Goal: Task Accomplishment & Management: Use online tool/utility

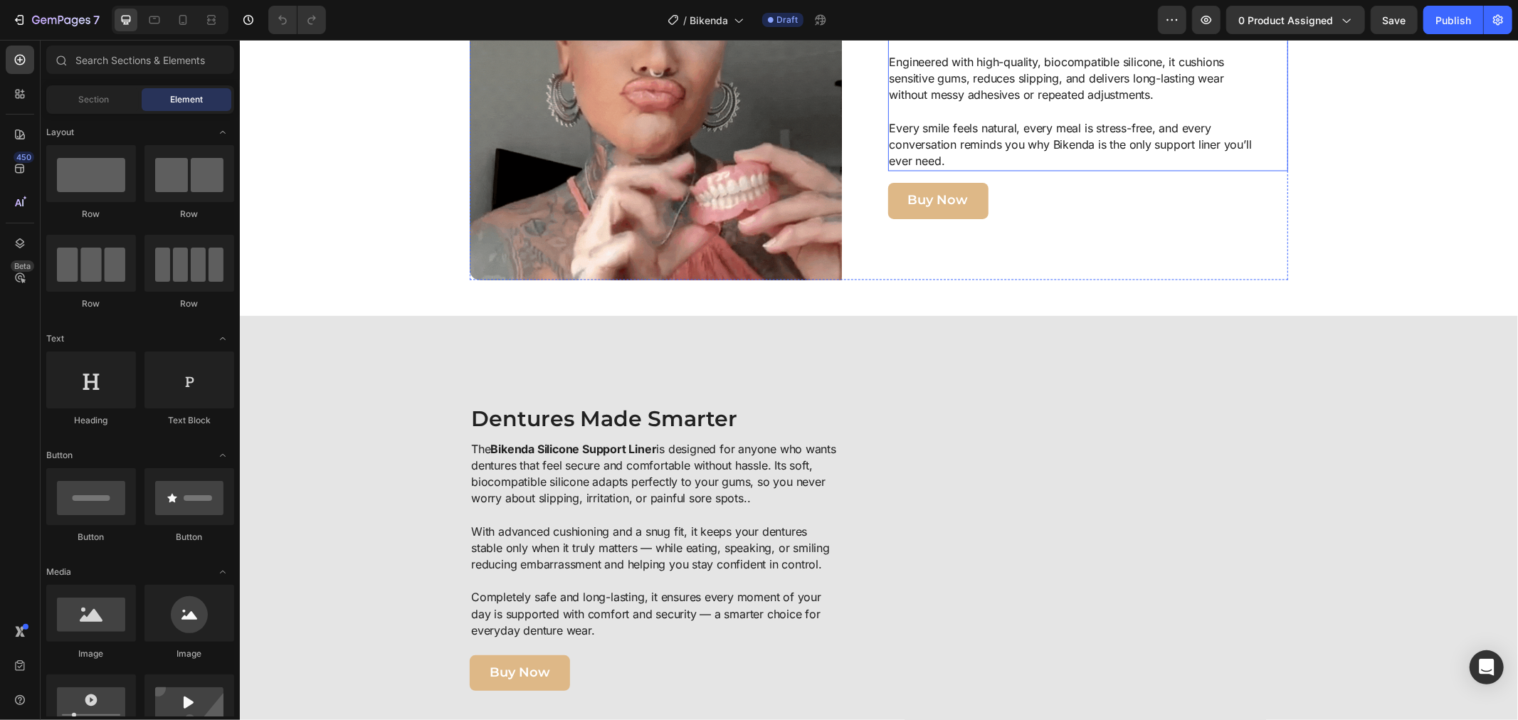
scroll to position [2420, 0]
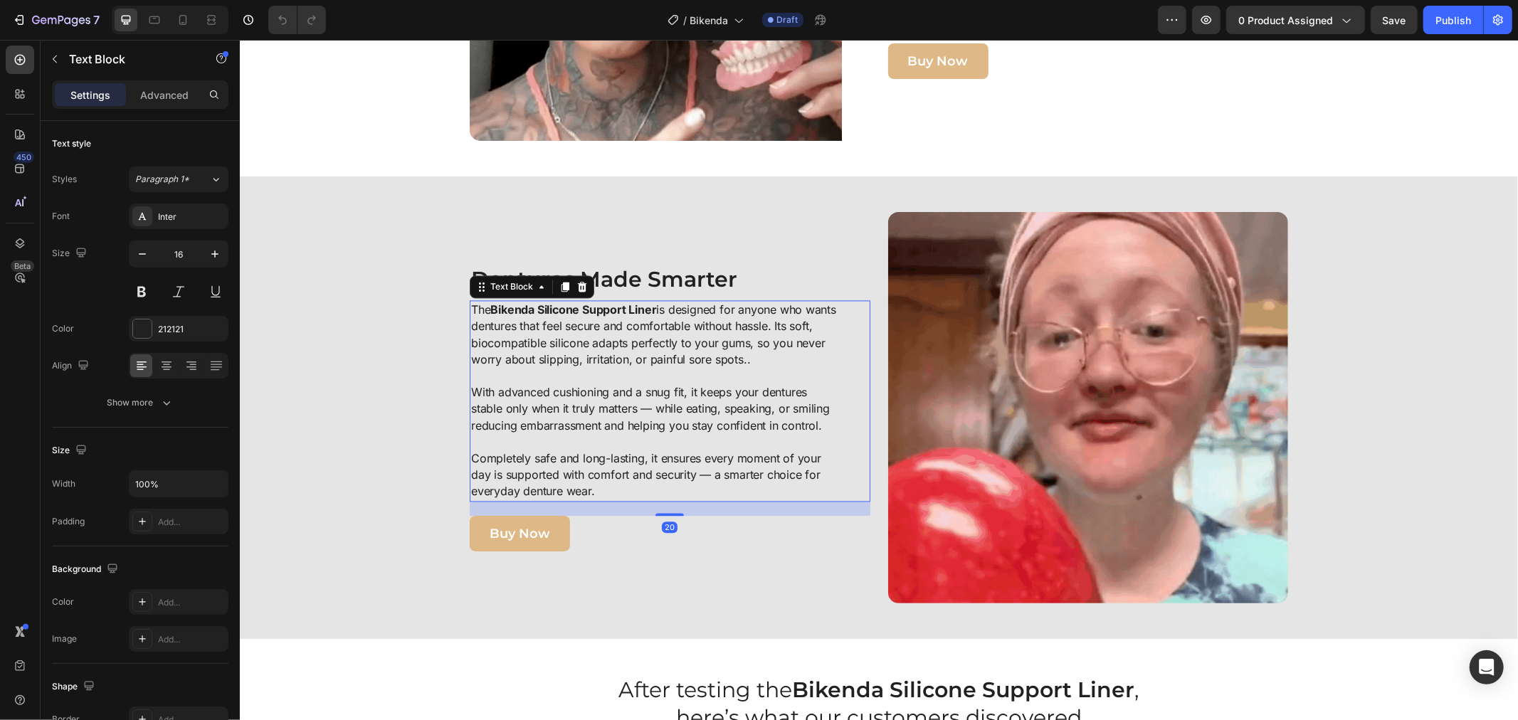
click at [483, 391] on p "With advanced cushioning and a snug fit, it keeps your dentures stable only whe…" at bounding box center [653, 408] width 366 height 50
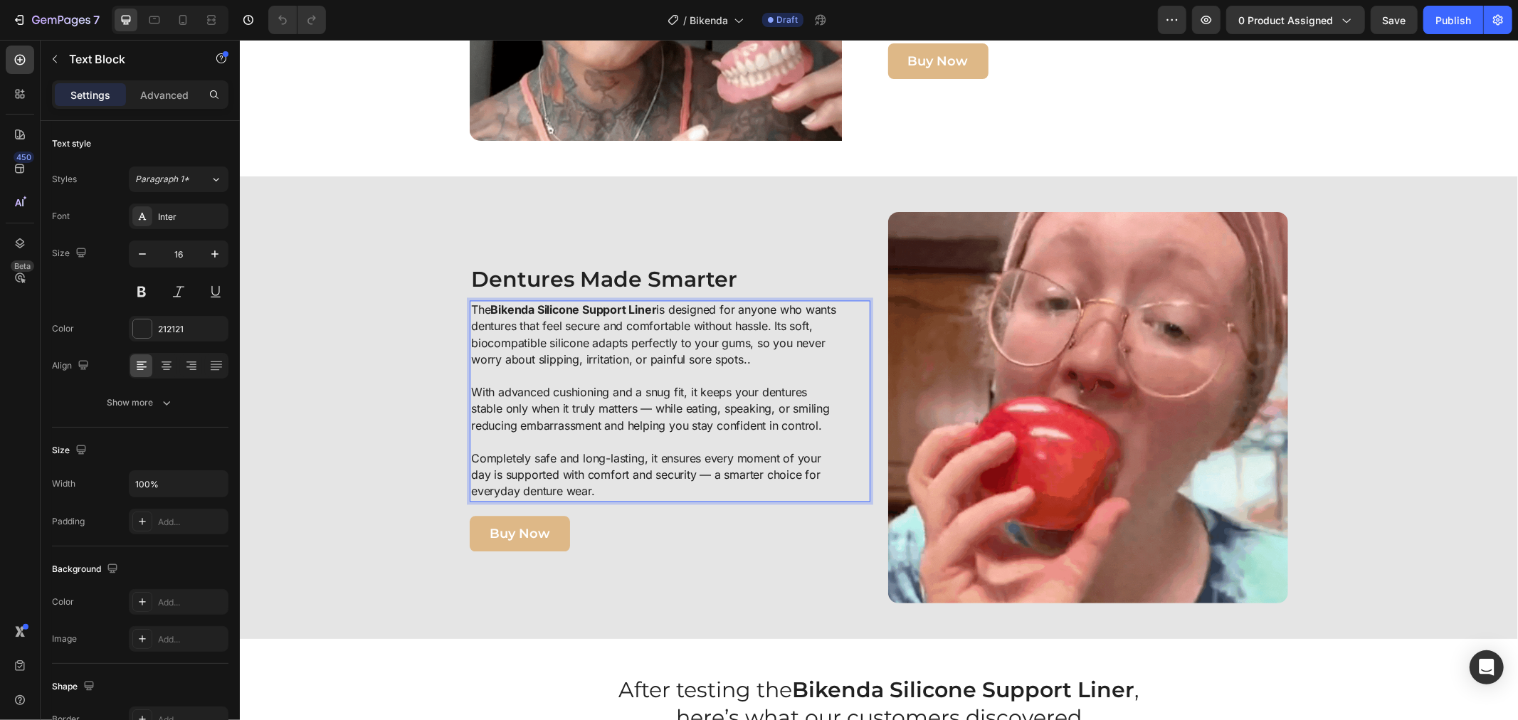
click at [472, 393] on p "With advanced cushioning and a snug fit, it keeps your dentures stable only whe…" at bounding box center [653, 408] width 366 height 50
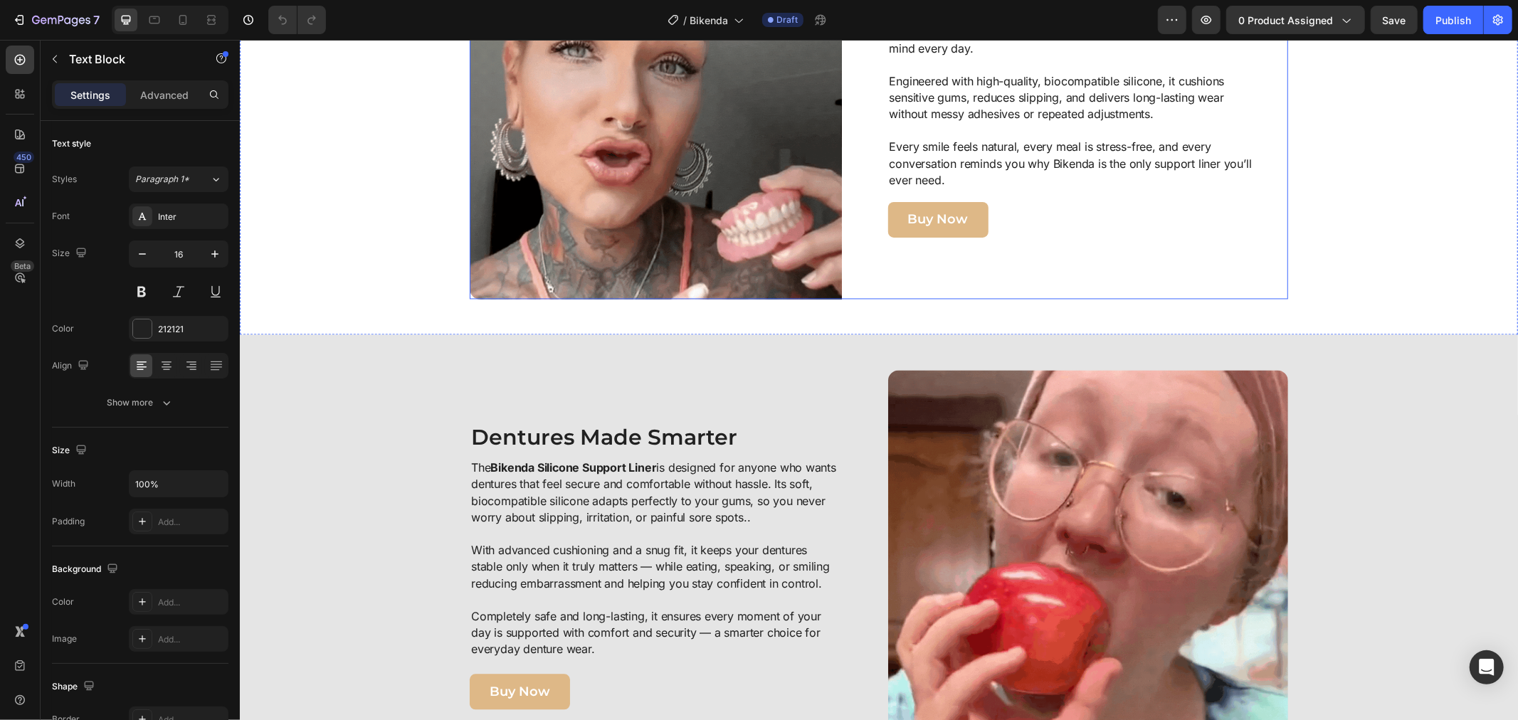
scroll to position [2103, 0]
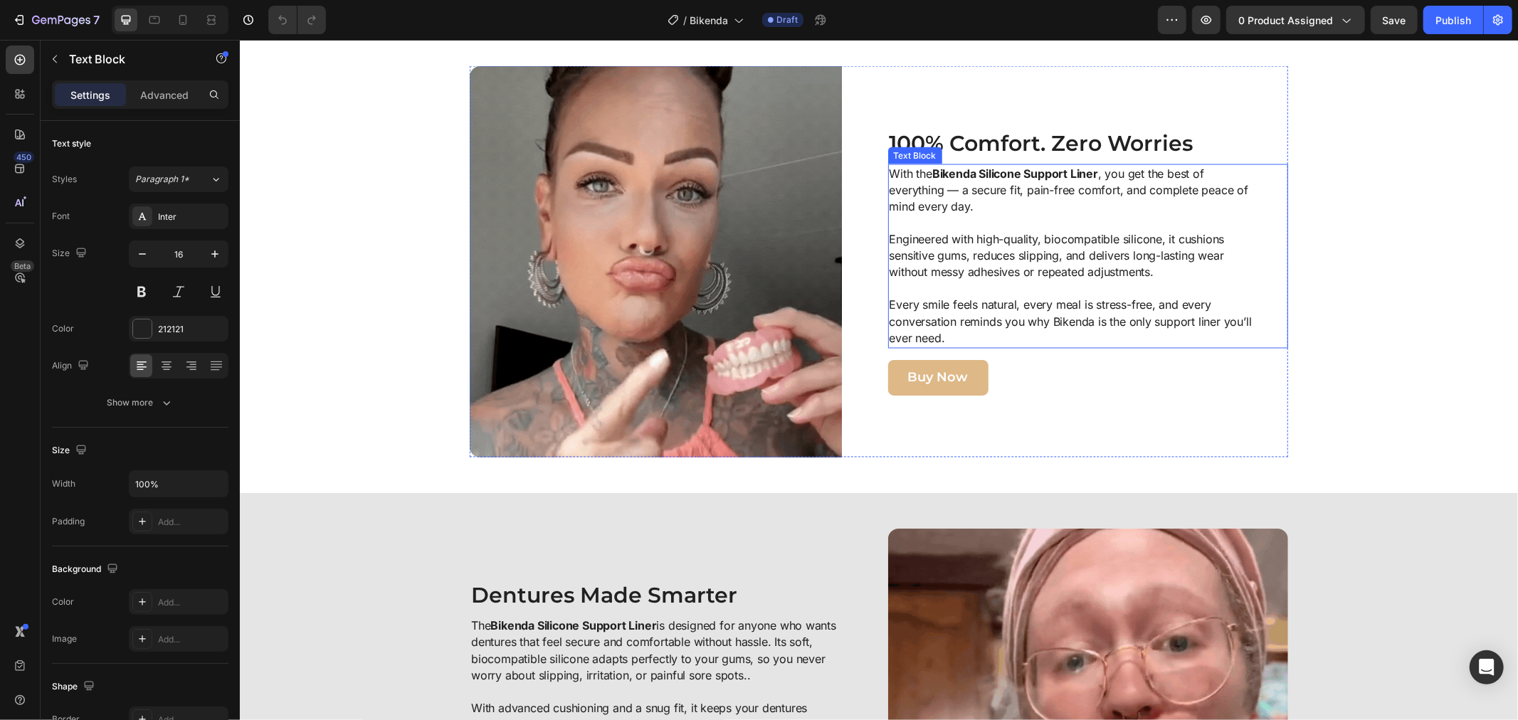
click at [889, 306] on p "Every smile feels natural, every meal is stress-free, and every conversation re…" at bounding box center [1072, 322] width 366 height 50
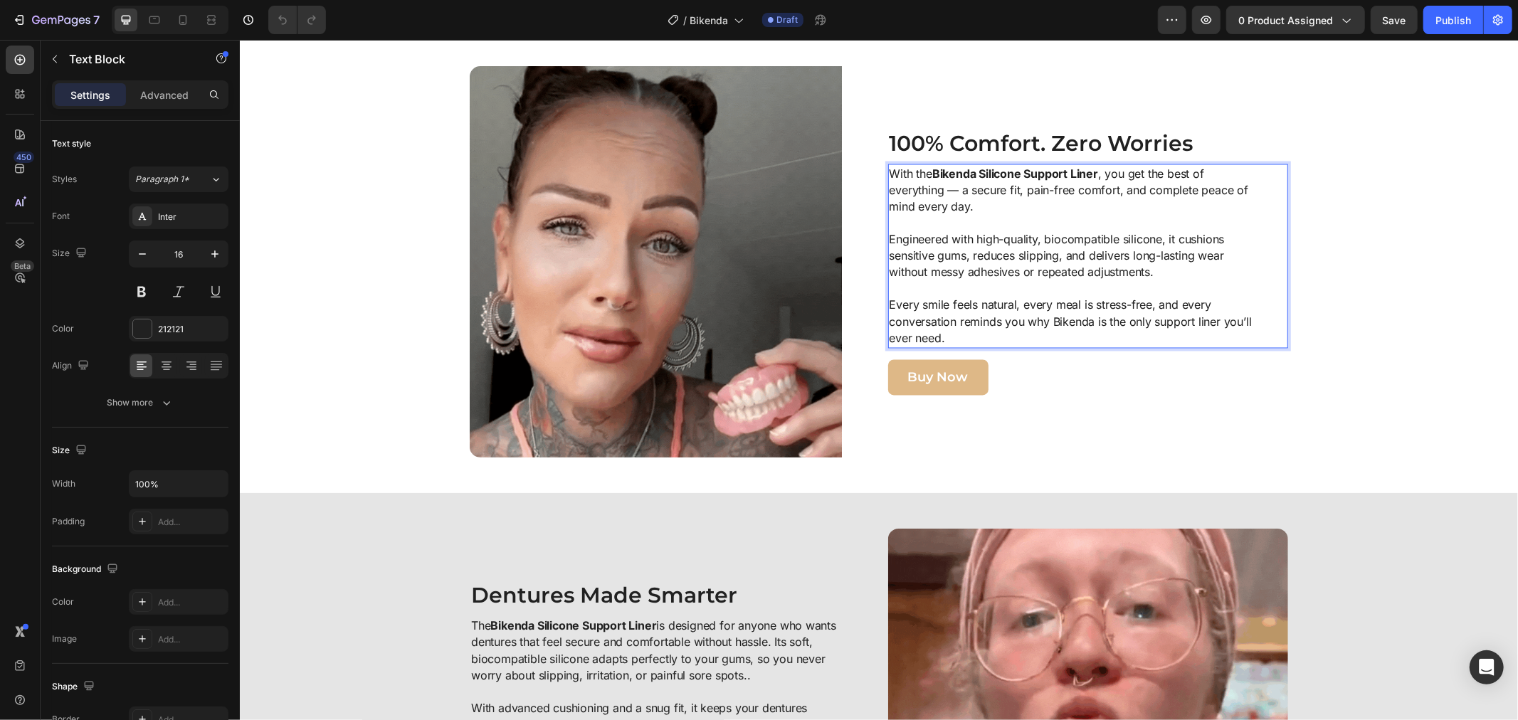
click at [889, 302] on p "Every smile feels natural, every meal is stress-free, and every conversation re…" at bounding box center [1072, 322] width 366 height 50
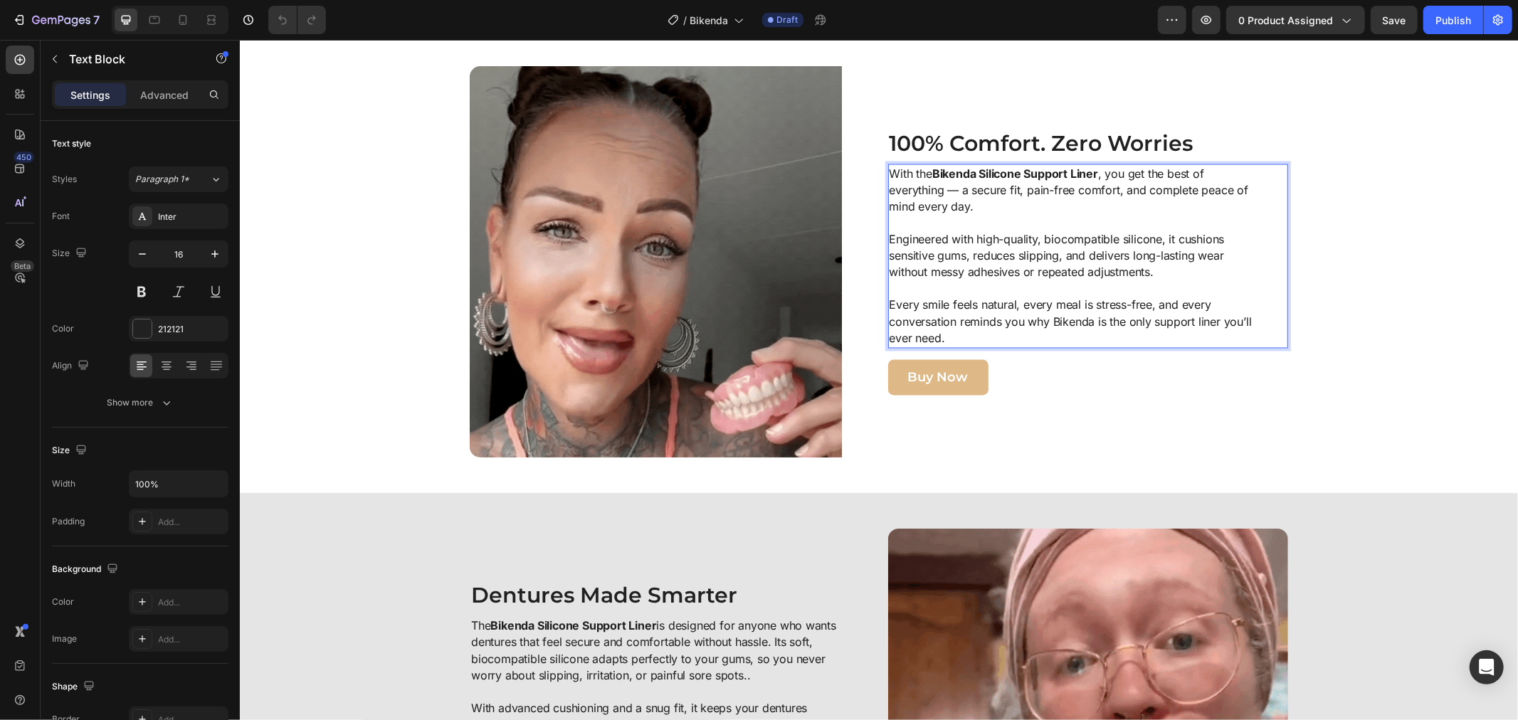
click at [889, 305] on p "Every smile feels natural, every meal is stress-free, and every conversation re…" at bounding box center [1072, 322] width 366 height 50
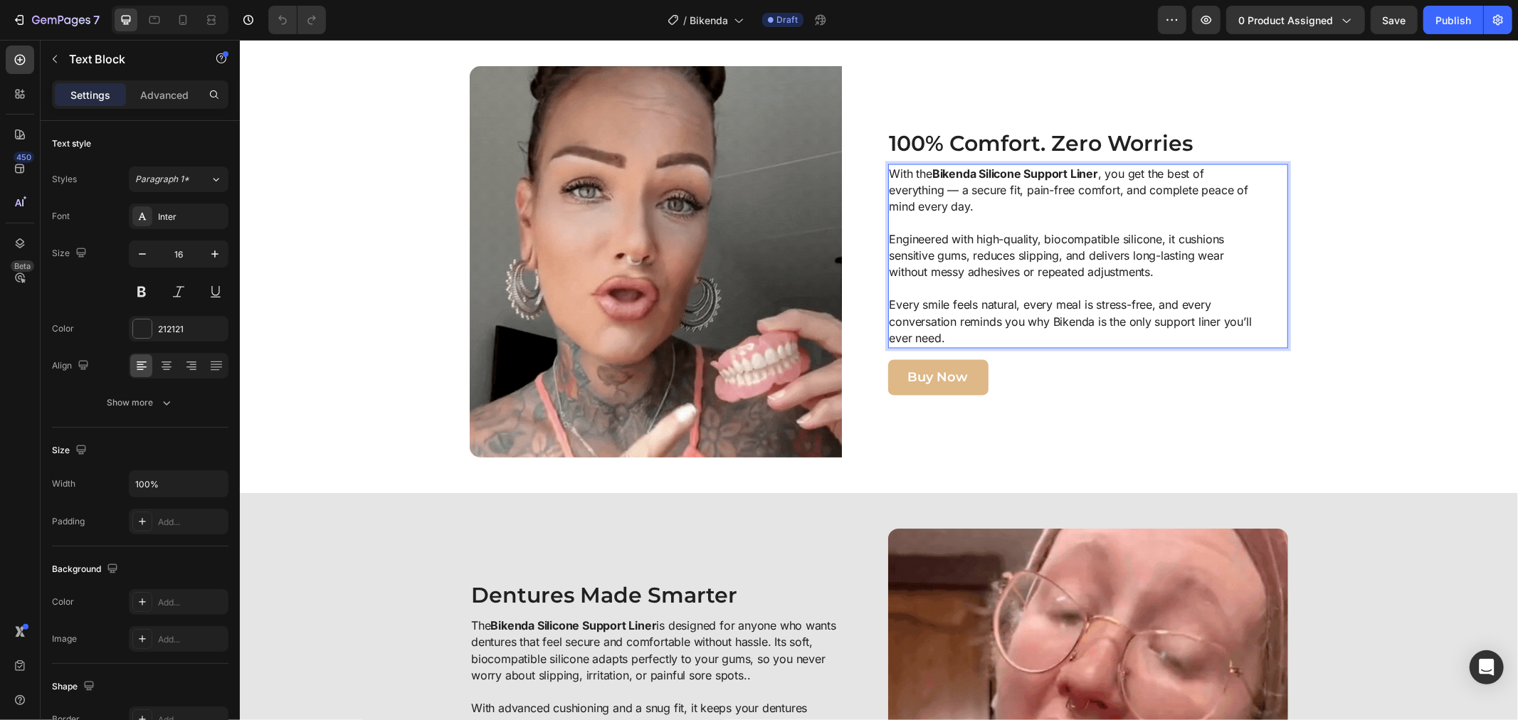
click at [890, 236] on p "Engineered with high-quality, biocompatible silicone, it cushions sensitive gum…" at bounding box center [1072, 264] width 366 height 66
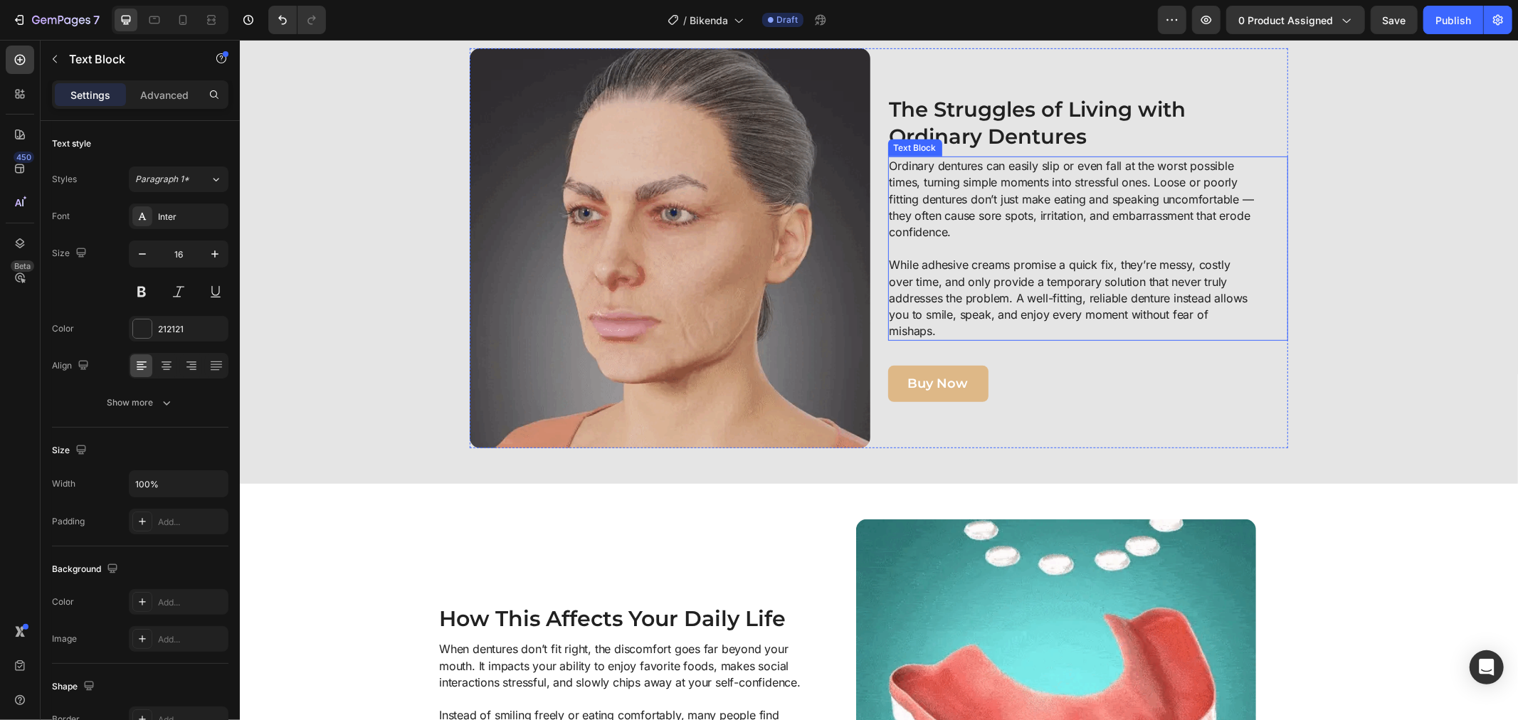
scroll to position [680, 0]
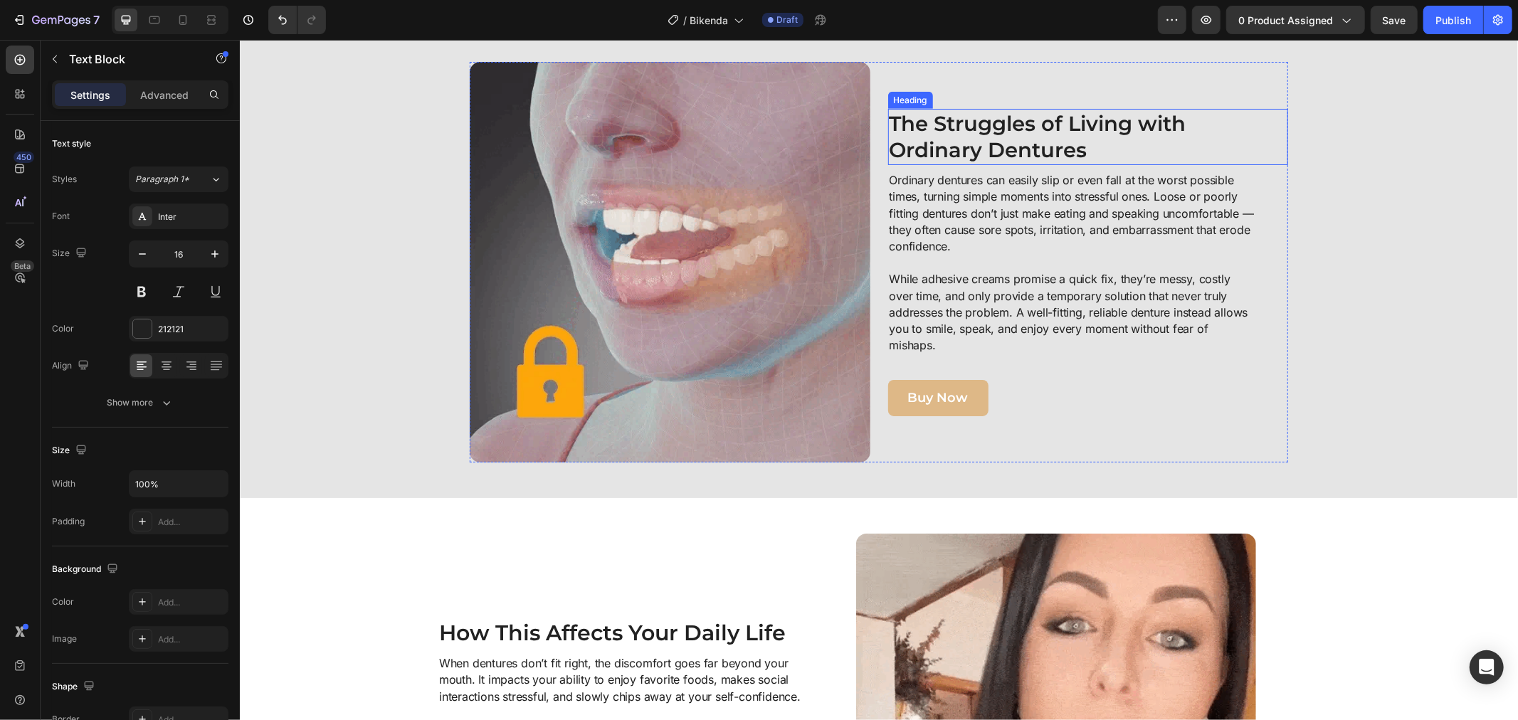
click at [889, 119] on strong "The Struggles of Living with Ordinary Dentures" at bounding box center [1037, 136] width 297 height 52
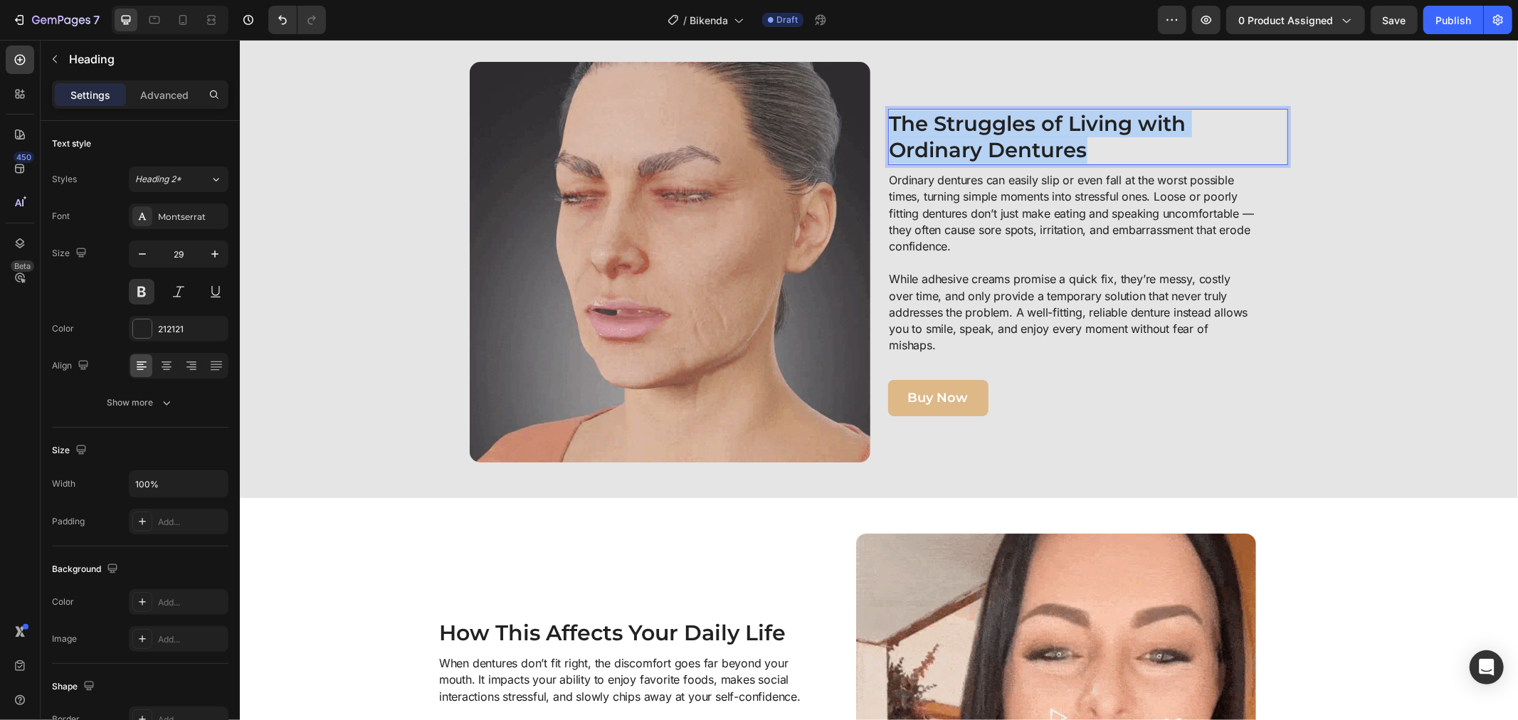
click at [889, 119] on strong "The Struggles of Living with Ordinary Dentures" at bounding box center [1037, 136] width 297 height 52
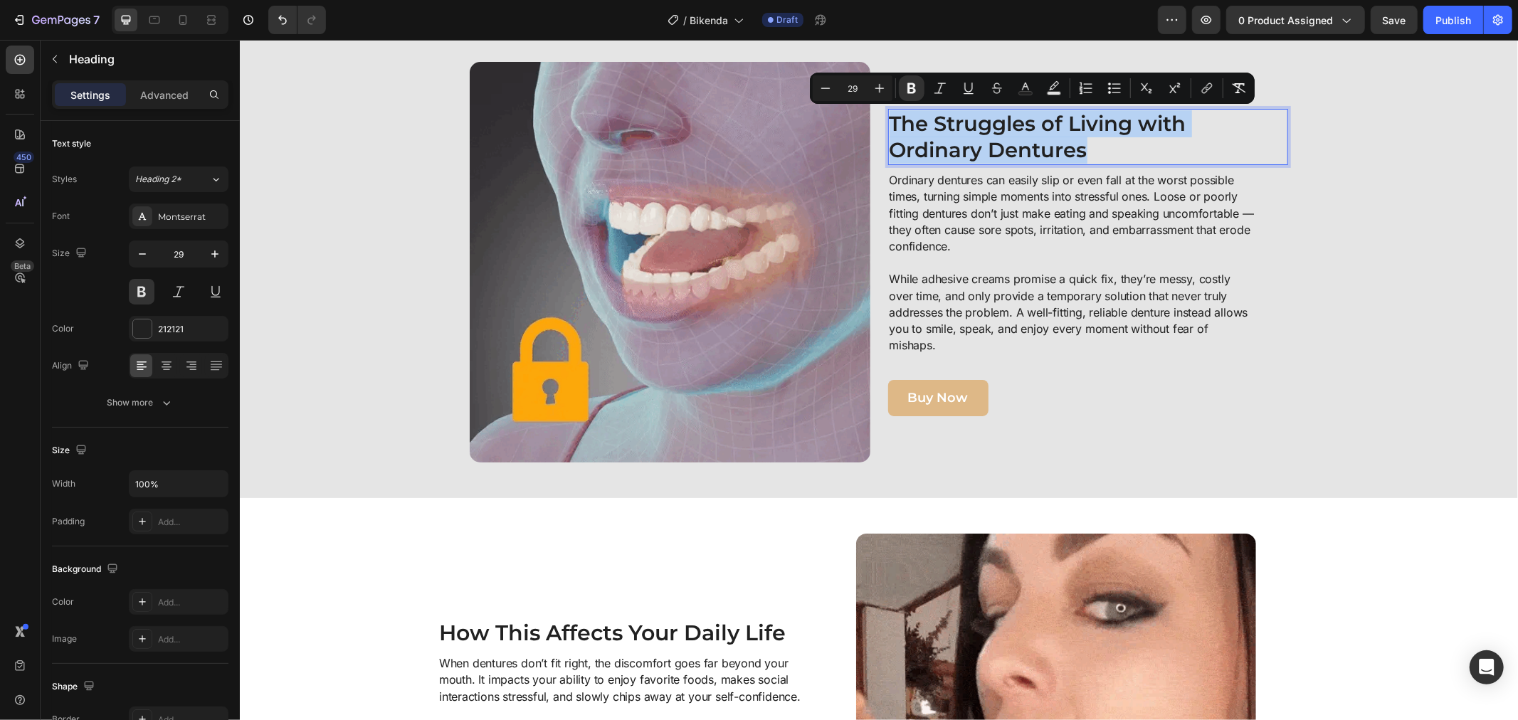
copy strong "The Struggles of Living with Ordinary Dentures"
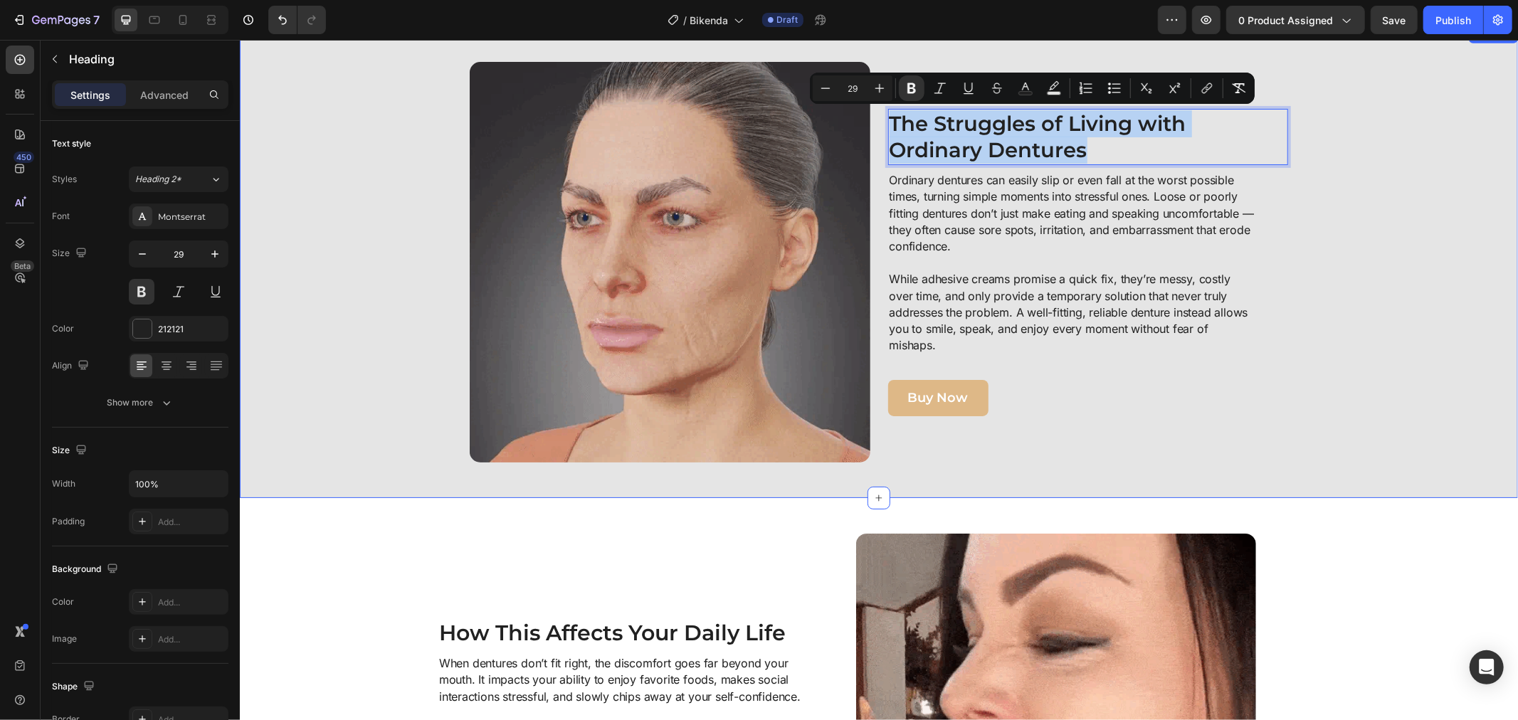
click at [1346, 265] on div "Image The Struggles of Living with Ordinary Dentures Heading 8 Ordinary denture…" at bounding box center [878, 261] width 1264 height 401
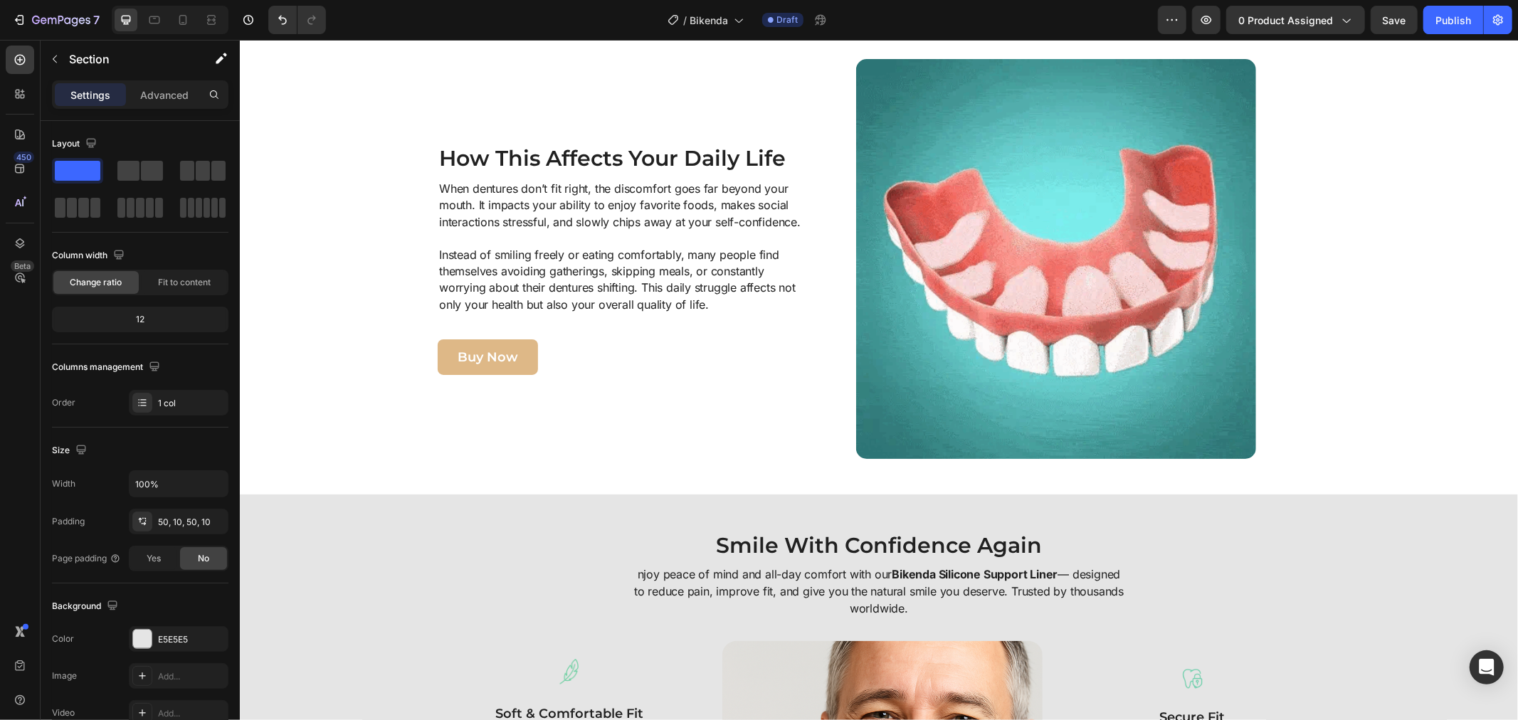
scroll to position [918, 0]
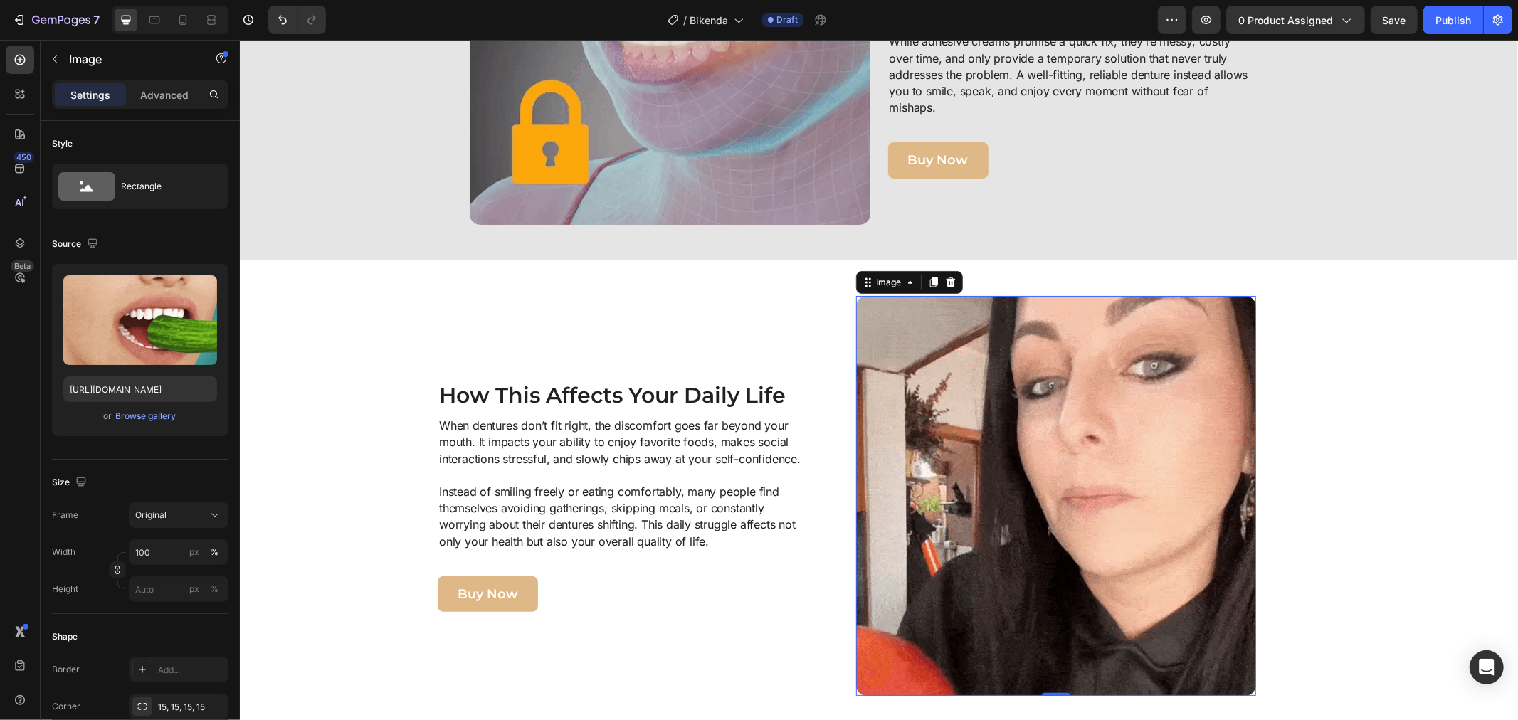
click at [926, 378] on img at bounding box center [1055, 495] width 401 height 401
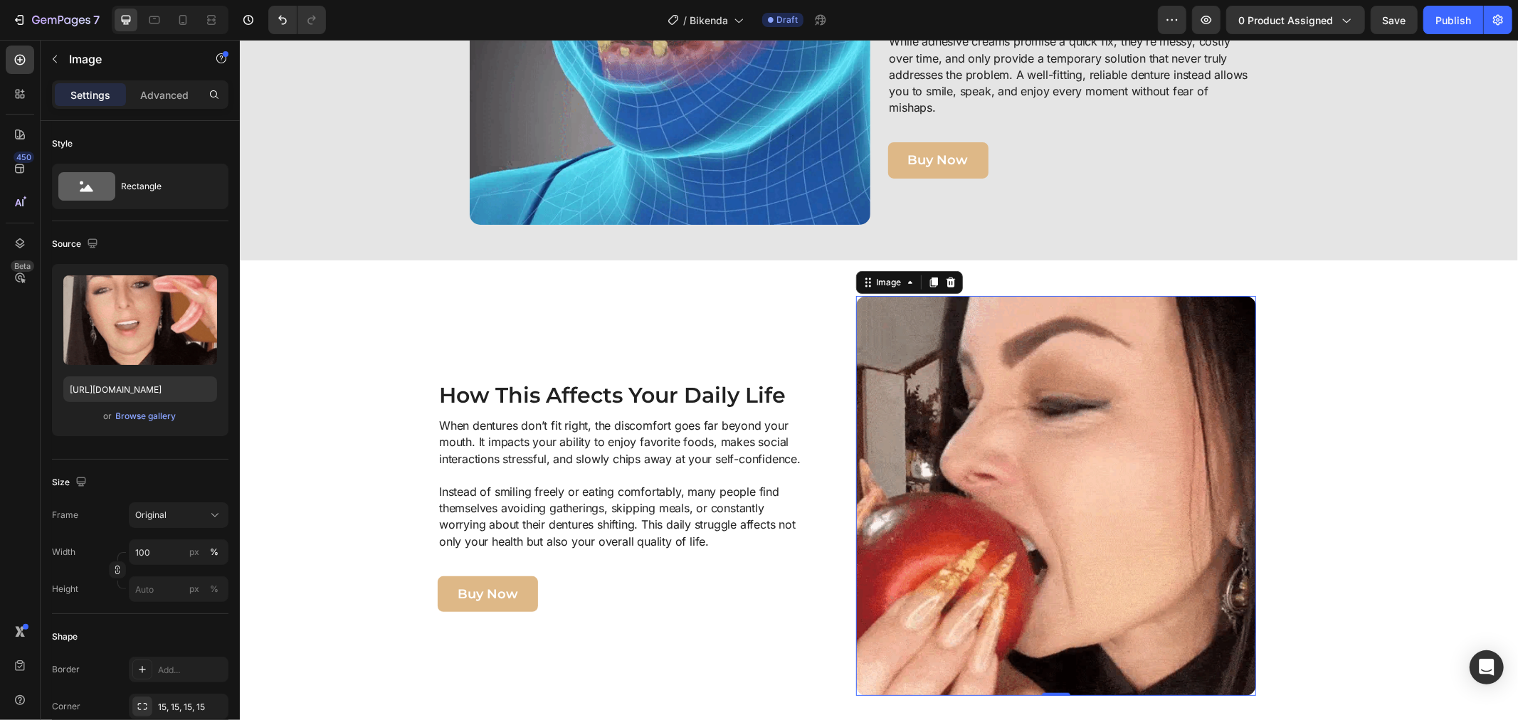
copy strong "The Struggles of Living with Ordinary Dentures"
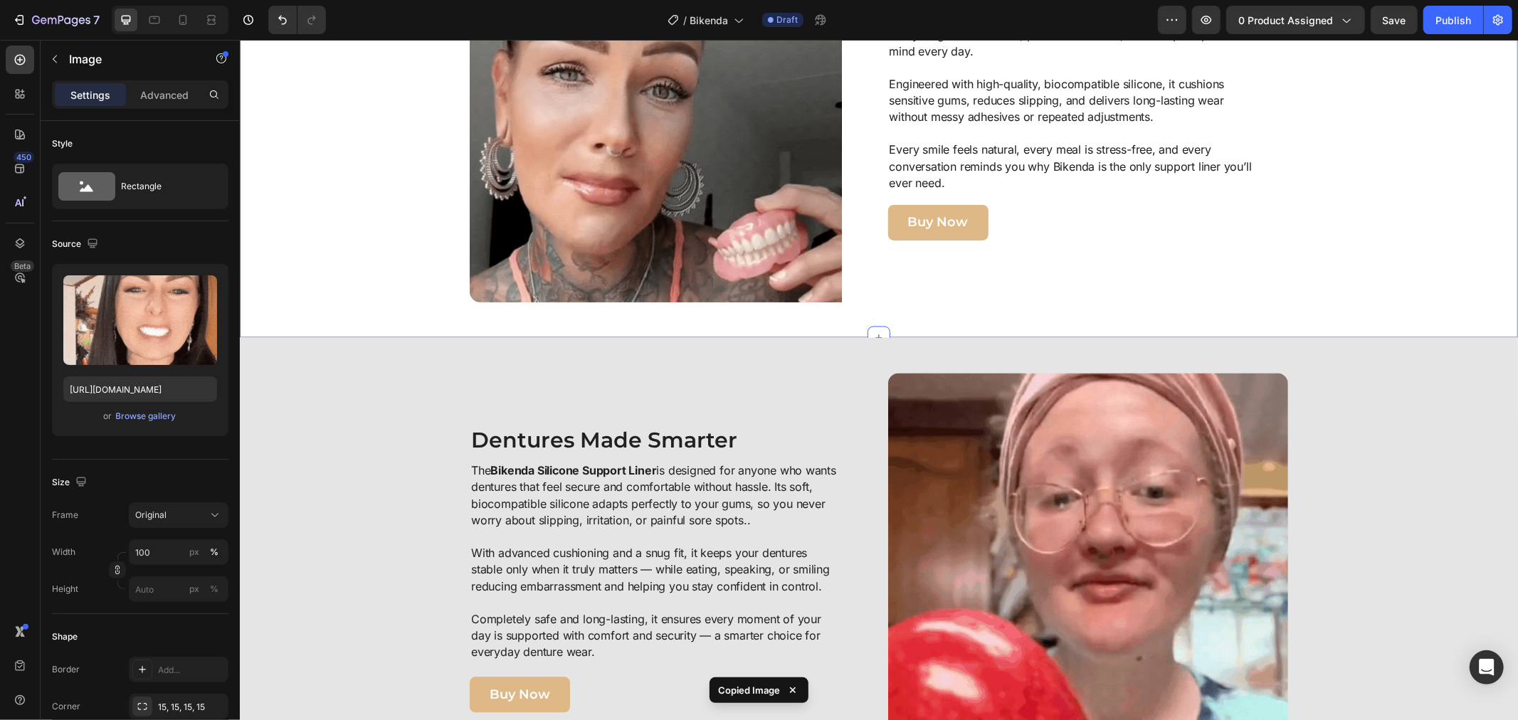
scroll to position [2499, 0]
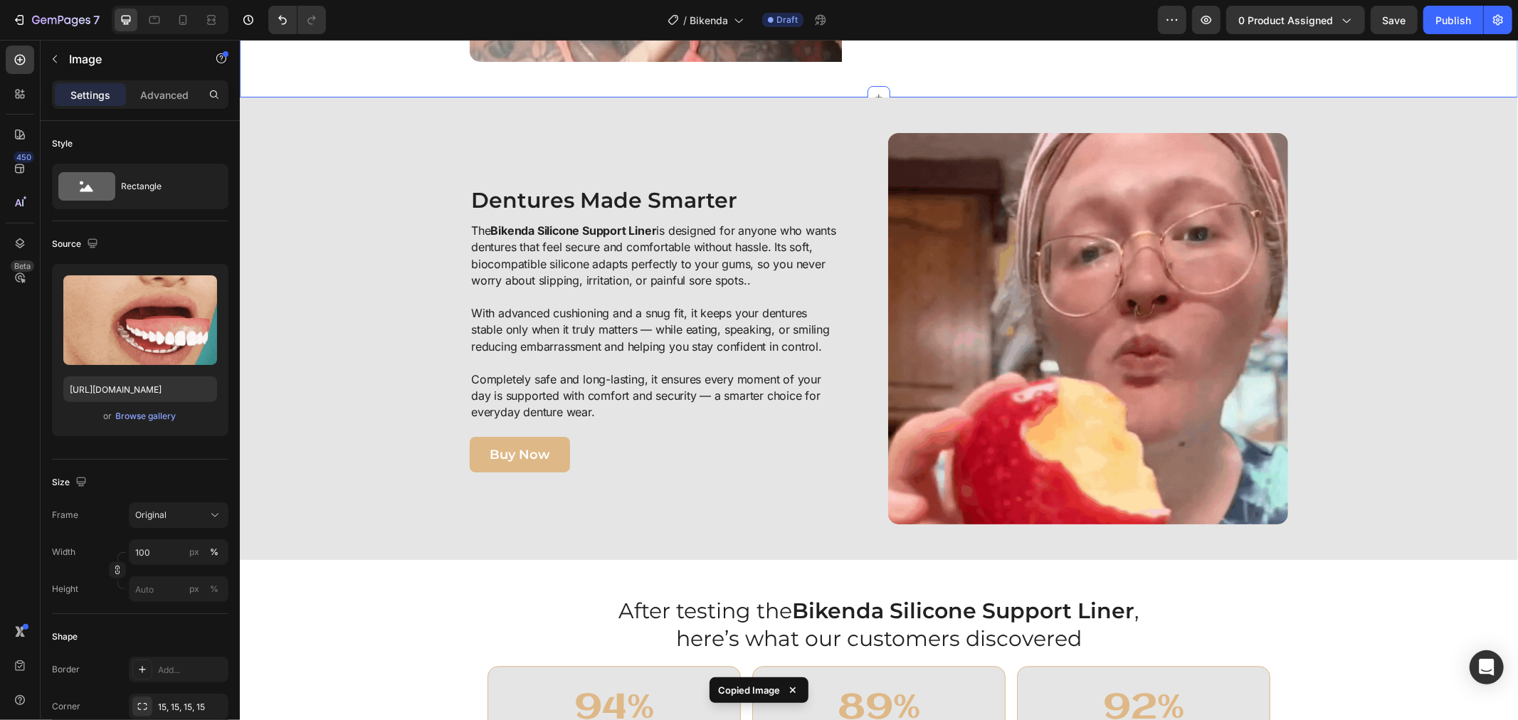
click at [919, 385] on img at bounding box center [1087, 327] width 401 height 391
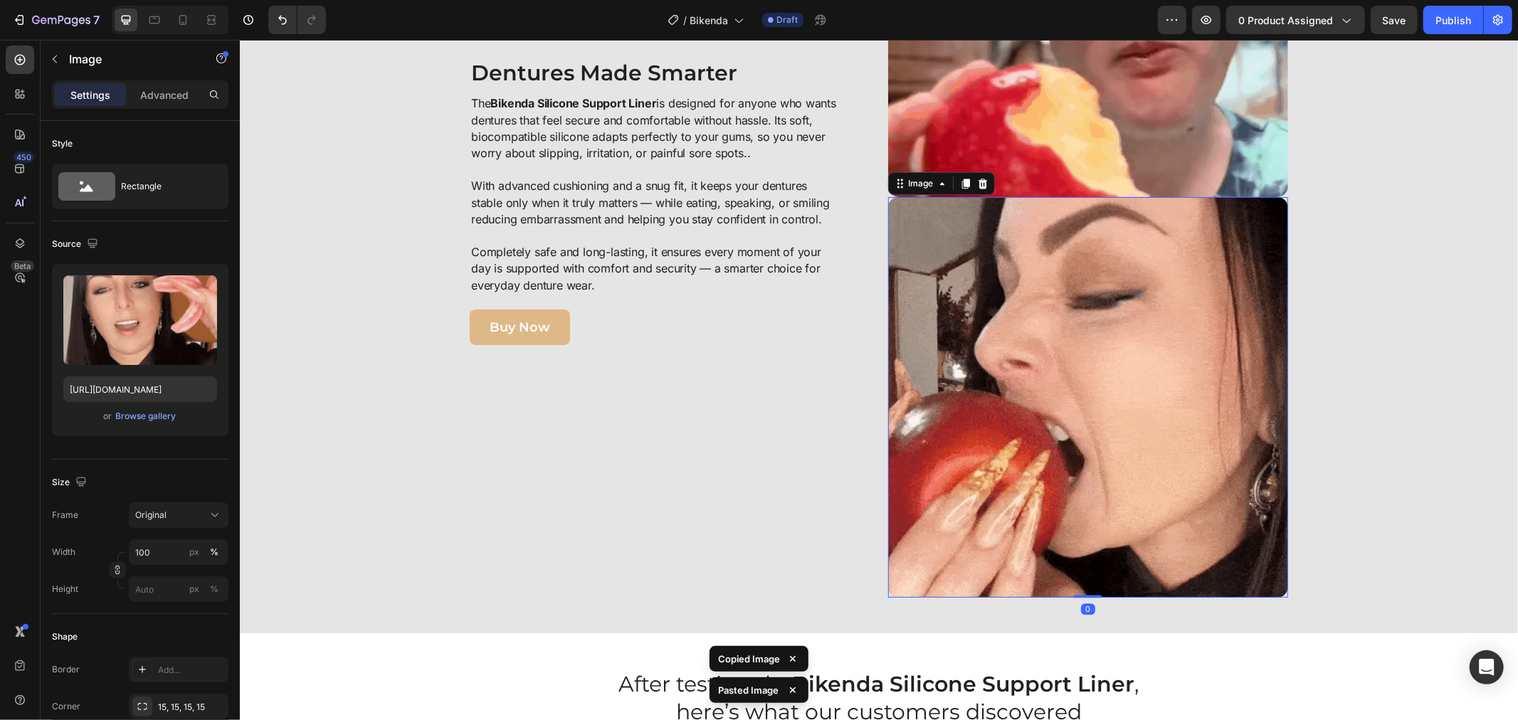
scroll to position [2697, 0]
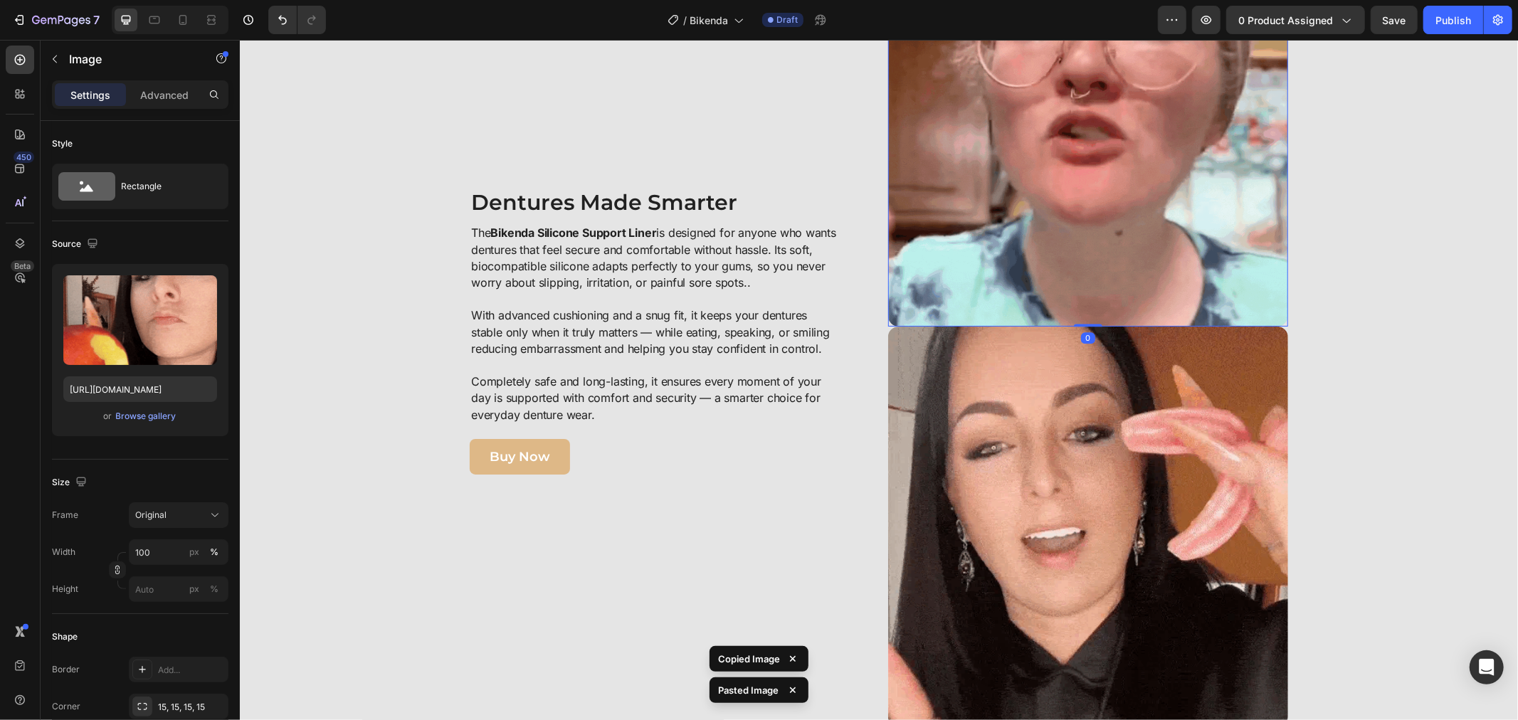
click at [1021, 300] on img at bounding box center [1087, 130] width 401 height 391
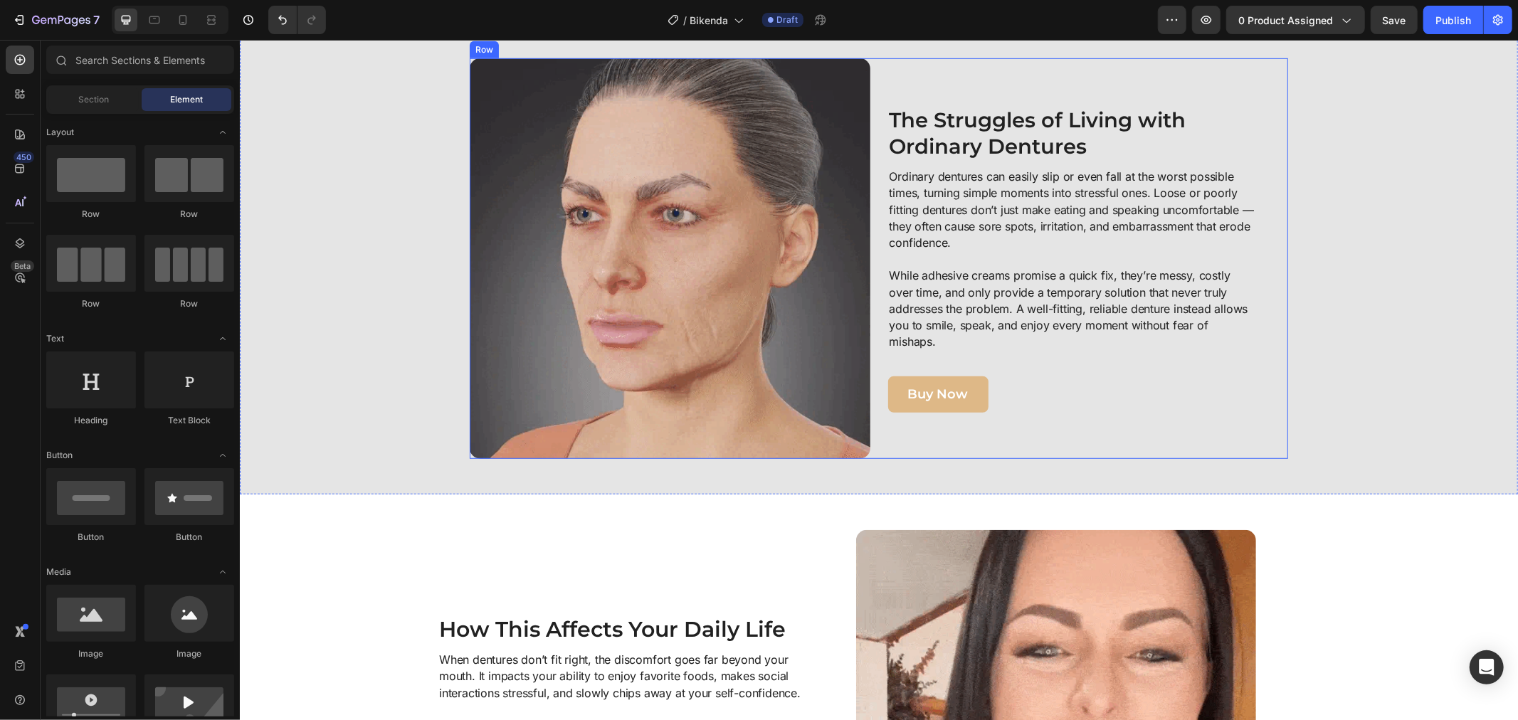
scroll to position [566, 0]
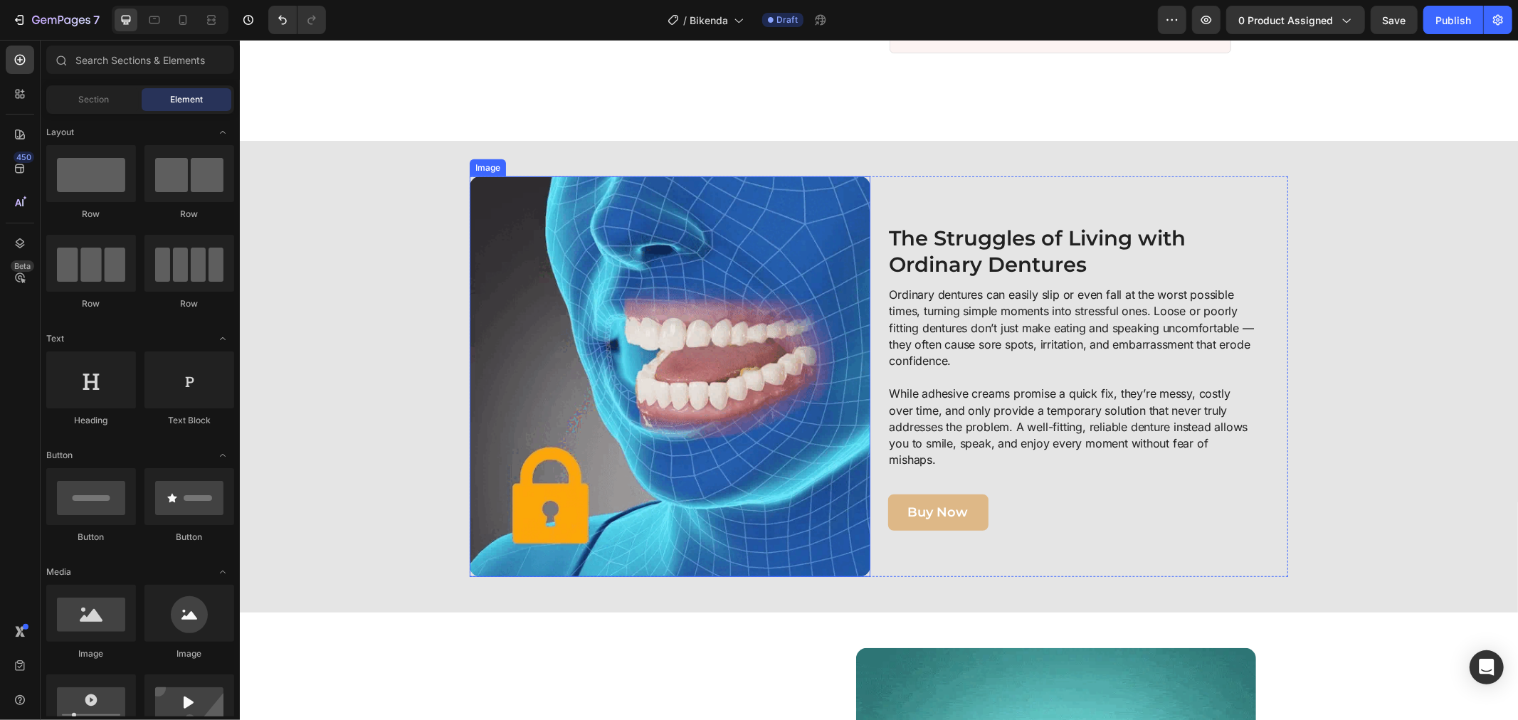
click at [723, 374] on img at bounding box center [669, 376] width 401 height 401
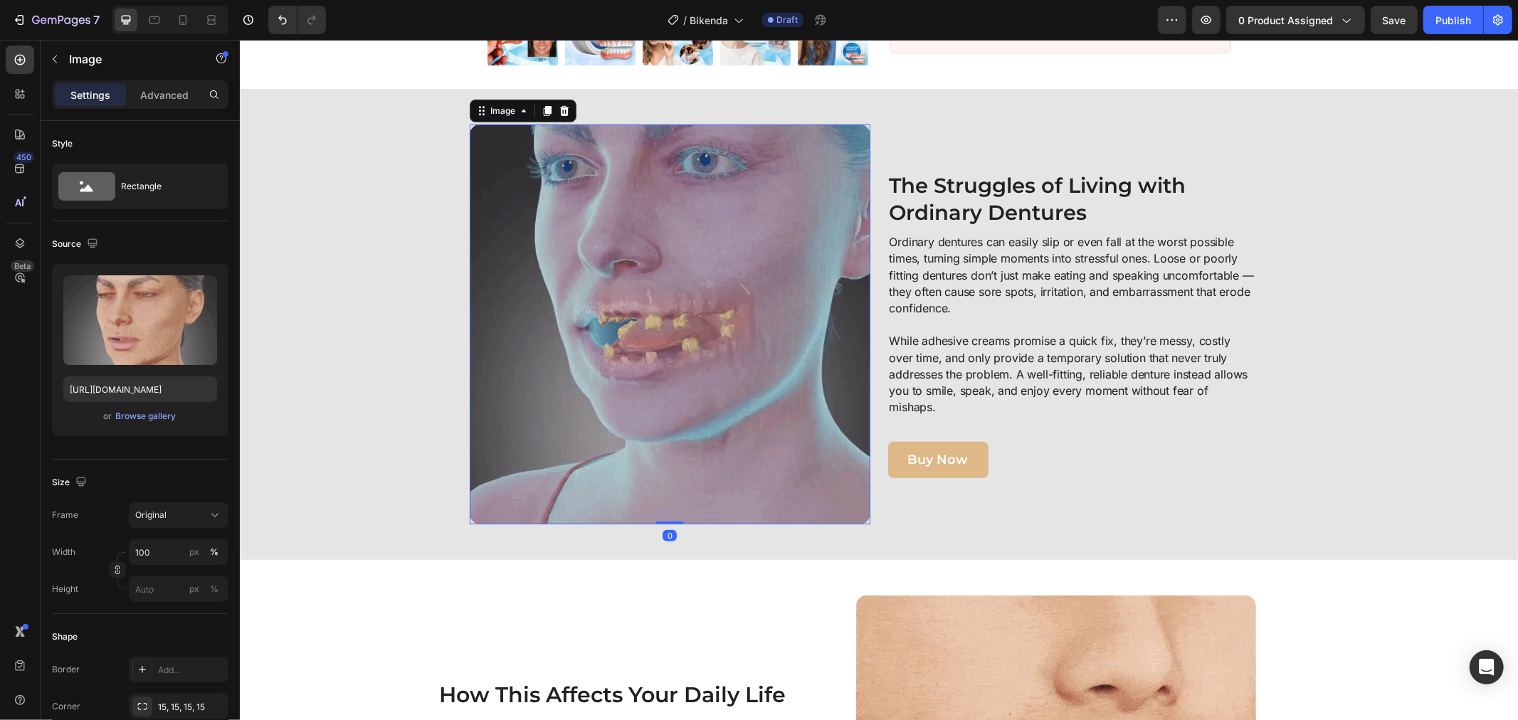
copy strong "The Struggles of Living with Ordinary Dentures"
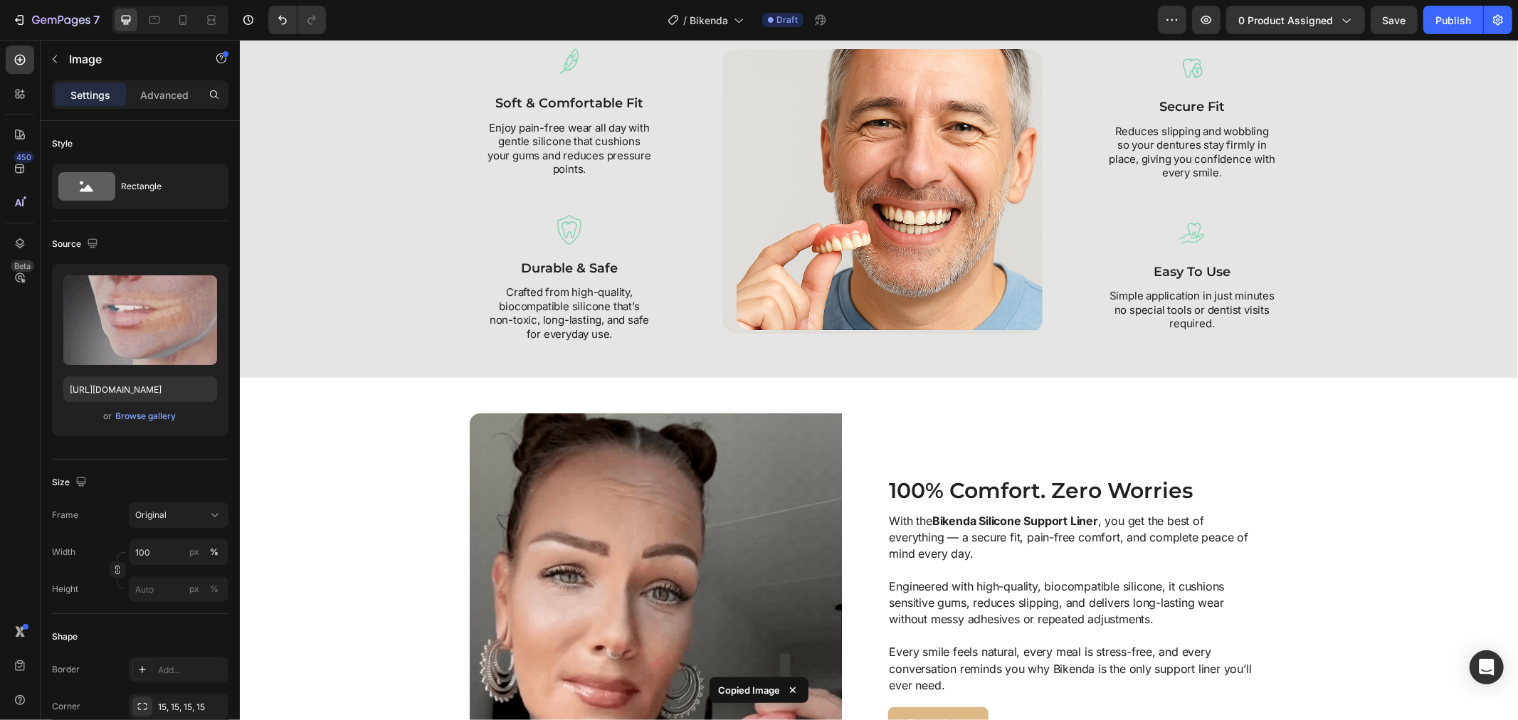
scroll to position [1910, 0]
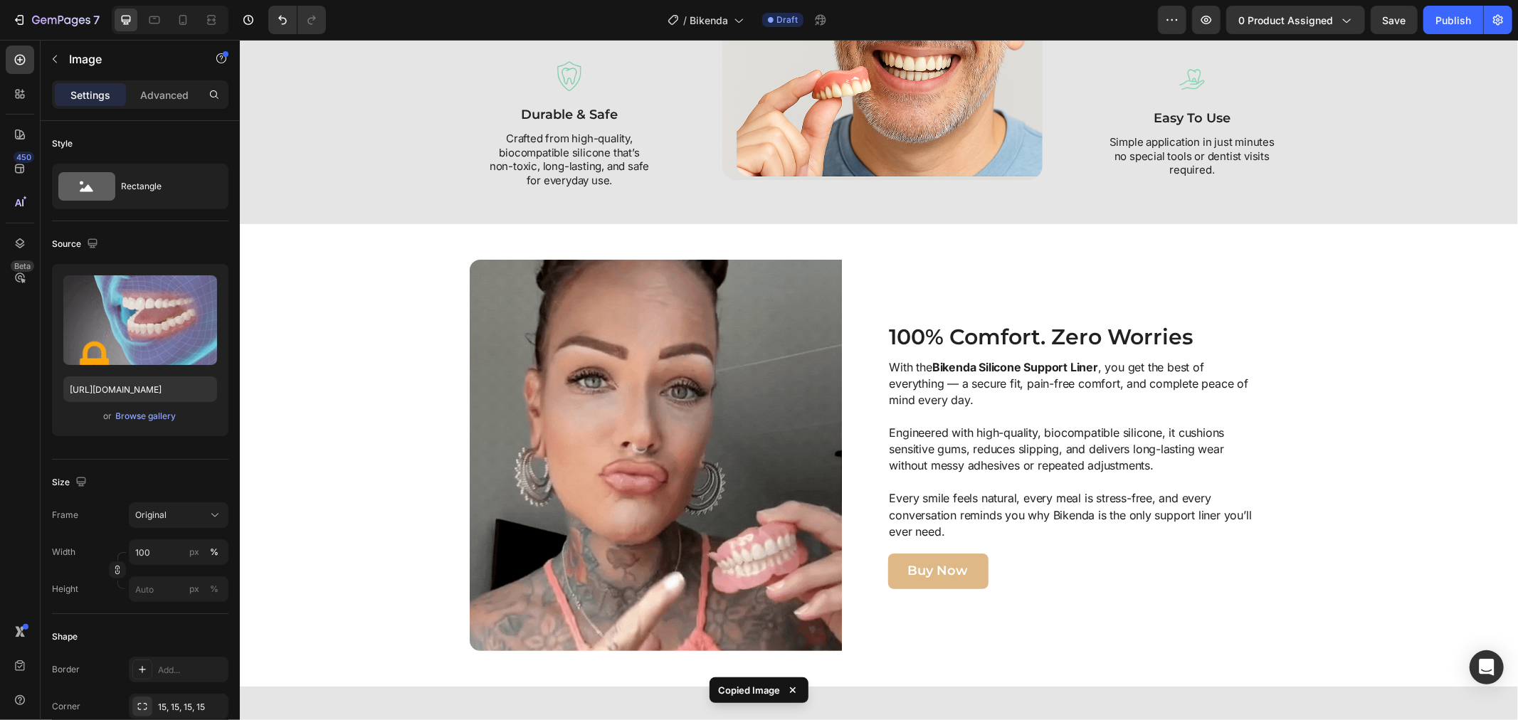
click at [730, 371] on img at bounding box center [669, 454] width 401 height 391
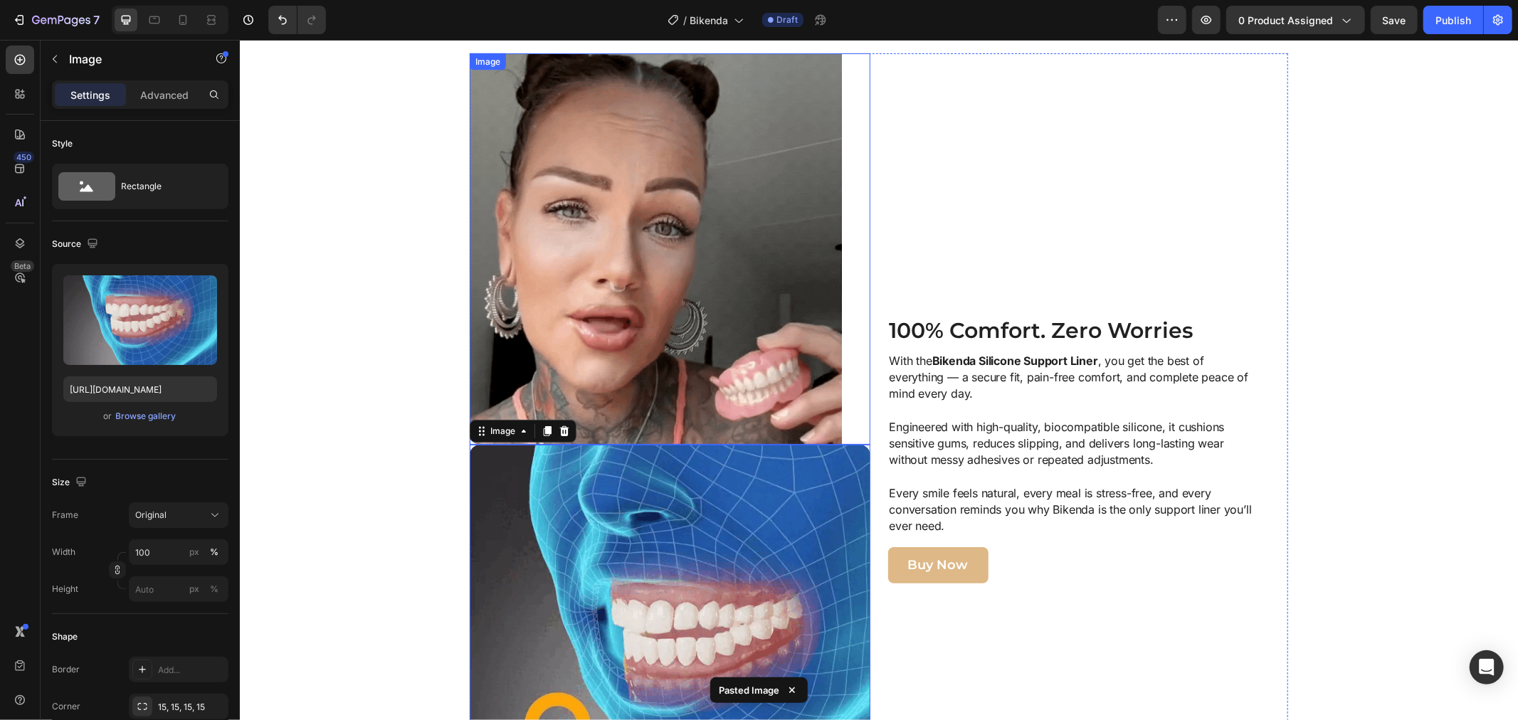
scroll to position [2075, 0]
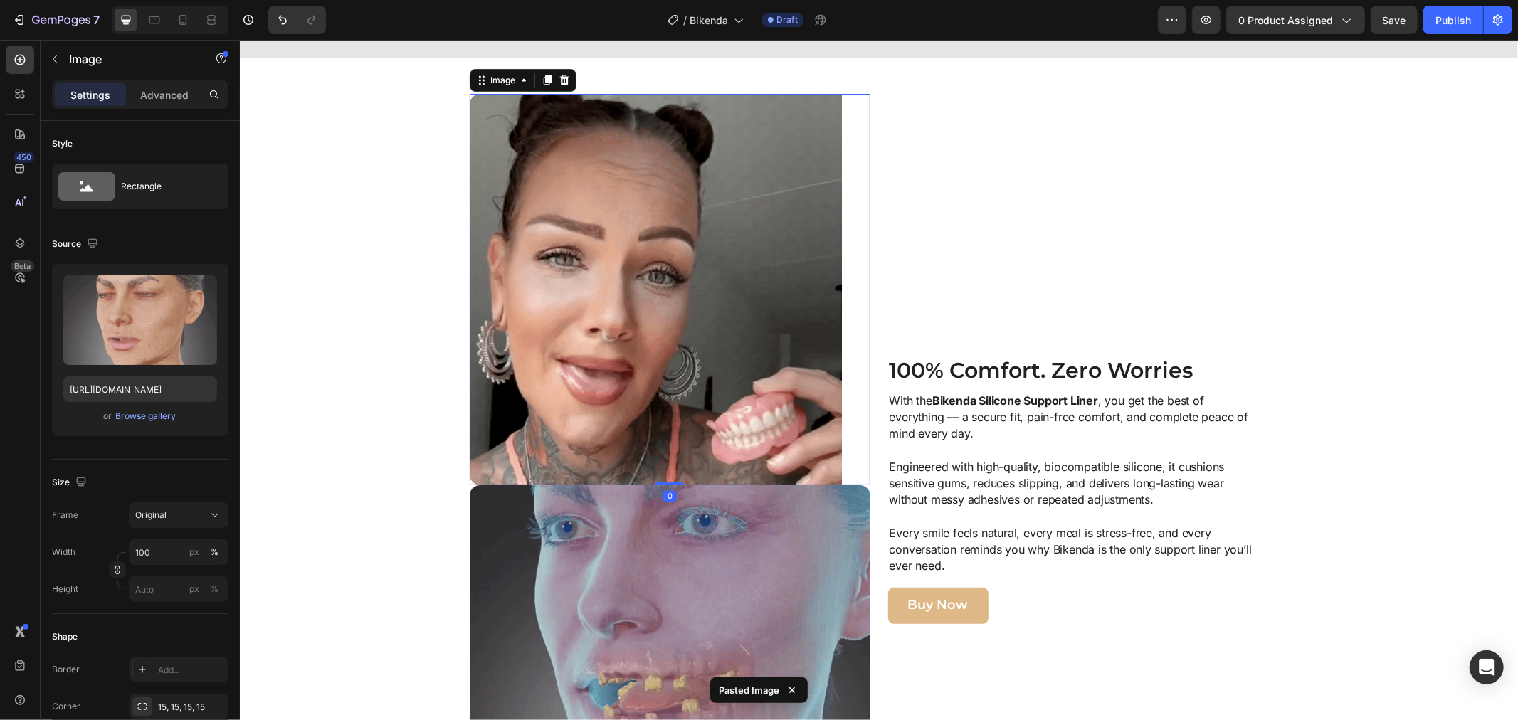
click at [758, 320] on img at bounding box center [669, 288] width 401 height 391
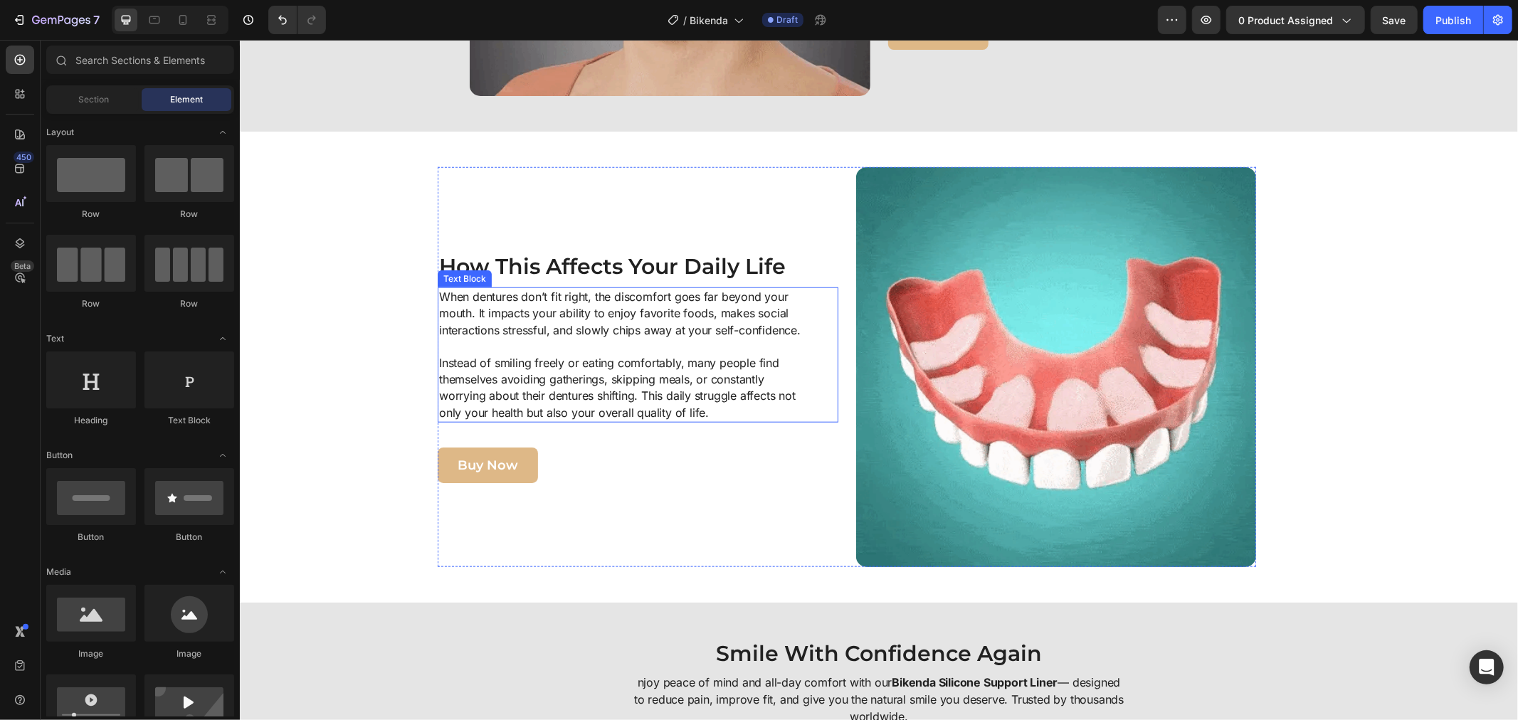
scroll to position [1048, 0]
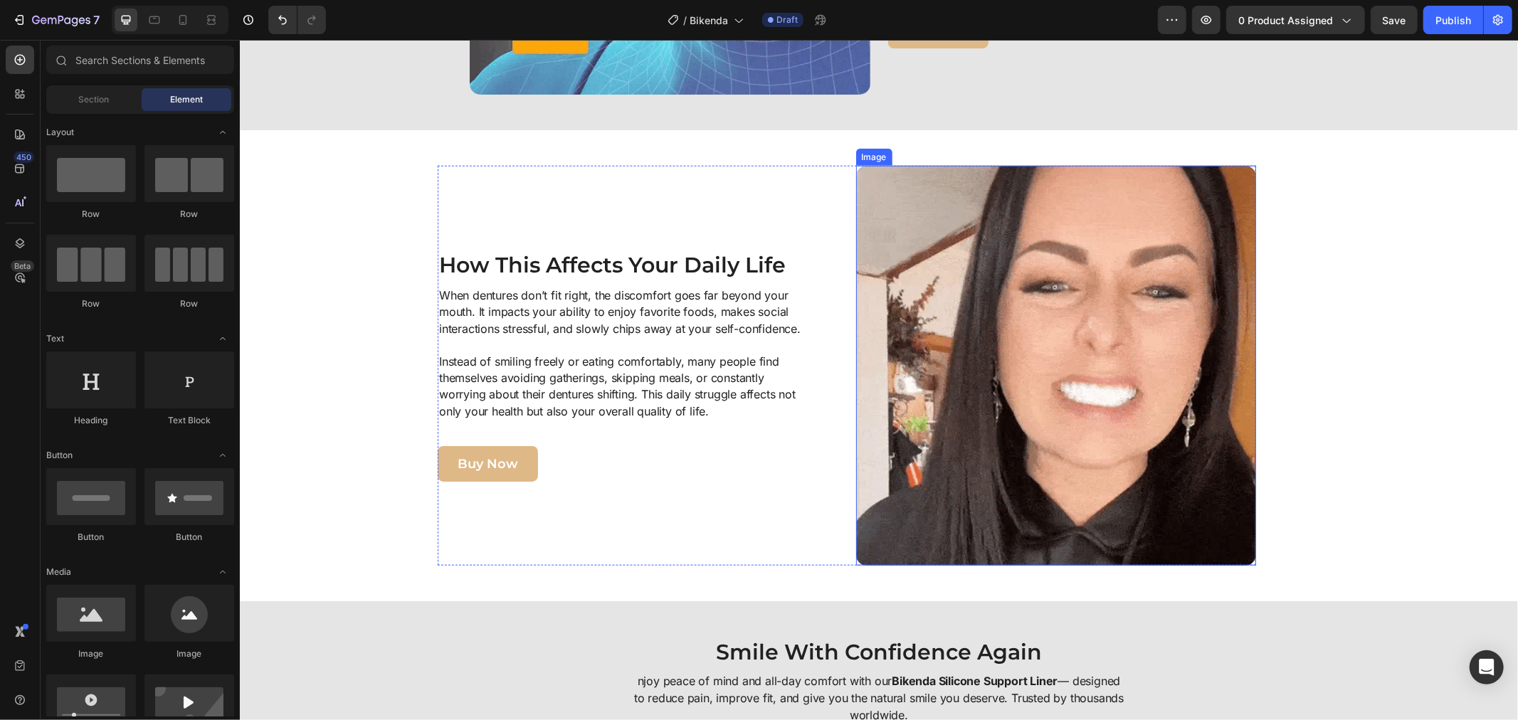
click at [1021, 408] on img at bounding box center [1055, 365] width 401 height 401
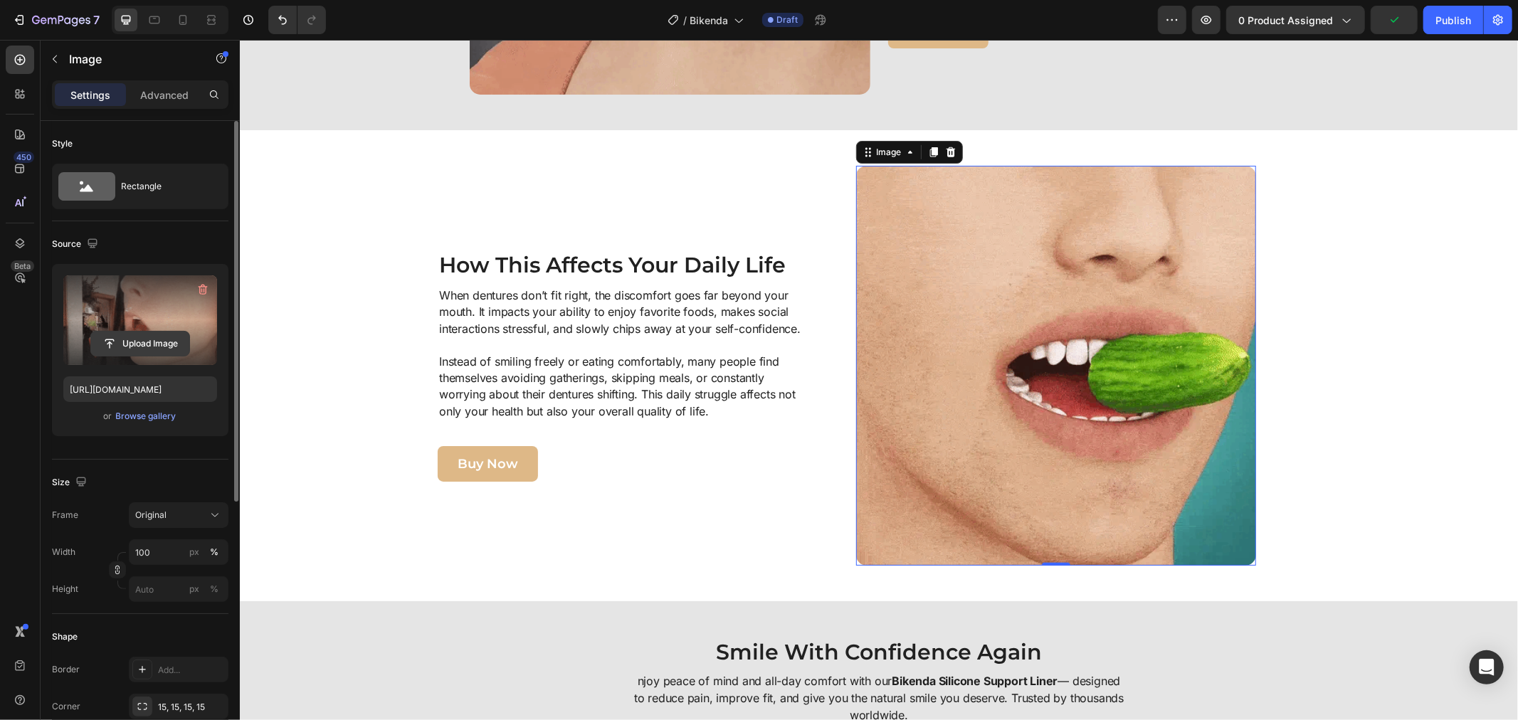
click at [134, 333] on input "file" at bounding box center [140, 344] width 98 height 24
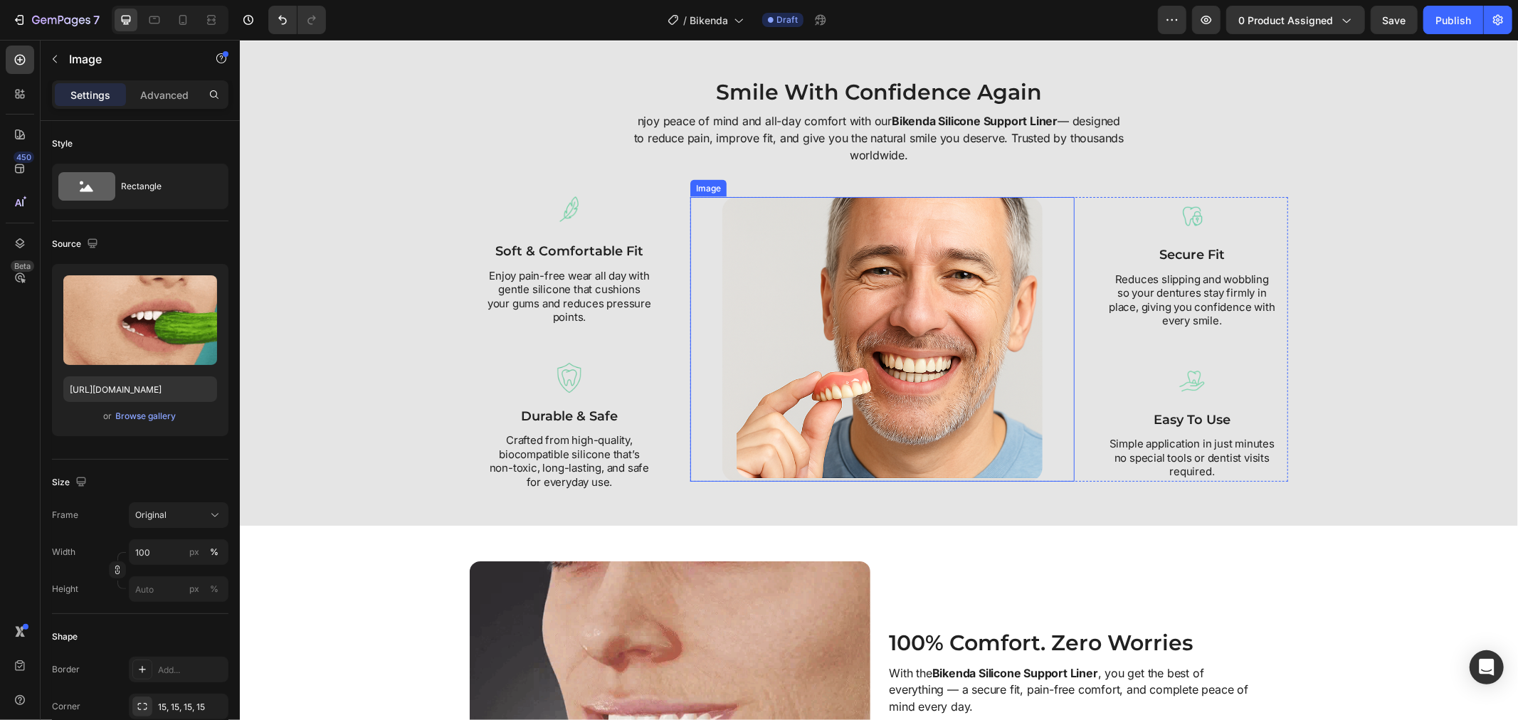
scroll to position [1602, 0]
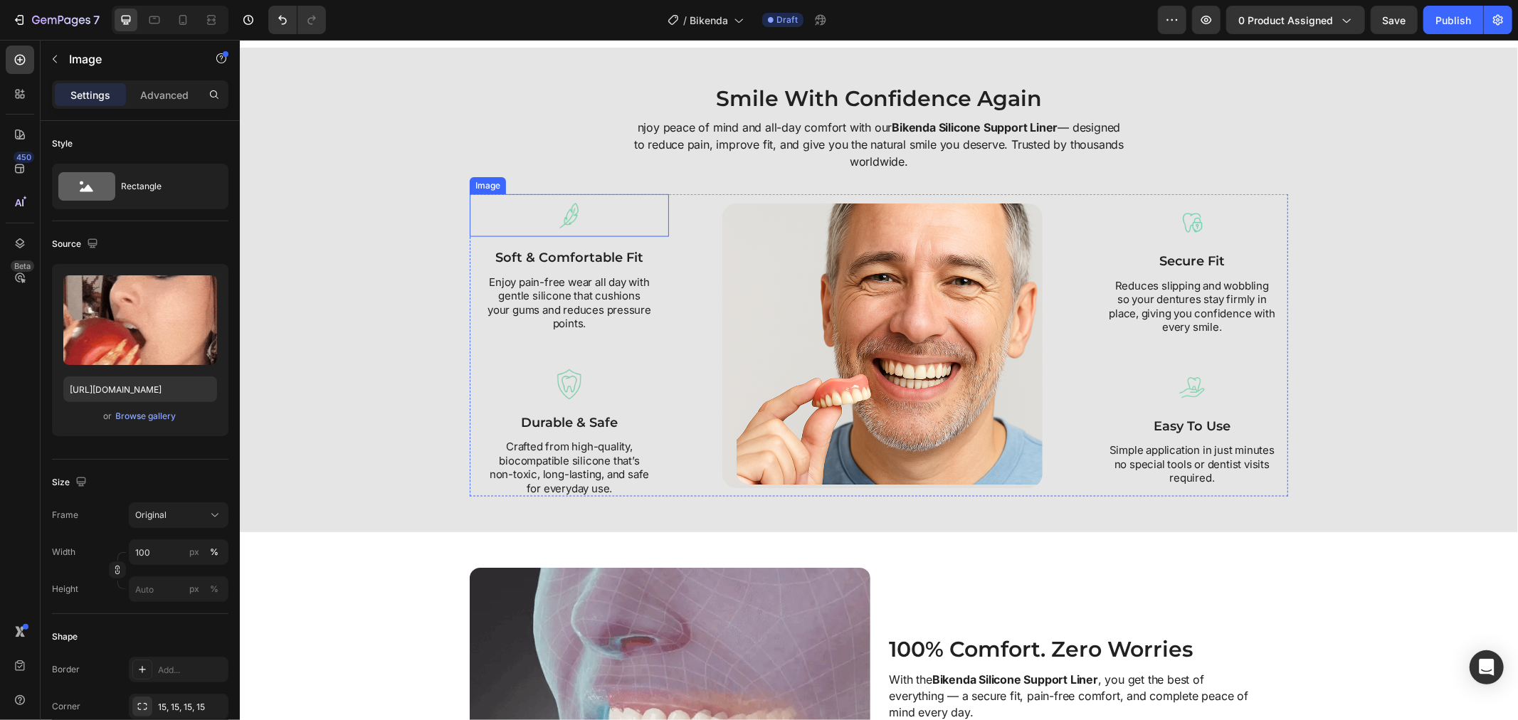
click at [566, 208] on img at bounding box center [568, 215] width 43 height 43
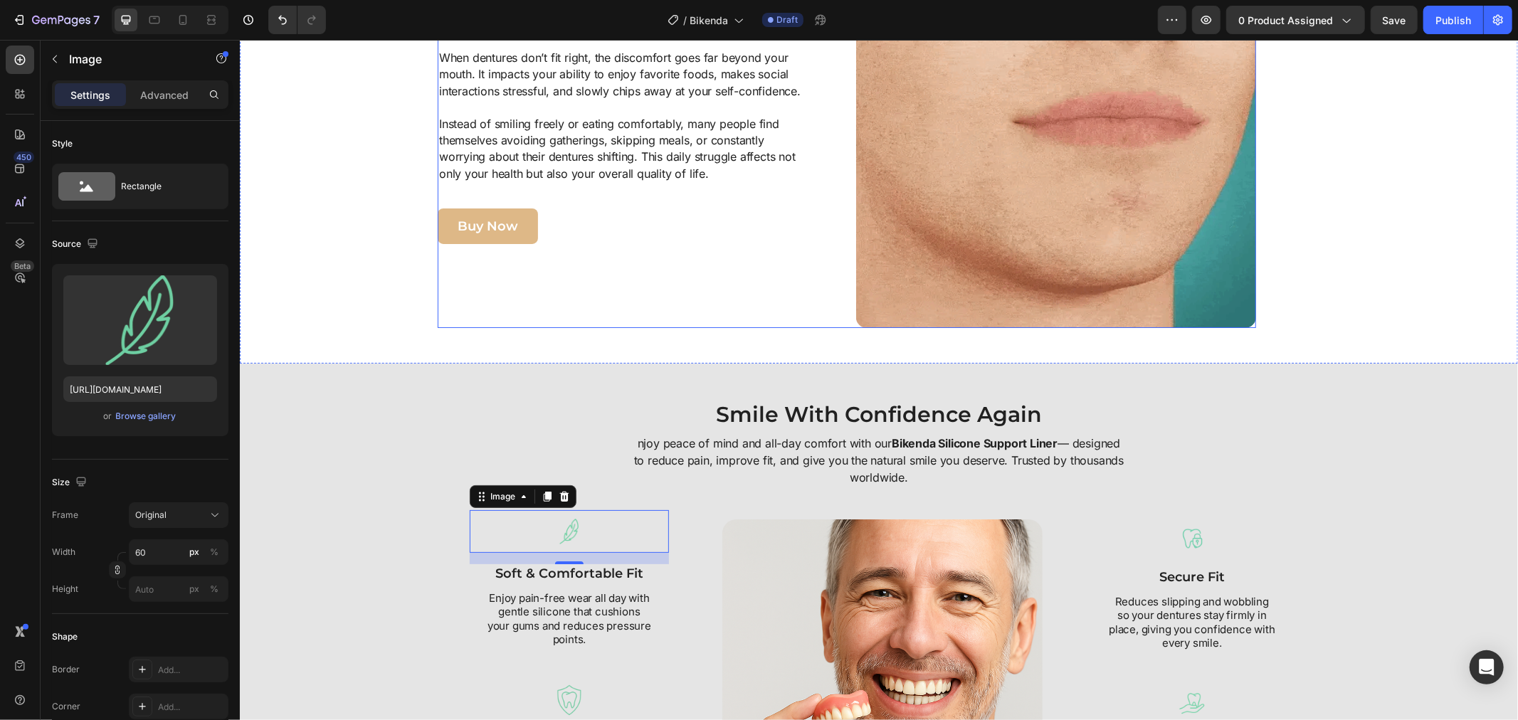
scroll to position [1285, 0]
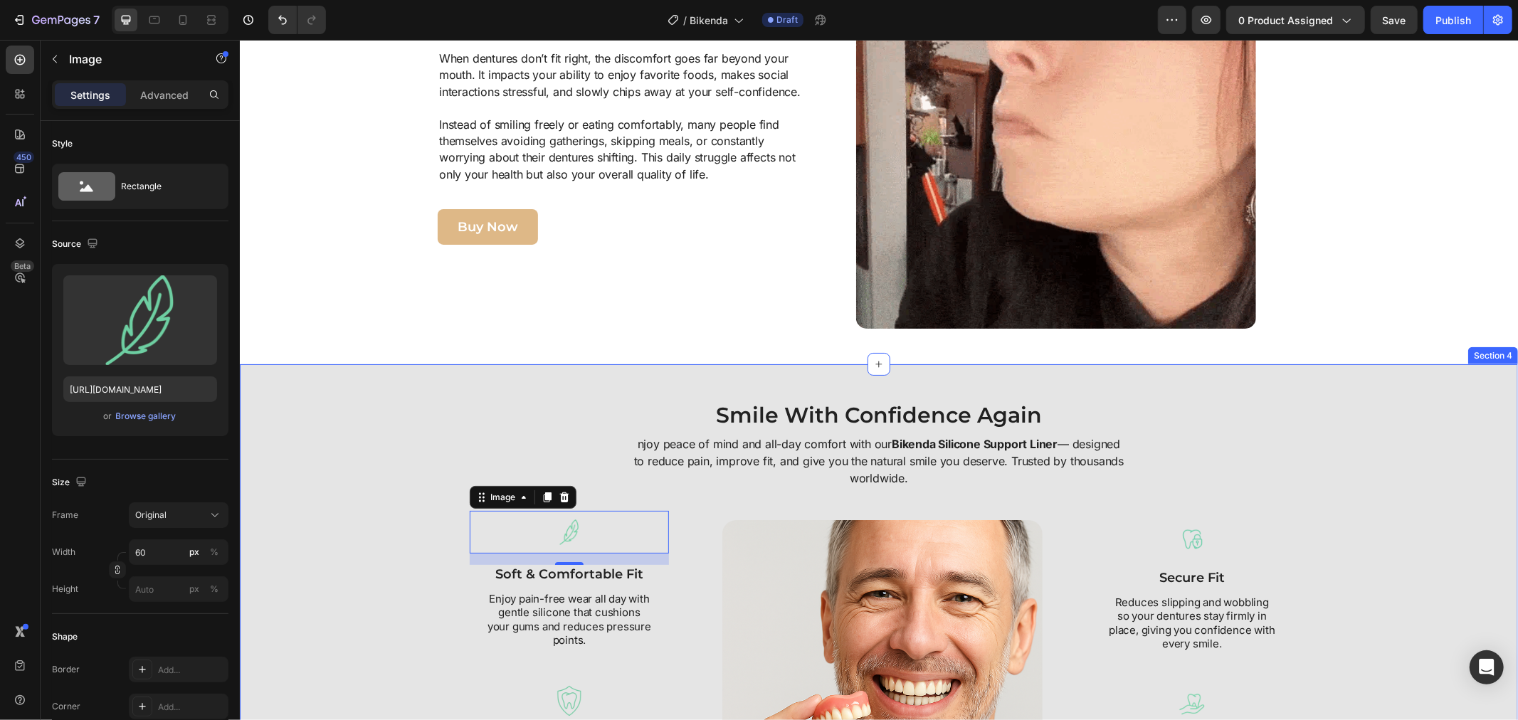
click at [608, 396] on div "Smile With Confidence Again Heading njoy peace of mind and all-day comfort with…" at bounding box center [878, 606] width 1278 height 485
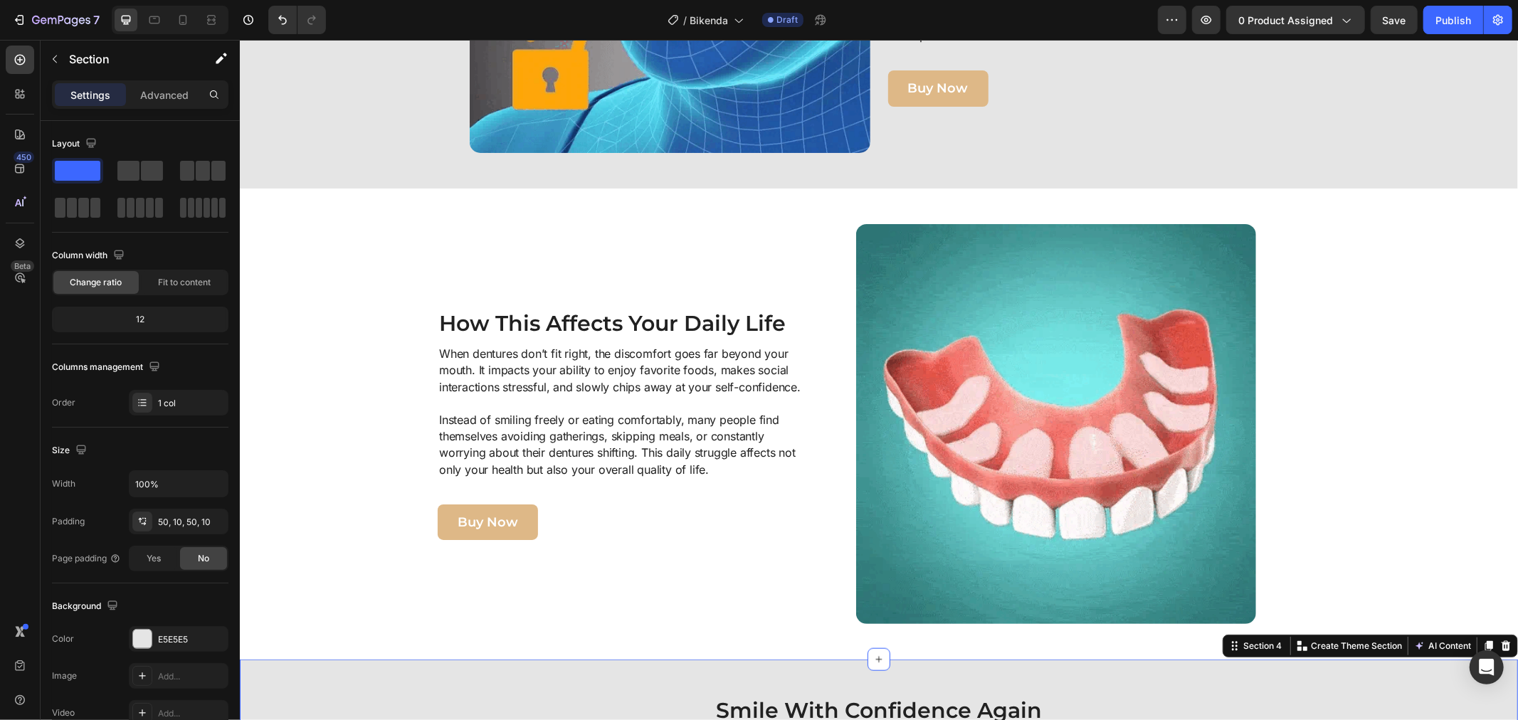
scroll to position [969, 0]
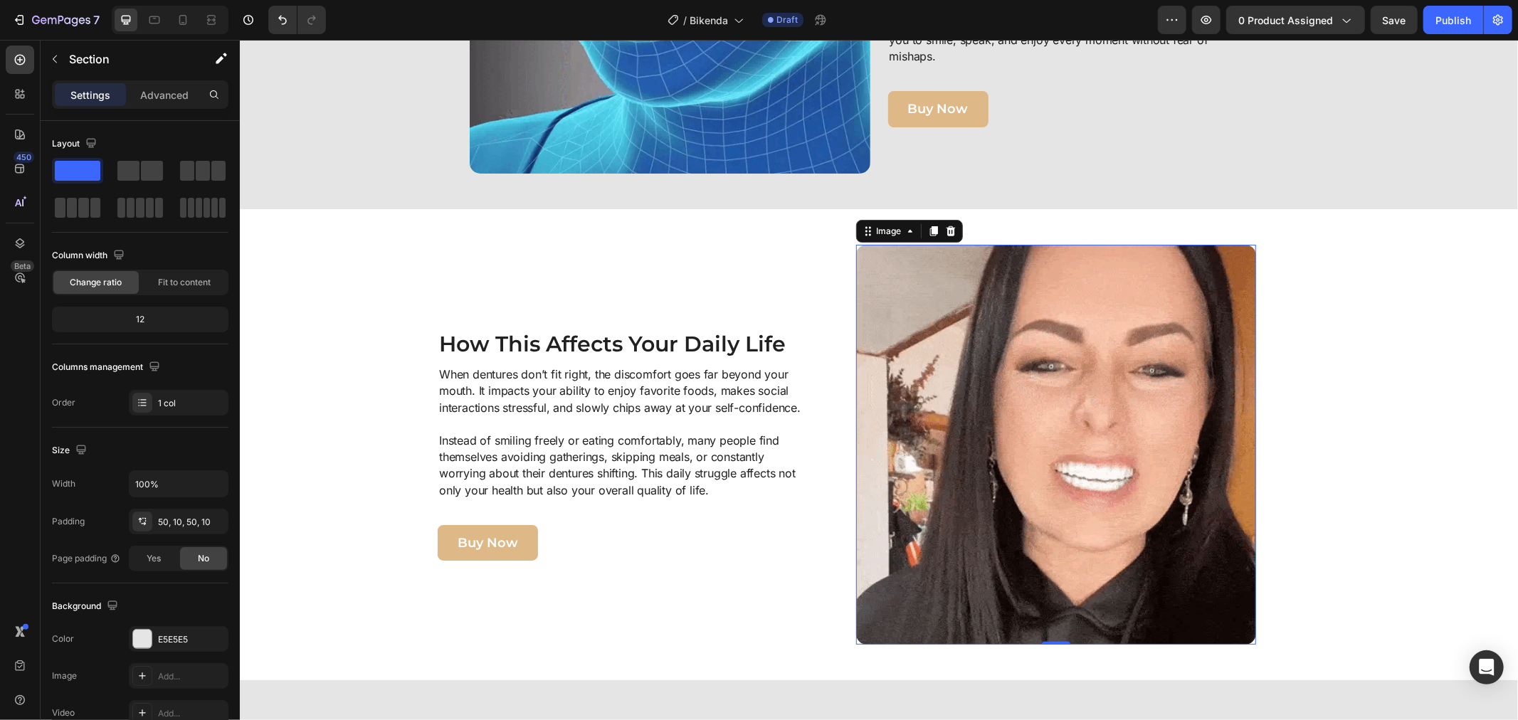
click at [1104, 476] on img at bounding box center [1055, 444] width 401 height 401
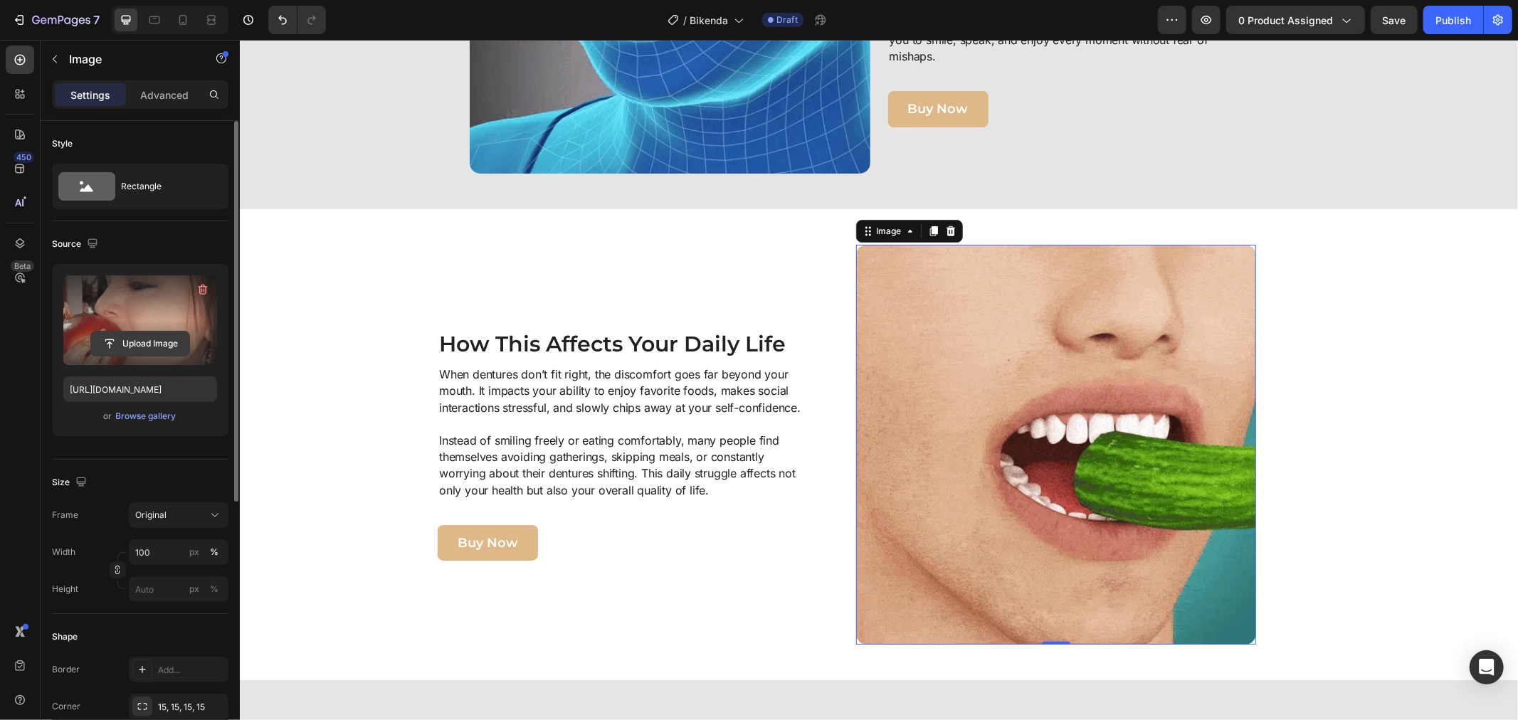
click at [173, 339] on input "file" at bounding box center [140, 344] width 98 height 24
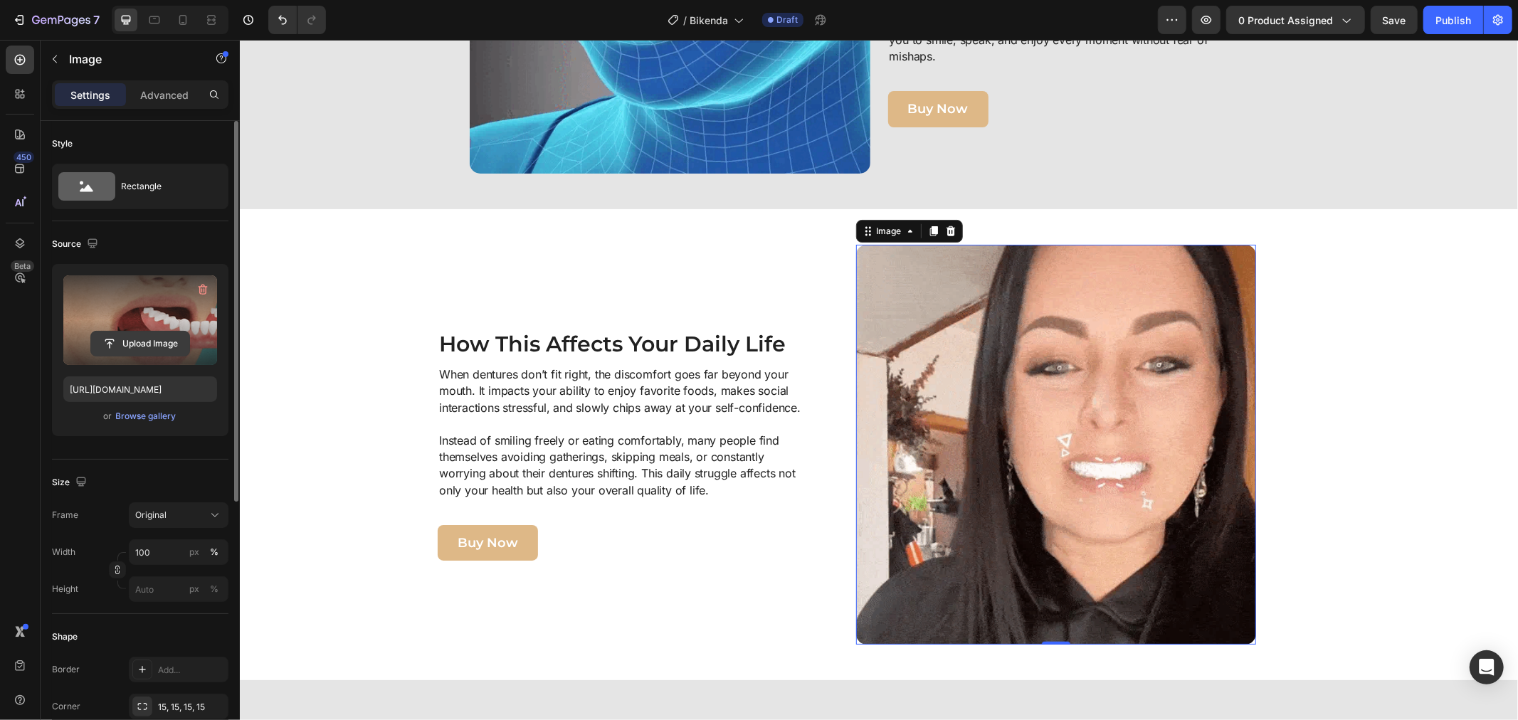
type input "C:\fakepath\Untitled design (2).gif"
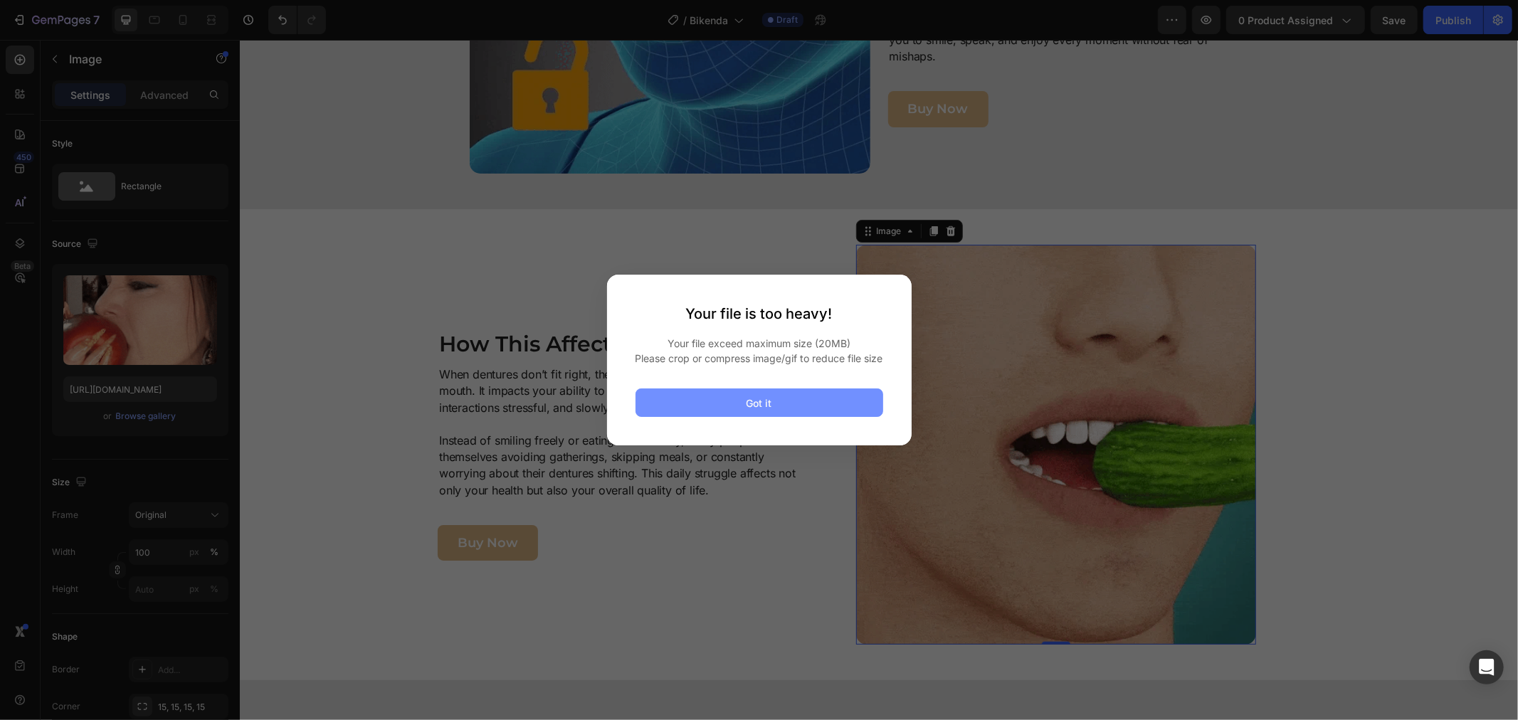
click at [726, 404] on button "Got it" at bounding box center [759, 402] width 248 height 28
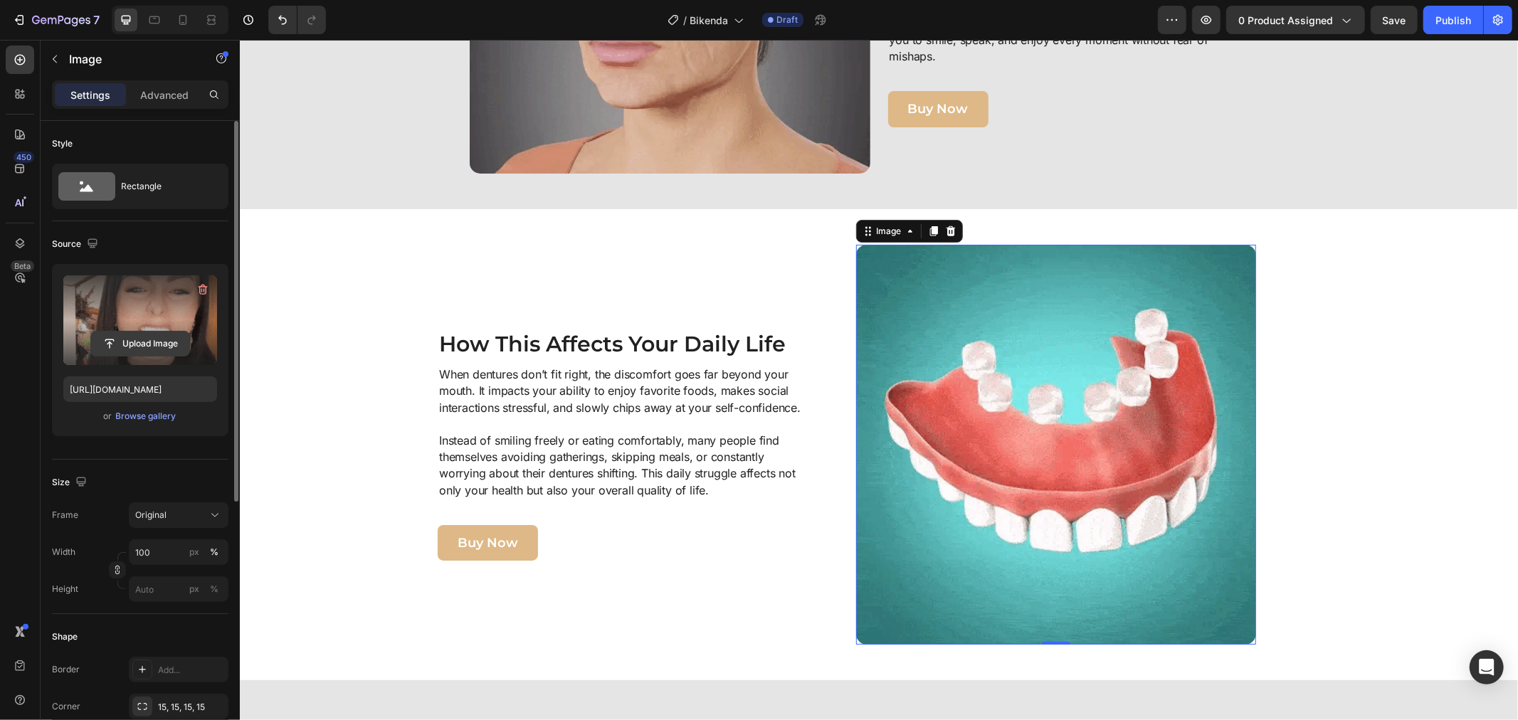
click at [176, 339] on input "file" at bounding box center [140, 344] width 98 height 24
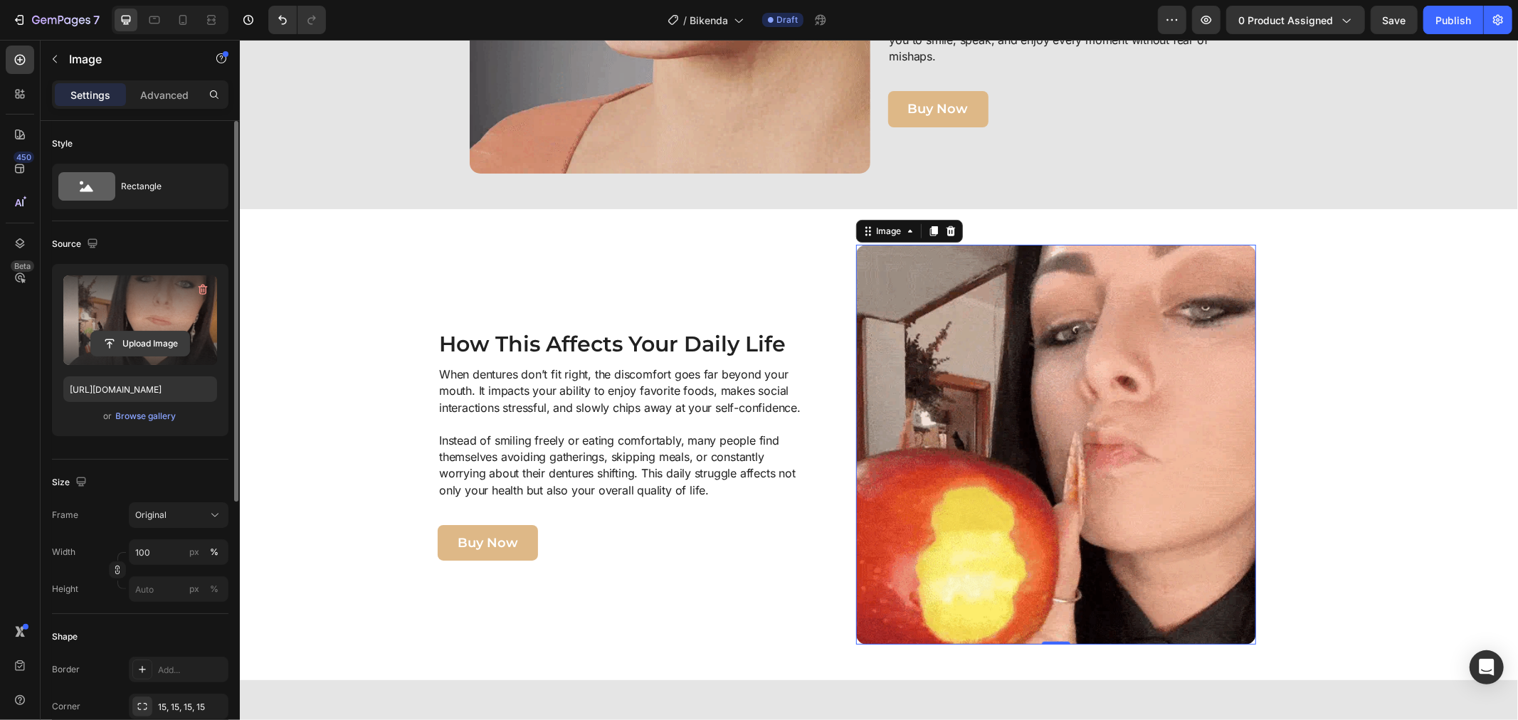
drag, startPoint x: 121, startPoint y: 334, endPoint x: 112, endPoint y: 336, distance: 9.4
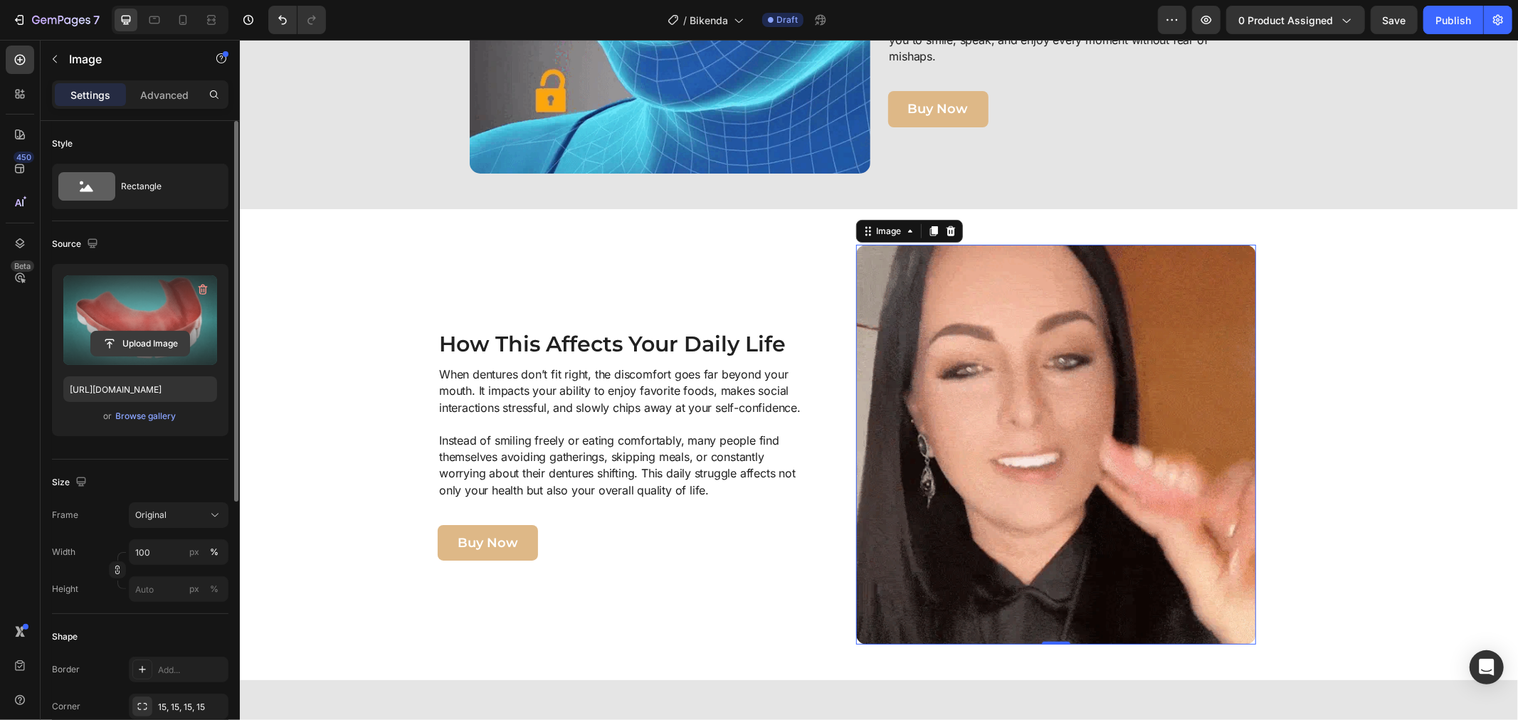
click at [114, 336] on input "file" at bounding box center [140, 344] width 98 height 24
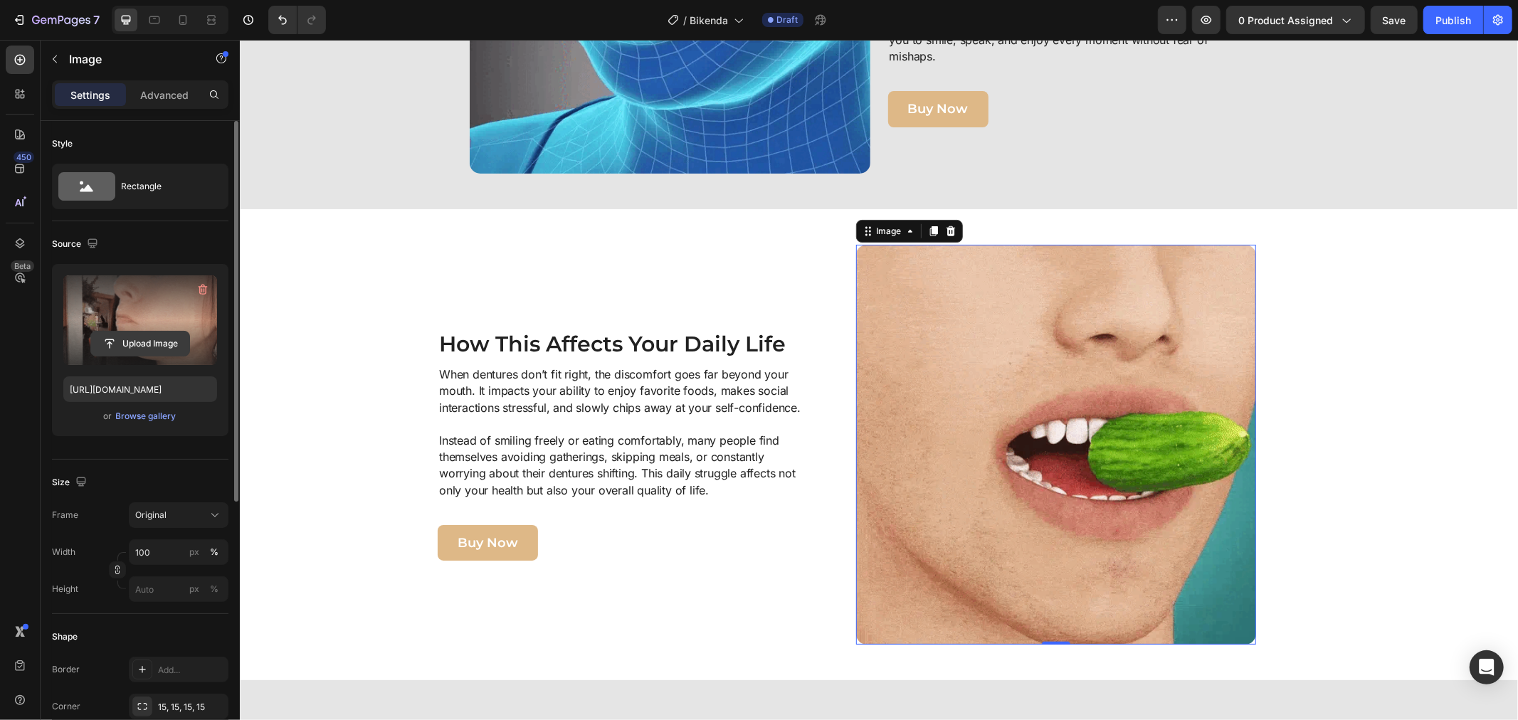
click at [146, 340] on input "file" at bounding box center [140, 344] width 98 height 24
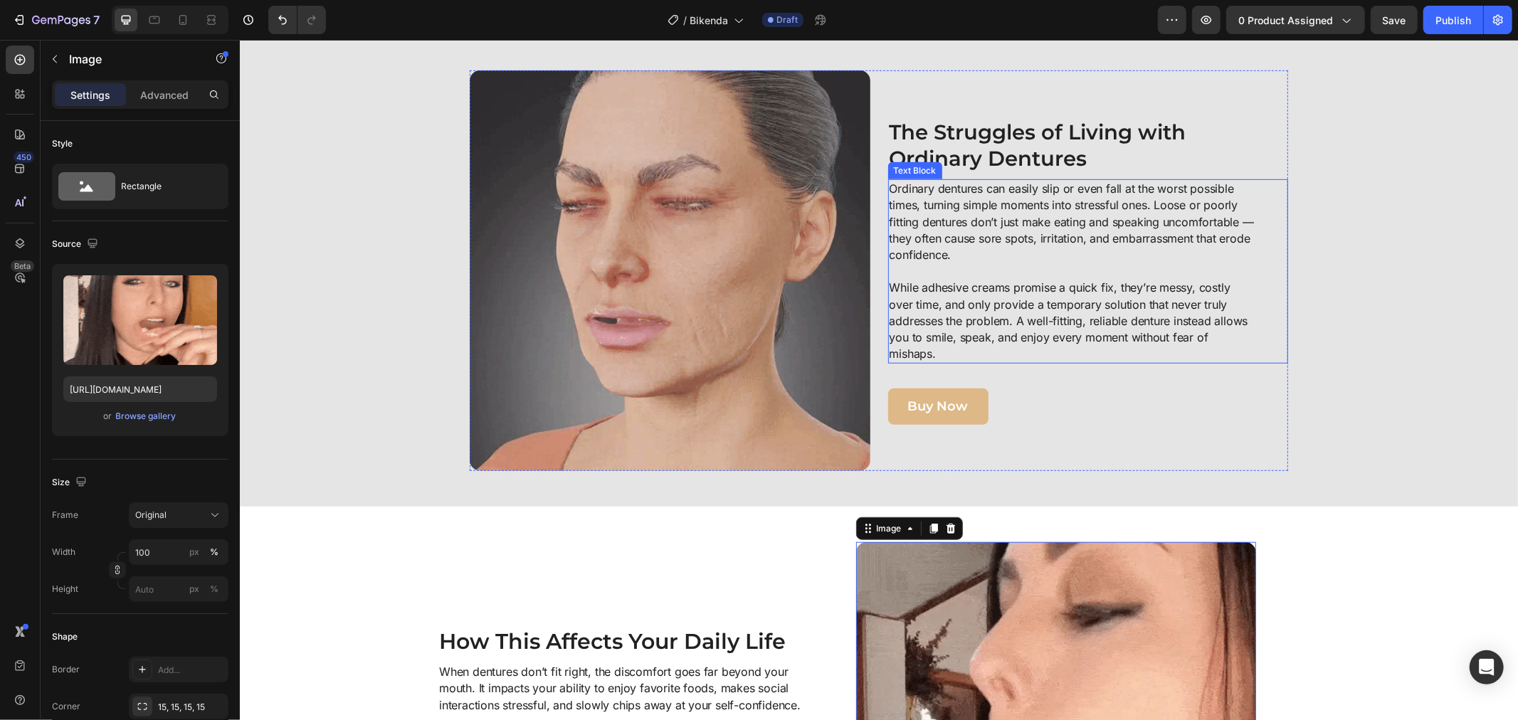
scroll to position [652, 0]
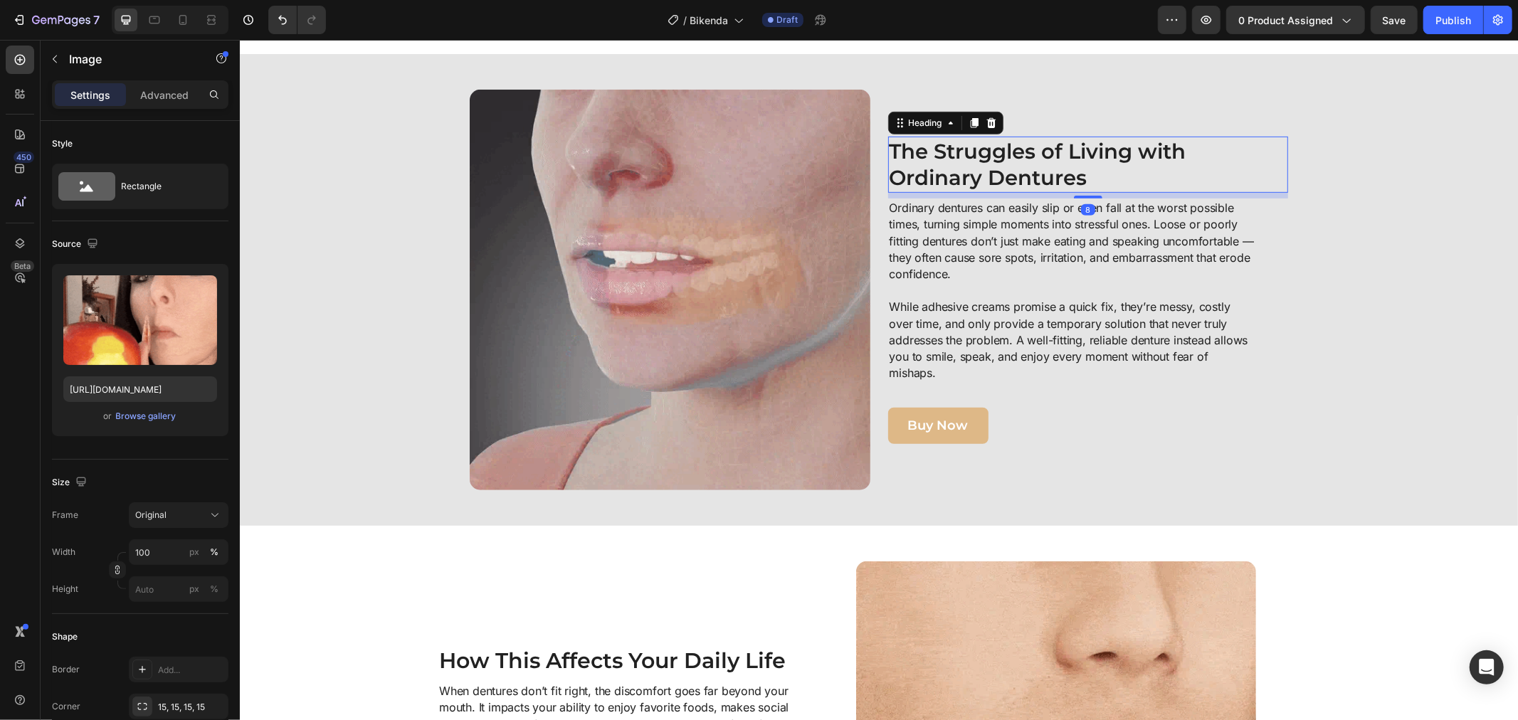
click at [993, 161] on strong "The Struggles of Living with Ordinary Dentures" at bounding box center [1037, 164] width 297 height 52
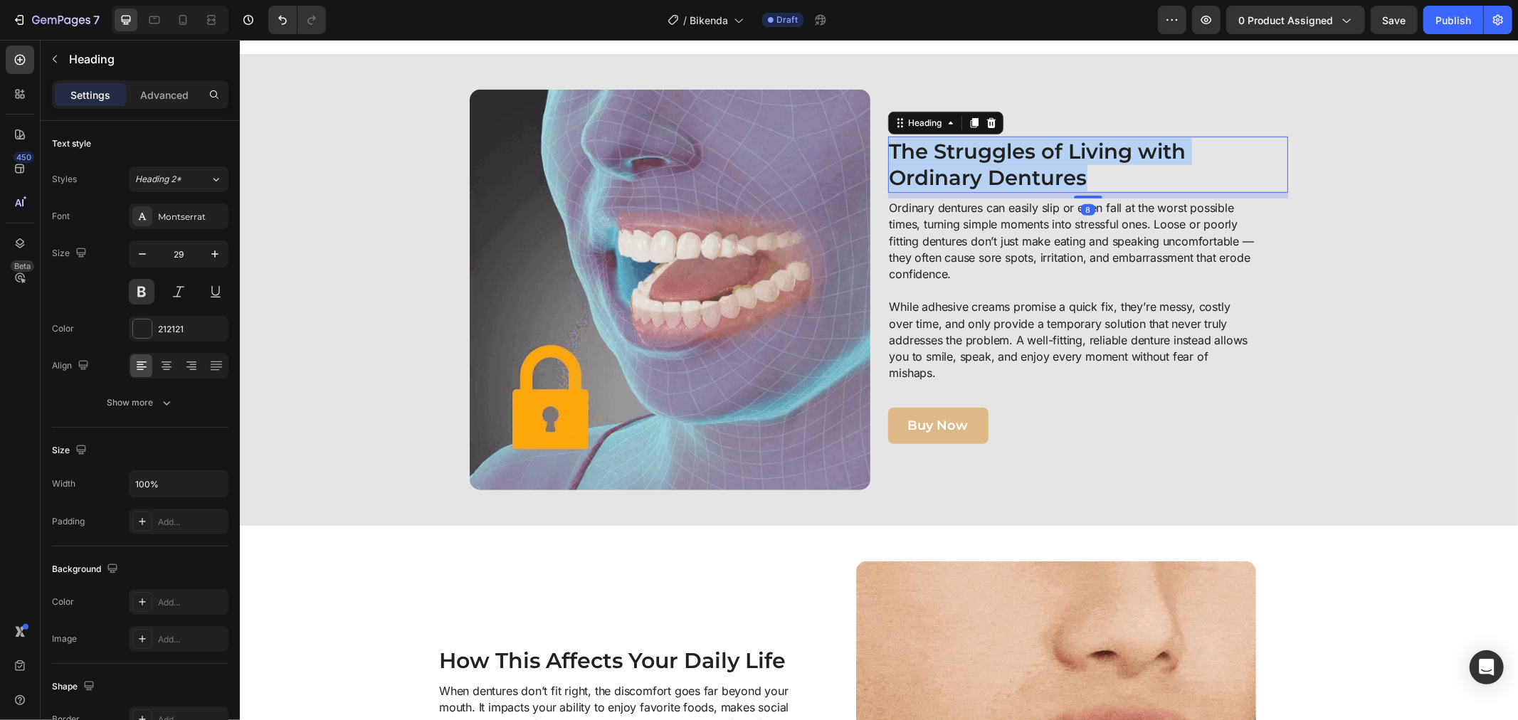
click at [993, 161] on strong "The Struggles of Living with Ordinary Dentures" at bounding box center [1037, 164] width 297 height 52
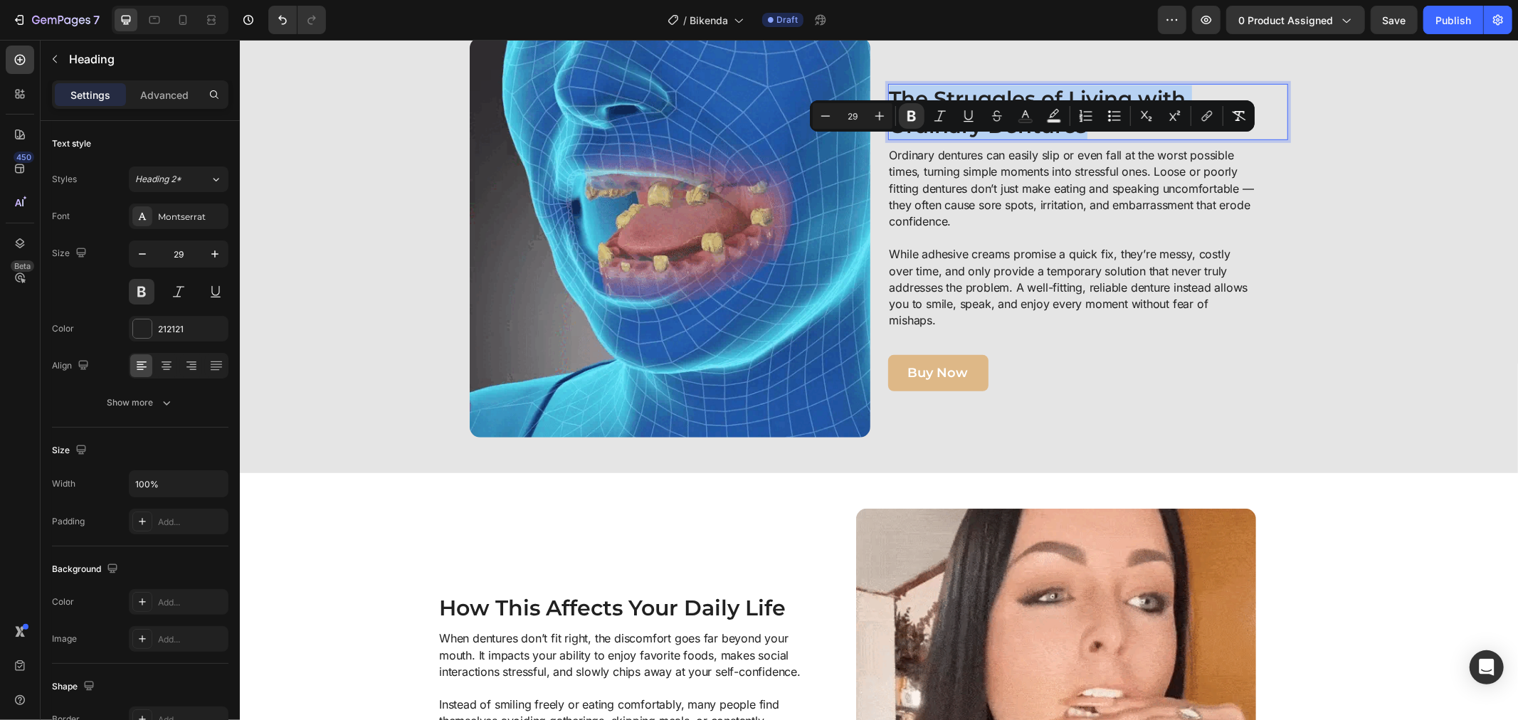
copy strong "The Struggles of Living with Ordinary Dentures"
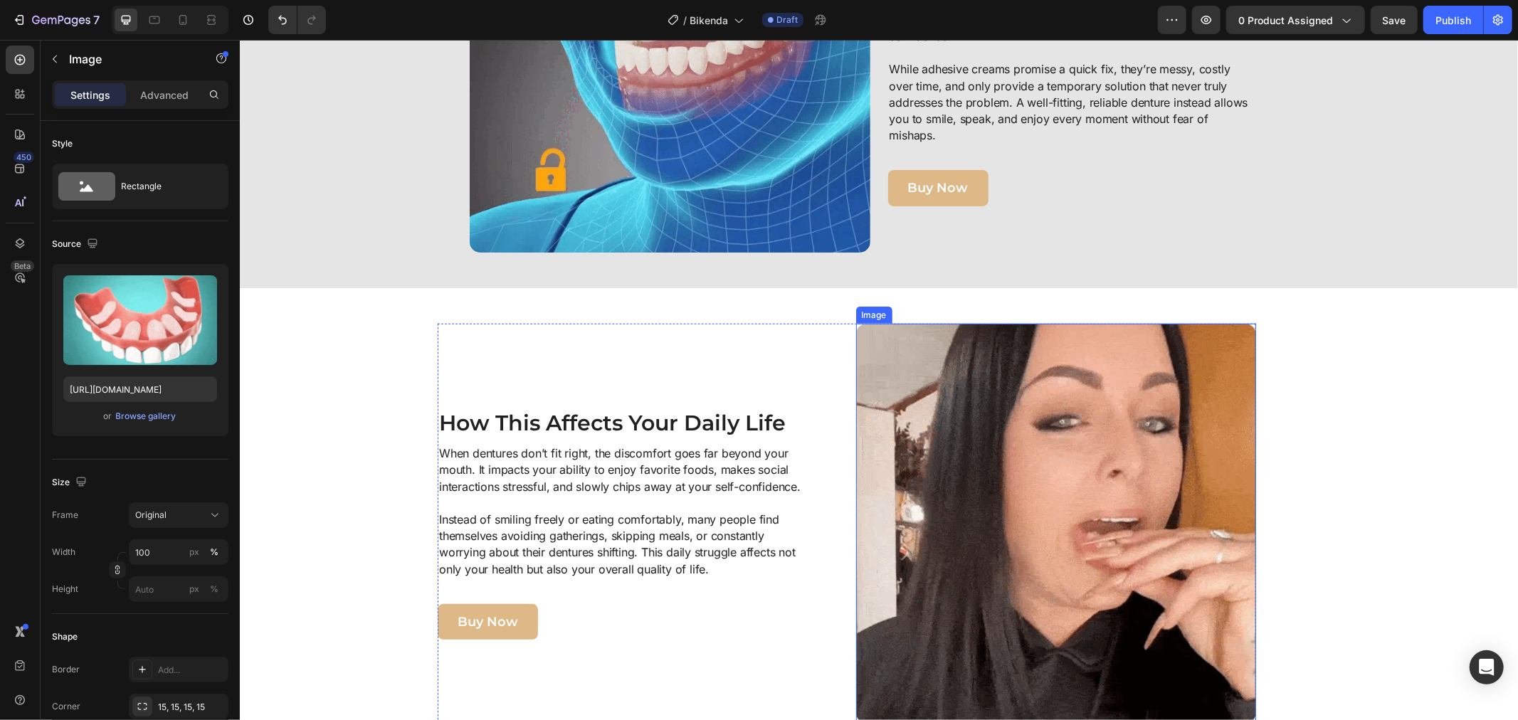
click at [1035, 537] on img at bounding box center [1055, 523] width 401 height 401
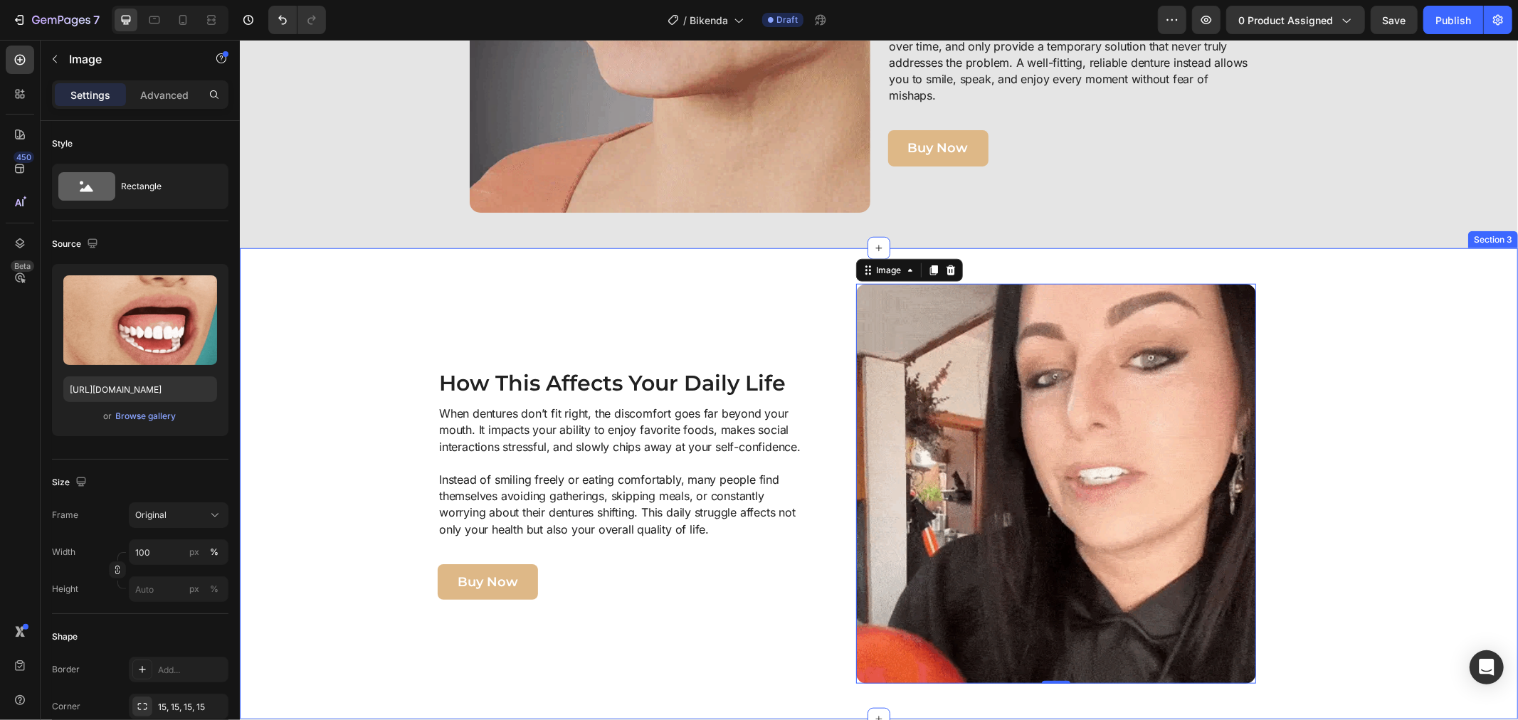
scroll to position [969, 0]
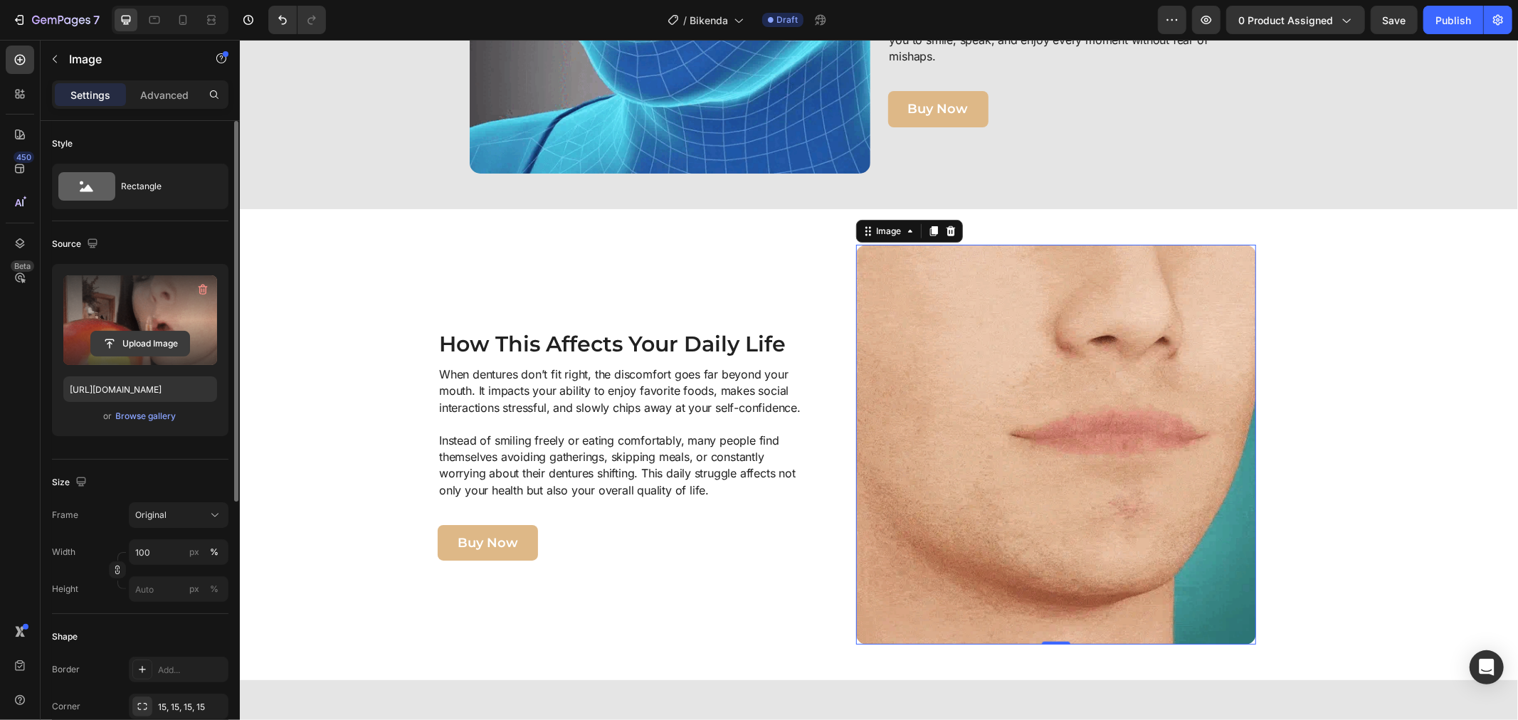
click at [143, 344] on input "file" at bounding box center [140, 344] width 98 height 24
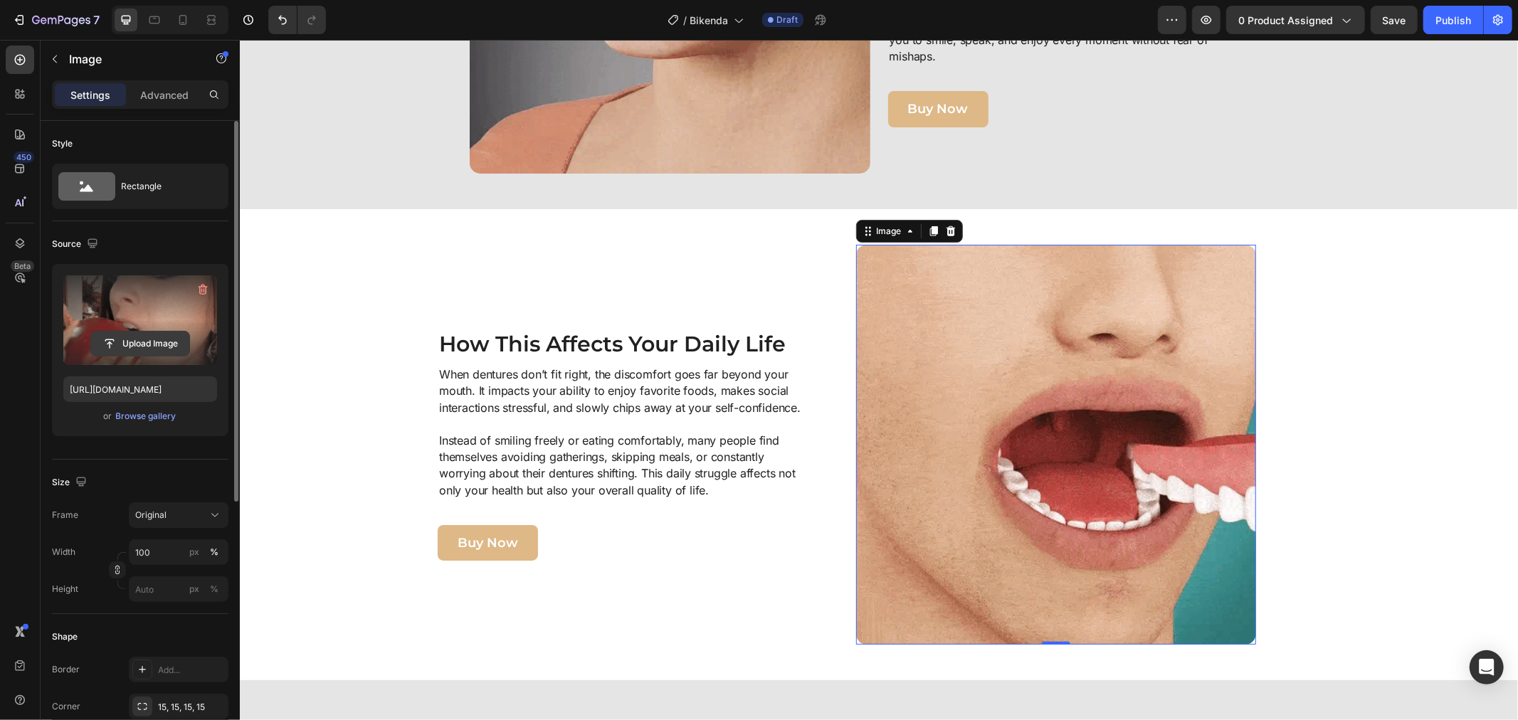
click at [166, 334] on input "file" at bounding box center [140, 344] width 98 height 24
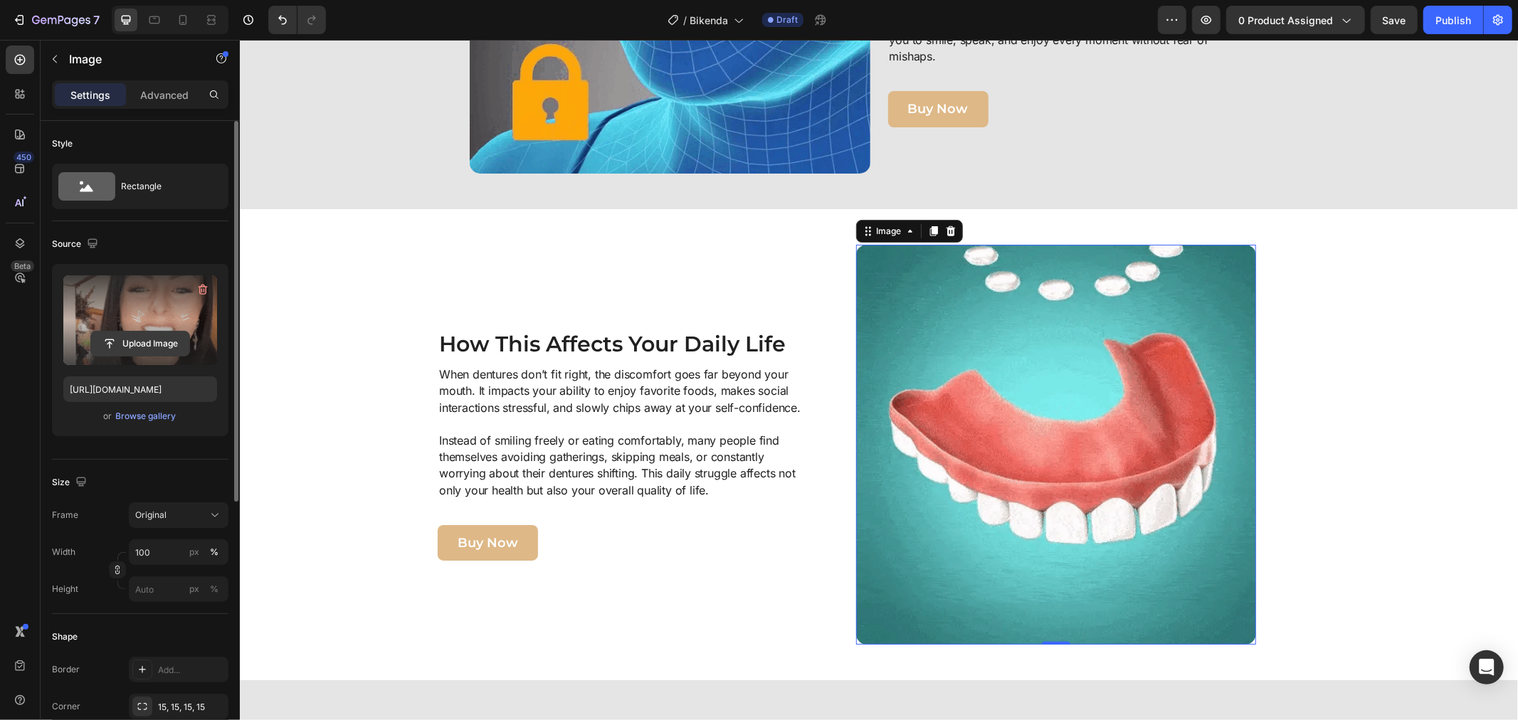
click at [125, 342] on input "file" at bounding box center [140, 344] width 98 height 24
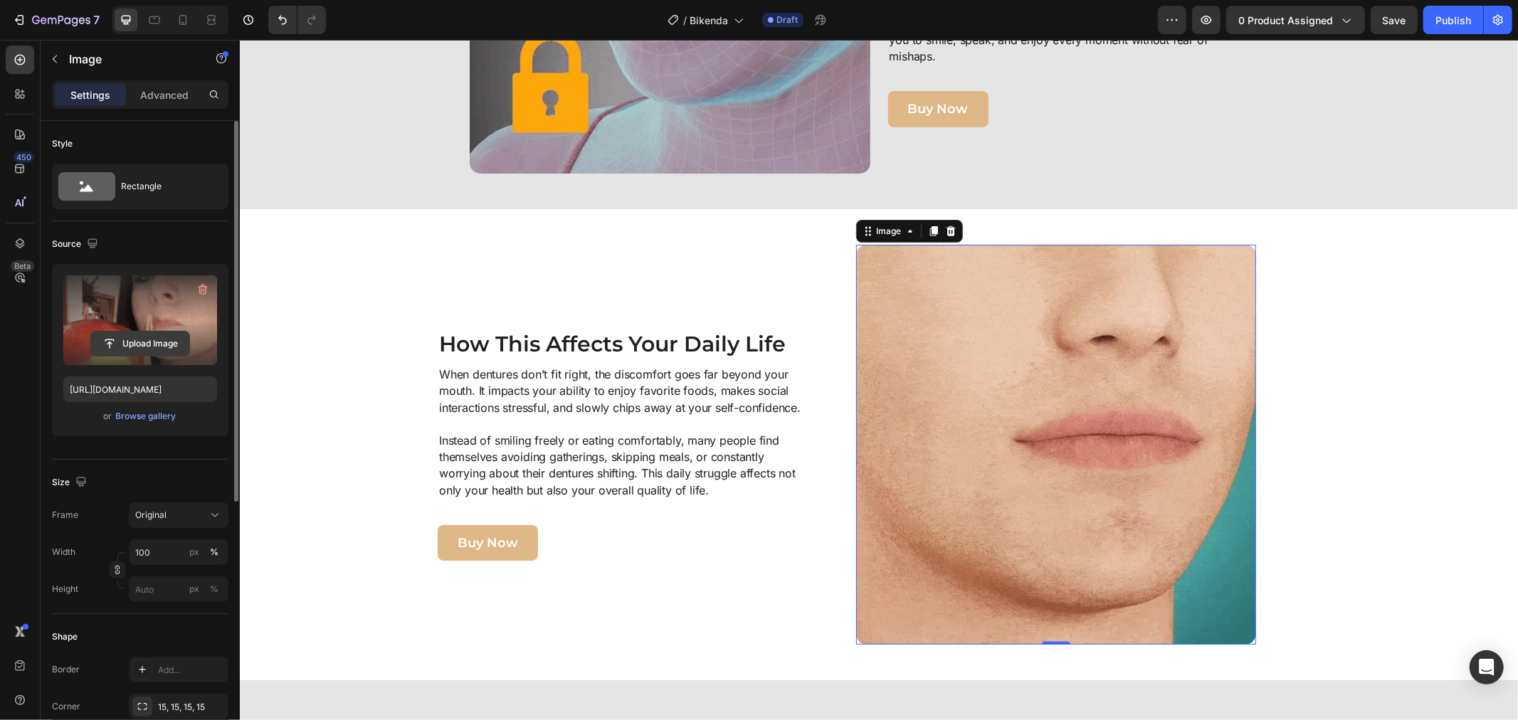
type input "C:\fakepath\Untitled design (2).gif"
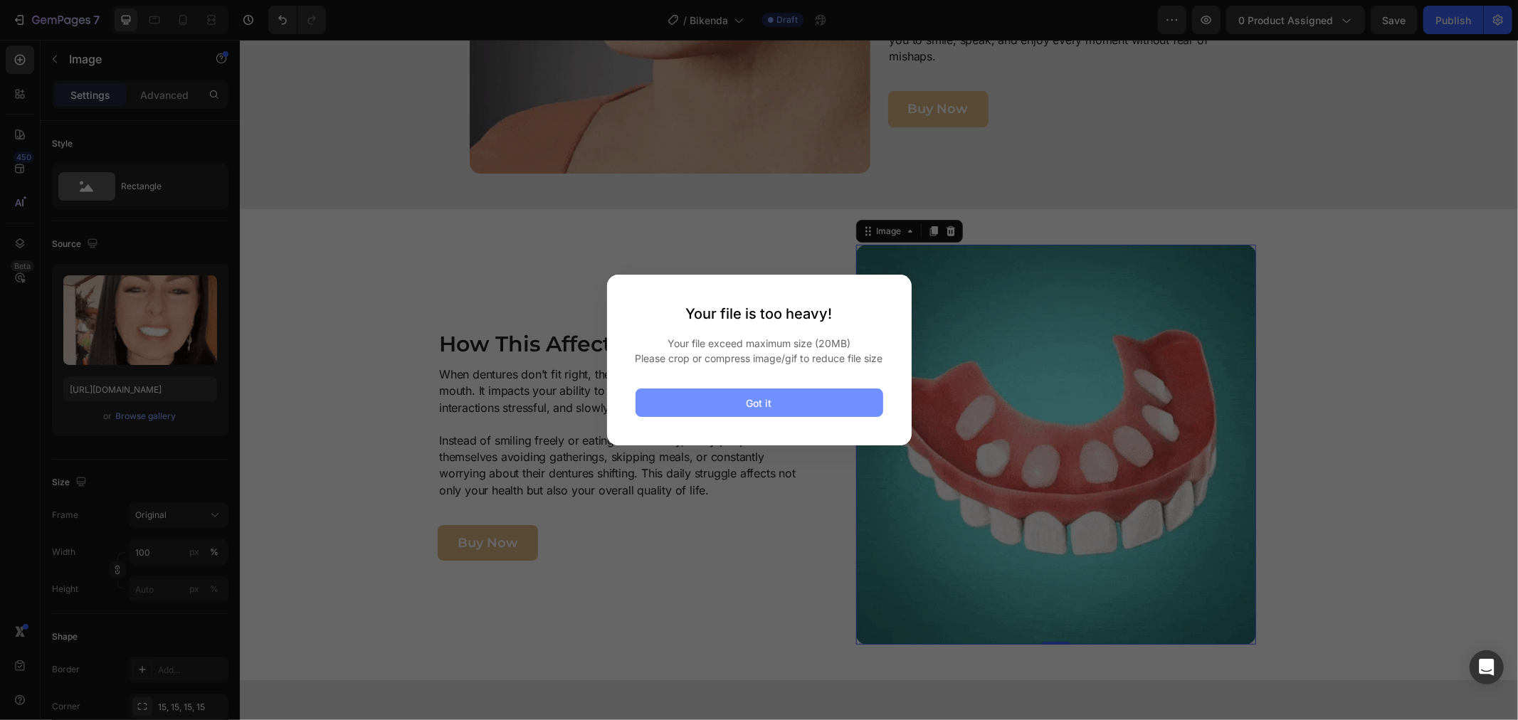
click at [699, 417] on button "Got it" at bounding box center [759, 402] width 248 height 28
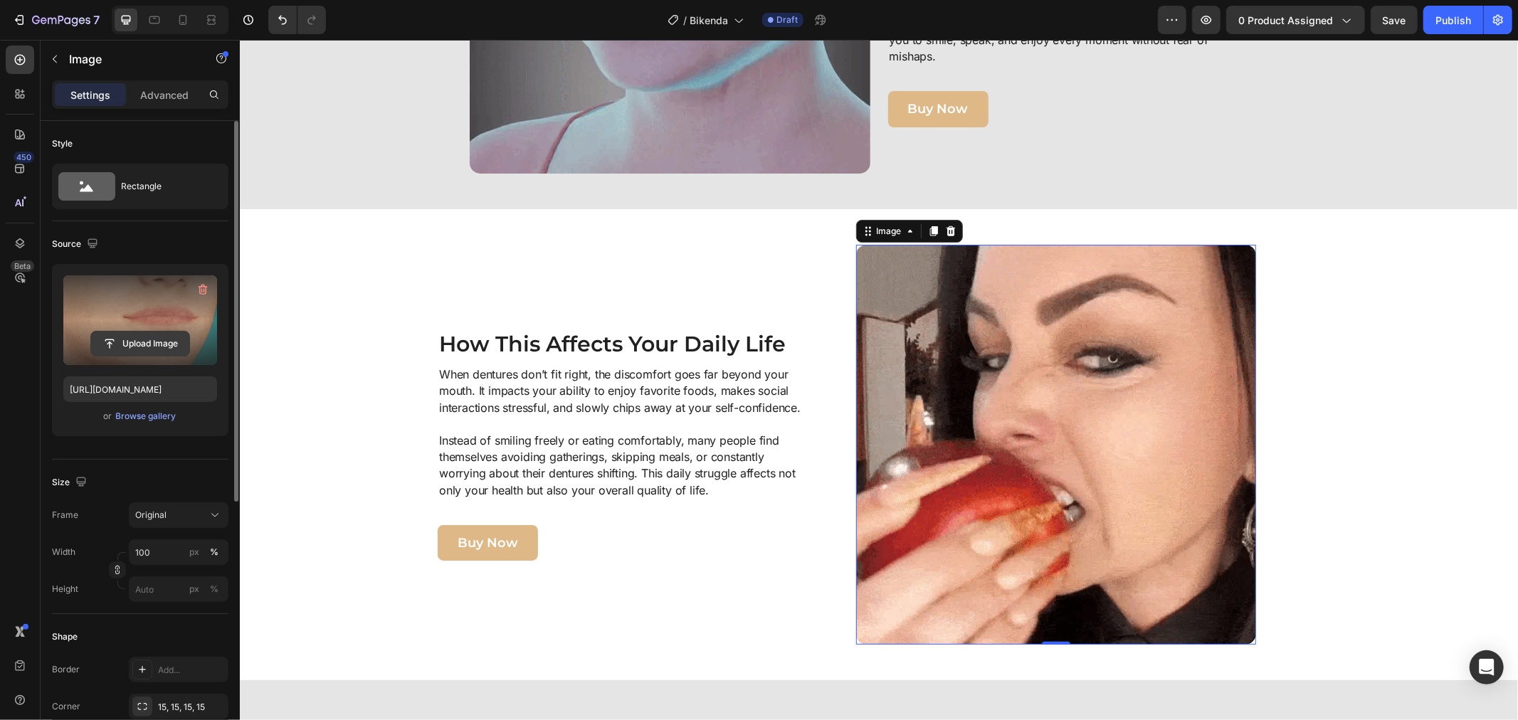
click at [150, 342] on input "file" at bounding box center [140, 344] width 98 height 24
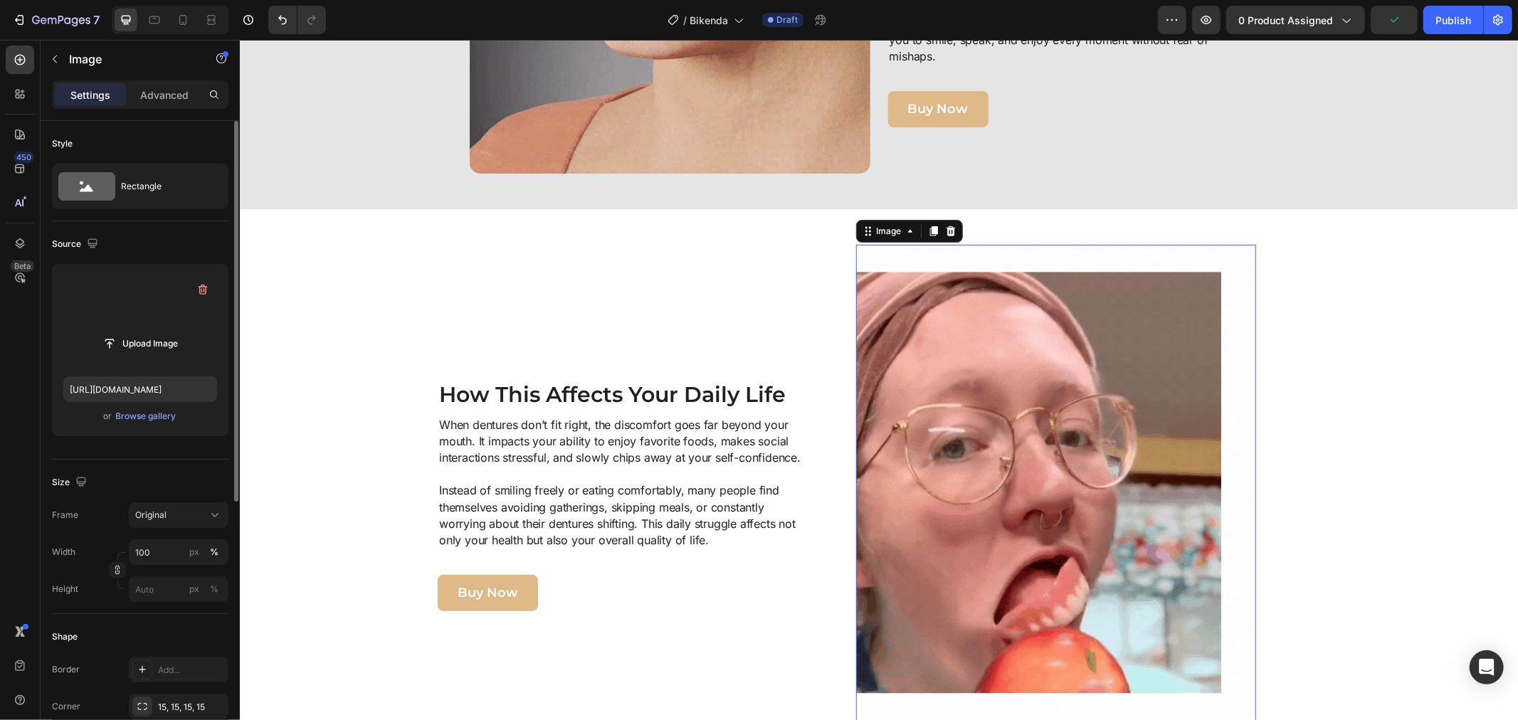
click at [1114, 448] on img at bounding box center [1055, 494] width 401 height 500
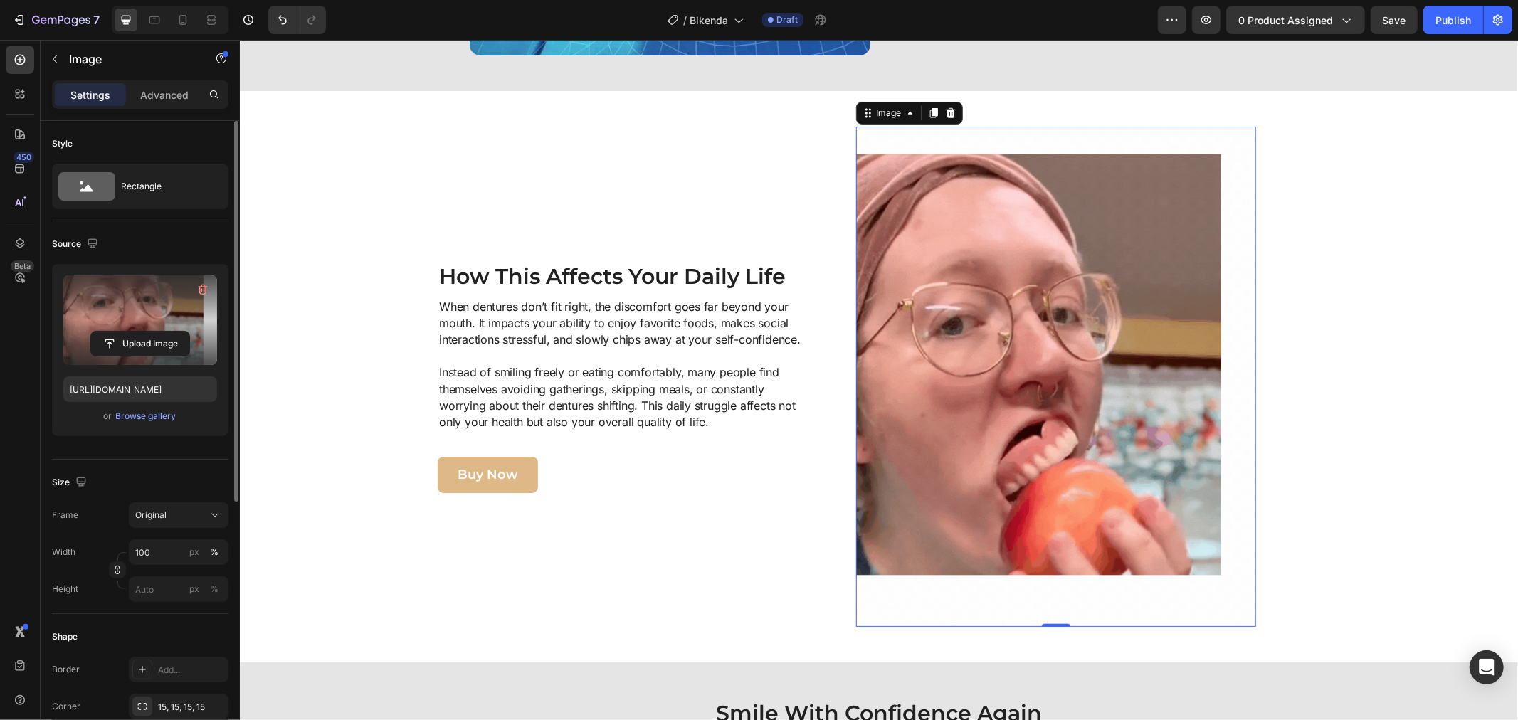
scroll to position [1127, 0]
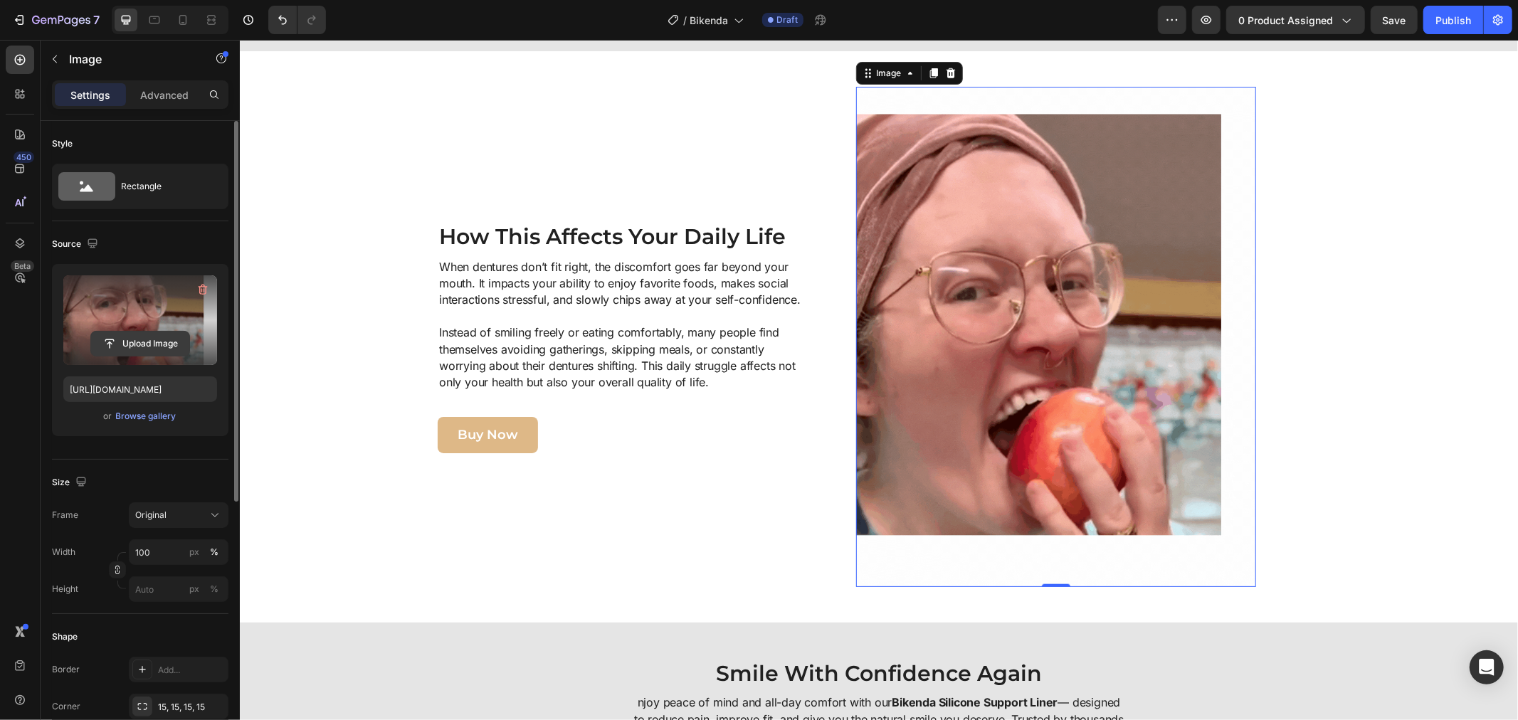
click at [159, 338] on input "file" at bounding box center [140, 344] width 98 height 24
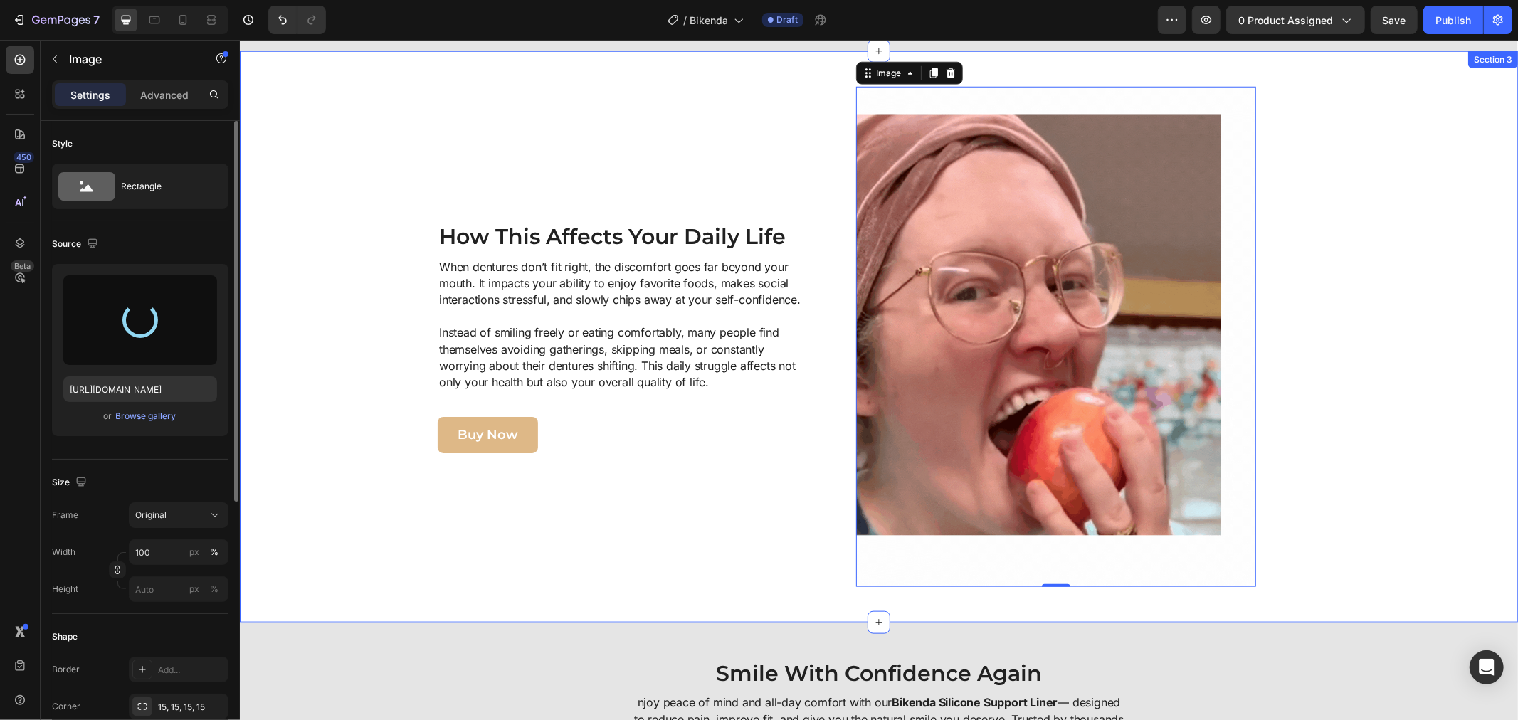
type input "https://cdn.shopify.com/s/files/1/0808/8620/2710/files/gempages_585570282693985…"
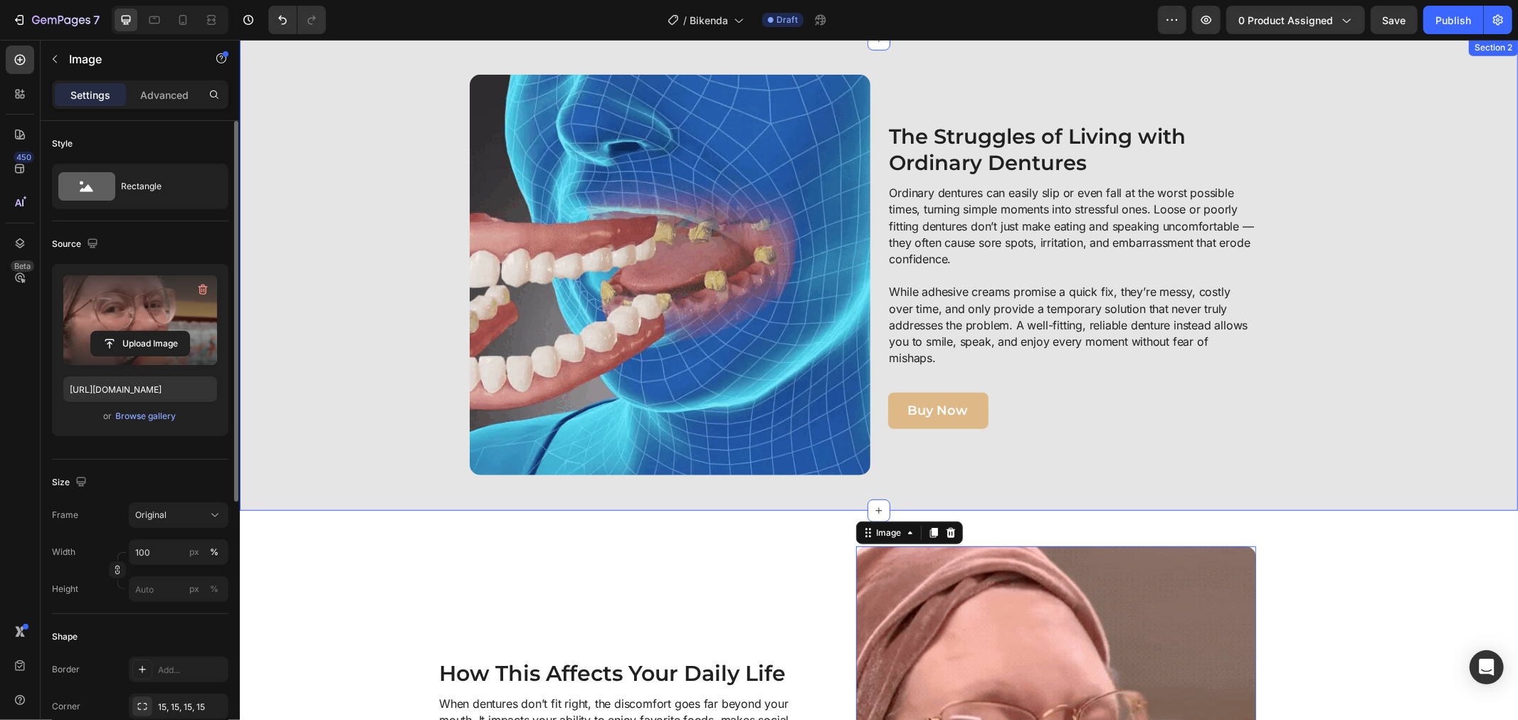
scroll to position [652, 0]
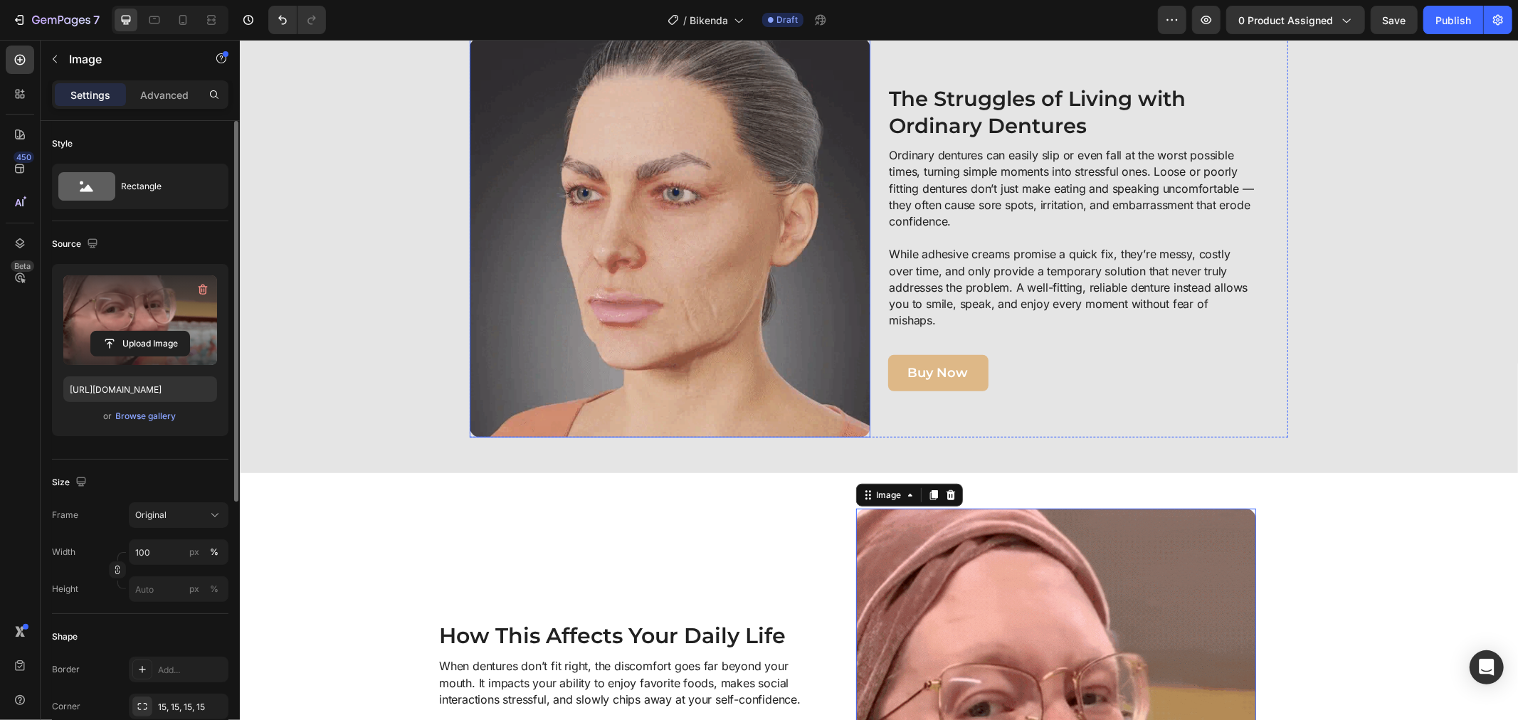
click at [581, 268] on img at bounding box center [669, 237] width 401 height 401
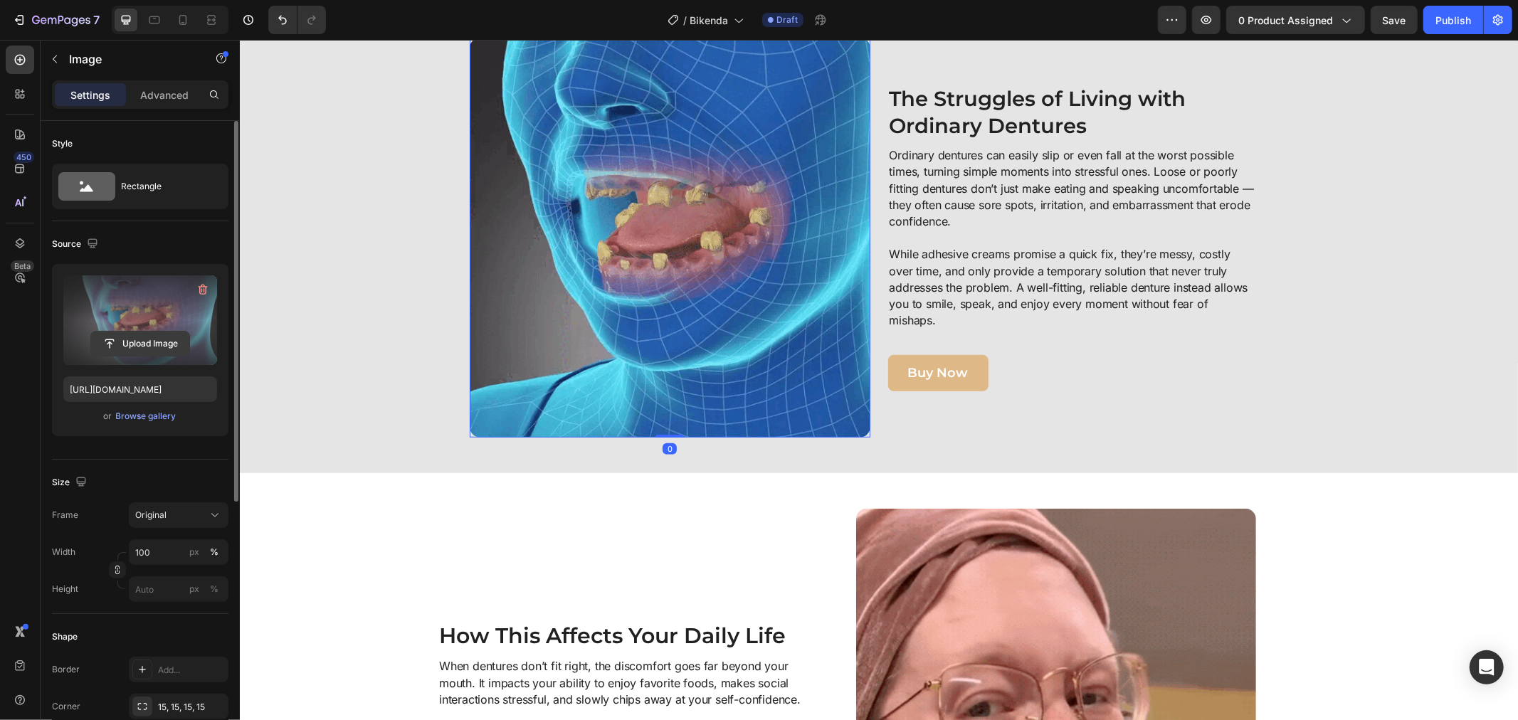
click at [142, 338] on input "file" at bounding box center [140, 344] width 98 height 24
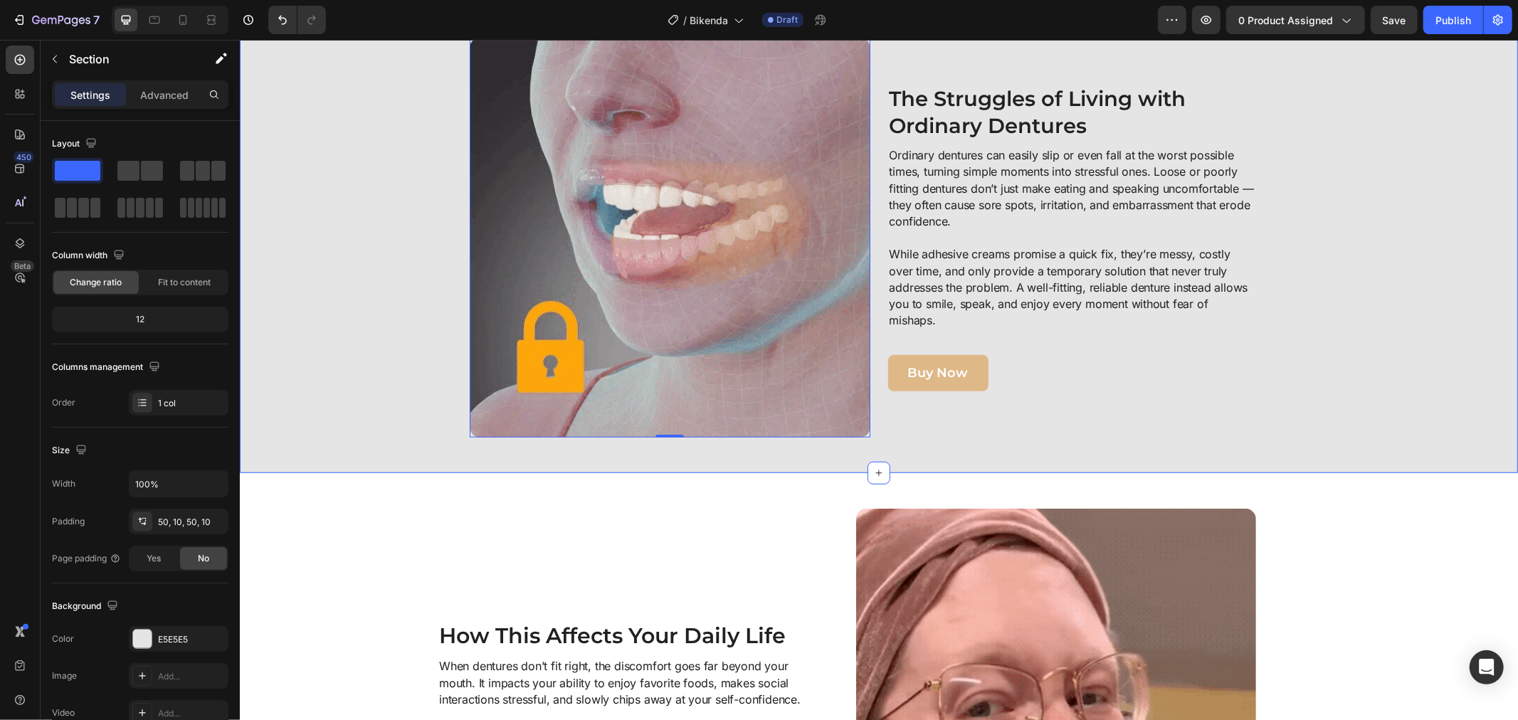
click at [322, 218] on div "Image 0 ⁠⁠⁠⁠⁠⁠⁠ The Struggles of Living with Ordinary Dentures Heading Ordinary…" at bounding box center [878, 237] width 1264 height 401
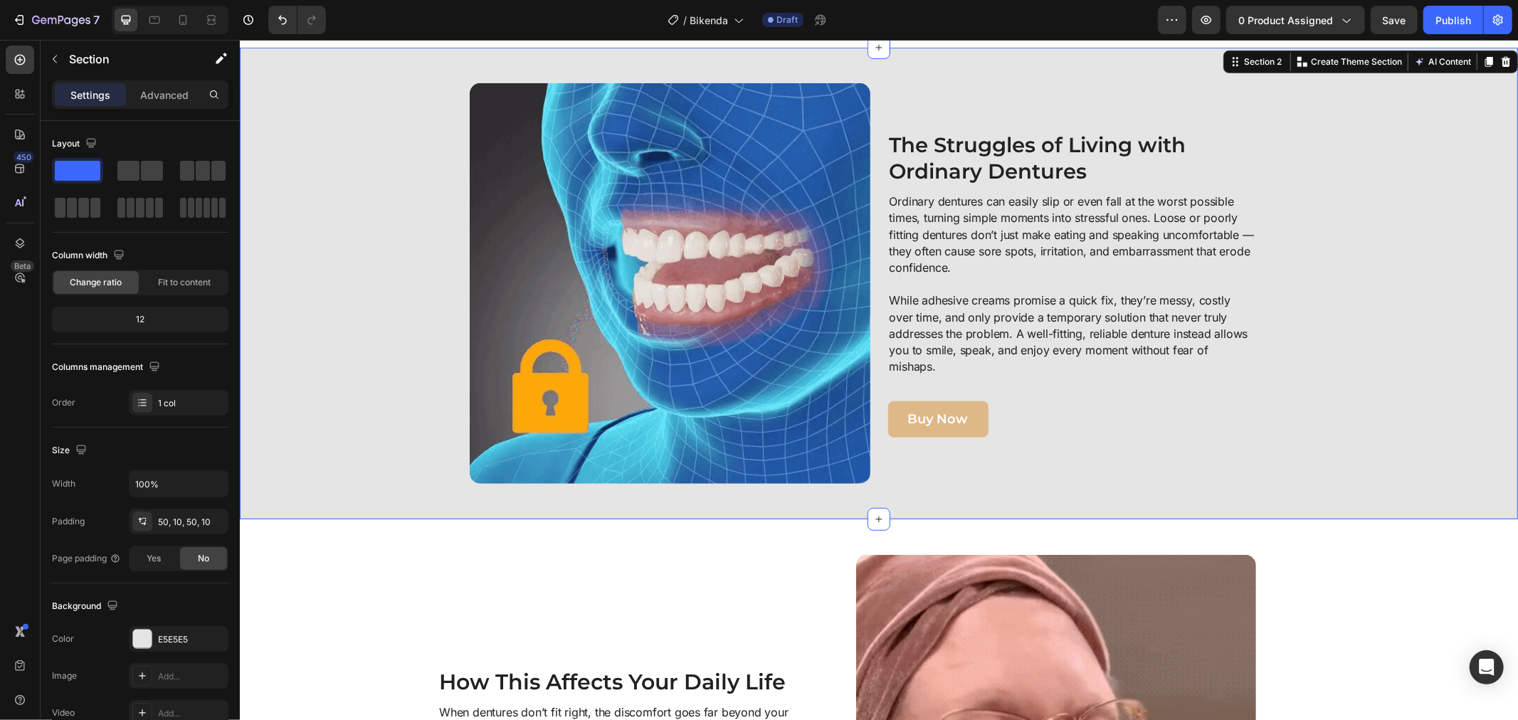
scroll to position [573, 0]
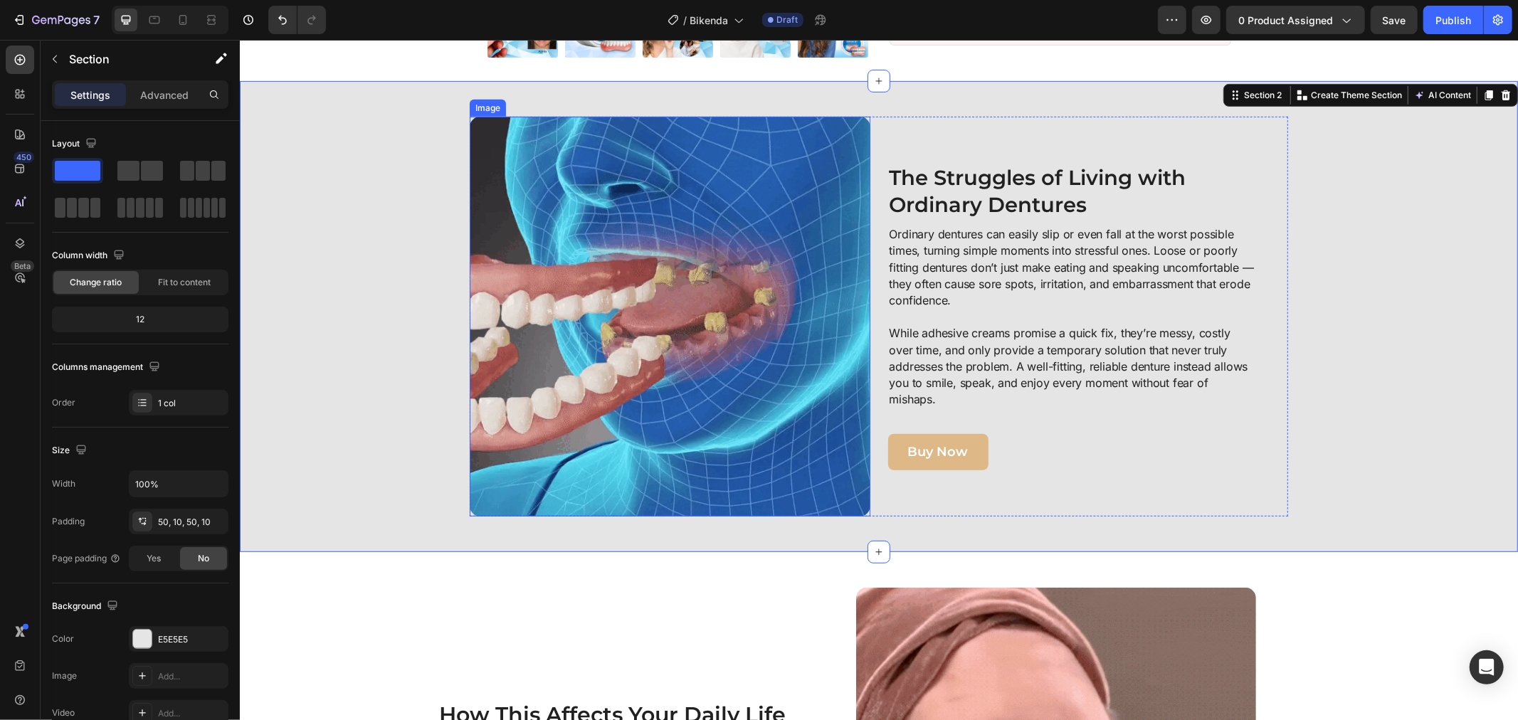
click at [529, 299] on img at bounding box center [669, 316] width 401 height 401
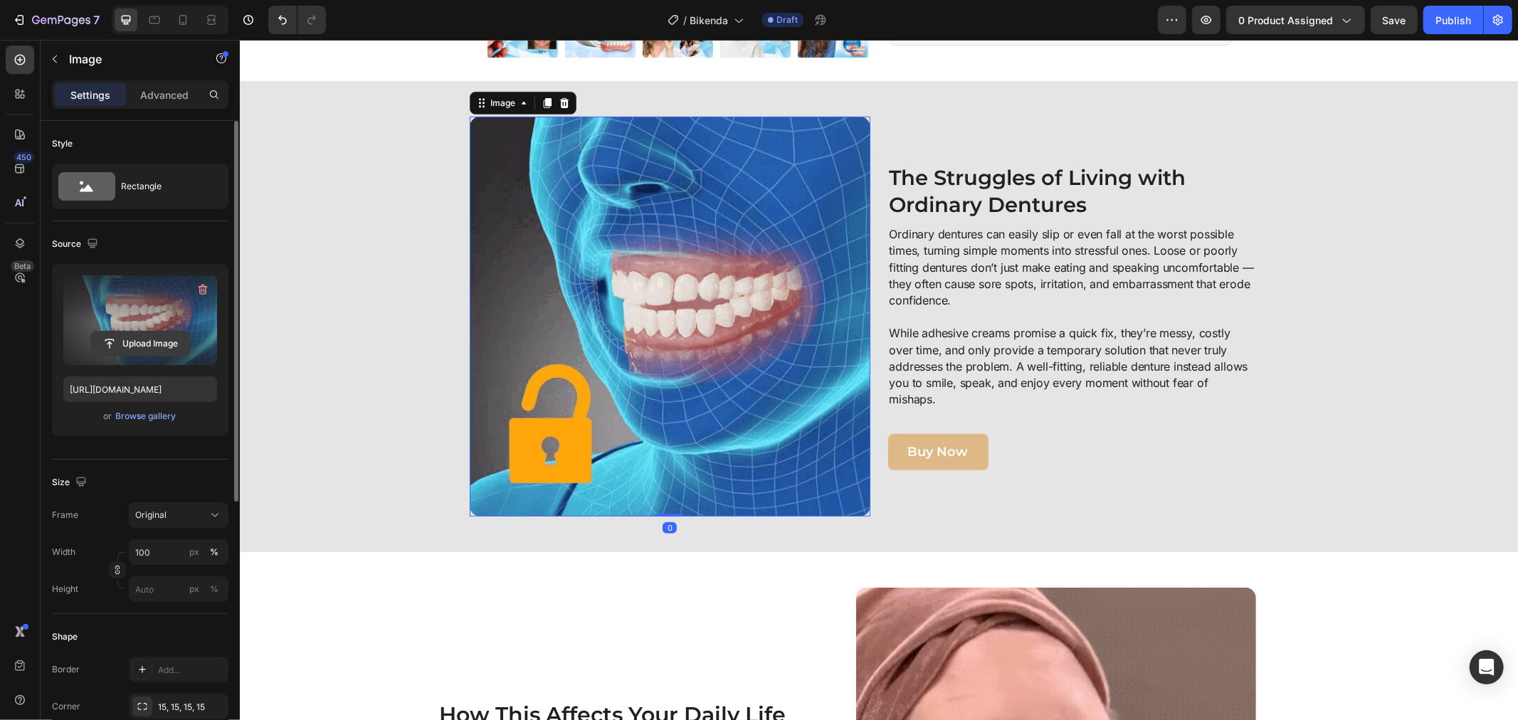
click at [152, 337] on input "file" at bounding box center [140, 344] width 98 height 24
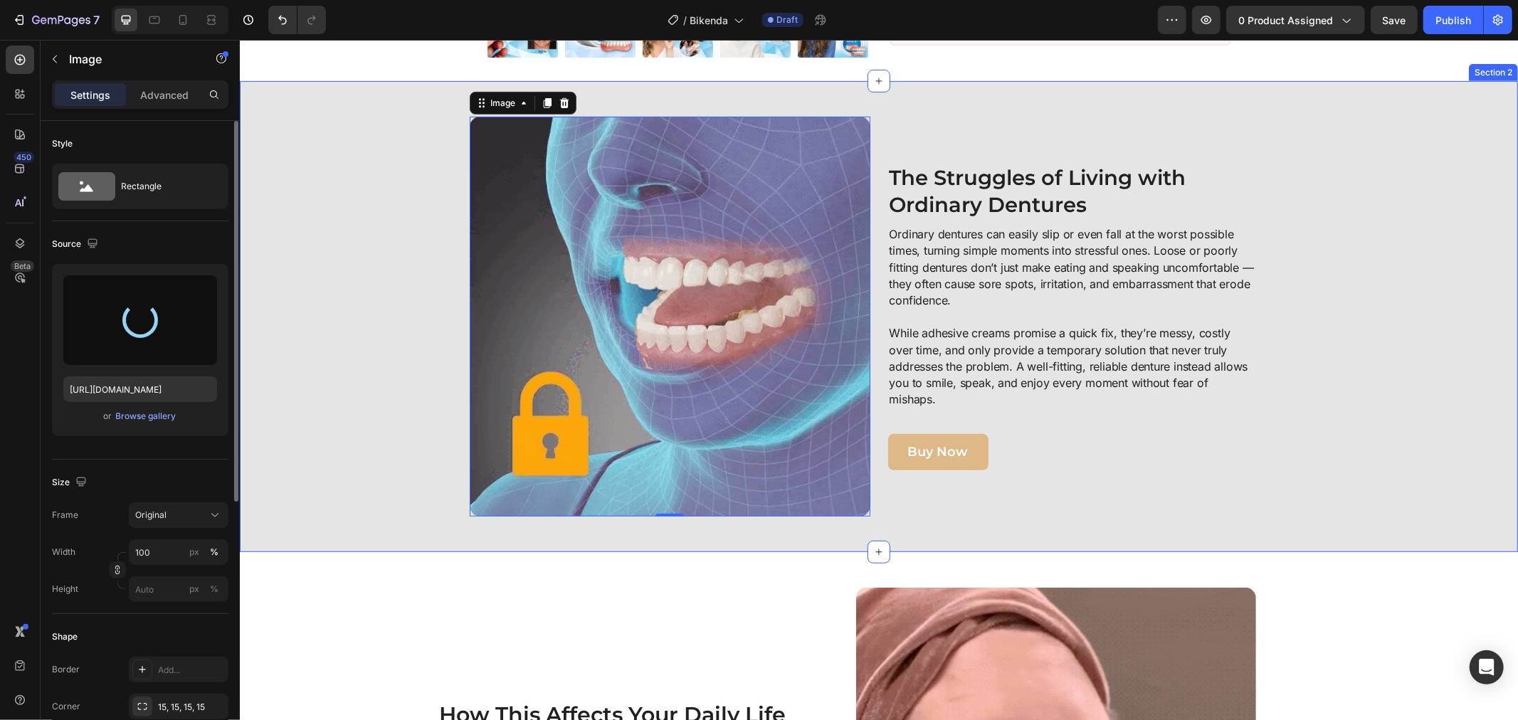
type input "https://cdn.shopify.com/s/files/1/0808/8620/2710/files/gempages_585570282693985…"
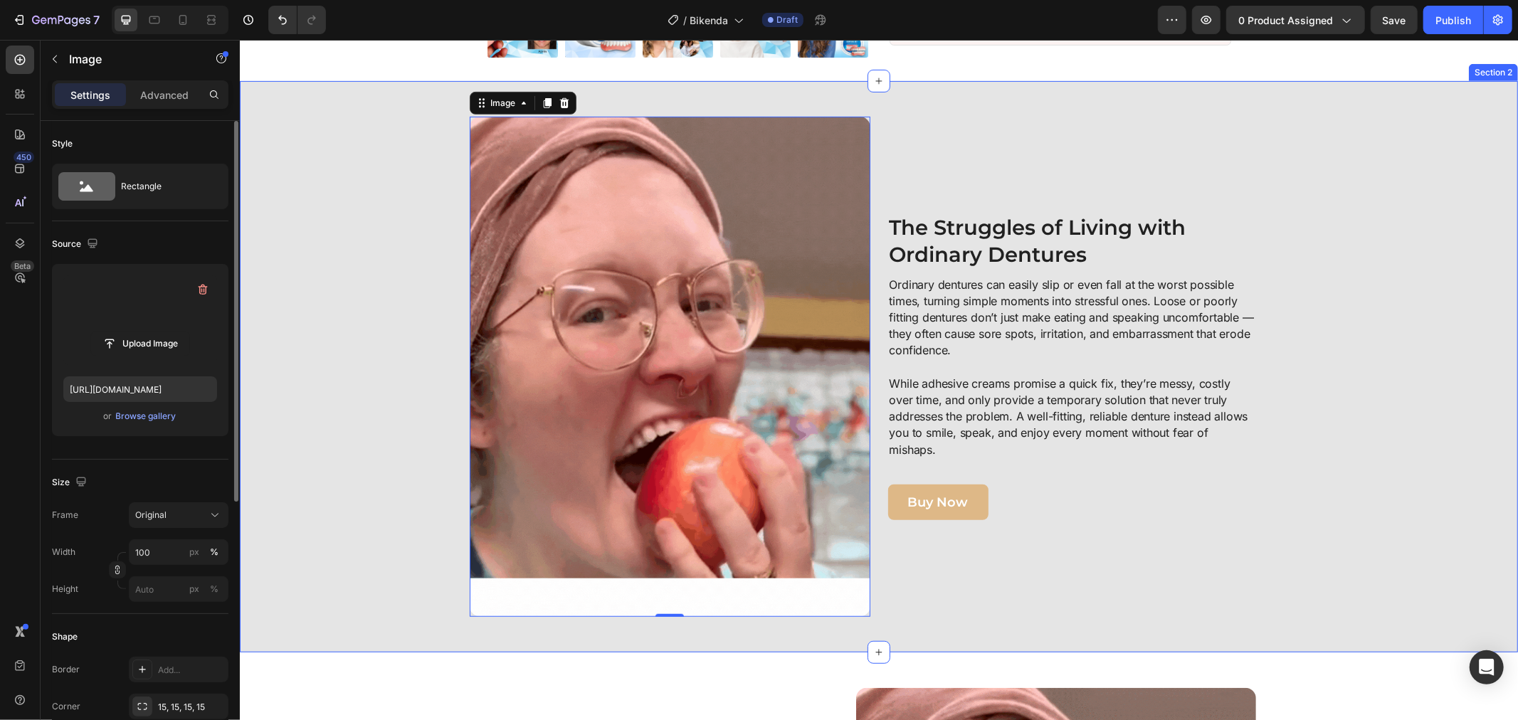
click at [1414, 450] on div "Image 0 ⁠⁠⁠⁠⁠⁠⁠ The Struggles of Living with Ordinary Dentures Heading Ordinary…" at bounding box center [878, 366] width 1264 height 500
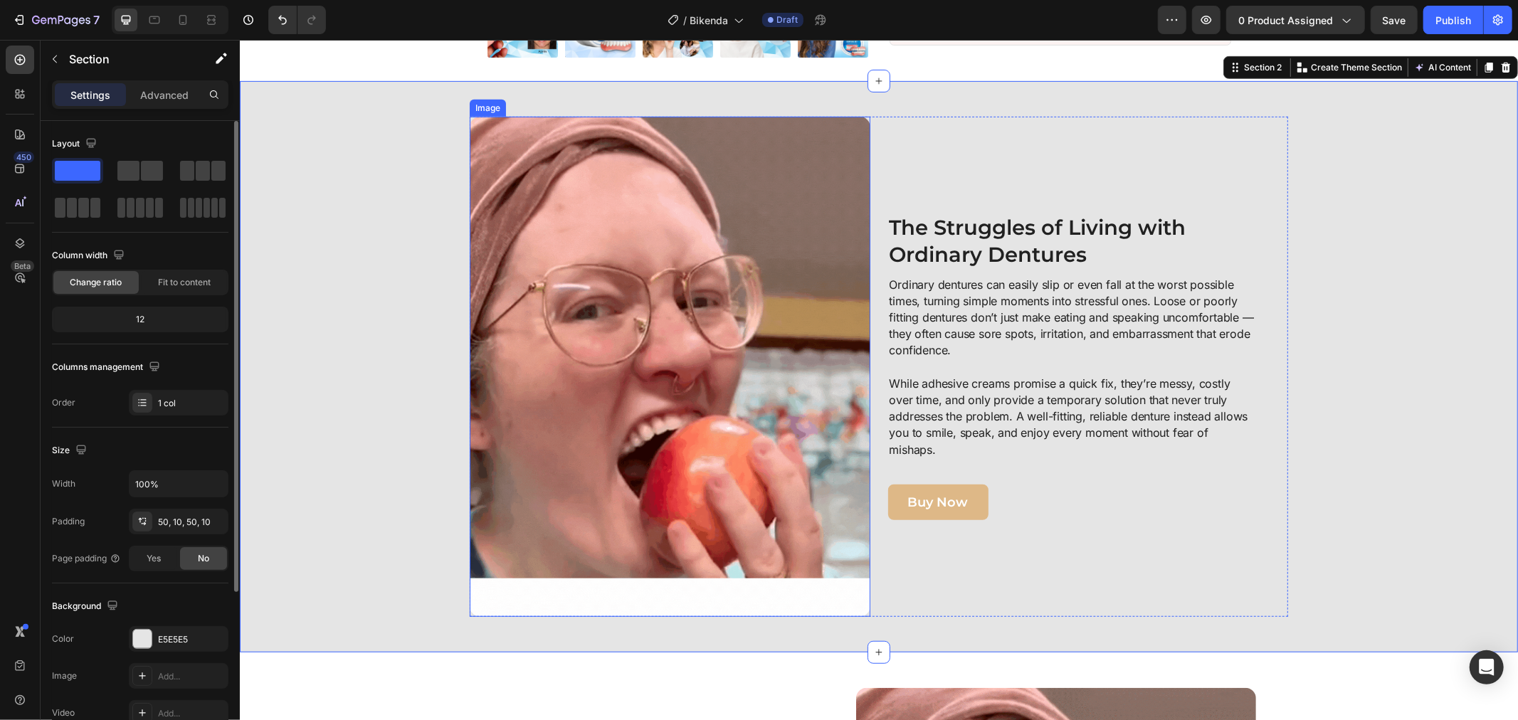
click at [629, 317] on img at bounding box center [669, 366] width 401 height 500
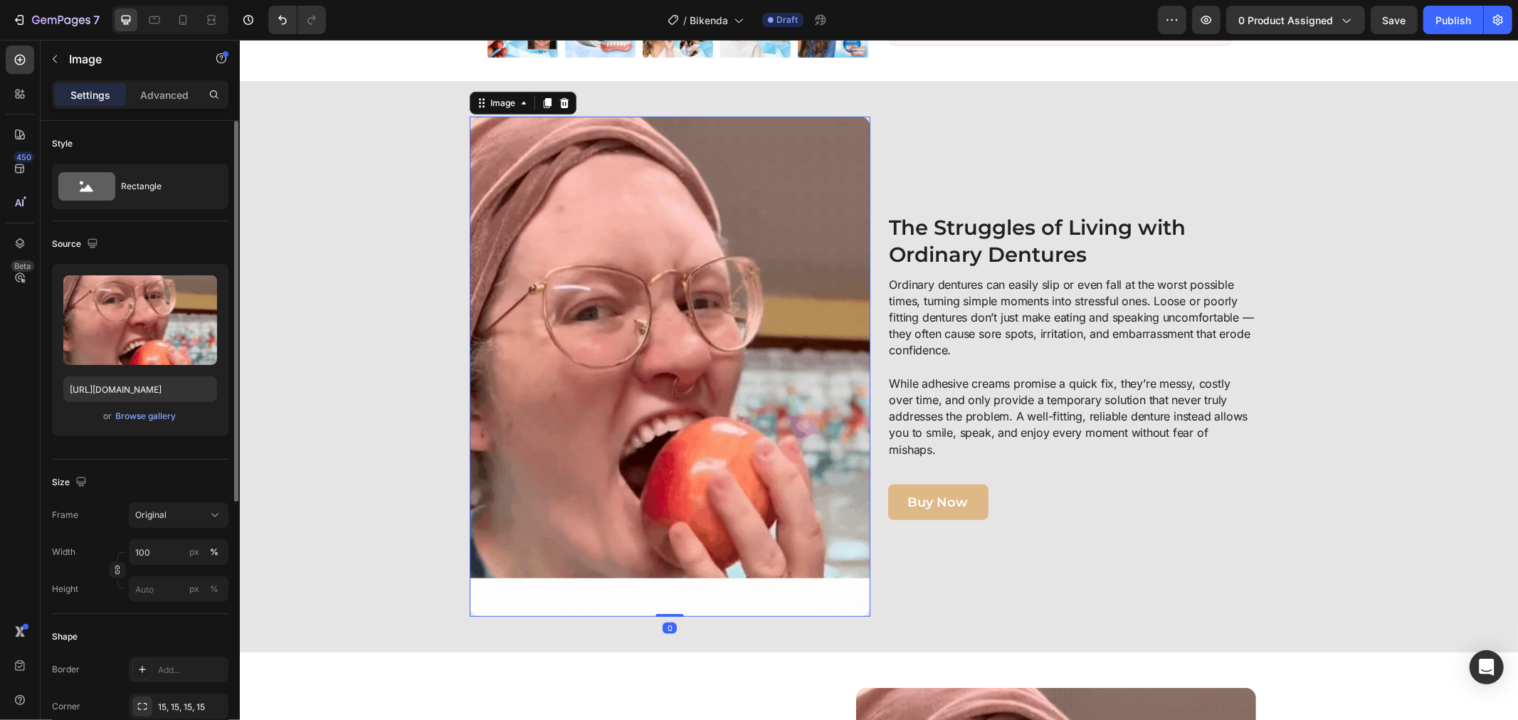
drag, startPoint x: 653, startPoint y: 662, endPoint x: 644, endPoint y: 642, distance: 22.6
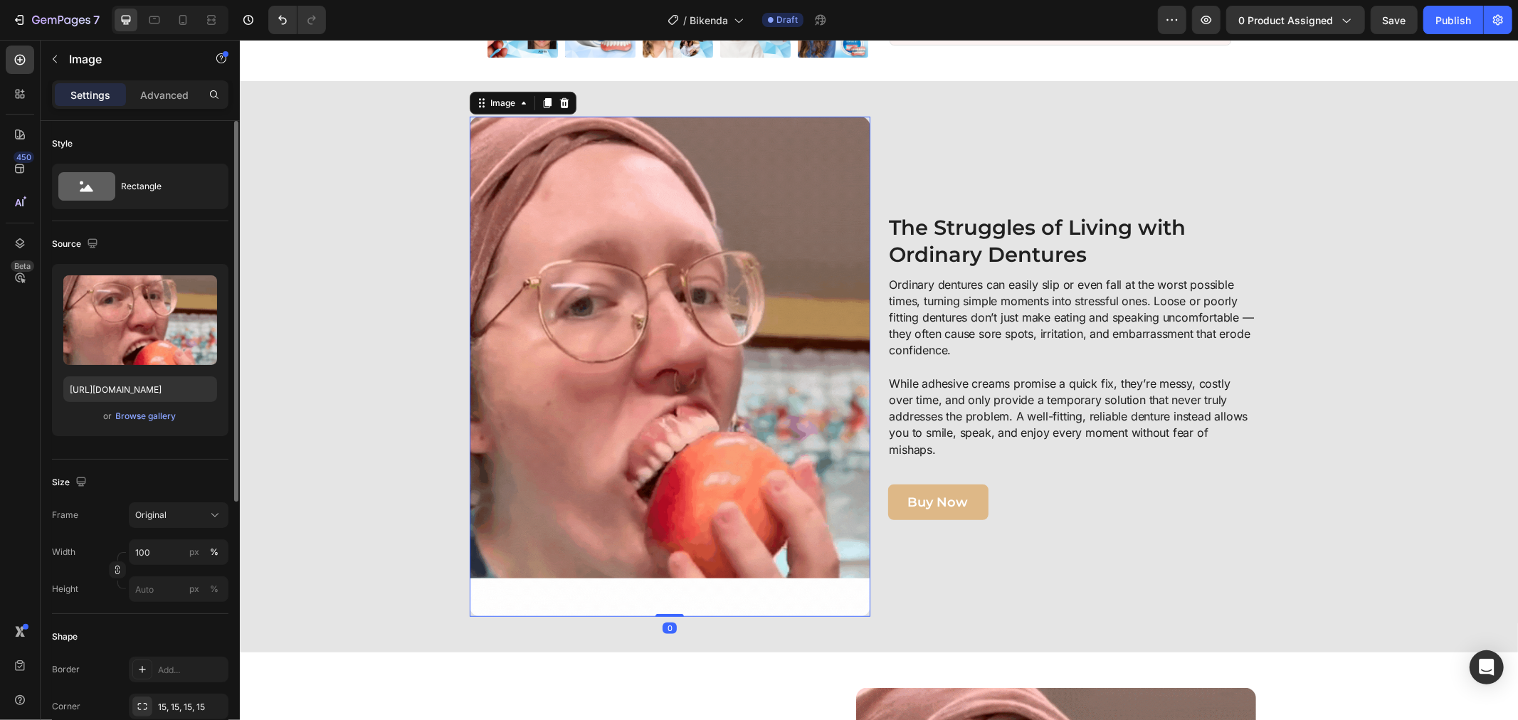
click at [644, 616] on div "Image 0" at bounding box center [669, 366] width 401 height 500
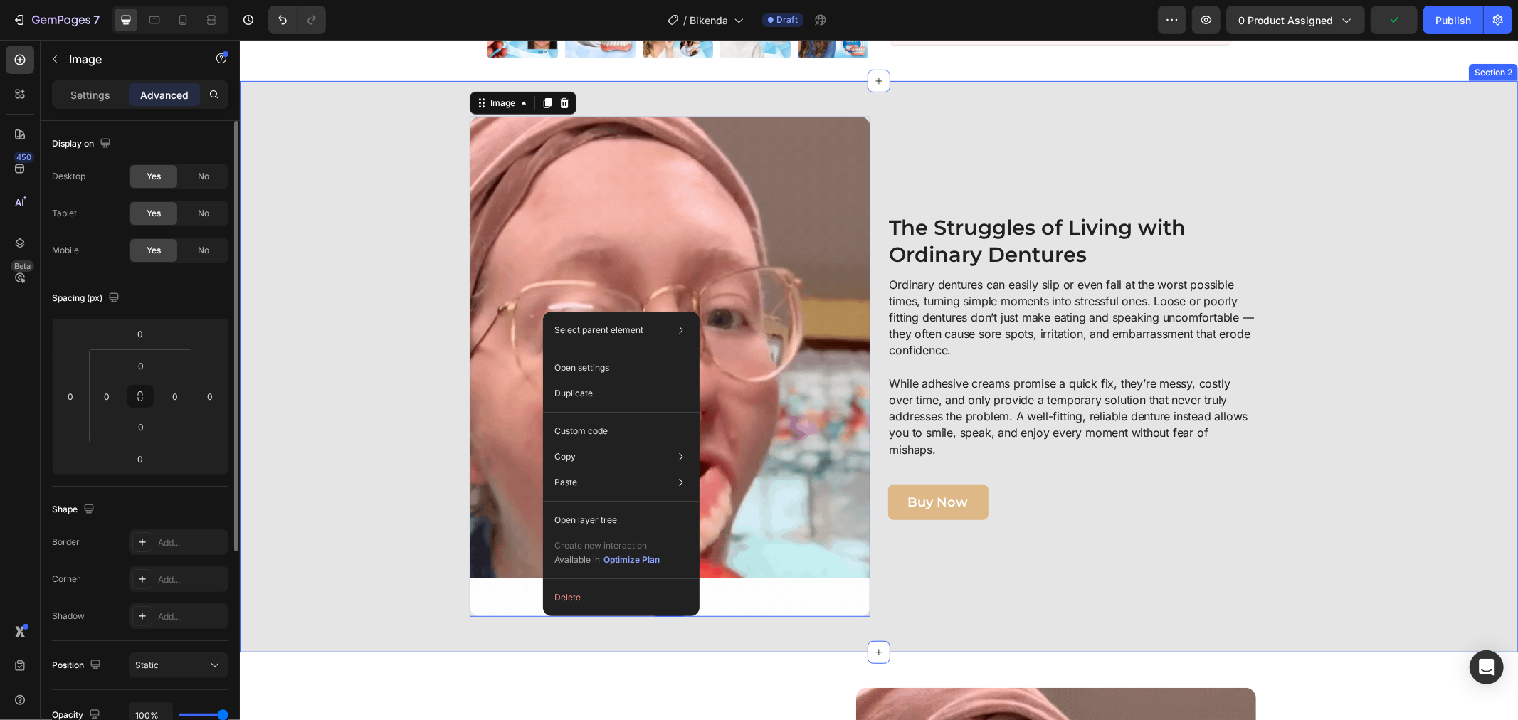
click at [397, 379] on div "Image 0 ⁠⁠⁠⁠⁠⁠⁠ The Struggles of Living with Ordinary Dentures Heading Ordinary…" at bounding box center [878, 366] width 1264 height 500
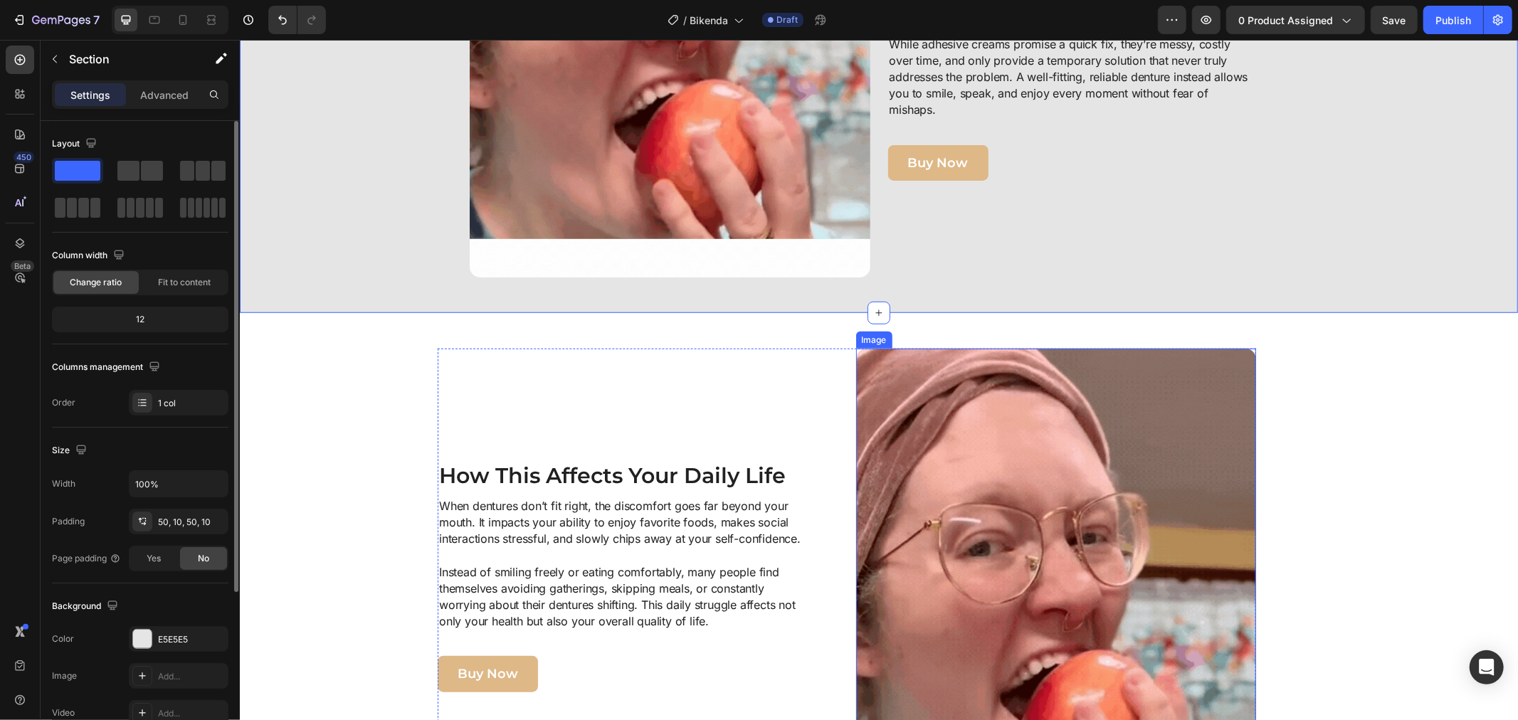
scroll to position [969, 0]
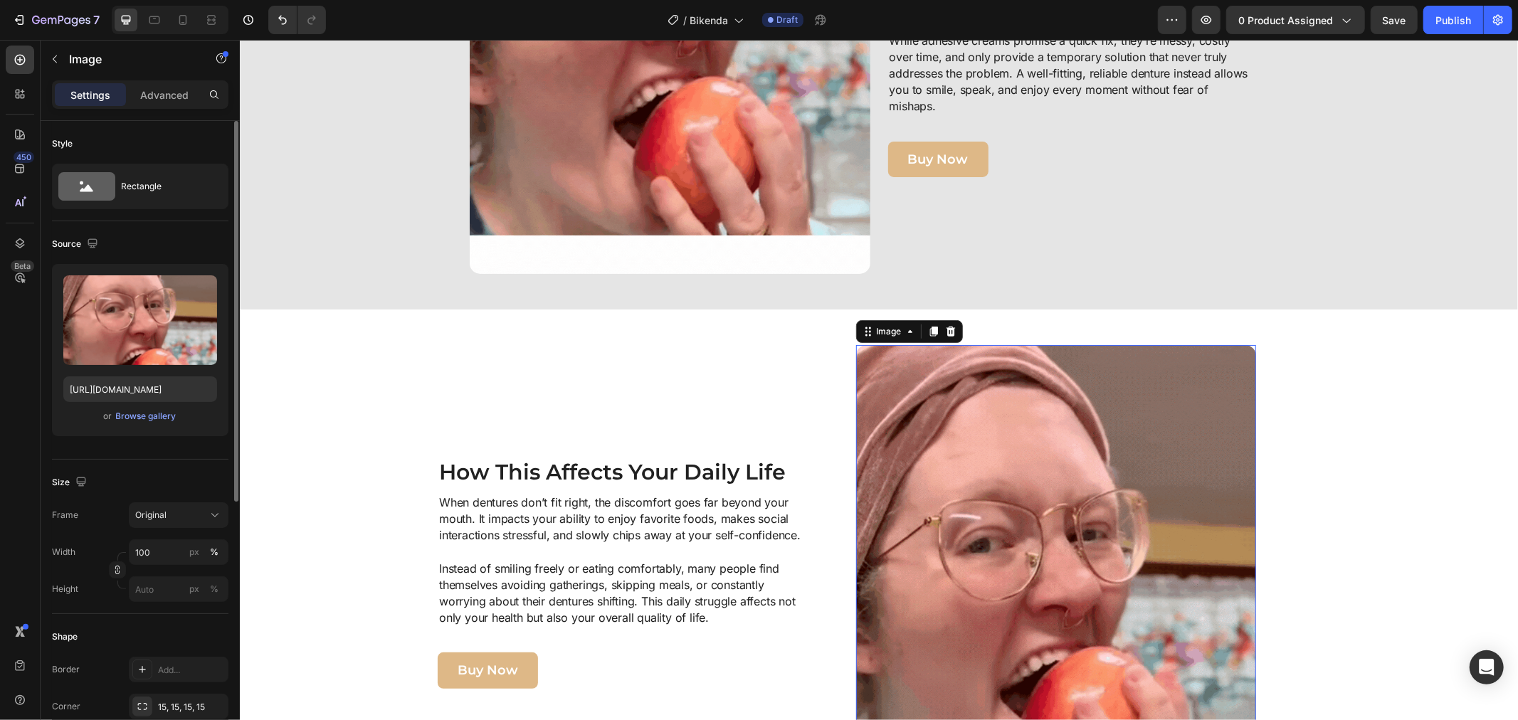
click at [916, 463] on img at bounding box center [1055, 571] width 401 height 455
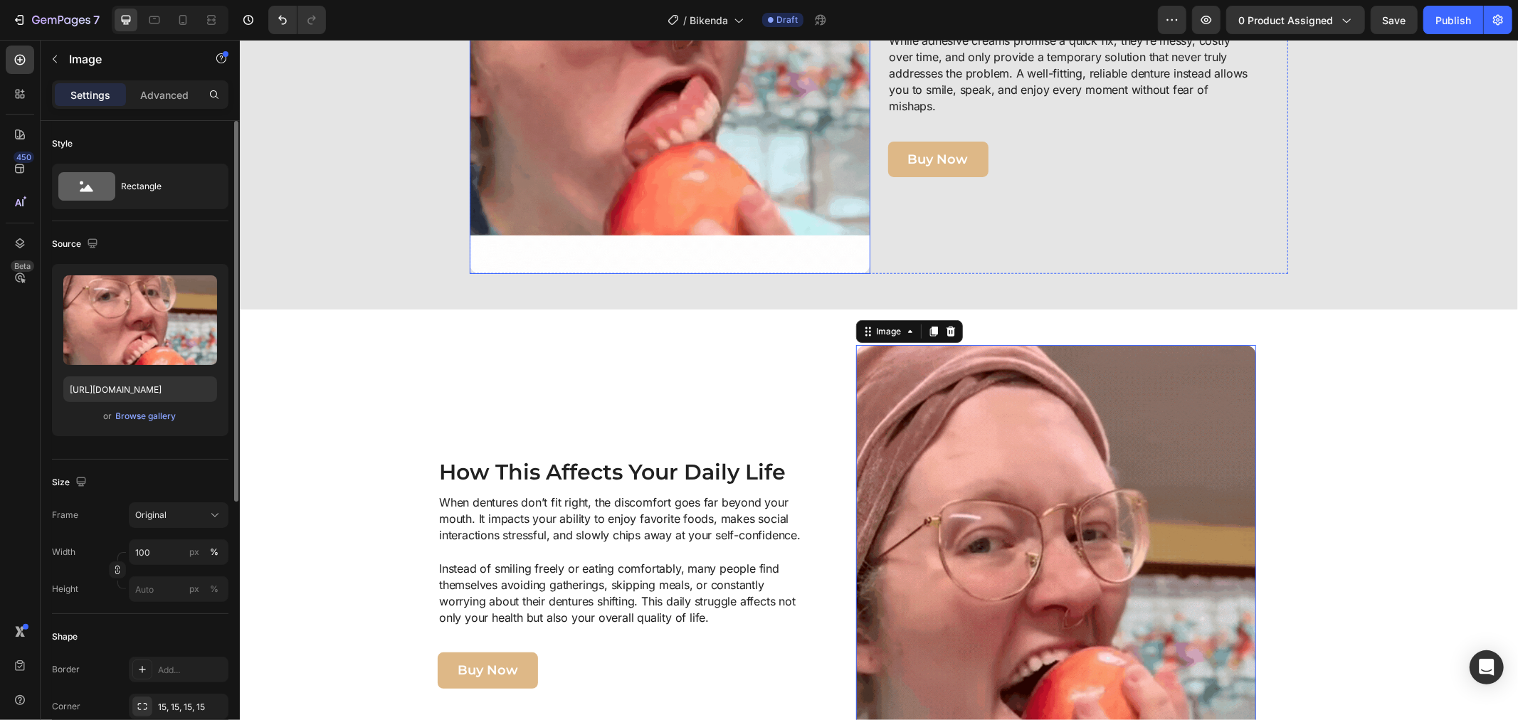
click at [672, 108] on img at bounding box center [669, 22] width 401 height 500
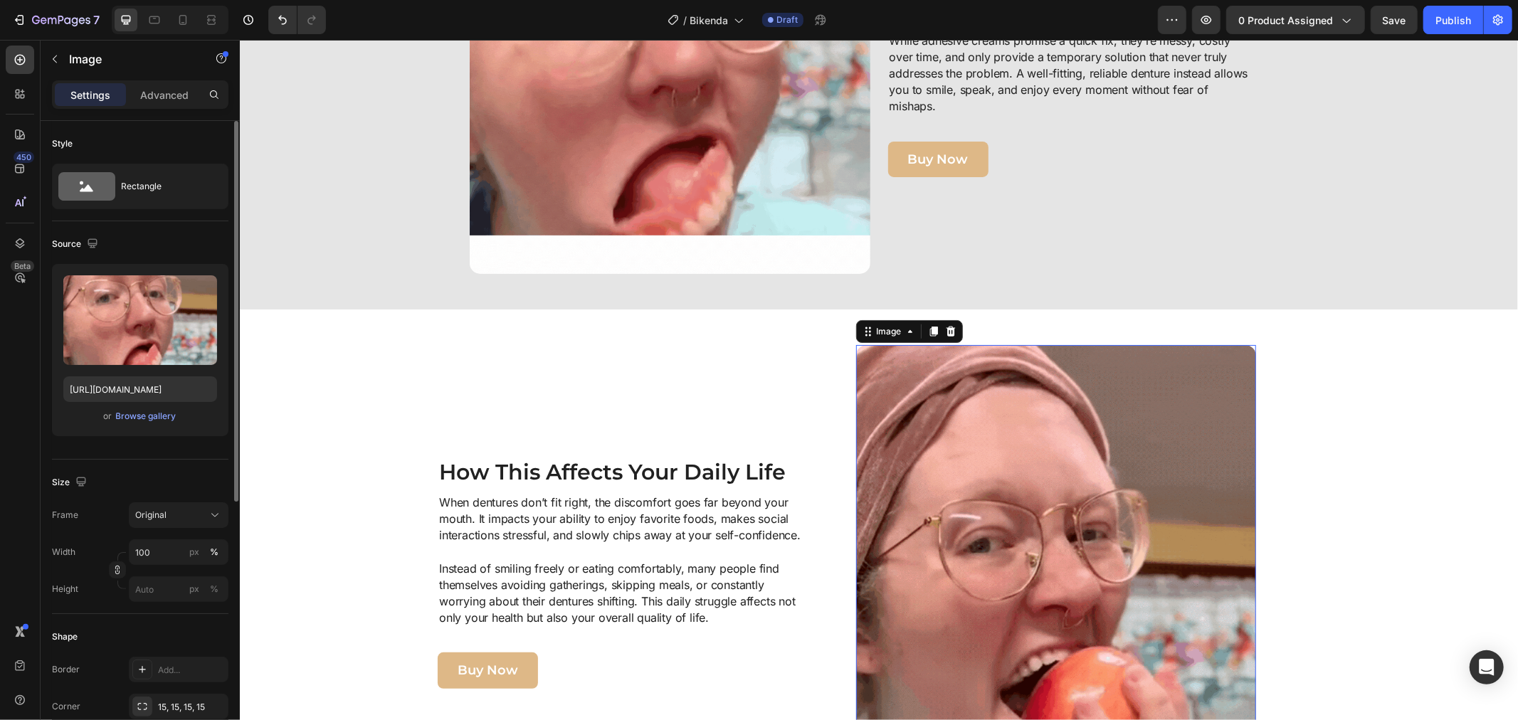
click at [902, 439] on img at bounding box center [1055, 571] width 401 height 455
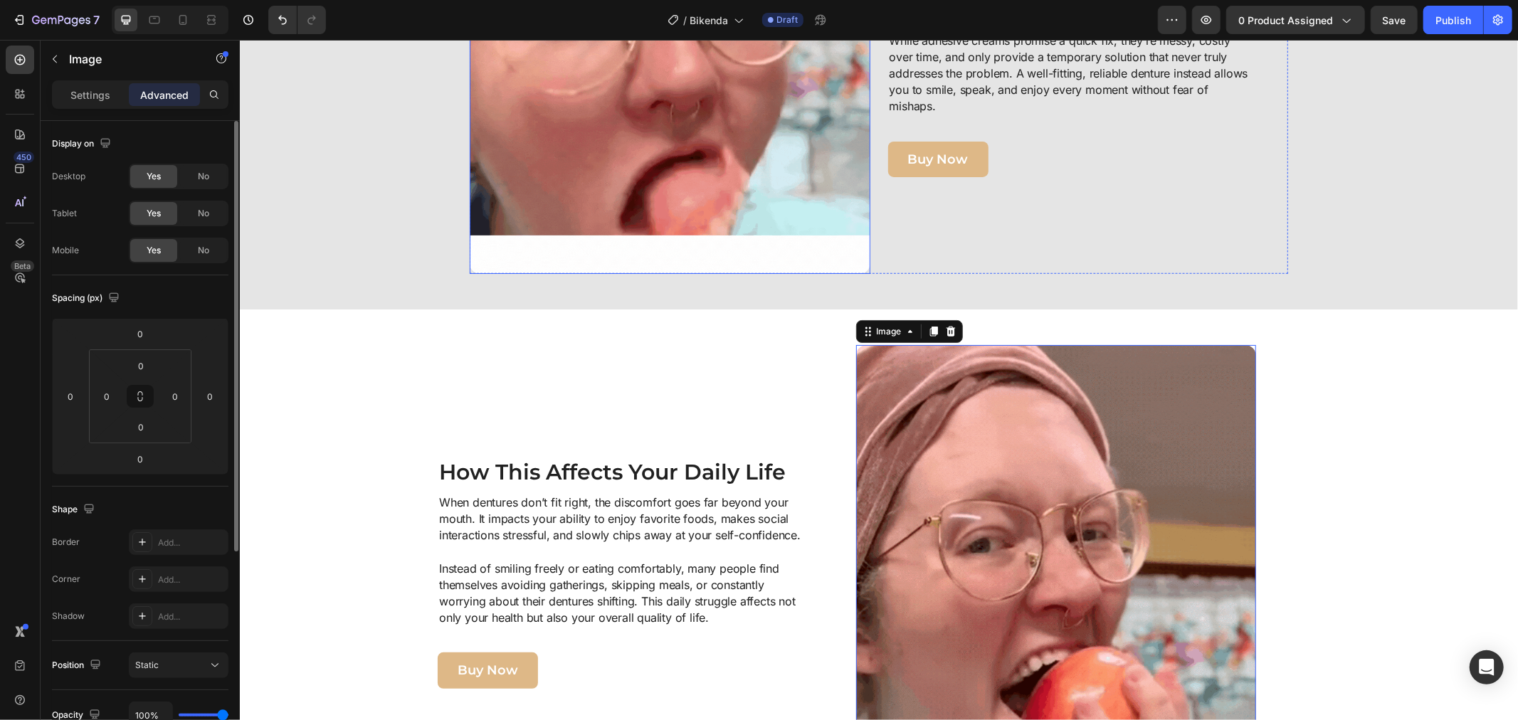
click at [734, 121] on img at bounding box center [669, 22] width 401 height 500
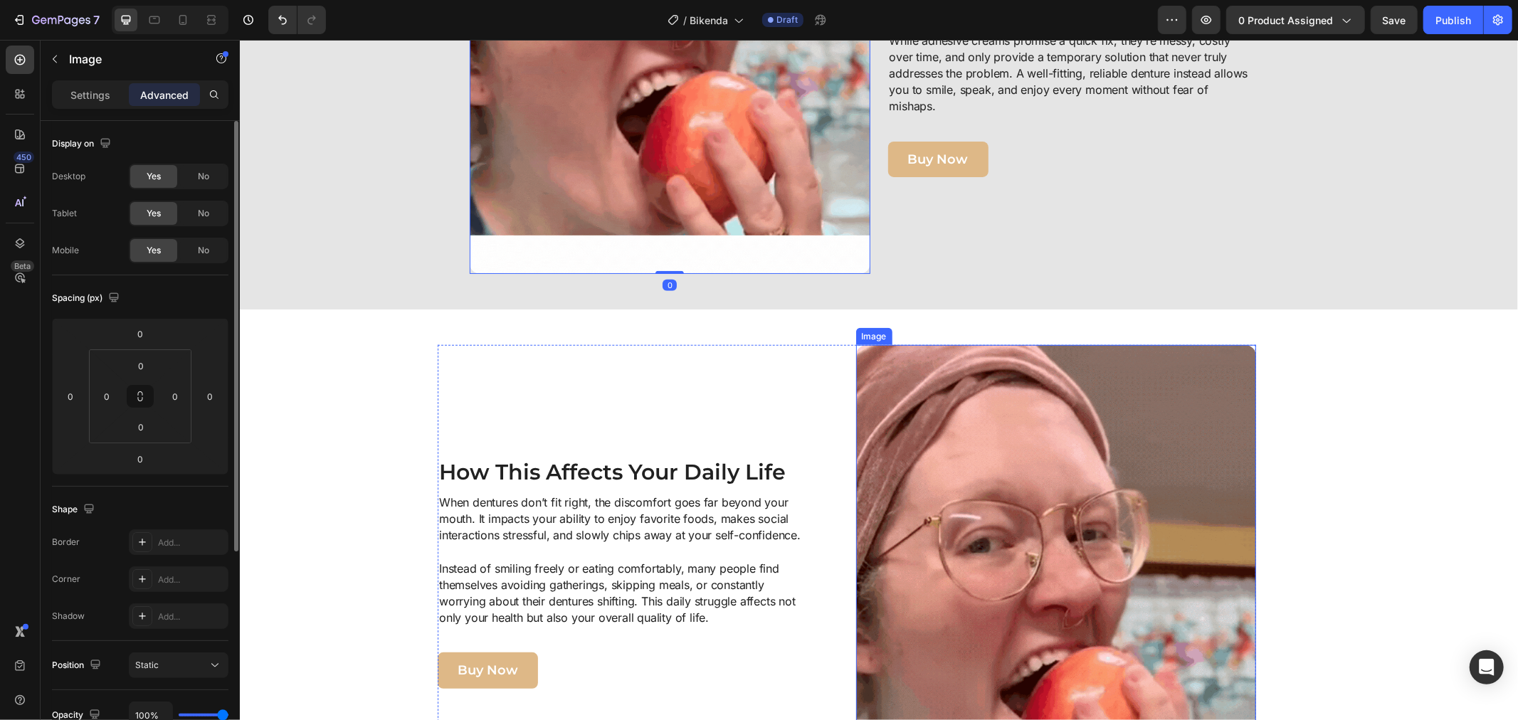
click at [990, 440] on img at bounding box center [1055, 571] width 401 height 455
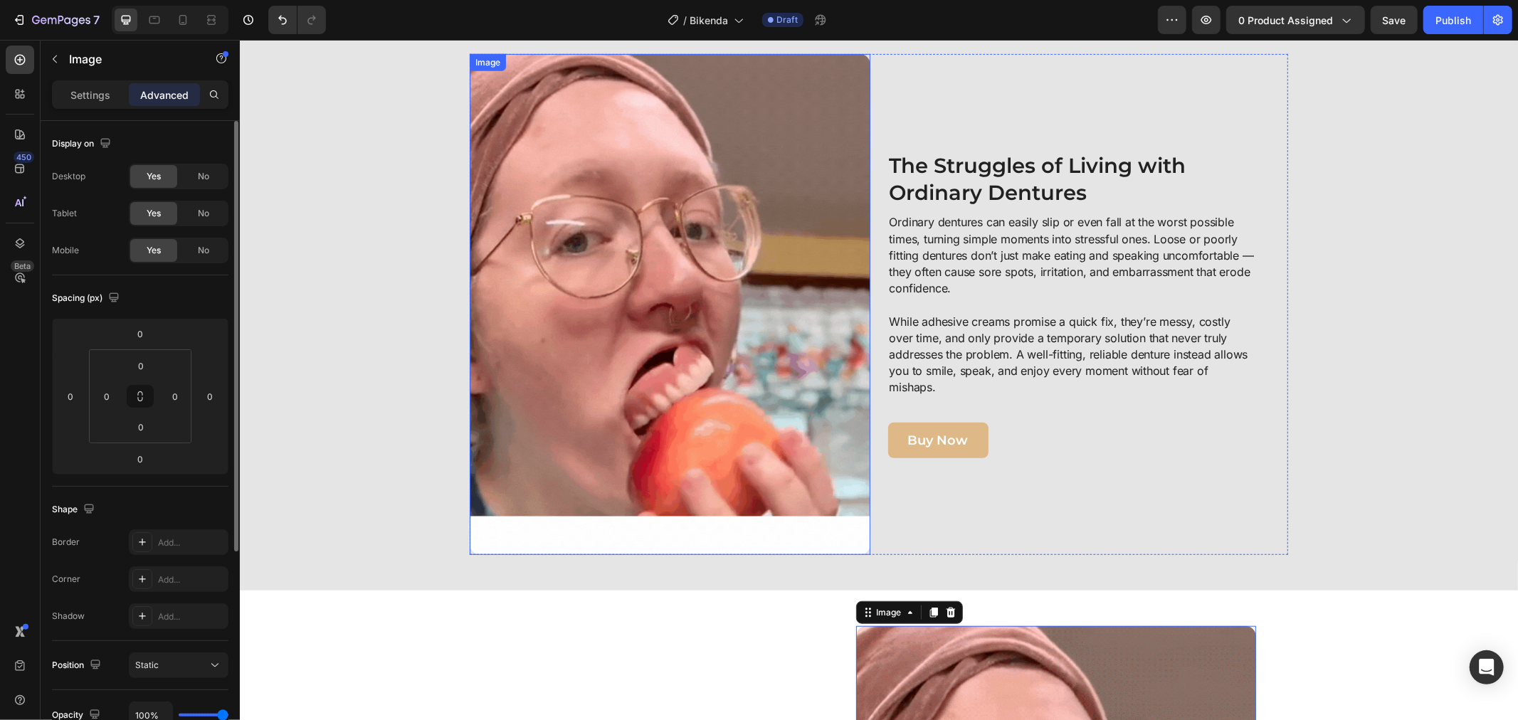
scroll to position [652, 0]
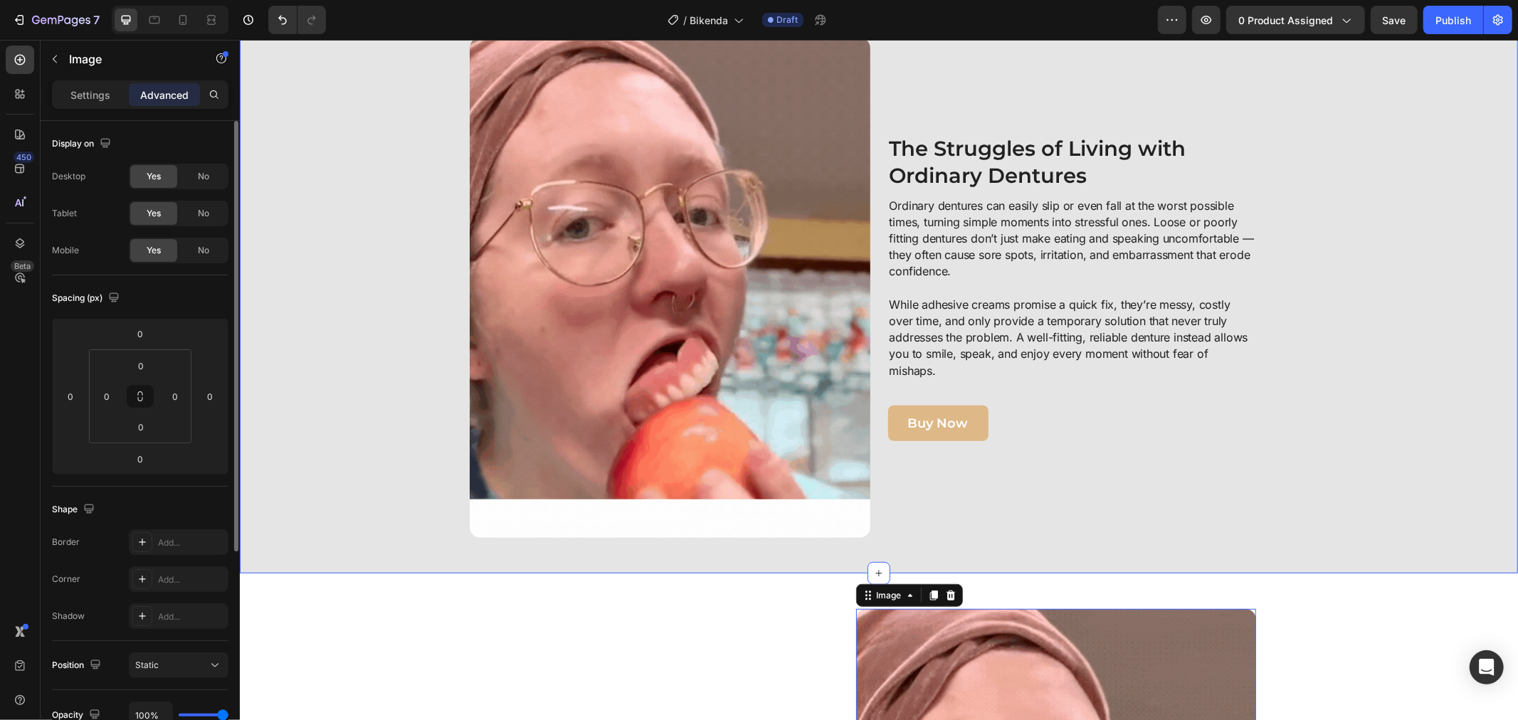
click at [514, 306] on img at bounding box center [669, 287] width 401 height 500
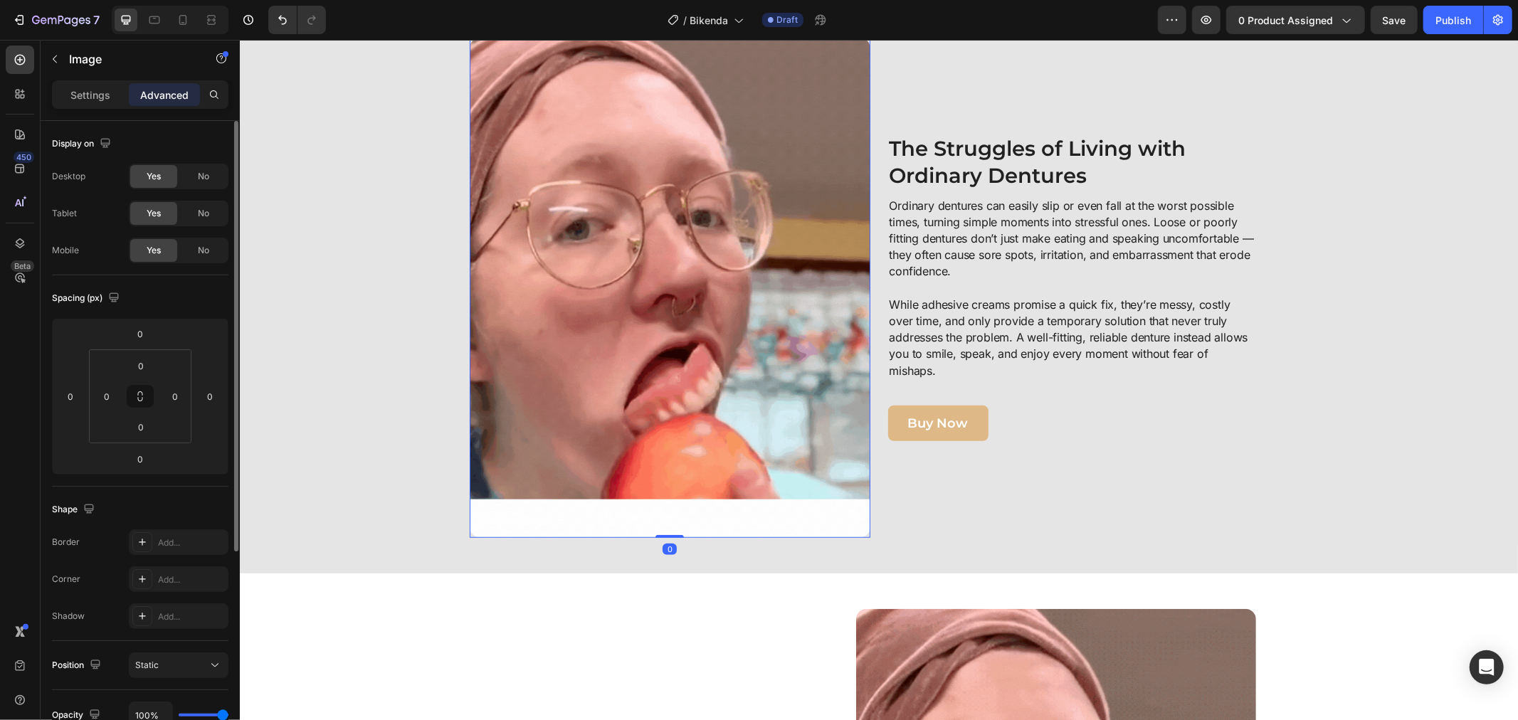
click at [101, 82] on div "Settings Advanced" at bounding box center [140, 94] width 176 height 28
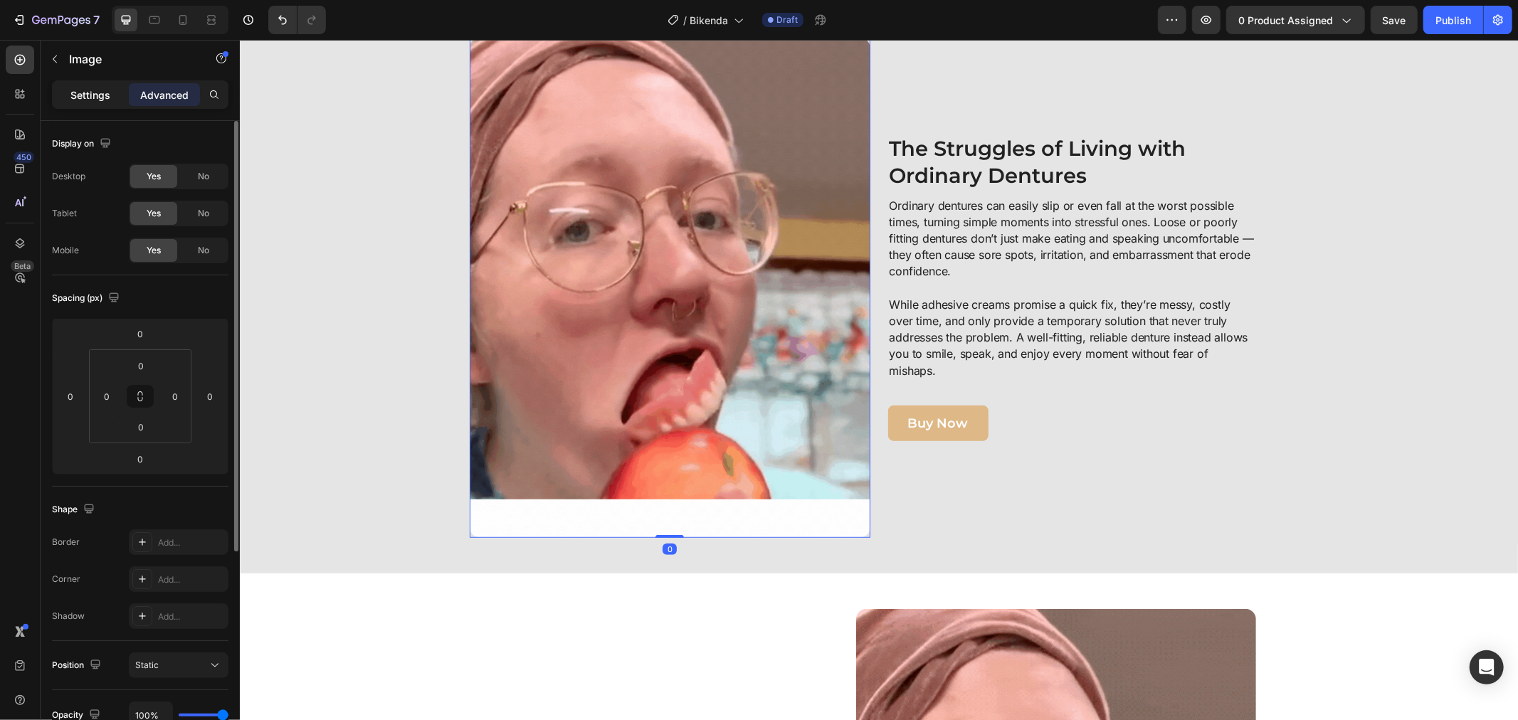
click at [101, 83] on div "Settings" at bounding box center [90, 94] width 71 height 23
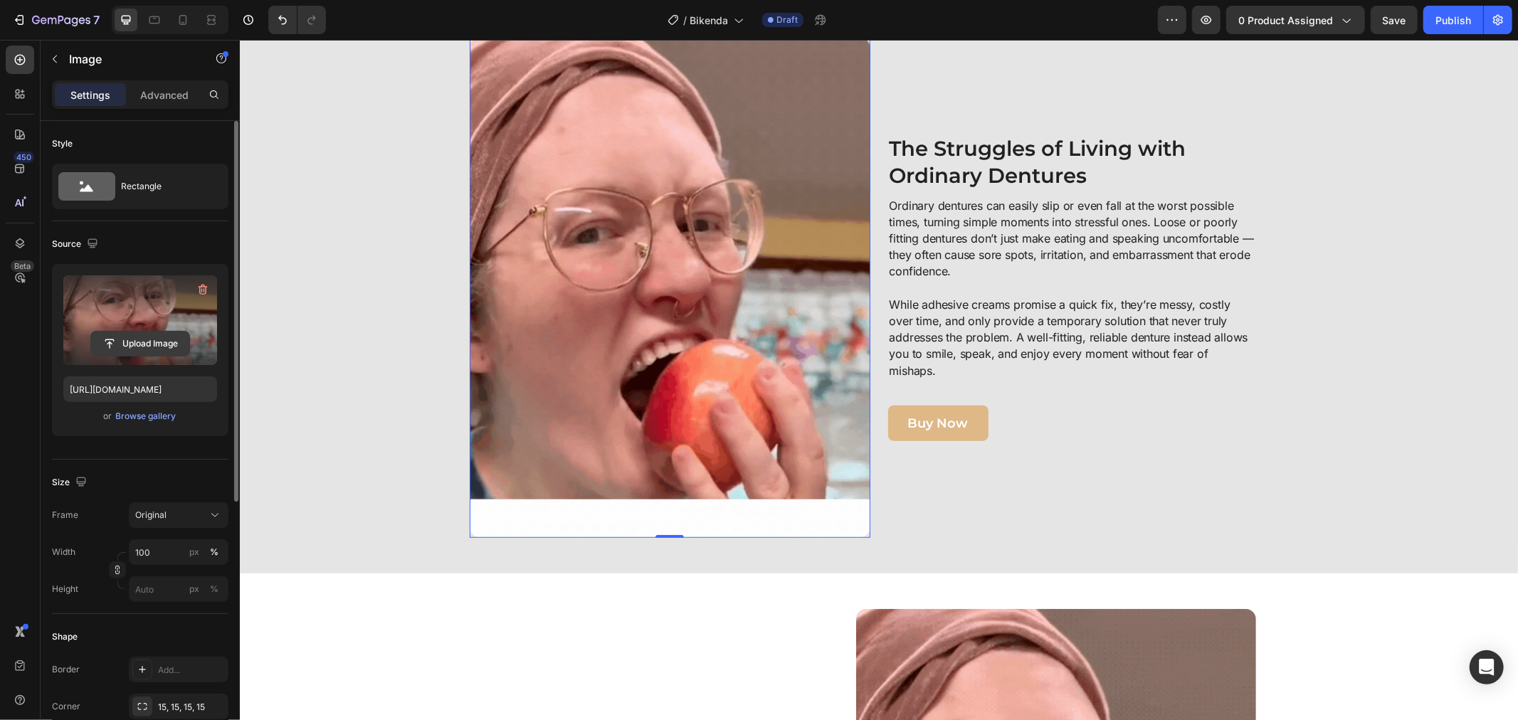
click at [164, 337] on input "file" at bounding box center [140, 344] width 98 height 24
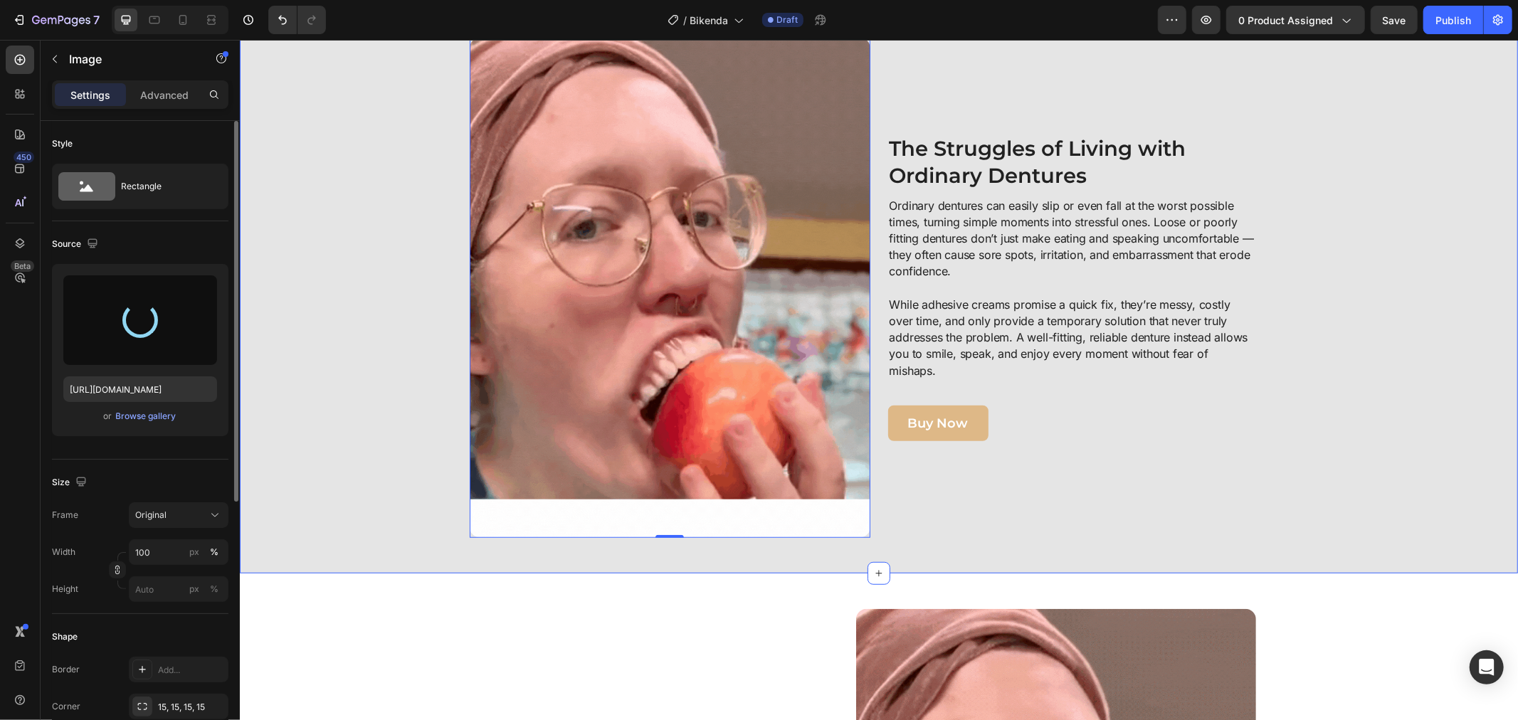
type input "https://cdn.shopify.com/s/files/1/0808/8620/2710/files/gempages_585570282693985…"
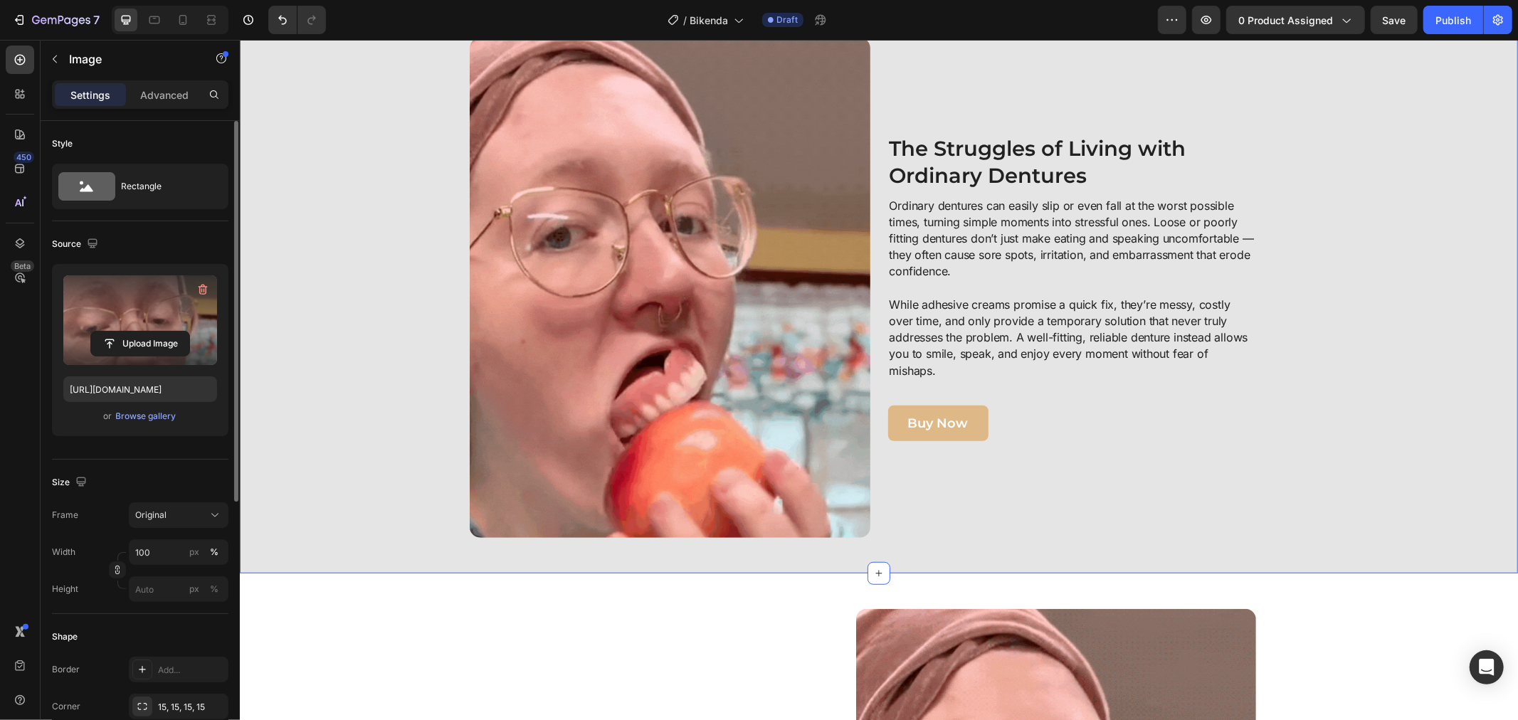
click at [1291, 427] on div "Image The Struggles of Living with Ordinary Dentures Heading Ordinary dentures …" at bounding box center [878, 287] width 1264 height 500
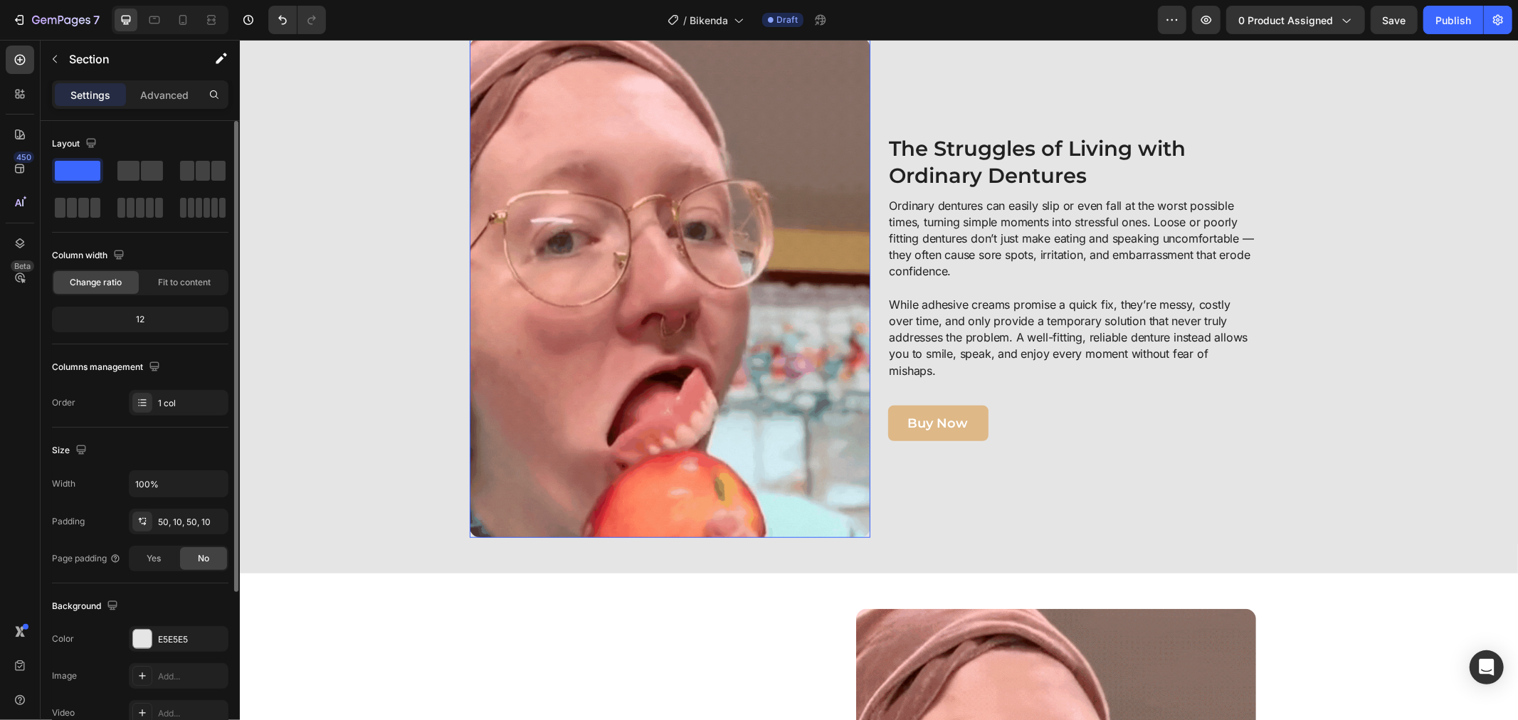
click at [589, 427] on img at bounding box center [669, 287] width 401 height 500
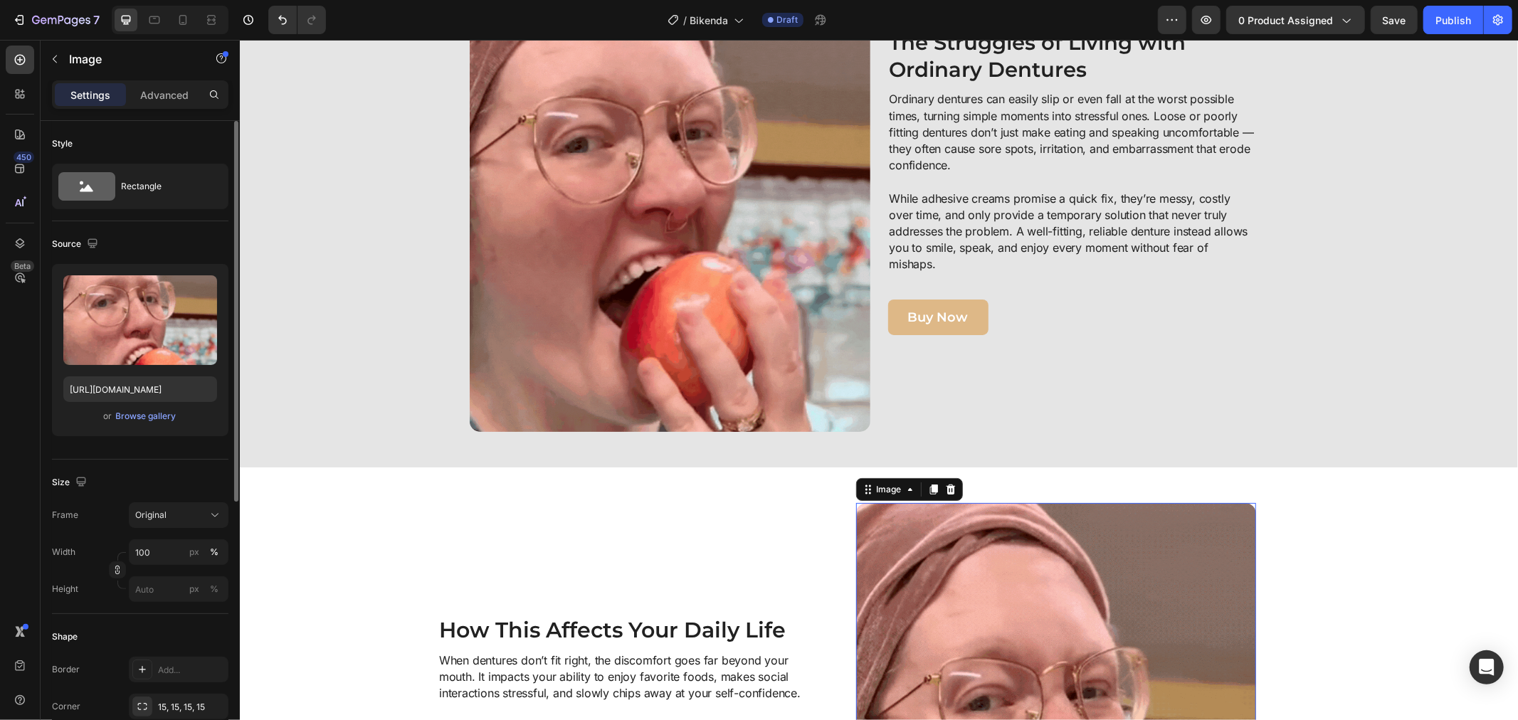
click at [970, 593] on img at bounding box center [1055, 729] width 401 height 455
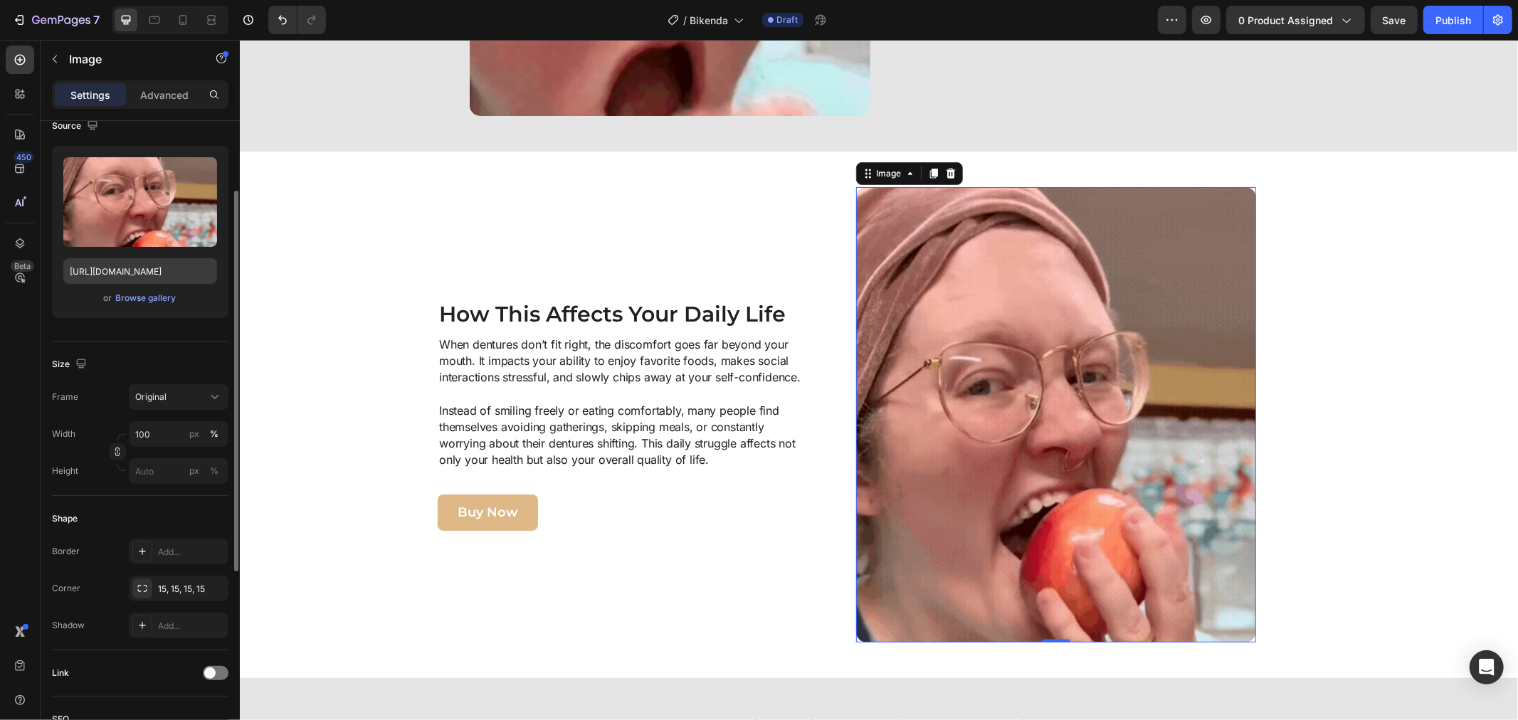
scroll to position [0, 0]
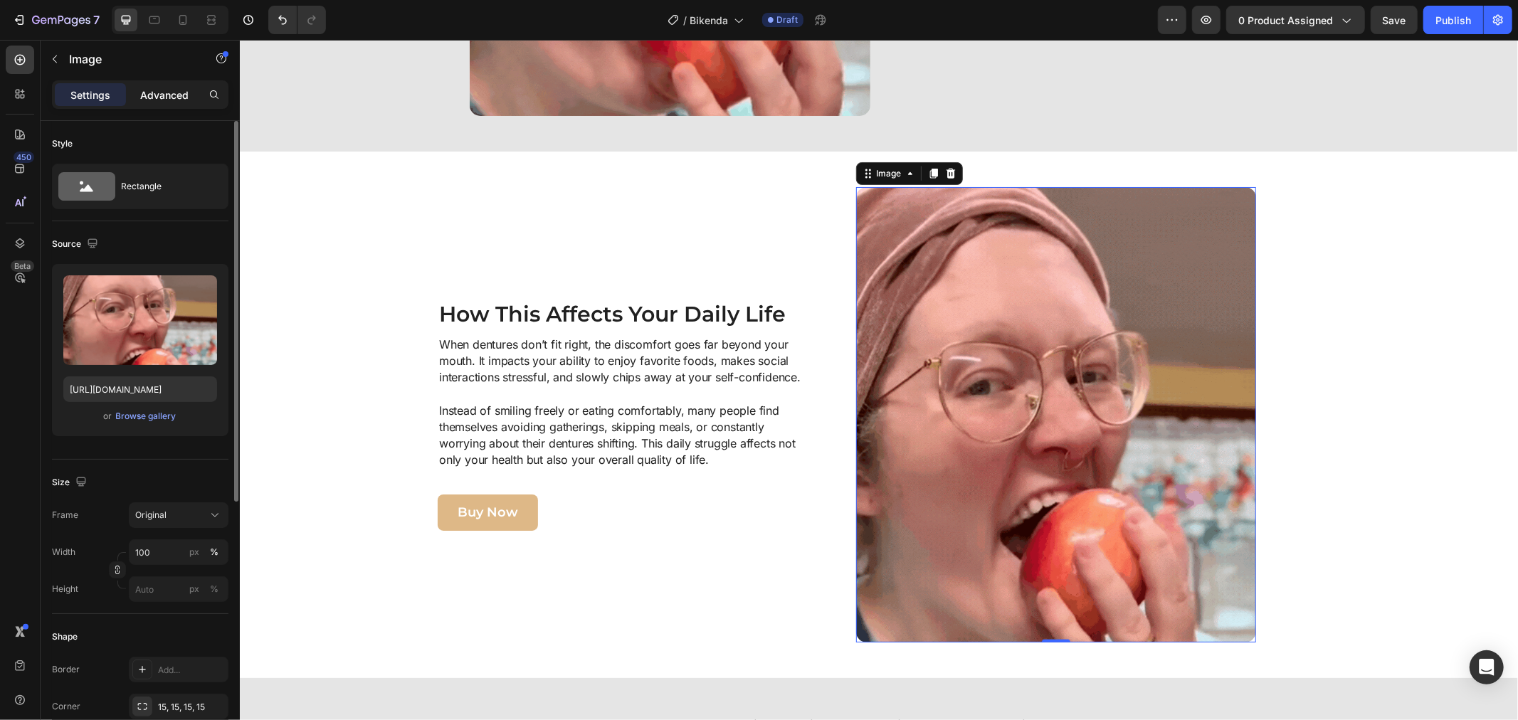
click at [155, 105] on div "Advanced" at bounding box center [164, 94] width 71 height 23
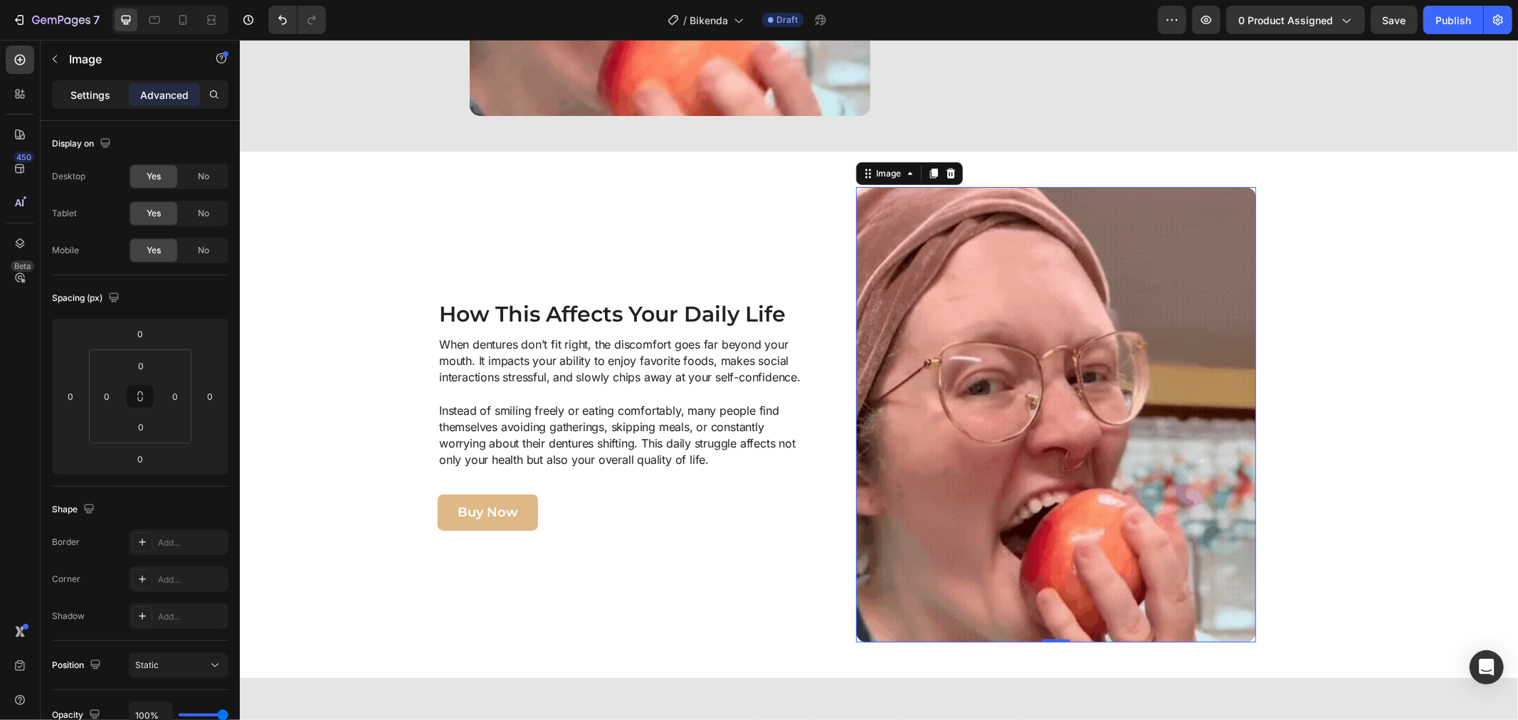
click at [112, 96] on div "Settings" at bounding box center [90, 94] width 71 height 23
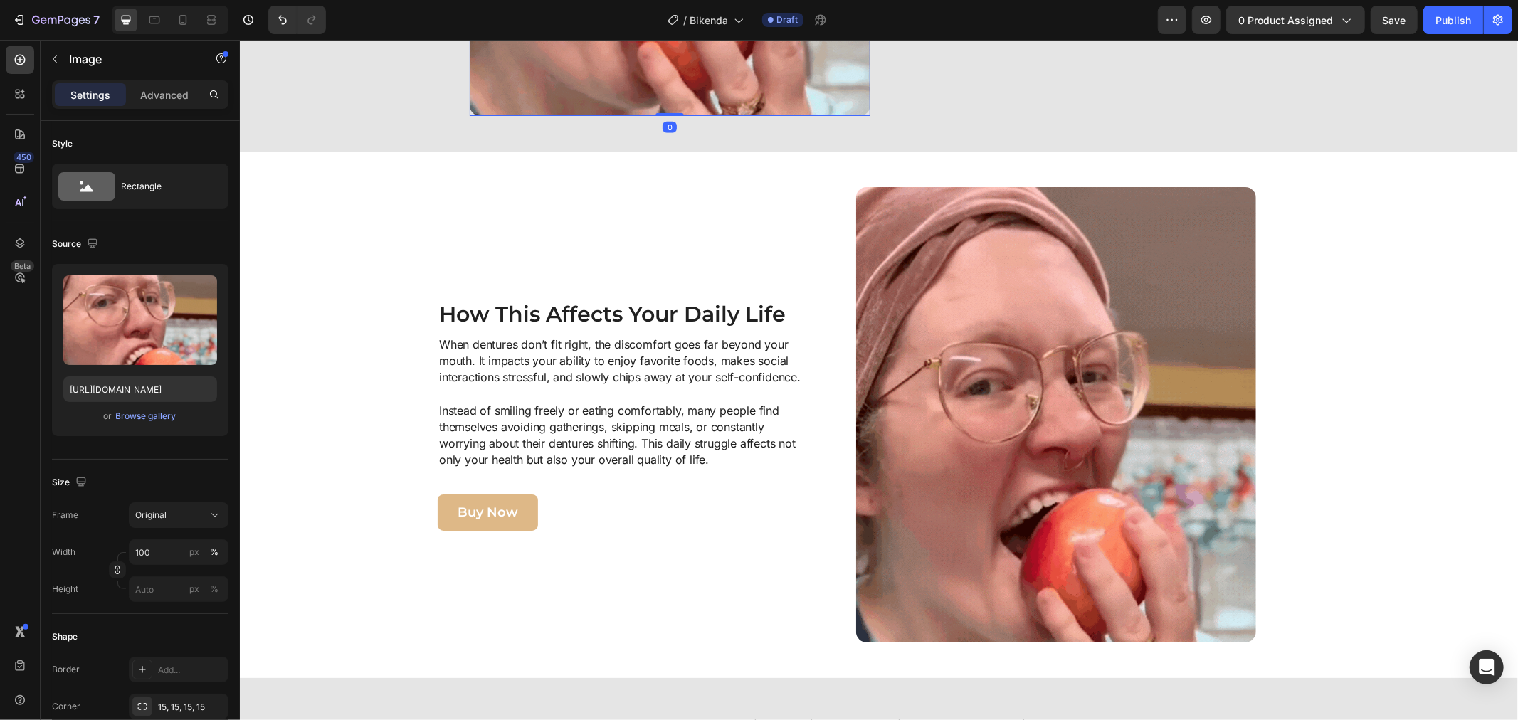
click at [155, 78] on div "Image" at bounding box center [122, 60] width 162 height 41
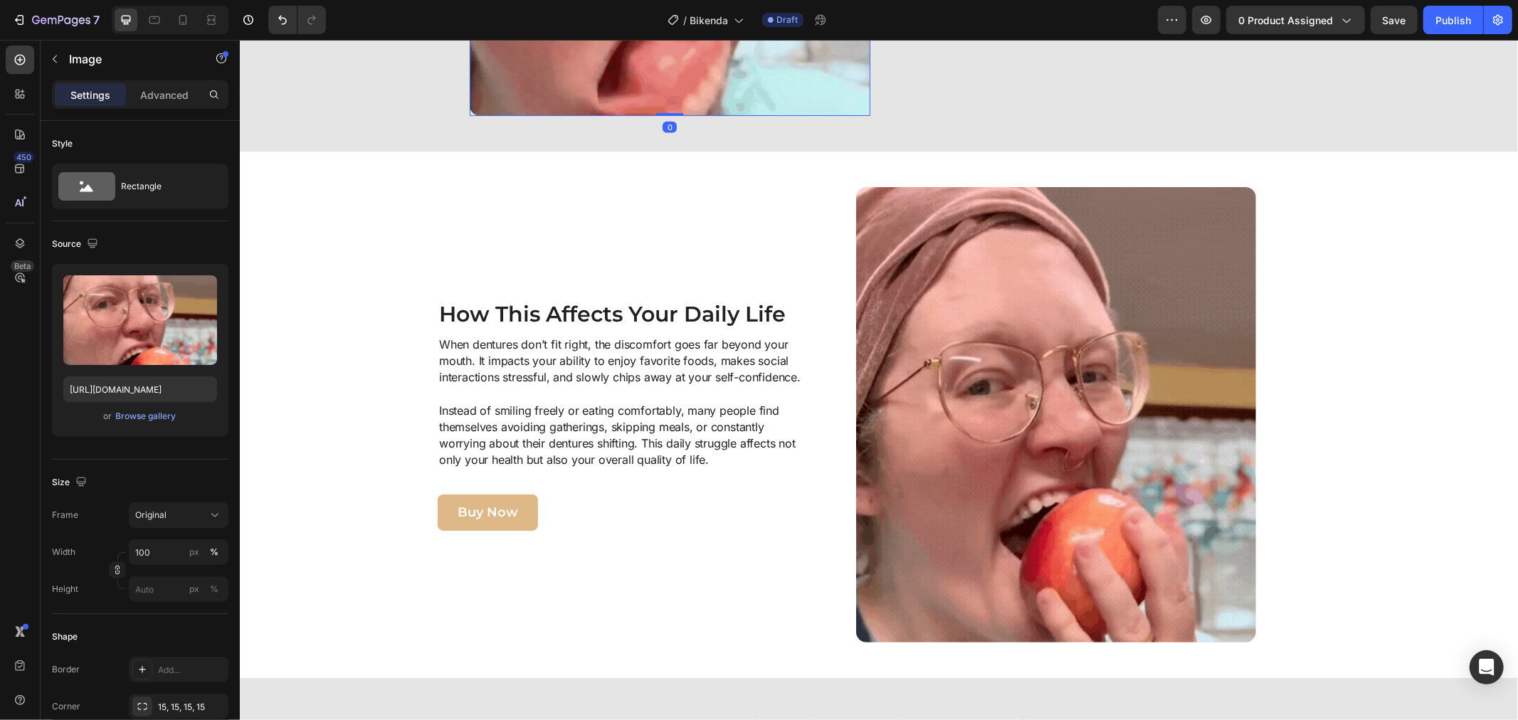
click at [158, 82] on div "Settings Advanced" at bounding box center [140, 94] width 176 height 28
click at [164, 94] on p "Advanced" at bounding box center [164, 95] width 48 height 15
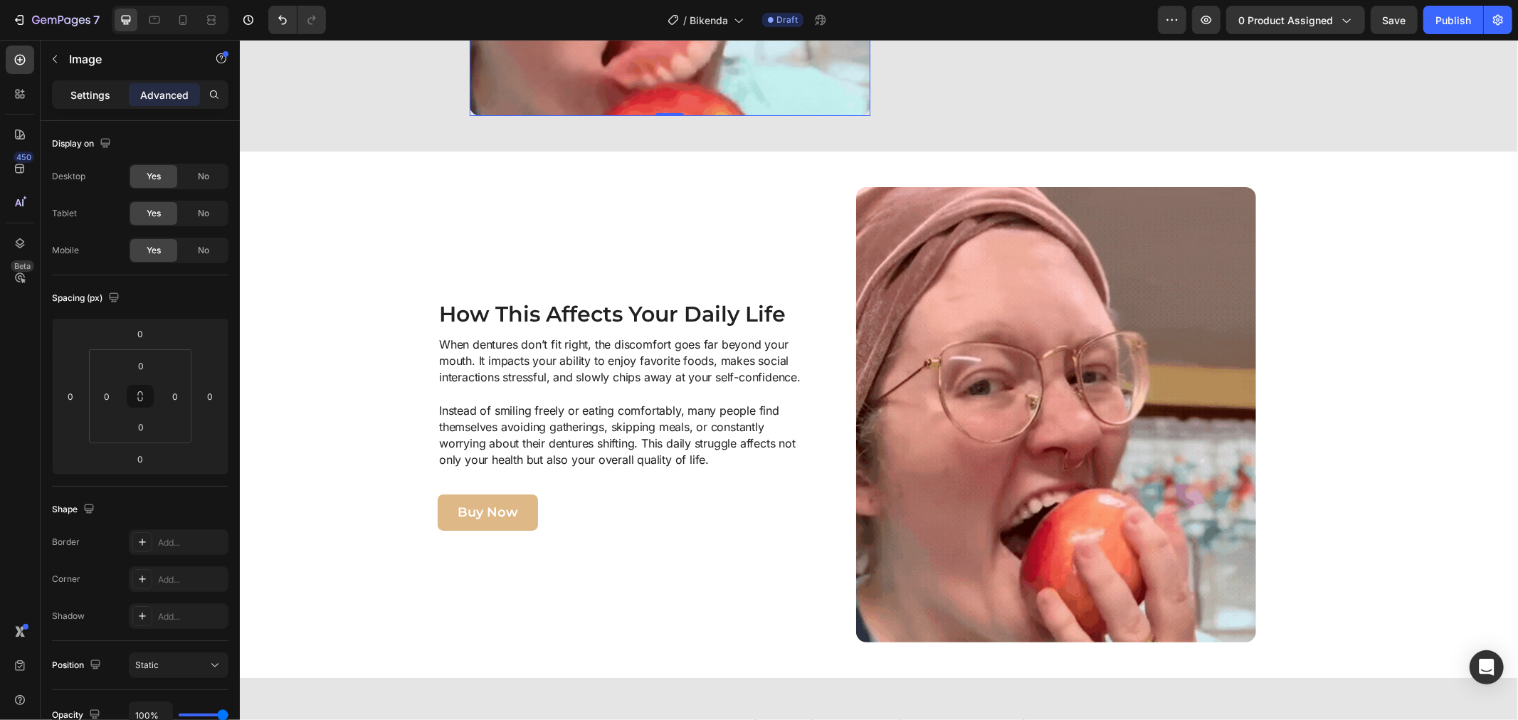
click at [104, 90] on p "Settings" at bounding box center [90, 95] width 40 height 15
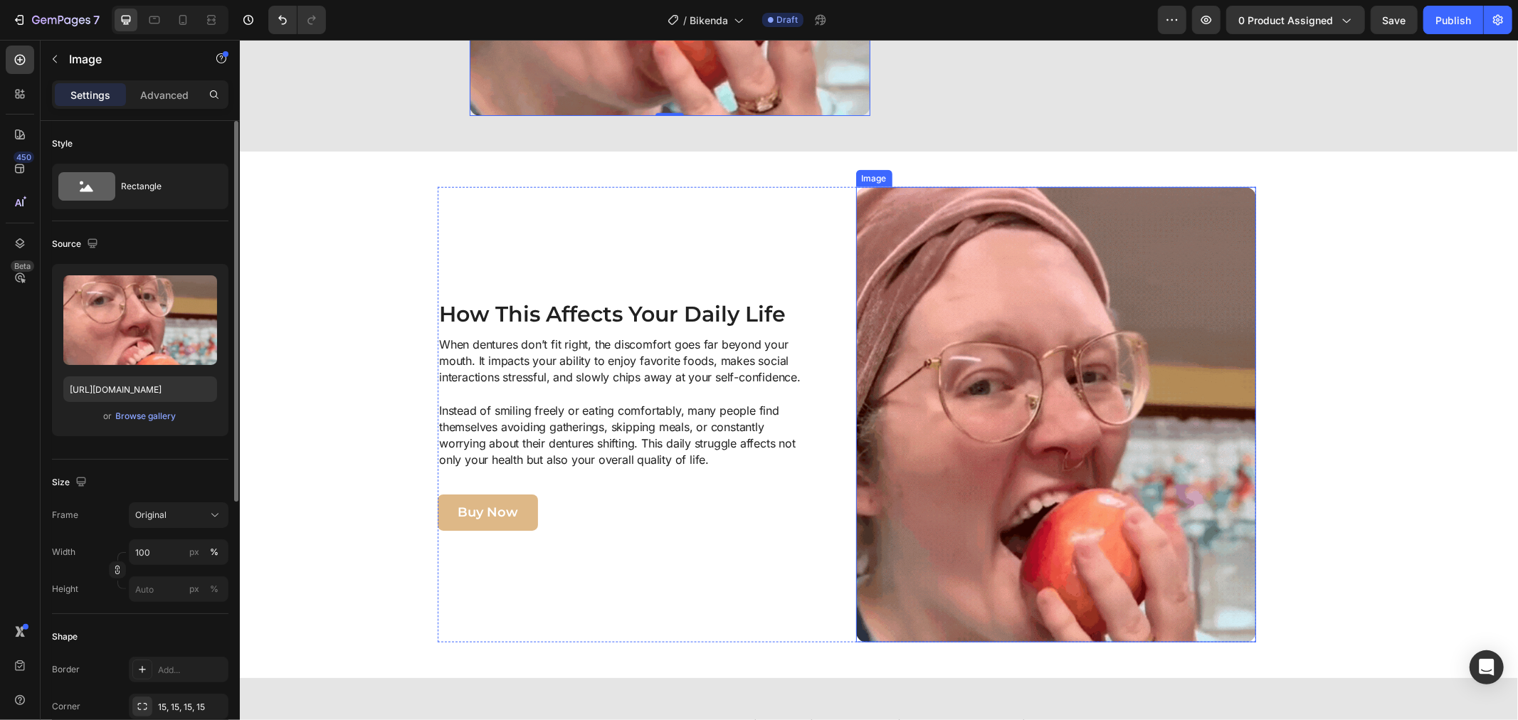
drag, startPoint x: 1241, startPoint y: 505, endPoint x: 1021, endPoint y: 411, distance: 239.3
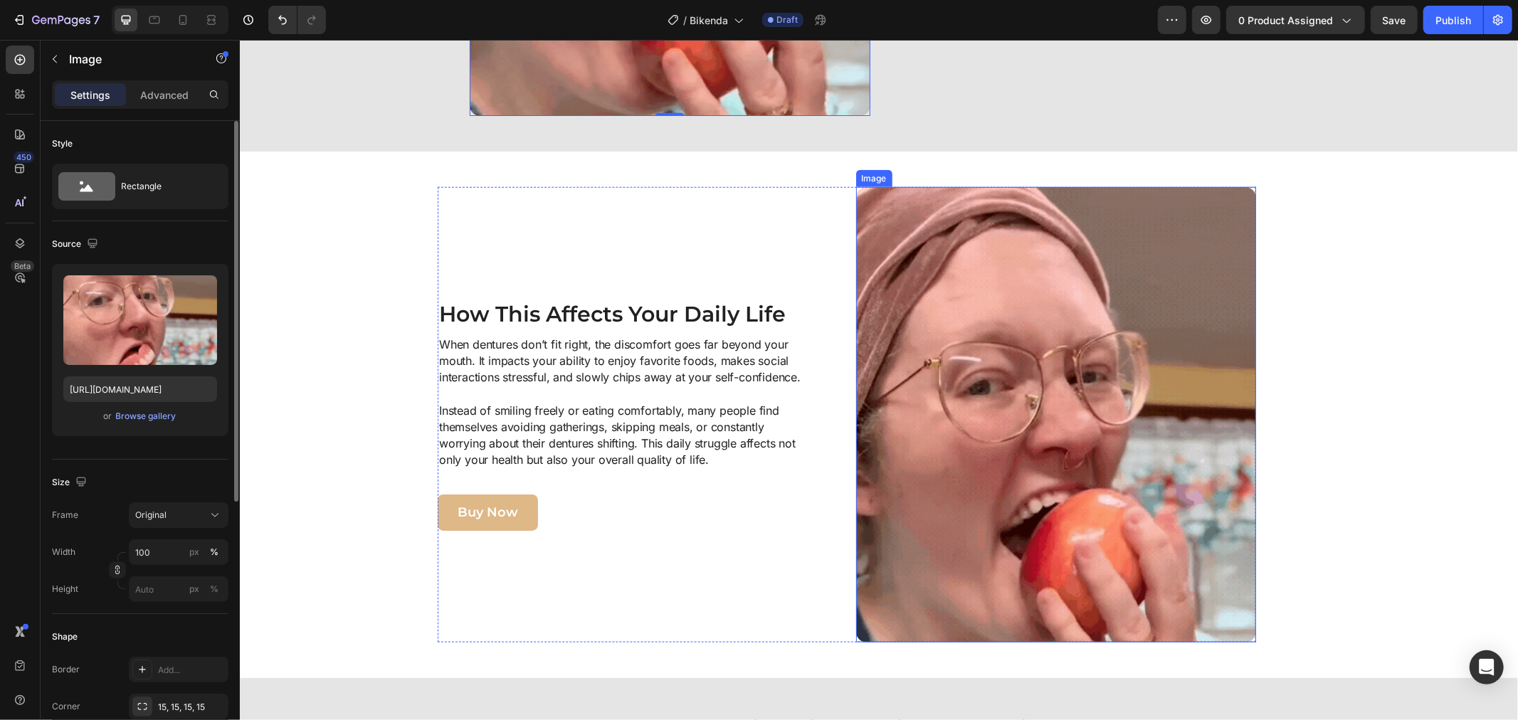
click at [1229, 502] on img at bounding box center [1055, 413] width 401 height 455
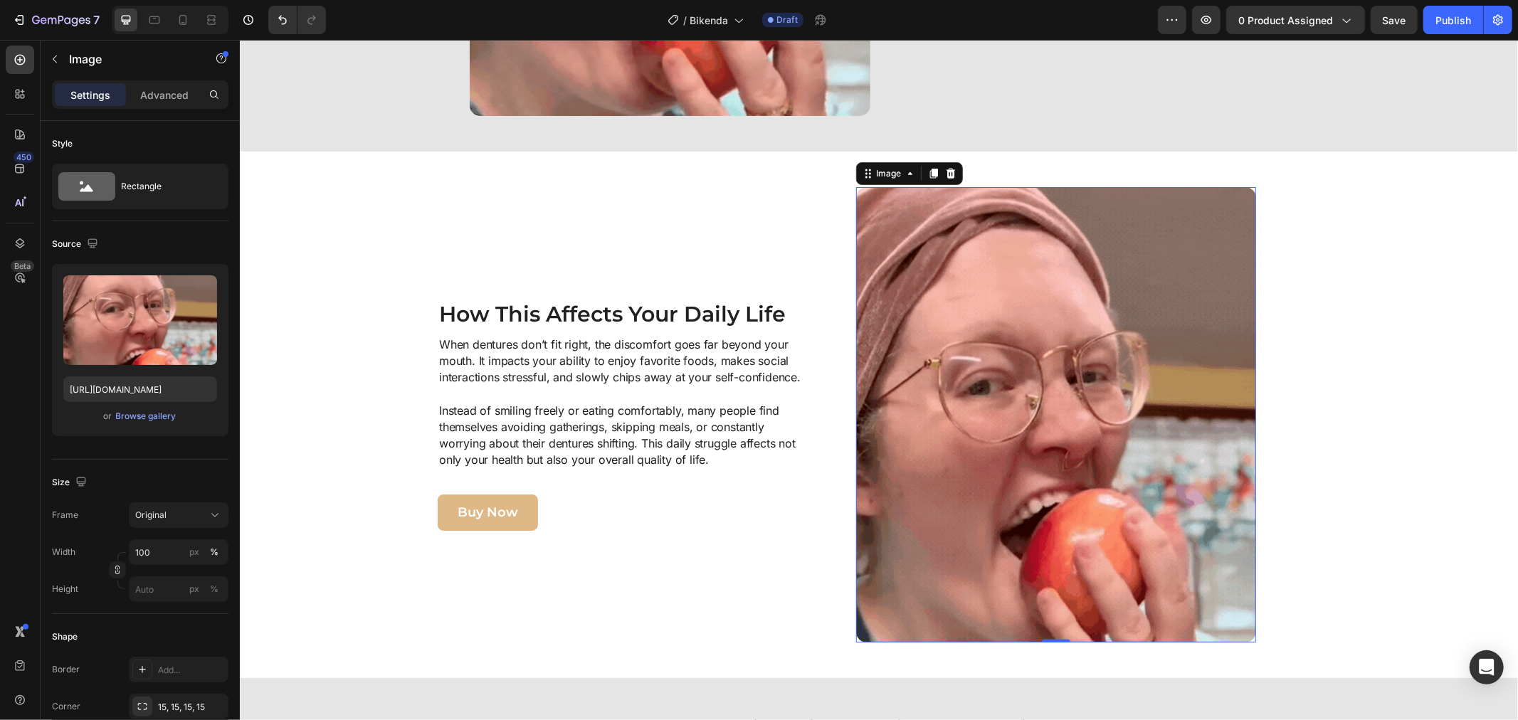
click at [1021, 410] on img at bounding box center [1055, 413] width 401 height 455
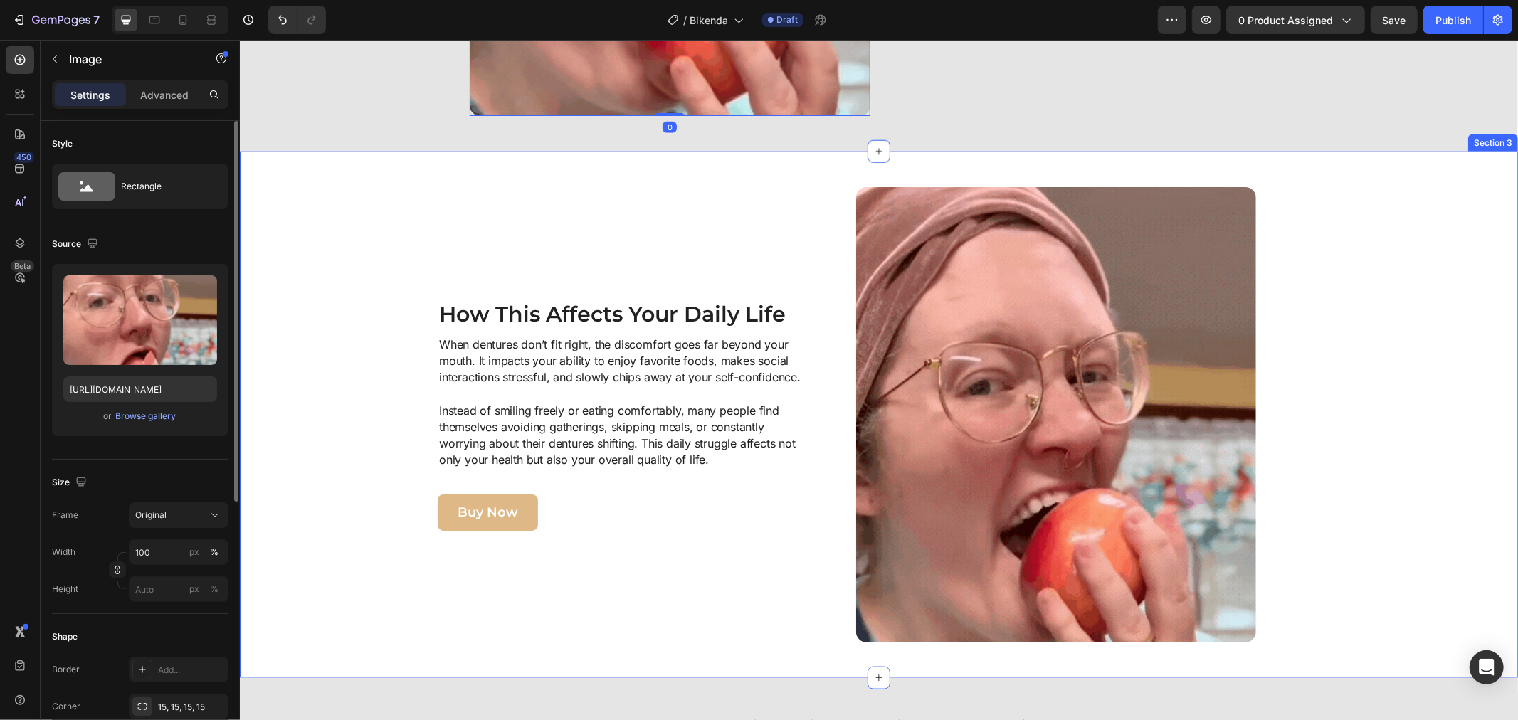
click at [1332, 316] on div "Image How This Affects Your Daily Life Heading When dentures don’t fit right, t…" at bounding box center [846, 413] width 1200 height 455
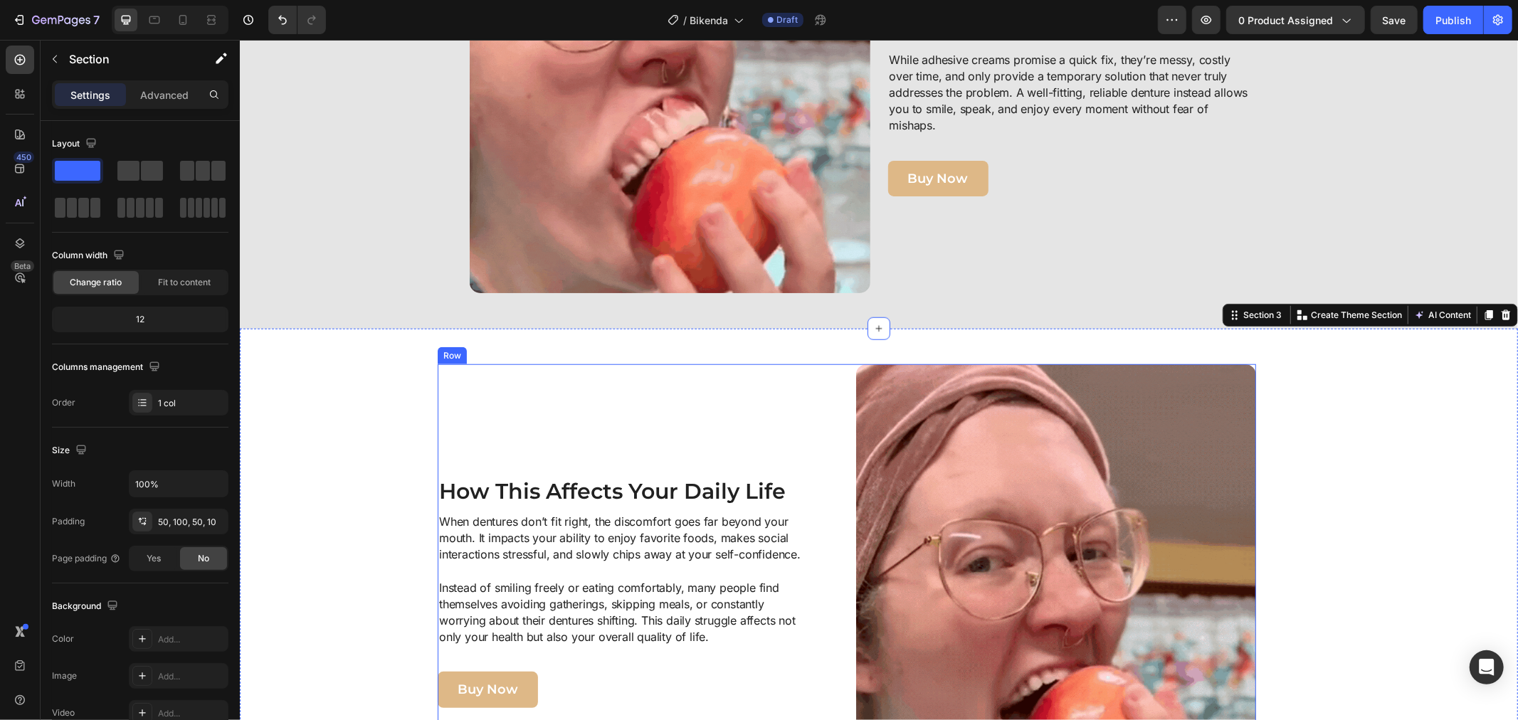
scroll to position [969, 0]
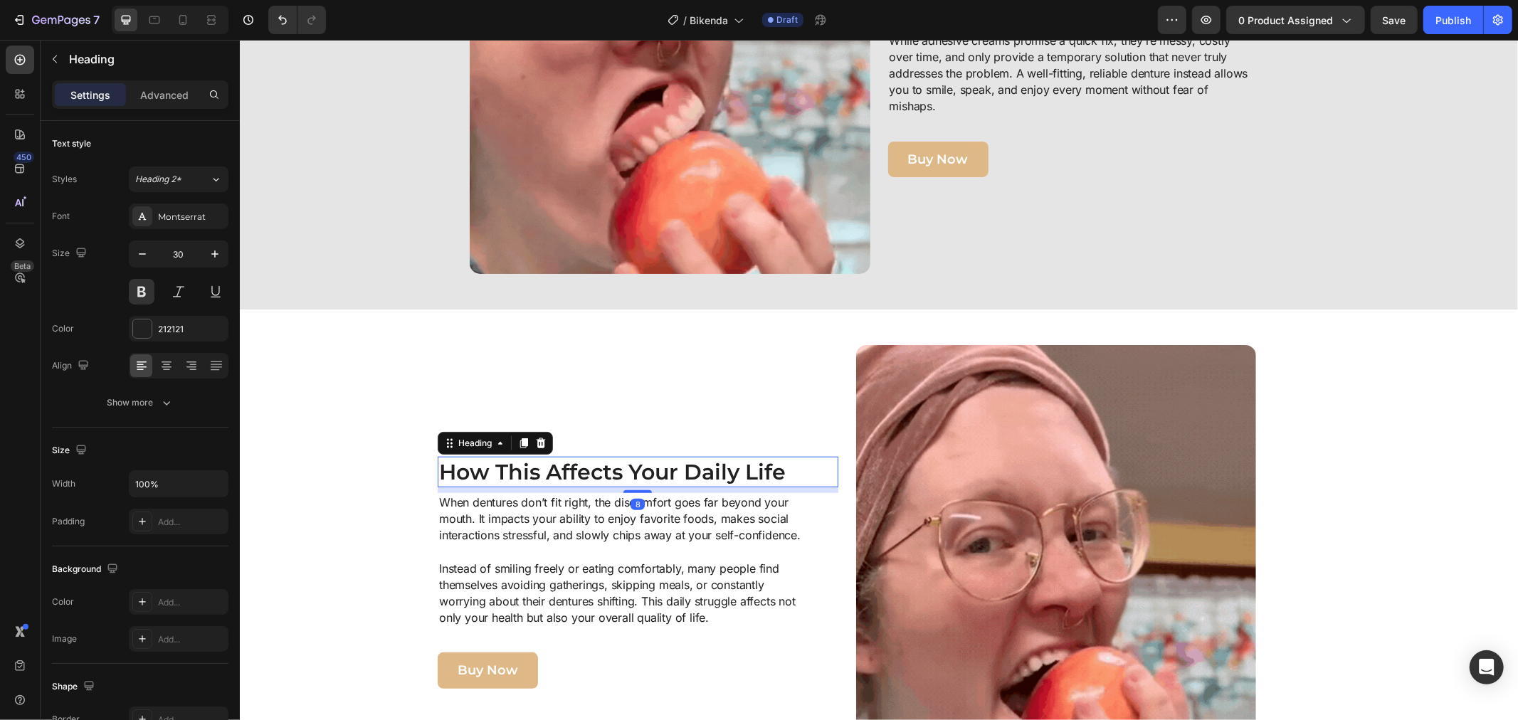
click at [682, 462] on h2 "How This Affects Your Daily Life" at bounding box center [617, 471] width 361 height 31
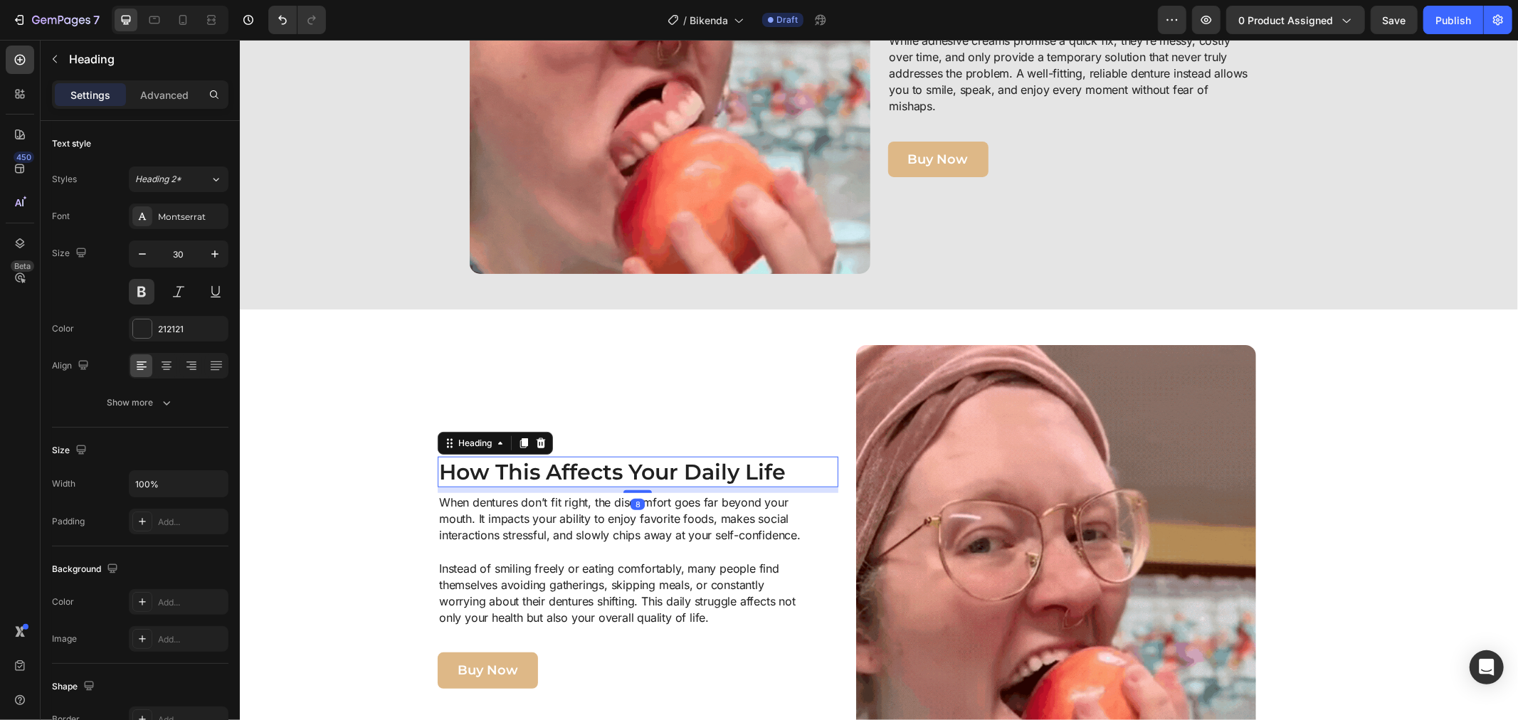
click at [680, 462] on h2 "How This Affects Your Daily Life" at bounding box center [617, 471] width 361 height 31
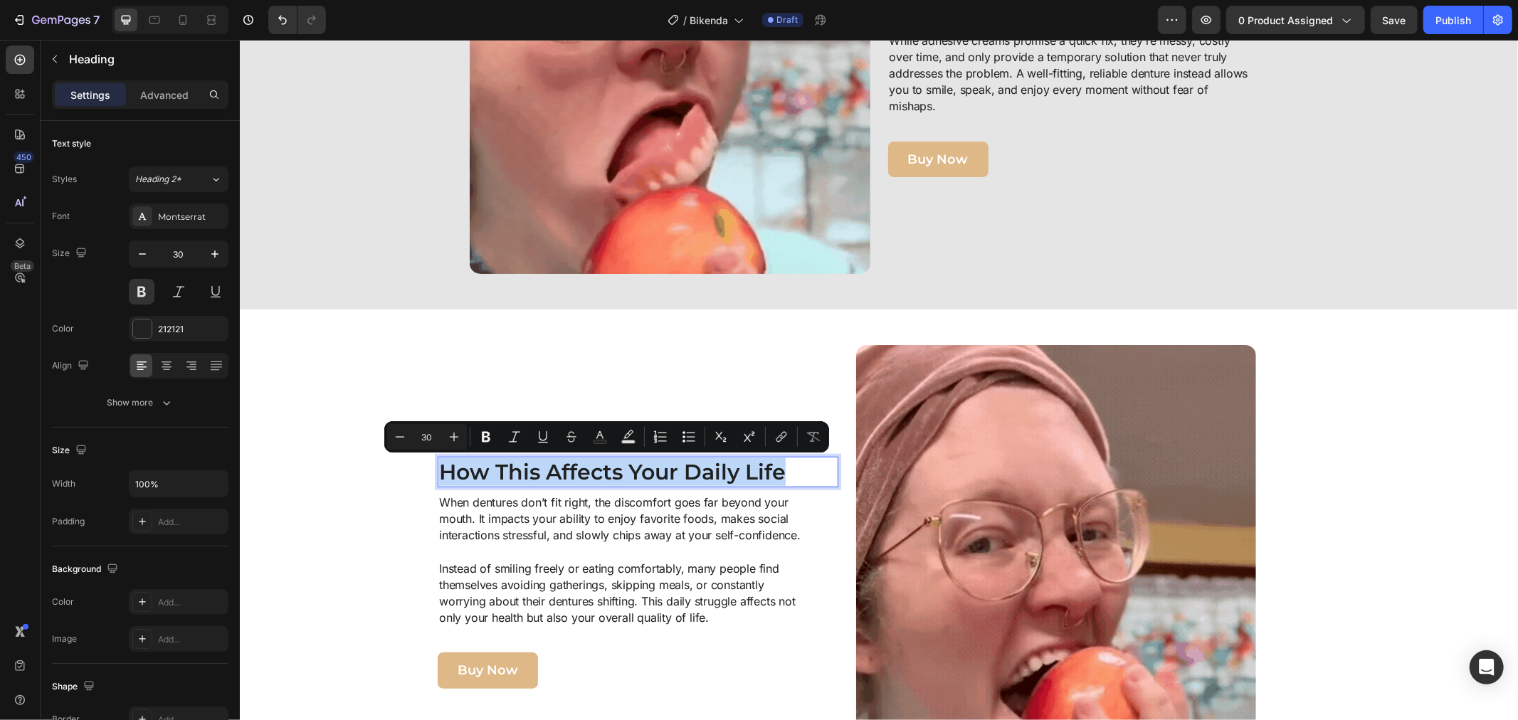
copy p "How This Affects Your Daily Life"
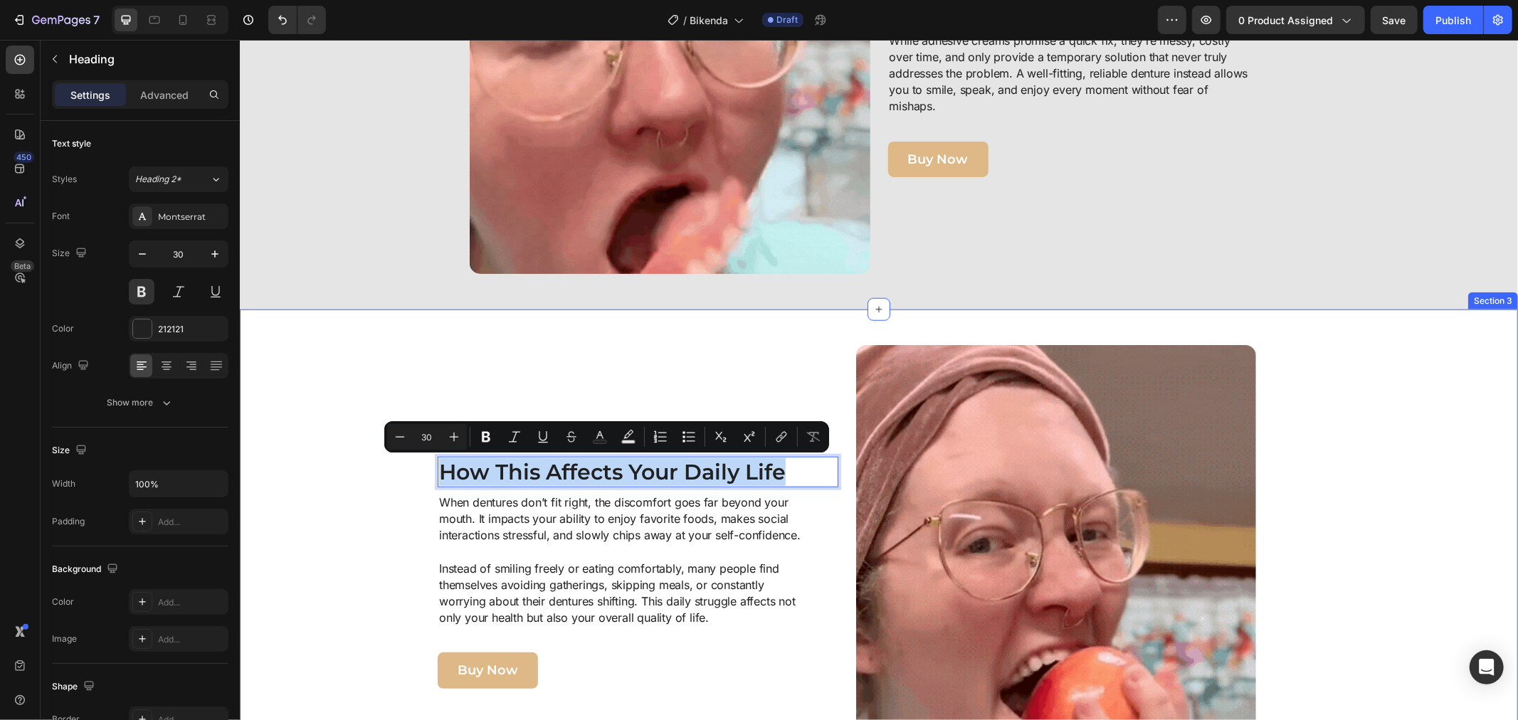
click at [366, 371] on div "Image How This Affects Your Daily Life Heading 8 When dentures don’t fit right,…" at bounding box center [846, 571] width 1200 height 455
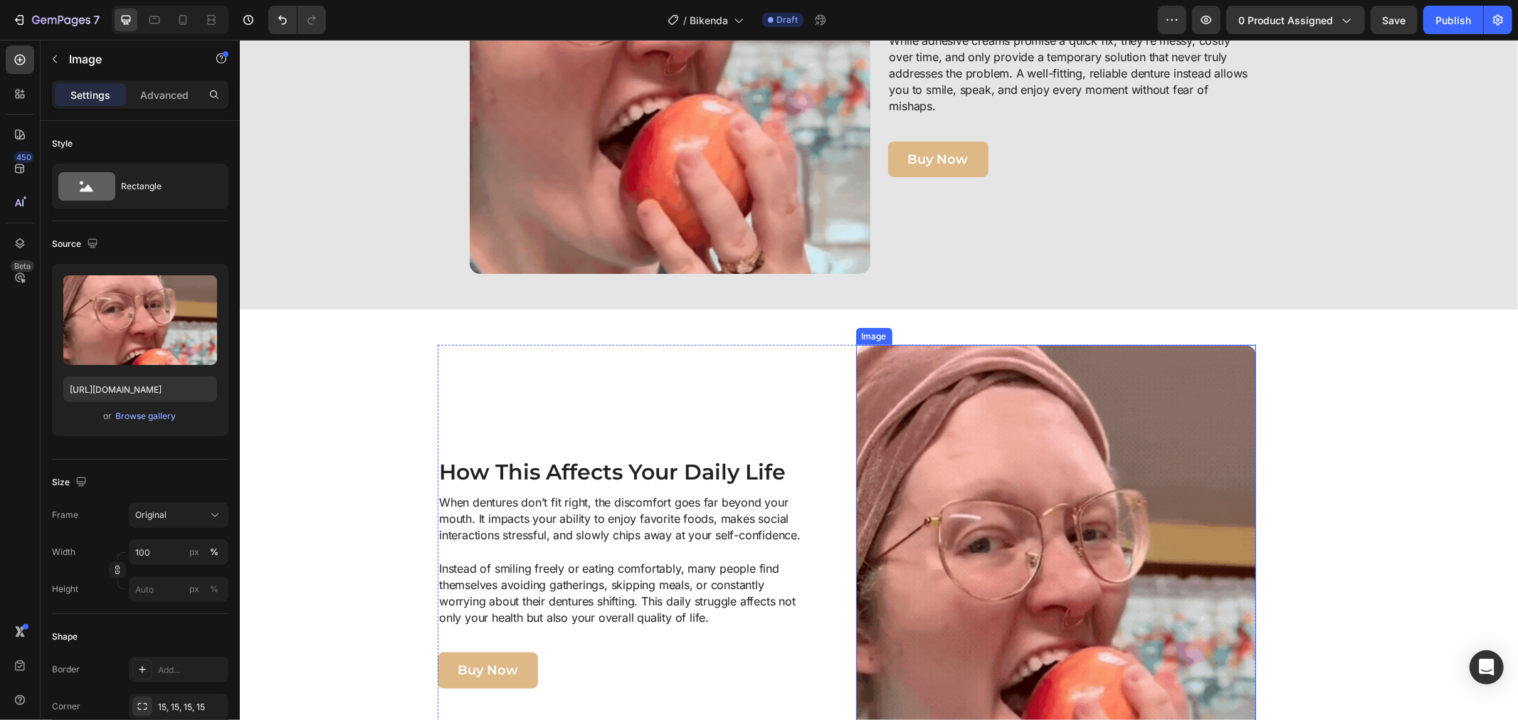
click at [955, 496] on img at bounding box center [1055, 571] width 401 height 455
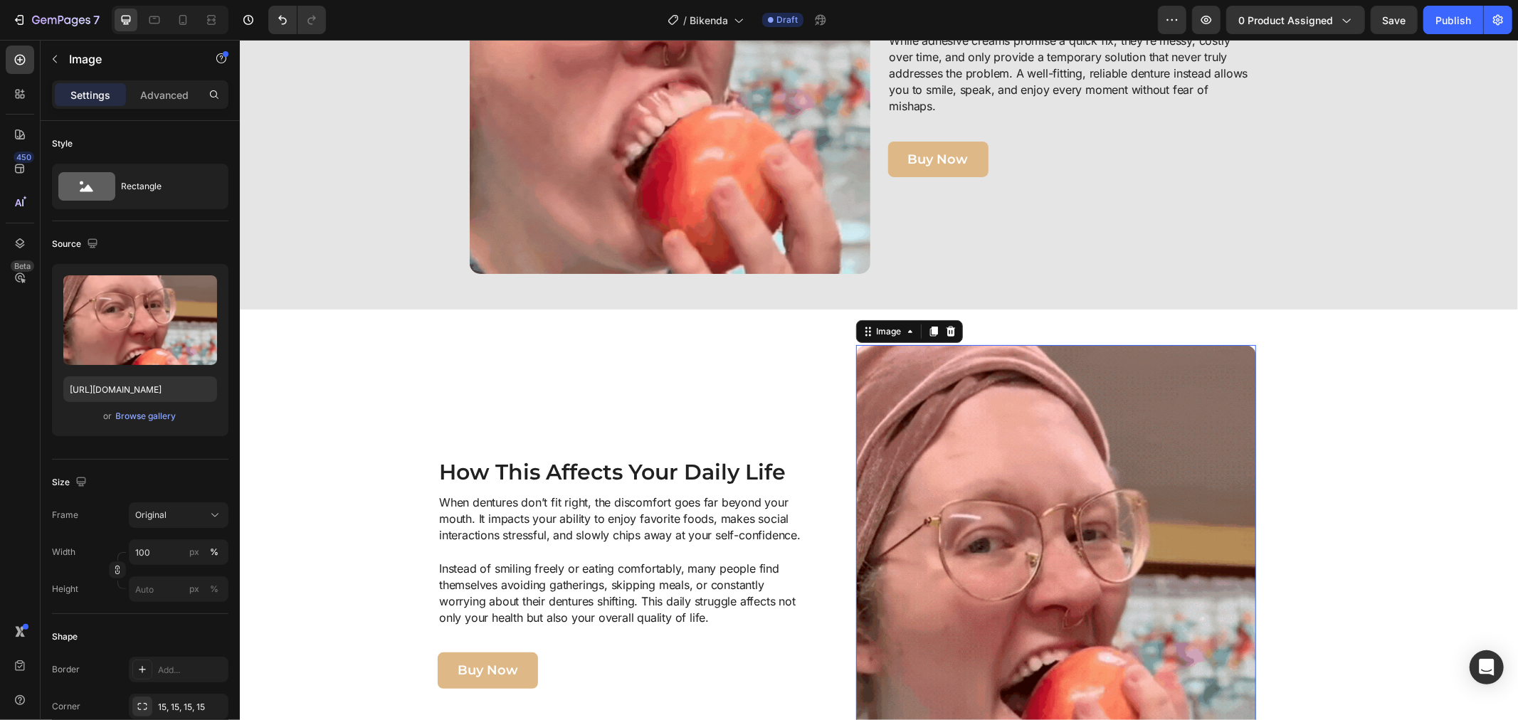
click at [919, 618] on img at bounding box center [1055, 571] width 401 height 455
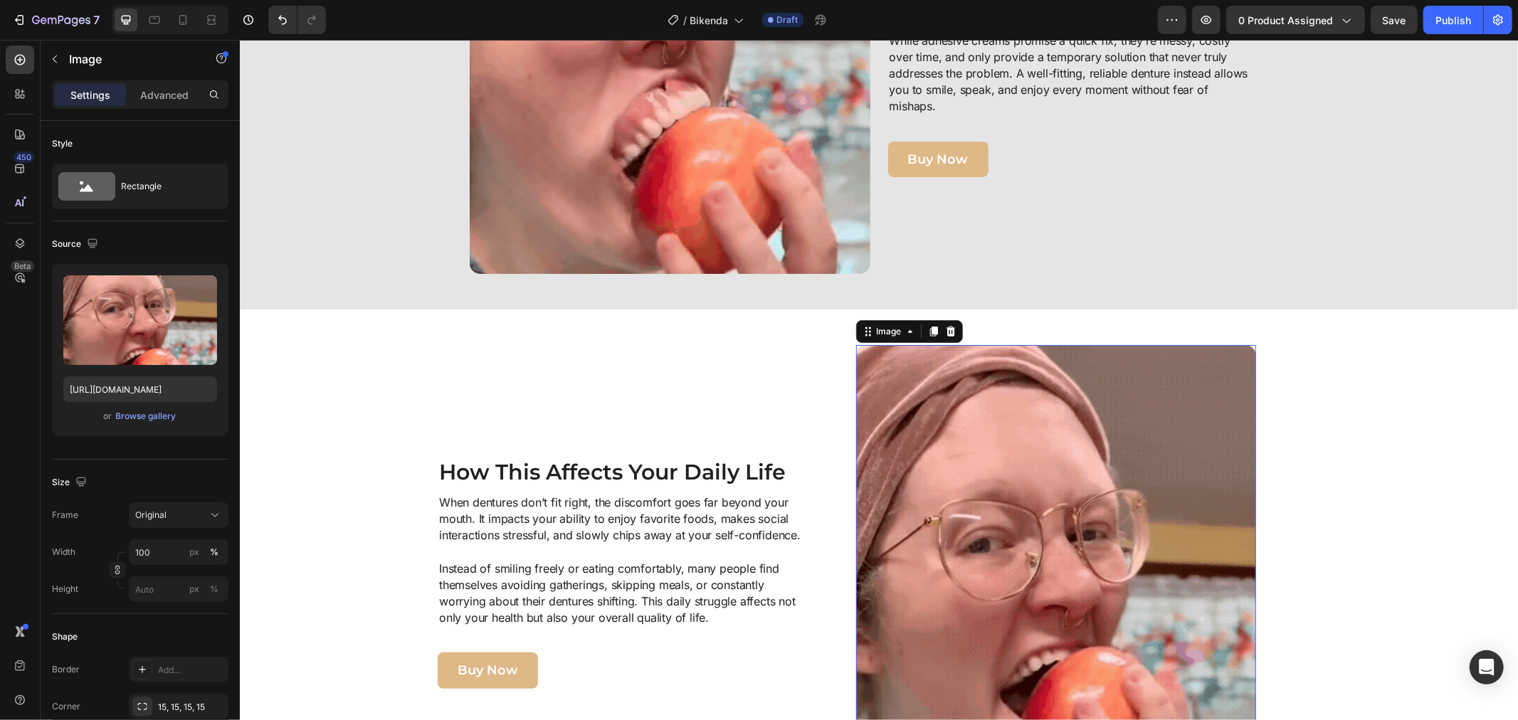
drag, startPoint x: 919, startPoint y: 460, endPoint x: 862, endPoint y: 438, distance: 61.5
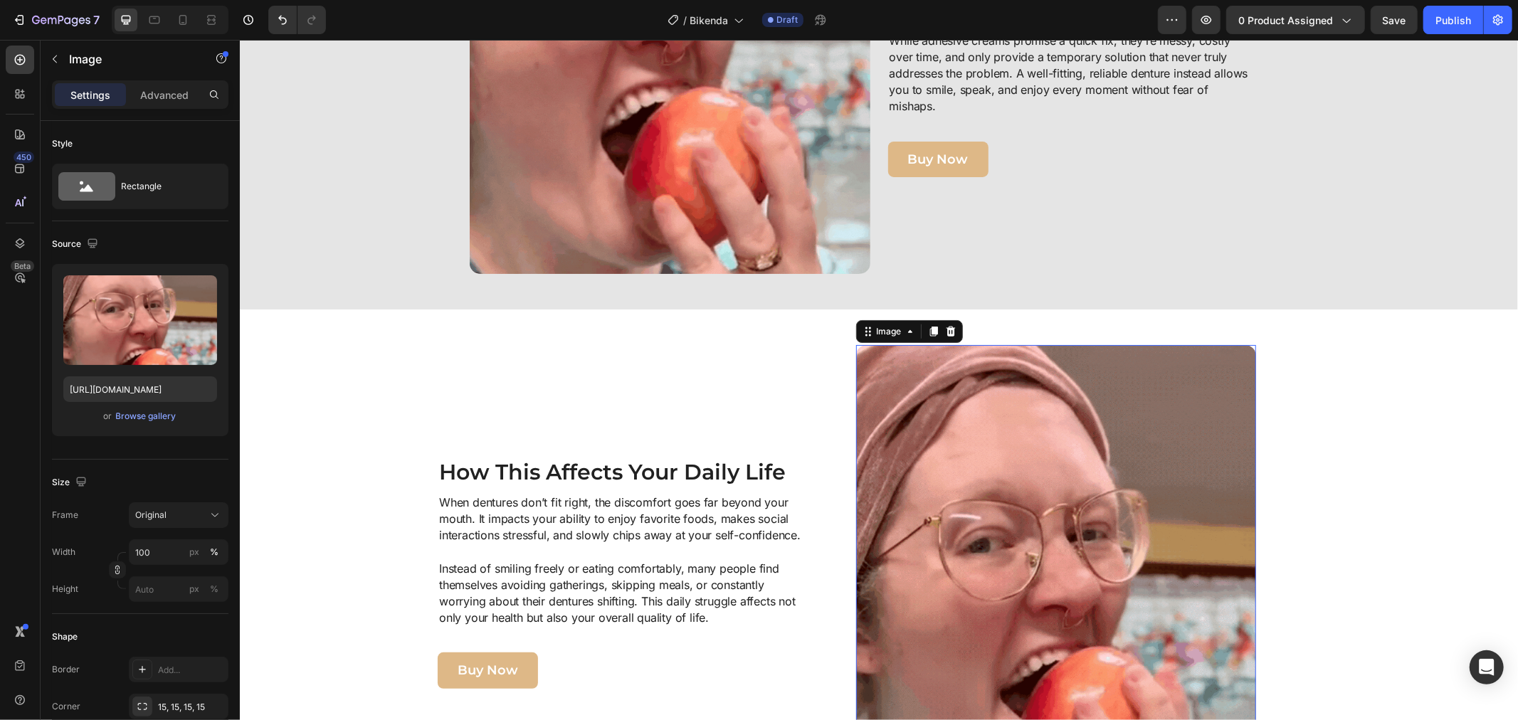
click at [919, 460] on img at bounding box center [1055, 571] width 401 height 455
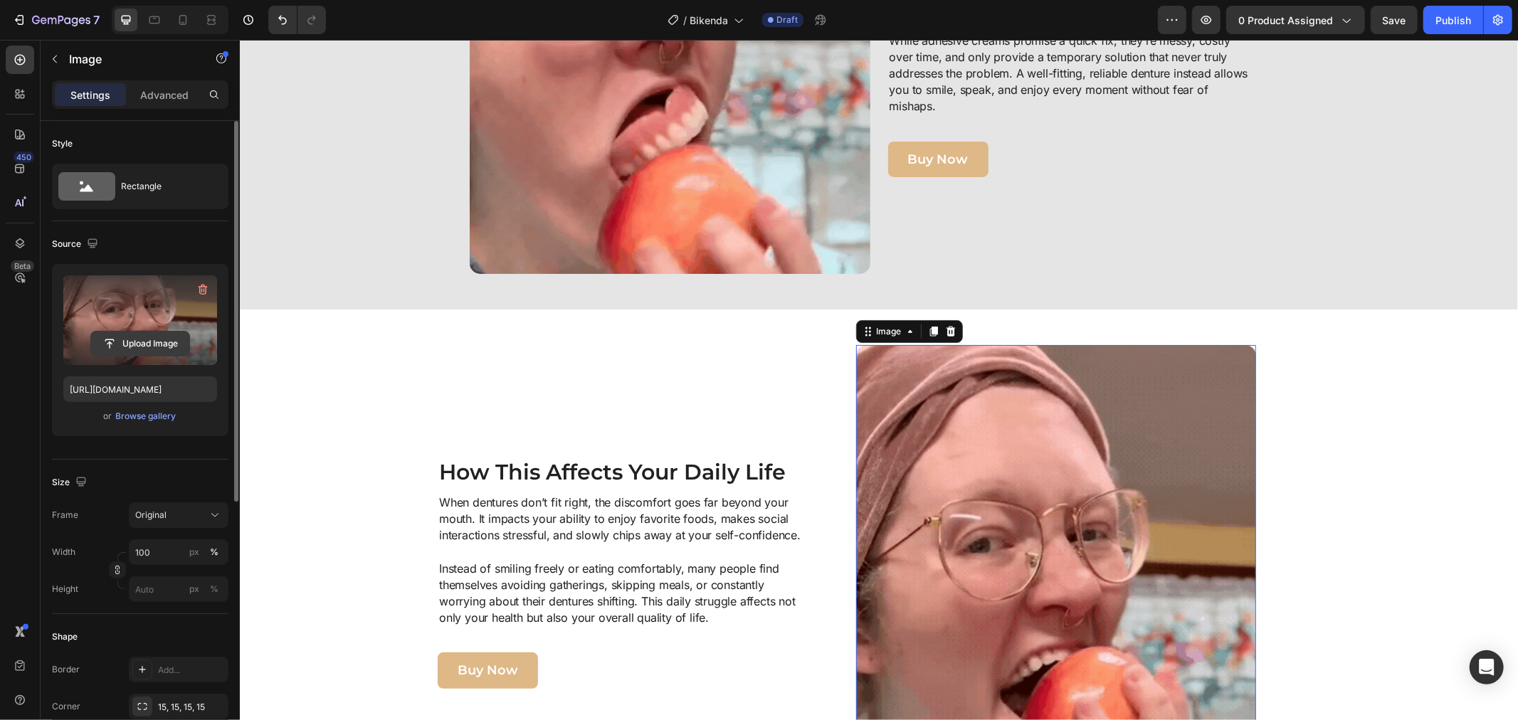
click at [129, 343] on input "file" at bounding box center [140, 344] width 98 height 24
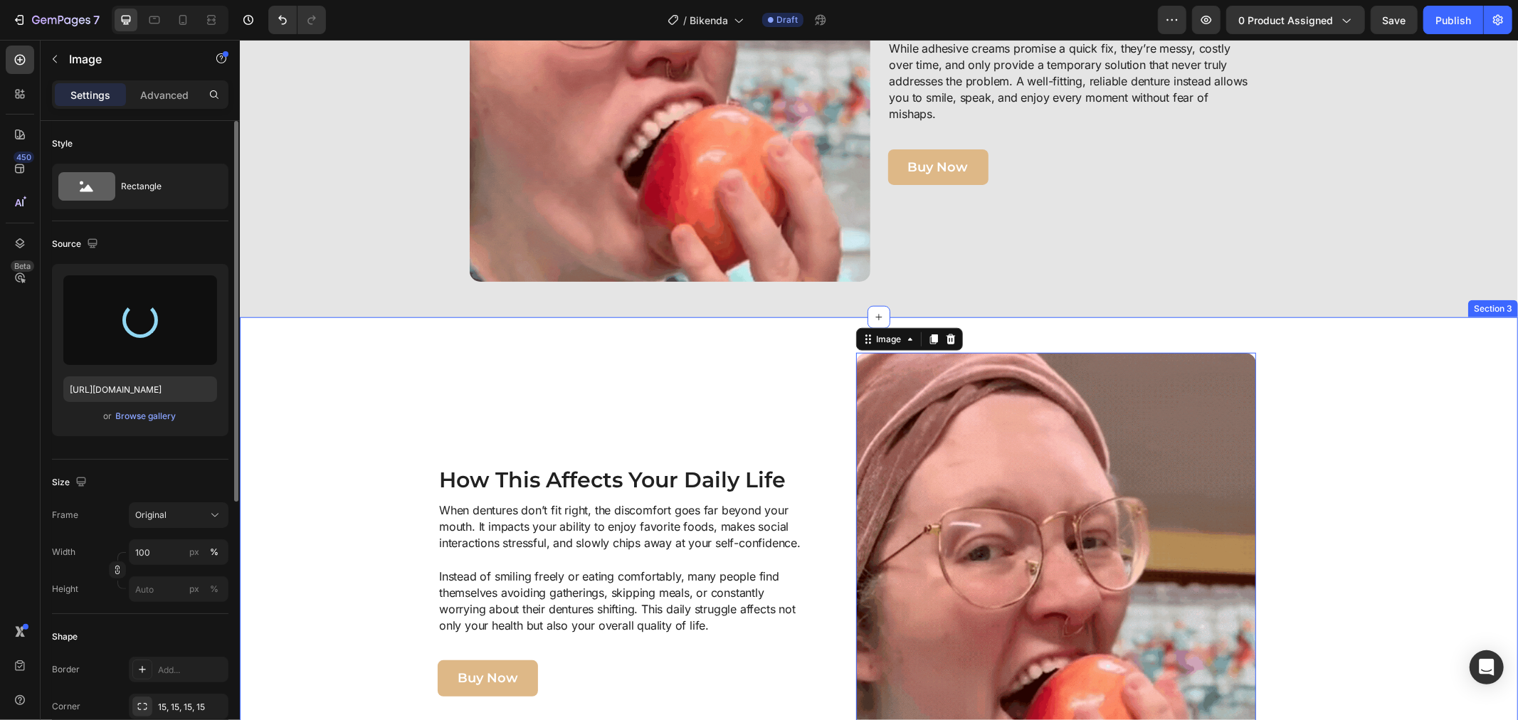
scroll to position [1048, 0]
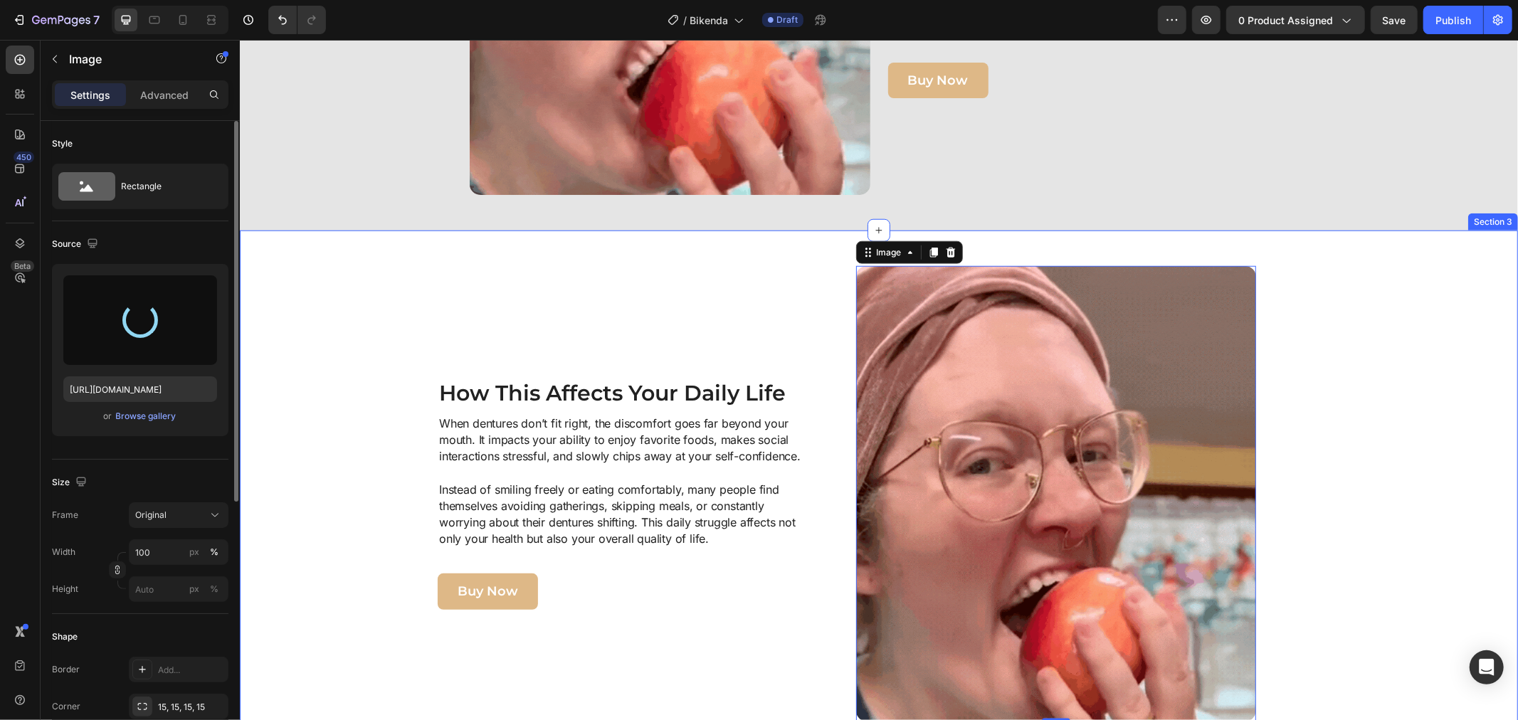
type input "https://cdn.shopify.com/s/files/1/0808/8620/2710/files/gempages_585570282693985…"
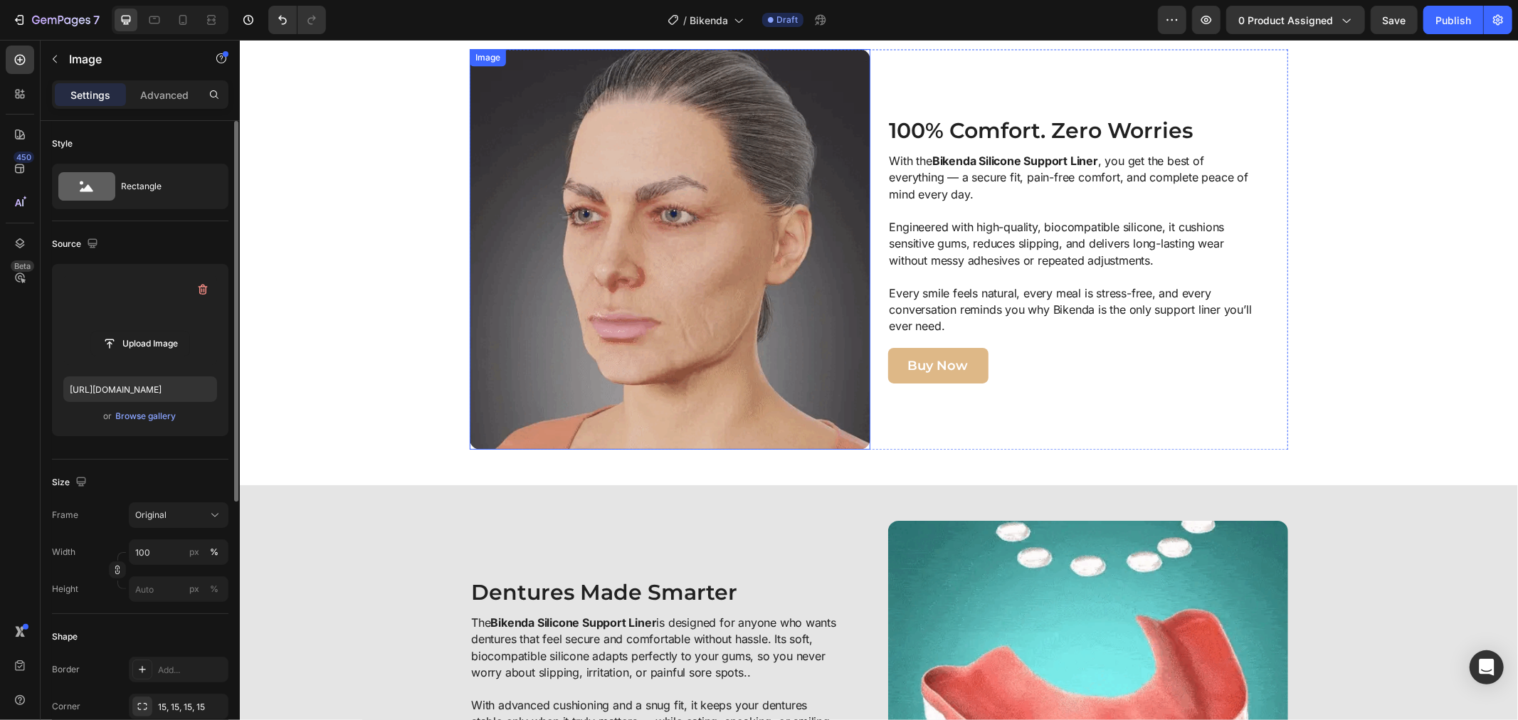
scroll to position [2154, 0]
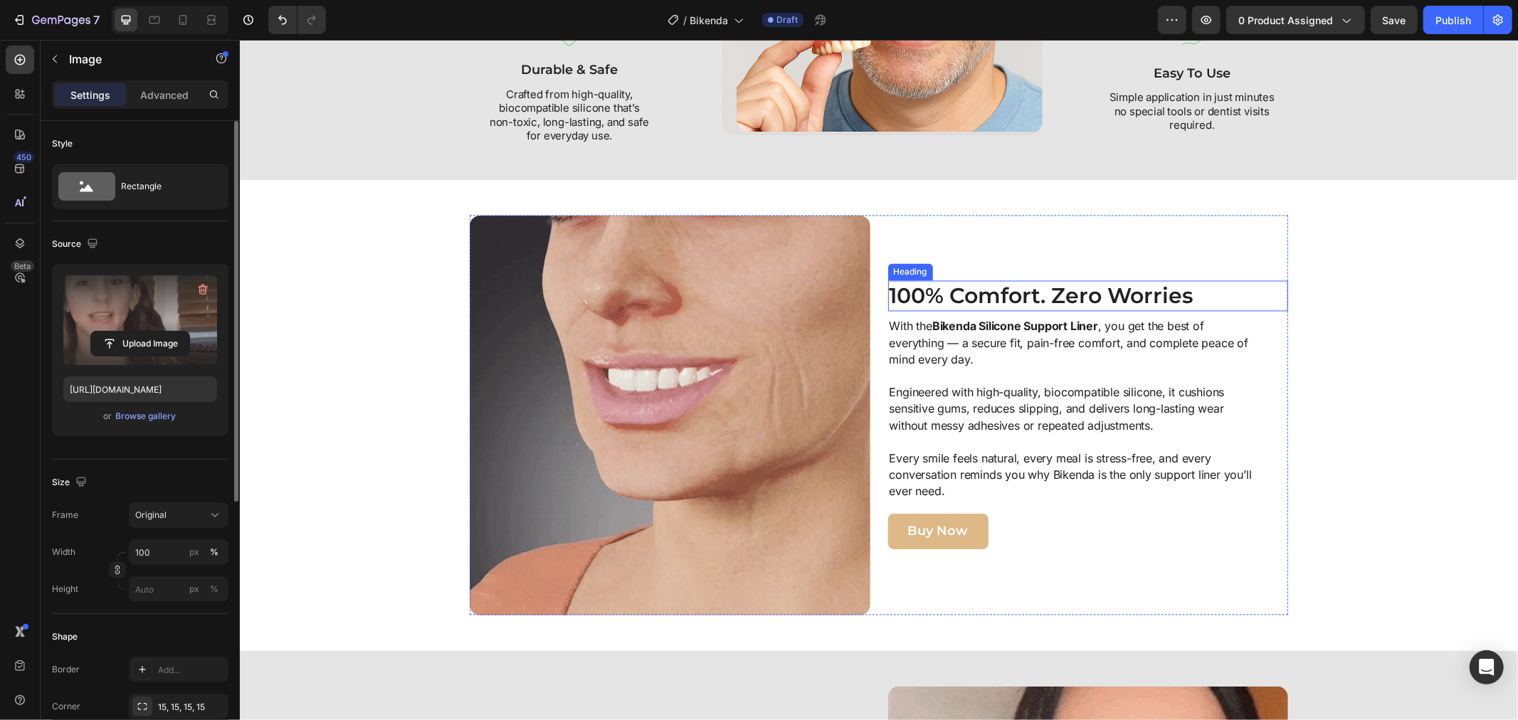
click at [1002, 300] on h2 "100% Comfort. Zero Worries" at bounding box center [1067, 295] width 361 height 31
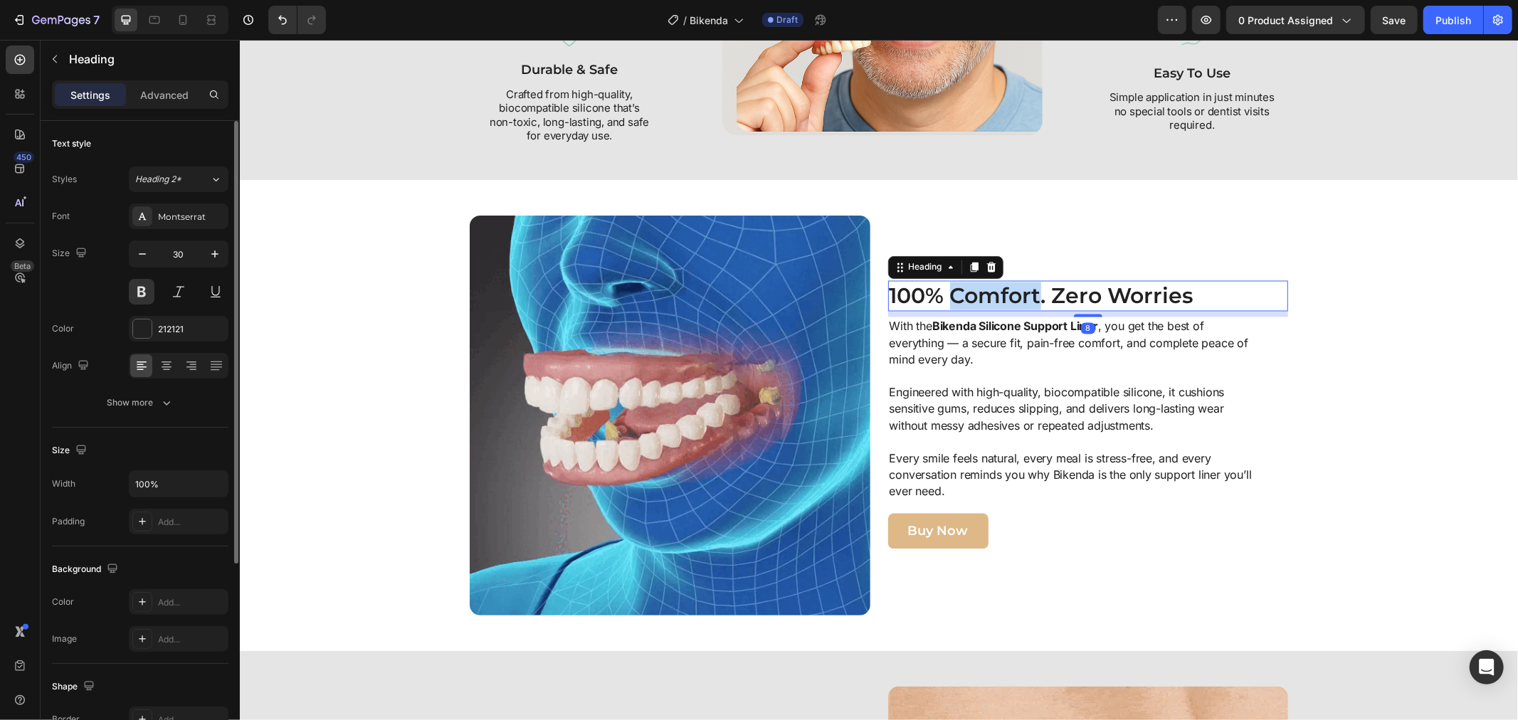
click at [1002, 300] on h2 "100% Comfort. Zero Worries" at bounding box center [1067, 295] width 361 height 31
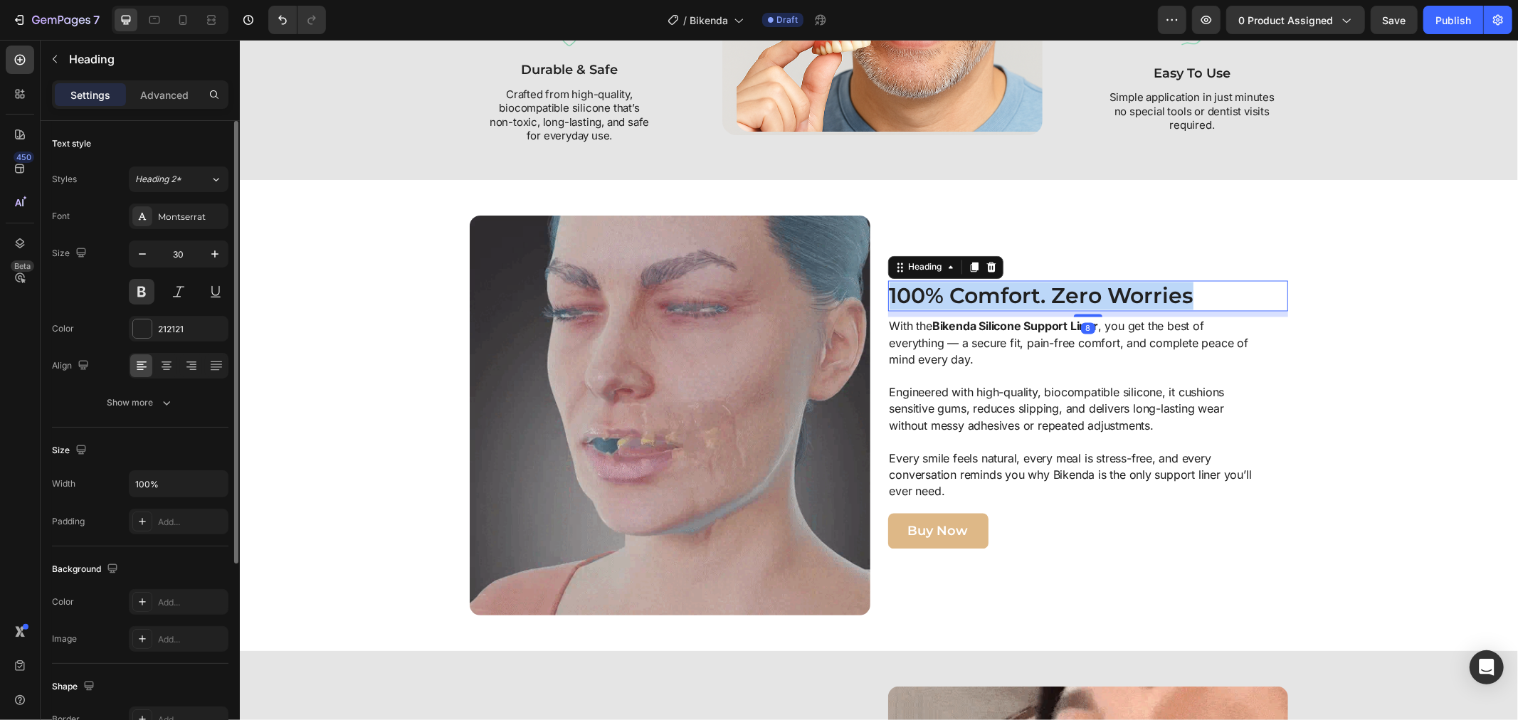
click at [1002, 300] on p "100% Comfort. Zero Worries" at bounding box center [1068, 296] width 359 height 28
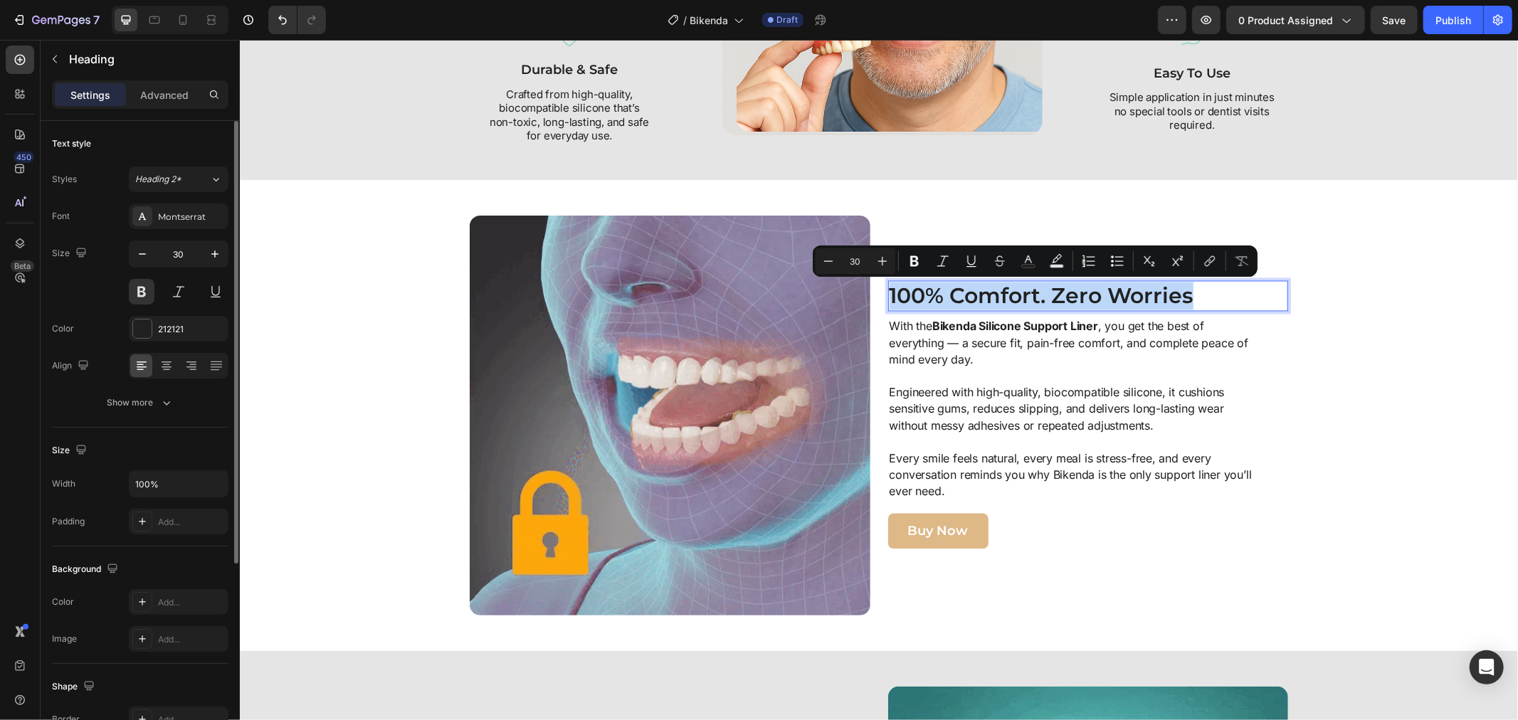
copy p "100% Comfort. Zero Worries"
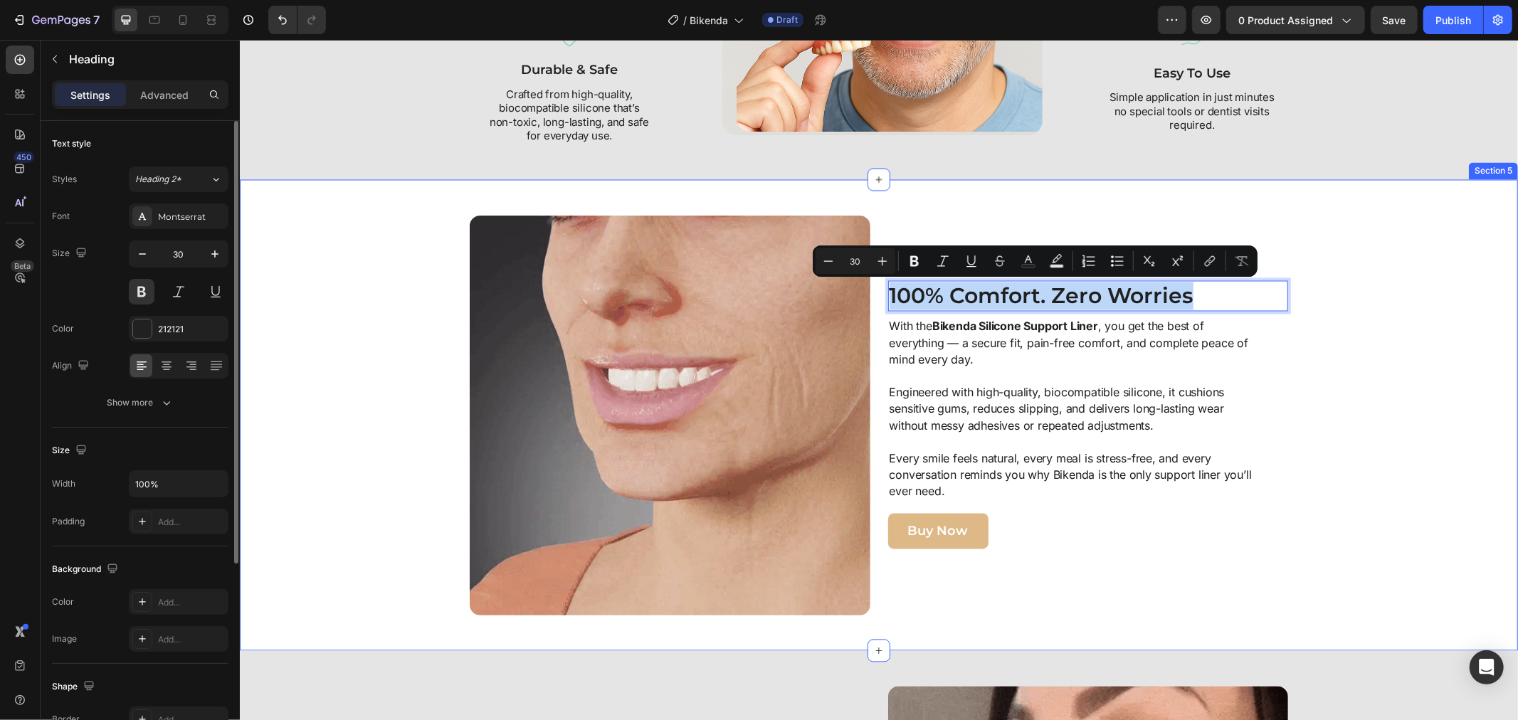
click at [1331, 375] on div "Image 100% Comfort. Zero Worries Heading 8 With the Bikenda Silicone Support Li…" at bounding box center [878, 415] width 1264 height 401
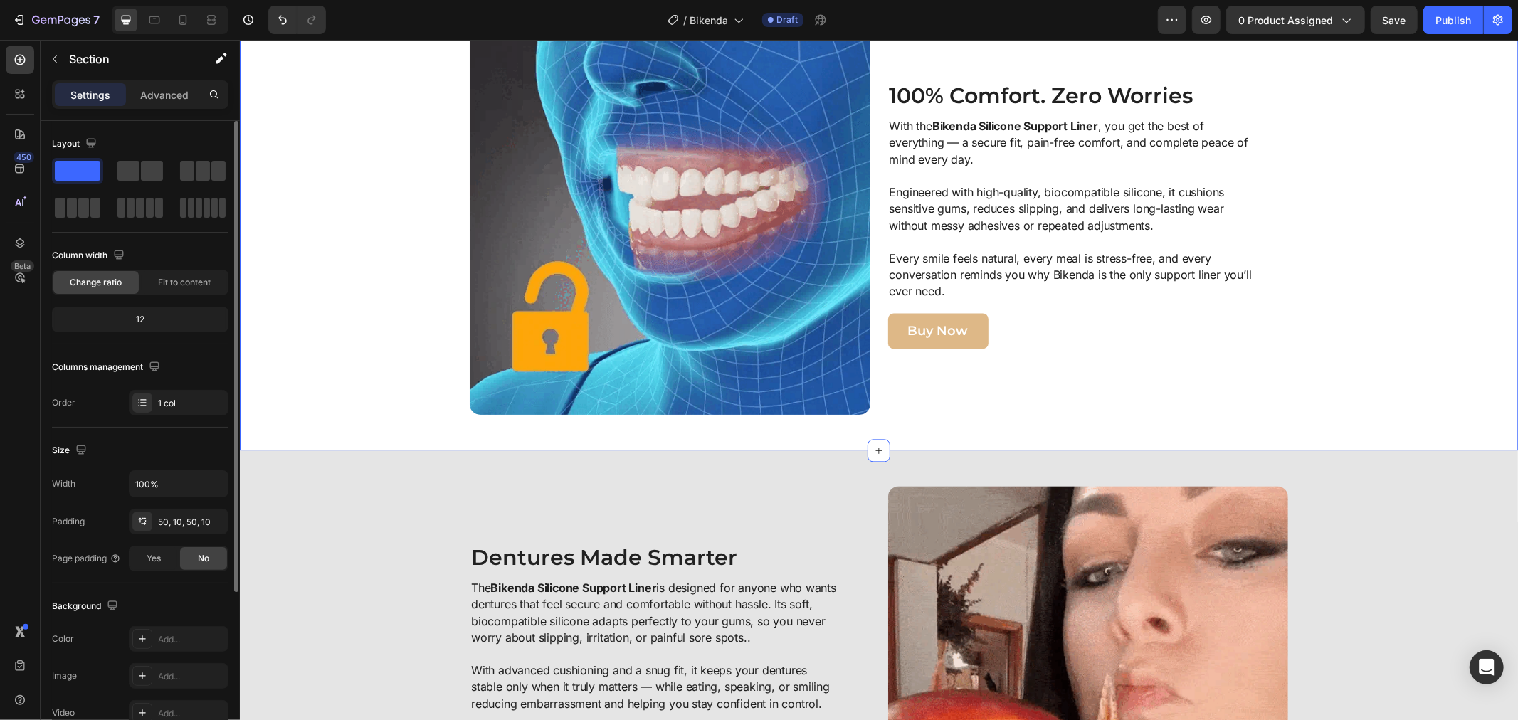
scroll to position [2234, 0]
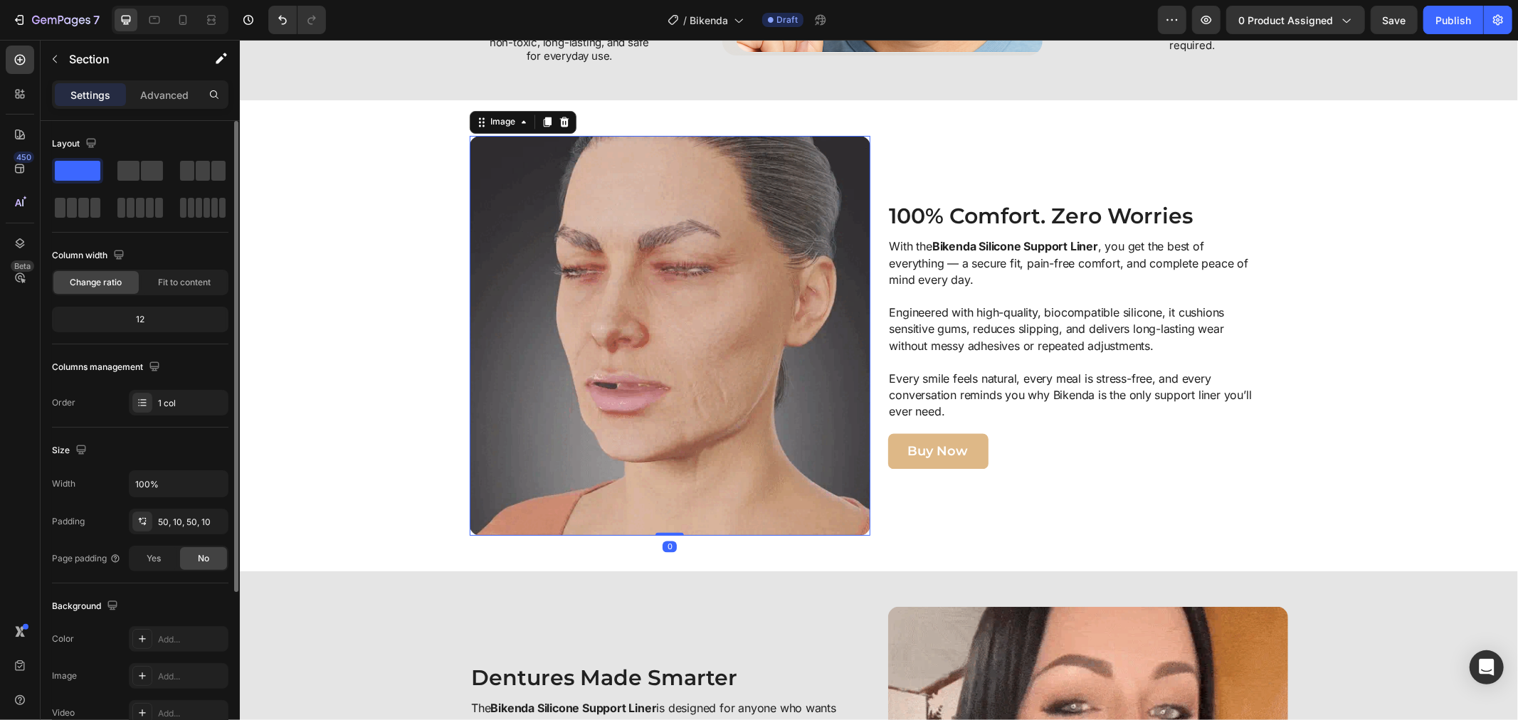
click at [708, 339] on img at bounding box center [669, 335] width 401 height 401
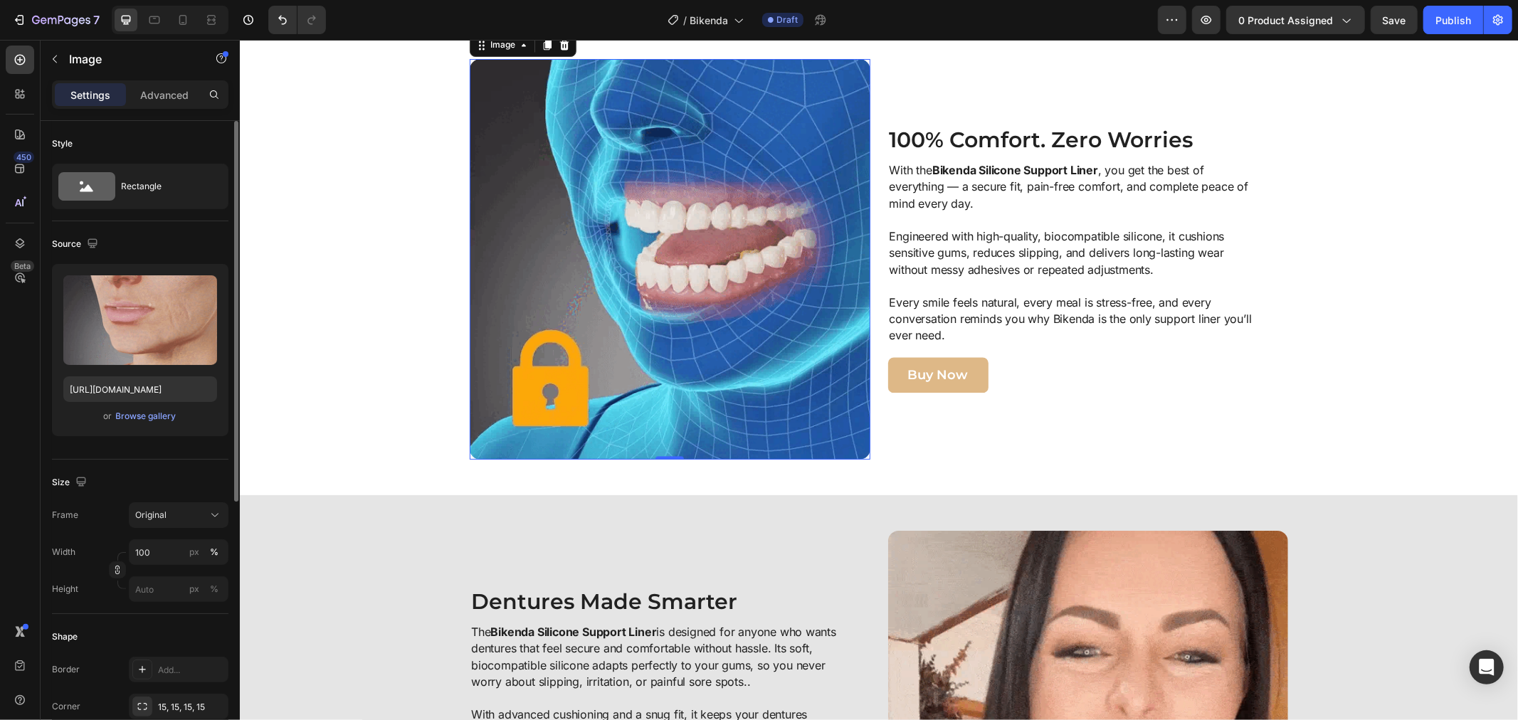
scroll to position [2392, 0]
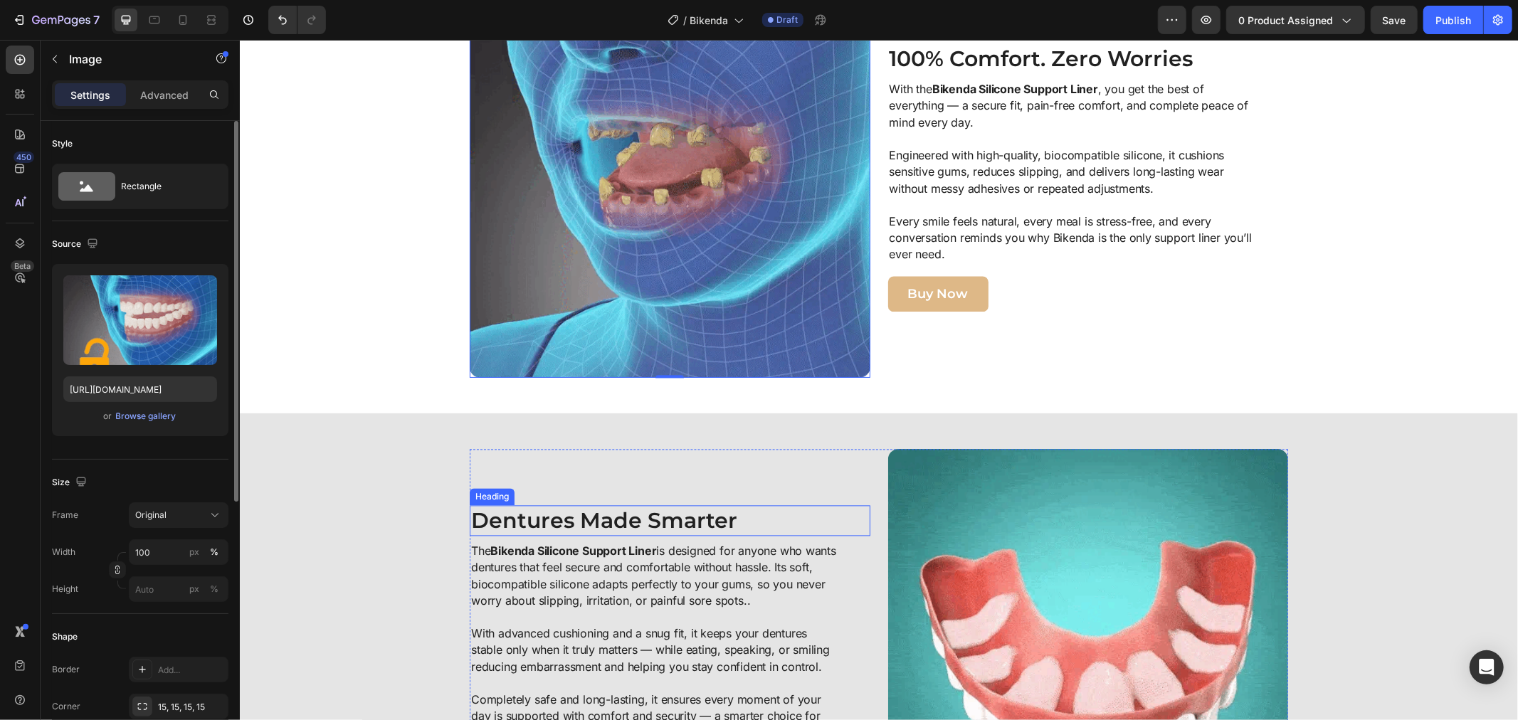
click at [552, 516] on h2 "Dentures Made Smarter" at bounding box center [669, 519] width 401 height 31
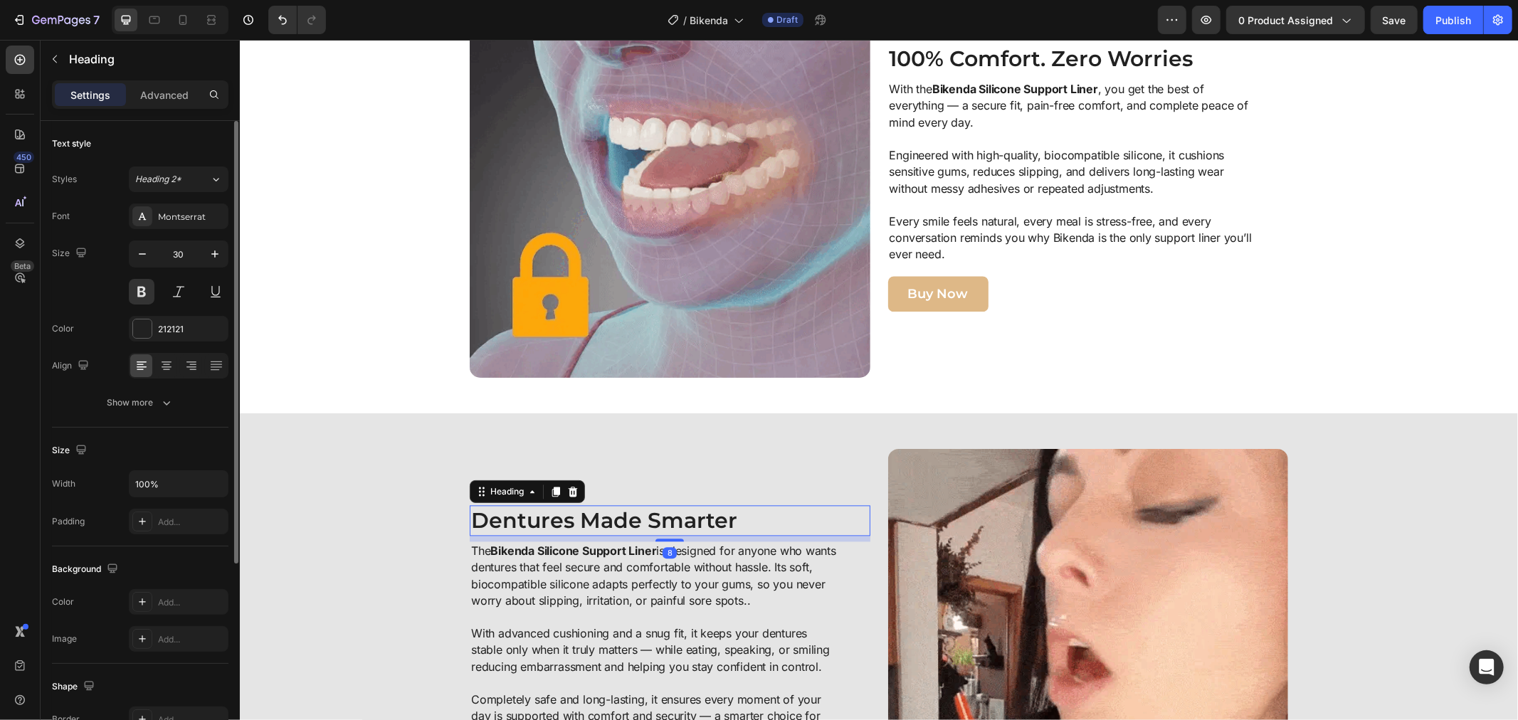
click at [554, 514] on h2 "Dentures Made Smarter" at bounding box center [669, 519] width 401 height 31
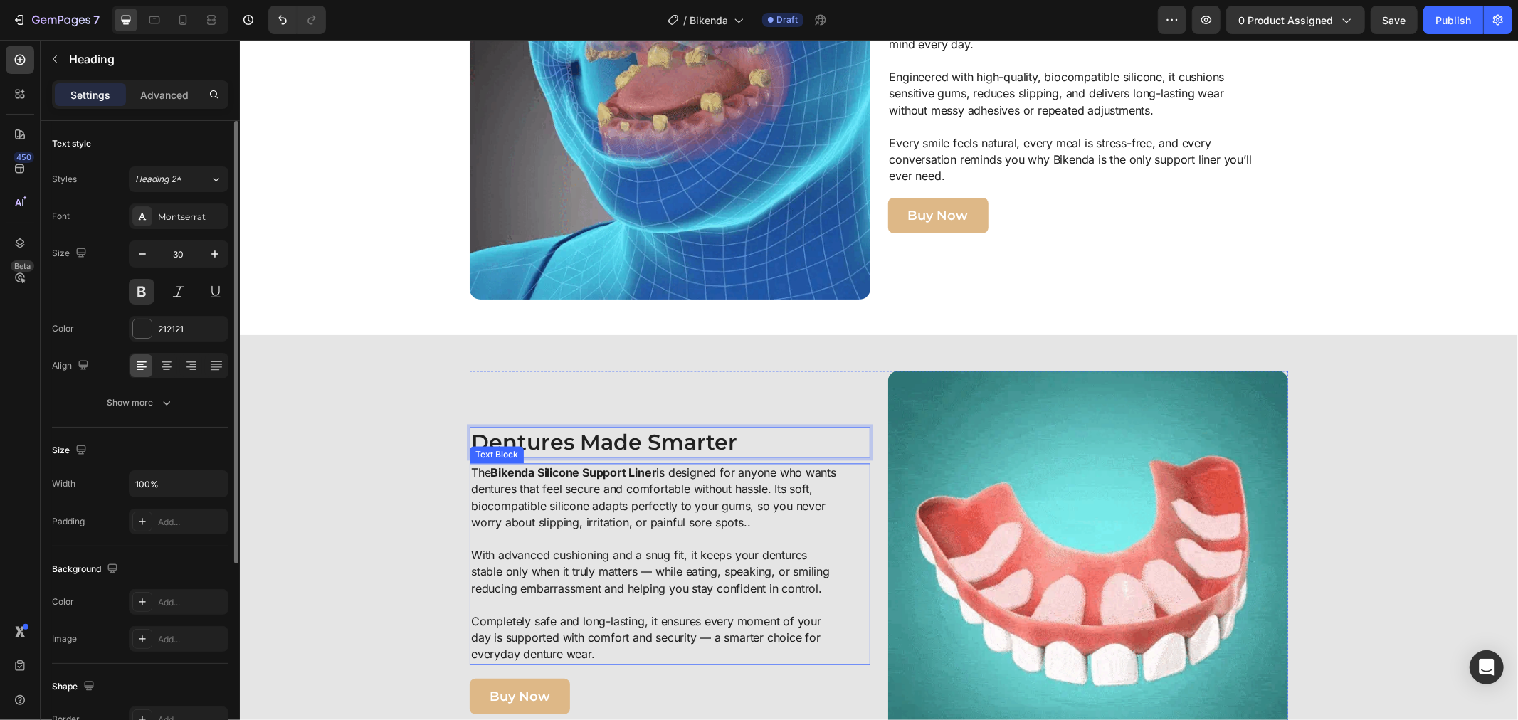
scroll to position [2471, 0]
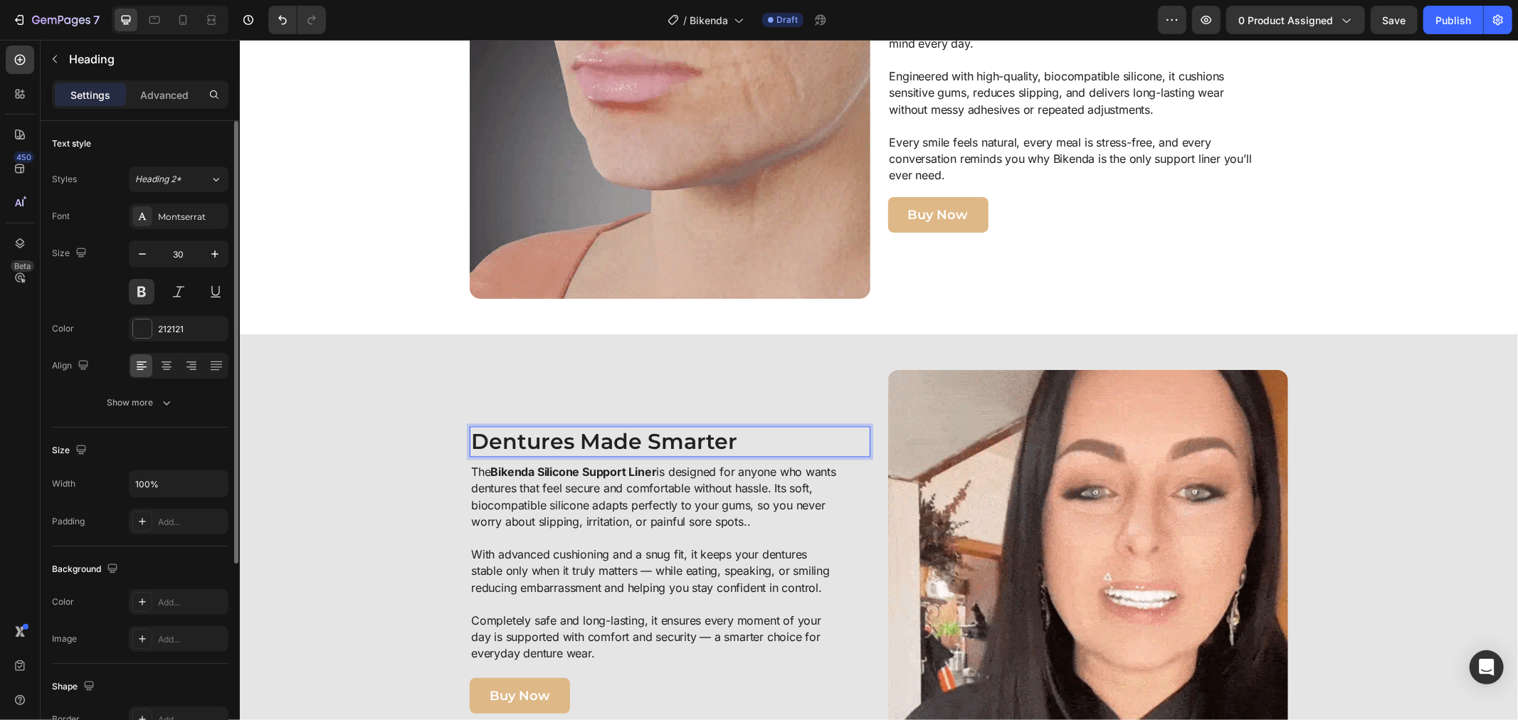
click at [735, 432] on p "Dentures Made Smarter" at bounding box center [669, 441] width 398 height 28
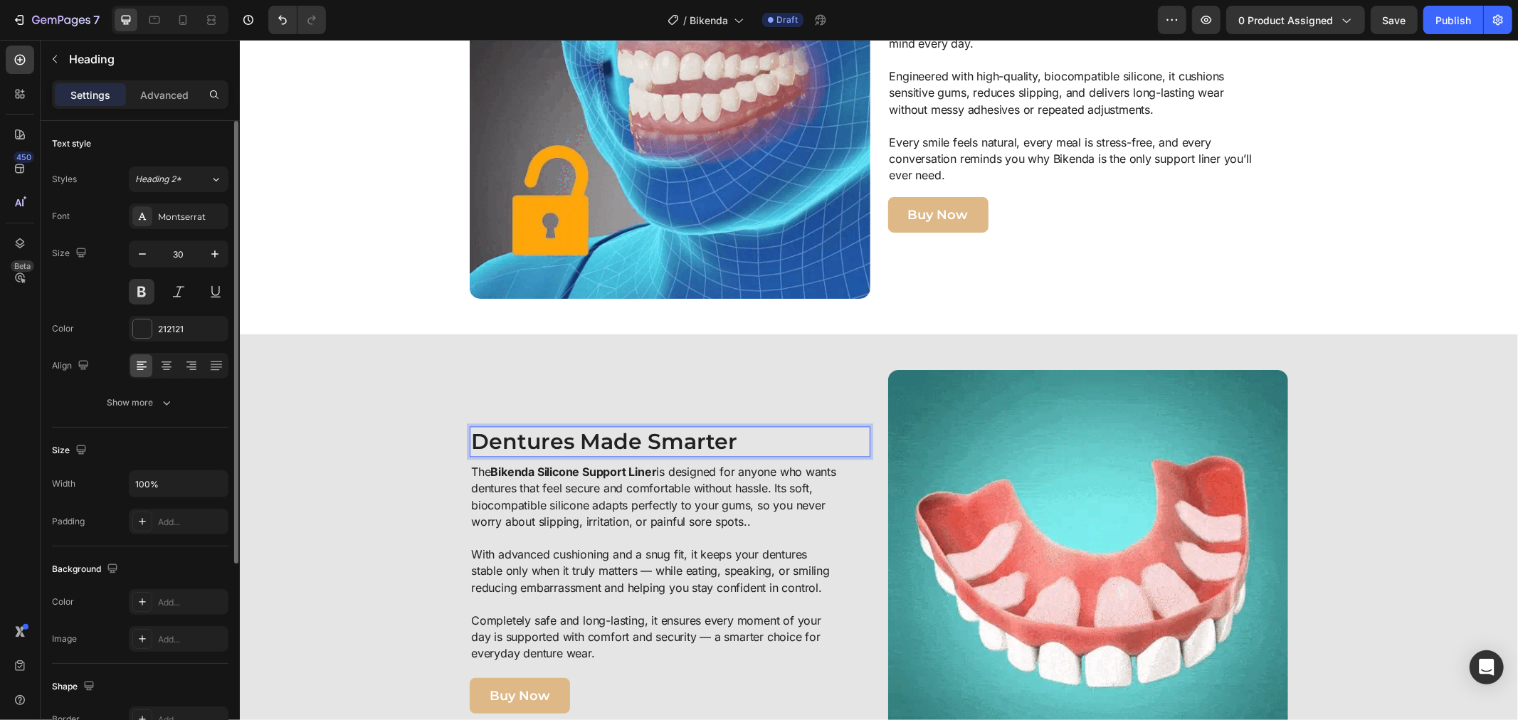
click at [735, 432] on p "Dentures Made Smarter" at bounding box center [669, 441] width 398 height 28
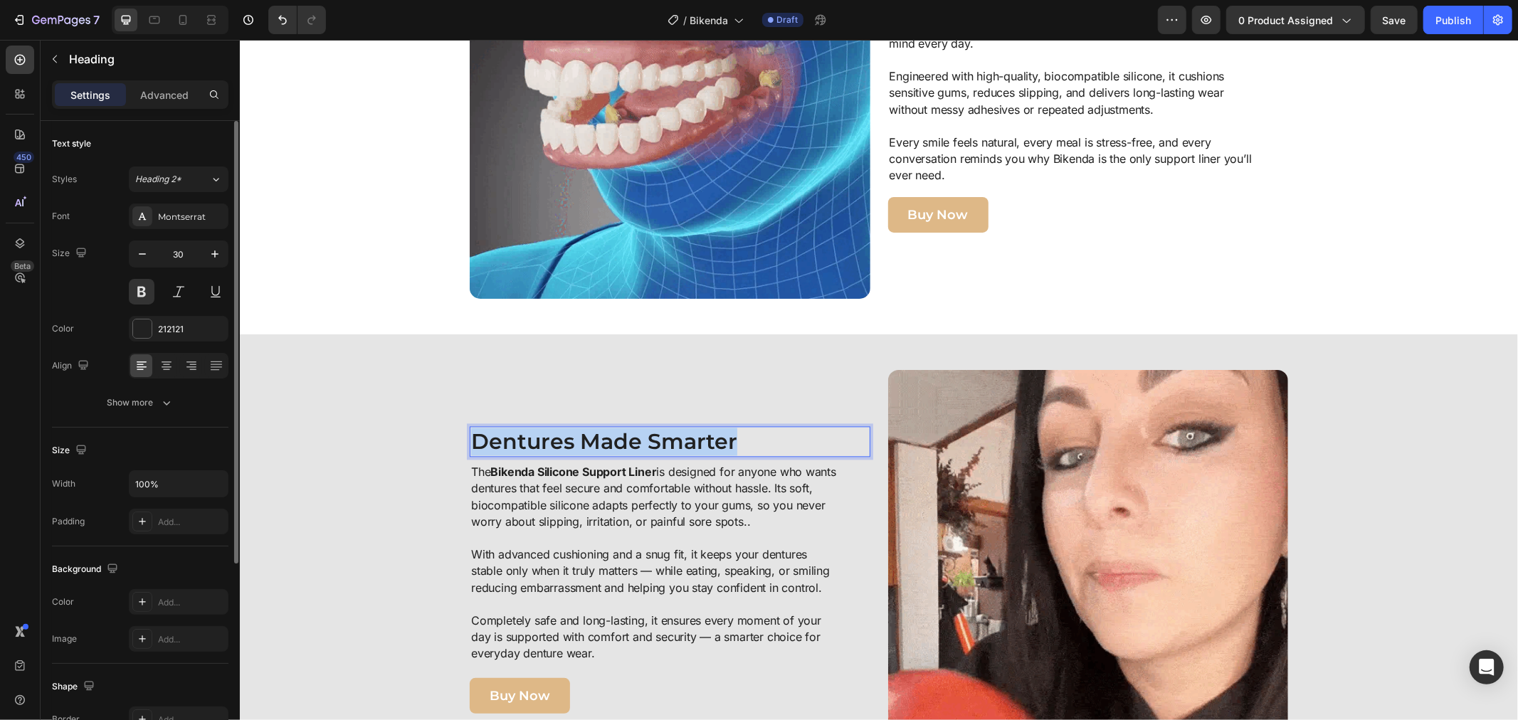
click at [735, 432] on p "Dentures Made Smarter" at bounding box center [669, 441] width 398 height 28
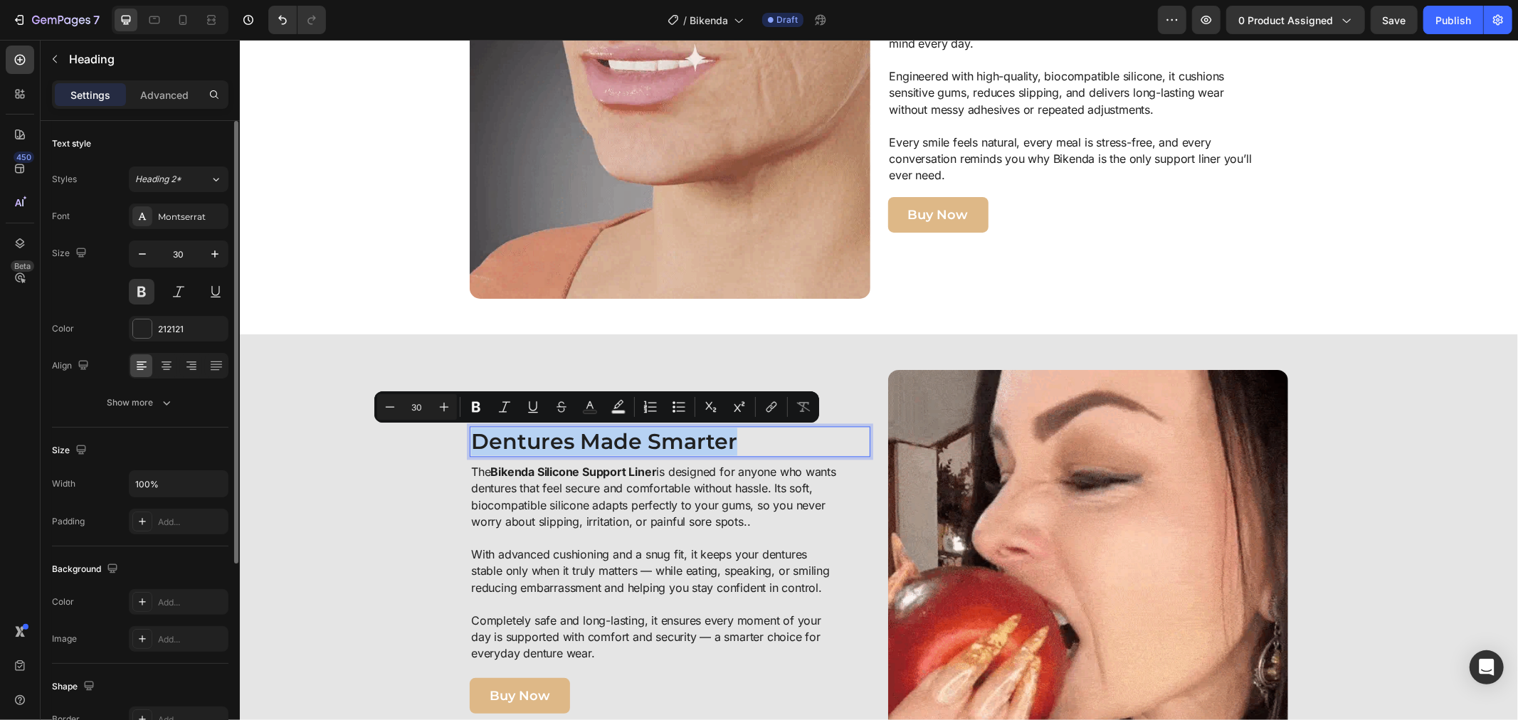
copy p "Dentures Made Smarter"
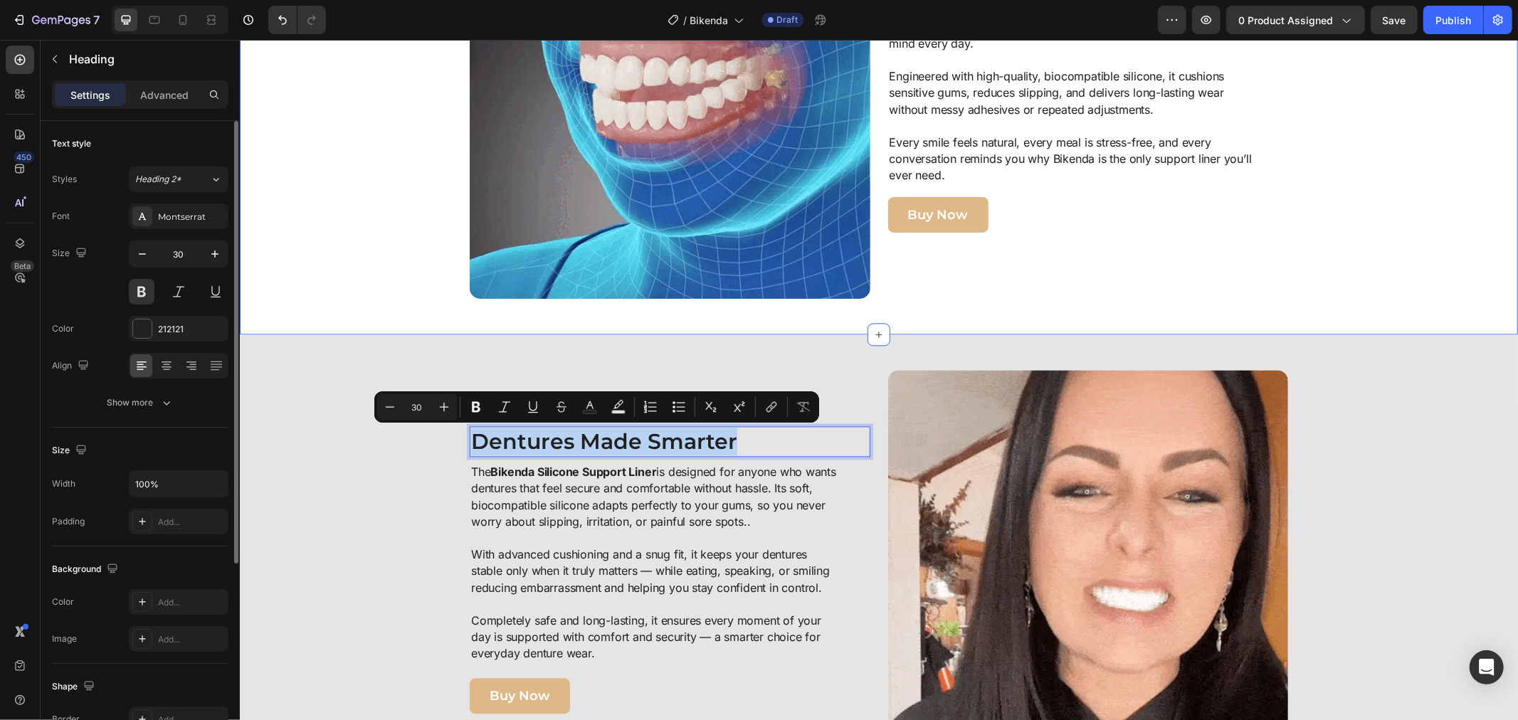
click at [410, 318] on div "Image 100% Comfort. Zero Worries Heading With the Bikenda Silicone Support Line…" at bounding box center [878, 98] width 1278 height 472
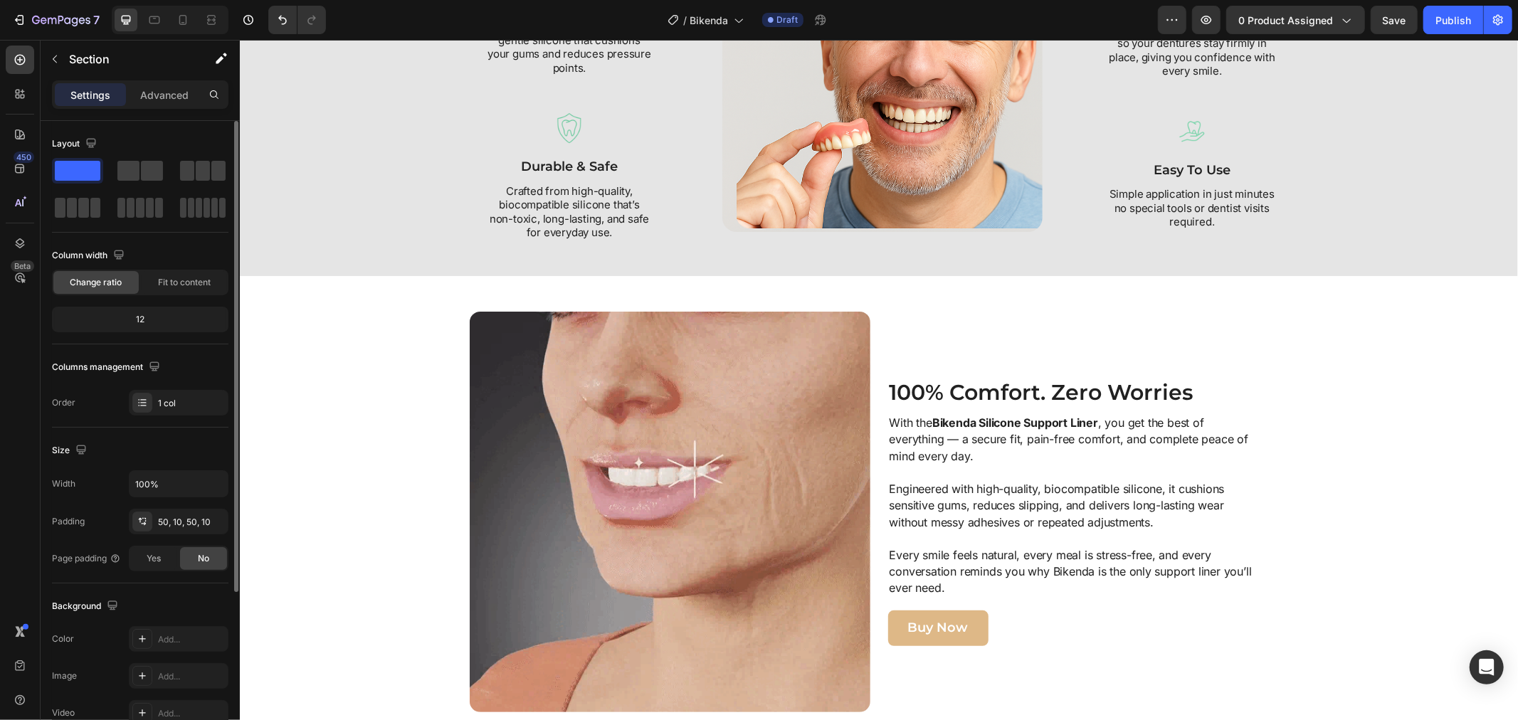
scroll to position [2075, 0]
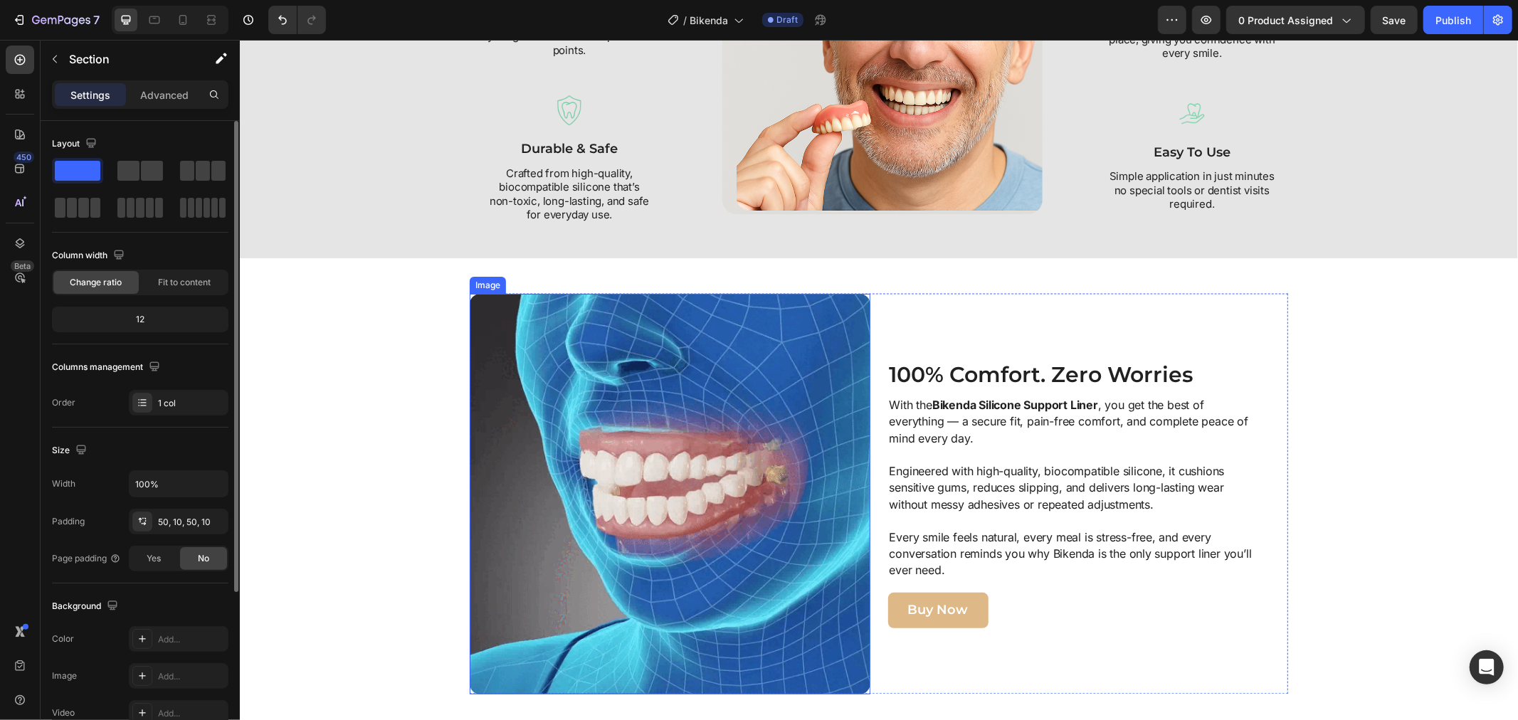
click at [726, 416] on img at bounding box center [669, 493] width 401 height 401
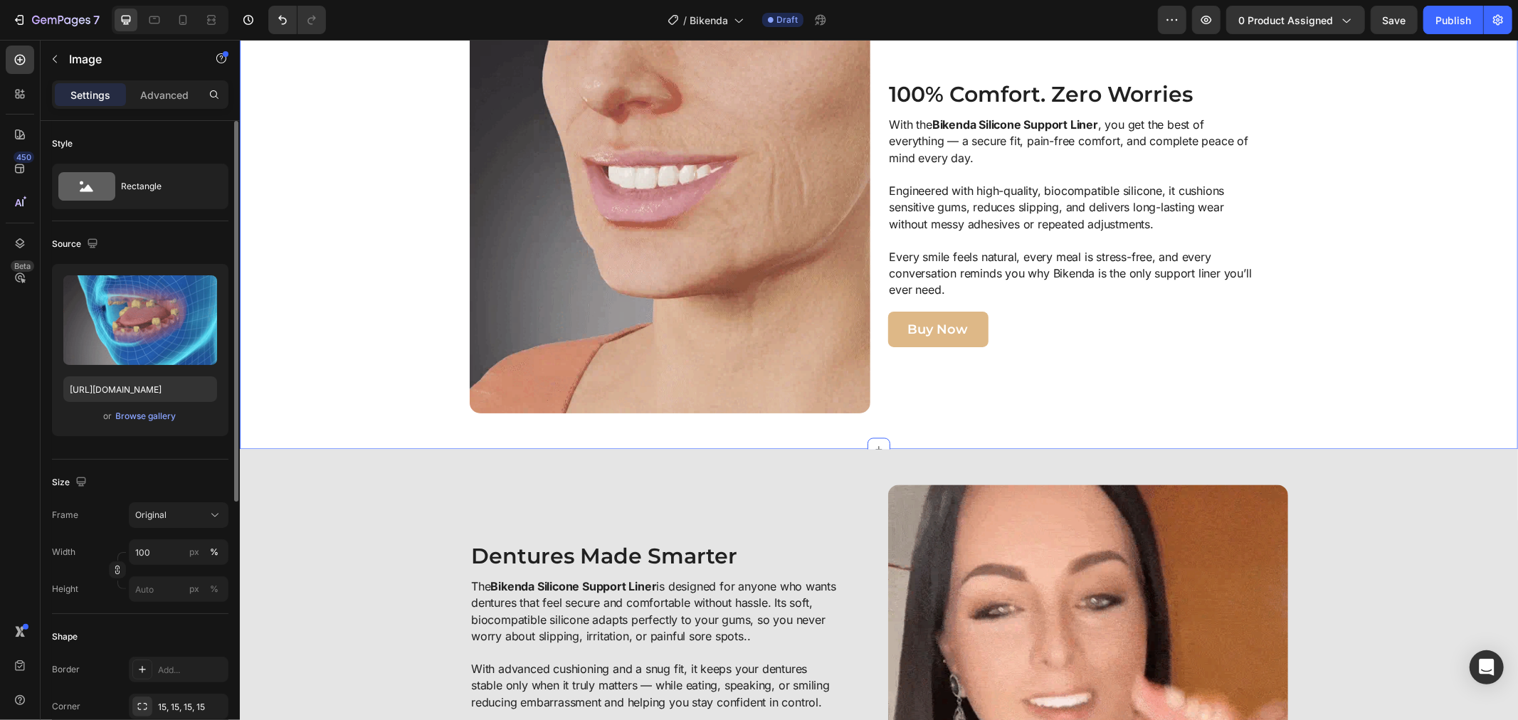
scroll to position [2234, 0]
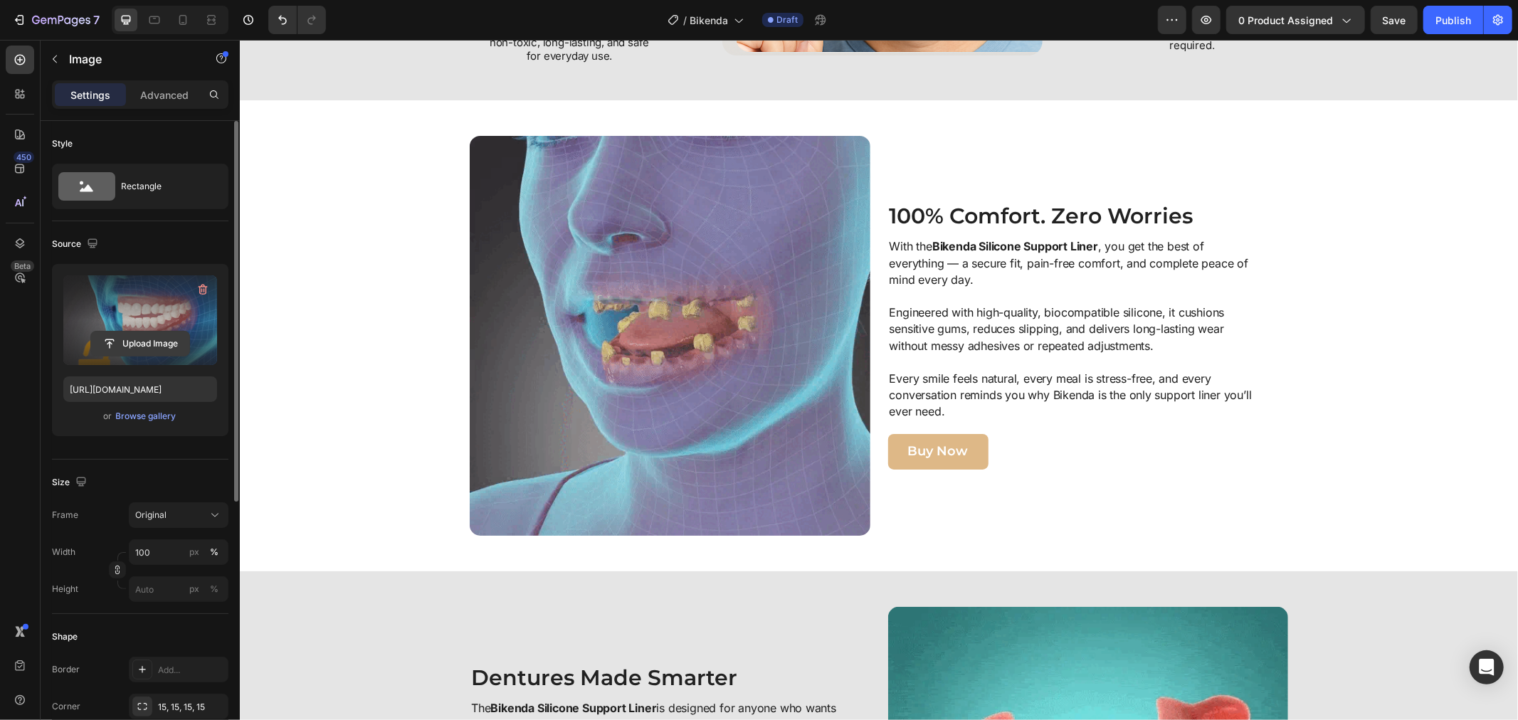
click at [154, 339] on input "file" at bounding box center [140, 344] width 98 height 24
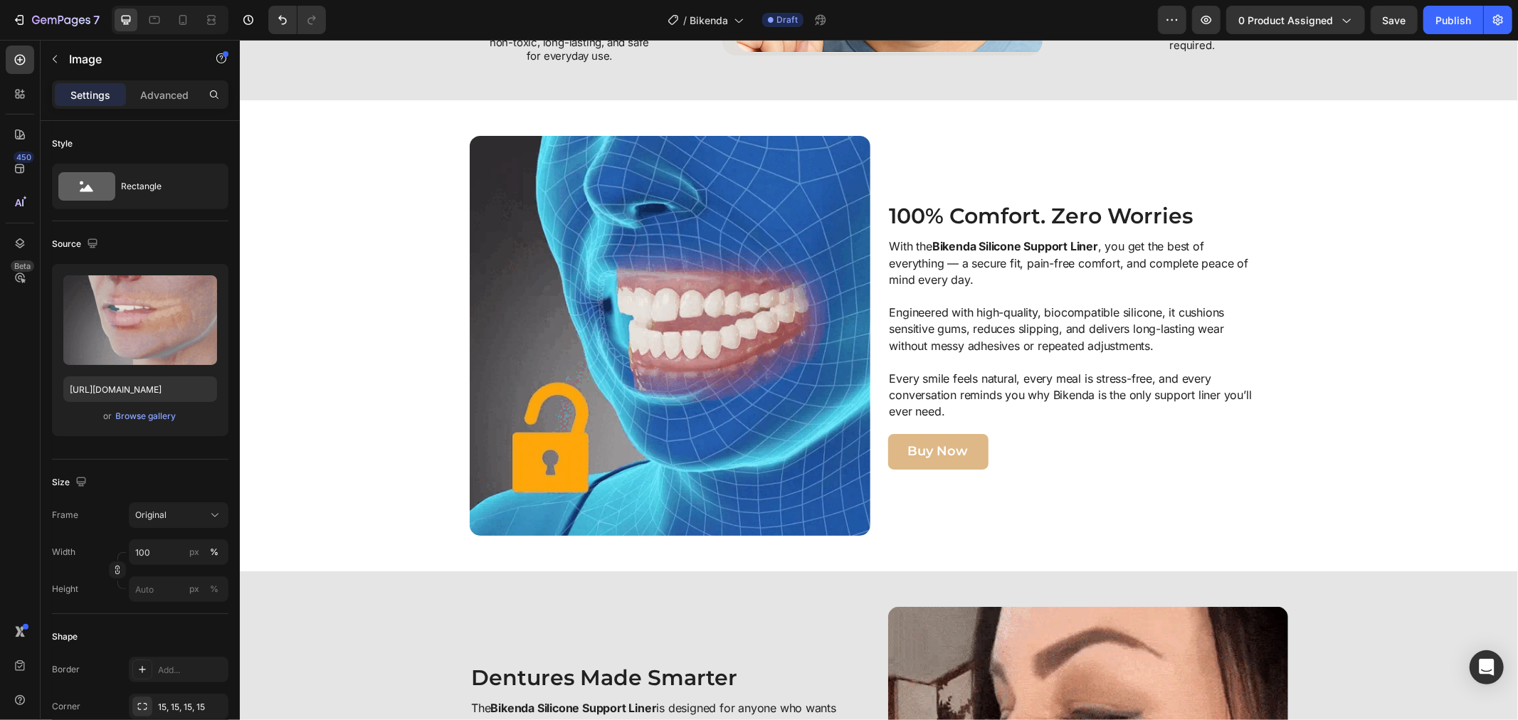
click at [703, 319] on img at bounding box center [669, 335] width 401 height 401
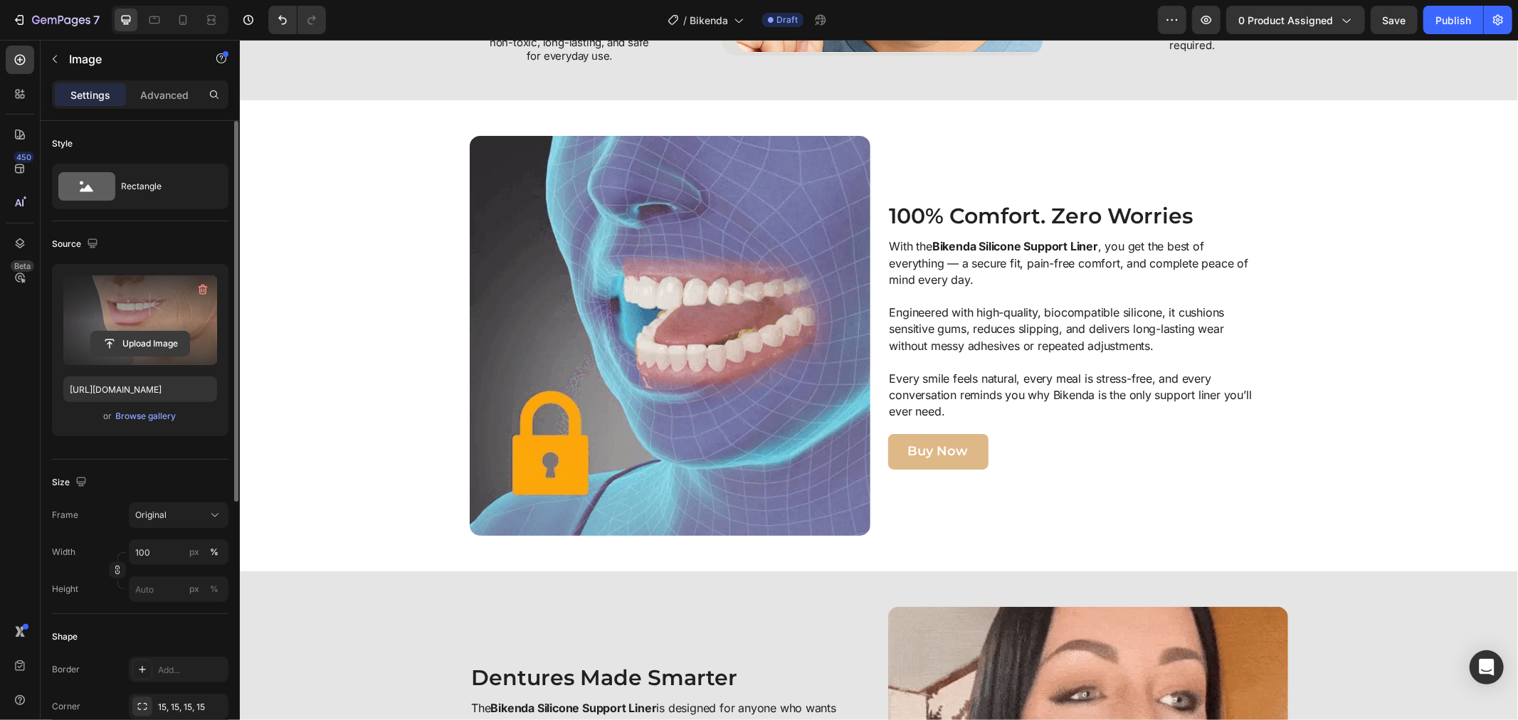
click at [151, 347] on input "file" at bounding box center [140, 344] width 98 height 24
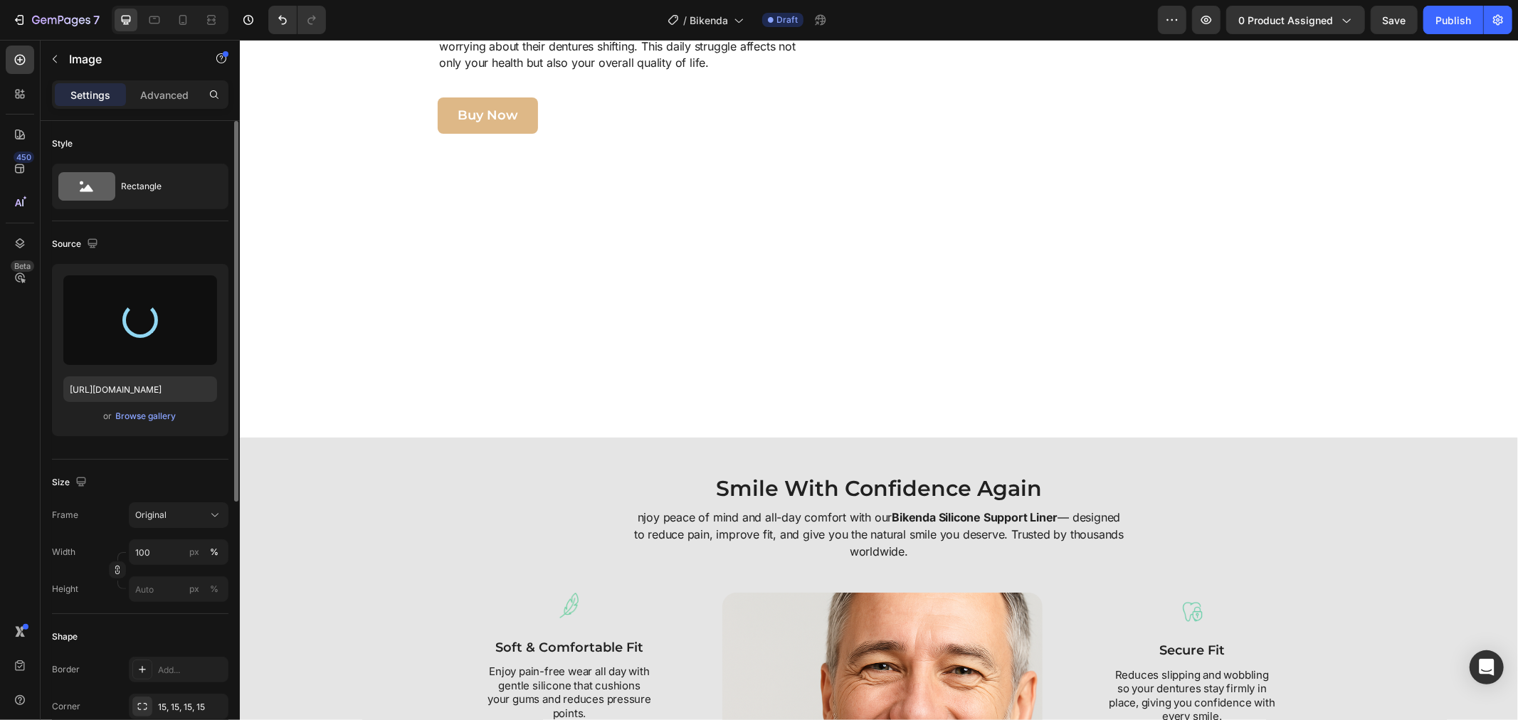
type input "https://cdn.shopify.com/s/files/1/0808/8620/2710/files/gempages_585570282693985…"
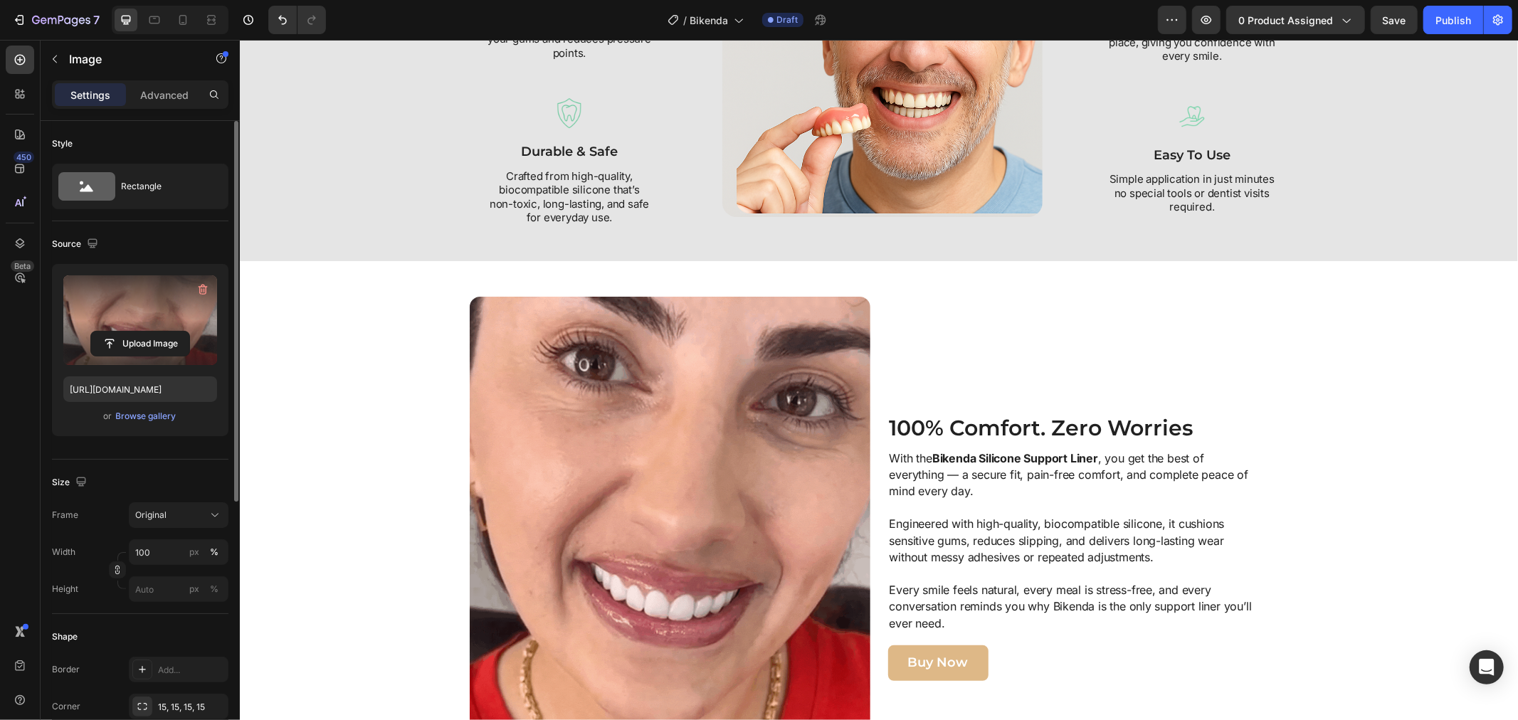
scroll to position [2075, 0]
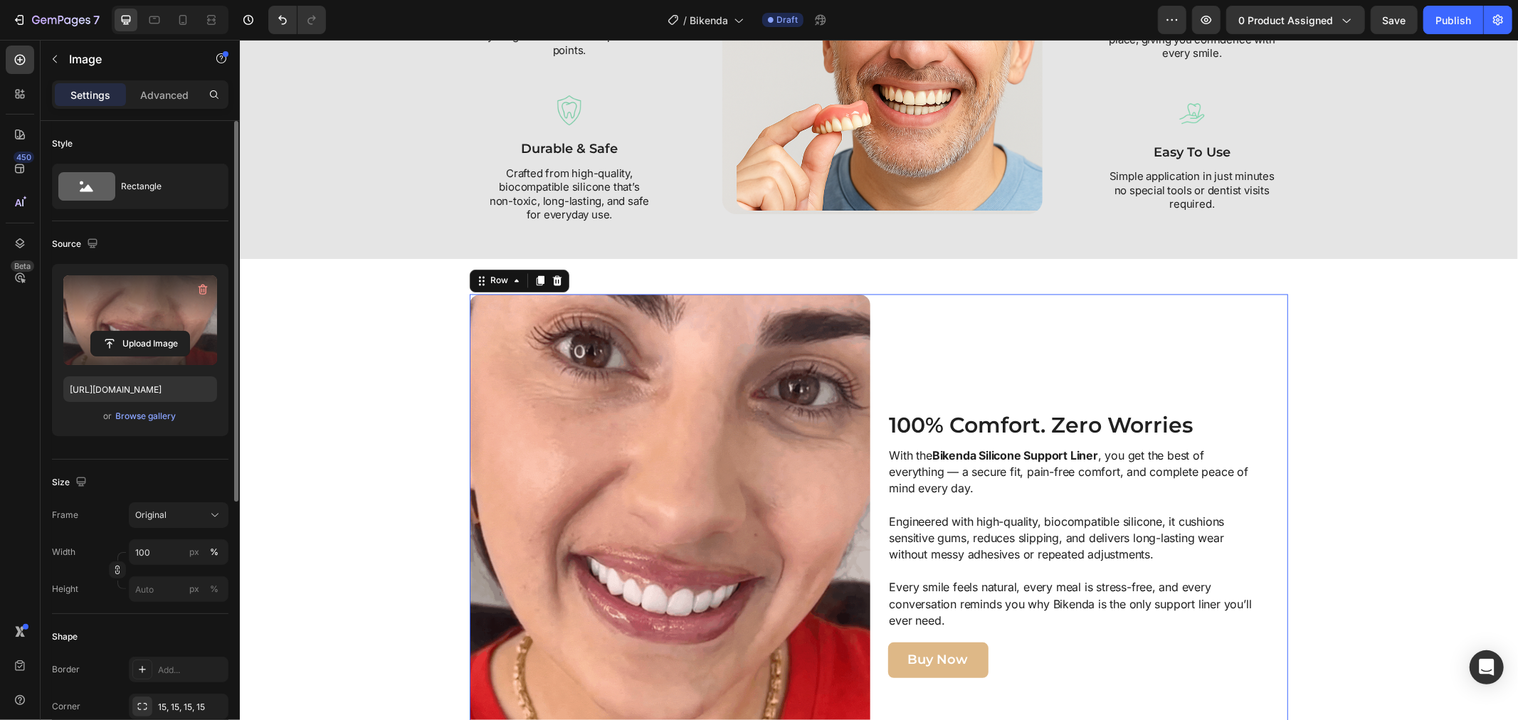
click at [664, 369] on div "Image" at bounding box center [669, 544] width 401 height 500
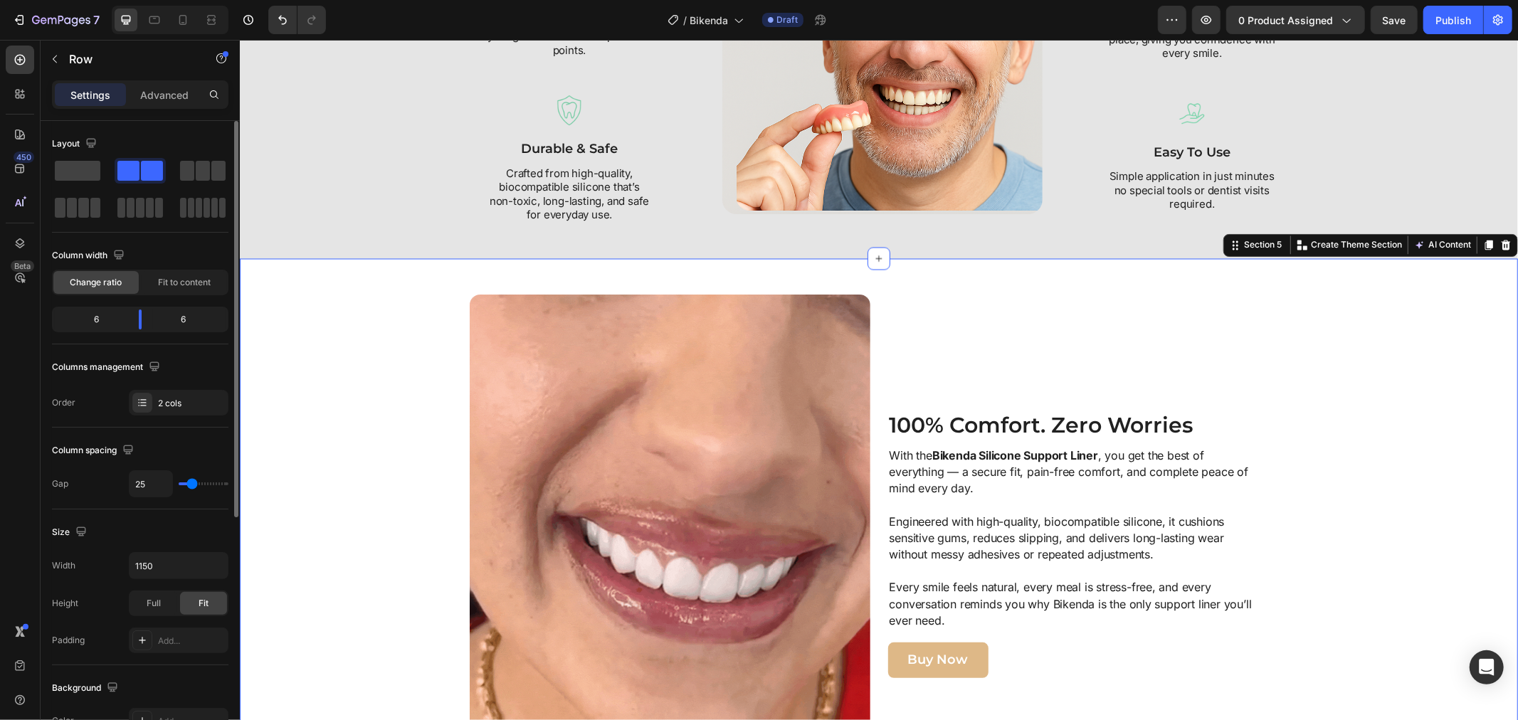
click at [1393, 405] on div "Image 100% Comfort. Zero Worries Heading With the Bikenda Silicone Support Line…" at bounding box center [878, 544] width 1264 height 500
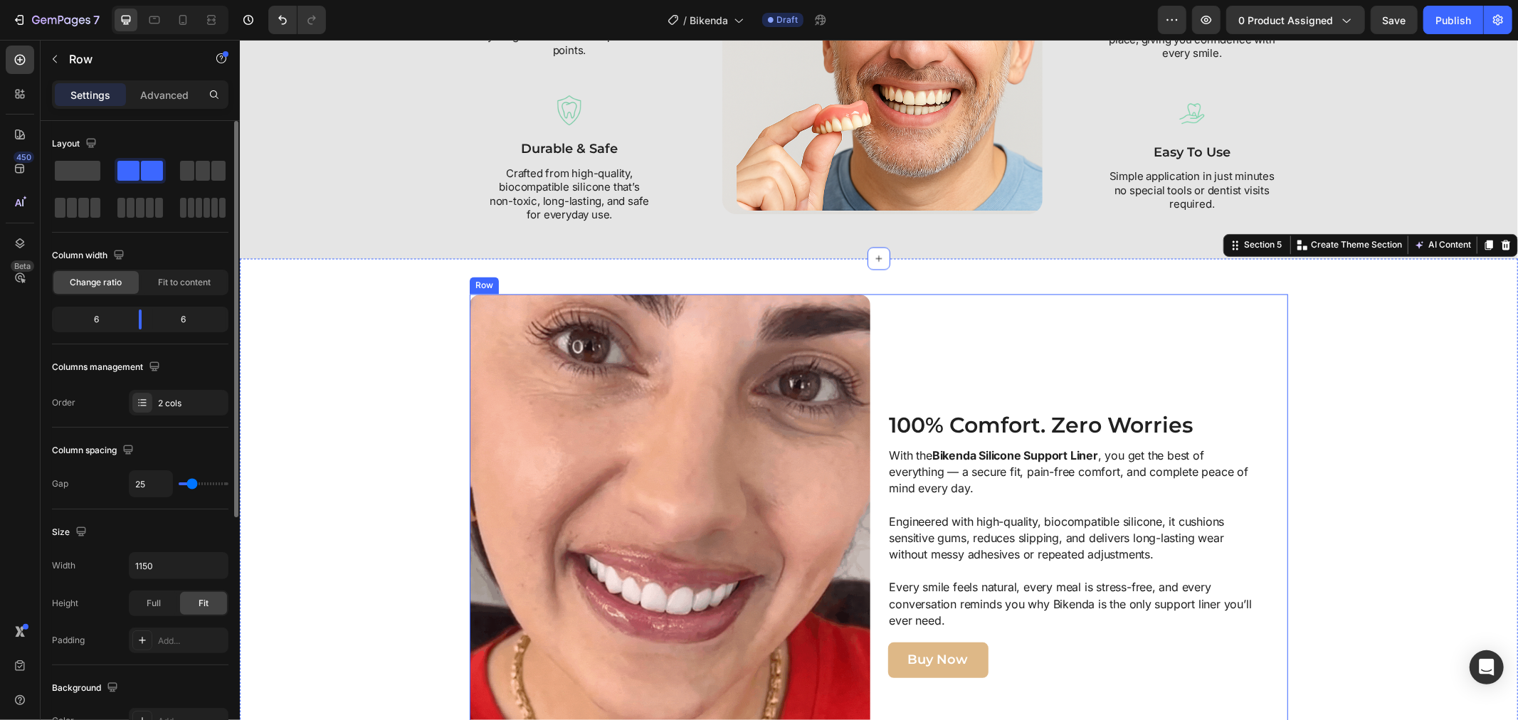
click at [644, 406] on div "Image" at bounding box center [669, 544] width 401 height 500
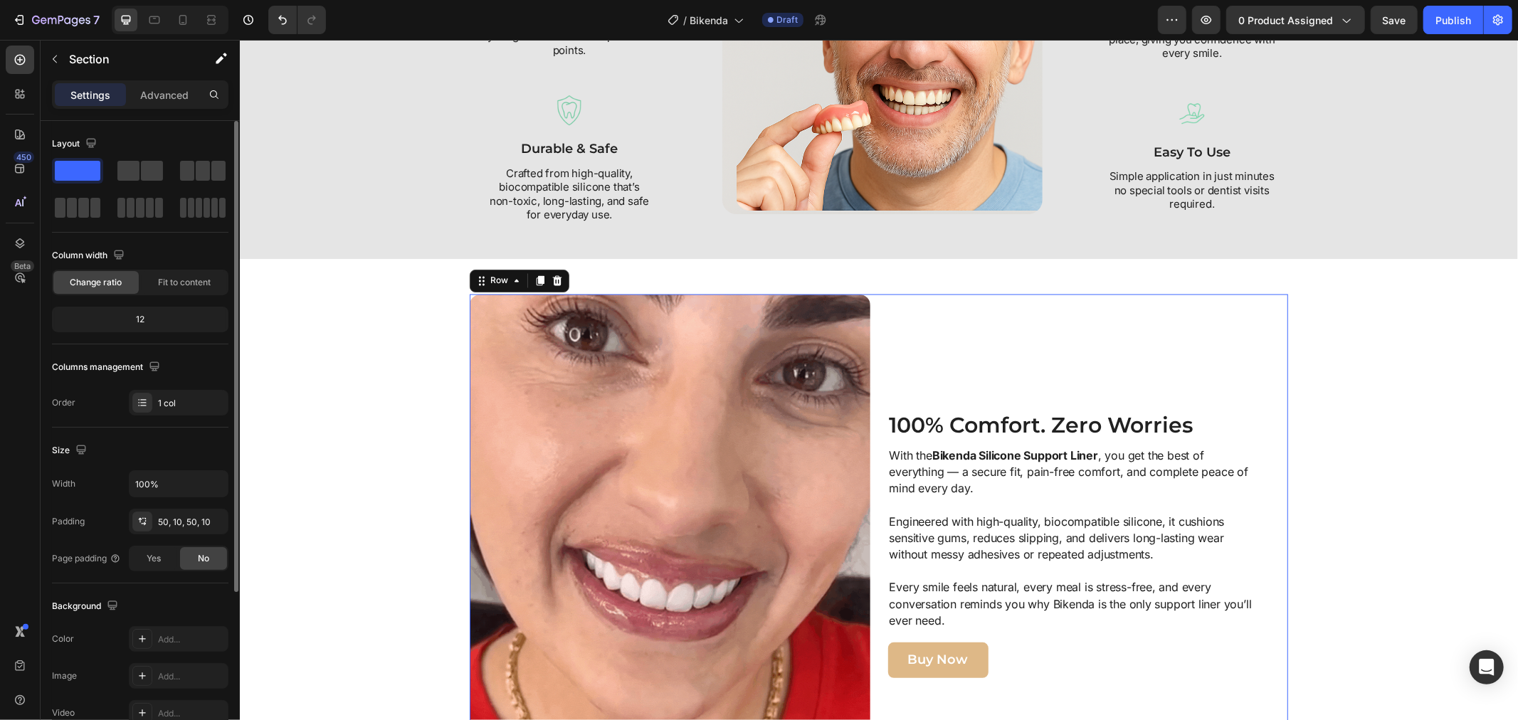
click at [261, 313] on div "Image 100% Comfort. Zero Worries Heading With the Bikenda Silicone Support Line…" at bounding box center [878, 544] width 1264 height 500
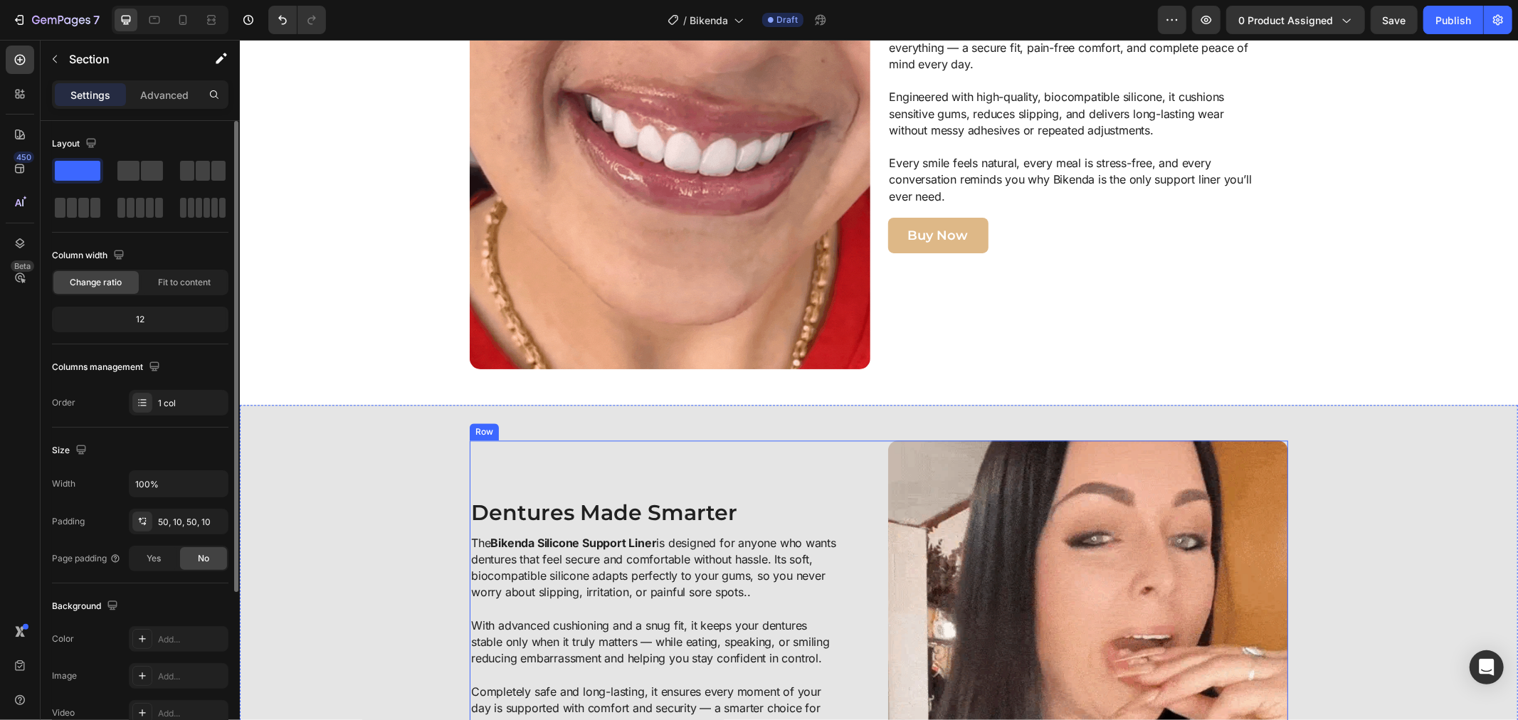
scroll to position [2313, 0]
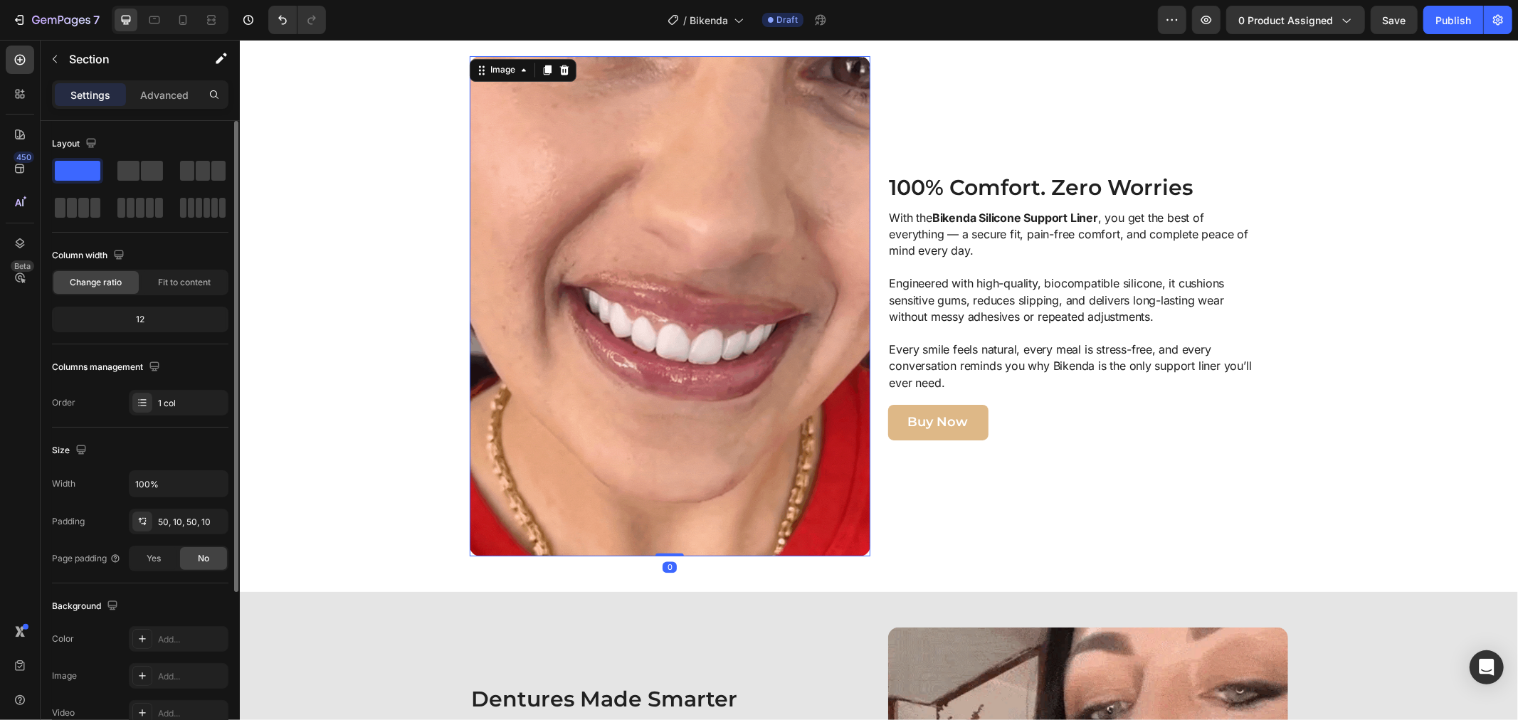
click at [814, 386] on img at bounding box center [669, 305] width 401 height 500
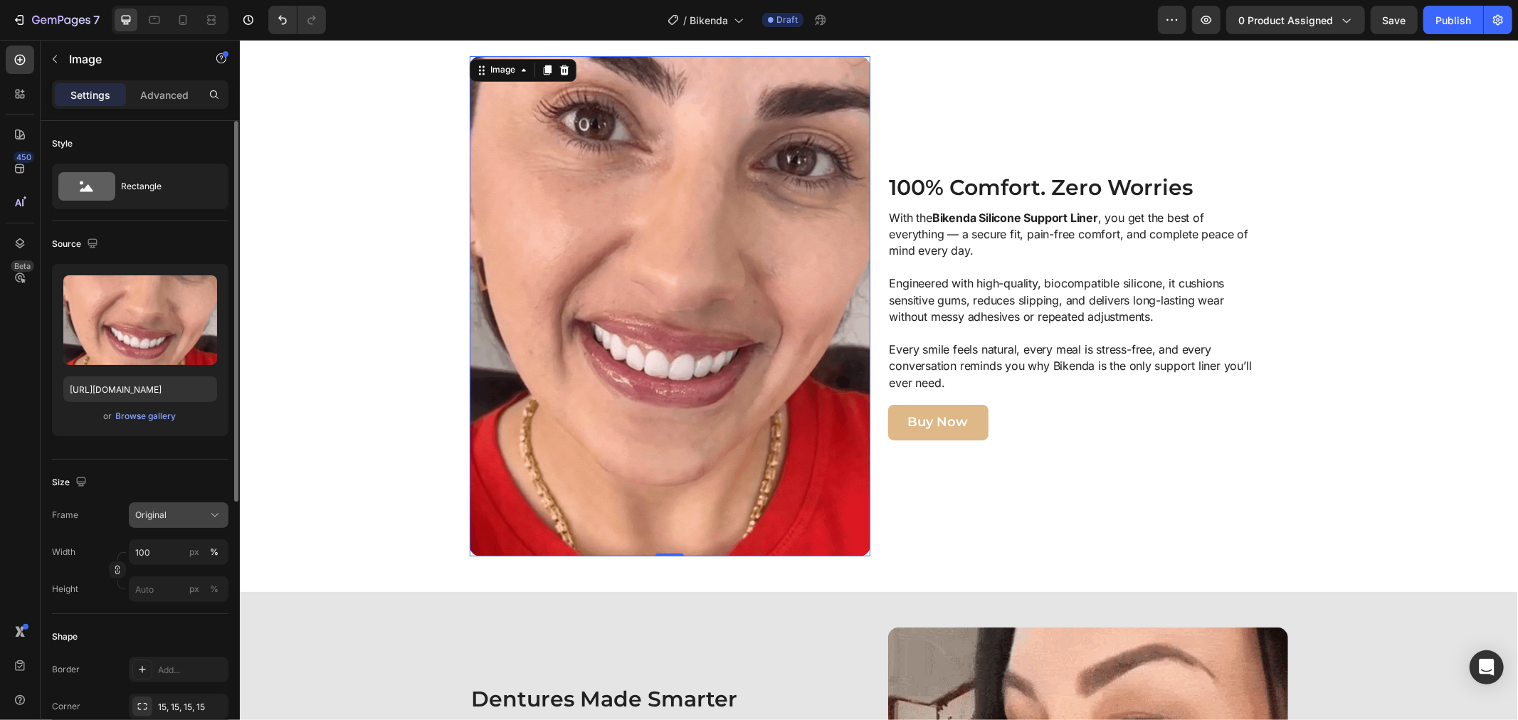
click at [191, 505] on button "Original" at bounding box center [179, 515] width 100 height 26
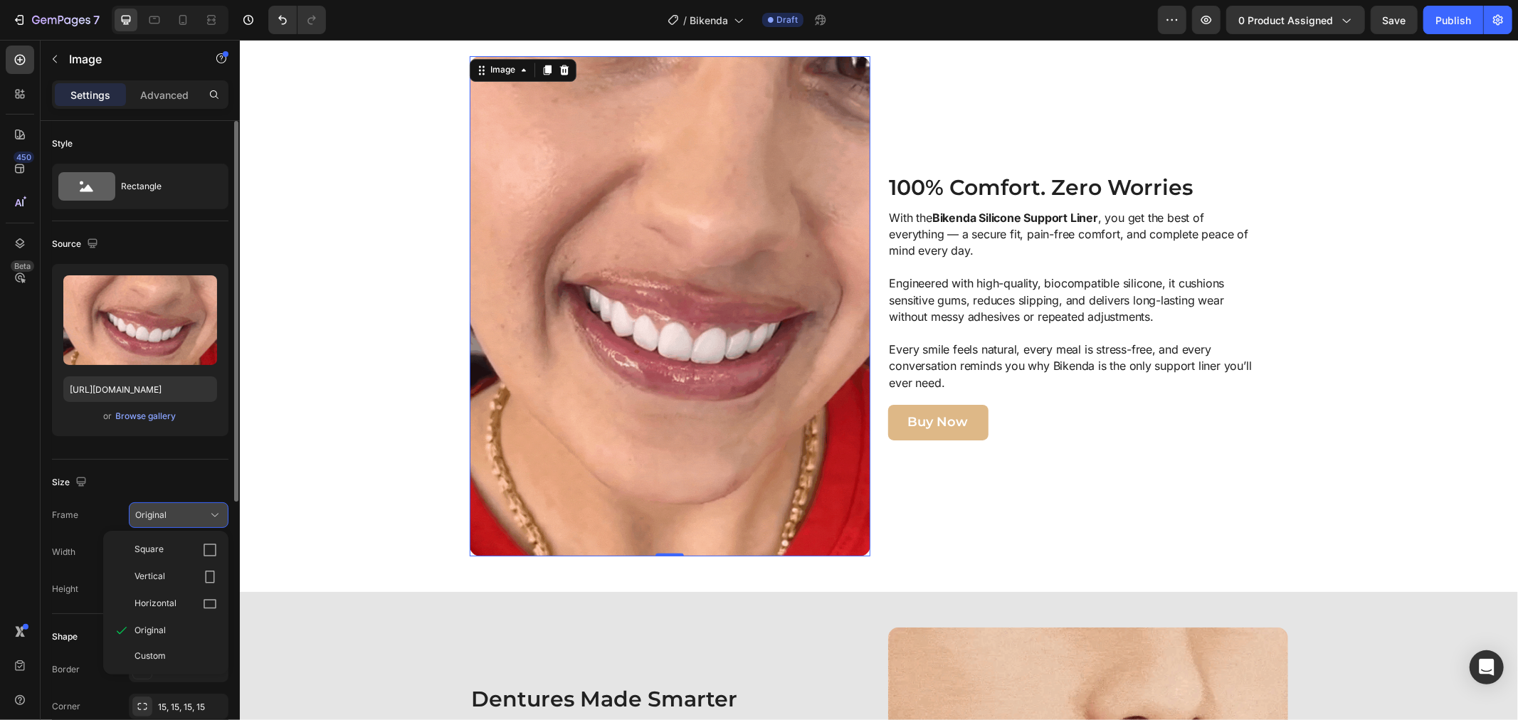
click at [197, 519] on div "Original" at bounding box center [170, 515] width 70 height 13
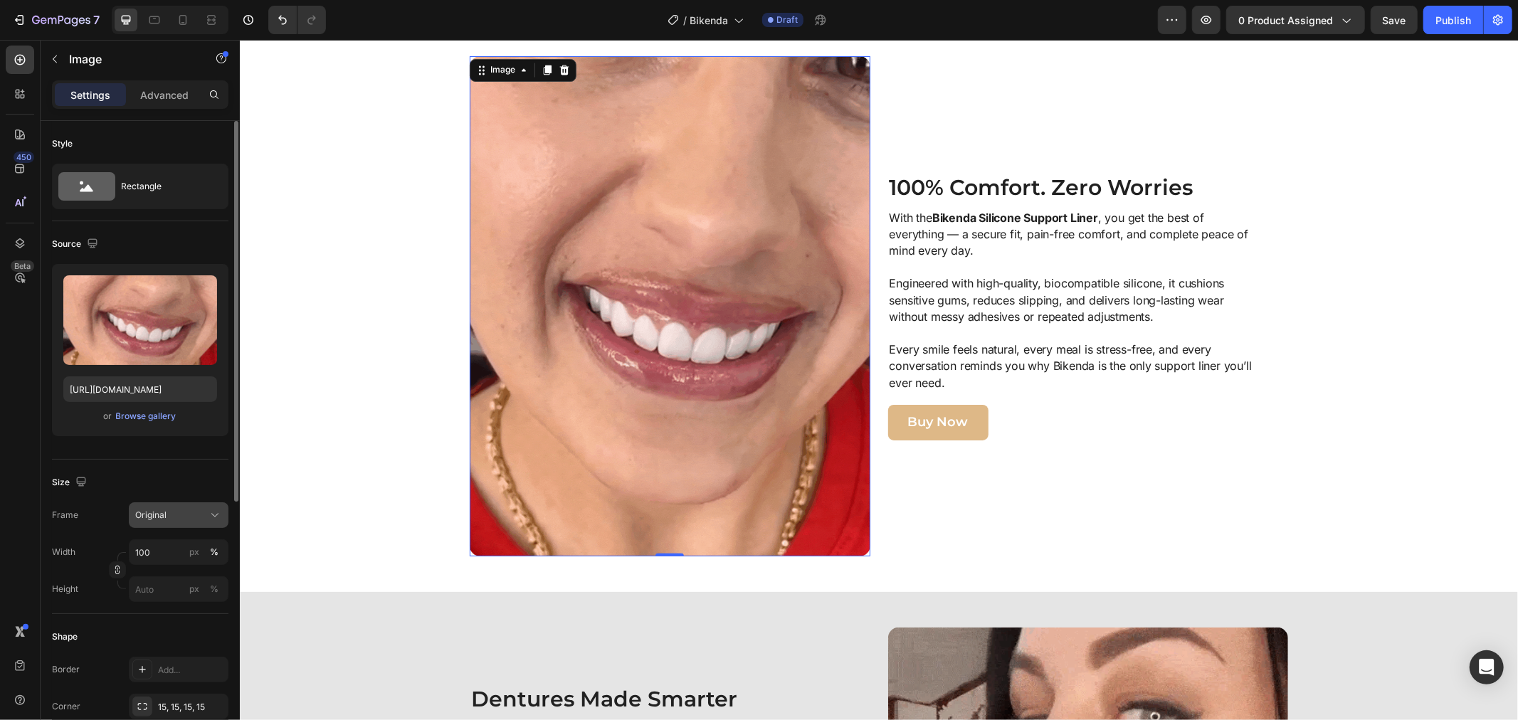
click at [197, 519] on div "Original" at bounding box center [170, 515] width 70 height 13
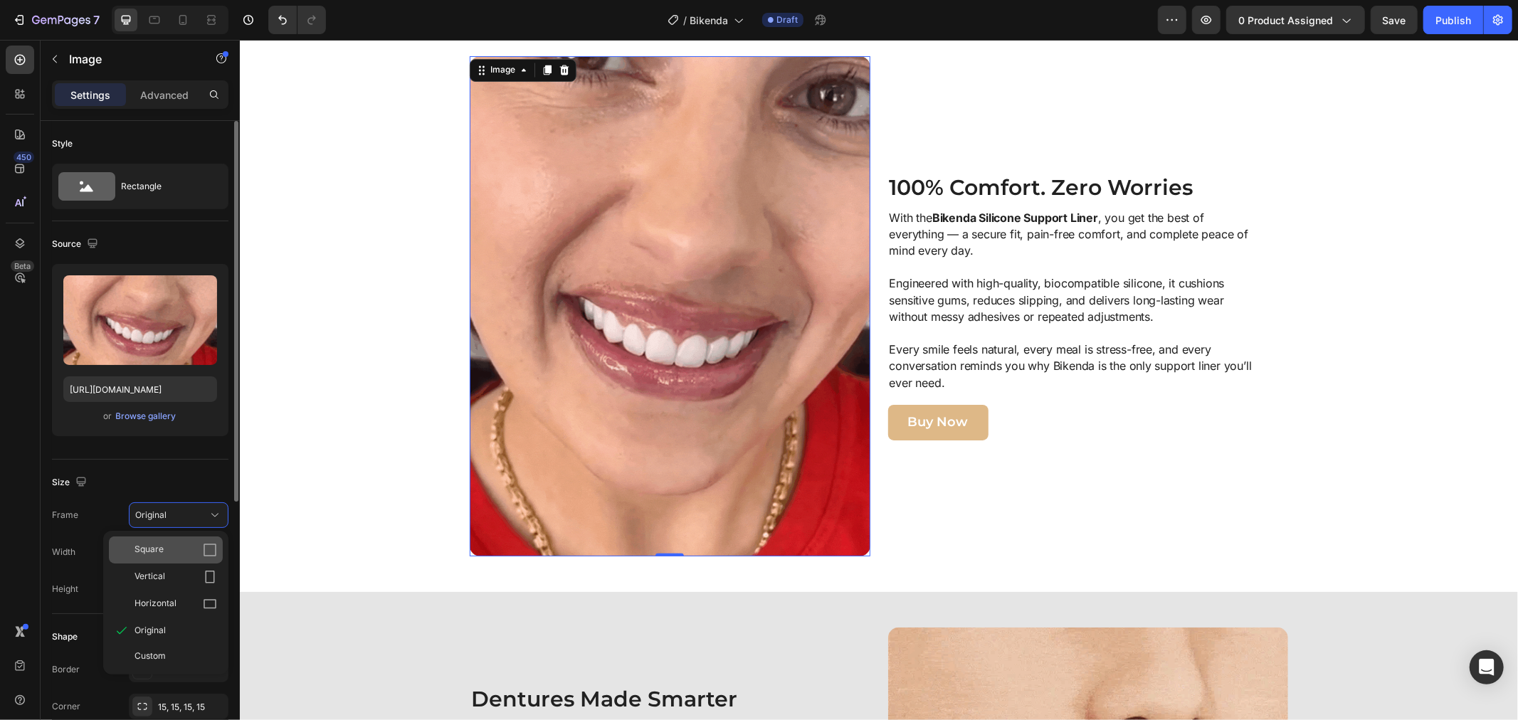
click at [206, 548] on icon at bounding box center [210, 550] width 14 height 14
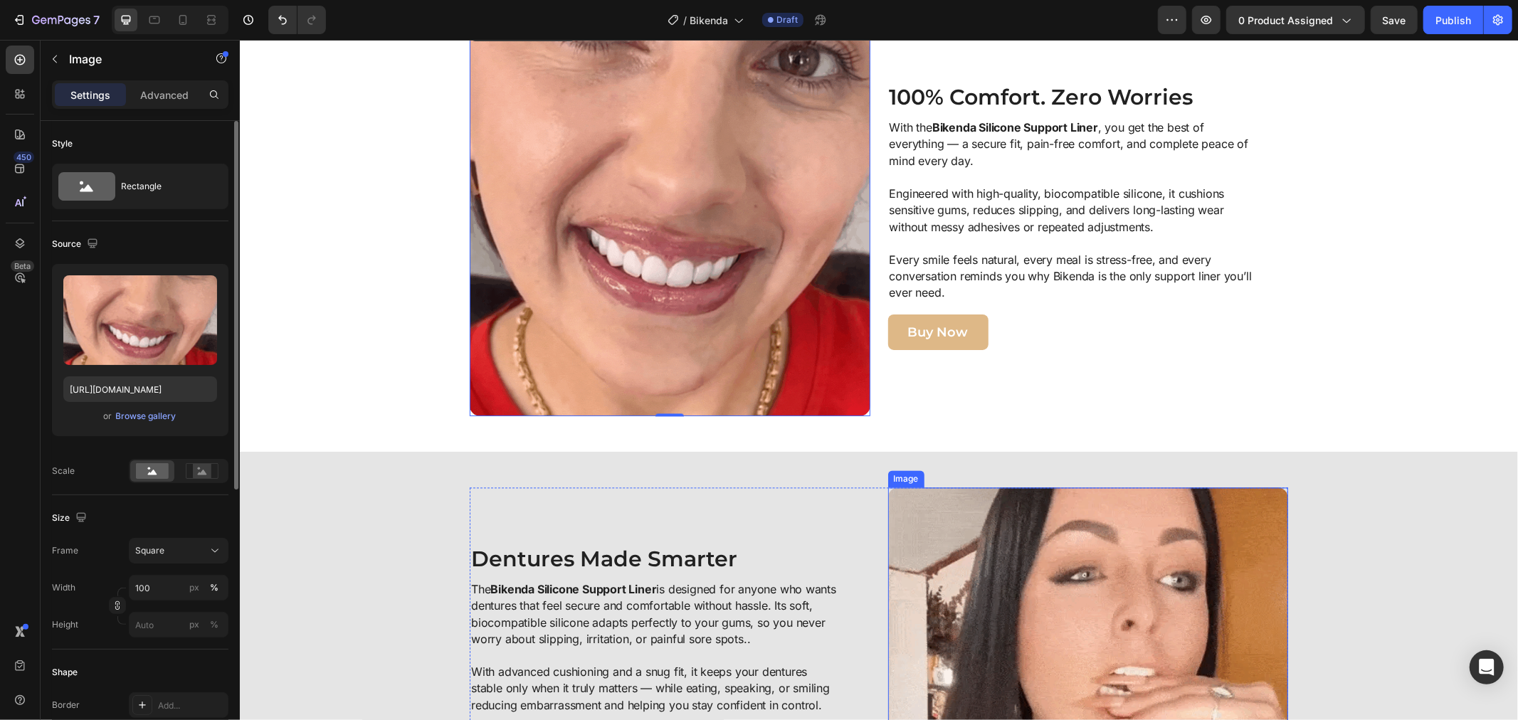
scroll to position [2154, 0]
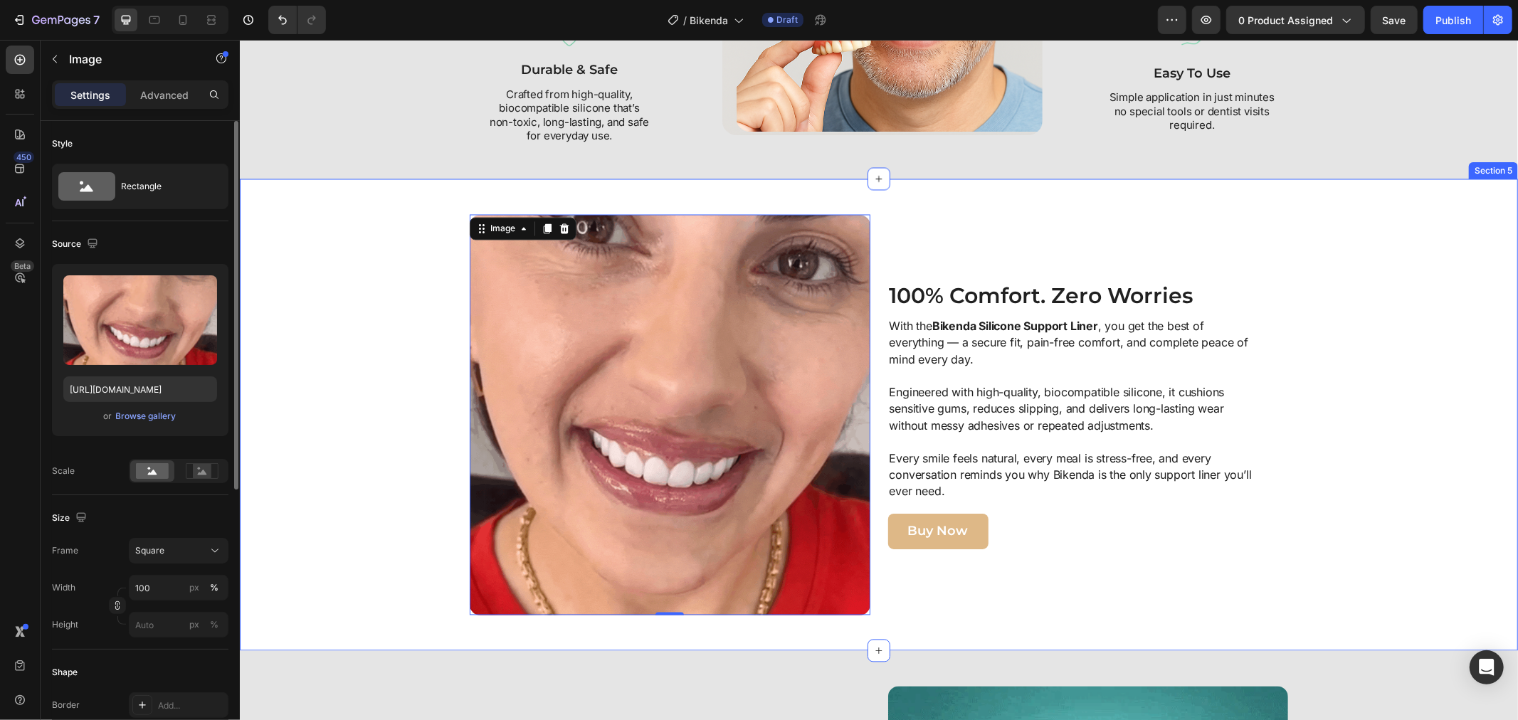
click at [1434, 536] on div "Image 0 100% Comfort. Zero Worries Heading With the Bikenda Silicone Support Li…" at bounding box center [878, 414] width 1264 height 401
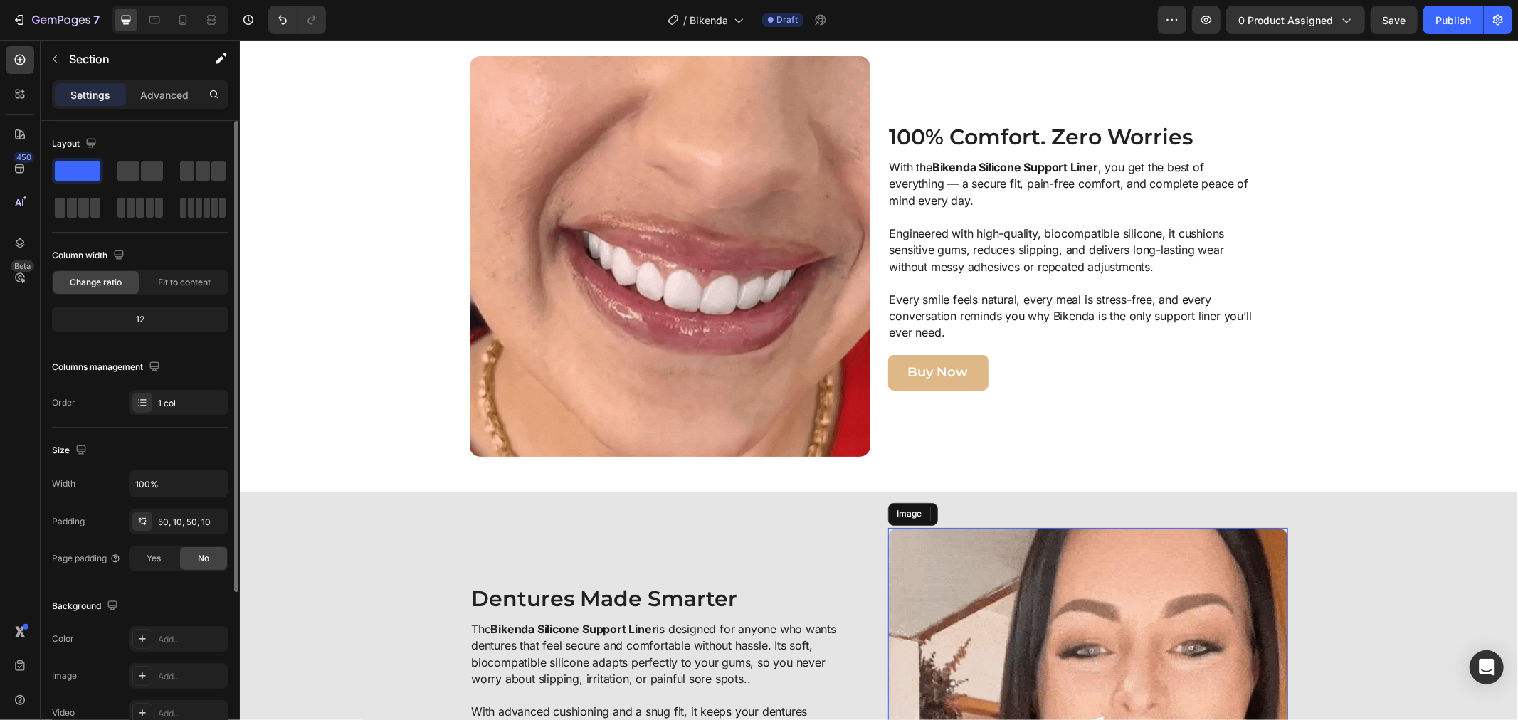
click at [1219, 591] on img at bounding box center [1087, 727] width 401 height 401
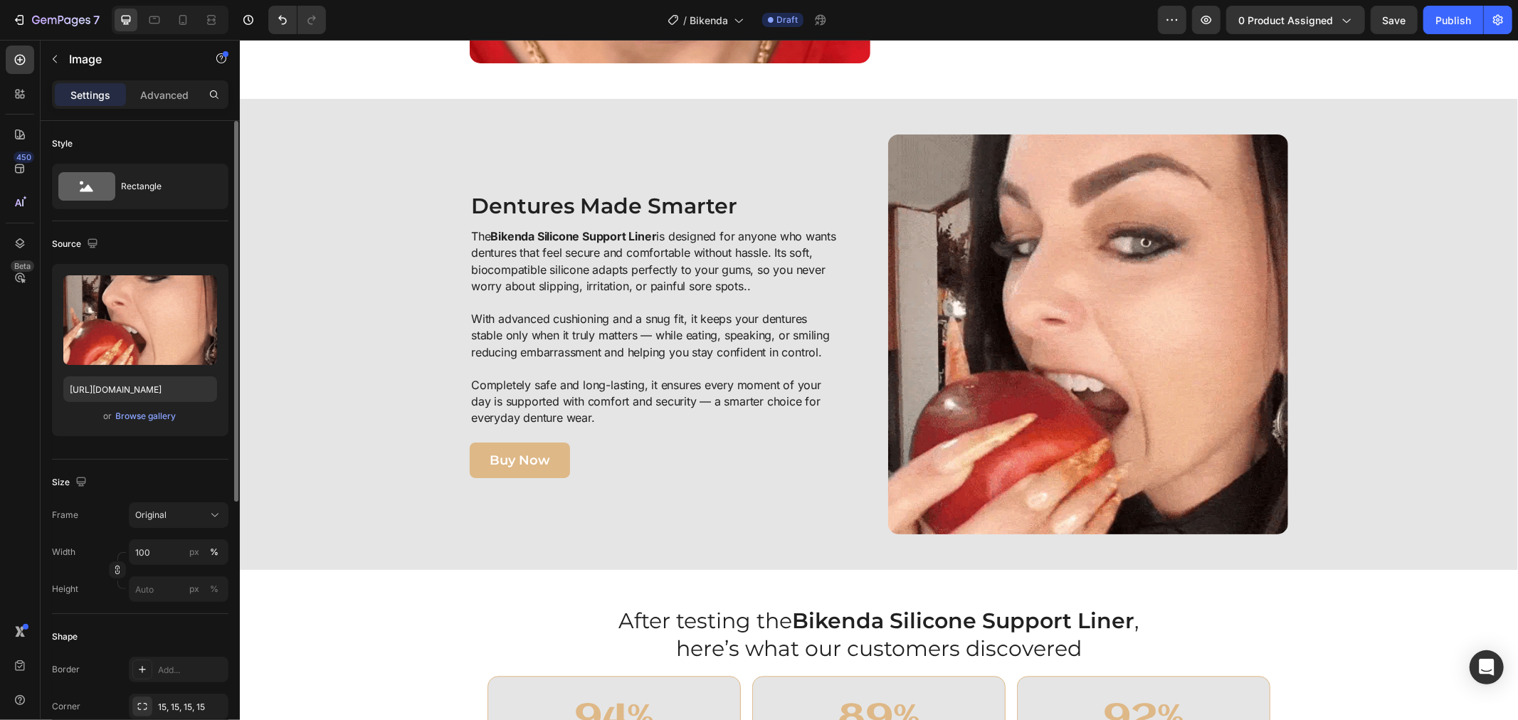
scroll to position [2708, 0]
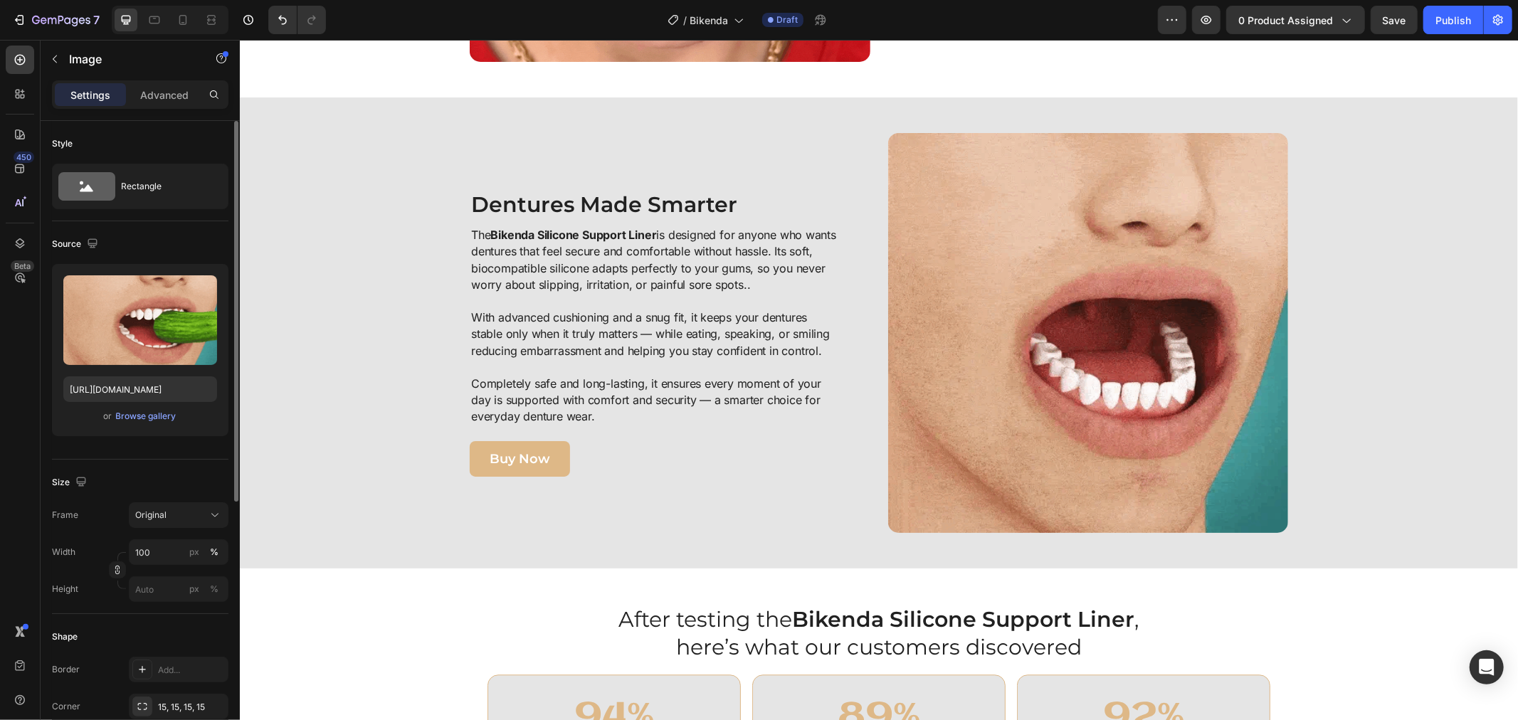
click at [971, 393] on img at bounding box center [1087, 332] width 401 height 401
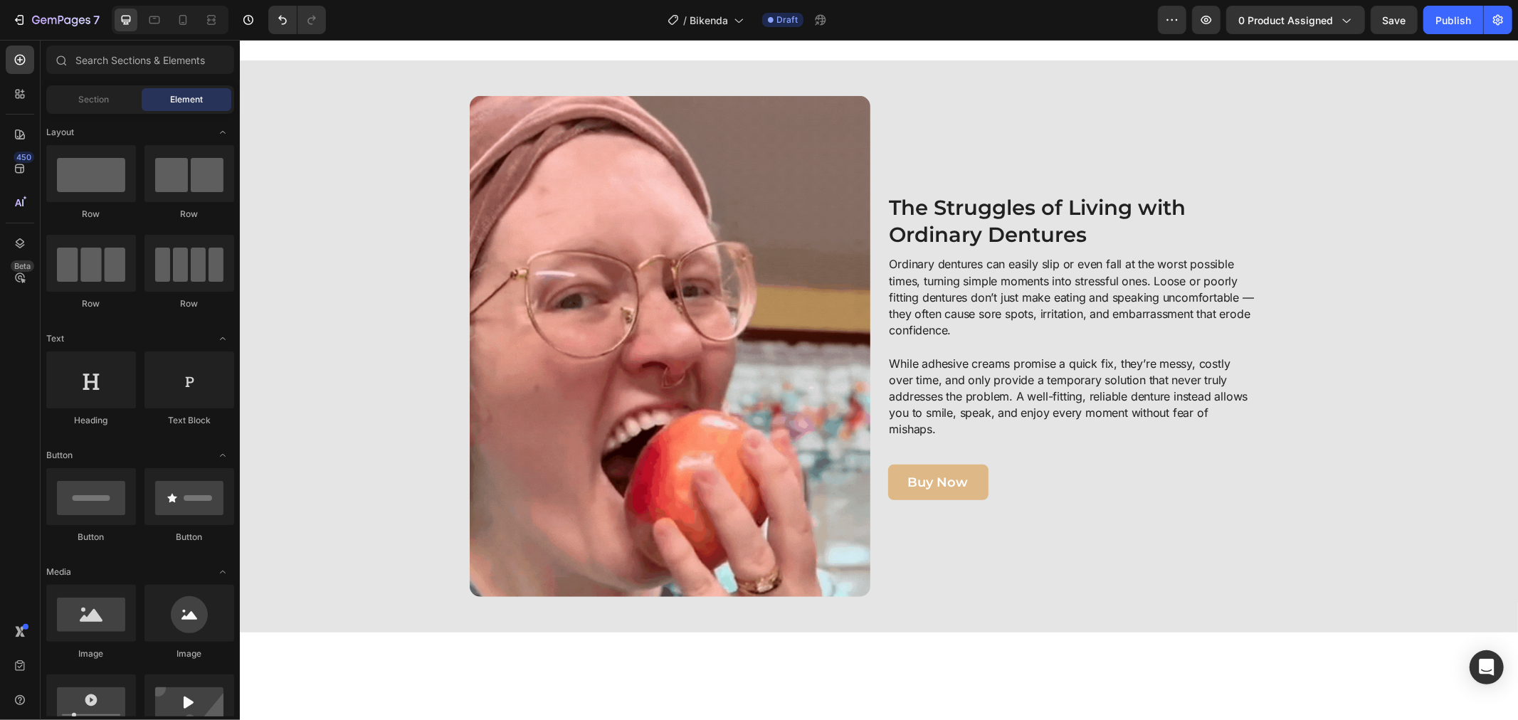
scroll to position [74, 0]
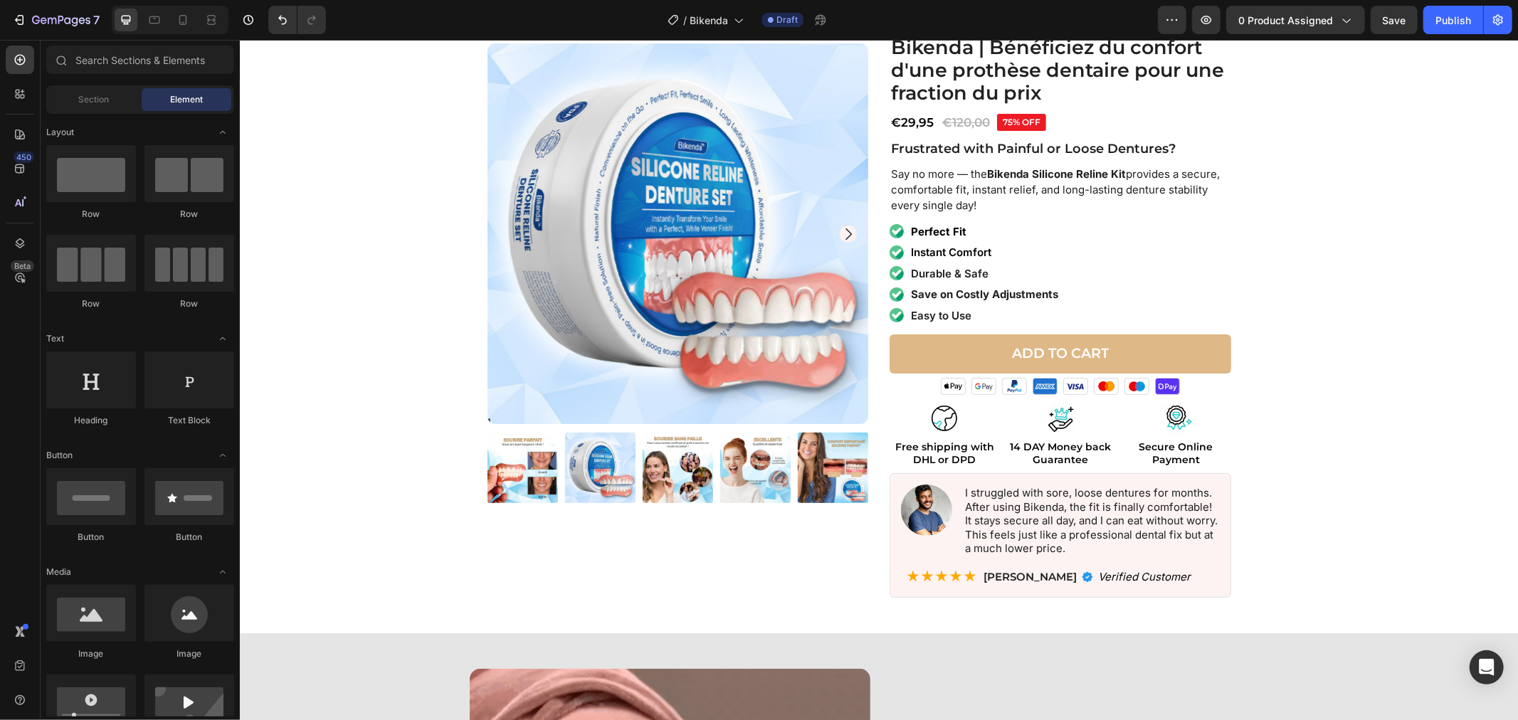
drag, startPoint x: 1516, startPoint y: 88, endPoint x: 1516, endPoint y: 80, distance: 8.5
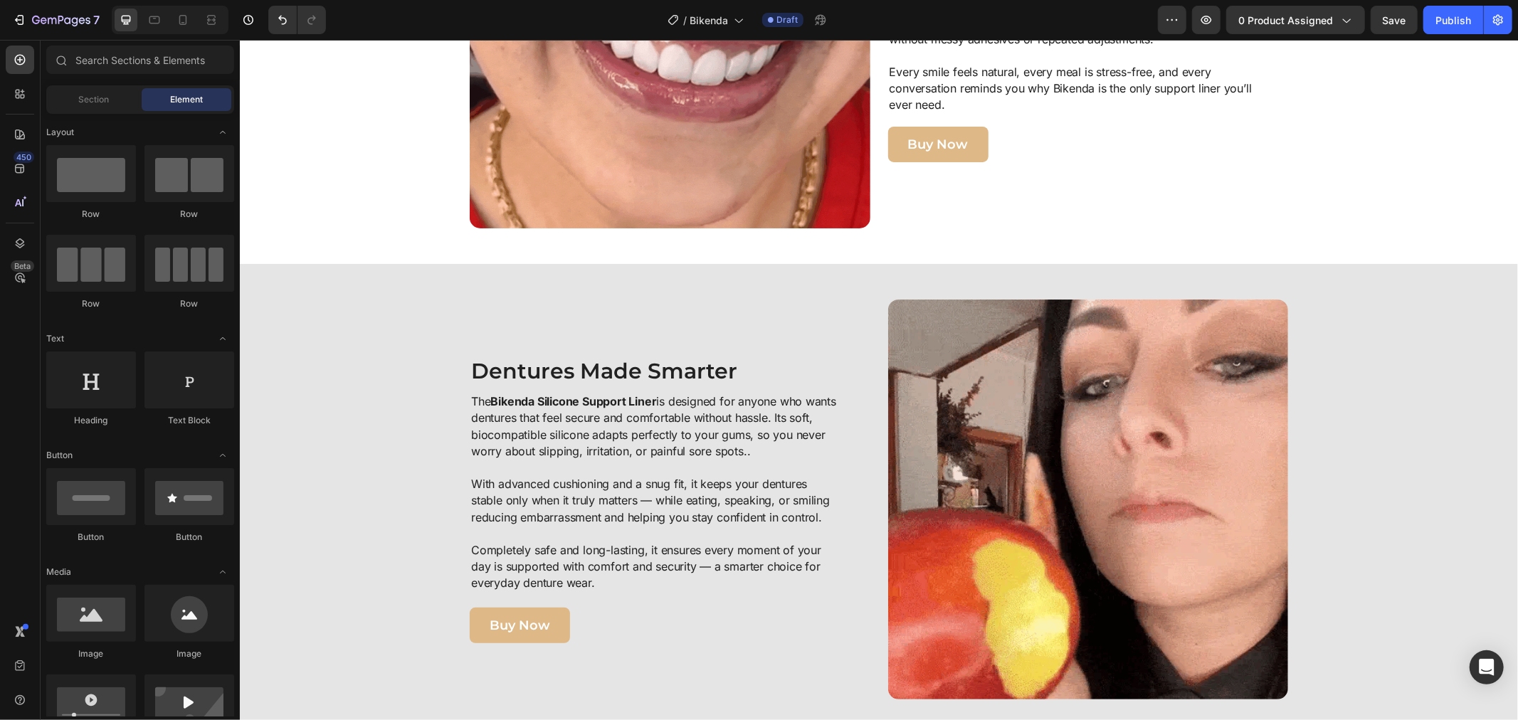
scroll to position [2649, 0]
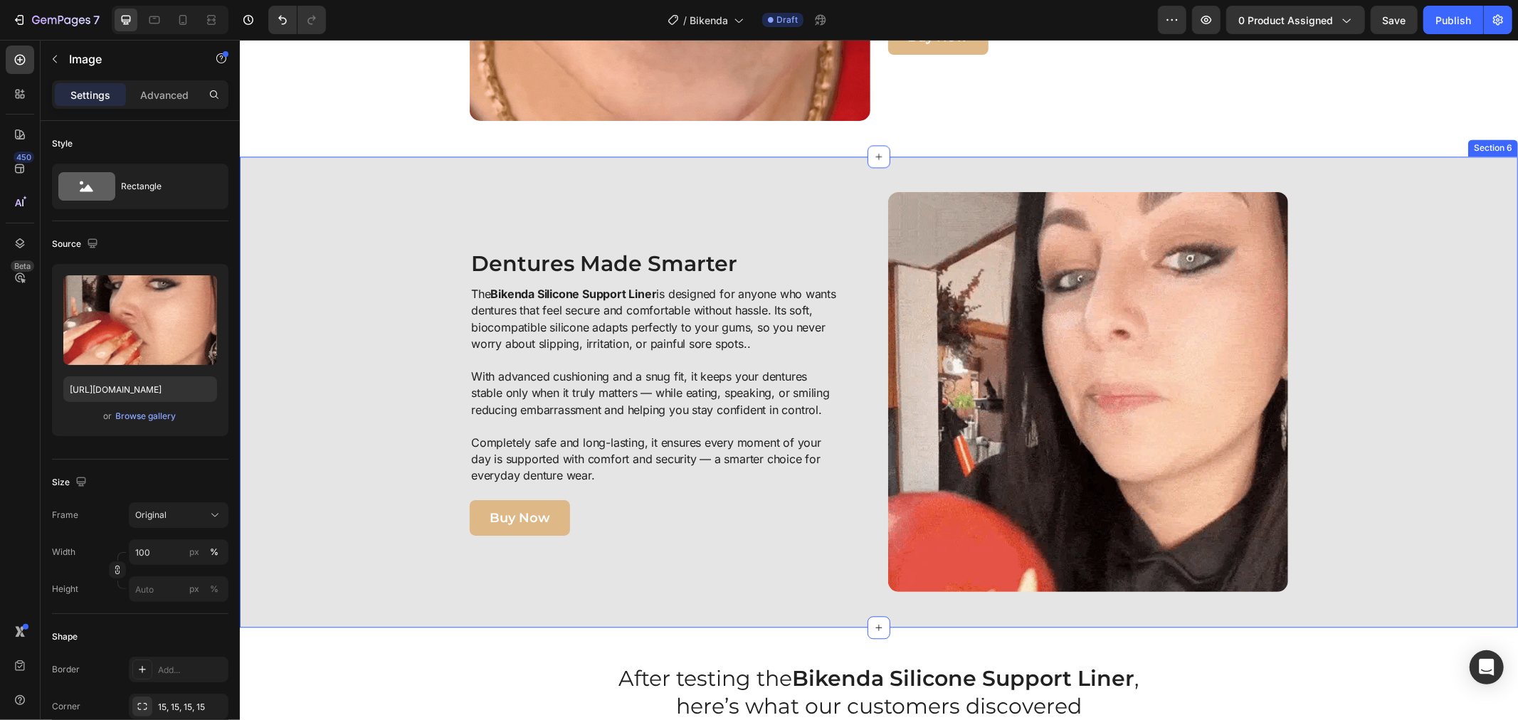
click at [1250, 349] on img at bounding box center [1087, 391] width 401 height 401
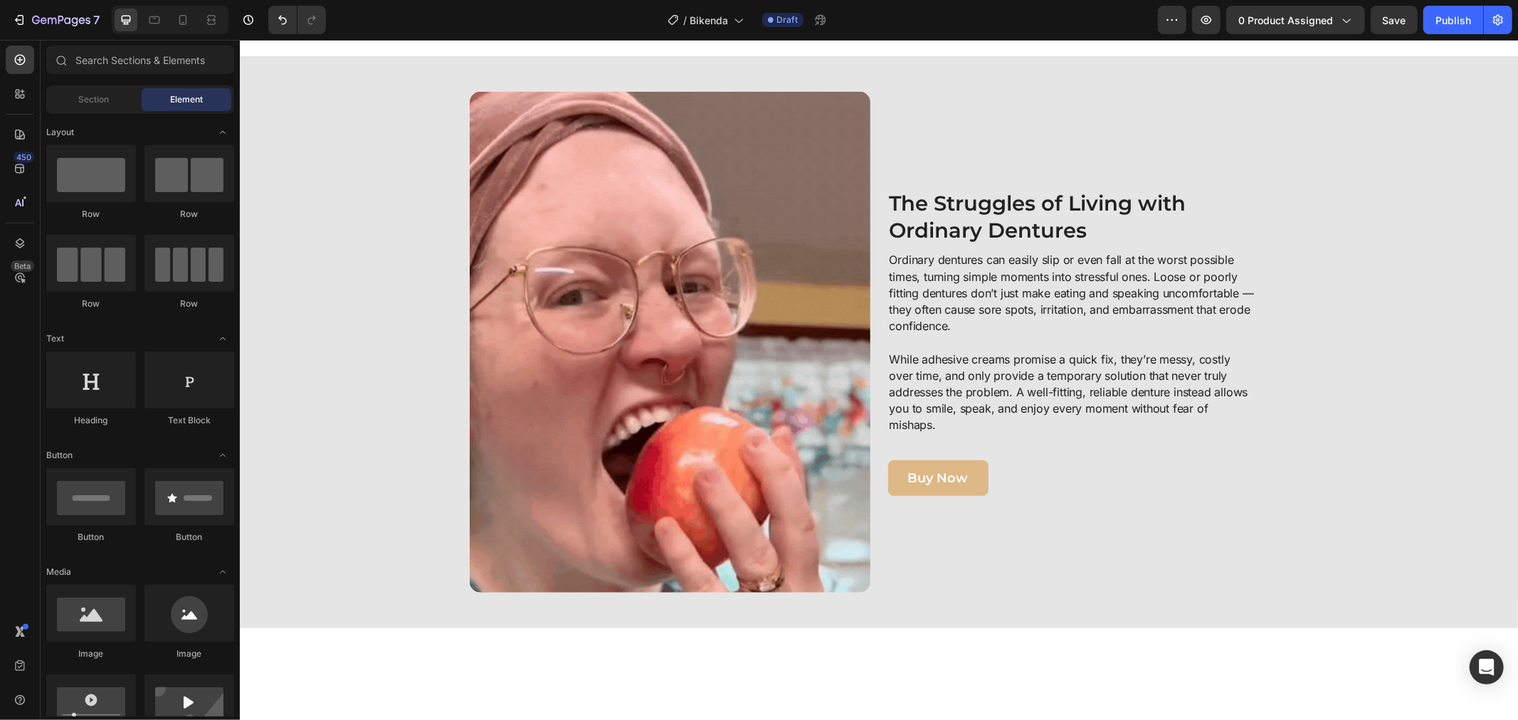
scroll to position [139, 0]
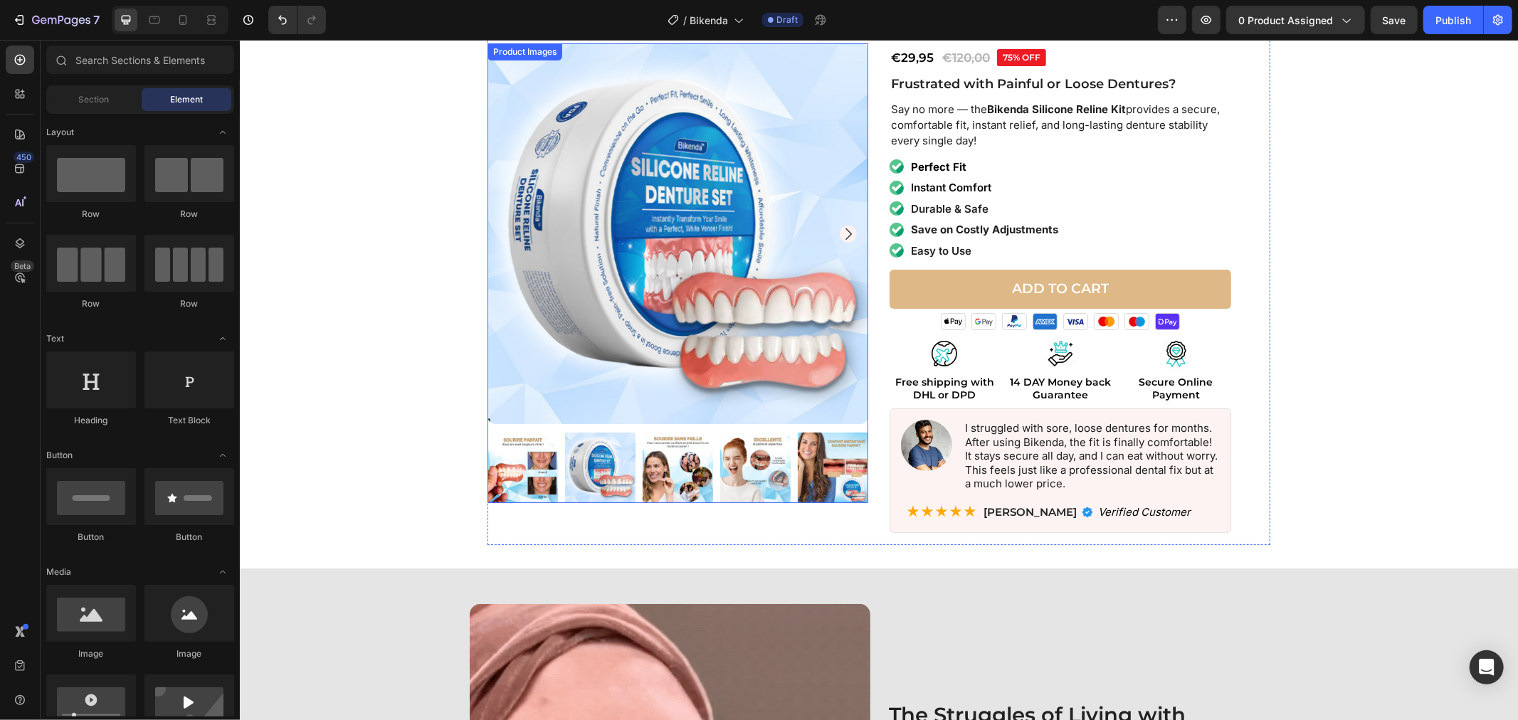
click at [850, 231] on icon "Carousel Next Arrow" at bounding box center [847, 233] width 17 height 17
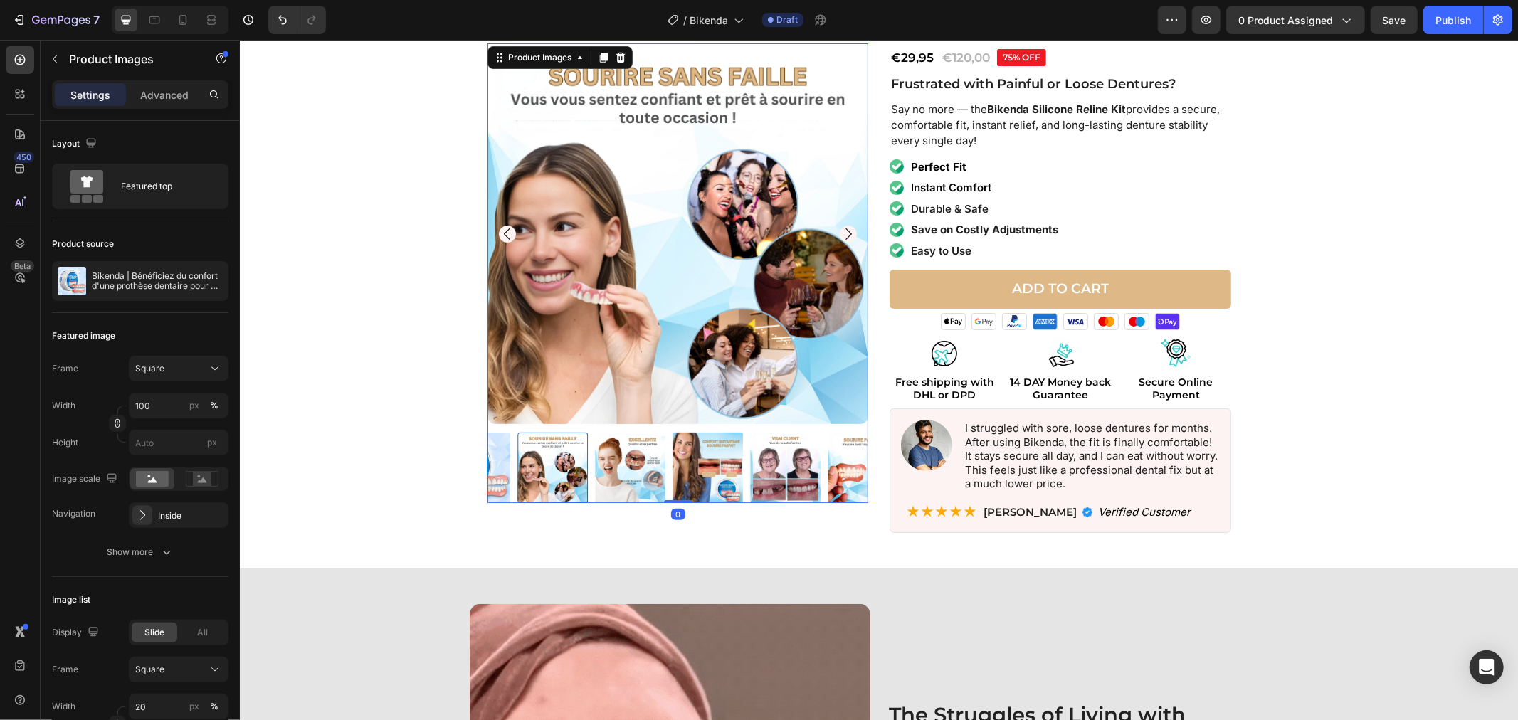
click at [839, 231] on icon "Carousel Next Arrow" at bounding box center [847, 233] width 17 height 17
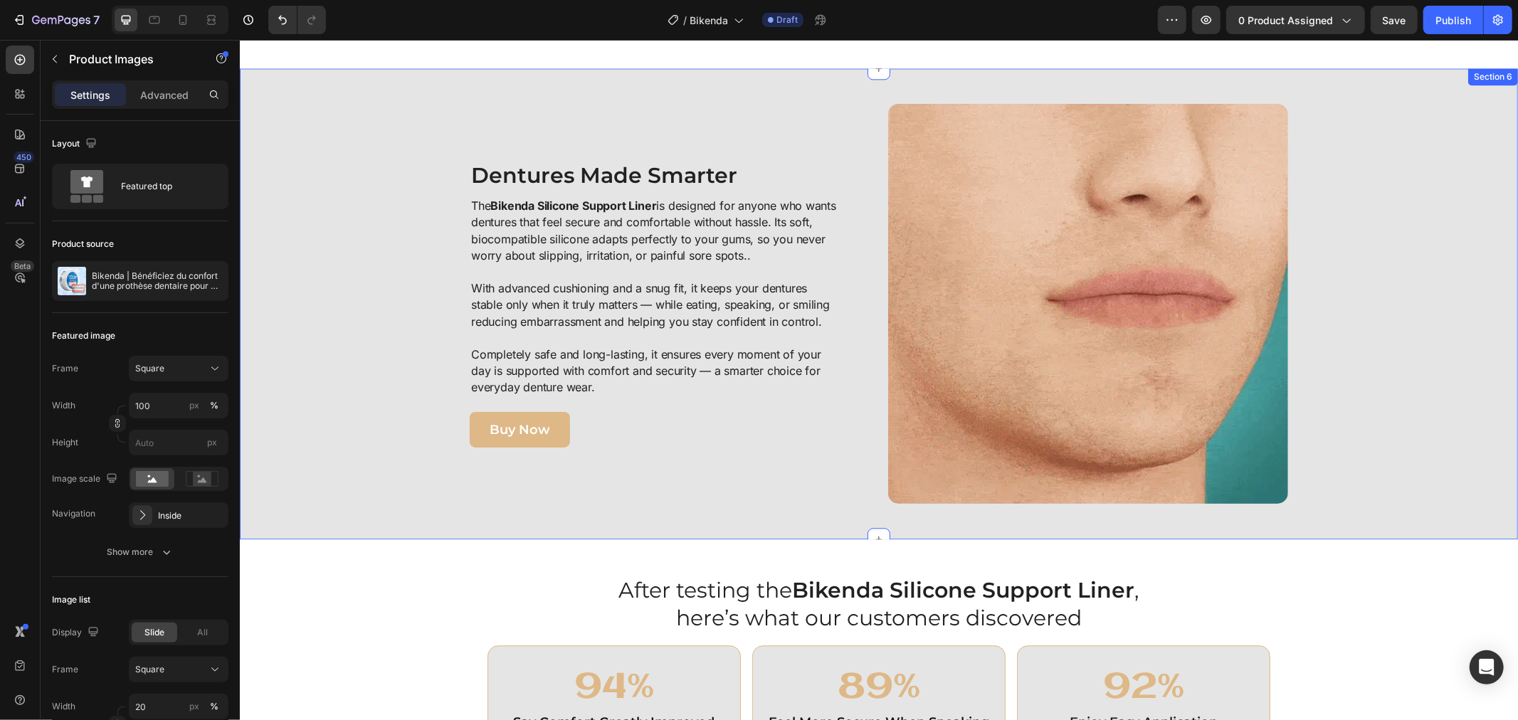
scroll to position [2748, 0]
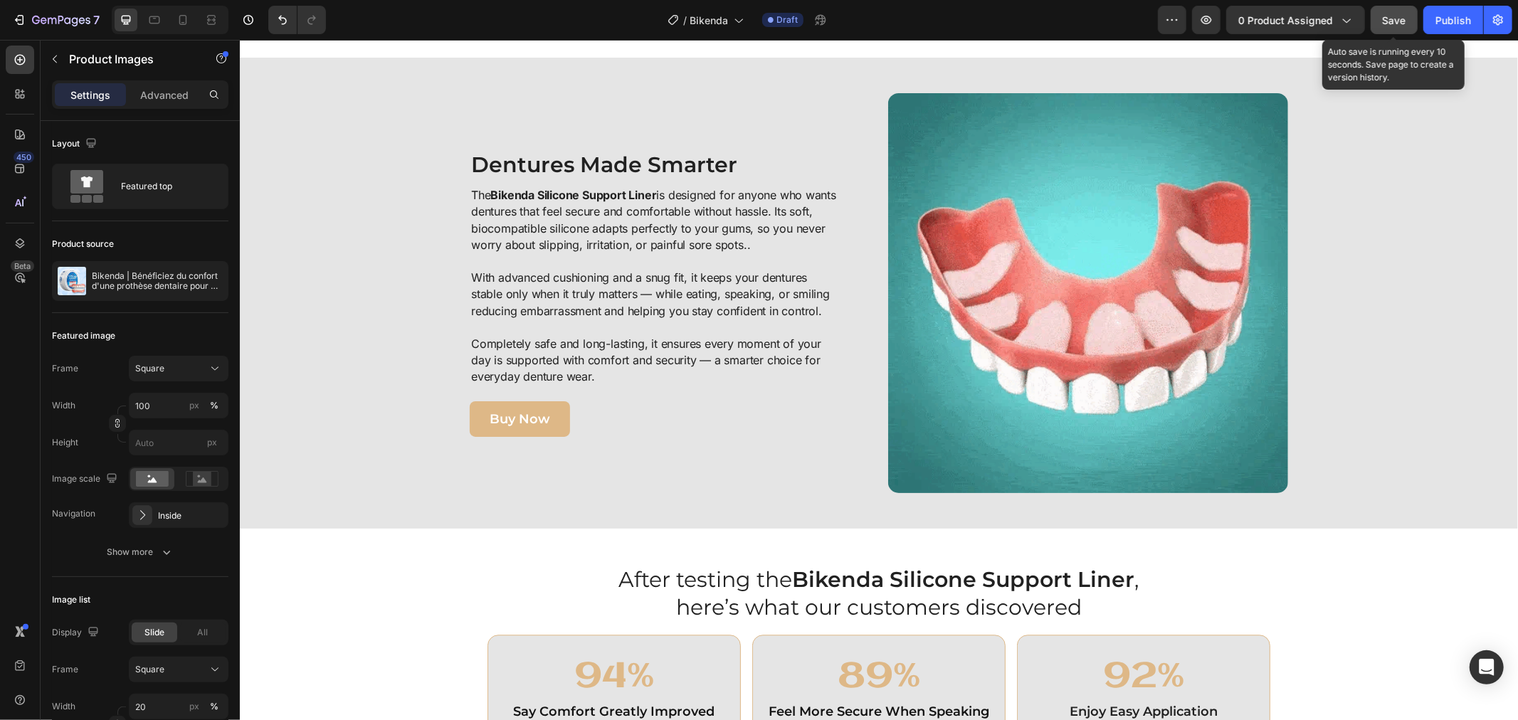
click at [1384, 18] on span "Save" at bounding box center [1393, 20] width 23 height 12
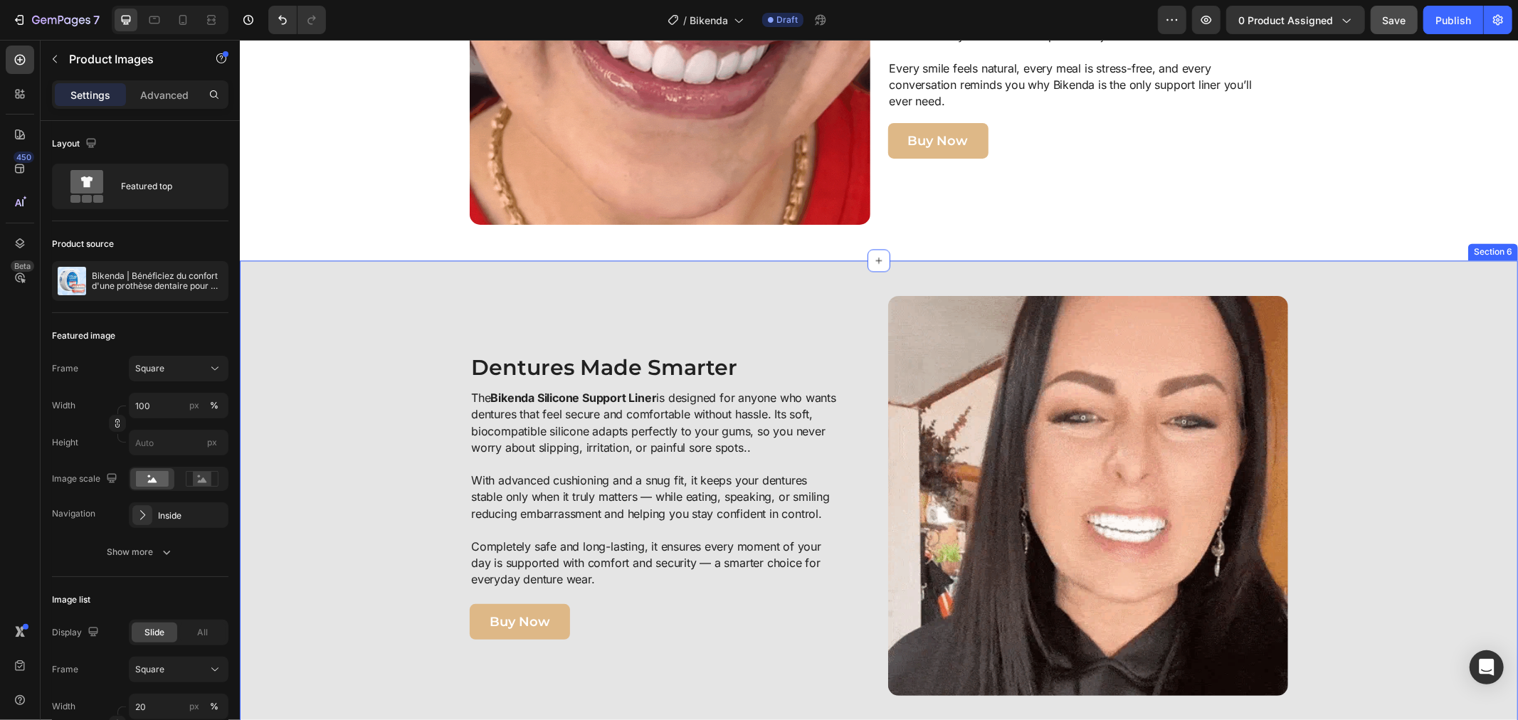
scroll to position [2669, 0]
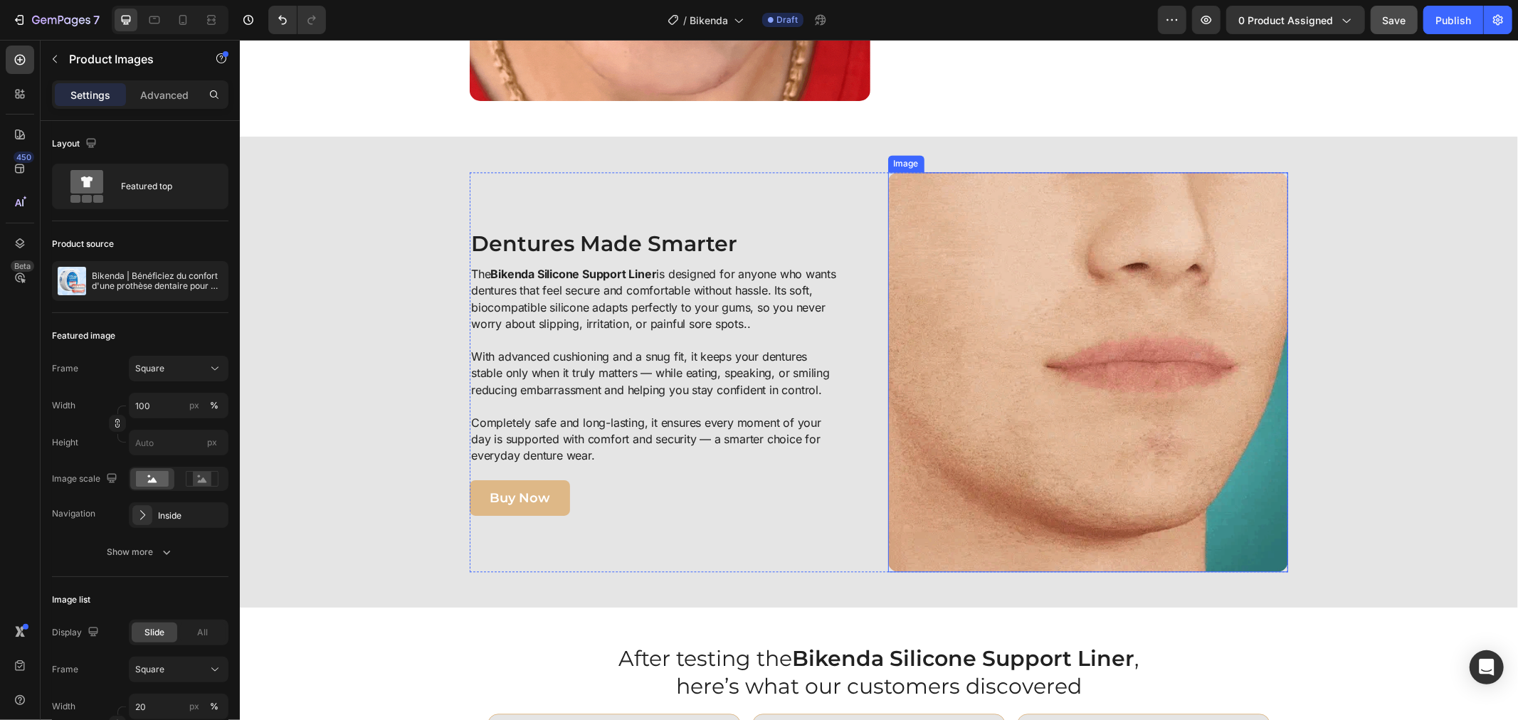
click at [1175, 472] on img at bounding box center [1087, 371] width 401 height 401
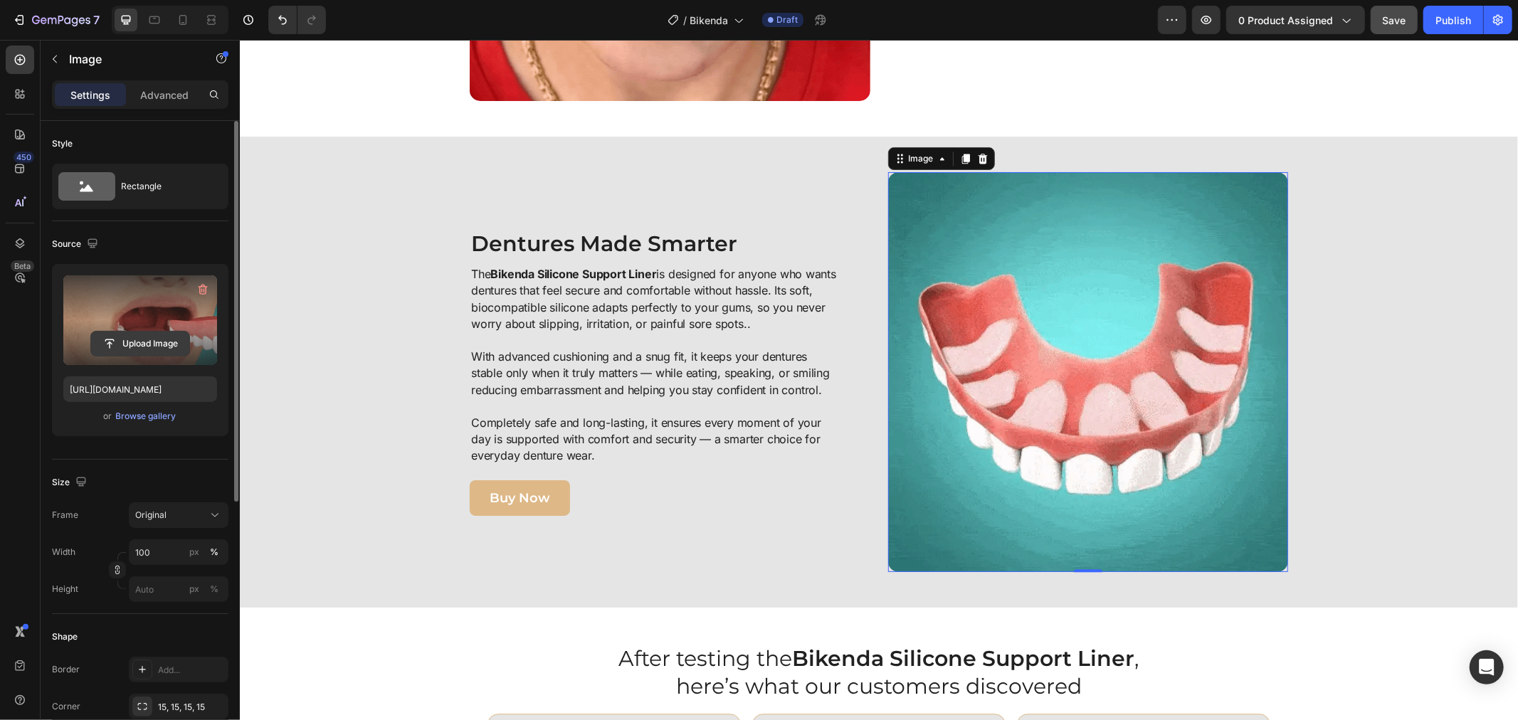
click at [129, 346] on input "file" at bounding box center [140, 344] width 98 height 24
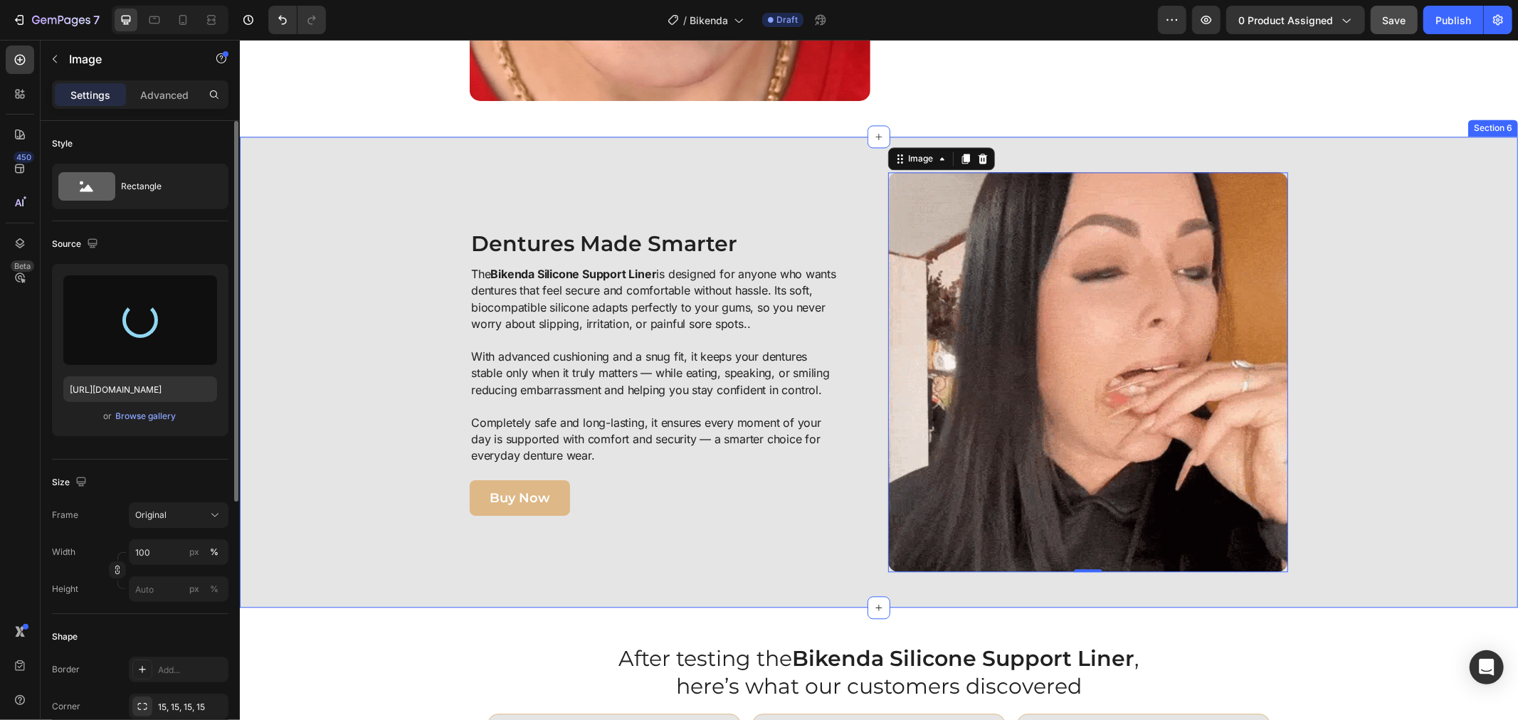
type input "[URL][DOMAIN_NAME]"
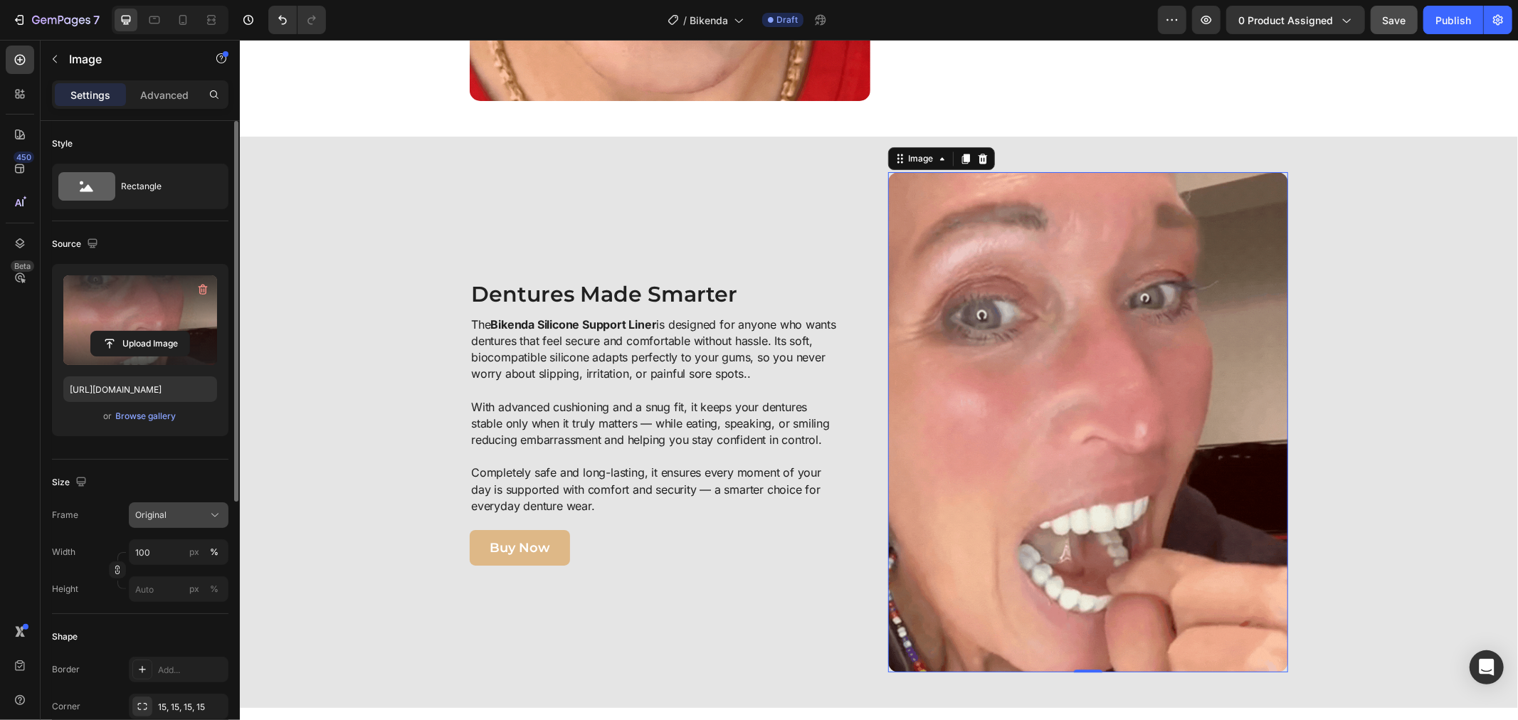
click at [161, 524] on div "Frame Original Width 100 px % Height px %" at bounding box center [140, 552] width 176 height 100
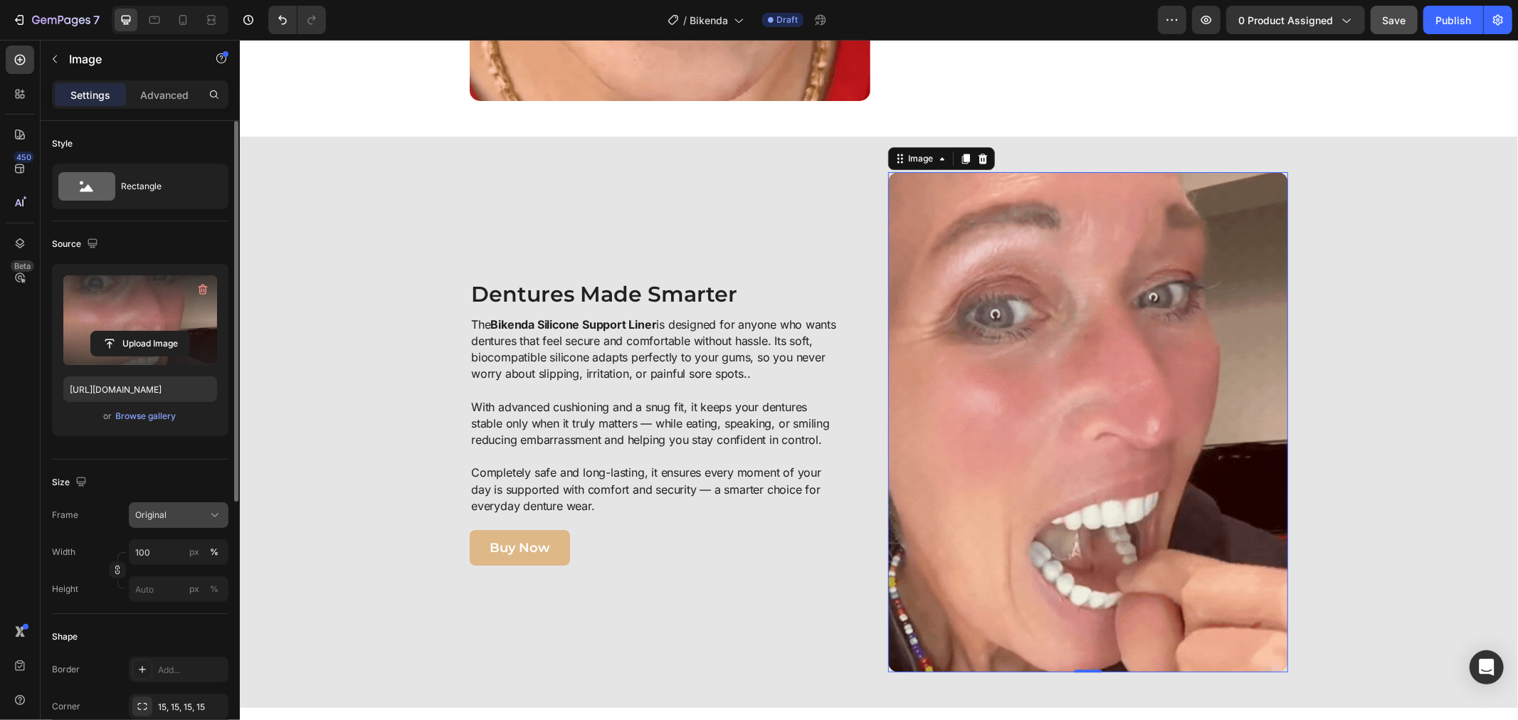
click at [161, 524] on button "Original" at bounding box center [179, 515] width 100 height 26
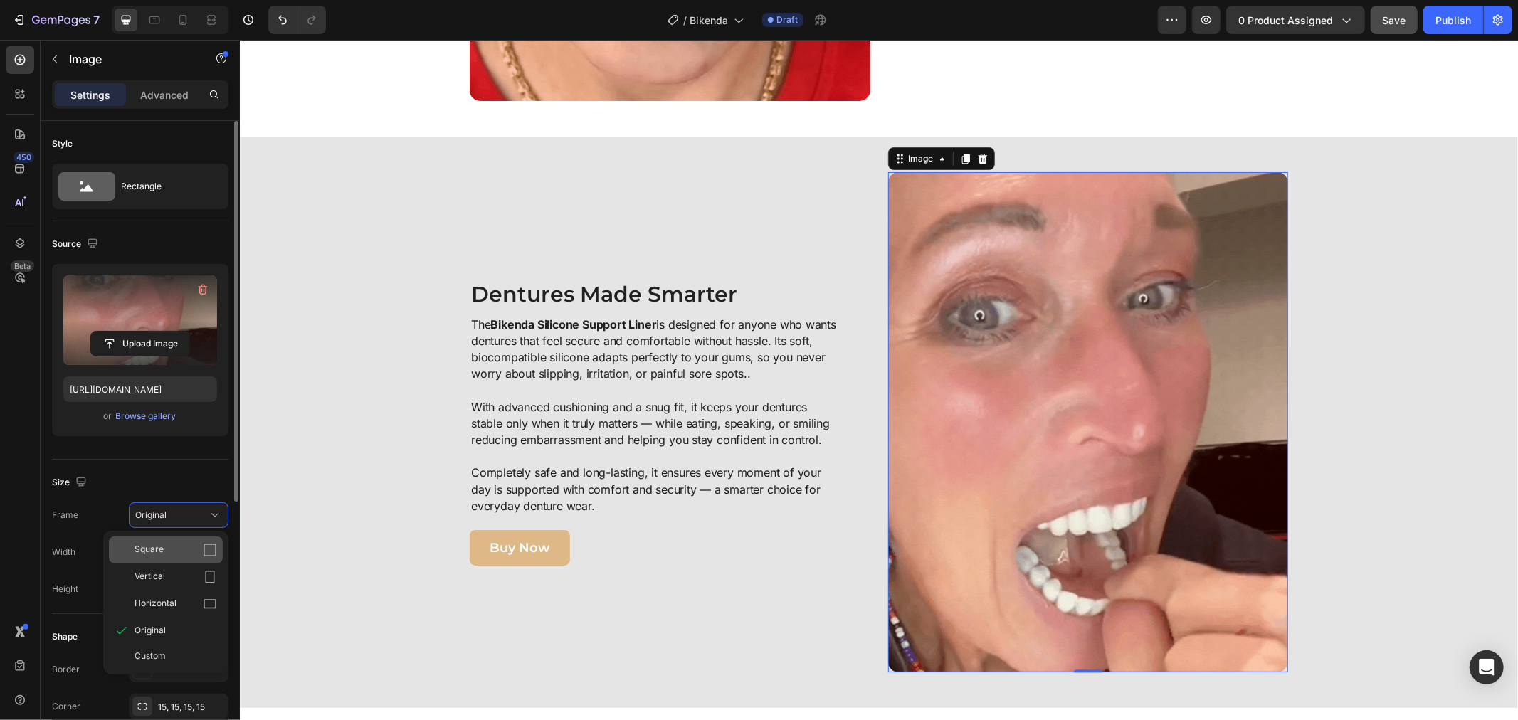
click at [176, 551] on div "Square" at bounding box center [175, 550] width 83 height 14
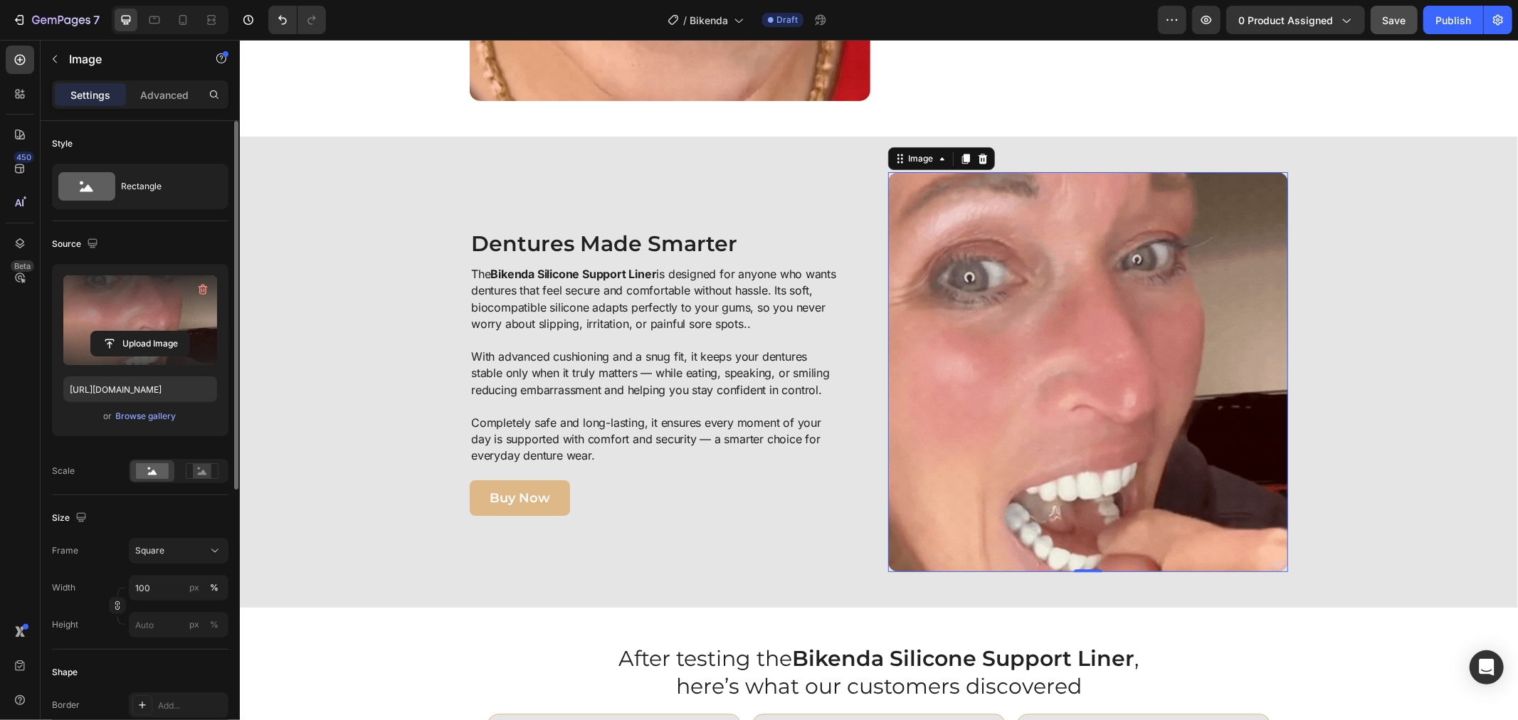
click at [1377, 384] on div "Image 0 Dentures Made Smarter Heading The Bikenda Silicone Support Liner is des…" at bounding box center [878, 371] width 1264 height 401
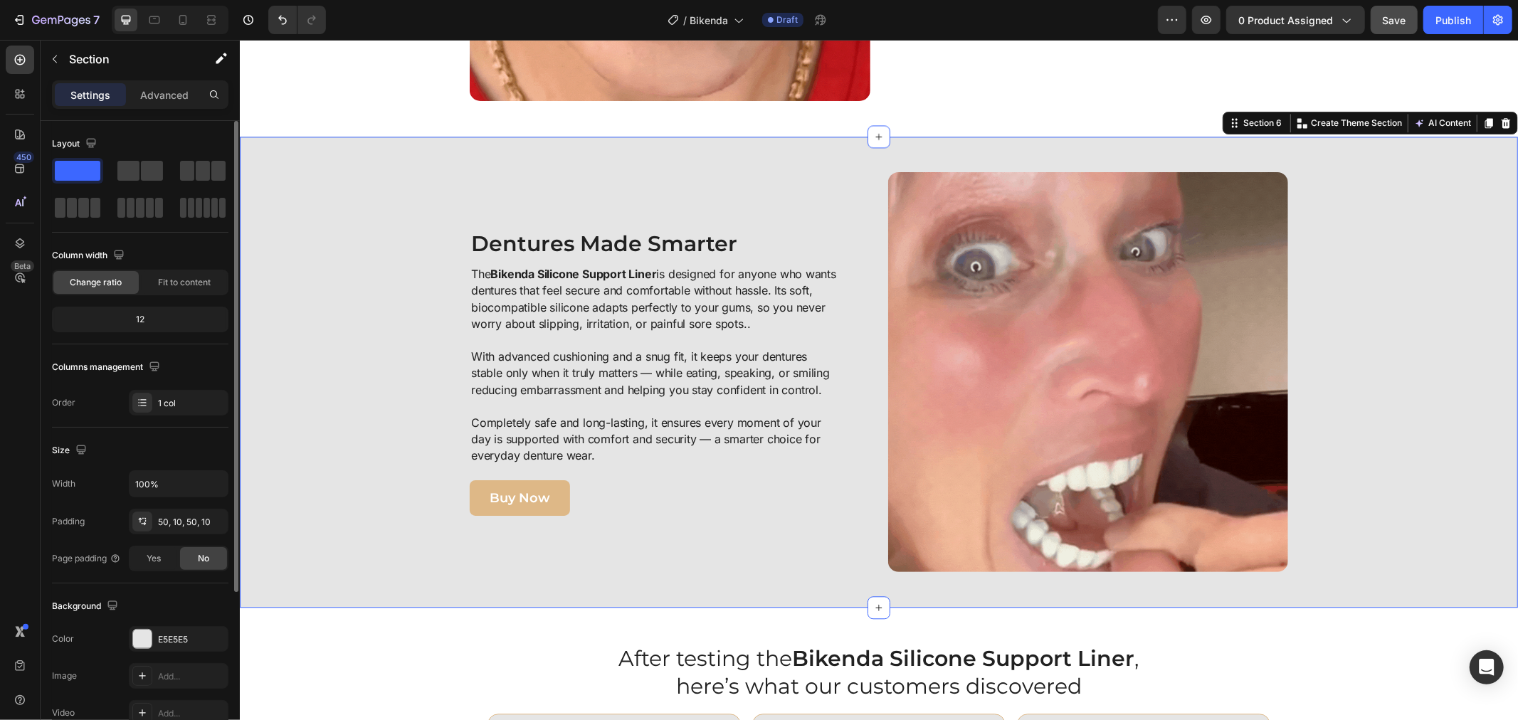
click at [319, 411] on div "Image Dentures Made Smarter Heading The Bikenda Silicone Support Liner is desig…" at bounding box center [878, 371] width 1264 height 401
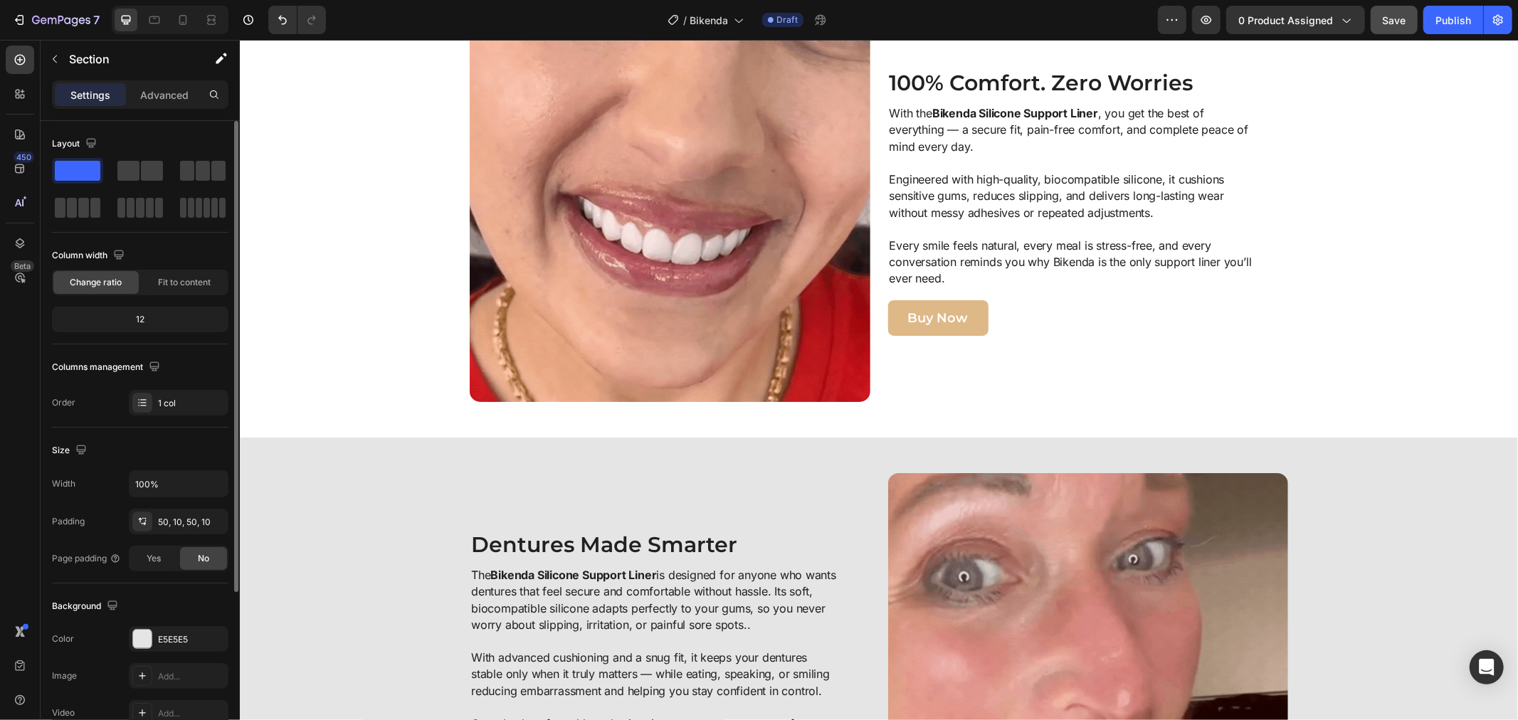
scroll to position [2352, 0]
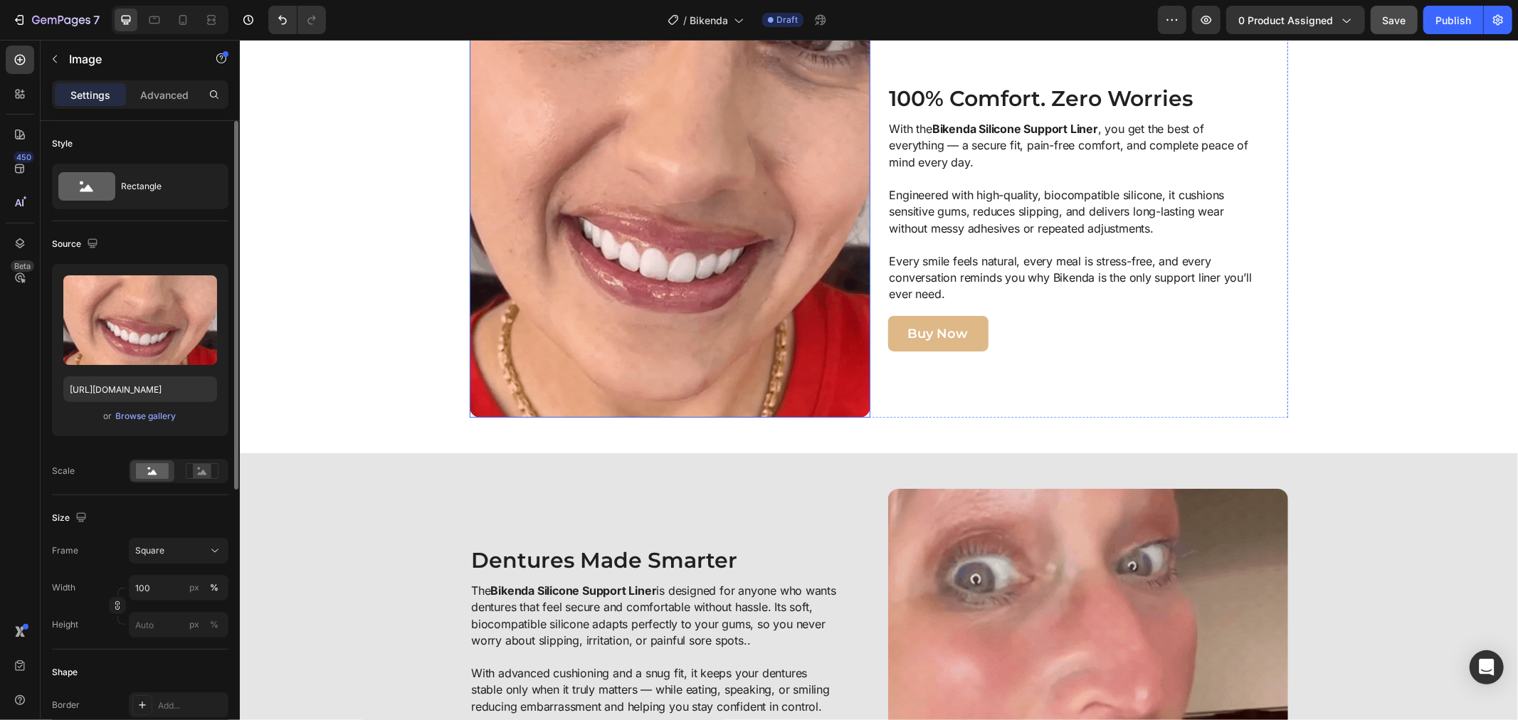
click at [489, 239] on img at bounding box center [669, 216] width 401 height 401
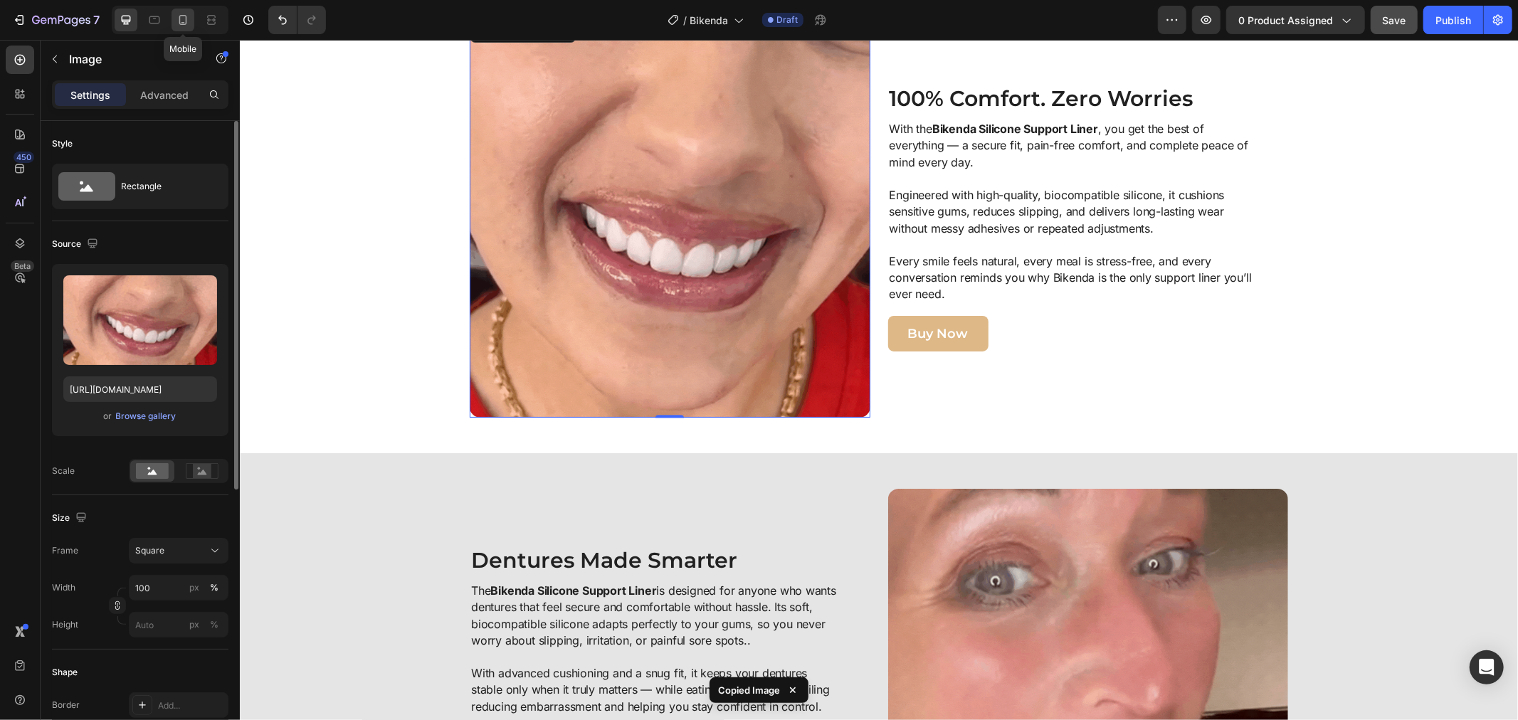
click at [186, 14] on icon at bounding box center [183, 20] width 14 height 14
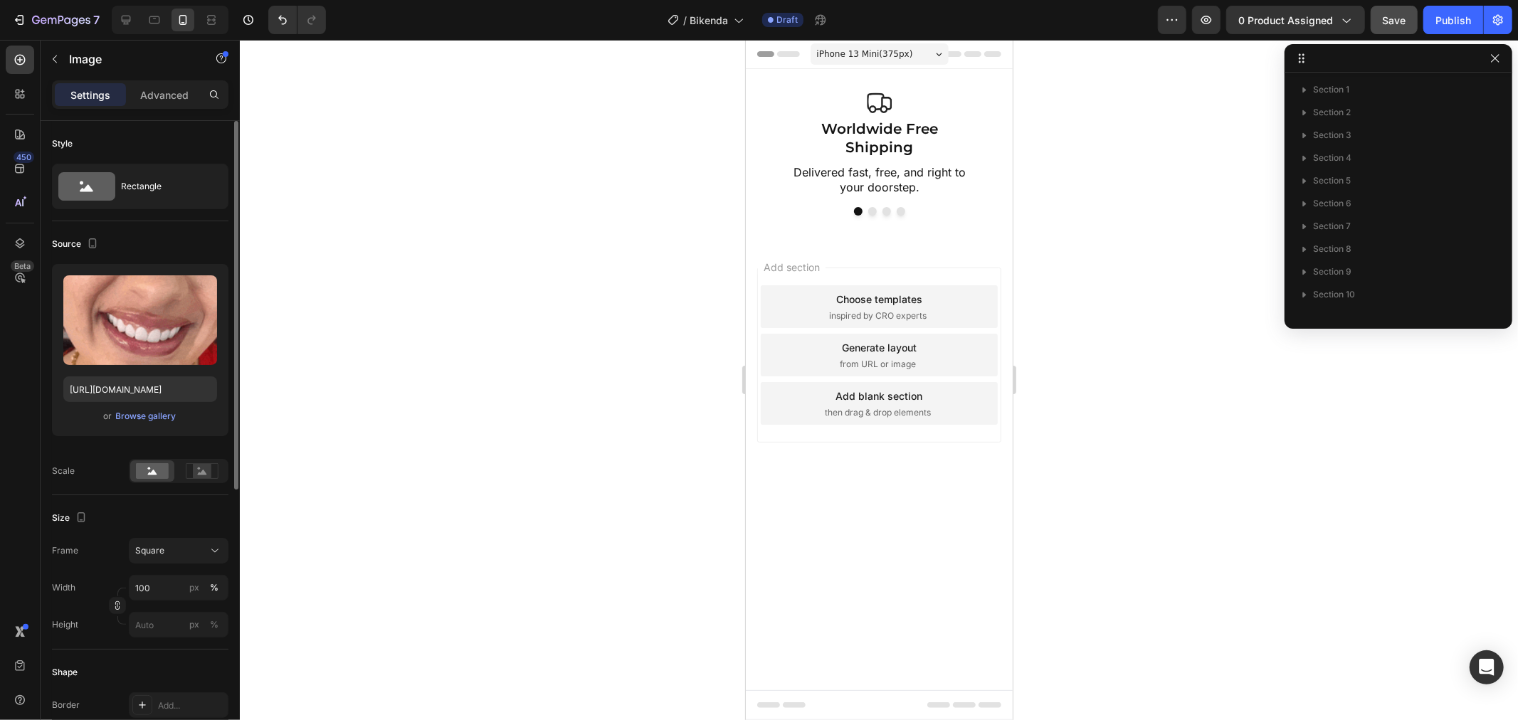
click at [1043, 337] on div at bounding box center [879, 380] width 1278 height 680
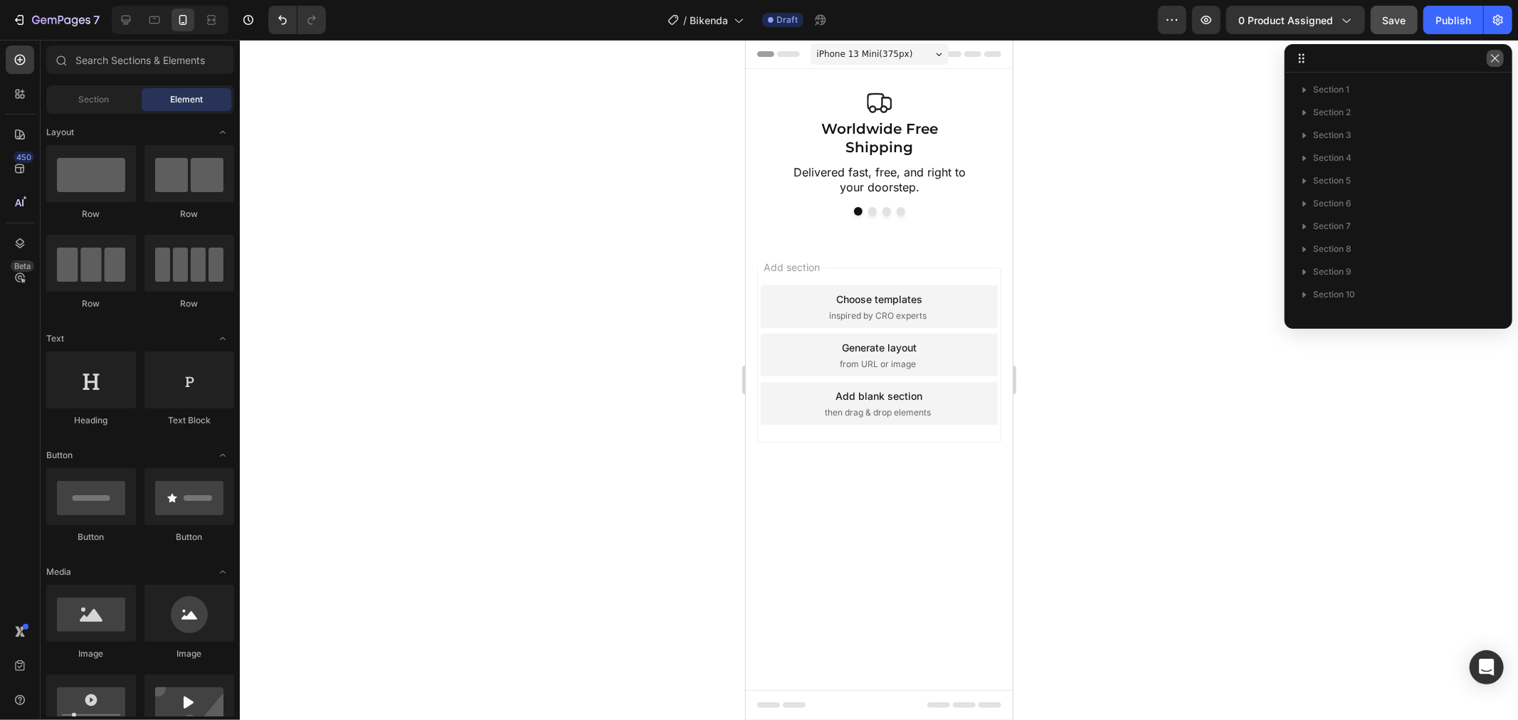
click at [1499, 61] on icon "button" at bounding box center [1494, 58] width 11 height 11
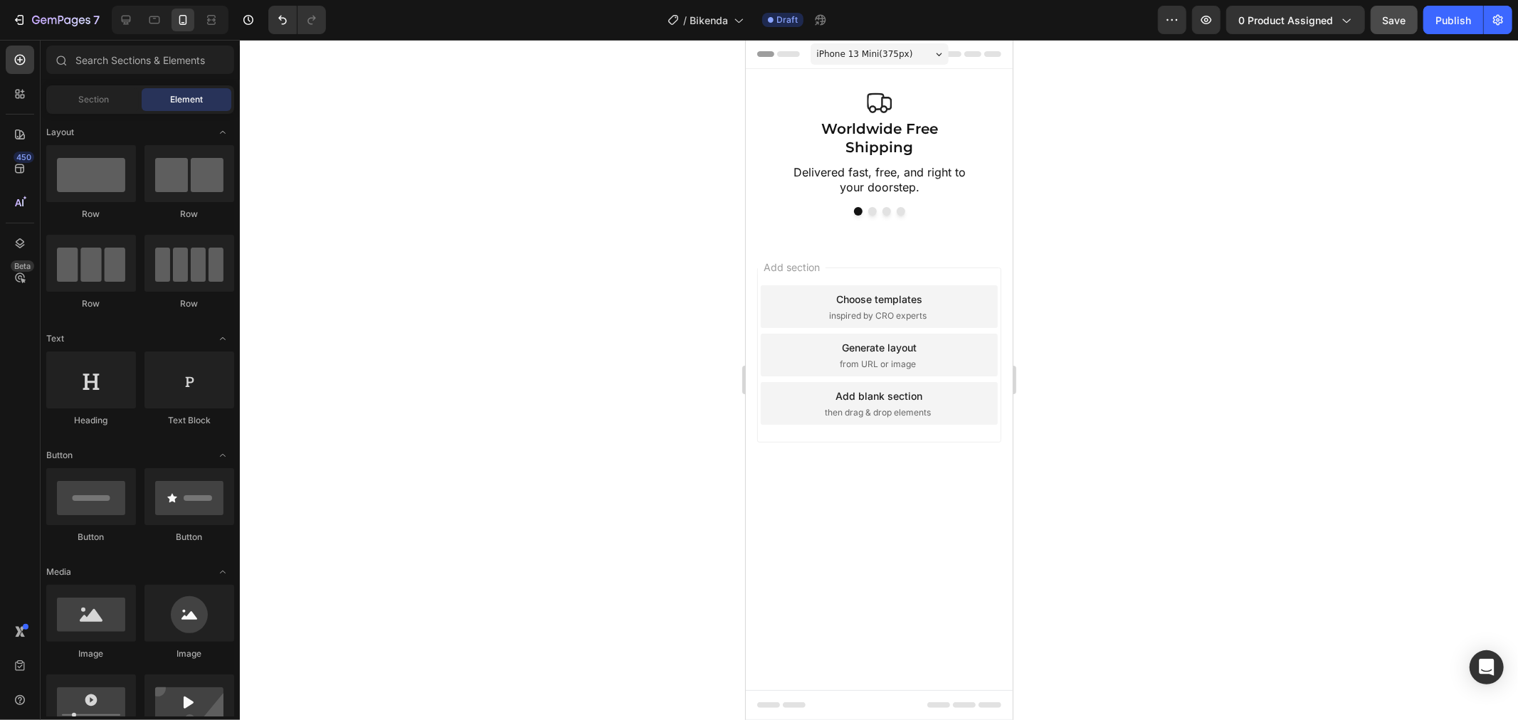
click at [789, 51] on span "Header" at bounding box center [787, 53] width 31 height 14
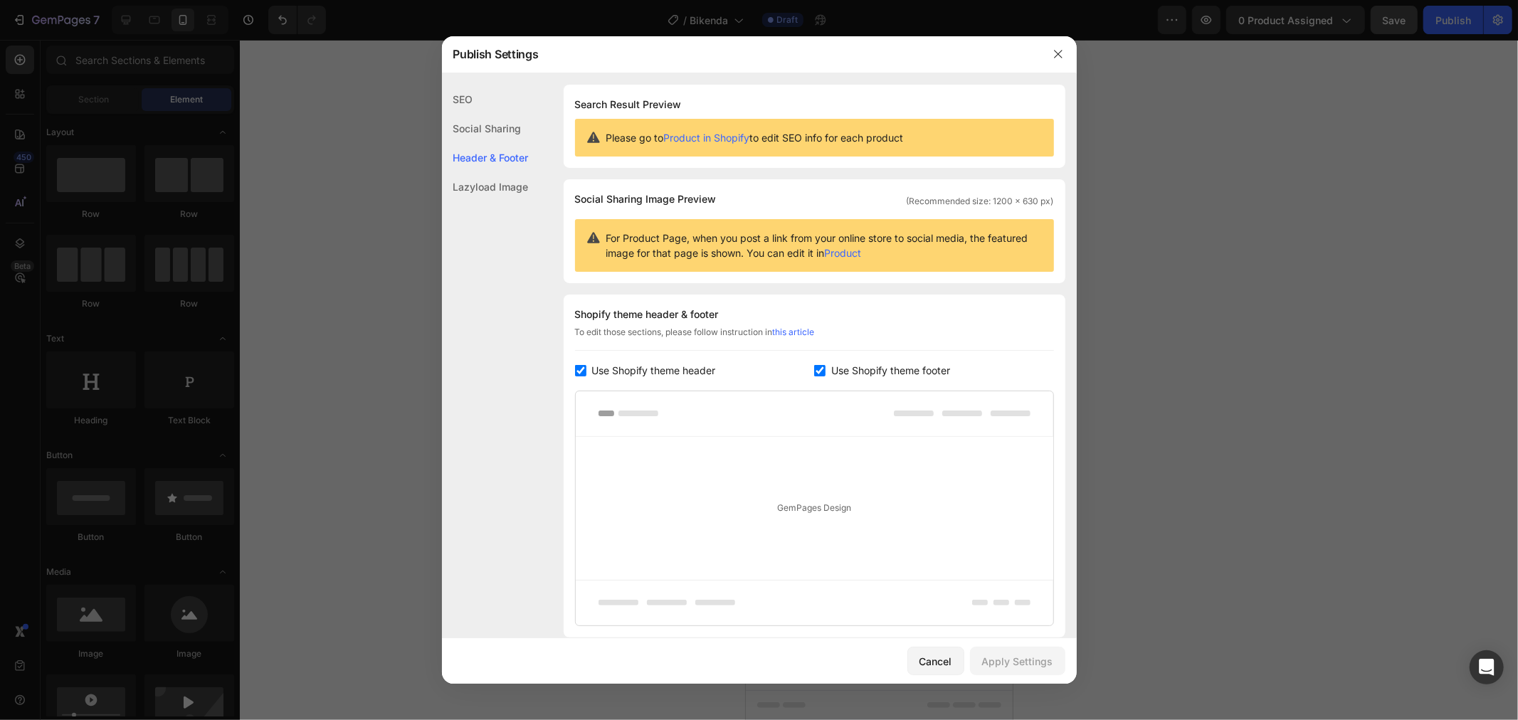
scroll to position [103, 0]
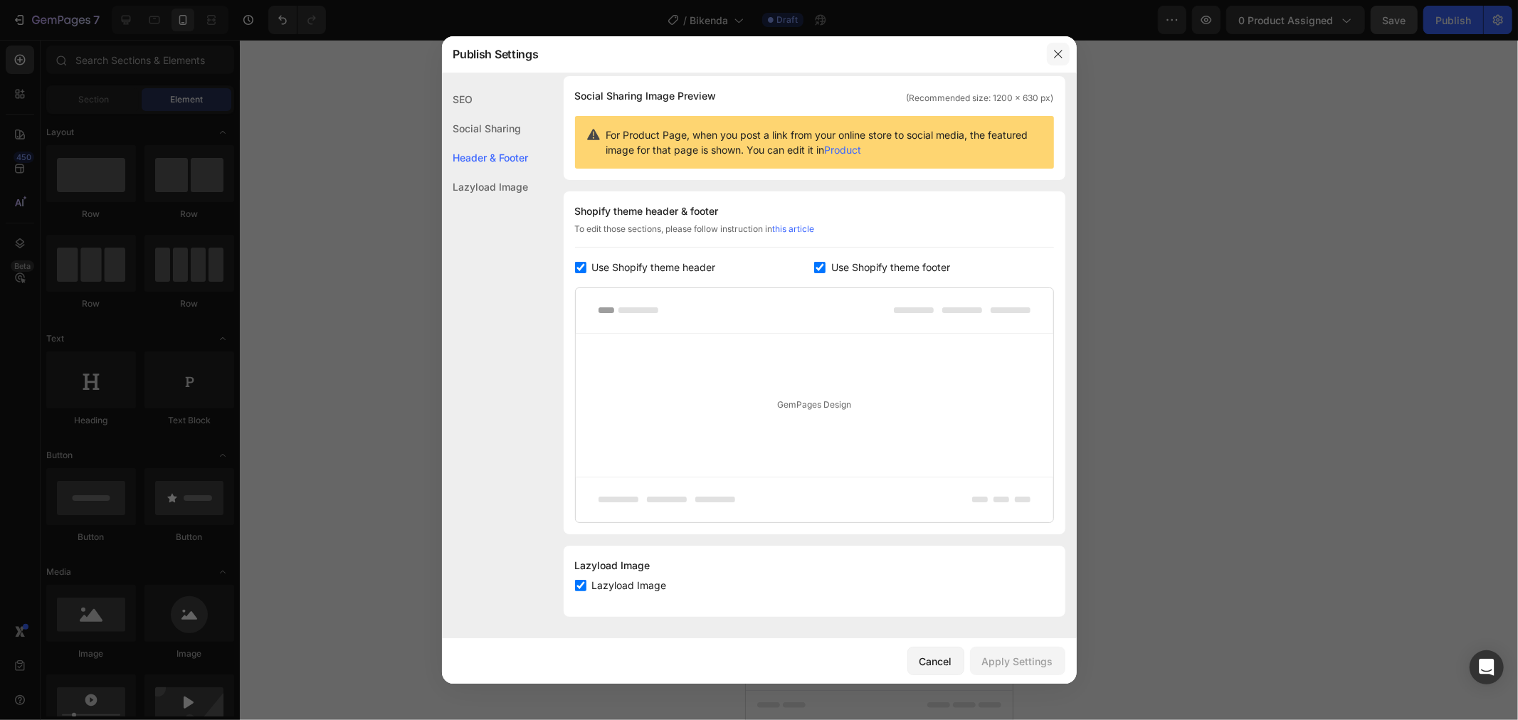
click at [1059, 54] on icon "button" at bounding box center [1057, 53] width 11 height 11
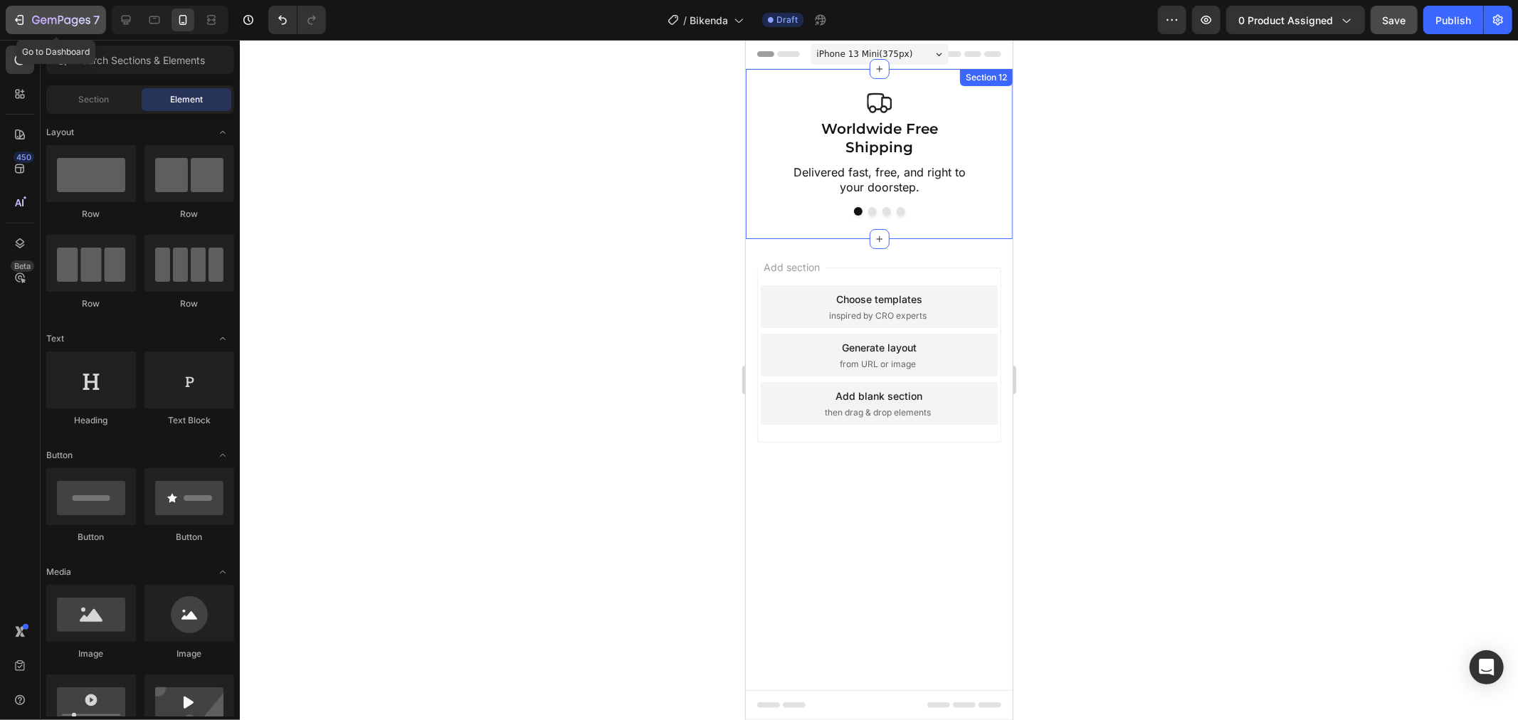
click at [101, 11] on button "7" at bounding box center [56, 20] width 100 height 28
click at [112, 16] on div at bounding box center [170, 20] width 117 height 28
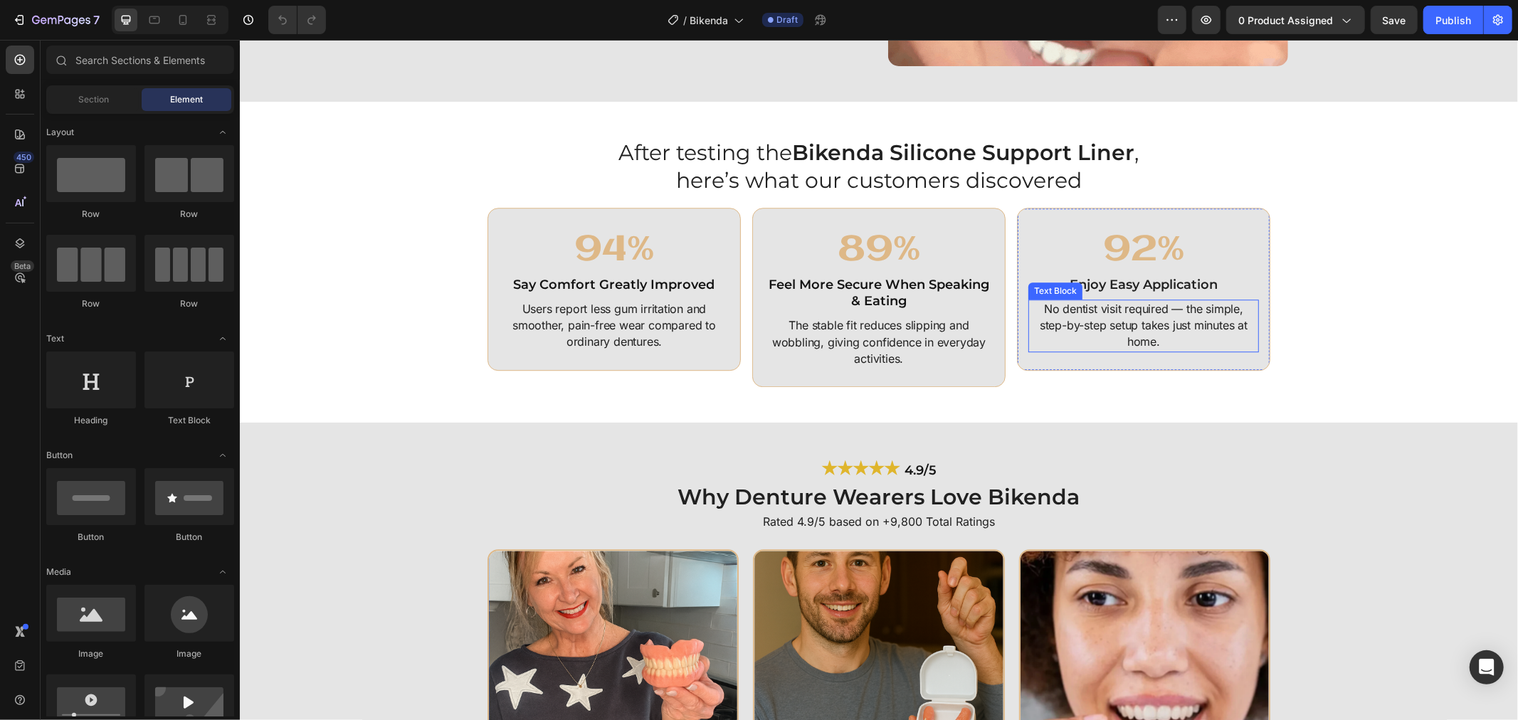
scroll to position [2925, 0]
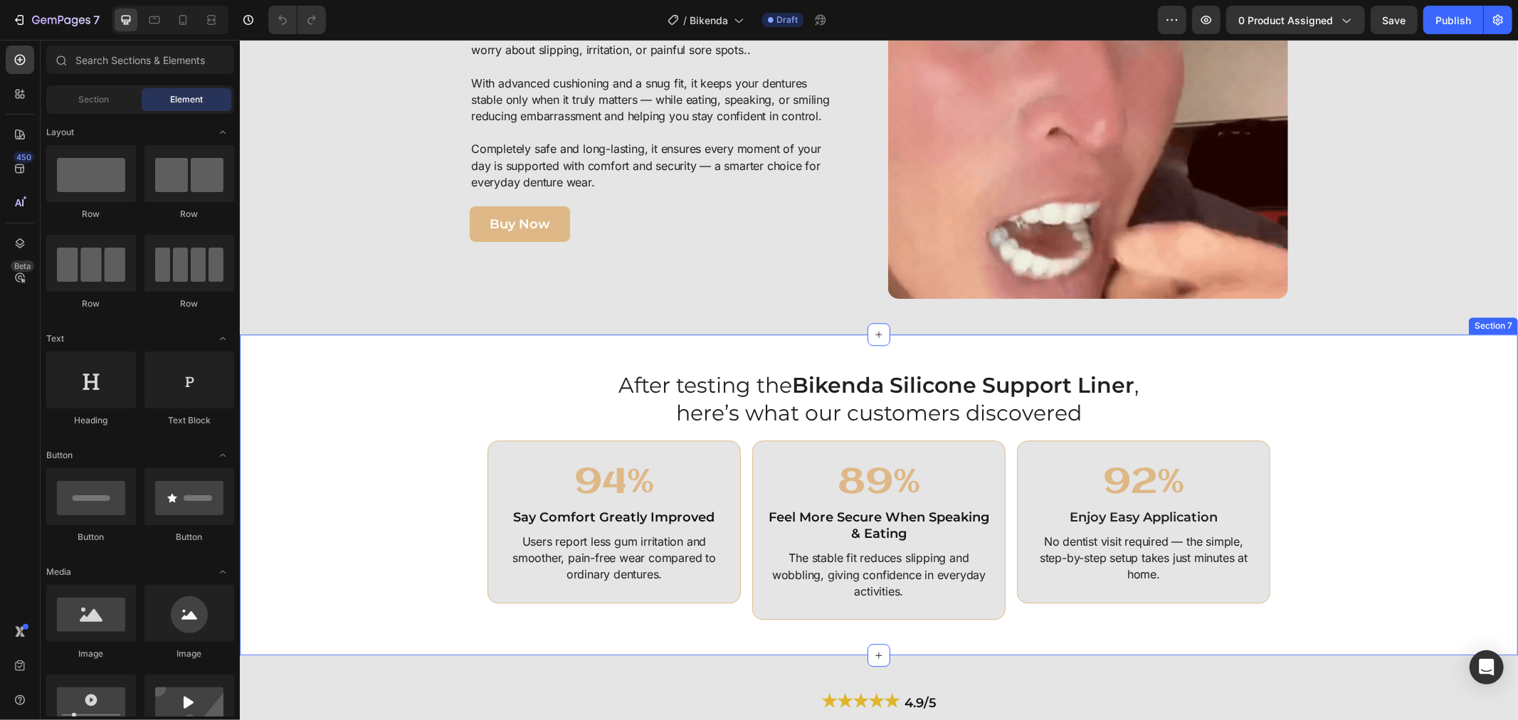
click at [445, 366] on div "After testing the Bikenda Silicone Support Liner , here’s what our customers di…" at bounding box center [878, 494] width 1278 height 321
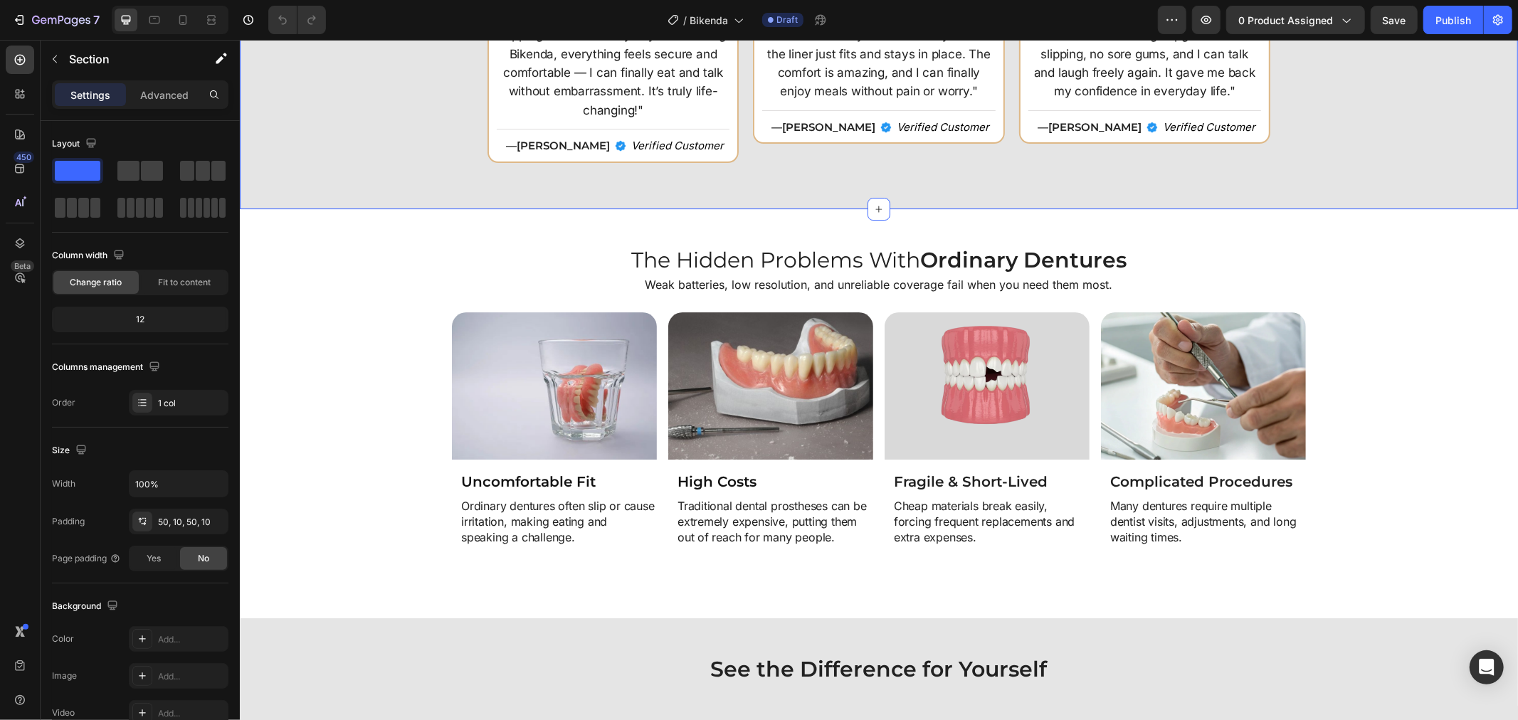
scroll to position [3952, 0]
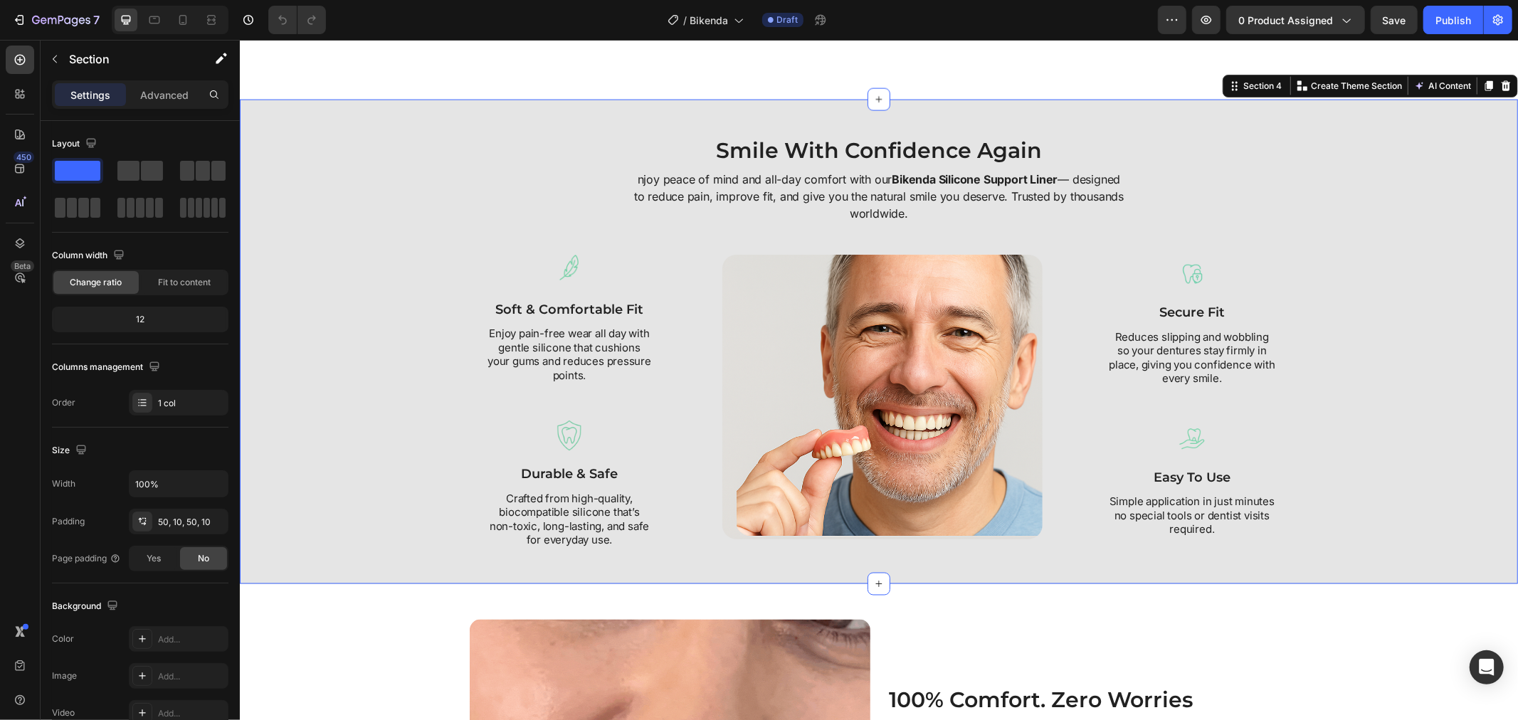
click at [379, 115] on div "Smile With Confidence Again Heading njoy peace of mind and all-day comfort with…" at bounding box center [878, 341] width 1278 height 485
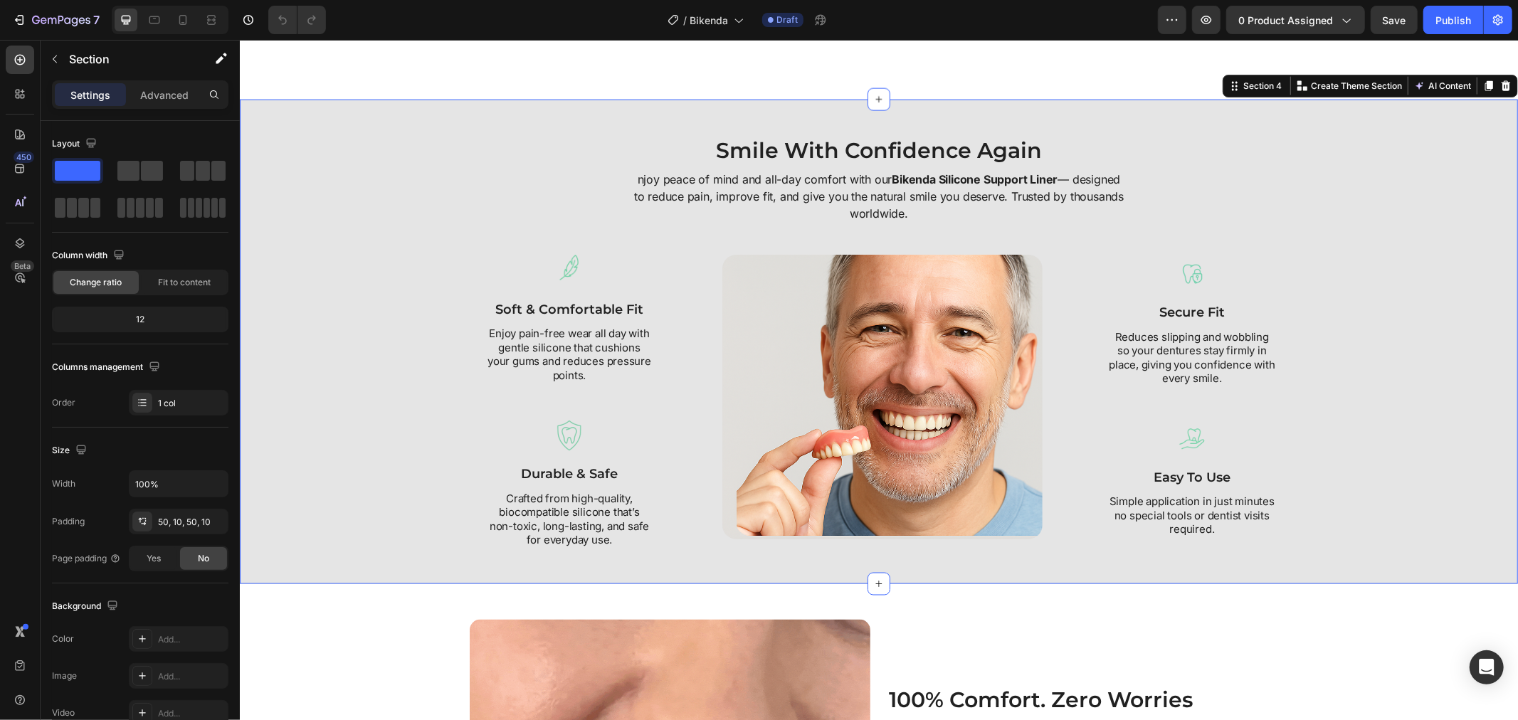
scroll to position [1739, 0]
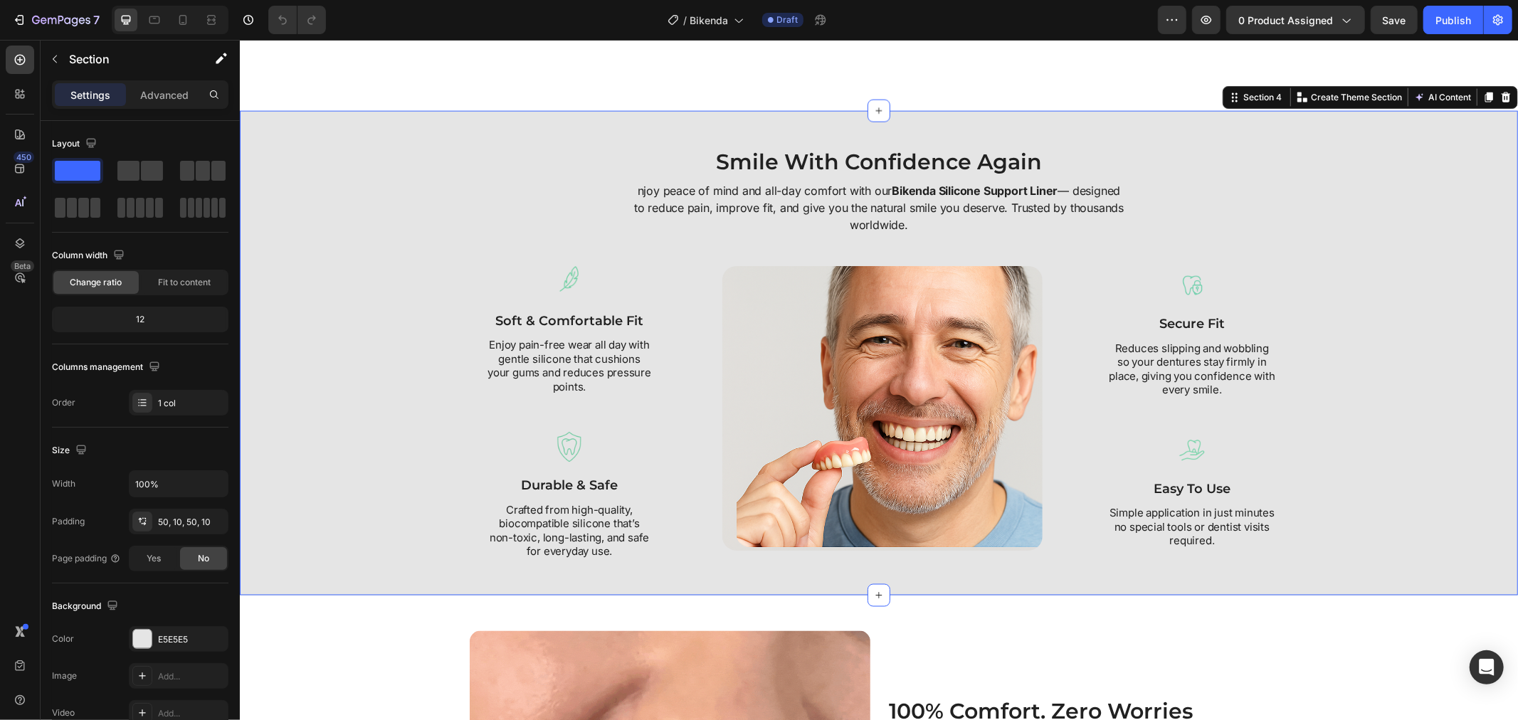
drag, startPoint x: 332, startPoint y: 166, endPoint x: 591, endPoint y: 205, distance: 261.2
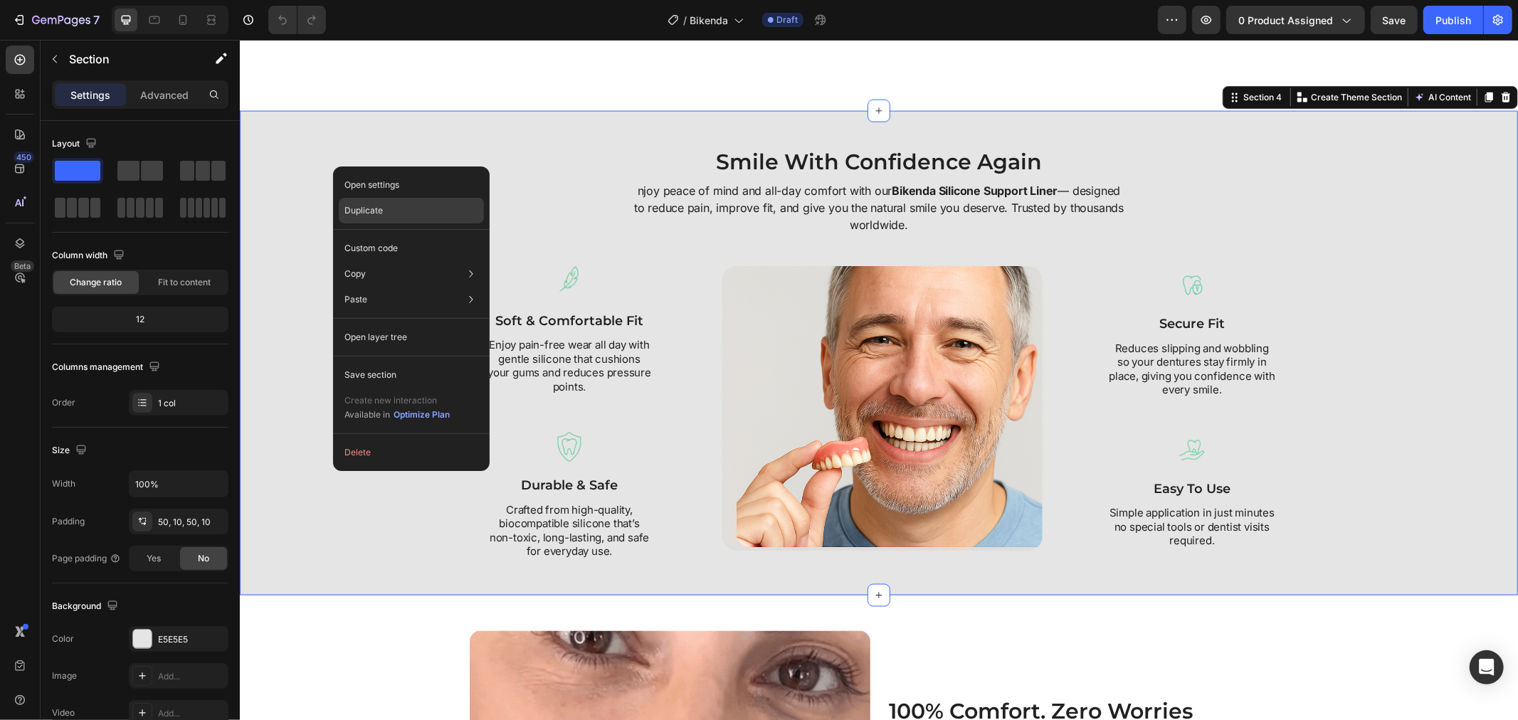
click at [372, 208] on p "Duplicate" at bounding box center [363, 210] width 38 height 13
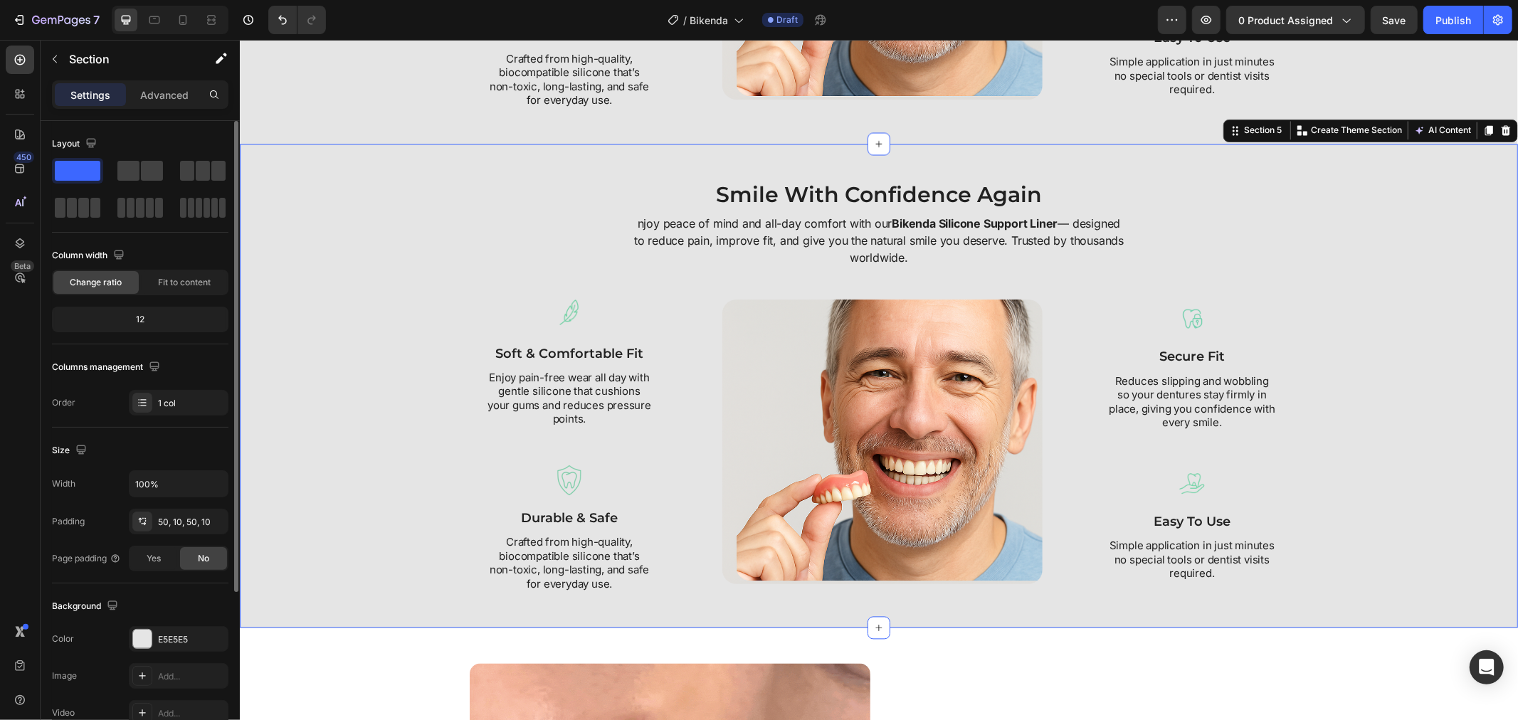
scroll to position [2244, 0]
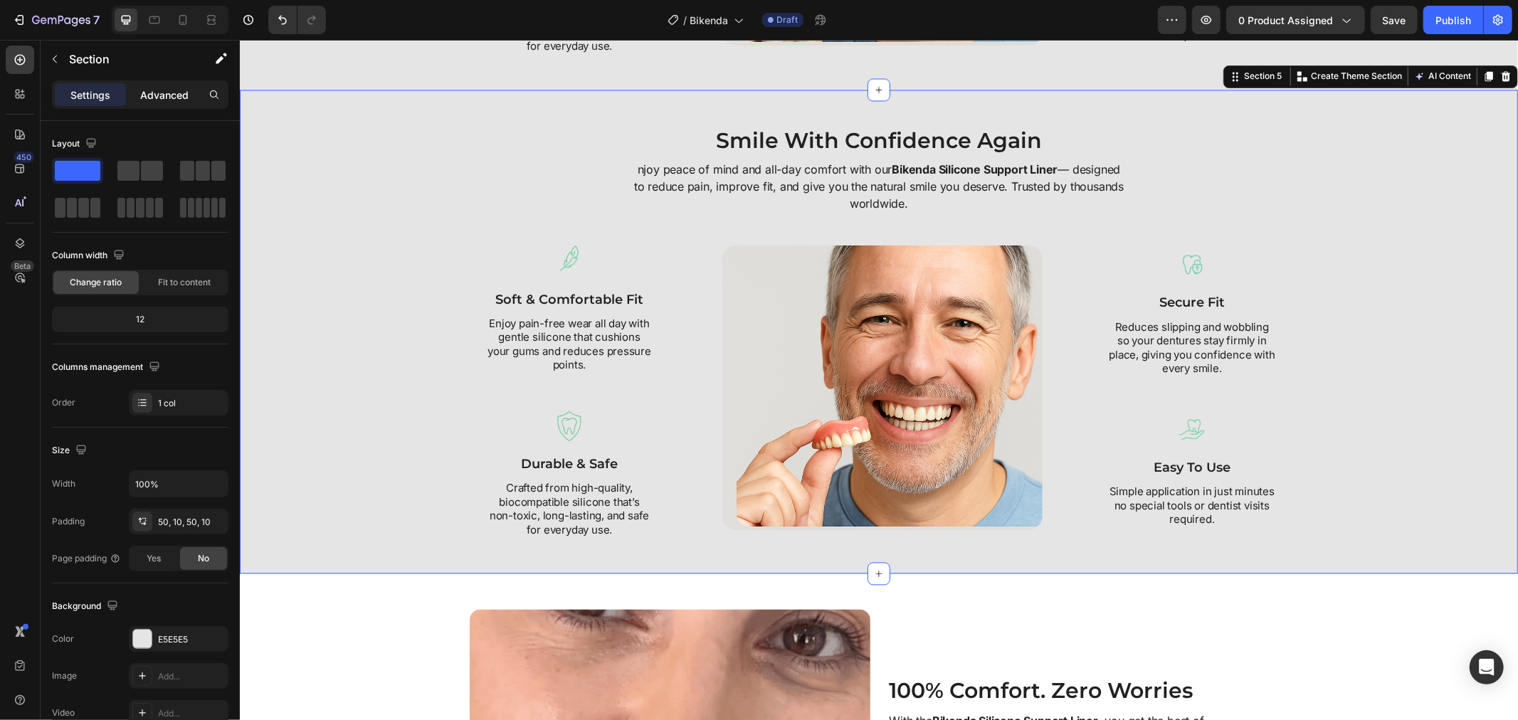
click at [158, 100] on p "Advanced" at bounding box center [164, 95] width 48 height 15
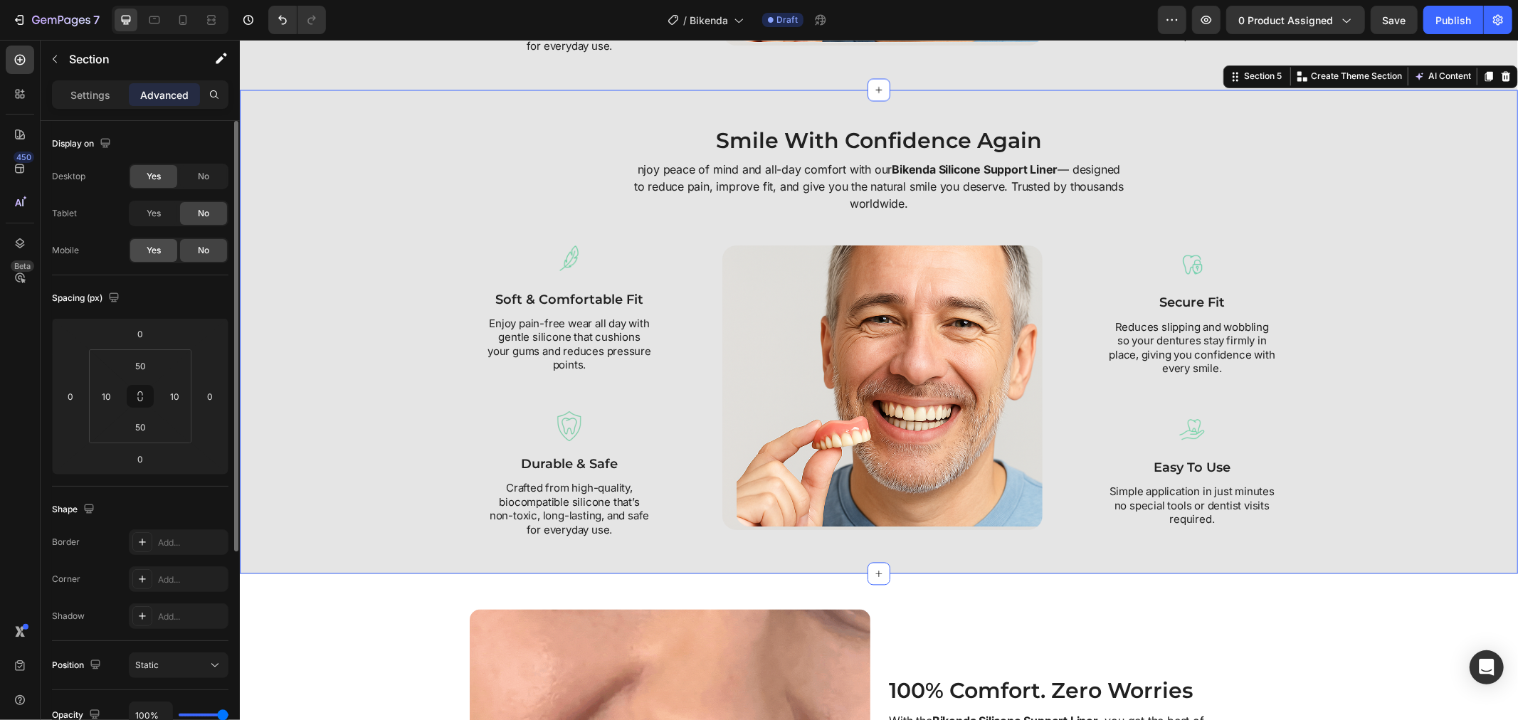
click at [159, 258] on div "Yes" at bounding box center [153, 250] width 47 height 23
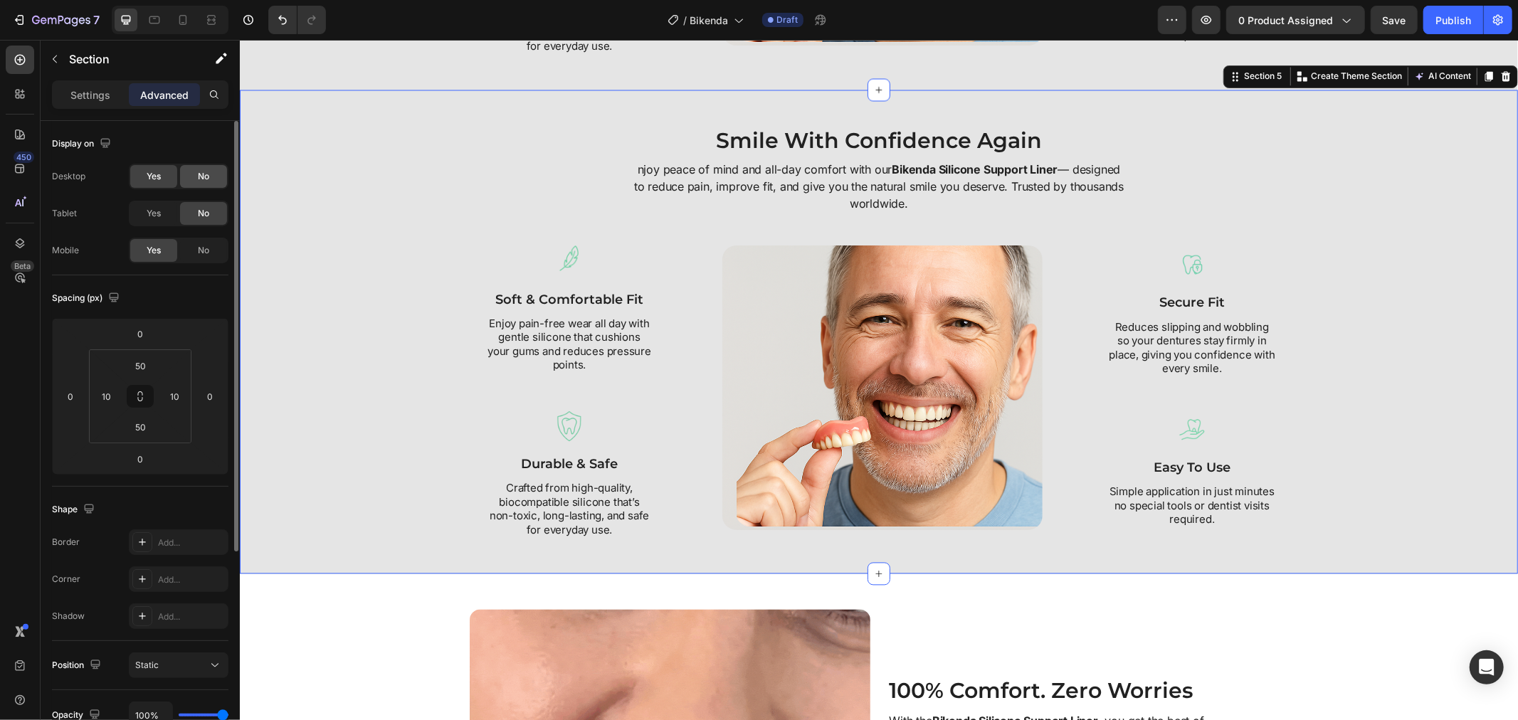
click at [200, 169] on div "No" at bounding box center [203, 176] width 47 height 23
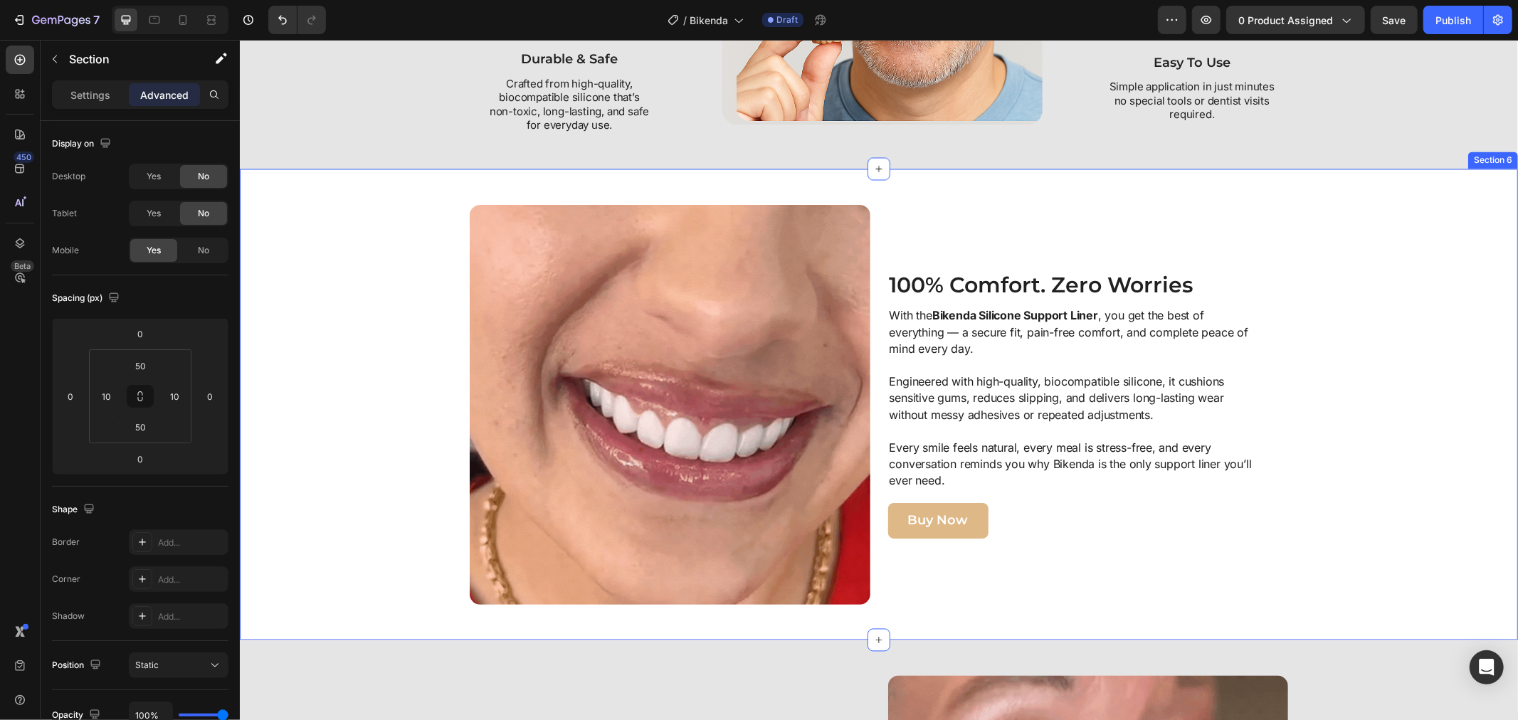
scroll to position [2086, 0]
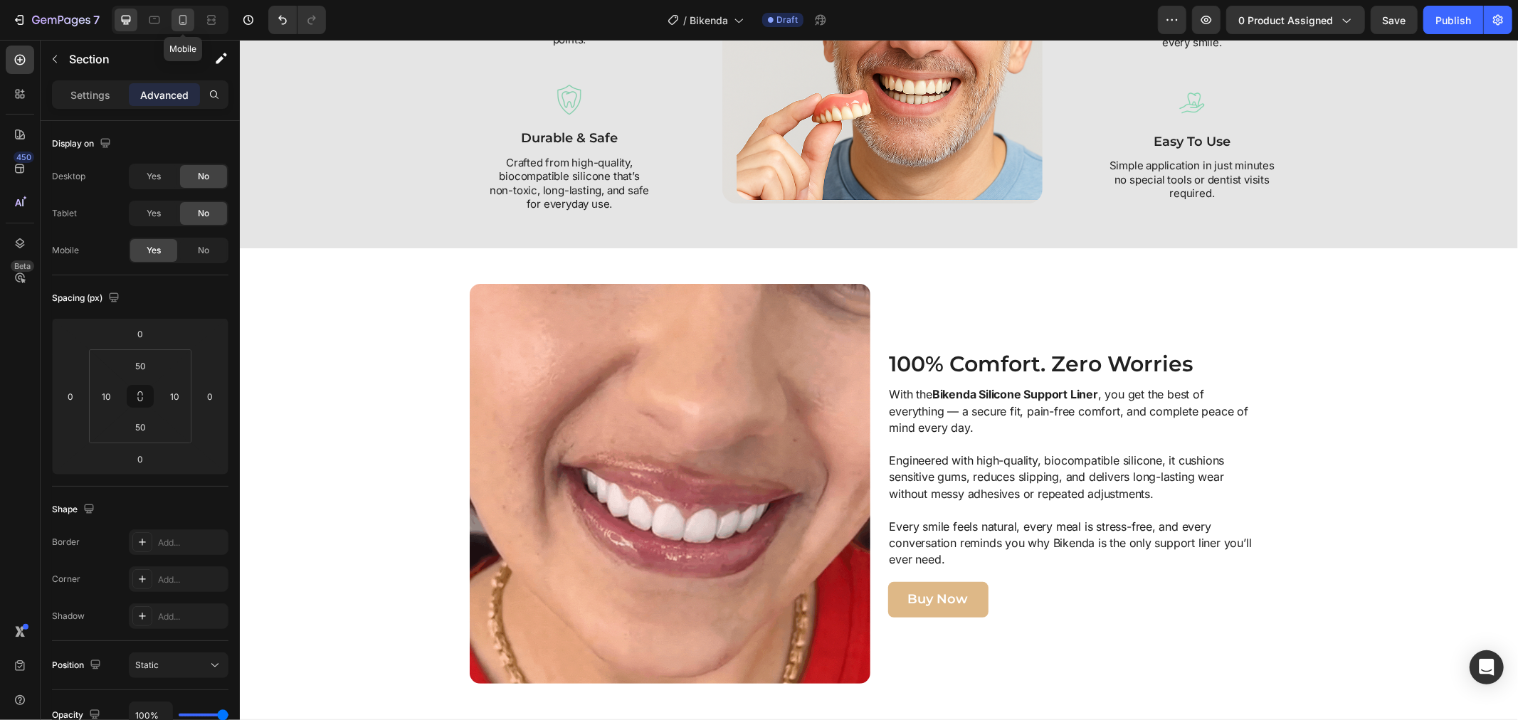
click at [188, 25] on icon at bounding box center [183, 20] width 14 height 14
type input "33"
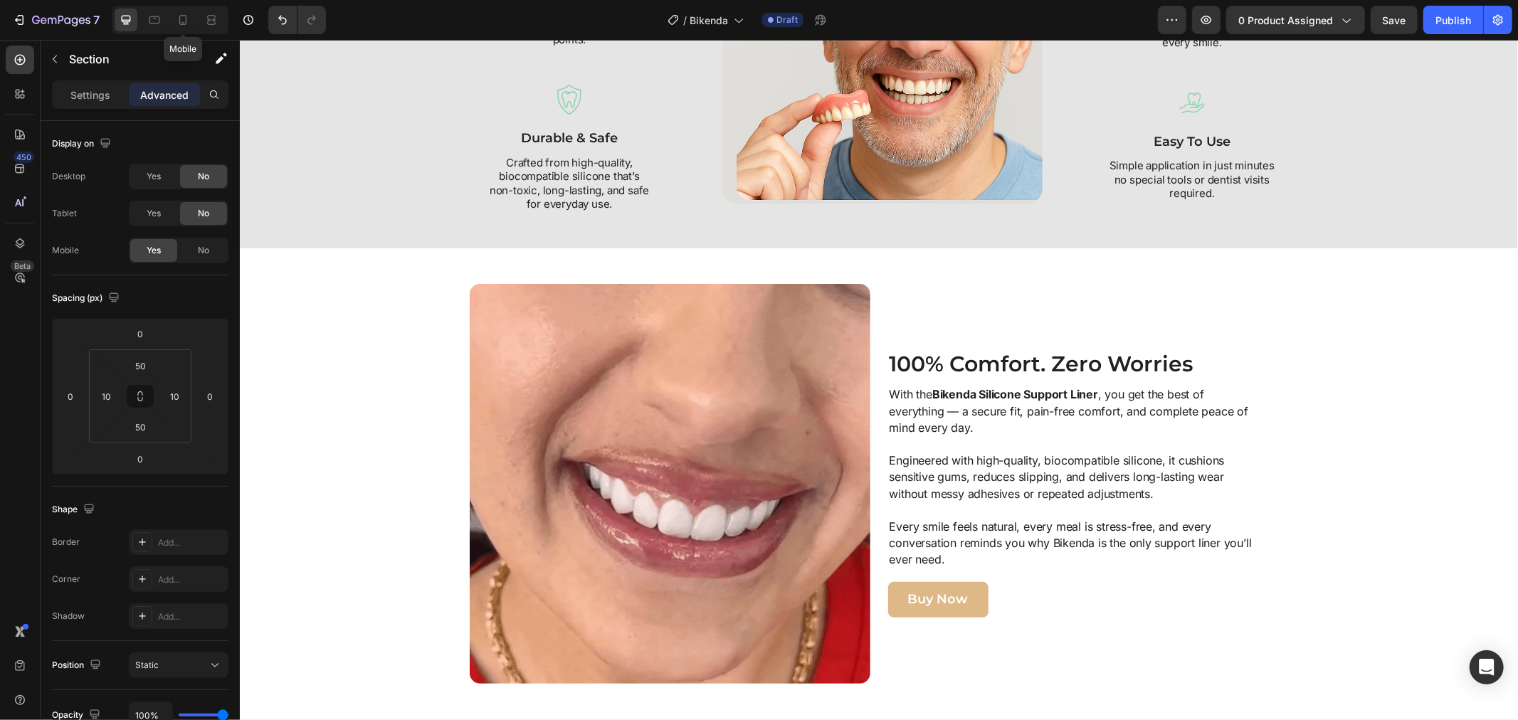
type input "11"
type input "33"
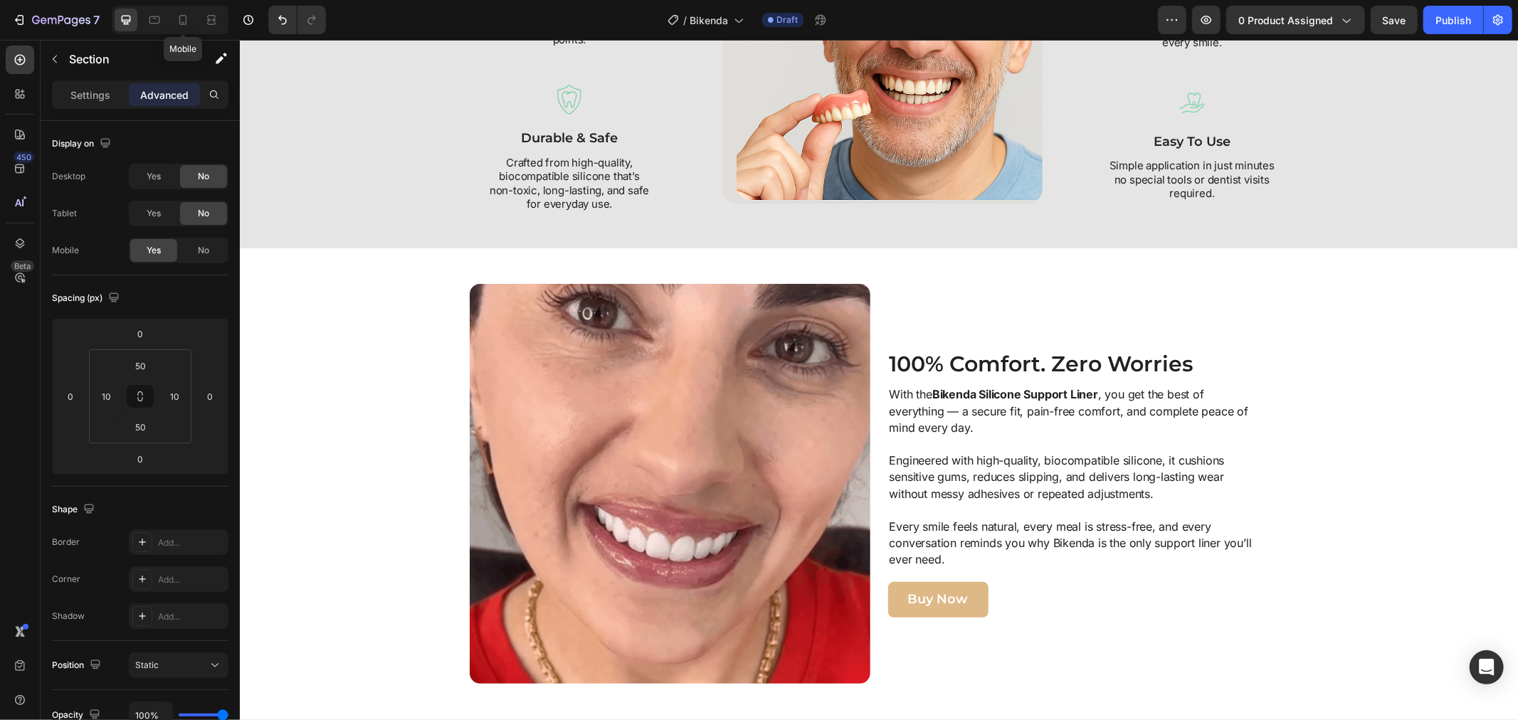
type input "11"
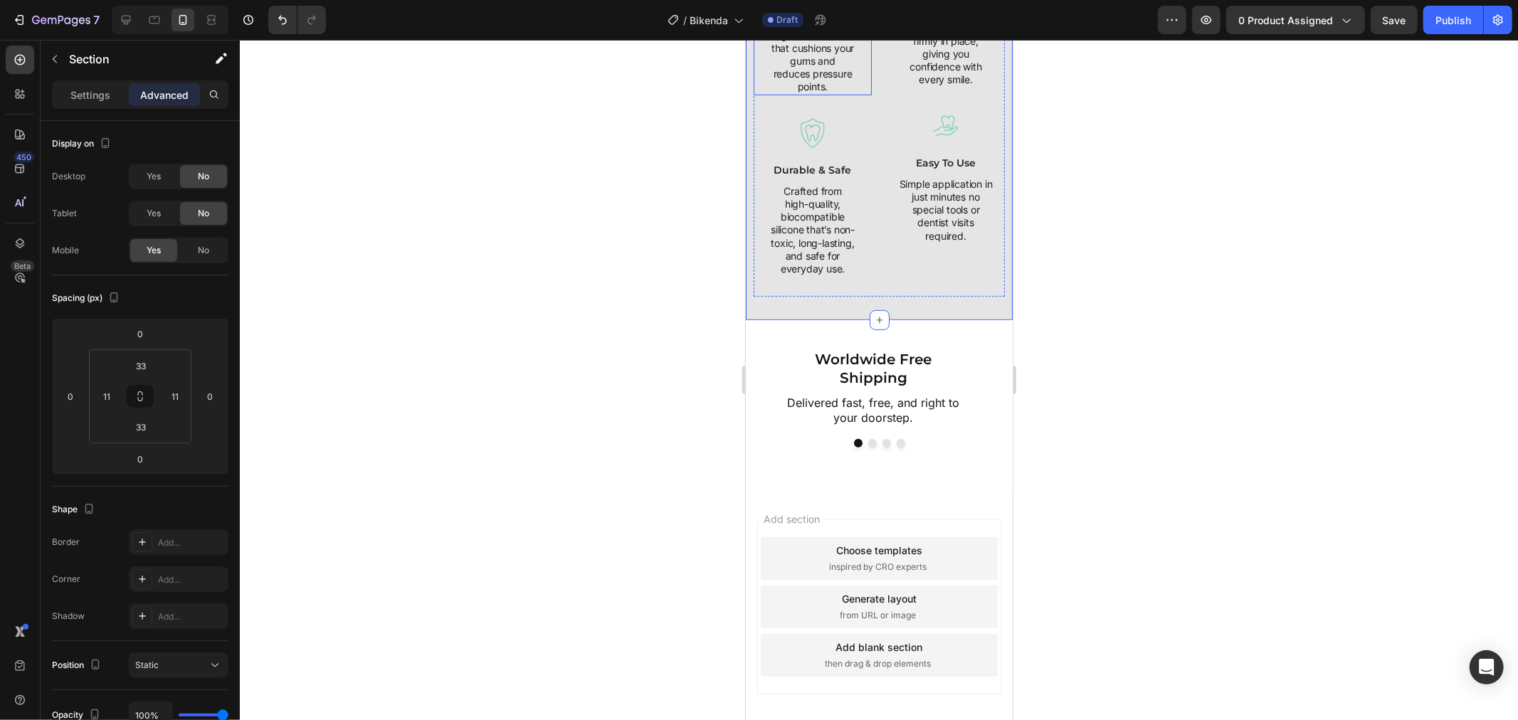
scroll to position [553, 0]
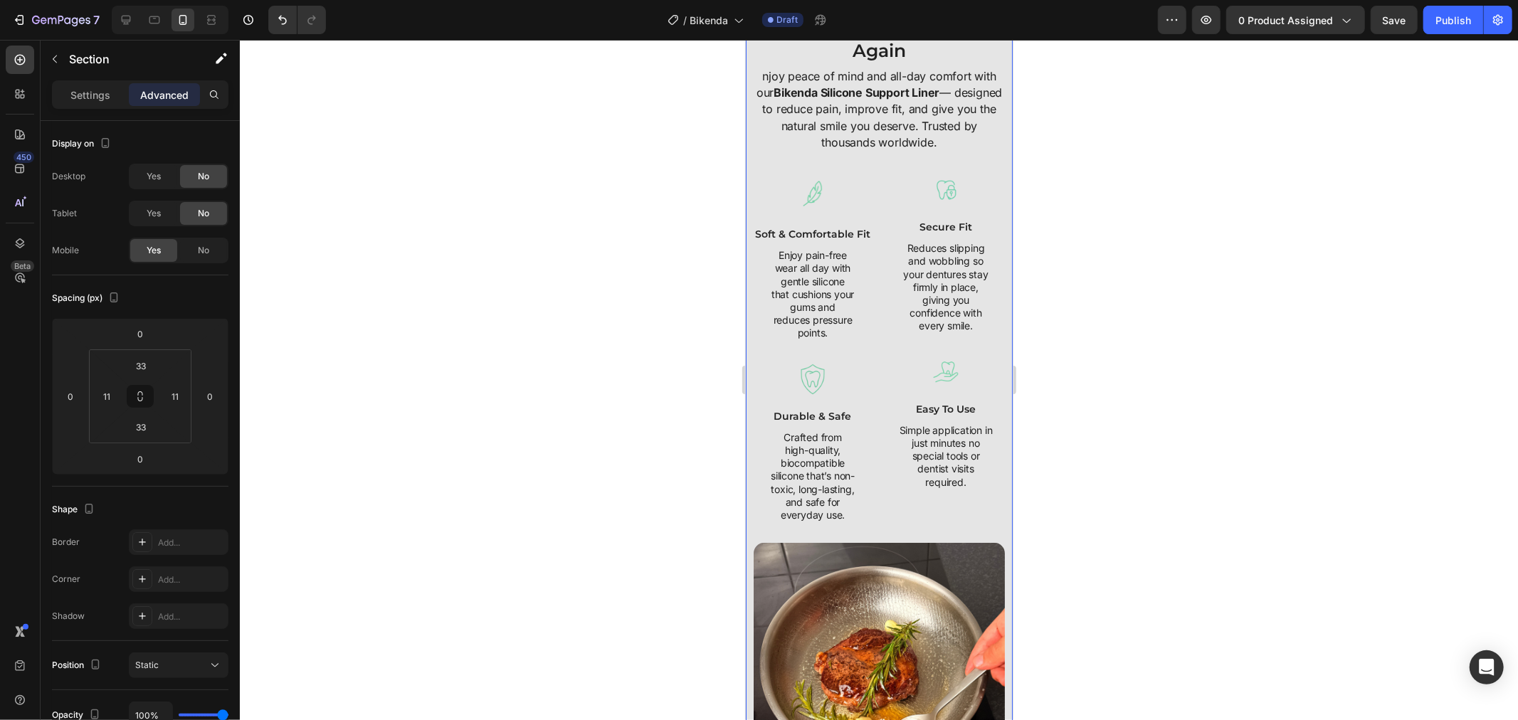
scroll to position [0, 0]
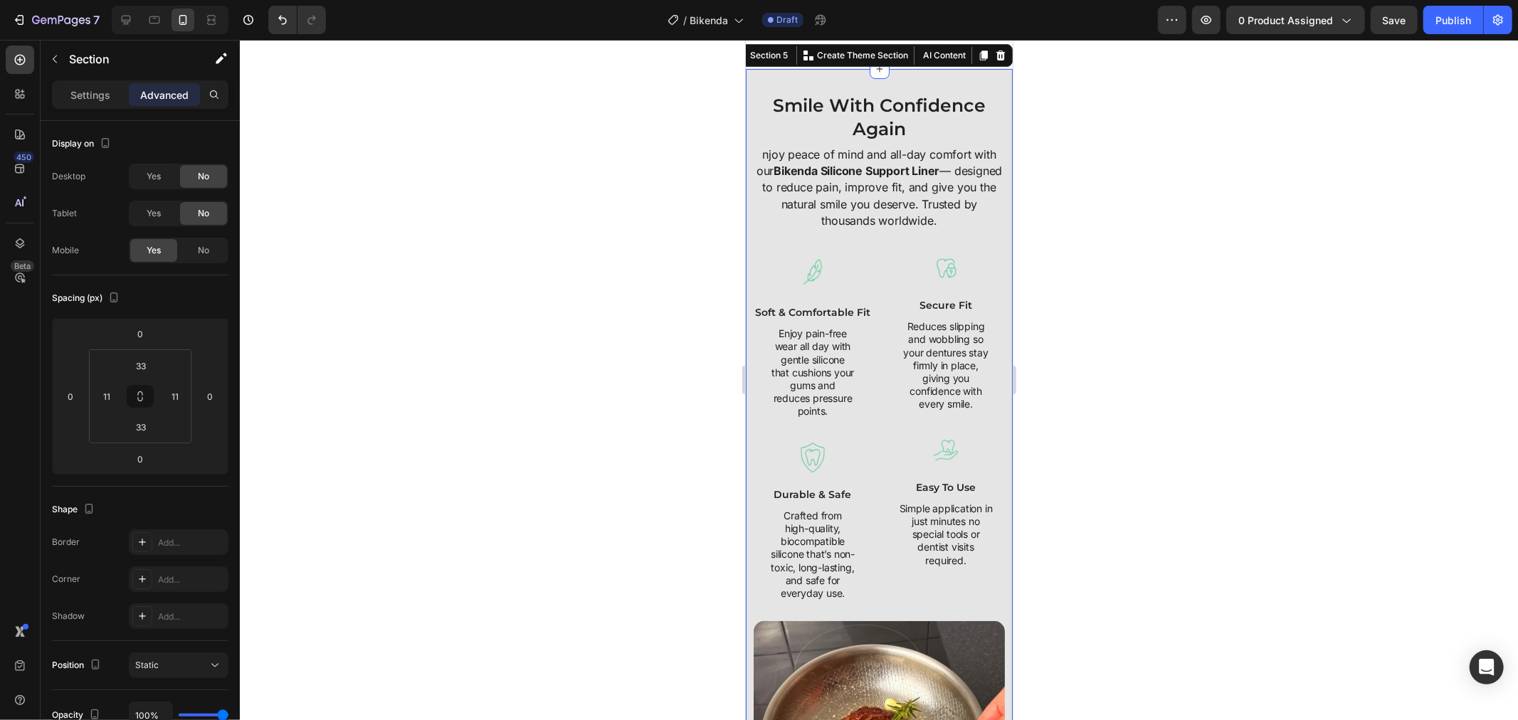
click at [660, 93] on div at bounding box center [879, 380] width 1278 height 680
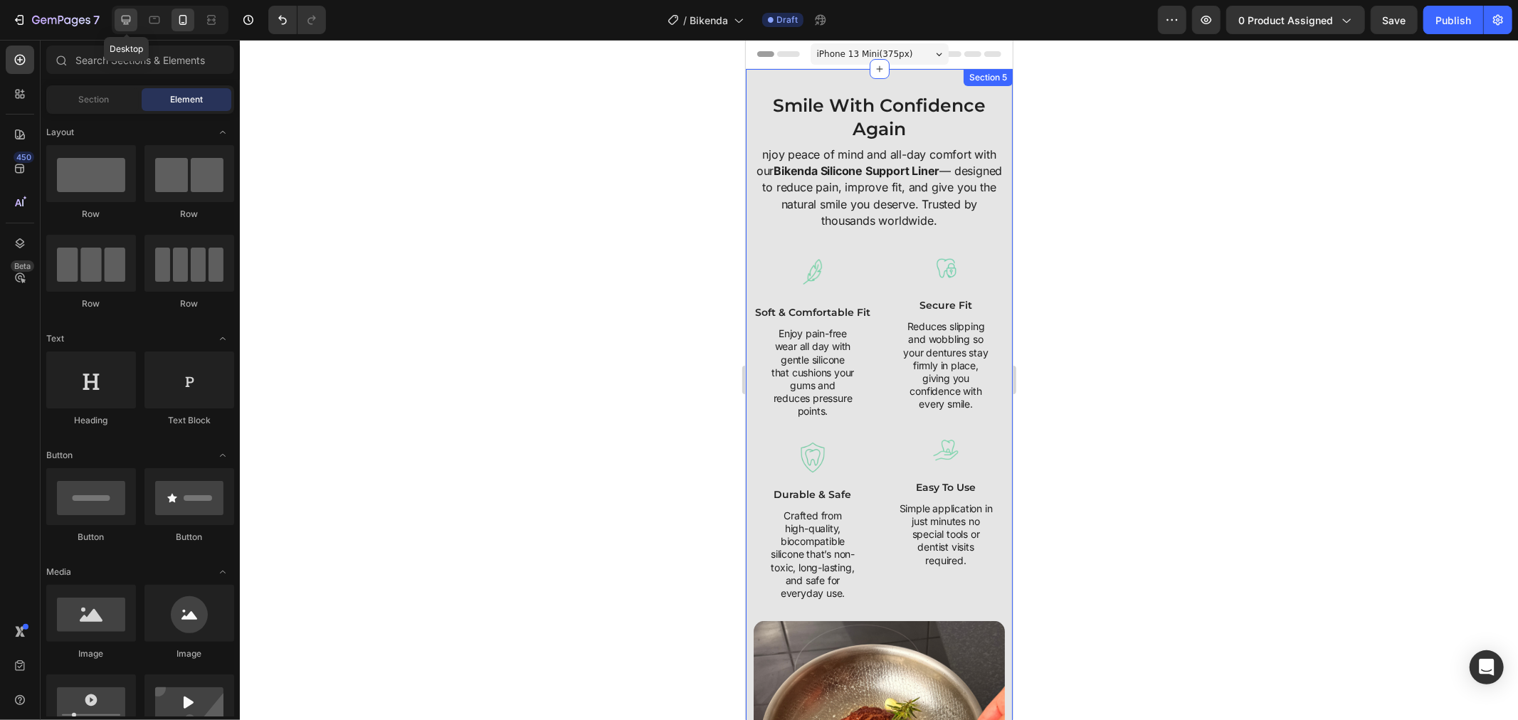
click at [125, 20] on icon at bounding box center [126, 20] width 9 height 9
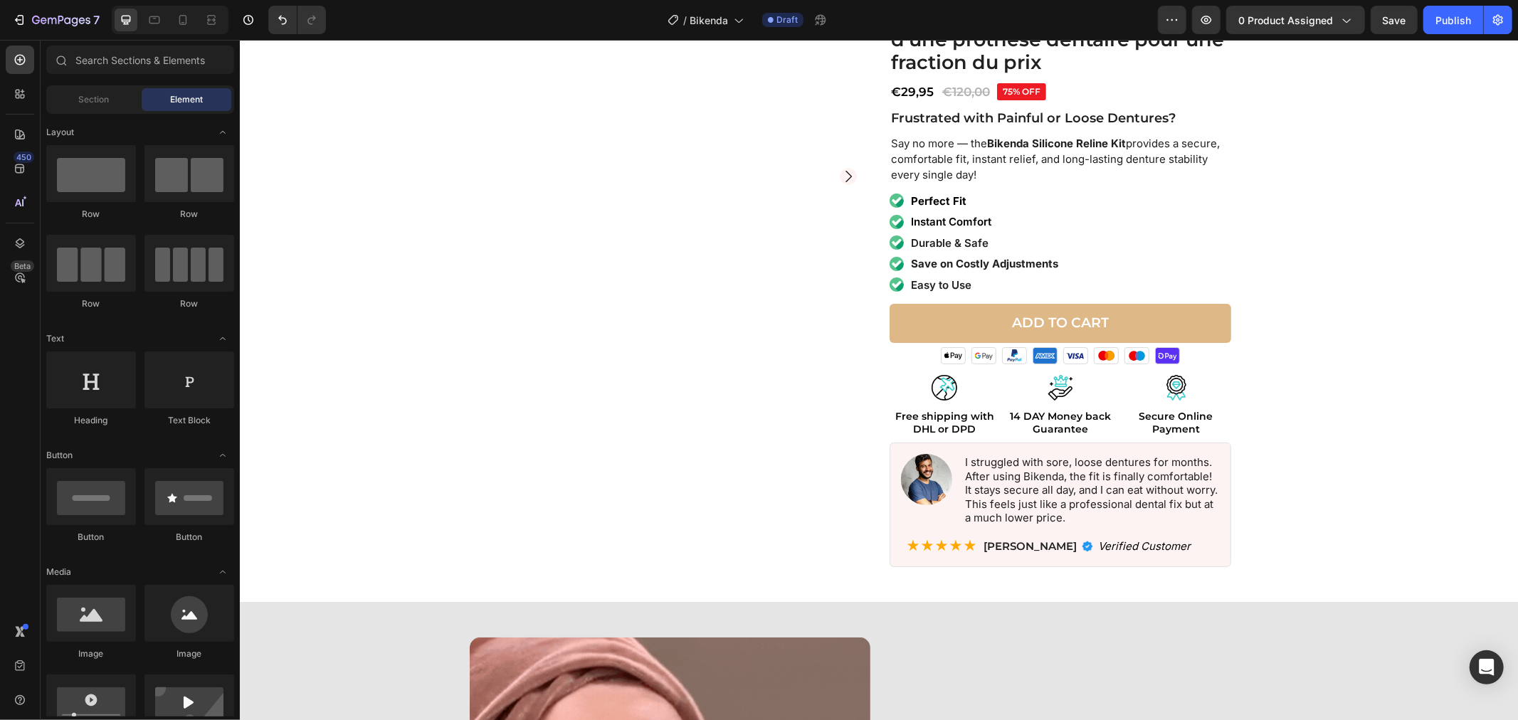
scroll to position [79, 0]
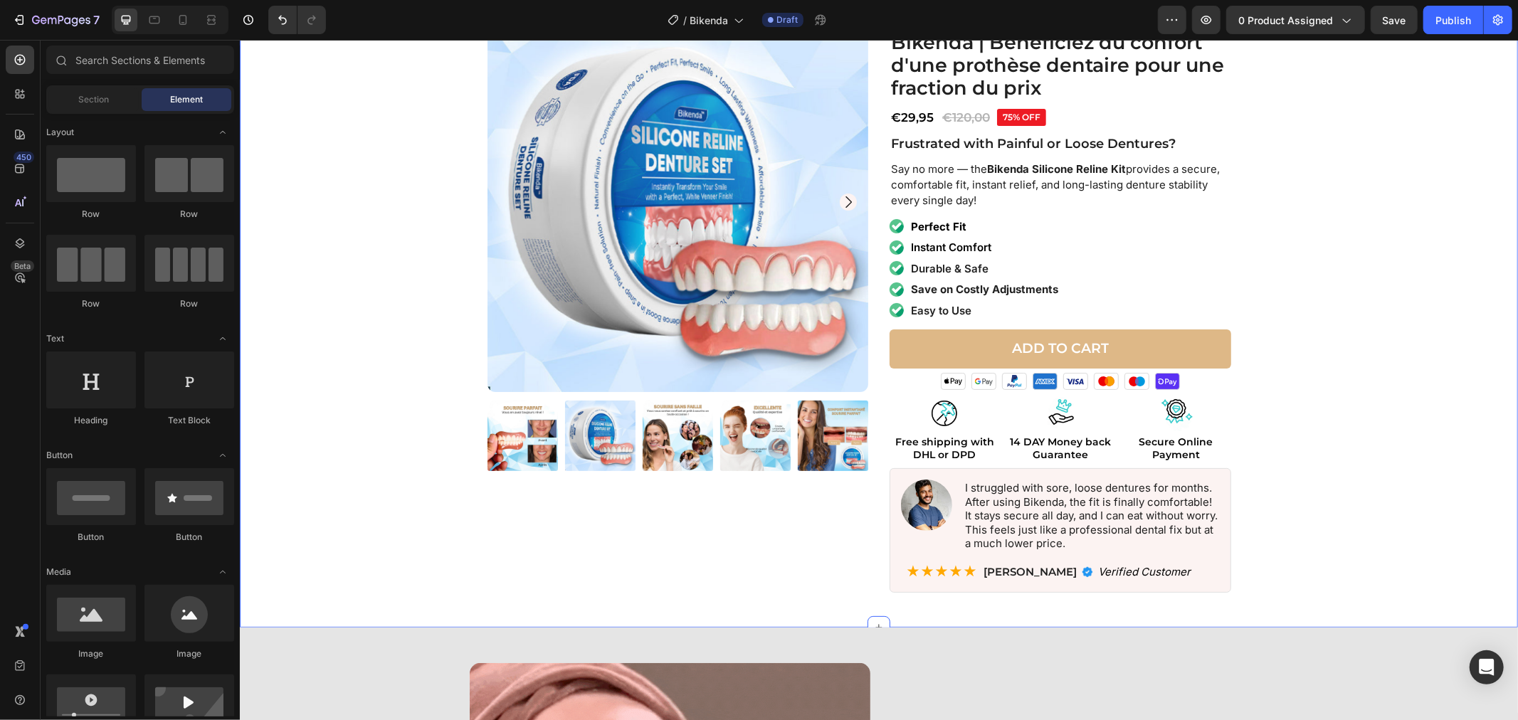
click at [438, 264] on div "Product Images Icon Icon Icon Icon Icon Icon List 4.7/5 rating based on satisfi…" at bounding box center [878, 305] width 1264 height 597
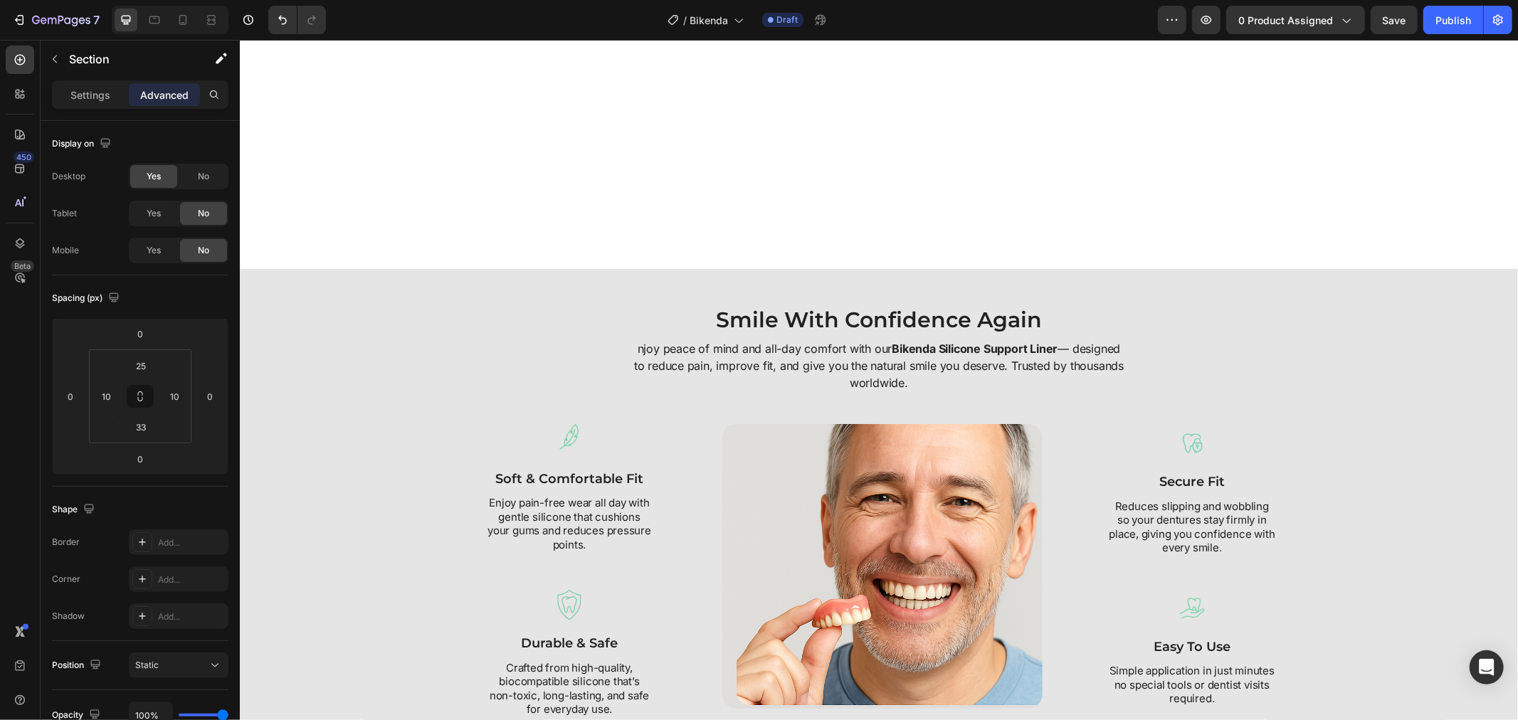
scroll to position [1897, 0]
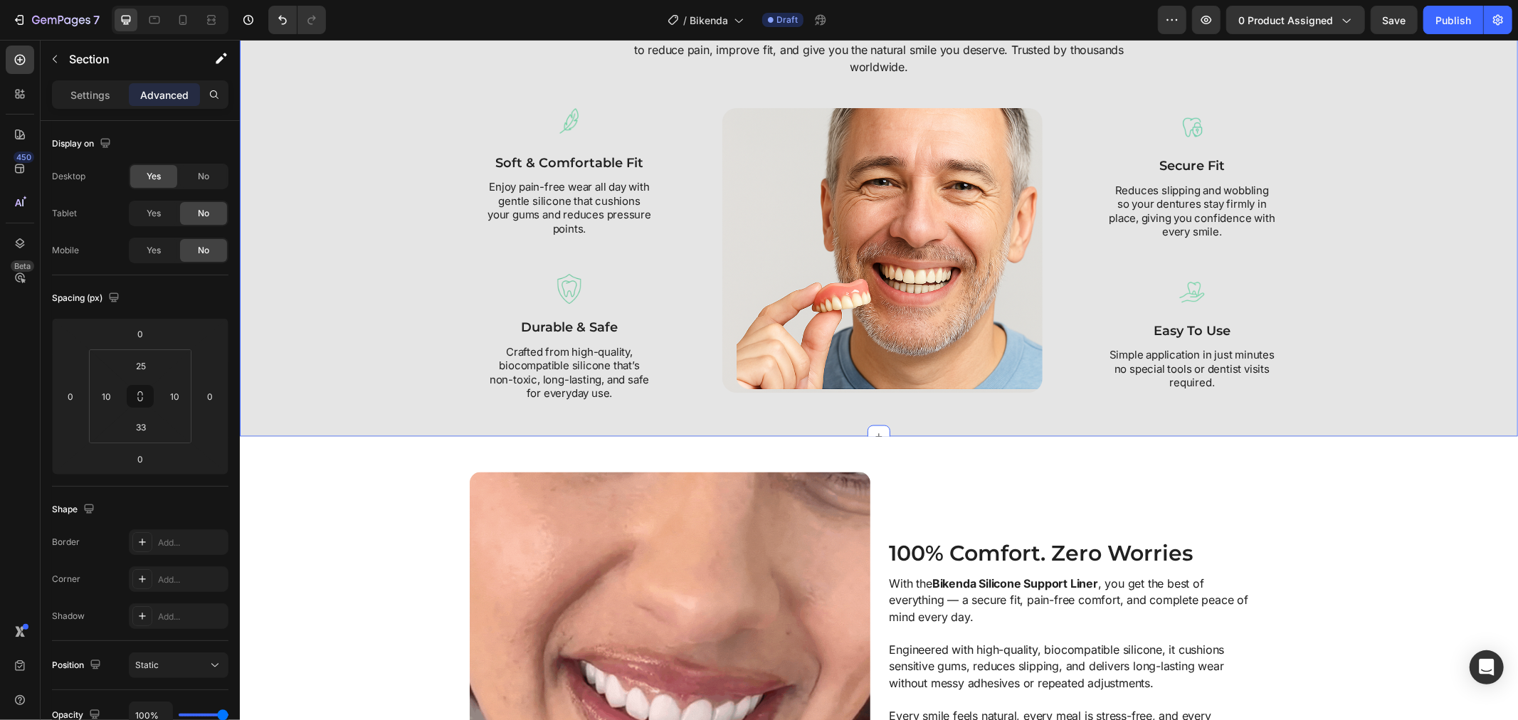
click at [438, 258] on div "Smile With Confidence Again Heading njoy peace of mind and all-day comfort with…" at bounding box center [878, 194] width 1264 height 413
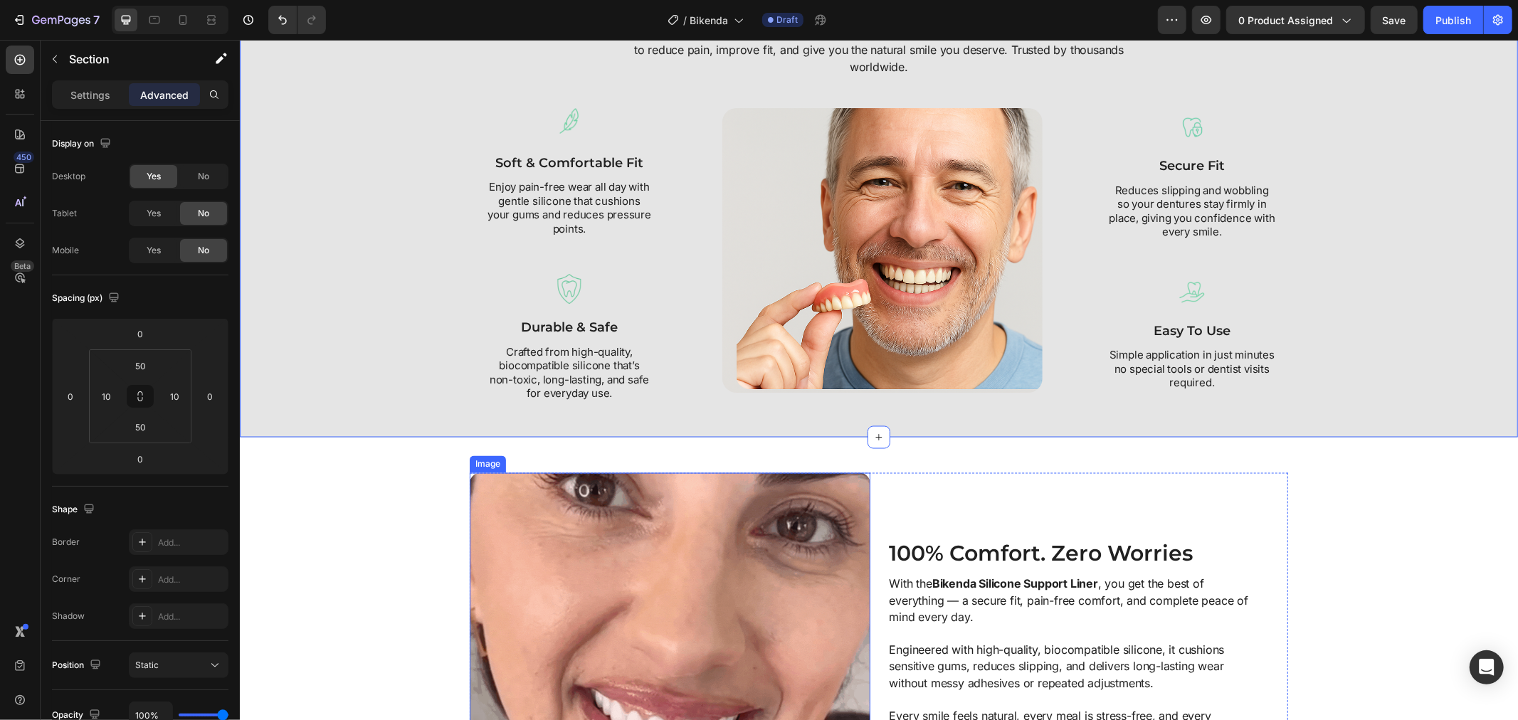
click at [850, 285] on img at bounding box center [881, 249] width 320 height 285
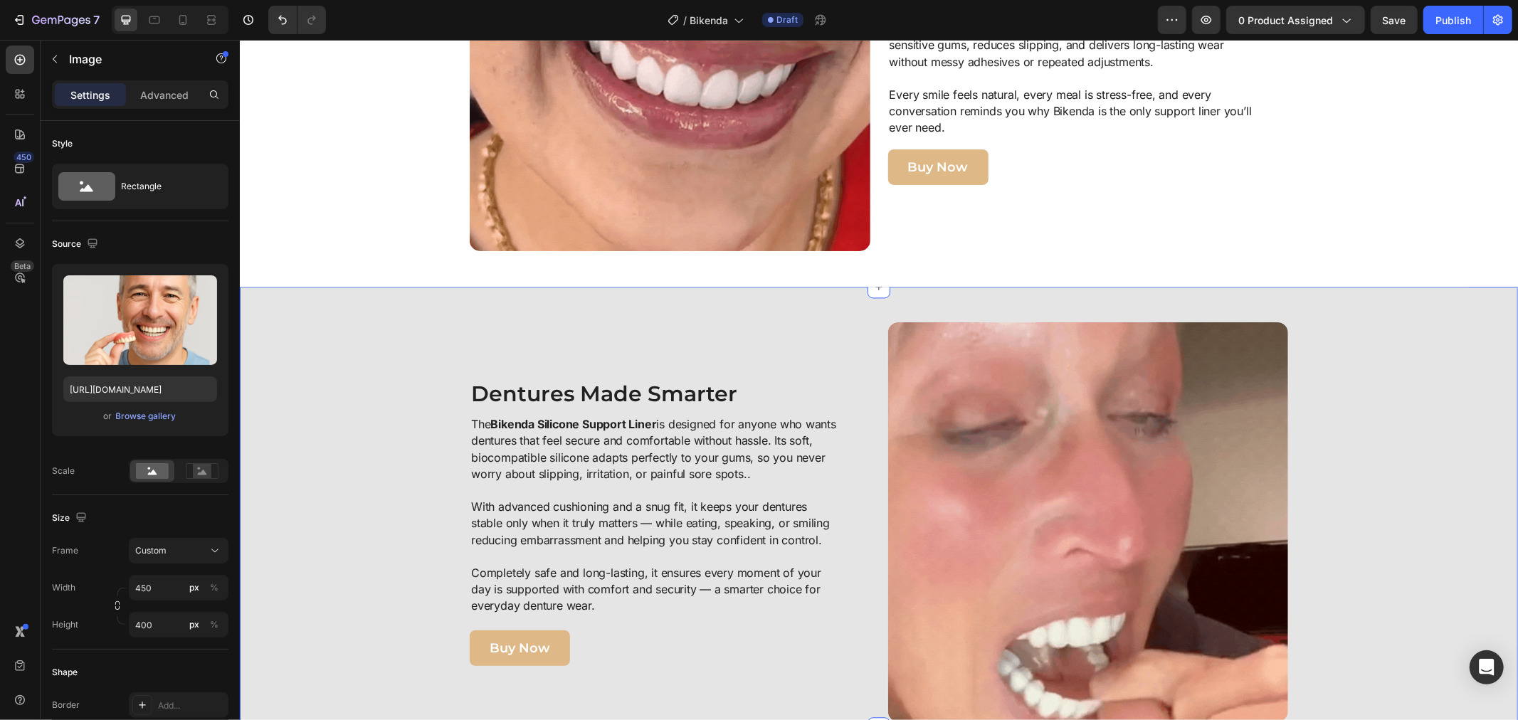
scroll to position [2529, 0]
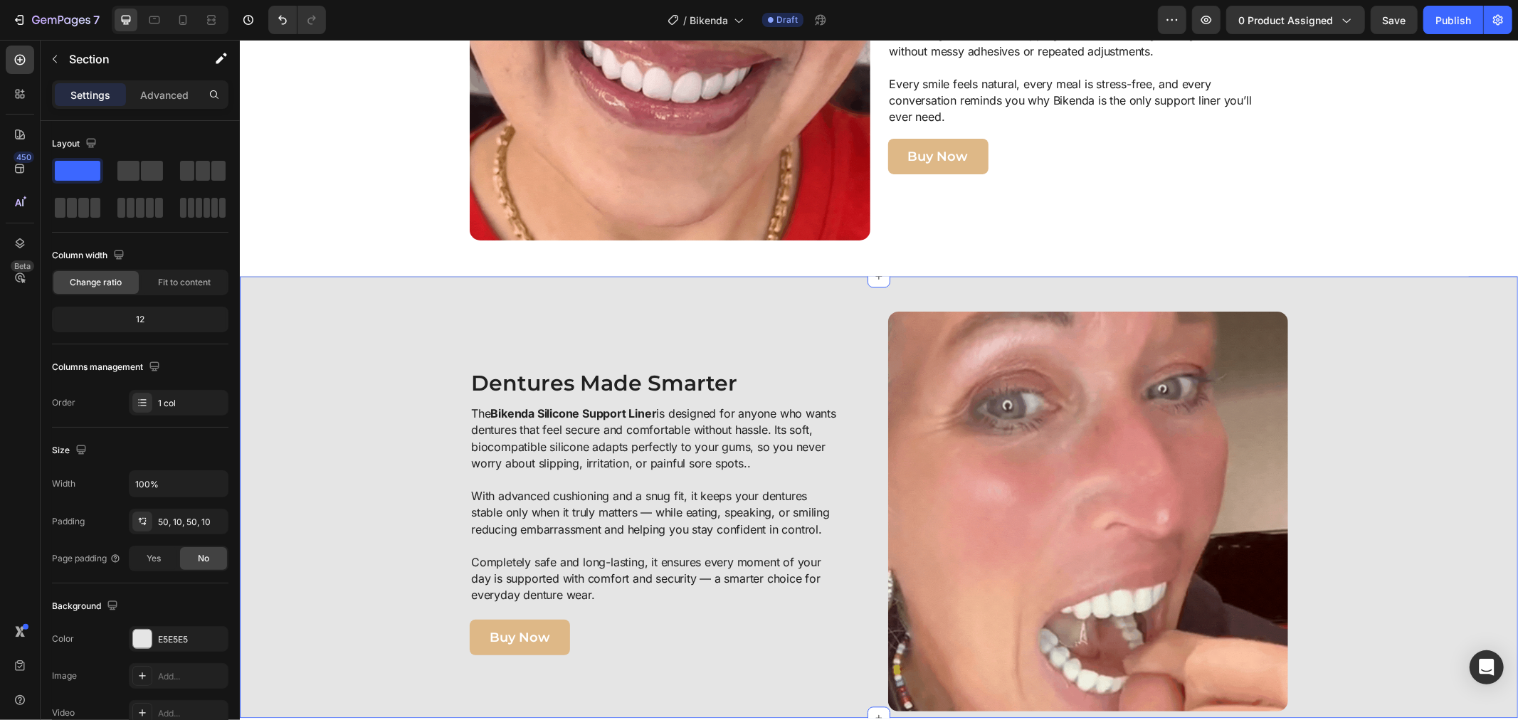
click at [426, 442] on div "Image Dentures Made Smarter Heading The Bikenda Silicone Support Liner is desig…" at bounding box center [878, 511] width 1264 height 401
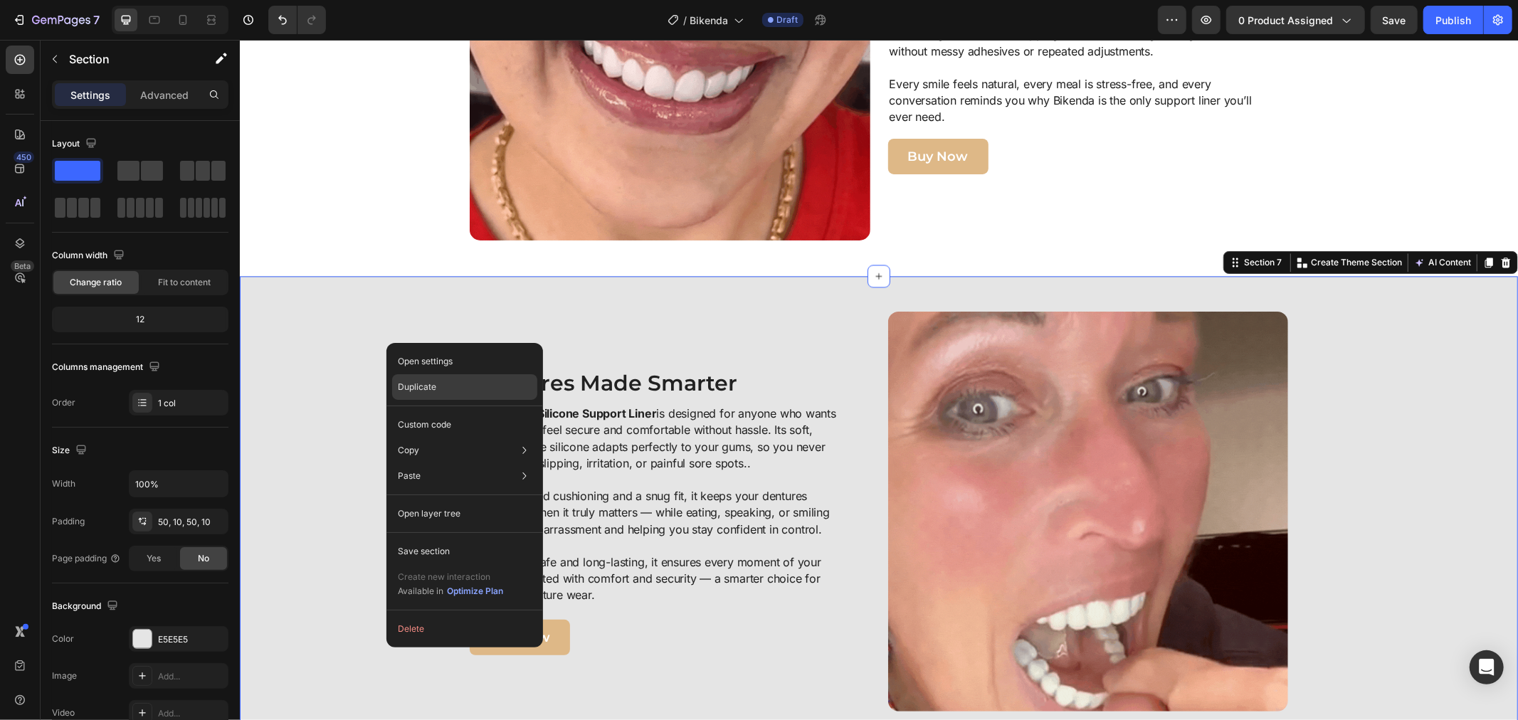
drag, startPoint x: 410, startPoint y: 384, endPoint x: 88, endPoint y: 289, distance: 336.1
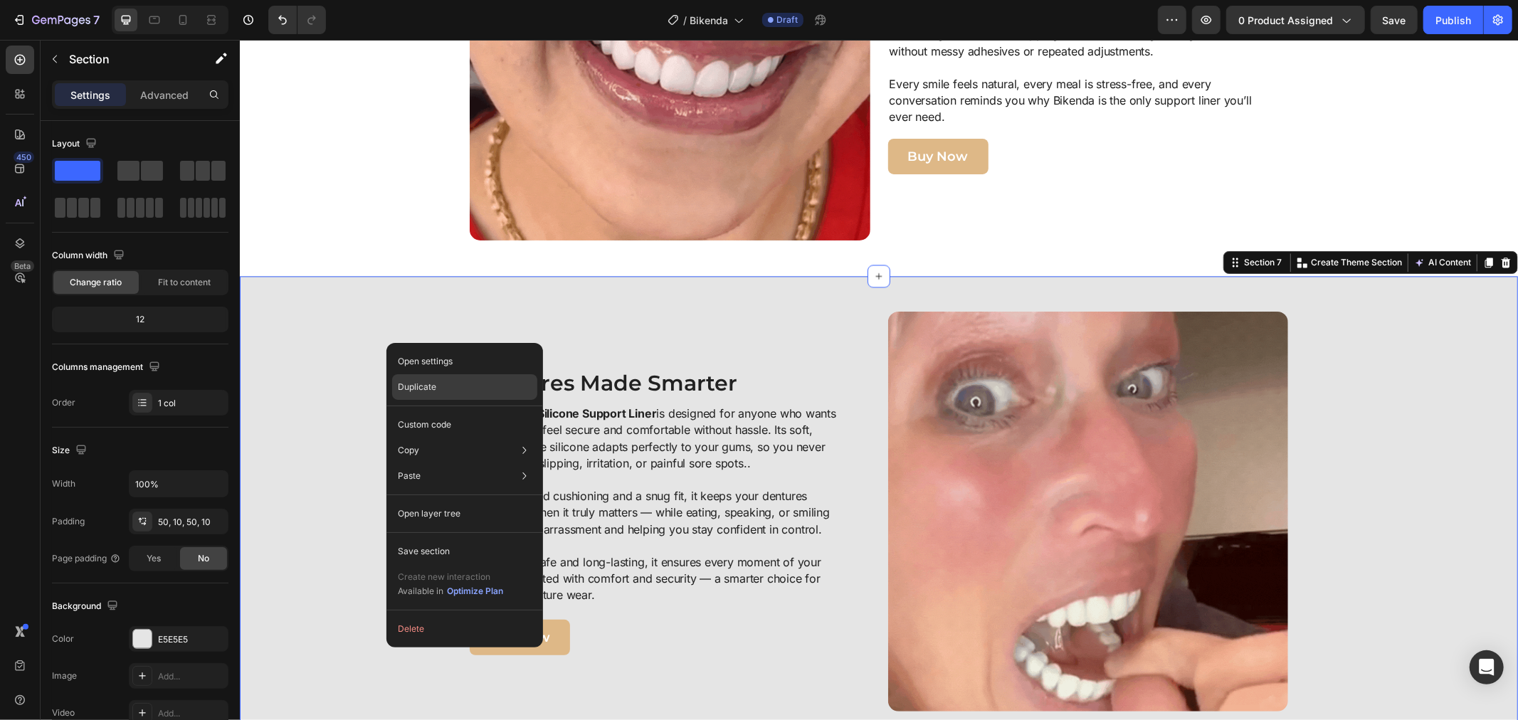
click at [410, 384] on p "Duplicate" at bounding box center [417, 387] width 38 height 13
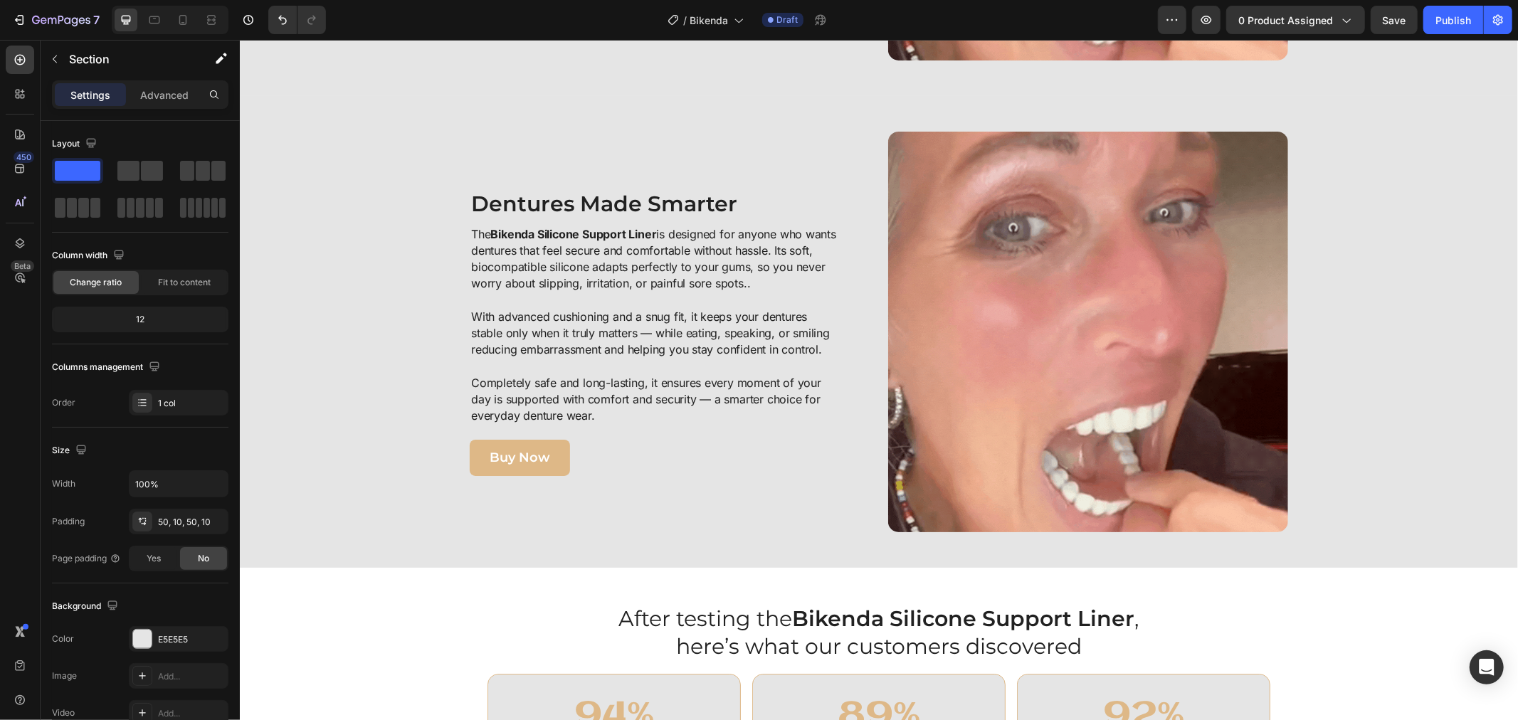
scroll to position [3187, 0]
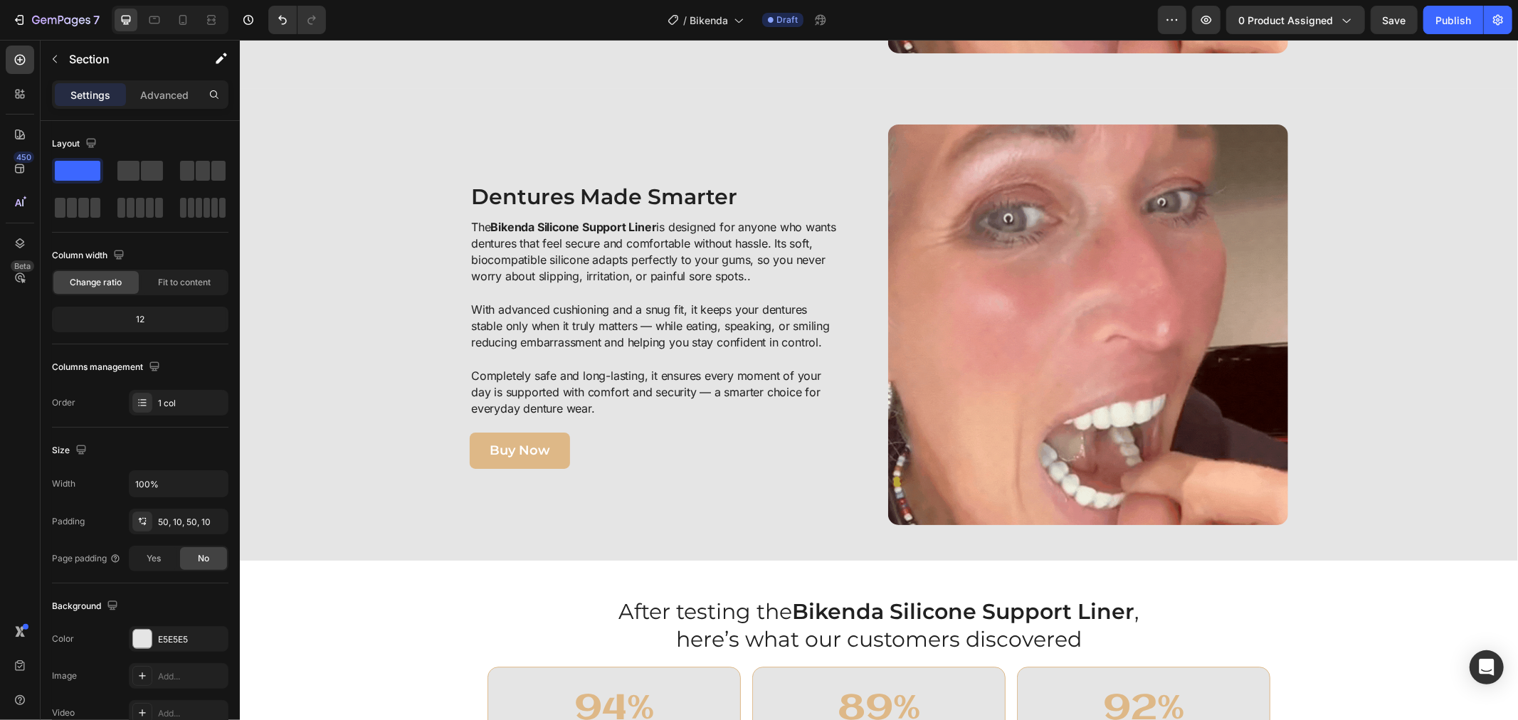
click at [290, 177] on div "Image Dentures Made Smarter Heading The Bikenda Silicone Support Liner is desig…" at bounding box center [878, 324] width 1264 height 401
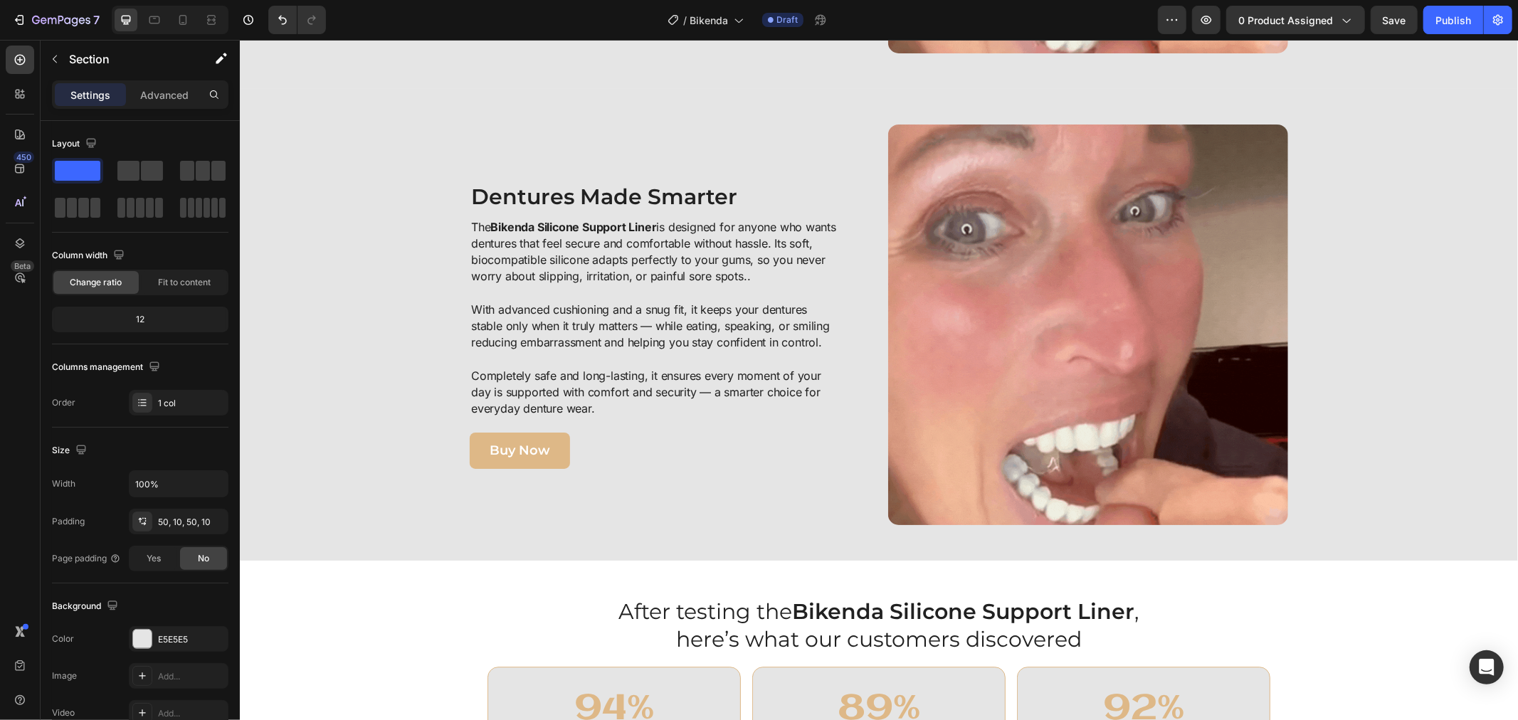
click at [420, 204] on div "Image Dentures Made Smarter Heading The Bikenda Silicone Support Liner is desig…" at bounding box center [878, 324] width 1264 height 401
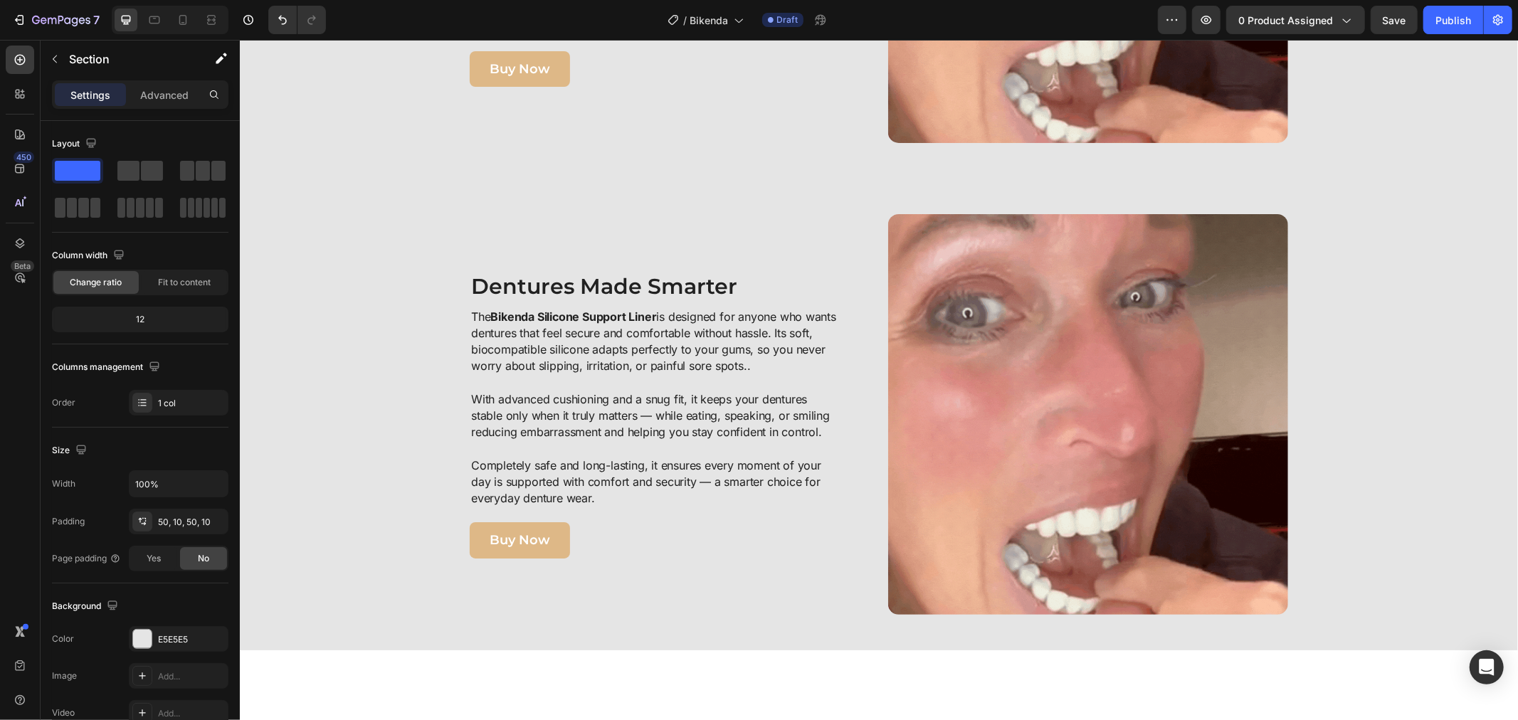
scroll to position [2950, 0]
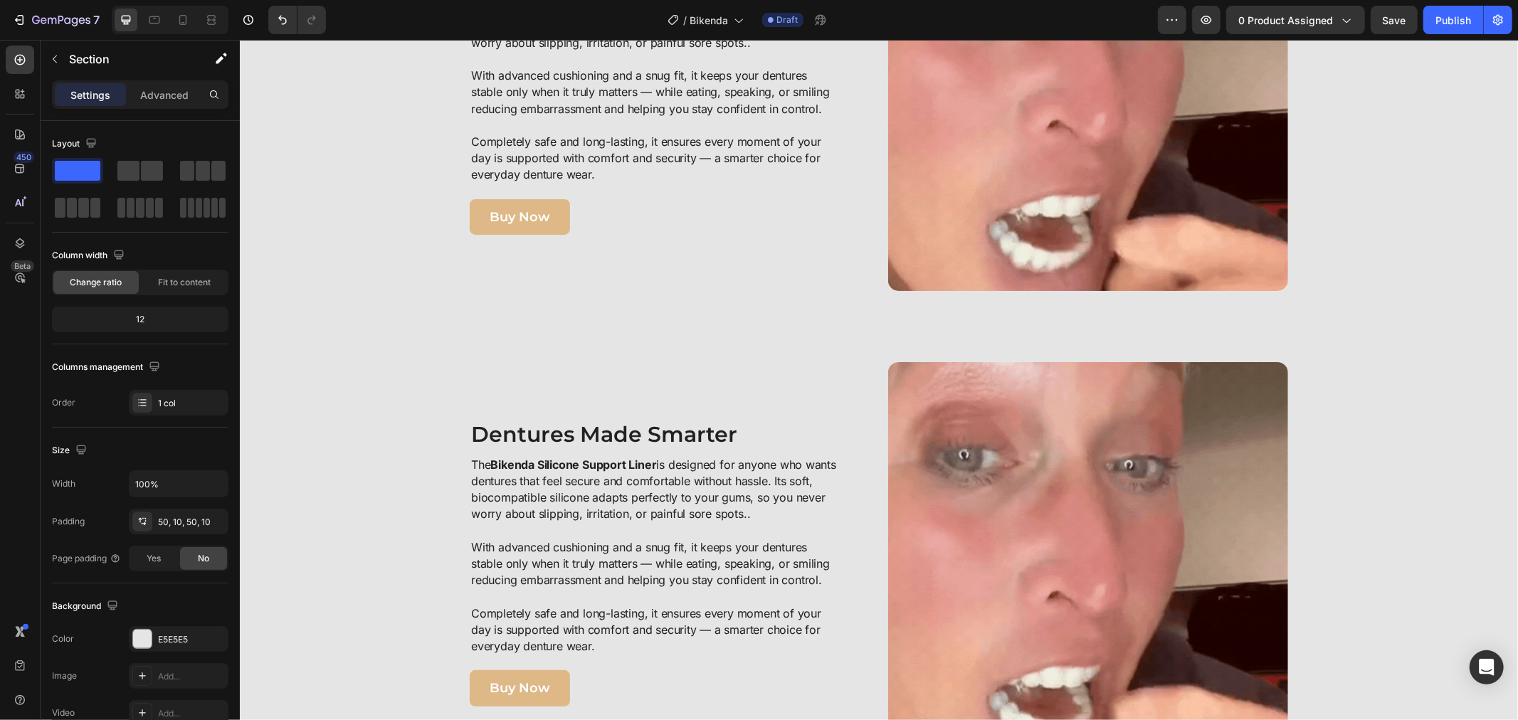
click at [383, 386] on div "Image Dentures Made Smarter Heading The Bikenda Silicone Support Liner is desig…" at bounding box center [878, 561] width 1264 height 401
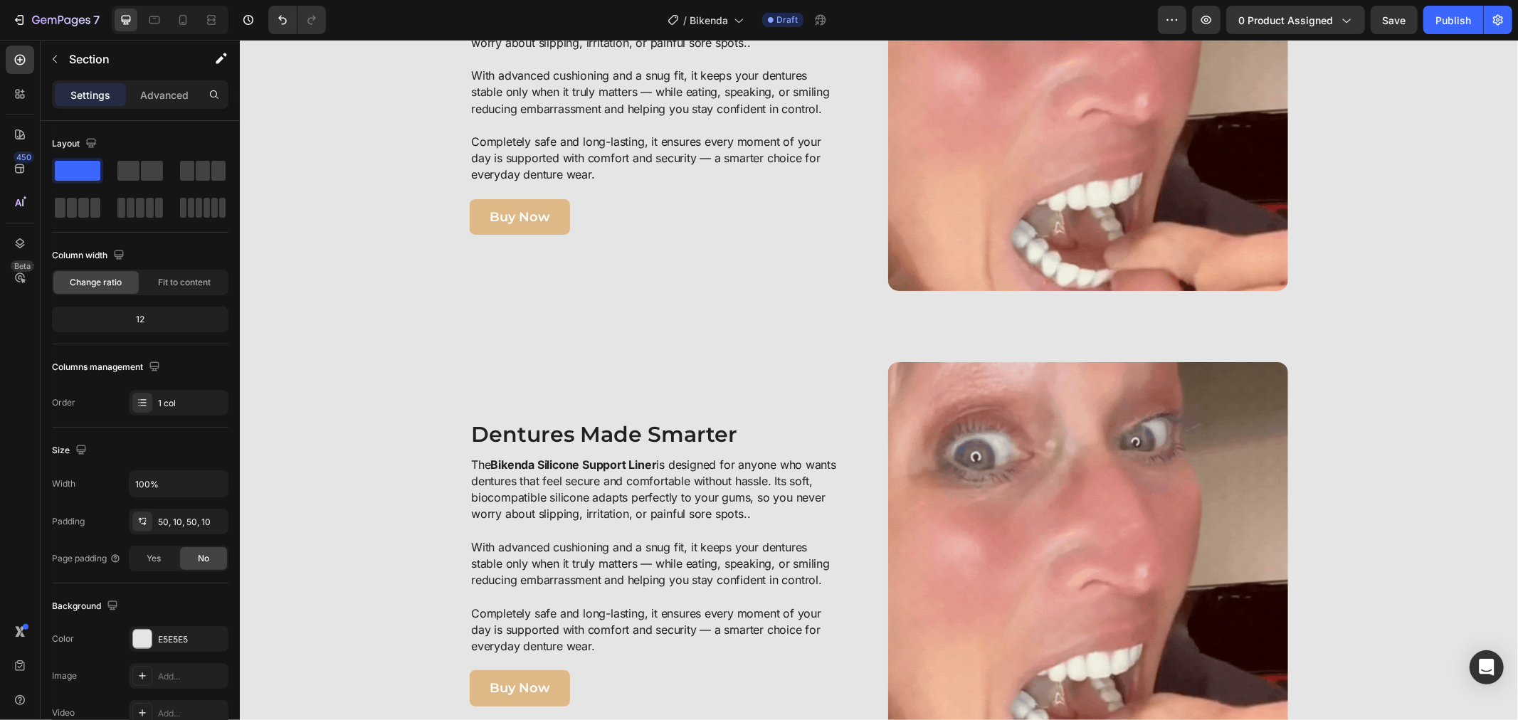
click at [390, 391] on div "Image Dentures Made Smarter Heading The Bikenda Silicone Support Liner is desig…" at bounding box center [878, 561] width 1264 height 401
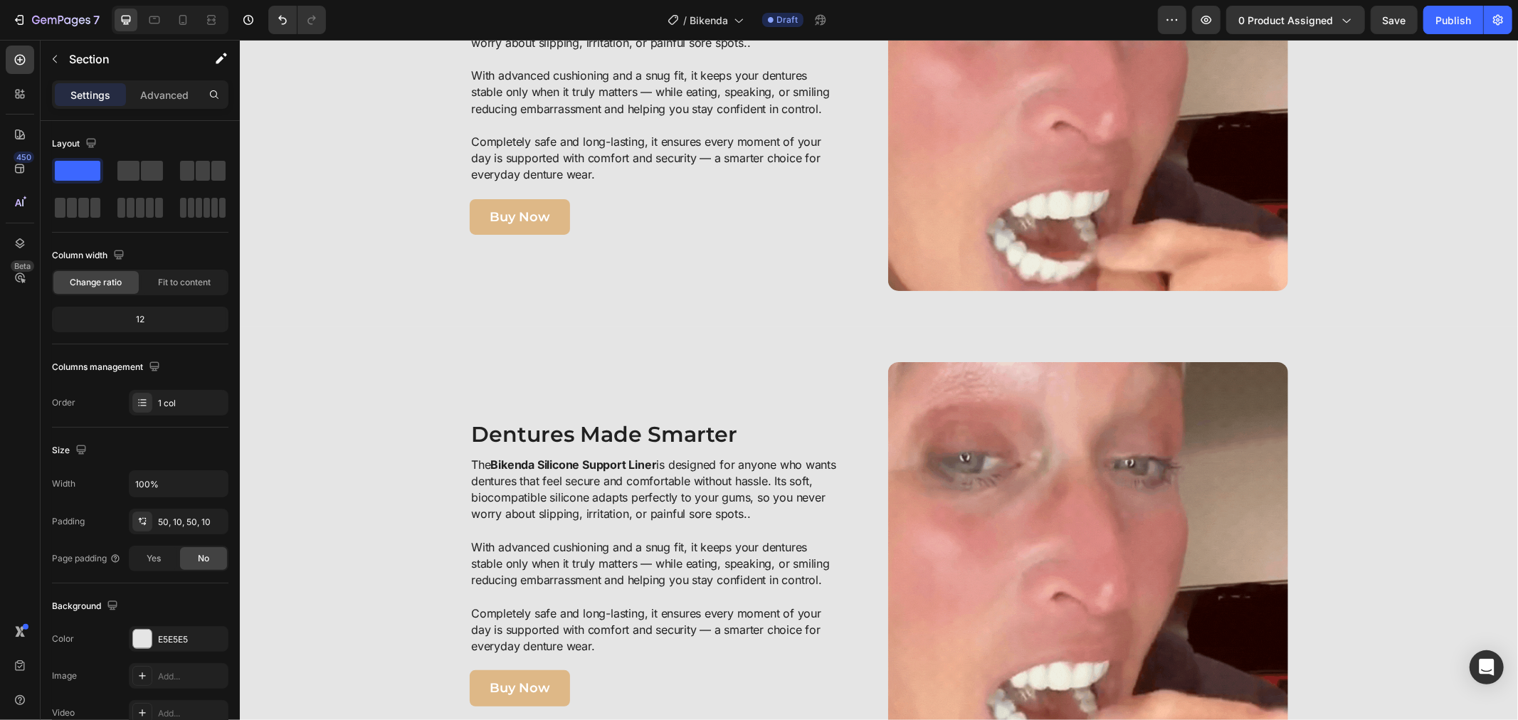
click at [390, 391] on div "Image Dentures Made Smarter Heading The Bikenda Silicone Support Liner is desig…" at bounding box center [878, 561] width 1264 height 401
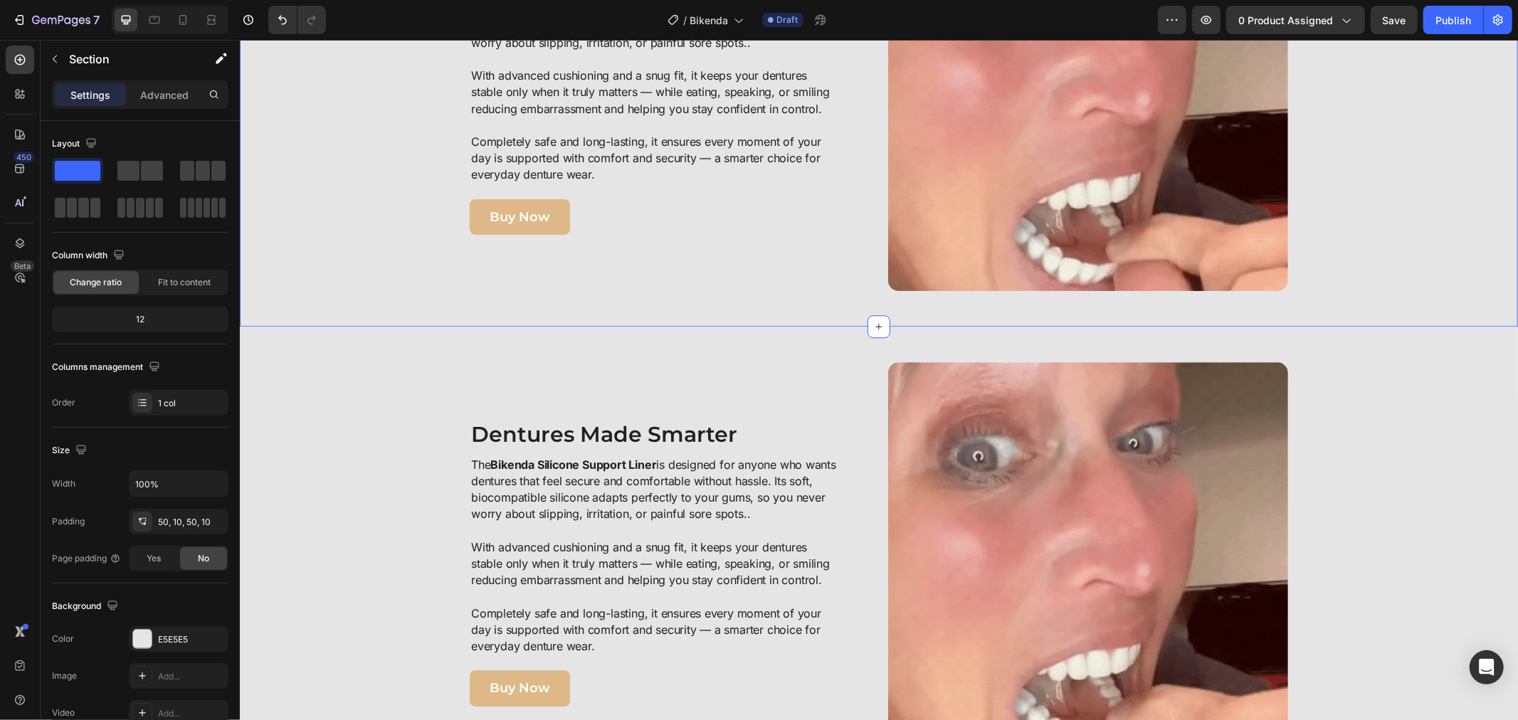
click at [388, 258] on div "Image Dentures Made Smarter Heading The Bikenda Silicone Support Liner is desig…" at bounding box center [878, 90] width 1264 height 401
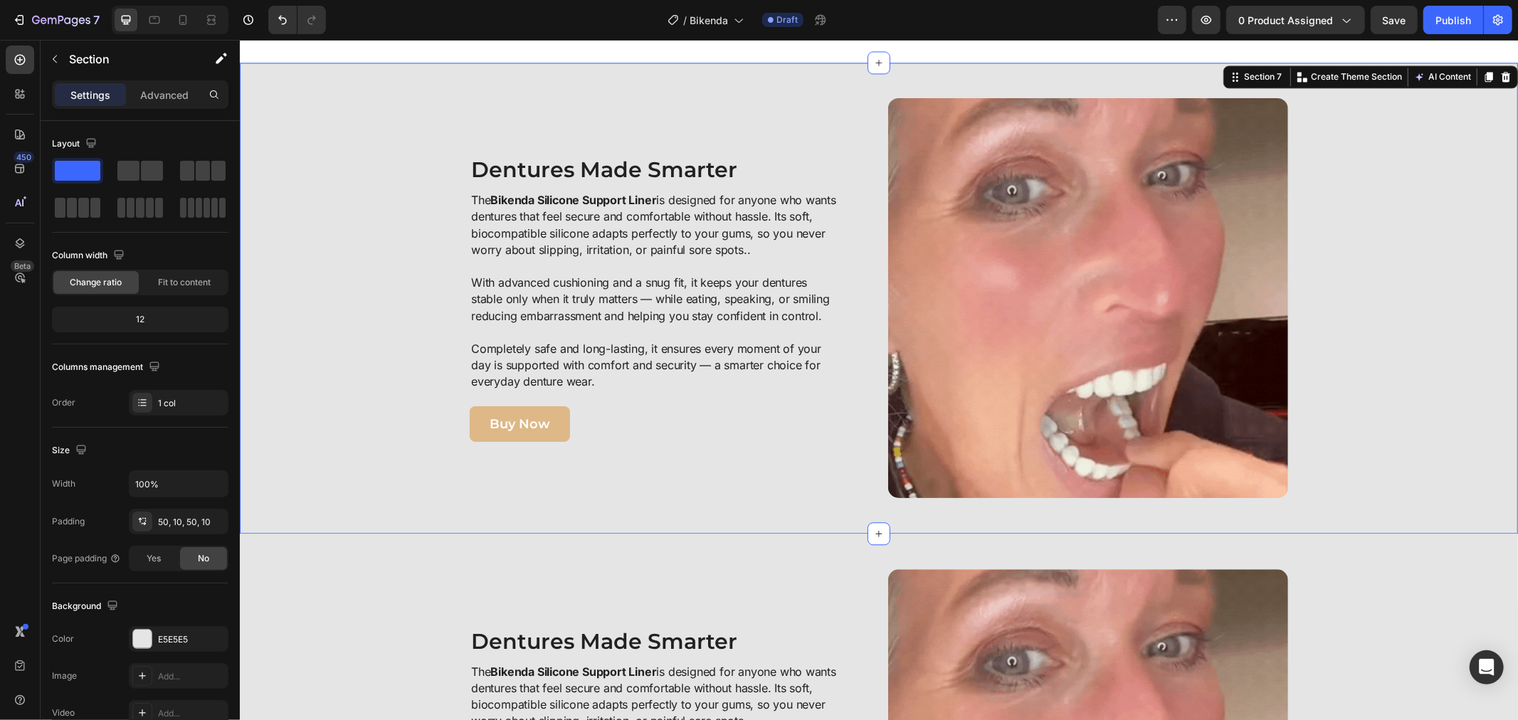
scroll to position [2713, 0]
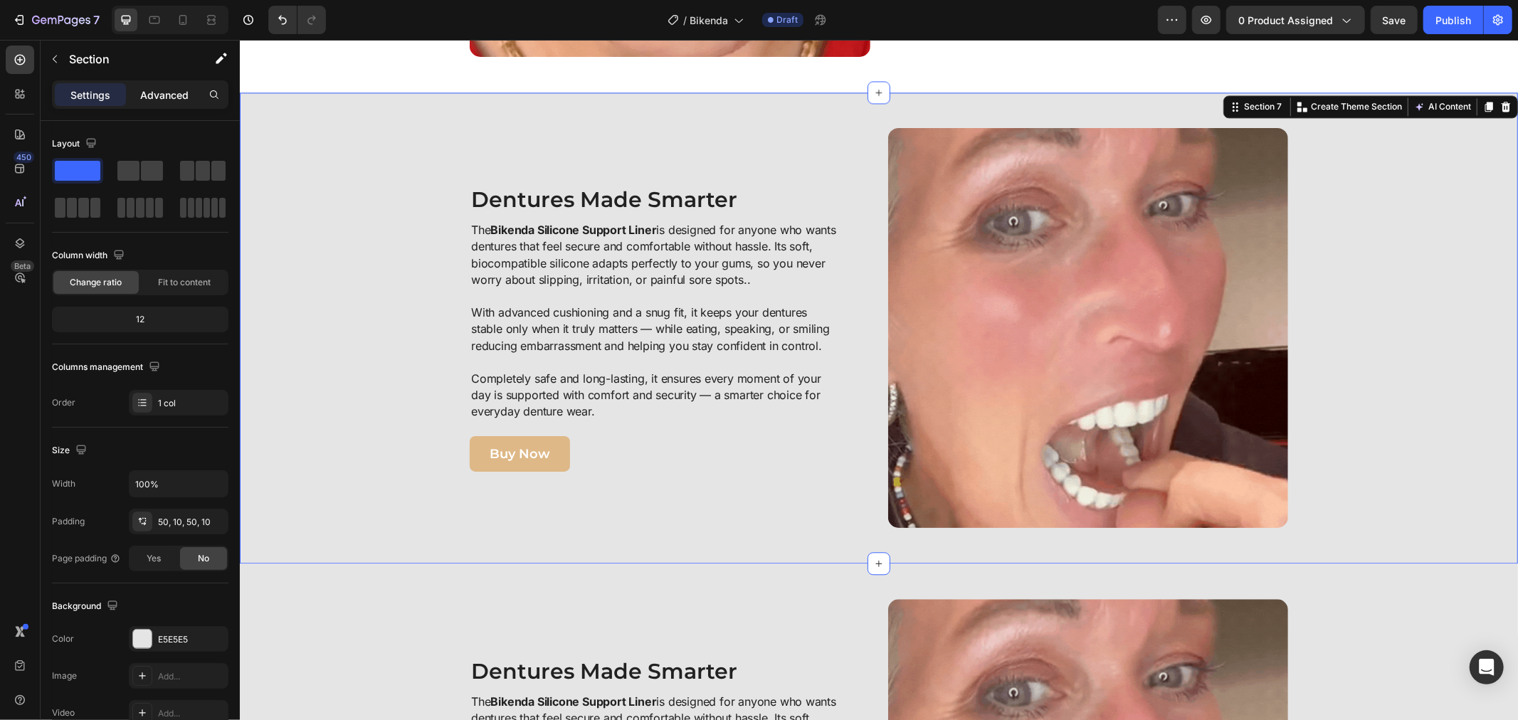
click at [174, 97] on p "Advanced" at bounding box center [164, 95] width 48 height 15
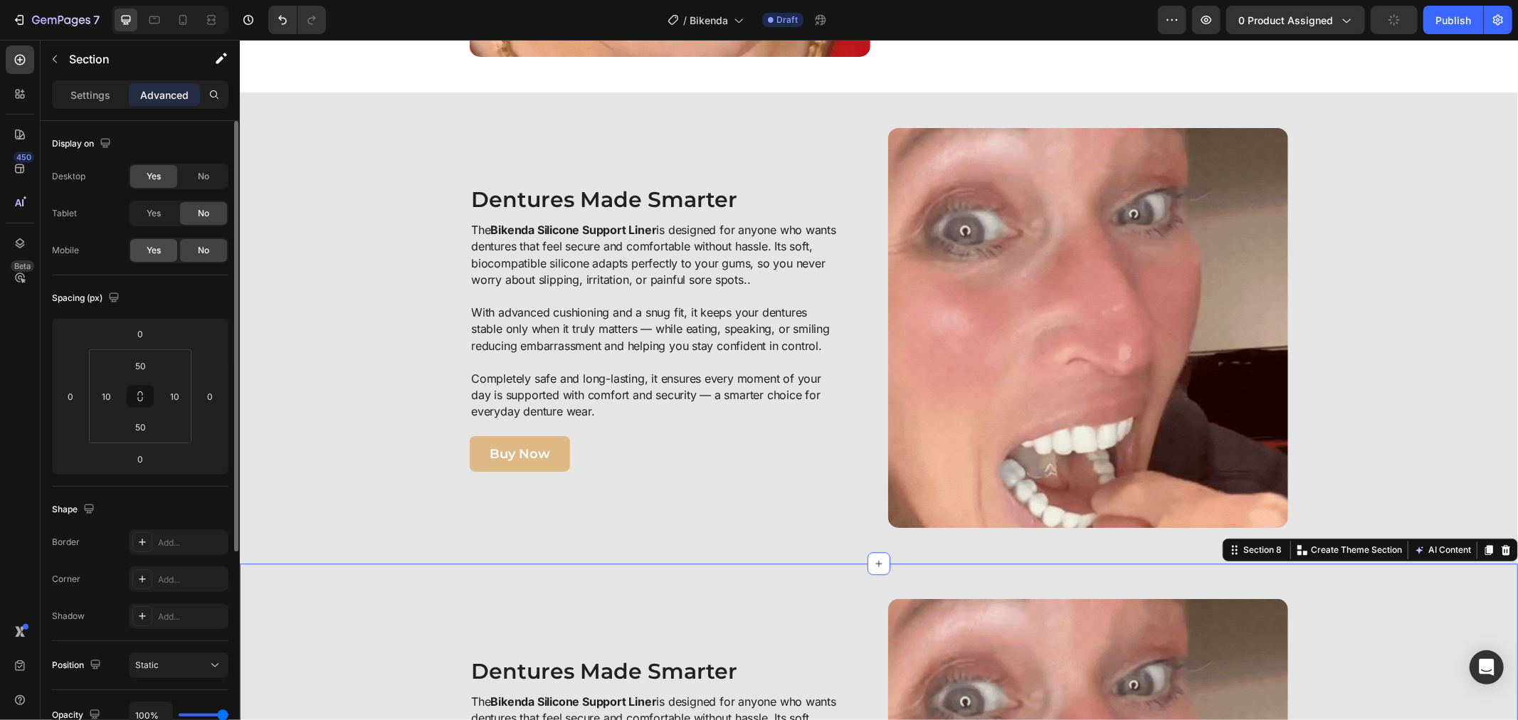
click at [153, 244] on span "Yes" at bounding box center [154, 250] width 14 height 13
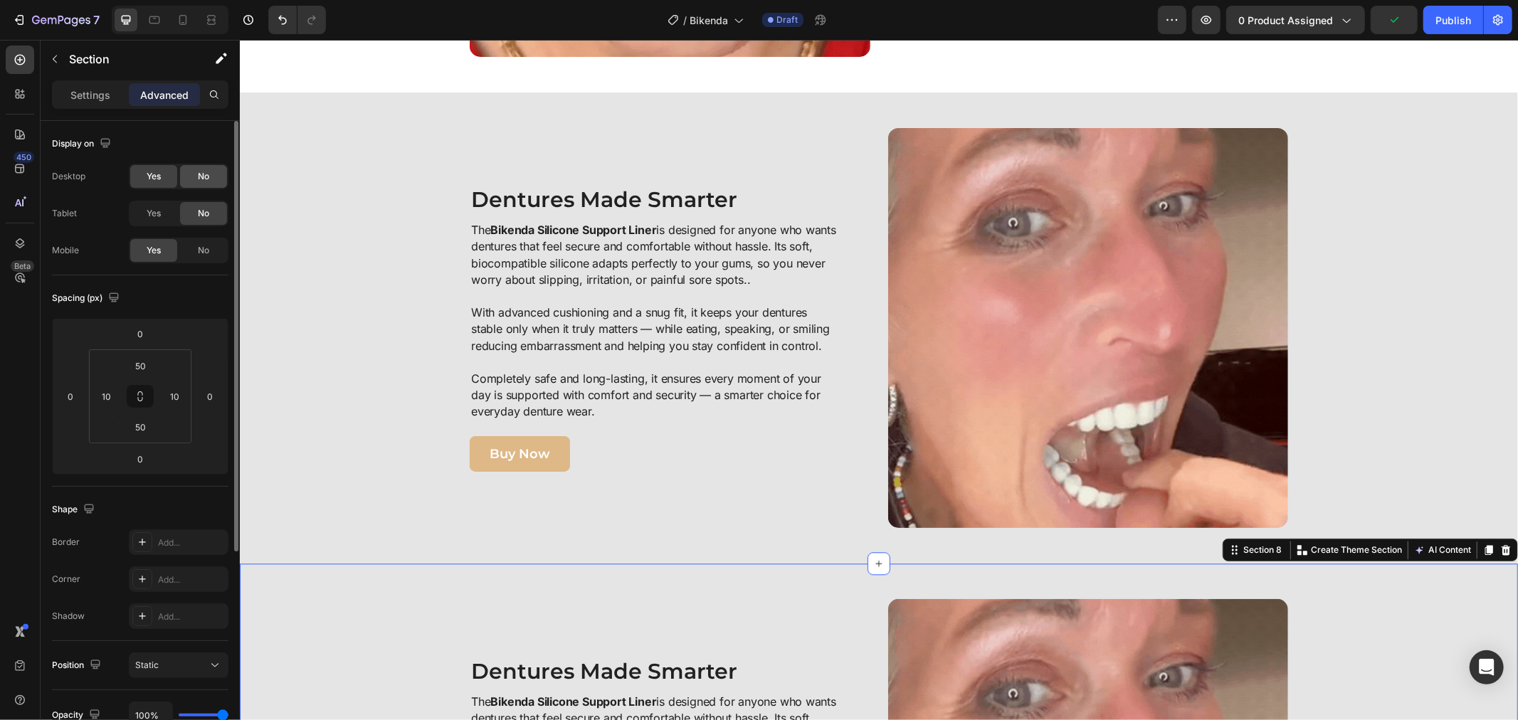
click at [201, 179] on span "No" at bounding box center [203, 176] width 11 height 13
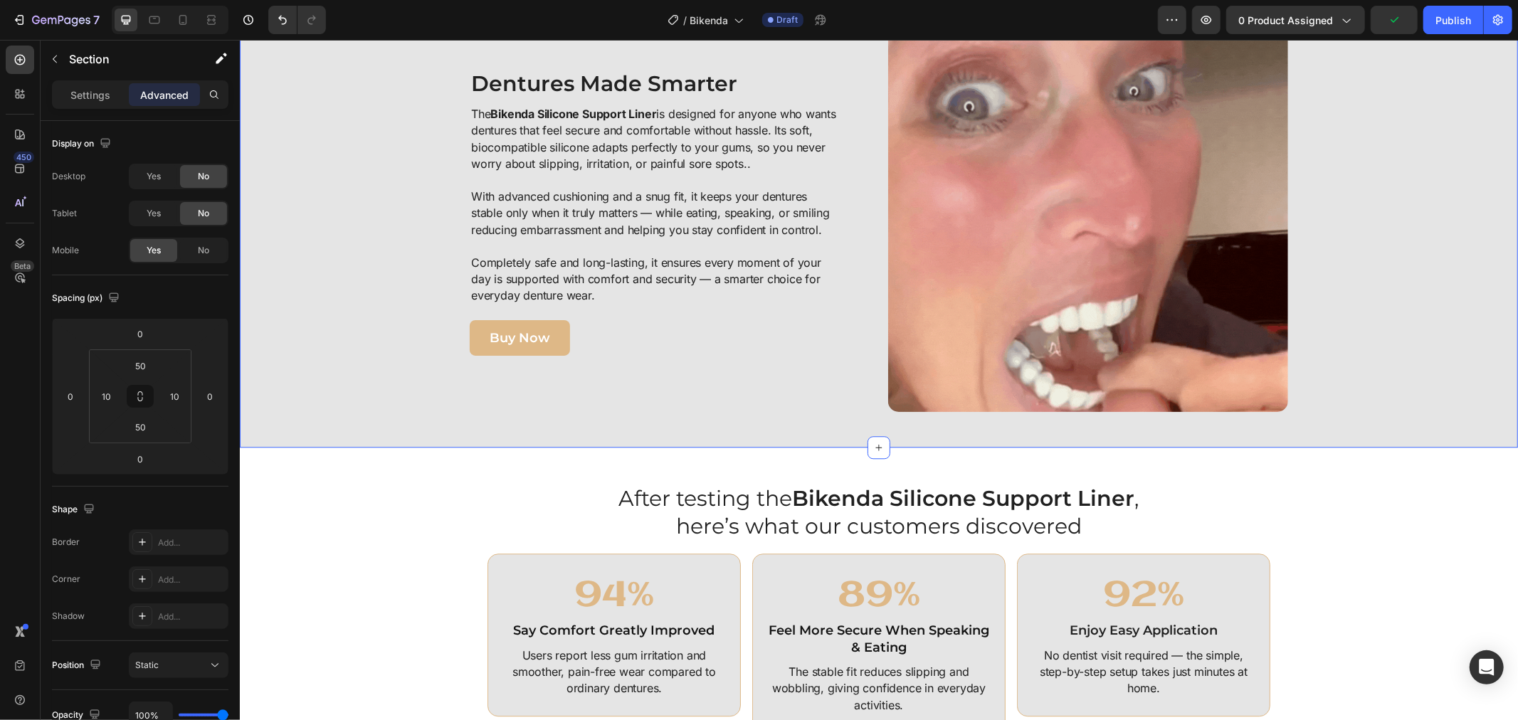
scroll to position [2950, 0]
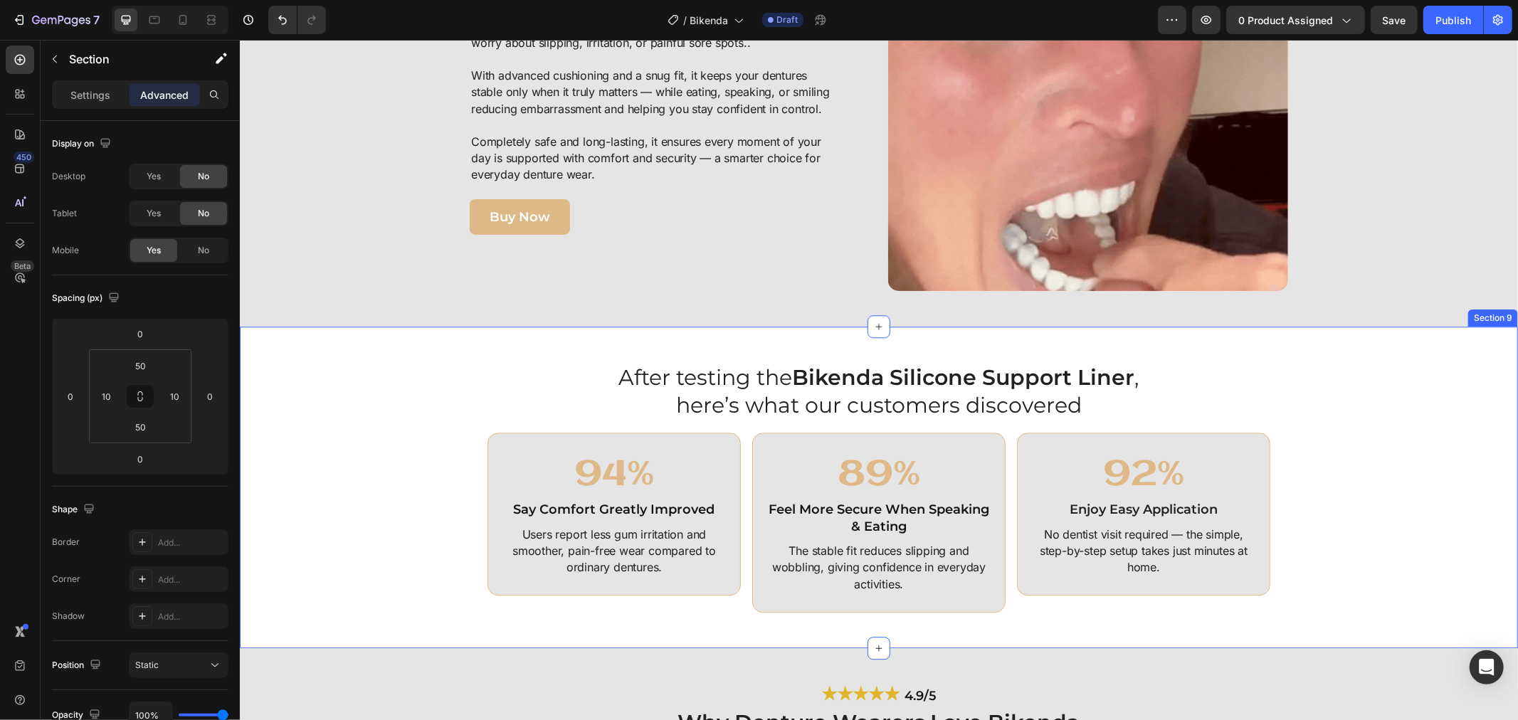
click at [401, 451] on div "After testing the Bikenda Silicone Support Liner , here’s what our customers di…" at bounding box center [878, 486] width 1264 height 250
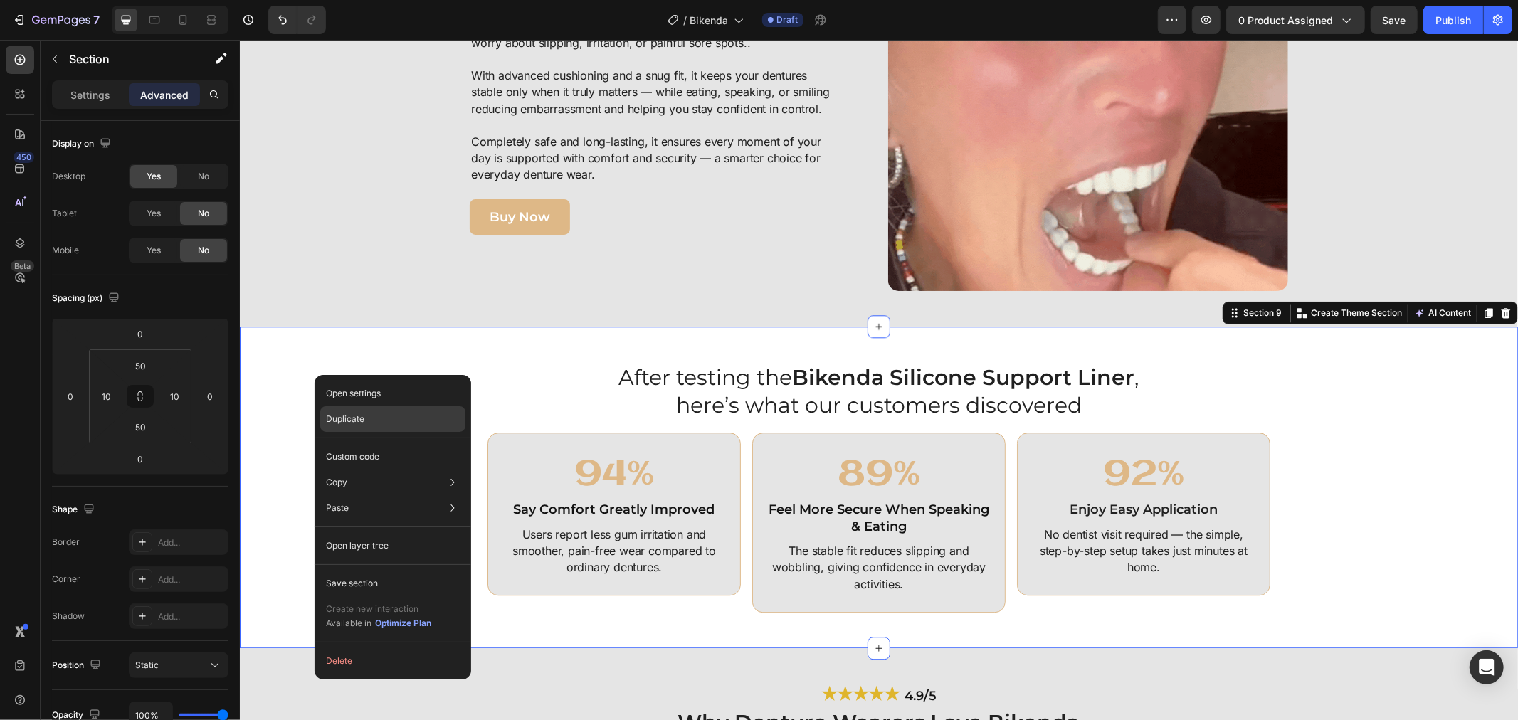
click at [347, 416] on p "Duplicate" at bounding box center [345, 419] width 38 height 13
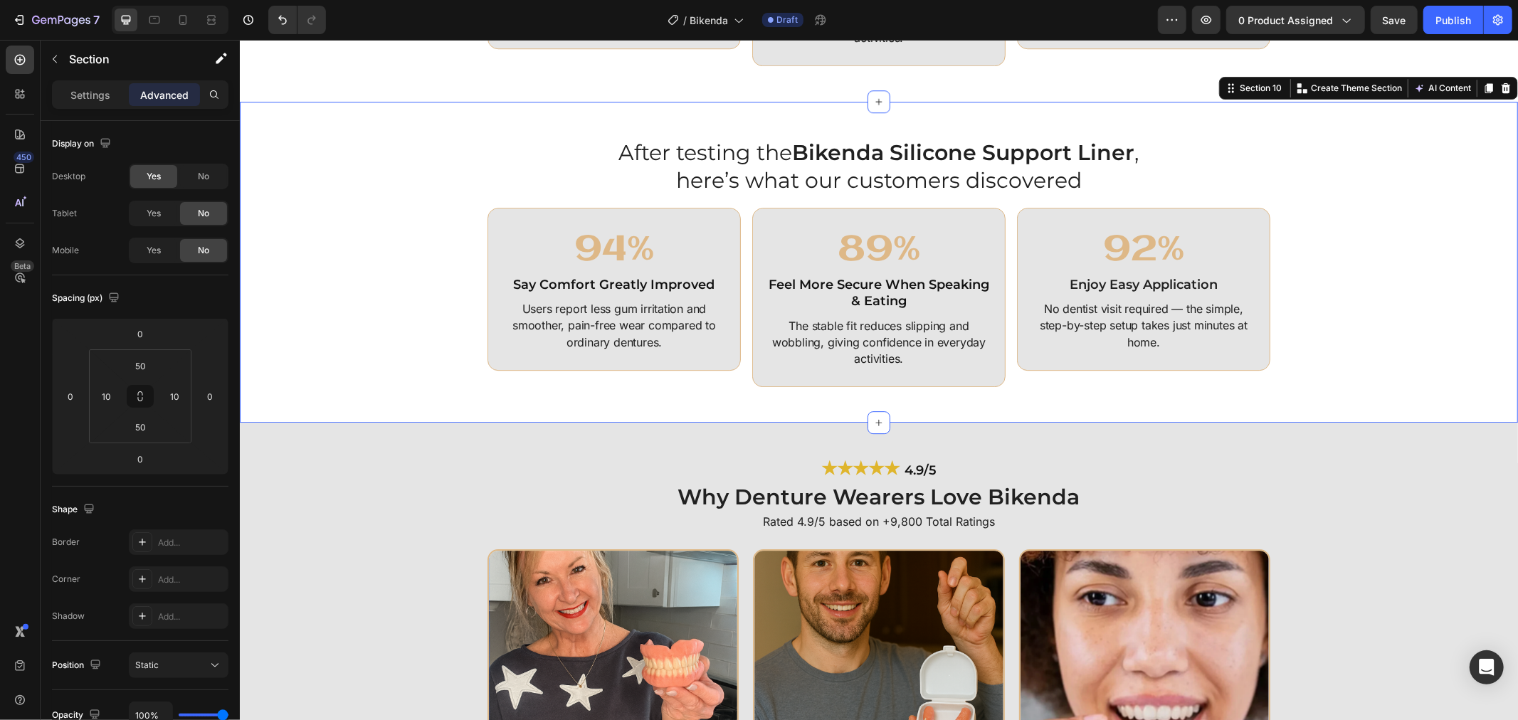
scroll to position [3508, 0]
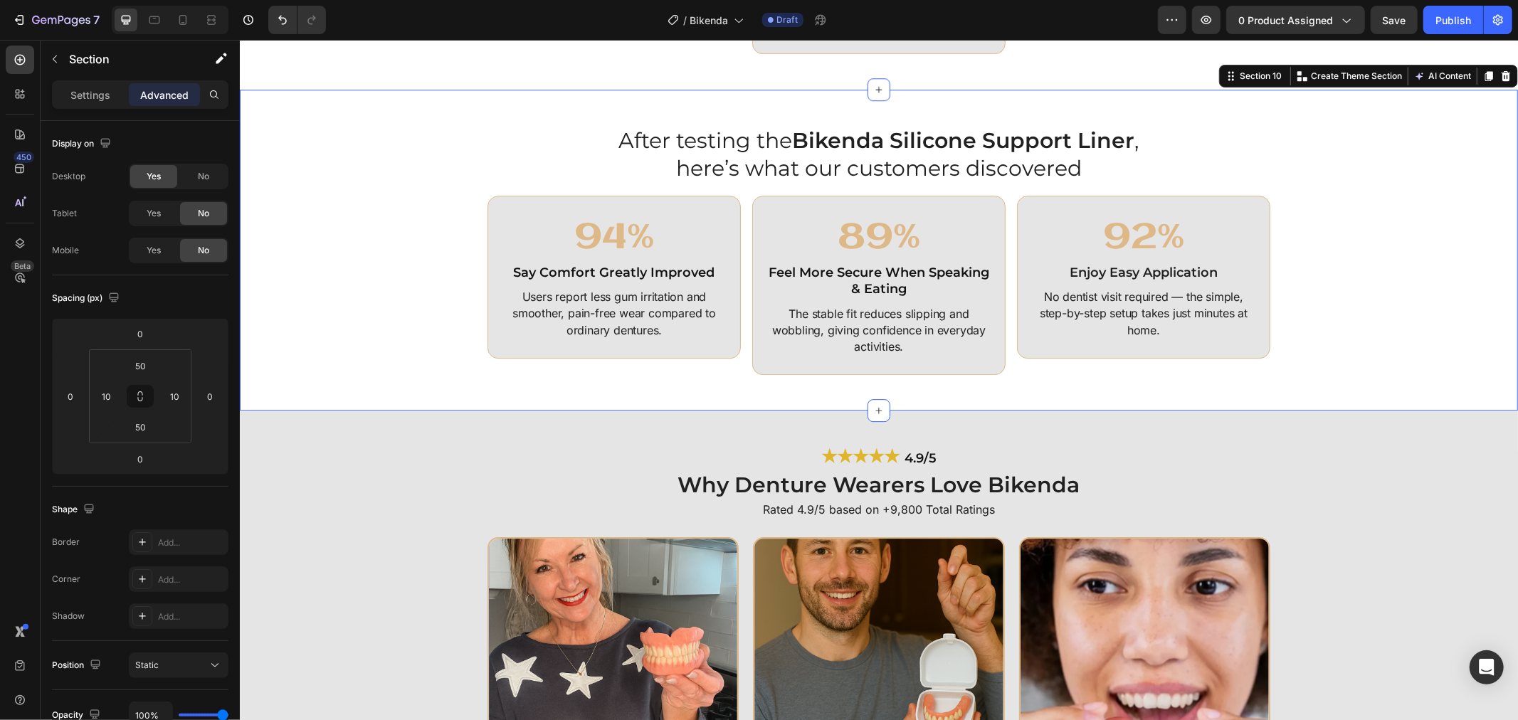
click at [314, 319] on div "After testing the Bikenda Silicone Support Liner , here’s what our customers di…" at bounding box center [878, 250] width 1264 height 250
click at [148, 250] on span "Yes" at bounding box center [154, 250] width 14 height 13
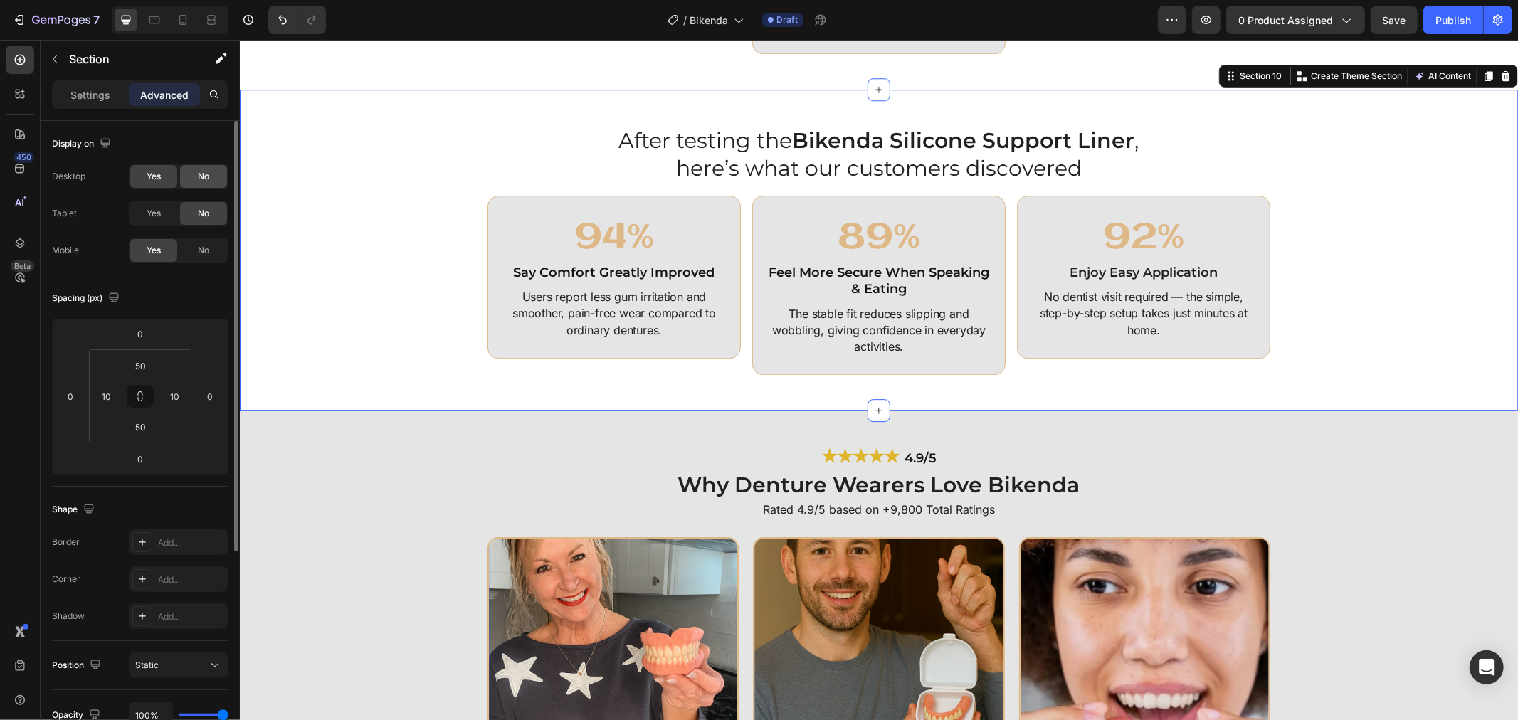
click at [191, 181] on div "No" at bounding box center [203, 176] width 47 height 23
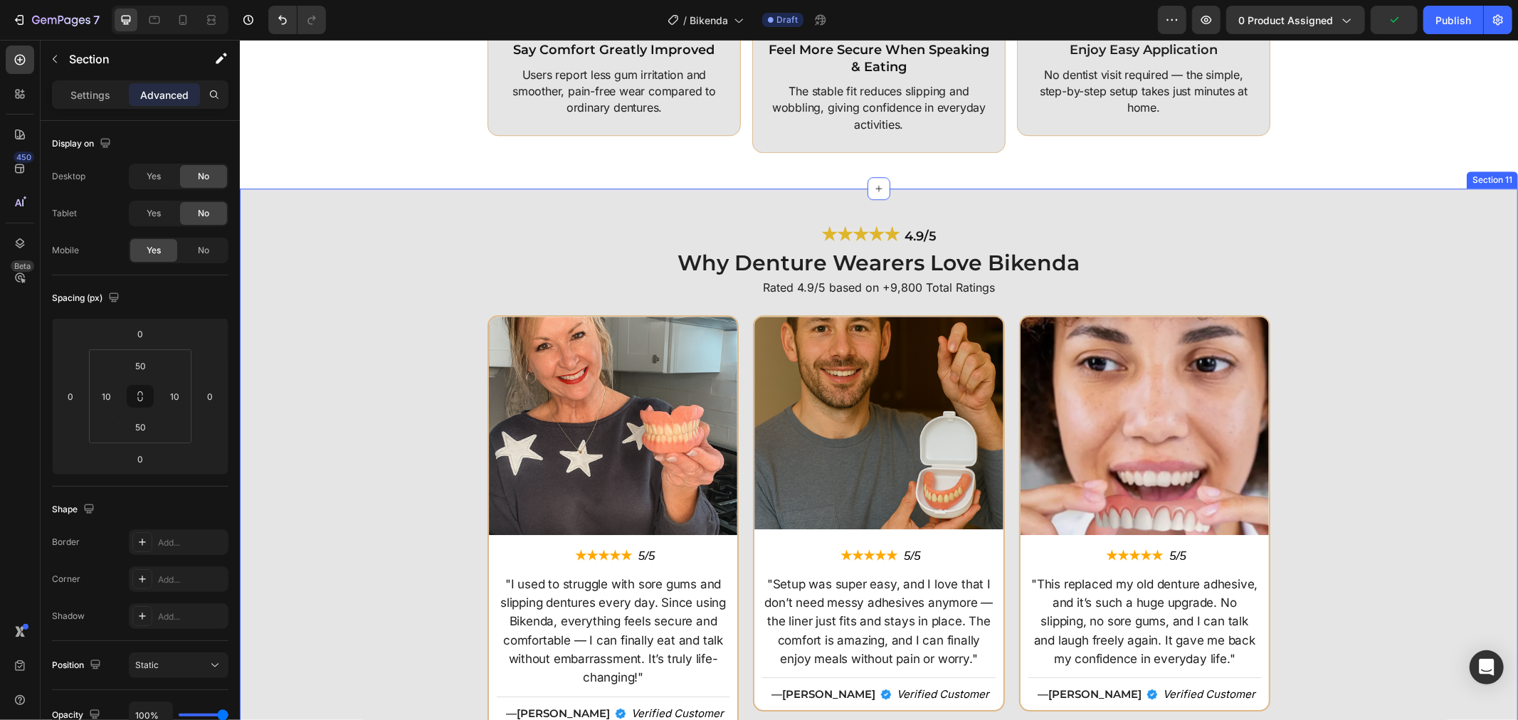
scroll to position [3429, 0]
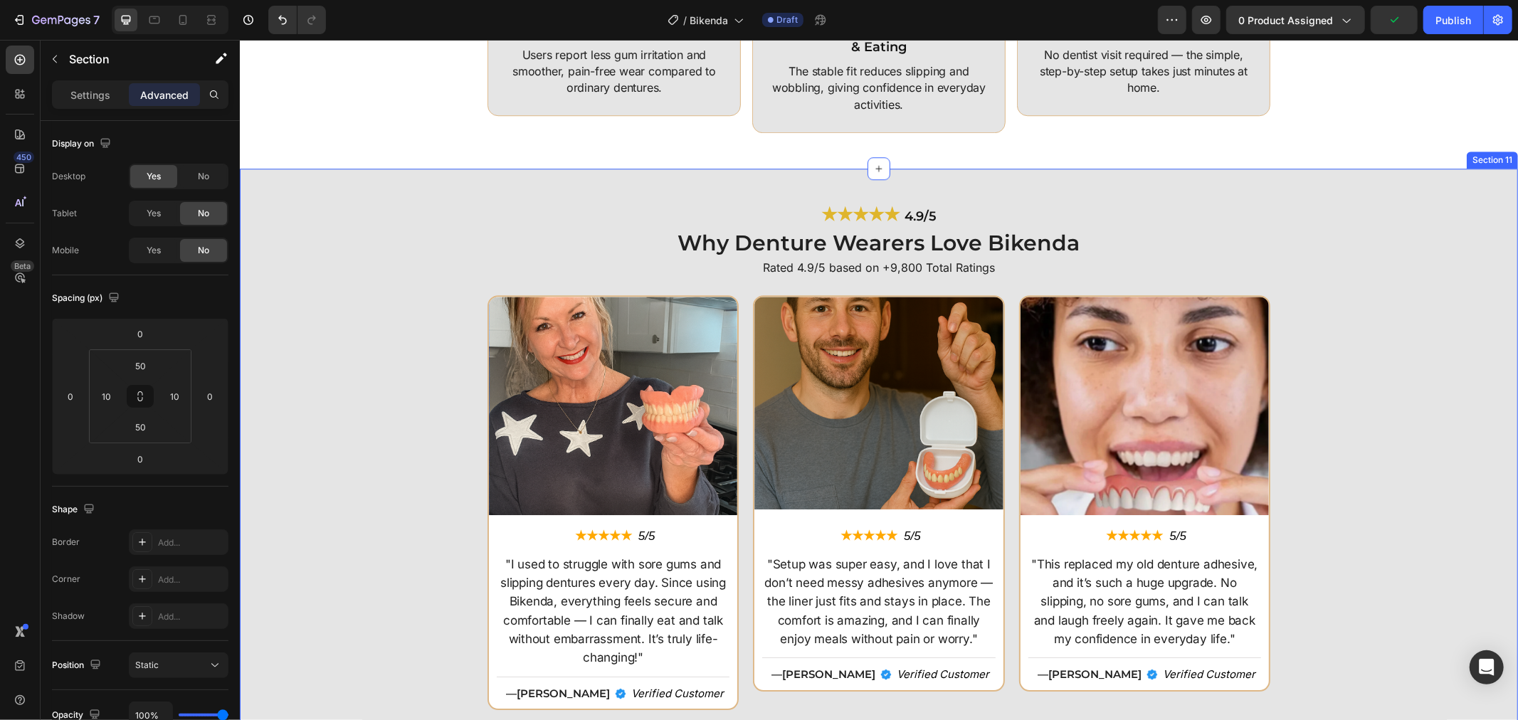
click at [364, 360] on div "Image ★★★★★ Text Block 5/5 Text Block Row "I used to struggle with sore gums an…" at bounding box center [878, 507] width 1264 height 425
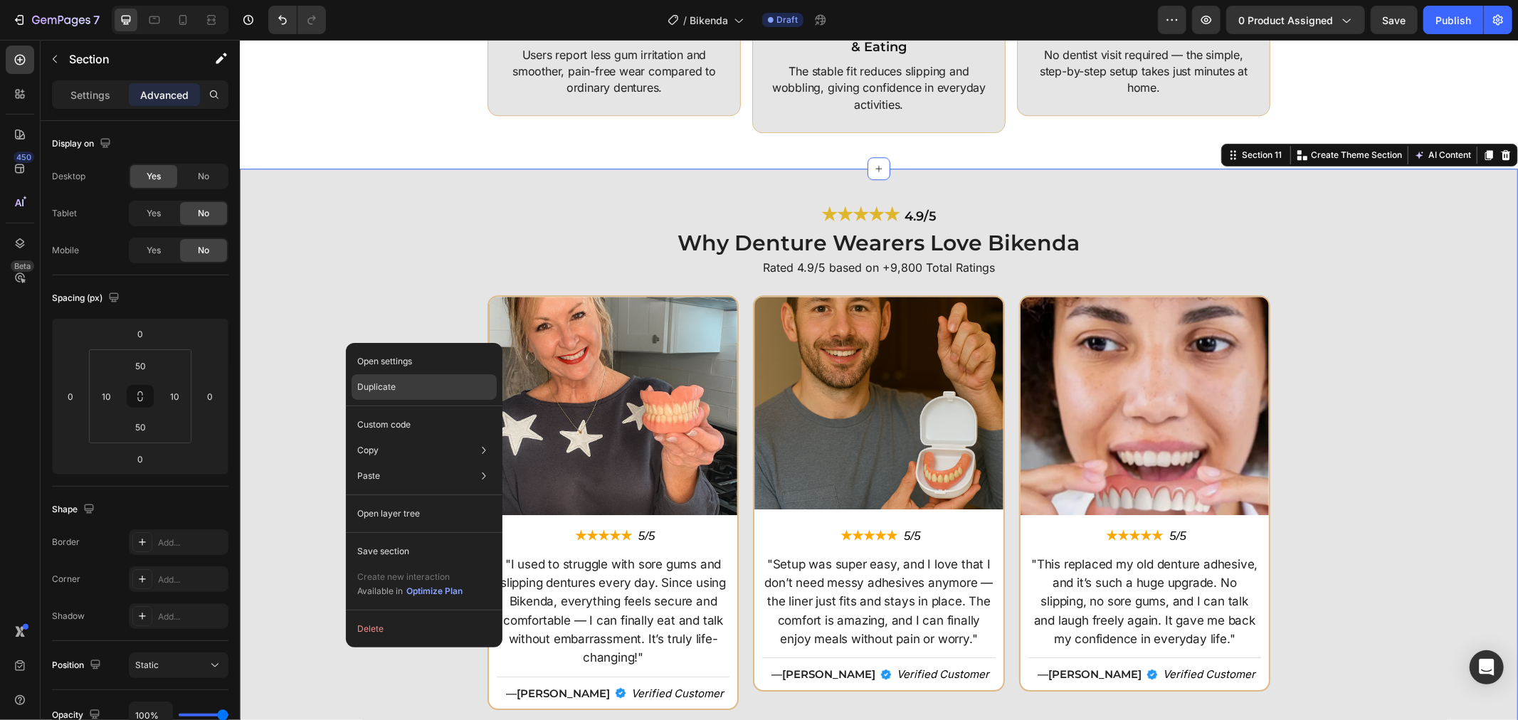
click at [376, 385] on p "Duplicate" at bounding box center [376, 387] width 38 height 13
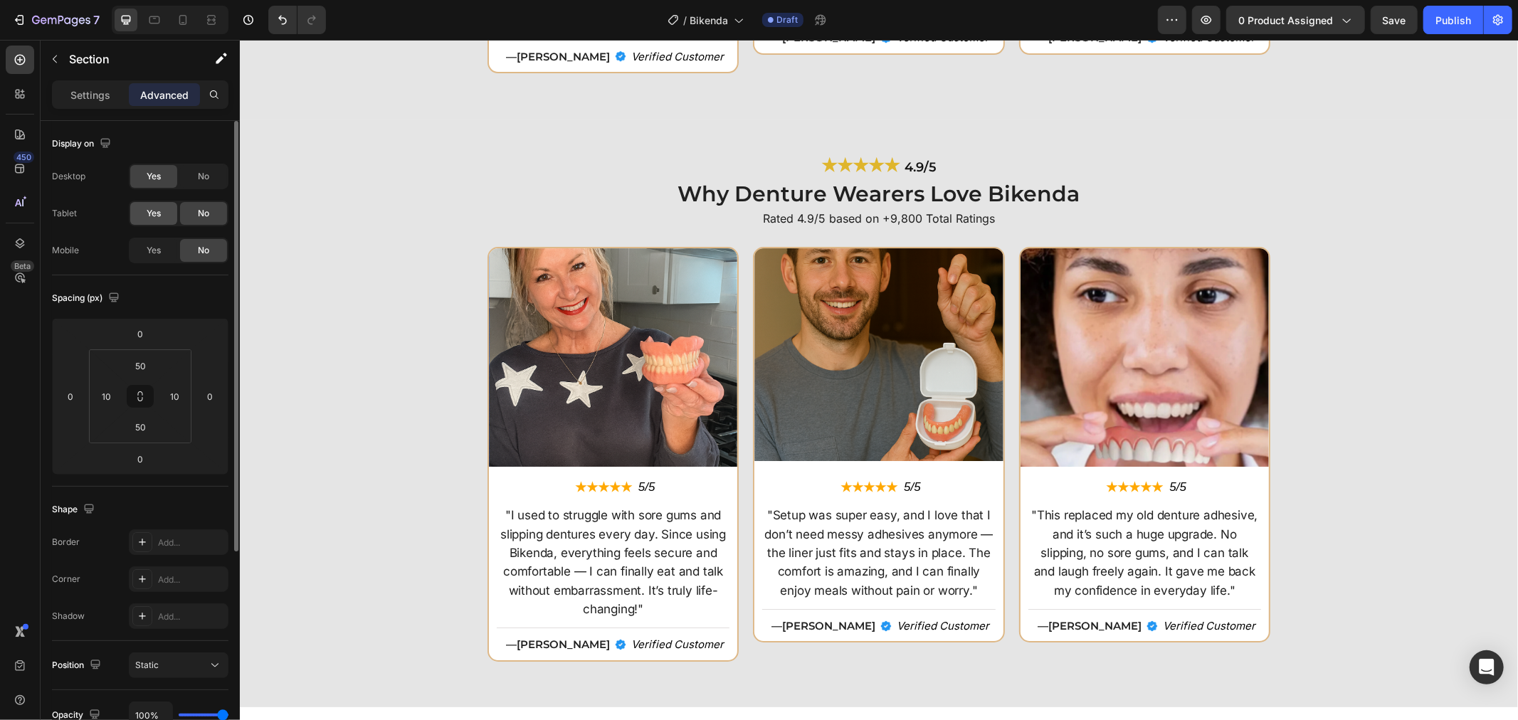
scroll to position [4095, 0]
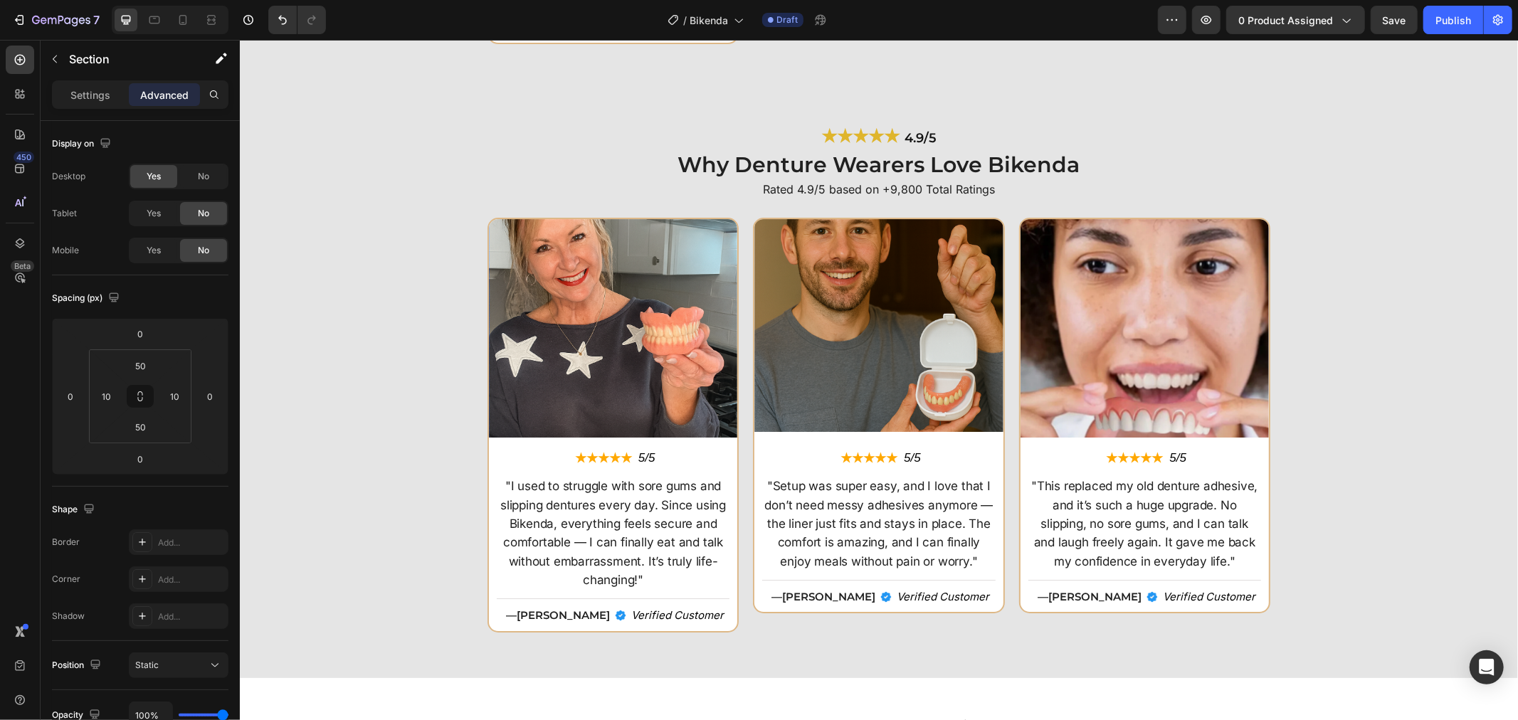
click at [312, 255] on div "Image ★★★★★ Text Block 5/5 Text Block Row "I used to struggle with sore gums an…" at bounding box center [878, 429] width 1264 height 425
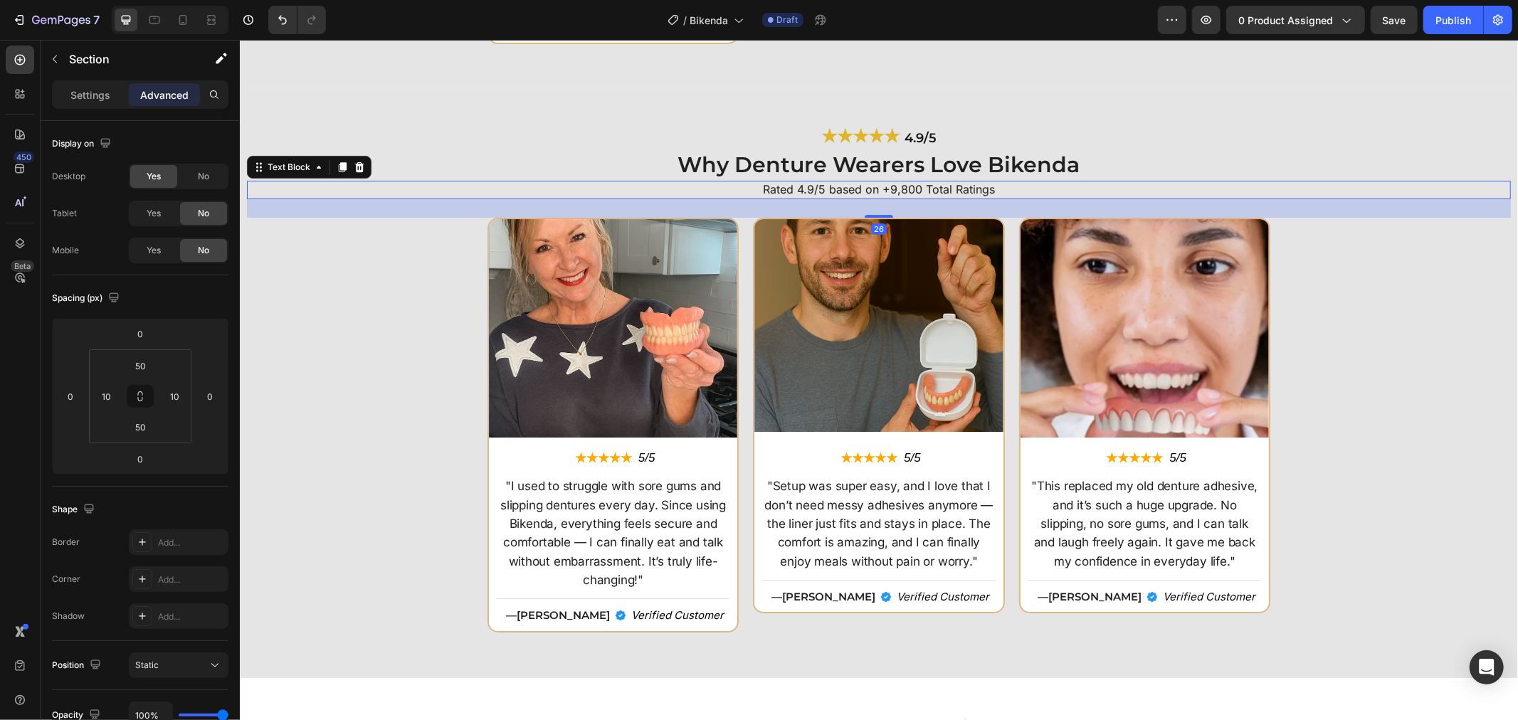
click at [388, 180] on div "Rated 4.9/5 based on +9,800 Total Ratings" at bounding box center [878, 189] width 1264 height 18
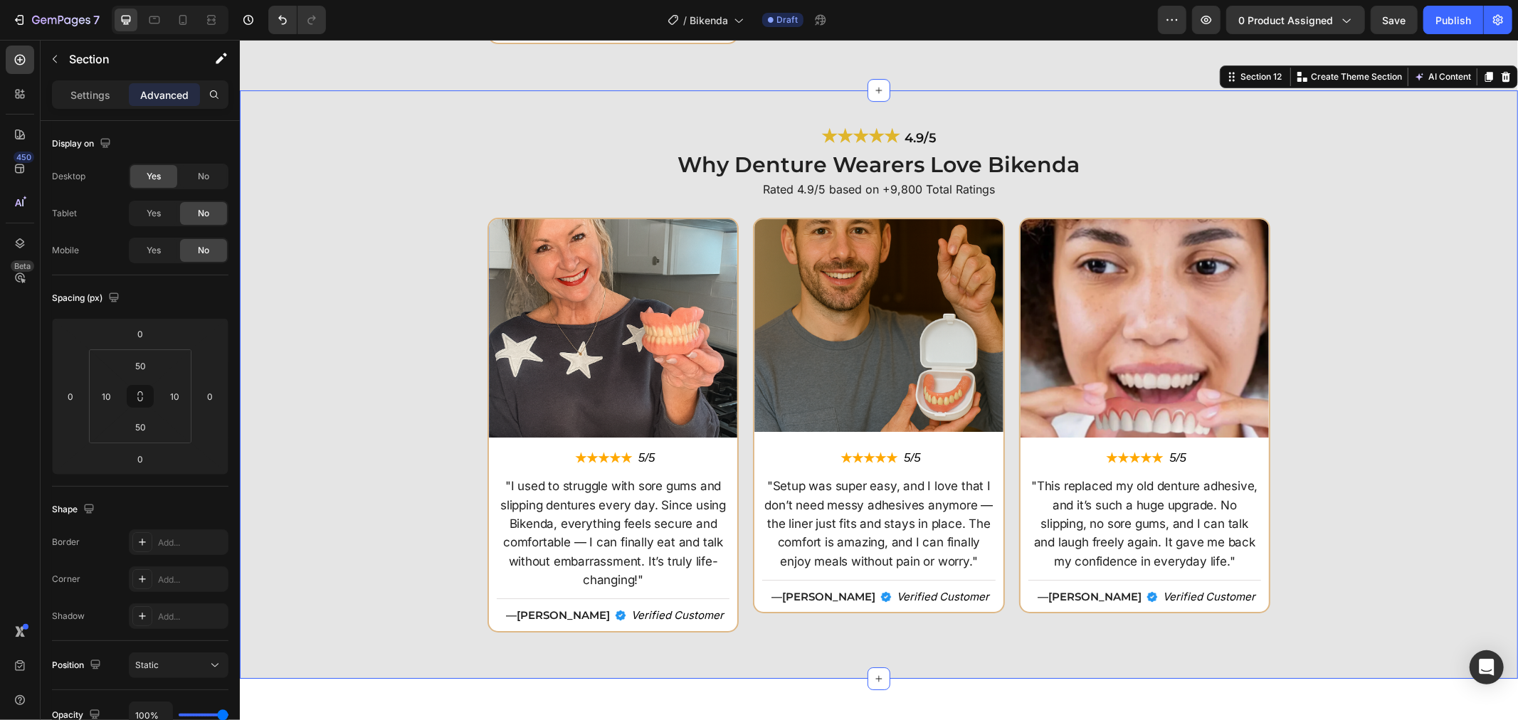
click at [389, 307] on div "Image ★★★★★ Text Block 5/5 Text Block Row "I used to struggle with sore gums an…" at bounding box center [878, 429] width 1264 height 425
click at [166, 253] on div "Yes" at bounding box center [153, 250] width 47 height 23
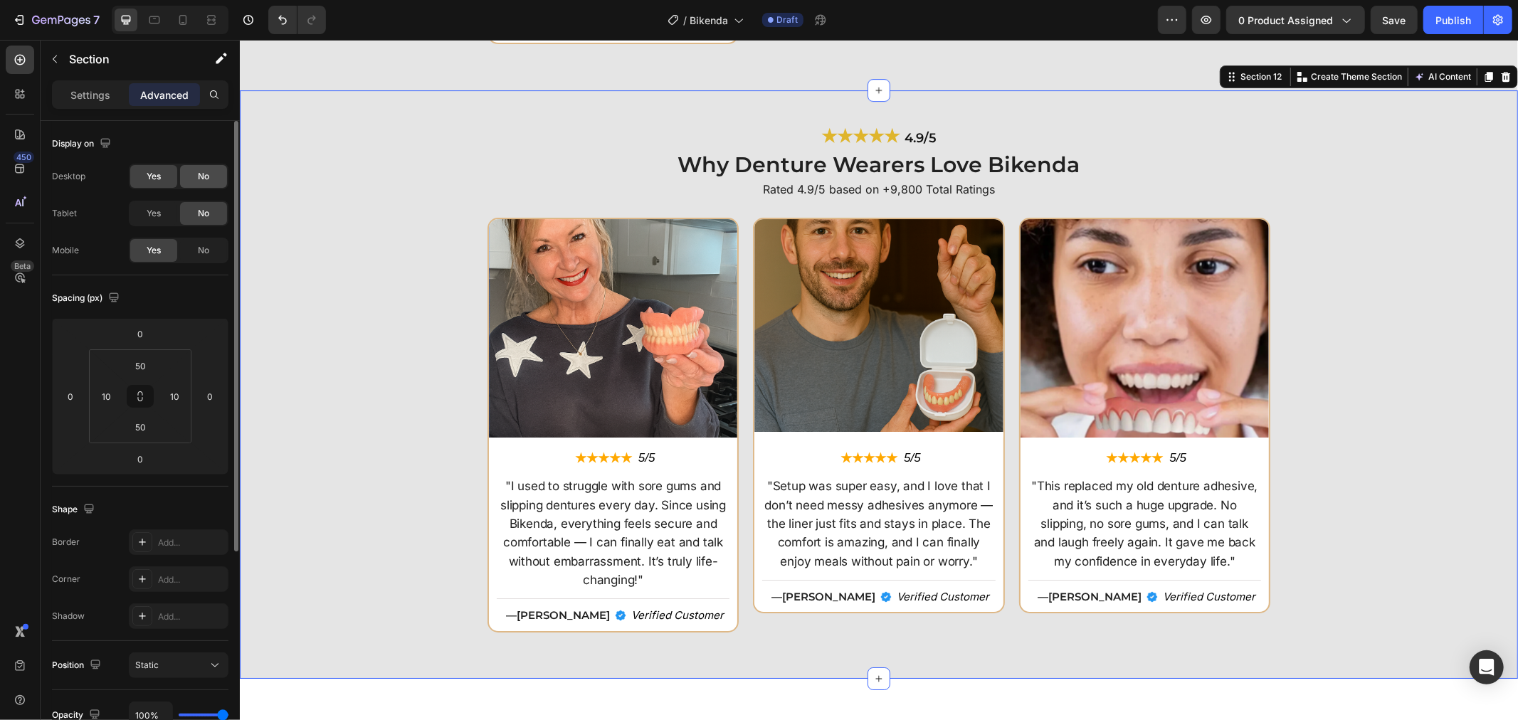
click at [196, 175] on div "No" at bounding box center [203, 176] width 47 height 23
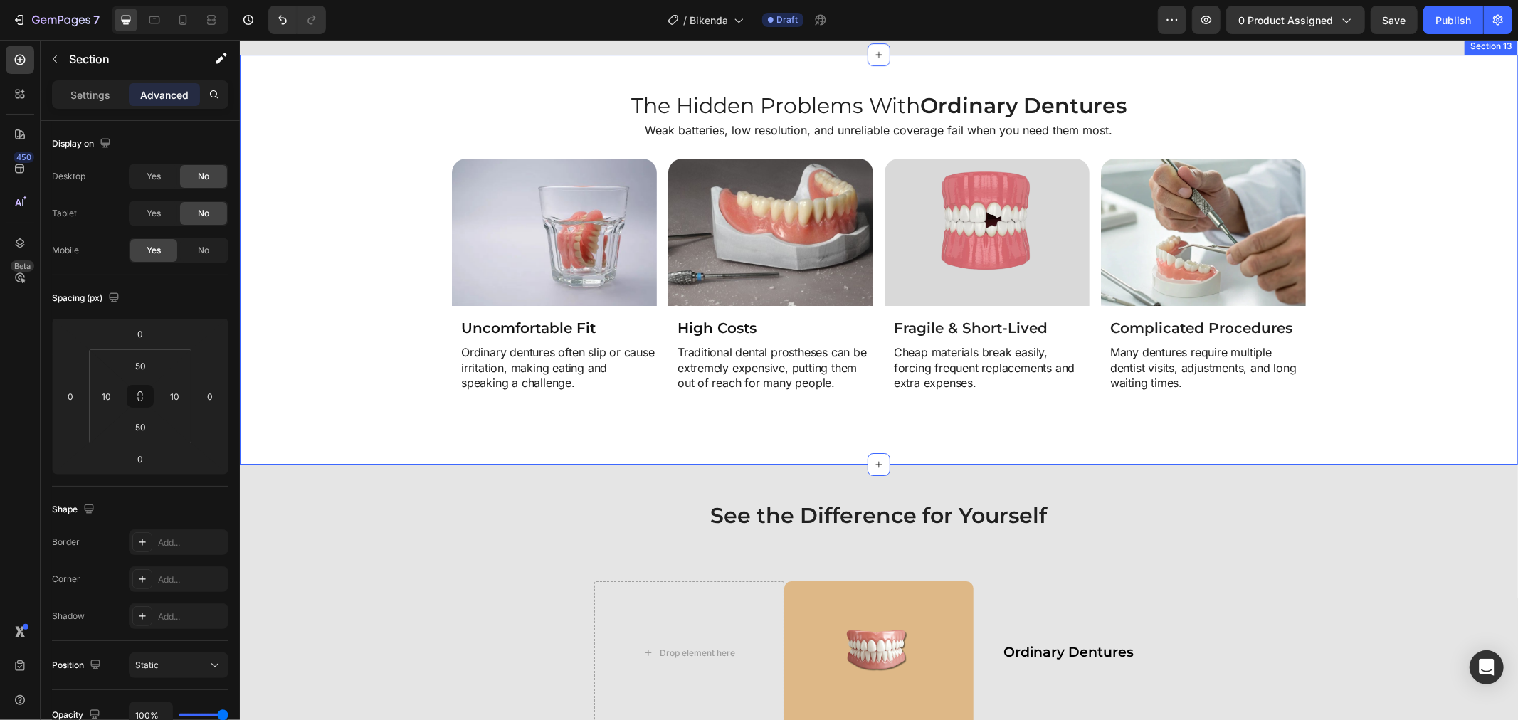
scroll to position [3937, 0]
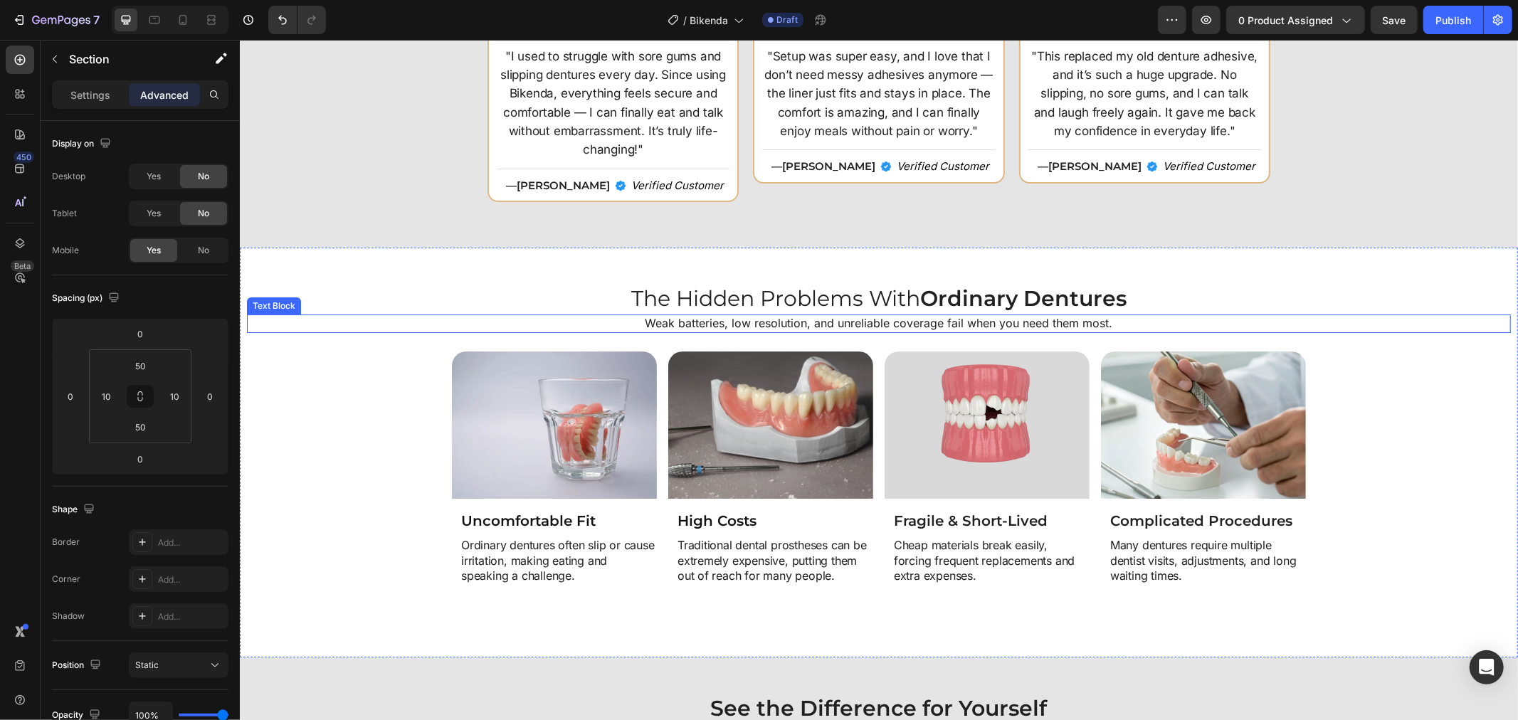
click at [317, 324] on p "Weak batteries, low resolution, and unreliable coverage fail when you need them…" at bounding box center [878, 322] width 1261 height 15
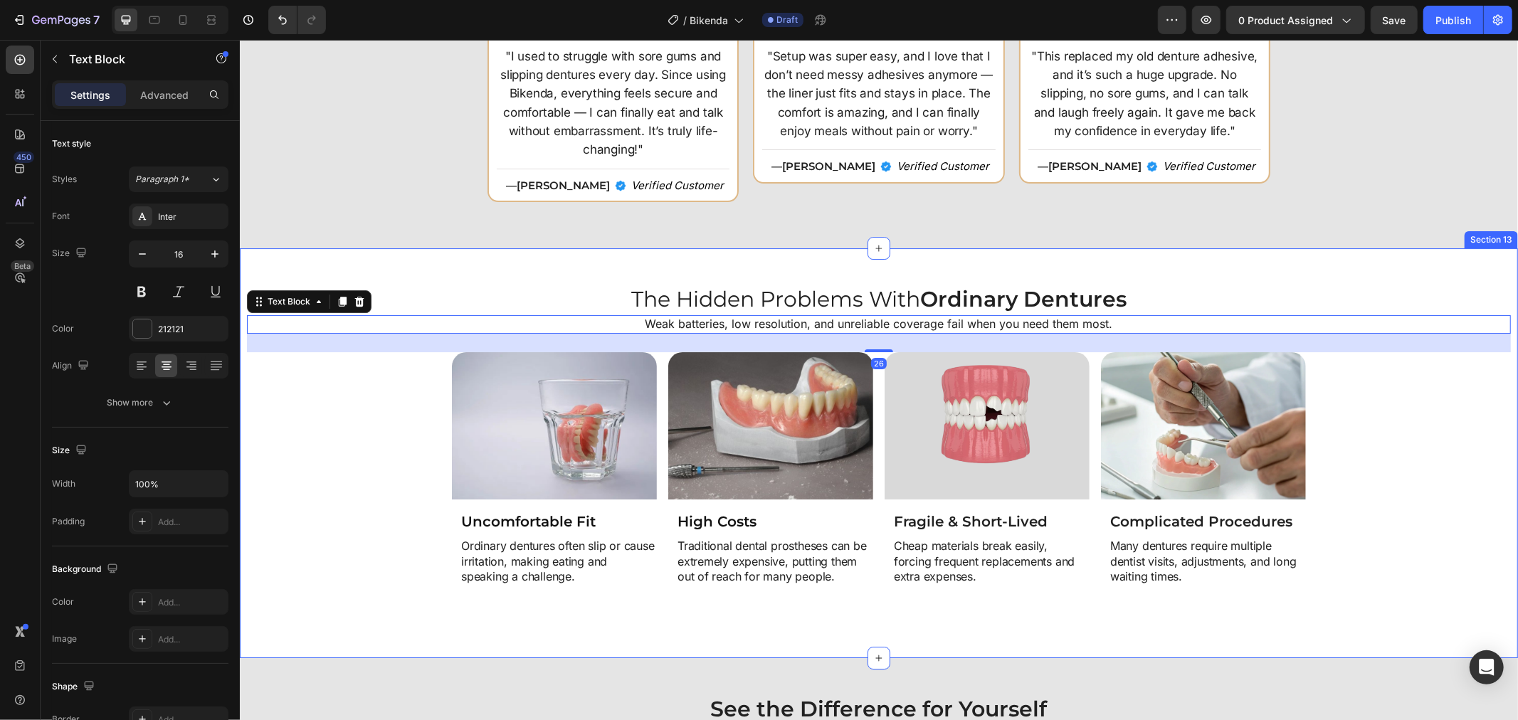
click at [343, 259] on div "The Hidden Problems With Ordinary Dentures Heading Weak batteries, low resoluti…" at bounding box center [878, 453] width 1278 height 410
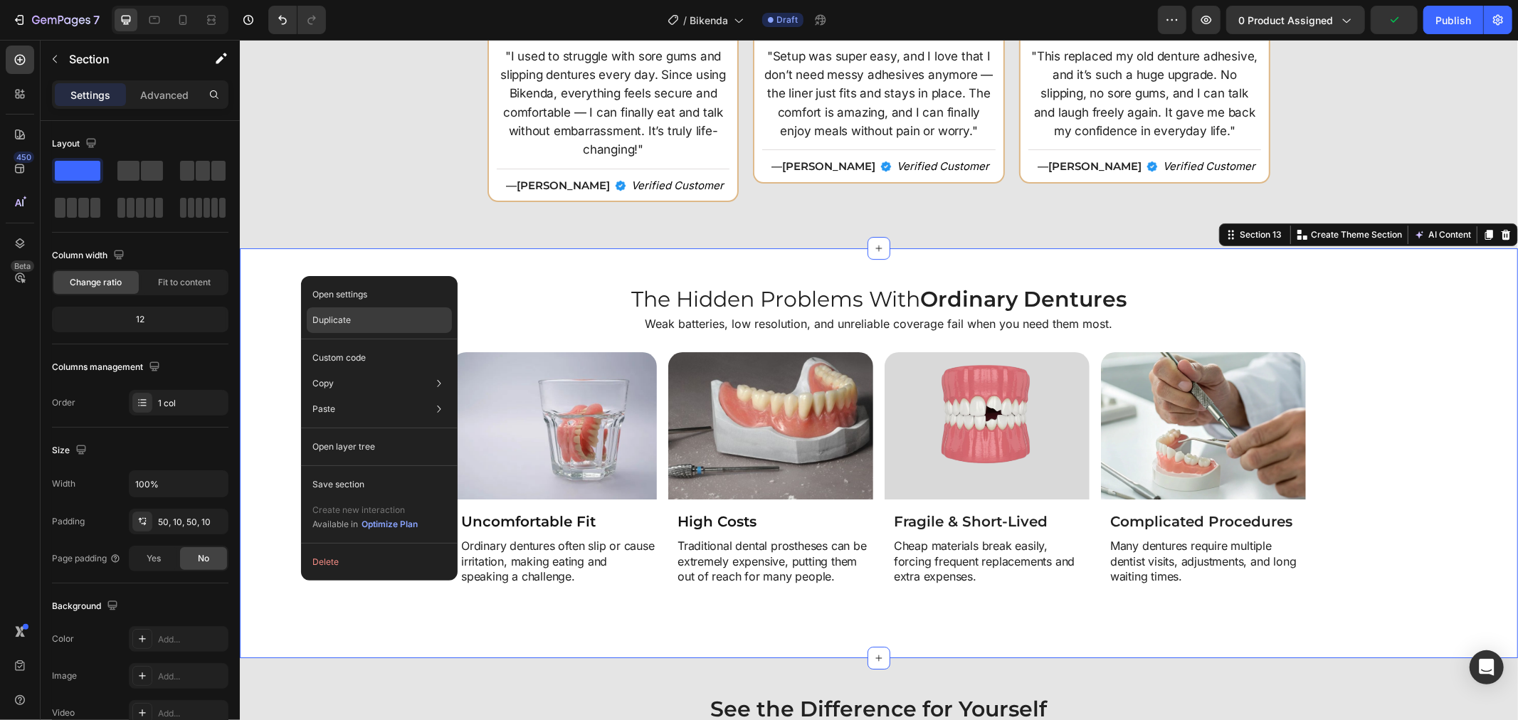
click at [322, 315] on p "Duplicate" at bounding box center [331, 320] width 38 height 13
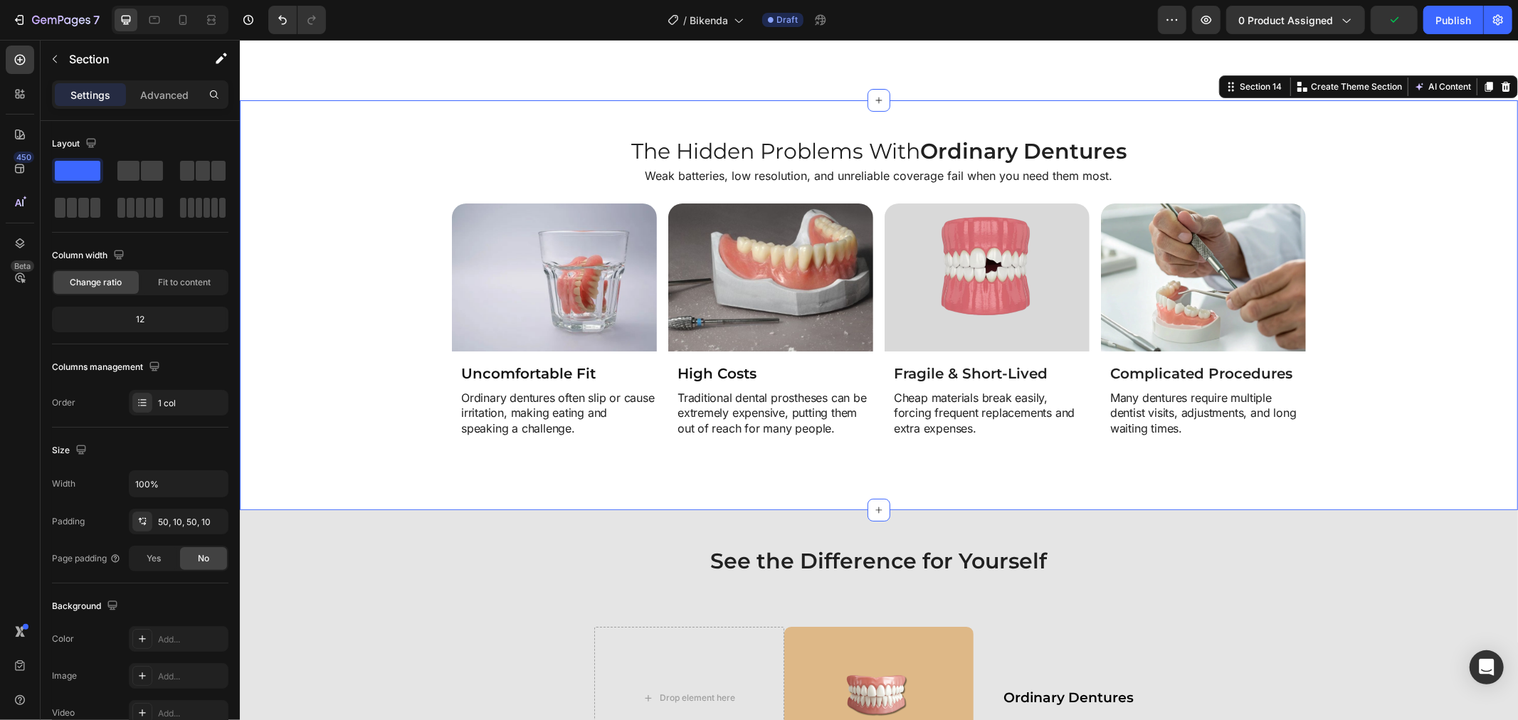
scroll to position [4505, 0]
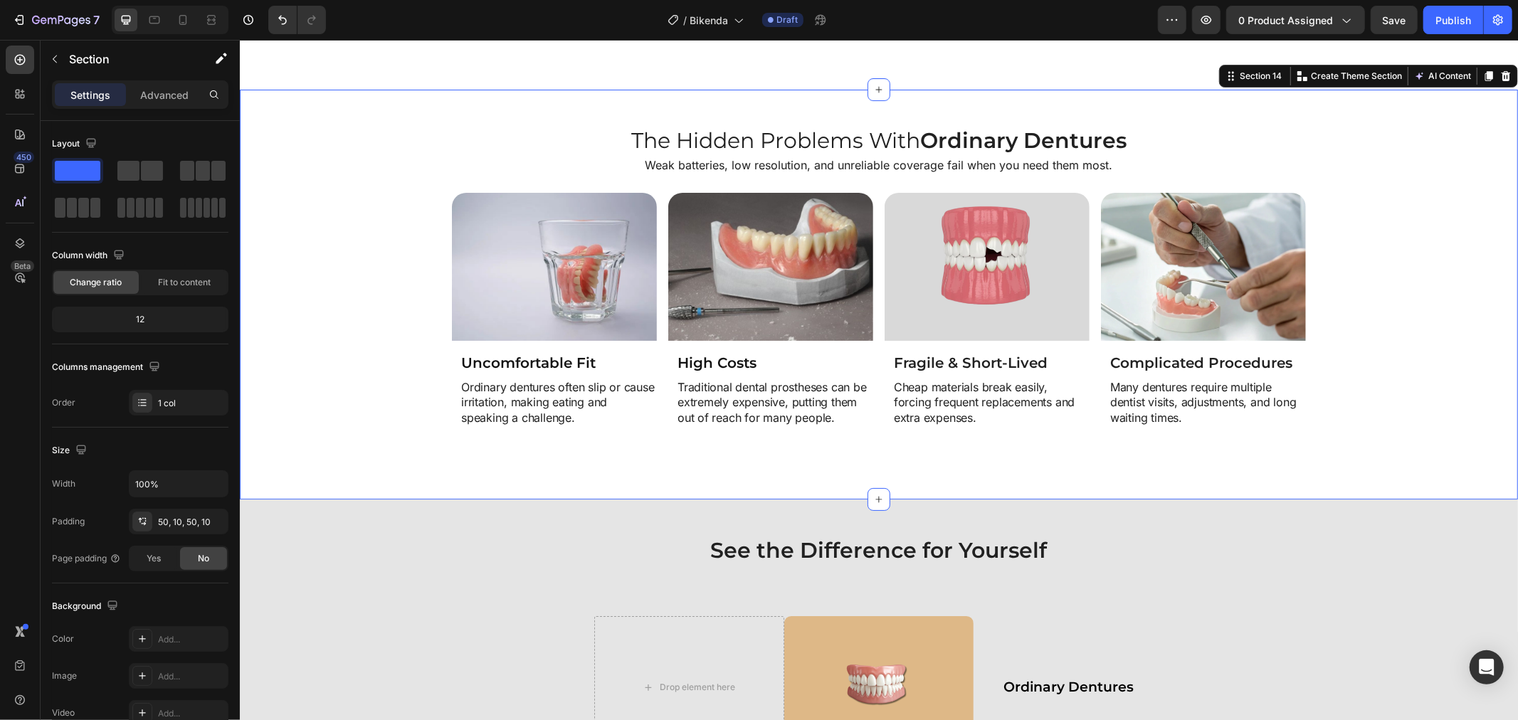
click at [272, 233] on div "Image Uncomfortable Fit Heading Ordinary dentures often slip or cause irritatio…" at bounding box center [878, 327] width 1264 height 270
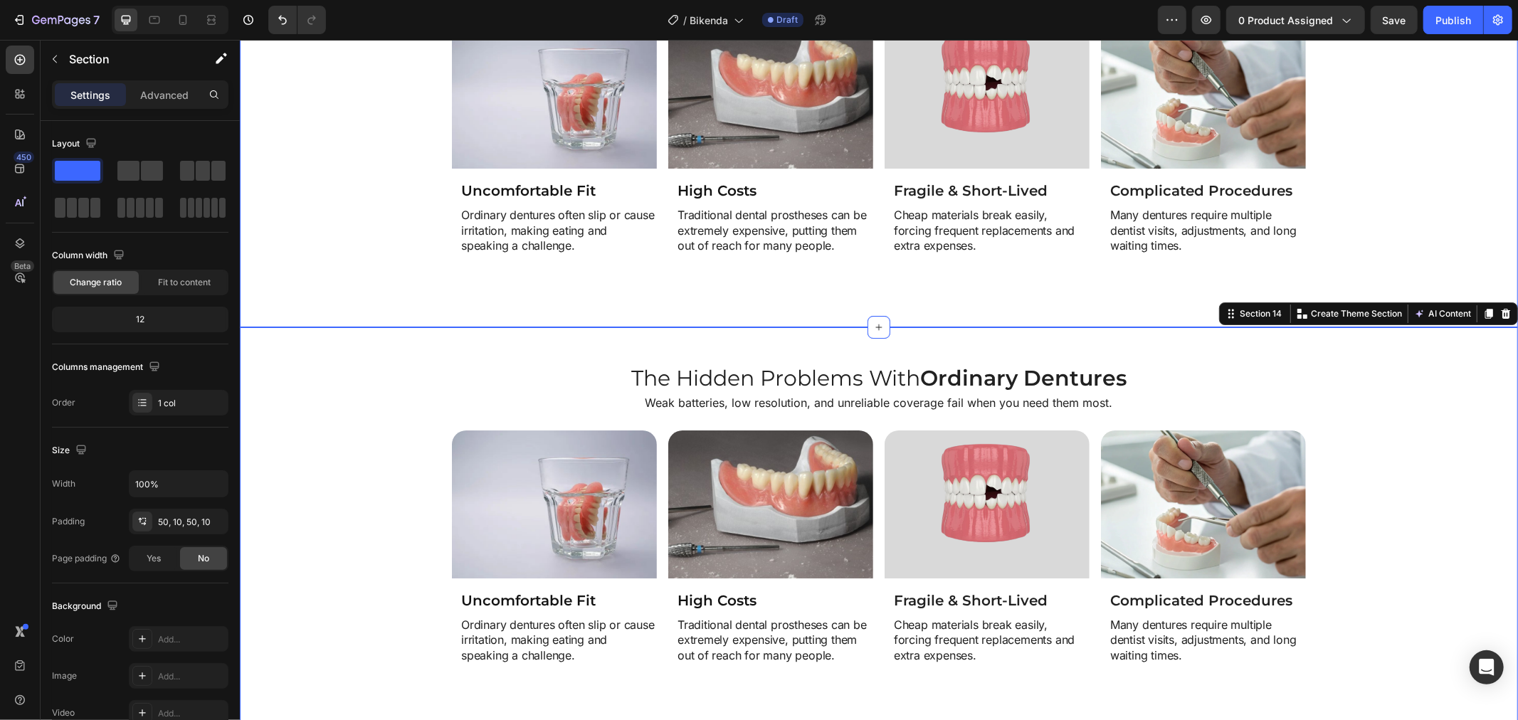
click at [287, 226] on div "Image Uncomfortable Fit Heading Ordinary dentures often slip or cause irritatio…" at bounding box center [878, 156] width 1264 height 270
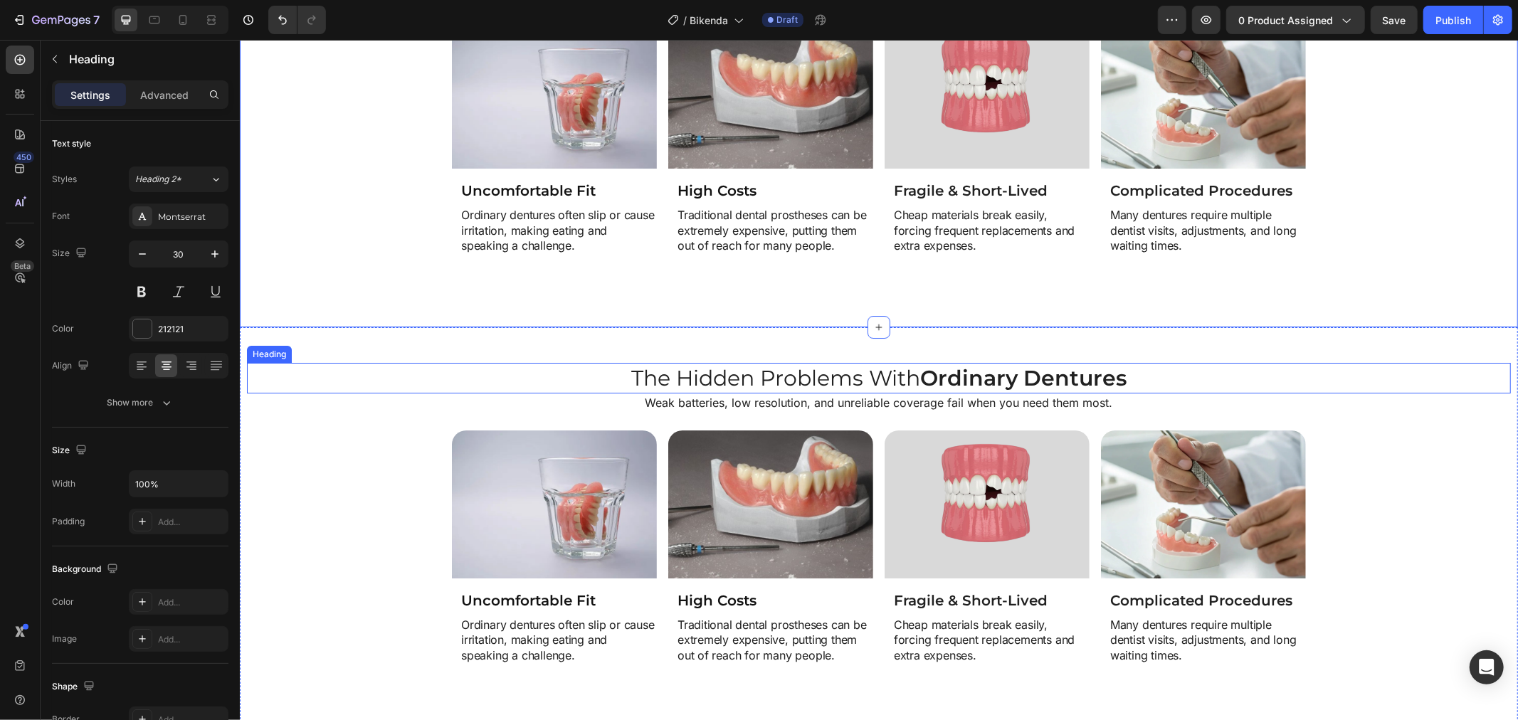
click at [303, 375] on h2 "The Hidden Problems With Ordinary Dentures" at bounding box center [878, 377] width 1264 height 31
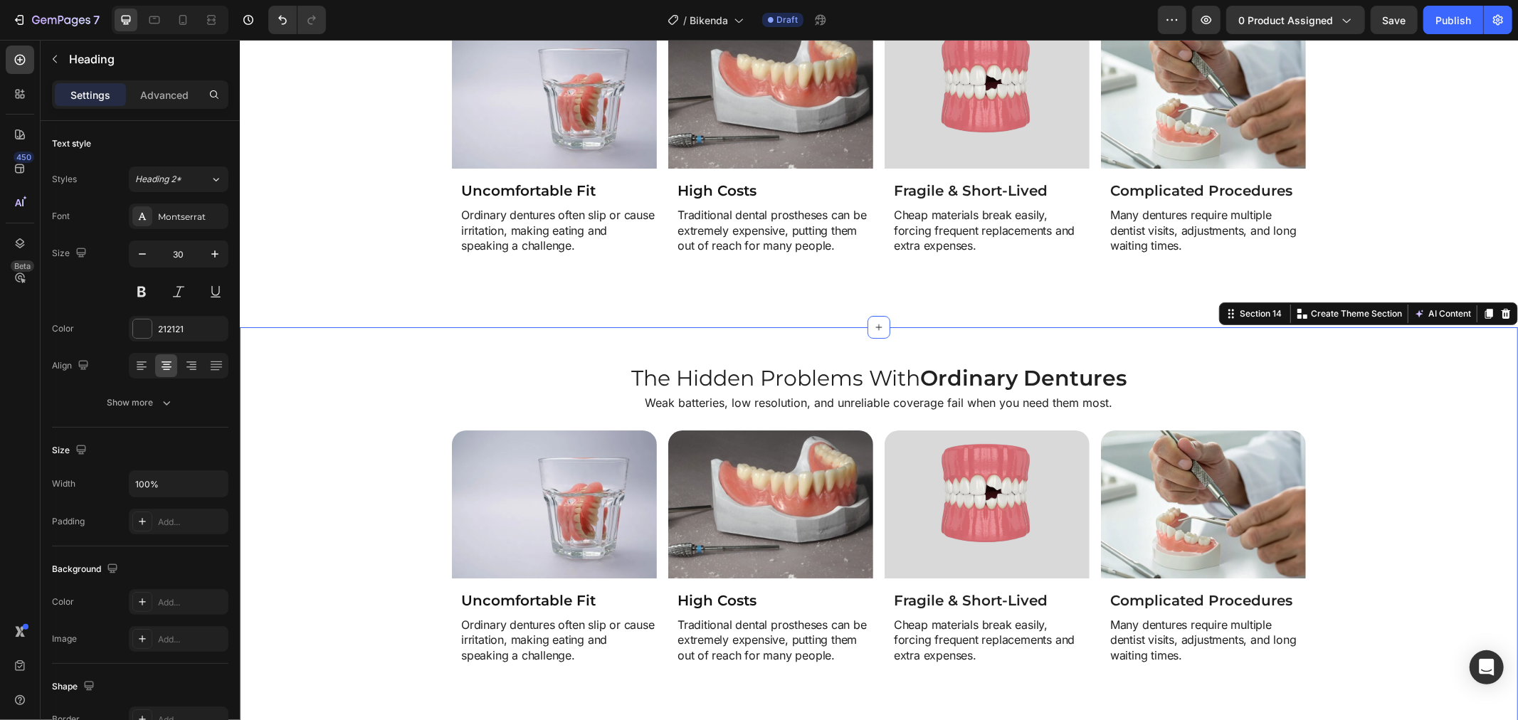
click at [303, 443] on div "Image Uncomfortable Fit Heading Ordinary dentures often slip or cause irritatio…" at bounding box center [878, 565] width 1264 height 270
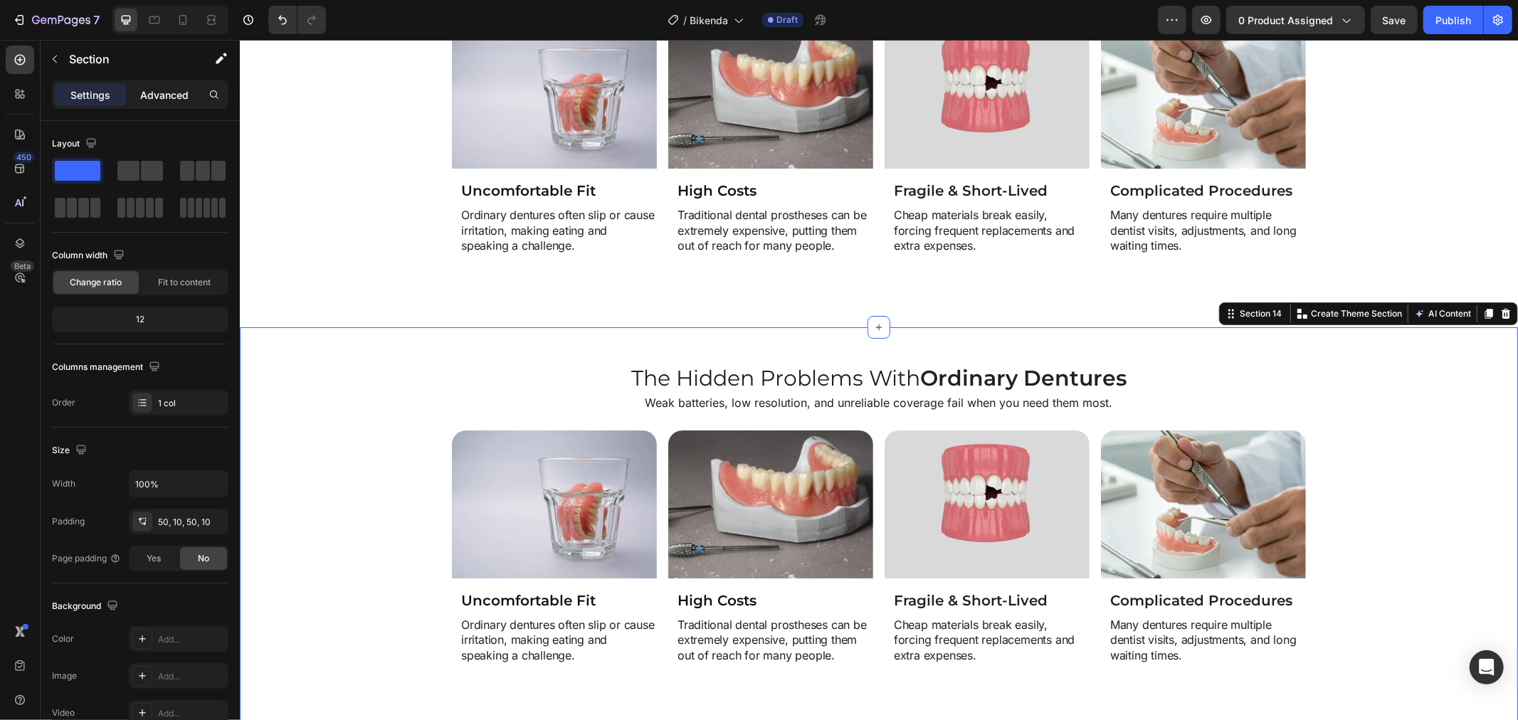
click at [161, 97] on p "Advanced" at bounding box center [164, 95] width 48 height 15
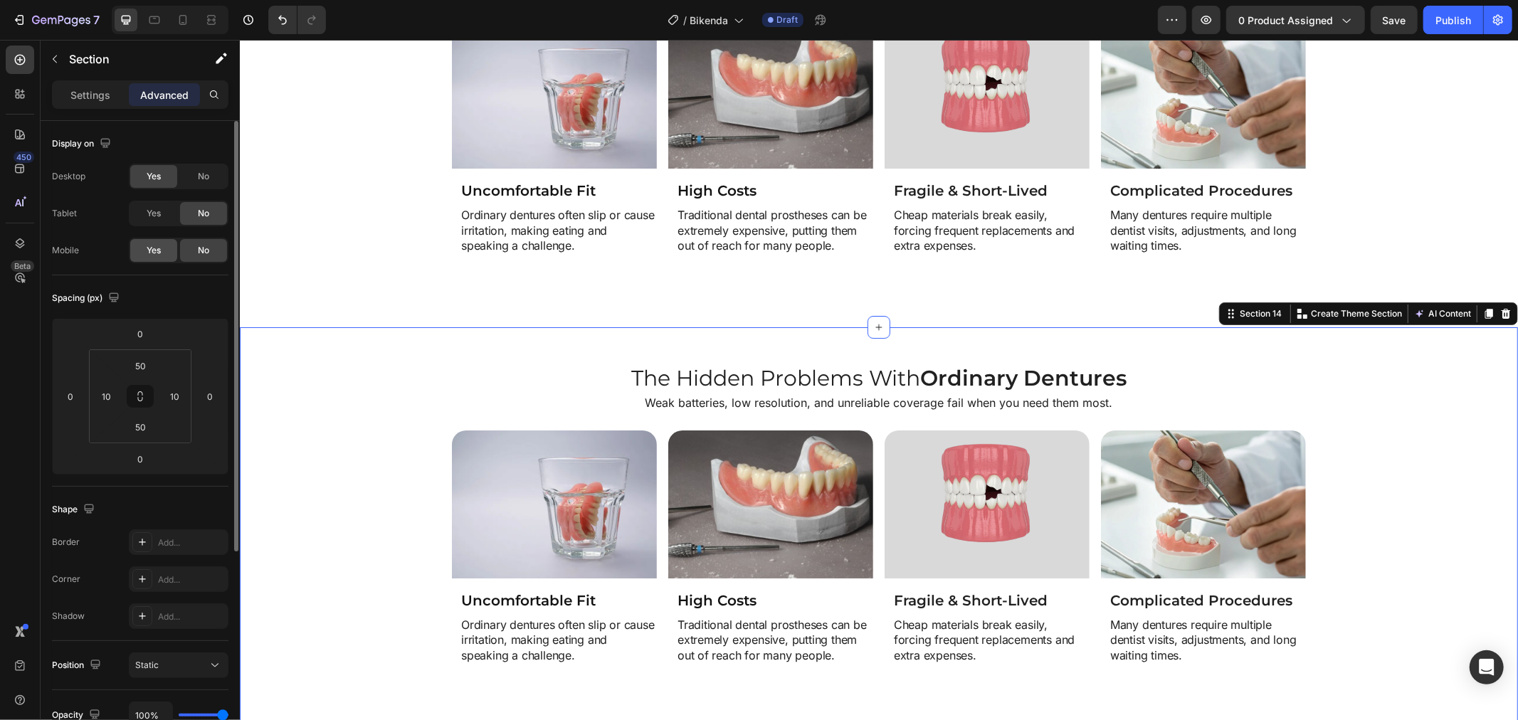
click at [150, 254] on span "Yes" at bounding box center [154, 250] width 14 height 13
click at [197, 168] on div "No" at bounding box center [203, 176] width 47 height 23
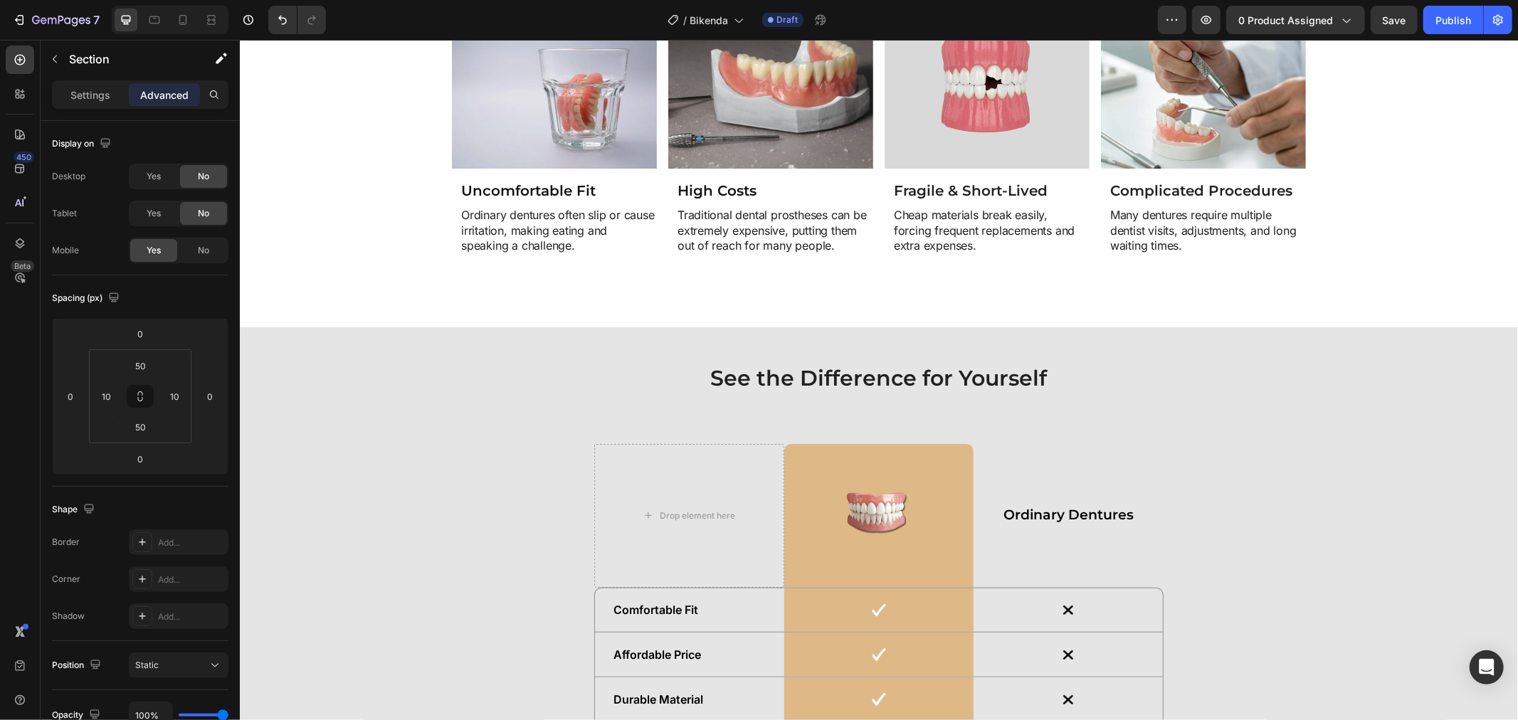
scroll to position [4505, 0]
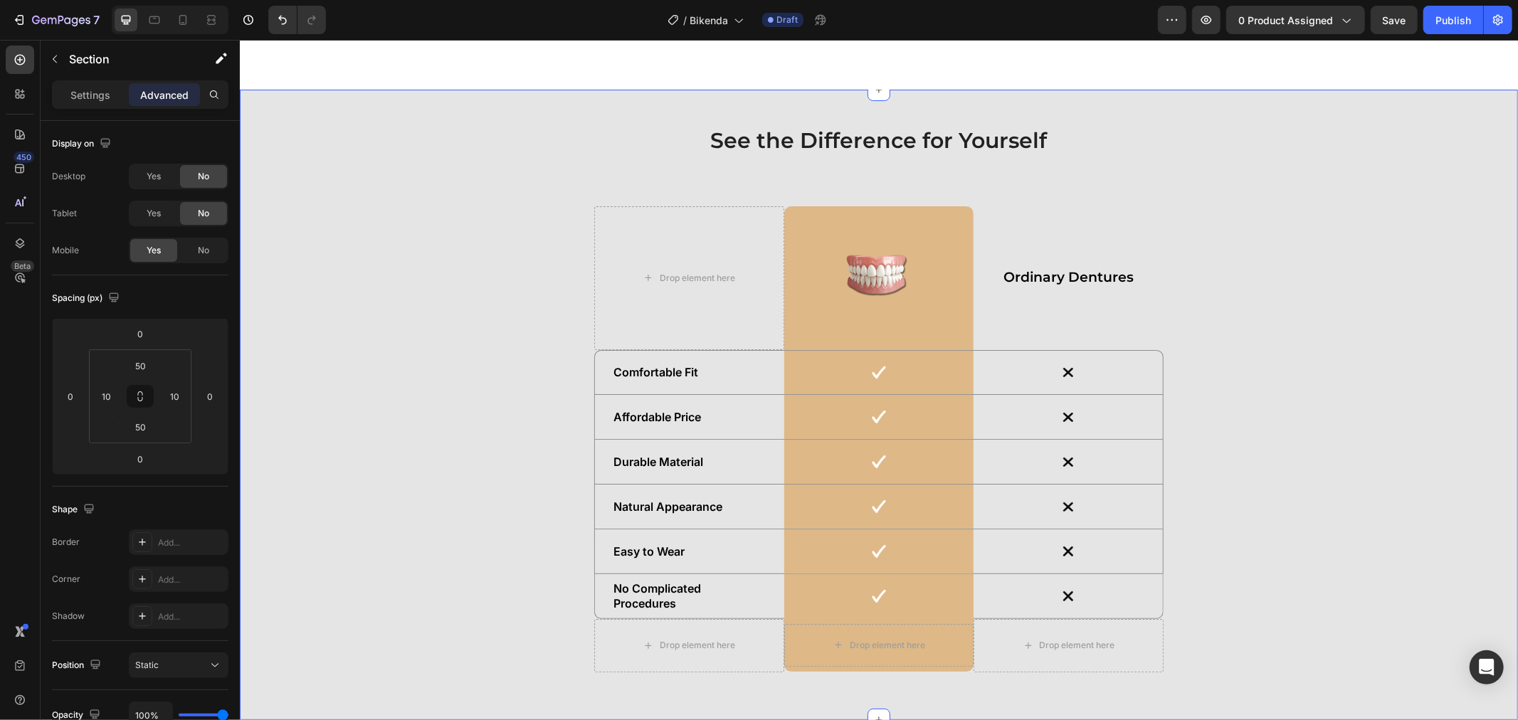
click at [311, 382] on div "See the Difference for Yourself Heading Drop element here Image Row Ordinary De…" at bounding box center [878, 404] width 1264 height 559
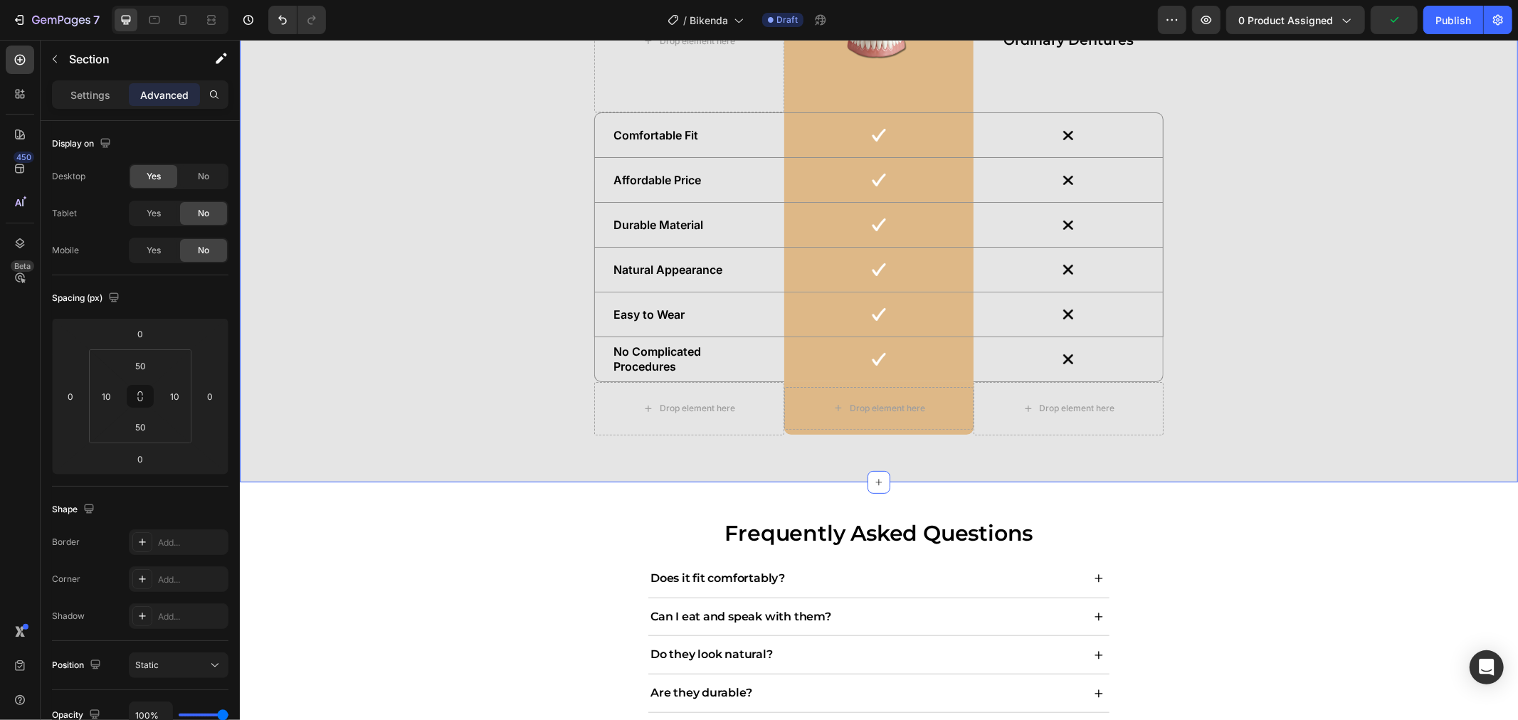
scroll to position [4584, 0]
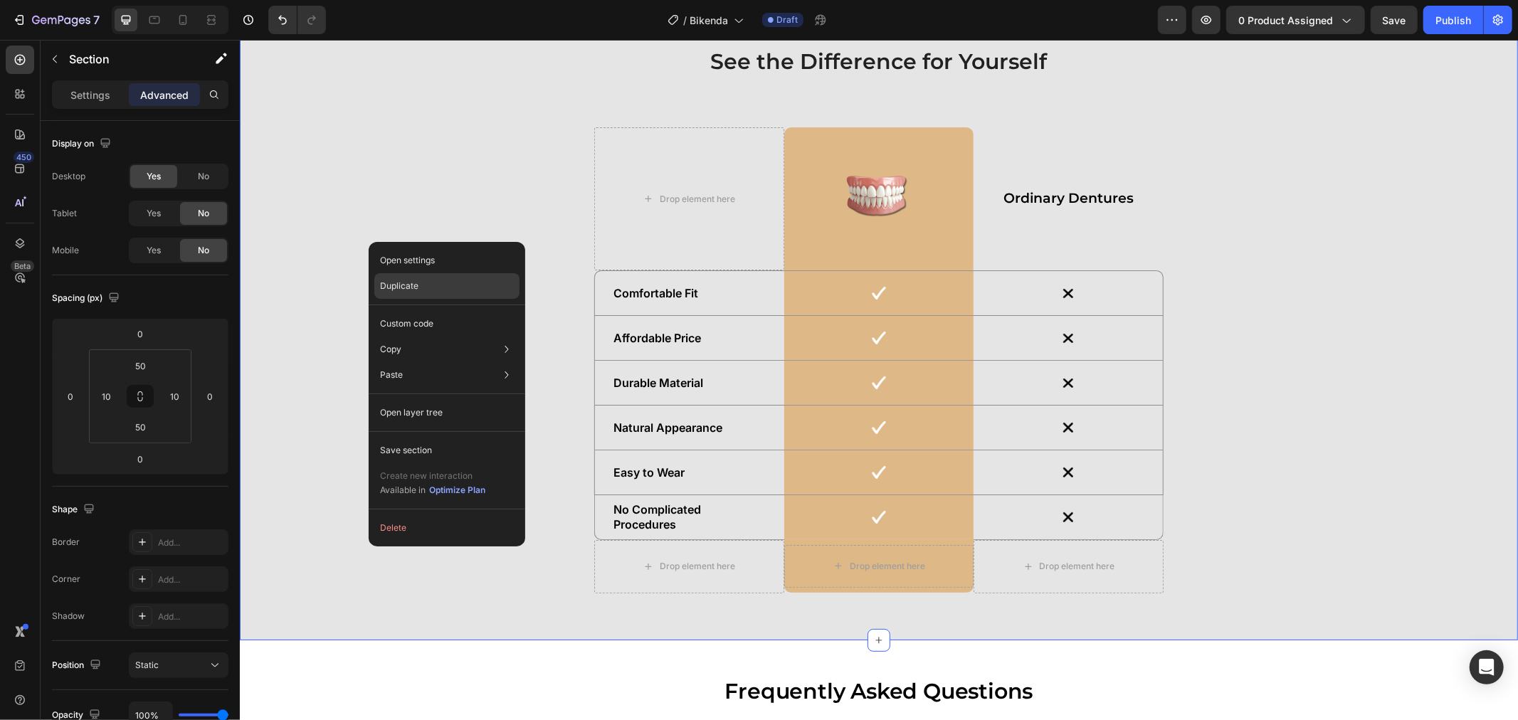
drag, startPoint x: 388, startPoint y: 287, endPoint x: 146, endPoint y: 248, distance: 244.9
click at [388, 287] on p "Duplicate" at bounding box center [399, 286] width 38 height 13
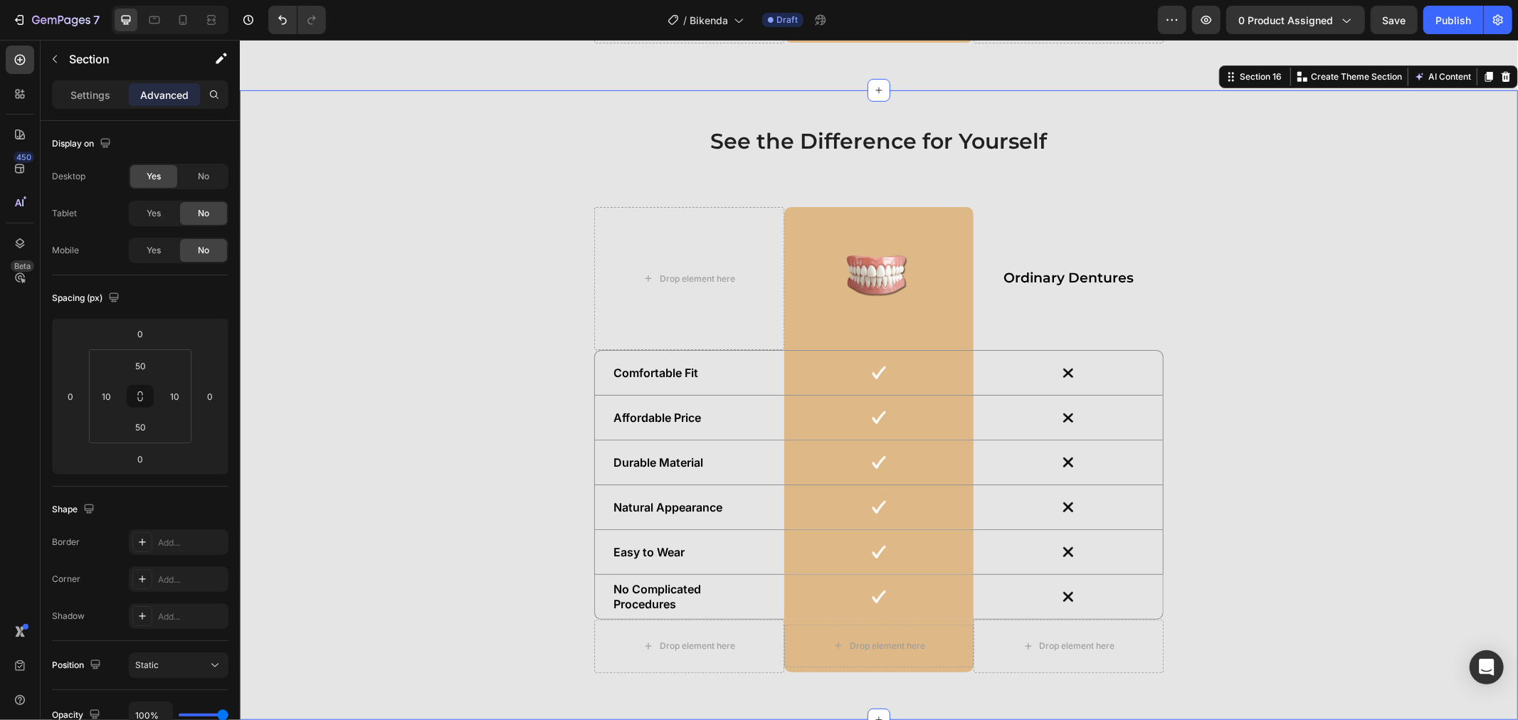
scroll to position [5135, 0]
click at [383, 288] on div "See the Difference for Yourself Heading Drop element here Image Row Ordinary De…" at bounding box center [878, 404] width 1264 height 559
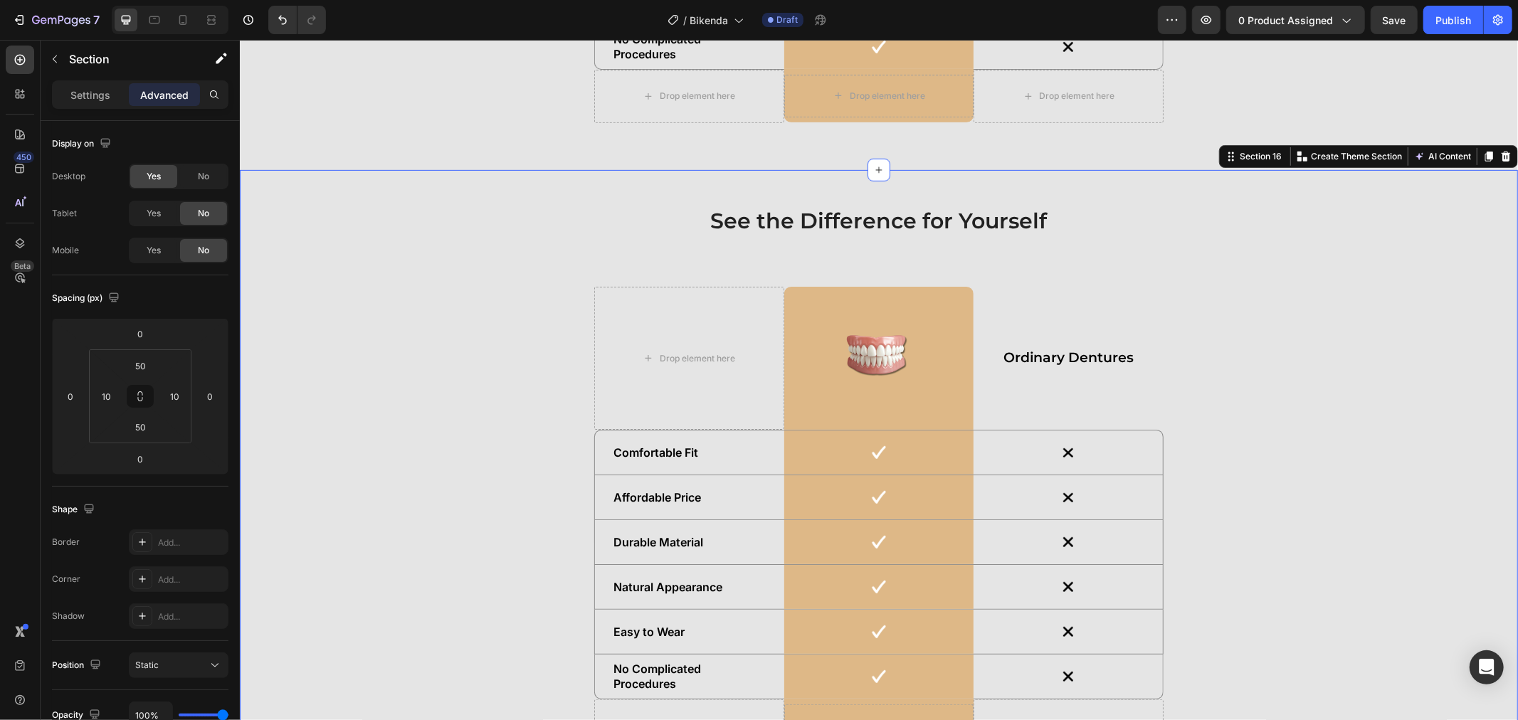
scroll to position [5056, 0]
click at [350, 277] on div "See the Difference for Yourself Heading Drop element here Image Row Ordinary De…" at bounding box center [878, 482] width 1264 height 559
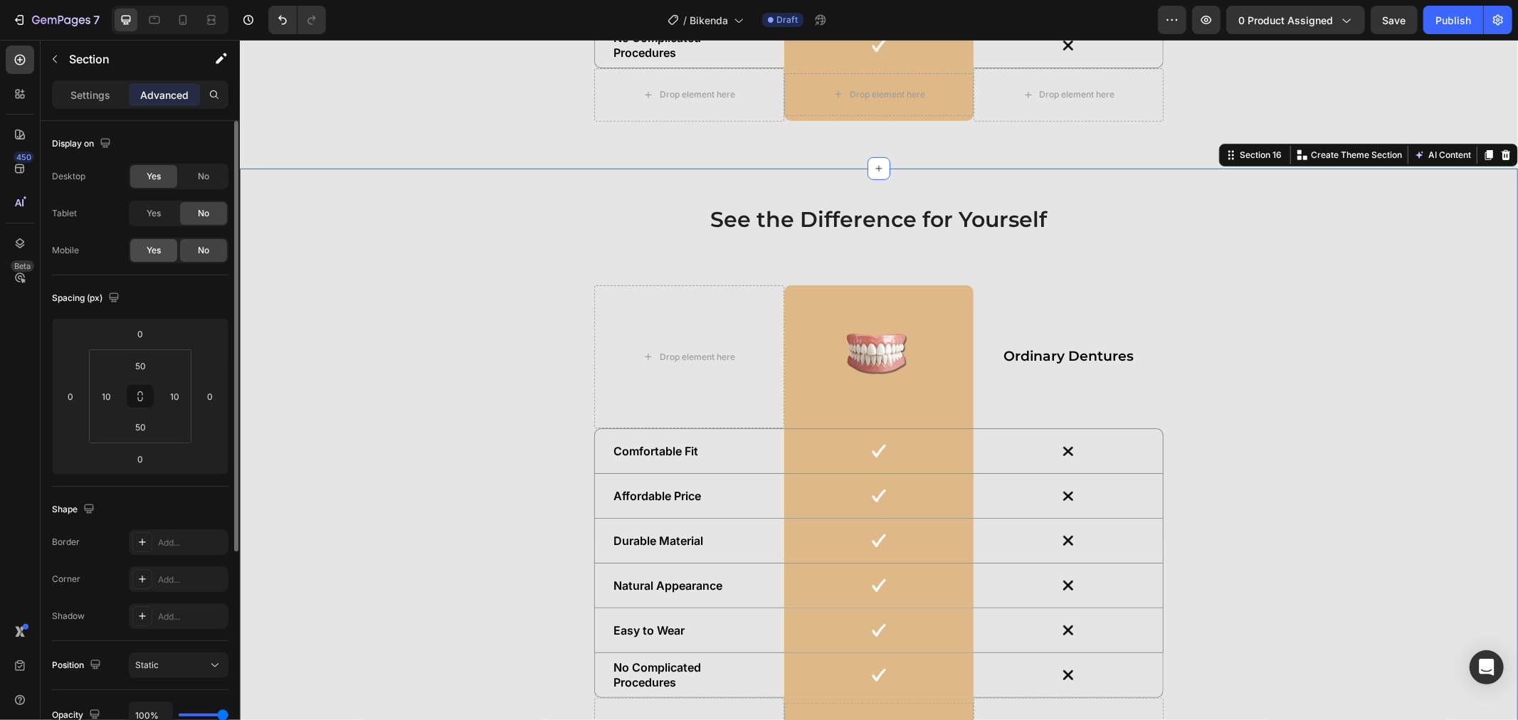
click at [159, 247] on span "Yes" at bounding box center [154, 250] width 14 height 13
click at [201, 179] on span "No" at bounding box center [203, 176] width 11 height 13
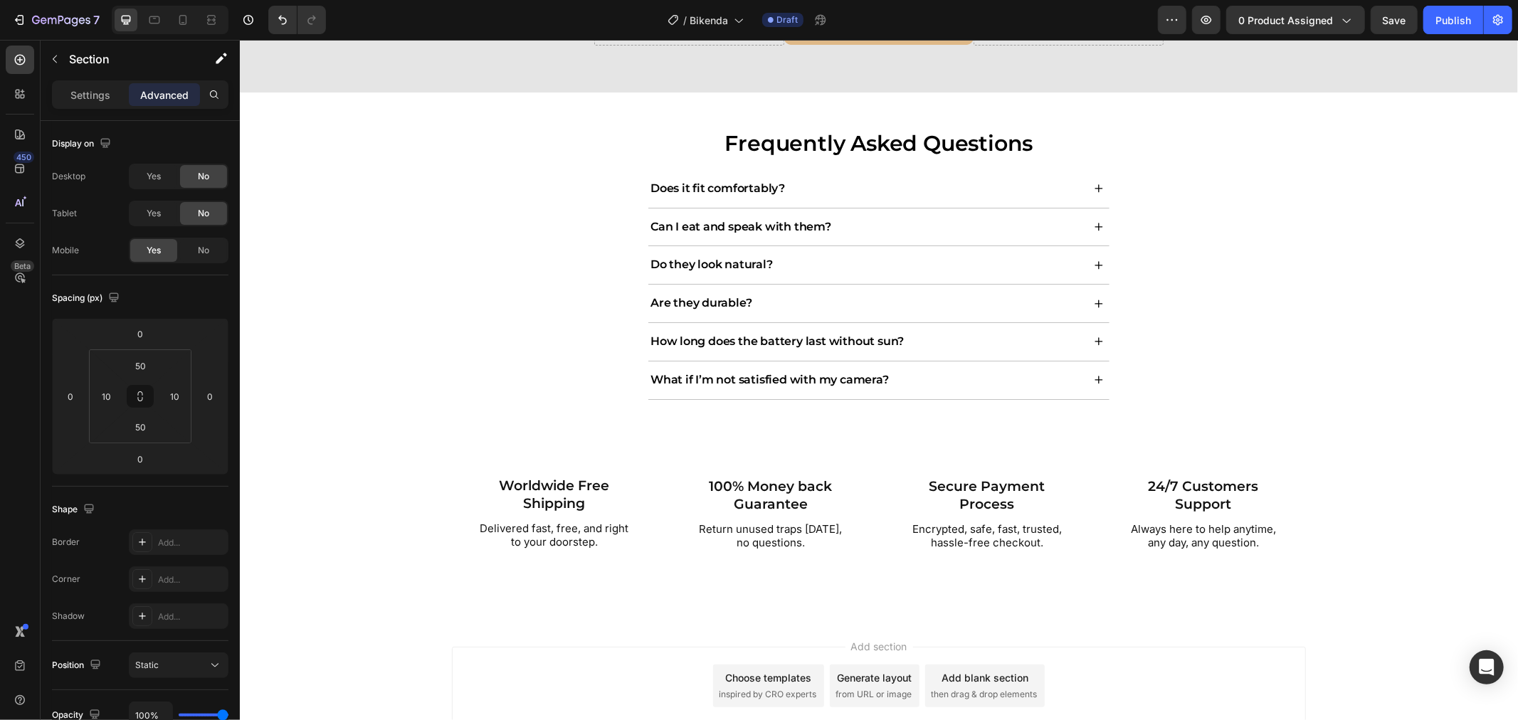
scroll to position [5135, 0]
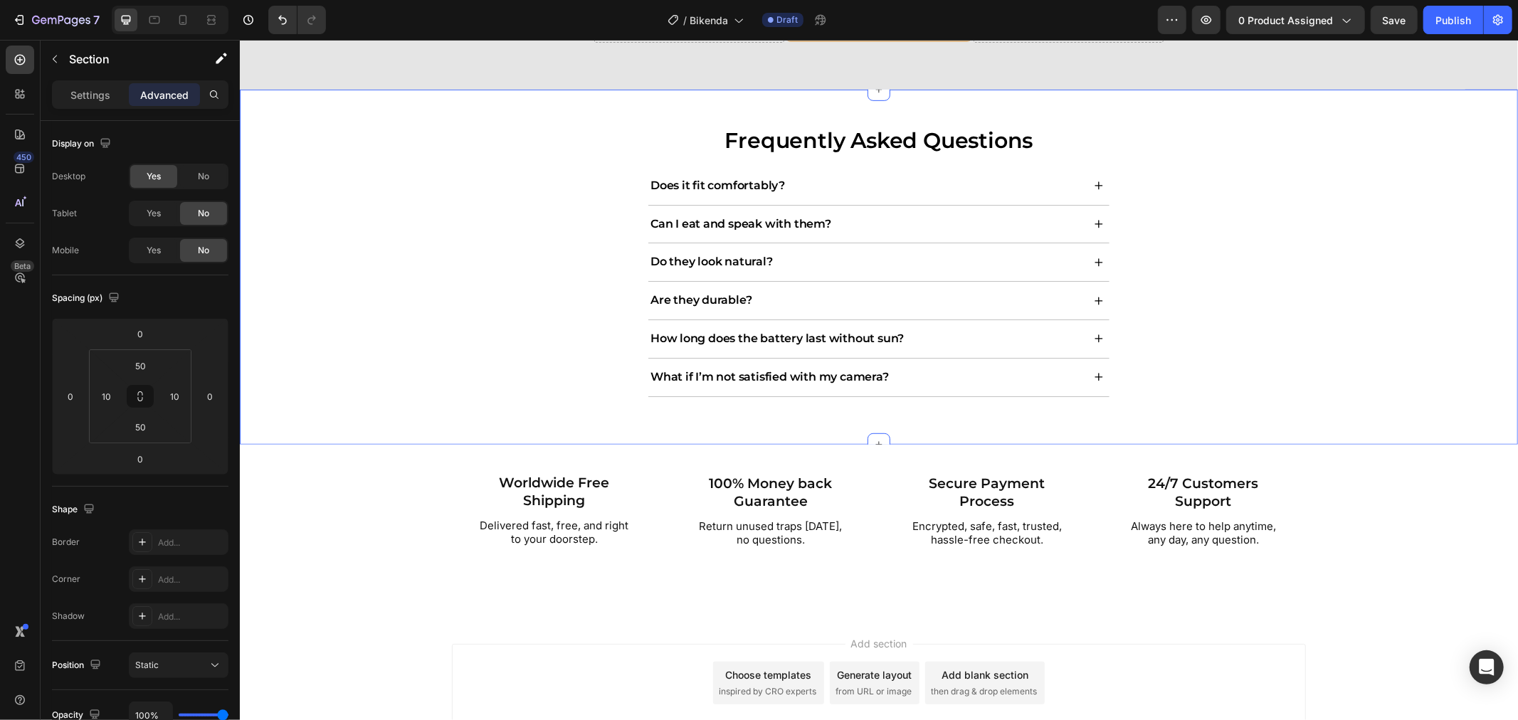
click at [332, 327] on div "Frequently Asked Questions Heading Does it fit comfortably? Can I eat and speak…" at bounding box center [878, 267] width 1264 height 285
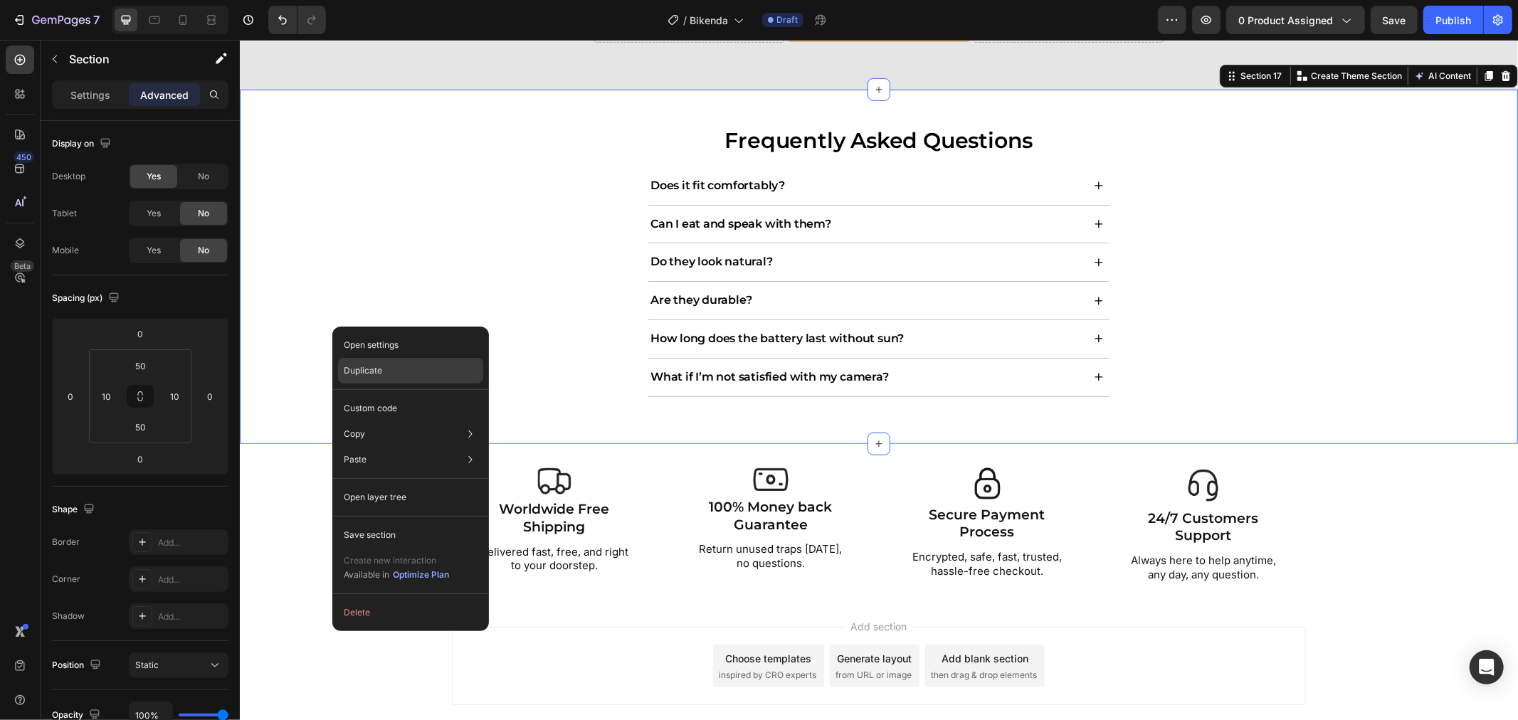
drag, startPoint x: 354, startPoint y: 366, endPoint x: 115, endPoint y: 324, distance: 243.3
click at [354, 366] on p "Duplicate" at bounding box center [363, 370] width 38 height 13
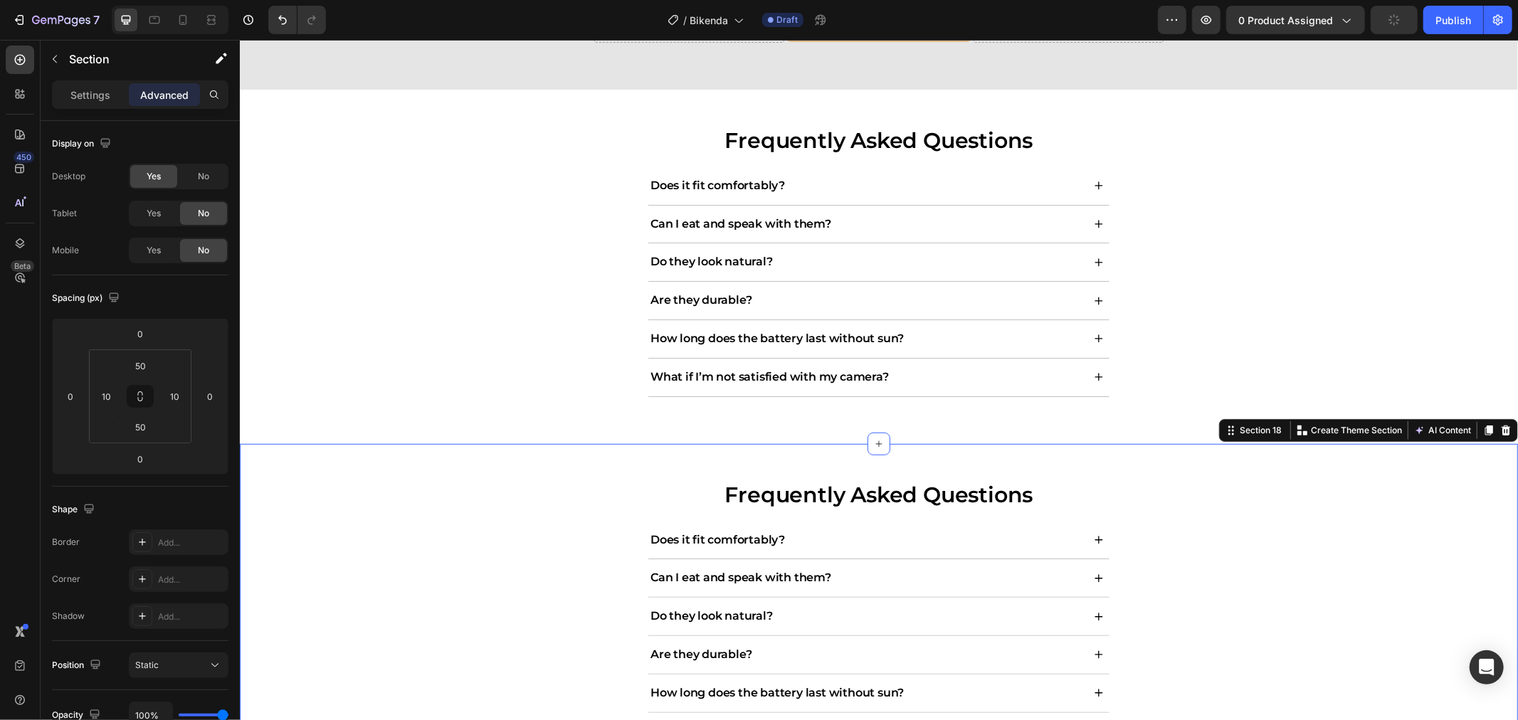
click at [385, 480] on div "Frequently Asked Questions Heading Does it fit comfortably? Can I eat and speak…" at bounding box center [878, 620] width 1264 height 283
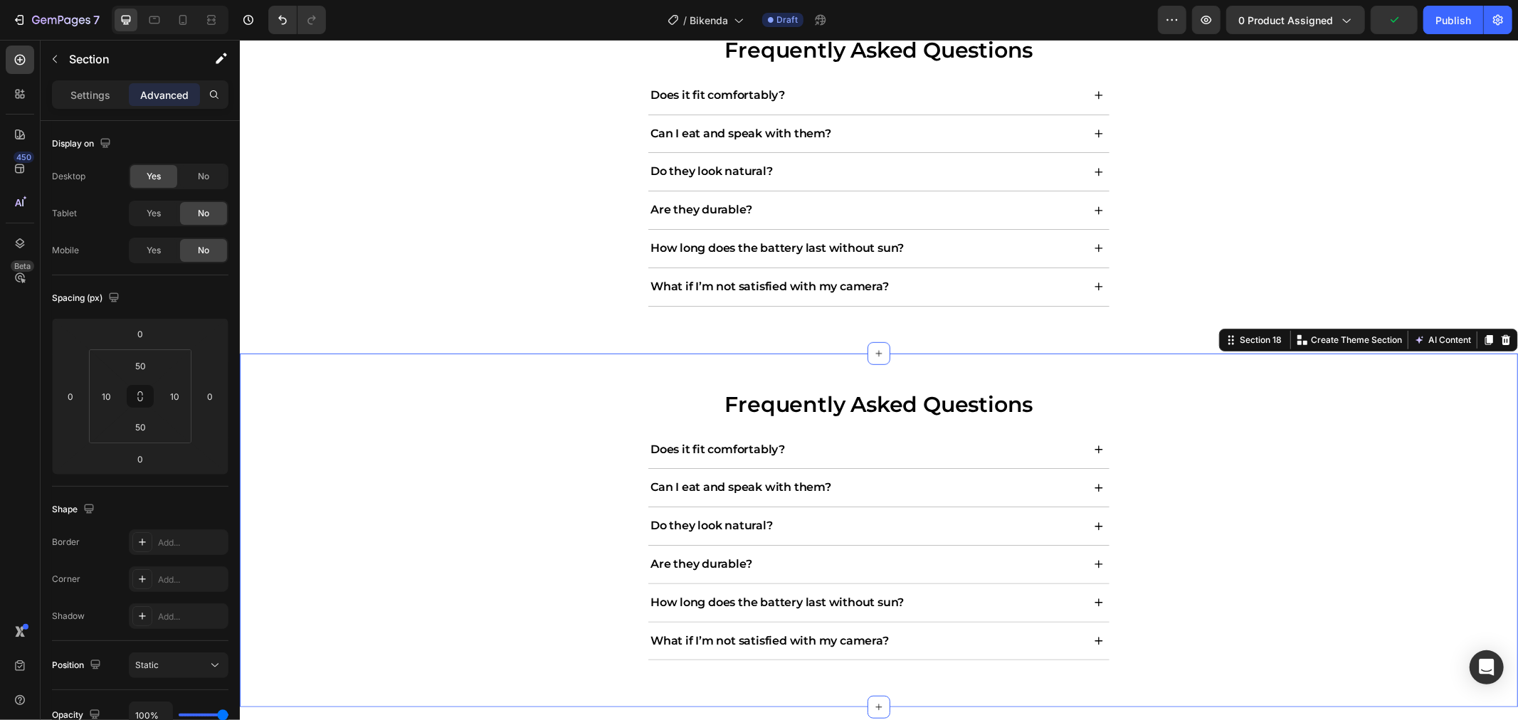
scroll to position [5293, 0]
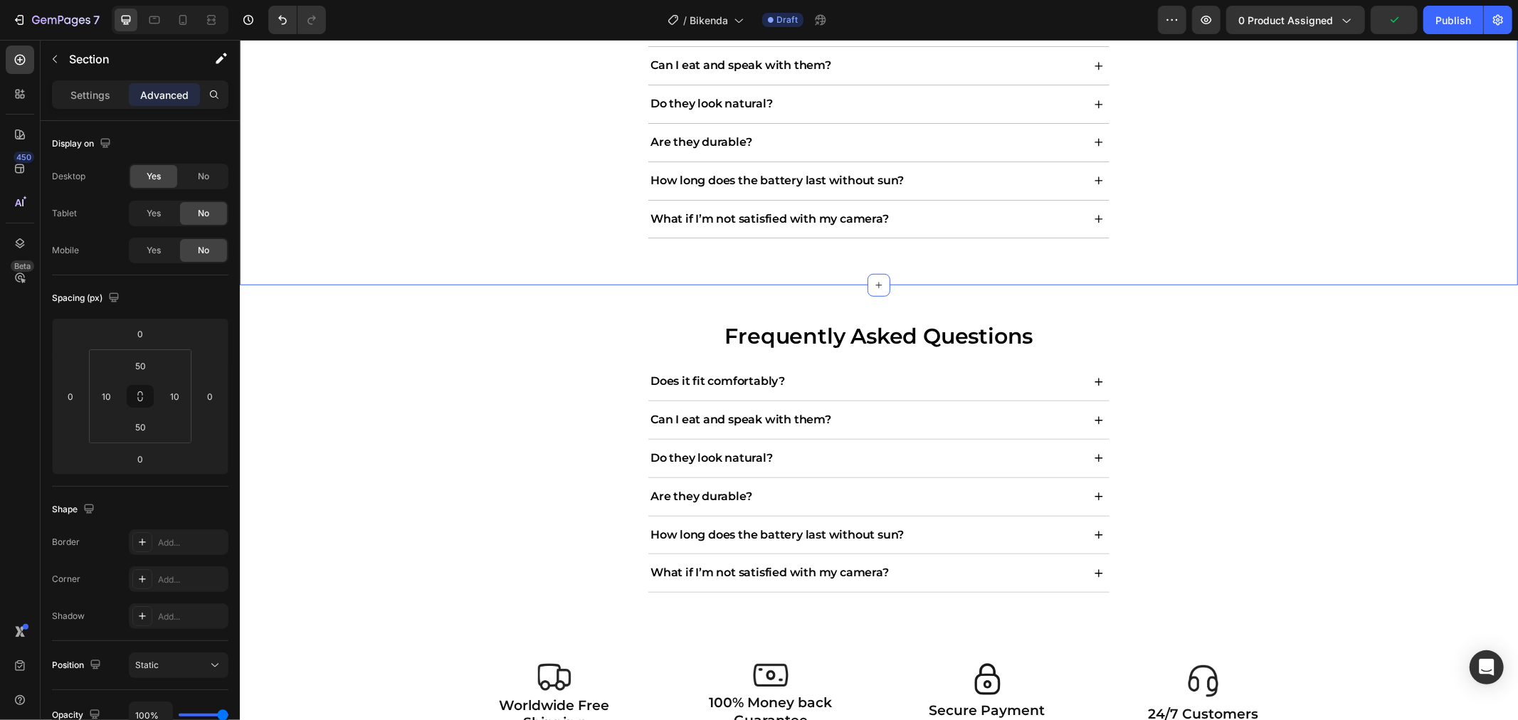
click at [374, 216] on div "Frequently Asked Questions Heading Does it fit comfortably? Can I eat and speak…" at bounding box center [878, 108] width 1264 height 283
click at [393, 380] on div "Frequently Asked Questions Heading Does it fit comfortably? Can I eat and speak…" at bounding box center [878, 461] width 1264 height 283
click at [413, 342] on div "Frequently Asked Questions Heading Does it fit comfortably? Can I eat and speak…" at bounding box center [878, 461] width 1264 height 283
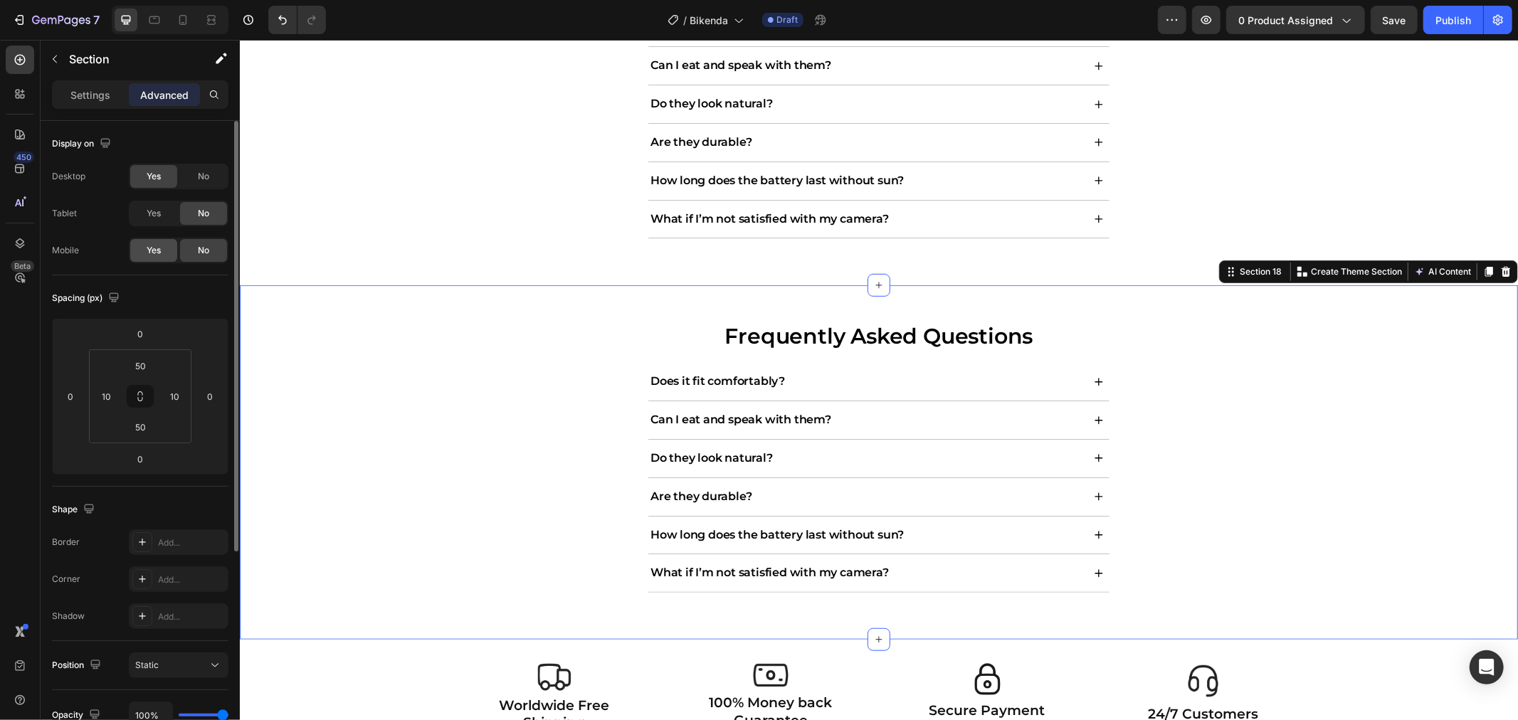
click at [157, 249] on span "Yes" at bounding box center [154, 250] width 14 height 13
click at [198, 181] on span "No" at bounding box center [203, 176] width 11 height 13
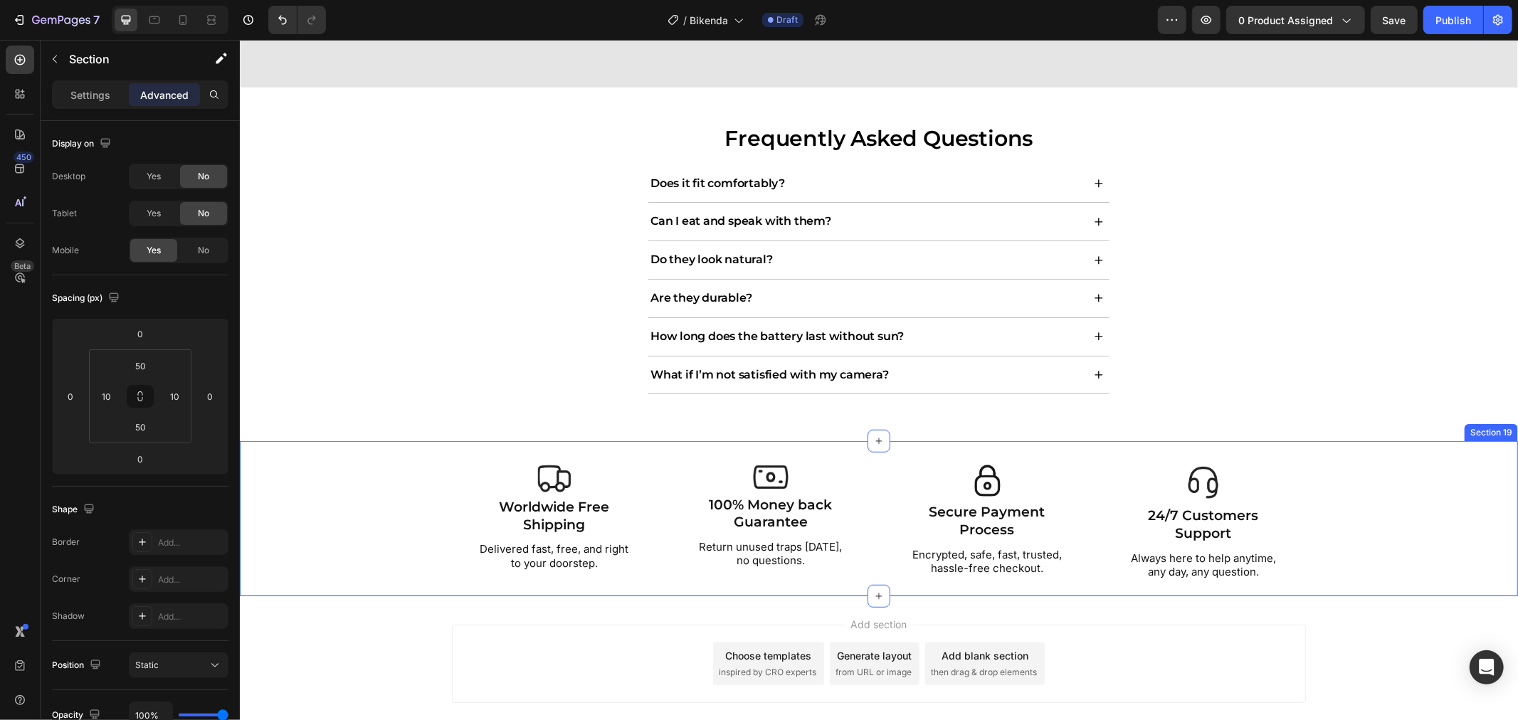
scroll to position [5140, 0]
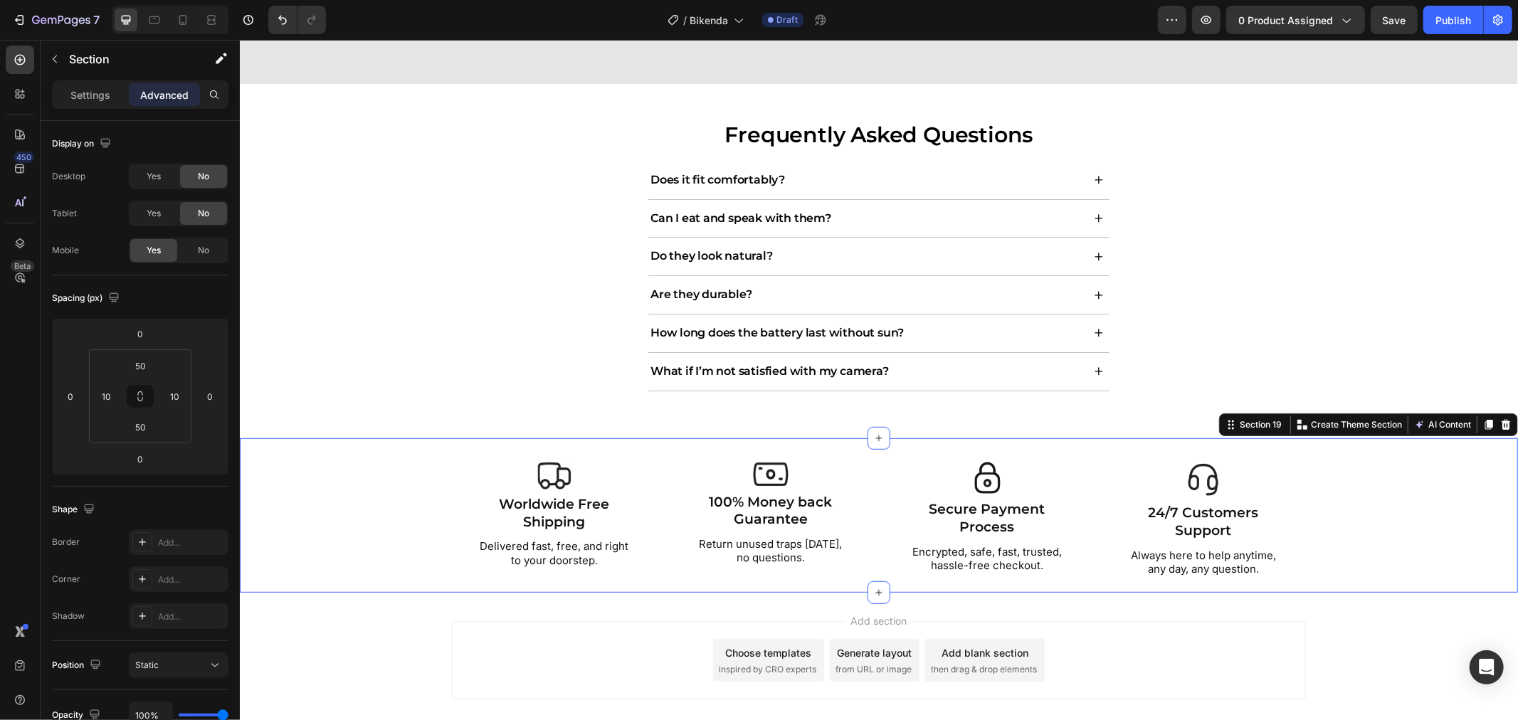
click at [337, 472] on div "Image Worldwide Free Shipping Text Block Delivered fast, free, and right to you…" at bounding box center [878, 518] width 1256 height 115
drag, startPoint x: 186, startPoint y: 23, endPoint x: 208, endPoint y: 97, distance: 77.7
click at [185, 23] on icon at bounding box center [183, 20] width 14 height 14
type input "33"
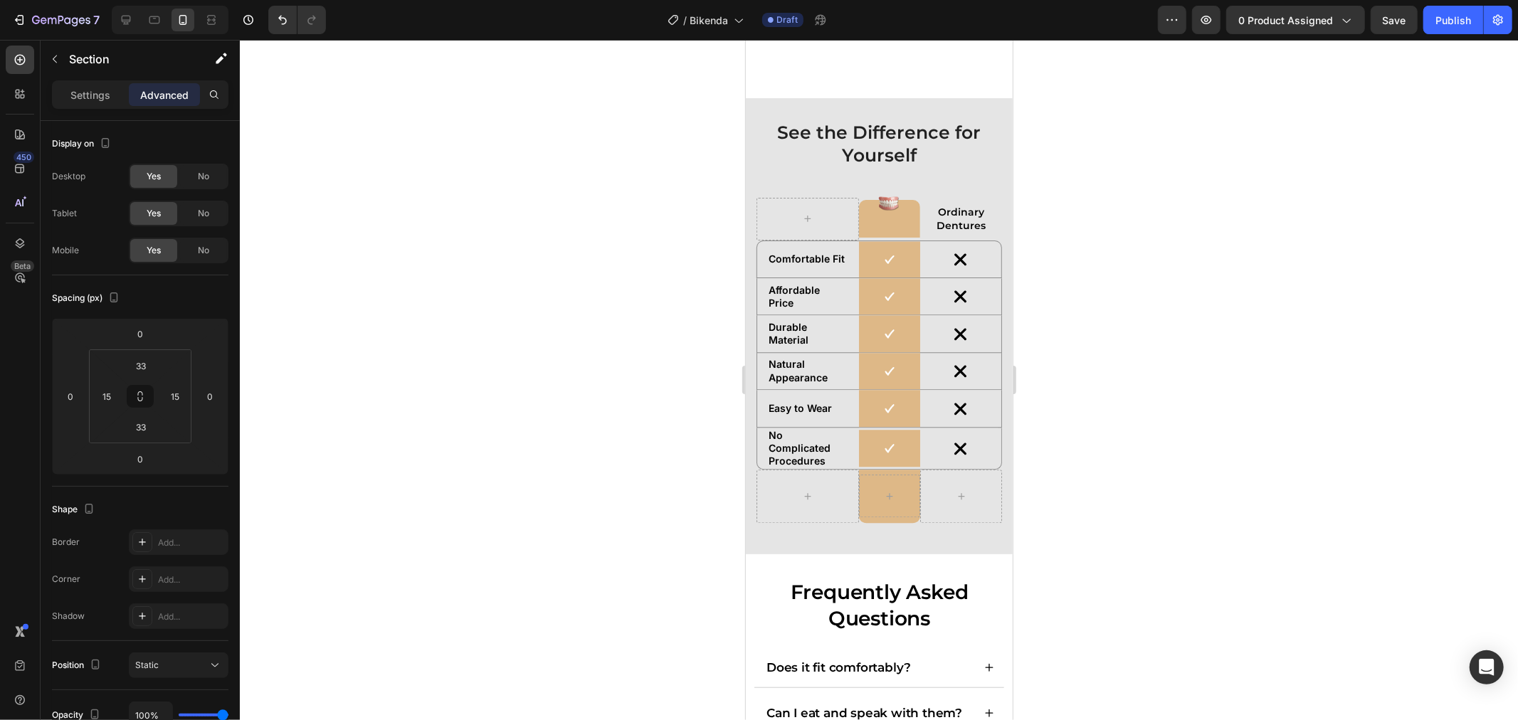
scroll to position [2986, 0]
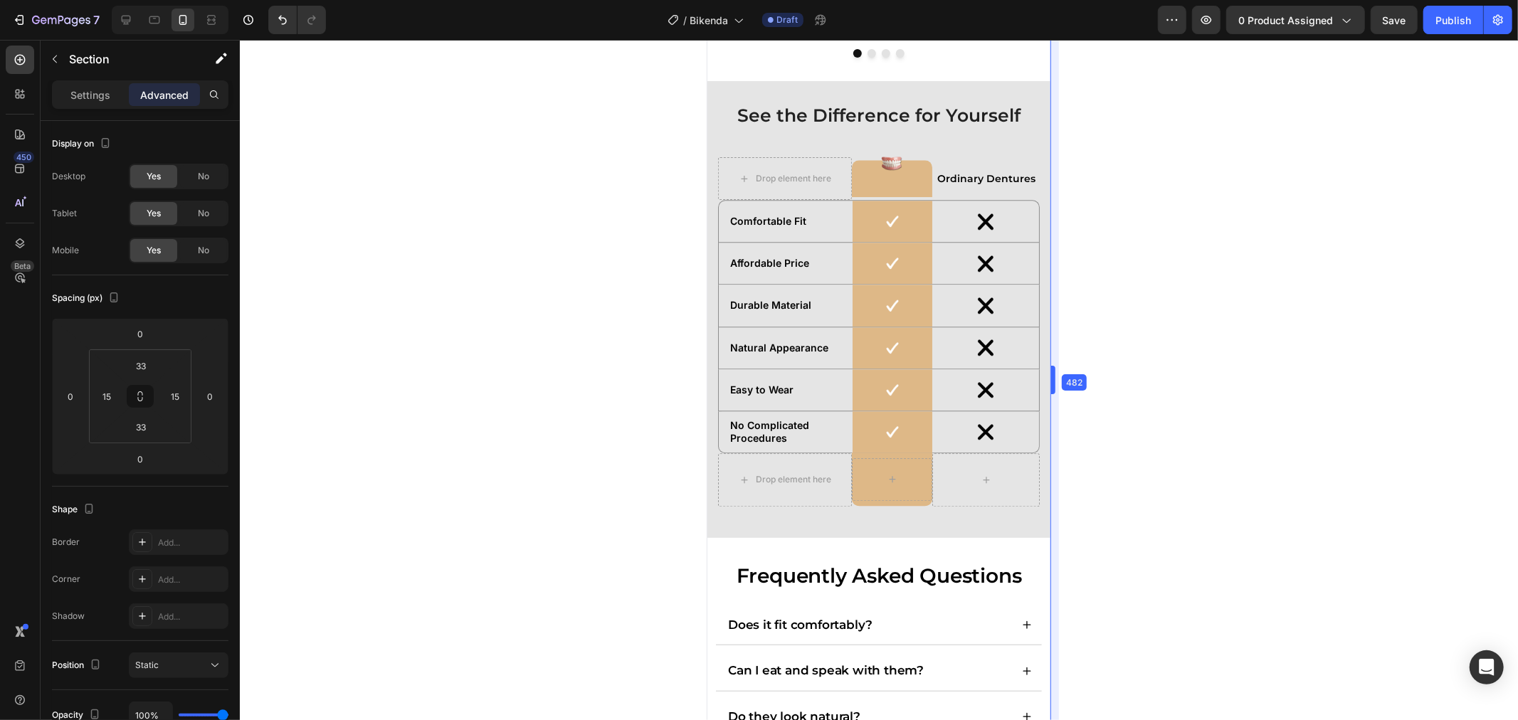
drag, startPoint x: 1015, startPoint y: 378, endPoint x: 1096, endPoint y: 367, distance: 81.1
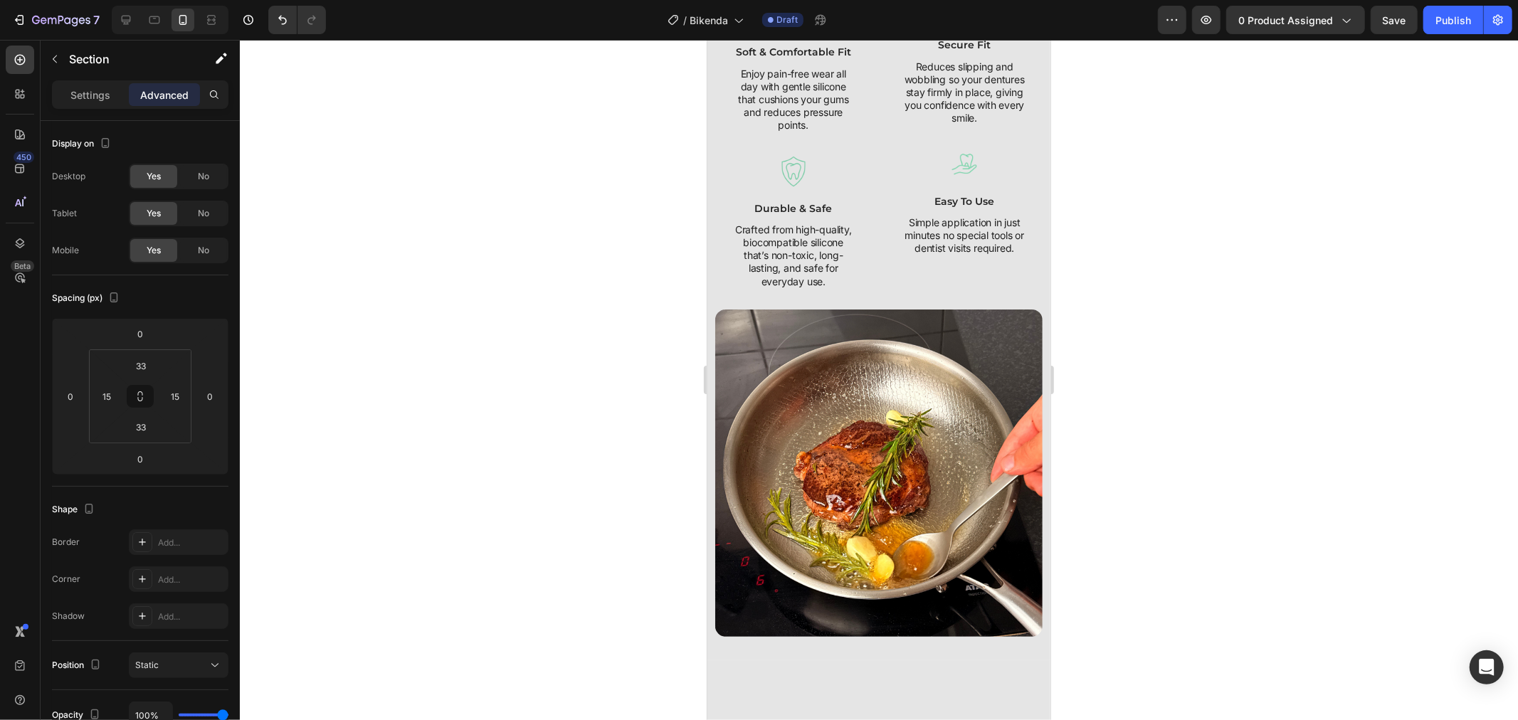
scroll to position [0, 0]
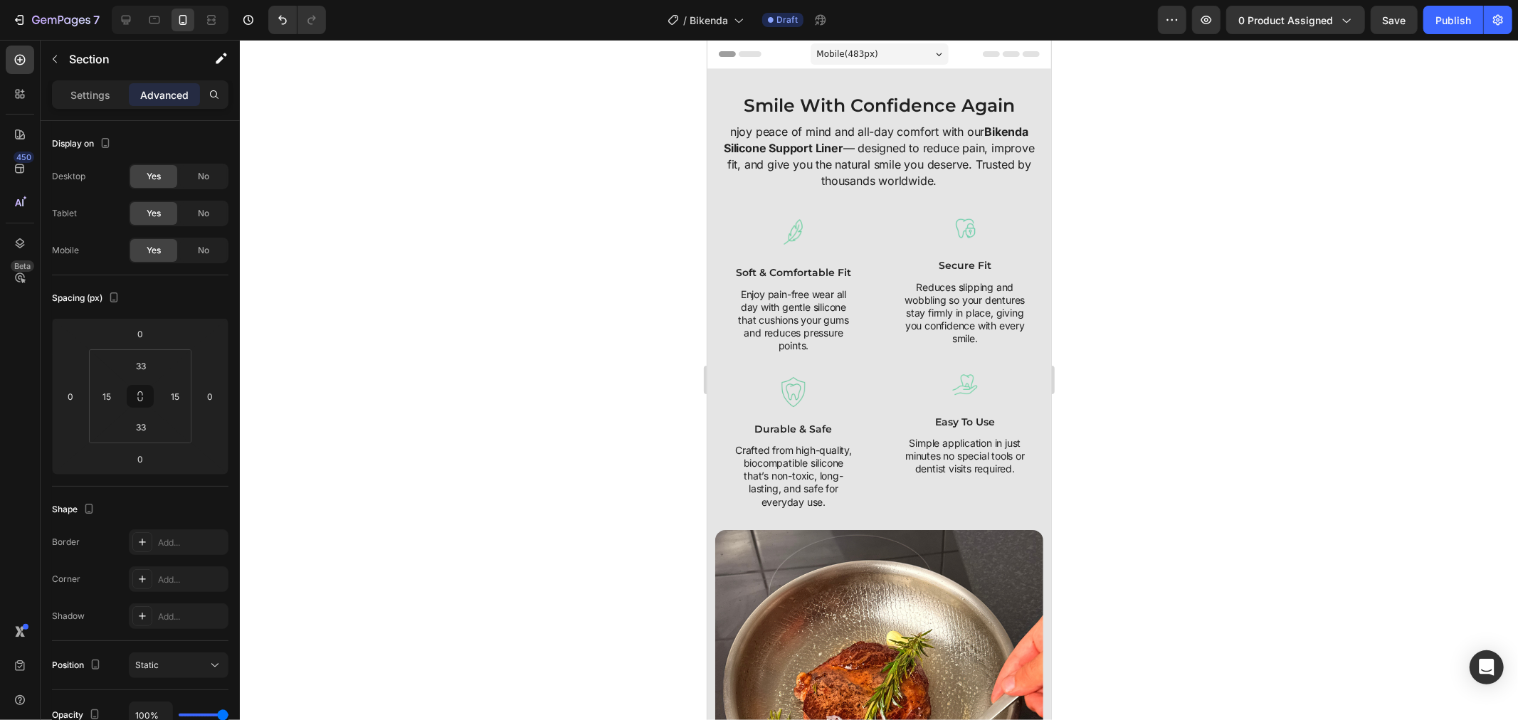
click at [982, 52] on icon at bounding box center [990, 54] width 17 height 6
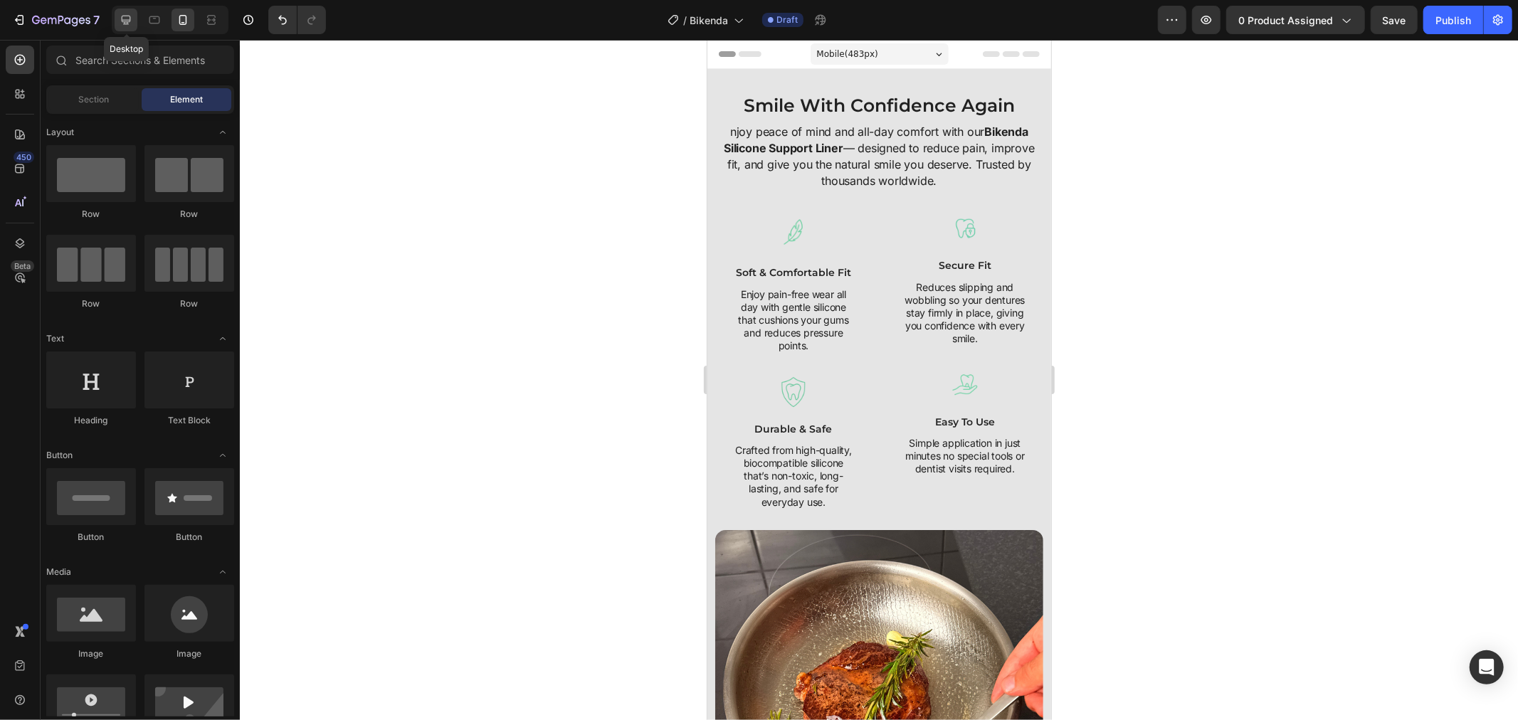
click at [125, 17] on icon at bounding box center [126, 20] width 14 height 14
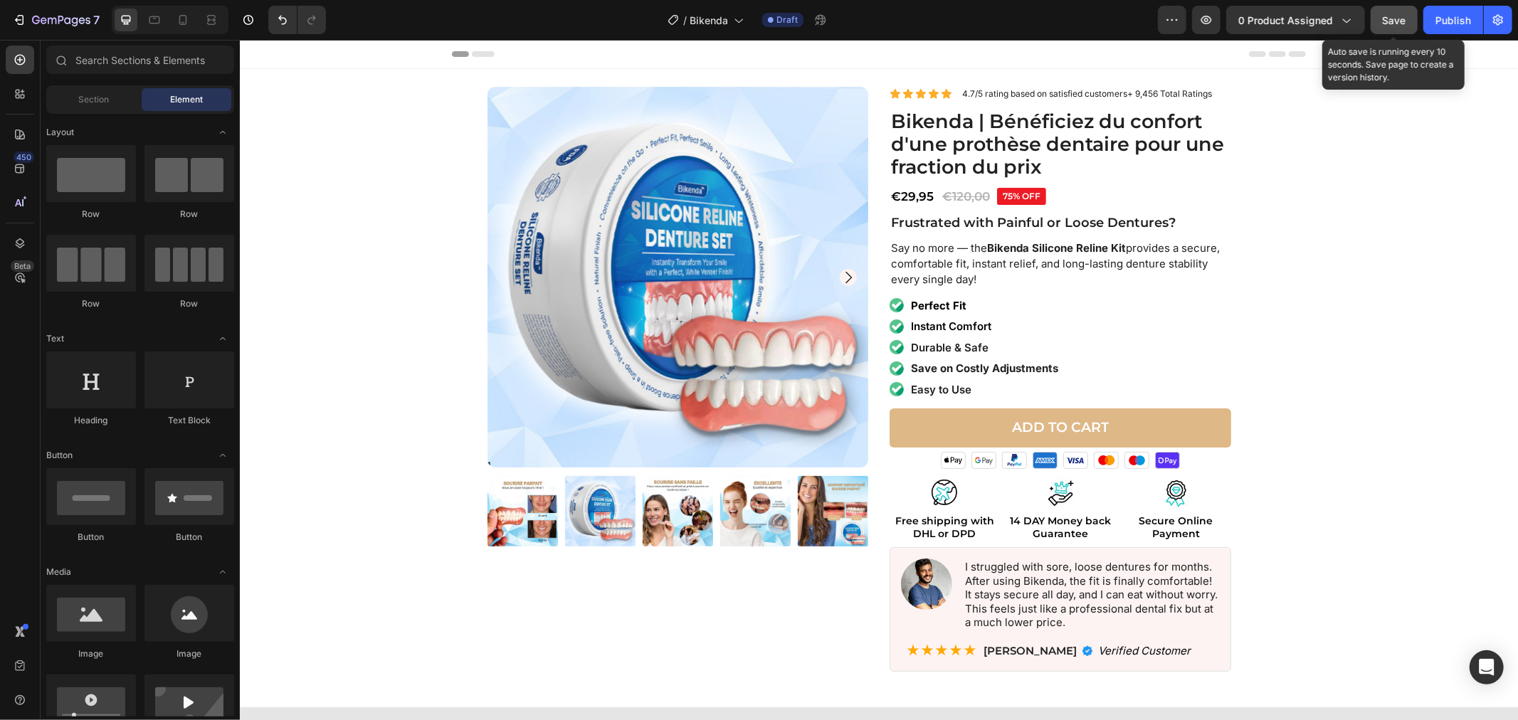
click at [1405, 24] on span "Save" at bounding box center [1393, 20] width 23 height 12
click at [179, 16] on icon at bounding box center [183, 20] width 14 height 14
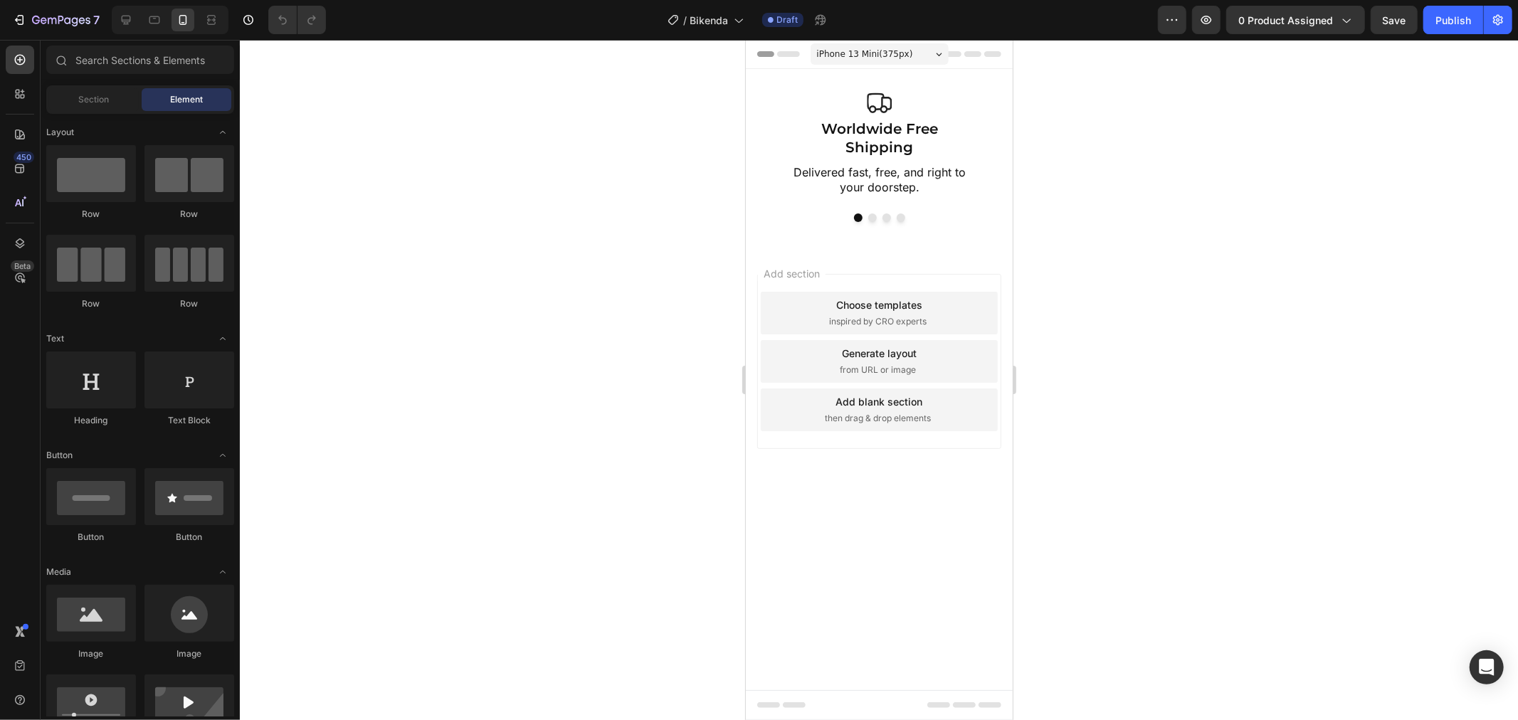
click at [935, 53] on icon at bounding box center [938, 54] width 6 height 4
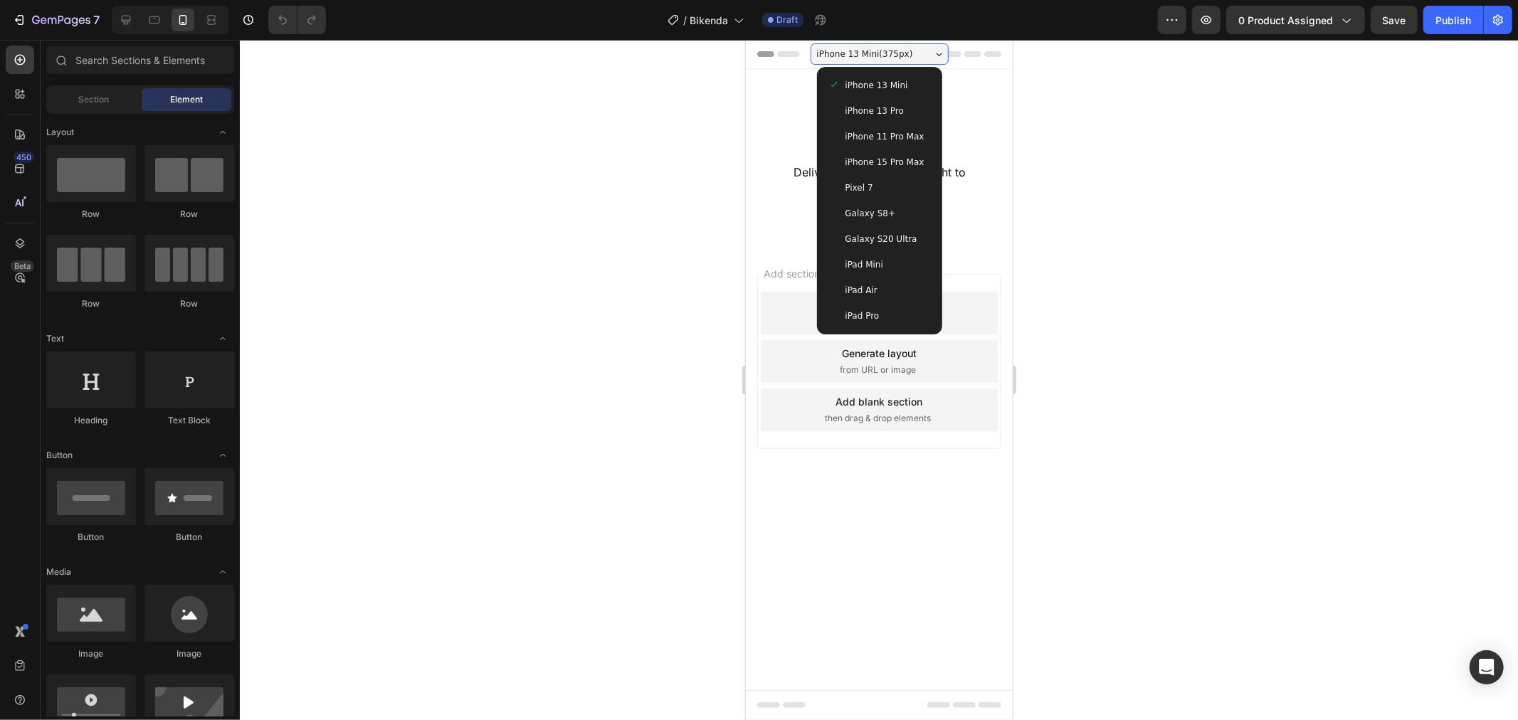
click at [935, 53] on icon at bounding box center [938, 54] width 6 height 4
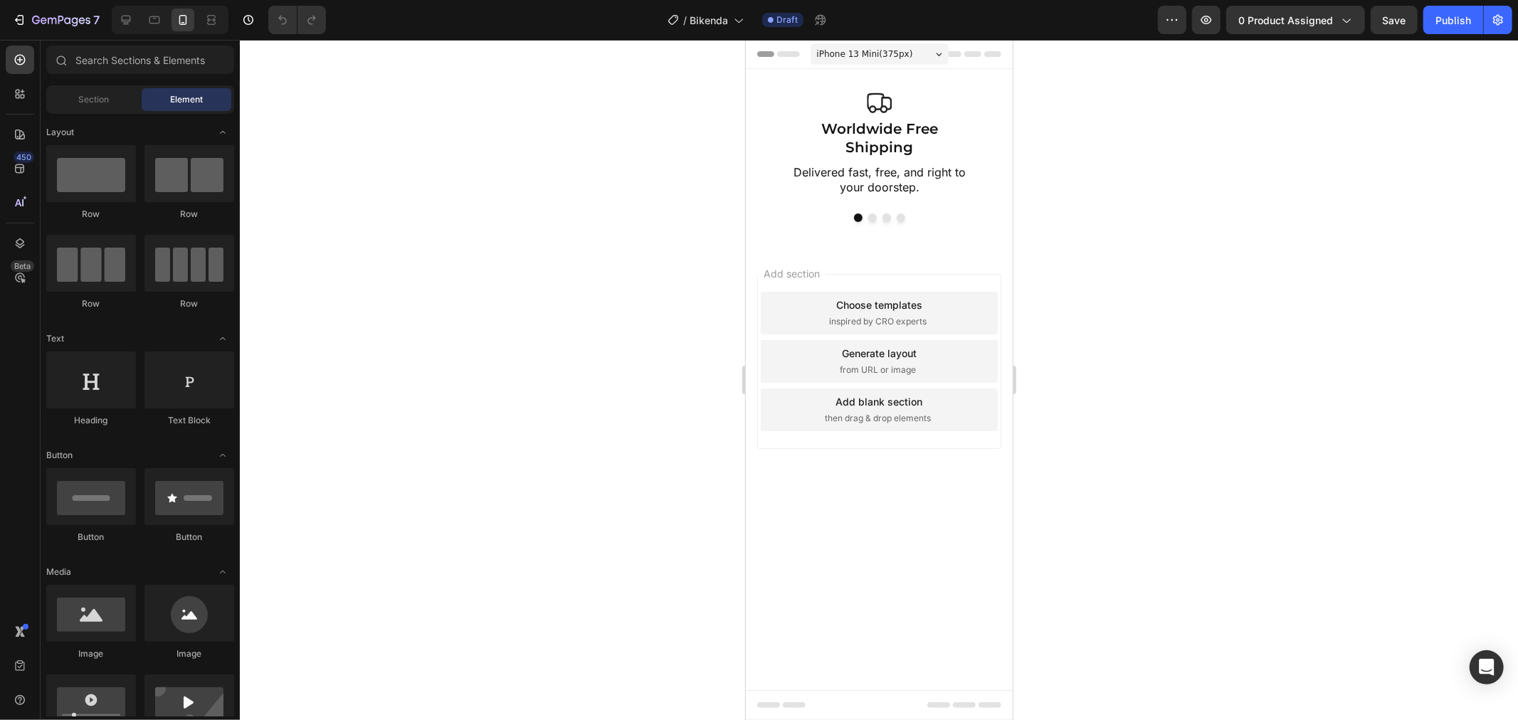
drag, startPoint x: 1096, startPoint y: 188, endPoint x: 1079, endPoint y: 179, distance: 19.4
click at [1096, 187] on div at bounding box center [879, 380] width 1278 height 680
click at [808, 467] on body "iPhone 13 Mini ( 375 px) iPhone 13 Mini iPhone 13 Pro iPhone 11 Pro Max iPhone …" at bounding box center [878, 379] width 267 height 680
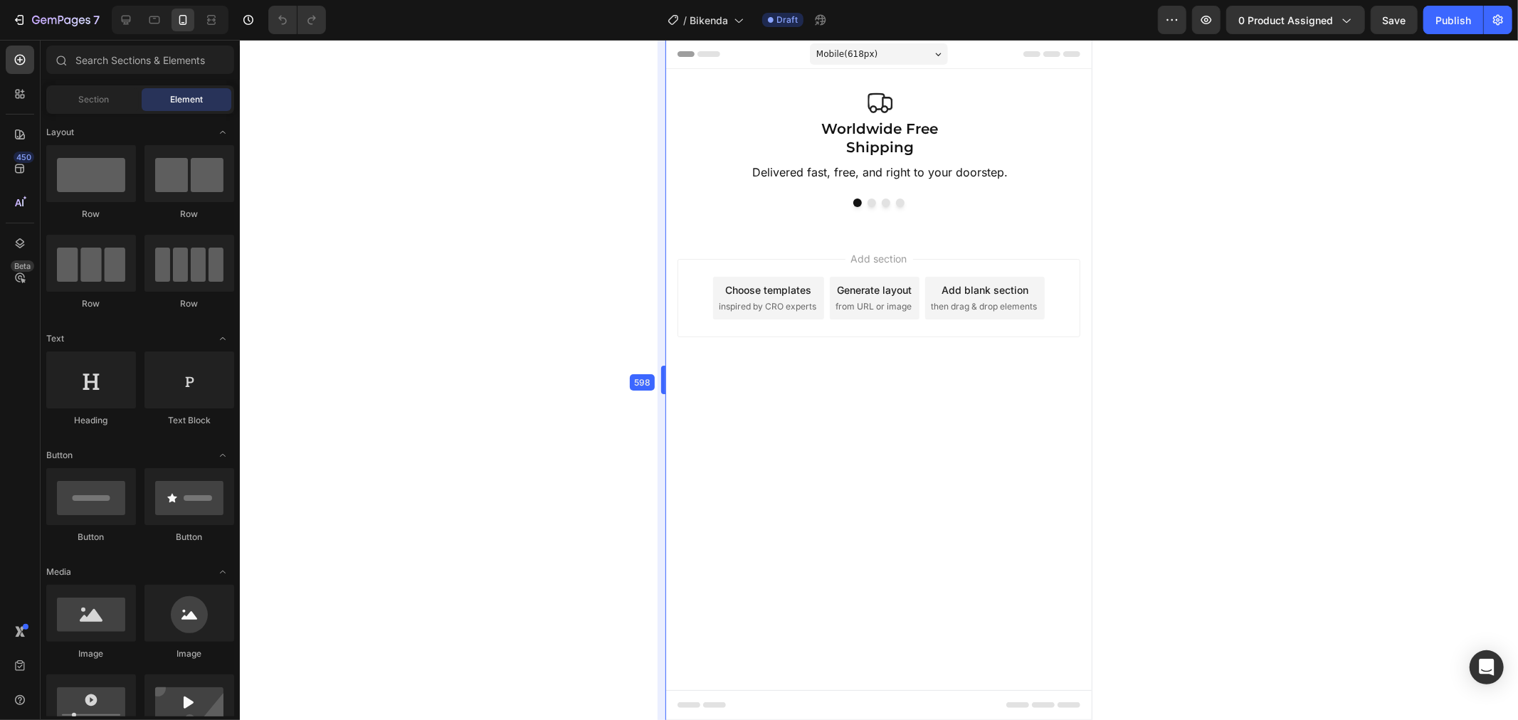
drag, startPoint x: 742, startPoint y: 386, endPoint x: 569, endPoint y: 384, distance: 172.9
click at [941, 57] on div "Mobile ( 618 px)" at bounding box center [878, 53] width 138 height 21
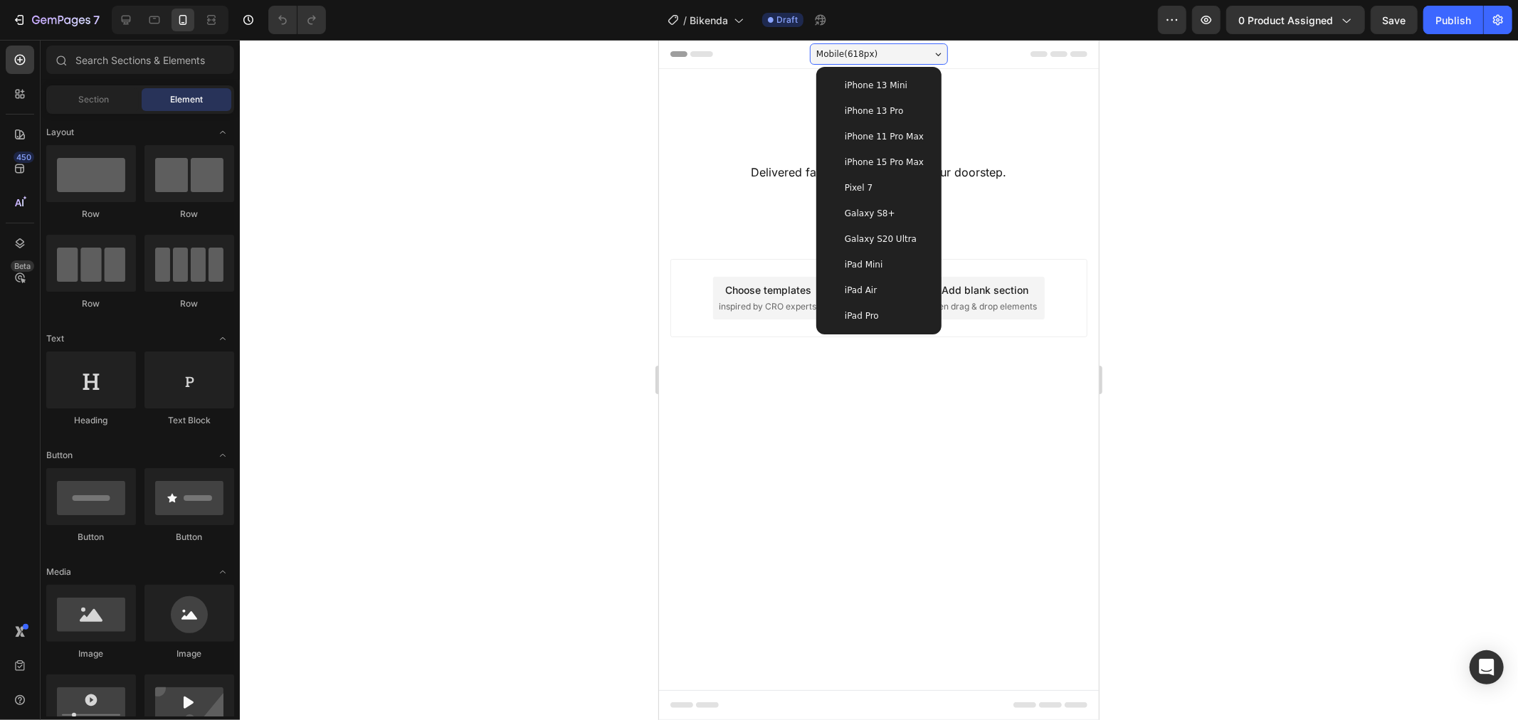
click at [921, 48] on div "Mobile ( 618 px)" at bounding box center [878, 53] width 138 height 21
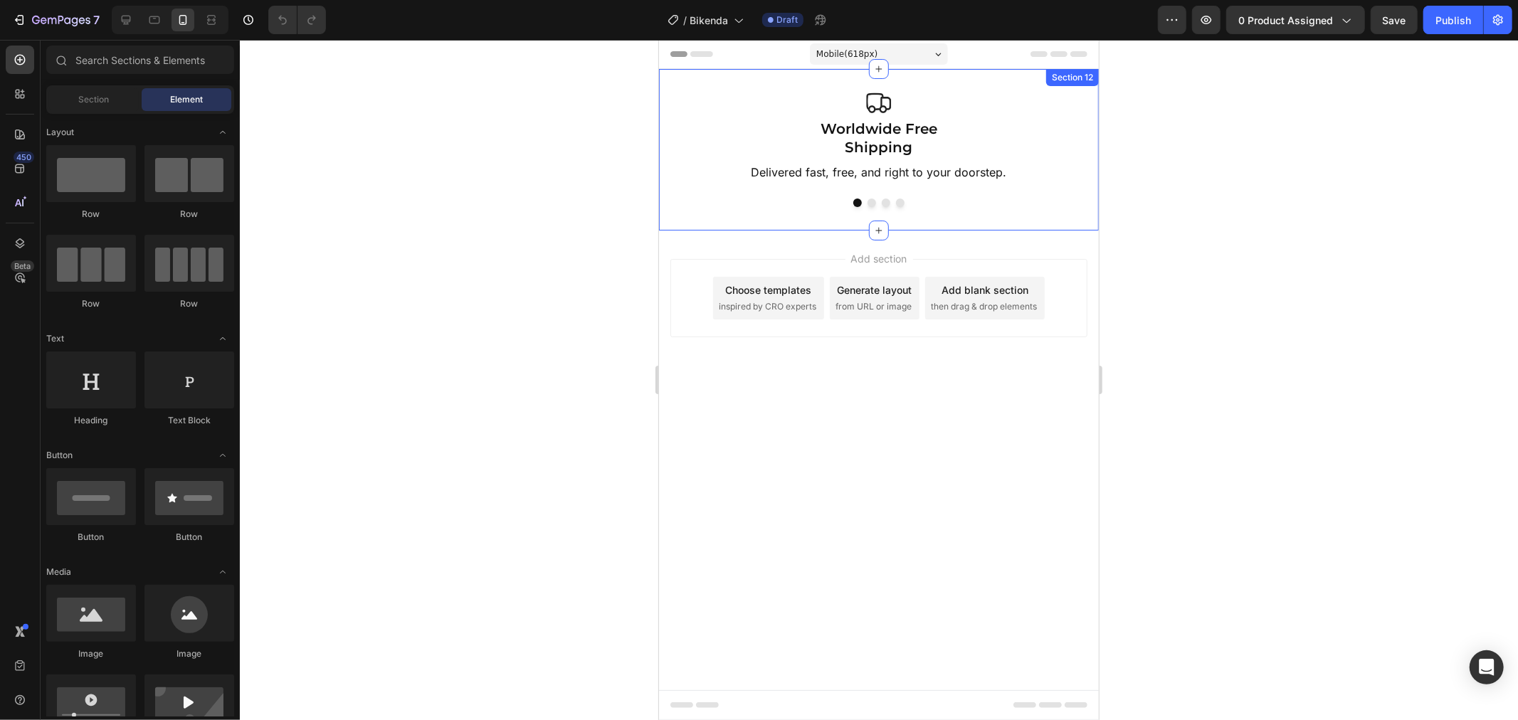
click at [1015, 204] on div "Image Worldwide Free Shipping Text Block Delivered fast, free, and right to you…" at bounding box center [878, 149] width 440 height 162
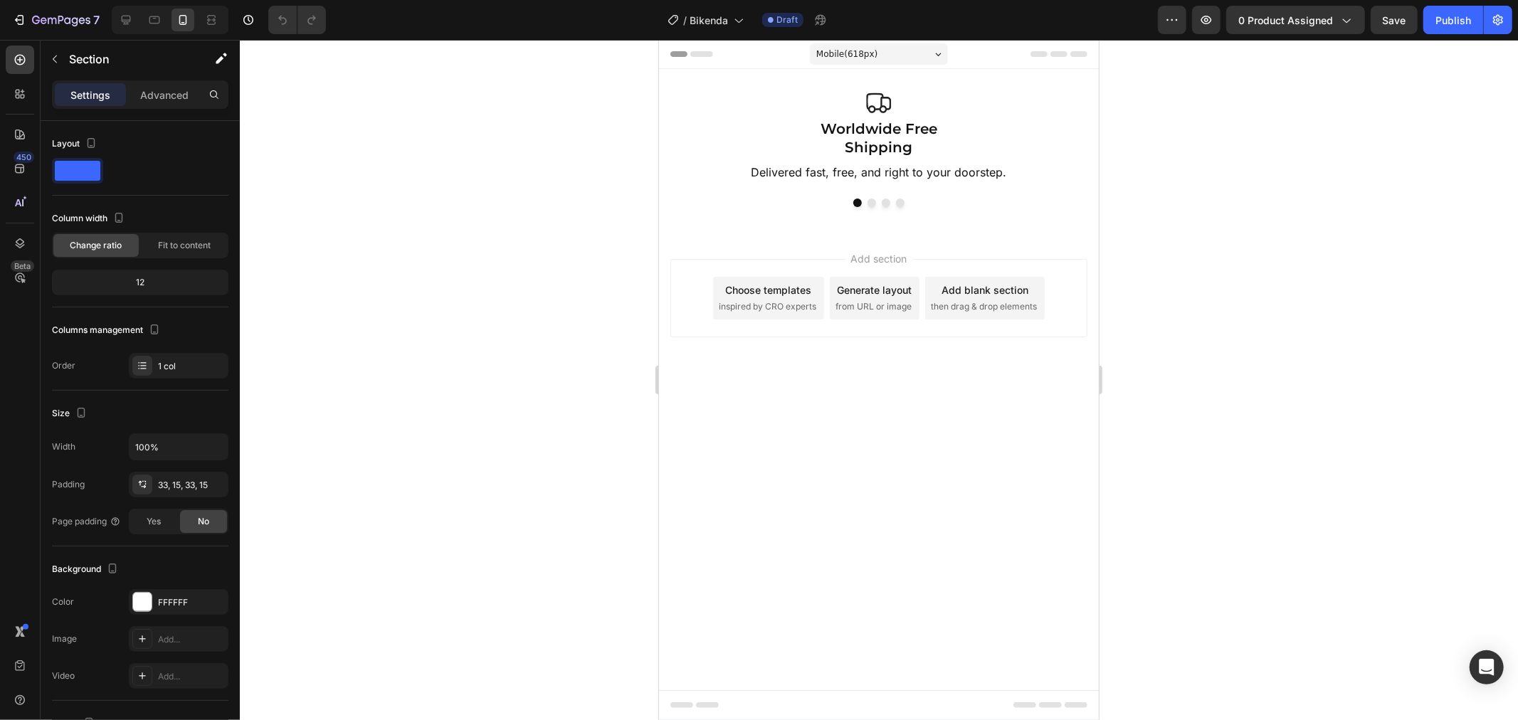
click at [1025, 449] on body "Mobile ( 618 px) iPhone 13 Mini iPhone 13 Pro iPhone 11 Pro Max iPhone 15 Pro M…" at bounding box center [878, 379] width 440 height 680
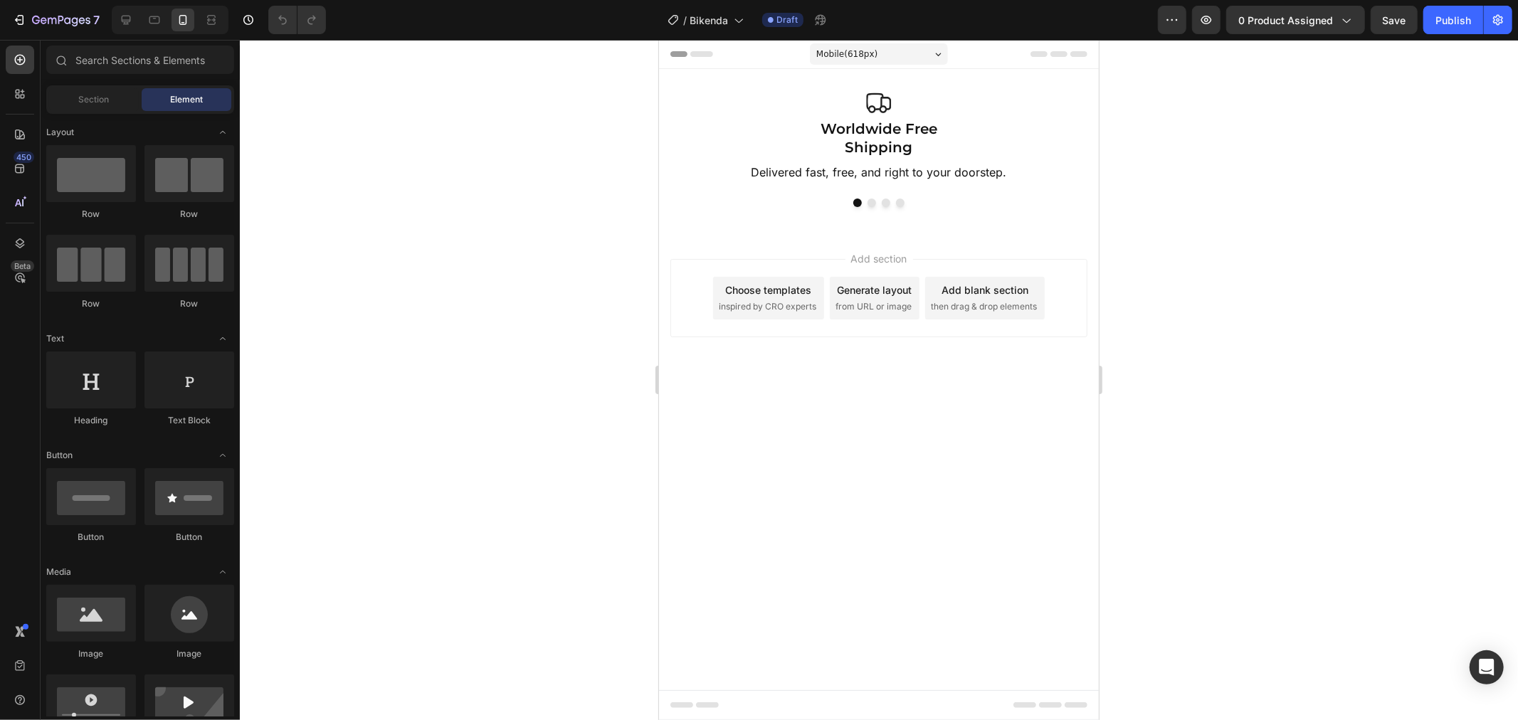
click at [1041, 51] on icon at bounding box center [1058, 54] width 57 height 6
click at [1066, 52] on icon at bounding box center [1058, 54] width 57 height 6
click at [1051, 54] on icon at bounding box center [1057, 54] width 17 height 6
click at [1218, 239] on div at bounding box center [879, 380] width 1278 height 680
click at [845, 47] on span "Mobile ( 618 px)" at bounding box center [845, 53] width 61 height 14
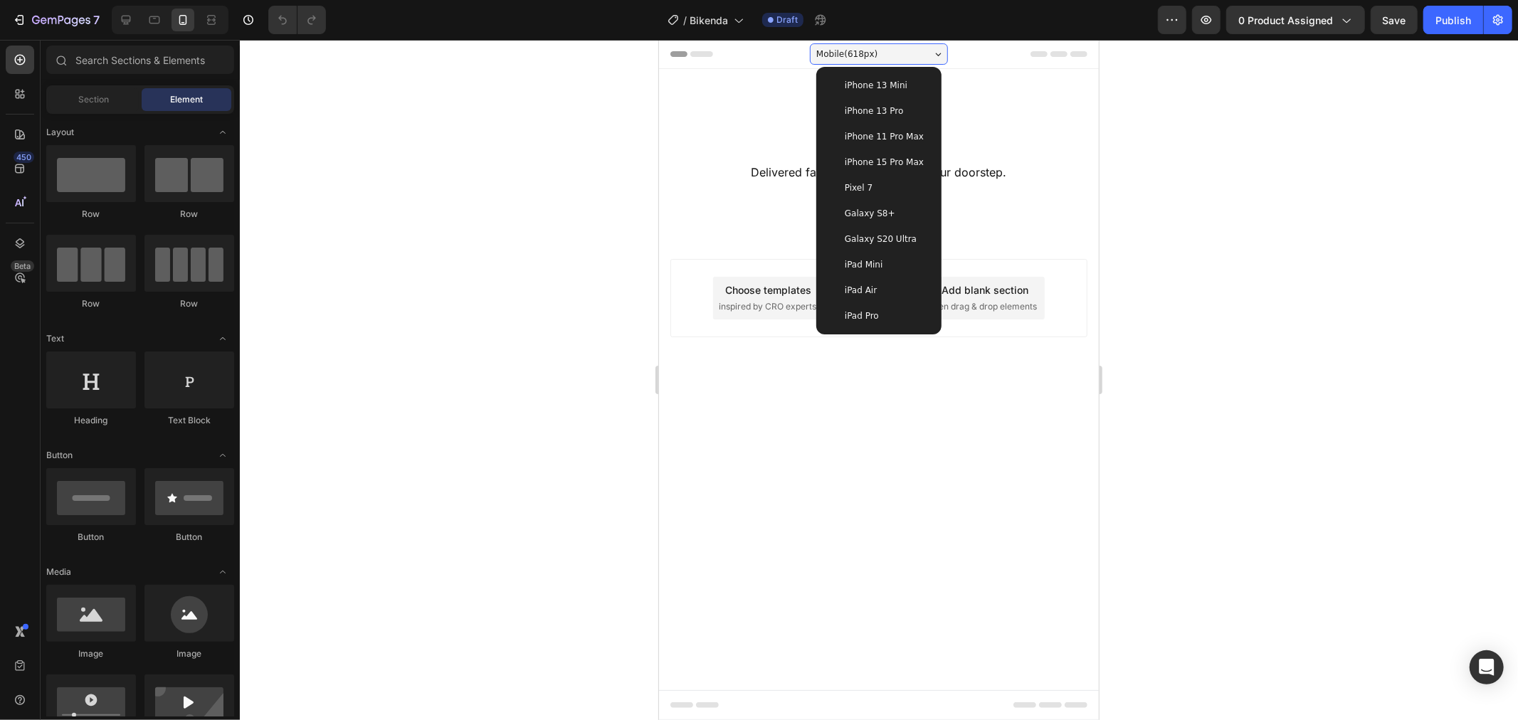
click at [839, 82] on div "iPhone 13 Mini" at bounding box center [878, 85] width 102 height 14
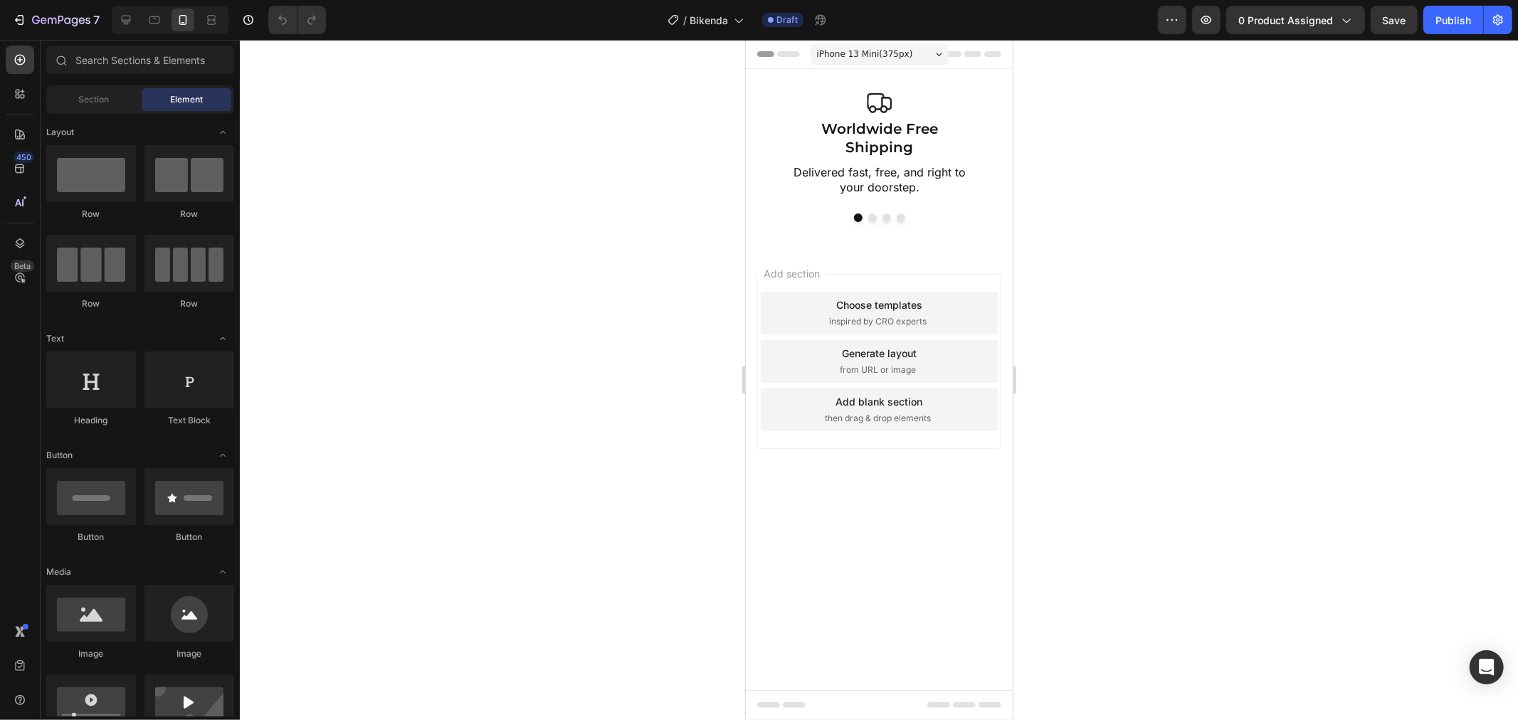
click at [877, 48] on span "iPhone 13 Mini ( 375 px)" at bounding box center [864, 53] width 96 height 14
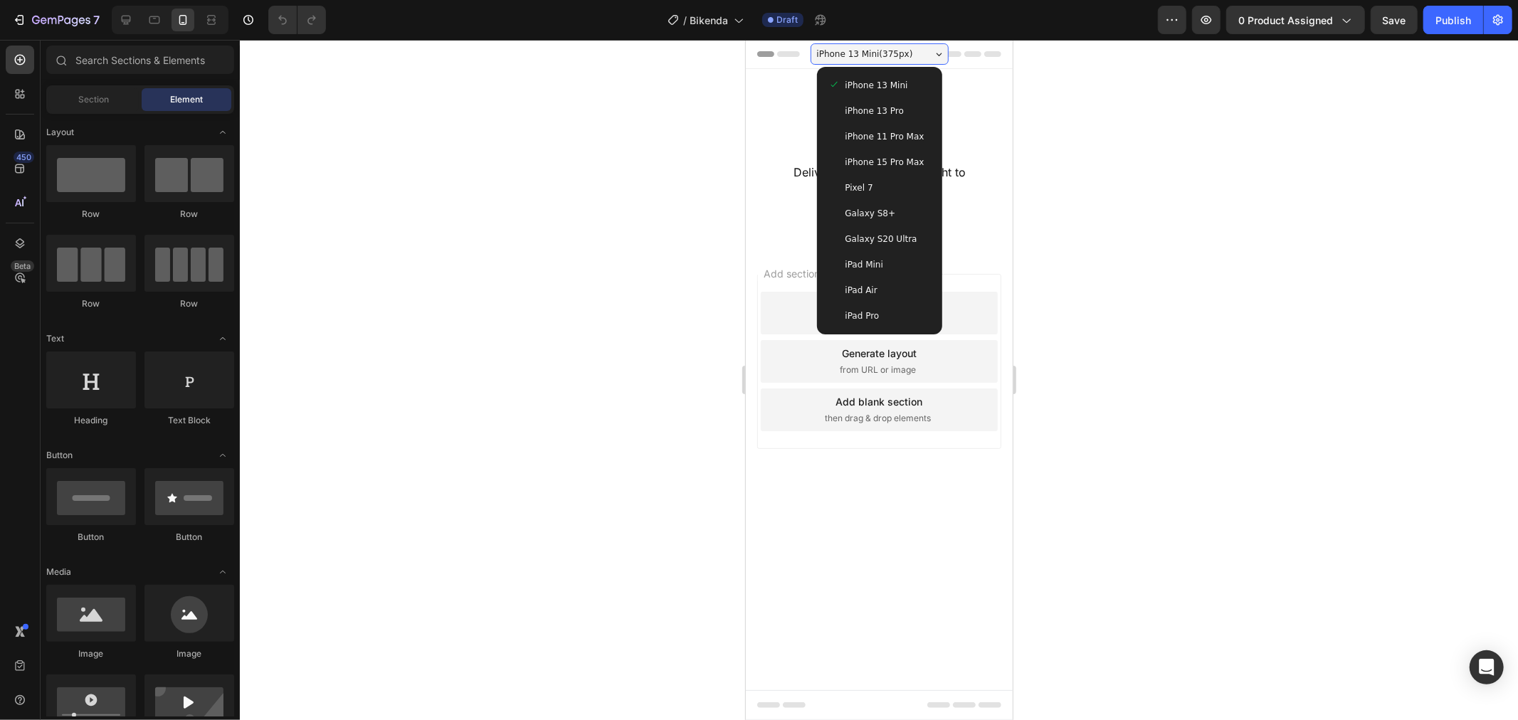
click at [1062, 212] on div at bounding box center [879, 380] width 1278 height 680
click at [1046, 217] on div at bounding box center [879, 380] width 1278 height 680
click at [1005, 206] on div "Image Worldwide Free Shipping Text Block Delivered fast, free, and right to you…" at bounding box center [878, 156] width 267 height 176
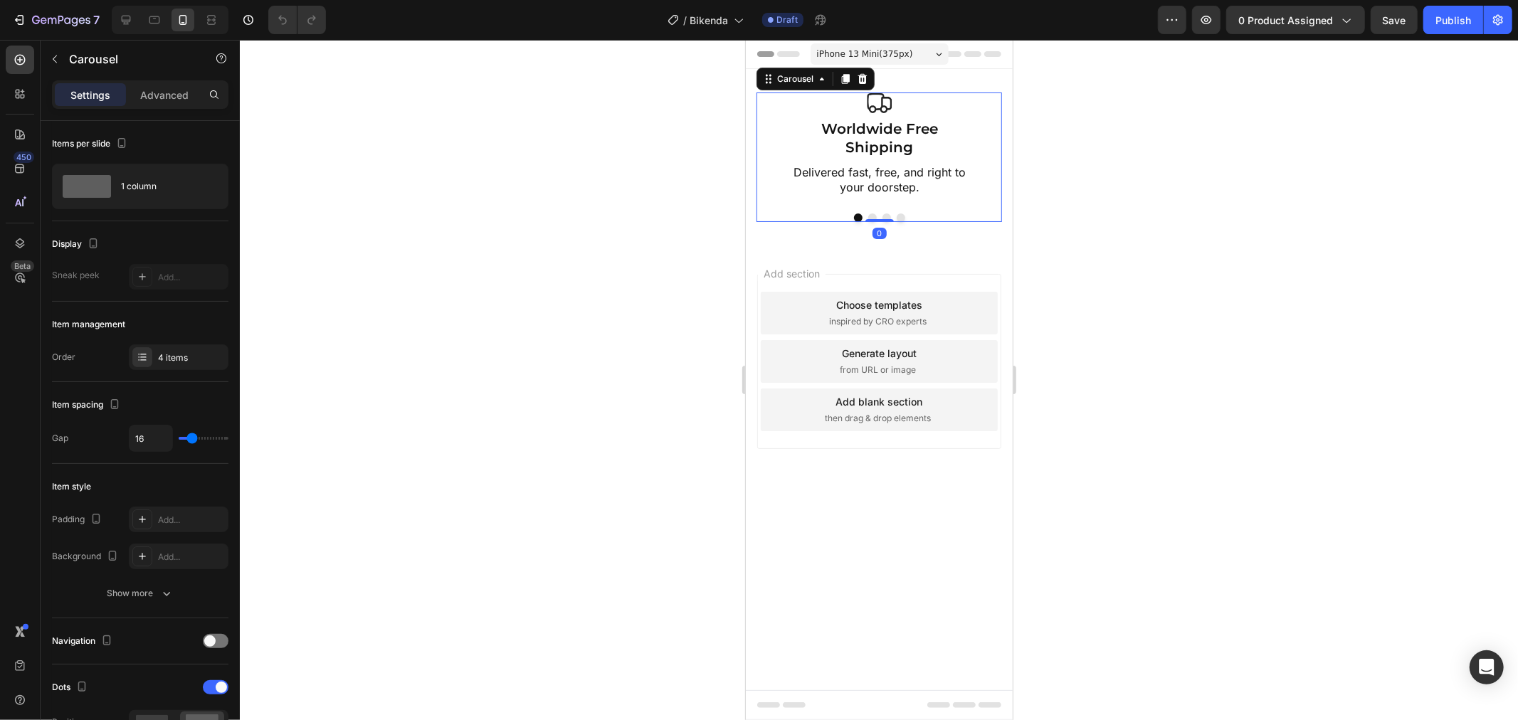
click at [947, 201] on div "Image Worldwide Free Shipping Text Block Delivered fast, free, and right to you…" at bounding box center [878, 156] width 245 height 129
click at [974, 245] on div "Add section Choose templates inspired by CRO experts Generate layout from URL o…" at bounding box center [878, 381] width 267 height 272
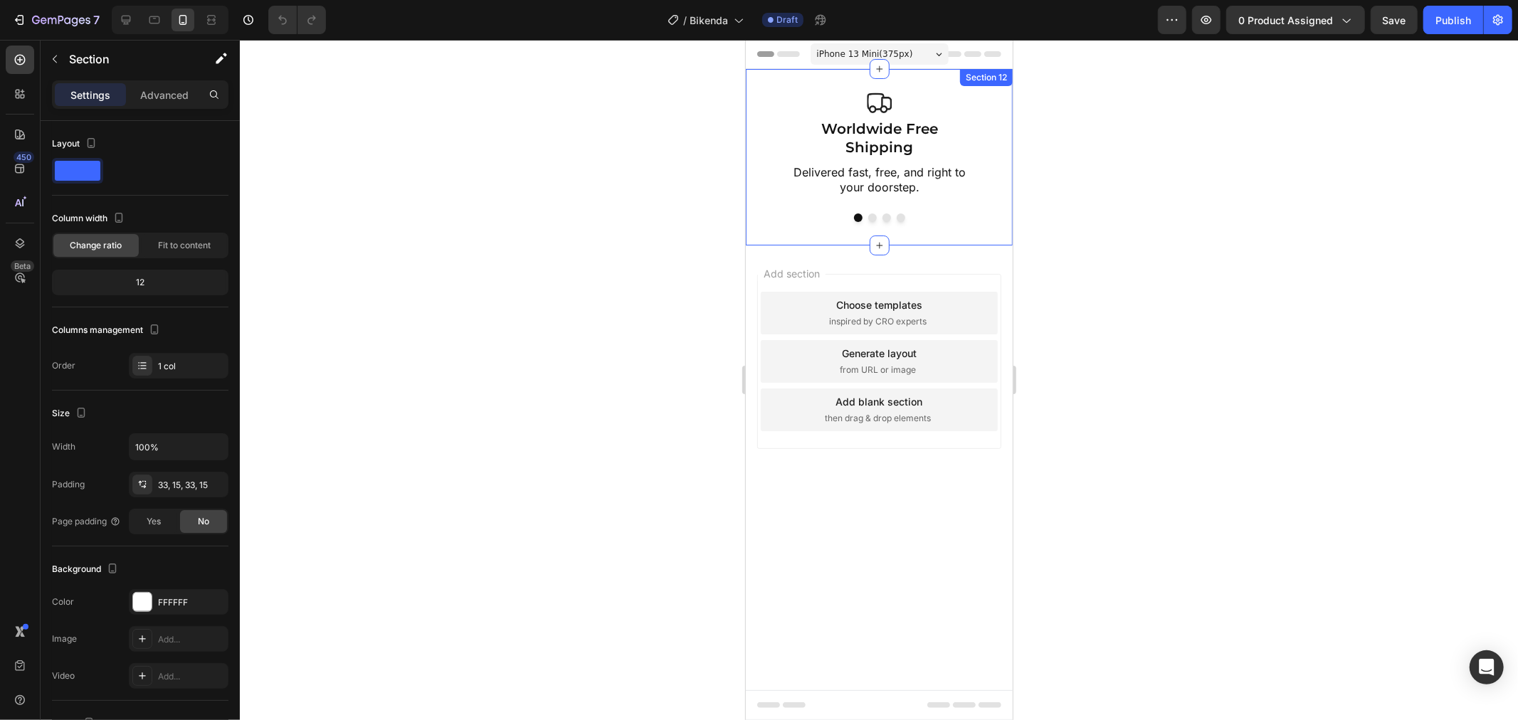
click at [977, 218] on div "Image Worldwide Free Shipping Text Block Delivered fast, free, and right to you…" at bounding box center [878, 156] width 267 height 176
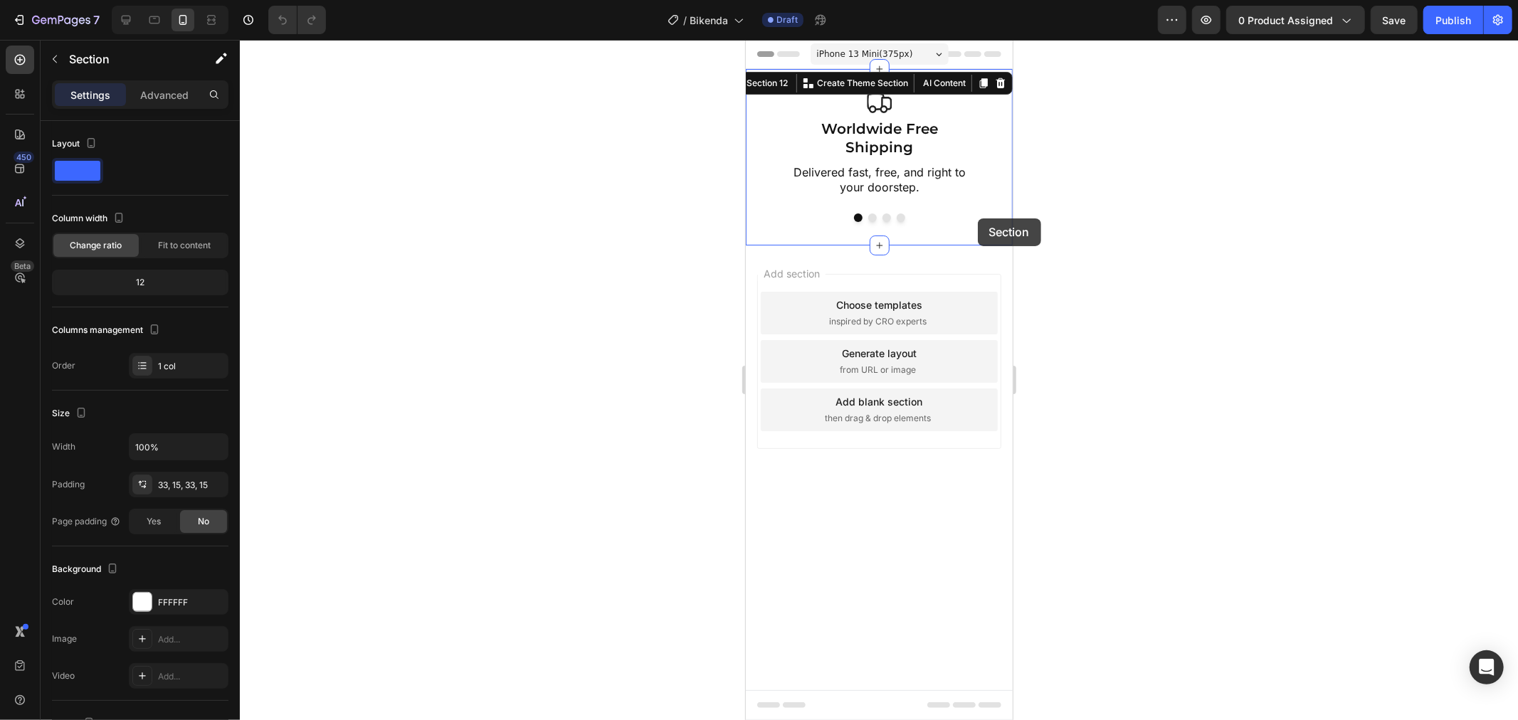
drag, startPoint x: 977, startPoint y: 218, endPoint x: 975, endPoint y: 244, distance: 26.4
click at [975, 244] on div "iPhone 13 Mini ( 375 px) iPhone 13 Mini iPhone 13 Pro iPhone 11 Pro Max iPhone …" at bounding box center [878, 277] width 267 height 477
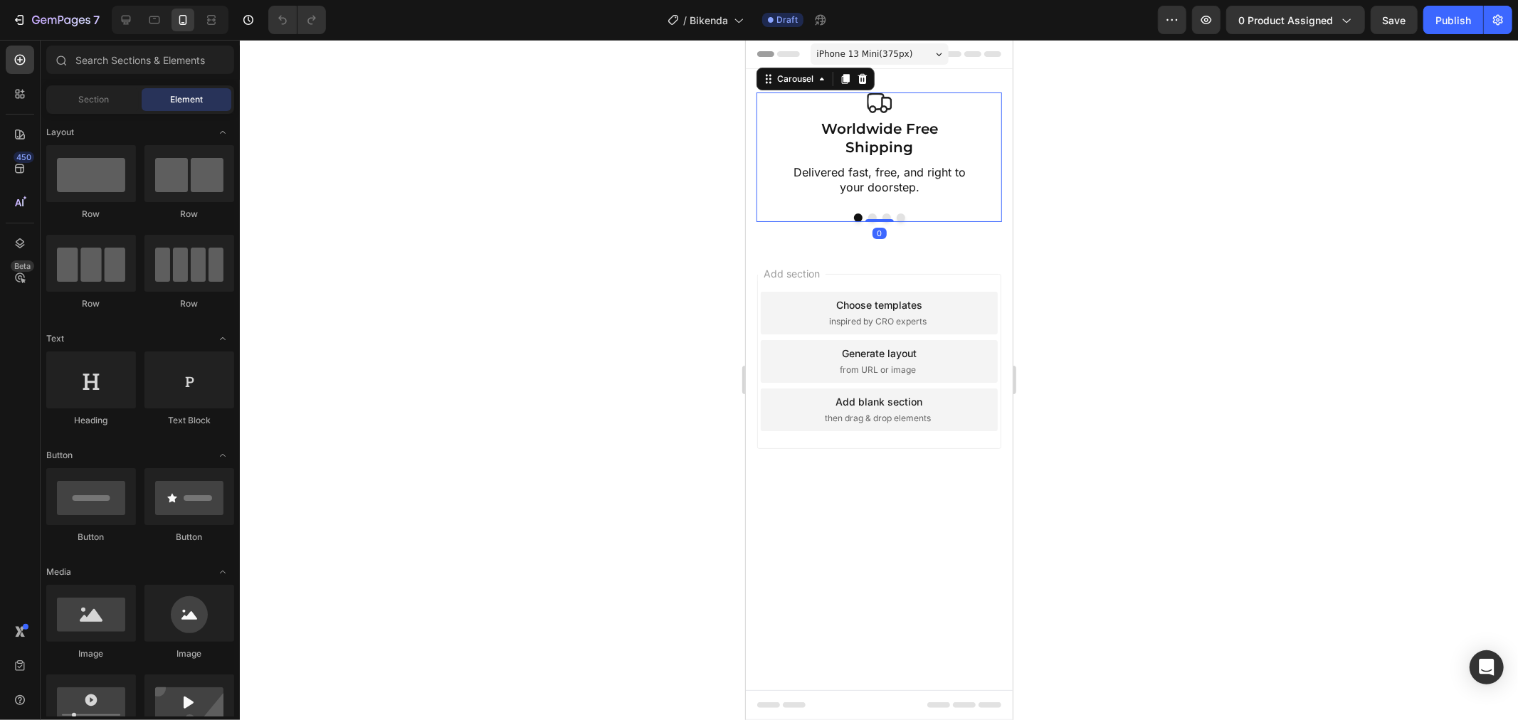
click at [986, 250] on div "Add section Choose templates inspired by CRO experts Generate layout from URL o…" at bounding box center [878, 381] width 267 height 272
click at [987, 229] on div "Image Worldwide Free Shipping Text Block Delivered fast, free, and right to you…" at bounding box center [878, 156] width 267 height 176
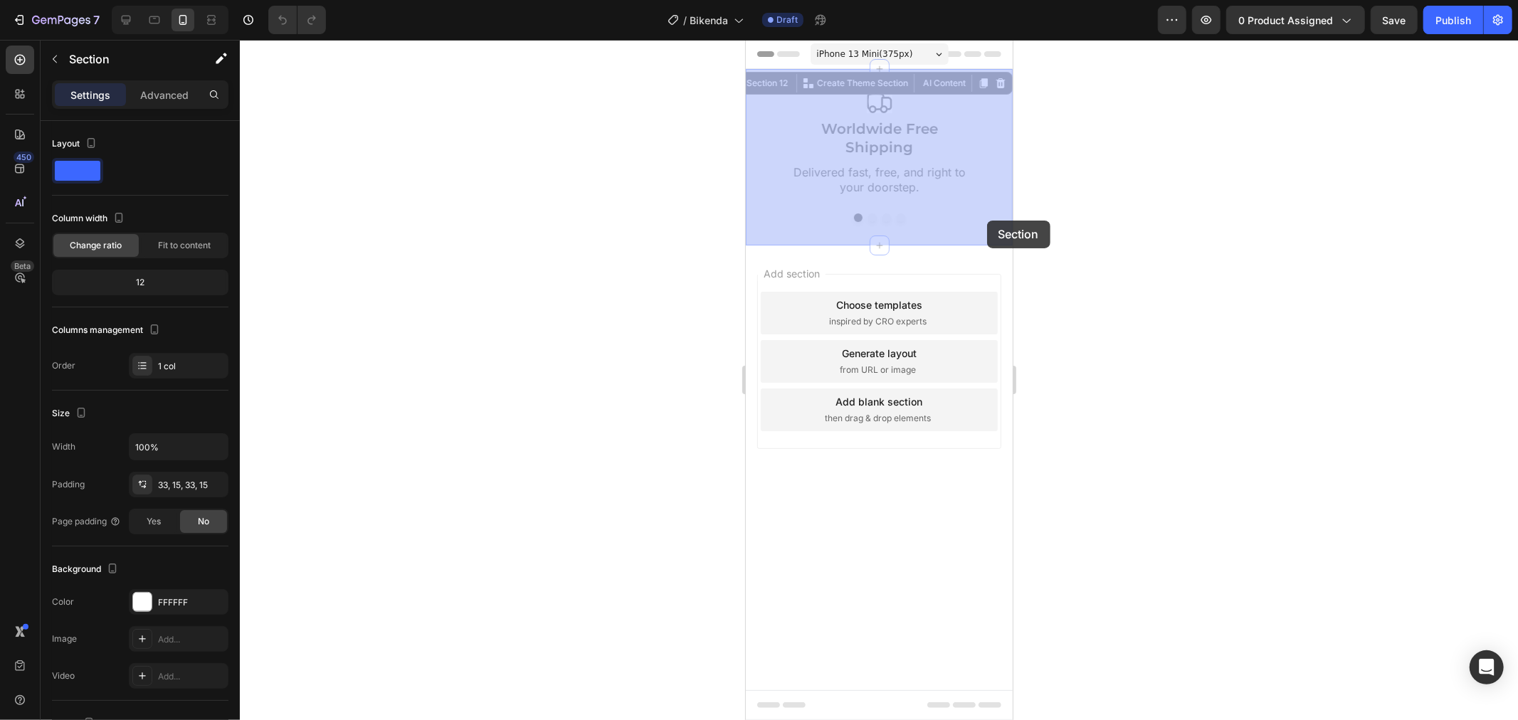
drag, startPoint x: 986, startPoint y: 230, endPoint x: 986, endPoint y: 220, distance: 10.0
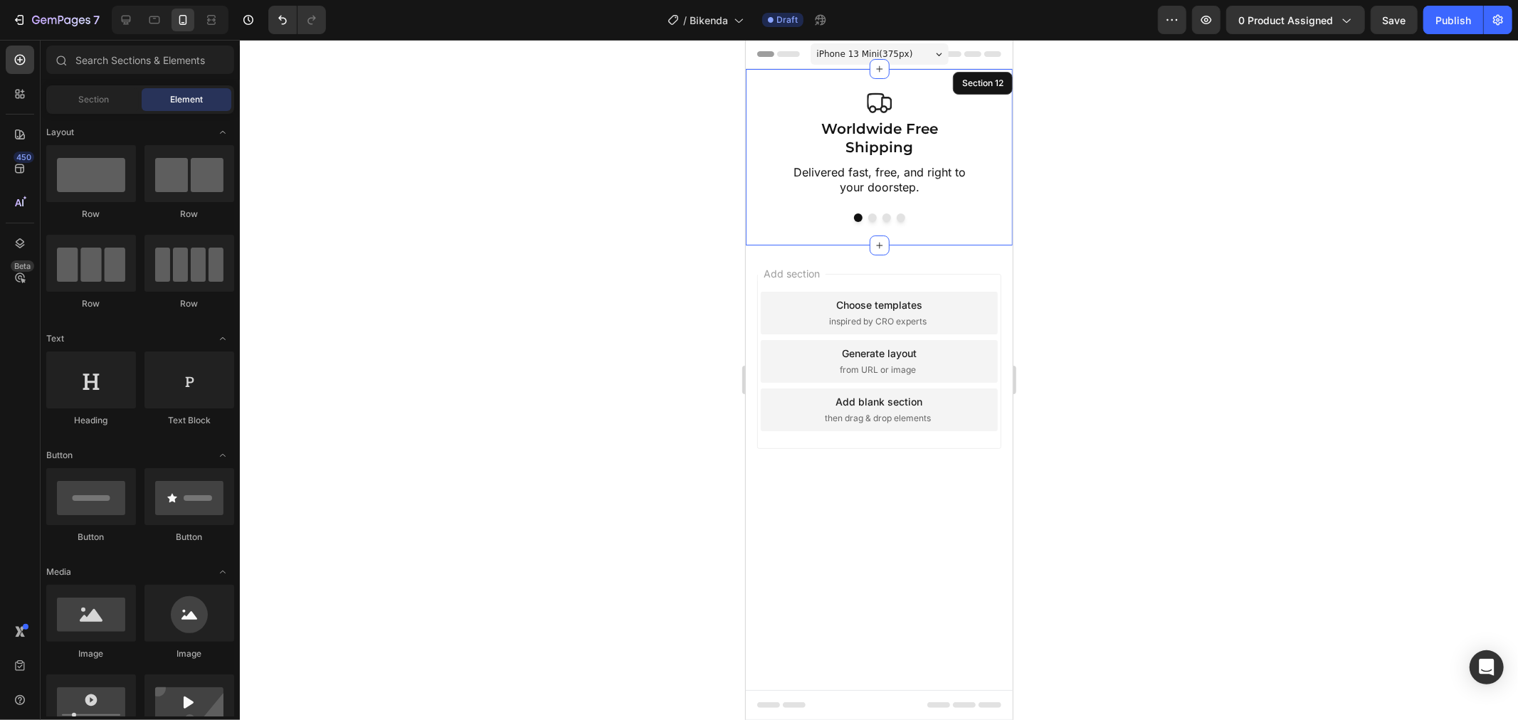
click at [972, 364] on div "Add section Choose templates inspired by CRO experts Generate layout from URL o…" at bounding box center [878, 360] width 244 height 175
click at [135, 15] on div at bounding box center [126, 20] width 23 height 23
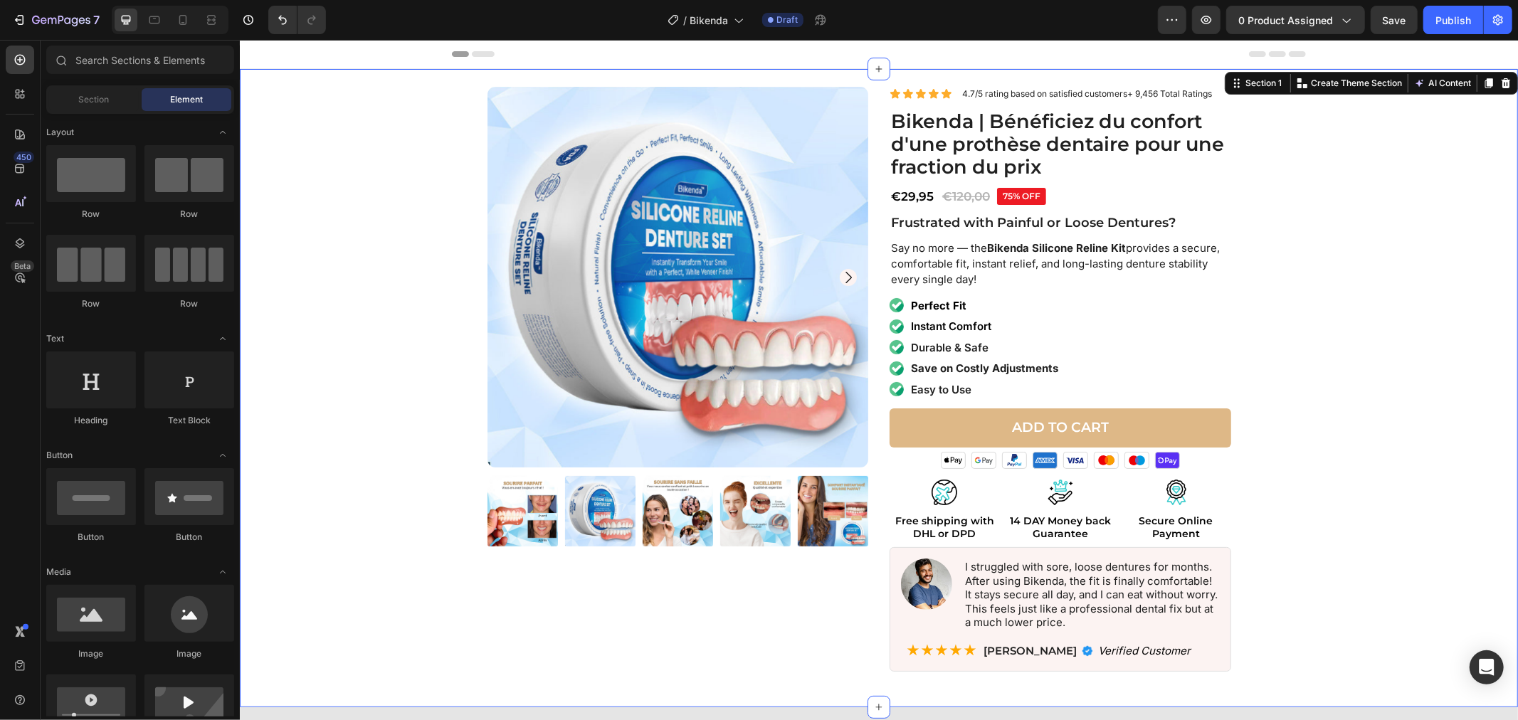
drag, startPoint x: 1412, startPoint y: 234, endPoint x: 1213, endPoint y: 214, distance: 200.2
click at [1411, 234] on div "Product Images Icon Icon Icon Icon Icon Icon List 4.7/5 rating based on satisfi…" at bounding box center [878, 384] width 1264 height 597
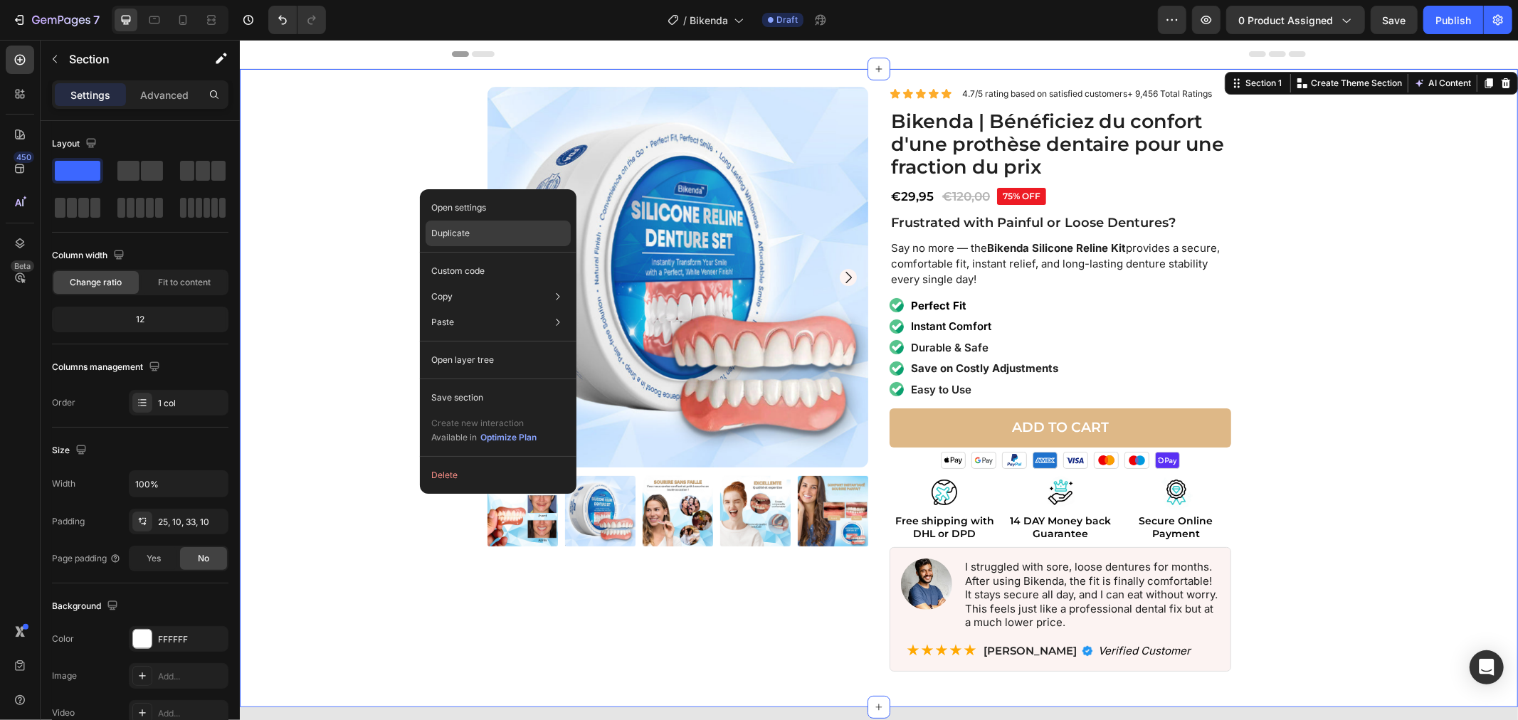
click at [436, 226] on div "Duplicate" at bounding box center [497, 234] width 145 height 26
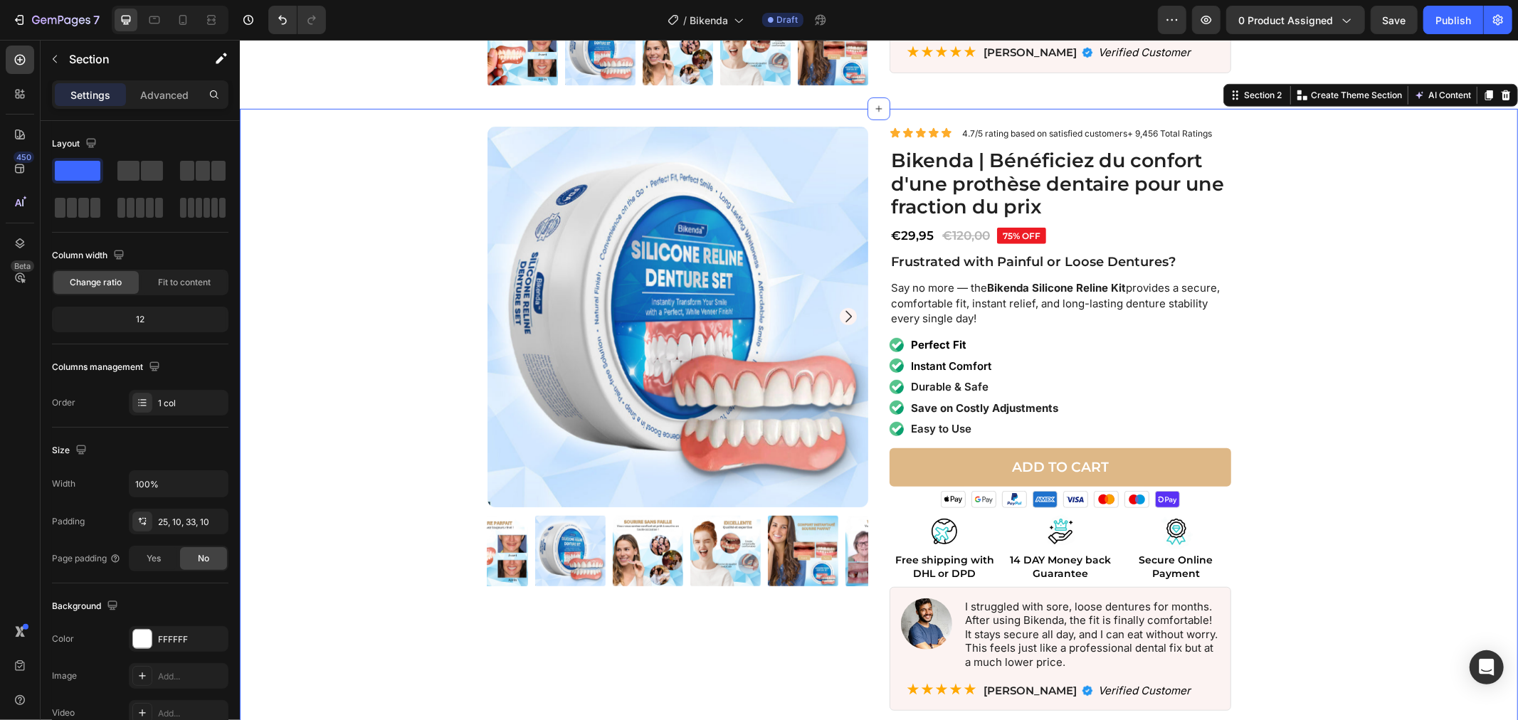
scroll to position [617, 0]
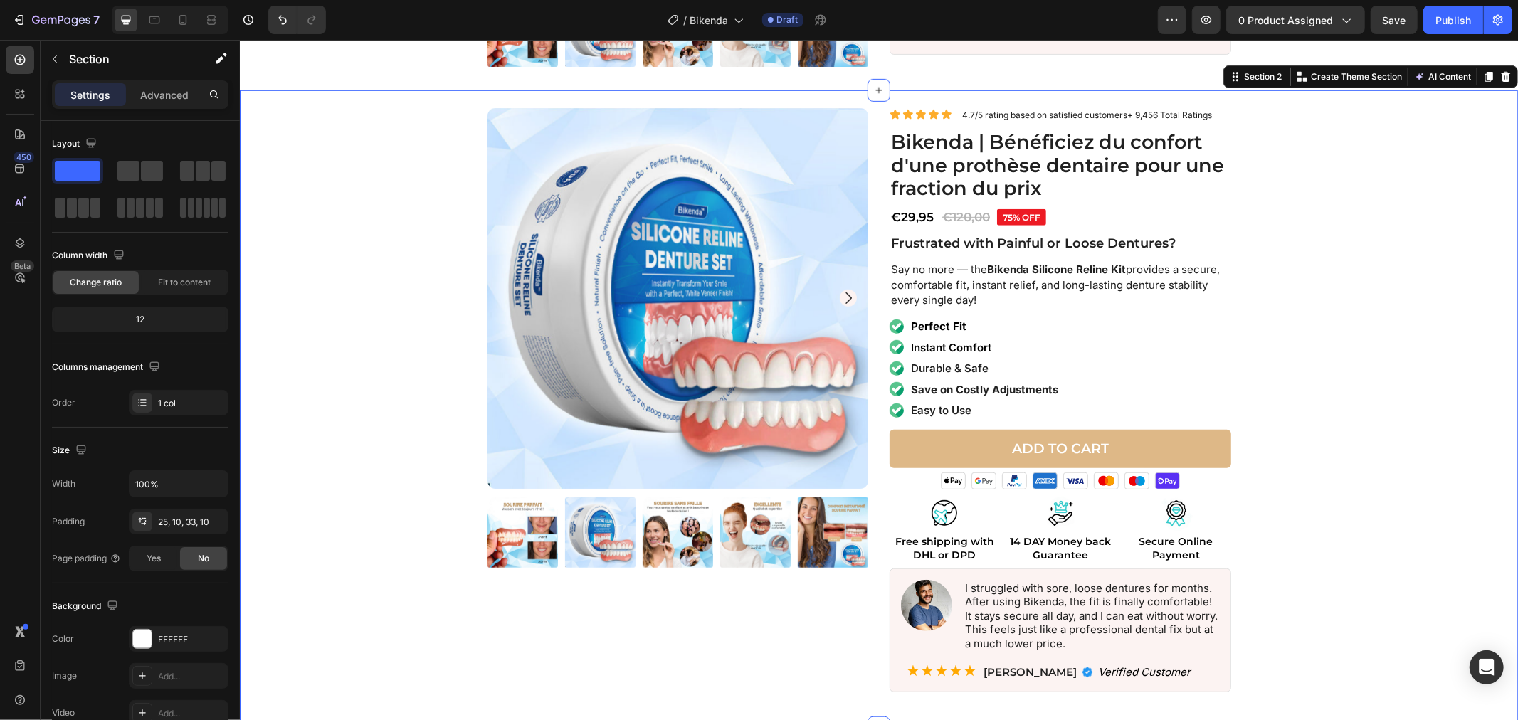
click at [435, 225] on div "Product Images Icon Icon Icon Icon Icon Icon List 4.7/5 rating based on satisfi…" at bounding box center [878, 405] width 1264 height 597
click at [166, 88] on p "Advanced" at bounding box center [164, 95] width 48 height 15
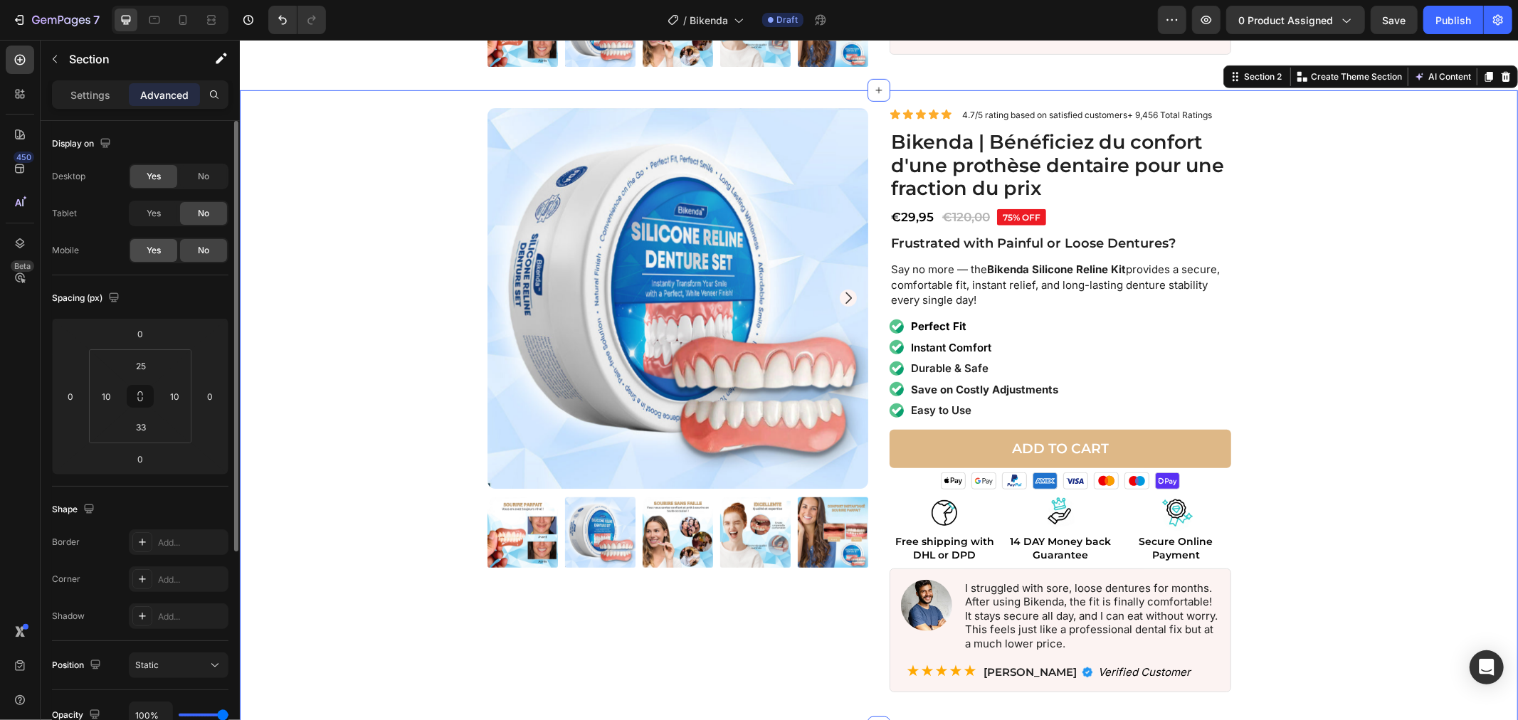
click at [141, 245] on div "Yes" at bounding box center [153, 250] width 47 height 23
click at [196, 175] on div "No" at bounding box center [203, 176] width 47 height 23
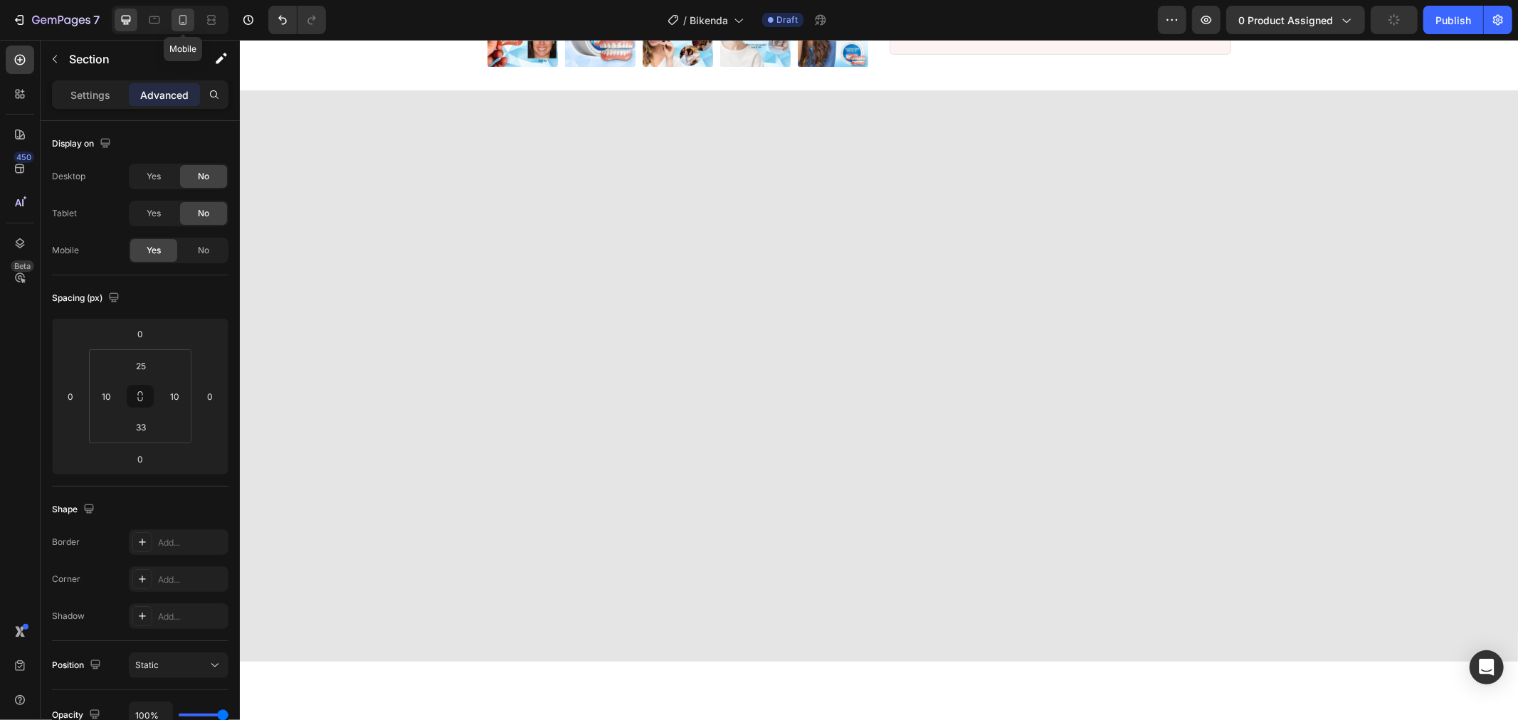
click at [180, 23] on icon at bounding box center [183, 20] width 8 height 10
type input "15"
type input "14"
type input "15"
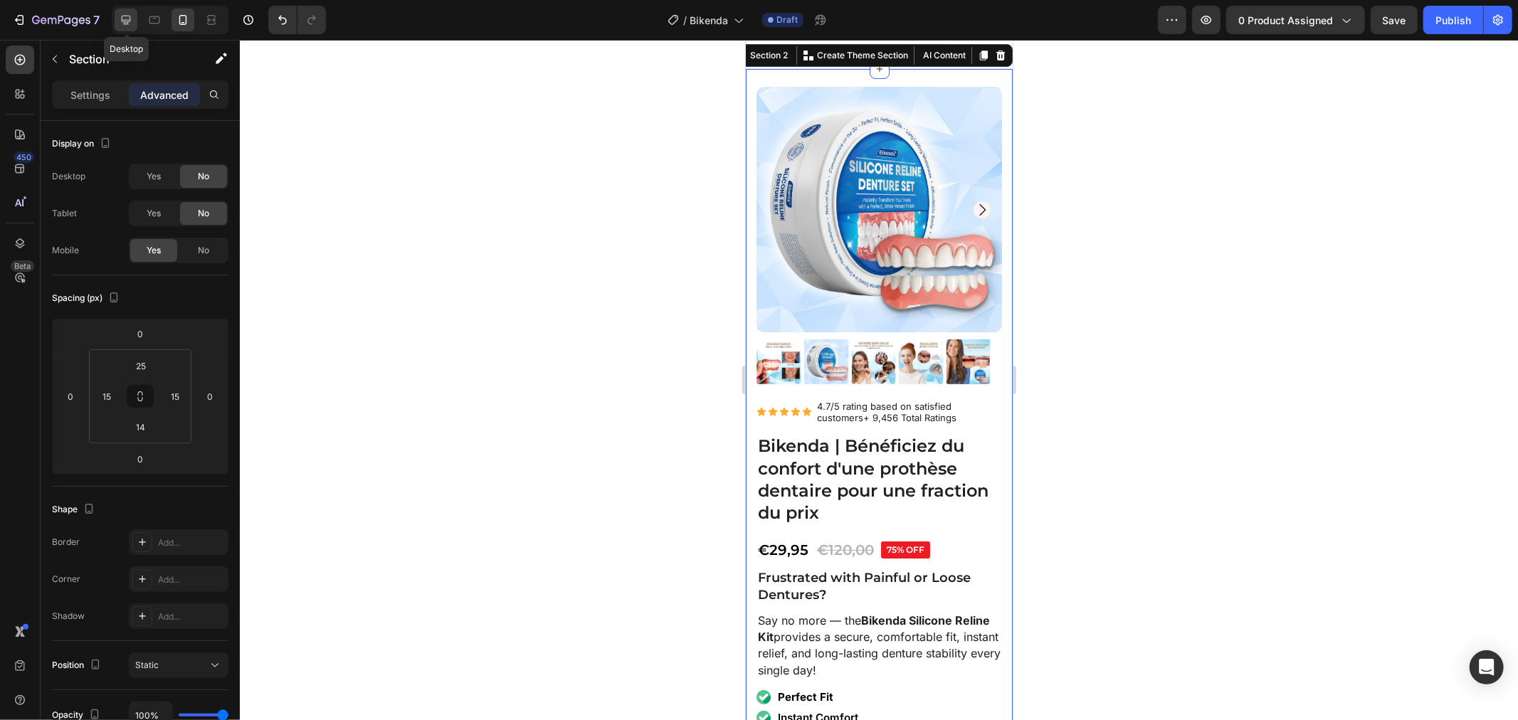
click at [119, 20] on icon at bounding box center [126, 20] width 14 height 14
type input "10"
type input "33"
type input "10"
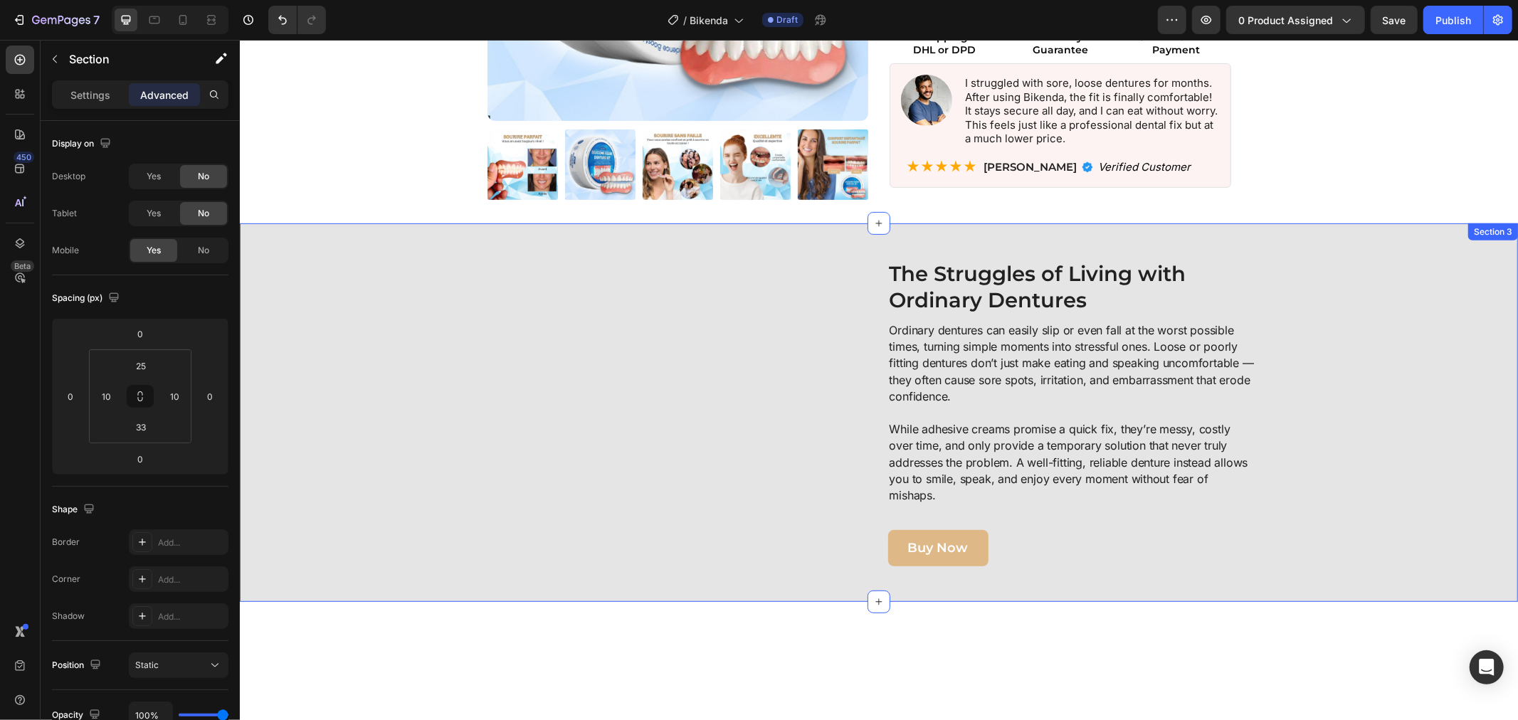
scroll to position [632, 0]
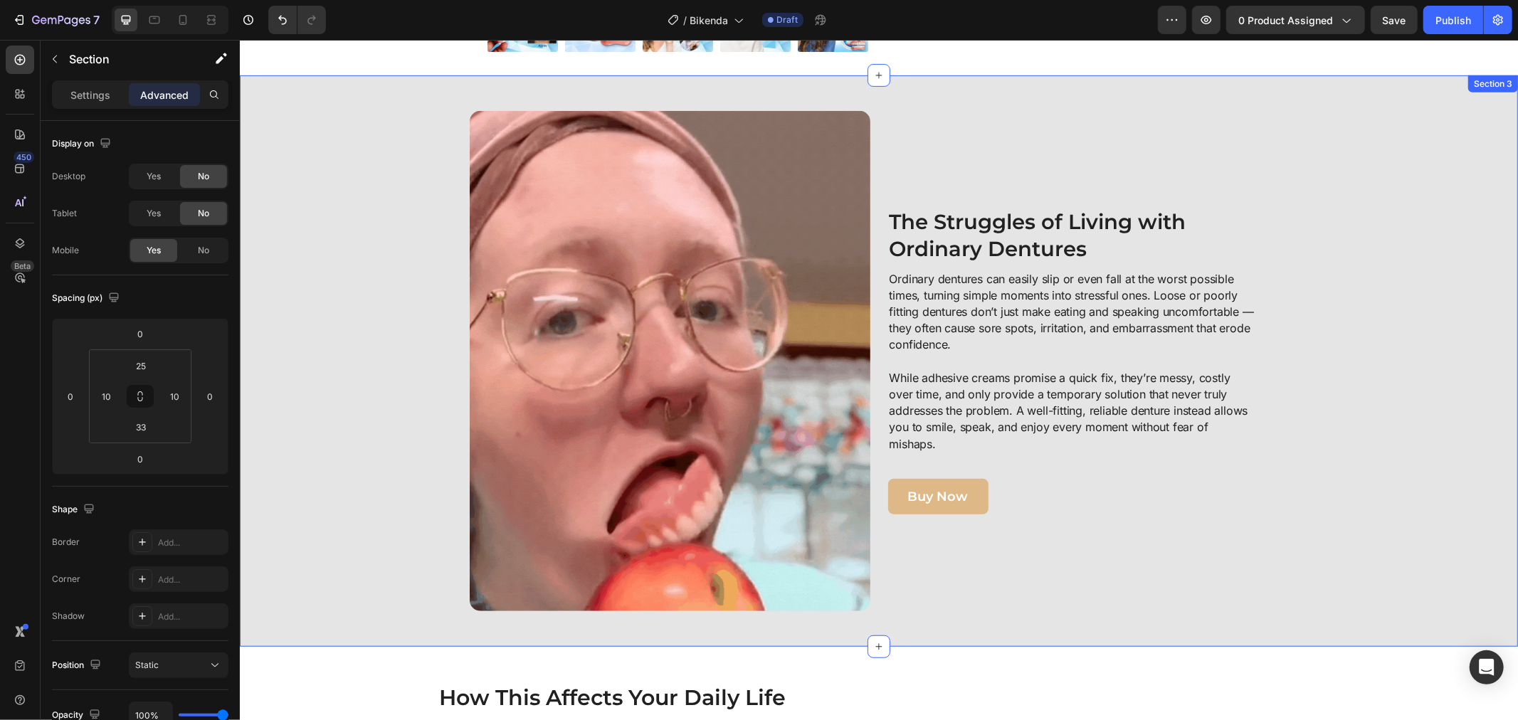
click at [326, 214] on div "Image The Struggles of Living with Ordinary Dentures Heading Ordinary dentures …" at bounding box center [878, 360] width 1264 height 500
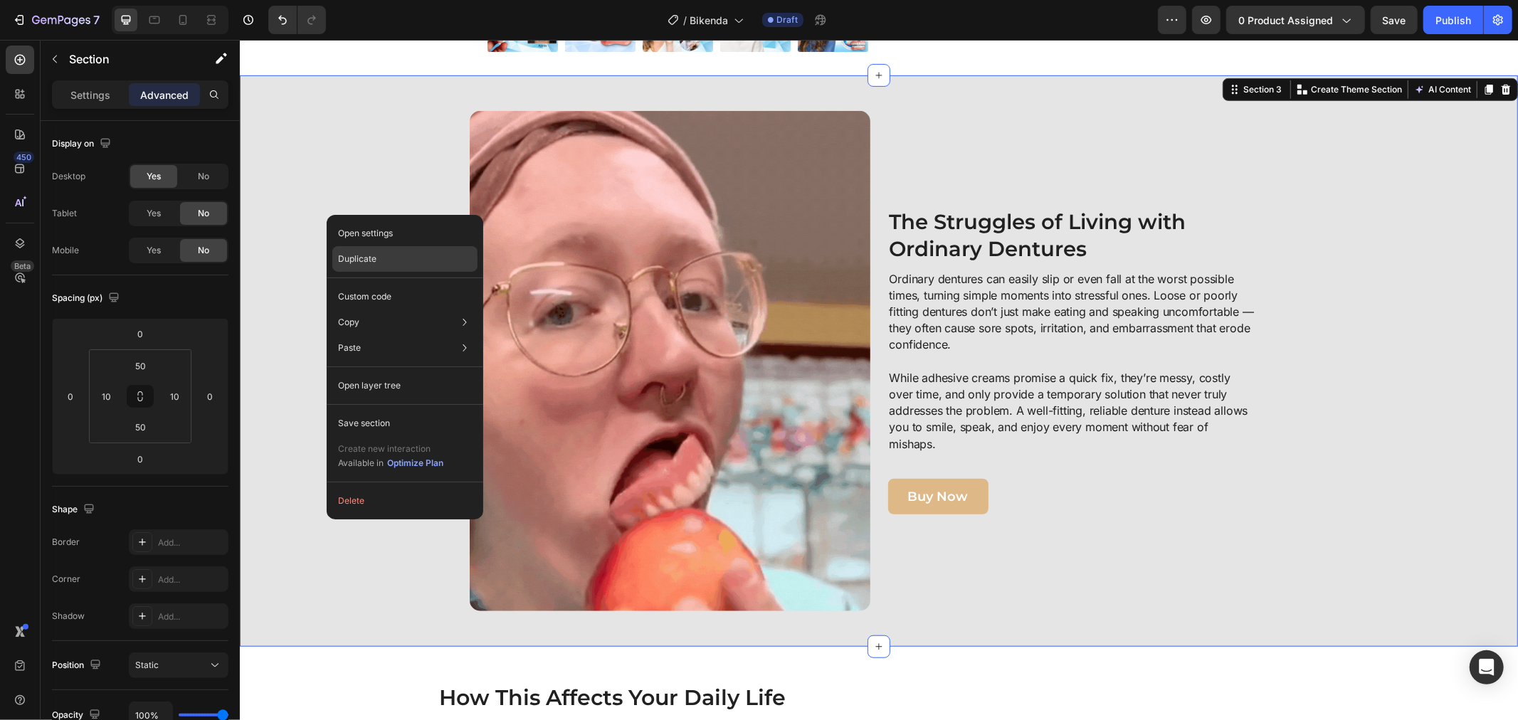
click at [353, 258] on p "Duplicate" at bounding box center [357, 259] width 38 height 13
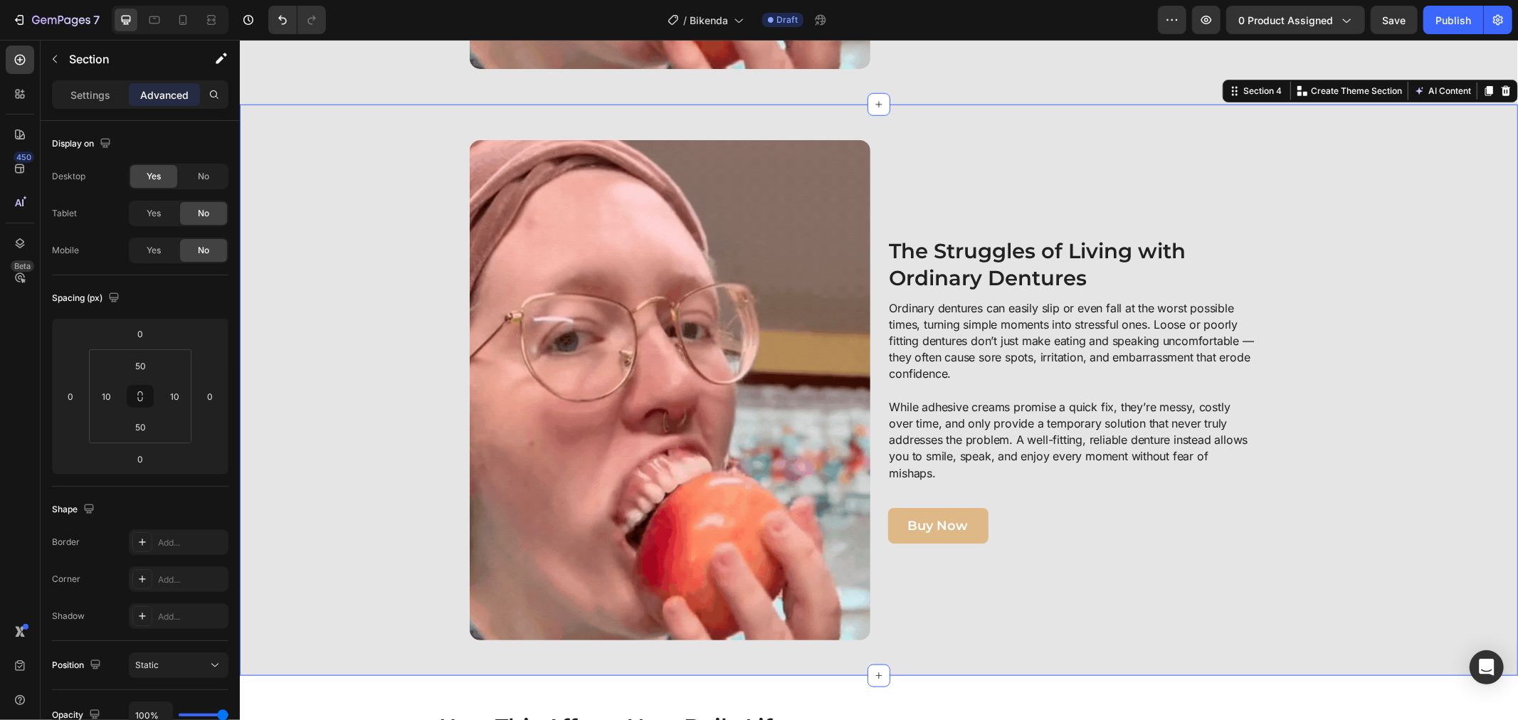
scroll to position [1189, 0]
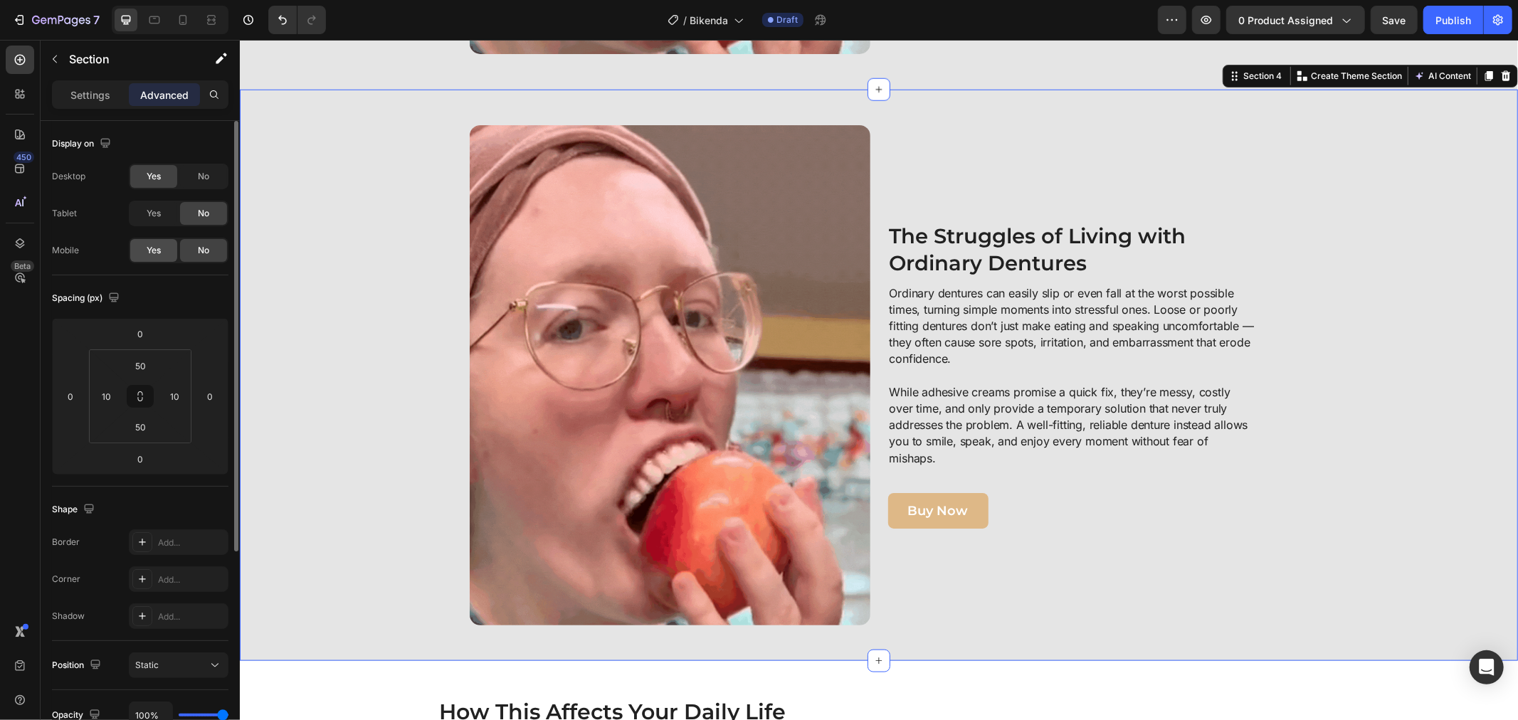
click at [160, 249] on span "Yes" at bounding box center [154, 250] width 14 height 13
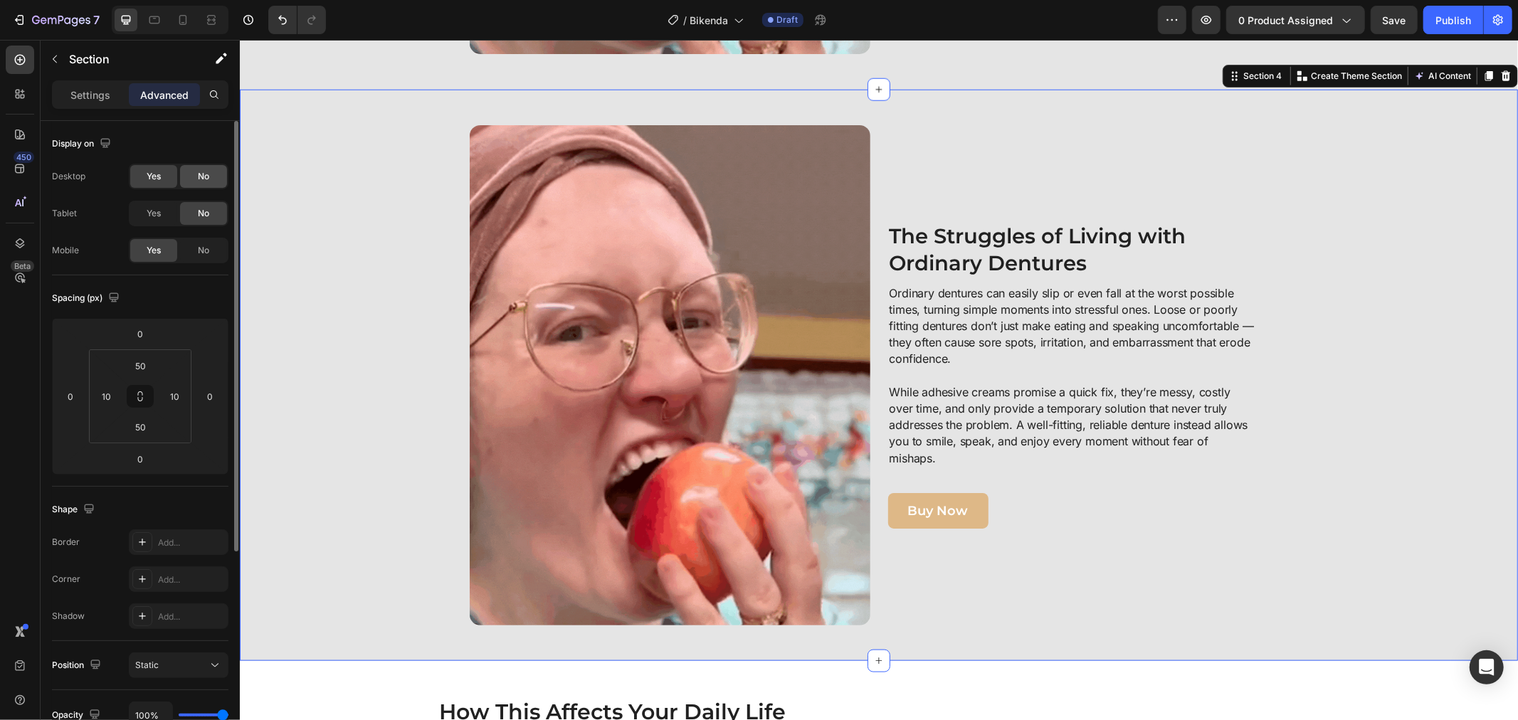
click at [191, 174] on div "No" at bounding box center [203, 176] width 47 height 23
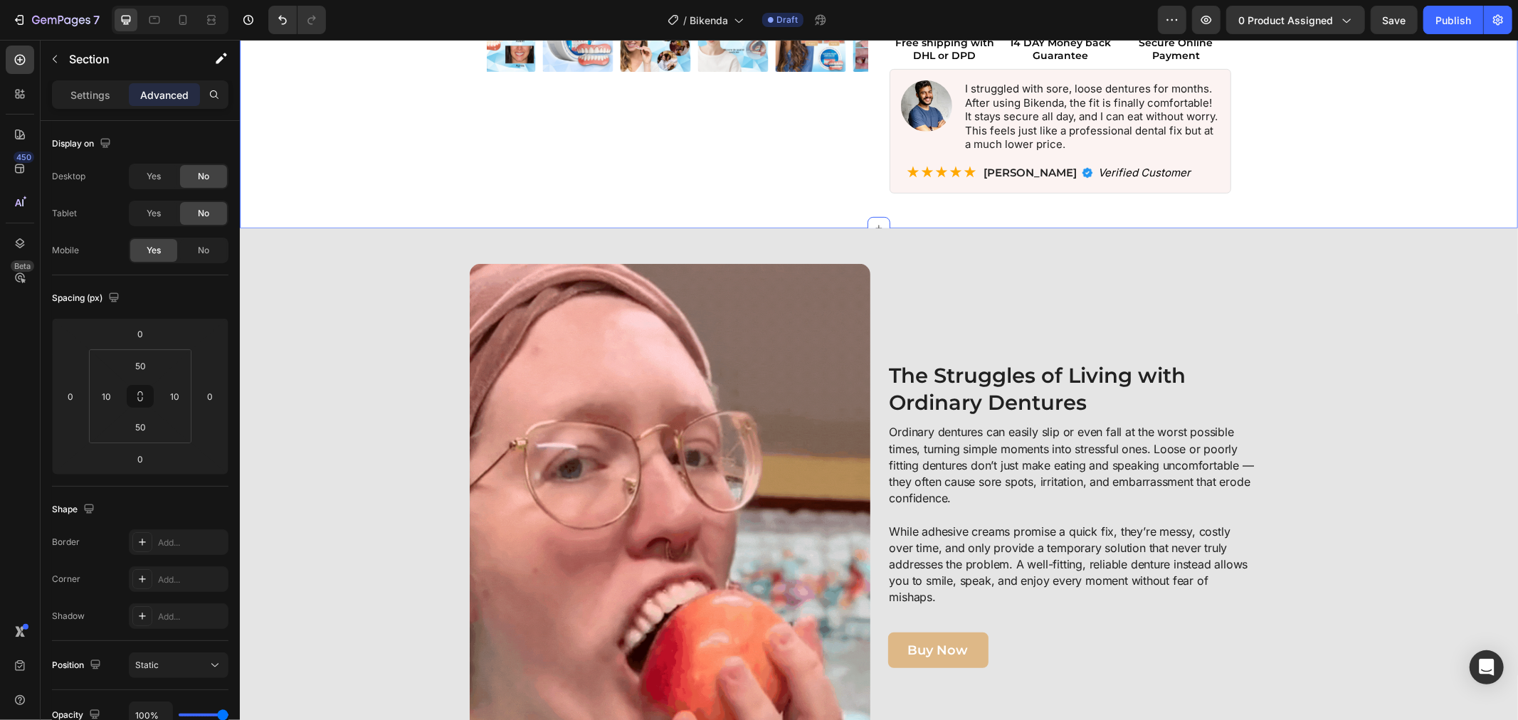
scroll to position [477, 0]
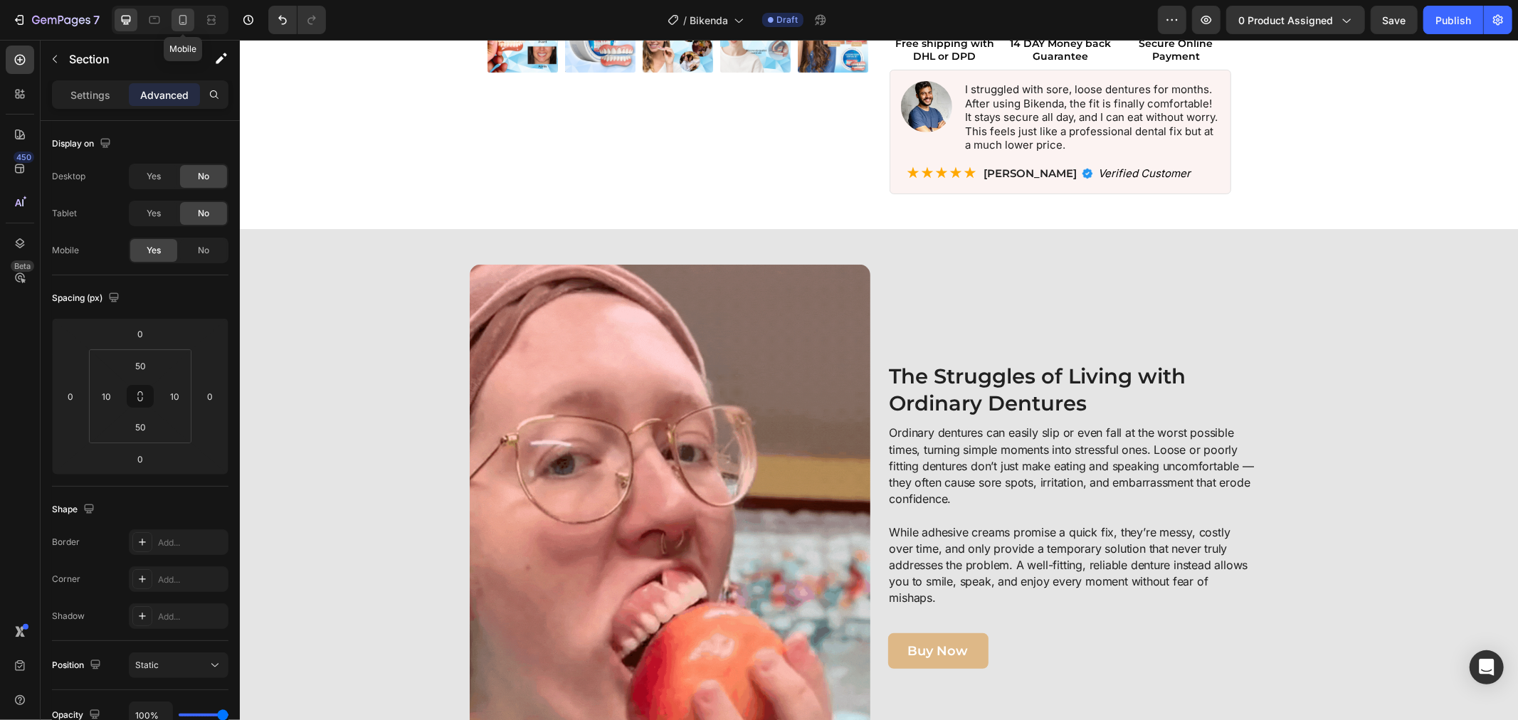
click at [182, 26] on icon at bounding box center [183, 20] width 14 height 14
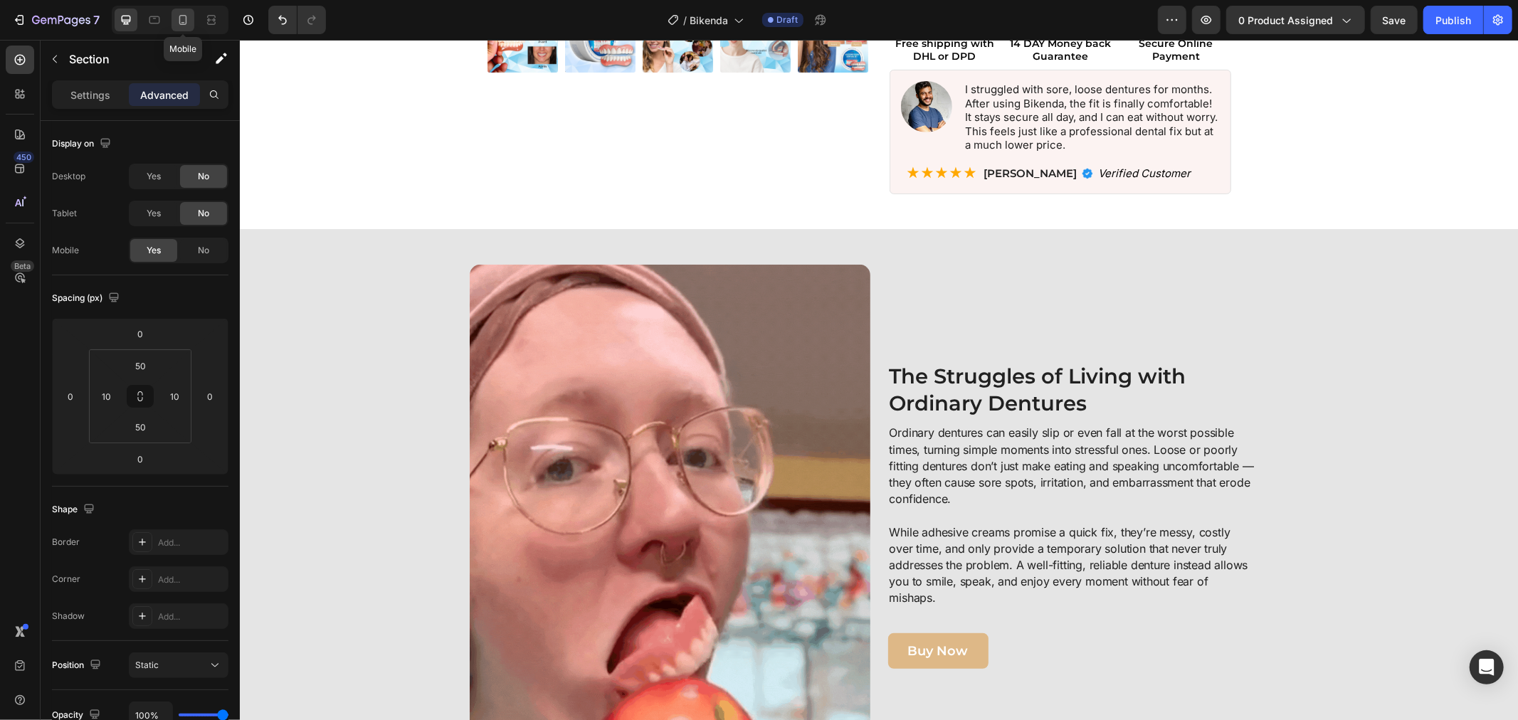
type input "33"
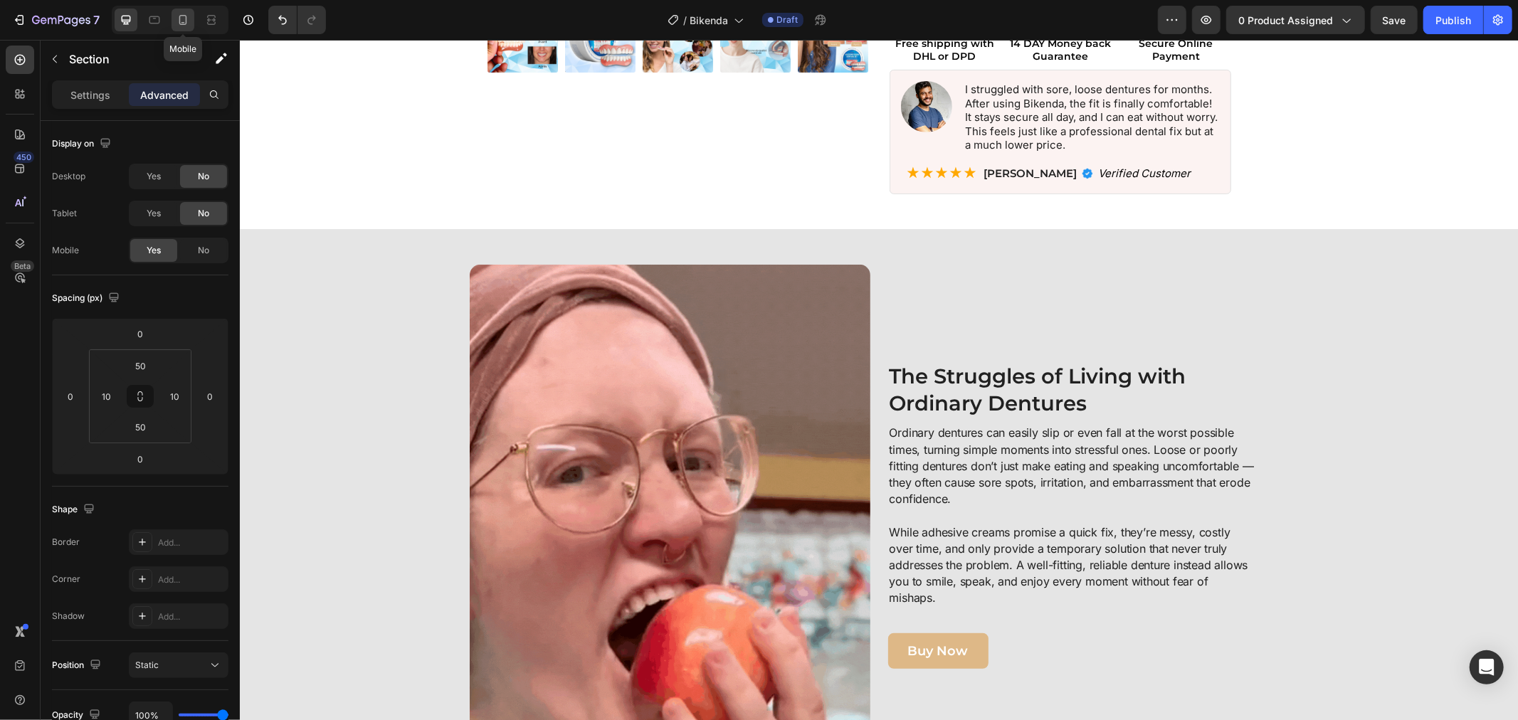
type input "11"
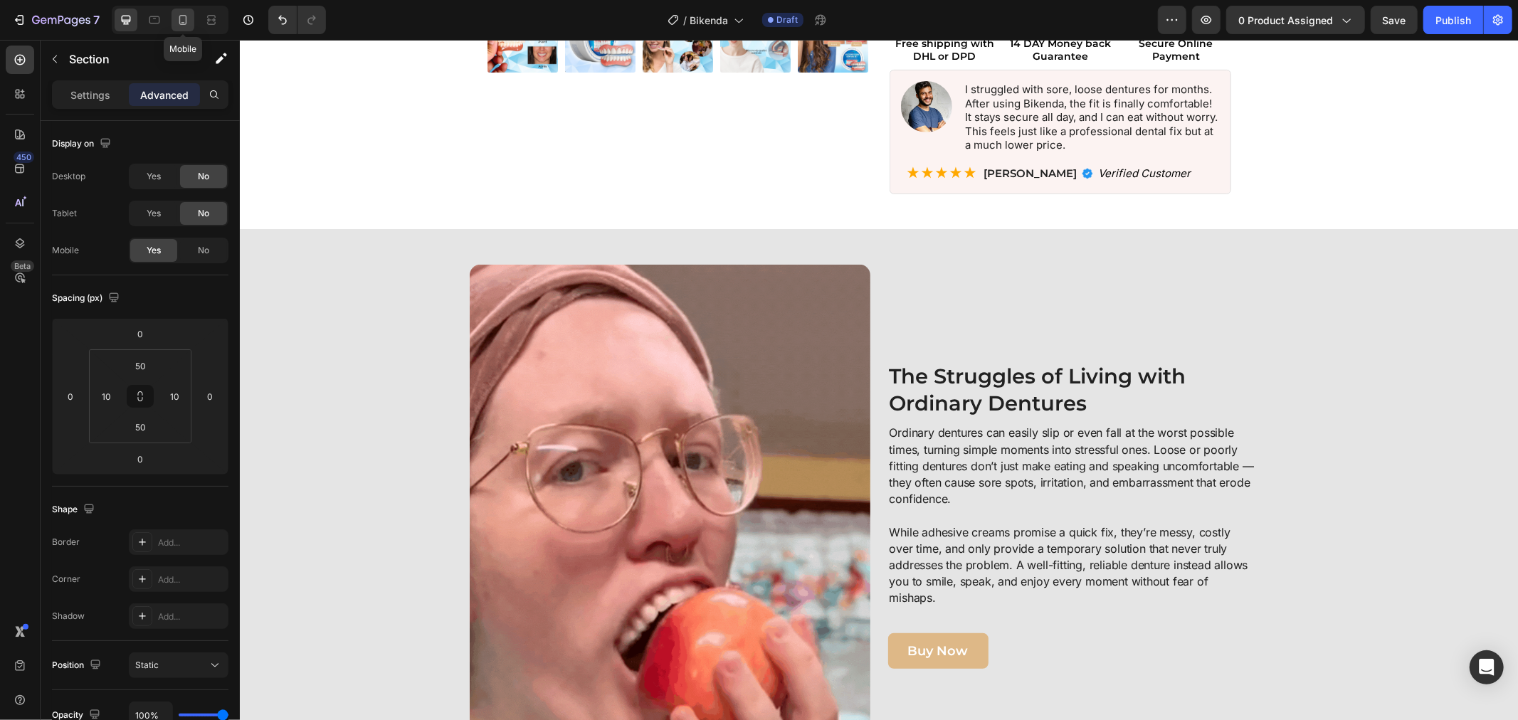
type input "33"
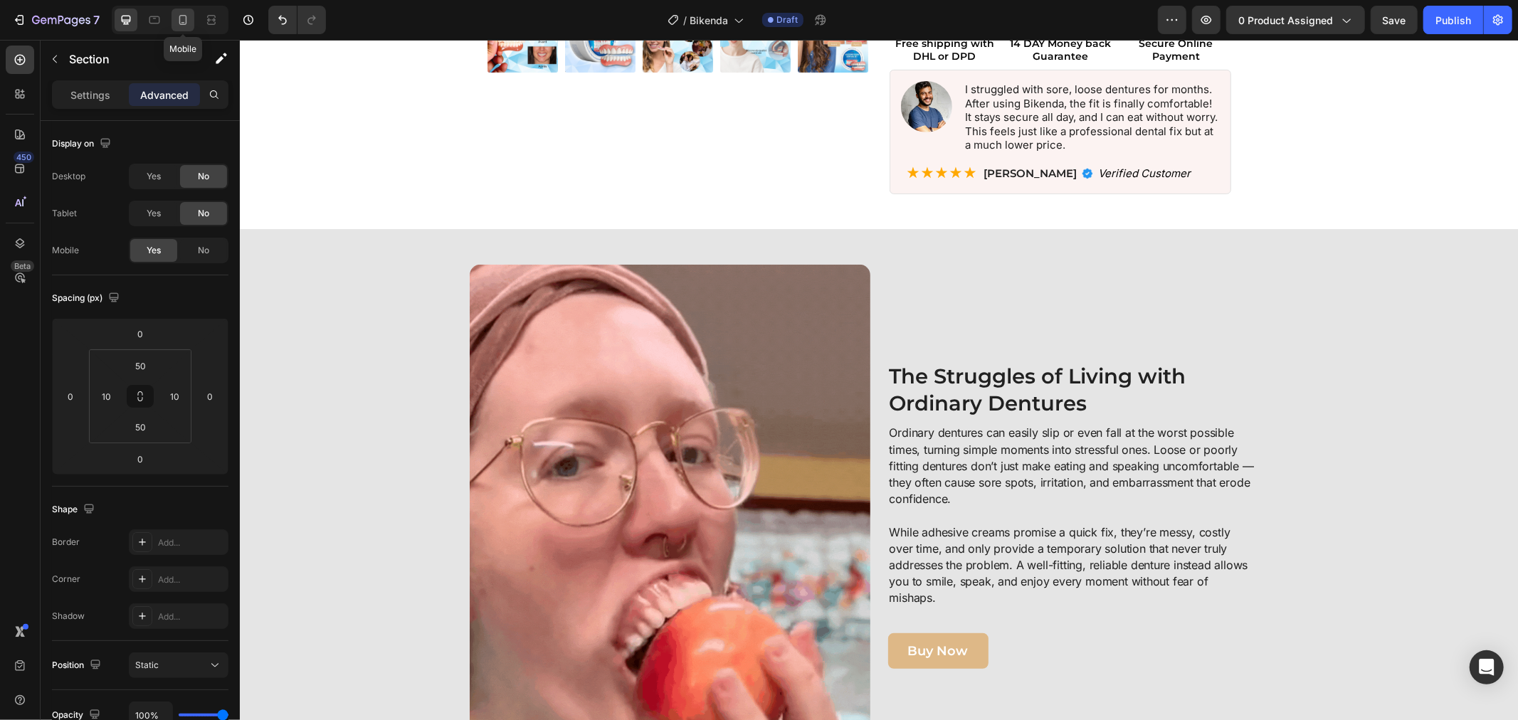
type input "11"
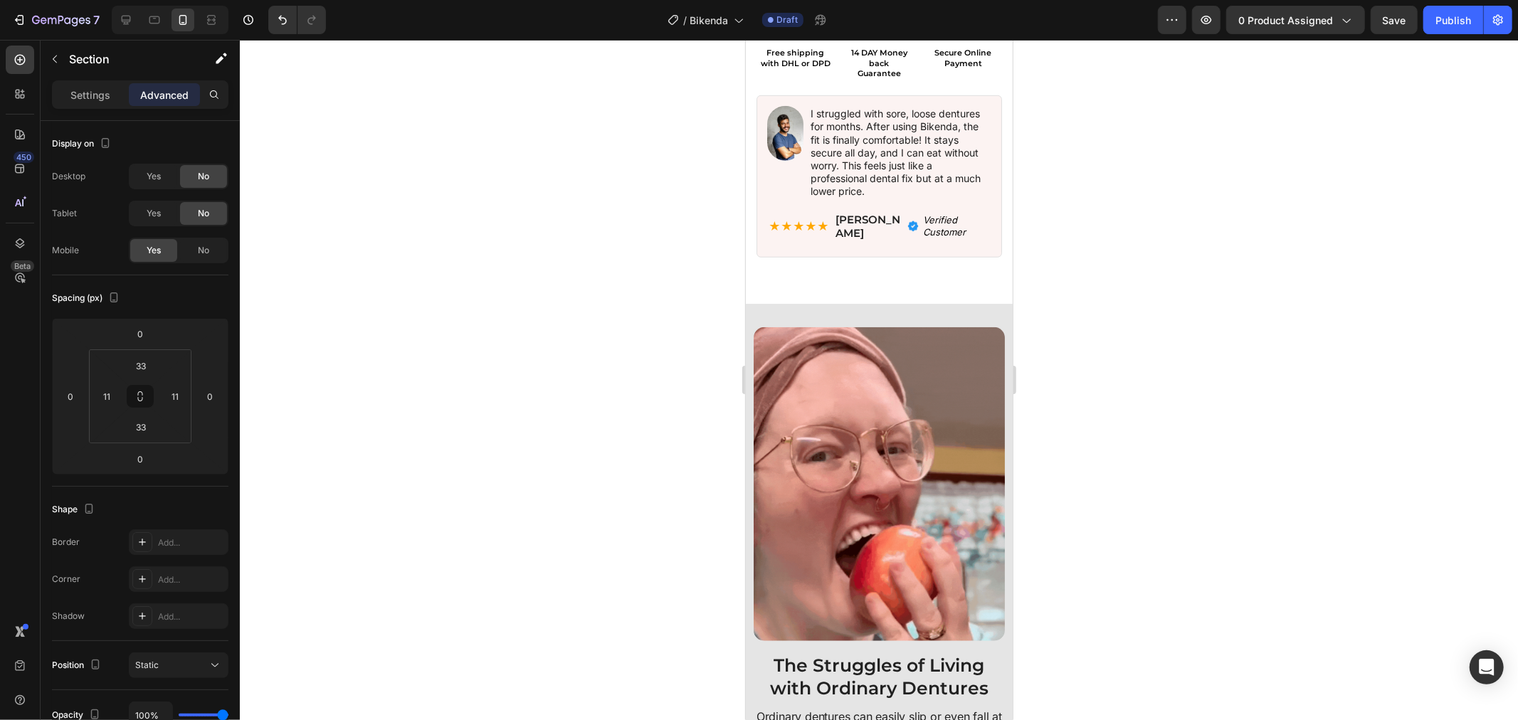
scroll to position [1106, 0]
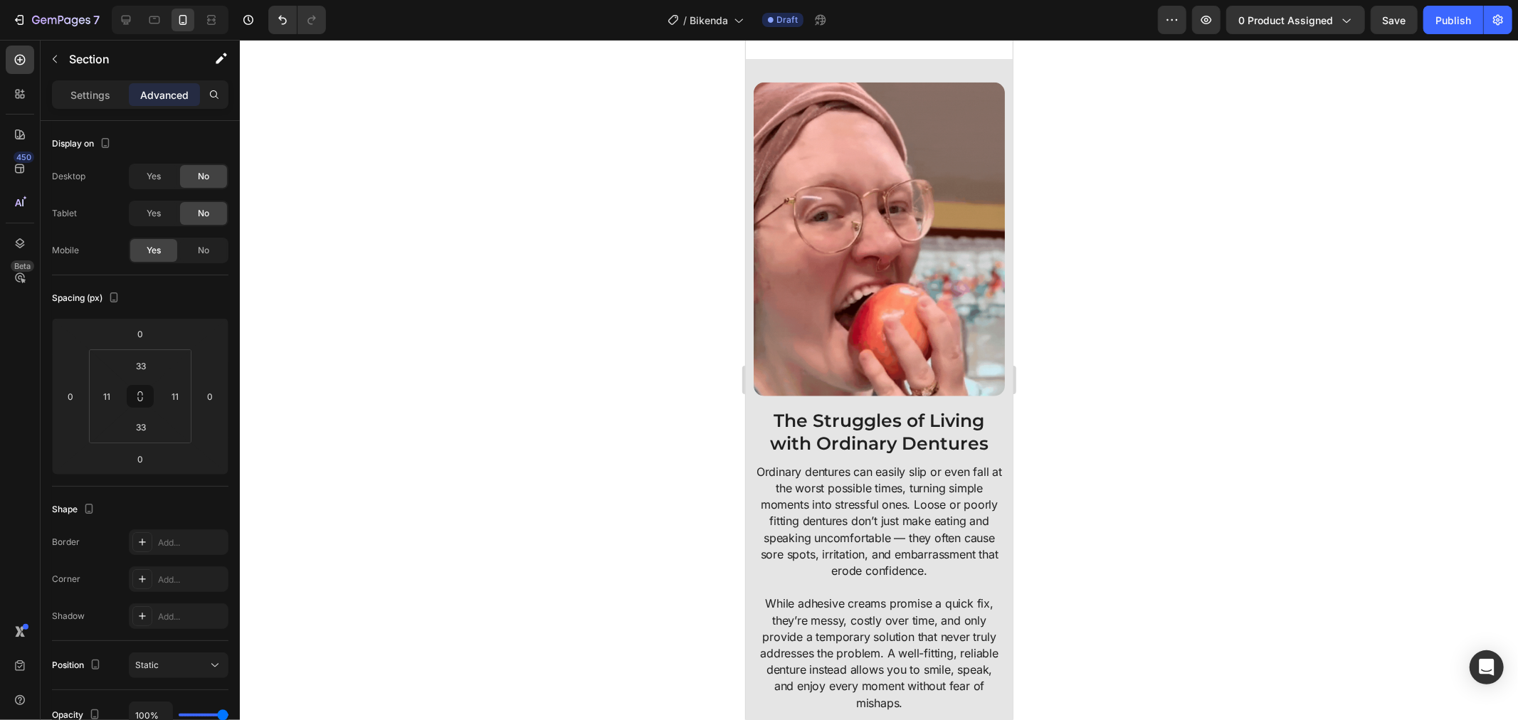
click at [114, 14] on div at bounding box center [170, 20] width 117 height 28
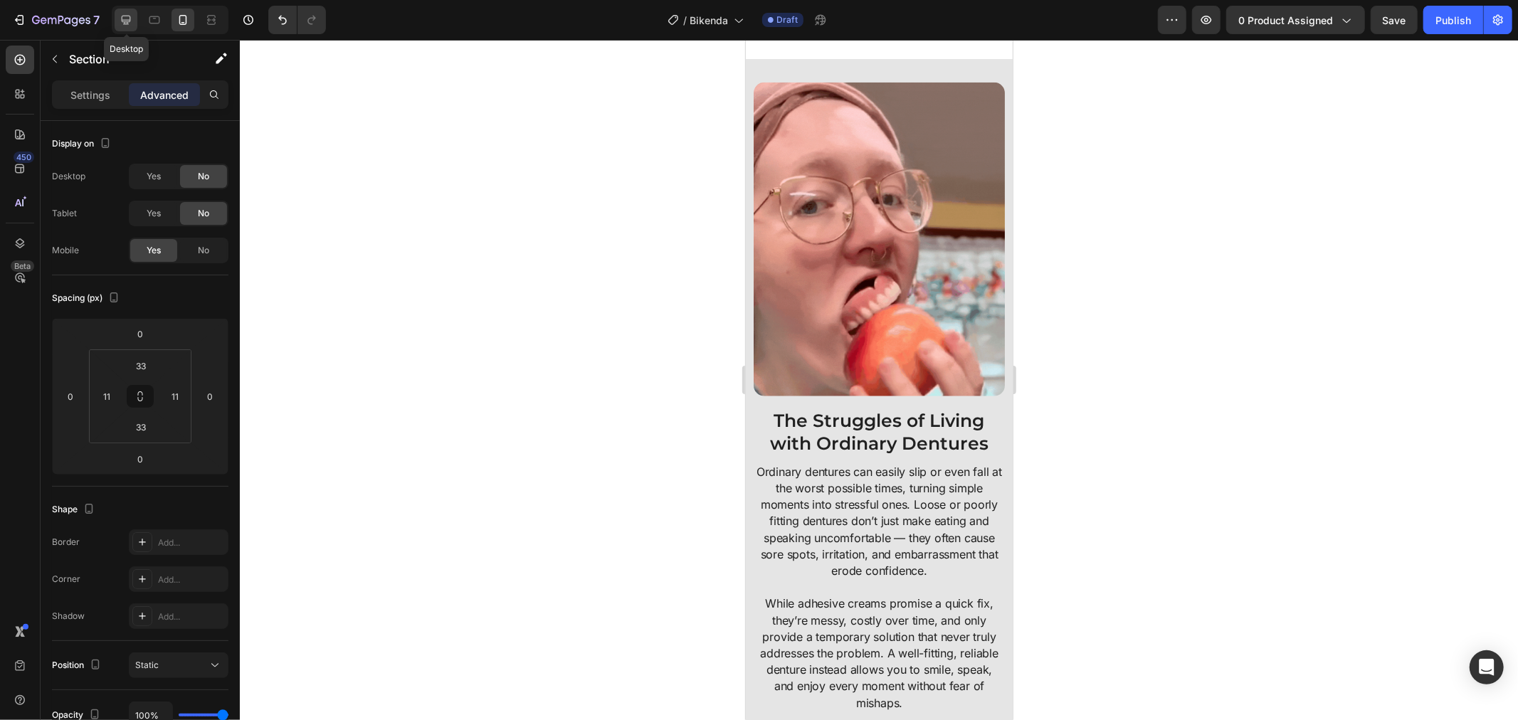
click at [129, 18] on icon at bounding box center [126, 20] width 14 height 14
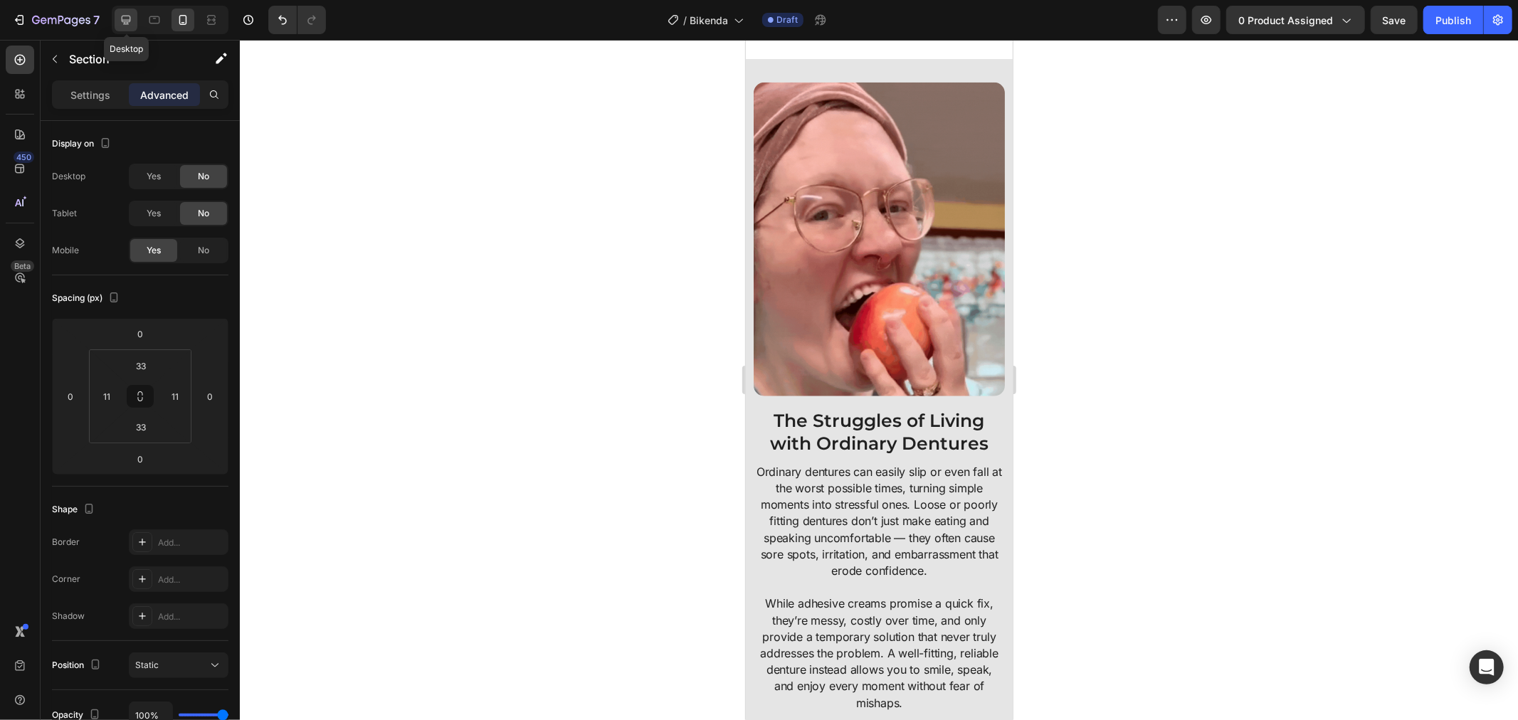
type input "50"
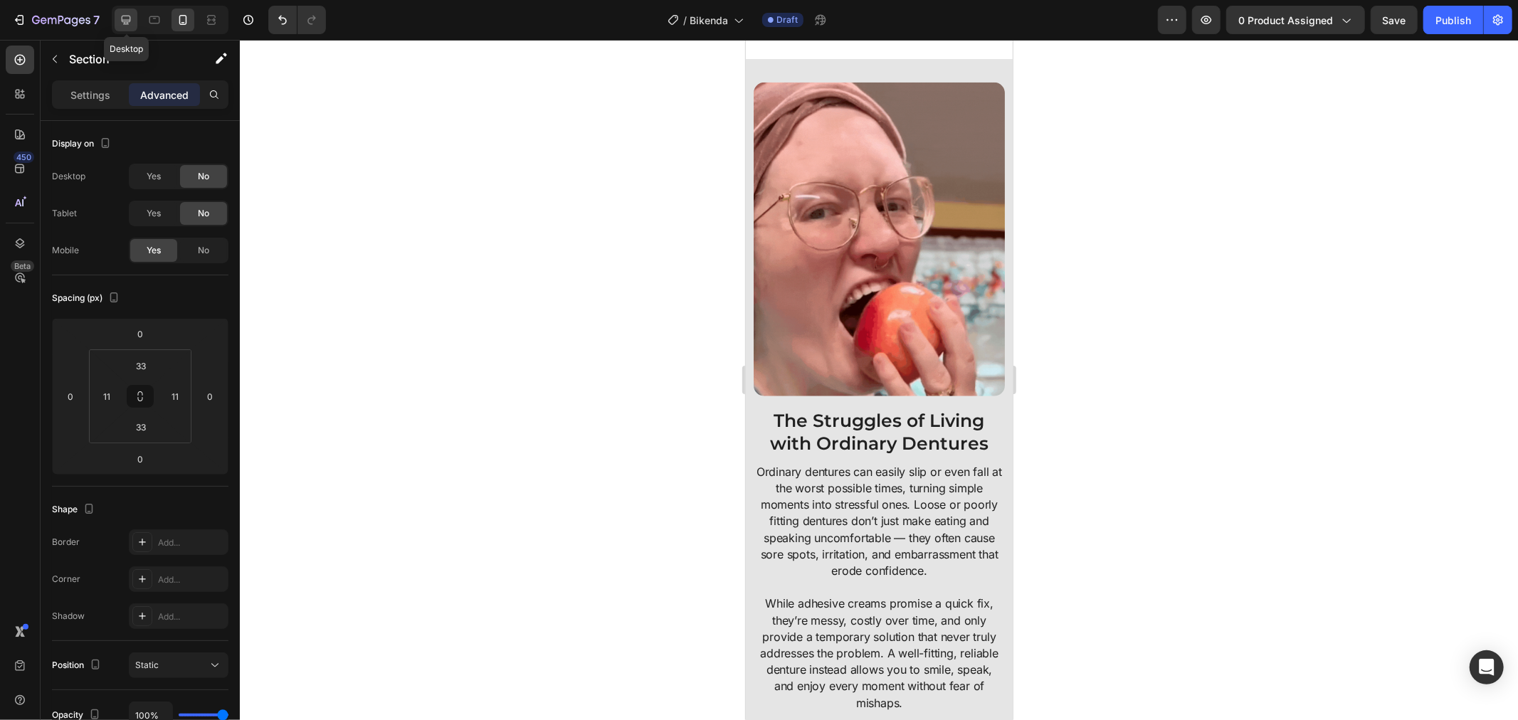
type input "10"
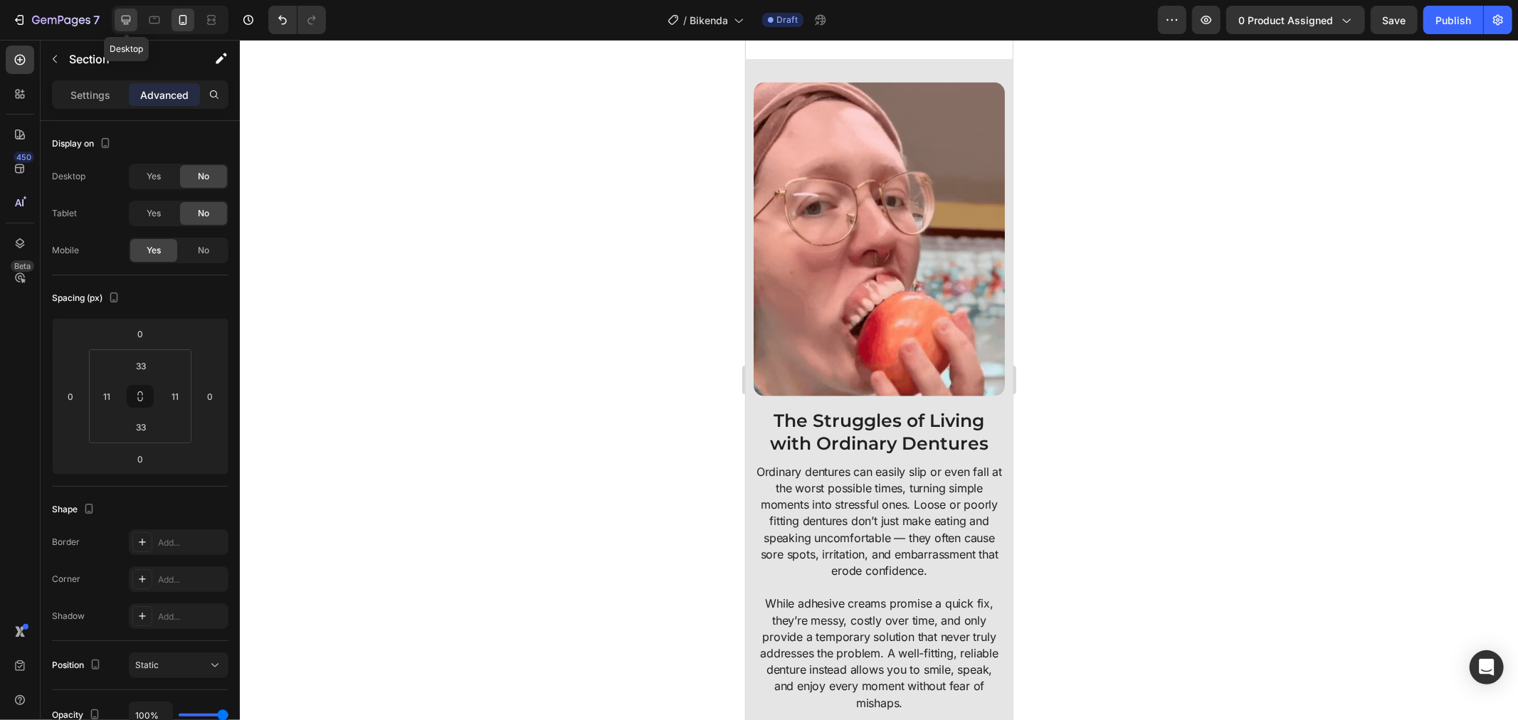
type input "50"
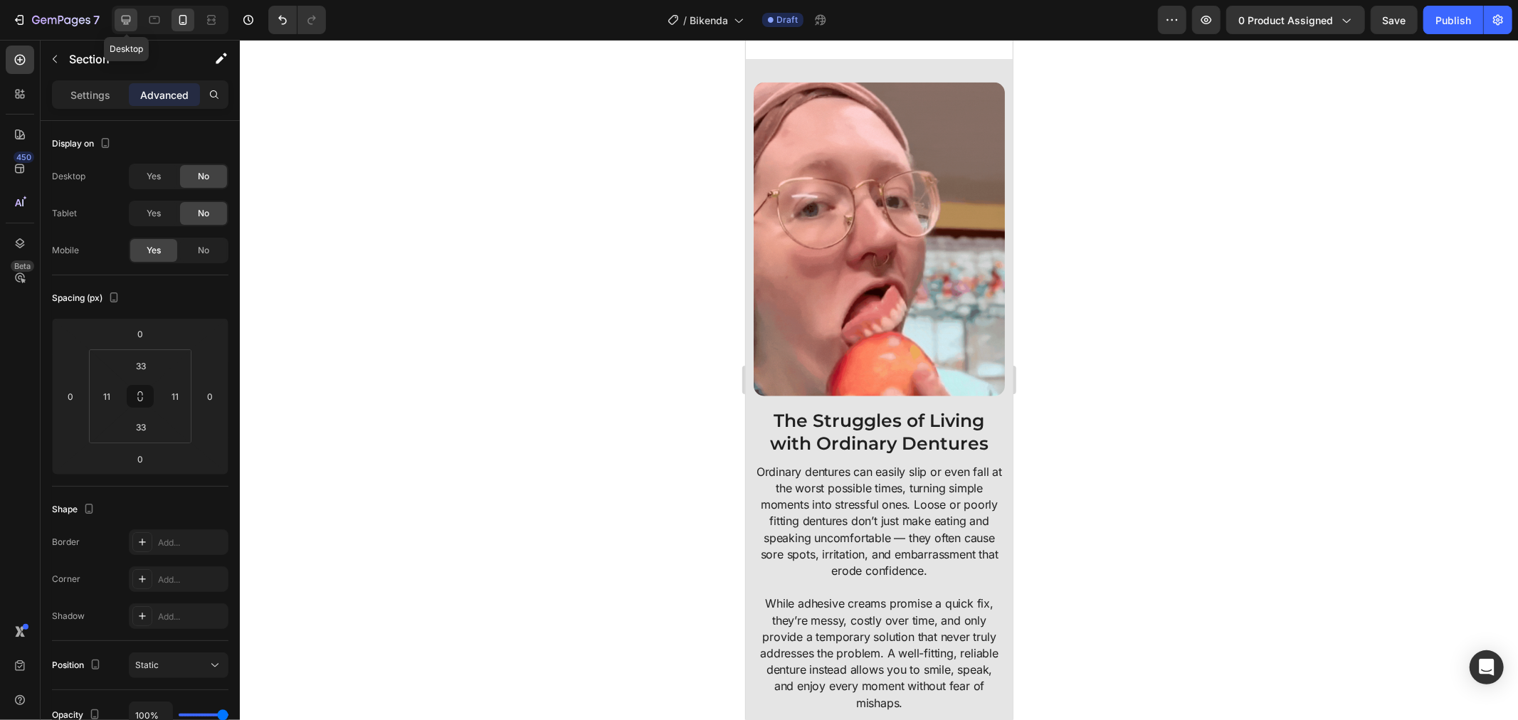
type input "10"
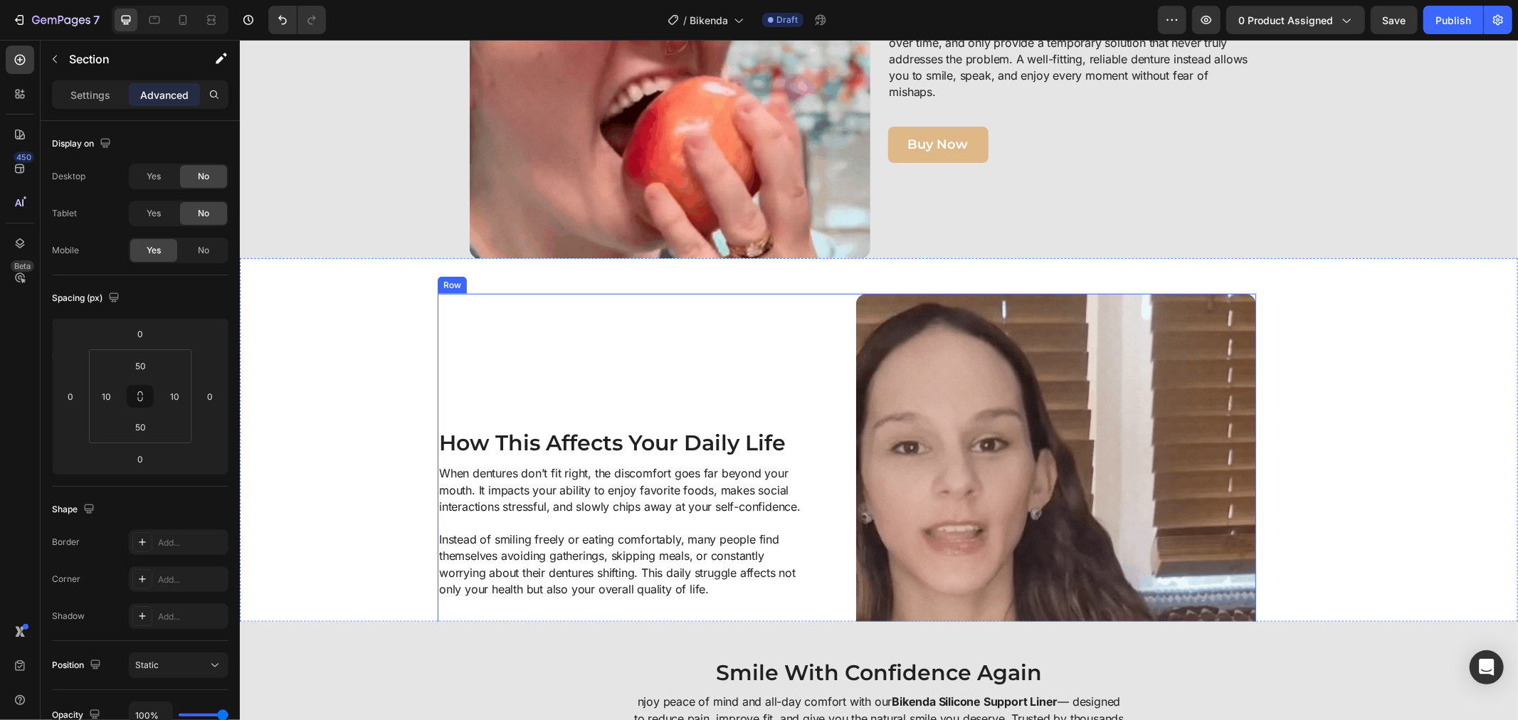
scroll to position [1313, 0]
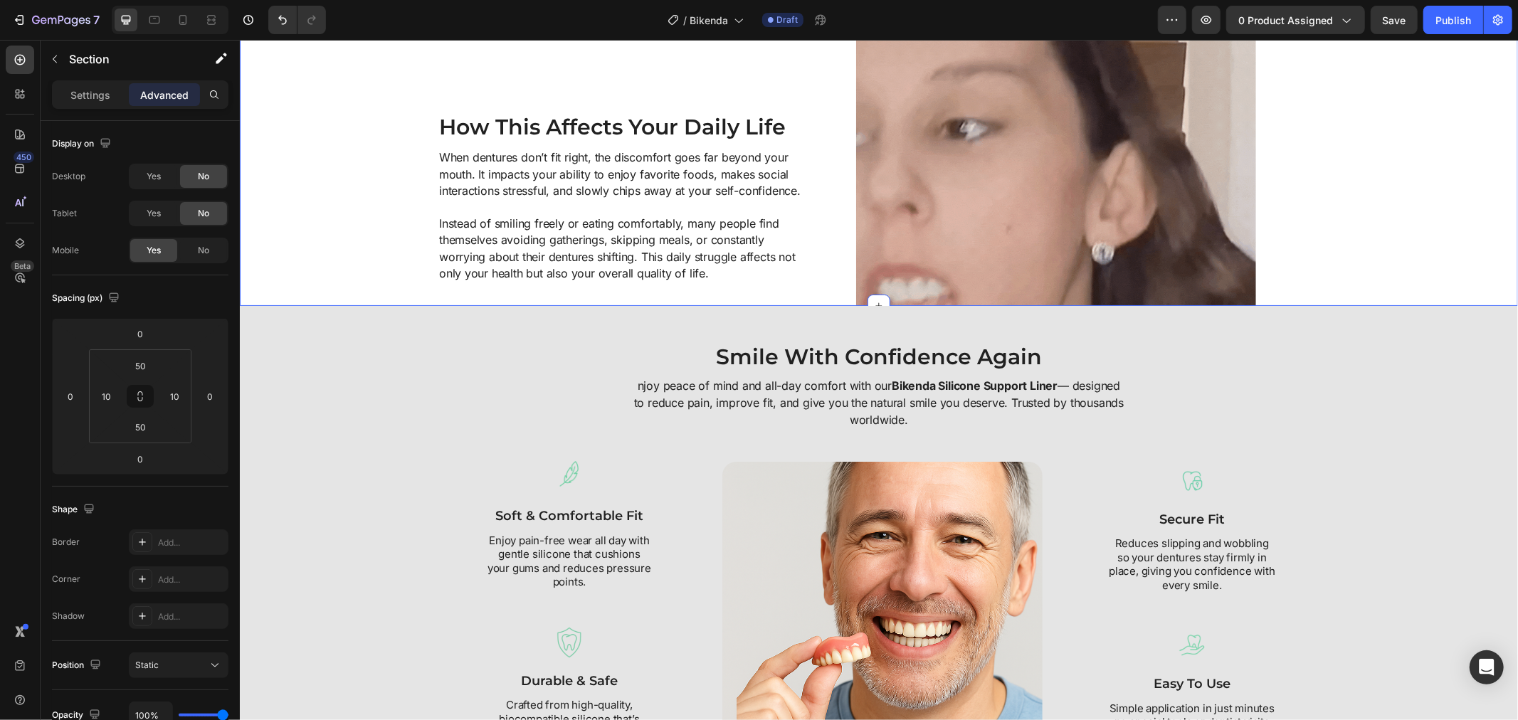
click at [426, 337] on div "Smile With Confidence Again Heading njoy peace of mind and all-day comfort with…" at bounding box center [878, 547] width 1278 height 485
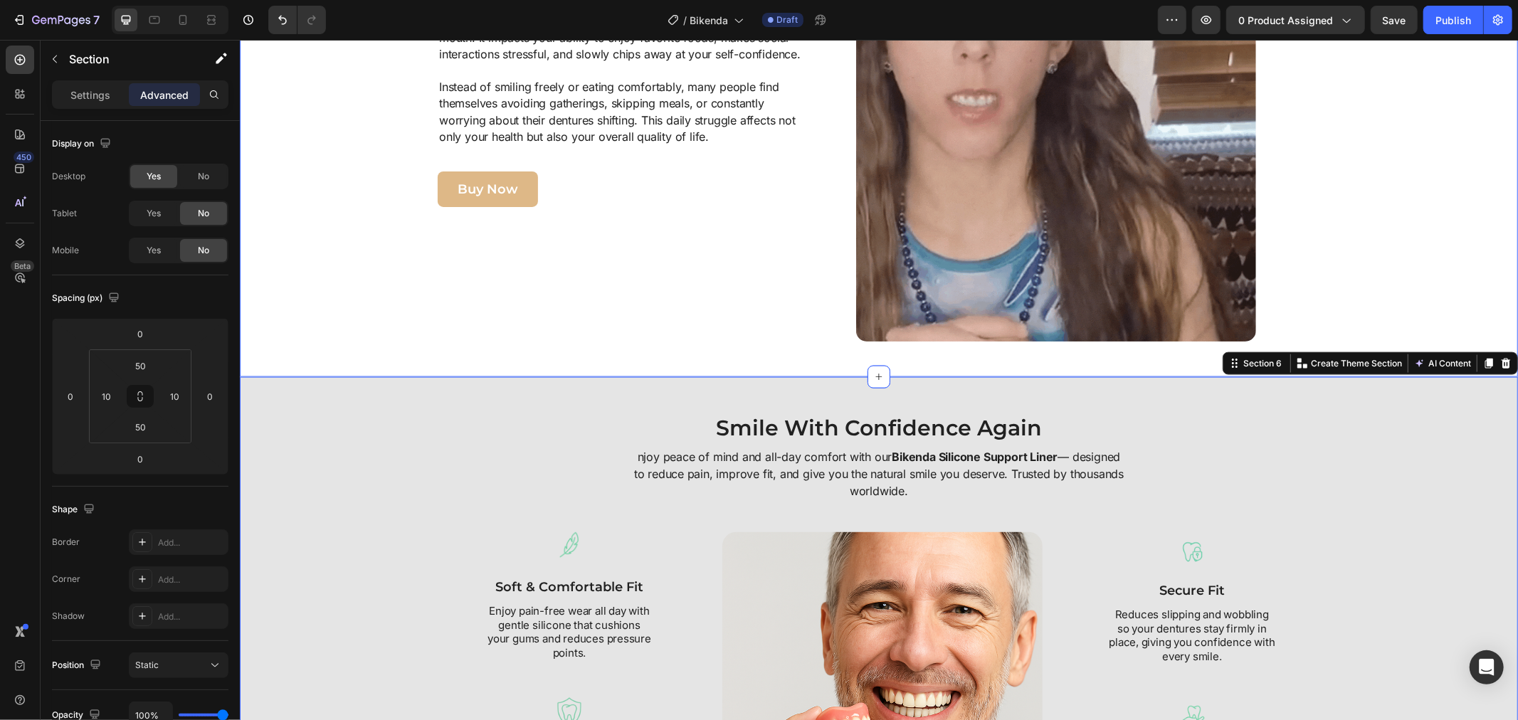
scroll to position [1471, 0]
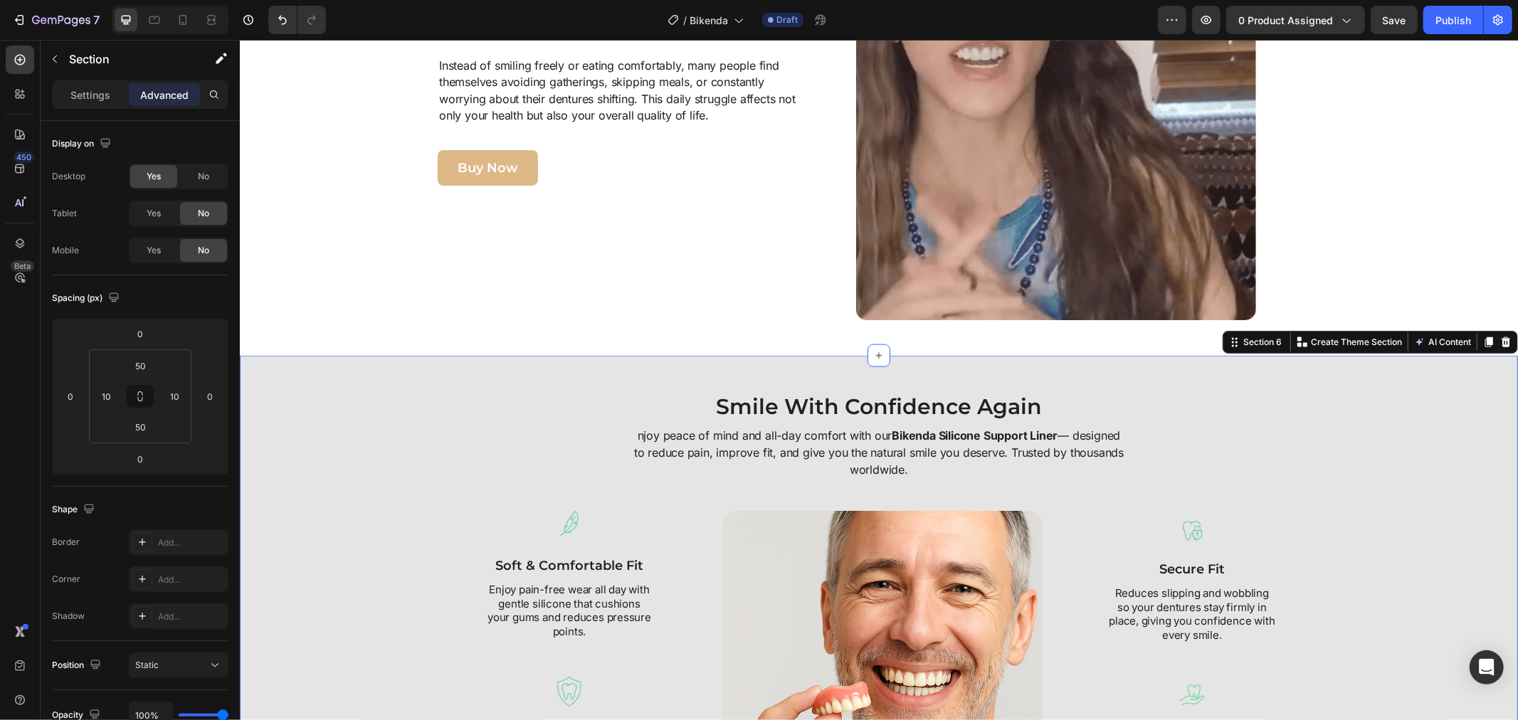
click at [390, 355] on div "Smile With Confidence Again Heading njoy peace of mind and all-day comfort with…" at bounding box center [878, 597] width 1278 height 485
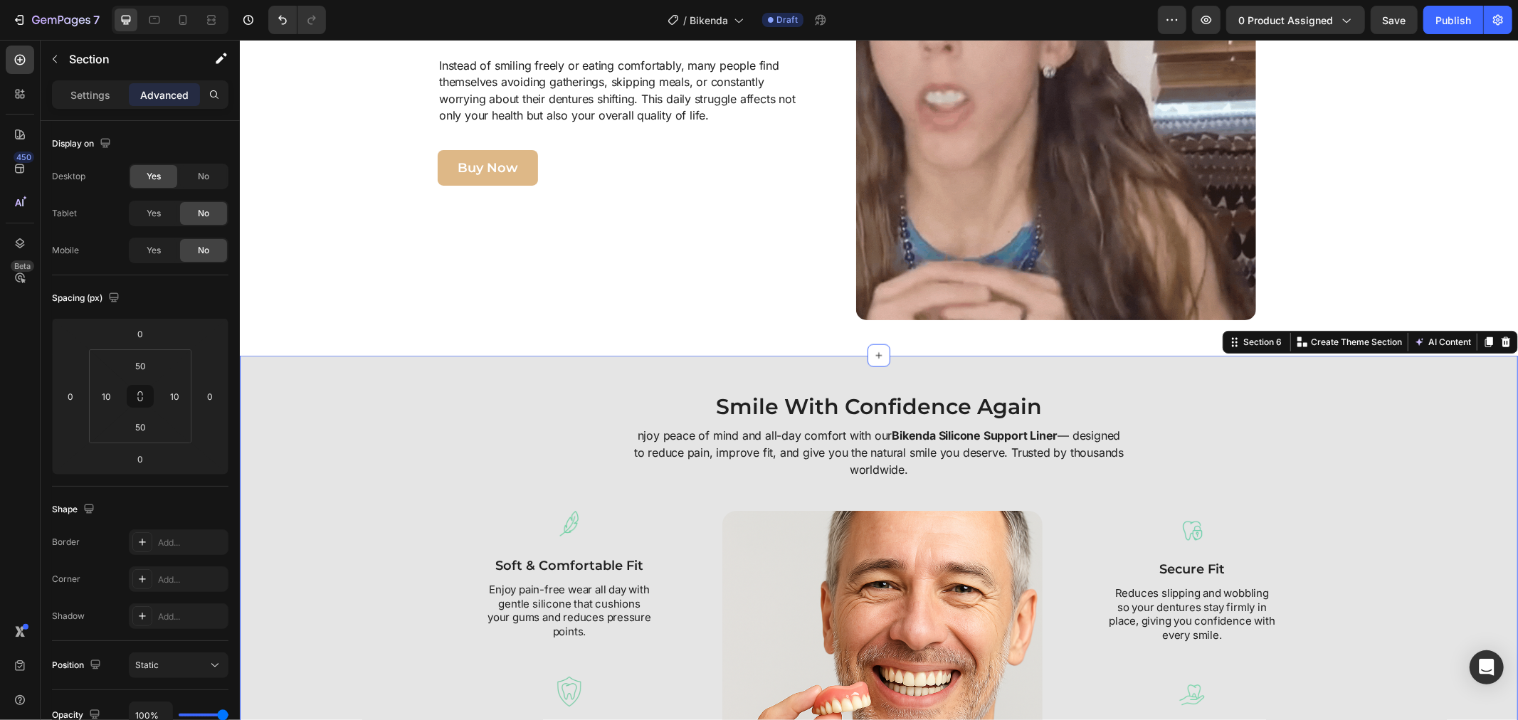
click at [392, 371] on div "Smile With Confidence Again Heading njoy peace of mind and all-day comfort with…" at bounding box center [878, 597] width 1278 height 485
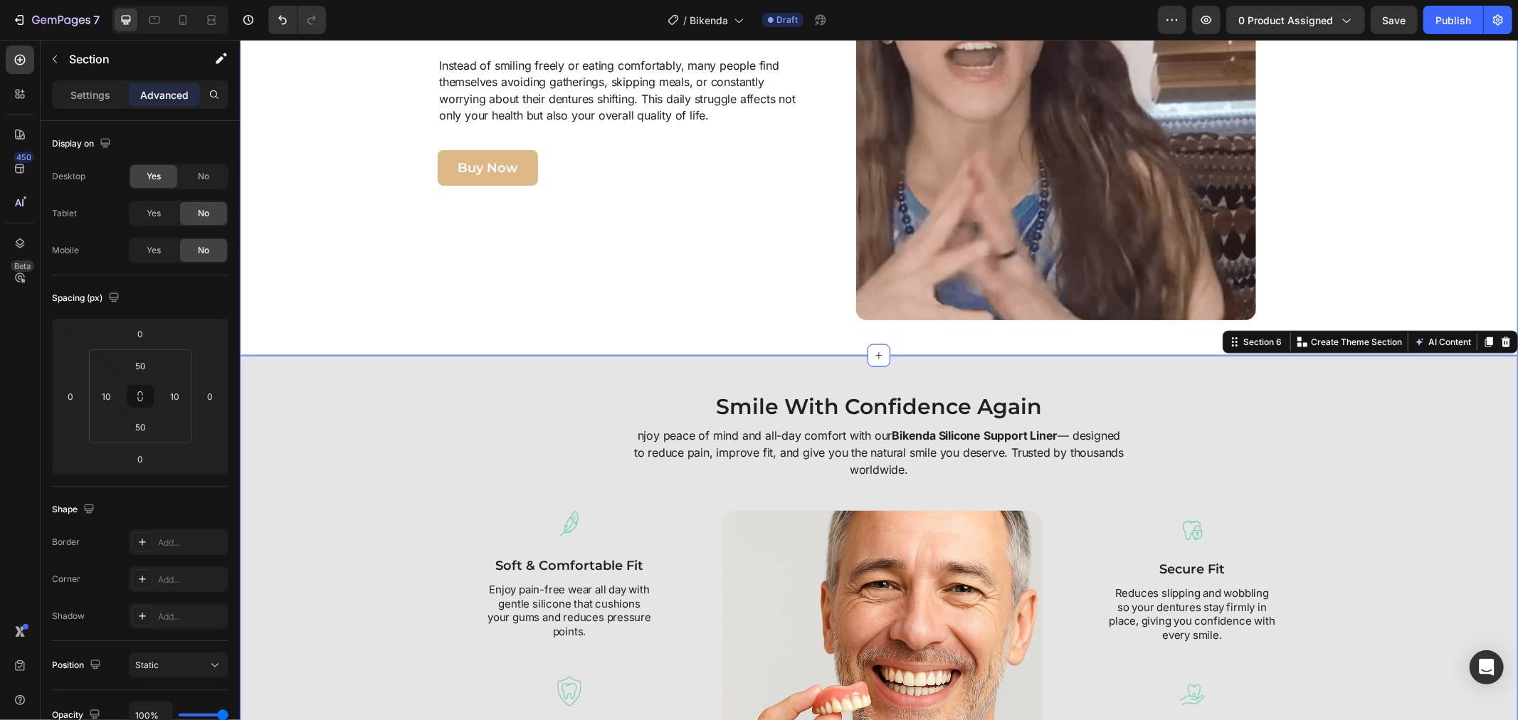
click at [371, 284] on div "Image How This Affects Your Daily Life Heading When dentures don’t fit right, t…" at bounding box center [846, 69] width 1200 height 500
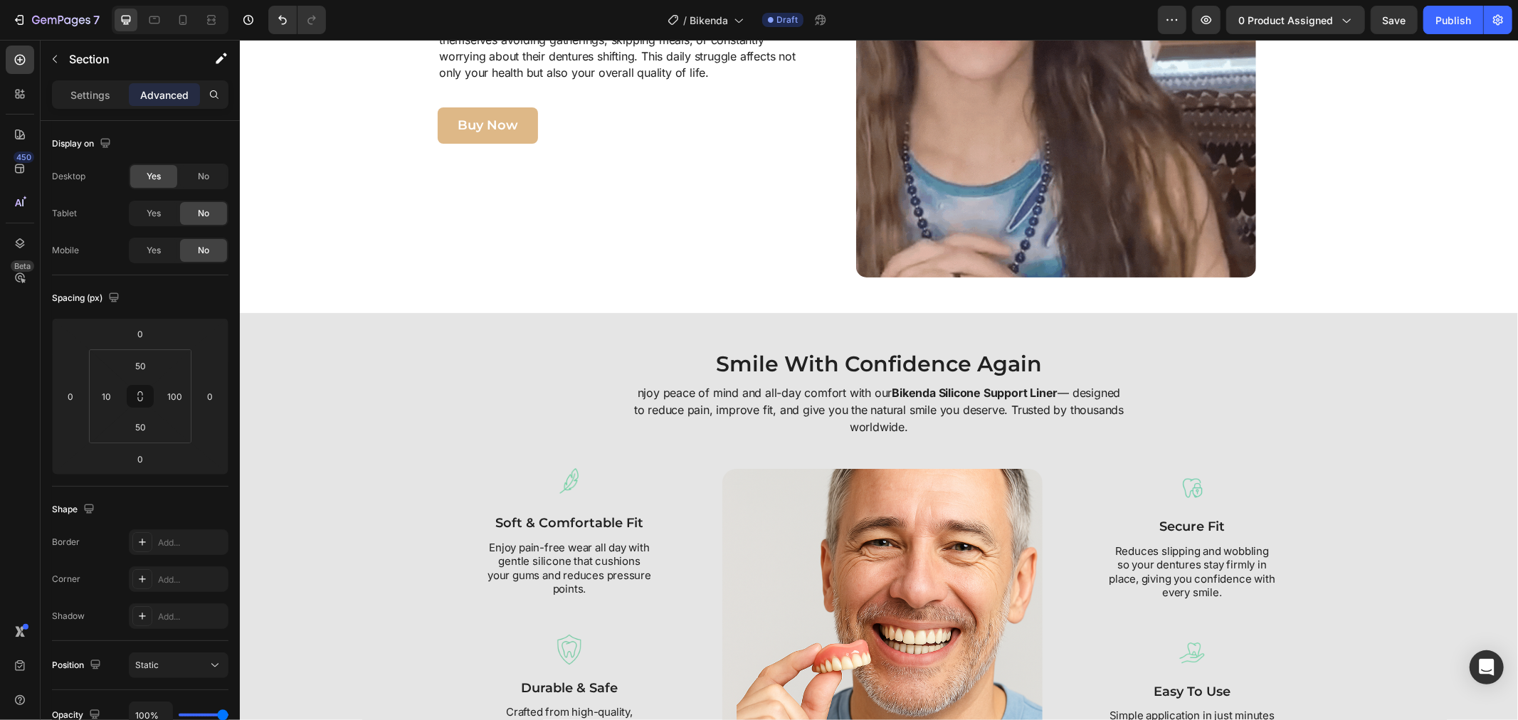
scroll to position [1708, 0]
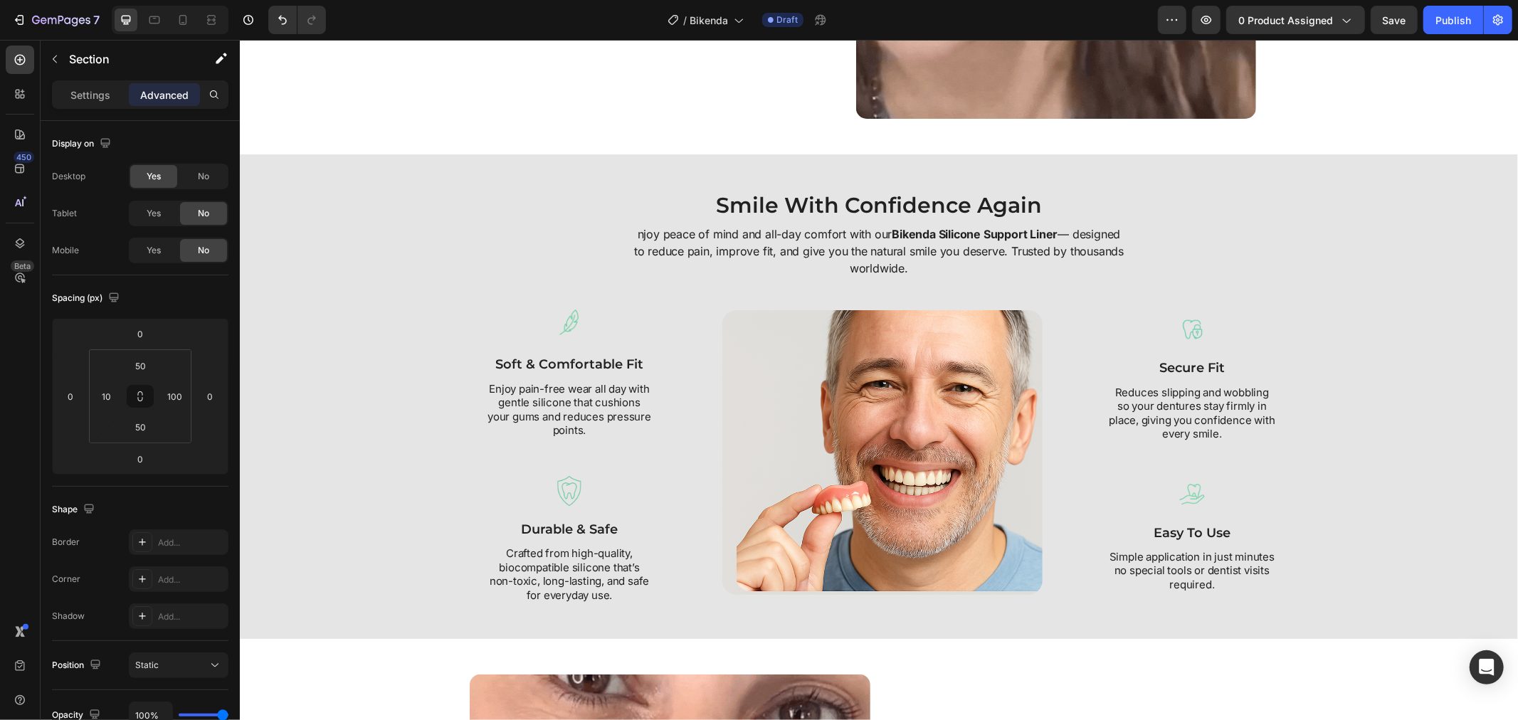
click at [357, 280] on div "Smile With Confidence Again Heading njoy peace of mind and all-day comfort with…" at bounding box center [878, 395] width 1264 height 413
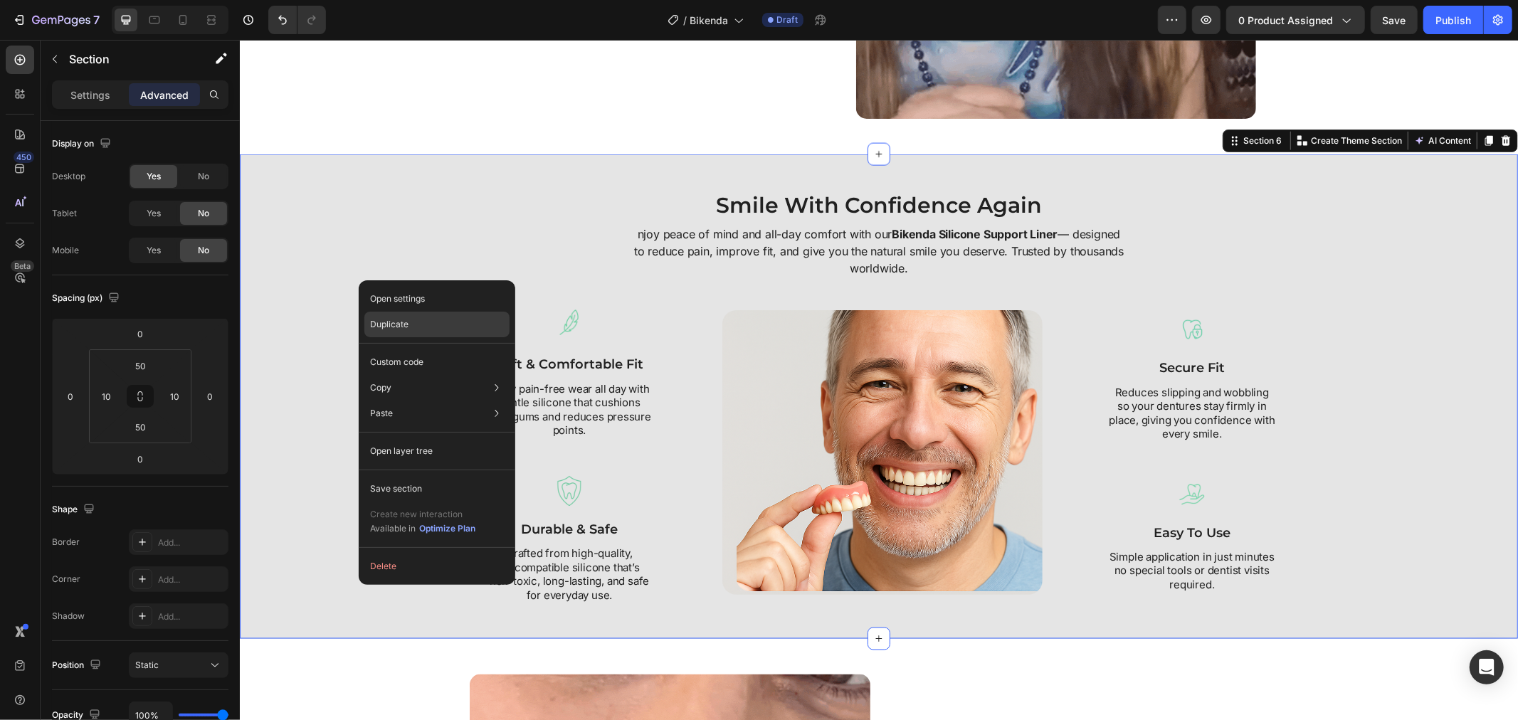
click at [379, 317] on div "Duplicate" at bounding box center [436, 325] width 145 height 26
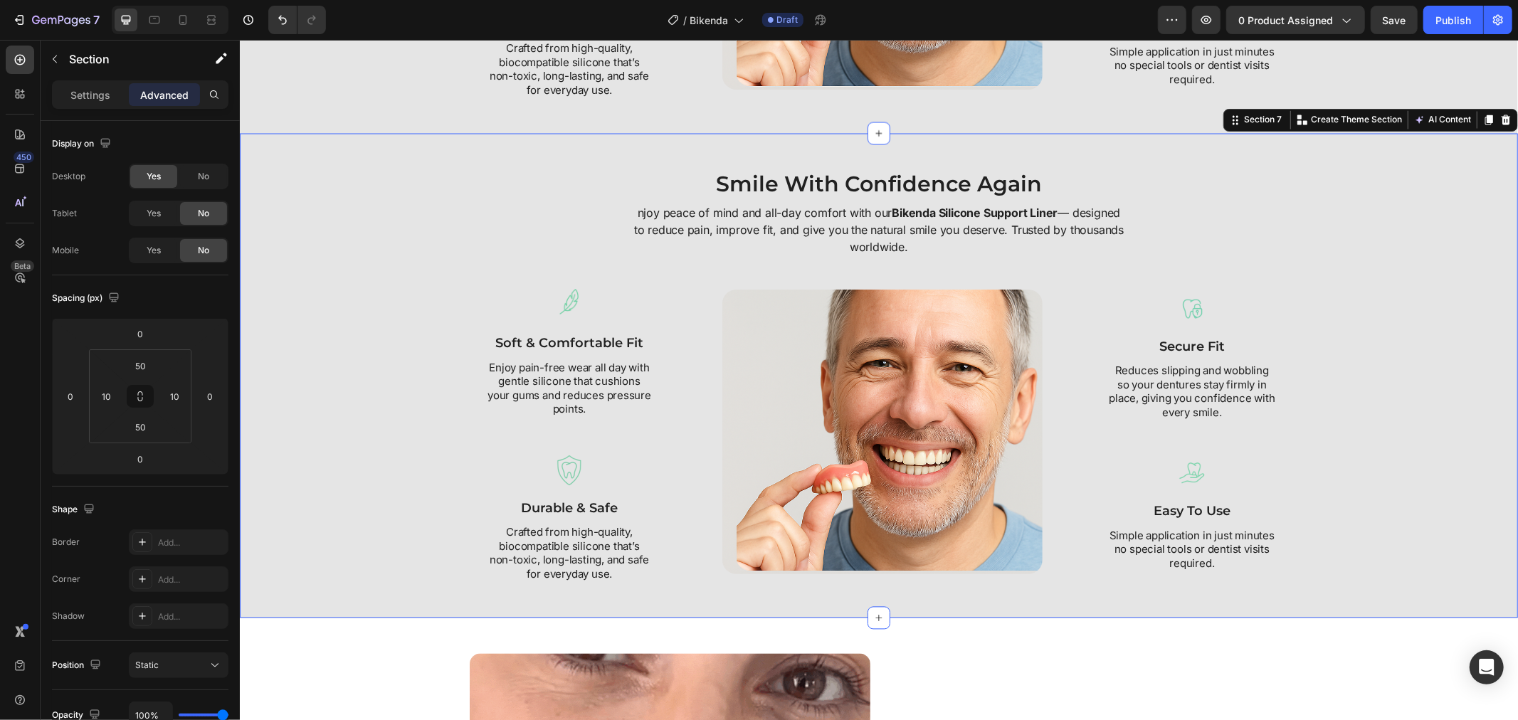
scroll to position [2258, 0]
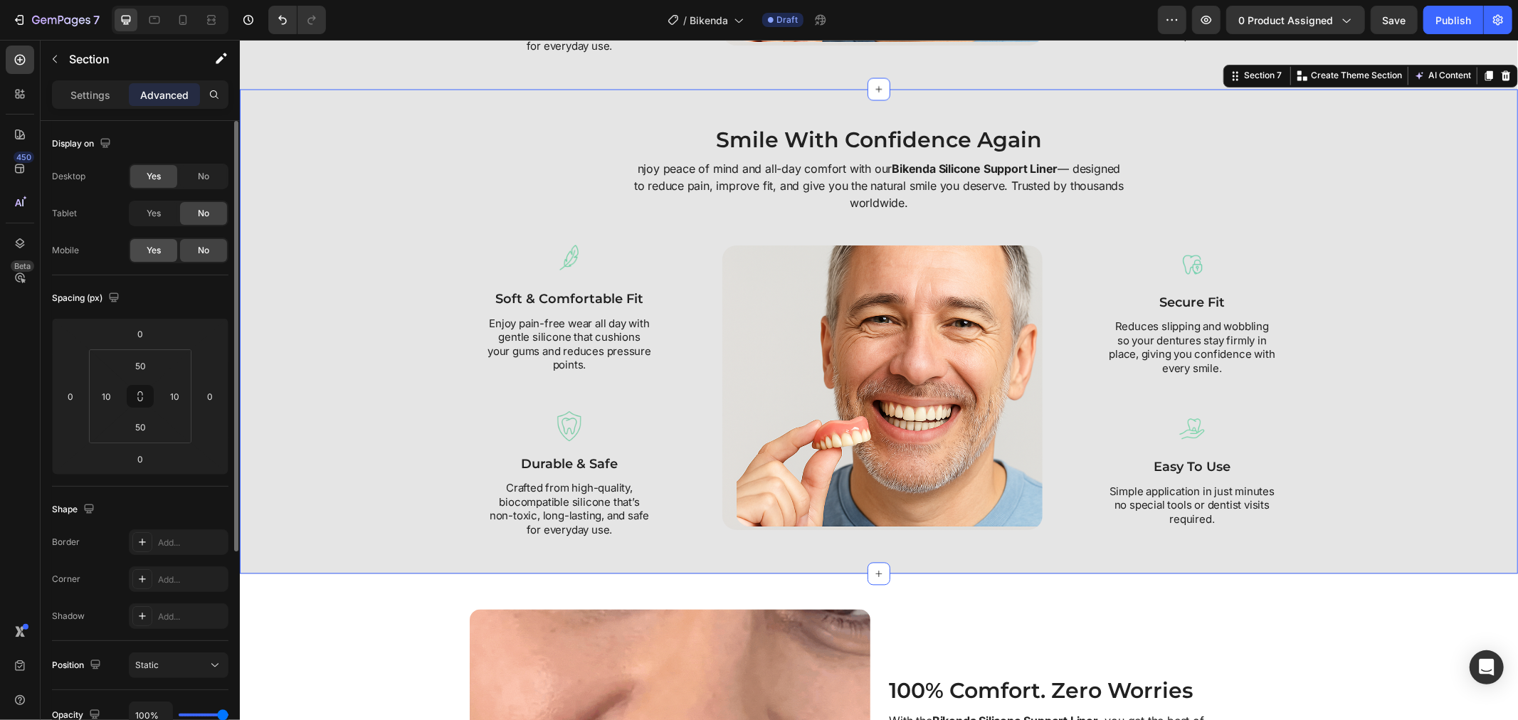
click at [159, 244] on span "Yes" at bounding box center [154, 250] width 14 height 13
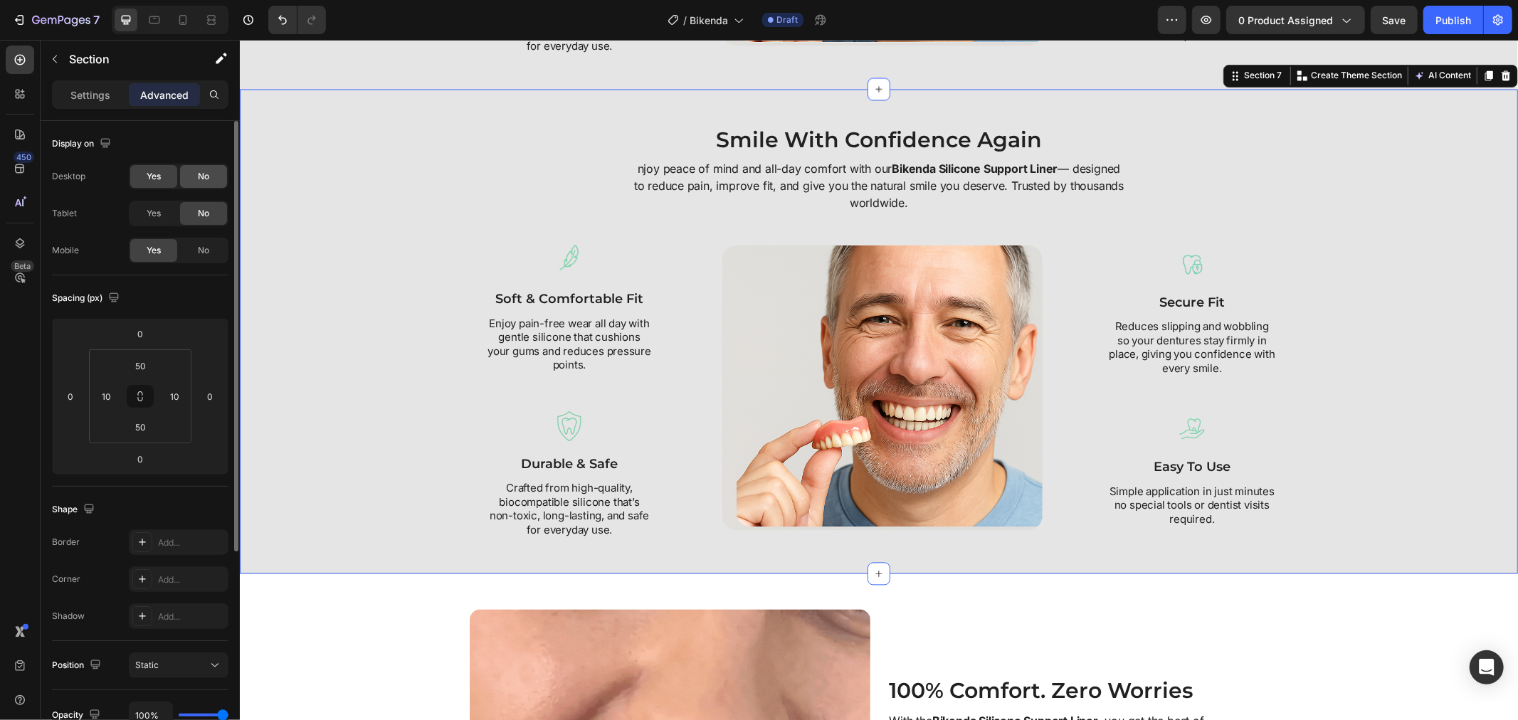
click at [192, 175] on div "No" at bounding box center [203, 176] width 47 height 23
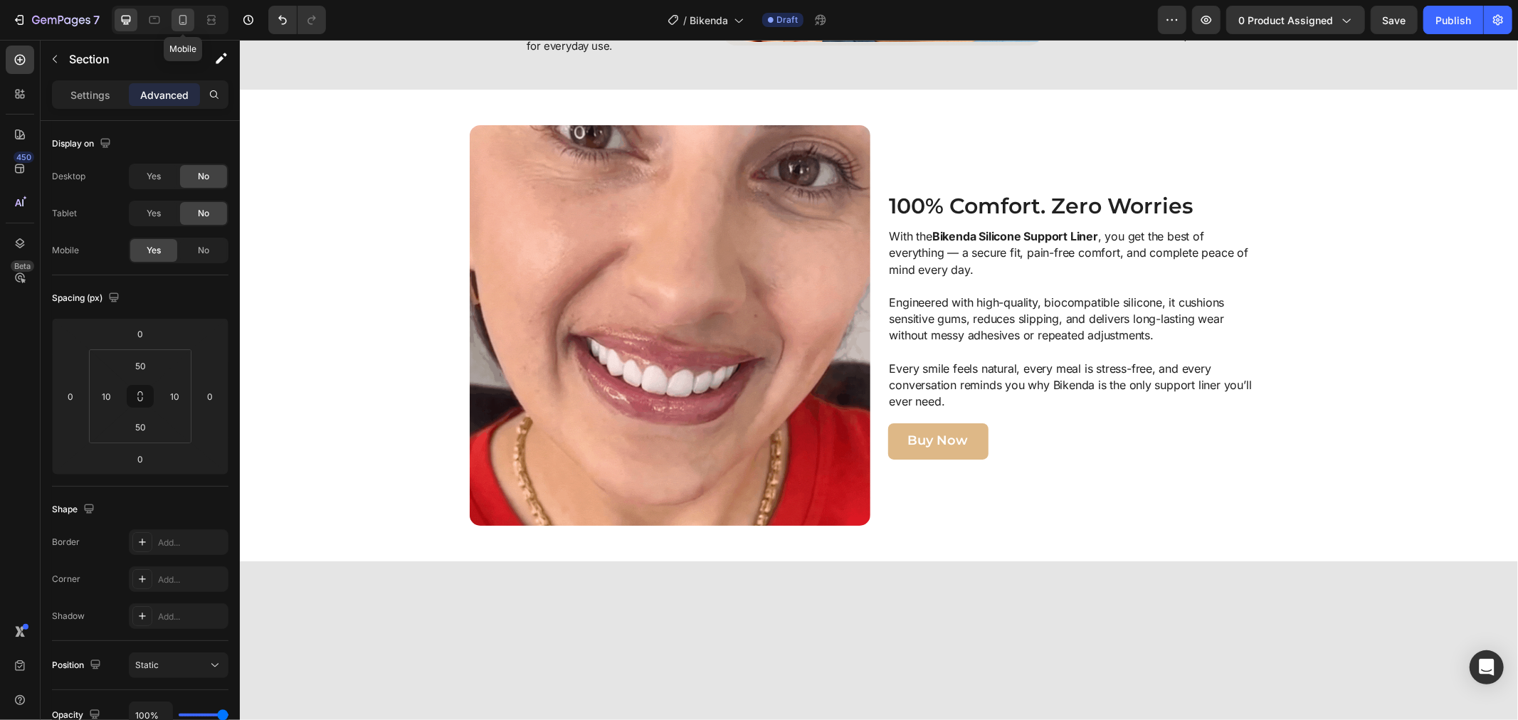
click at [173, 15] on div at bounding box center [182, 20] width 23 height 23
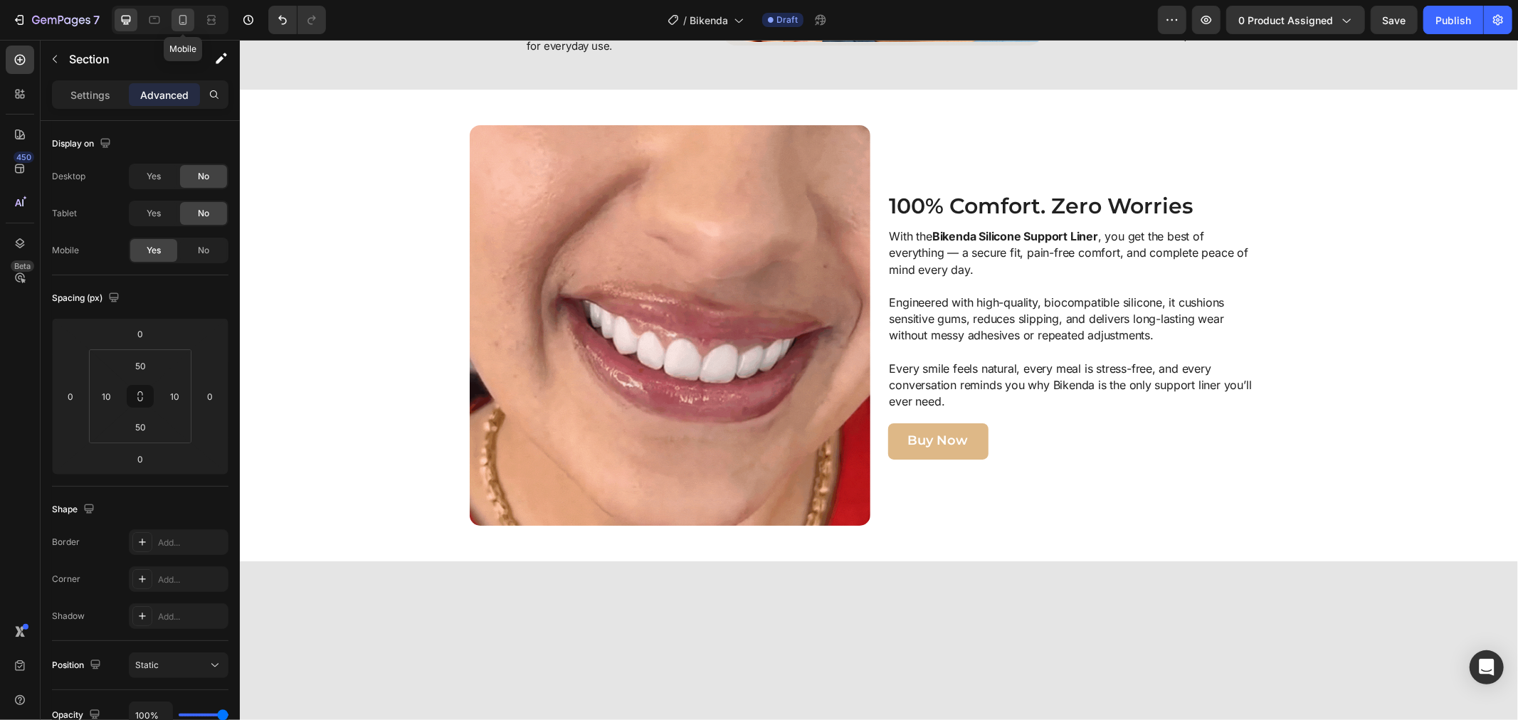
type input "33"
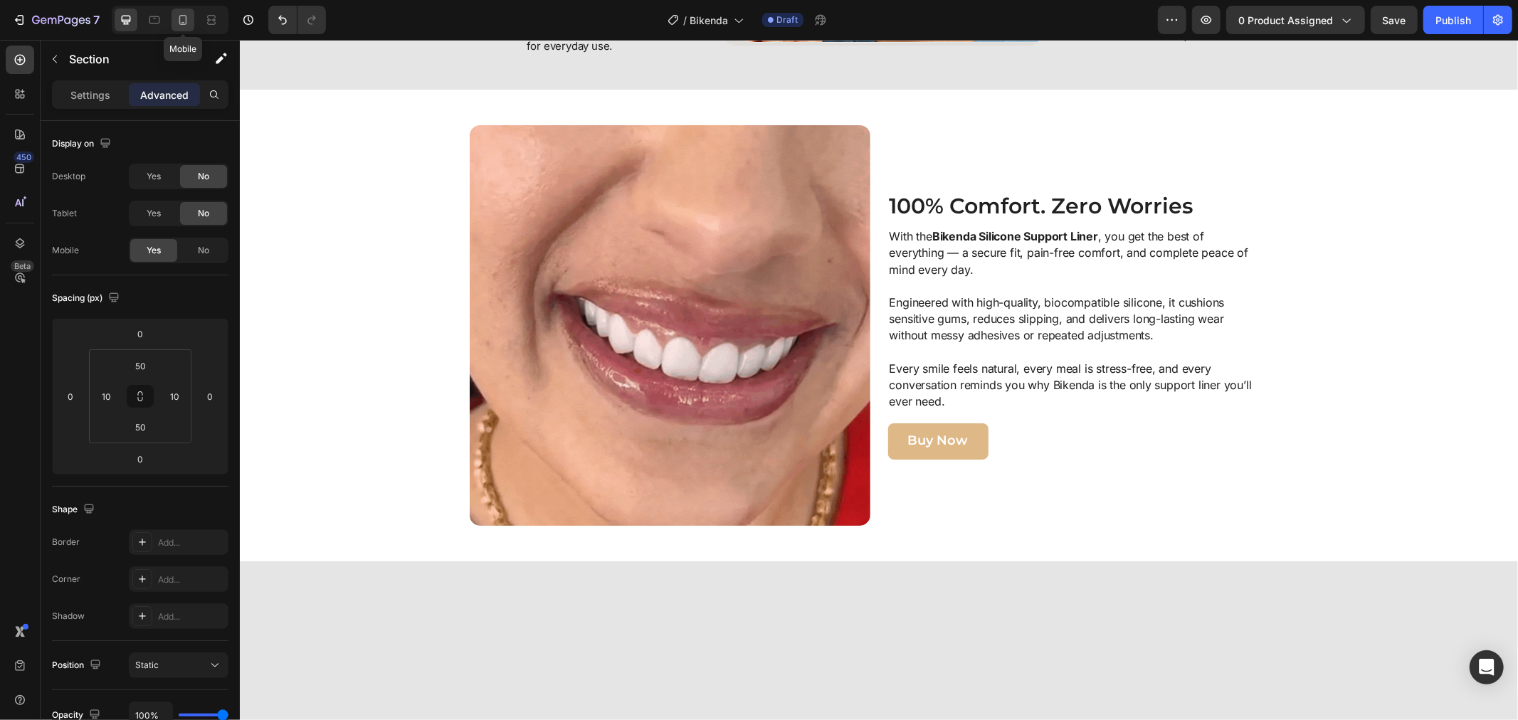
type input "11"
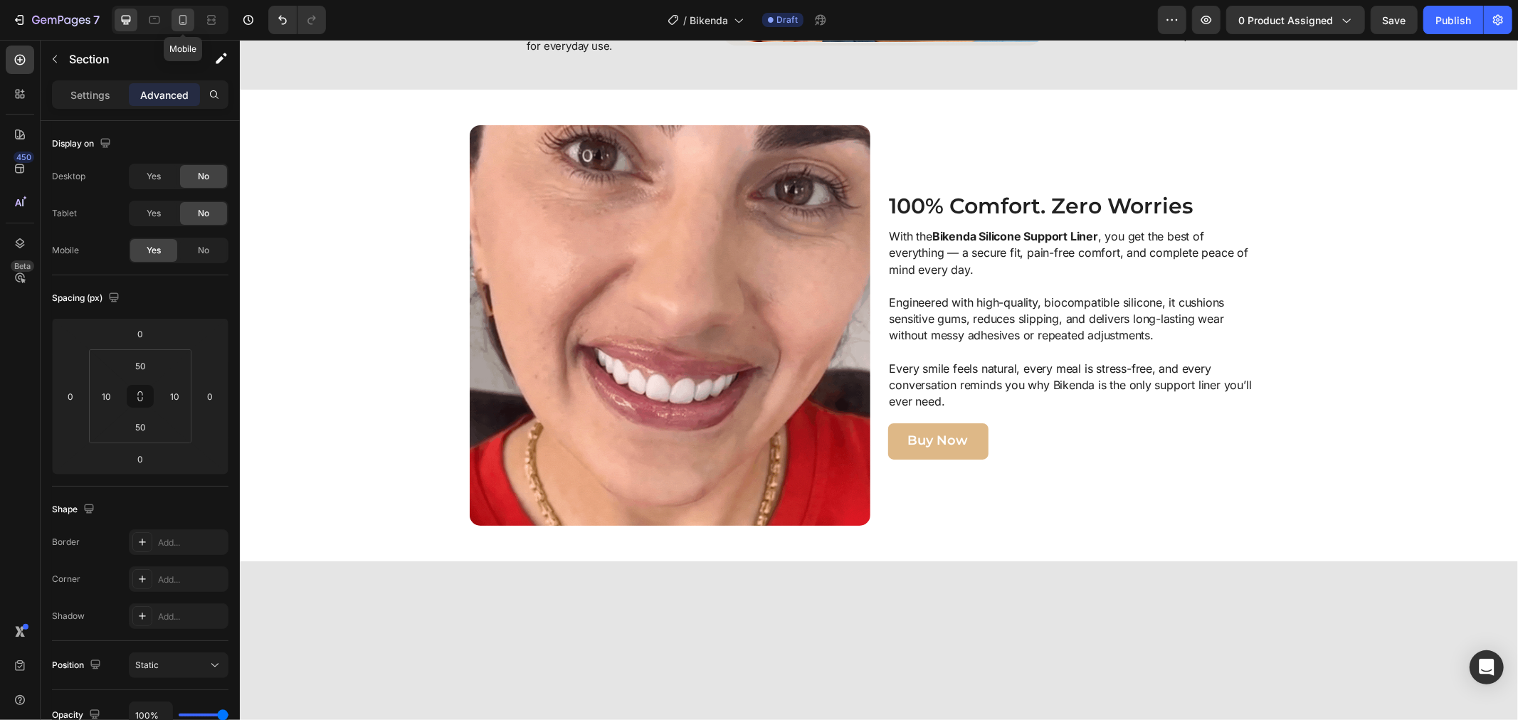
type input "33"
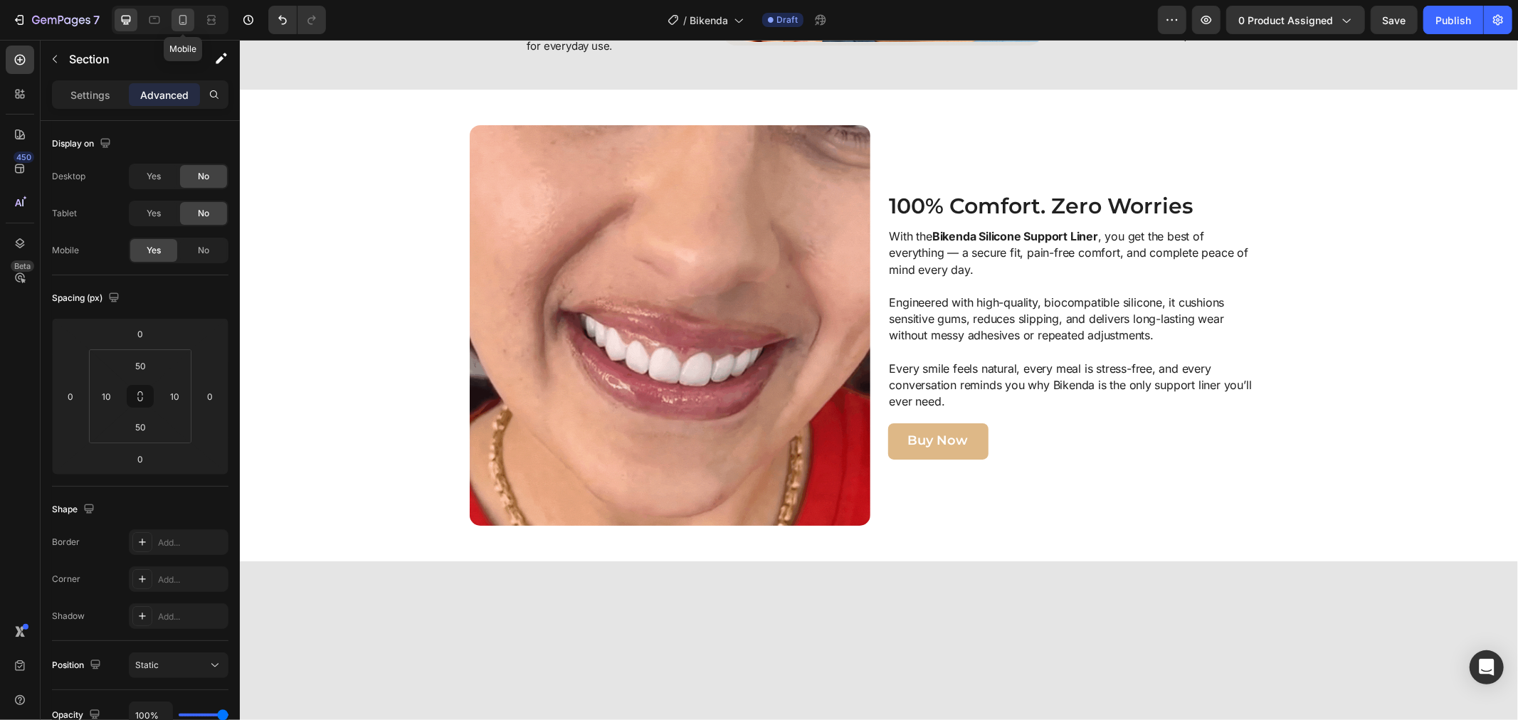
type input "11"
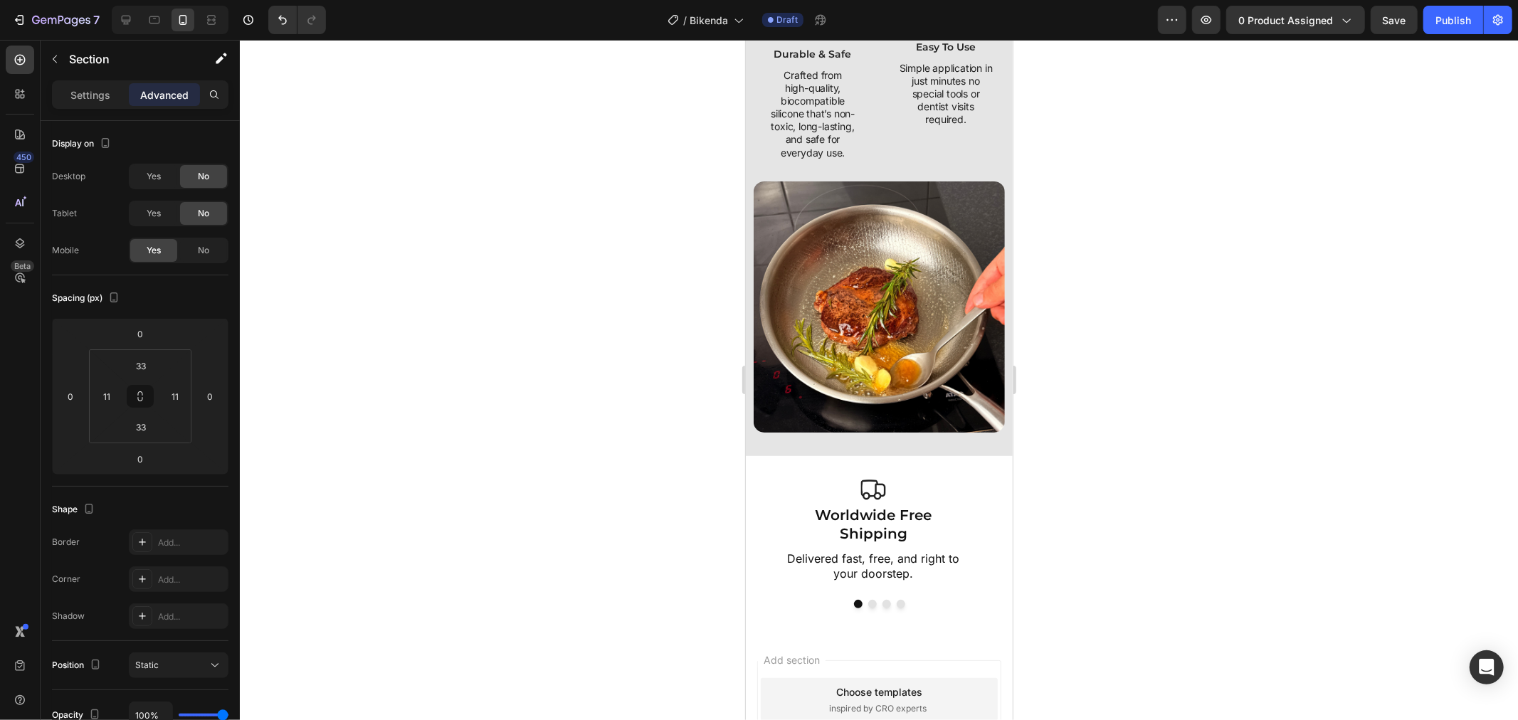
scroll to position [2232, 0]
click at [129, 25] on icon at bounding box center [126, 20] width 14 height 14
type input "50"
type input "10"
type input "50"
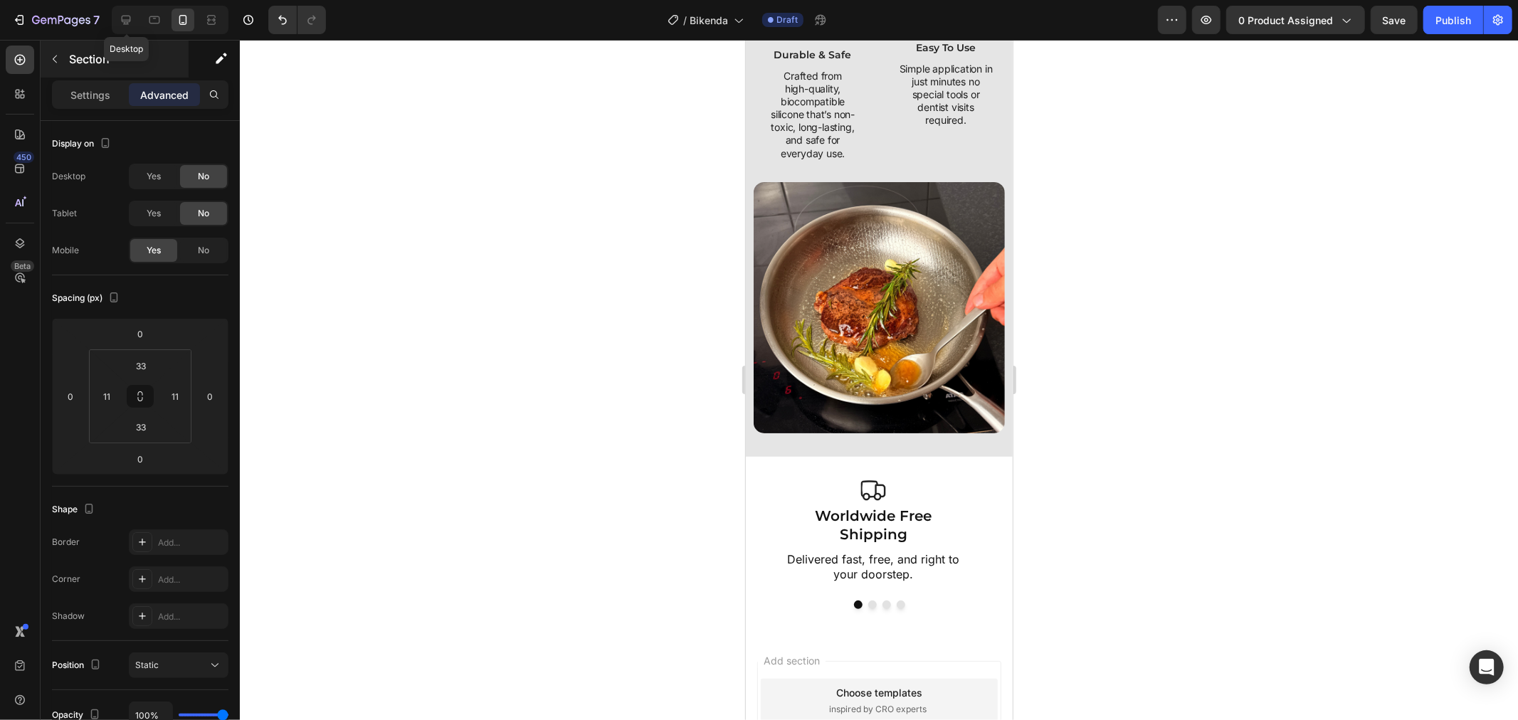
type input "10"
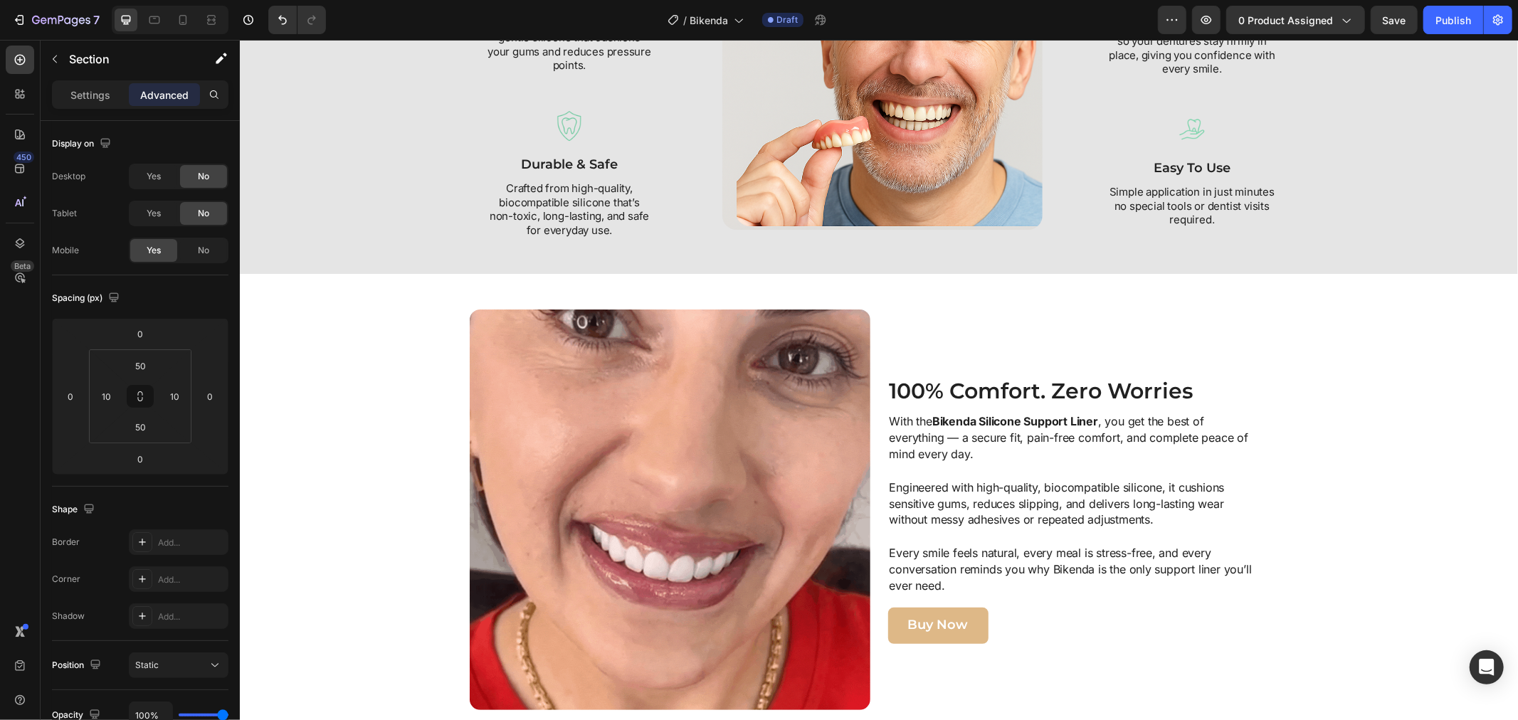
scroll to position [1555, 0]
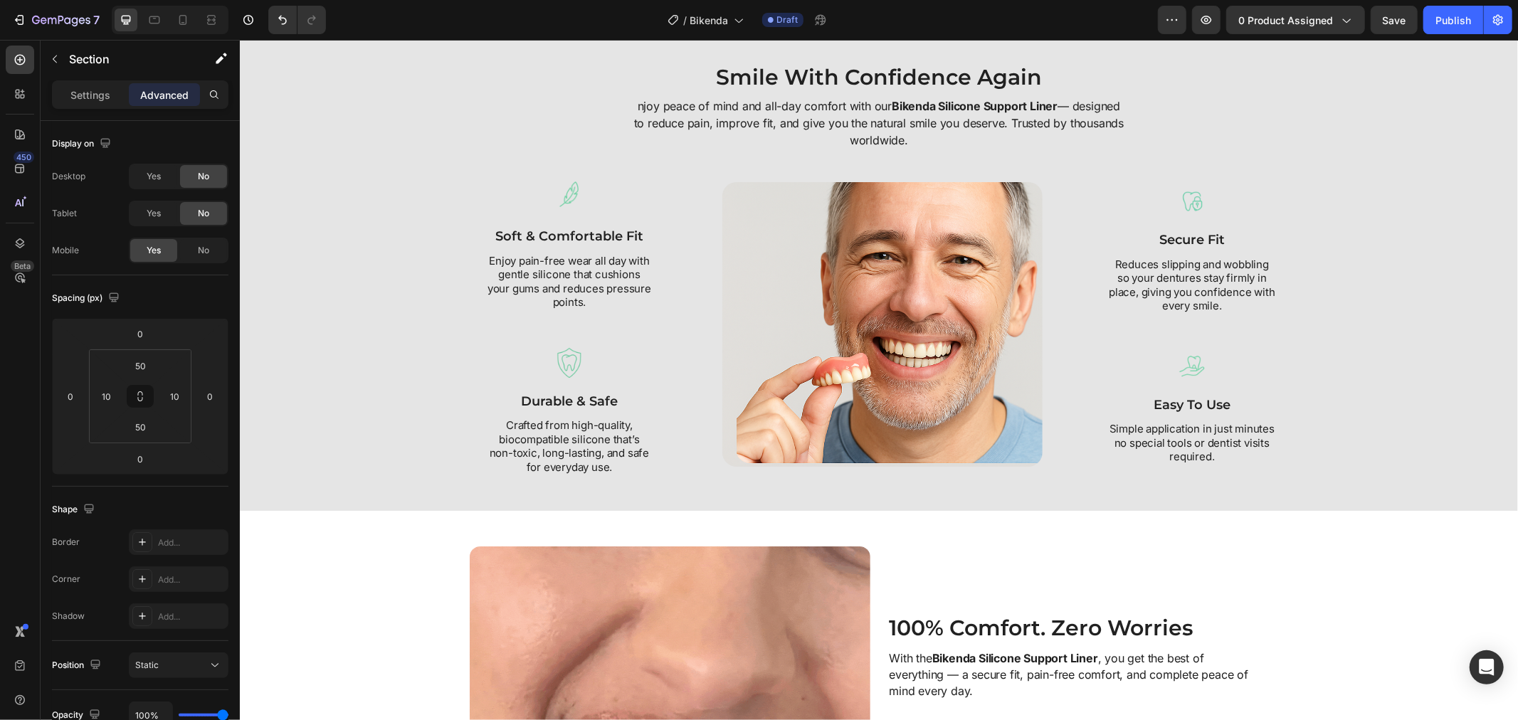
click at [935, 368] on img at bounding box center [881, 323] width 320 height 285
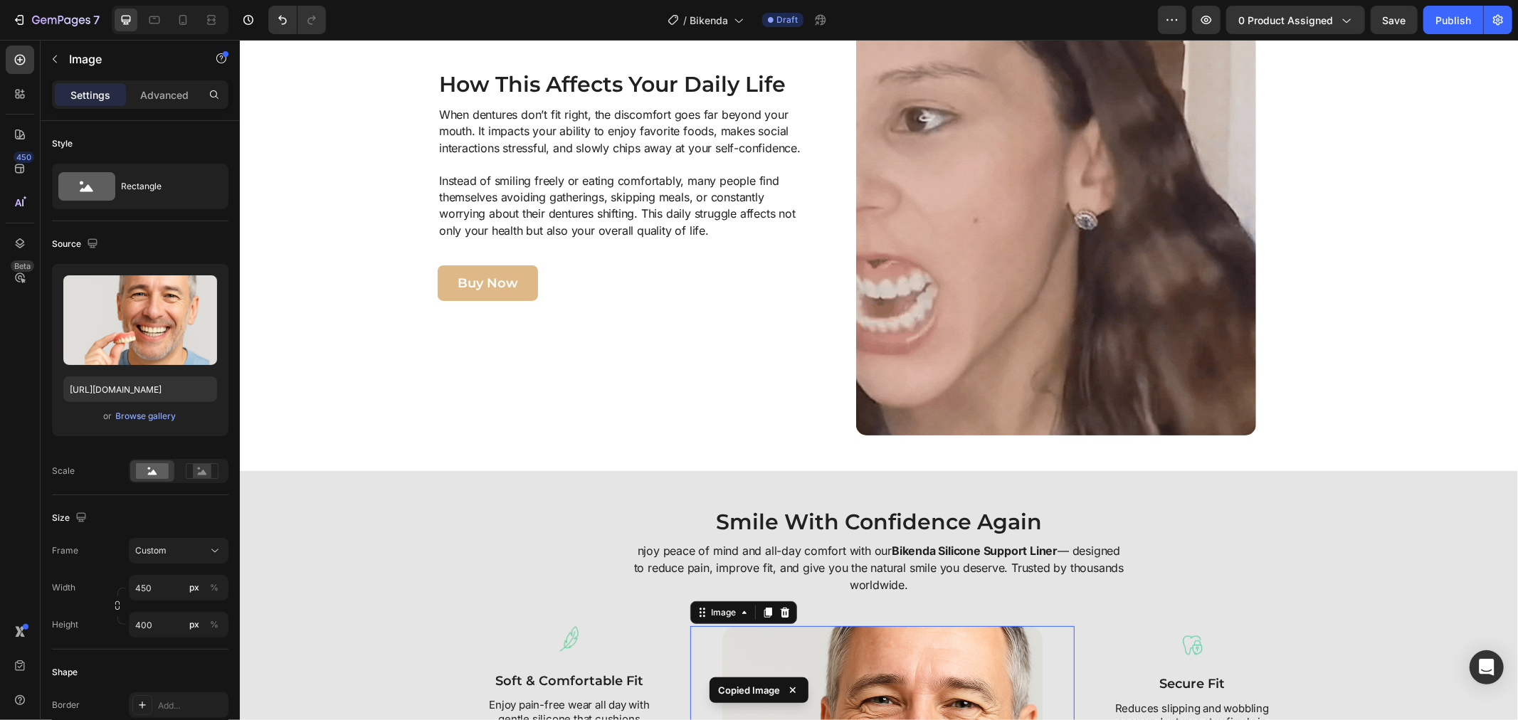
scroll to position [1239, 0]
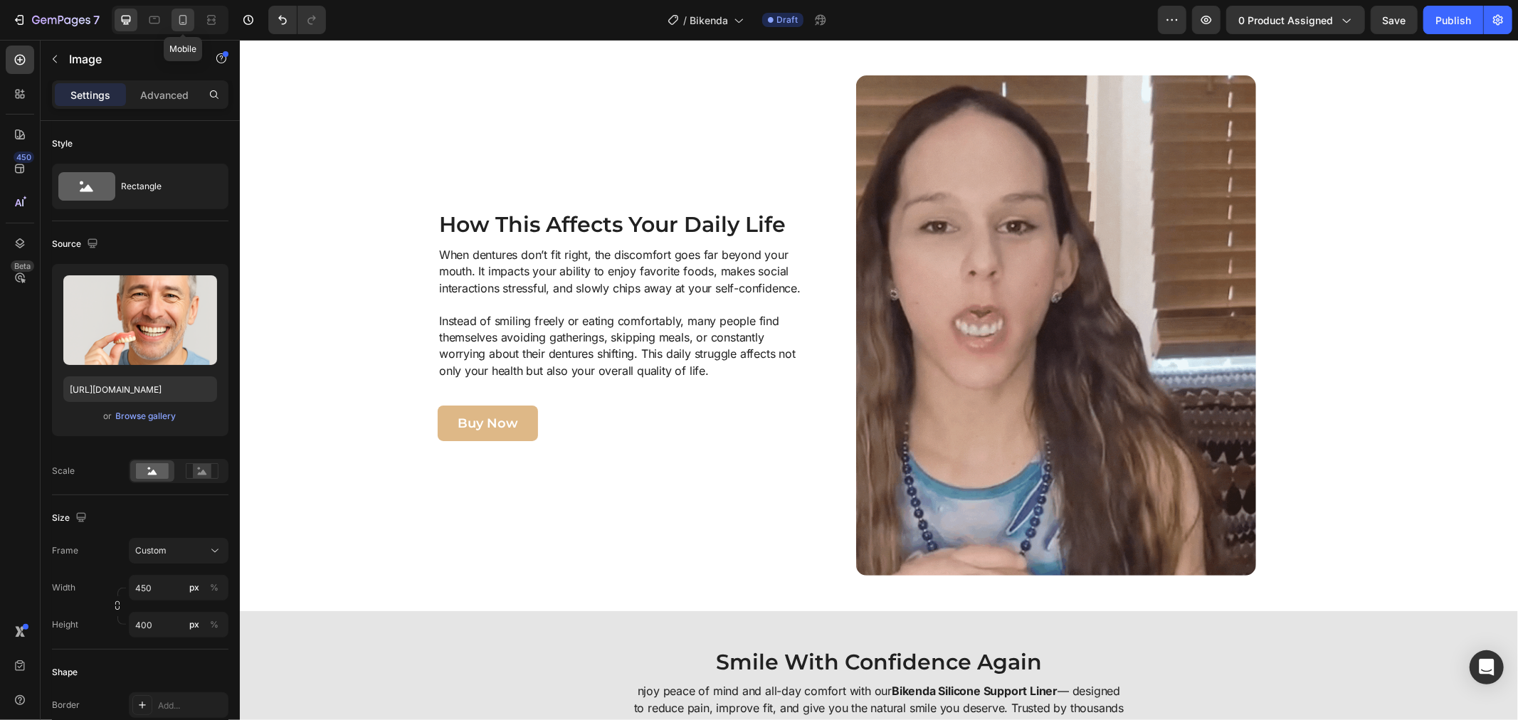
click at [180, 22] on icon at bounding box center [183, 20] width 8 height 10
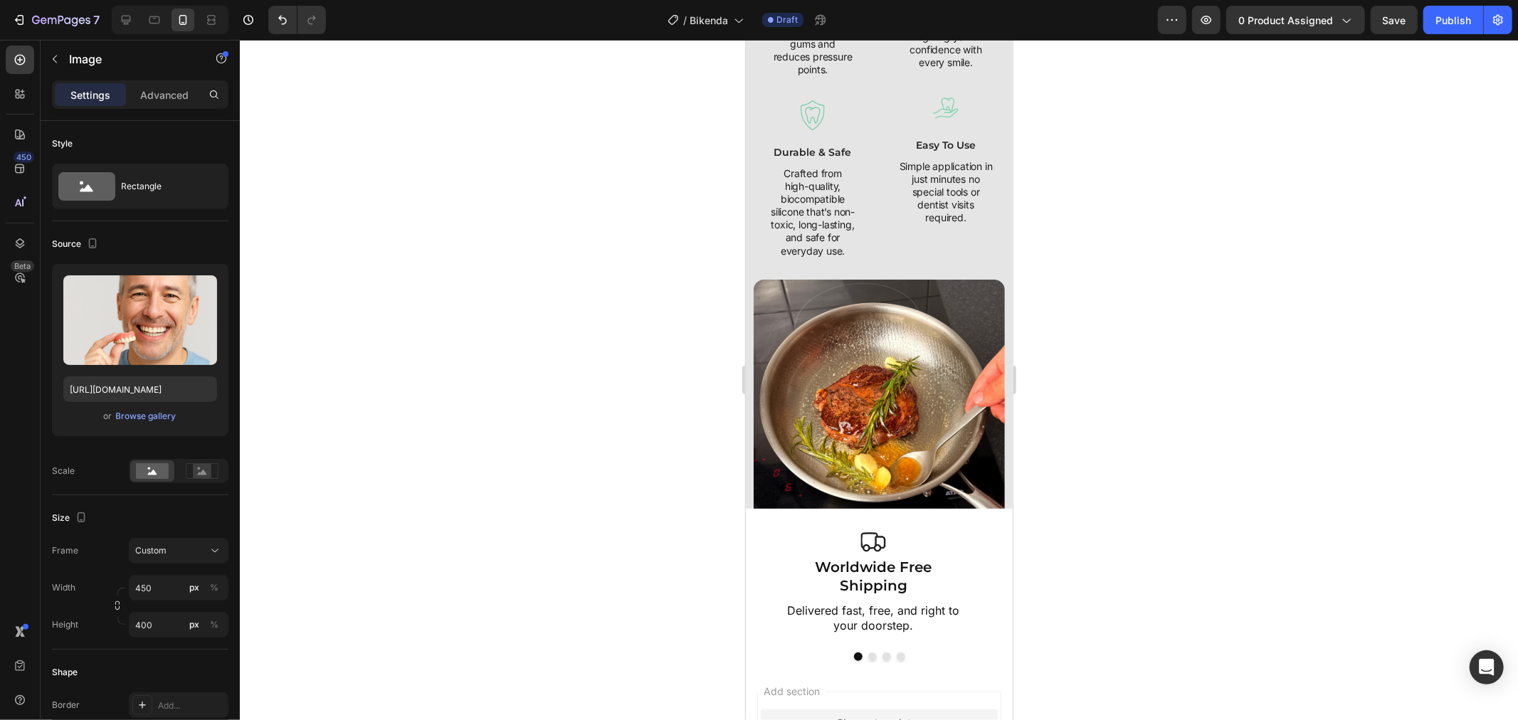
scroll to position [2309, 0]
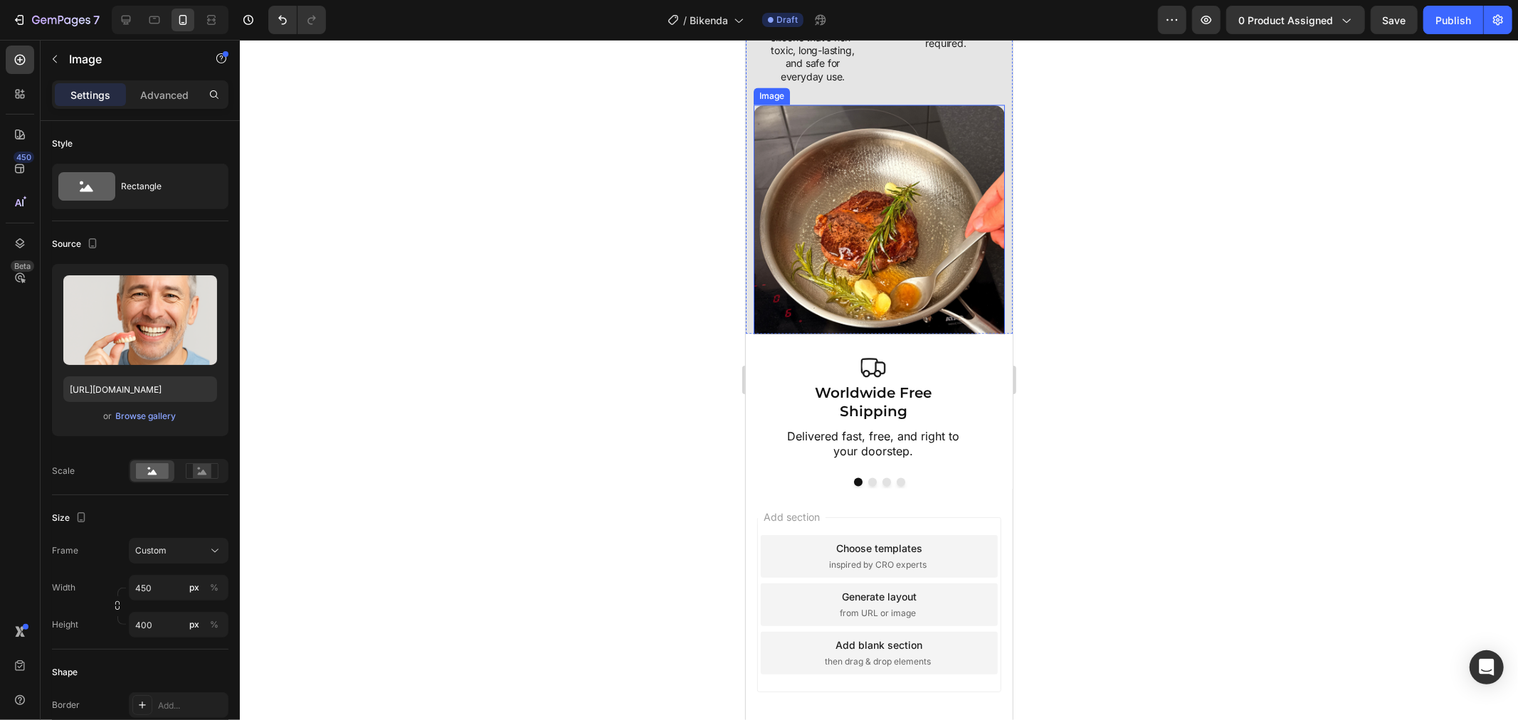
click at [845, 285] on img at bounding box center [878, 230] width 251 height 251
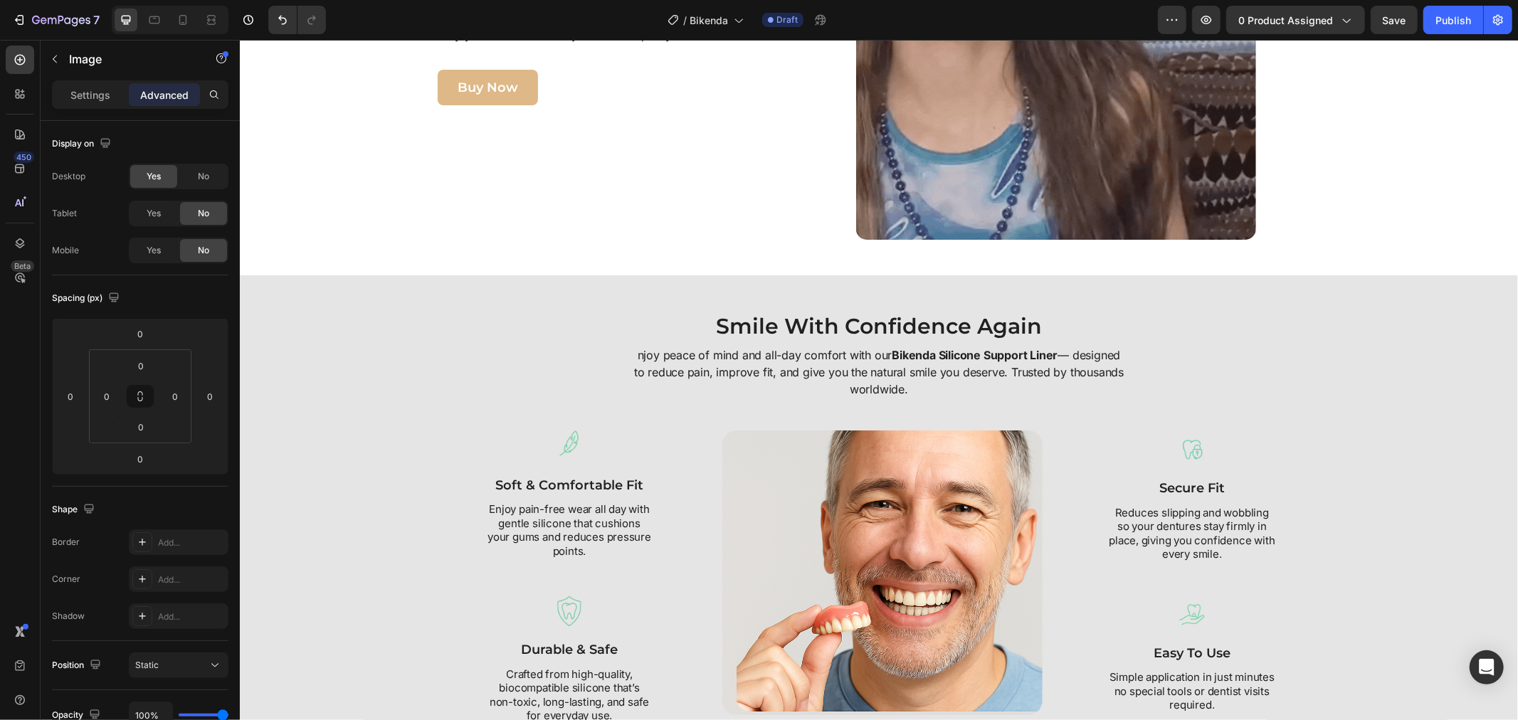
scroll to position [1466, 0]
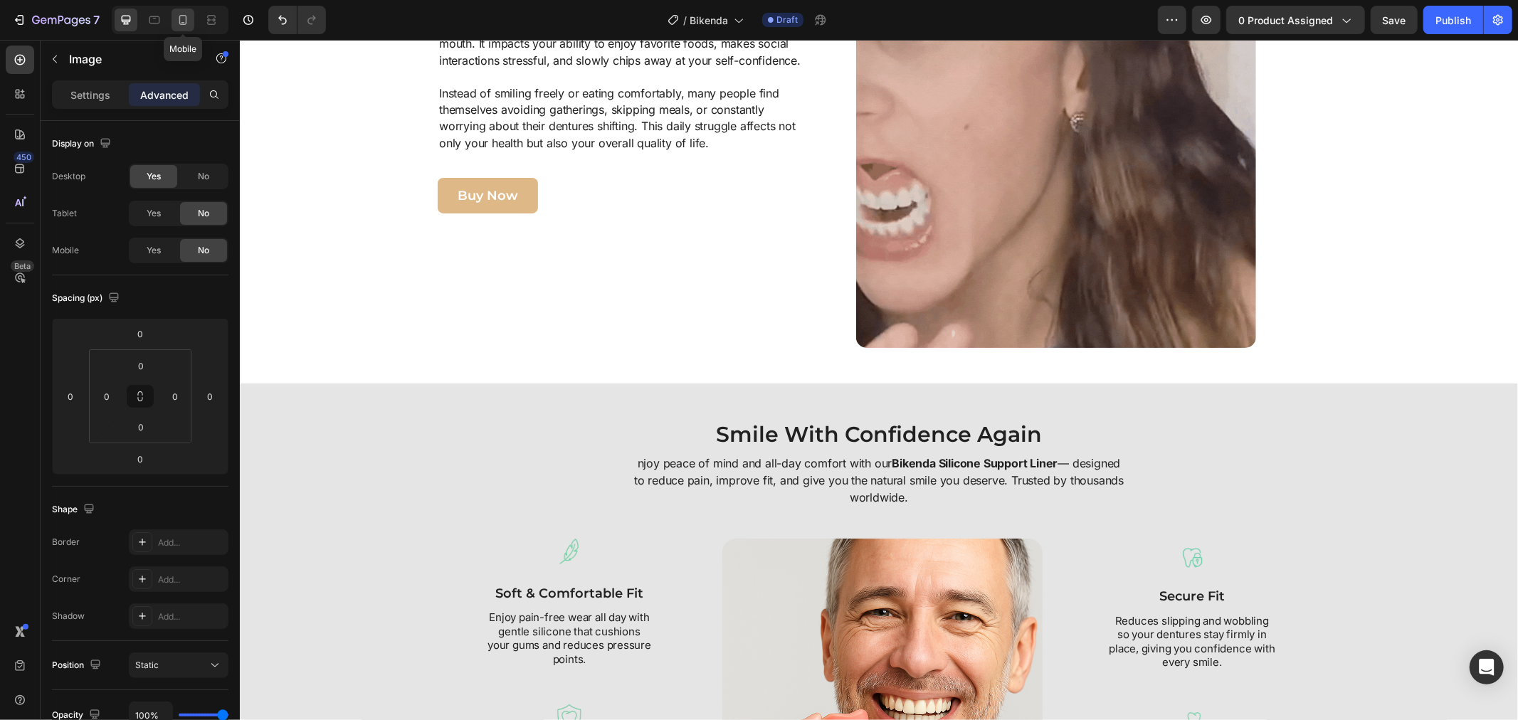
click at [193, 18] on div at bounding box center [182, 20] width 23 height 23
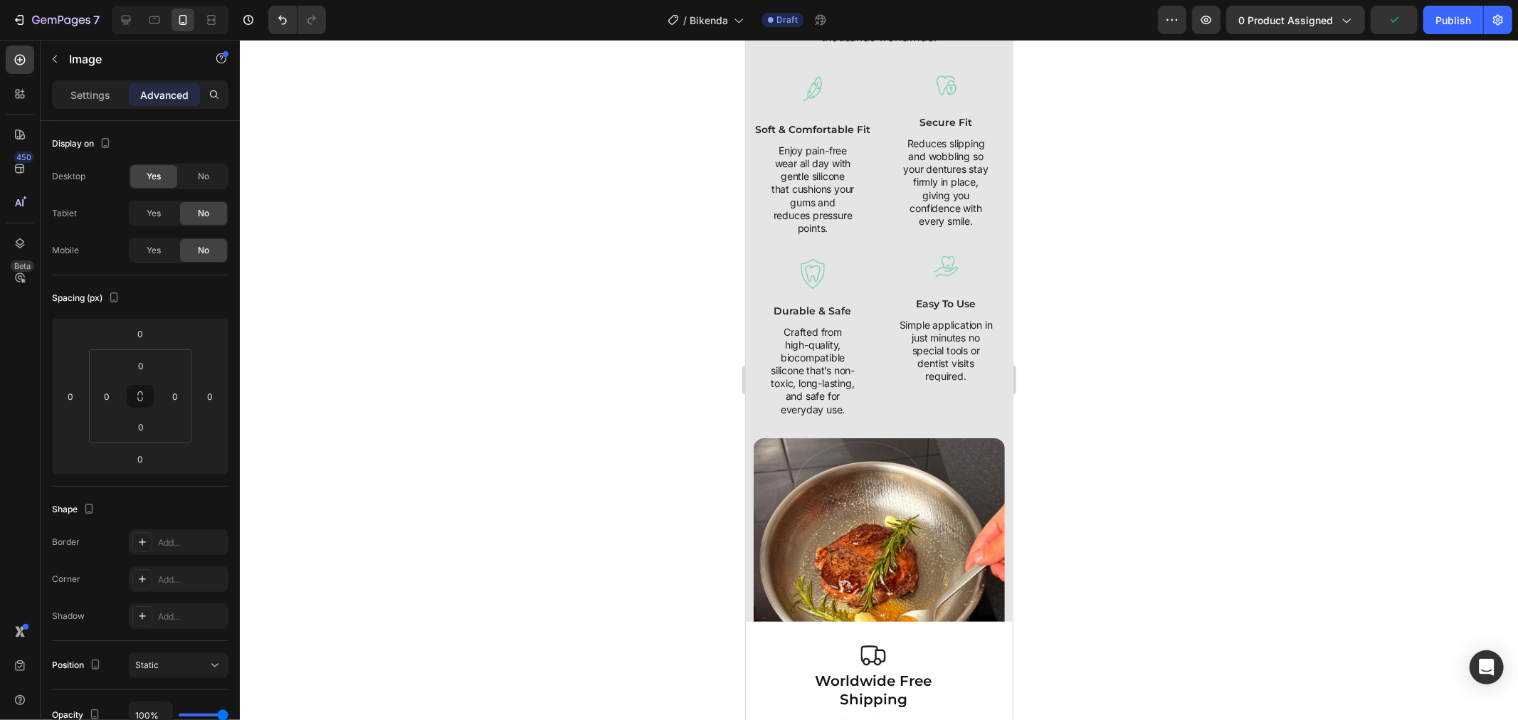
scroll to position [2134, 0]
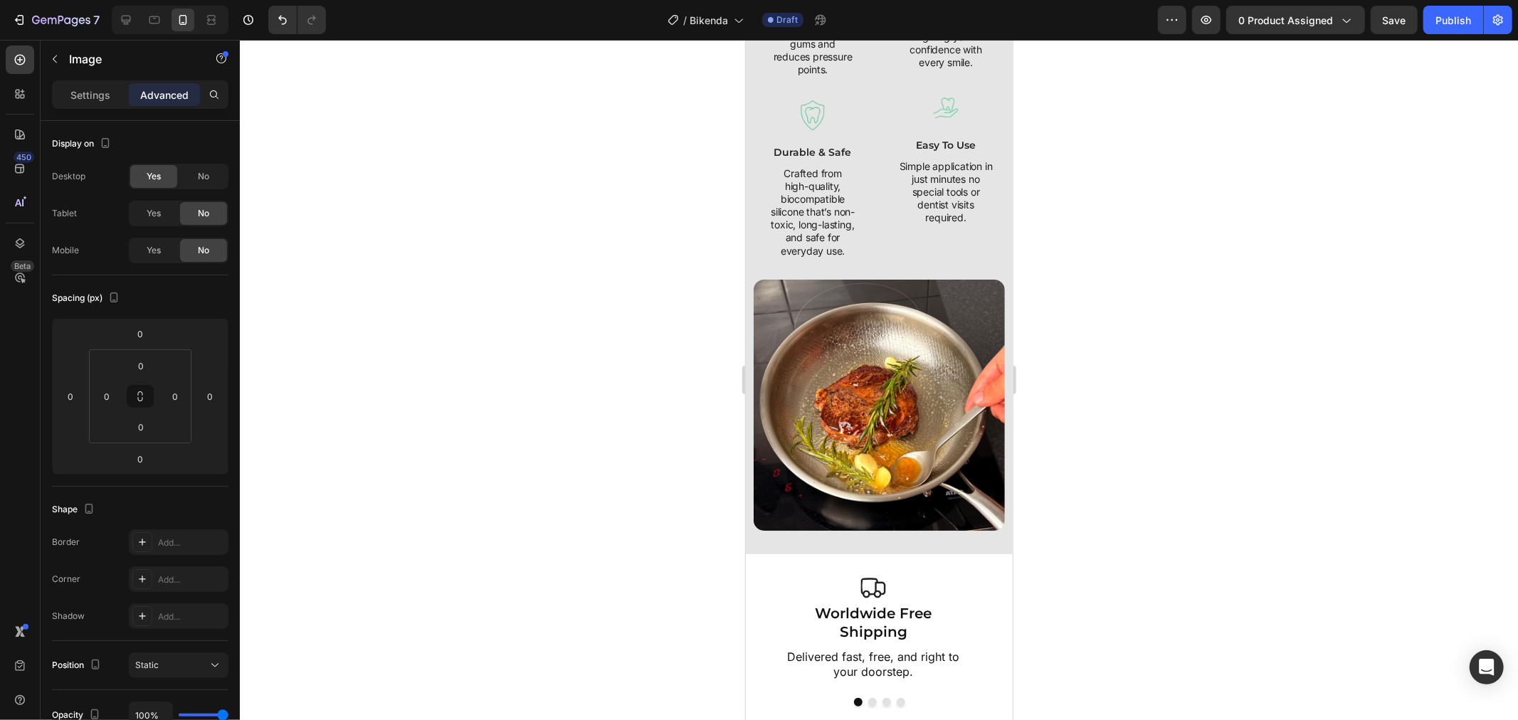
click at [852, 356] on img at bounding box center [878, 404] width 251 height 251
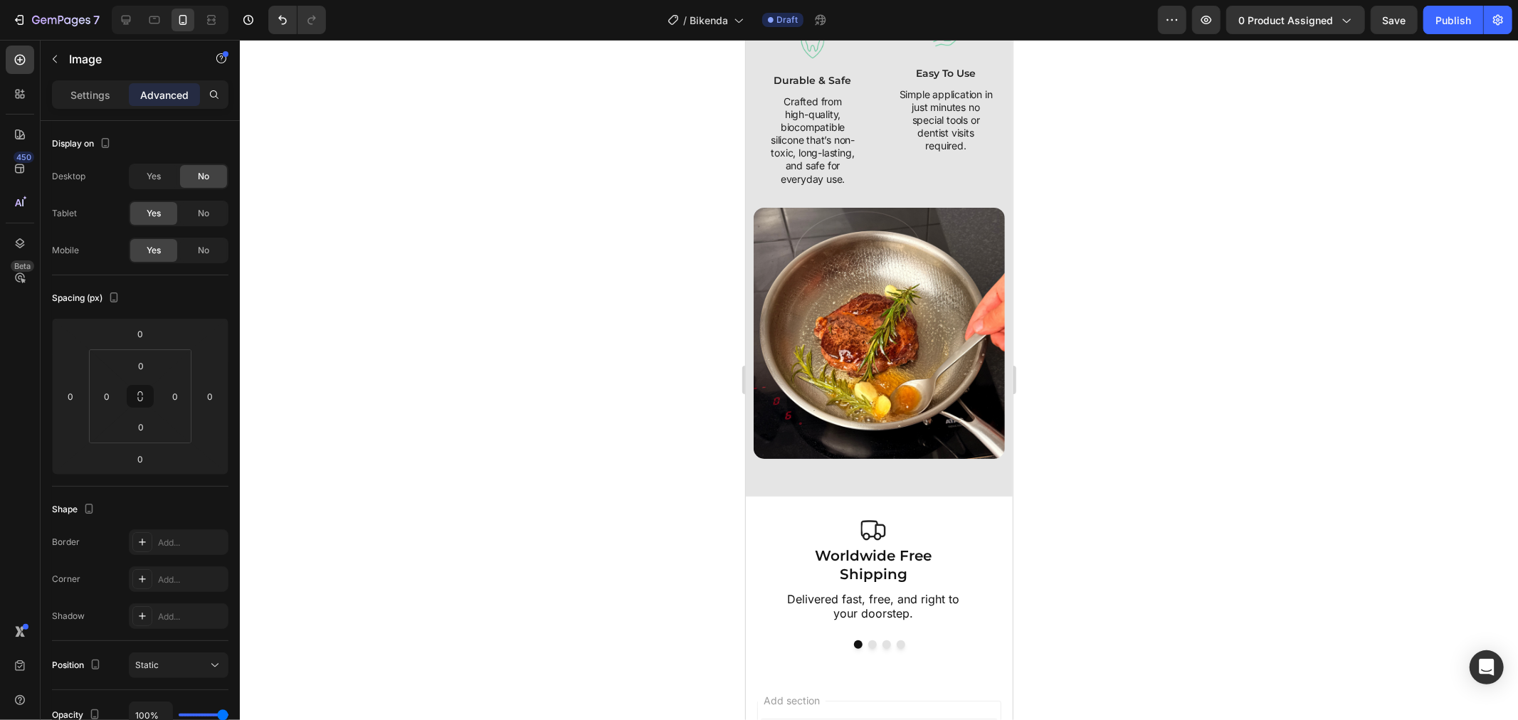
scroll to position [2213, 0]
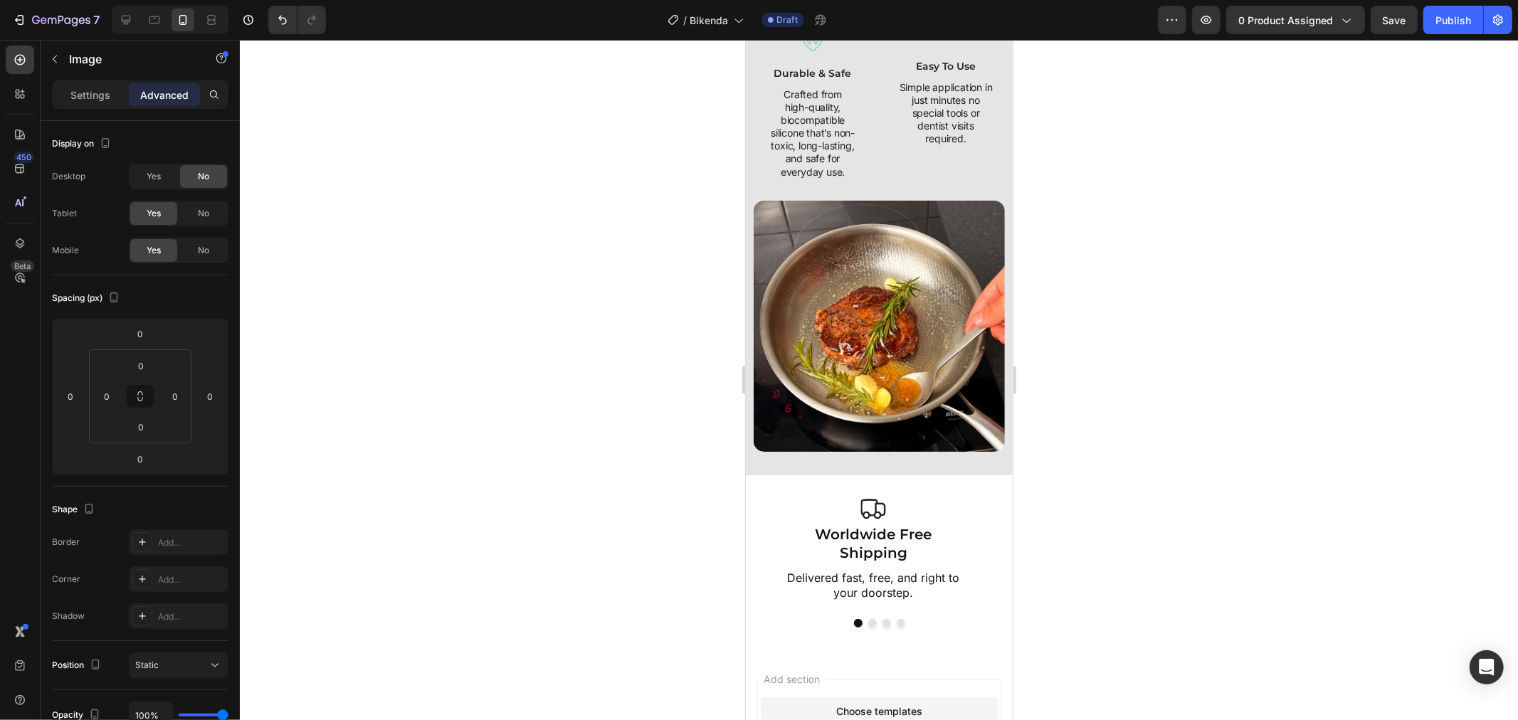
click at [885, 343] on img at bounding box center [878, 325] width 251 height 251
click at [848, 374] on img at bounding box center [878, 325] width 251 height 251
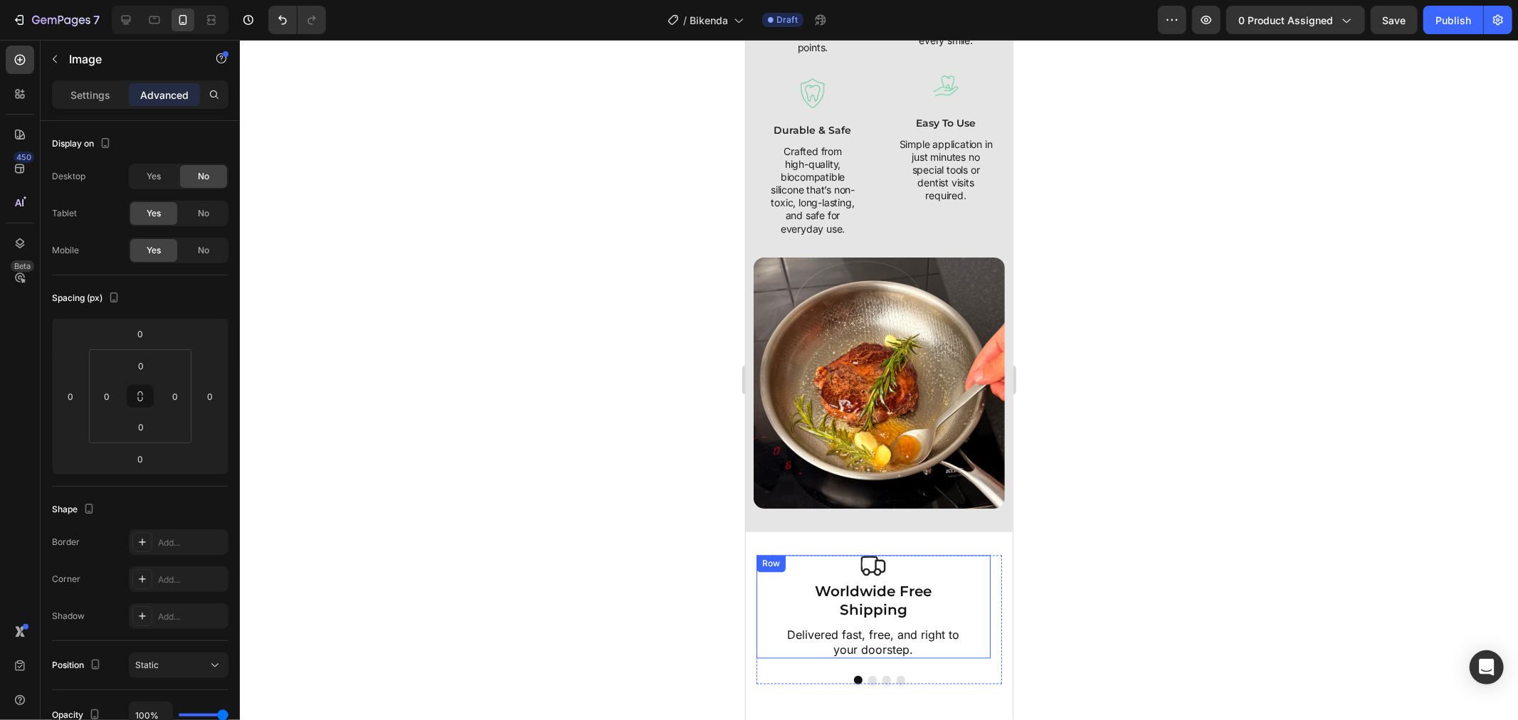
scroll to position [2153, 0]
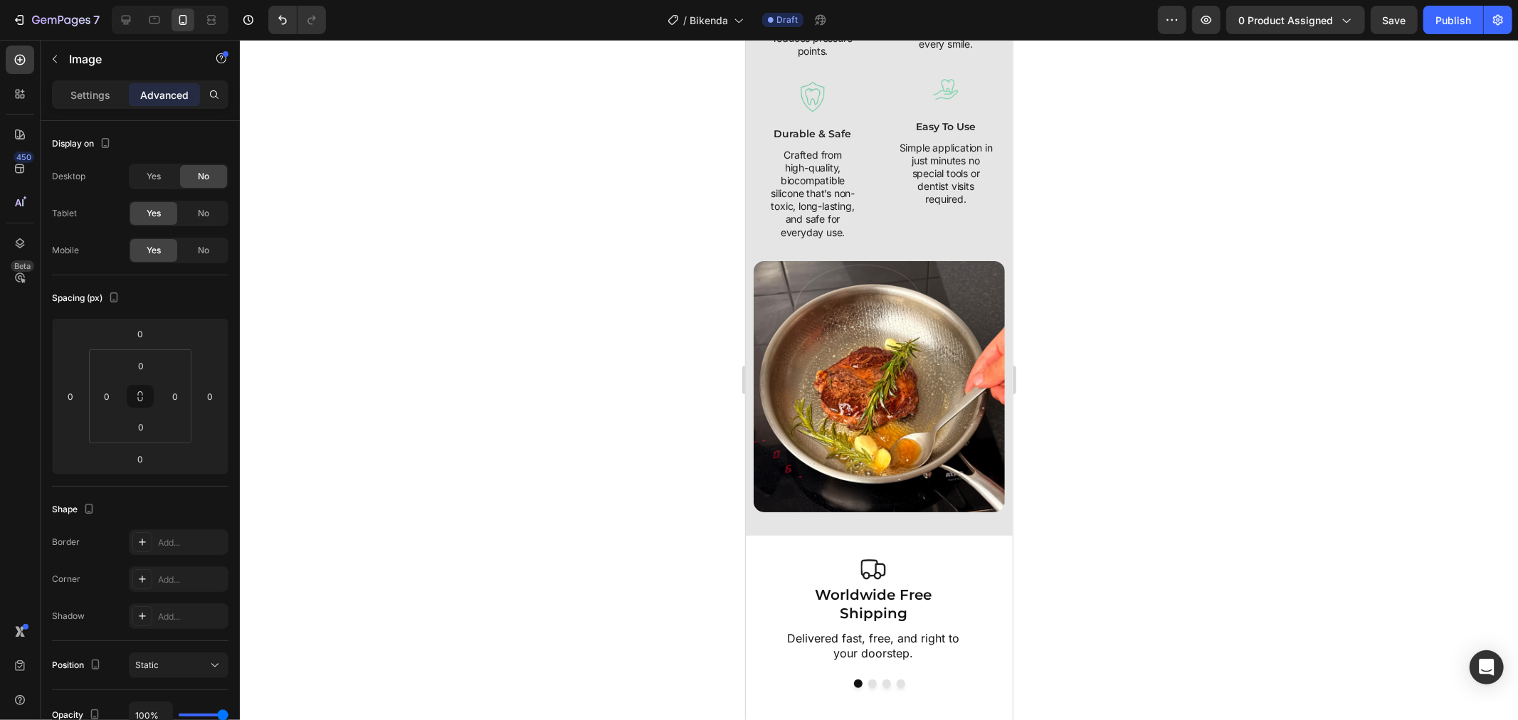
click at [904, 300] on img at bounding box center [878, 385] width 251 height 251
click at [909, 257] on div "Image Image secure fit Text Block Reduces slipping and wobbling so your denture…" at bounding box center [945, 75] width 118 height 371
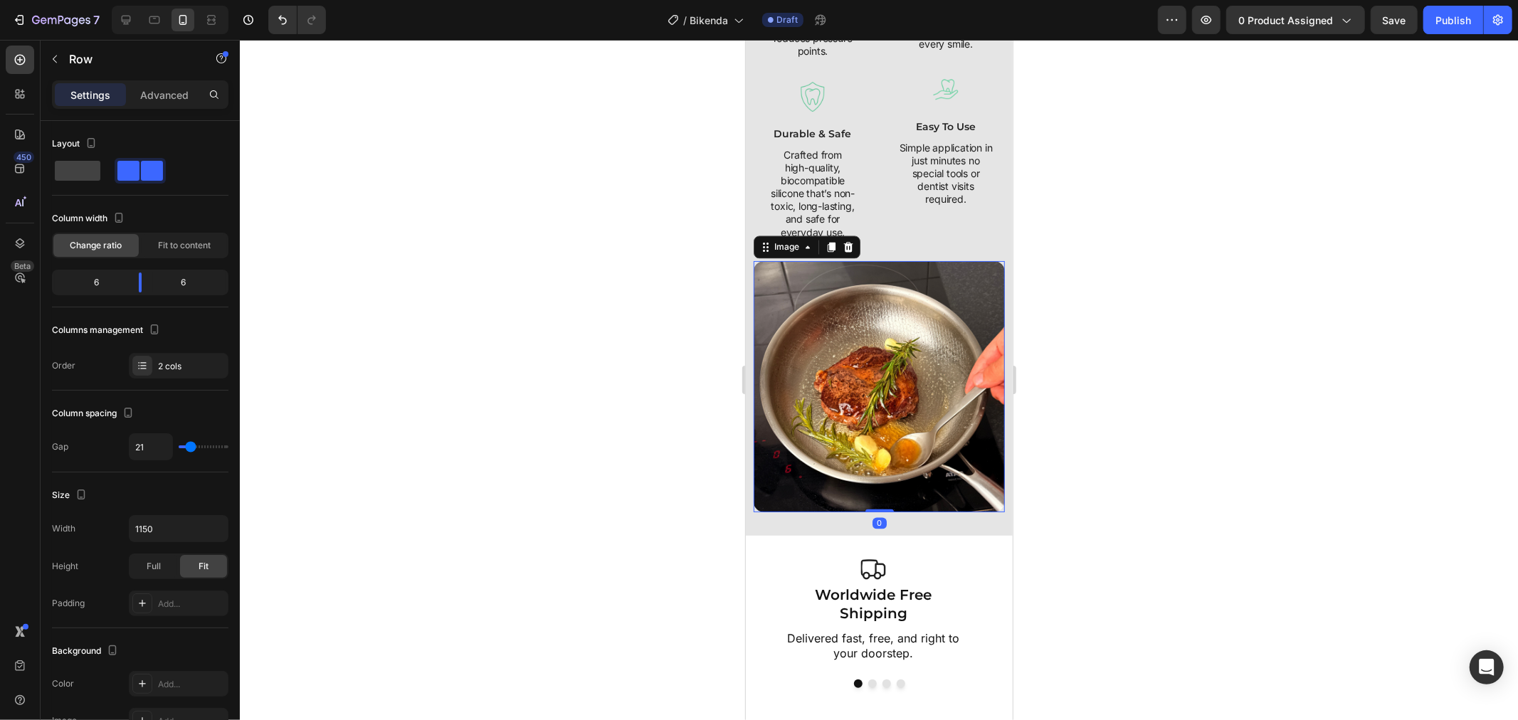
click at [909, 289] on img at bounding box center [878, 385] width 251 height 251
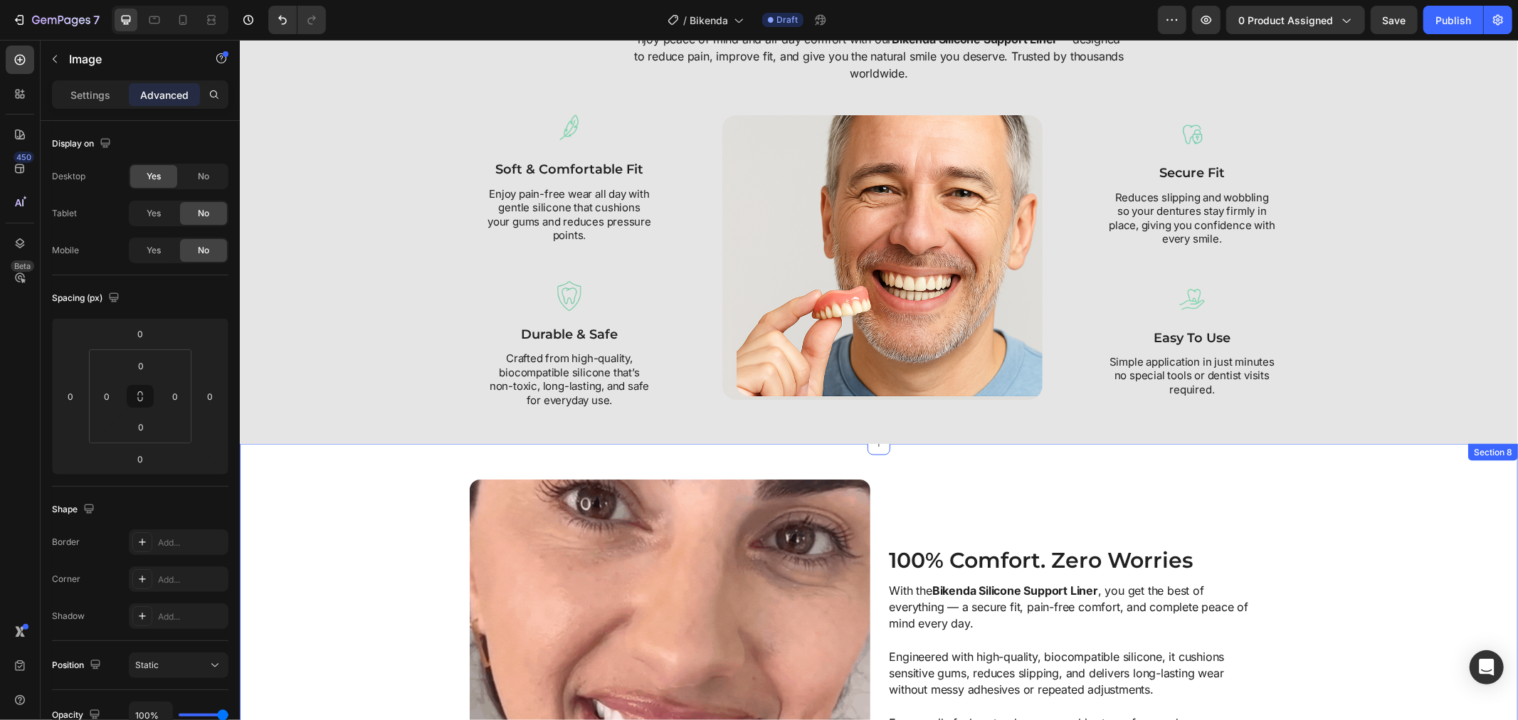
scroll to position [1553, 0]
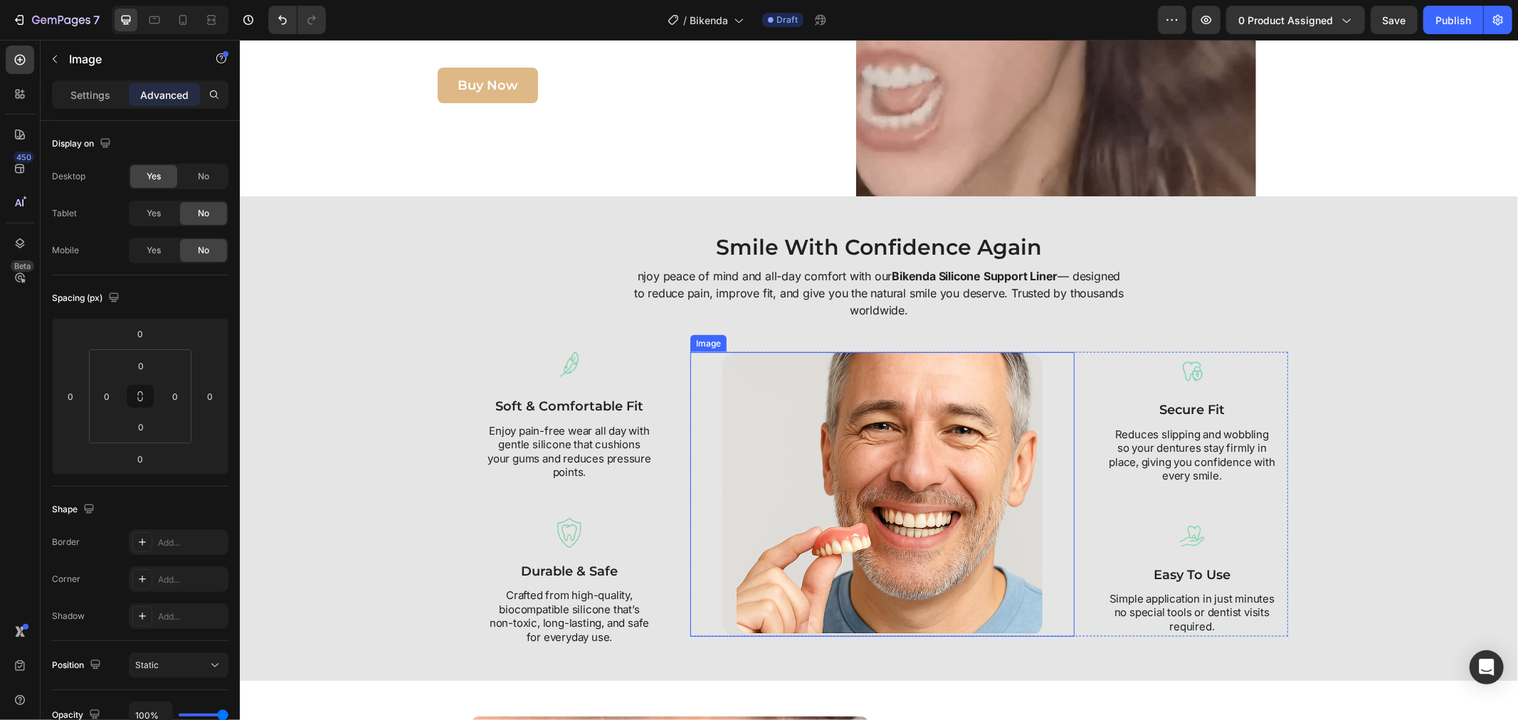
click at [746, 405] on img at bounding box center [881, 493] width 320 height 285
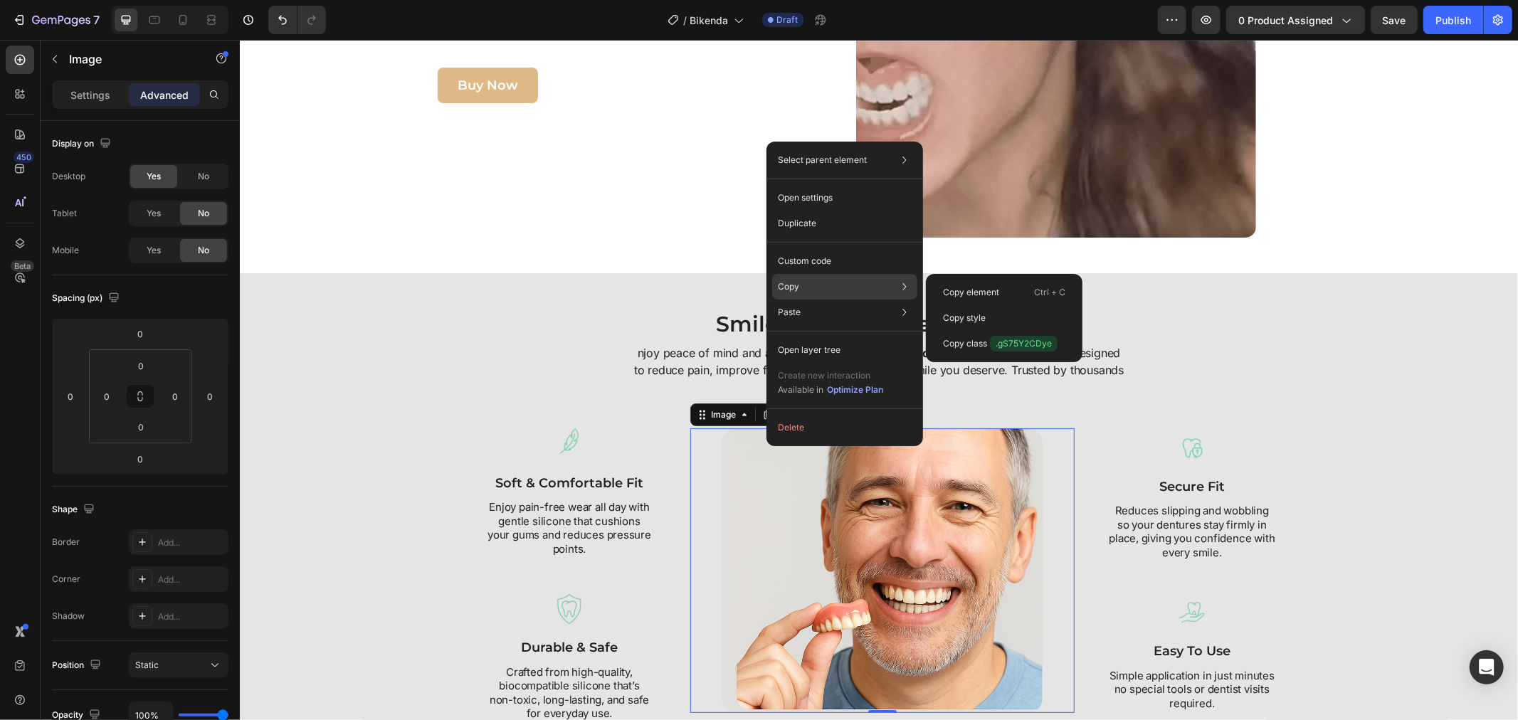
click at [824, 285] on div "Copy Copy element Ctrl + C Copy style Copy class .gS75Y2CDye" at bounding box center [844, 287] width 145 height 26
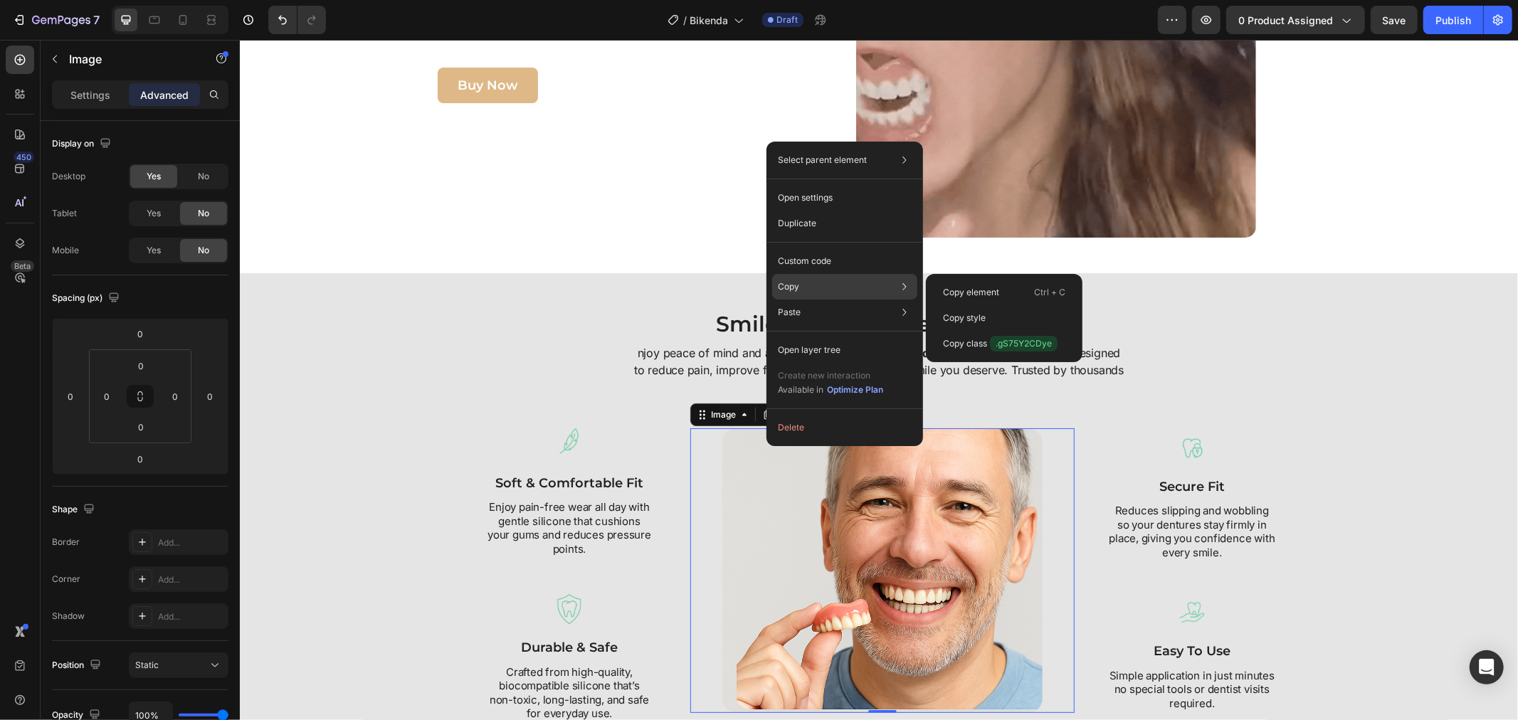
click at [823, 290] on div "Copy Copy element Ctrl + C Copy style Copy class .gS75Y2CDye" at bounding box center [844, 287] width 145 height 26
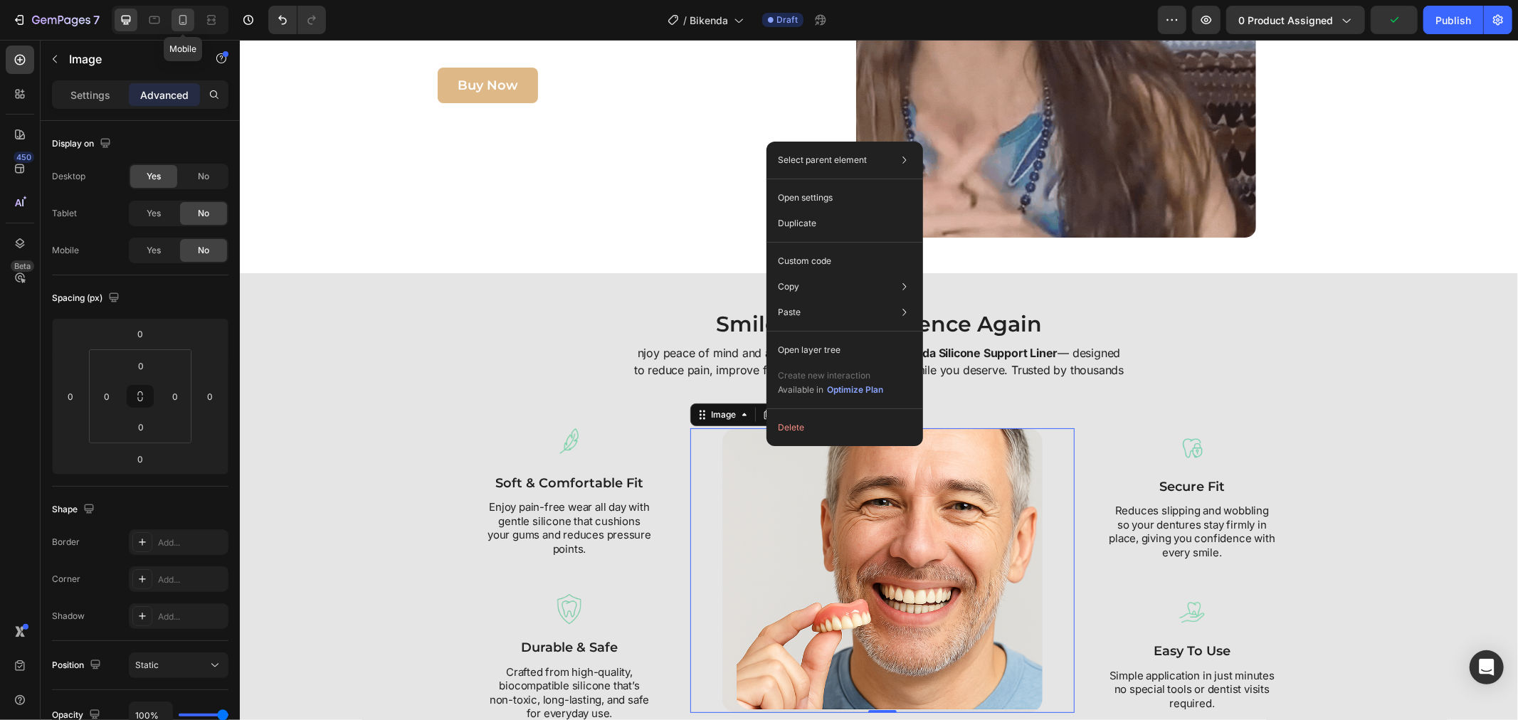
click at [180, 23] on icon at bounding box center [183, 20] width 8 height 10
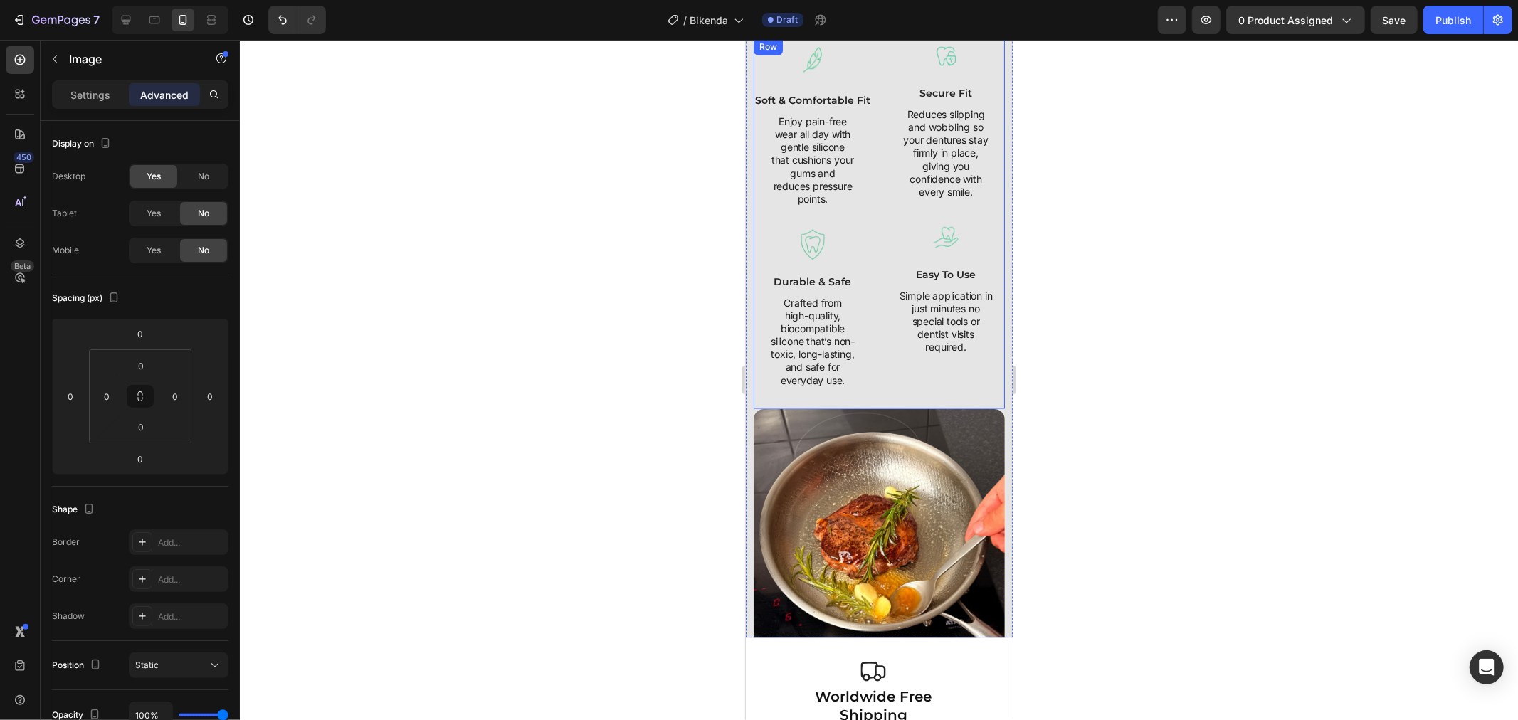
scroll to position [2213, 0]
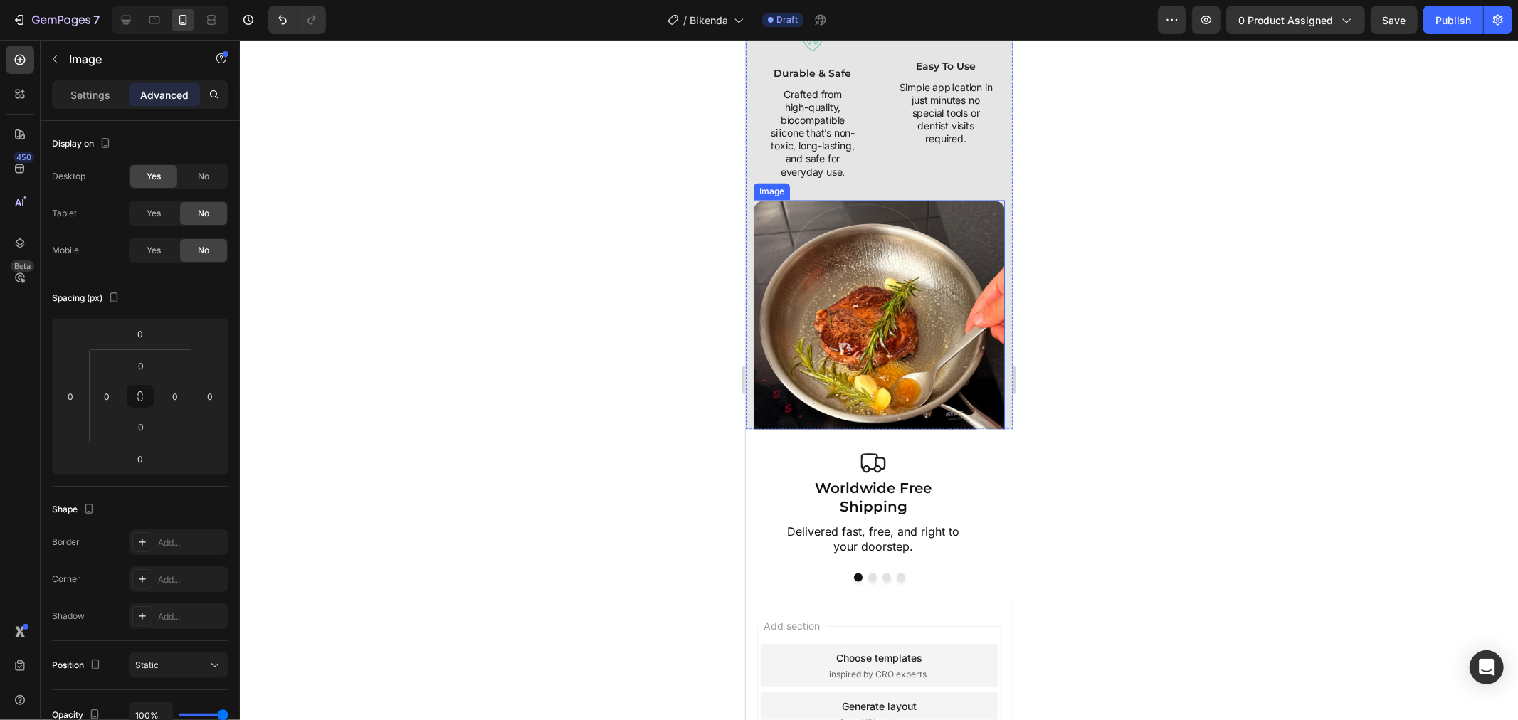
click at [823, 384] on img at bounding box center [878, 325] width 251 height 251
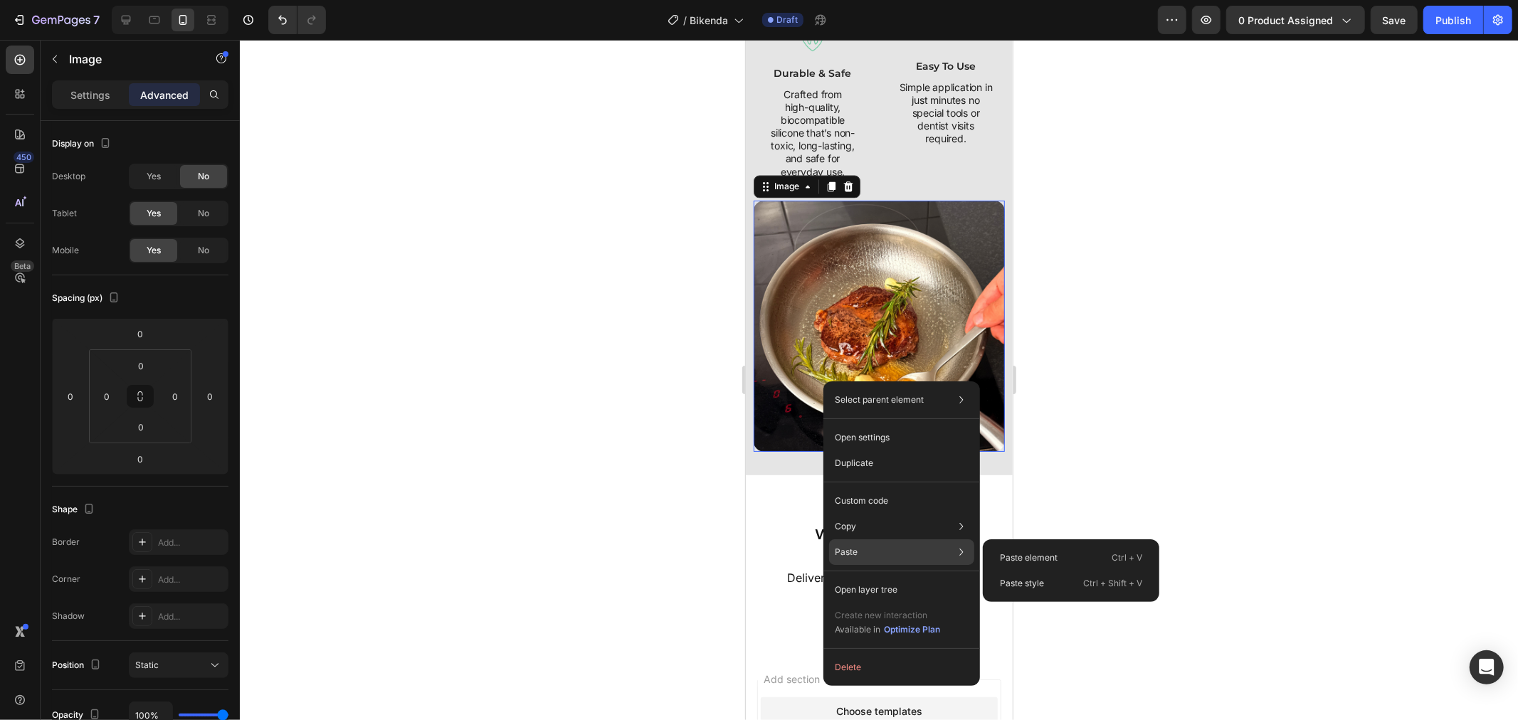
click at [891, 544] on div "Paste Paste element Ctrl + V Paste style Ctrl + Shift + V" at bounding box center [901, 552] width 145 height 26
click at [1007, 555] on p "Paste element" at bounding box center [1029, 557] width 58 height 13
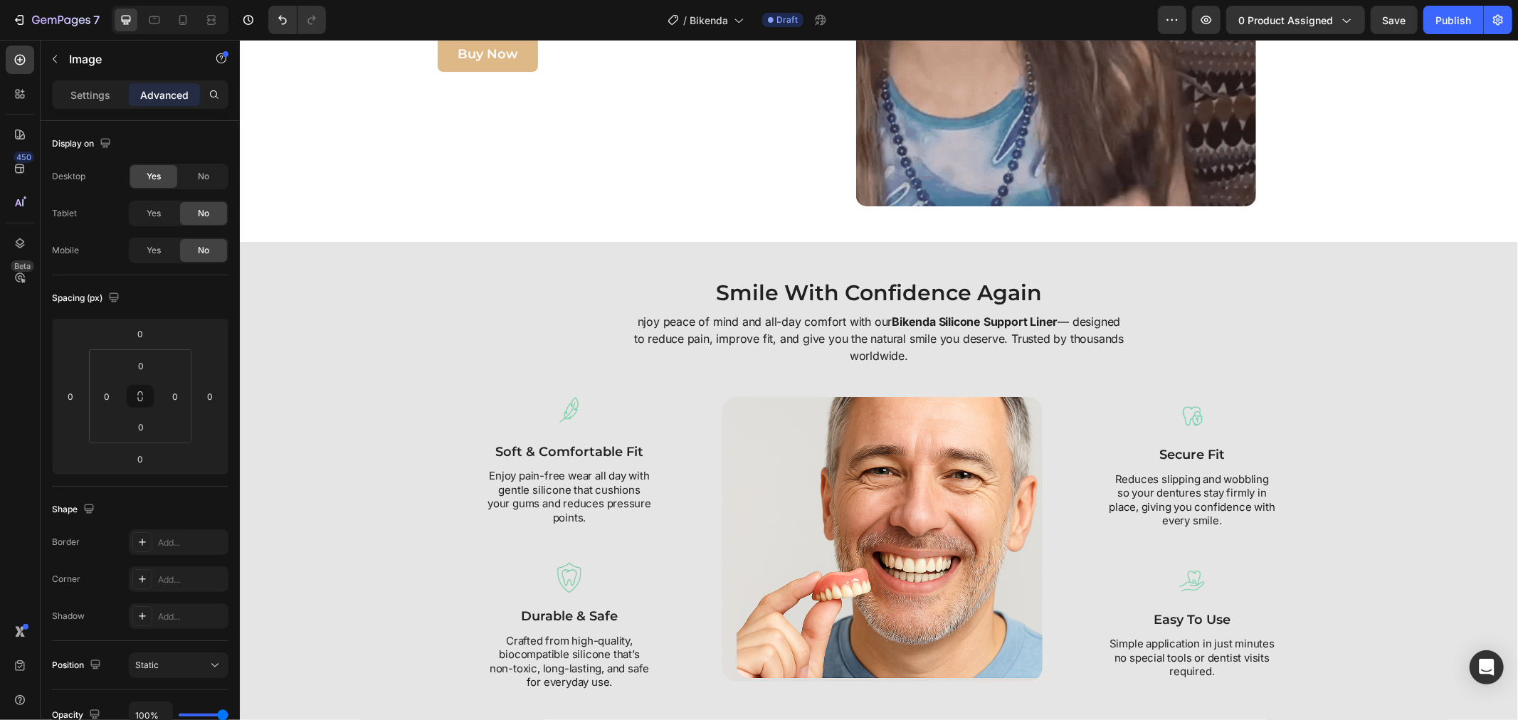
scroll to position [1924, 0]
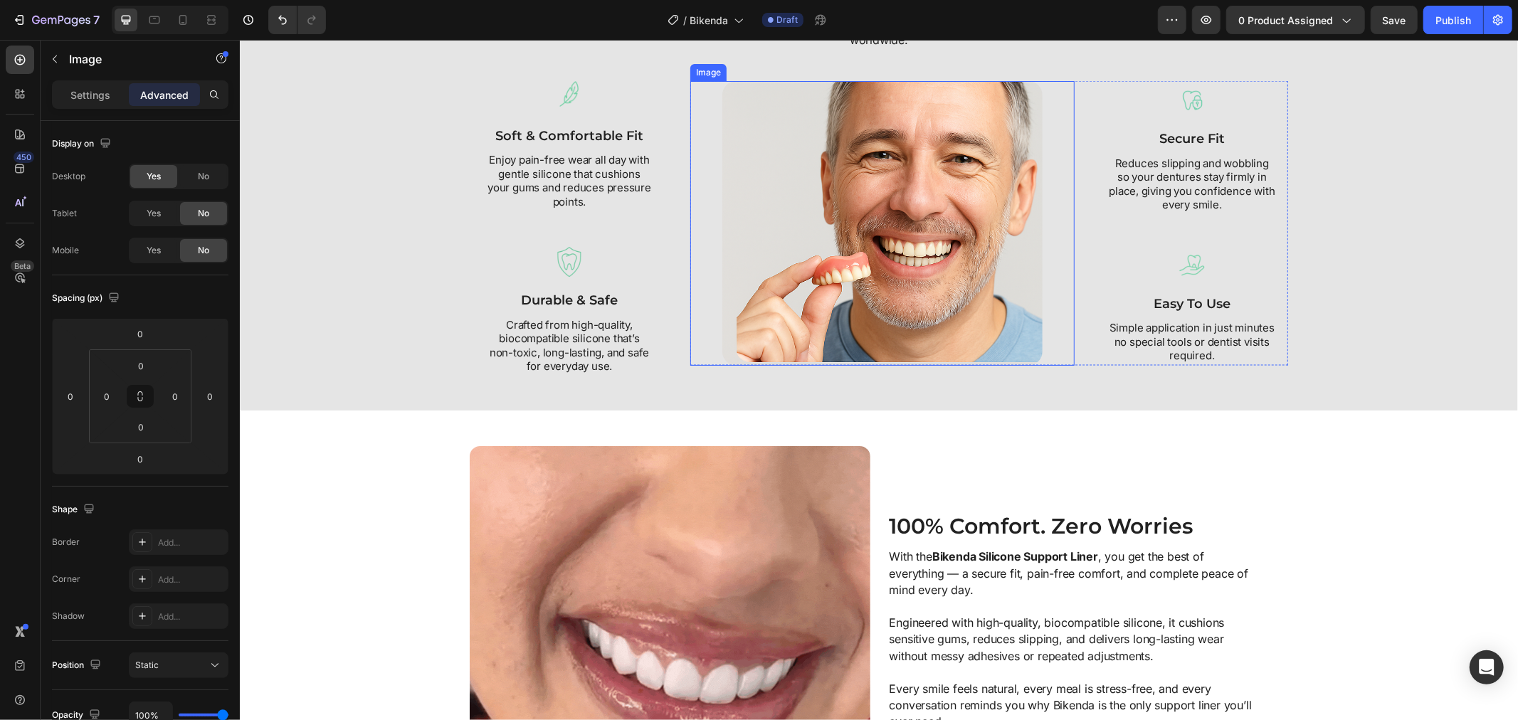
click at [781, 338] on img at bounding box center [881, 222] width 320 height 285
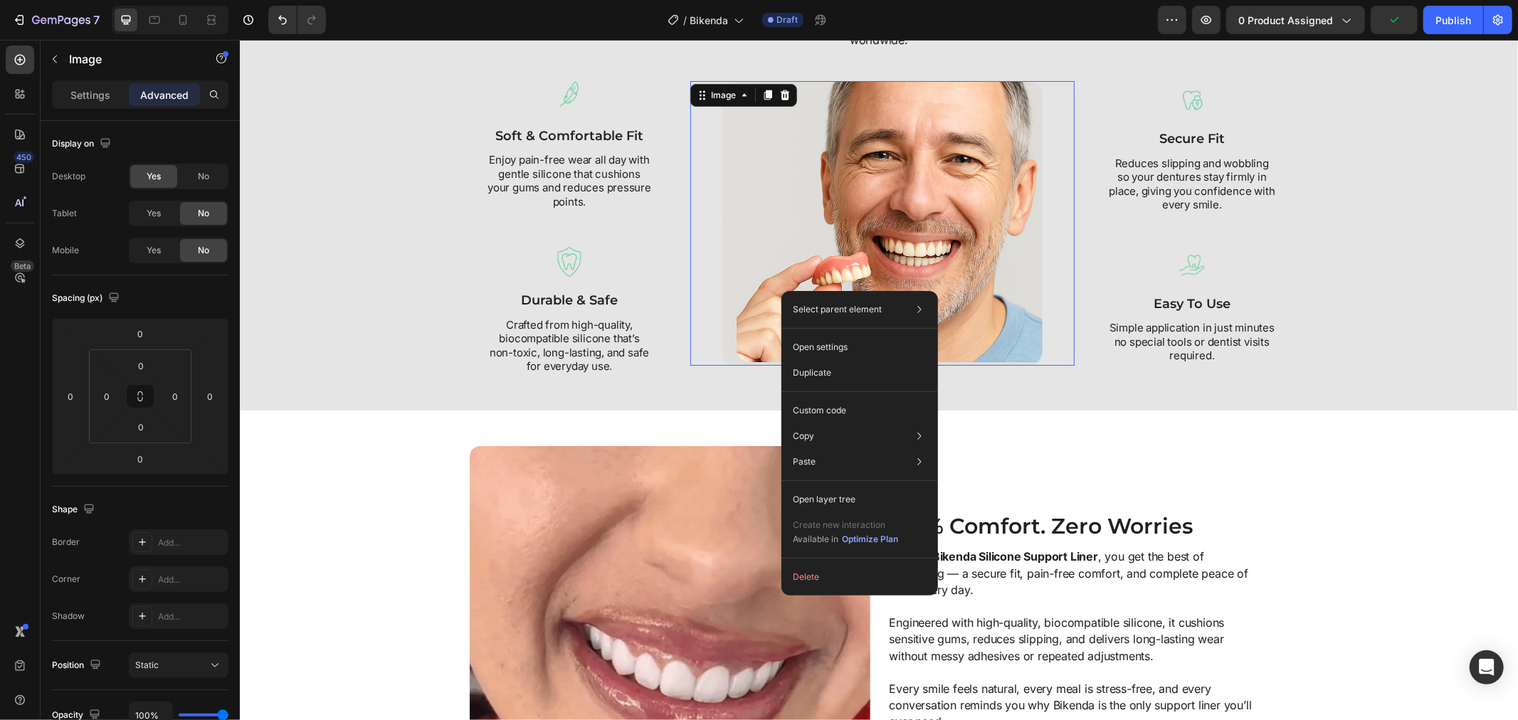
click at [777, 231] on img at bounding box center [881, 222] width 320 height 285
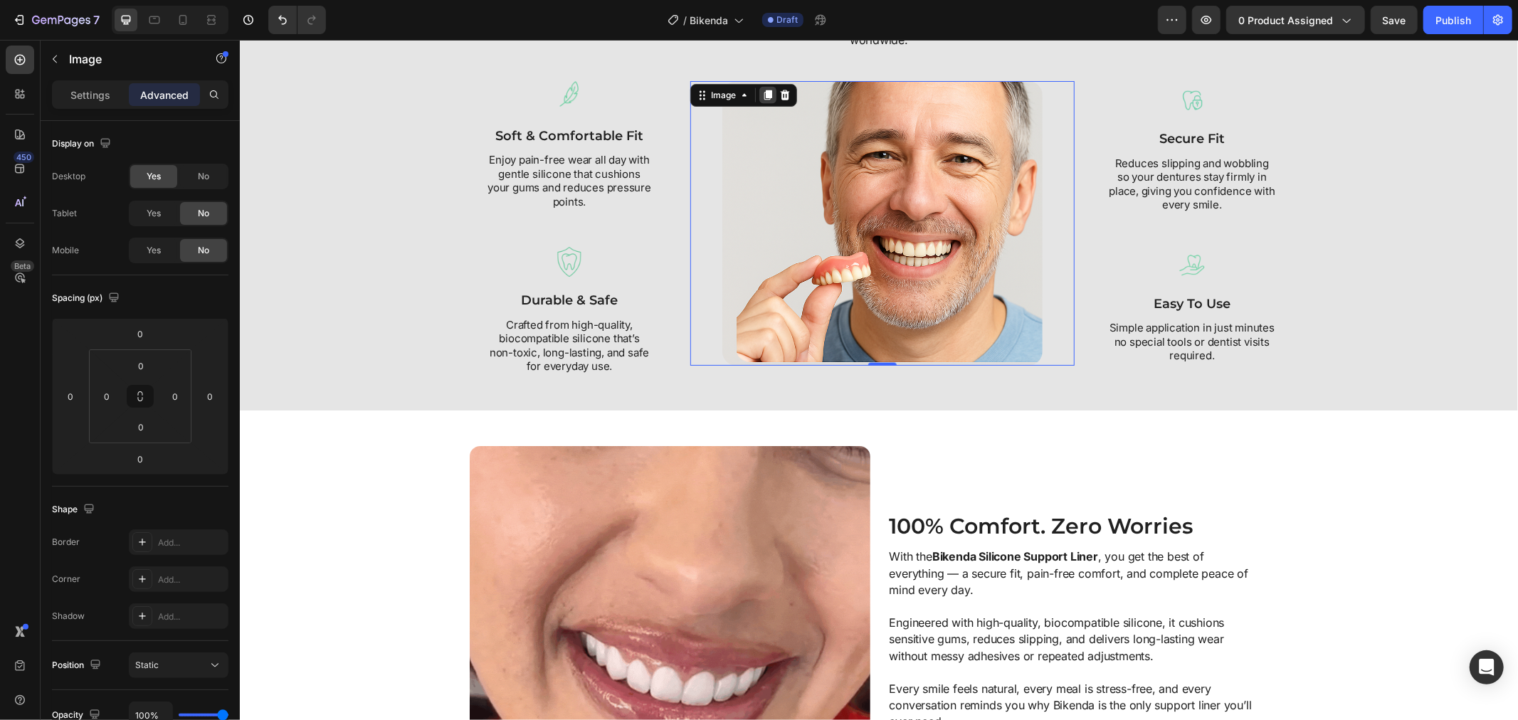
click at [763, 92] on icon at bounding box center [767, 95] width 8 height 10
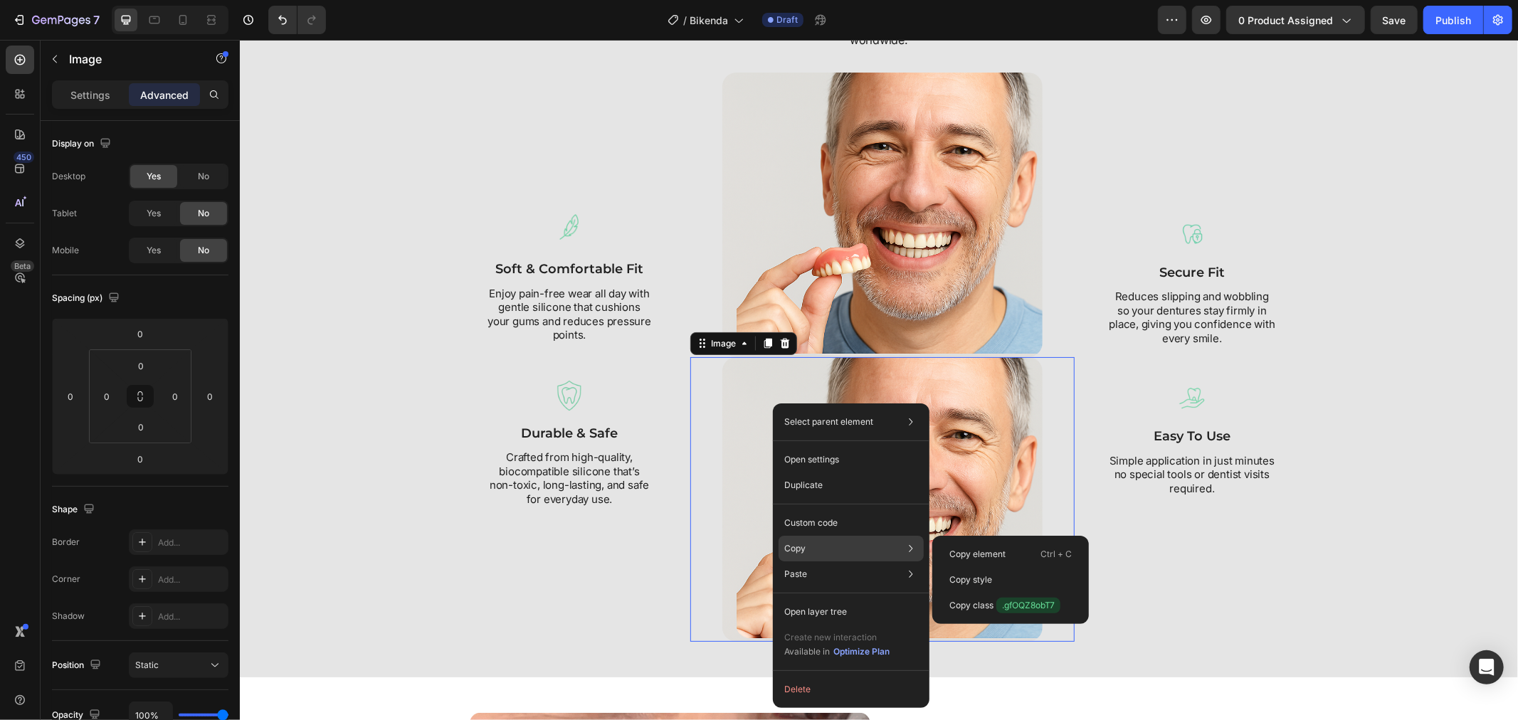
click at [820, 553] on div "Copy Copy element Ctrl + C Copy style Copy class .gfOQZ8obT7" at bounding box center [850, 549] width 145 height 26
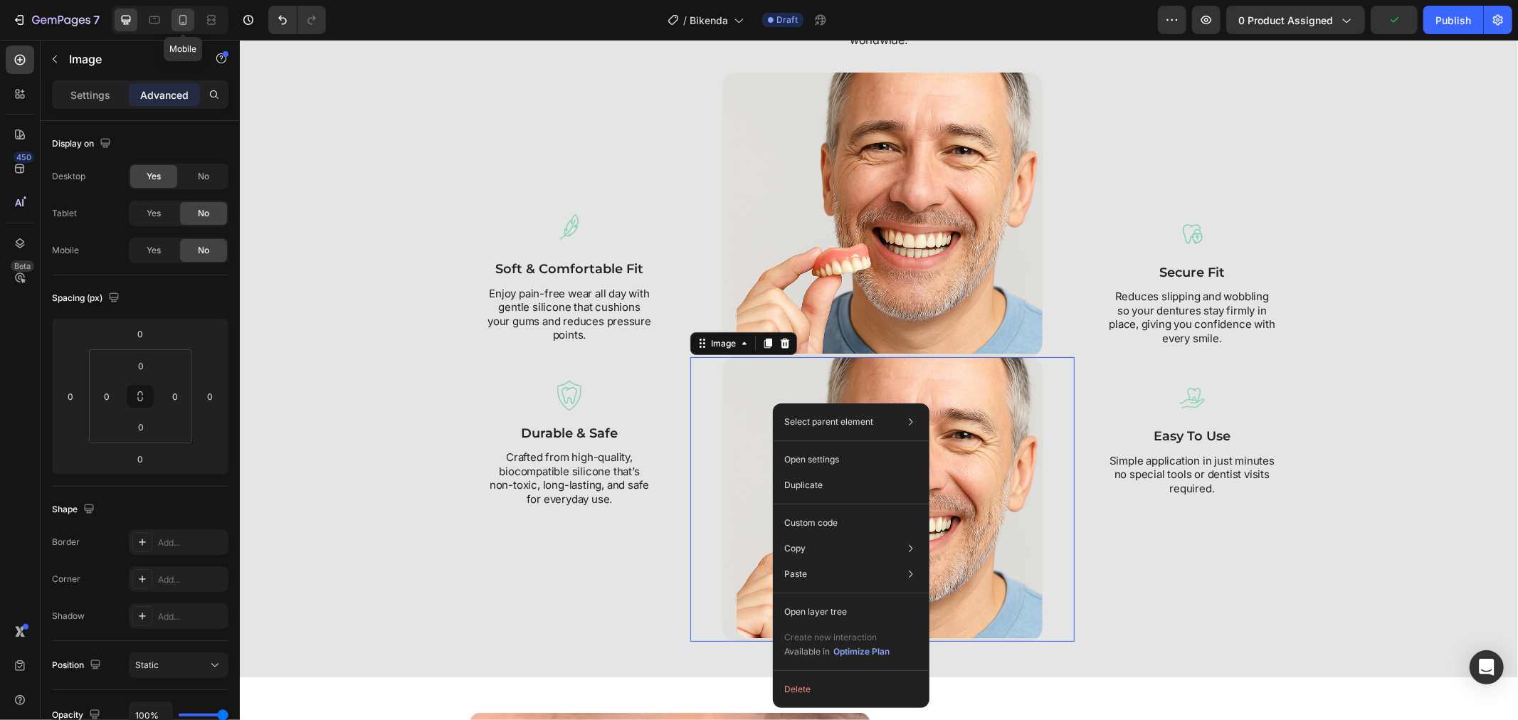
click at [190, 26] on div at bounding box center [182, 20] width 23 height 23
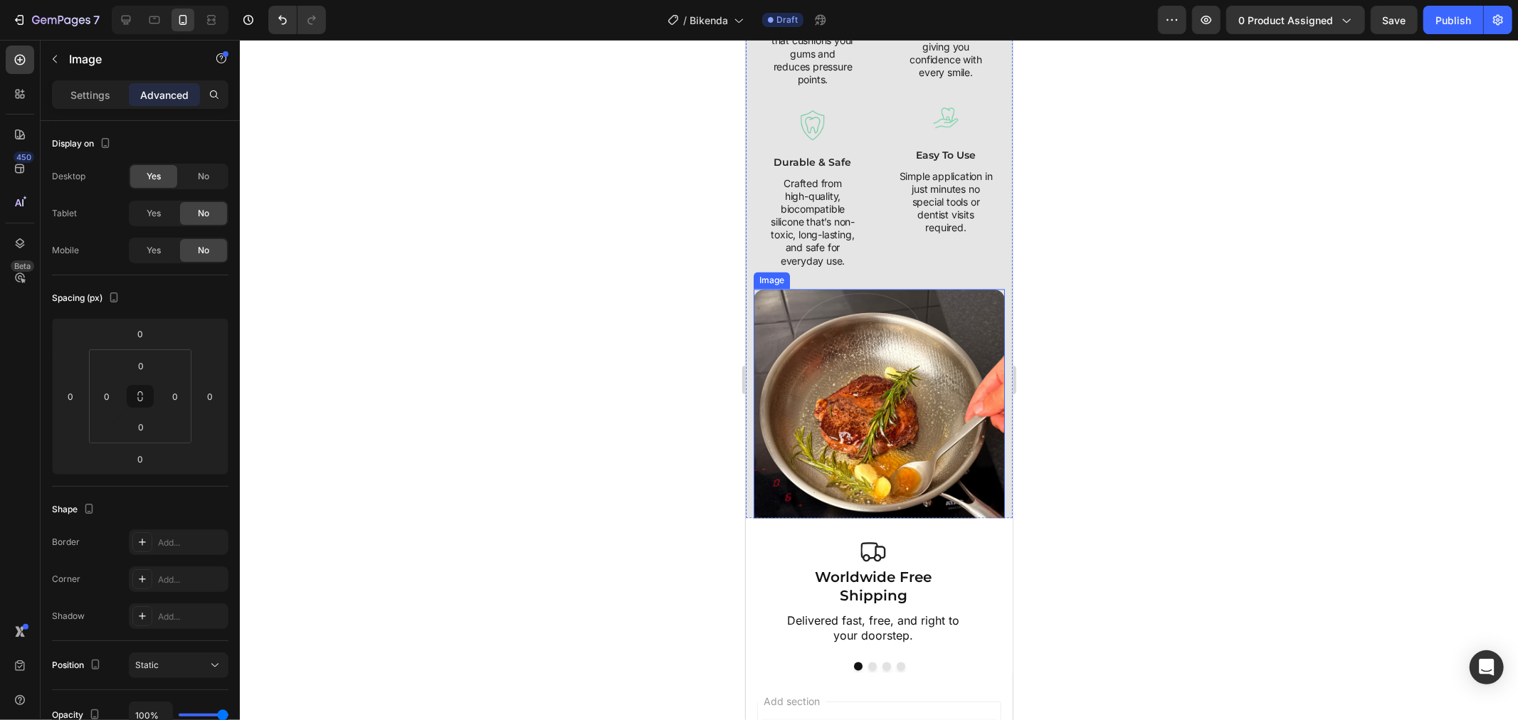
scroll to position [2134, 0]
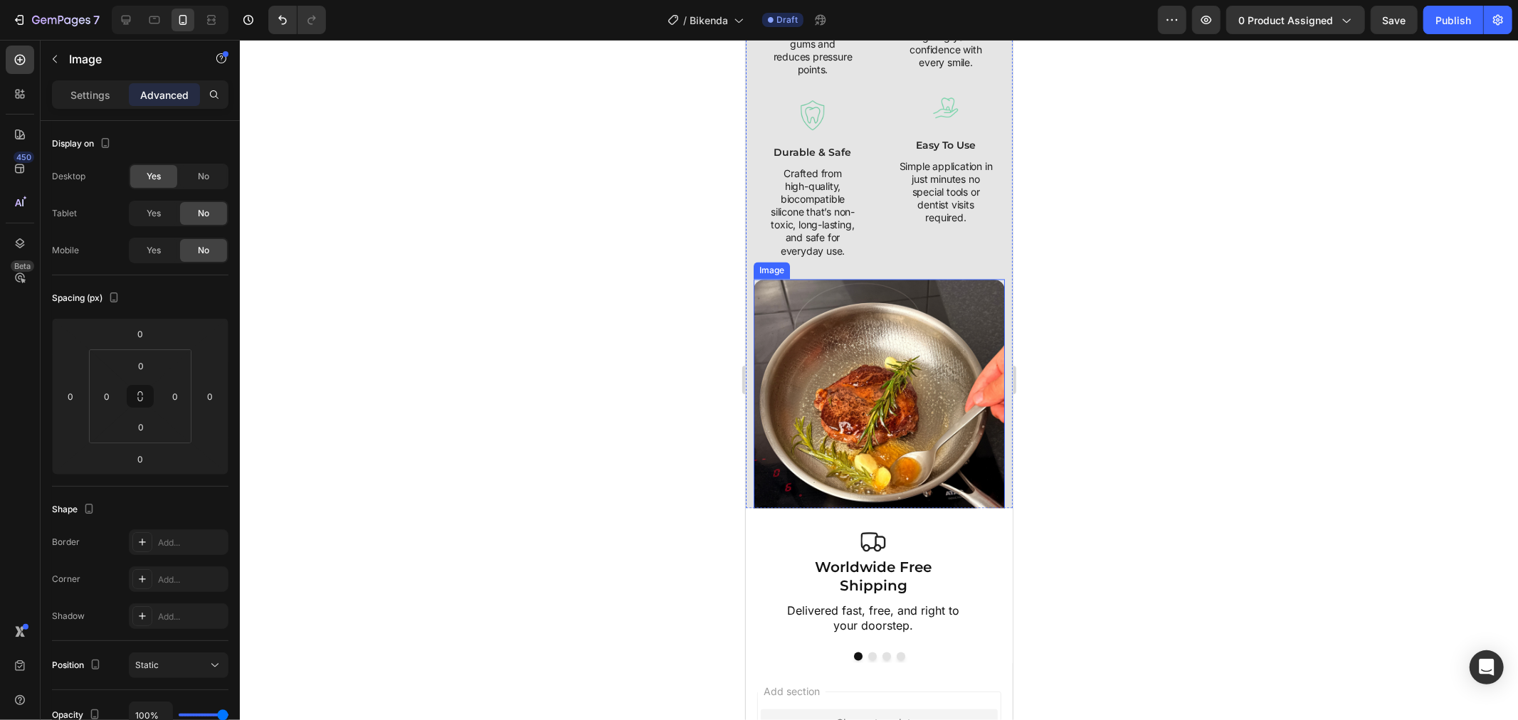
click at [877, 383] on img at bounding box center [878, 404] width 251 height 251
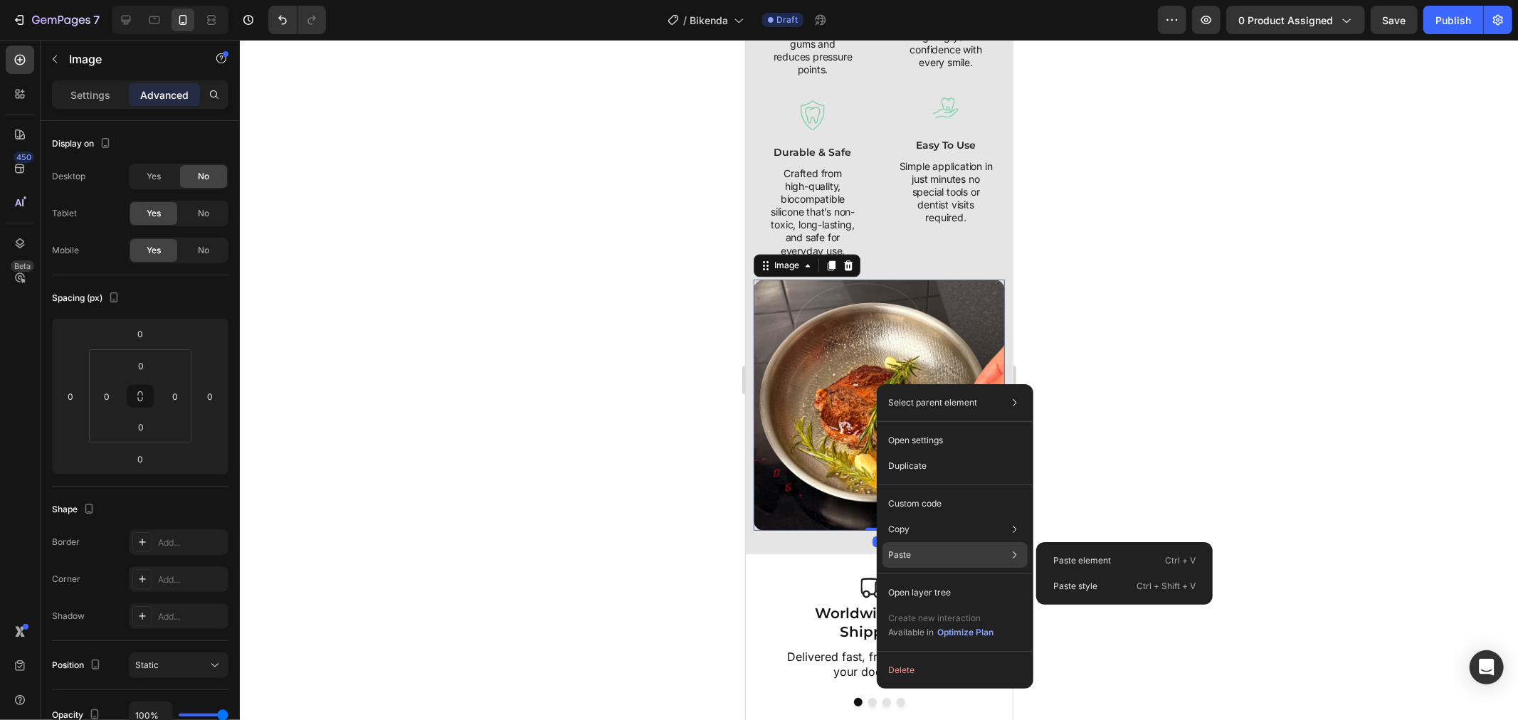
click at [926, 543] on div "Paste Paste element Ctrl + V Paste style Ctrl + Shift + V" at bounding box center [954, 555] width 145 height 26
click at [926, 542] on div "Paste Paste element Ctrl + V Paste style Ctrl + Shift + V" at bounding box center [954, 555] width 145 height 26
click at [921, 549] on div "Paste Paste element Ctrl + V Paste style Ctrl + Shift + V" at bounding box center [954, 555] width 145 height 26
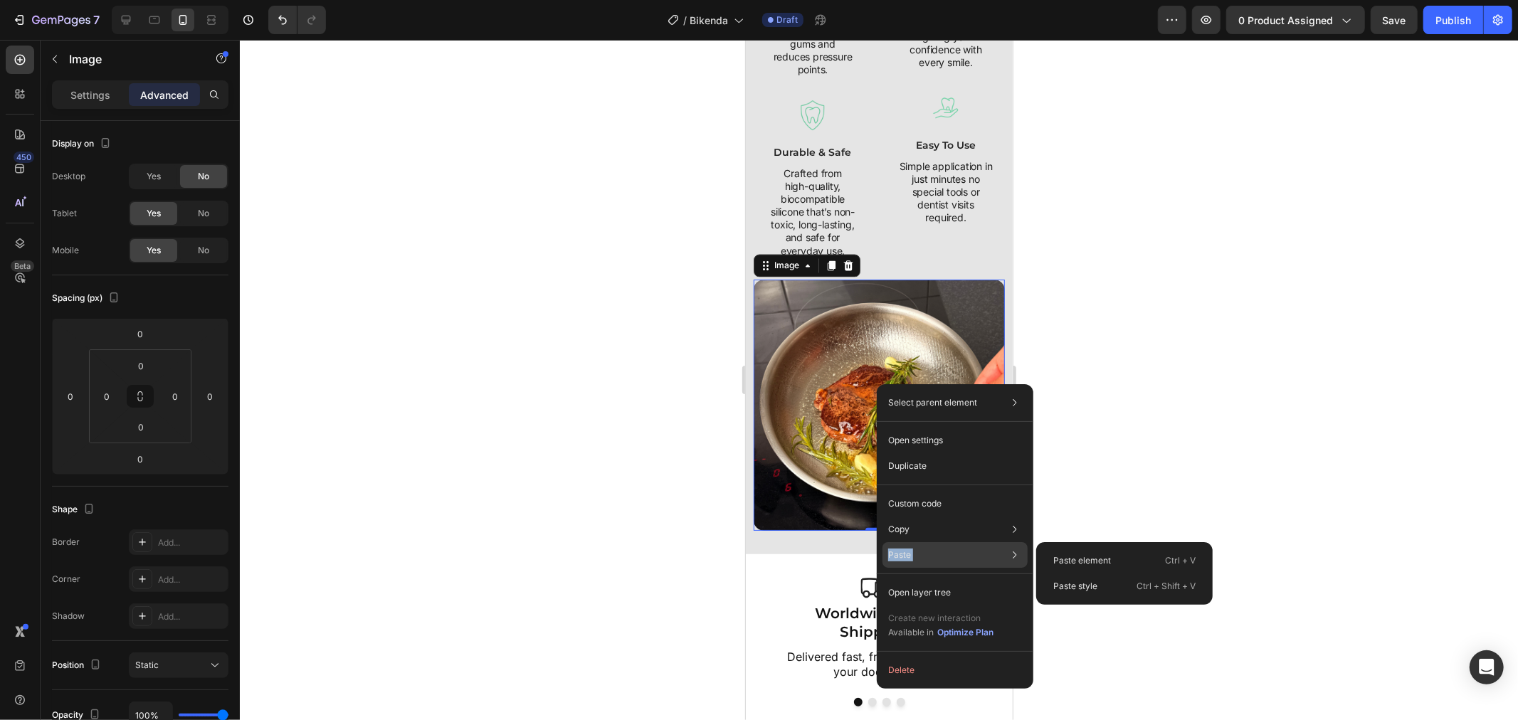
click at [921, 549] on div "Paste Paste element Ctrl + V Paste style Ctrl + Shift + V" at bounding box center [954, 555] width 145 height 26
click at [791, 490] on img at bounding box center [878, 404] width 251 height 251
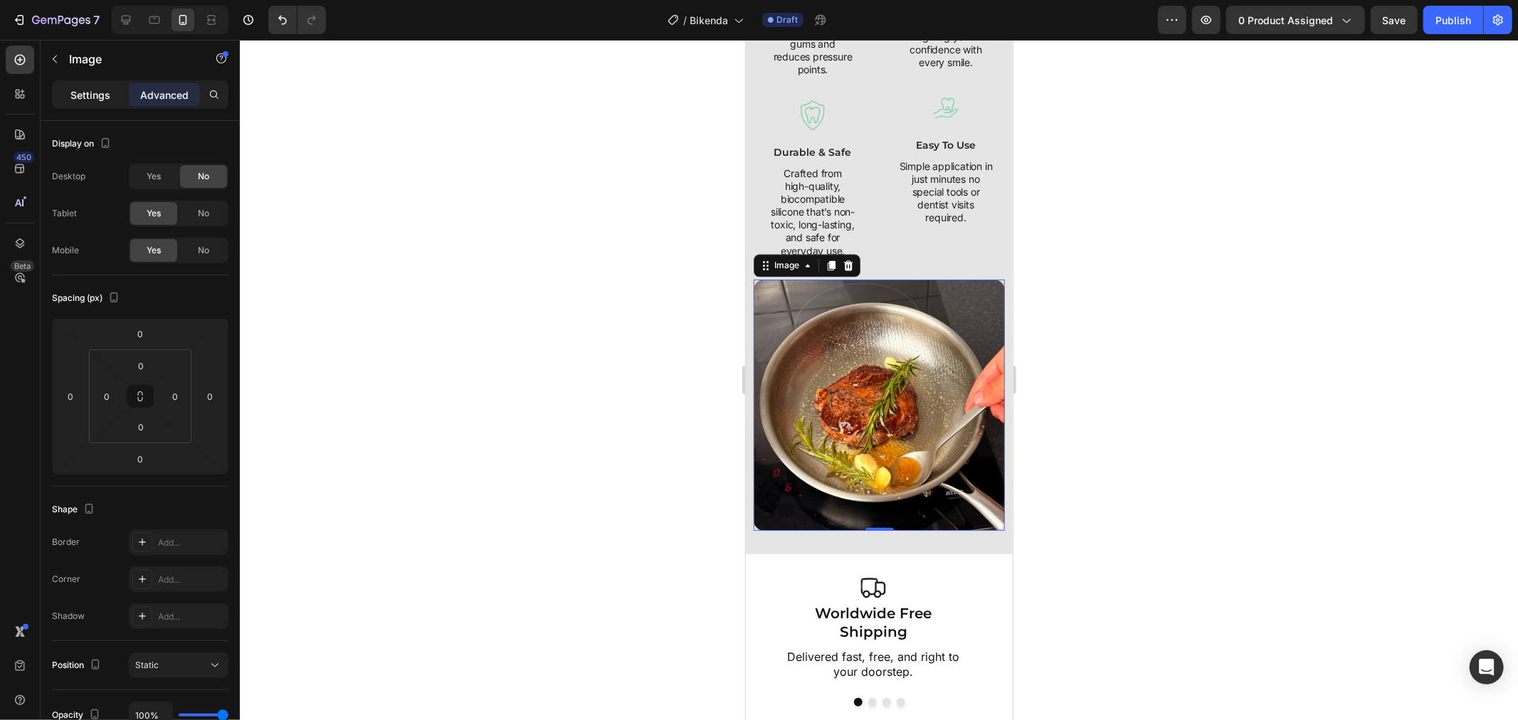
click at [93, 97] on p "Settings" at bounding box center [90, 95] width 40 height 15
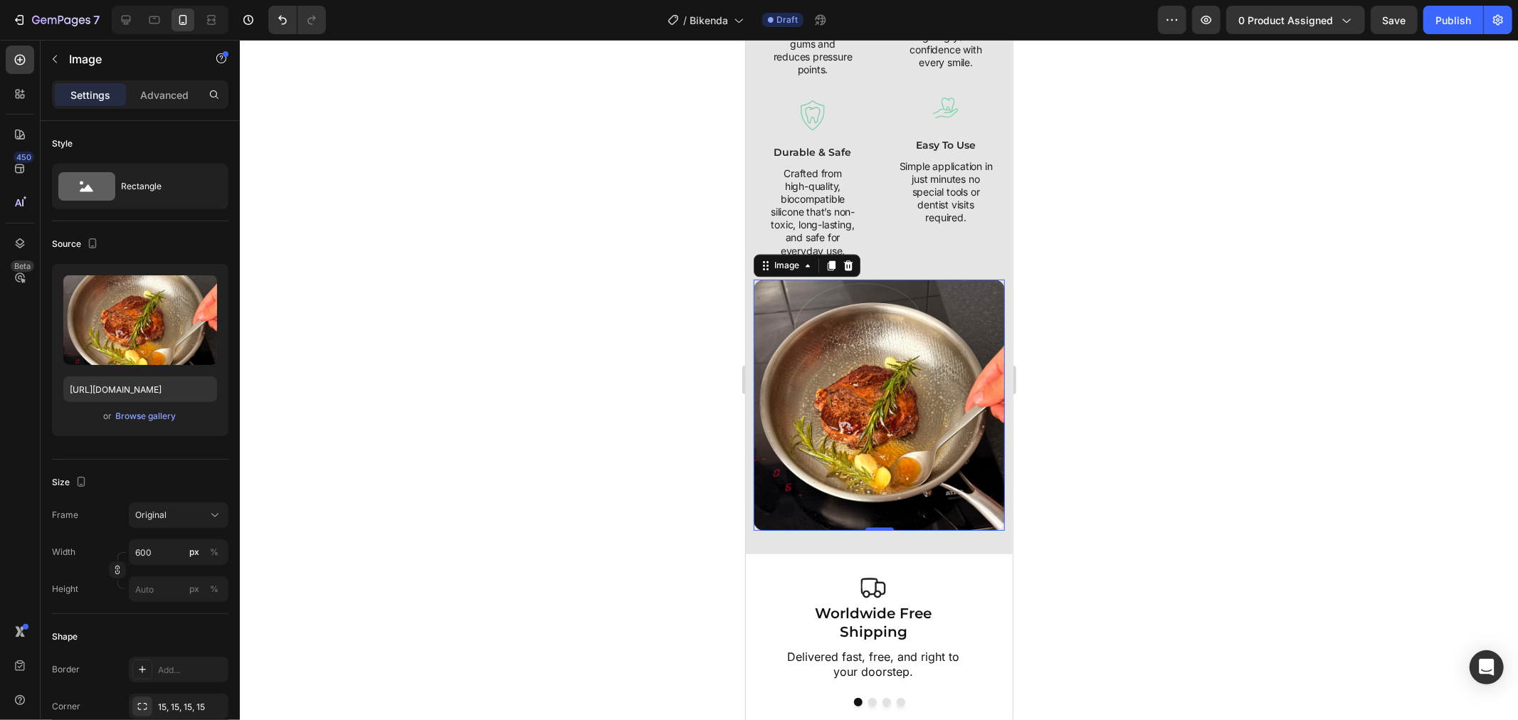
click at [776, 399] on img at bounding box center [878, 404] width 251 height 251
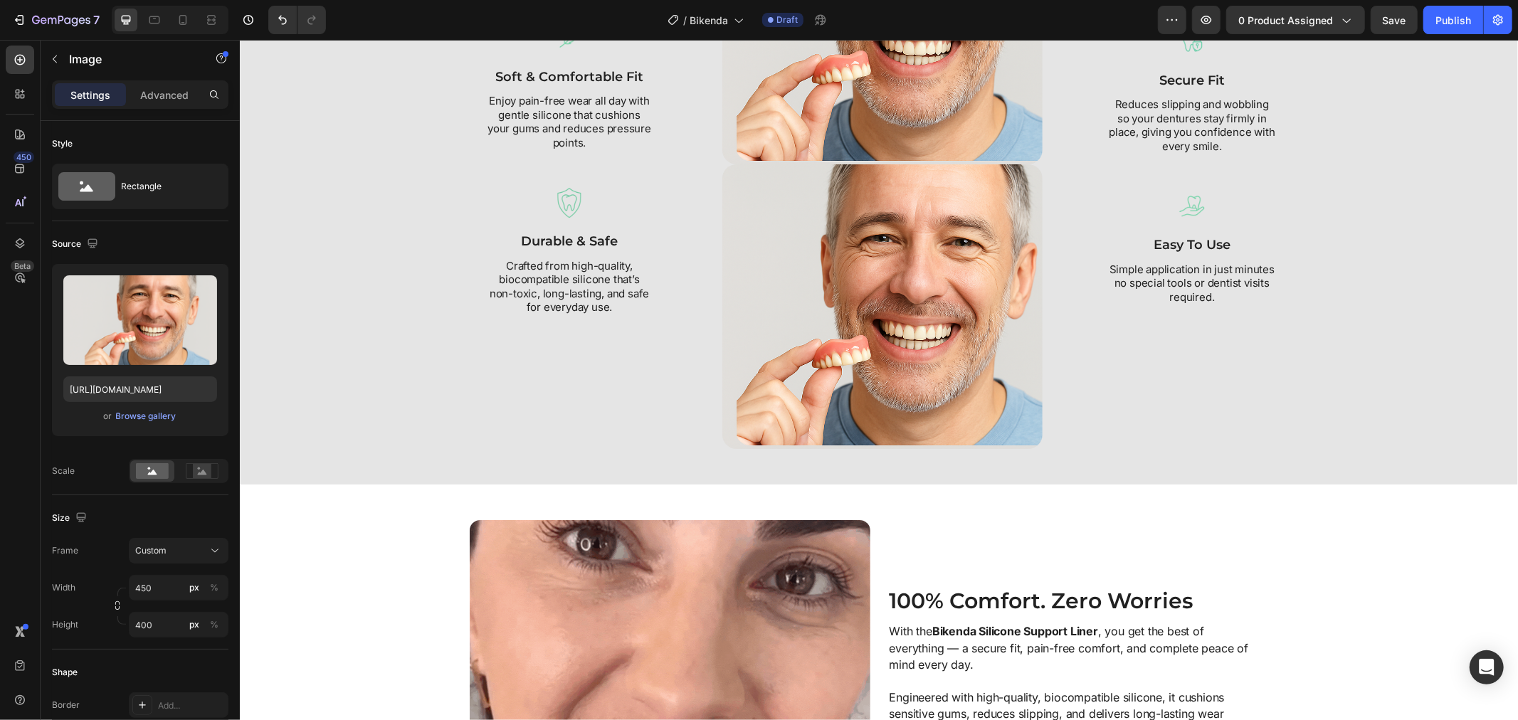
scroll to position [1764, 0]
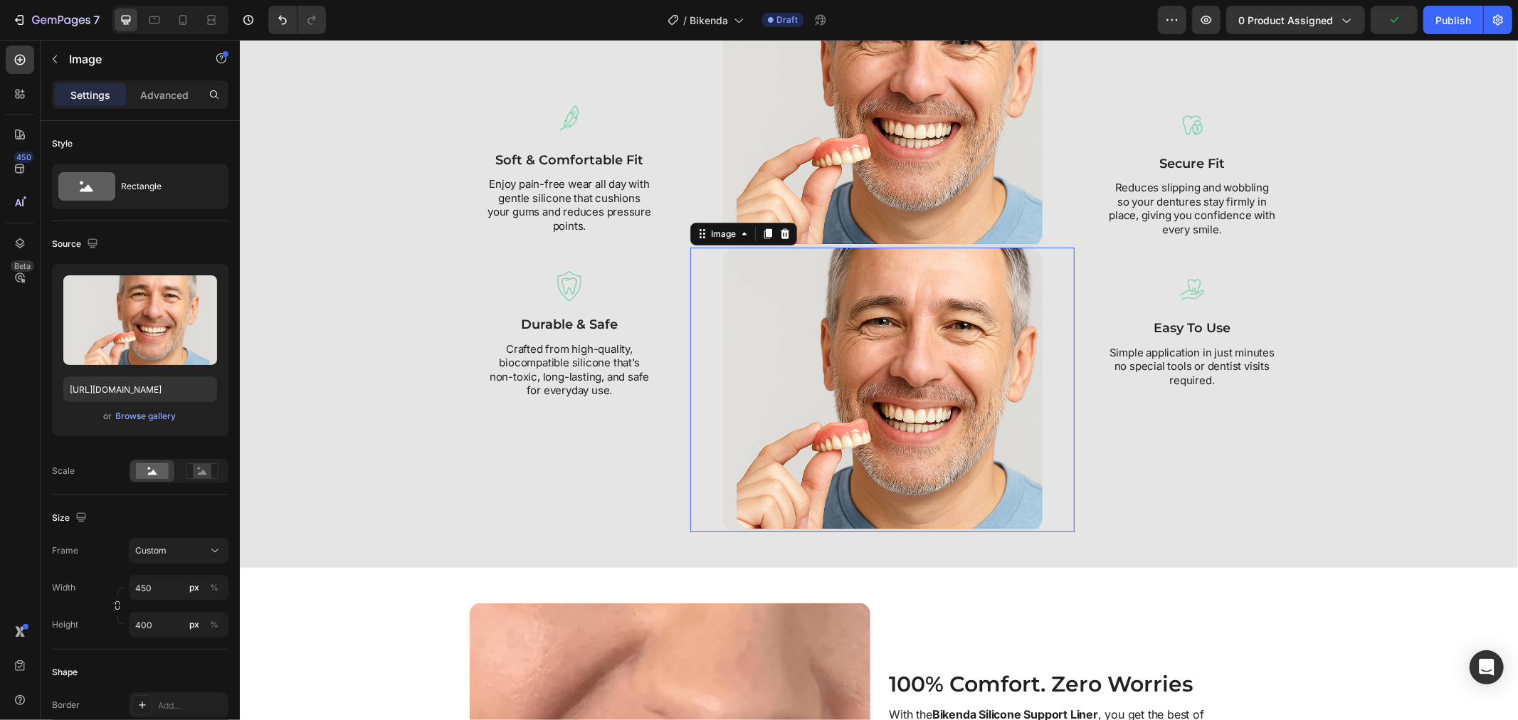
click at [792, 346] on img at bounding box center [881, 389] width 320 height 285
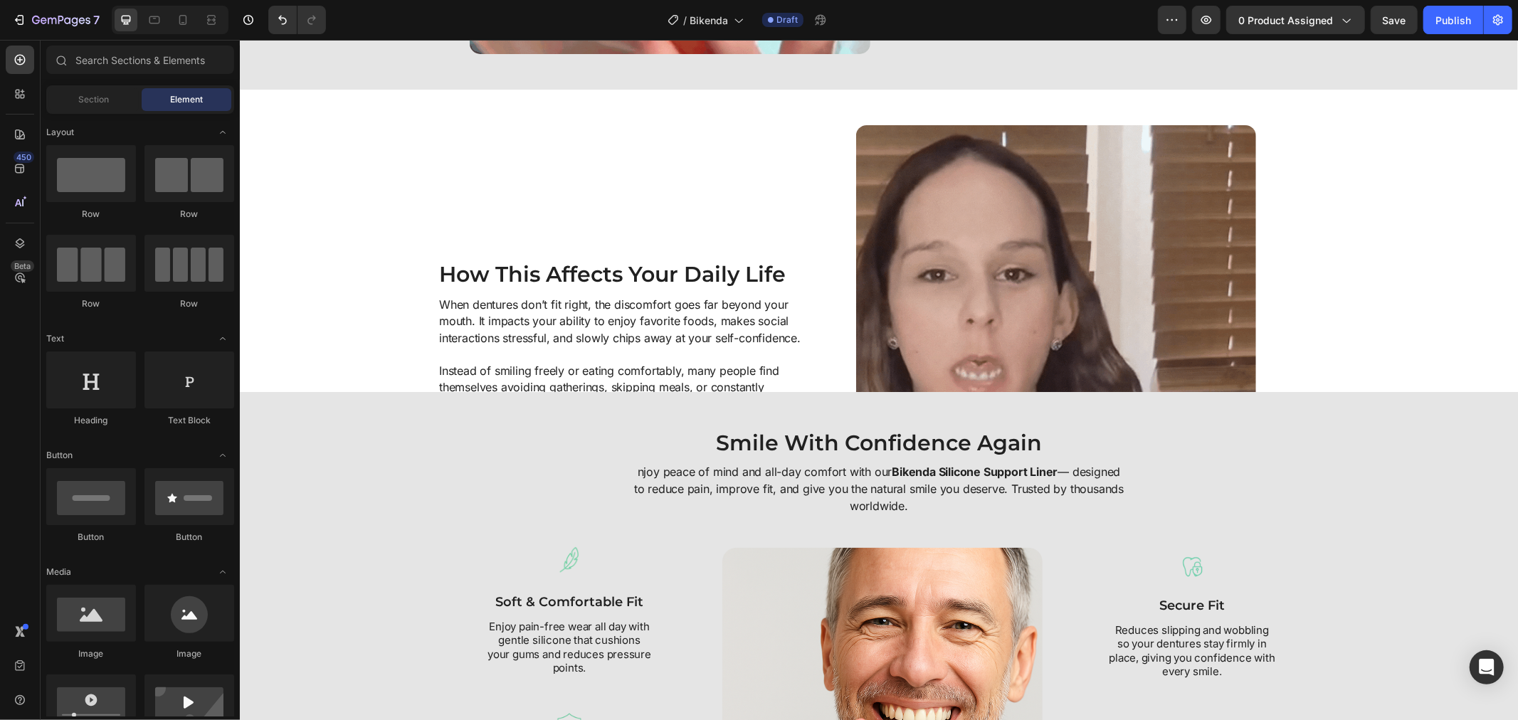
scroll to position [1199, 0]
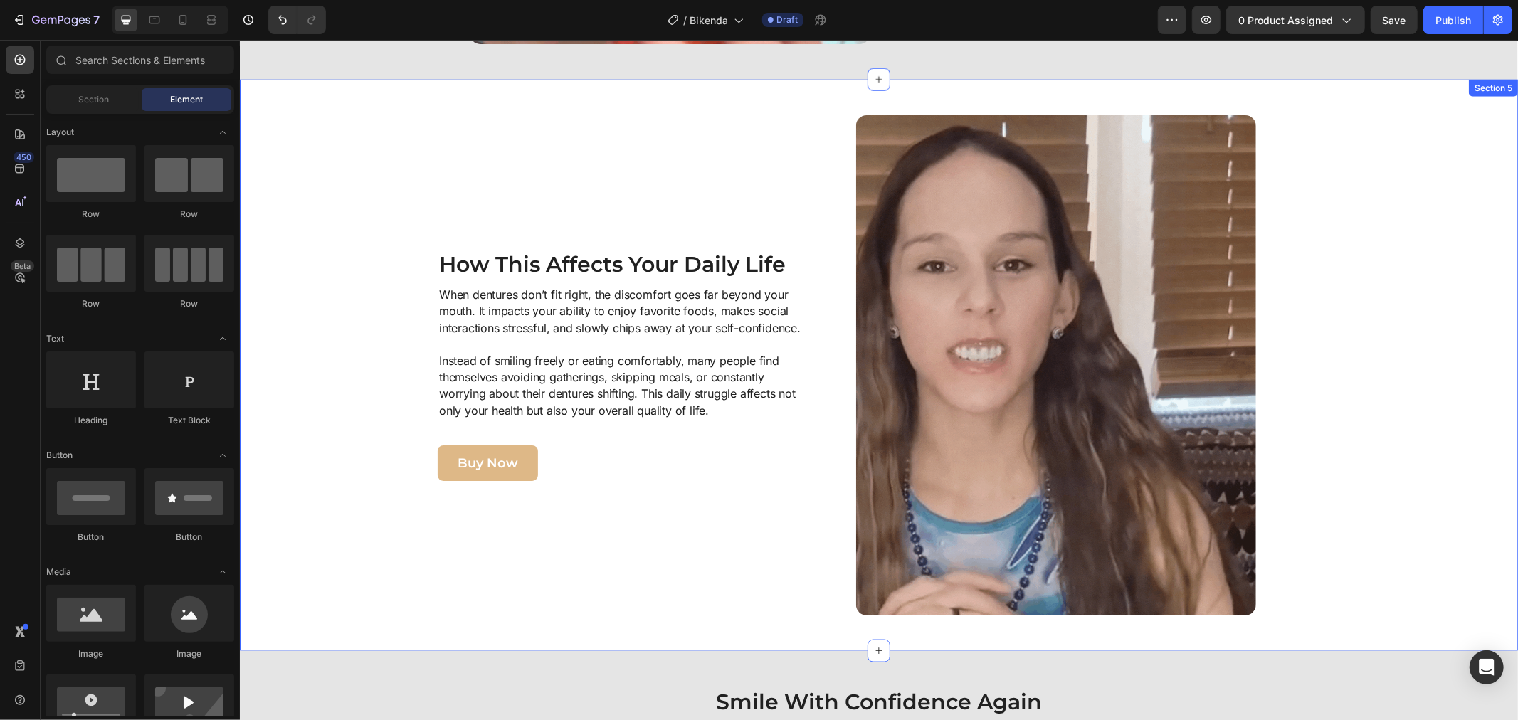
click at [412, 243] on div "Image How This Affects Your Daily Life Heading When dentures don’t fit right, t…" at bounding box center [846, 365] width 1200 height 500
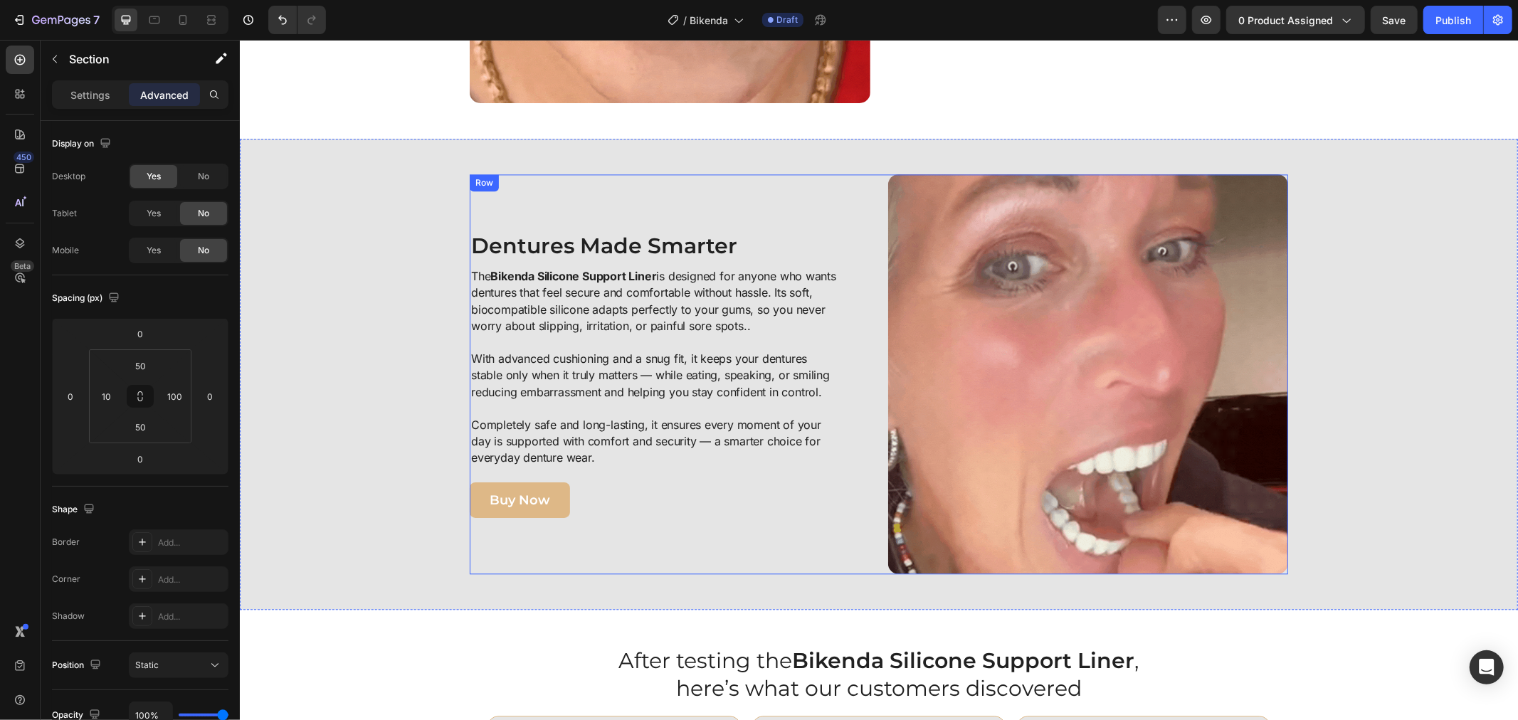
scroll to position [2543, 0]
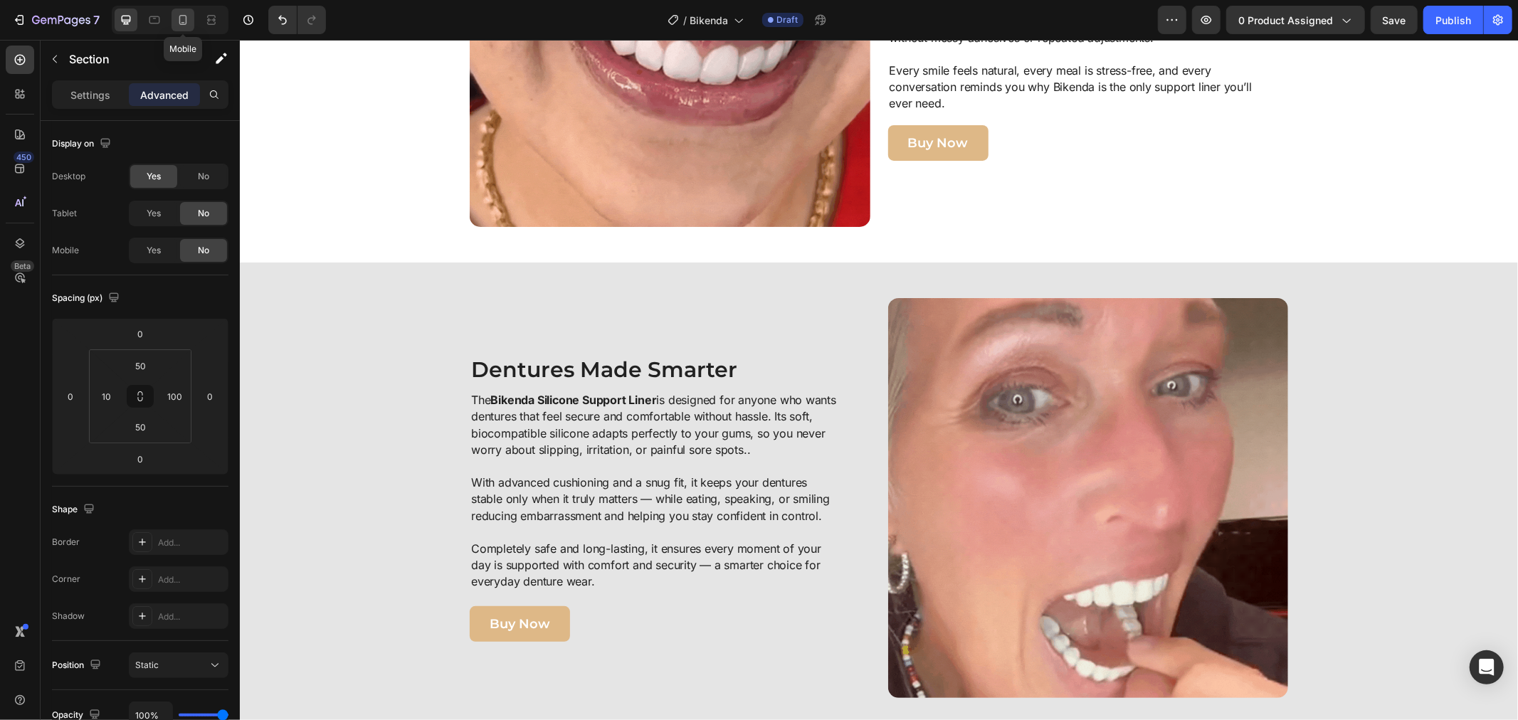
click at [182, 28] on div at bounding box center [182, 20] width 23 height 23
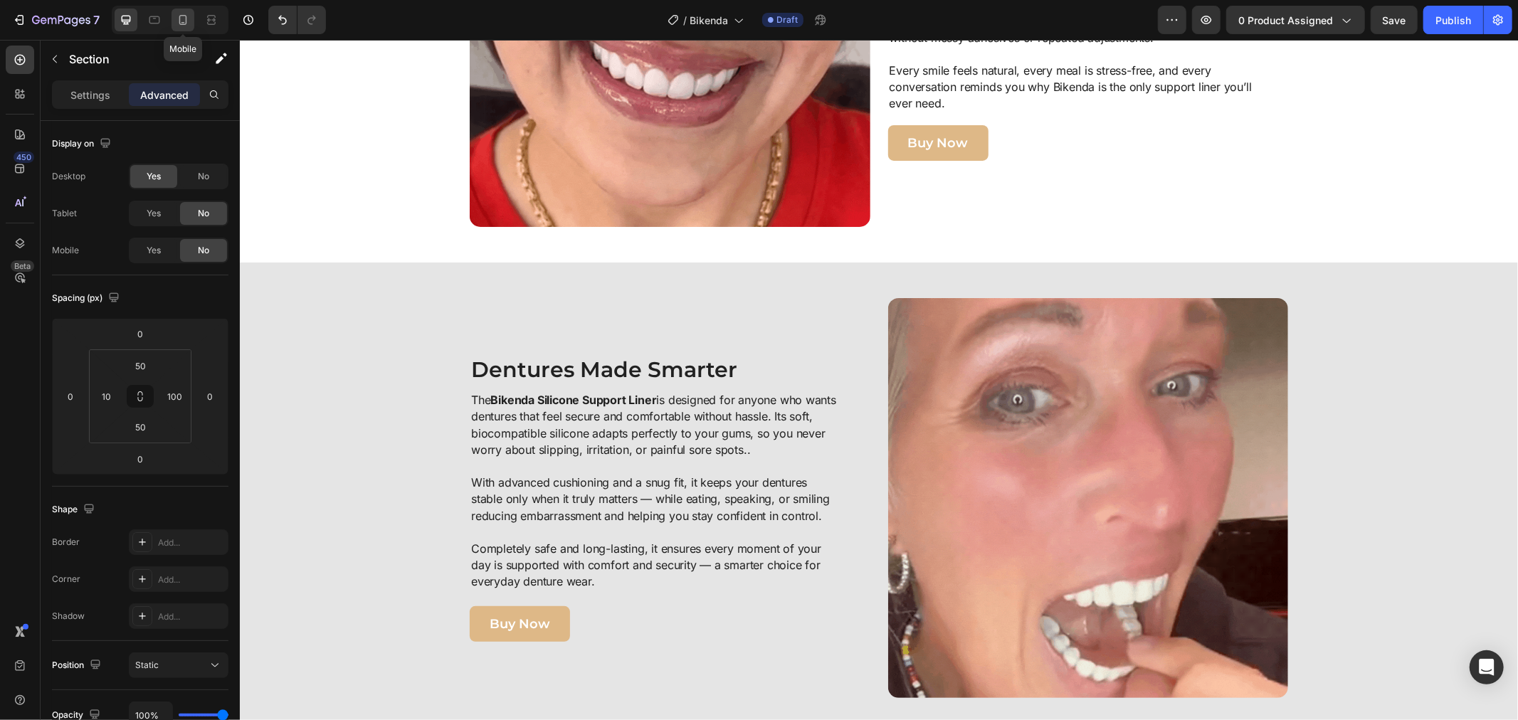
type input "33"
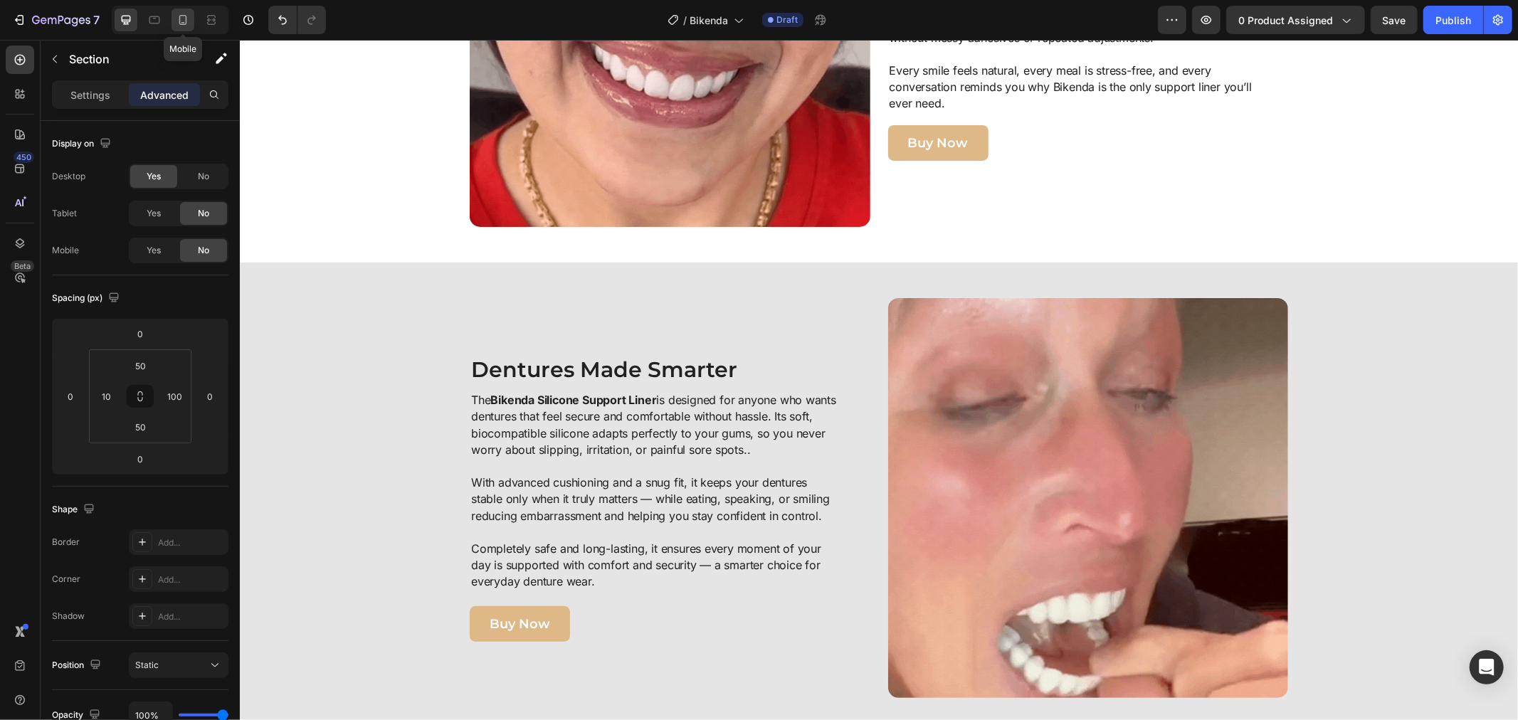
type input "11"
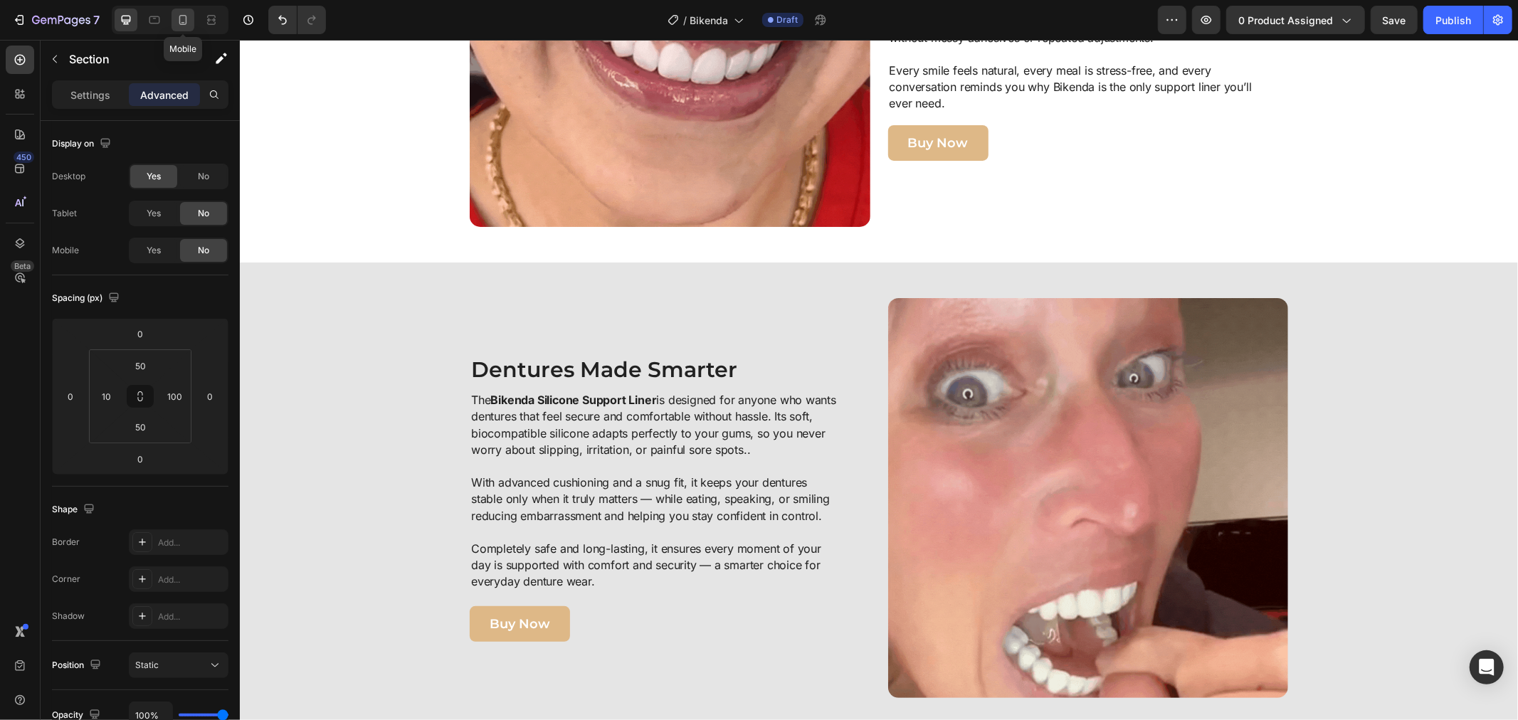
type input "33"
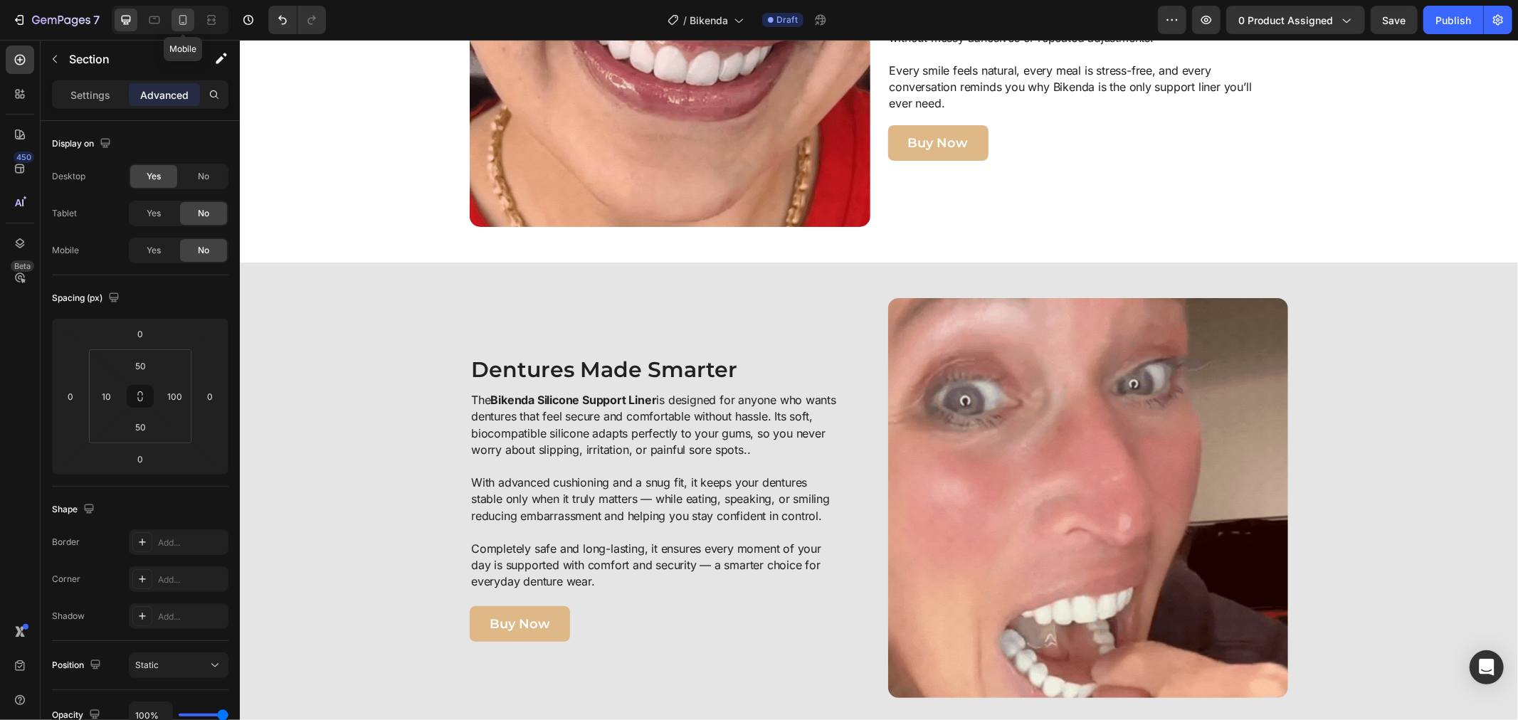
type input "11"
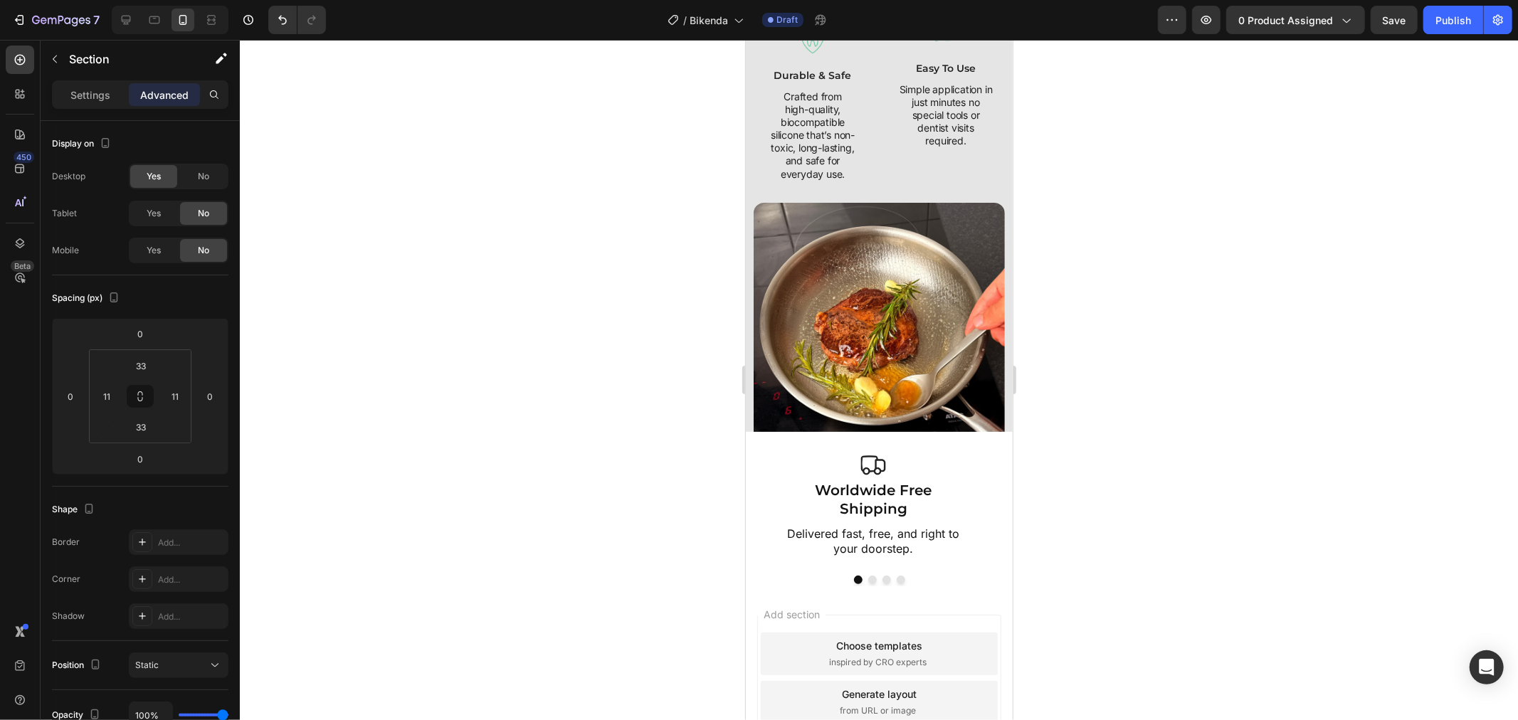
scroll to position [2213, 0]
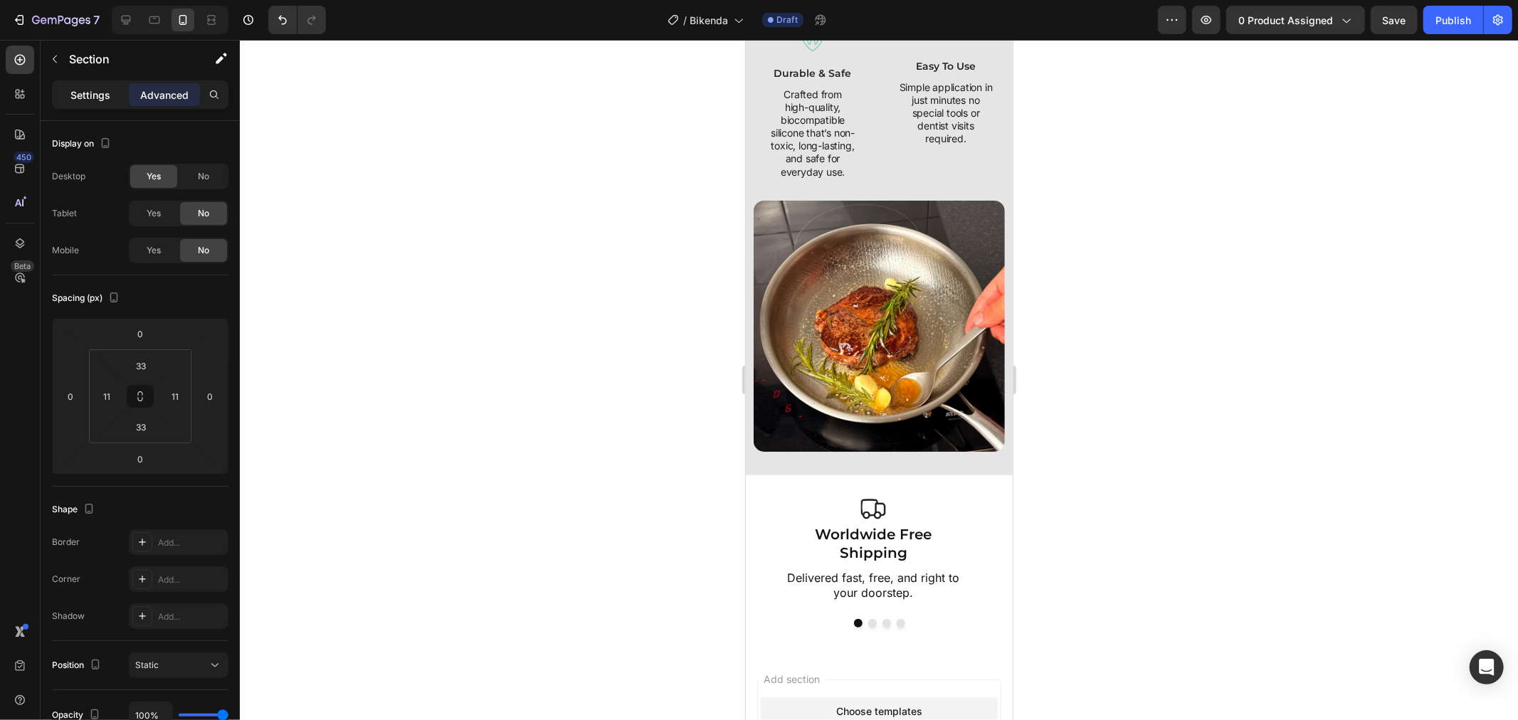
click at [108, 95] on p "Settings" at bounding box center [90, 95] width 40 height 15
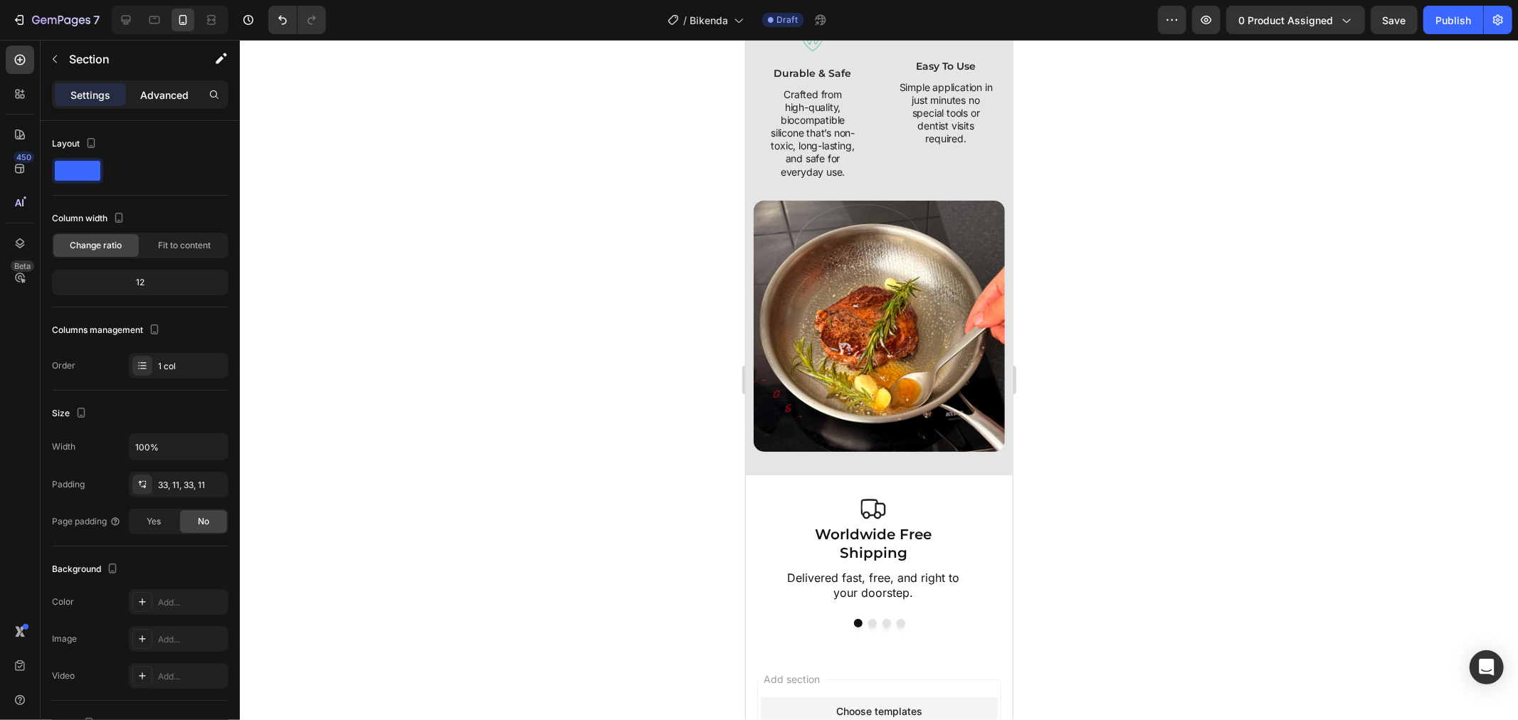
click at [157, 90] on p "Advanced" at bounding box center [164, 95] width 48 height 15
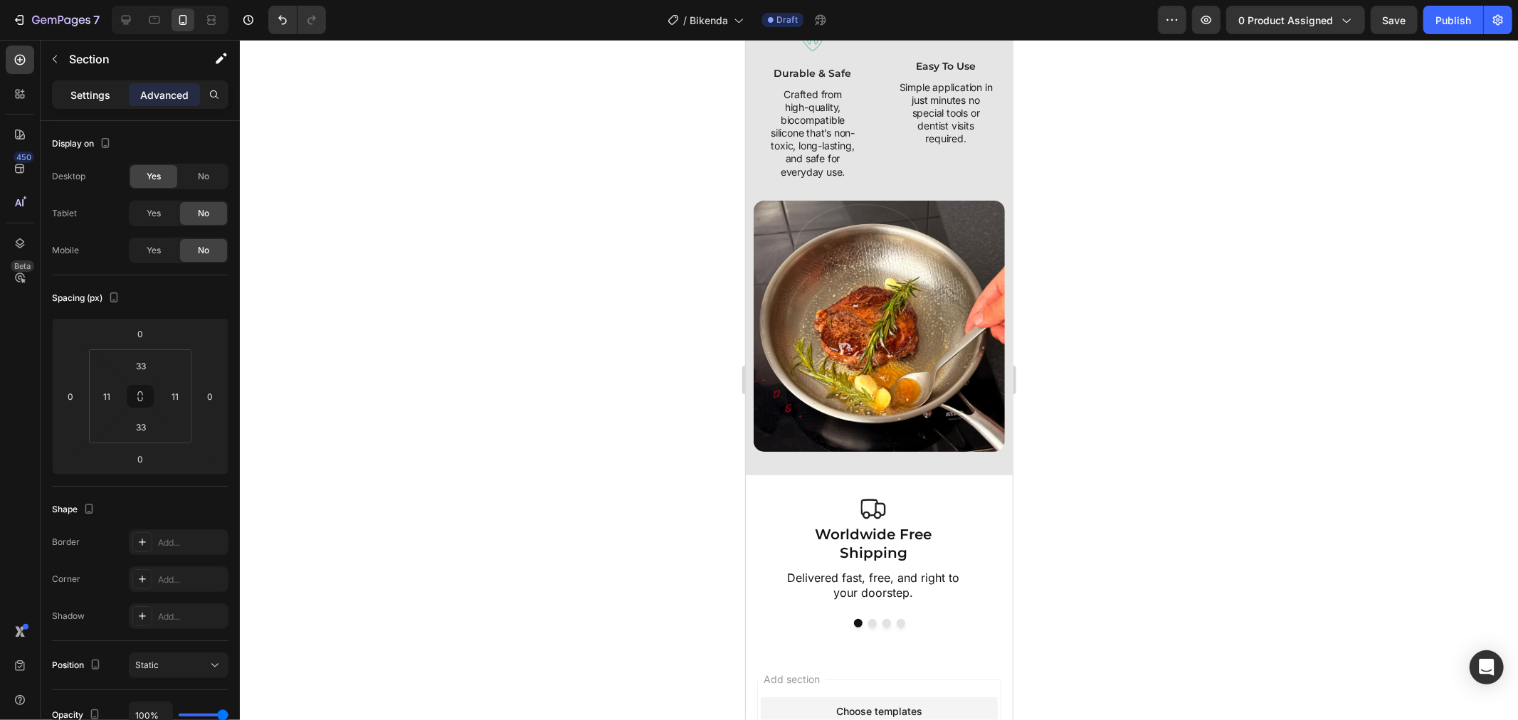
click at [96, 96] on p "Settings" at bounding box center [90, 95] width 40 height 15
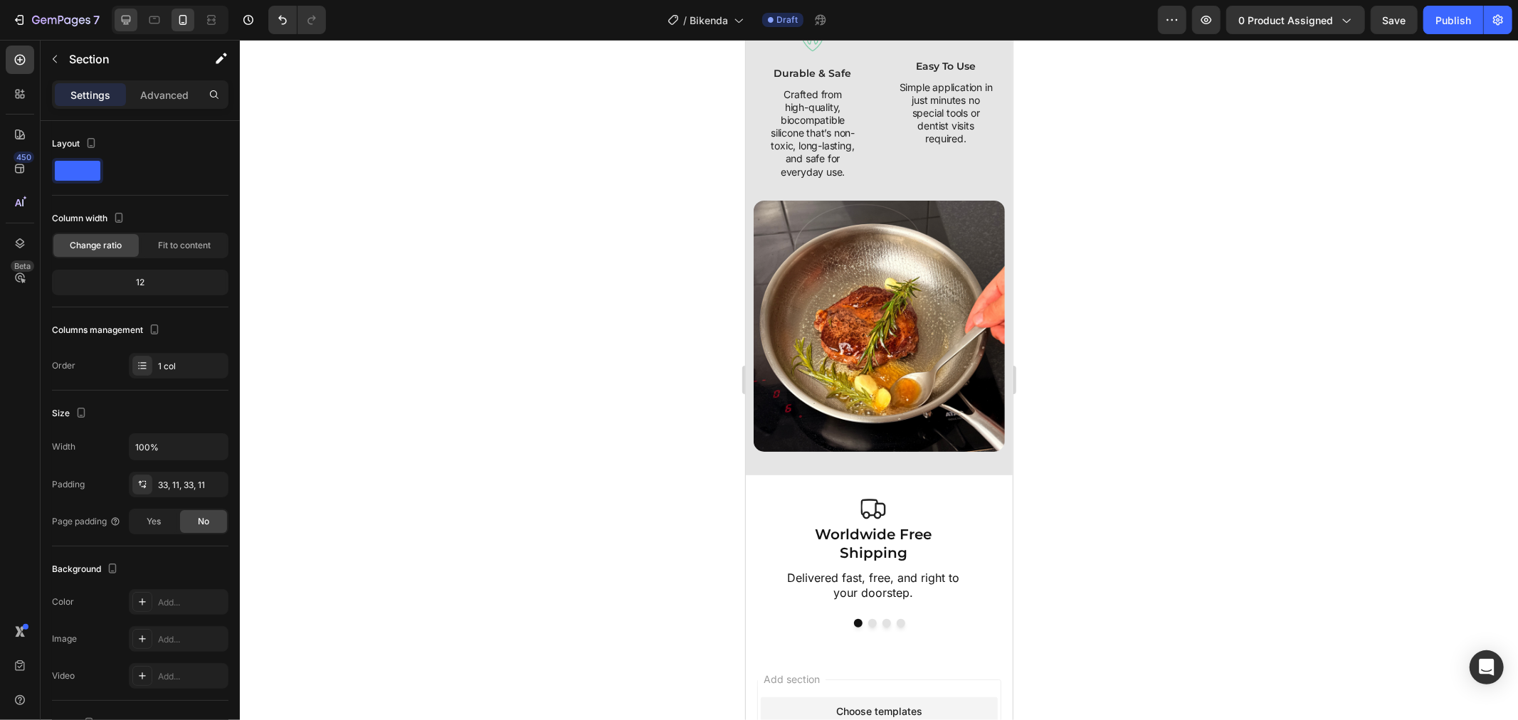
click at [128, 17] on icon at bounding box center [126, 20] width 14 height 14
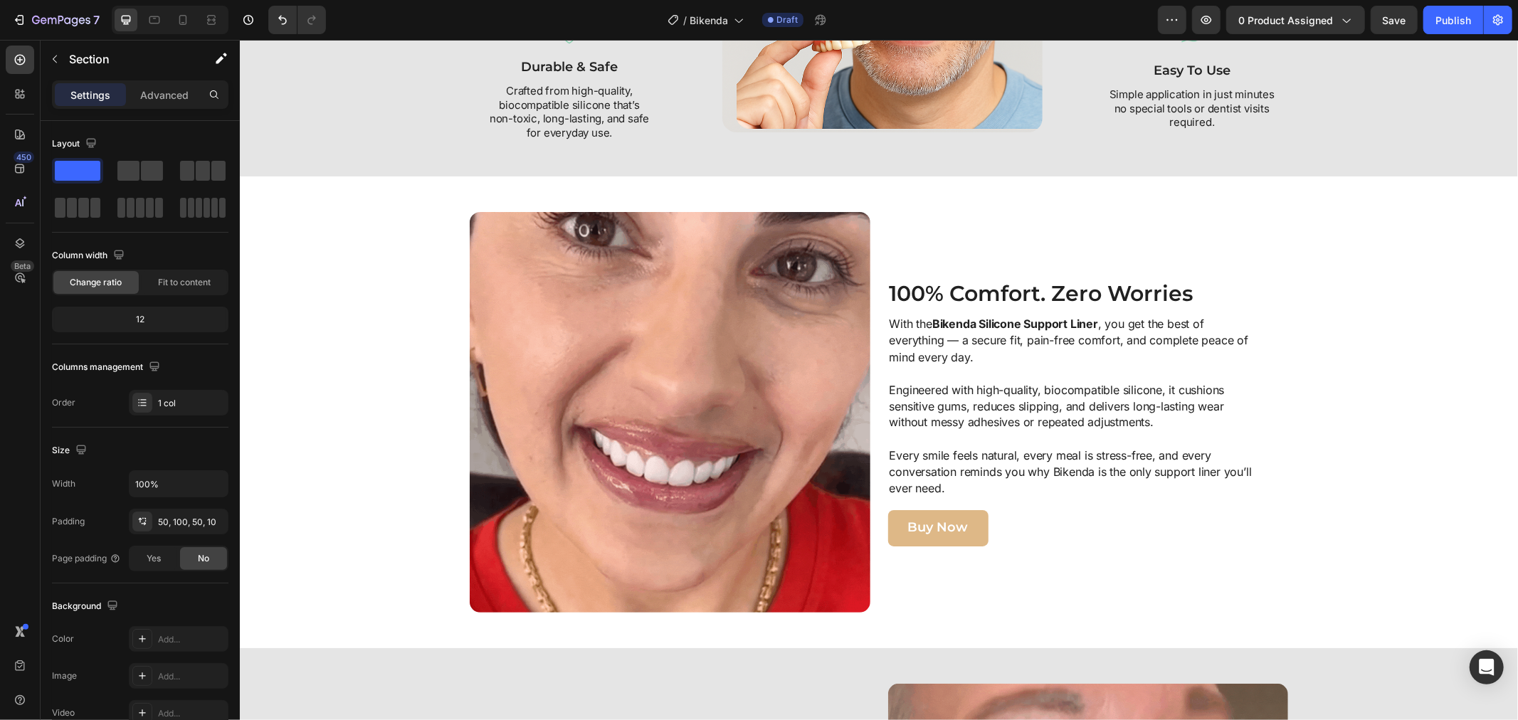
scroll to position [1894, 0]
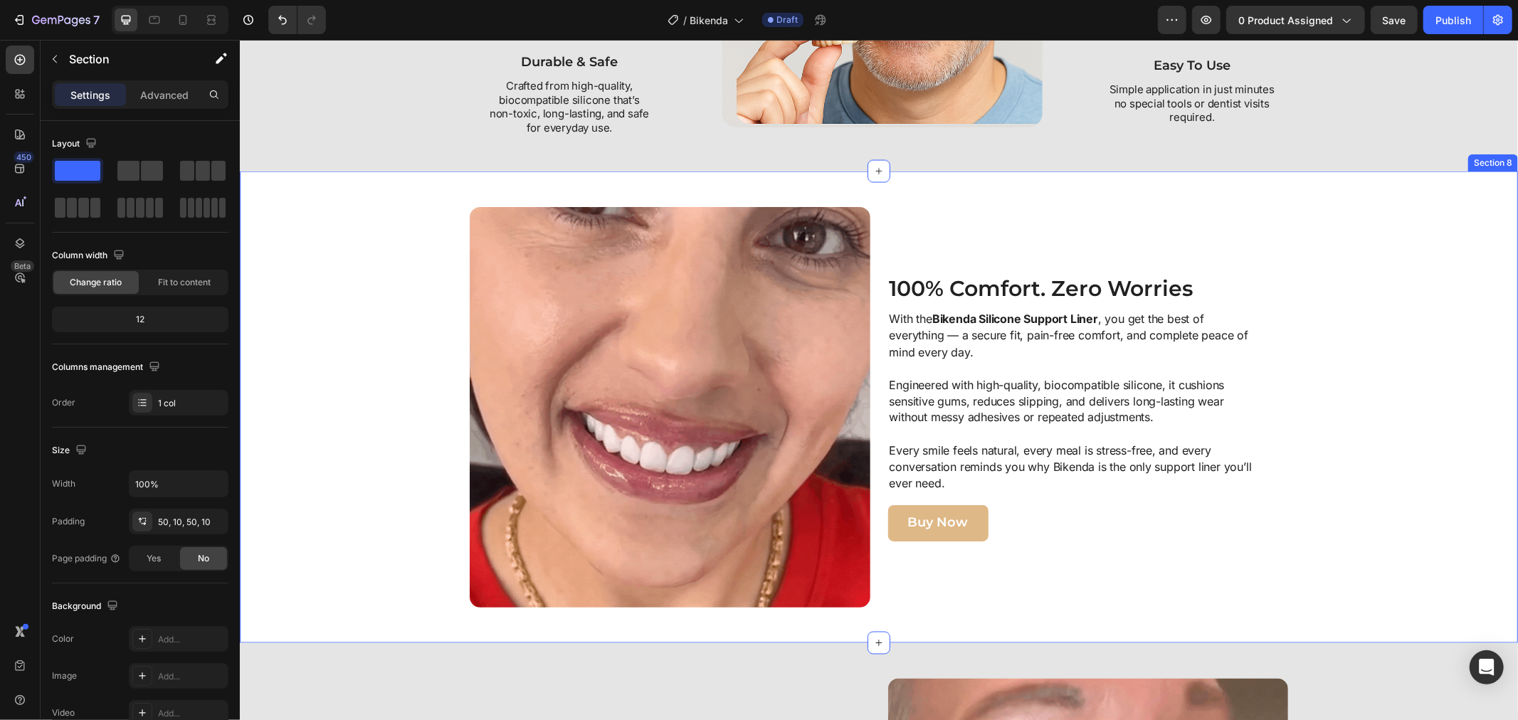
click at [342, 263] on div "Image 100% Comfort. Zero Worries Heading With the Bikenda Silicone Support Line…" at bounding box center [878, 406] width 1264 height 401
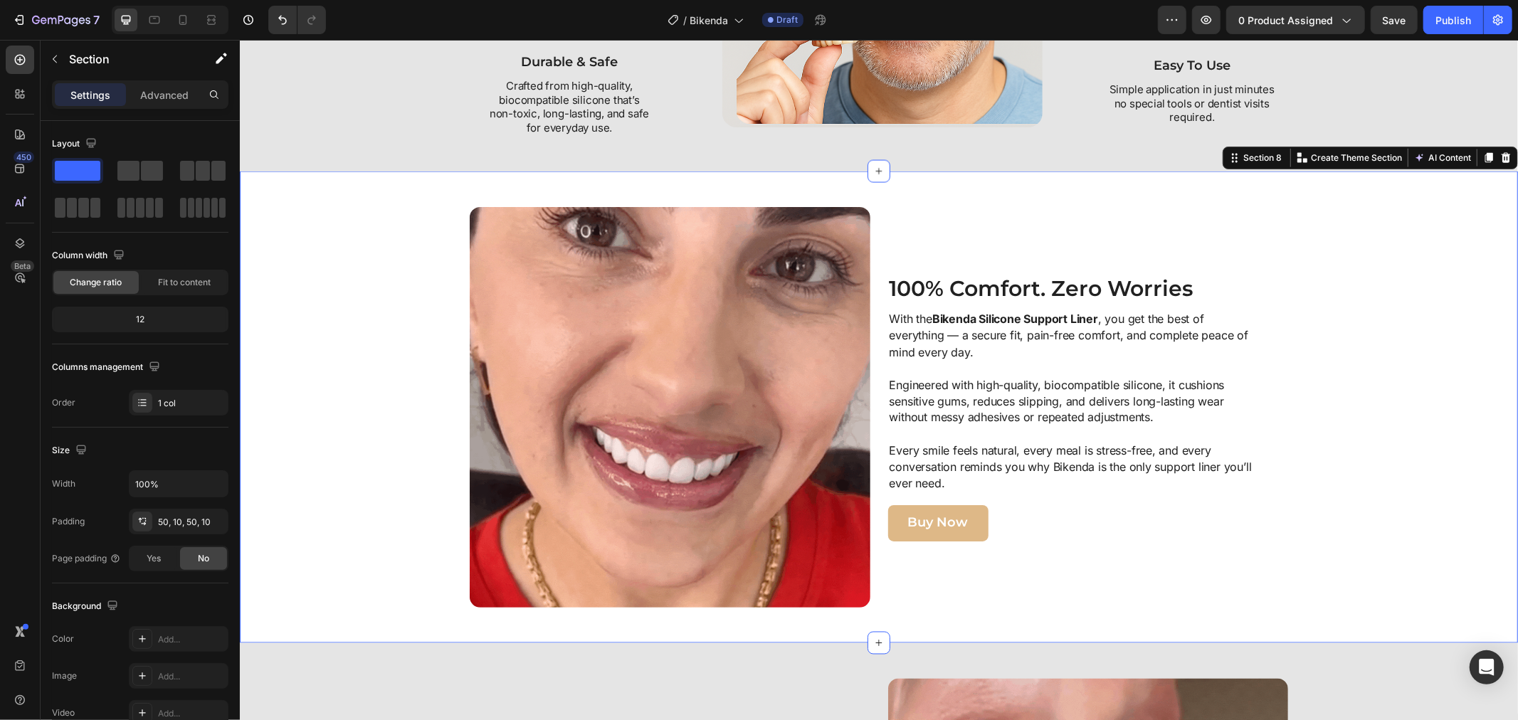
scroll to position [1973, 0]
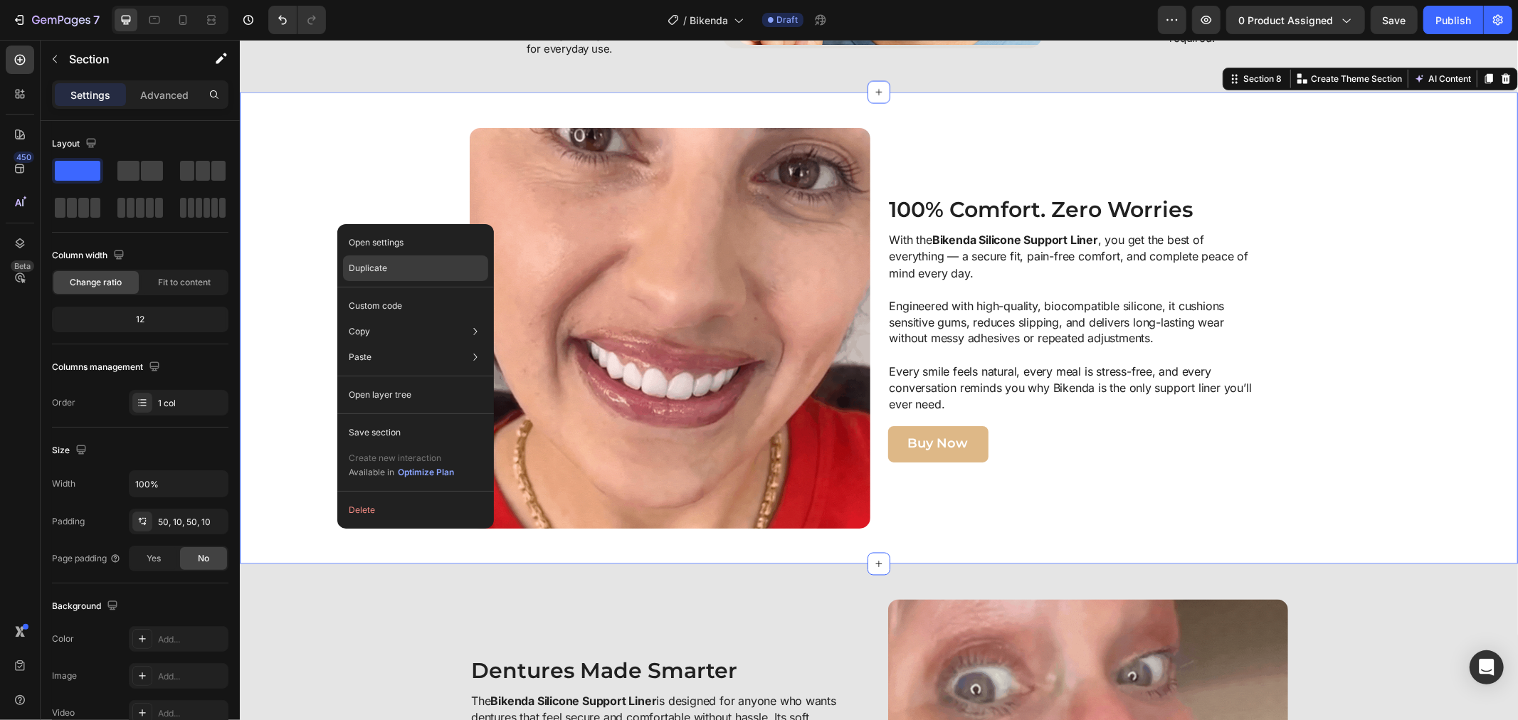
click at [359, 265] on p "Duplicate" at bounding box center [368, 268] width 38 height 13
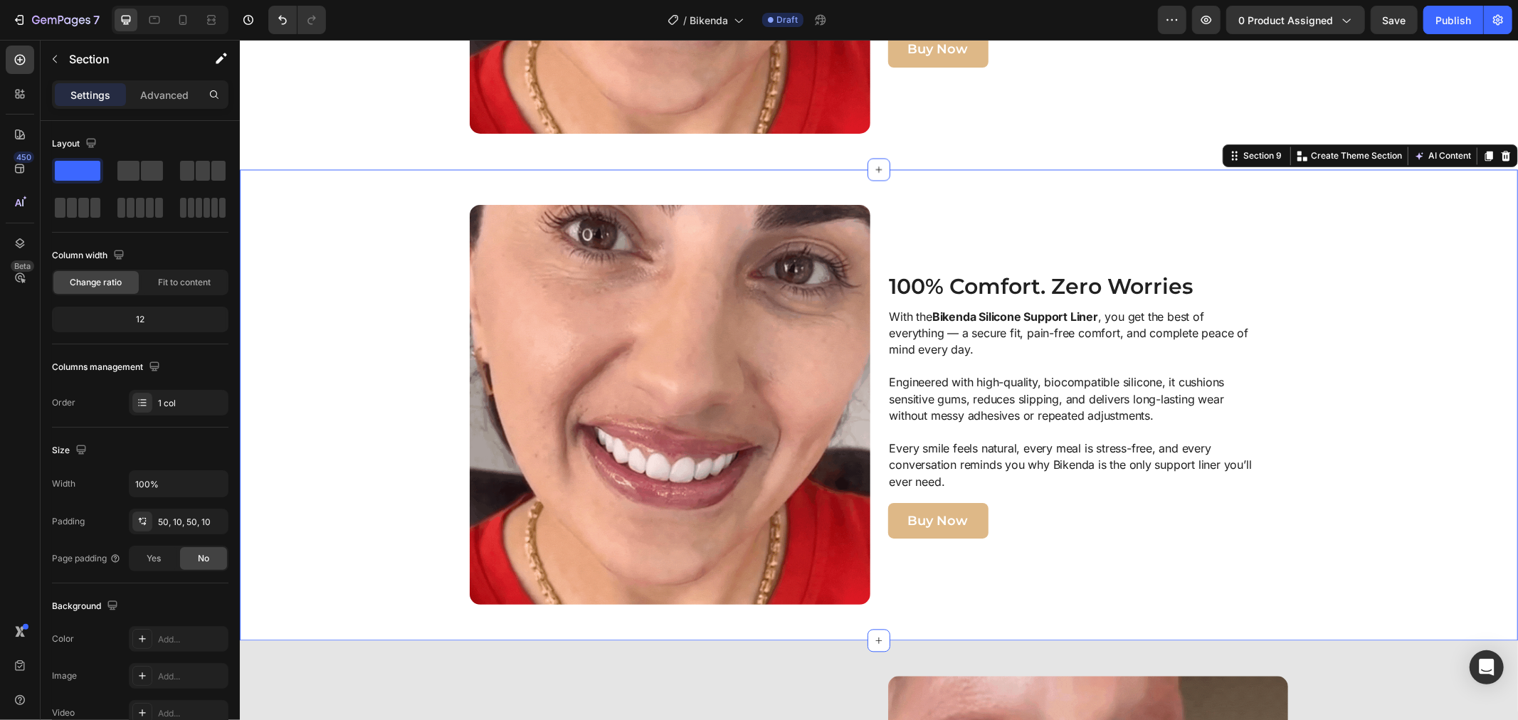
scroll to position [2289, 0]
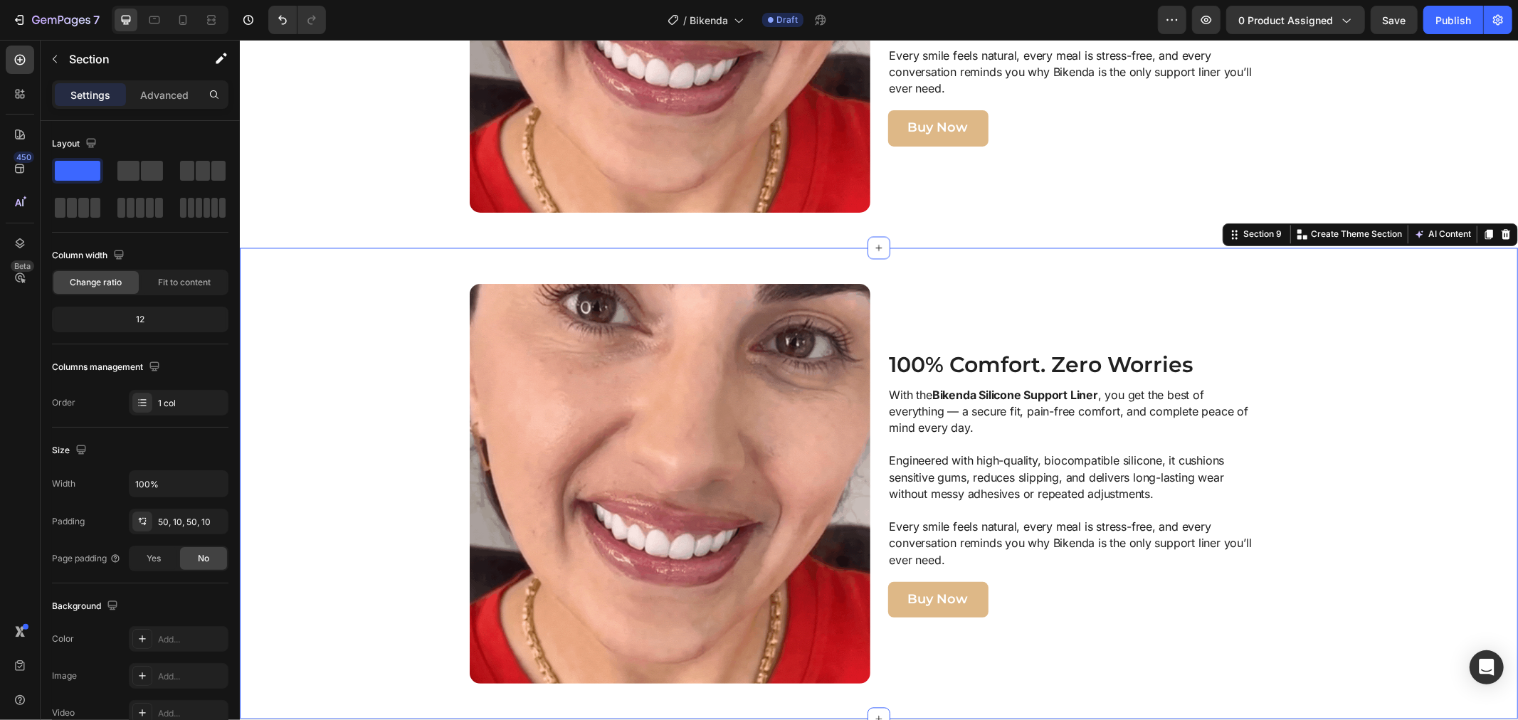
click at [369, 336] on div "Image 100% Comfort. Zero Worries Heading With the Bikenda Silicone Support Line…" at bounding box center [878, 483] width 1264 height 401
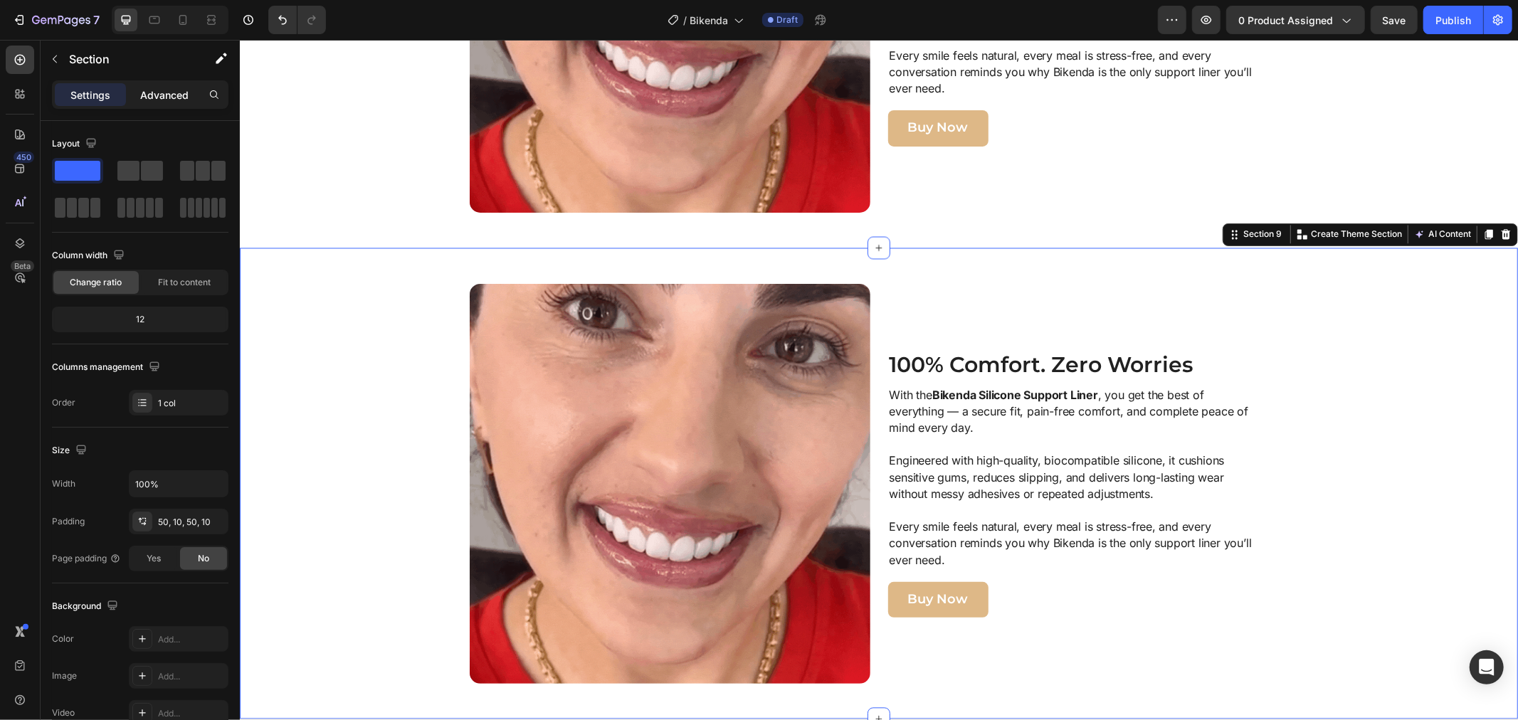
click at [165, 100] on p "Advanced" at bounding box center [164, 95] width 48 height 15
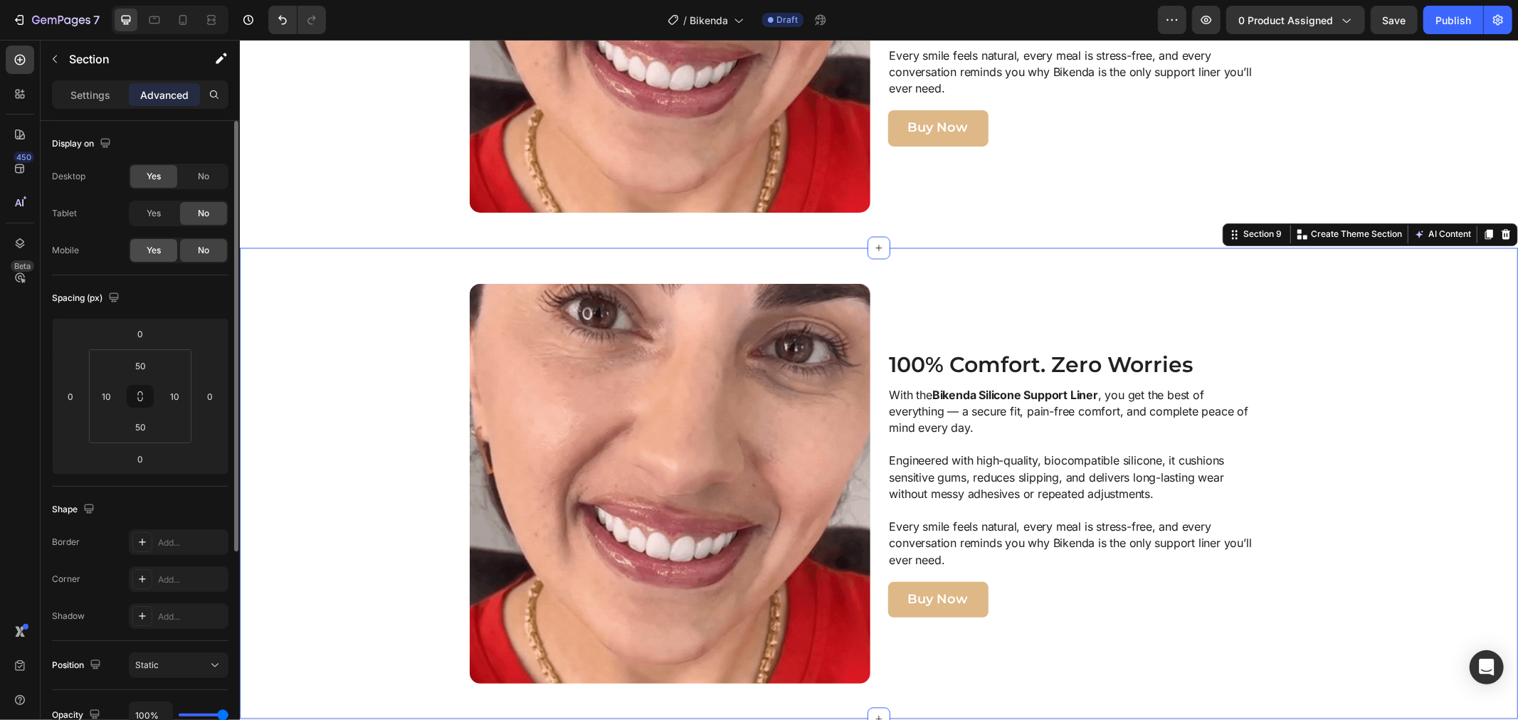
click at [171, 247] on div "Yes" at bounding box center [153, 250] width 47 height 23
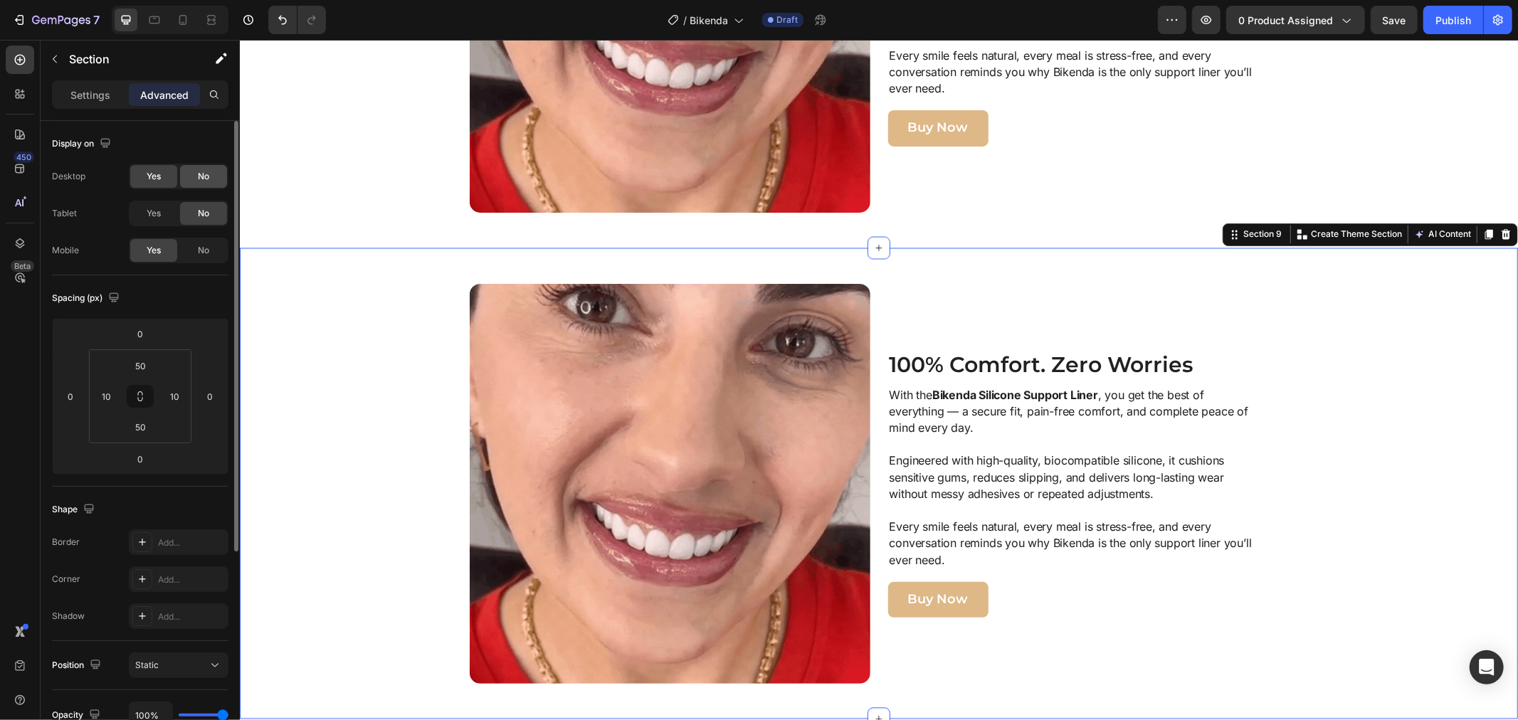
click at [201, 176] on span "No" at bounding box center [203, 176] width 11 height 13
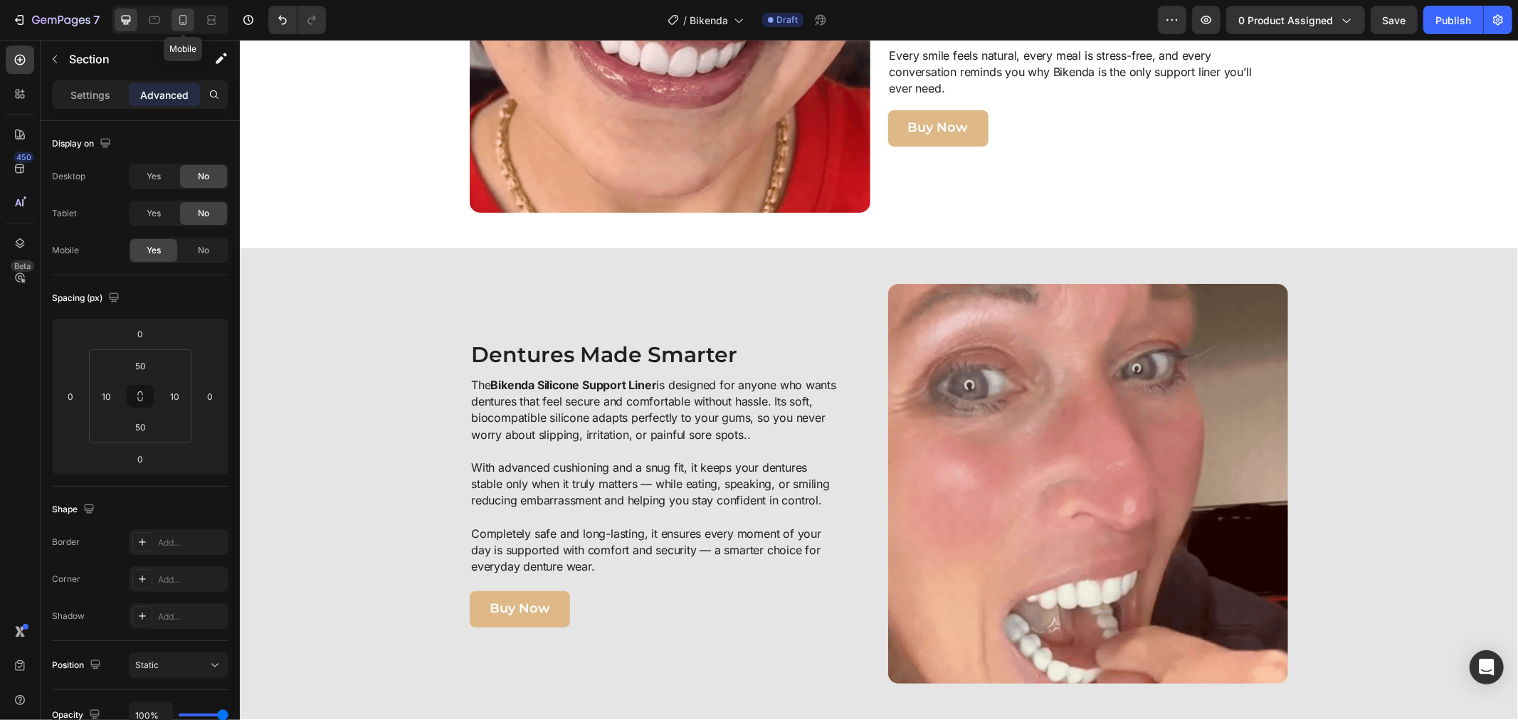
click at [179, 21] on icon at bounding box center [183, 20] width 14 height 14
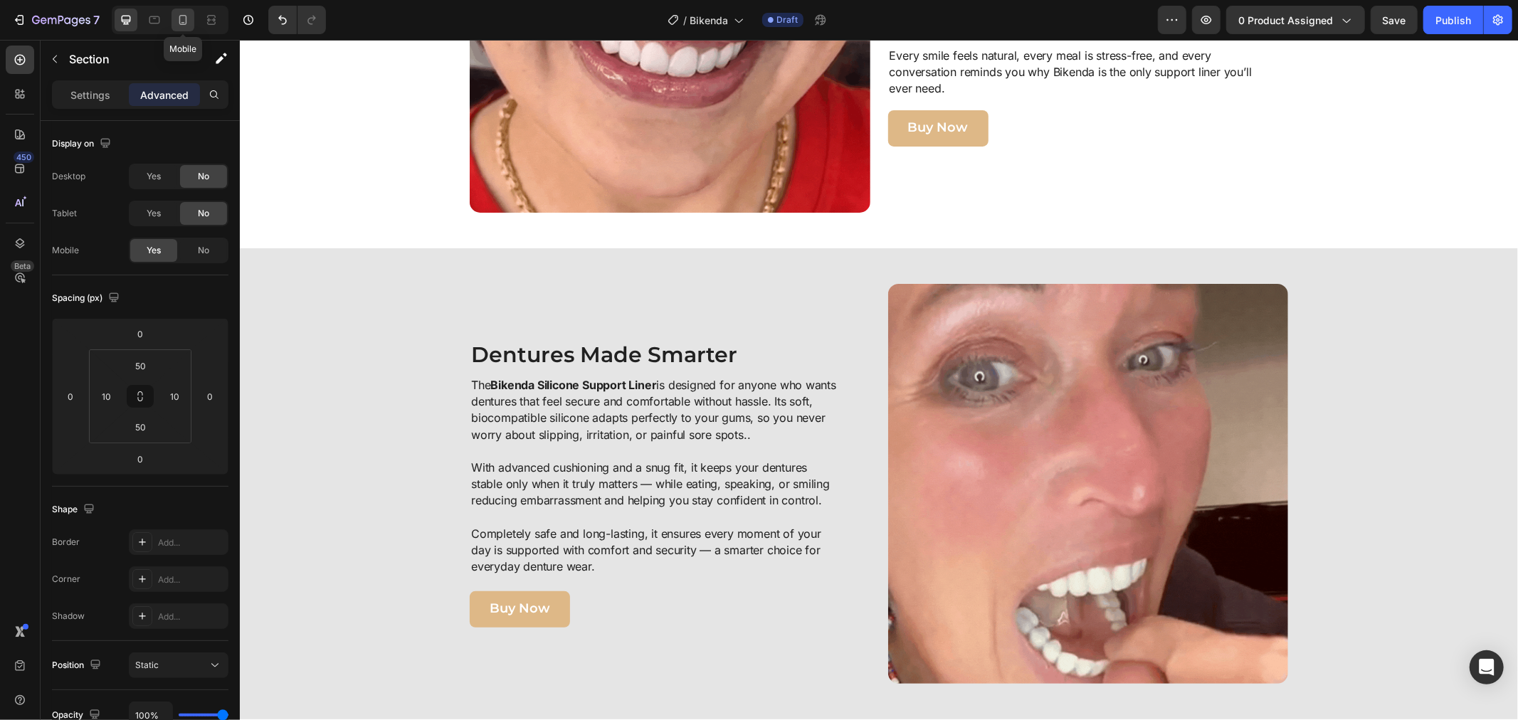
type input "33"
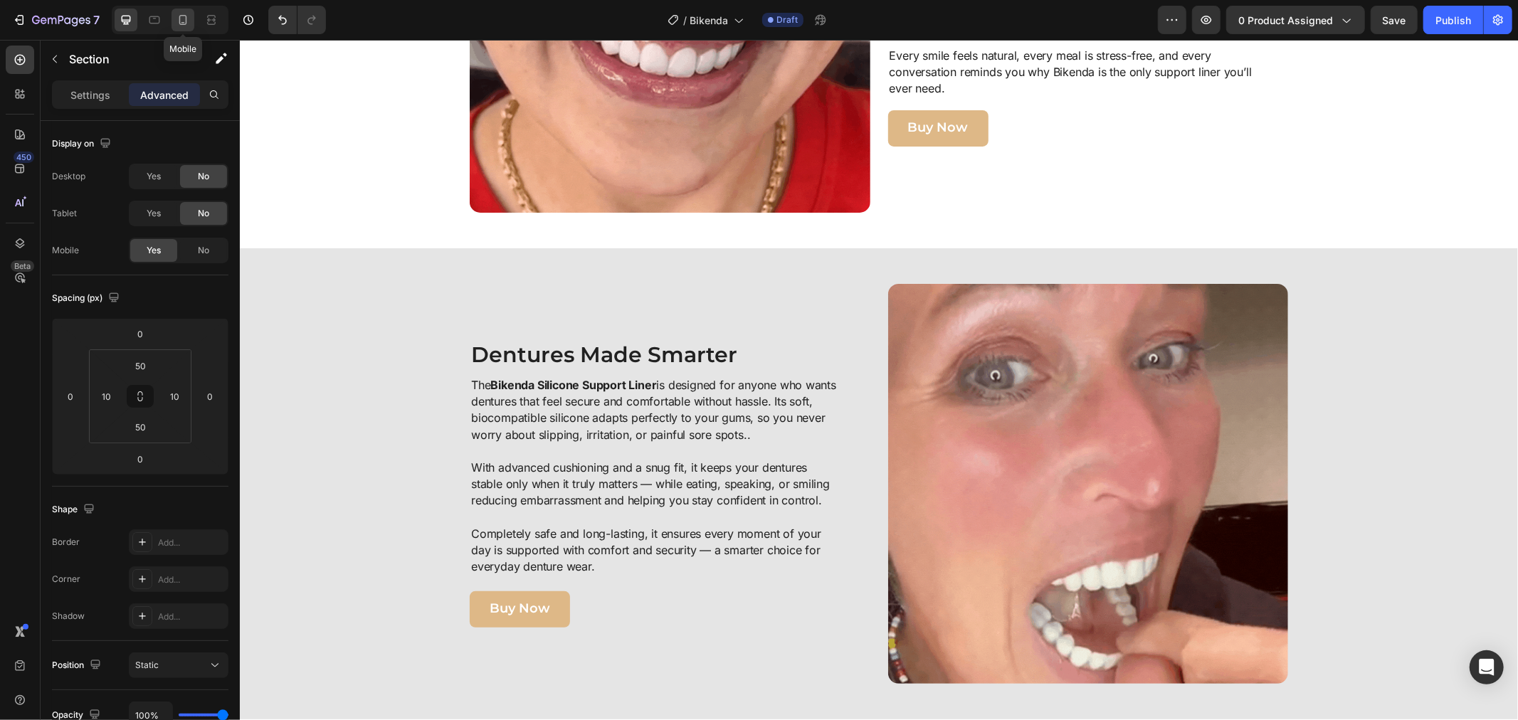
type input "11"
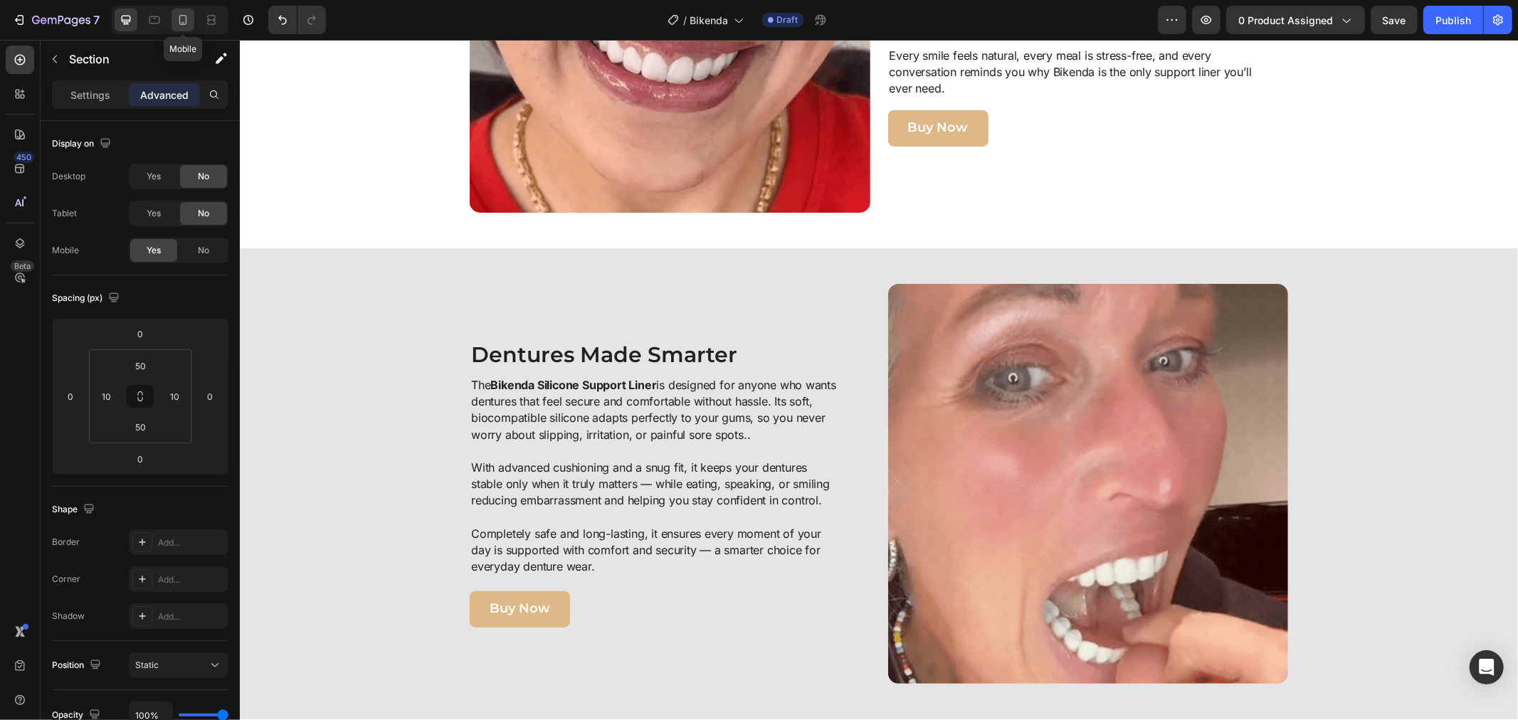
type input "33"
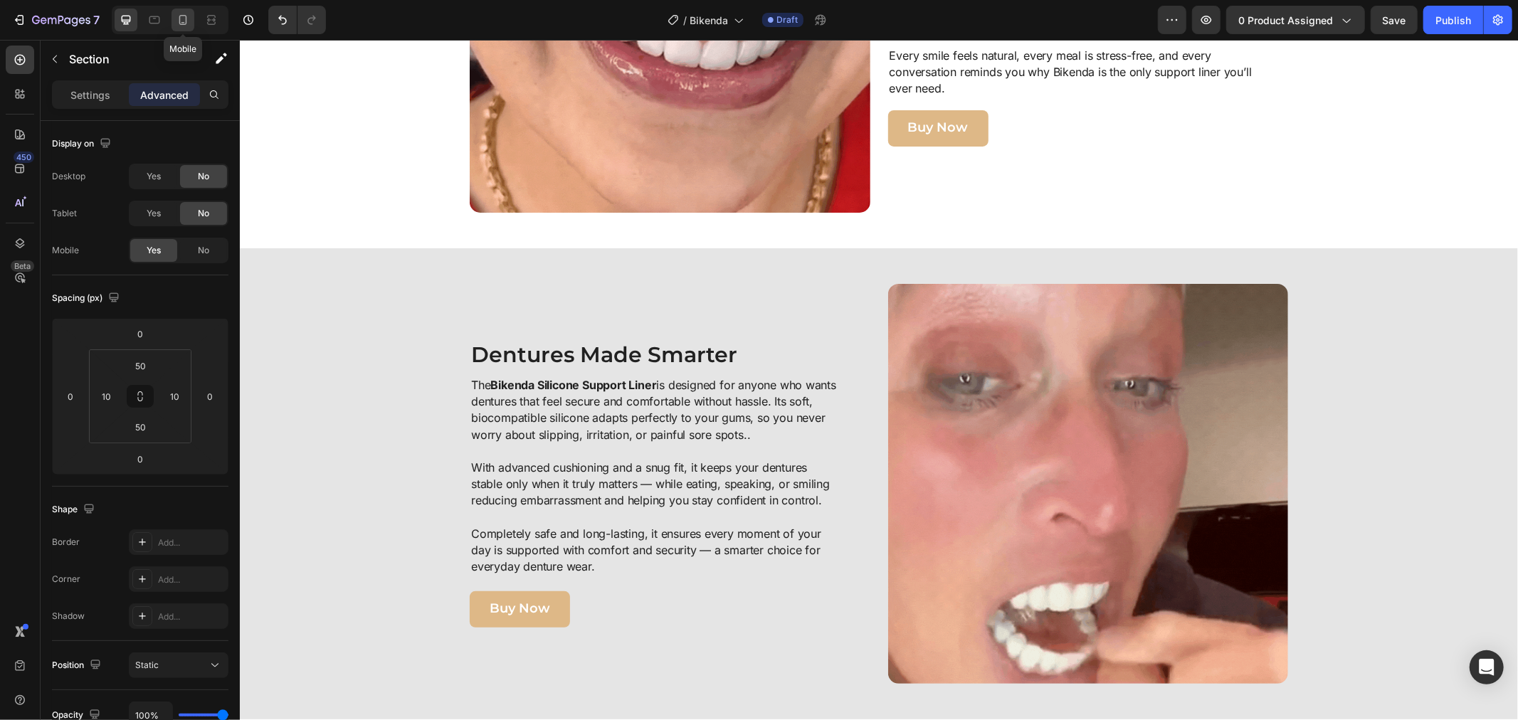
type input "11"
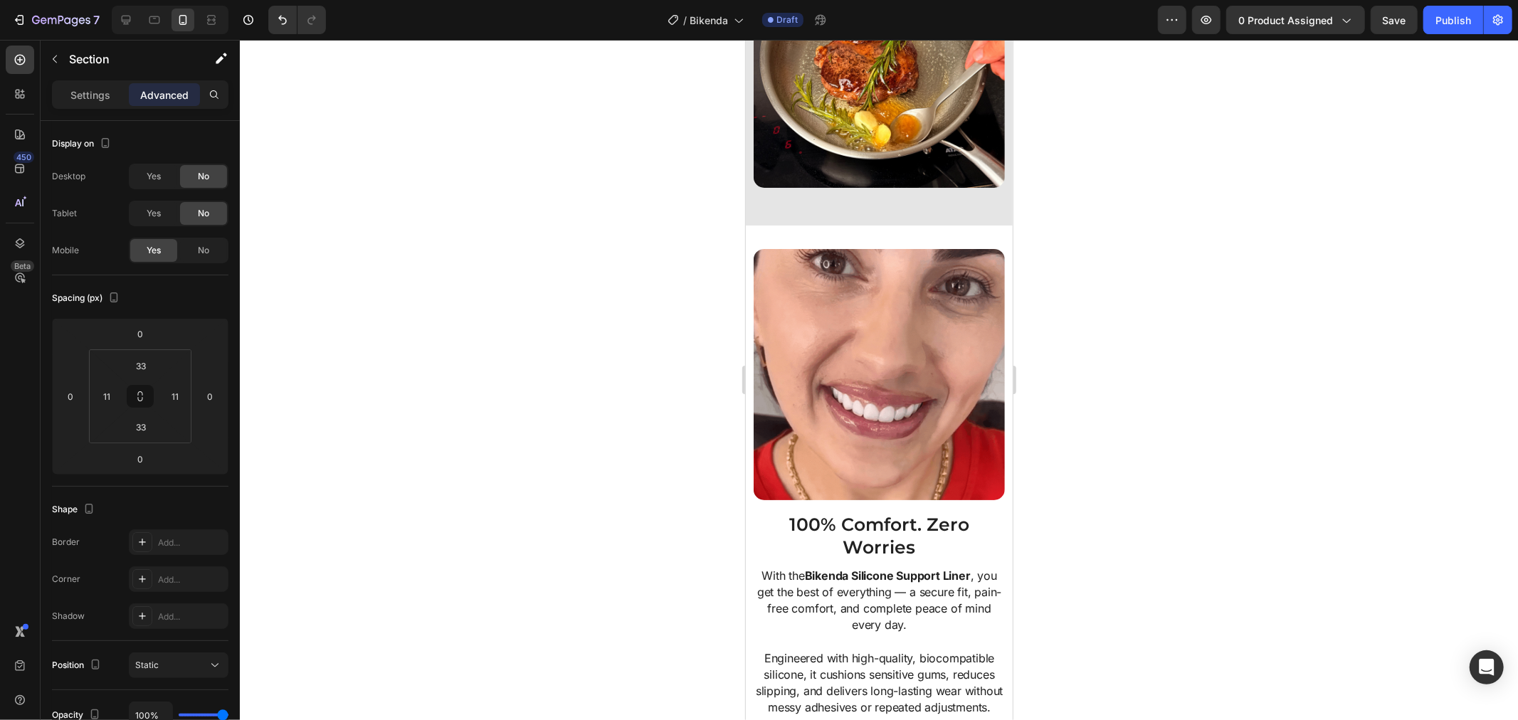
scroll to position [2648, 0]
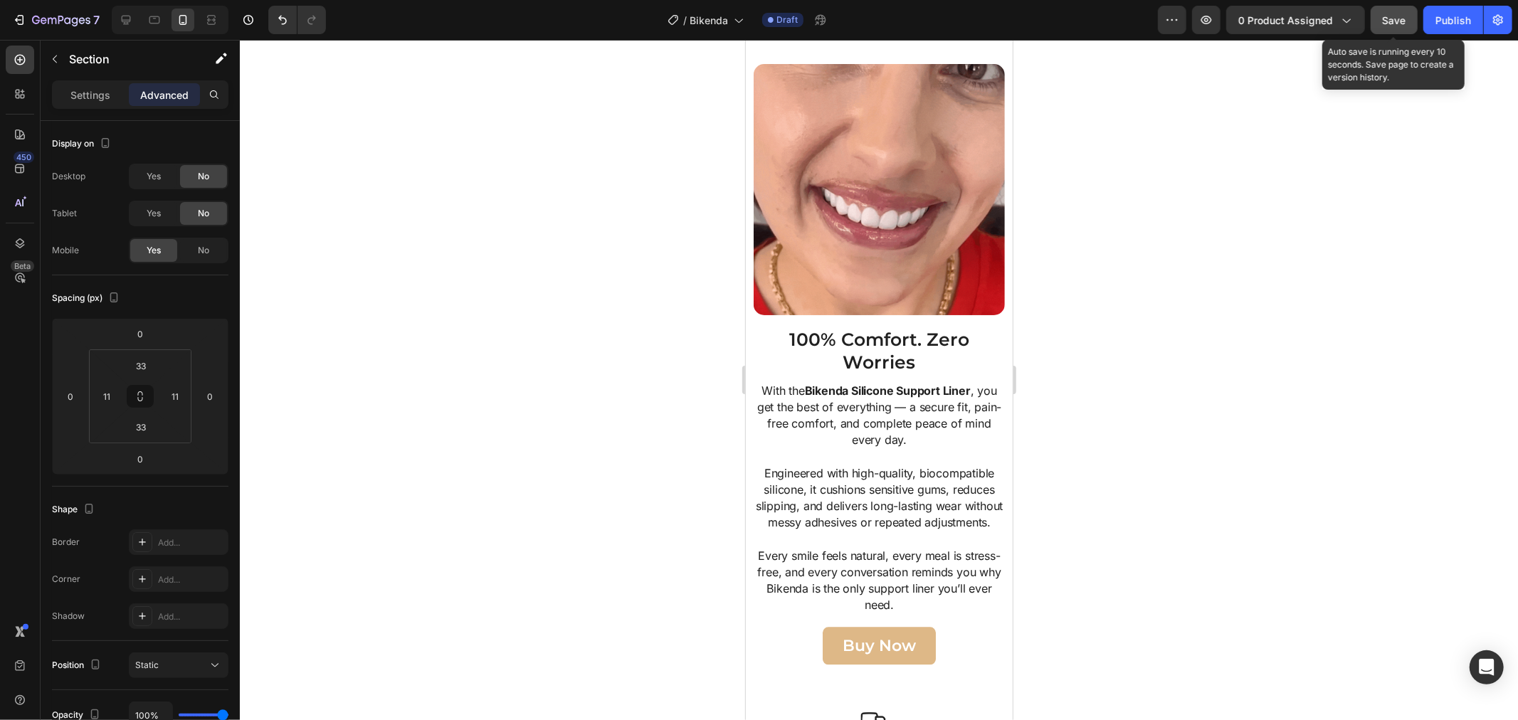
click at [1392, 24] on span "Save" at bounding box center [1393, 20] width 23 height 12
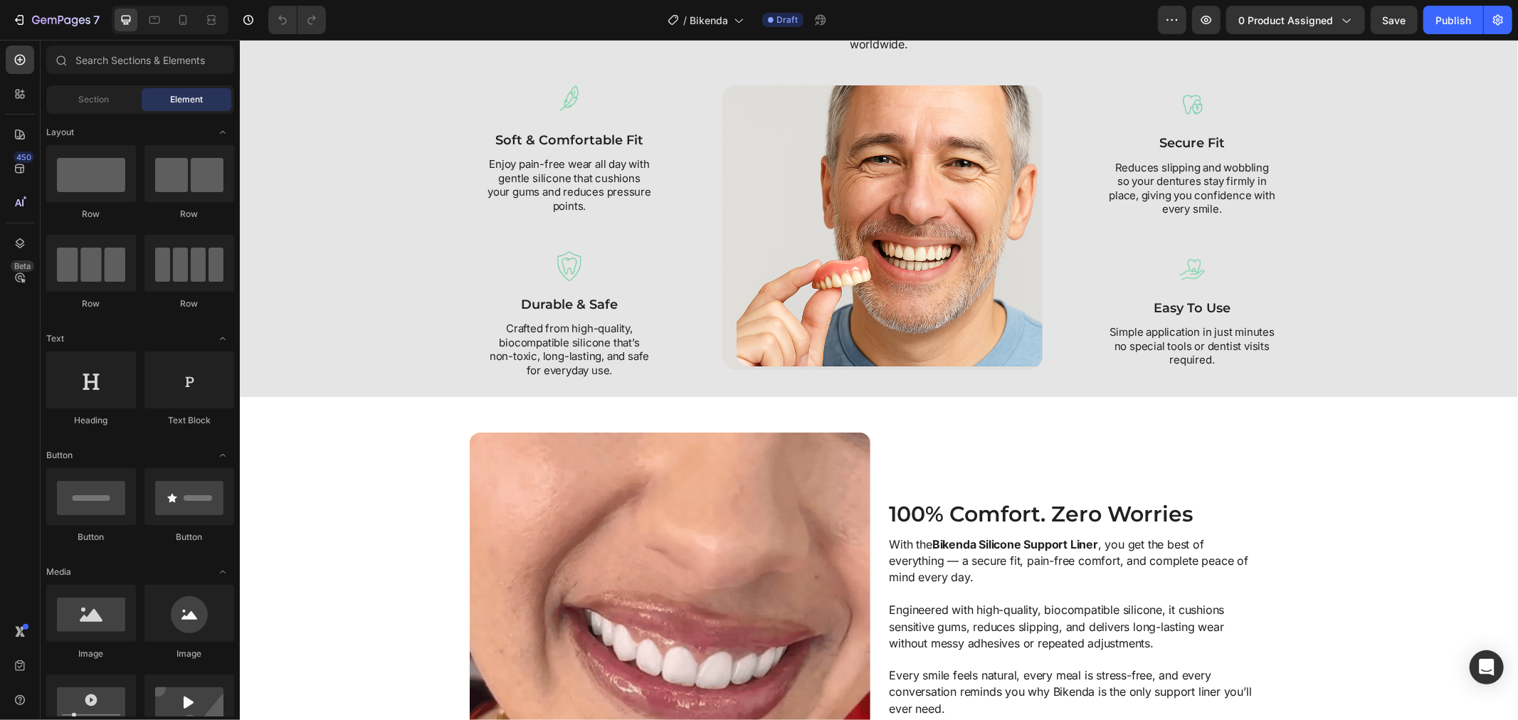
scroll to position [1739, 0]
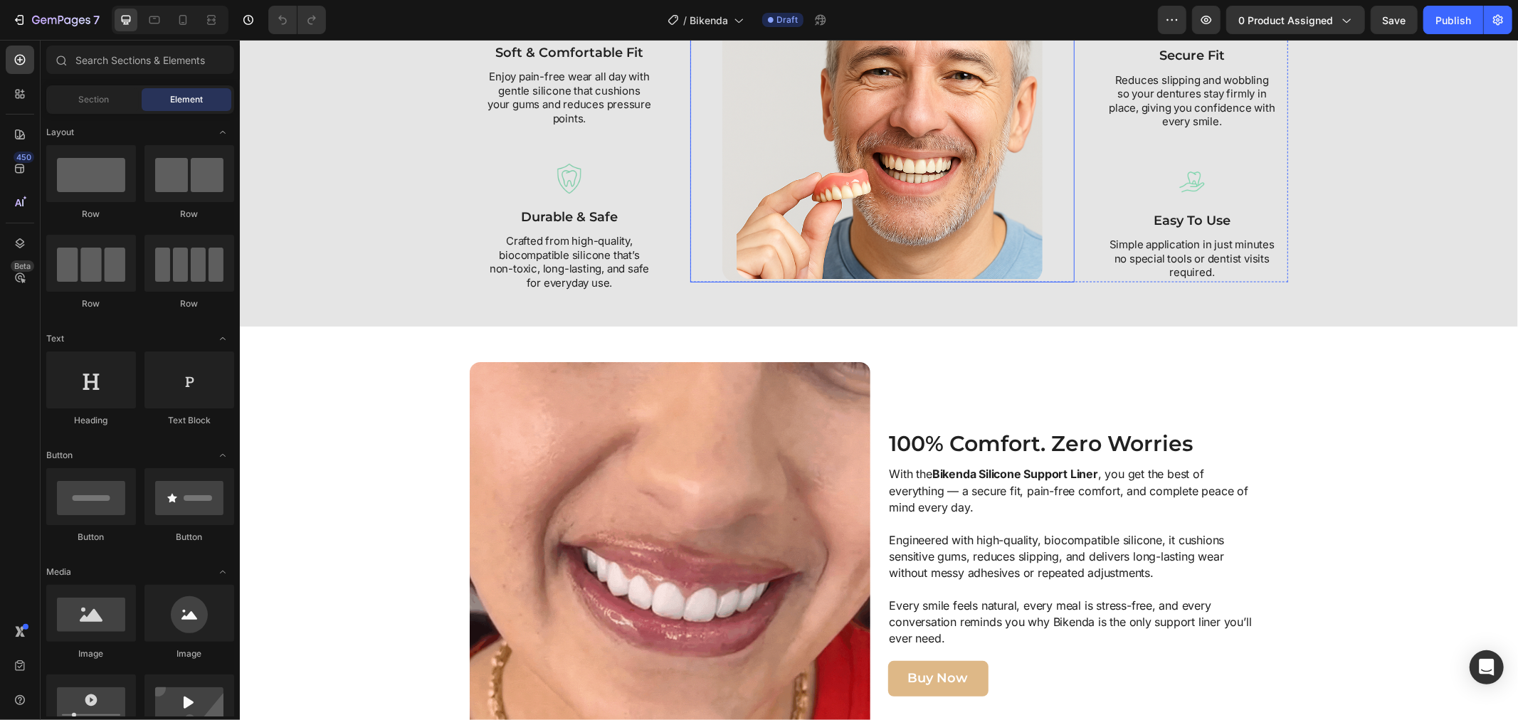
click at [1036, 282] on div at bounding box center [881, 139] width 384 height 285
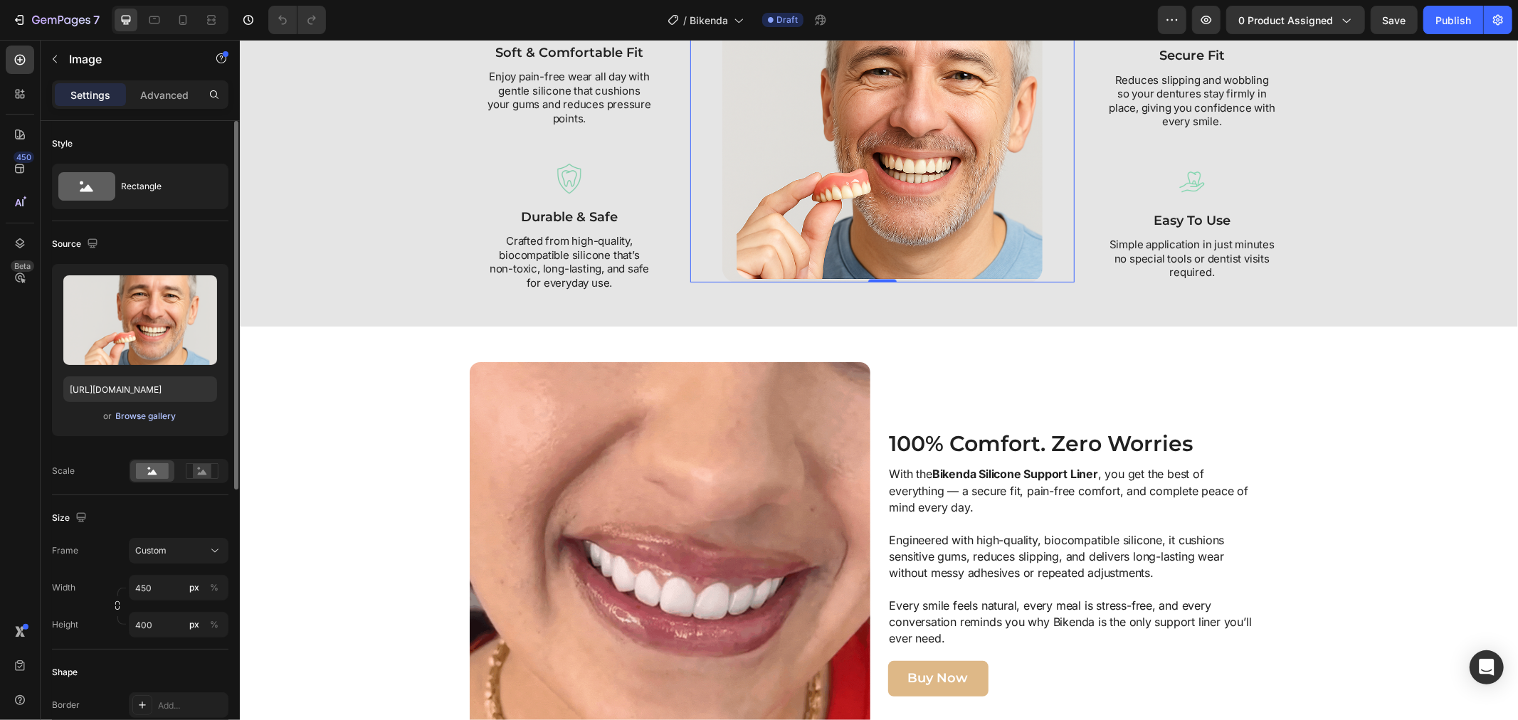
click at [148, 413] on div "Browse gallery" at bounding box center [146, 416] width 60 height 13
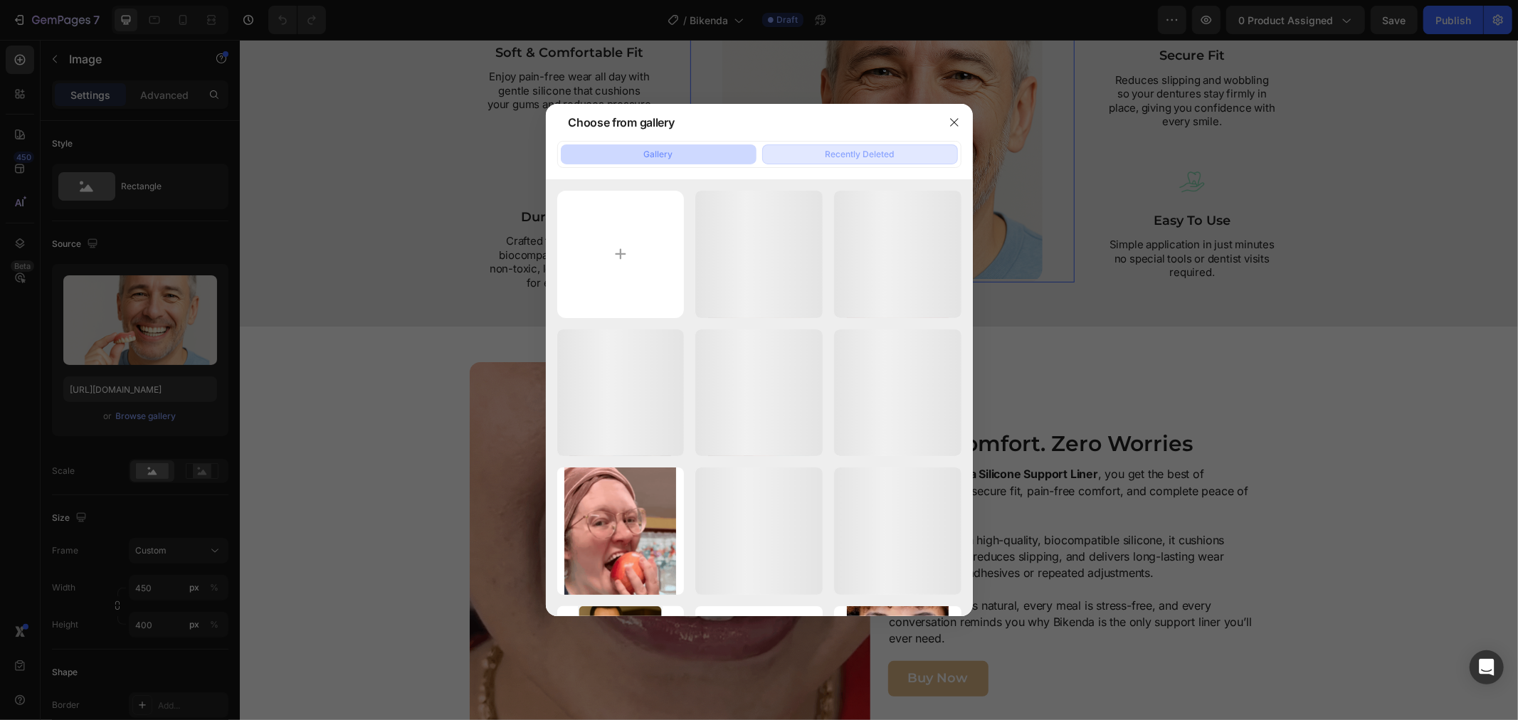
drag, startPoint x: 196, startPoint y: 290, endPoint x: 869, endPoint y: 148, distance: 688.6
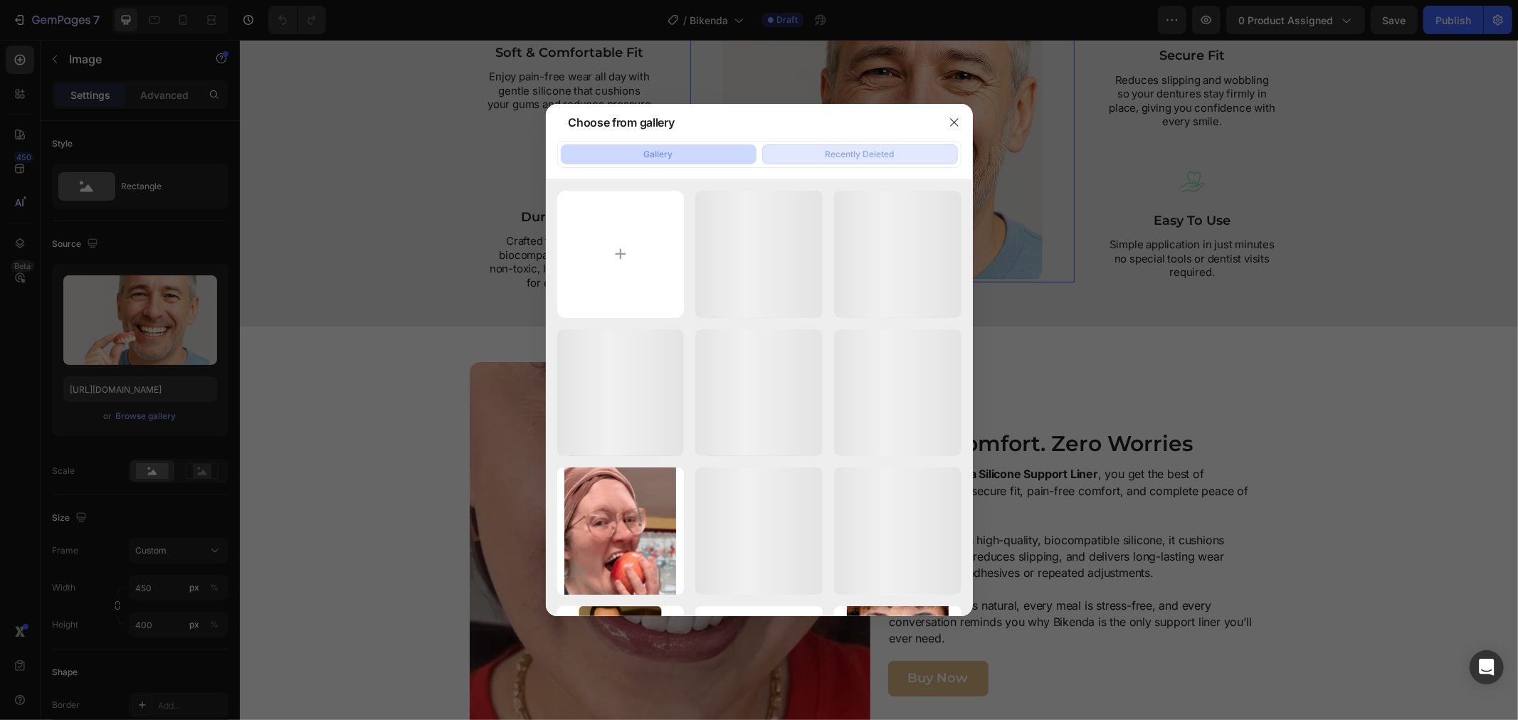
click at [200, 289] on div at bounding box center [759, 360] width 1518 height 720
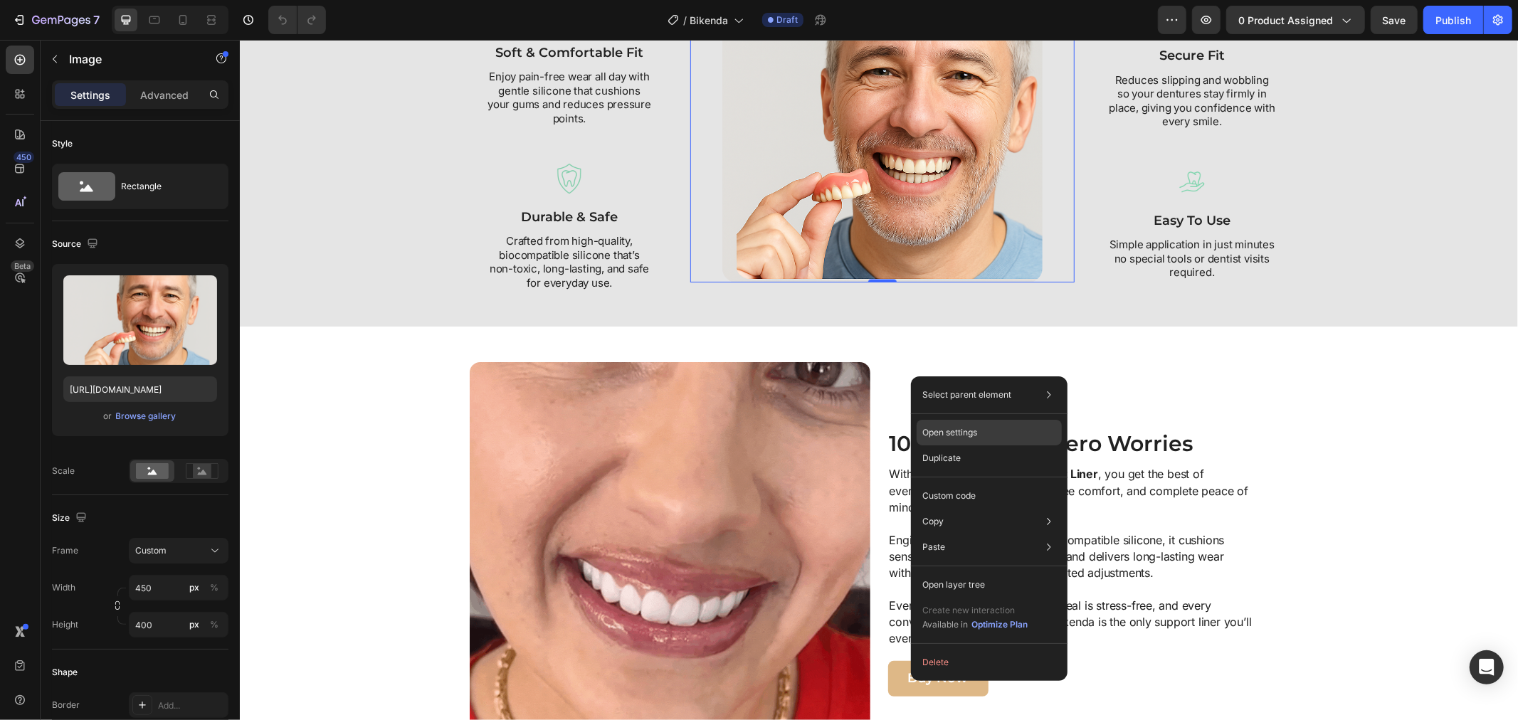
click at [942, 427] on p "Open settings" at bounding box center [949, 432] width 55 height 13
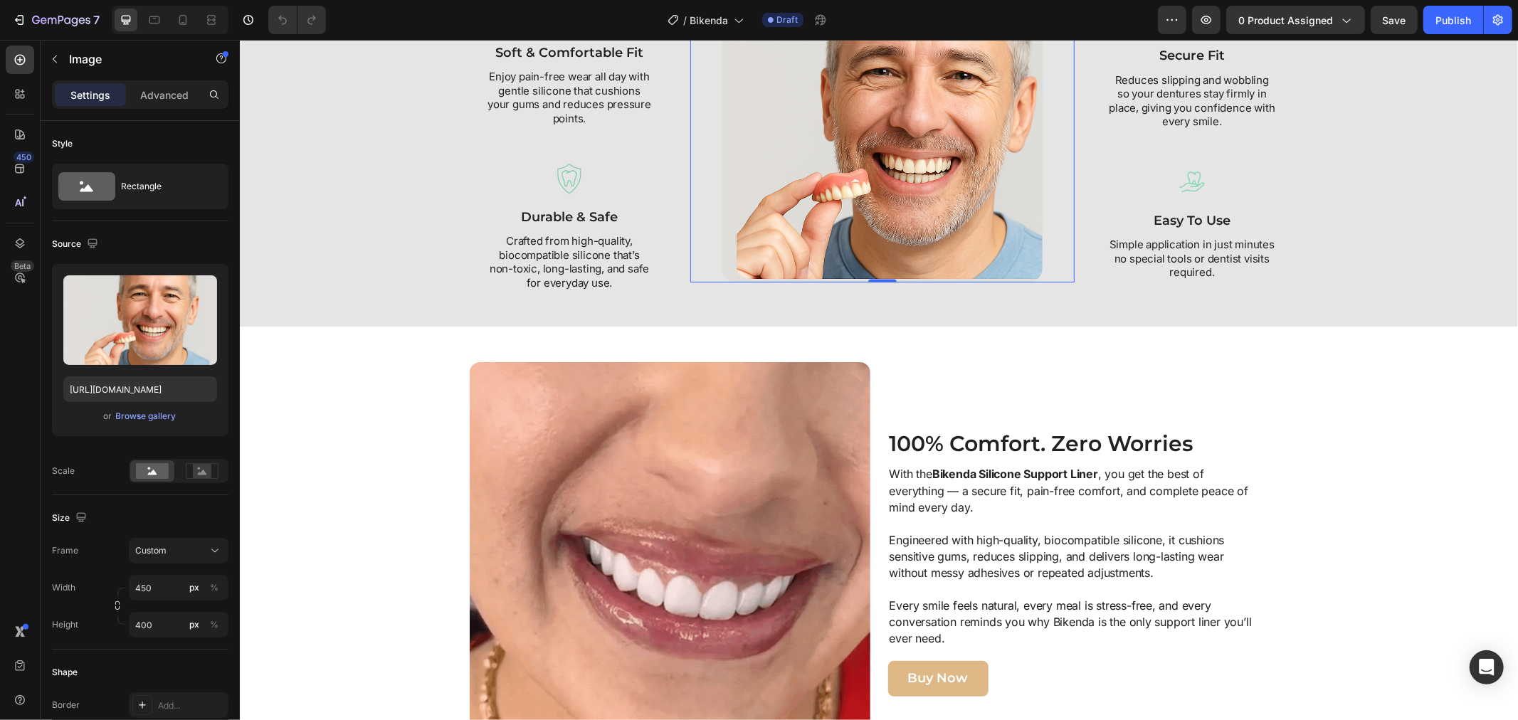
click at [770, 282] on img at bounding box center [881, 139] width 320 height 285
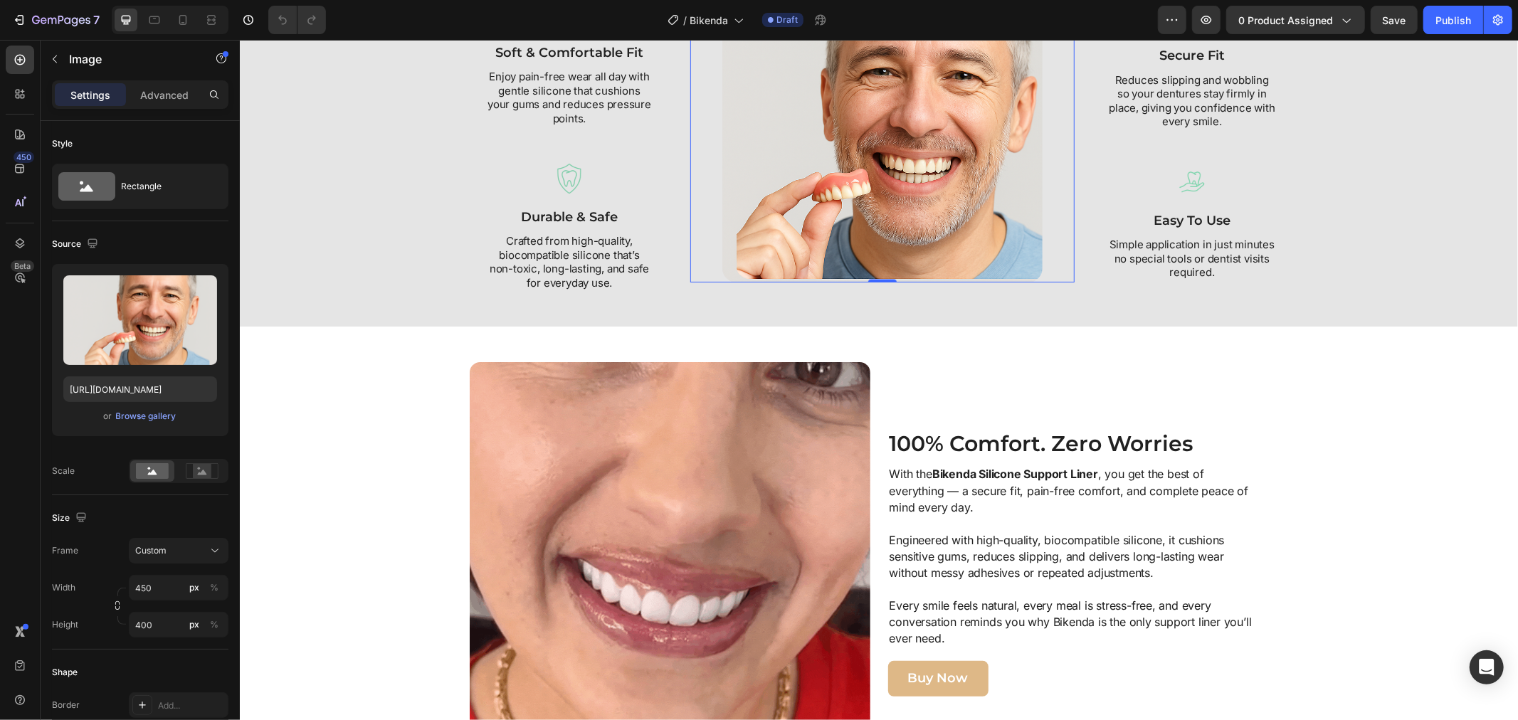
click at [774, 282] on img at bounding box center [881, 139] width 320 height 285
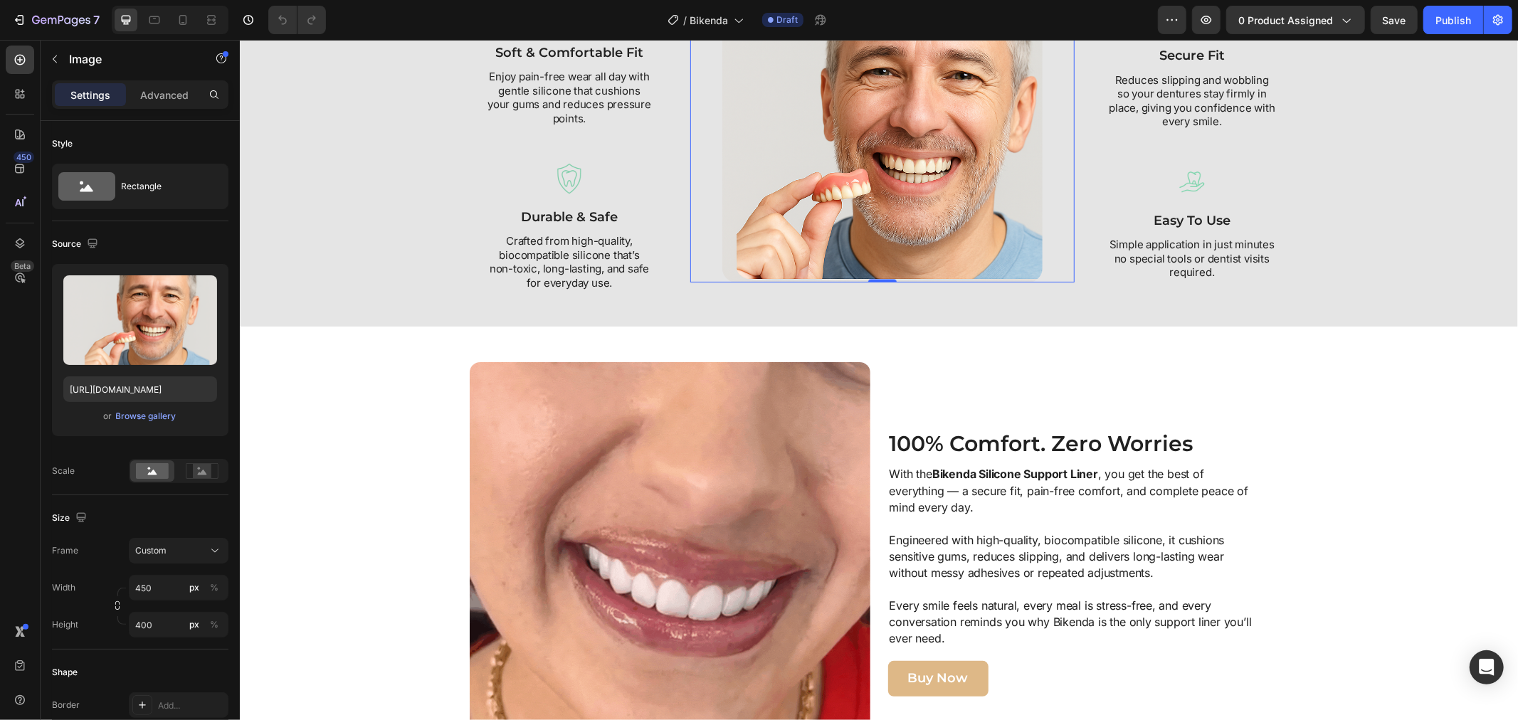
click at [774, 282] on img at bounding box center [881, 139] width 320 height 285
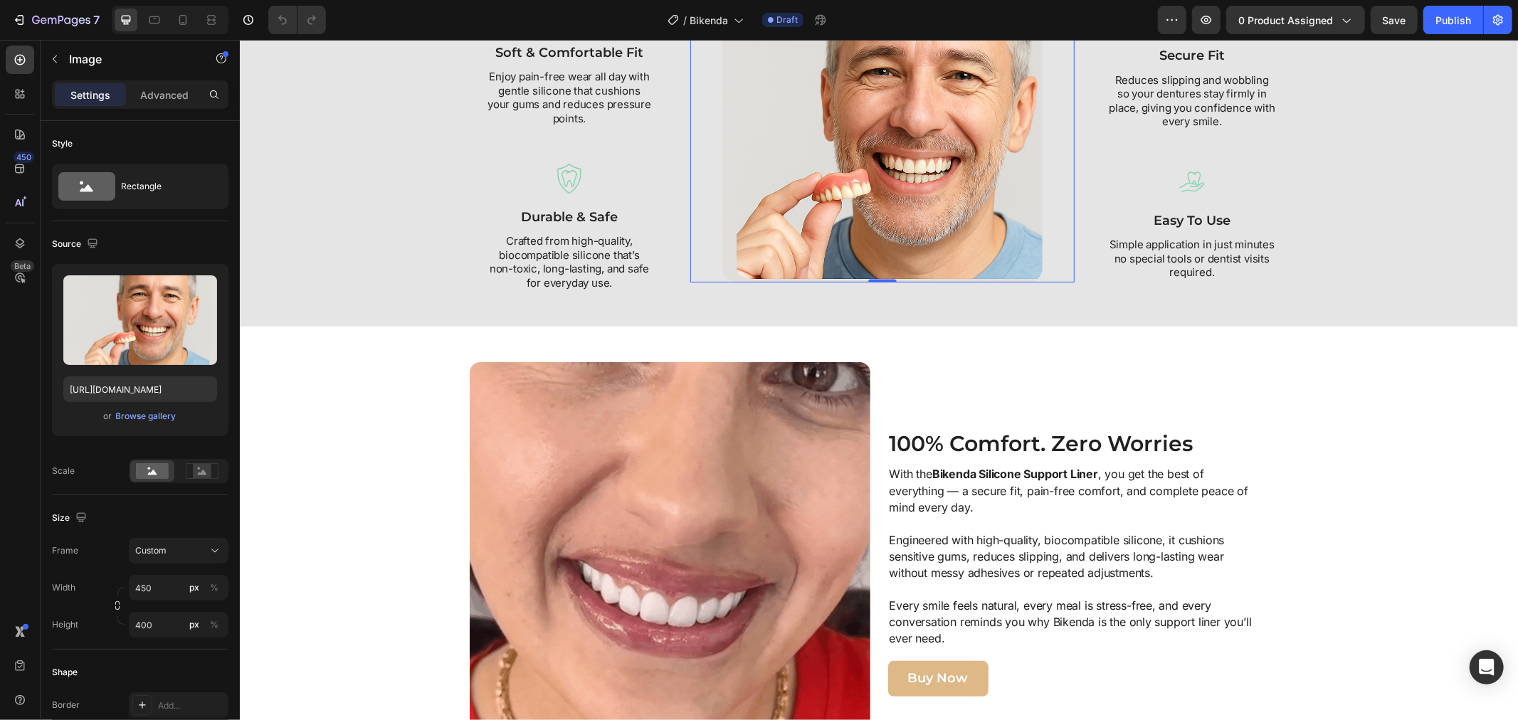
click at [774, 282] on img at bounding box center [881, 139] width 320 height 285
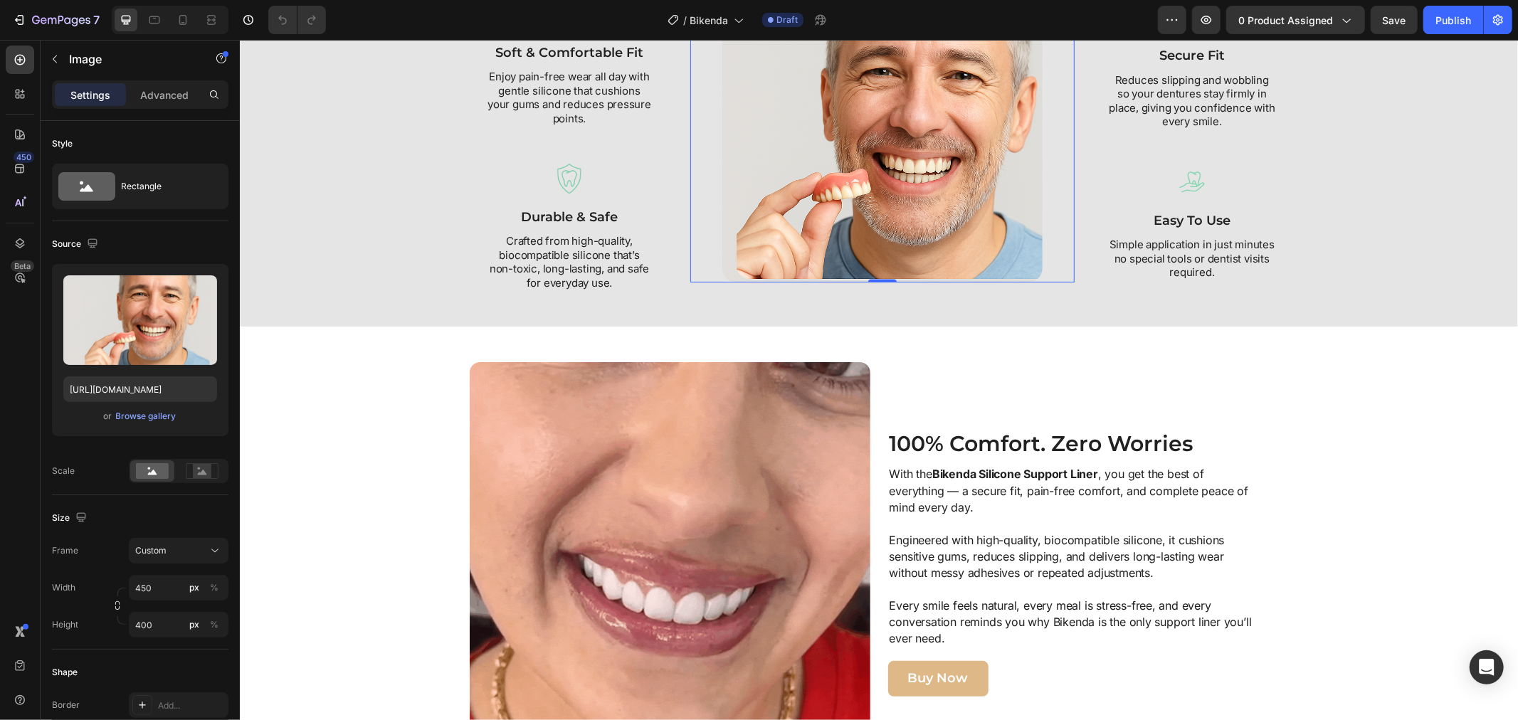
click at [763, 282] on img at bounding box center [881, 139] width 320 height 285
click at [852, 282] on img at bounding box center [881, 139] width 320 height 285
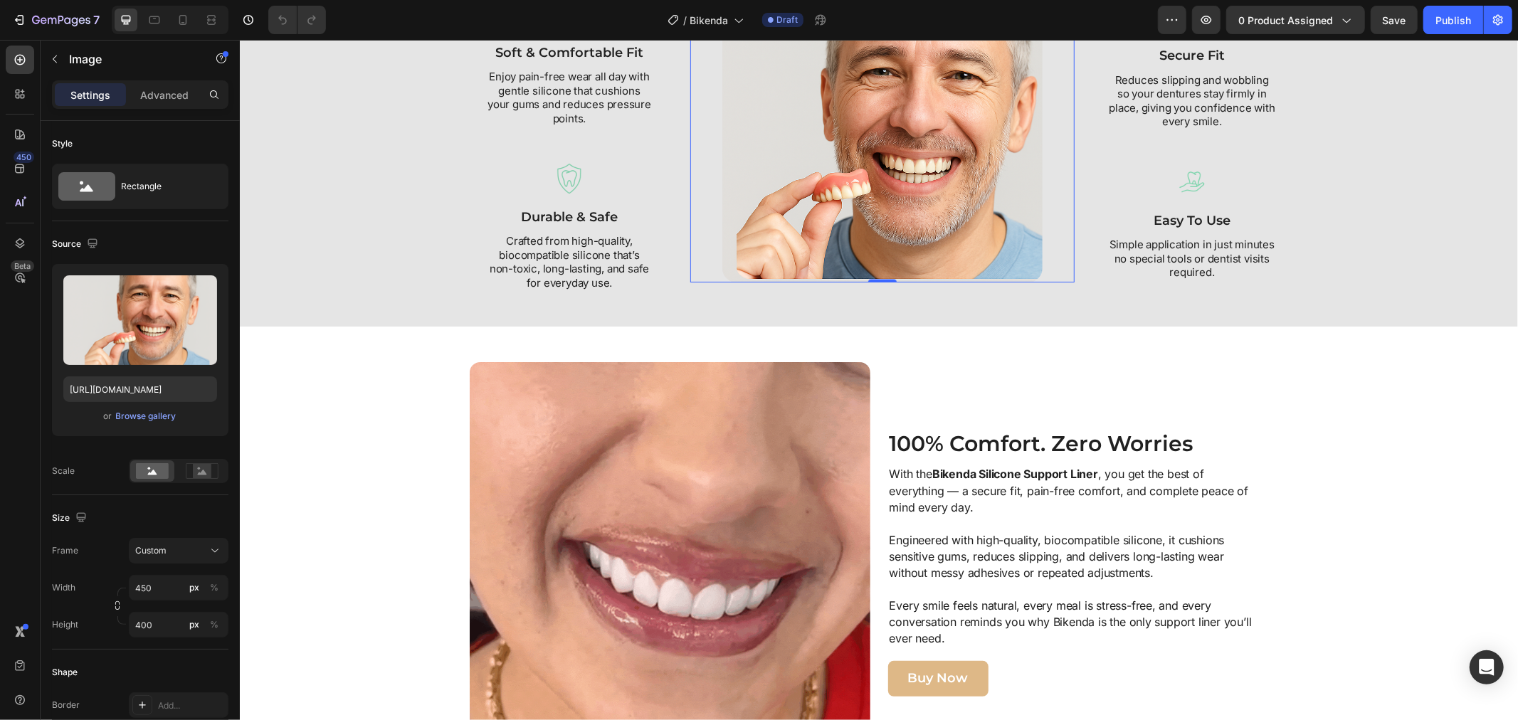
click at [799, 282] on img at bounding box center [881, 139] width 320 height 285
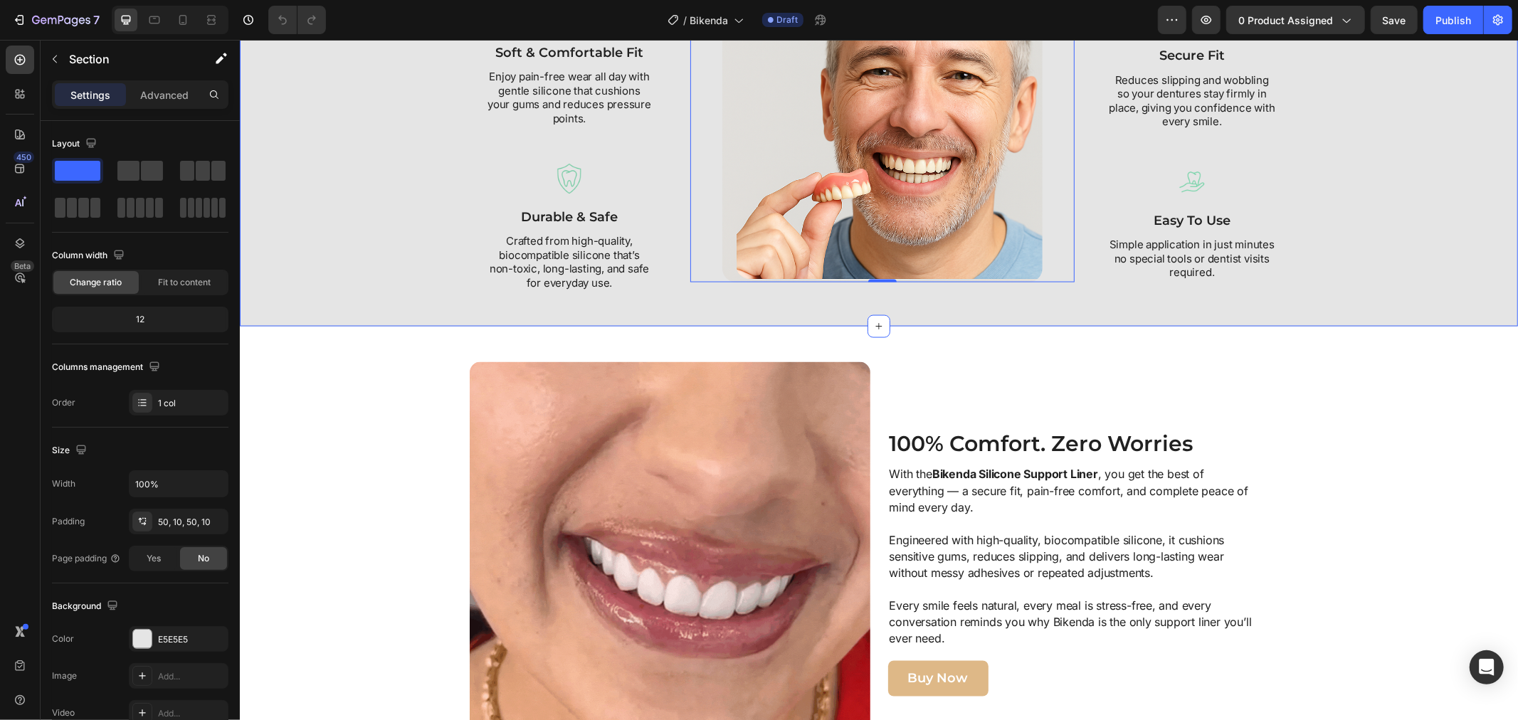
click at [1308, 291] on div "Smile With Confidence Again Heading njoy peace of mind and all-day comfort with…" at bounding box center [878, 84] width 1264 height 413
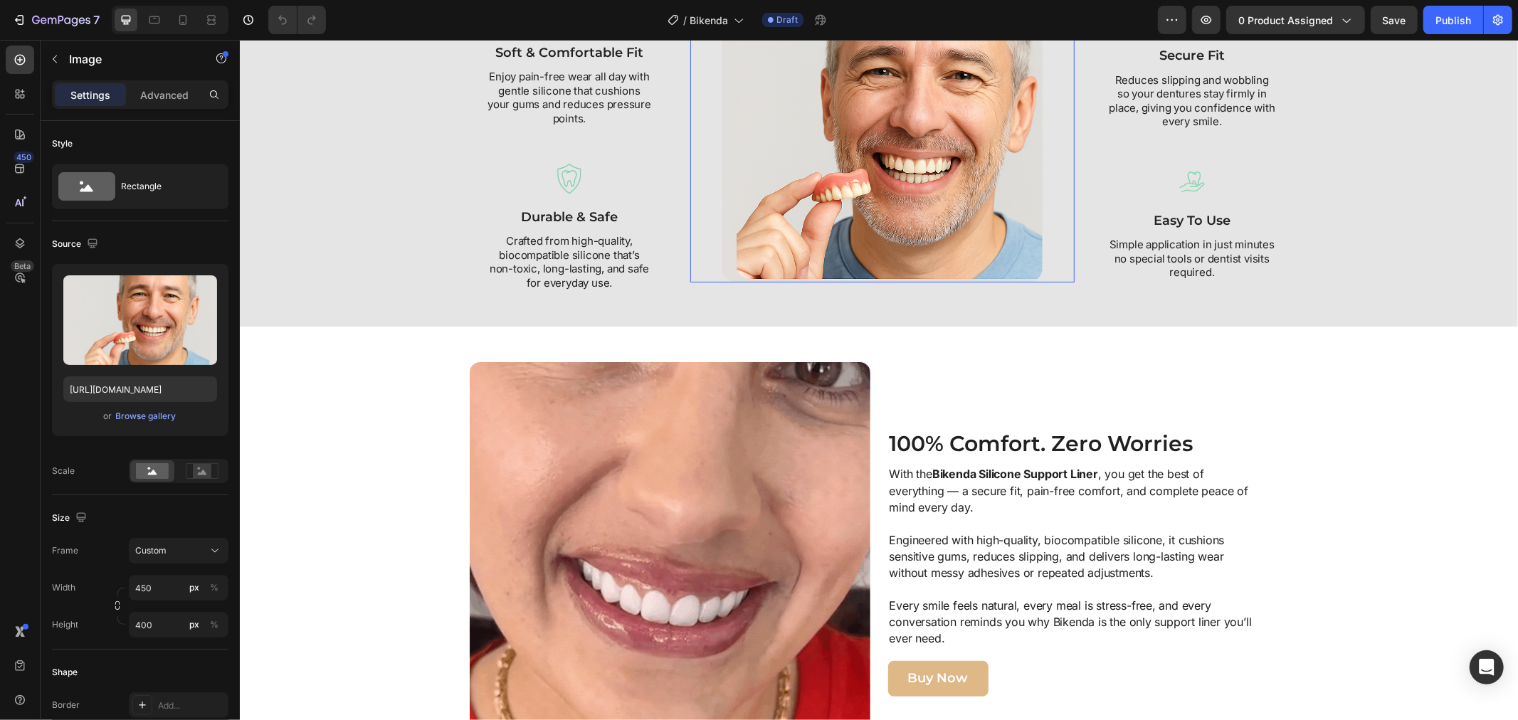
click at [842, 282] on img at bounding box center [881, 139] width 320 height 285
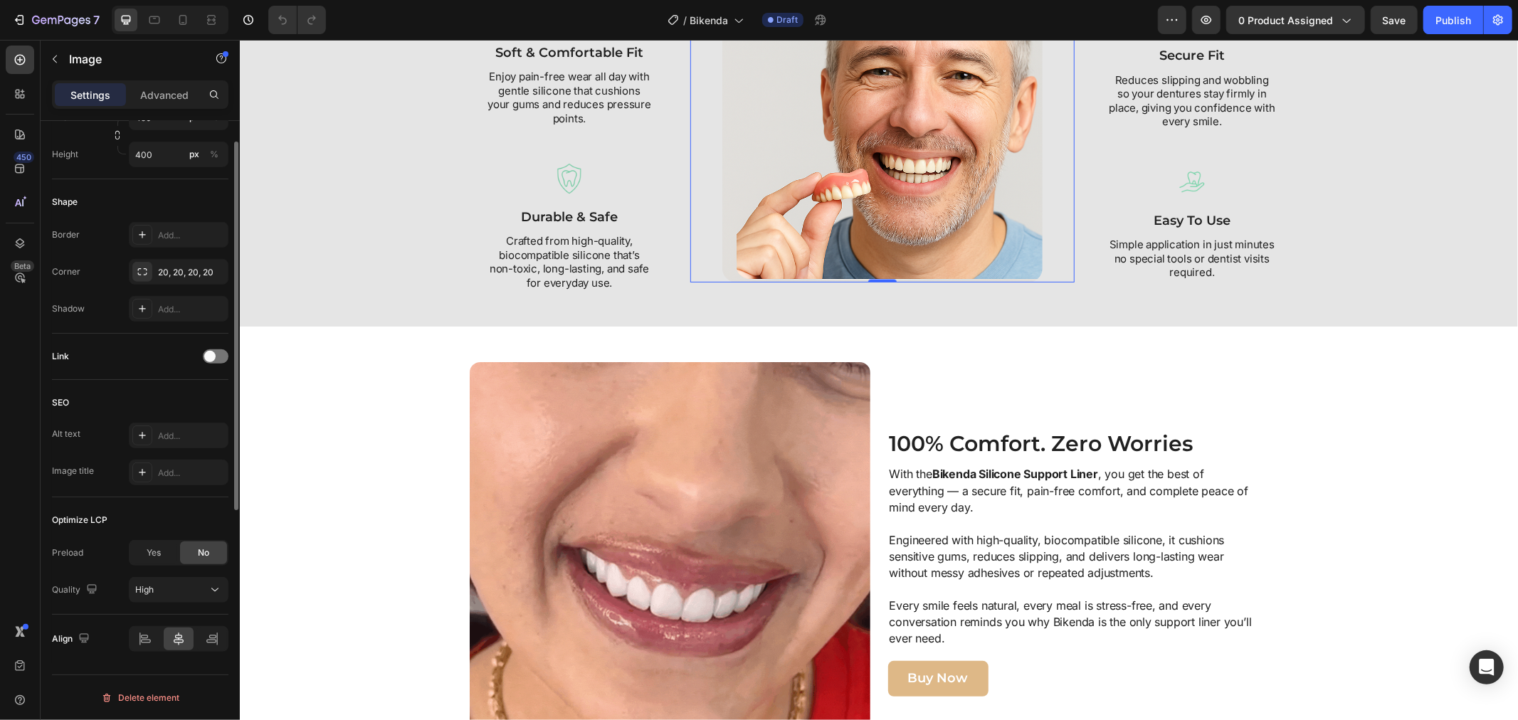
scroll to position [233, 0]
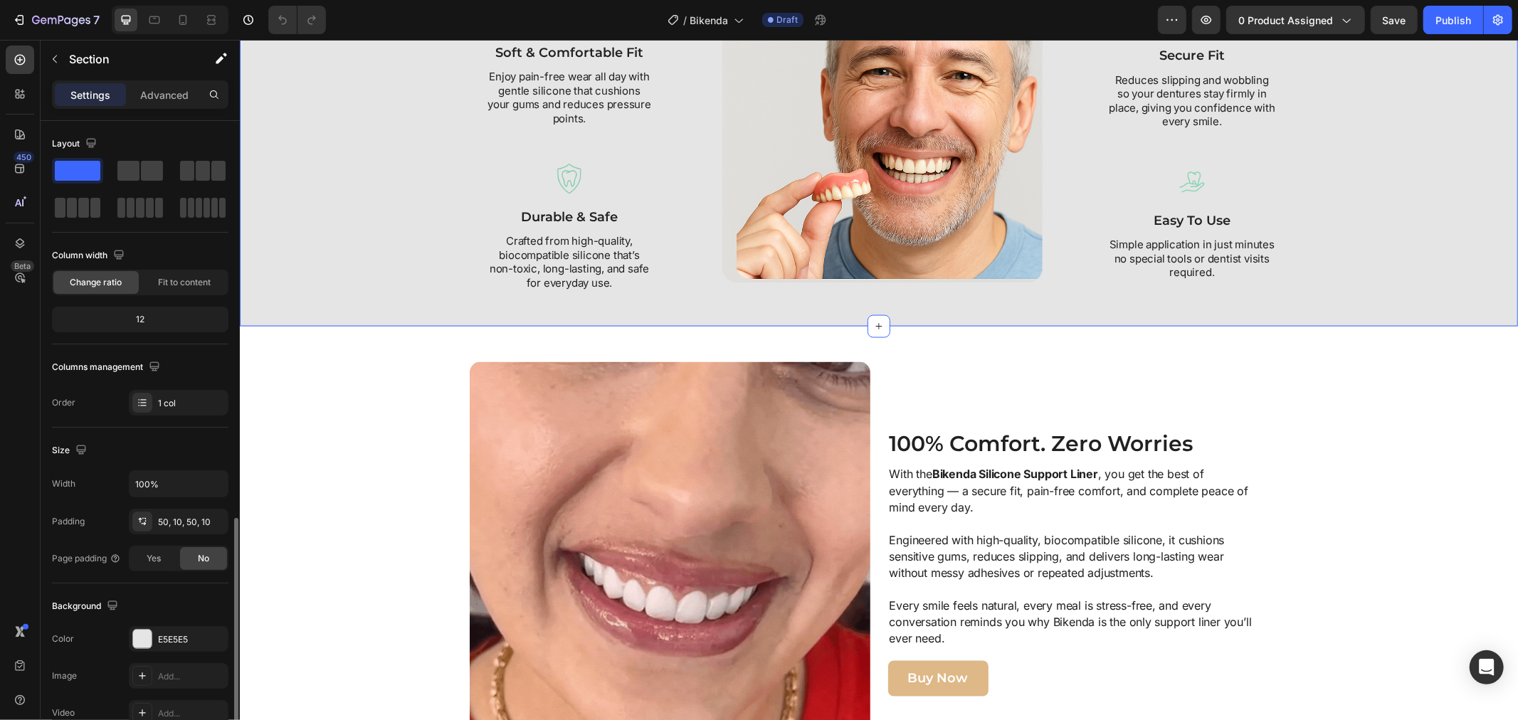
drag, startPoint x: 337, startPoint y: 400, endPoint x: 309, endPoint y: 286, distance: 117.2
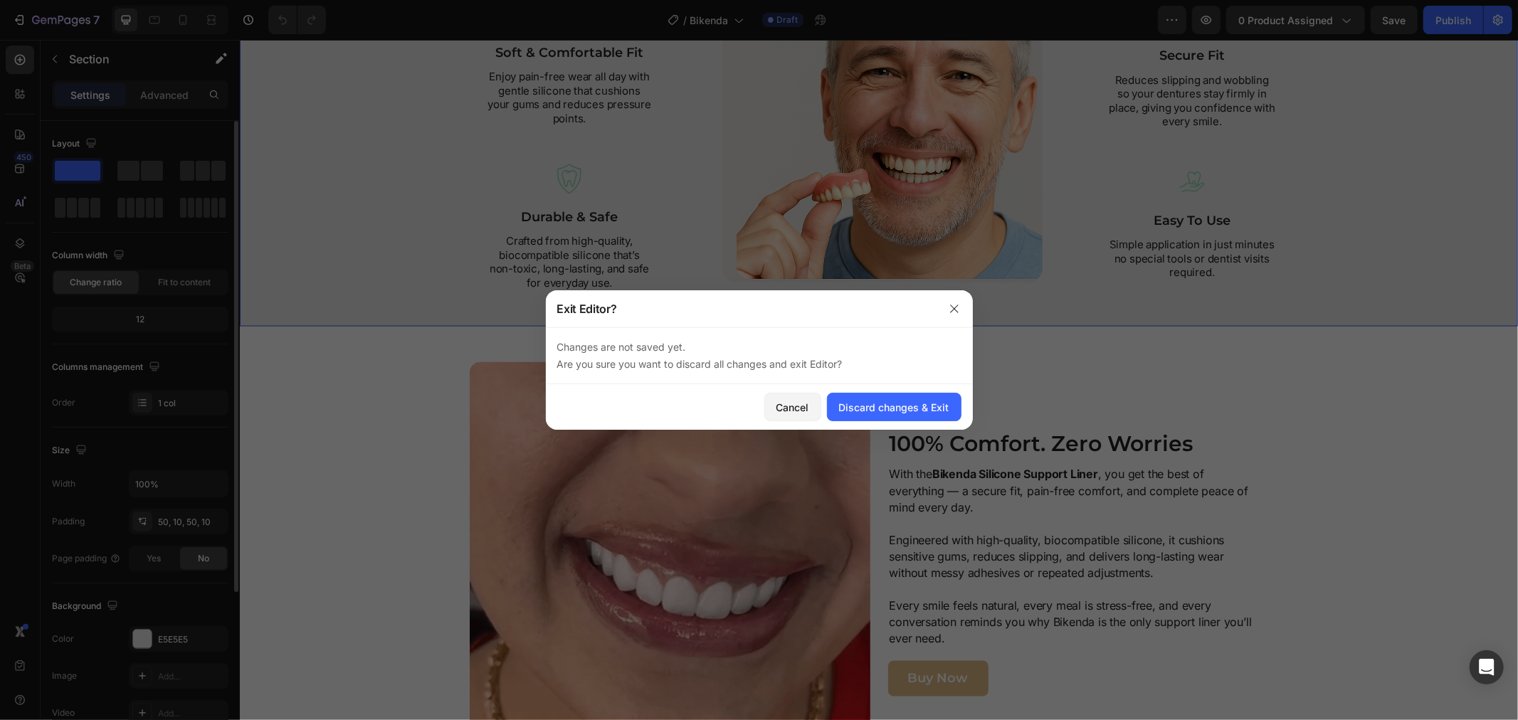
scroll to position [0, 0]
drag, startPoint x: 795, startPoint y: 401, endPoint x: 445, endPoint y: 349, distance: 353.8
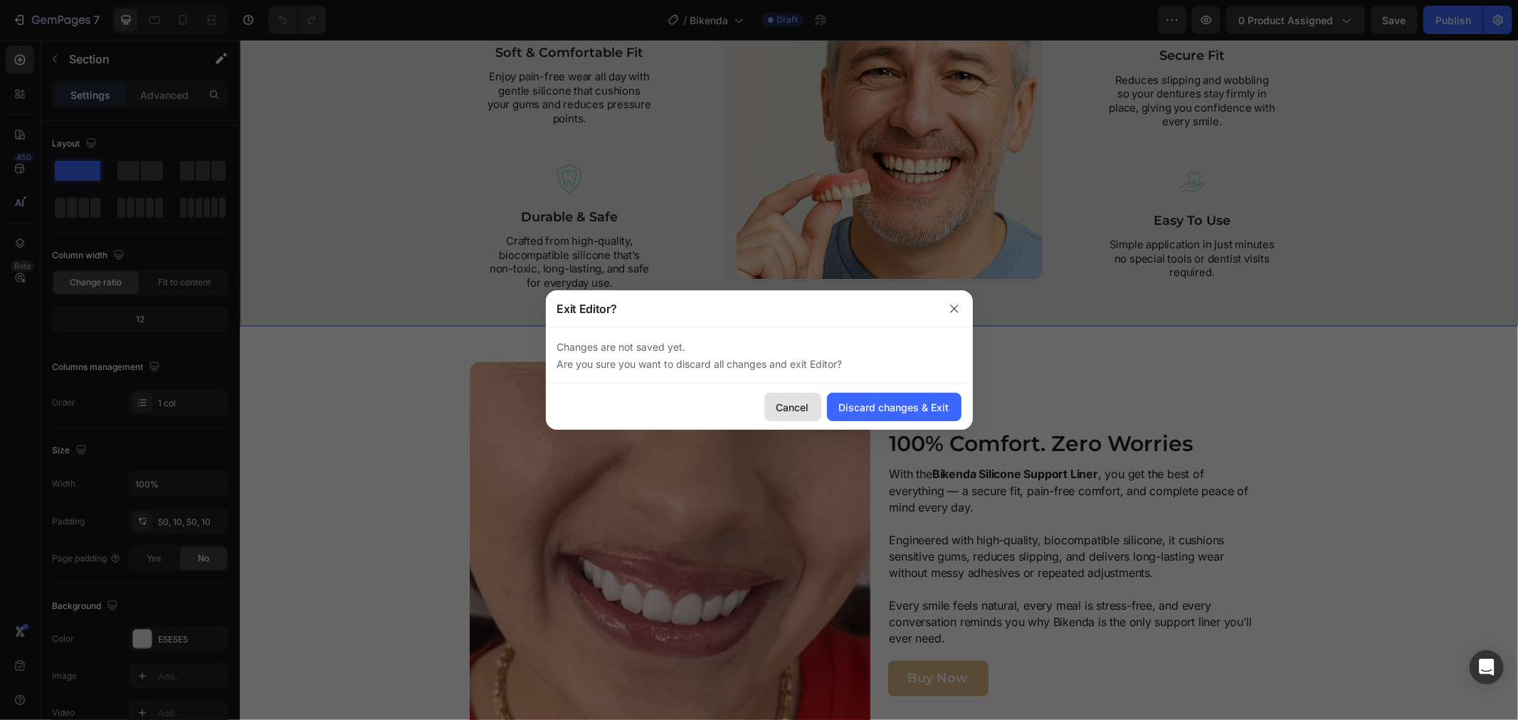
click at [795, 401] on div "Cancel" at bounding box center [792, 407] width 33 height 15
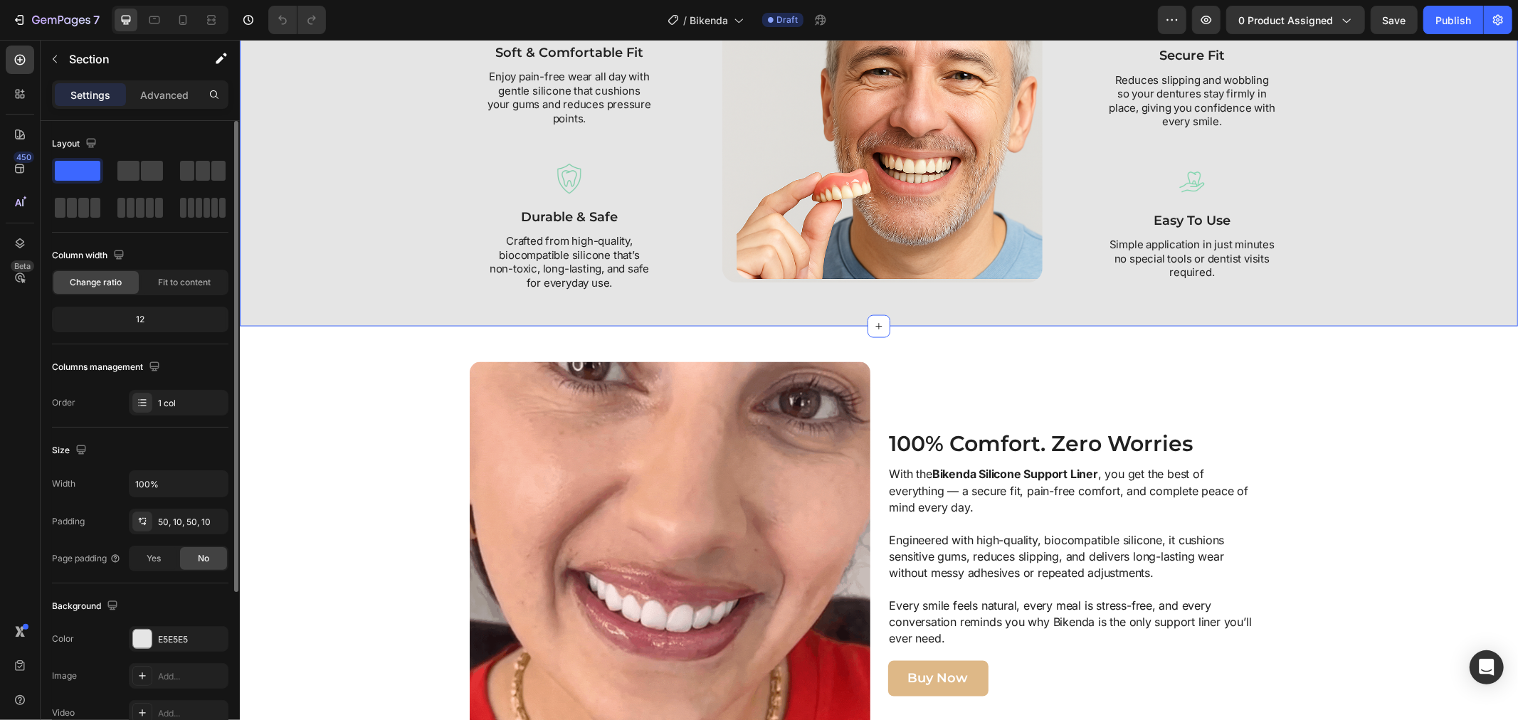
scroll to position [158, 0]
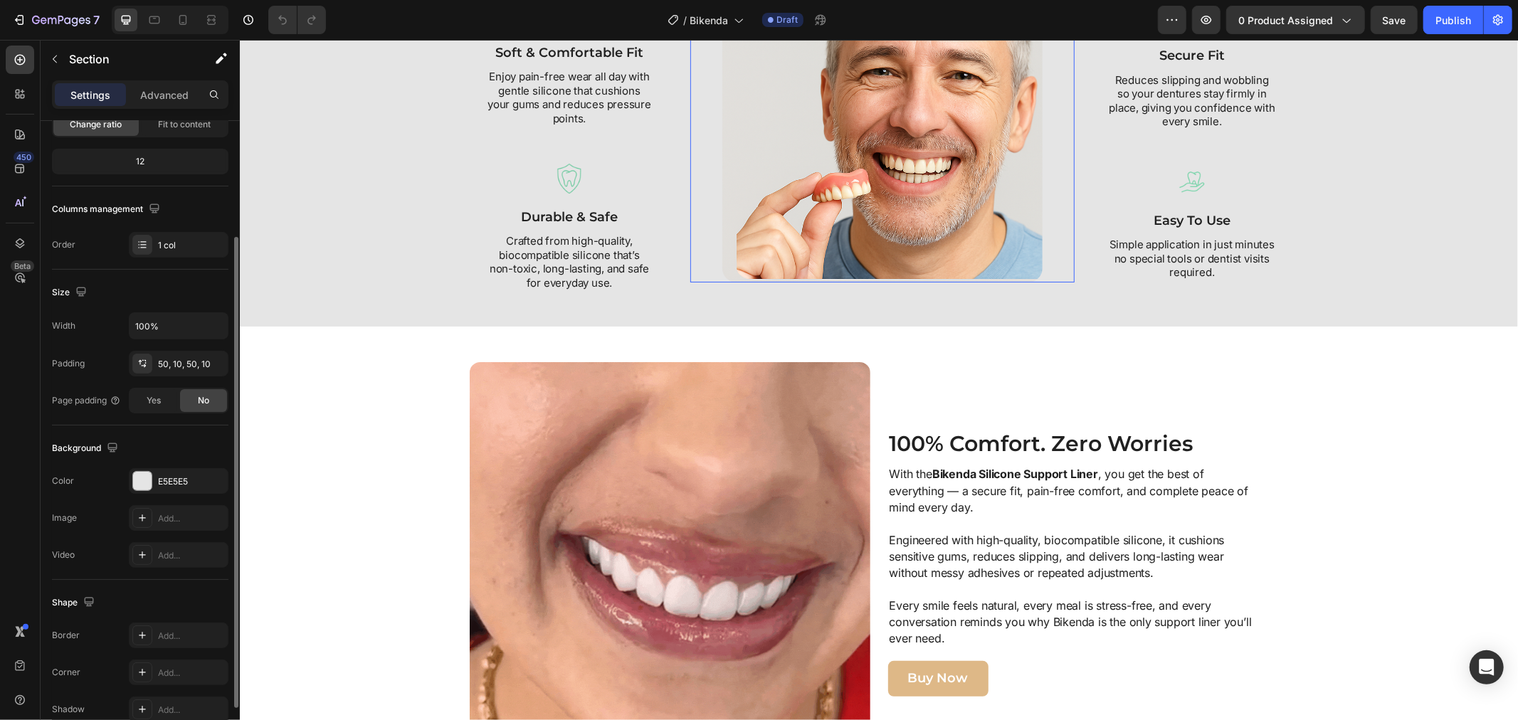
click at [867, 282] on img at bounding box center [881, 139] width 320 height 285
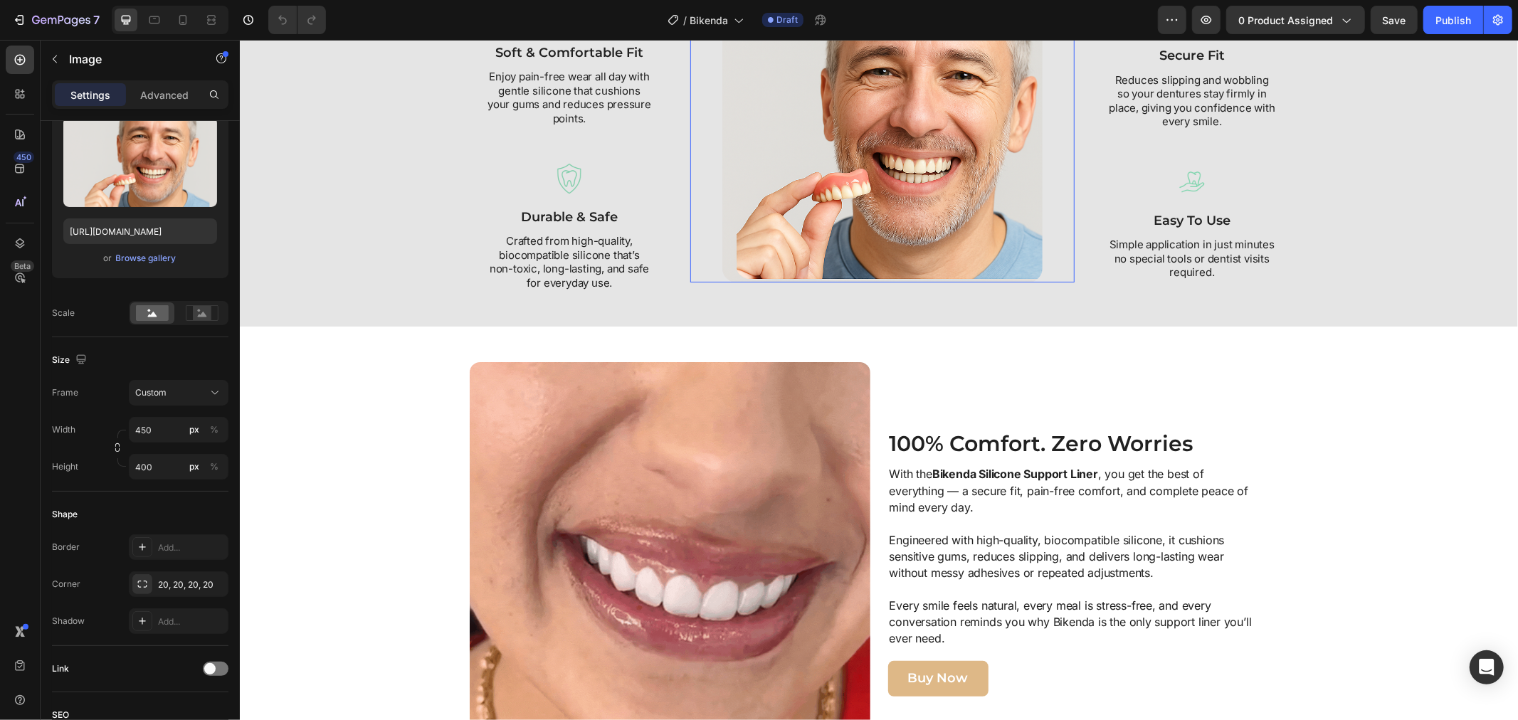
scroll to position [0, 0]
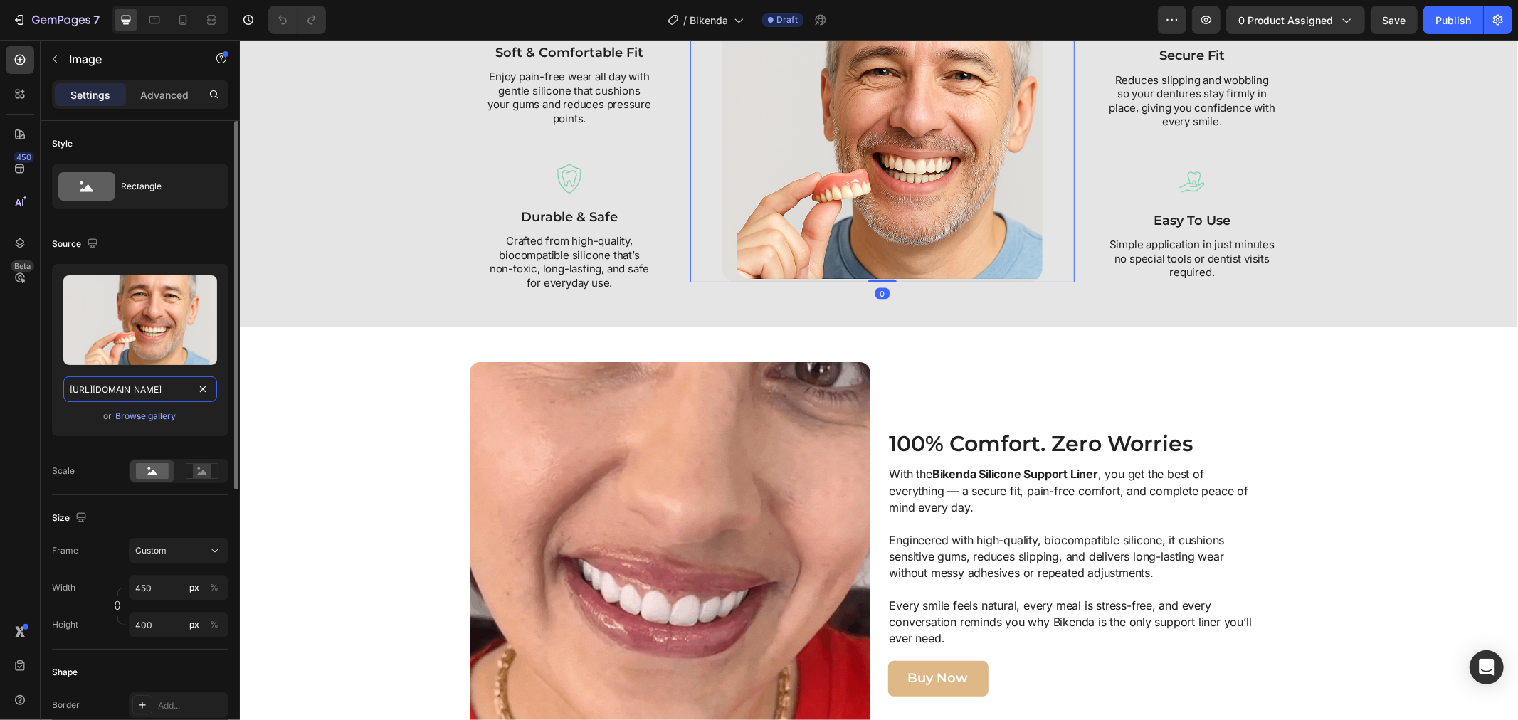
click at [186, 383] on input "[URL][DOMAIN_NAME]" at bounding box center [140, 389] width 154 height 26
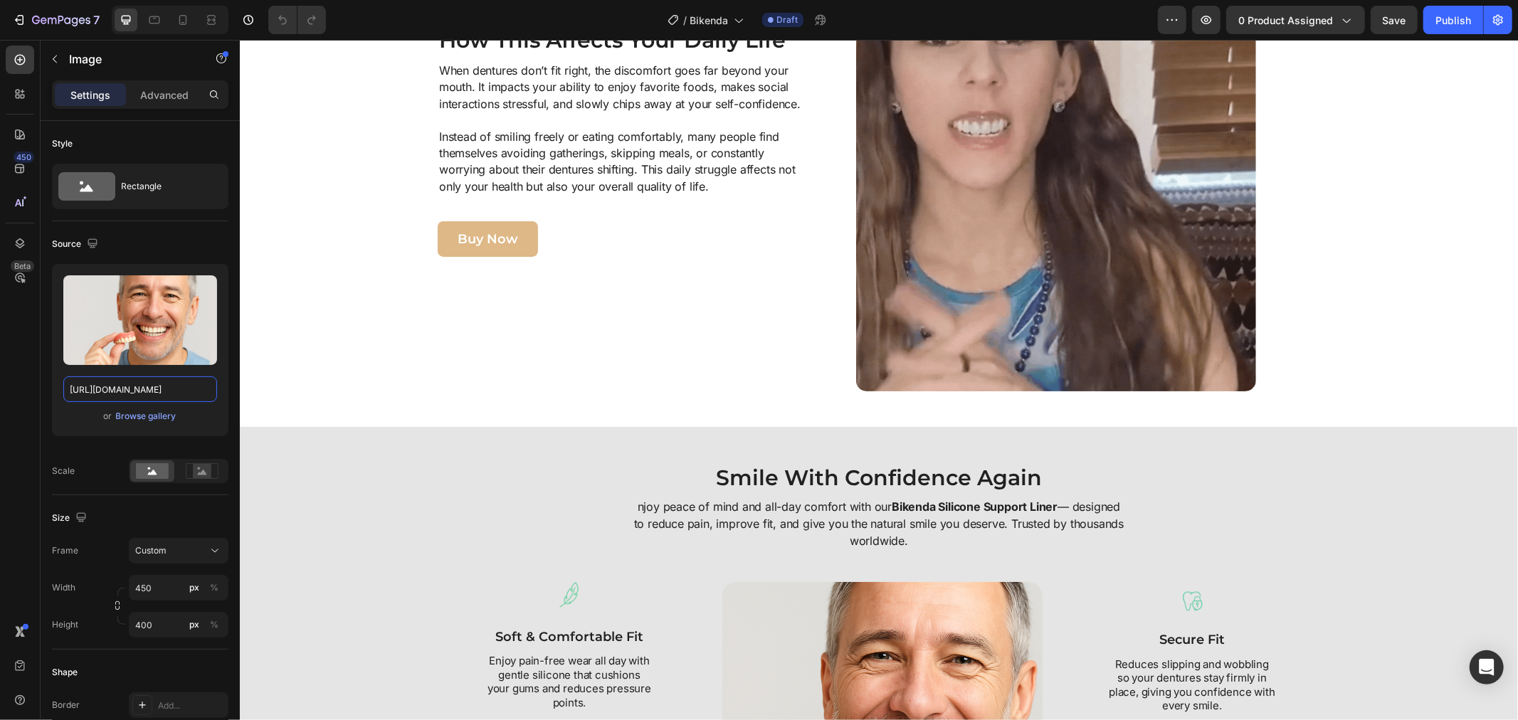
scroll to position [1739, 0]
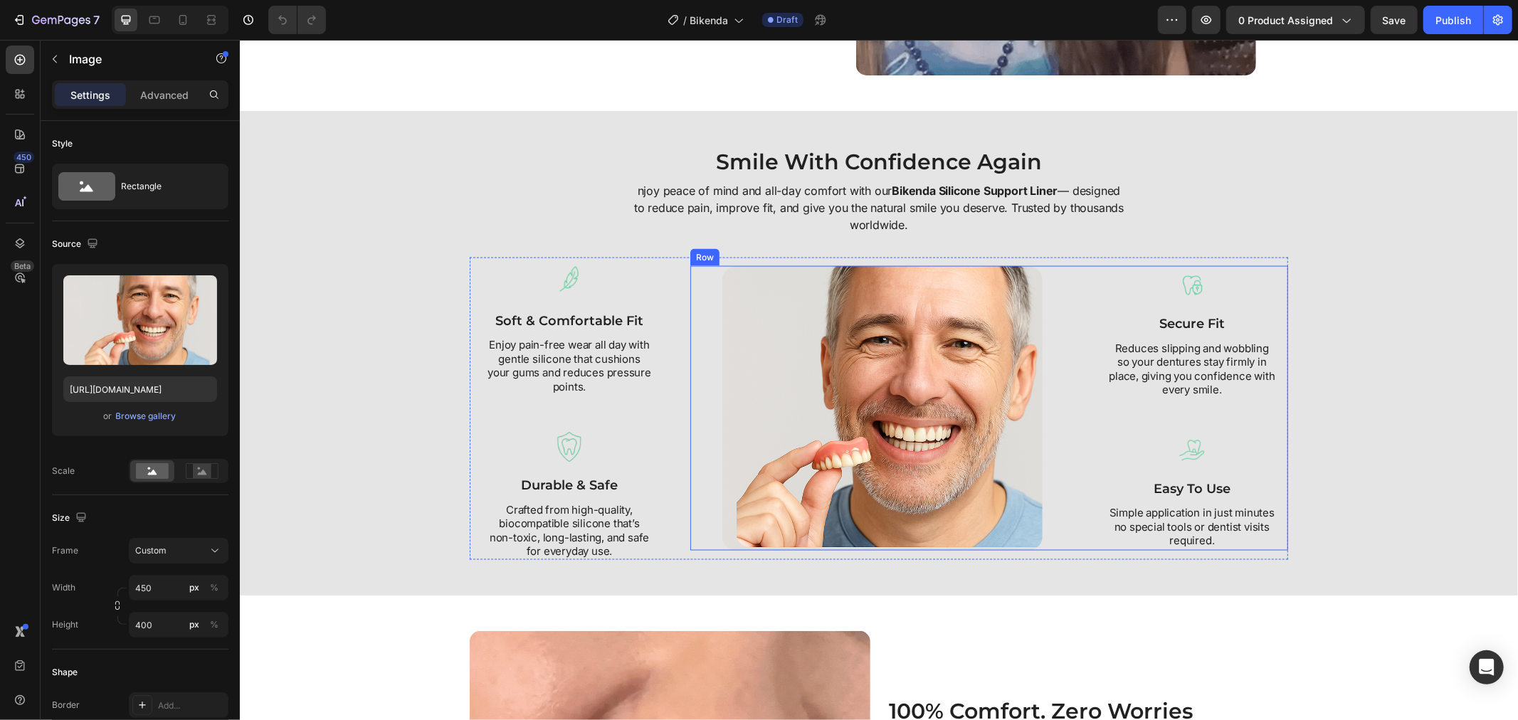
click at [1170, 508] on p "Simple application in just minutes no special tools or dentist visits required." at bounding box center [1191, 526] width 174 height 42
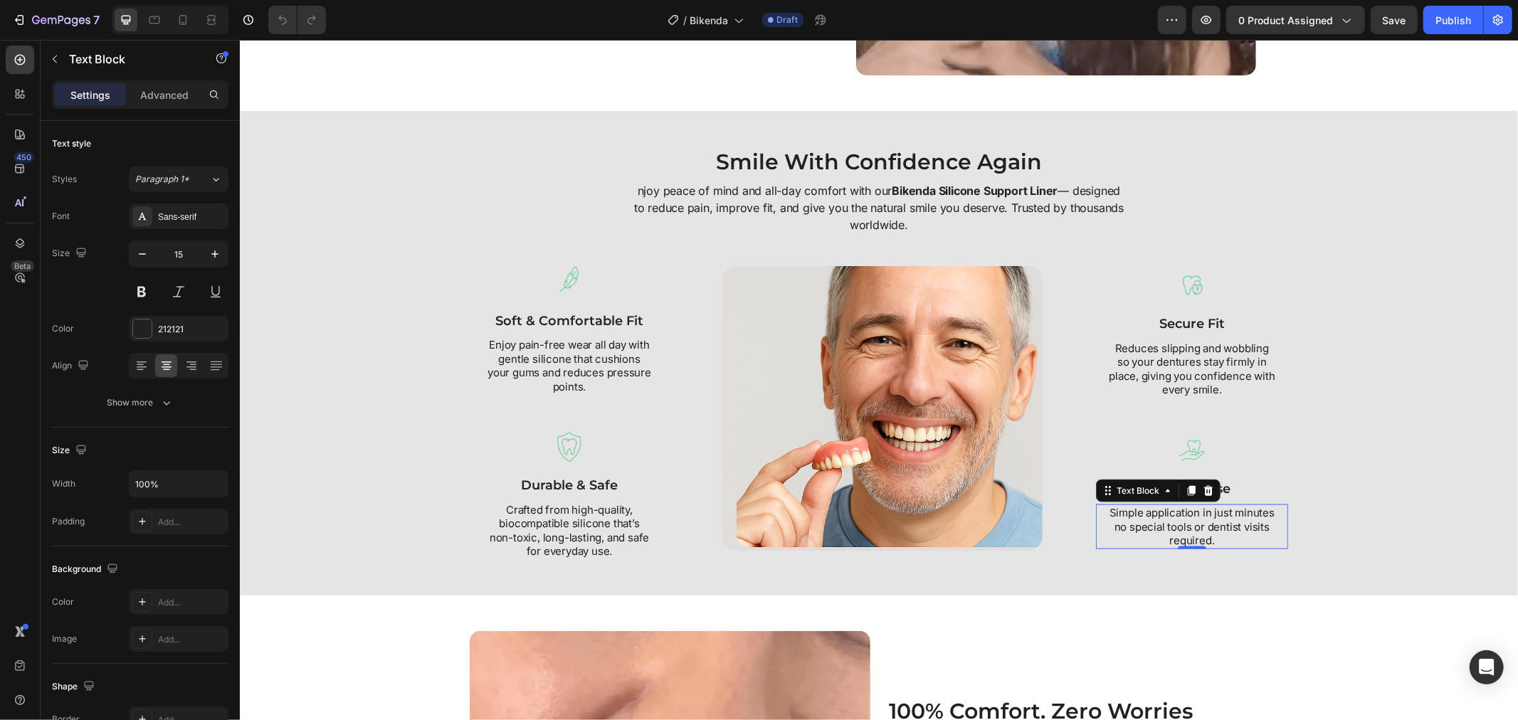
click at [1170, 508] on p "Simple application in just minutes no special tools or dentist visits required." at bounding box center [1191, 526] width 174 height 42
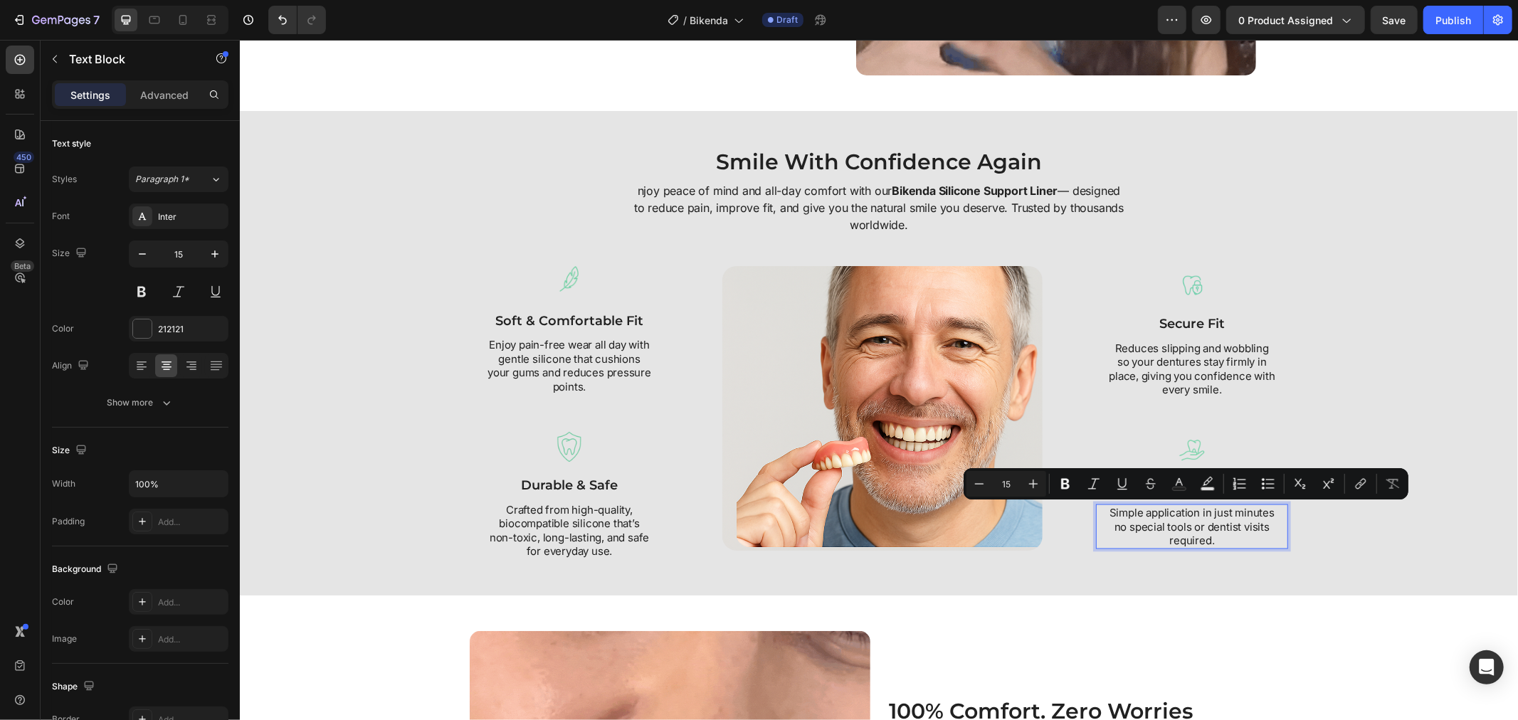
scroll to position [1727, 0]
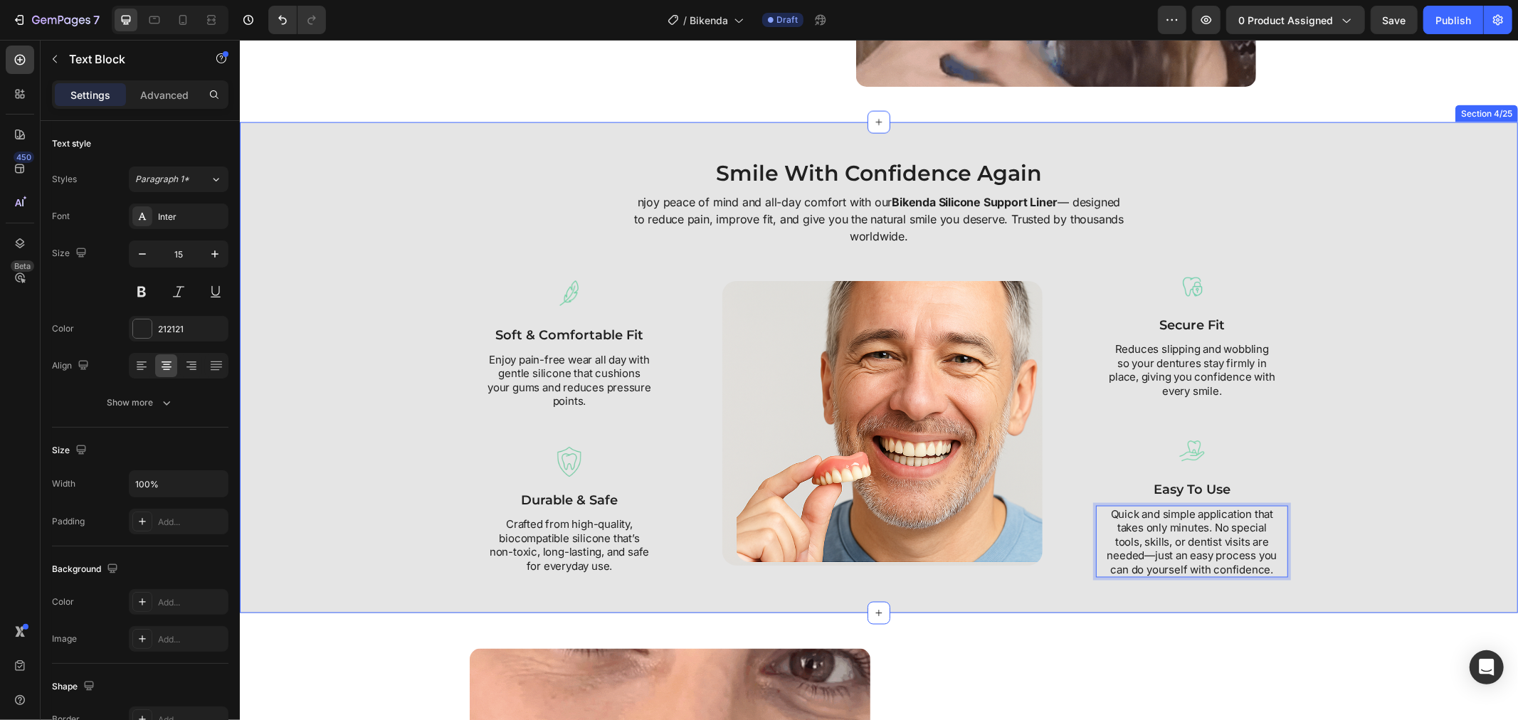
click at [1313, 484] on div "Smile With Confidence Again Heading njoy peace of mind and all-day comfort with…" at bounding box center [878, 367] width 1264 height 420
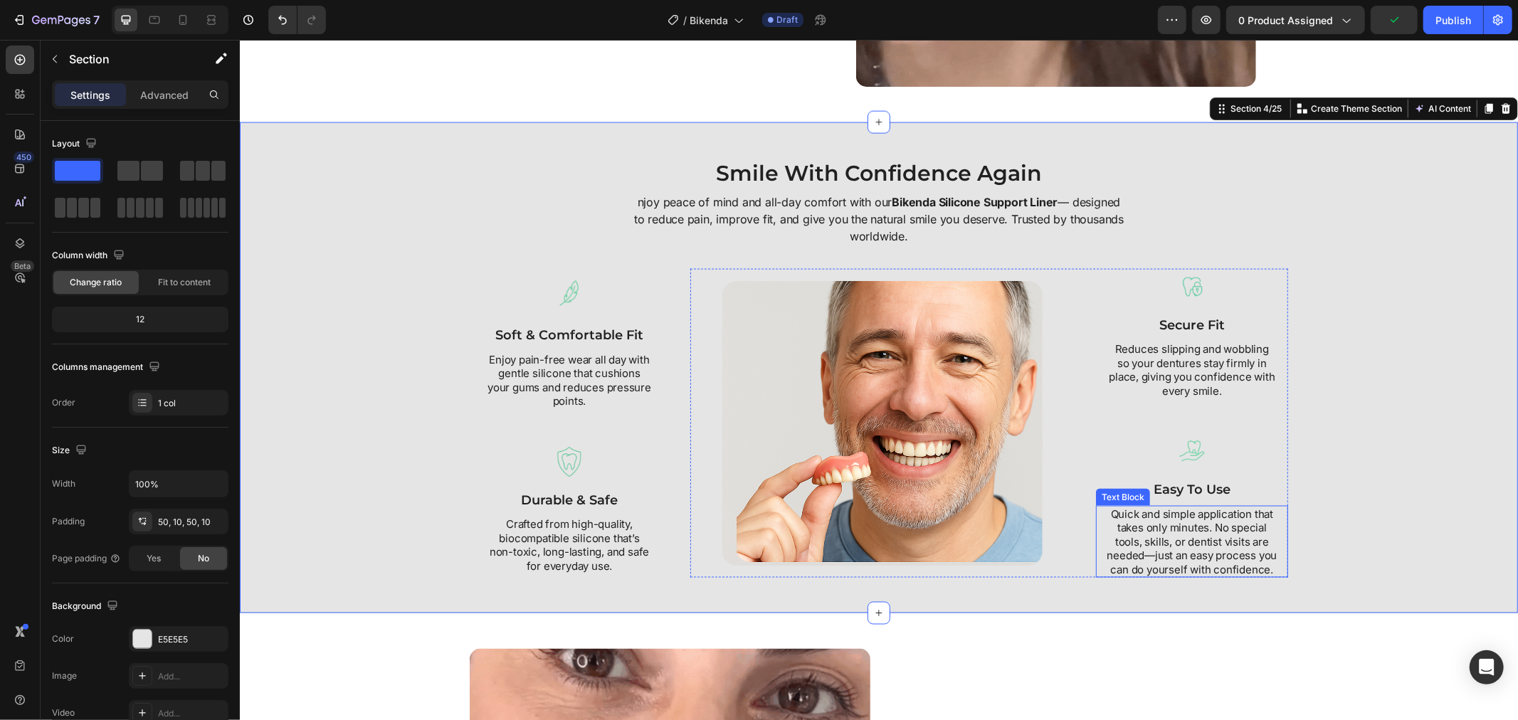
click at [1150, 550] on p "Quick and simple application that takes only minutes. No special tools, skills,…" at bounding box center [1191, 542] width 174 height 70
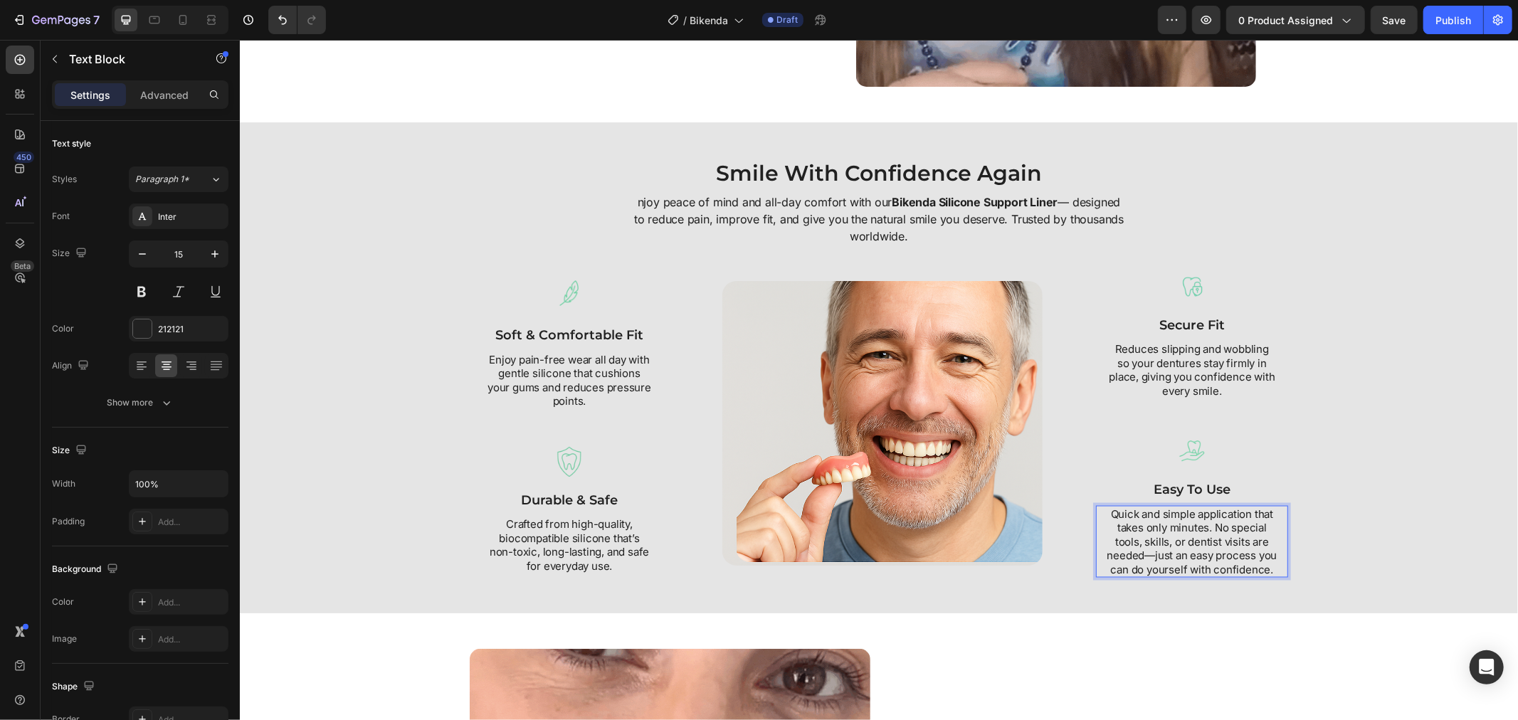
click at [1147, 554] on p "Quick and simple application that takes only minutes. No special tools, skills,…" at bounding box center [1191, 542] width 174 height 70
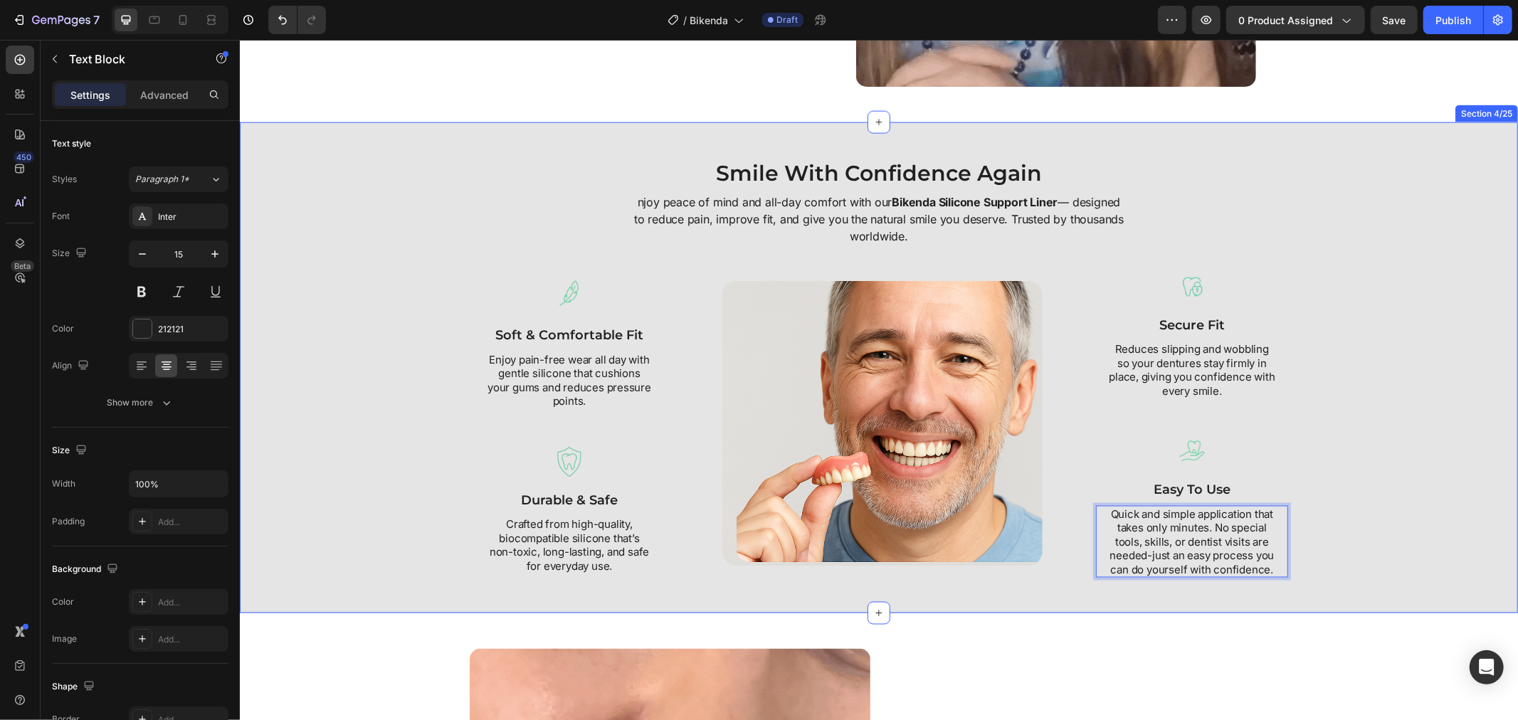
click at [1353, 537] on div "Smile With Confidence Again Heading njoy peace of mind and all-day comfort with…" at bounding box center [878, 367] width 1264 height 420
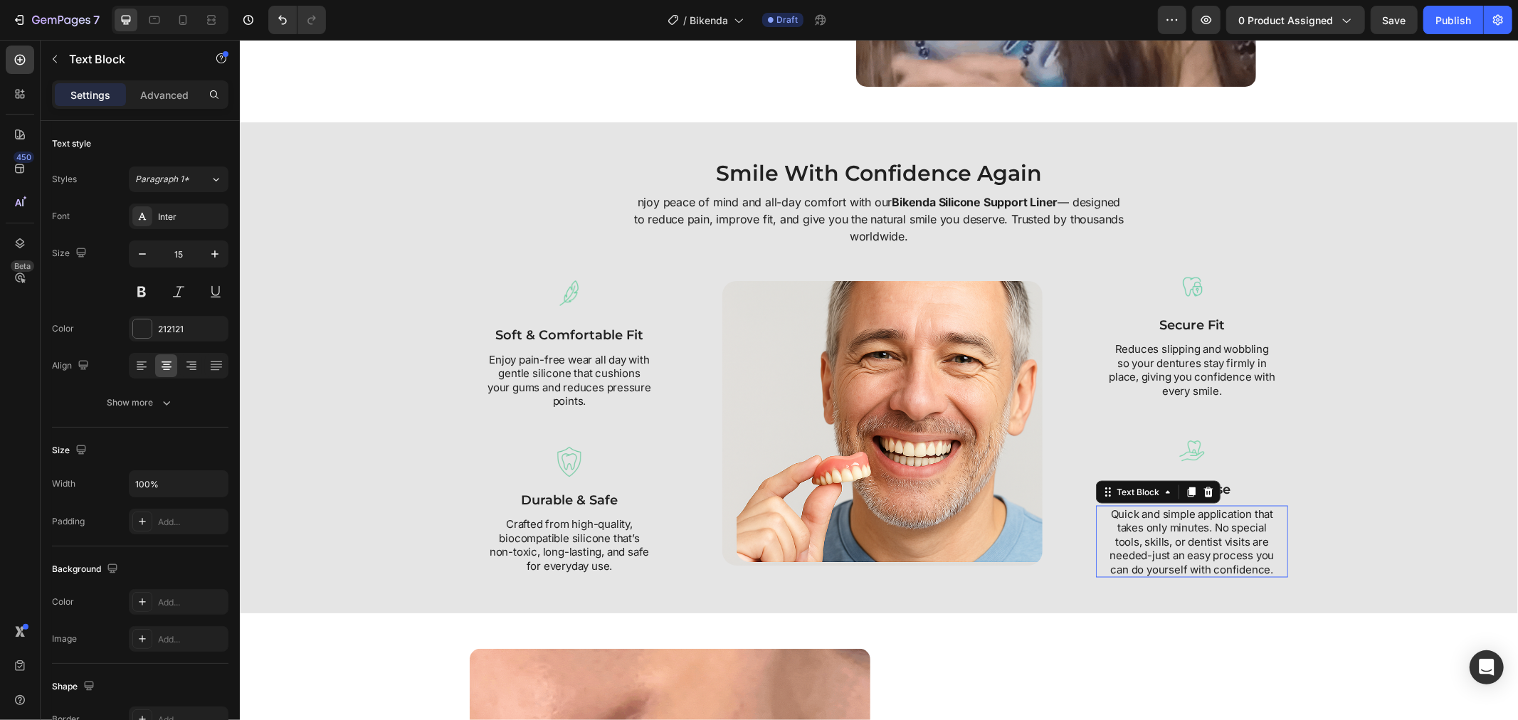
click at [1143, 558] on p "Quick and simple application that takes only minutes. No special tools, skills,…" at bounding box center [1191, 542] width 174 height 70
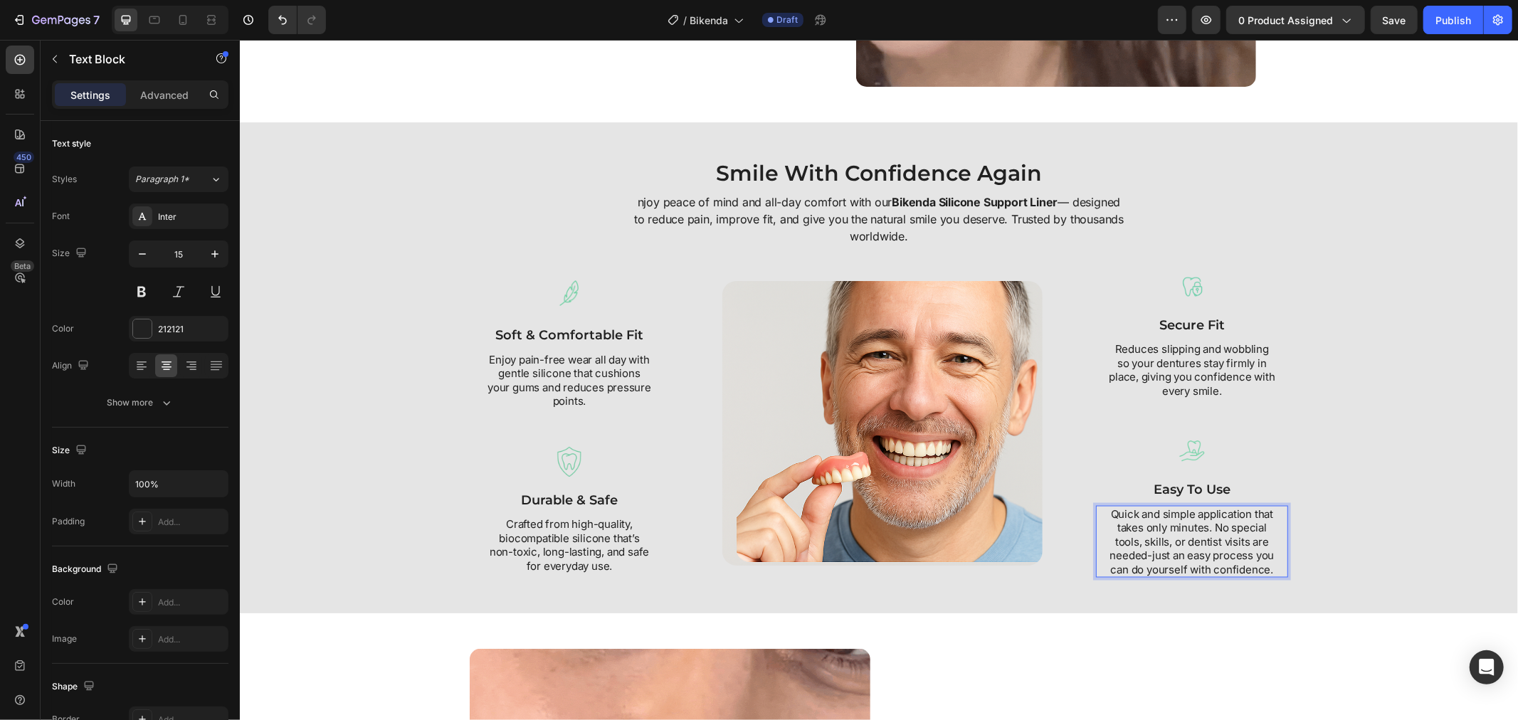
click at [1144, 556] on p "Quick and simple application that takes only minutes. No special tools, skills,…" at bounding box center [1191, 542] width 174 height 70
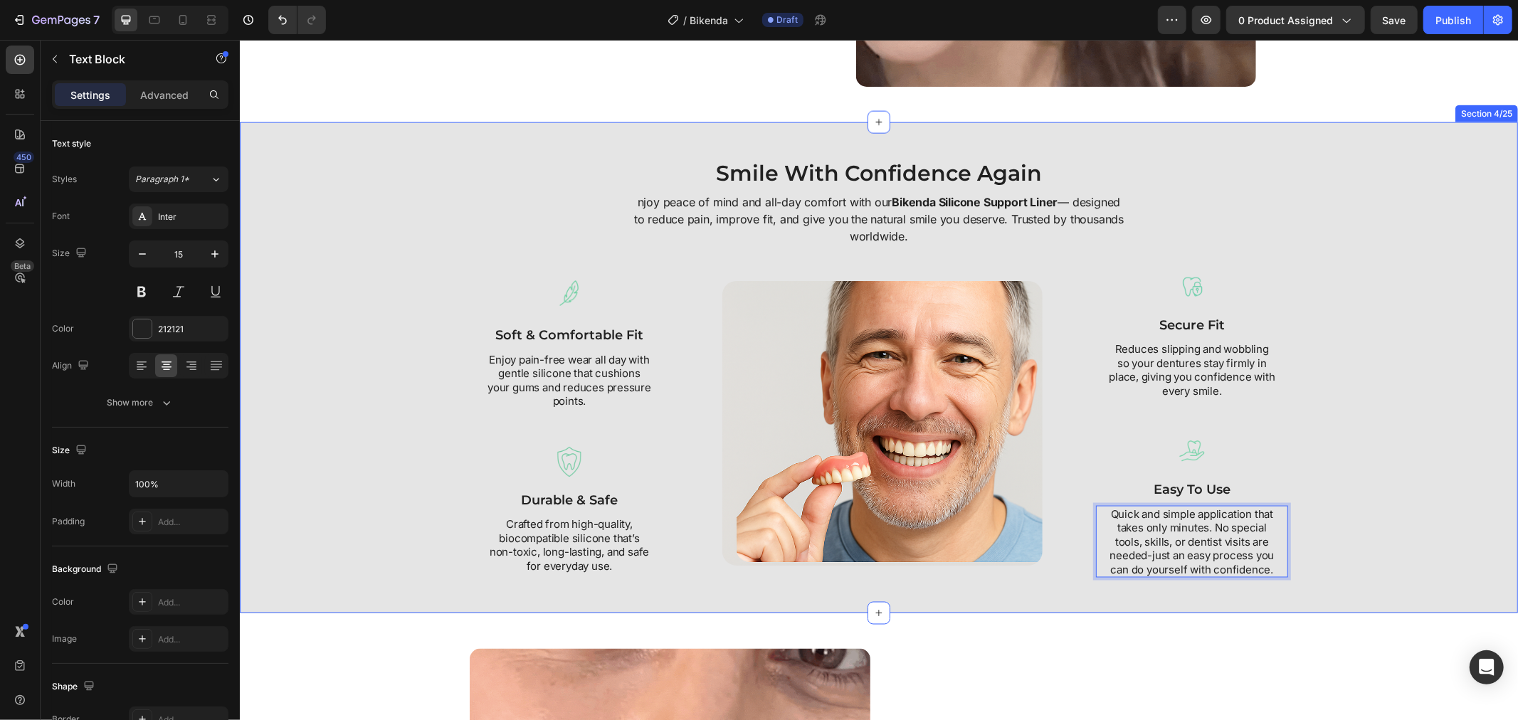
click at [1317, 523] on div "Smile With Confidence Again Heading njoy peace of mind and all-day comfort with…" at bounding box center [878, 367] width 1264 height 420
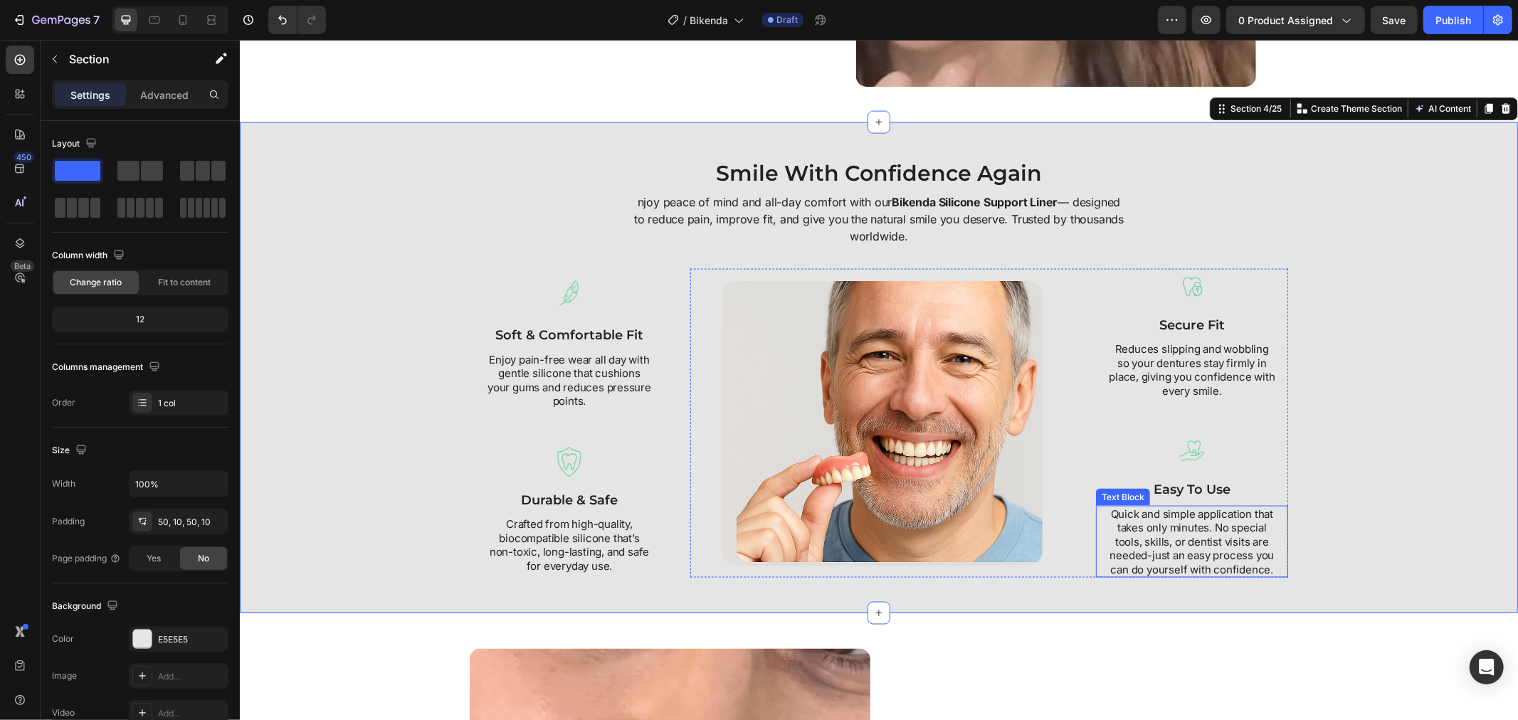
click at [1133, 520] on p "Quick and simple application that takes only minutes. No special tools, skills,…" at bounding box center [1191, 542] width 174 height 70
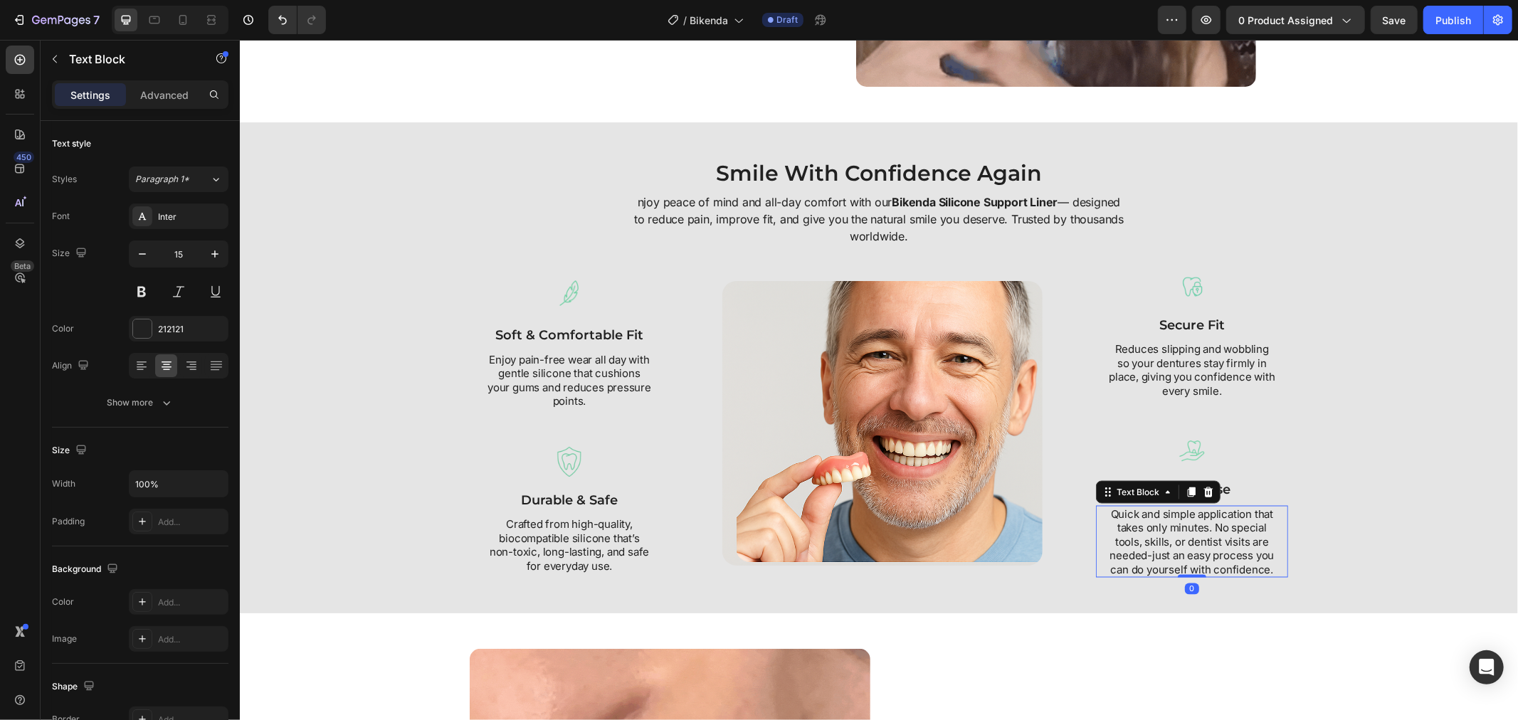
click at [1103, 520] on div "Quick and simple application that takes only minutes. No special tools, skills,…" at bounding box center [1191, 541] width 176 height 73
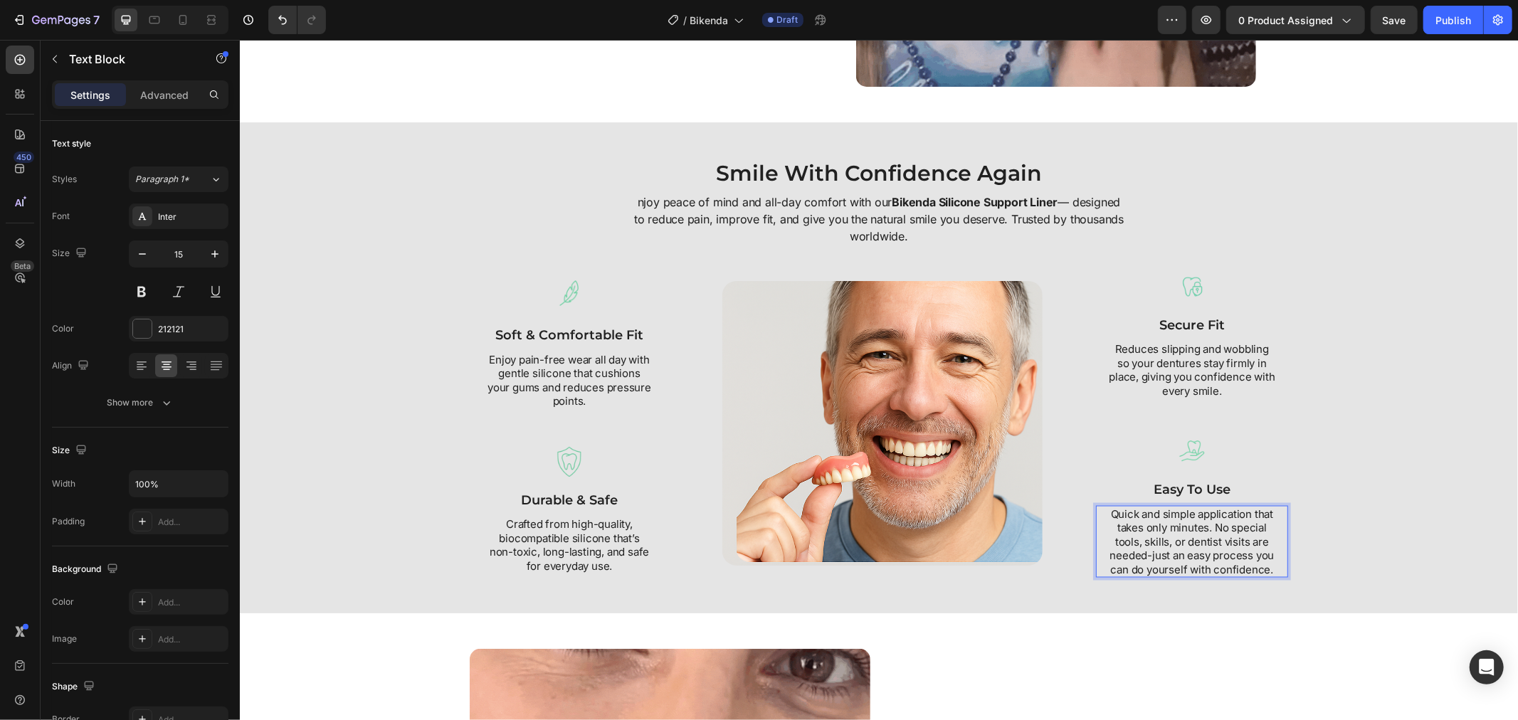
click at [1103, 520] on div "Quick and simple application that takes only minutes. No special tools, skills,…" at bounding box center [1191, 541] width 176 height 73
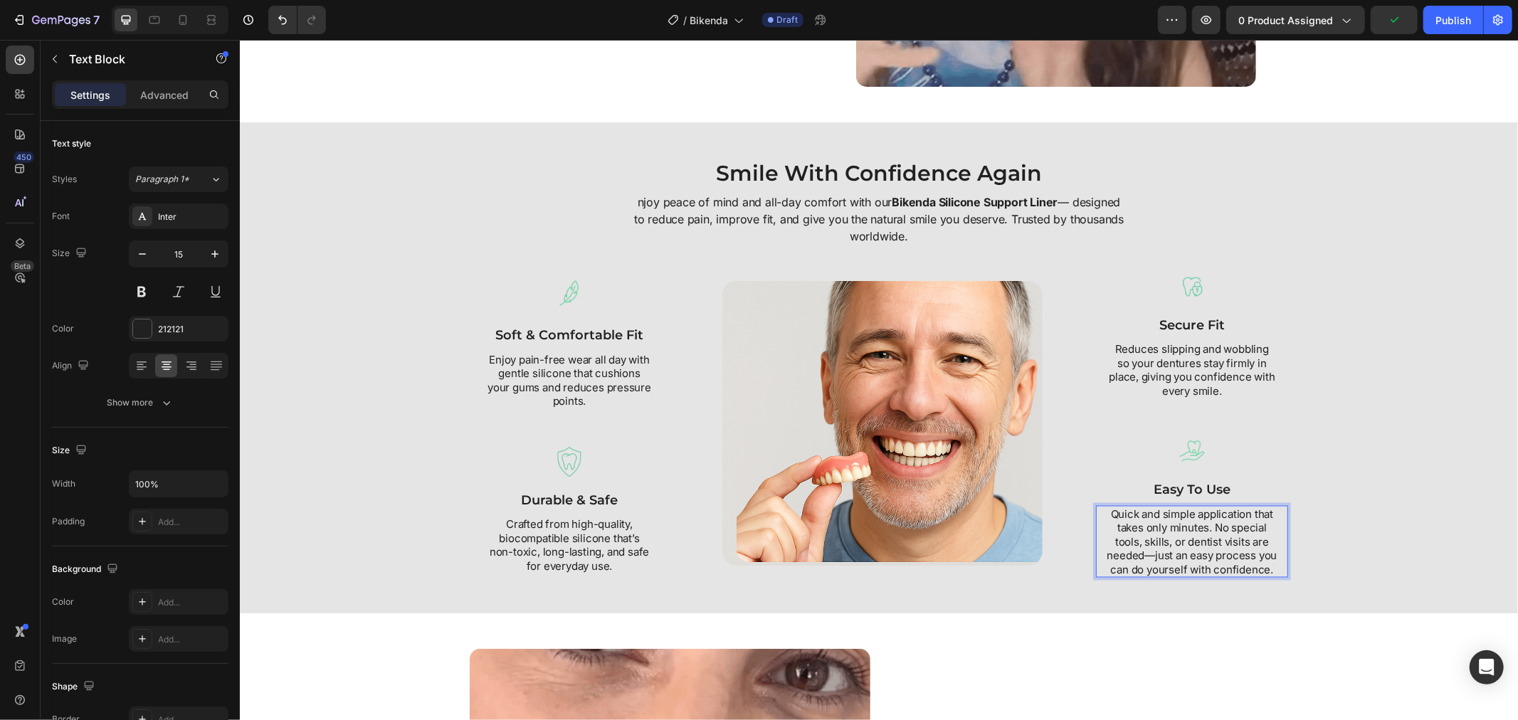
click at [1108, 522] on p "Quick and simple application that takes only minutes. No special tools, skills,…" at bounding box center [1191, 542] width 174 height 70
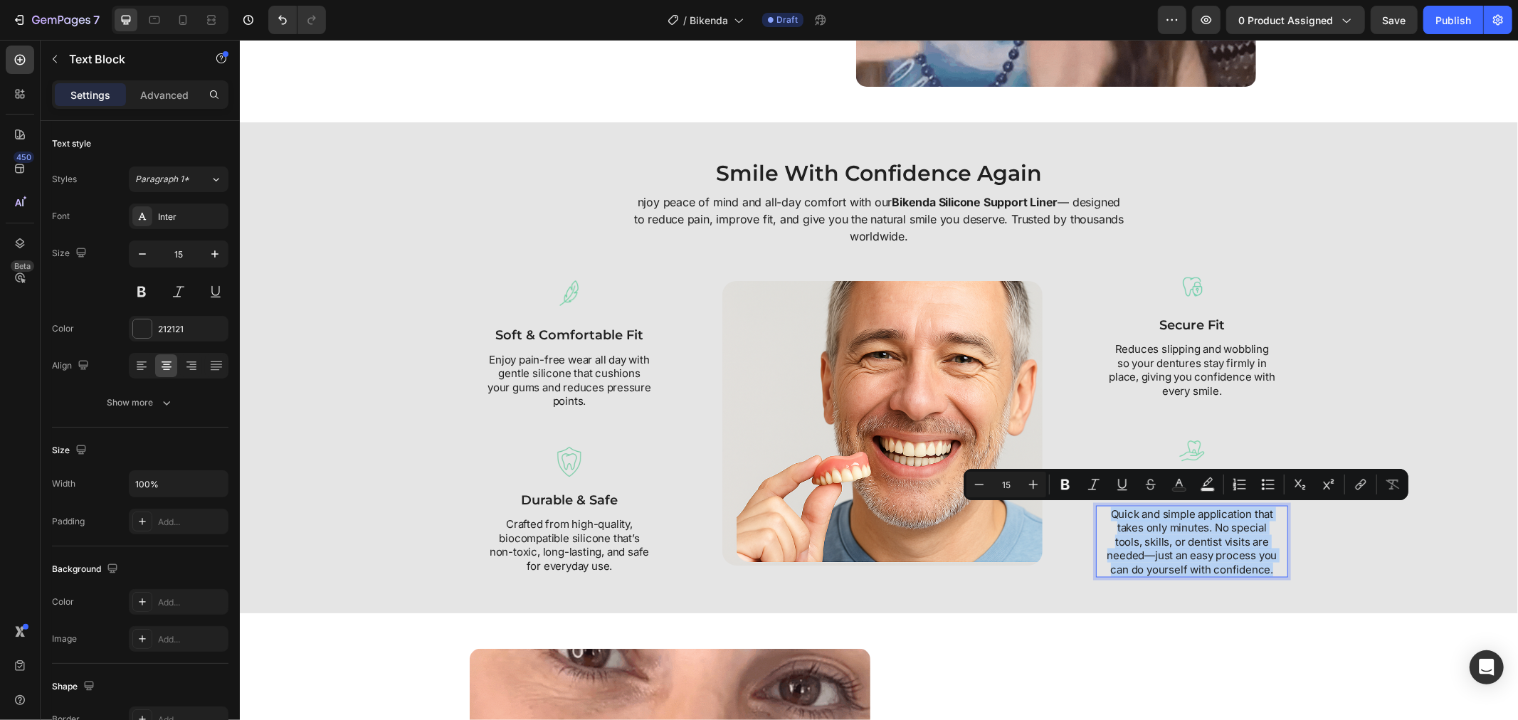
copy p "Quick and simple application that takes only minutes. No special tools, skills,…"
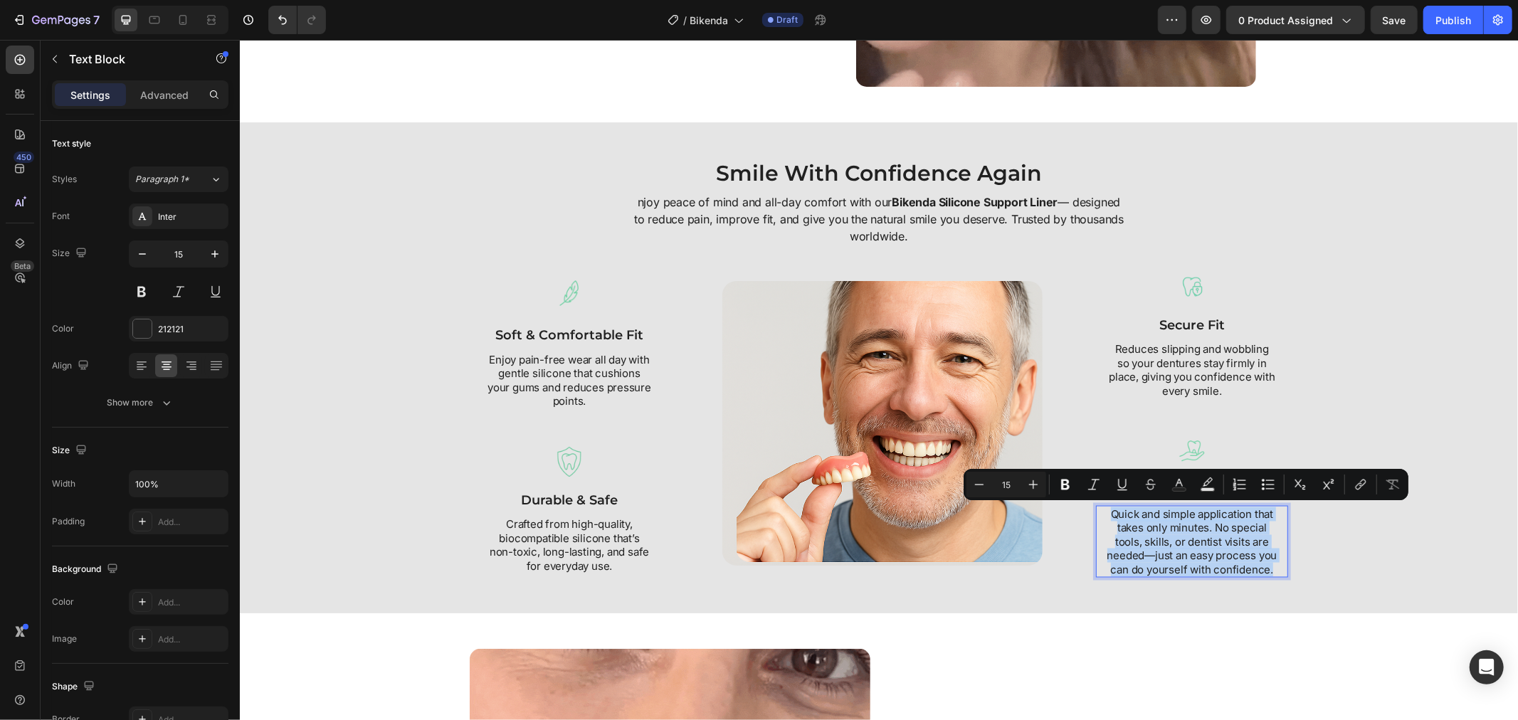
click at [1144, 549] on p "Quick and simple application that takes only minutes. No special tools, skills,…" at bounding box center [1191, 542] width 174 height 70
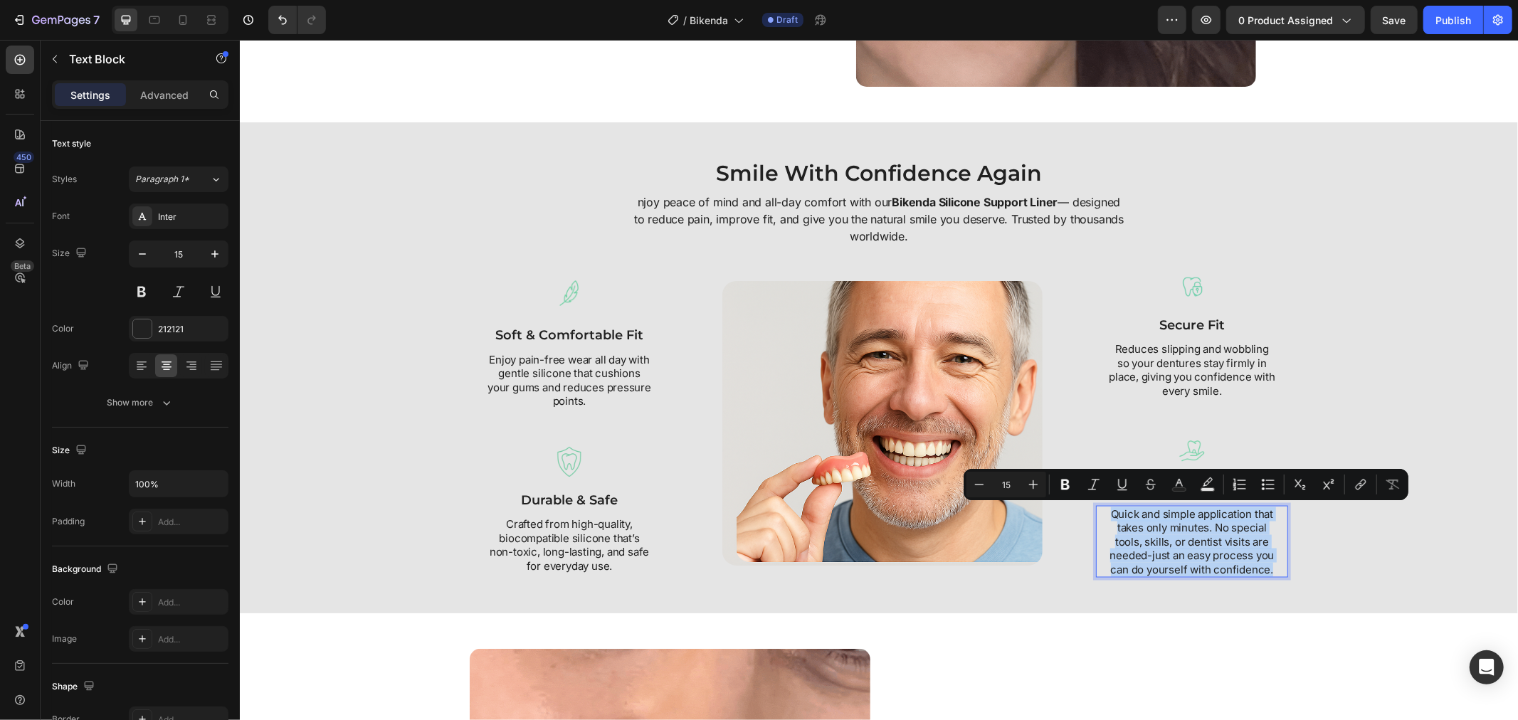
copy p "Quick and simple application that takes only minutes. No special tools, skills,…"
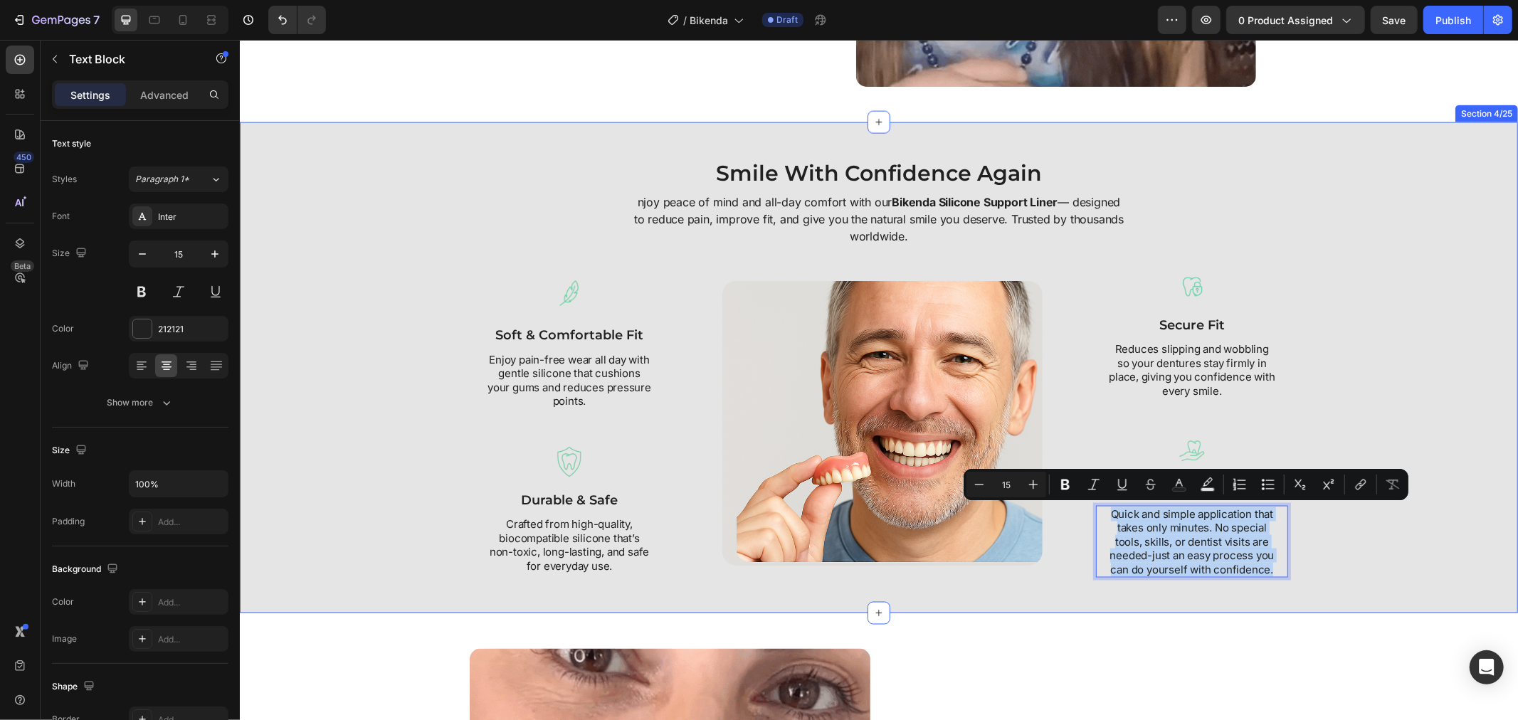
click at [1331, 579] on div "Smile With Confidence Again Heading njoy peace of mind and all-day comfort with…" at bounding box center [878, 367] width 1278 height 491
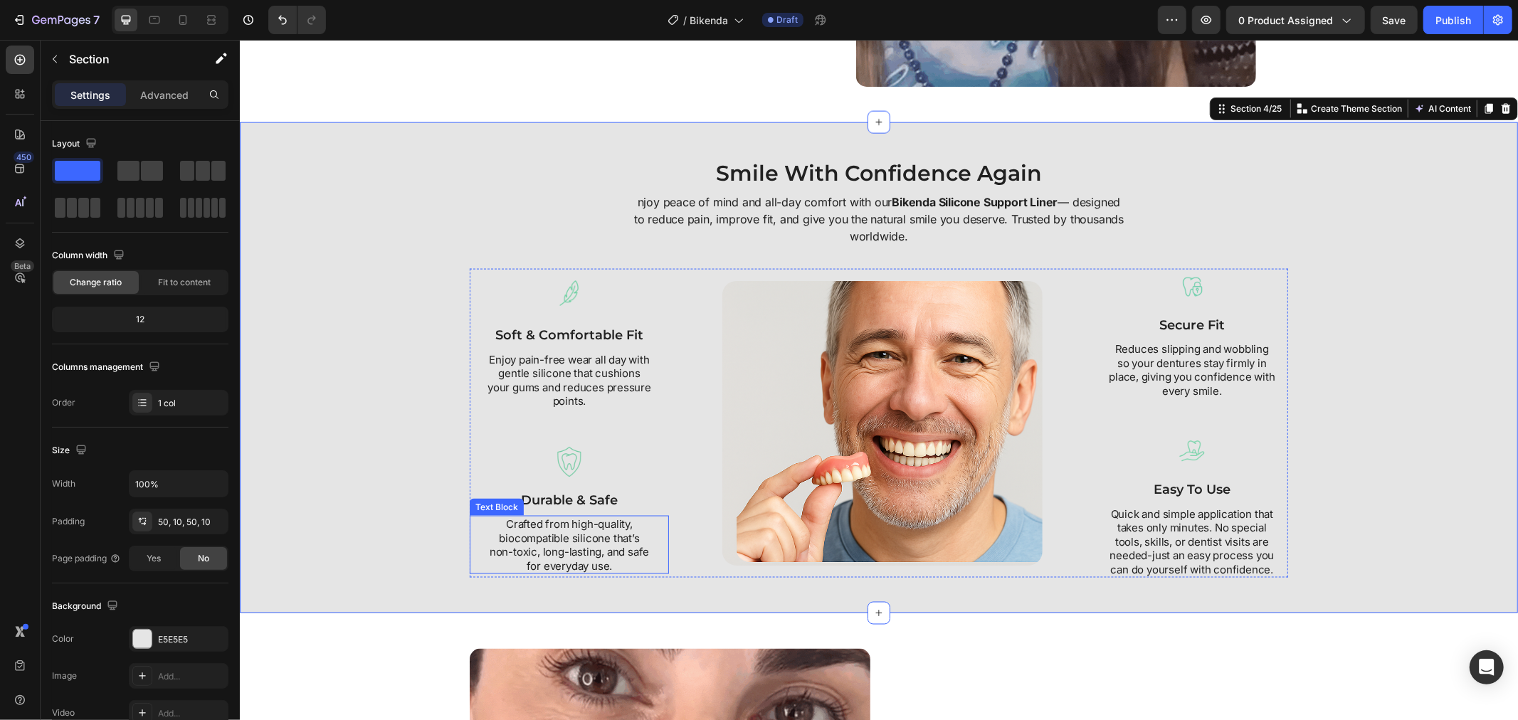
click at [598, 528] on p "Crafted from high-quality, biocompatible silicone that’s non-toxic, long-lastin…" at bounding box center [568, 544] width 165 height 55
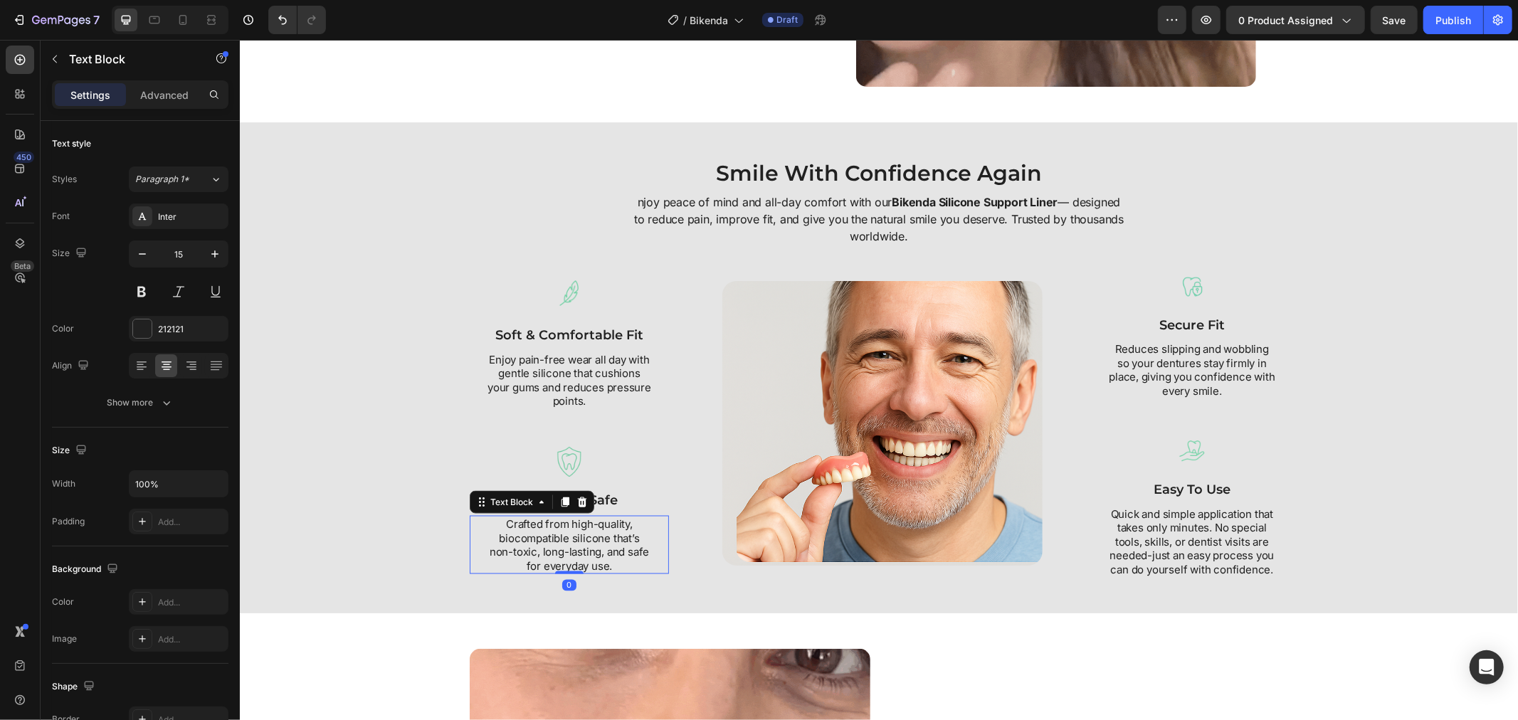
click at [598, 528] on p "Crafted from high-quality, biocompatible silicone that’s non-toxic, long-lastin…" at bounding box center [568, 544] width 165 height 55
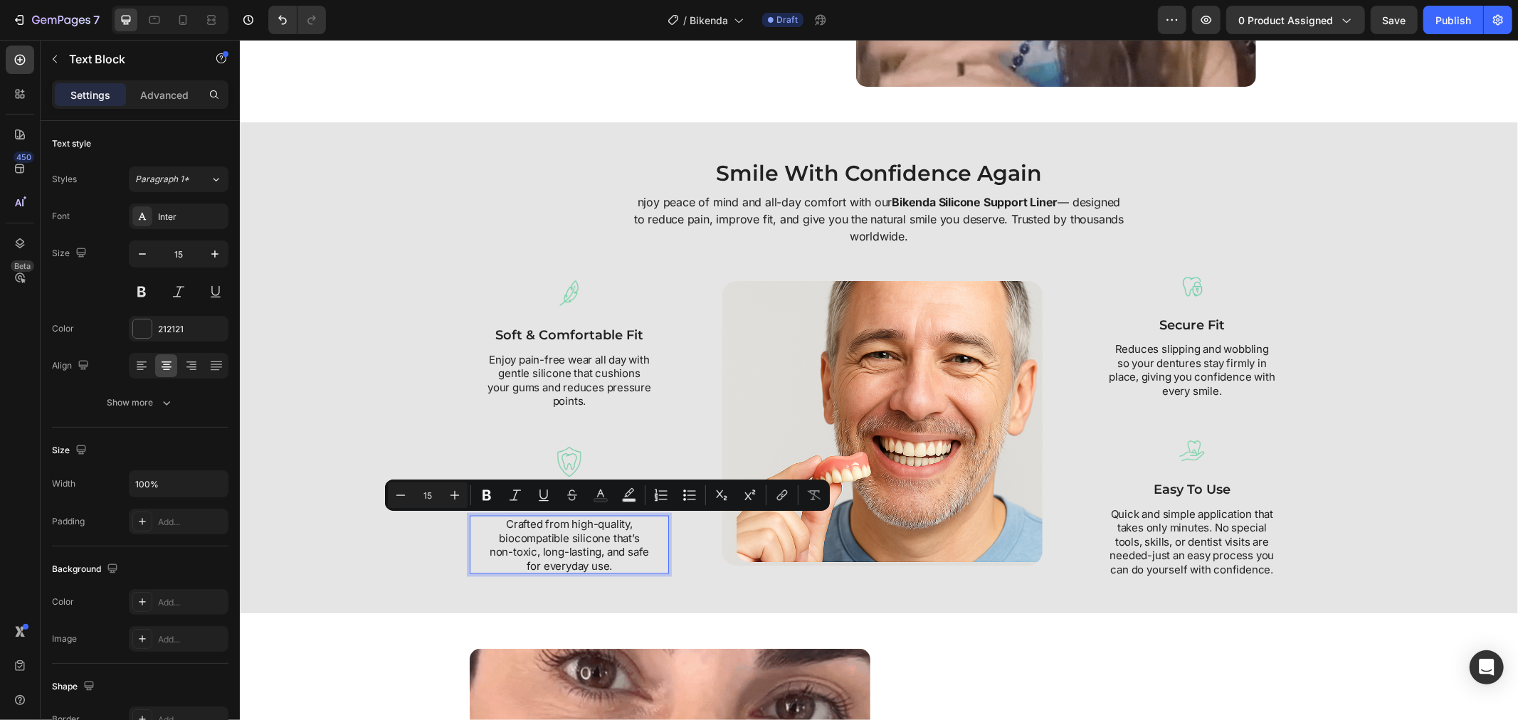
click at [586, 538] on p "Crafted from high-quality, biocompatible silicone that’s non-toxic, long-lastin…" at bounding box center [568, 544] width 165 height 55
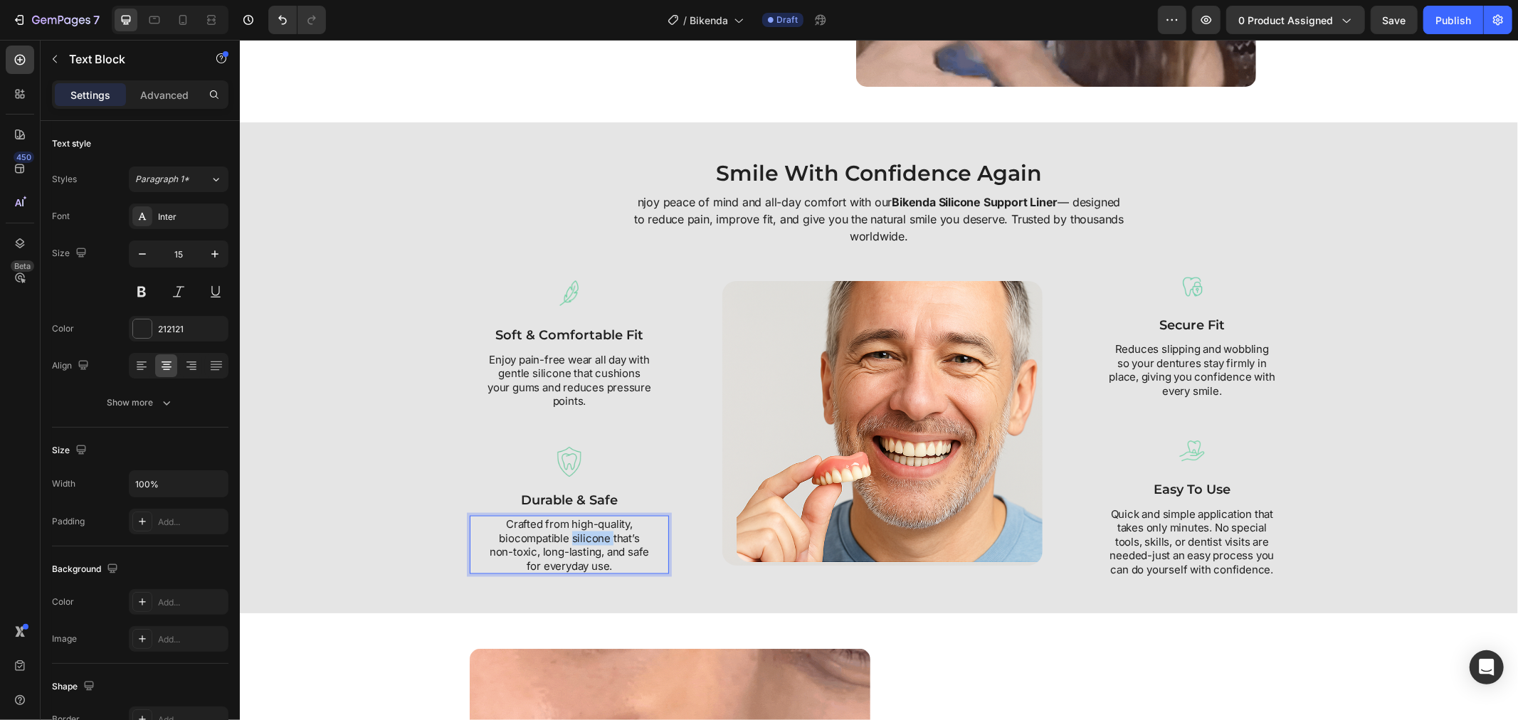
click at [586, 538] on p "Crafted from high-quality, biocompatible silicone that’s non-toxic, long-lastin…" at bounding box center [568, 544] width 165 height 55
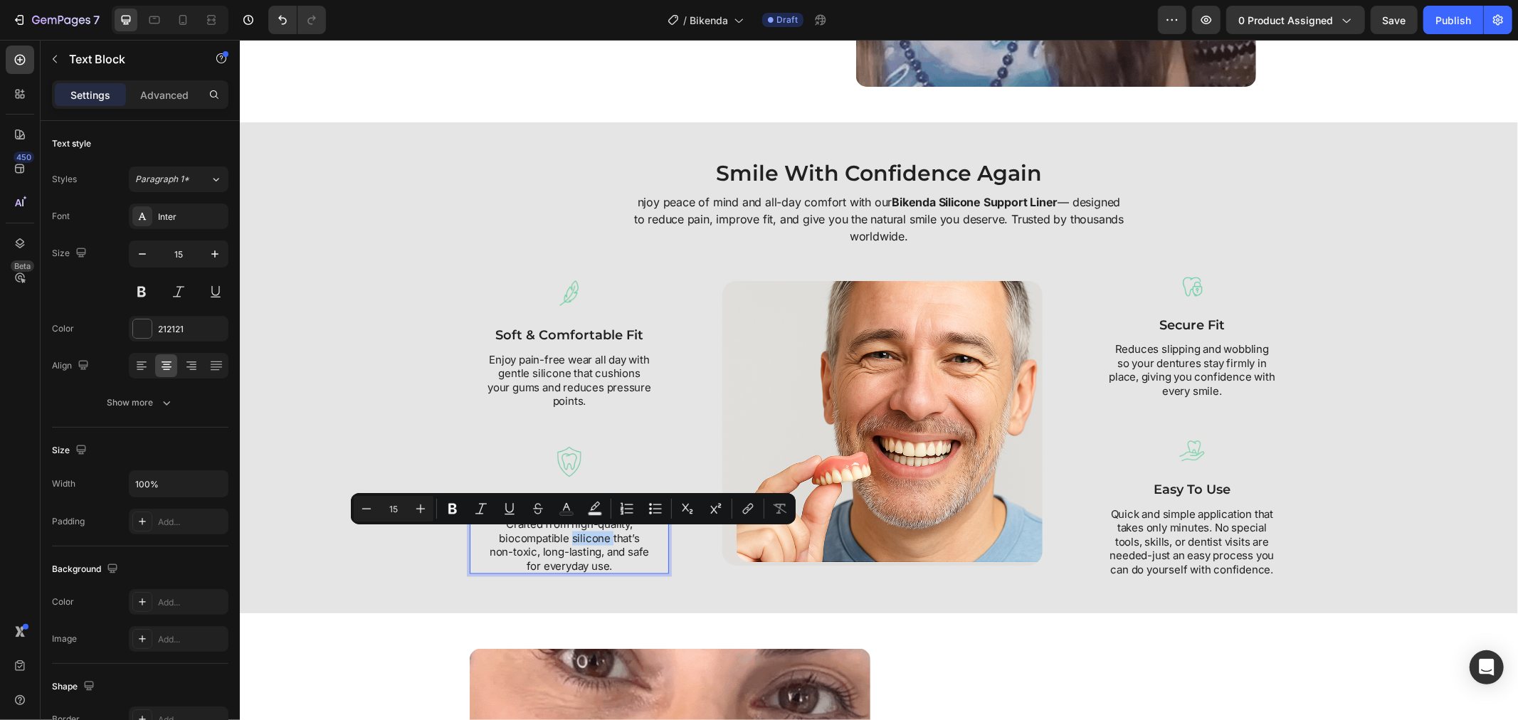
click at [586, 538] on p "Crafted from high-quality, biocompatible silicone that’s non-toxic, long-lastin…" at bounding box center [568, 544] width 165 height 55
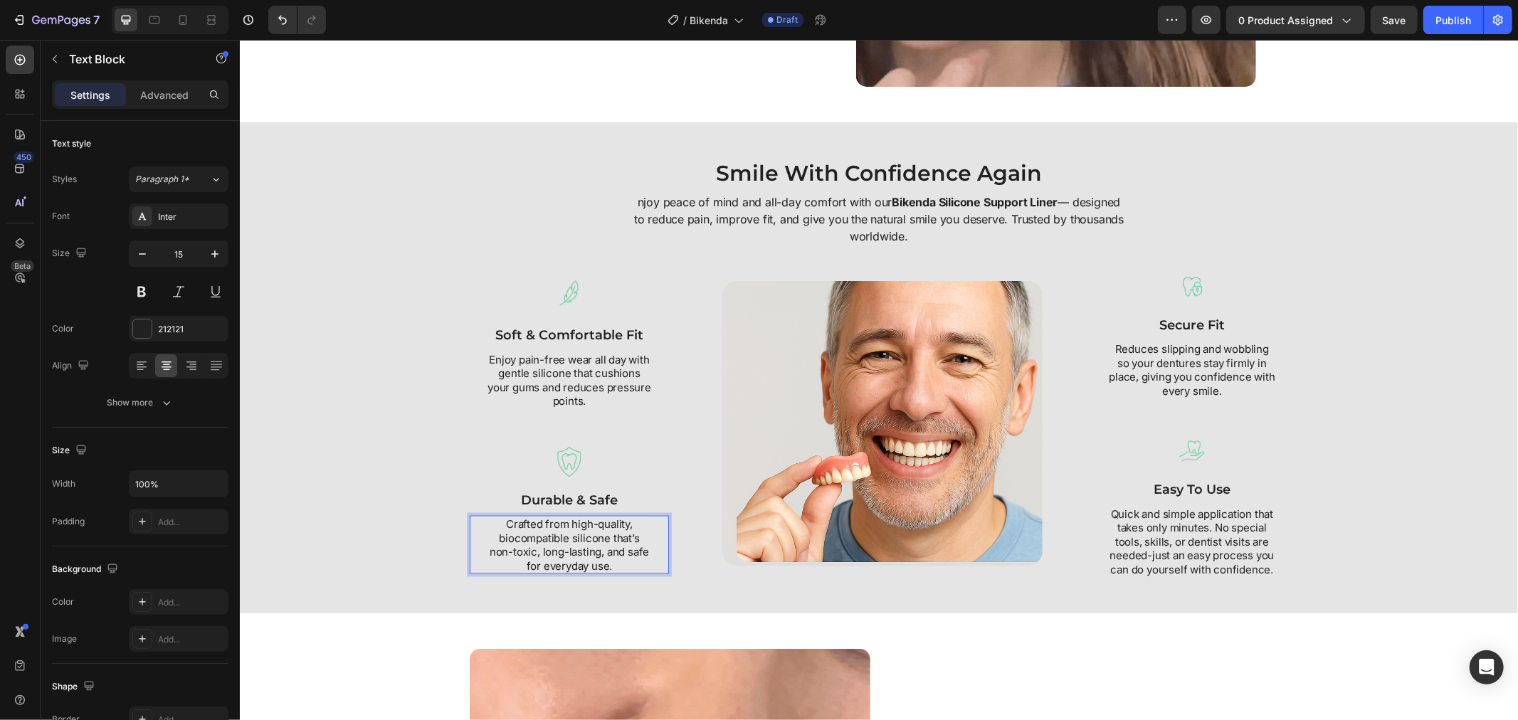
click at [603, 559] on p "Crafted from high-quality, biocompatible silicone that’s non-toxic, long-lastin…" at bounding box center [568, 544] width 165 height 55
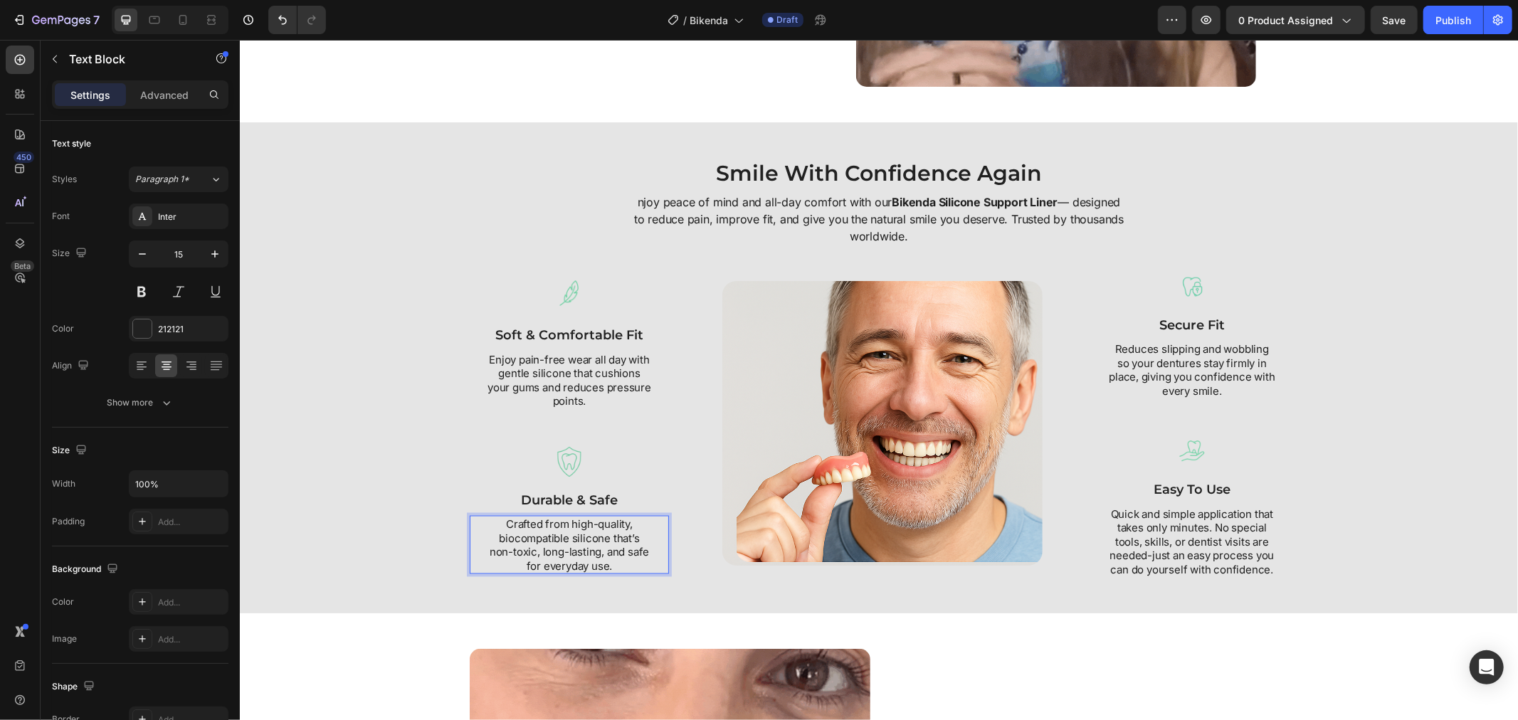
click at [603, 559] on p "Crafted from high-quality, biocompatible silicone that’s non-toxic, long-lastin…" at bounding box center [568, 544] width 165 height 55
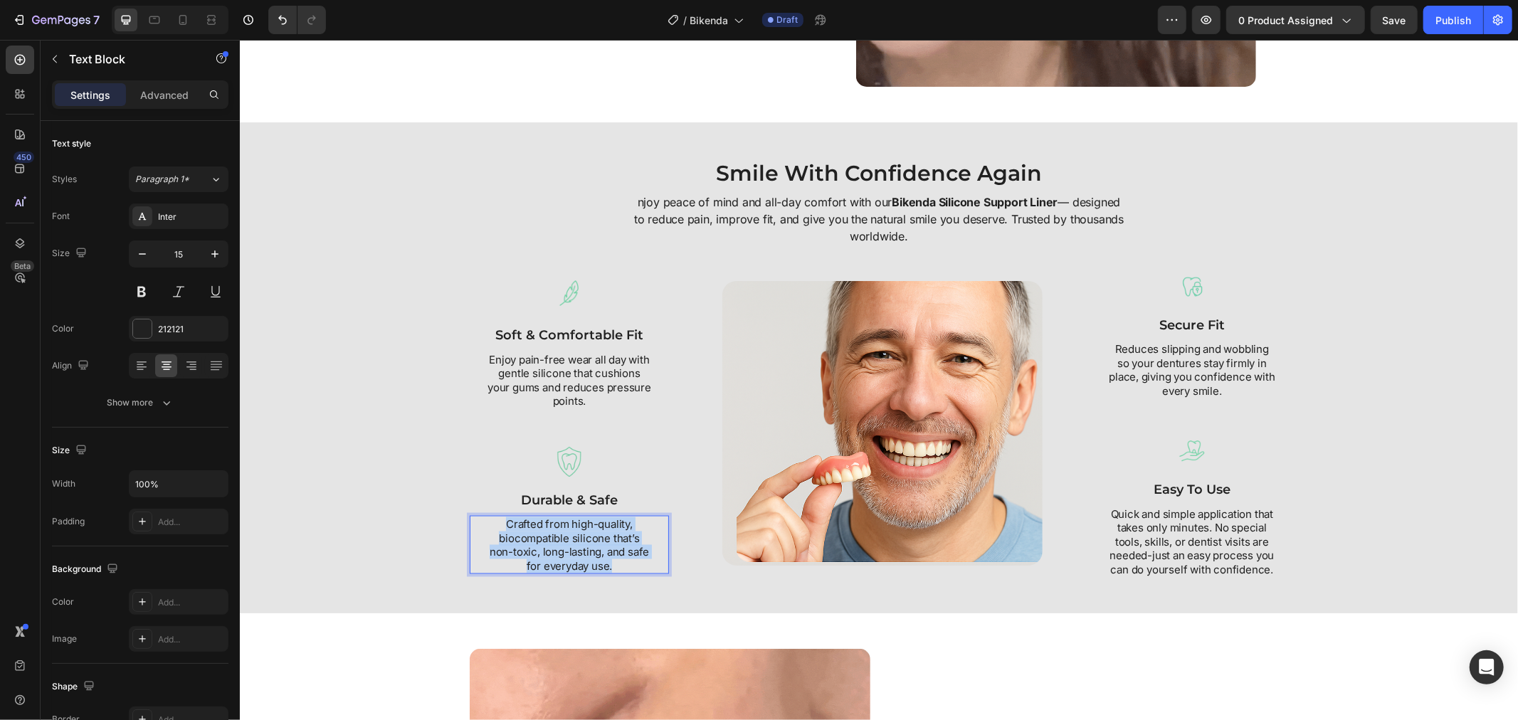
click at [603, 559] on p "Crafted from high-quality, biocompatible silicone that’s non-toxic, long-lastin…" at bounding box center [568, 544] width 165 height 55
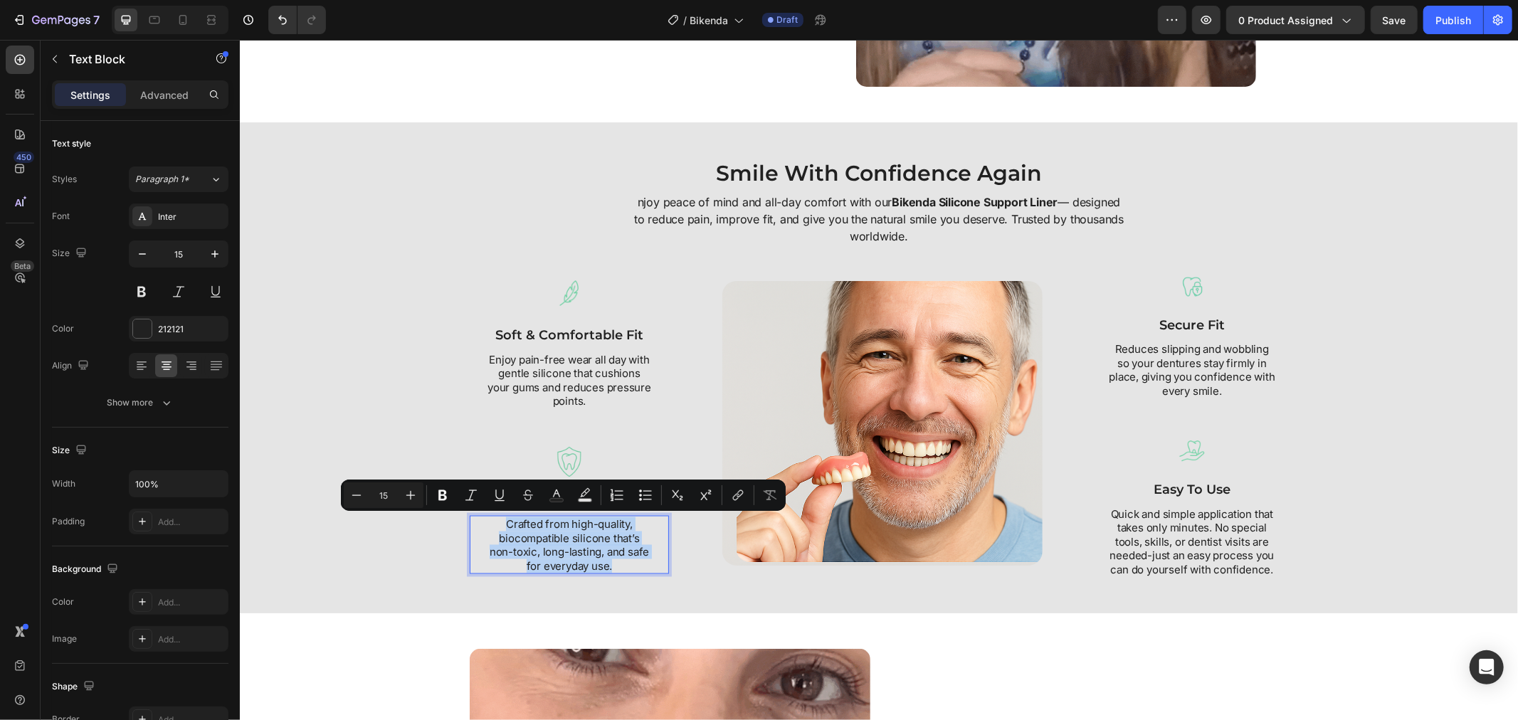
scroll to position [1741, 0]
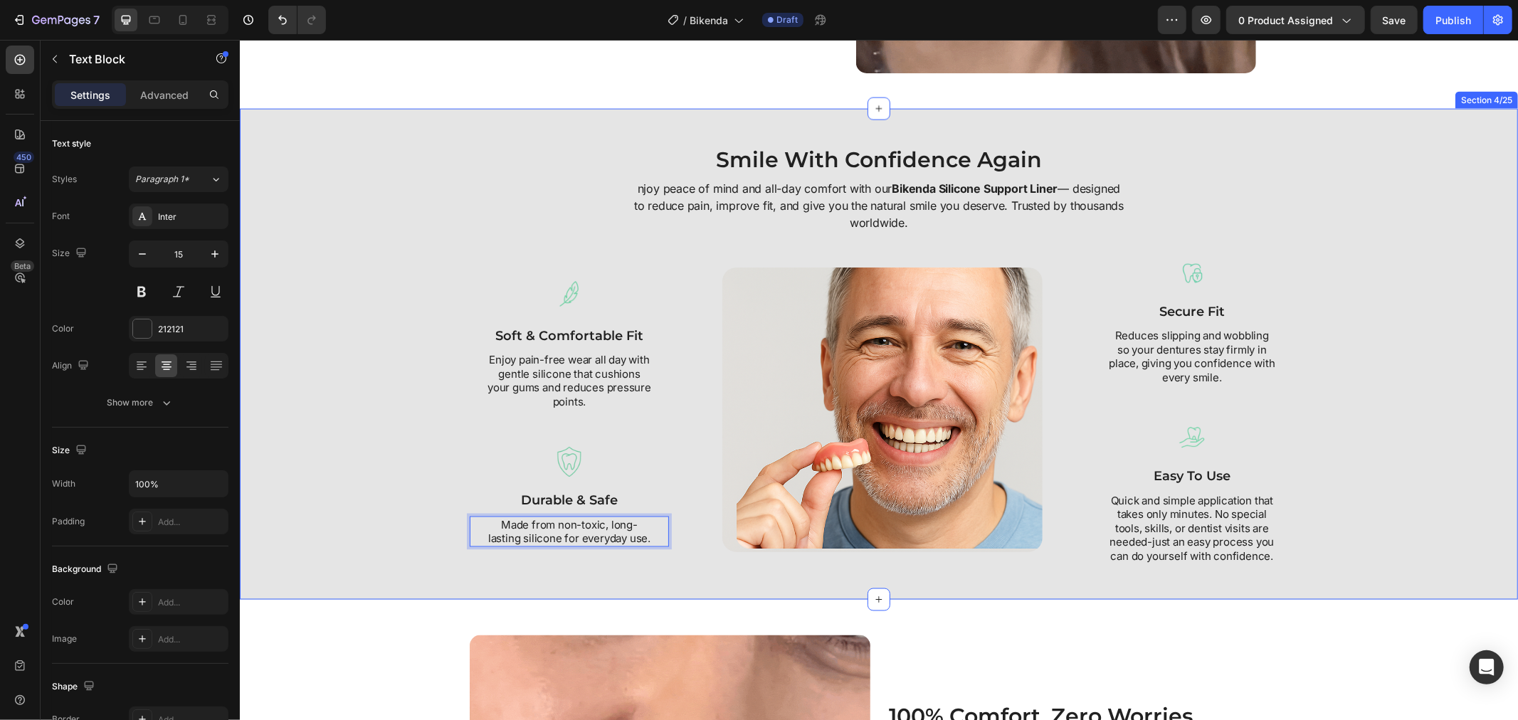
click at [405, 445] on div "Smile With Confidence Again Heading njoy peace of mind and all-day comfort with…" at bounding box center [878, 354] width 1264 height 420
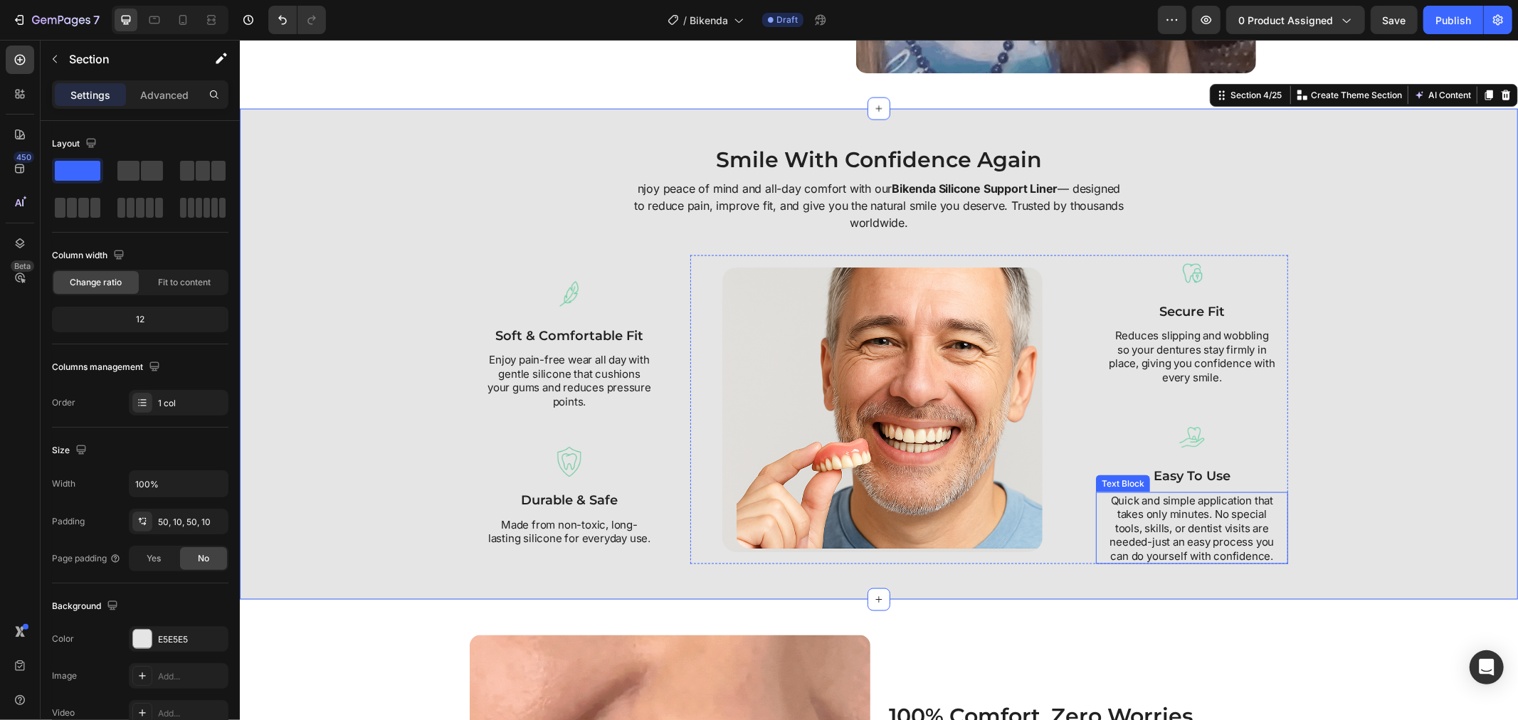
click at [1145, 522] on p "Quick and simple application that takes only minutes. No special tools, skills,…" at bounding box center [1191, 528] width 174 height 70
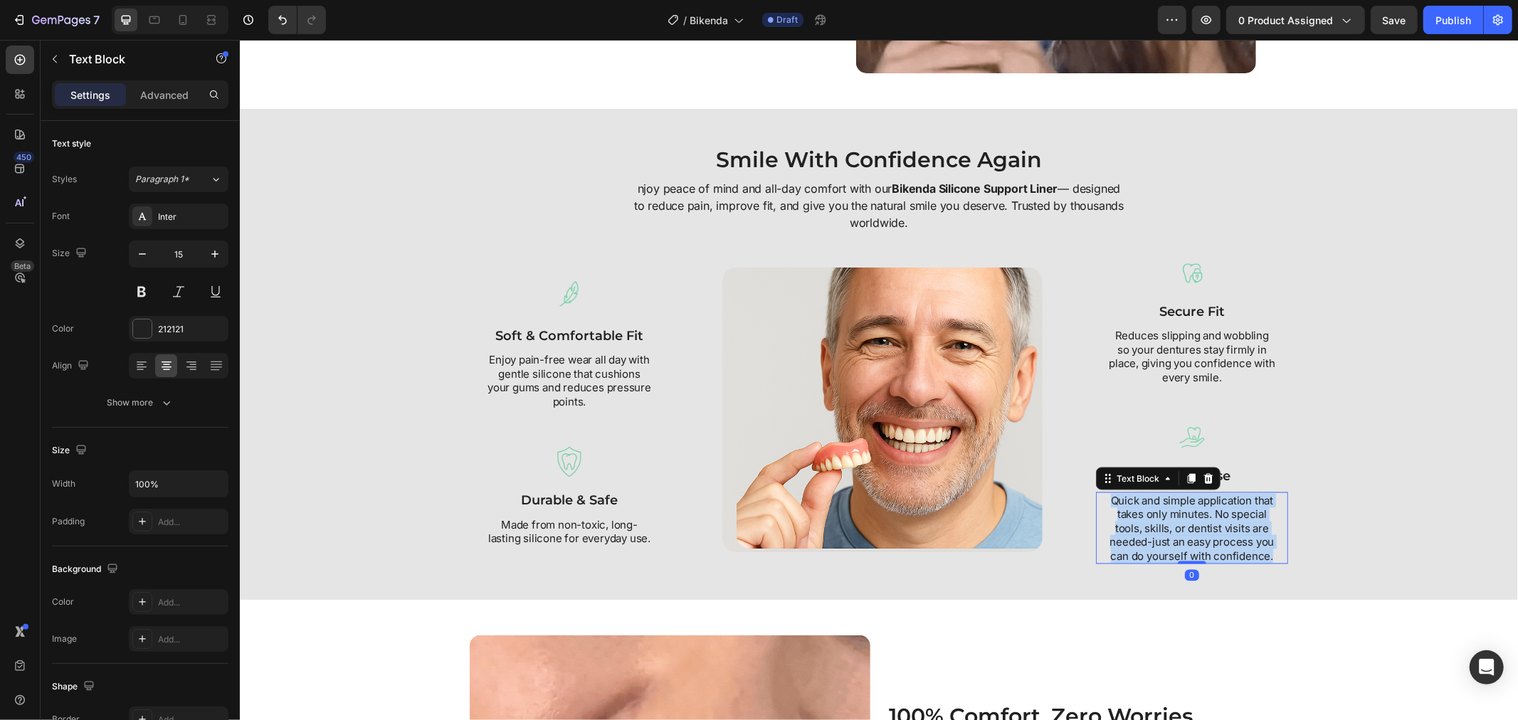
click at [1145, 522] on p "Quick and simple application that takes only minutes. No special tools, skills,…" at bounding box center [1191, 528] width 174 height 70
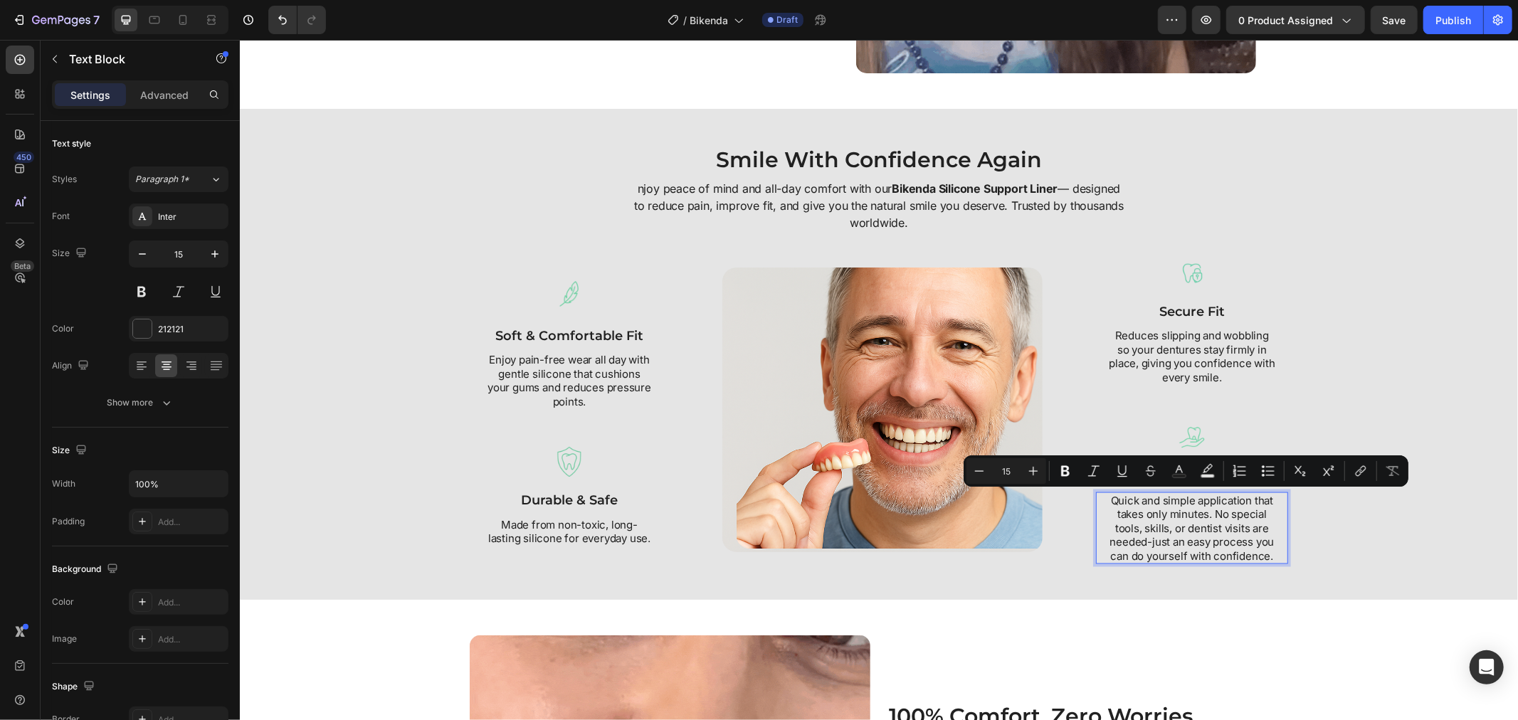
scroll to position [1750, 0]
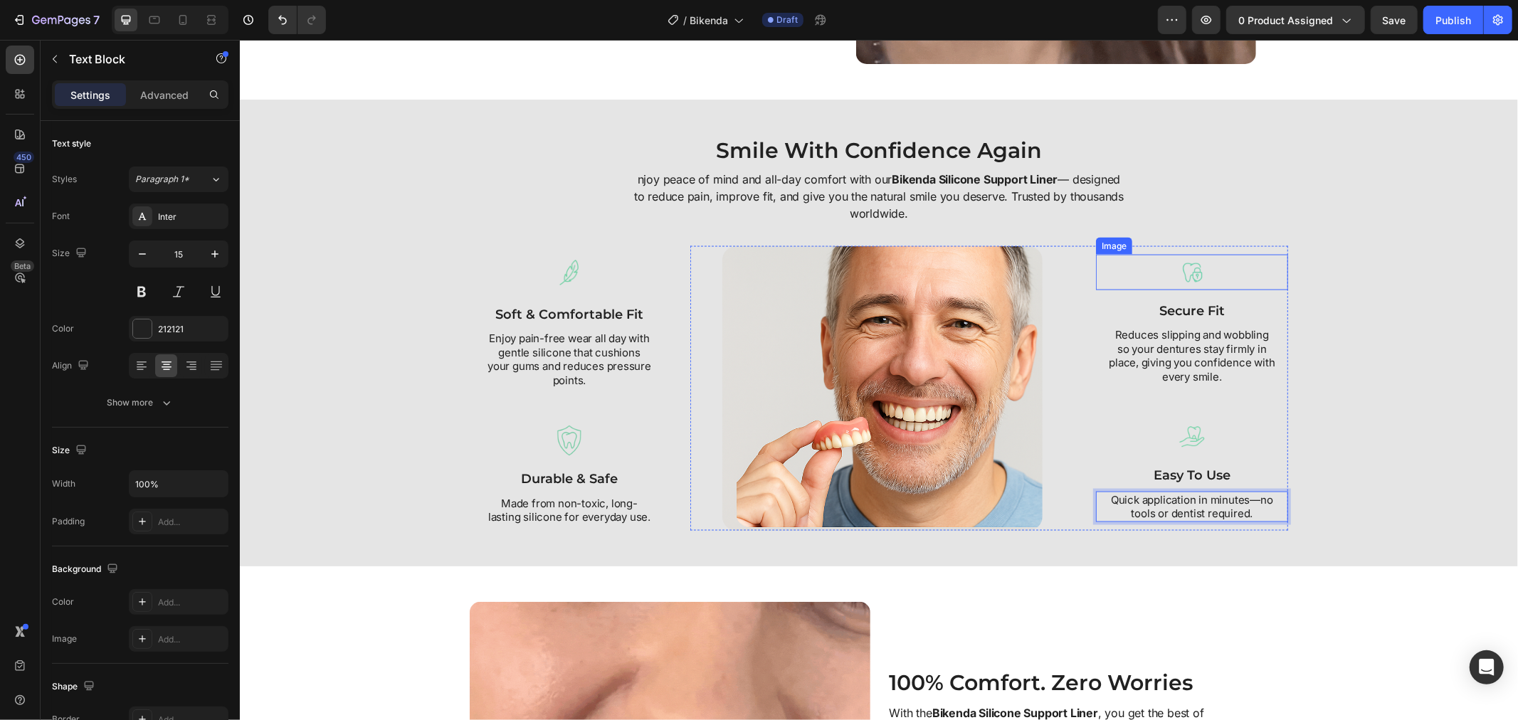
click at [1235, 282] on div at bounding box center [1191, 272] width 192 height 36
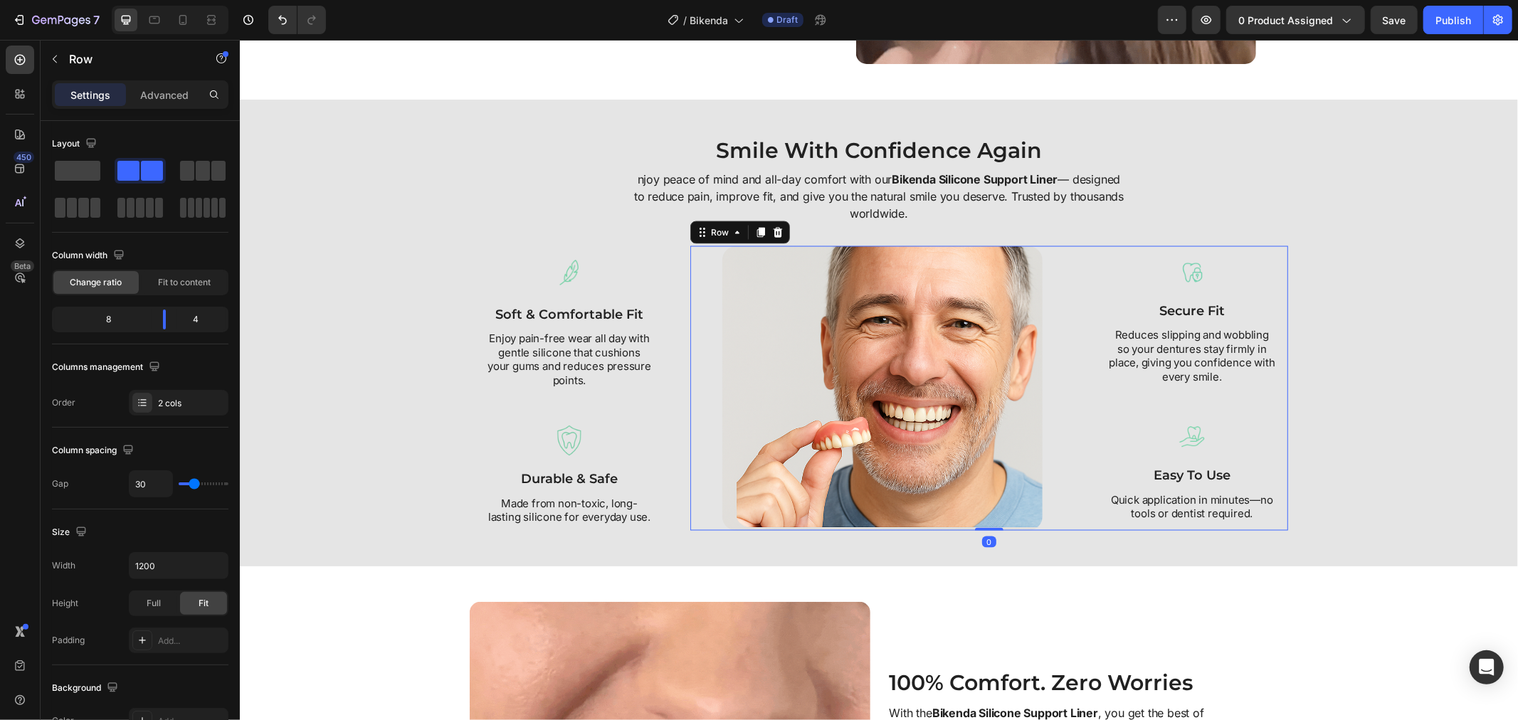
click at [1264, 321] on div "Image secure fit Text Block Reduces slipping and wobbling so your dentures stay…" at bounding box center [1191, 387] width 192 height 285
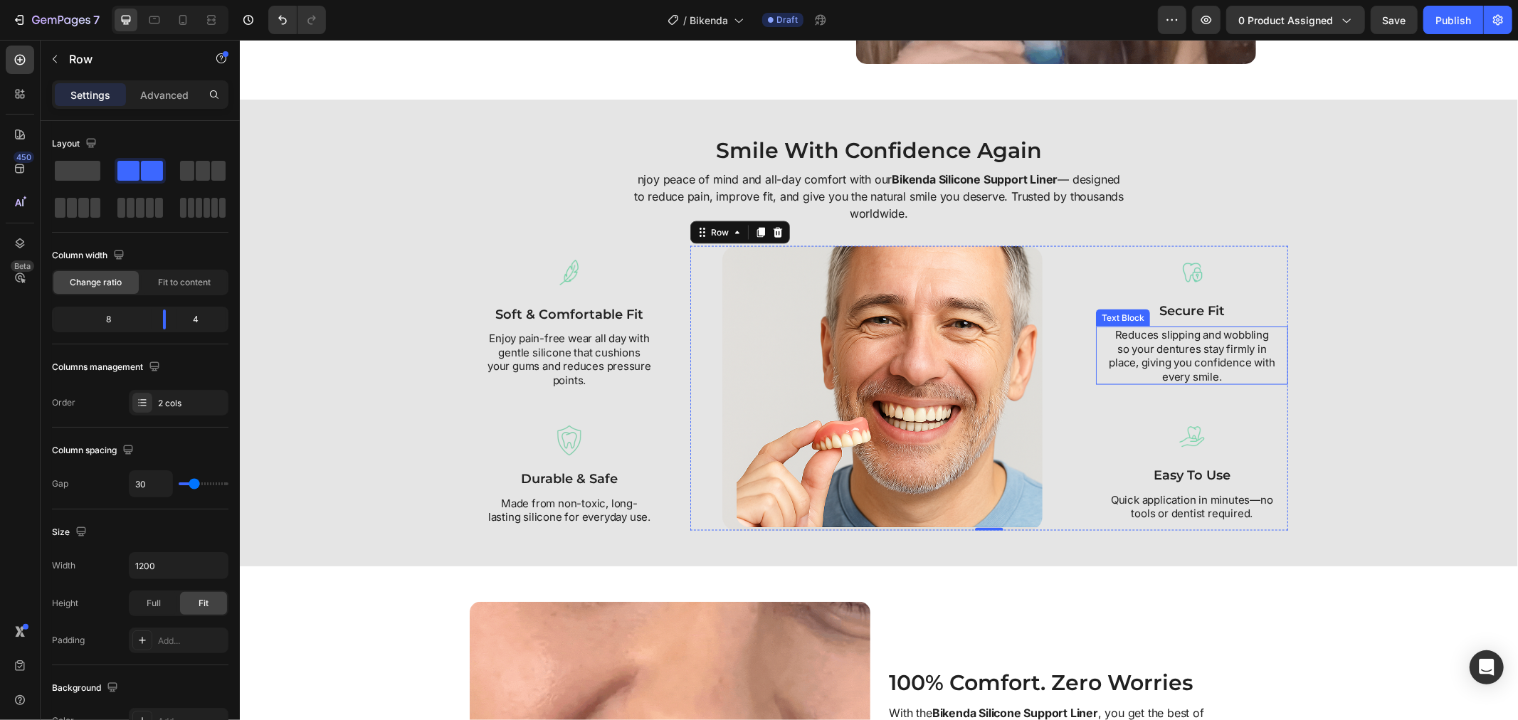
click at [1235, 344] on p "Reduces slipping and wobbling so your dentures stay firmly in place, giving you…" at bounding box center [1191, 354] width 168 height 55
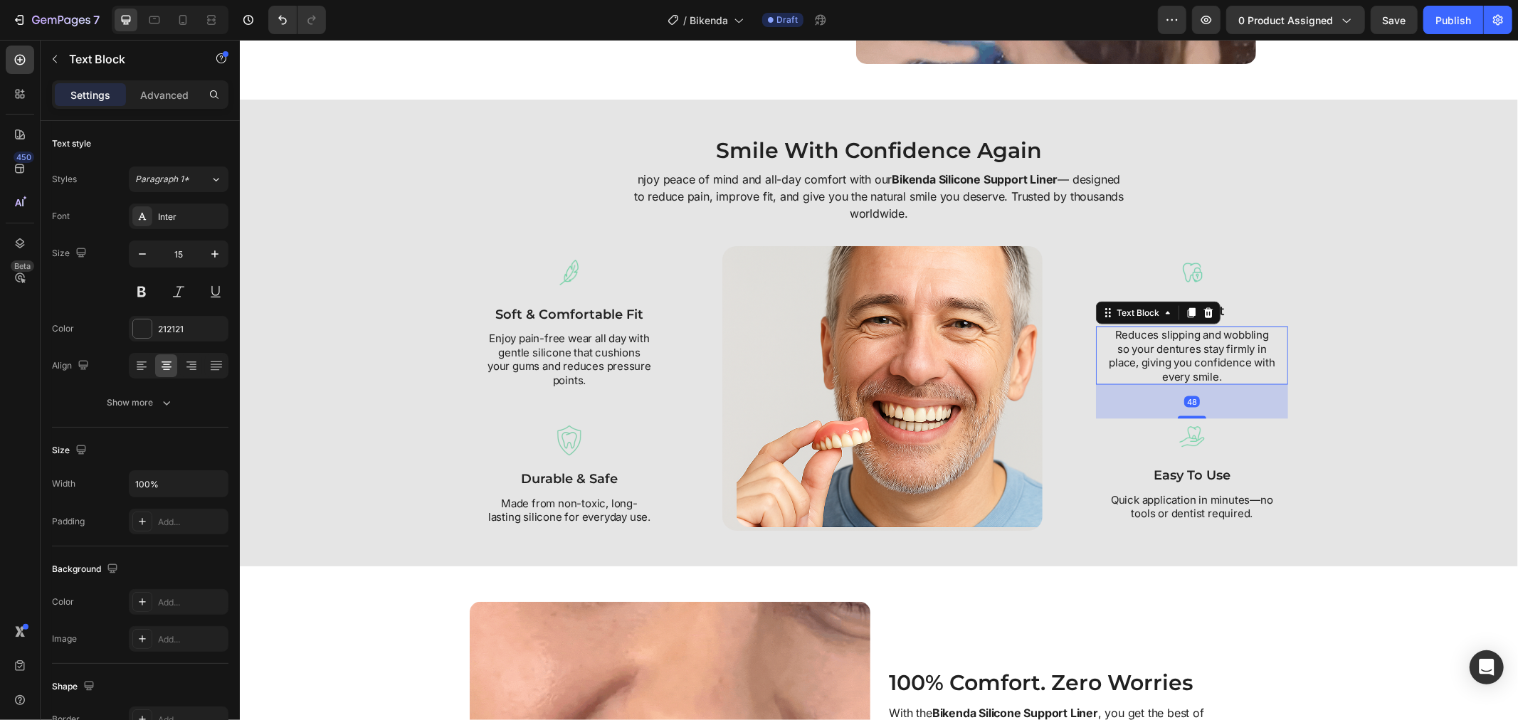
click at [1235, 343] on p "Reduces slipping and wobbling so your dentures stay firmly in place, giving you…" at bounding box center [1191, 354] width 168 height 55
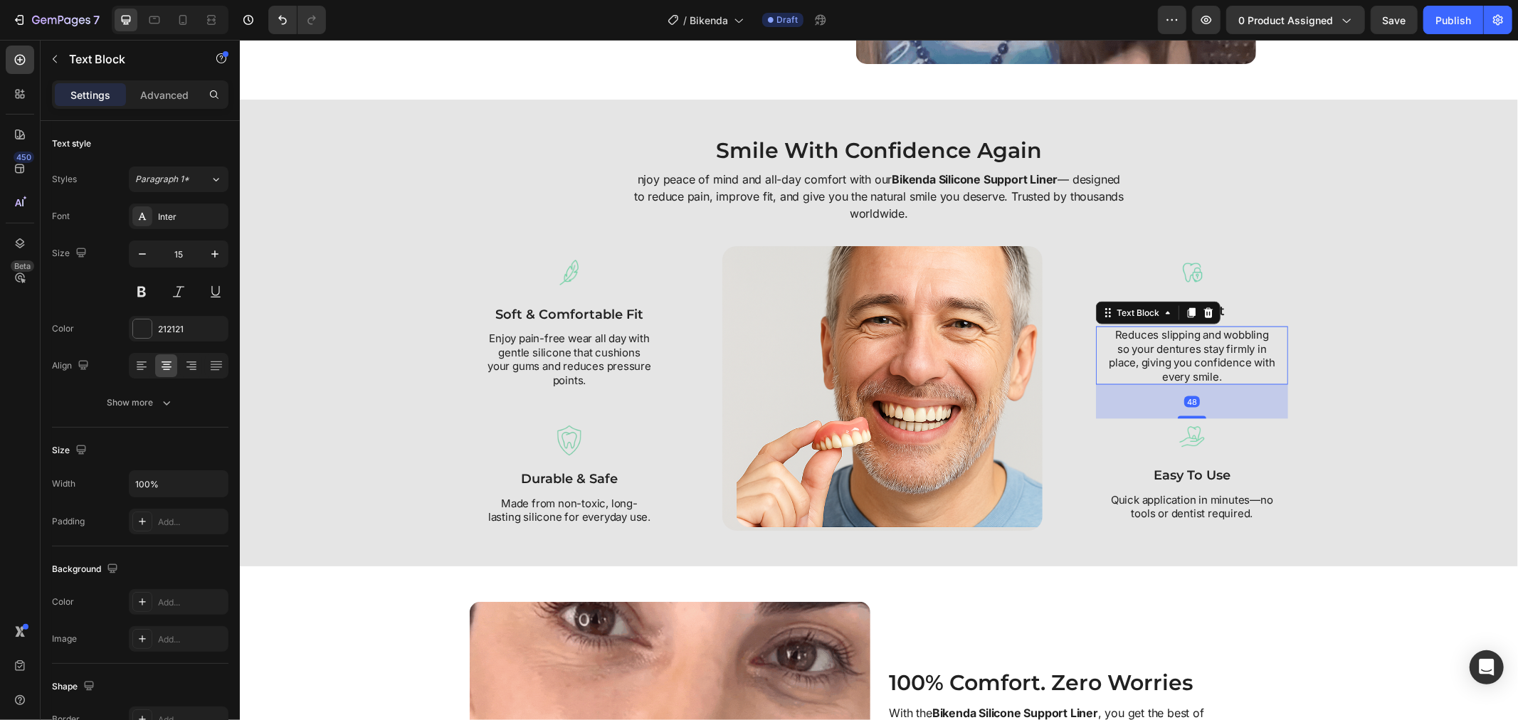
click at [1235, 343] on p "Reduces slipping and wobbling so your dentures stay firmly in place, giving you…" at bounding box center [1191, 354] width 168 height 55
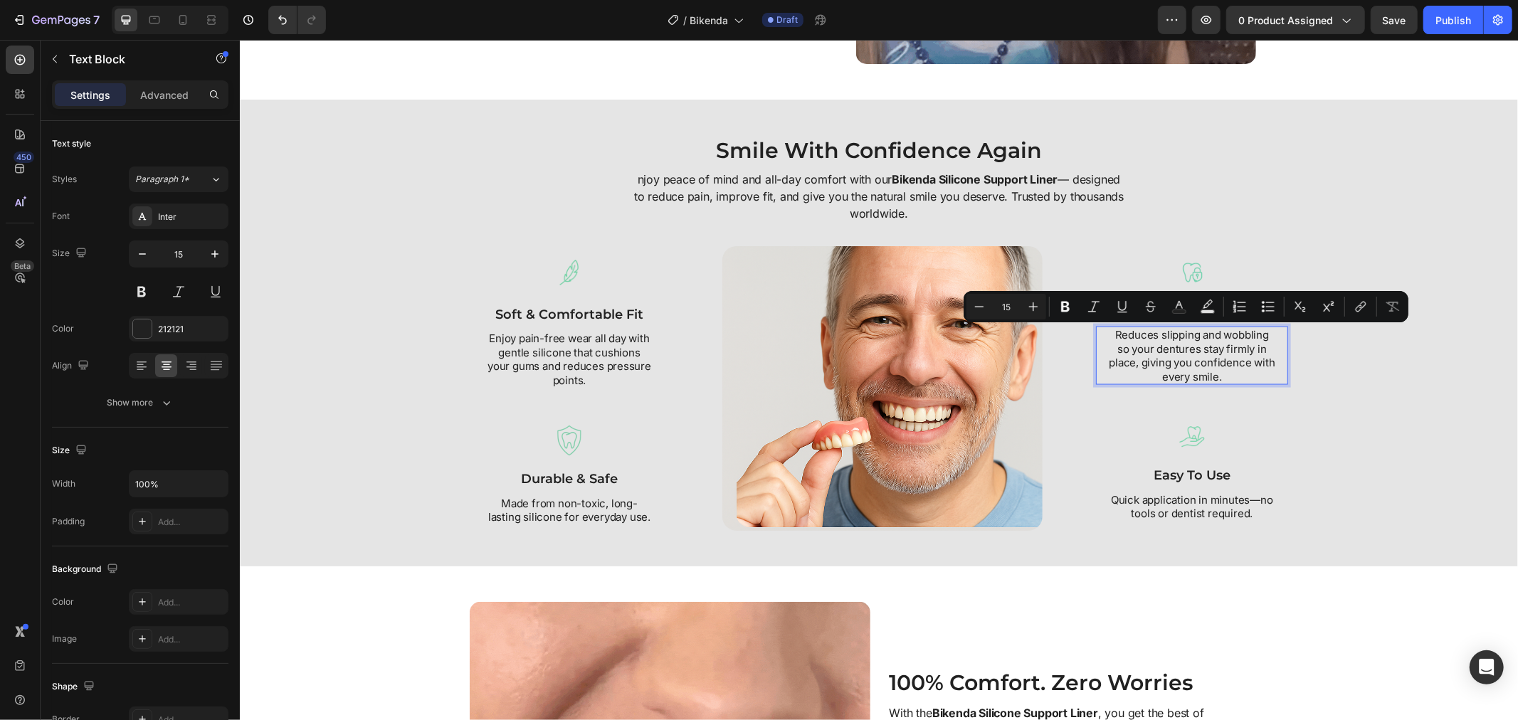
scroll to position [1764, 0]
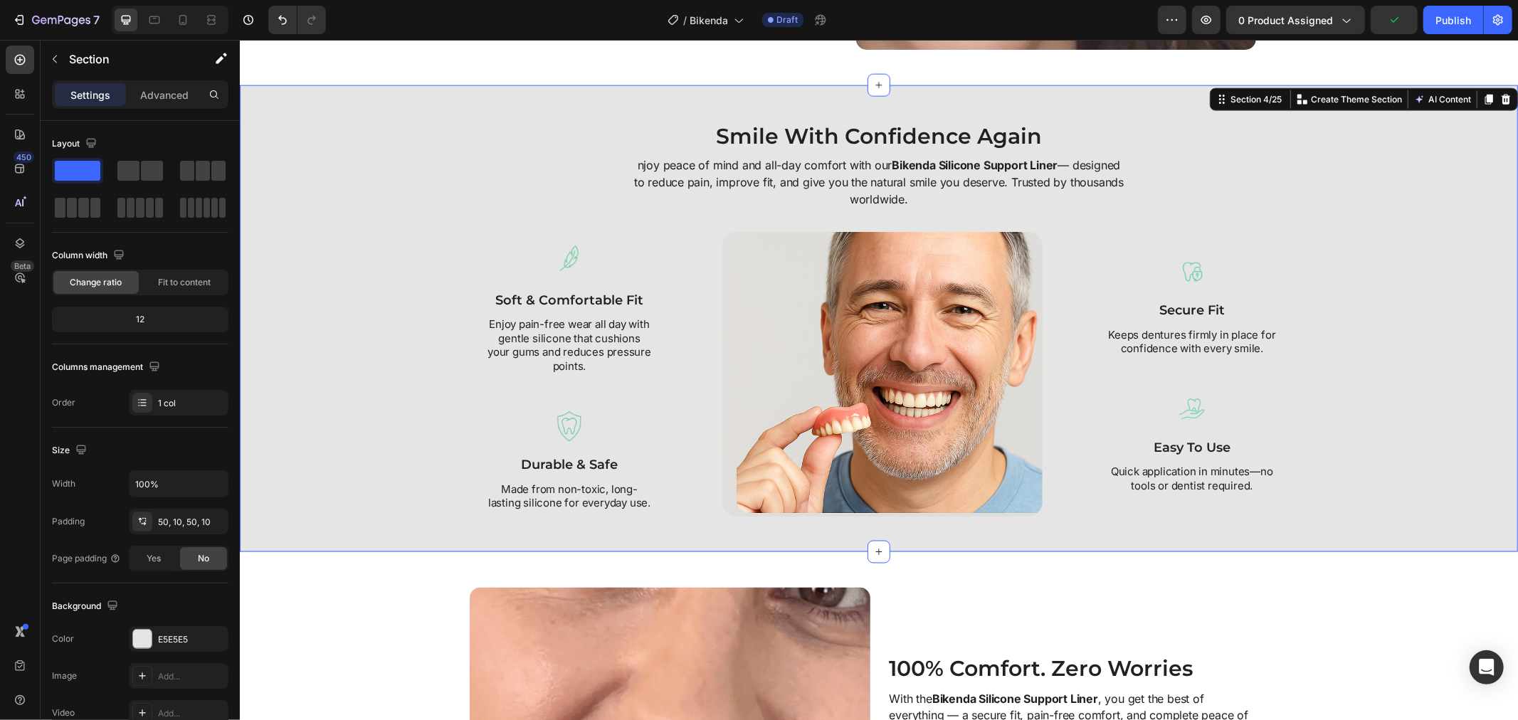
click at [388, 292] on div "Smile With Confidence Again Heading njoy peace of mind and all-day comfort with…" at bounding box center [878, 318] width 1264 height 396
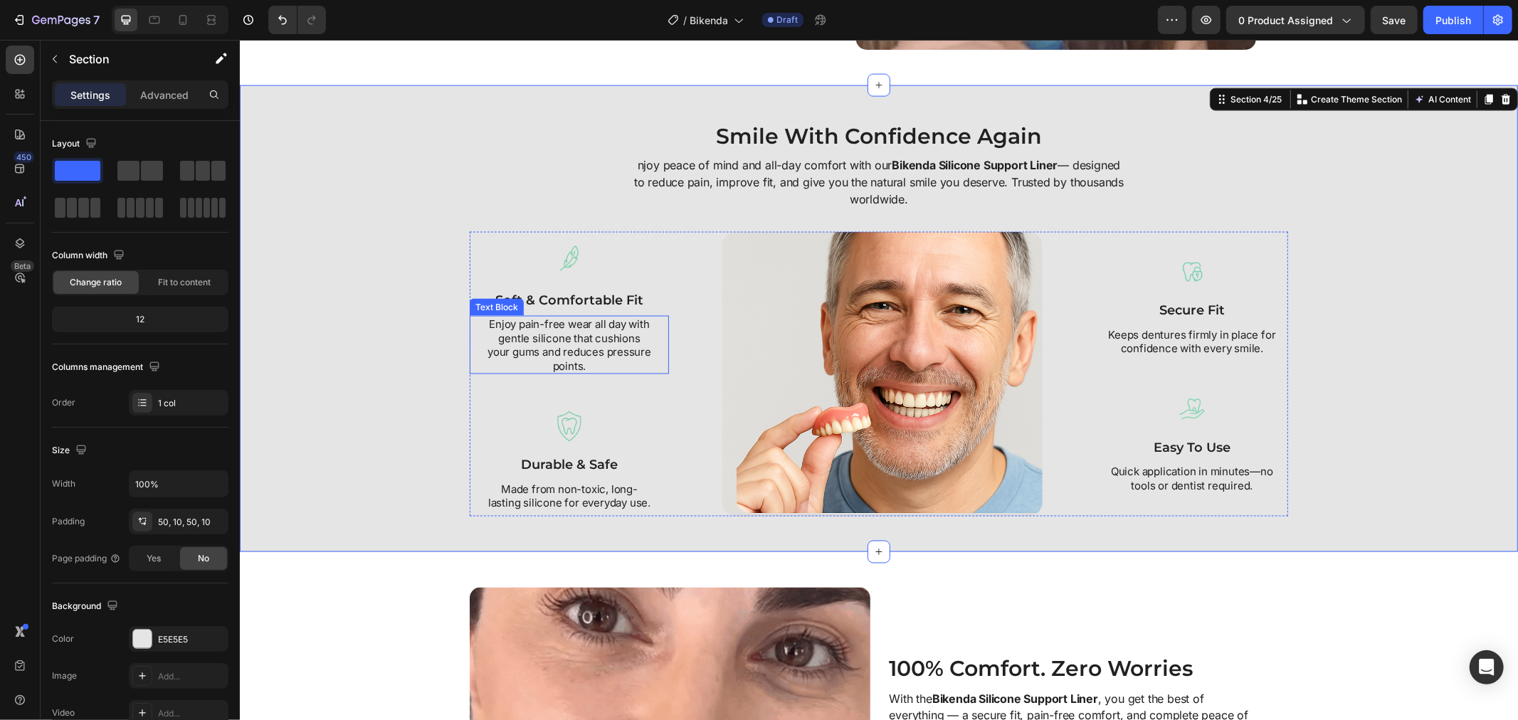
click at [593, 342] on p "Enjoy pain-free wear all day with gentle silicone that cushions your gums and r…" at bounding box center [568, 344] width 165 height 55
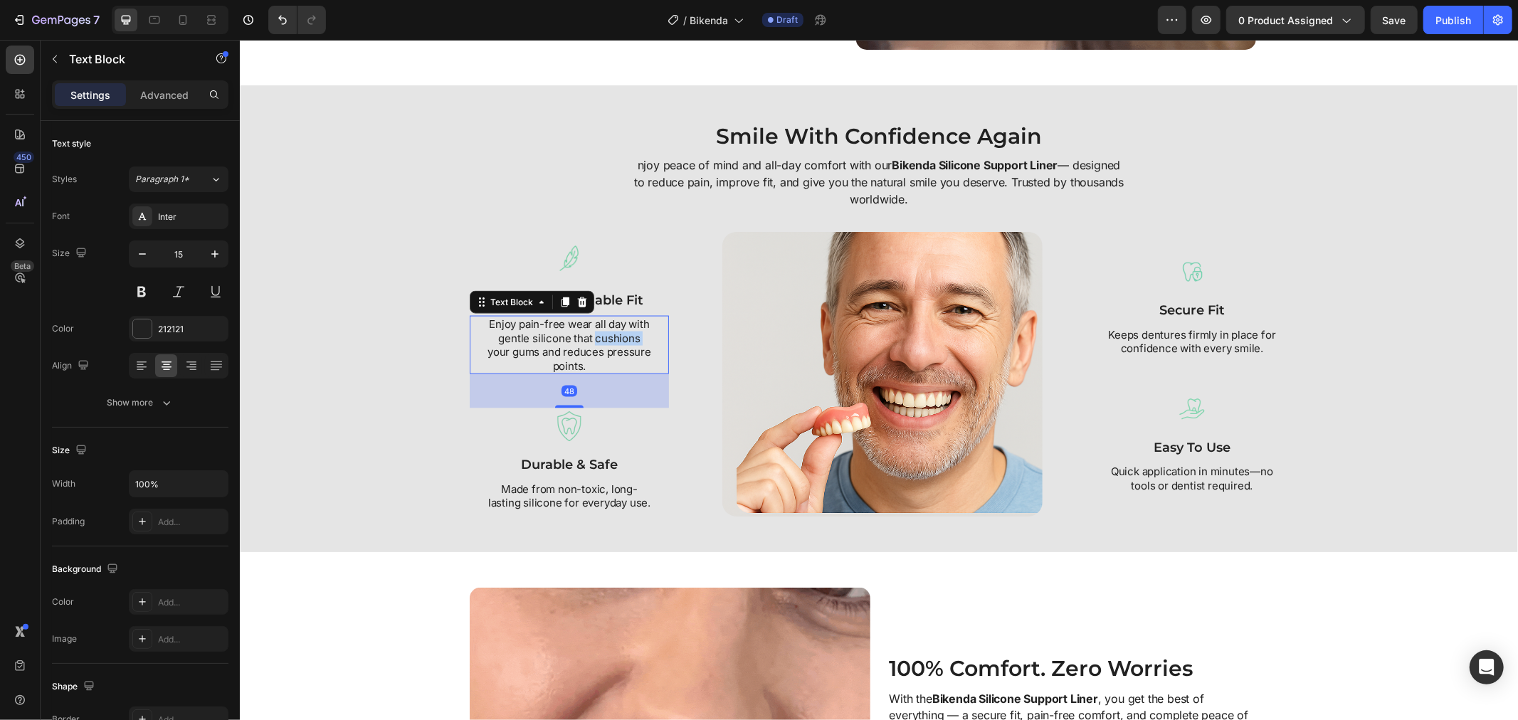
click at [593, 342] on p "Enjoy pain-free wear all day with gentle silicone that cushions your gums and r…" at bounding box center [568, 344] width 165 height 55
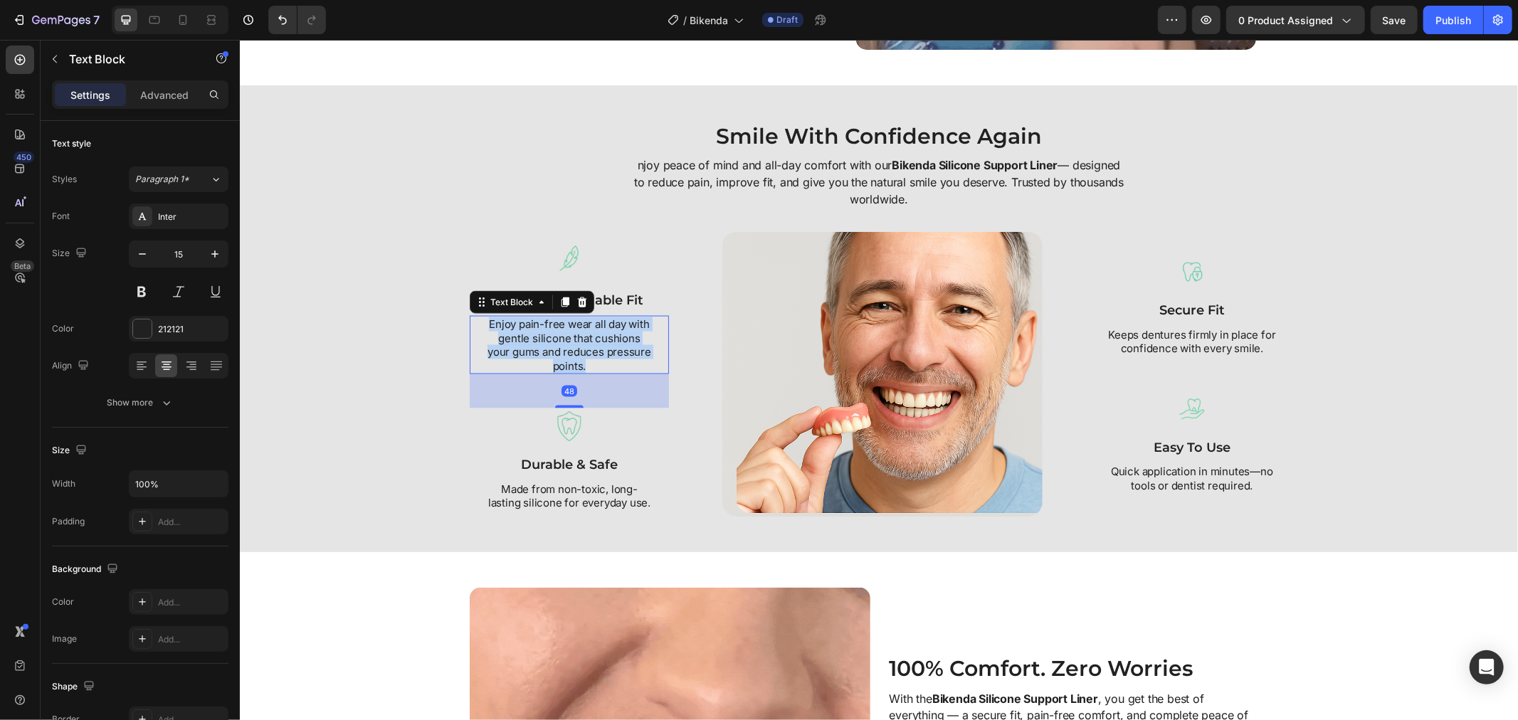
click at [593, 342] on p "Enjoy pain-free wear all day with gentle silicone that cushions your gums and r…" at bounding box center [568, 344] width 165 height 55
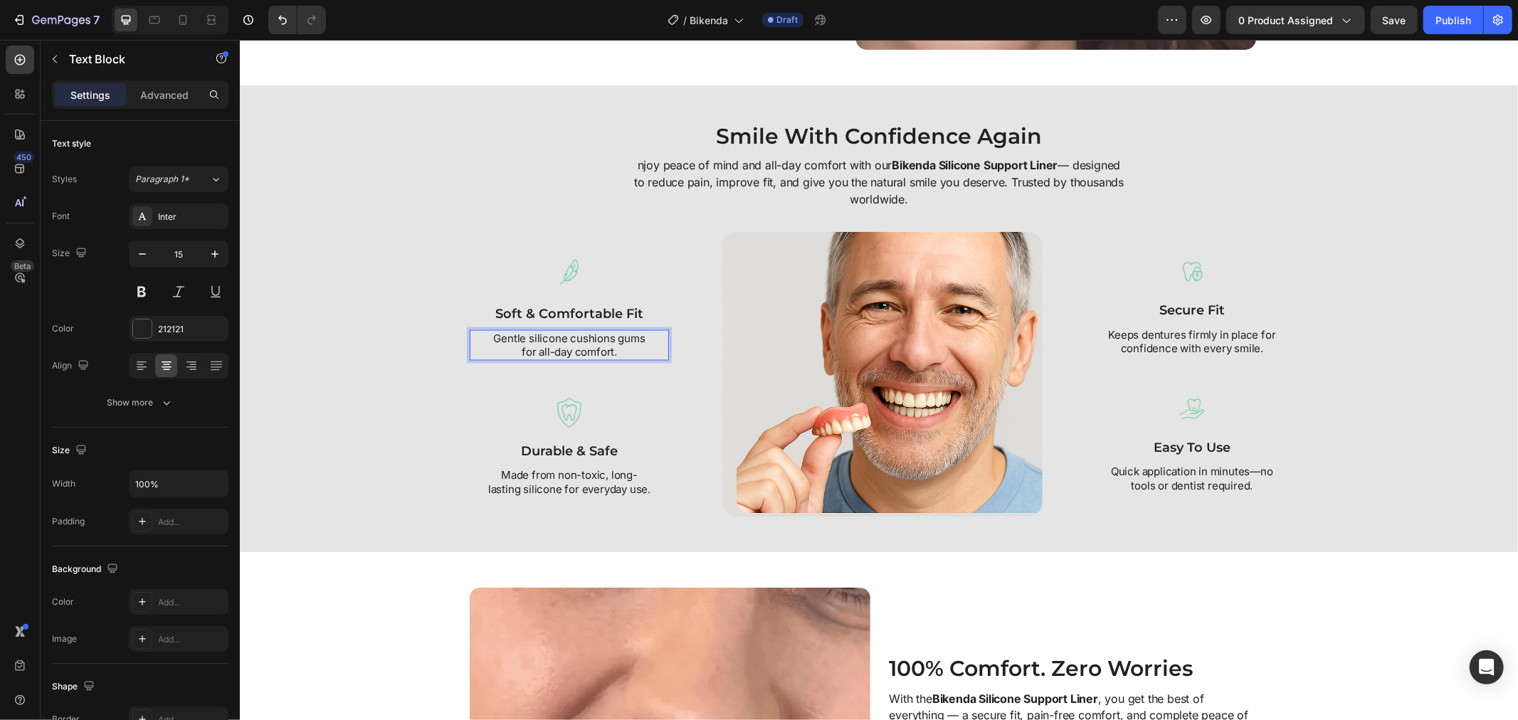
scroll to position [1779, 0]
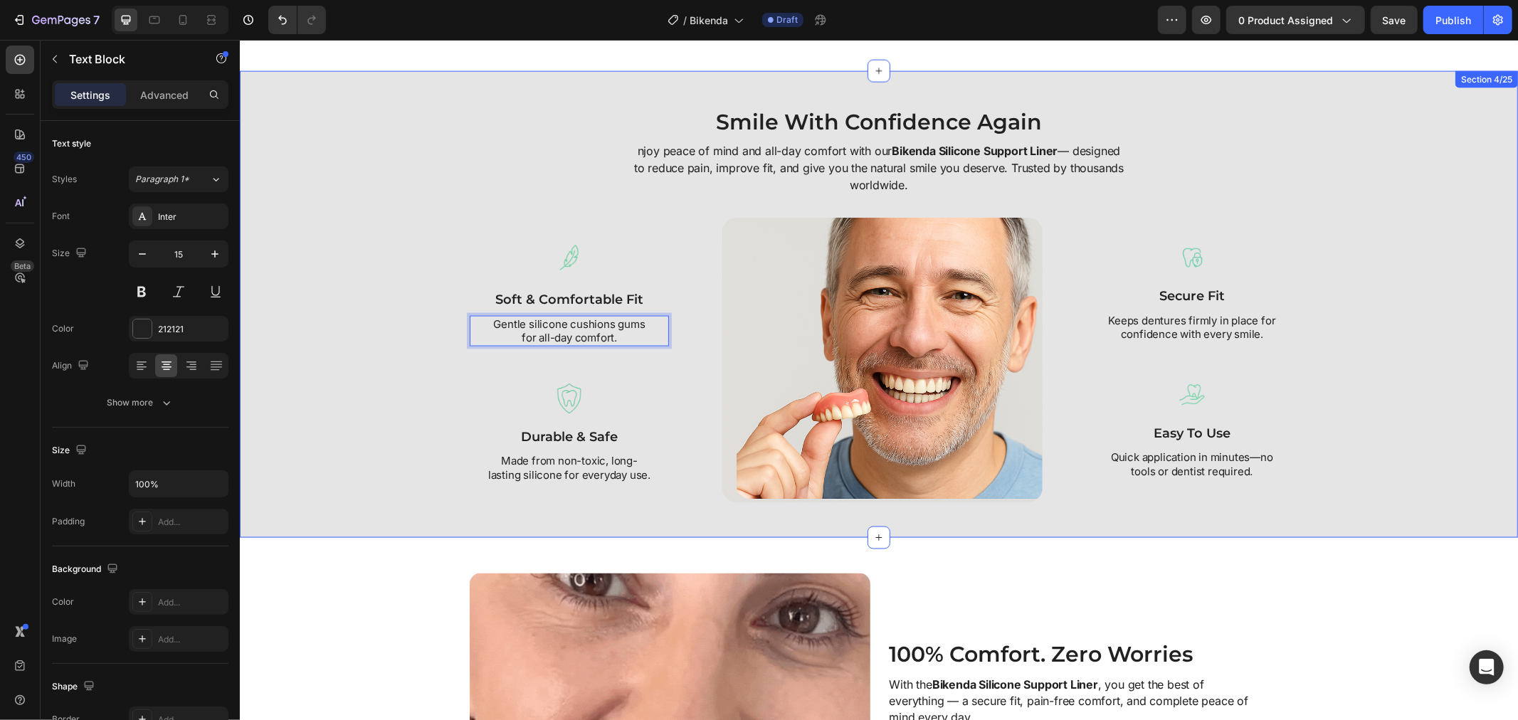
click at [429, 376] on div "Smile With Confidence Again Heading njoy peace of mind and all-day comfort with…" at bounding box center [878, 304] width 1264 height 396
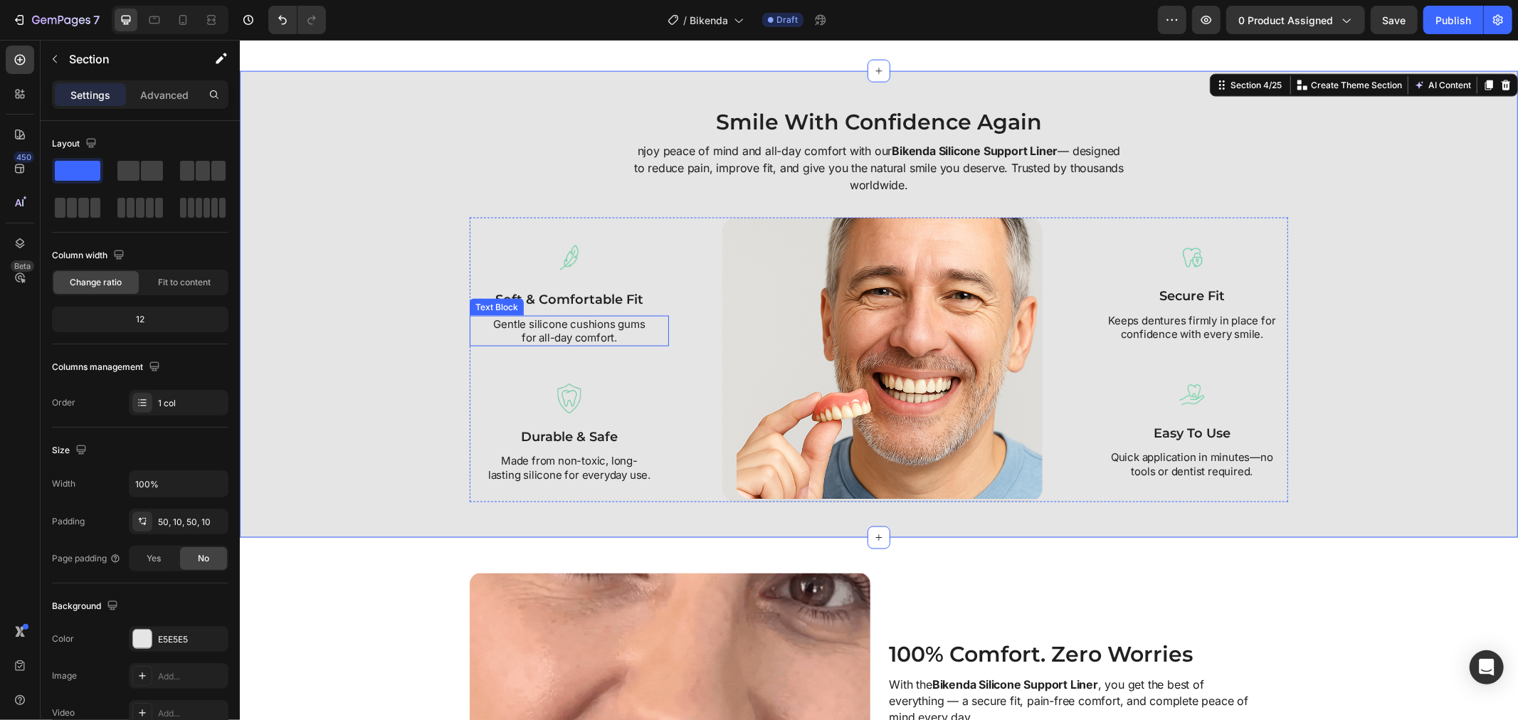
click at [609, 317] on p "Gentle silicone cushions gums for all-day comfort." at bounding box center [568, 331] width 165 height 28
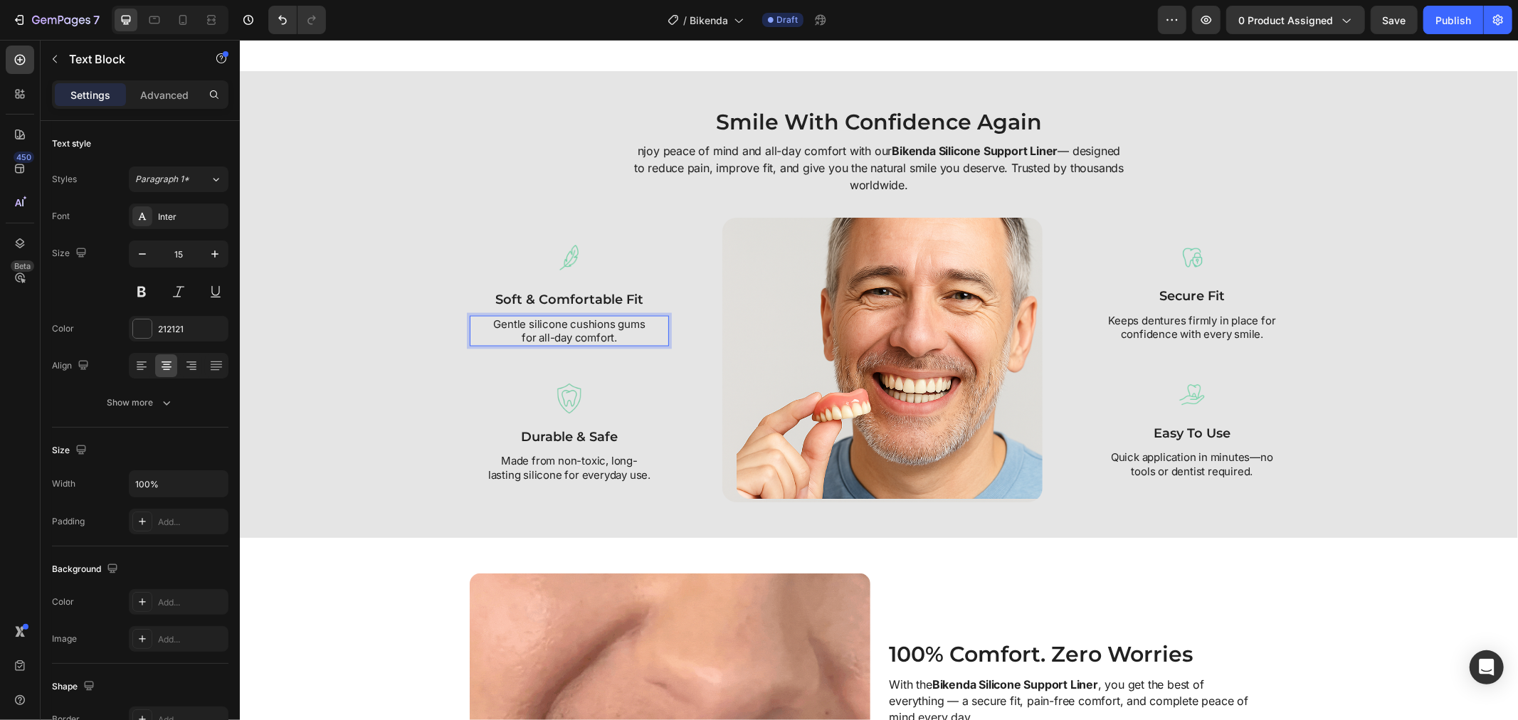
click at [603, 334] on p "Gentle silicone cushions gums for all-day comfort." at bounding box center [568, 331] width 165 height 28
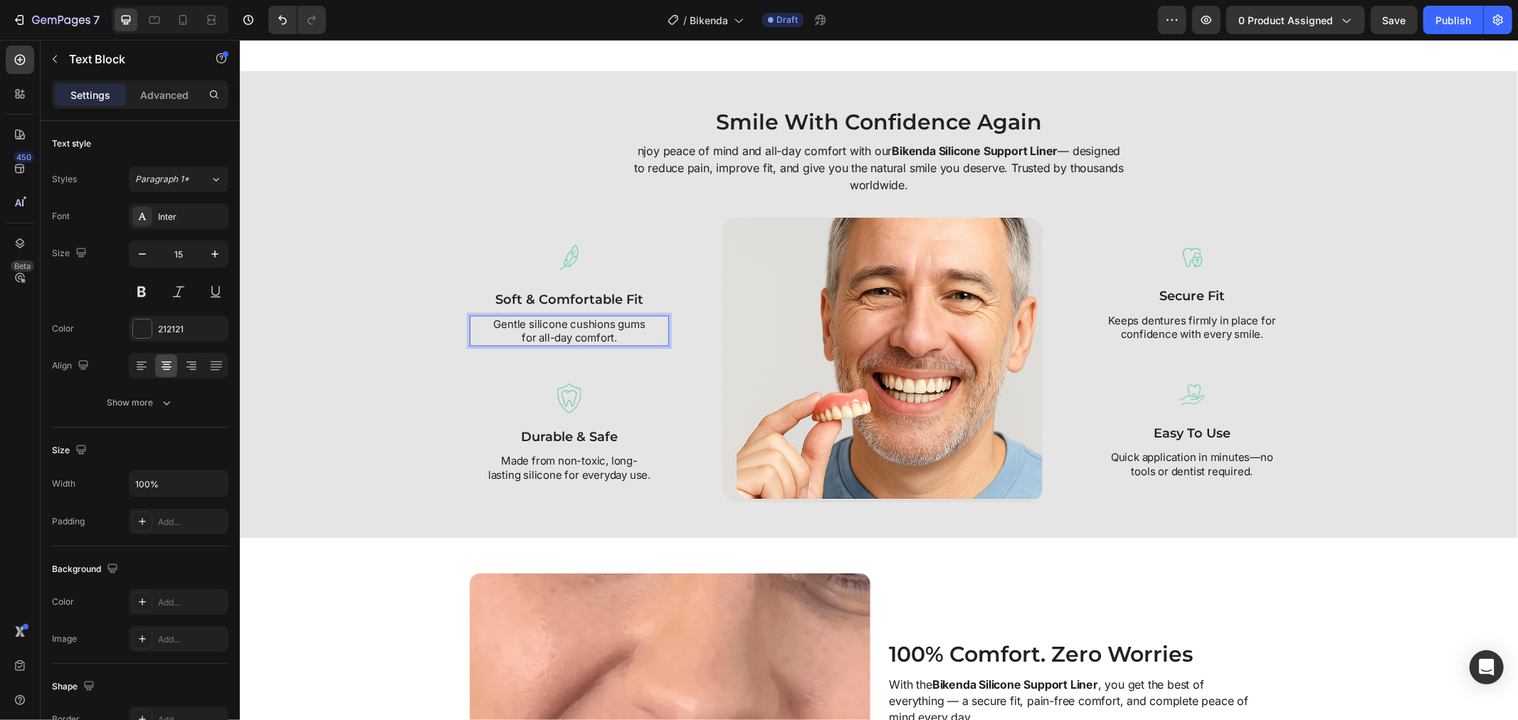
click at [600, 334] on p "Gentle silicone cushions gums for all-day comfort." at bounding box center [568, 331] width 165 height 28
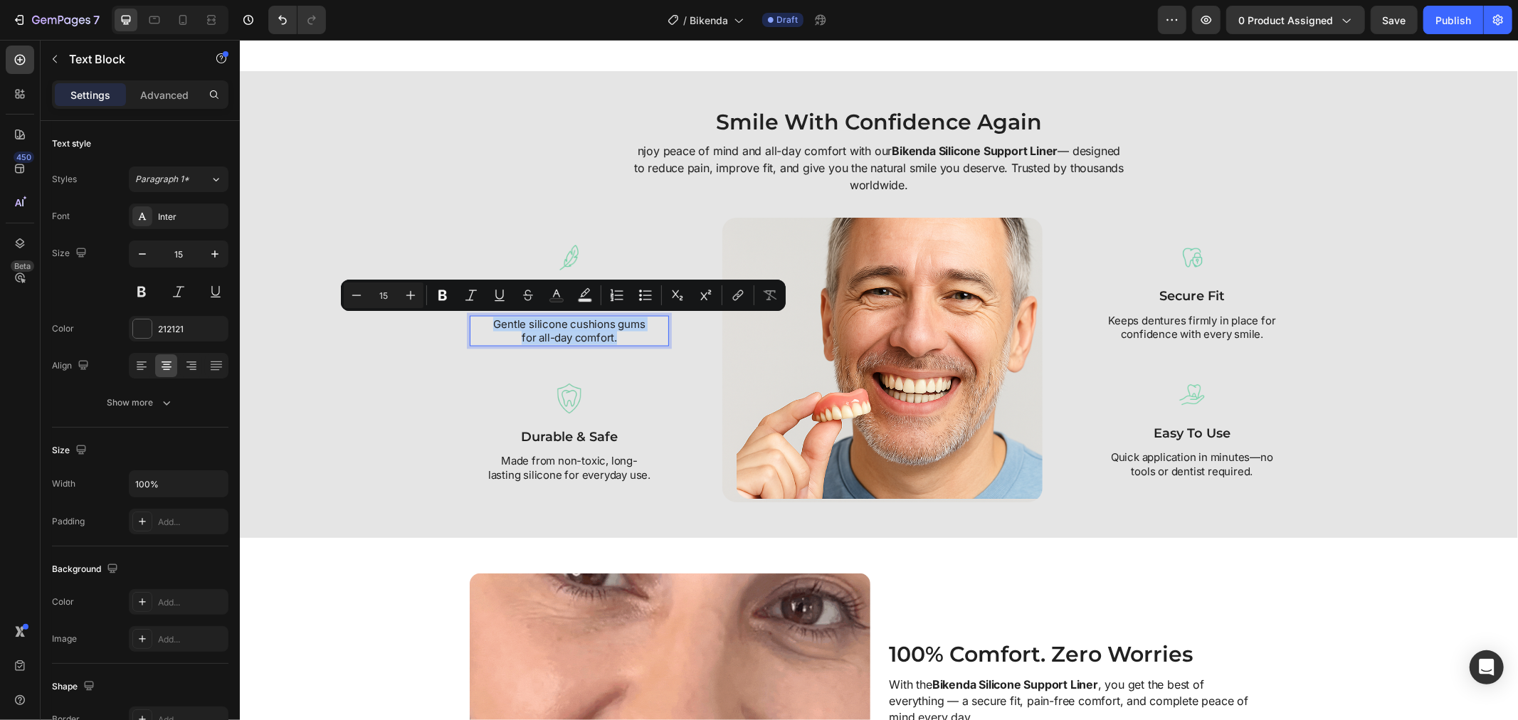
copy p "Gentle silicone cushions gums for all-day comfort."
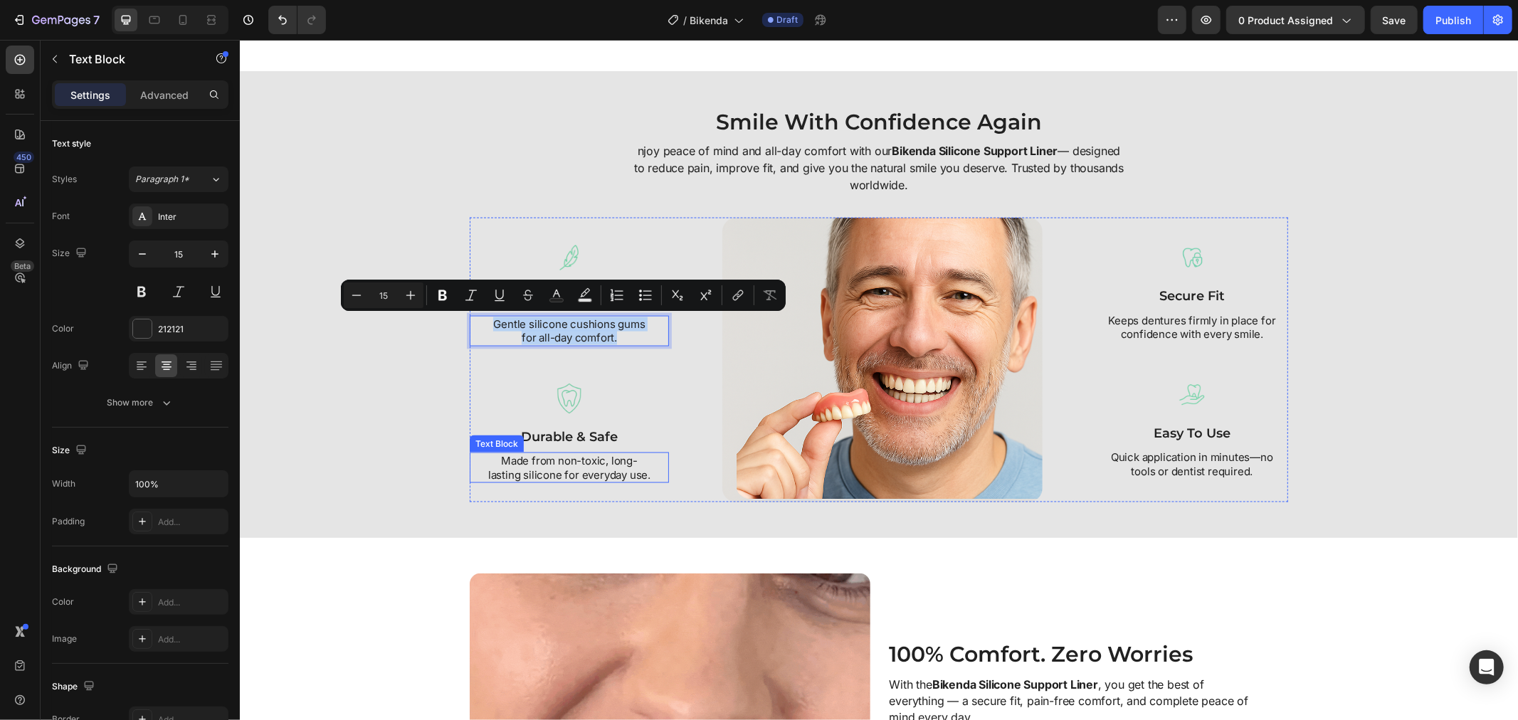
click at [582, 470] on p "Made from non-toxic, long-lasting silicone for everyday use." at bounding box center [568, 467] width 165 height 28
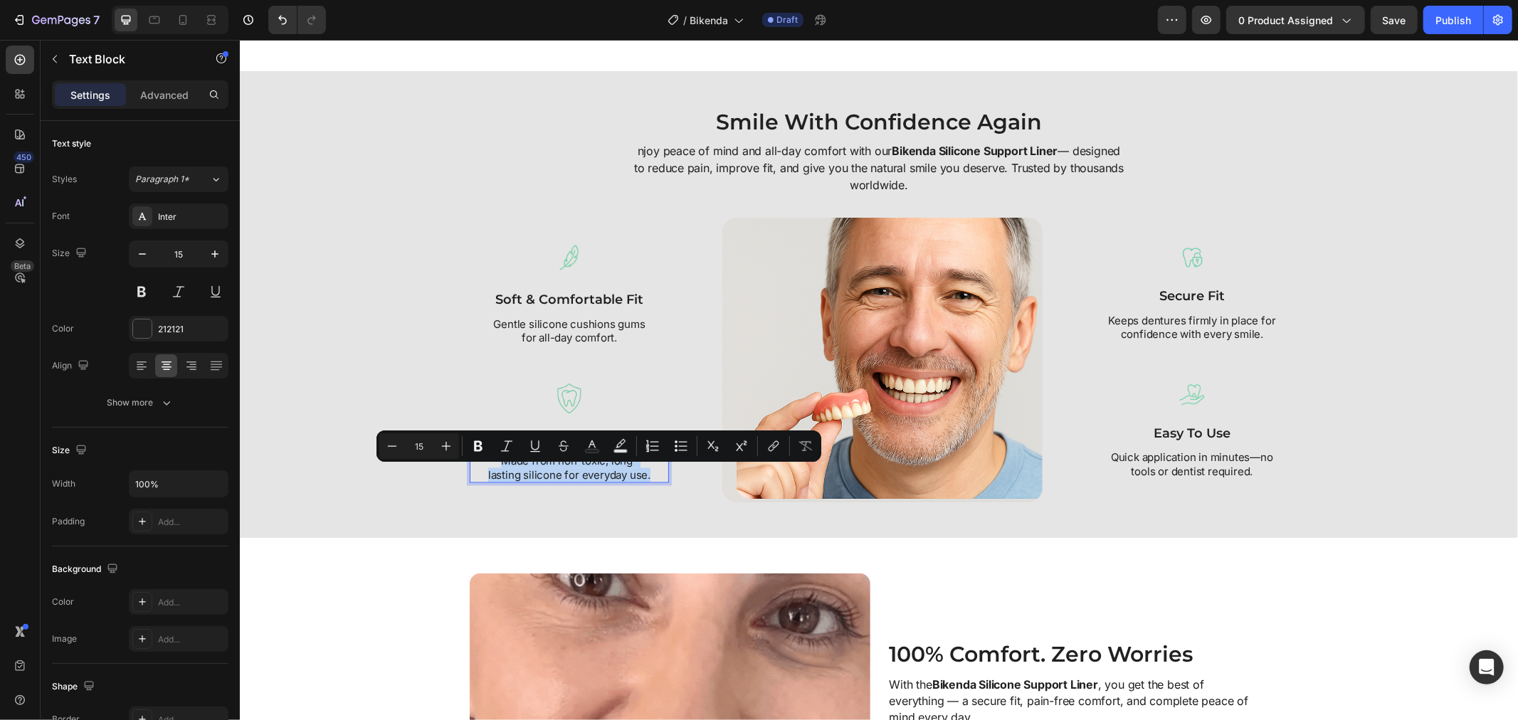
click at [579, 467] on p "Made from non-toxic, long-lasting silicone for everyday use." at bounding box center [568, 467] width 165 height 28
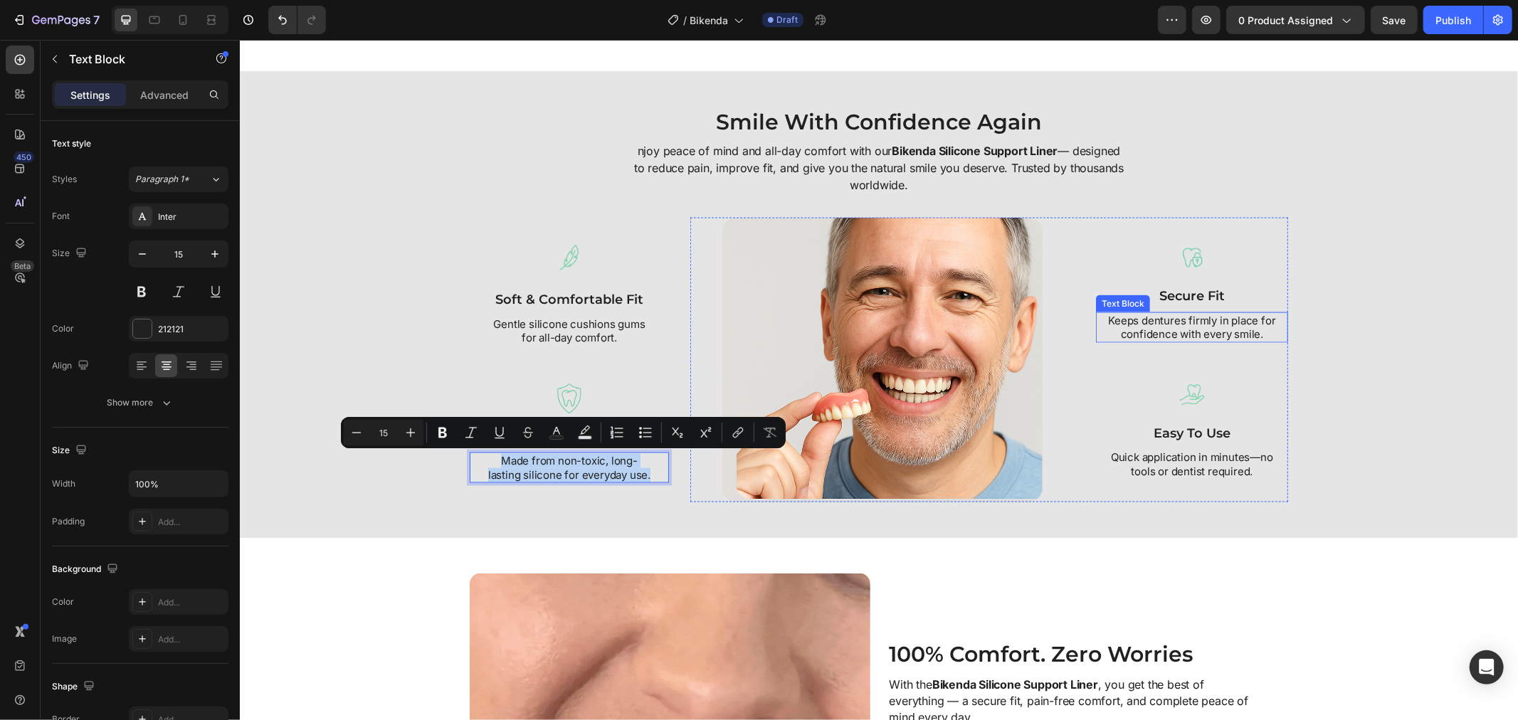
click at [1205, 329] on p "Keeps dentures firmly in place for confidence with every smile." at bounding box center [1191, 327] width 168 height 28
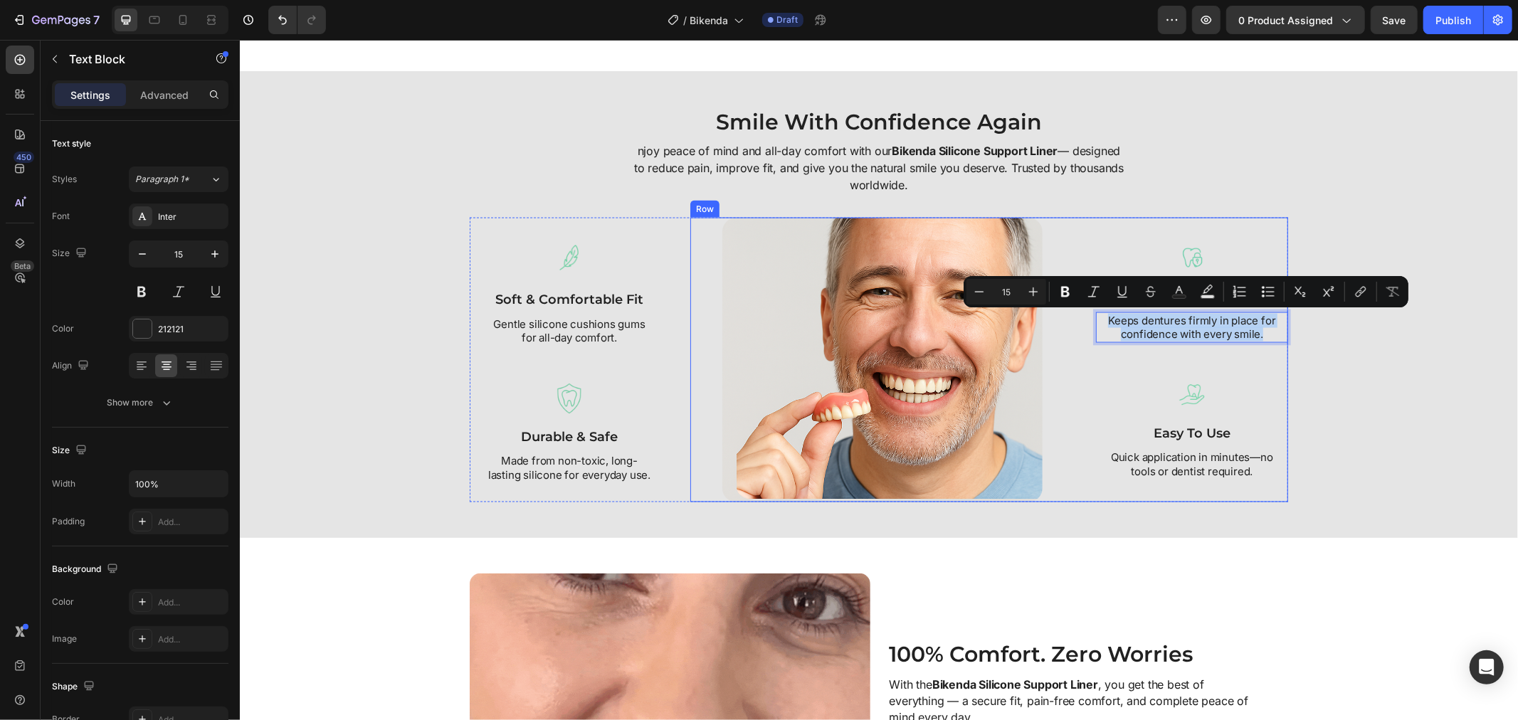
click at [1146, 446] on div "Image secure fit Text Block Keeps dentures firmly in place for confidence with …" at bounding box center [1191, 359] width 192 height 285
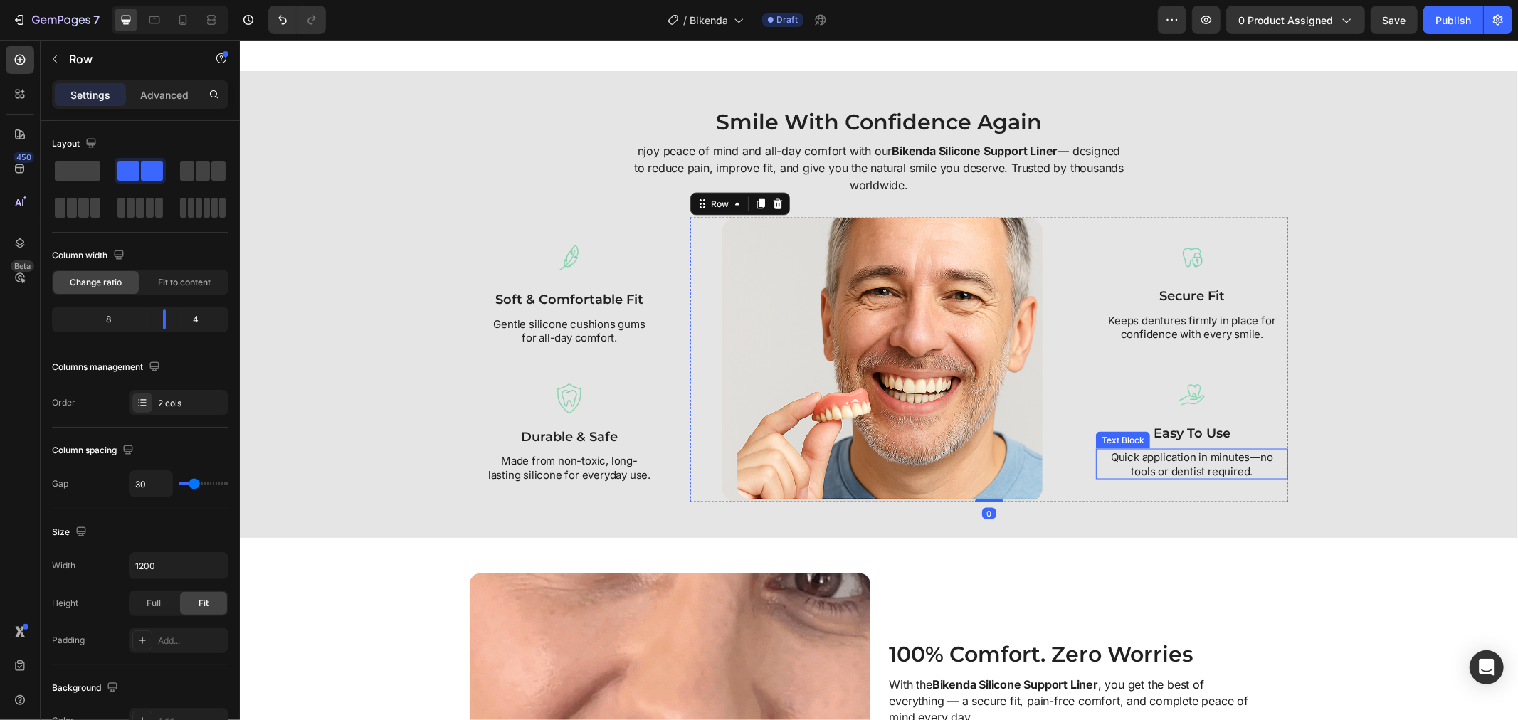
click at [1153, 464] on p "Quick application in minutes—no tools or dentist required." at bounding box center [1191, 464] width 174 height 28
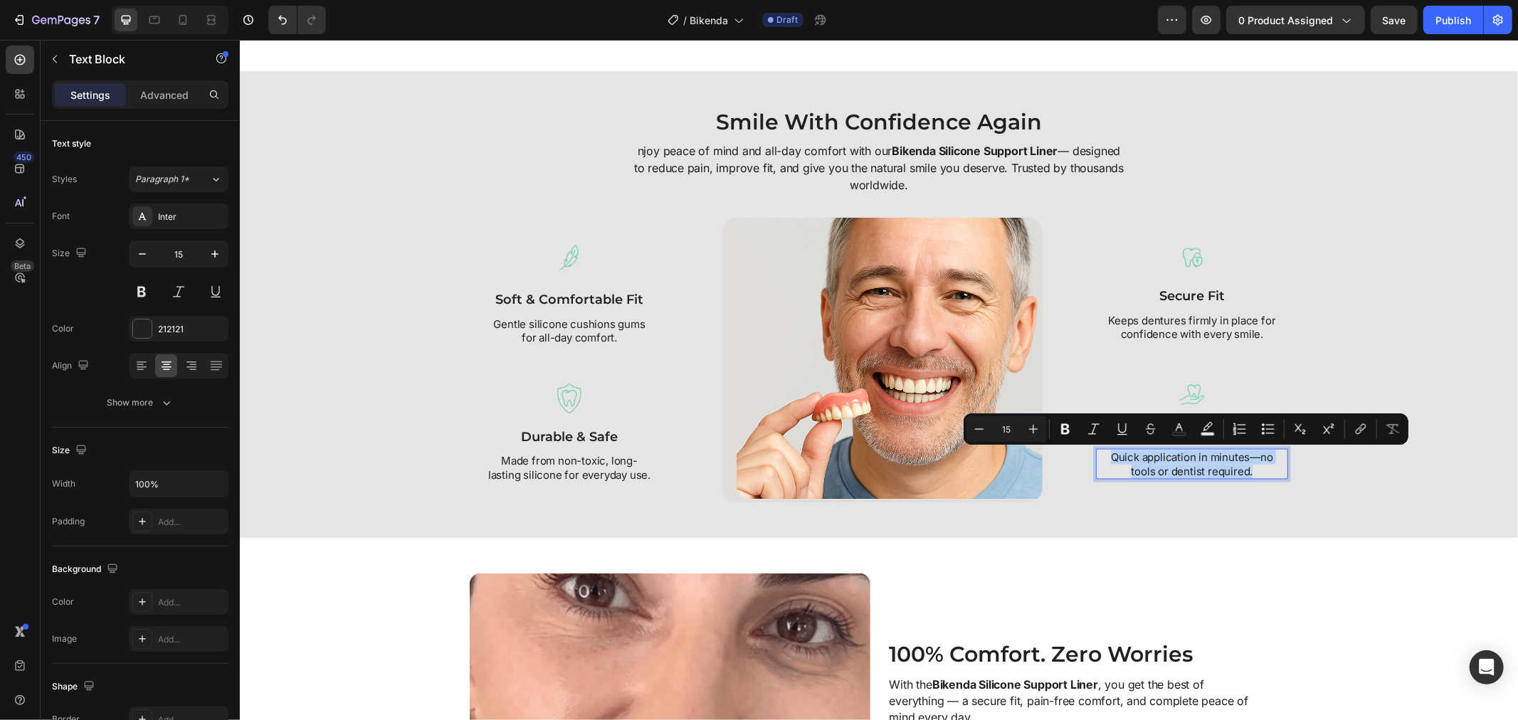
copy p "Quick application in minutes—no tools or dentist required."
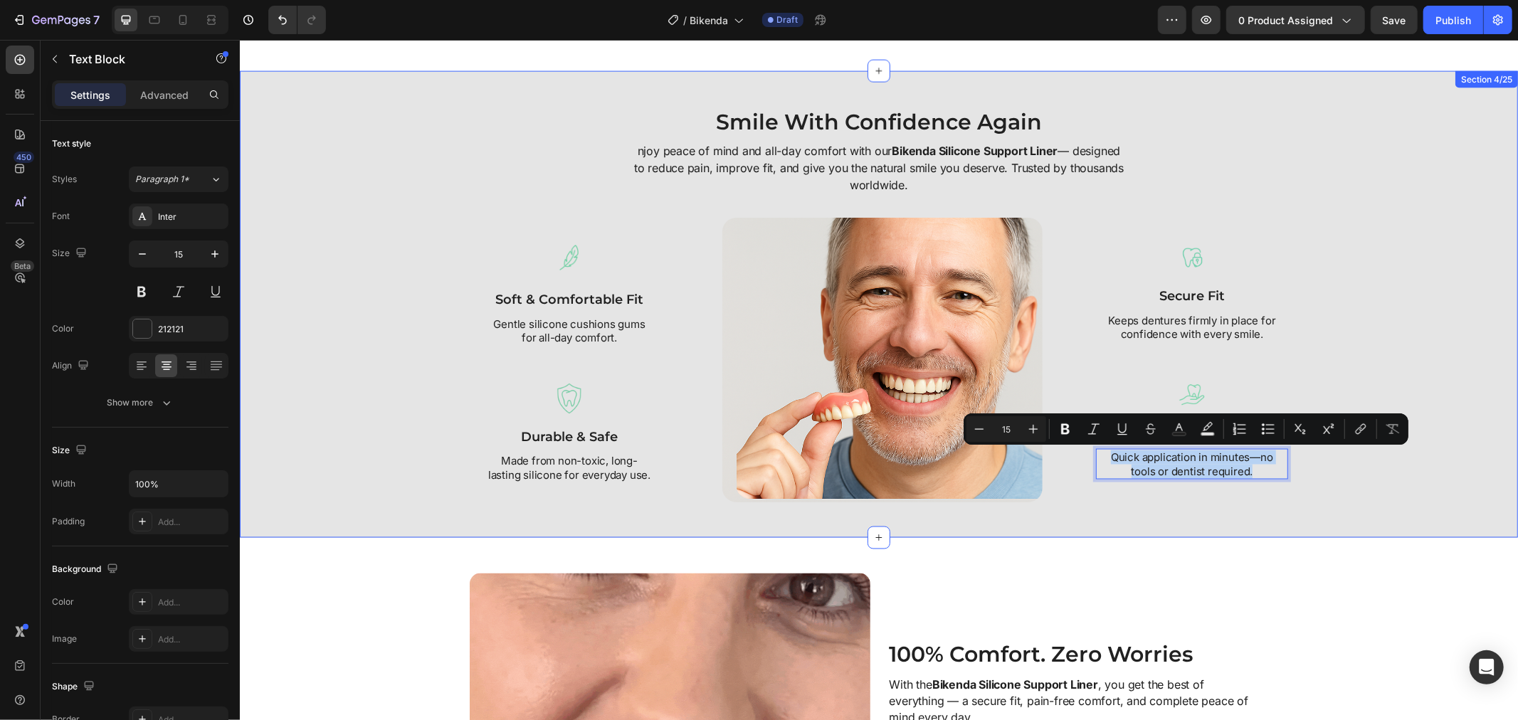
click at [1358, 341] on div "Smile With Confidence Again Heading njoy peace of mind and all-day comfort with…" at bounding box center [878, 304] width 1264 height 396
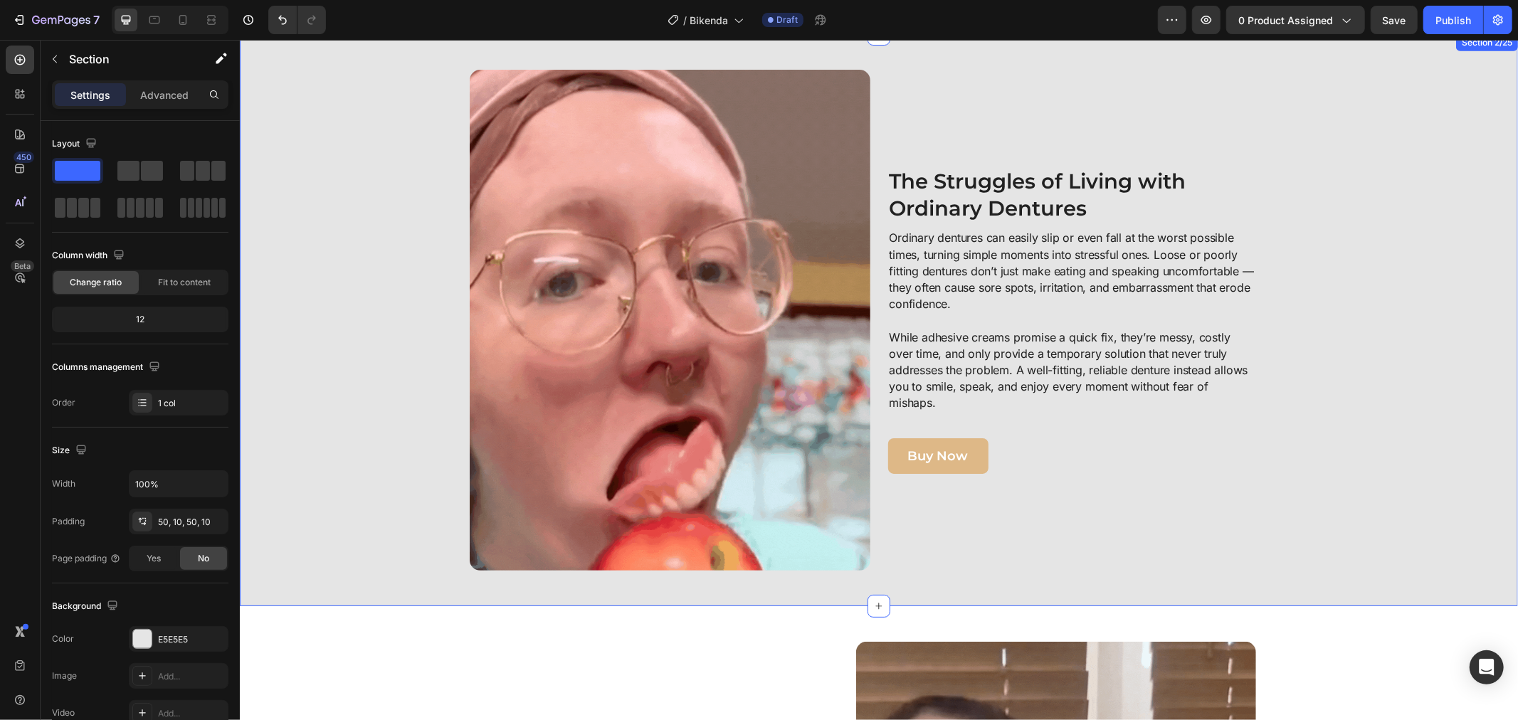
scroll to position [672, 0]
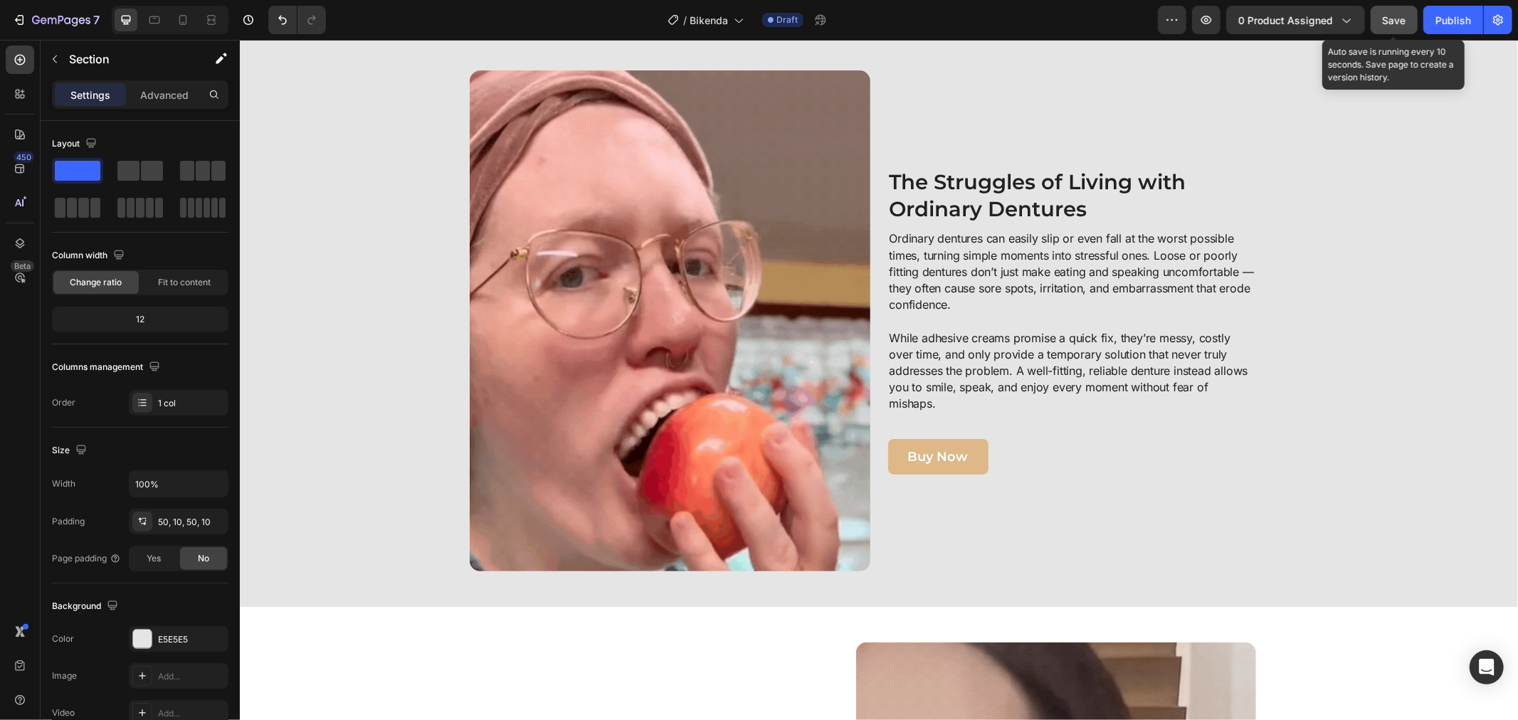
drag, startPoint x: 1387, startPoint y: 22, endPoint x: 1139, endPoint y: 26, distance: 248.3
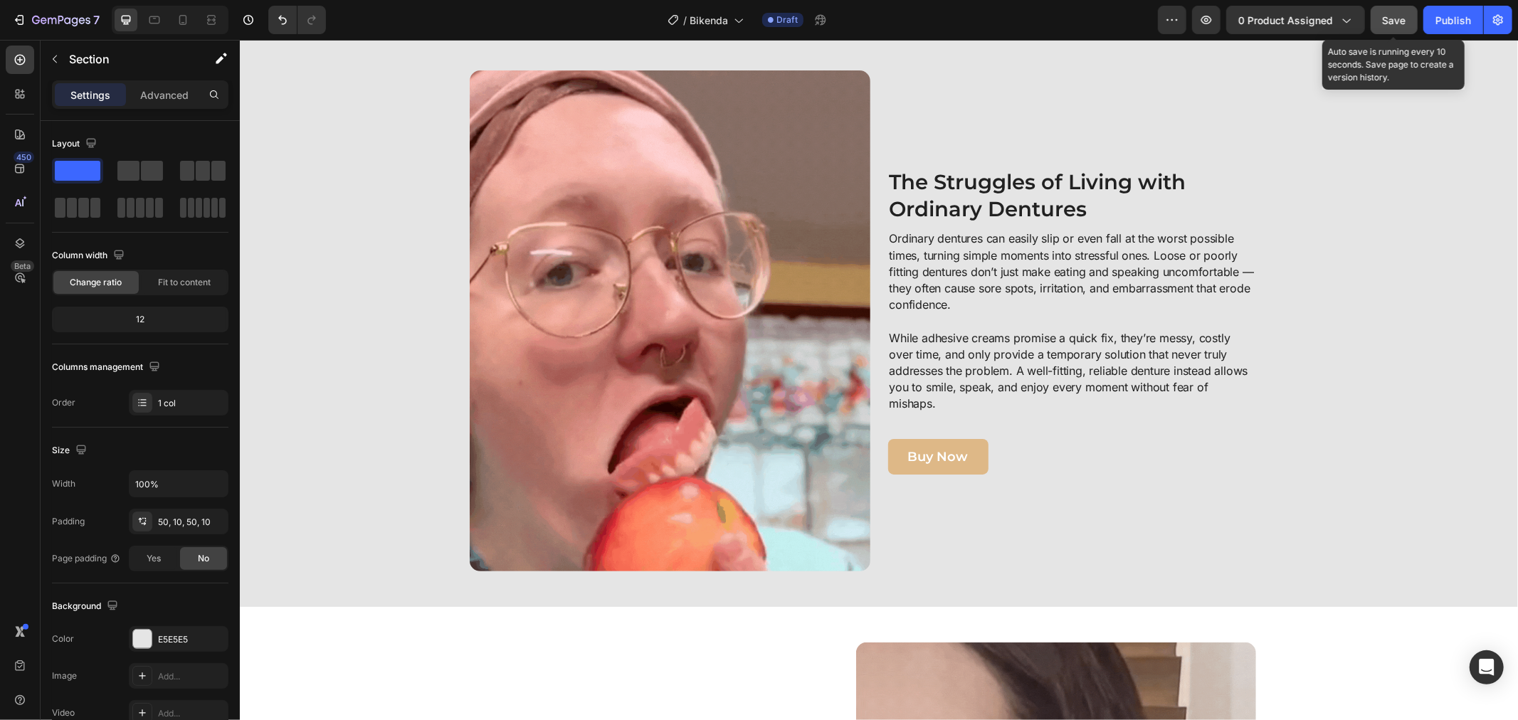
click at [1387, 22] on span "Save" at bounding box center [1393, 20] width 23 height 12
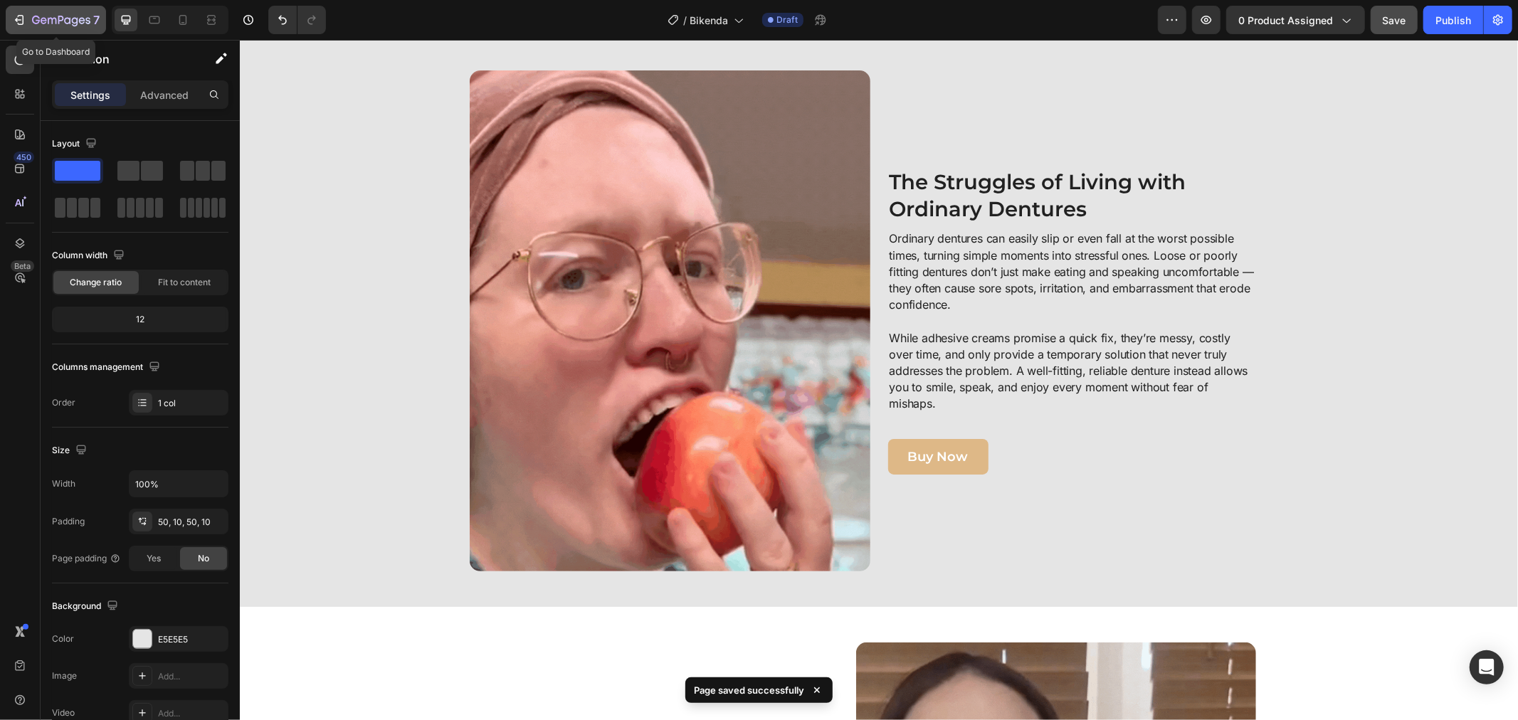
click at [17, 23] on icon "button" at bounding box center [19, 20] width 14 height 14
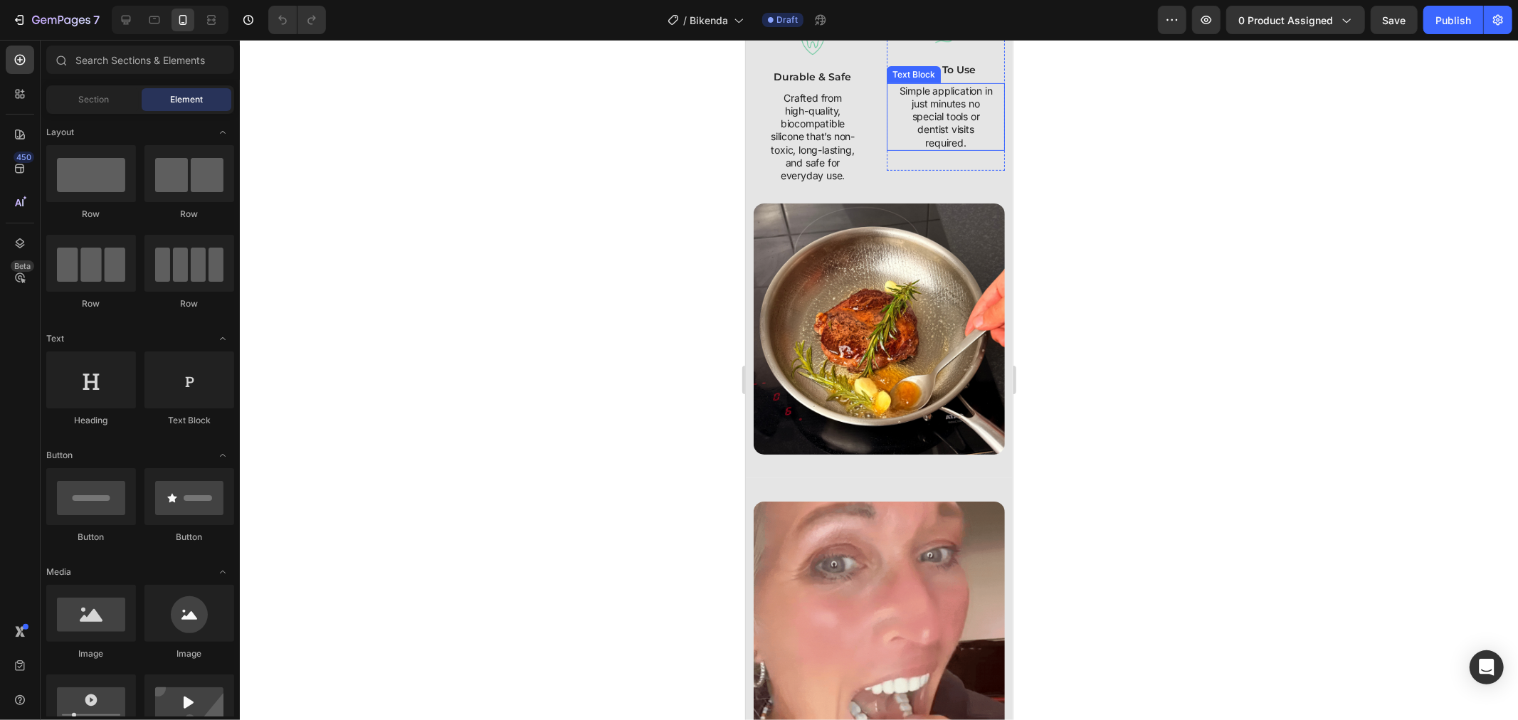
scroll to position [553, 0]
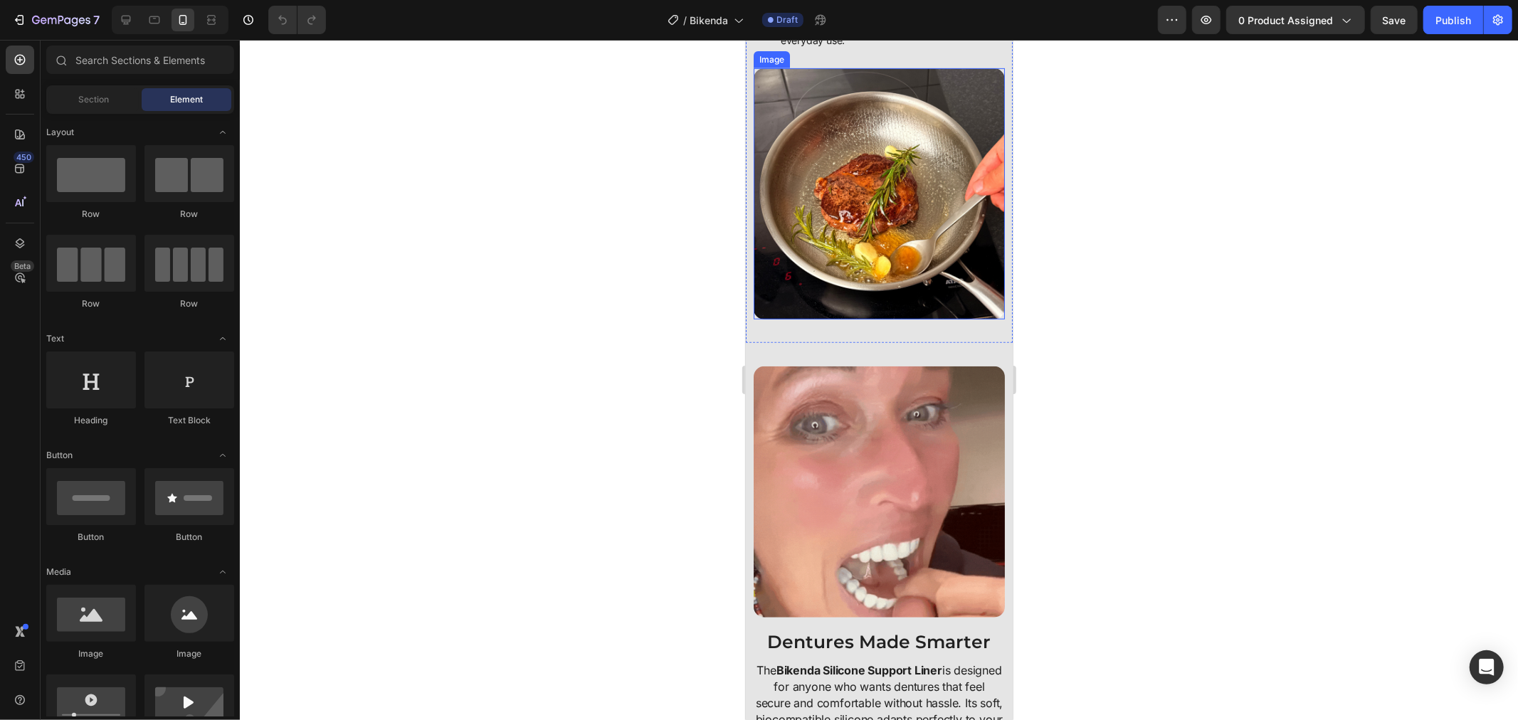
click at [914, 256] on img at bounding box center [878, 193] width 251 height 251
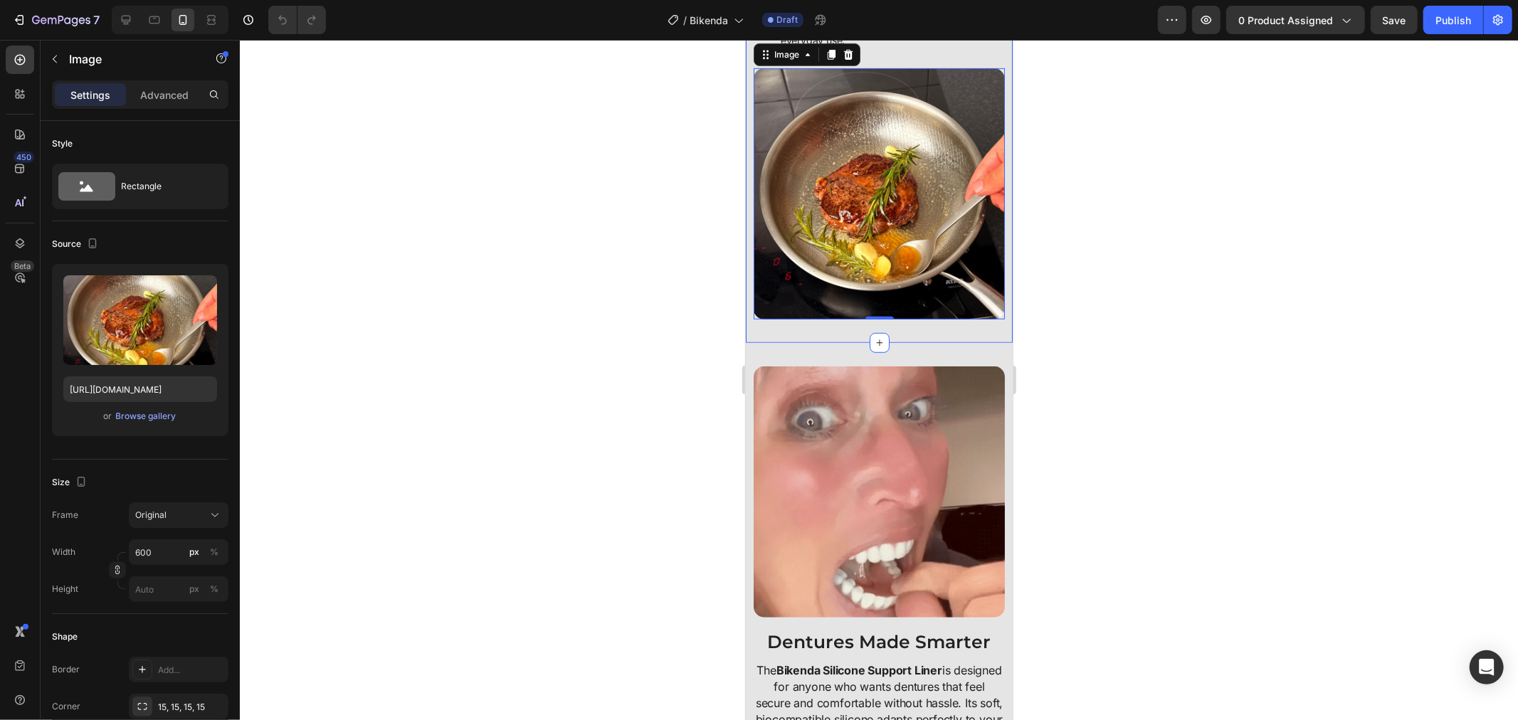
click at [877, 466] on img at bounding box center [878, 491] width 251 height 251
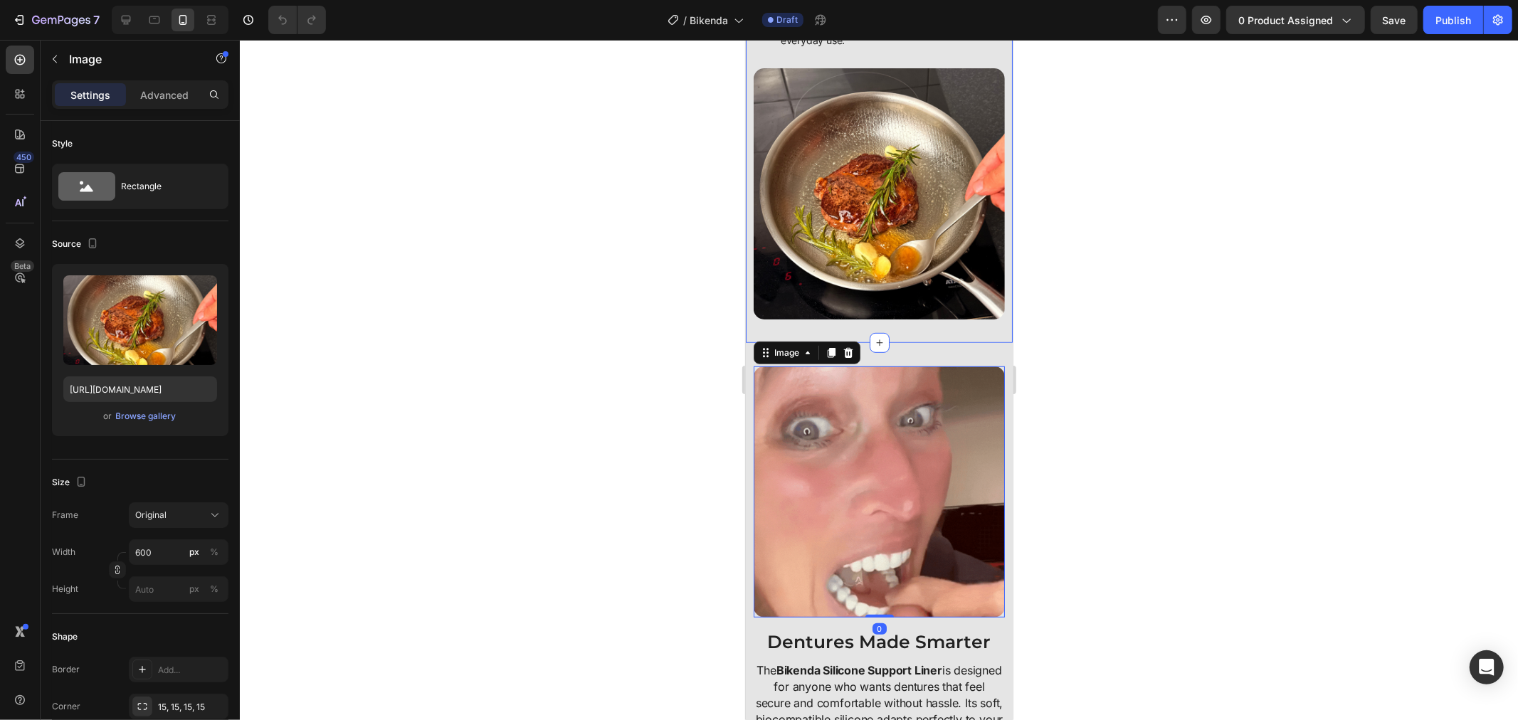
click at [839, 258] on img at bounding box center [878, 193] width 251 height 251
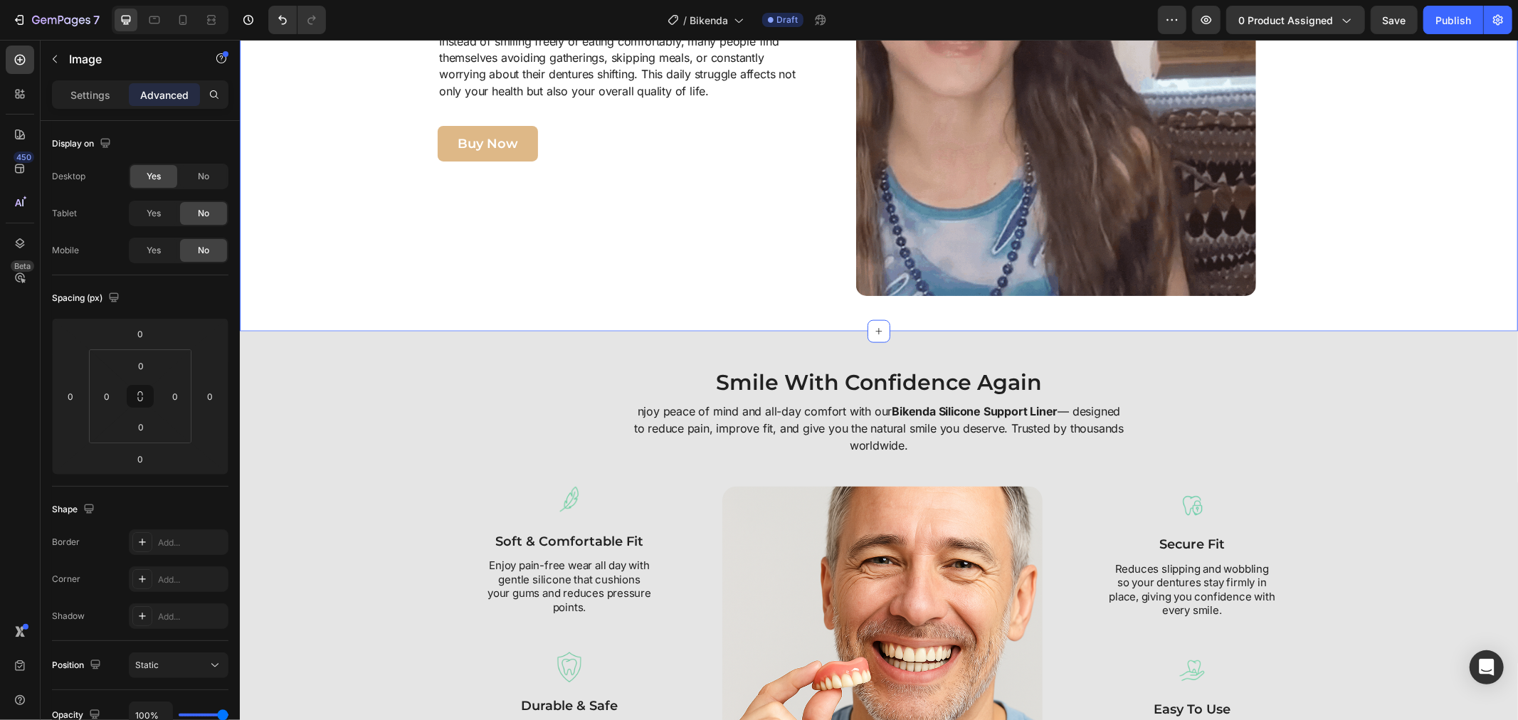
scroll to position [1581, 0]
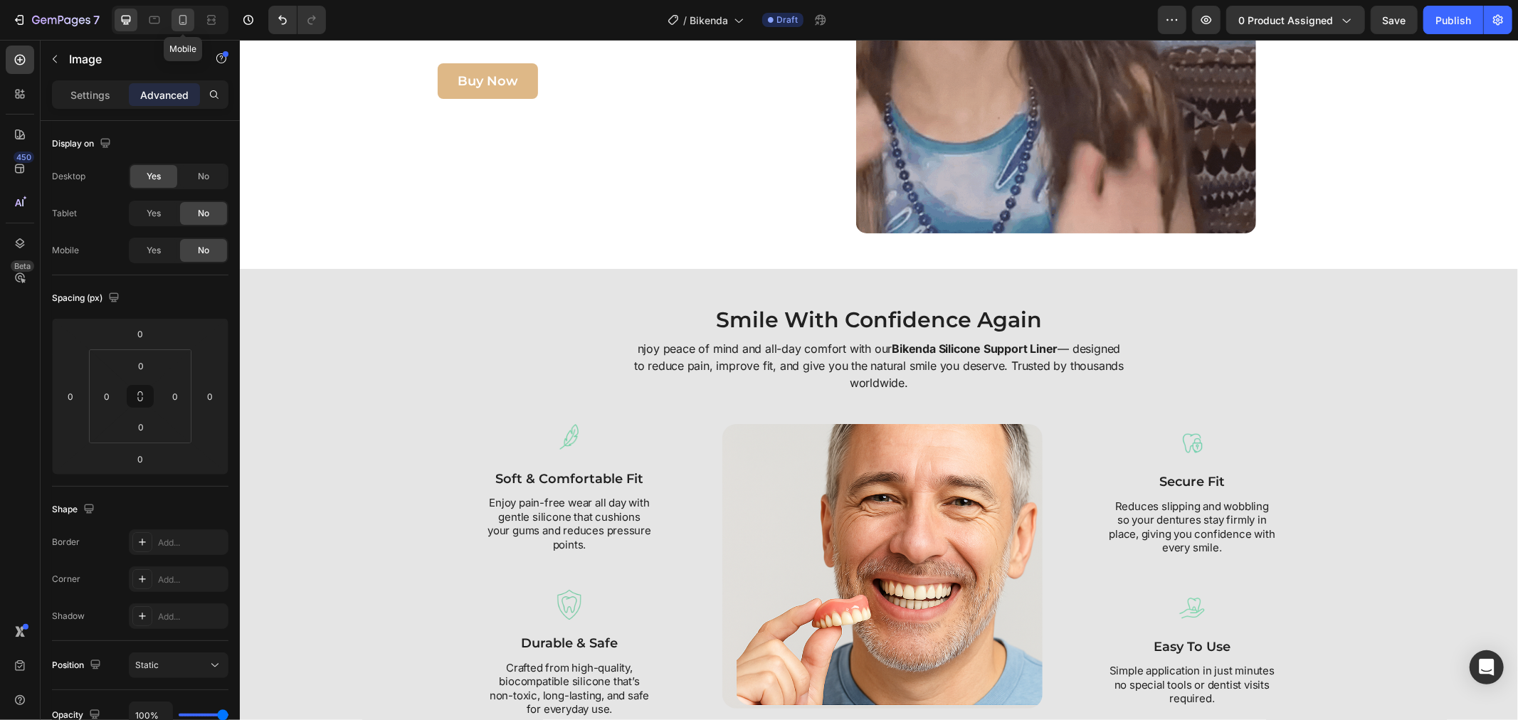
click at [187, 18] on icon at bounding box center [183, 20] width 14 height 14
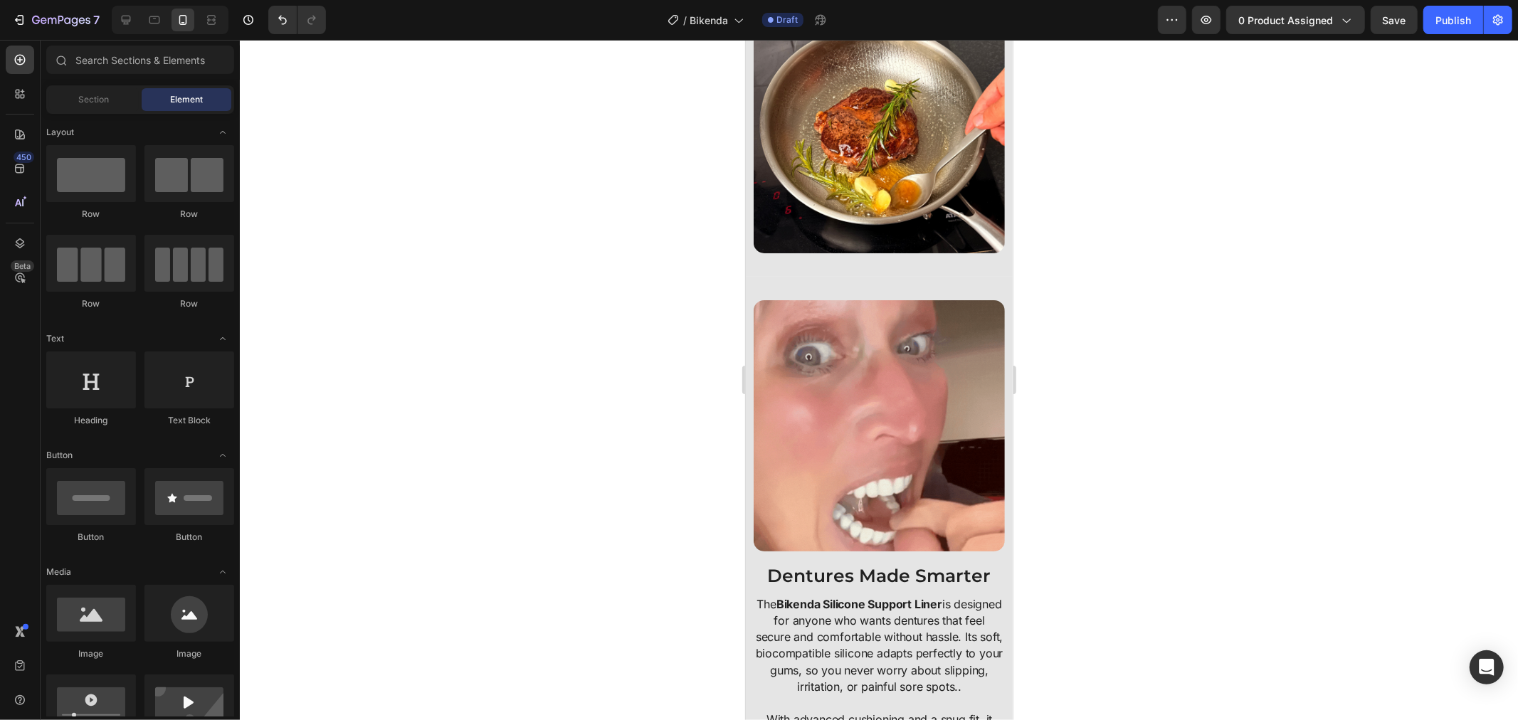
scroll to position [609, 0]
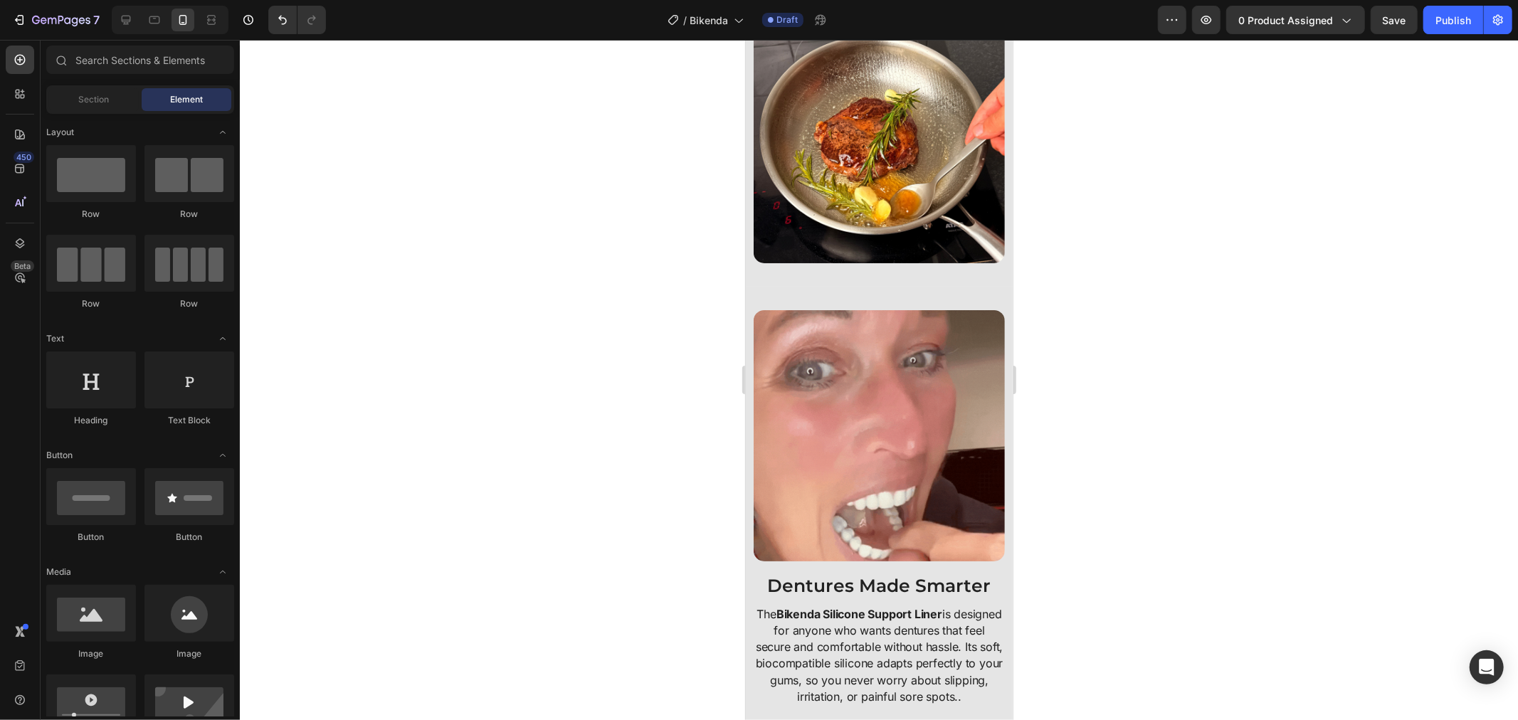
click at [932, 136] on img at bounding box center [878, 136] width 251 height 251
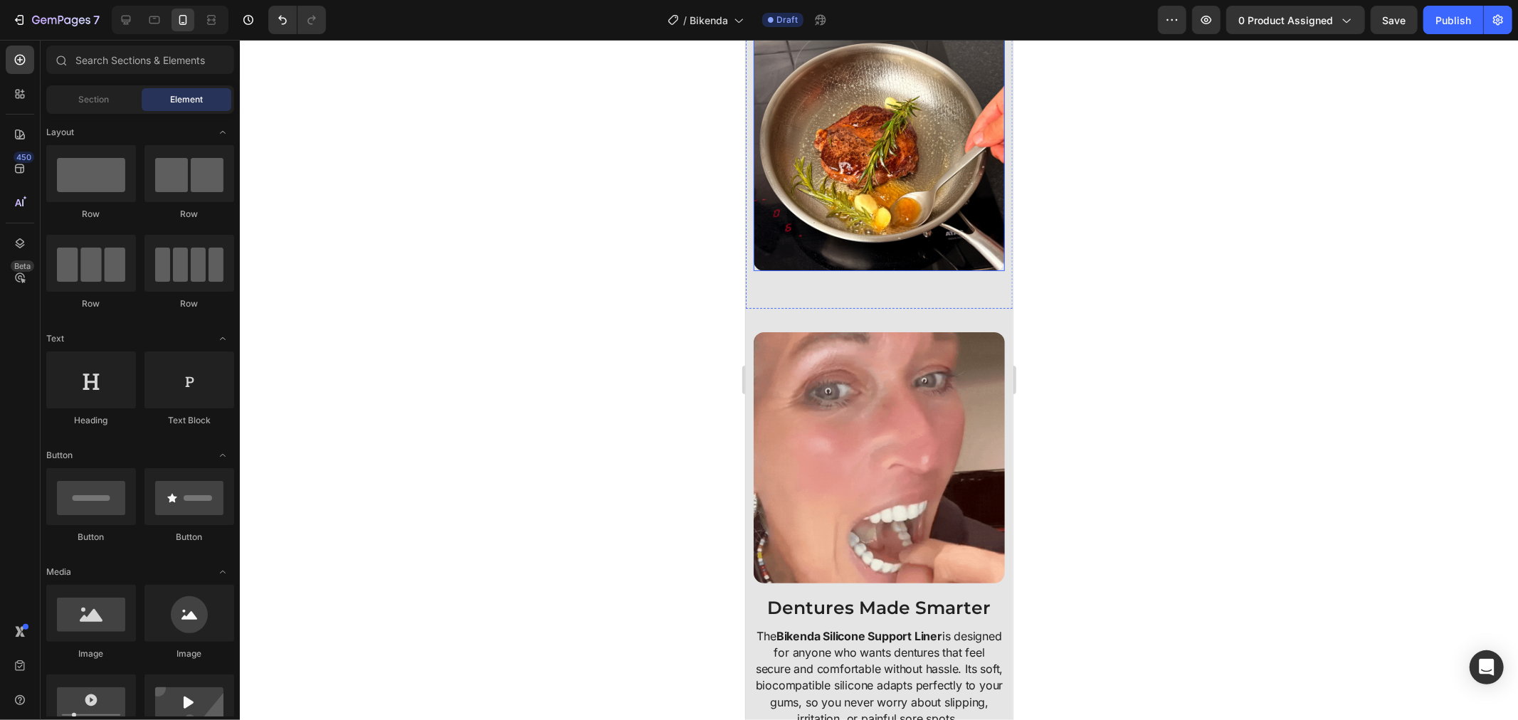
scroll to position [563, 0]
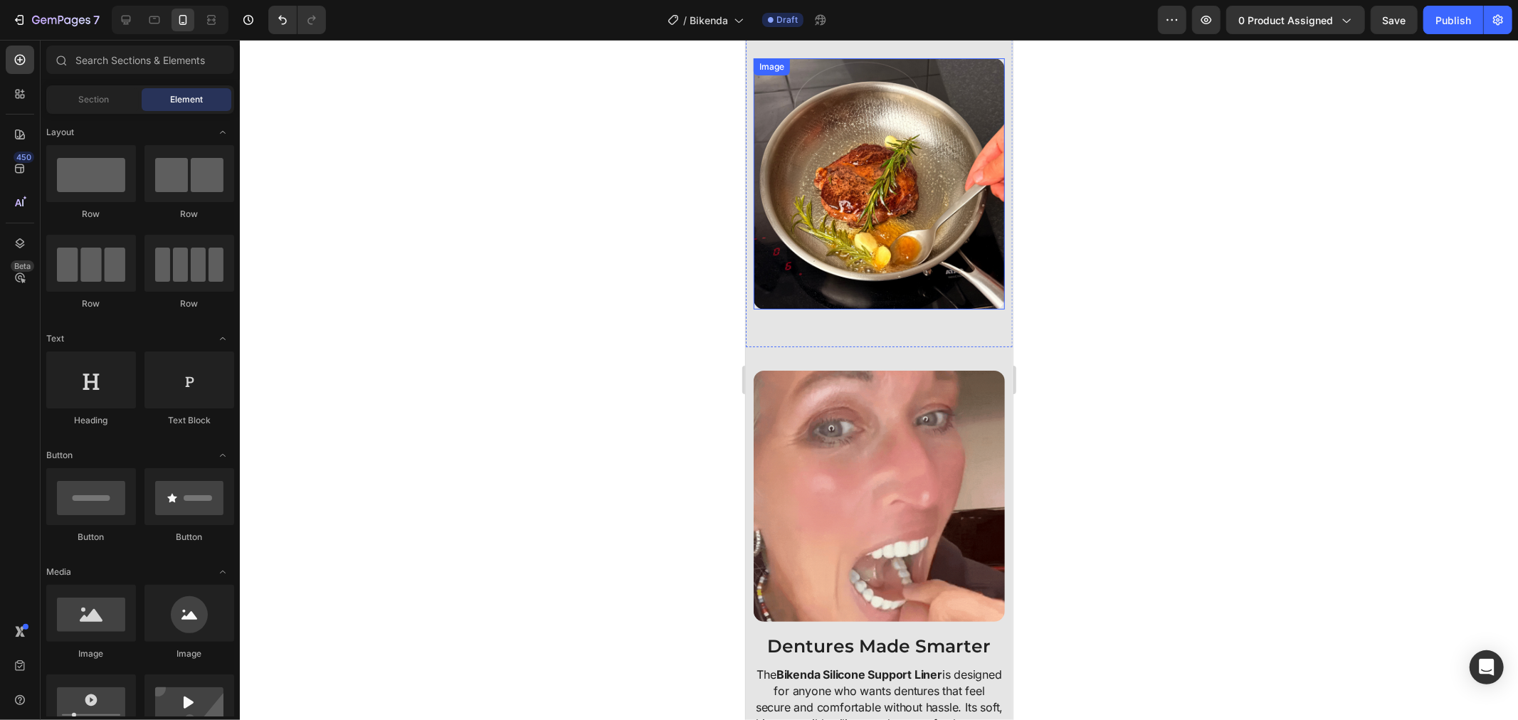
click at [817, 281] on img at bounding box center [878, 183] width 251 height 251
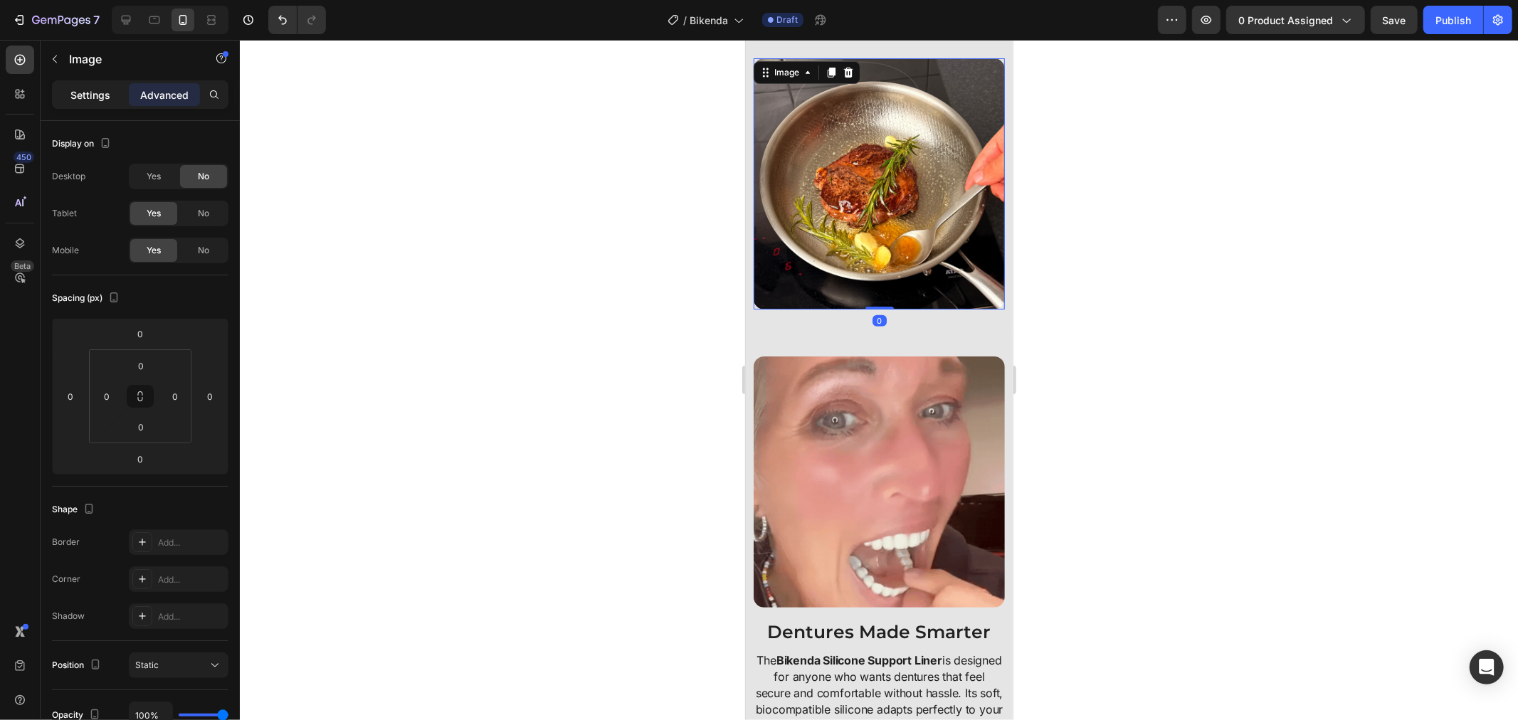
click at [100, 98] on p "Settings" at bounding box center [90, 95] width 40 height 15
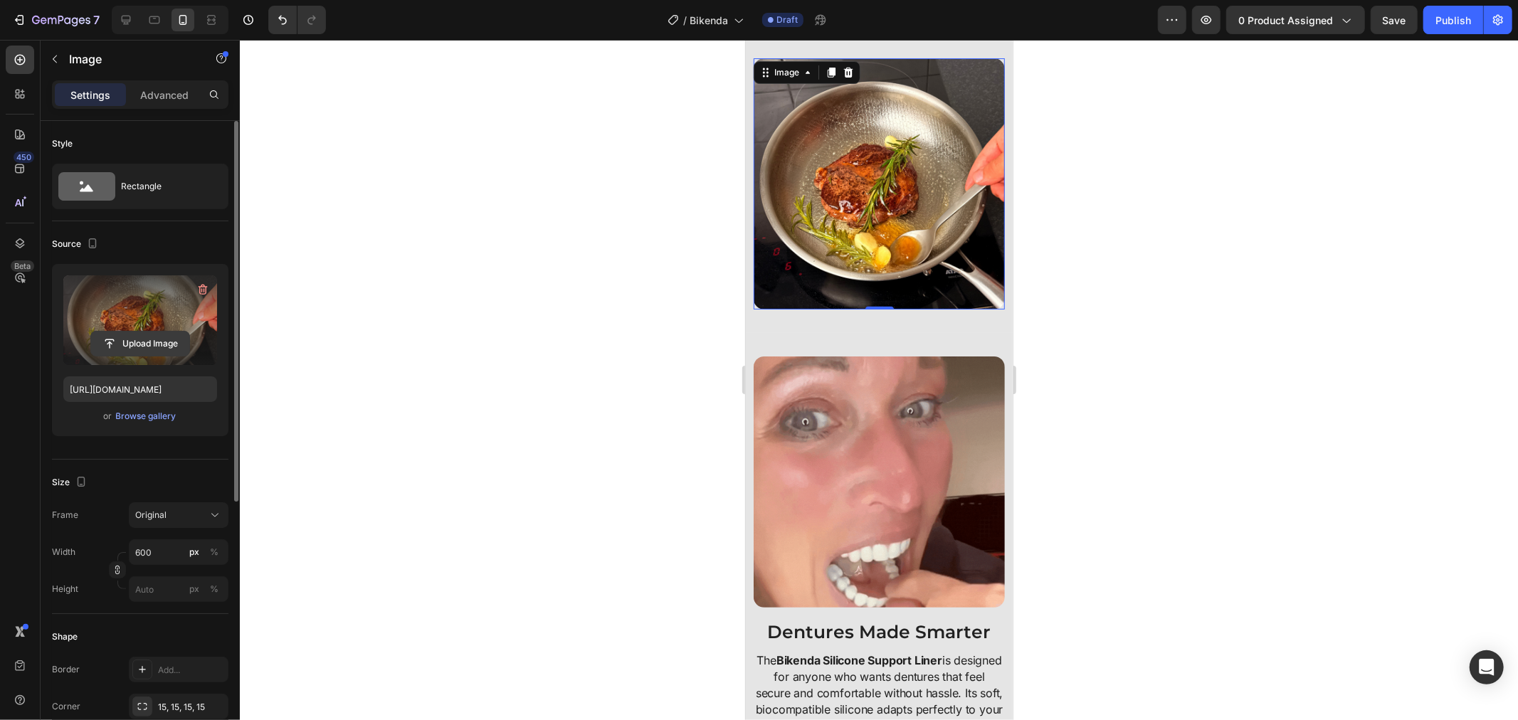
click at [134, 338] on input "file" at bounding box center [140, 344] width 98 height 24
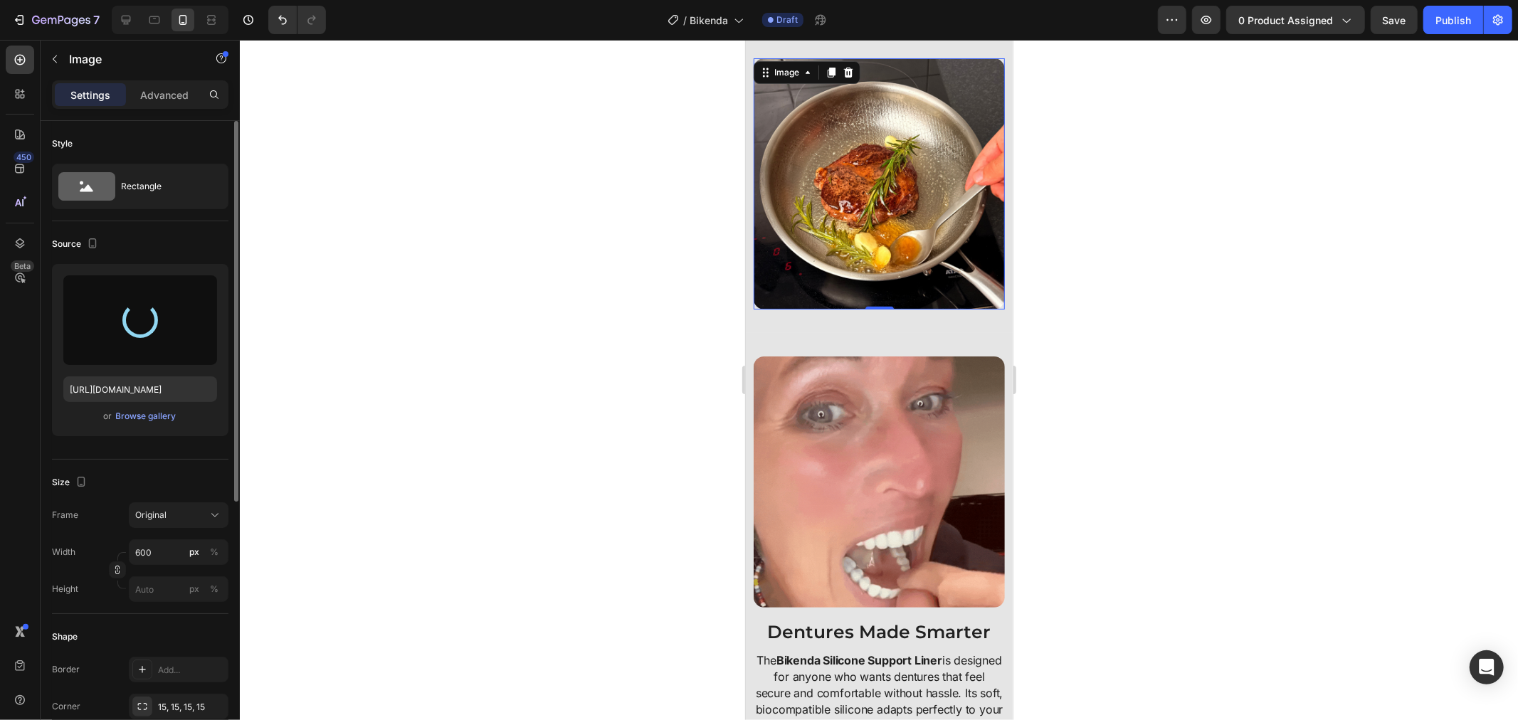
type input "[URL][DOMAIN_NAME]"
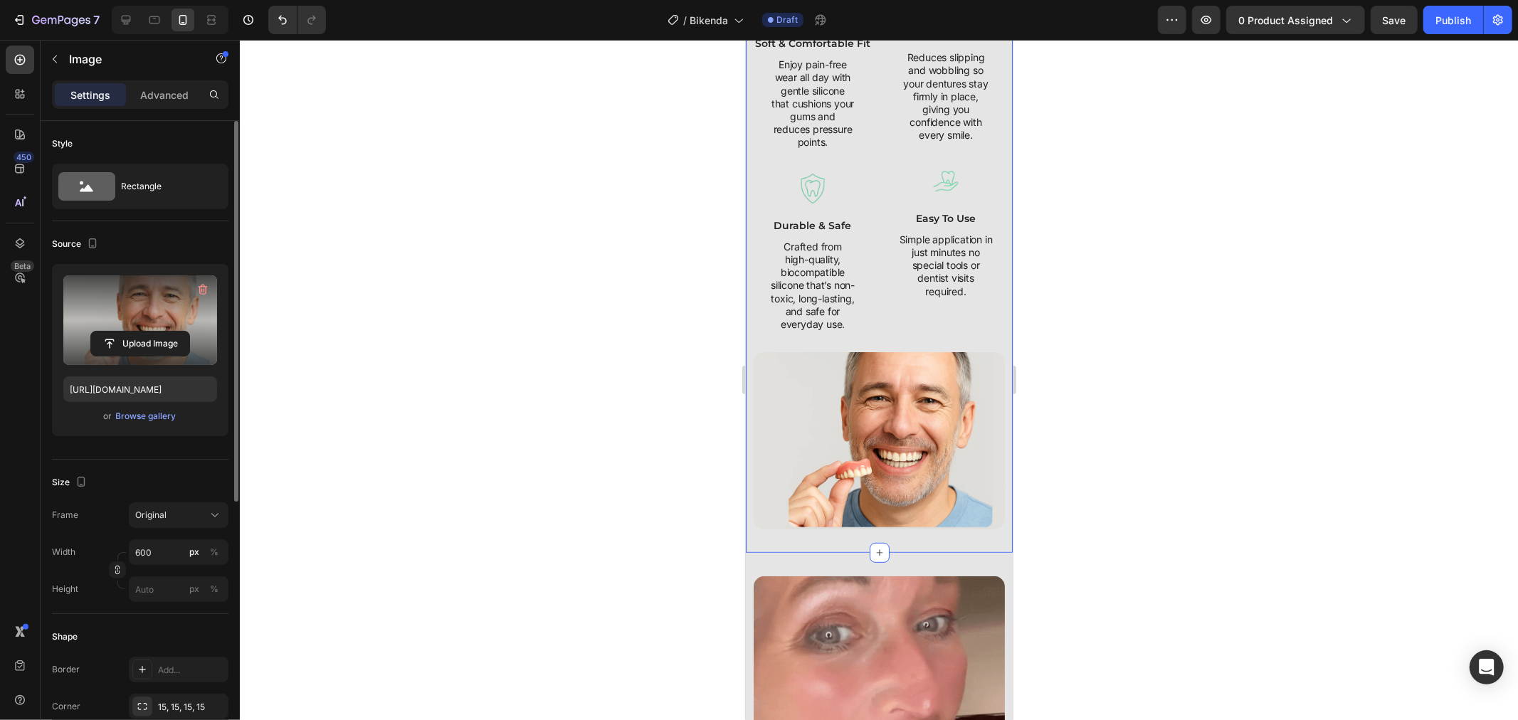
scroll to position [158, 0]
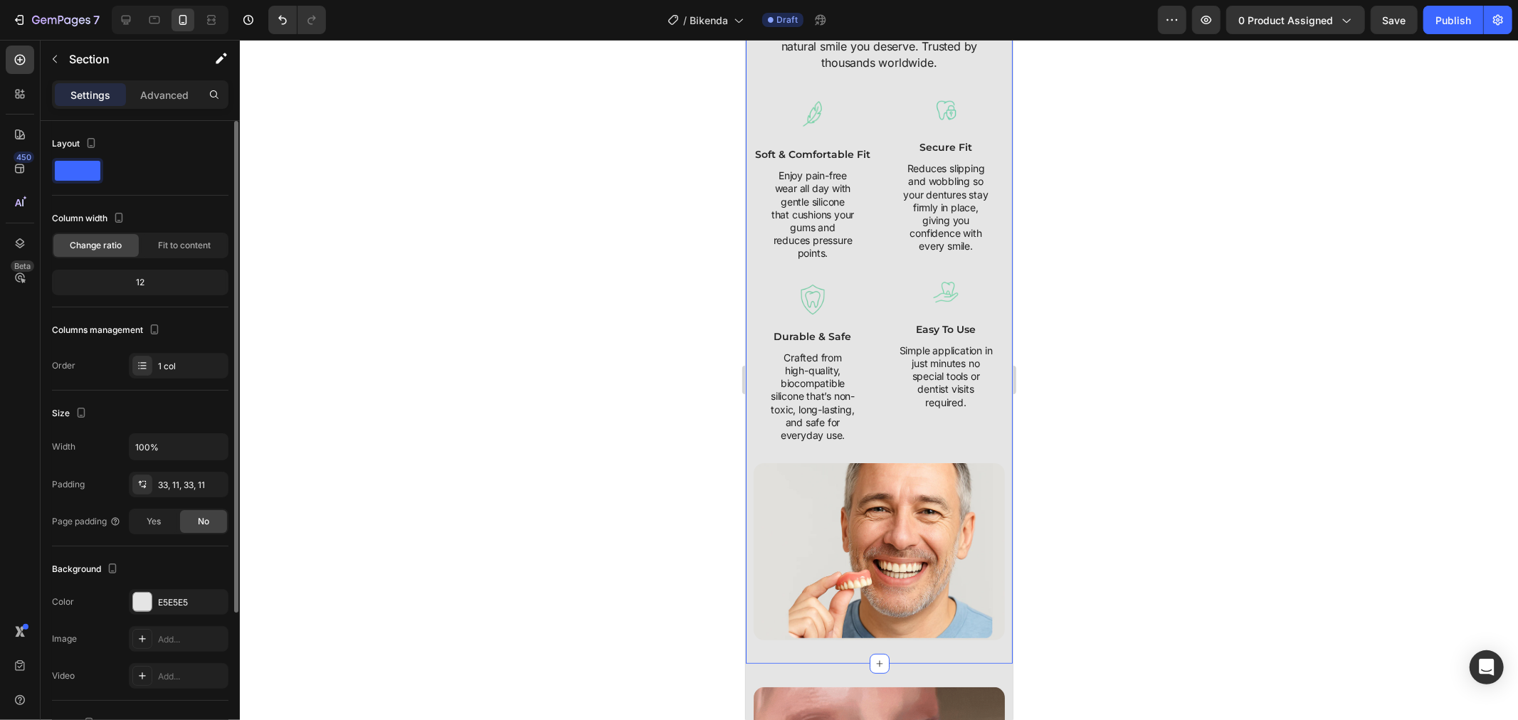
click at [748, 292] on div "Smile With Confidence Again Heading njoy peace of mind and all-day comfort with…" at bounding box center [878, 286] width 267 height 753
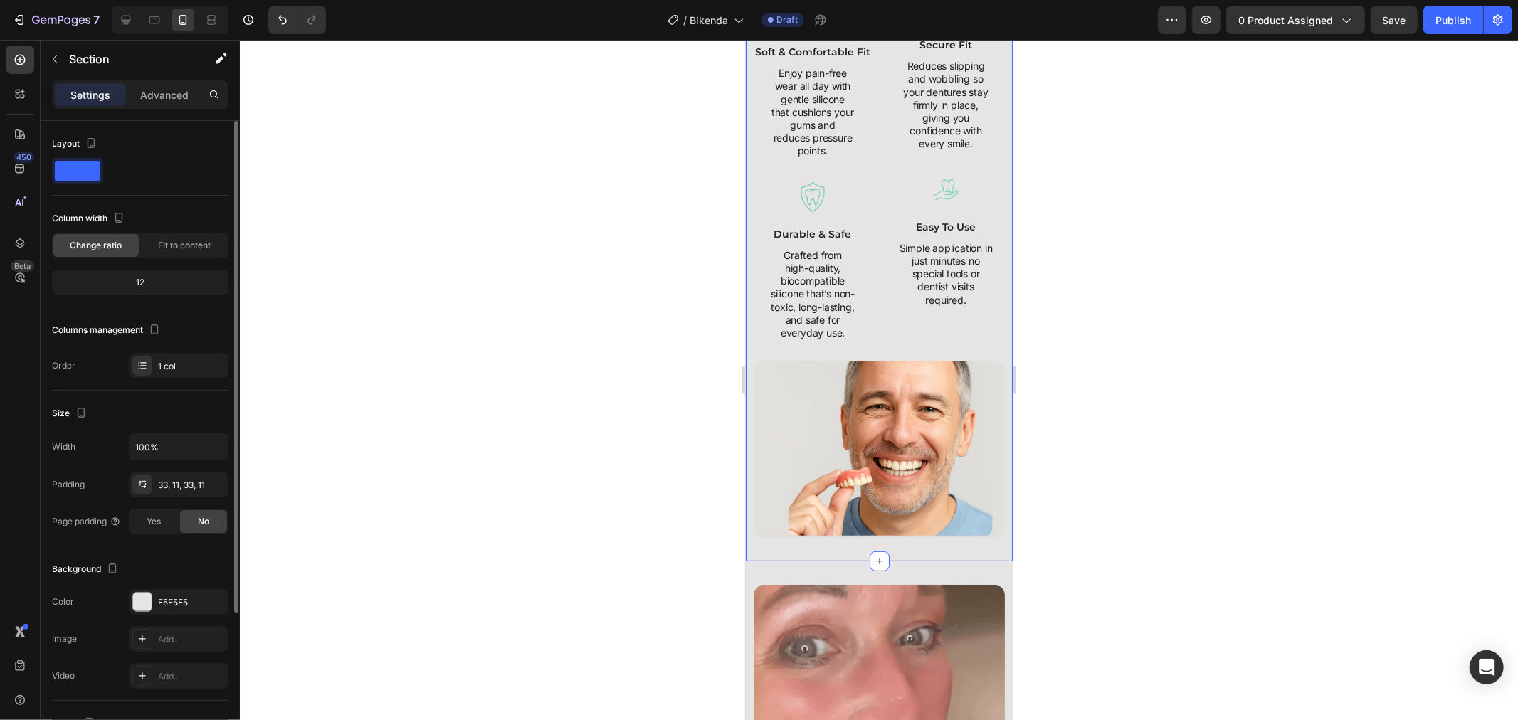
scroll to position [395, 0]
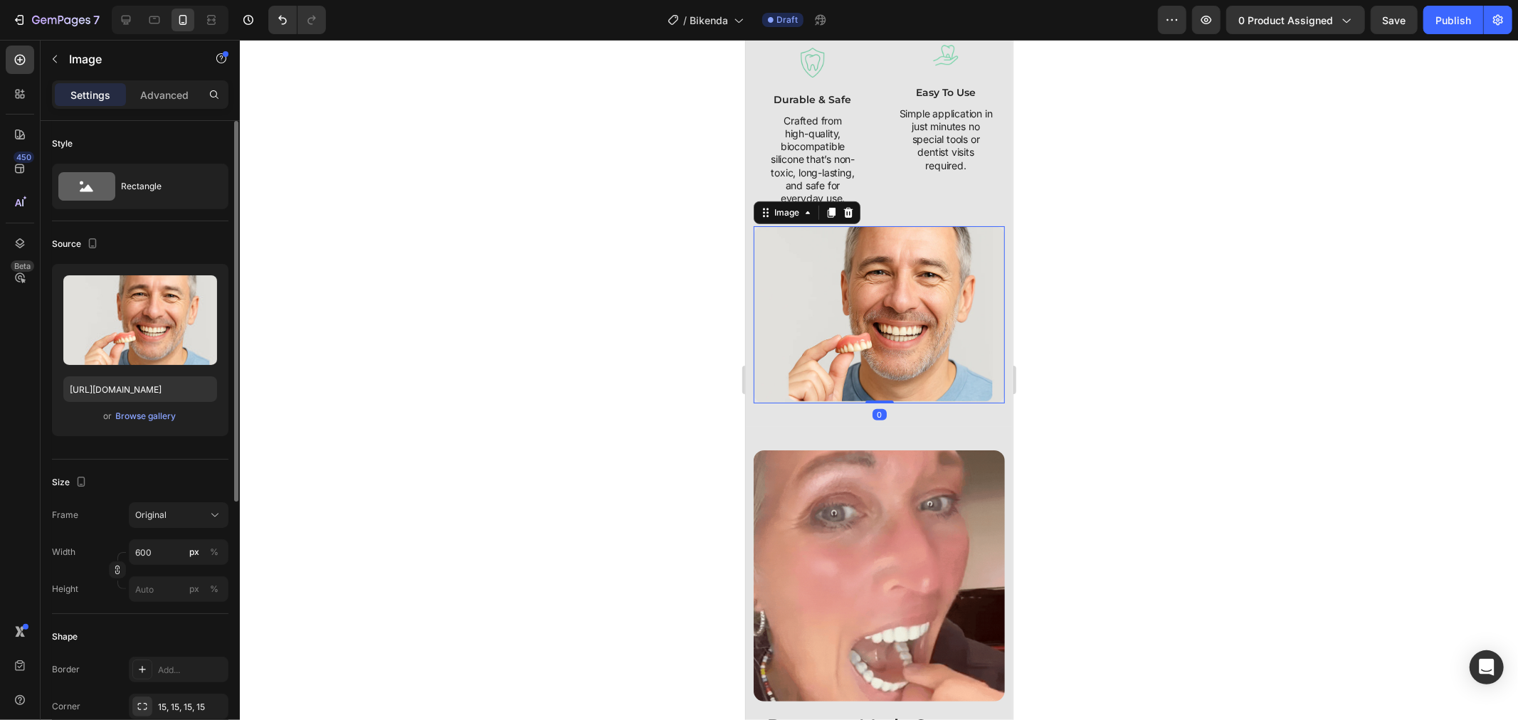
click at [762, 203] on div "Crafted from high-quality, biocompatible silicone that’s non-toxic, long-lastin…" at bounding box center [812, 158] width 118 height 93
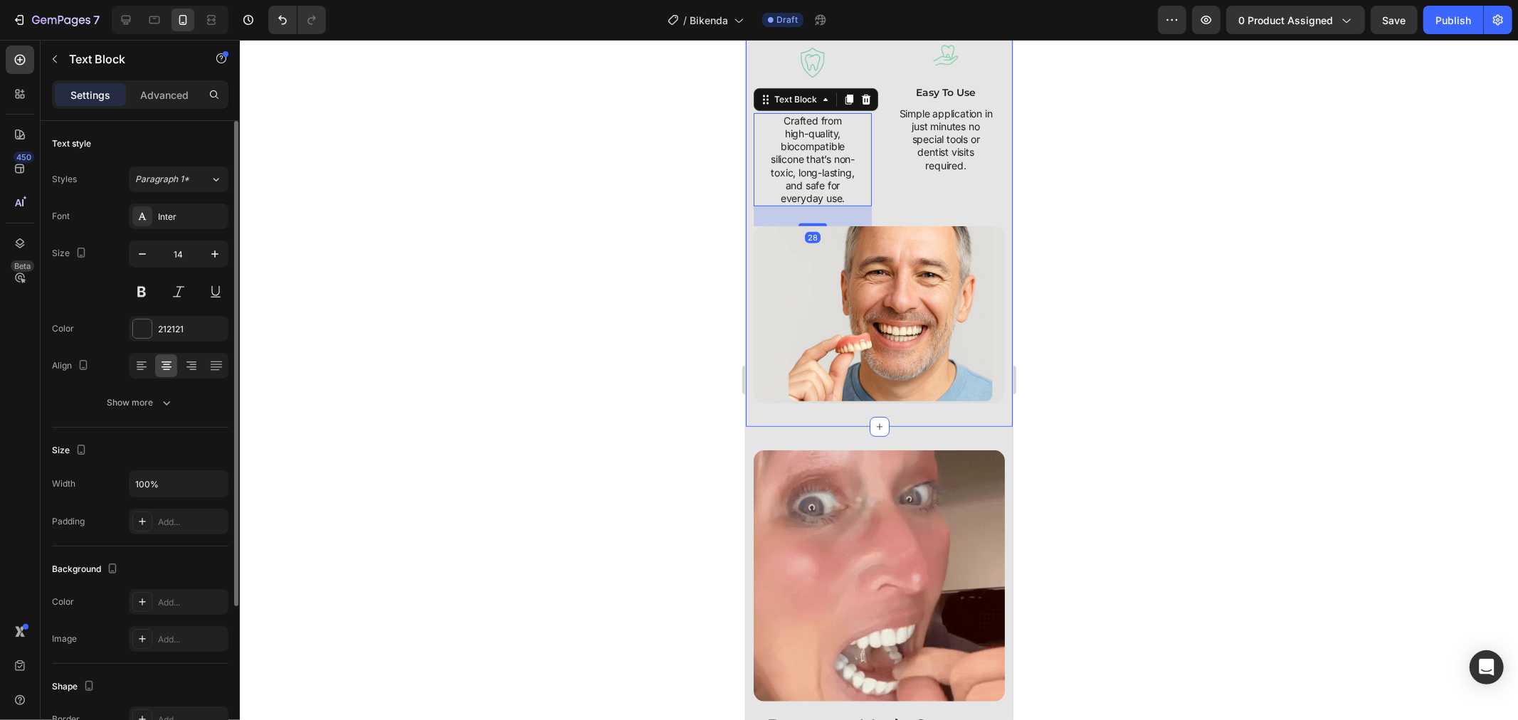
click at [749, 203] on div "Smile With Confidence Again Heading njoy peace of mind and all-day comfort with…" at bounding box center [878, 49] width 267 height 753
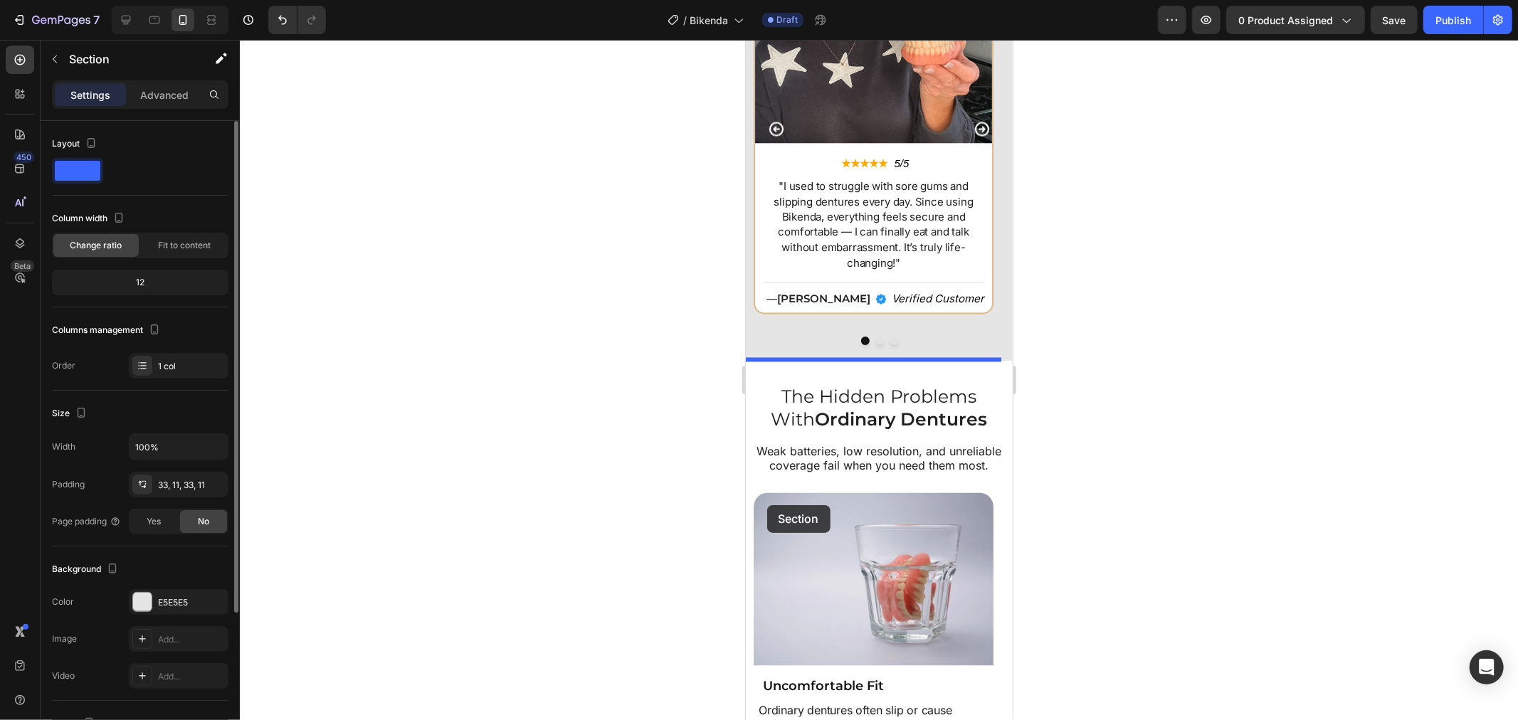
scroll to position [2134, 0]
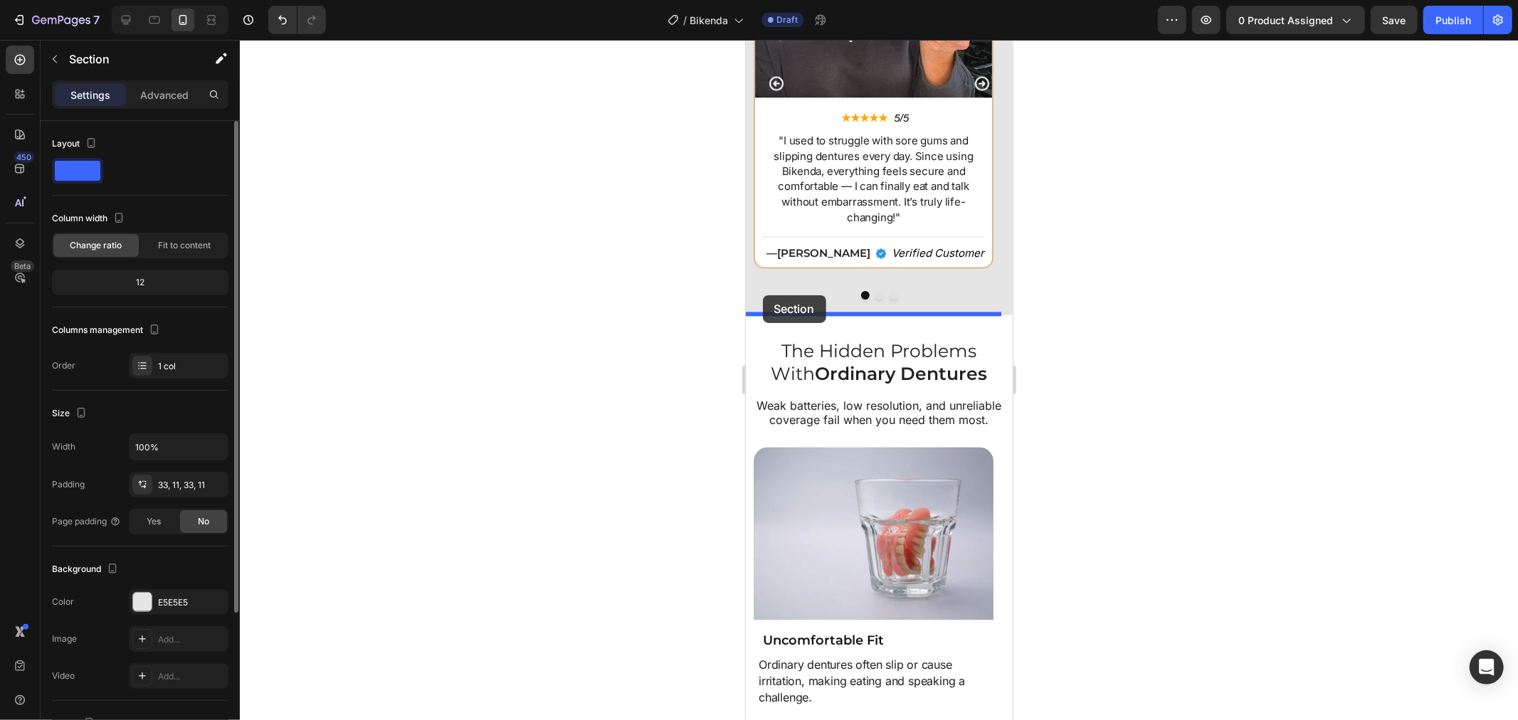
drag, startPoint x: 749, startPoint y: 203, endPoint x: 762, endPoint y: 295, distance: 92.0
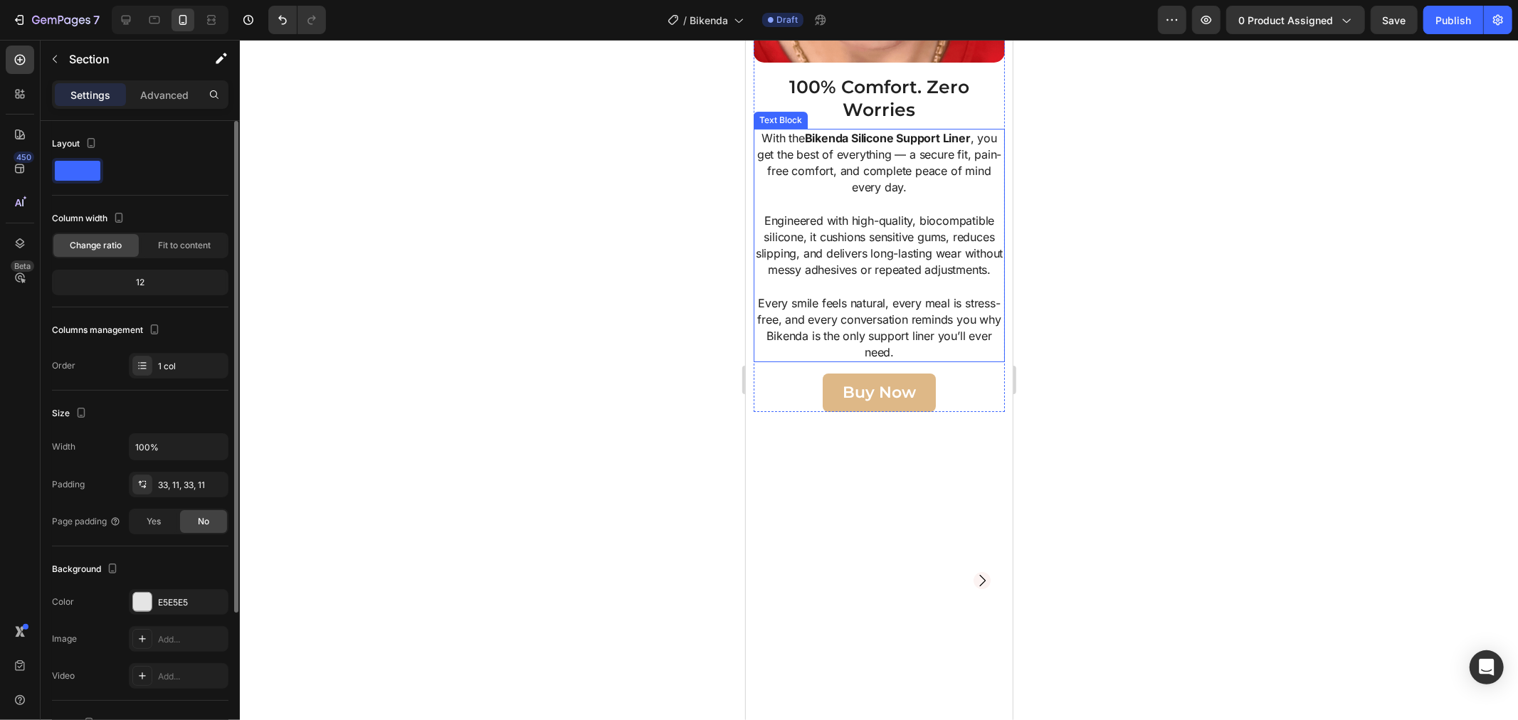
scroll to position [4367, 0]
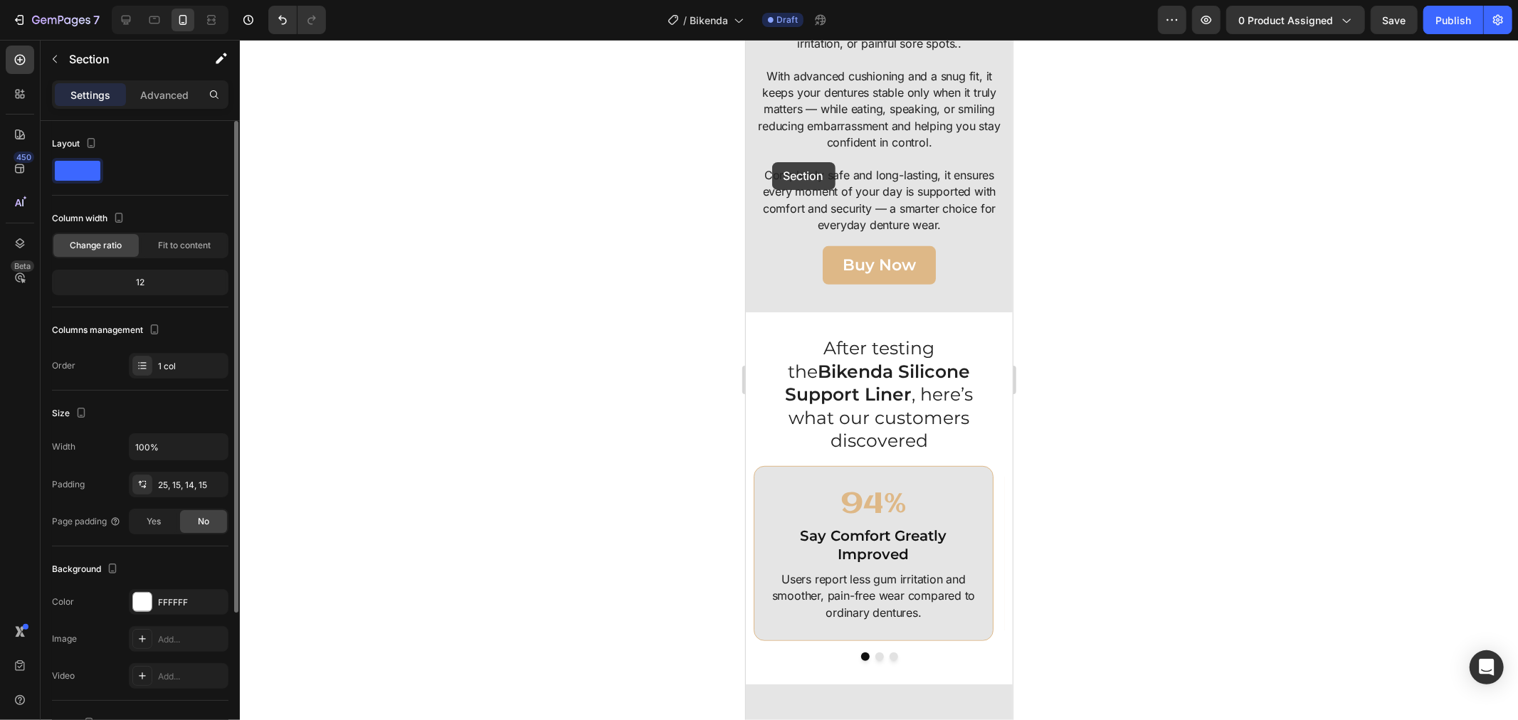
scroll to position [0, 0]
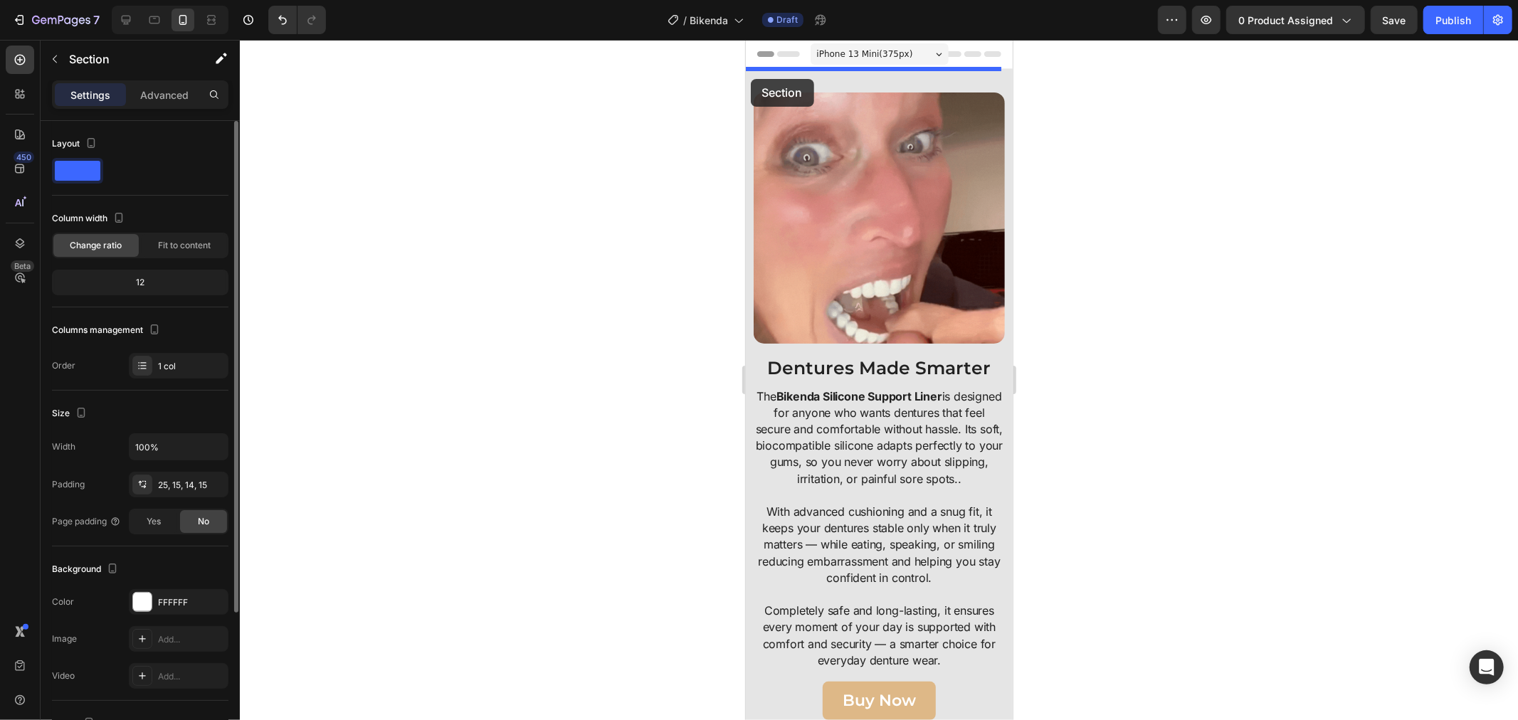
drag, startPoint x: 752, startPoint y: 271, endPoint x: 750, endPoint y: 78, distance: 192.8
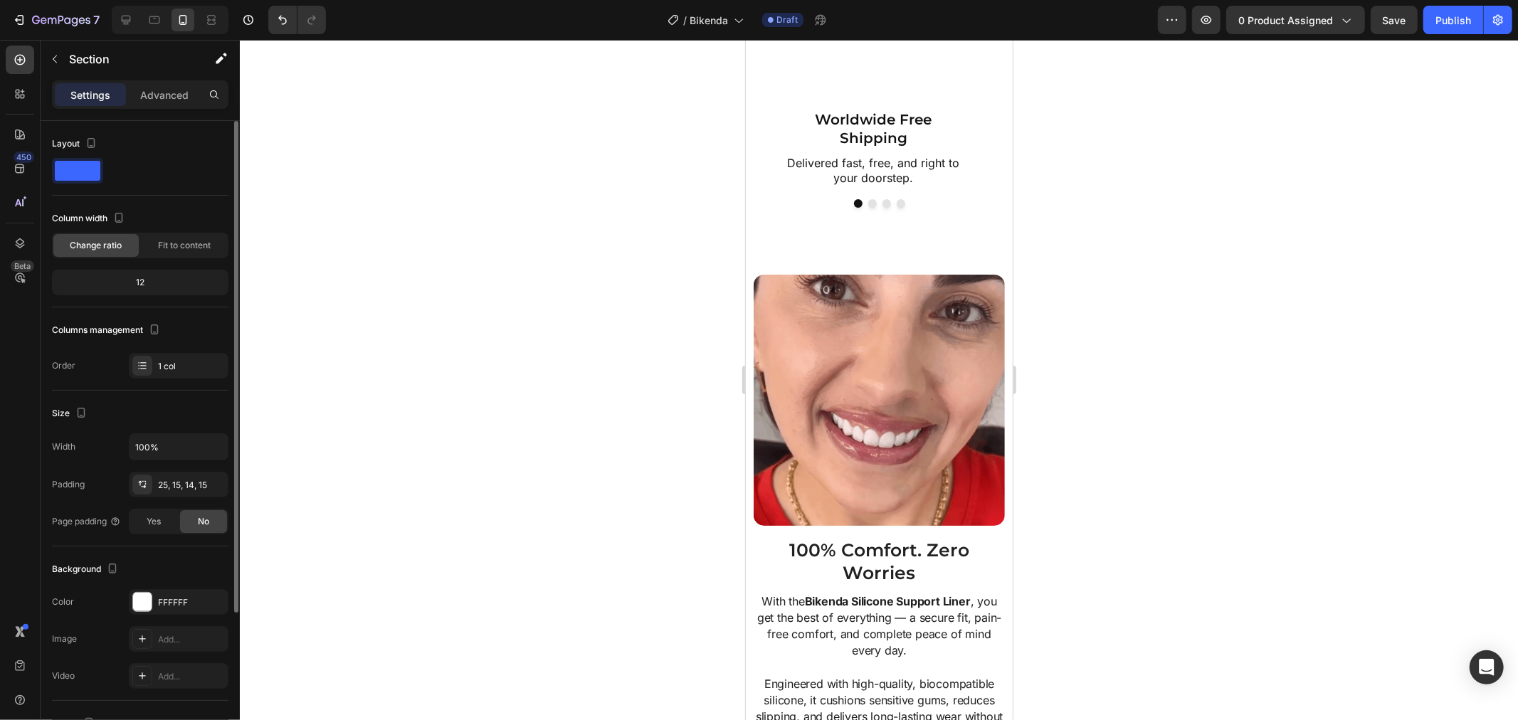
scroll to position [4743, 0]
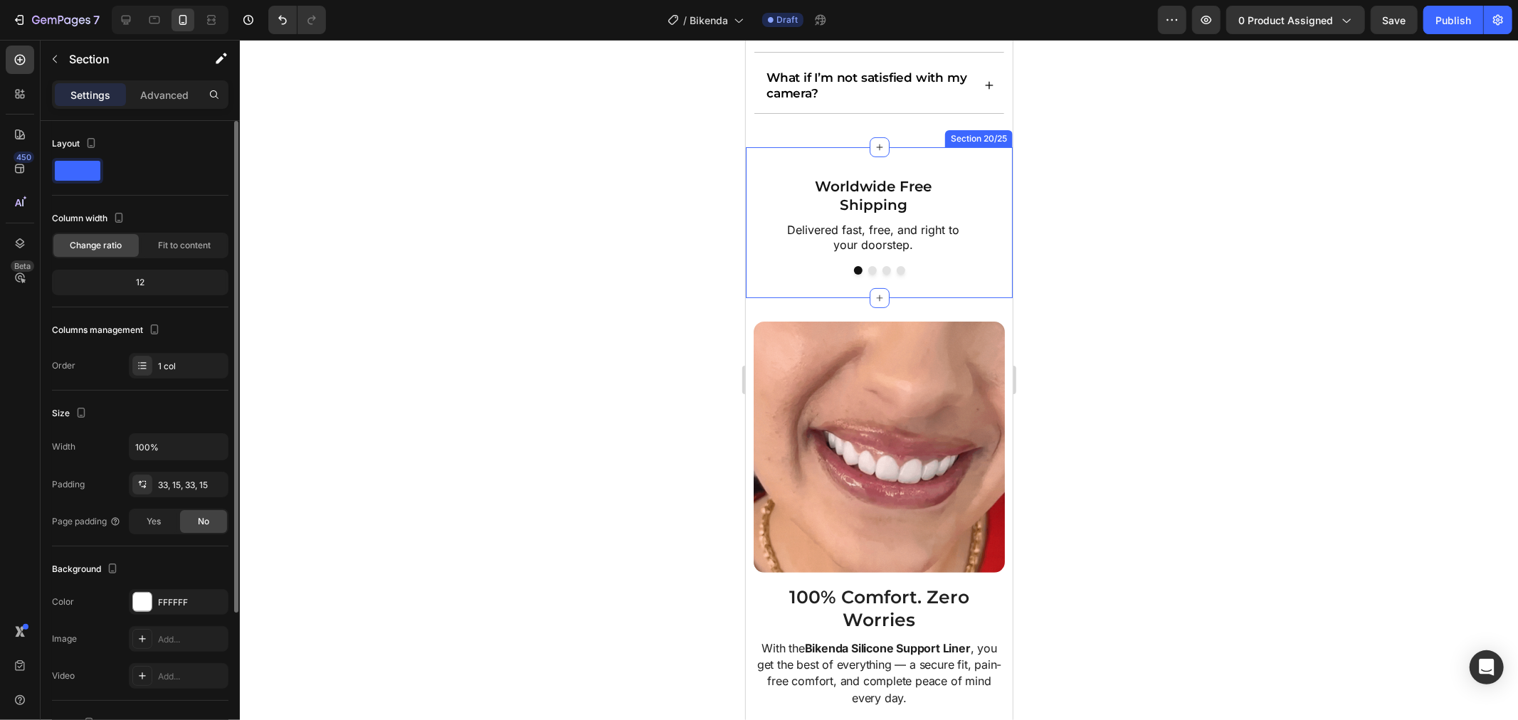
click at [993, 209] on div "Image Worldwide Free Shipping Text Block Delivered fast, free, and right to you…" at bounding box center [878, 222] width 267 height 151
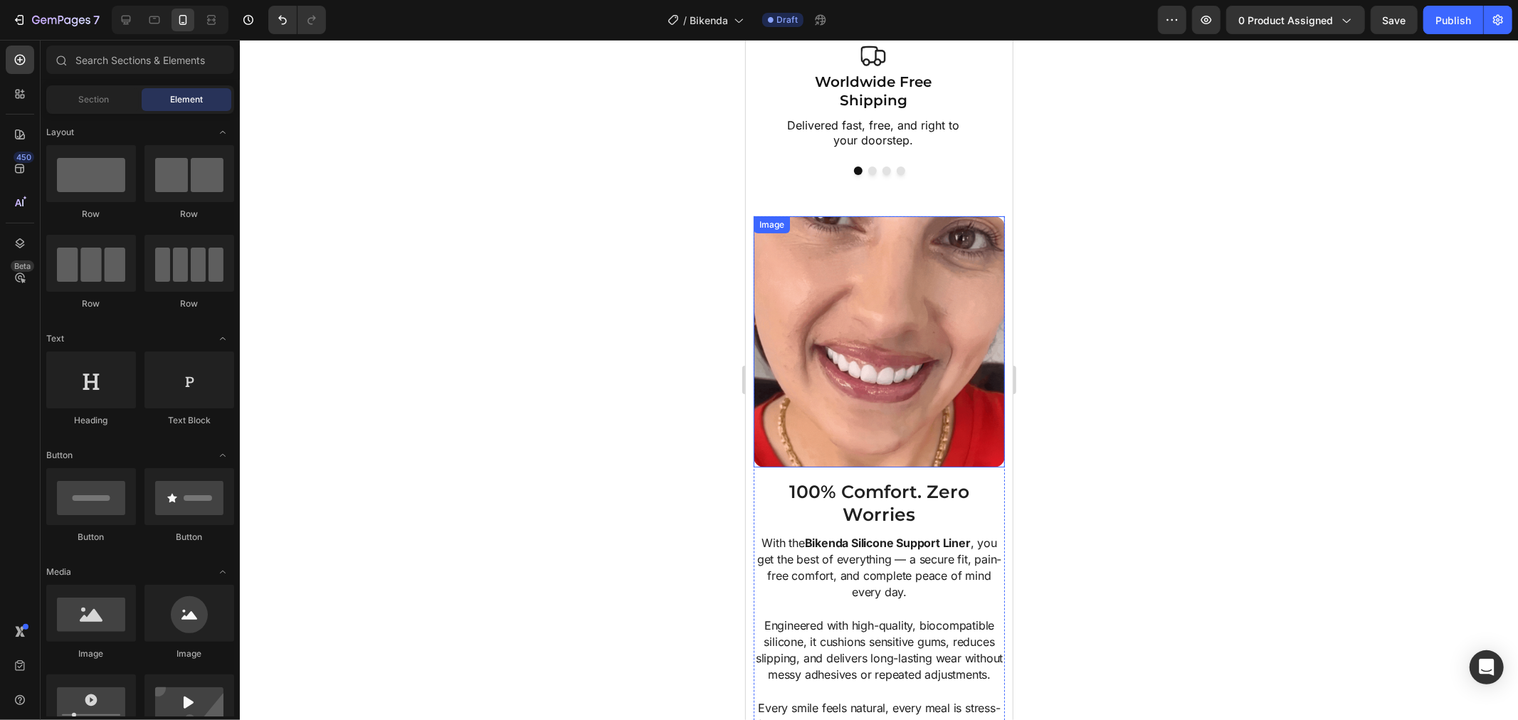
scroll to position [4780, 0]
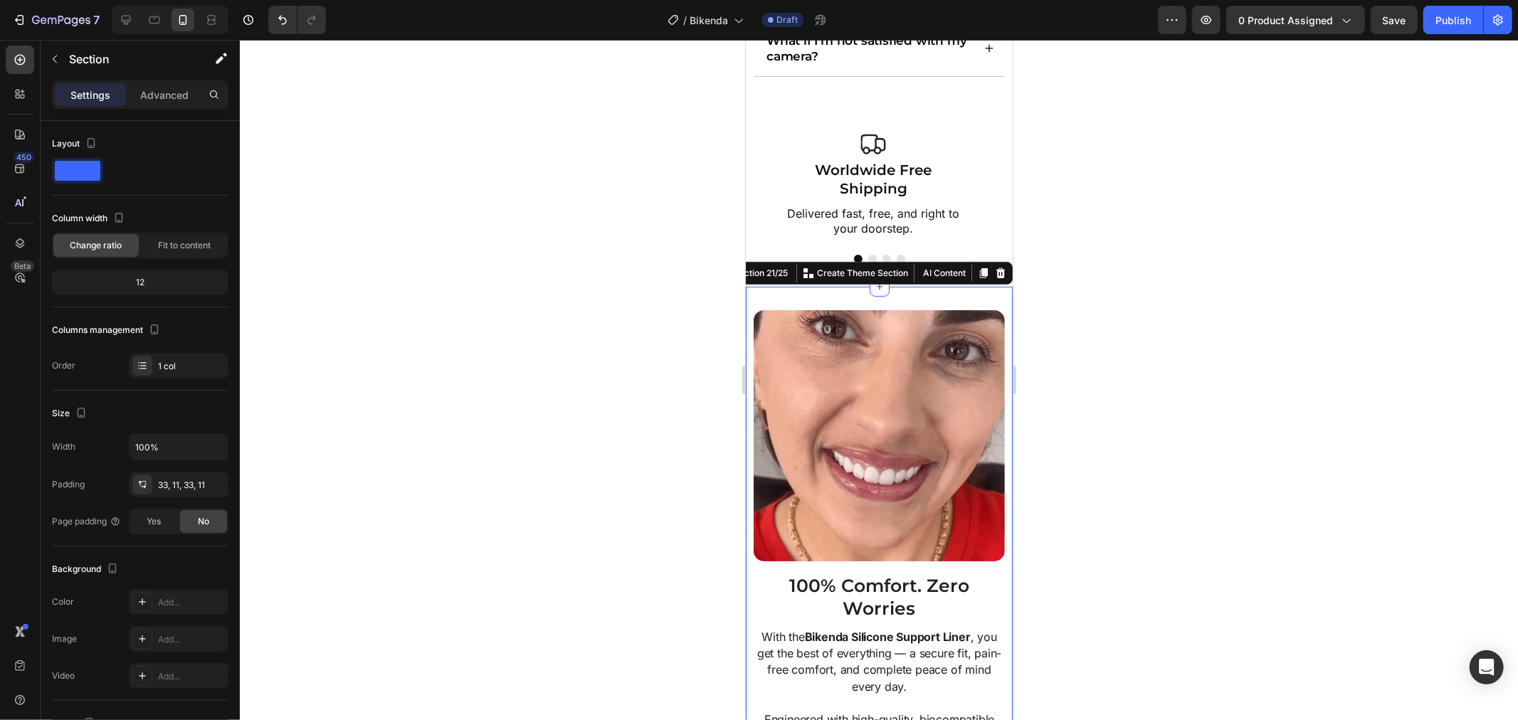
click at [749, 294] on div "Image 100% Comfort. Zero Worries Heading With the Bikenda Silicone Support Line…" at bounding box center [878, 609] width 267 height 647
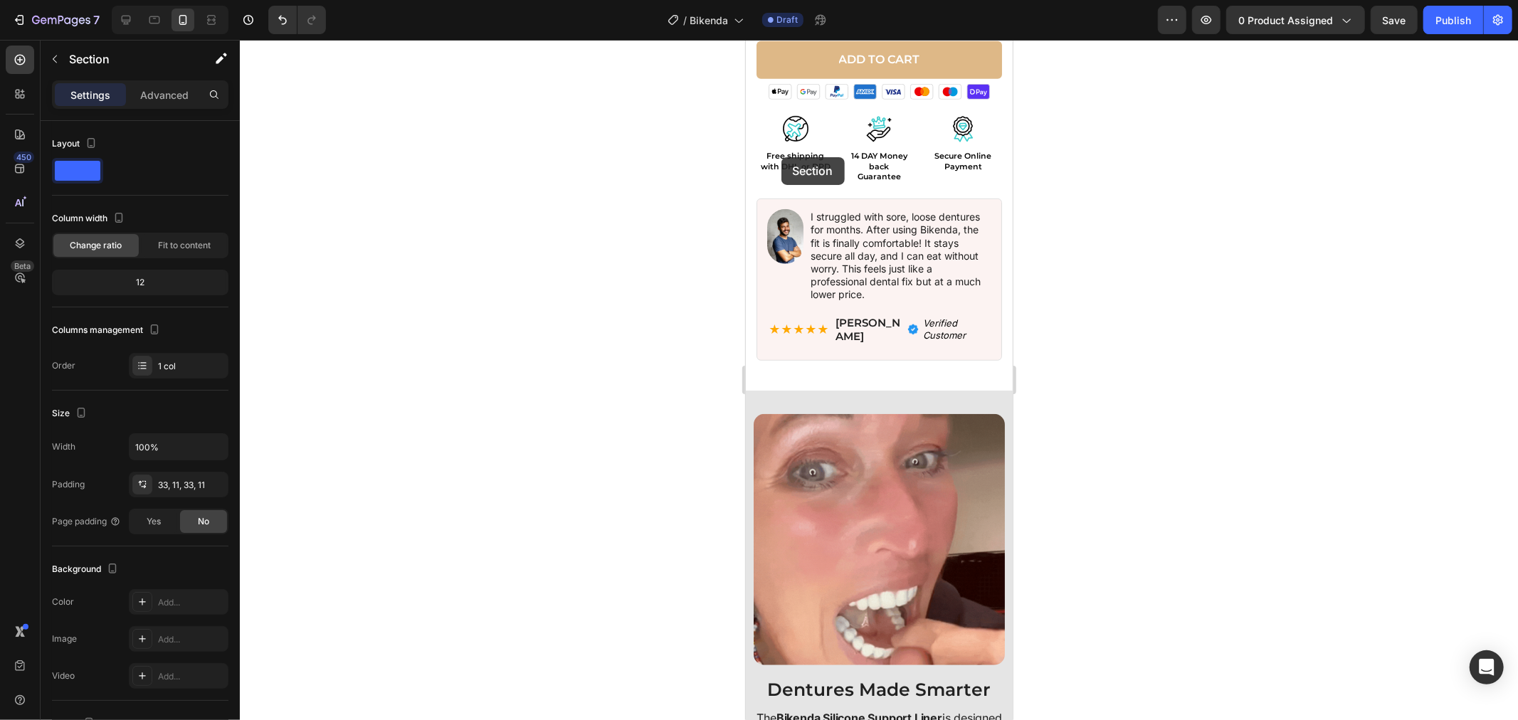
scroll to position [748, 0]
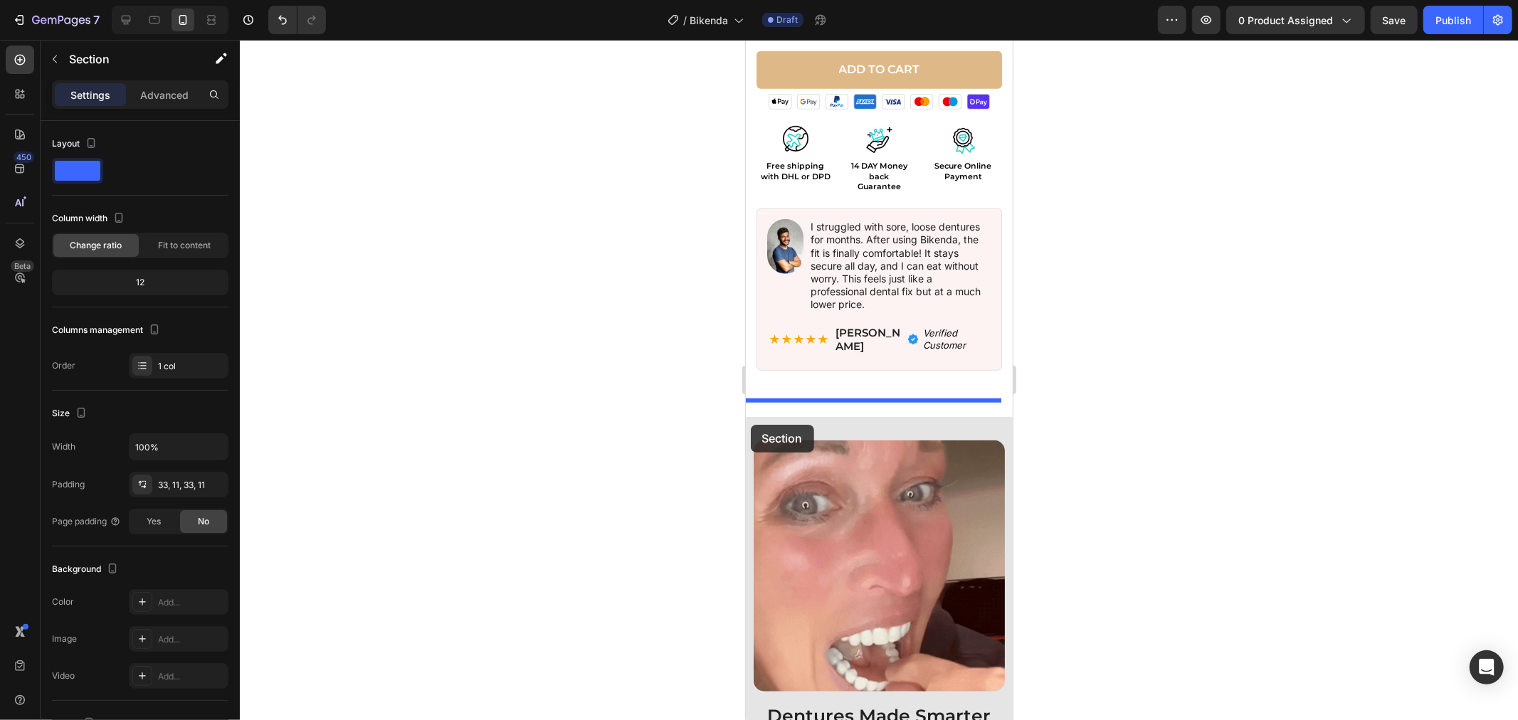
drag, startPoint x: 750, startPoint y: 294, endPoint x: 750, endPoint y: 424, distance: 130.2
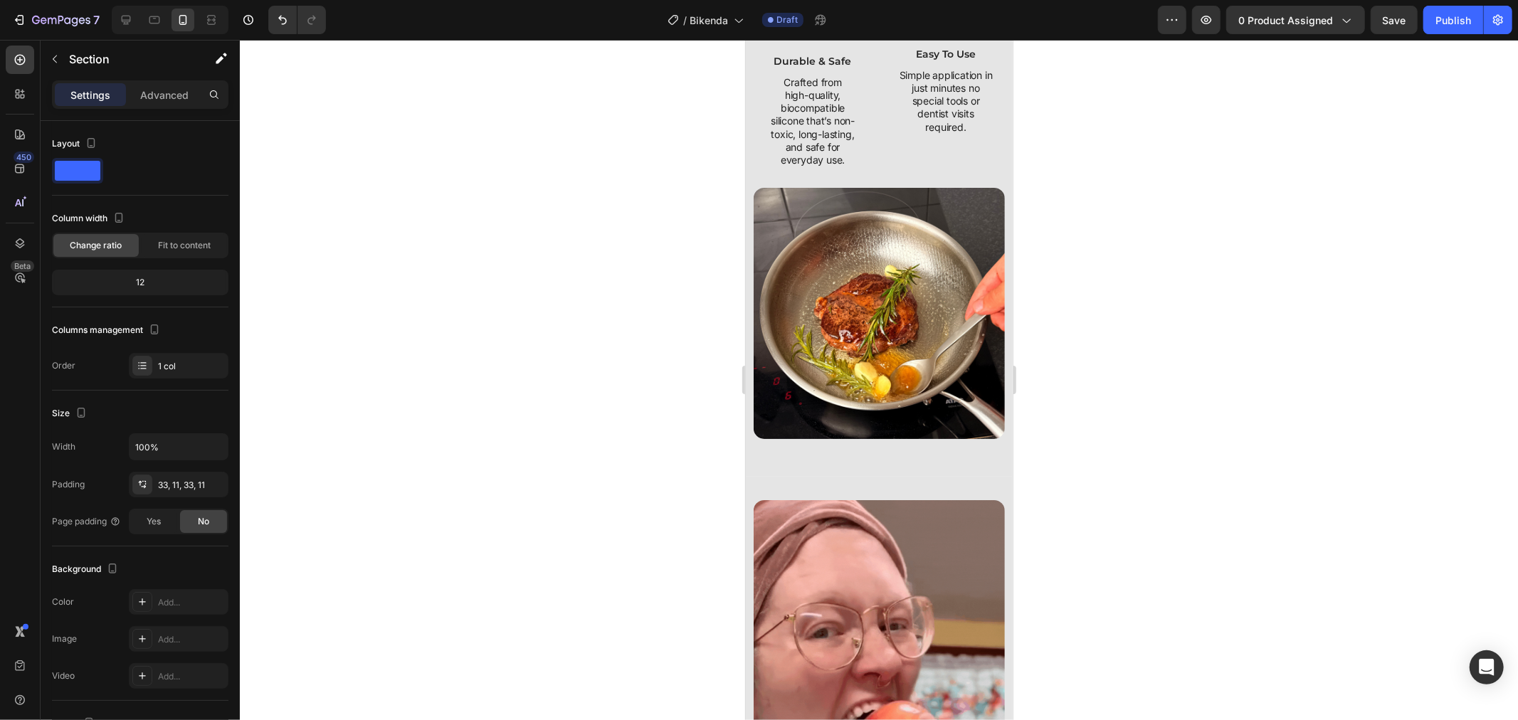
scroll to position [6124, 0]
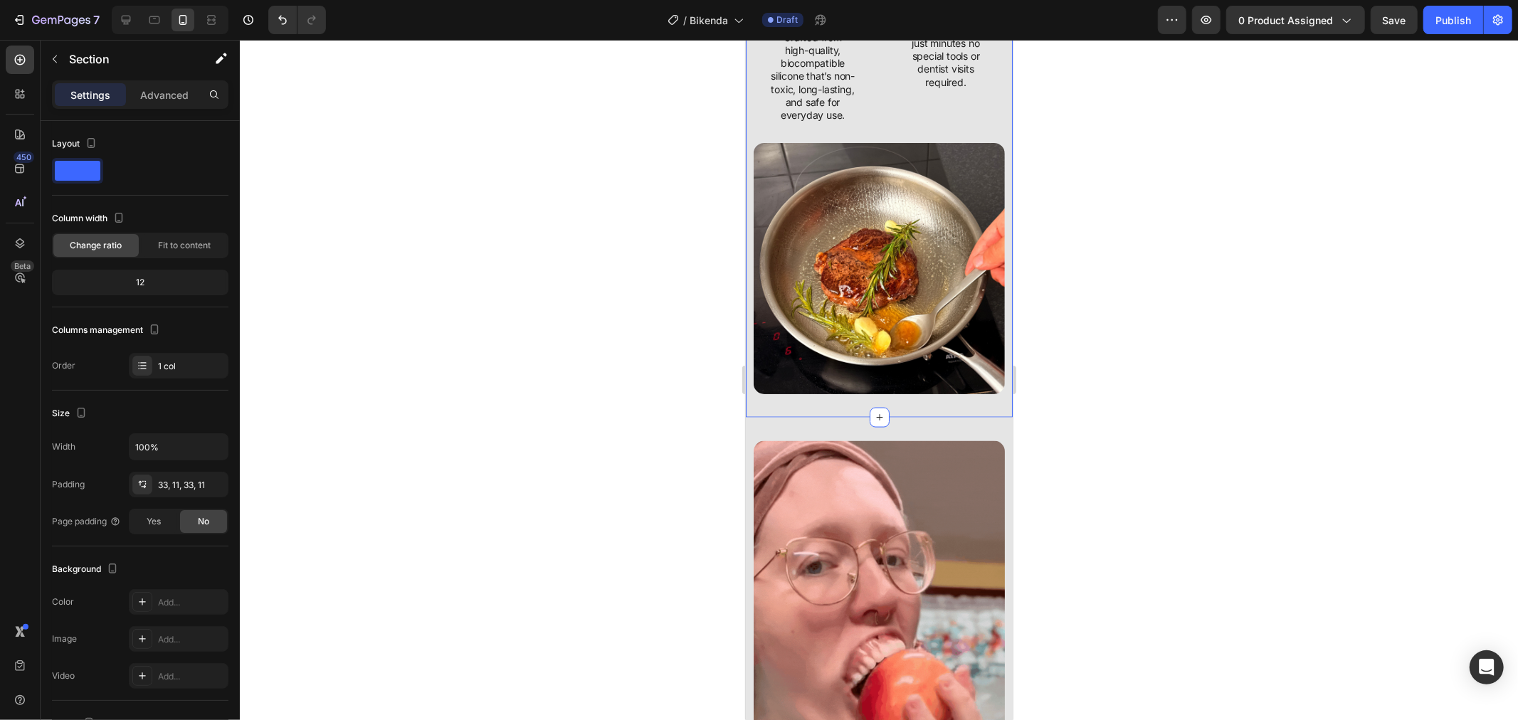
click at [748, 406] on div "Smile With Confidence Again Heading njoy peace of mind and all-day comfort with…" at bounding box center [878, 3] width 267 height 827
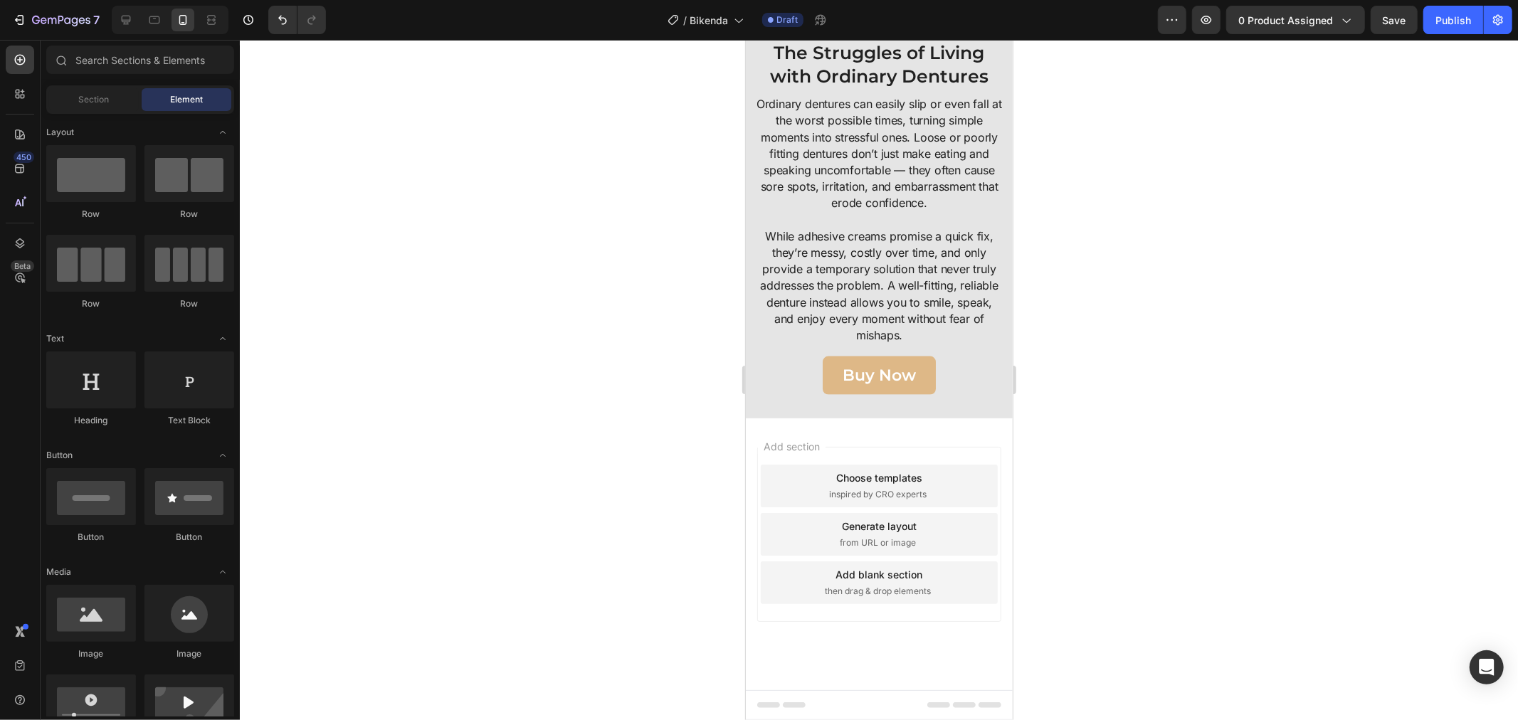
scroll to position [5283, 0]
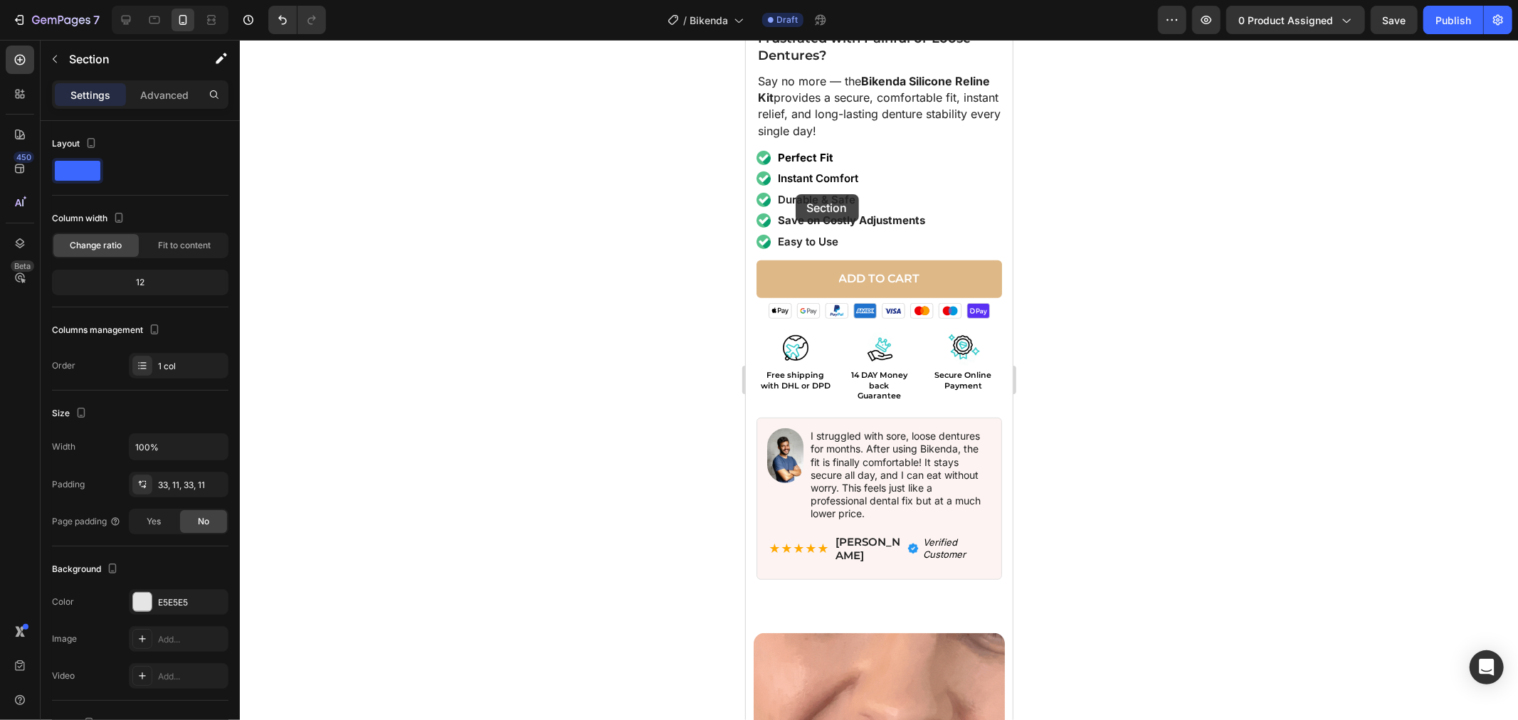
scroll to position [777, 0]
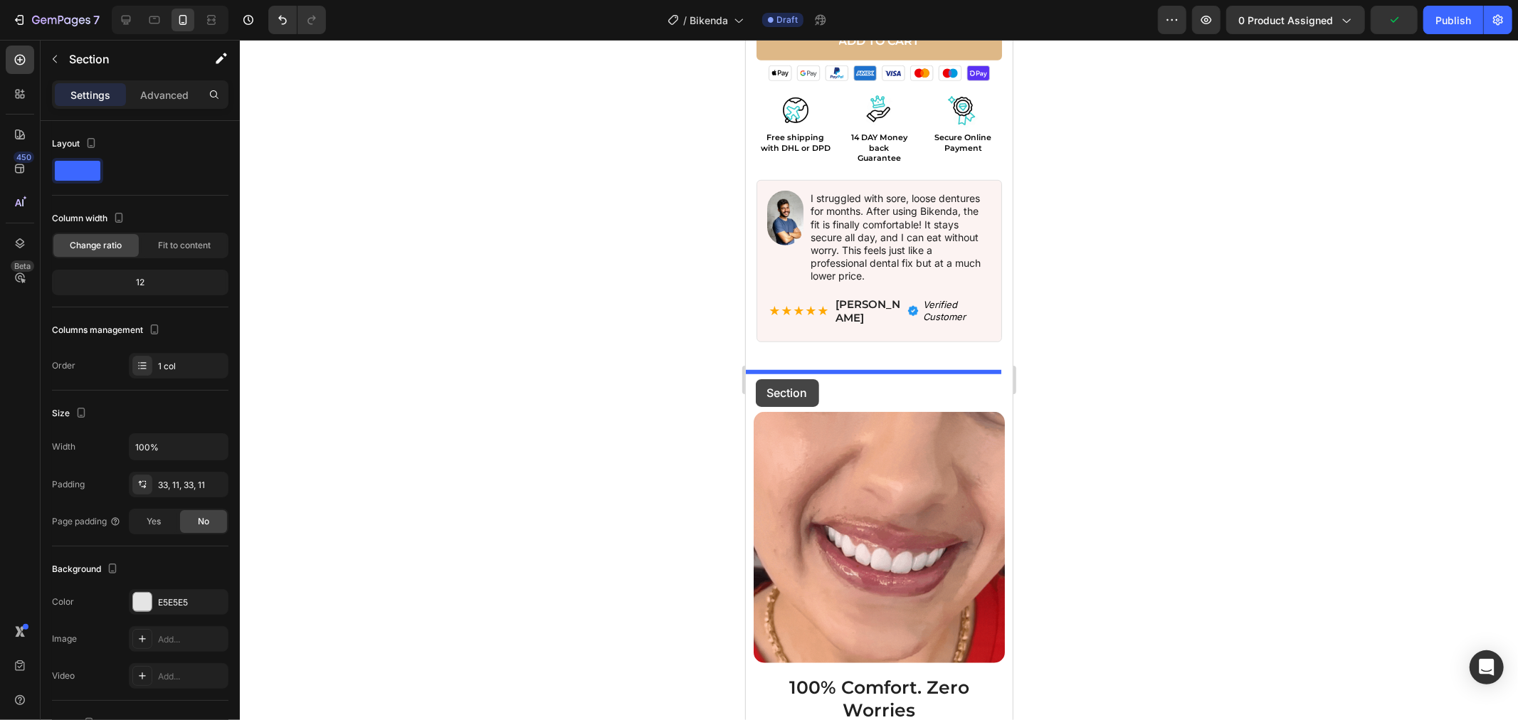
drag, startPoint x: 748, startPoint y: 435, endPoint x: 755, endPoint y: 379, distance: 57.4
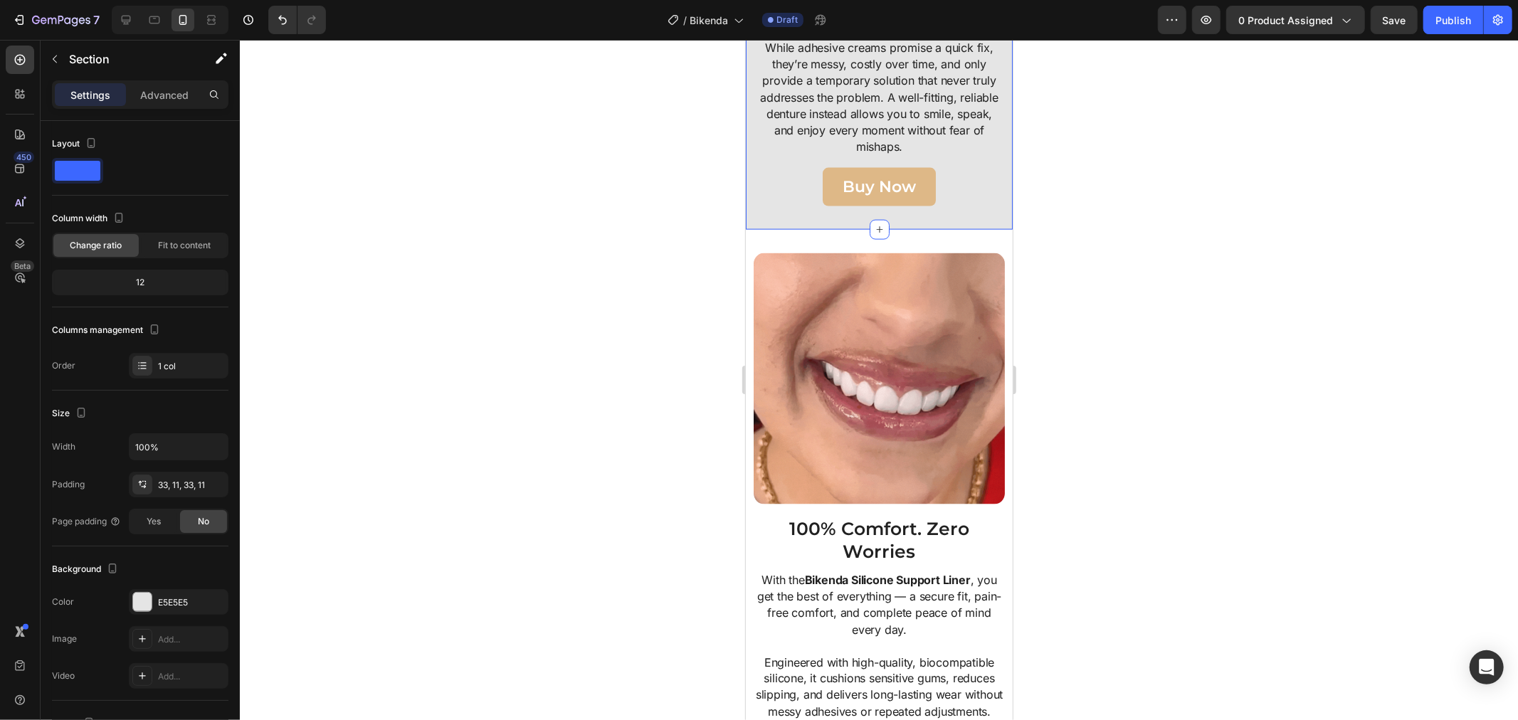
scroll to position [1804, 0]
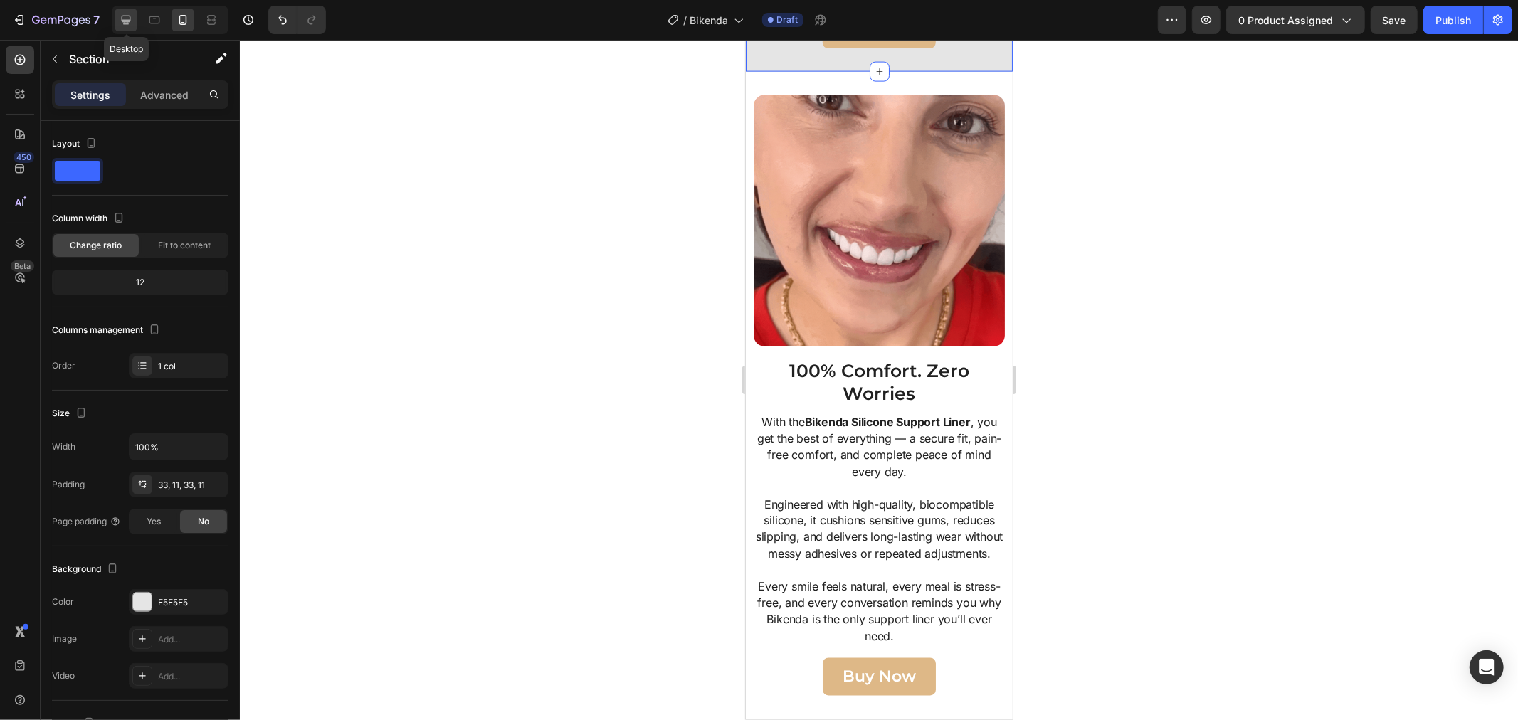
click at [122, 23] on icon at bounding box center [126, 20] width 14 height 14
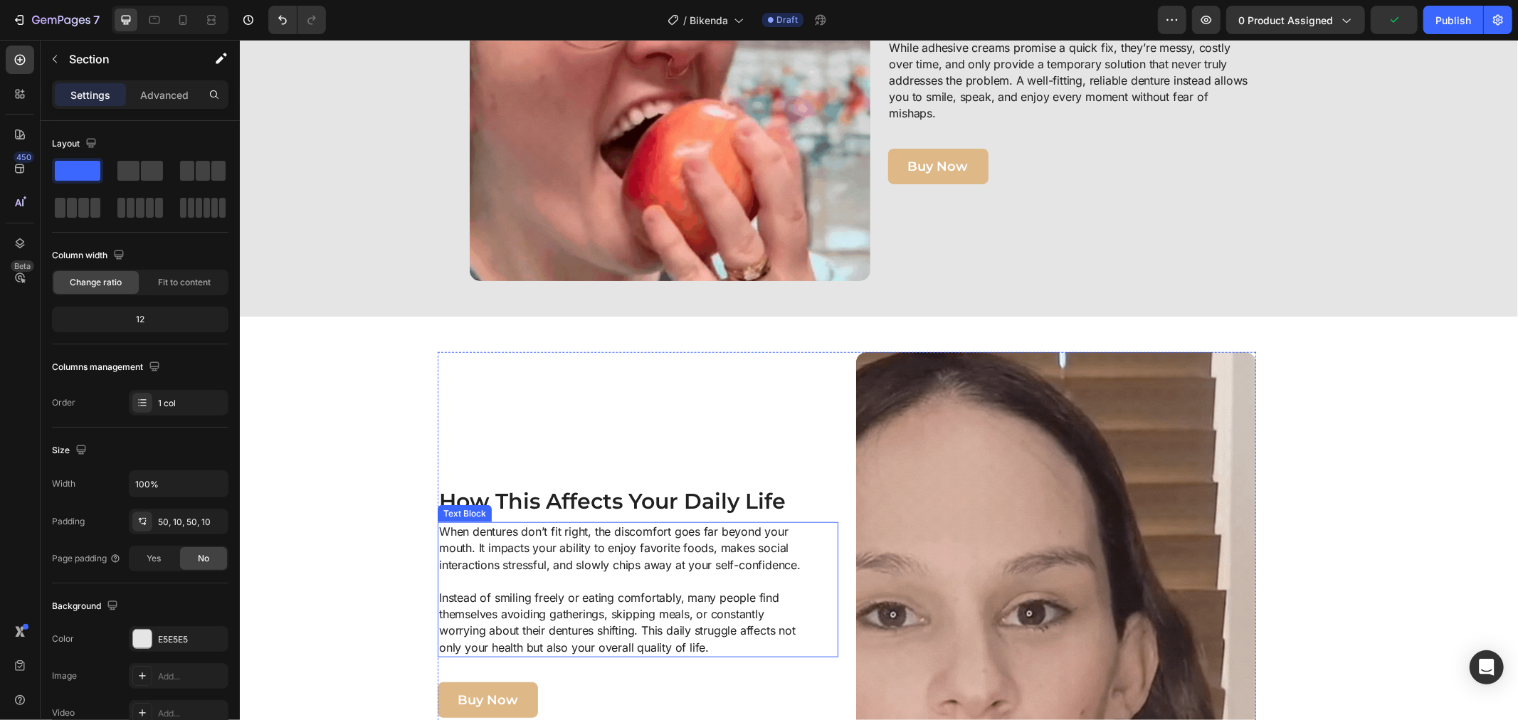
scroll to position [904, 0]
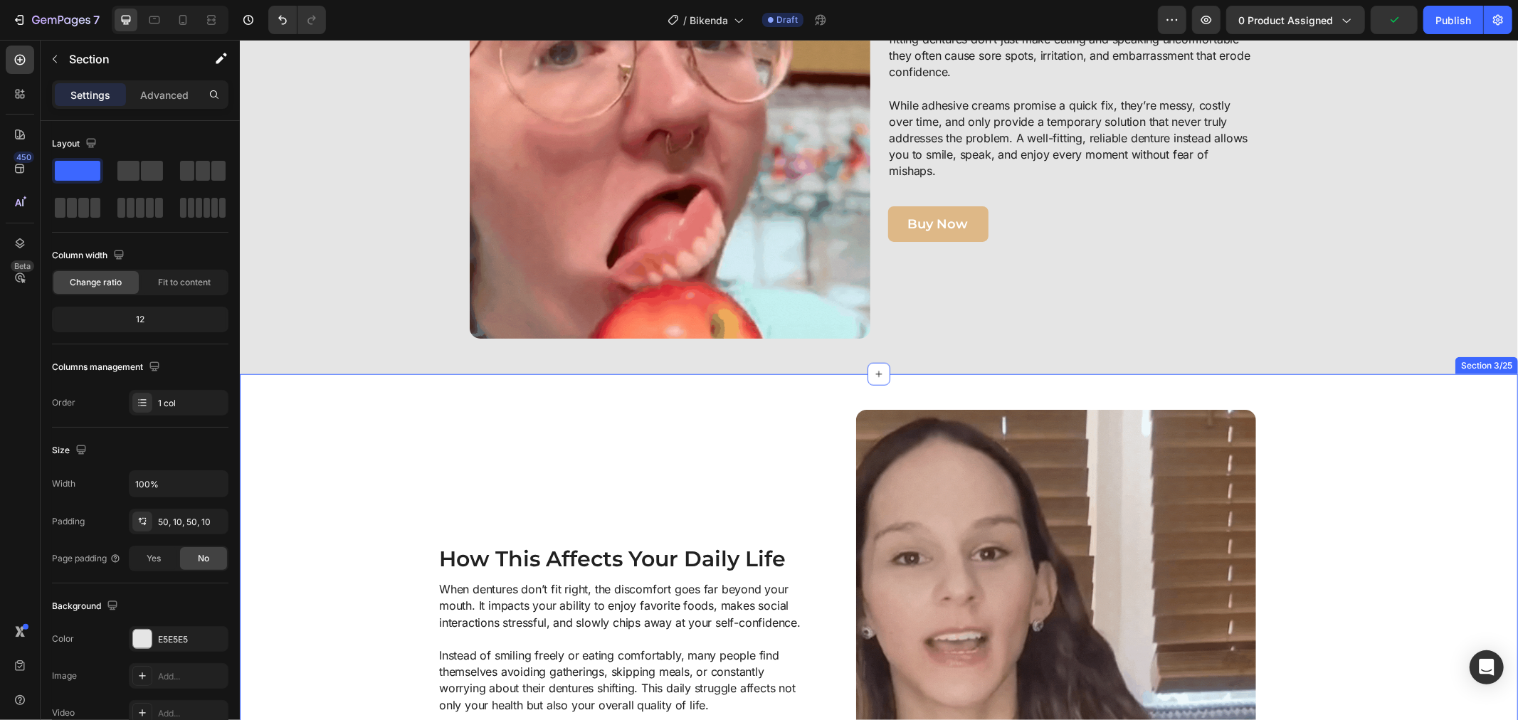
click at [261, 394] on div "Image How This Affects Your Daily Life Heading When dentures don’t fit right, t…" at bounding box center [878, 659] width 1278 height 571
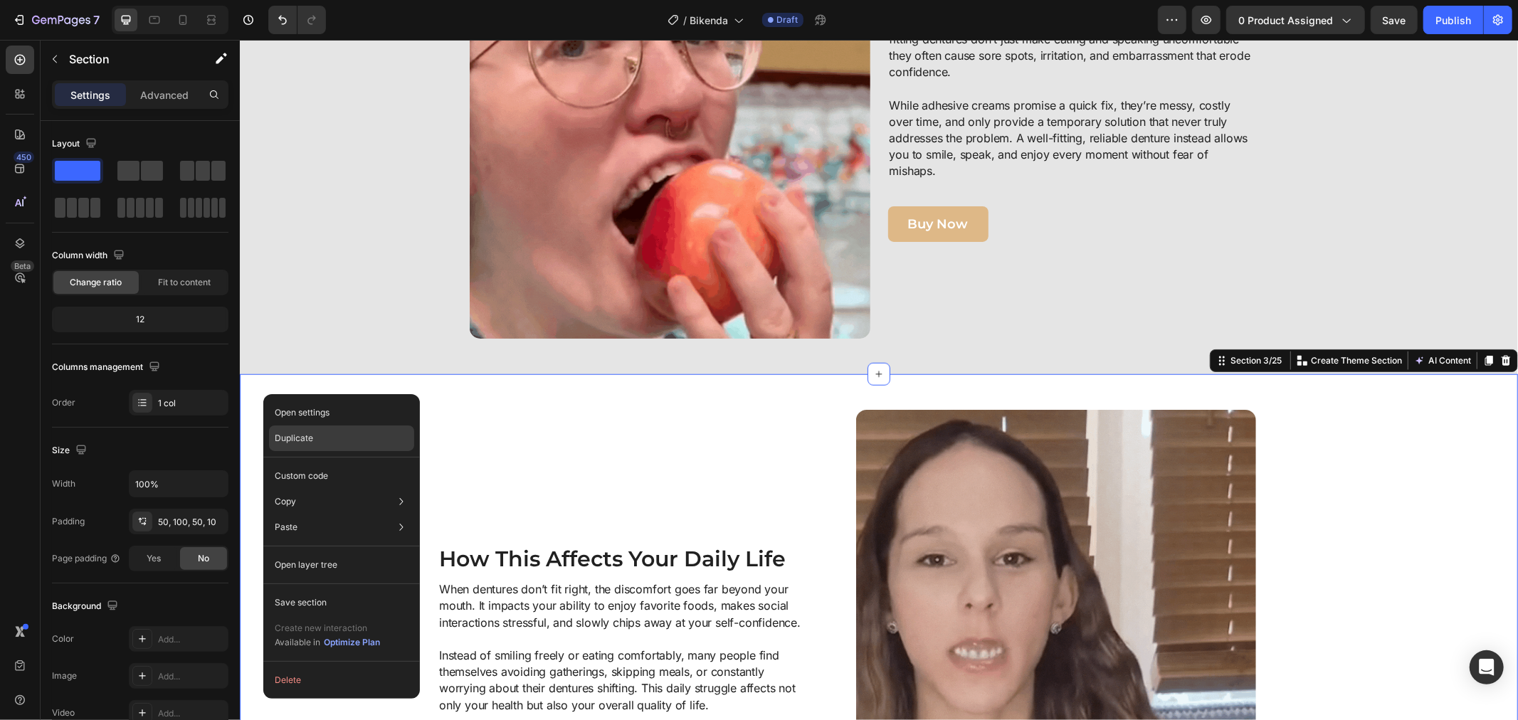
click at [304, 436] on p "Duplicate" at bounding box center [294, 438] width 38 height 13
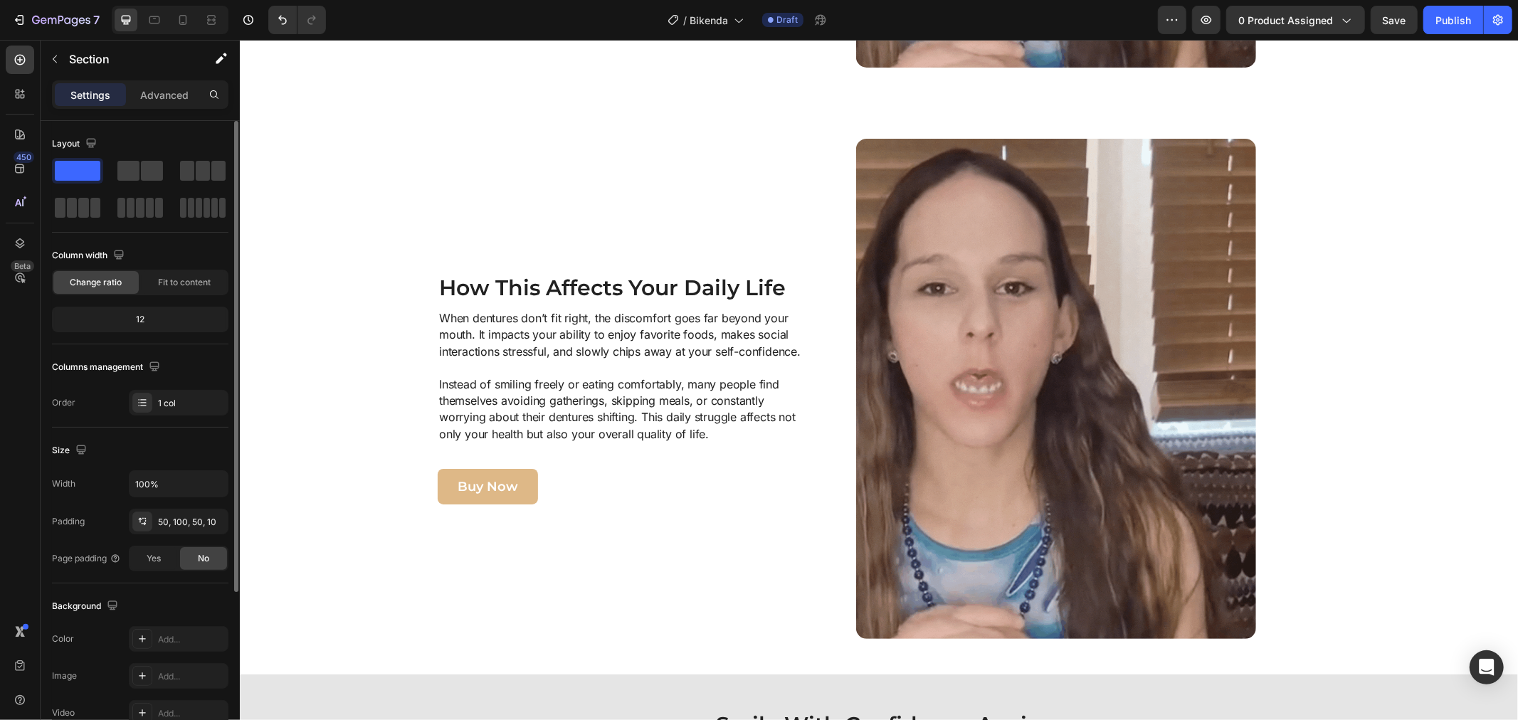
scroll to position [1759, 0]
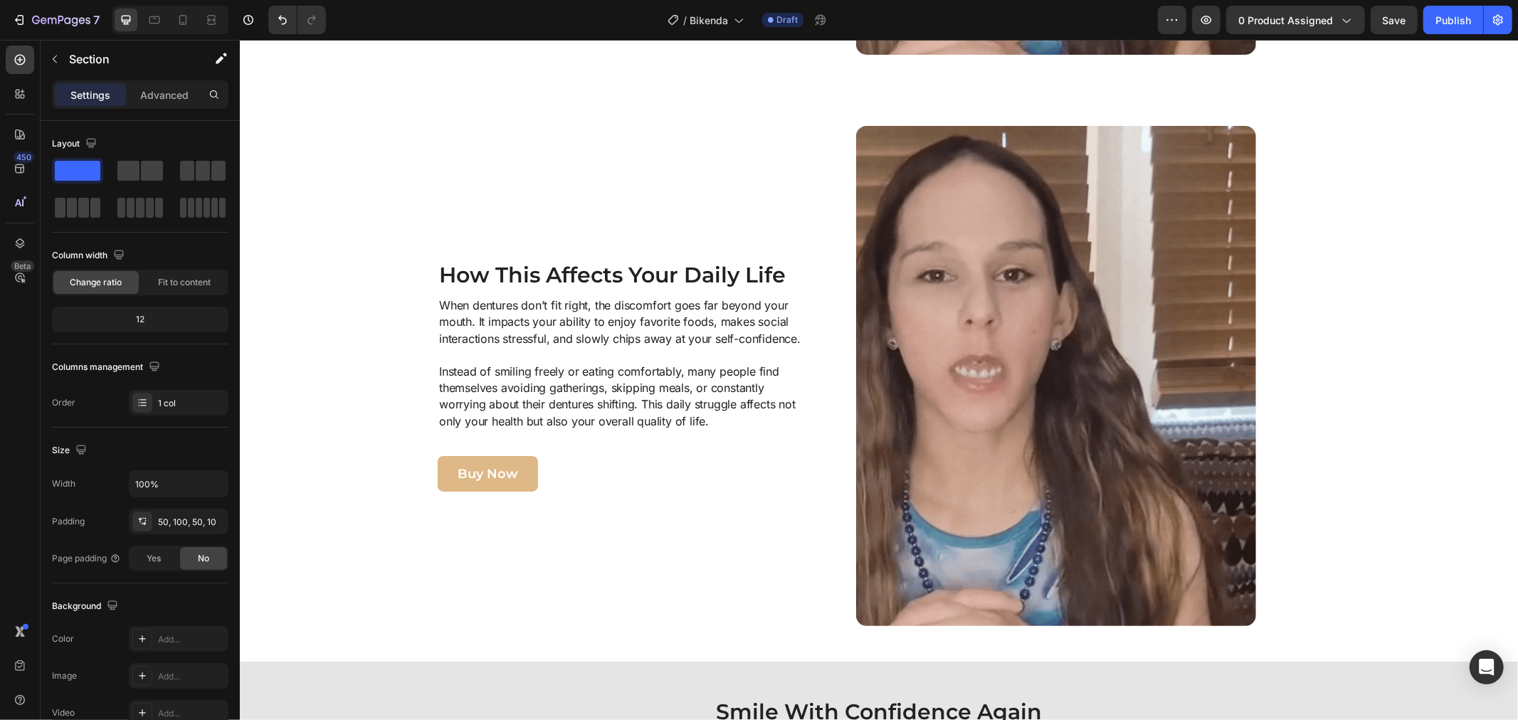
click at [308, 202] on div "Image How This Affects Your Daily Life Heading When dentures don’t fit right, t…" at bounding box center [846, 375] width 1200 height 500
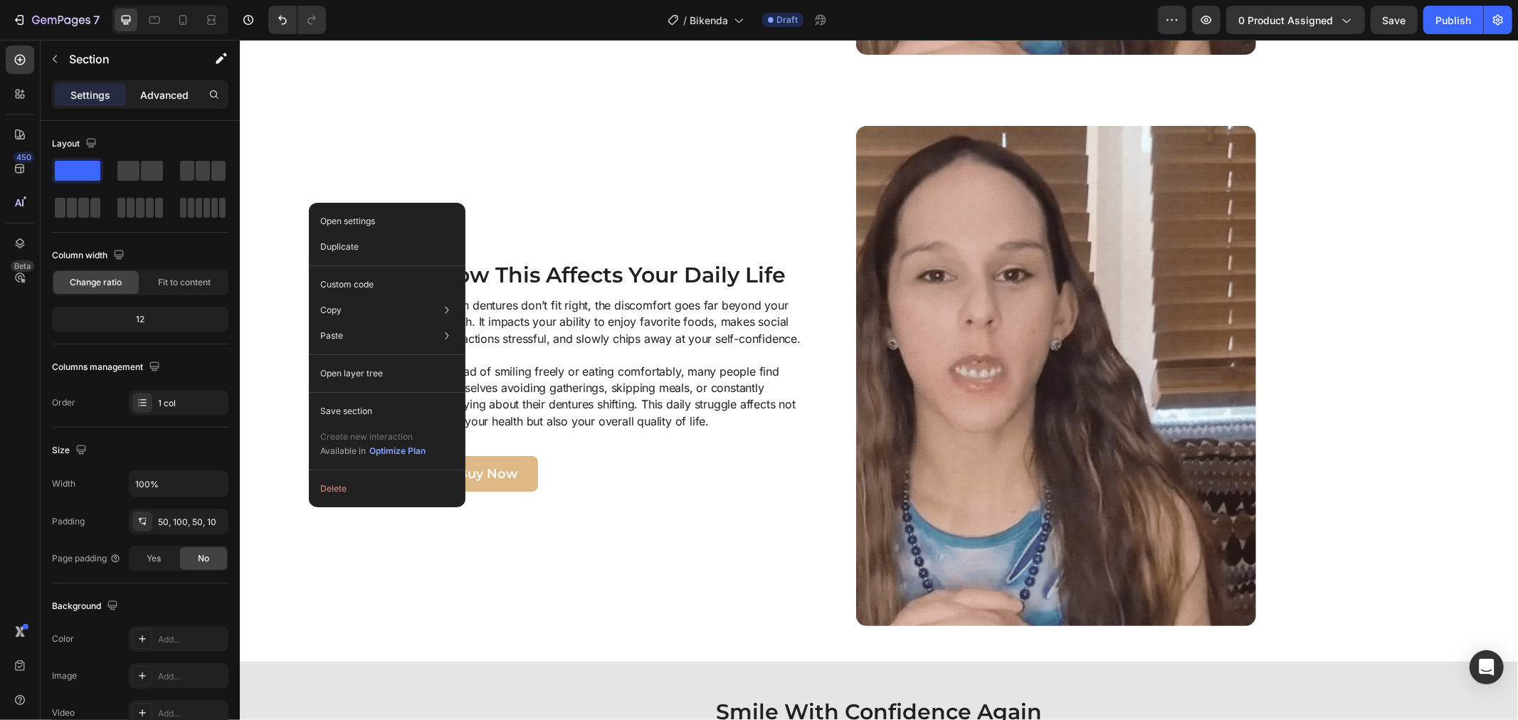
click at [164, 88] on p "Advanced" at bounding box center [164, 95] width 48 height 15
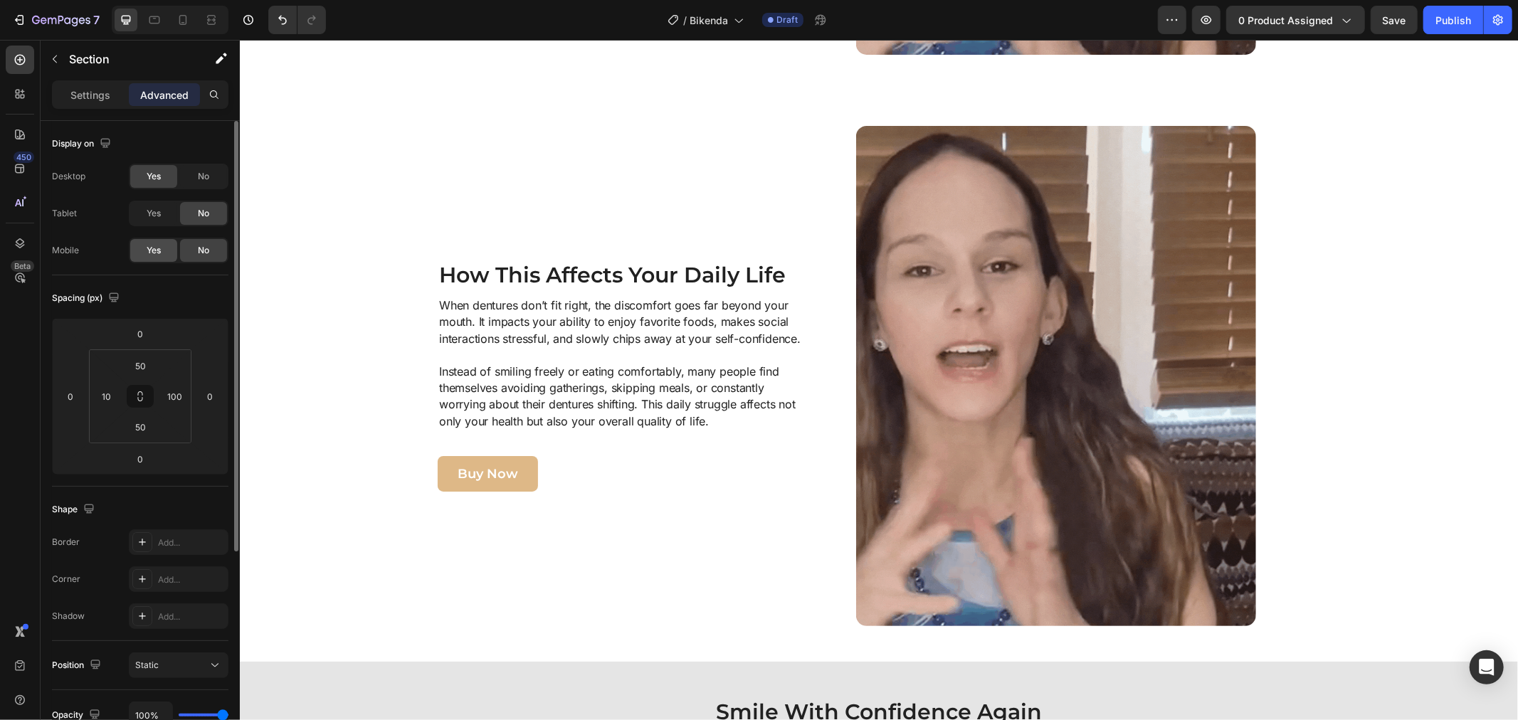
click at [152, 249] on span "Yes" at bounding box center [154, 250] width 14 height 13
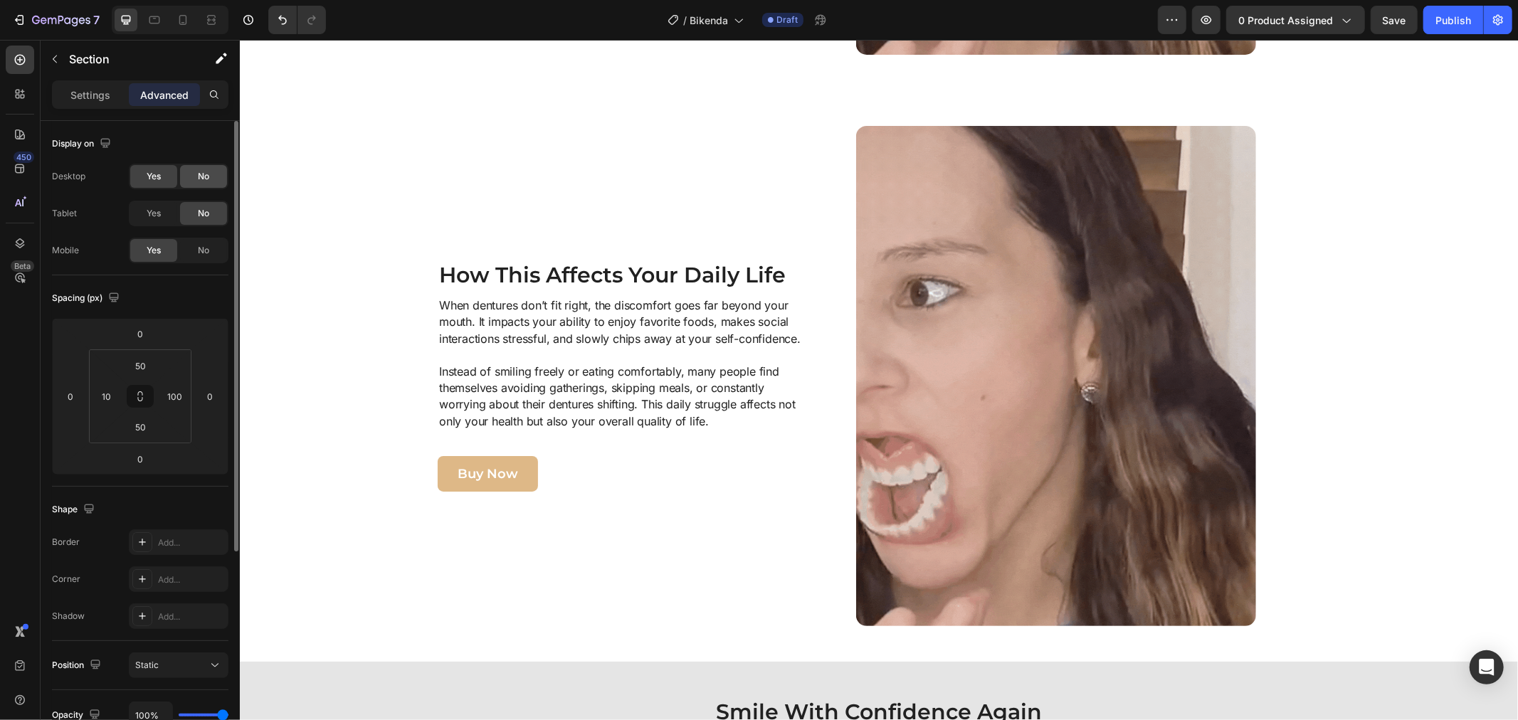
click at [189, 180] on div "No" at bounding box center [203, 176] width 47 height 23
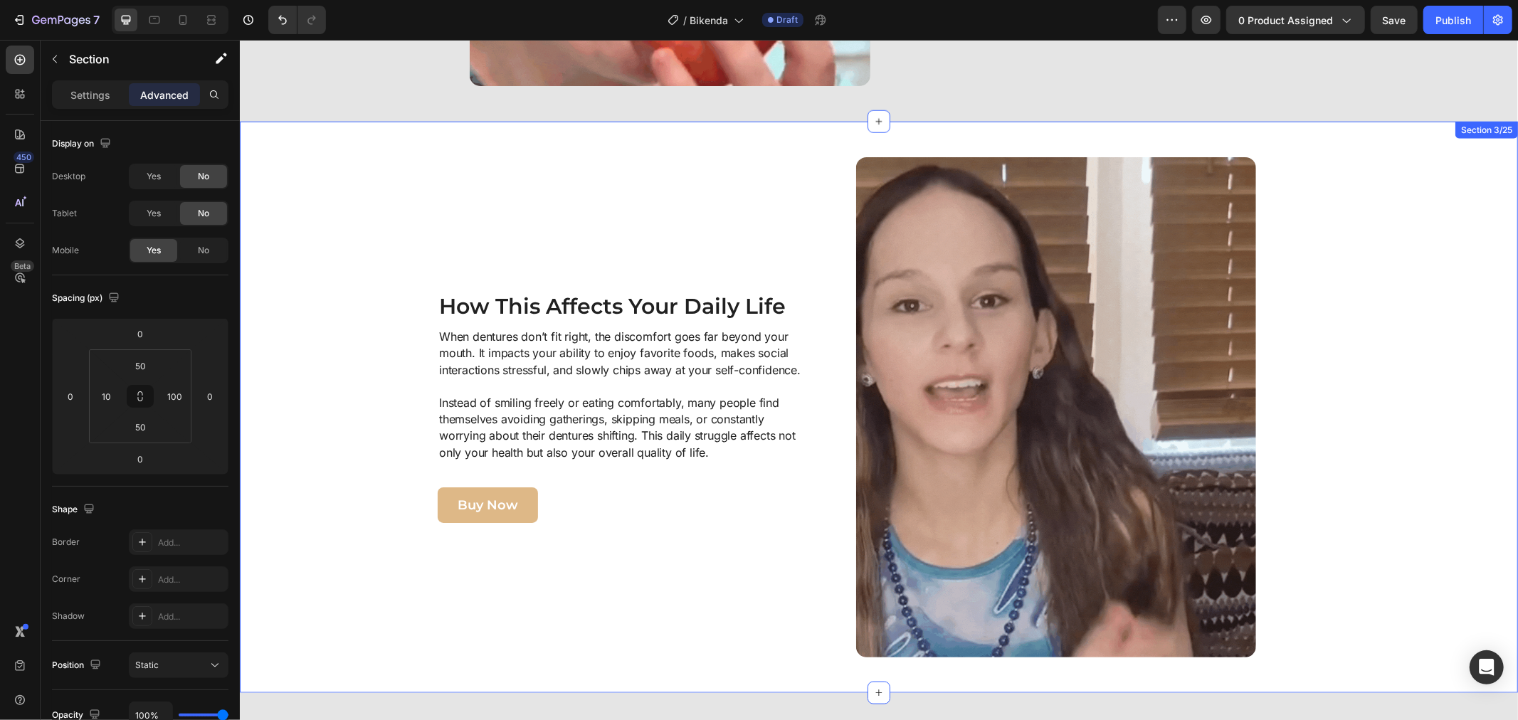
scroll to position [1127, 0]
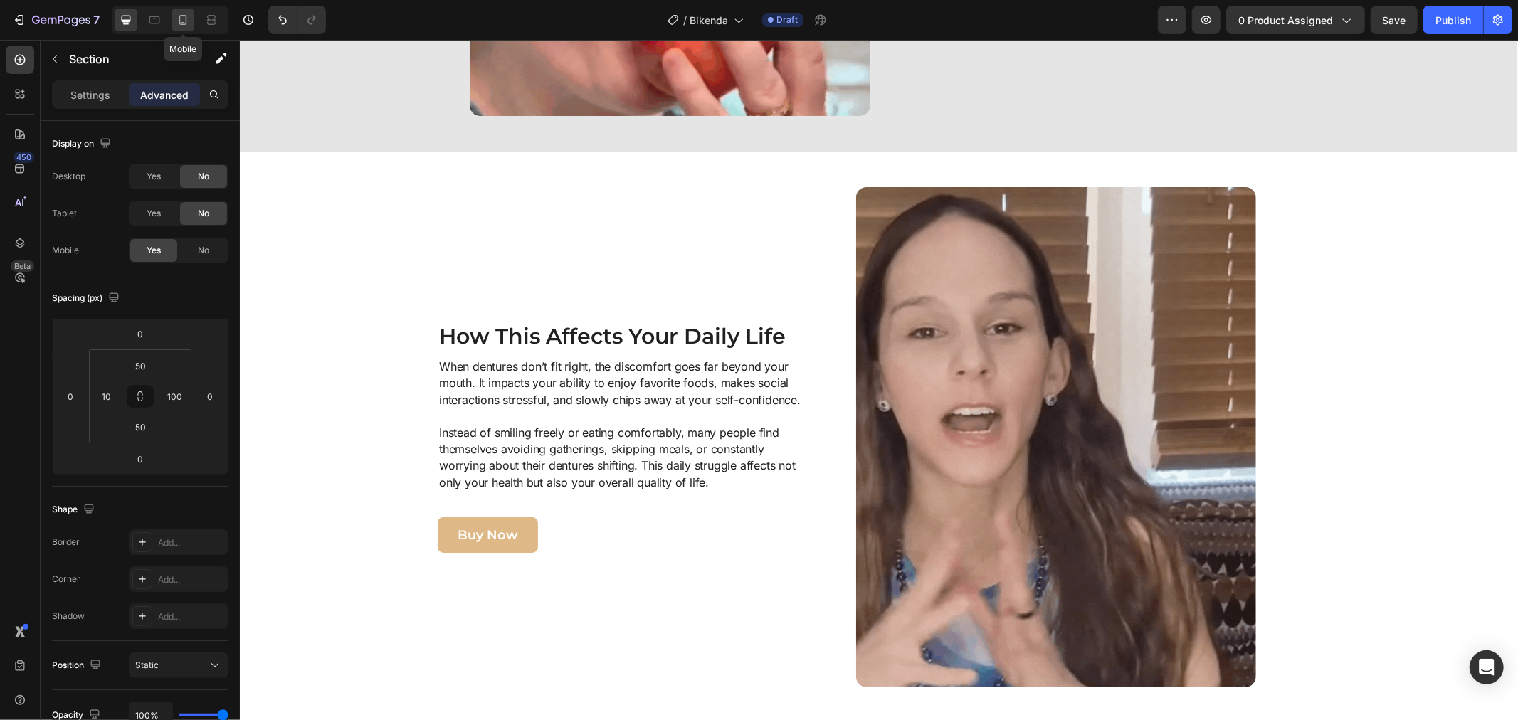
click at [176, 30] on div at bounding box center [182, 20] width 23 height 23
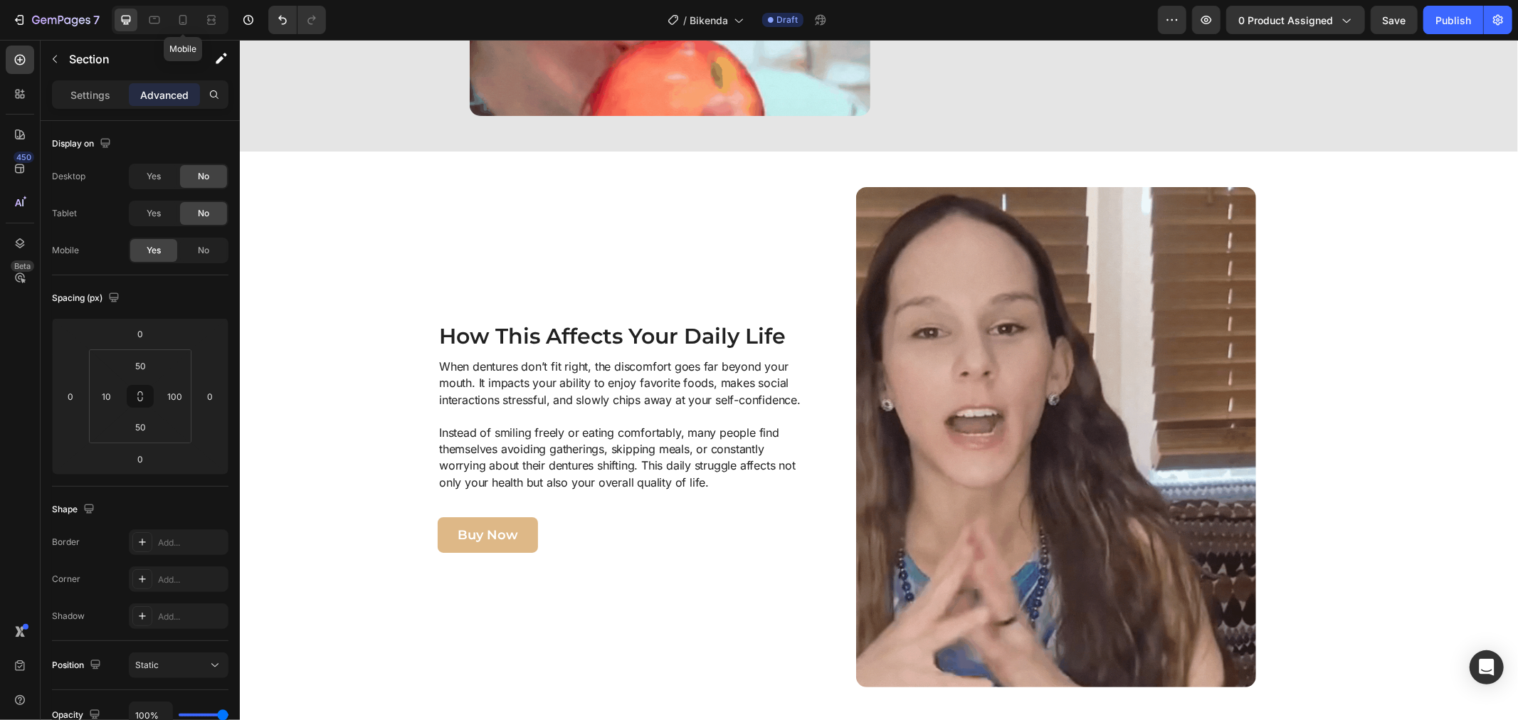
type input "33"
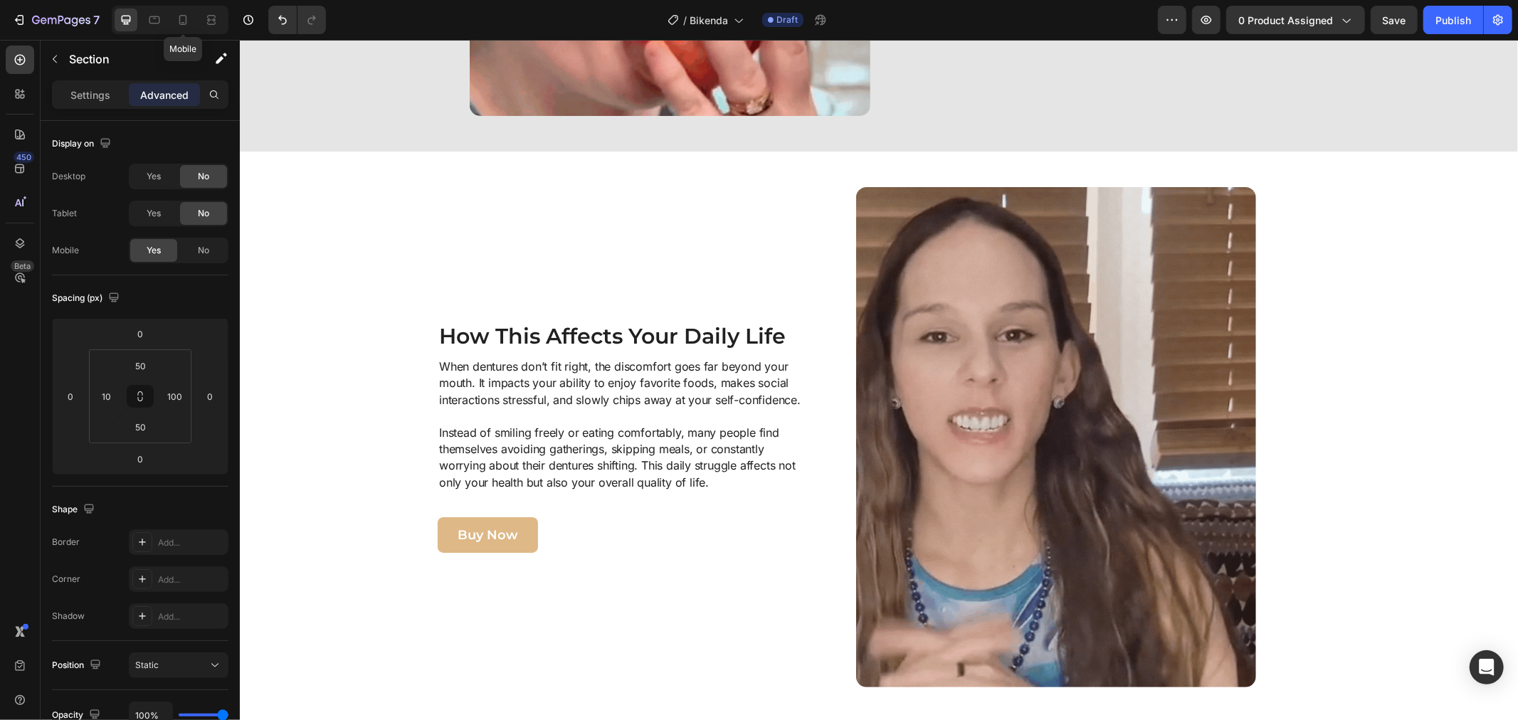
type input "11"
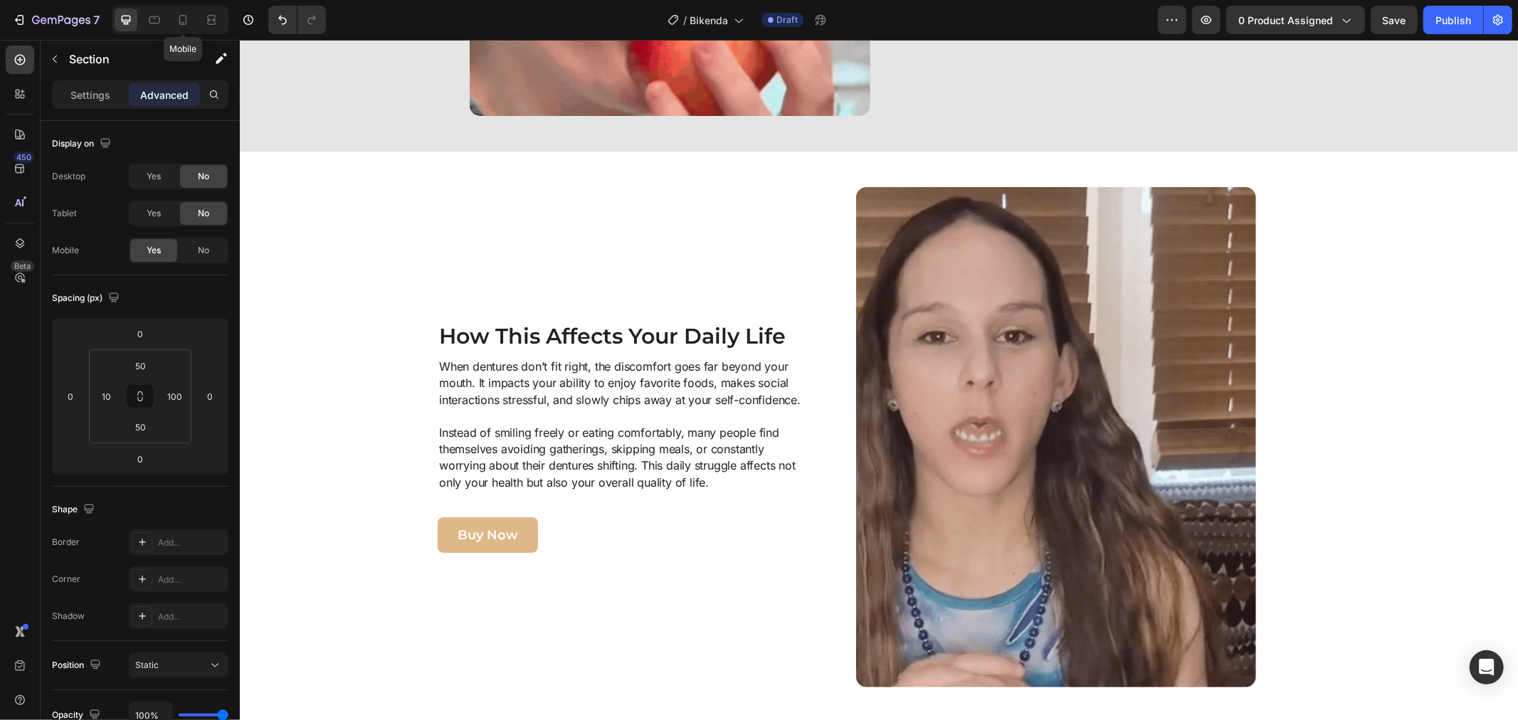
type input "33"
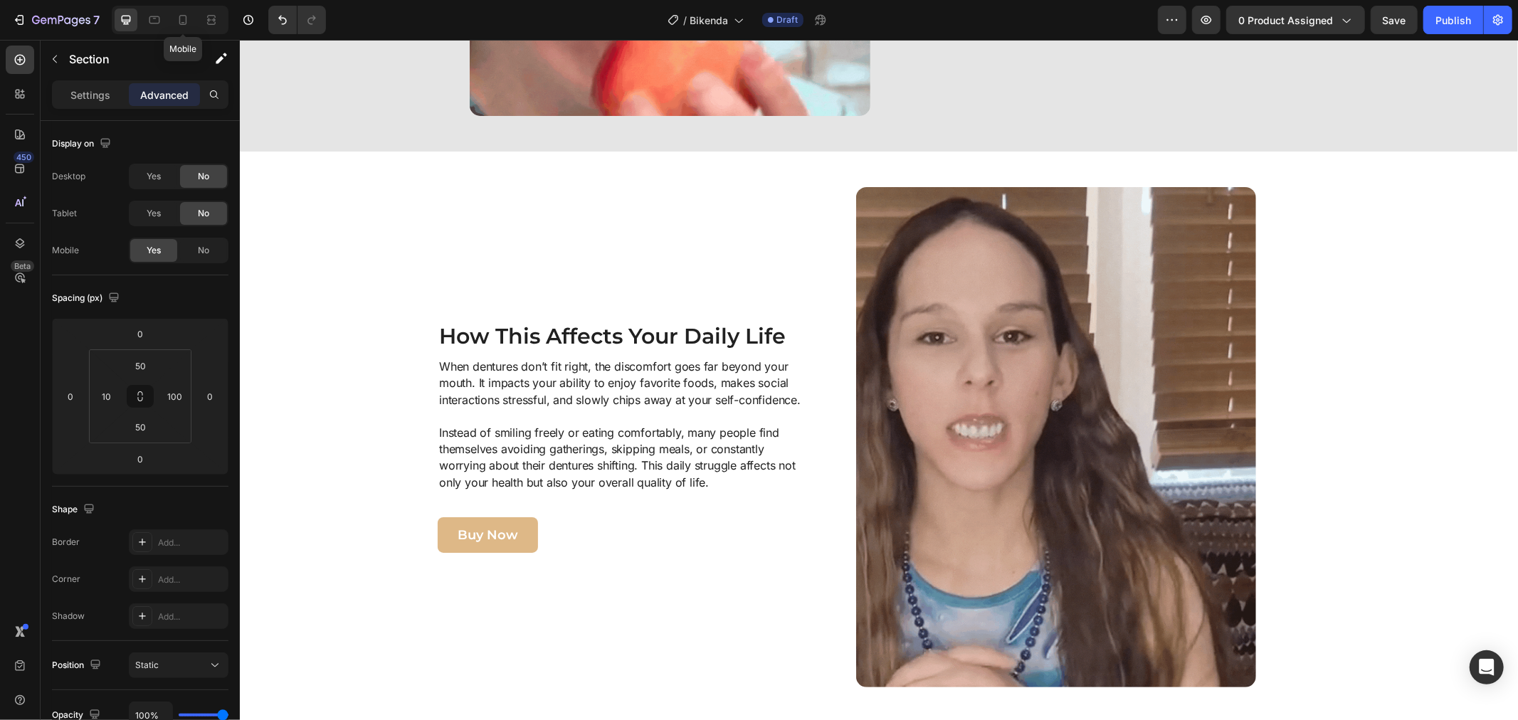
type input "11"
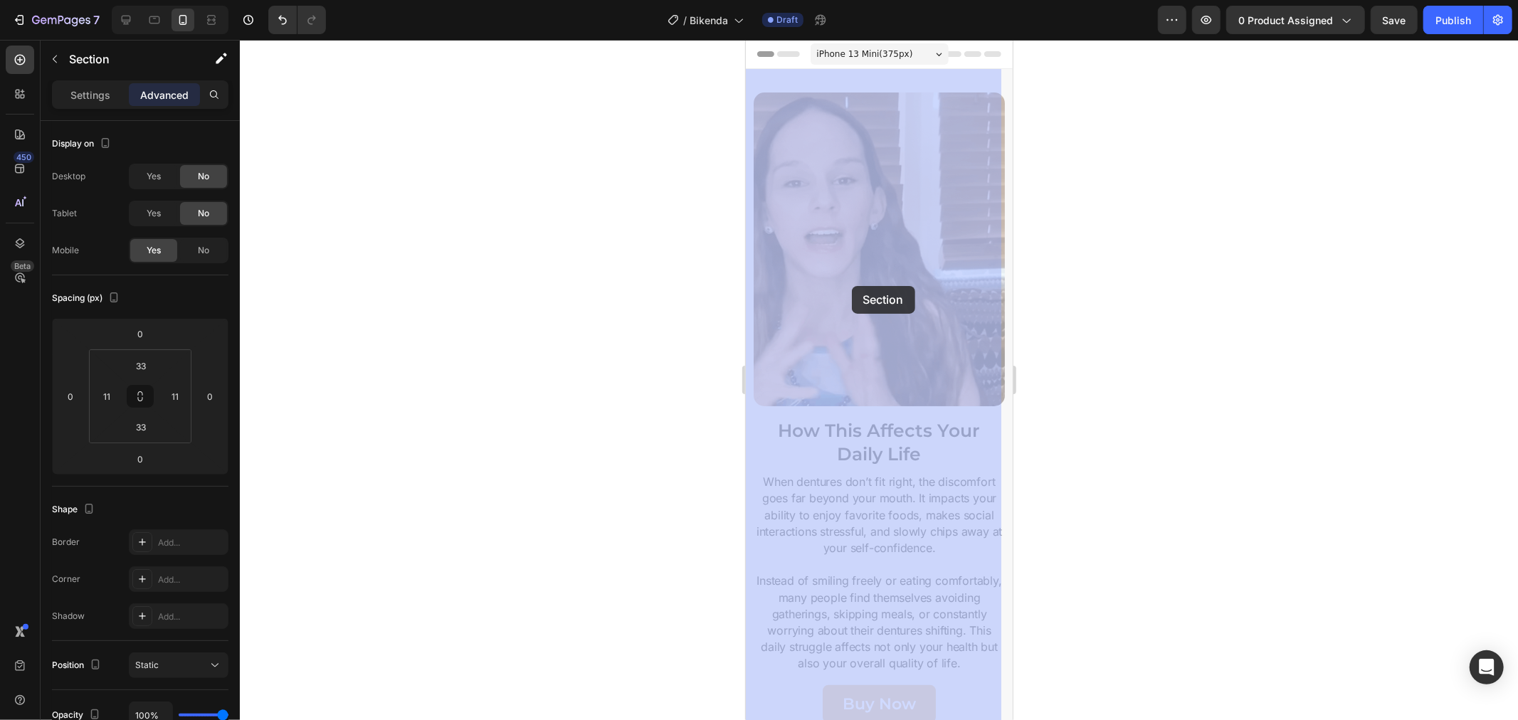
drag, startPoint x: 819, startPoint y: 75, endPoint x: 847, endPoint y: 258, distance: 184.2
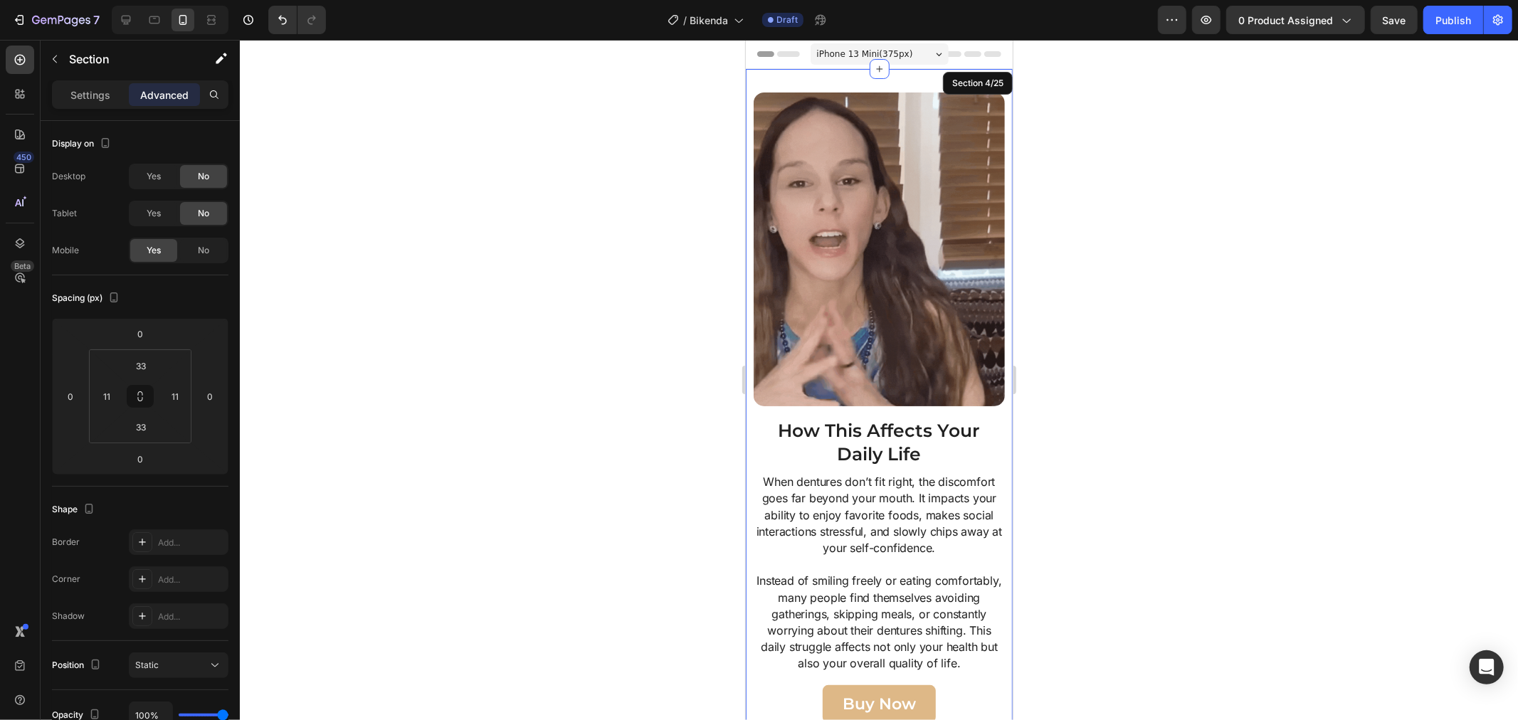
click at [1067, 154] on div at bounding box center [879, 380] width 1278 height 680
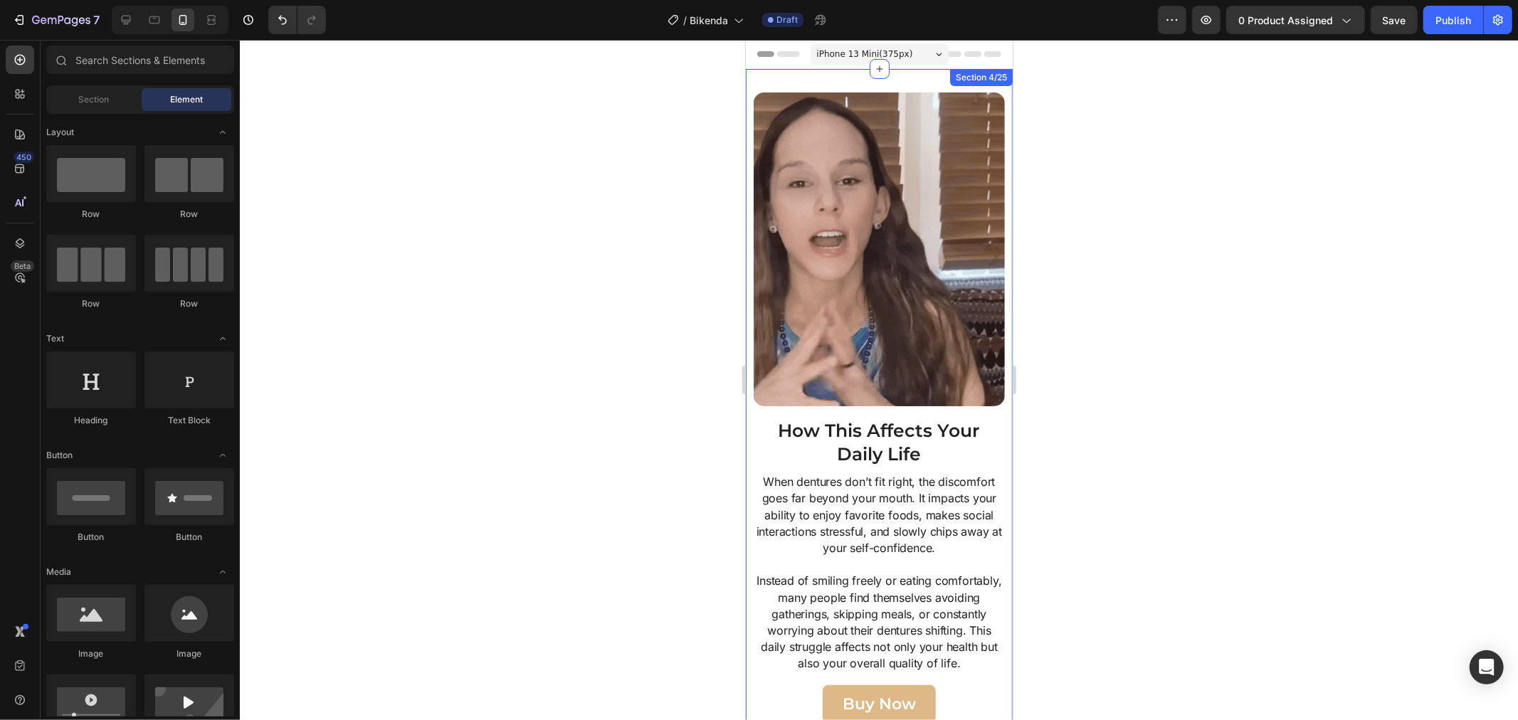
click at [988, 90] on div "Image How This Affects Your Daily Life Heading When dentures don’t fit right, t…" at bounding box center [878, 406] width 267 height 677
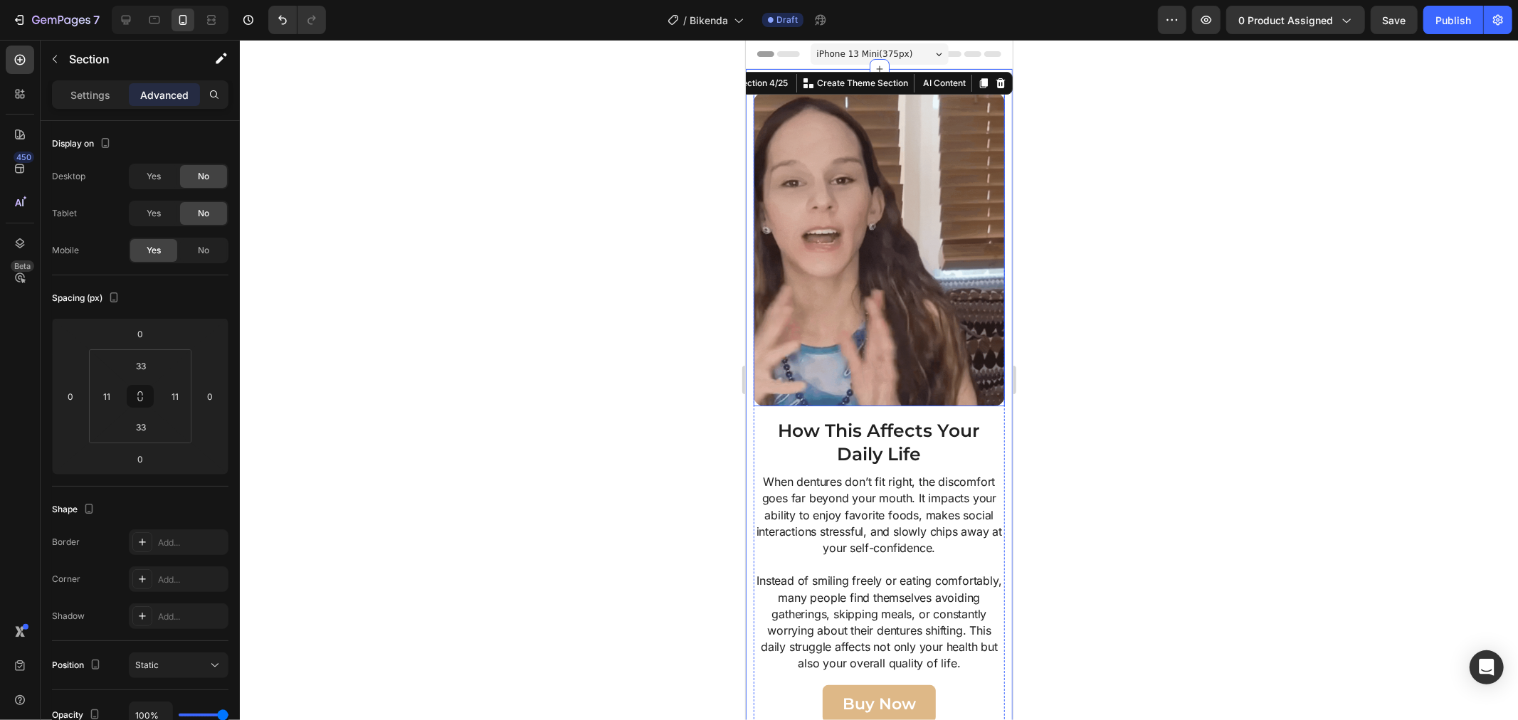
drag, startPoint x: 1091, startPoint y: 162, endPoint x: 1028, endPoint y: 147, distance: 65.1
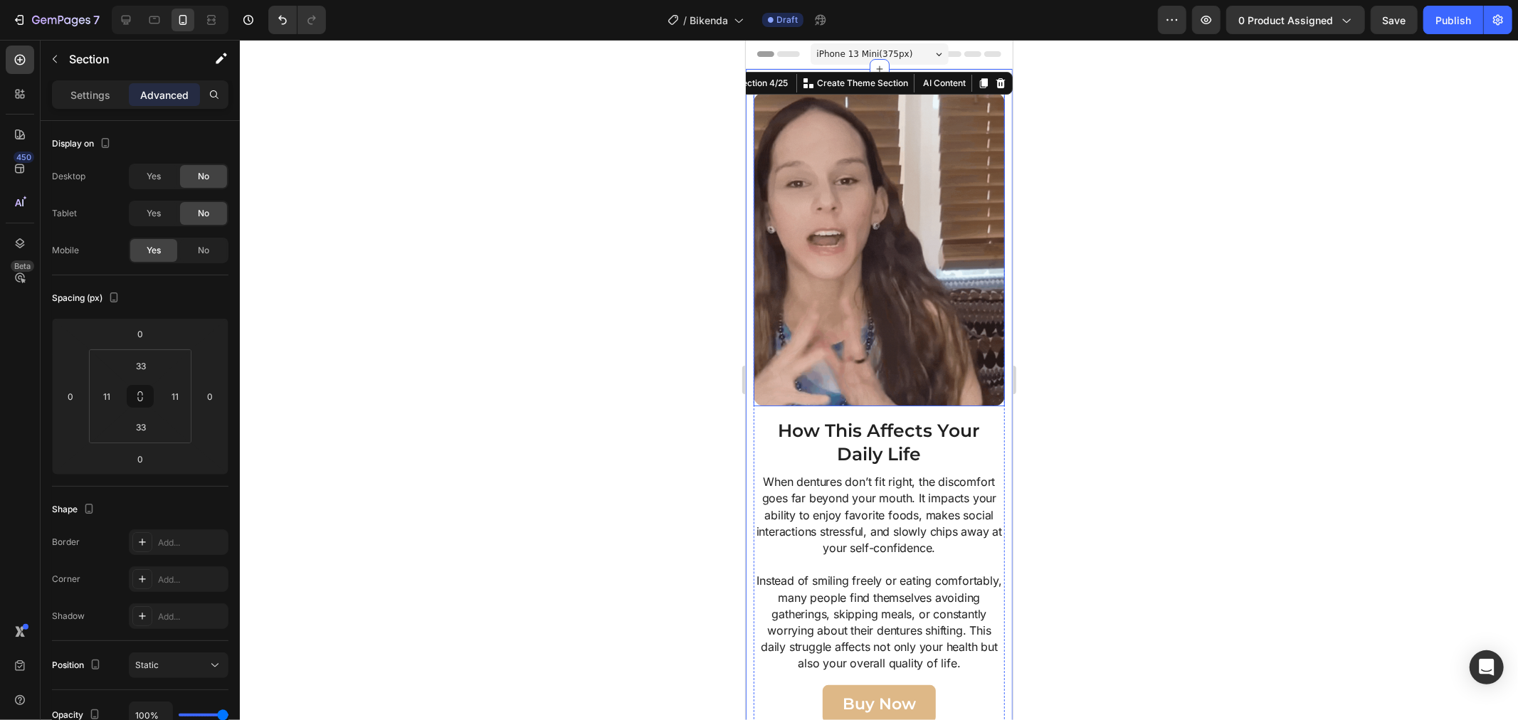
click at [1091, 162] on div at bounding box center [879, 380] width 1278 height 680
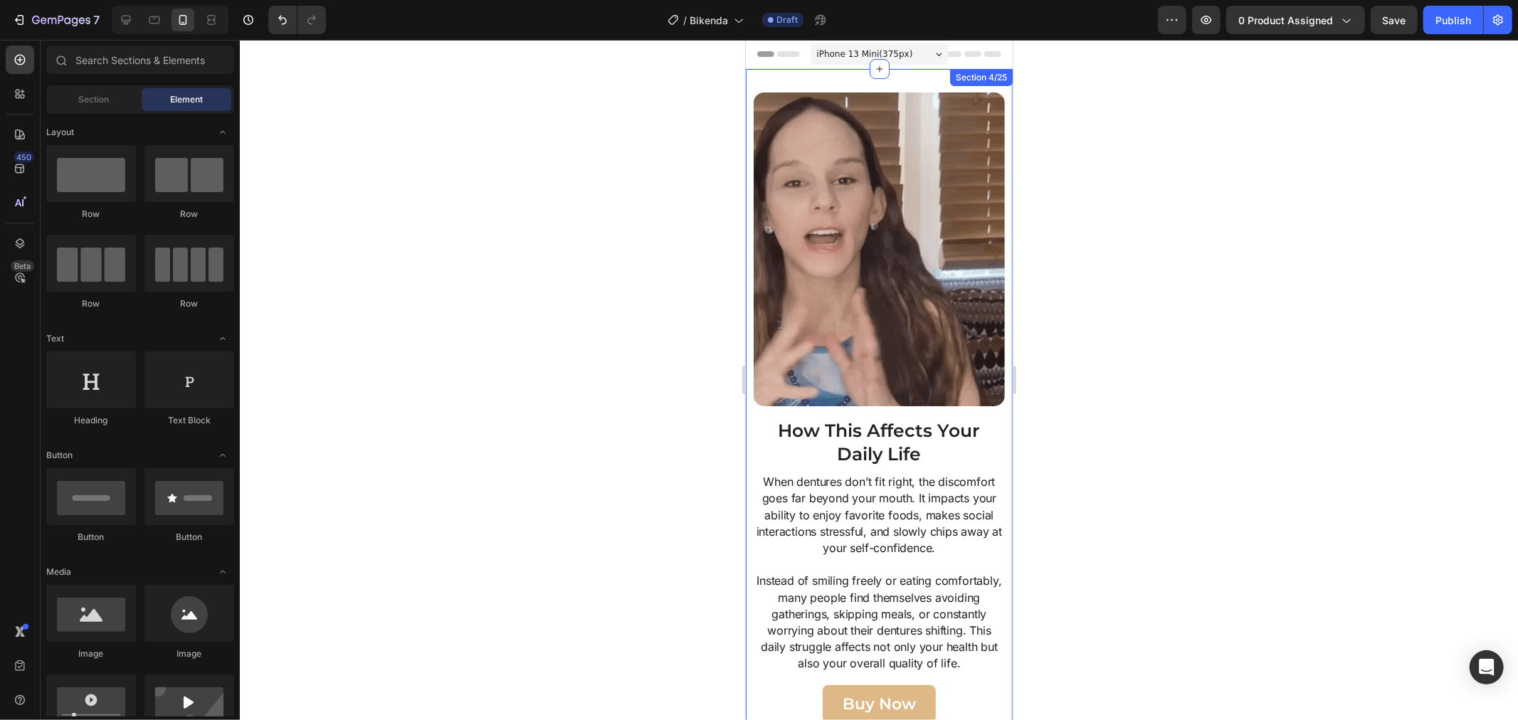
click at [771, 75] on div "Image How This Affects Your Daily Life Heading When dentures don’t fit right, t…" at bounding box center [878, 406] width 267 height 677
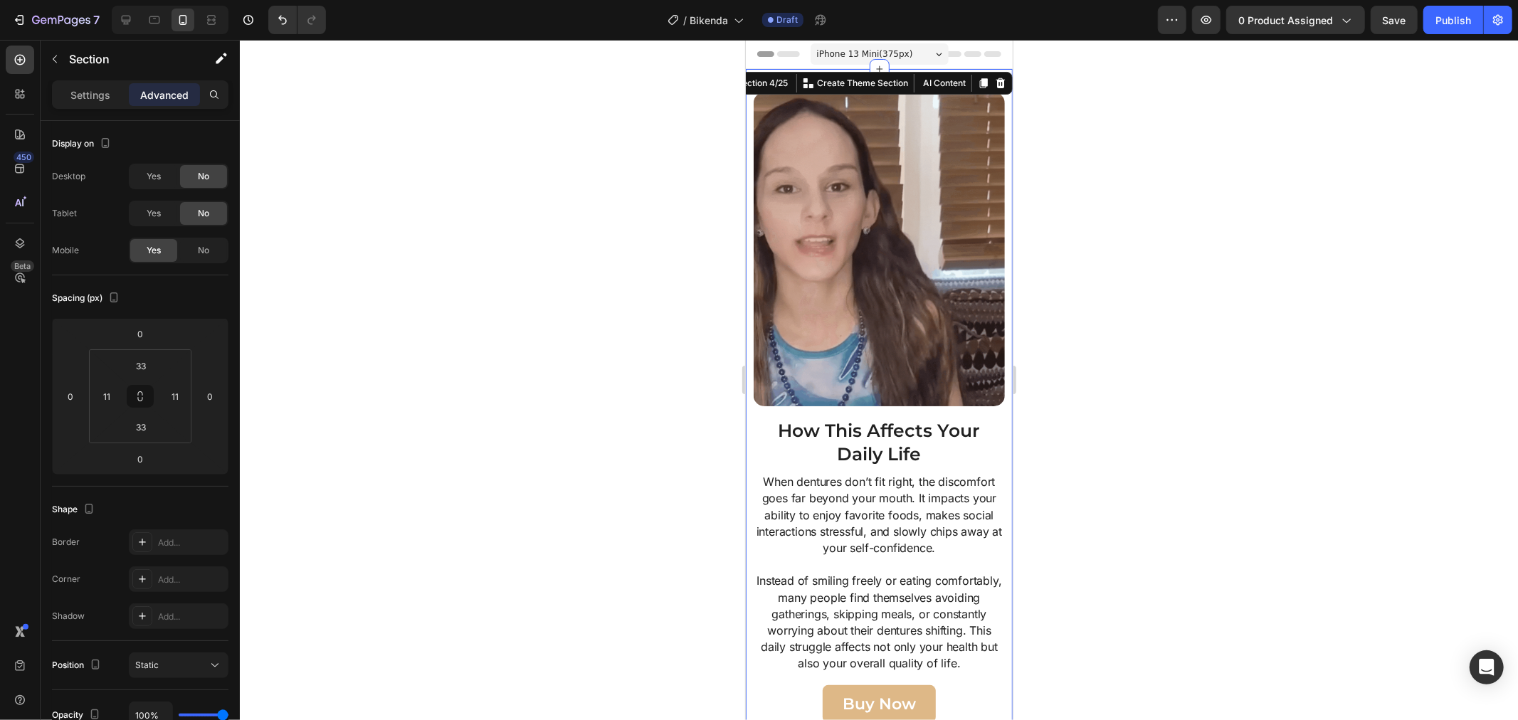
click at [747, 101] on div "Image How This Affects Your Daily Life Heading When dentures don’t fit right, t…" at bounding box center [878, 406] width 267 height 677
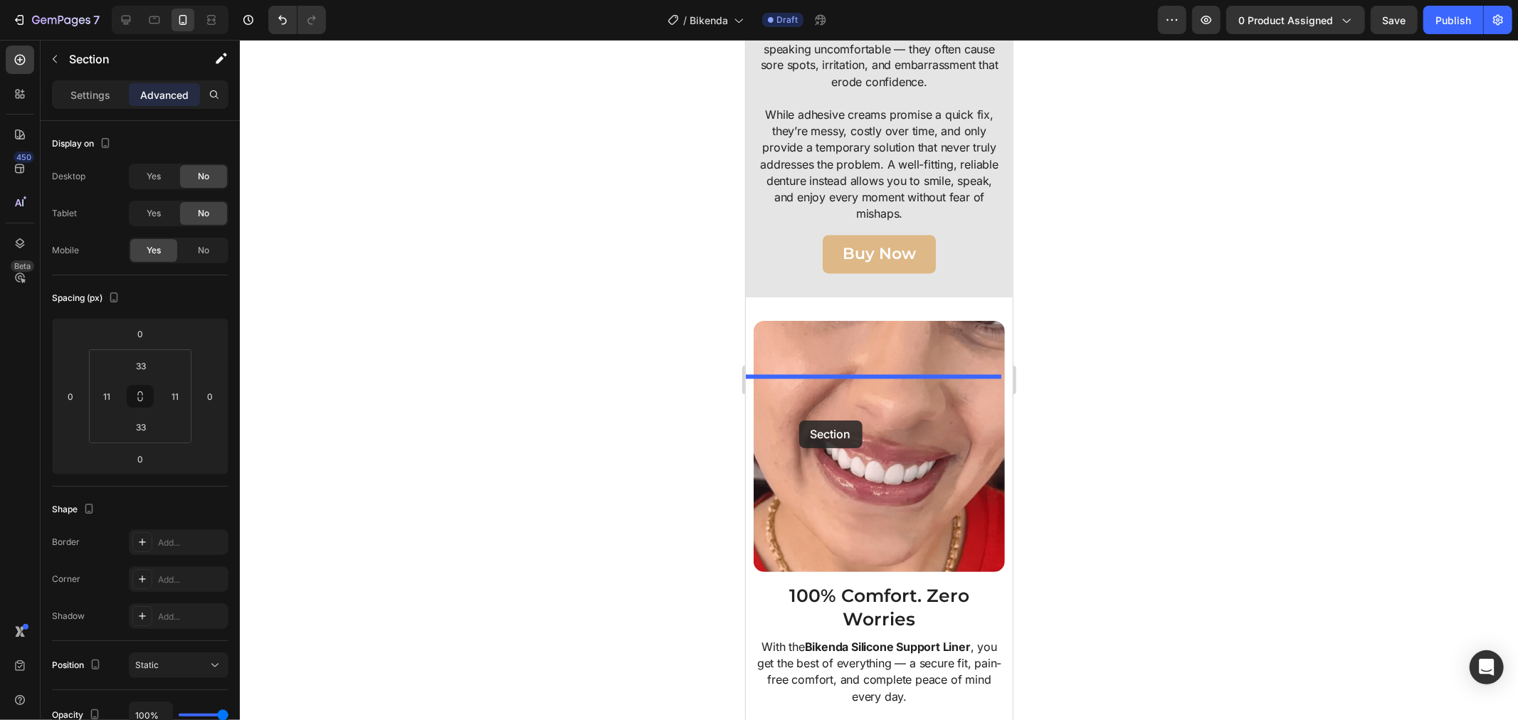
scroll to position [2292, 0]
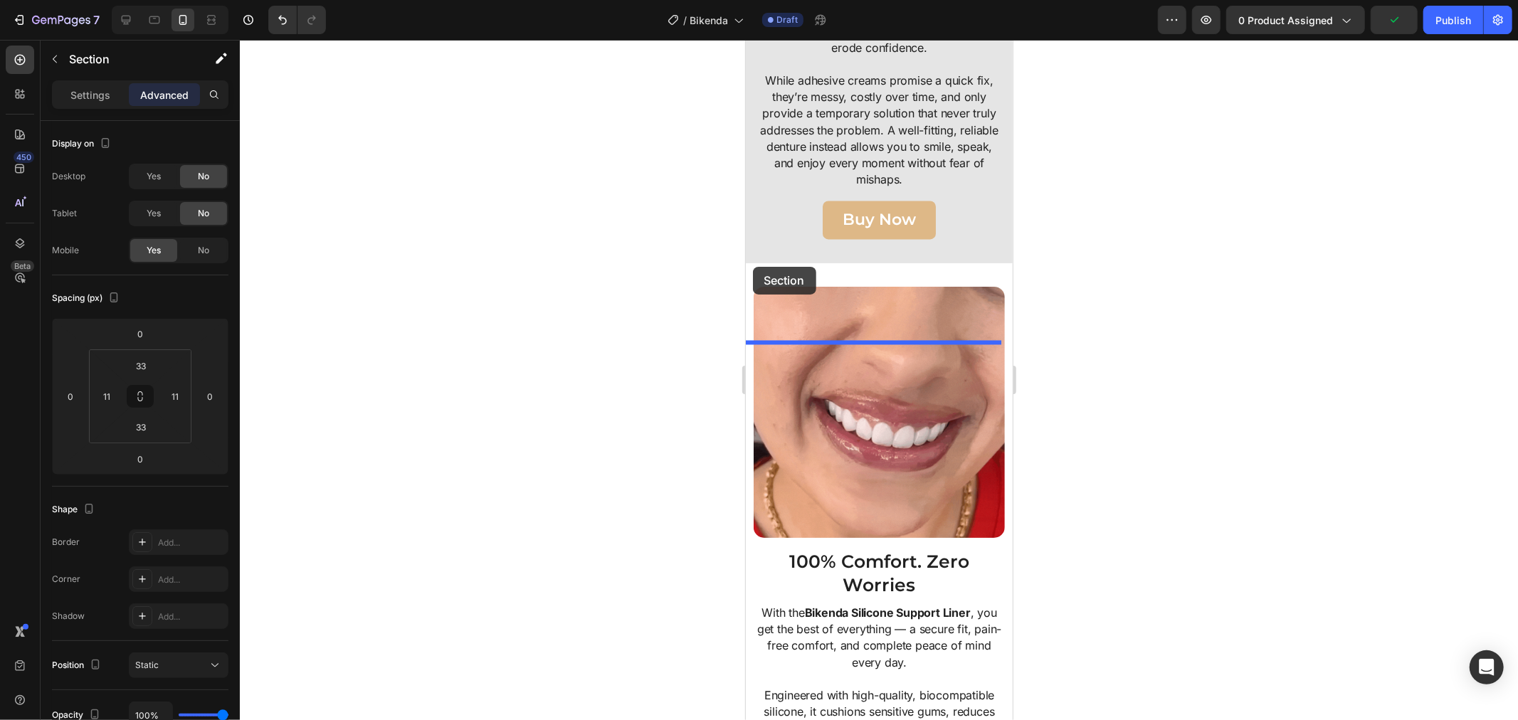
drag, startPoint x: 747, startPoint y: 101, endPoint x: 752, endPoint y: 266, distance: 165.1
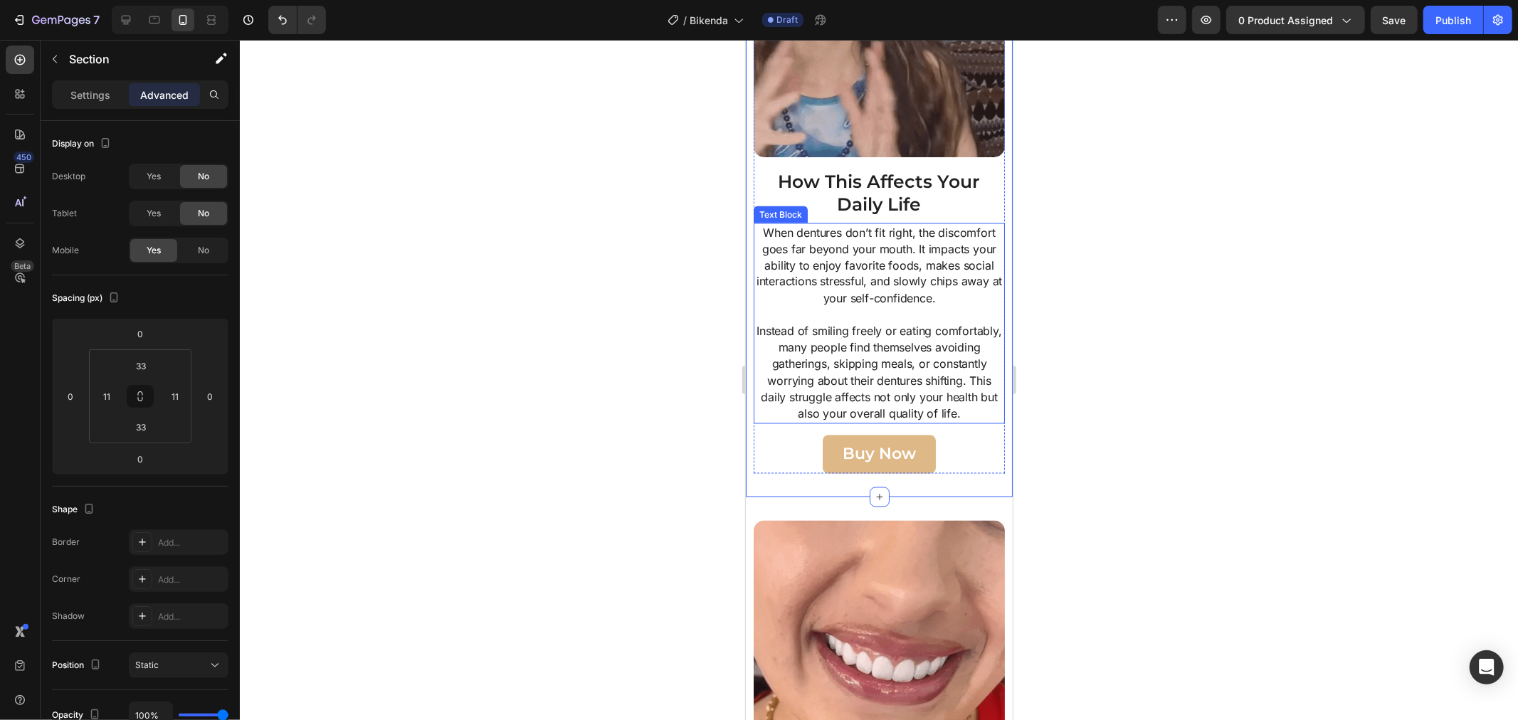
scroll to position [2087, 0]
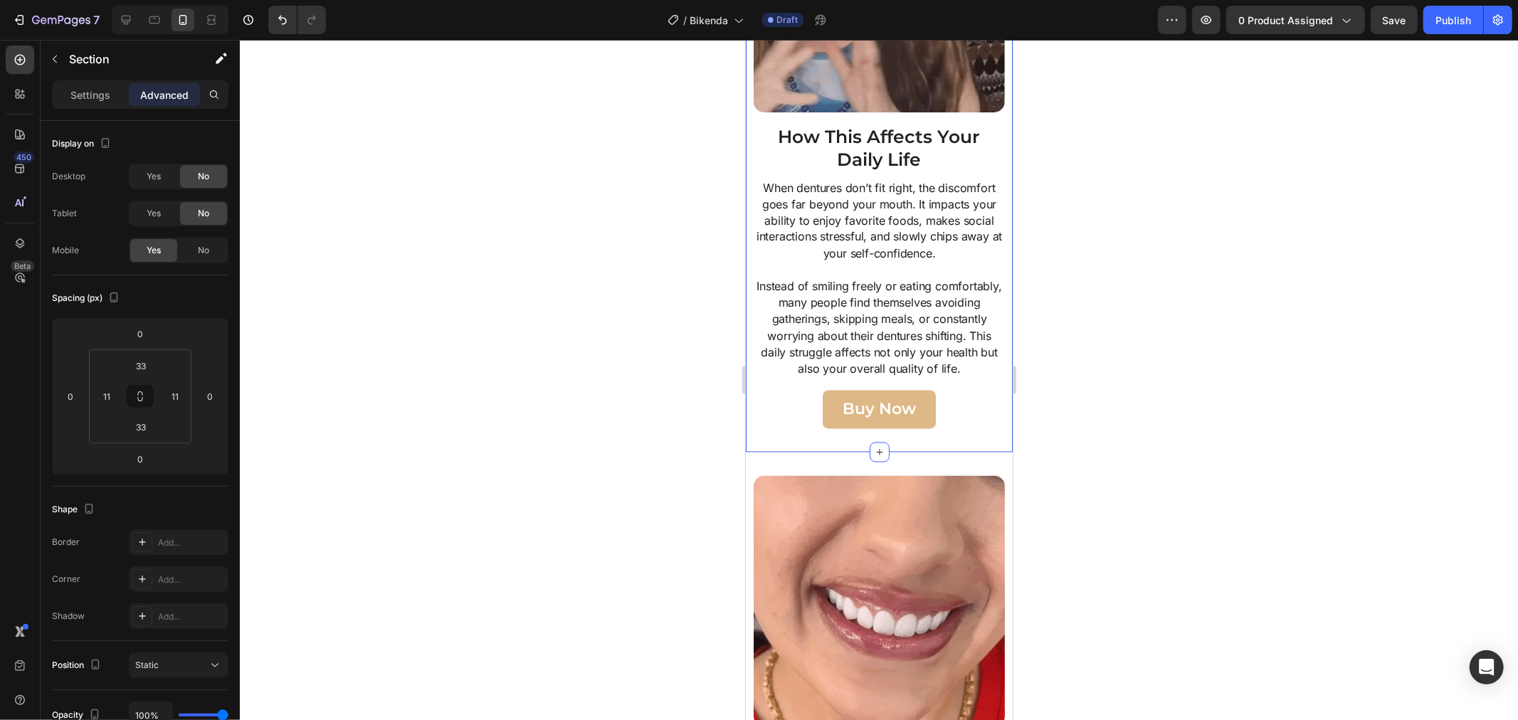
click at [1089, 357] on div at bounding box center [879, 380] width 1278 height 680
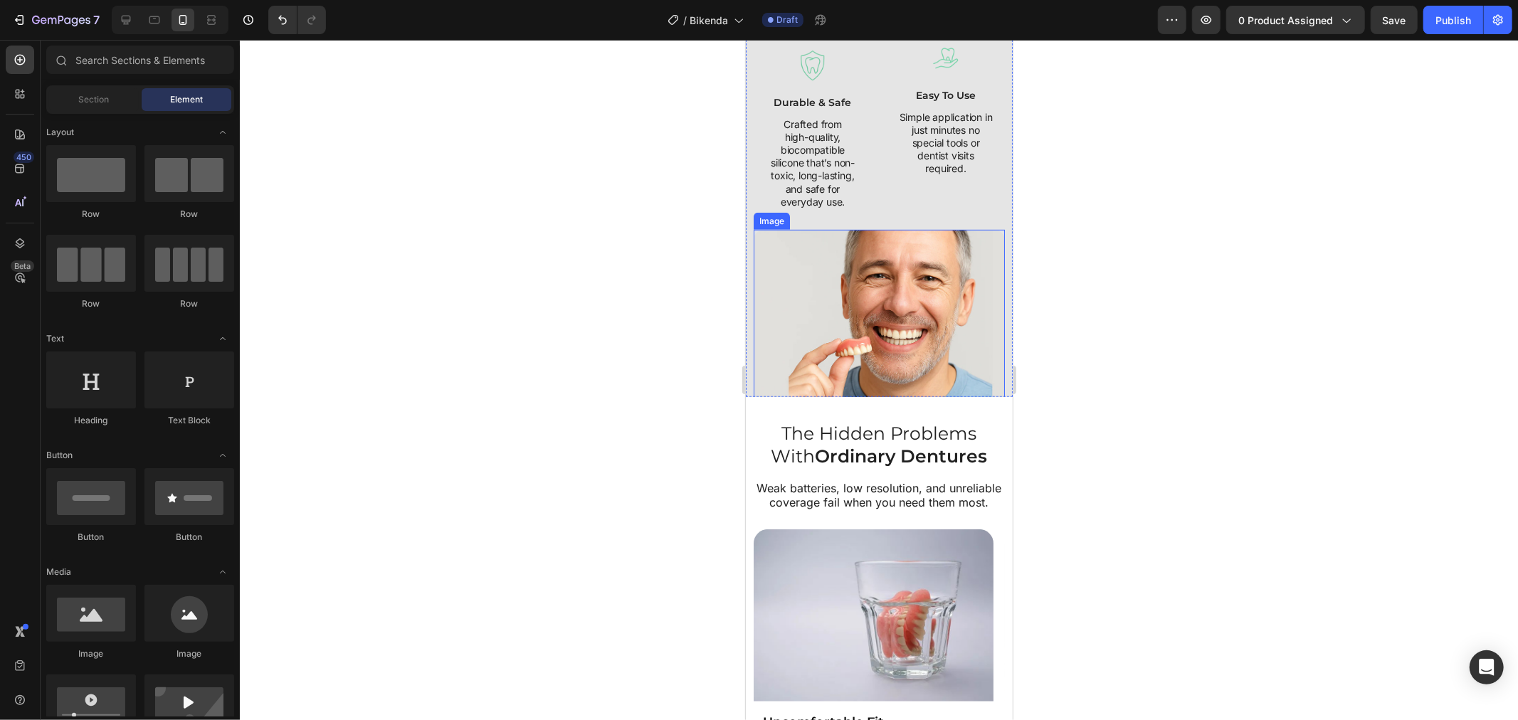
scroll to position [4854, 0]
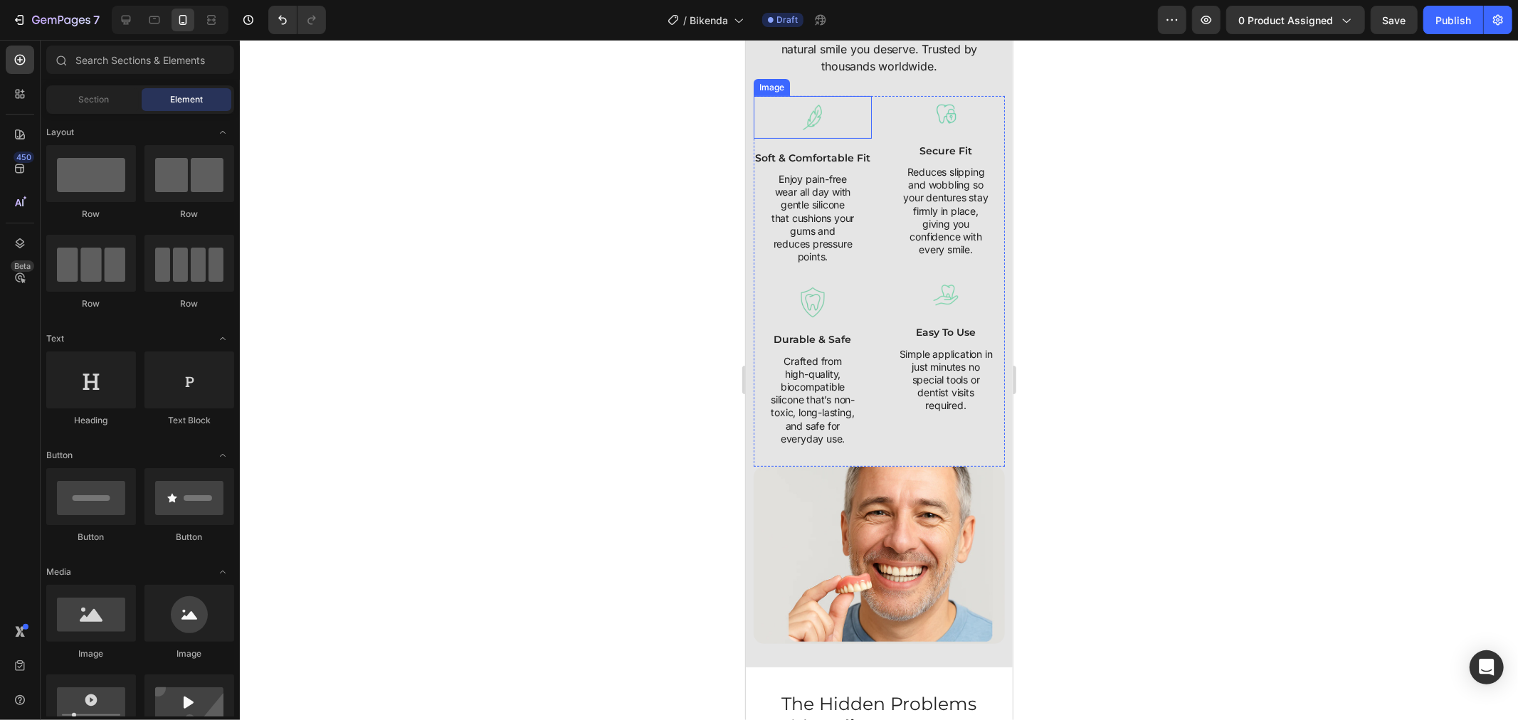
click at [761, 112] on div at bounding box center [812, 116] width 118 height 43
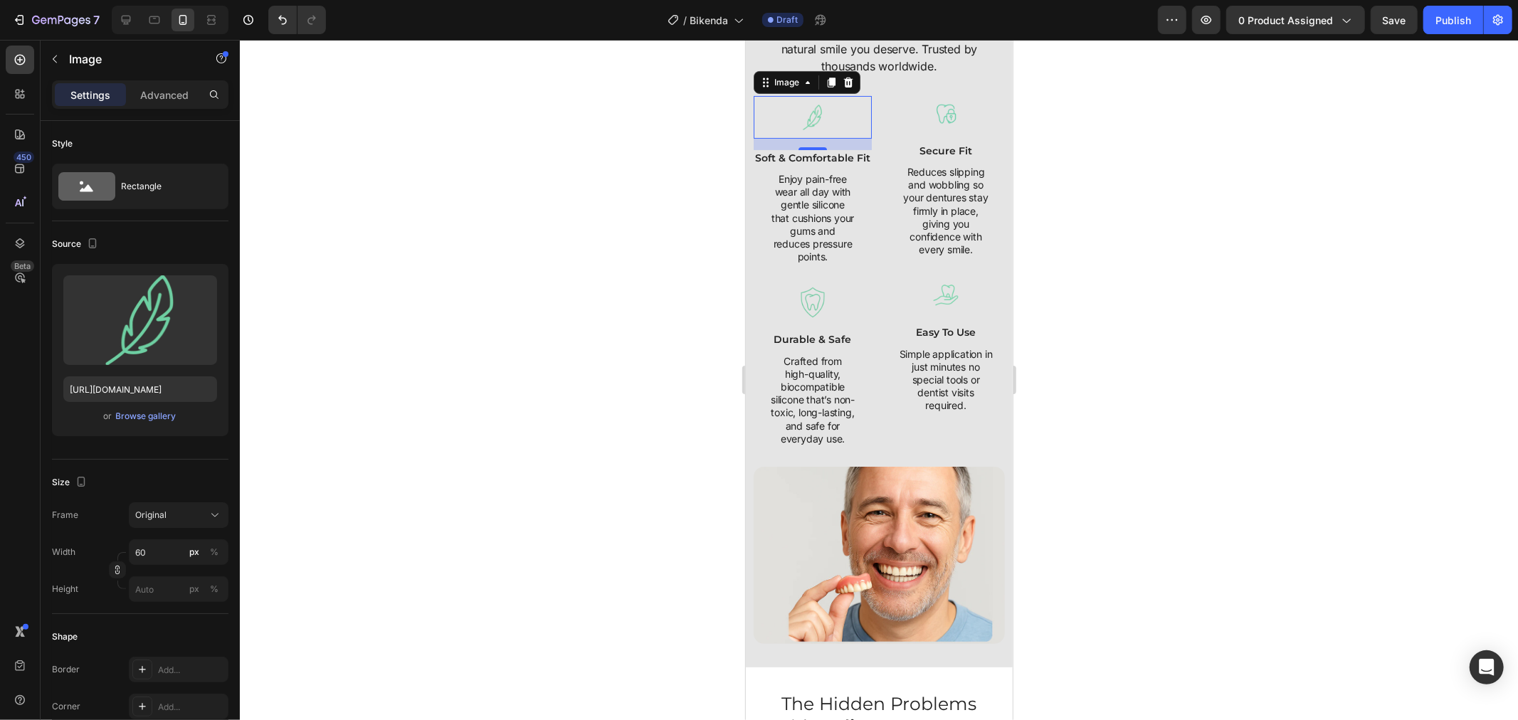
click at [1049, 169] on div at bounding box center [879, 380] width 1278 height 680
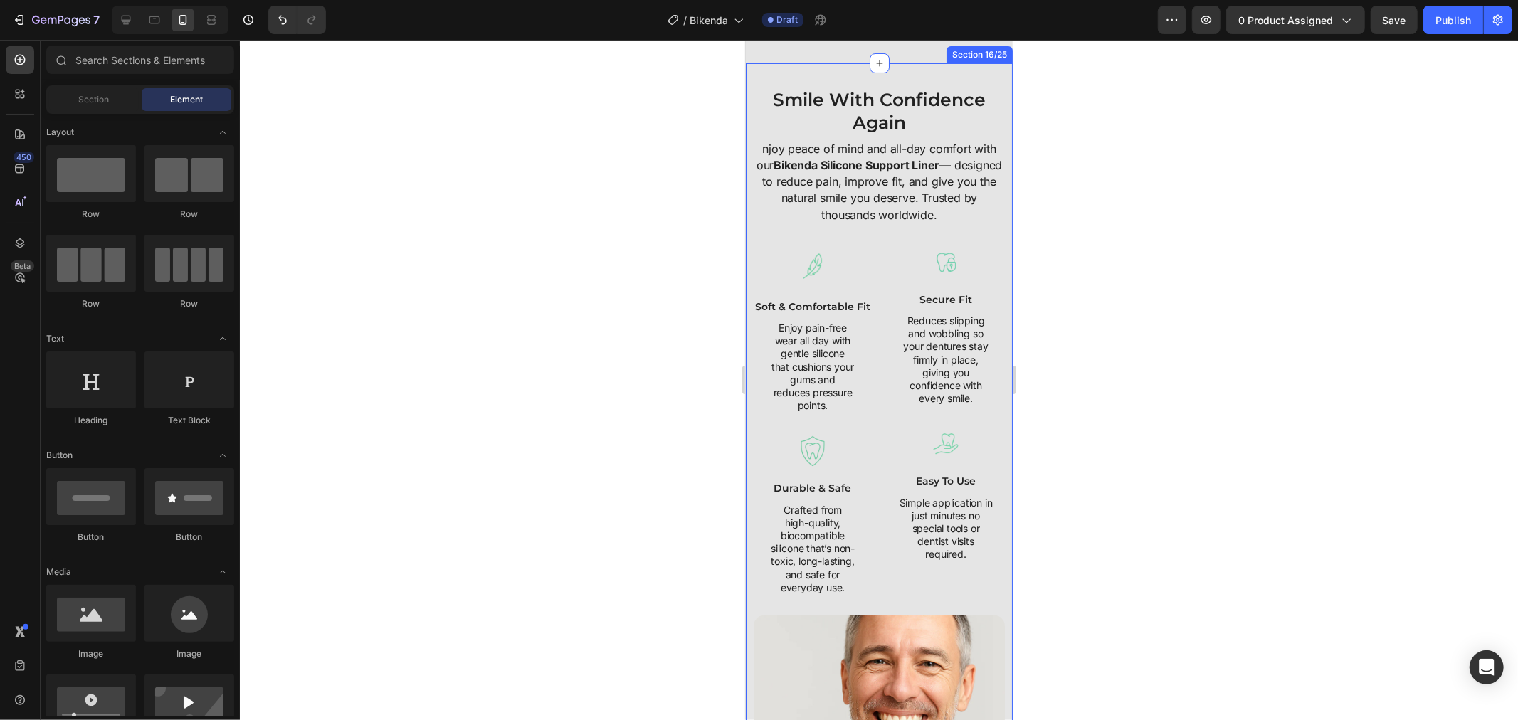
scroll to position [4616, 0]
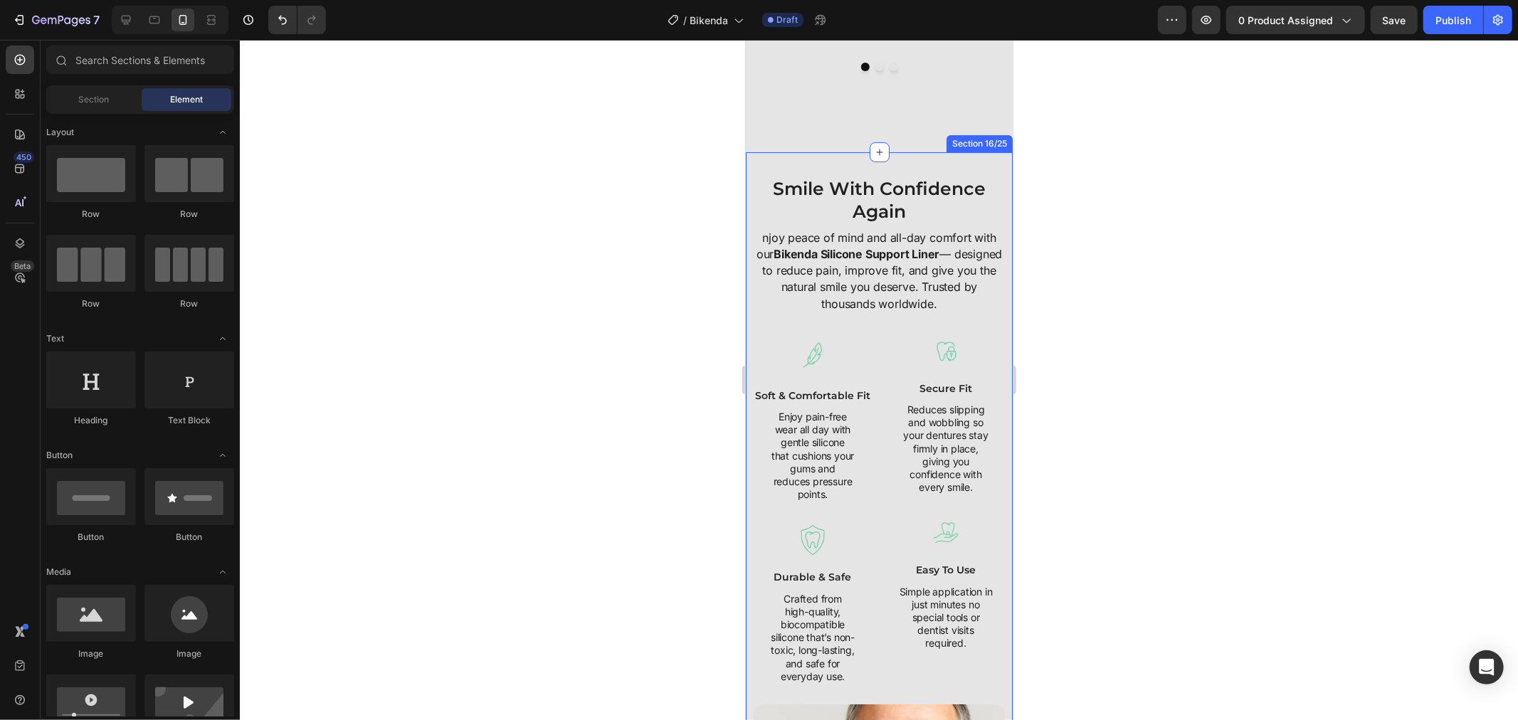
click at [763, 160] on div "Smile With Confidence Again Heading njoy peace of mind and all-day comfort with…" at bounding box center [878, 528] width 267 height 753
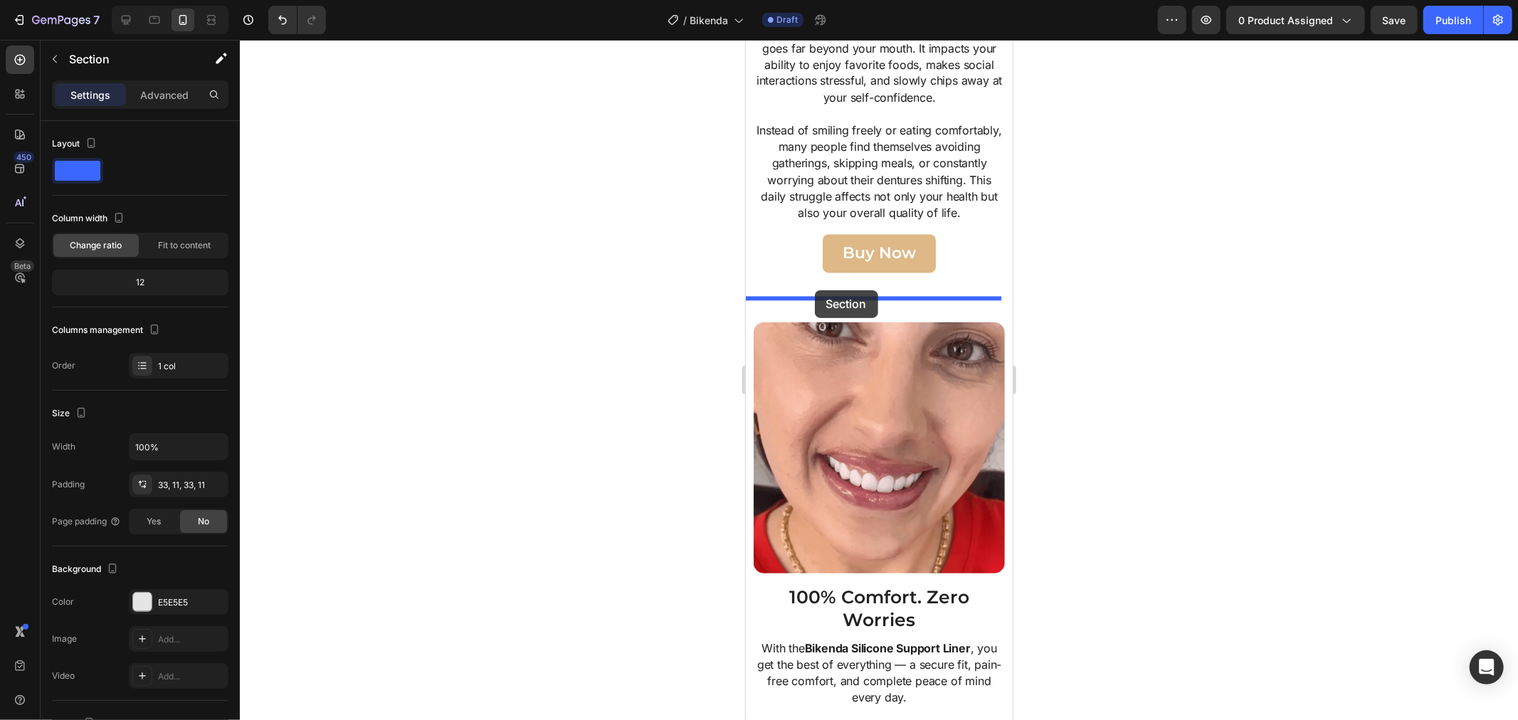
scroll to position [2200, 0]
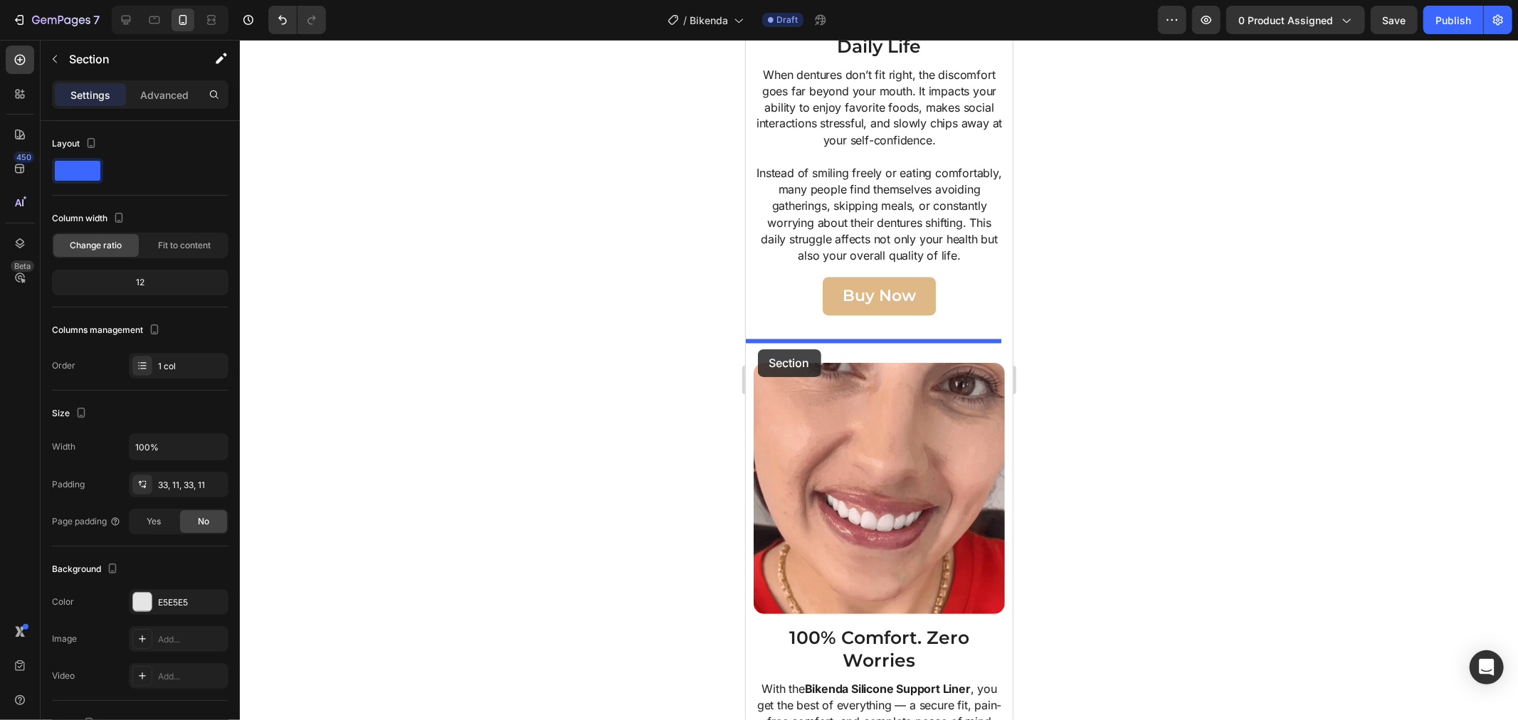
drag, startPoint x: 761, startPoint y: 168, endPoint x: 757, endPoint y: 349, distance: 180.8
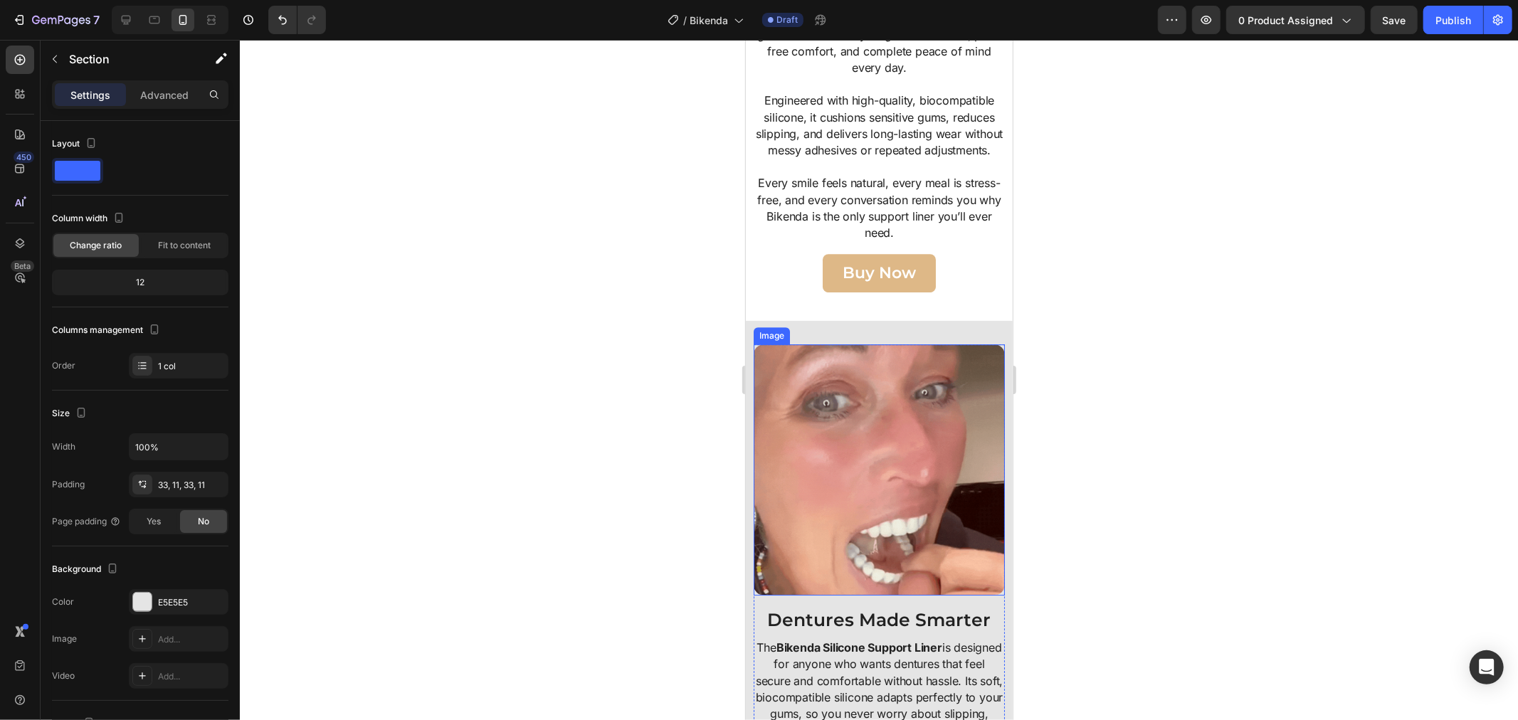
scroll to position [3715, 0]
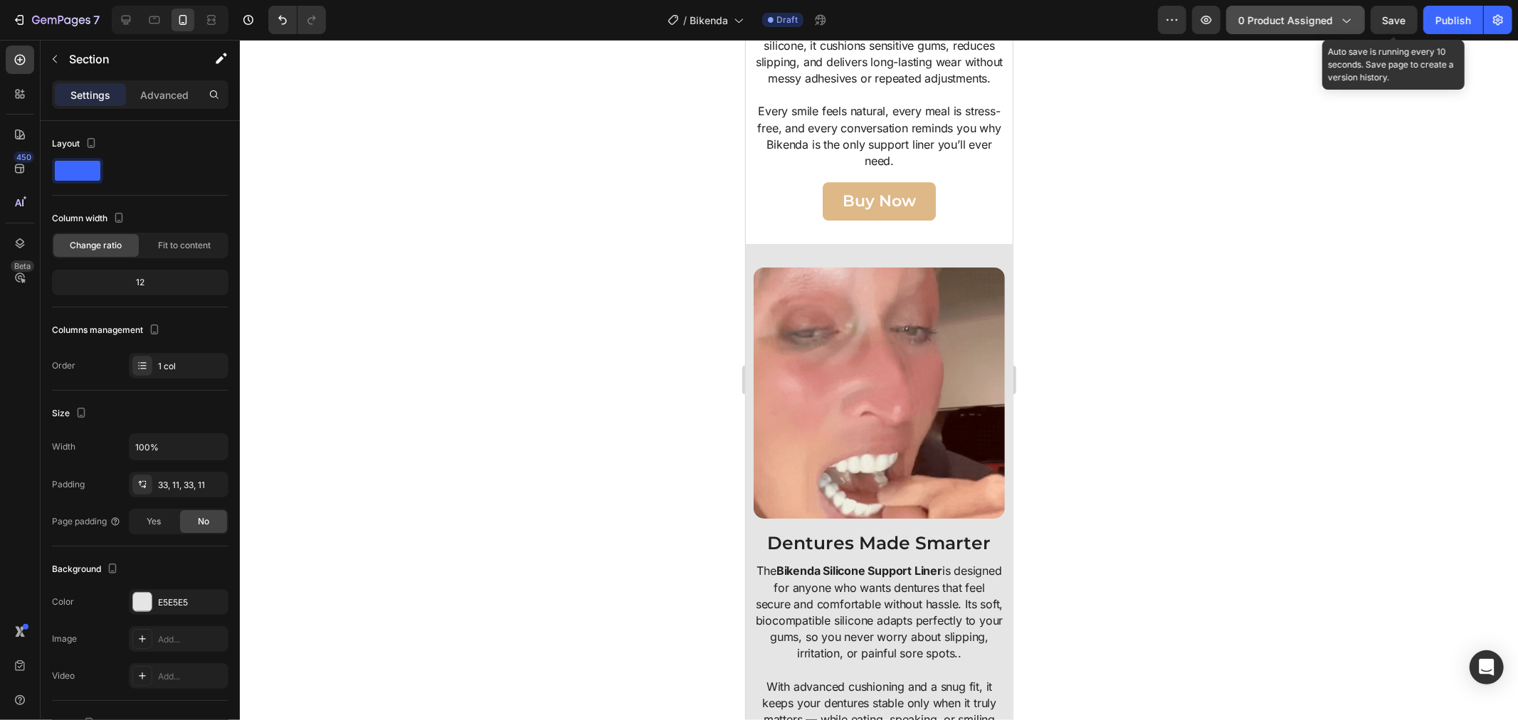
drag, startPoint x: 1378, startPoint y: 9, endPoint x: 1363, endPoint y: 27, distance: 23.8
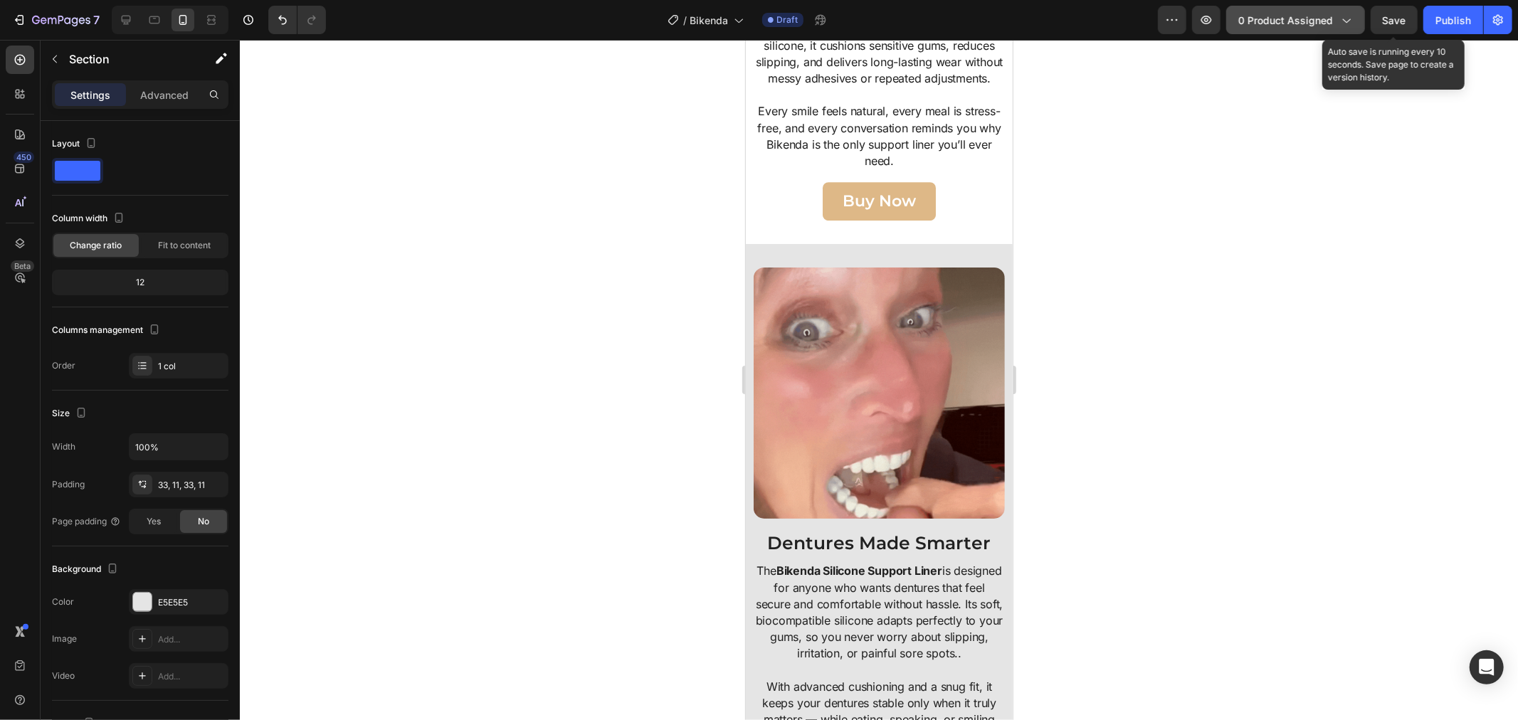
click at [1377, 14] on button "Save" at bounding box center [1393, 20] width 47 height 28
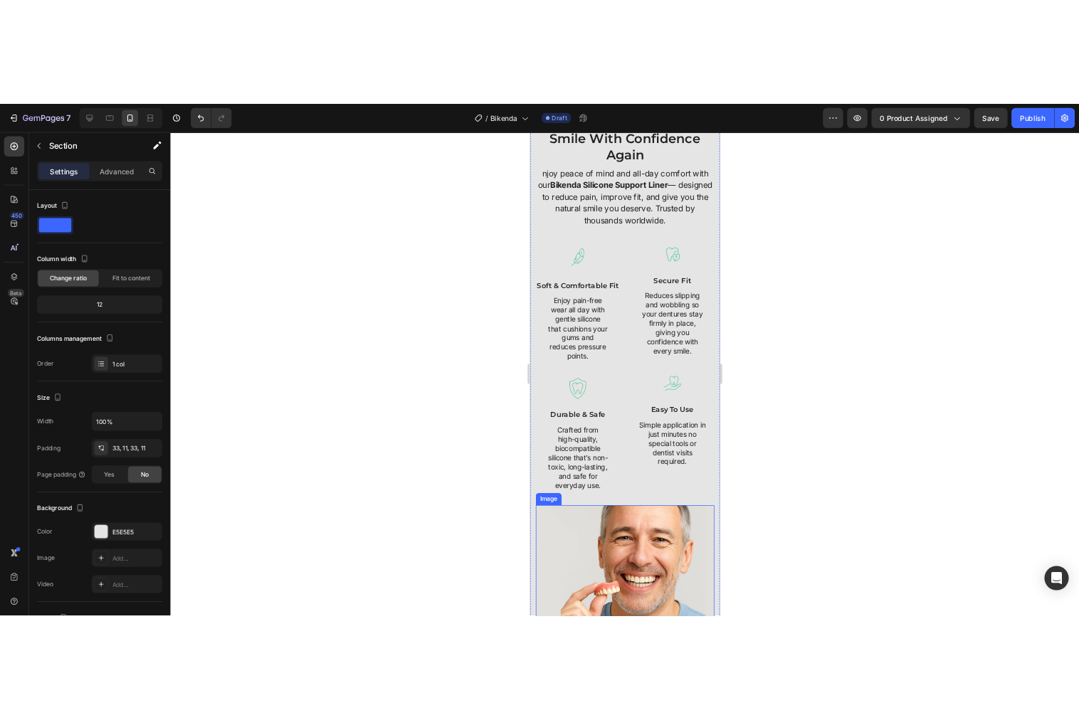
scroll to position [2766, 0]
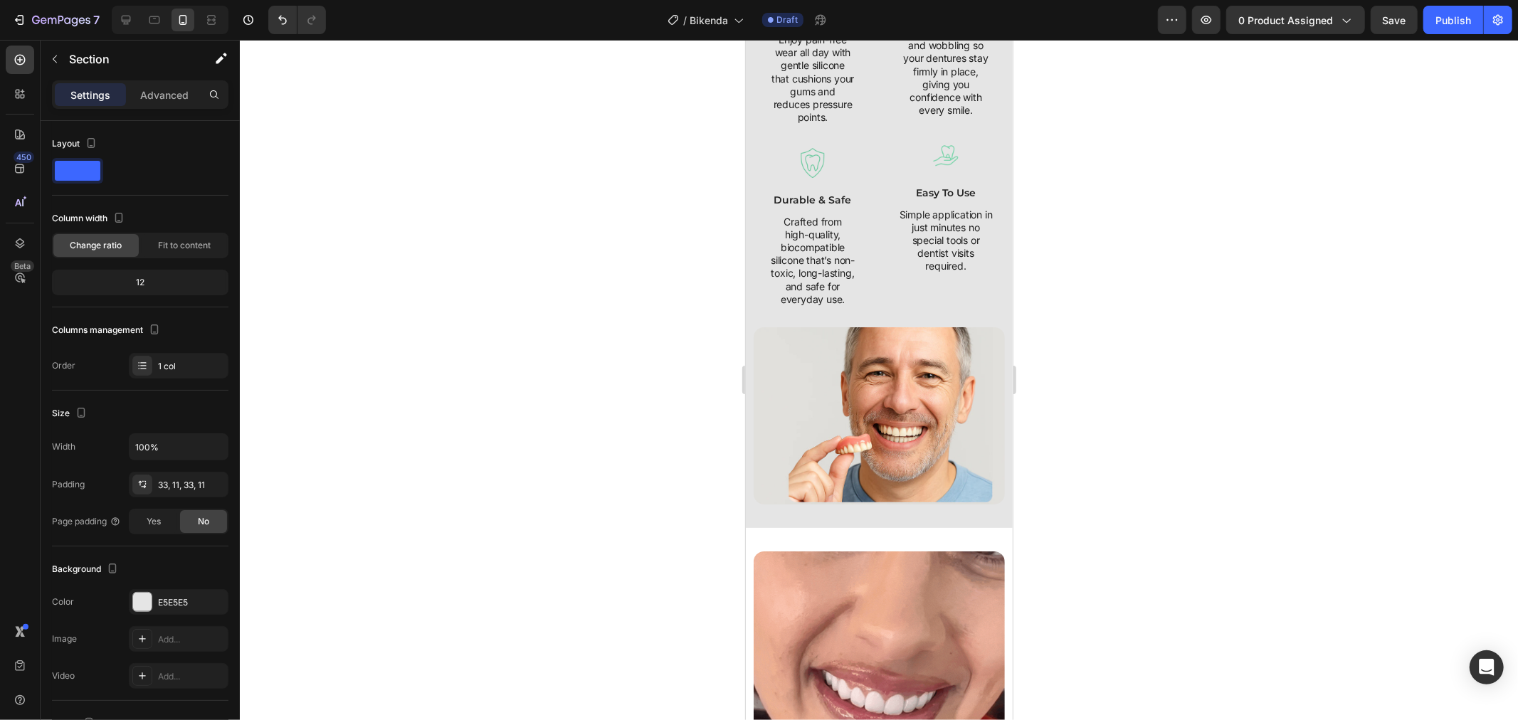
click at [1211, 580] on div at bounding box center [879, 380] width 1278 height 680
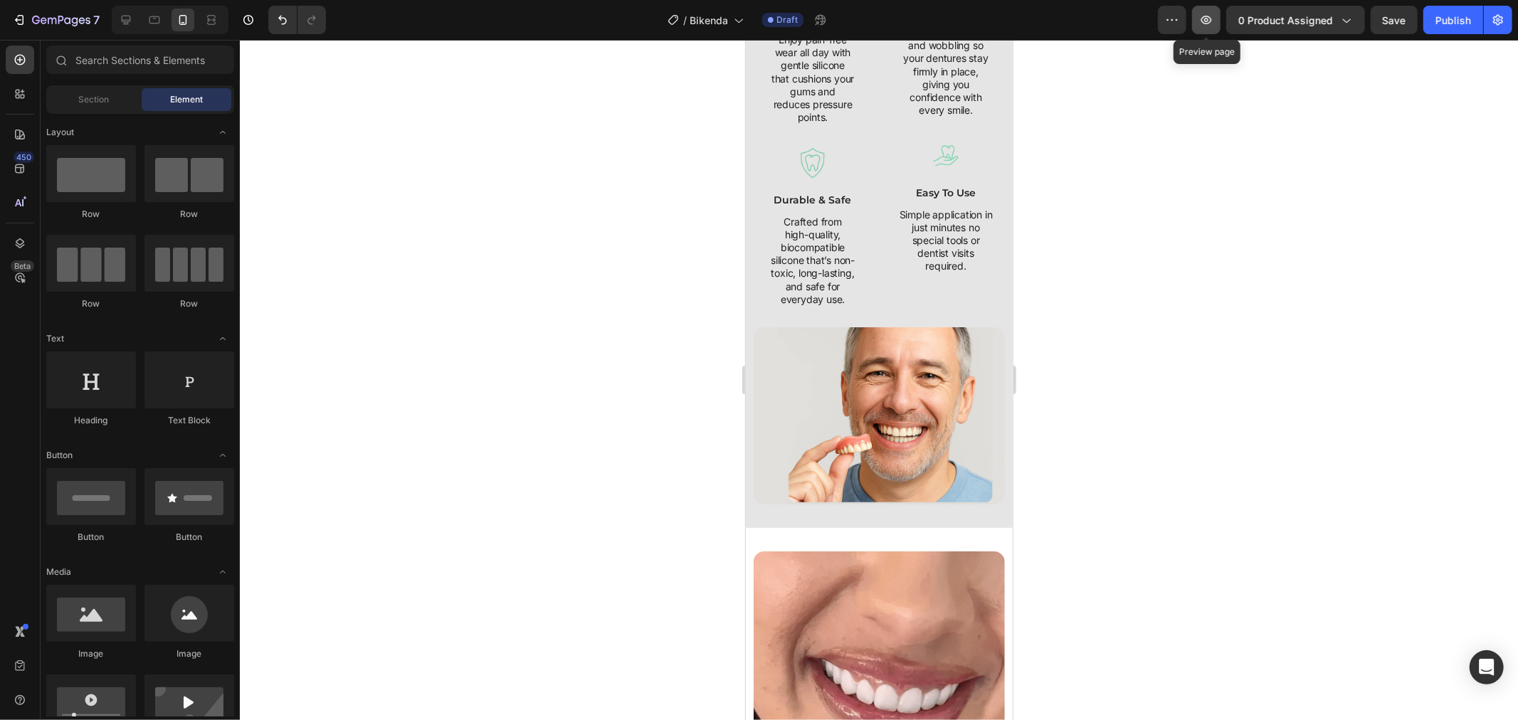
click at [1199, 11] on button "button" at bounding box center [1206, 20] width 28 height 28
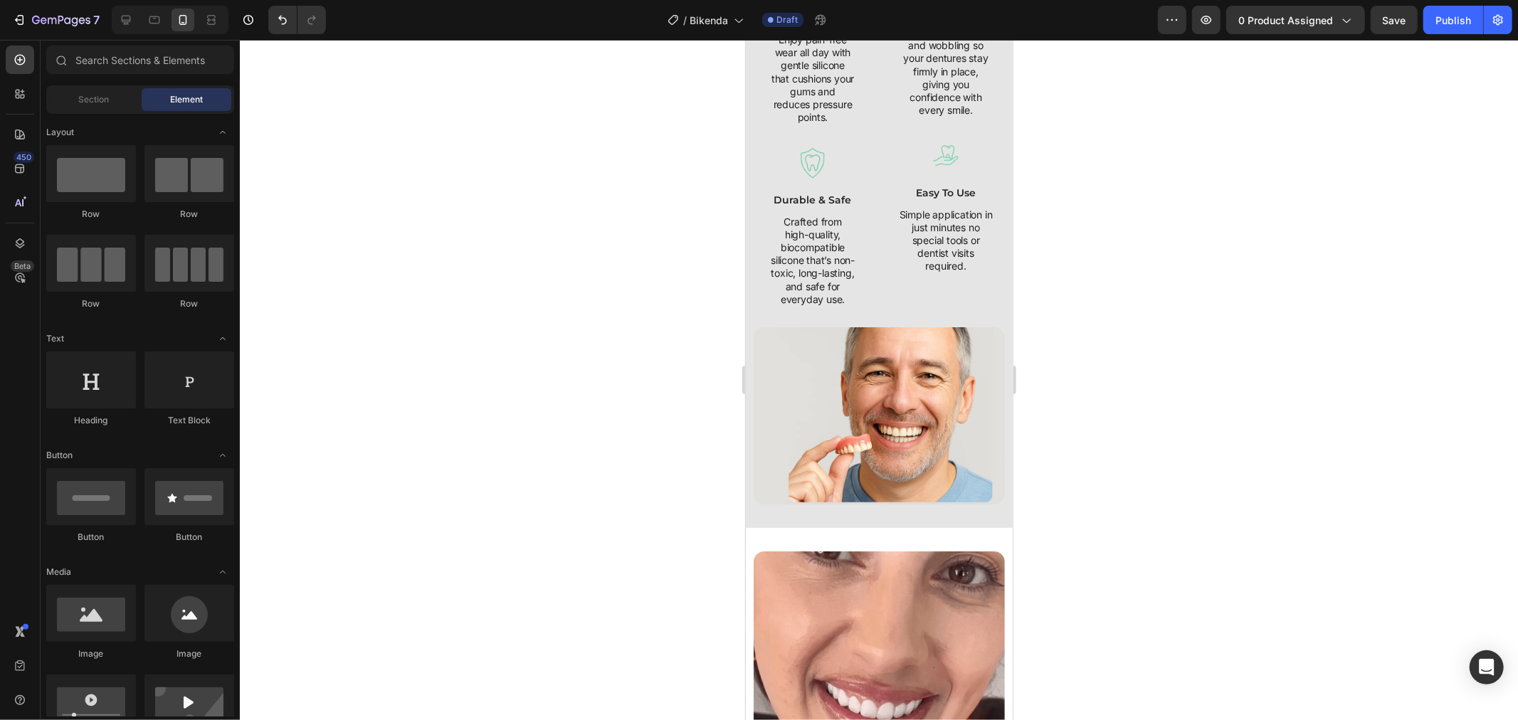
click at [1128, 236] on div at bounding box center [879, 380] width 1278 height 680
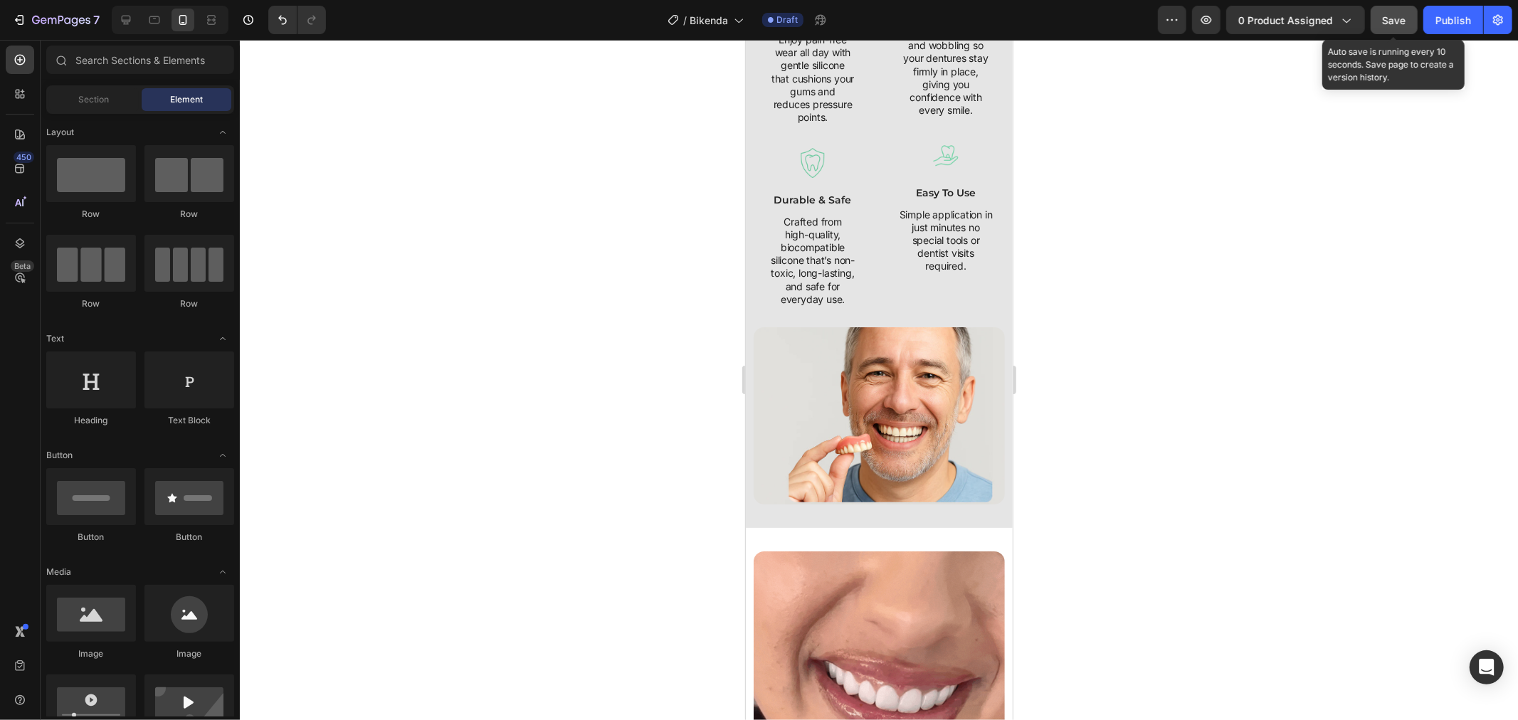
click at [1387, 16] on span "Save" at bounding box center [1393, 20] width 23 height 12
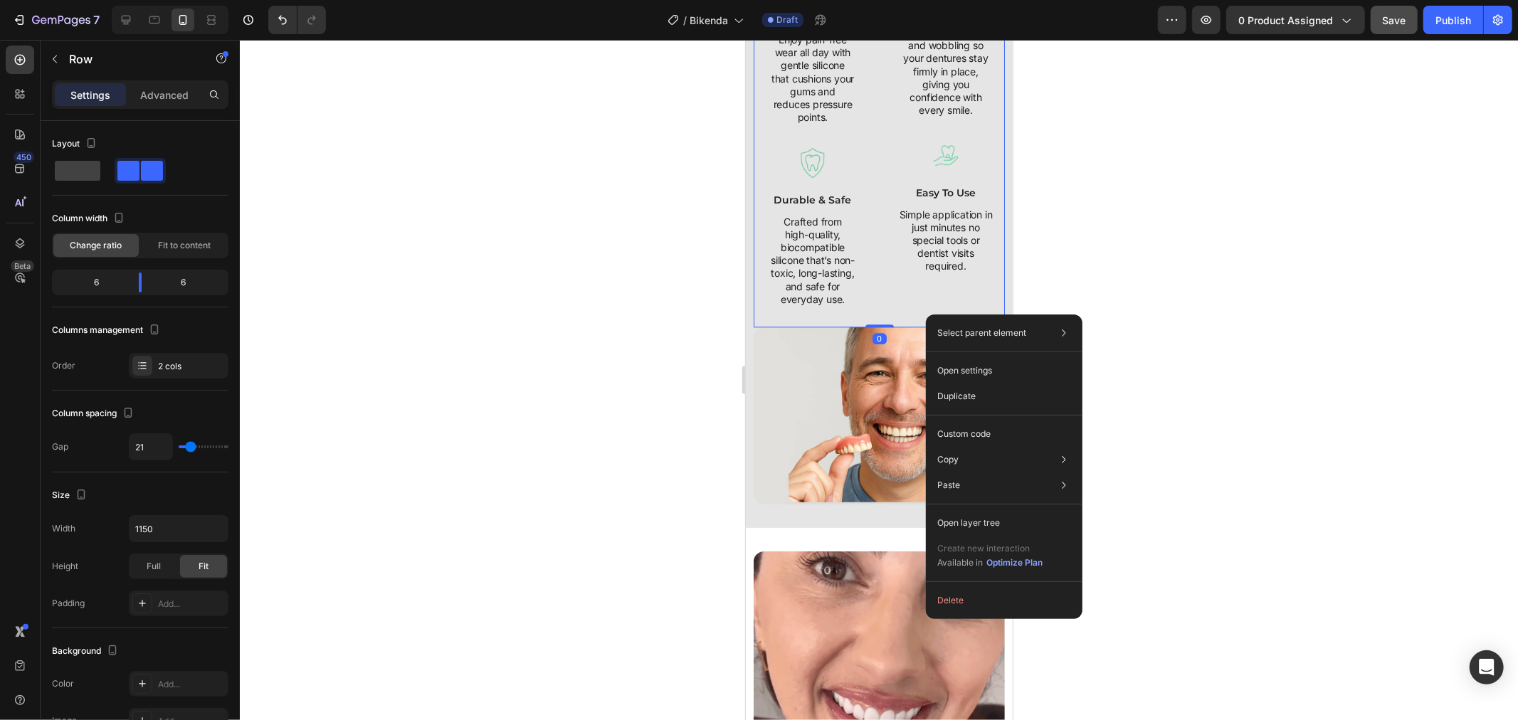
click at [1276, 522] on div at bounding box center [879, 380] width 1278 height 680
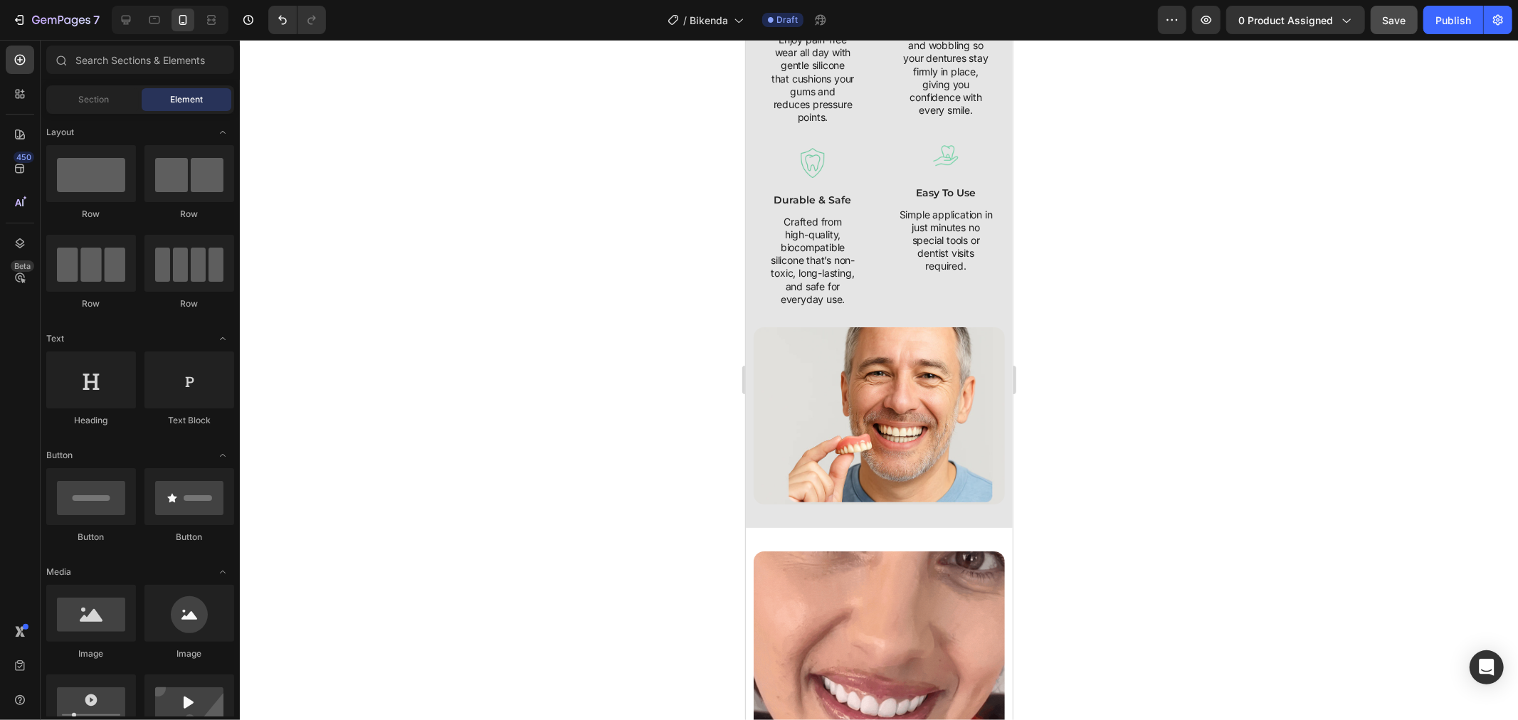
click at [1071, 344] on div at bounding box center [879, 380] width 1278 height 680
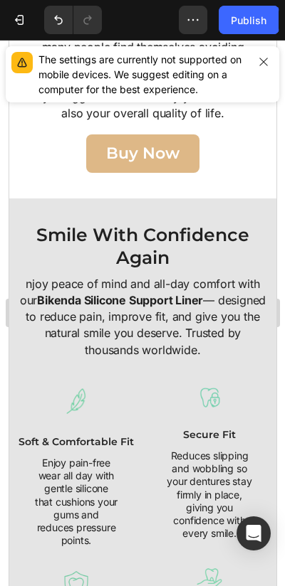
scroll to position [2340, 0]
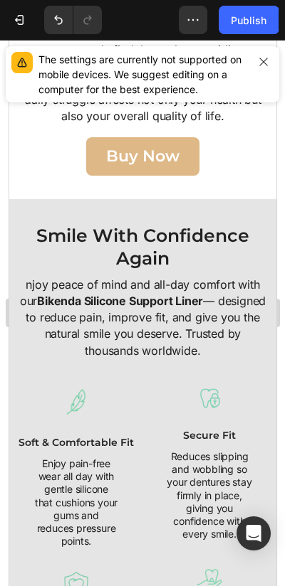
click at [266, 60] on icon "button" at bounding box center [263, 61] width 11 height 11
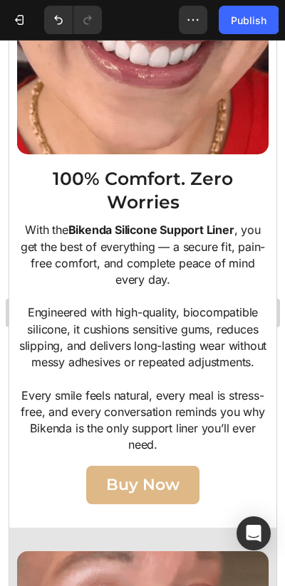
scroll to position [3771, 0]
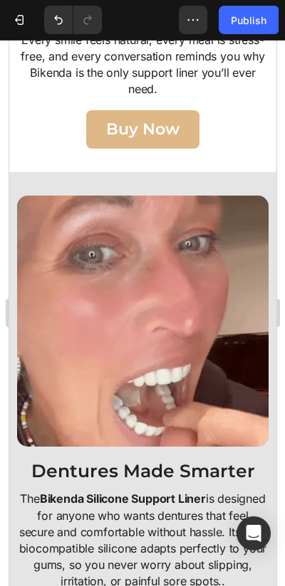
click at [158, 122] on p "Buy Now" at bounding box center [141, 129] width 73 height 28
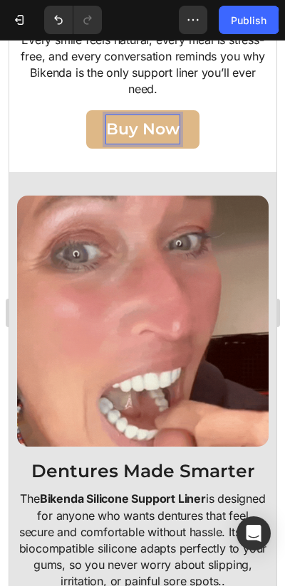
click at [221, 136] on div "Buy Now Button 0" at bounding box center [141, 129] width 251 height 38
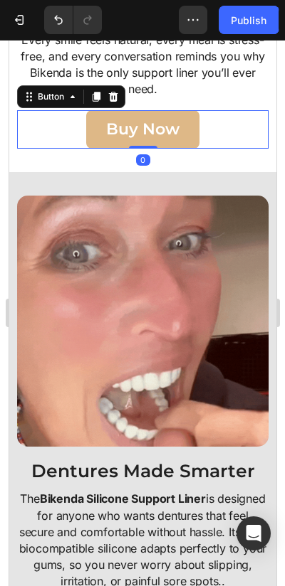
click at [164, 139] on p "Buy Now" at bounding box center [141, 129] width 73 height 28
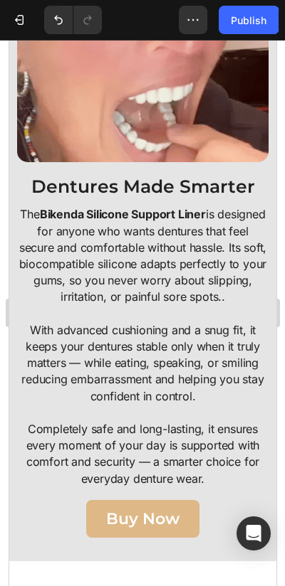
scroll to position [4198, 0]
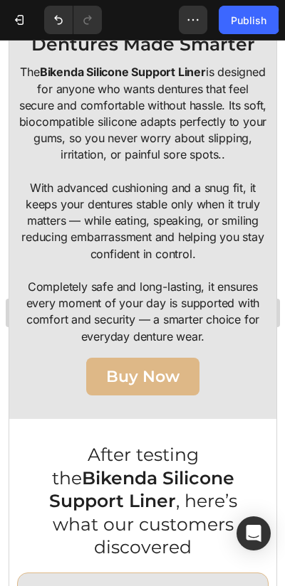
click at [189, 379] on button "Buy Now" at bounding box center [141, 377] width 113 height 38
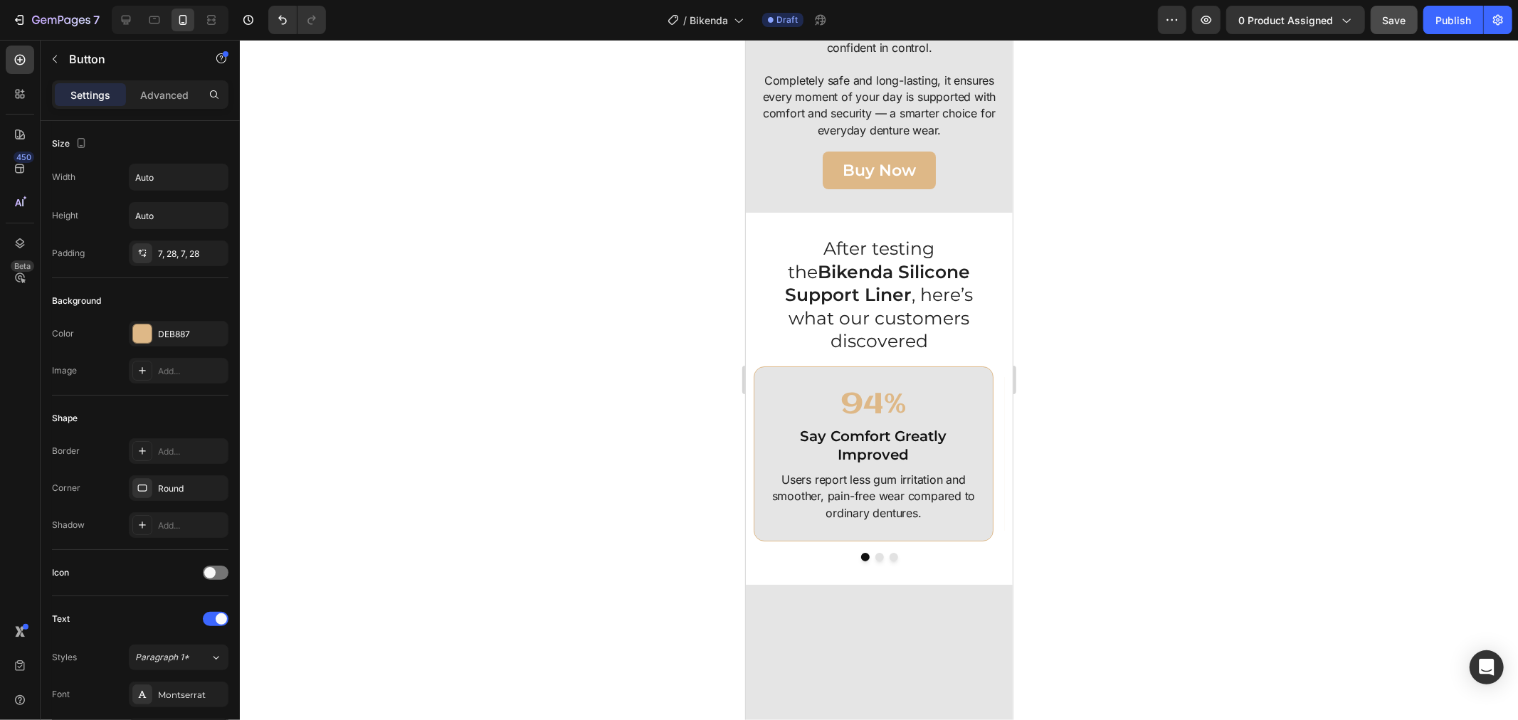
scroll to position [3930, 0]
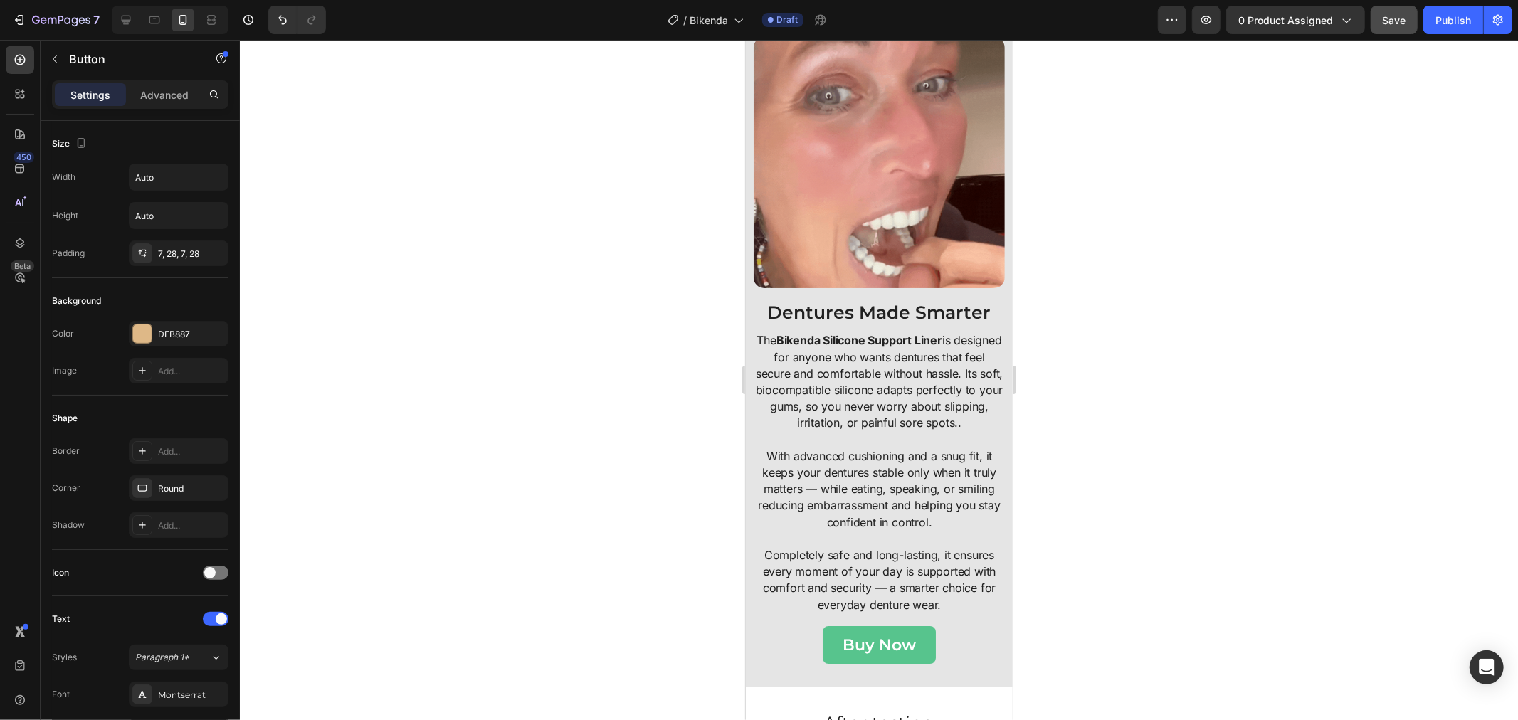
click at [919, 642] on button "Buy Now" at bounding box center [878, 644] width 113 height 38
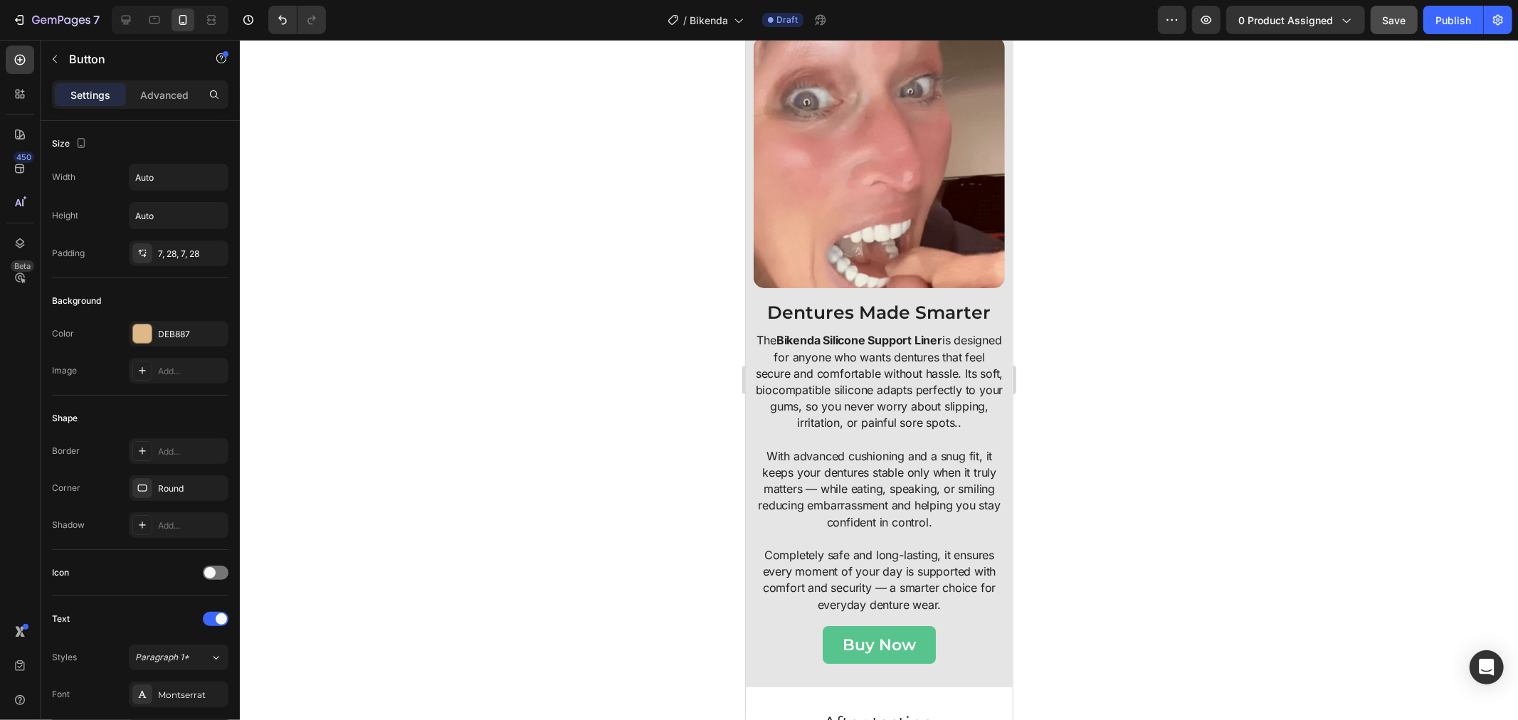
click at [909, 635] on button "Buy Now" at bounding box center [878, 644] width 113 height 38
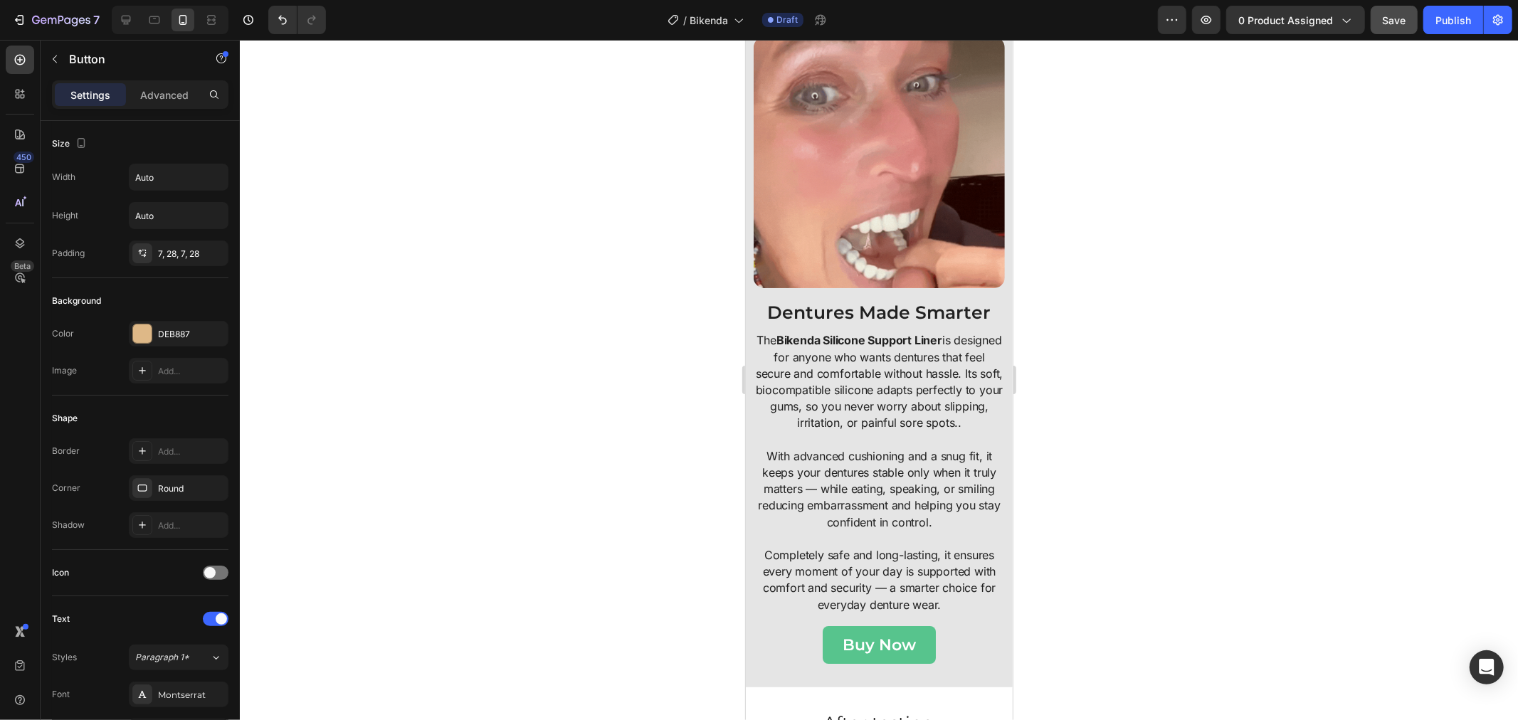
click at [909, 636] on button "Buy Now" at bounding box center [878, 644] width 113 height 38
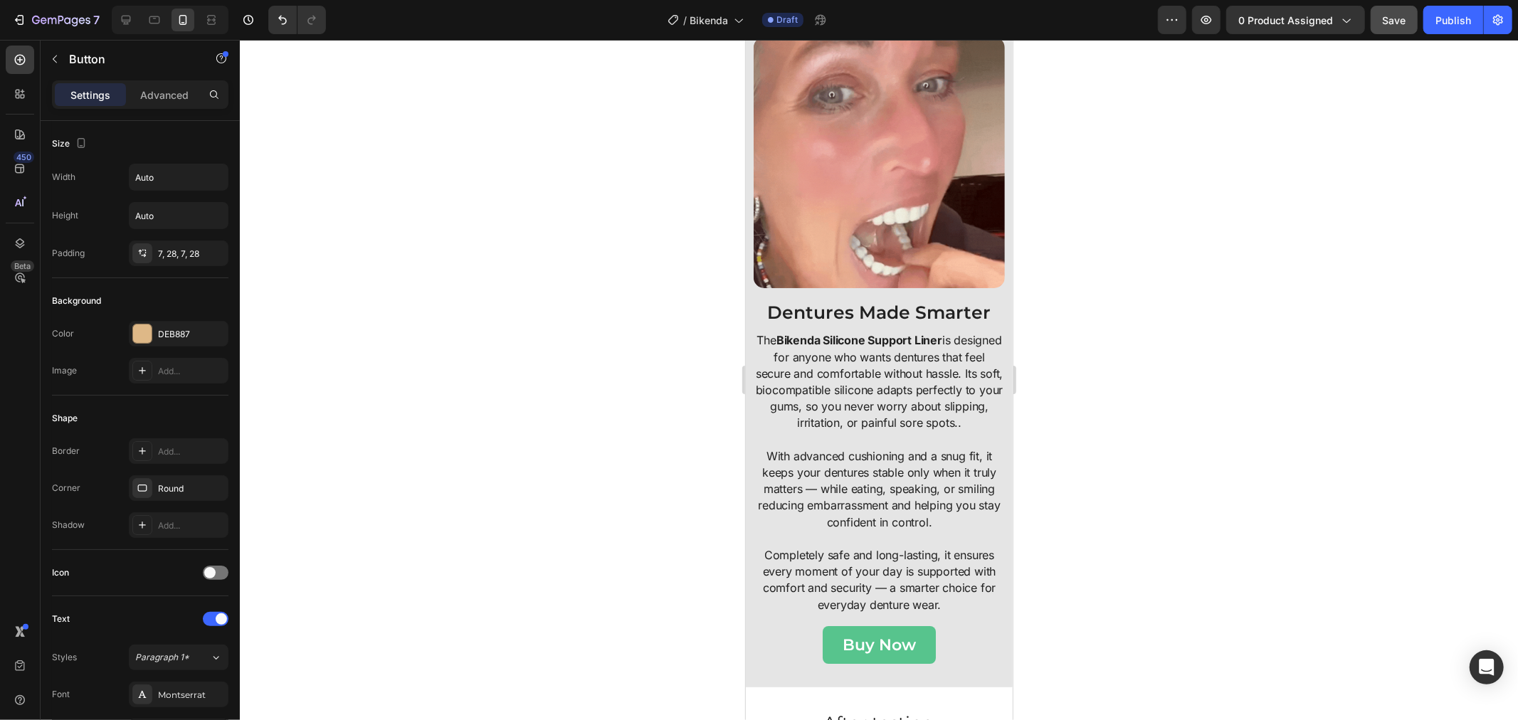
click at [909, 636] on button "Buy Now" at bounding box center [878, 644] width 113 height 38
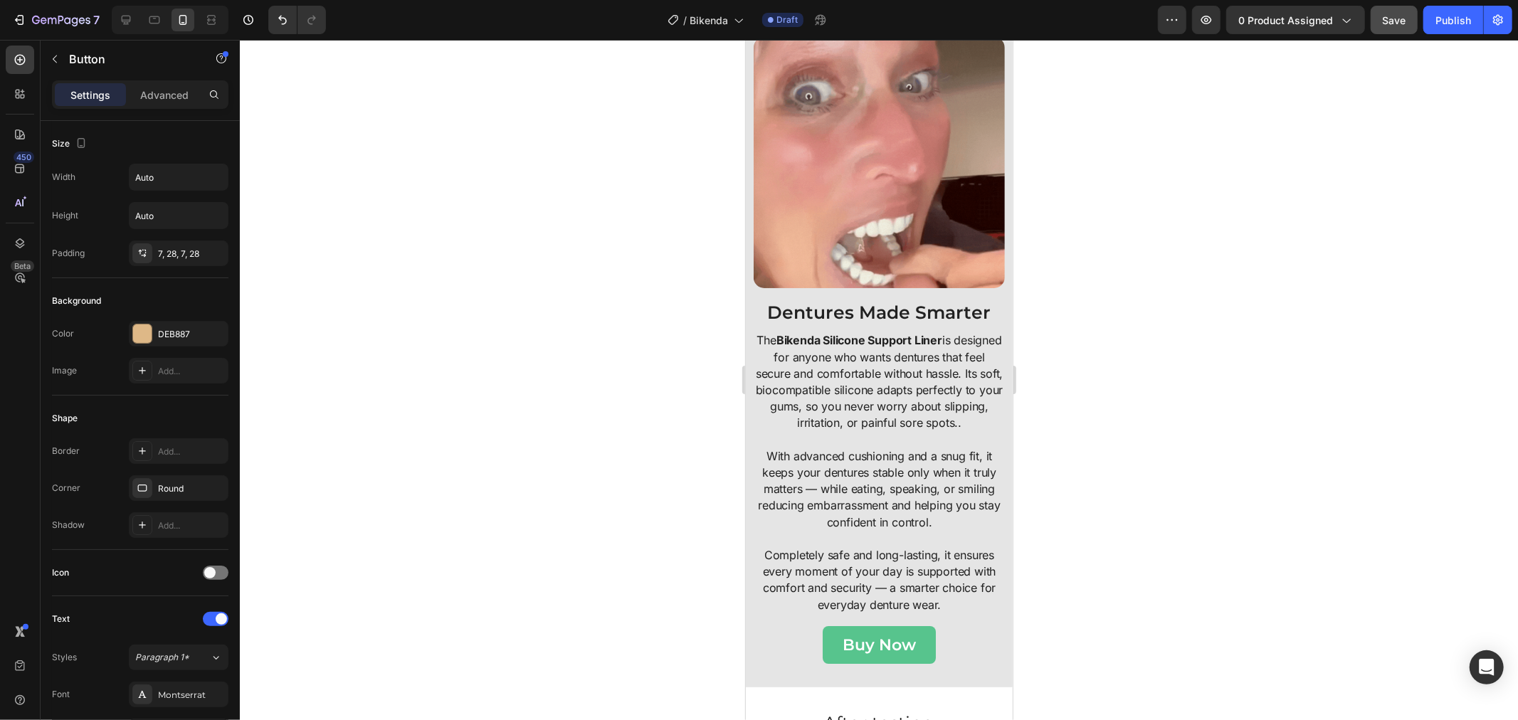
click at [909, 636] on button "Buy Now" at bounding box center [878, 644] width 113 height 38
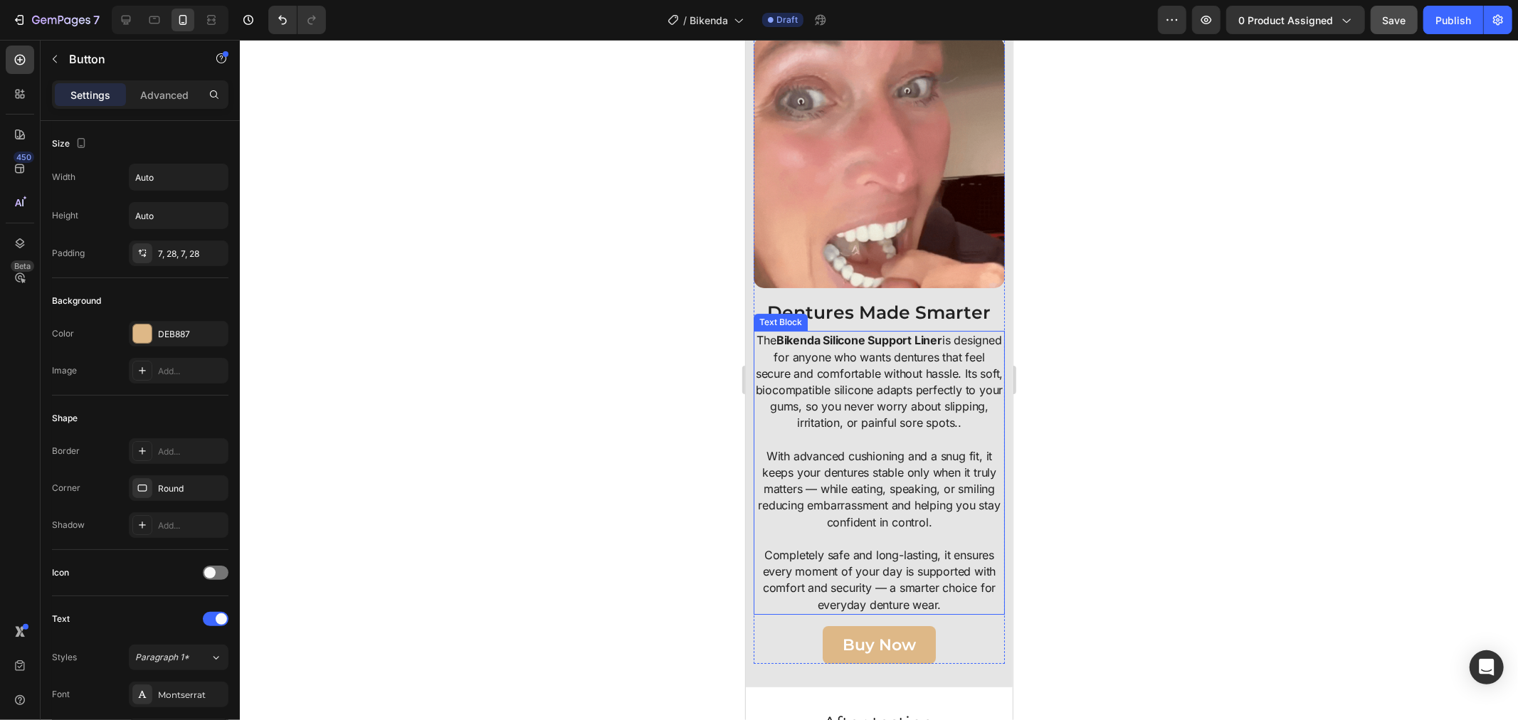
scroll to position [4008, 0]
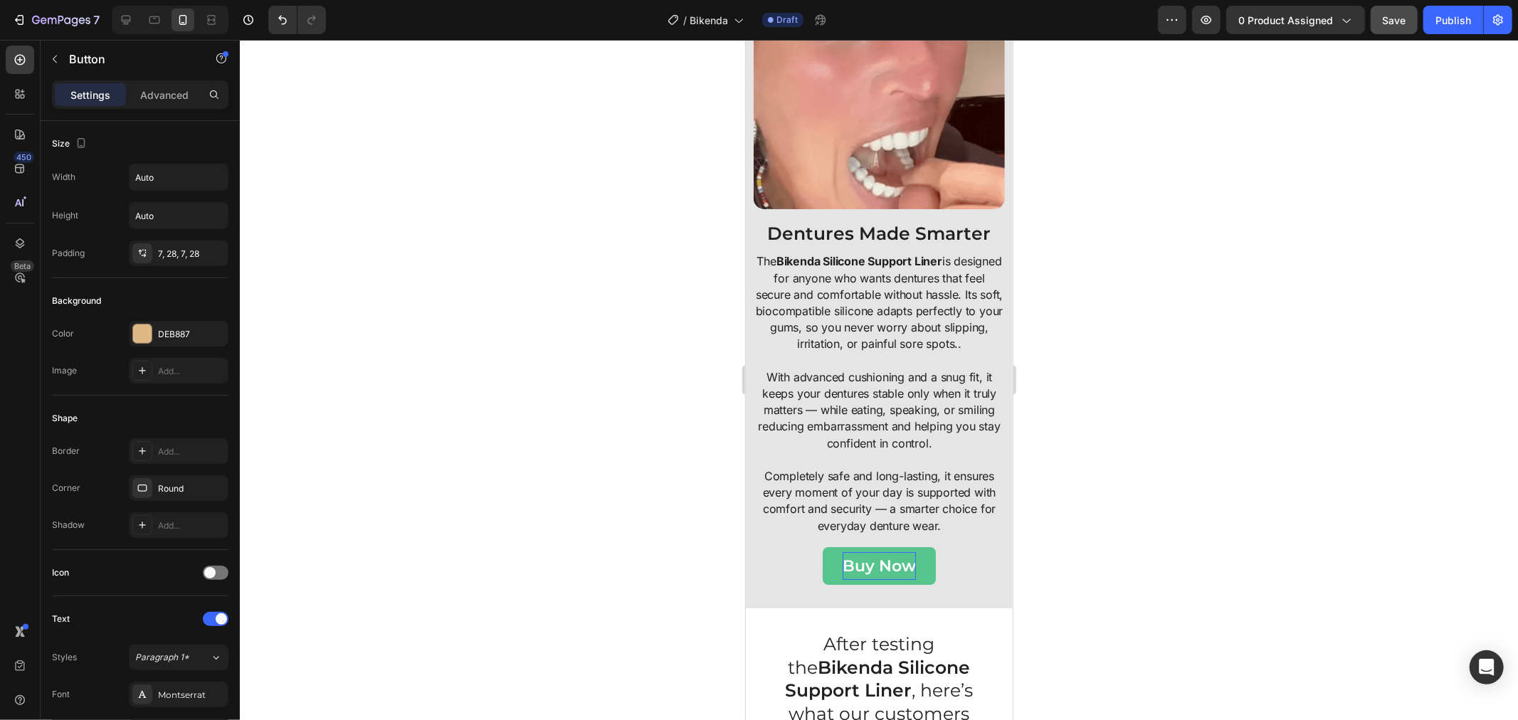
click at [867, 564] on p "Buy Now" at bounding box center [878, 565] width 73 height 28
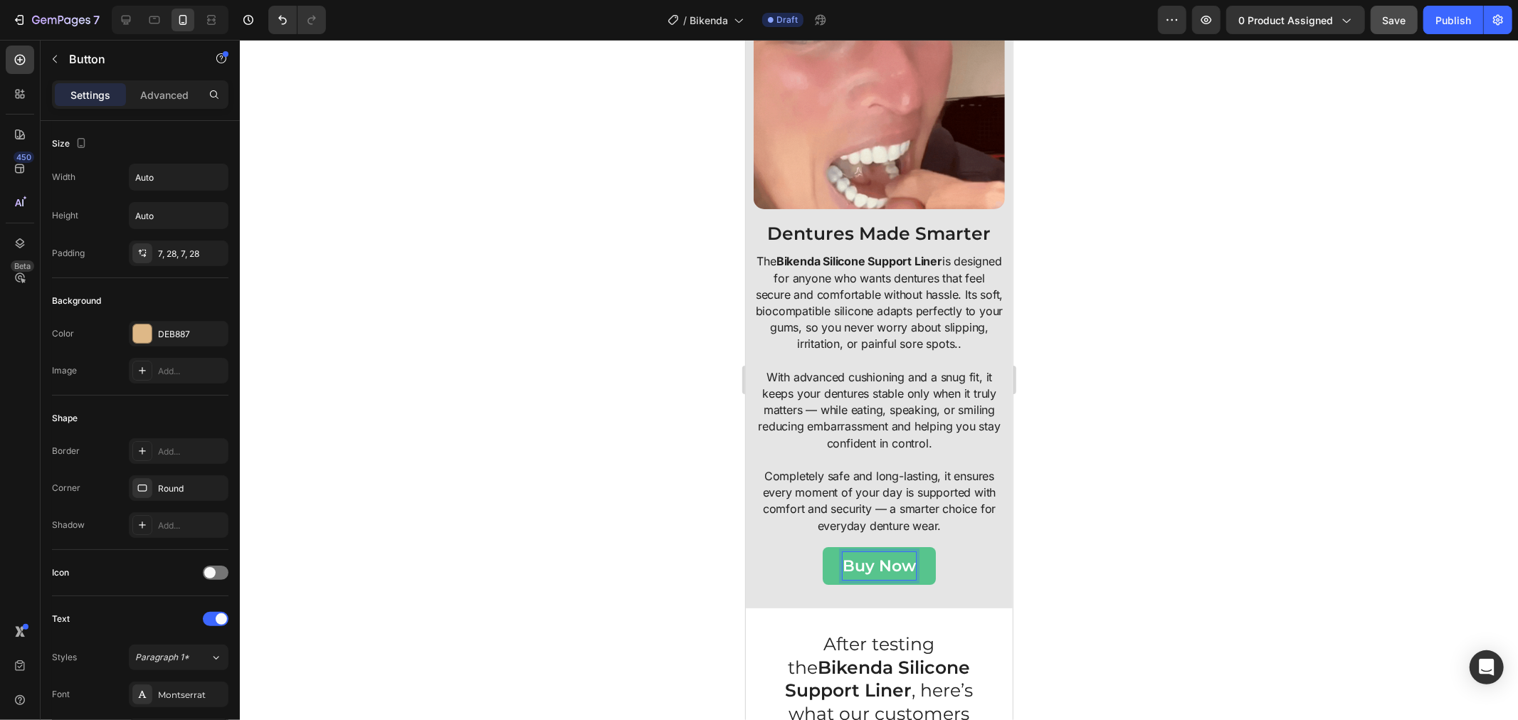
click at [822, 571] on button "Buy Now" at bounding box center [878, 565] width 113 height 38
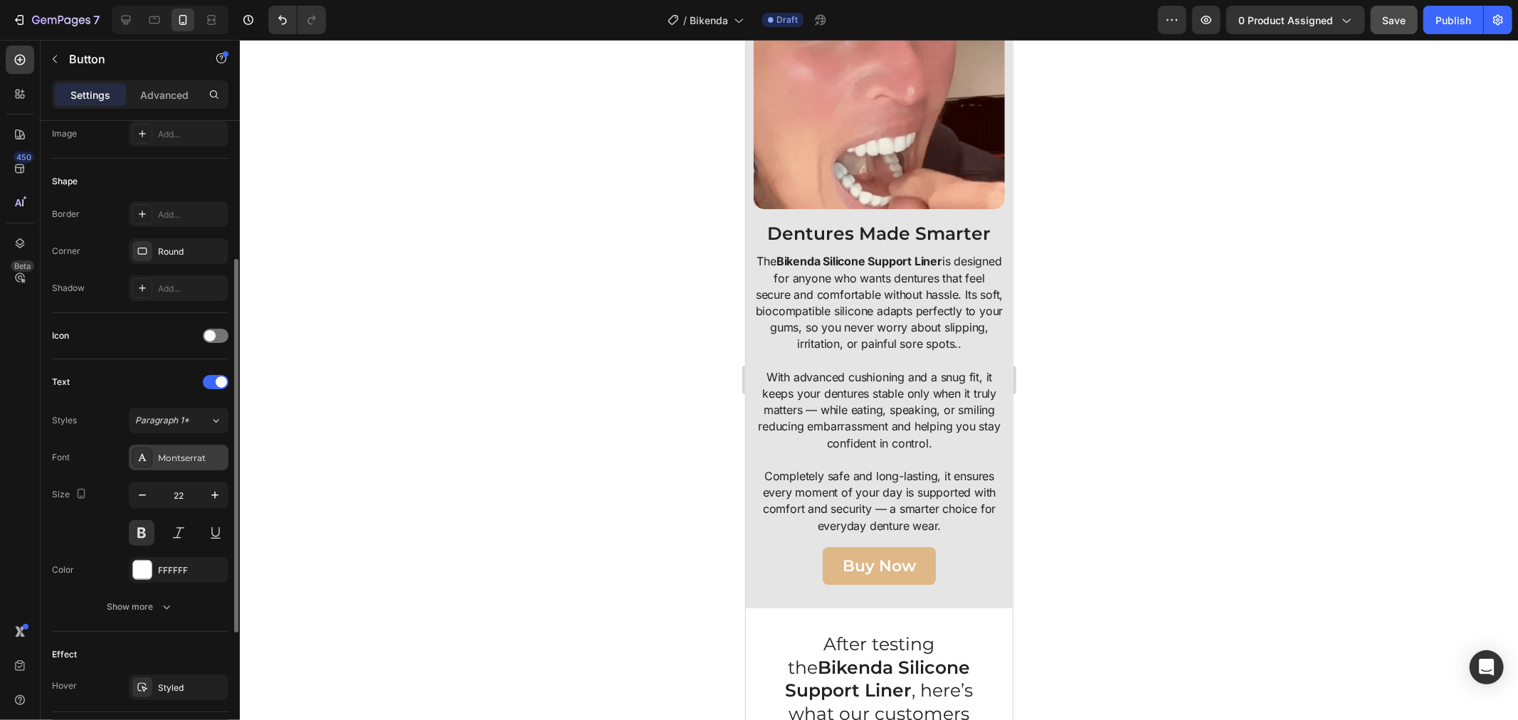
scroll to position [455, 0]
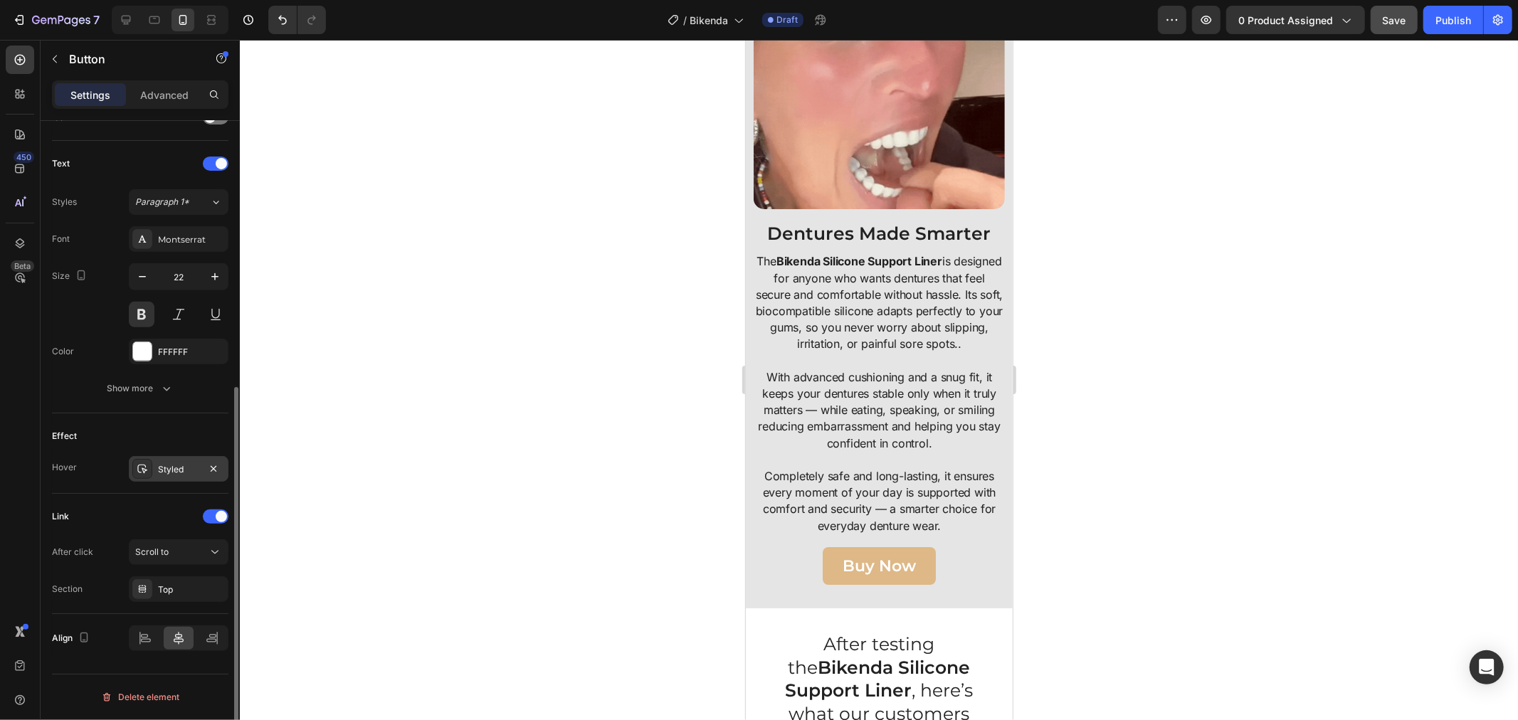
click at [189, 467] on div "Styled" at bounding box center [178, 469] width 41 height 13
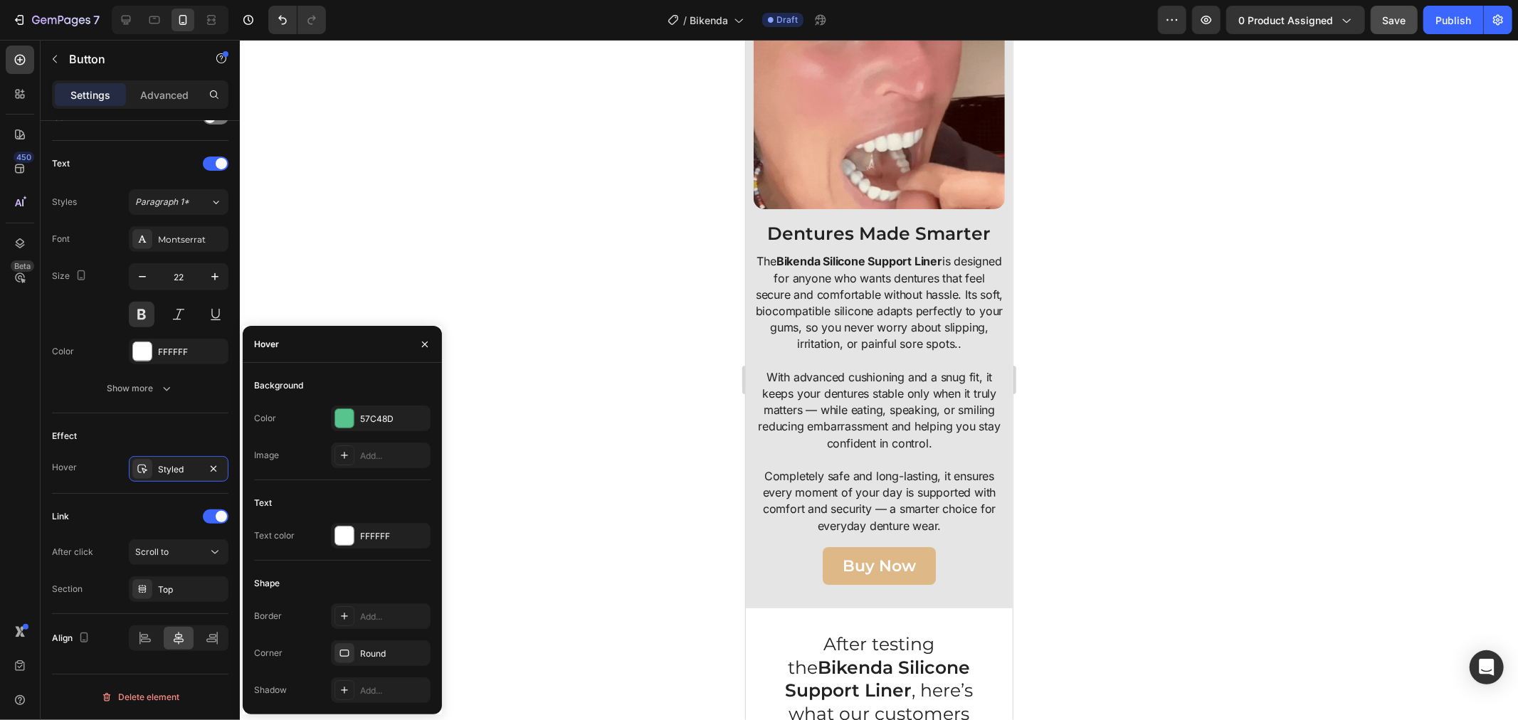
drag, startPoint x: 214, startPoint y: 463, endPoint x: 258, endPoint y: 466, distance: 43.5
click at [214, 465] on icon "button" at bounding box center [213, 468] width 11 height 11
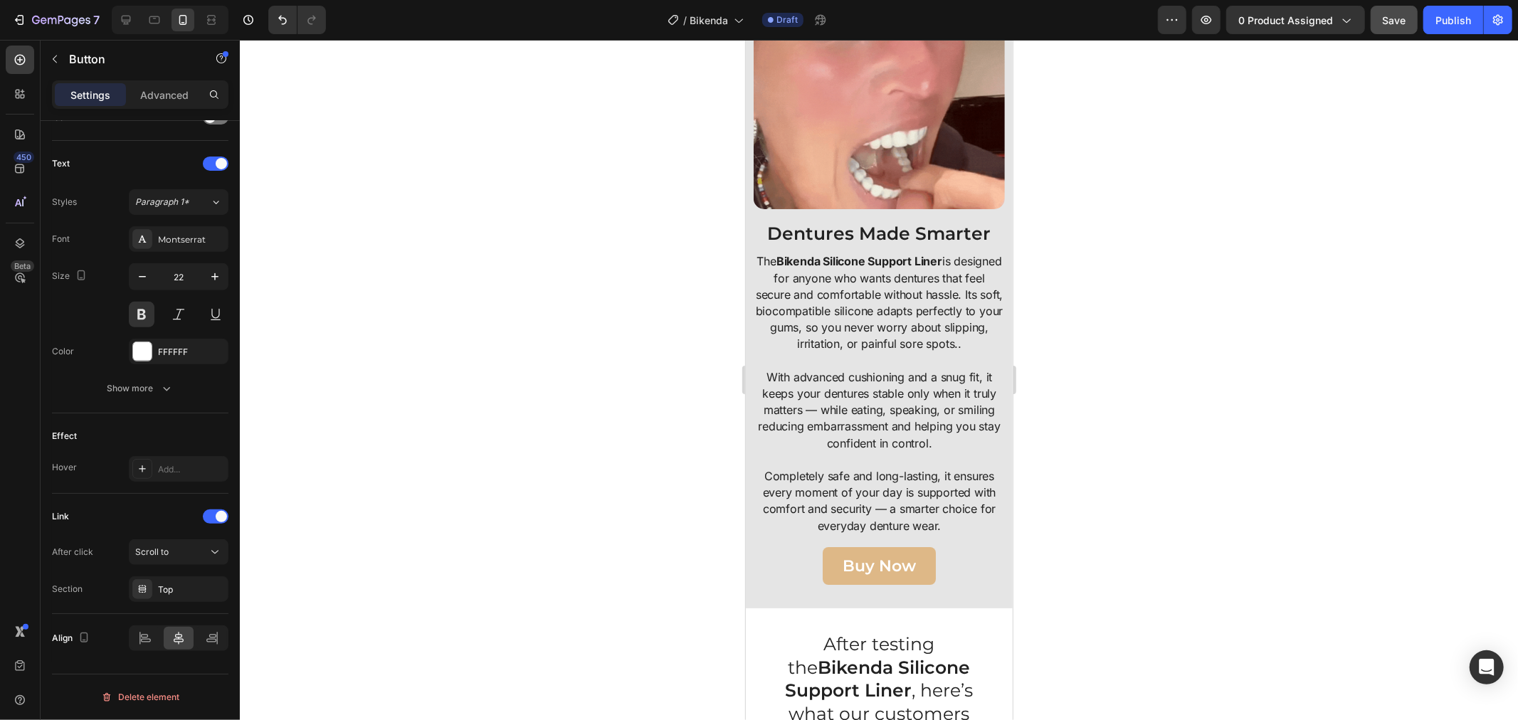
drag, startPoint x: 1047, startPoint y: 520, endPoint x: 1022, endPoint y: 536, distance: 29.8
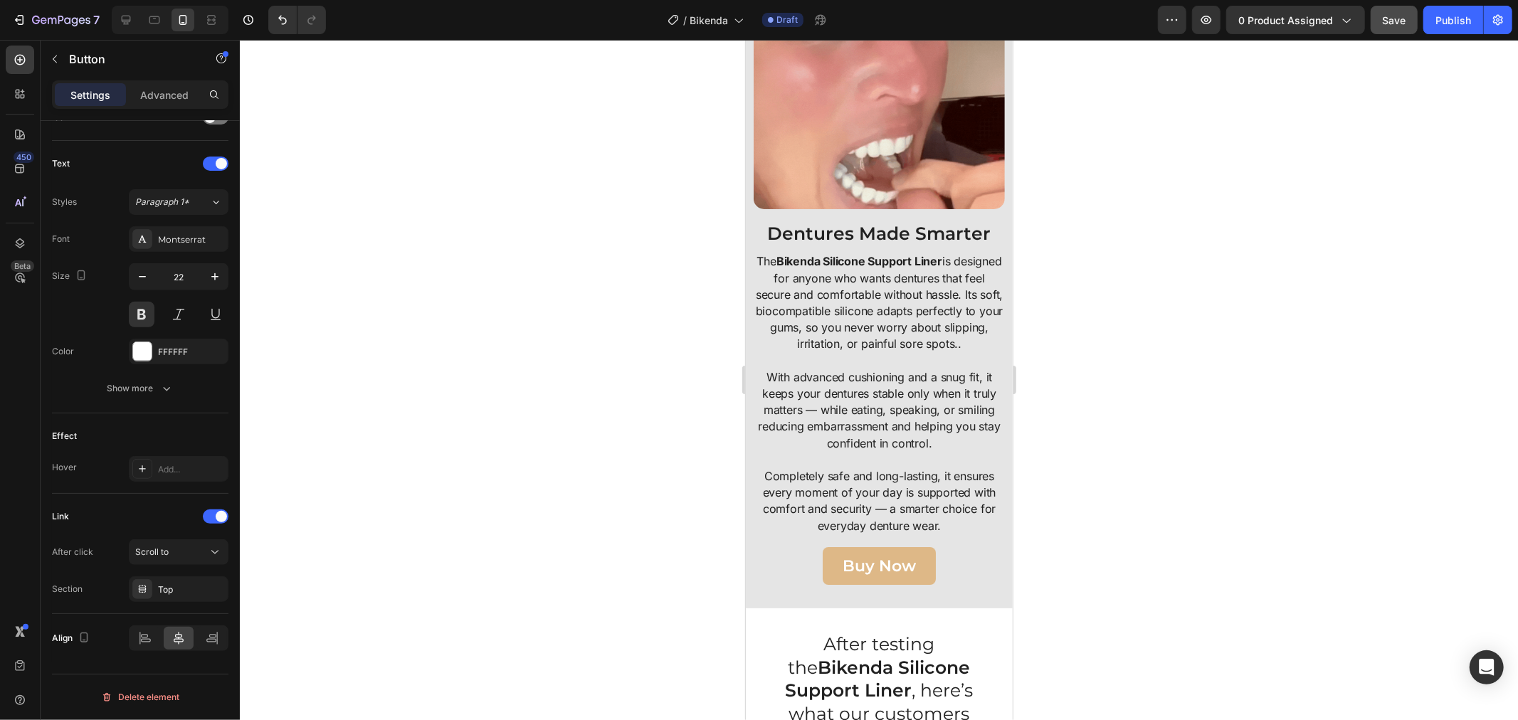
click at [1044, 527] on div at bounding box center [879, 380] width 1278 height 680
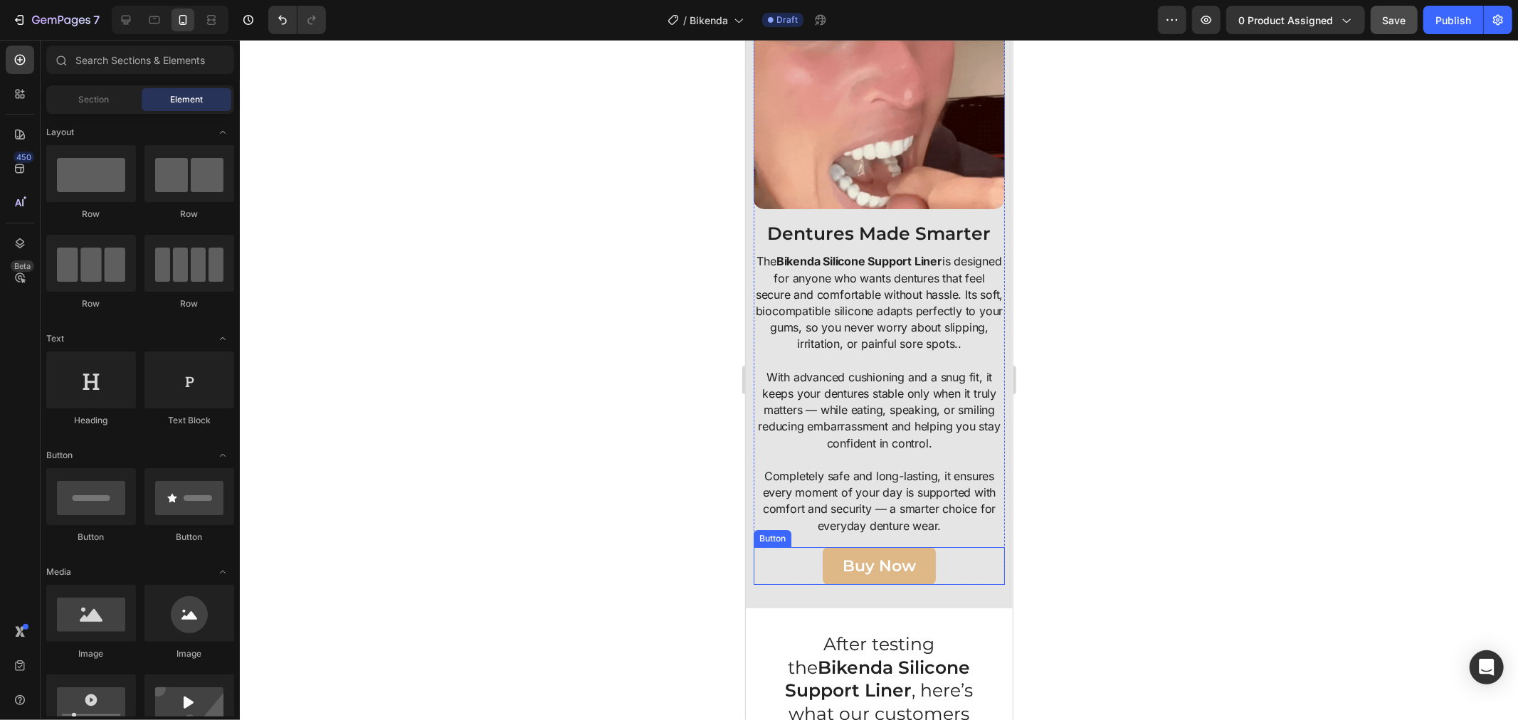
click at [914, 564] on button "Buy Now" at bounding box center [878, 565] width 113 height 38
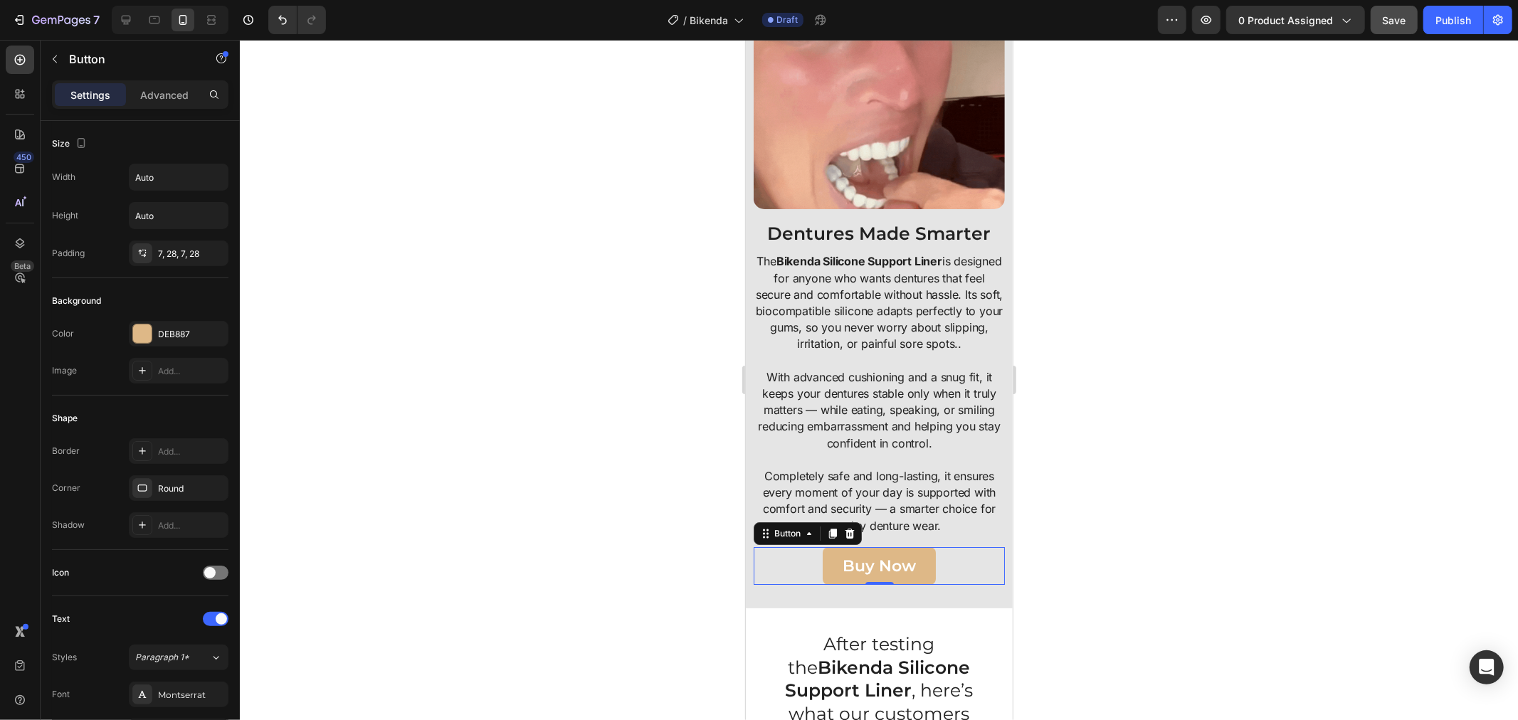
click at [766, 560] on div "Buy Now Button 0" at bounding box center [878, 565] width 251 height 38
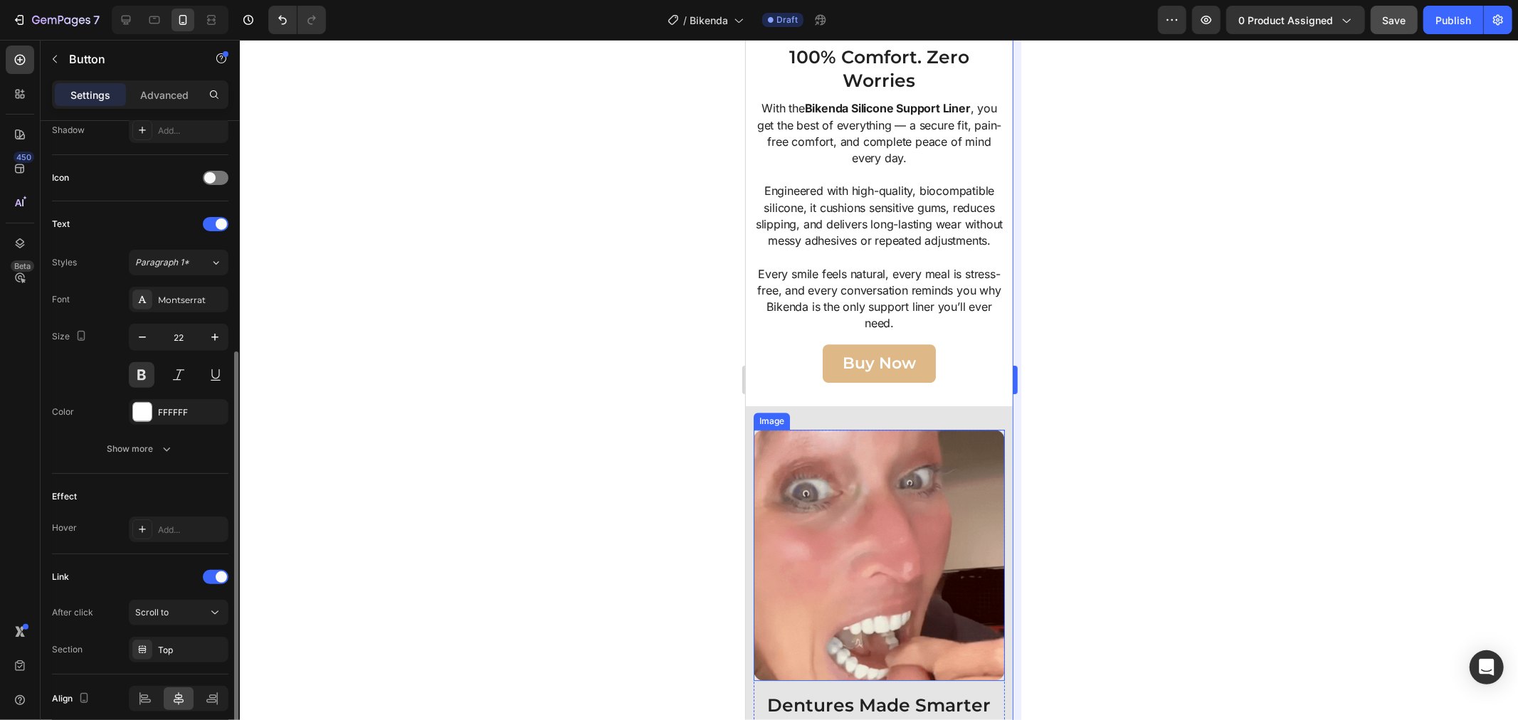
scroll to position [3455, 0]
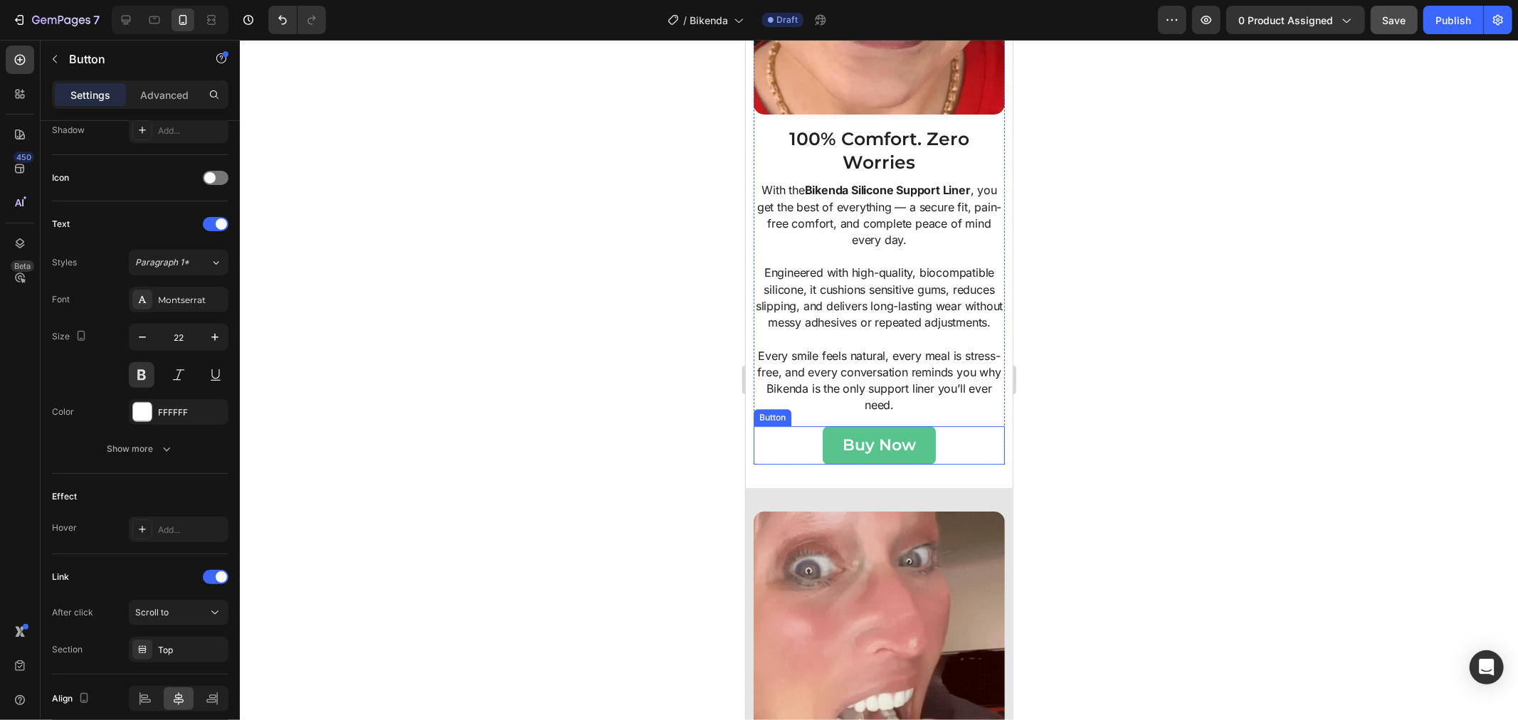
click at [822, 443] on button "Buy Now" at bounding box center [878, 444] width 113 height 38
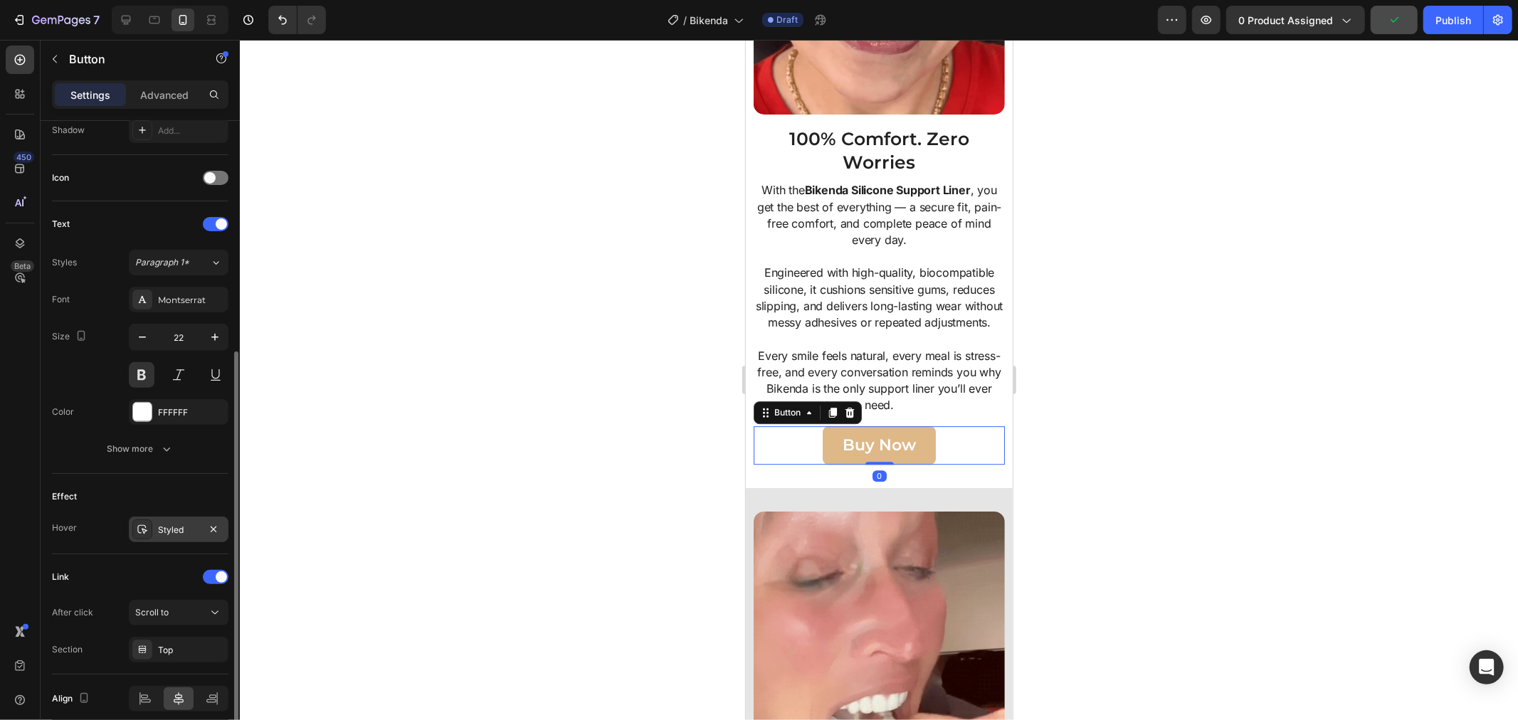
click at [162, 531] on div "Styled" at bounding box center [178, 530] width 41 height 13
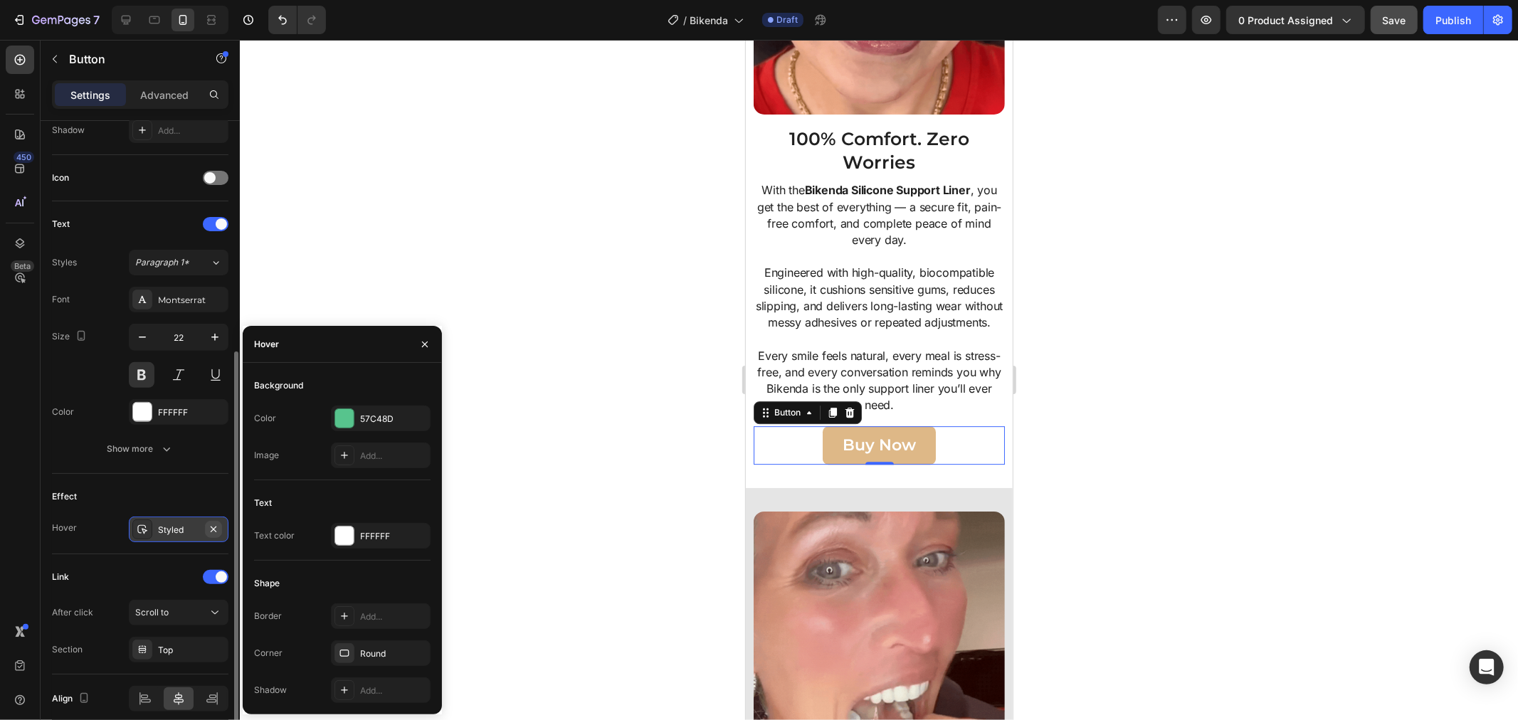
click at [212, 531] on icon "button" at bounding box center [213, 529] width 11 height 11
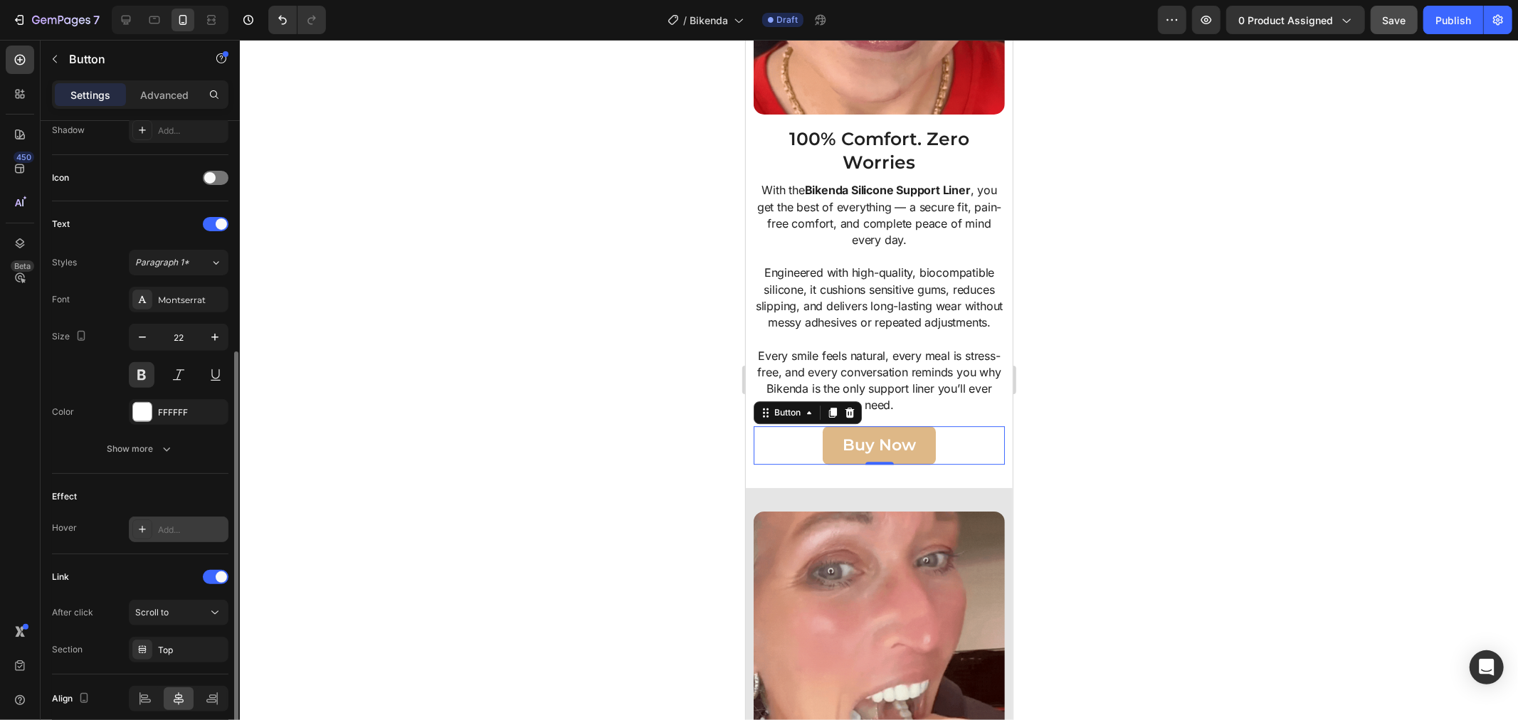
click at [825, 452] on button "Buy Now" at bounding box center [878, 444] width 113 height 38
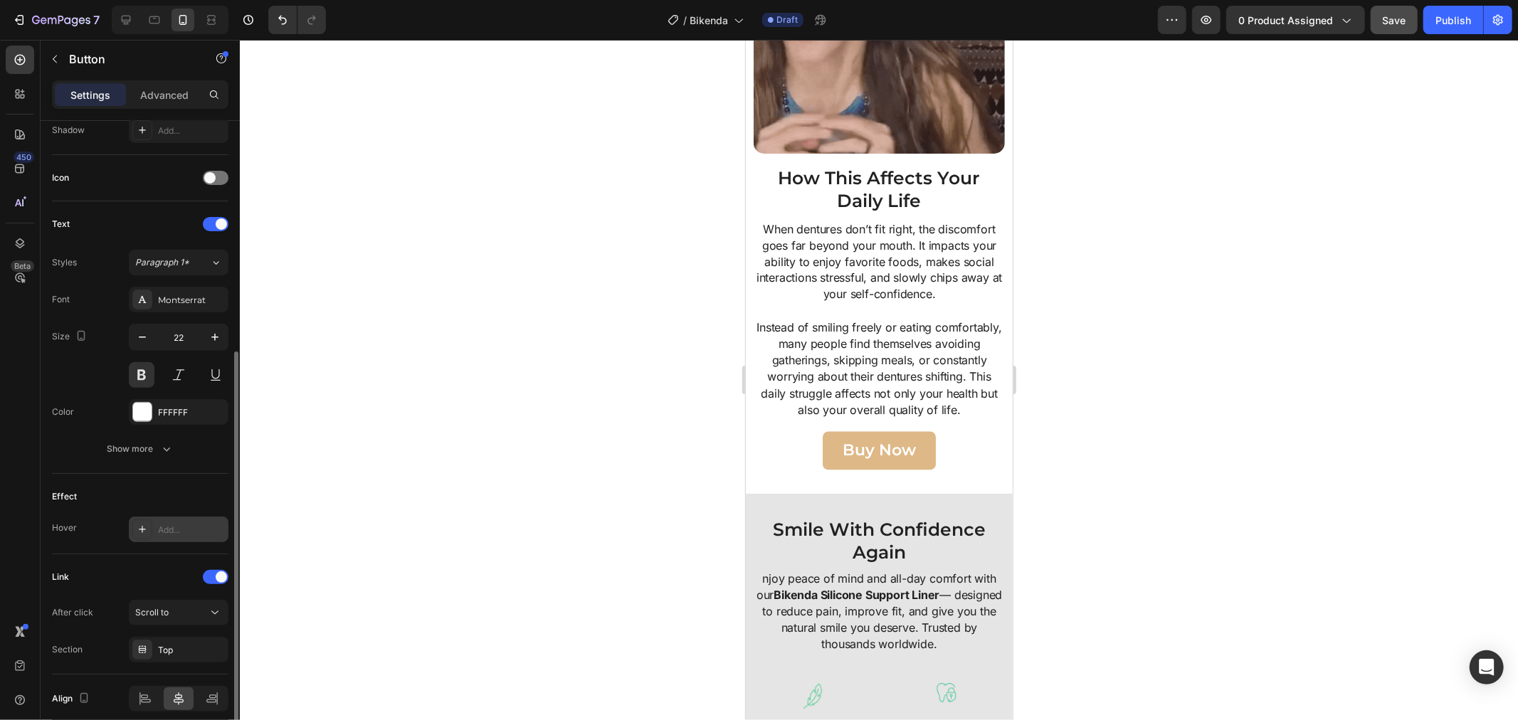
scroll to position [1874, 0]
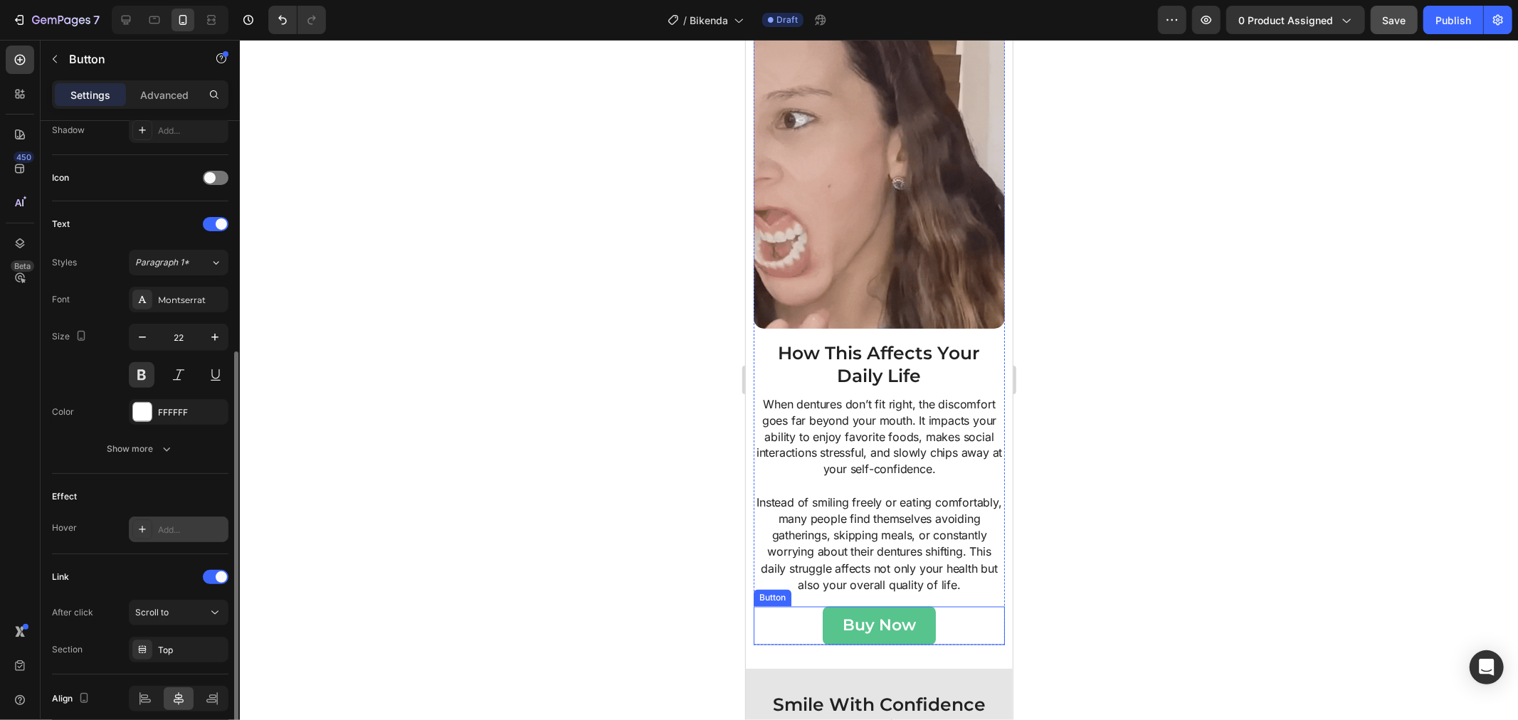
click at [834, 620] on button "Buy Now" at bounding box center [878, 625] width 113 height 38
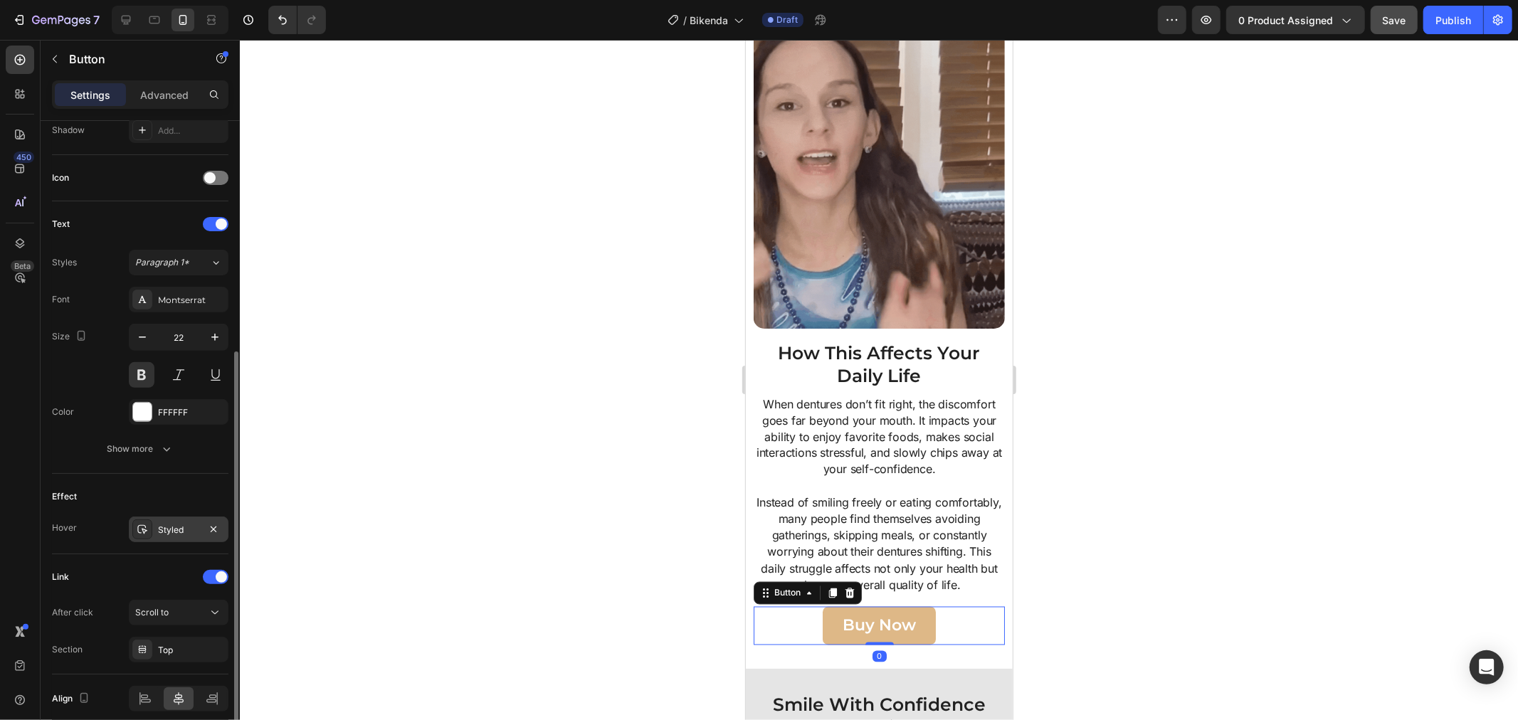
click at [205, 535] on div at bounding box center [213, 529] width 17 height 17
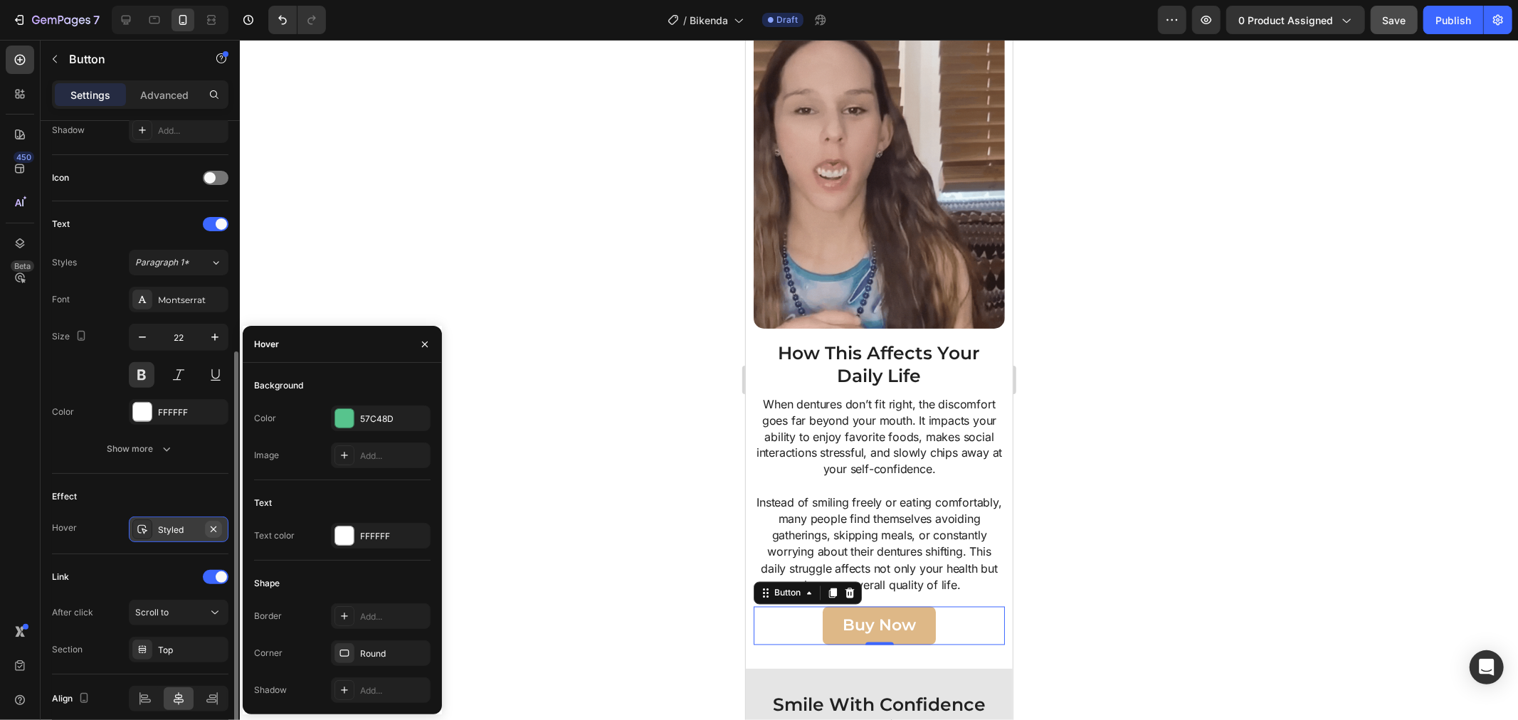
click at [212, 531] on icon "button" at bounding box center [213, 529] width 11 height 11
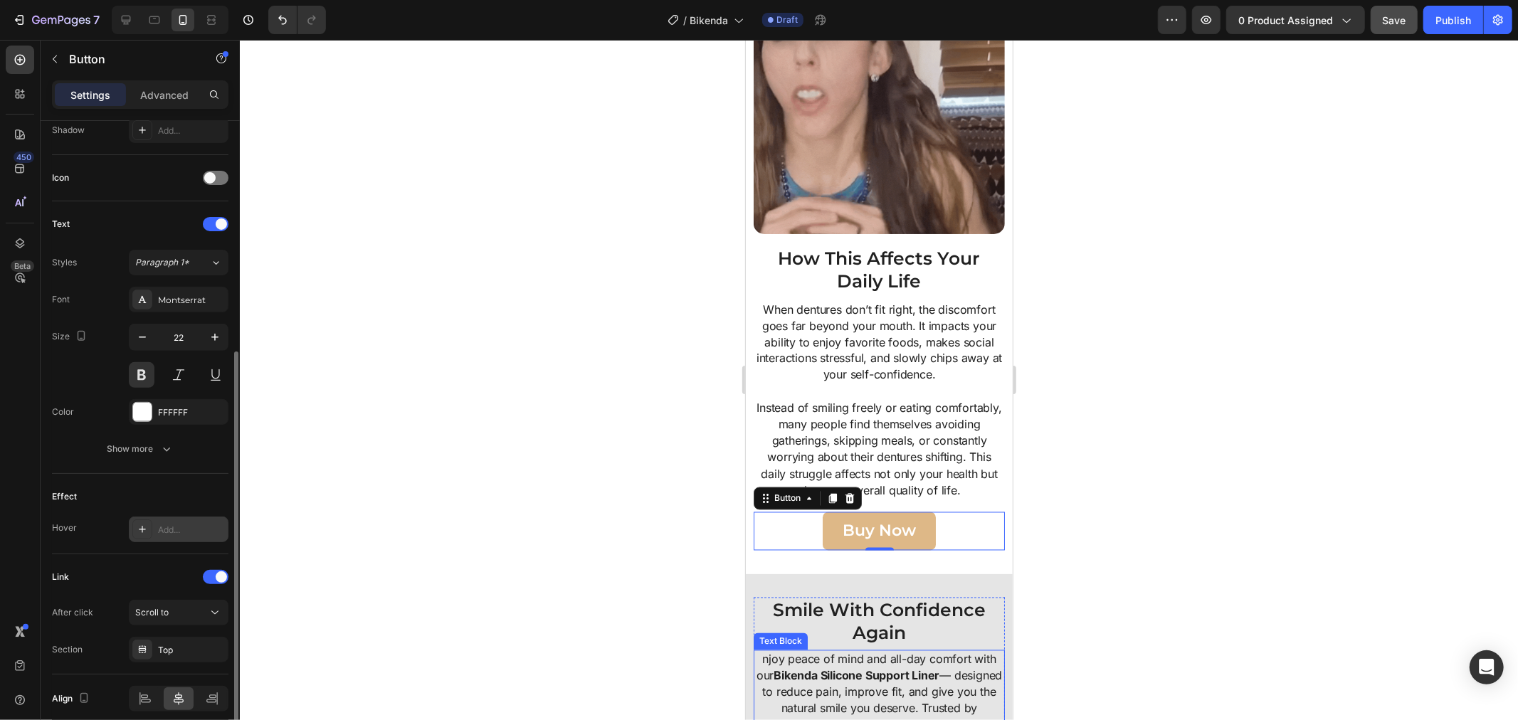
scroll to position [2111, 0]
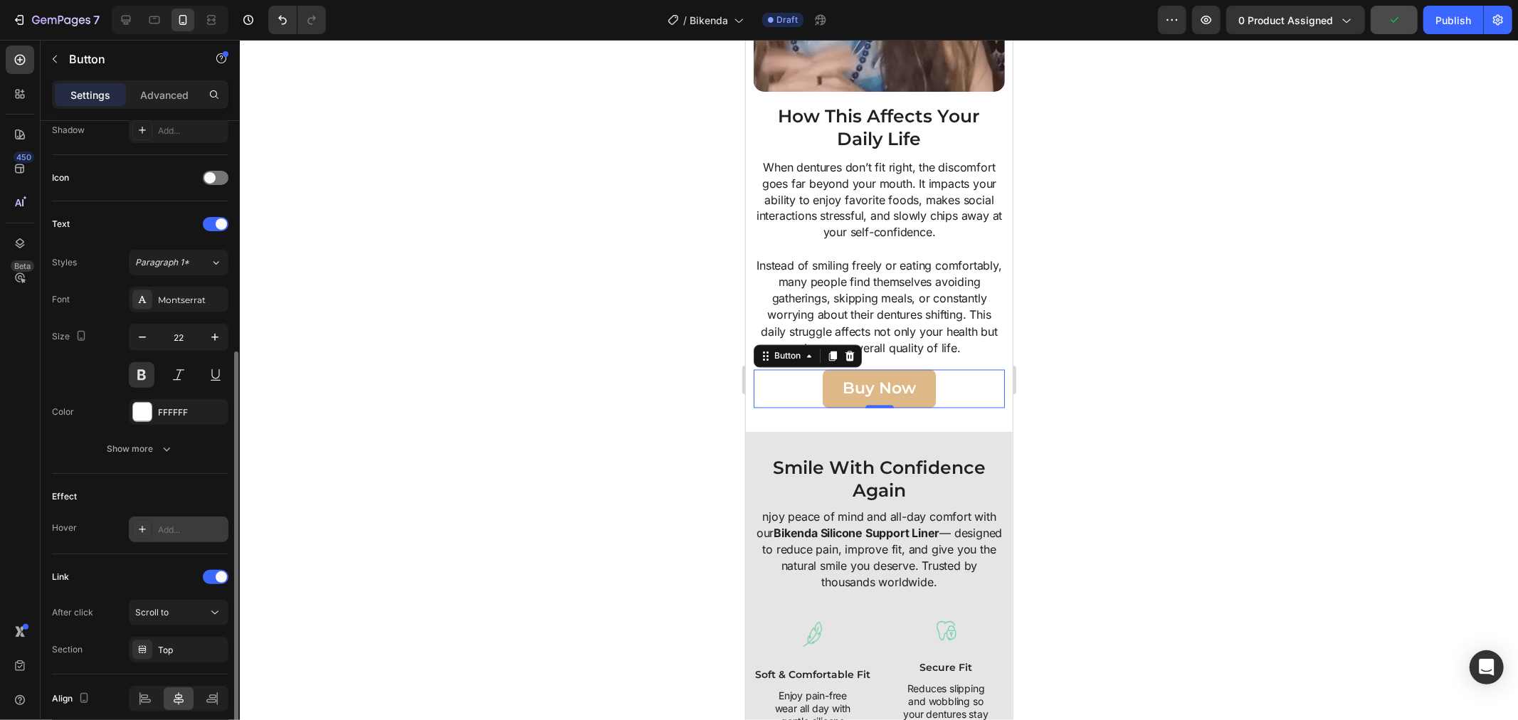
click at [825, 392] on button "Buy Now" at bounding box center [878, 388] width 113 height 38
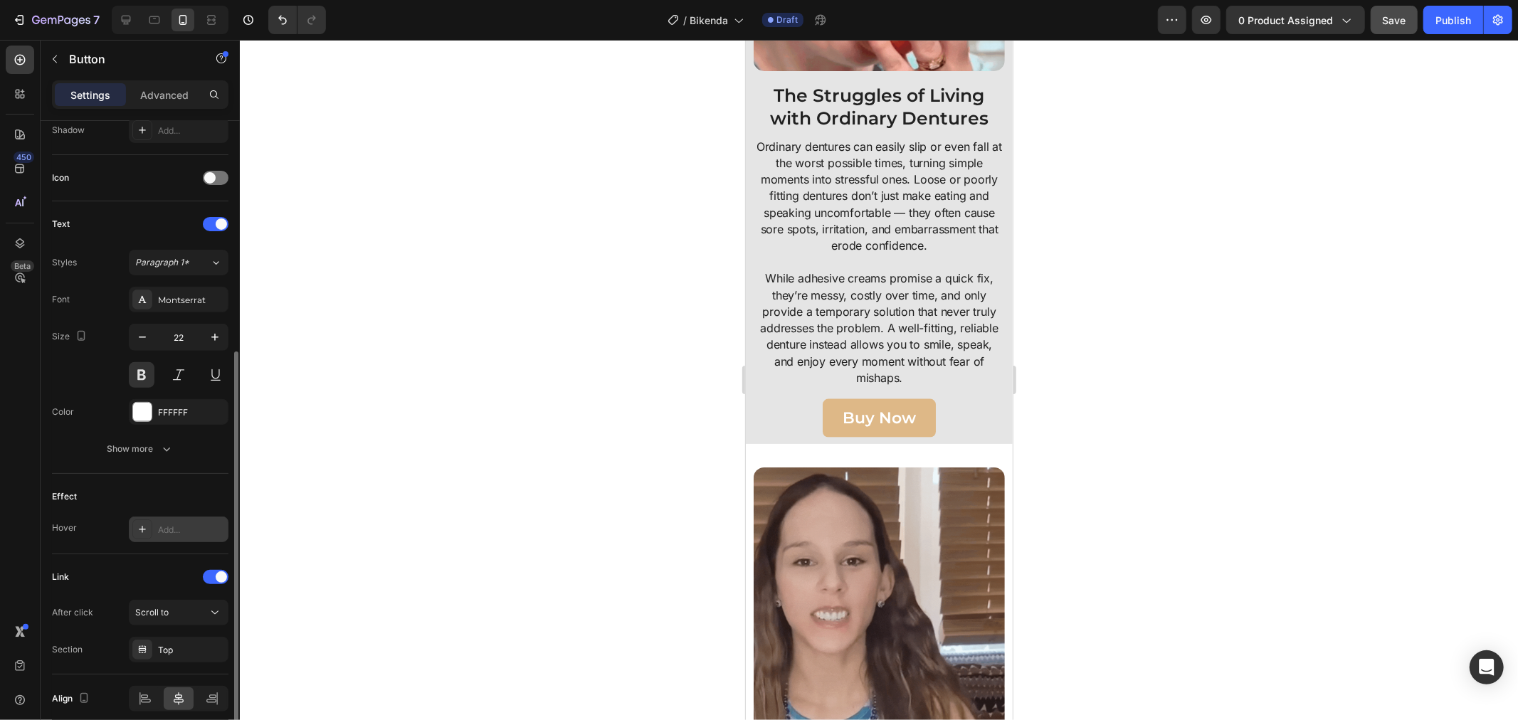
scroll to position [1321, 0]
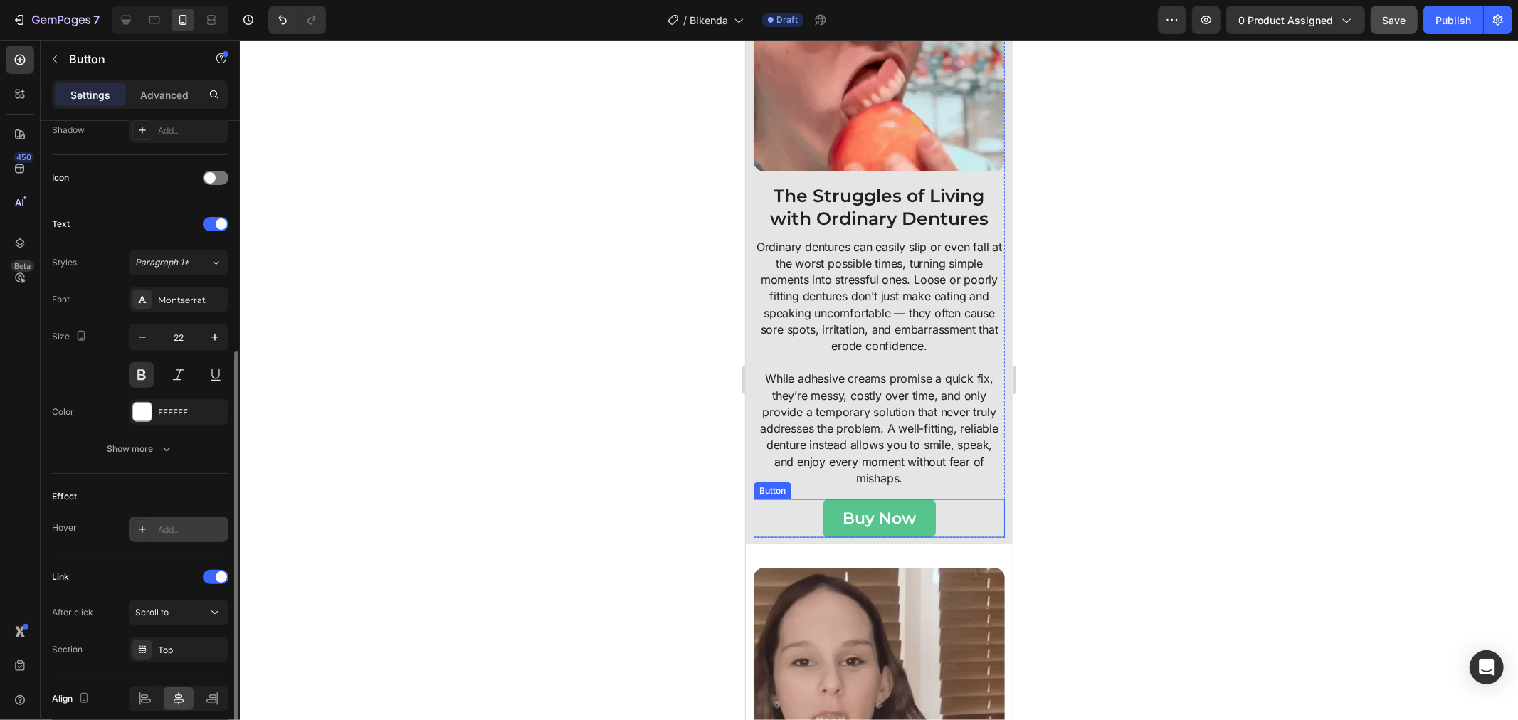
click at [826, 499] on button "Buy Now" at bounding box center [878, 518] width 113 height 38
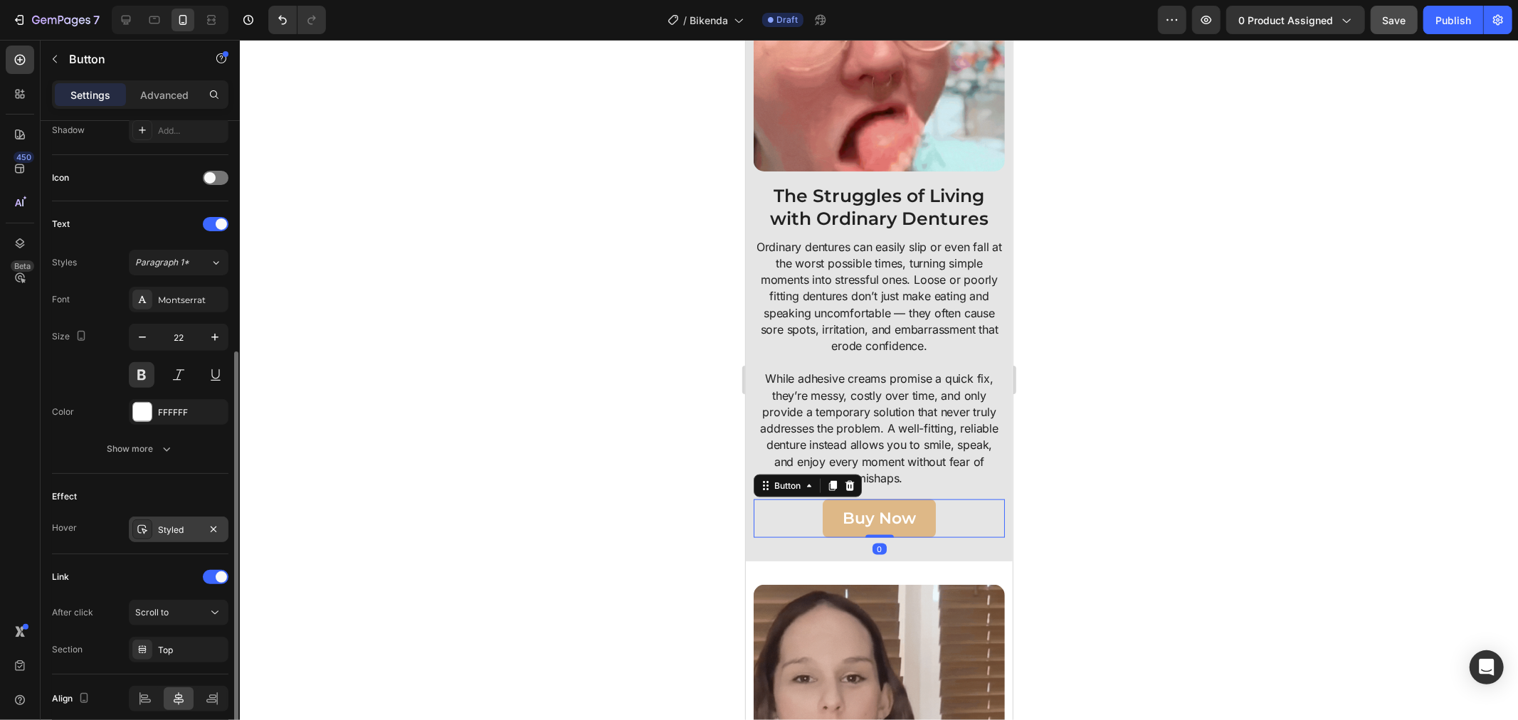
click at [196, 537] on div "Styled" at bounding box center [179, 530] width 100 height 26
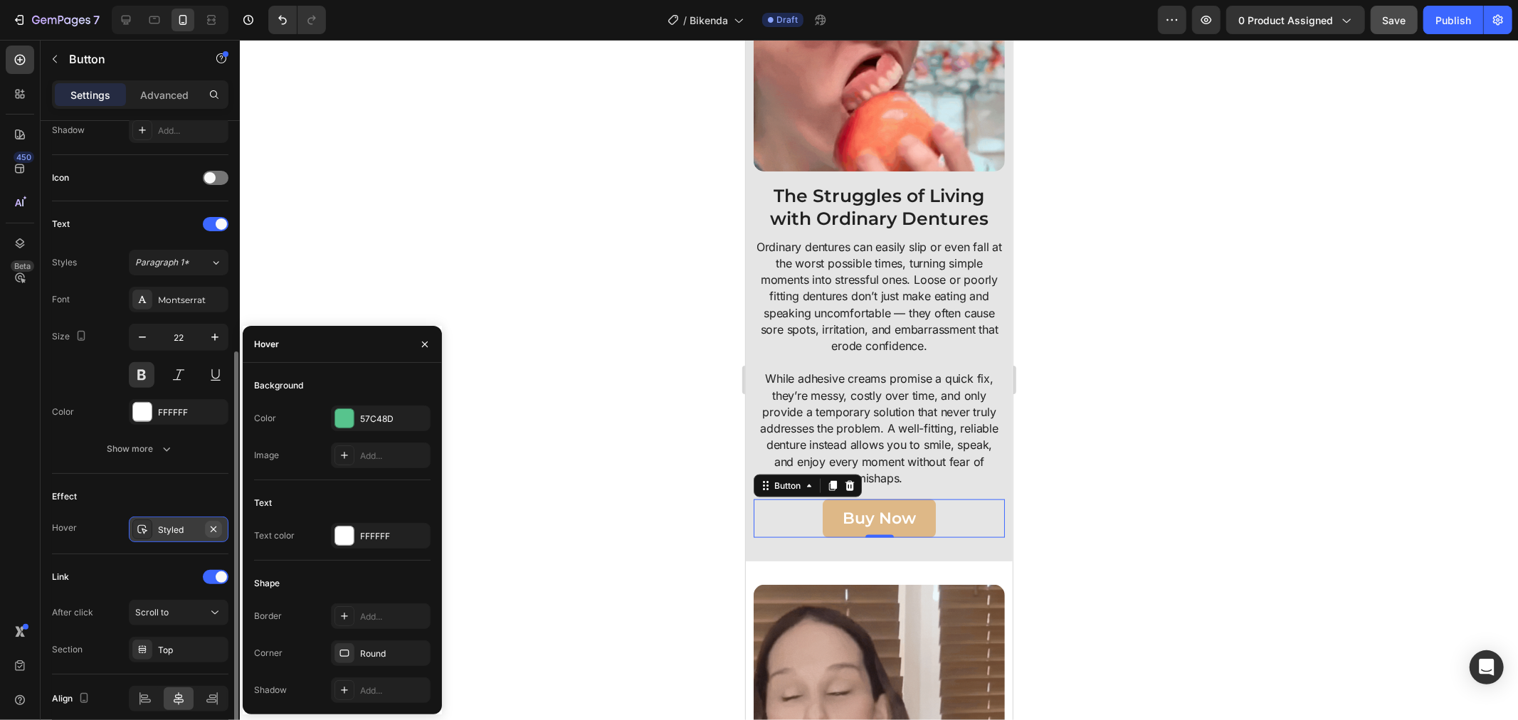
click at [214, 526] on icon "button" at bounding box center [213, 529] width 11 height 11
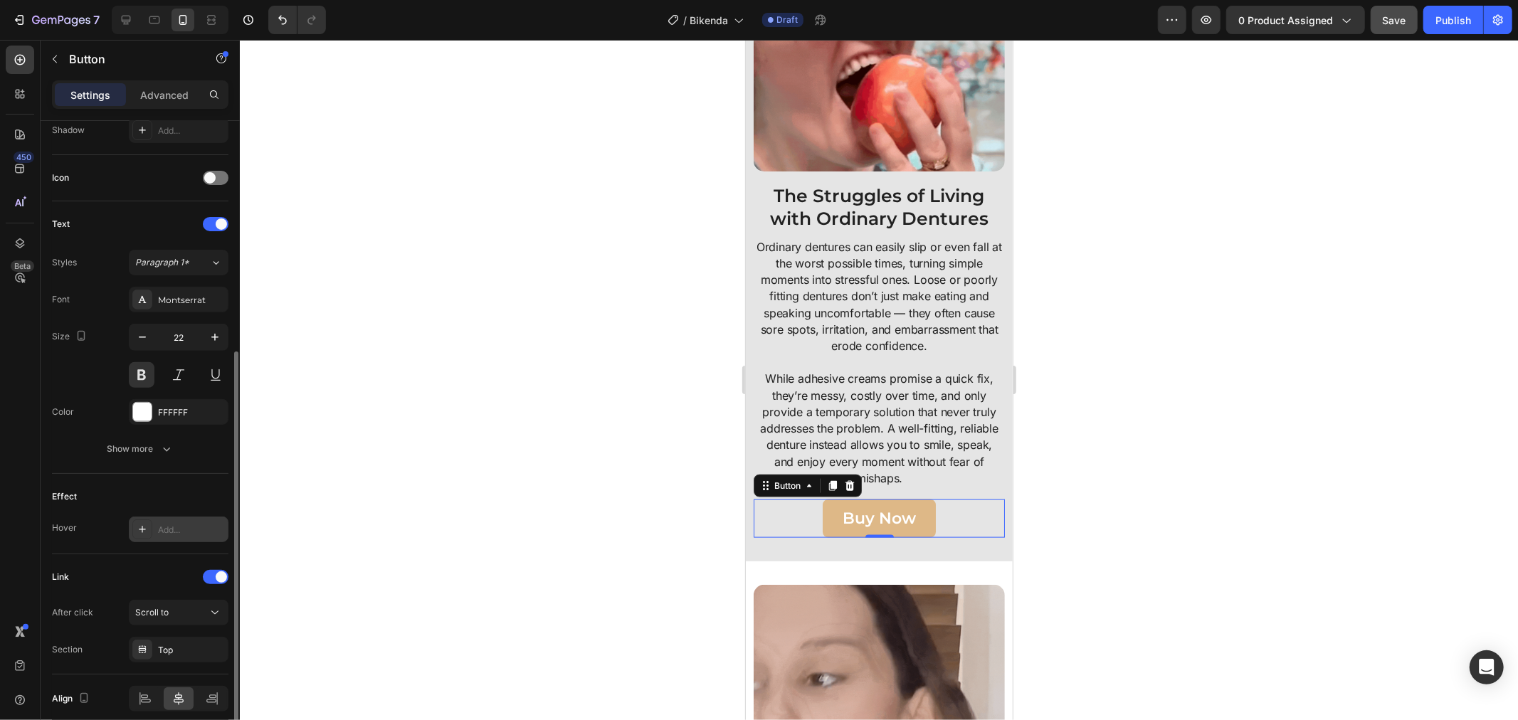
click at [830, 508] on button "Buy Now" at bounding box center [878, 518] width 113 height 38
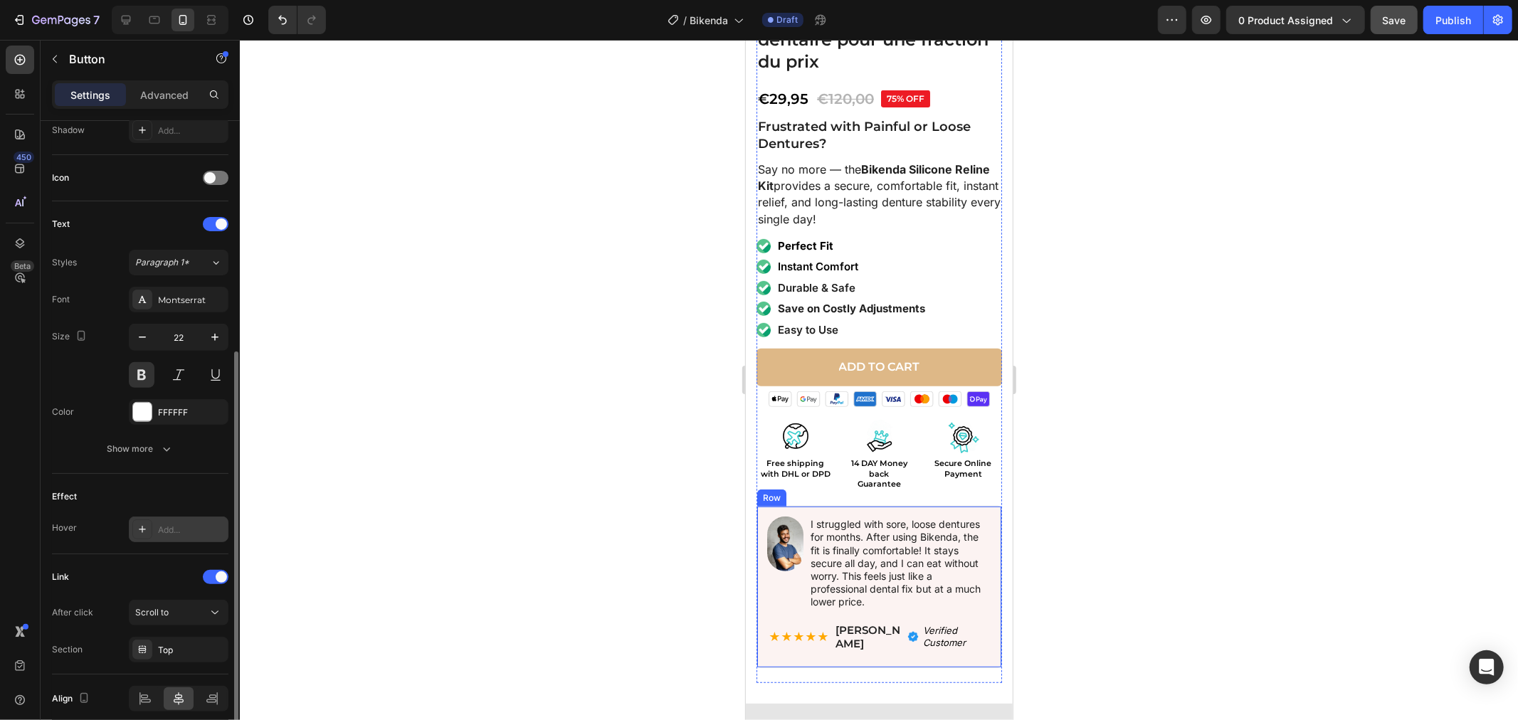
scroll to position [609, 0]
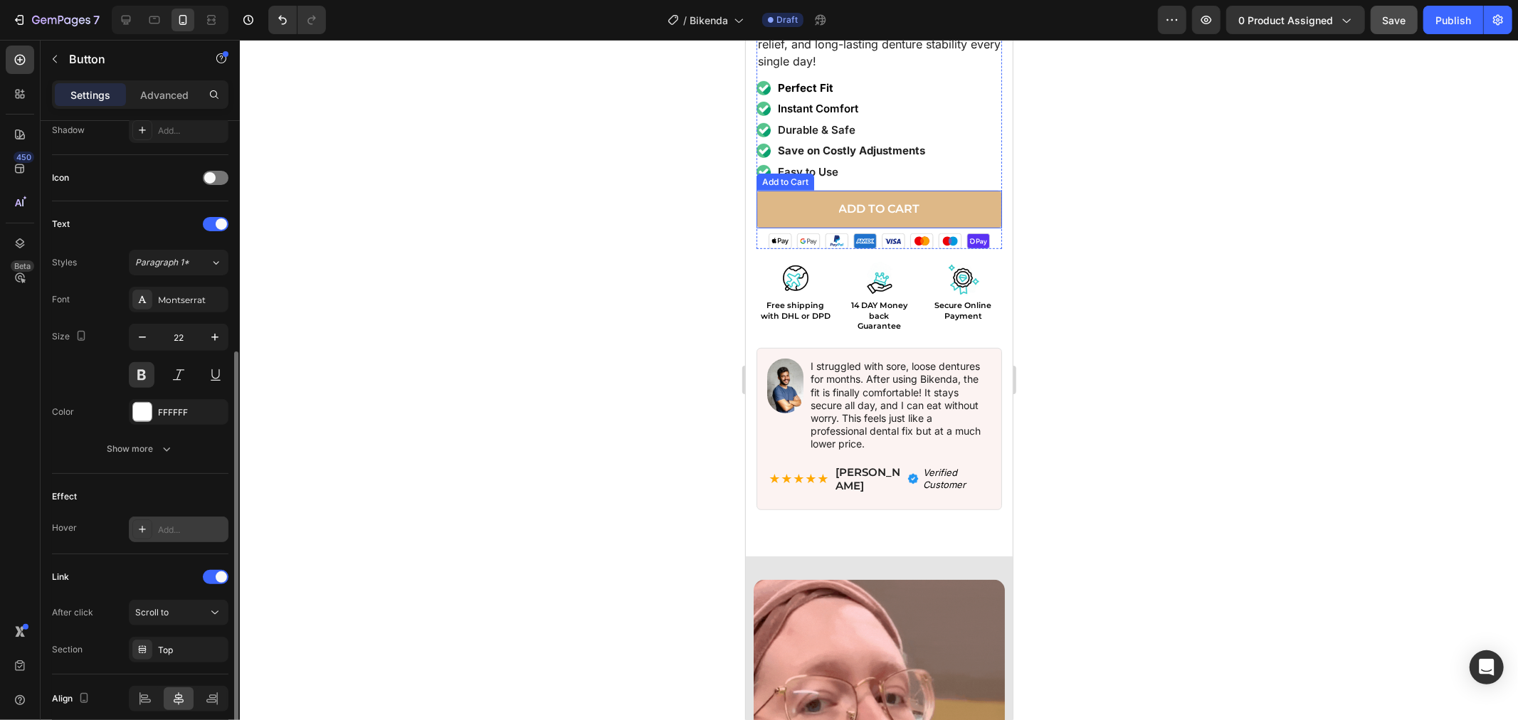
click at [788, 201] on button "Add to cart" at bounding box center [878, 209] width 245 height 38
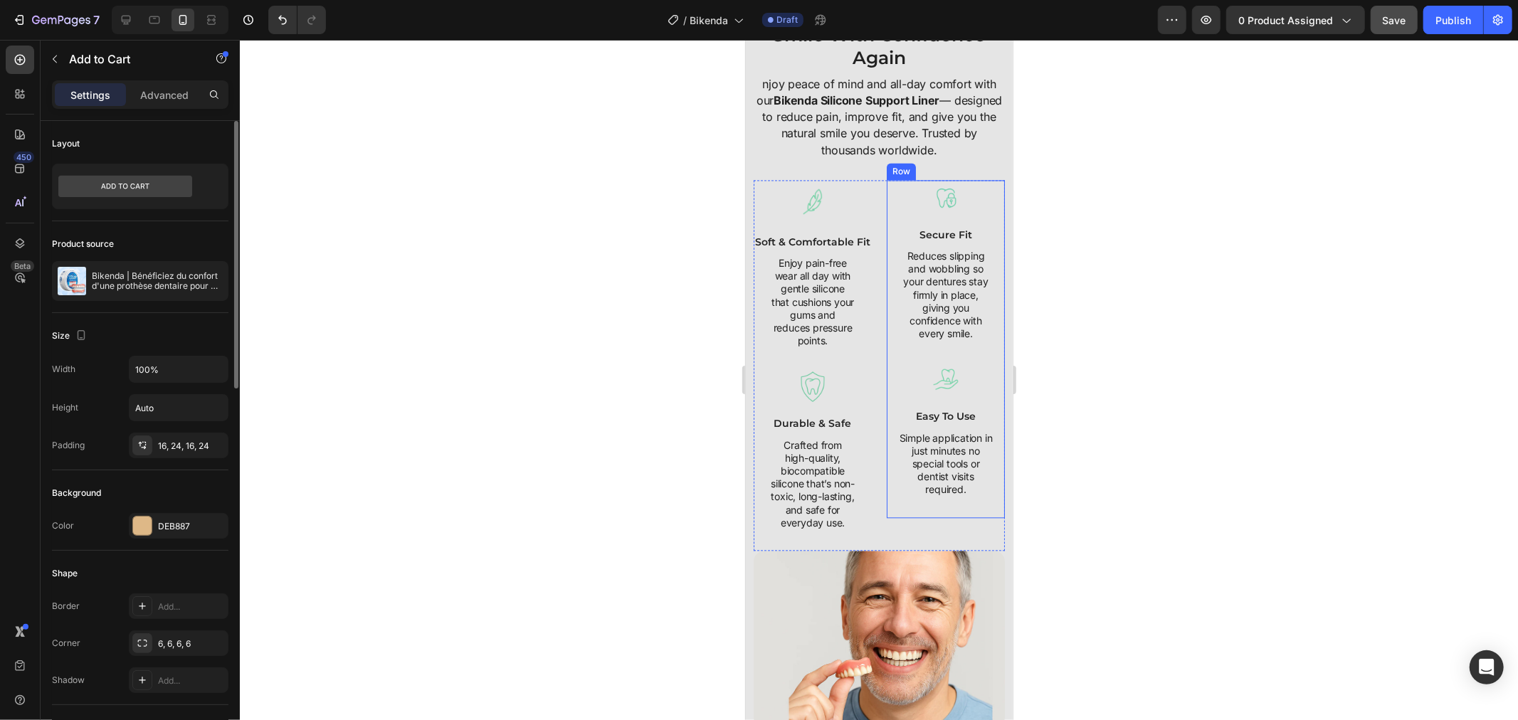
scroll to position [2608, 0]
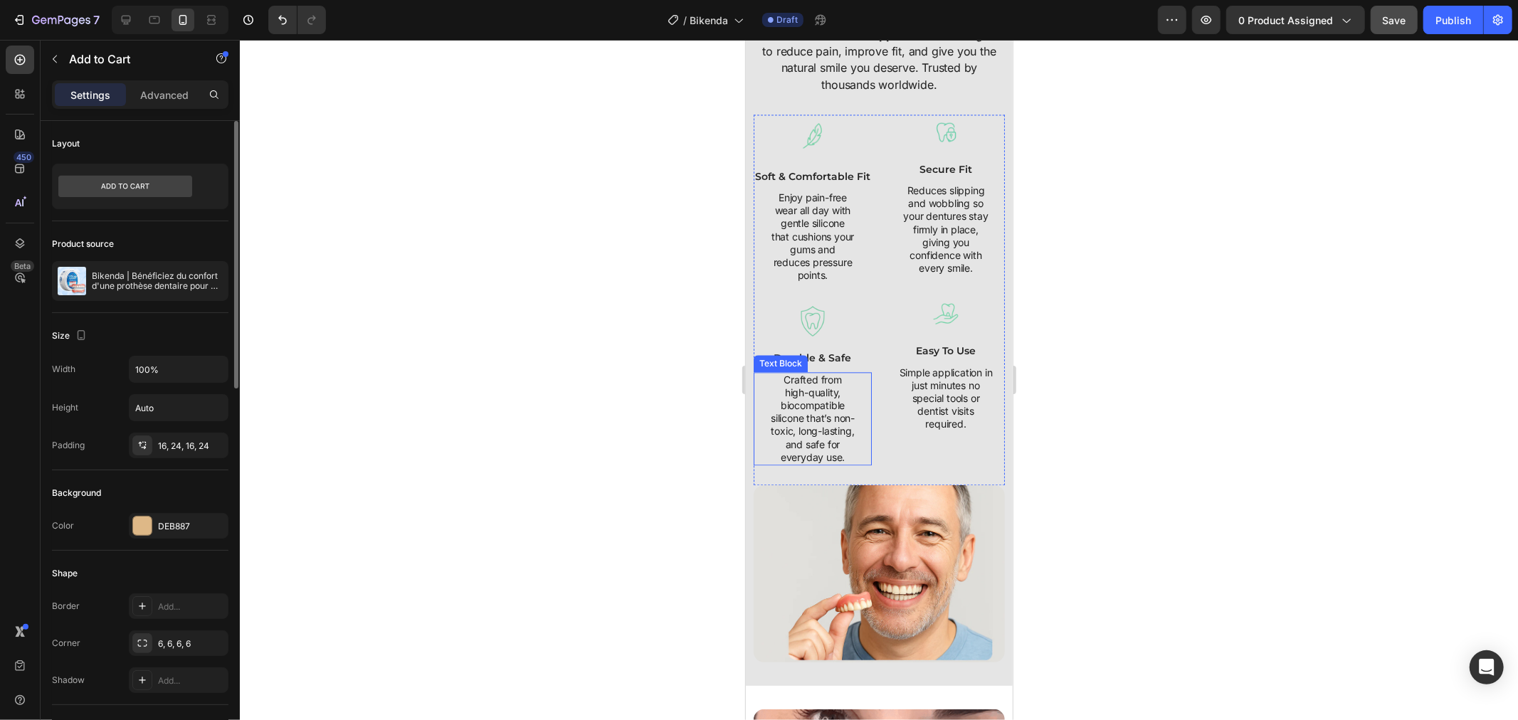
click at [848, 416] on div "Crafted from high-quality, biocompatible silicone that’s non-toxic, long-lastin…" at bounding box center [811, 417] width 87 height 93
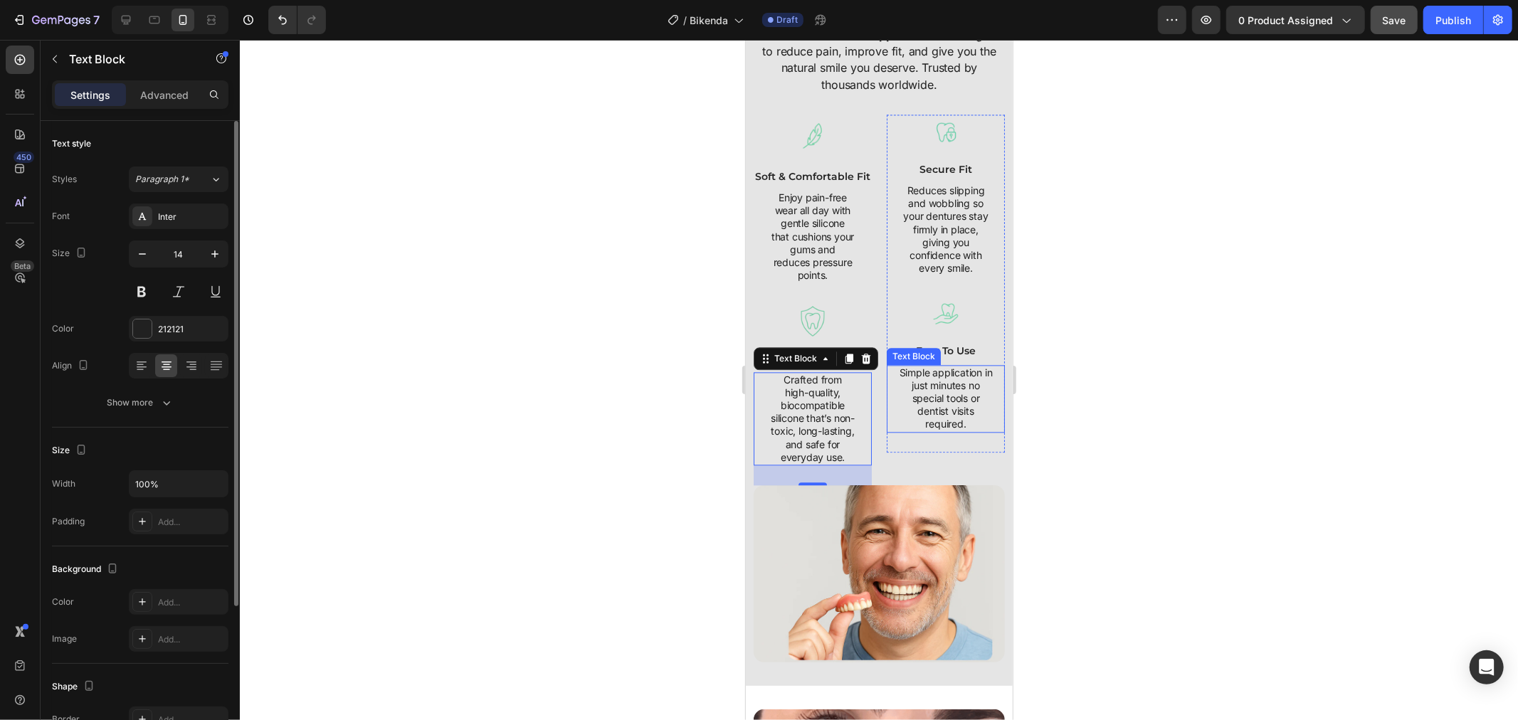
click at [933, 403] on p "Simple application in just minutes no special tools or dentist visits required." at bounding box center [945, 398] width 100 height 65
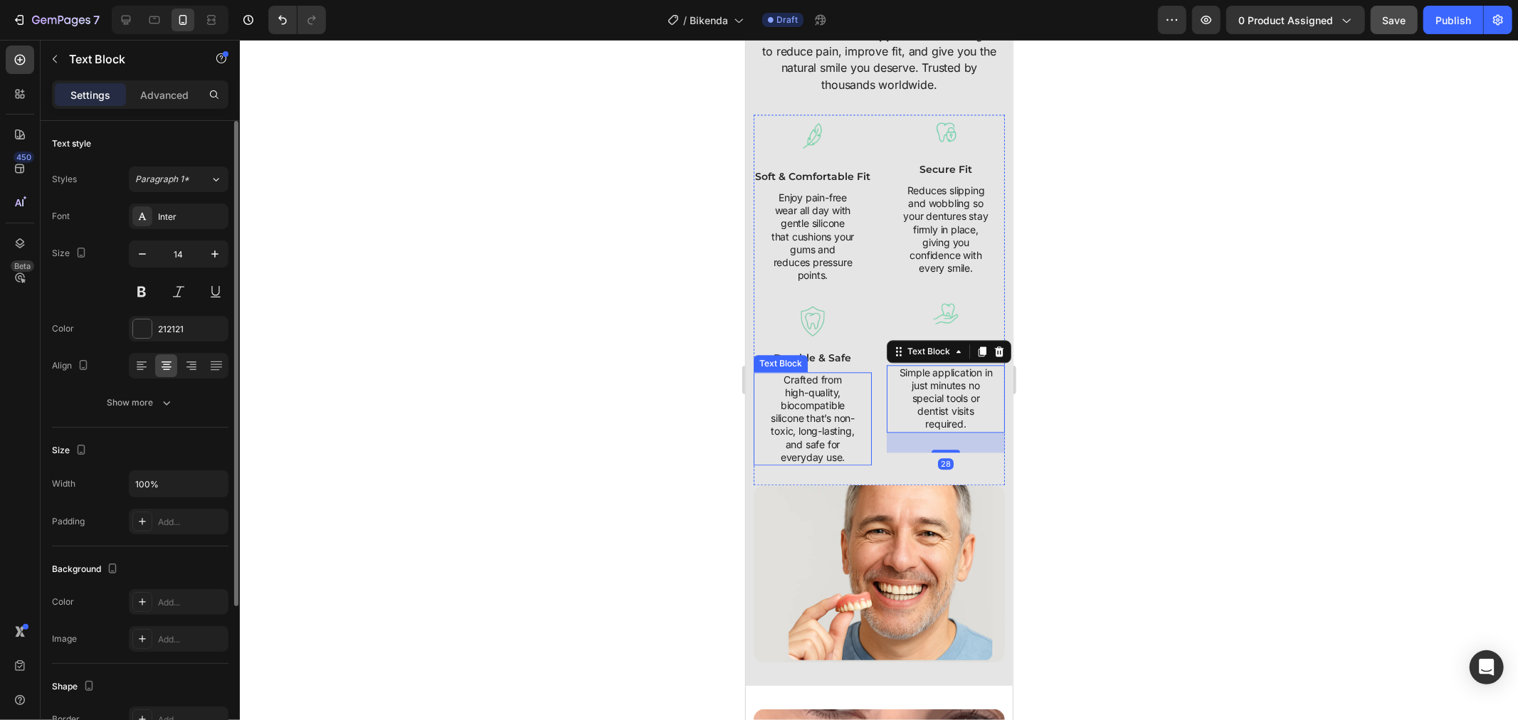
click at [811, 435] on p "Crafted from high-quality, biocompatible silicone that’s non-toxic, long-lastin…" at bounding box center [812, 418] width 84 height 90
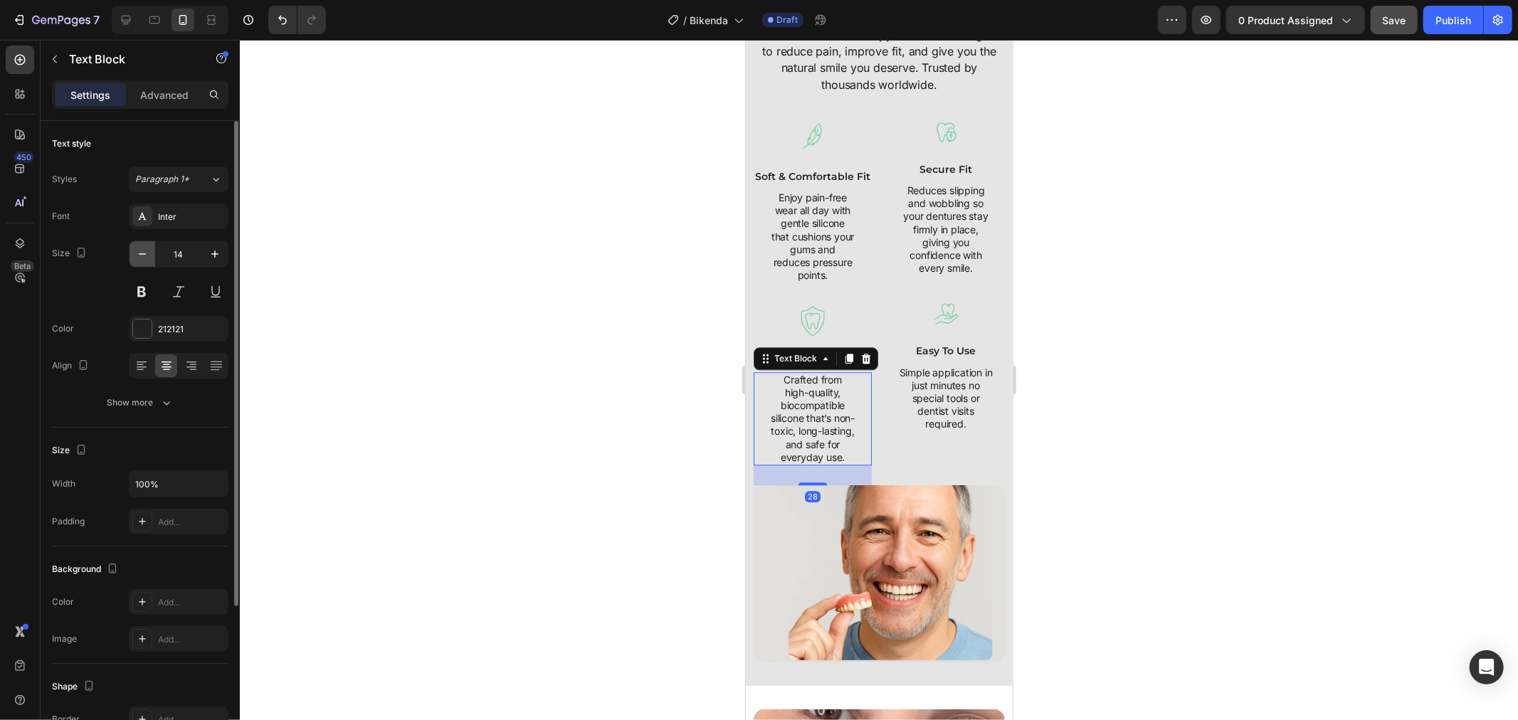
click at [144, 261] on button "button" at bounding box center [142, 254] width 26 height 26
type input "13"
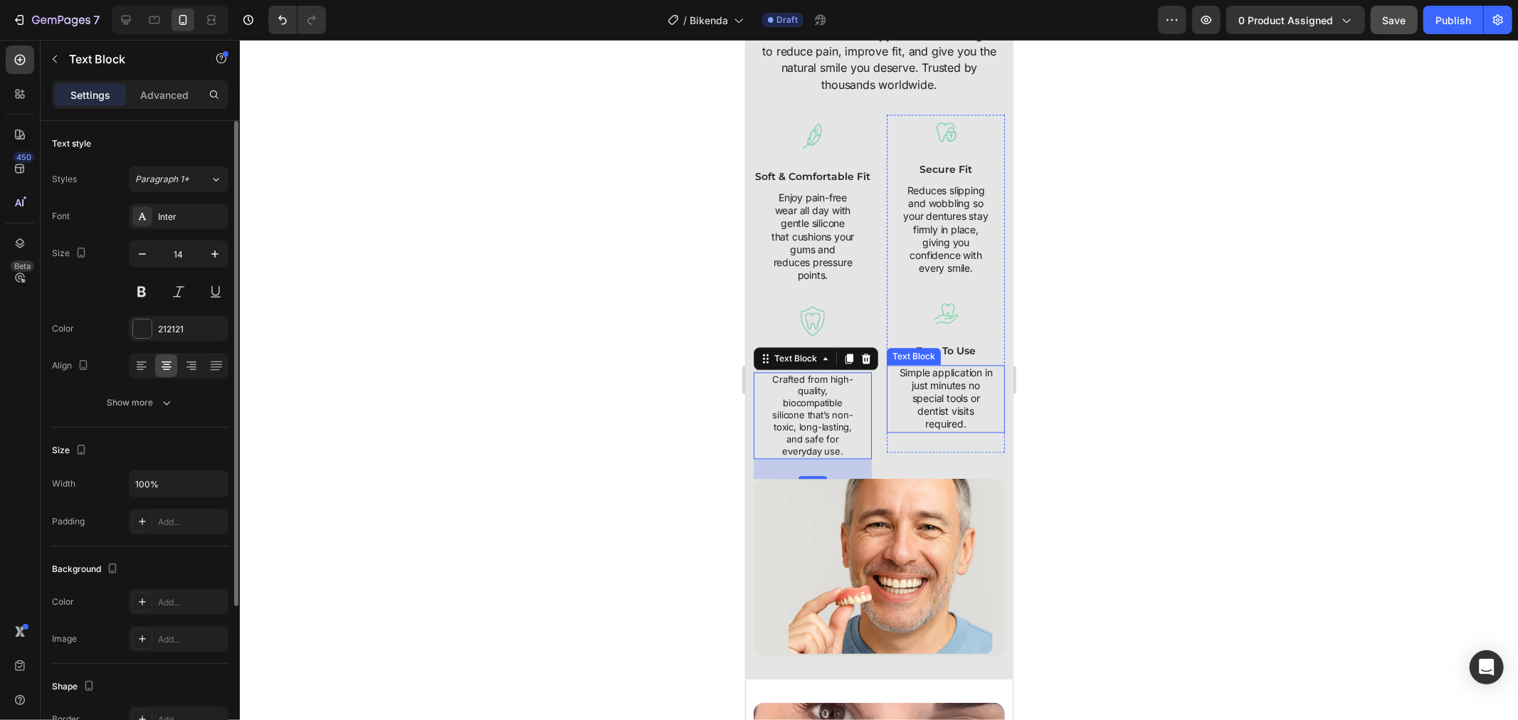
click at [937, 381] on p "Simple application in just minutes no special tools or dentist visits required." at bounding box center [945, 398] width 100 height 65
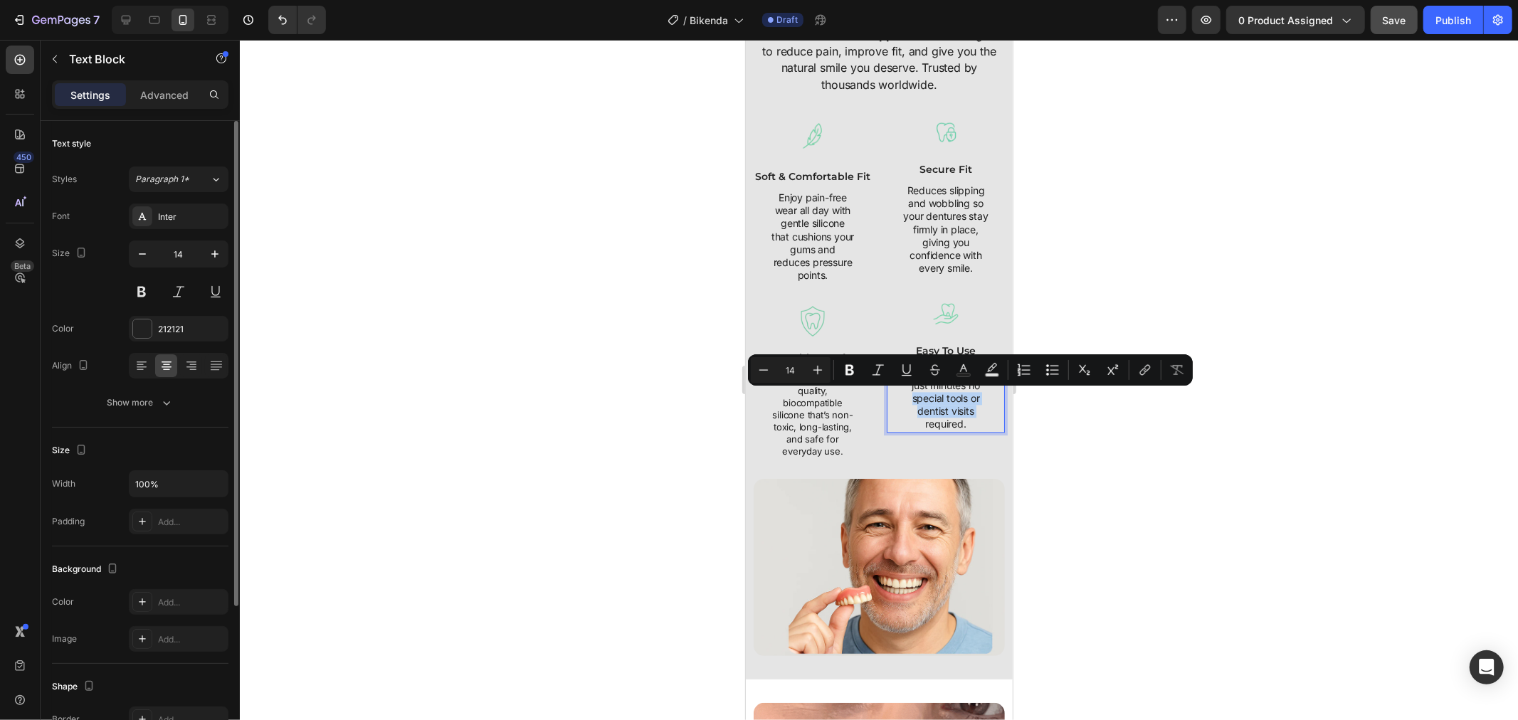
drag, startPoint x: 890, startPoint y: 401, endPoint x: 889, endPoint y: 428, distance: 27.0
click at [895, 423] on p "Simple application in just minutes no special tools or dentist visits required." at bounding box center [945, 398] width 100 height 65
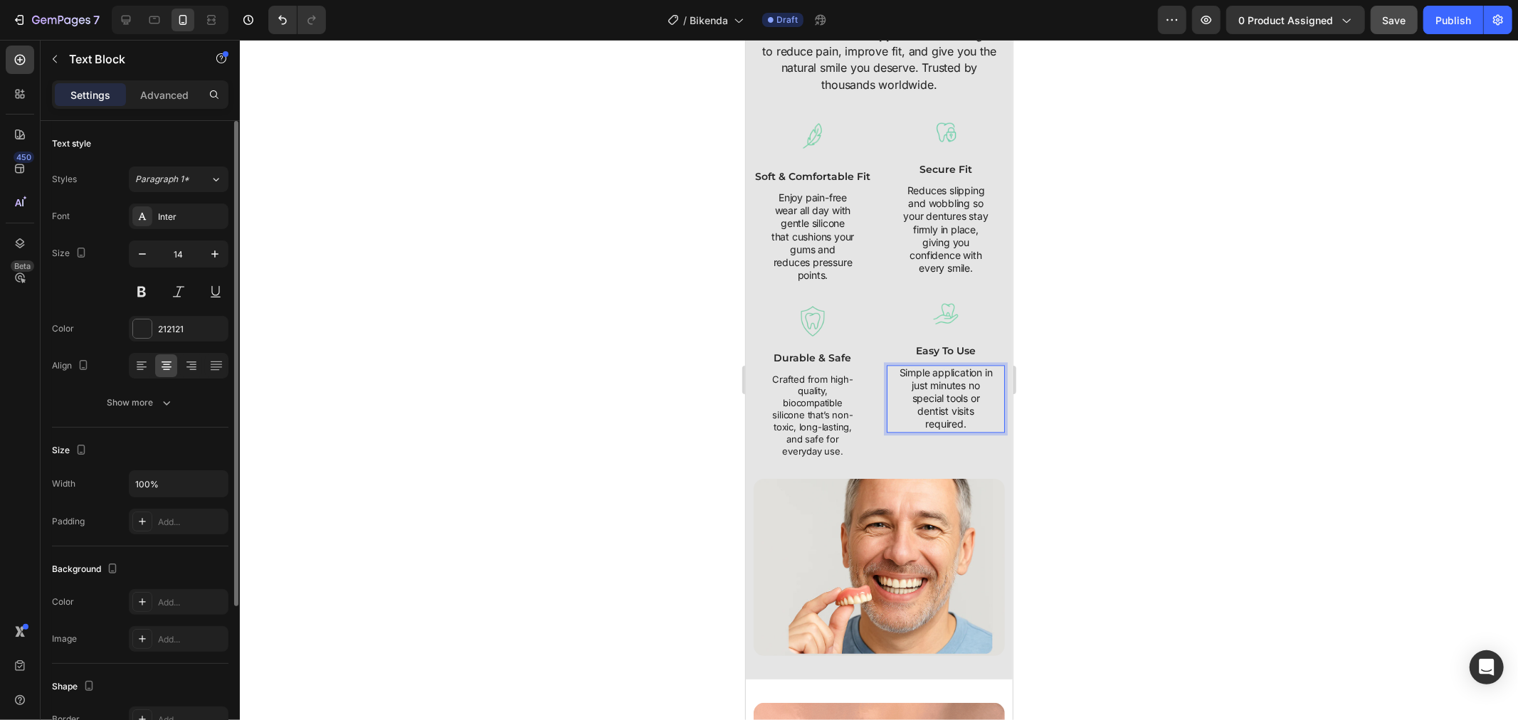
click at [172, 109] on div "Settings Advanced" at bounding box center [140, 100] width 199 height 41
click at [193, 93] on div "Advanced" at bounding box center [164, 94] width 71 height 23
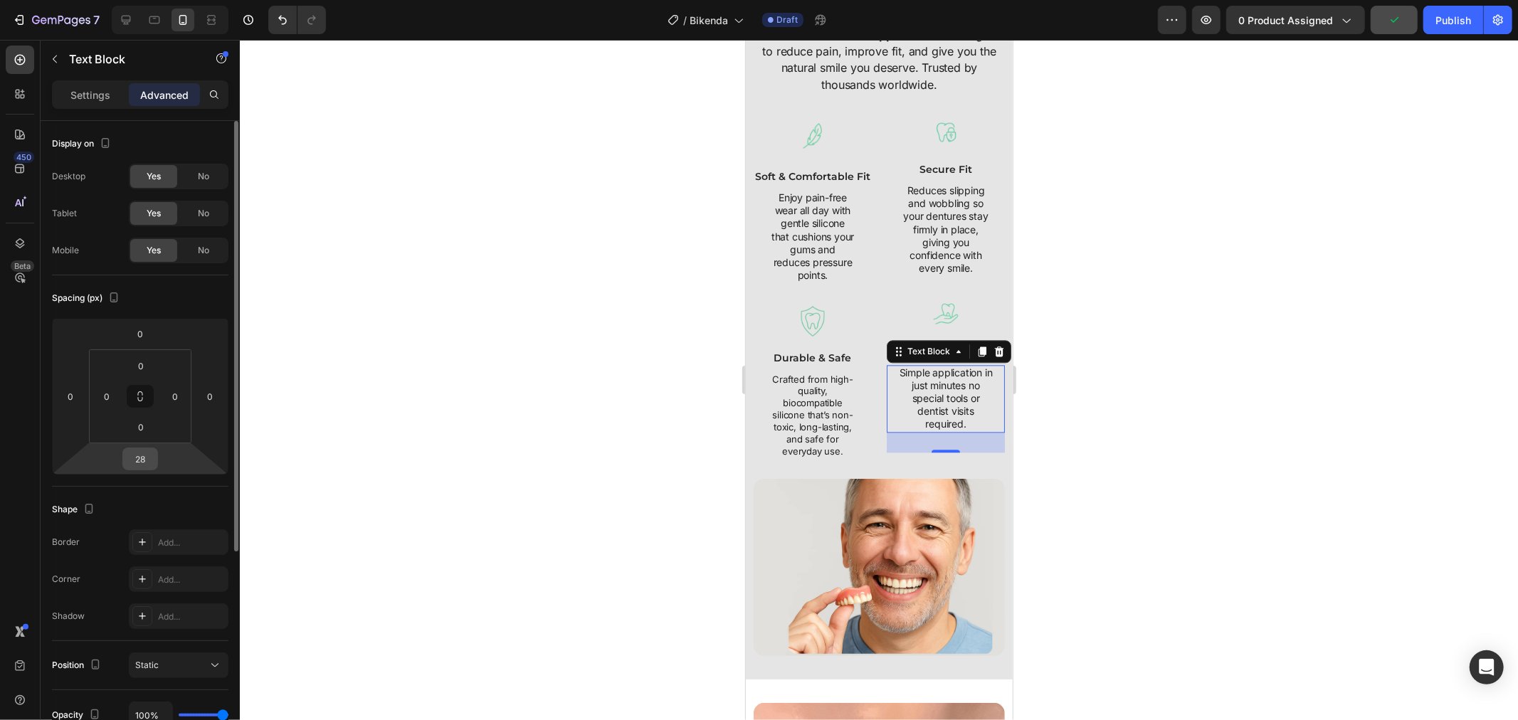
click at [138, 453] on input "28" at bounding box center [140, 458] width 28 height 21
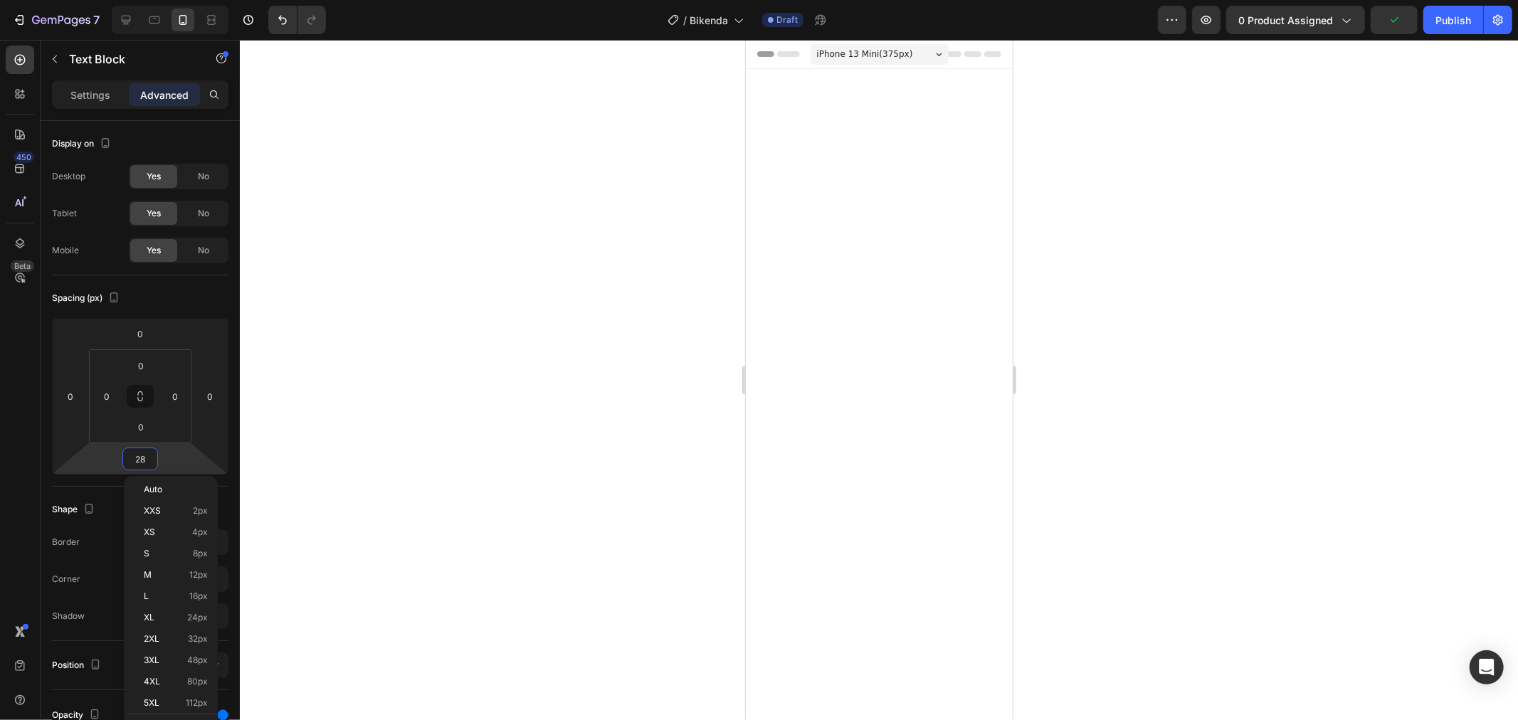
type input "0"
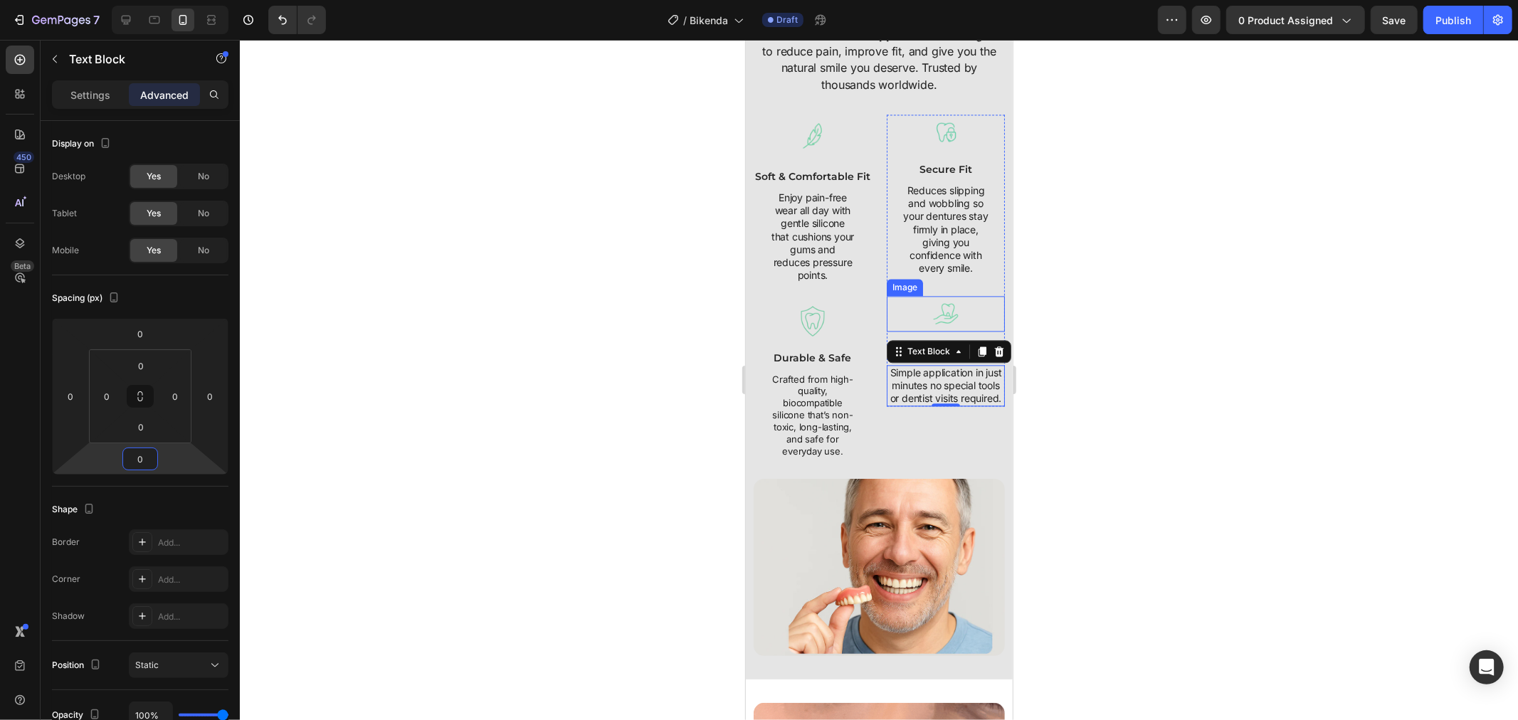
click at [903, 319] on div at bounding box center [945, 313] width 118 height 36
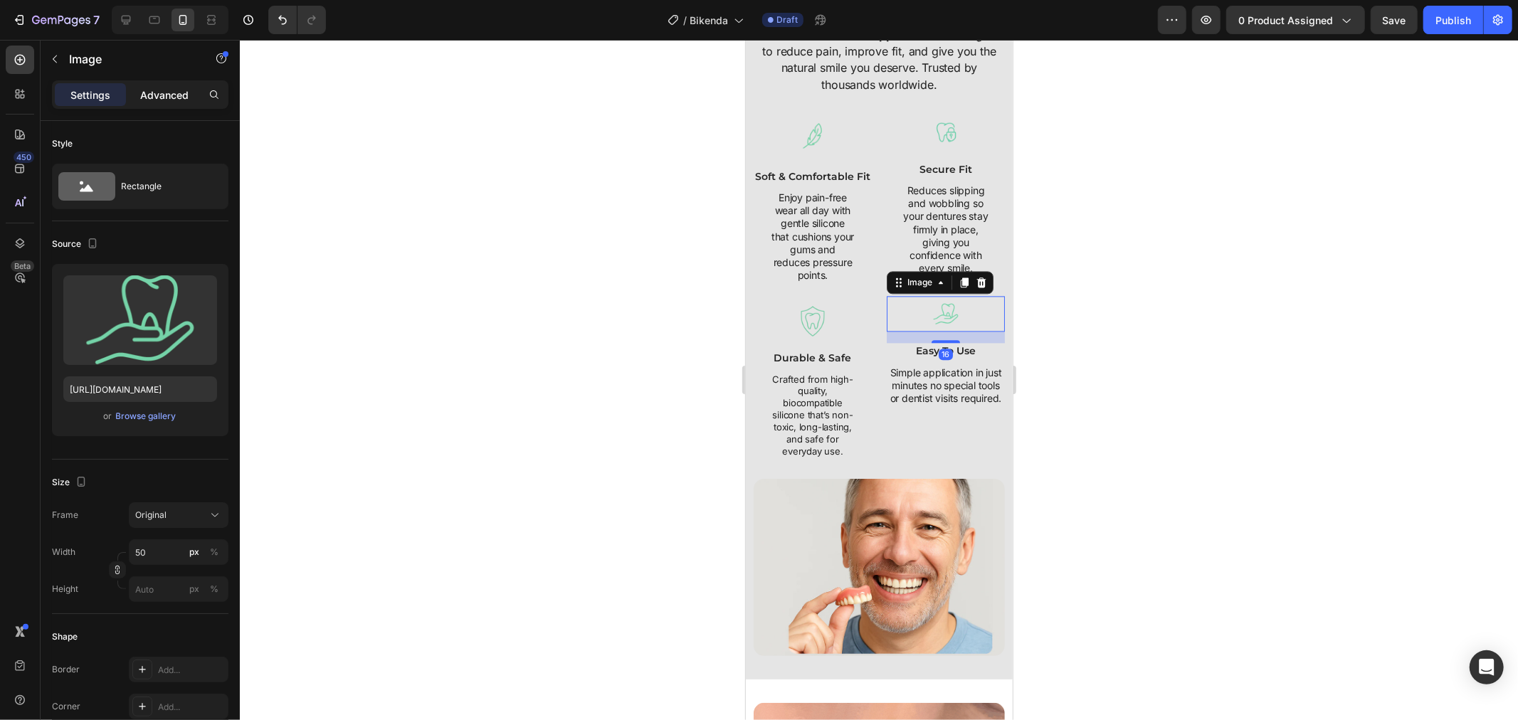
click at [151, 102] on p "Advanced" at bounding box center [164, 95] width 48 height 15
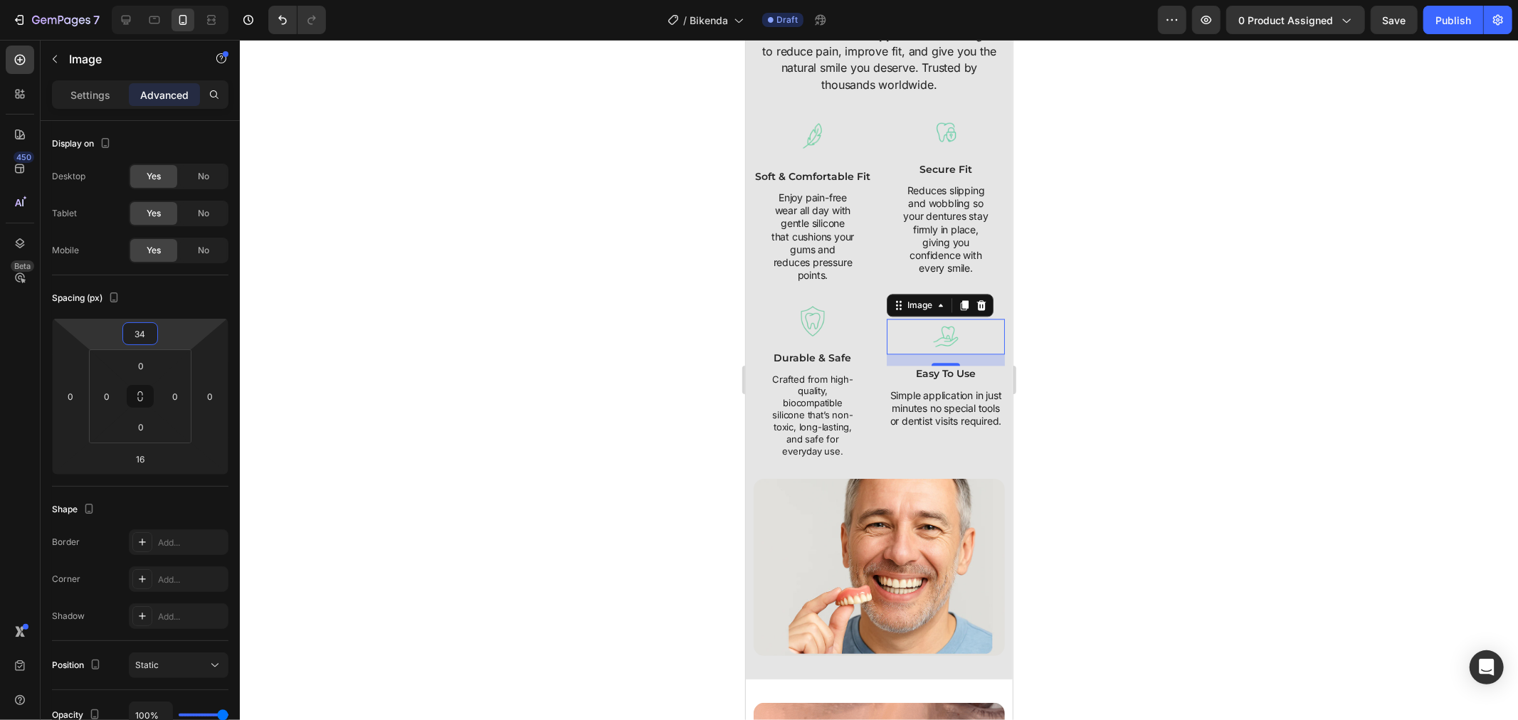
type input "36"
drag, startPoint x: 178, startPoint y: 333, endPoint x: 188, endPoint y: 320, distance: 16.2
click at [188, 0] on html "7 Version history / Bikenda Draft Preview 0 product assigned Save Publish 450 B…" at bounding box center [759, 0] width 1518 height 0
drag, startPoint x: 1345, startPoint y: 329, endPoint x: 1253, endPoint y: 297, distance: 97.2
click at [1343, 329] on div at bounding box center [879, 380] width 1278 height 680
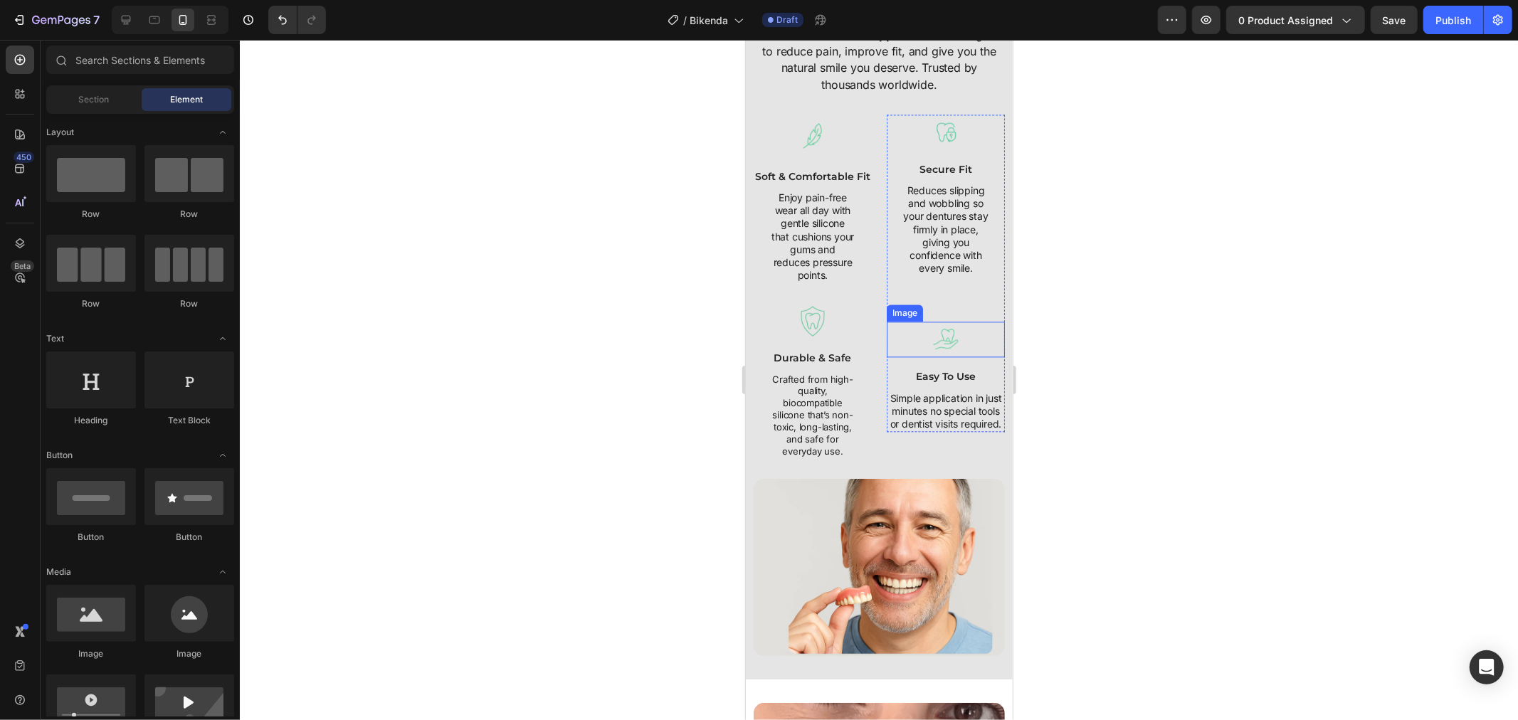
click at [913, 332] on div at bounding box center [945, 339] width 118 height 36
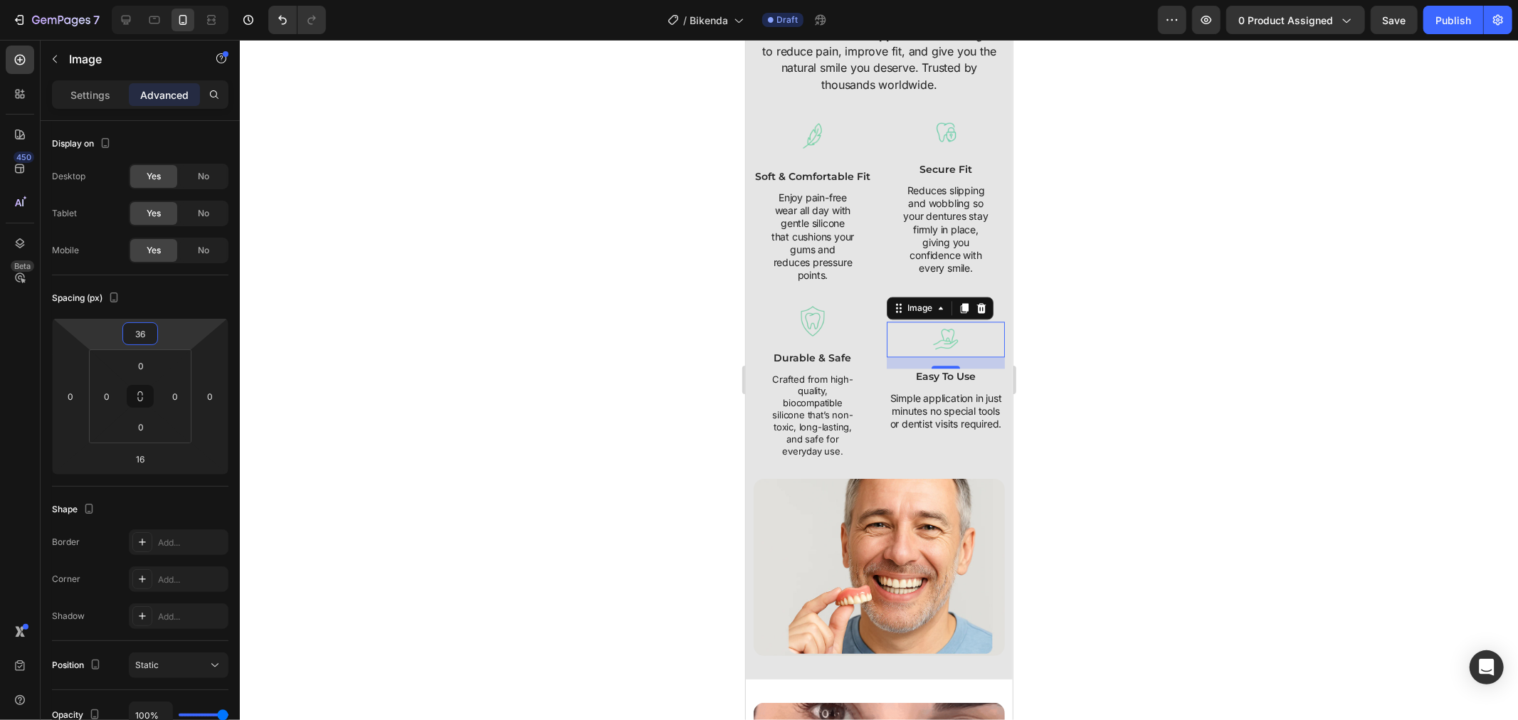
click at [167, 0] on html "7 Version history / Bikenda Draft Preview 0 product assigned Save Publish 450 B…" at bounding box center [759, 0] width 1518 height 0
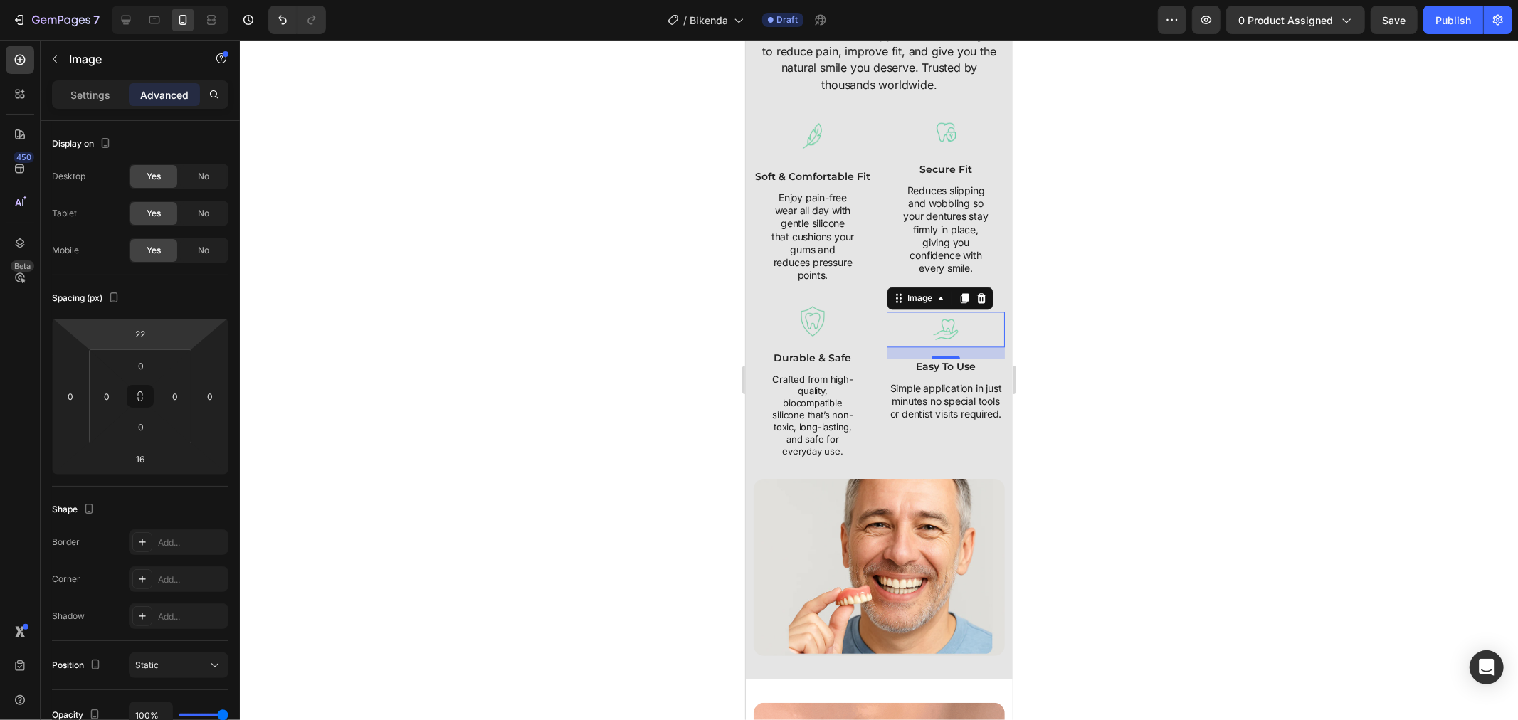
type input "24"
click at [183, 0] on html "7 Version history / Bikenda Draft Preview 0 product assigned Publish 450 Beta S…" at bounding box center [759, 0] width 1518 height 0
click at [1049, 391] on div at bounding box center [879, 380] width 1278 height 680
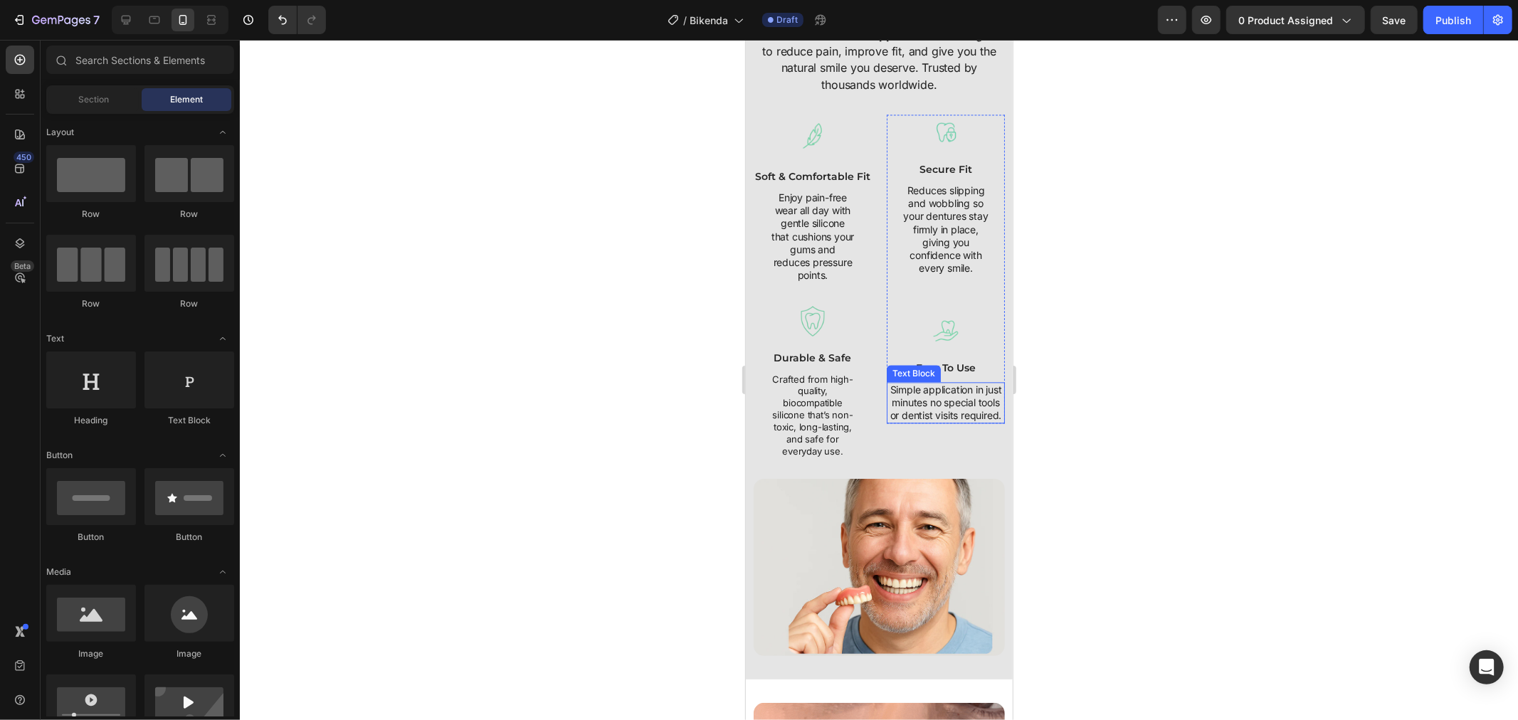
click at [925, 413] on p "Simple application in just minutes no special tools or dentist visits required." at bounding box center [944, 402] width 115 height 39
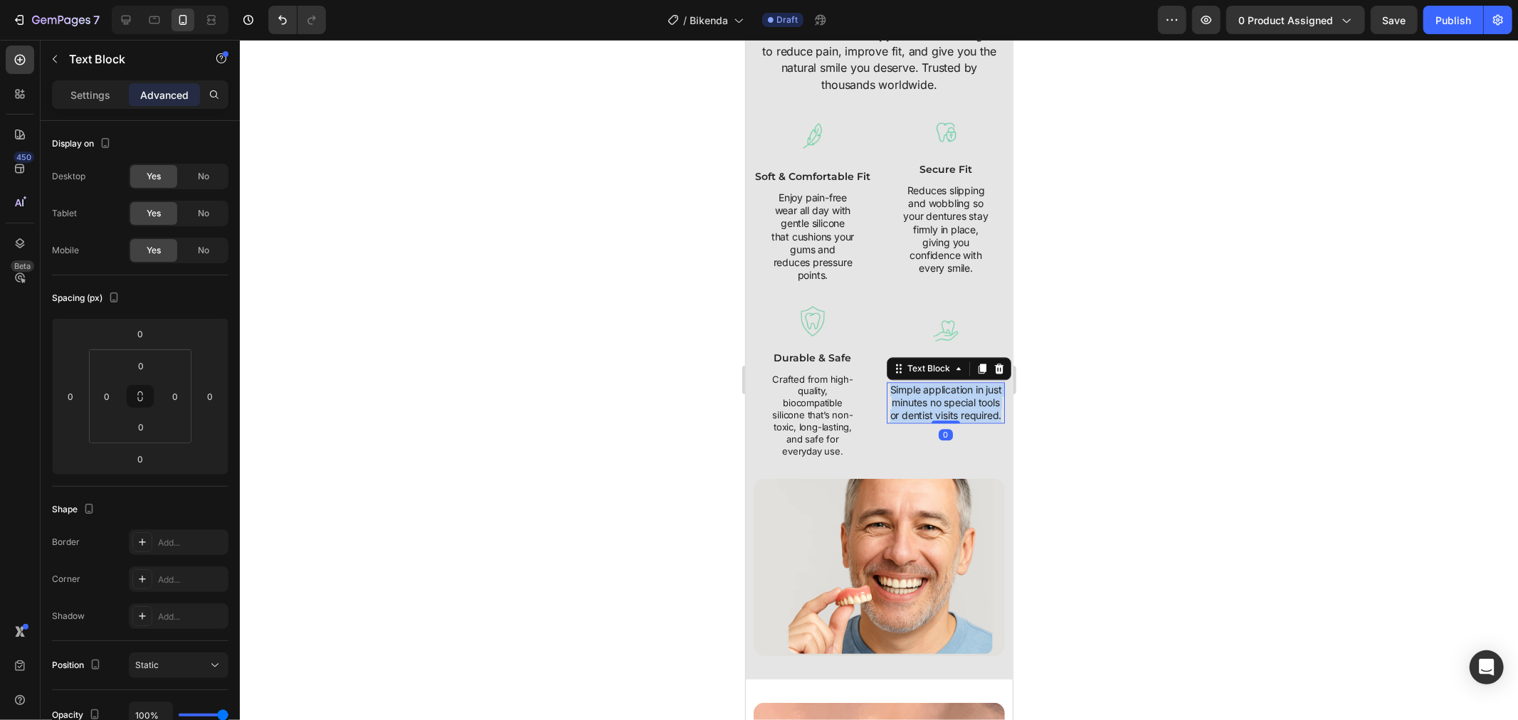
click at [925, 413] on p "Simple application in just minutes no special tools or dentist visits required." at bounding box center [944, 402] width 115 height 39
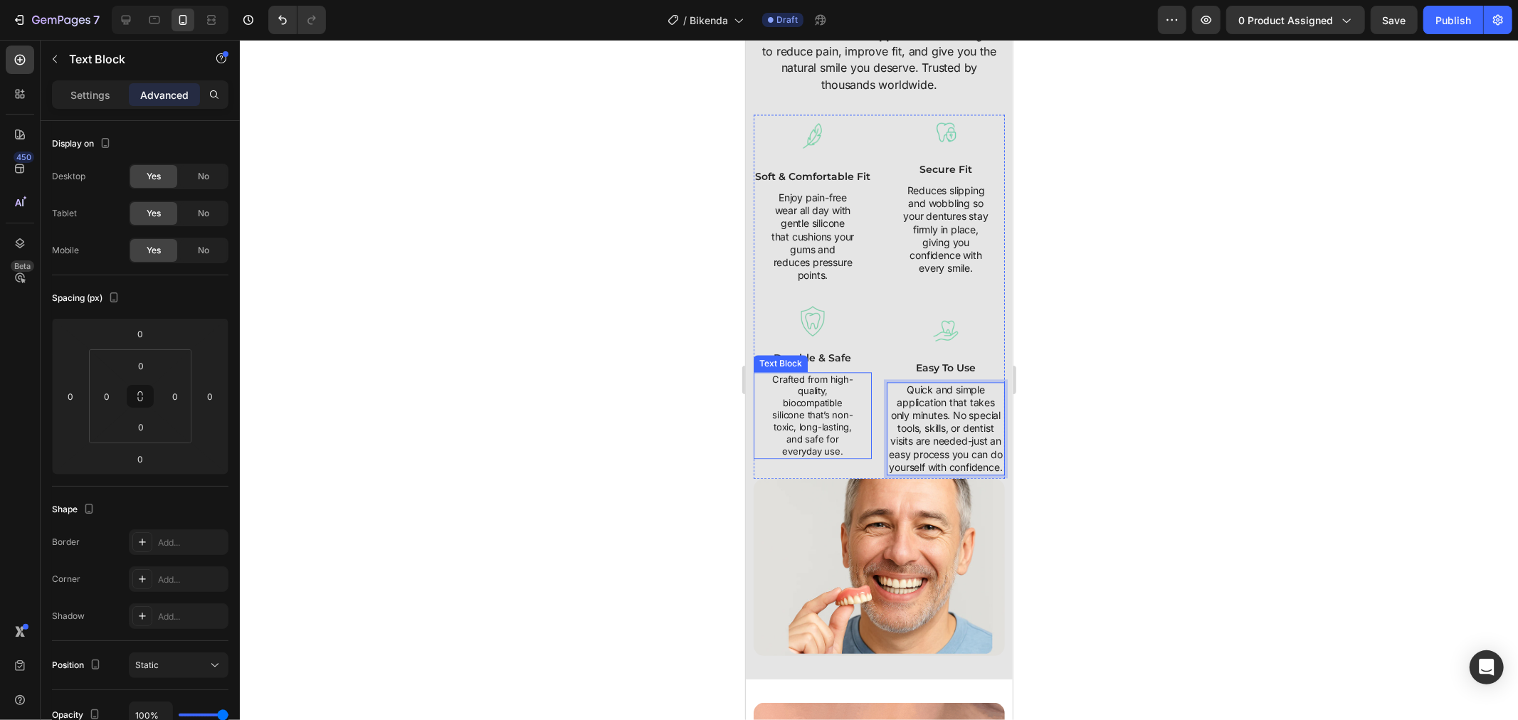
click at [830, 434] on p "Crafted from high-quality, biocompatible silicone that’s non-toxic, long-lastin…" at bounding box center [812, 415] width 84 height 84
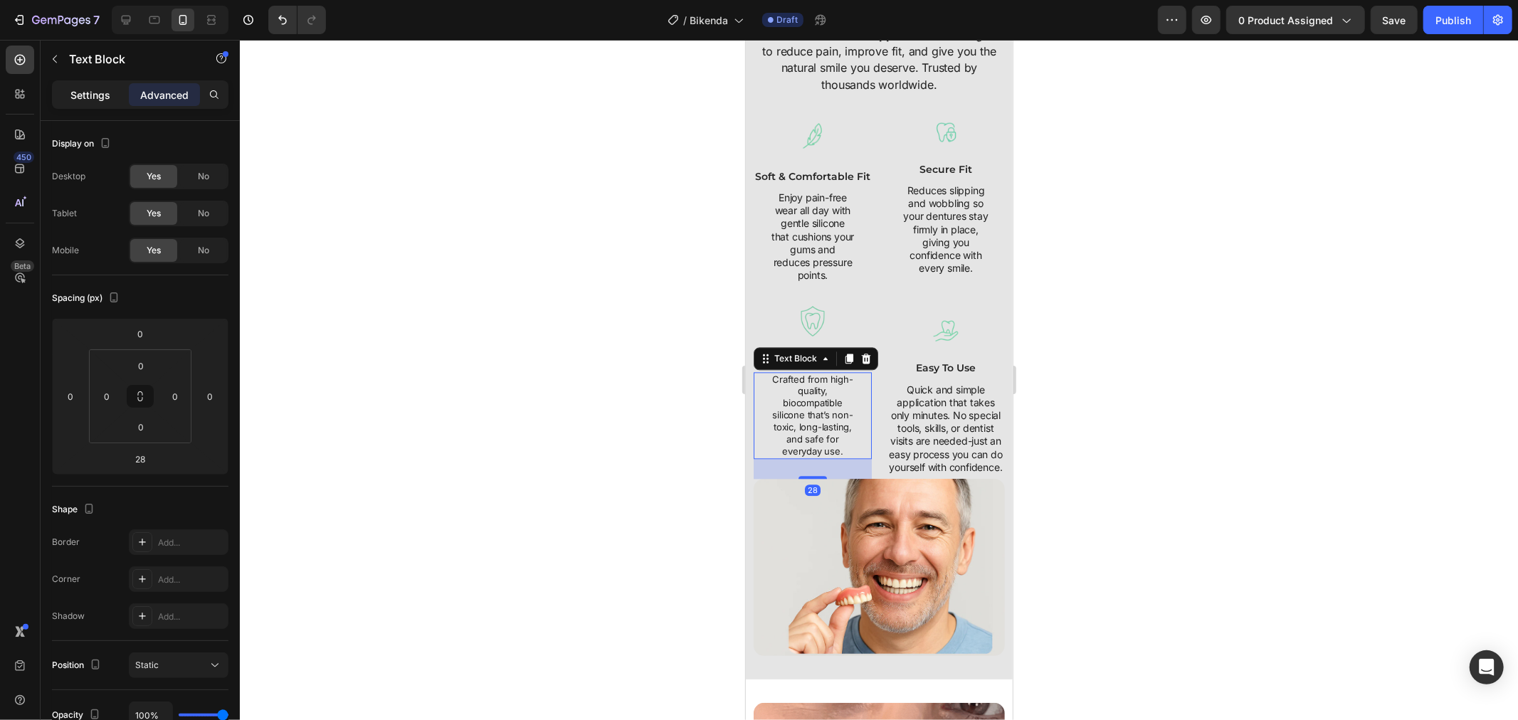
click at [74, 103] on div "Settings" at bounding box center [90, 94] width 71 height 23
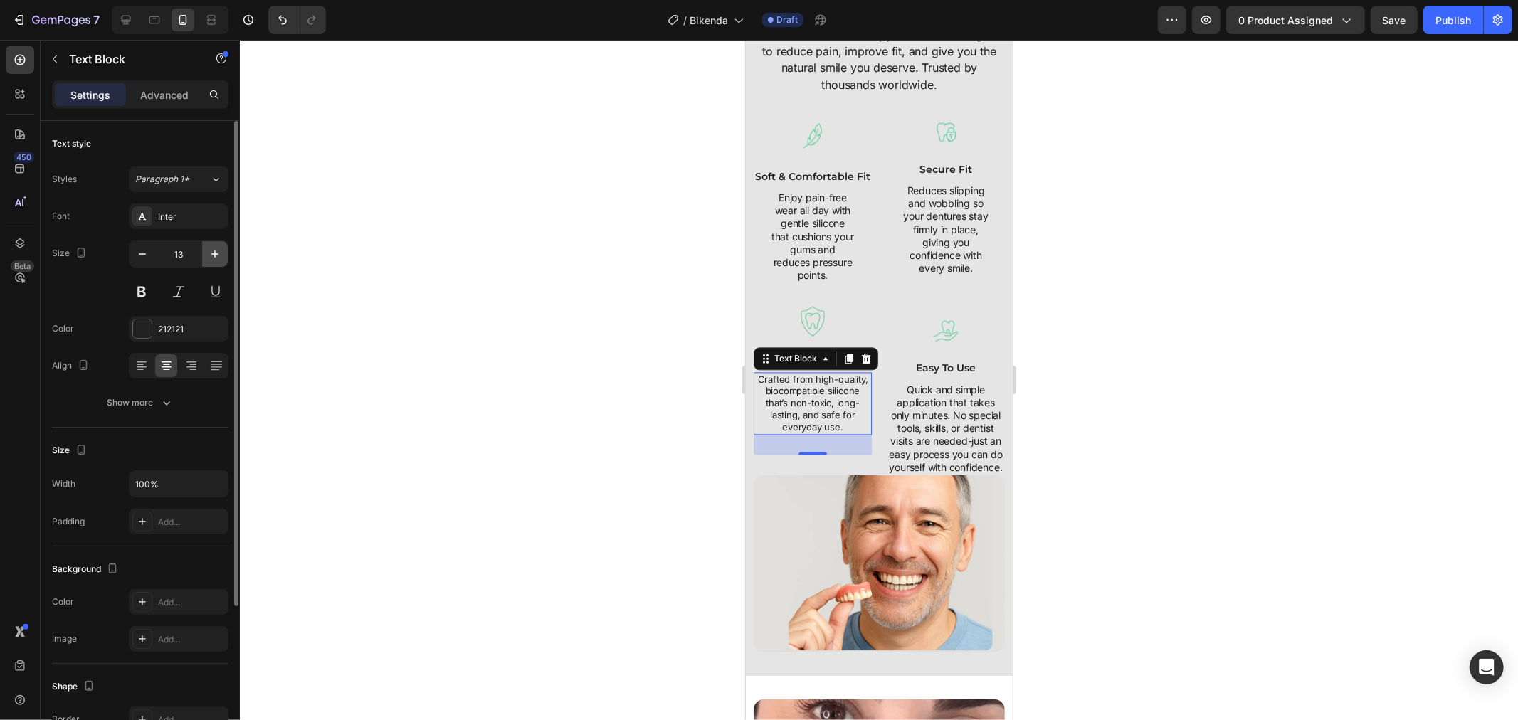
click at [219, 256] on icon "button" at bounding box center [215, 254] width 14 height 14
type input "14"
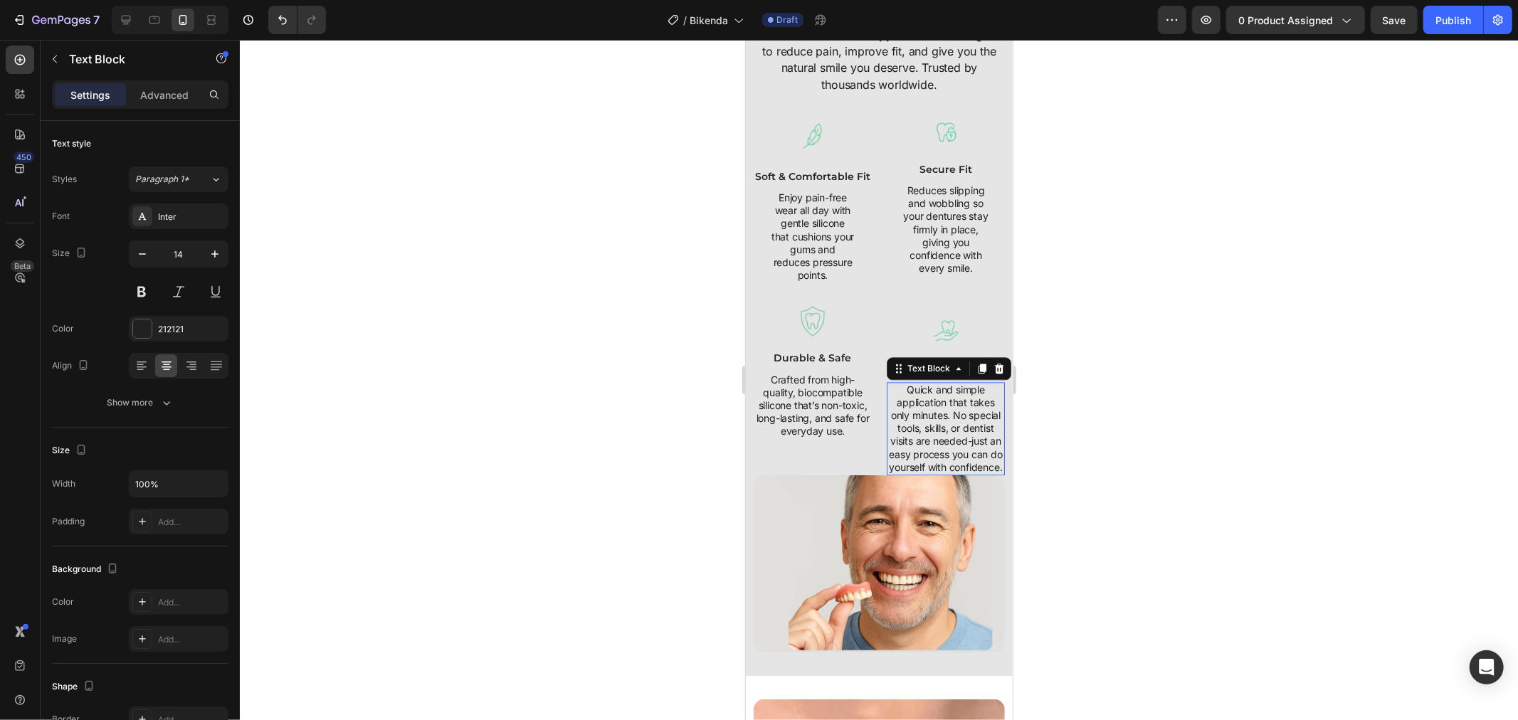
click at [943, 415] on p "Quick and simple application that takes only minutes. No special tools, skills,…" at bounding box center [944, 428] width 115 height 90
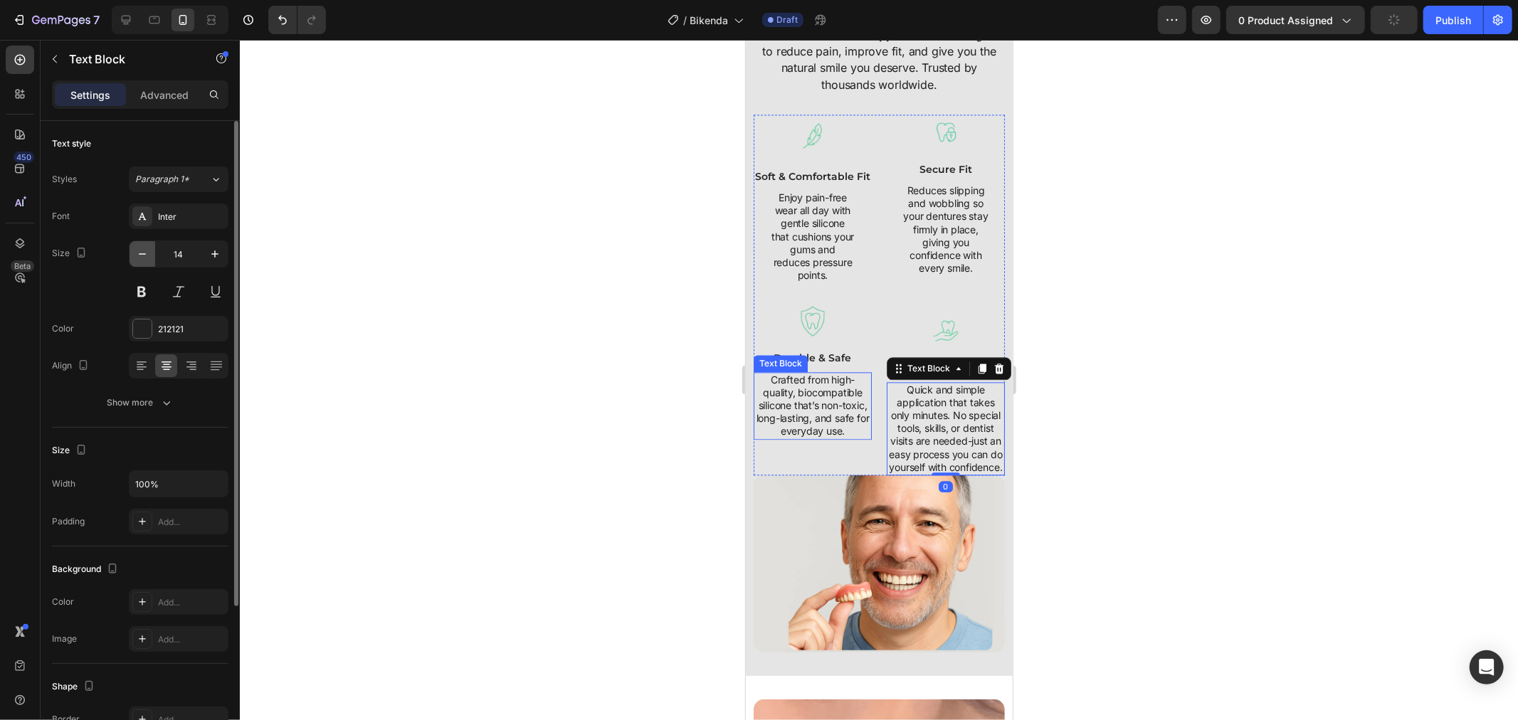
click at [152, 259] on button "button" at bounding box center [142, 254] width 26 height 26
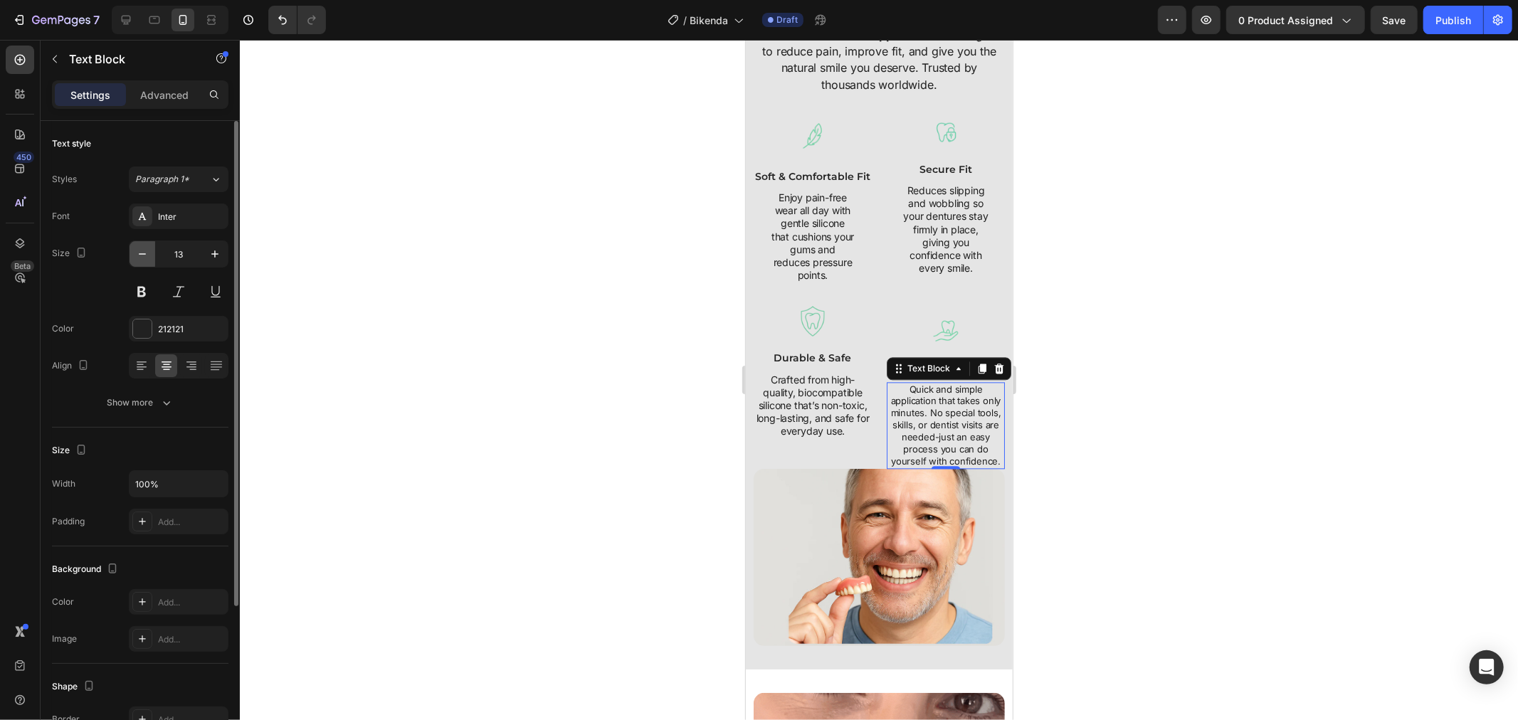
click at [138, 260] on icon "button" at bounding box center [142, 254] width 14 height 14
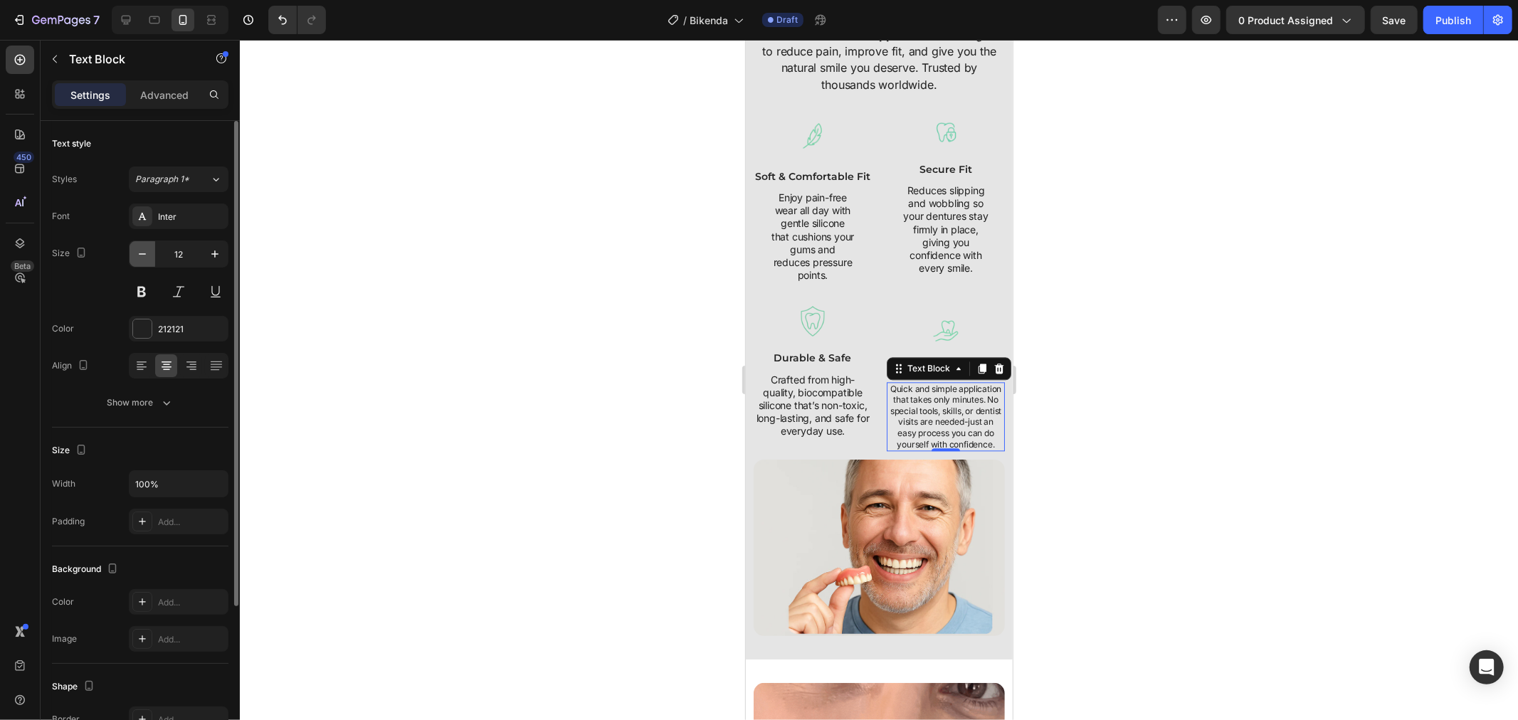
click at [138, 260] on icon "button" at bounding box center [142, 254] width 14 height 14
click at [208, 256] on icon "button" at bounding box center [215, 254] width 14 height 14
type input "12"
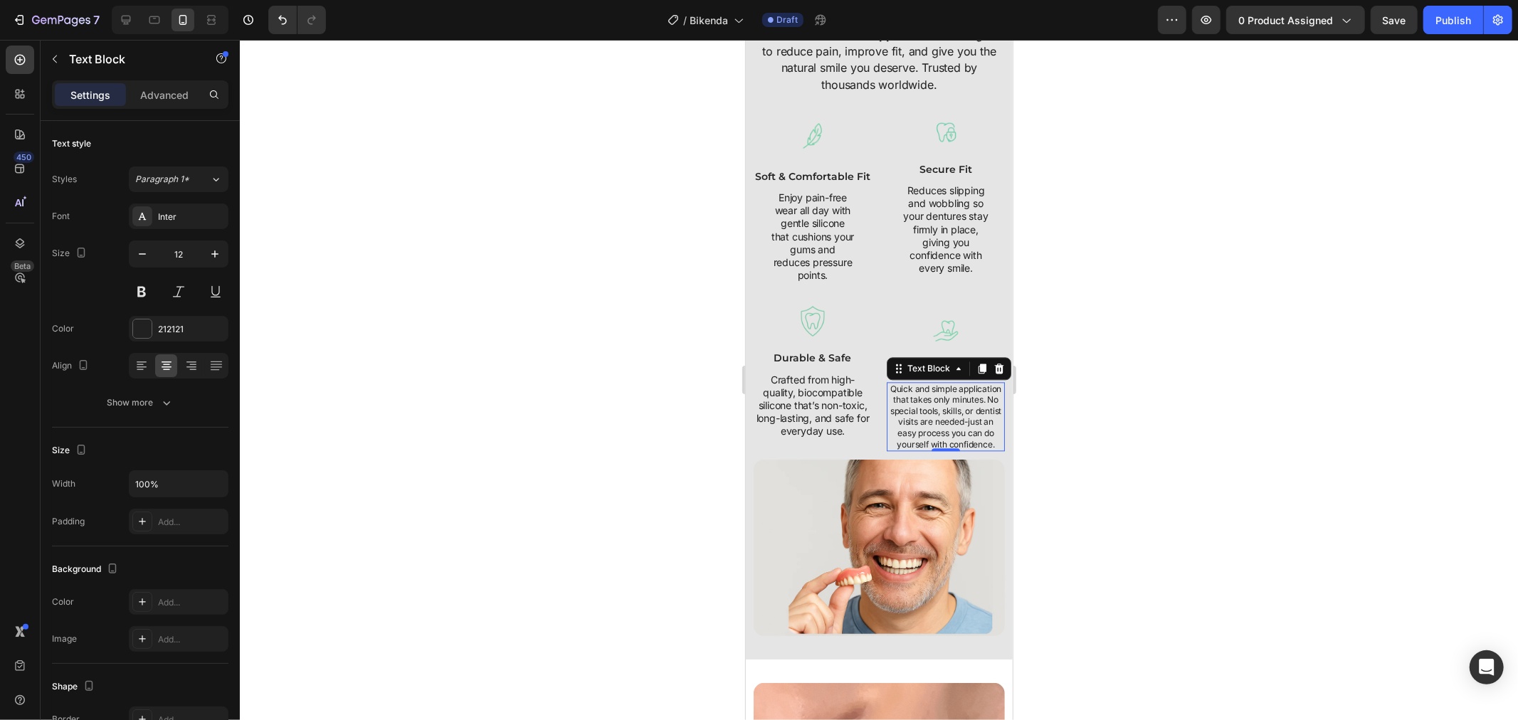
click at [1033, 433] on div at bounding box center [879, 380] width 1278 height 680
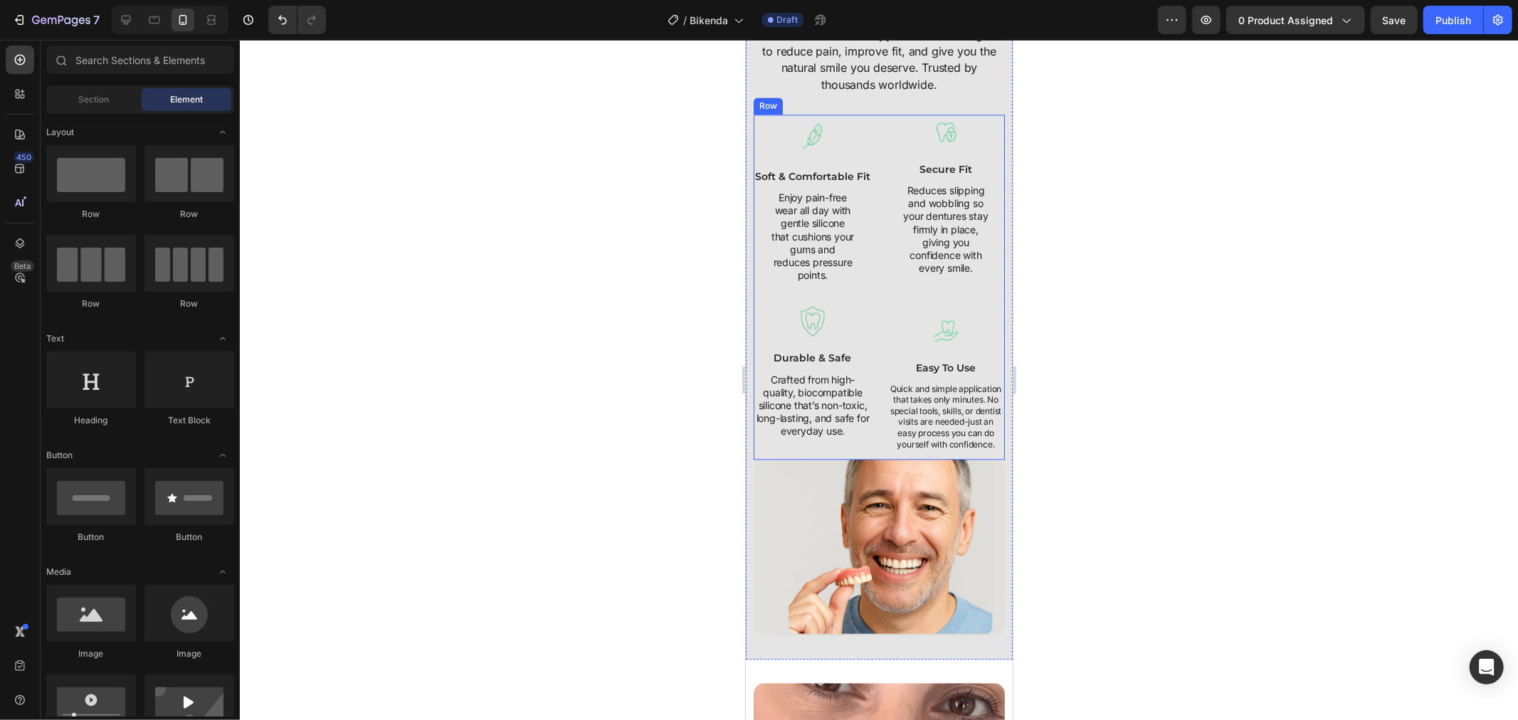
click at [876, 332] on div "Image soft & comfortable fit Text Block Enjoy pain-free wear all day with gentl…" at bounding box center [878, 286] width 251 height 345
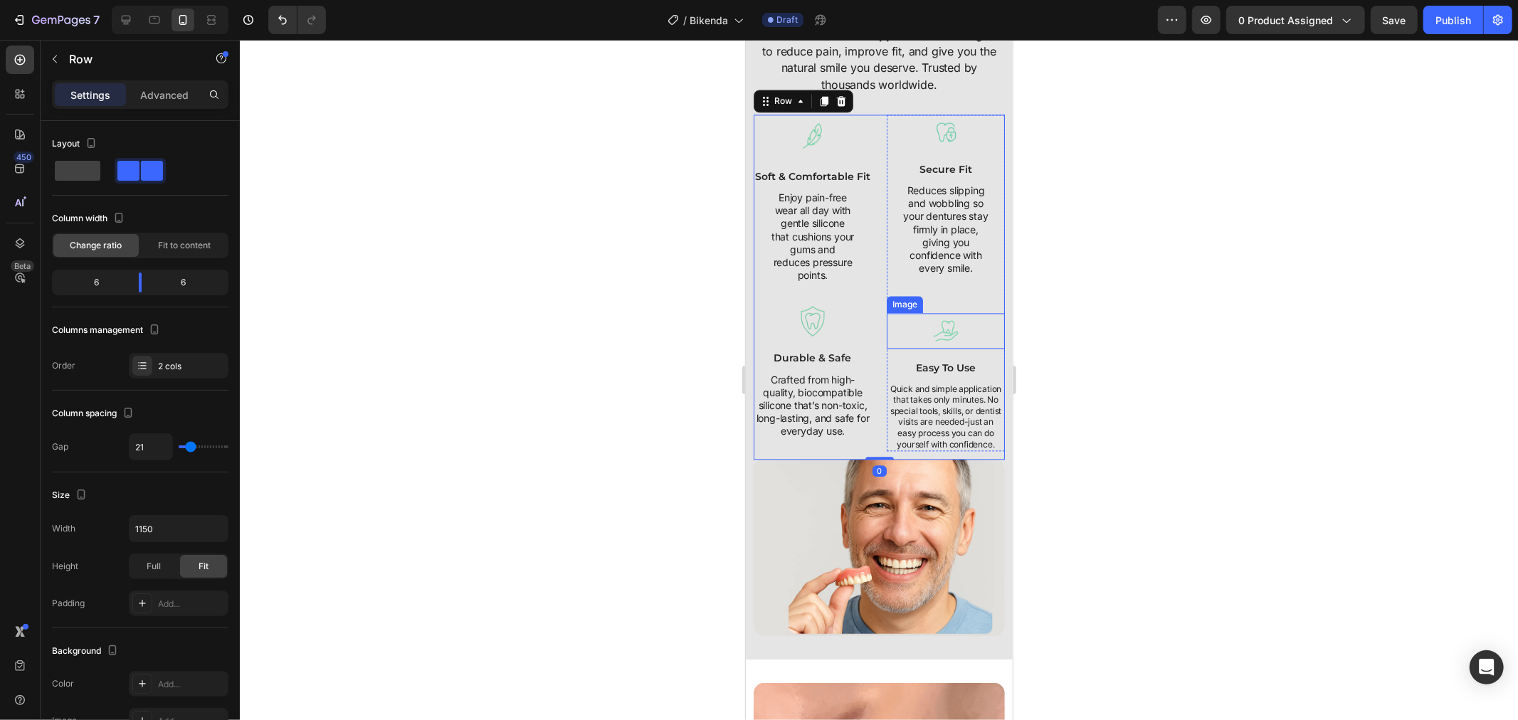
click at [897, 327] on div at bounding box center [945, 330] width 118 height 36
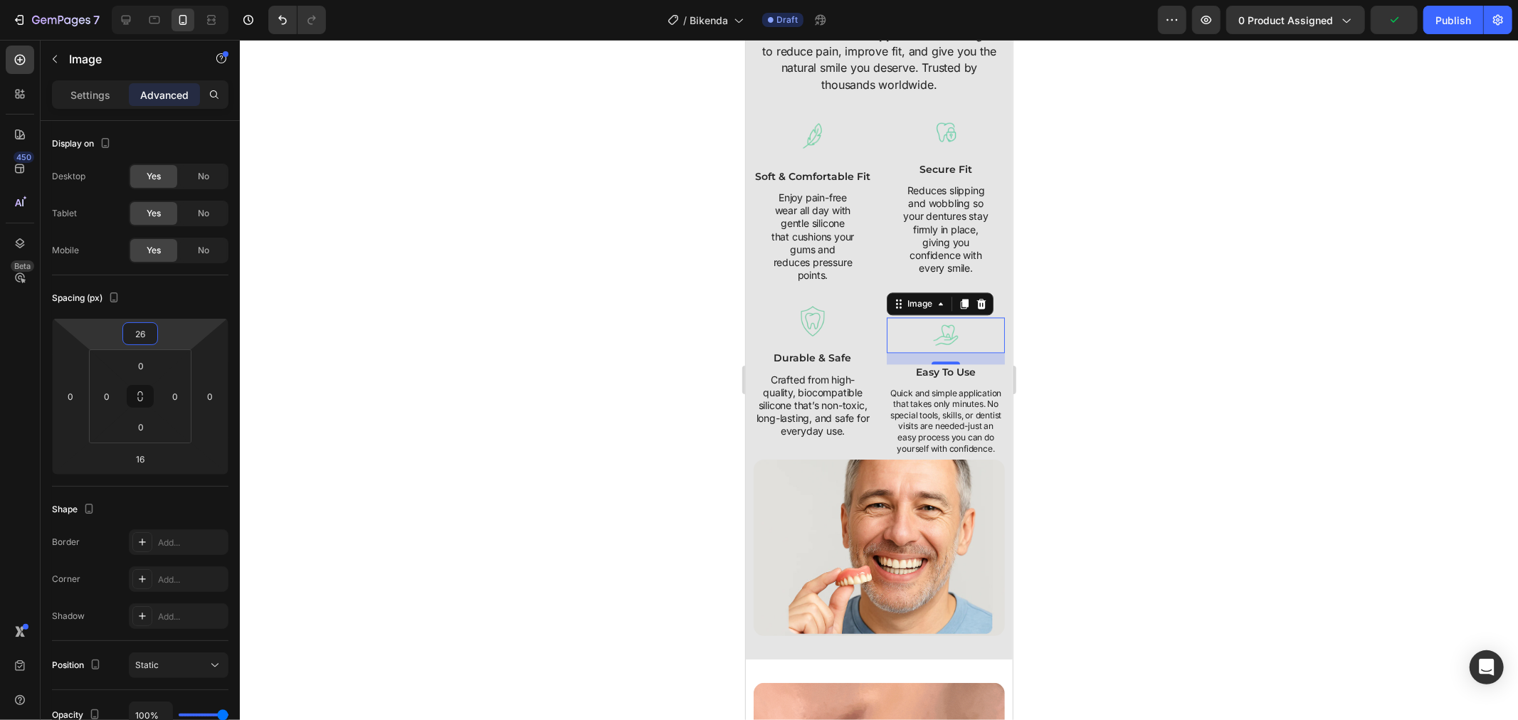
type input "22"
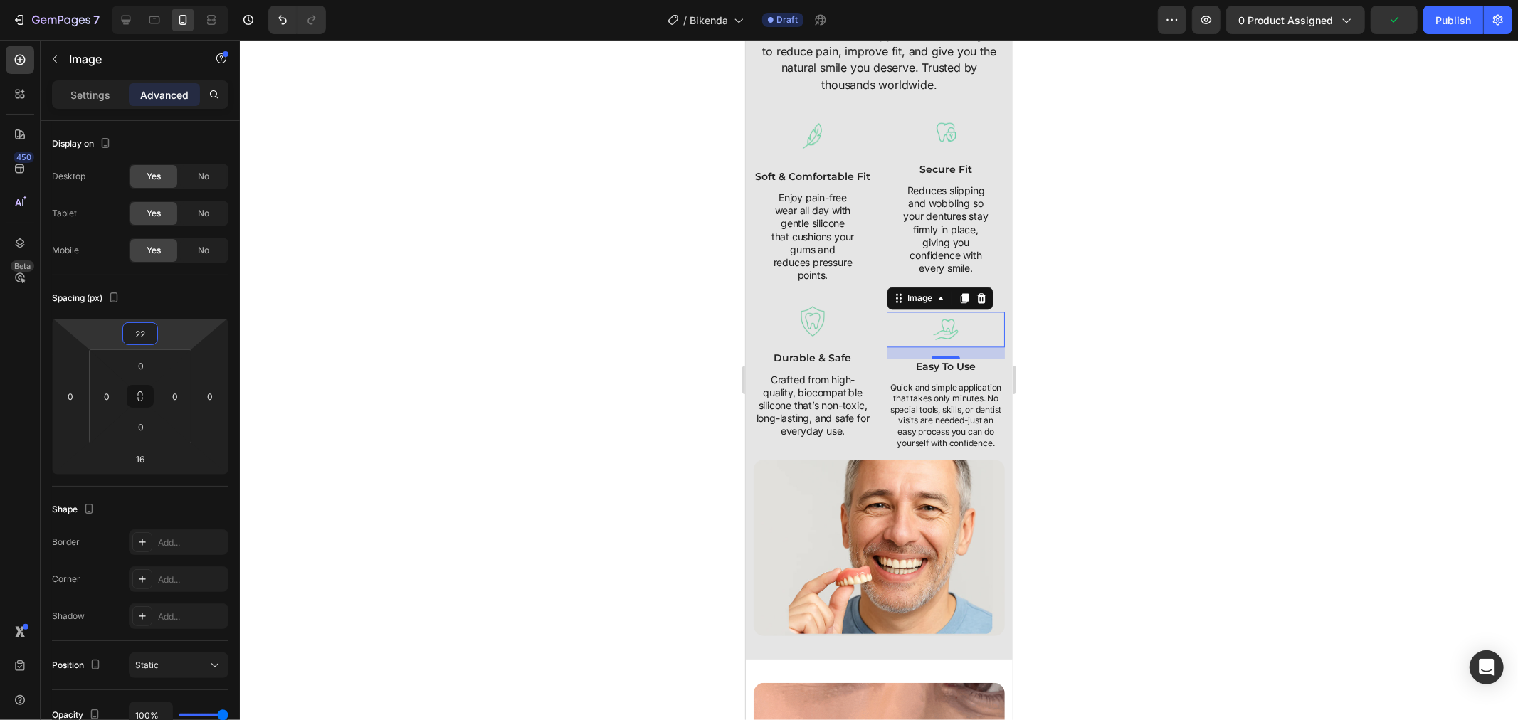
click at [179, 0] on html "7 Version history / Bikenda Draft Preview 0 product assigned Publish 450 Beta S…" at bounding box center [759, 0] width 1518 height 0
click at [1022, 398] on div at bounding box center [879, 380] width 1278 height 680
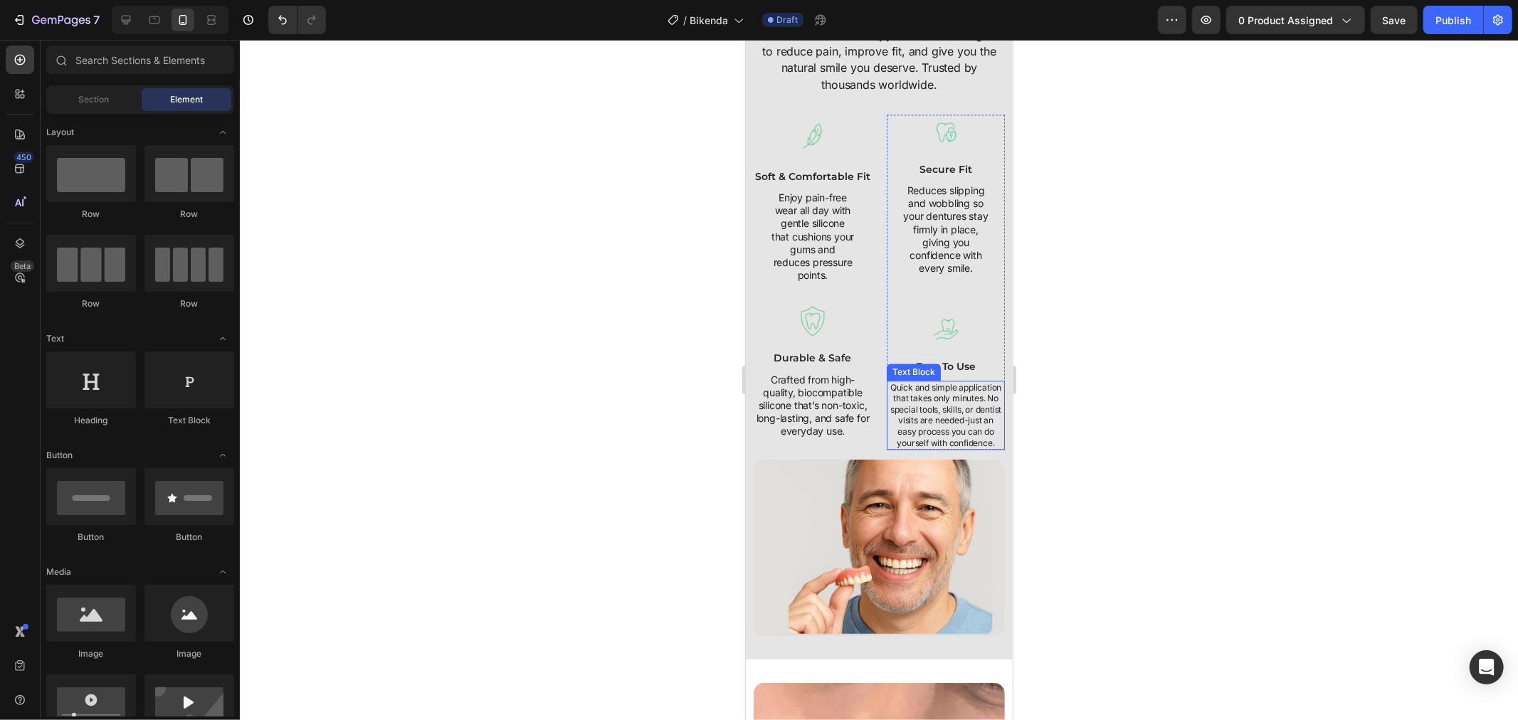
click at [939, 413] on p "Quick and simple application that takes only minutes. No special tools, skills,…" at bounding box center [944, 414] width 115 height 67
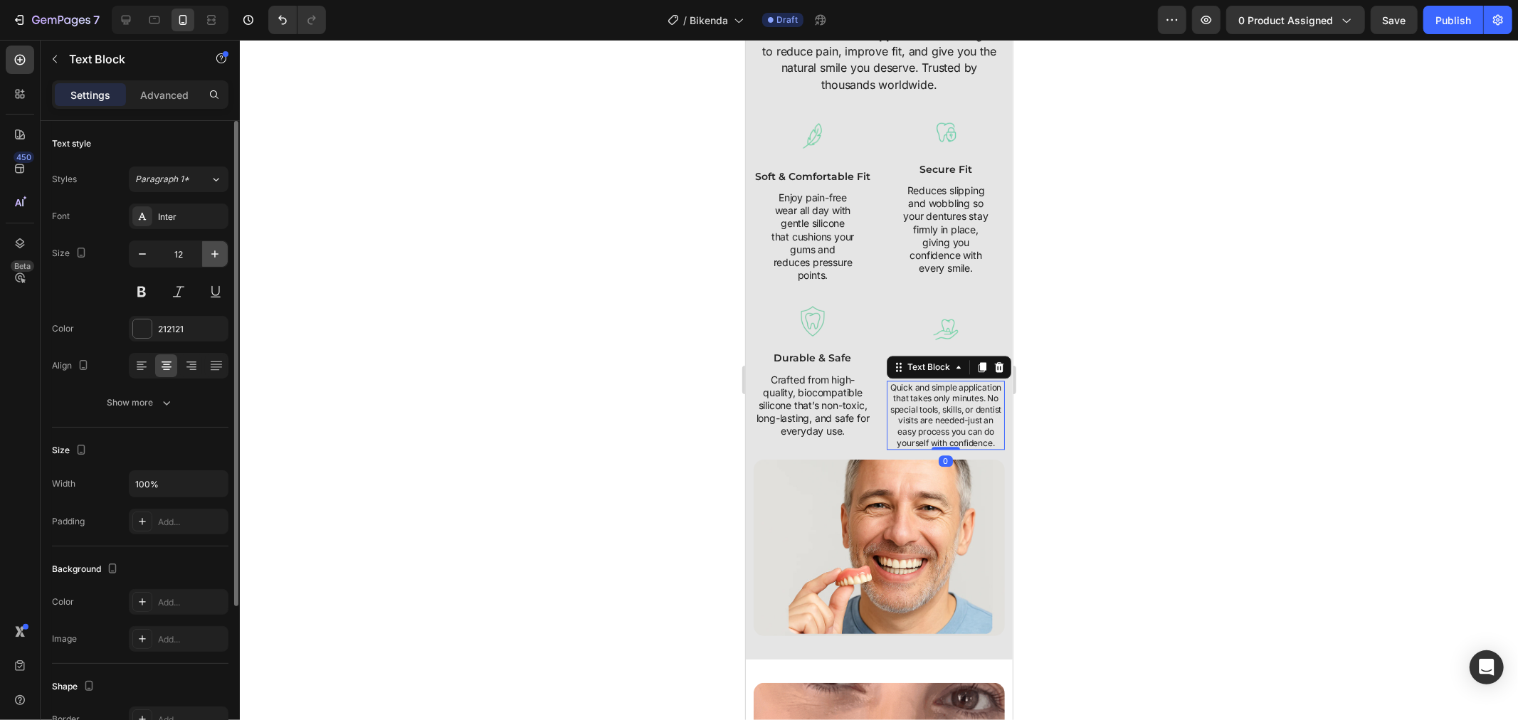
click at [208, 258] on icon "button" at bounding box center [215, 254] width 14 height 14
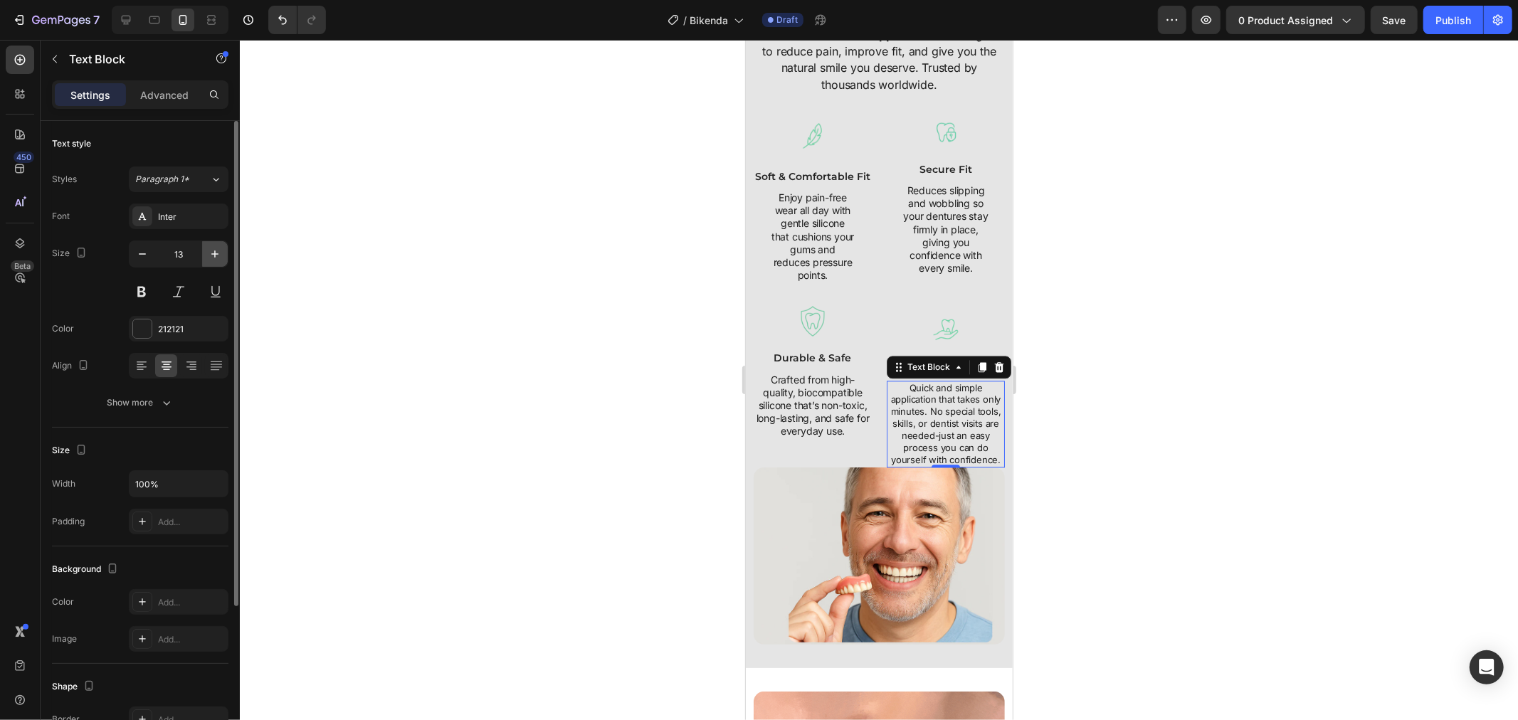
click at [208, 258] on icon "button" at bounding box center [215, 254] width 14 height 14
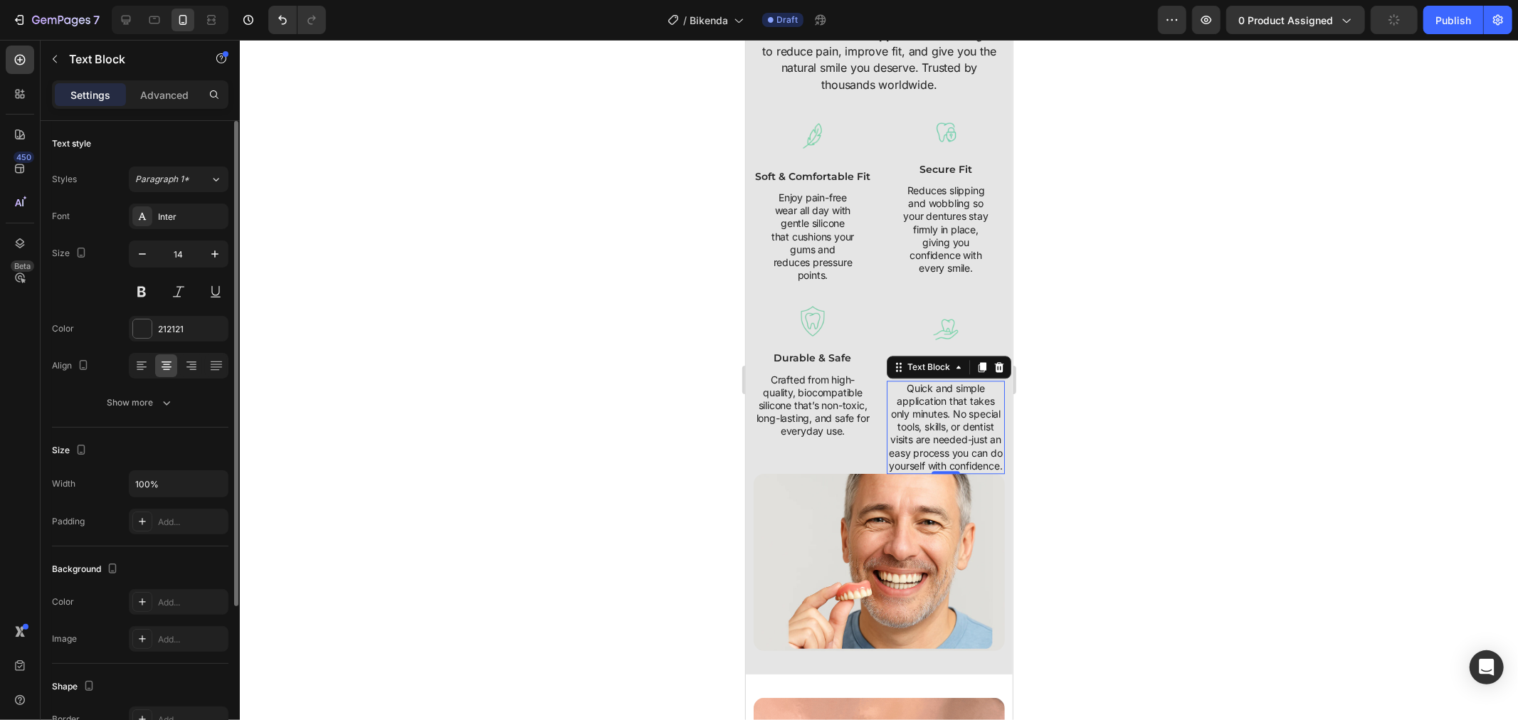
click at [154, 259] on button "button" at bounding box center [142, 254] width 26 height 26
type input "13"
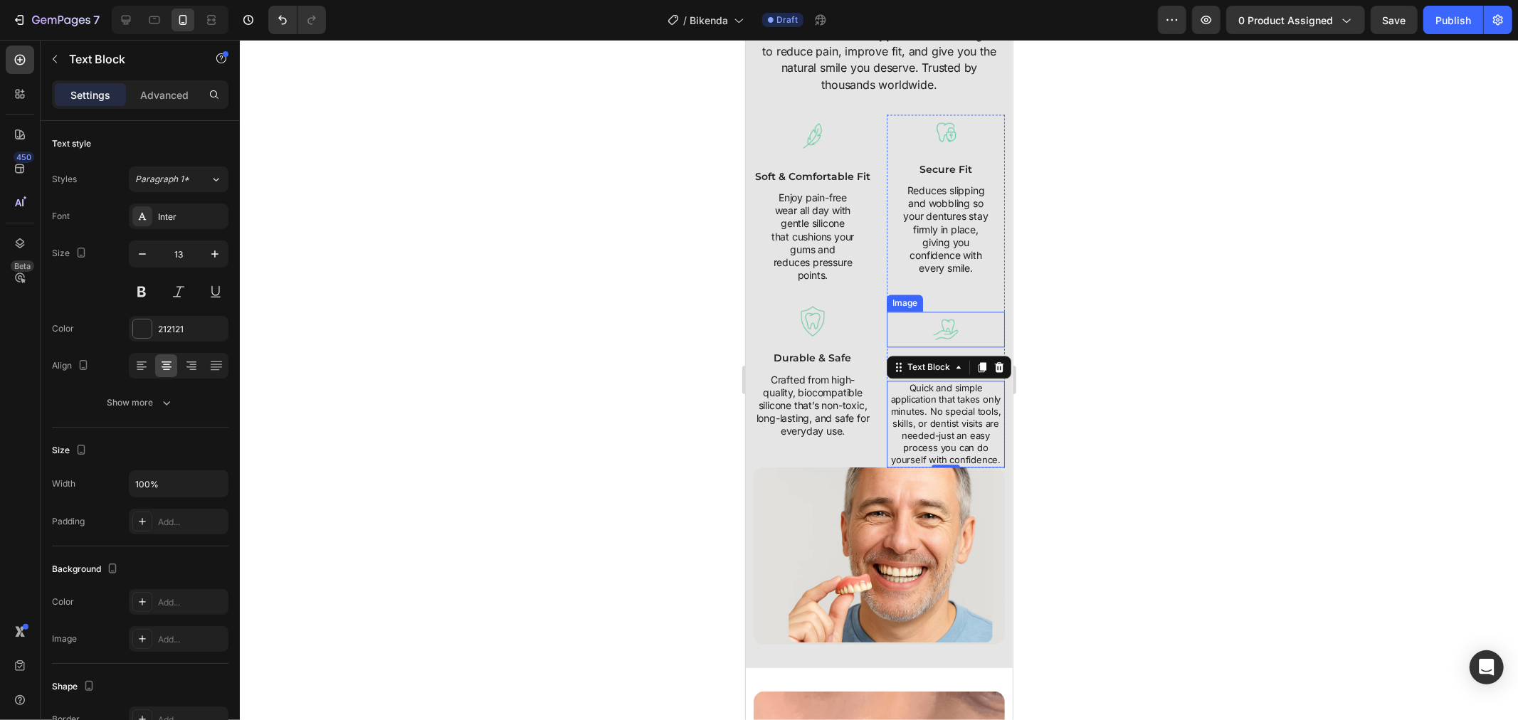
click at [916, 338] on div at bounding box center [945, 329] width 118 height 36
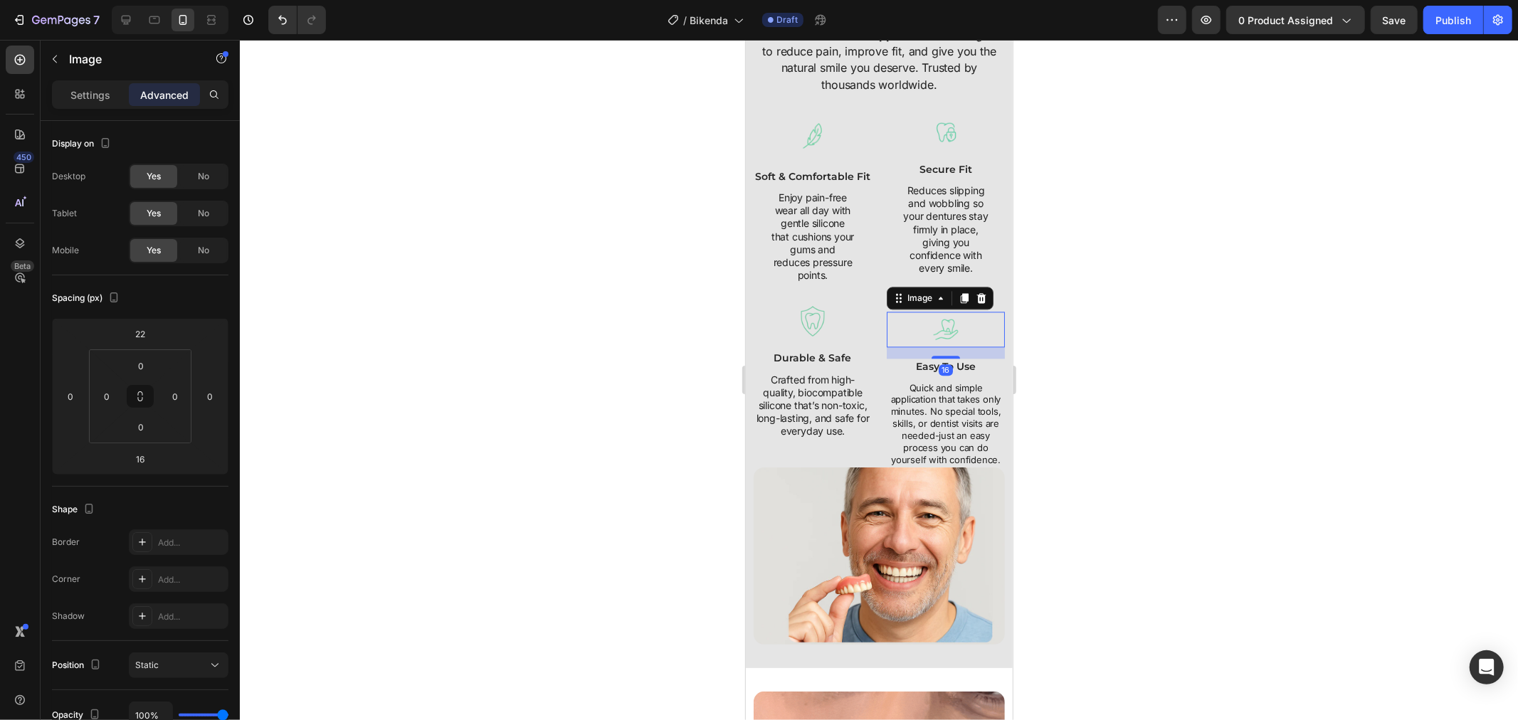
click at [1042, 349] on div at bounding box center [879, 380] width 1278 height 680
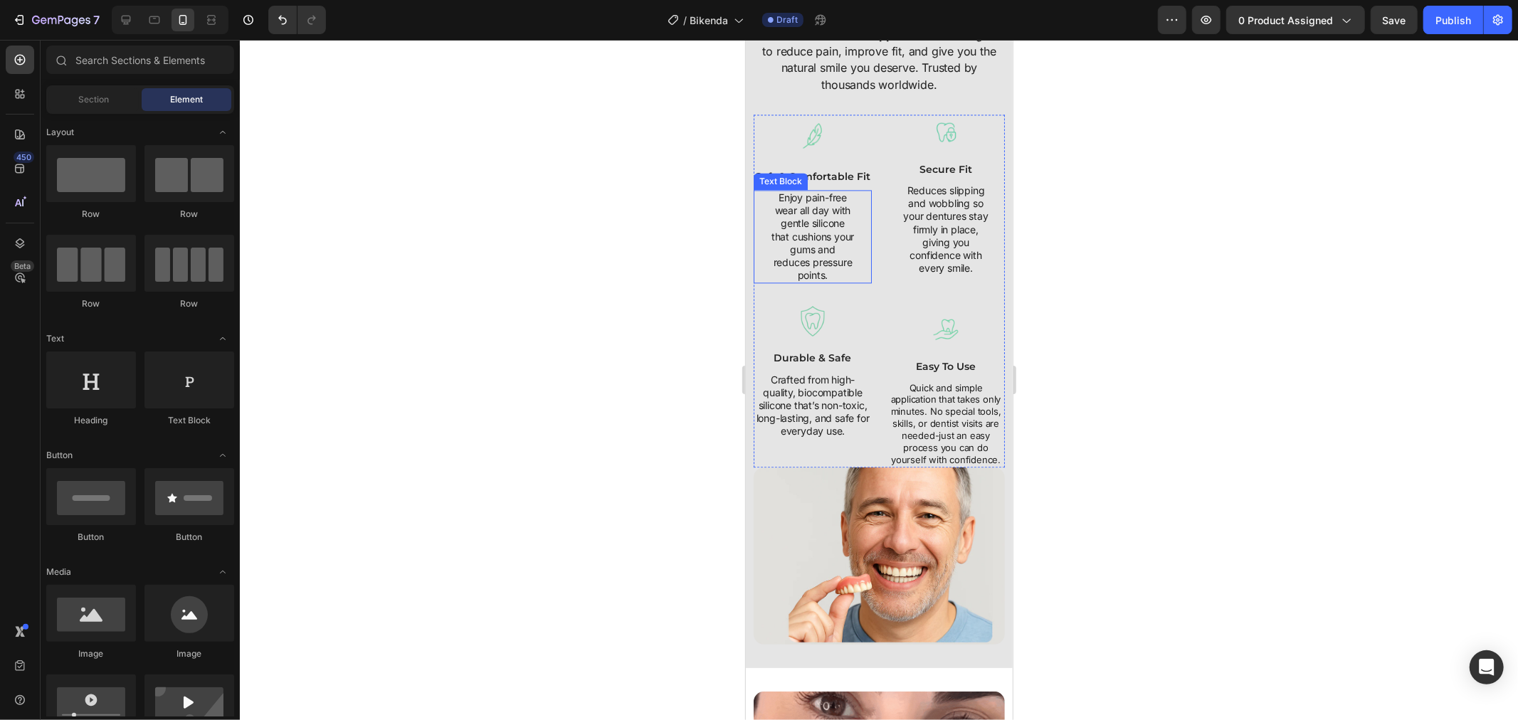
click at [809, 237] on p "Enjoy pain-free wear all day with gentle silicone that cushions your gums and r…" at bounding box center [812, 236] width 84 height 90
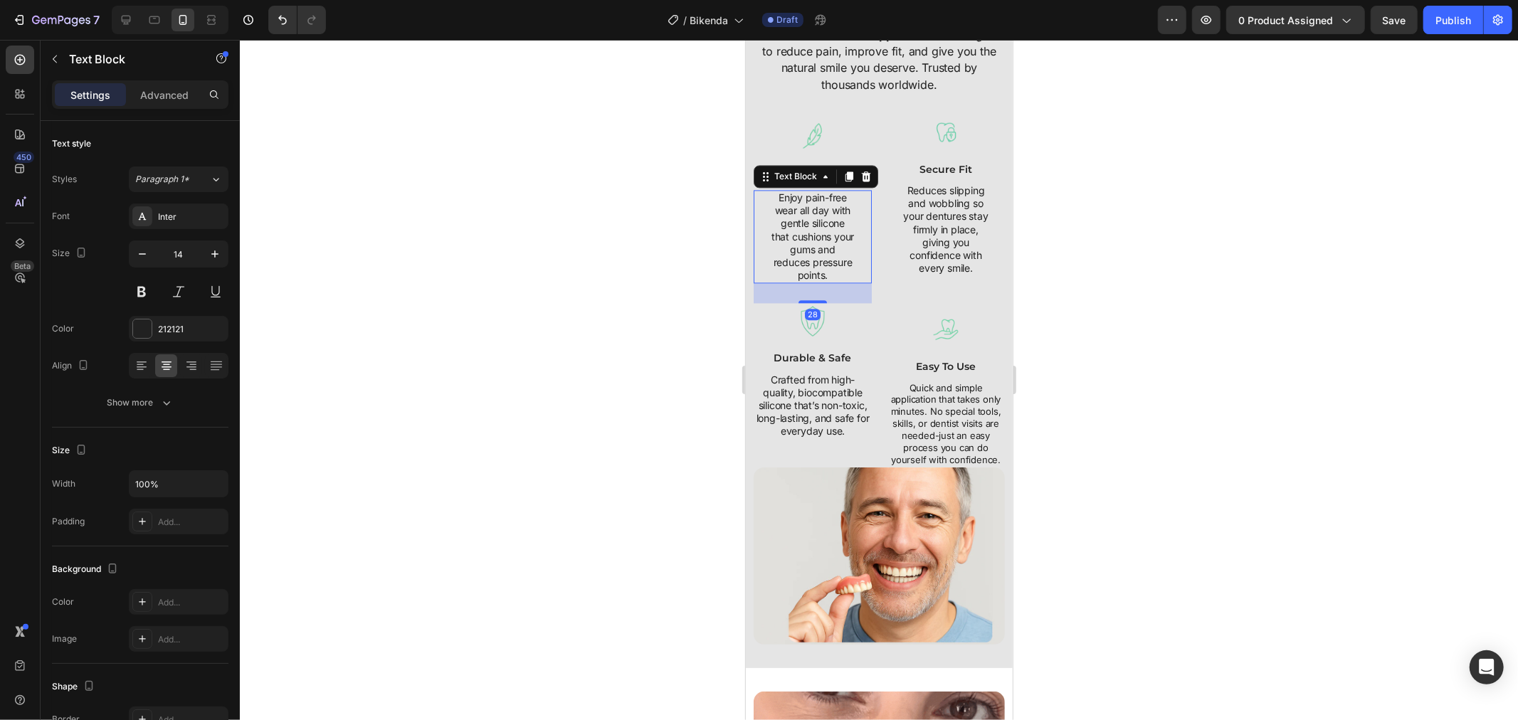
click at [809, 237] on p "Enjoy pain-free wear all day with gentle silicone that cushions your gums and r…" at bounding box center [812, 236] width 84 height 90
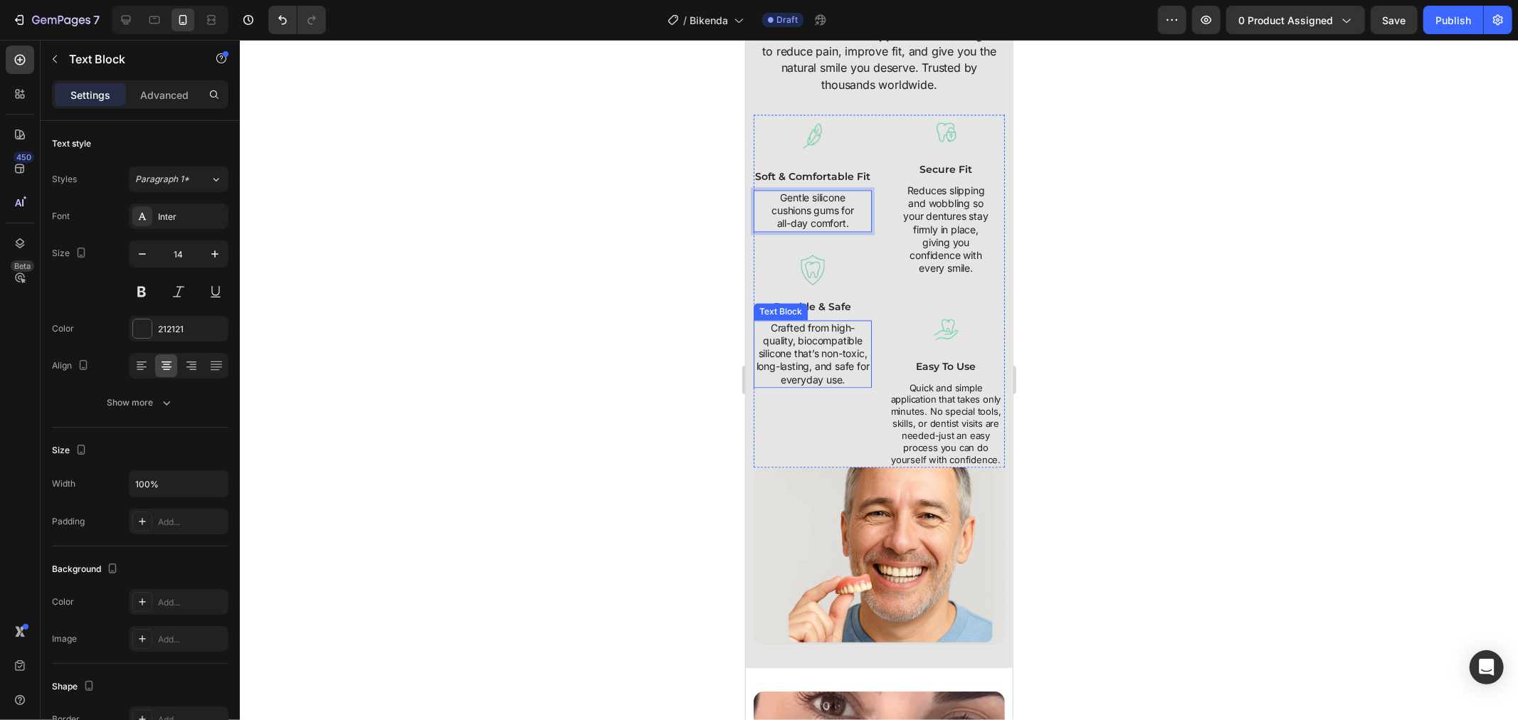
click at [807, 382] on p "Crafted from high-quality, biocompatible silicone that’s non-toxic, long-lastin…" at bounding box center [811, 353] width 115 height 65
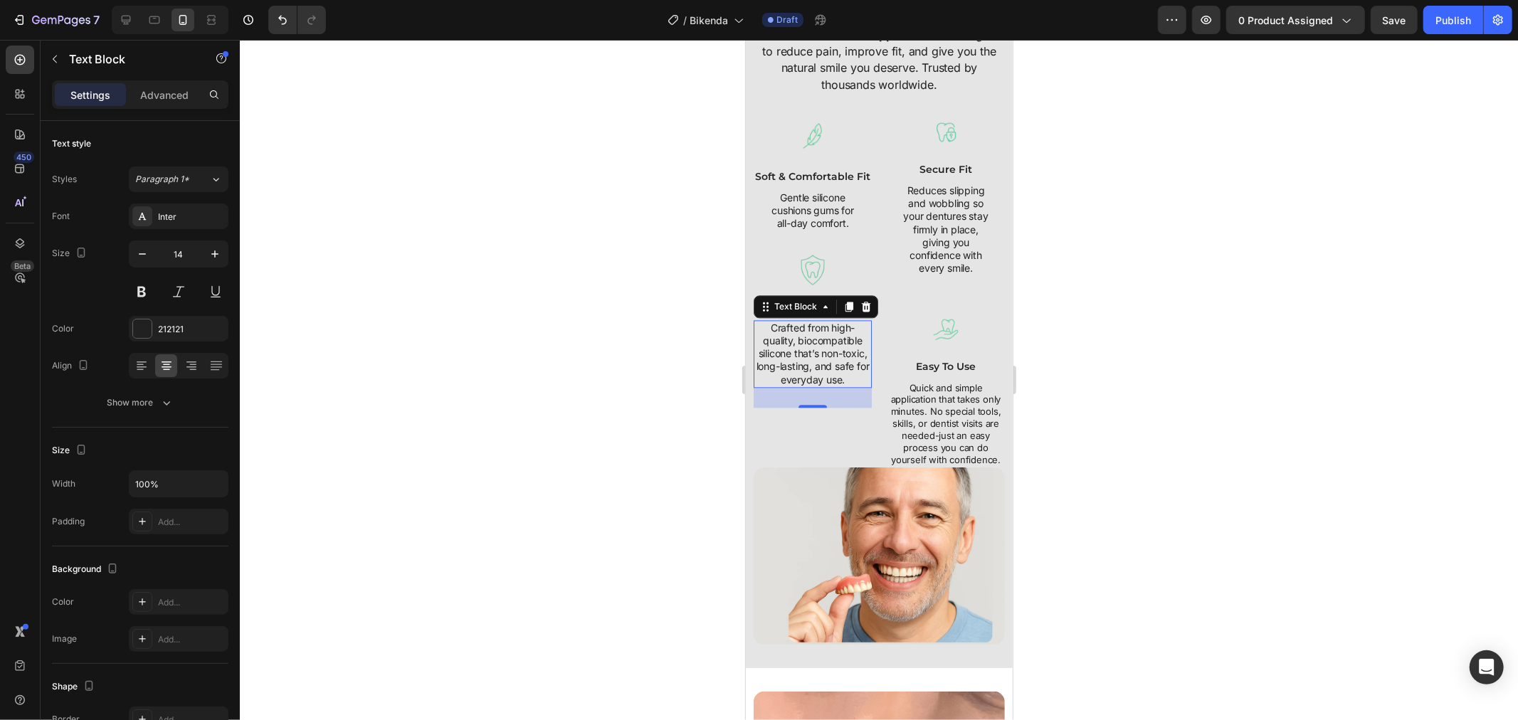
click at [809, 371] on p "Crafted from high-quality, biocompatible silicone that’s non-toxic, long-lastin…" at bounding box center [811, 353] width 115 height 65
click at [809, 370] on p "Crafted from high-quality, biocompatible silicone that’s non-toxic, long-lastin…" at bounding box center [811, 353] width 115 height 65
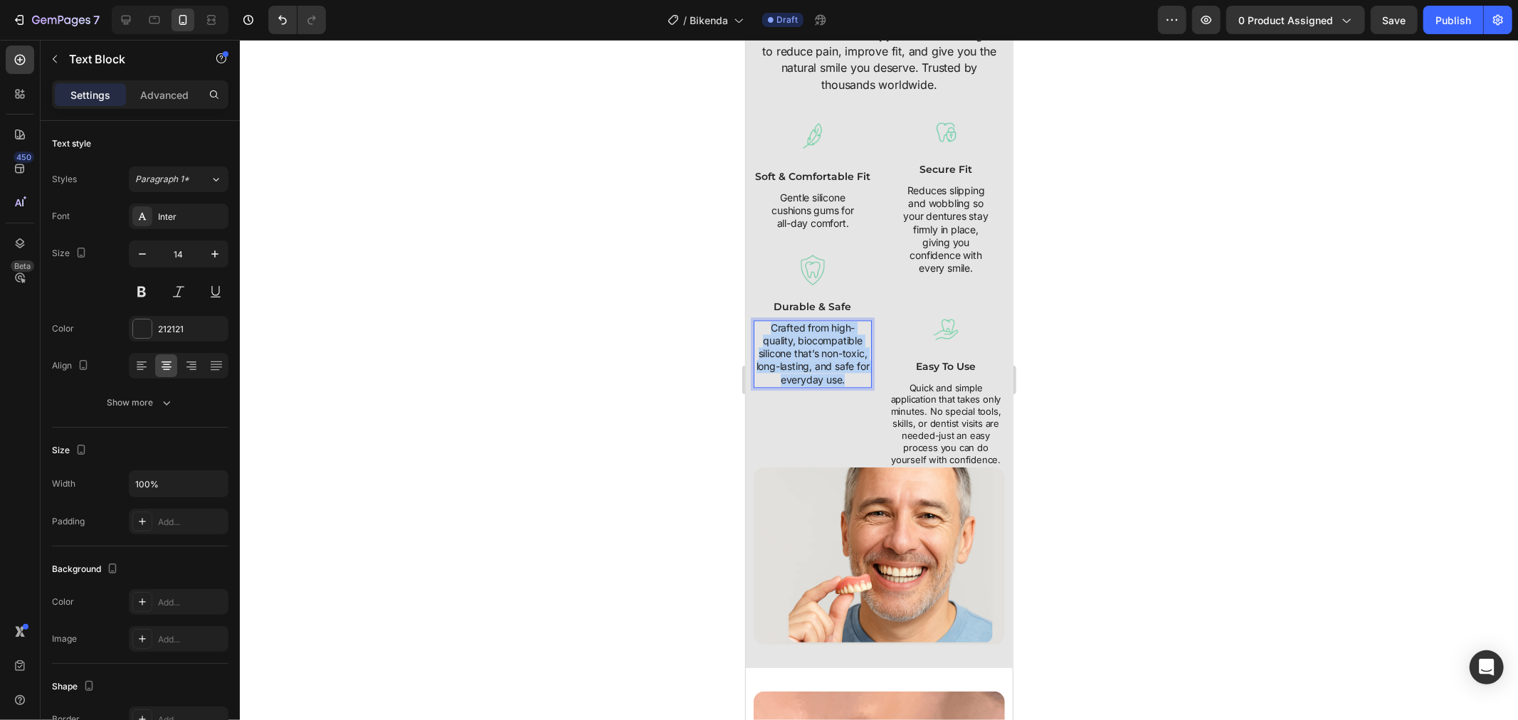
click at [809, 370] on p "Crafted from high-quality, biocompatible silicone that’s non-toxic, long-lastin…" at bounding box center [811, 353] width 115 height 65
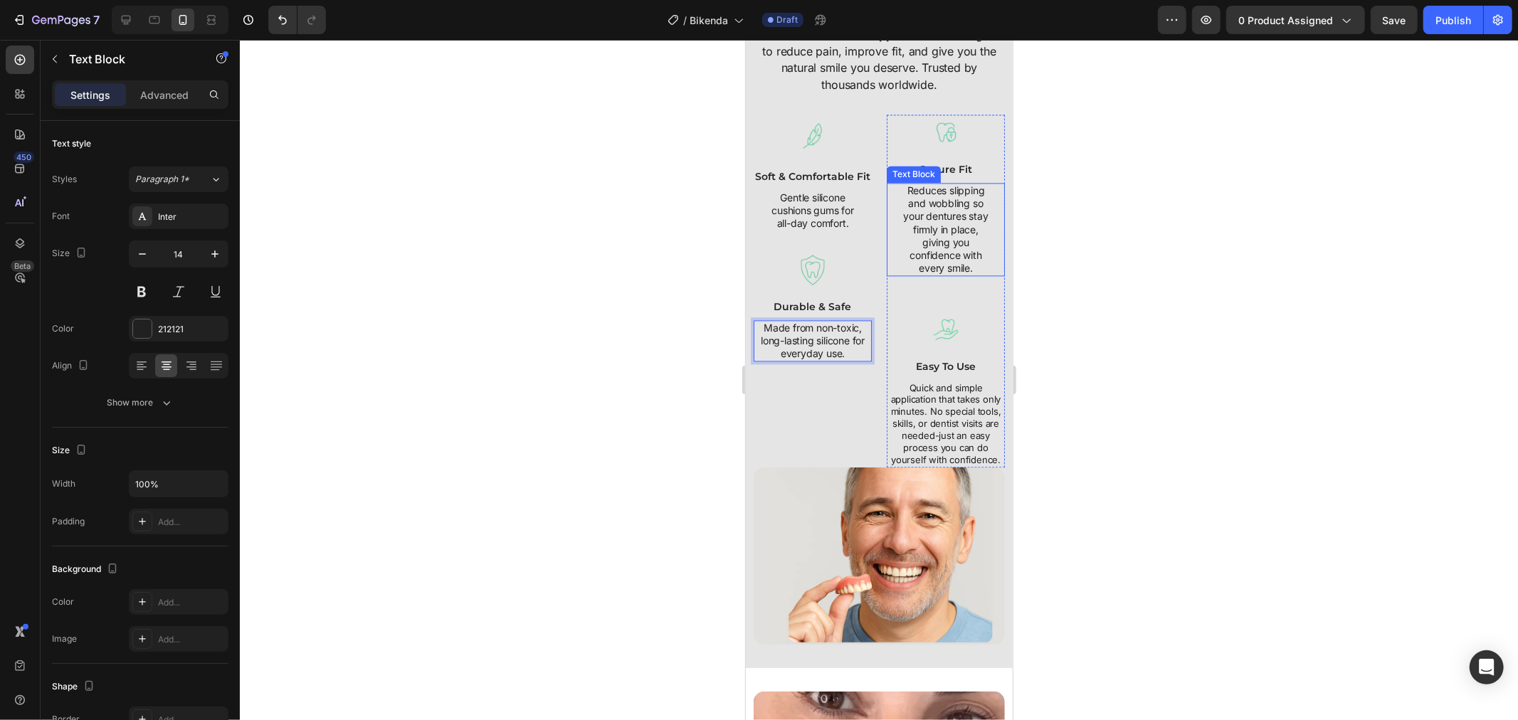
click at [915, 225] on p "Reduces slipping and wobbling so your dentures stay firmly in place, giving you…" at bounding box center [945, 229] width 94 height 90
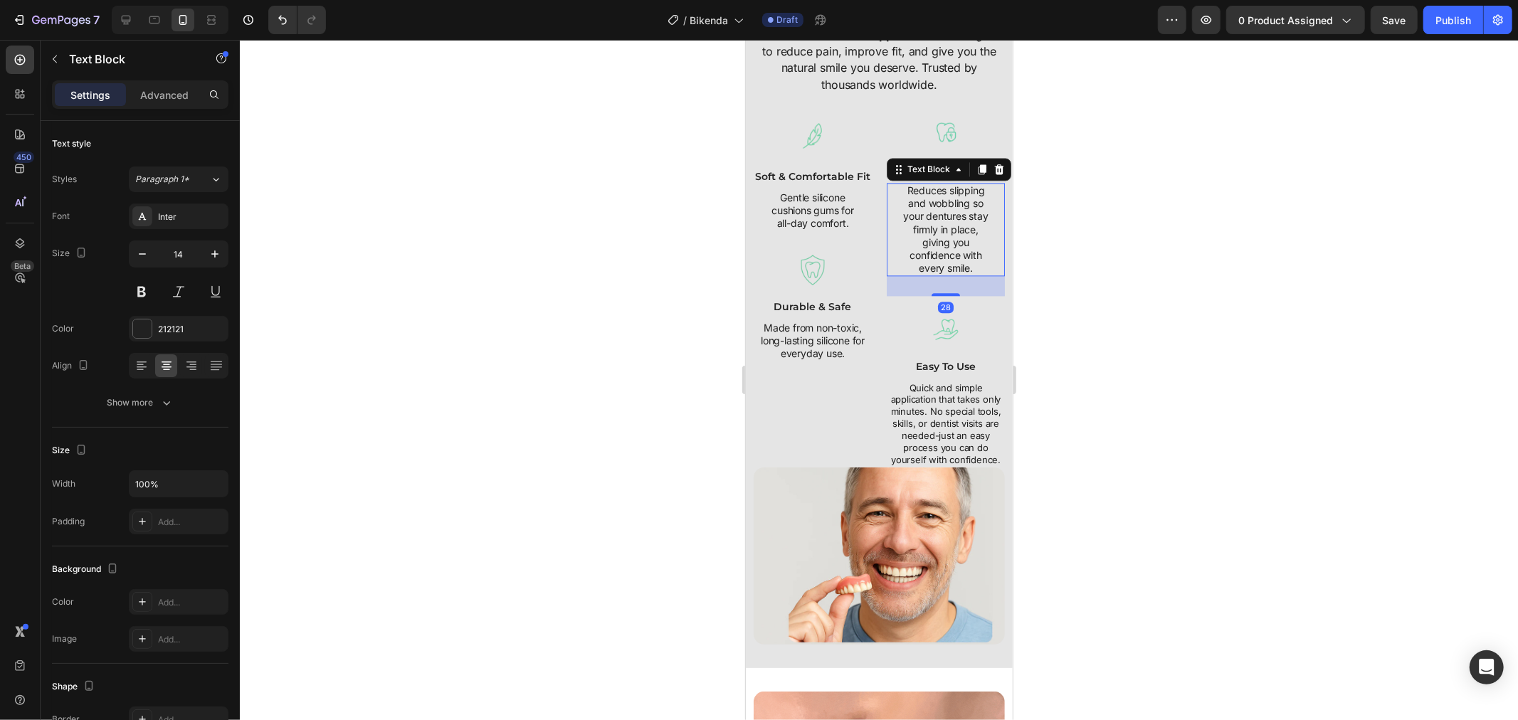
click at [915, 225] on p "Reduces slipping and wobbling so your dentures stay firmly in place, giving you…" at bounding box center [945, 229] width 94 height 90
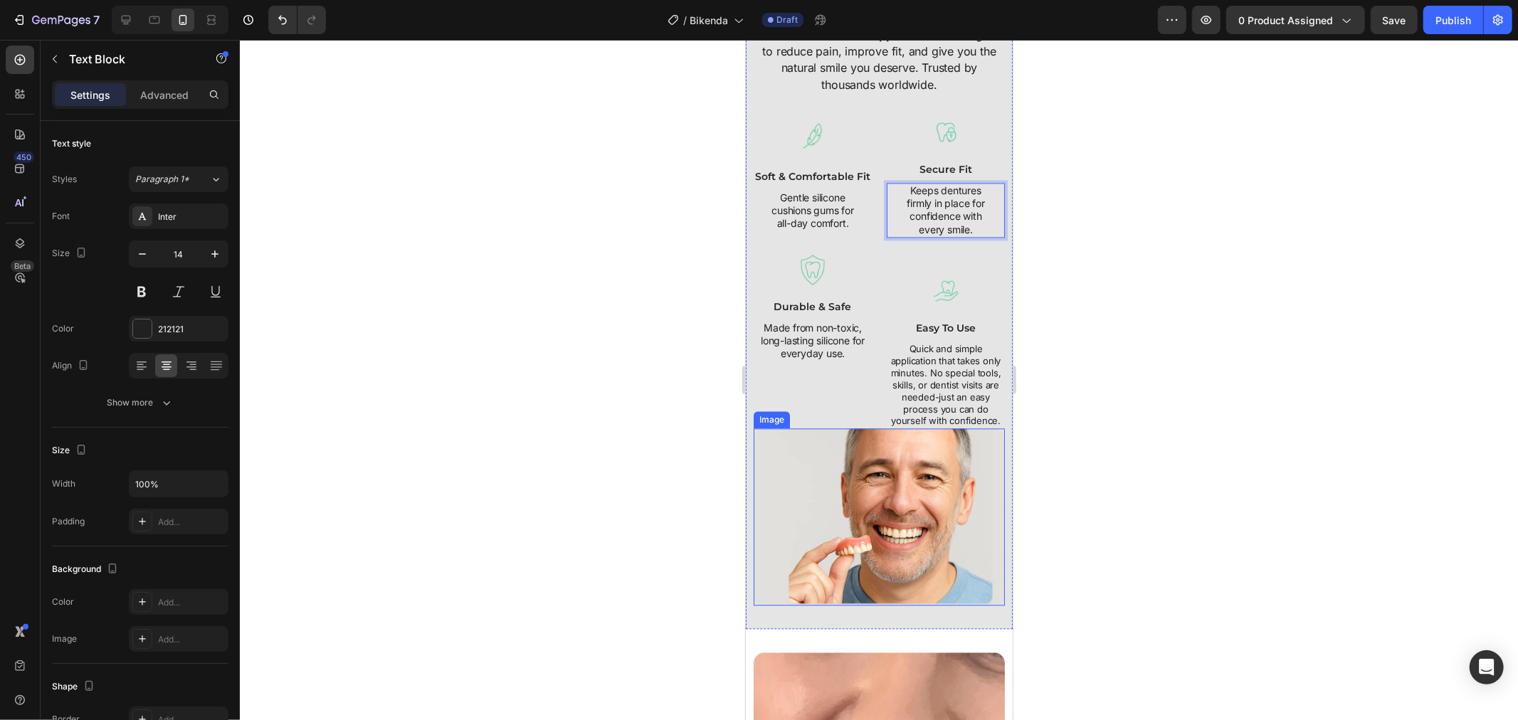
click at [939, 400] on p "Quick and simple application that takes only minutes. No special tools, skills,…" at bounding box center [944, 384] width 115 height 84
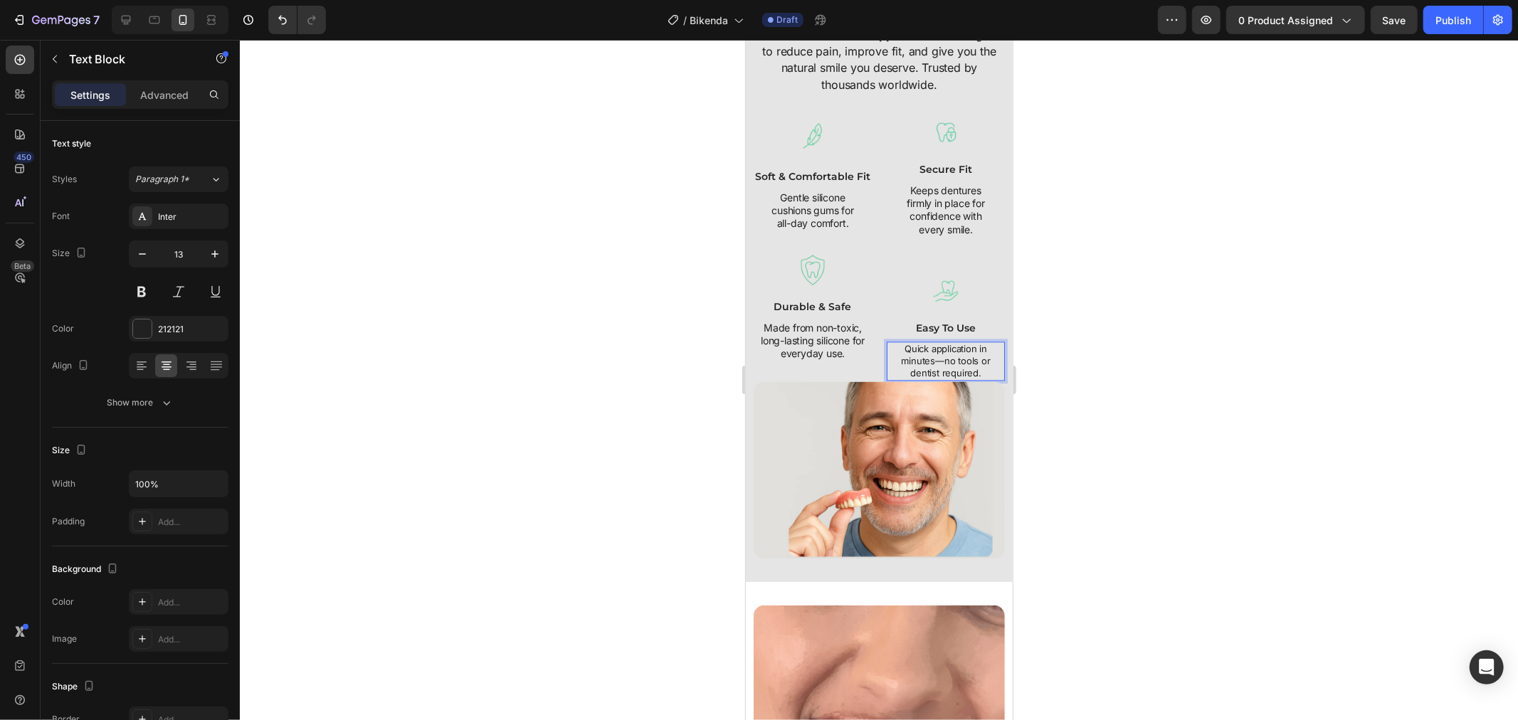
click at [1065, 391] on div at bounding box center [879, 380] width 1278 height 680
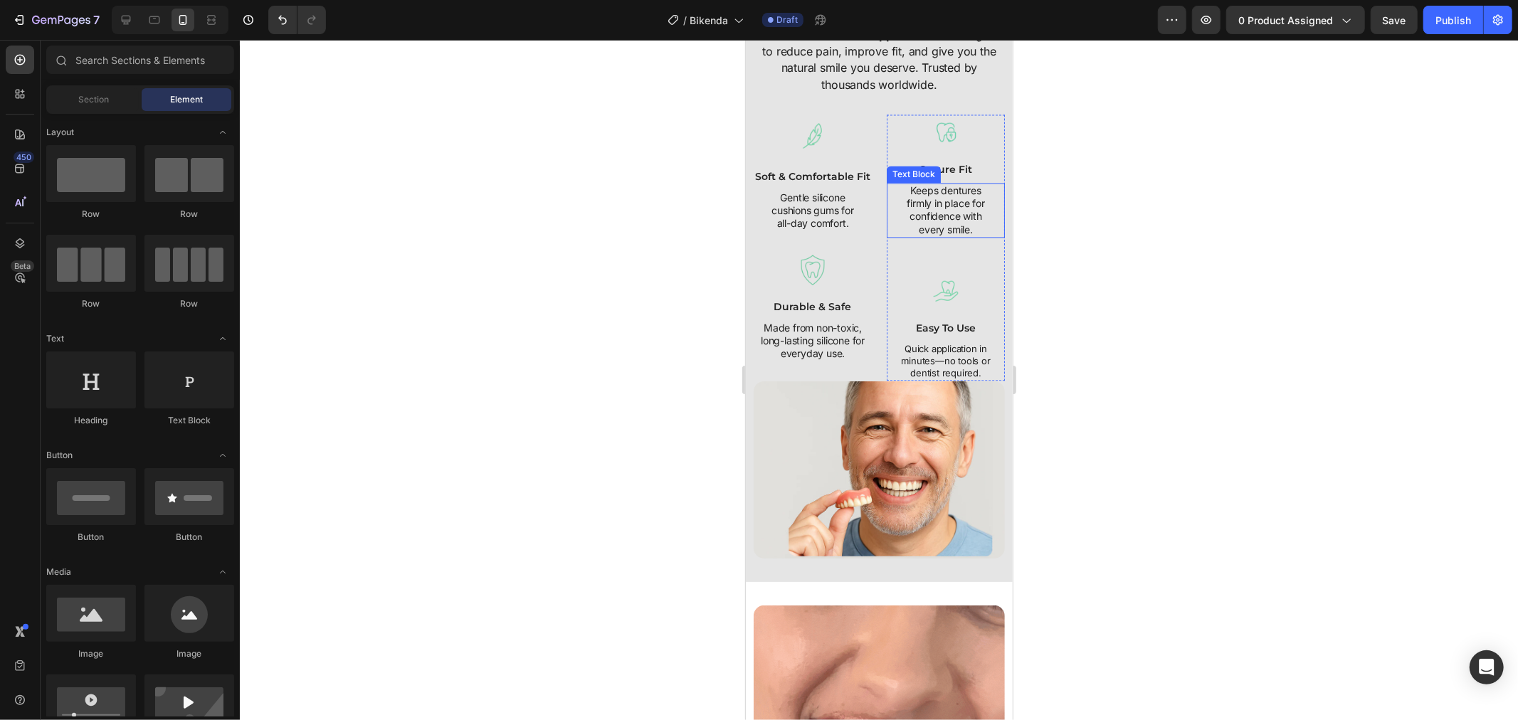
click at [919, 191] on p "Keeps dentures firmly in place for confidence with every smile." at bounding box center [945, 210] width 94 height 52
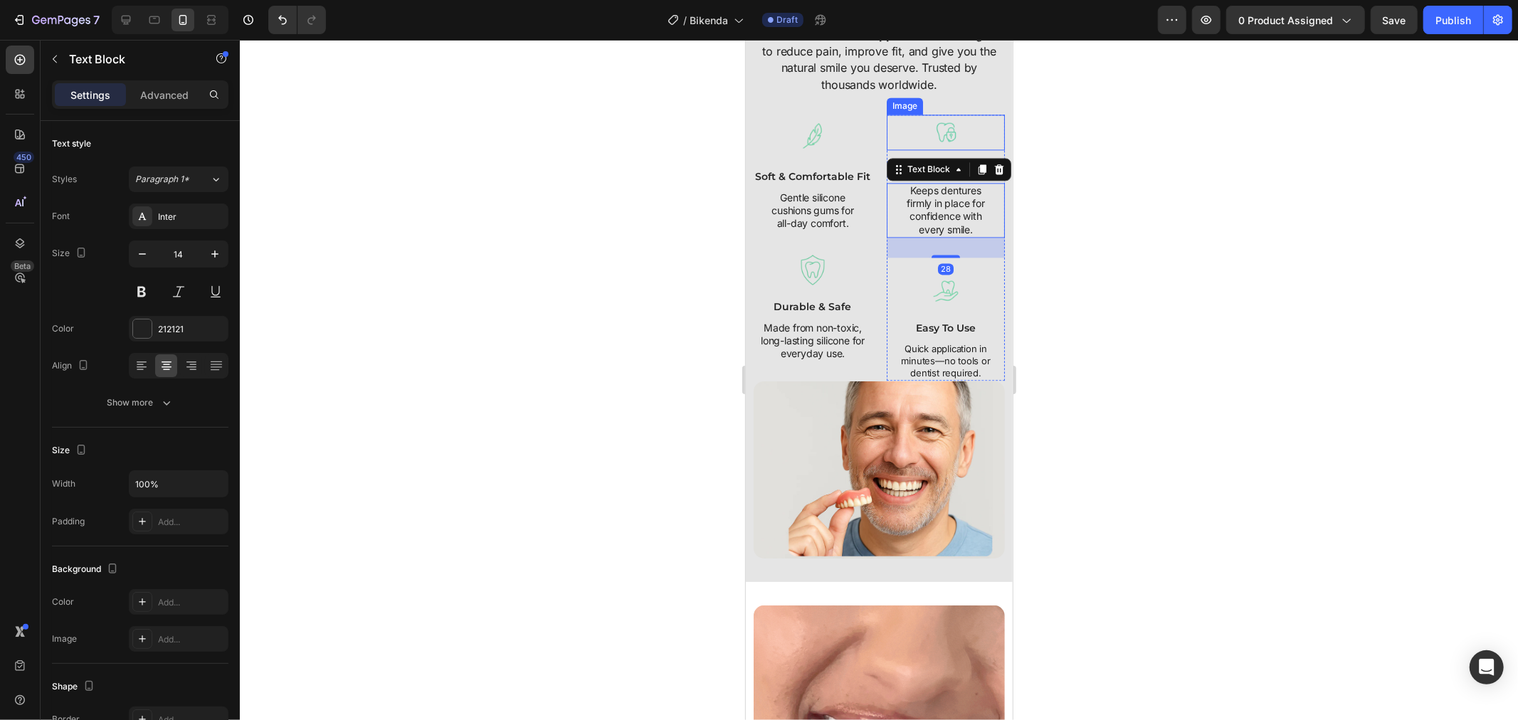
click at [894, 147] on div at bounding box center [945, 132] width 118 height 36
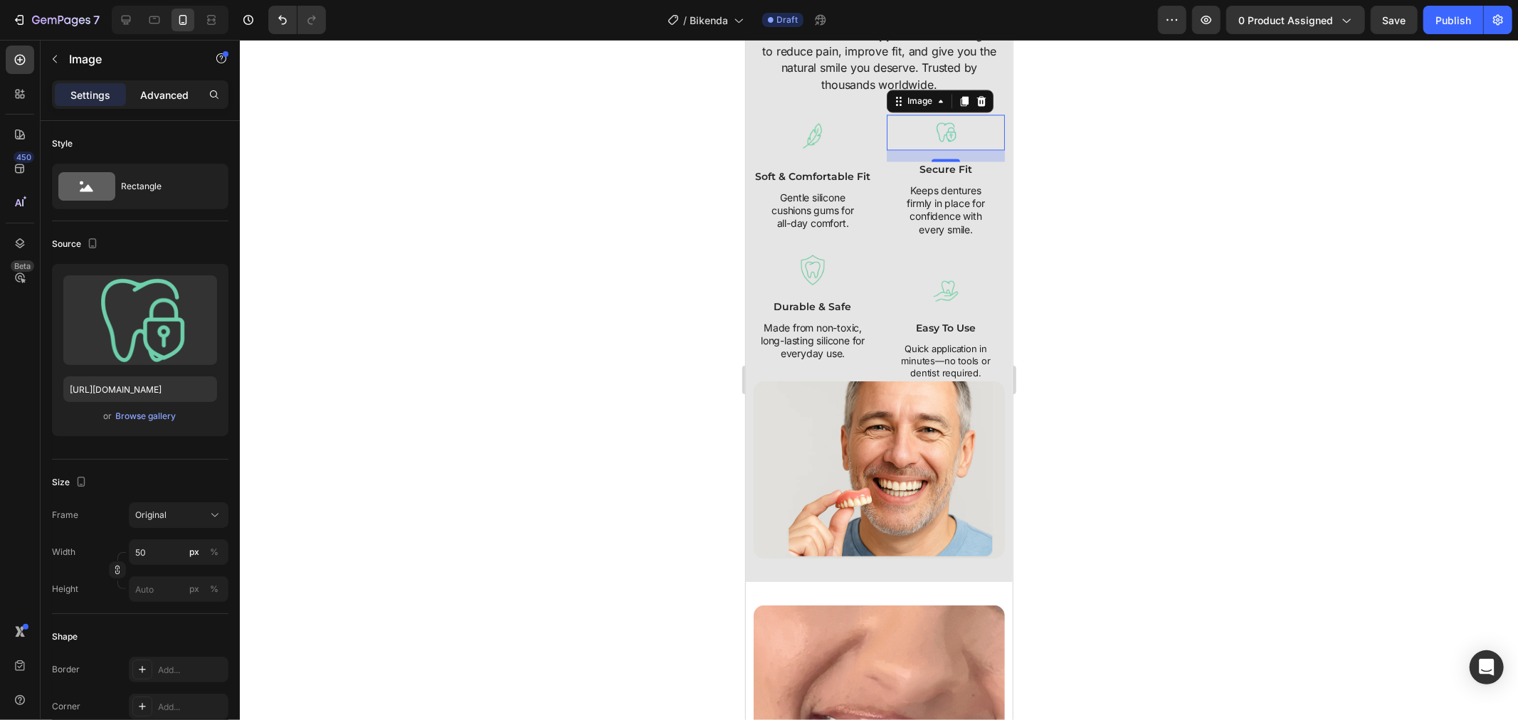
drag, startPoint x: 167, startPoint y: 100, endPoint x: 196, endPoint y: 159, distance: 65.6
click at [167, 101] on p "Advanced" at bounding box center [164, 95] width 48 height 15
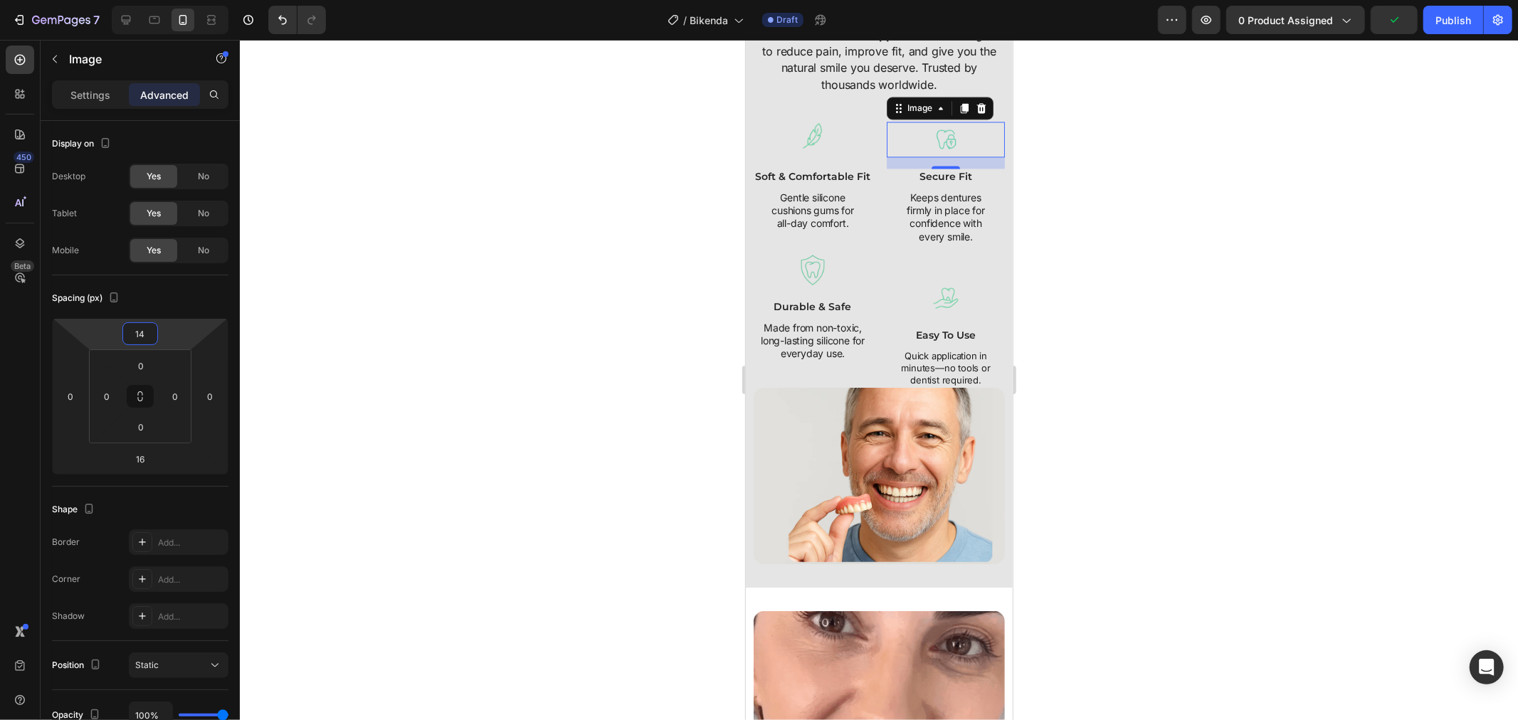
type input "10"
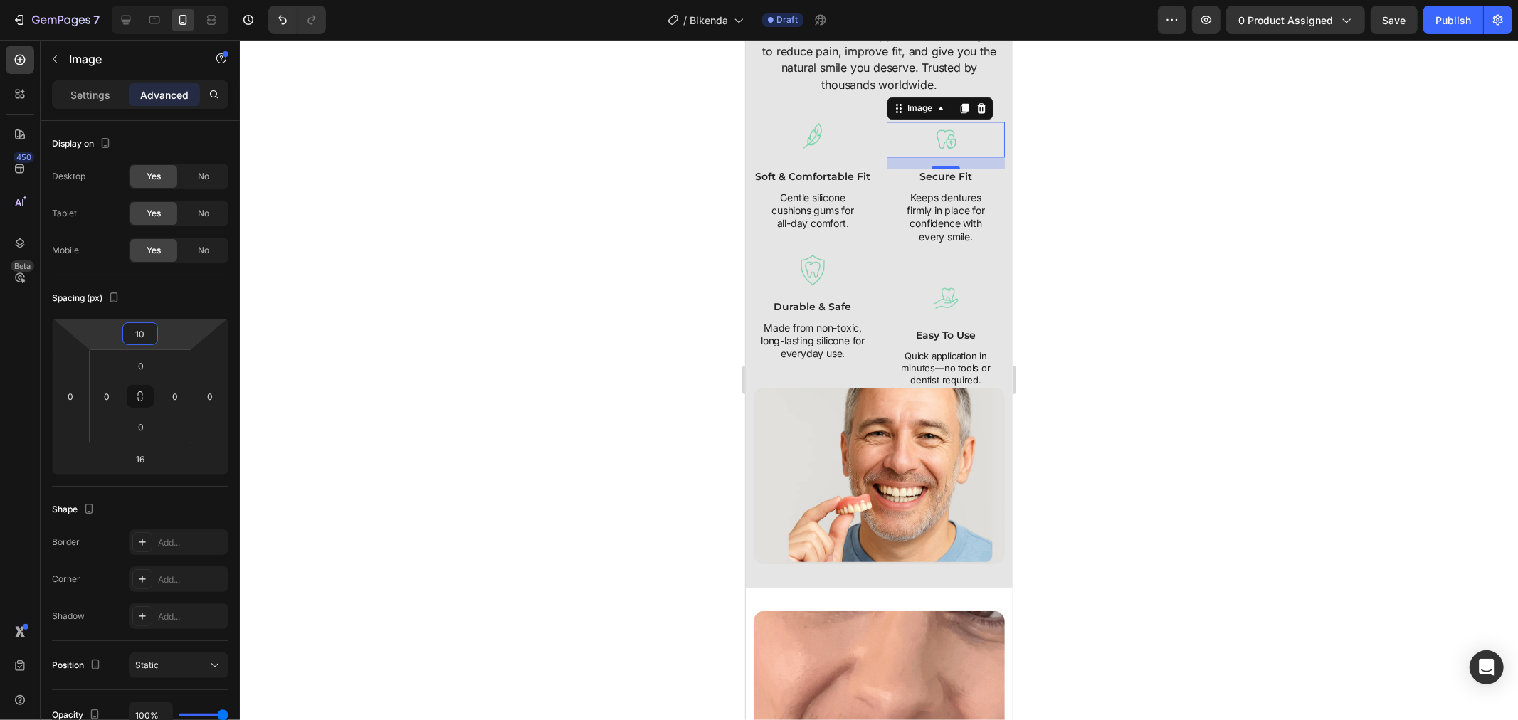
drag, startPoint x: 164, startPoint y: 327, endPoint x: 189, endPoint y: 323, distance: 25.3
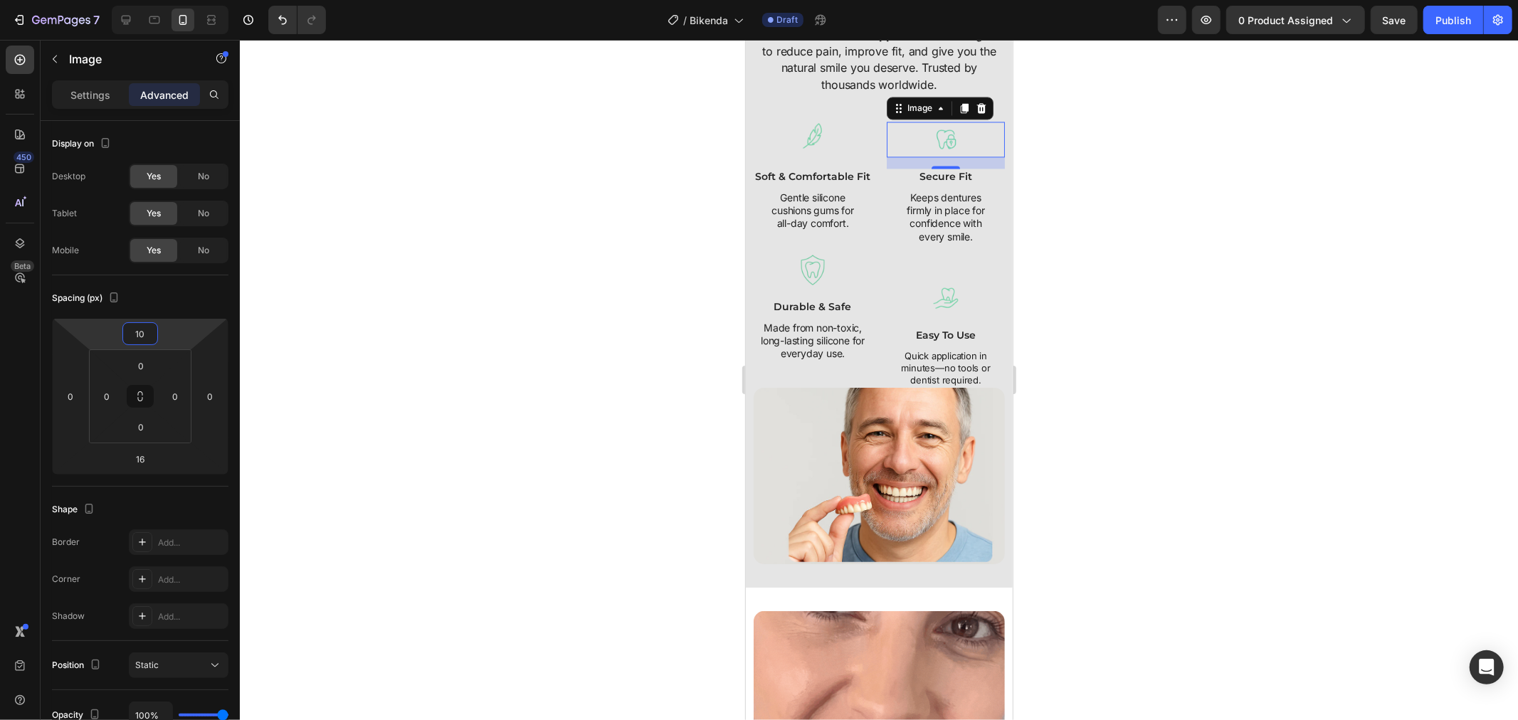
click at [189, 0] on html "7 Version history / Bikenda Draft Preview 0 product assigned Save Publish 450 B…" at bounding box center [759, 0] width 1518 height 0
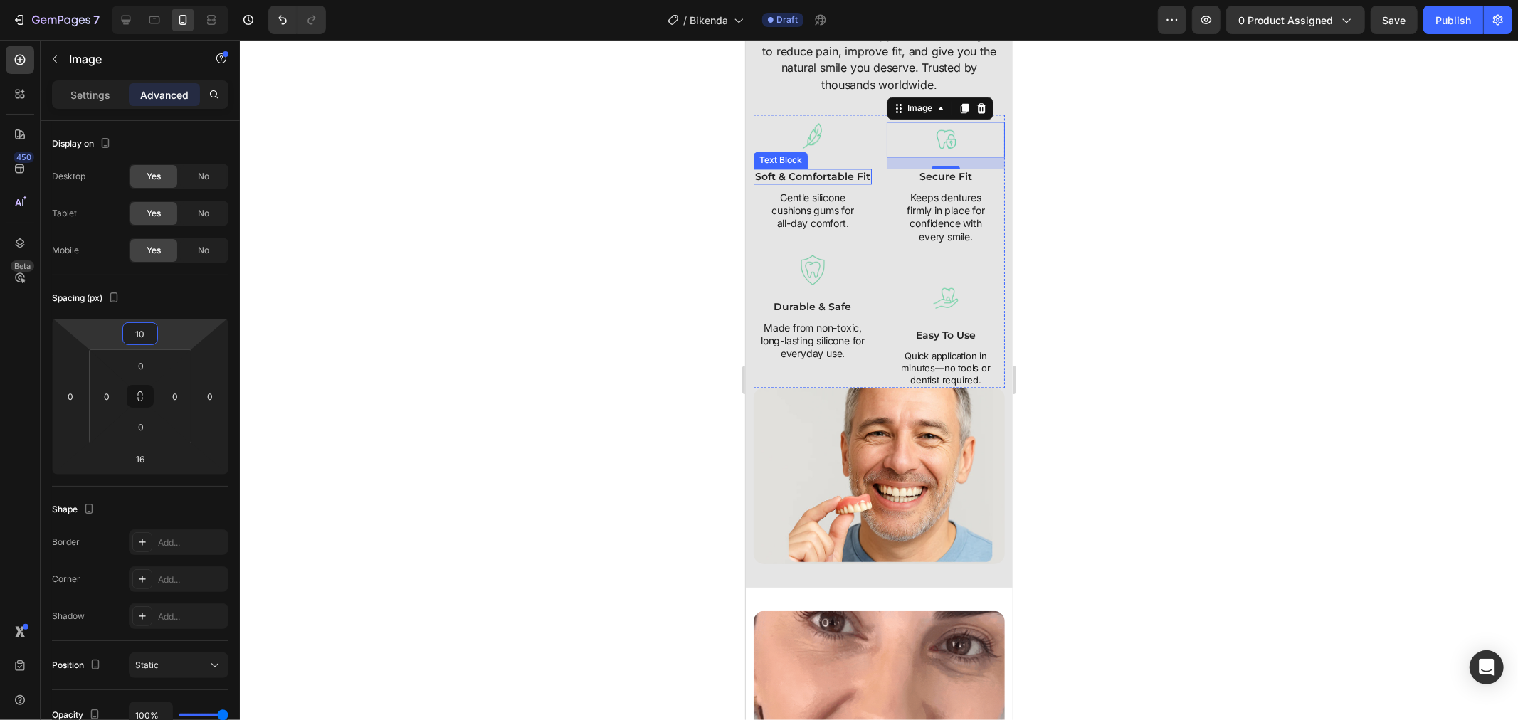
click at [771, 153] on div "Text Block" at bounding box center [780, 159] width 48 height 13
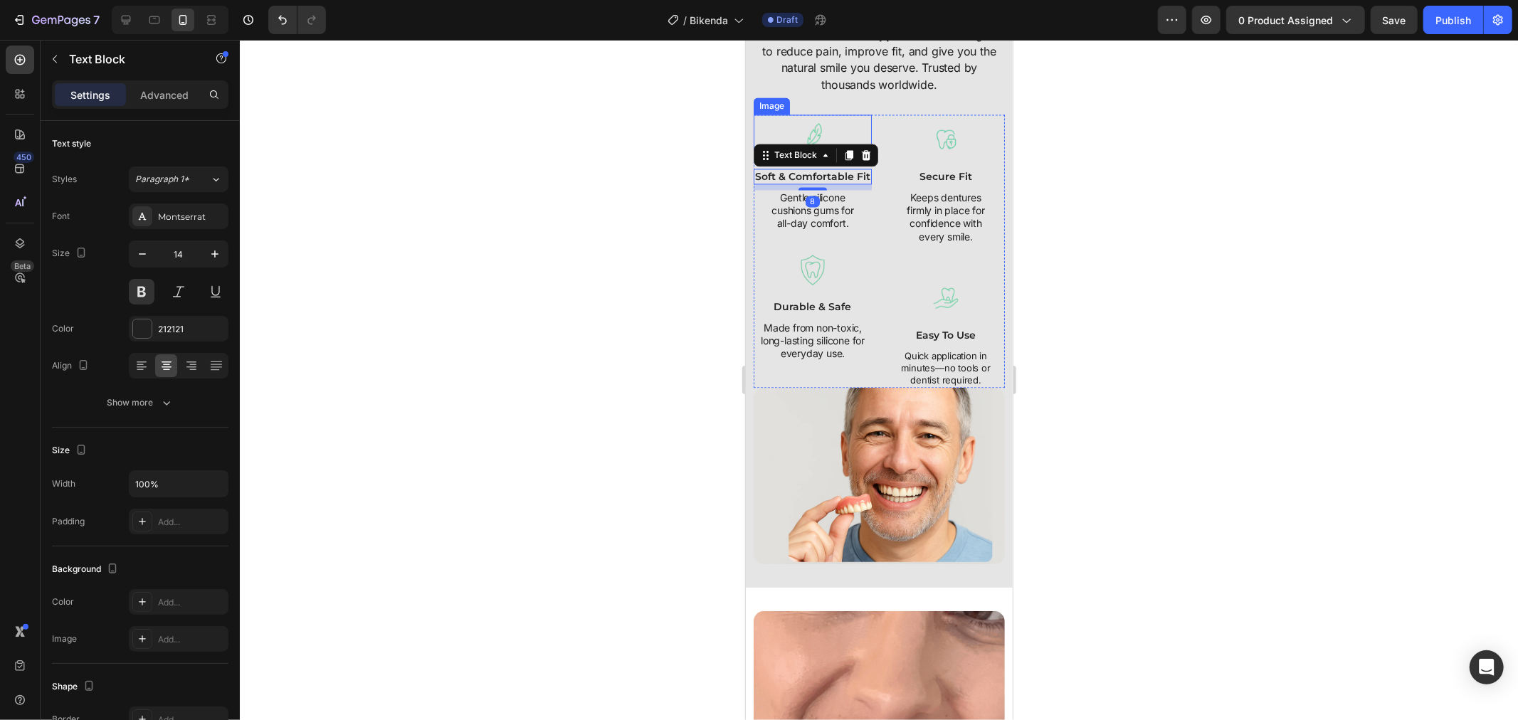
click at [775, 137] on div at bounding box center [812, 135] width 118 height 43
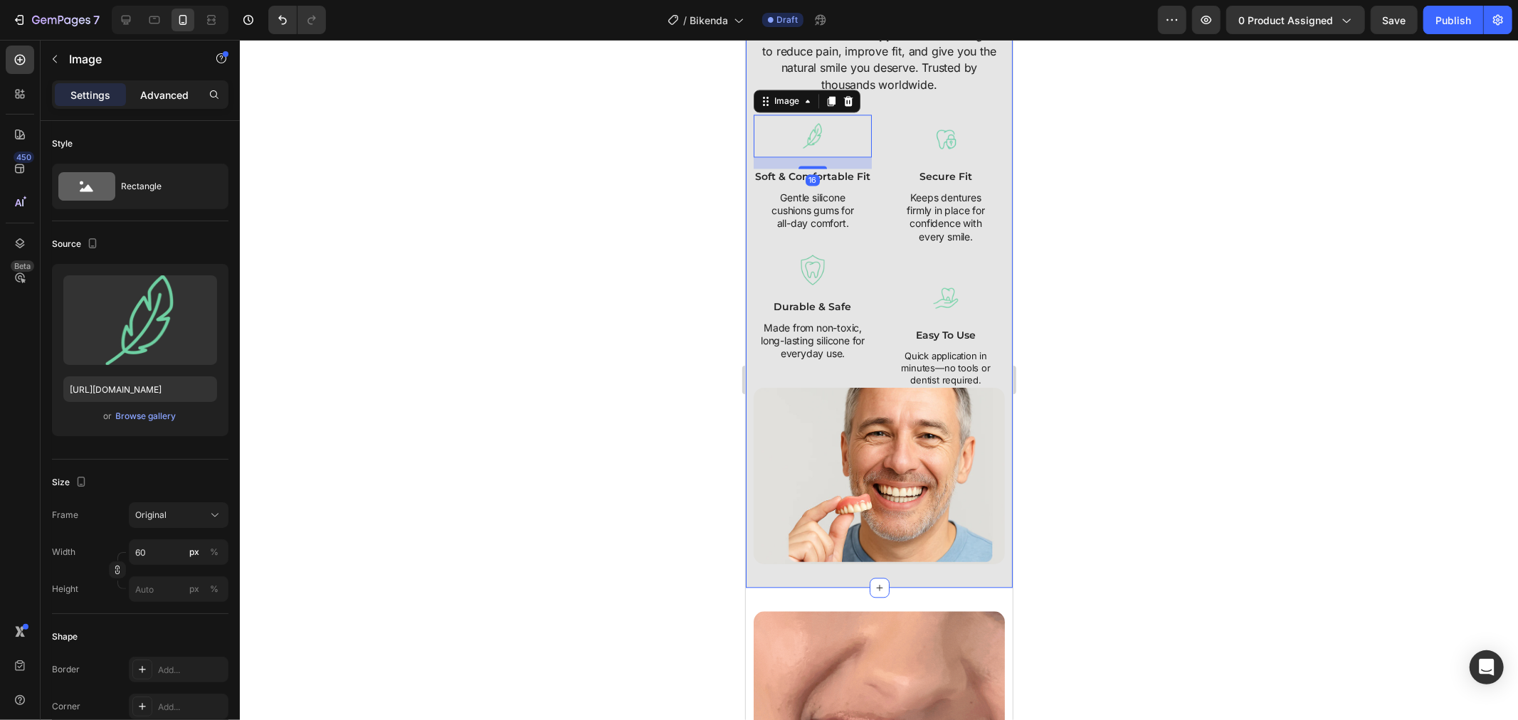
click at [188, 96] on p "Advanced" at bounding box center [164, 95] width 48 height 15
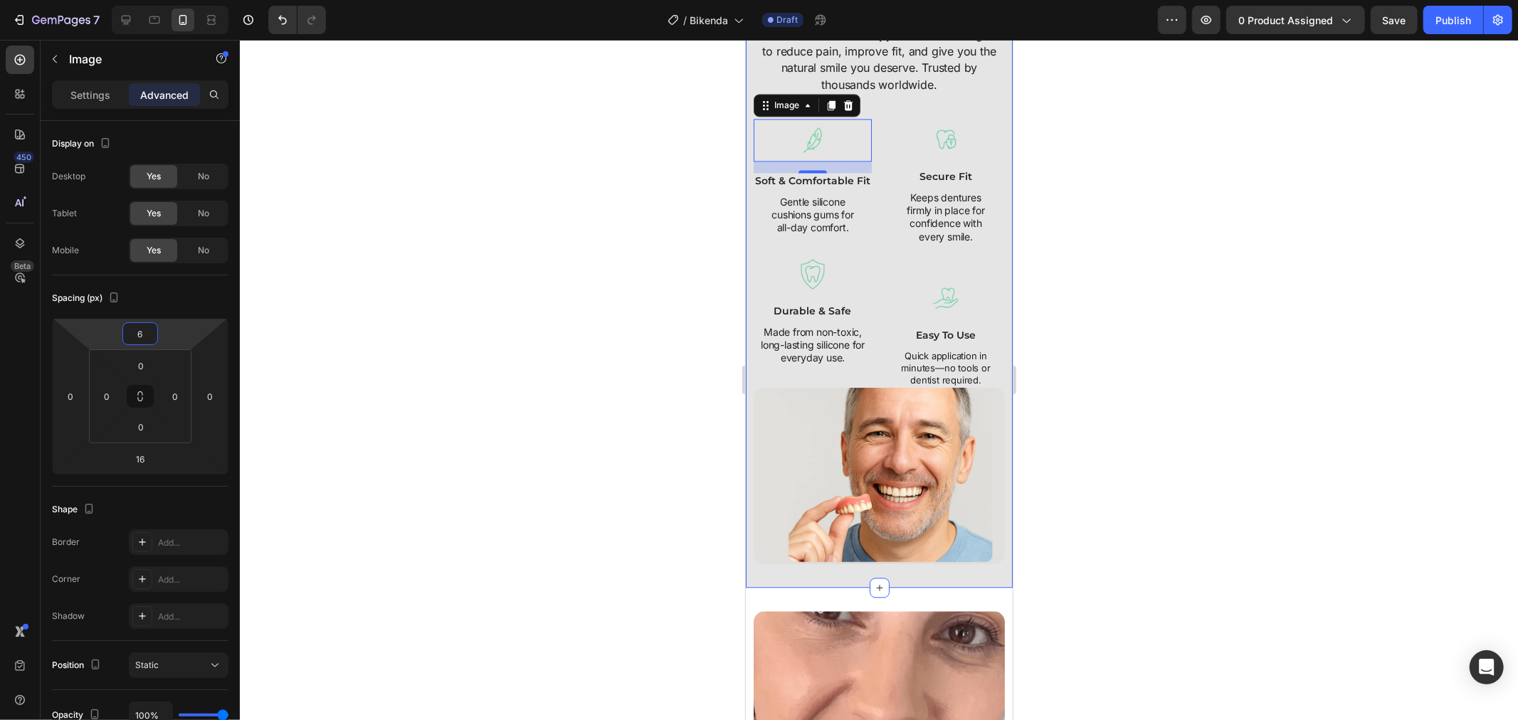
drag, startPoint x: 169, startPoint y: 332, endPoint x: 181, endPoint y: 330, distance: 11.6
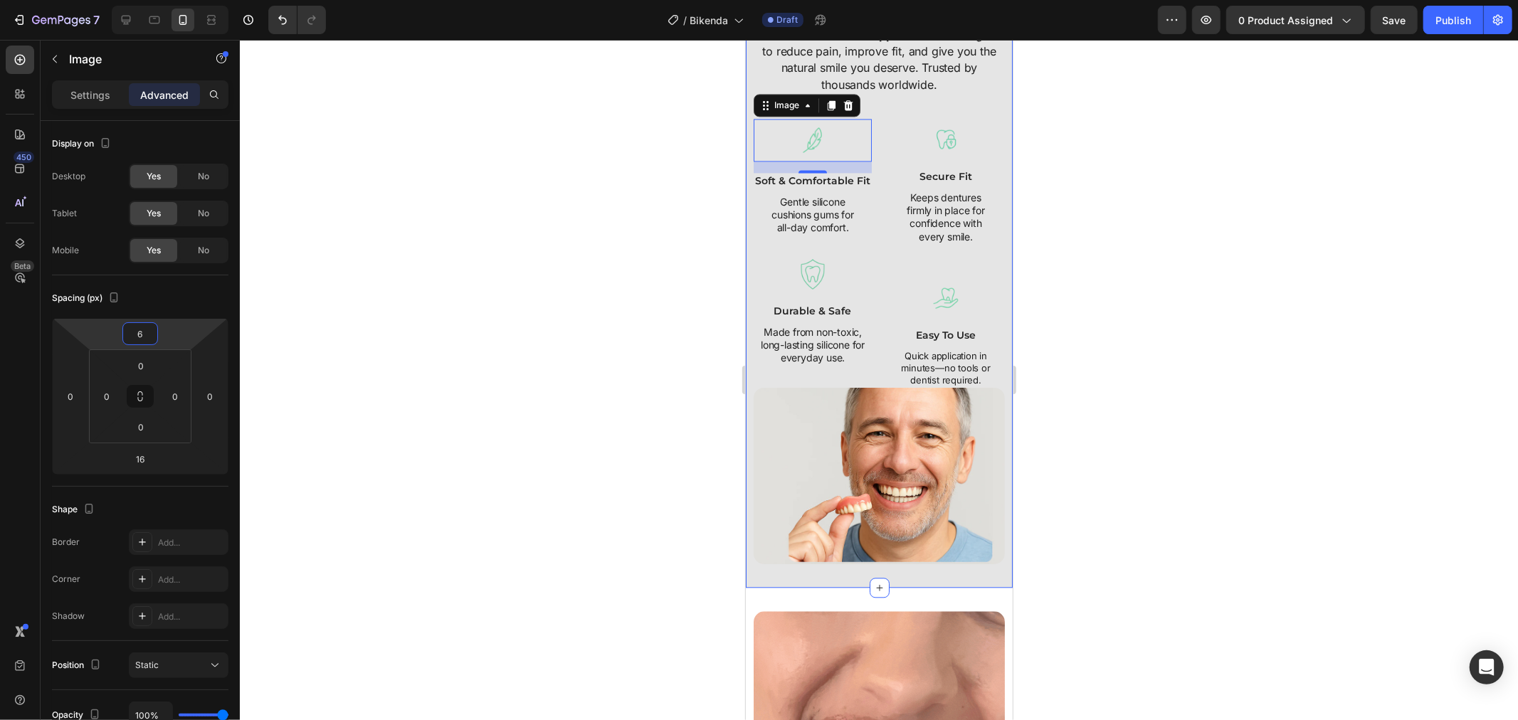
click at [181, 0] on html "7 Version history / Bikenda Draft Preview 0 product assigned Save Publish 450 B…" at bounding box center [759, 0] width 1518 height 0
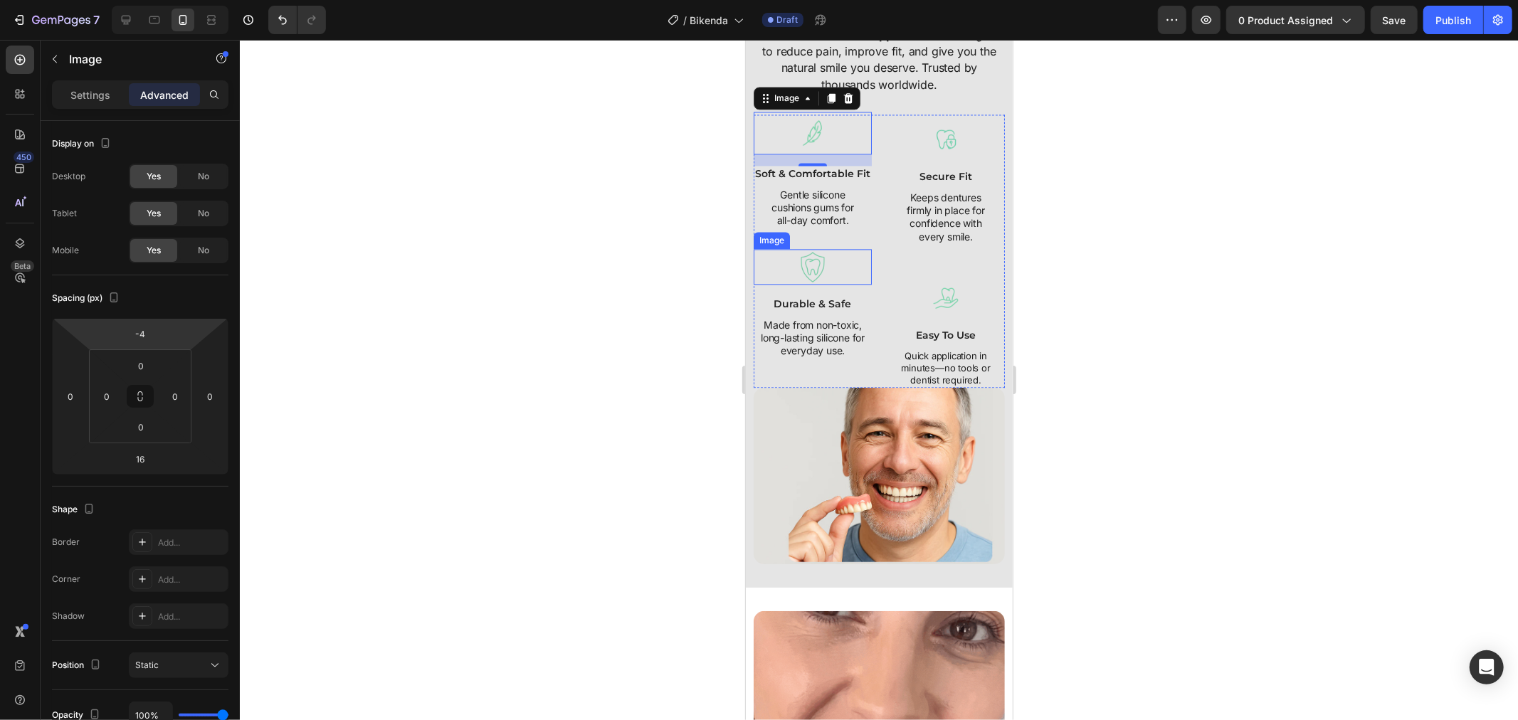
click at [188, 0] on html "7 Version history / Bikenda Draft Preview 0 product assigned Save Publish 450 B…" at bounding box center [759, 0] width 1518 height 0
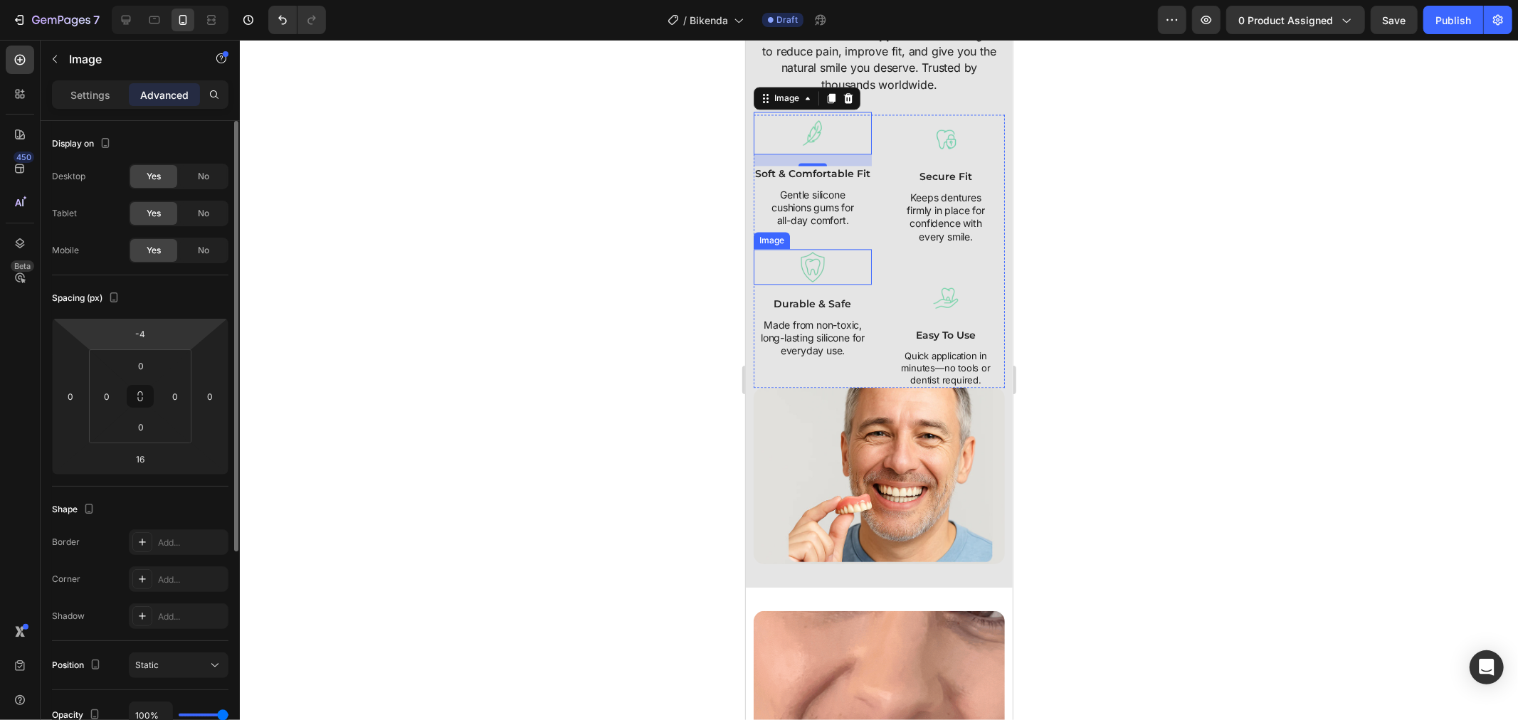
click at [171, 0] on html "7 Version history / Bikenda Draft Preview 0 product assigned Save Publish 450 B…" at bounding box center [759, 0] width 1518 height 0
click at [137, 330] on input "-4" at bounding box center [140, 333] width 28 height 21
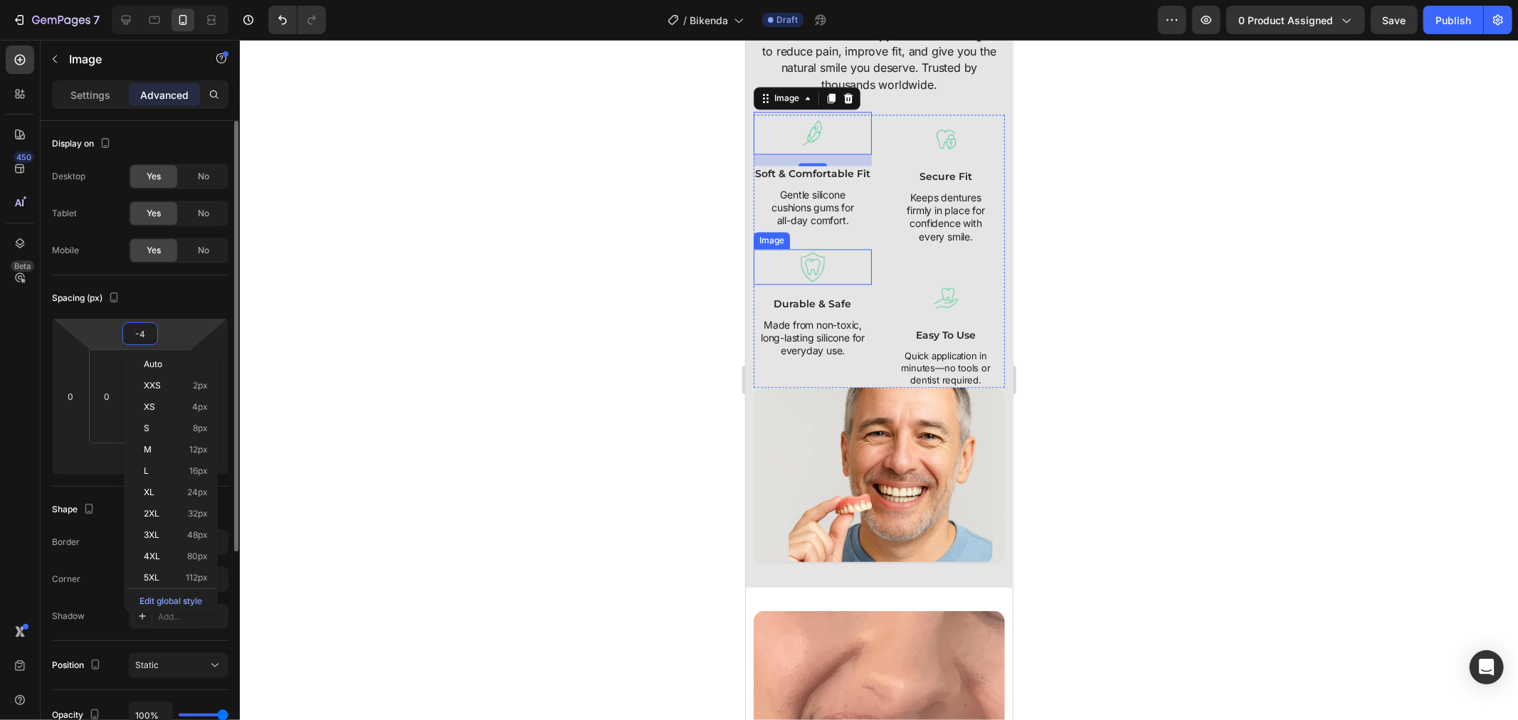
click at [141, 332] on input "-4" at bounding box center [140, 333] width 28 height 21
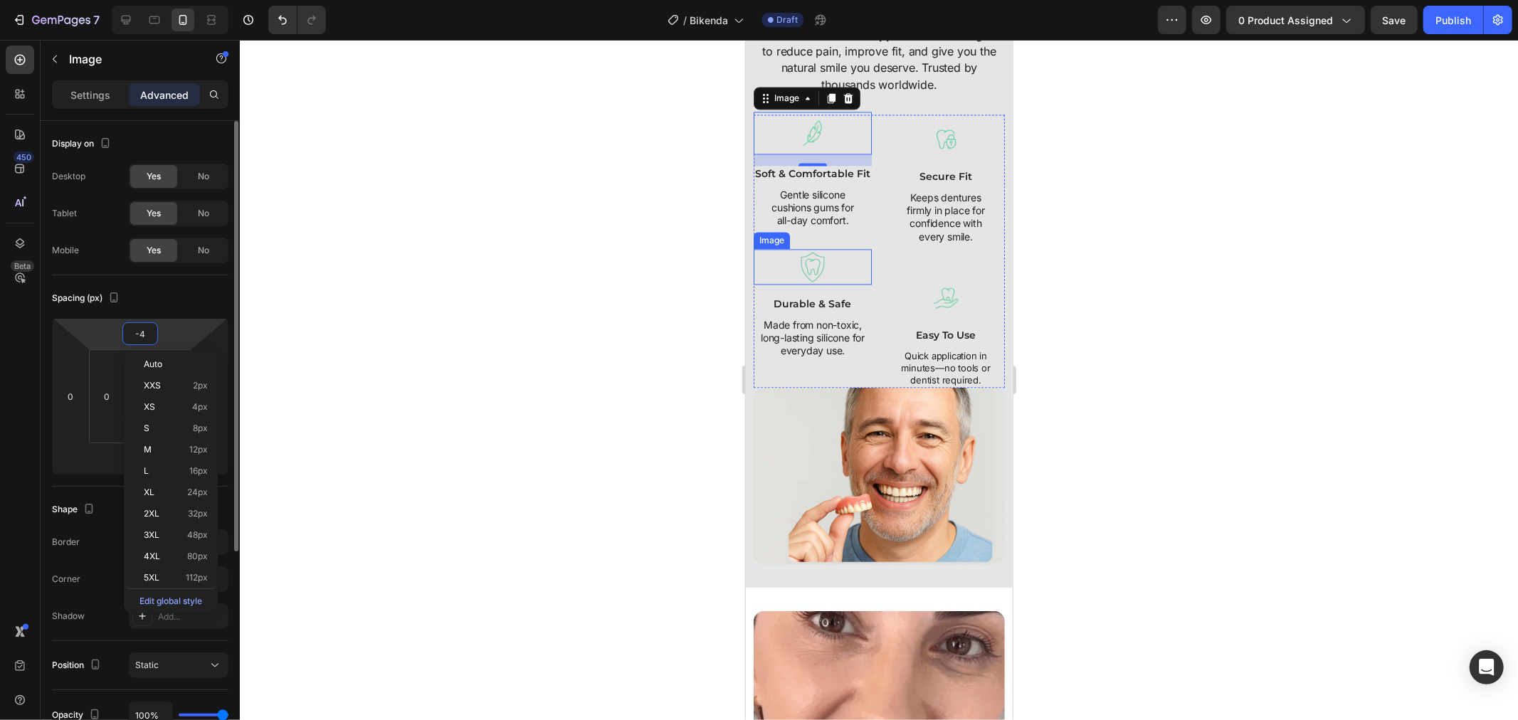
click at [144, 332] on input "-4" at bounding box center [140, 333] width 28 height 21
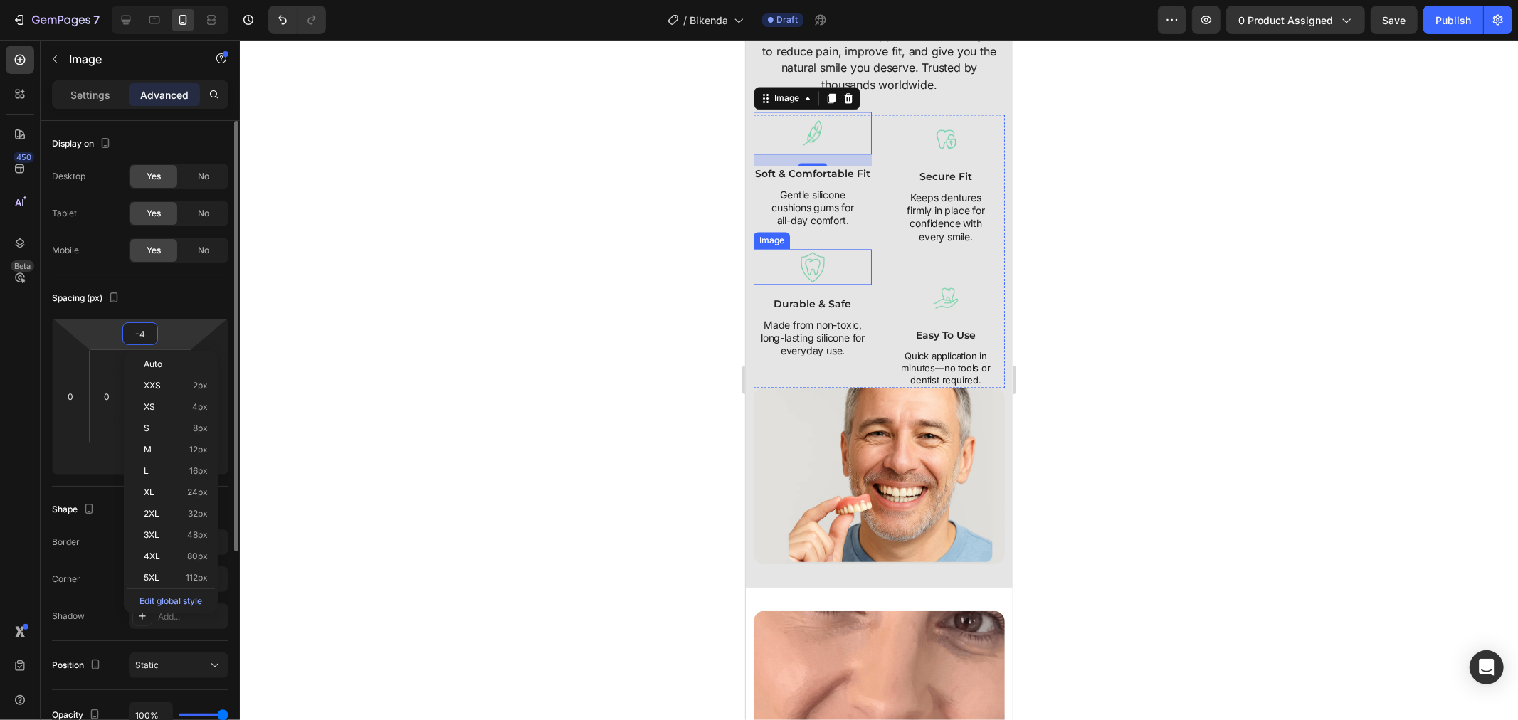
type input "-0"
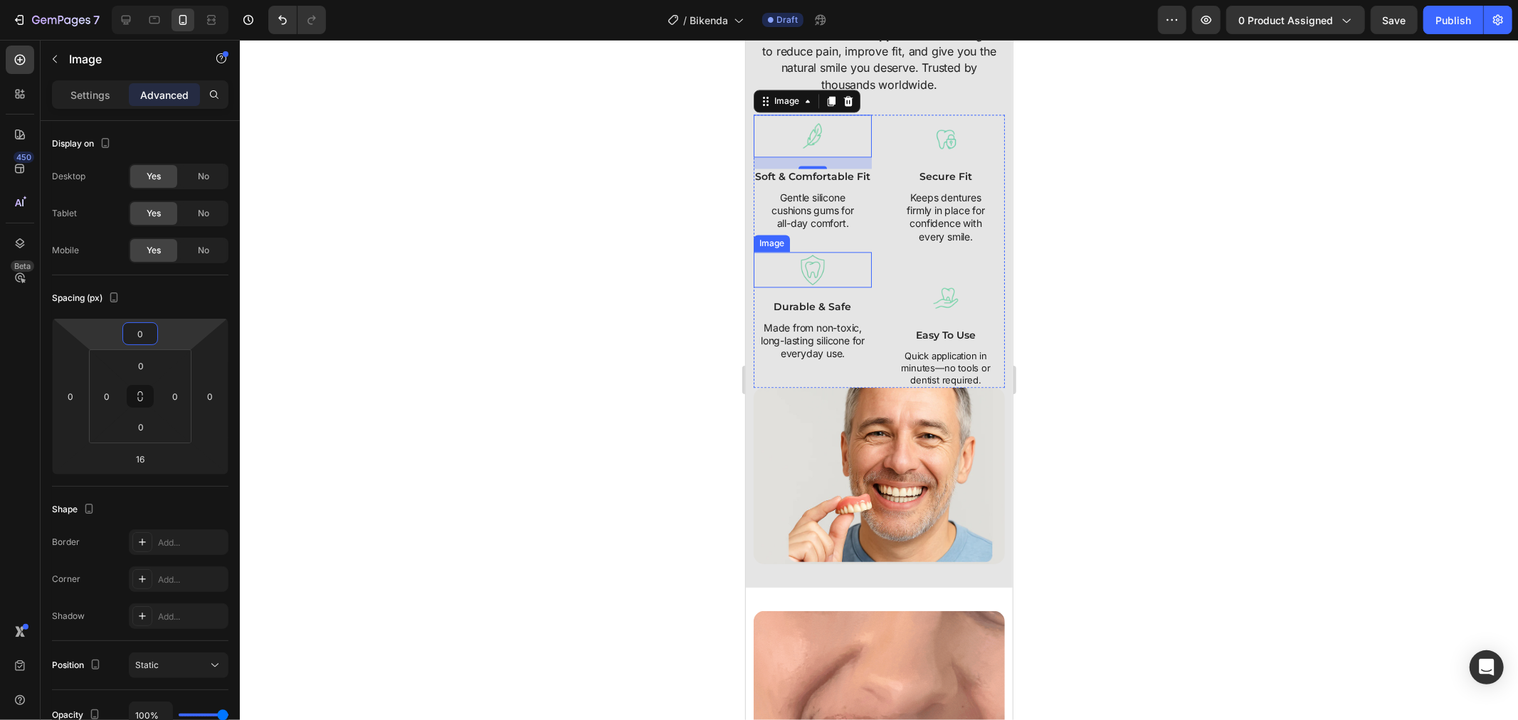
click at [500, 305] on div at bounding box center [879, 380] width 1278 height 680
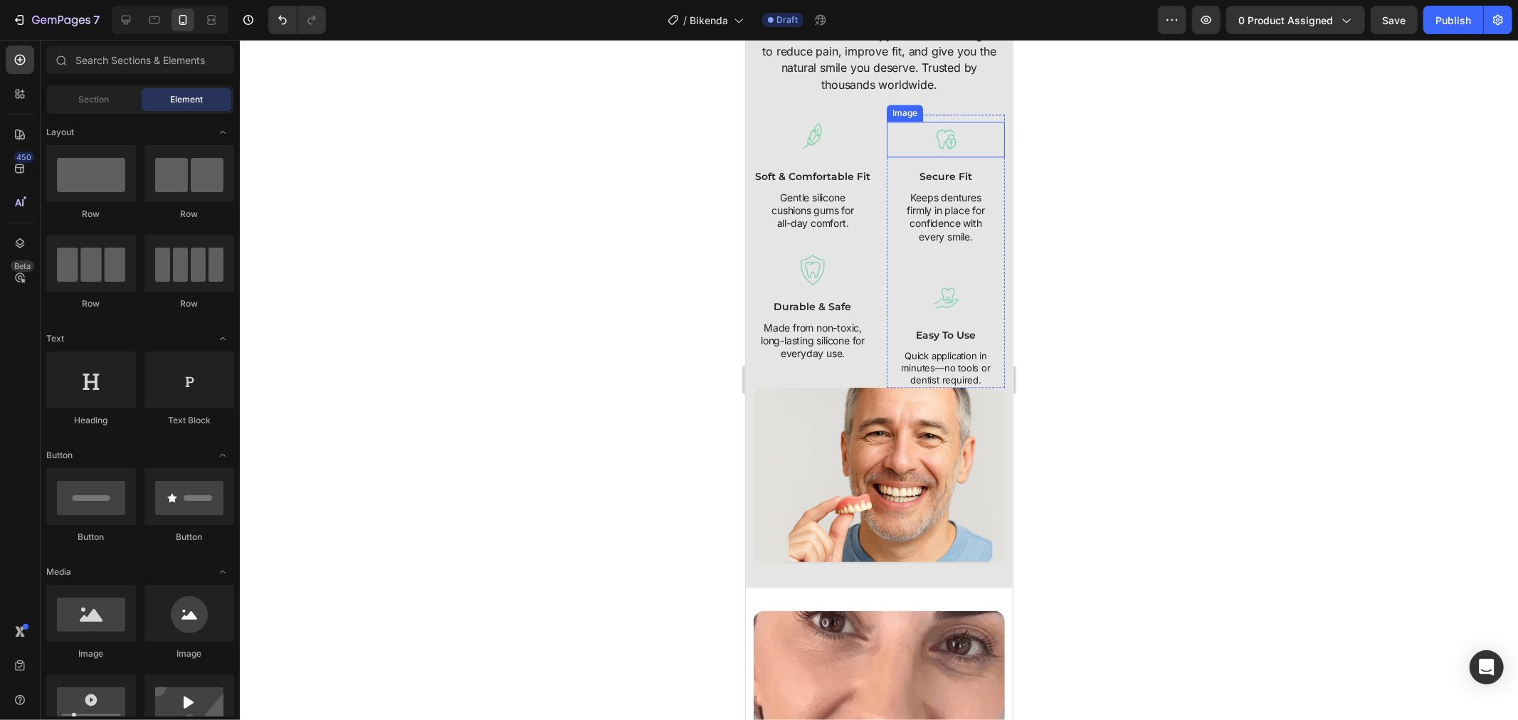
click at [886, 146] on div at bounding box center [945, 139] width 118 height 36
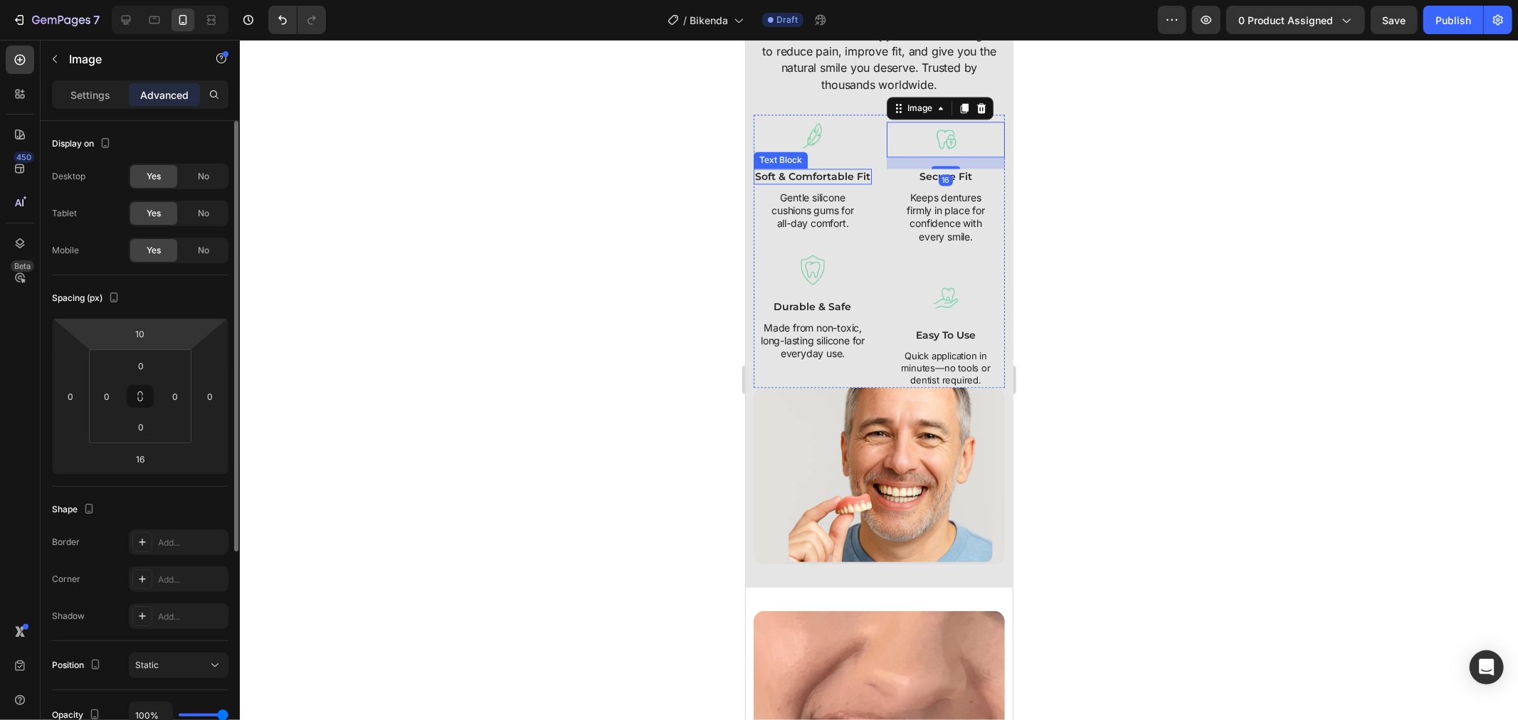
click at [164, 0] on html "7 Version history / Bikenda Draft Preview 0 product assigned Save Publish 450 B…" at bounding box center [759, 0] width 1518 height 0
type input "0"
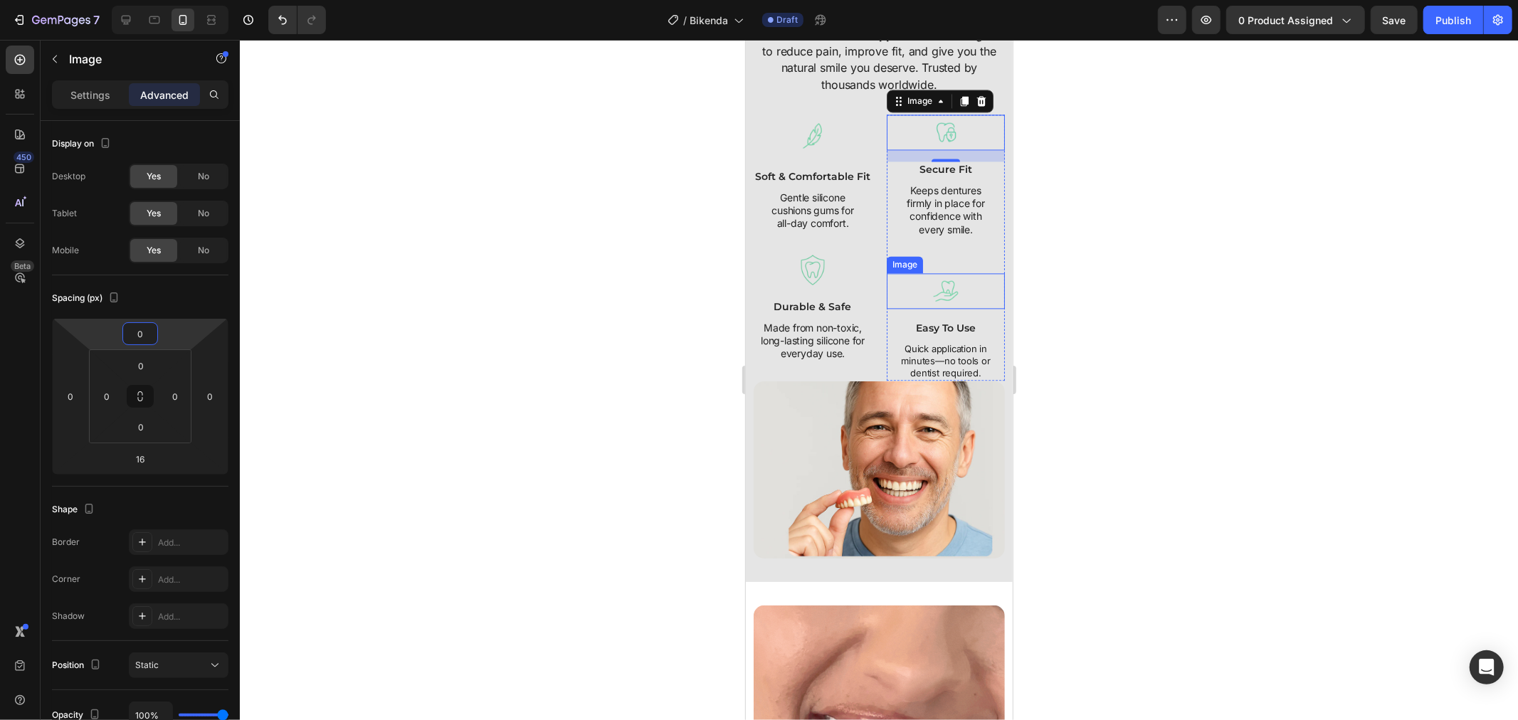
click at [903, 285] on div at bounding box center [945, 290] width 118 height 36
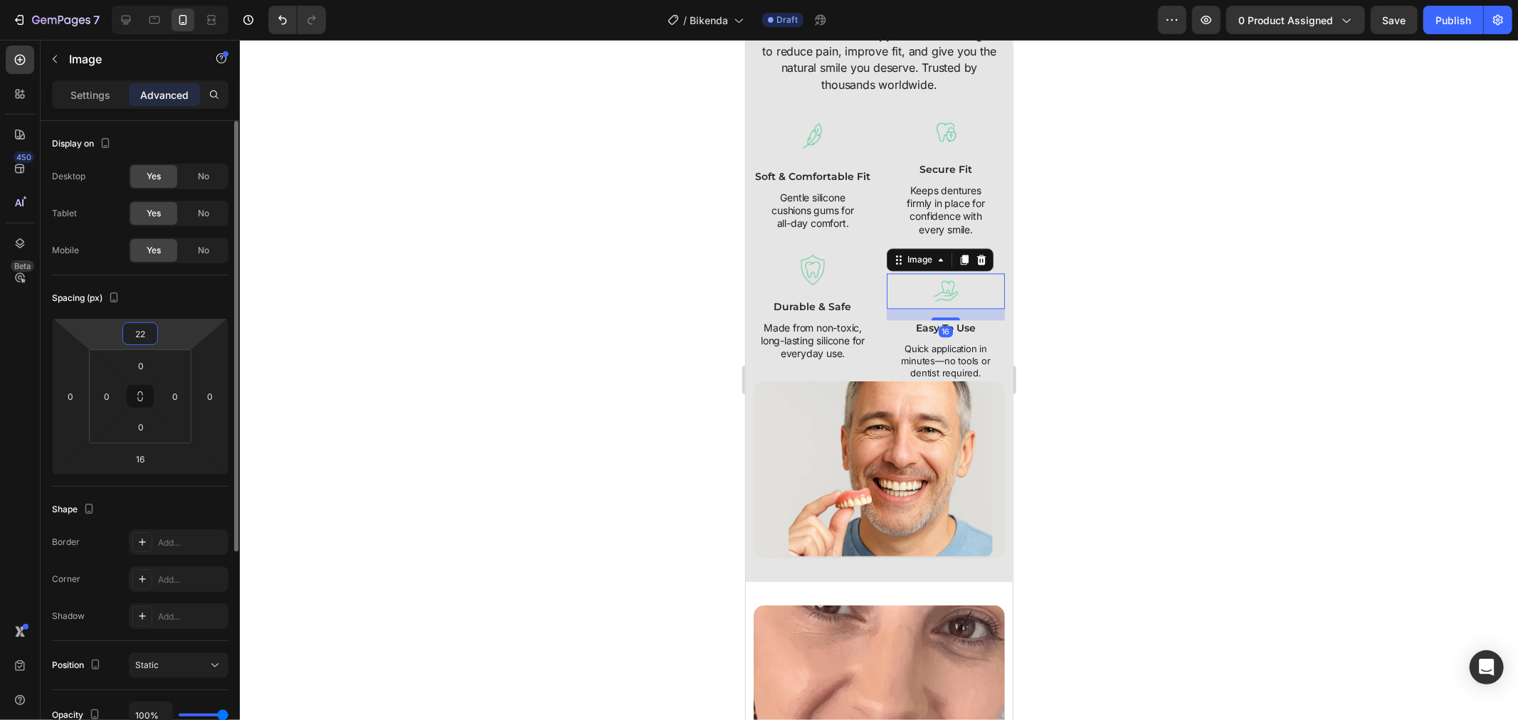
click at [211, 0] on html "7 Version history / Bikenda Draft Preview 0 product assigned Save Publish 450 B…" at bounding box center [759, 0] width 1518 height 0
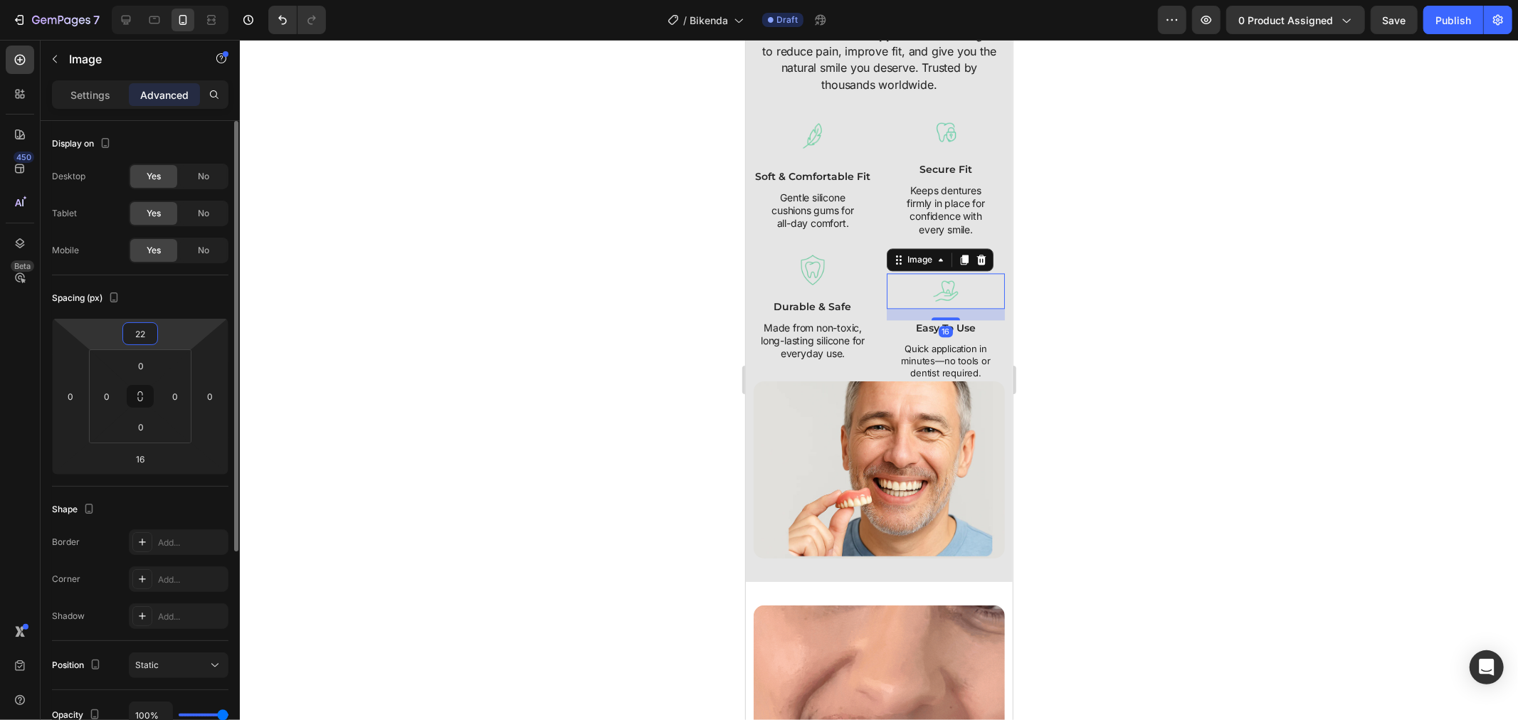
type input "0"
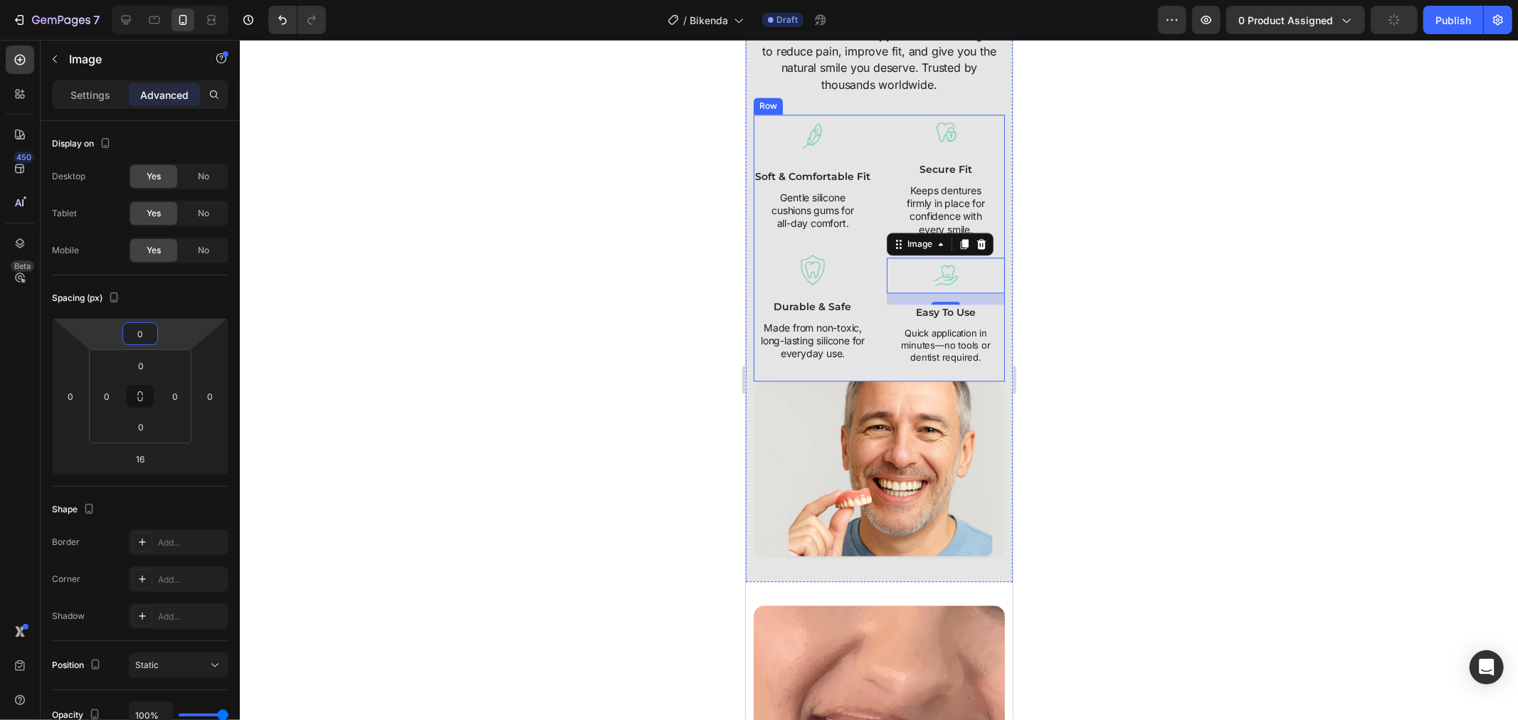
click at [849, 264] on div "Image soft & comfortable fit Text Block Gentle silicone cushions gums for all-d…" at bounding box center [812, 248] width 118 height 268
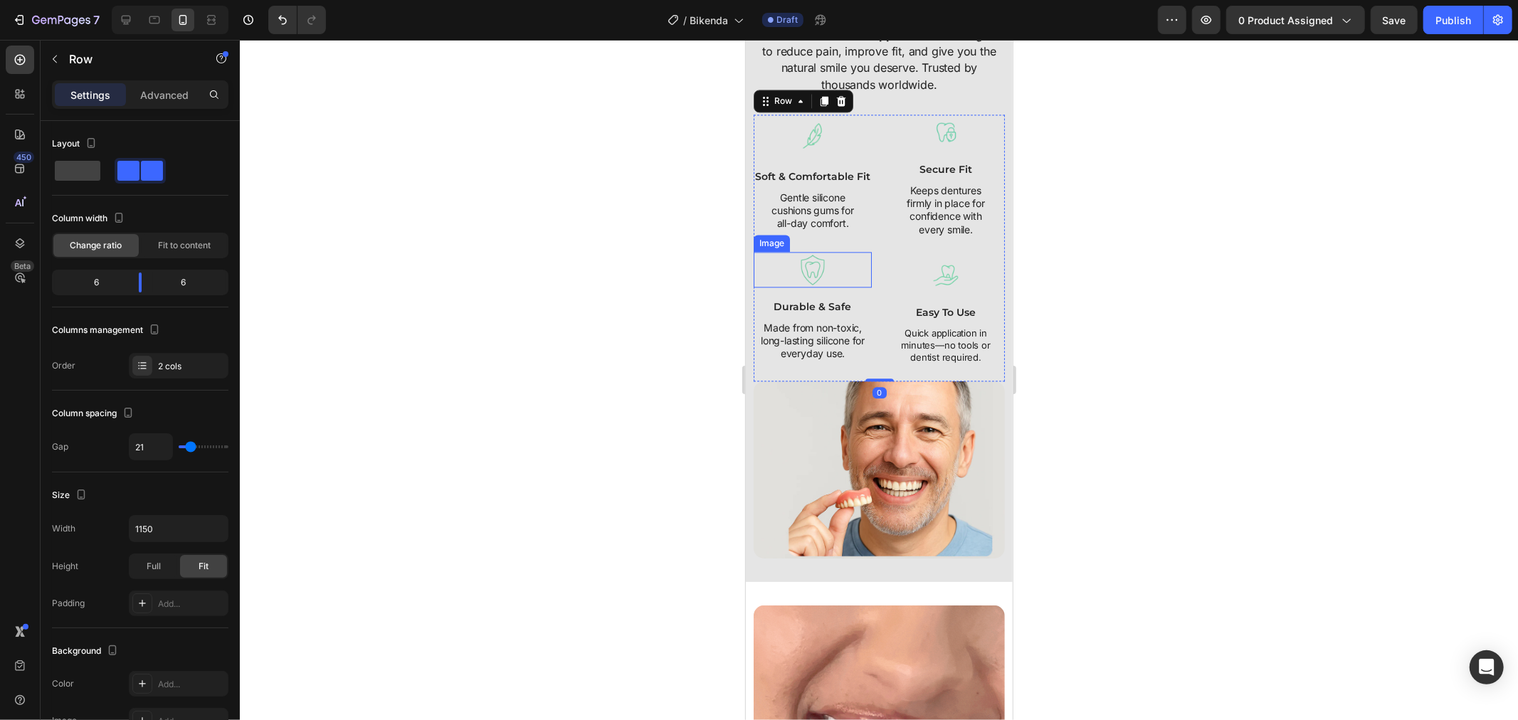
click at [847, 282] on div at bounding box center [812, 269] width 118 height 36
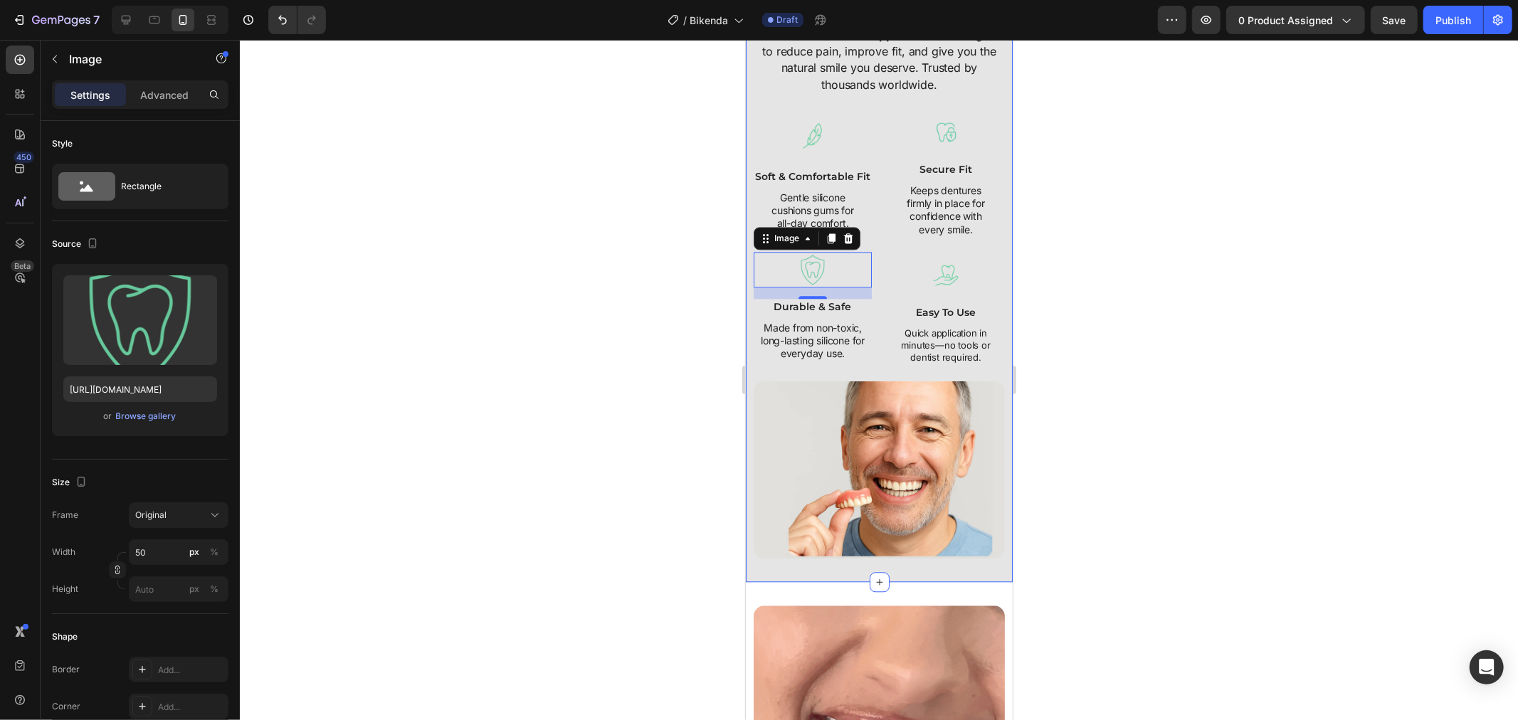
click at [749, 264] on div "Smile With Confidence Again Heading njoy peace of mind and all-day comfort with…" at bounding box center [878, 256] width 267 height 649
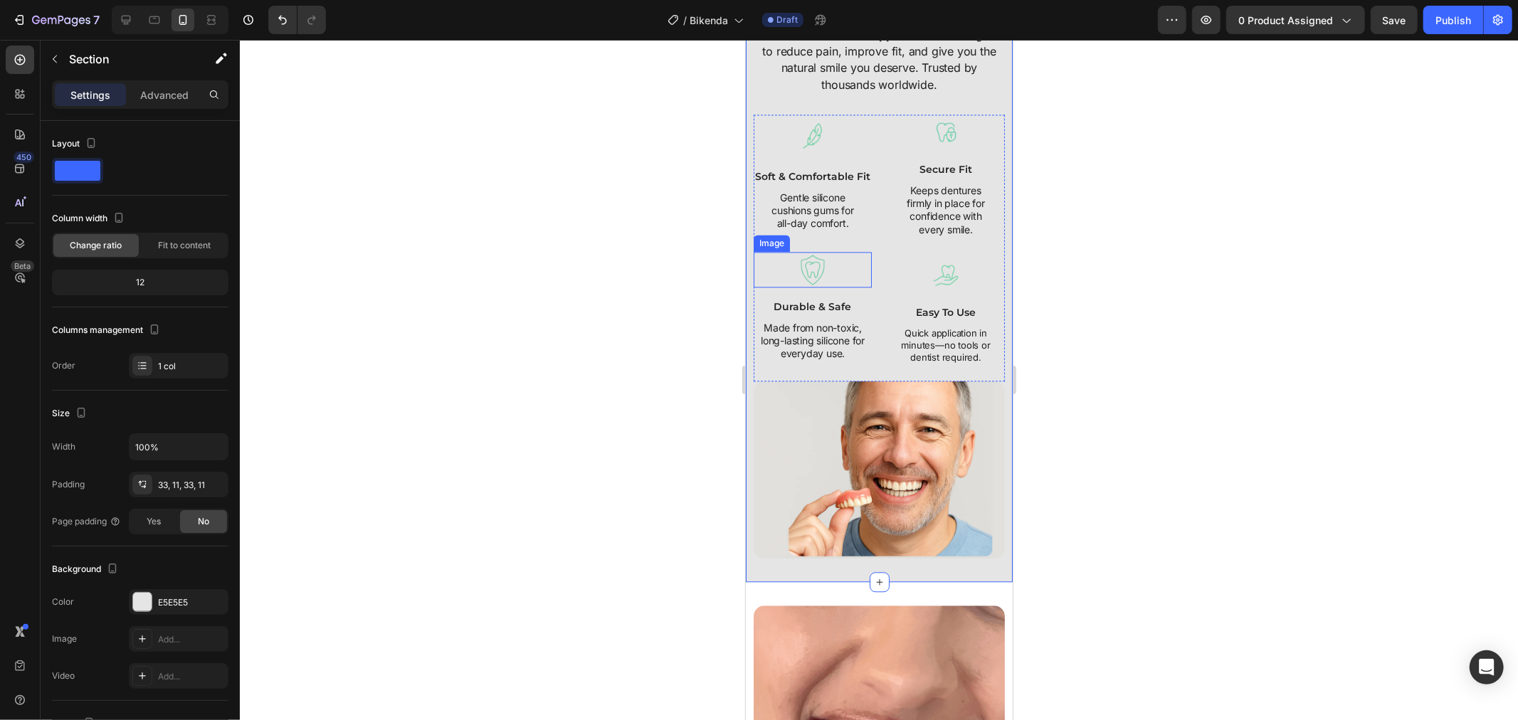
click at [778, 284] on div at bounding box center [812, 269] width 118 height 36
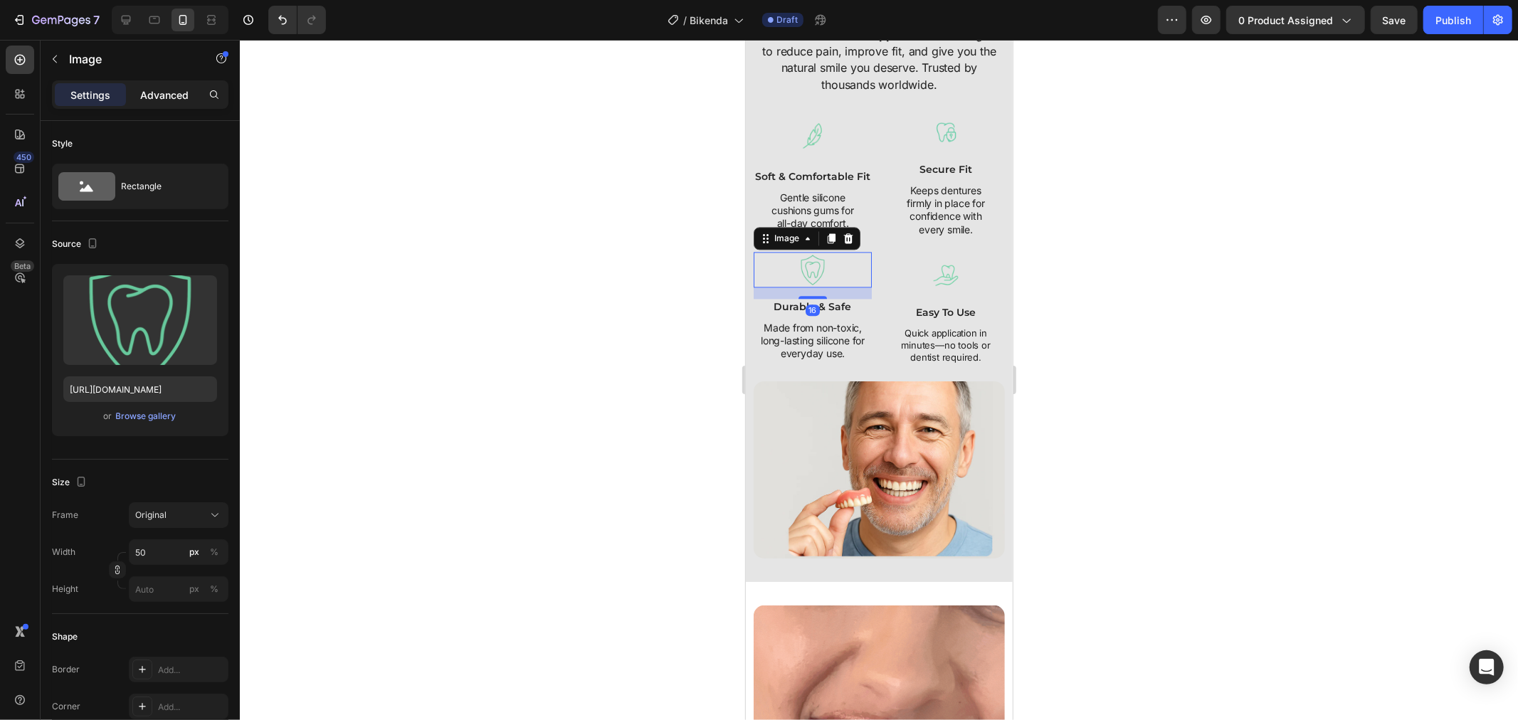
click at [143, 97] on p "Advanced" at bounding box center [164, 95] width 48 height 15
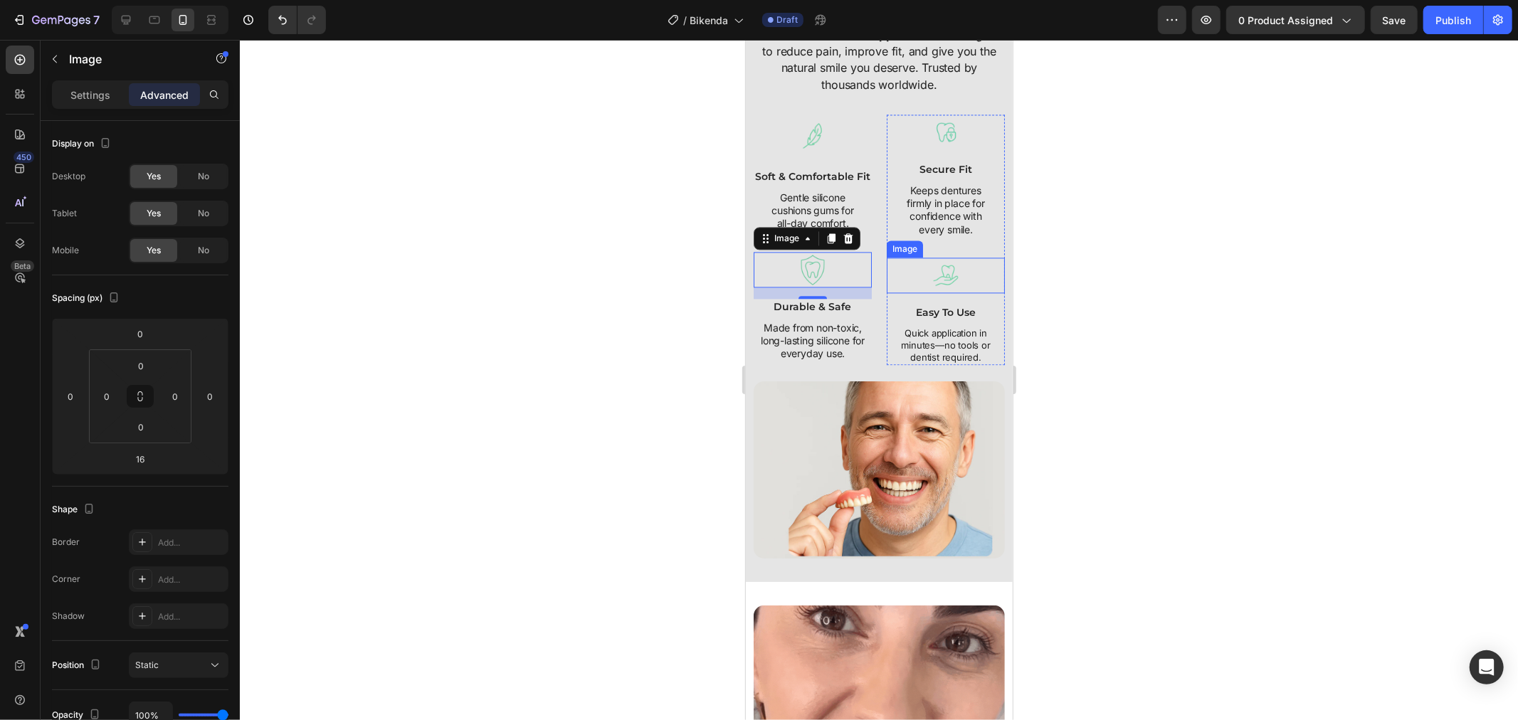
click at [894, 277] on div at bounding box center [945, 275] width 118 height 36
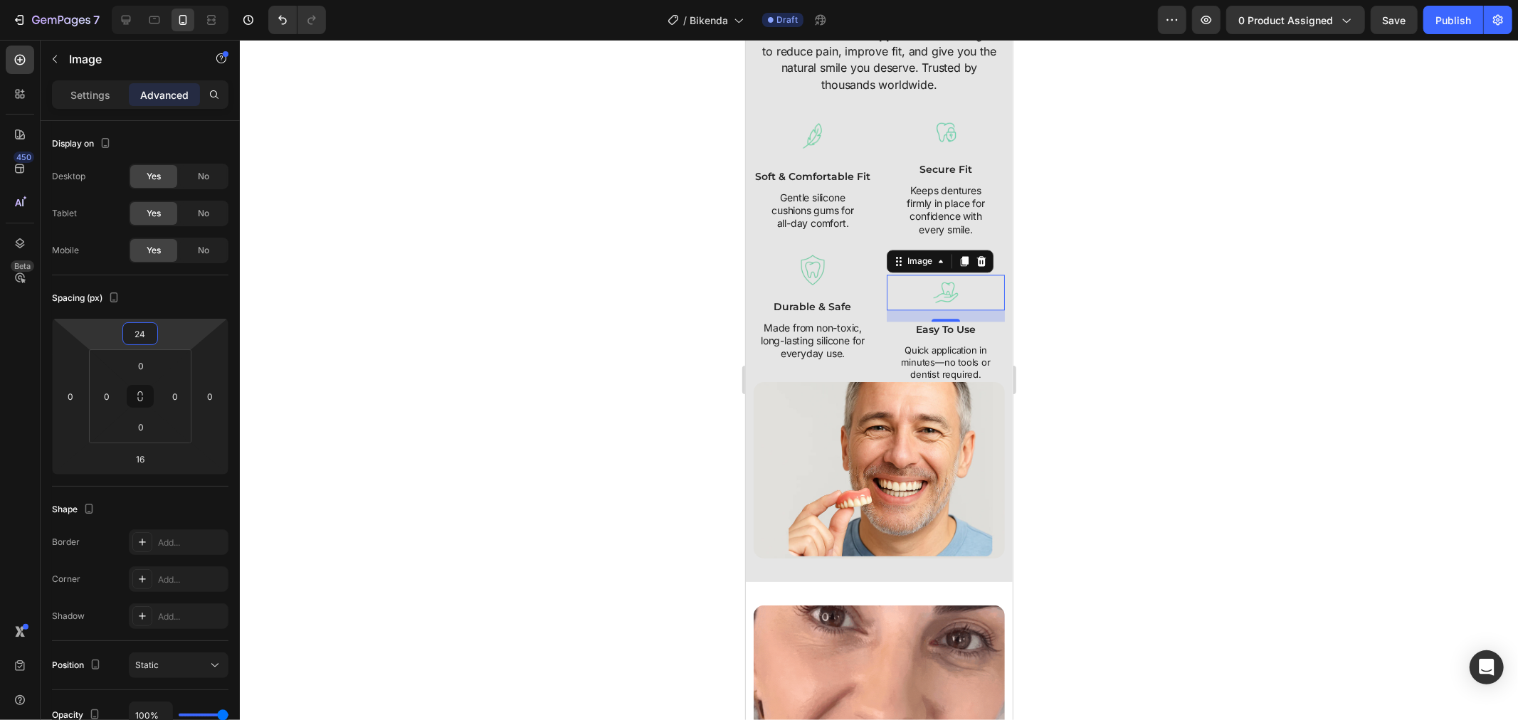
type input "28"
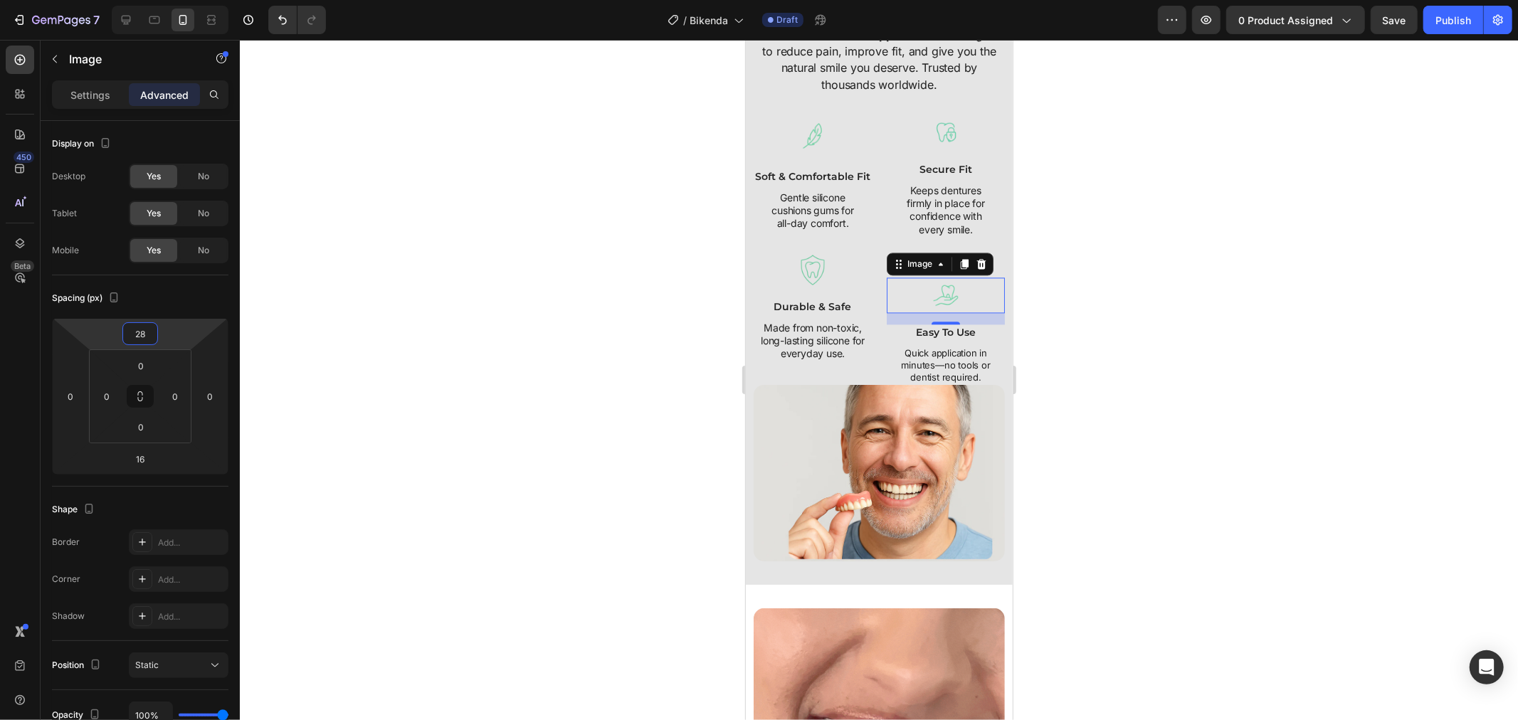
drag, startPoint x: 185, startPoint y: 329, endPoint x: 197, endPoint y: 317, distance: 16.6
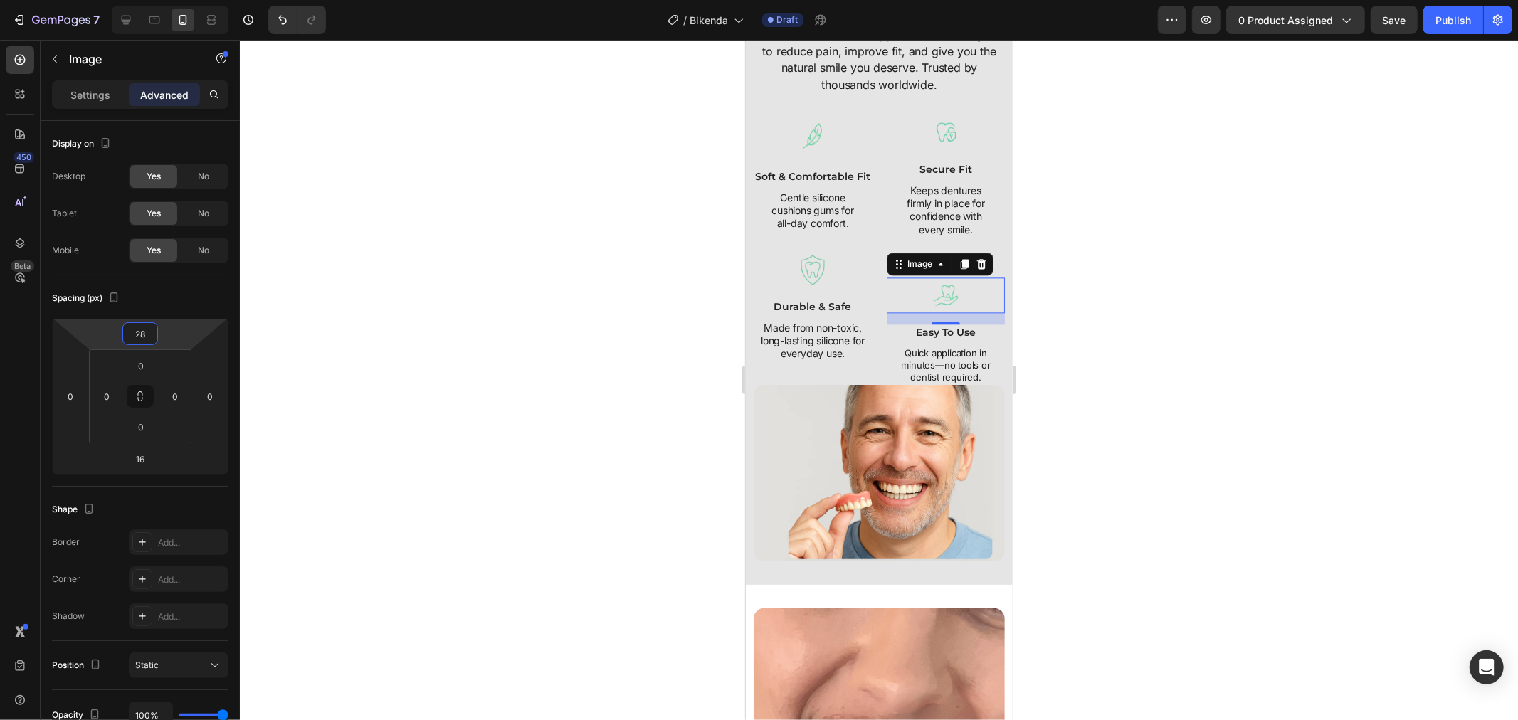
click at [197, 0] on html "7 Version history / Bikenda Draft Preview 0 product assigned Save Publish 450 B…" at bounding box center [759, 0] width 1518 height 0
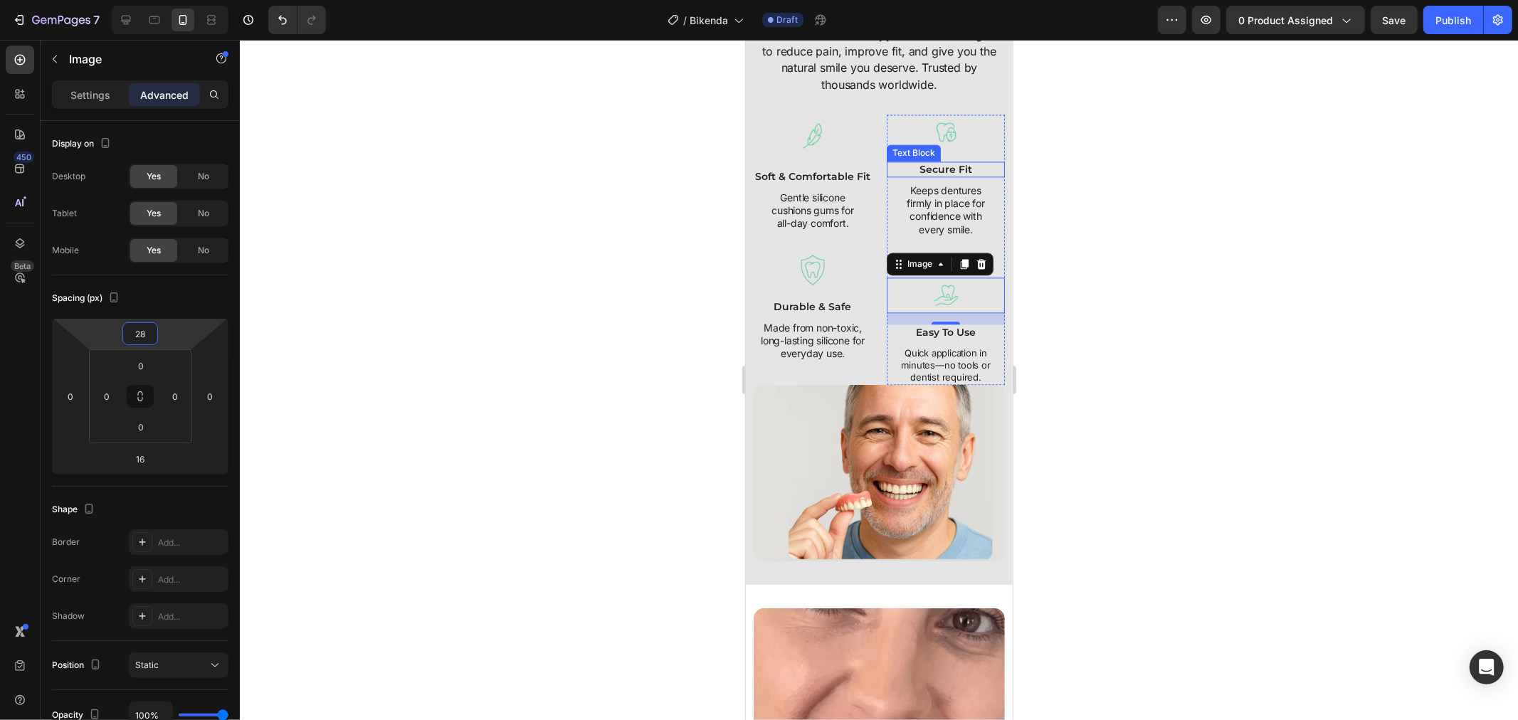
click at [901, 149] on div "Text Block" at bounding box center [913, 152] width 48 height 13
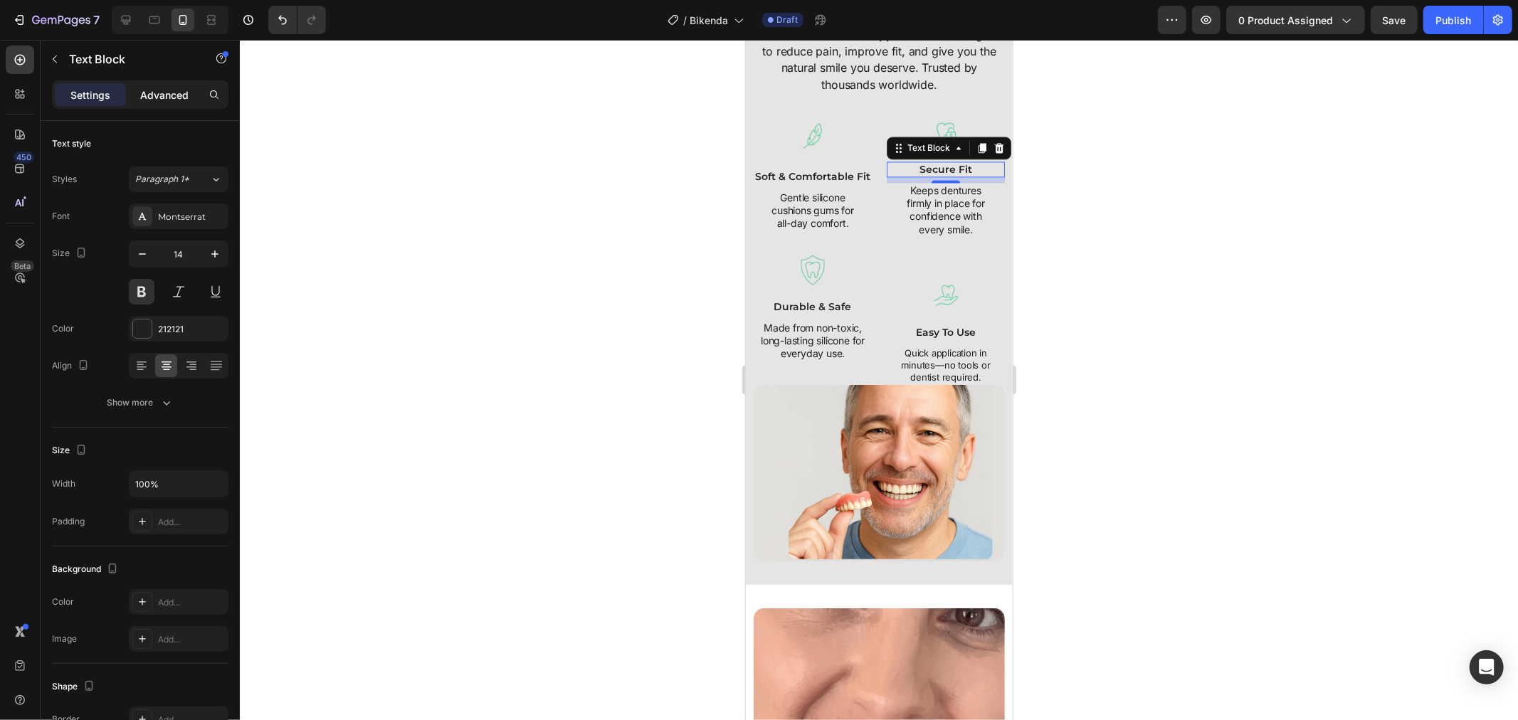
click at [185, 103] on div "Advanced" at bounding box center [164, 94] width 71 height 23
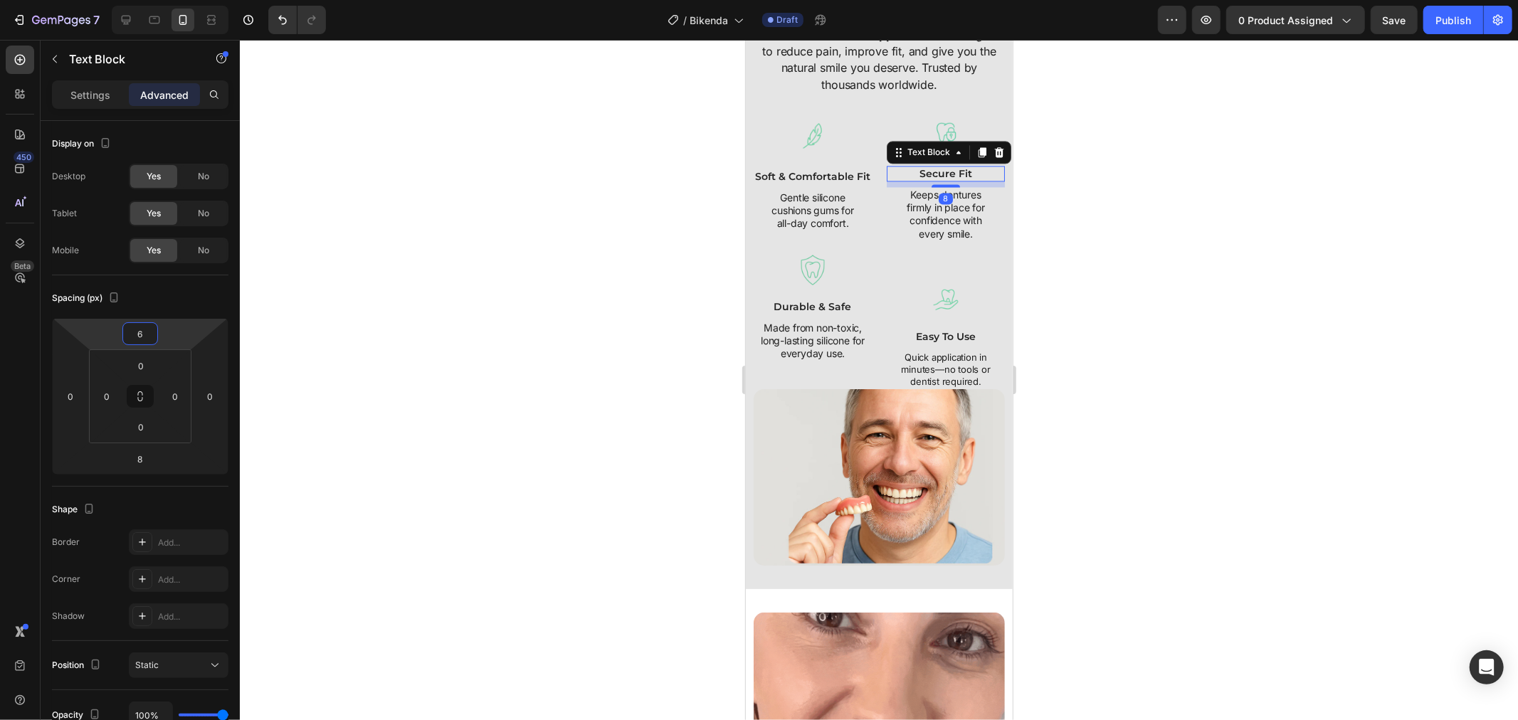
type input "8"
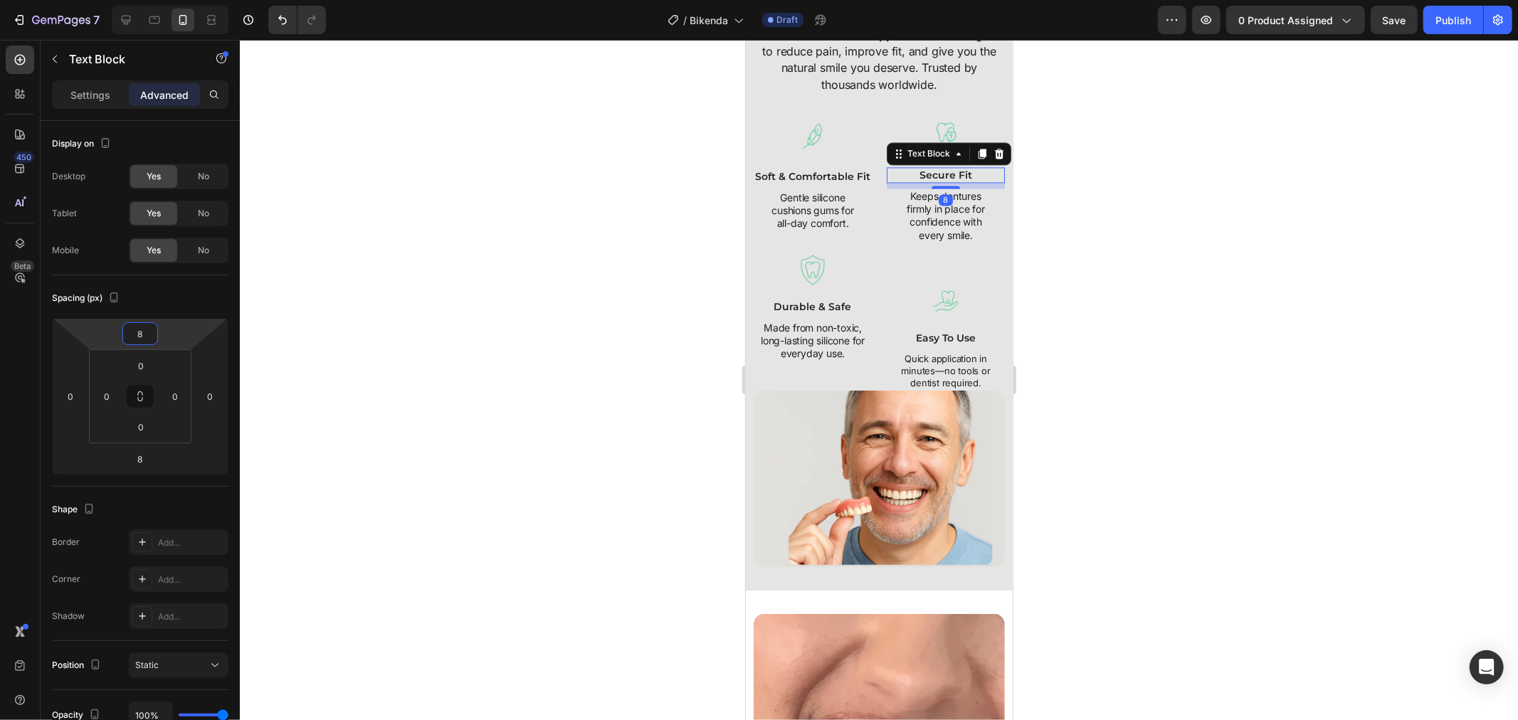
click at [187, 0] on html "7 Version history / Bikenda Draft Preview 0 product assigned Save Publish 450 B…" at bounding box center [759, 0] width 1518 height 0
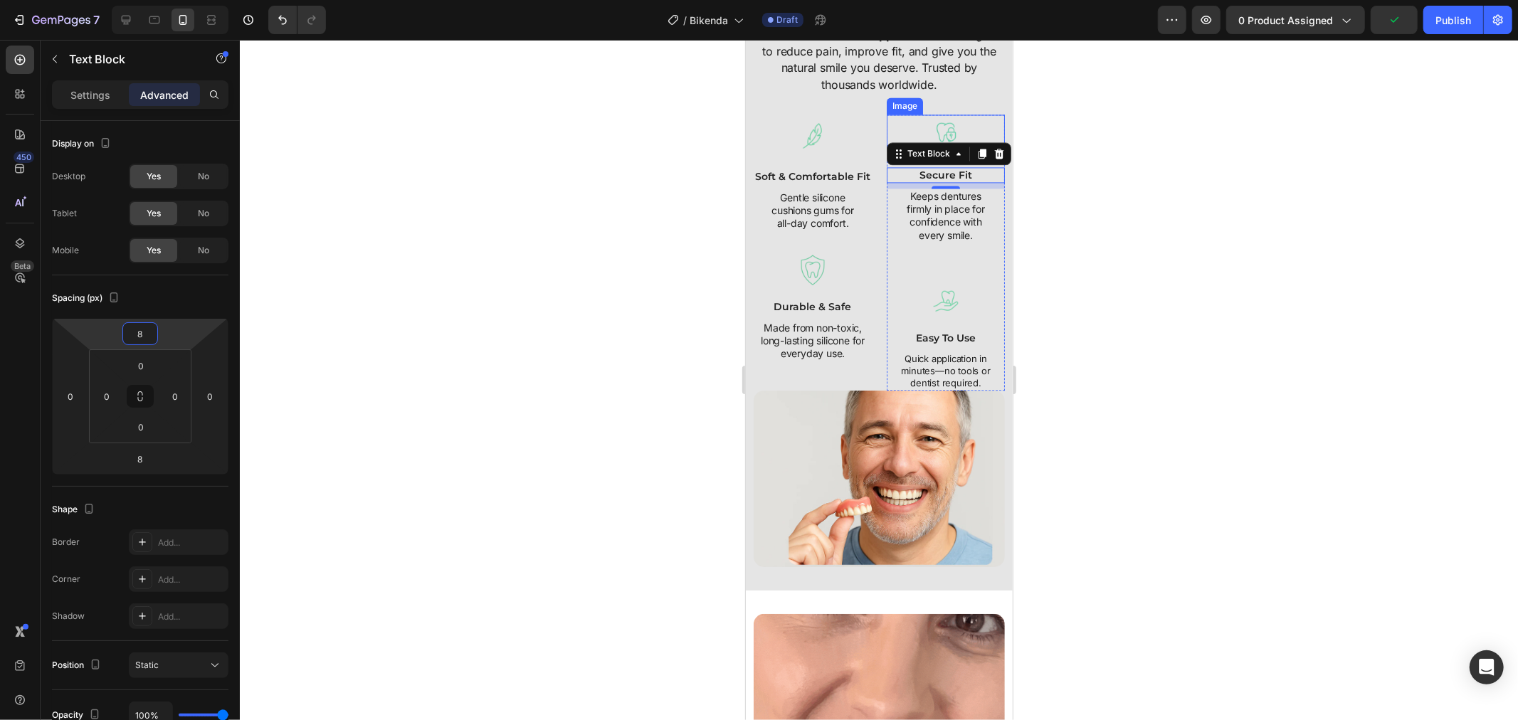
click at [890, 125] on div at bounding box center [945, 132] width 118 height 36
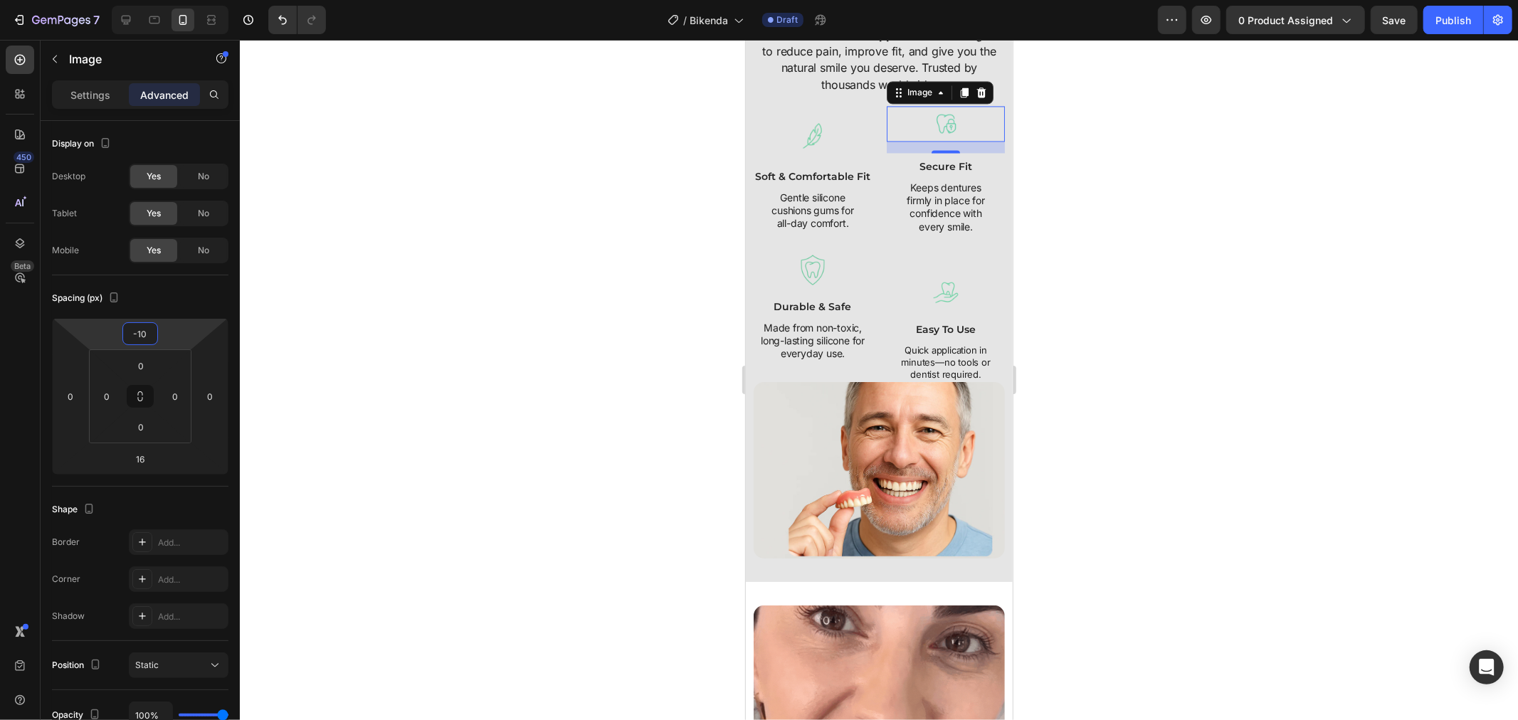
type input "-8"
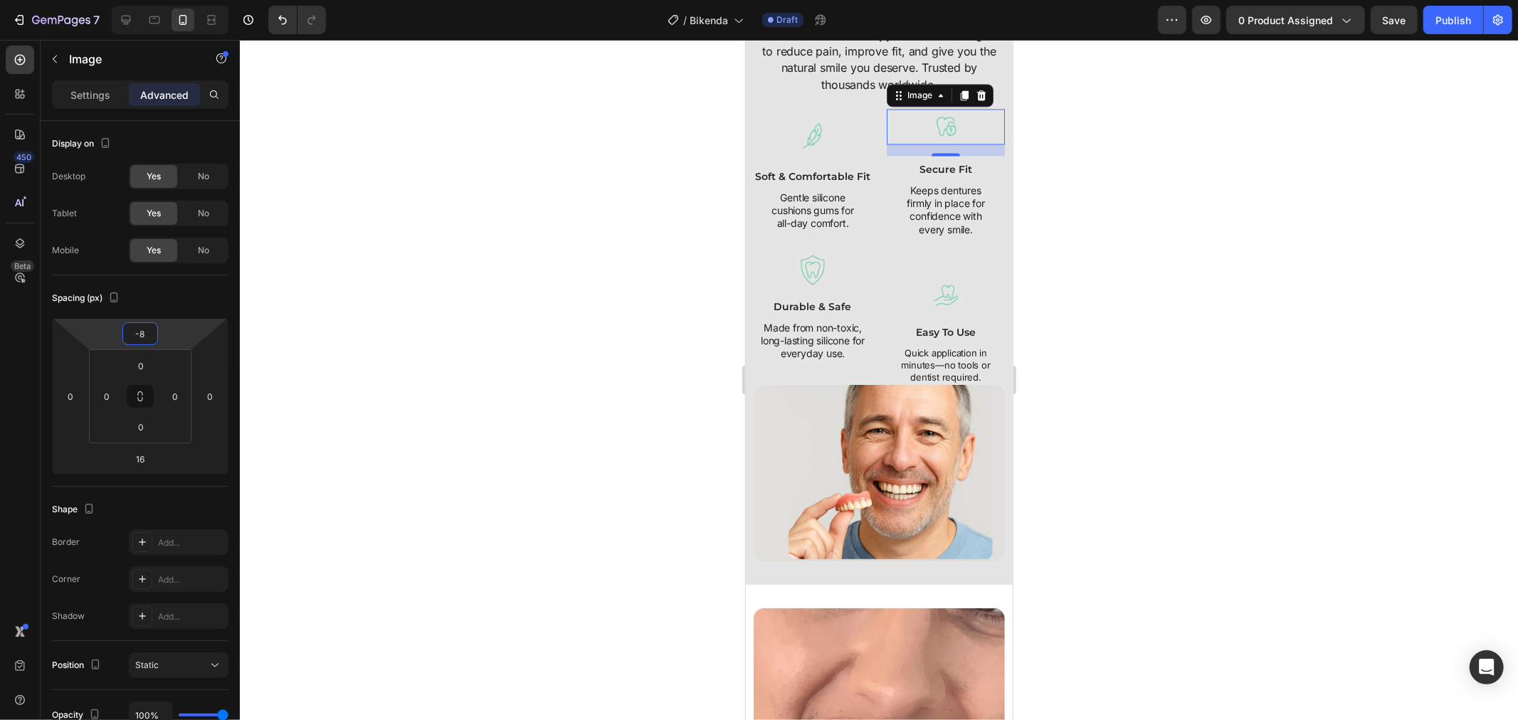
drag, startPoint x: 171, startPoint y: 340, endPoint x: 186, endPoint y: 344, distance: 16.1
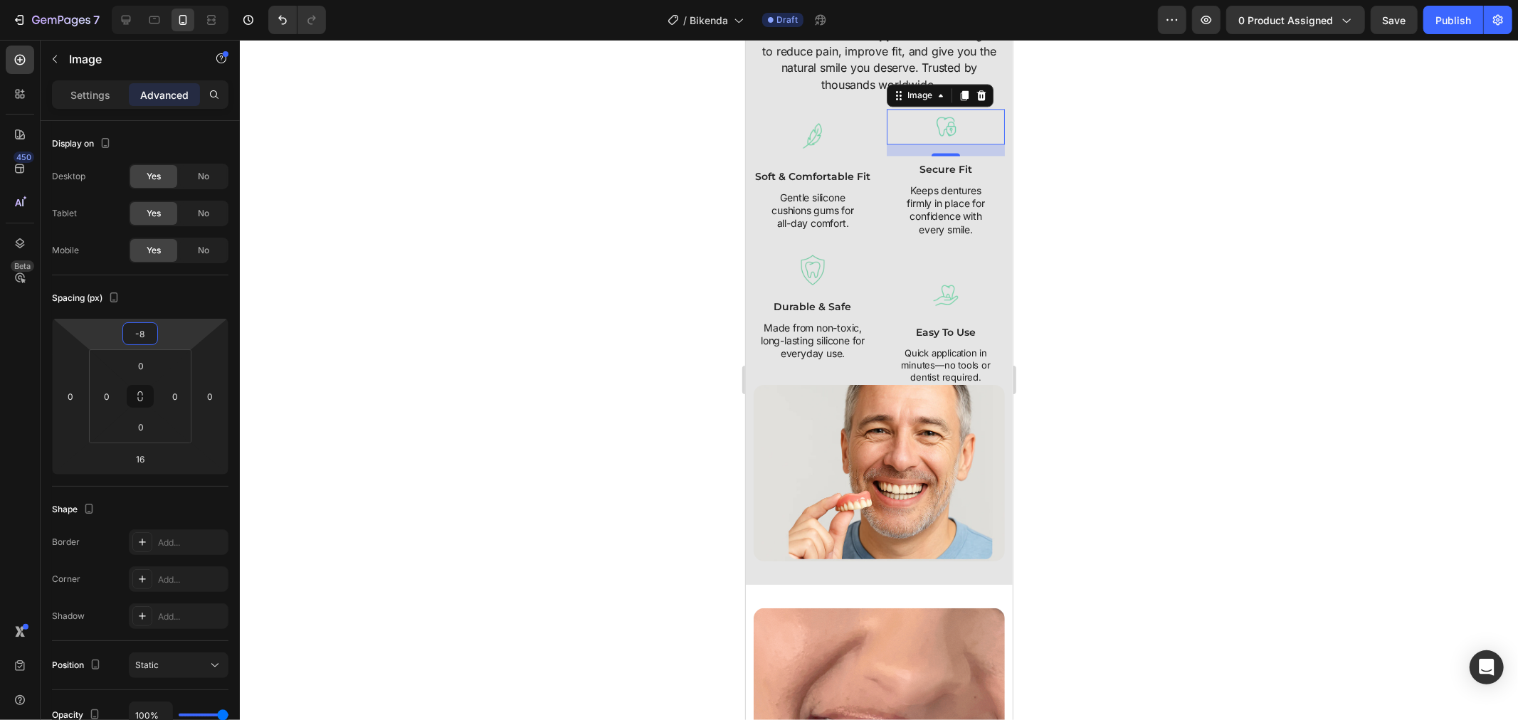
click at [186, 0] on html "7 Version history / Bikenda Draft Preview 0 product assigned Save Publish 450 B…" at bounding box center [759, 0] width 1518 height 0
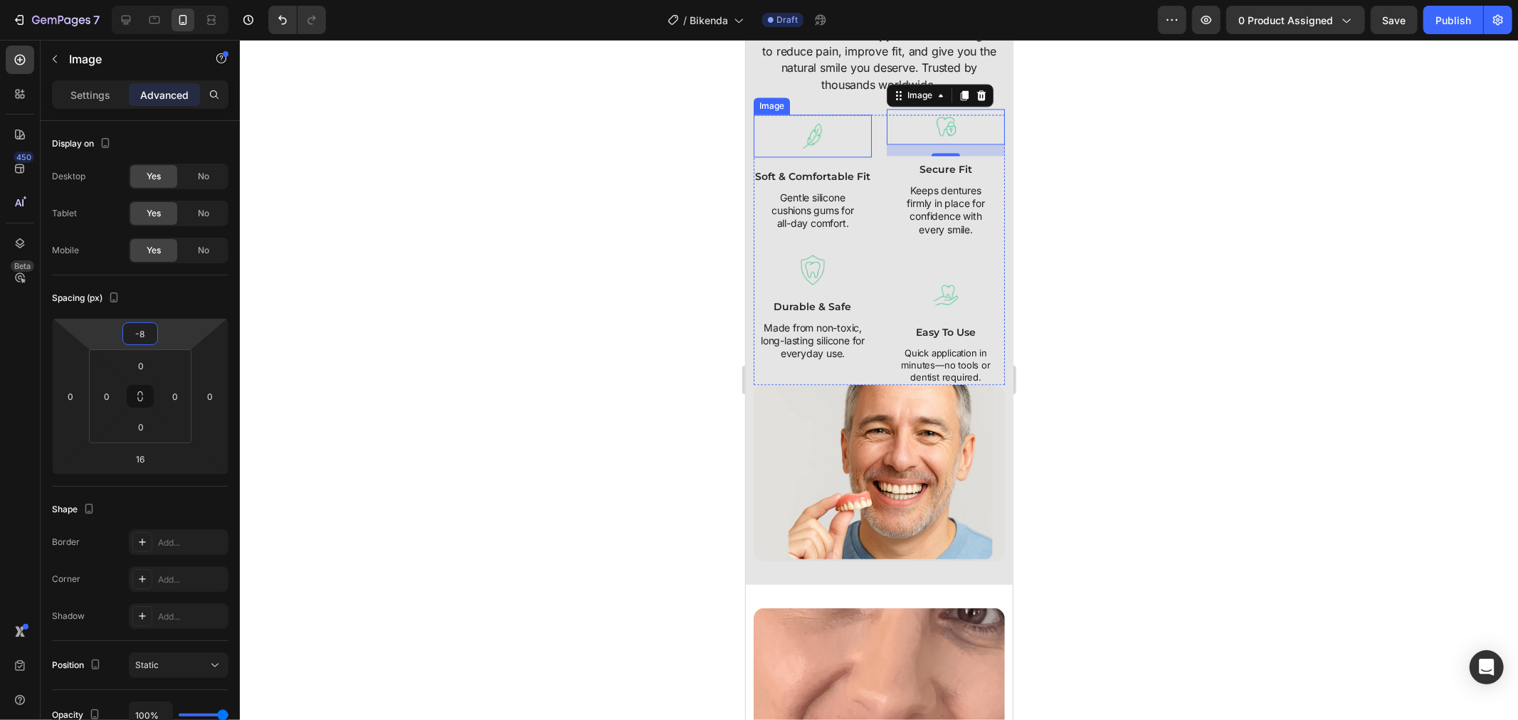
click at [845, 142] on div at bounding box center [812, 135] width 118 height 43
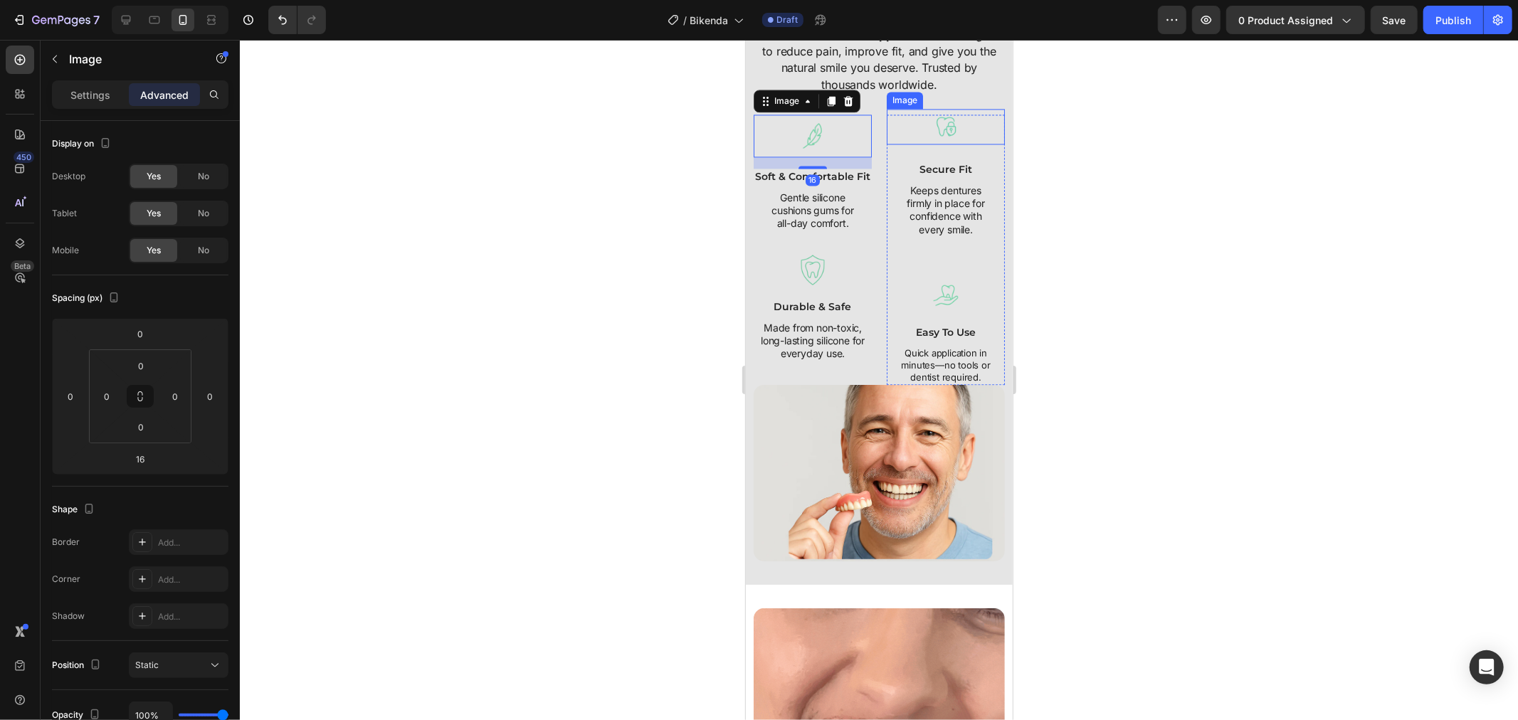
click at [927, 124] on img at bounding box center [945, 126] width 36 height 36
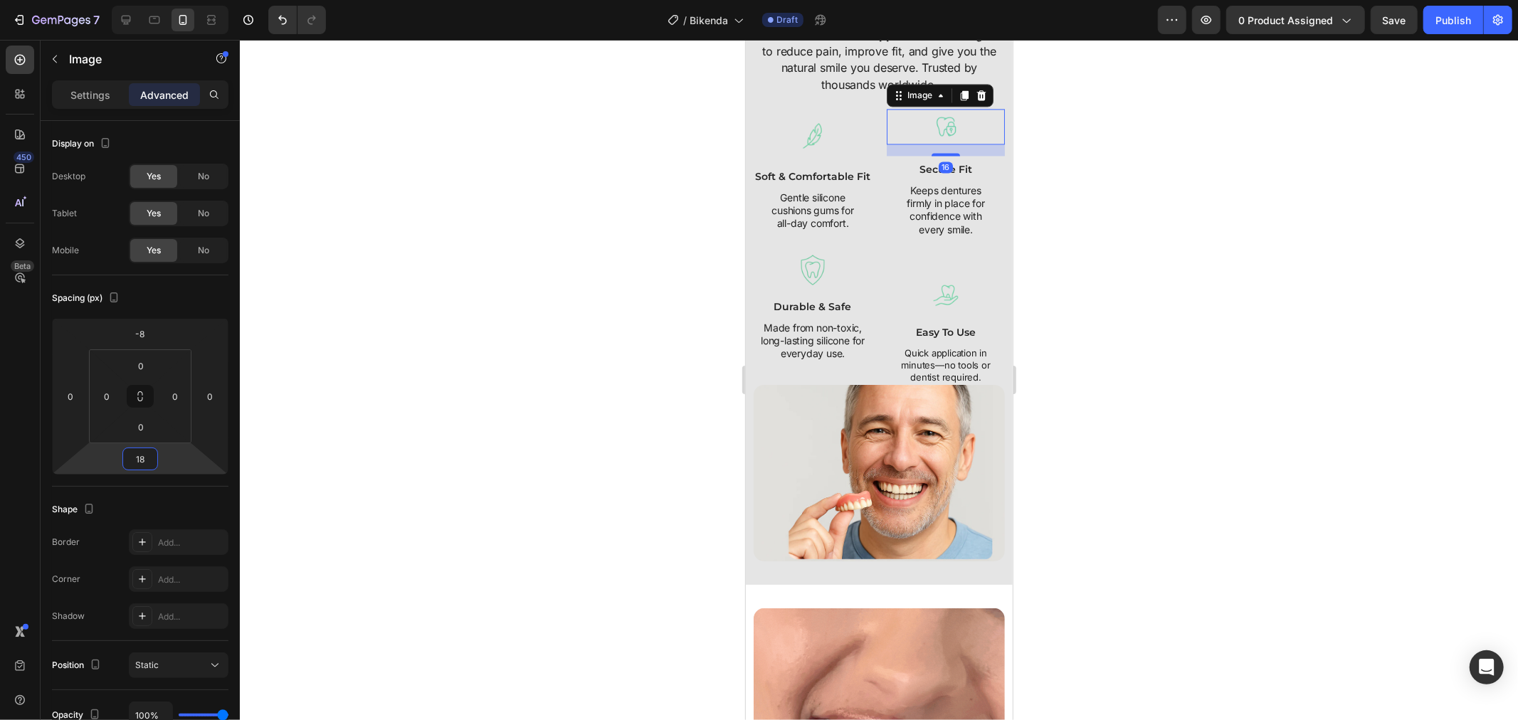
type input "20"
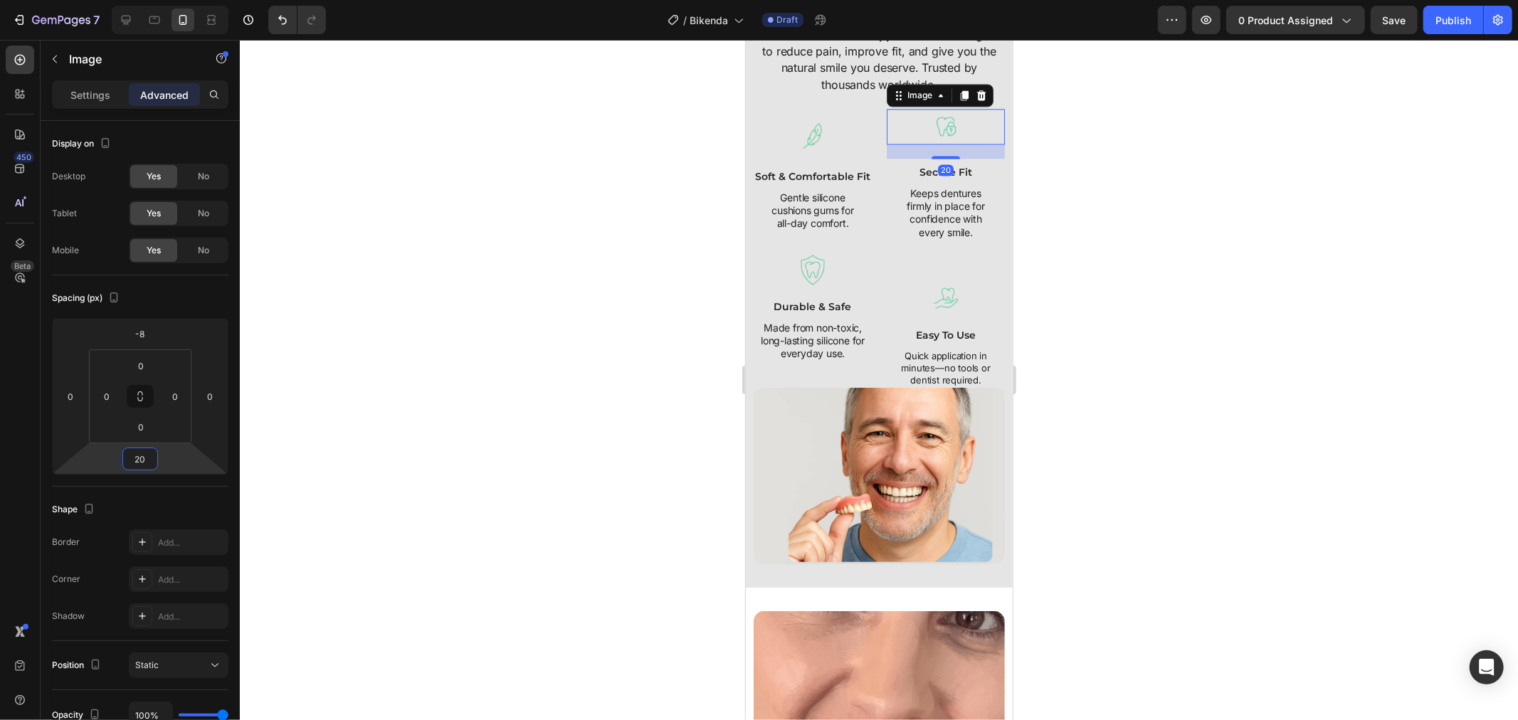
click at [179, 0] on html "7 Version history / Bikenda Draft Preview 0 product assigned Save Publish 450 B…" at bounding box center [759, 0] width 1518 height 0
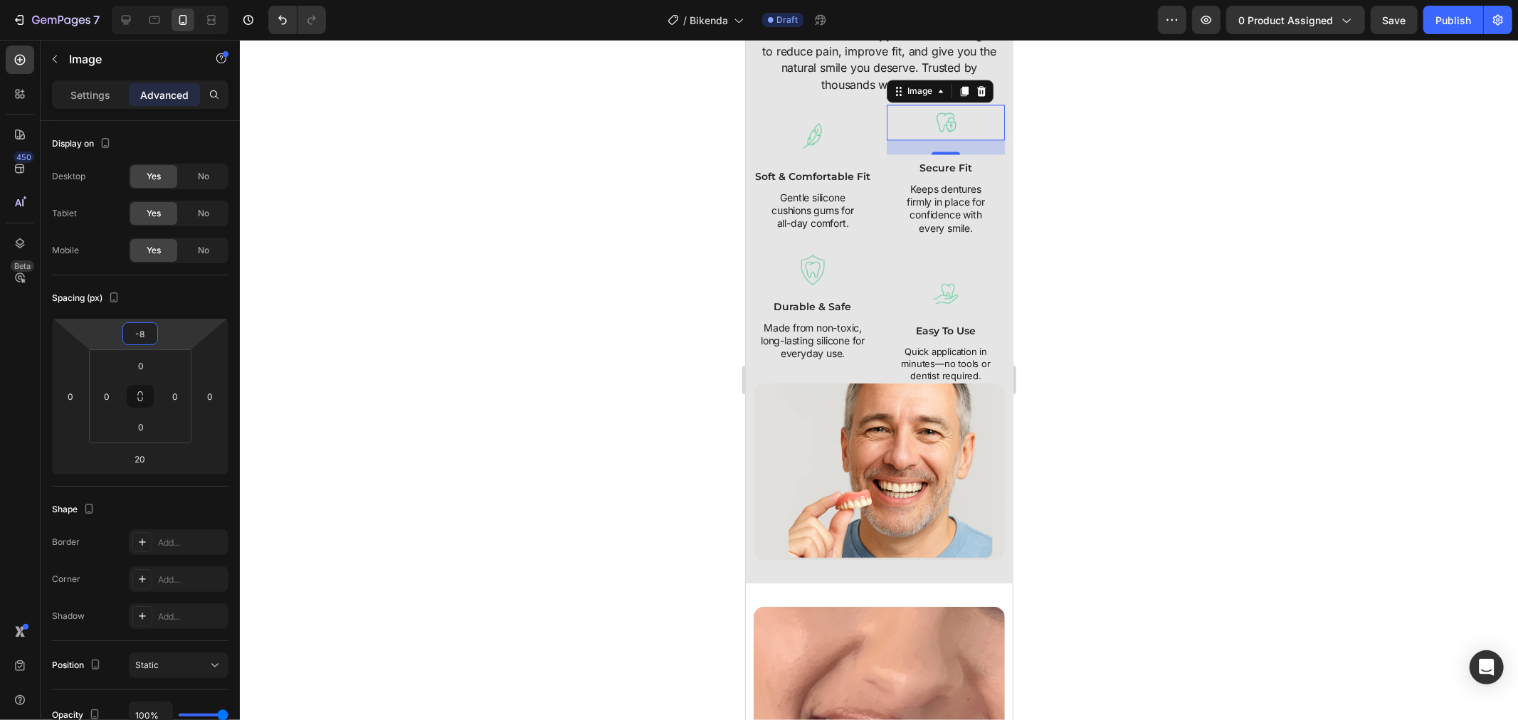
type input "-6"
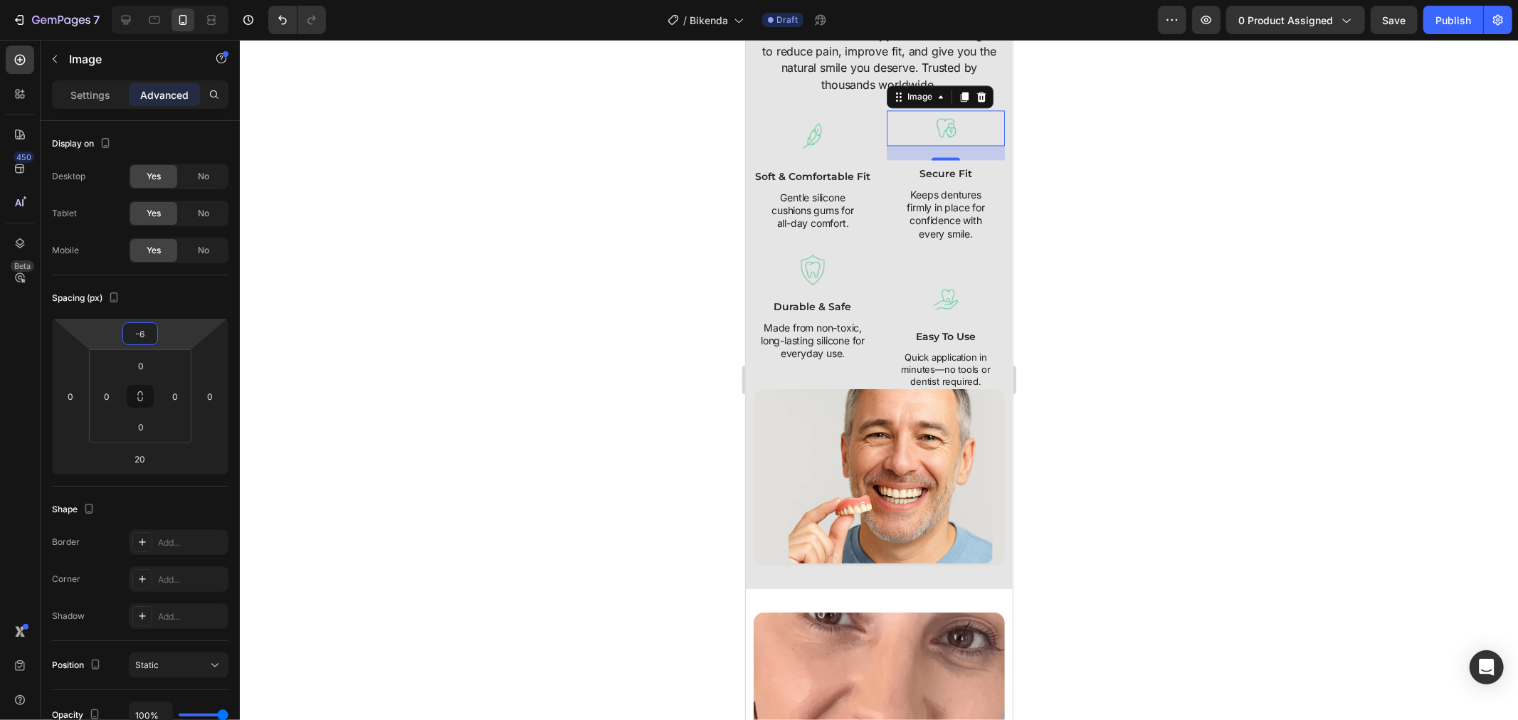
click at [186, 0] on html "7 Version history / Bikenda Draft Preview 0 product assigned Save Publish 450 B…" at bounding box center [759, 0] width 1518 height 0
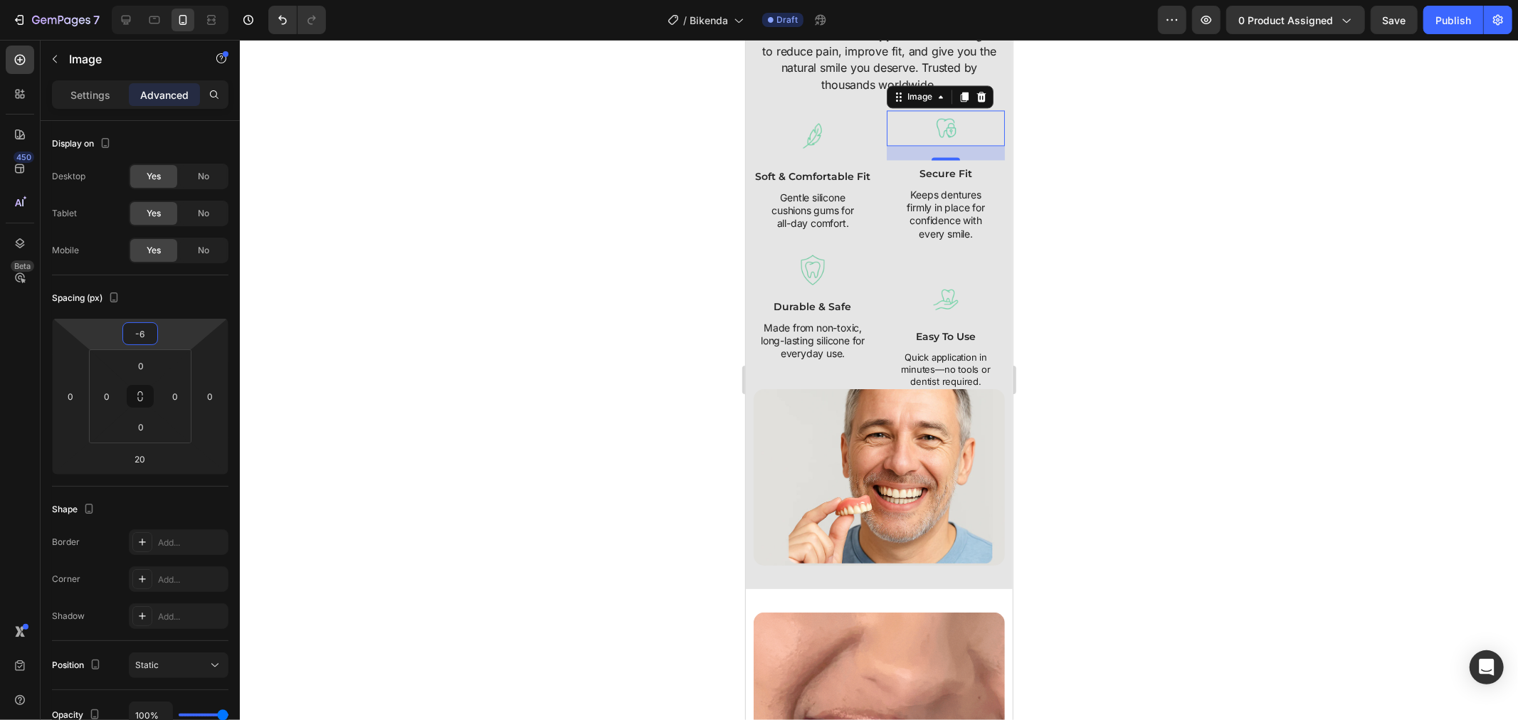
drag, startPoint x: 1262, startPoint y: 294, endPoint x: 1236, endPoint y: 301, distance: 27.3
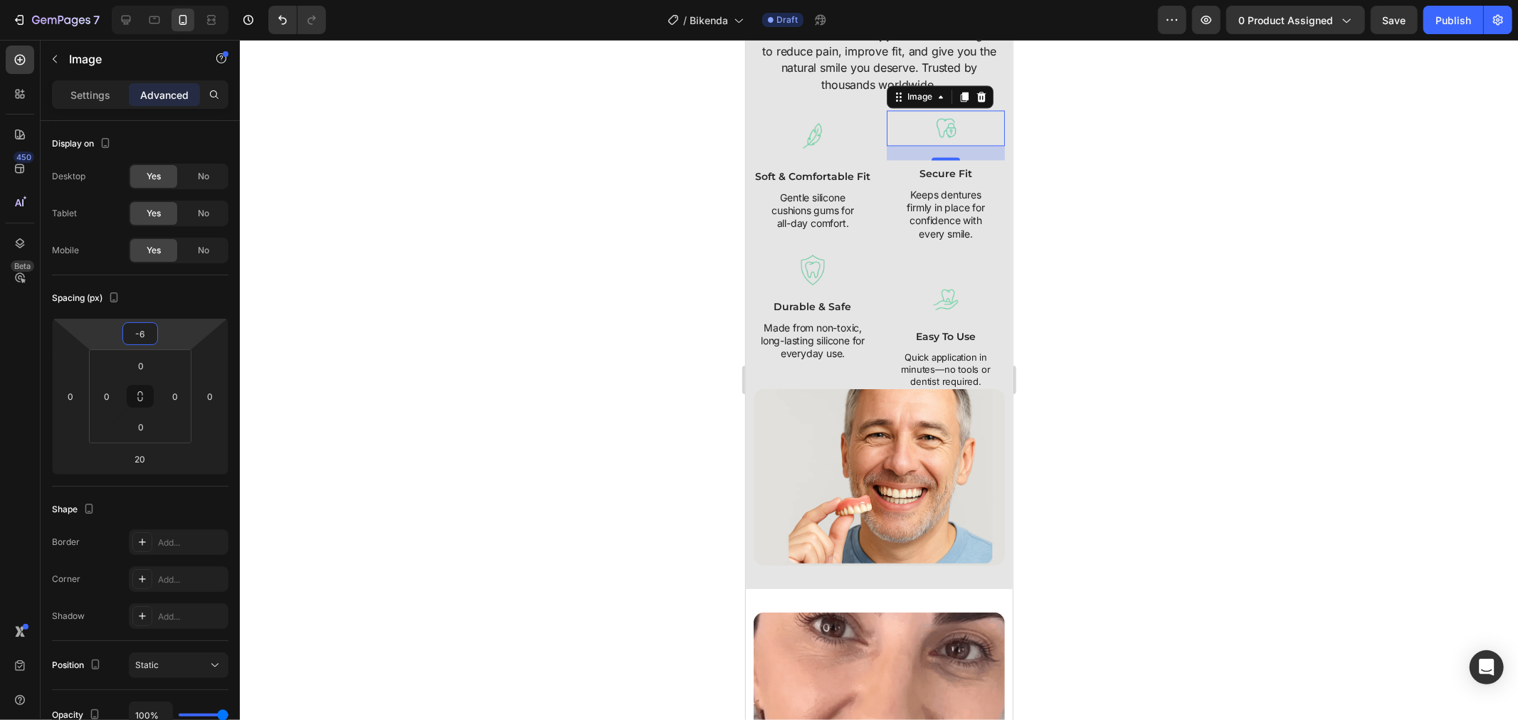
click at [1260, 295] on div at bounding box center [879, 380] width 1278 height 680
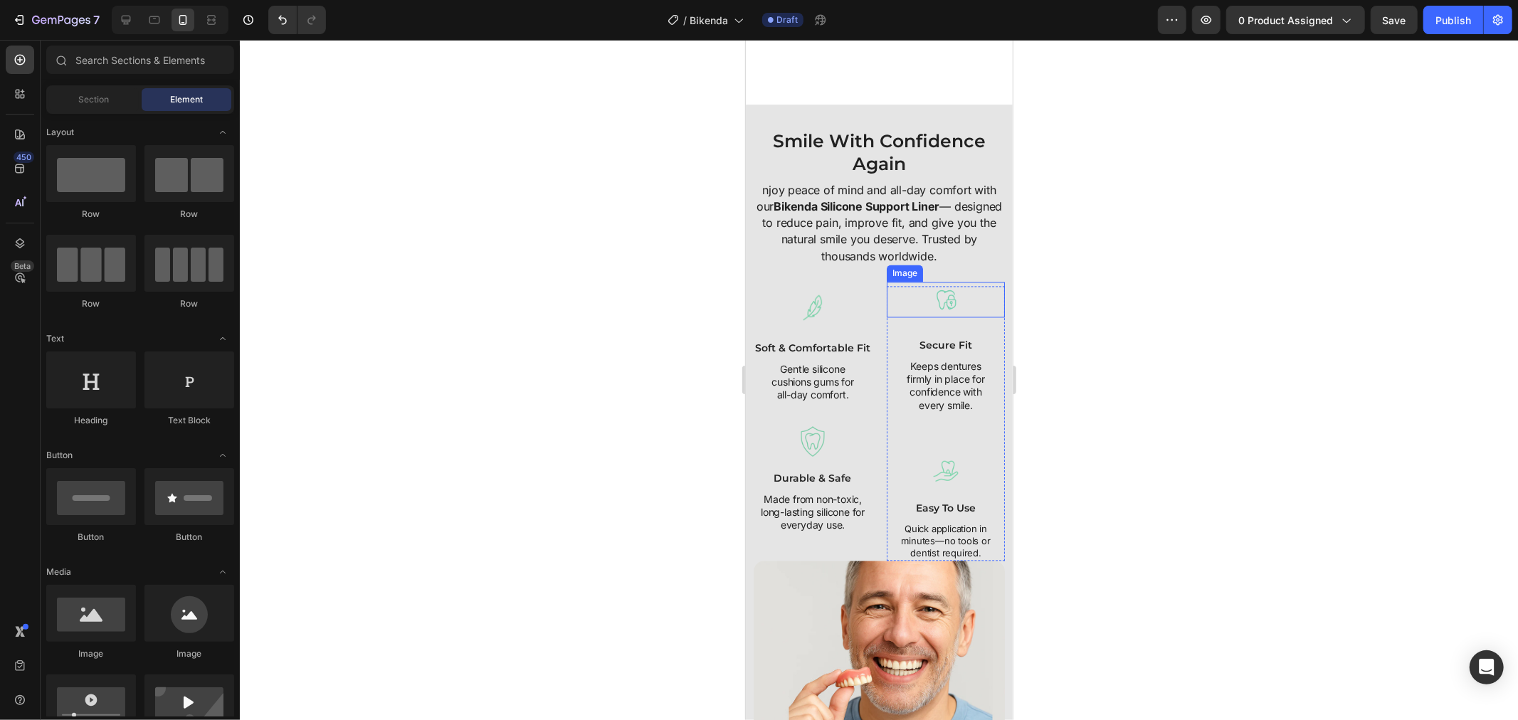
scroll to position [2529, 0]
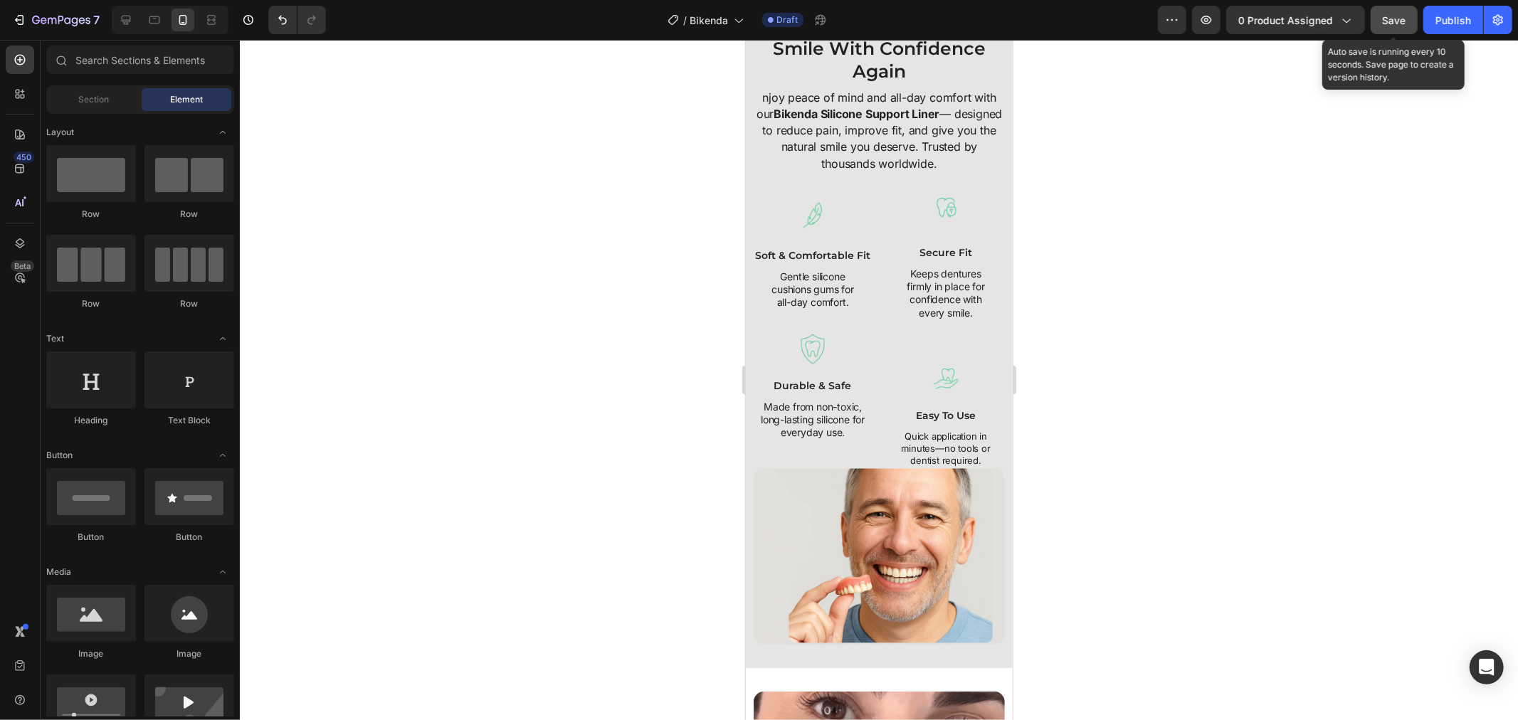
click at [1384, 18] on span "Save" at bounding box center [1393, 20] width 23 height 12
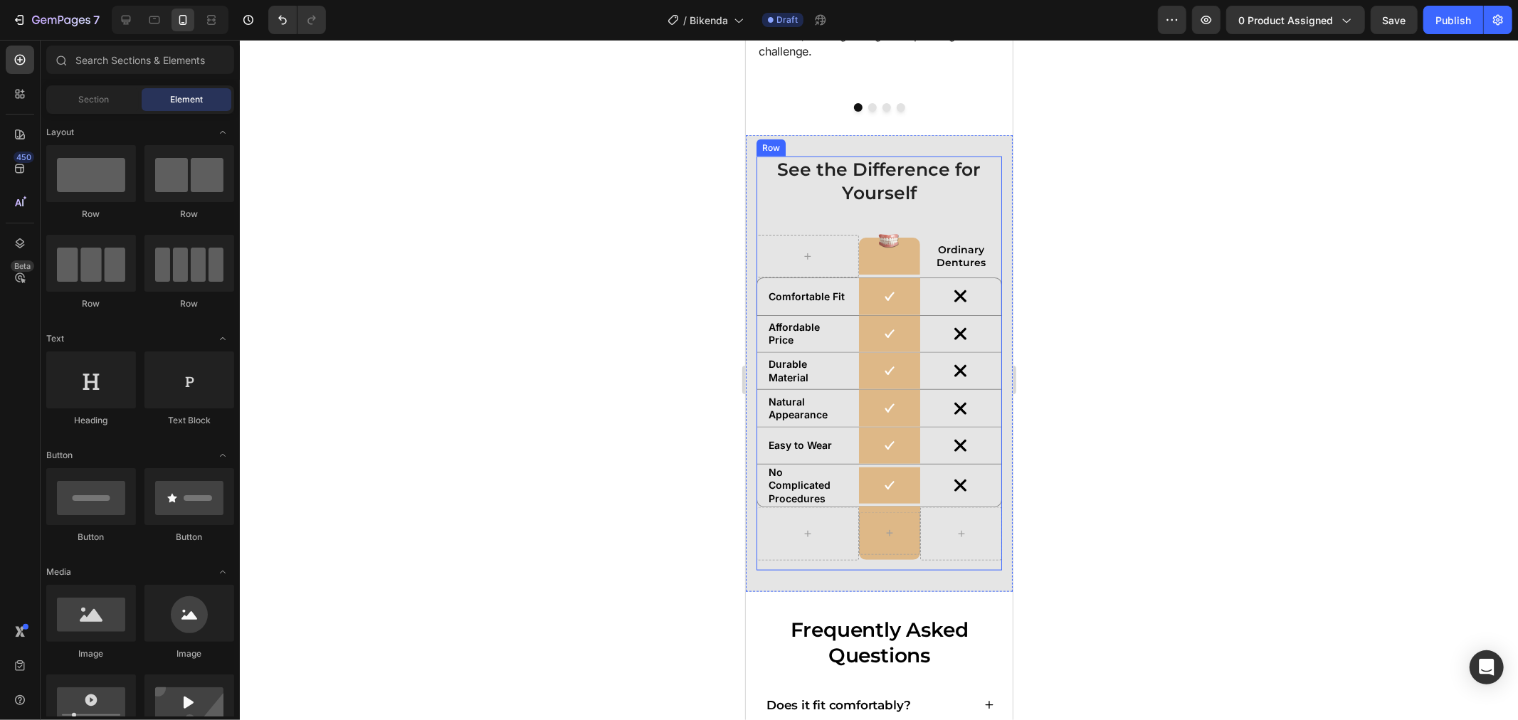
scroll to position [5850, 0]
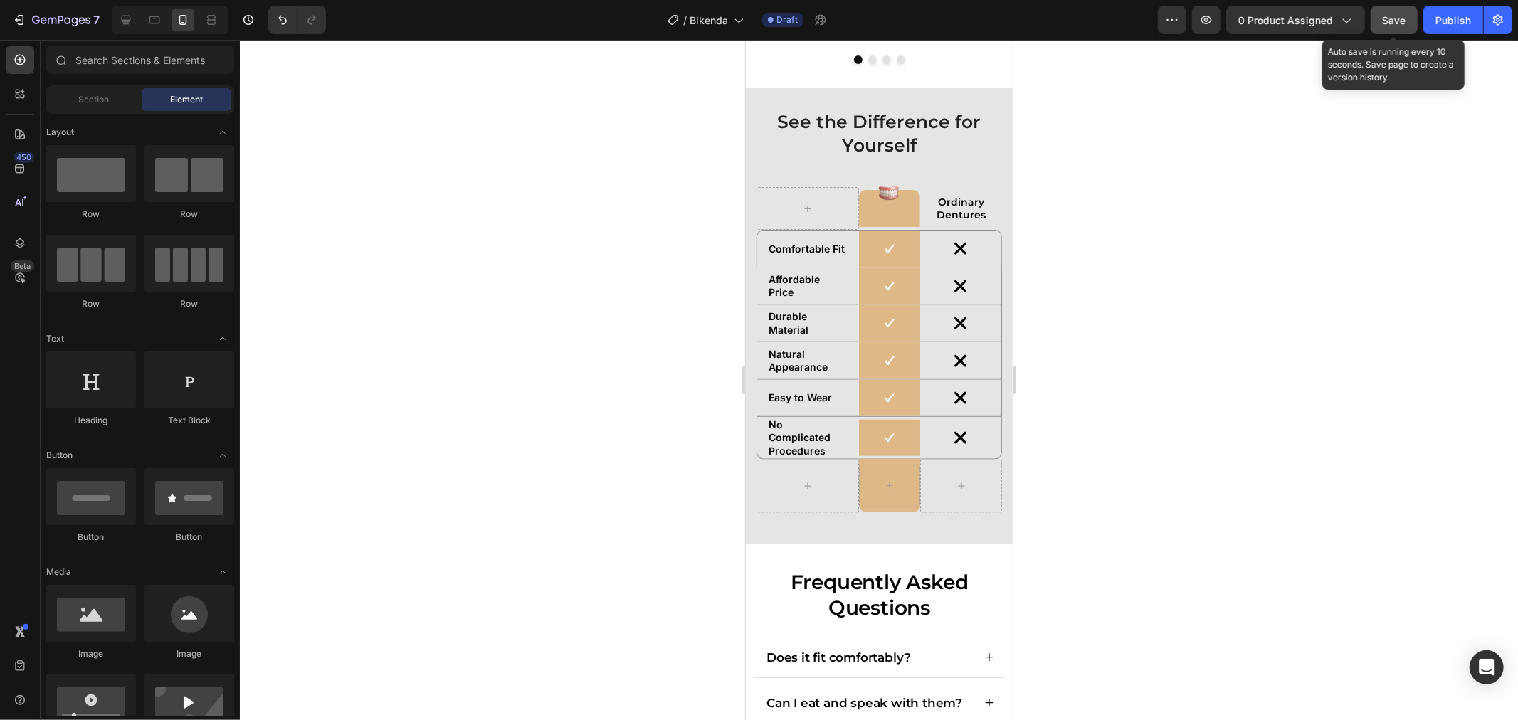
click at [1397, 13] on div "Save" at bounding box center [1393, 20] width 23 height 15
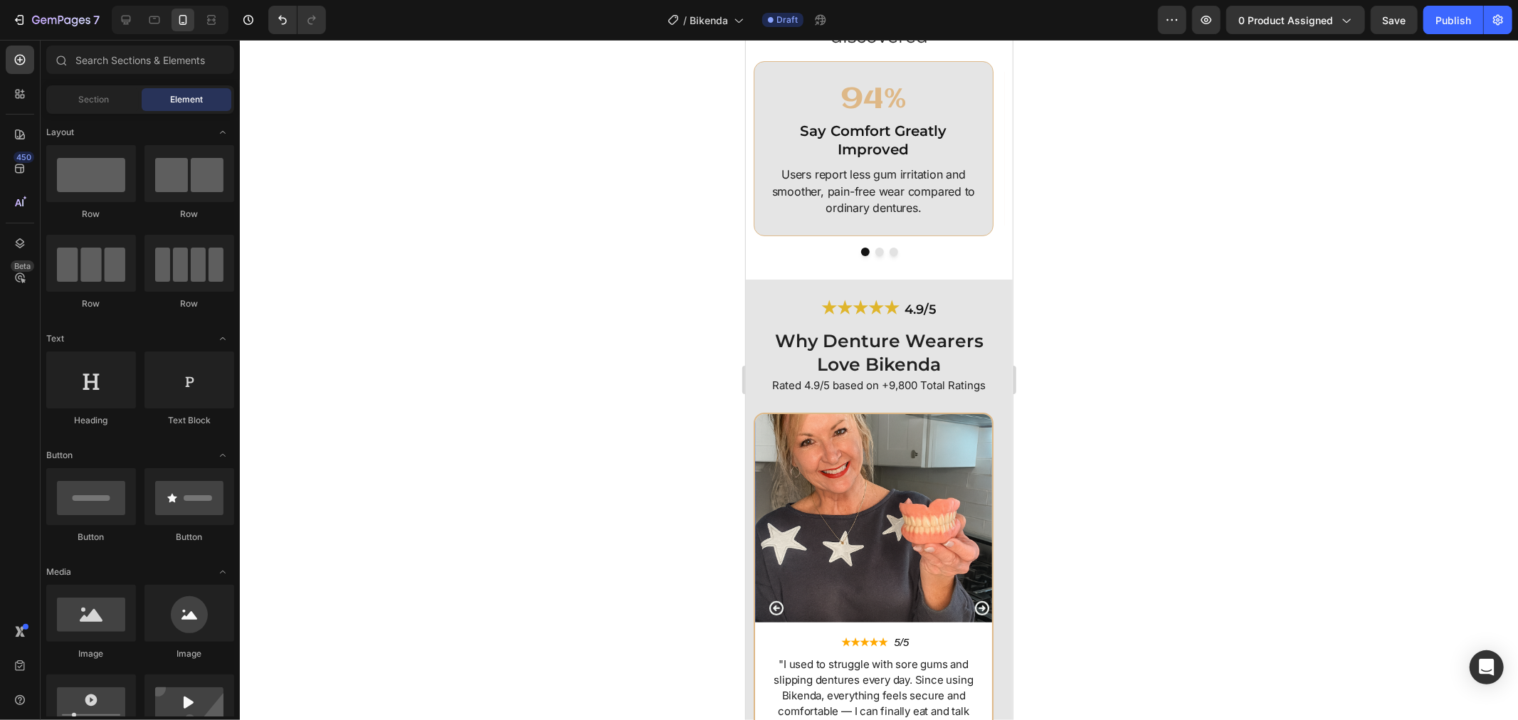
scroll to position [4506, 0]
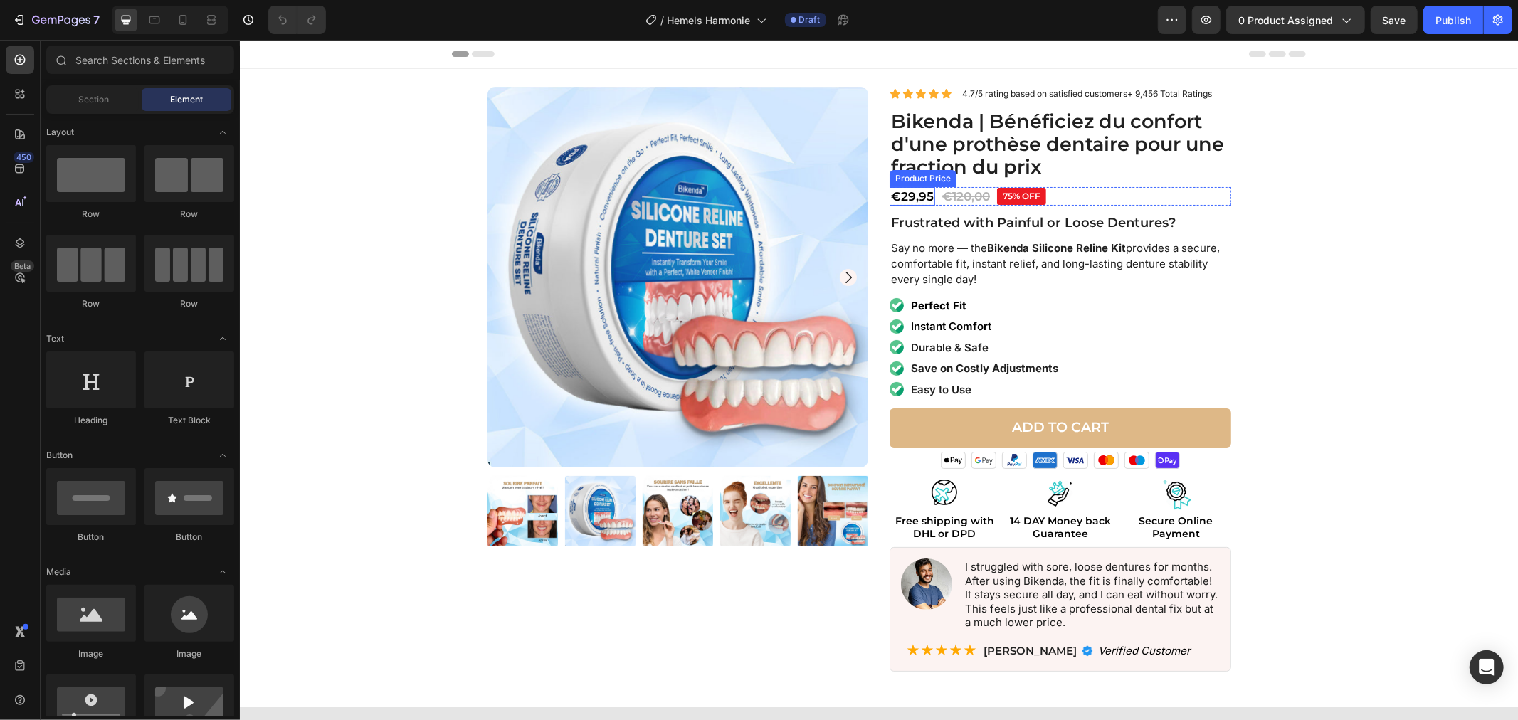
click at [903, 195] on div "€29,95" at bounding box center [912, 195] width 46 height 18
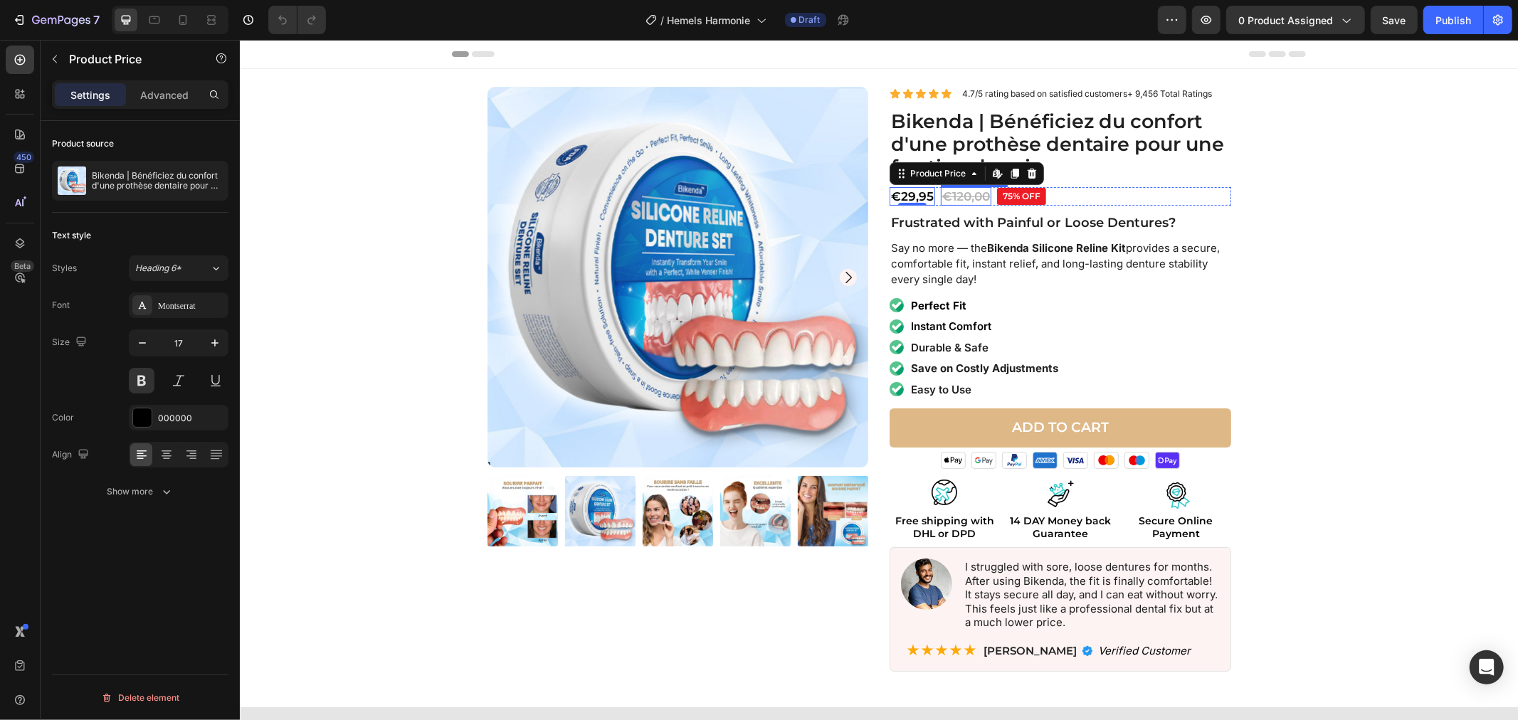
click at [945, 197] on div "€120,00" at bounding box center [965, 195] width 51 height 18
click at [943, 195] on div "€120,00" at bounding box center [965, 195] width 51 height 18
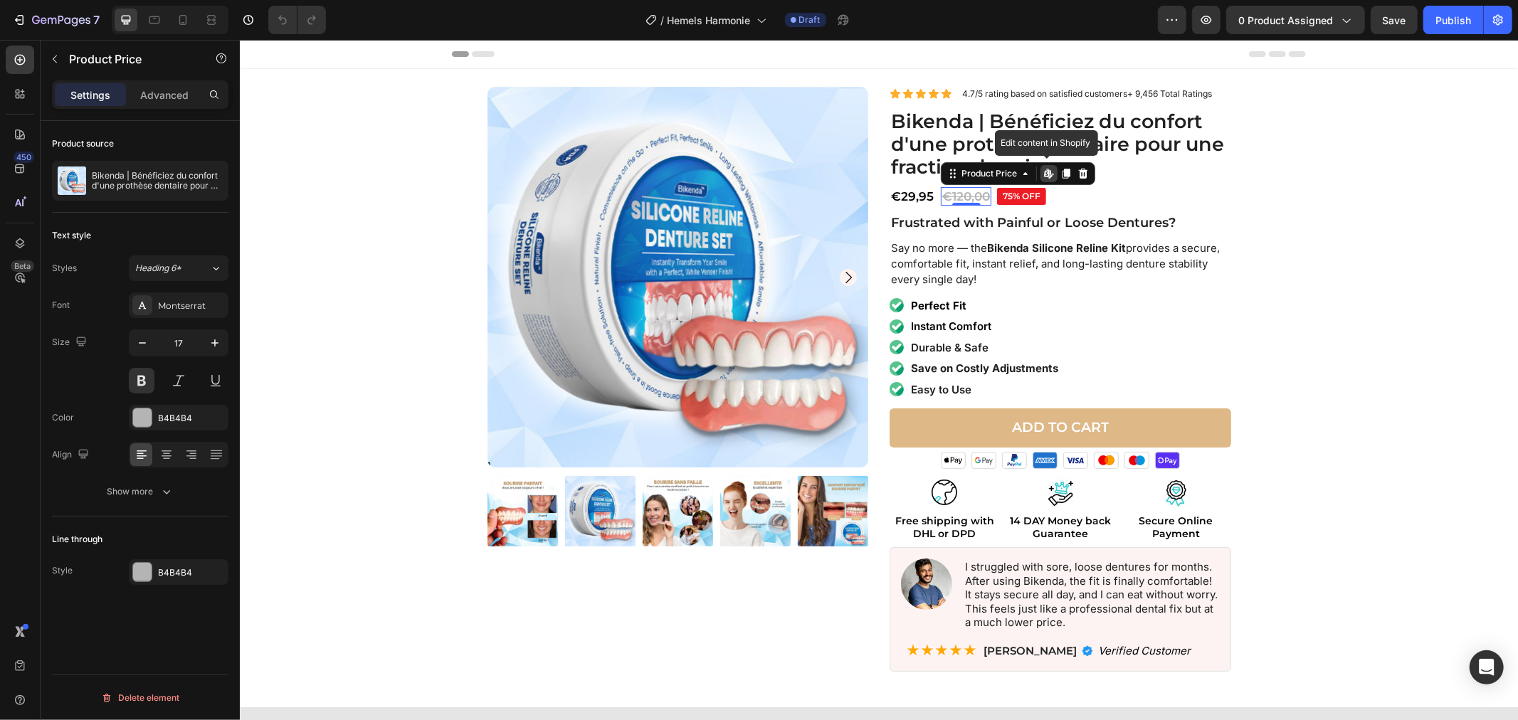
click at [959, 197] on div "€120,00" at bounding box center [965, 195] width 51 height 18
click at [961, 193] on div "€120,00" at bounding box center [965, 195] width 51 height 18
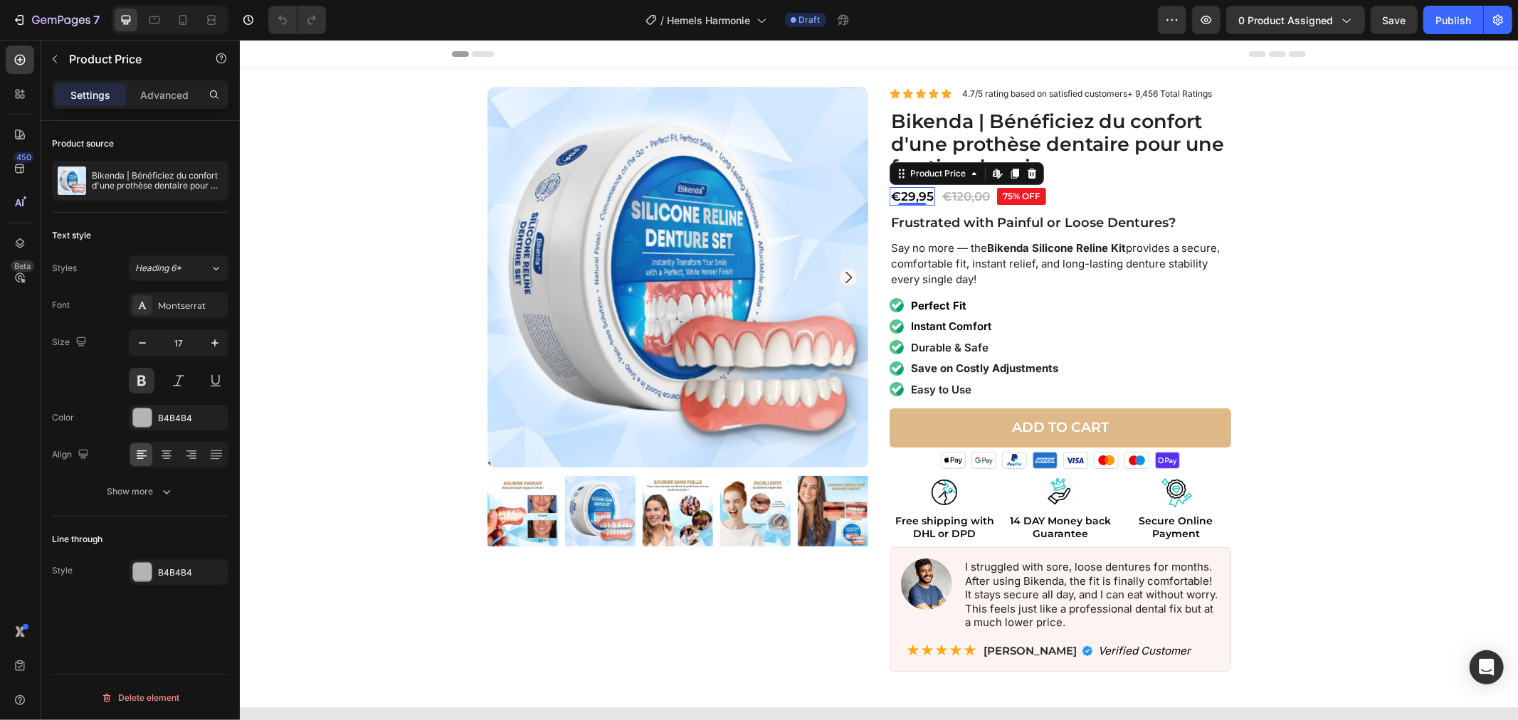
click at [897, 196] on div "€29,95" at bounding box center [912, 195] width 46 height 18
click at [204, 178] on div at bounding box center [209, 181] width 40 height 40
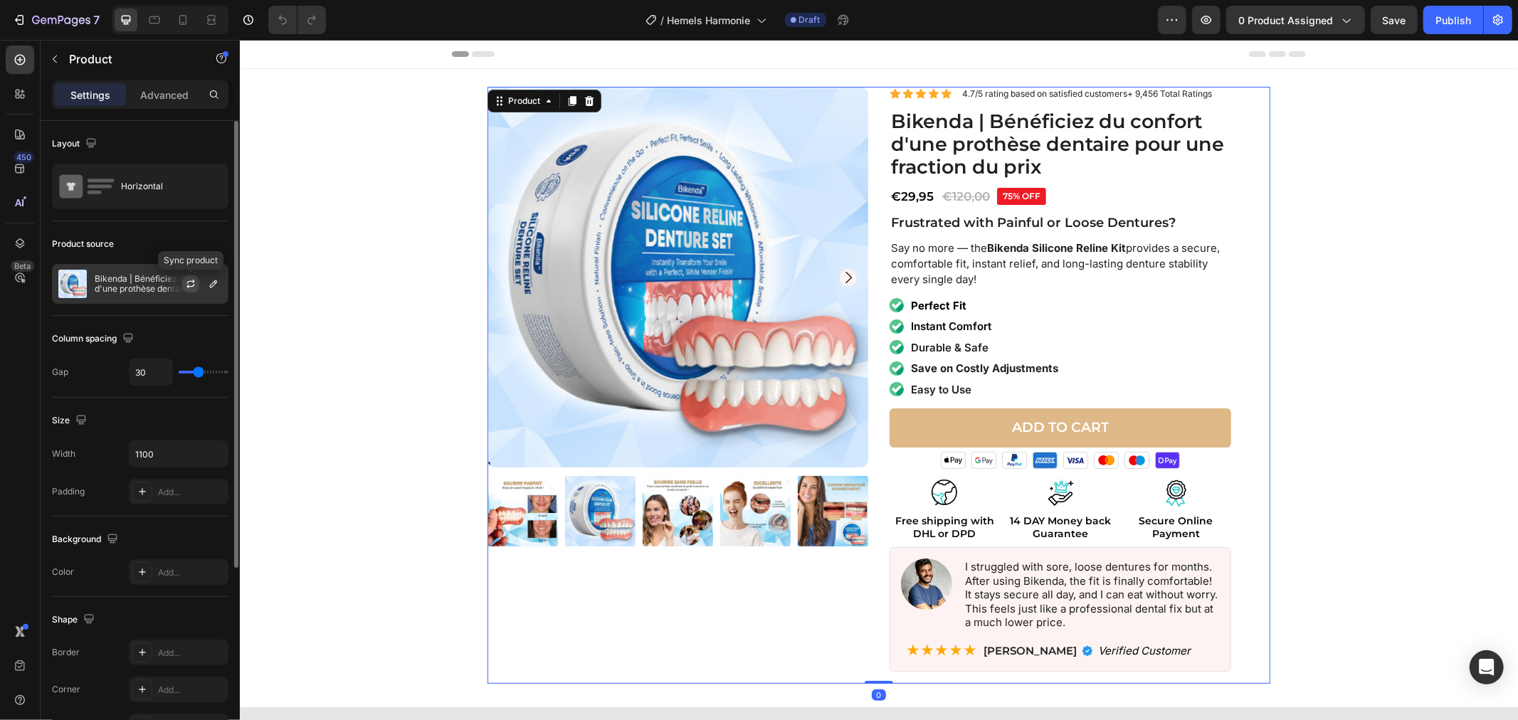
click at [194, 285] on icon "button" at bounding box center [190, 286] width 8 height 4
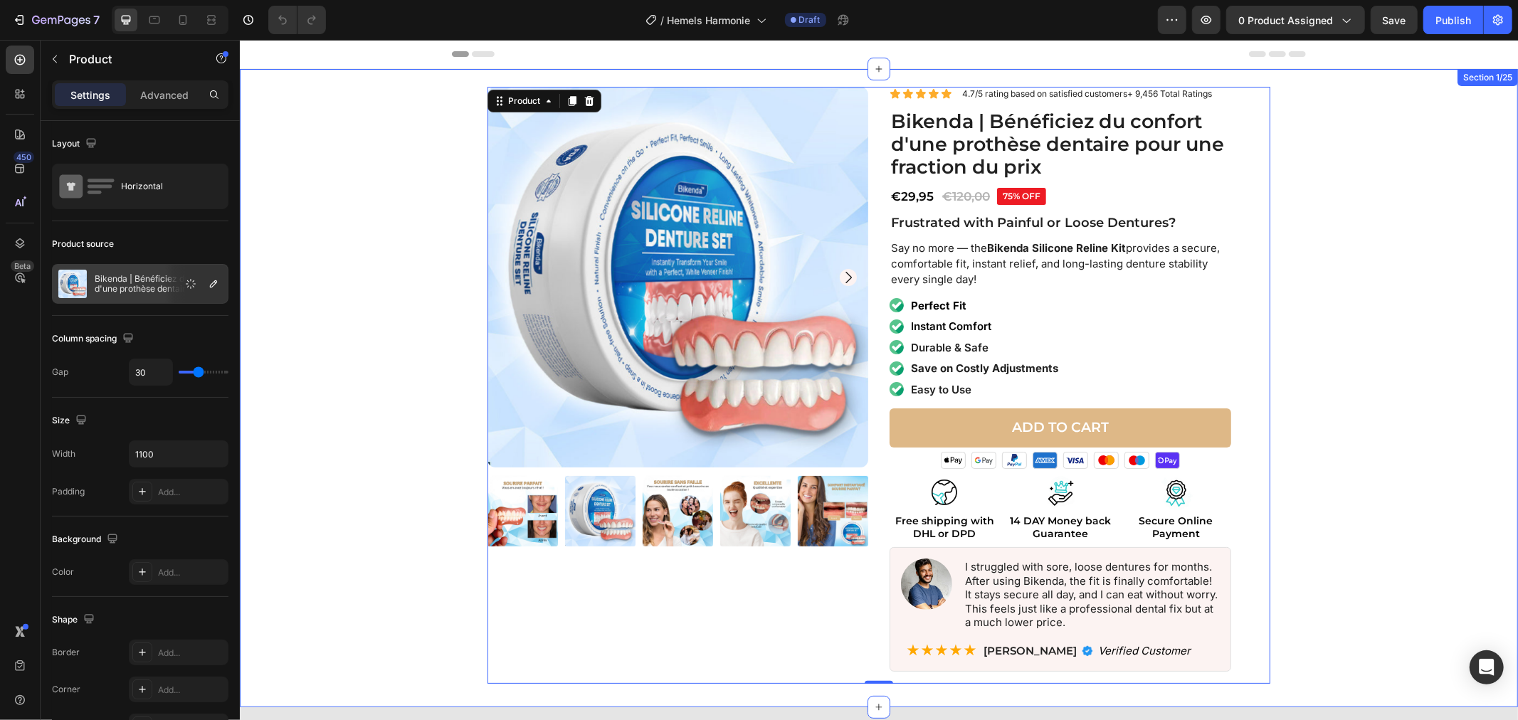
click at [295, 282] on div "Product Images Icon Icon Icon Icon Icon Icon List 4.7/5 rating based on satisfi…" at bounding box center [878, 384] width 1264 height 597
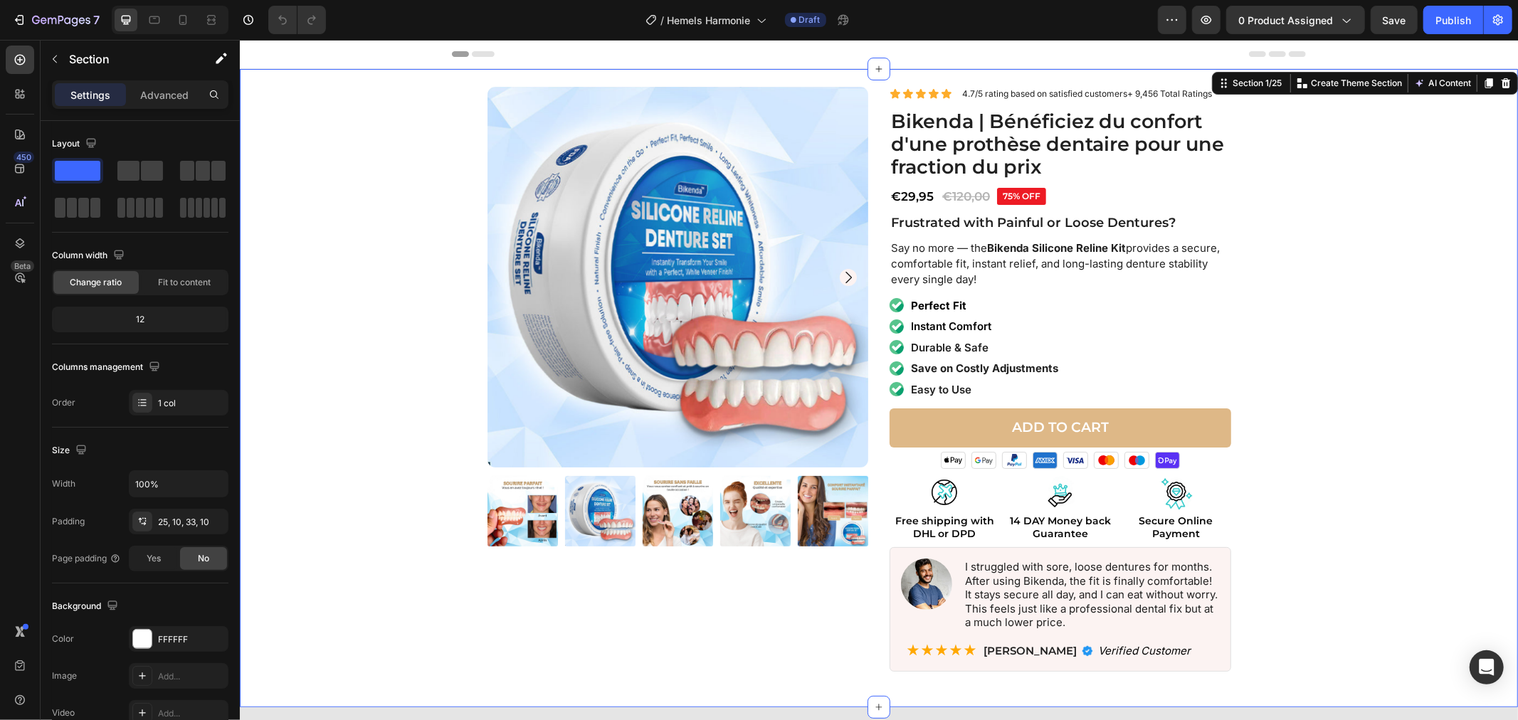
drag, startPoint x: 421, startPoint y: 231, endPoint x: 497, endPoint y: 194, distance: 83.7
click at [432, 226] on div "Product Images Icon Icon Icon Icon Icon Icon List 4.7/5 rating based on satisfi…" at bounding box center [878, 384] width 1264 height 597
click at [512, 185] on img at bounding box center [677, 276] width 381 height 381
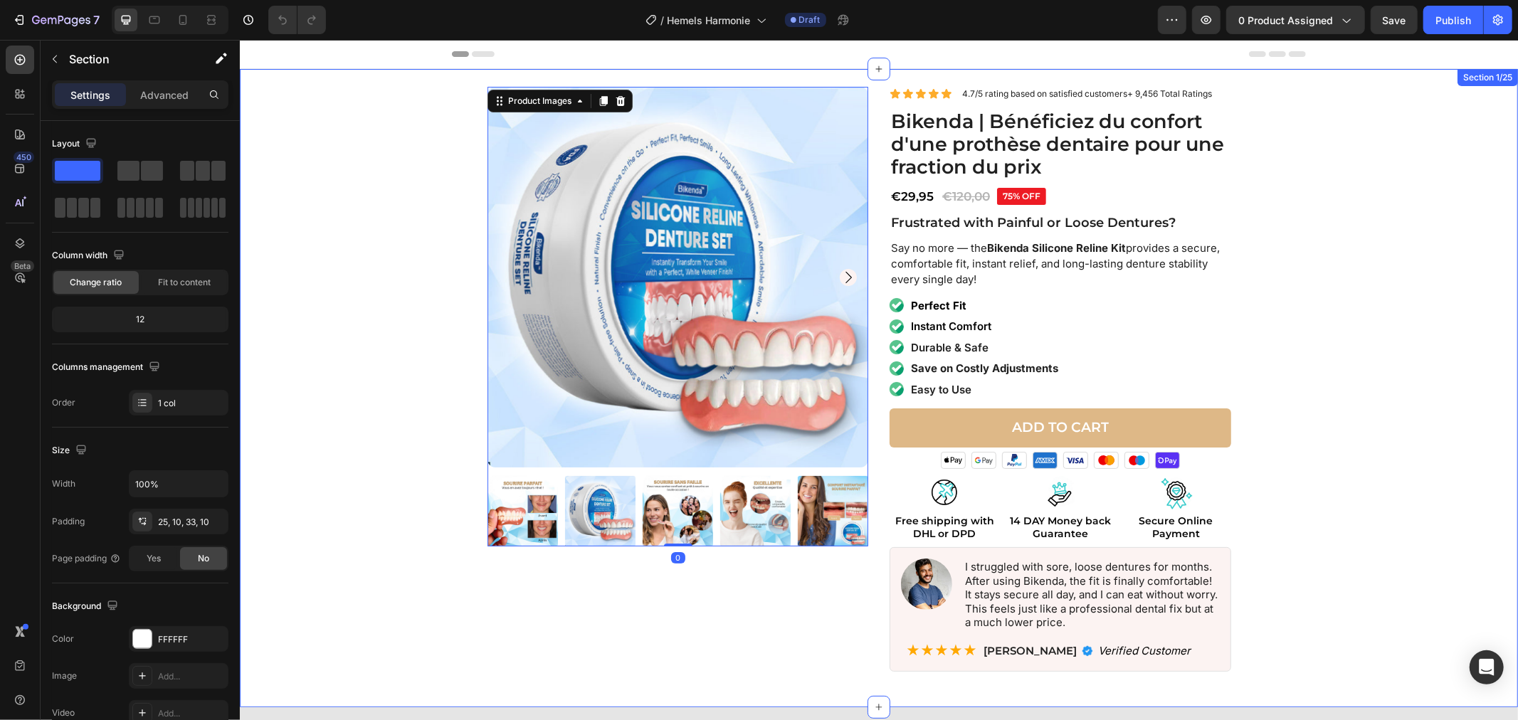
click at [408, 167] on div "Product Images 0 Icon Icon Icon Icon Icon Icon List 4.7/5 rating based on satis…" at bounding box center [878, 384] width 1264 height 597
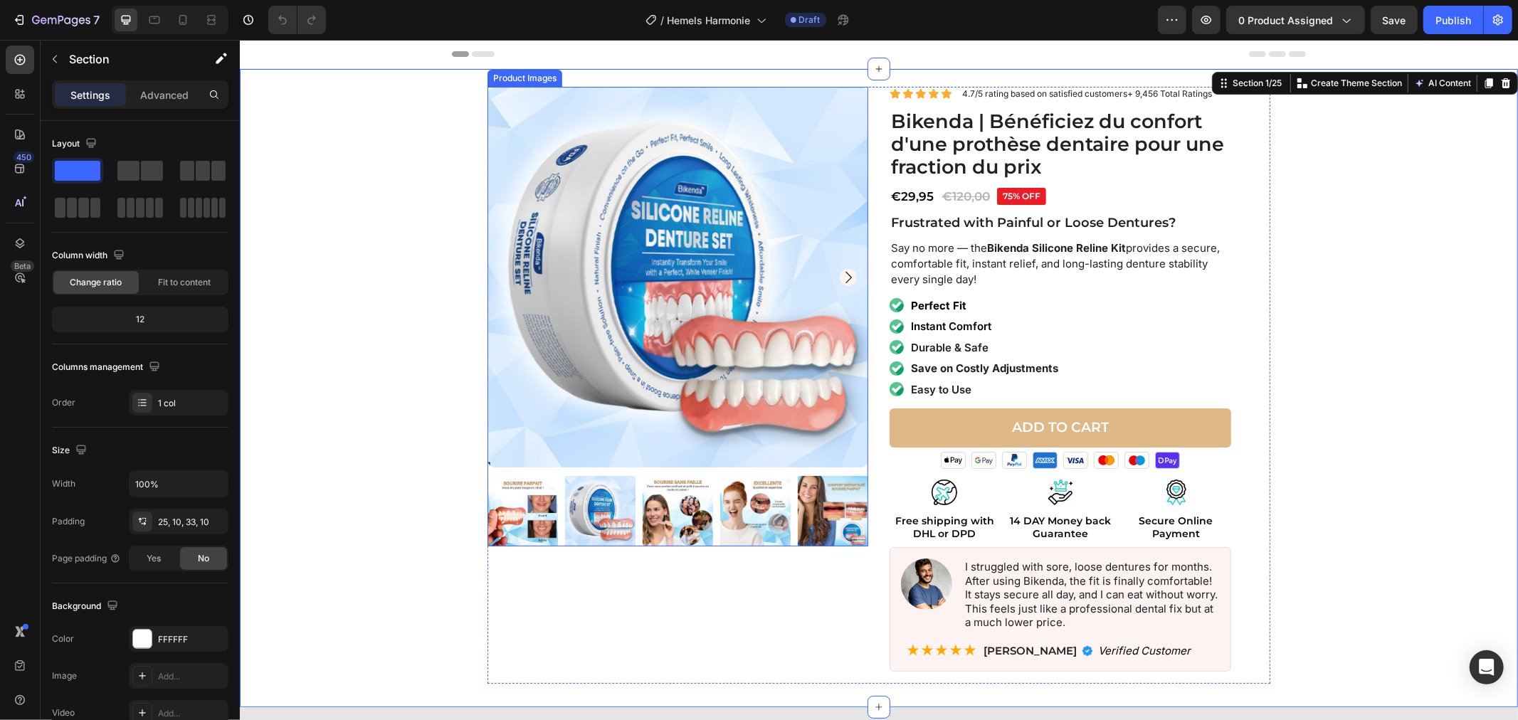
click at [560, 189] on img at bounding box center [677, 276] width 381 height 381
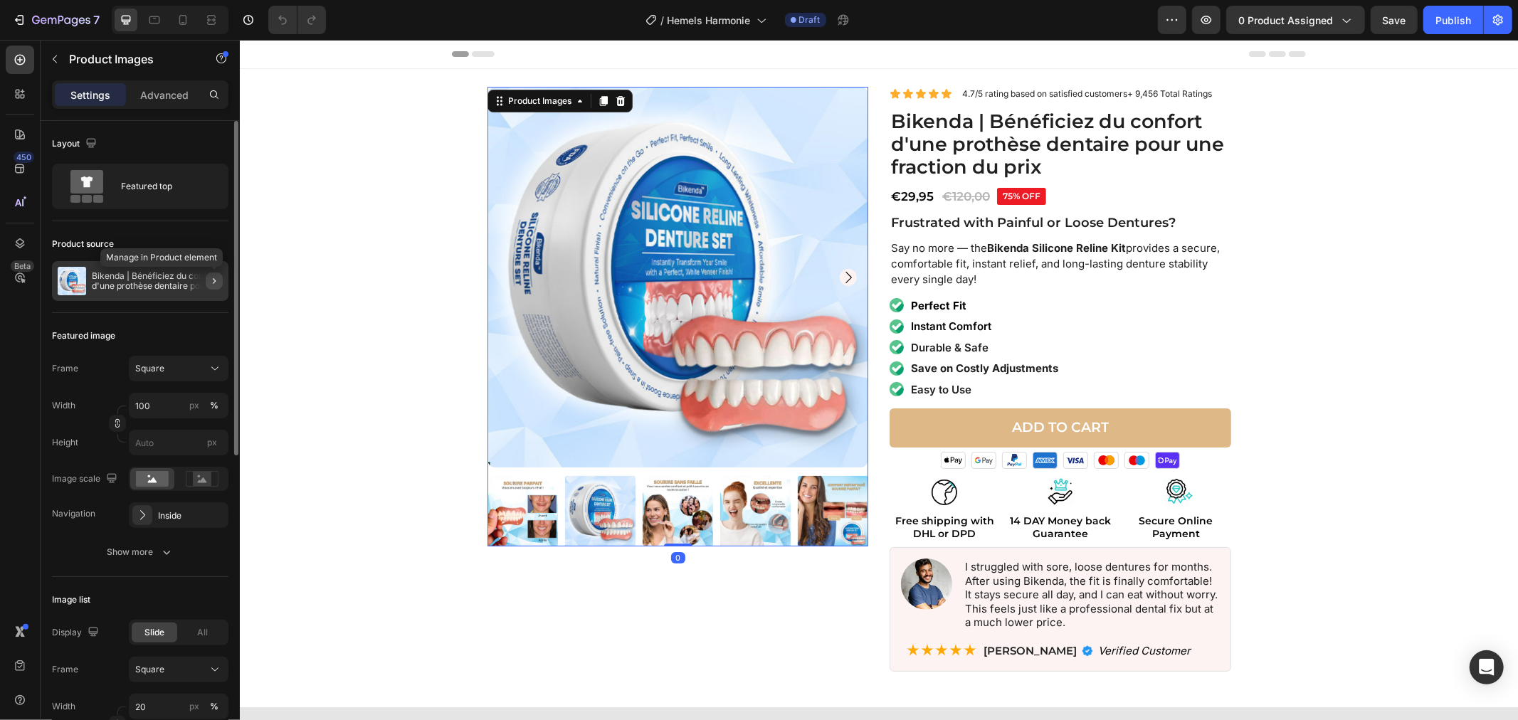
click at [205, 279] on div at bounding box center [209, 281] width 40 height 40
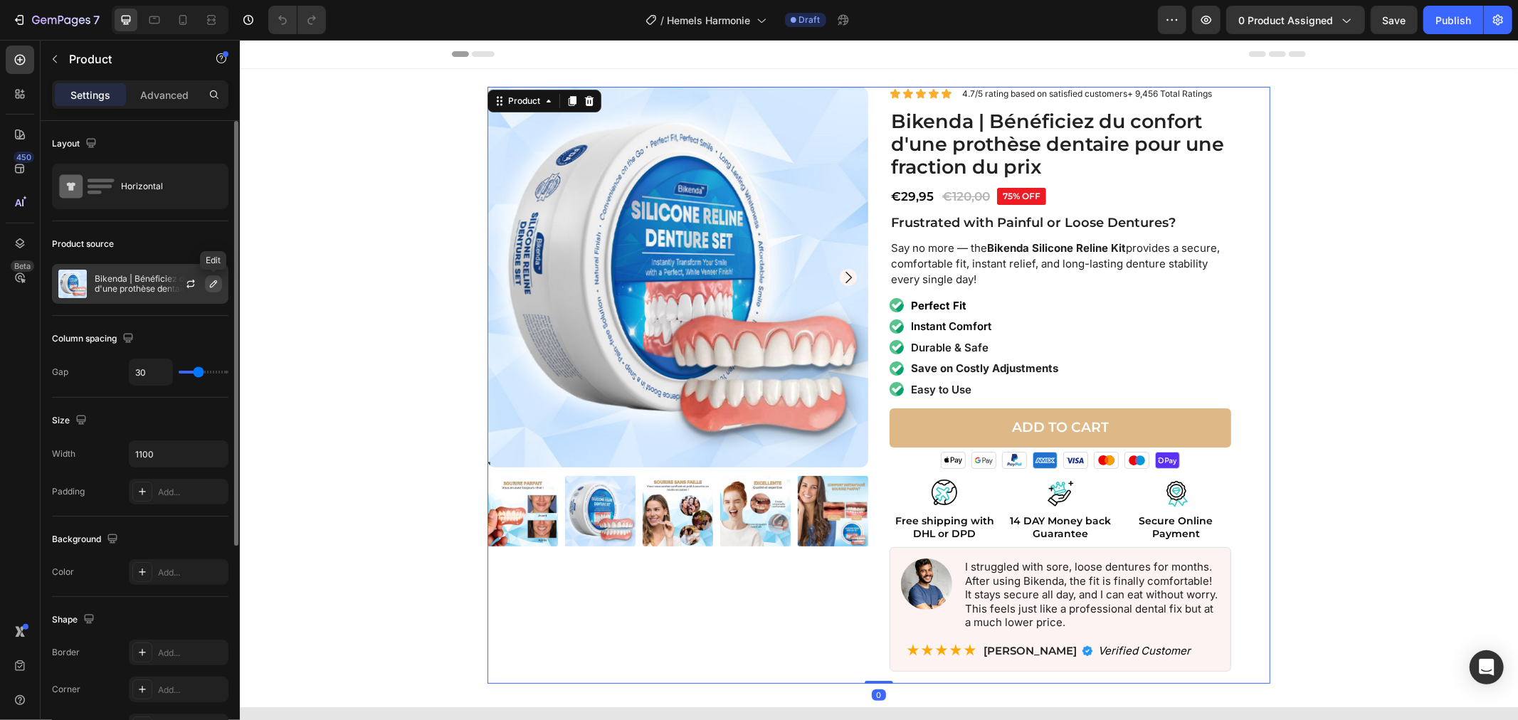
click at [210, 279] on icon "button" at bounding box center [213, 283] width 11 height 11
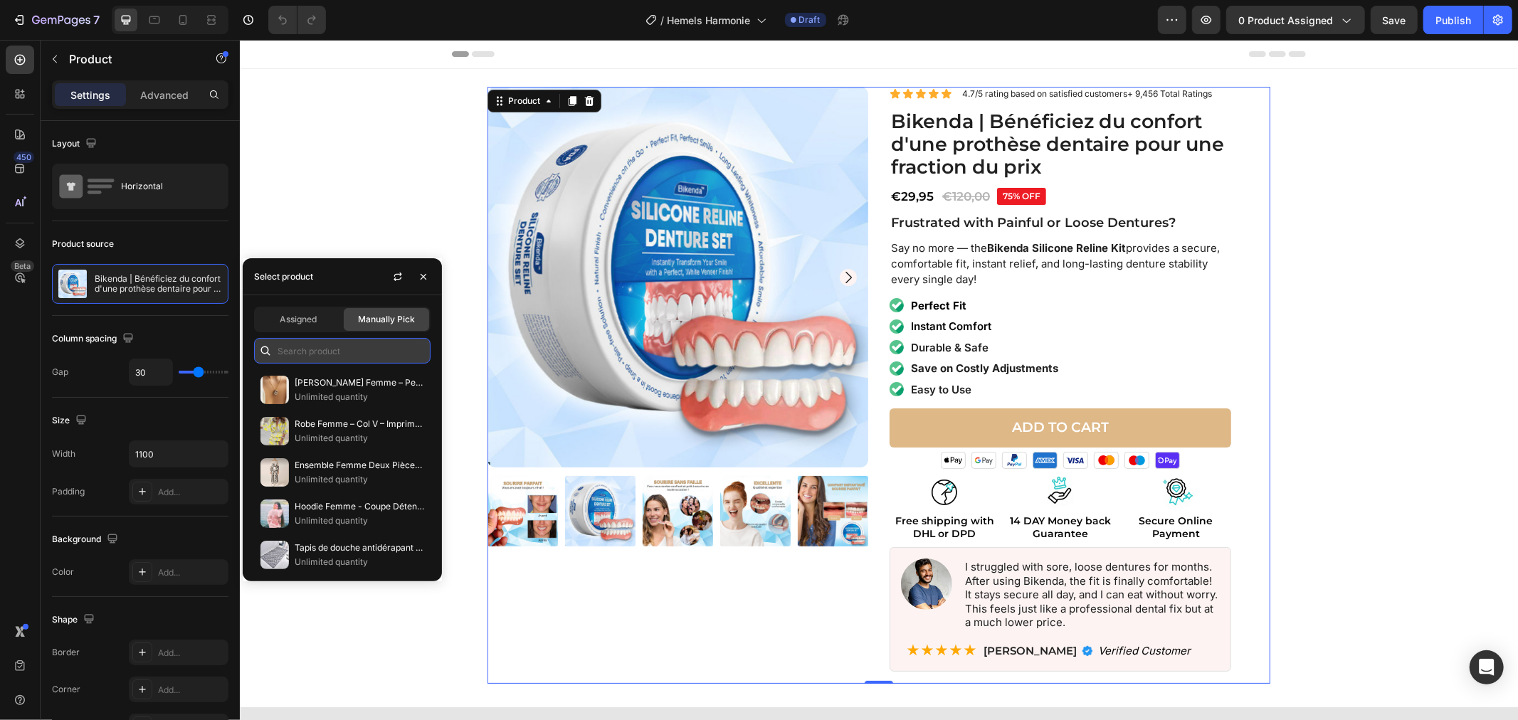
click at [313, 353] on input "text" at bounding box center [342, 351] width 176 height 26
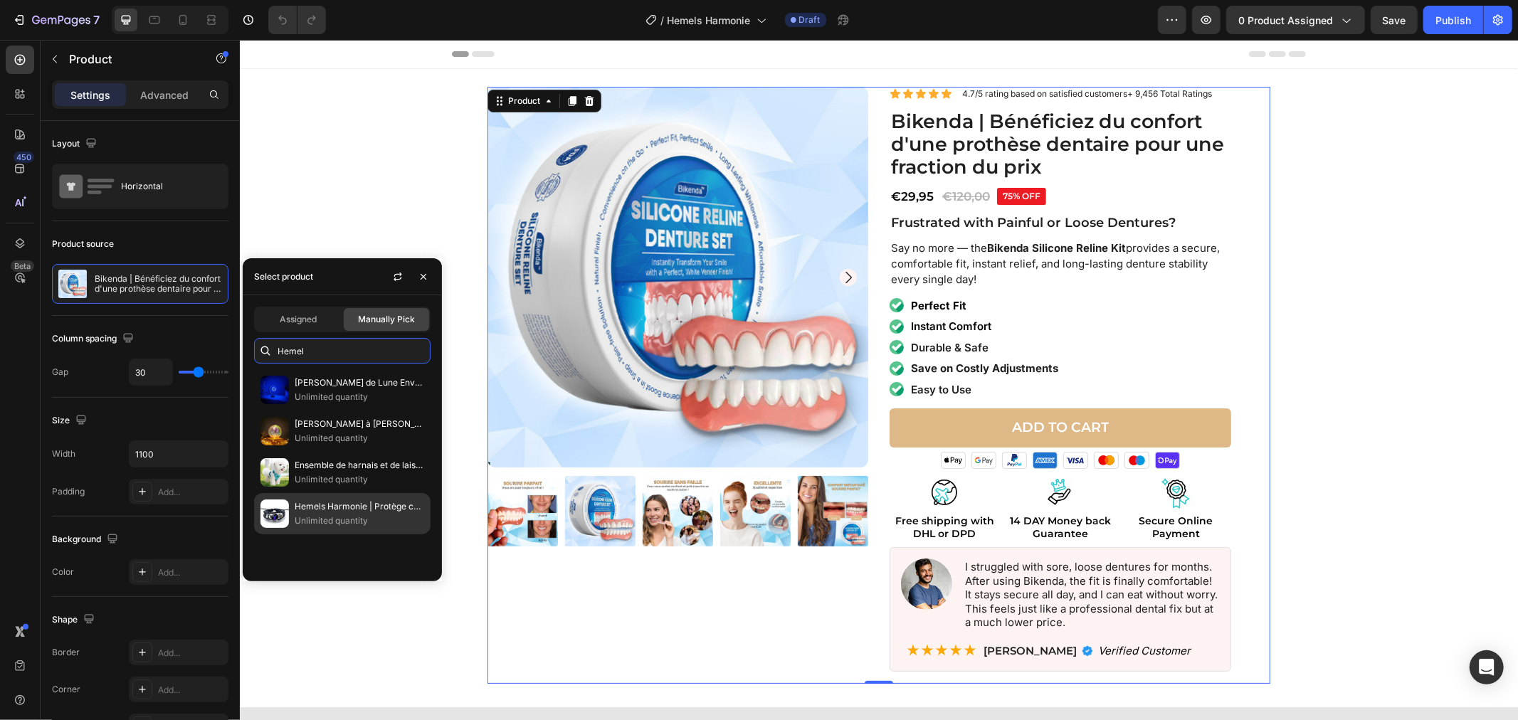
type input "Hemel"
click at [295, 519] on p "Unlimited quantity" at bounding box center [359, 521] width 129 height 14
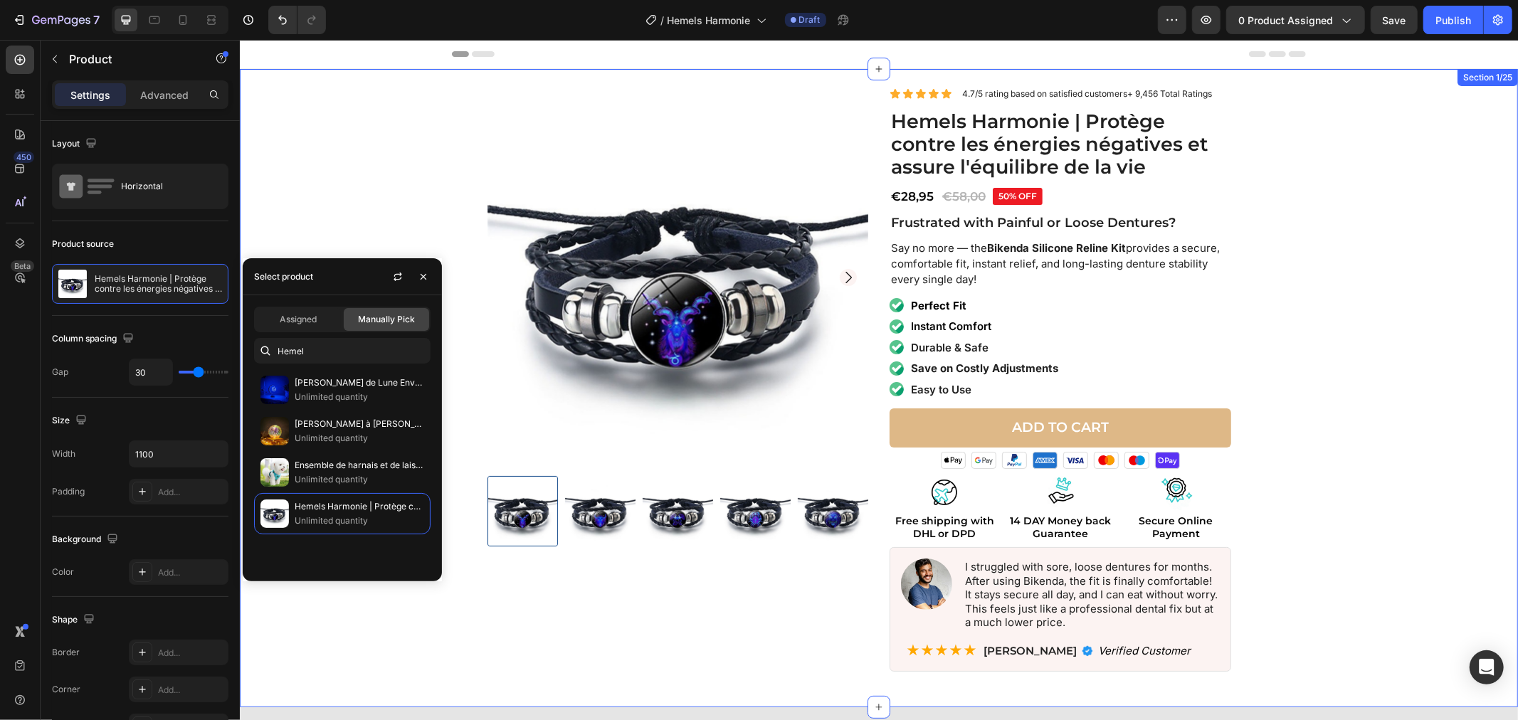
click at [1397, 355] on div "Product Images Icon Icon Icon Icon Icon Icon List 4.7/5 rating based on satisfi…" at bounding box center [878, 384] width 1264 height 597
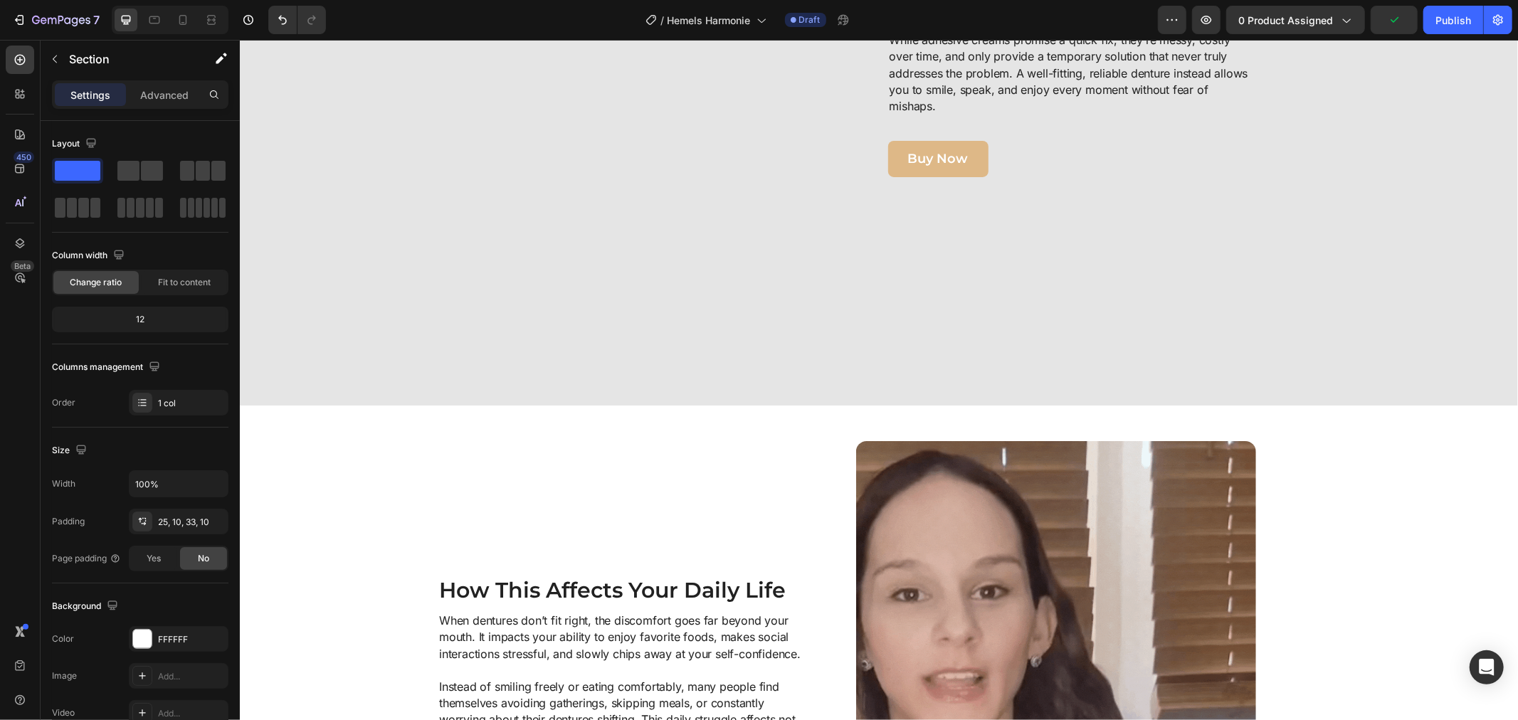
scroll to position [715, 0]
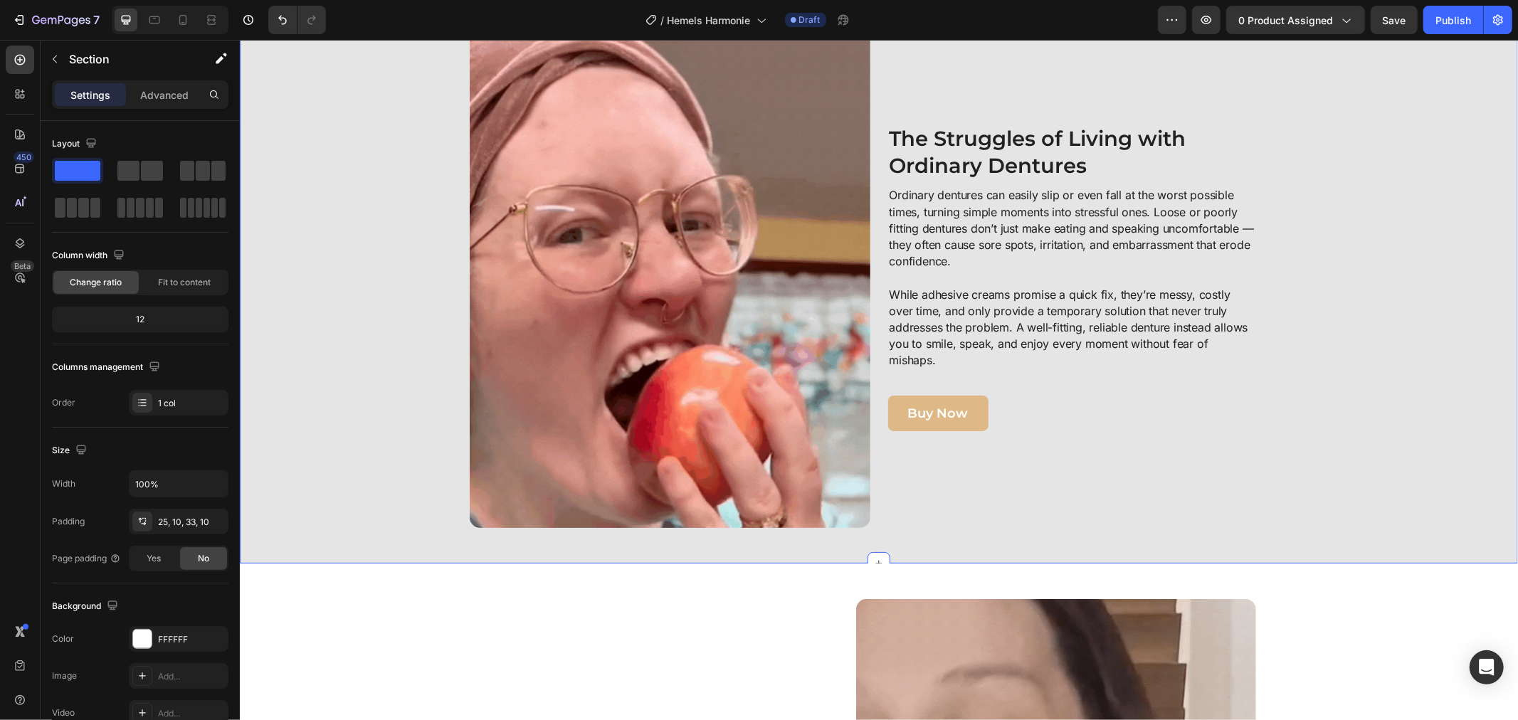
click at [359, 506] on div "Image The Struggles of Living with Ordinary Dentures Heading Ordinary dentures …" at bounding box center [878, 276] width 1264 height 500
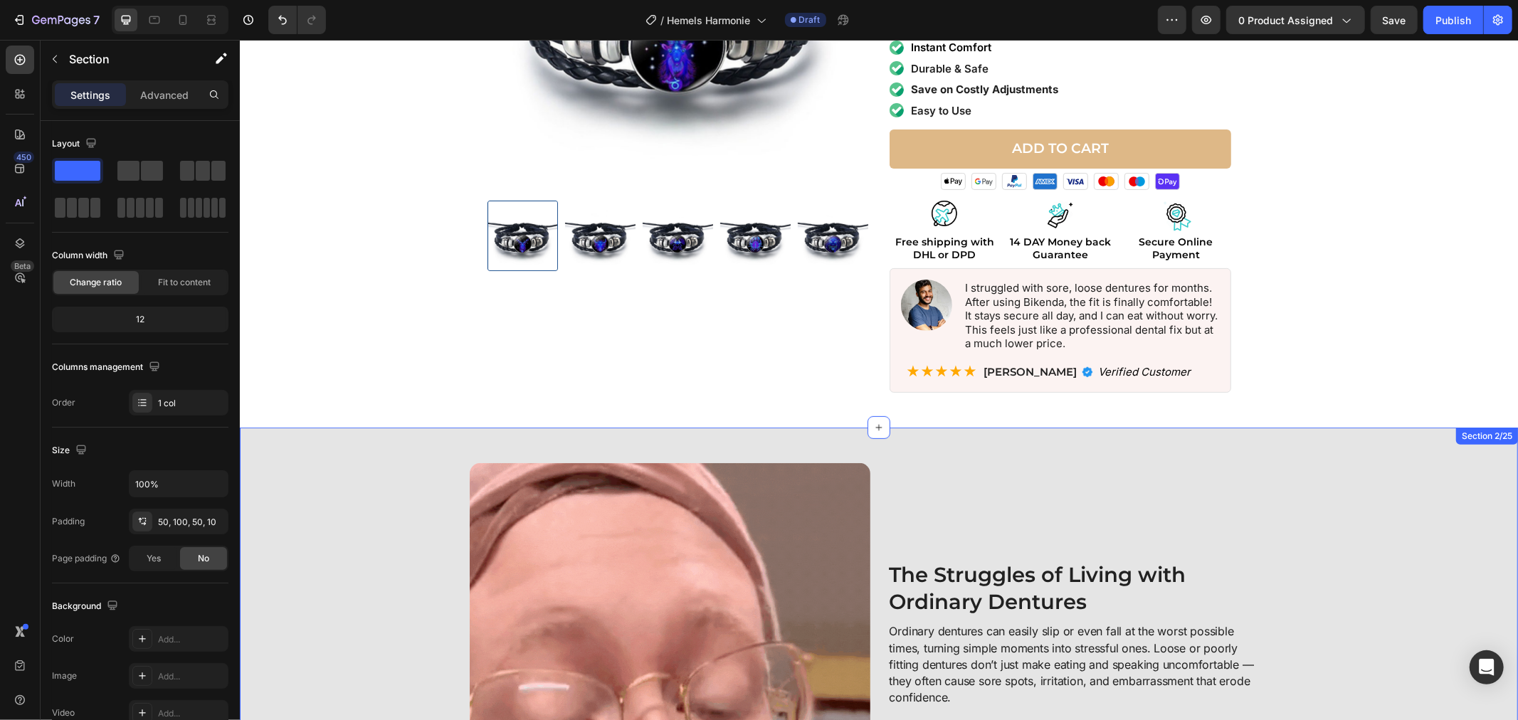
scroll to position [162, 0]
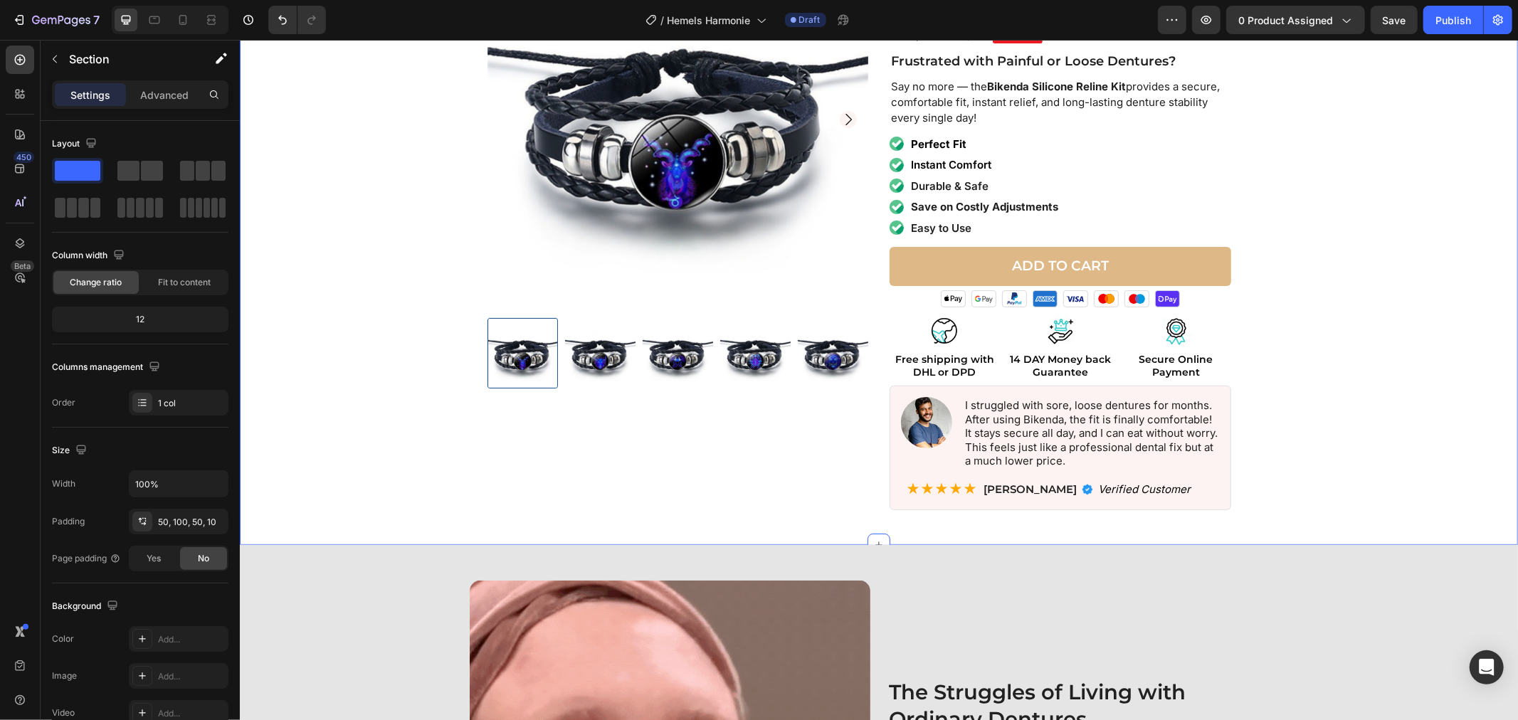
click at [378, 446] on div "Product Images Icon Icon Icon Icon Icon Icon List 4.7/5 rating based on satisfi…" at bounding box center [878, 223] width 1264 height 597
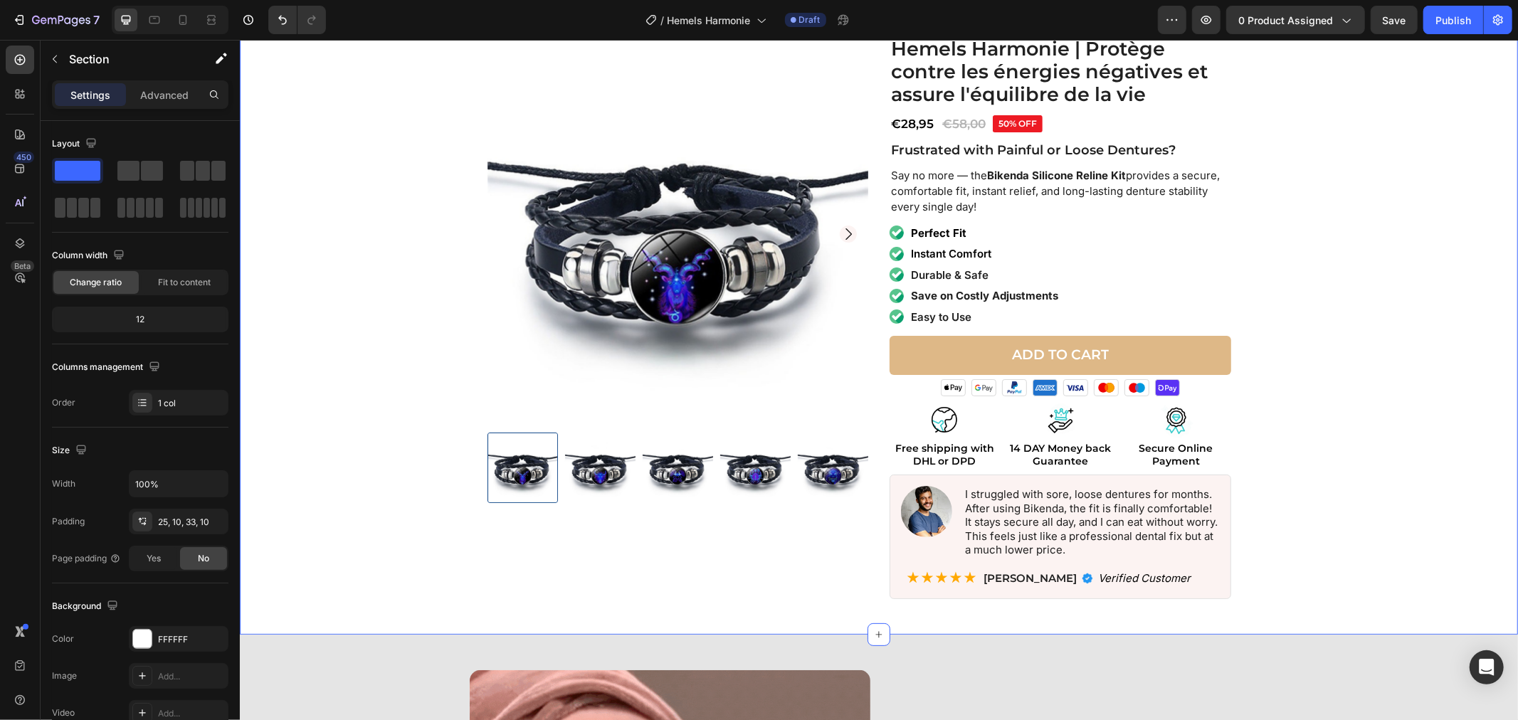
scroll to position [158, 0]
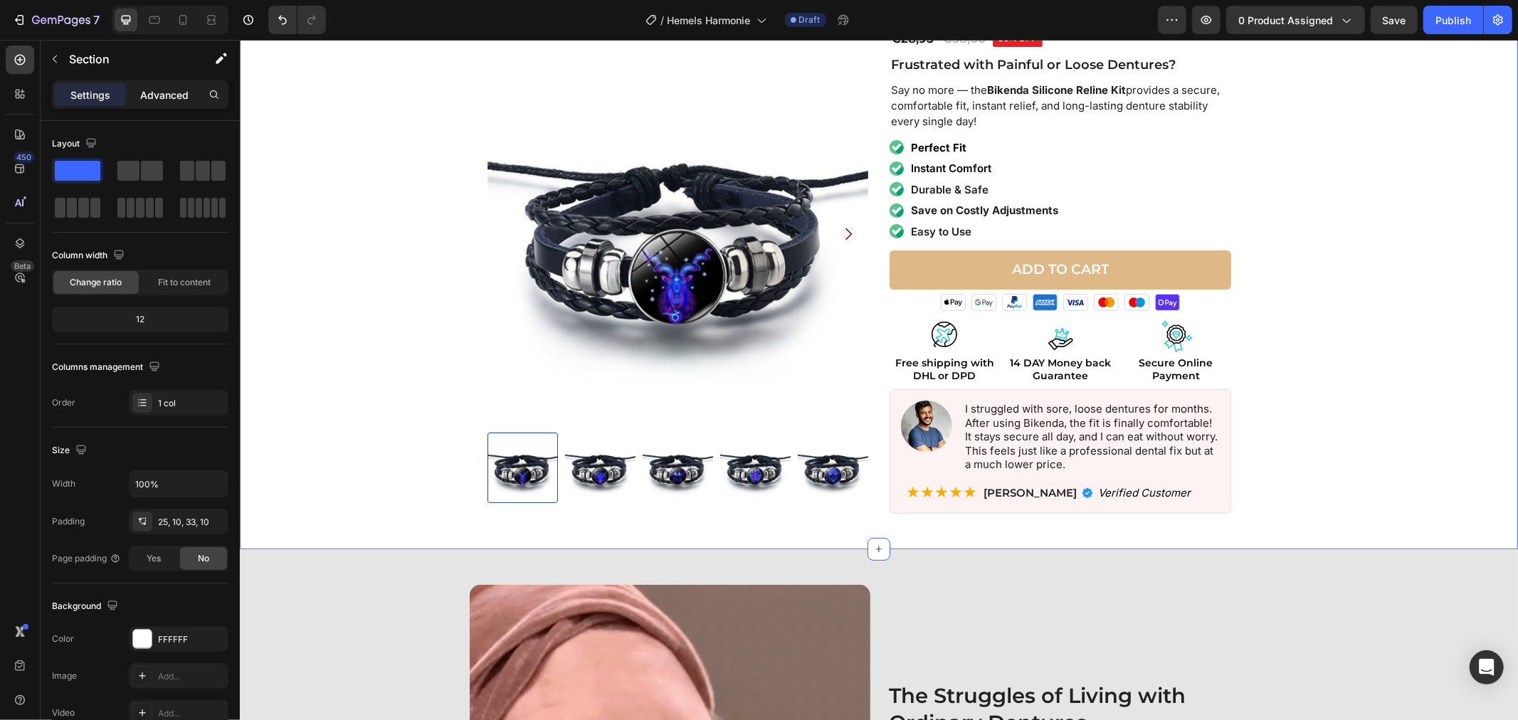
click at [180, 97] on p "Advanced" at bounding box center [164, 95] width 48 height 15
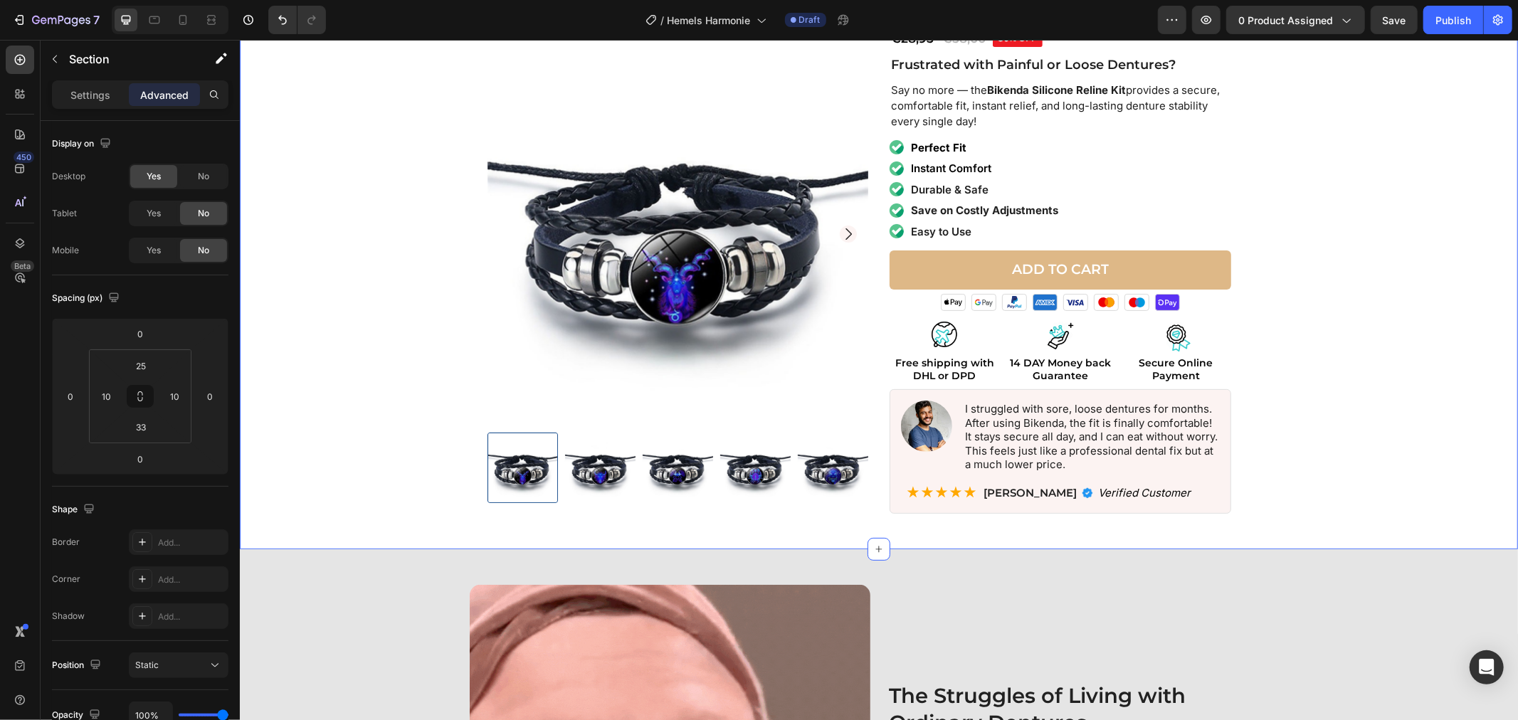
click at [307, 266] on div "Product Images Icon Icon Icon Icon Icon Icon List 4.7/5 rating based on satisfi…" at bounding box center [878, 226] width 1264 height 597
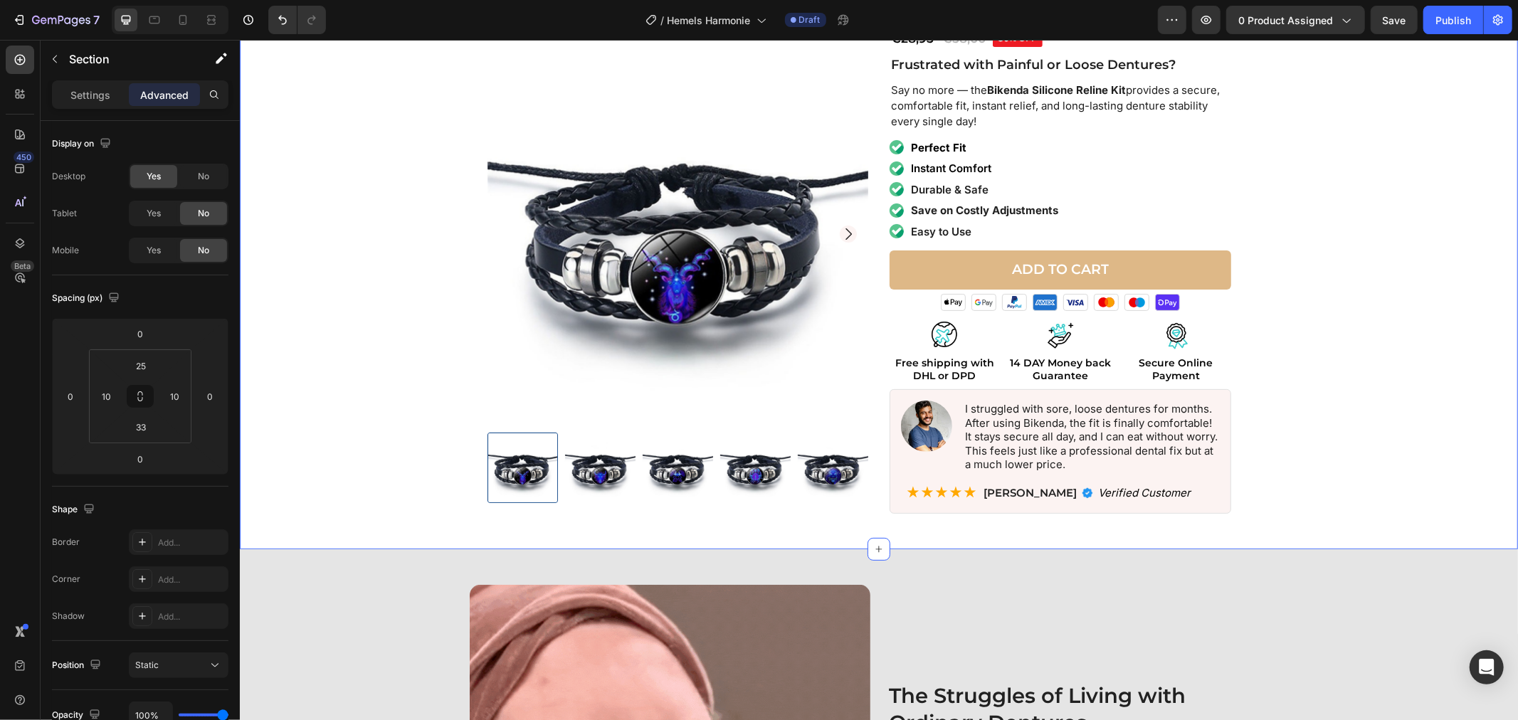
click at [487, 267] on img at bounding box center [677, 233] width 381 height 381
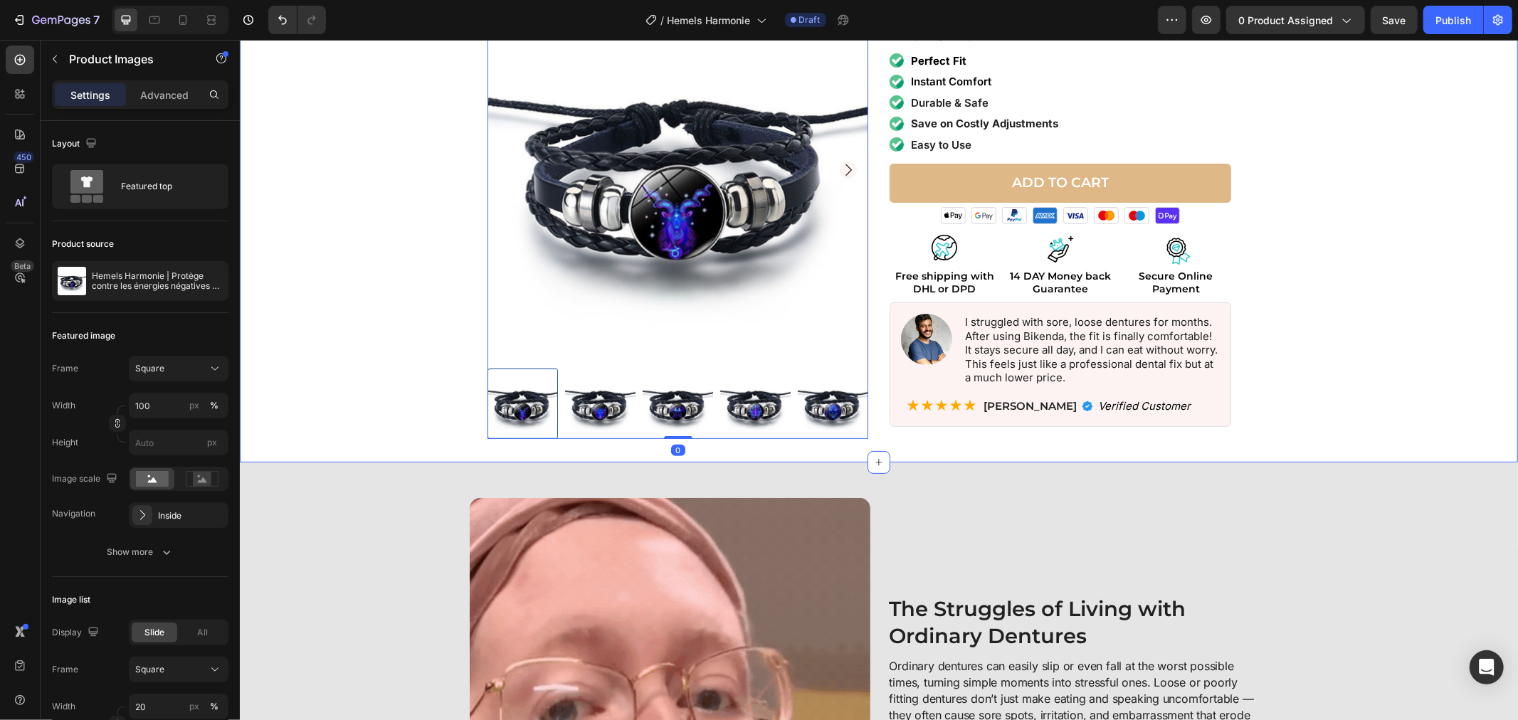
scroll to position [395, 0]
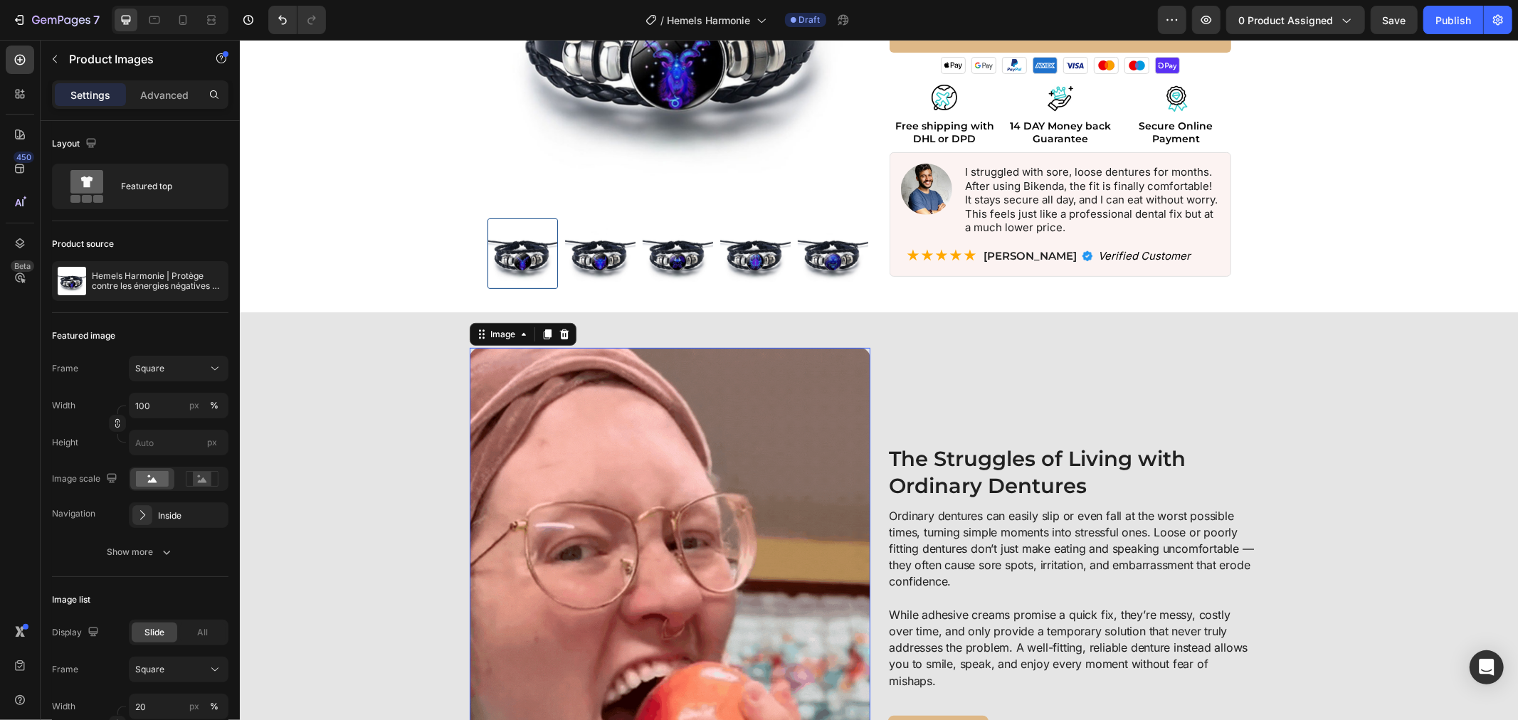
click at [490, 379] on img at bounding box center [669, 597] width 401 height 500
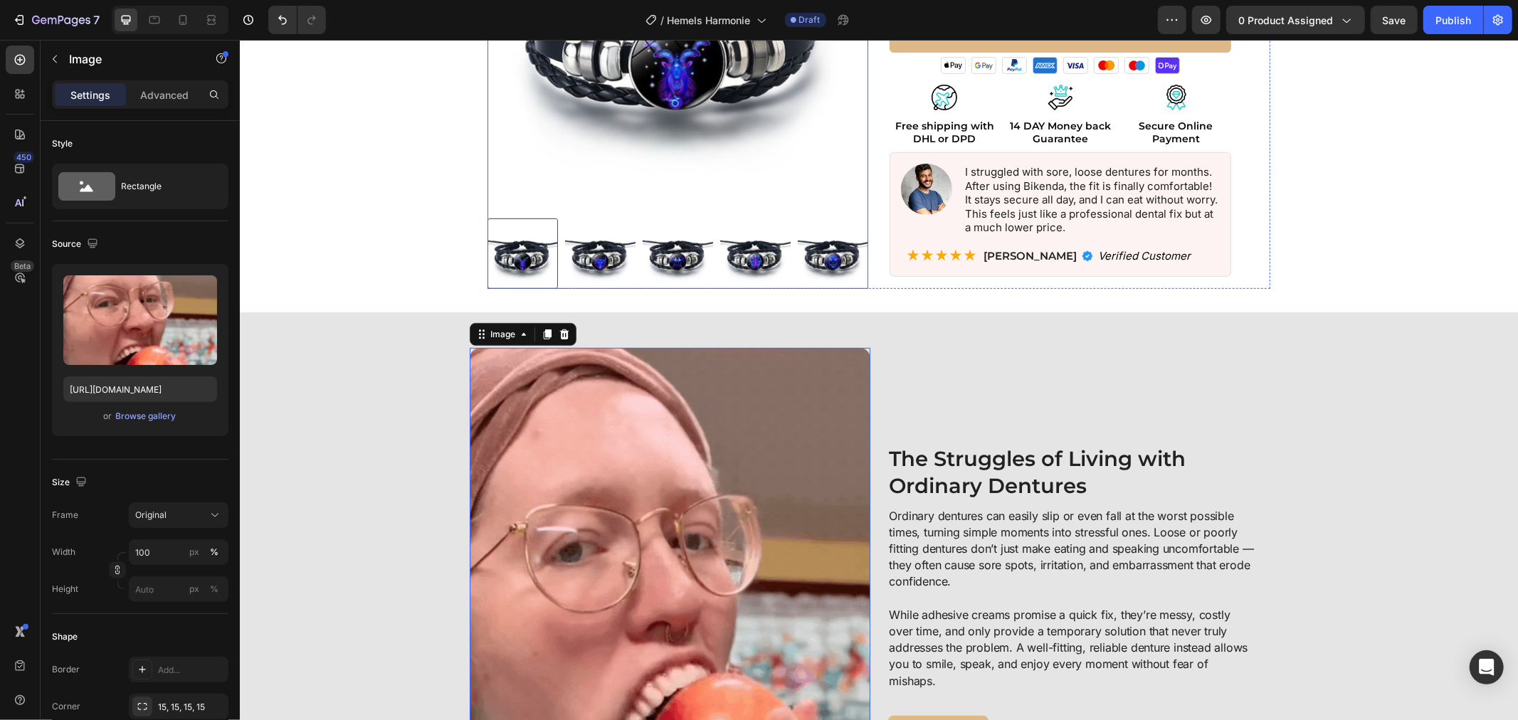
click at [583, 192] on img at bounding box center [677, 19] width 381 height 381
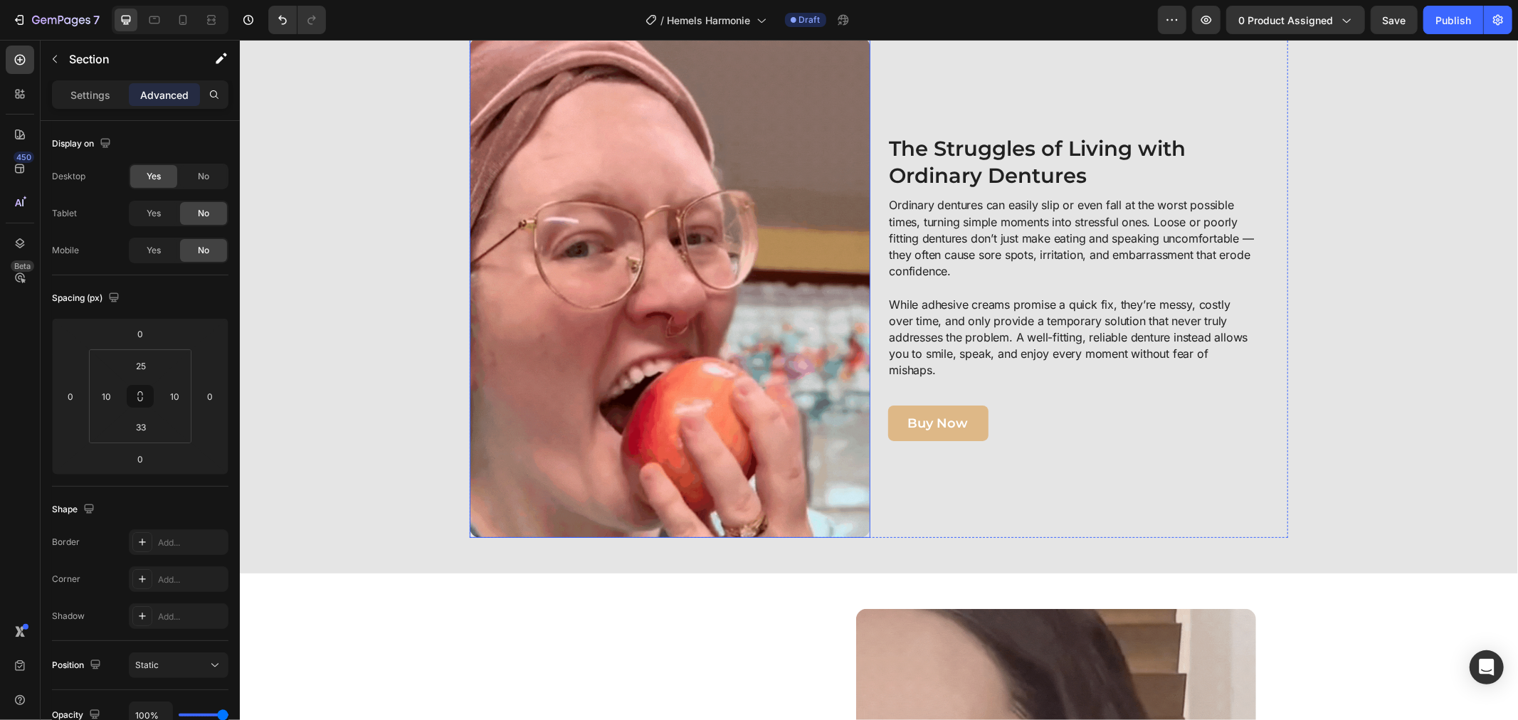
scroll to position [711, 0]
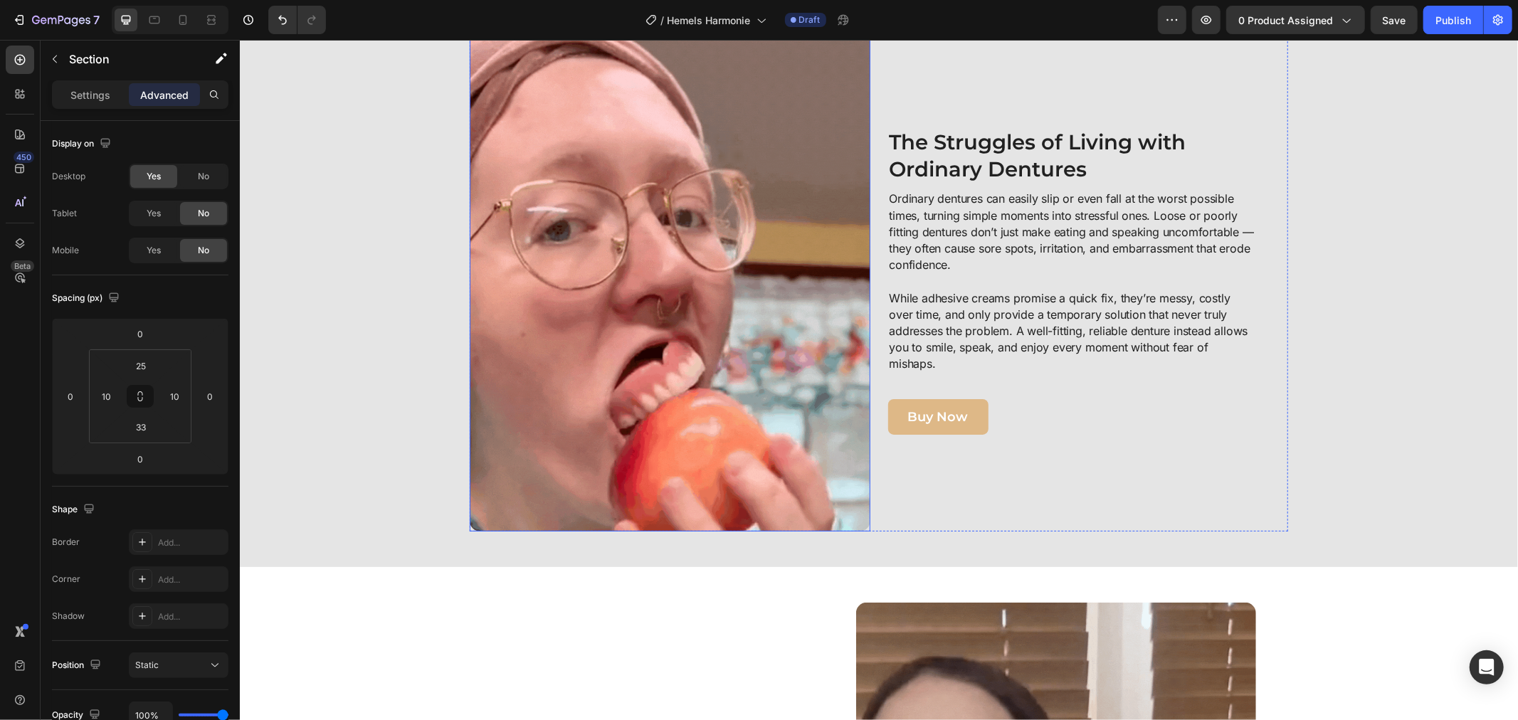
click at [773, 370] on img at bounding box center [669, 280] width 401 height 500
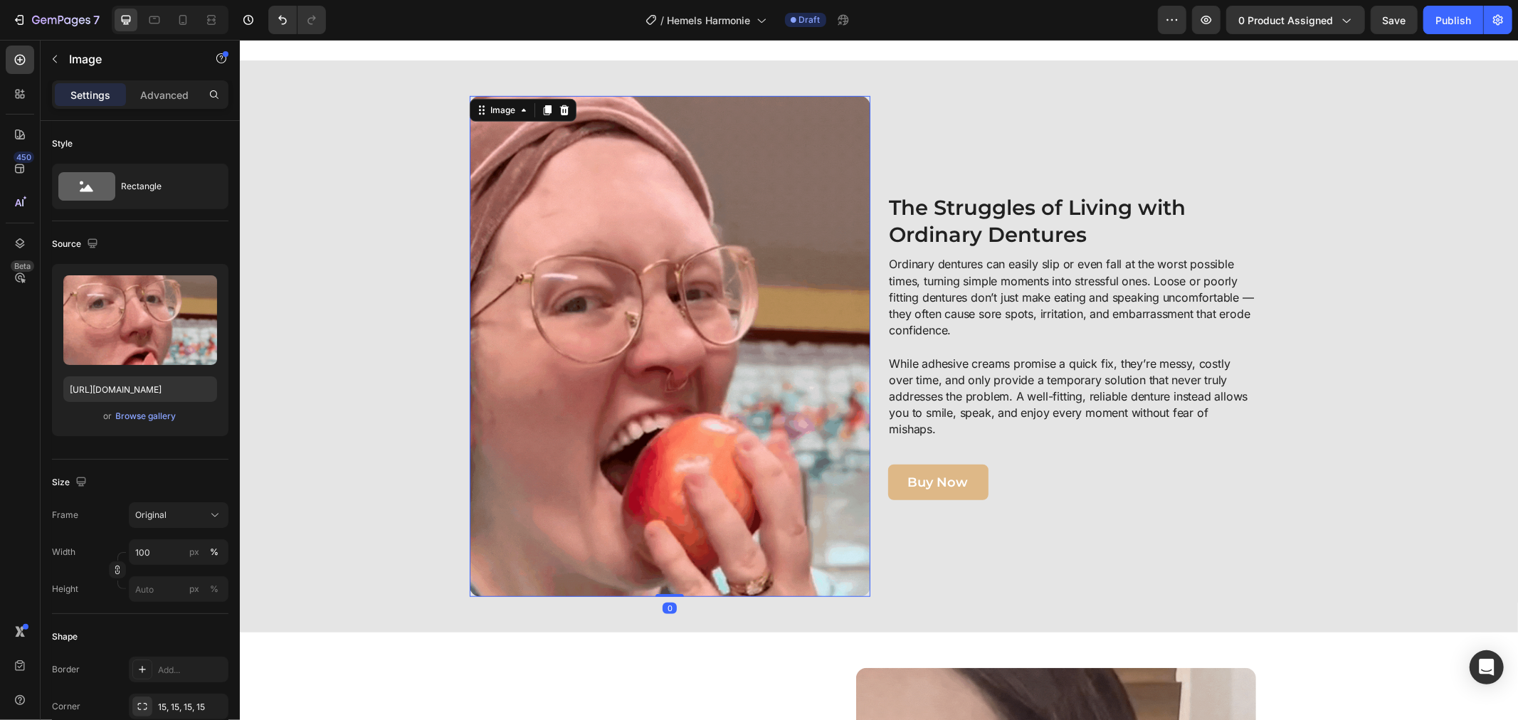
scroll to position [632, 0]
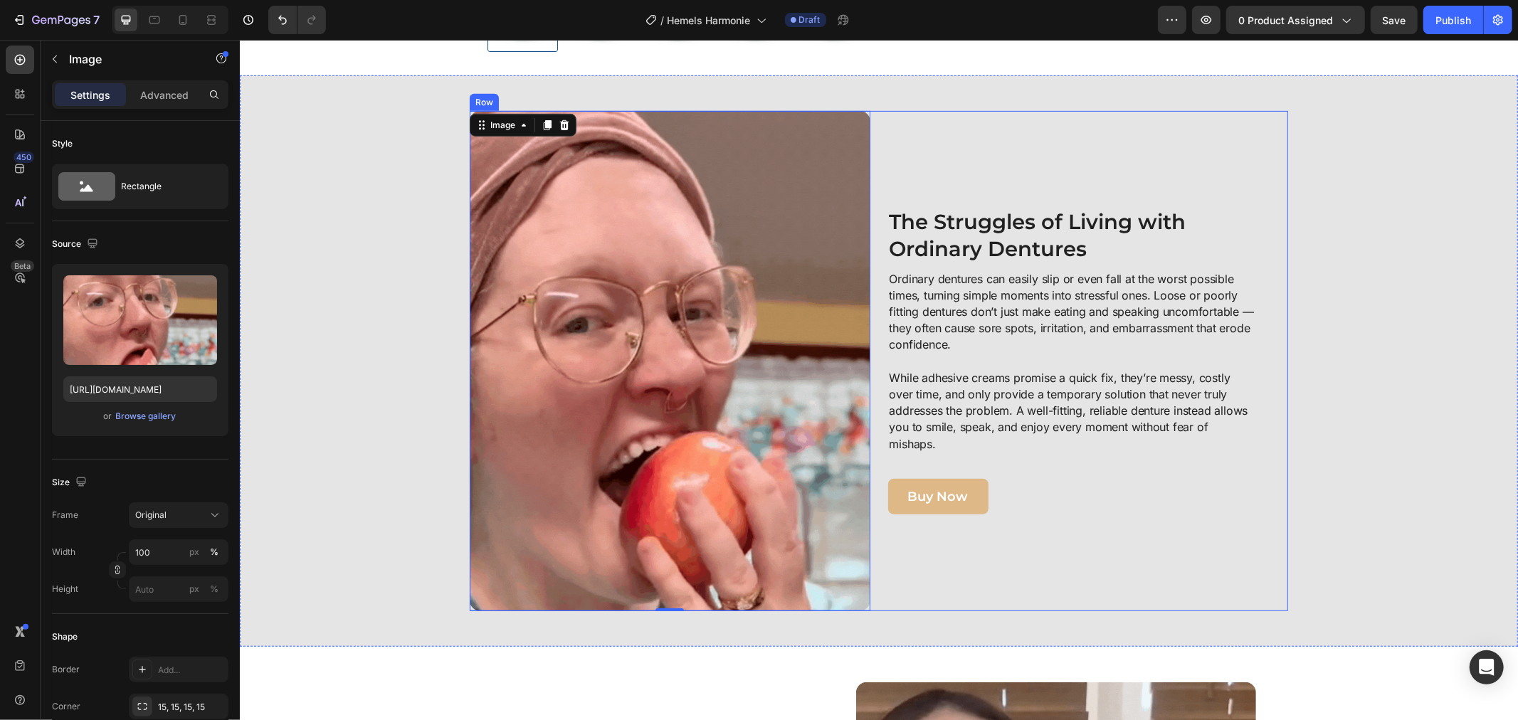
click at [988, 218] on strong "The Struggles of Living with Ordinary Dentures" at bounding box center [1037, 234] width 297 height 52
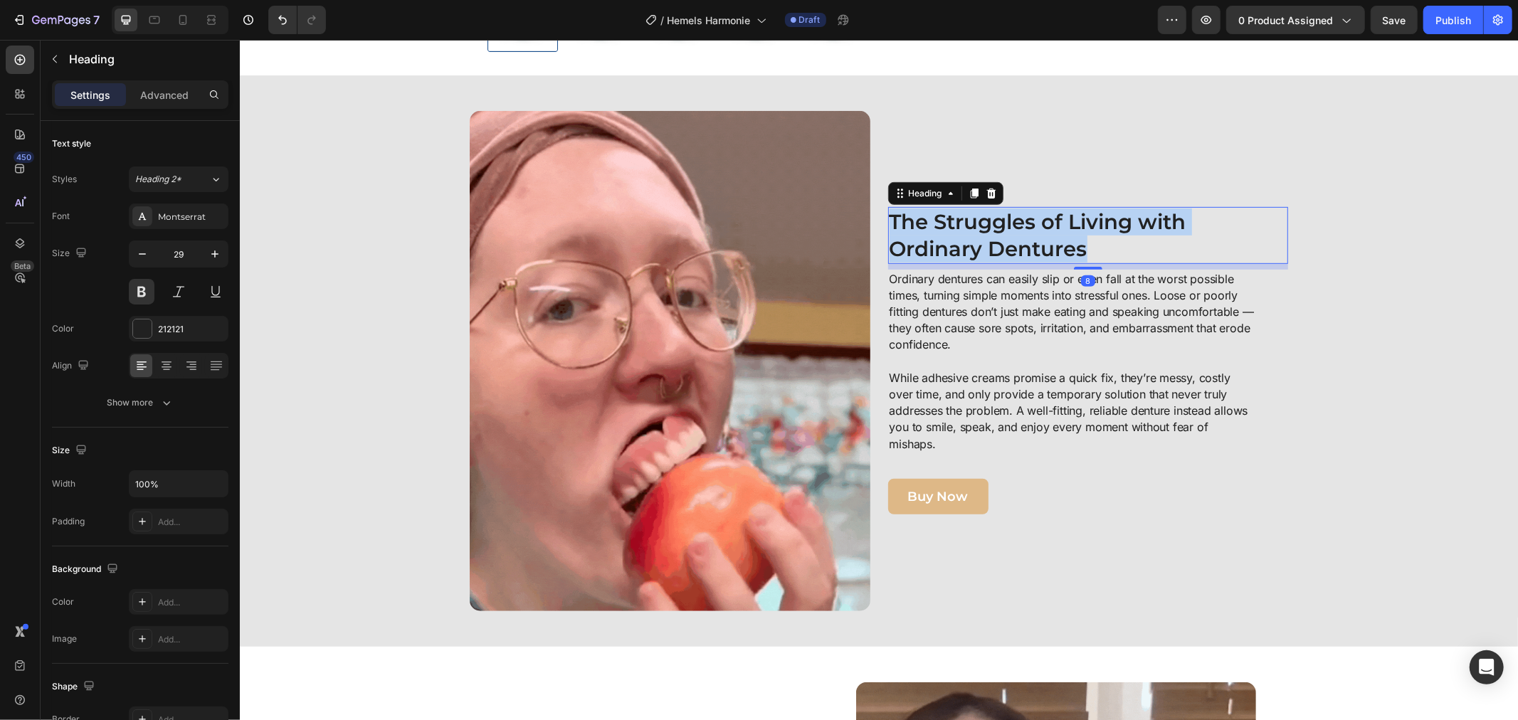
click at [988, 218] on strong "The Struggles of Living with Ordinary Dentures" at bounding box center [1037, 234] width 297 height 52
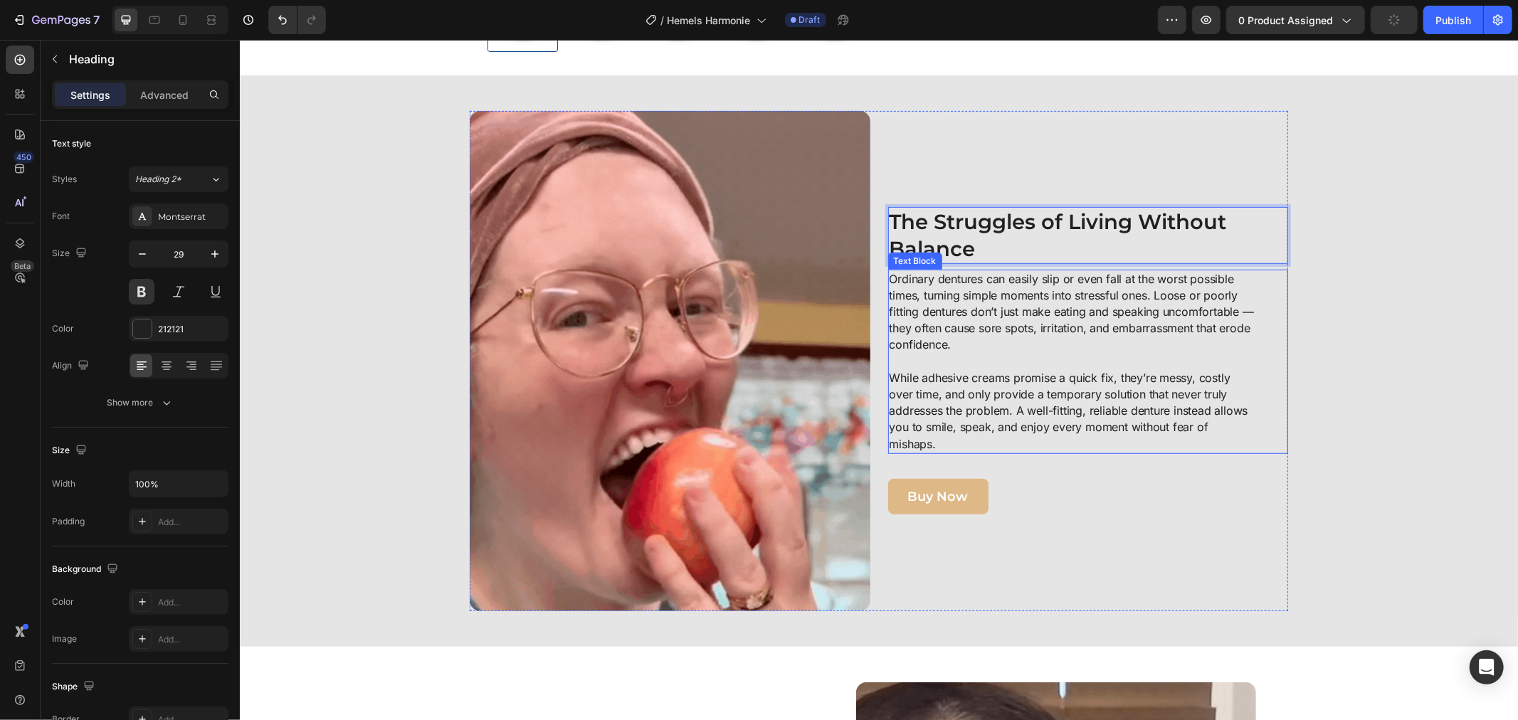
click at [951, 291] on p "Ordinary dentures can easily slip or even fall at the worst possible times, tur…" at bounding box center [1072, 319] width 366 height 99
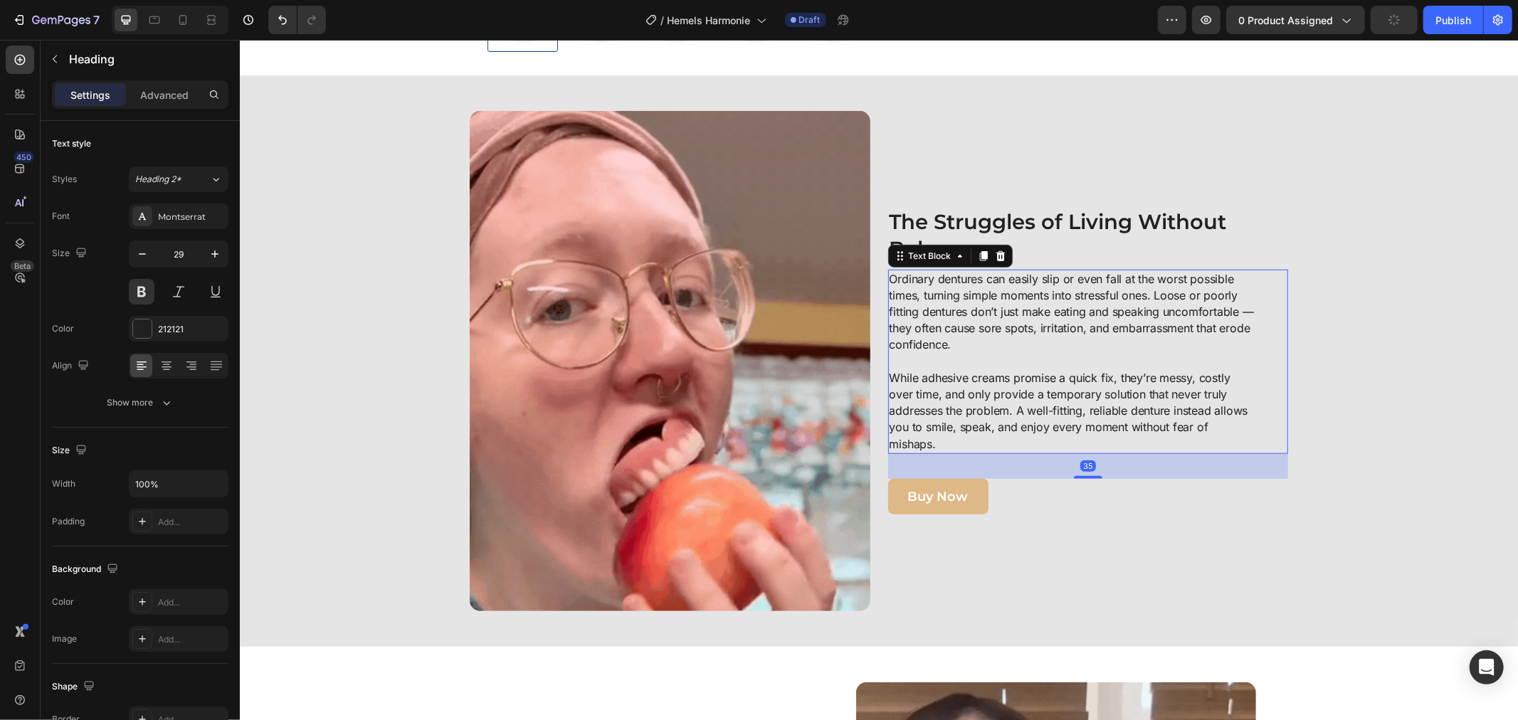
click at [951, 291] on p "Ordinary dentures can easily slip or even fall at the worst possible times, tur…" at bounding box center [1072, 319] width 366 height 99
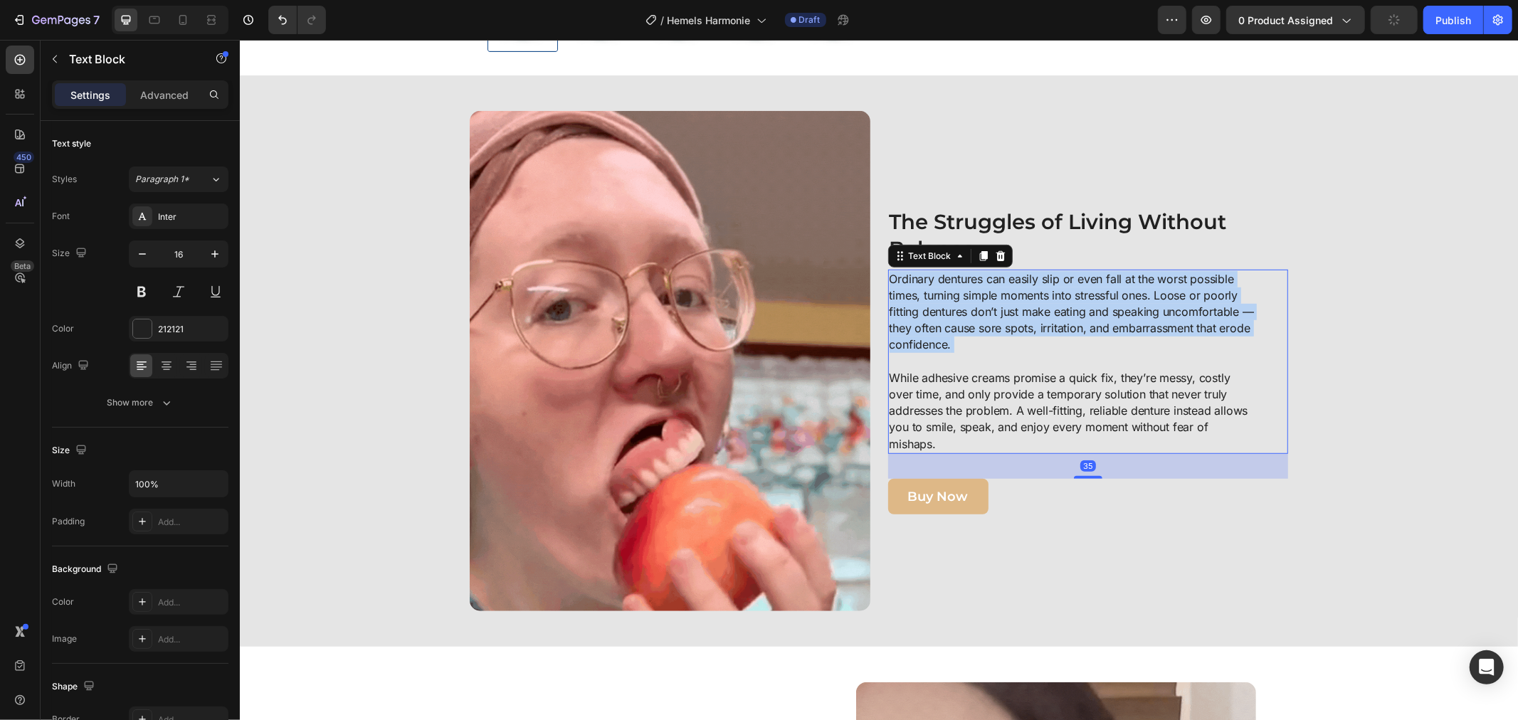
click at [951, 291] on p "Ordinary dentures can easily slip or even fall at the worst possible times, tur…" at bounding box center [1072, 319] width 366 height 99
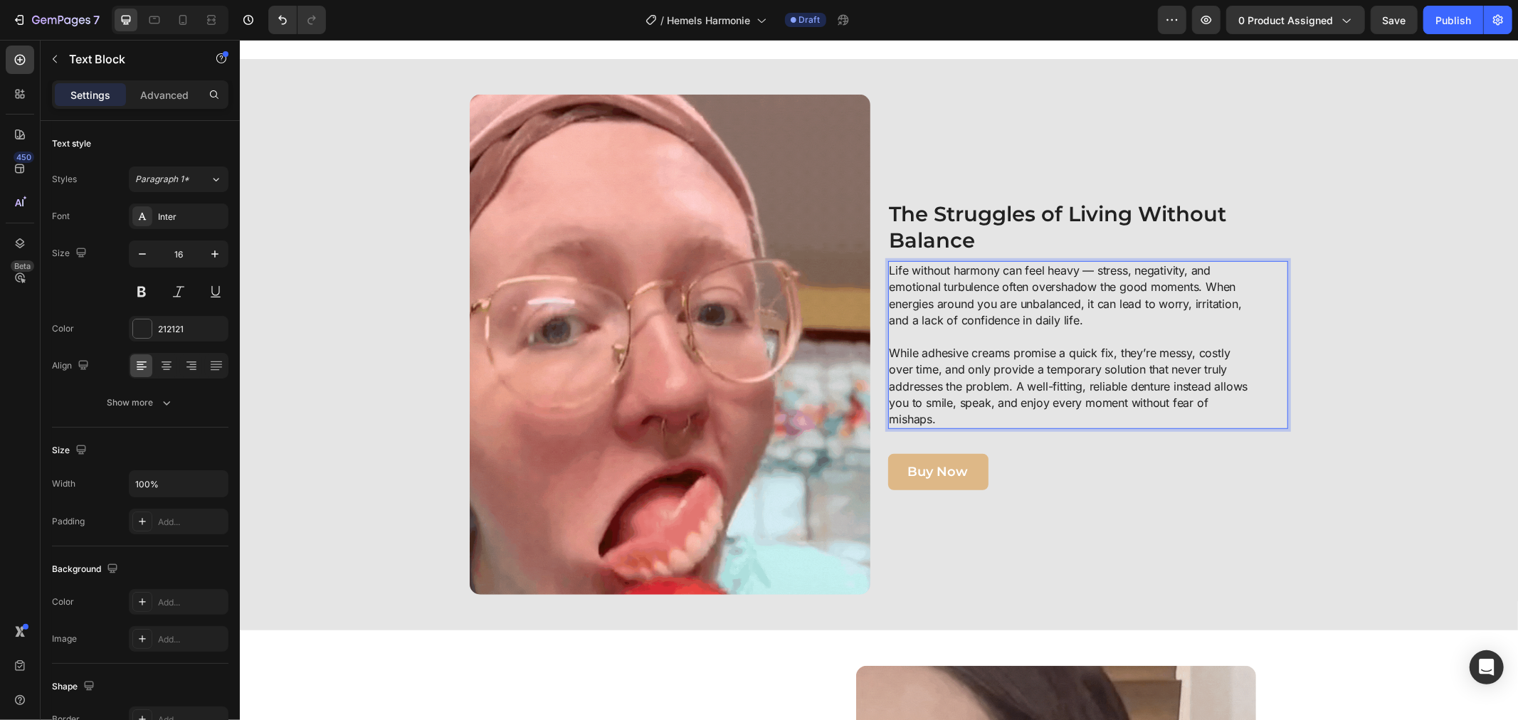
scroll to position [640, 0]
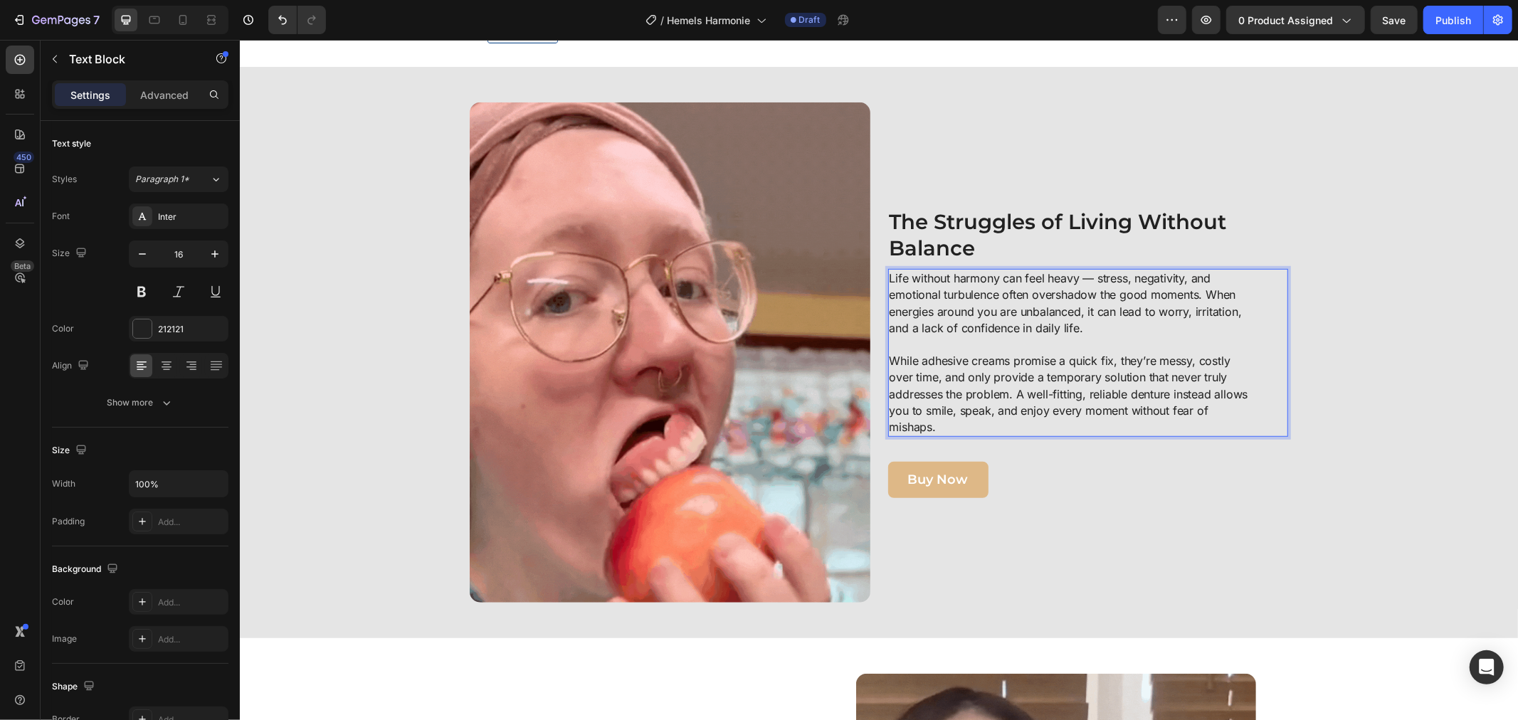
click at [956, 375] on p "While adhesive creams promise a quick fix, they’re messy, costly over time, and…" at bounding box center [1072, 393] width 366 height 83
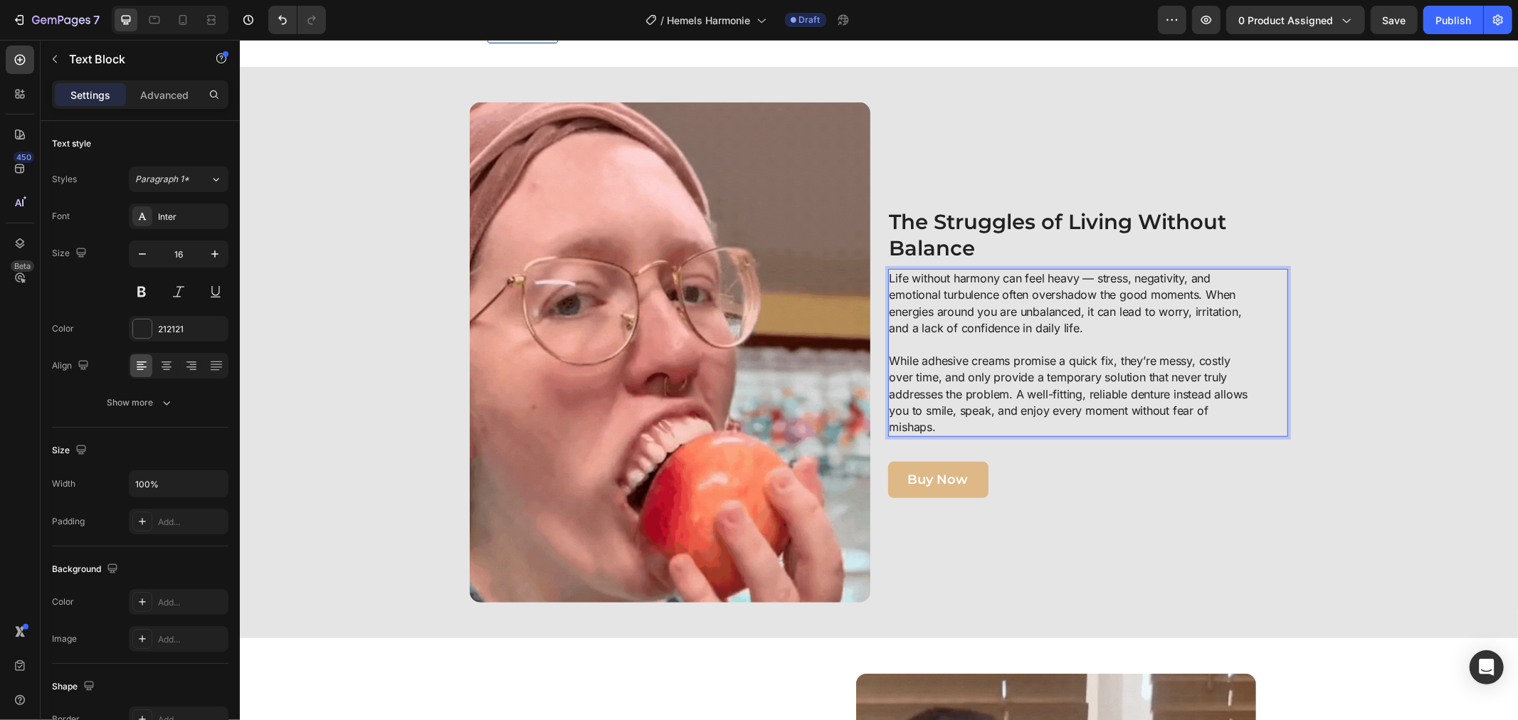
click at [889, 359] on p "While adhesive creams promise a quick fix, they’re messy, costly over time, and…" at bounding box center [1072, 393] width 366 height 83
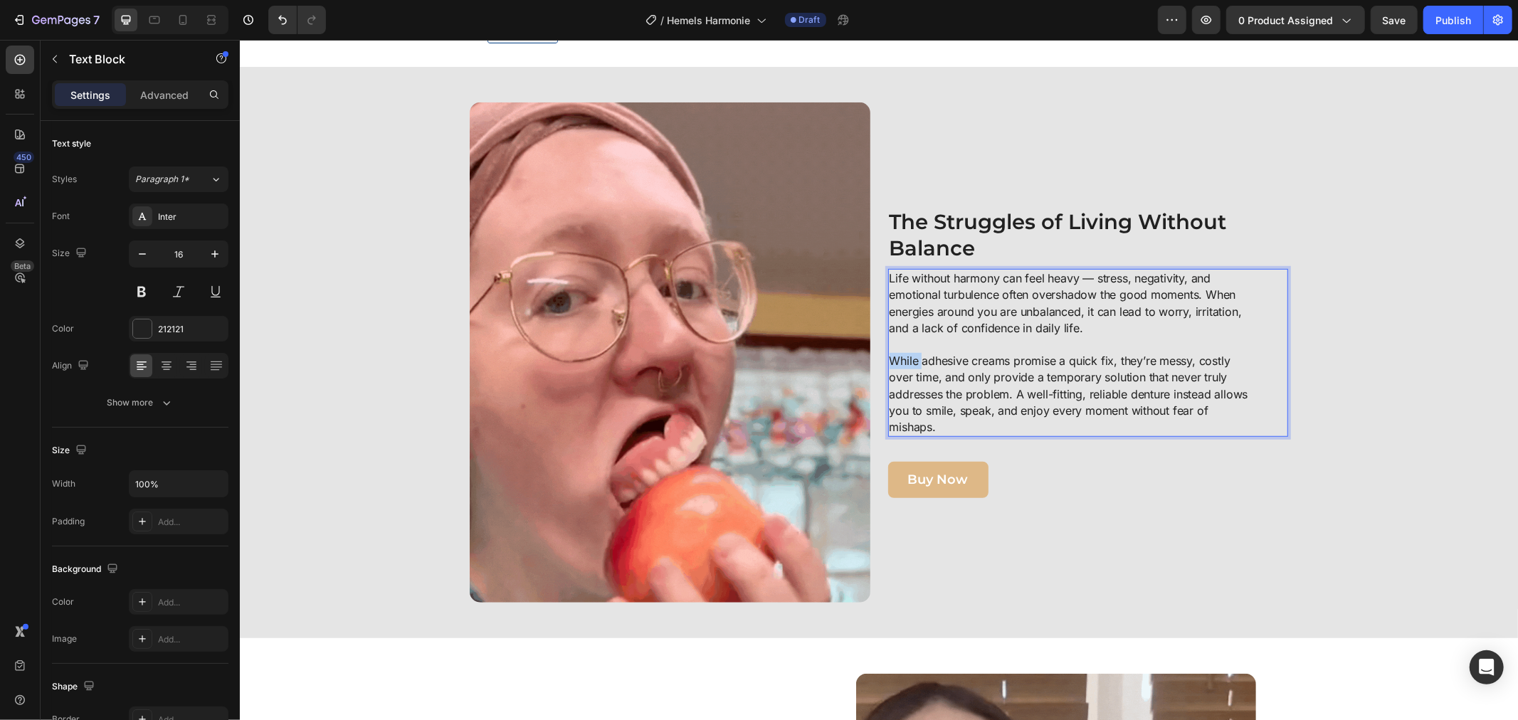
click at [889, 359] on p "While adhesive creams promise a quick fix, they’re messy, costly over time, and…" at bounding box center [1072, 393] width 366 height 83
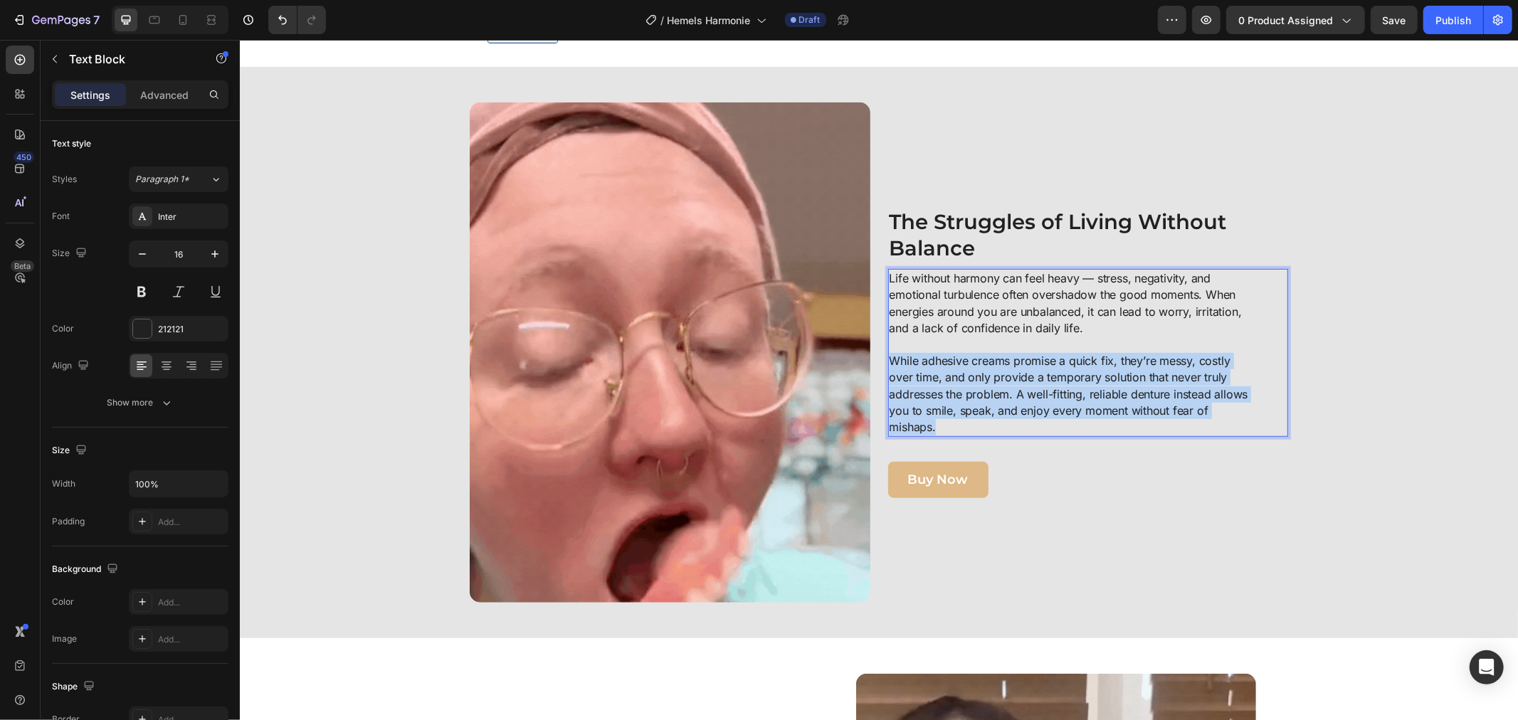
click at [889, 359] on p "While adhesive creams promise a quick fix, they’re messy, costly over time, and…" at bounding box center [1072, 393] width 366 height 83
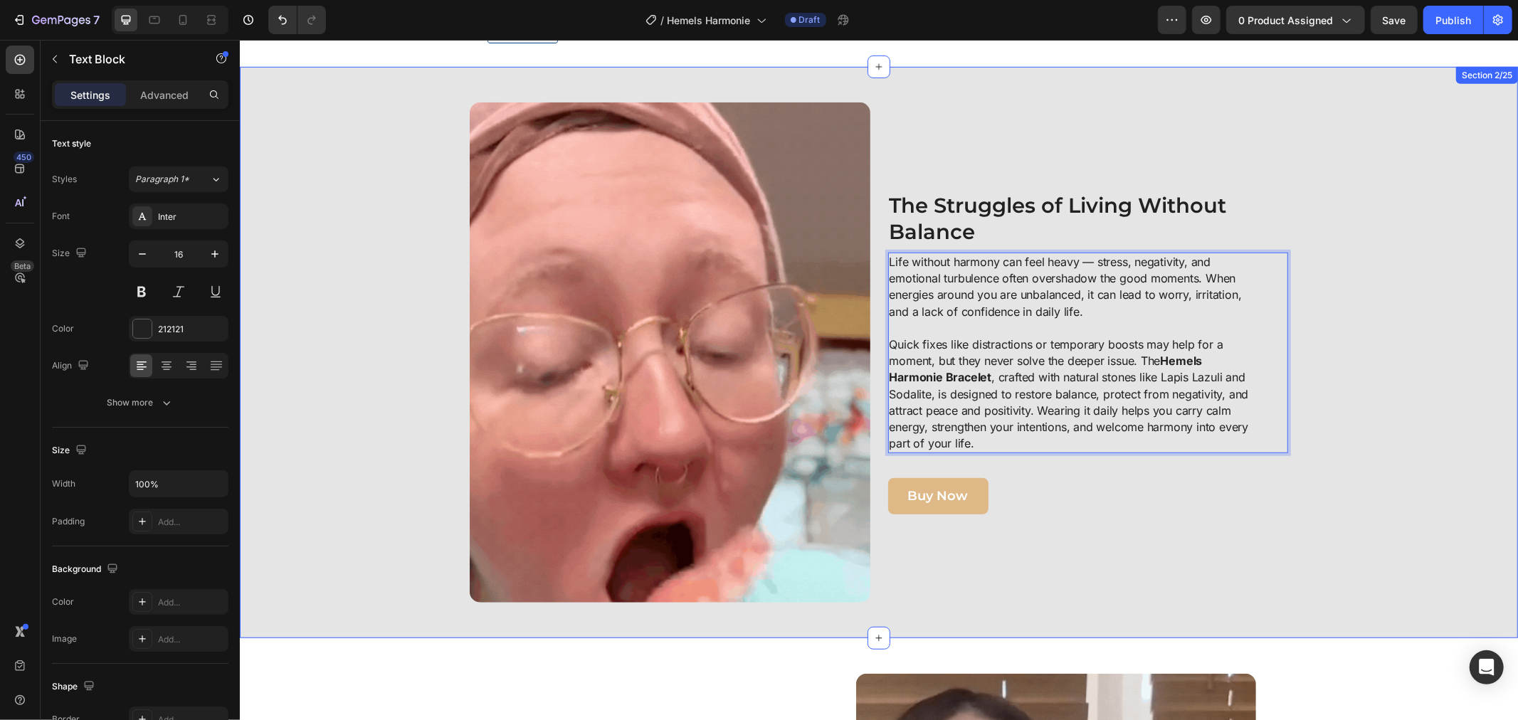
click at [1365, 391] on div "Image ⁠⁠⁠⁠⁠⁠⁠ The Struggles of Living Without Balance Heading Life without harm…" at bounding box center [878, 352] width 1264 height 500
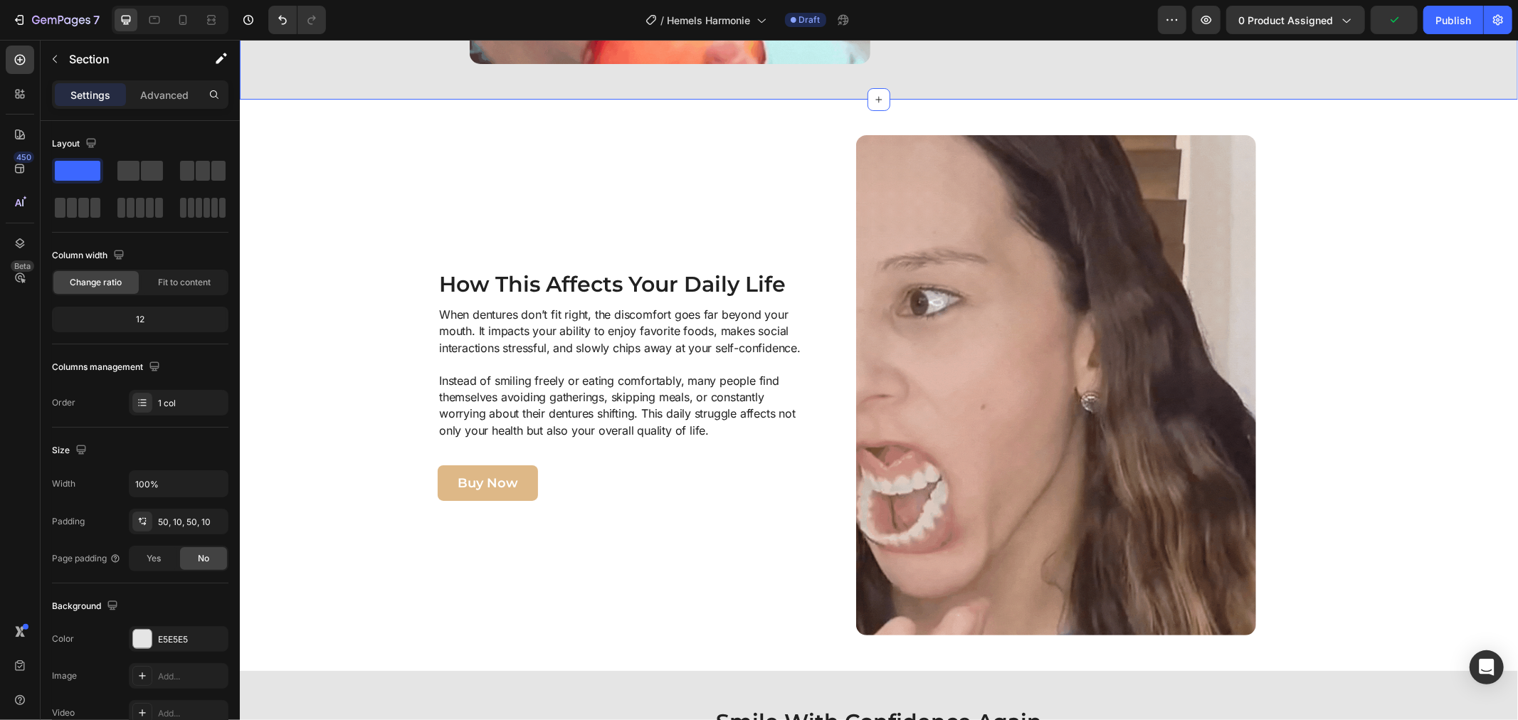
scroll to position [1193, 0]
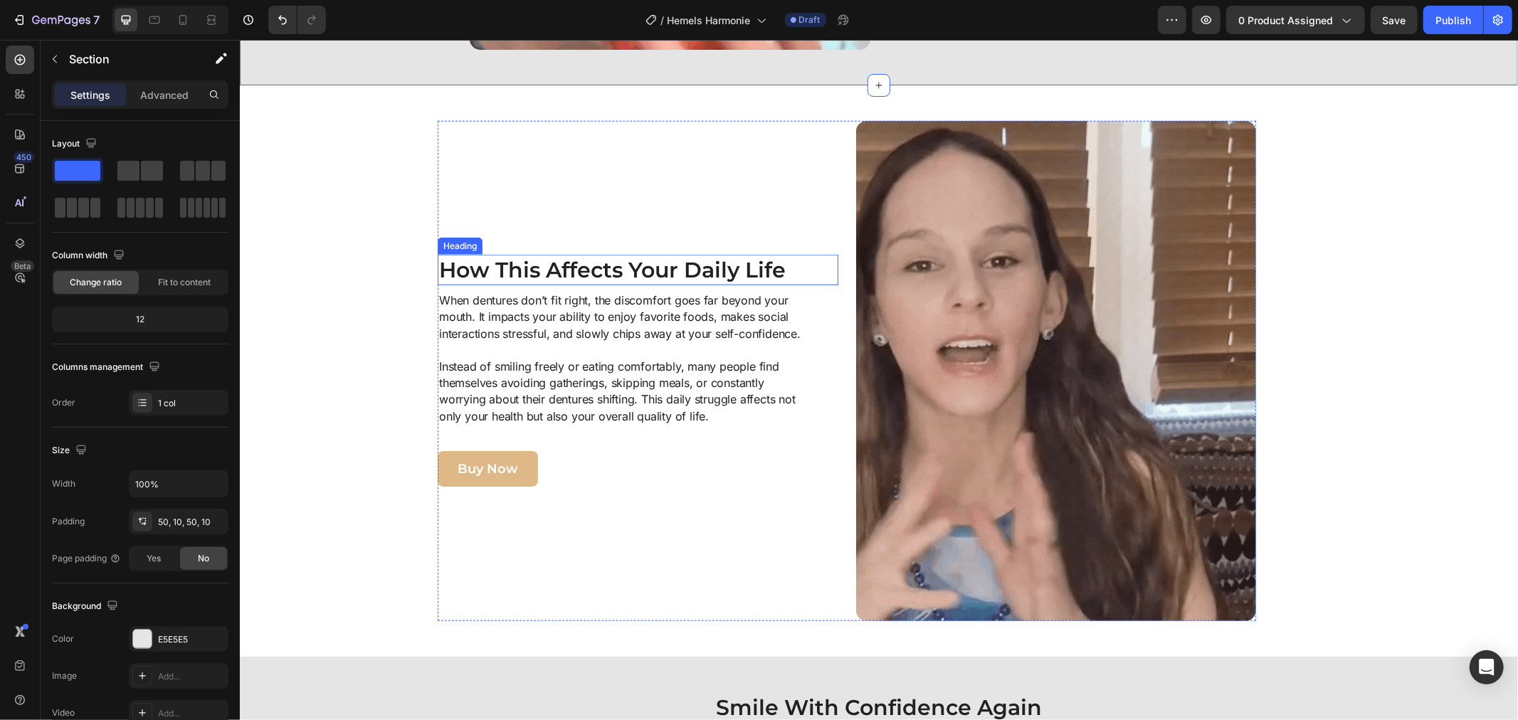
click at [497, 266] on h2 "How This Affects Your Daily Life" at bounding box center [617, 269] width 361 height 31
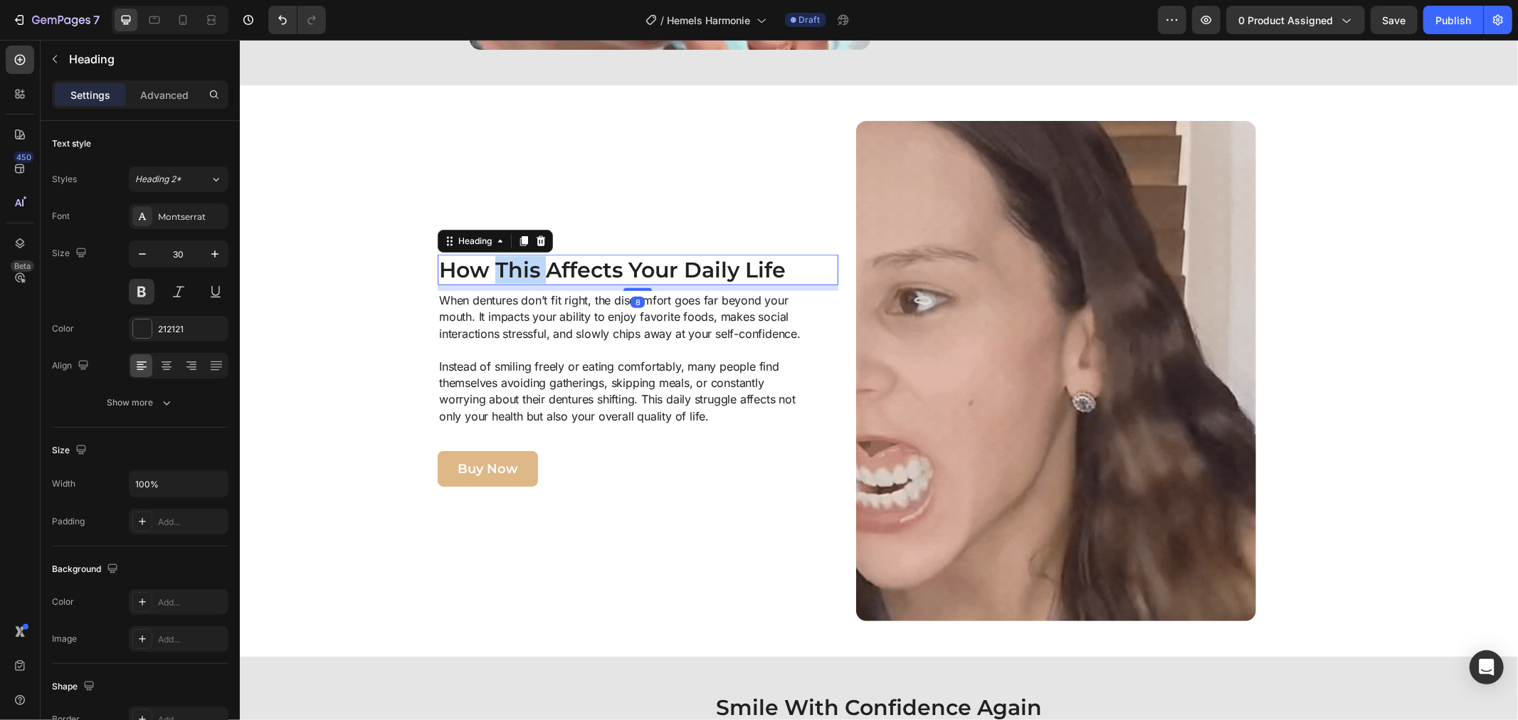
click at [497, 266] on h2 "How This Affects Your Daily Life" at bounding box center [617, 269] width 361 height 31
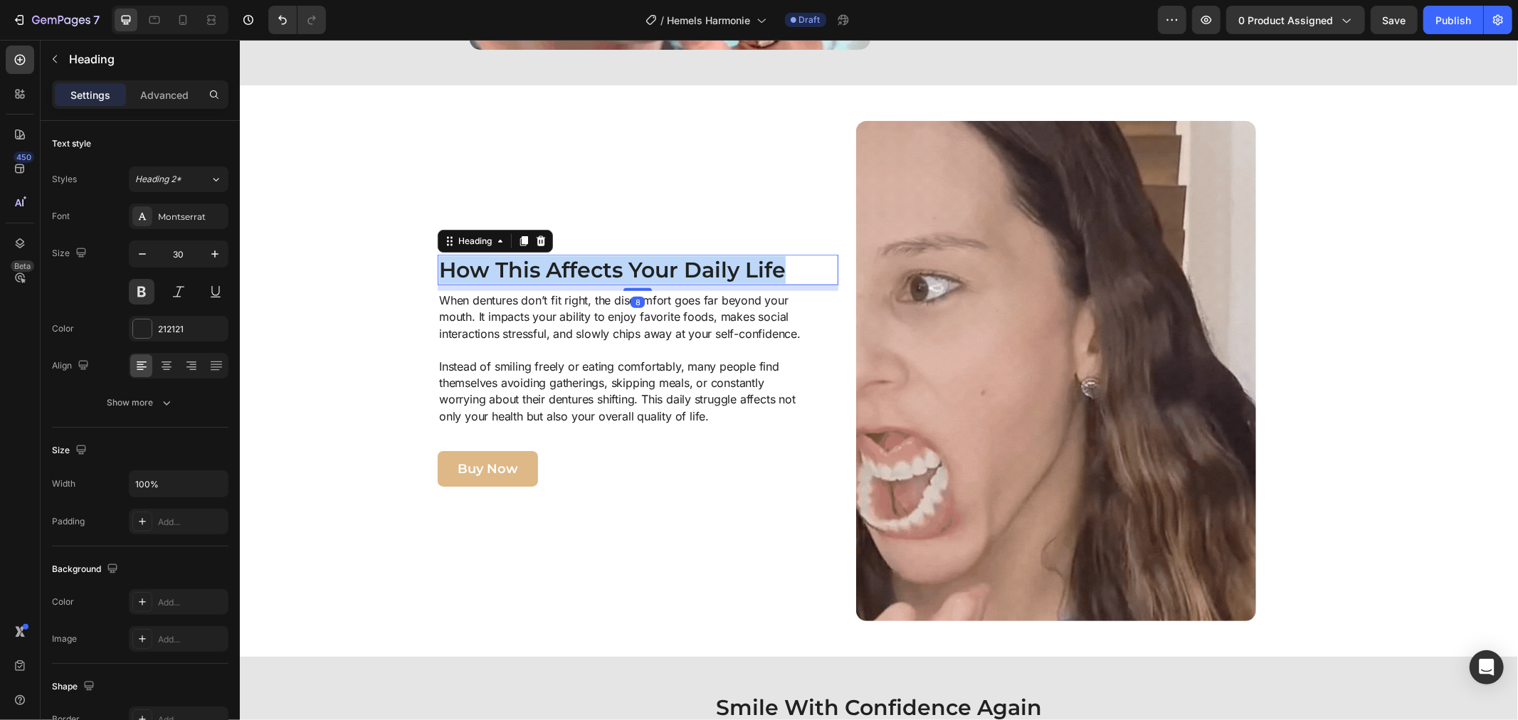
click at [497, 266] on p "How This Affects Your Daily Life" at bounding box center [617, 269] width 359 height 28
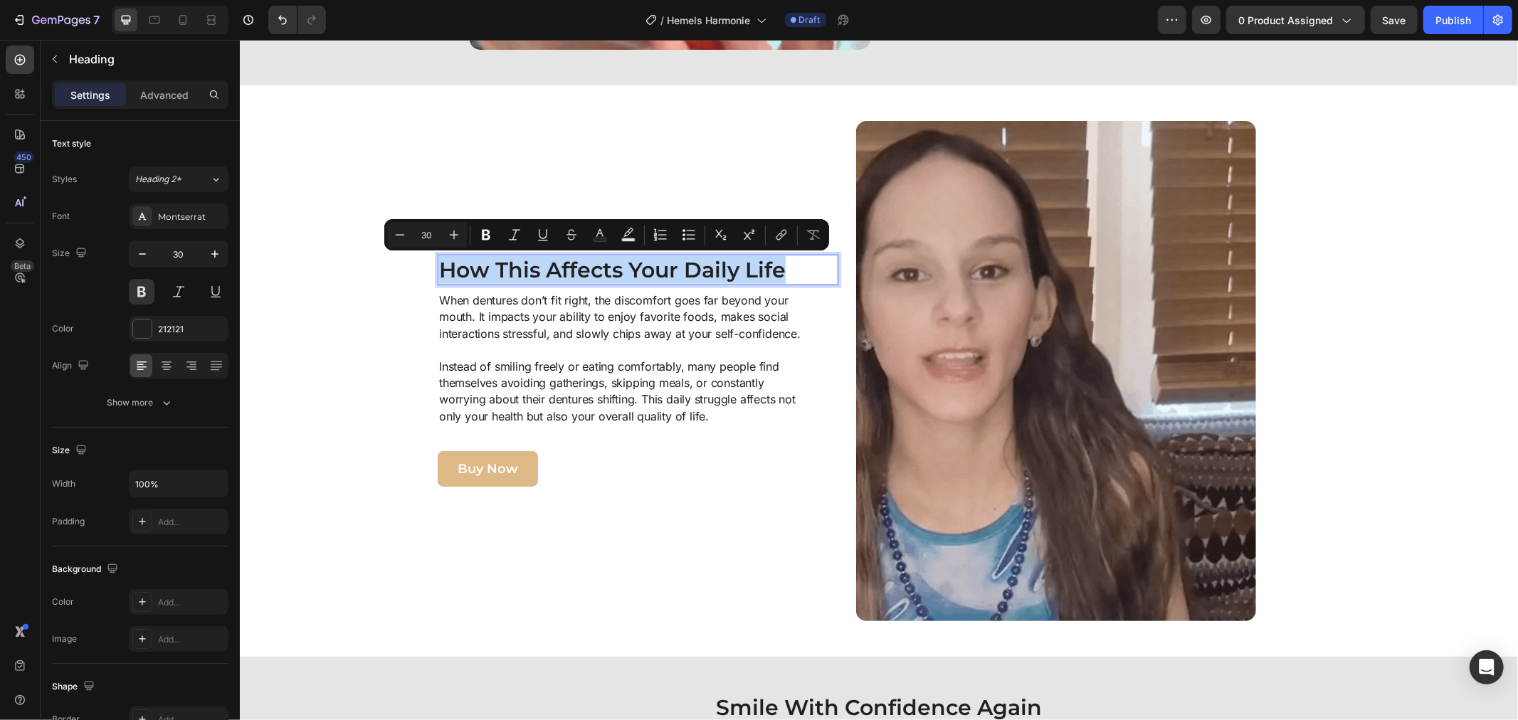
scroll to position [1180, 0]
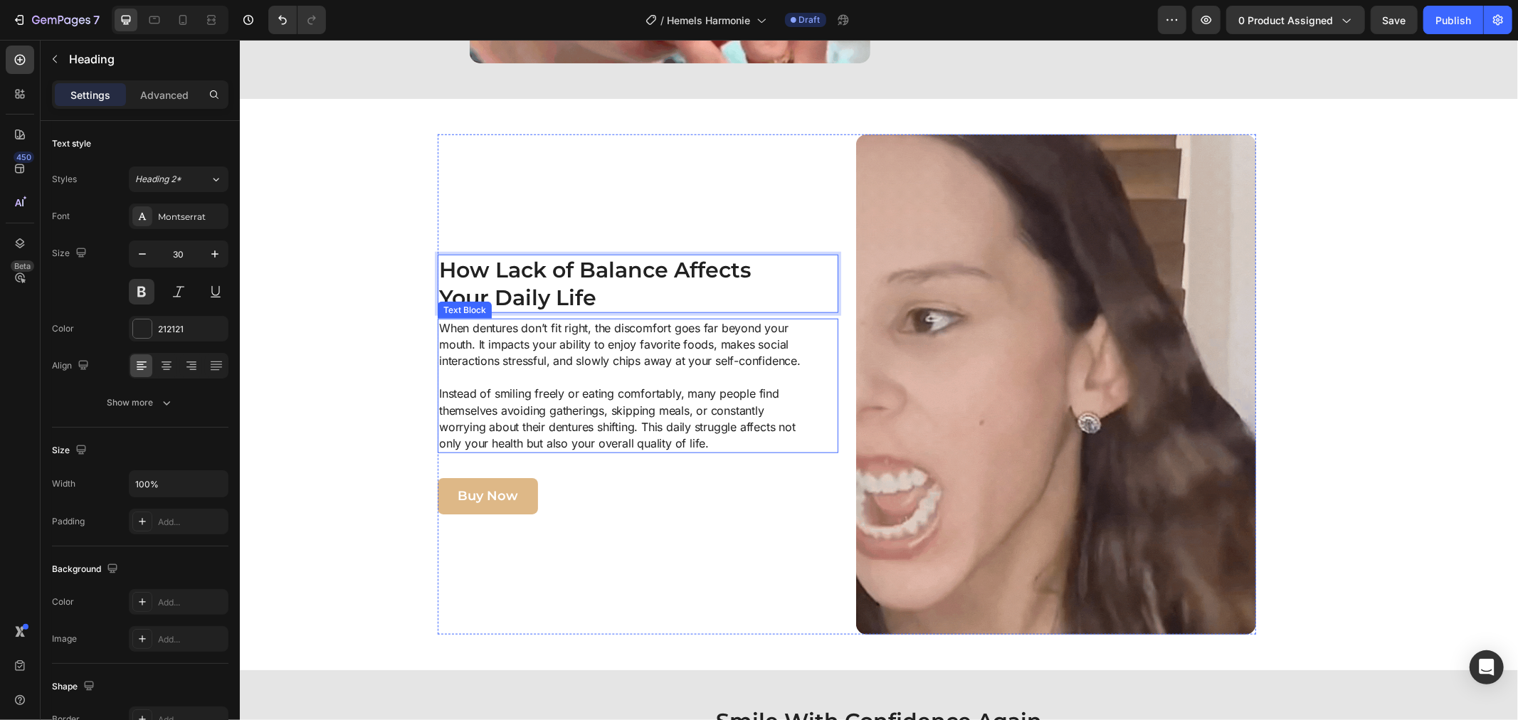
click at [453, 327] on p "When dentures don’t fit right, the discomfort goes far beyond your mouth. It im…" at bounding box center [621, 385] width 366 height 132
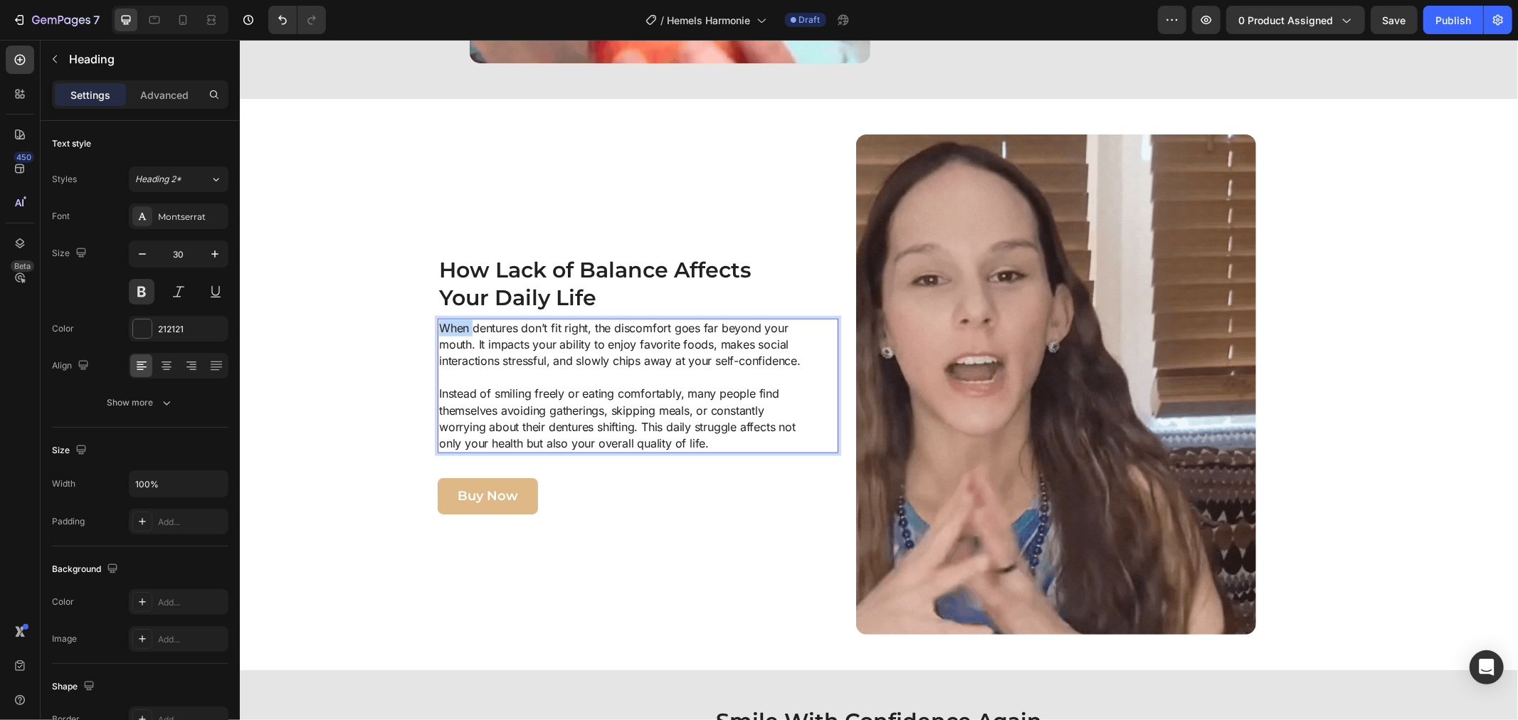
click at [453, 327] on p "When dentures don’t fit right, the discomfort goes far beyond your mouth. It im…" at bounding box center [621, 385] width 366 height 132
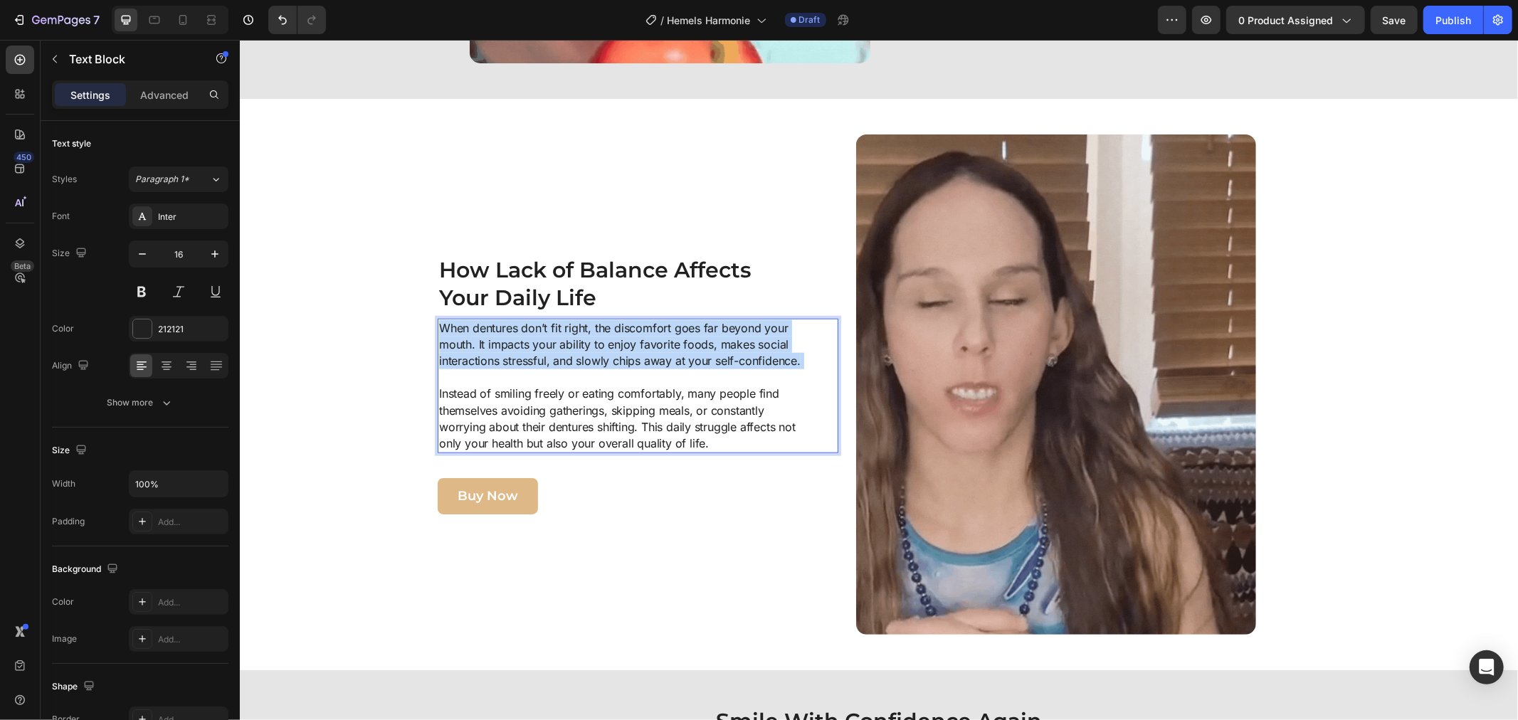
click at [453, 327] on p "When dentures don’t fit right, the discomfort goes far beyond your mouth. It im…" at bounding box center [621, 385] width 366 height 132
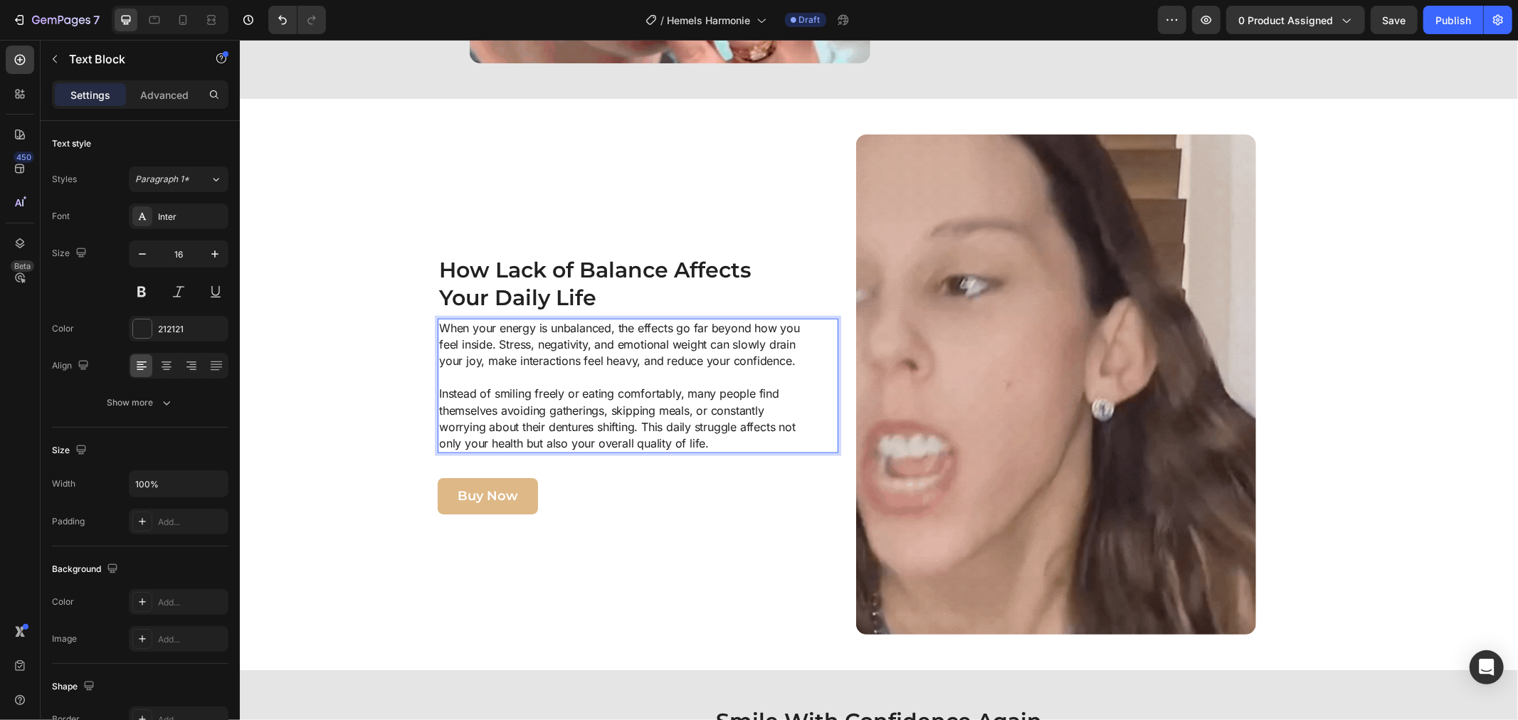
click at [517, 393] on p "⁠⁠⁠⁠⁠⁠⁠ Instead of smiling freely or eating comfortably, many people find thems…" at bounding box center [621, 410] width 366 height 83
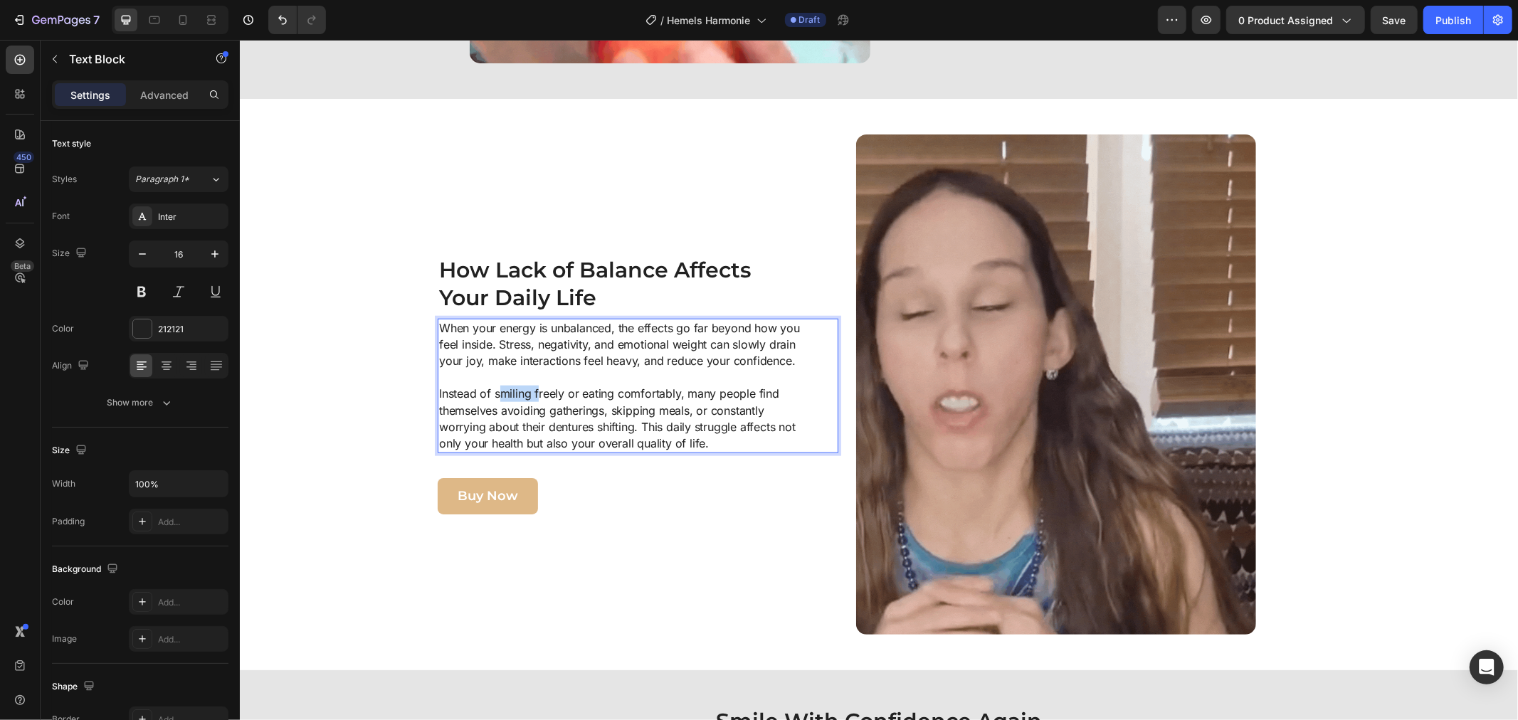
click at [517, 393] on p "⁠⁠⁠⁠⁠⁠⁠ Instead of smiling freely or eating comfortably, many people find thems…" at bounding box center [621, 410] width 366 height 83
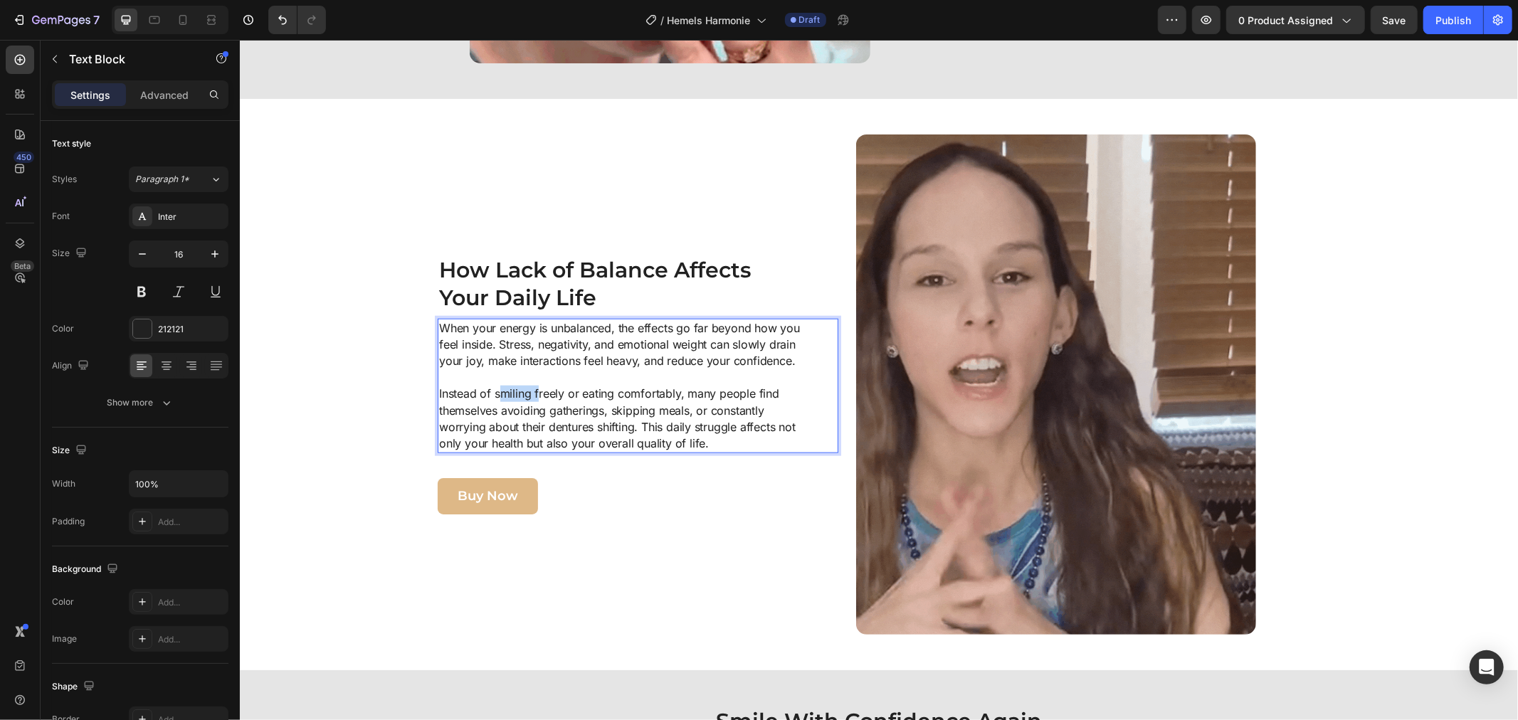
click at [517, 393] on p "Instead of smiling freely or eating comfortably, many people find themselves av…" at bounding box center [621, 410] width 366 height 83
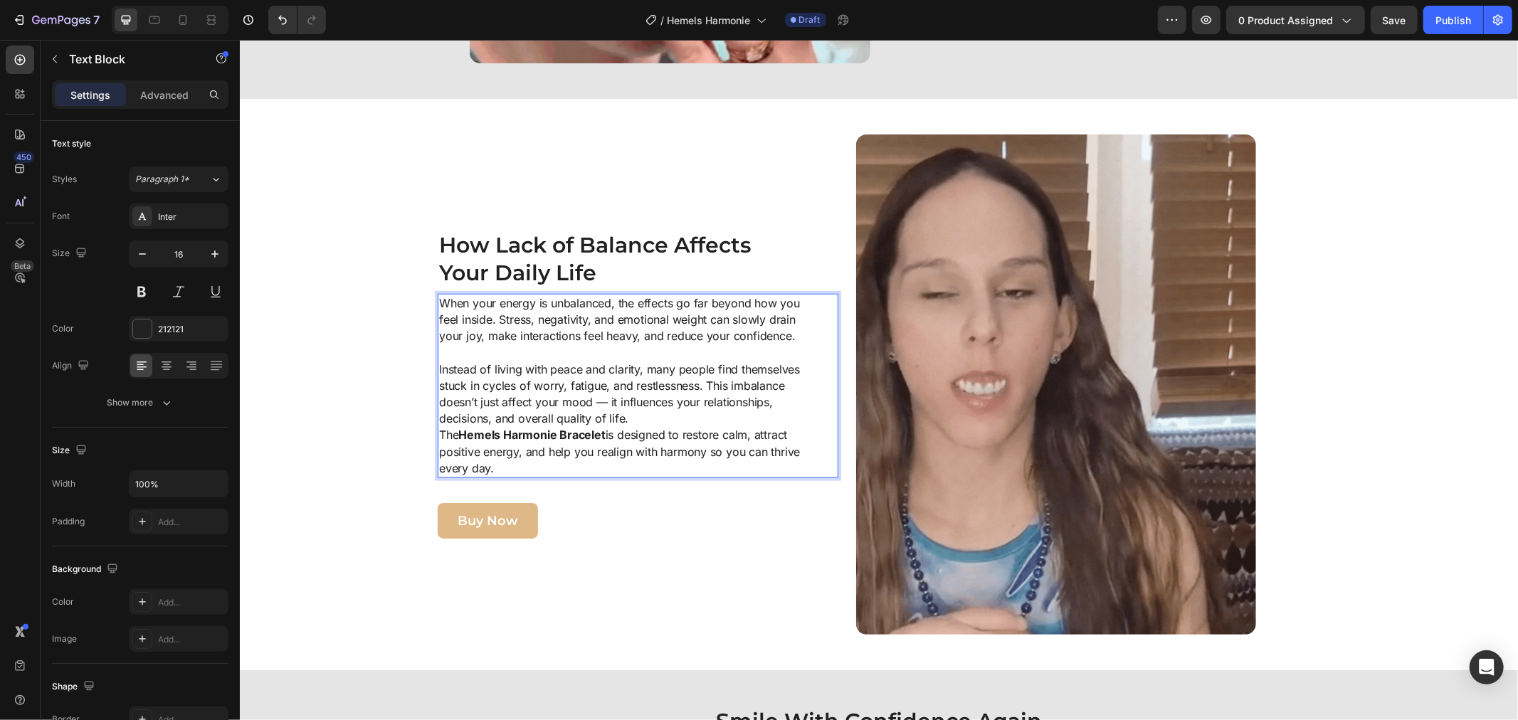
click at [618, 418] on p "Instead of living with peace and clarity, many people find themselves stuck in …" at bounding box center [621, 385] width 366 height 83
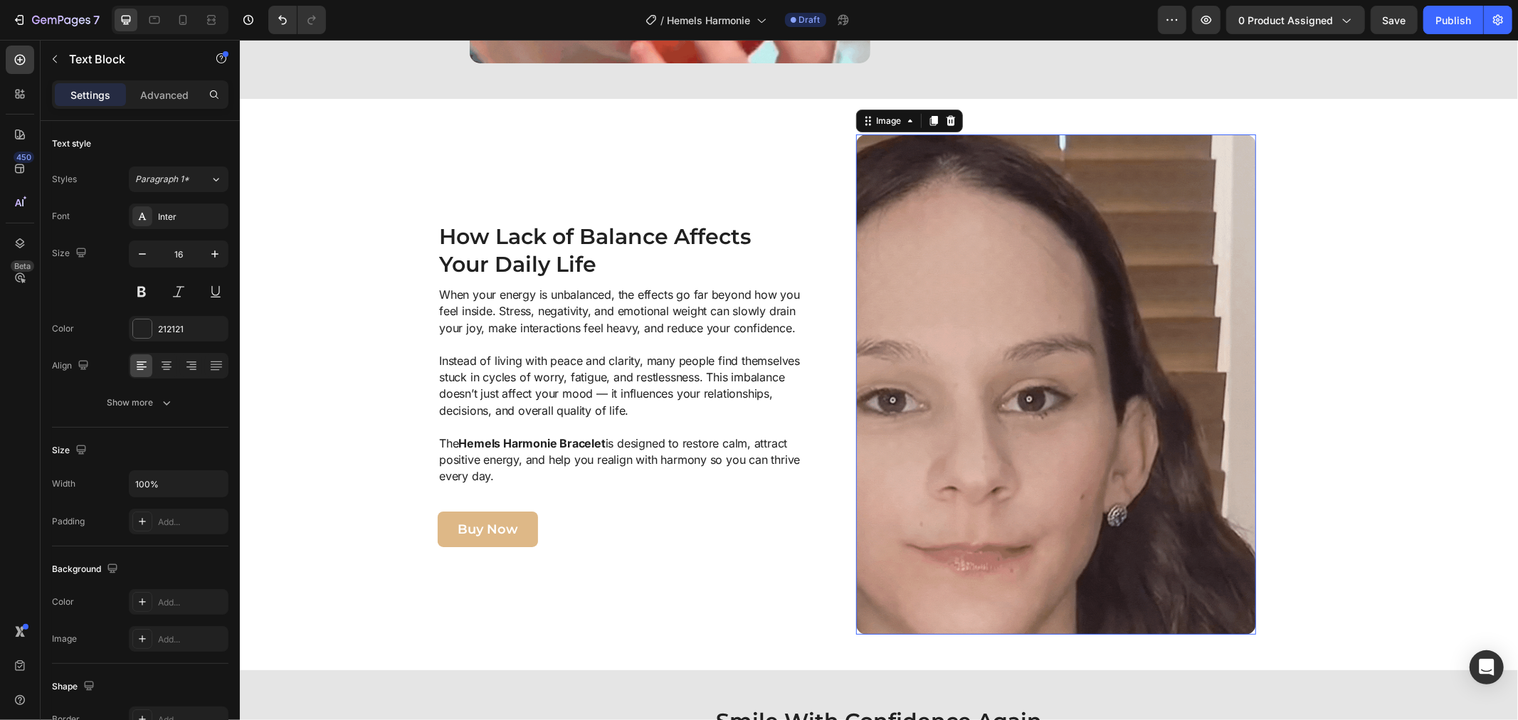
click at [890, 268] on img at bounding box center [1055, 384] width 401 height 500
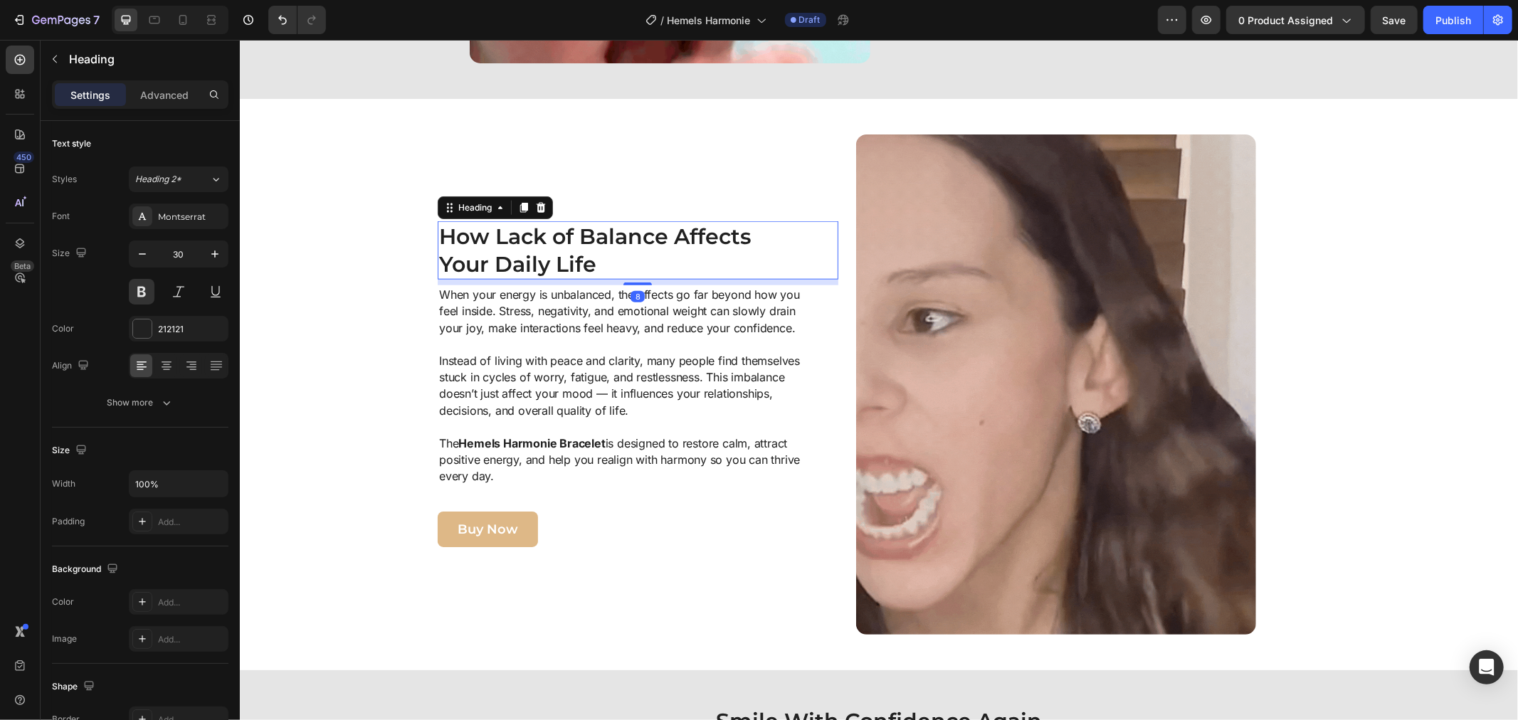
click at [815, 243] on div "How Lack of Balance Affects Your Daily Life Heading 8" at bounding box center [637, 250] width 401 height 58
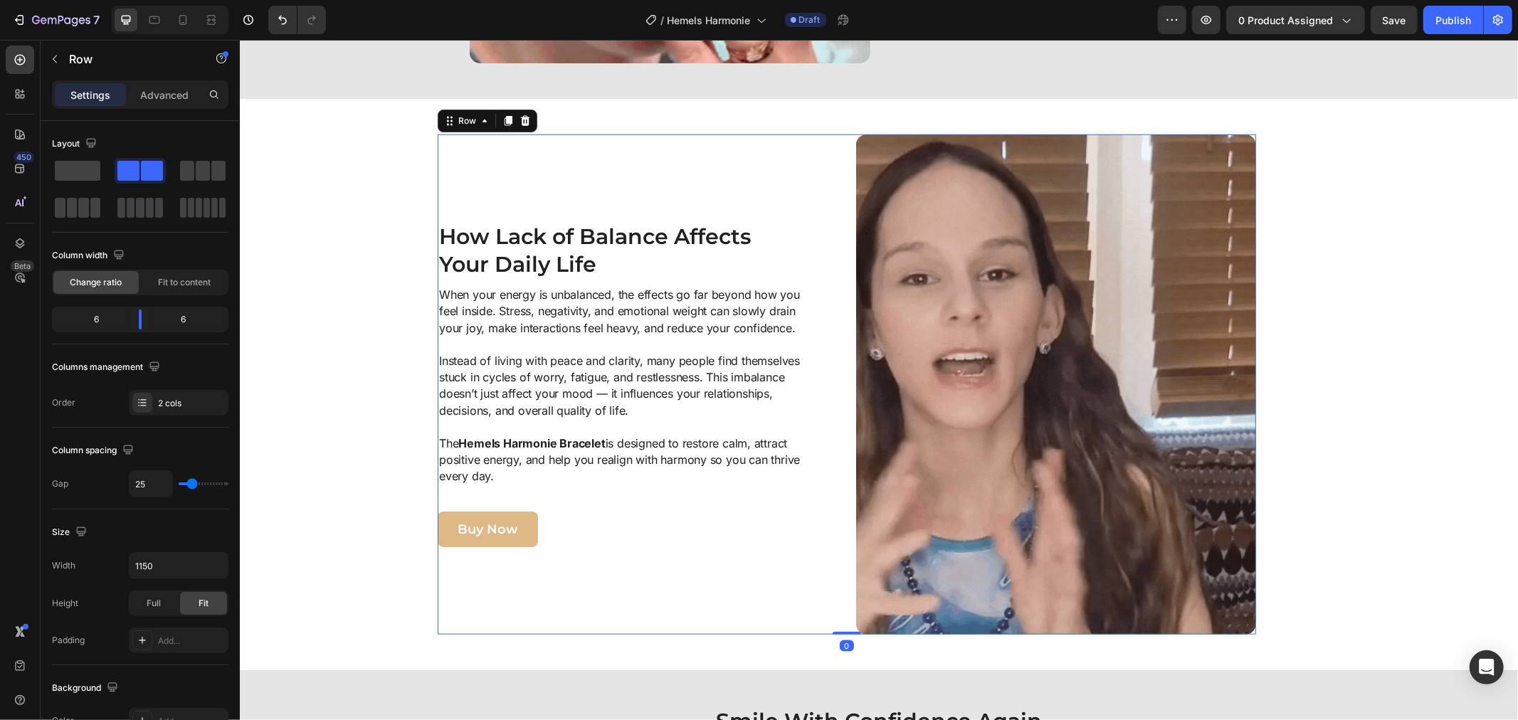
click at [801, 210] on div "How Lack of Balance Affects Your Daily Life Heading When your energy is unbalan…" at bounding box center [637, 384] width 401 height 500
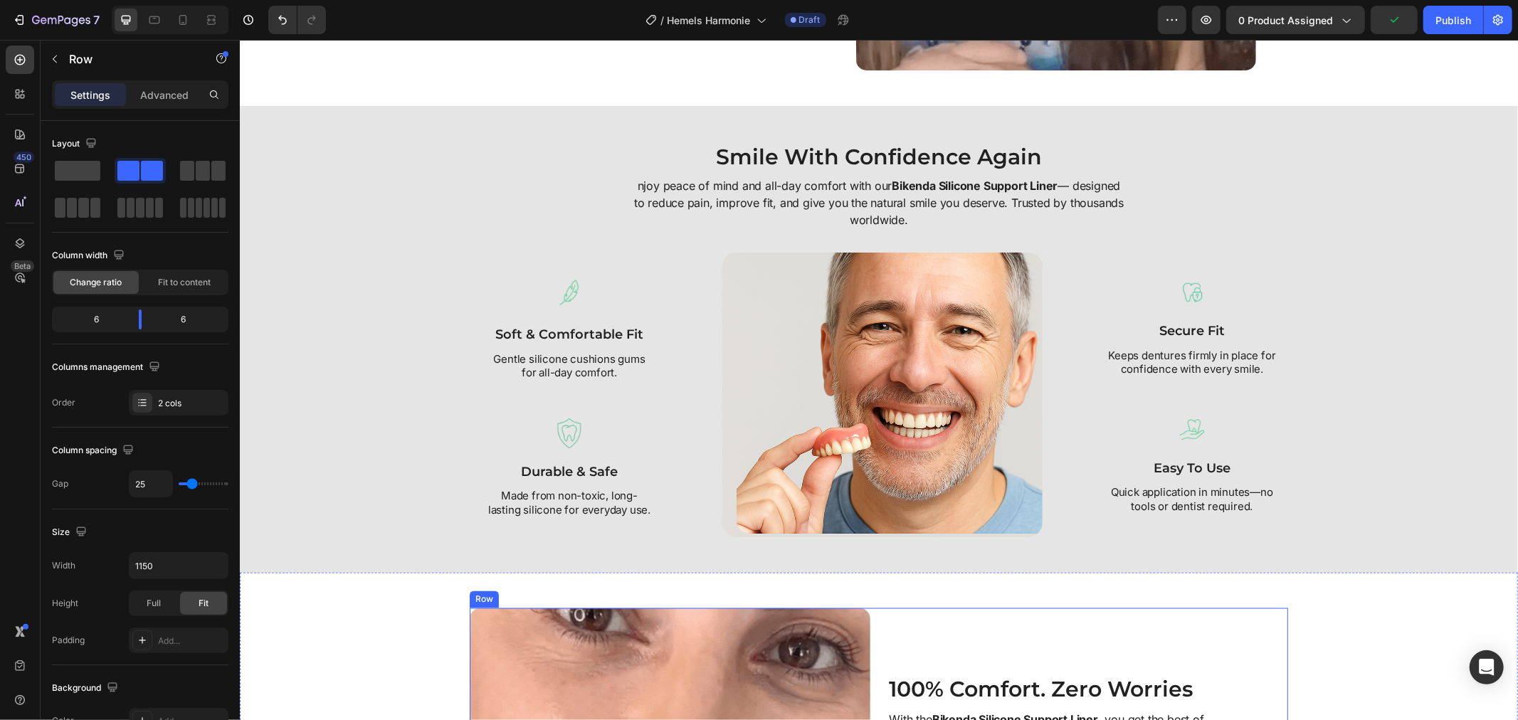
scroll to position [1733, 0]
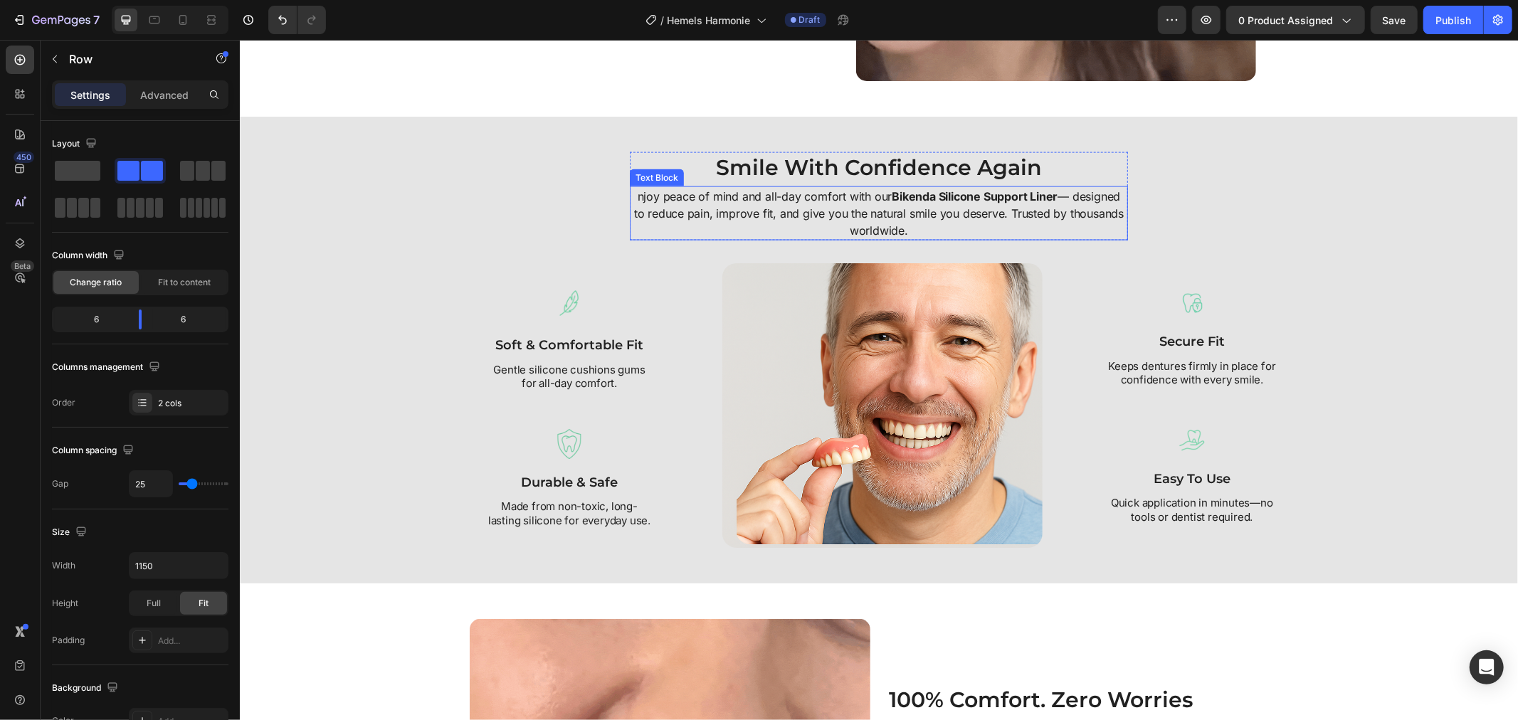
click at [725, 213] on p "njoy peace of mind and all-day comfort with our Bikenda Silicone Support Liner …" at bounding box center [877, 212] width 495 height 51
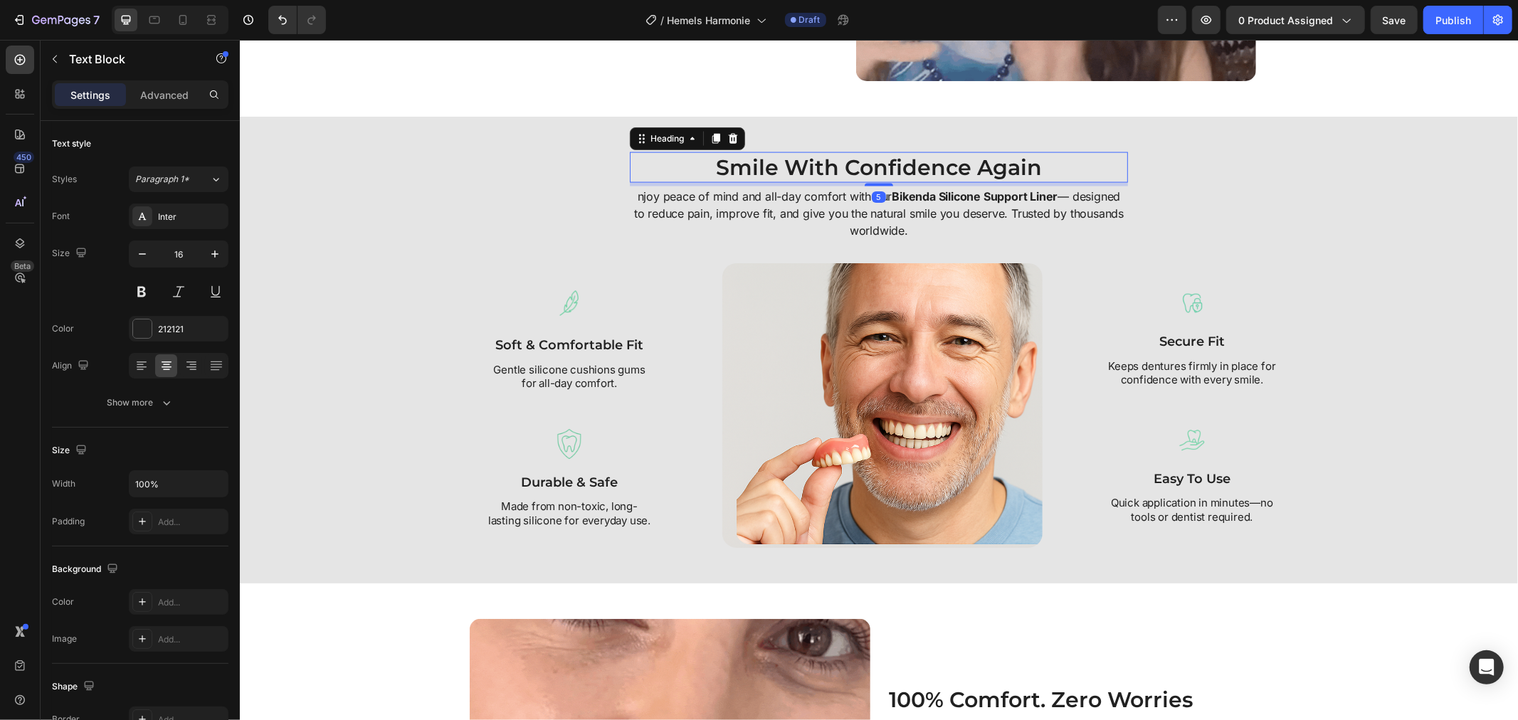
click at [776, 165] on h2 "Smile With Confidence Again" at bounding box center [878, 167] width 498 height 31
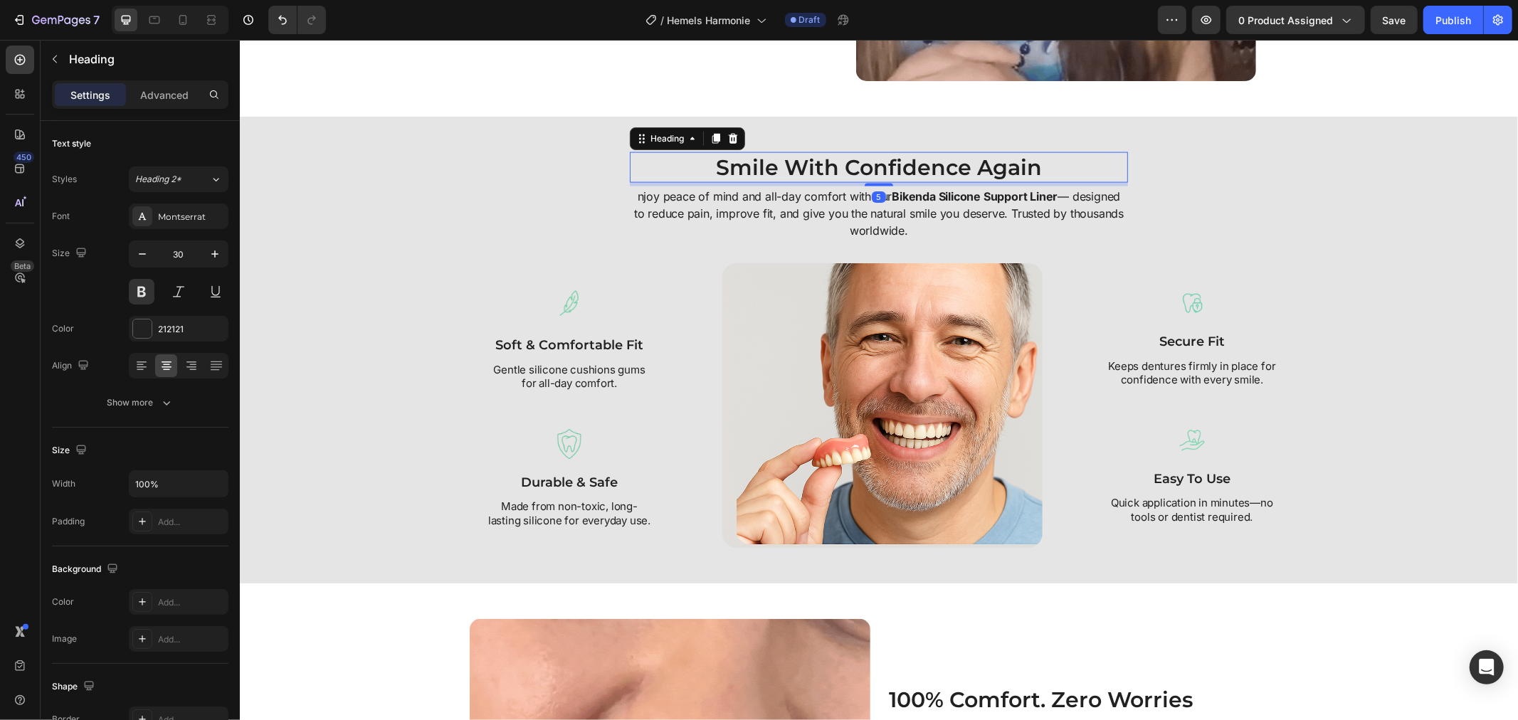
click at [776, 165] on h2 "Smile With Confidence Again" at bounding box center [878, 167] width 498 height 31
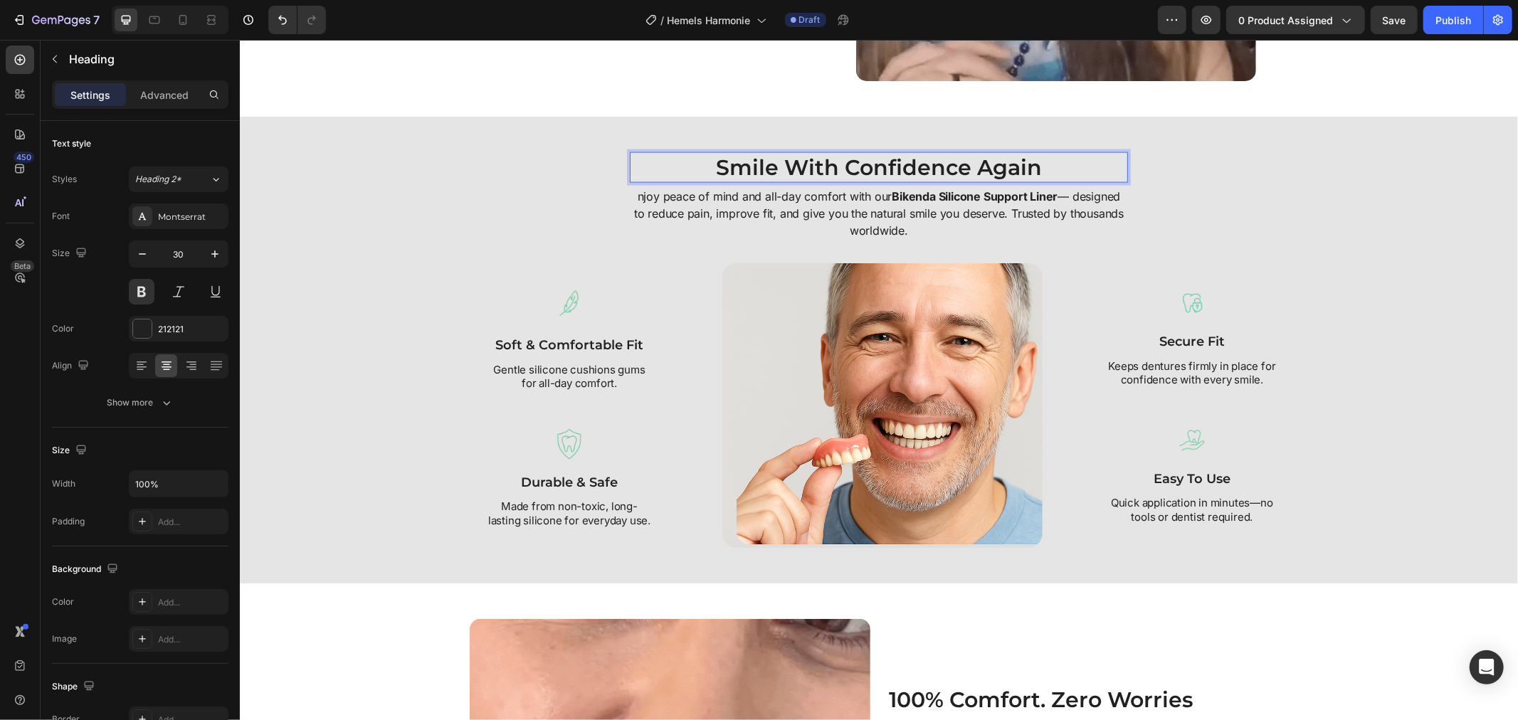
click at [714, 164] on p "Smile With Confidence Again" at bounding box center [877, 167] width 495 height 28
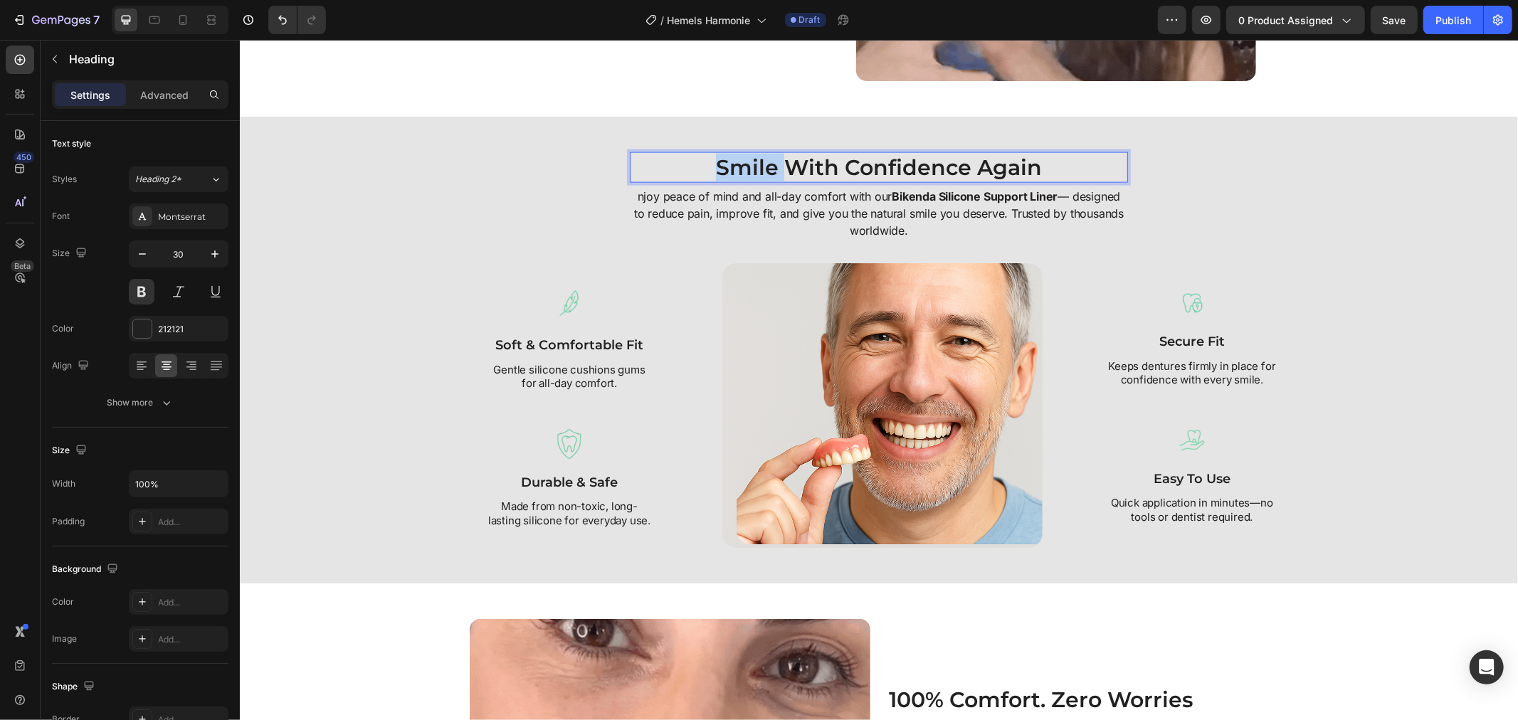
click at [714, 164] on p "Smile With Confidence Again" at bounding box center [877, 167] width 495 height 28
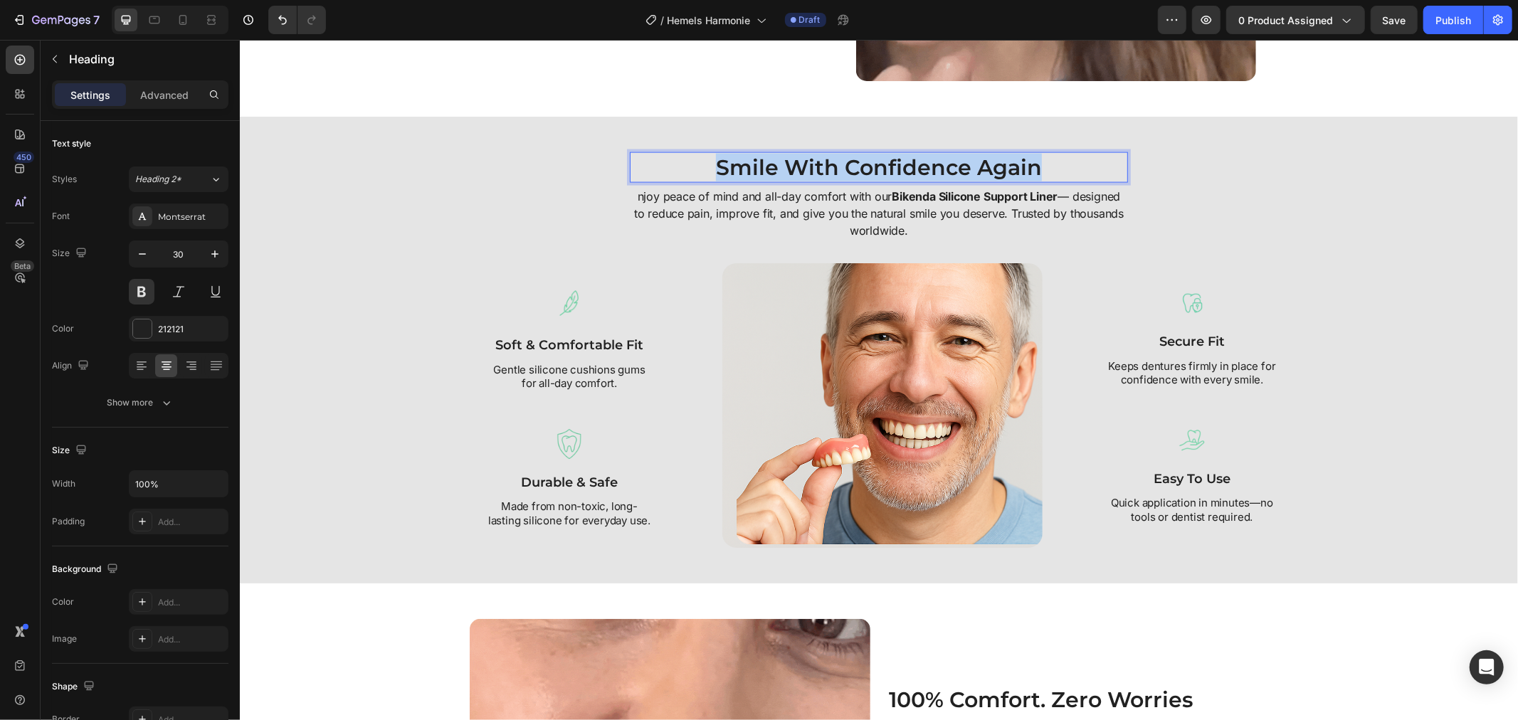
click at [714, 164] on p "Smile With Confidence Again" at bounding box center [877, 167] width 495 height 28
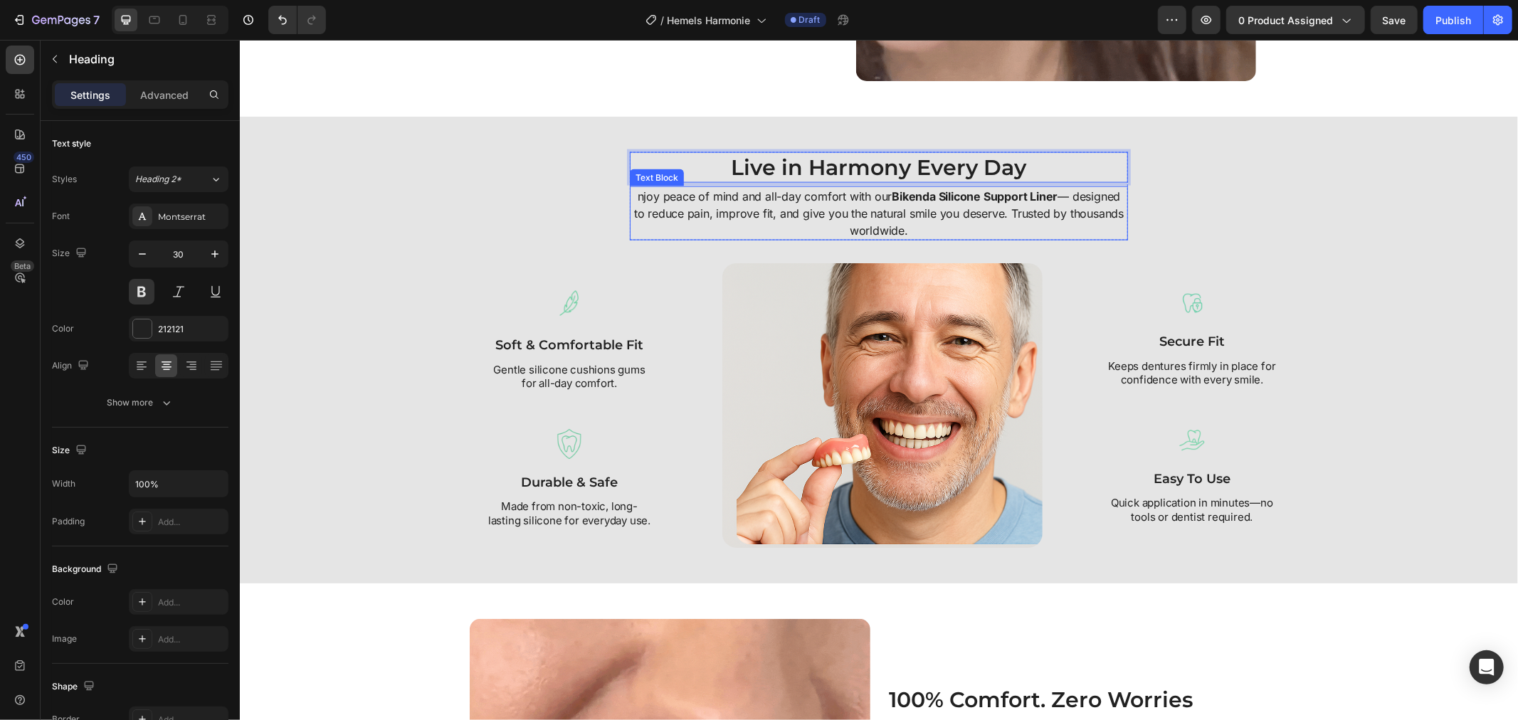
click at [734, 196] on p "njoy peace of mind and all-day comfort with our Bikenda Silicone Support Liner …" at bounding box center [877, 212] width 495 height 51
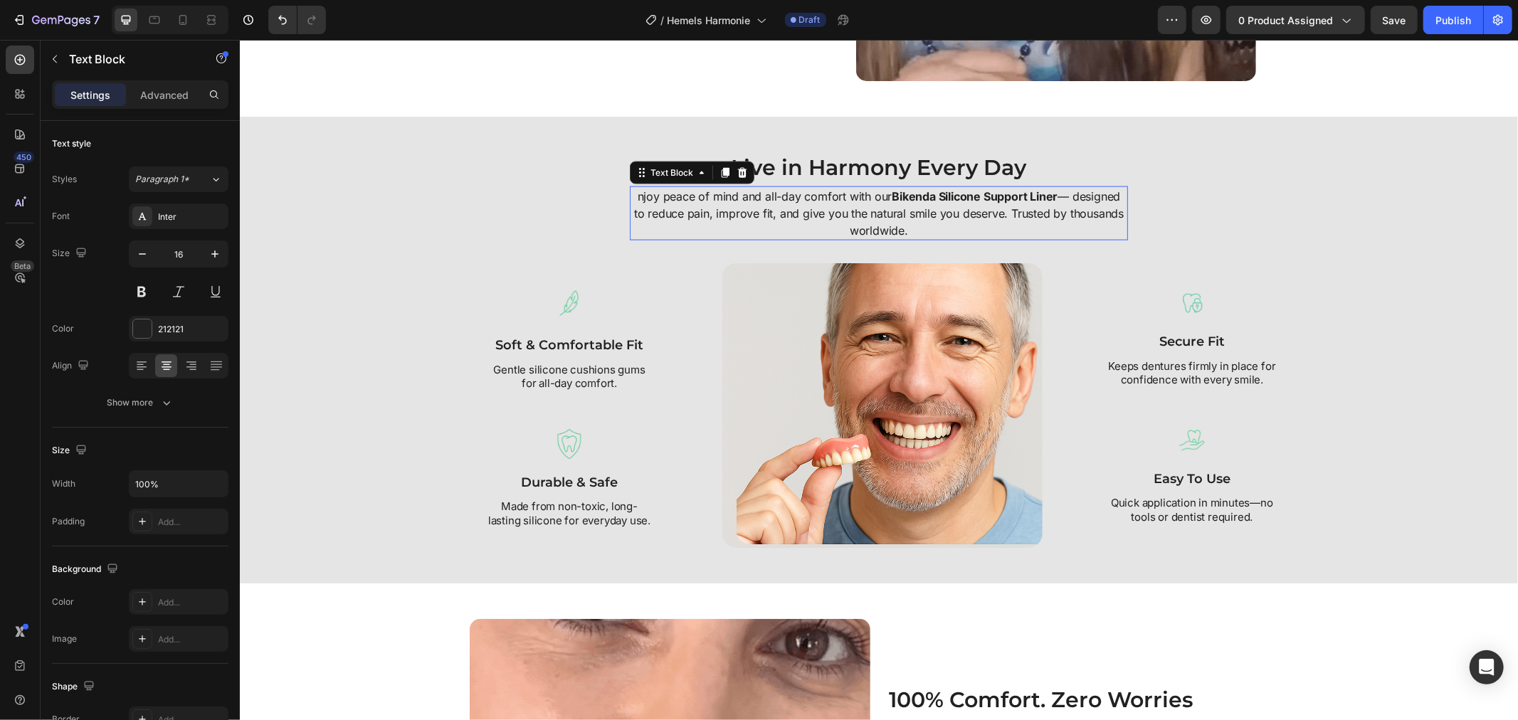
click at [734, 196] on p "njoy peace of mind and all-day comfort with our Bikenda Silicone Support Liner …" at bounding box center [877, 212] width 495 height 51
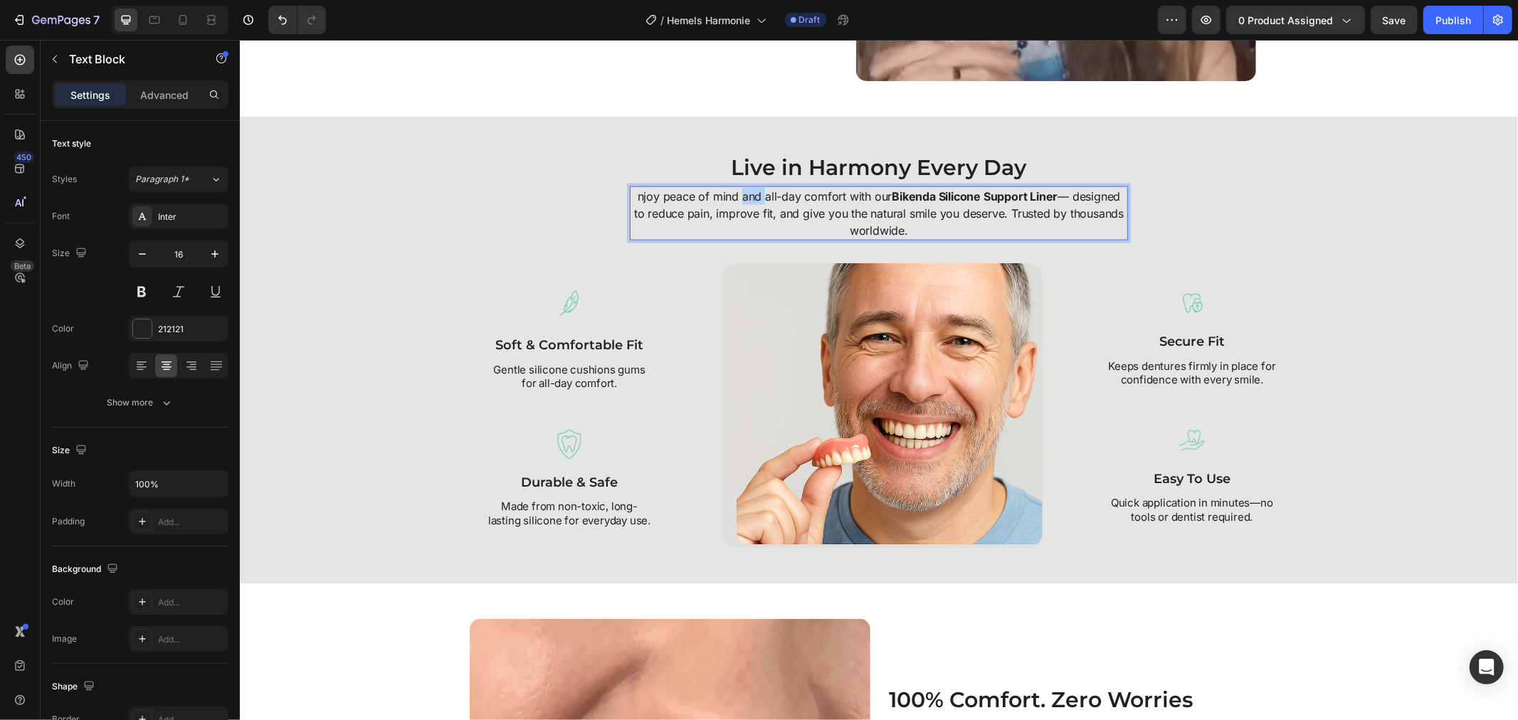
click at [734, 196] on p "njoy peace of mind and all-day comfort with our Bikenda Silicone Support Liner …" at bounding box center [877, 212] width 495 height 51
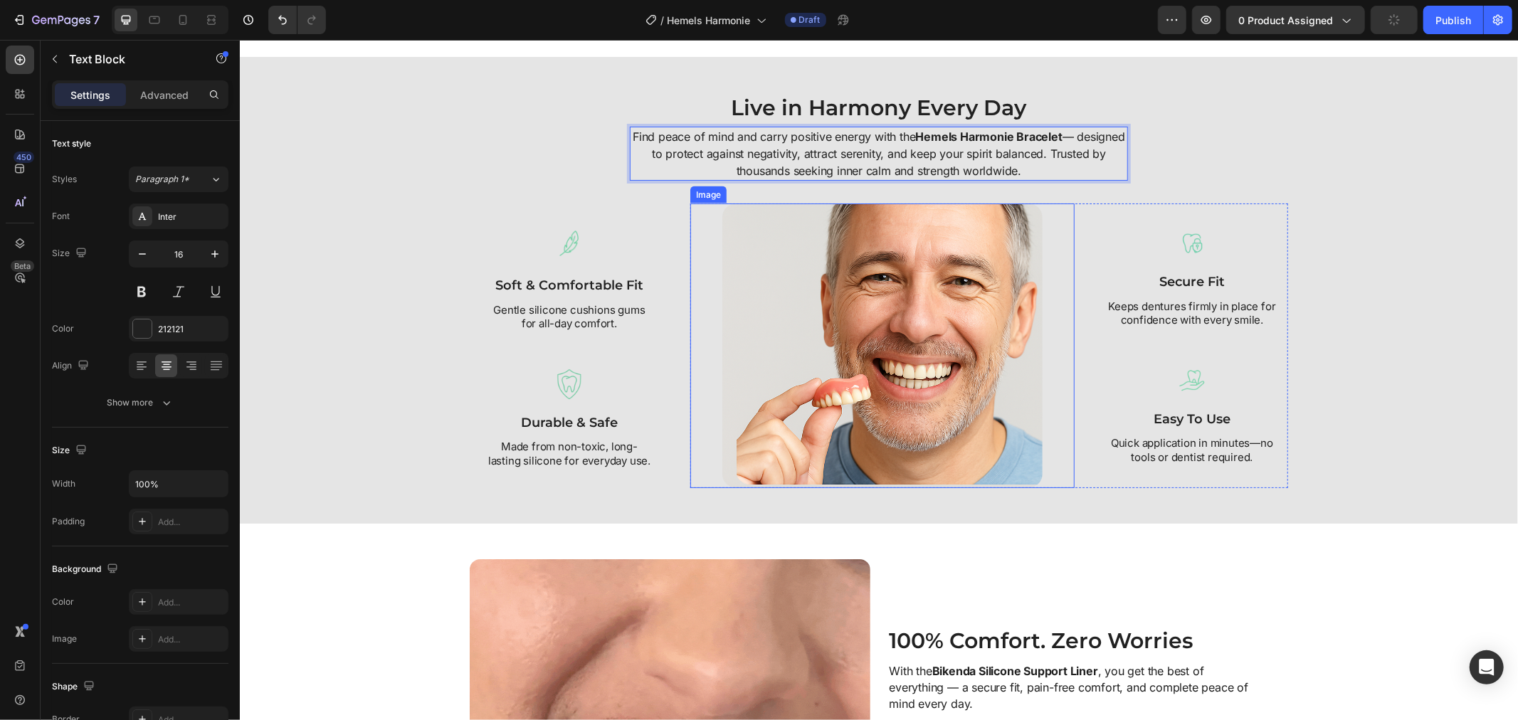
scroll to position [1812, 0]
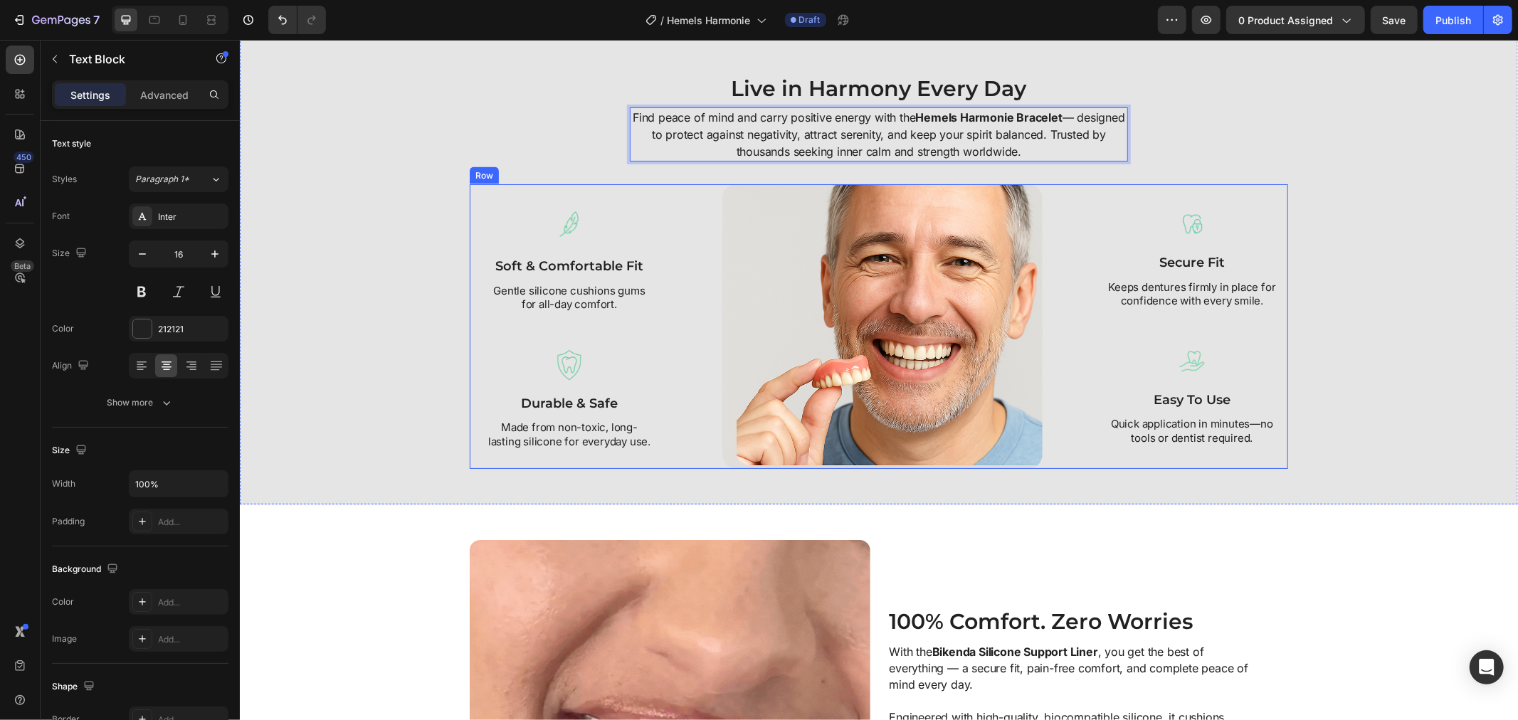
click at [521, 292] on p "Gentle silicone cushions gums for all-day comfort." at bounding box center [568, 297] width 165 height 28
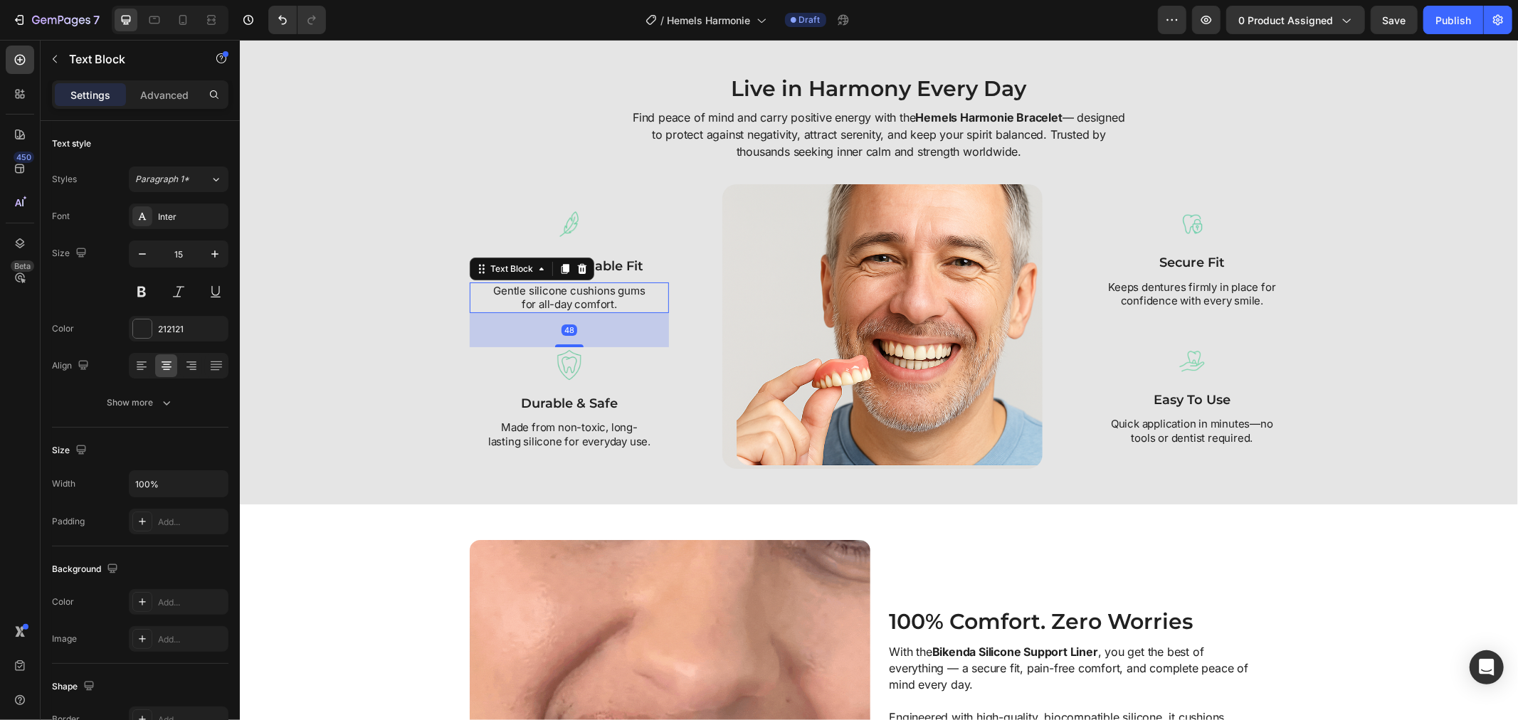
click at [521, 292] on p "Gentle silicone cushions gums for all-day comfort." at bounding box center [568, 297] width 165 height 28
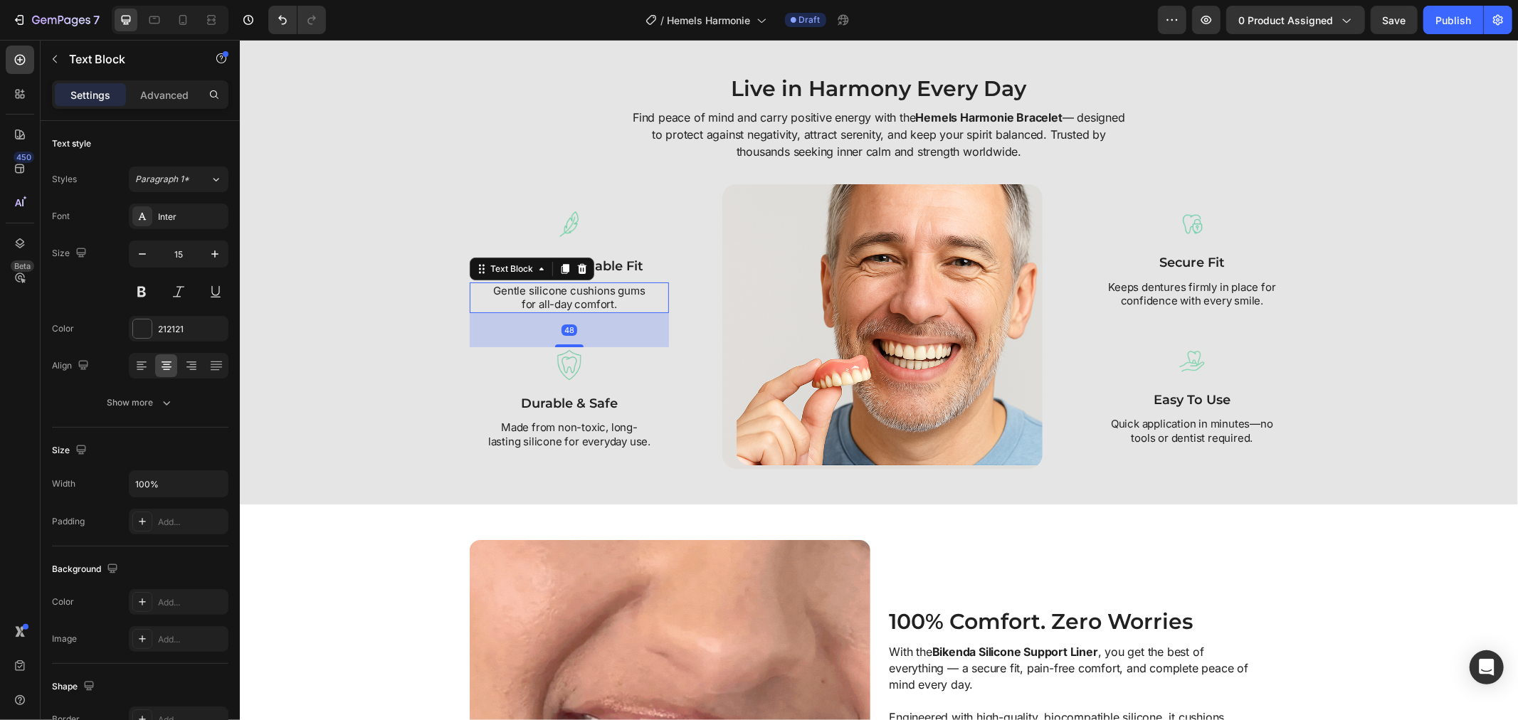
click at [521, 292] on p "Gentle silicone cushions gums for all-day comfort." at bounding box center [568, 297] width 165 height 28
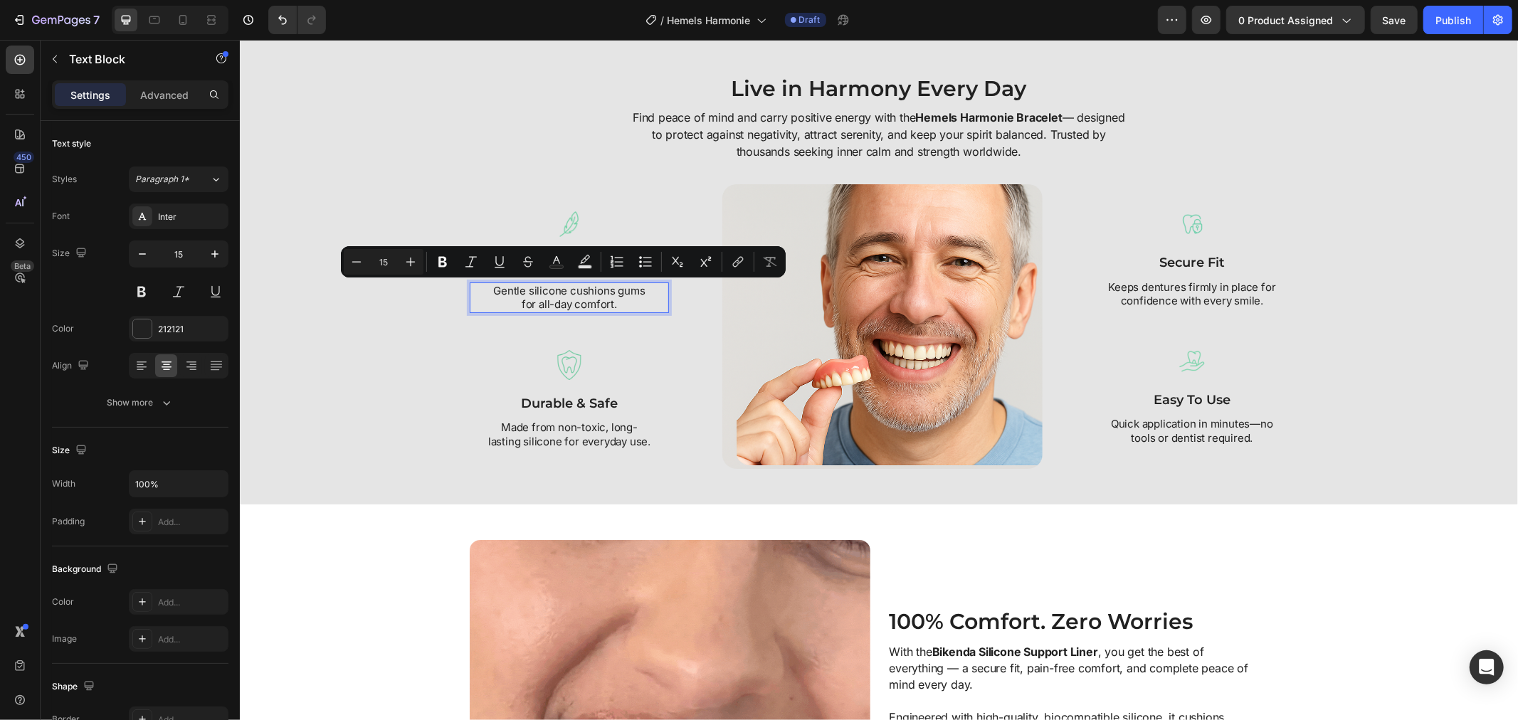
scroll to position [1805, 0]
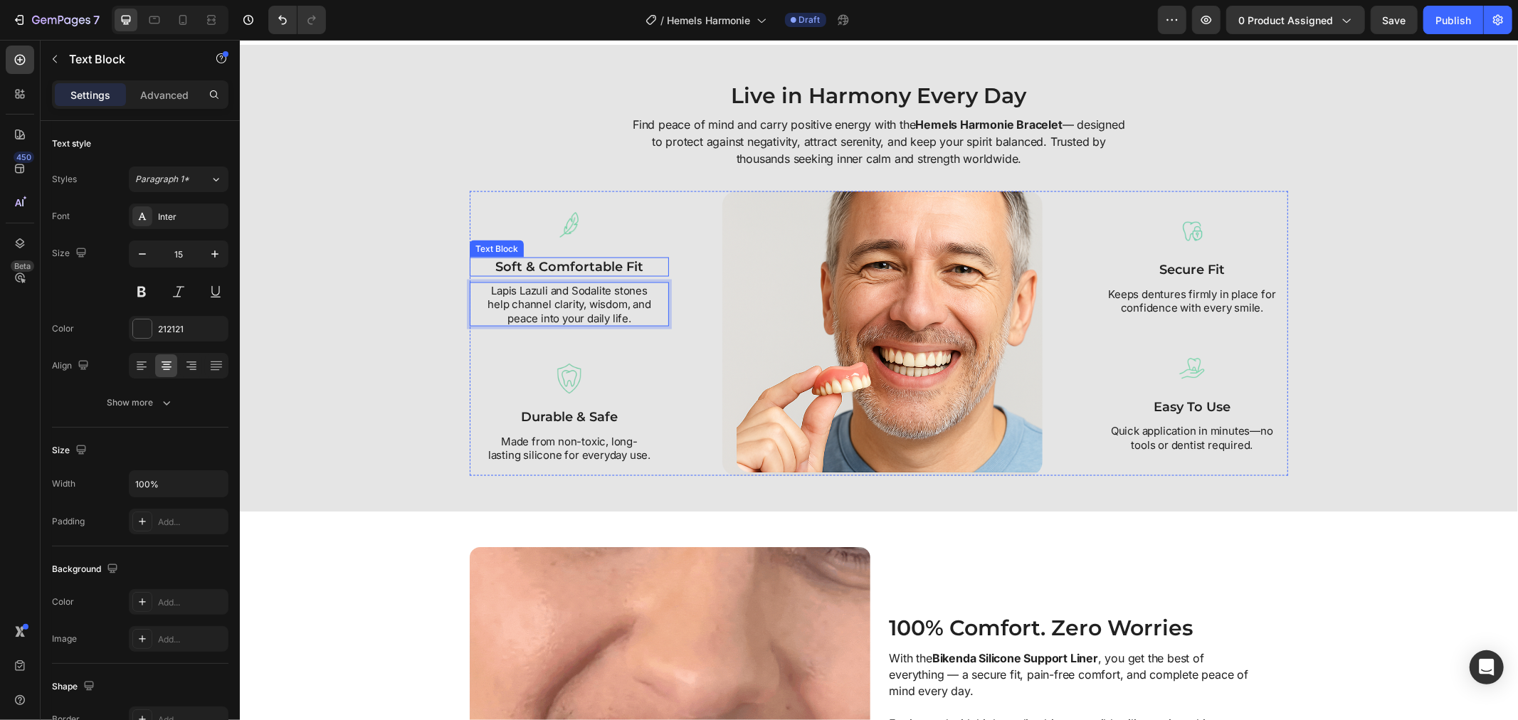
click at [600, 263] on p "soft & comfortable fit" at bounding box center [568, 266] width 196 height 16
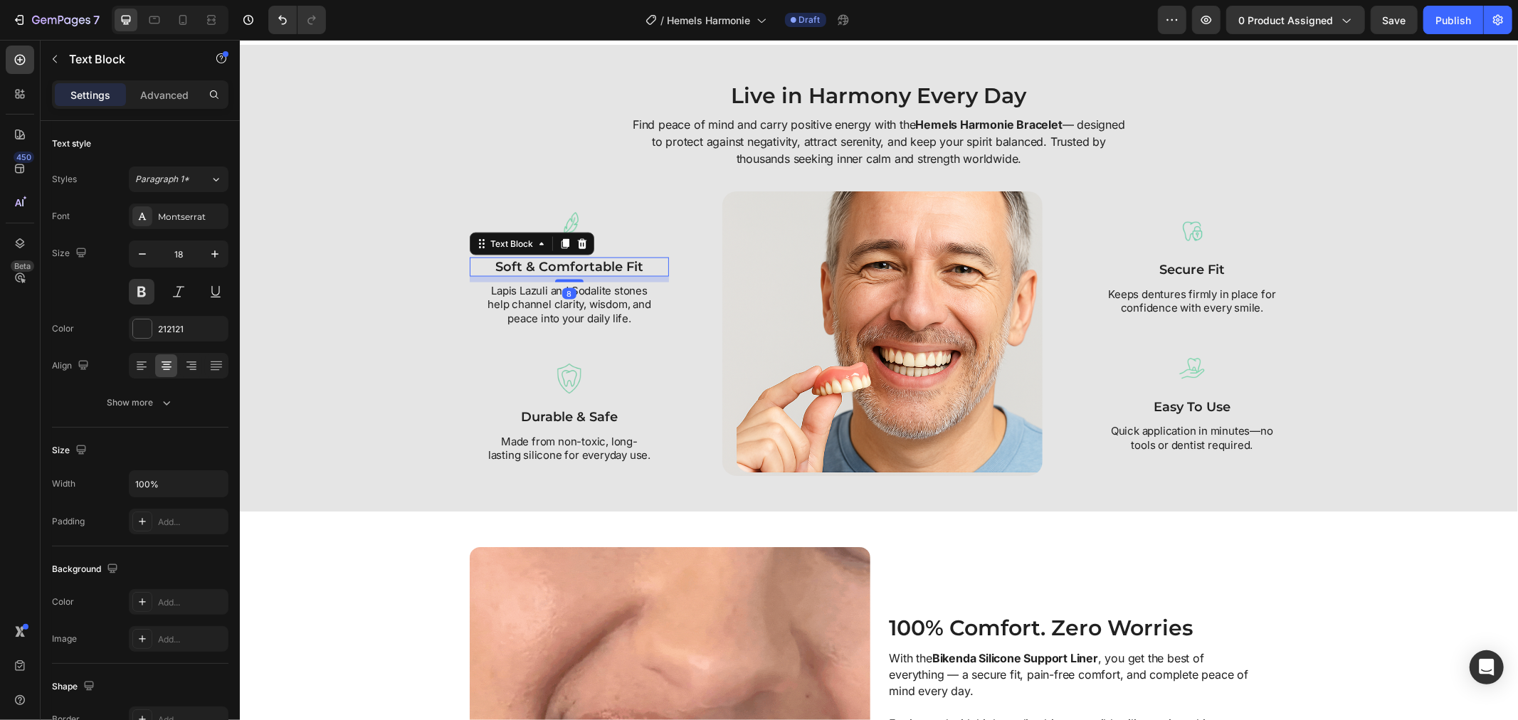
click at [600, 263] on p "soft & comfortable fit" at bounding box center [568, 266] width 196 height 16
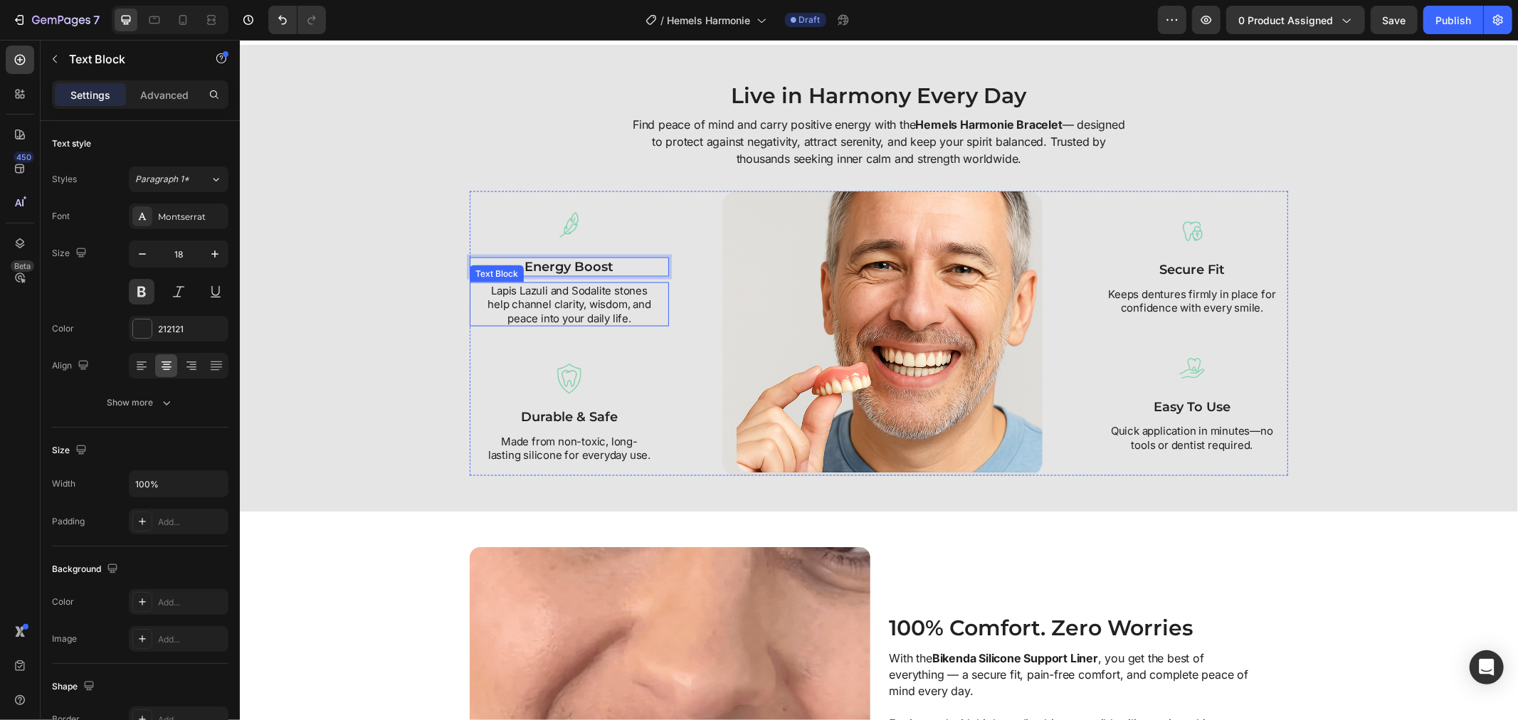
click at [584, 307] on p "Lapis Lazuli and Sodalite stones help channel clarity, wisdom, and peace into y…" at bounding box center [568, 304] width 165 height 42
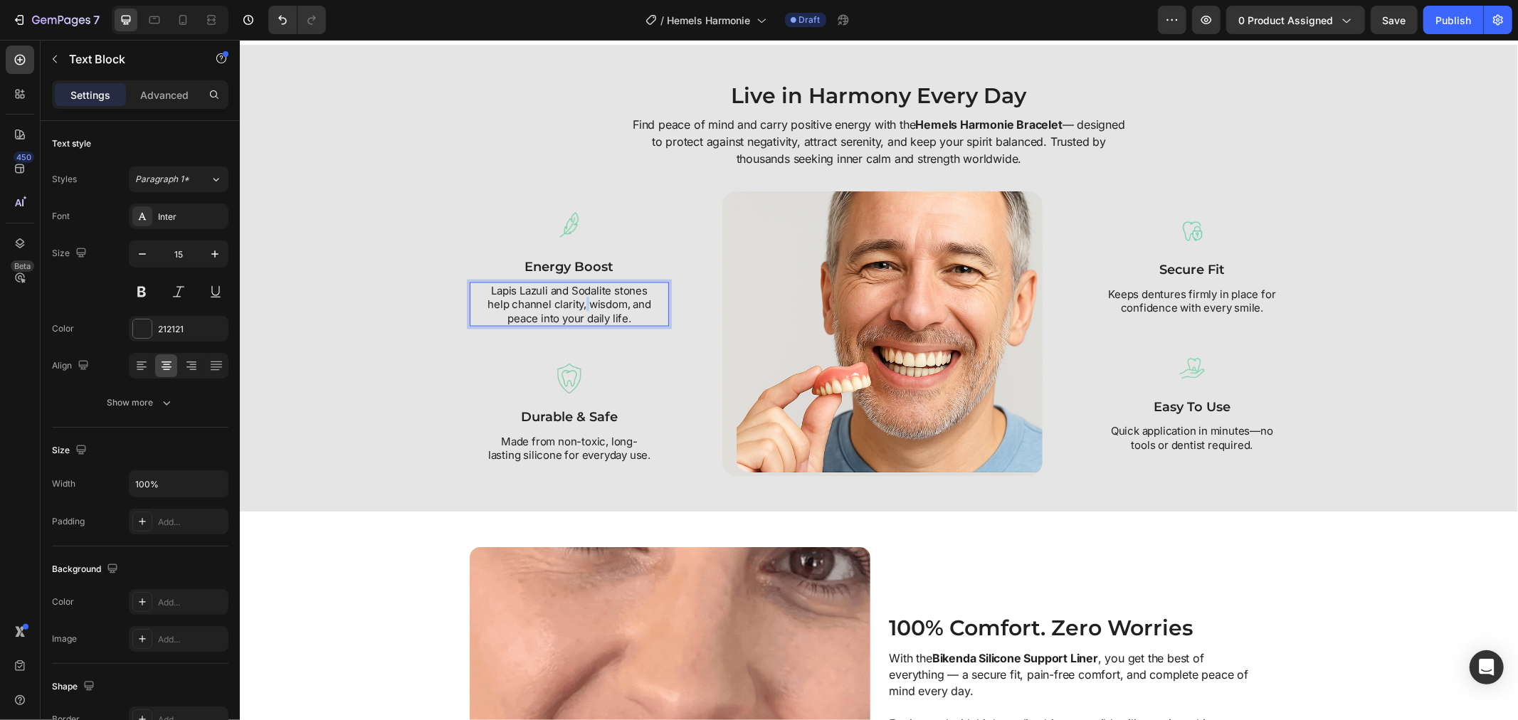
click at [578, 303] on p "Lapis Lazuli and Sodalite stones help channel clarity, wisdom, and peace into y…" at bounding box center [568, 304] width 165 height 42
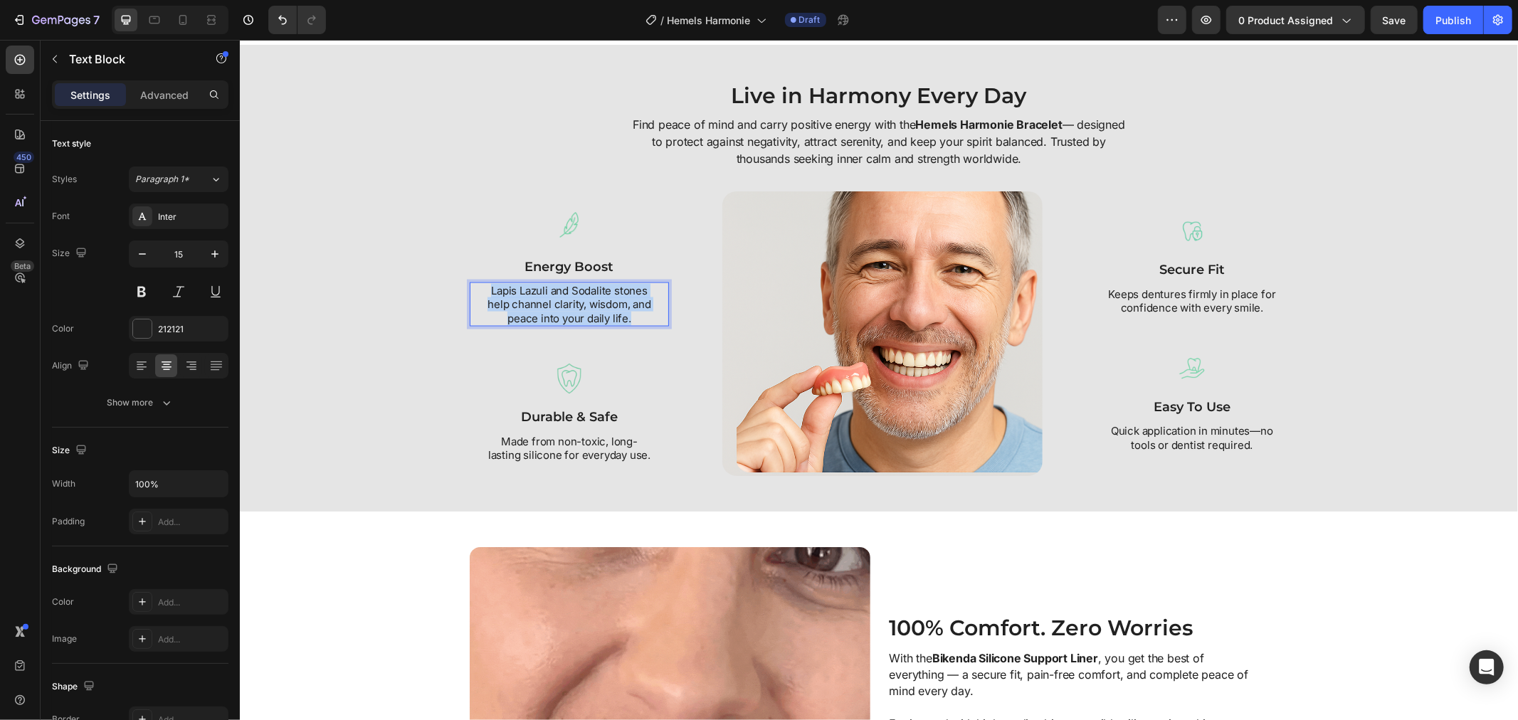
click at [578, 303] on p "Lapis Lazuli and Sodalite stones help channel clarity, wisdom, and peace into y…" at bounding box center [568, 304] width 165 height 42
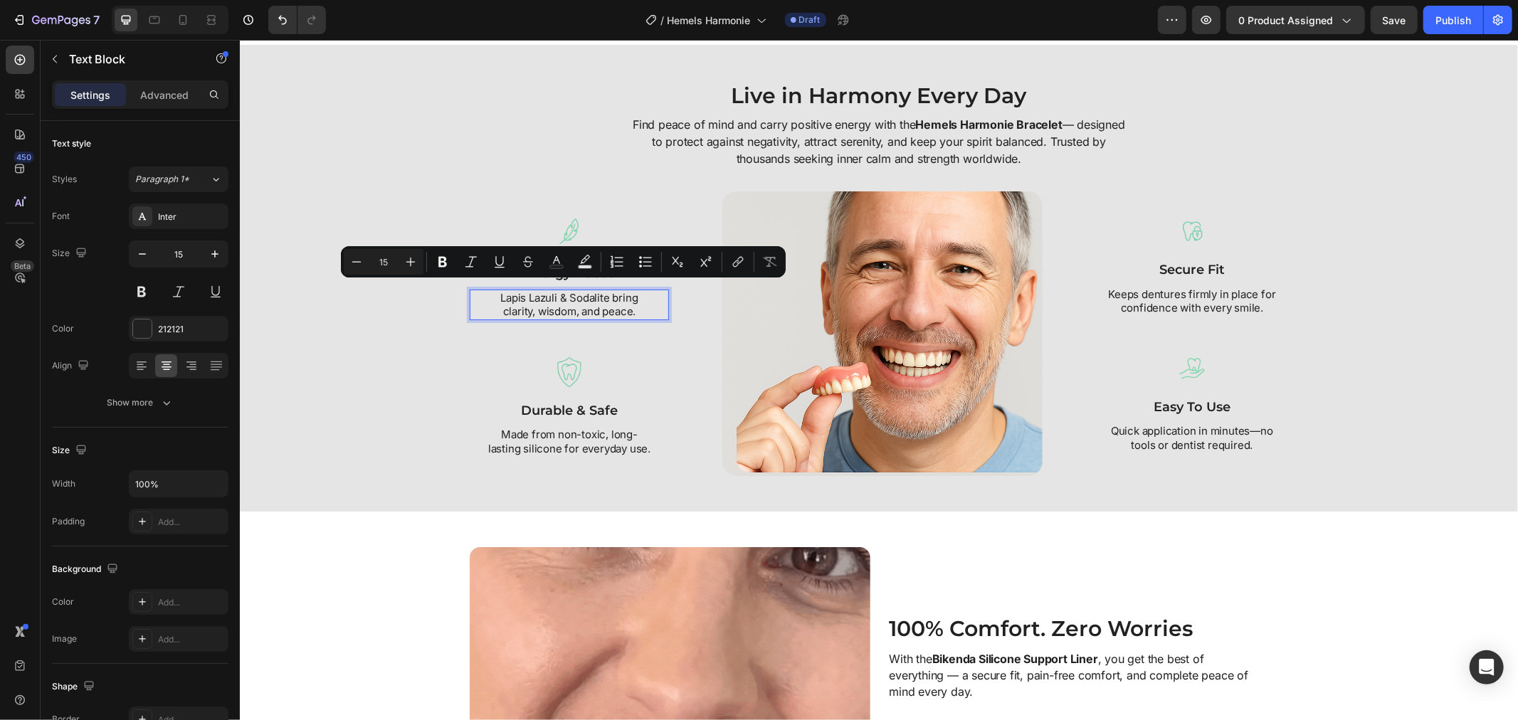
scroll to position [1812, 0]
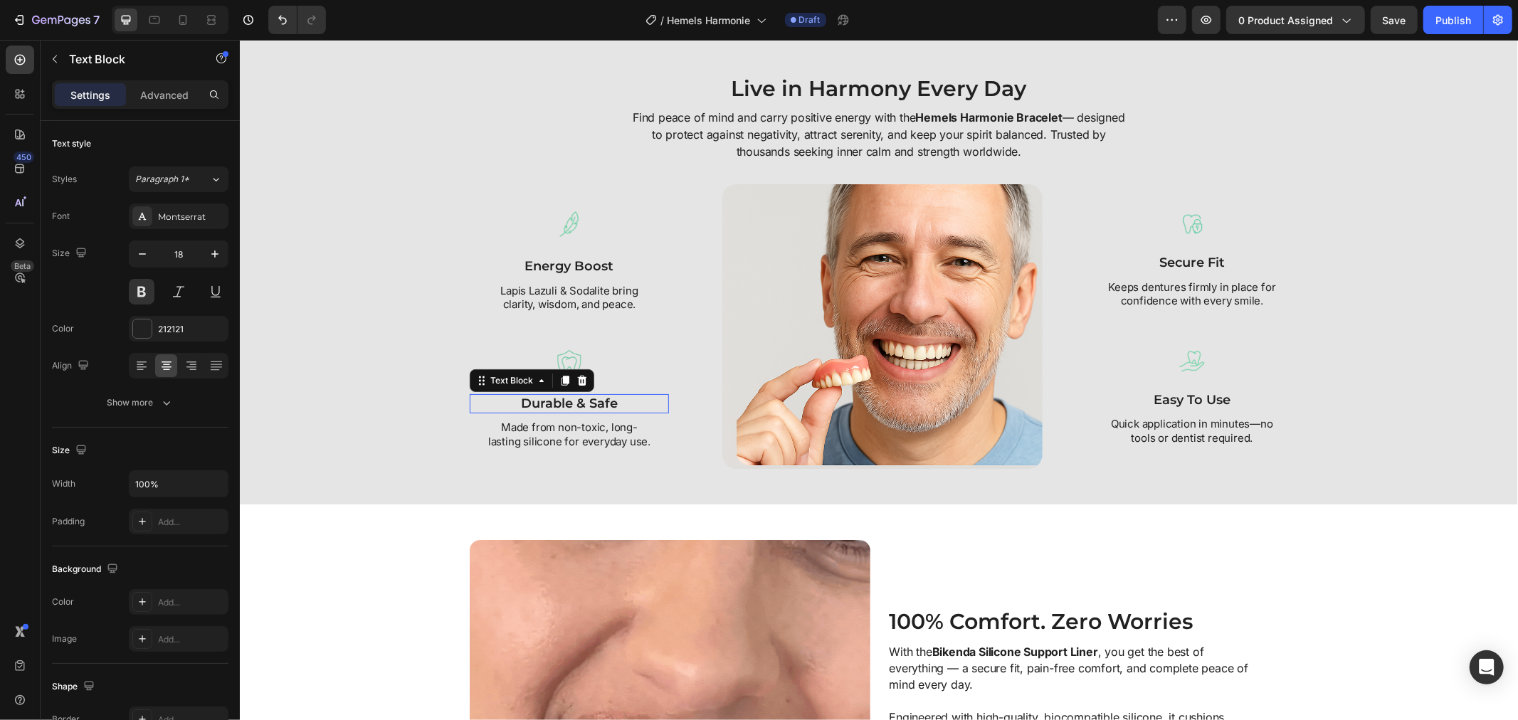
click at [573, 401] on p "durable & safe" at bounding box center [568, 403] width 196 height 16
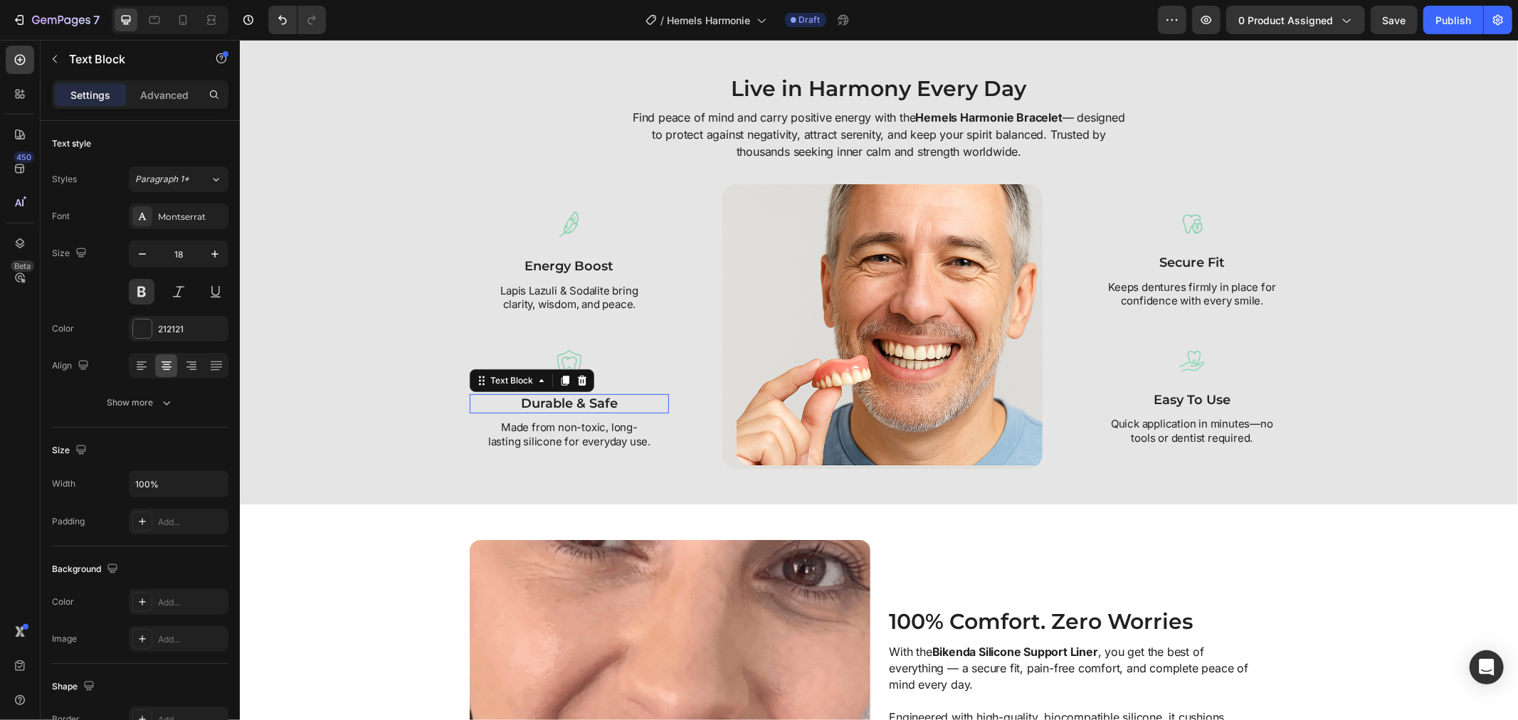
click at [573, 401] on p "durable & safe" at bounding box center [568, 403] width 196 height 16
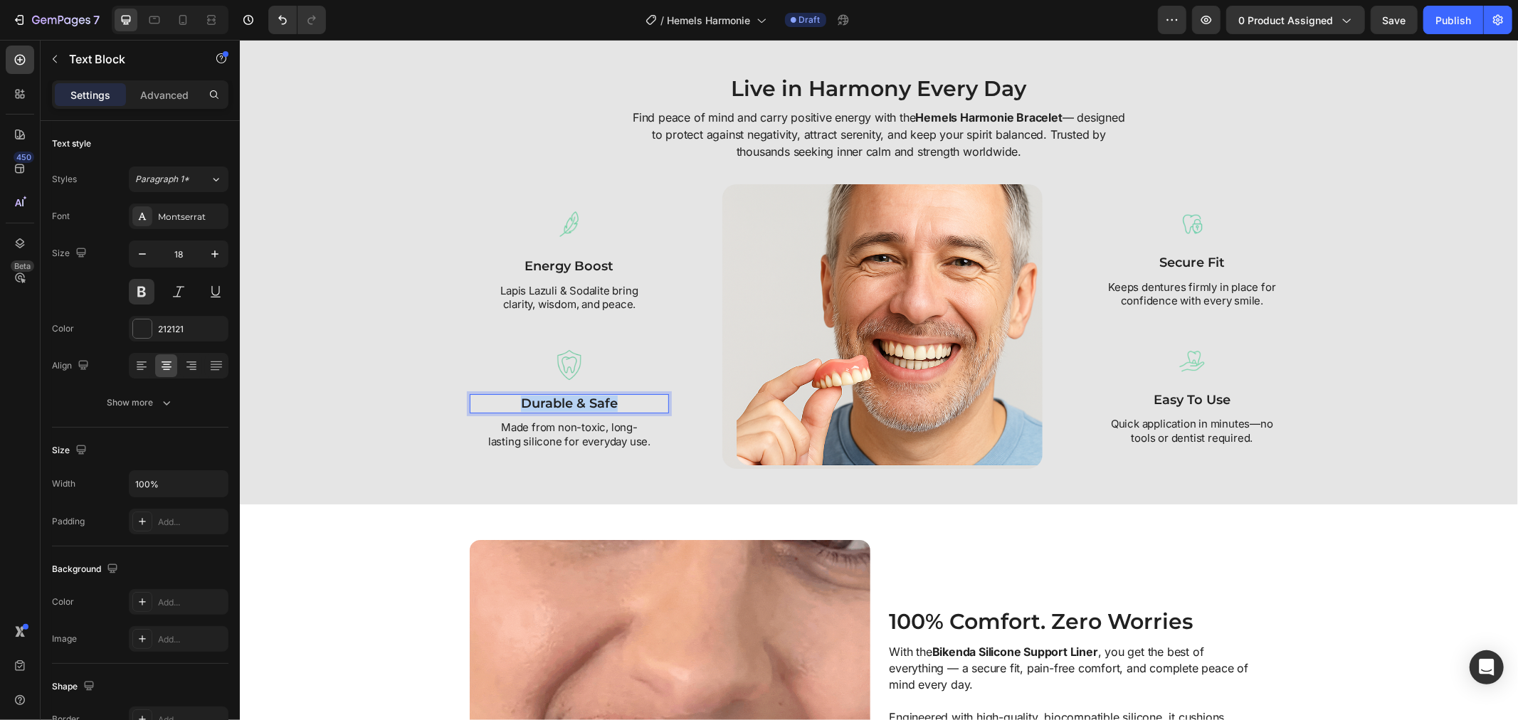
click at [573, 401] on p "durable & safe" at bounding box center [568, 403] width 196 height 16
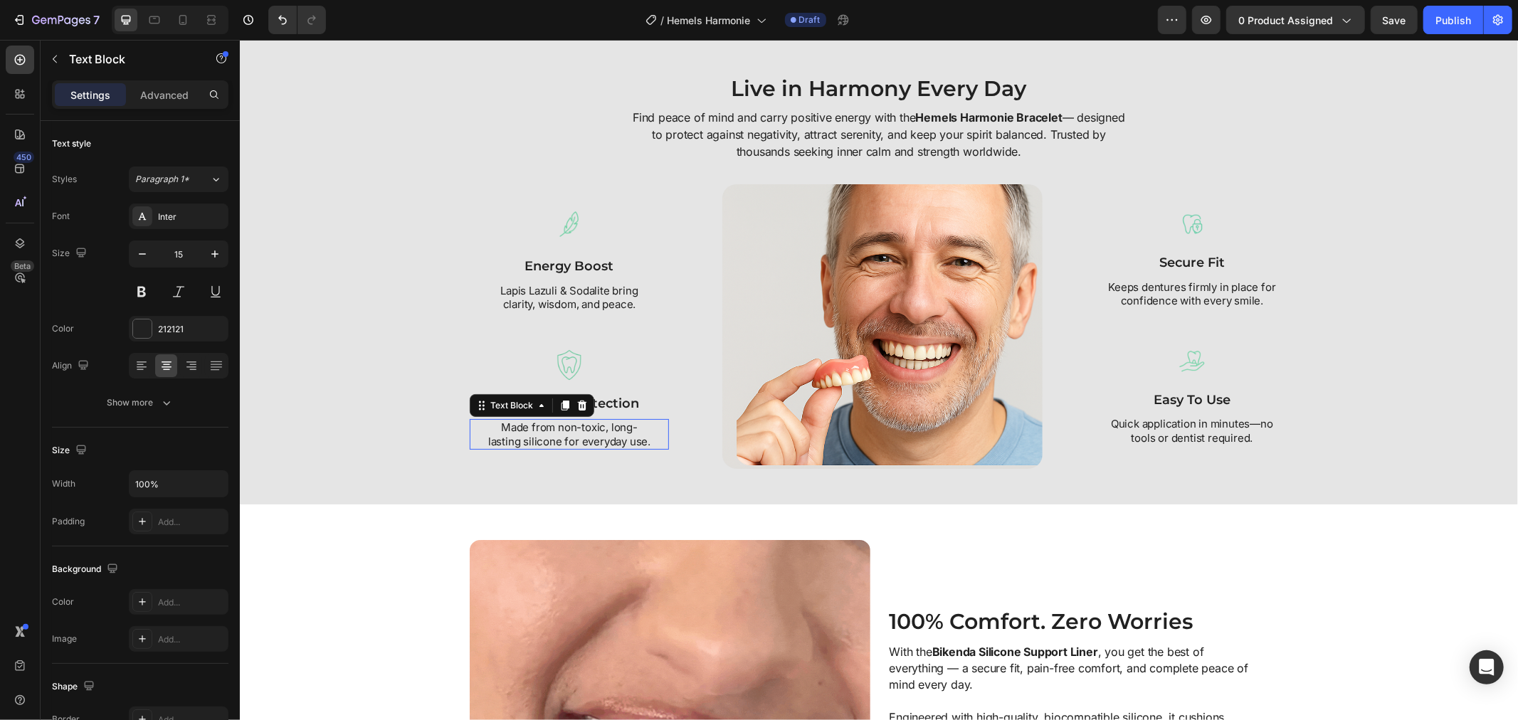
click at [578, 438] on p "Made from non-toxic, long-lasting silicone for everyday use." at bounding box center [568, 434] width 165 height 28
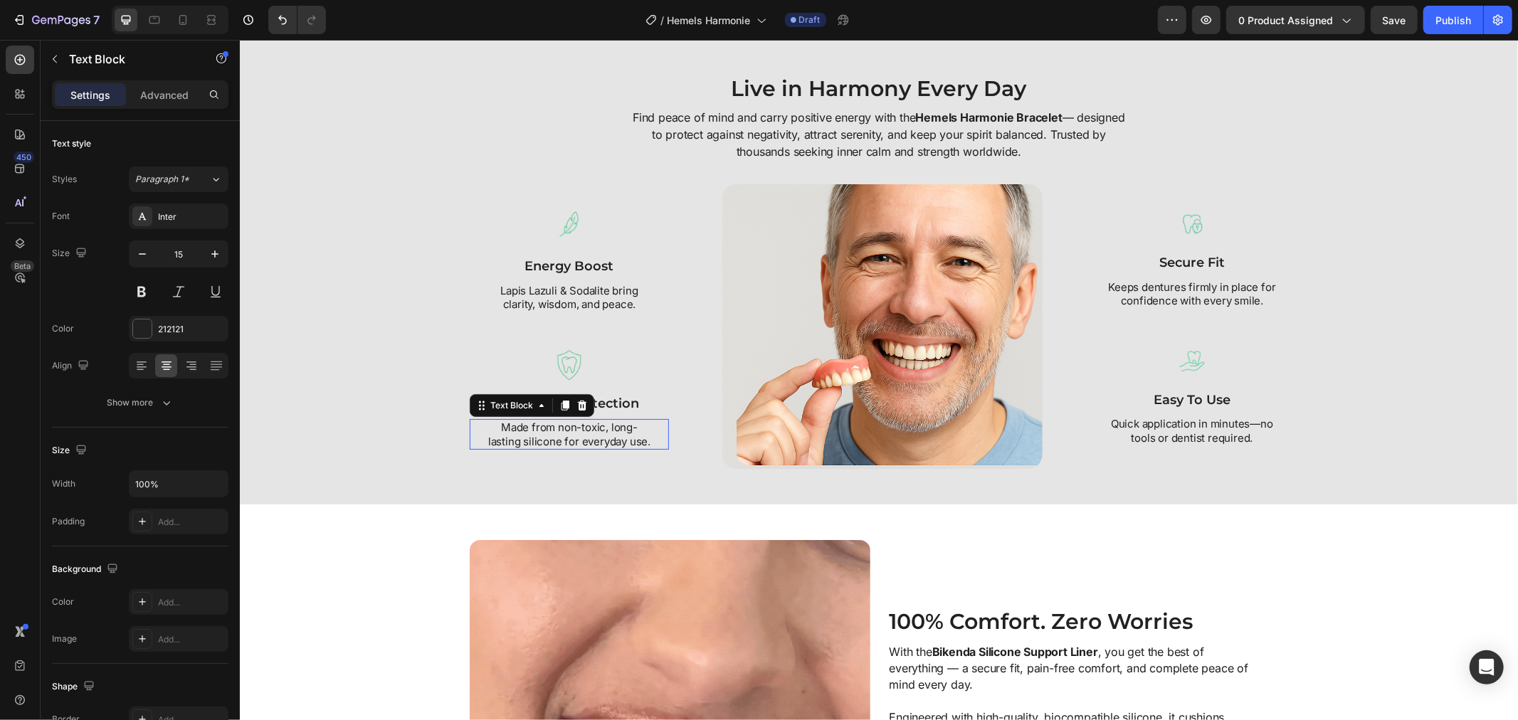
click at [578, 438] on p "Made from non-toxic, long-lasting silicone for everyday use." at bounding box center [568, 434] width 165 height 28
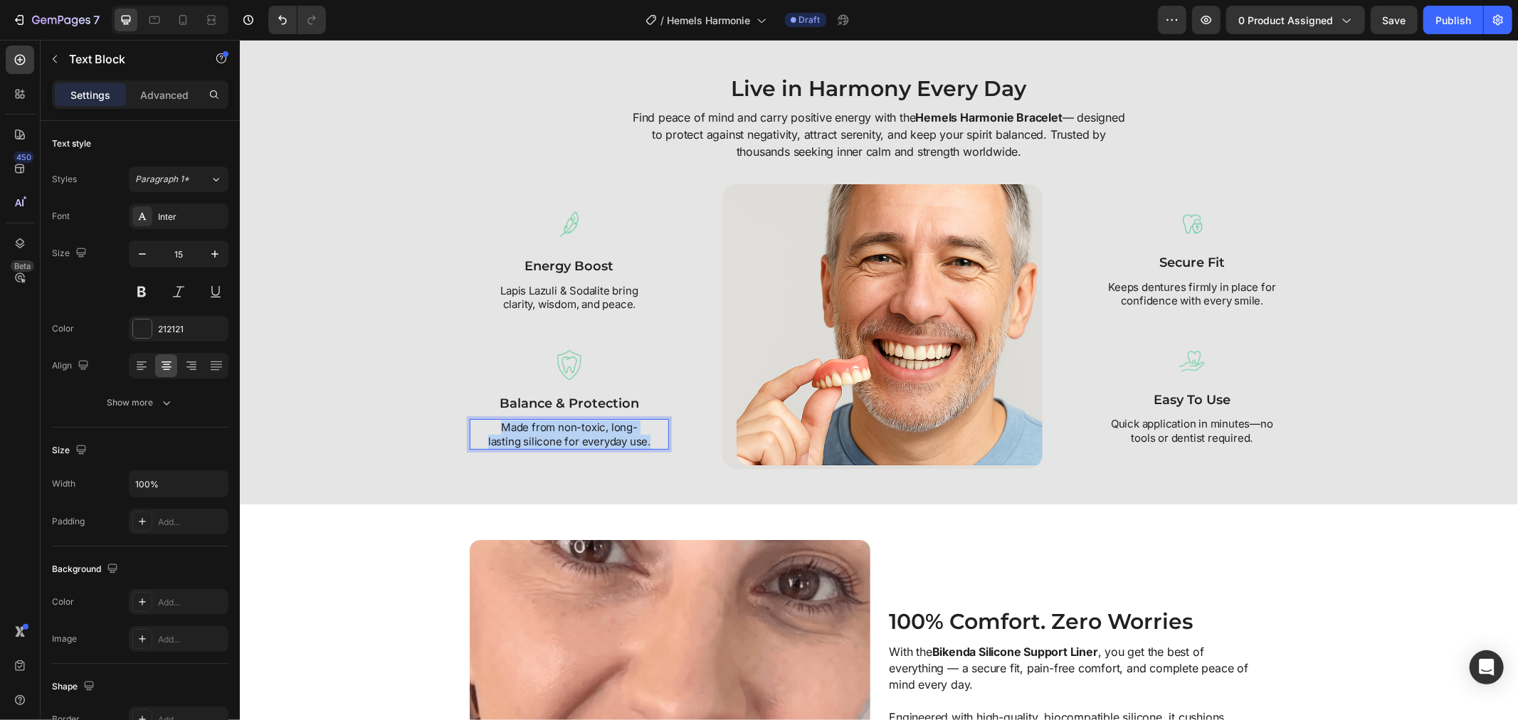
click at [578, 438] on p "Made from non-toxic, long-lasting silicone for everyday use." at bounding box center [568, 434] width 165 height 28
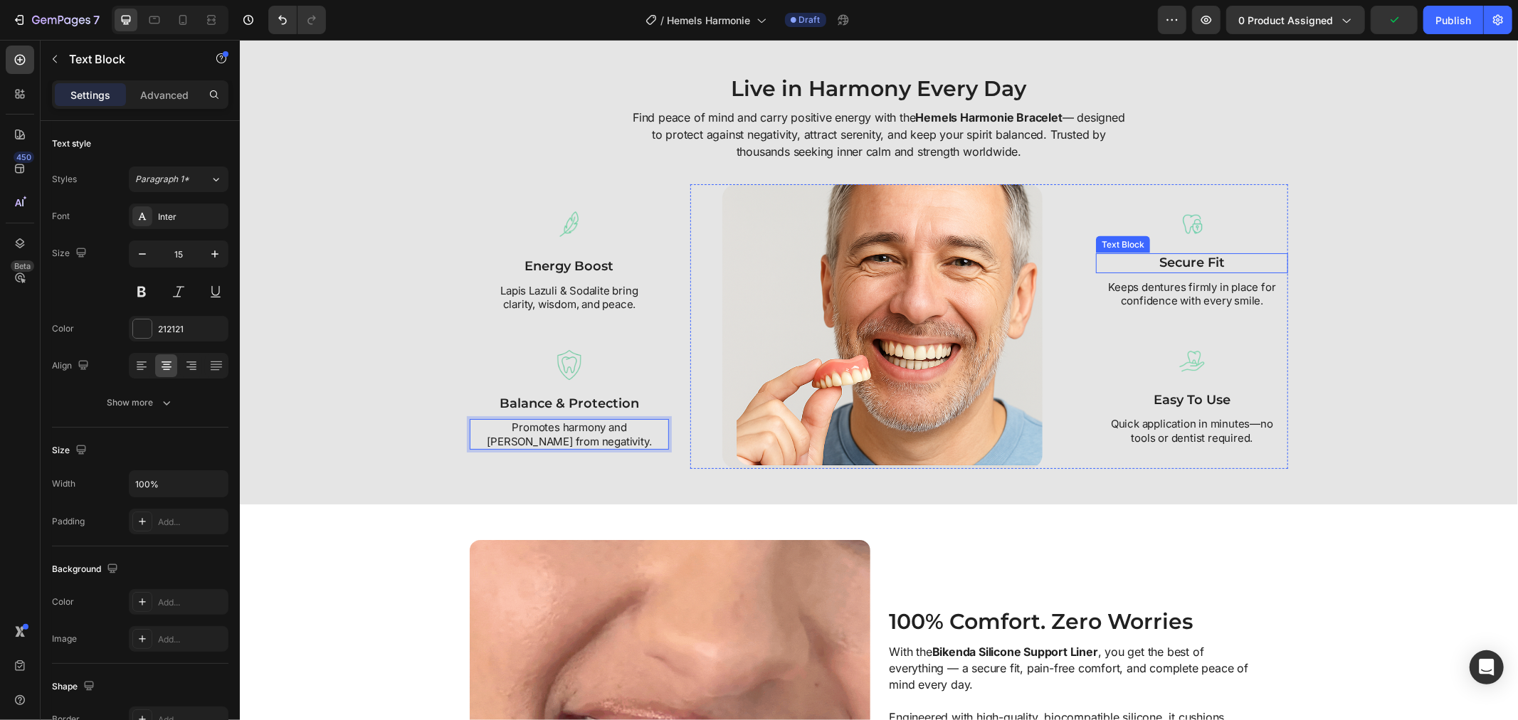
click at [1185, 266] on p "secure fit" at bounding box center [1190, 262] width 189 height 16
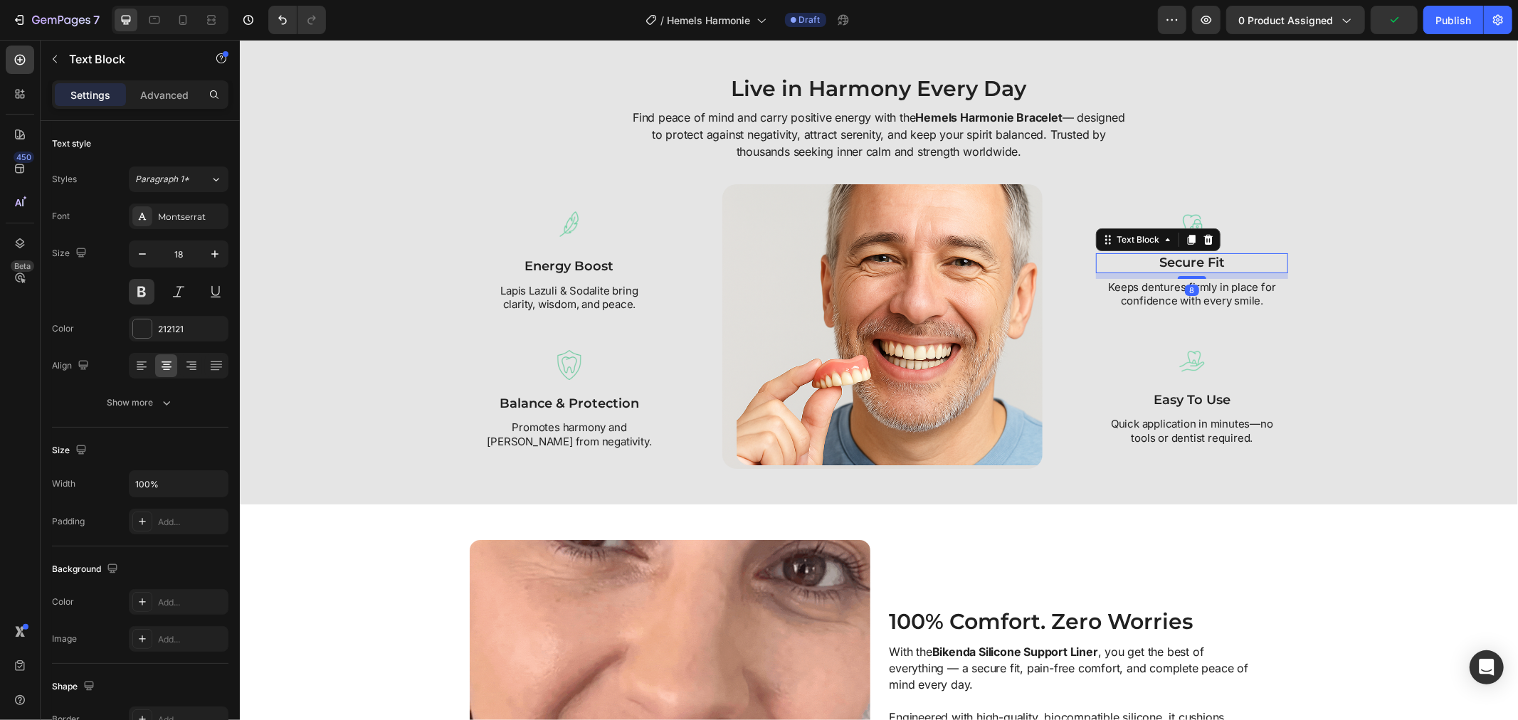
click at [1185, 266] on p "secure fit" at bounding box center [1190, 262] width 189 height 16
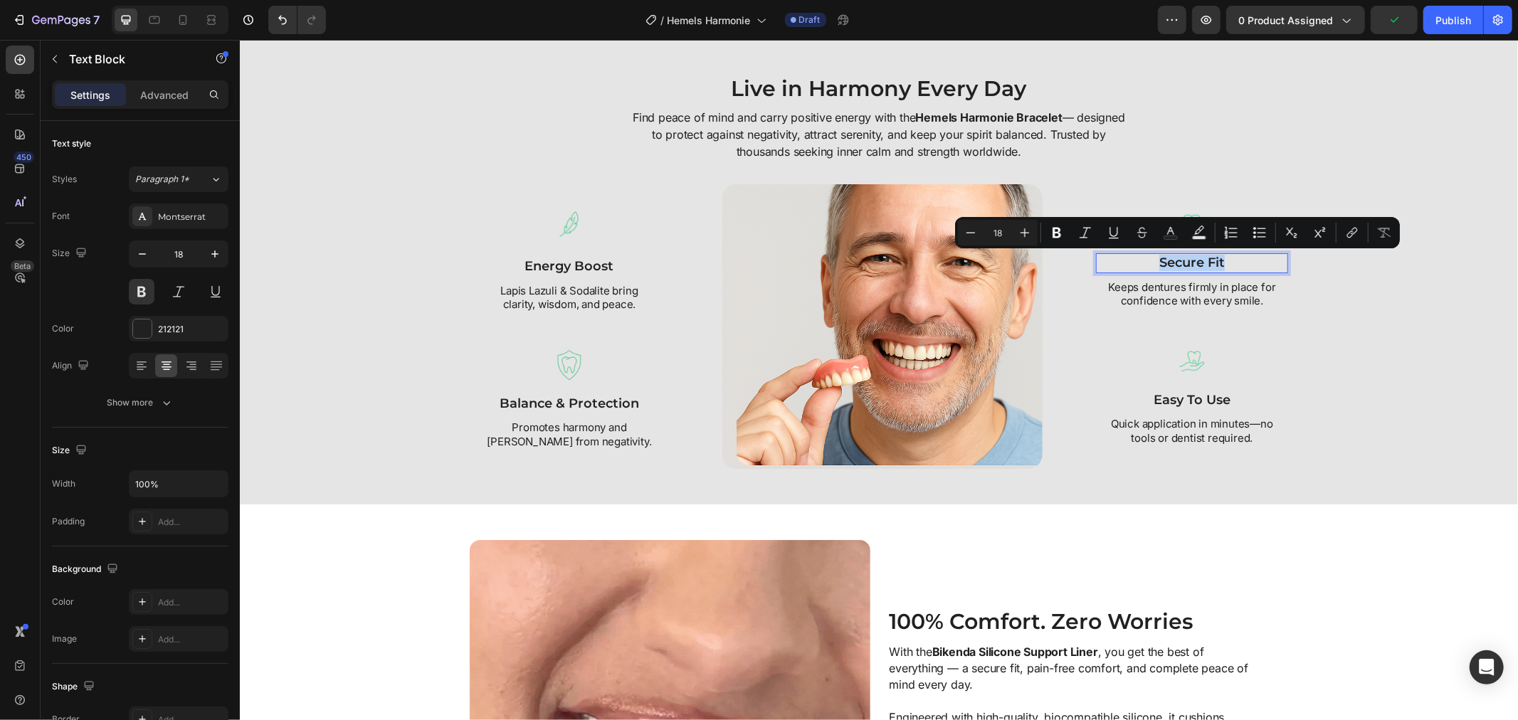
click at [1185, 266] on p "secure fit" at bounding box center [1190, 262] width 189 height 16
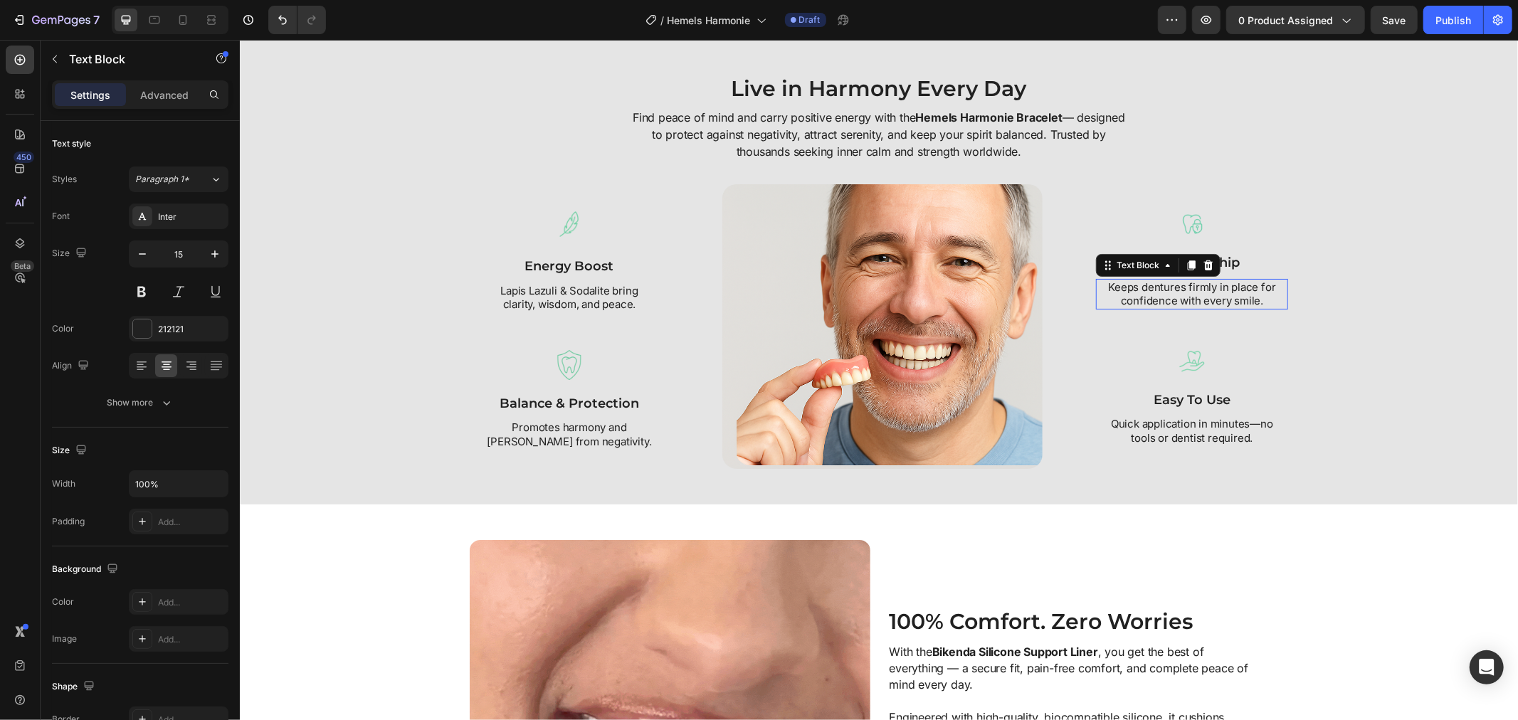
click at [1175, 300] on p "Keeps dentures firmly in place for confidence with every smile." at bounding box center [1191, 294] width 168 height 28
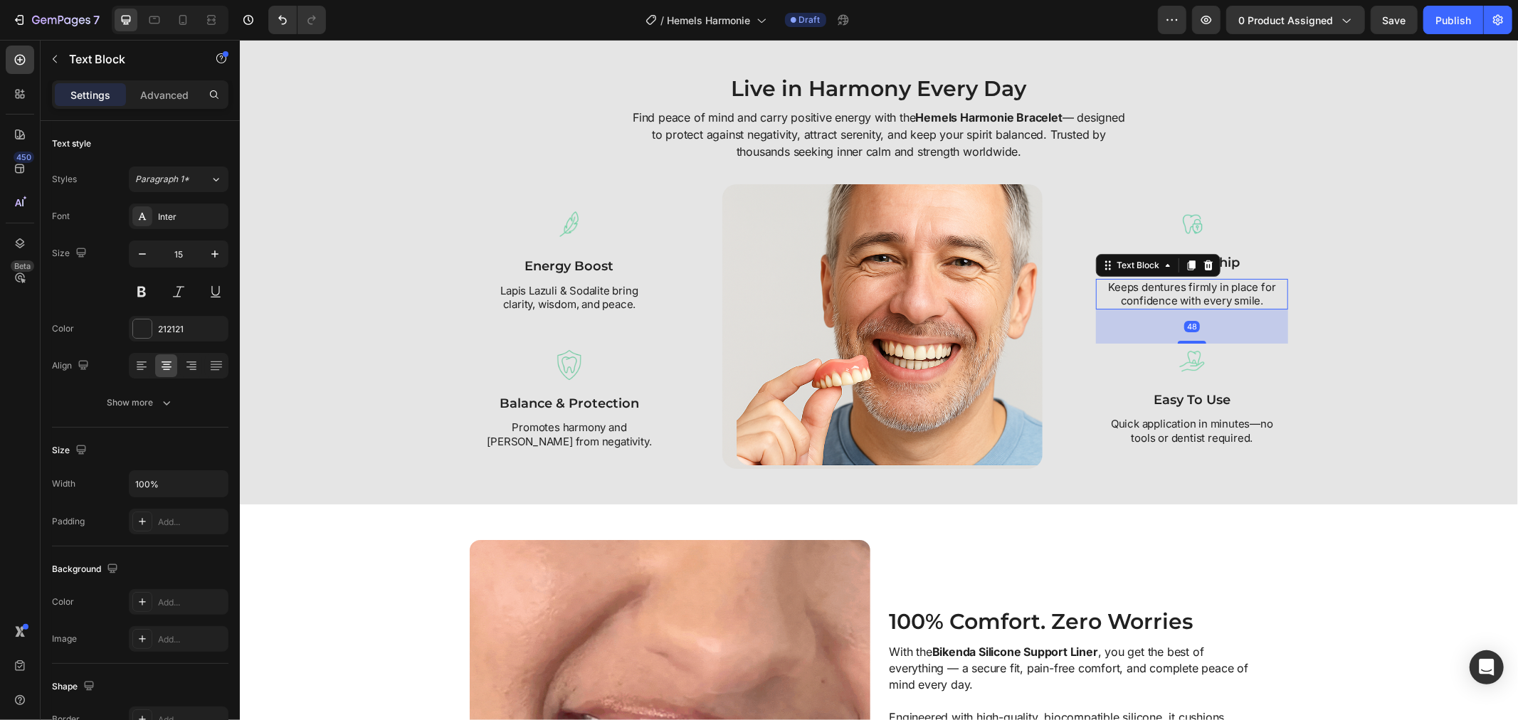
click at [1175, 300] on p "Keeps dentures firmly in place for confidence with every smile." at bounding box center [1191, 294] width 168 height 28
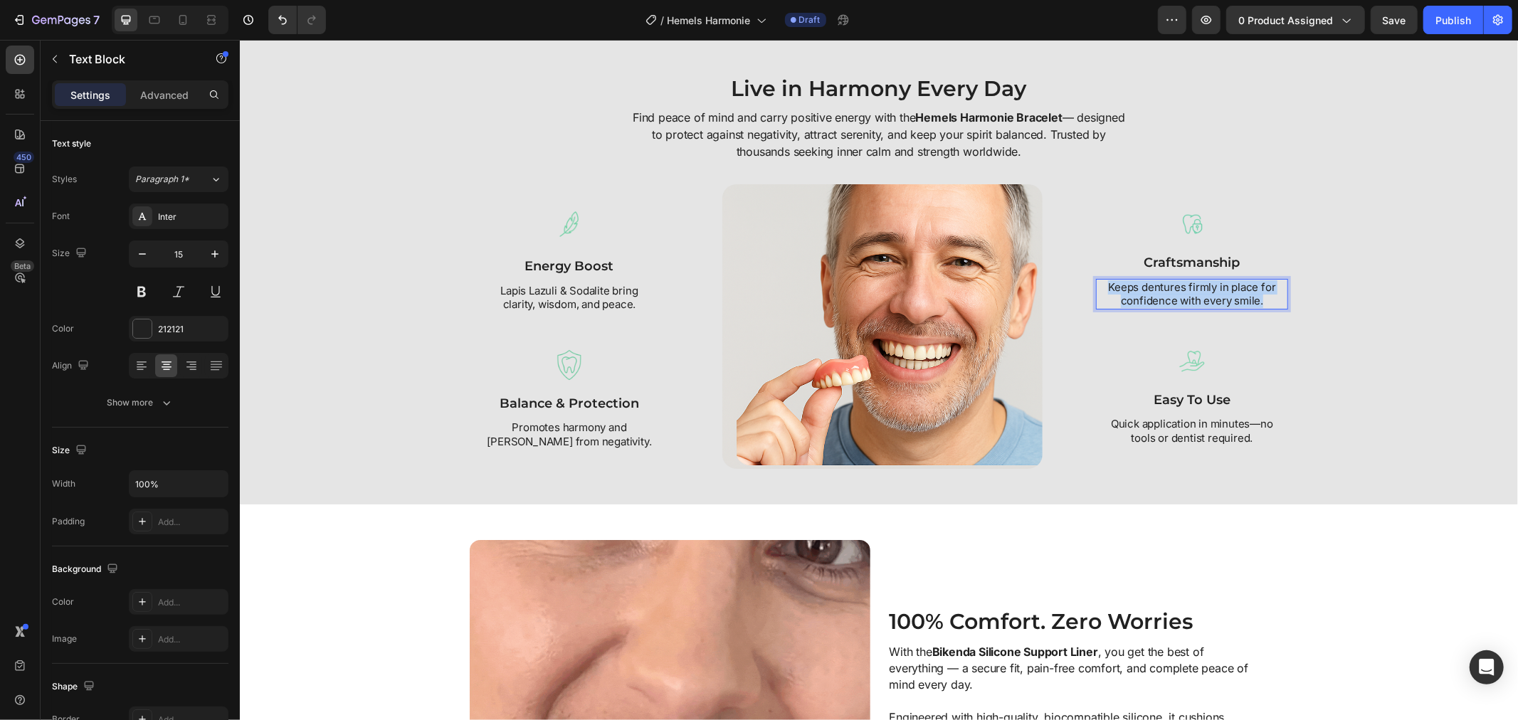
click at [1175, 300] on p "Keeps dentures firmly in place for confidence with every smile." at bounding box center [1191, 294] width 168 height 28
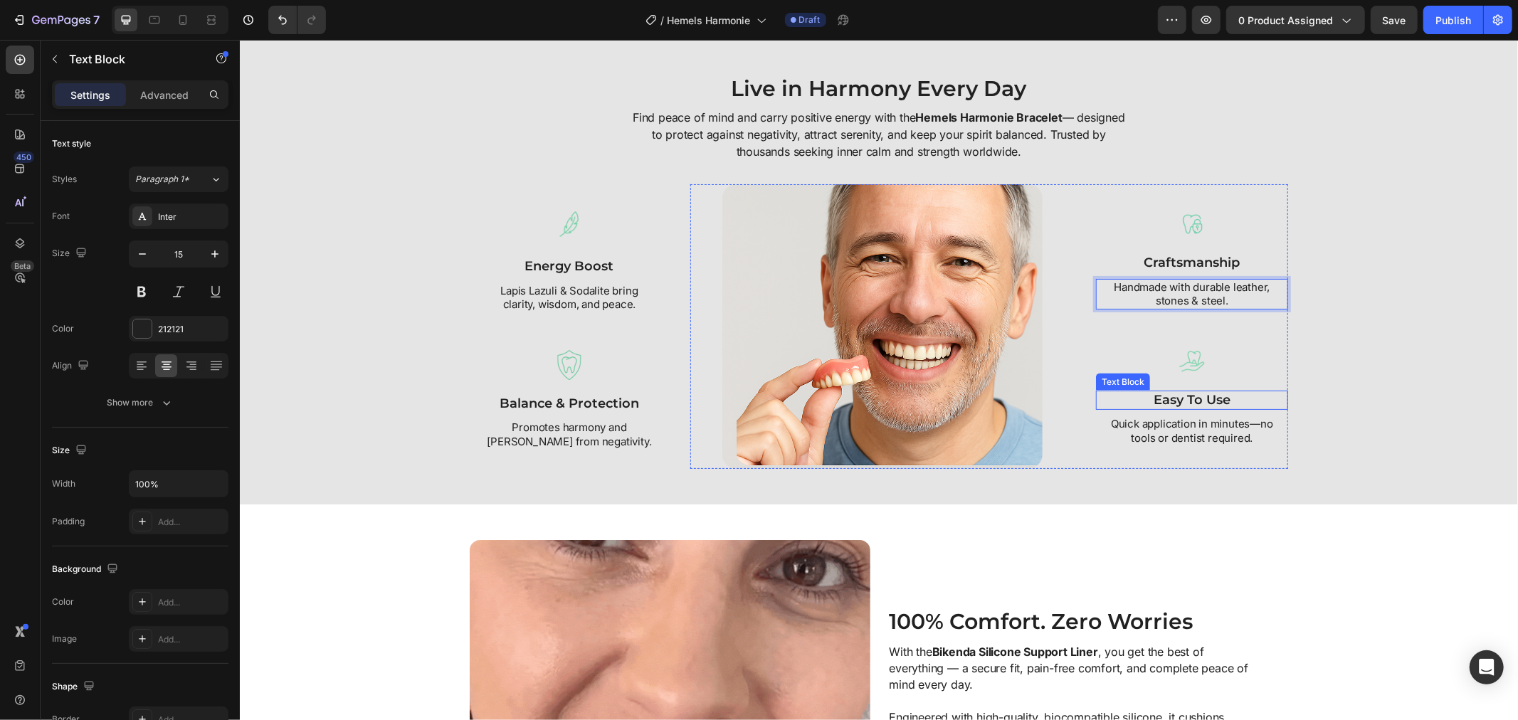
click at [1155, 398] on strong "easy to use" at bounding box center [1191, 399] width 77 height 16
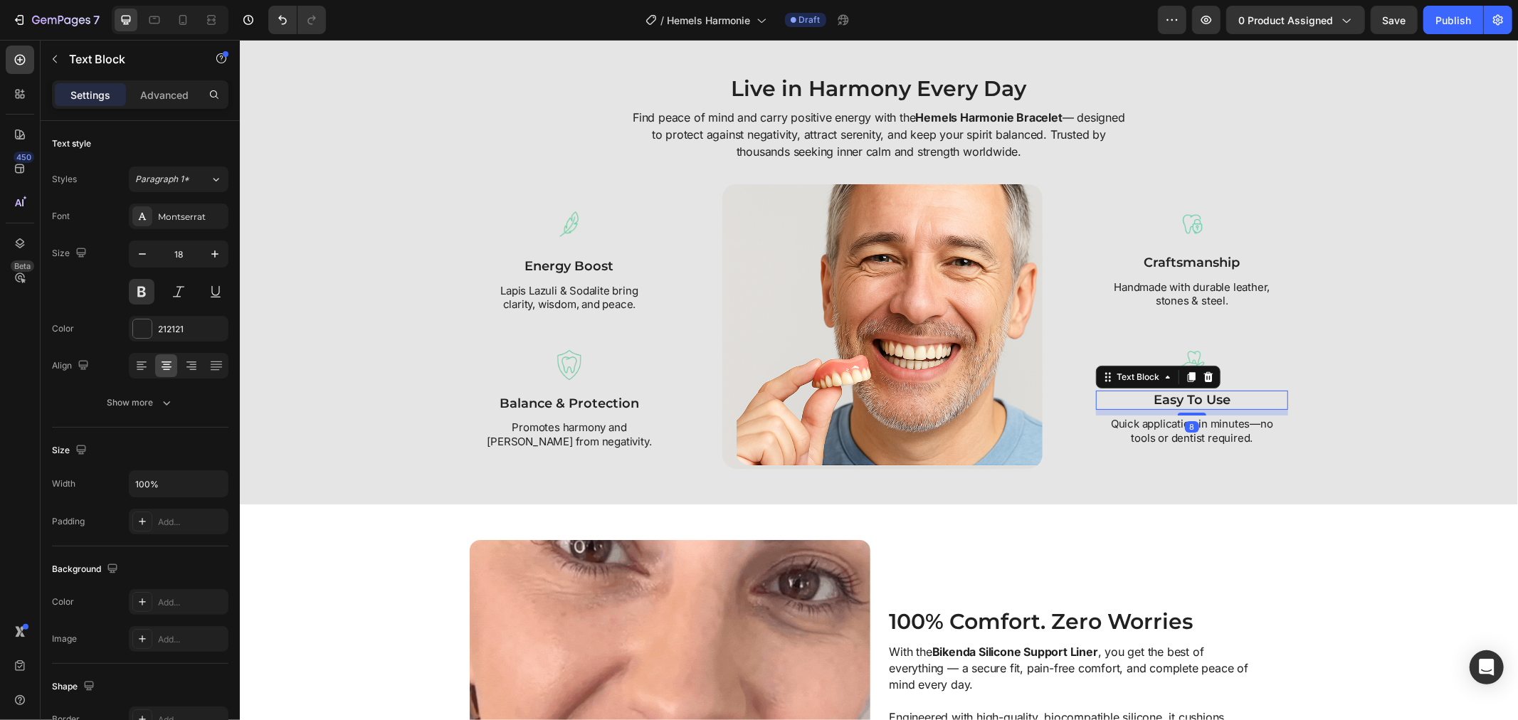
click at [1155, 398] on strong "easy to use" at bounding box center [1191, 399] width 77 height 16
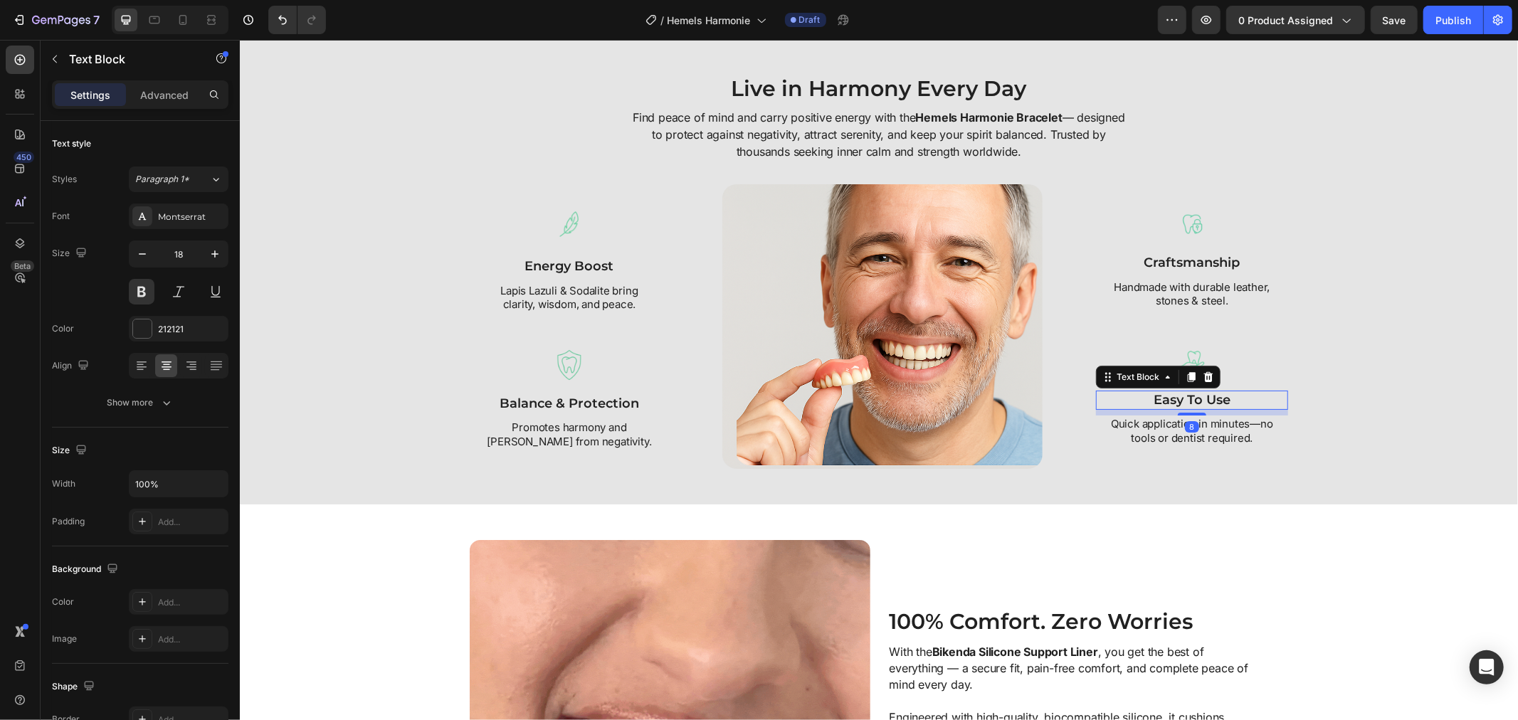
click at [1155, 398] on strong "easy to use" at bounding box center [1191, 399] width 77 height 16
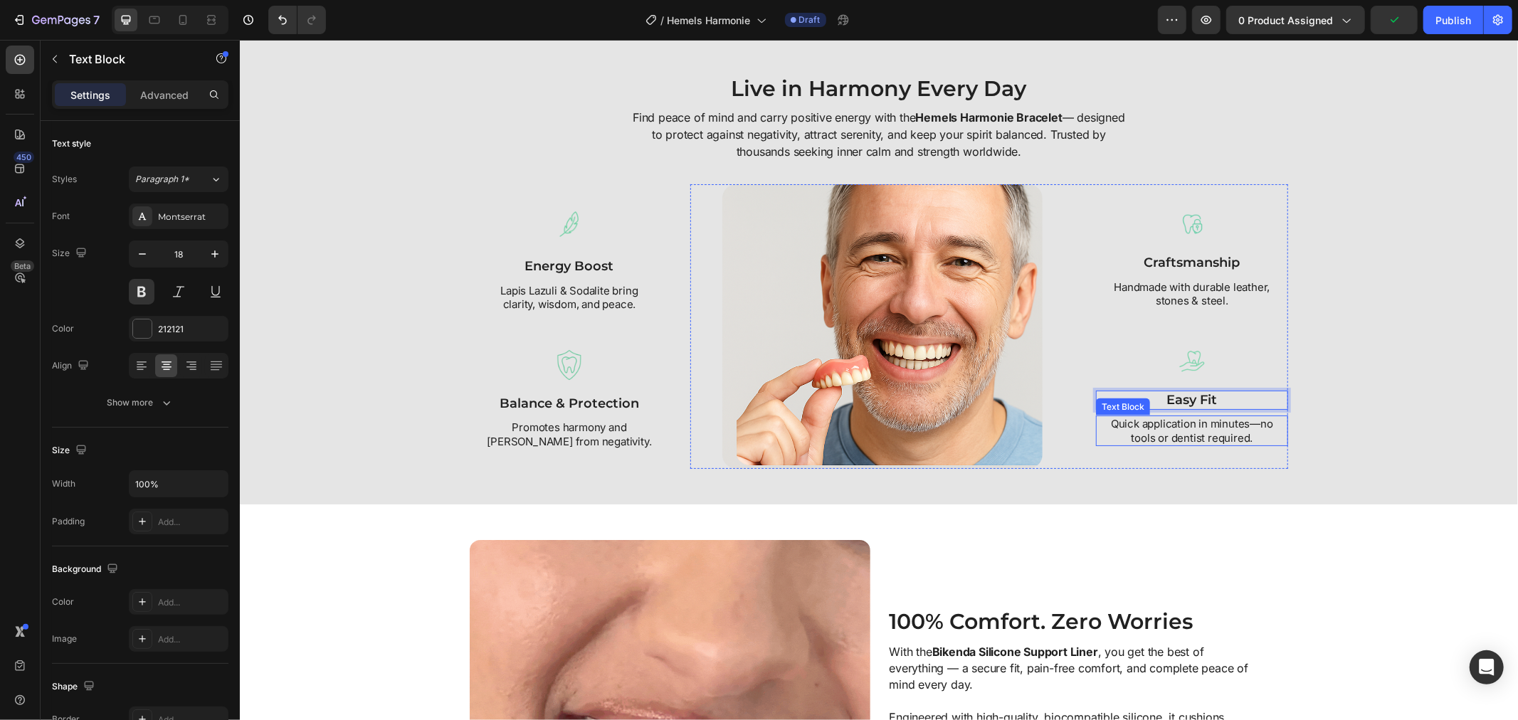
click at [1160, 426] on p "Quick application in minutes—no tools or dentist required." at bounding box center [1191, 430] width 174 height 28
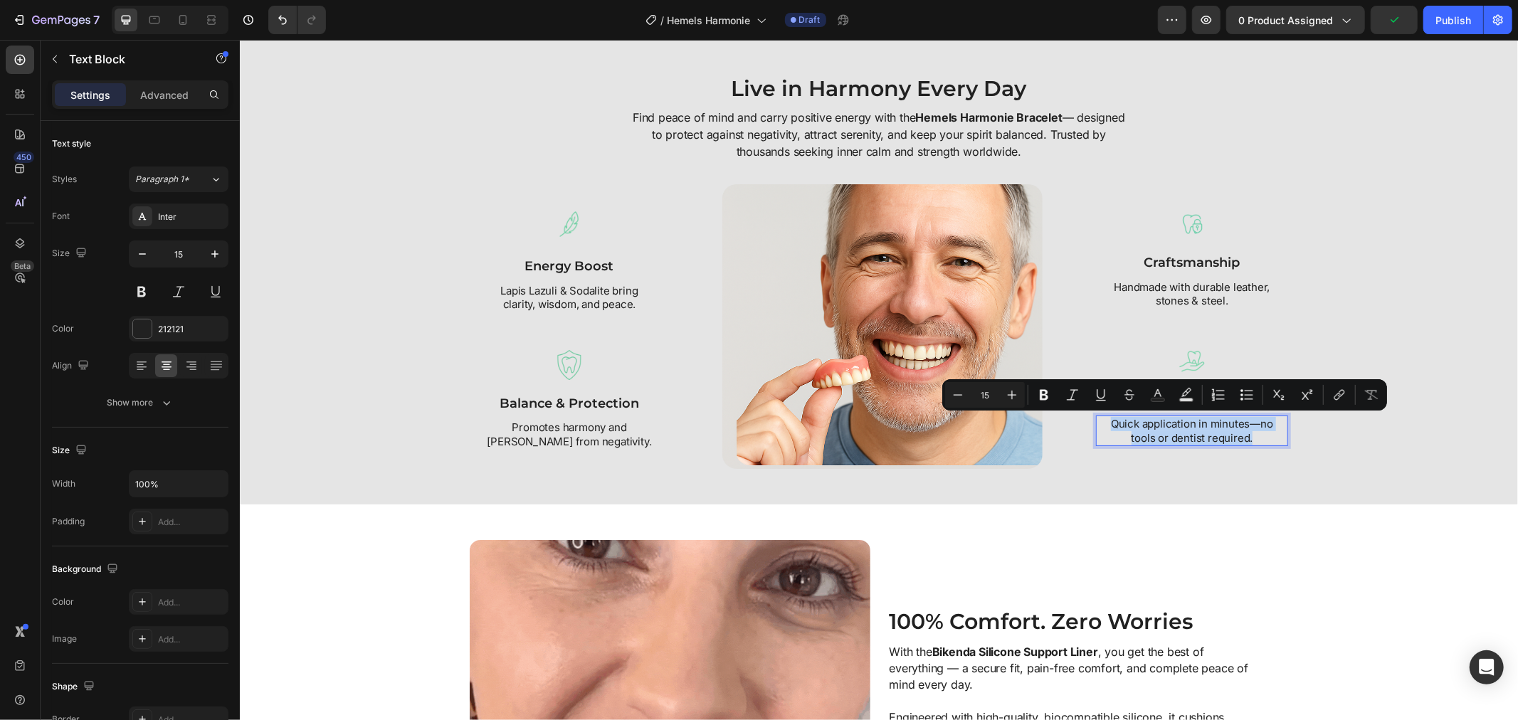
click at [1162, 424] on p "Quick application in minutes—no tools or dentist required." at bounding box center [1191, 430] width 174 height 28
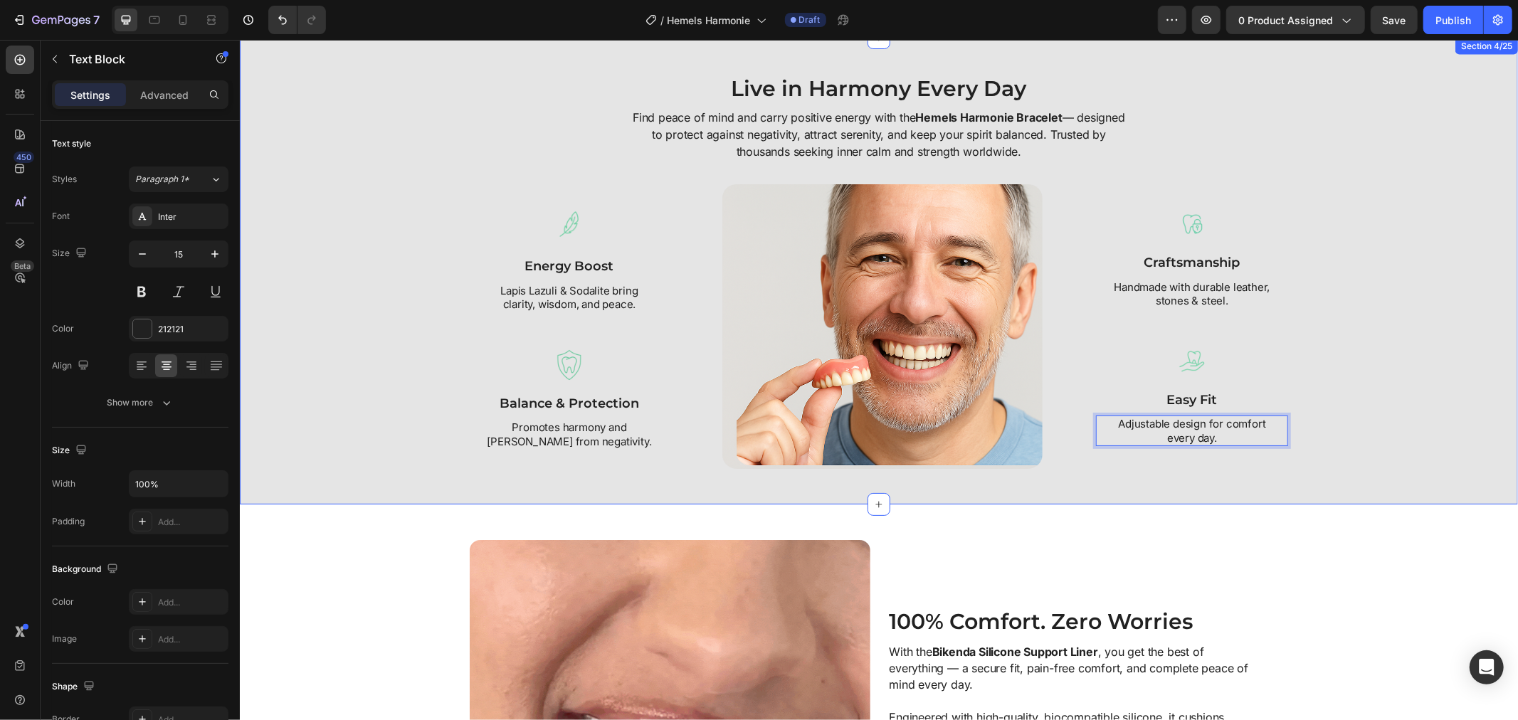
click at [1425, 401] on div "Live in Harmony Every Day Heading Find peace of mind and carry positive energy …" at bounding box center [878, 271] width 1264 height 396
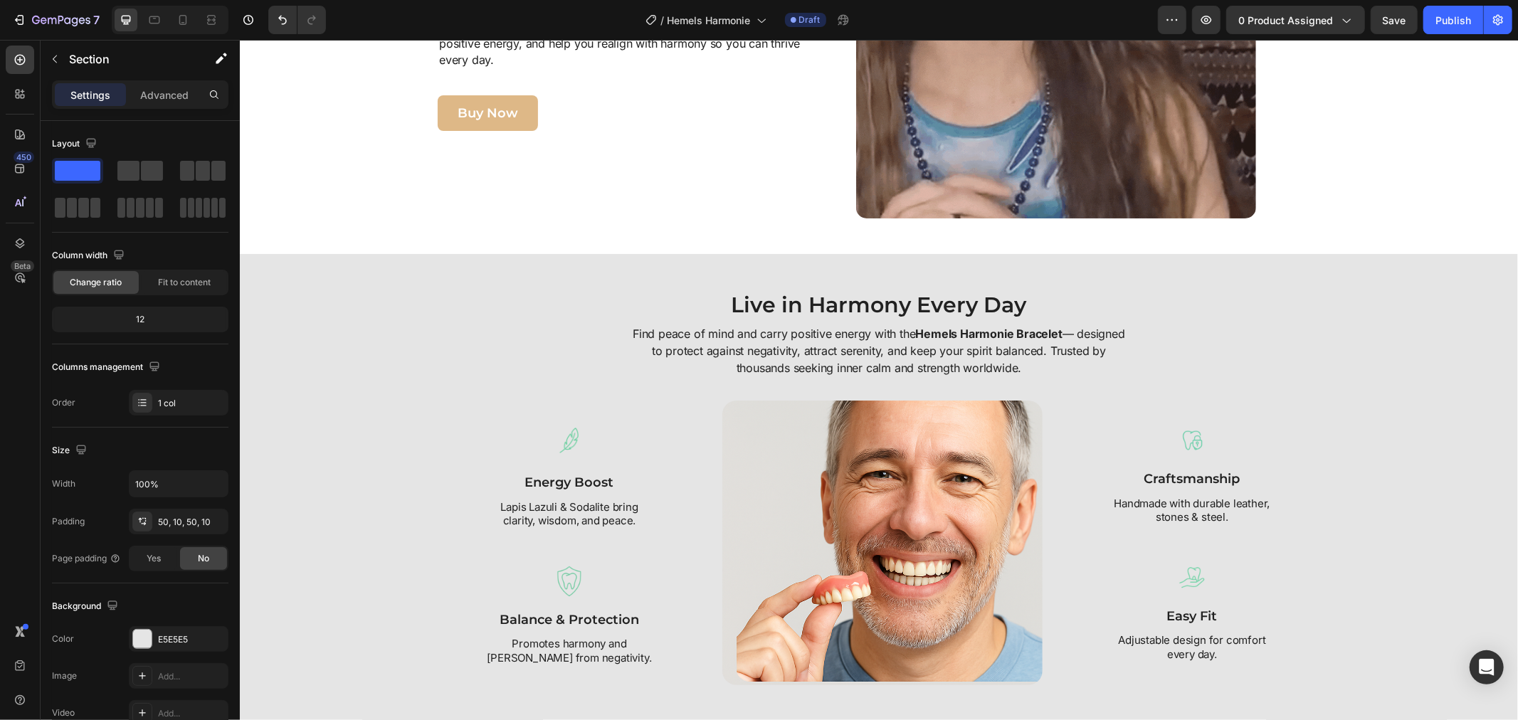
scroll to position [1739, 0]
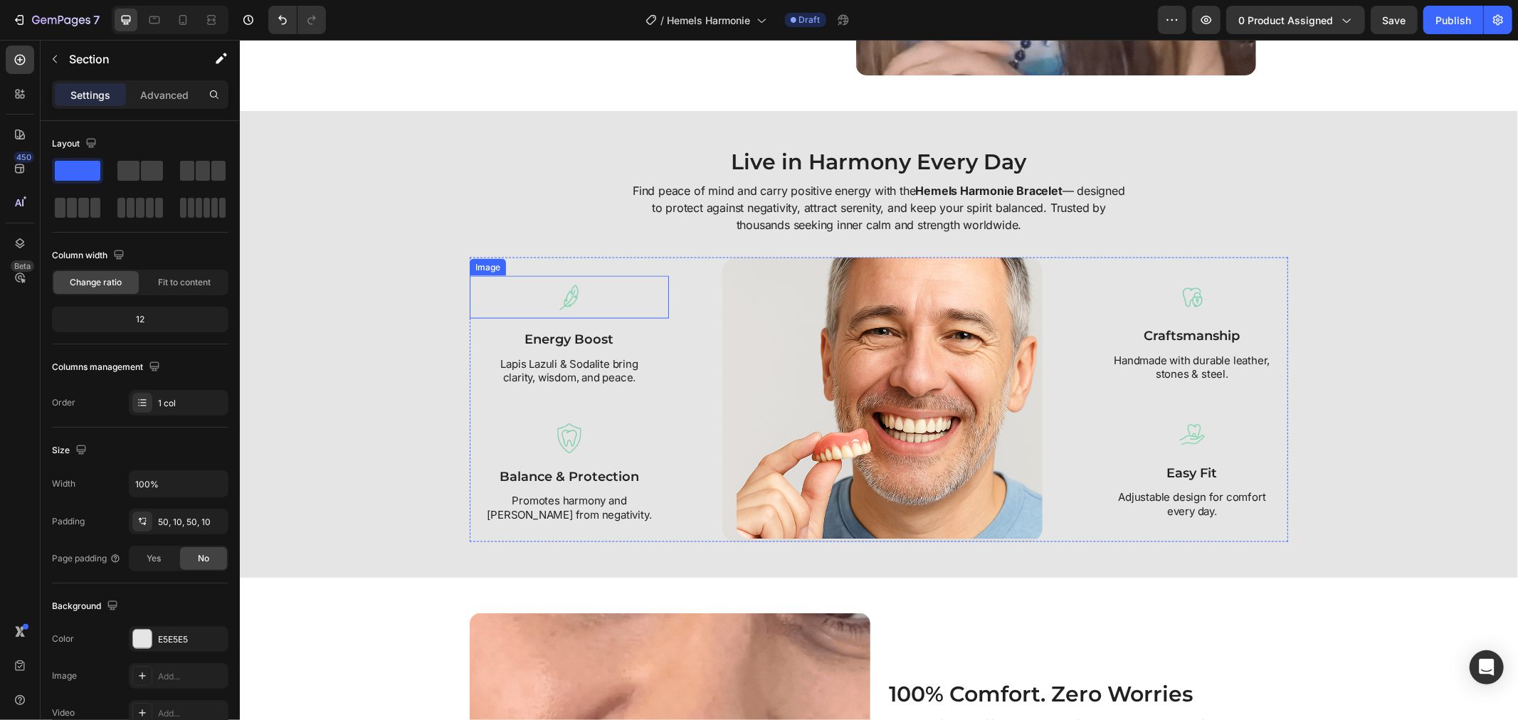
click at [575, 291] on img at bounding box center [568, 296] width 43 height 43
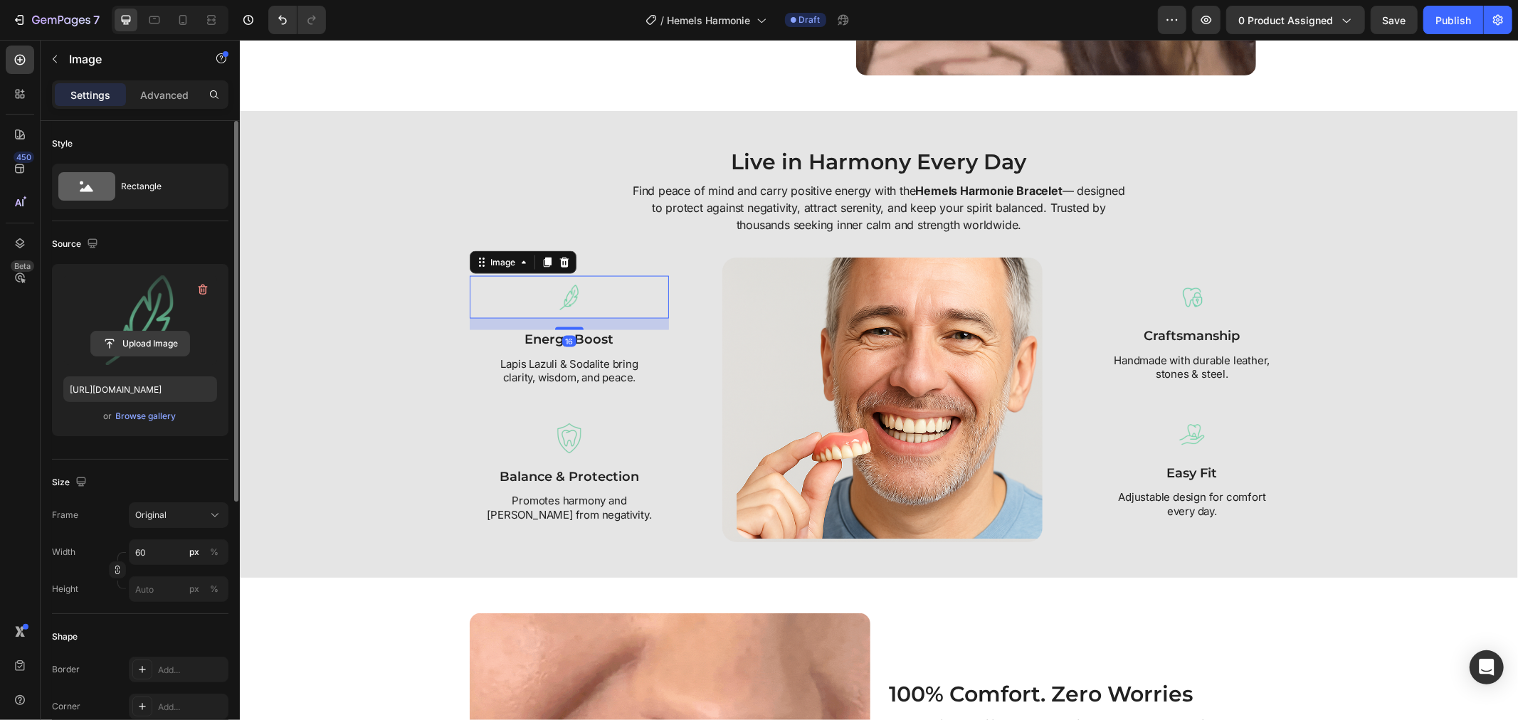
click at [169, 342] on input "file" at bounding box center [140, 344] width 98 height 24
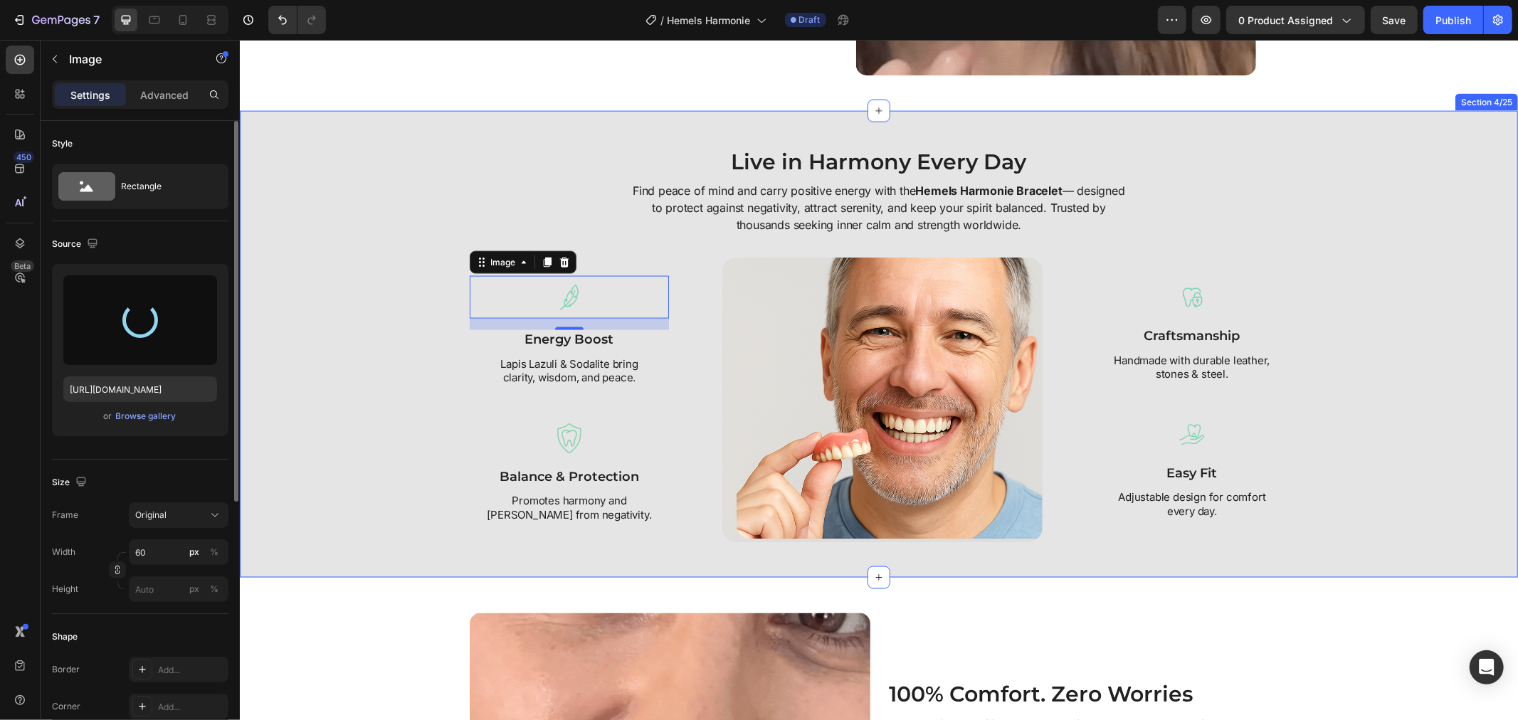
type input "https://cdn.shopify.com/s/files/1/0808/8620/2710/files/gempages_585570282693985…"
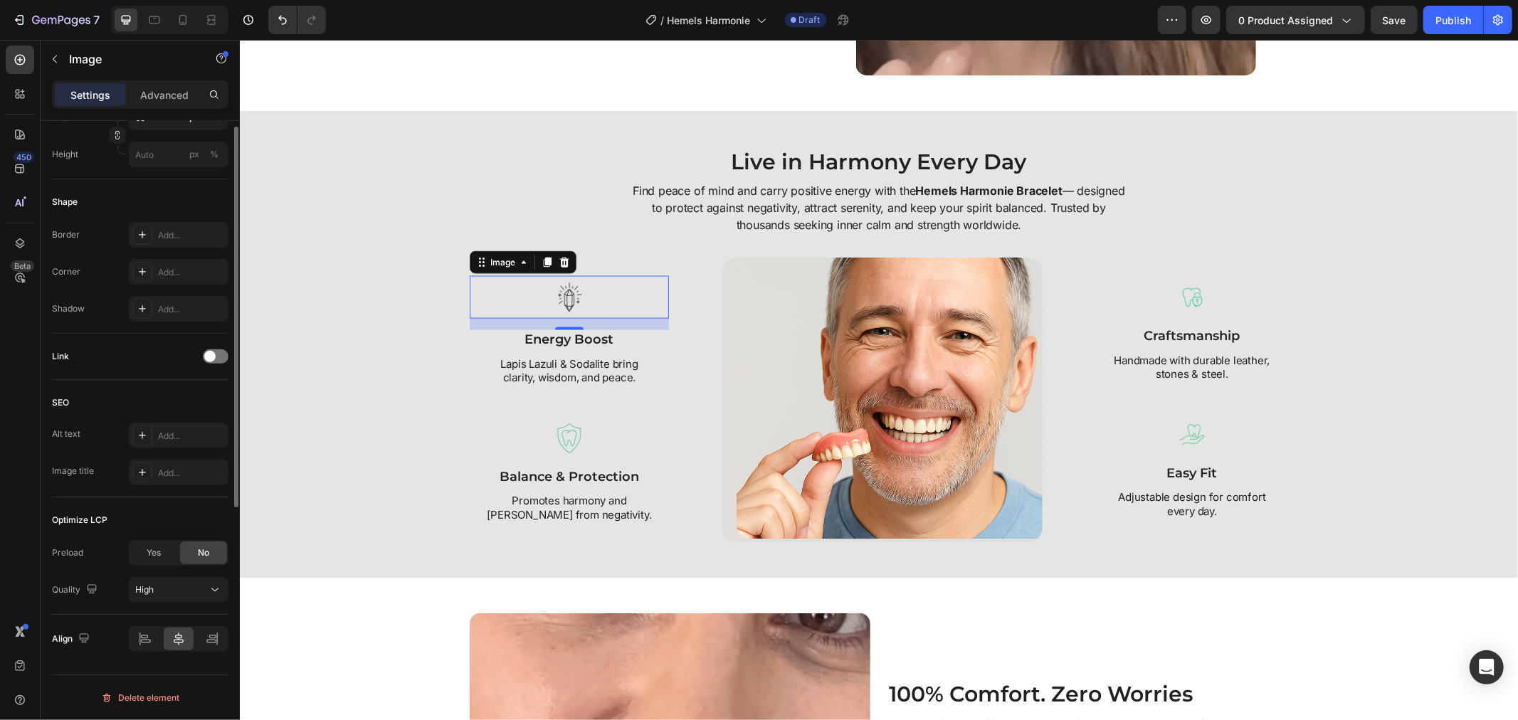
scroll to position [197, 0]
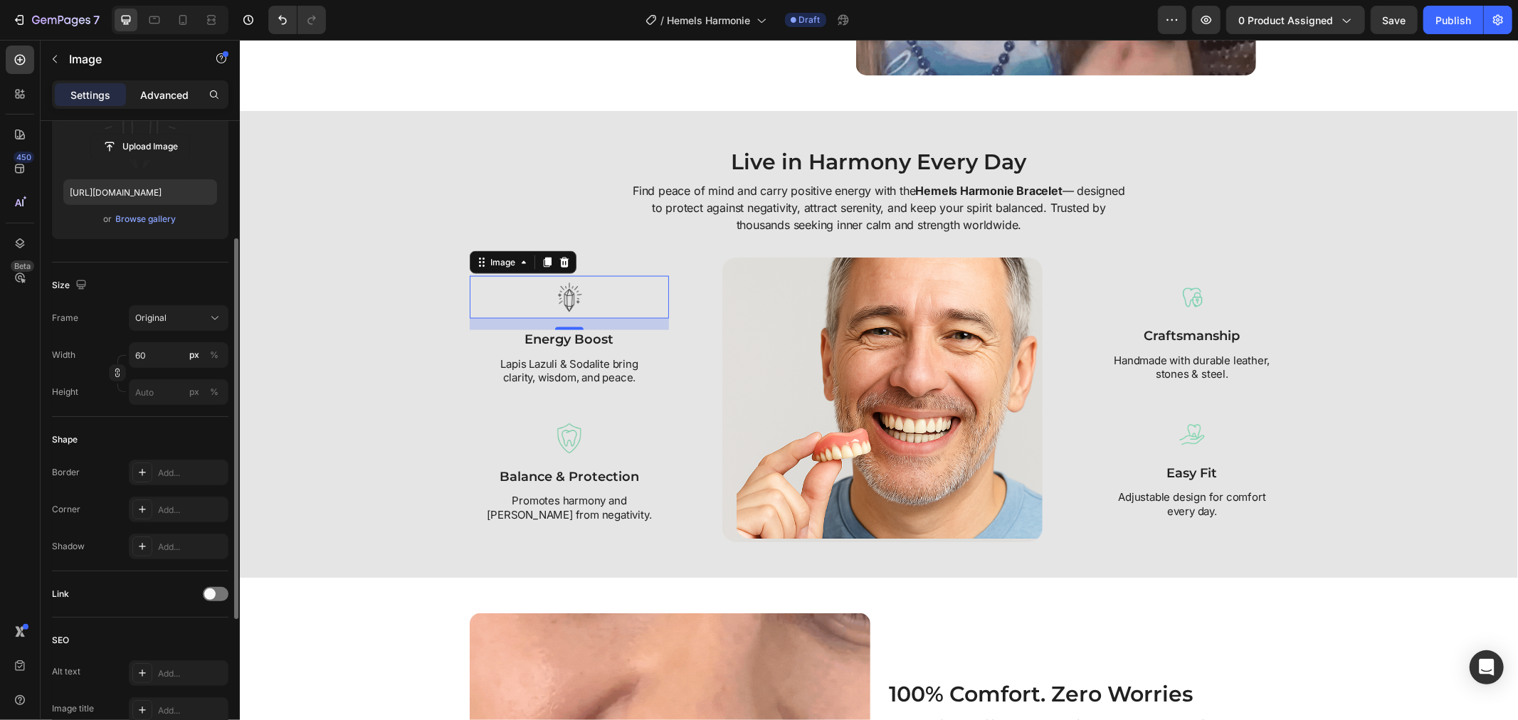
click at [149, 103] on div "Advanced" at bounding box center [164, 94] width 71 height 23
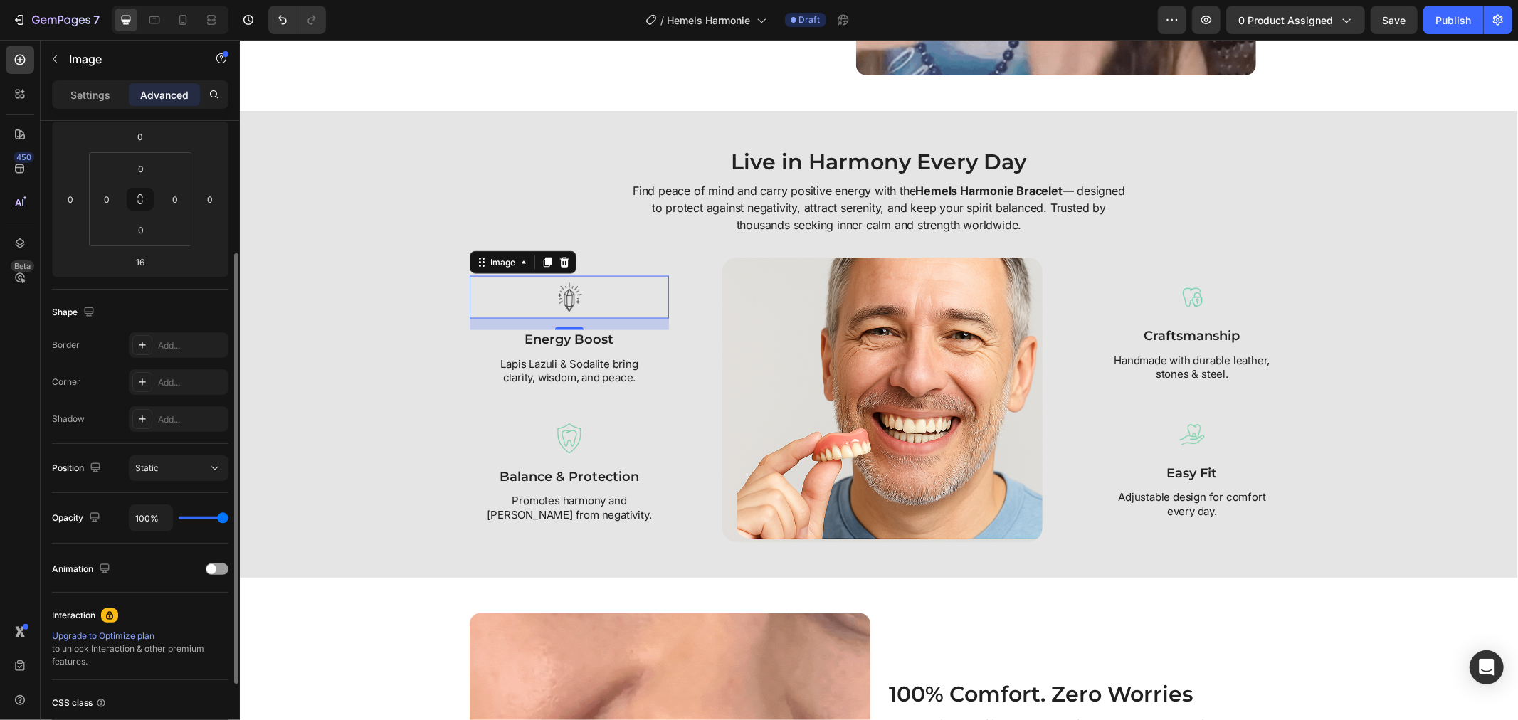
scroll to position [309, 0]
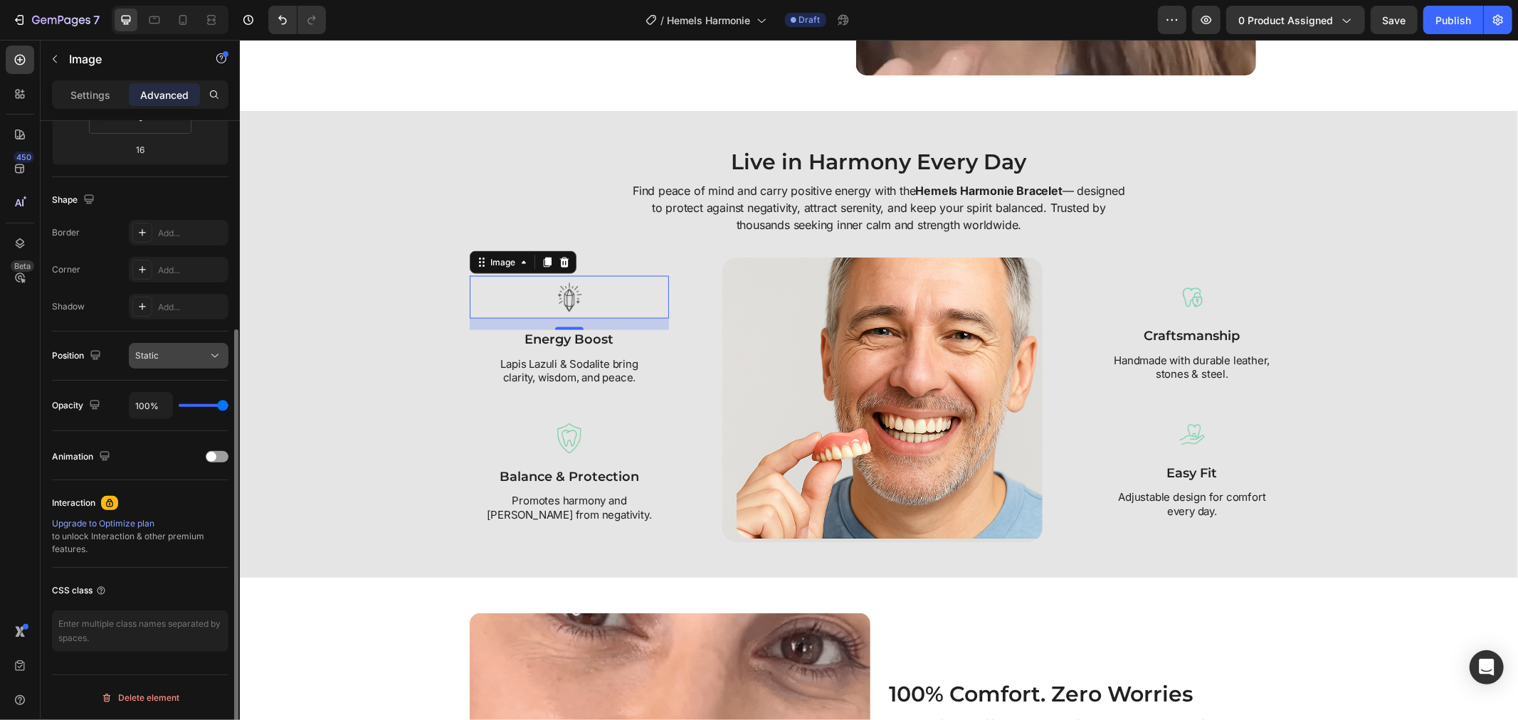
click at [189, 361] on div "Static" at bounding box center [178, 356] width 87 height 14
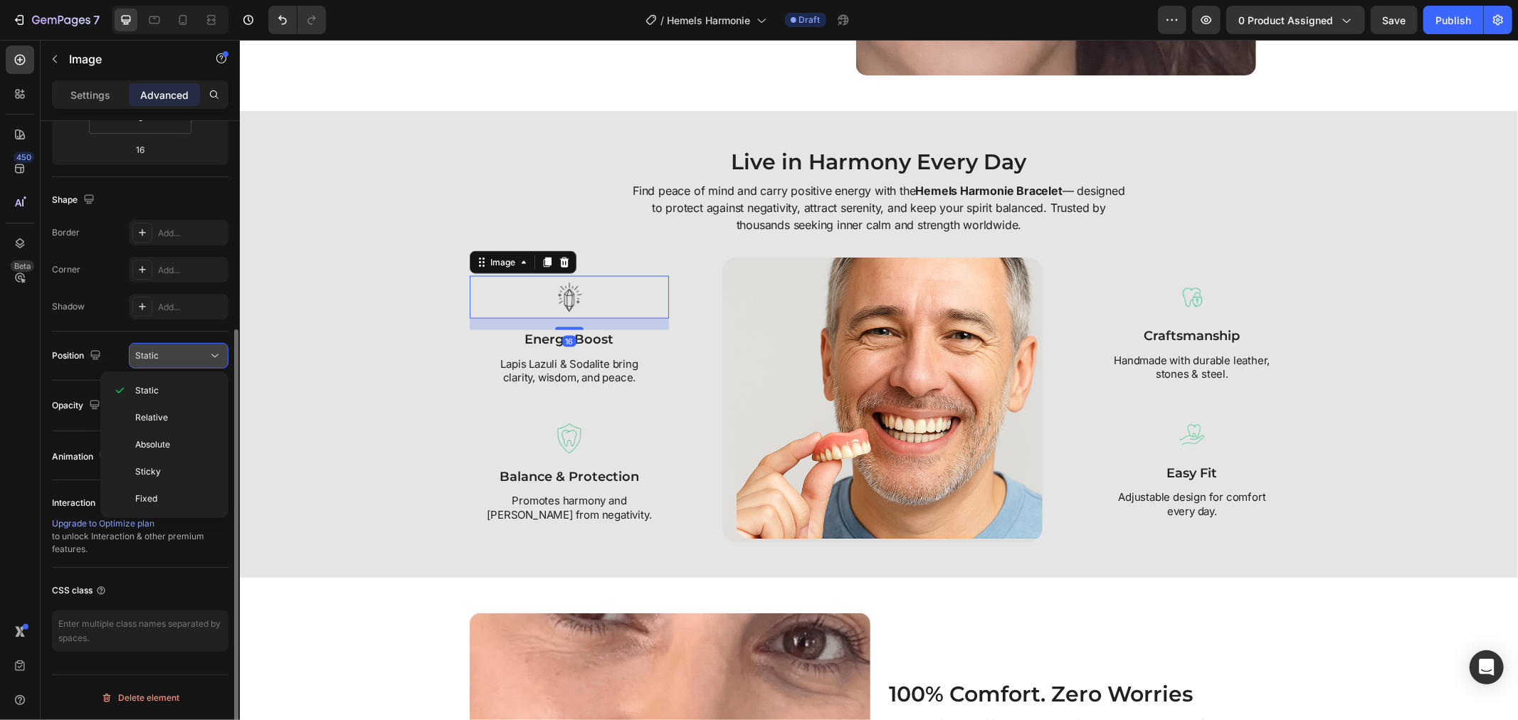
click at [189, 361] on div "Static" at bounding box center [178, 356] width 87 height 14
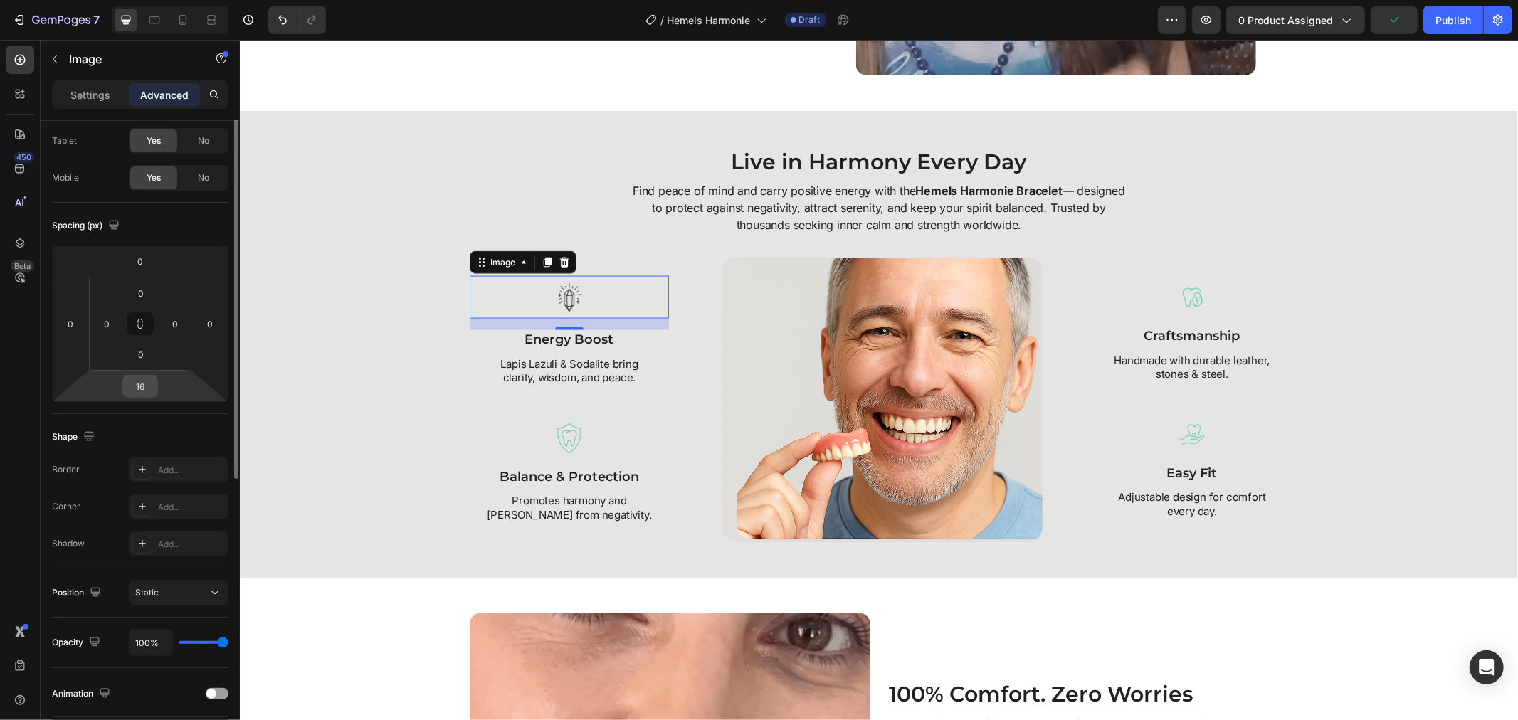
scroll to position [0, 0]
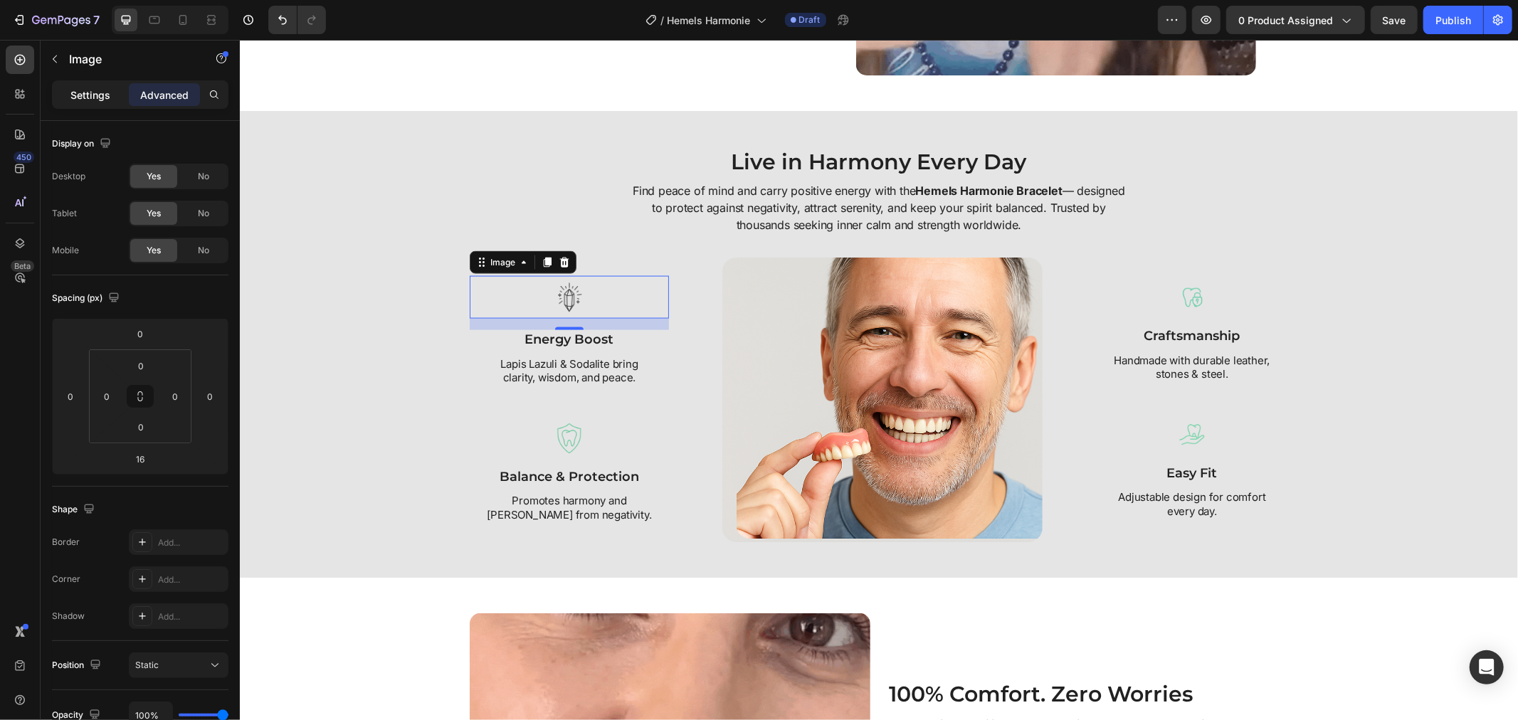
click at [90, 91] on p "Settings" at bounding box center [90, 95] width 40 height 15
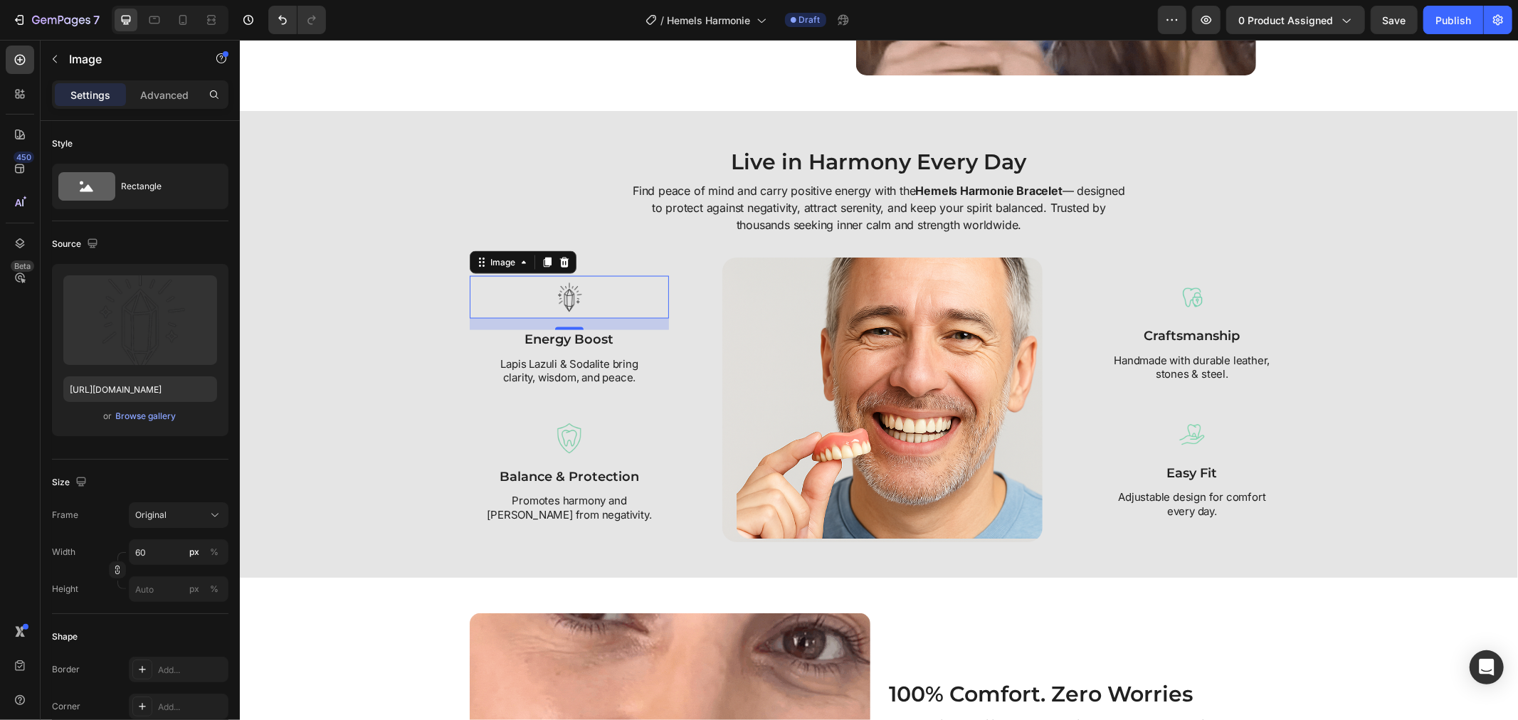
click at [494, 289] on div at bounding box center [568, 296] width 199 height 43
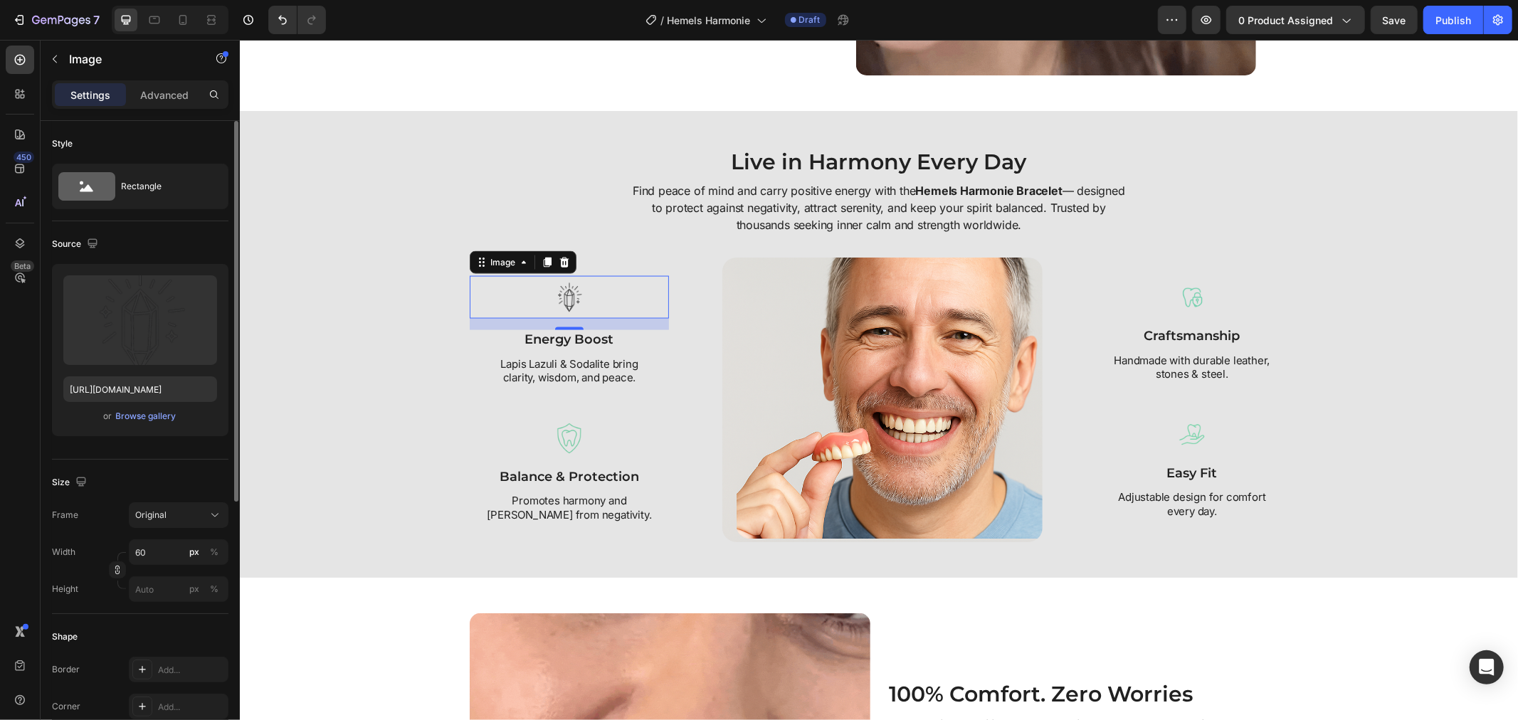
scroll to position [158, 0]
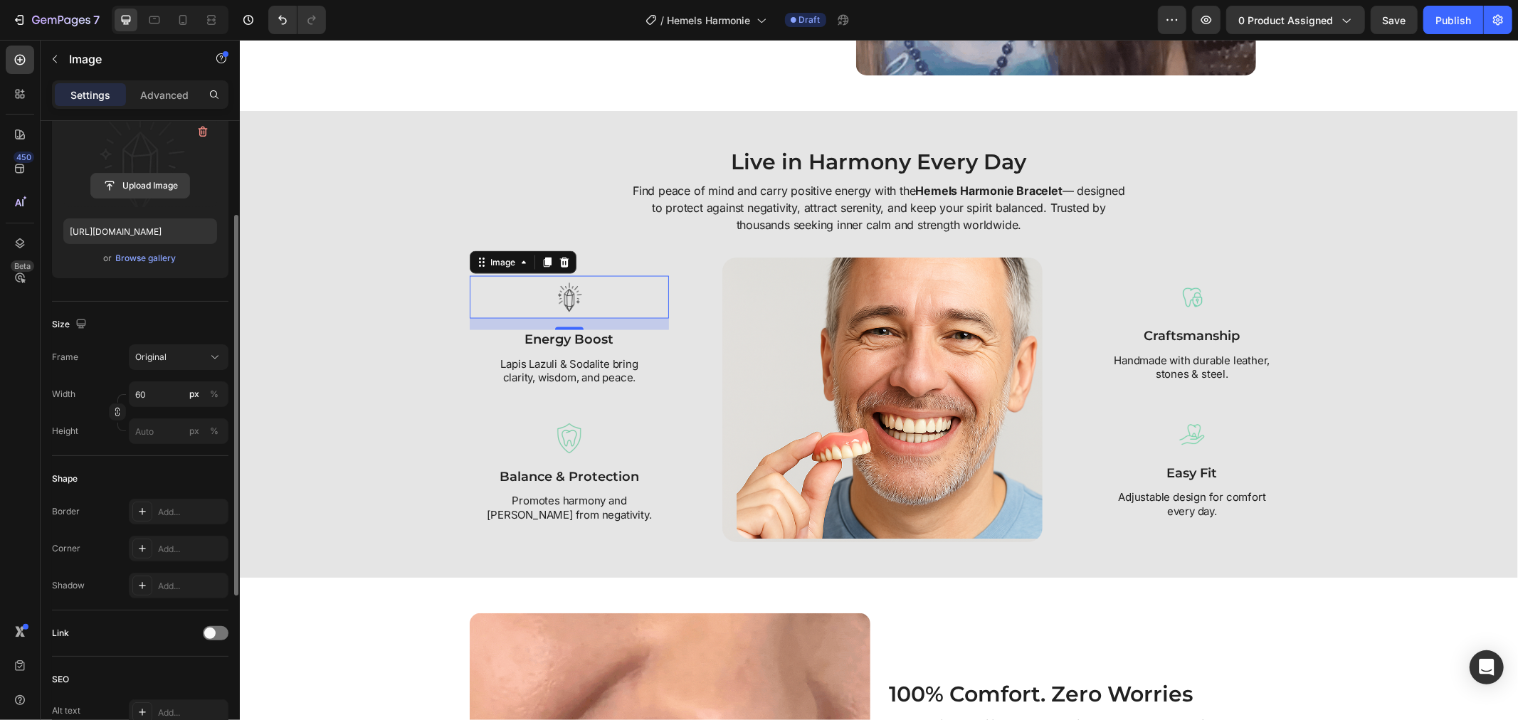
click at [147, 189] on input "file" at bounding box center [140, 186] width 98 height 24
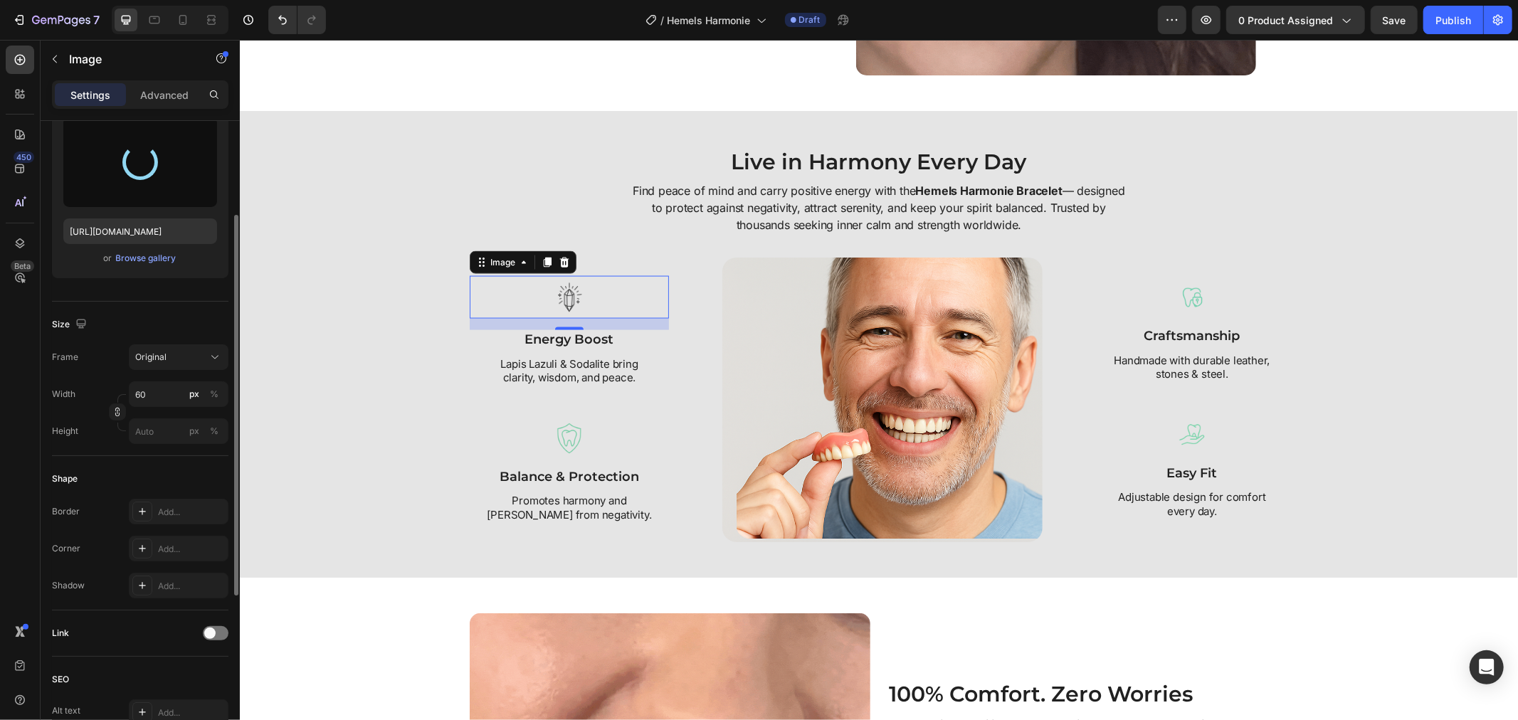
type input "https://cdn.shopify.com/s/files/1/0808/8620/2710/files/gempages_585570282693985…"
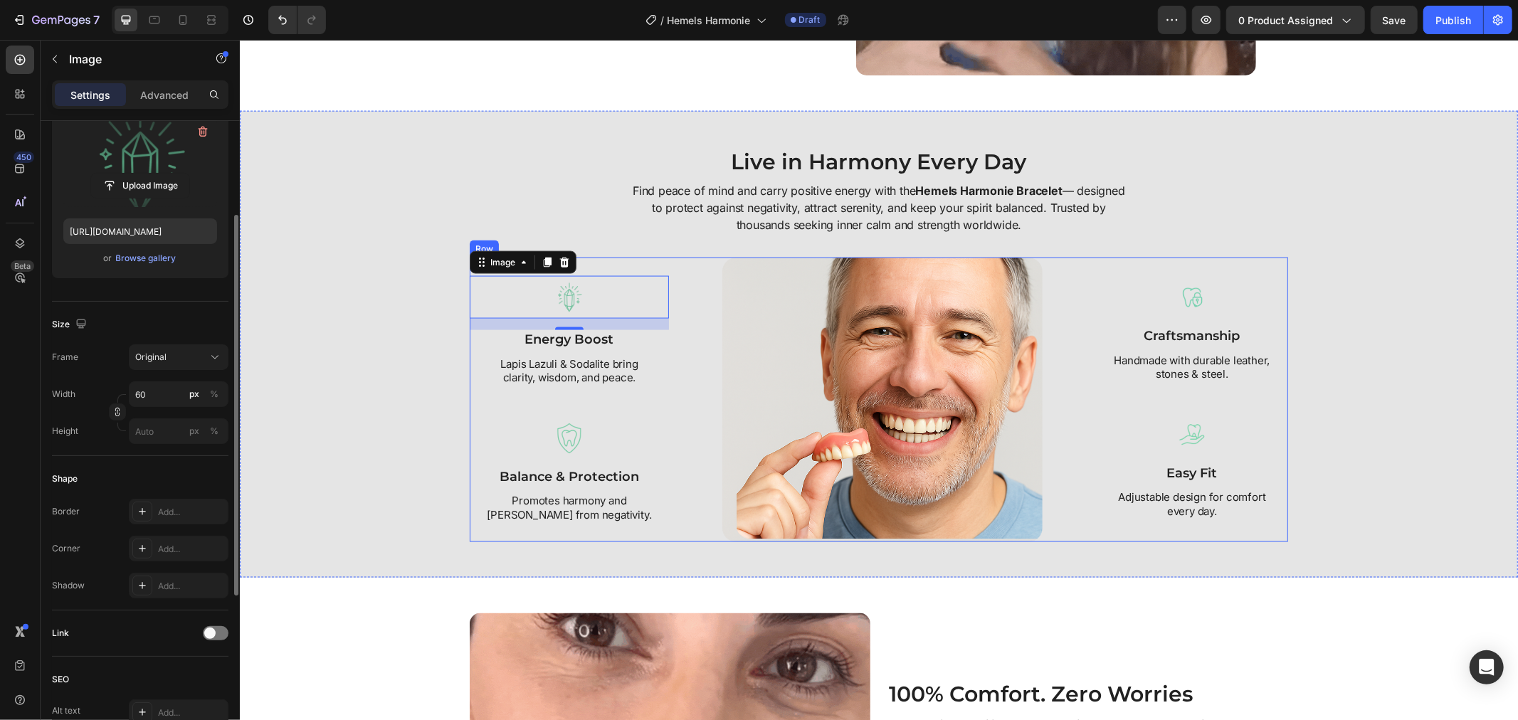
click at [567, 427] on img at bounding box center [569, 438] width 36 height 36
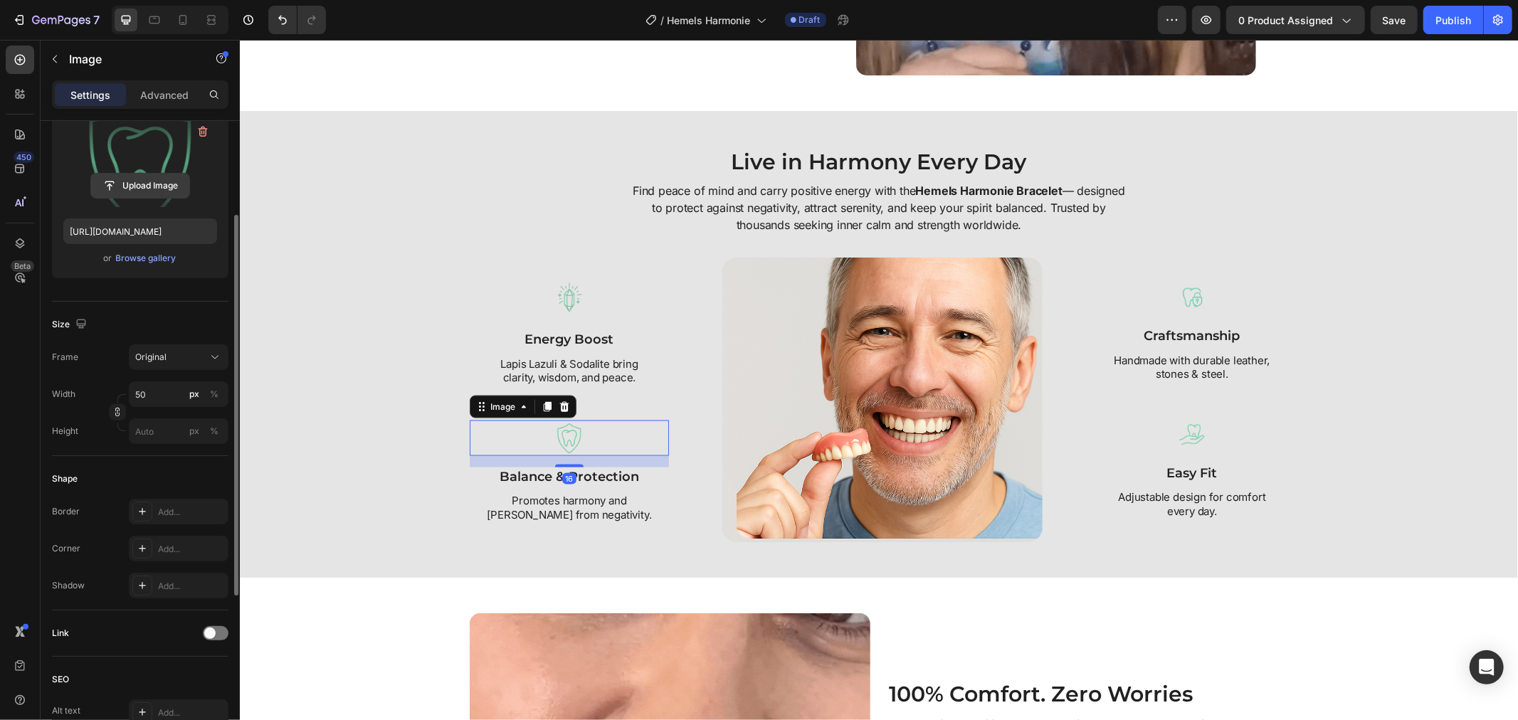
click at [185, 185] on input "file" at bounding box center [140, 186] width 98 height 24
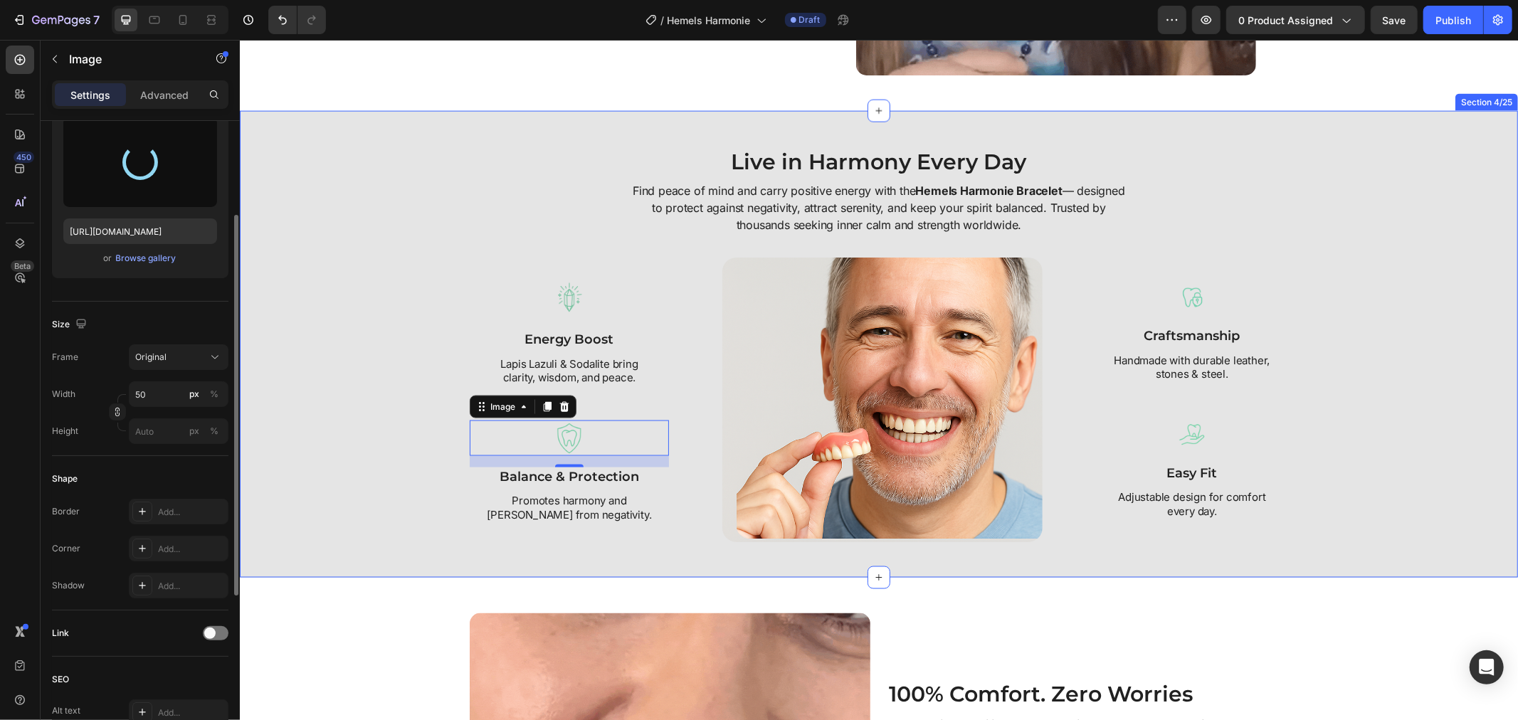
type input "https://cdn.shopify.com/s/files/1/0808/8620/2710/files/gempages_585570282693985…"
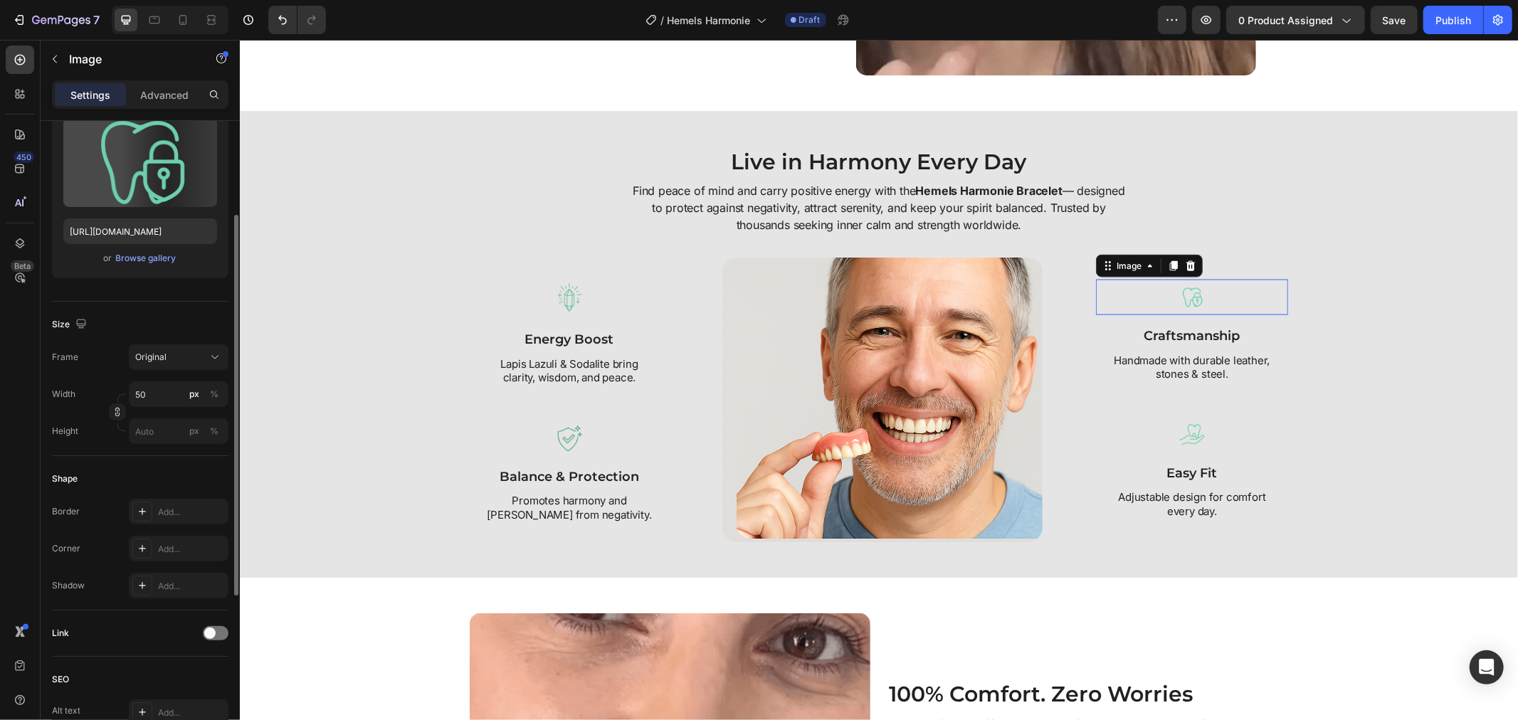
click at [1190, 303] on img at bounding box center [1191, 297] width 36 height 36
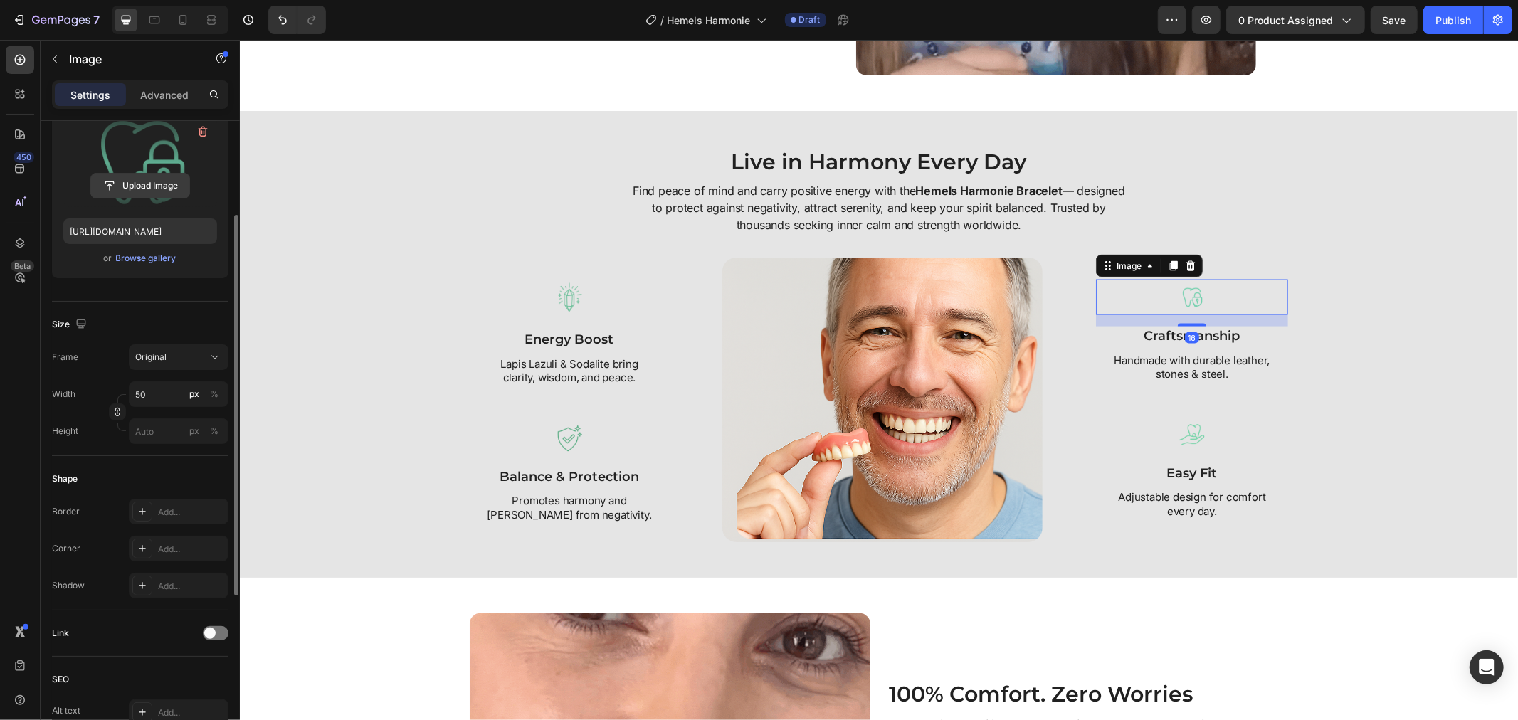
click at [157, 179] on input "file" at bounding box center [140, 186] width 98 height 24
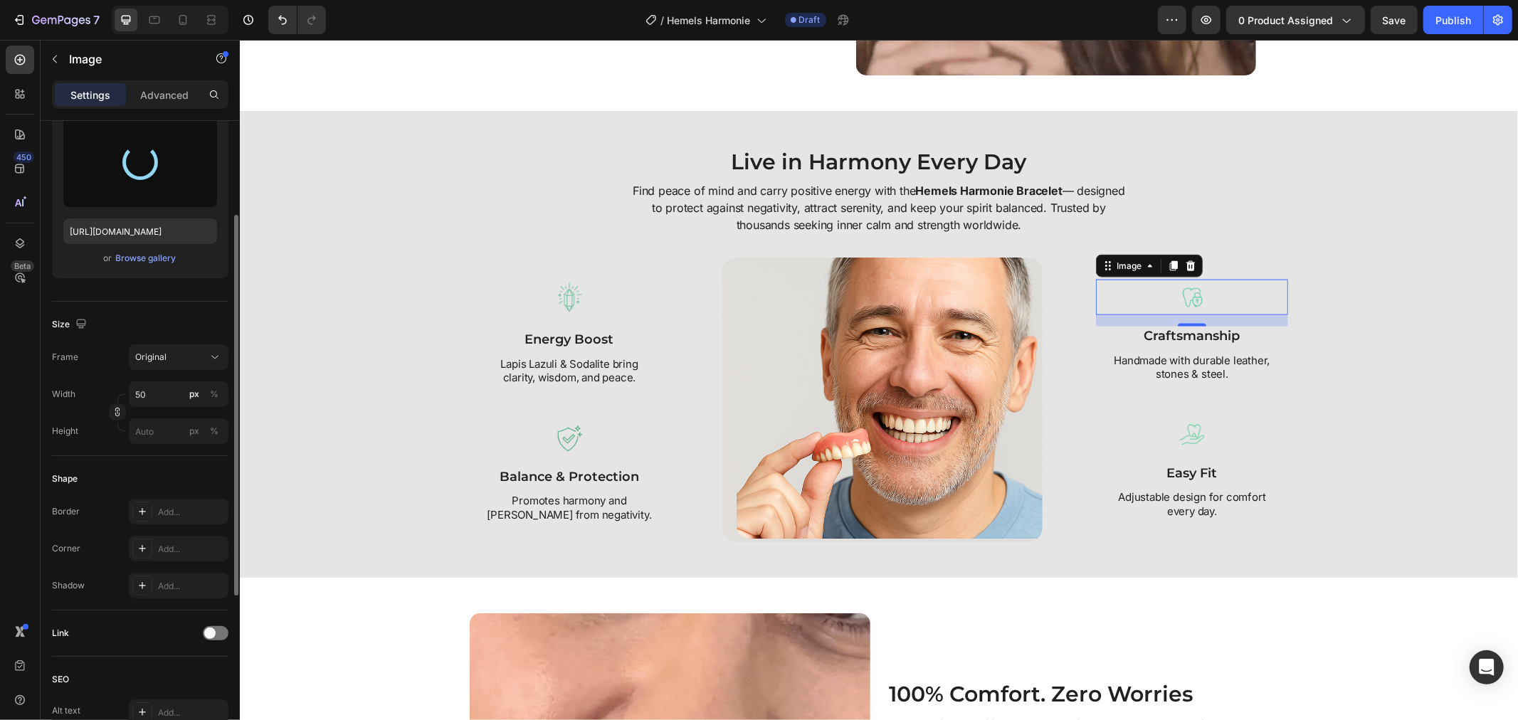
type input "https://cdn.shopify.com/s/files/1/0808/8620/2710/files/gempages_585570282693985…"
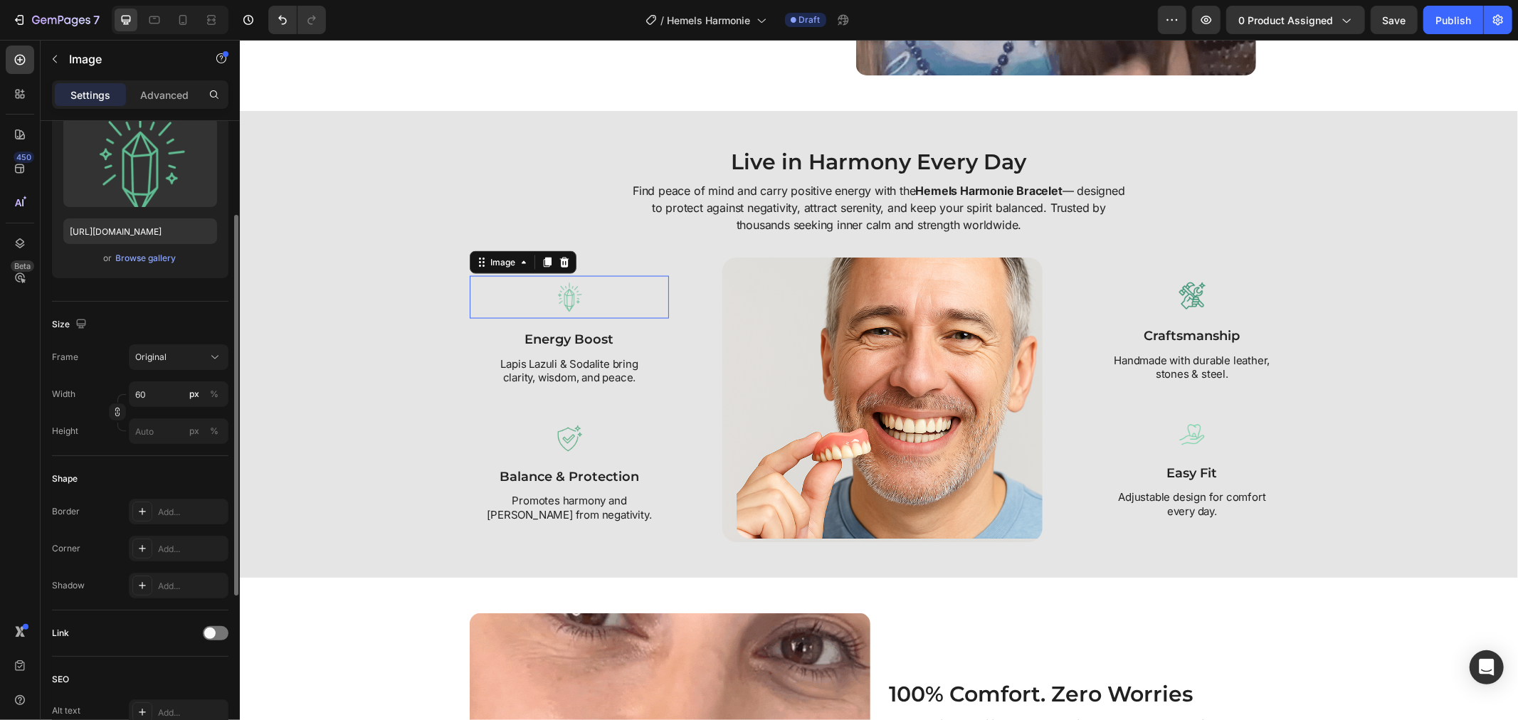
click at [554, 305] on img at bounding box center [568, 296] width 43 height 43
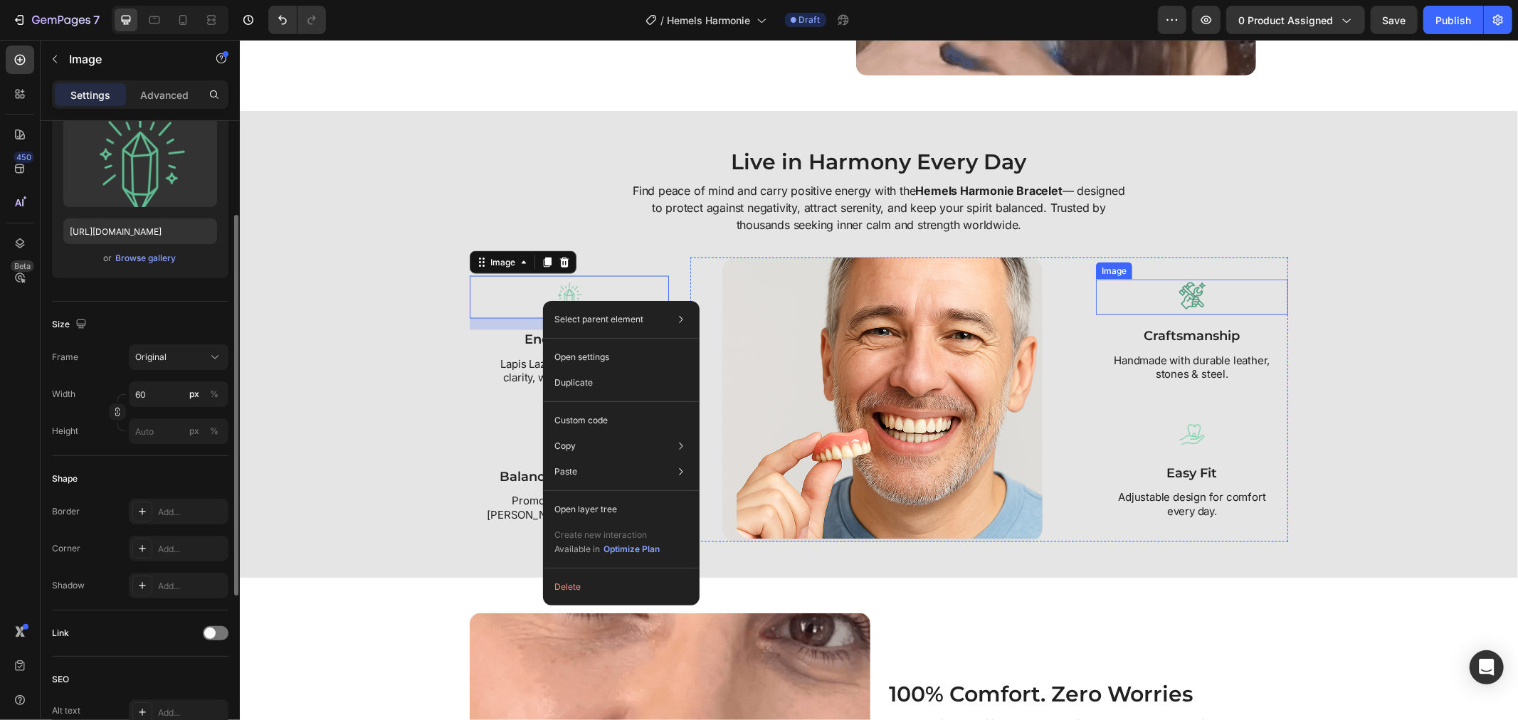
click at [1182, 295] on img at bounding box center [1191, 297] width 36 height 36
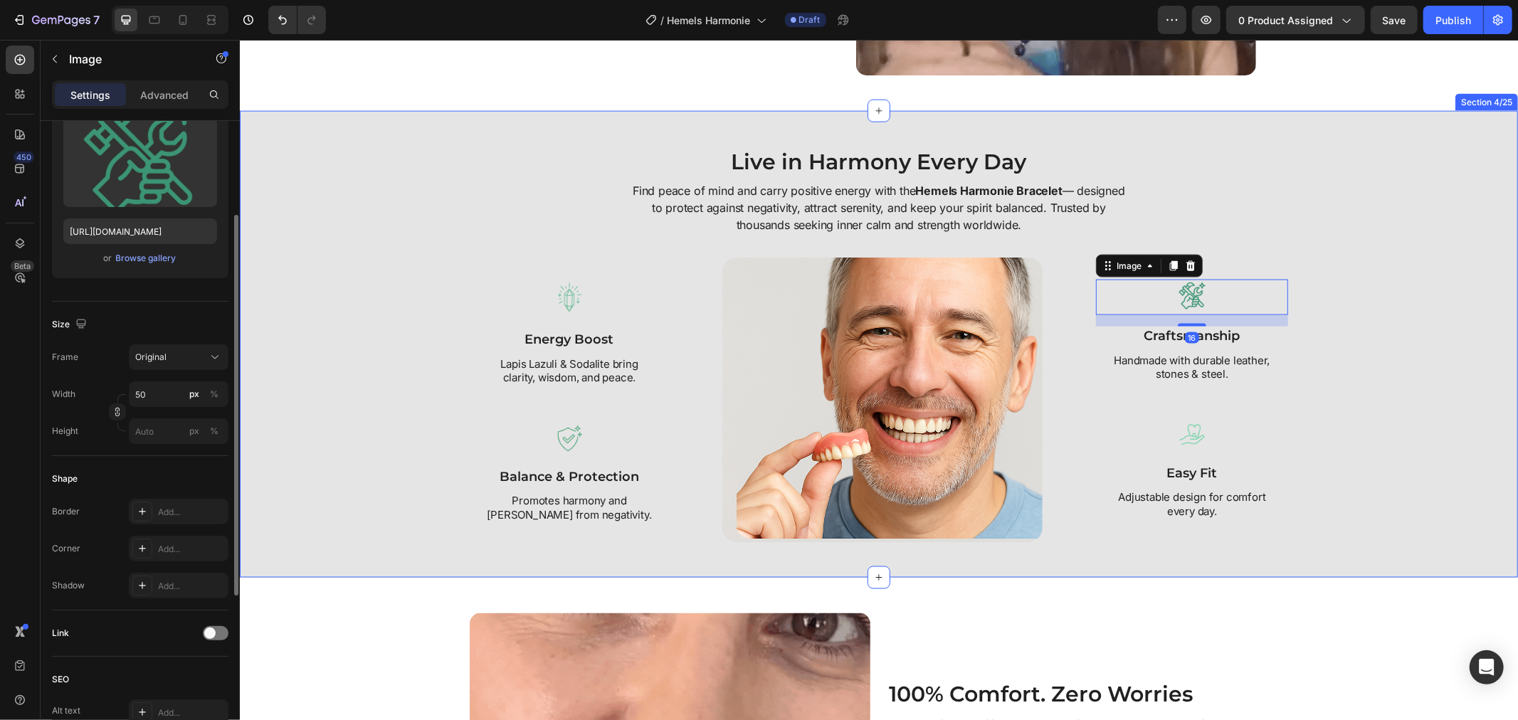
click at [1350, 359] on div "Live in Harmony Every Day Heading Find peace of mind and carry positive energy …" at bounding box center [878, 344] width 1264 height 396
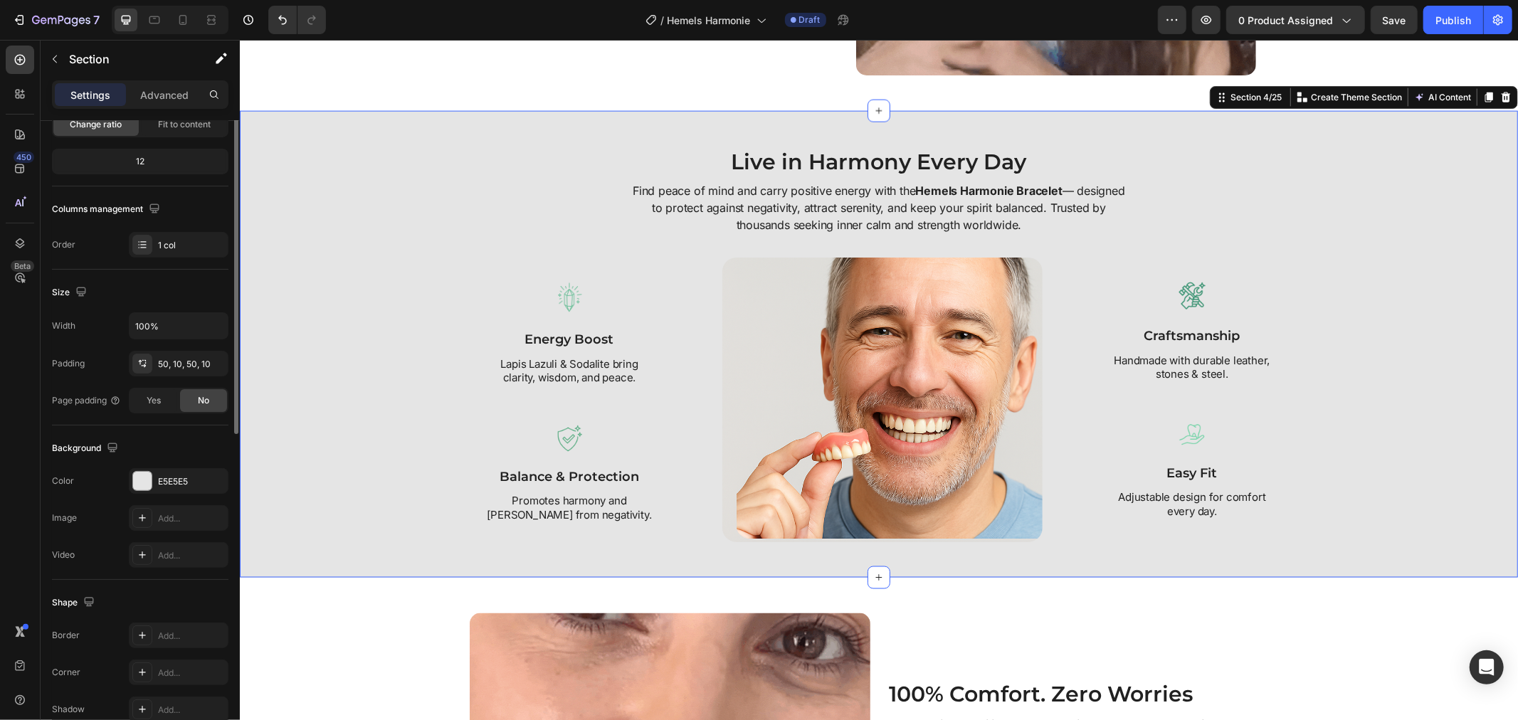
scroll to position [0, 0]
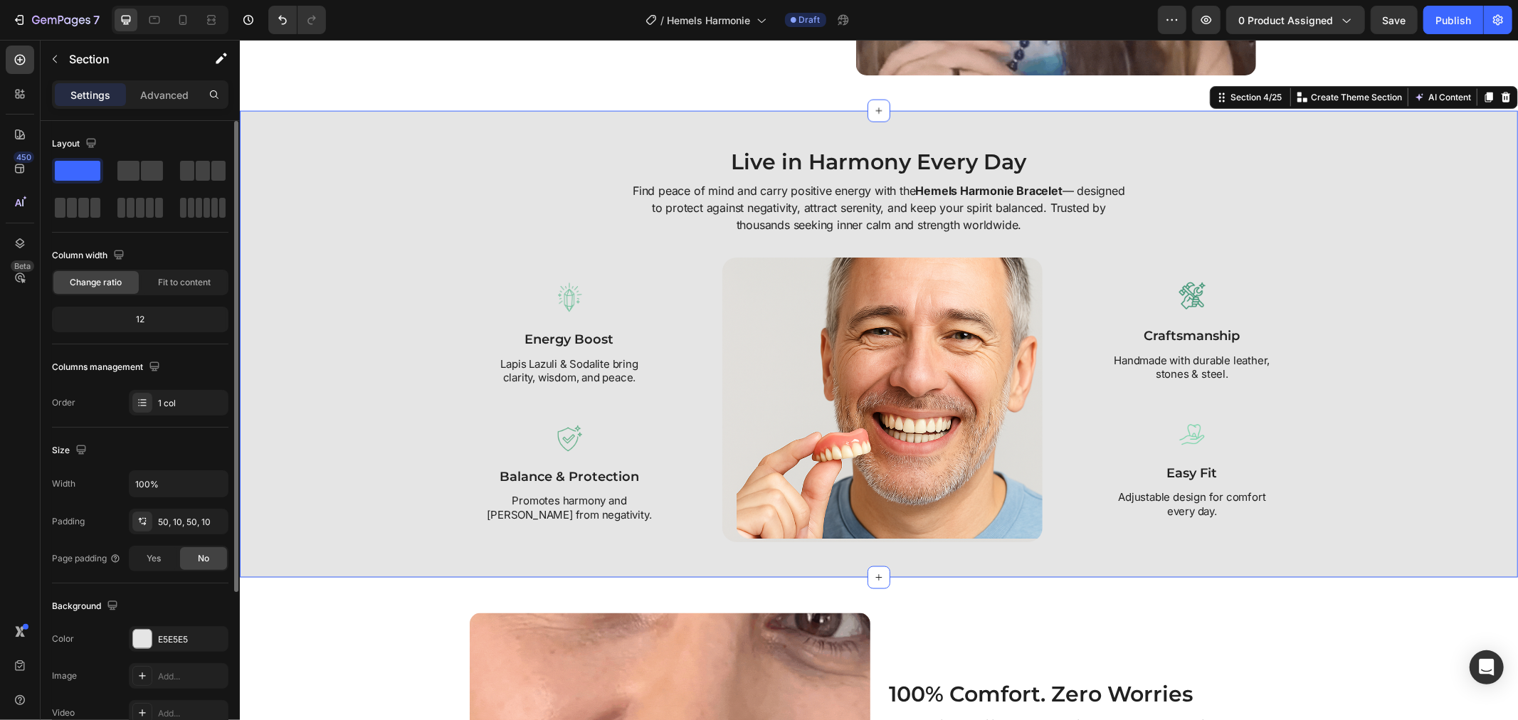
click at [1390, 406] on div "Live in Harmony Every Day Heading Find peace of mind and carry positive energy …" at bounding box center [878, 344] width 1264 height 396
click at [1173, 301] on img at bounding box center [1191, 297] width 36 height 36
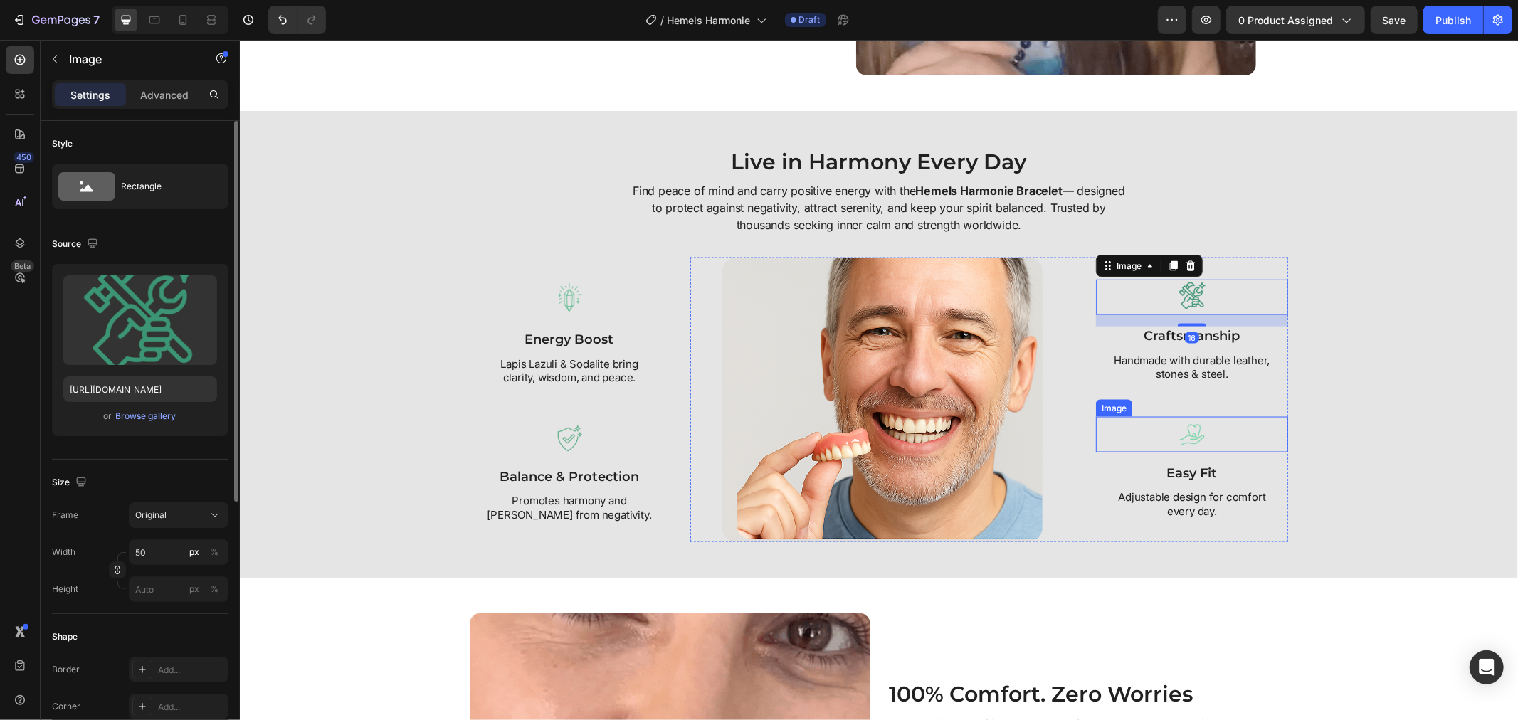
click at [1173, 425] on img at bounding box center [1191, 434] width 36 height 36
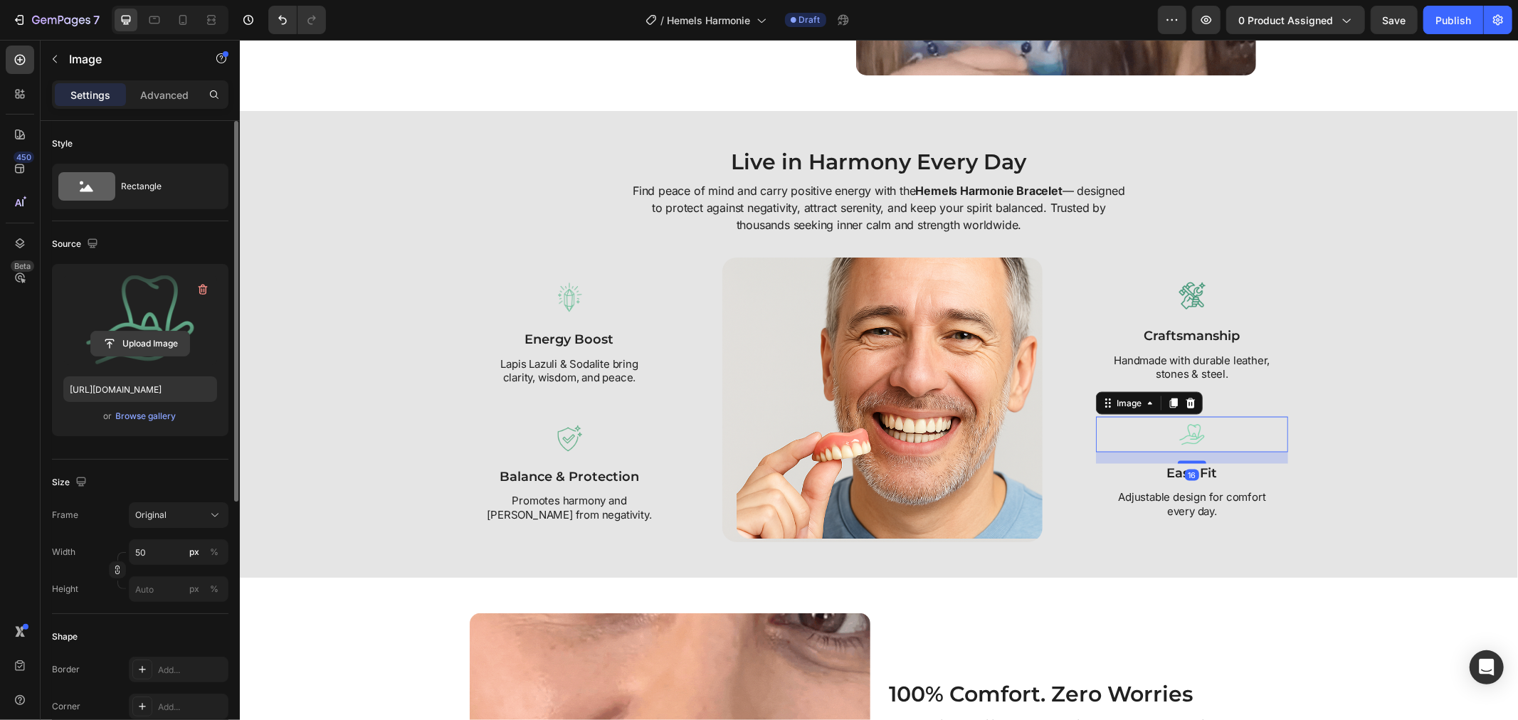
click at [127, 333] on input "file" at bounding box center [140, 344] width 98 height 24
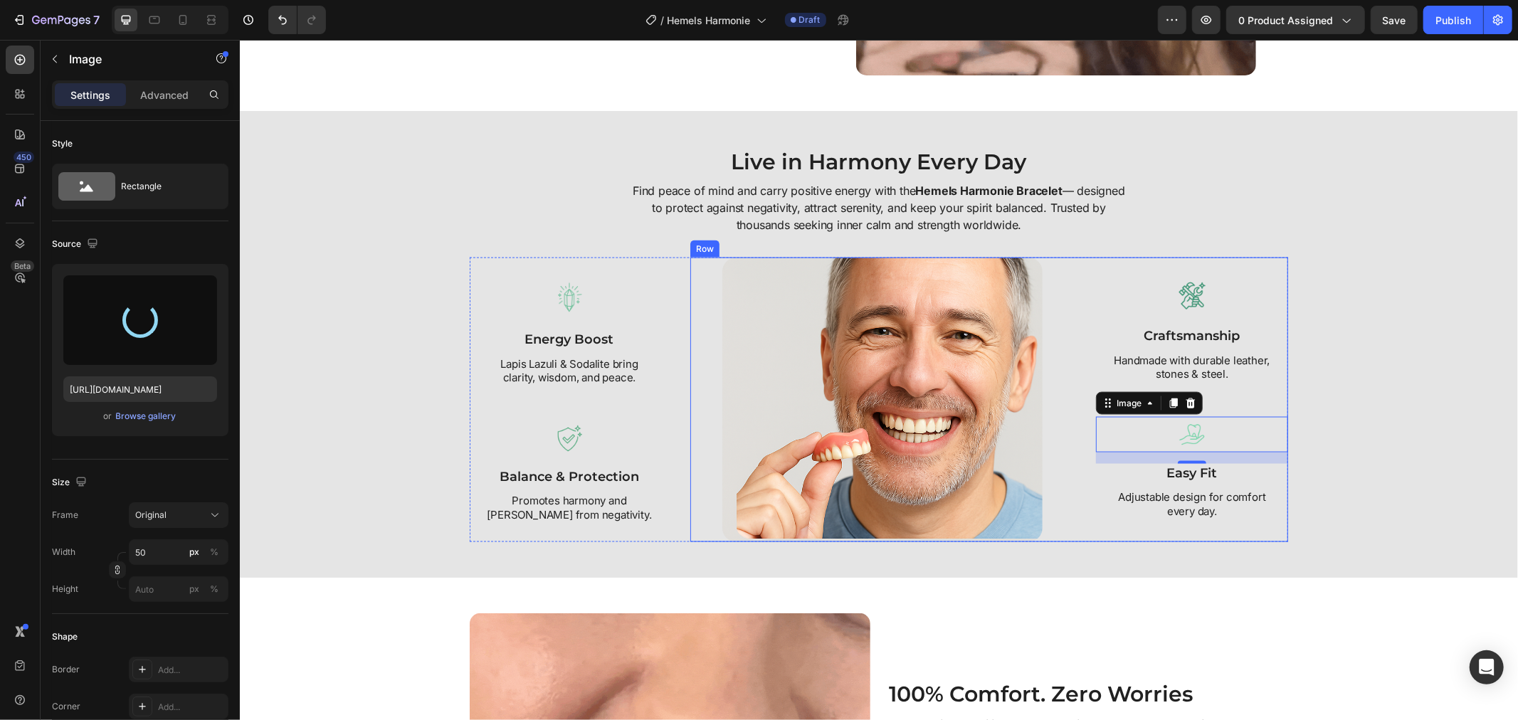
type input "https://cdn.shopify.com/s/files/1/0808/8620/2710/files/gempages_585570282693985…"
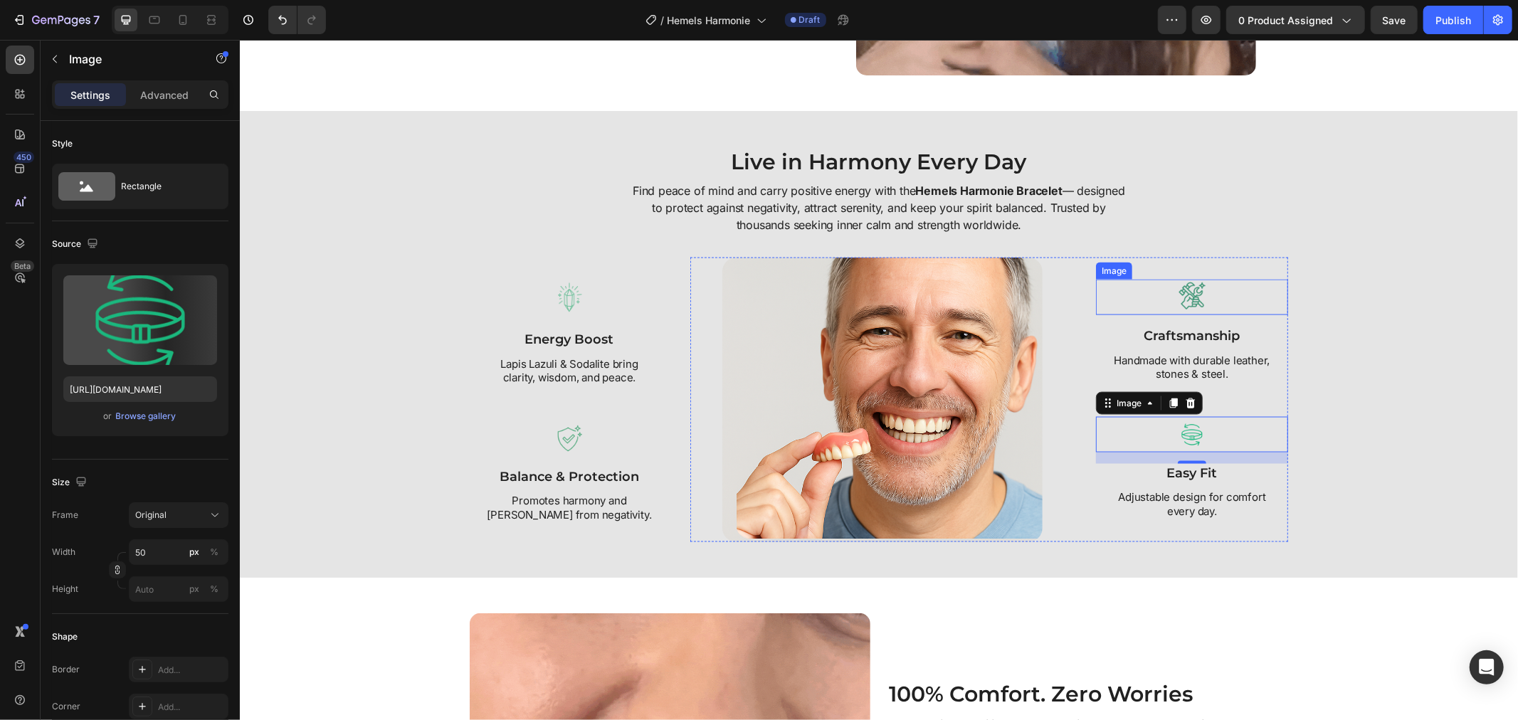
click at [1189, 293] on img at bounding box center [1191, 297] width 36 height 36
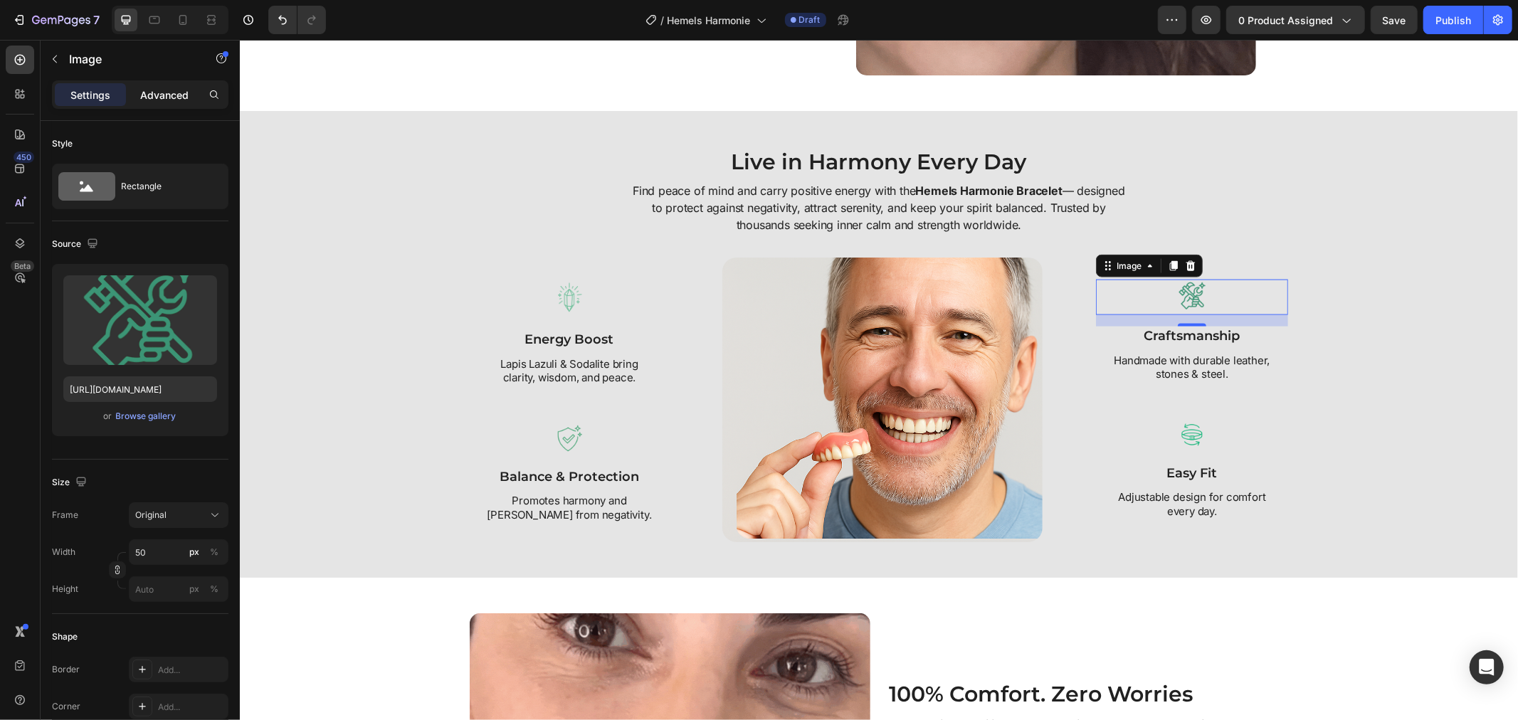
click at [157, 100] on p "Advanced" at bounding box center [164, 95] width 48 height 15
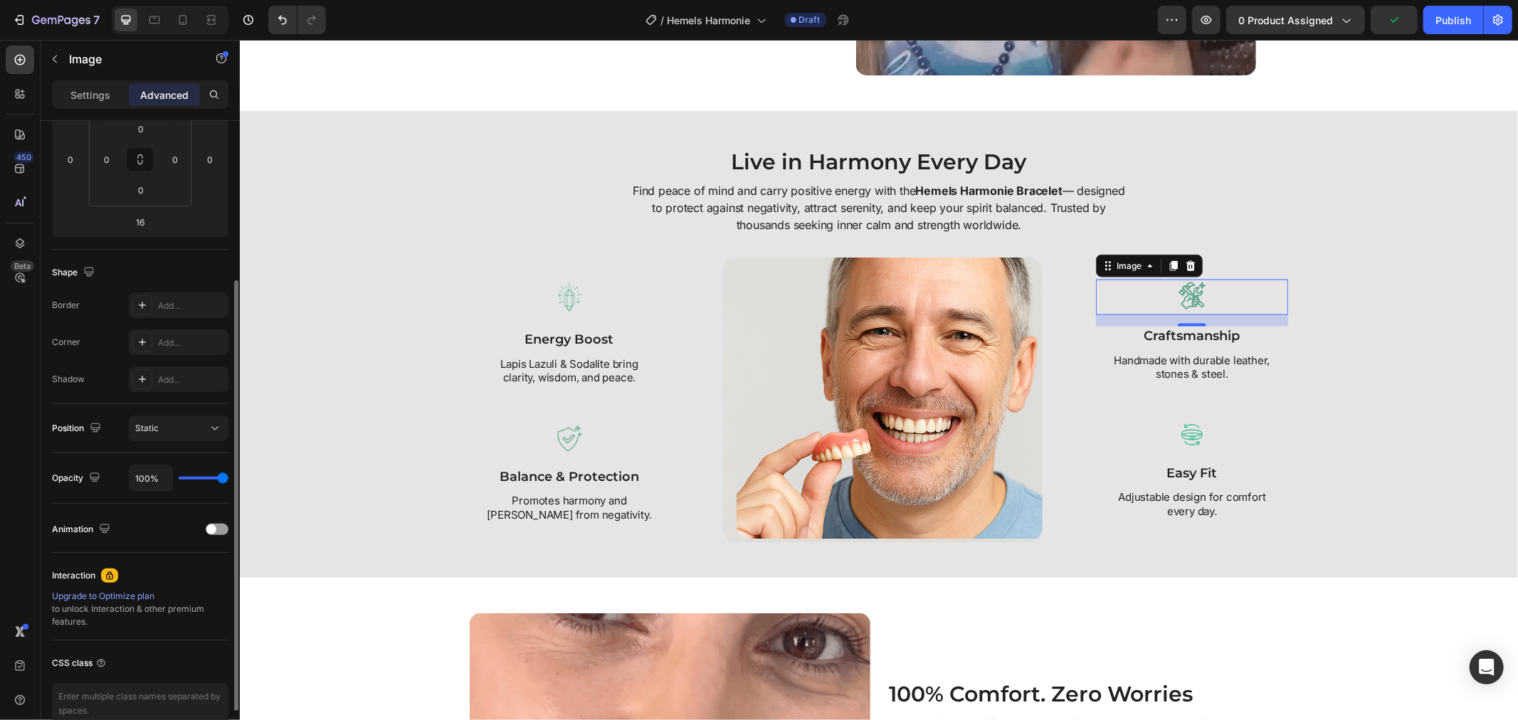
scroll to position [309, 0]
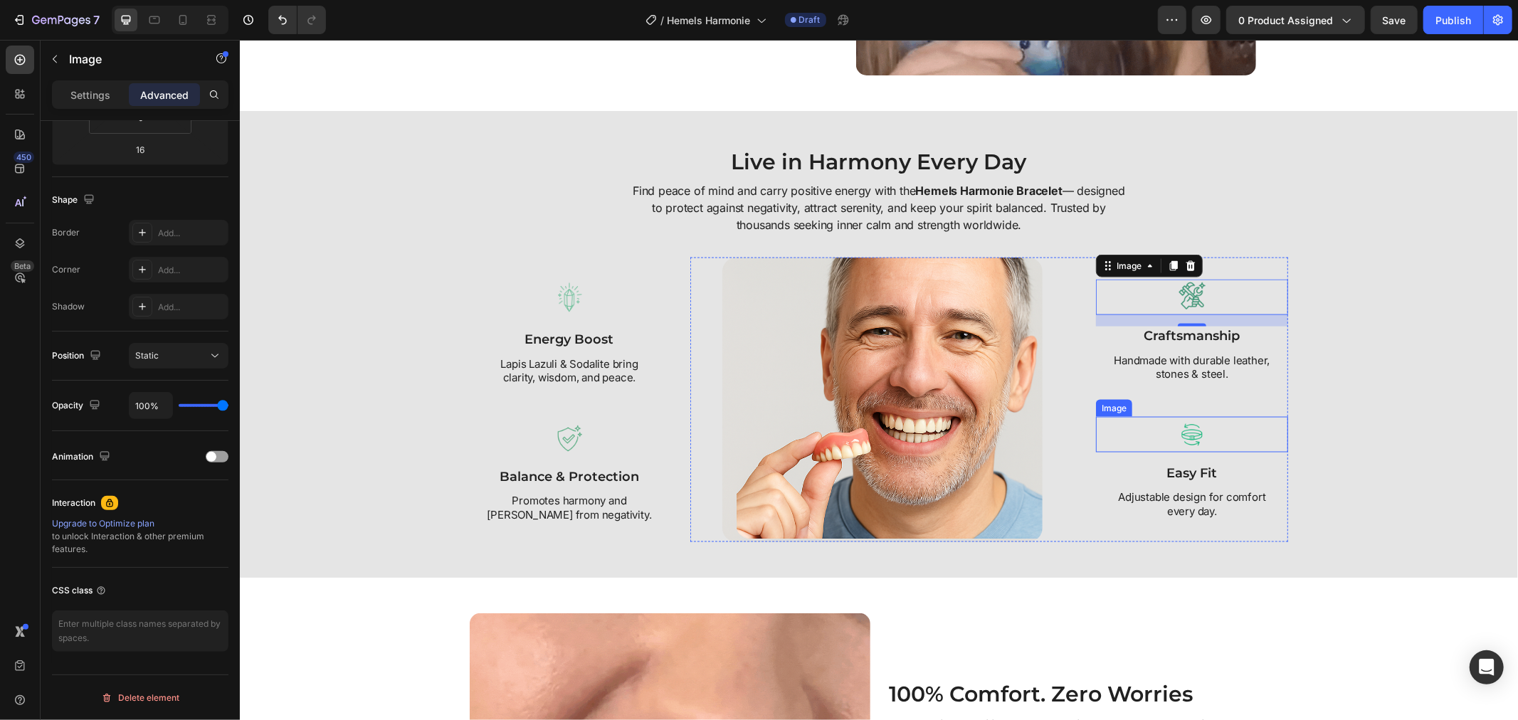
click at [1320, 428] on div "Live in Harmony Every Day Heading Find peace of mind and carry positive energy …" at bounding box center [878, 344] width 1264 height 396
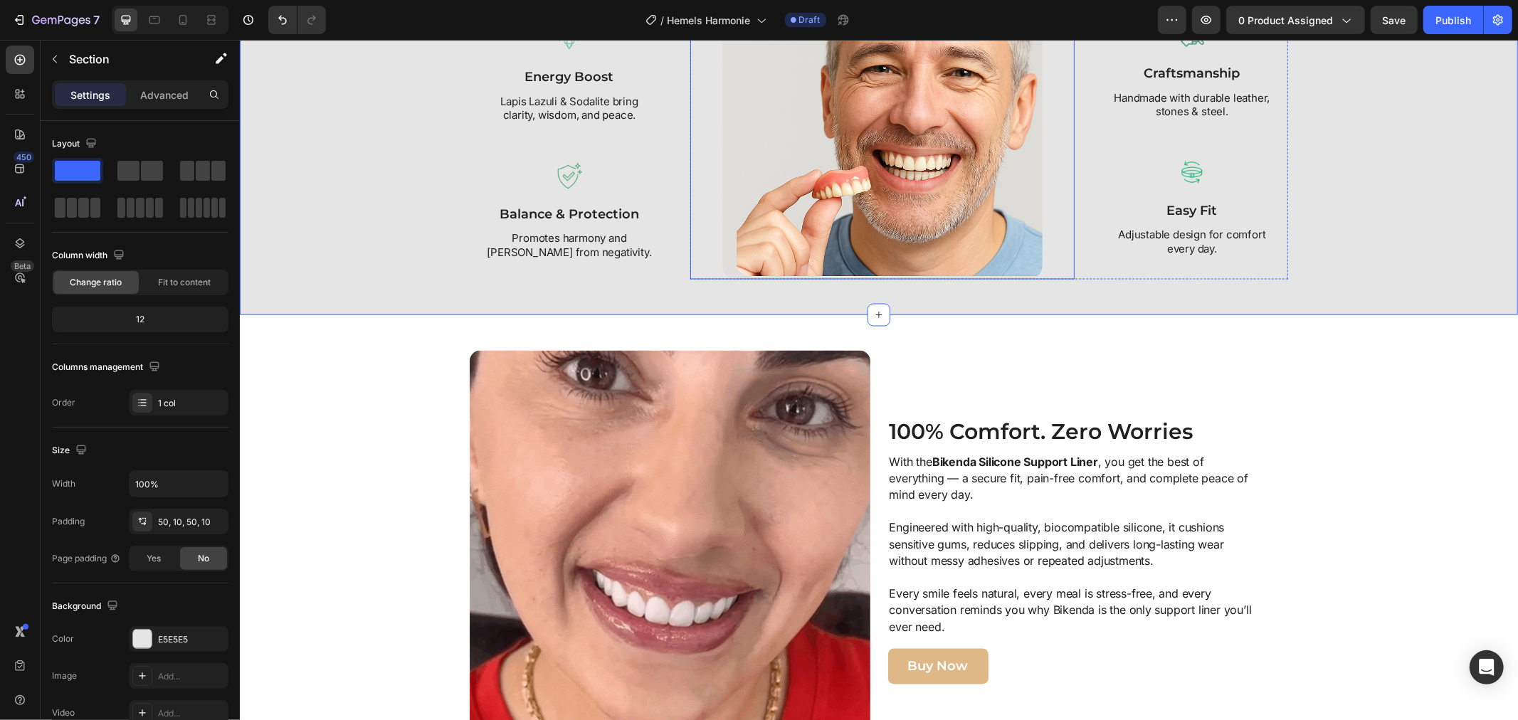
scroll to position [2213, 0]
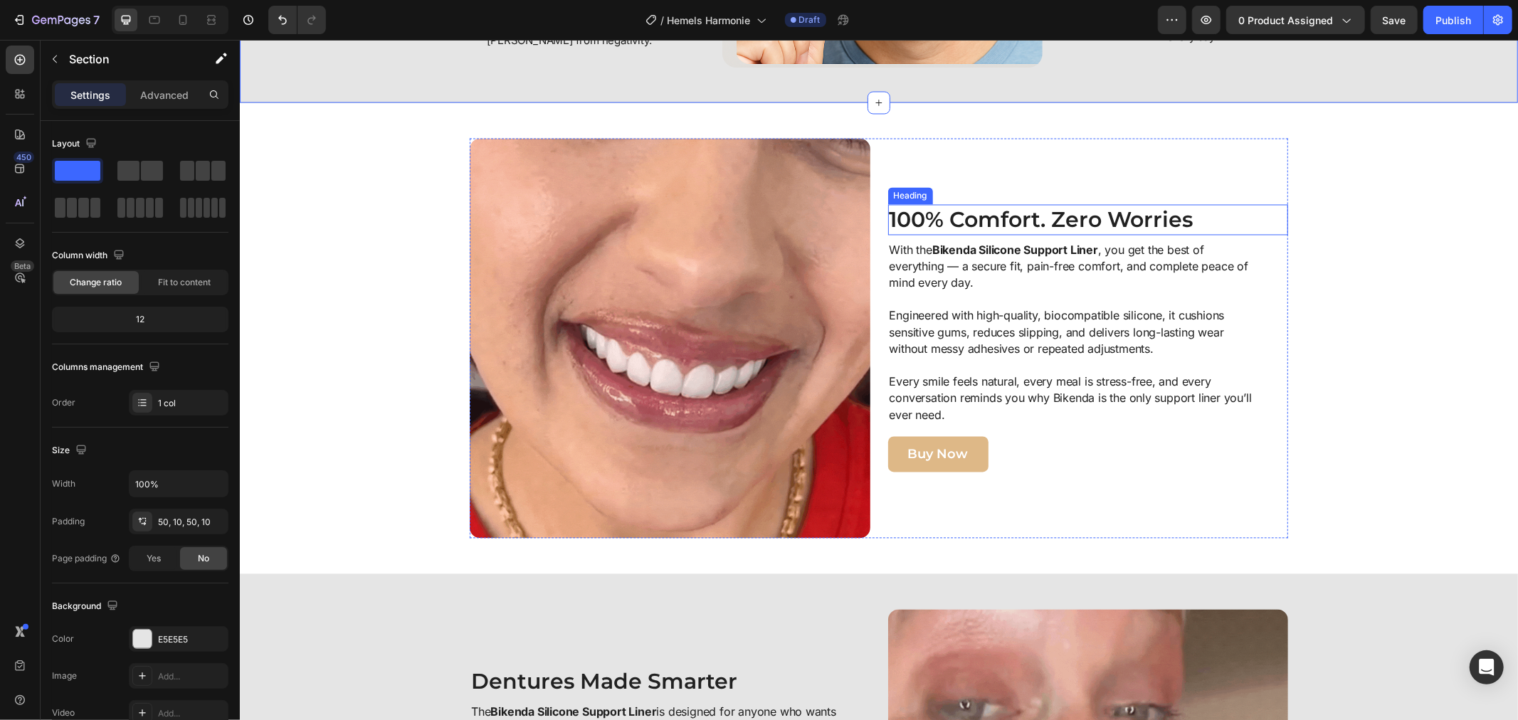
click at [899, 218] on h2 "100% Comfort. Zero Worries" at bounding box center [1067, 219] width 361 height 31
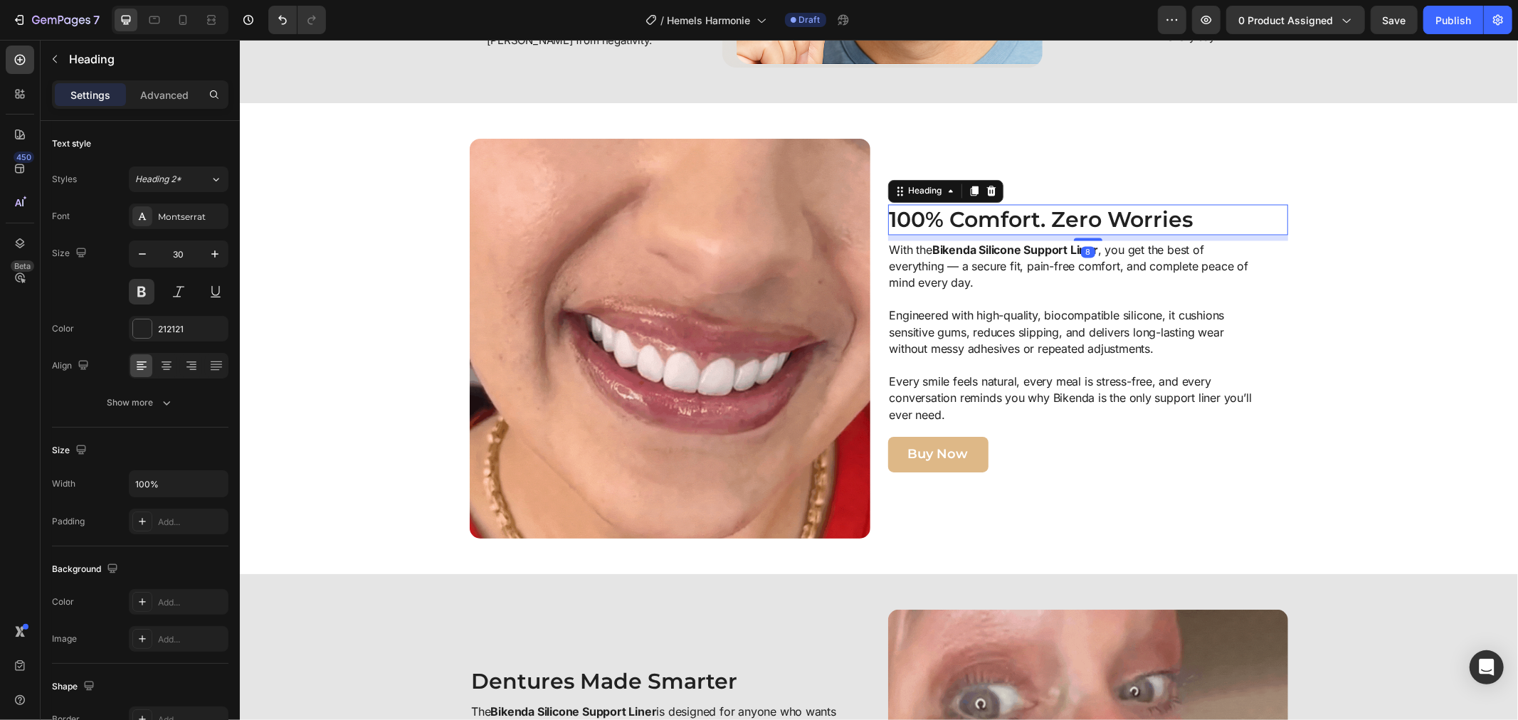
click at [899, 218] on h2 "100% Comfort. Zero Worries" at bounding box center [1067, 219] width 361 height 31
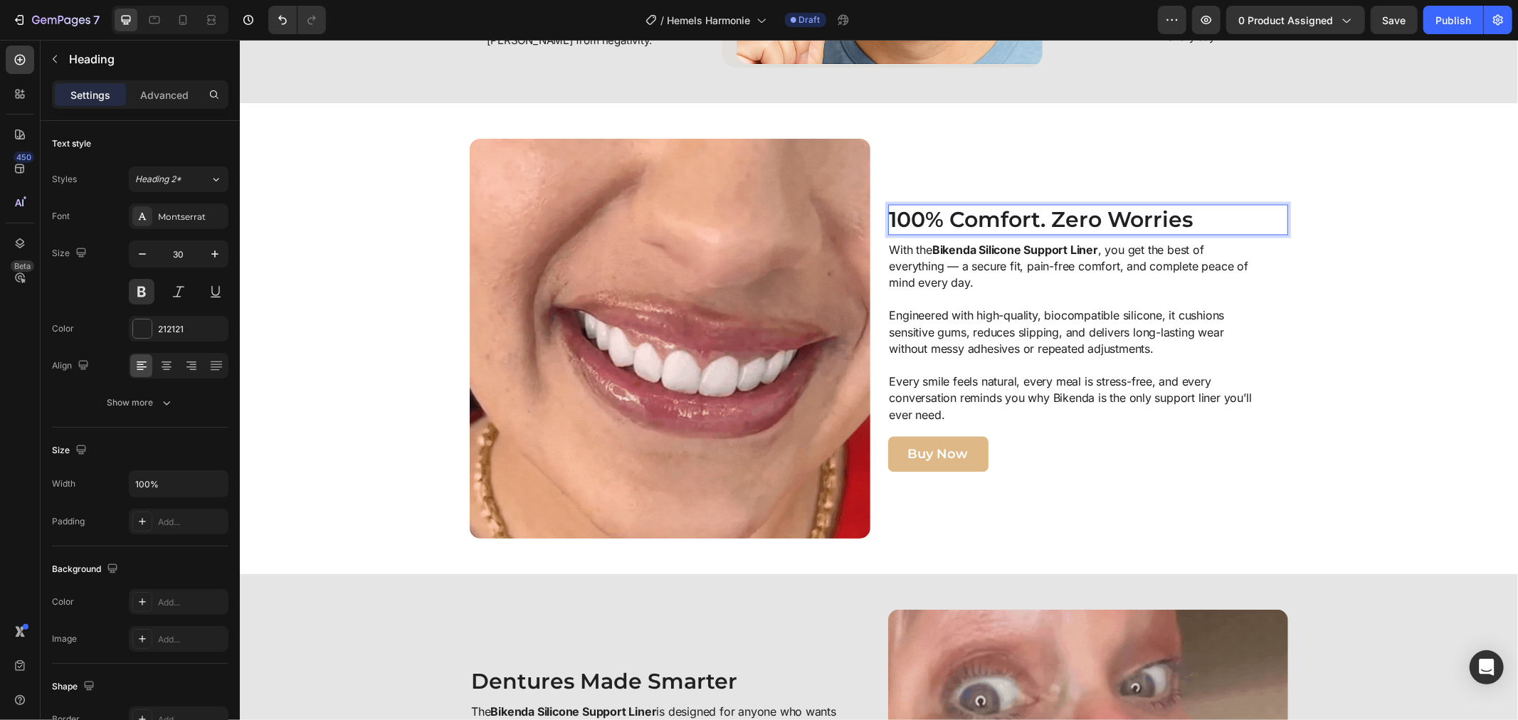
click at [899, 218] on p "100% Comfort. Zero Worries" at bounding box center [1068, 220] width 359 height 28
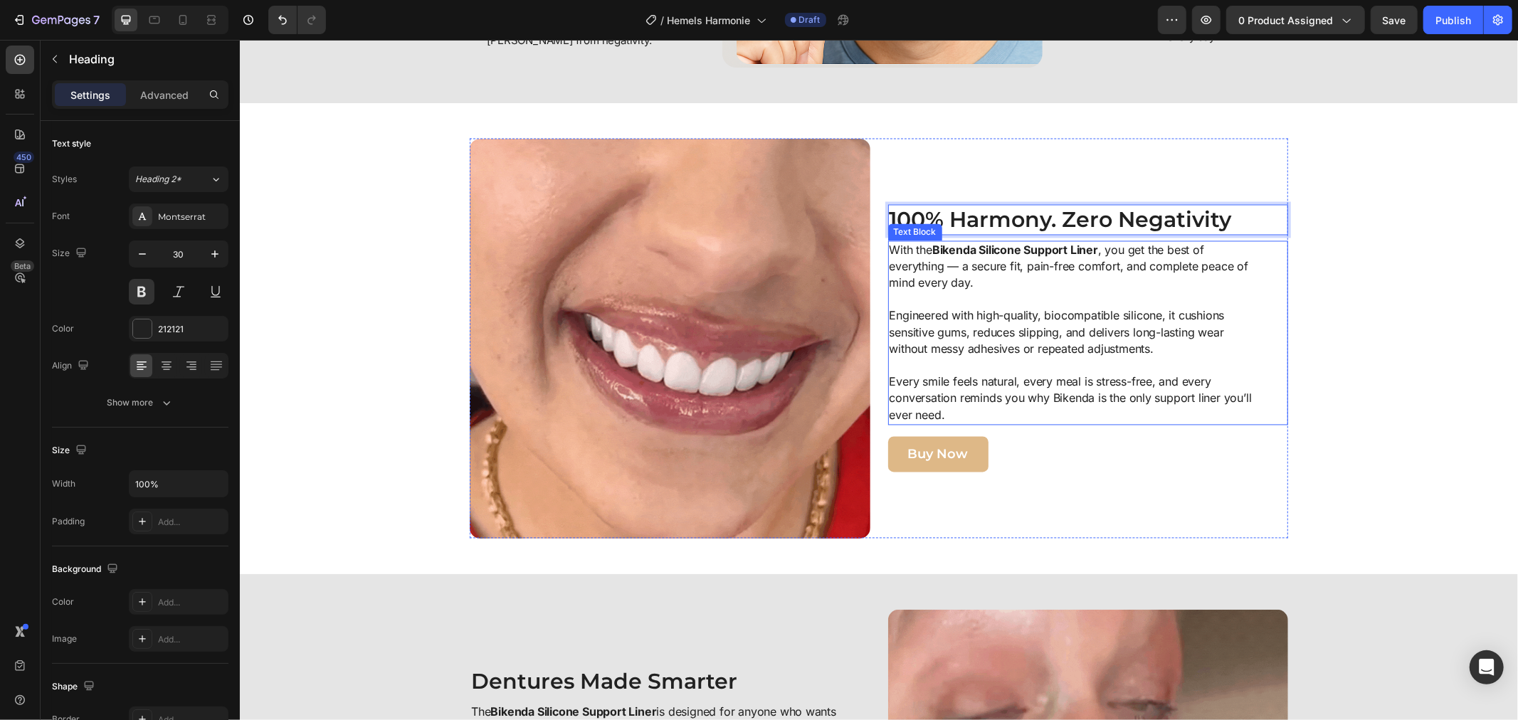
click at [893, 265] on p "With the Bikenda Silicone Support Liner , you get the best of everything — a se…" at bounding box center [1072, 275] width 366 height 66
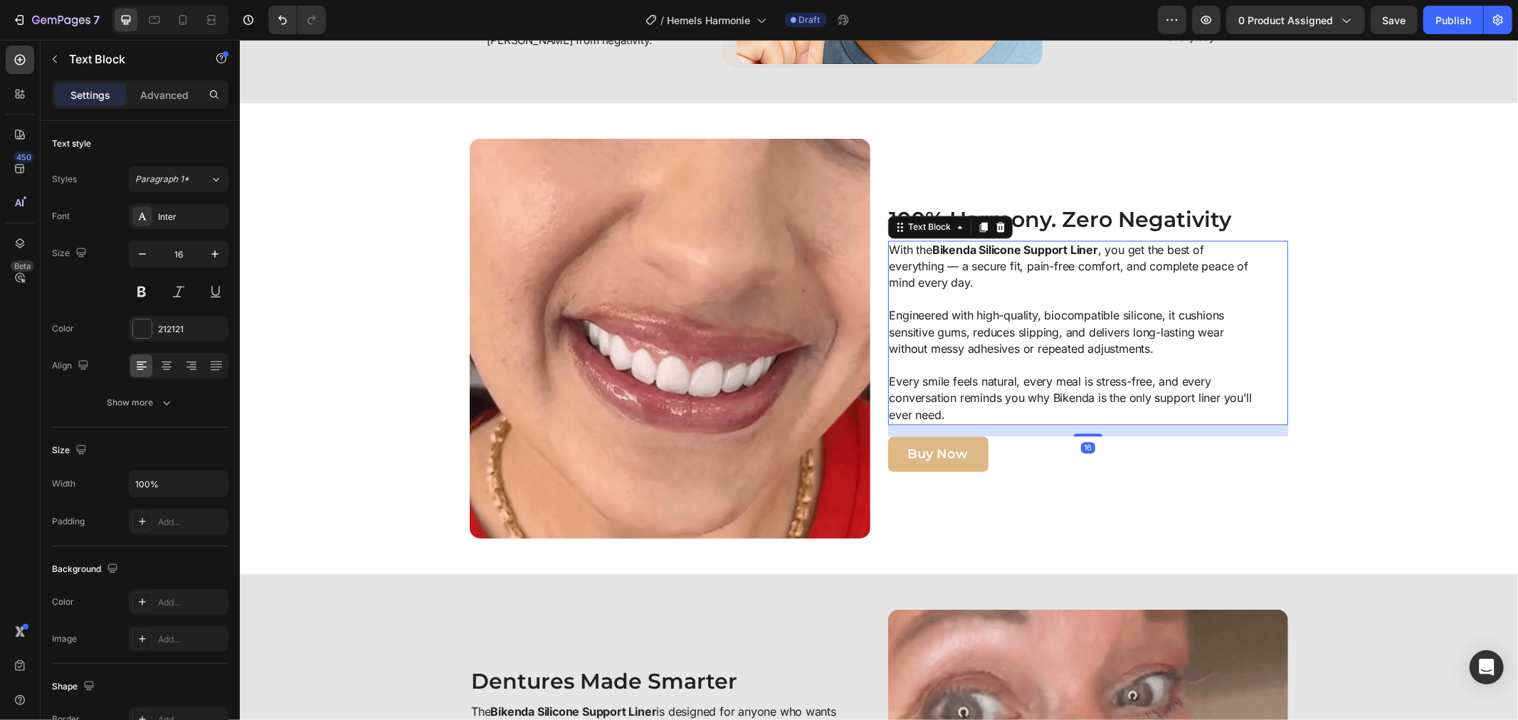
click at [893, 265] on p "With the Bikenda Silicone Support Liner , you get the best of everything — a se…" at bounding box center [1072, 275] width 366 height 66
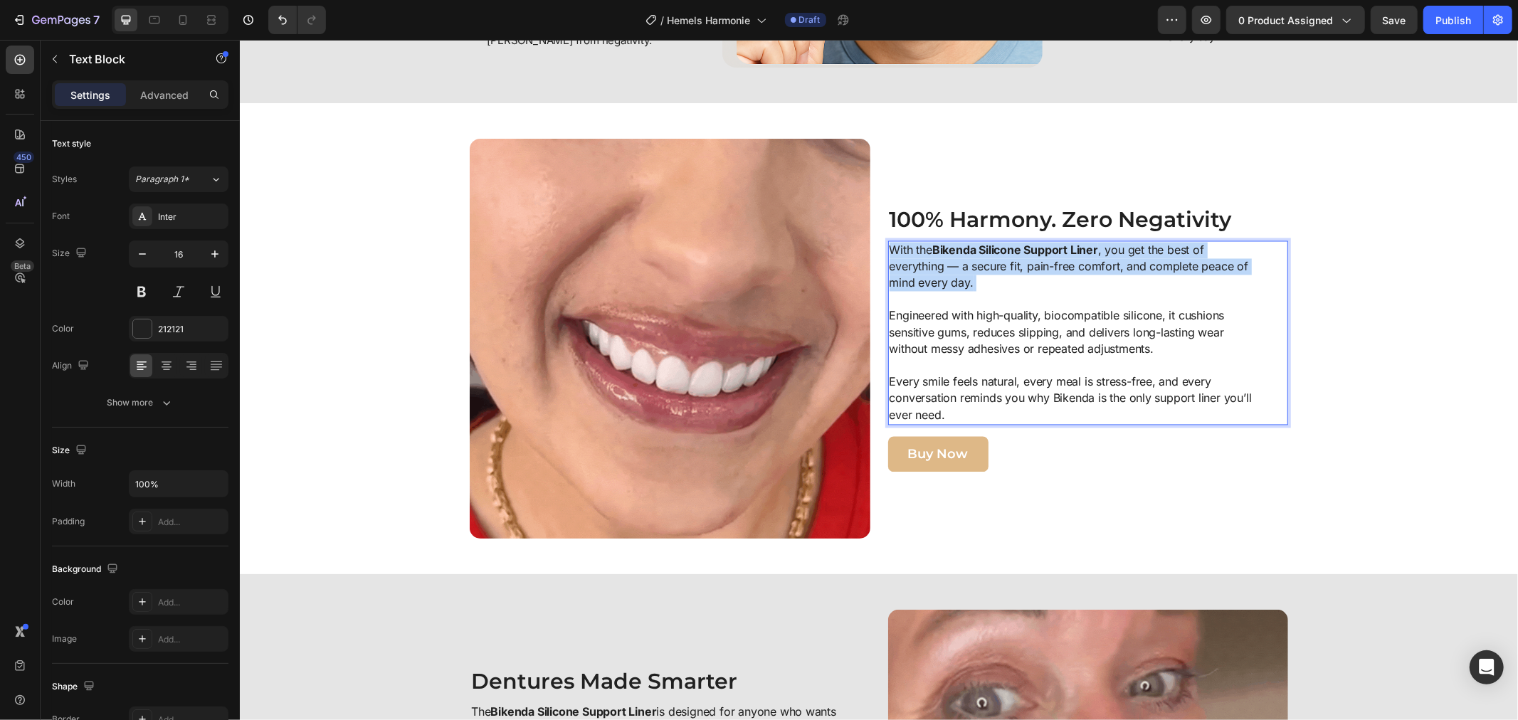
click at [893, 264] on p "With the Bikenda Silicone Support Liner , you get the best of everything — a se…" at bounding box center [1072, 275] width 366 height 66
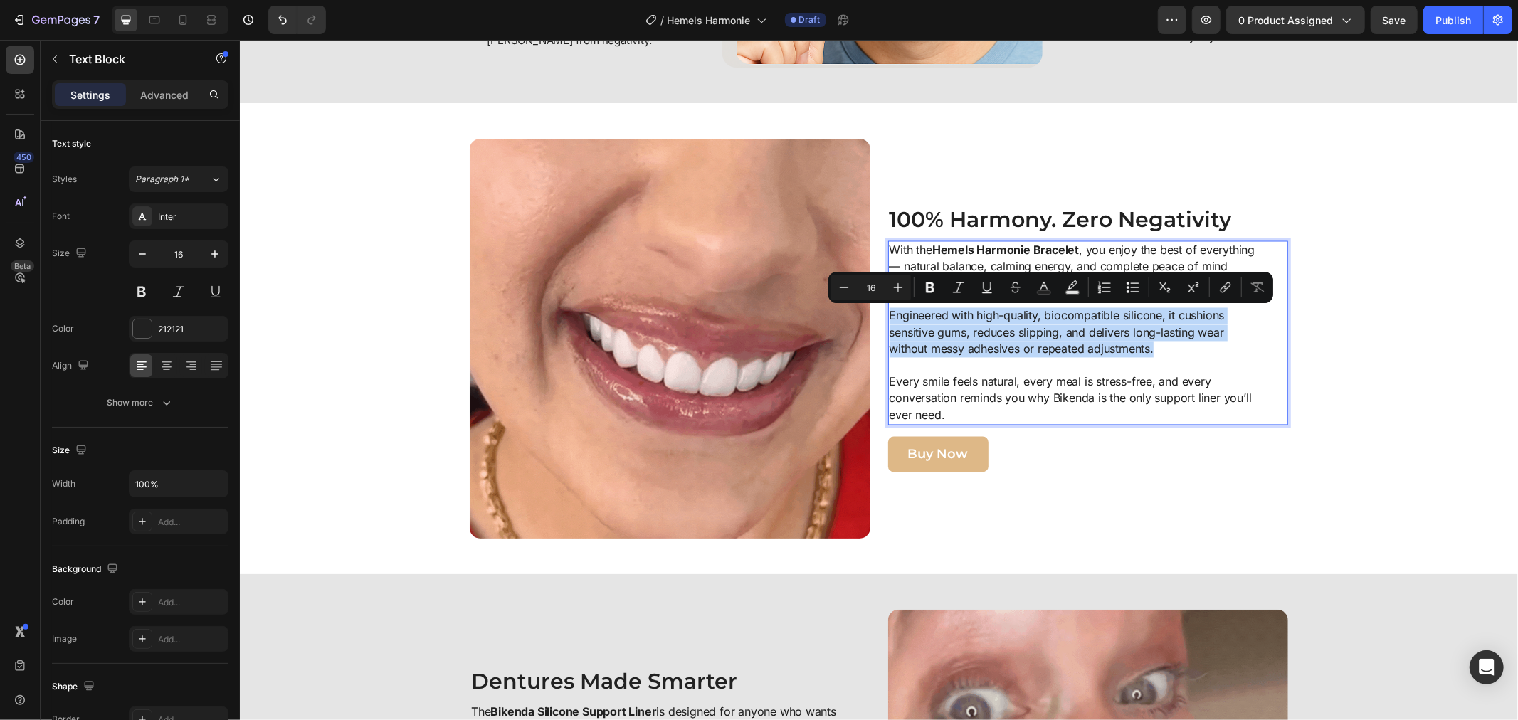
drag, startPoint x: 883, startPoint y: 314, endPoint x: 1162, endPoint y: 351, distance: 281.3
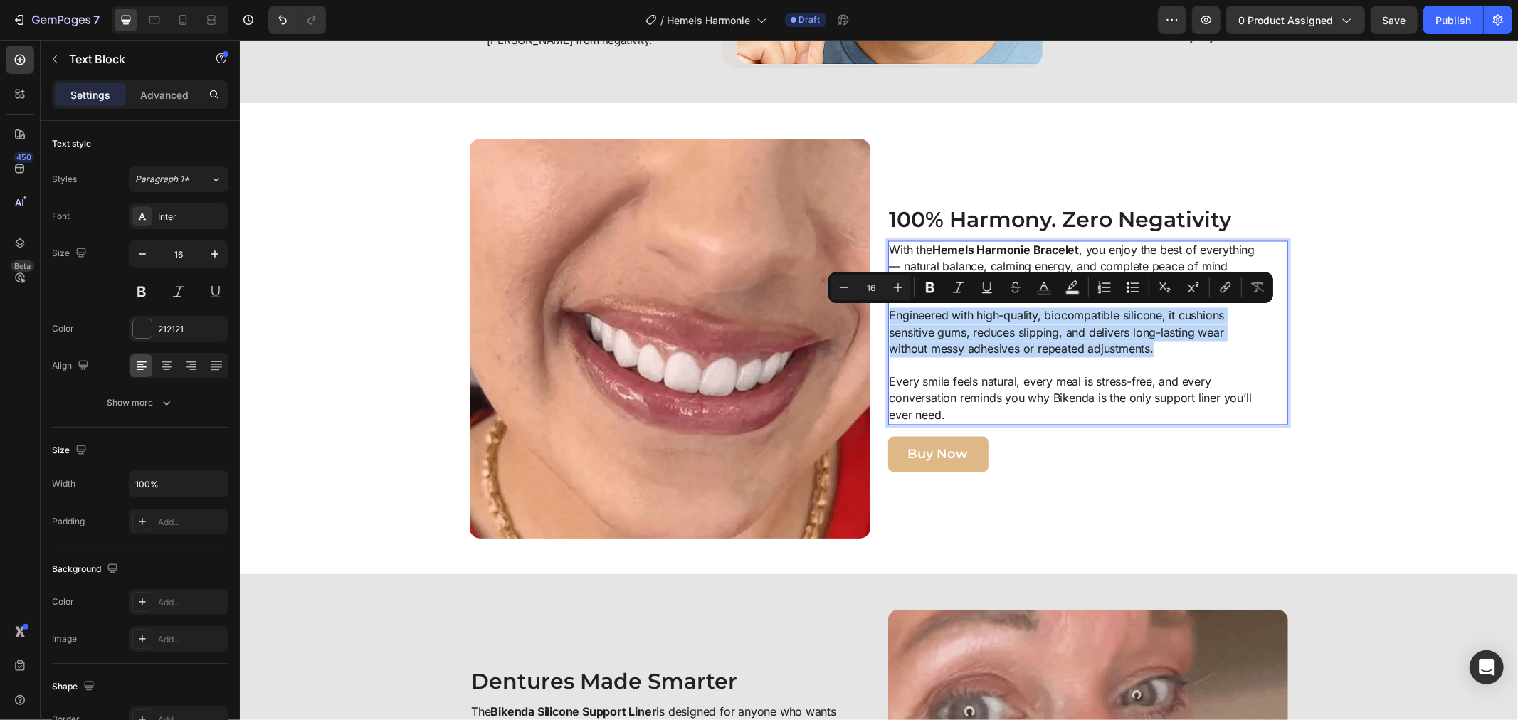
click at [1162, 351] on p "Engineered with high-quality, biocompatible silicone, it cushions sensitive gum…" at bounding box center [1072, 340] width 366 height 66
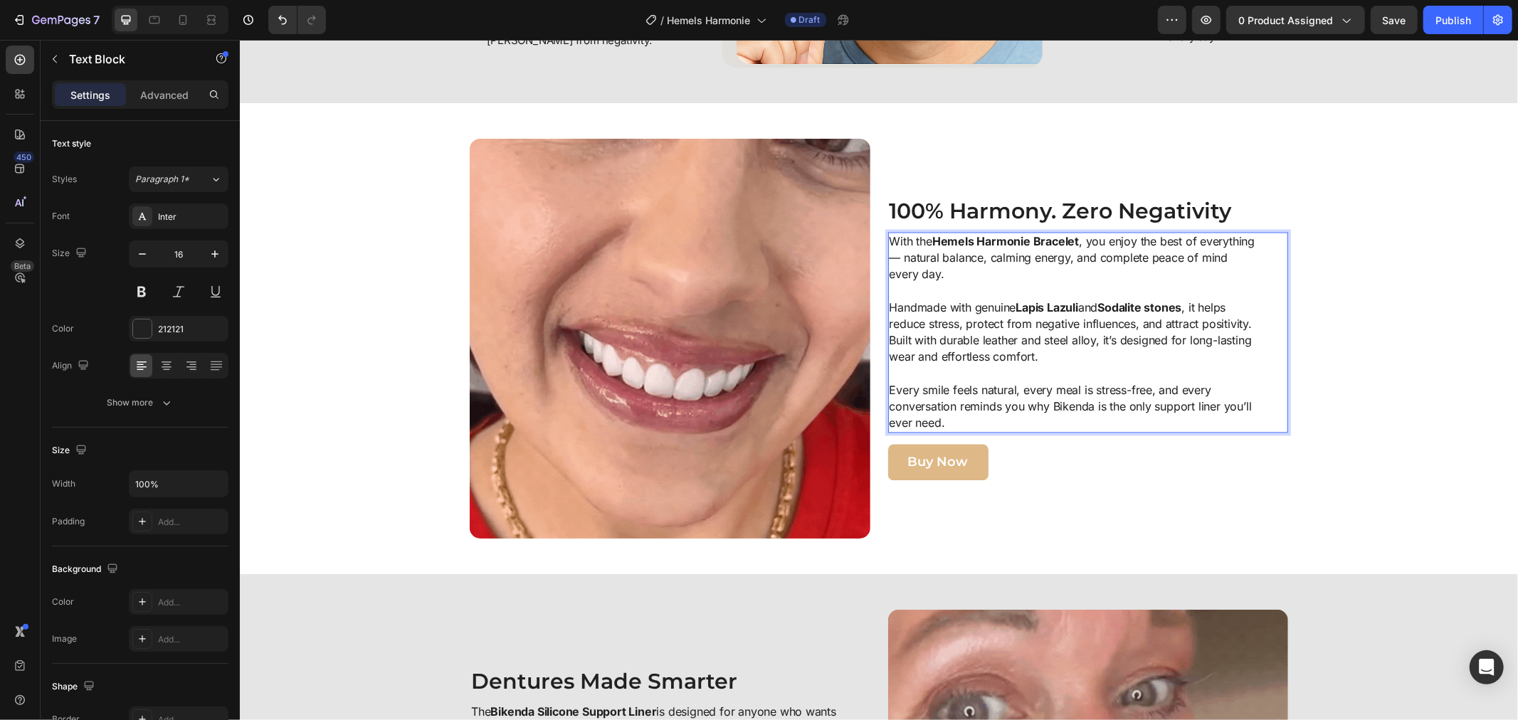
click at [926, 386] on p "Every smile feels natural, every meal is stress-free, and every conversation re…" at bounding box center [1072, 407] width 366 height 50
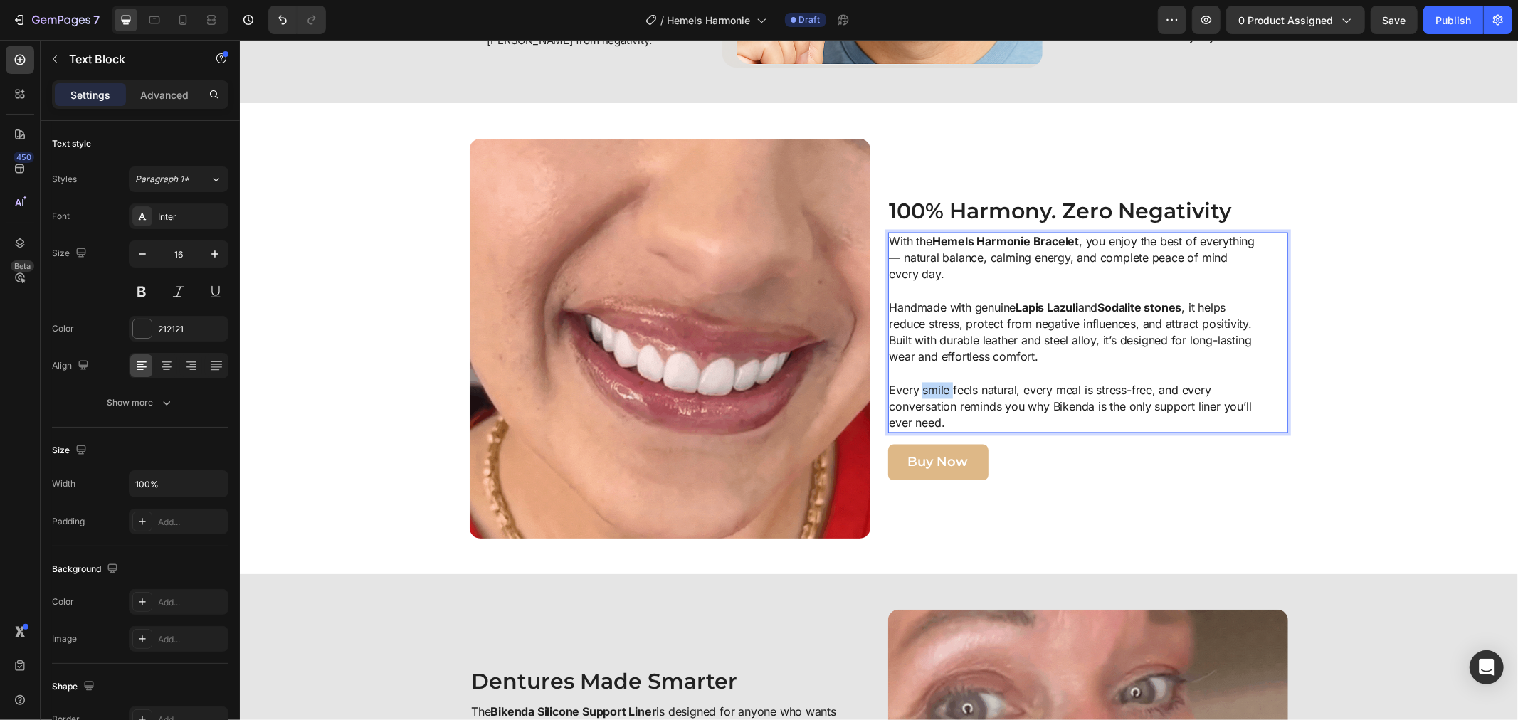
click at [926, 386] on p "Every smile feels natural, every meal is stress-free, and every conversation re…" at bounding box center [1072, 407] width 366 height 50
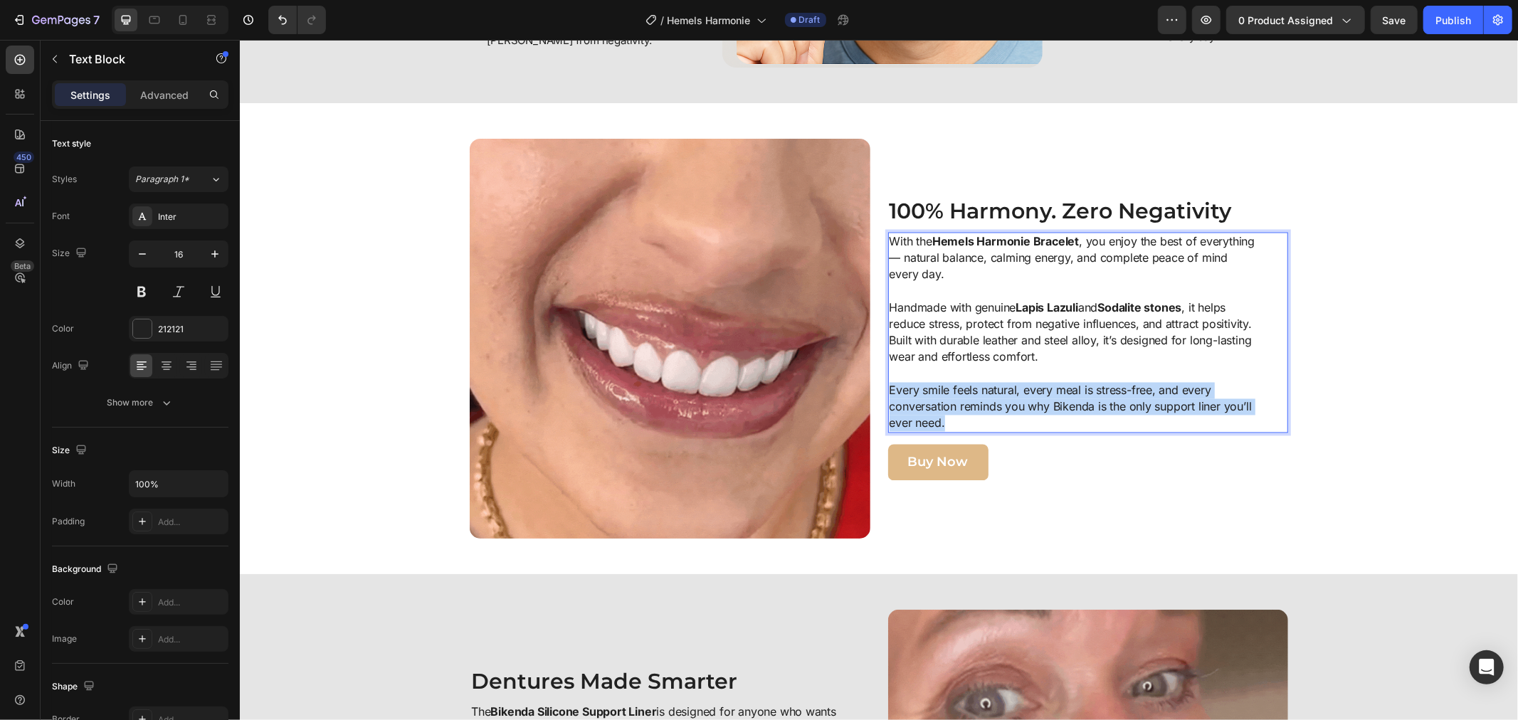
click at [926, 386] on p "Every smile feels natural, every meal is stress-free, and every conversation re…" at bounding box center [1072, 407] width 366 height 50
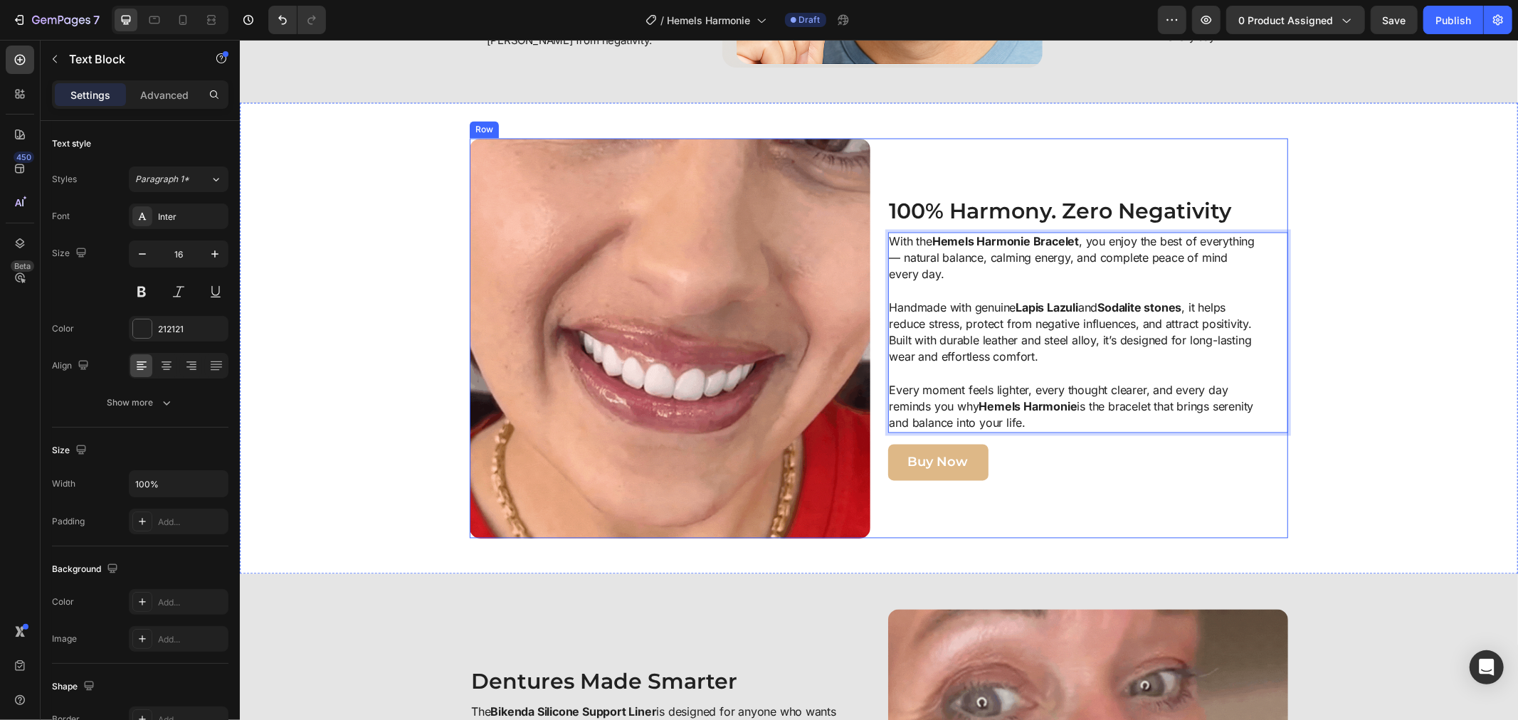
click at [1119, 497] on div "100% Harmony. Zero Negativity Heading With the Hemels Harmonie Bracelet , you e…" at bounding box center [1087, 338] width 401 height 401
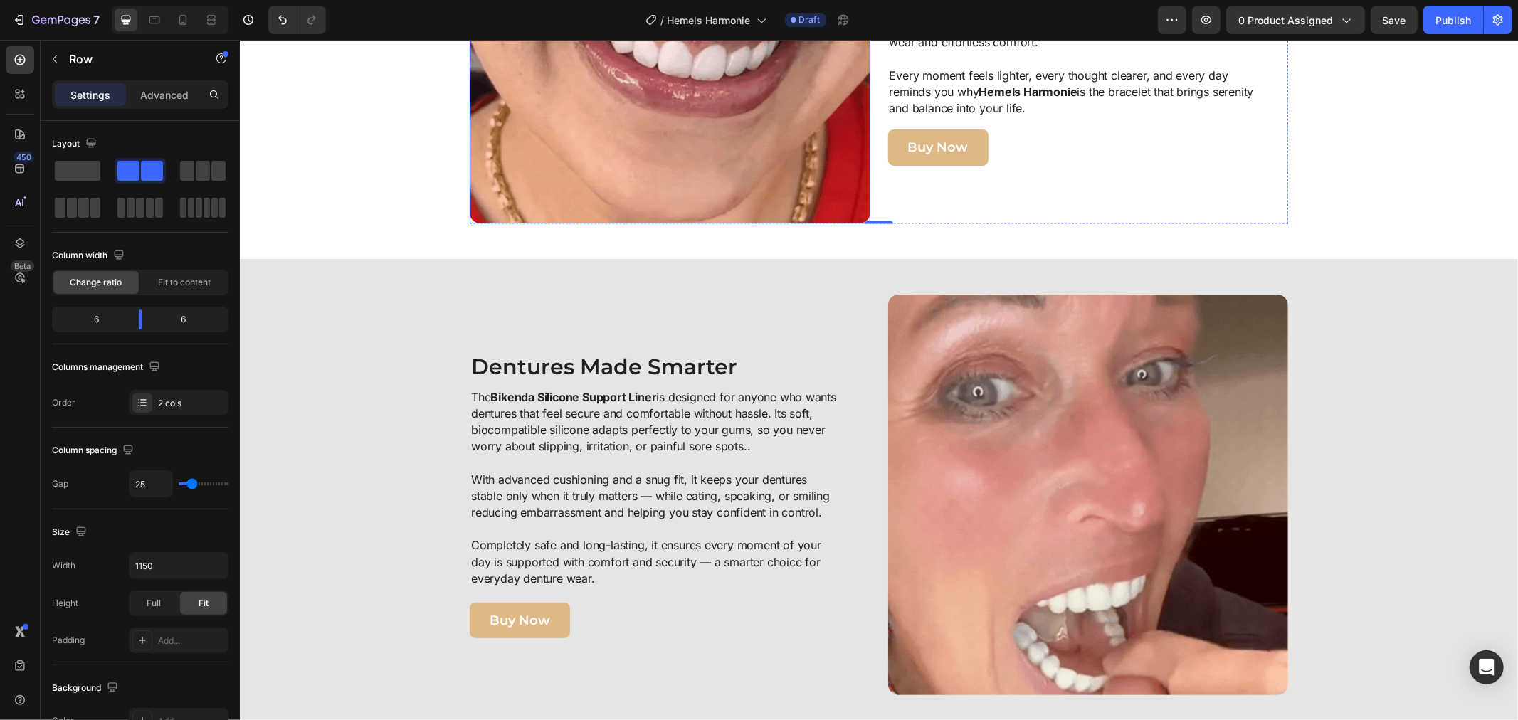
scroll to position [2534, 0]
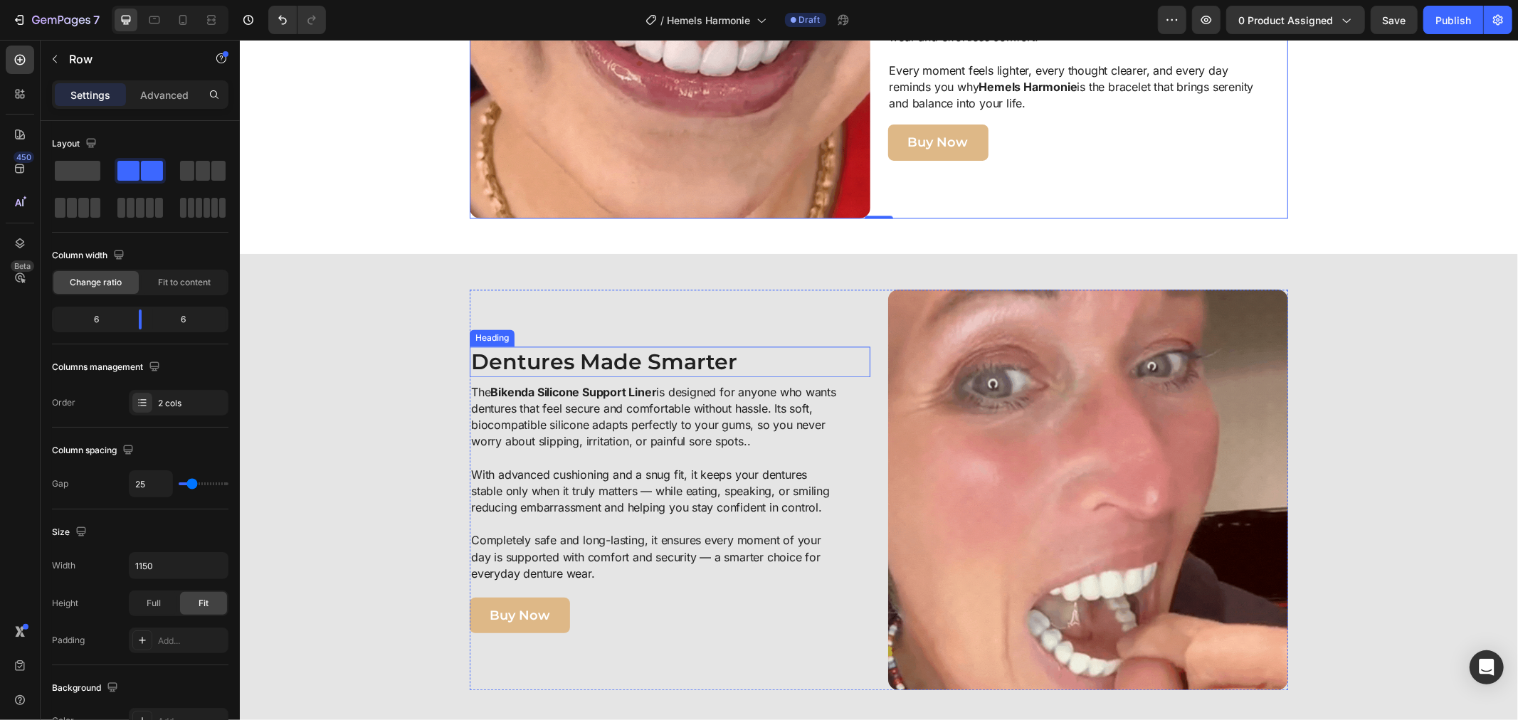
click at [592, 359] on h2 "Dentures Made Smarter" at bounding box center [669, 361] width 401 height 31
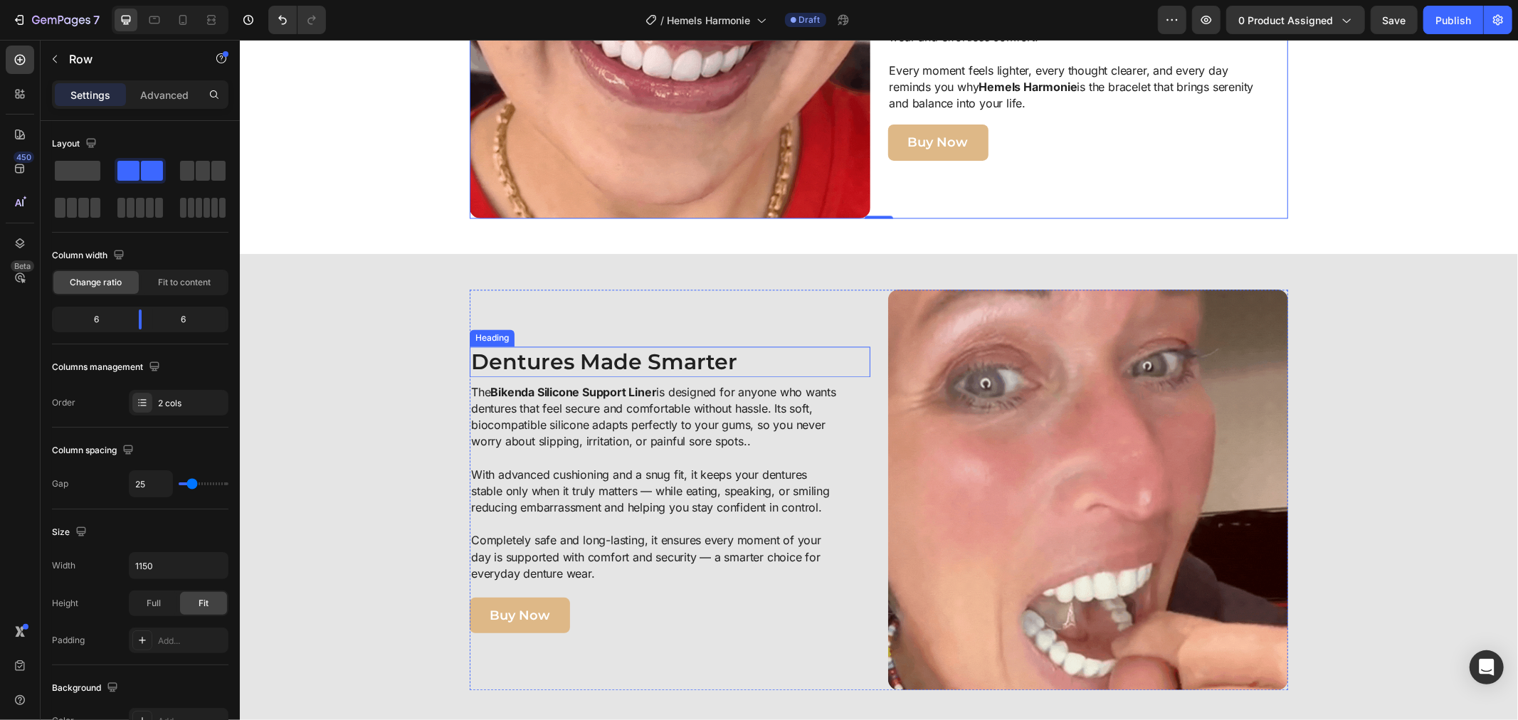
click at [592, 359] on h2 "Dentures Made Smarter" at bounding box center [669, 361] width 401 height 31
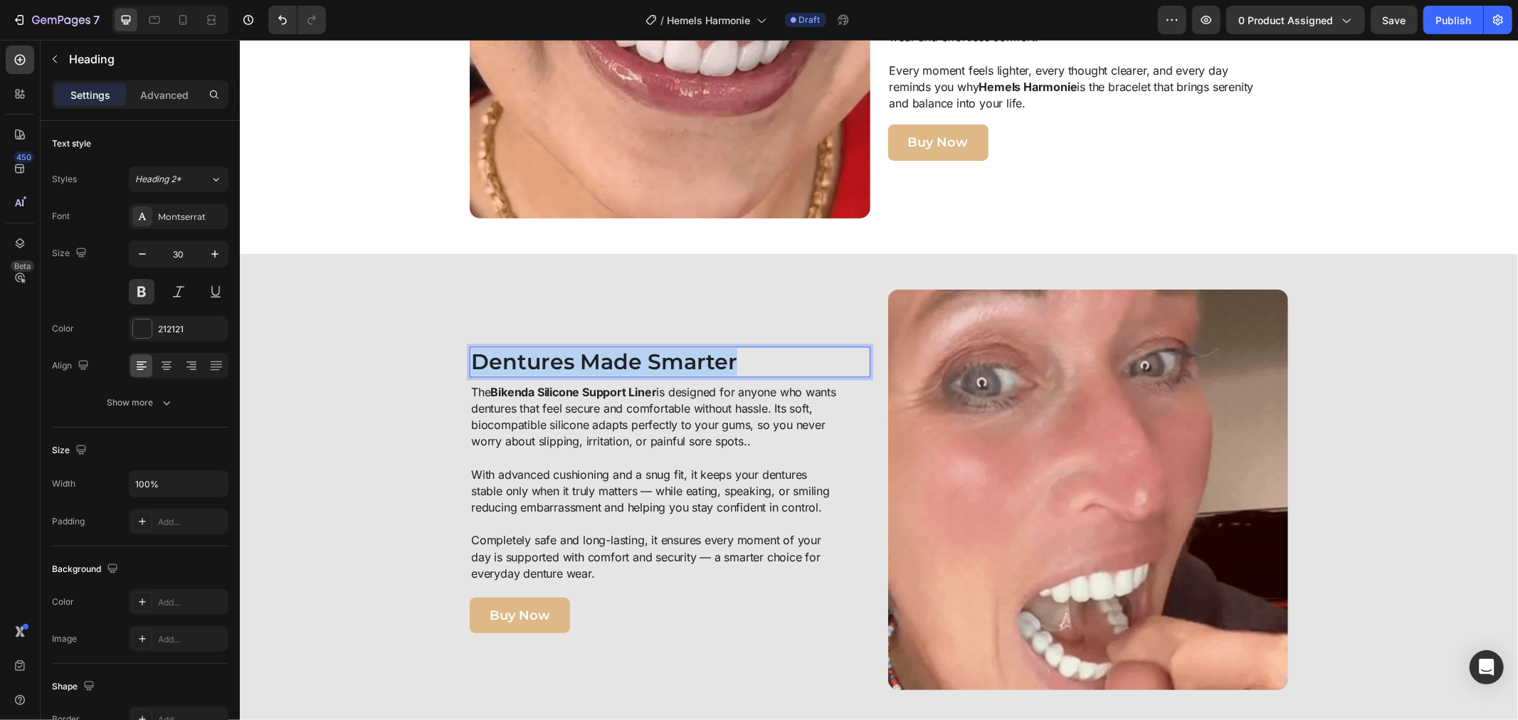
click at [592, 359] on p "Dentures Made Smarter" at bounding box center [669, 361] width 398 height 28
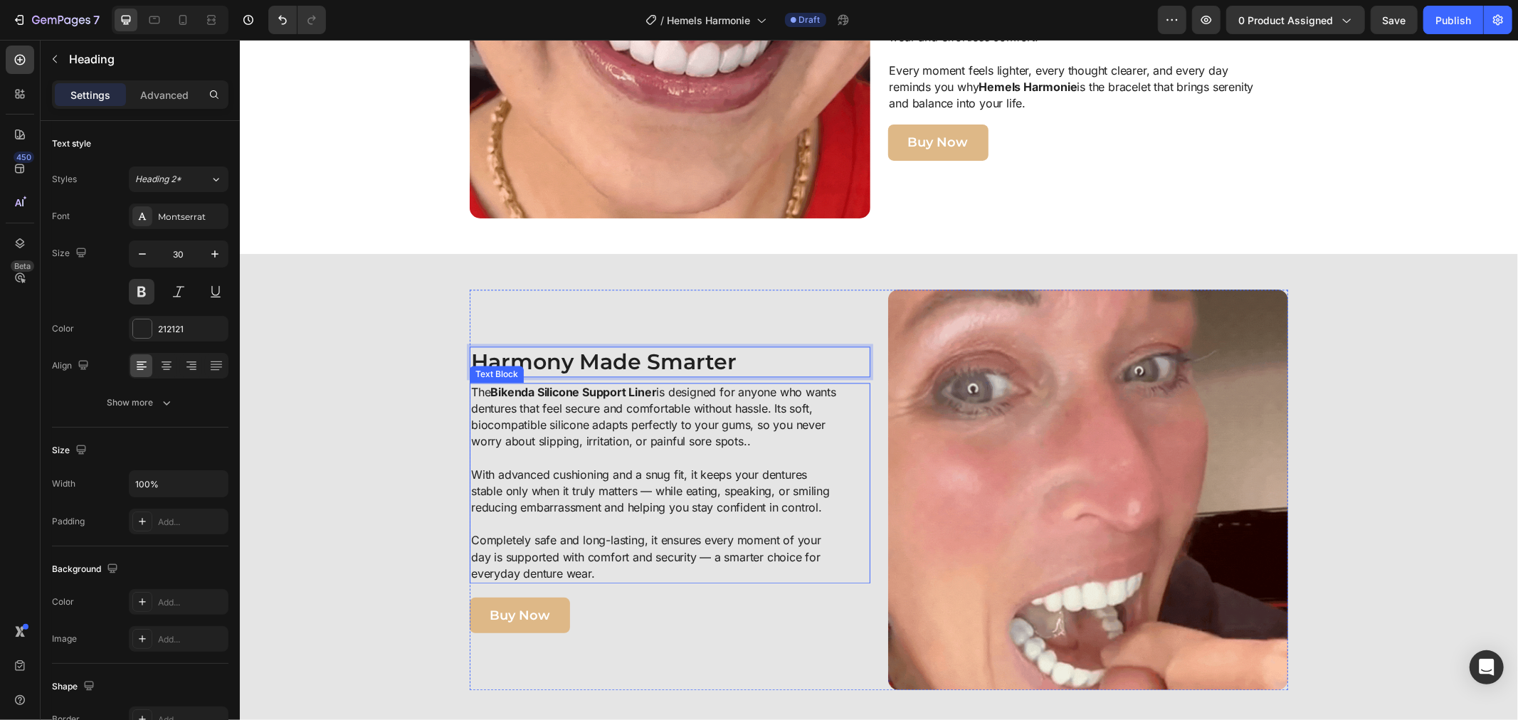
click at [594, 428] on p "The Bikenda Silicone Support Liner is designed for anyone who wants dentures th…" at bounding box center [653, 424] width 366 height 83
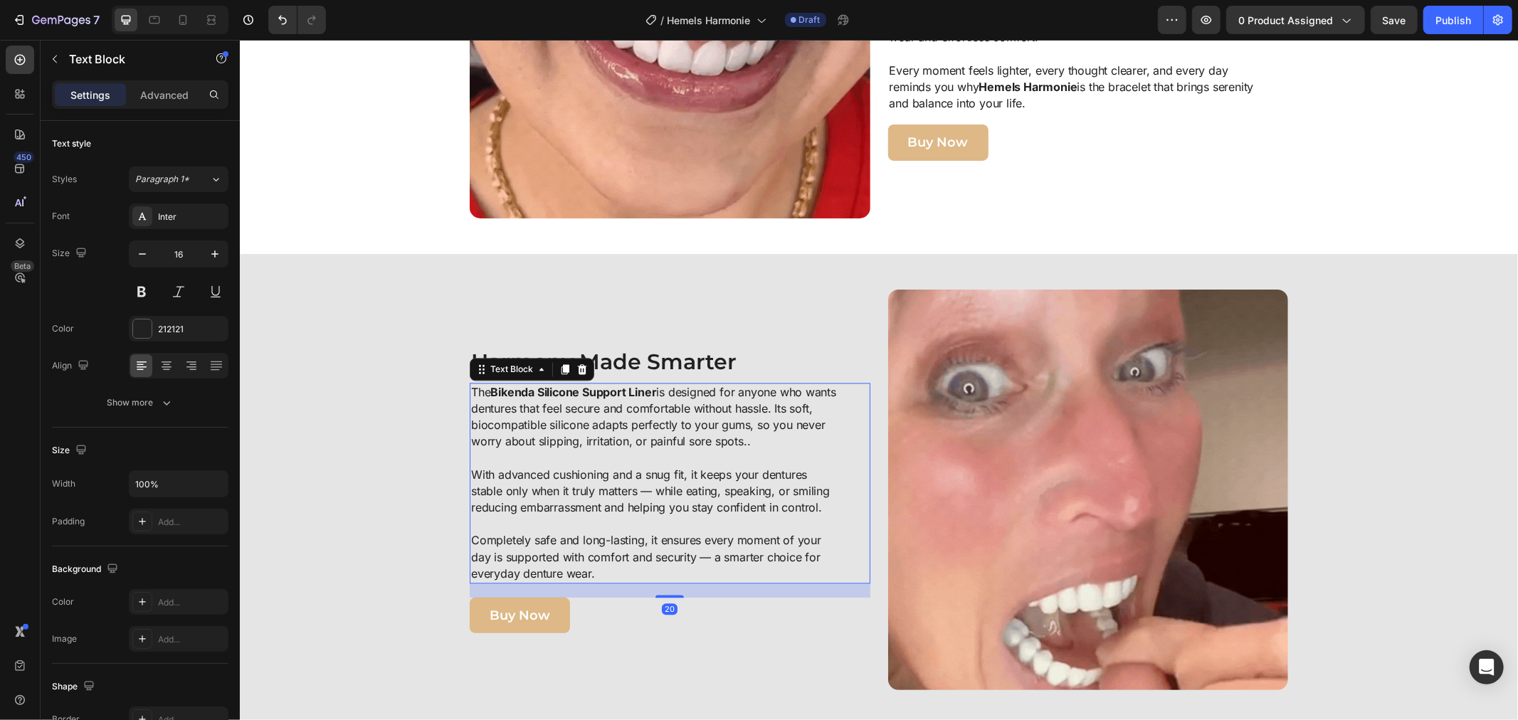
click at [594, 428] on p "The Bikenda Silicone Support Liner is designed for anyone who wants dentures th…" at bounding box center [653, 424] width 366 height 83
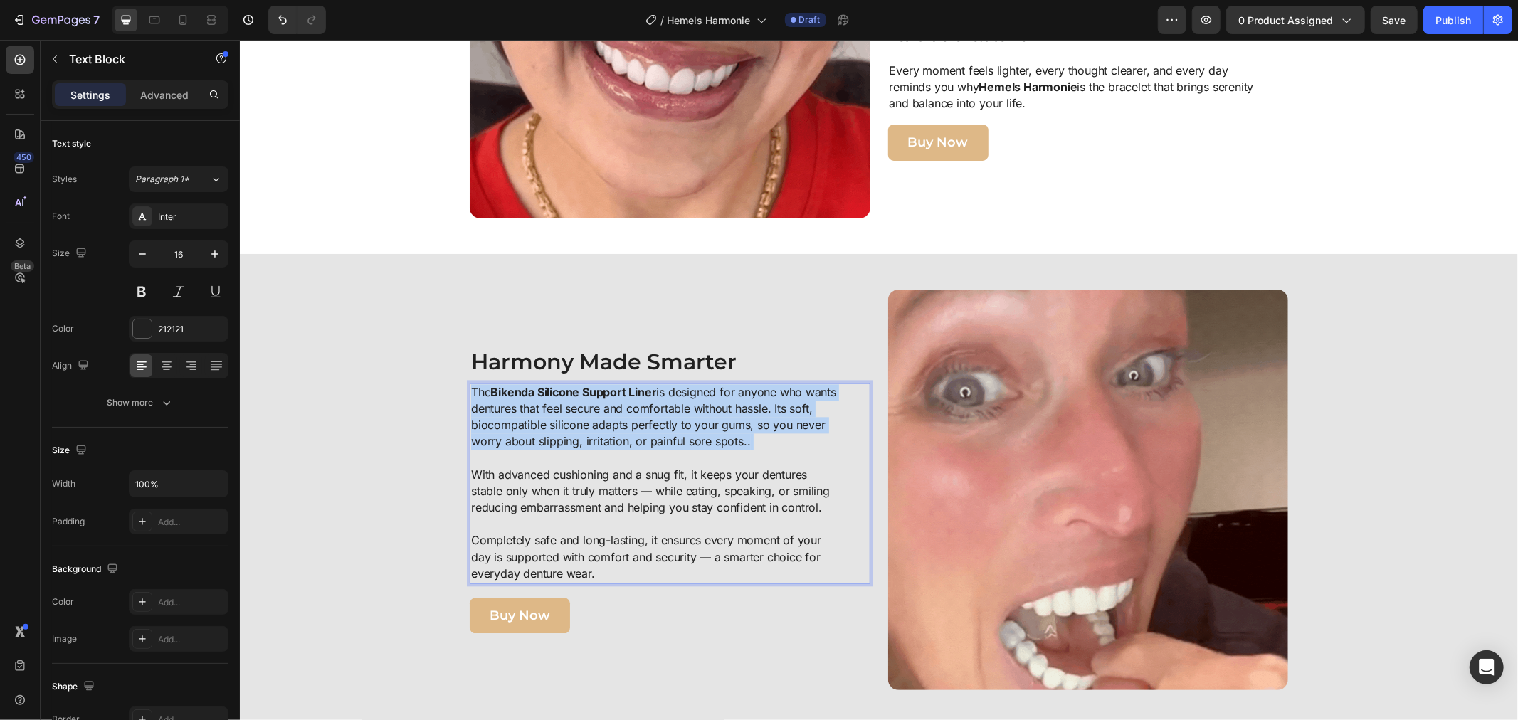
click at [594, 428] on p "The Bikenda Silicone Support Liner is designed for anyone who wants dentures th…" at bounding box center [653, 424] width 366 height 83
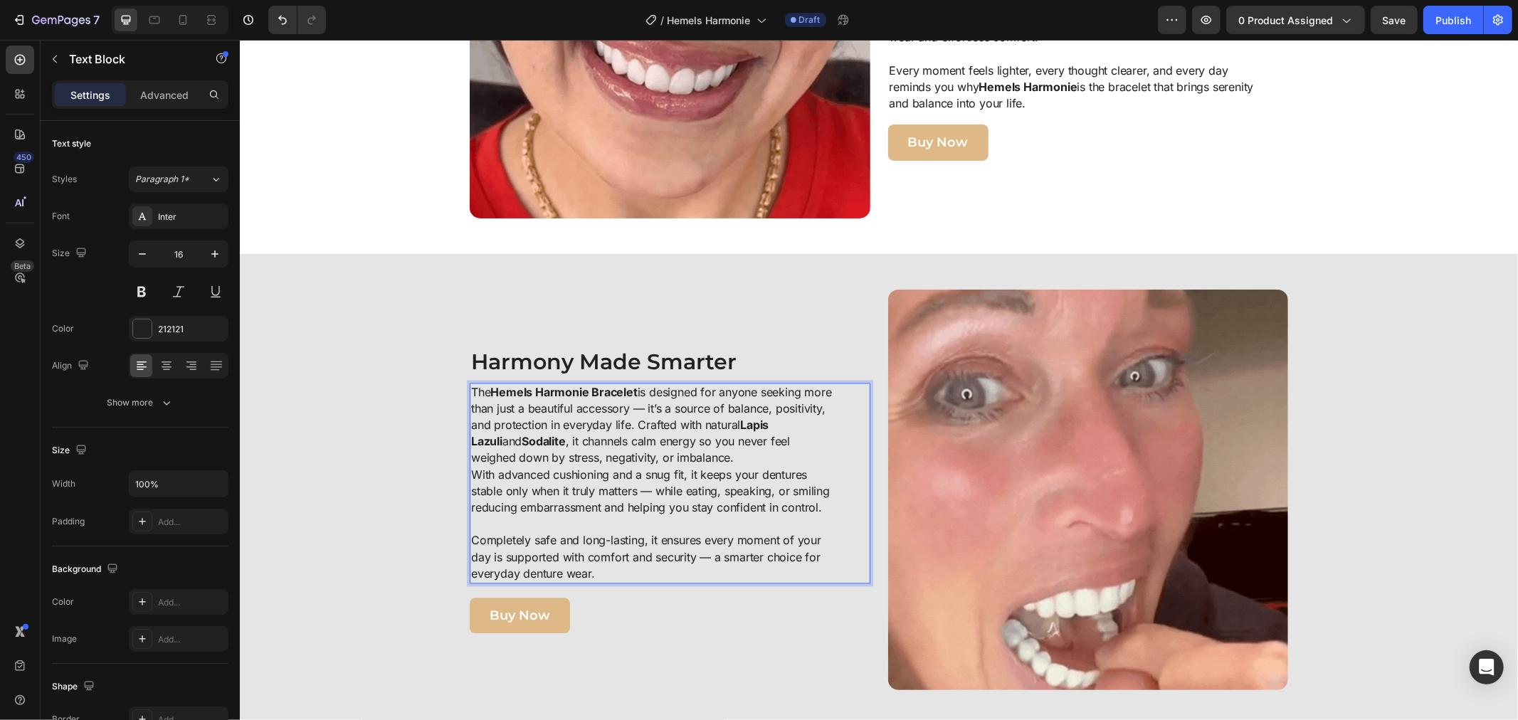
scroll to position [2526, 0]
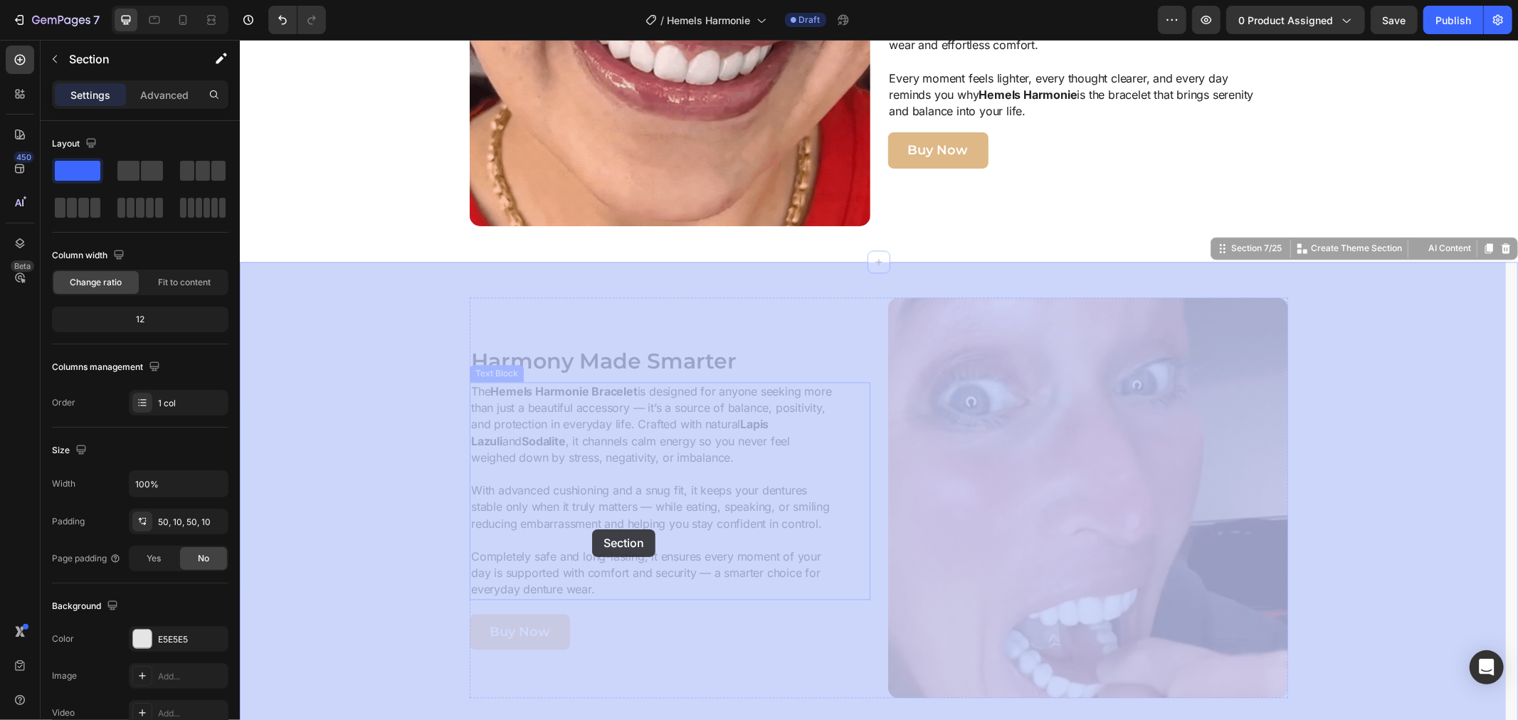
drag, startPoint x: 457, startPoint y: 482, endPoint x: 557, endPoint y: 515, distance: 105.7
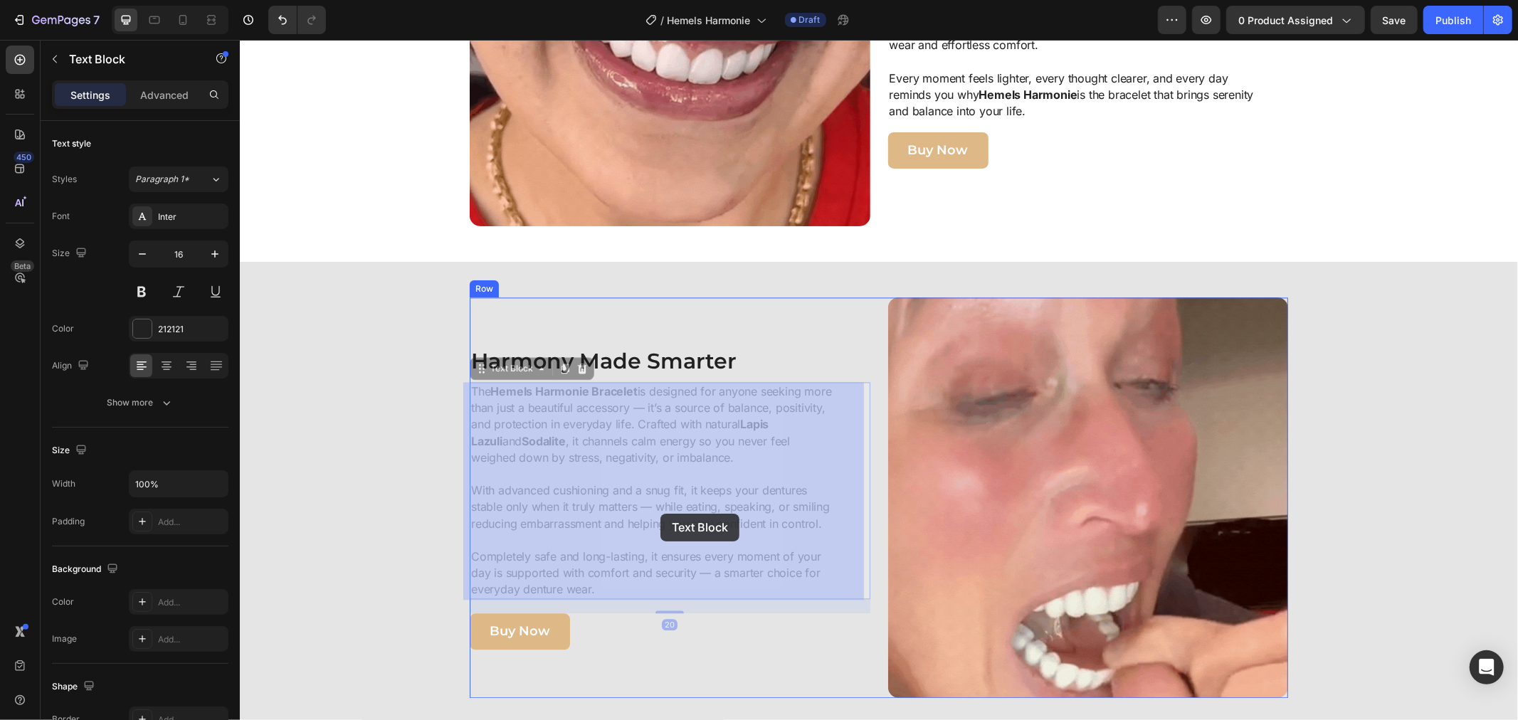
drag, startPoint x: 467, startPoint y: 485, endPoint x: 644, endPoint y: 509, distance: 178.2
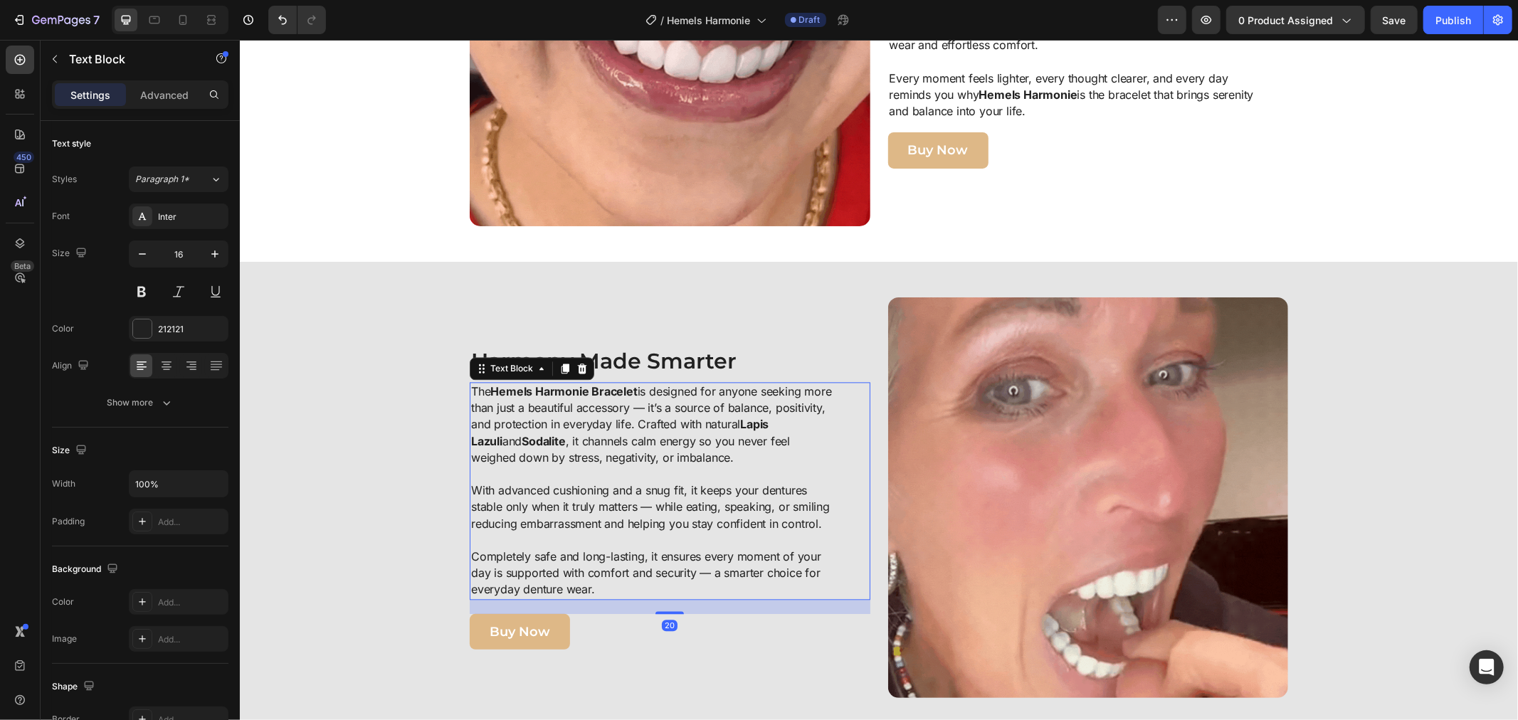
click at [815, 512] on p "With advanced cushioning and a snug fit, it keeps your dentures stable only whe…" at bounding box center [653, 507] width 366 height 50
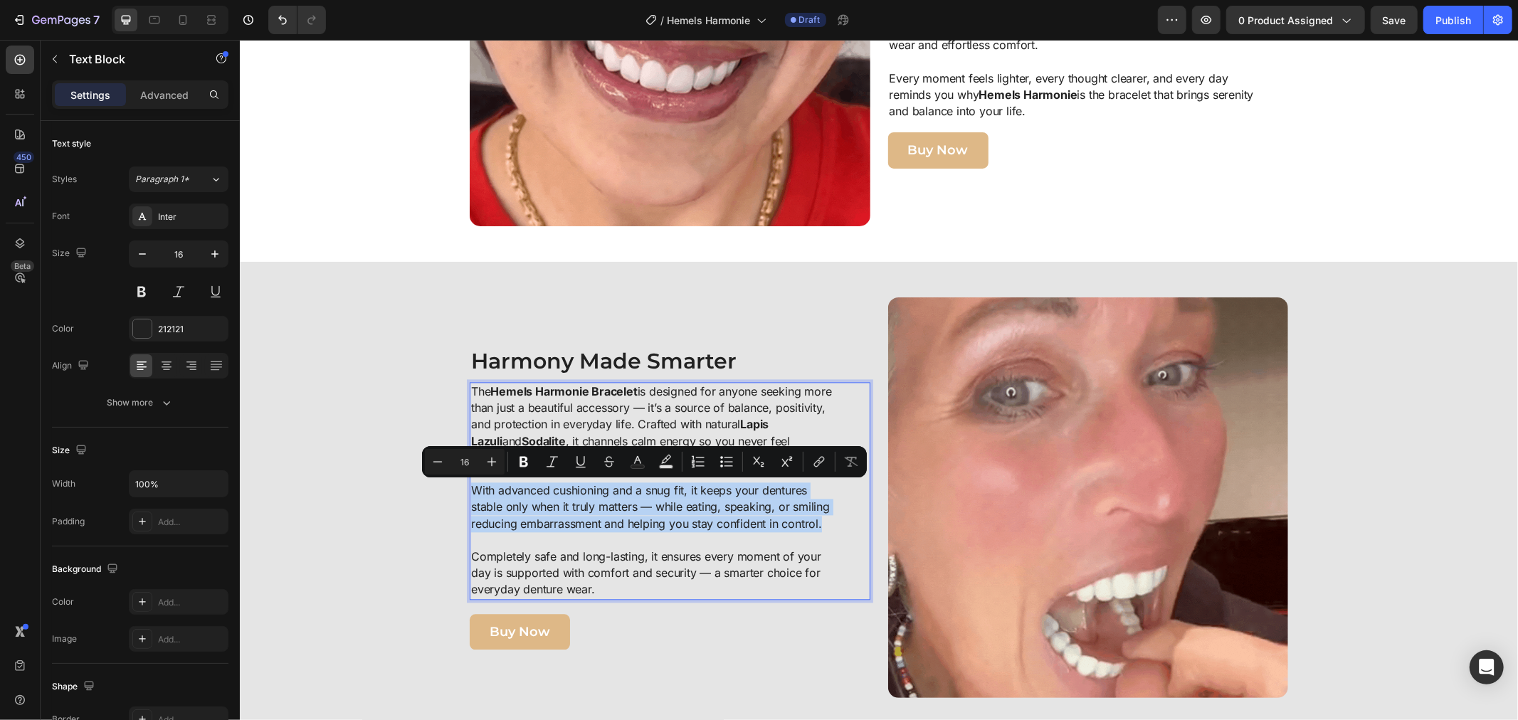
drag, startPoint x: 815, startPoint y: 524, endPoint x: 465, endPoint y: 485, distance: 351.5
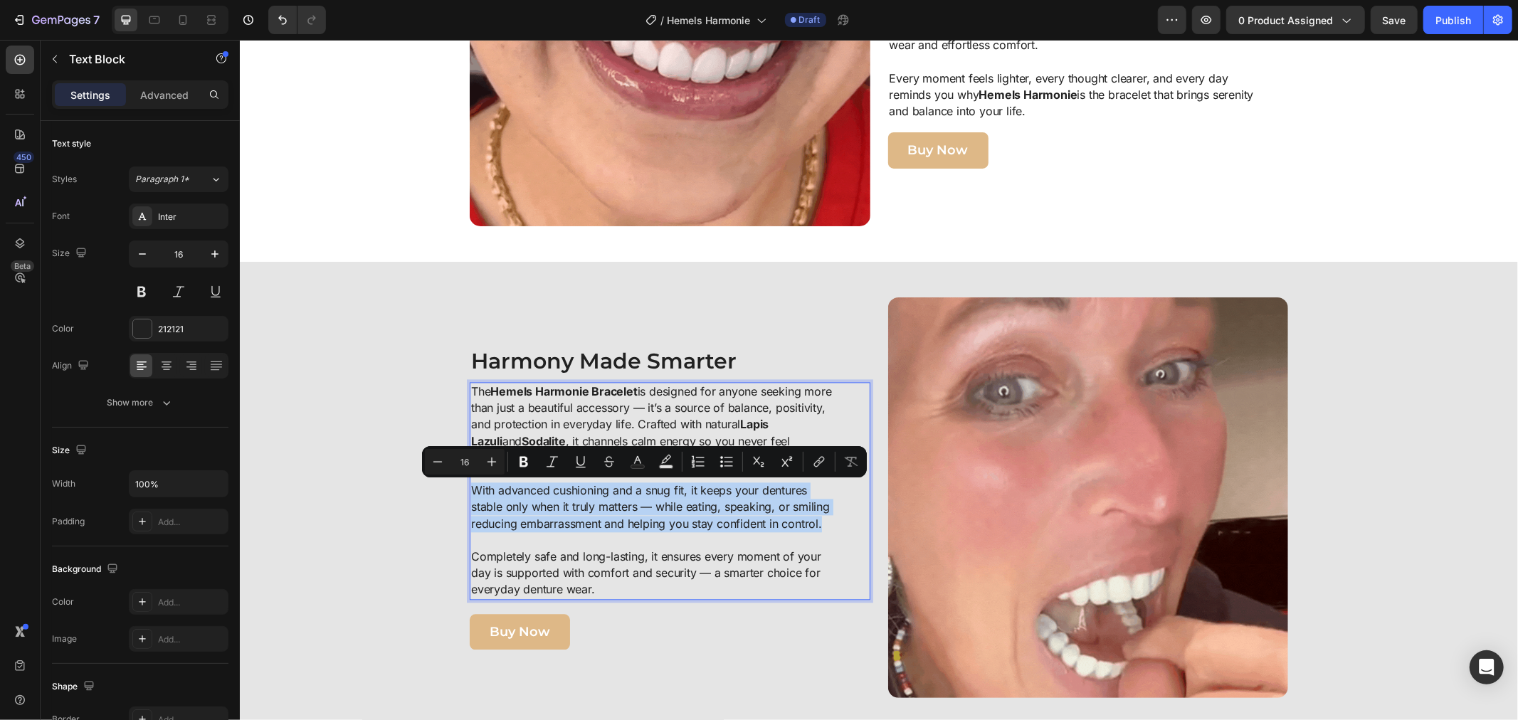
click at [470, 485] on p "With advanced cushioning and a snug fit, it keeps your dentures stable only whe…" at bounding box center [653, 507] width 366 height 50
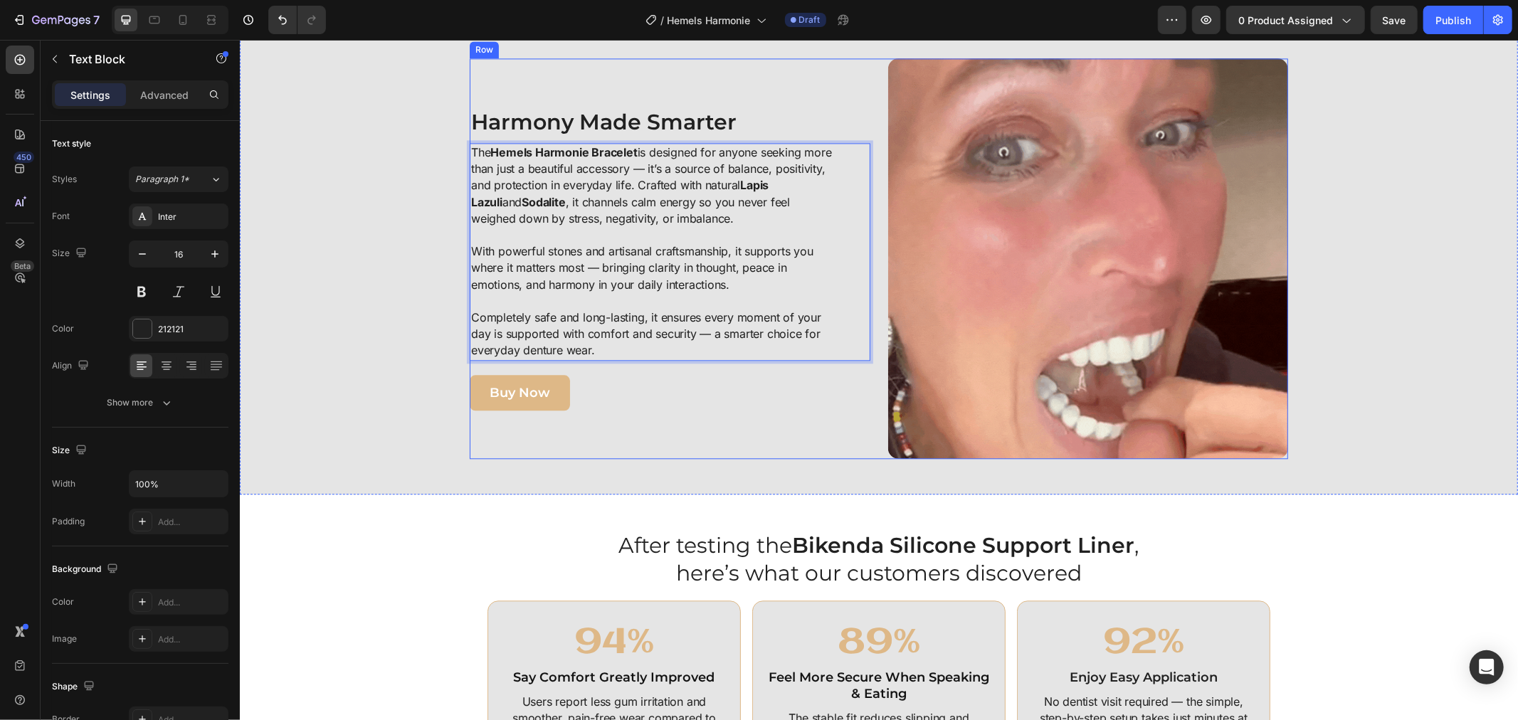
scroll to position [2842, 0]
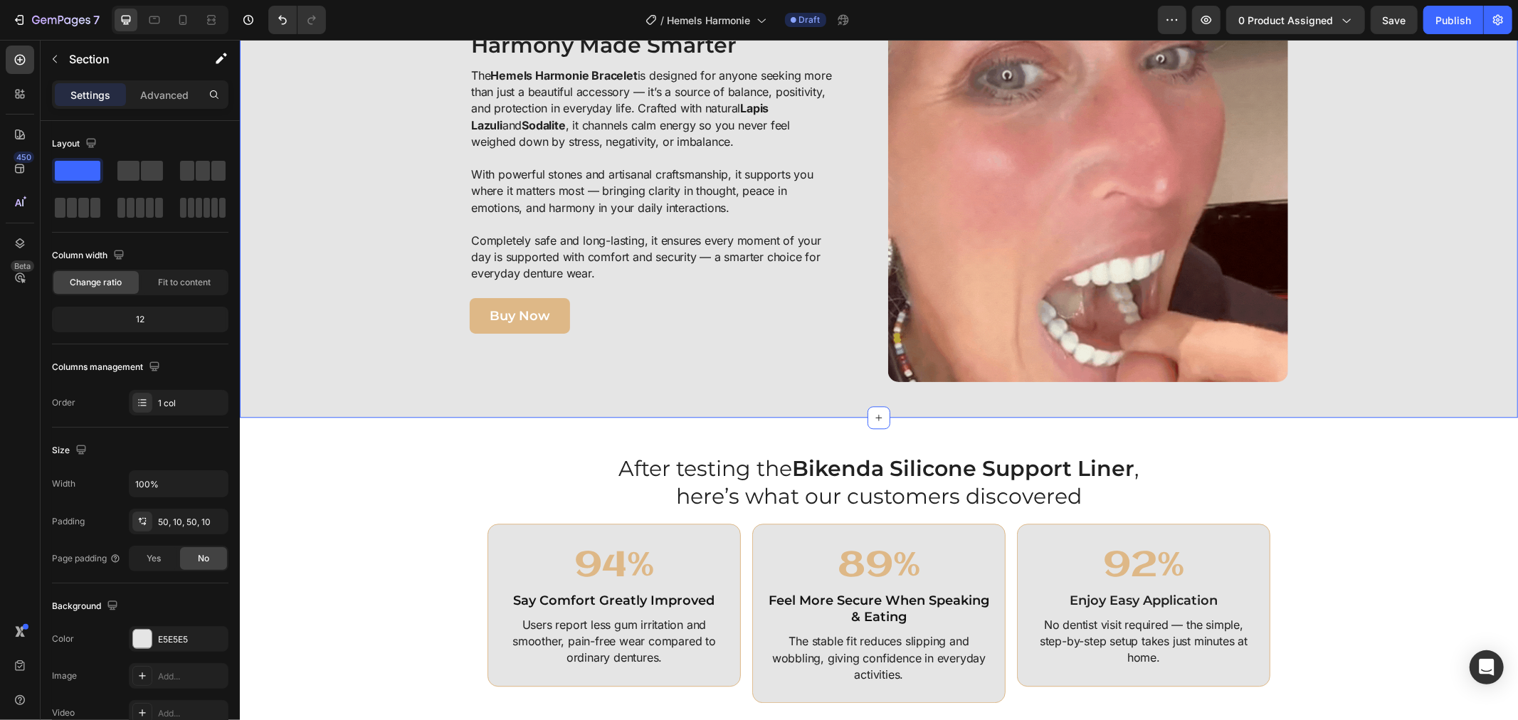
click at [1353, 355] on div "Image Harmony Made Smarter Heading The Hemels Harmonie Bracelet is designed for…" at bounding box center [878, 181] width 1264 height 401
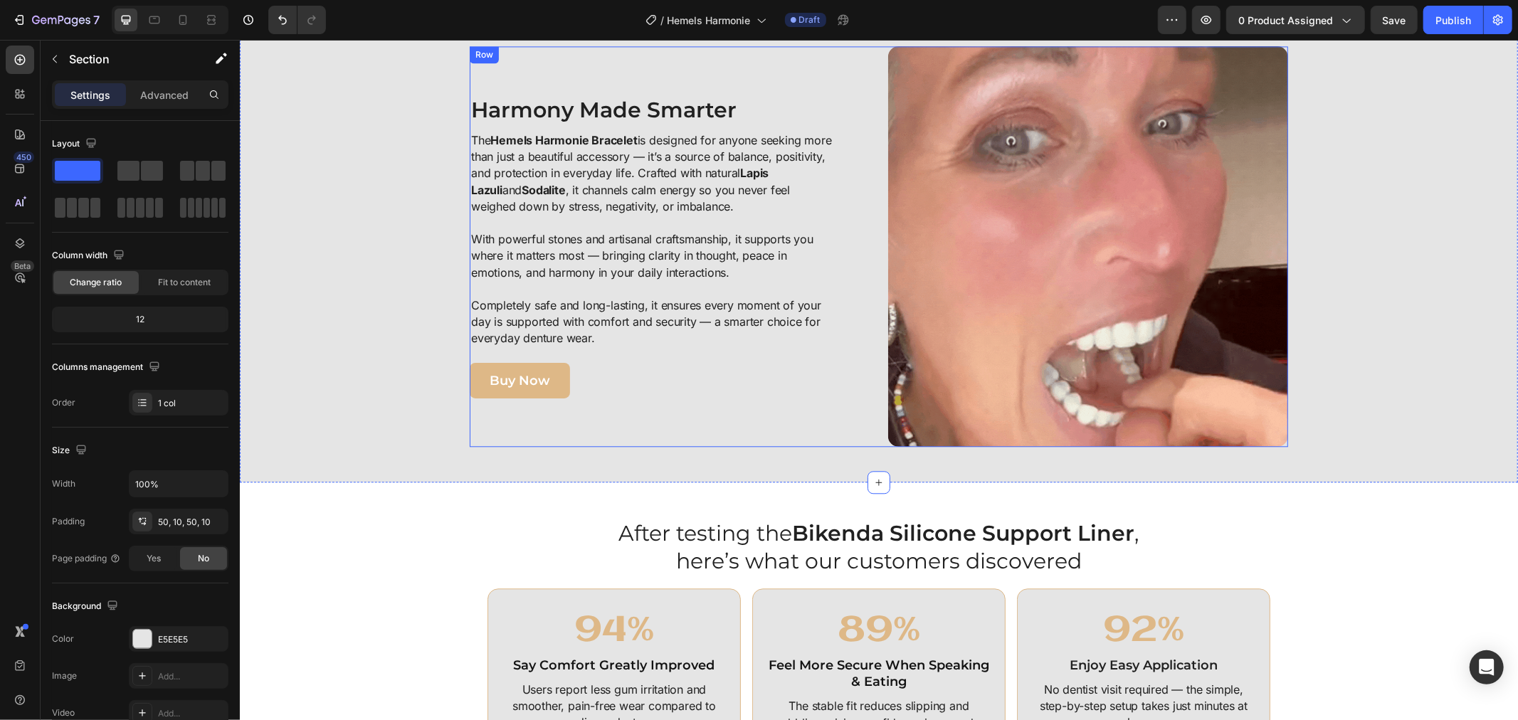
scroll to position [2763, 0]
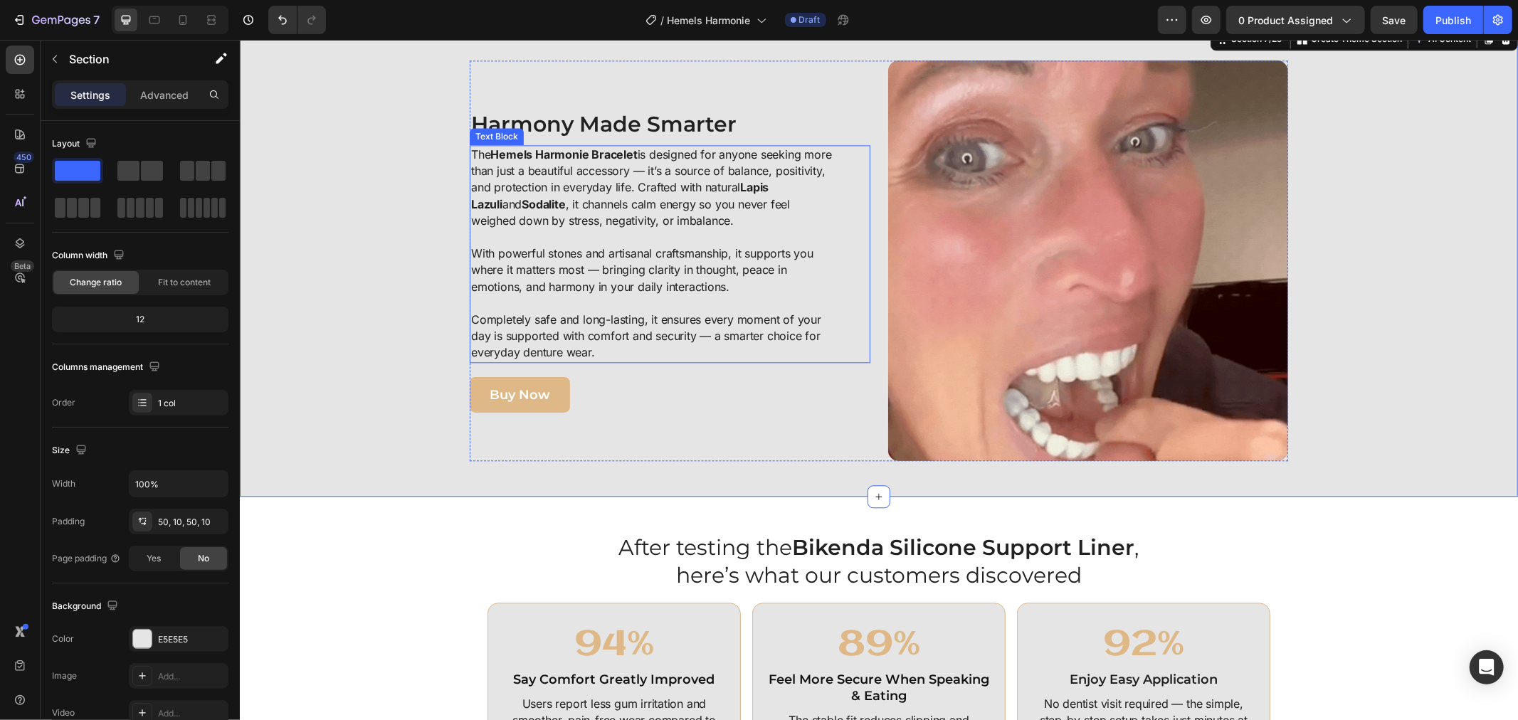
click at [480, 314] on p "Completely safe and long-lasting, it ensures every moment of your day is suppor…" at bounding box center [653, 336] width 366 height 50
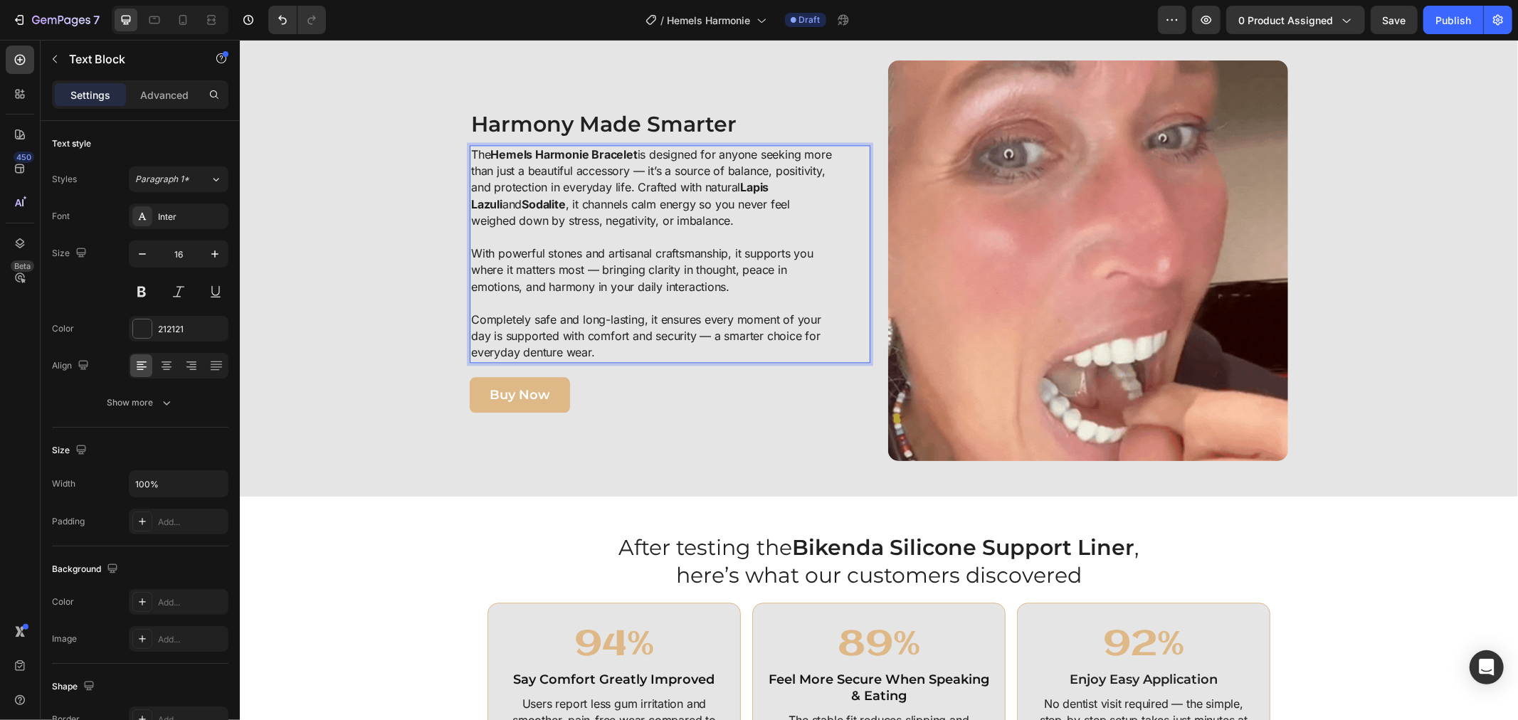
click at [470, 317] on p "Completely safe and long-lasting, it ensures every moment of your day is suppor…" at bounding box center [653, 336] width 366 height 50
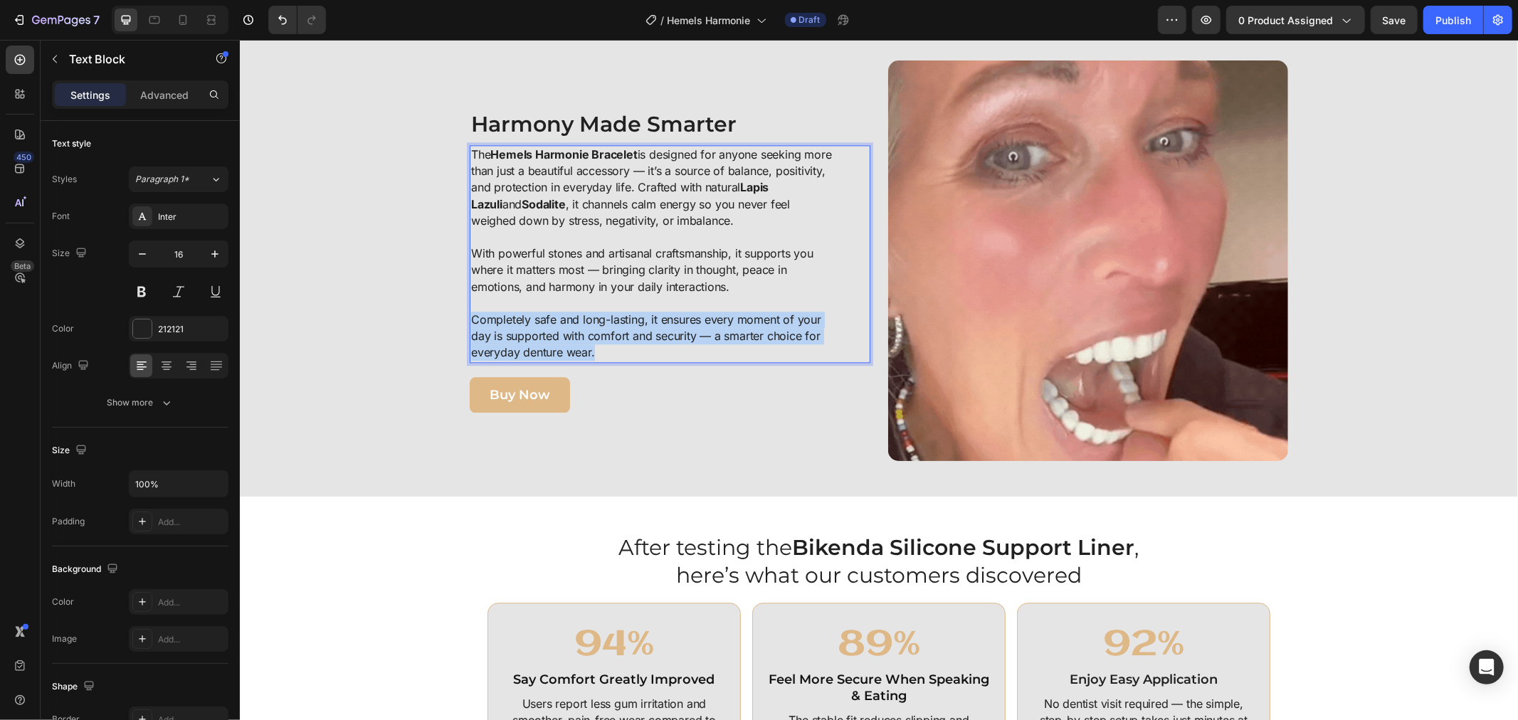
drag, startPoint x: 465, startPoint y: 317, endPoint x: 593, endPoint y: 349, distance: 132.0
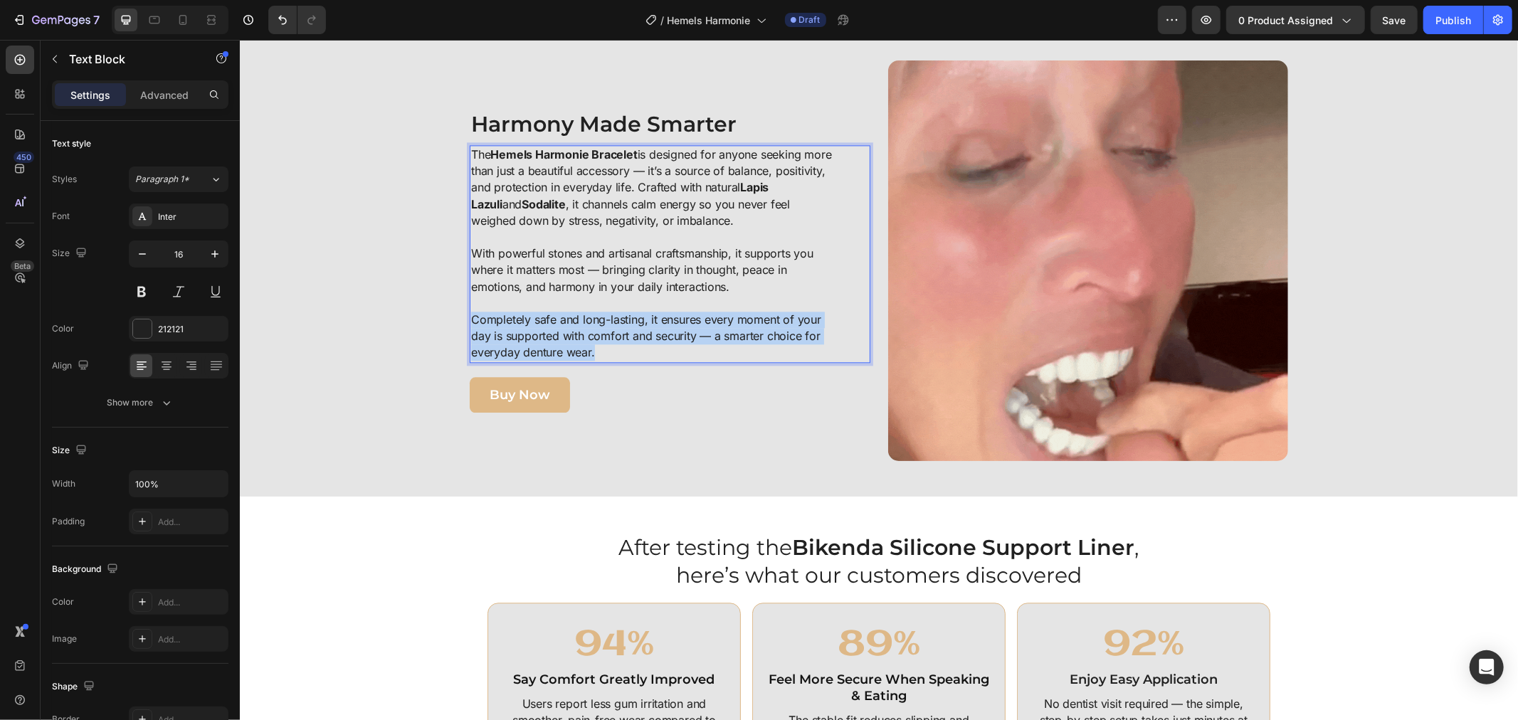
click at [593, 349] on p "Completely safe and long-lasting, it ensures every moment of your day is suppor…" at bounding box center [653, 336] width 366 height 50
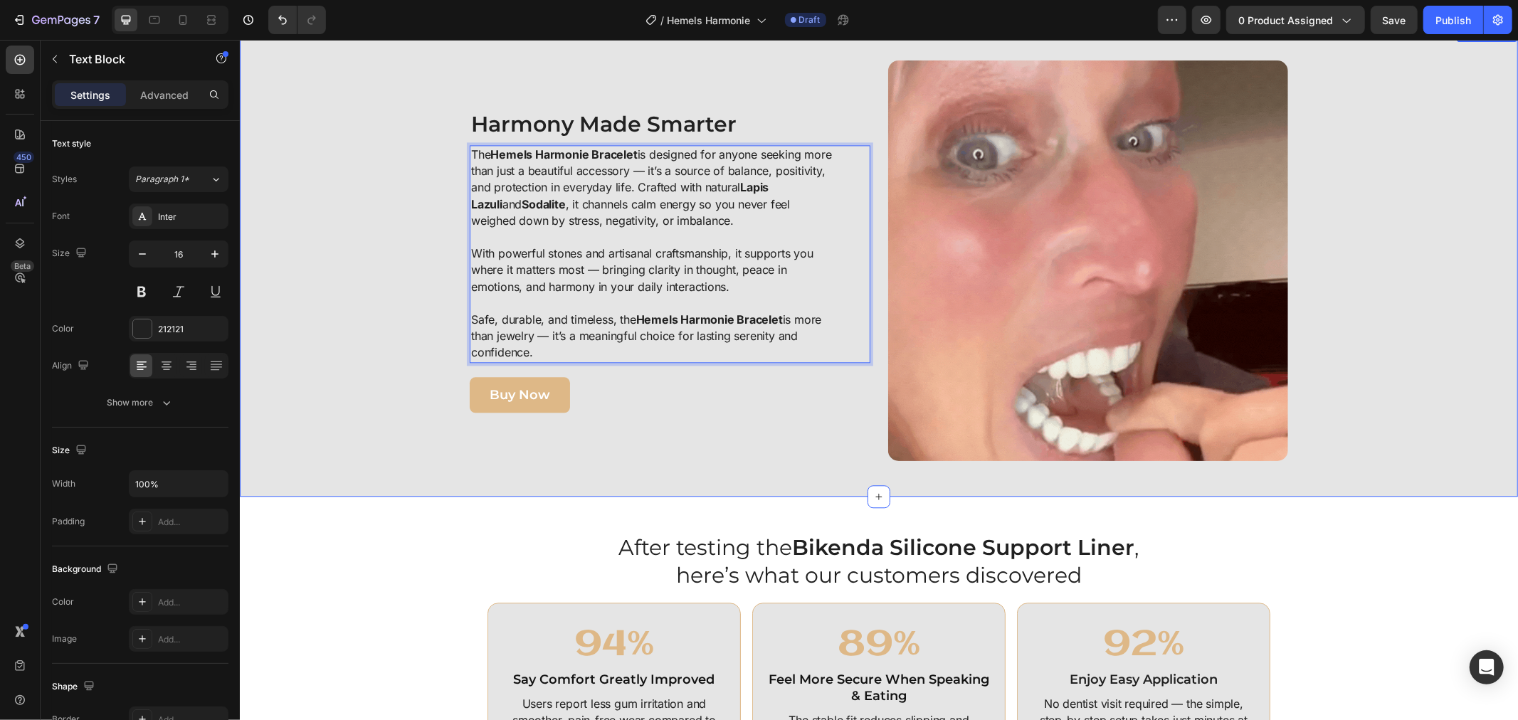
click at [1368, 334] on div "Image Harmony Made Smarter Heading The Hemels Harmonie Bracelet is designed for…" at bounding box center [878, 260] width 1264 height 401
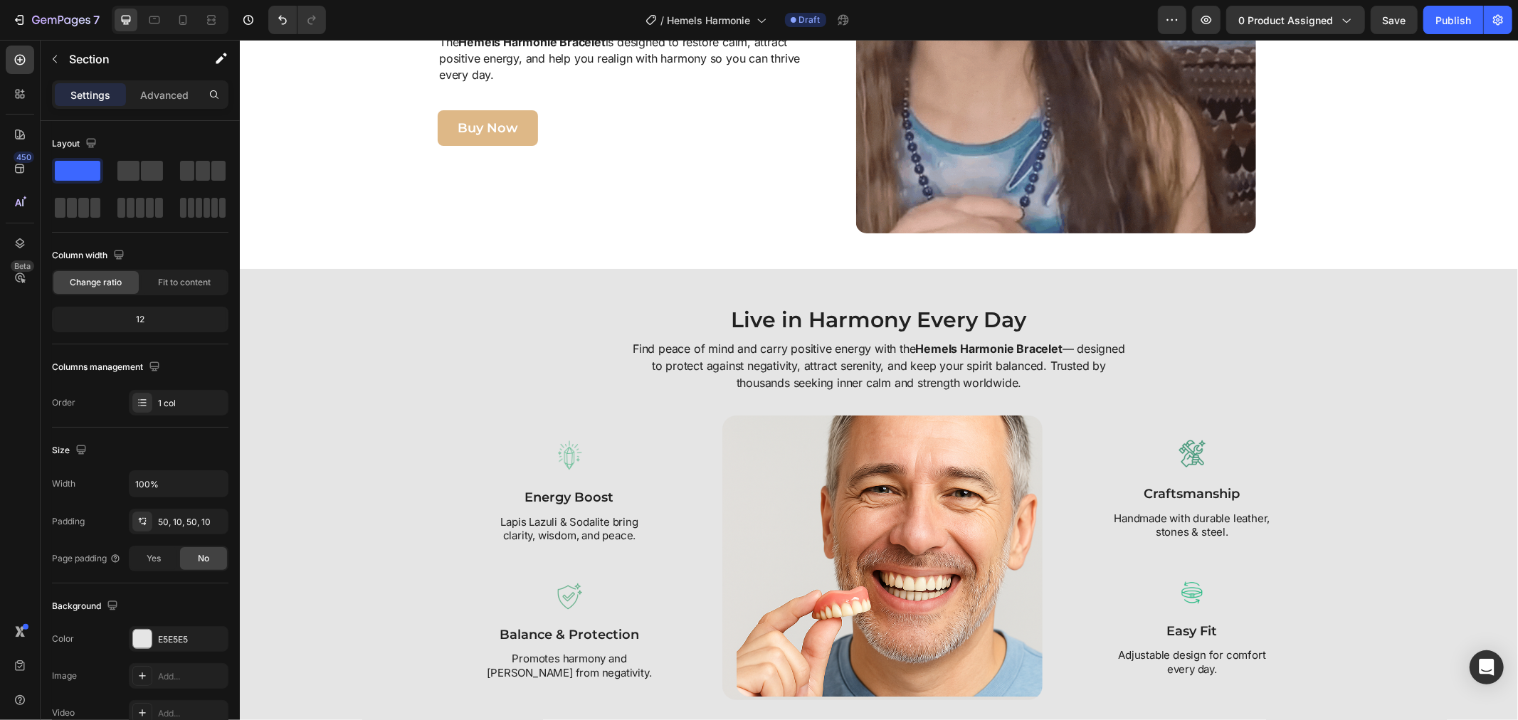
scroll to position [1660, 0]
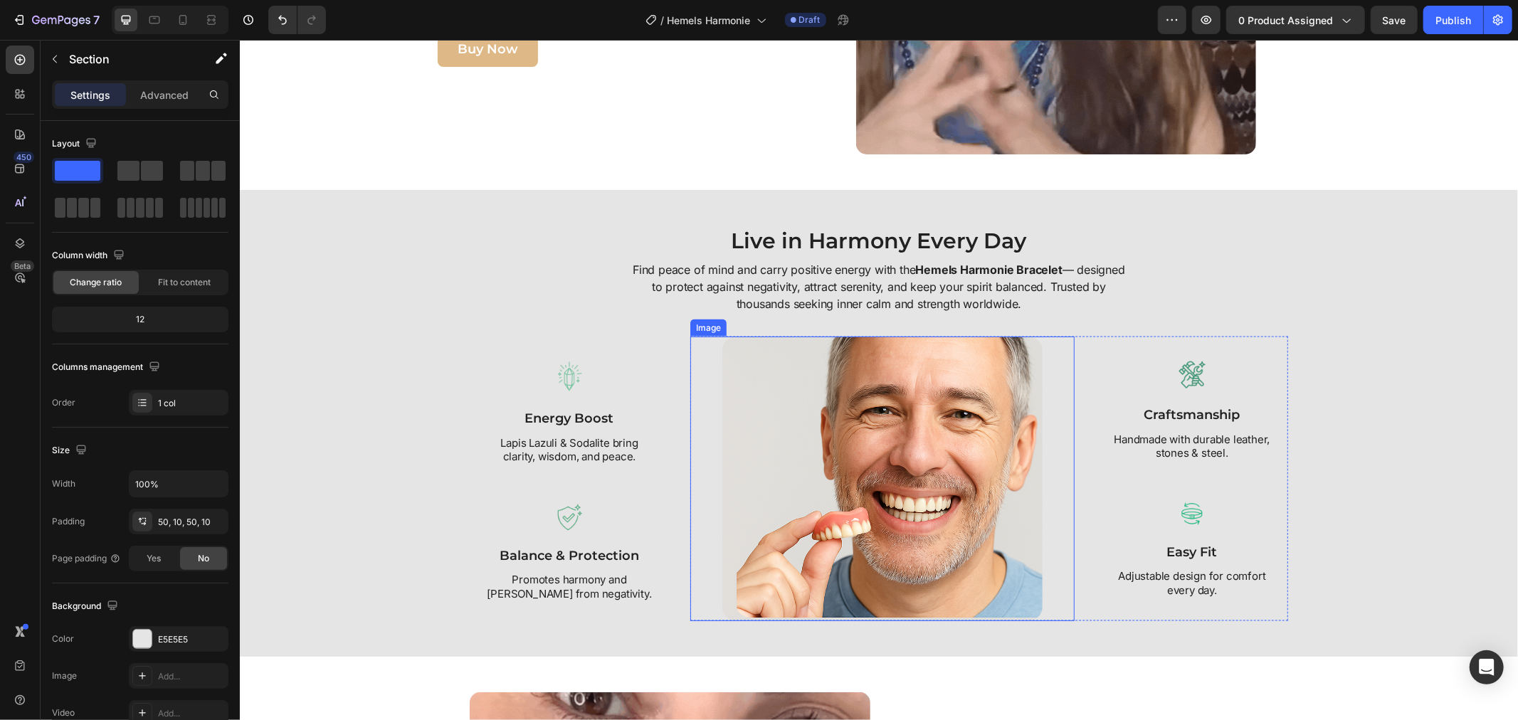
click at [968, 418] on img at bounding box center [881, 478] width 320 height 285
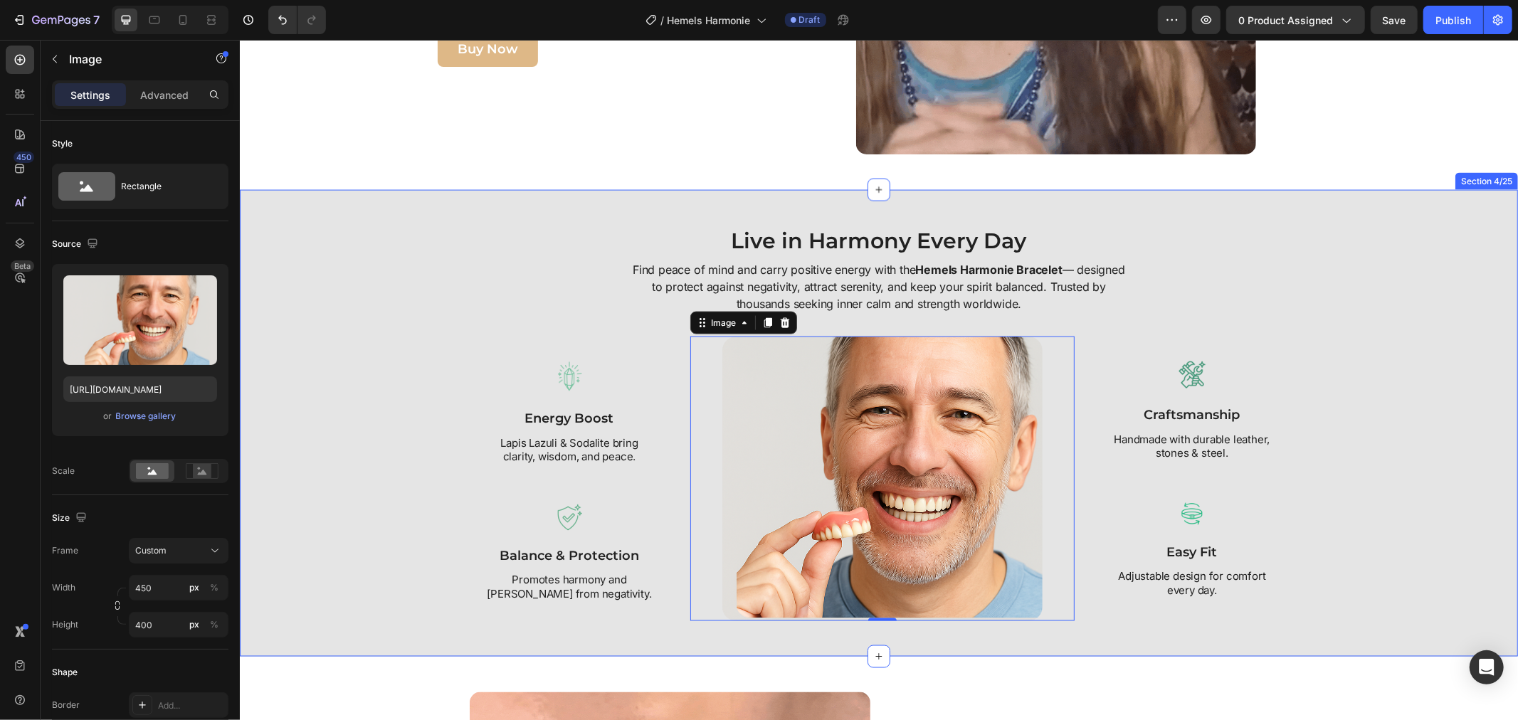
click at [391, 202] on div "Live in Harmony Every Day Heading Find peace of mind and carry positive energy …" at bounding box center [878, 422] width 1278 height 467
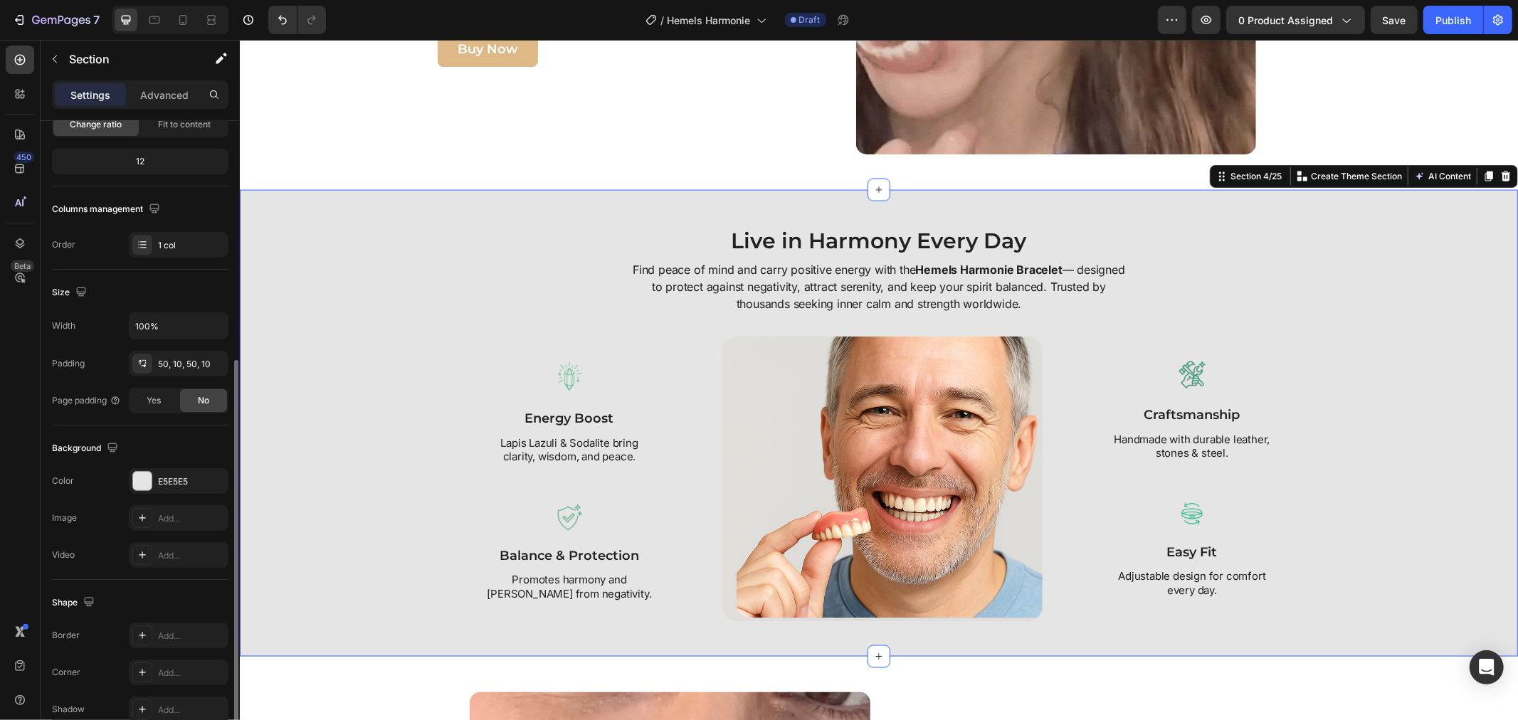
scroll to position [228, 0]
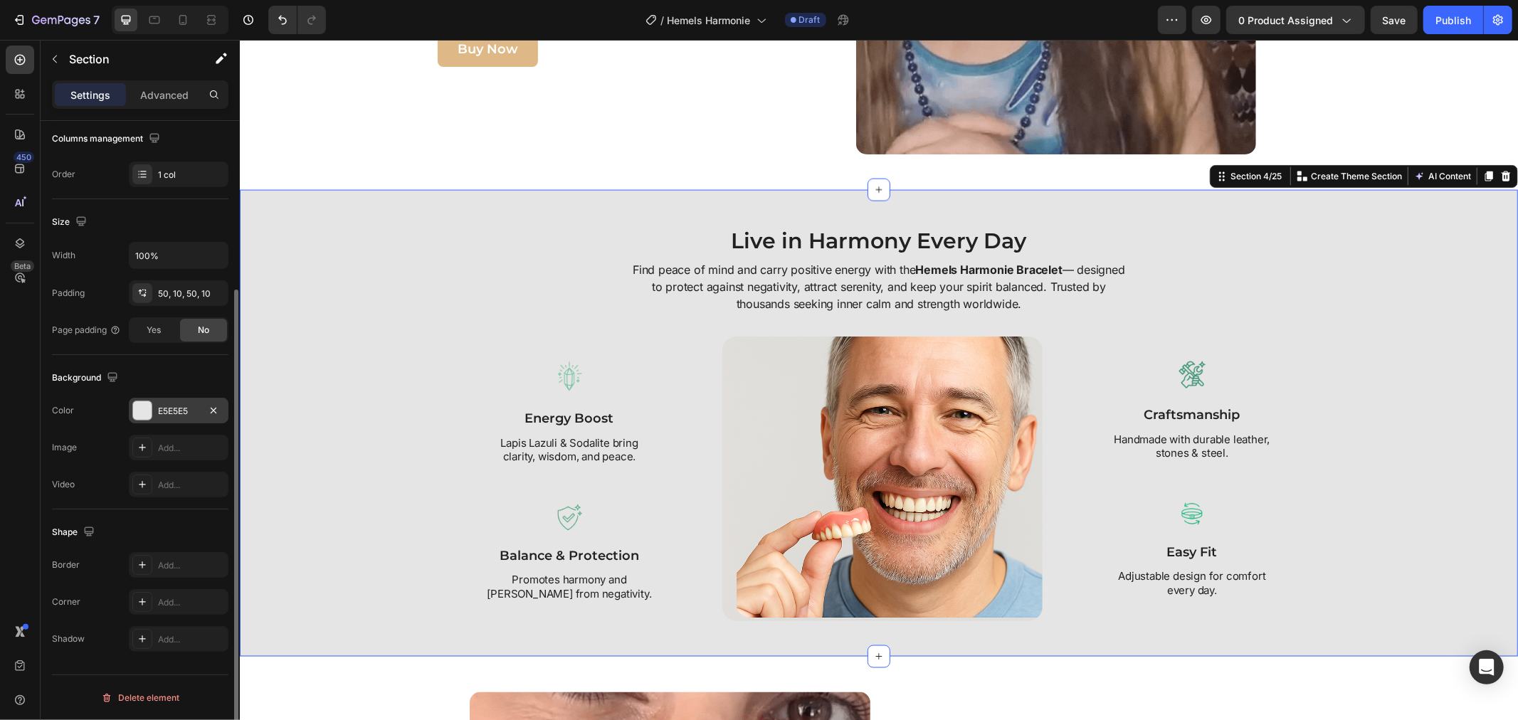
click at [152, 402] on div "E5E5E5" at bounding box center [179, 411] width 100 height 26
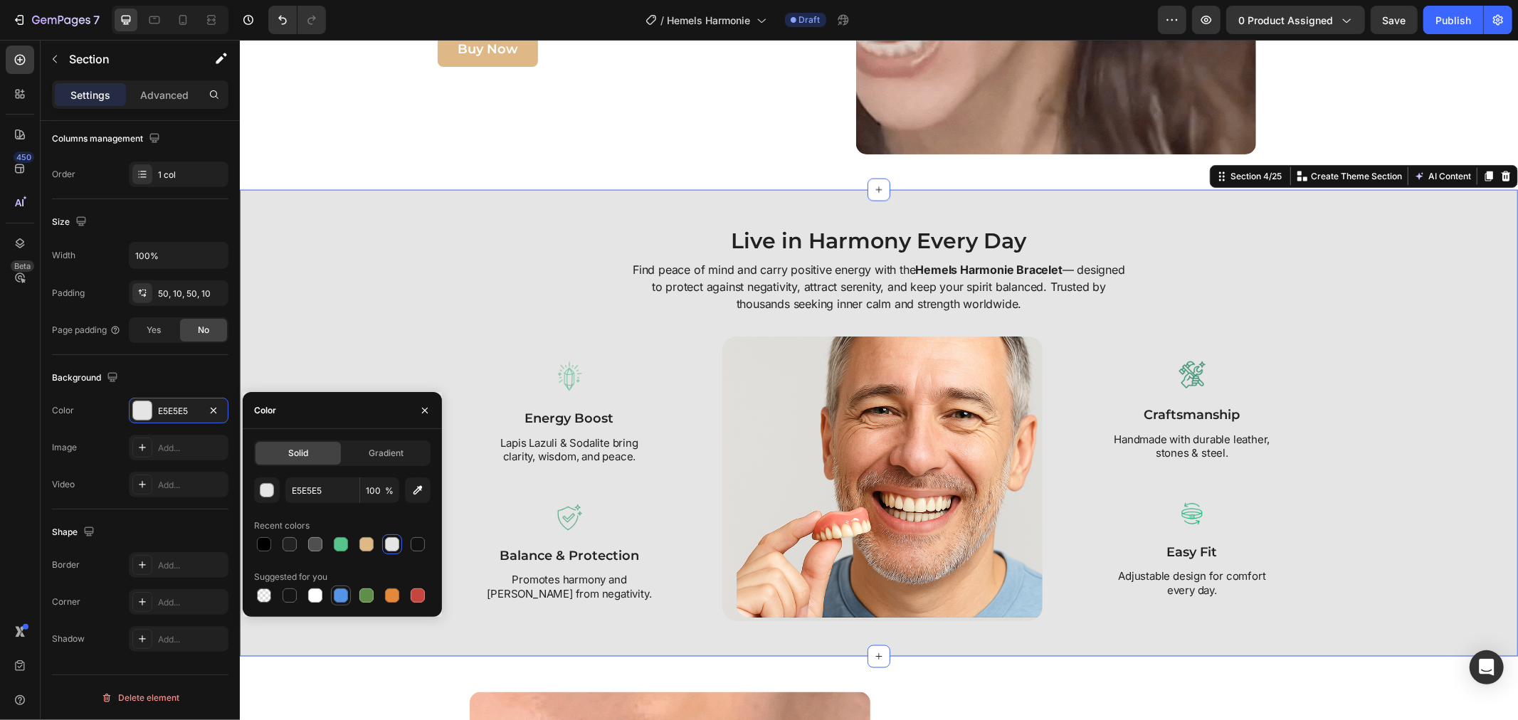
click at [344, 596] on div at bounding box center [341, 595] width 14 height 14
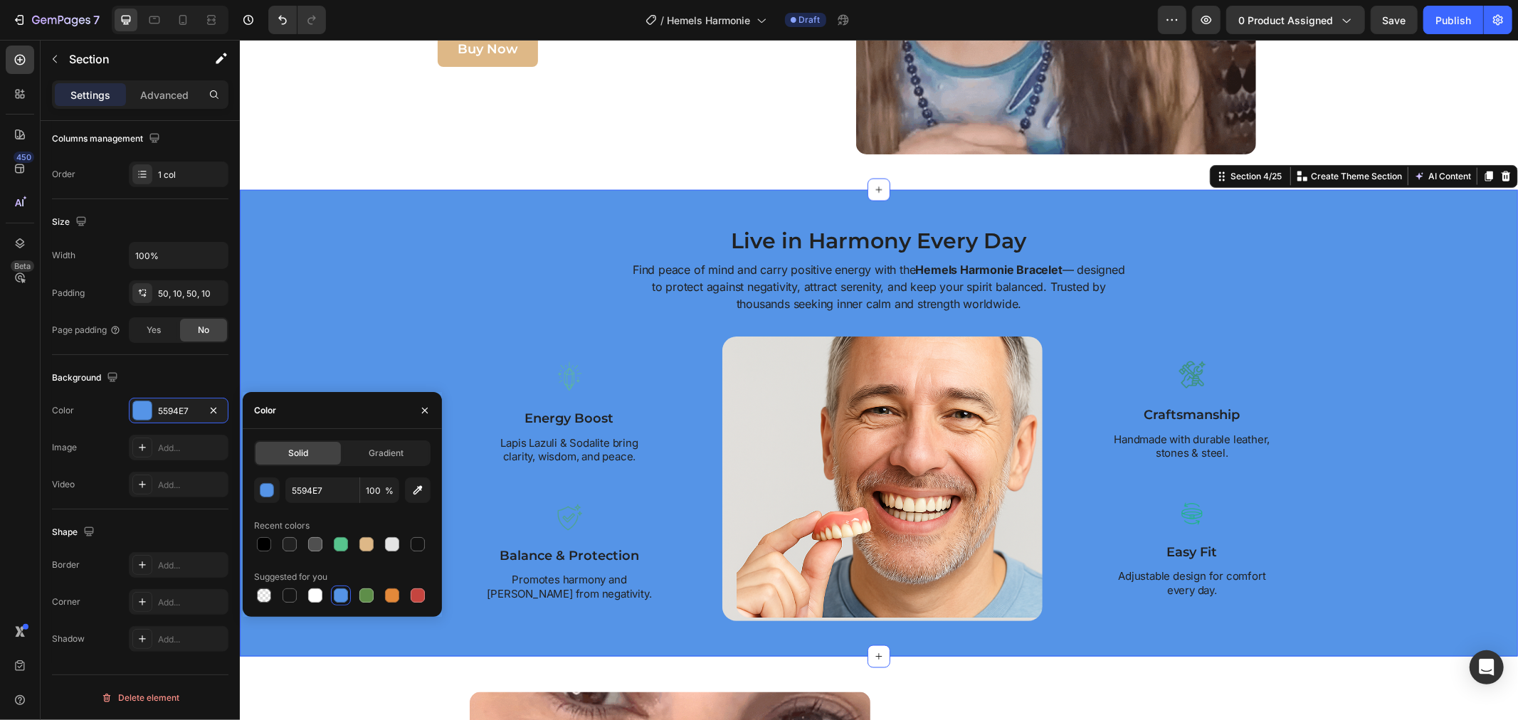
click at [344, 596] on div at bounding box center [341, 595] width 14 height 14
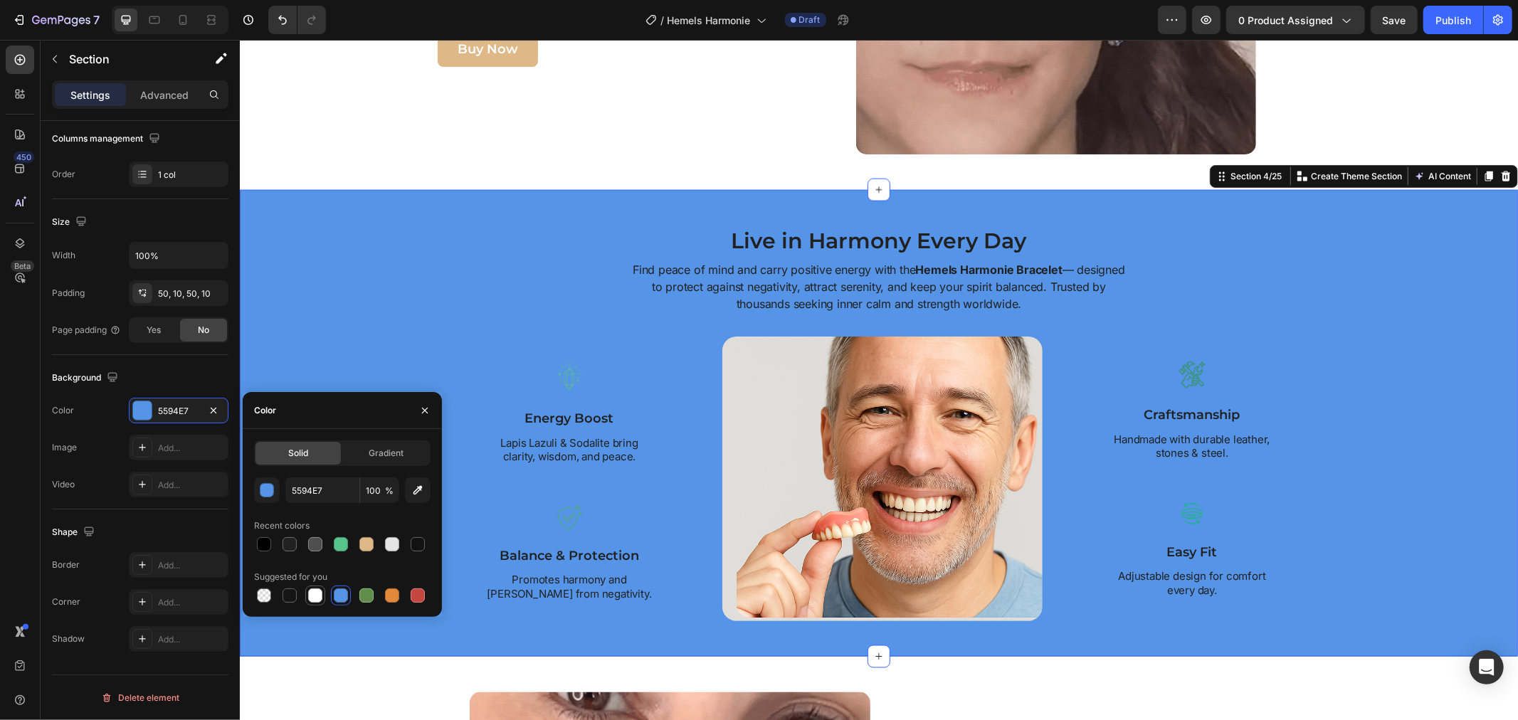
click at [318, 595] on div at bounding box center [315, 595] width 14 height 14
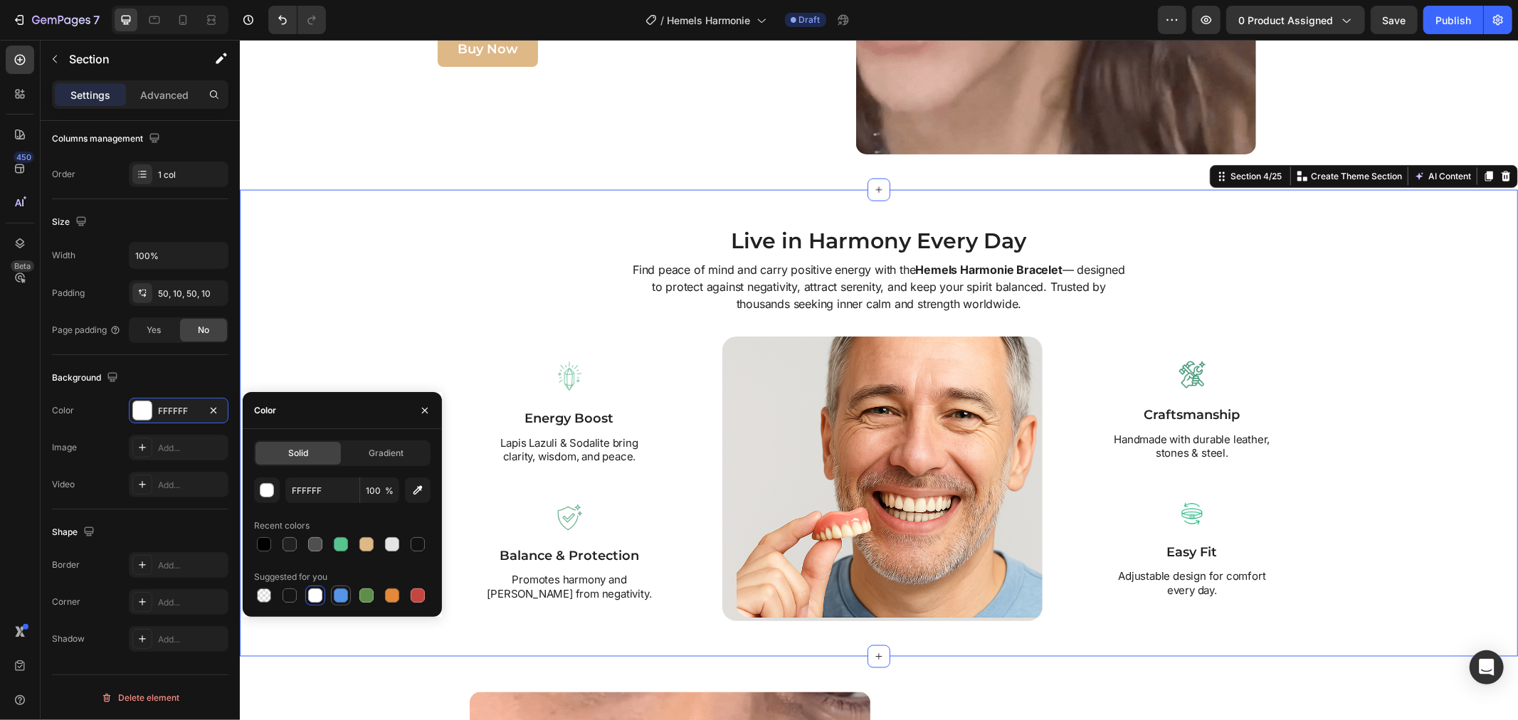
click at [336, 598] on div at bounding box center [341, 595] width 14 height 14
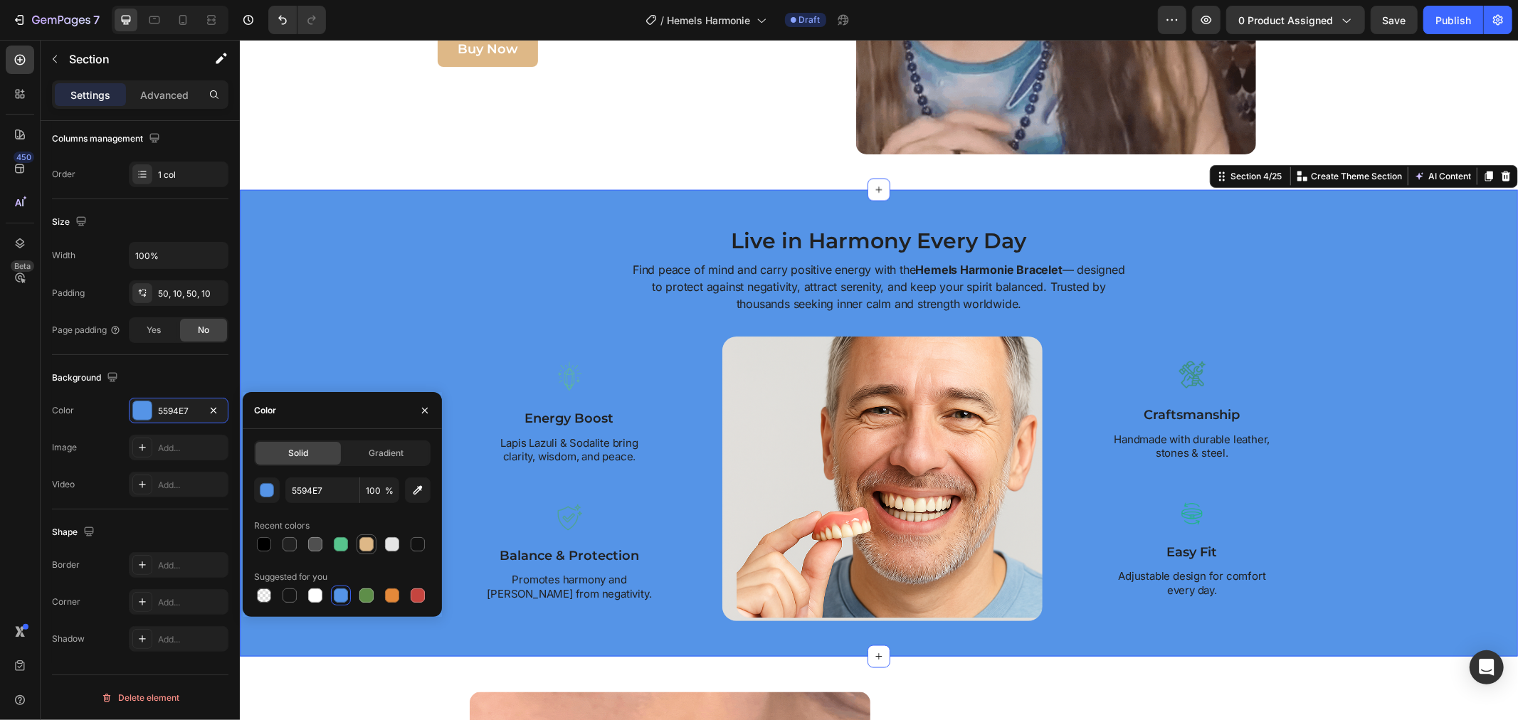
click at [363, 551] on div at bounding box center [366, 544] width 14 height 14
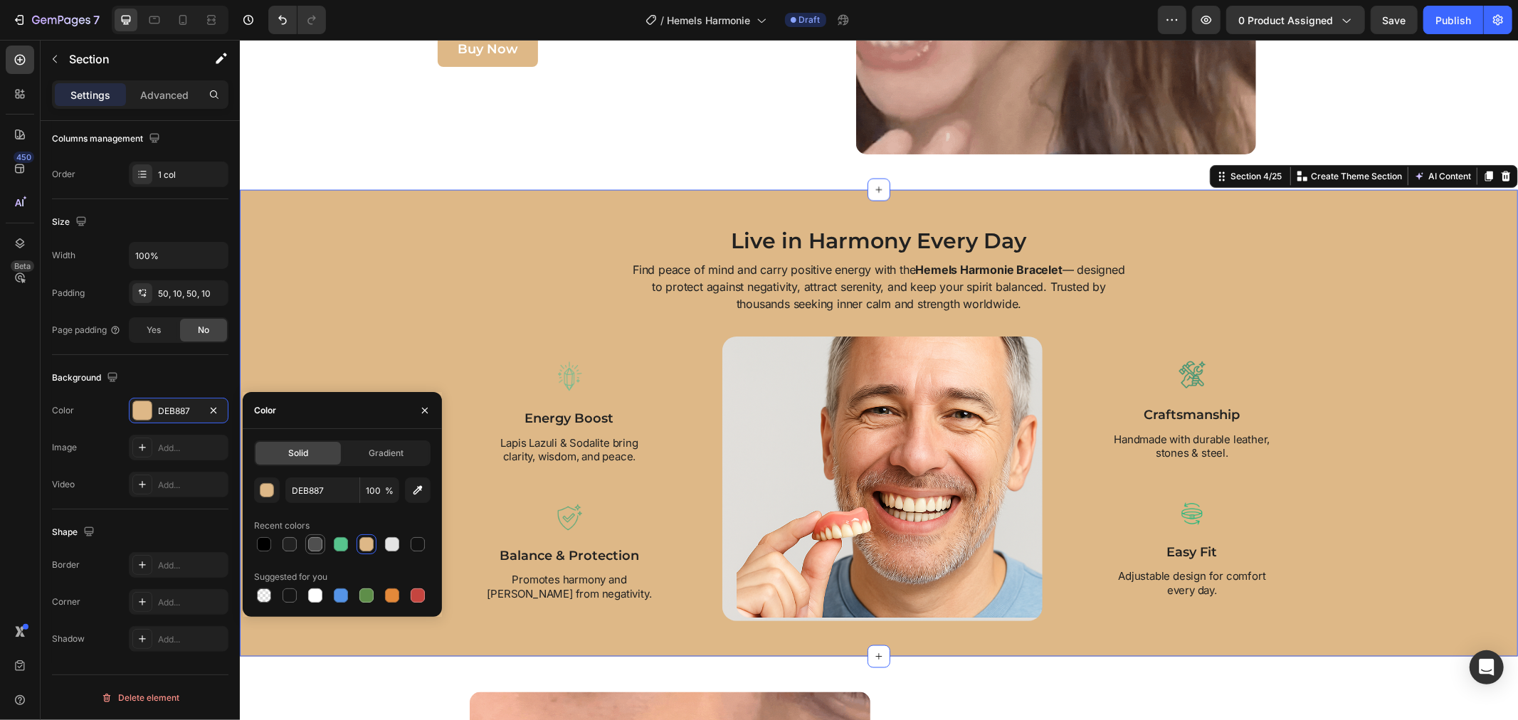
click at [318, 551] on div at bounding box center [315, 544] width 17 height 17
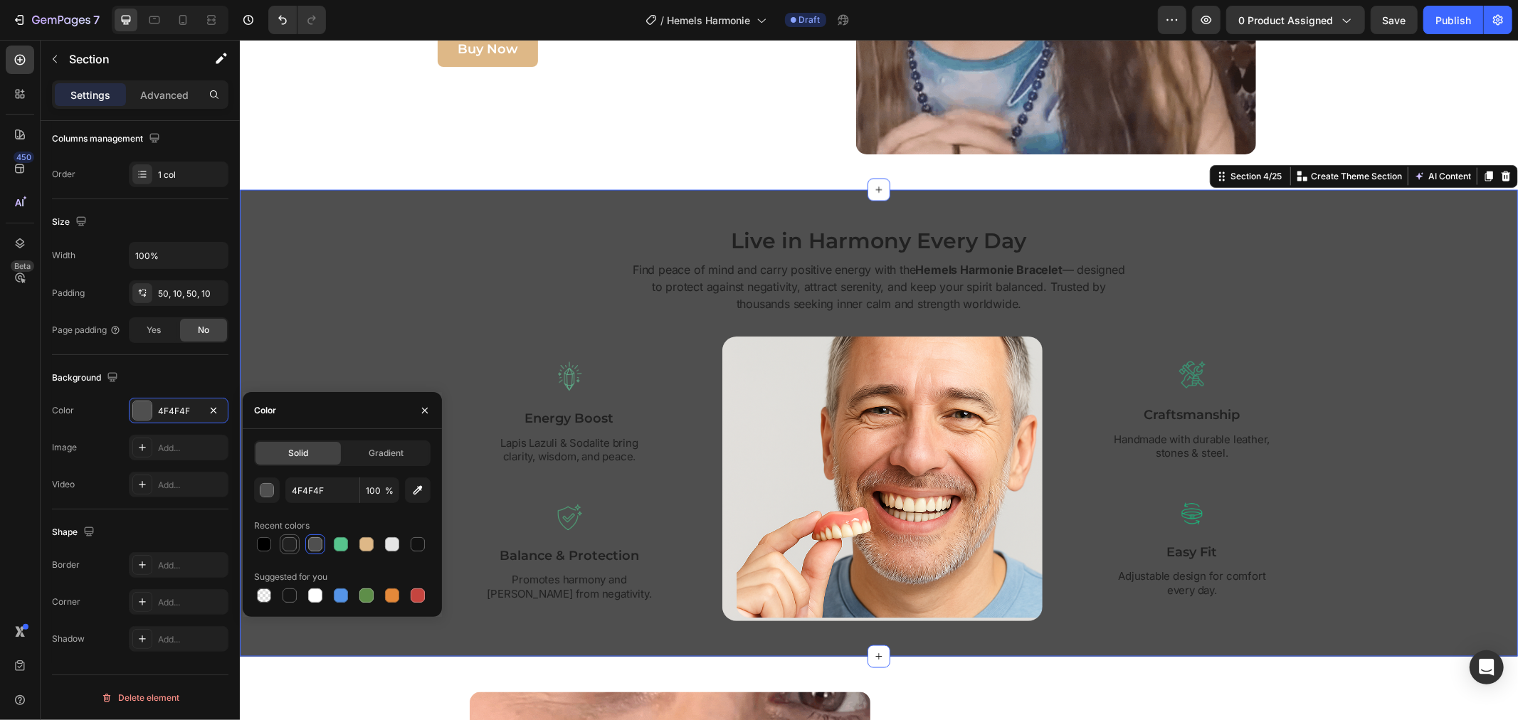
click at [288, 549] on div at bounding box center [289, 544] width 14 height 14
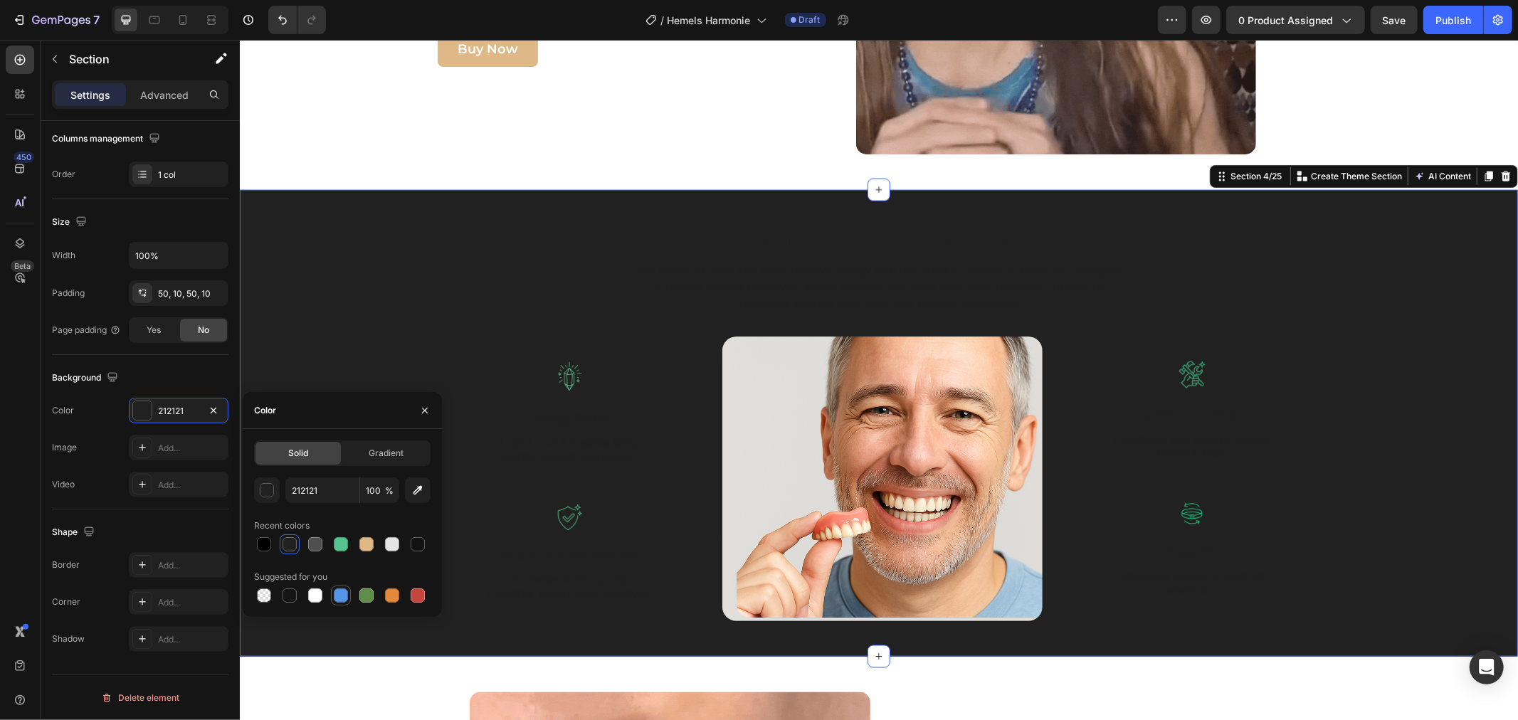
click at [337, 596] on div at bounding box center [341, 595] width 14 height 14
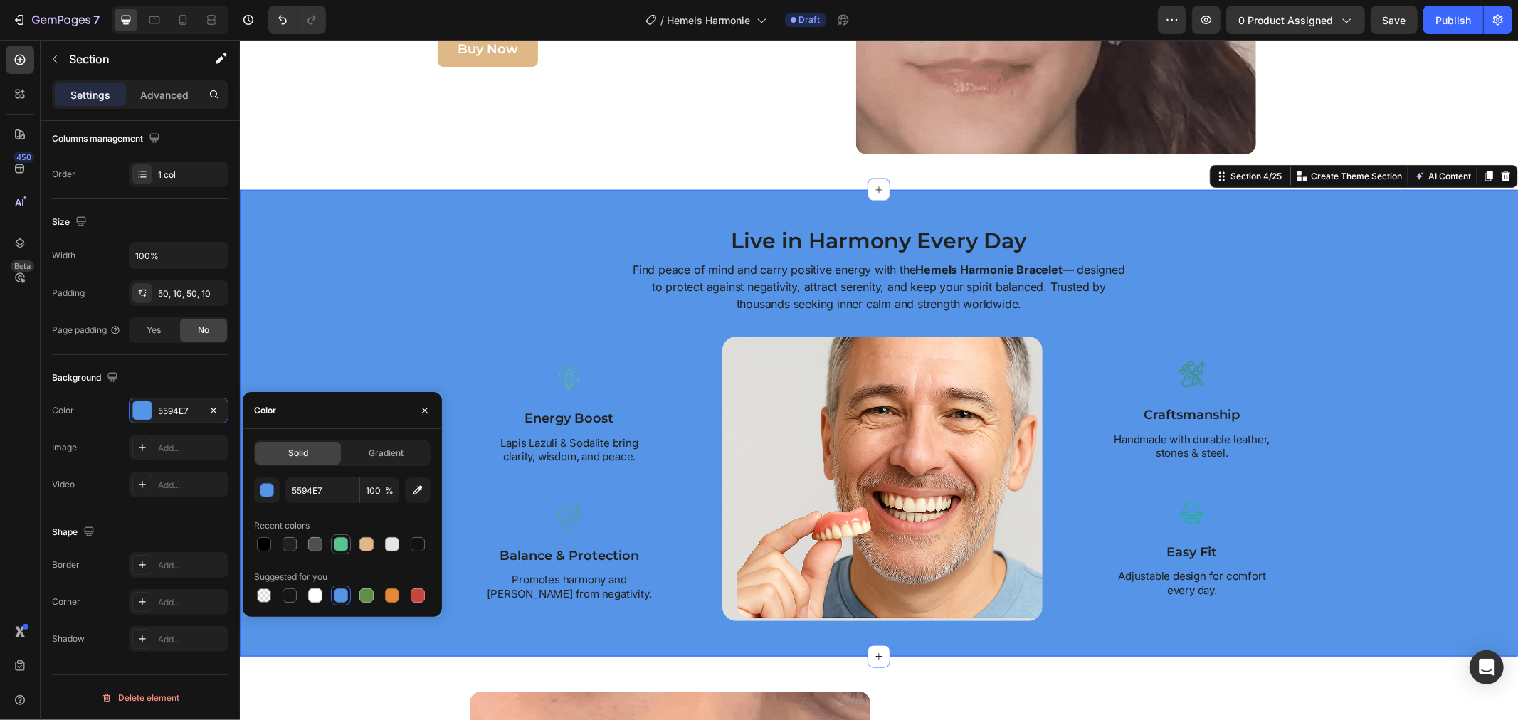
click at [336, 549] on div at bounding box center [341, 544] width 14 height 14
type input "57C48D"
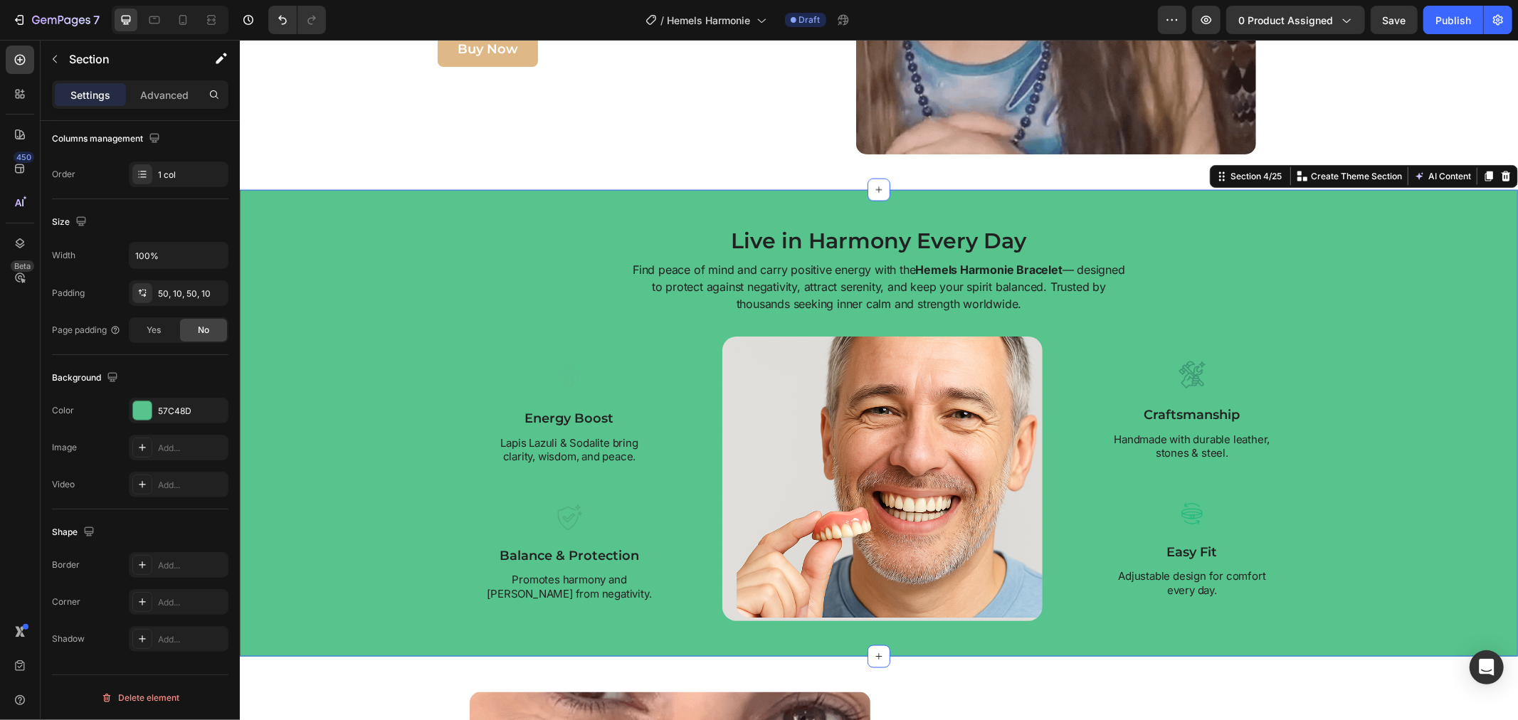
click at [322, 362] on div "Live in Harmony Every Day Heading Find peace of mind and carry positive energy …" at bounding box center [878, 423] width 1264 height 396
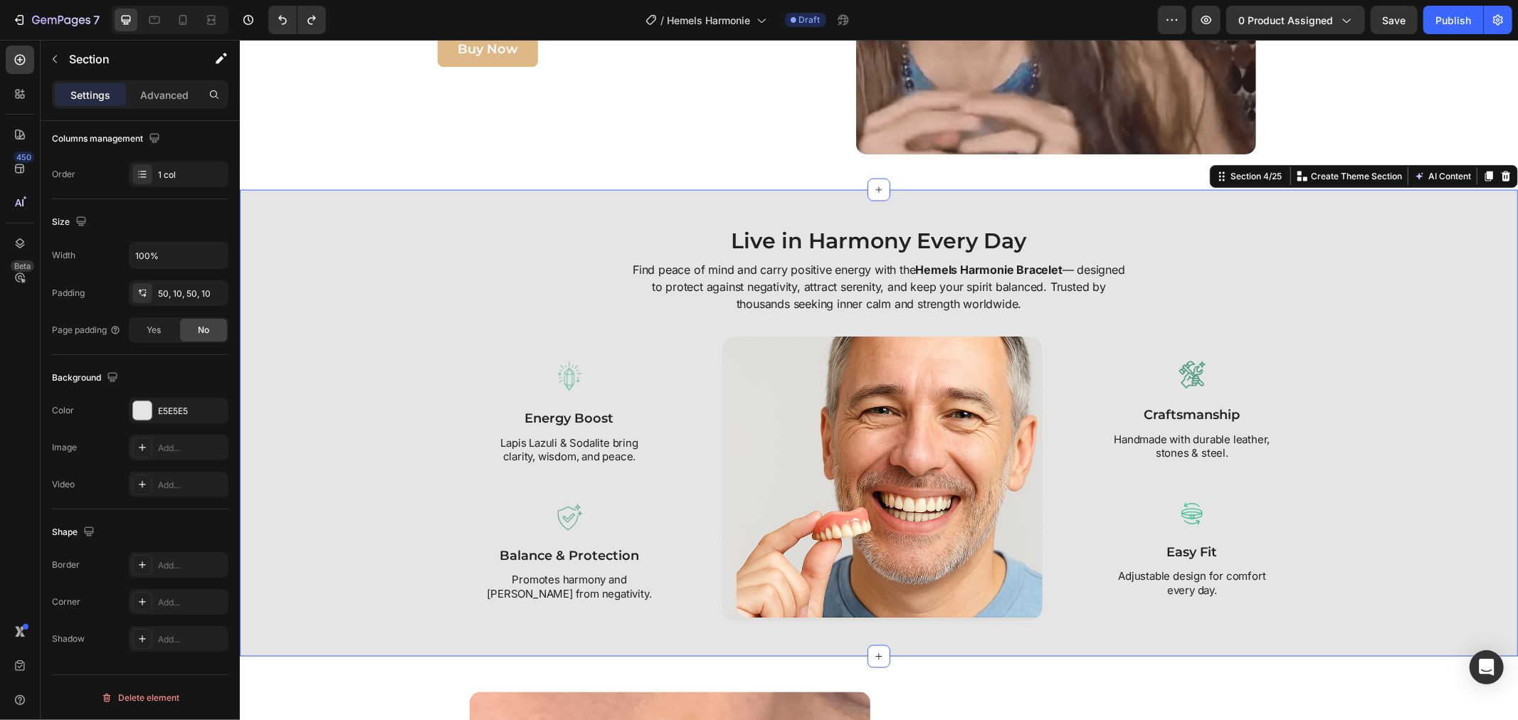
click at [322, 362] on div "Live in Harmony Every Day Heading Find peace of mind and carry positive energy …" at bounding box center [878, 423] width 1264 height 396
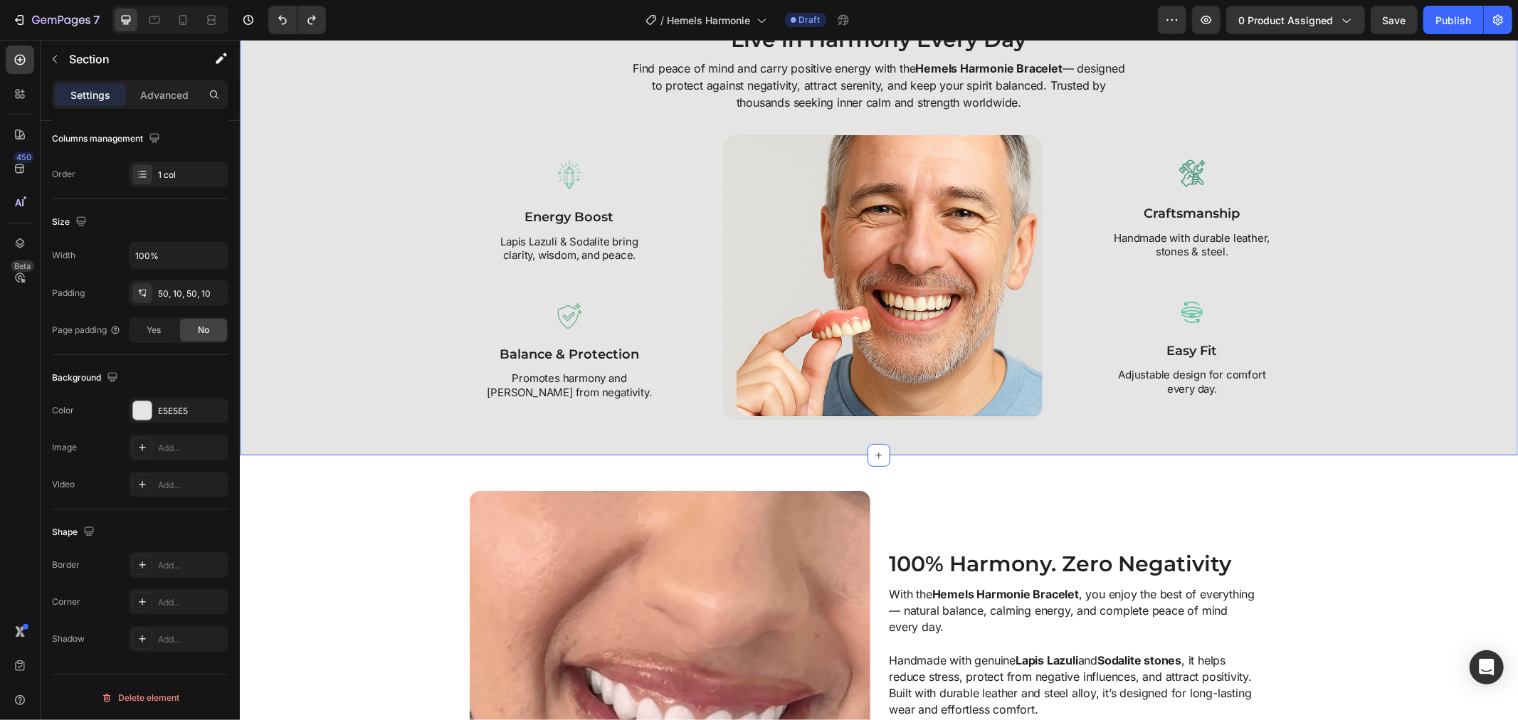
scroll to position [1897, 0]
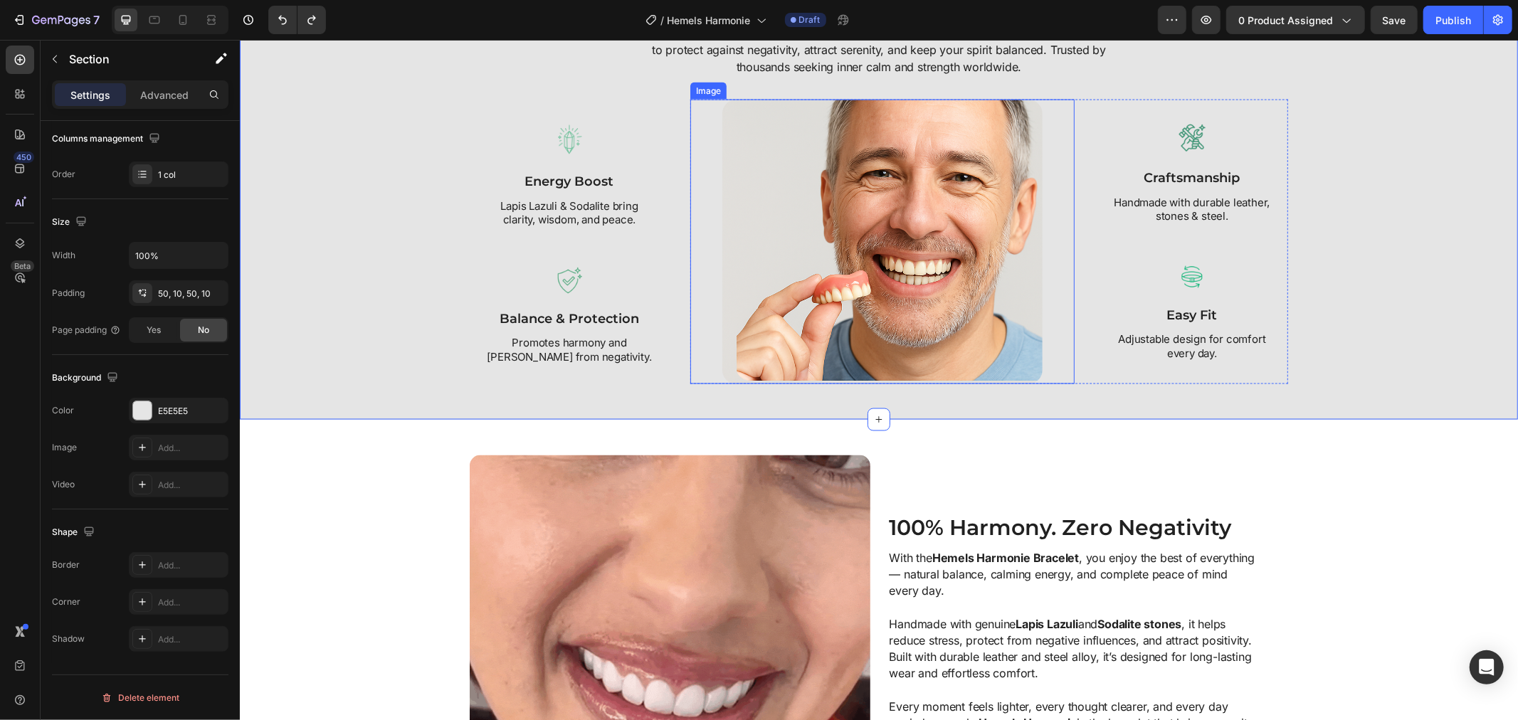
click at [810, 318] on img at bounding box center [881, 241] width 320 height 285
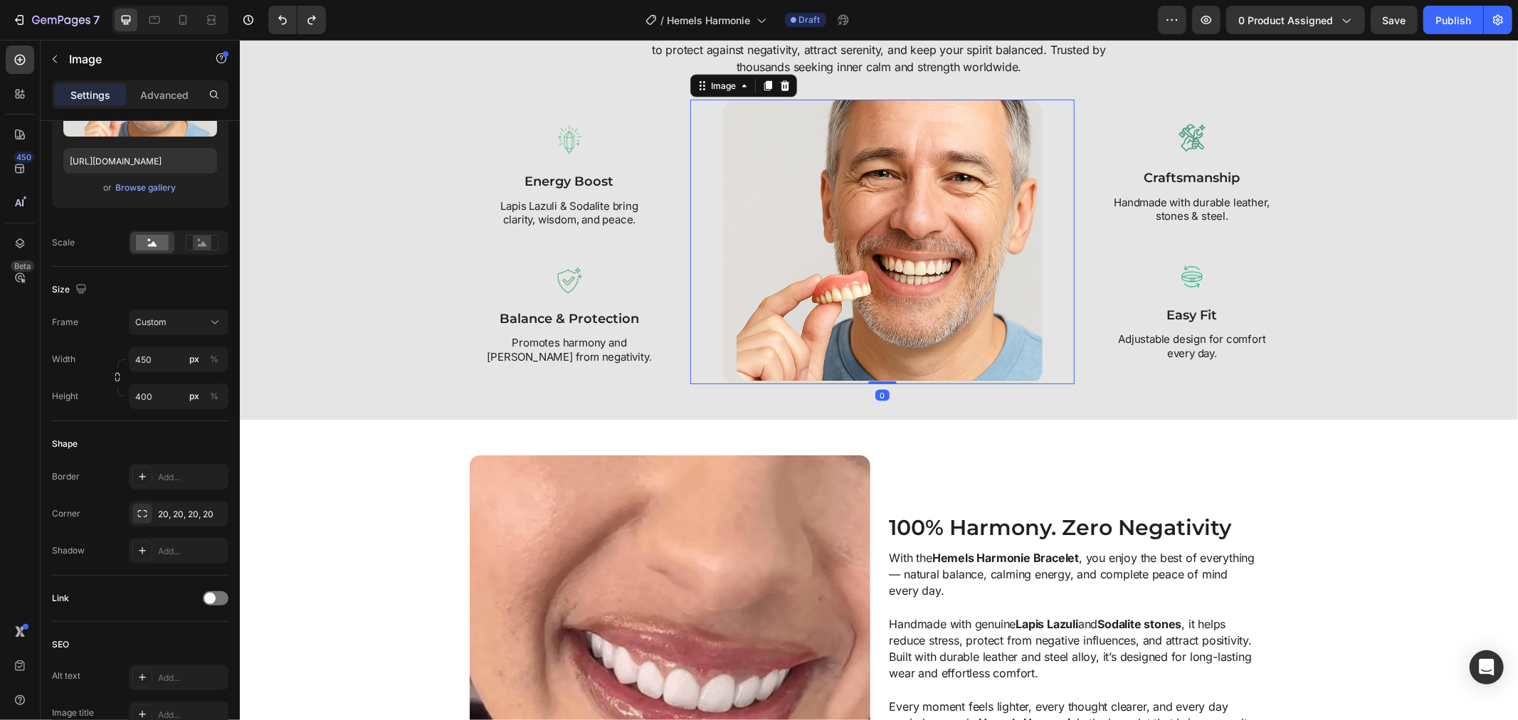
scroll to position [0, 0]
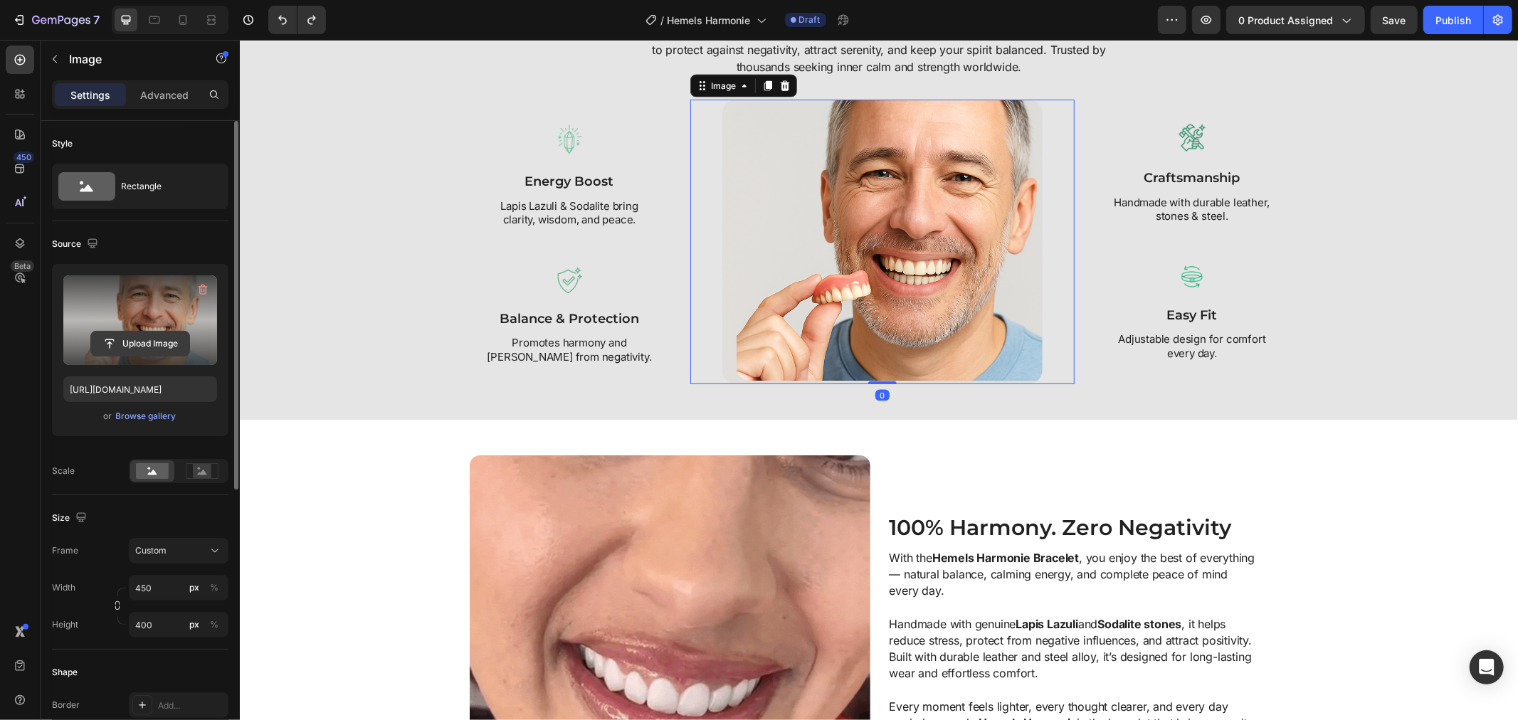
click at [181, 337] on input "file" at bounding box center [140, 344] width 98 height 24
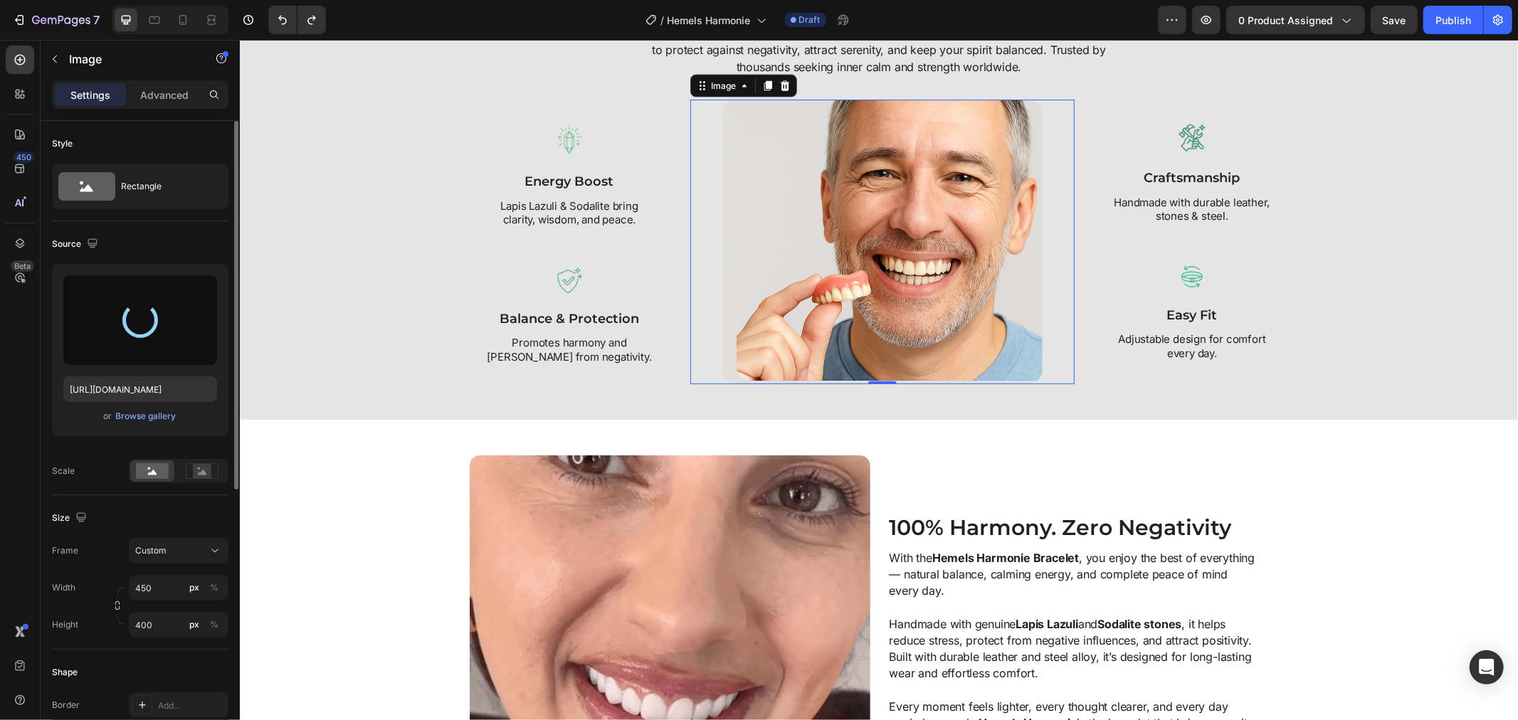
type input "https://cdn.shopify.com/s/files/1/0808/8620/2710/files/gempages_585570282693985…"
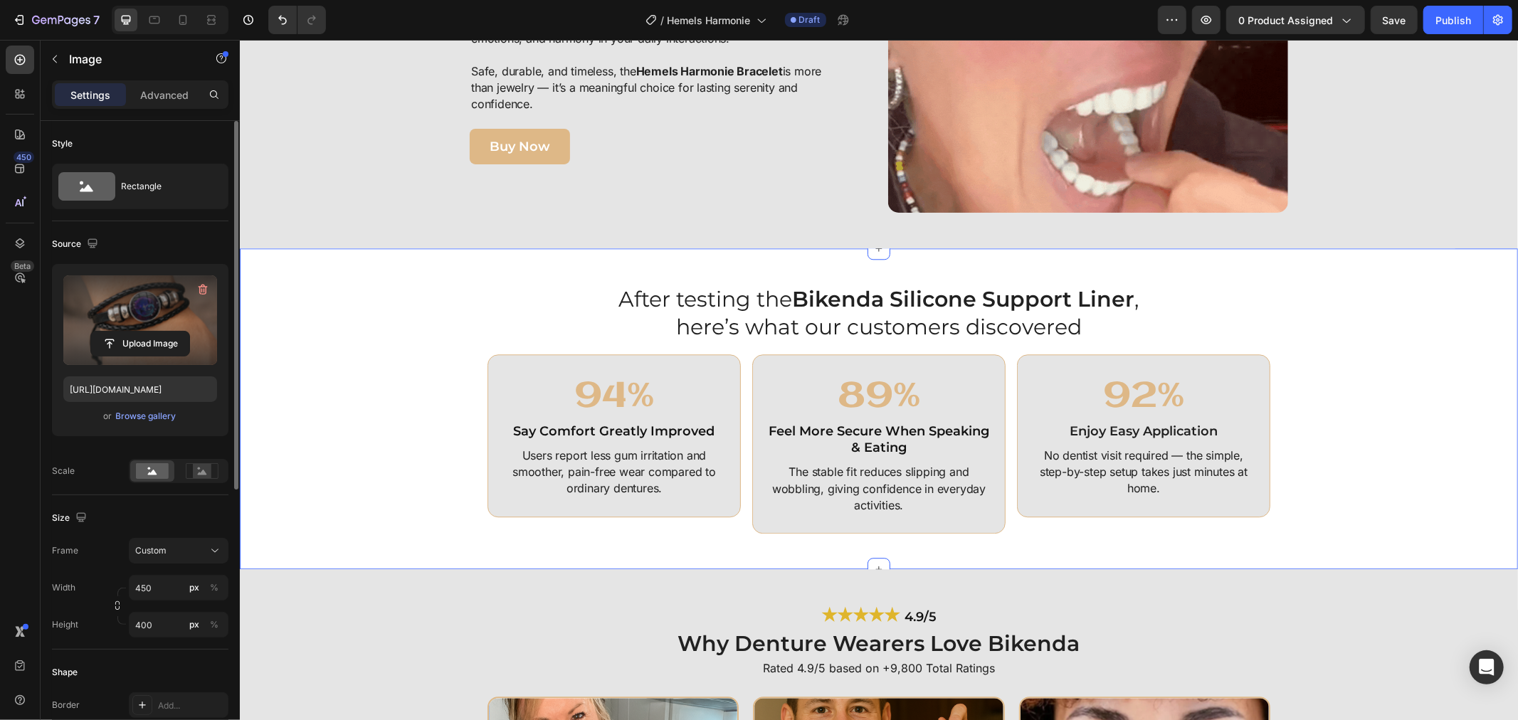
scroll to position [3162, 0]
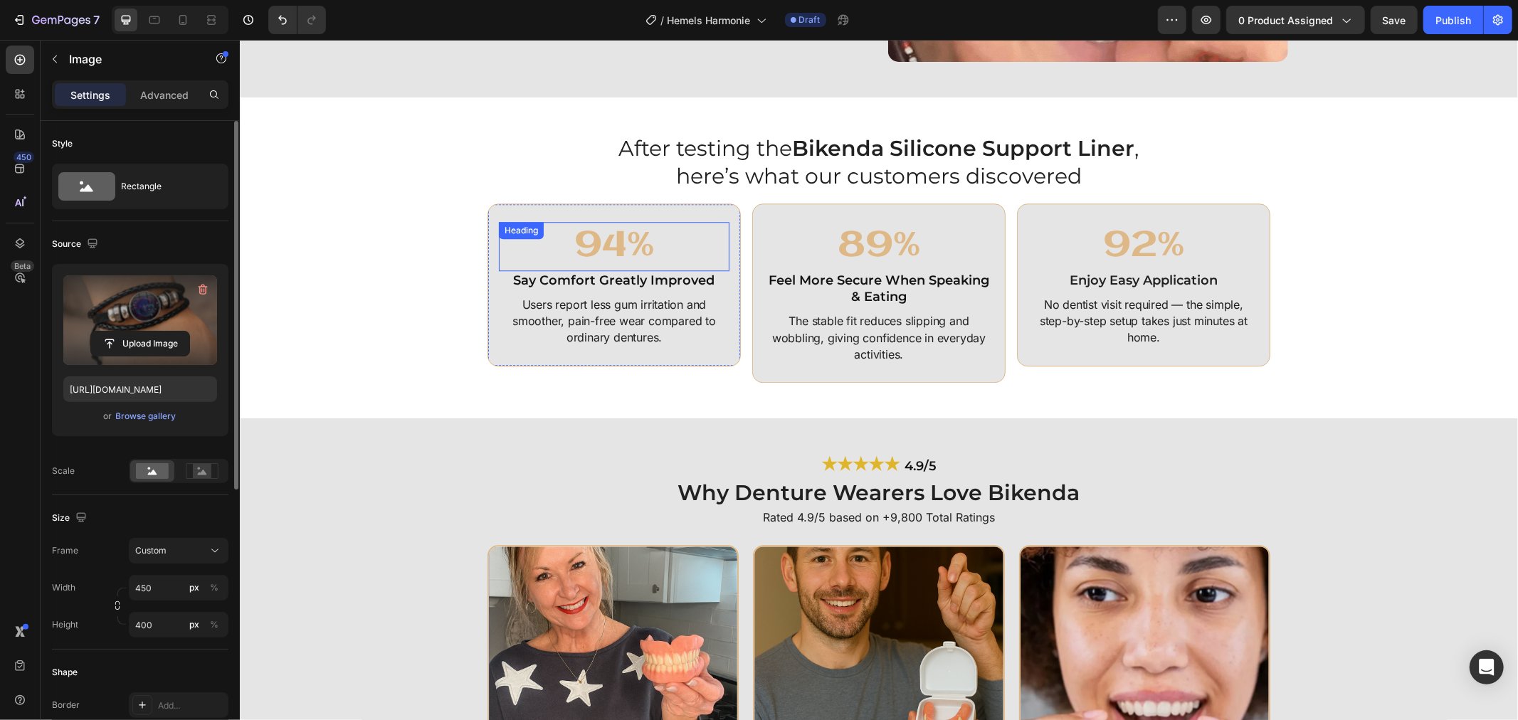
click at [573, 228] on div "94% Heading" at bounding box center [613, 245] width 231 height 49
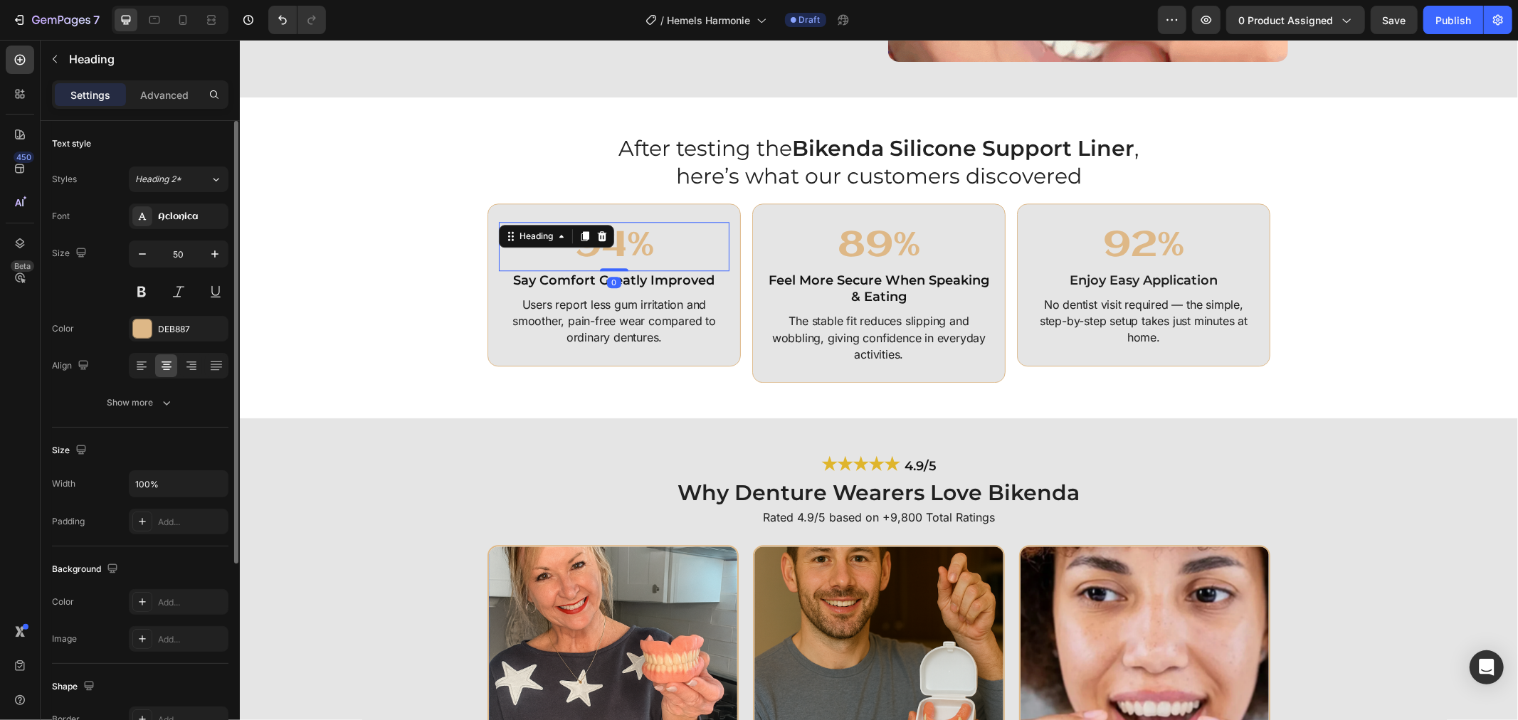
click at [576, 227] on div at bounding box center [584, 235] width 17 height 17
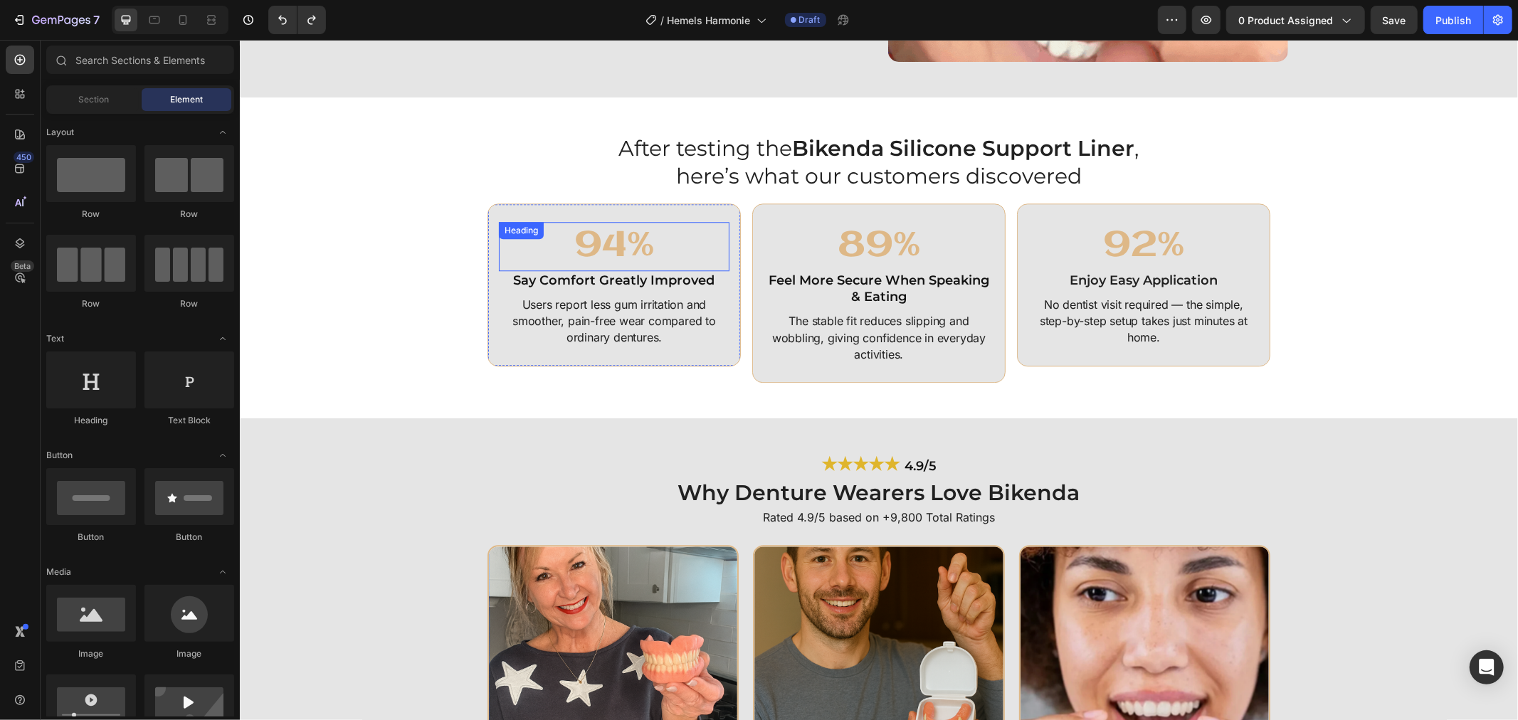
click at [642, 235] on h2 "94%" at bounding box center [613, 245] width 231 height 49
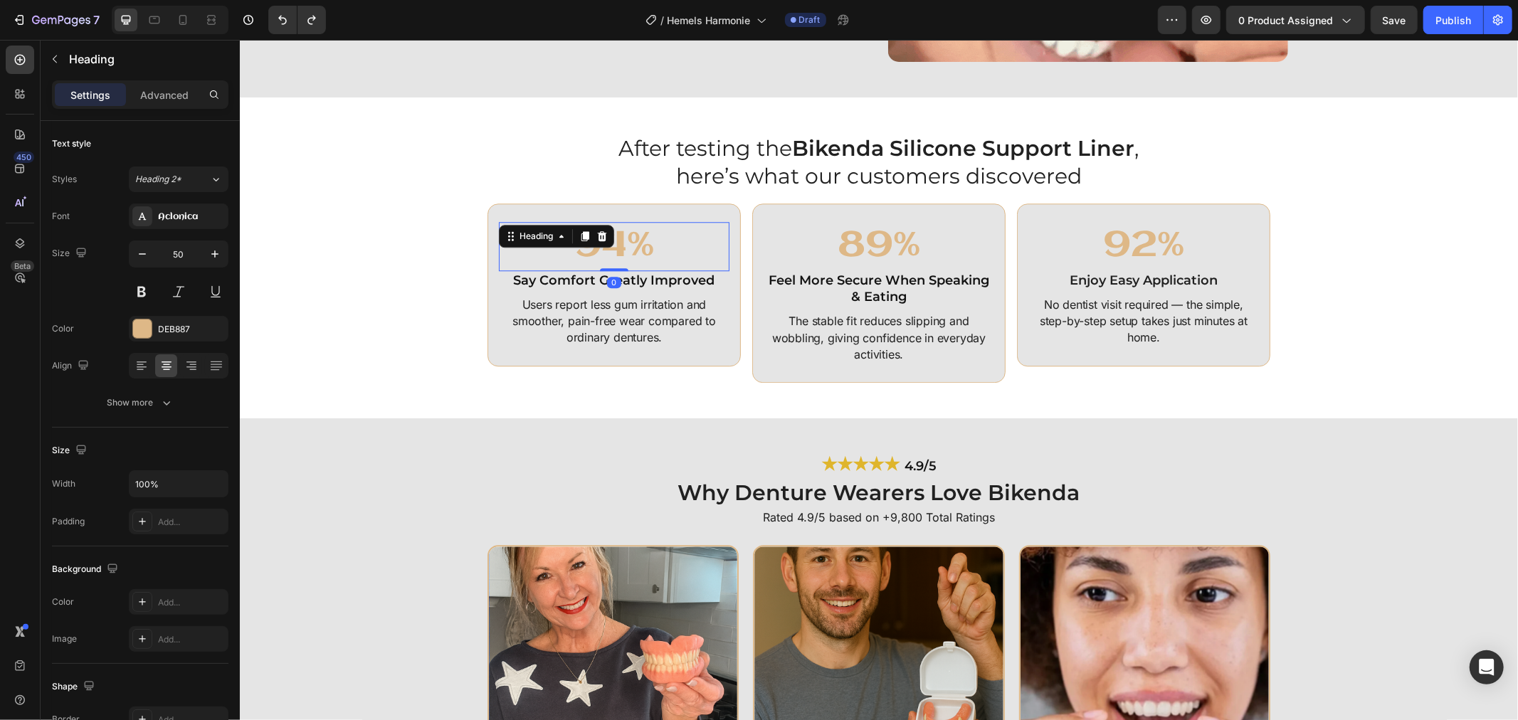
click at [642, 235] on h2 "94%" at bounding box center [613, 245] width 231 height 49
click at [642, 235] on p "94%" at bounding box center [613, 246] width 228 height 46
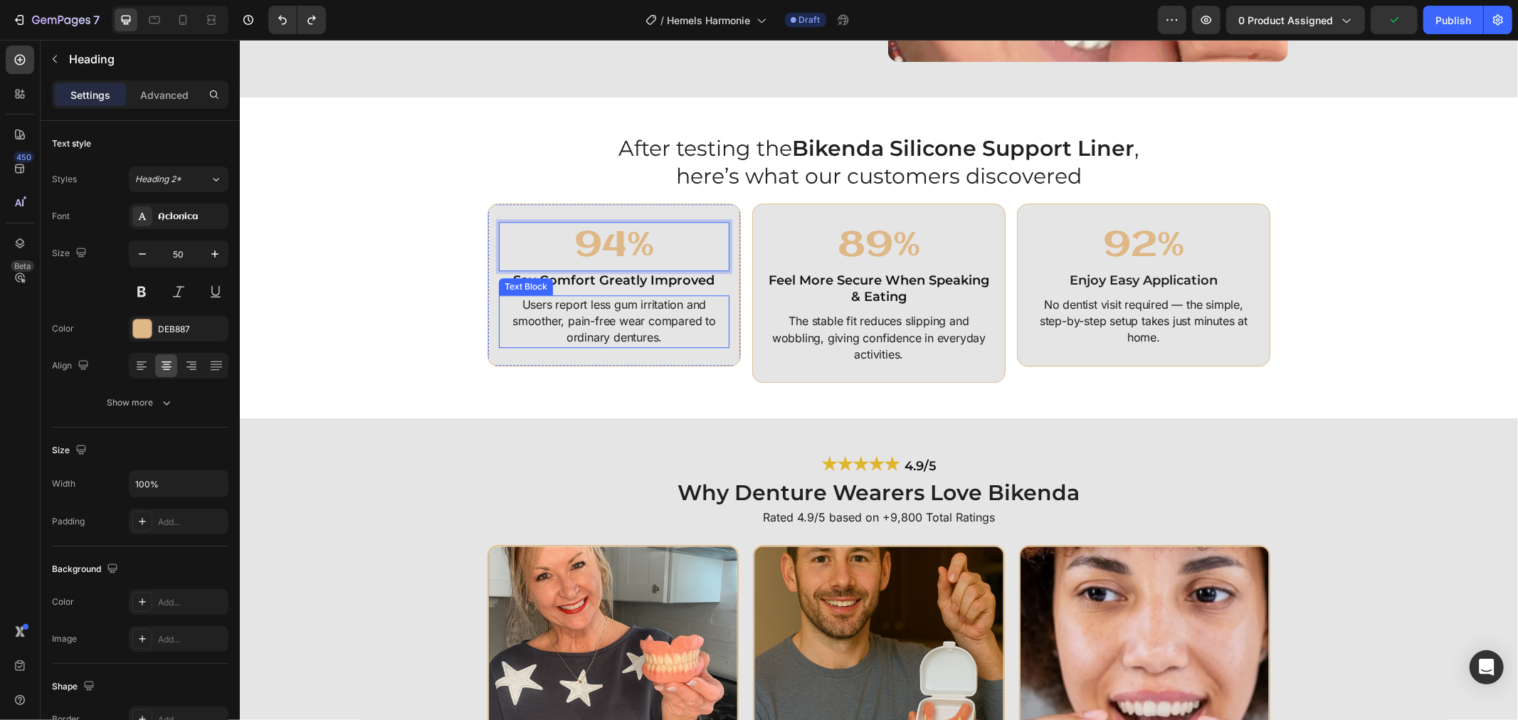
click at [635, 295] on div "Users report less gum irritation and smoother, pain-free wear compared to ordin…" at bounding box center [613, 321] width 231 height 53
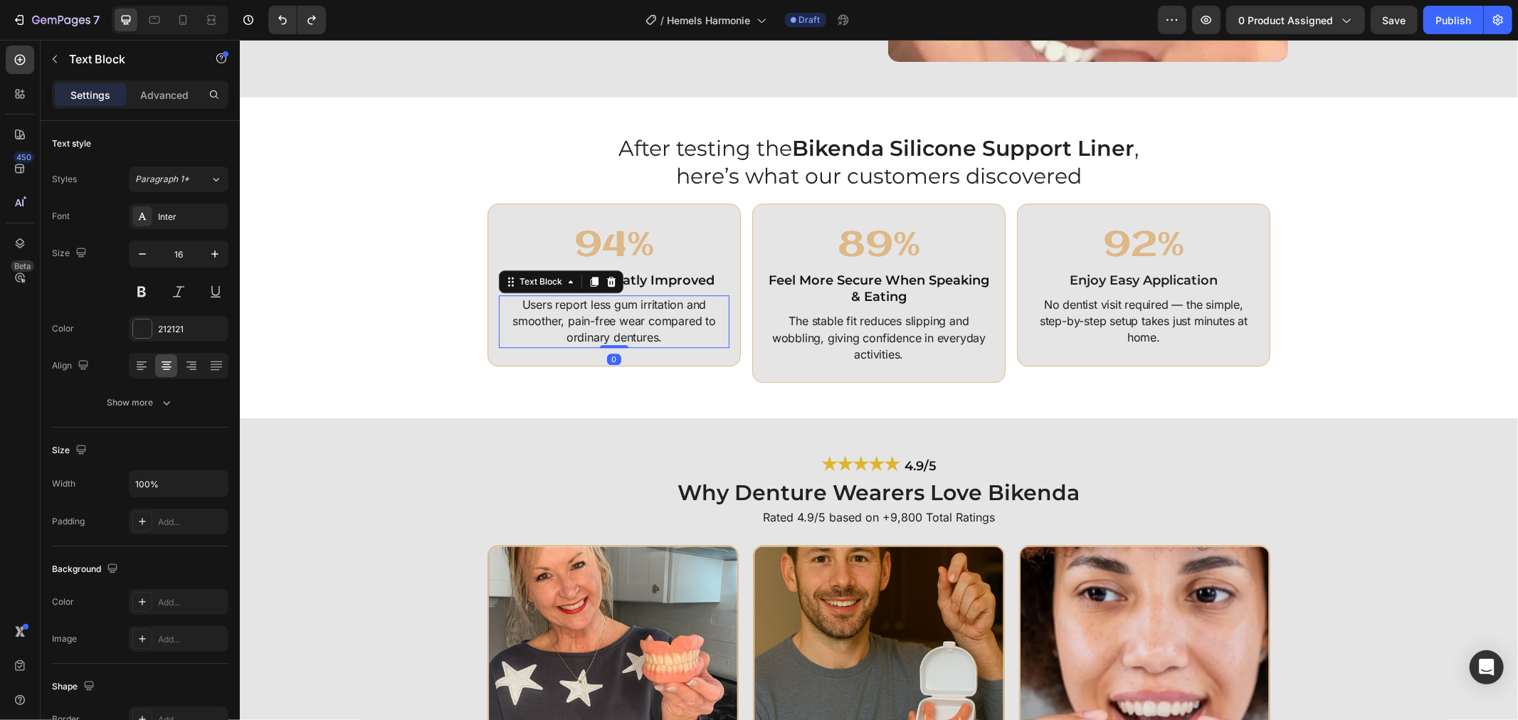
click at [634, 306] on p "Users report less gum irritation and smoother, pain-free wear compared to ordin…" at bounding box center [613, 321] width 228 height 50
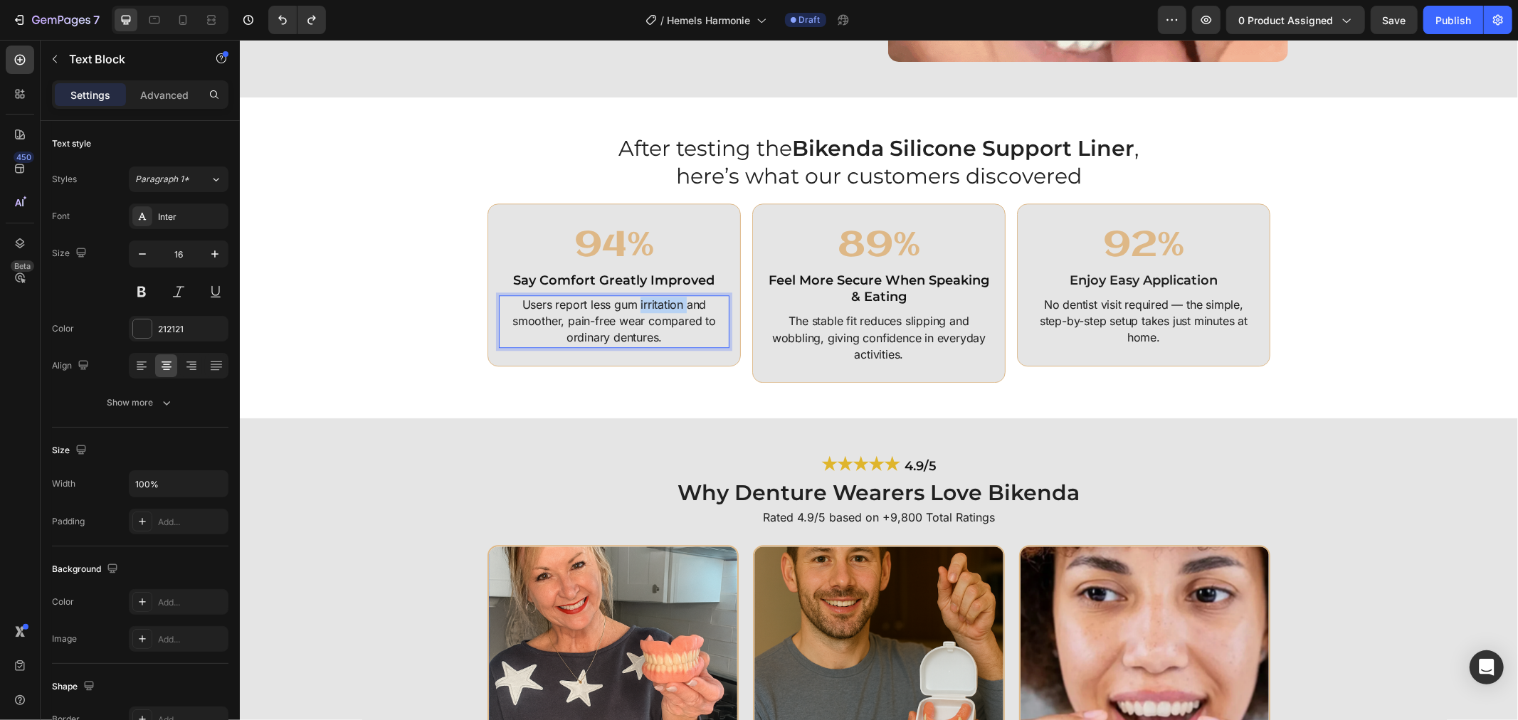
click at [634, 306] on p "Users report less gum irritation and smoother, pain-free wear compared to ordin…" at bounding box center [613, 321] width 228 height 50
drag, startPoint x: 618, startPoint y: 322, endPoint x: 432, endPoint y: 153, distance: 250.8
click at [617, 322] on p "Users report less gum irritation and smoother, pain-free wear compared to ordin…" at bounding box center [613, 321] width 228 height 50
click at [585, 275] on strong "Say Comfort Greatly Improved" at bounding box center [613, 280] width 201 height 16
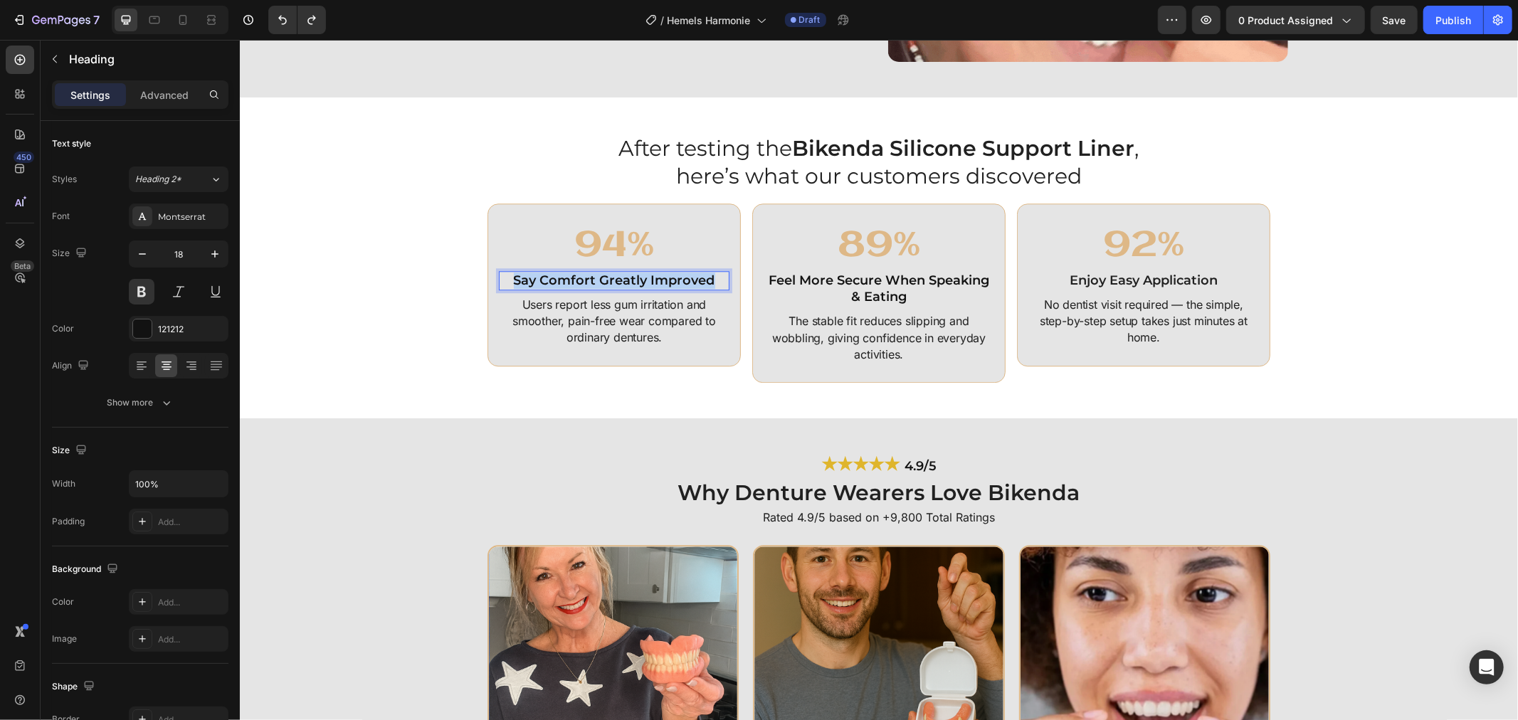
click at [585, 275] on strong "Say Comfort Greatly Improved" at bounding box center [613, 280] width 201 height 16
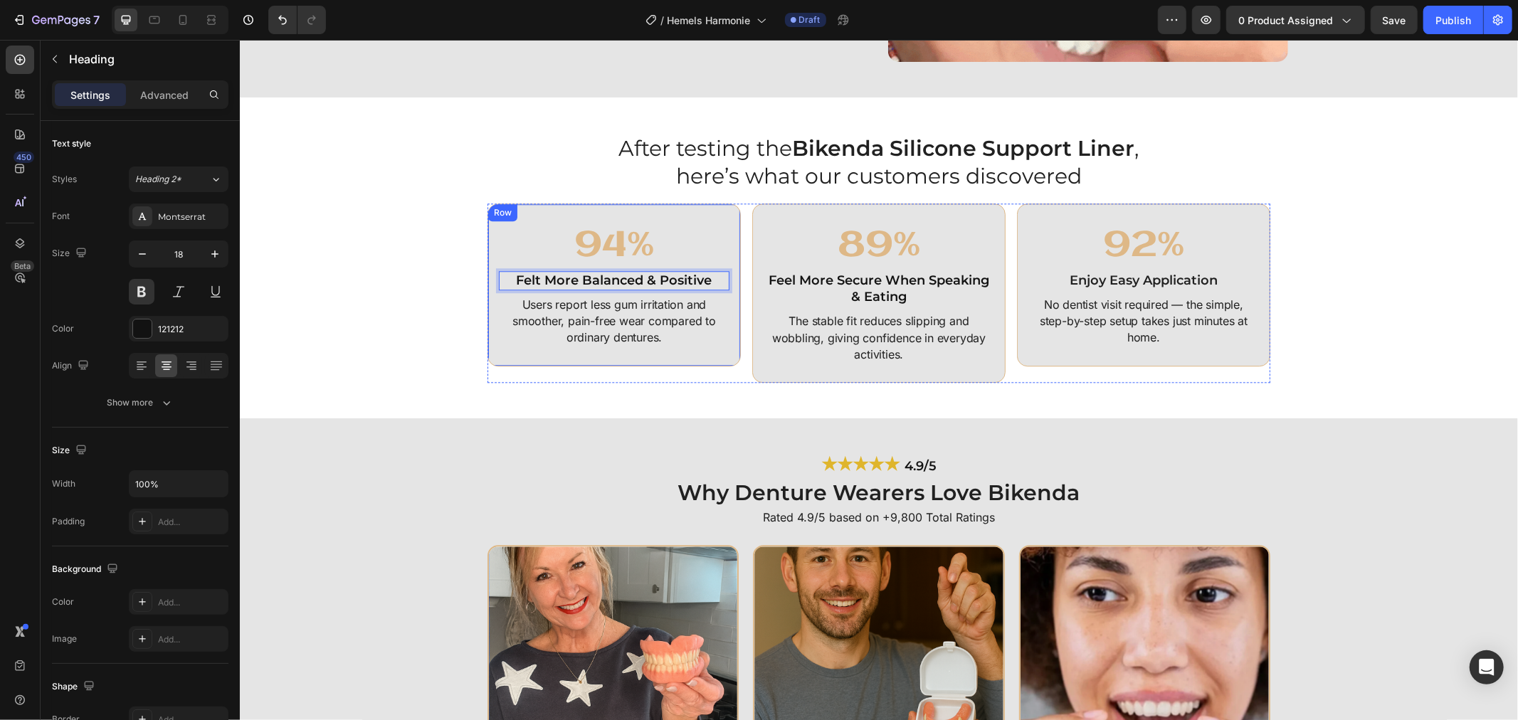
click at [625, 314] on p "Users report less gum irritation and smoother, pain-free wear compared to ordin…" at bounding box center [613, 321] width 228 height 50
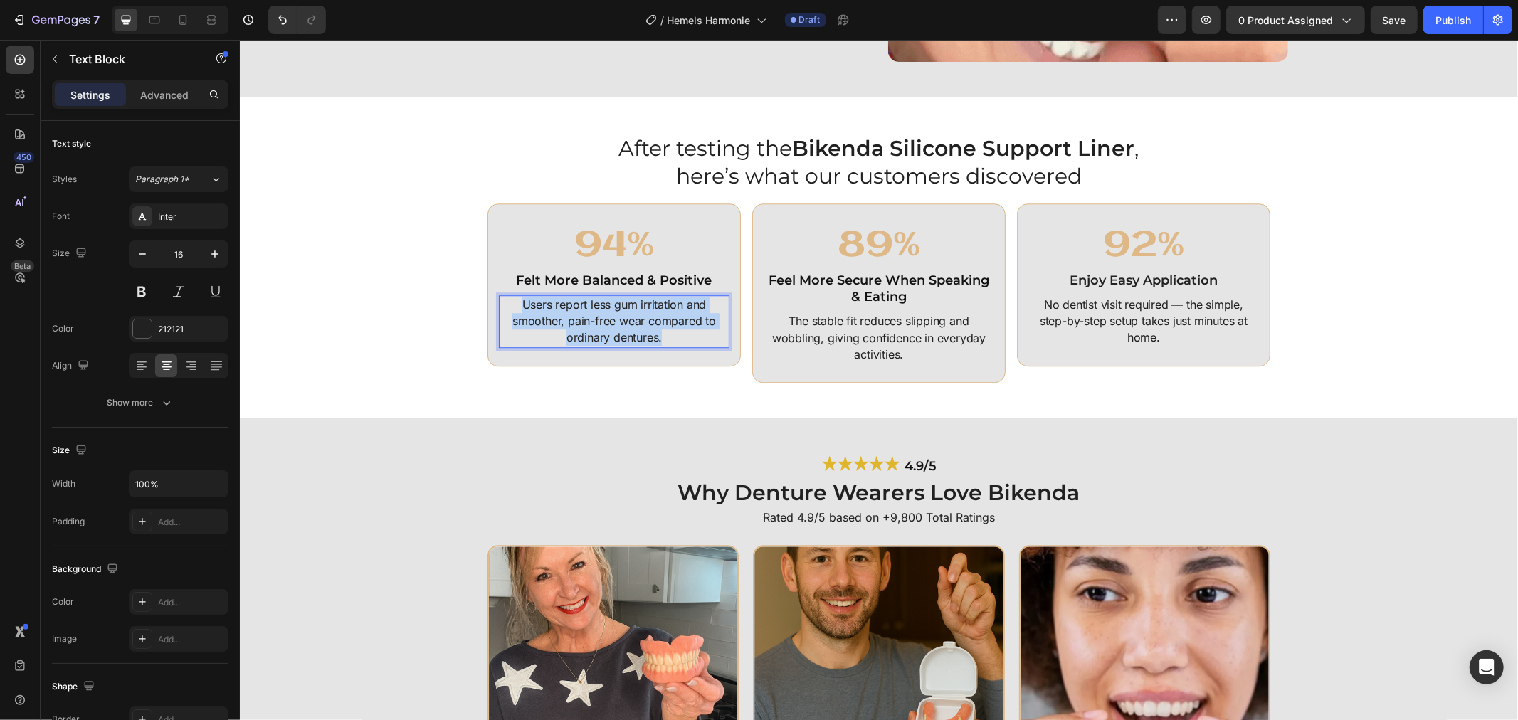
click at [625, 314] on p "Users report less gum irritation and smoother, pain-free wear compared to ordin…" at bounding box center [613, 321] width 228 height 50
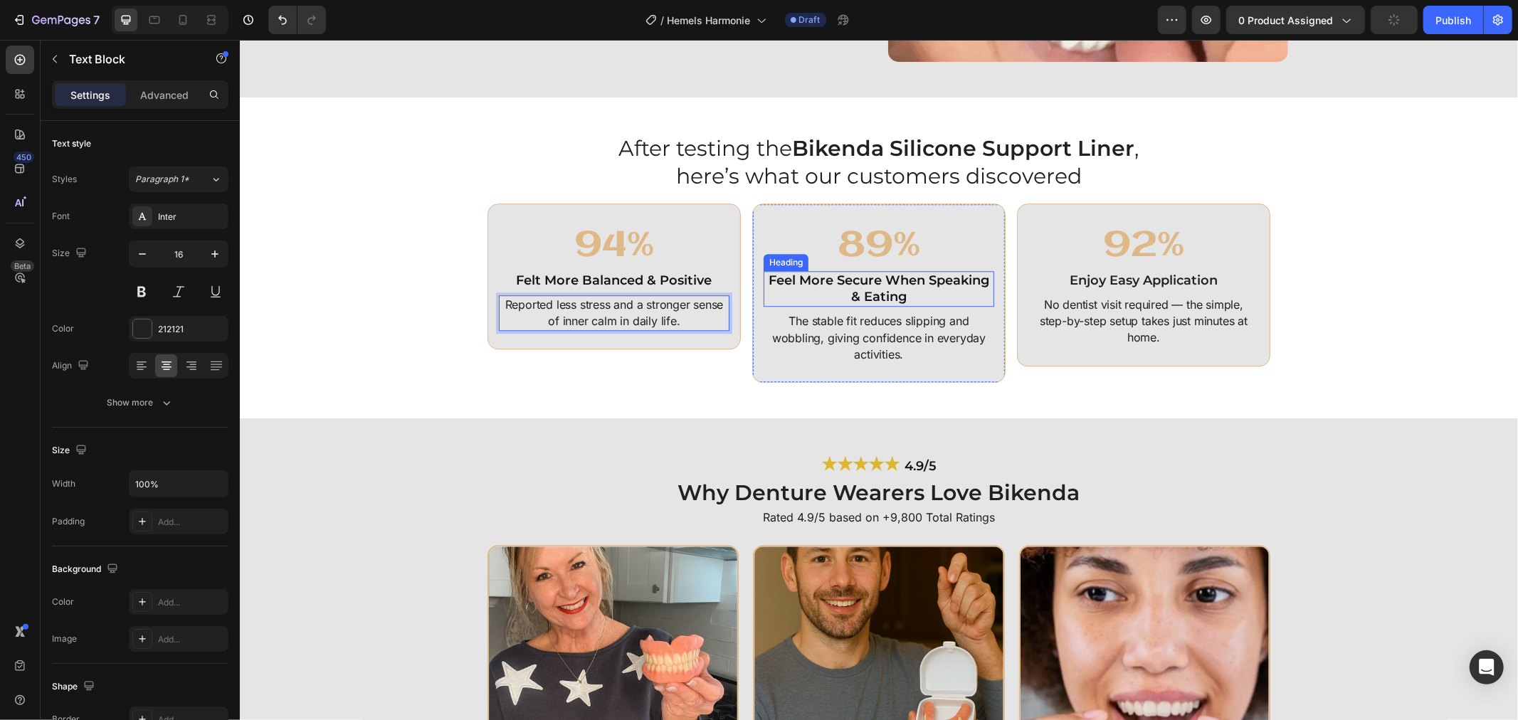
click at [871, 281] on h2 "Feel More Secure When Speaking & Eating" at bounding box center [878, 288] width 231 height 36
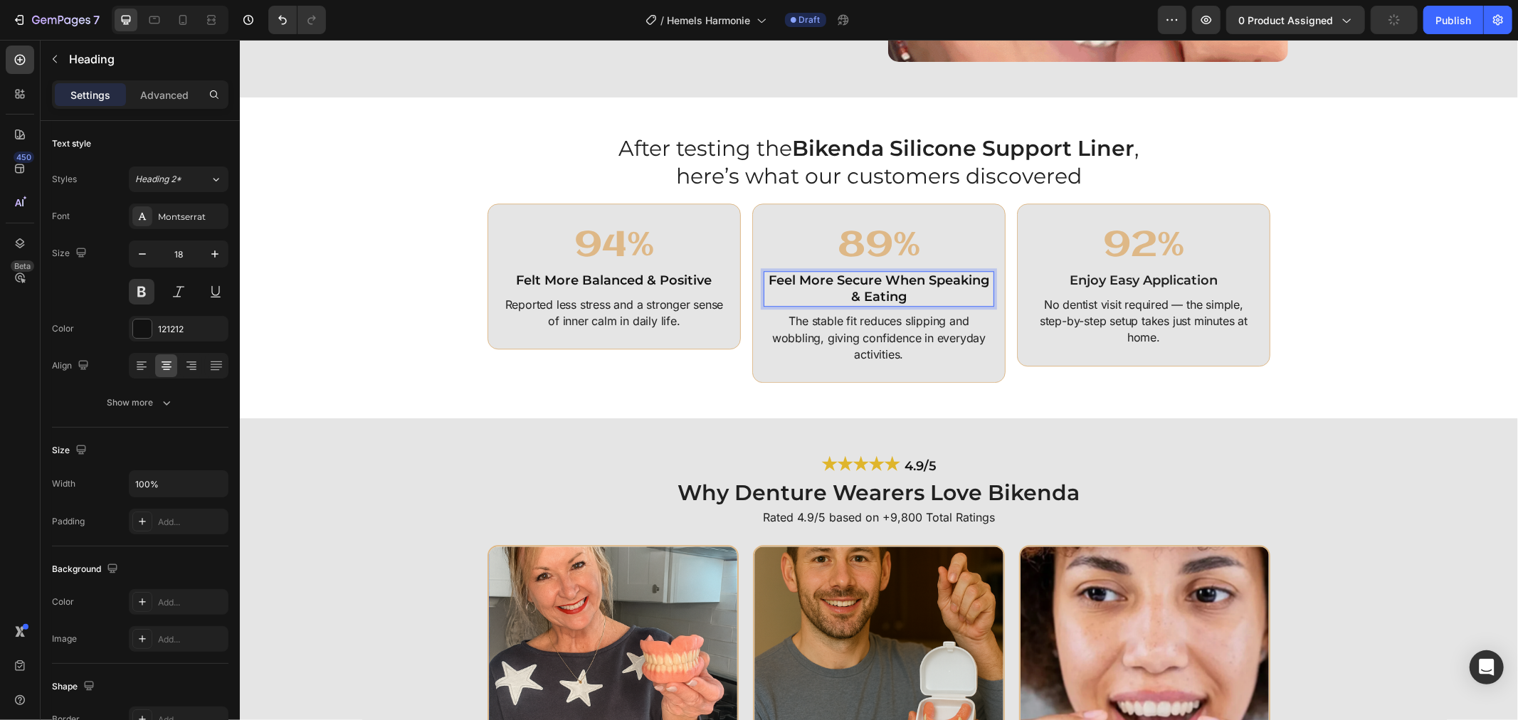
click at [871, 281] on h2 "Feel More Secure When Speaking & Eating" at bounding box center [878, 288] width 231 height 36
click at [871, 281] on p "Feel More Secure When Speaking & Eating" at bounding box center [878, 288] width 228 height 33
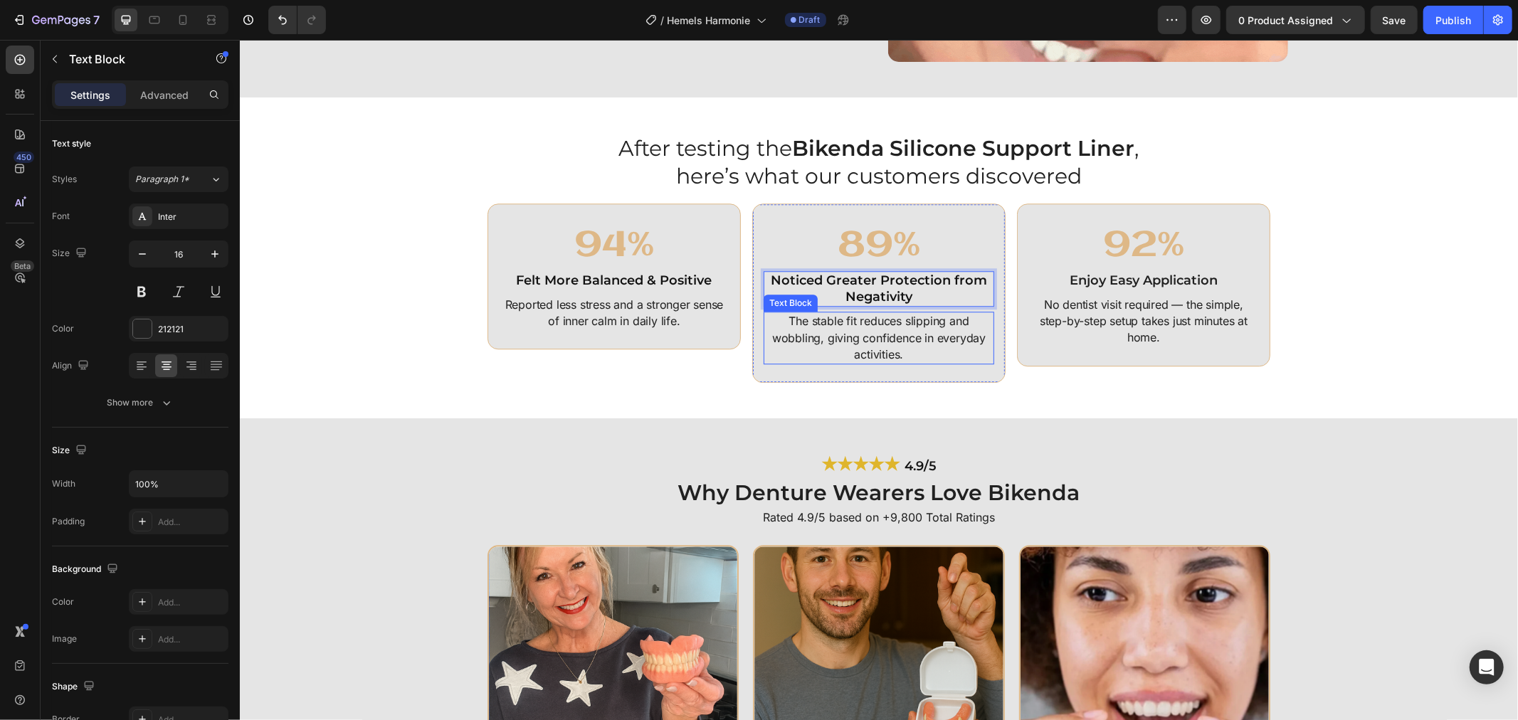
click at [830, 334] on p "The stable fit reduces slipping and wobbling, giving confidence in everyday act…" at bounding box center [878, 337] width 228 height 50
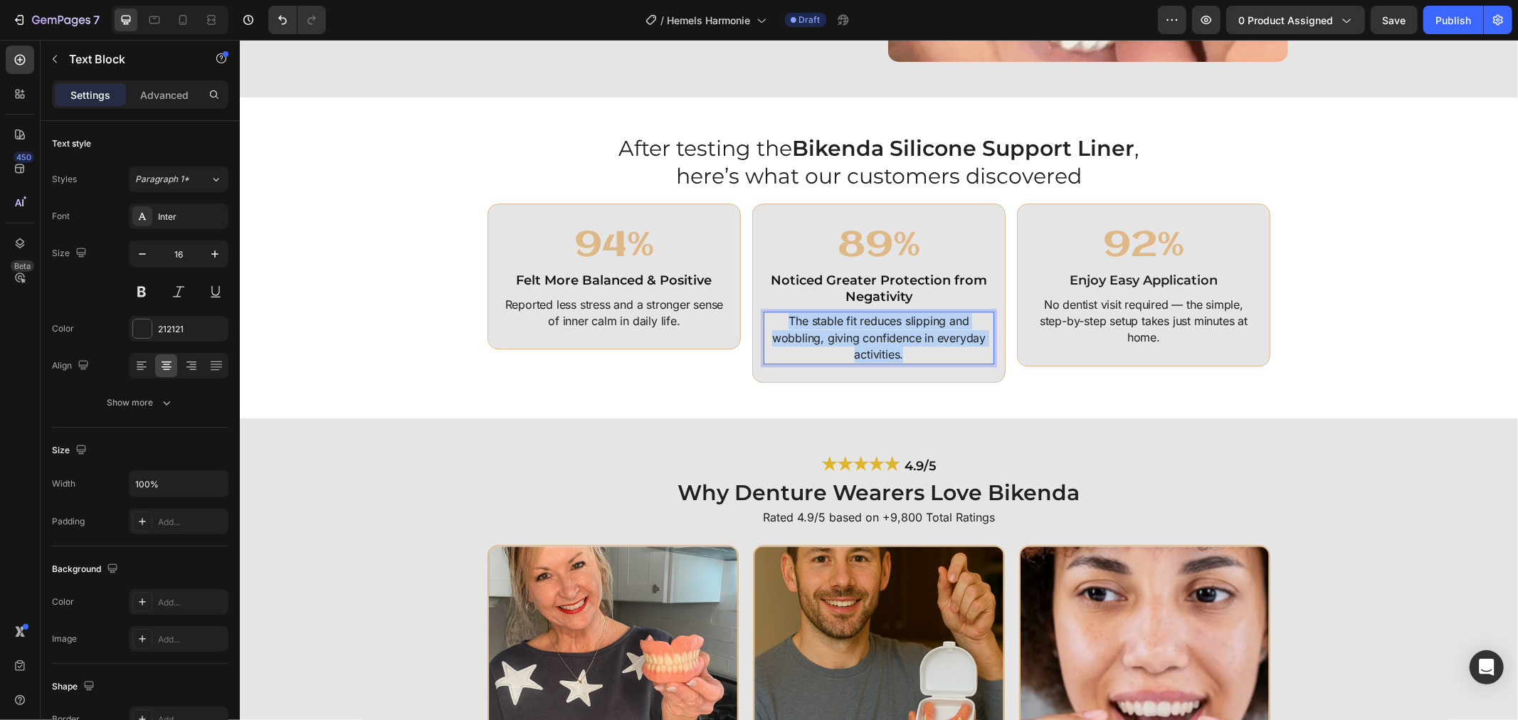
click at [830, 334] on p "The stable fit reduces slipping and wobbling, giving confidence in everyday act…" at bounding box center [878, 337] width 228 height 50
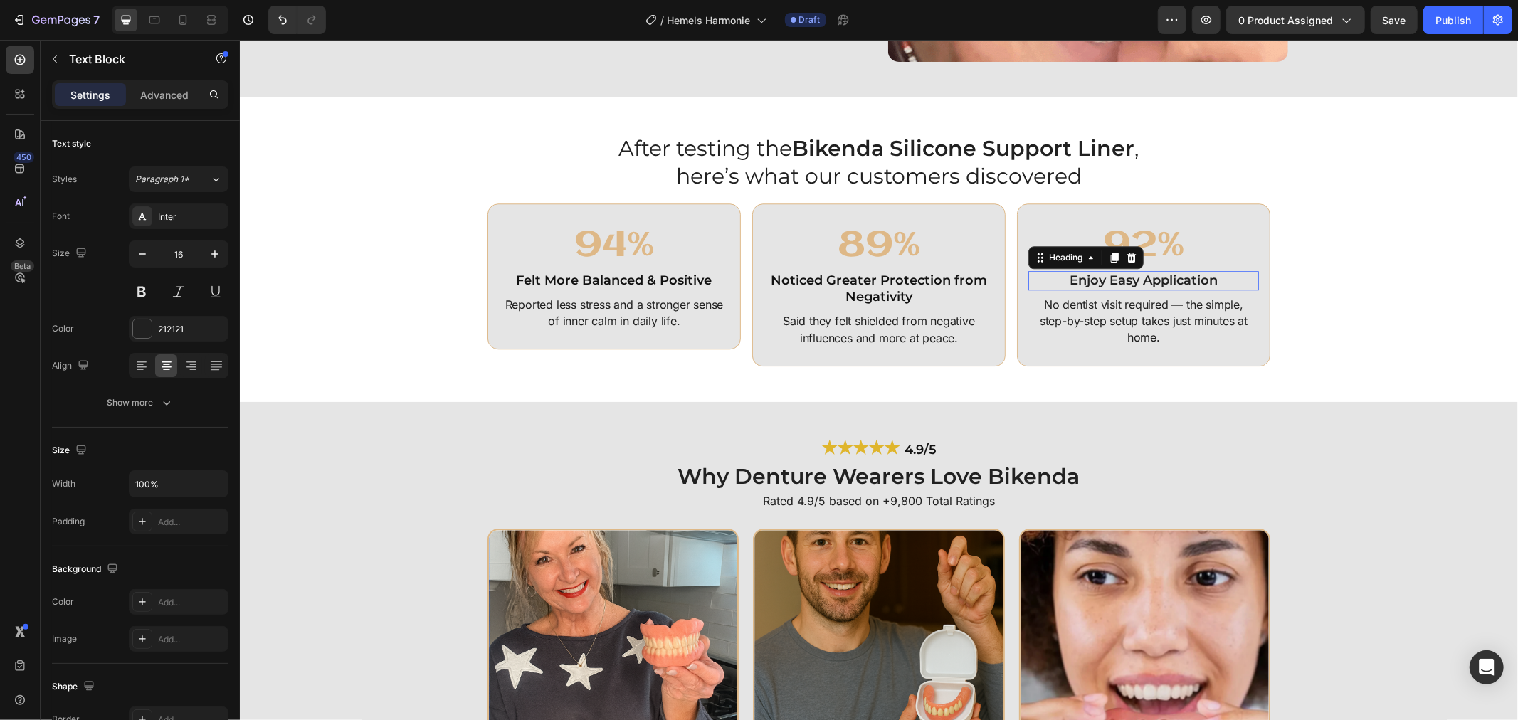
click at [1077, 273] on h2 "Enjoy Easy Application" at bounding box center [1142, 279] width 231 height 19
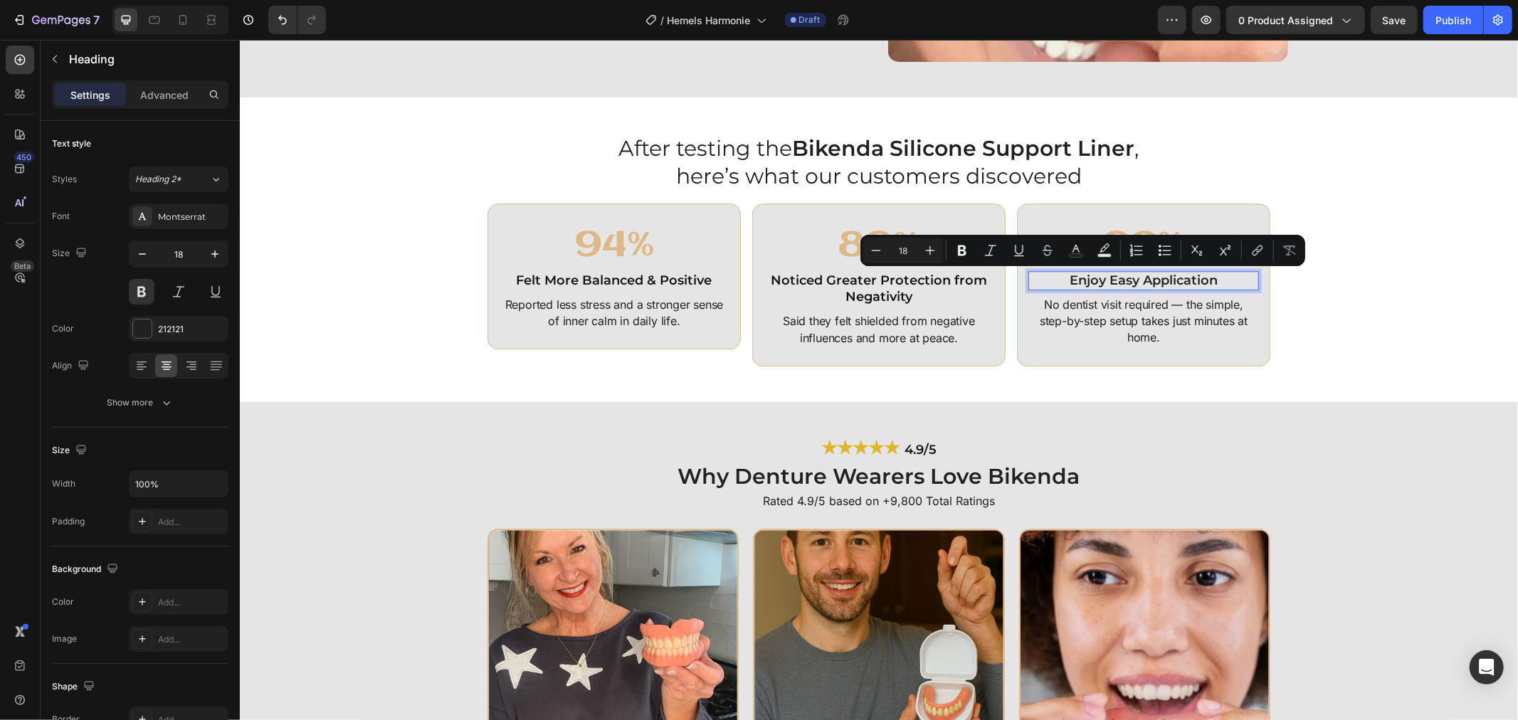
click at [1077, 273] on p "Enjoy Easy Application" at bounding box center [1143, 280] width 228 height 16
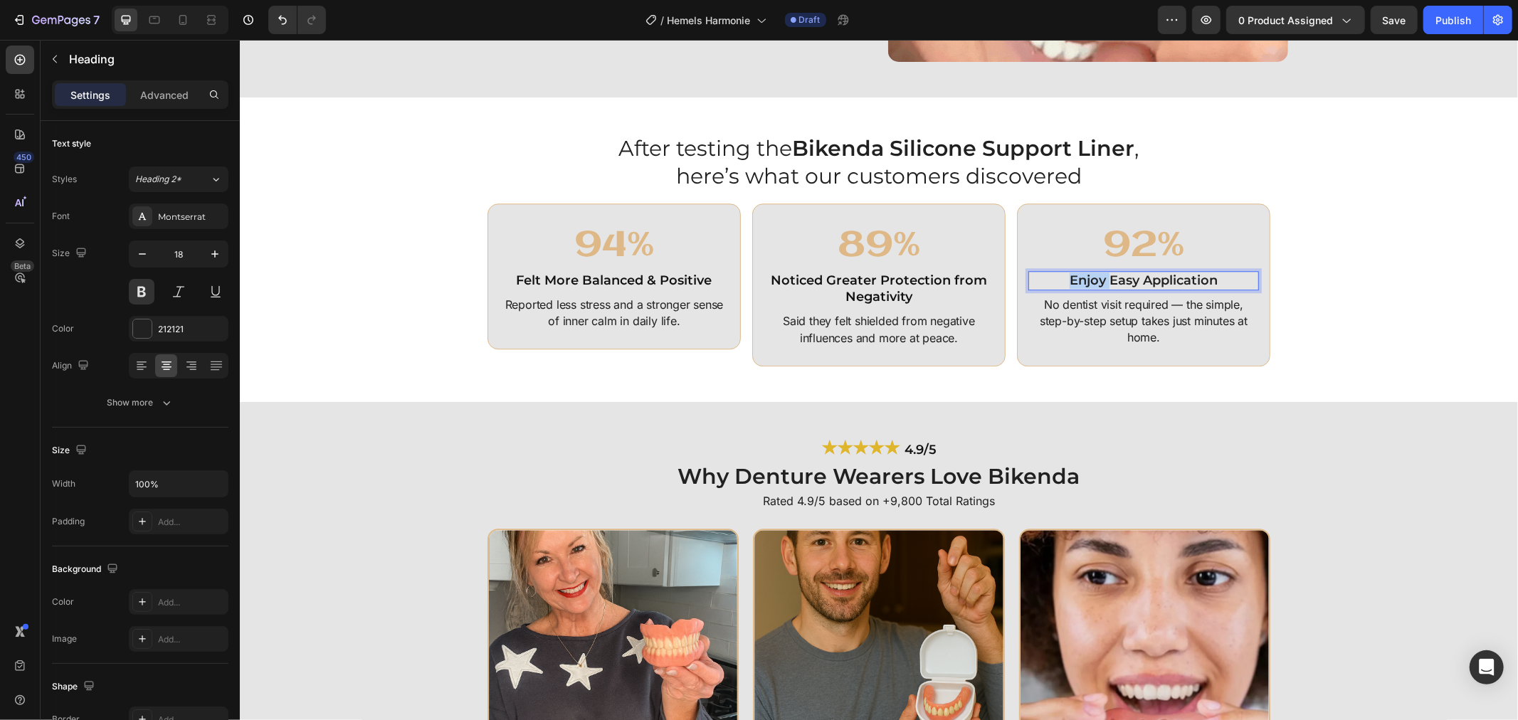
click at [1077, 273] on p "Enjoy Easy Application" at bounding box center [1143, 280] width 228 height 16
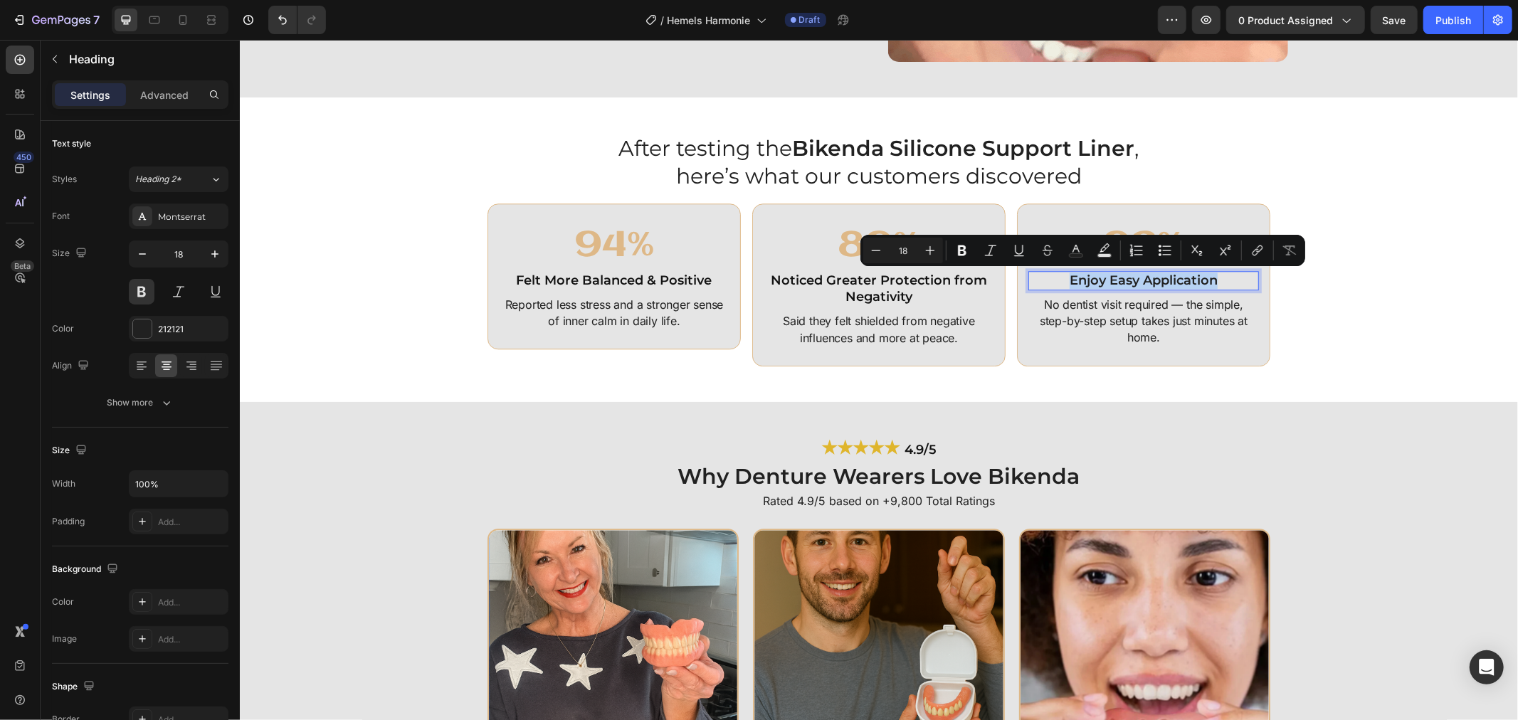
click at [1077, 273] on p "Enjoy Easy Application" at bounding box center [1143, 280] width 228 height 16
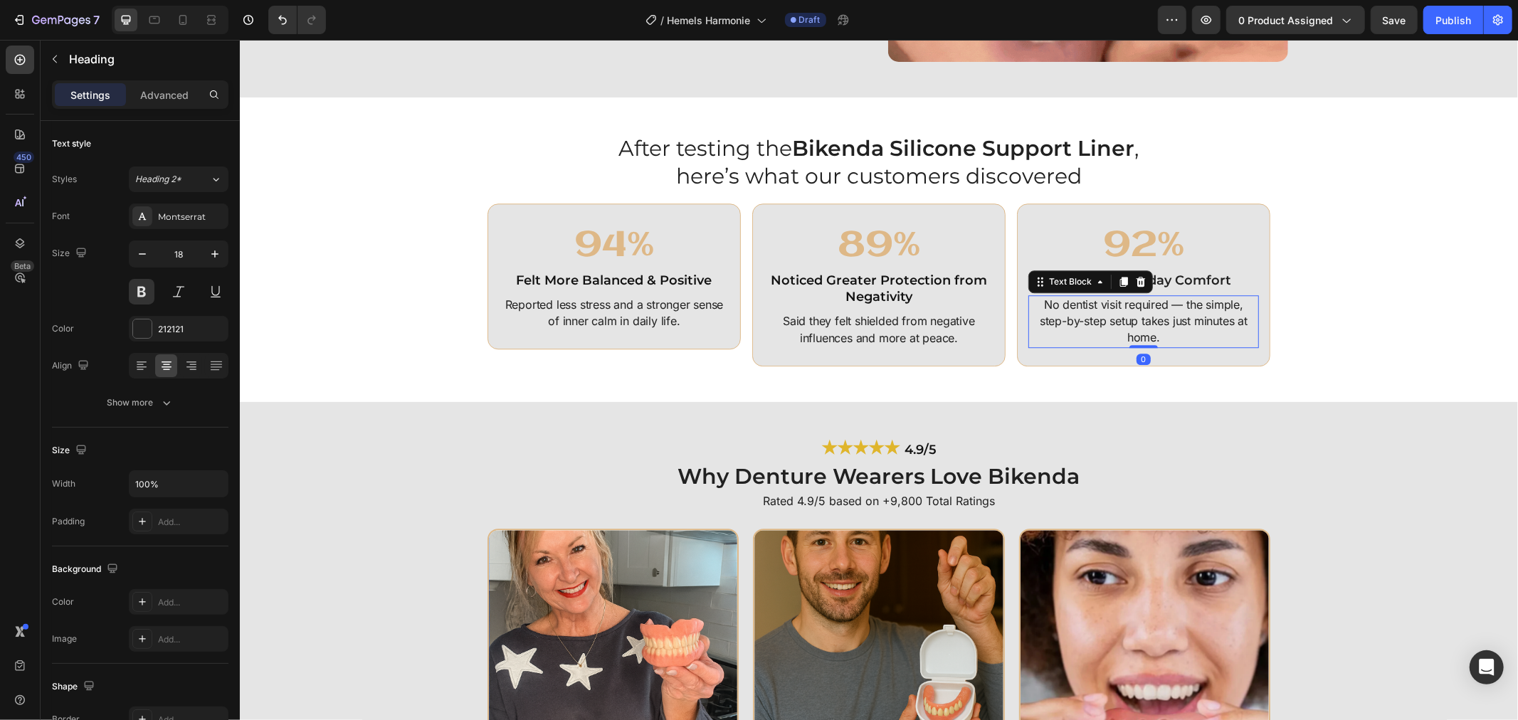
click at [1040, 307] on p "No dentist visit required — the simple, step-by-step setup takes just minutes a…" at bounding box center [1143, 321] width 228 height 50
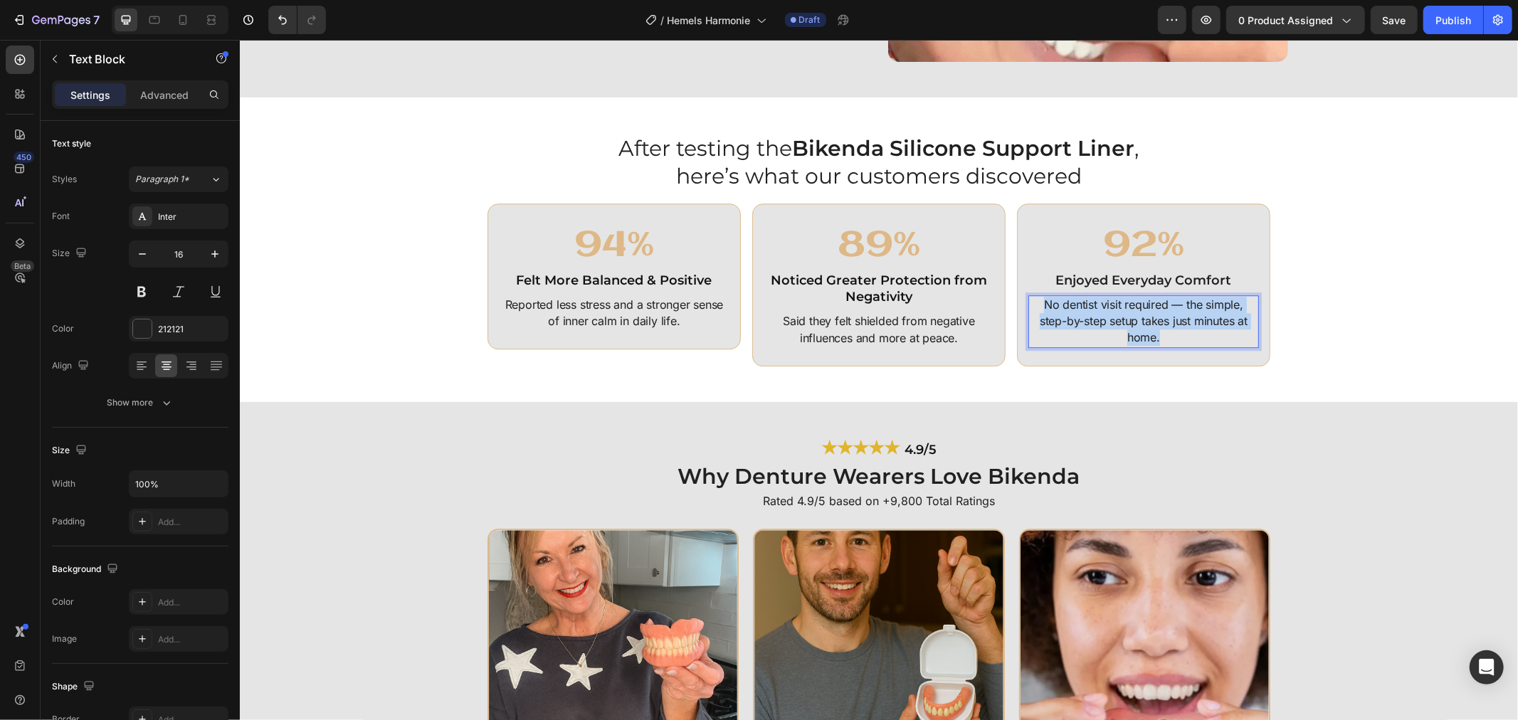
click at [1040, 307] on p "No dentist visit required — the simple, step-by-step setup takes just minutes a…" at bounding box center [1143, 321] width 228 height 50
click at [1041, 307] on p "No dentist visit required — the simple, step-by-step setup takes just minutes a…" at bounding box center [1143, 321] width 228 height 50
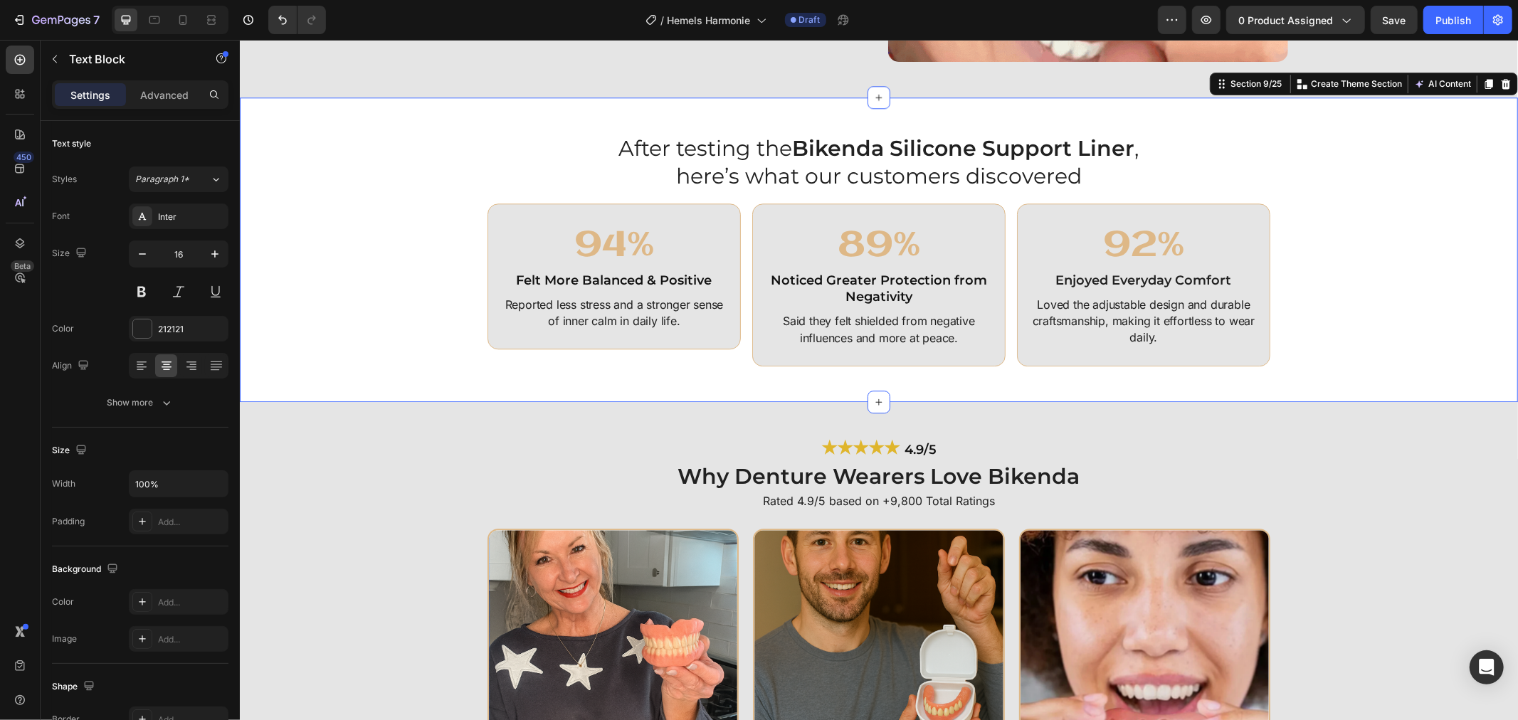
click at [1475, 273] on div "After testing the Bikenda Silicone Support Liner , here’s what our customers di…" at bounding box center [878, 248] width 1264 height 233
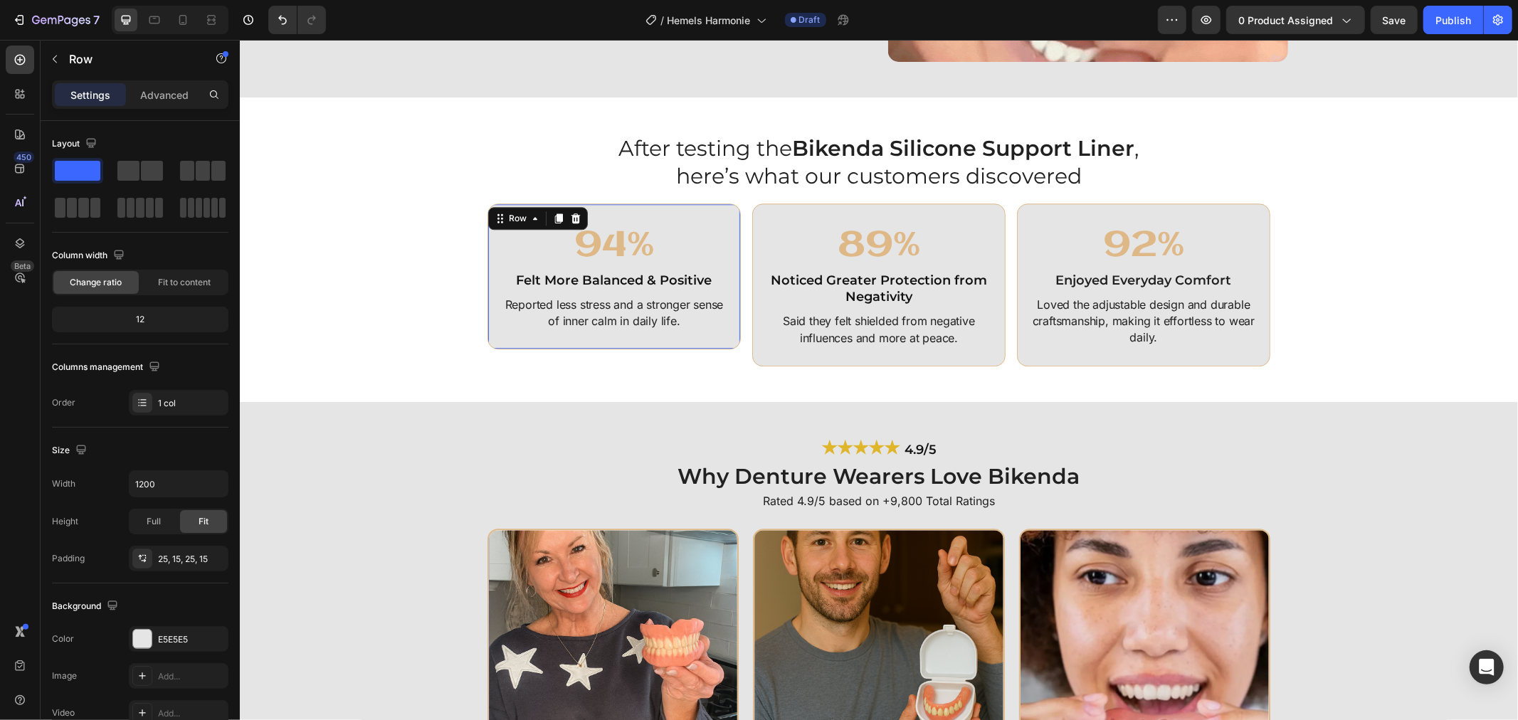
click at [723, 327] on div "94% Heading ⁠⁠⁠⁠⁠⁠⁠ Felt More Balanced & Positive Heading Reported less stress …" at bounding box center [613, 276] width 253 height 147
drag, startPoint x: 611, startPoint y: 345, endPoint x: 613, endPoint y: 360, distance: 15.1
click at [613, 360] on div "94% Heading ⁠⁠⁠⁠⁠⁠⁠ Felt More Balanced & Positive Heading Reported less stress …" at bounding box center [613, 284] width 253 height 163
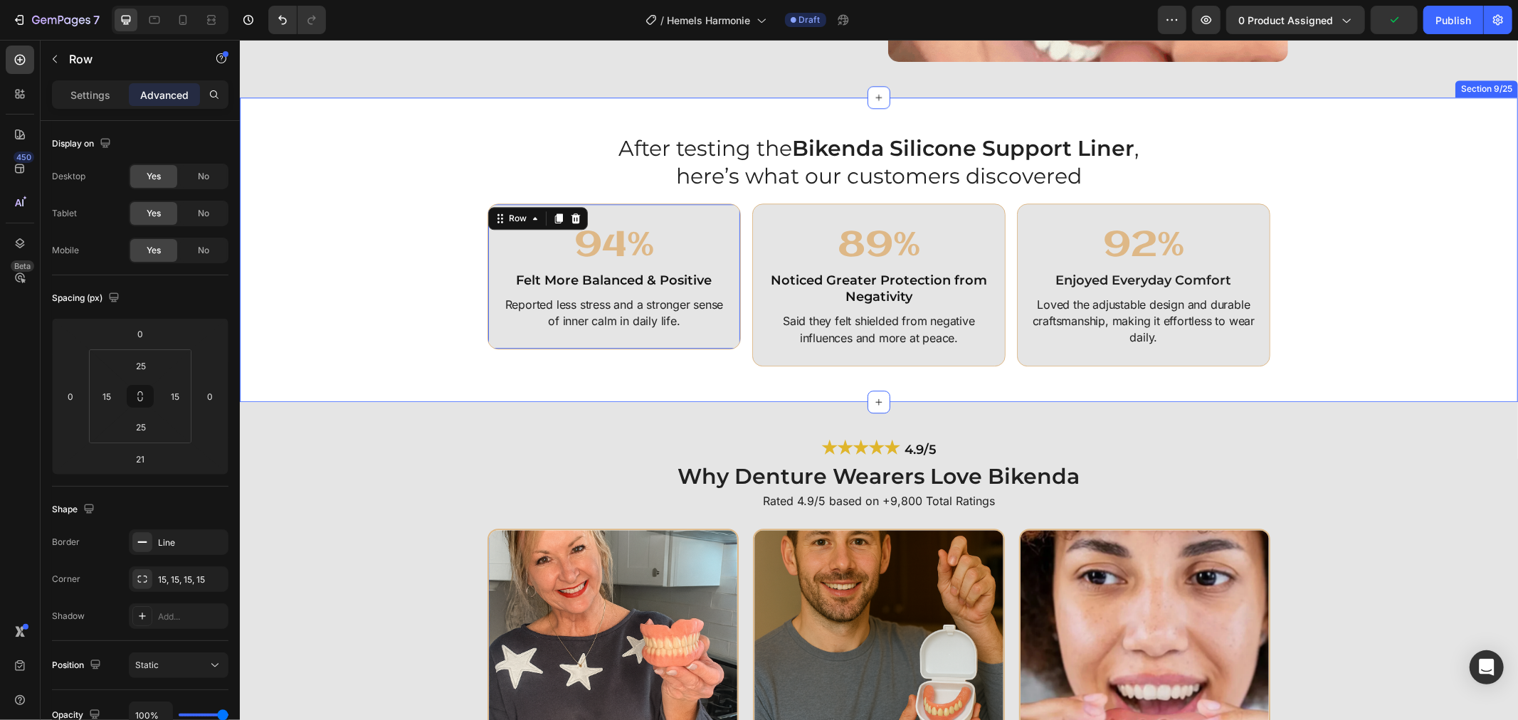
click at [1330, 282] on div "After testing the Bikenda Silicone Support Liner , here’s what our customers di…" at bounding box center [878, 248] width 1264 height 233
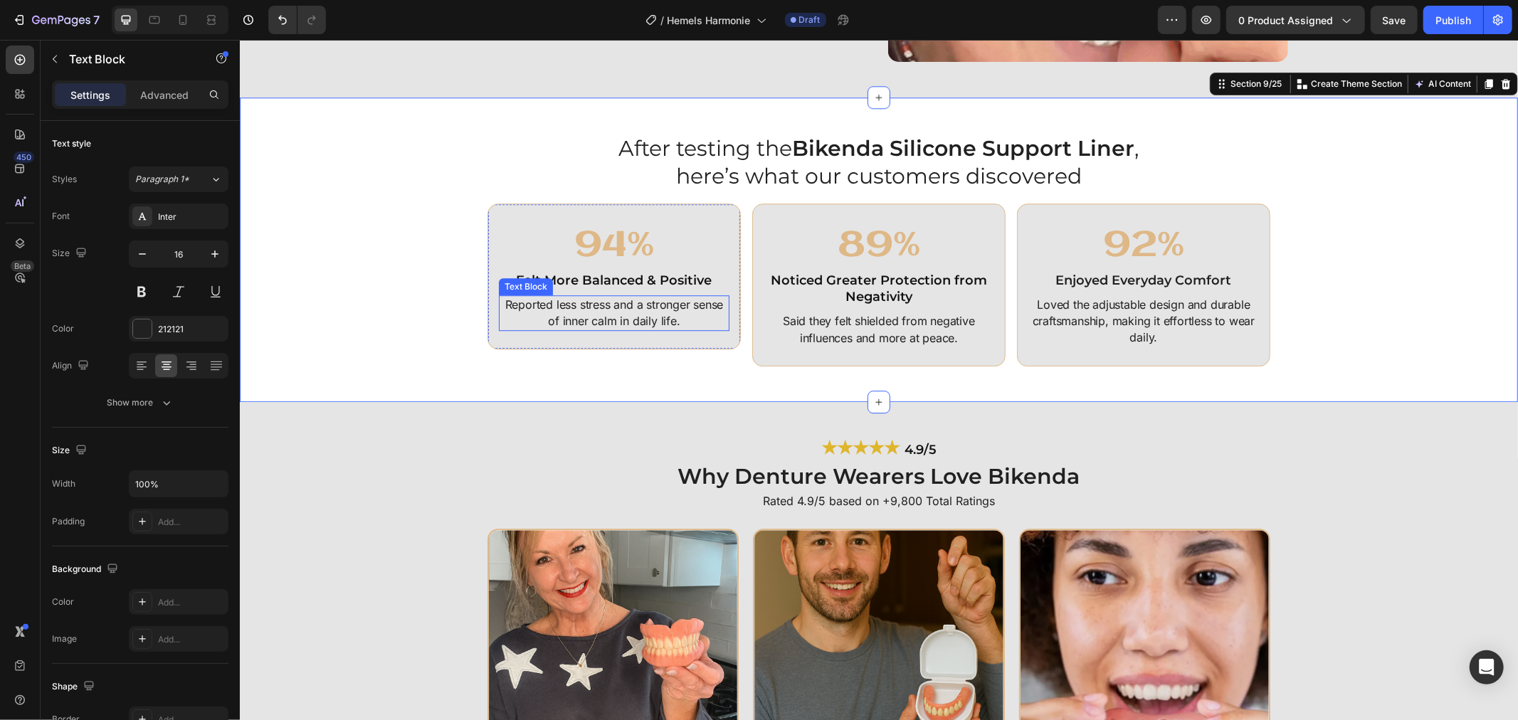
click at [554, 309] on p "Reported less stress and a stronger sense of inner calm in daily life." at bounding box center [613, 312] width 228 height 33
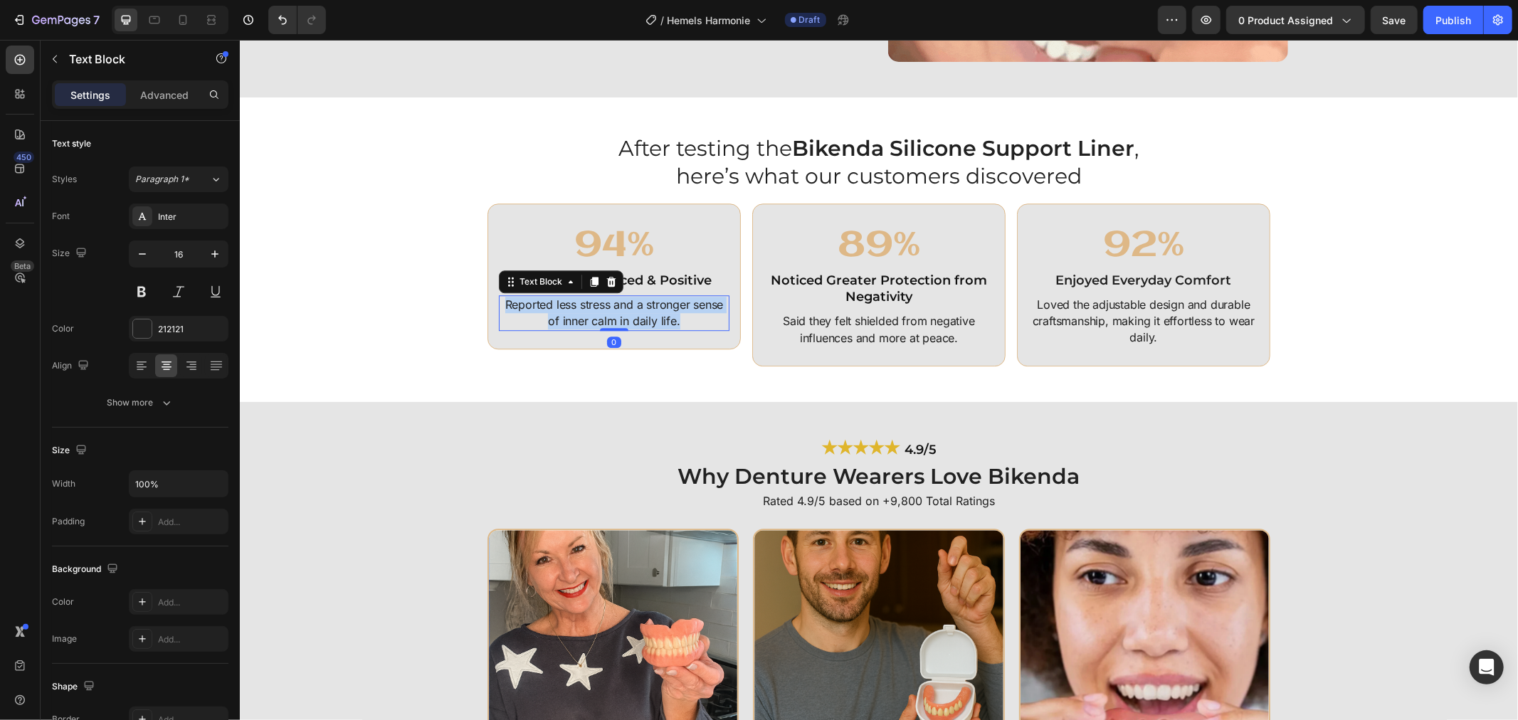
click at [554, 309] on p "Reported less stress and a stronger sense of inner calm in daily life." at bounding box center [613, 312] width 228 height 33
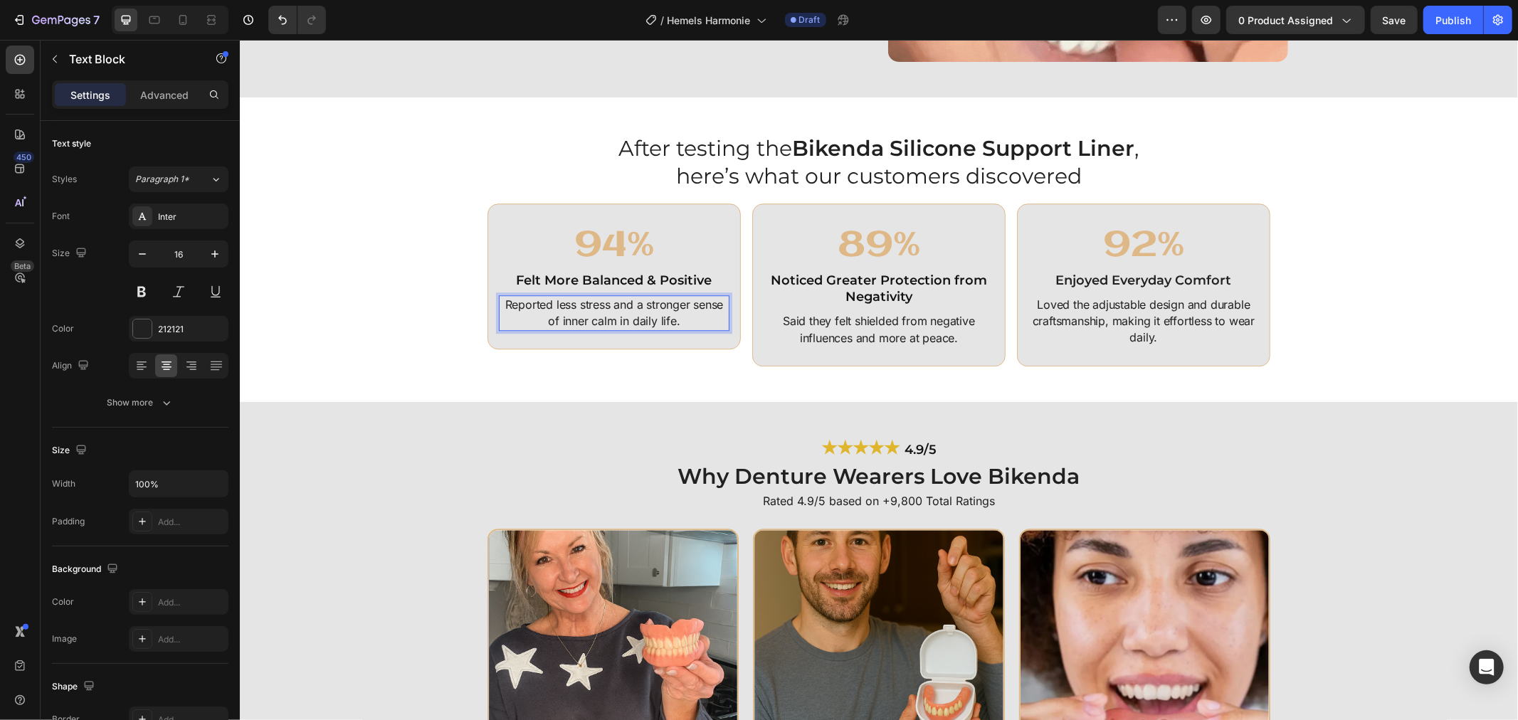
click at [546, 311] on p "Reported less stress and a stronger sense of inner calm in daily life." at bounding box center [613, 312] width 228 height 33
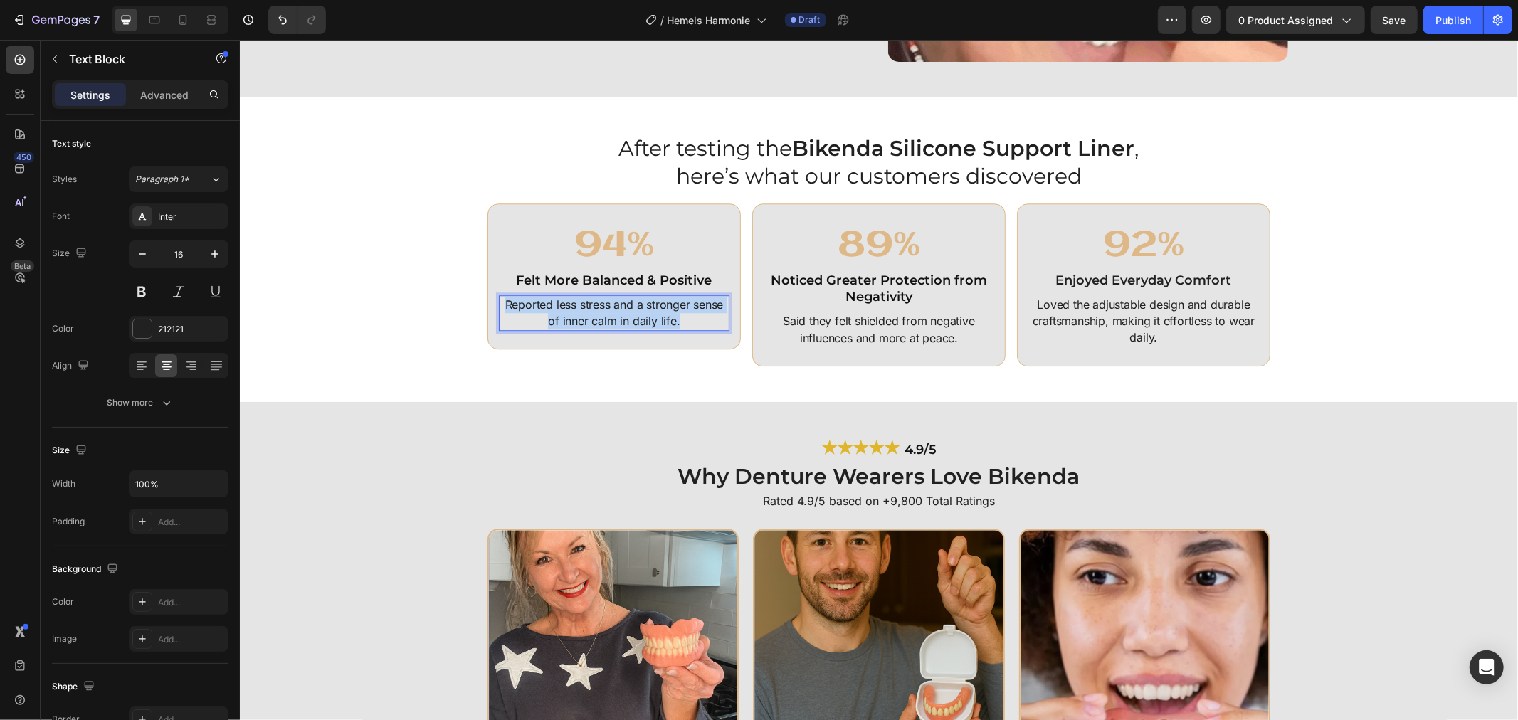
click at [546, 311] on p "Reported less stress and a stronger sense of inner calm in daily life." at bounding box center [613, 312] width 228 height 33
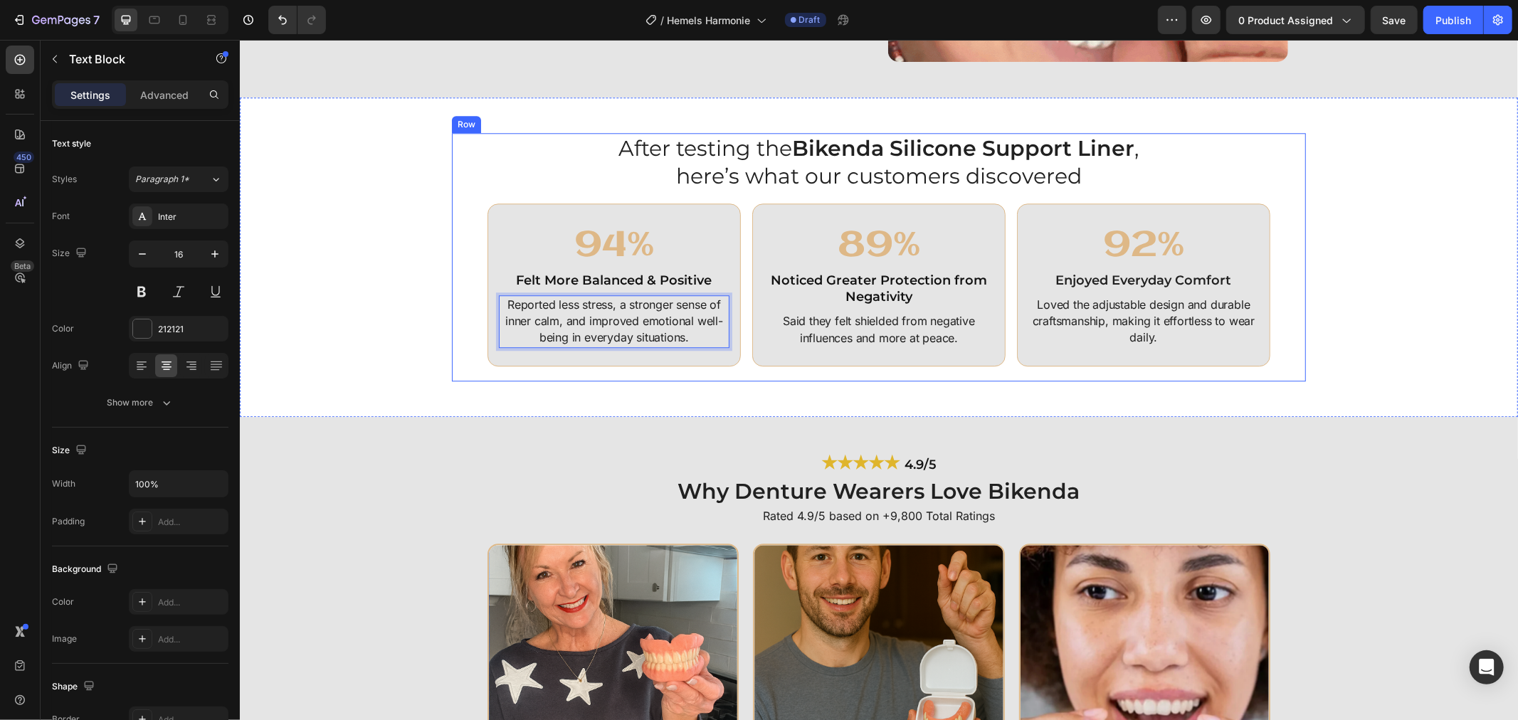
click at [1303, 320] on div "After testing the Bikenda Silicone Support Liner , here’s what our customers di…" at bounding box center [878, 256] width 1264 height 248
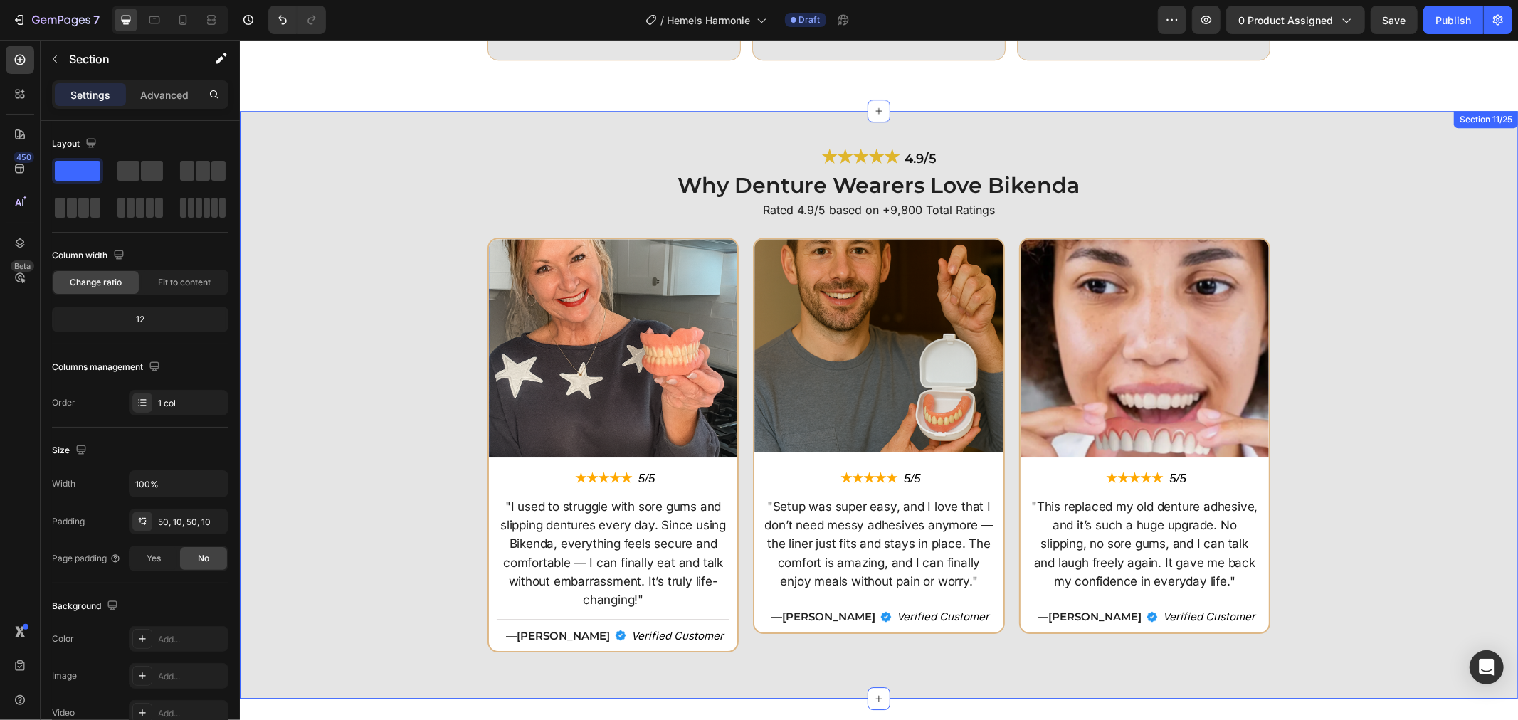
scroll to position [3399, 0]
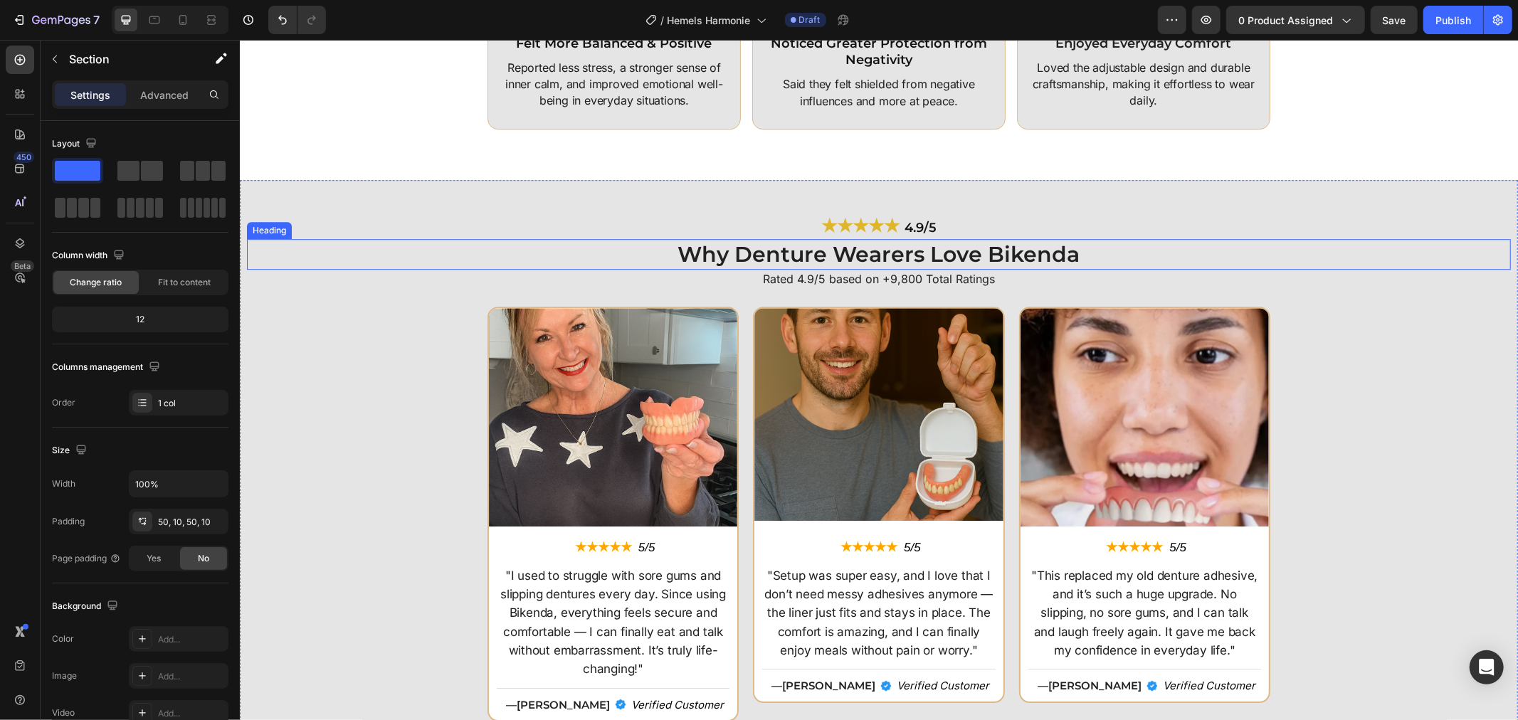
click at [689, 239] on h2 "Why Denture Wearers Love Bikenda" at bounding box center [878, 253] width 1264 height 31
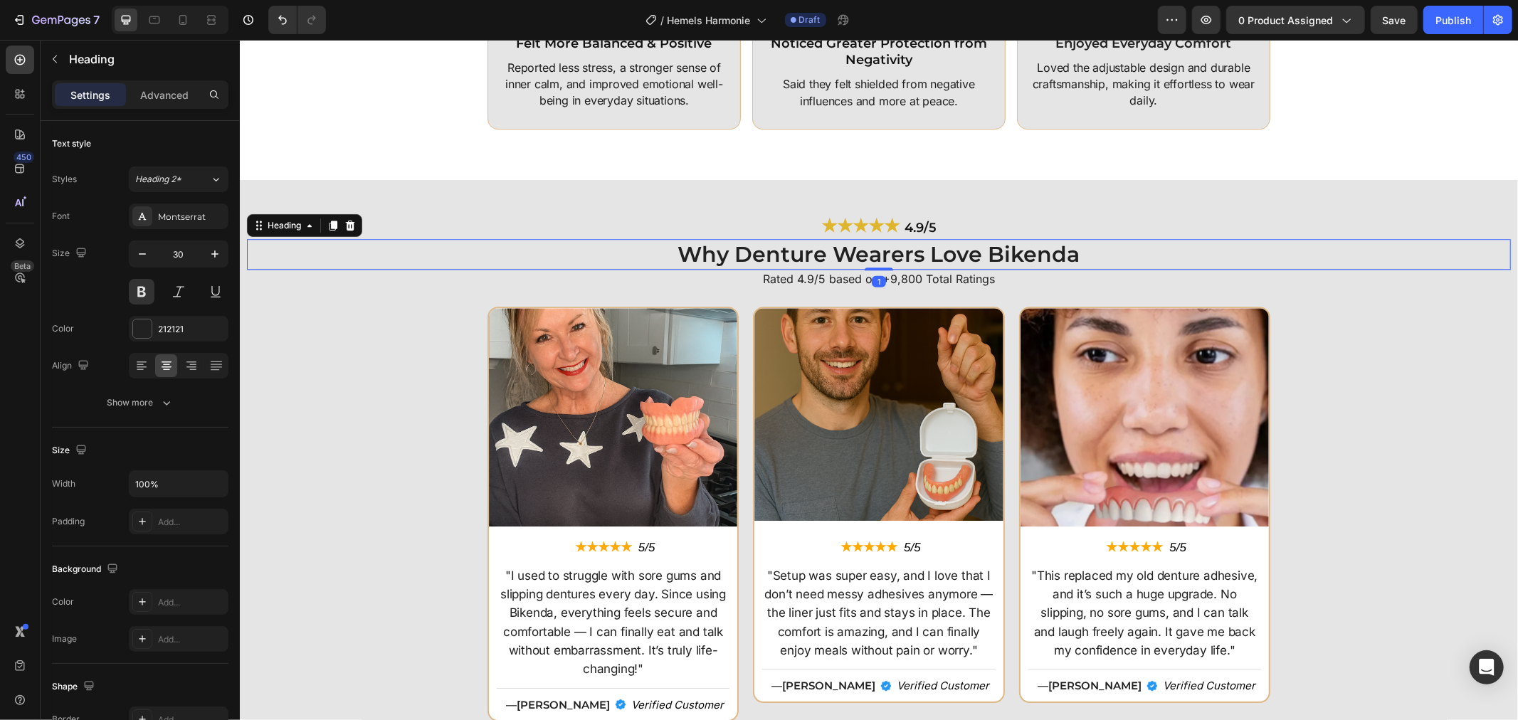
click at [689, 239] on h2 "Why Denture Wearers Love Bikenda" at bounding box center [878, 253] width 1264 height 31
click at [870, 253] on p "Why Denture Wearers Love Bikenda" at bounding box center [878, 254] width 1261 height 28
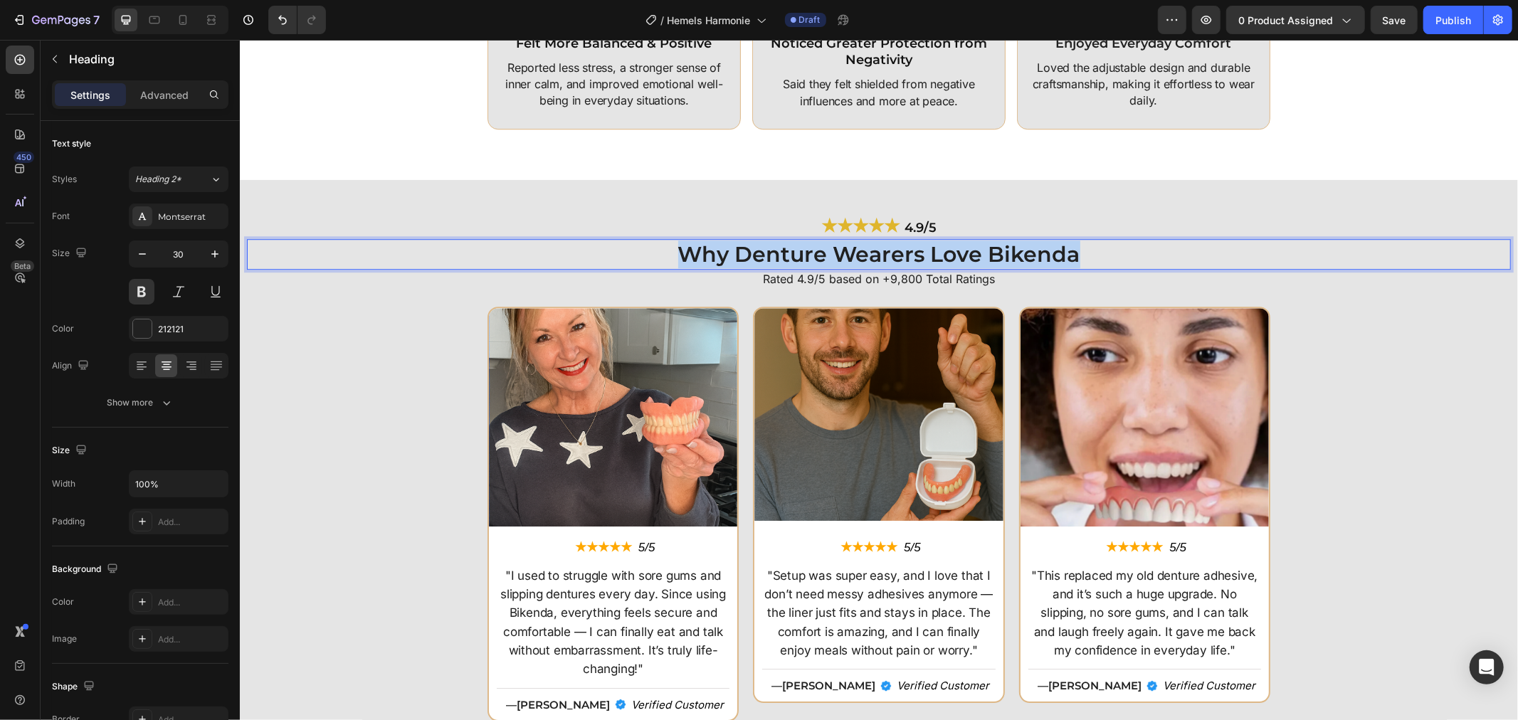
click at [870, 253] on p "Why Denture Wearers Love Bikenda" at bounding box center [878, 254] width 1261 height 28
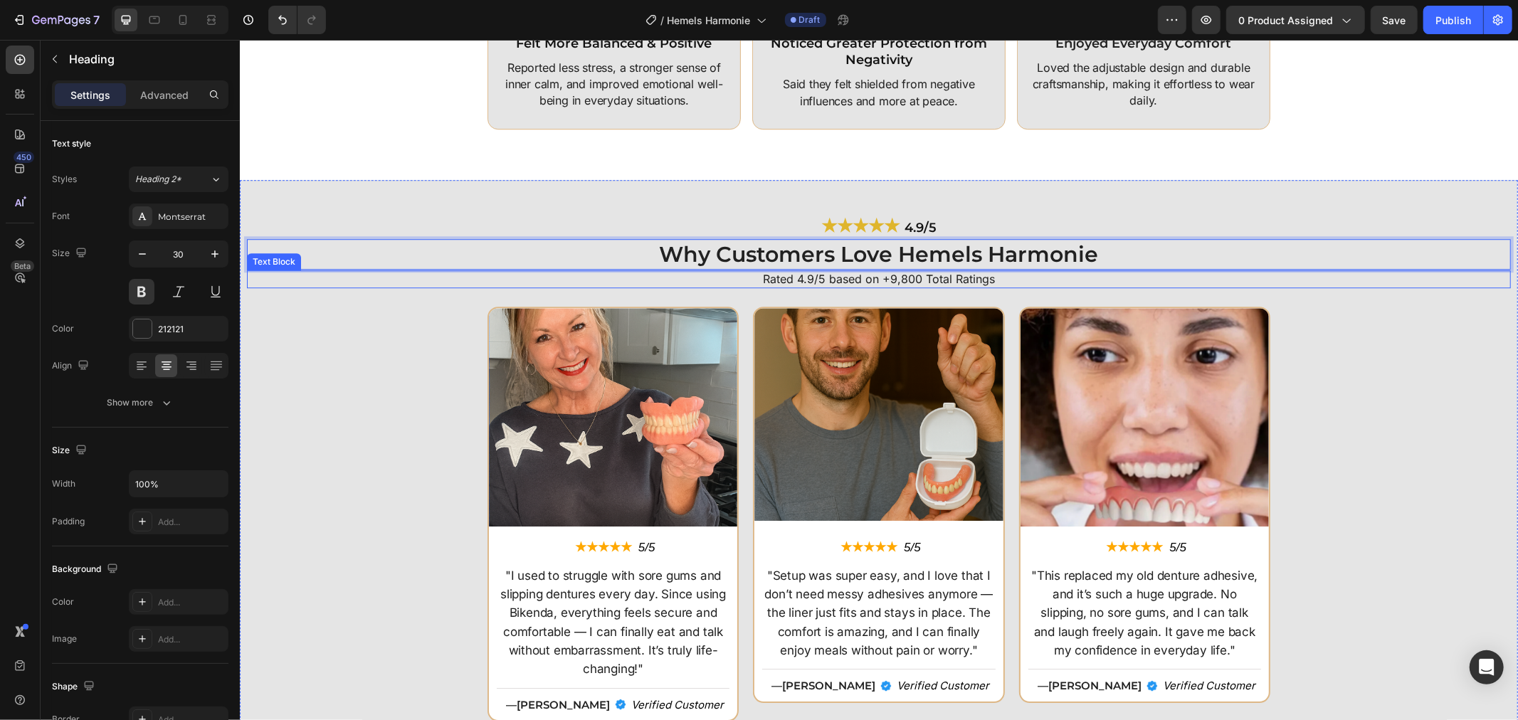
click at [891, 275] on p "Rated 4.9/5 based on +9,800 Total Ratings" at bounding box center [878, 278] width 1261 height 15
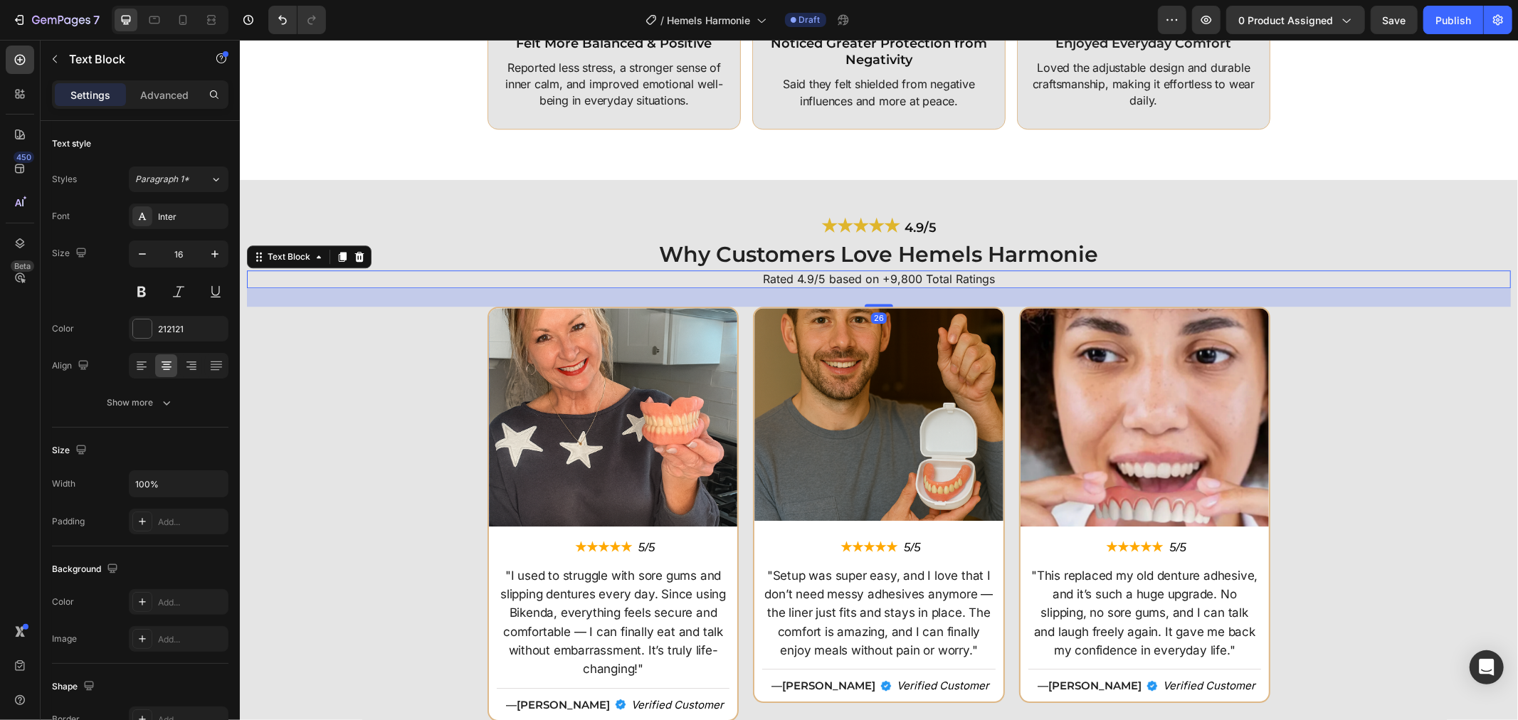
click at [891, 275] on p "Rated 4.9/5 based on +9,800 Total Ratings" at bounding box center [878, 278] width 1261 height 15
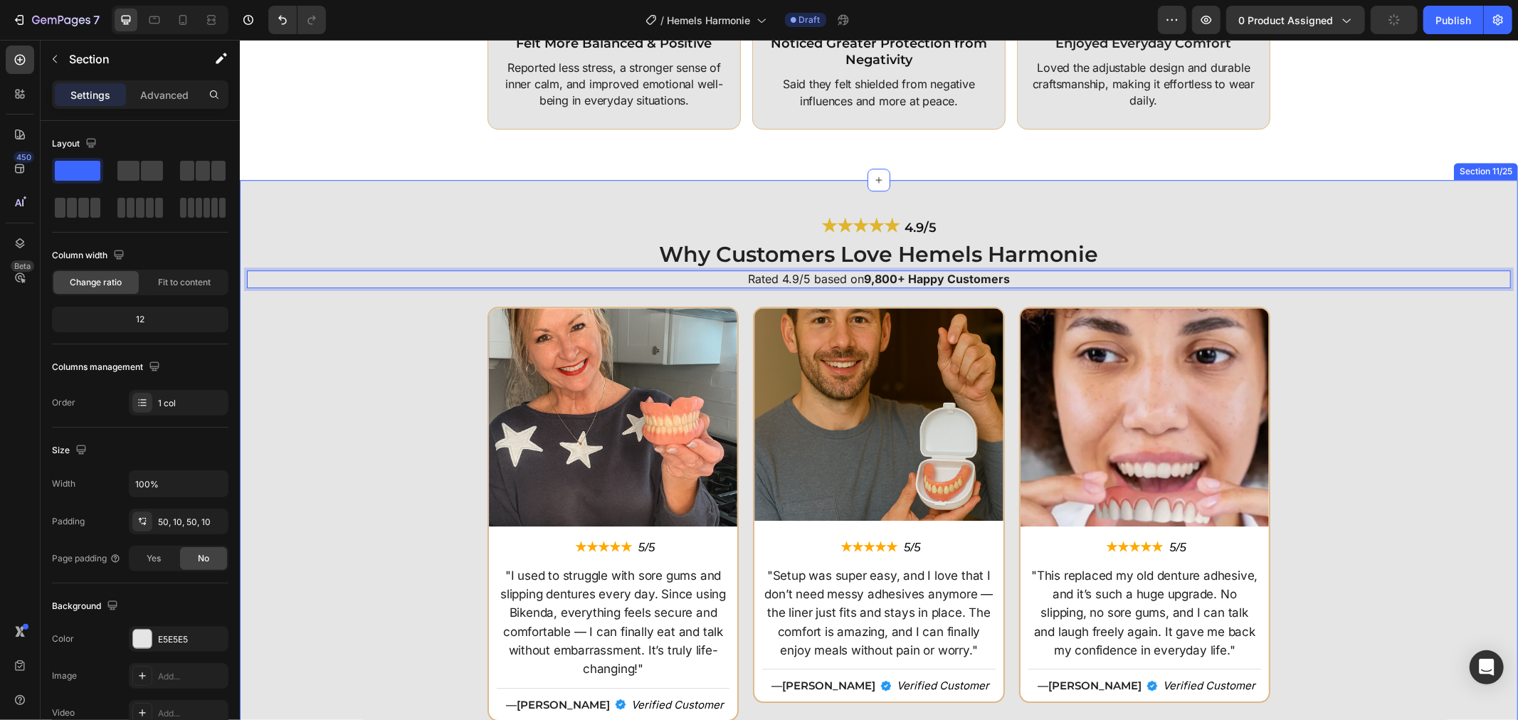
click at [1128, 209] on div "★★★★★ 4.9/5 Heading Why Customers Love Hemels Harmonie Heading Rated 4.9/5 base…" at bounding box center [878, 473] width 1278 height 588
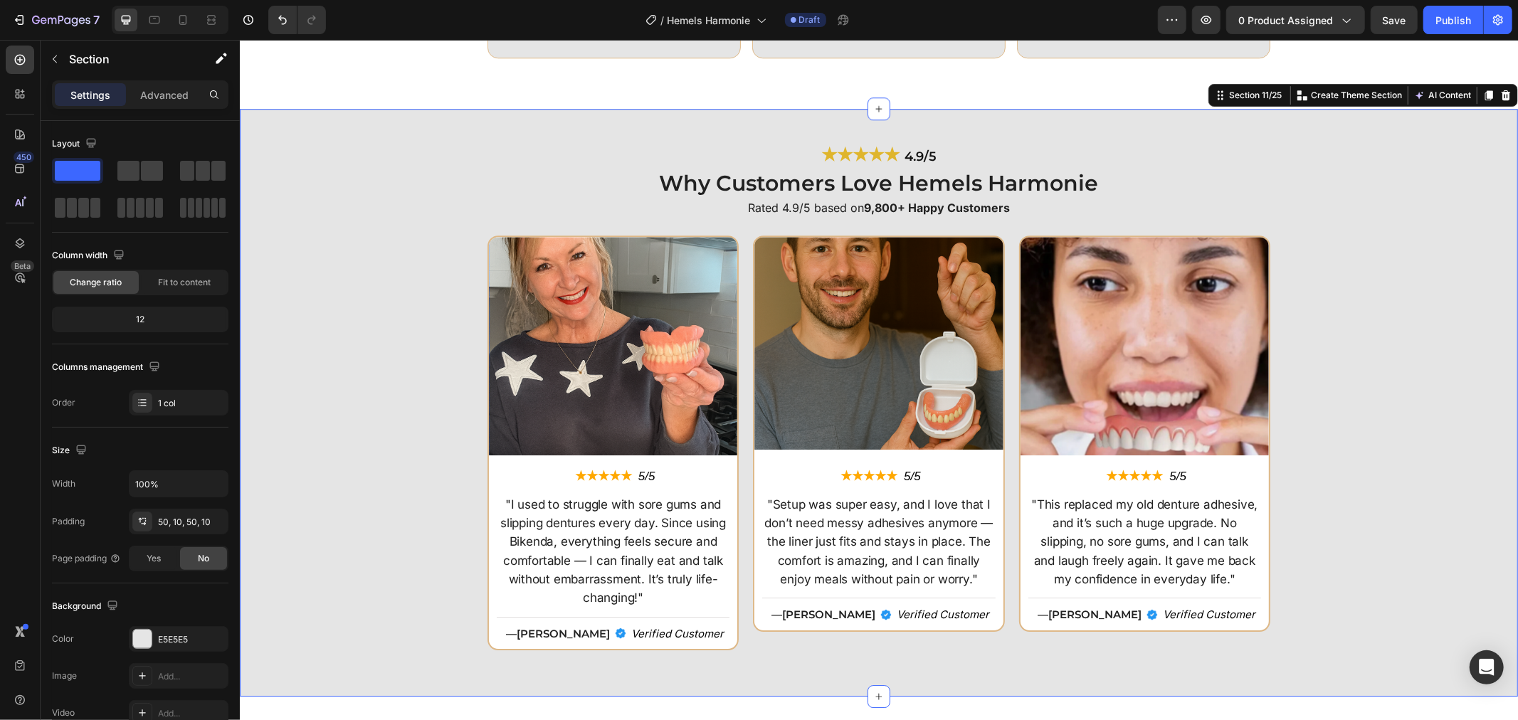
scroll to position [3557, 0]
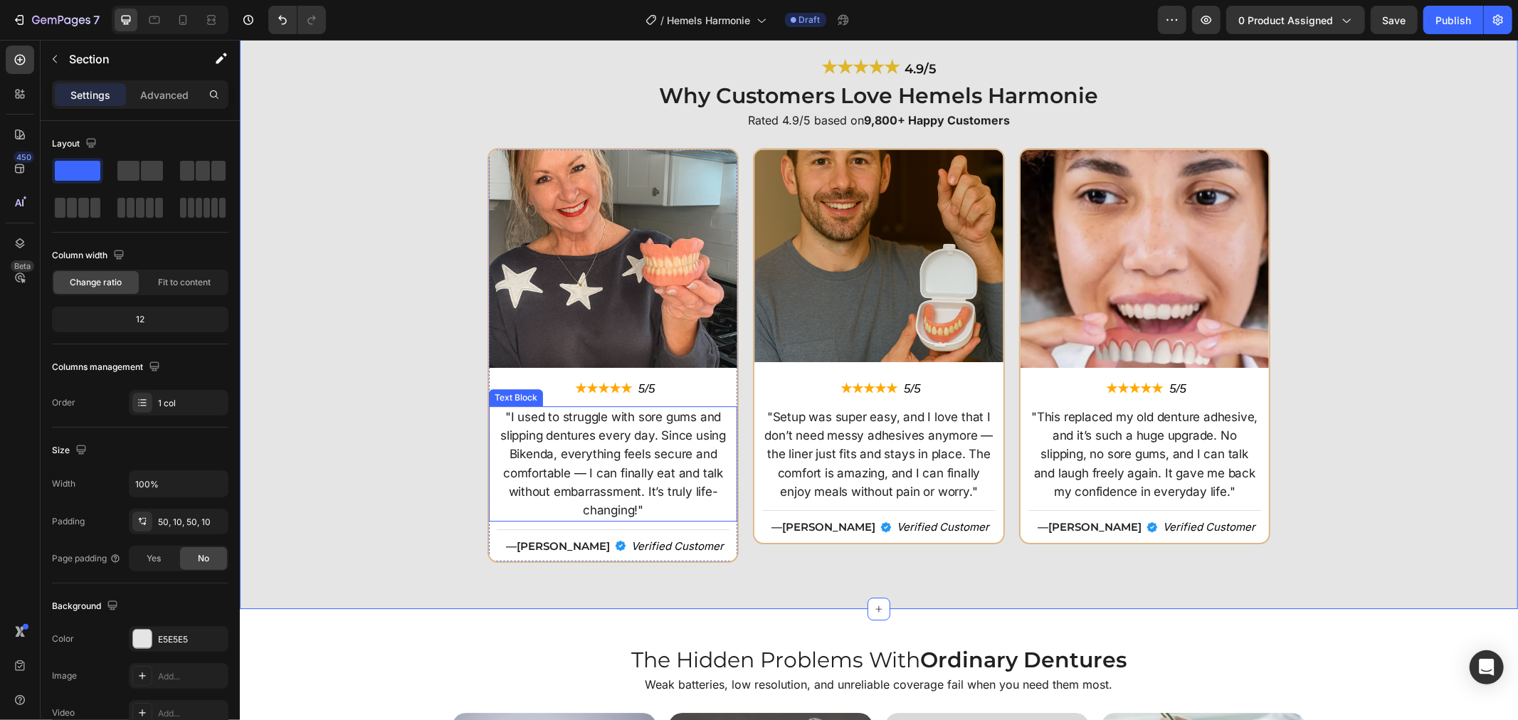
click at [546, 441] on p ""I used to struggle with sore gums and slipping dentures every day. Since using…" at bounding box center [612, 463] width 230 height 112
click at [545, 440] on p ""I used to struggle with sore gums and slipping dentures every day. Since using…" at bounding box center [612, 463] width 230 height 112
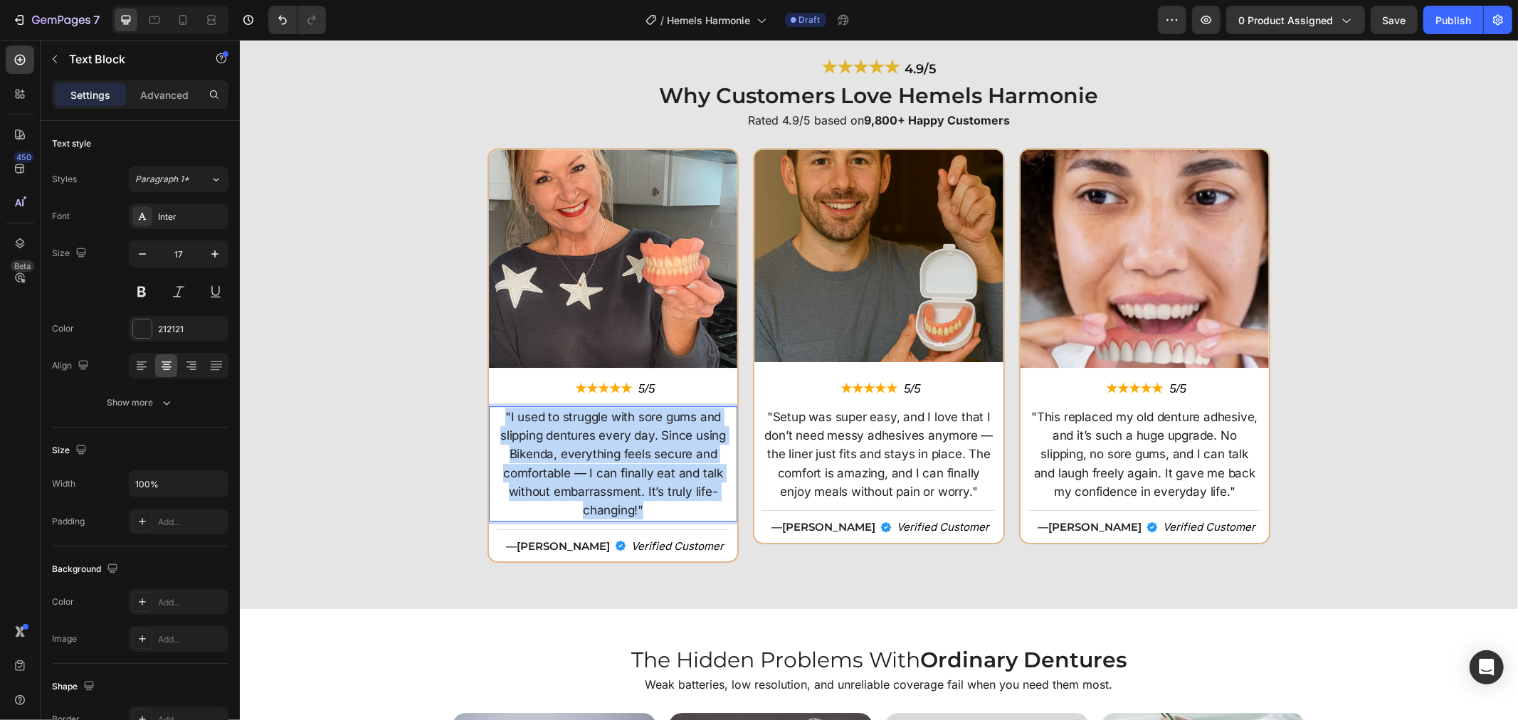
click at [544, 440] on p ""I used to struggle with sore gums and slipping dentures every day. Since using…" at bounding box center [612, 463] width 230 height 112
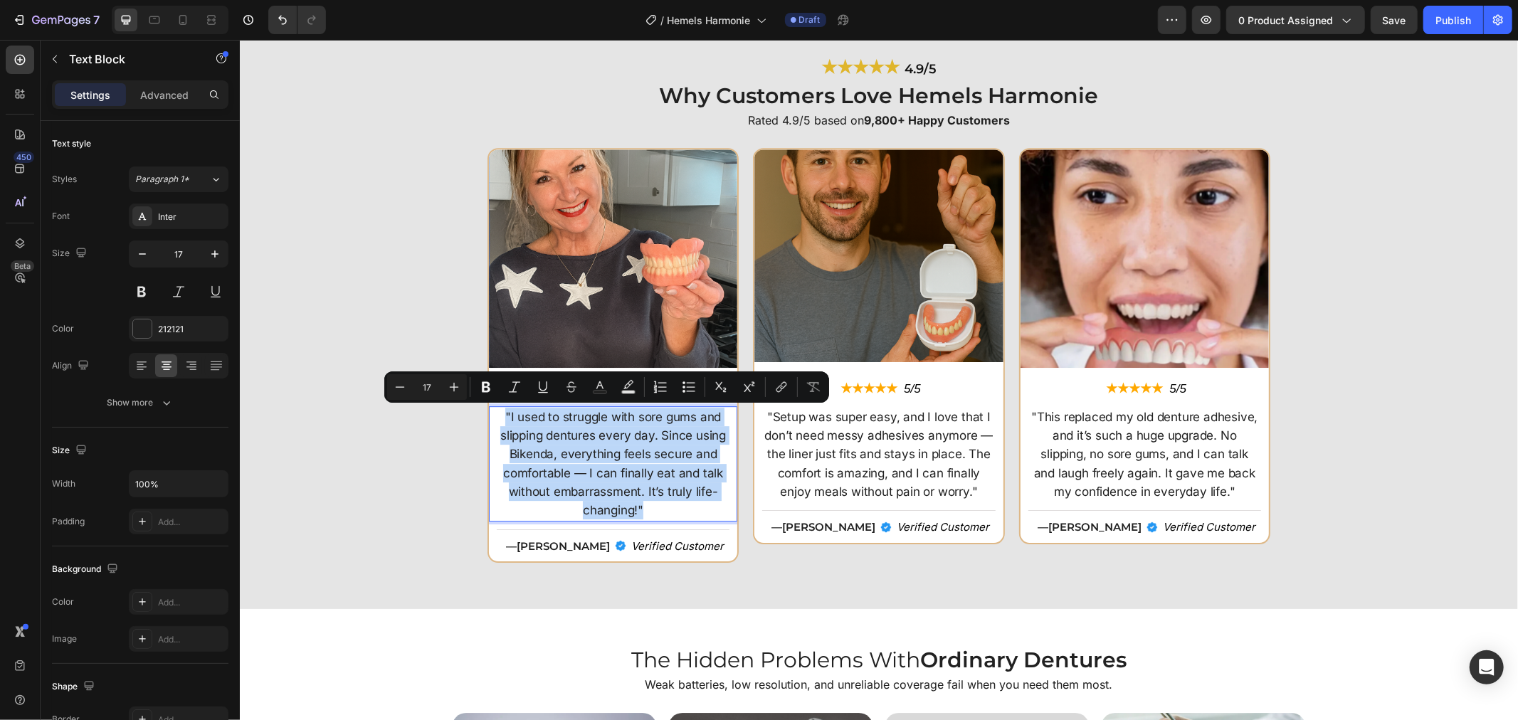
copy p ""I used to struggle with sore gums and slipping dentures every day. Since using…"
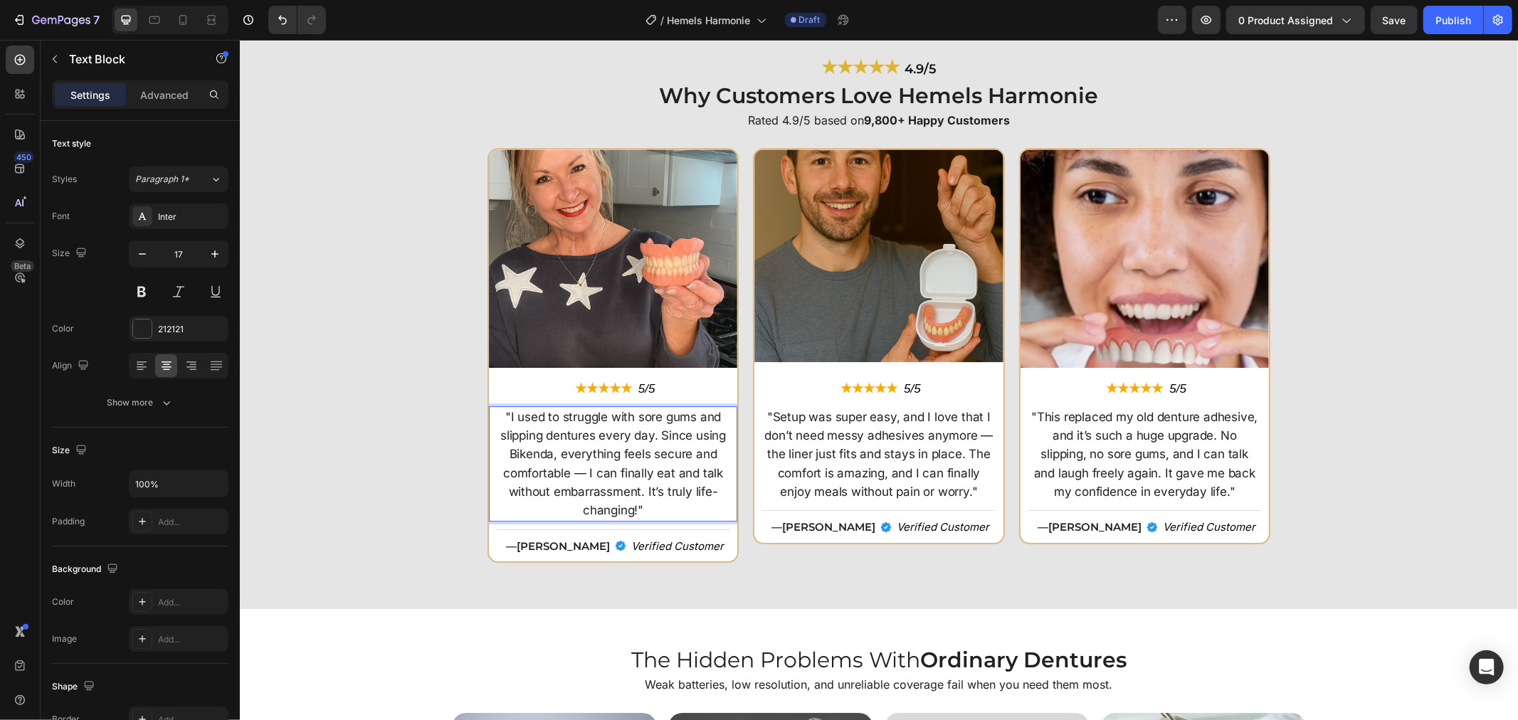
click at [582, 448] on p ""I used to struggle with sore gums and slipping dentures every day. Since using…" at bounding box center [612, 463] width 230 height 112
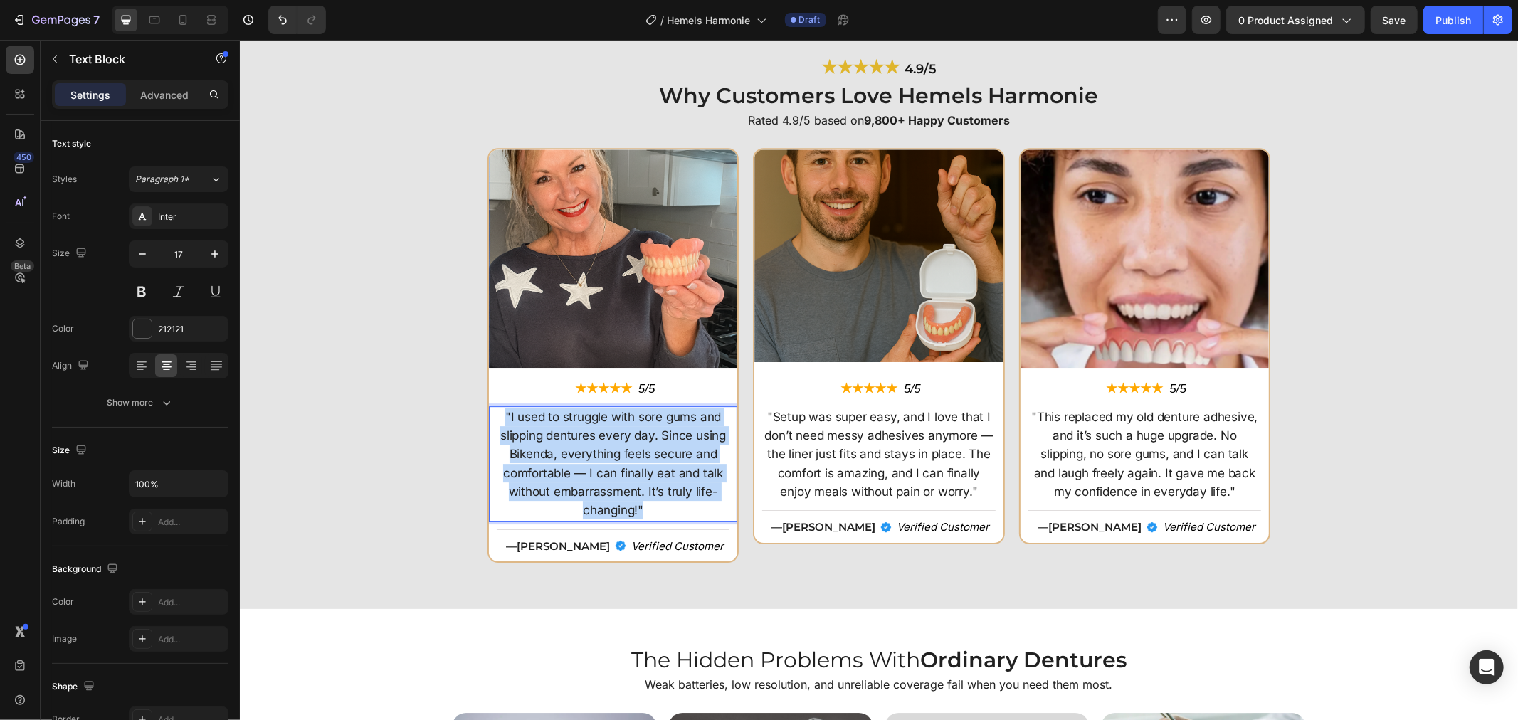
click at [582, 448] on p ""I used to struggle with sore gums and slipping dentures every day. Since using…" at bounding box center [612, 463] width 230 height 112
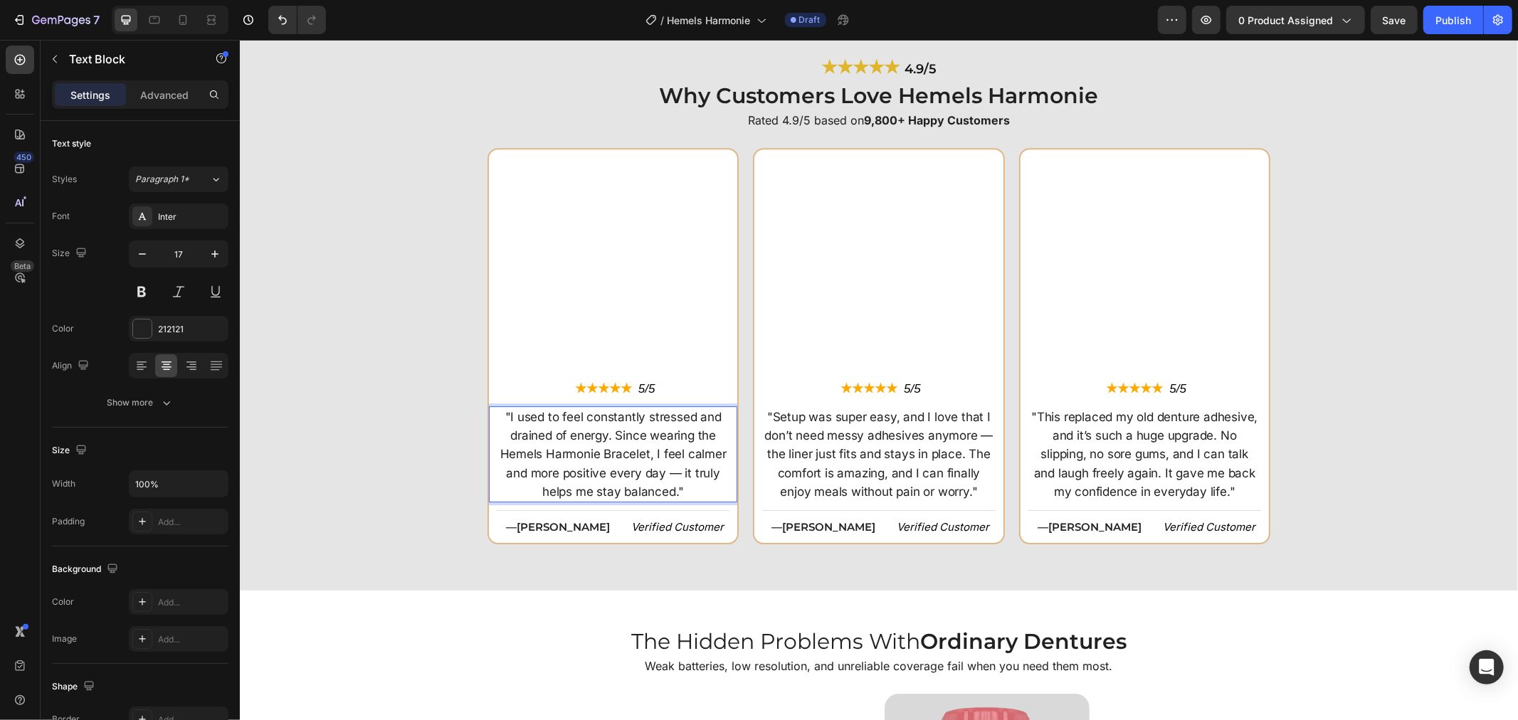
scroll to position [3557, 0]
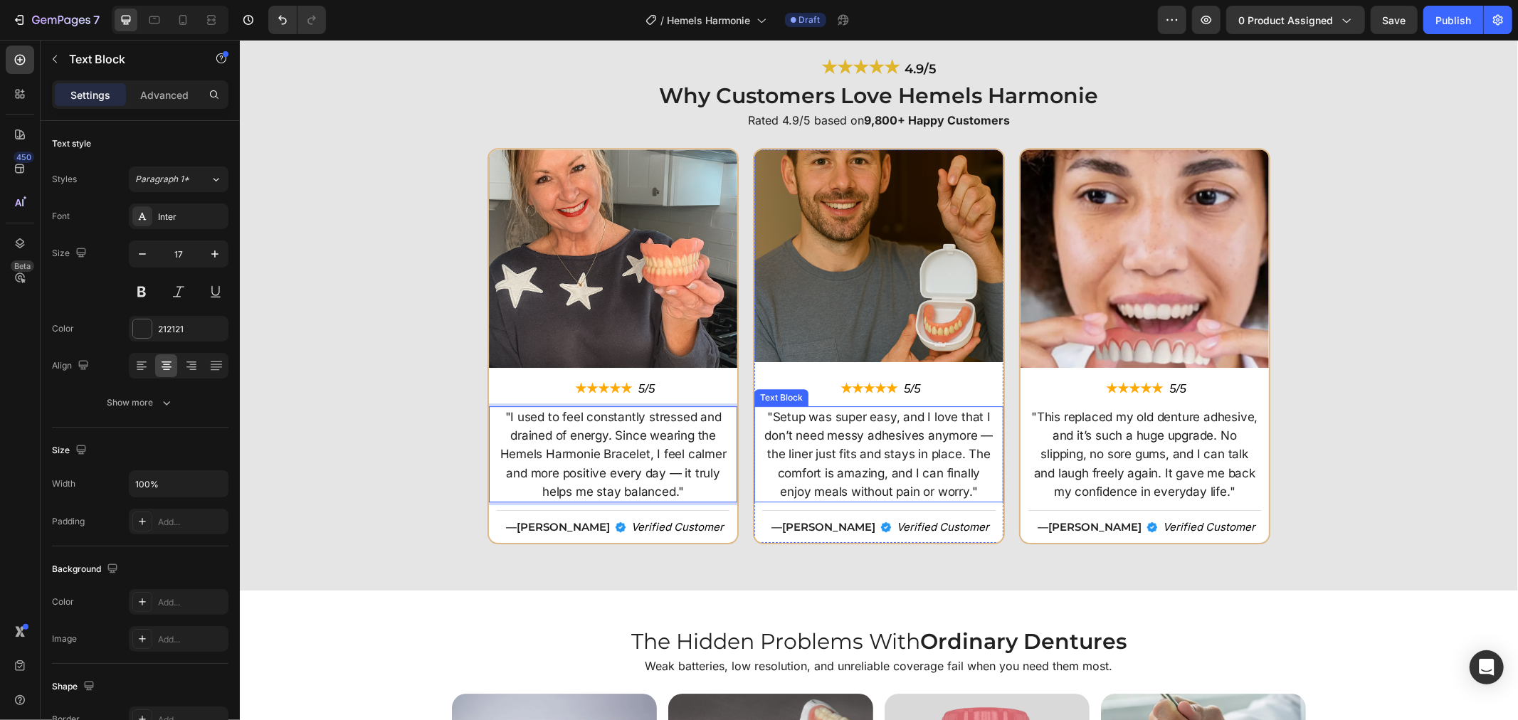
click at [782, 440] on p ""Setup was super easy, and I love that I don’t need messy adhesives anymore — t…" at bounding box center [878, 454] width 230 height 94
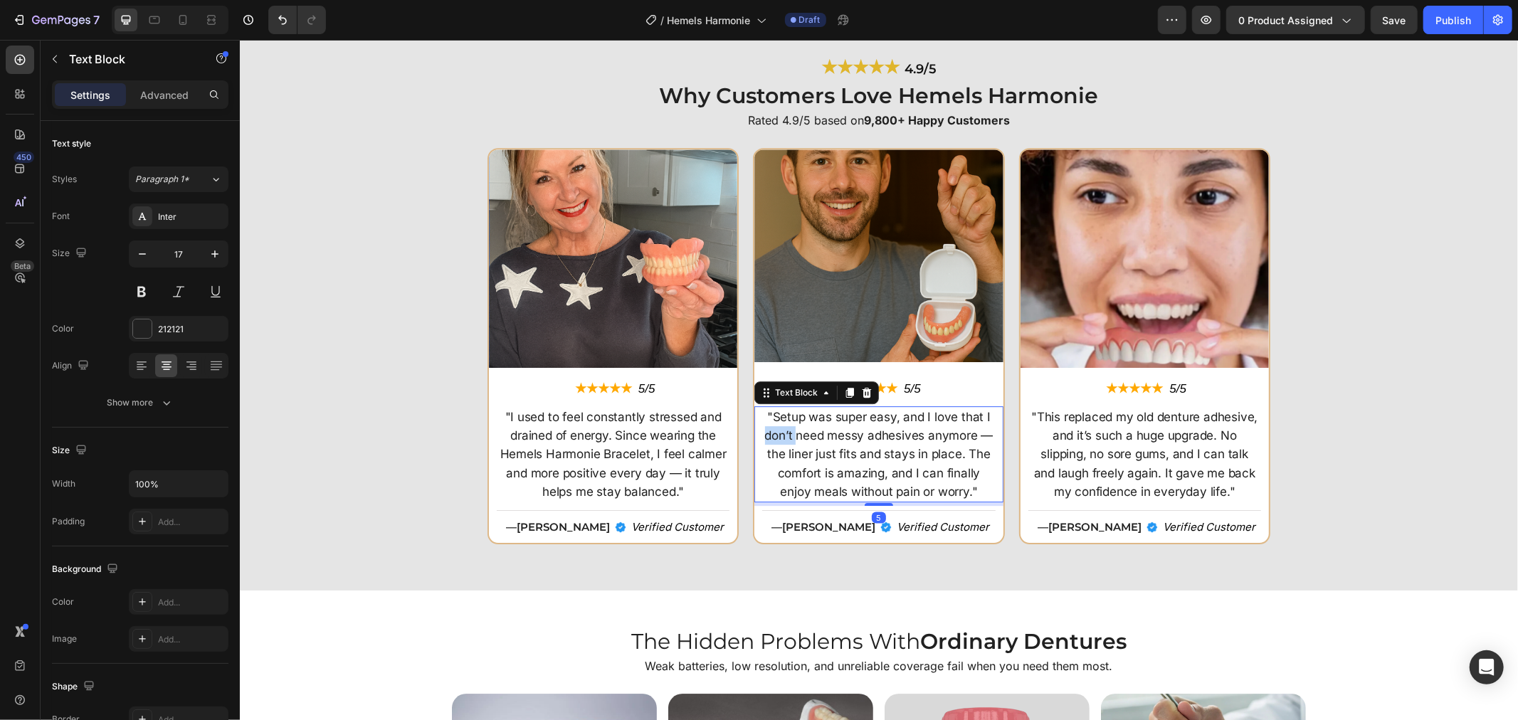
click at [782, 440] on p ""Setup was super easy, and I love that I don’t need messy adhesives anymore — t…" at bounding box center [878, 454] width 230 height 94
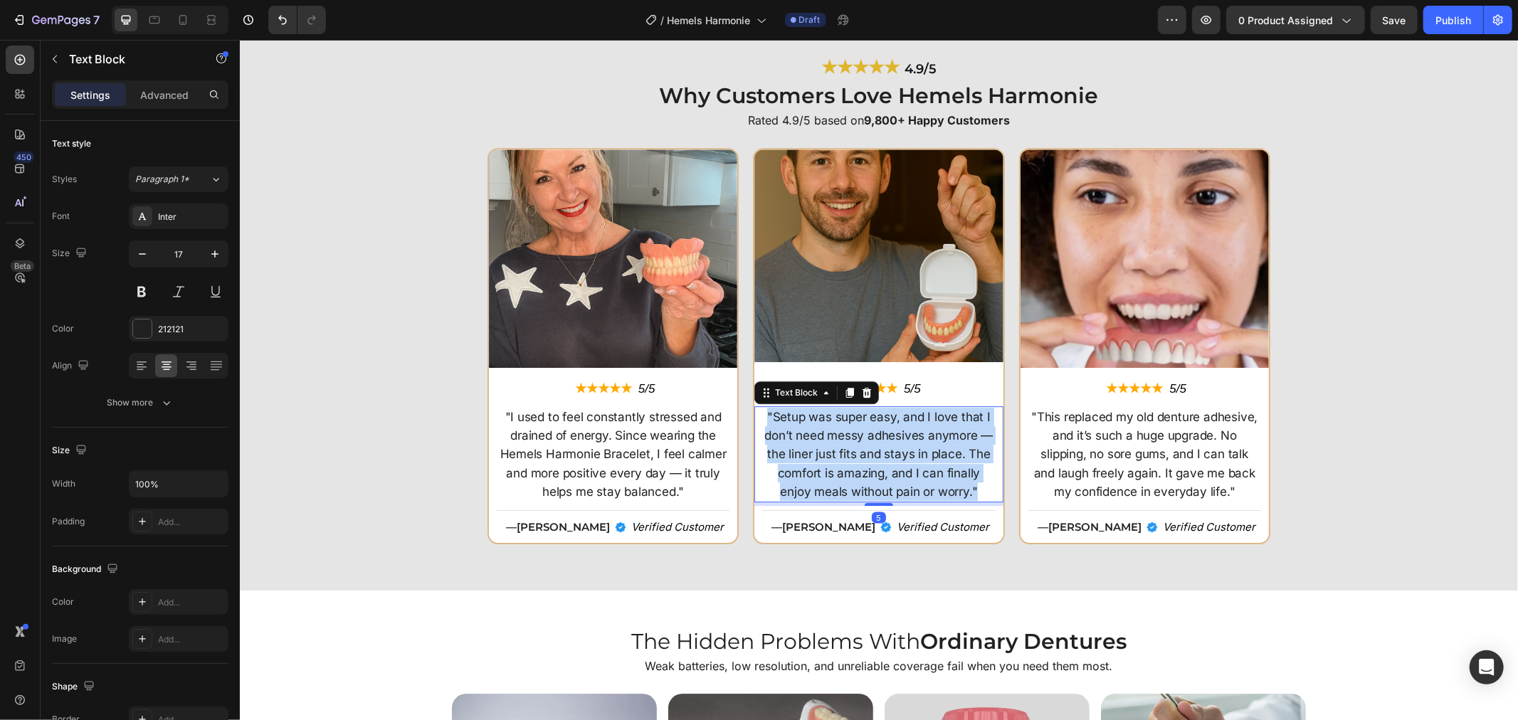
click at [782, 440] on p ""Setup was super easy, and I love that I don’t need messy adhesives anymore — t…" at bounding box center [878, 454] width 230 height 94
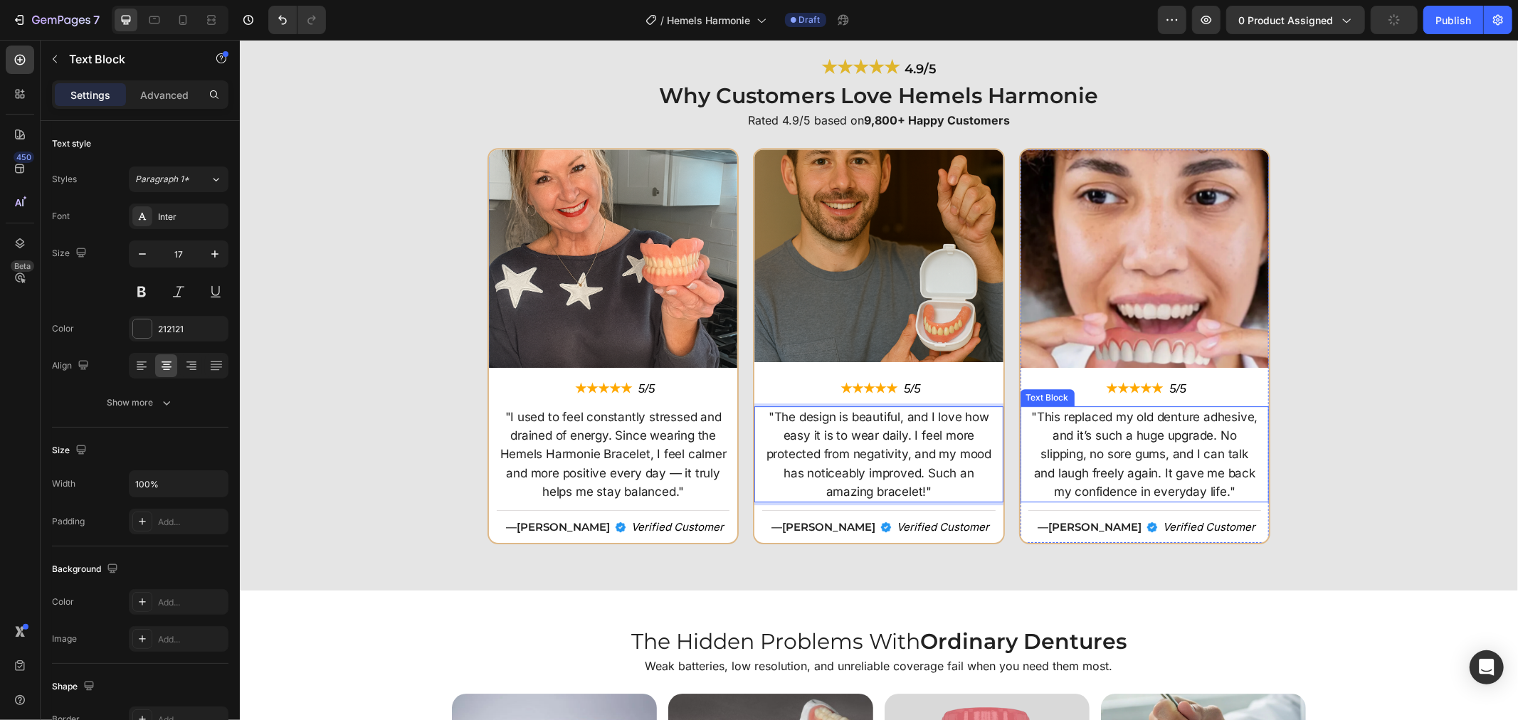
click at [1128, 449] on p ""This replaced my old denture adhesive, and it’s such a huge upgrade. No slippi…" at bounding box center [1144, 454] width 230 height 94
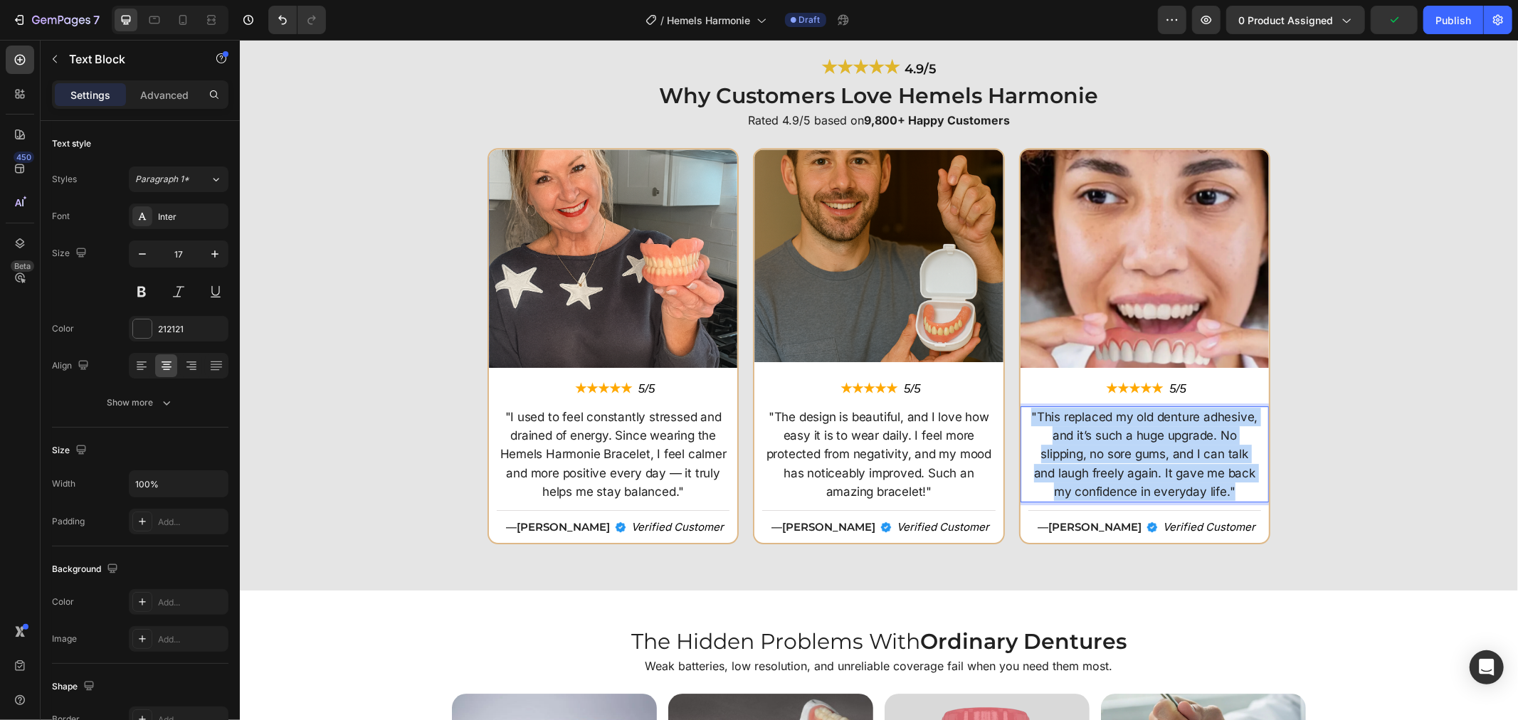
click at [1128, 449] on p ""This replaced my old denture adhesive, and it’s such a huge upgrade. No slippi…" at bounding box center [1144, 454] width 230 height 94
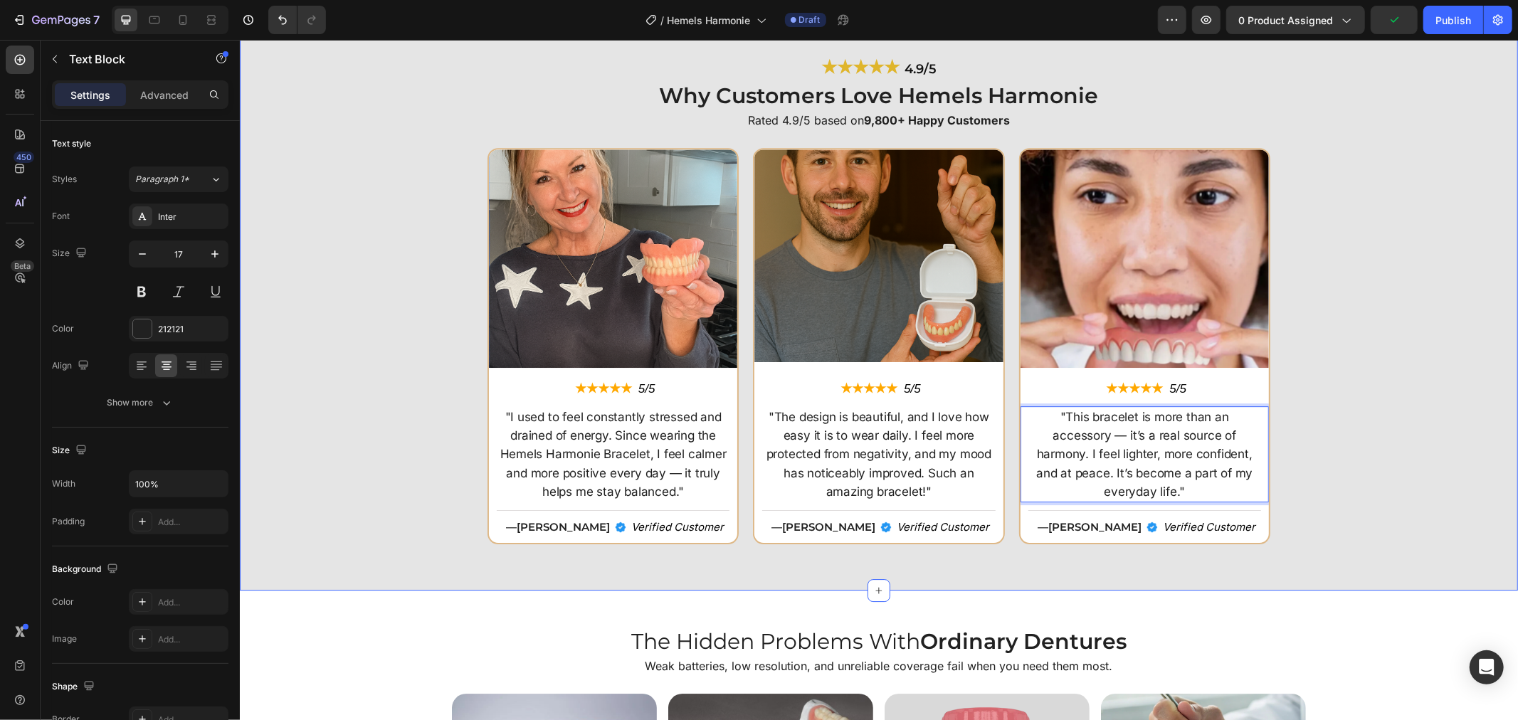
click at [1304, 472] on div "Image ★★★★★ Text Block 5/5 Text Block Row "I used to feel constantly stressed a…" at bounding box center [878, 350] width 1264 height 407
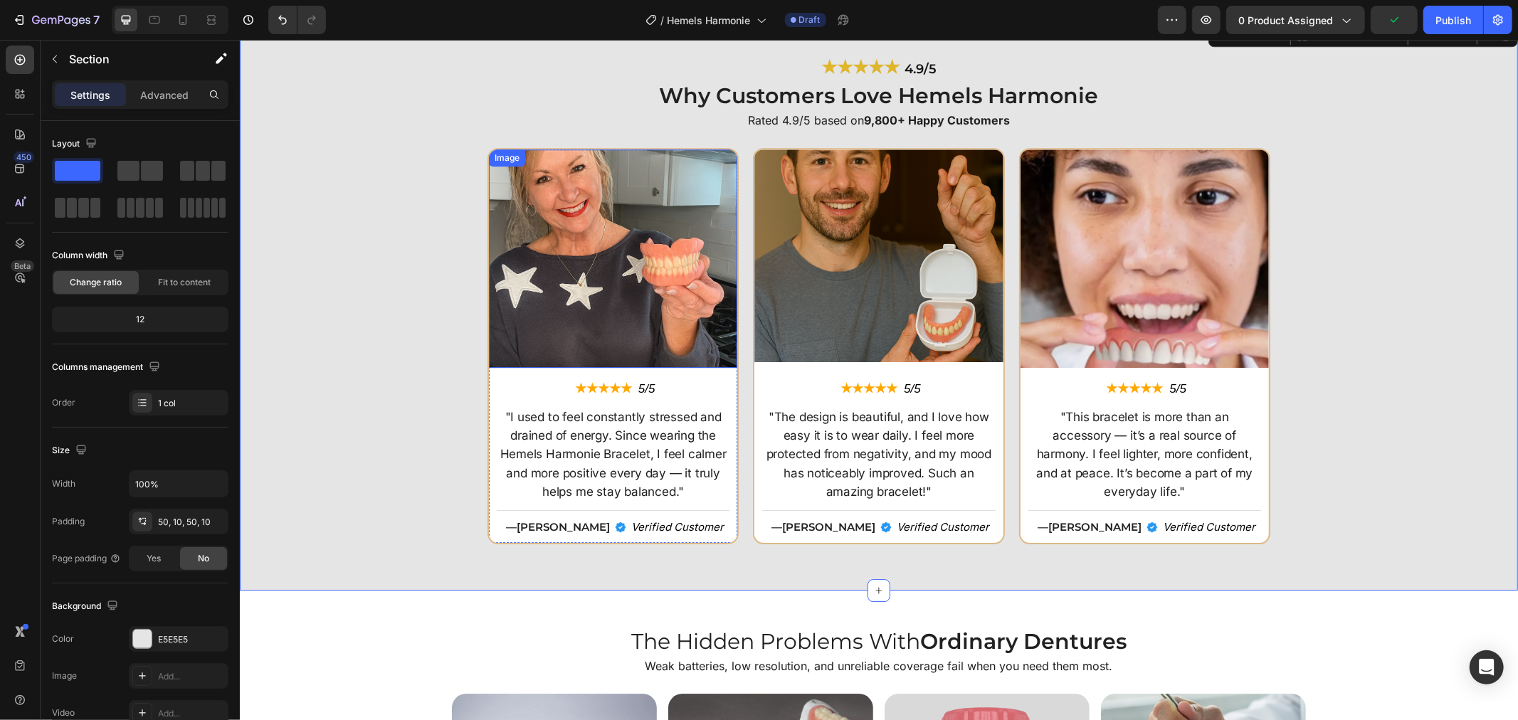
click at [543, 317] on img at bounding box center [612, 258] width 248 height 218
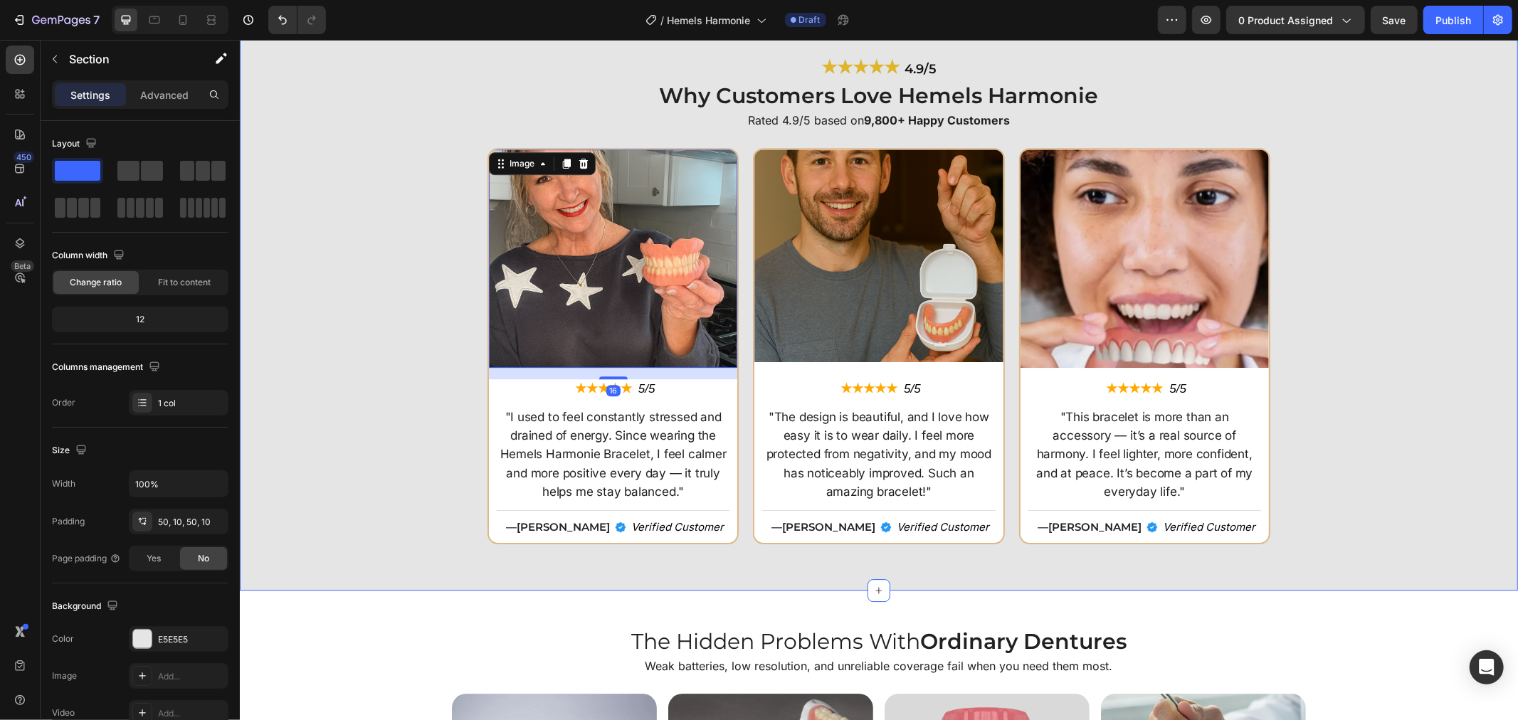
click at [267, 307] on div "Image 16 ★★★★★ Text Block 5/5 Text Block Row "I used to feel constantly stresse…" at bounding box center [878, 350] width 1264 height 407
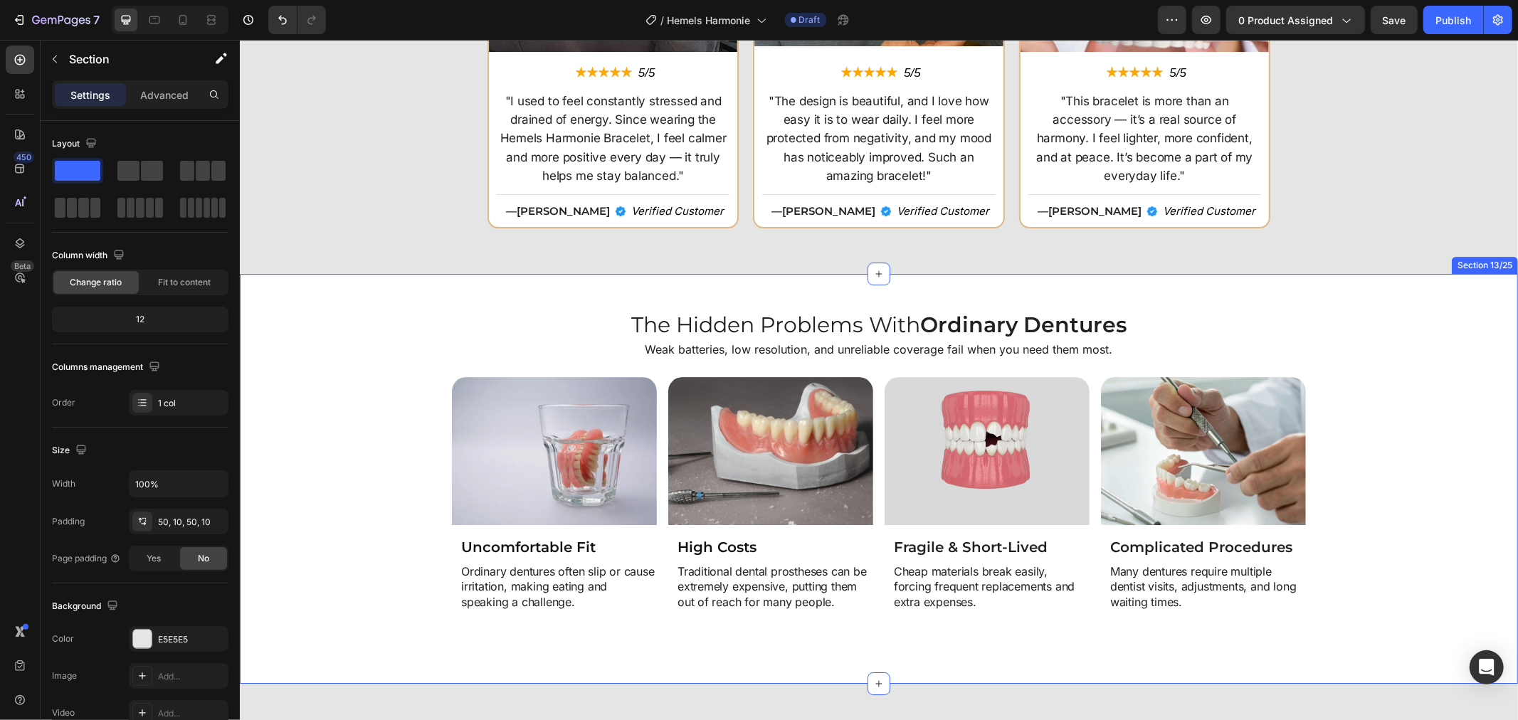
scroll to position [3952, 0]
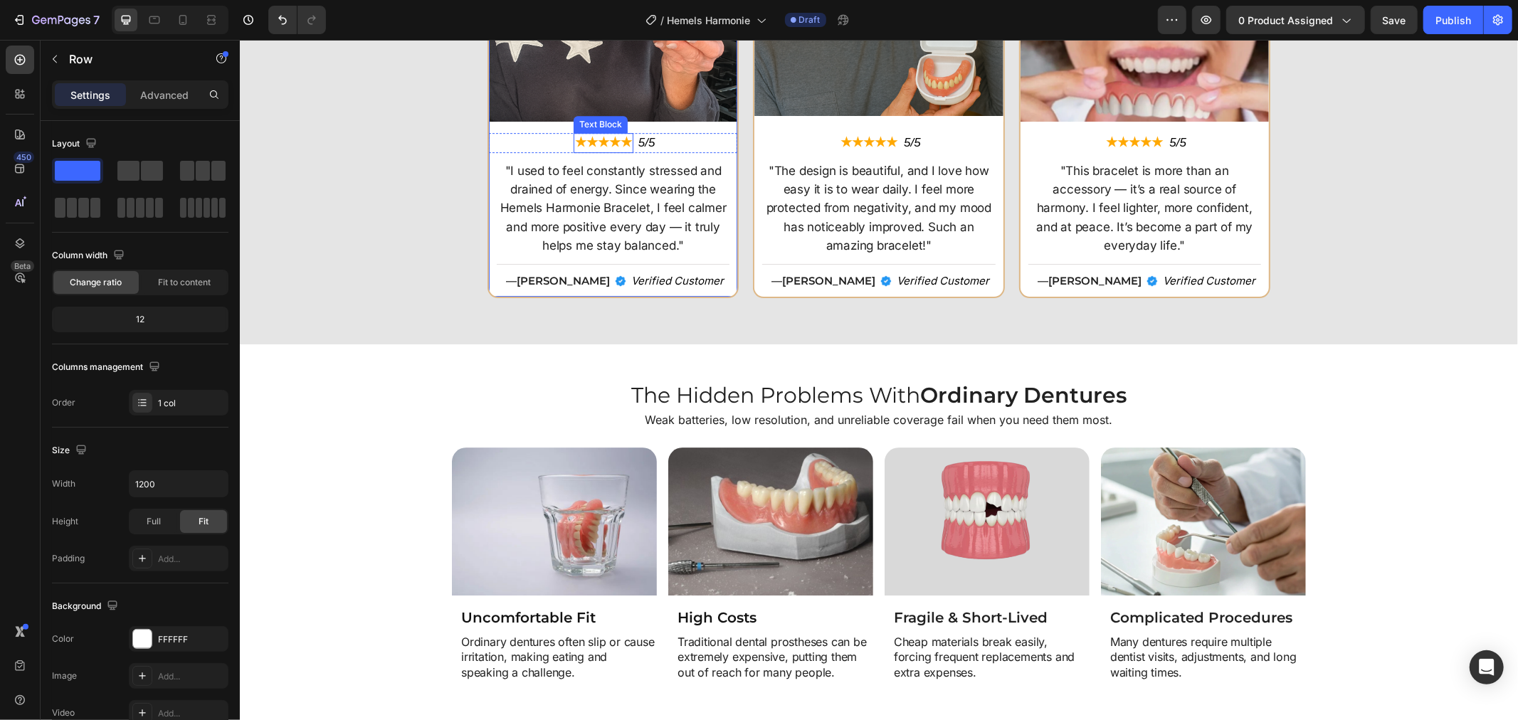
scroll to position [3636, 0]
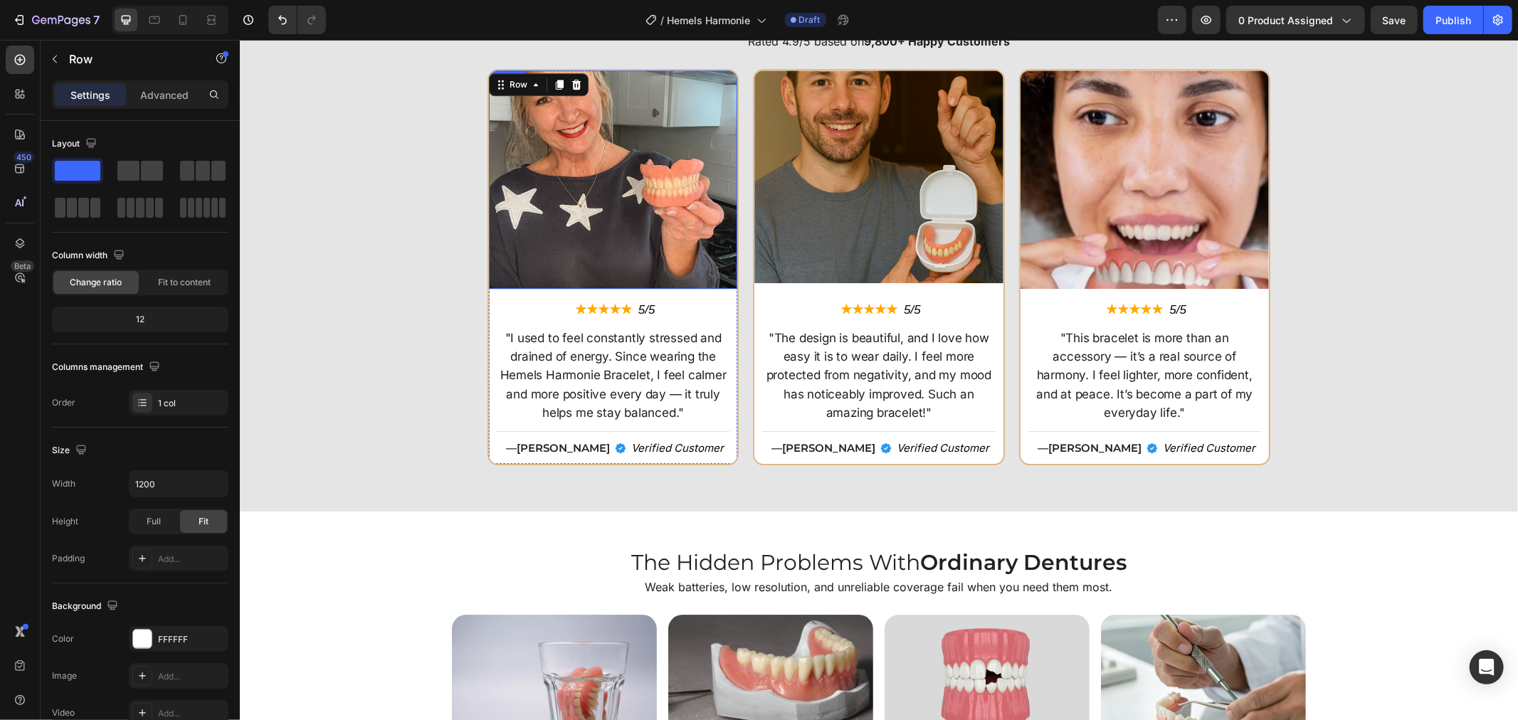
click at [603, 179] on img at bounding box center [612, 179] width 248 height 218
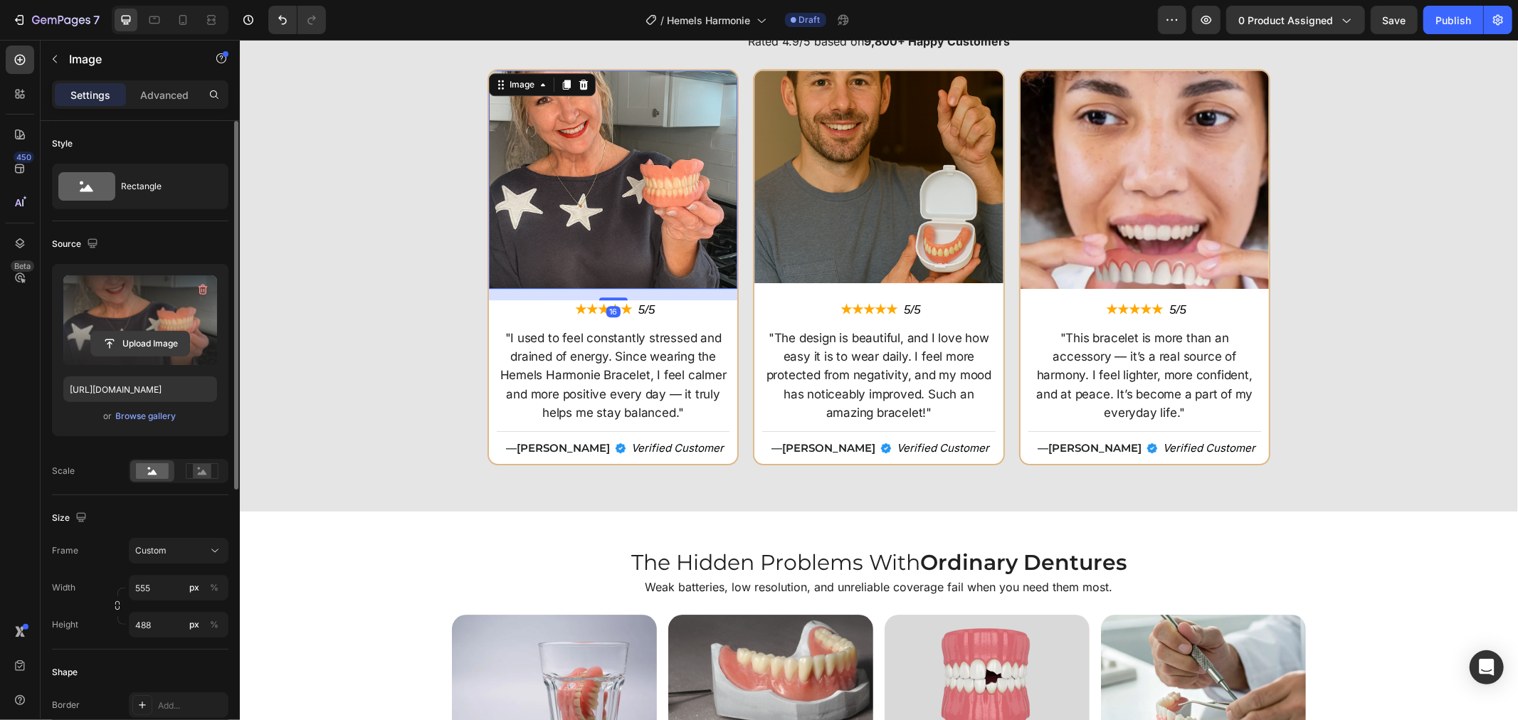
click at [176, 344] on input "file" at bounding box center [140, 344] width 98 height 24
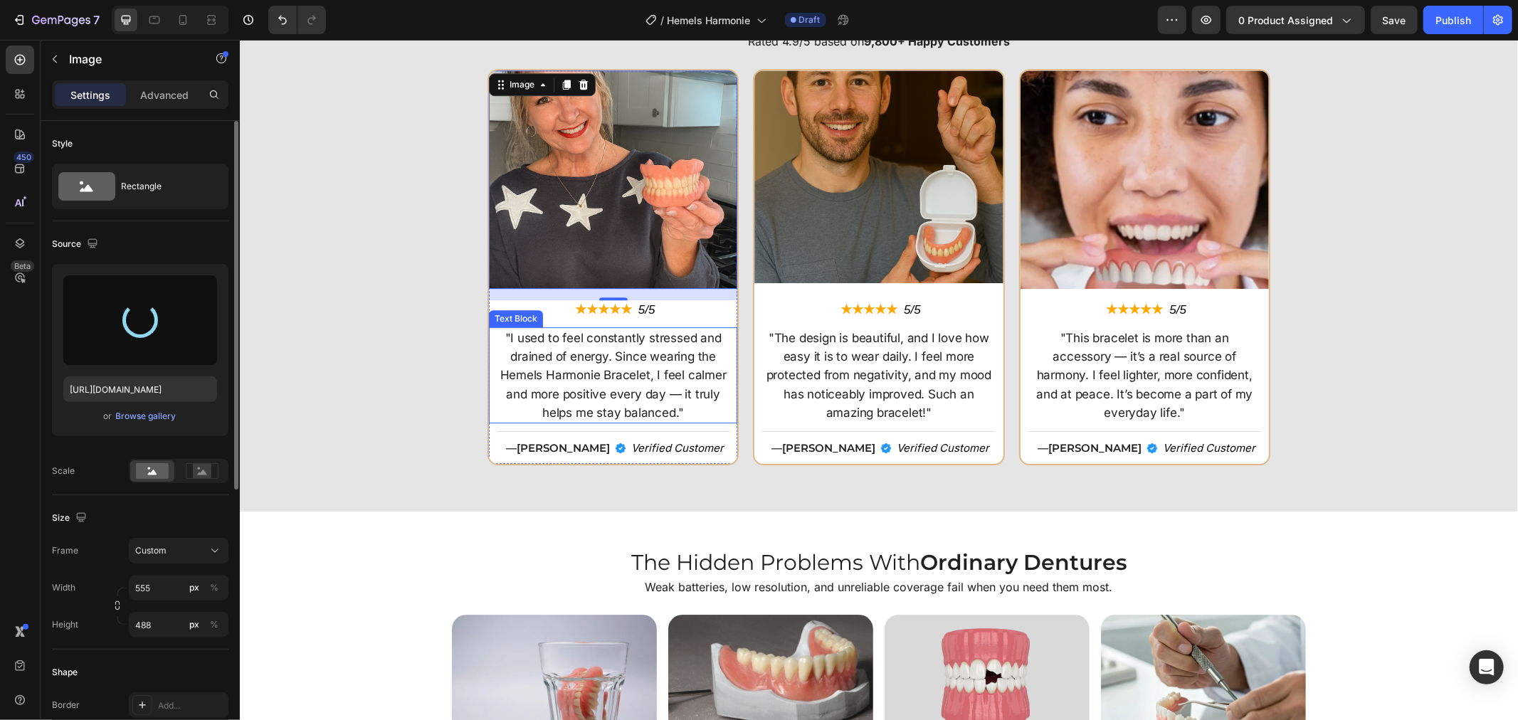
type input "[URL][DOMAIN_NAME]"
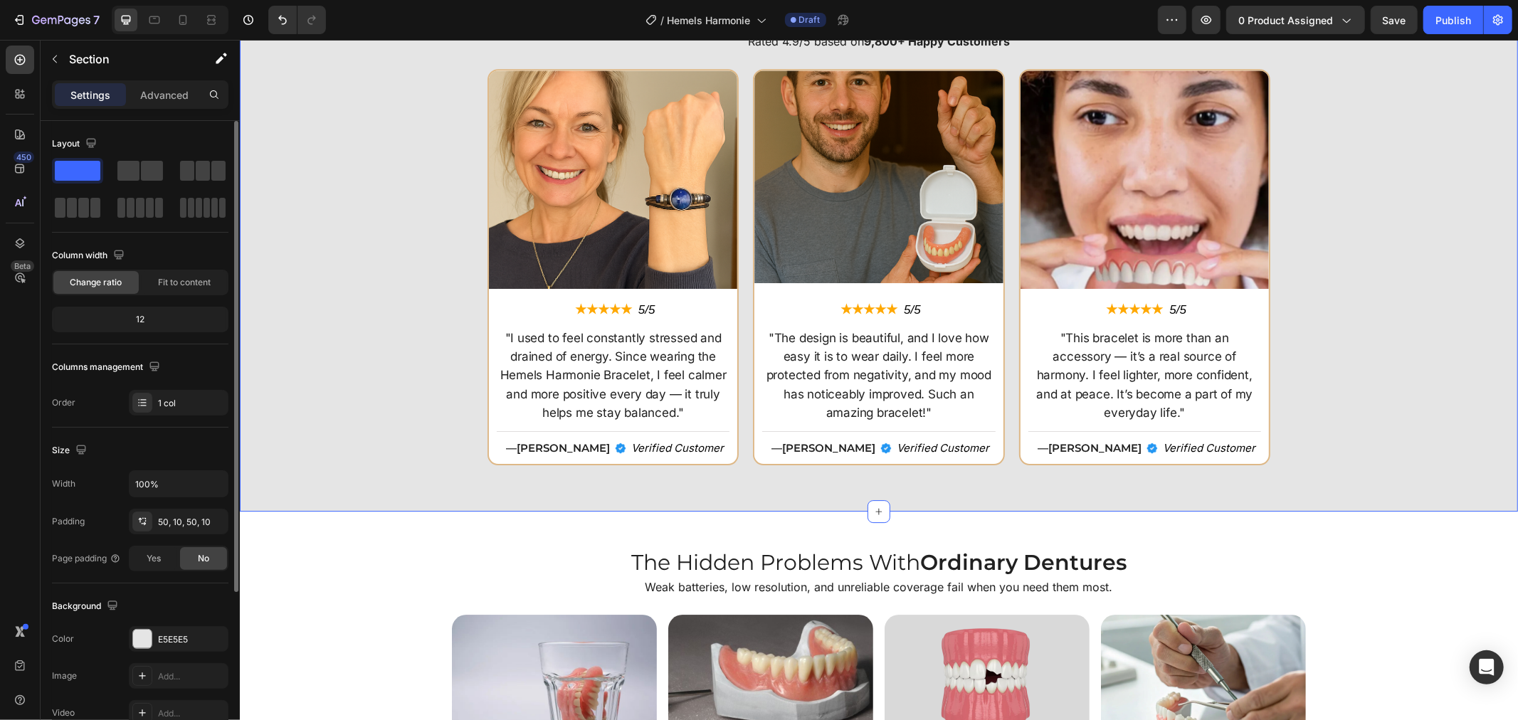
click at [399, 420] on div "Image ★★★★★ Text Block 5/5 Text Block Row "I used to feel constantly stressed a…" at bounding box center [878, 271] width 1264 height 407
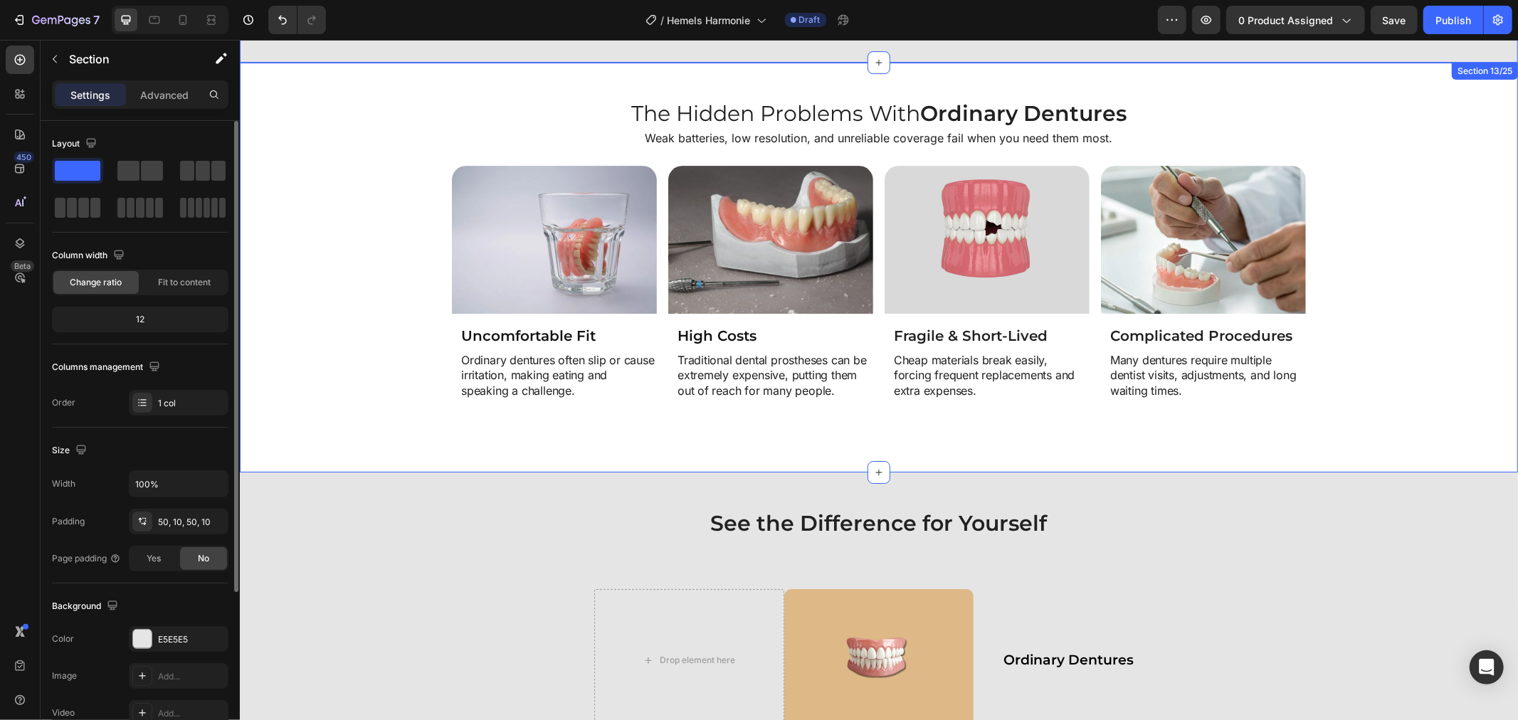
scroll to position [4110, 0]
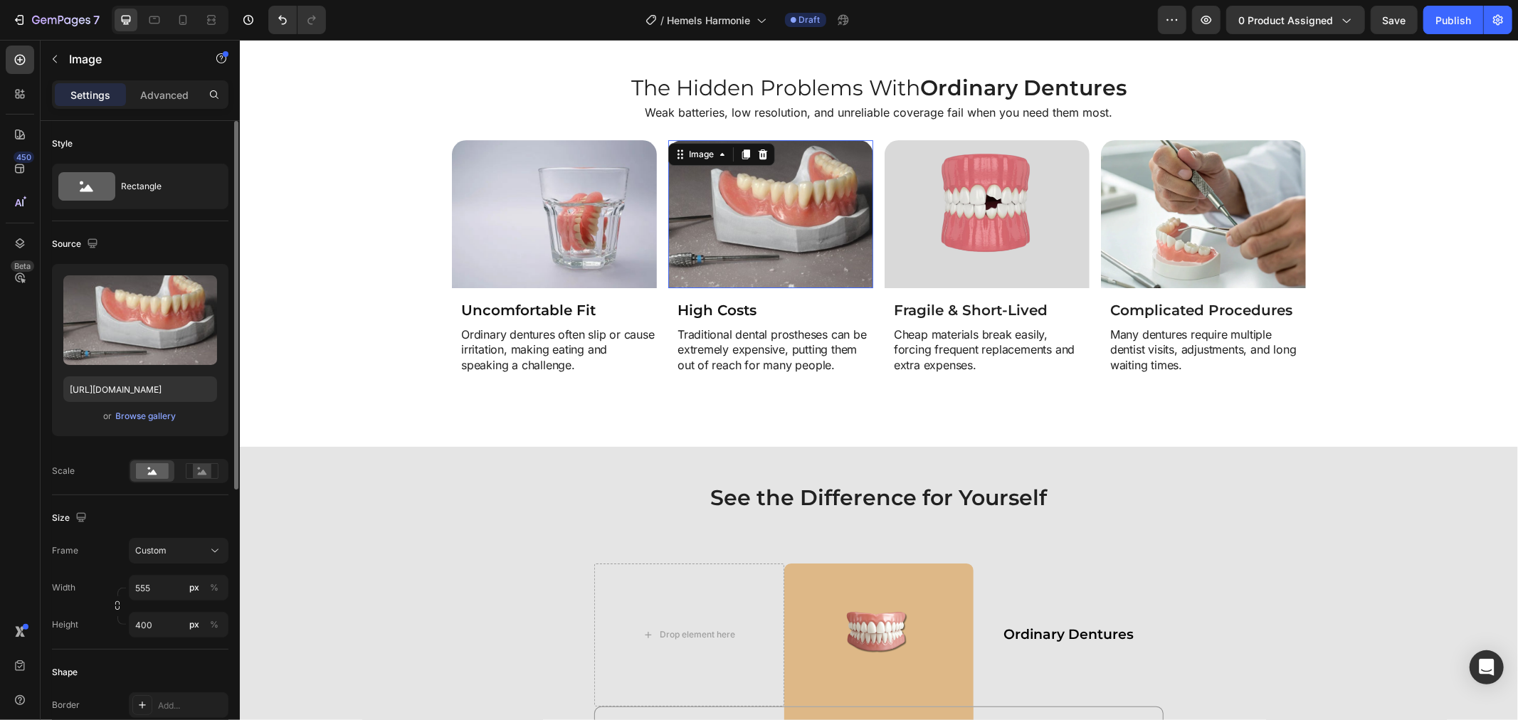
click at [714, 251] on img at bounding box center [769, 213] width 205 height 148
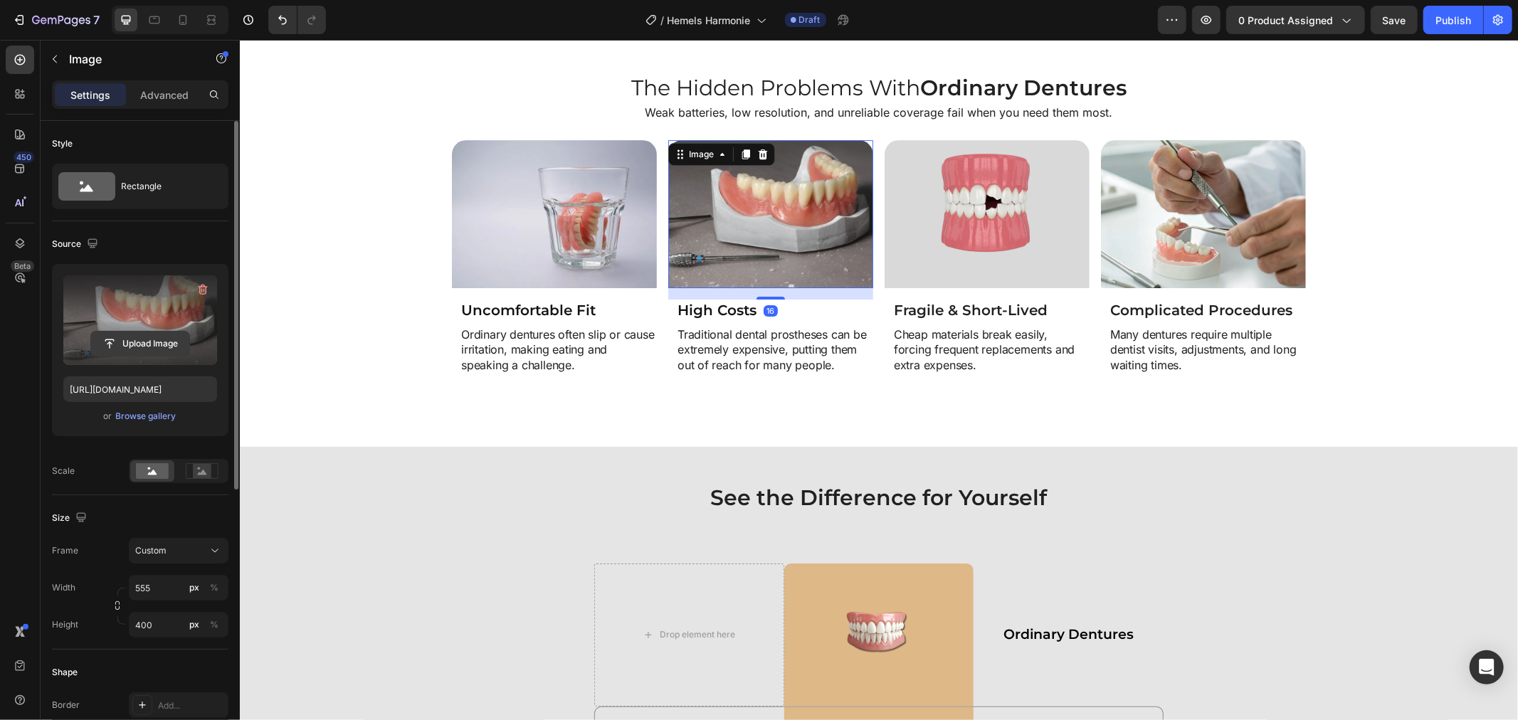
click at [154, 337] on input "file" at bounding box center [140, 344] width 98 height 24
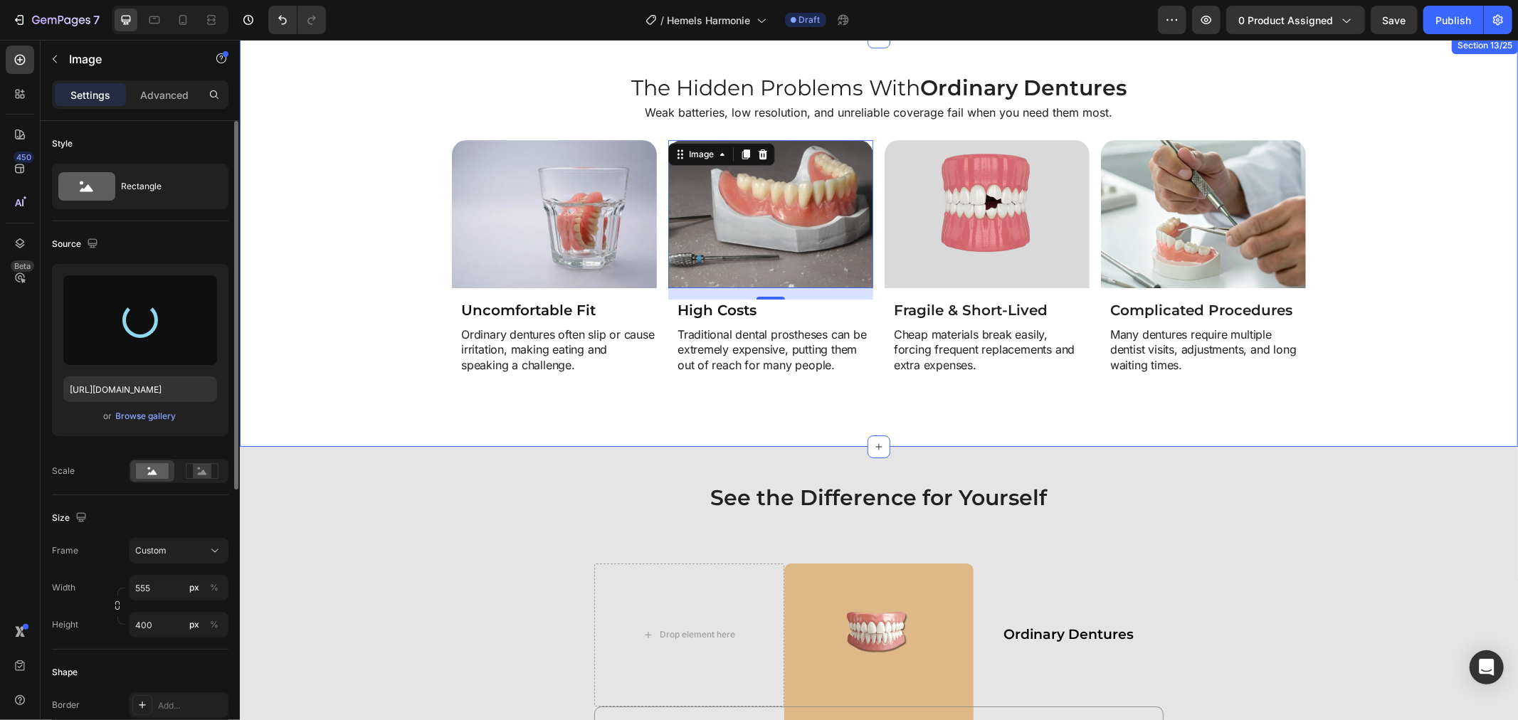
type input "[URL][DOMAIN_NAME]"
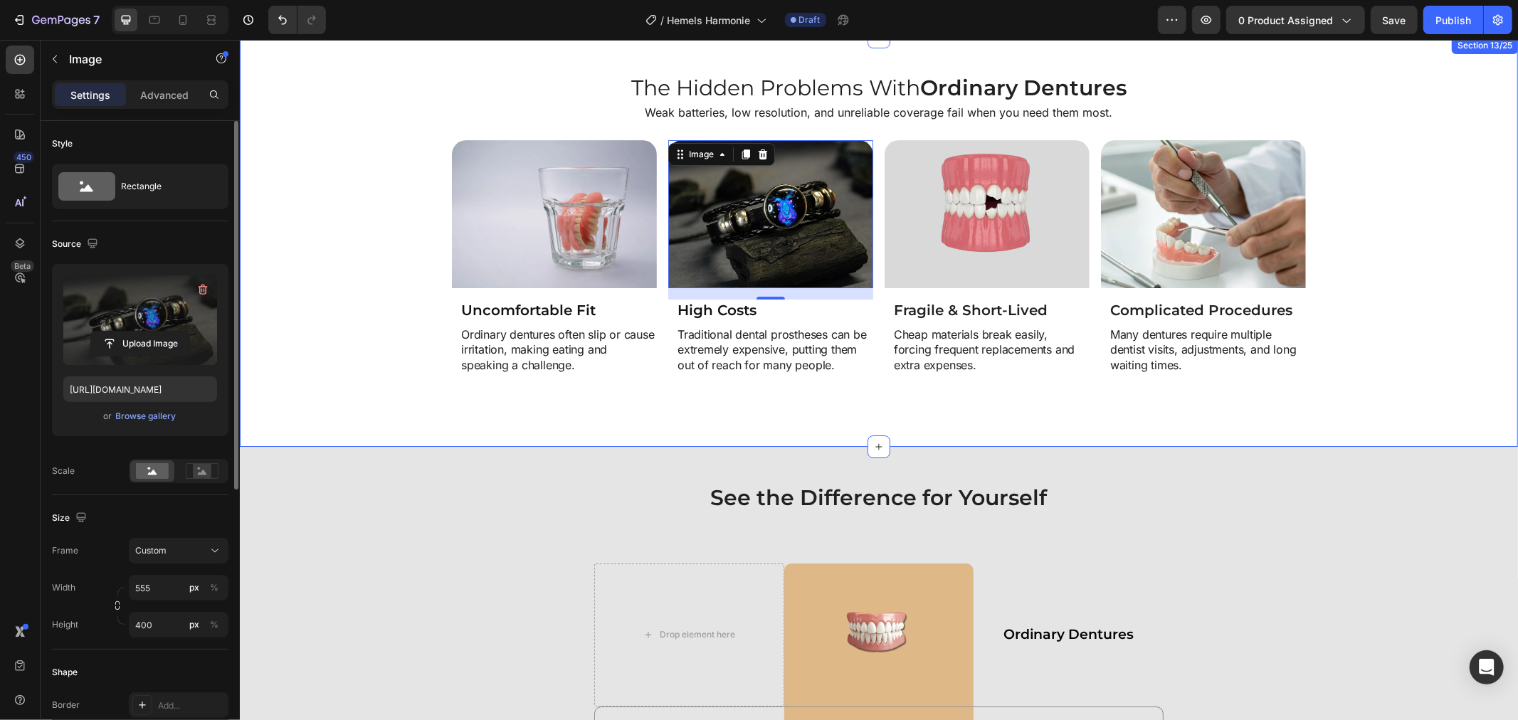
click at [425, 144] on div "Image Uncomfortable Fit Heading Ordinary dentures often slip or cause irritatio…" at bounding box center [878, 274] width 1264 height 270
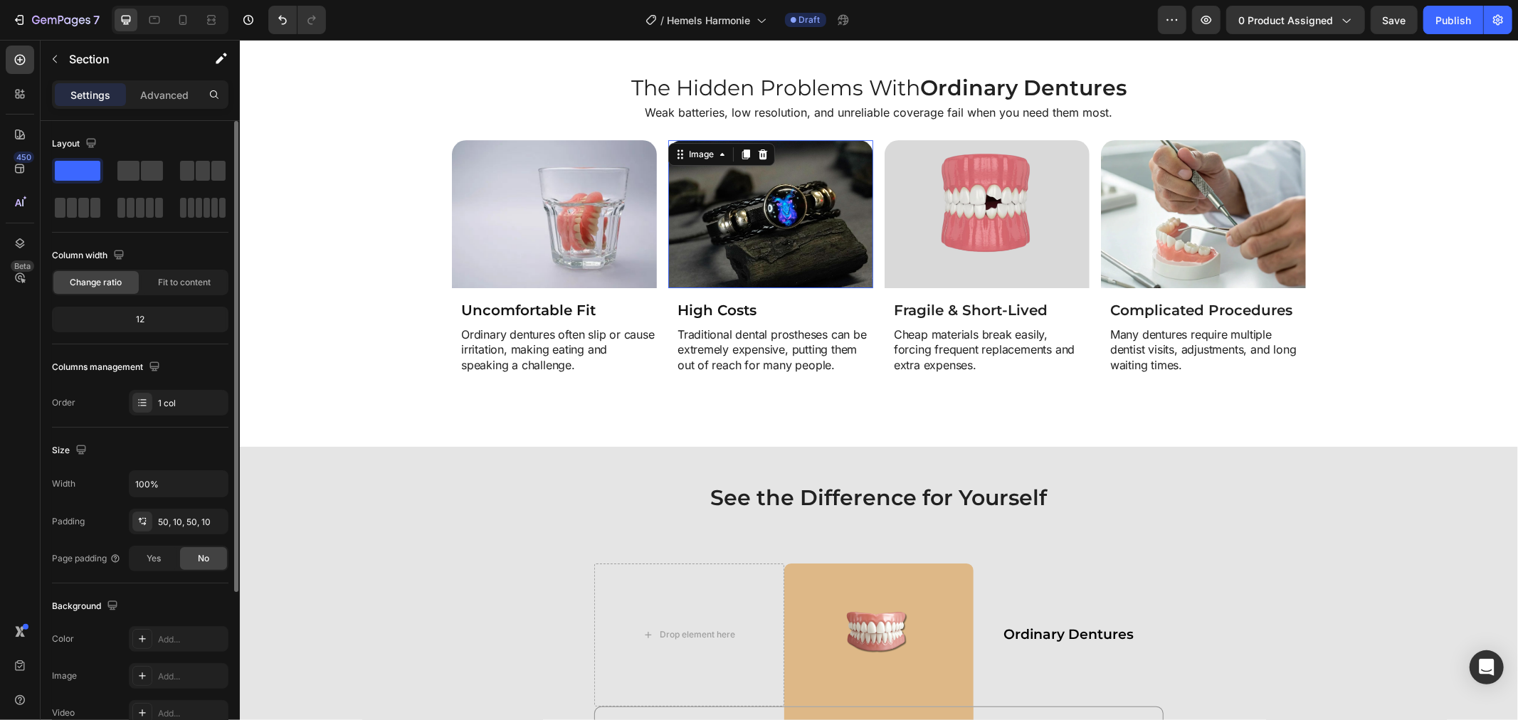
click at [808, 177] on img at bounding box center [769, 213] width 205 height 148
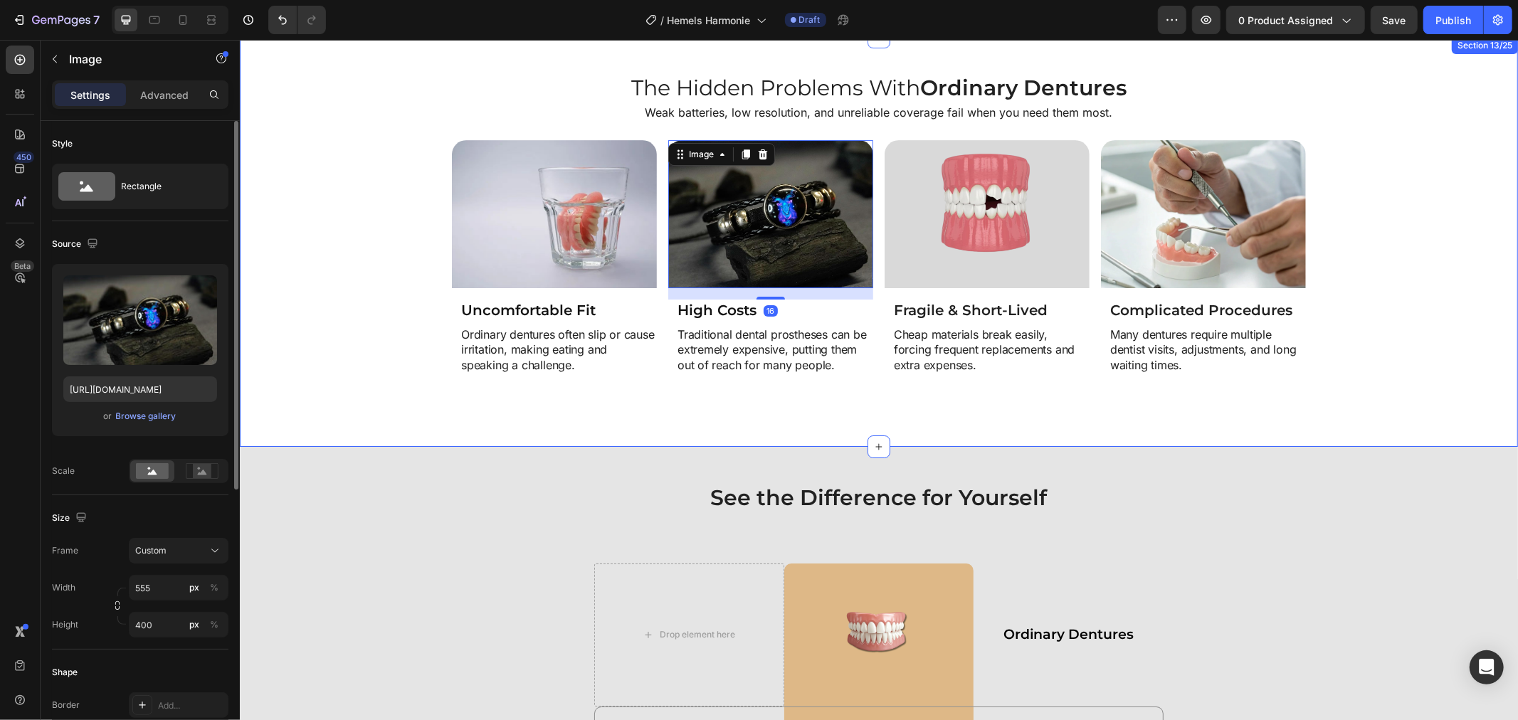
click at [1422, 387] on div "Image Uncomfortable Fit Heading Ordinary dentures often slip or cause irritatio…" at bounding box center [878, 274] width 1264 height 270
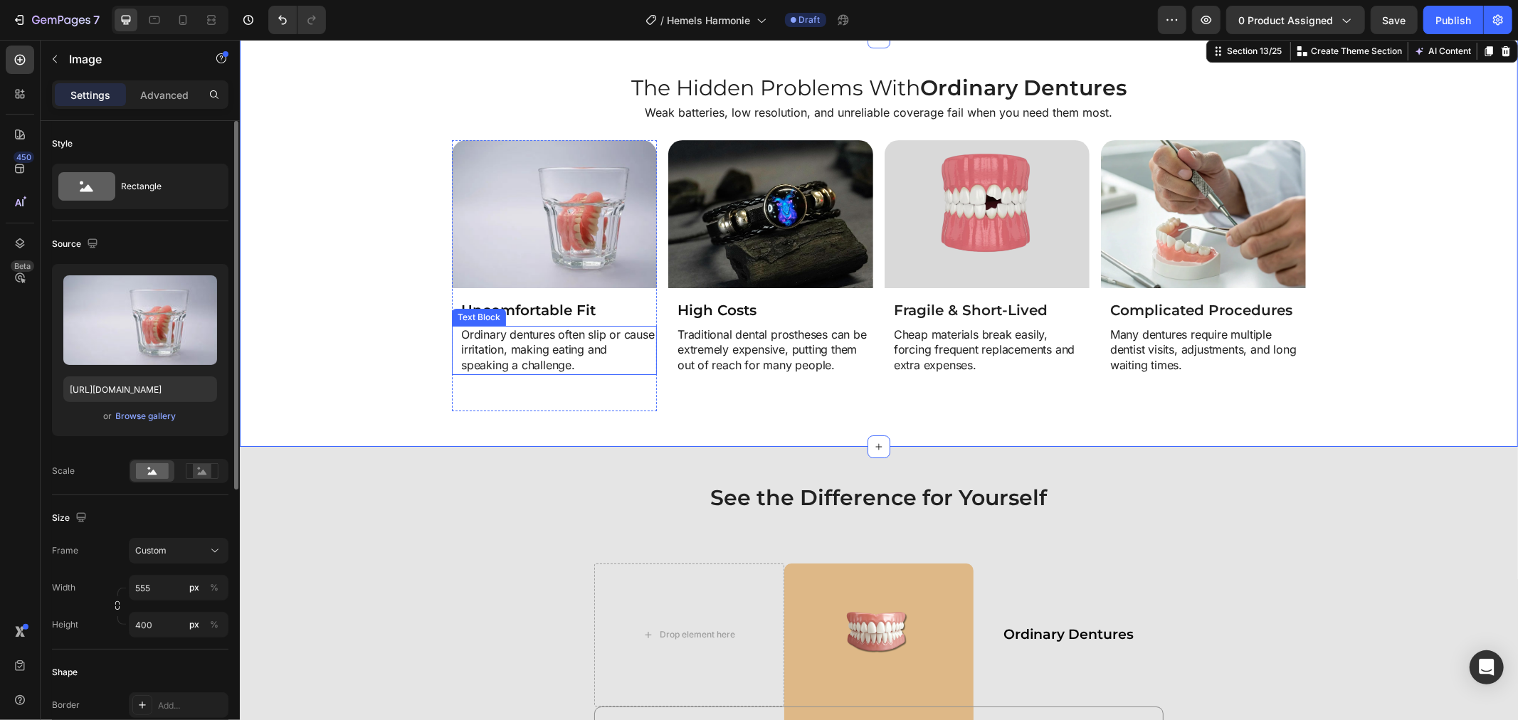
click at [550, 241] on img at bounding box center [553, 213] width 205 height 148
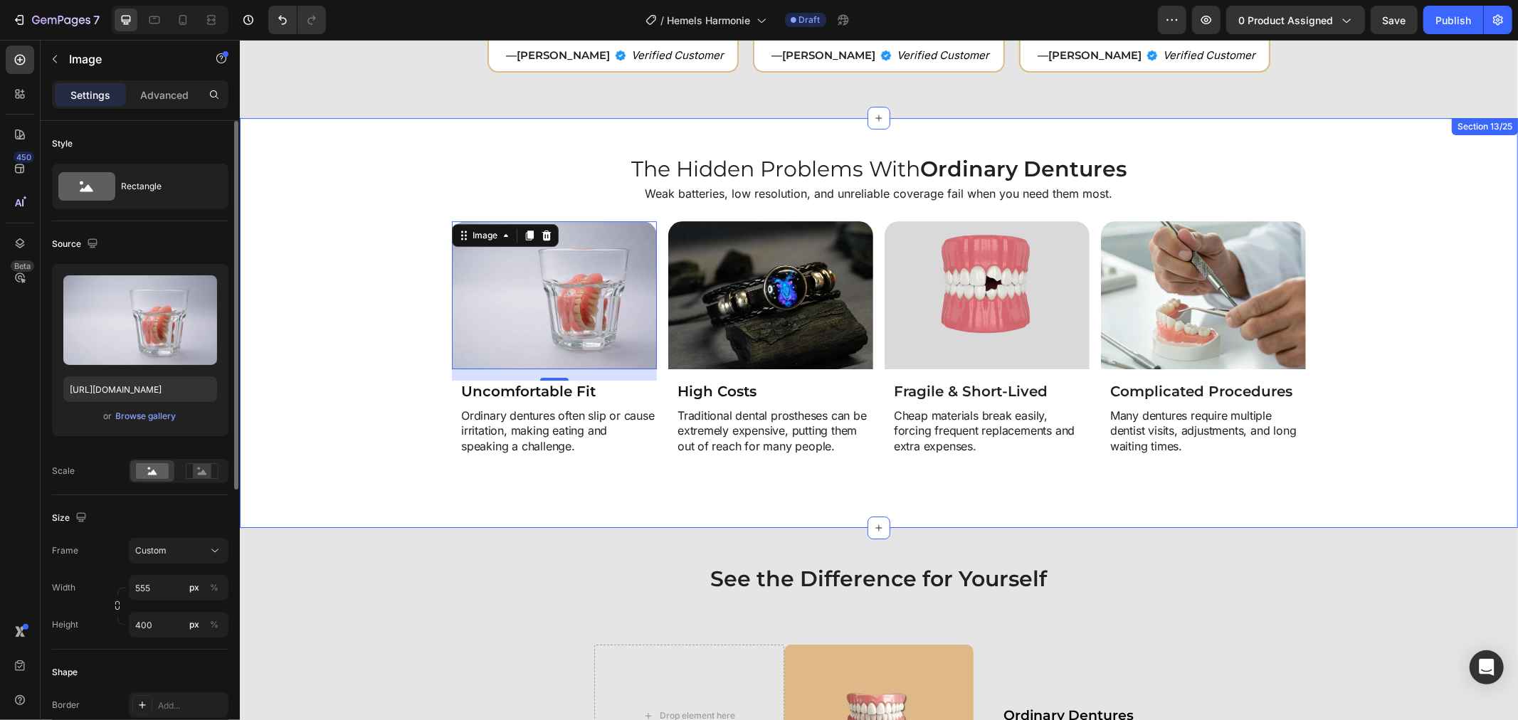
scroll to position [4031, 0]
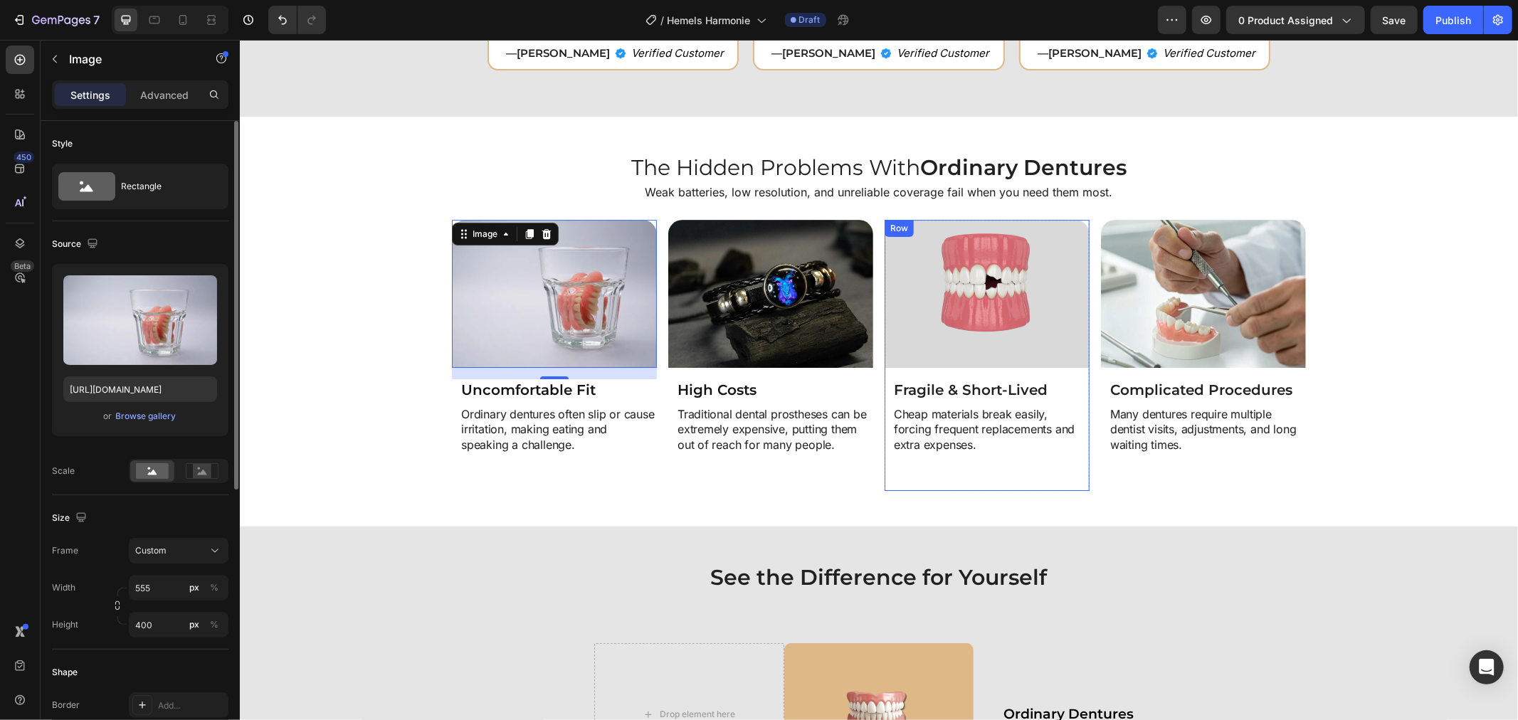
click at [1024, 366] on div "Image Fragile & Short-Lived Heading Cheap materials break easily, forcing frequ…" at bounding box center [986, 341] width 205 height 245
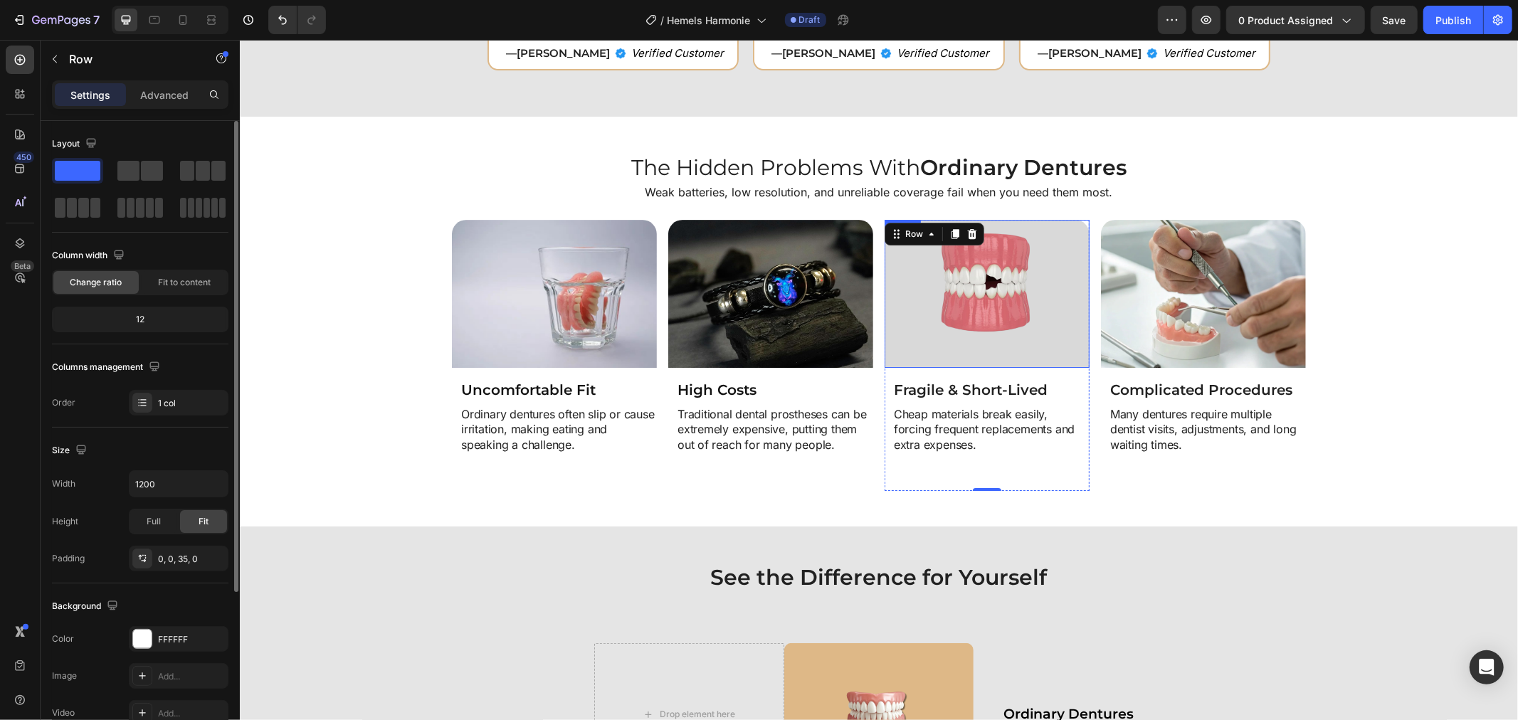
click at [1020, 346] on img at bounding box center [986, 293] width 205 height 148
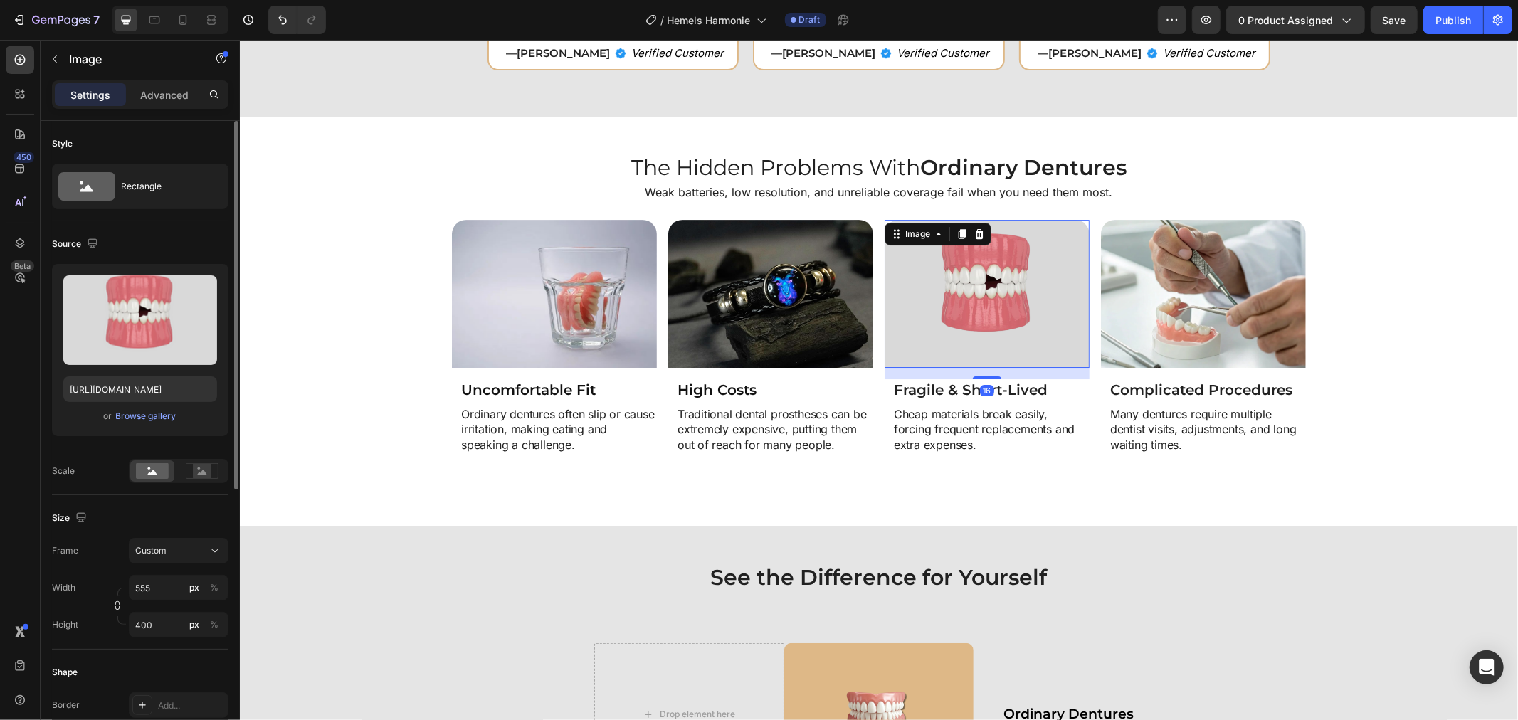
click at [1020, 346] on img at bounding box center [986, 293] width 205 height 148
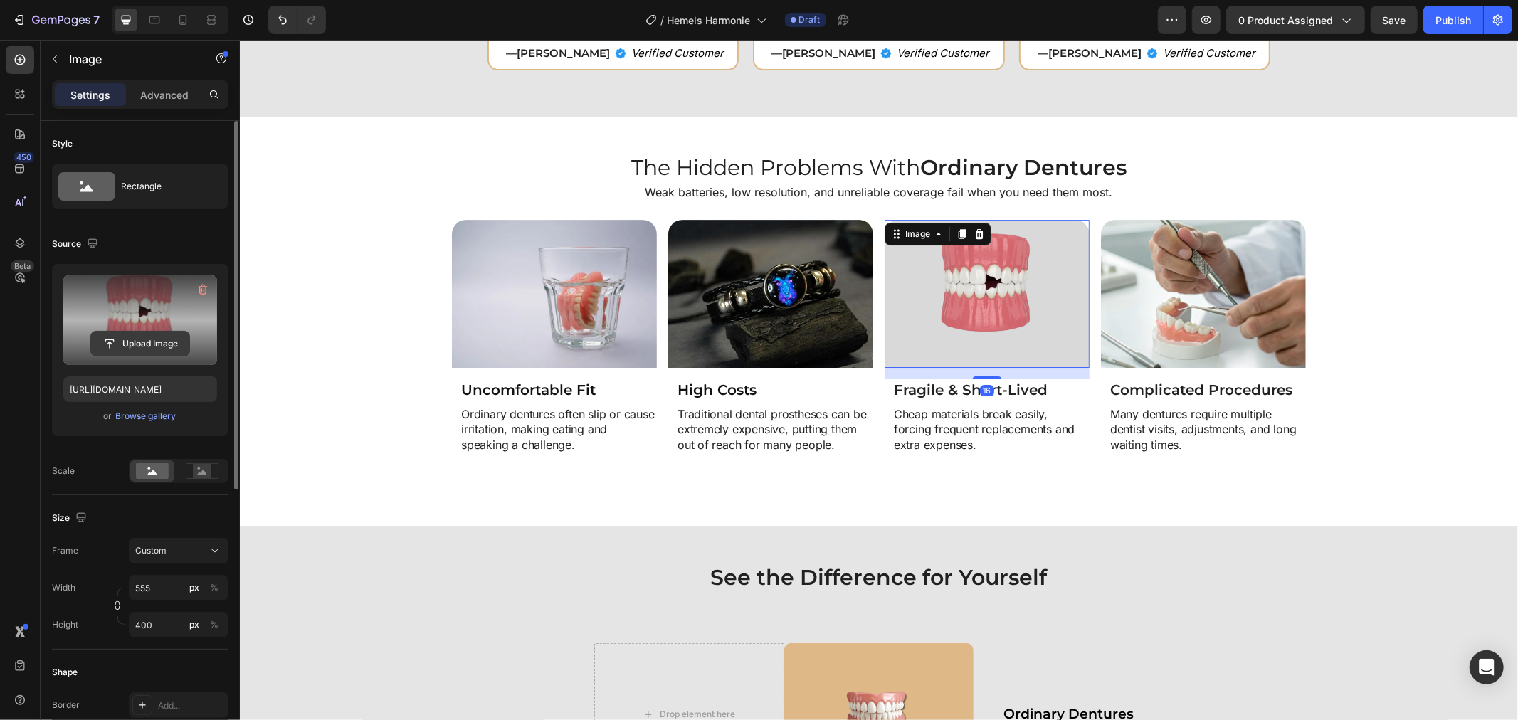
click at [174, 335] on input "file" at bounding box center [140, 344] width 98 height 24
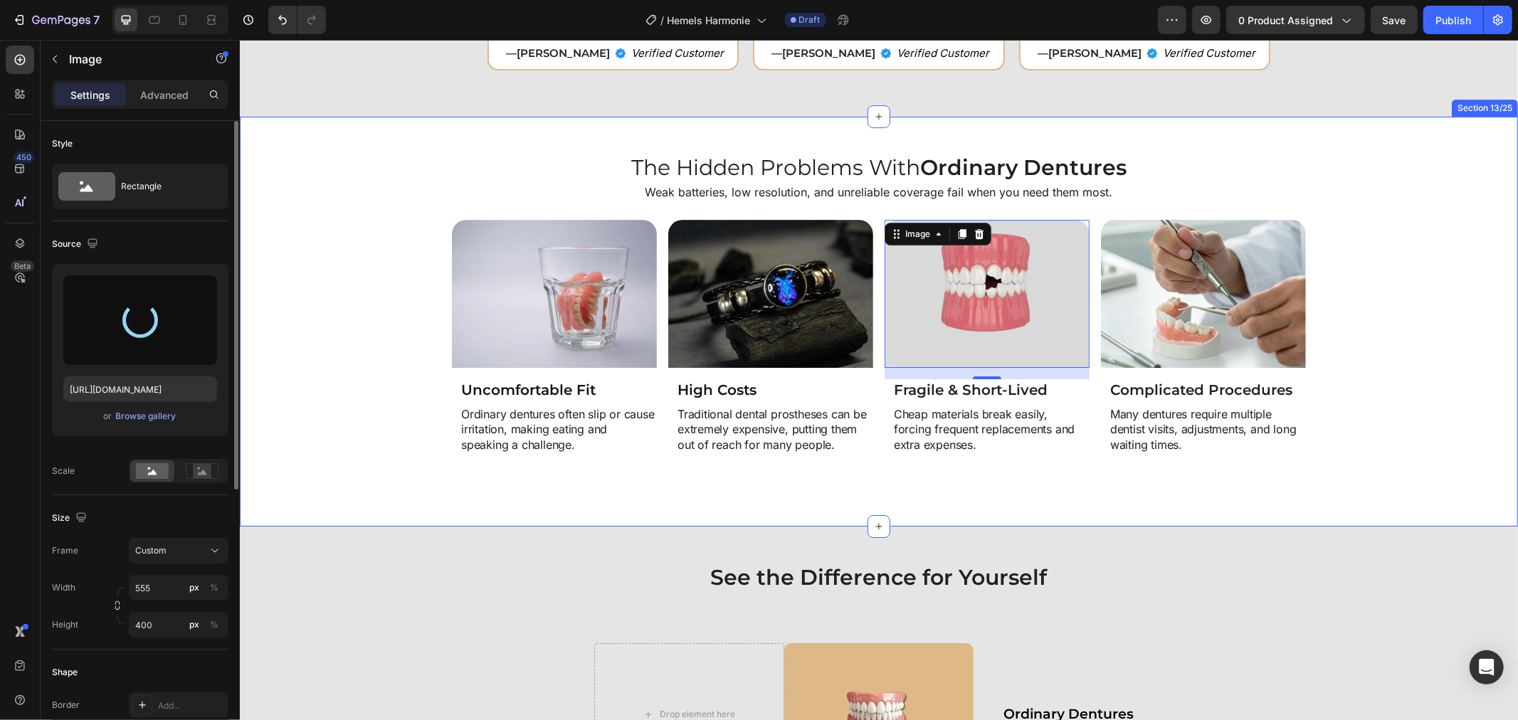
type input "https://cdn.shopify.com/s/files/1/0808/8620/2710/files/gempages_585570282693985…"
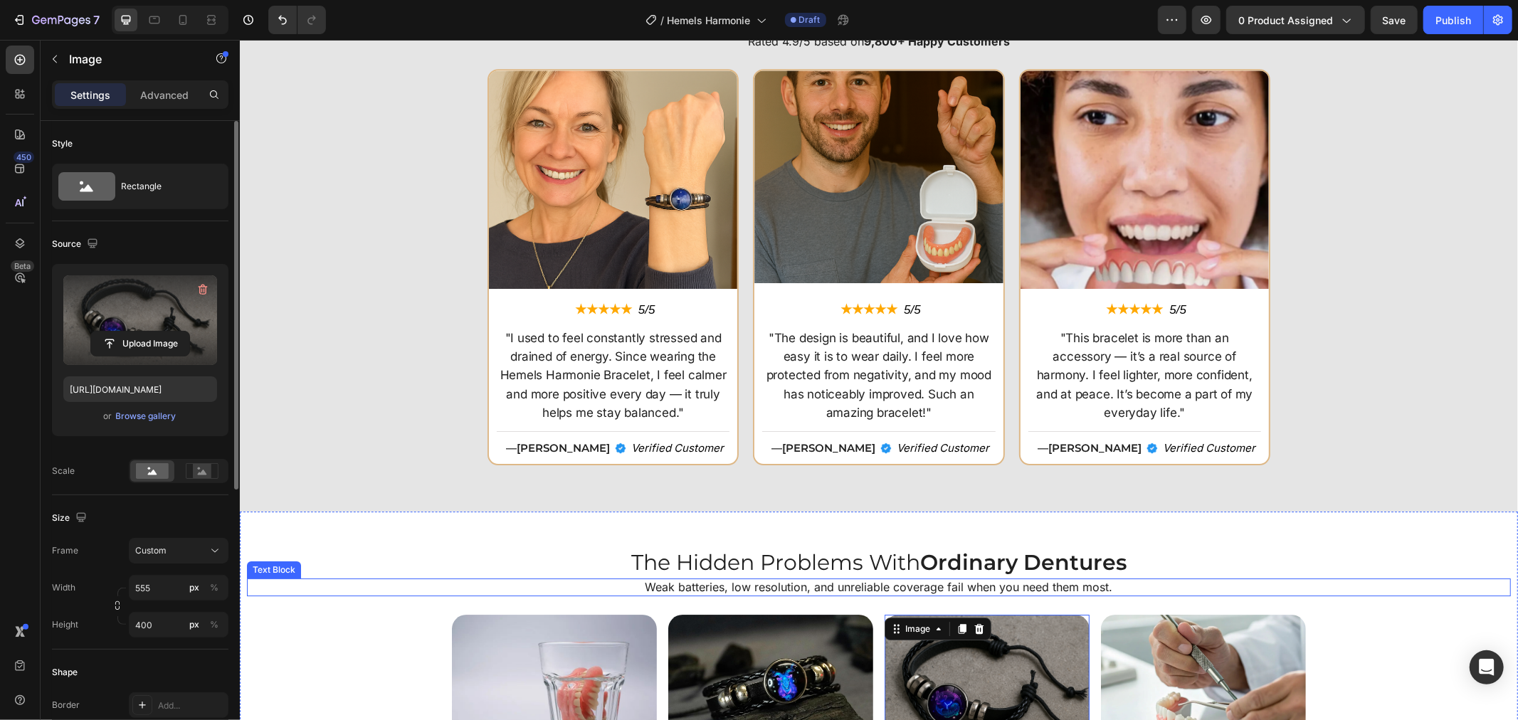
scroll to position [3557, 0]
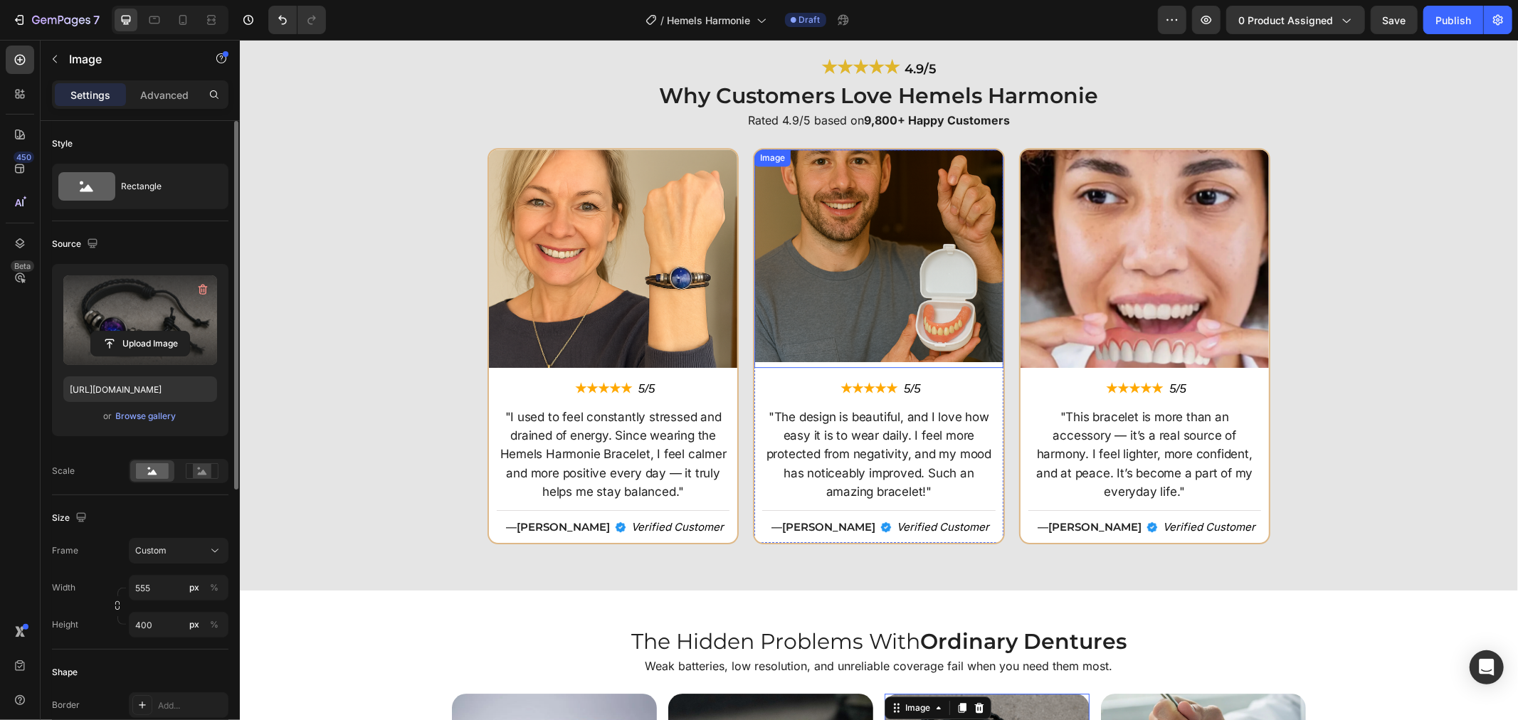
click at [857, 234] on img at bounding box center [877, 258] width 248 height 218
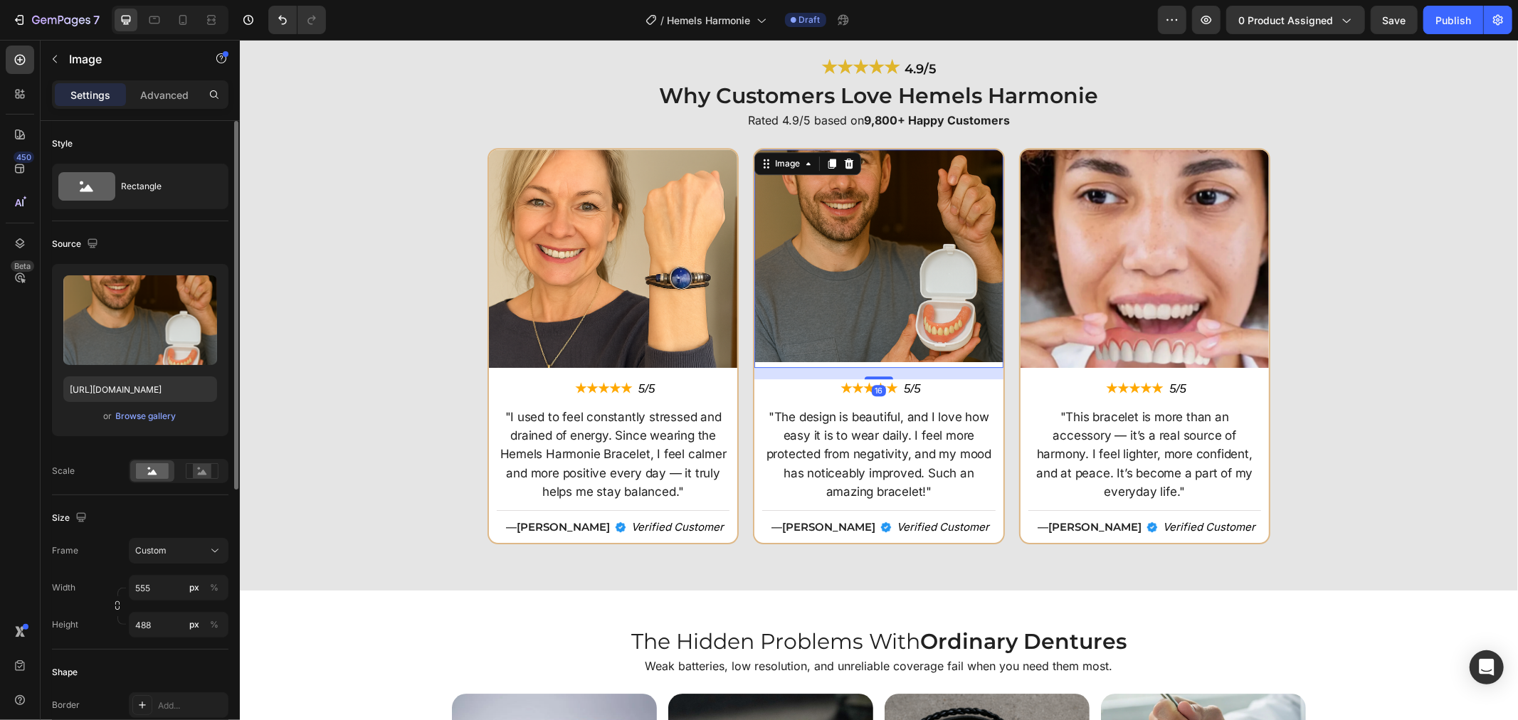
click at [968, 282] on img at bounding box center [877, 258] width 248 height 218
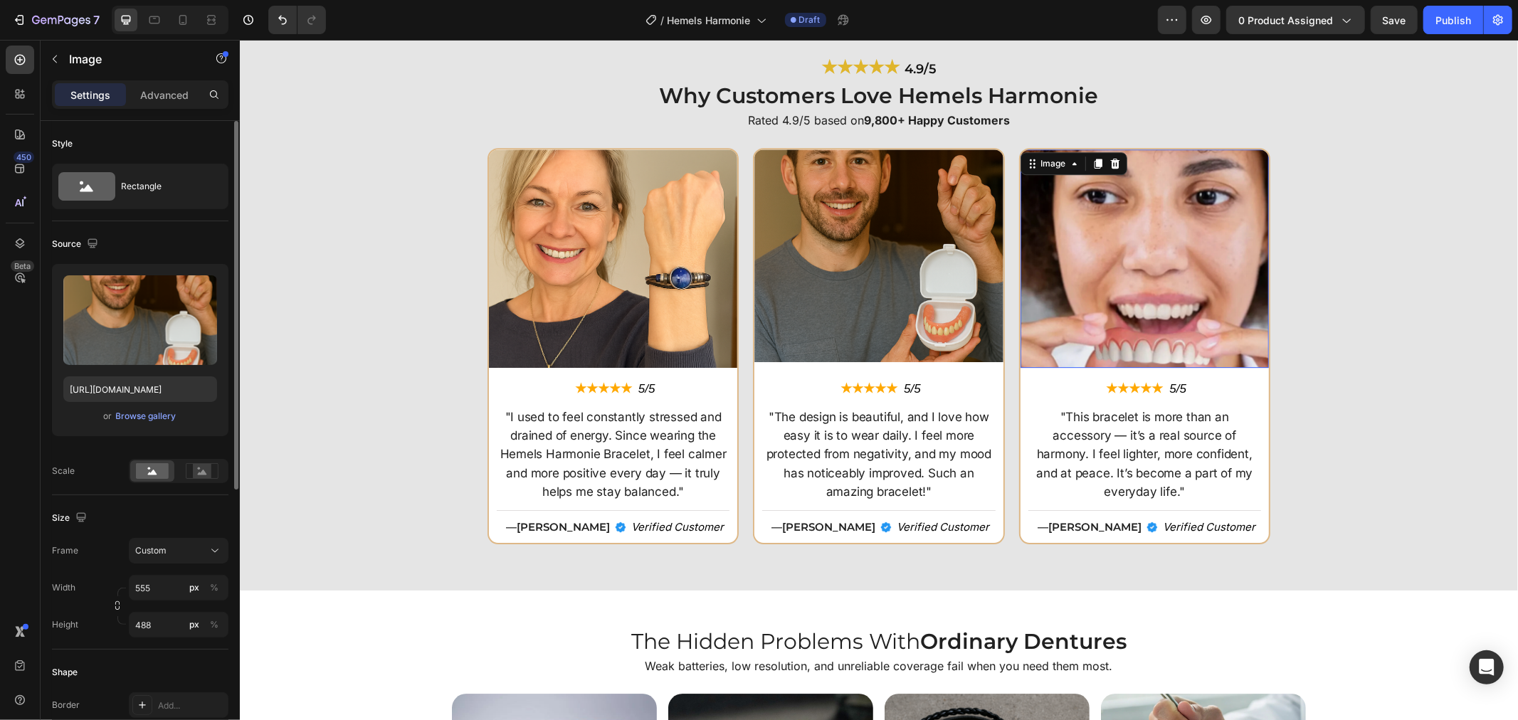
click at [1078, 272] on img at bounding box center [1144, 258] width 248 height 218
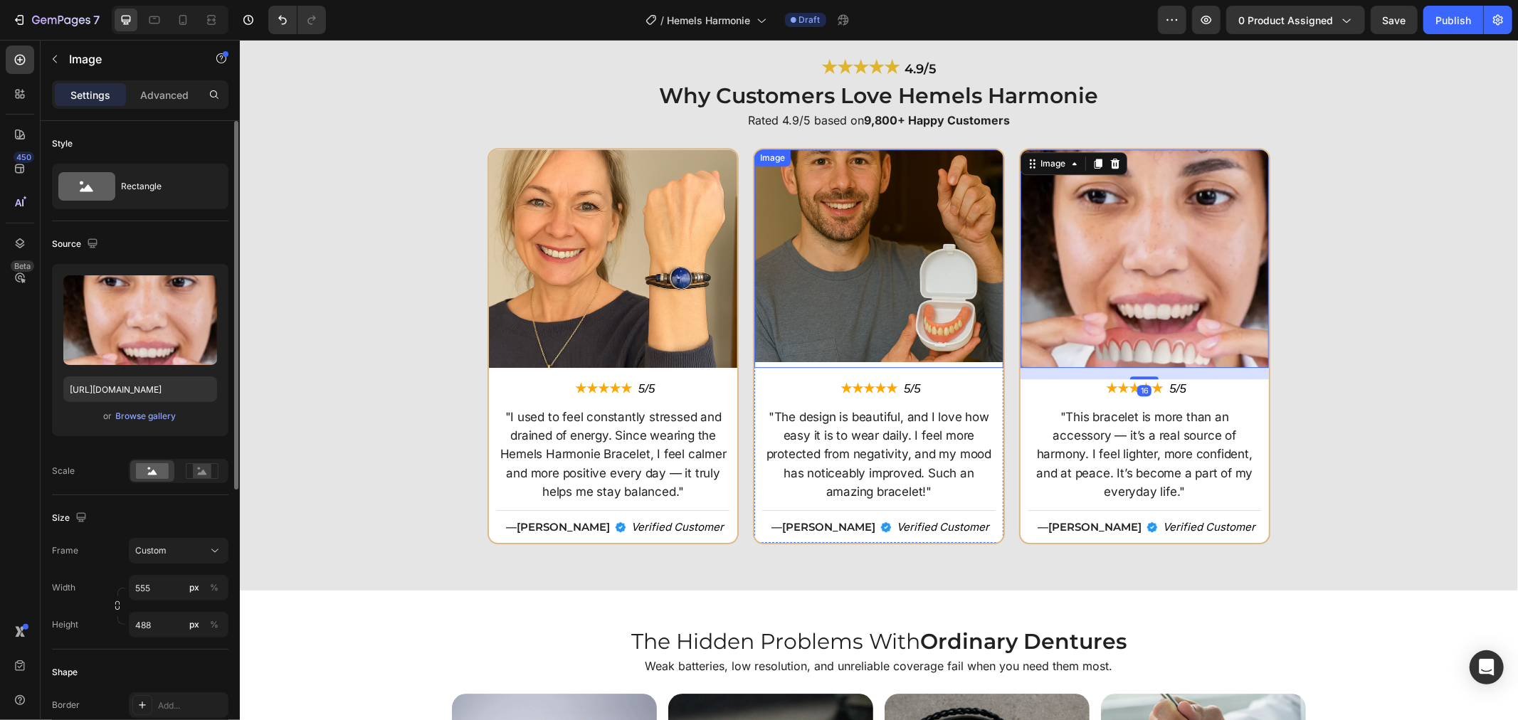
click at [926, 290] on img at bounding box center [877, 258] width 248 height 218
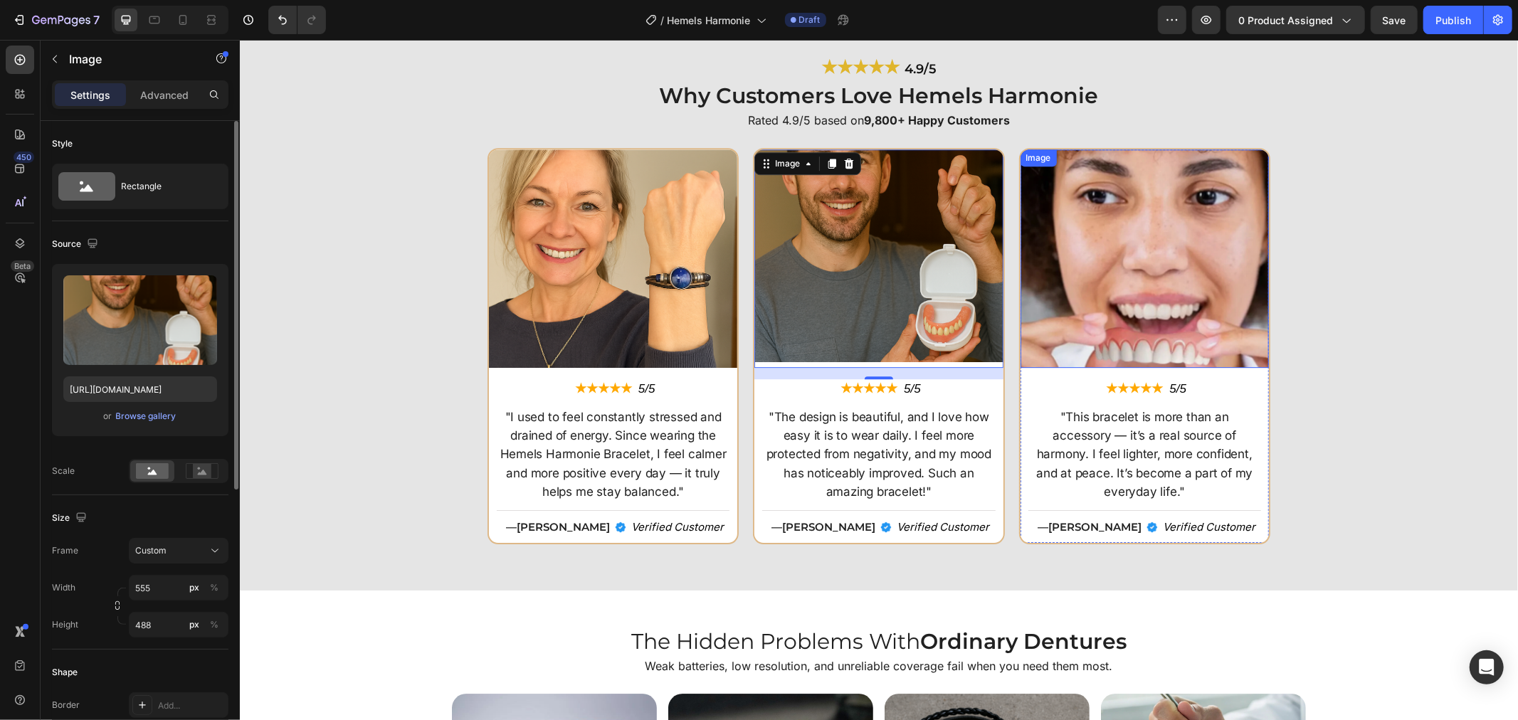
click at [1059, 197] on img at bounding box center [1144, 258] width 248 height 218
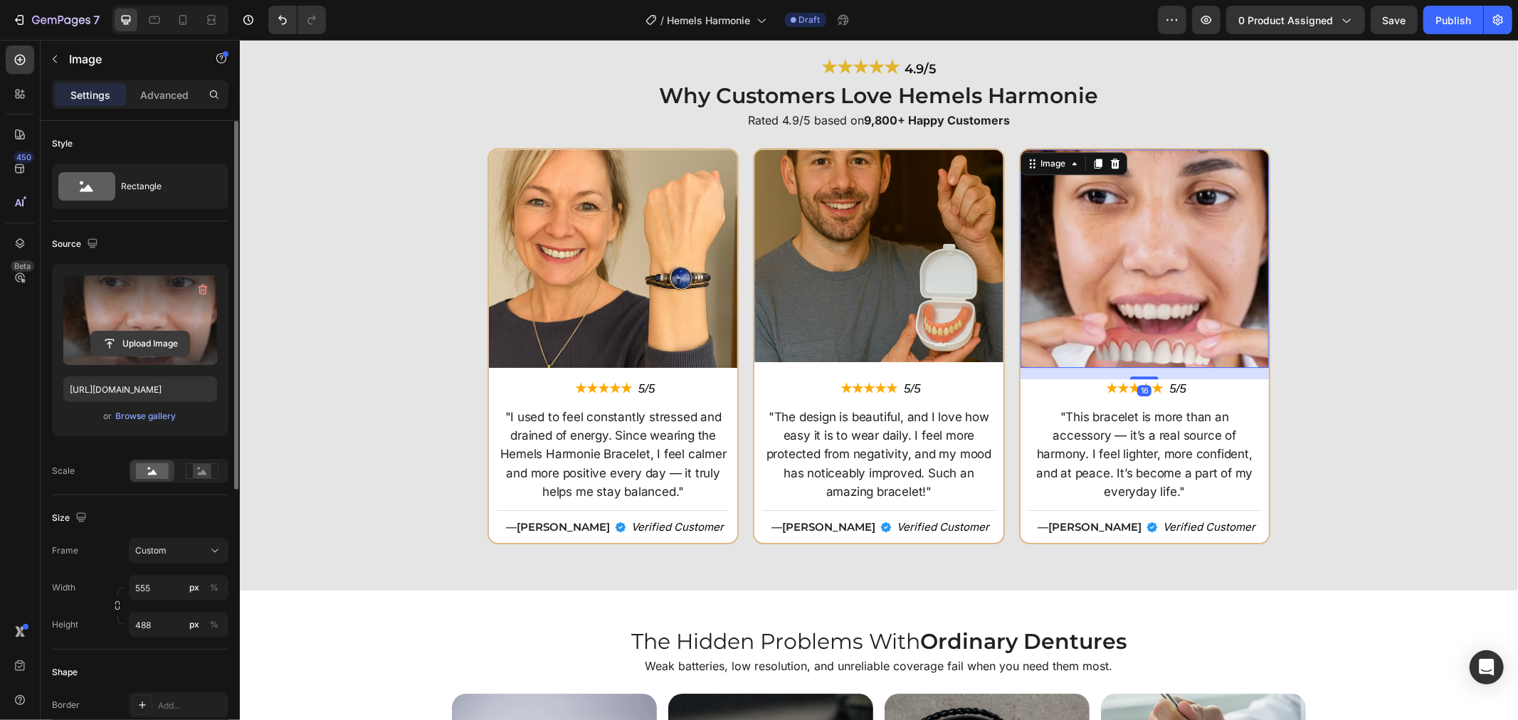
click at [147, 339] on input "file" at bounding box center [140, 344] width 98 height 24
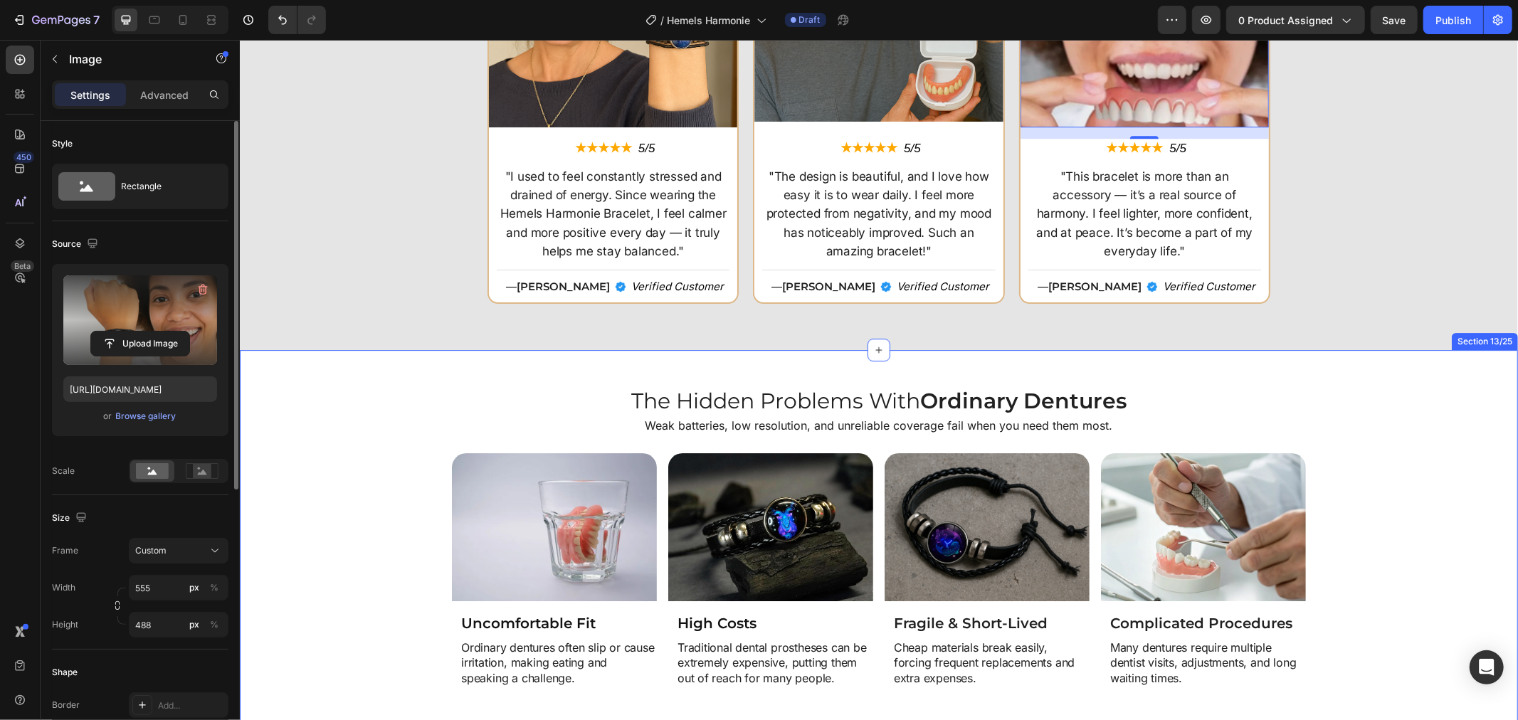
type input "https://cdn.shopify.com/s/files/1/0808/8620/2710/files/gempages_585570282693985…"
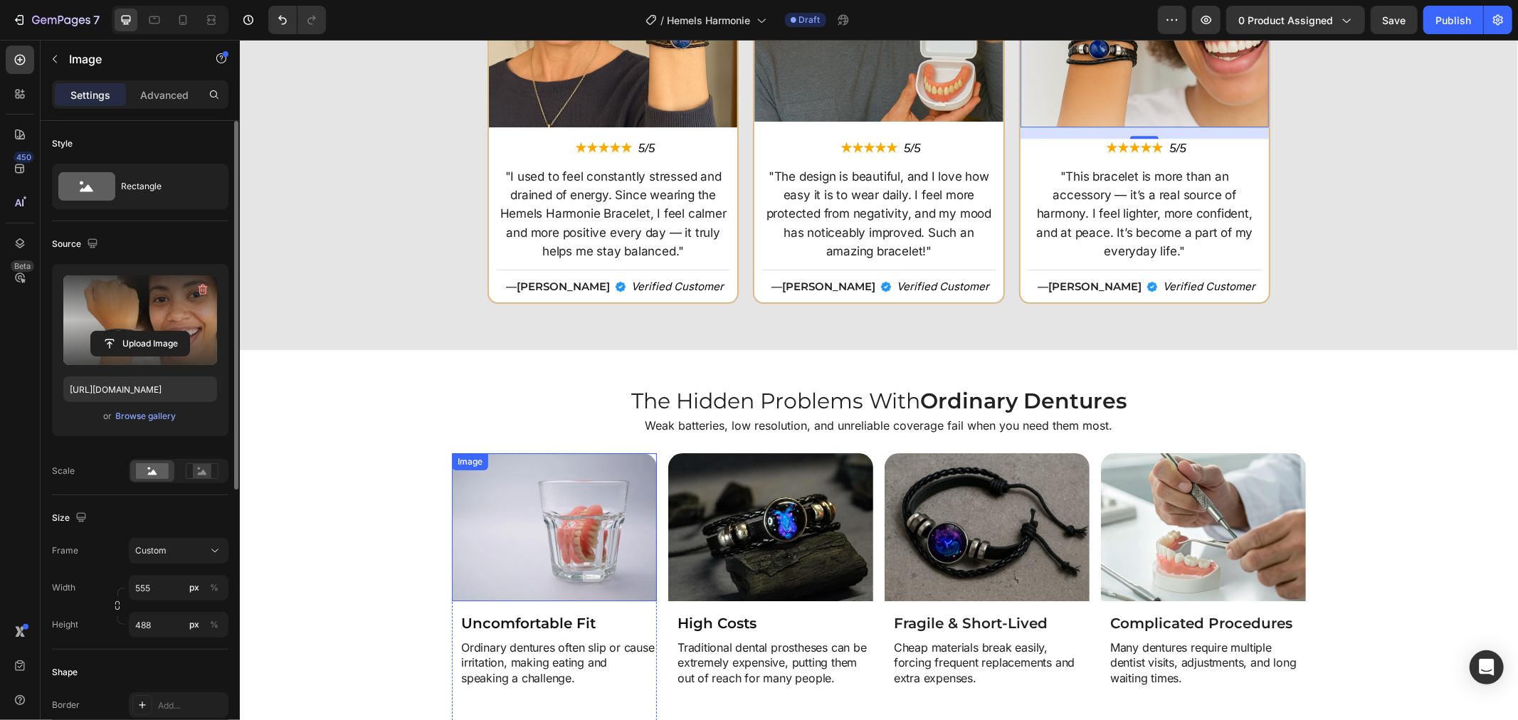
scroll to position [3873, 0]
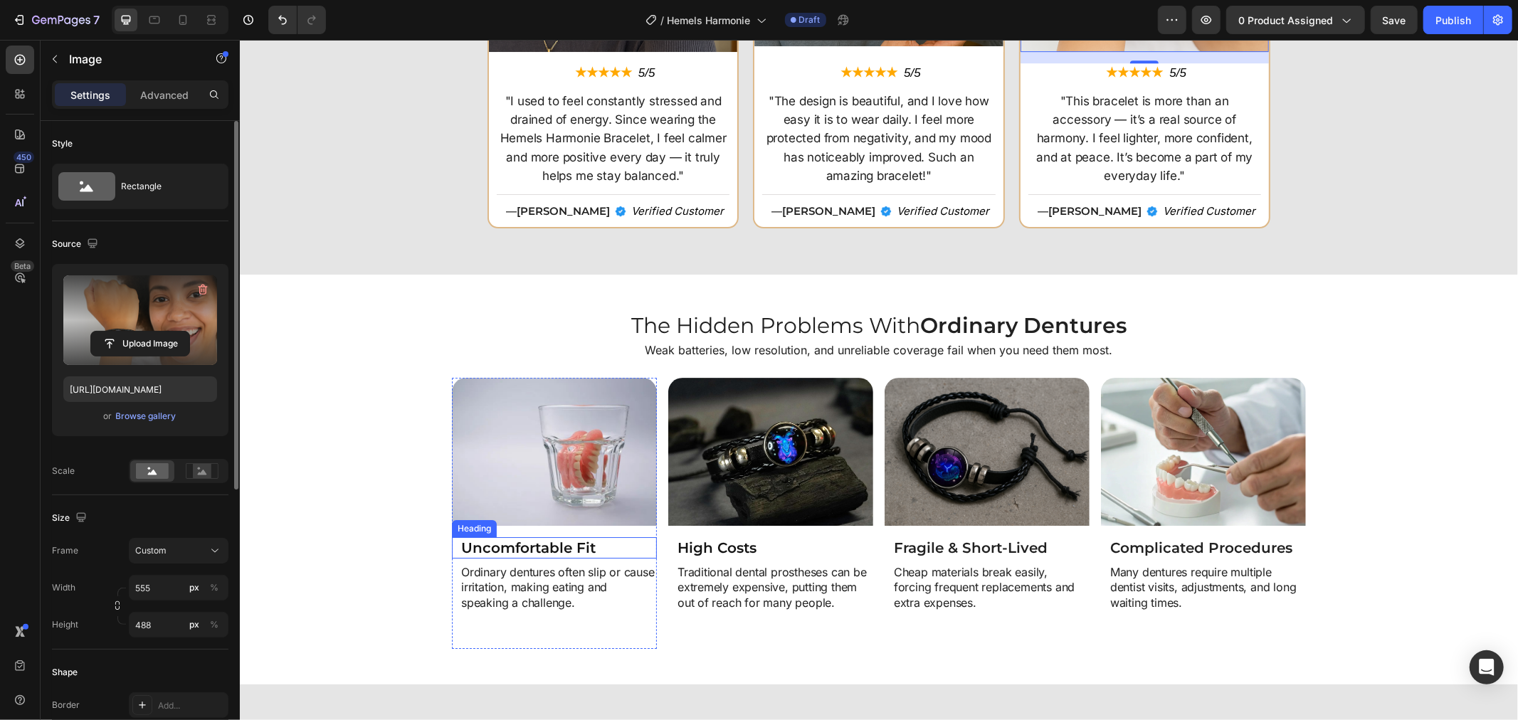
click at [573, 550] on h2 "Uncomfortable Fit" at bounding box center [557, 546] width 197 height 21
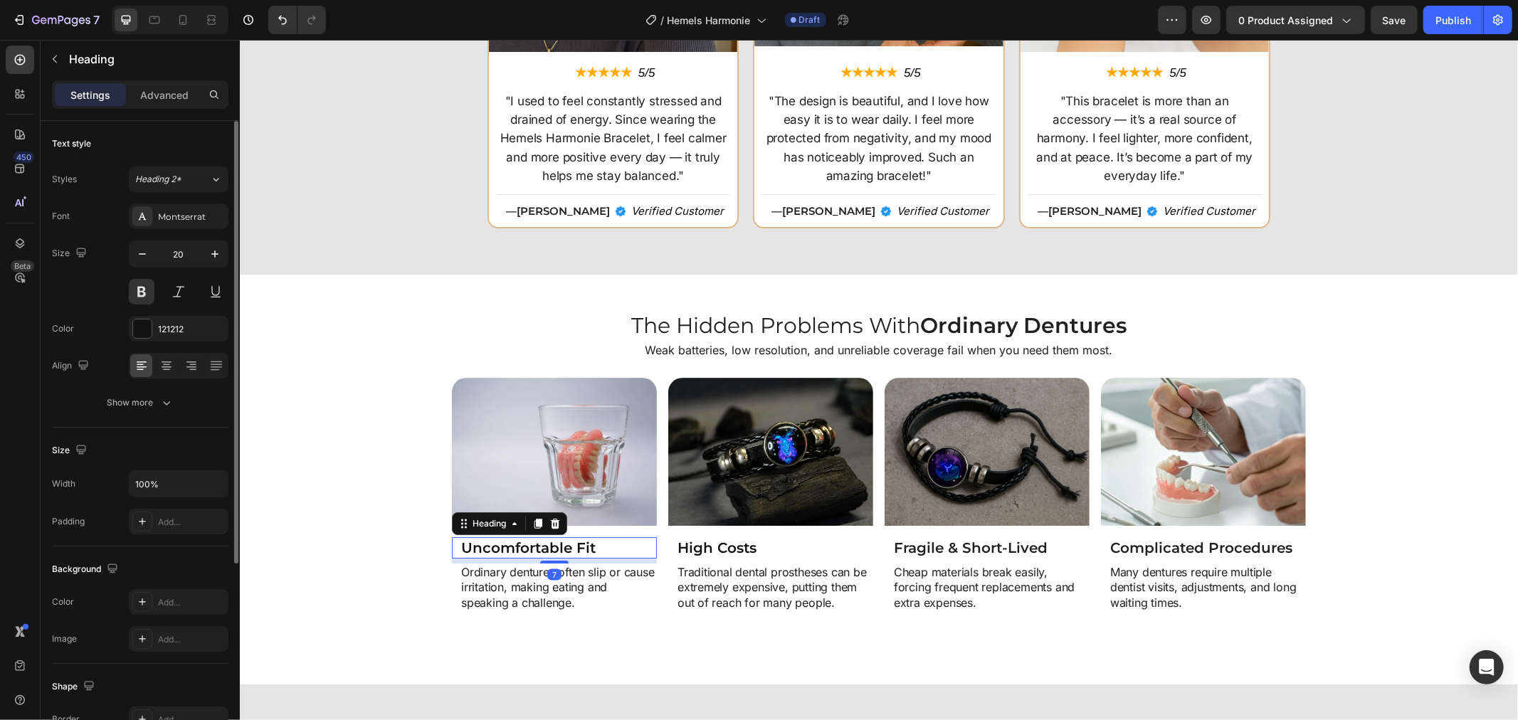
click at [459, 544] on h2 "Uncomfortable Fit" at bounding box center [557, 546] width 197 height 21
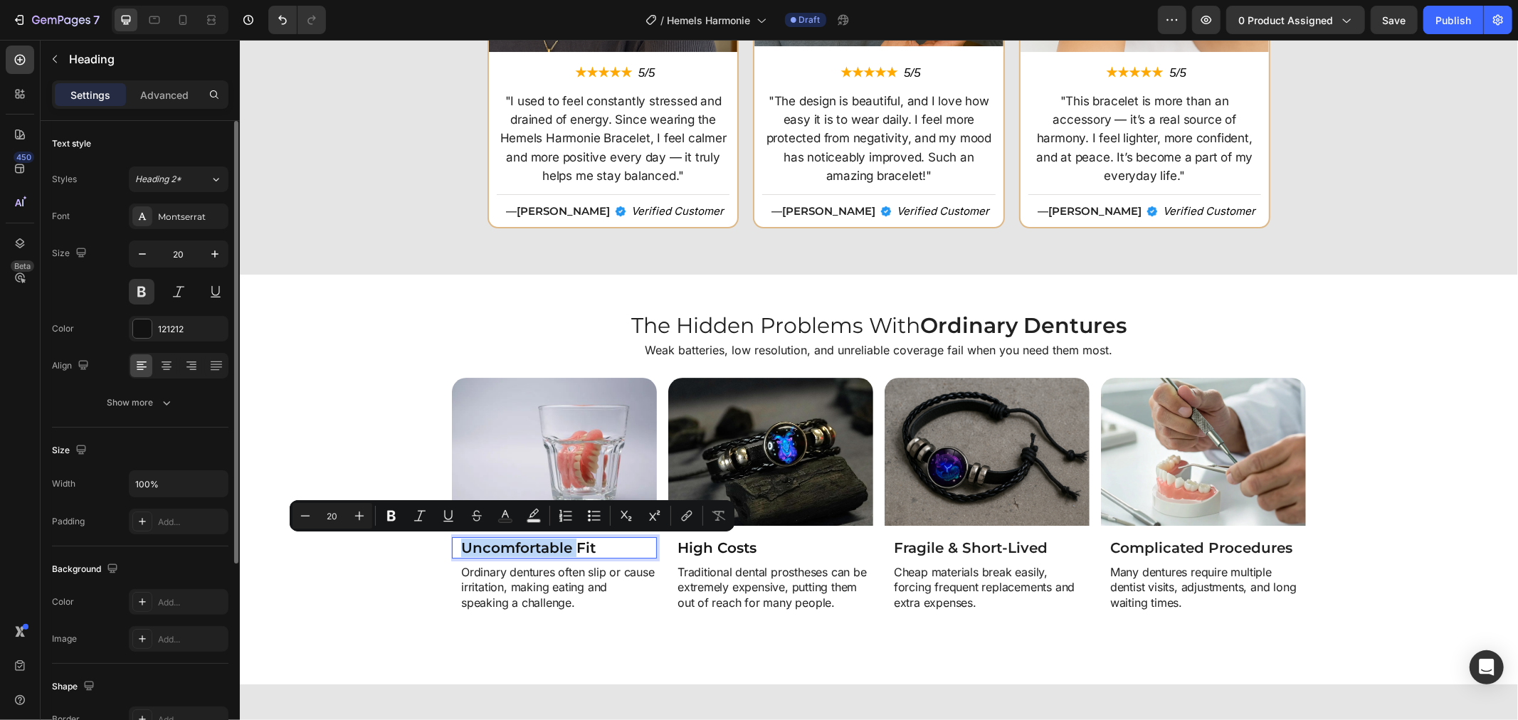
click at [459, 544] on h2 "Uncomfortable Fit" at bounding box center [557, 546] width 197 height 21
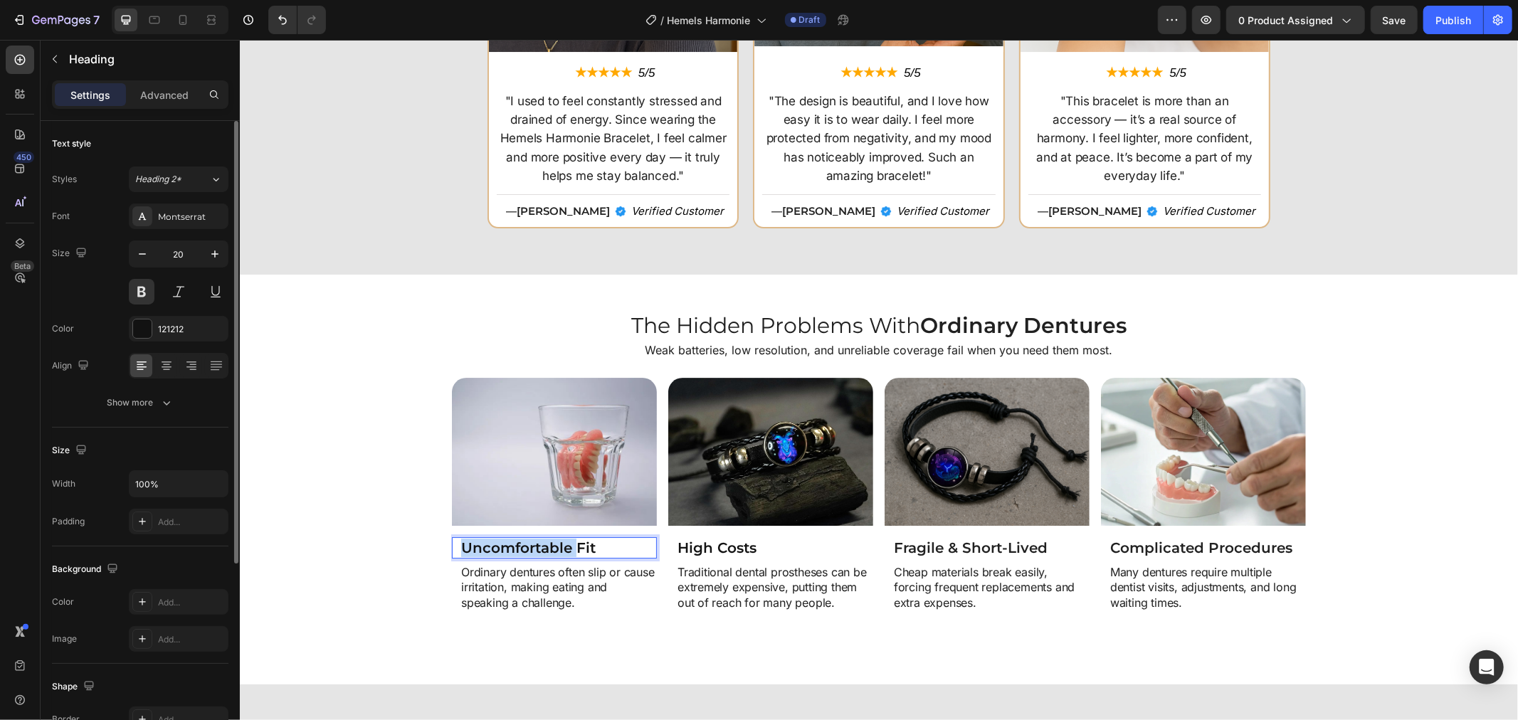
click at [459, 544] on h2 "Uncomfortable Fit" at bounding box center [557, 546] width 197 height 21
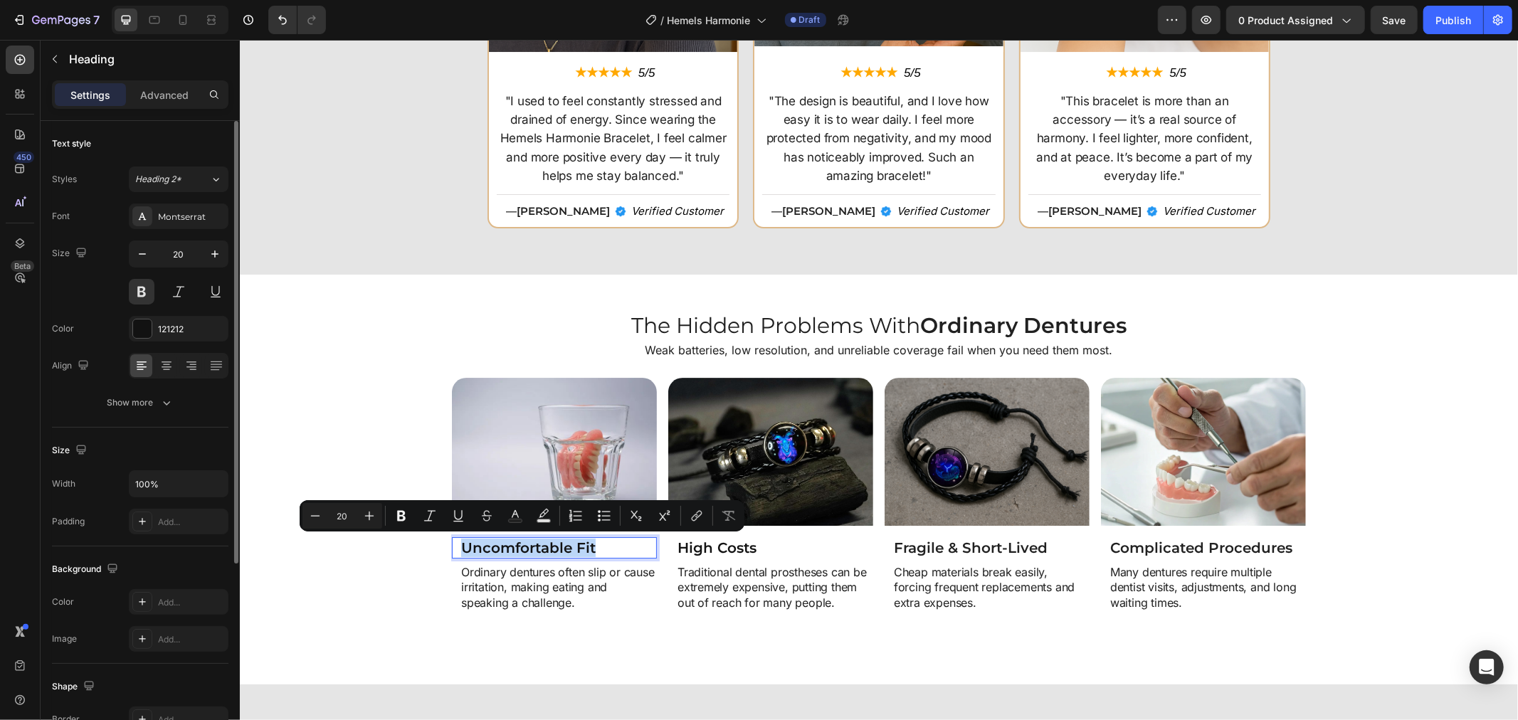
copy p "Uncomfortable Fit"
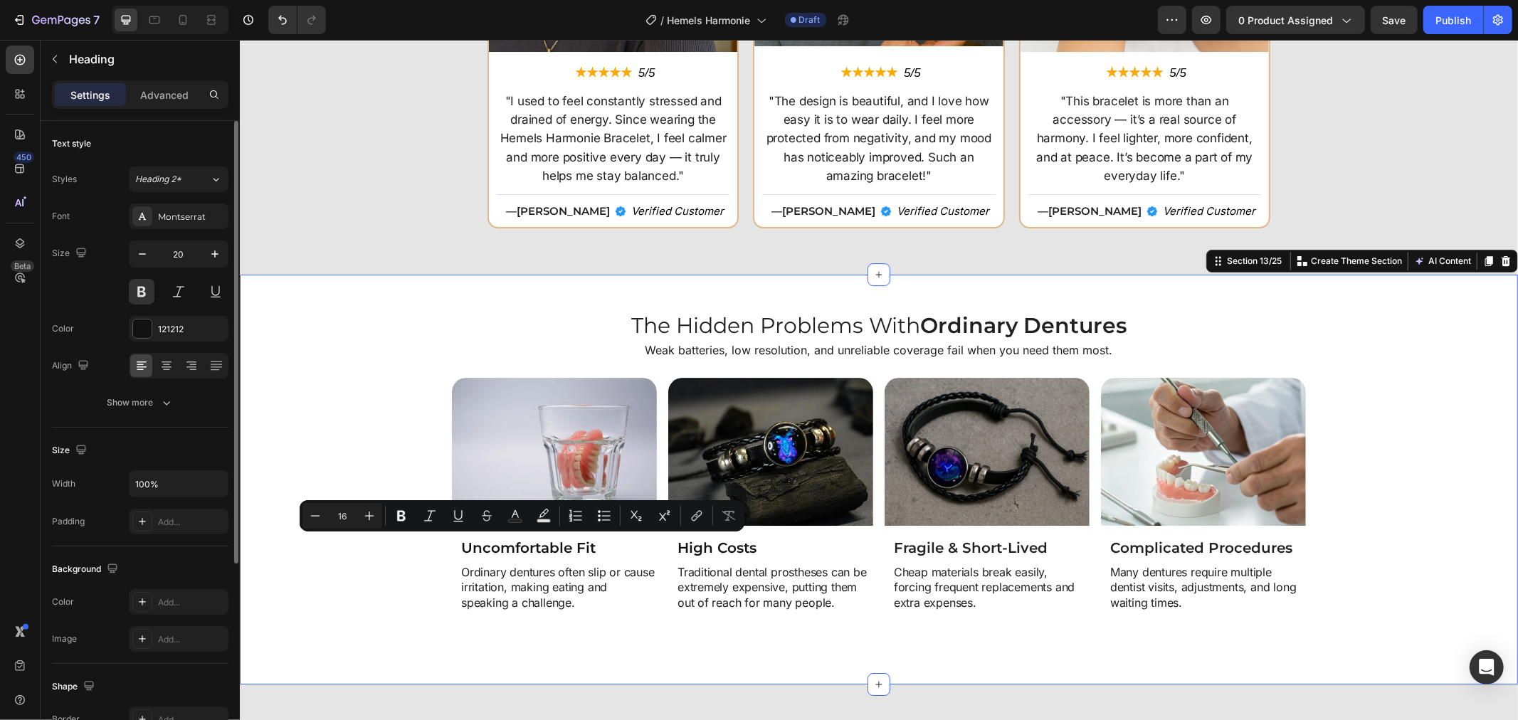
click at [383, 408] on div "Image Uncomfortable Fit Heading Ordinary dentures often slip or cause irritatio…" at bounding box center [878, 512] width 1264 height 270
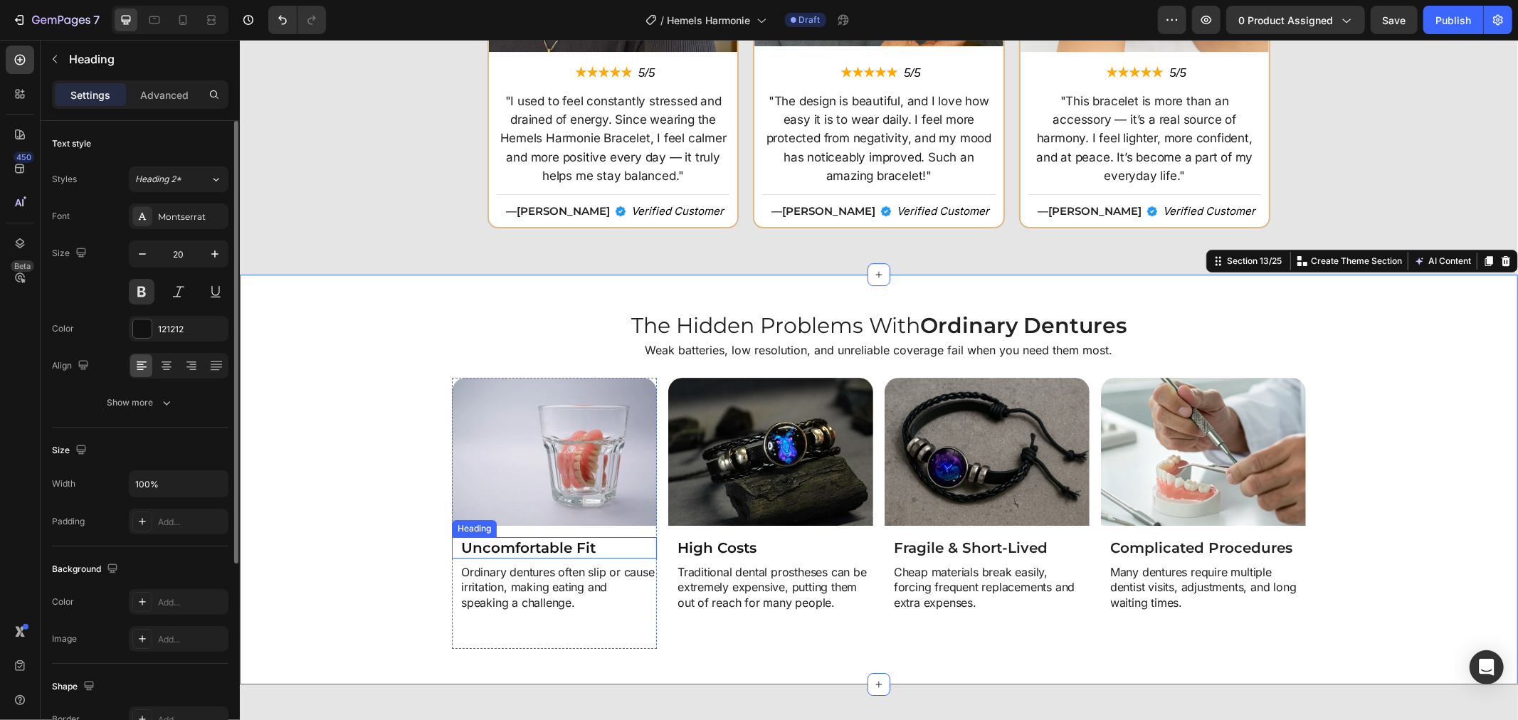
click at [546, 541] on p "Uncomfortable Fit" at bounding box center [557, 547] width 194 height 18
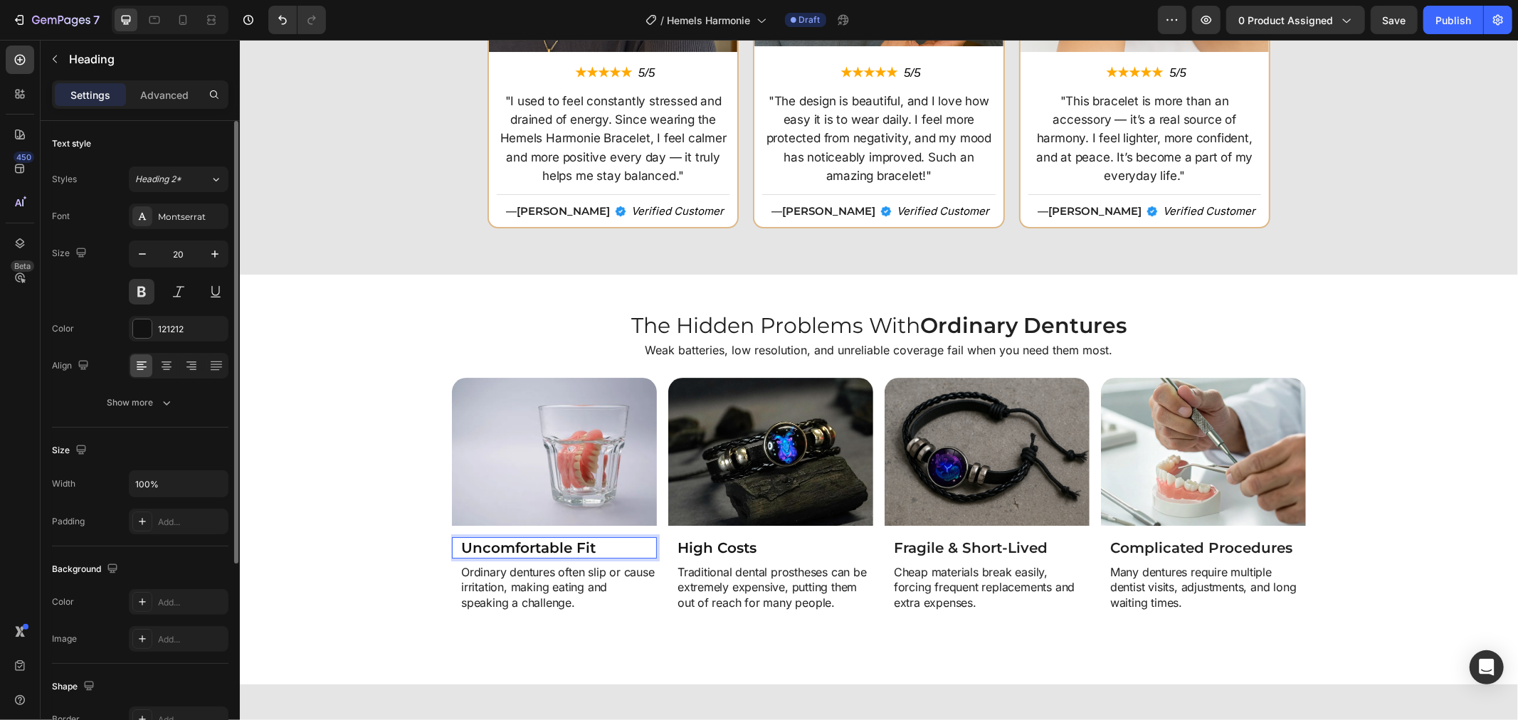
click at [544, 541] on p "Uncomfortable Fit" at bounding box center [557, 547] width 194 height 18
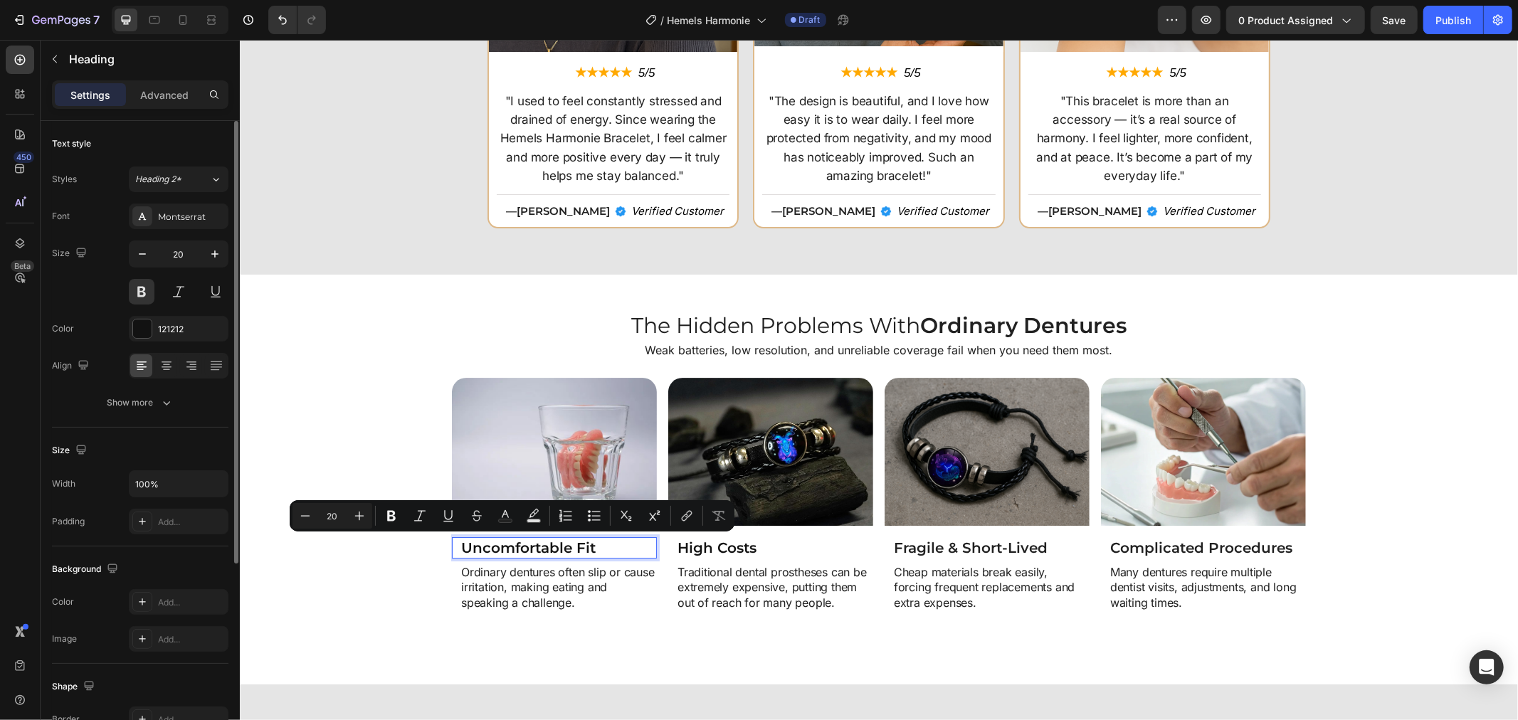
click at [544, 540] on p "Uncomfortable Fit" at bounding box center [557, 547] width 194 height 18
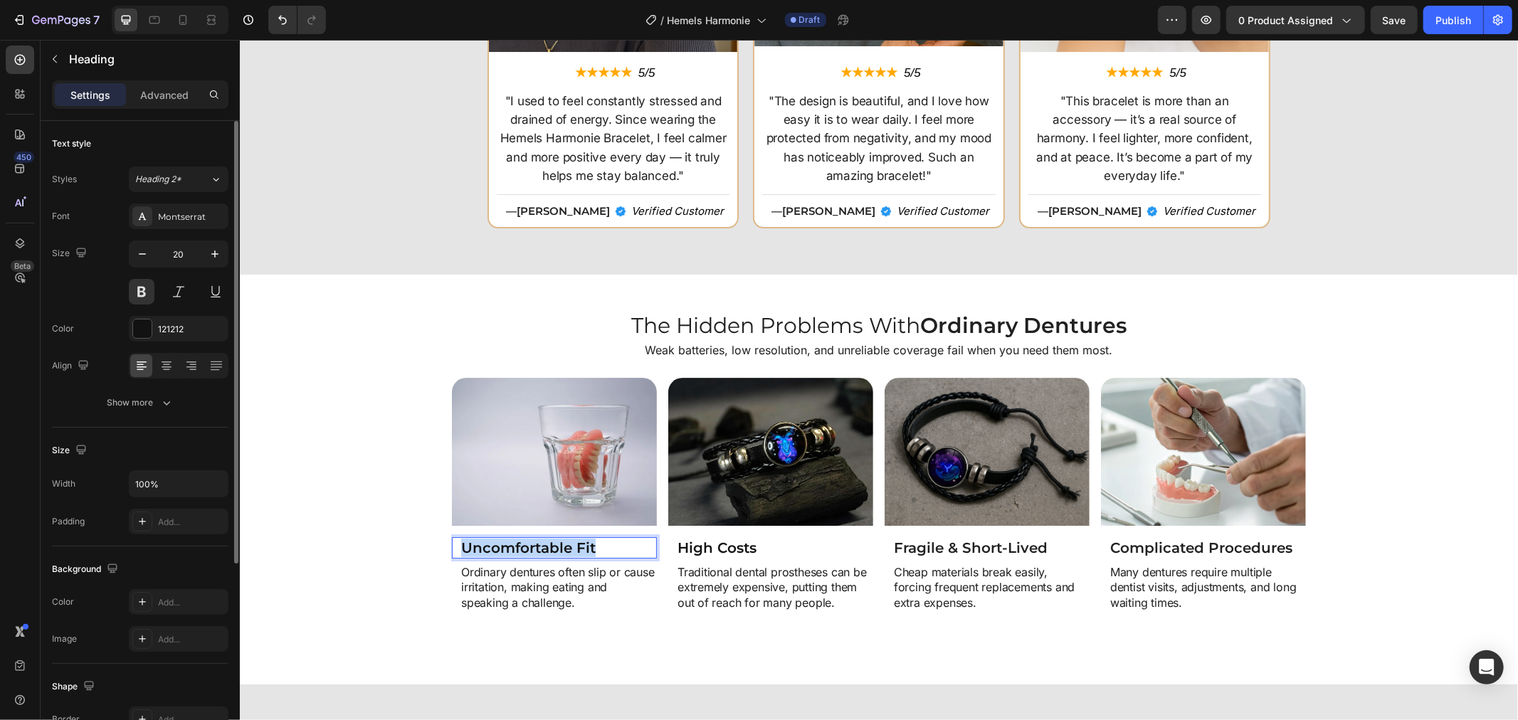
click at [544, 540] on p "Uncomfortable Fit" at bounding box center [557, 547] width 194 height 18
click at [519, 578] on p "Ordinary dentures often slip or cause irritation, making eating and speaking a …" at bounding box center [557, 587] width 194 height 46
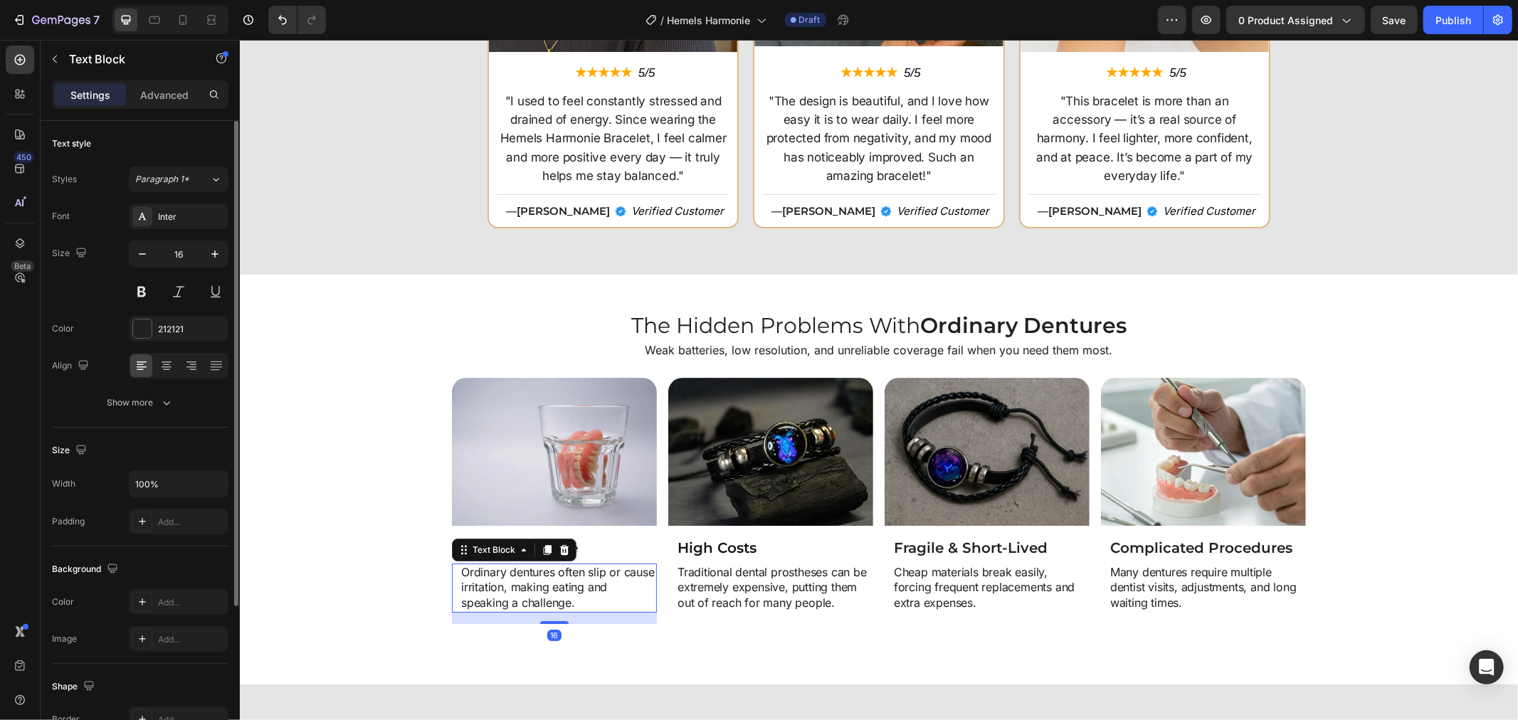
click at [519, 578] on p "Ordinary dentures often slip or cause irritation, making eating and speaking a …" at bounding box center [557, 587] width 194 height 46
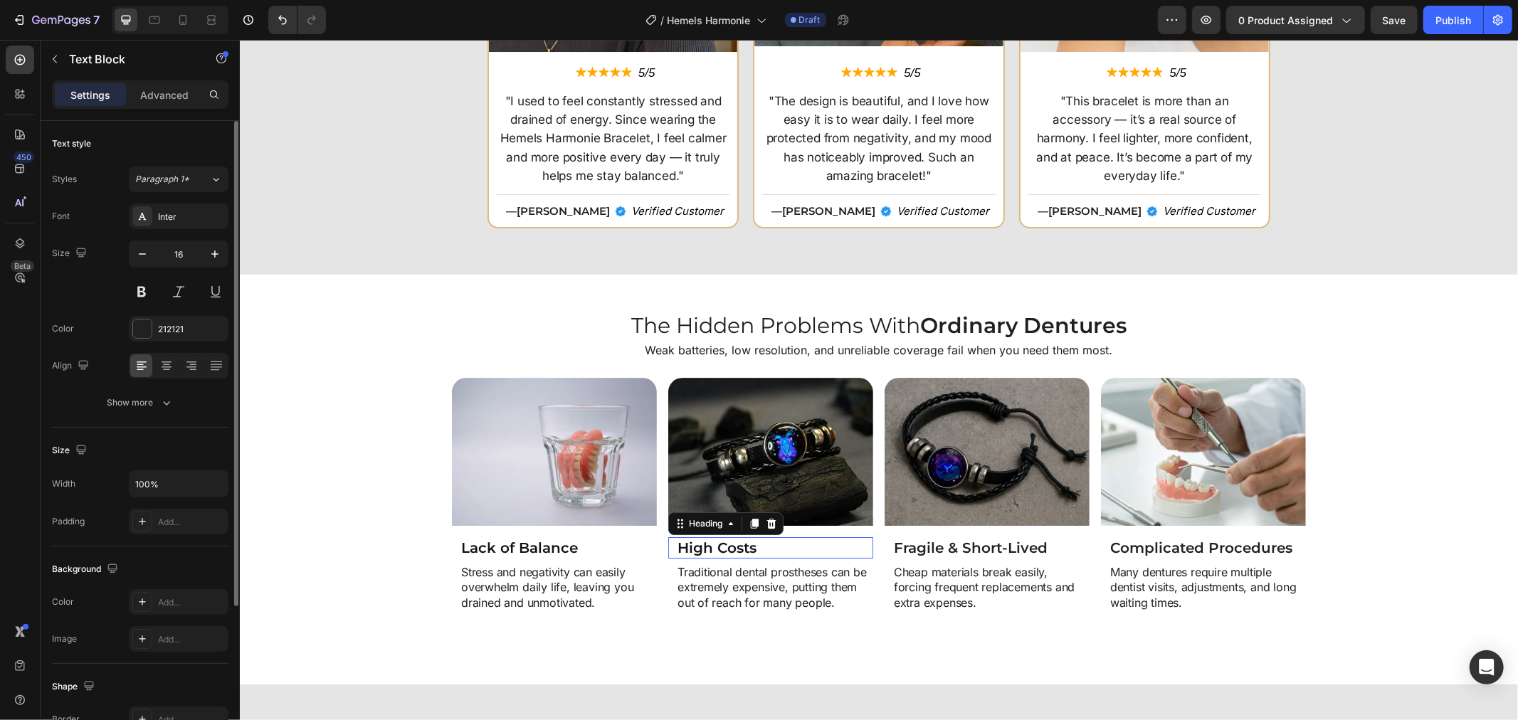
click at [717, 539] on strong "High Costs" at bounding box center [716, 547] width 79 height 17
click at [770, 583] on p "Traditional dental prostheses can be extremely expensive, putting them out of r…" at bounding box center [774, 587] width 194 height 46
click at [769, 584] on p "Traditional dental prostheses can be extremely expensive, putting them out of r…" at bounding box center [774, 587] width 194 height 46
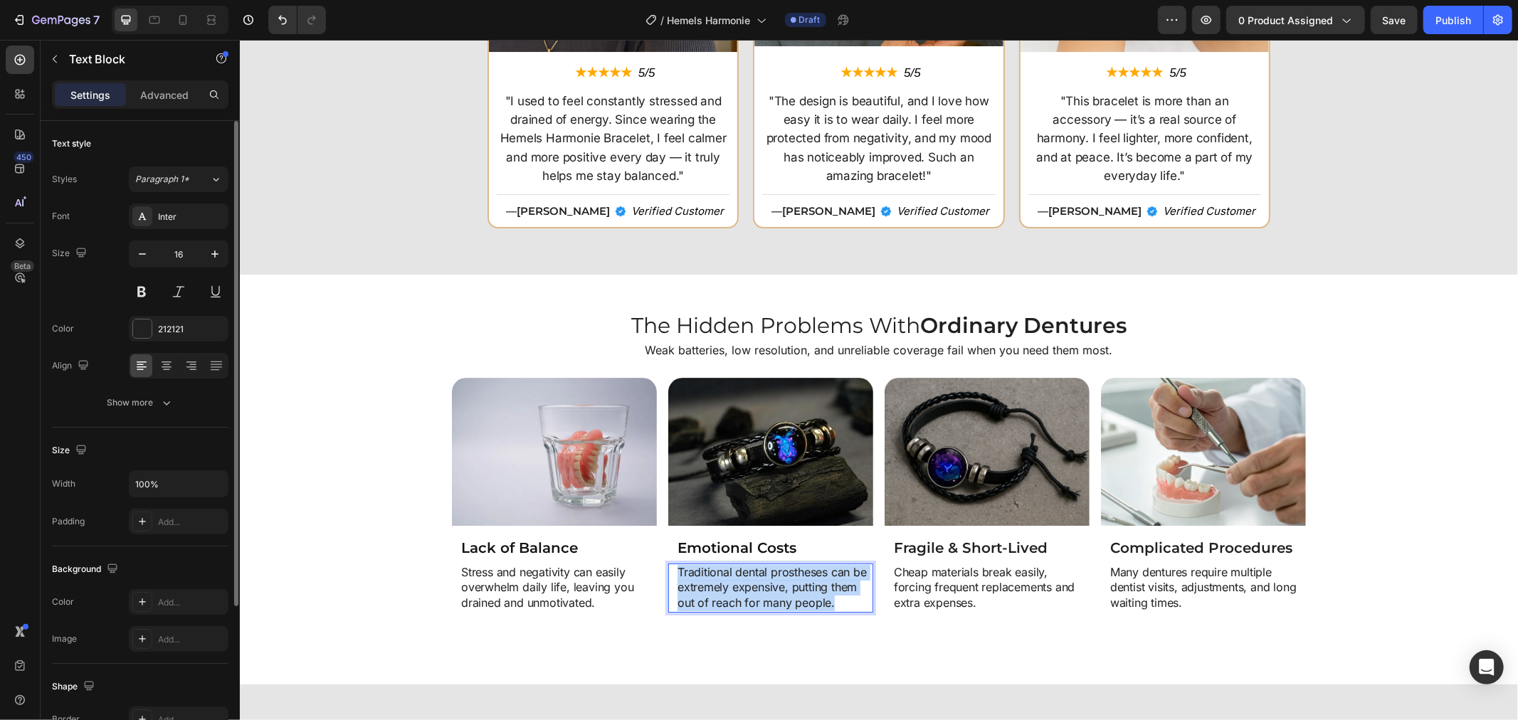
click at [768, 585] on p "Traditional dental prostheses can be extremely expensive, putting them out of r…" at bounding box center [774, 587] width 194 height 46
click at [920, 541] on h2 "Fragile & Short-Lived" at bounding box center [989, 546] width 197 height 21
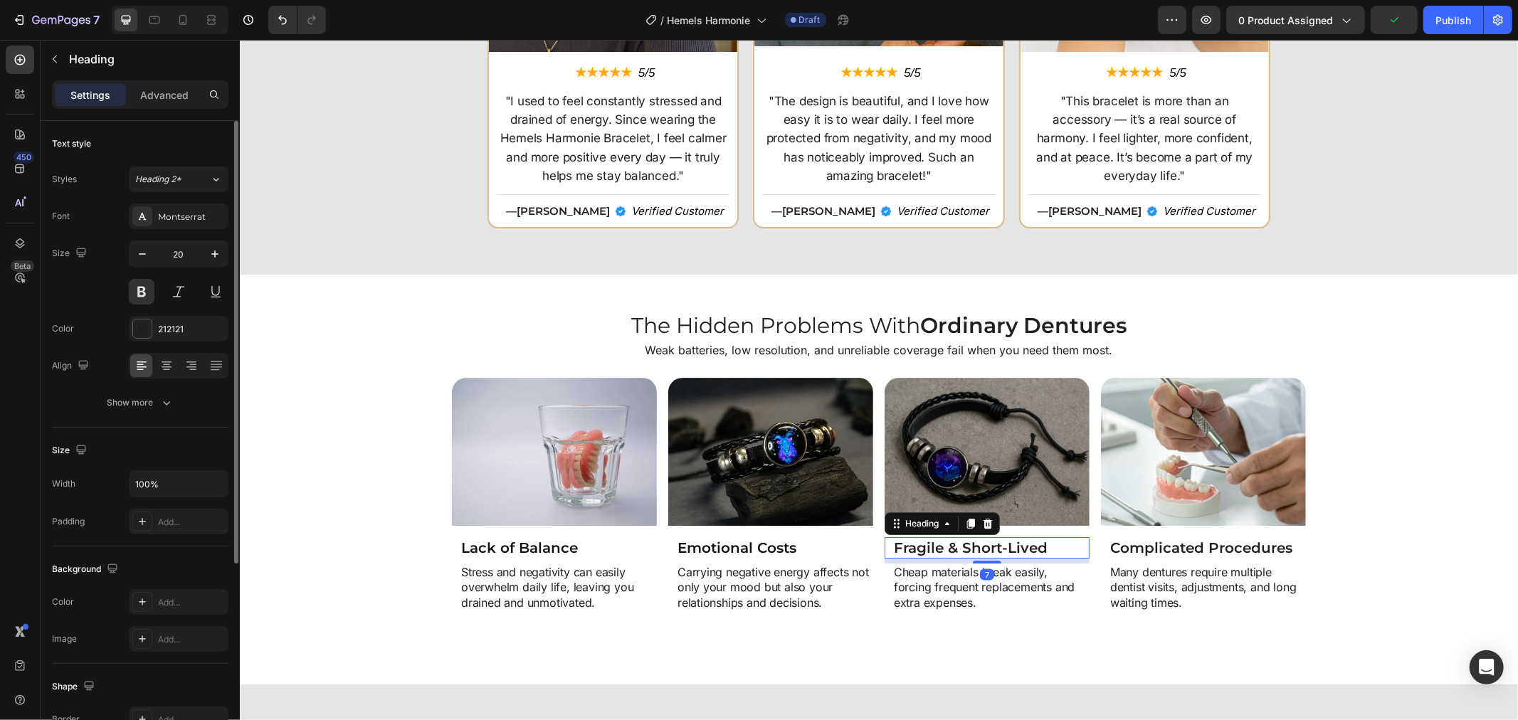
click at [920, 541] on h2 "Fragile & Short-Lived" at bounding box center [989, 546] width 197 height 21
click at [920, 541] on p "Fragile & Short-Lived" at bounding box center [990, 547] width 194 height 18
click at [963, 583] on p "Cheap materials break easily, forcing frequent replacements and extra expenses." at bounding box center [990, 587] width 194 height 46
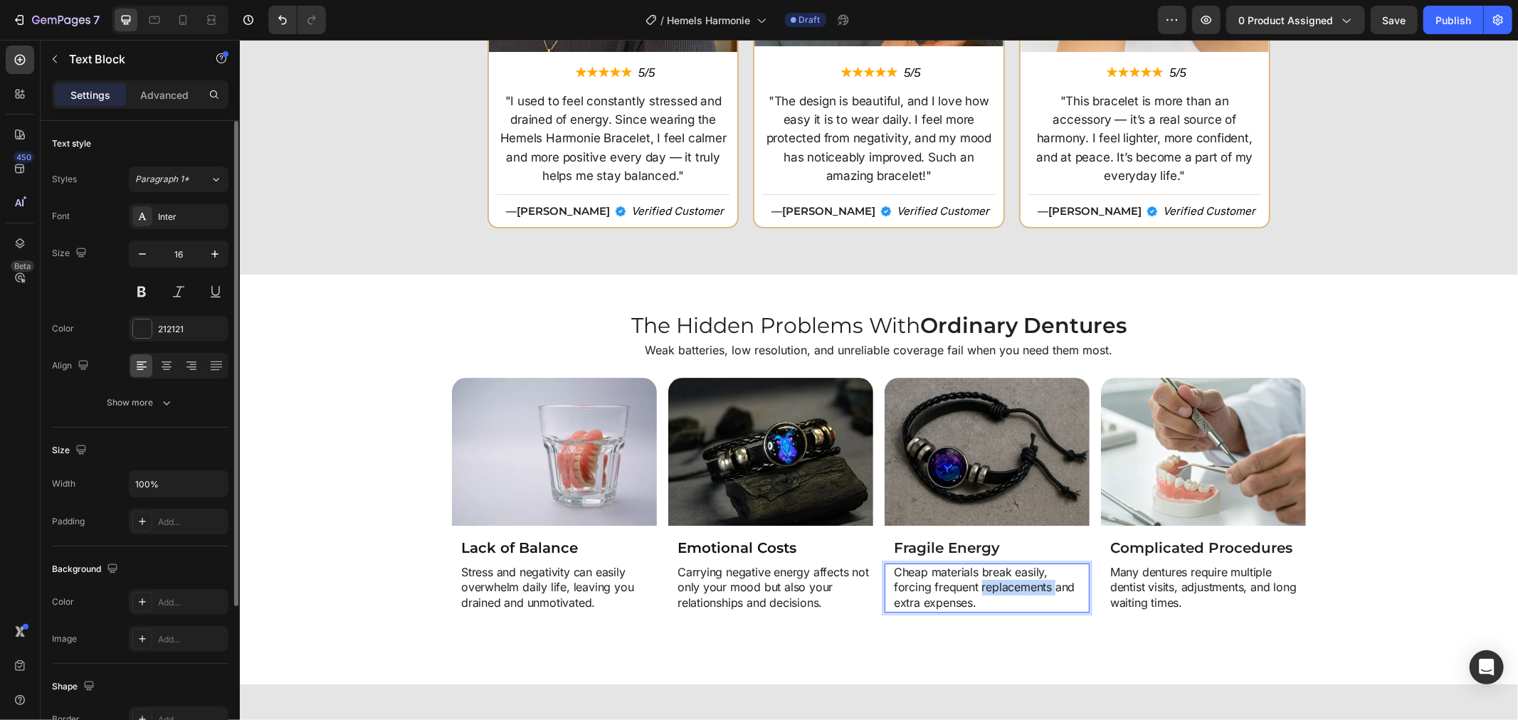
click at [963, 581] on p "Cheap materials break easily, forcing frequent replacements and extra expenses." at bounding box center [990, 587] width 194 height 46
click at [1128, 550] on h2 "Complicated Procedures" at bounding box center [1206, 546] width 197 height 21
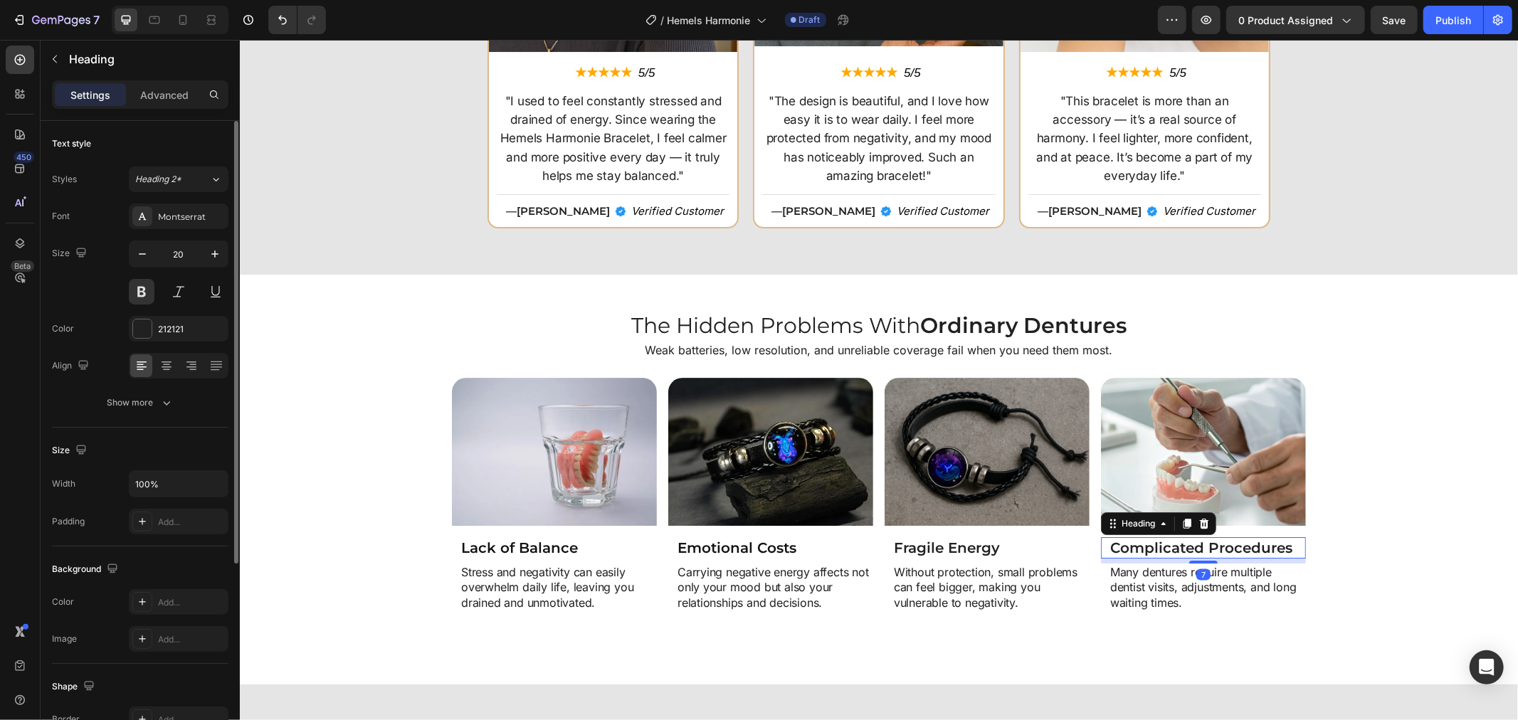
click at [1128, 550] on h2 "Complicated Procedures" at bounding box center [1206, 546] width 197 height 21
click at [1129, 596] on p "Many dentures require multiple dentist visits, adjustments, and long waiting ti…" at bounding box center [1206, 587] width 194 height 46
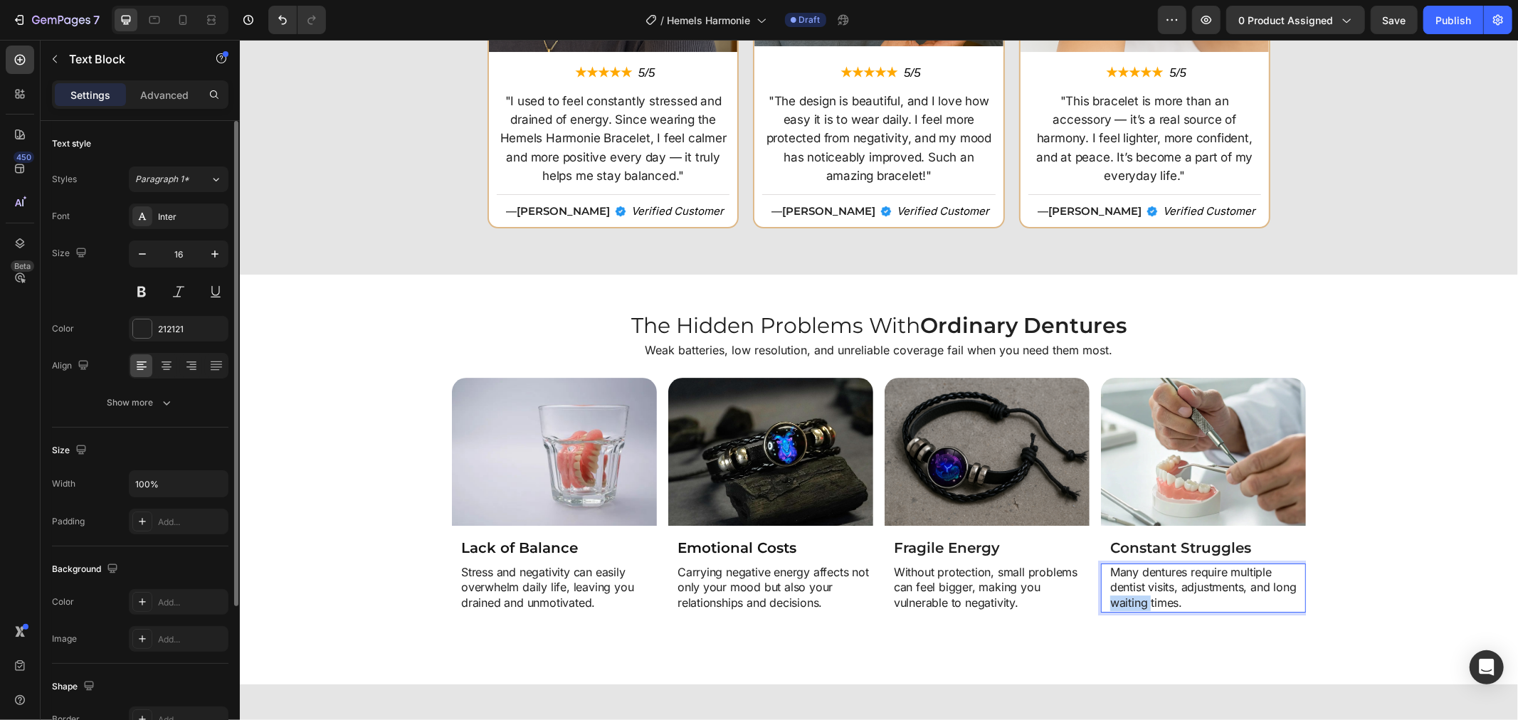
click at [1129, 596] on p "Many dentures require multiple dentist visits, adjustments, and long waiting ti…" at bounding box center [1206, 587] width 194 height 46
click at [1388, 558] on div "Image Lack of Balance Heading Stress and negativity can easily overwhelm daily …" at bounding box center [878, 512] width 1264 height 270
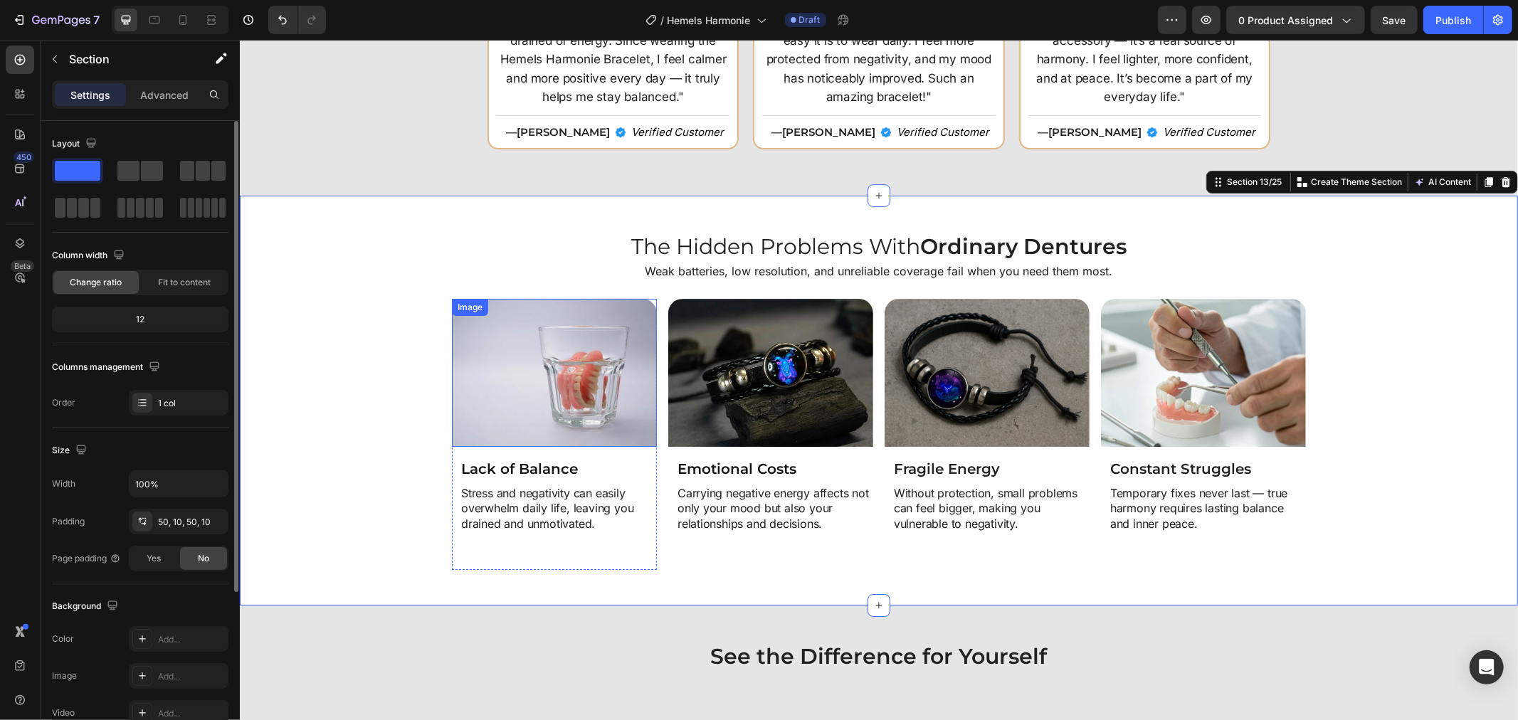
scroll to position [3636, 0]
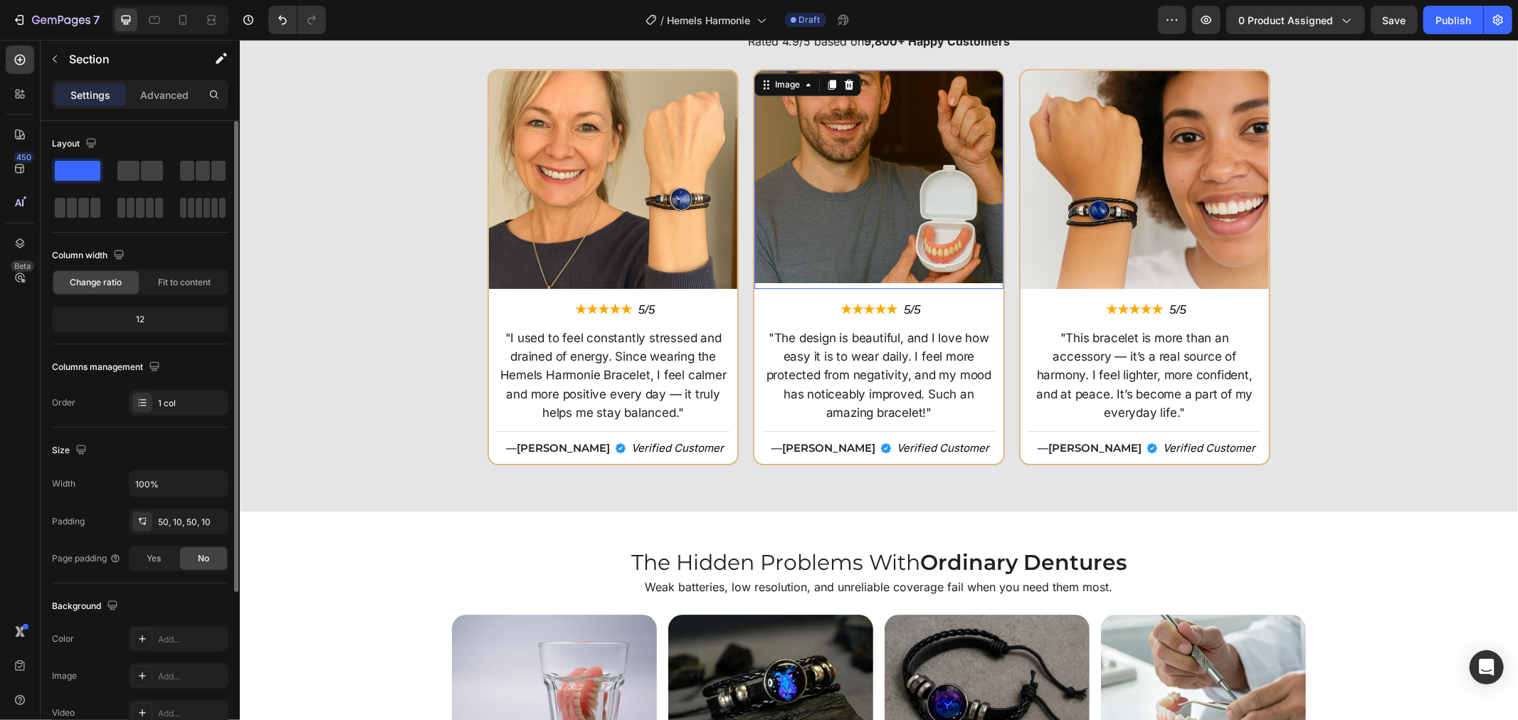
click at [862, 178] on img at bounding box center [877, 179] width 248 height 218
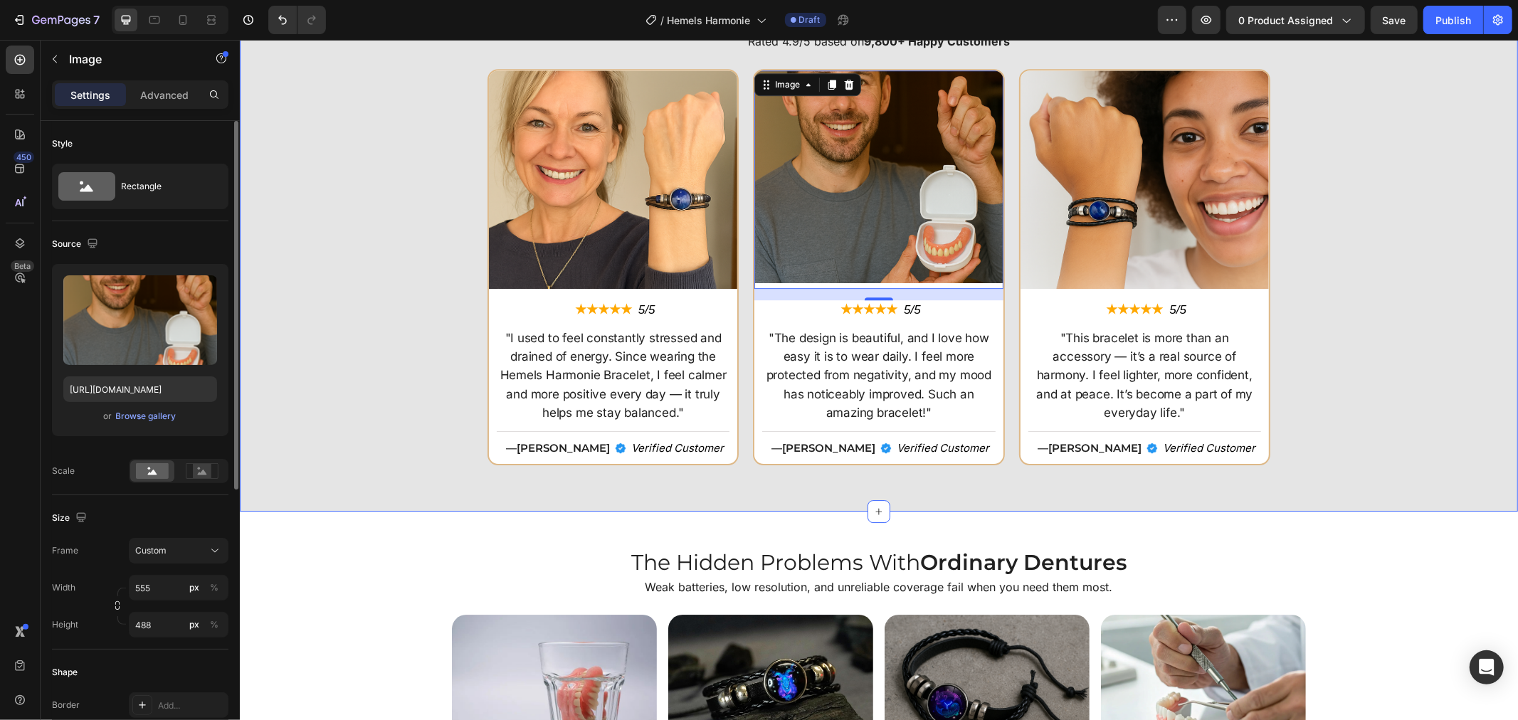
click at [1306, 204] on div "Image ★★★★★ Text Block 5/5 Text Block Row "I used to feel constantly stressed a…" at bounding box center [878, 271] width 1264 height 407
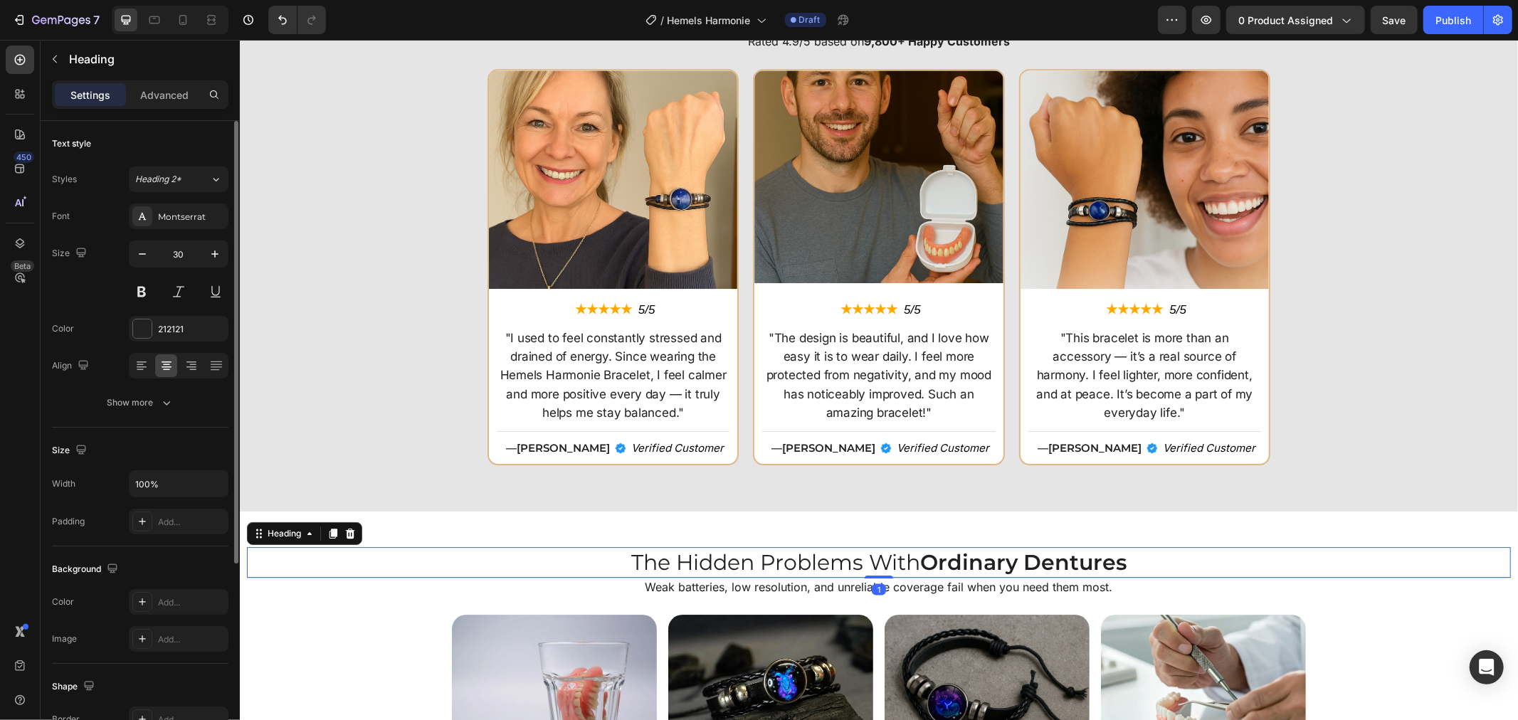
click at [887, 556] on h2 "The Hidden Problems With Ordinary Dentures" at bounding box center [878, 561] width 1264 height 31
click at [887, 556] on p "The Hidden Problems With Ordinary Dentures" at bounding box center [878, 562] width 1261 height 28
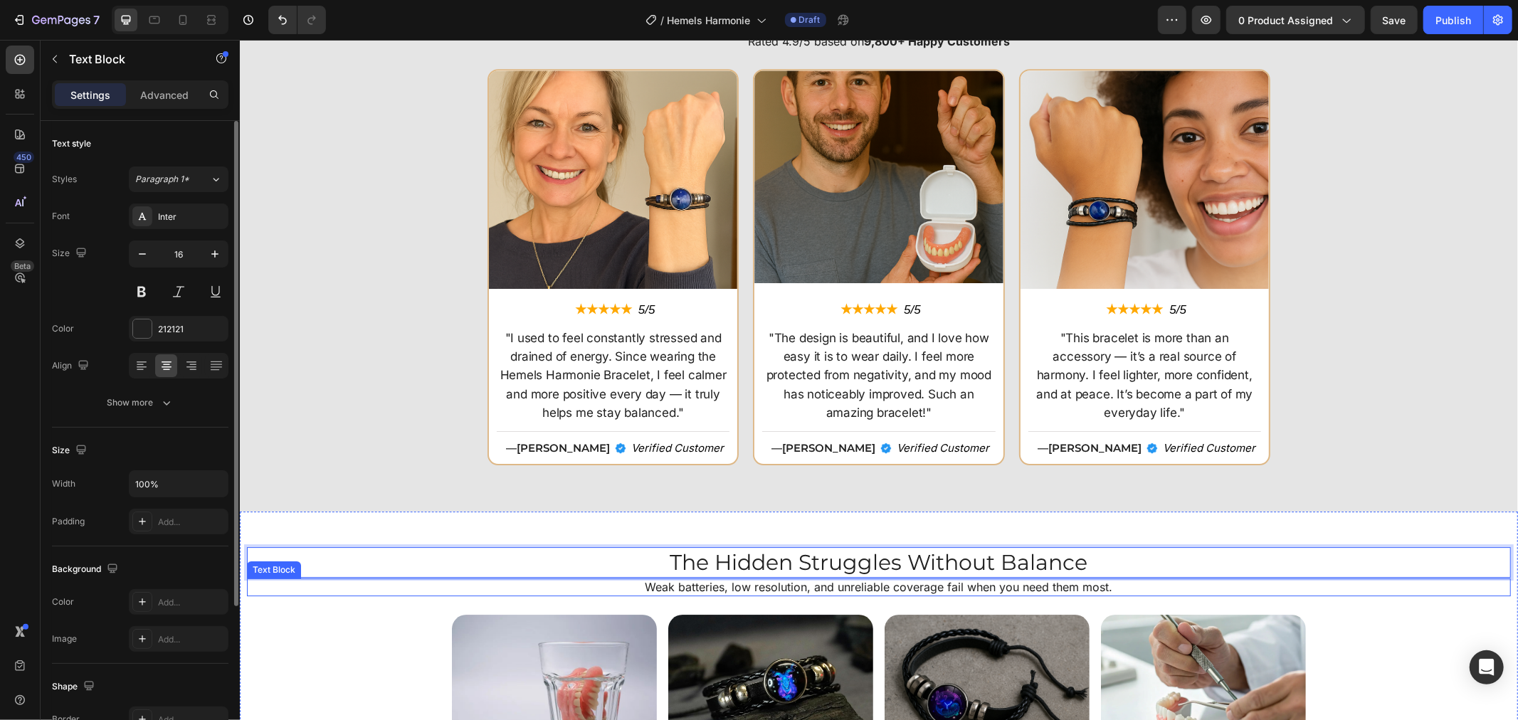
click at [902, 583] on p "Weak batteries, low resolution, and unreliable coverage fail when you need them…" at bounding box center [878, 586] width 1261 height 15
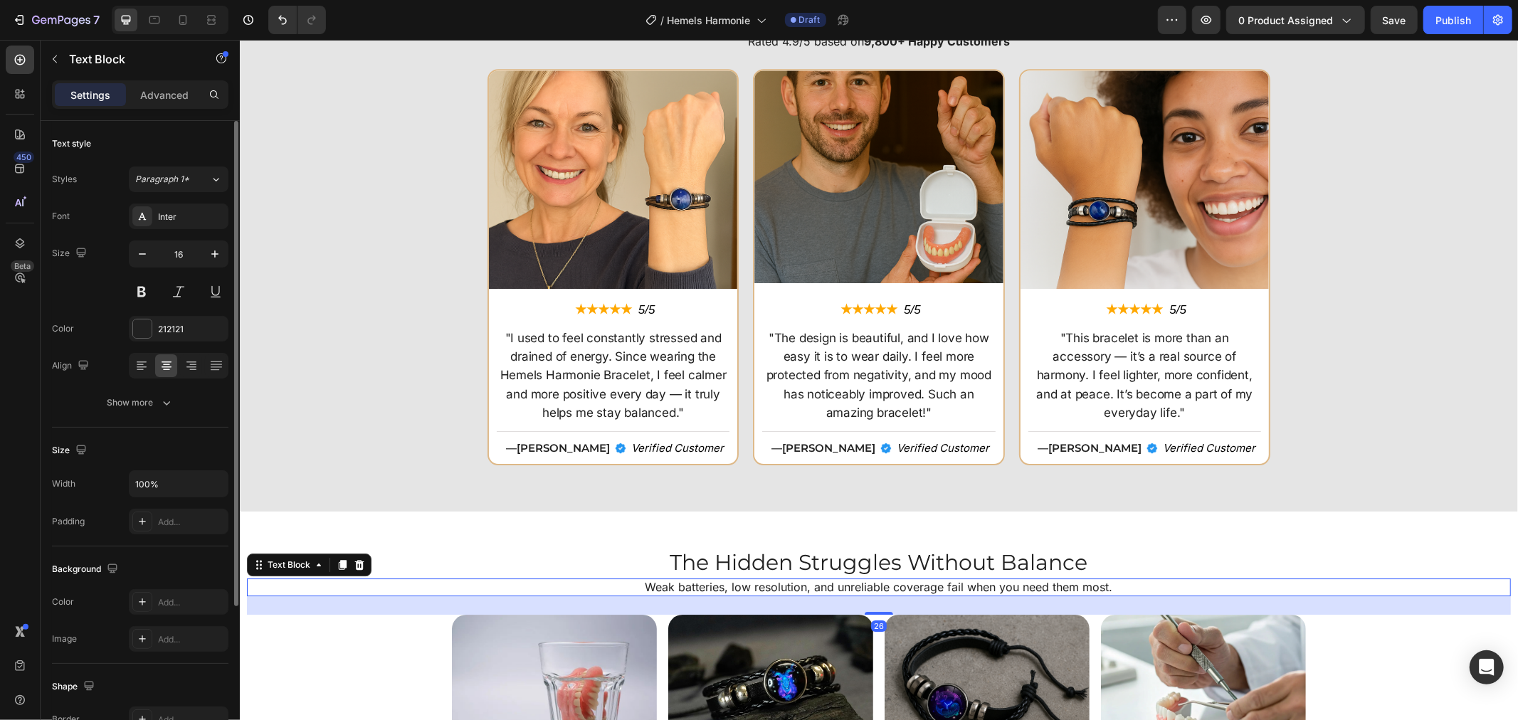
click at [902, 583] on p "Weak batteries, low resolution, and unreliable coverage fail when you need them…" at bounding box center [878, 586] width 1261 height 15
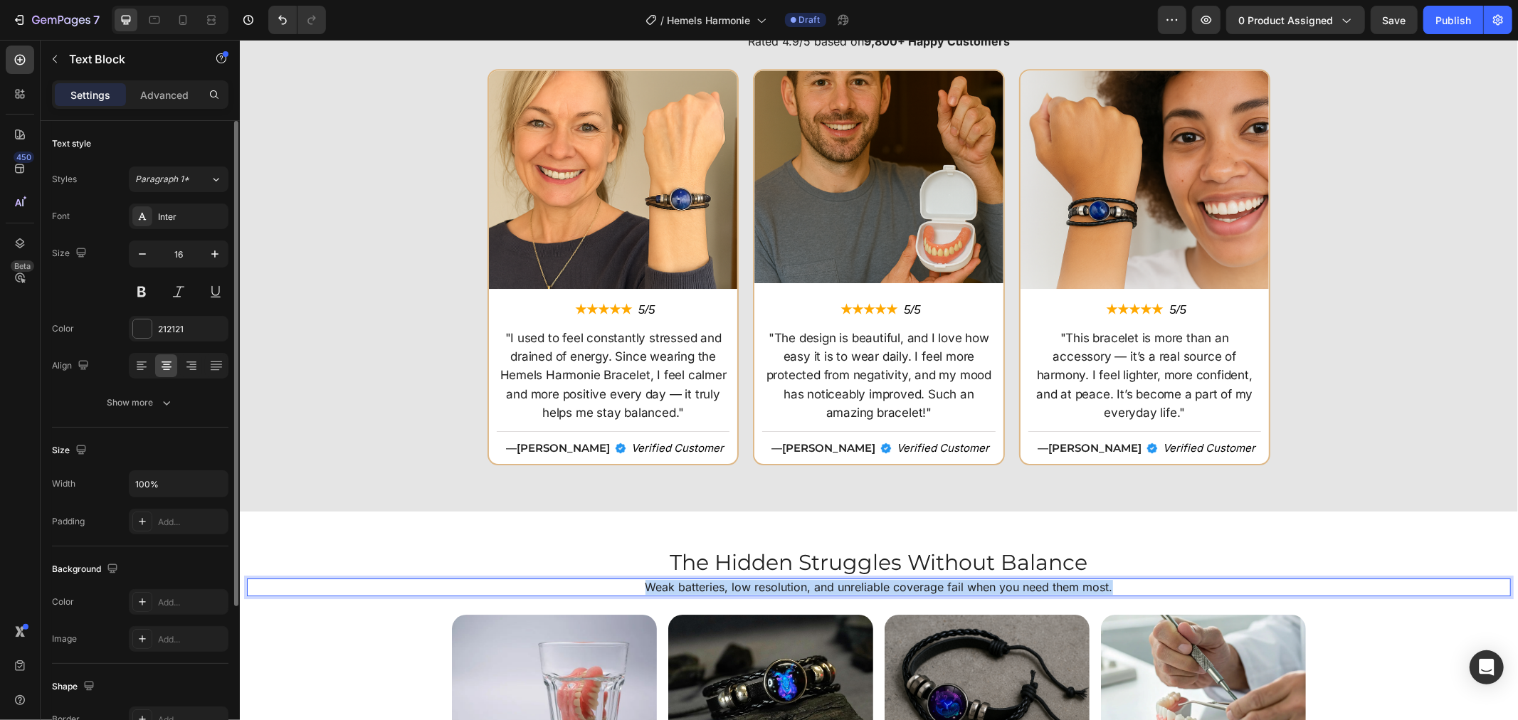
click at [902, 583] on p "Weak batteries, low resolution, and unreliable coverage fail when you need them…" at bounding box center [878, 586] width 1261 height 15
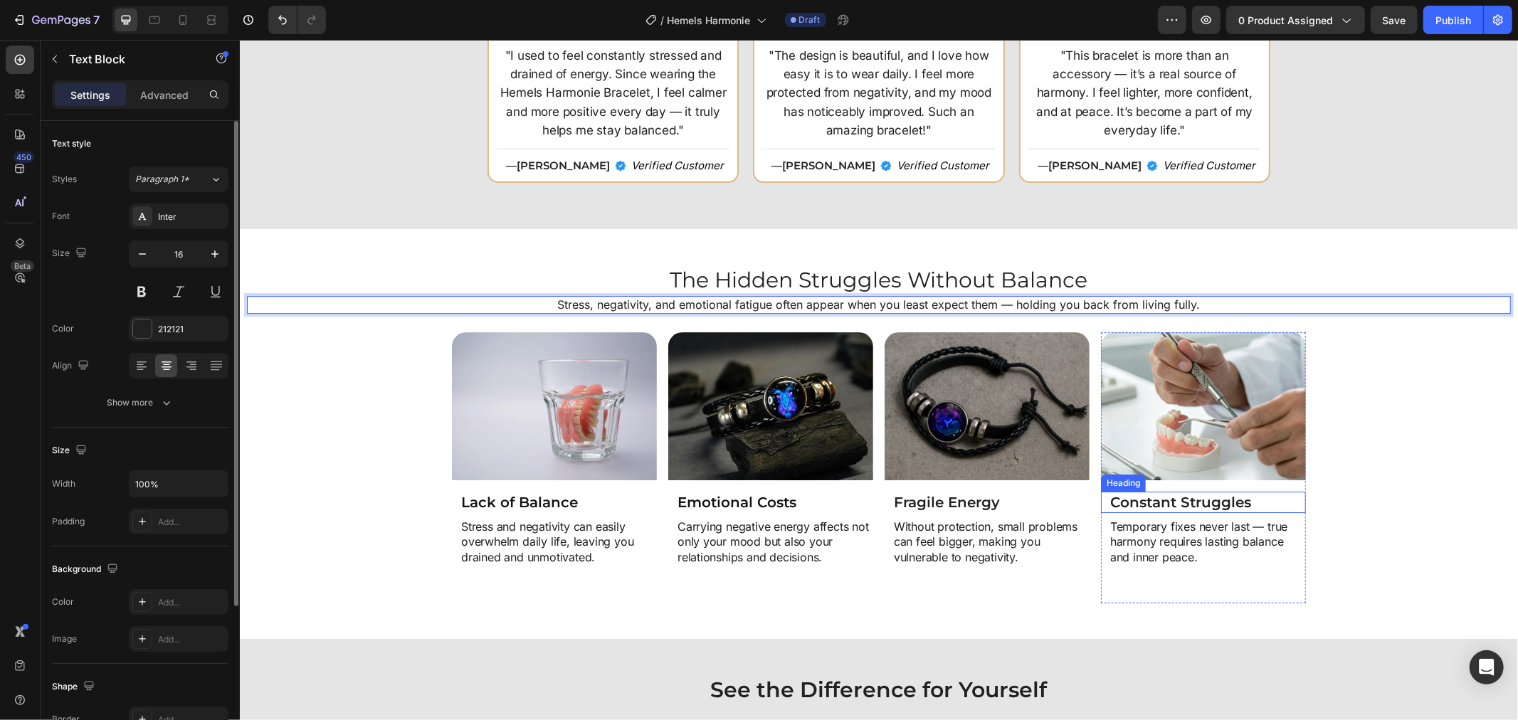
scroll to position [3952, 0]
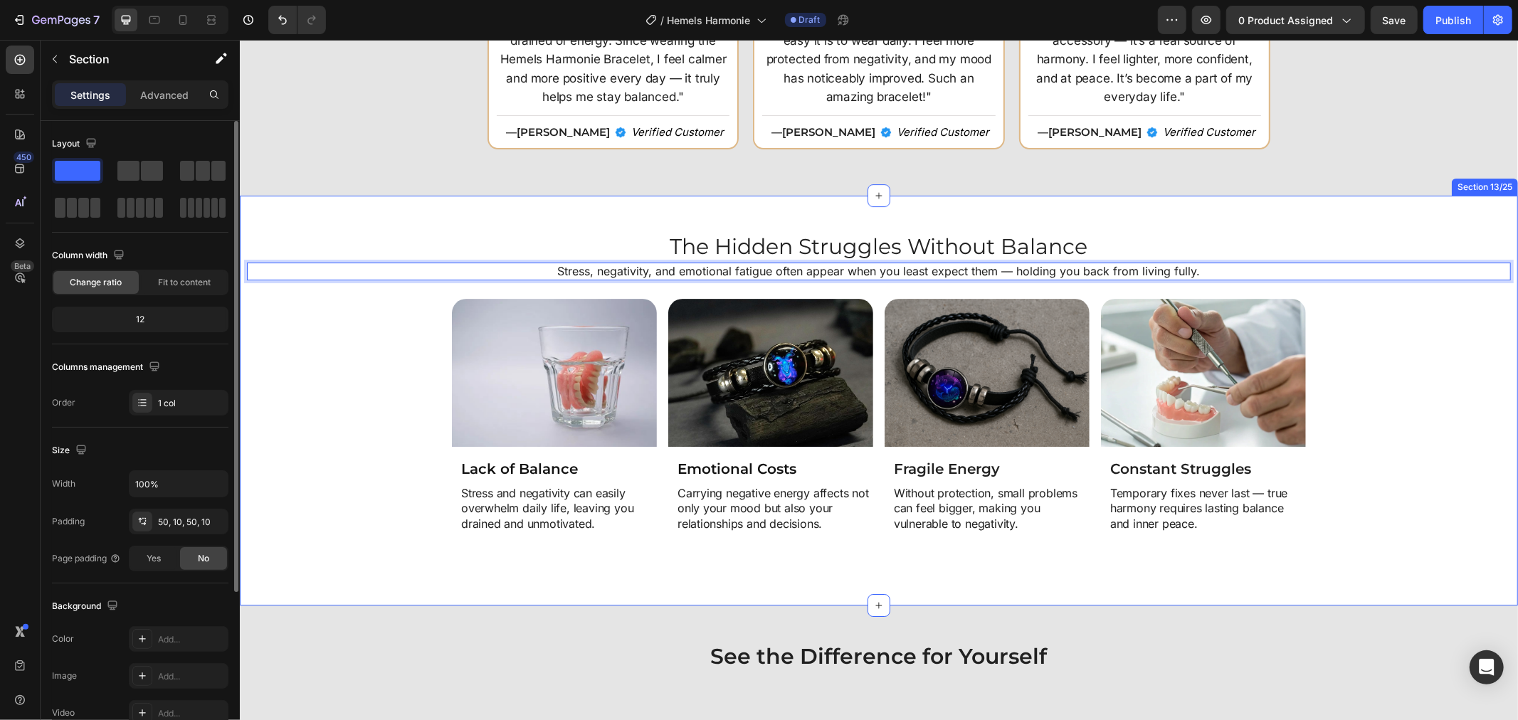
click at [1332, 480] on div "Image Lack of Balance Heading Stress and negativity can easily overwhelm daily …" at bounding box center [878, 433] width 1264 height 270
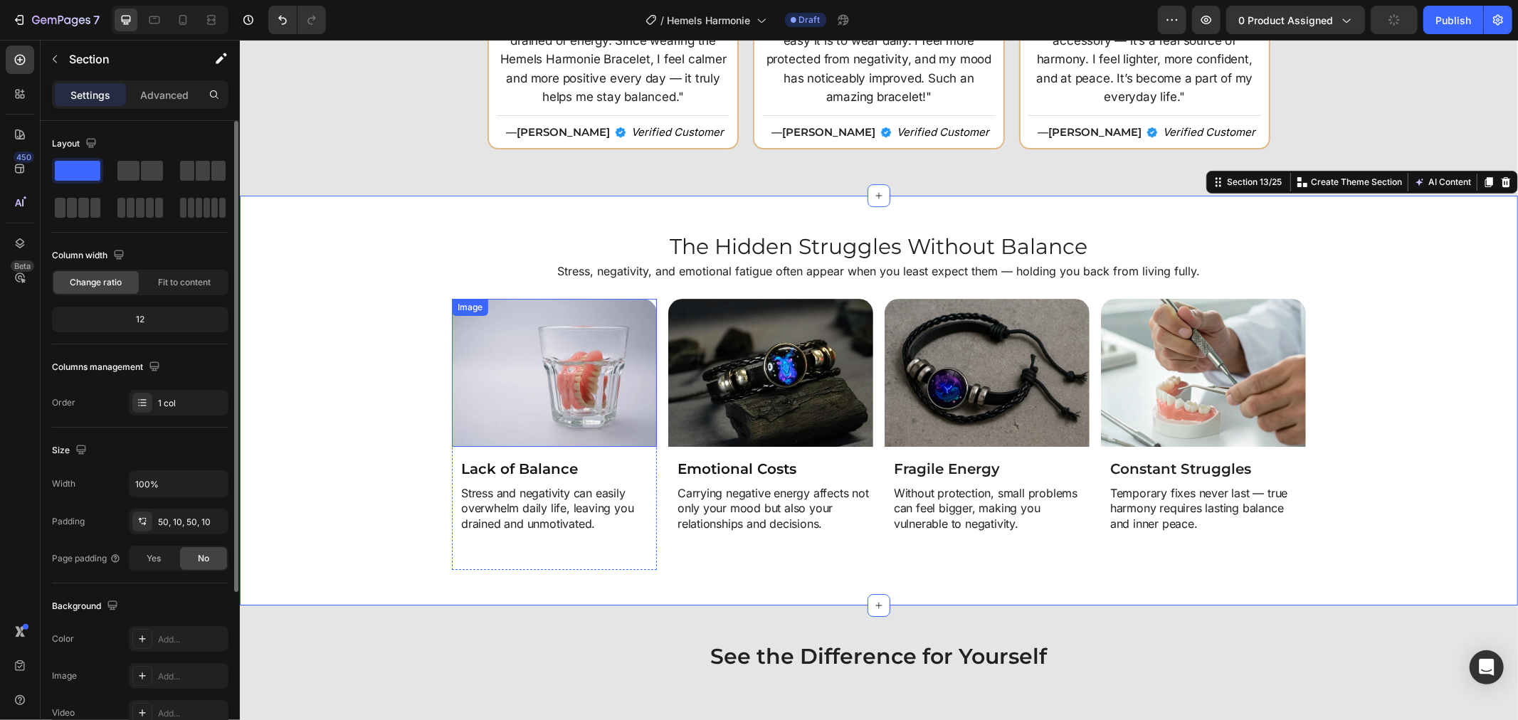
click at [521, 384] on img at bounding box center [553, 372] width 205 height 148
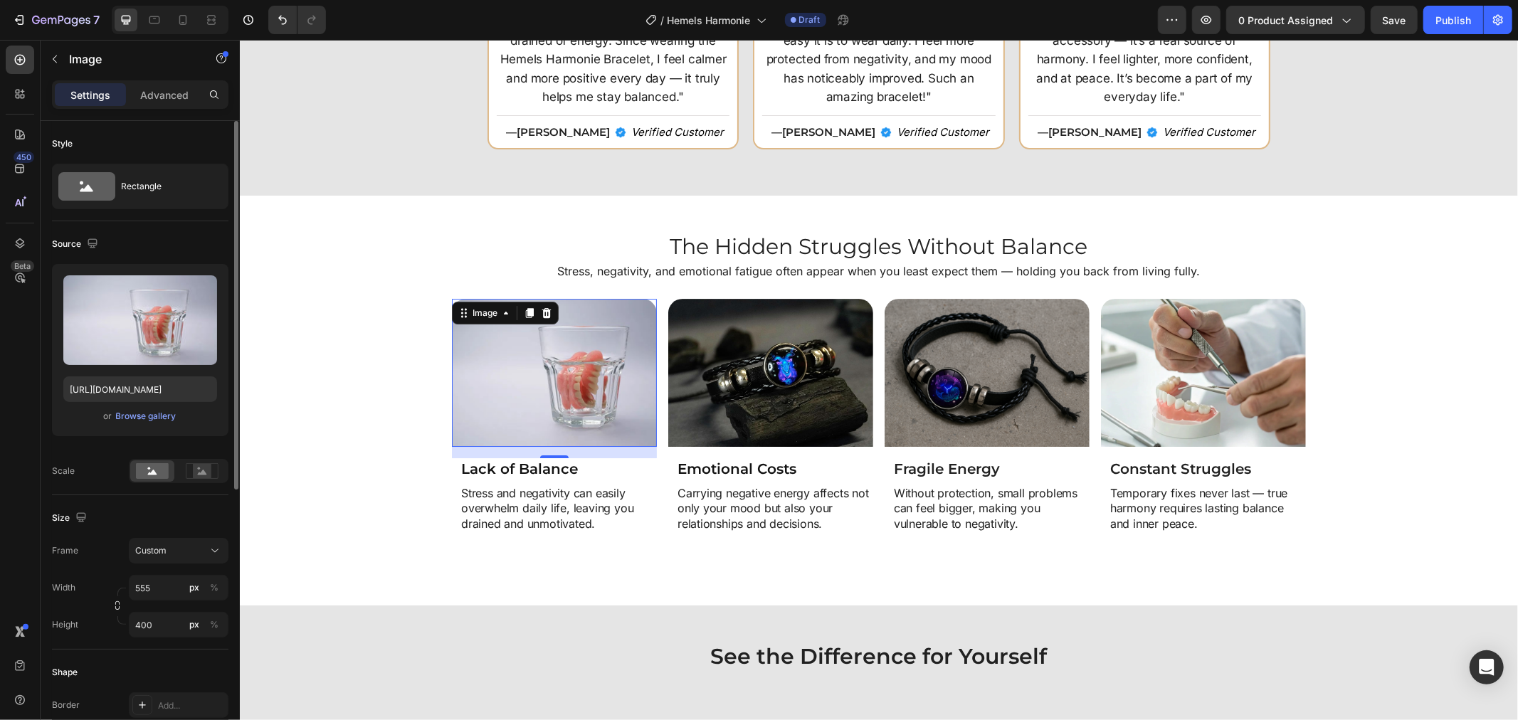
click at [550, 465] on div "16" at bounding box center [553, 468] width 14 height 11
click at [556, 465] on p "Lack of Balance" at bounding box center [557, 468] width 194 height 18
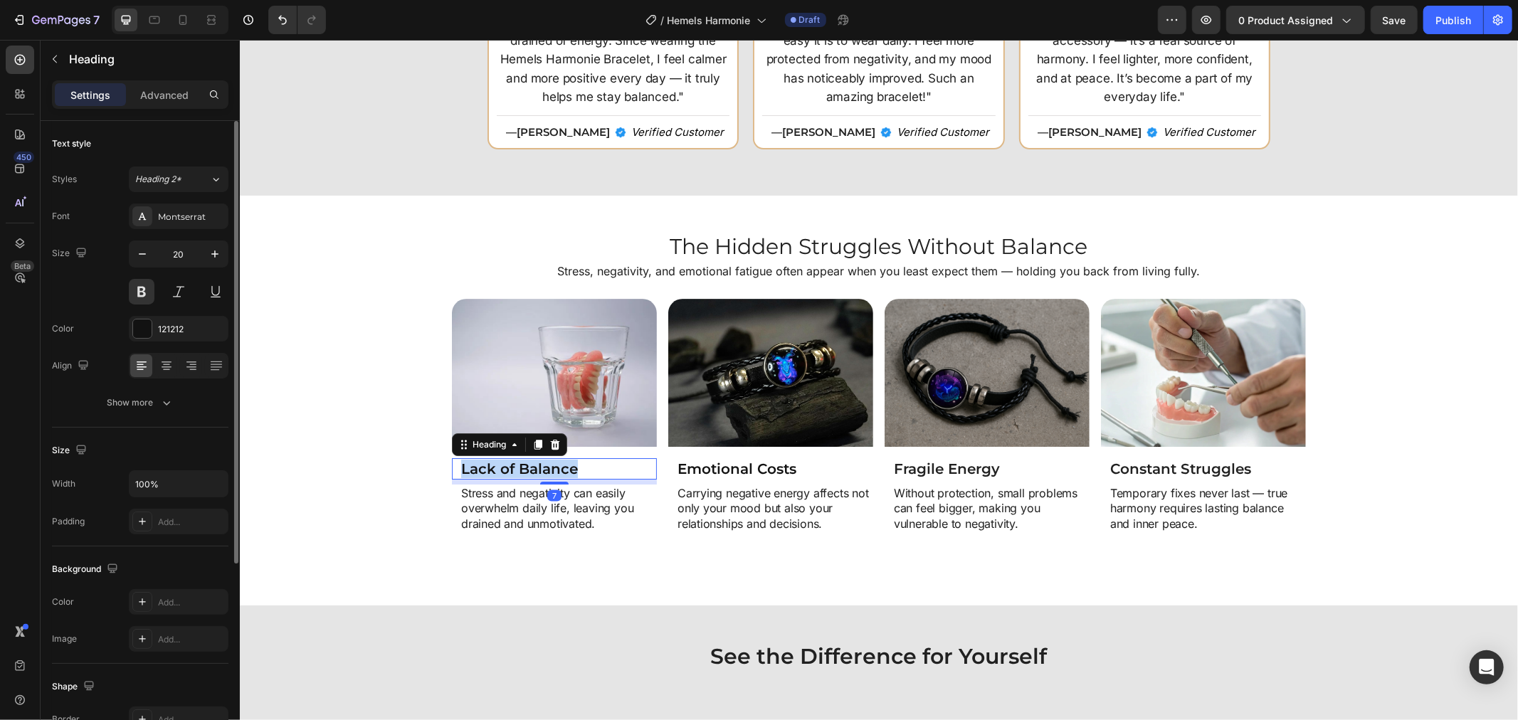
click at [556, 465] on p "Lack of Balance" at bounding box center [557, 468] width 194 height 18
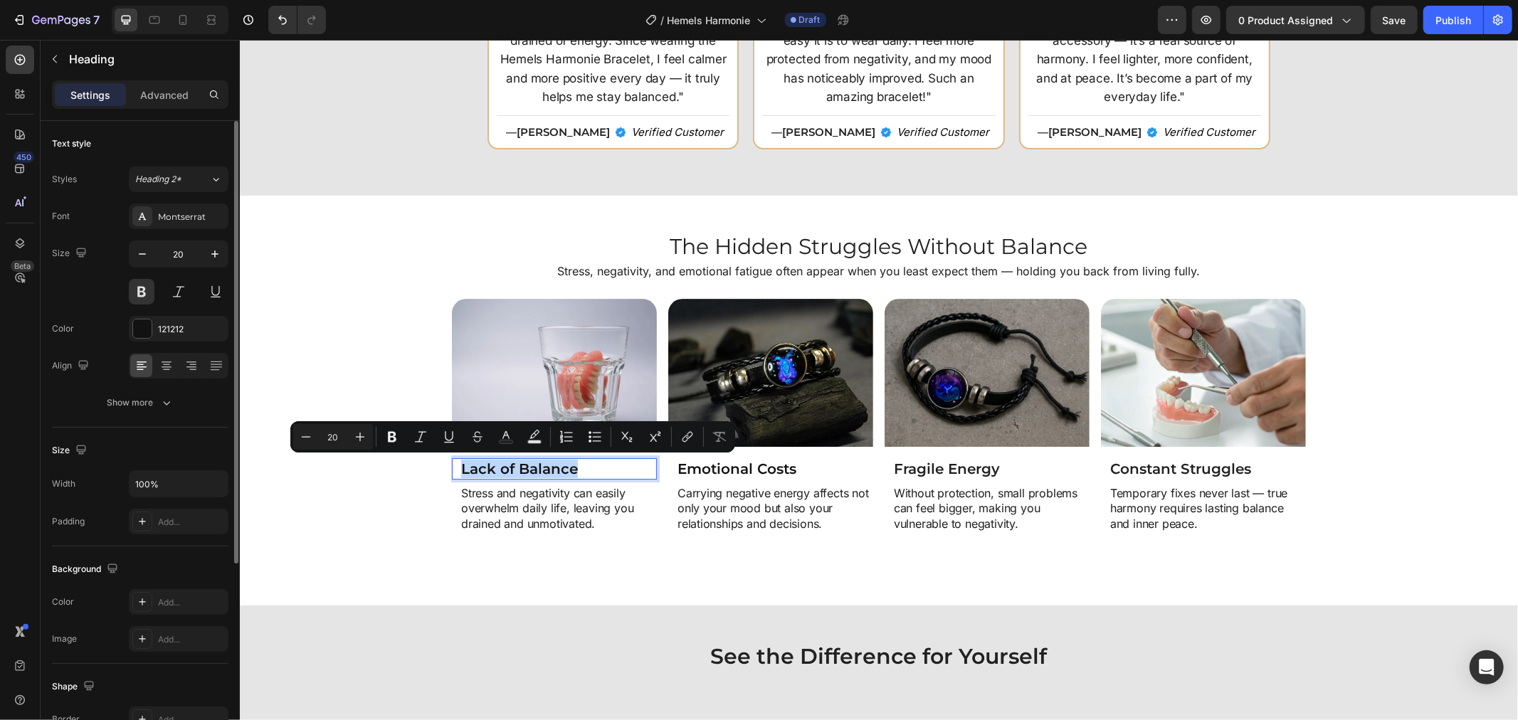
copy p "Lack of Balance"
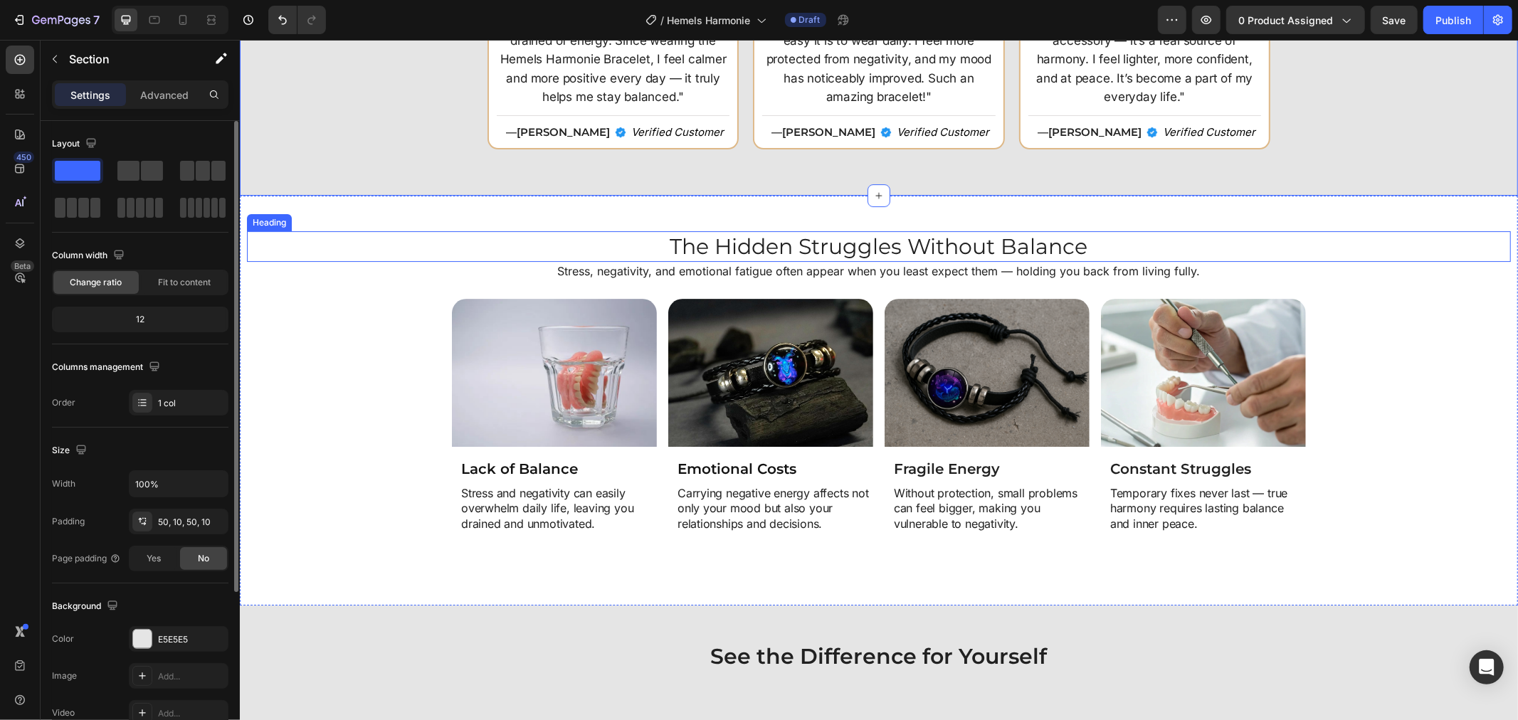
click at [389, 250] on p "The Hidden Struggles Without Balance" at bounding box center [878, 246] width 1261 height 28
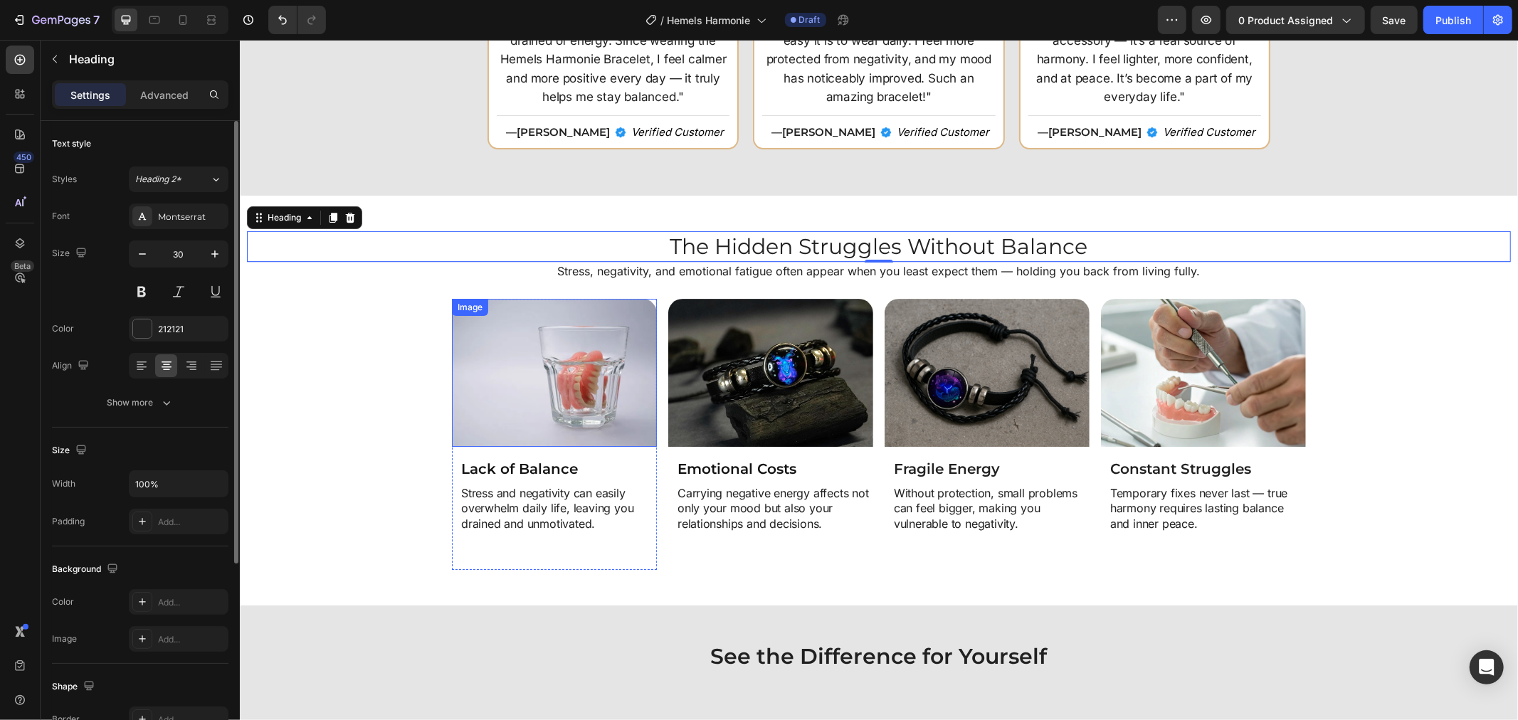
scroll to position [3636, 0]
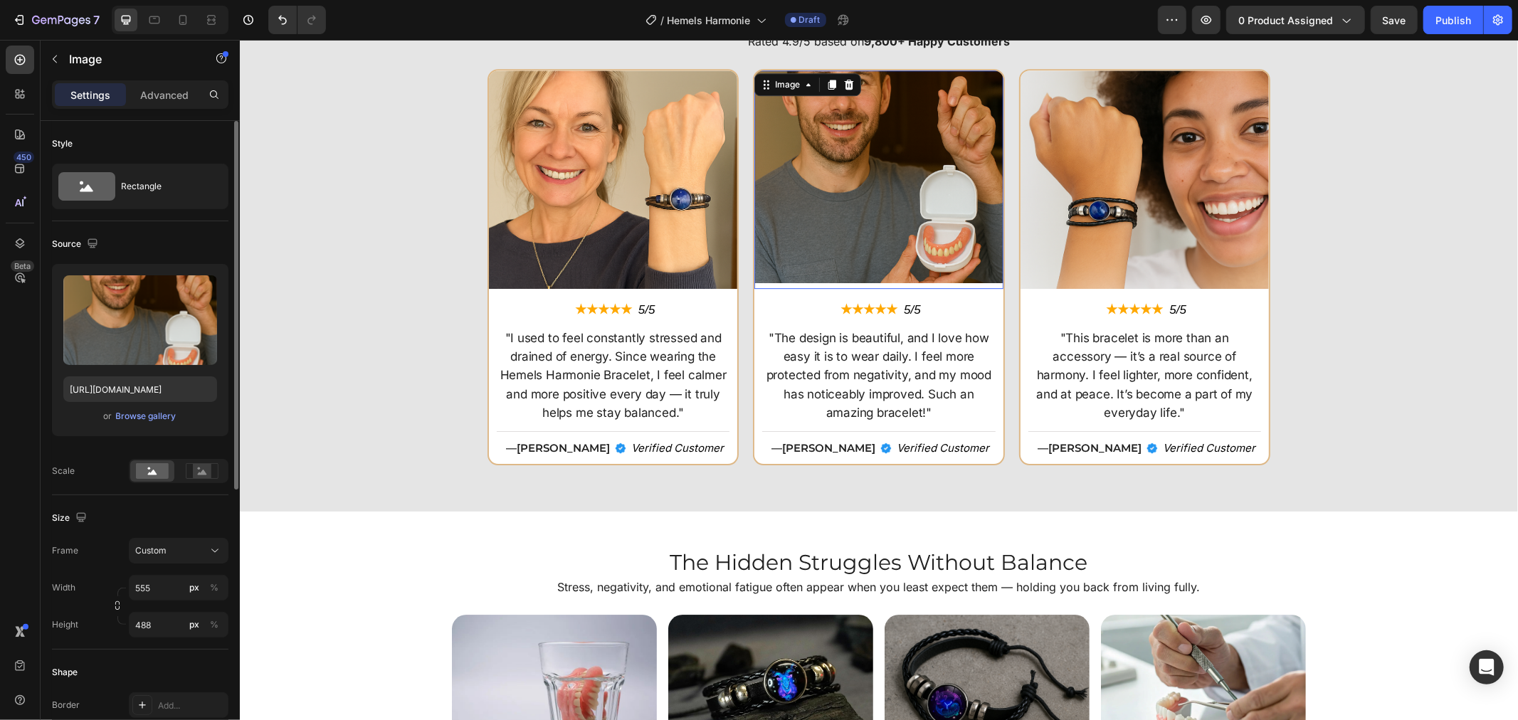
click at [805, 181] on img at bounding box center [877, 179] width 248 height 218
click at [1303, 303] on div "Image ★★★★★ Text Block 5/5 Text Block Row "I used to feel constantly stressed a…" at bounding box center [878, 271] width 1264 height 407
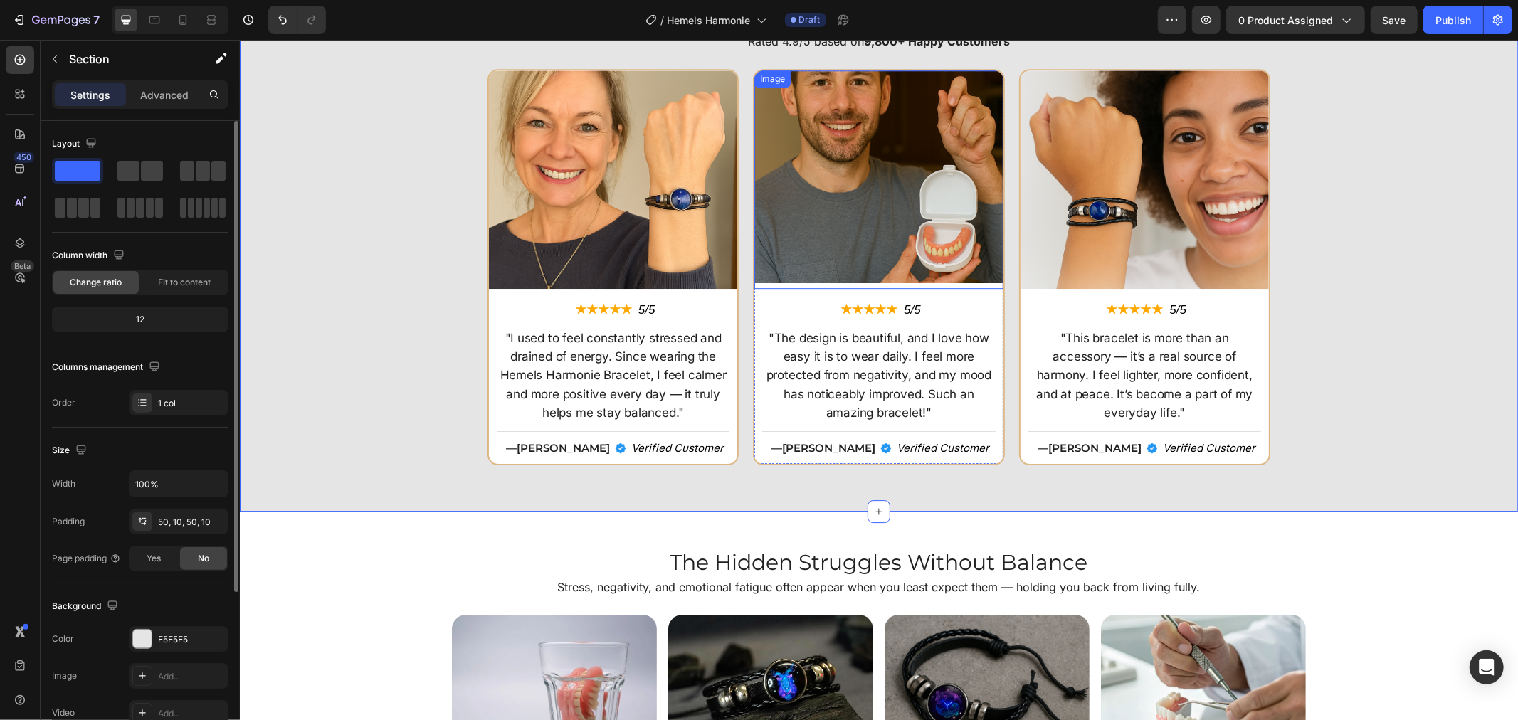
click at [817, 216] on img at bounding box center [877, 179] width 248 height 218
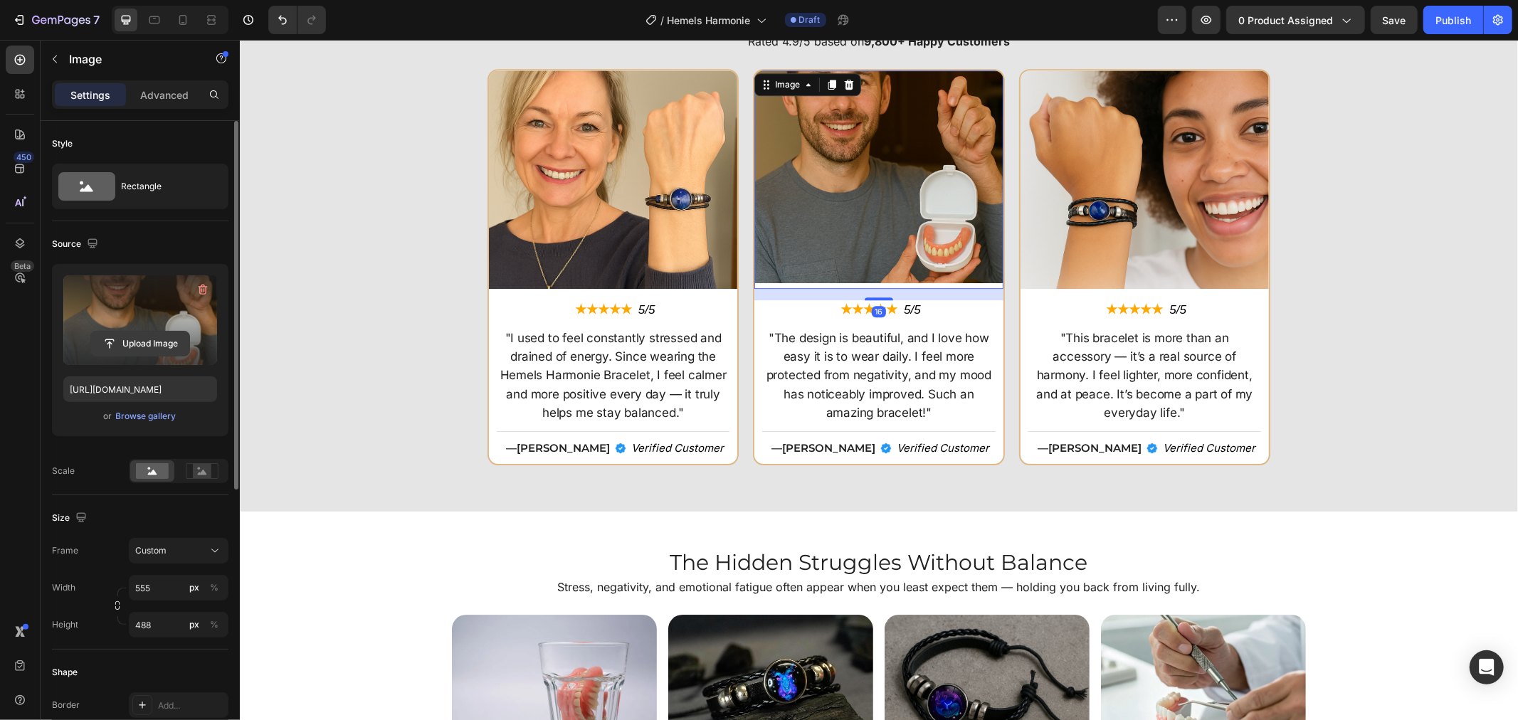
click at [180, 339] on input "file" at bounding box center [140, 344] width 98 height 24
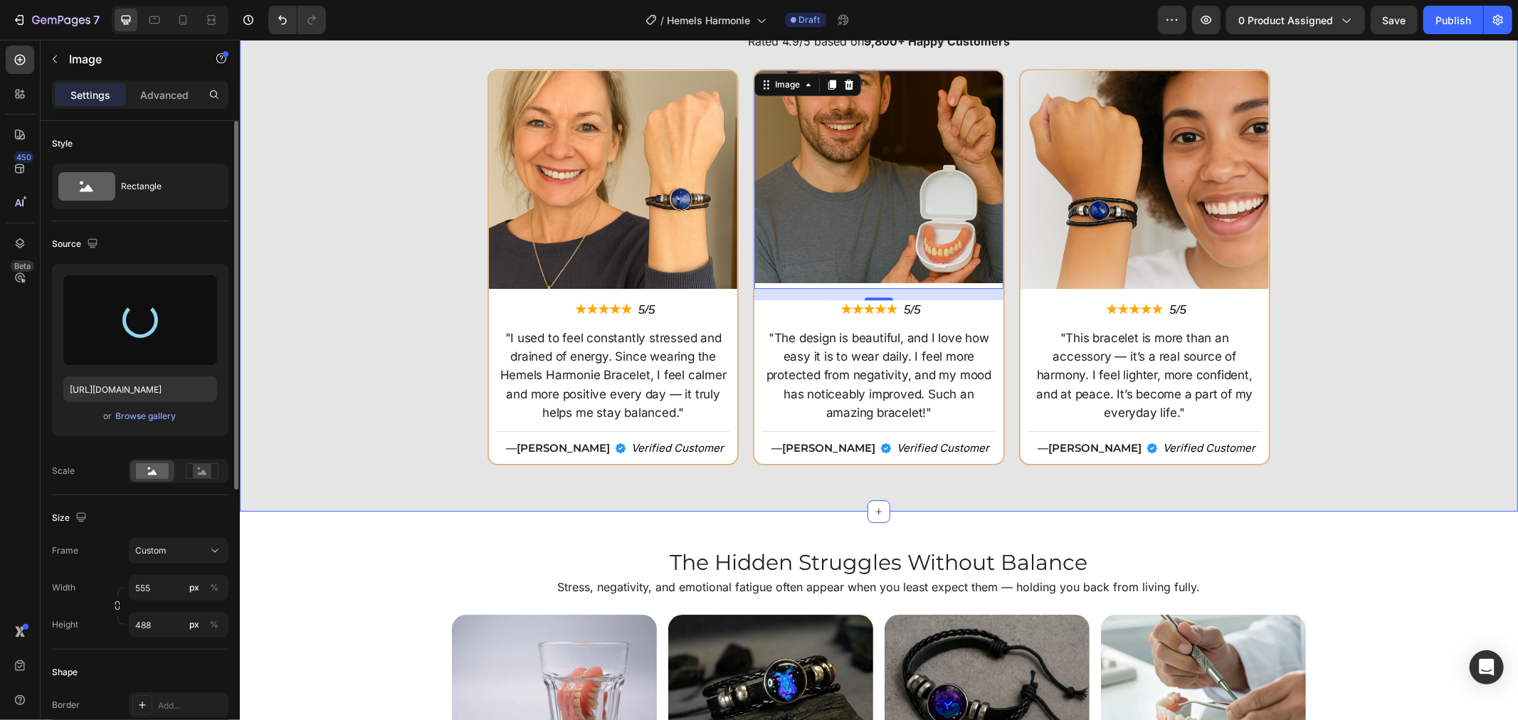
type input "https://cdn.shopify.com/s/files/1/0808/8620/2710/files/gempages_585570282693985…"
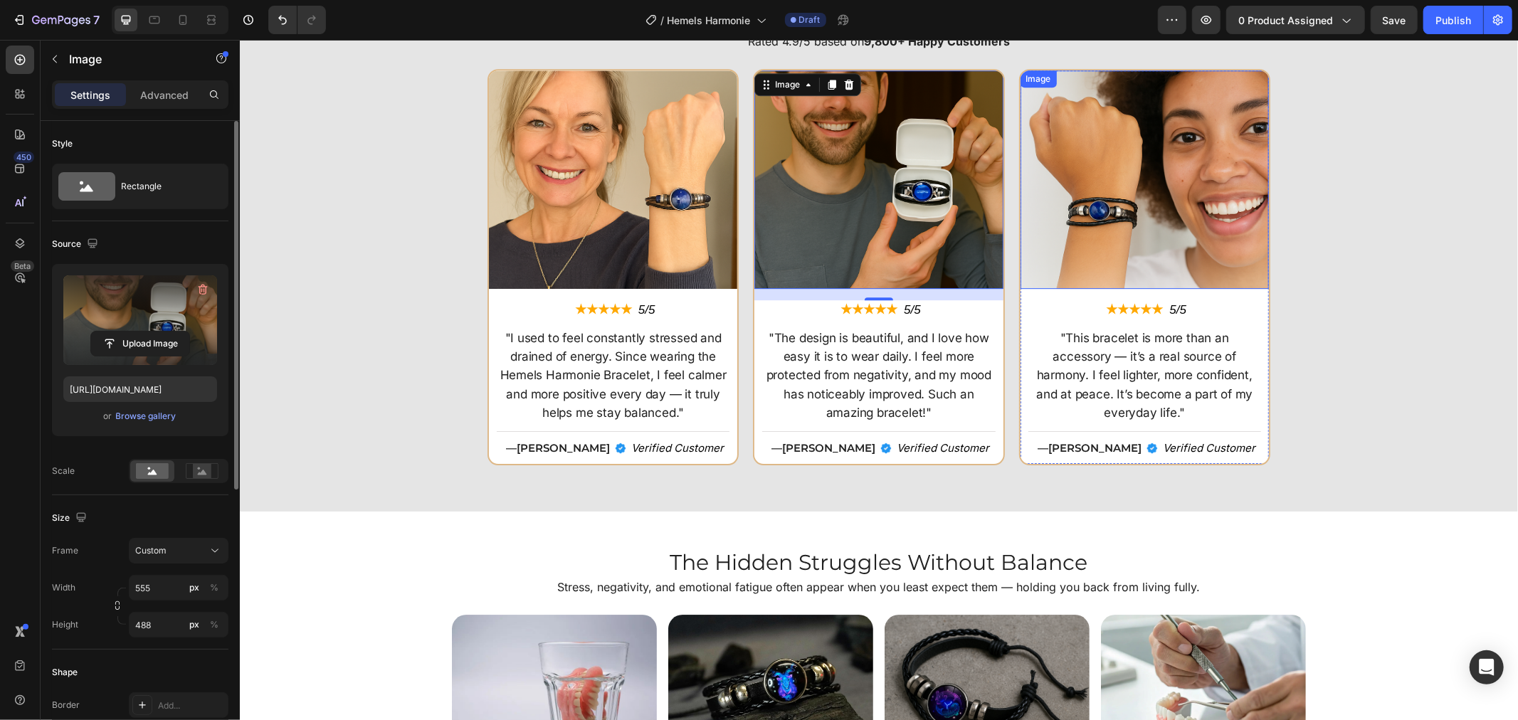
click at [1180, 256] on img at bounding box center [1144, 179] width 248 height 218
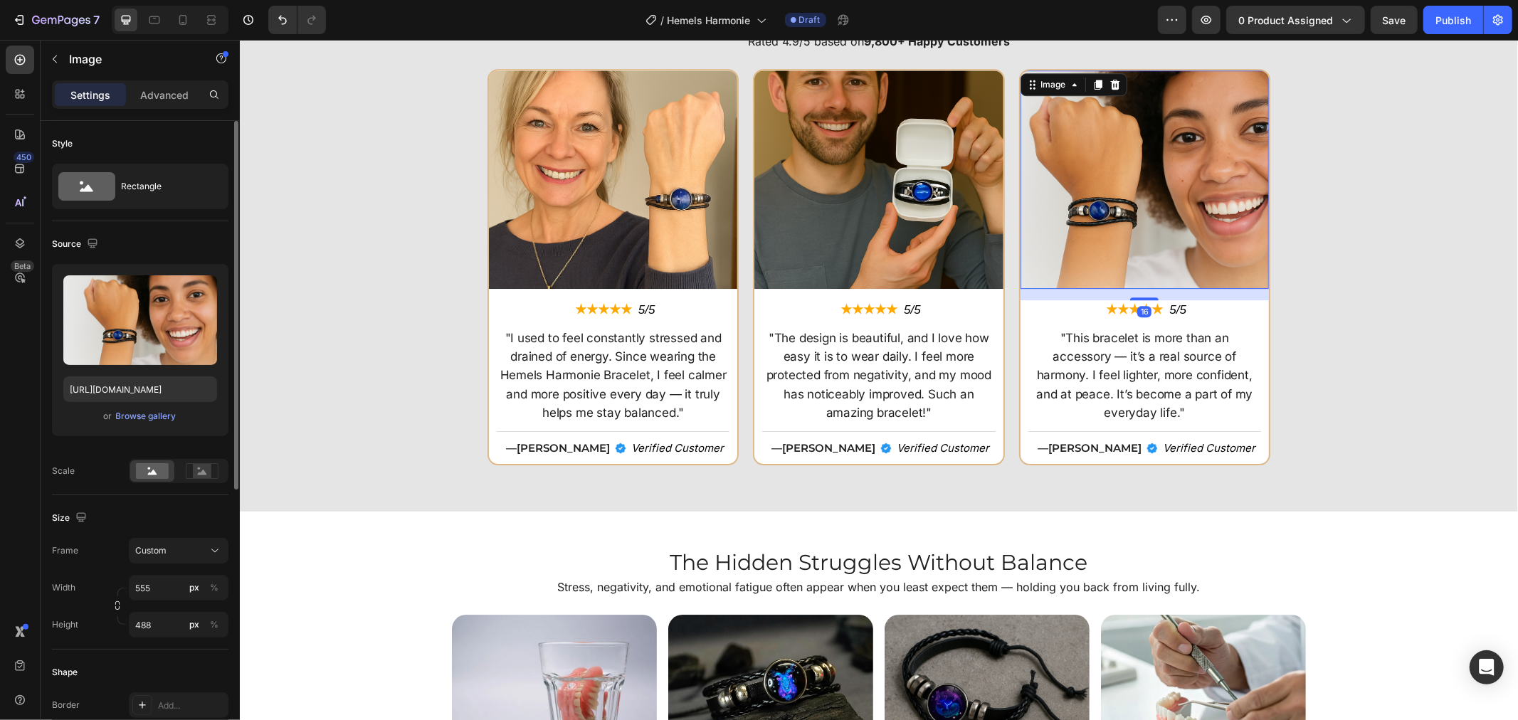
click at [1082, 211] on img at bounding box center [1144, 179] width 248 height 218
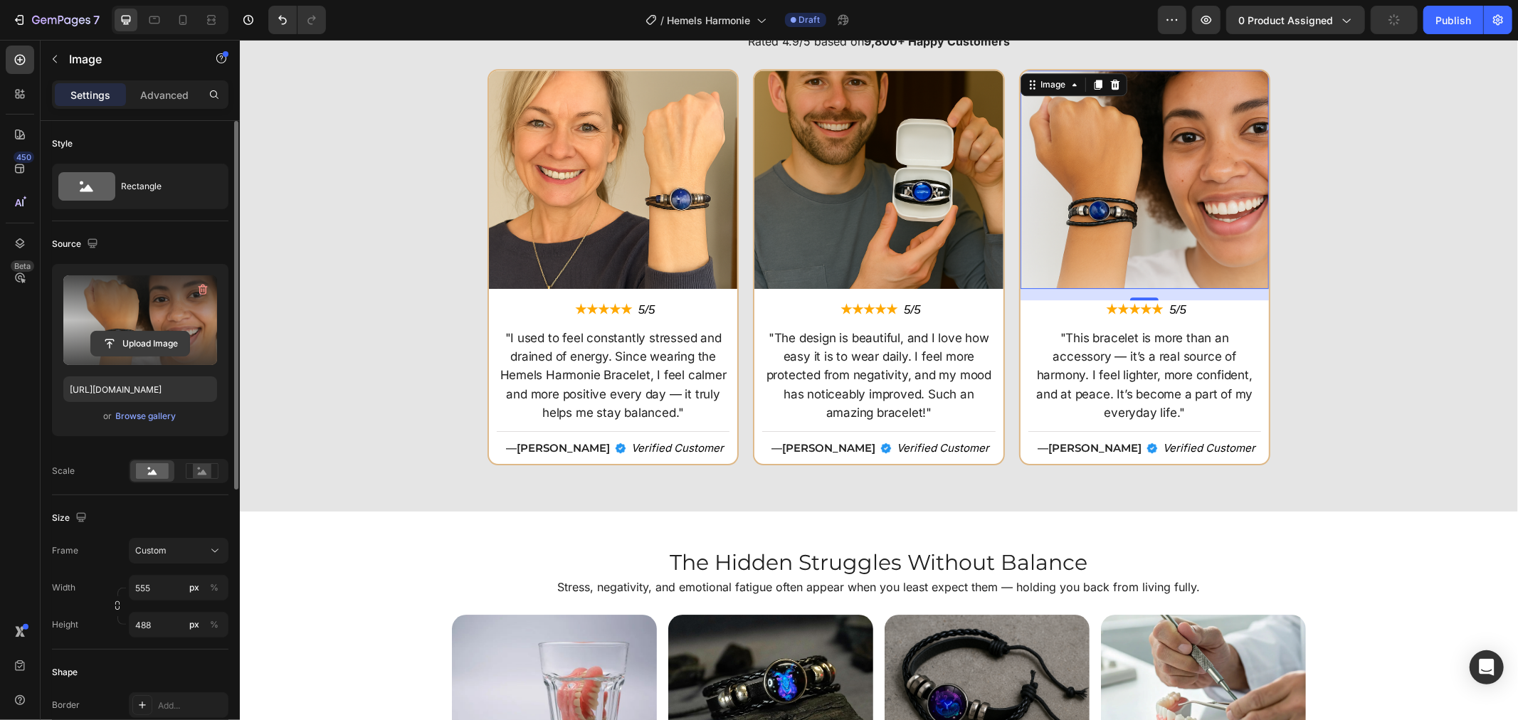
click at [115, 336] on input "file" at bounding box center [140, 344] width 98 height 24
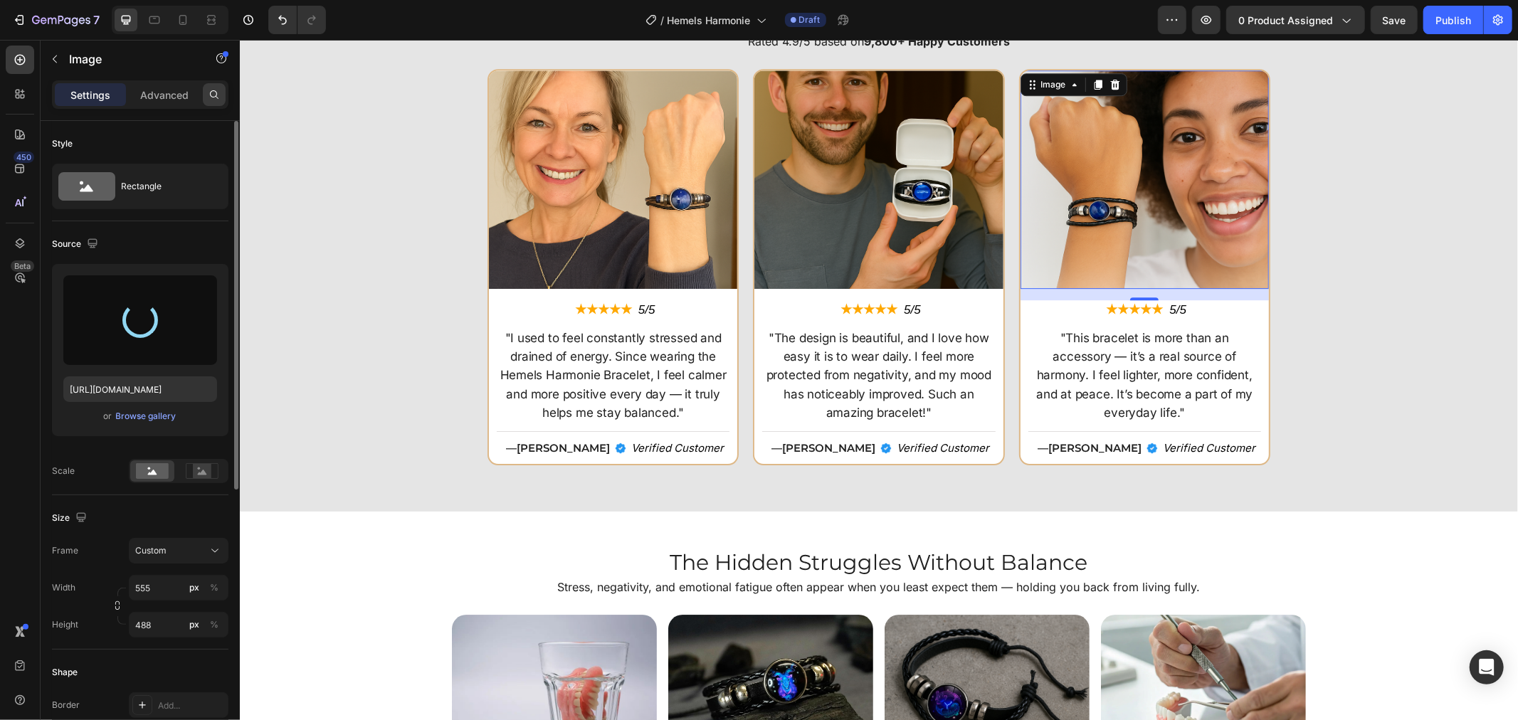
type input "https://cdn.shopify.com/s/files/1/0808/8620/2710/files/gempages_585570282693985…"
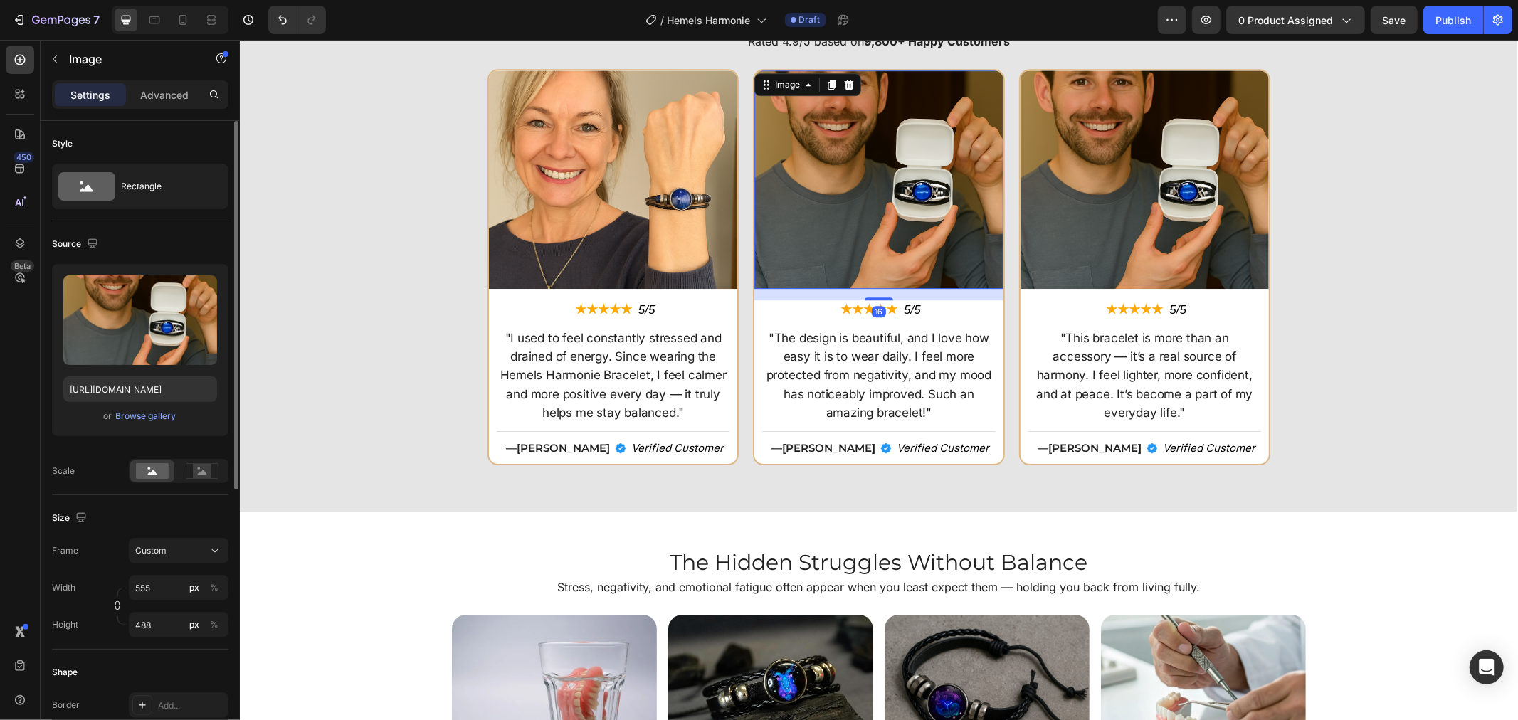
click at [877, 173] on img at bounding box center [877, 179] width 248 height 218
click at [178, 340] on input "file" at bounding box center [140, 344] width 98 height 24
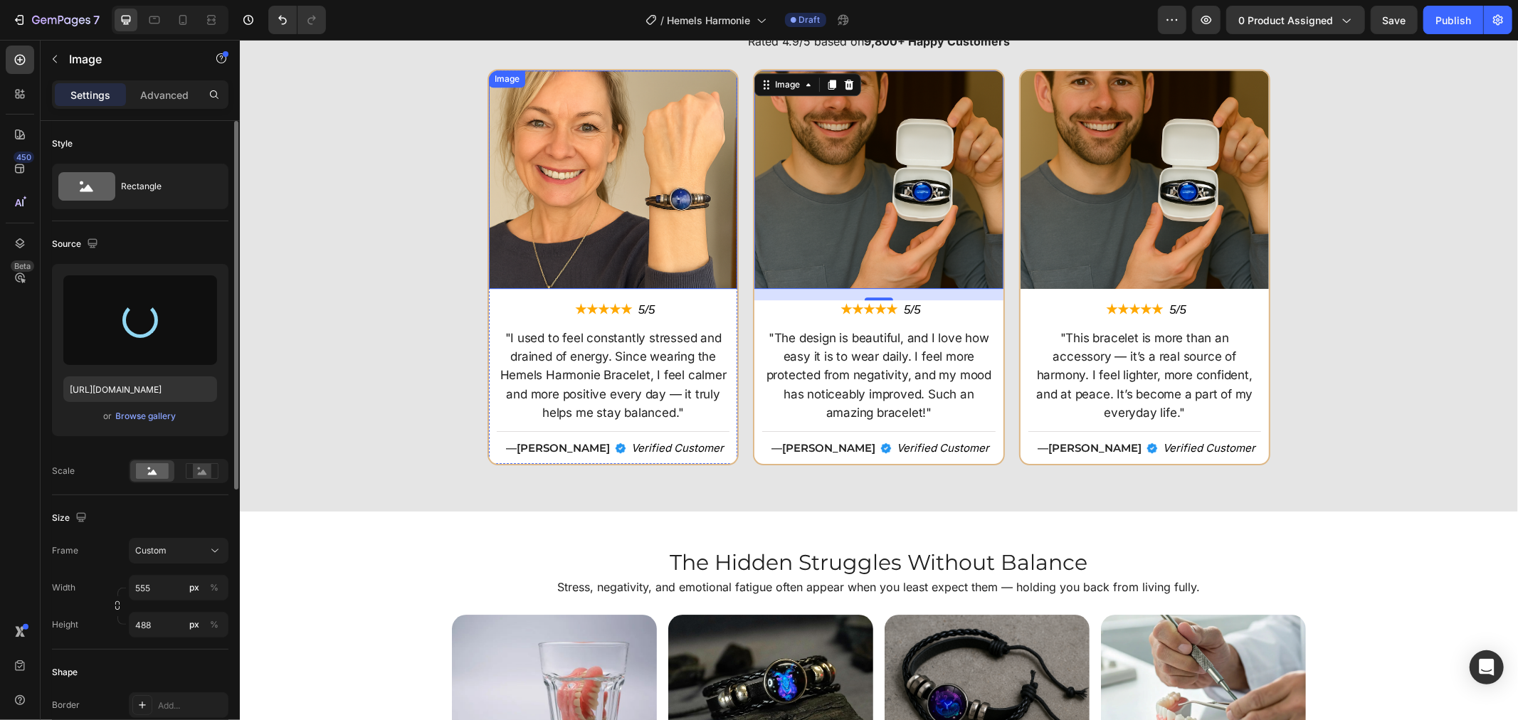
type input "https://cdn.shopify.com/s/files/1/0808/8620/2710/files/gempages_585570282693985…"
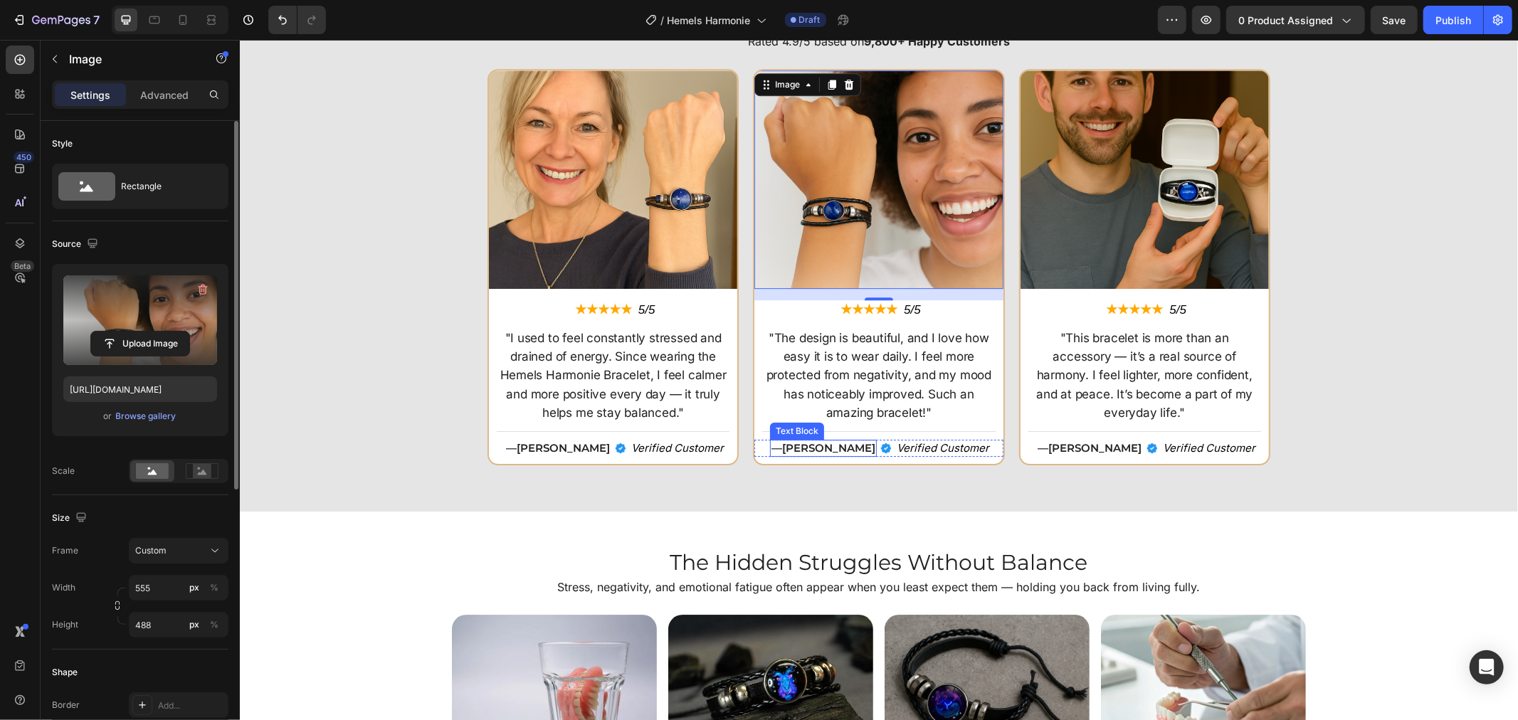
click at [800, 448] on p "— Mark R." at bounding box center [823, 447] width 104 height 14
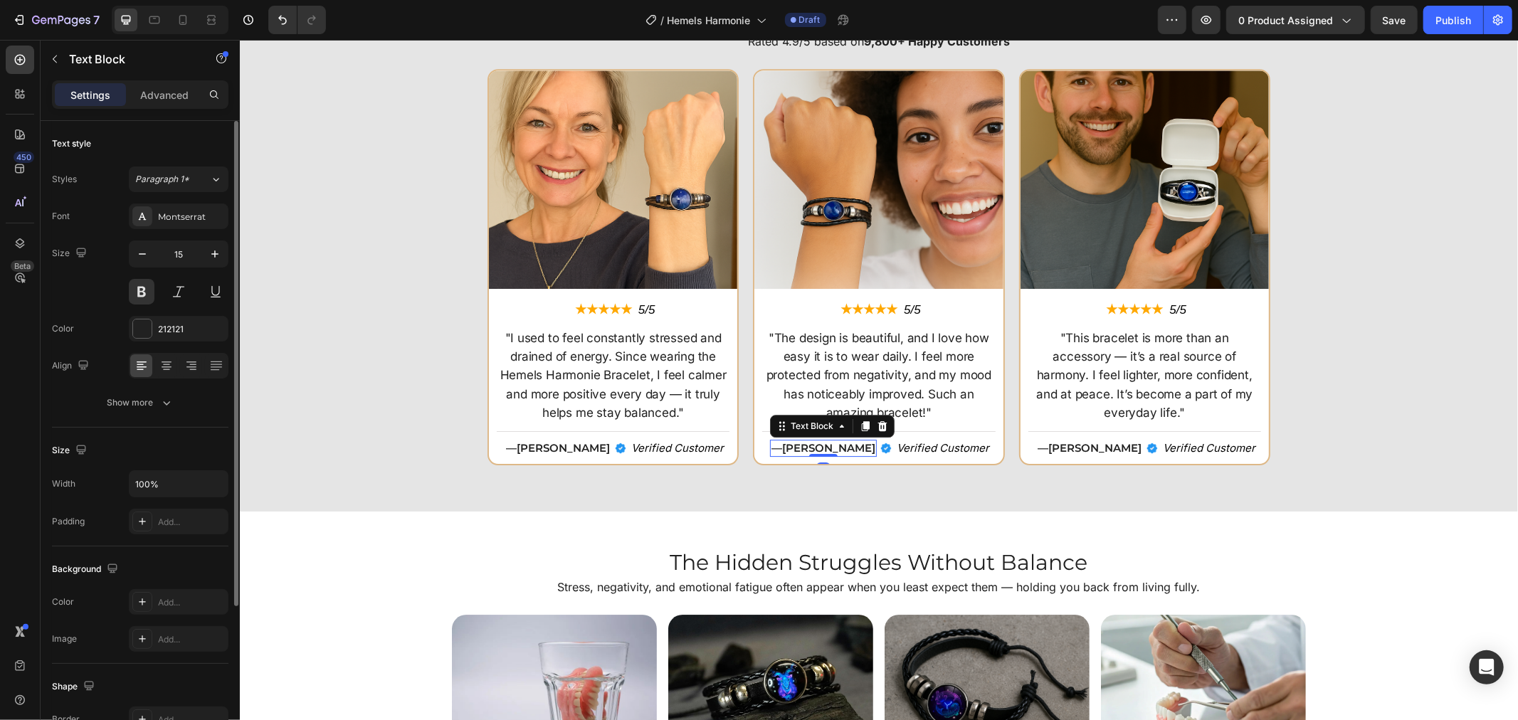
click at [812, 448] on strong "[PERSON_NAME]" at bounding box center [827, 447] width 93 height 14
click at [835, 446] on strong "[PERSON_NAME]" at bounding box center [827, 447] width 93 height 14
click at [1097, 440] on strong "[PERSON_NAME]" at bounding box center [1093, 447] width 93 height 14
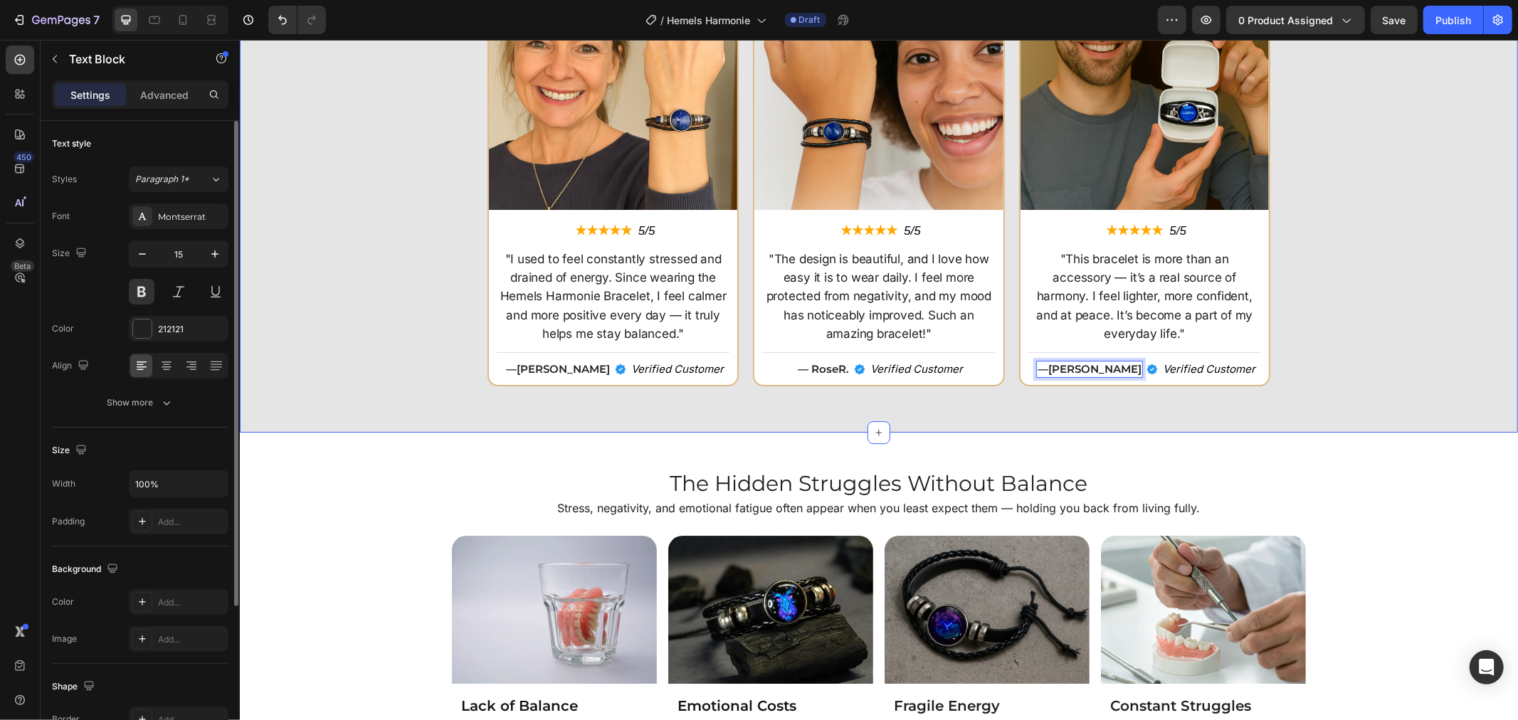
click at [1269, 408] on div "★★★★★ 4.9/5 Heading Why Customers Love Hemels Harmonie Heading Rated 4.9/5 base…" at bounding box center [878, 147] width 1278 height 569
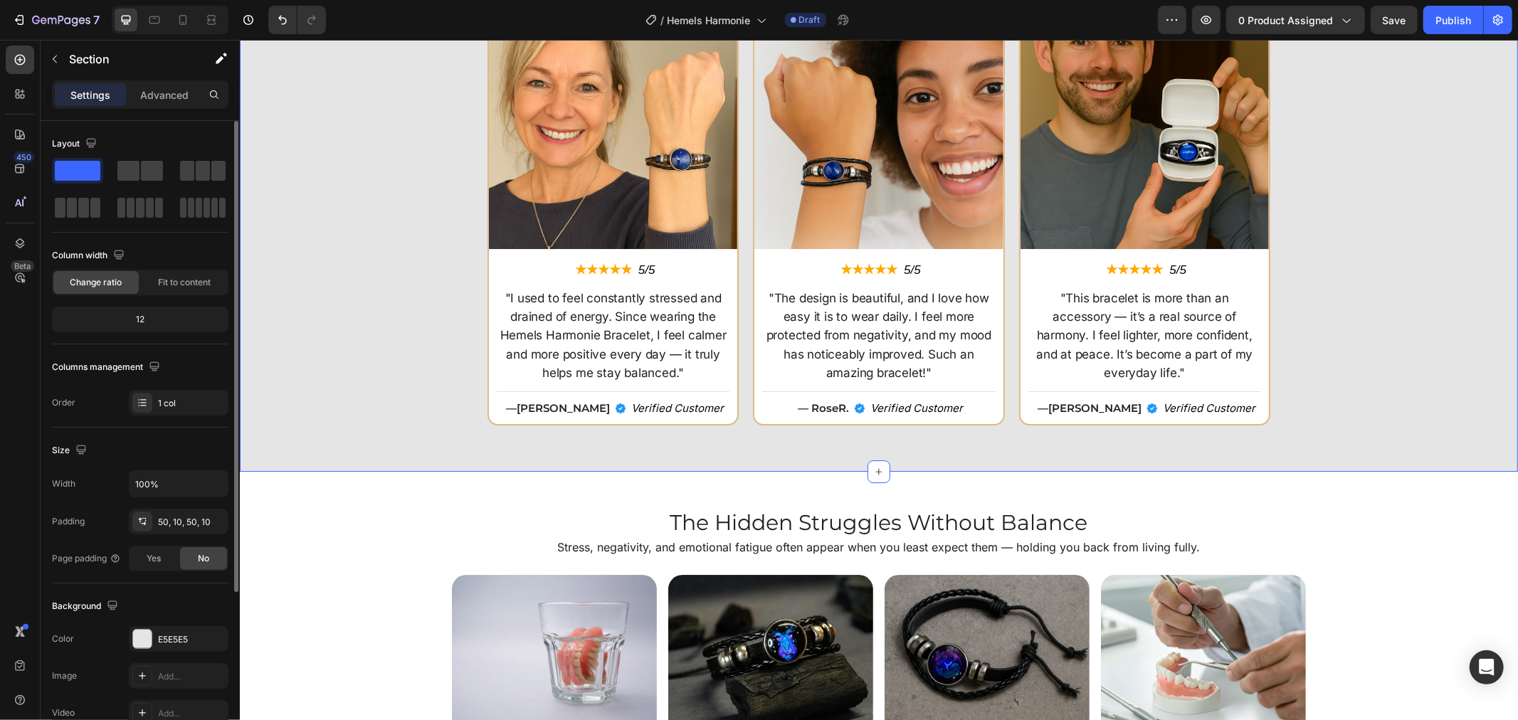
scroll to position [3557, 0]
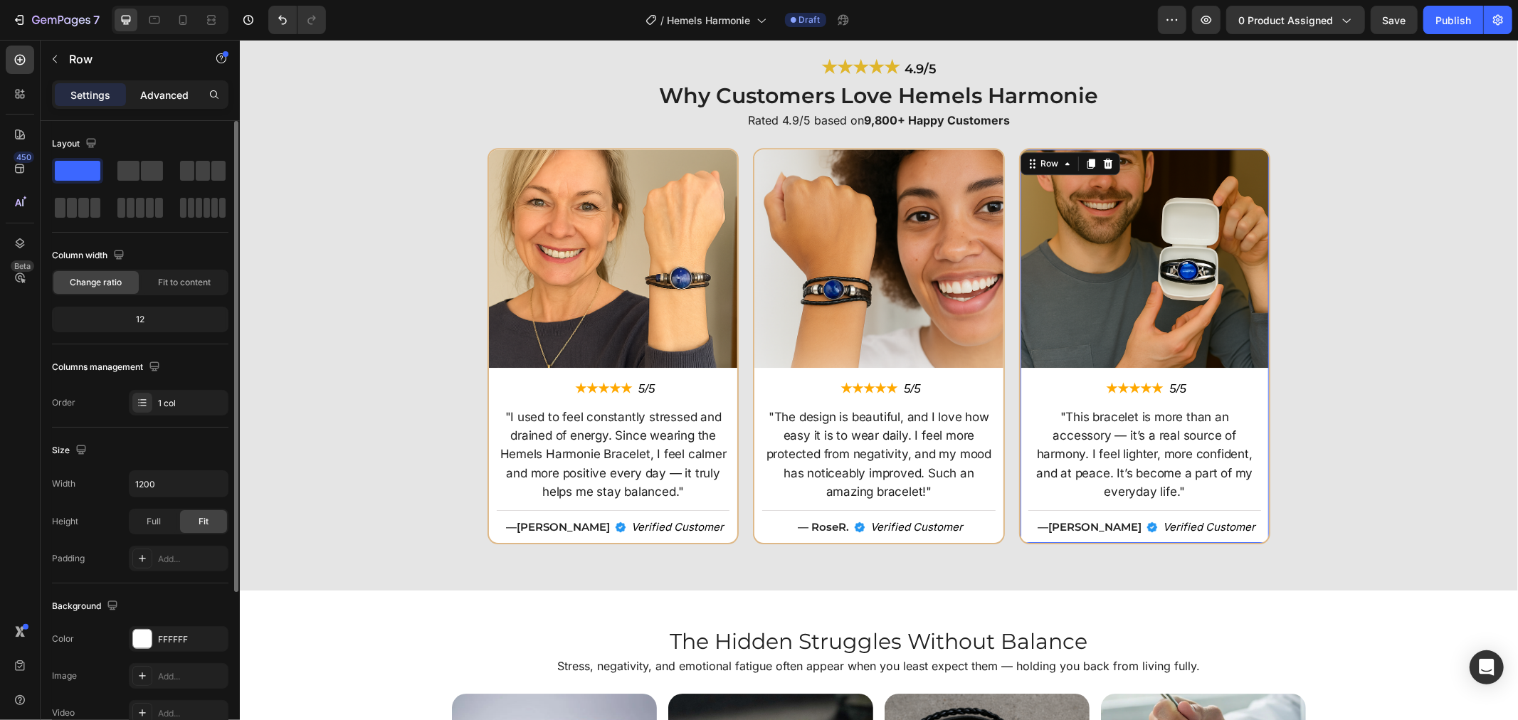
click at [136, 102] on div "Advanced" at bounding box center [164, 94] width 71 height 23
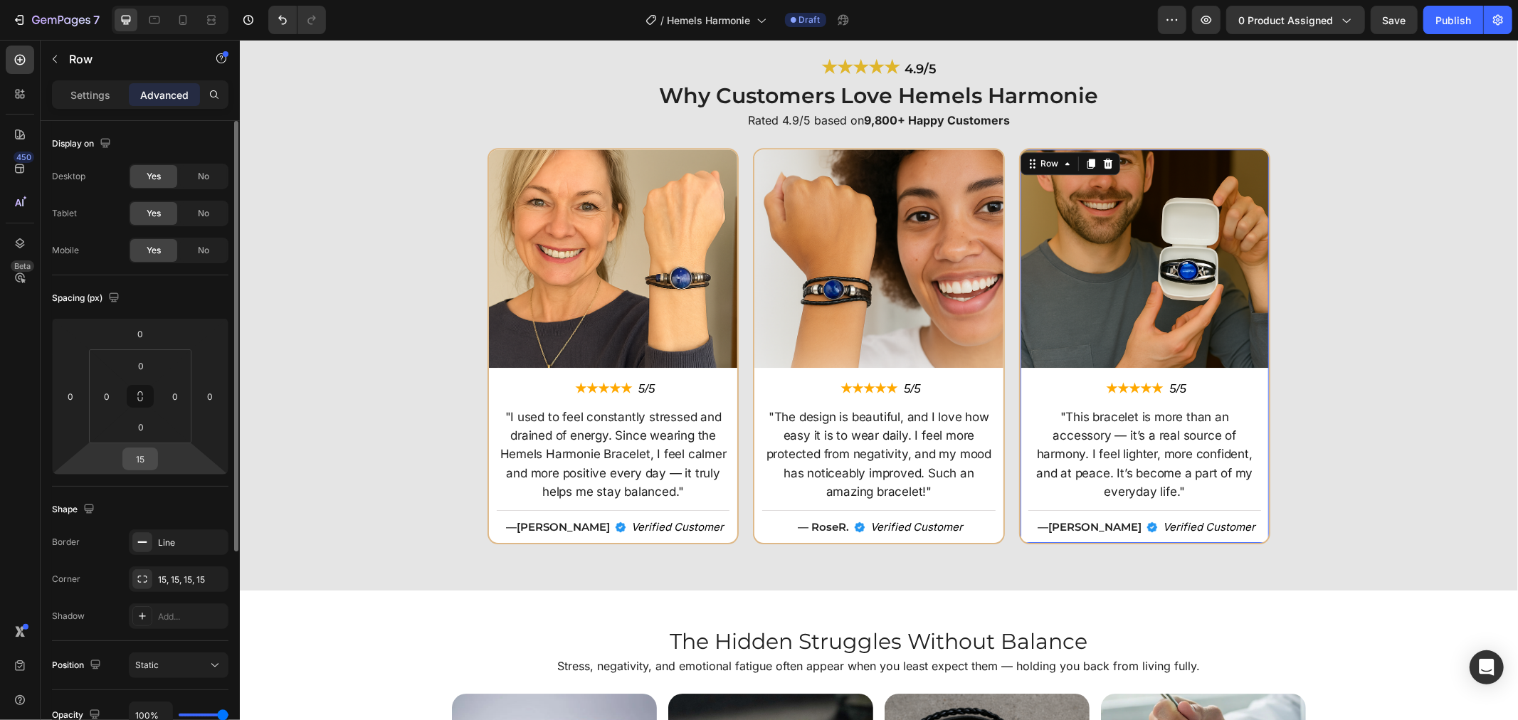
click at [150, 457] on input "15" at bounding box center [140, 458] width 28 height 21
type input "0"
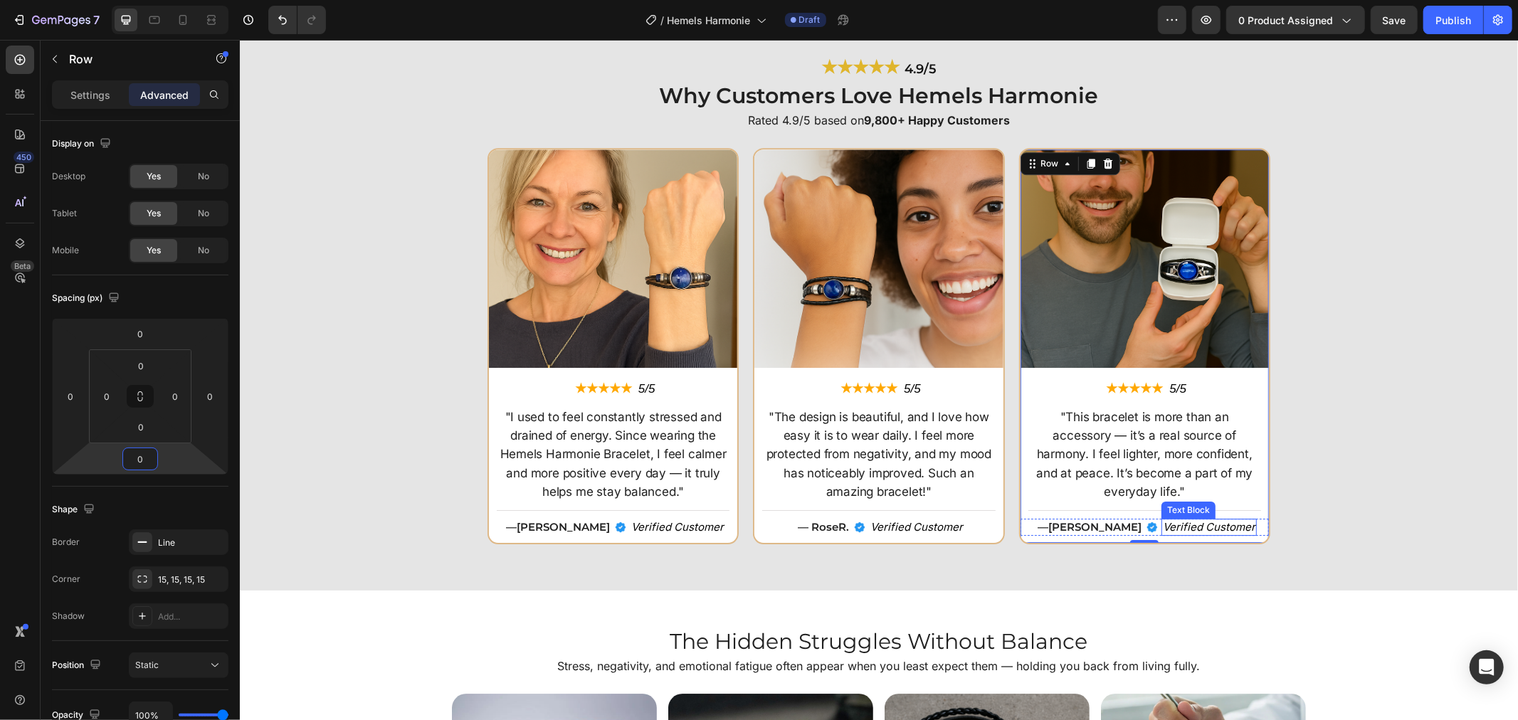
click at [1364, 514] on div "Image ★★★★★ Text Block 5/5 Text Block Row "I used to feel constantly stressed a…" at bounding box center [878, 350] width 1264 height 407
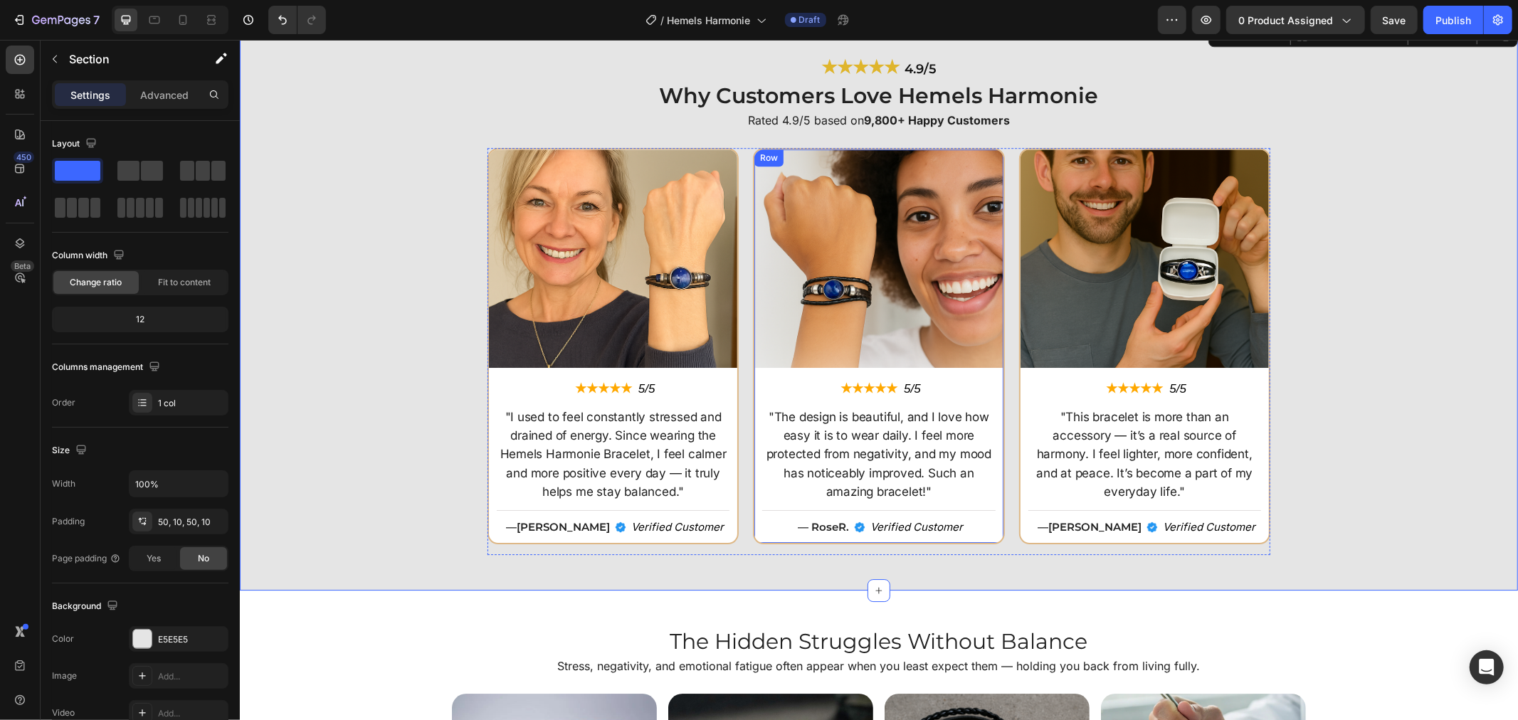
click at [959, 503] on div "Image ★★★★★ Text Block 5/5 Text Block Row "The design is beautiful, and I love …" at bounding box center [877, 345] width 248 height 393
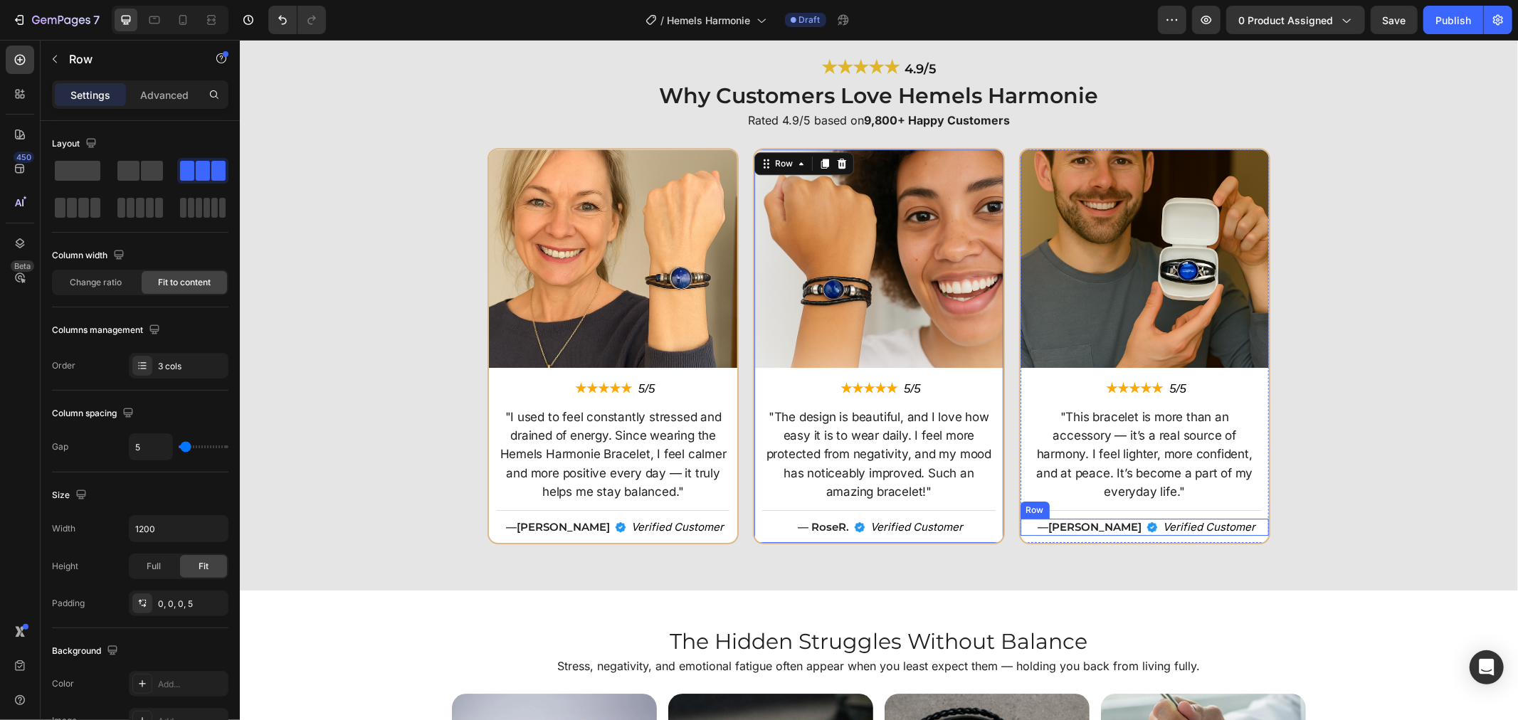
click at [1033, 518] on div "Image — Mark K. Text Block Verified Customer Text Block Row" at bounding box center [1144, 526] width 248 height 17
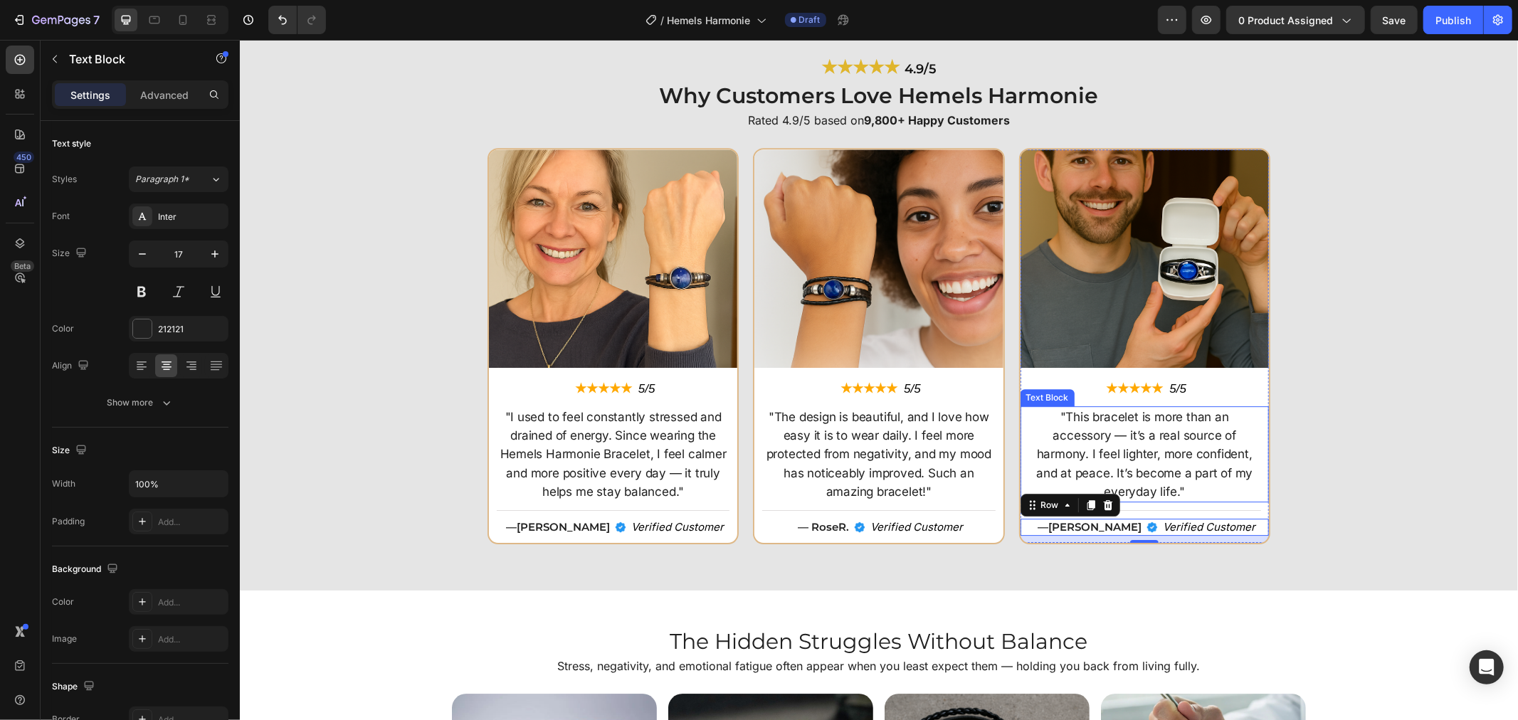
click at [1020, 444] on div ""This bracelet is more than an accessory — it’s a real source of harmony. I fee…" at bounding box center [1144, 454] width 248 height 97
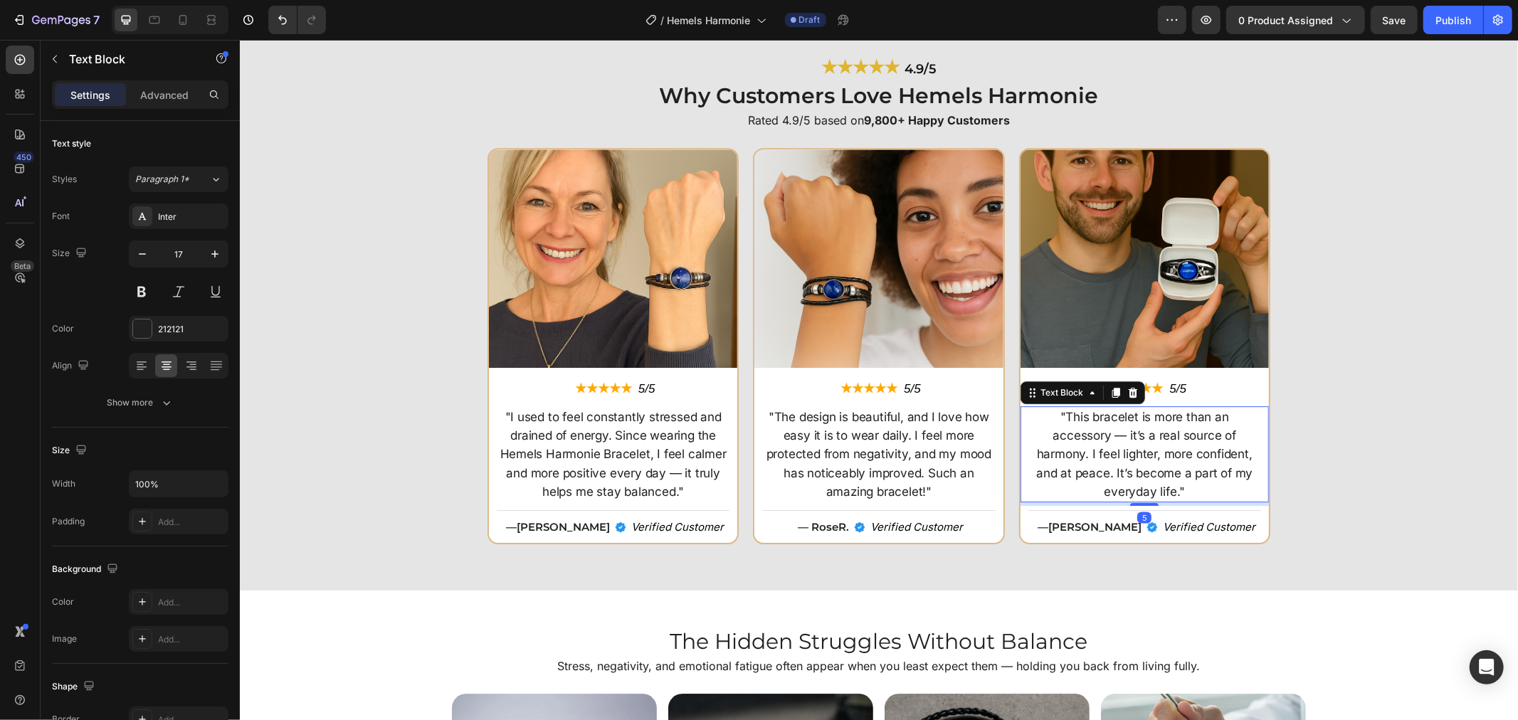
click at [185, 105] on div "Advanced" at bounding box center [164, 94] width 71 height 23
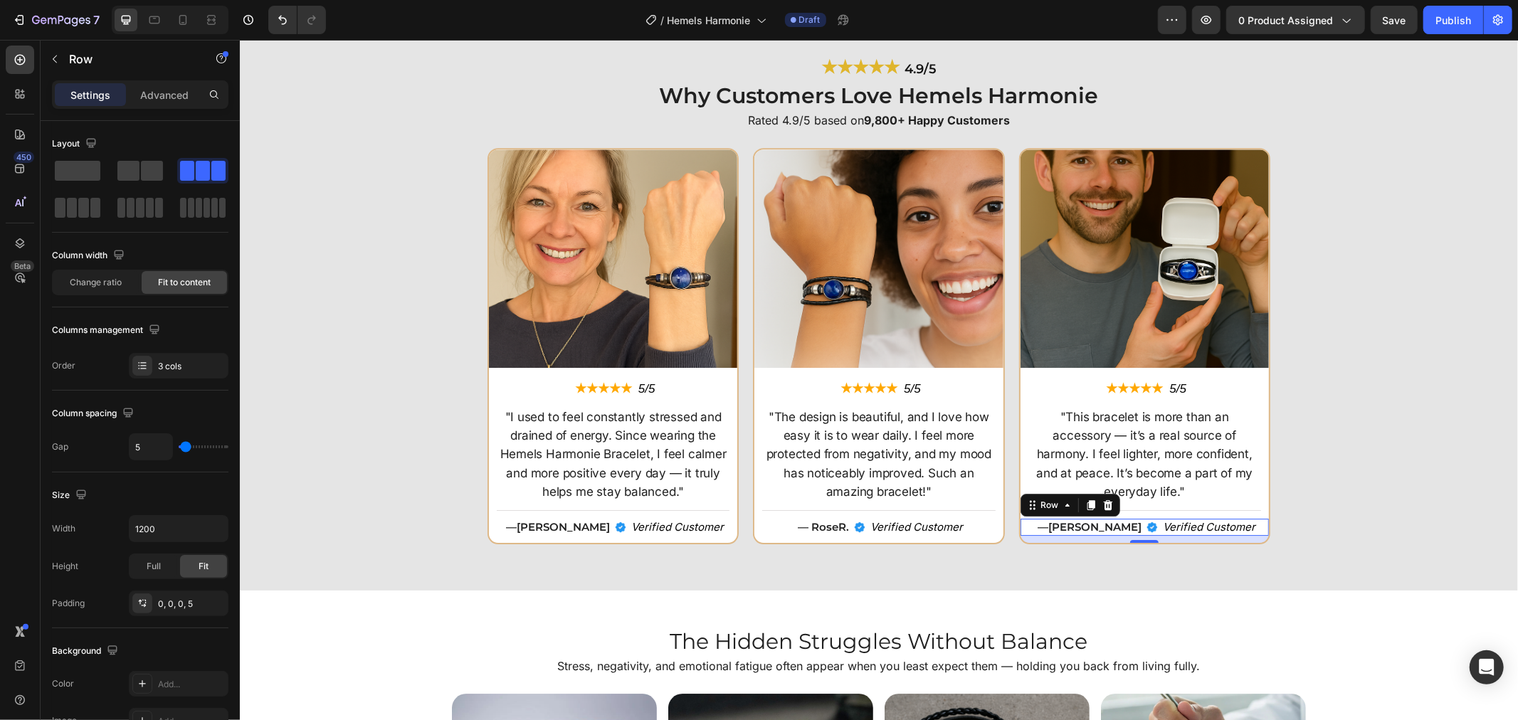
click at [1255, 518] on div "Image — Mark K. Text Block Verified Customer Text Block Row 10" at bounding box center [1144, 526] width 248 height 17
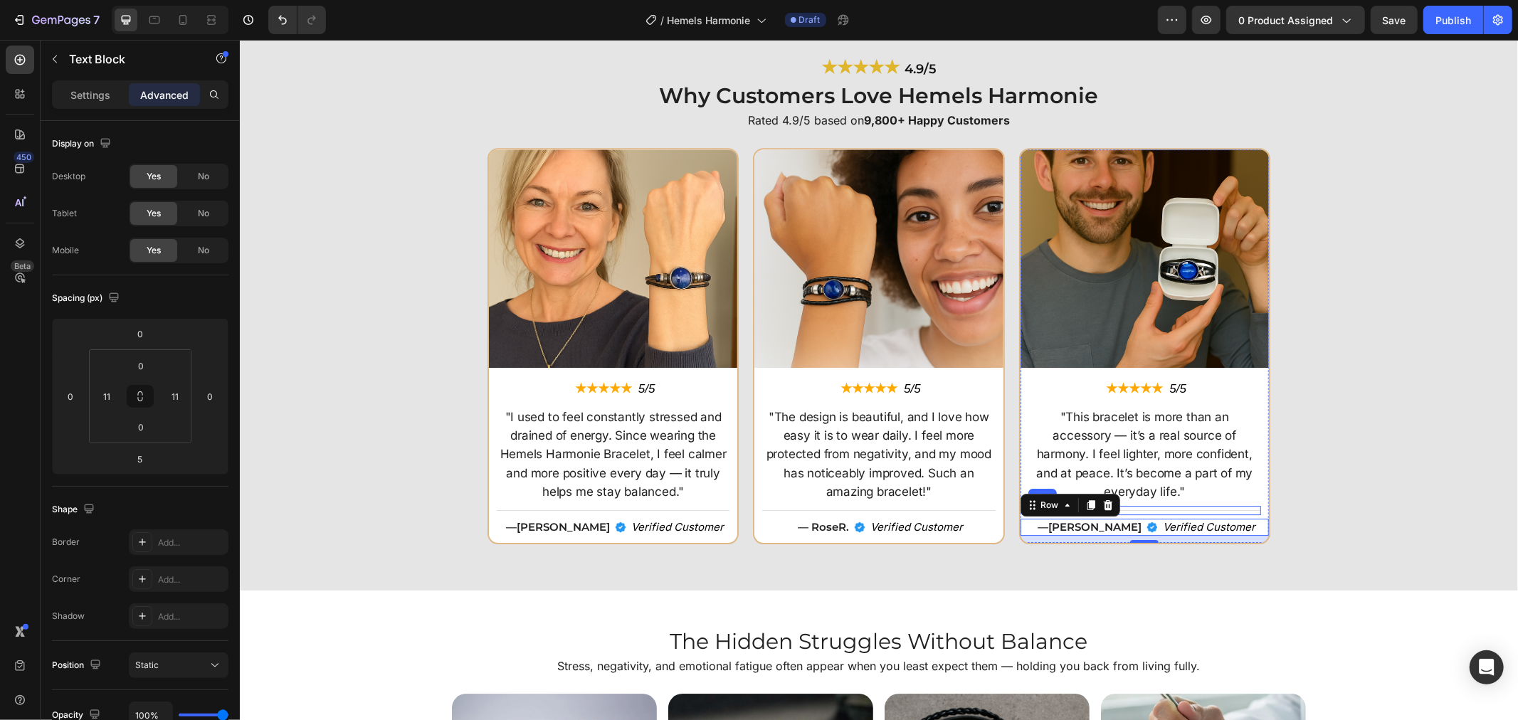
click at [1255, 477] on div ""This bracelet is more than an accessory — it’s a real source of harmony. I fee…" at bounding box center [1144, 454] width 248 height 97
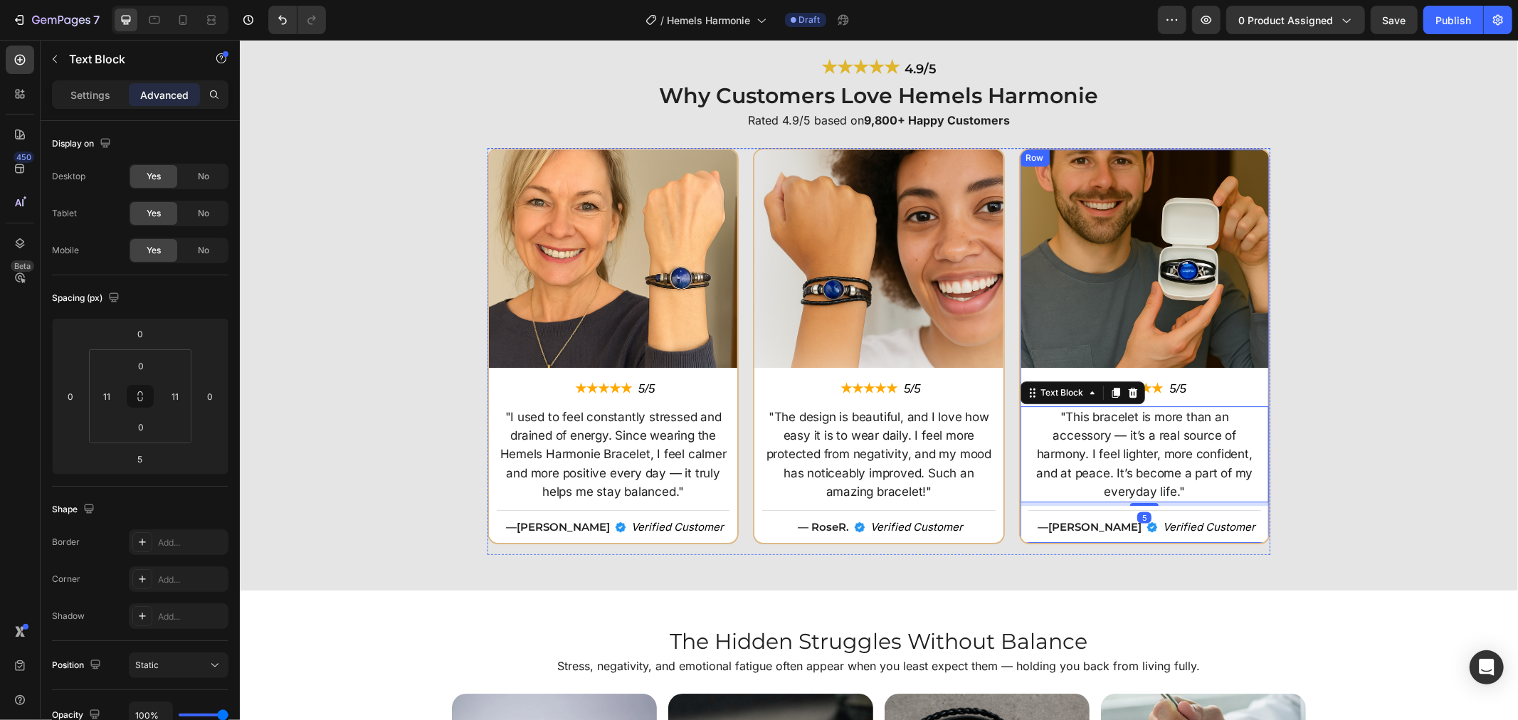
click at [1250, 393] on div "★★★★★ Text Block 5/5 Text Block Row" at bounding box center [1144, 388] width 248 height 19
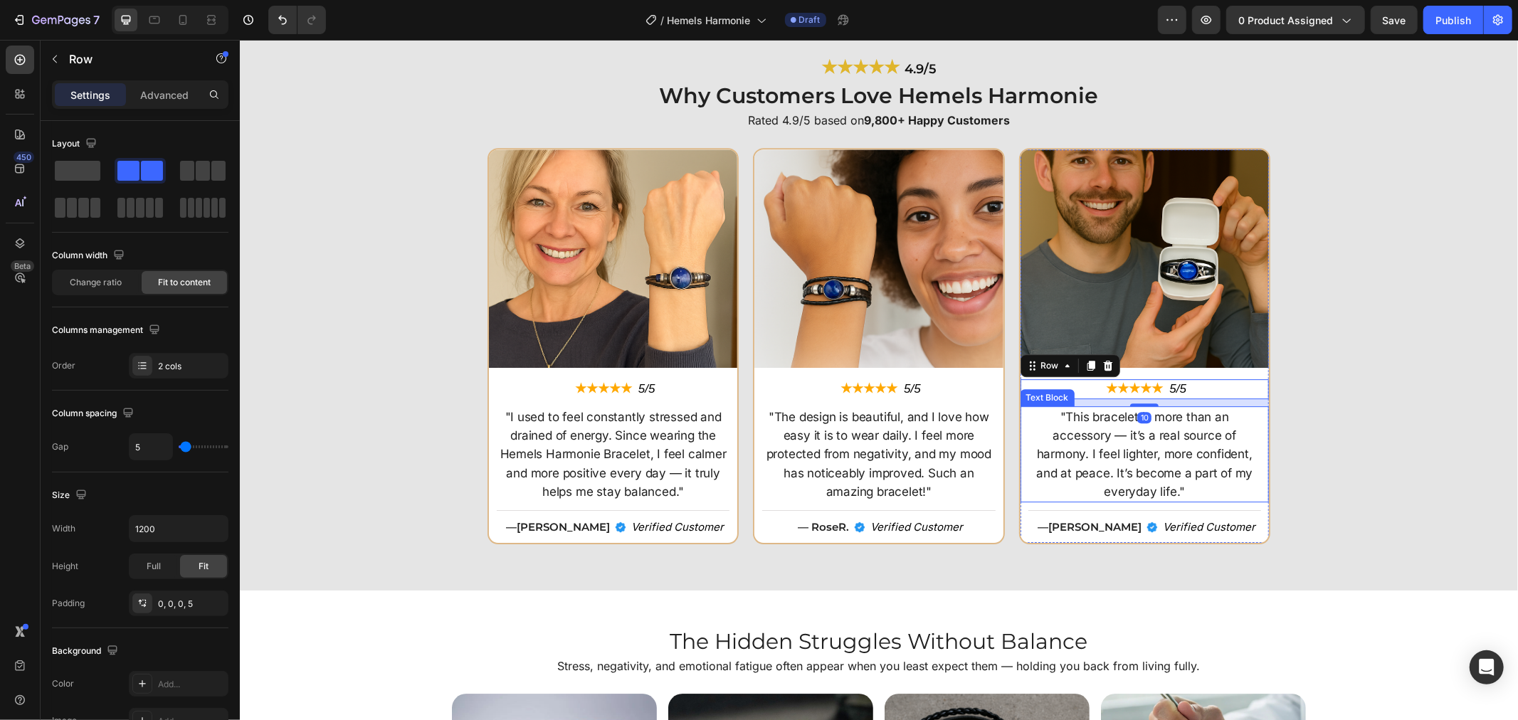
click at [1254, 436] on div ""This bracelet is more than an accessory — it’s a real source of harmony. I fee…" at bounding box center [1143, 454] width 233 height 97
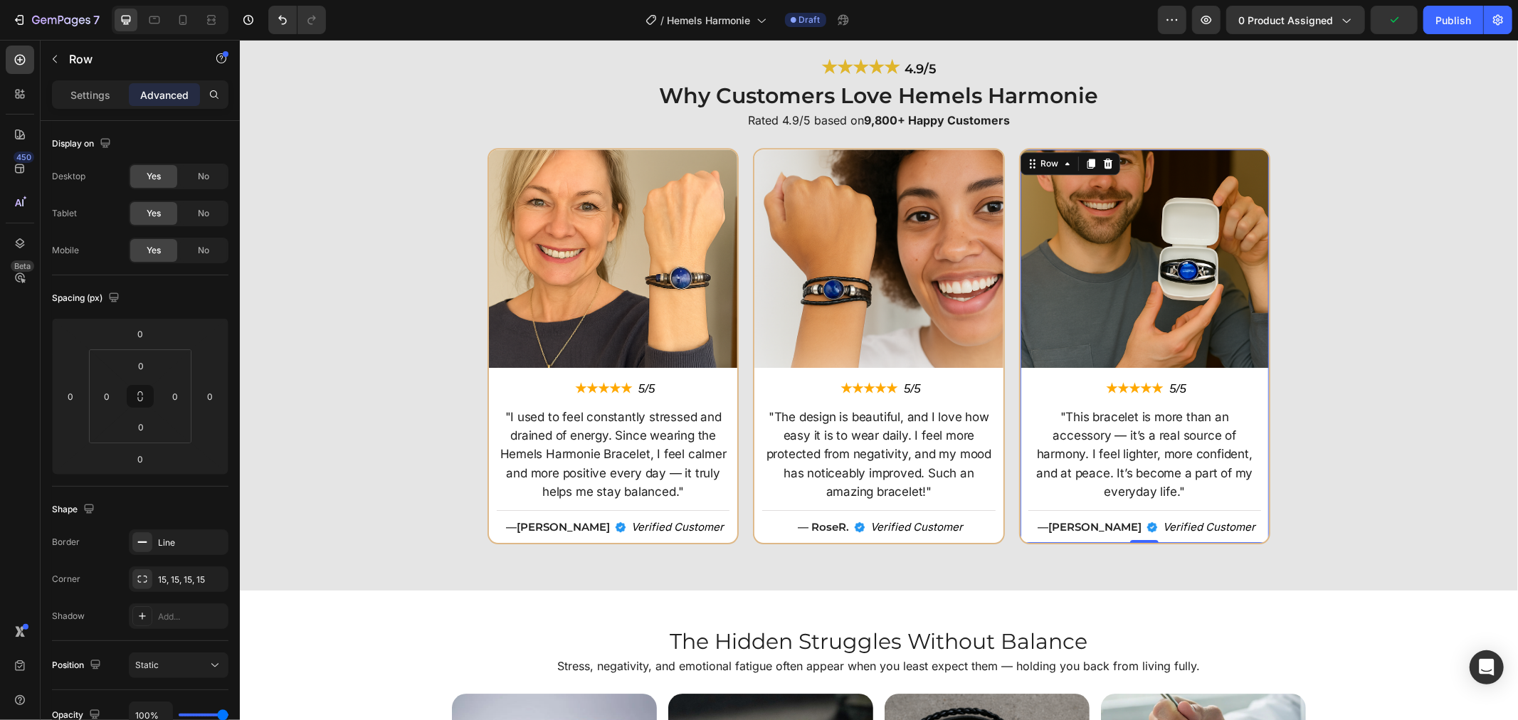
click at [1258, 522] on div "Image ★★★★★ Text Block 5/5 Text Block Row "This bracelet is more than an access…" at bounding box center [1144, 345] width 248 height 393
drag, startPoint x: 1256, startPoint y: 520, endPoint x: 1247, endPoint y: 531, distance: 14.7
click at [1247, 531] on div "Image ★★★★★ Text Block 5/5 Text Block Row "This bracelet is more than an access…" at bounding box center [1143, 350] width 251 height 407
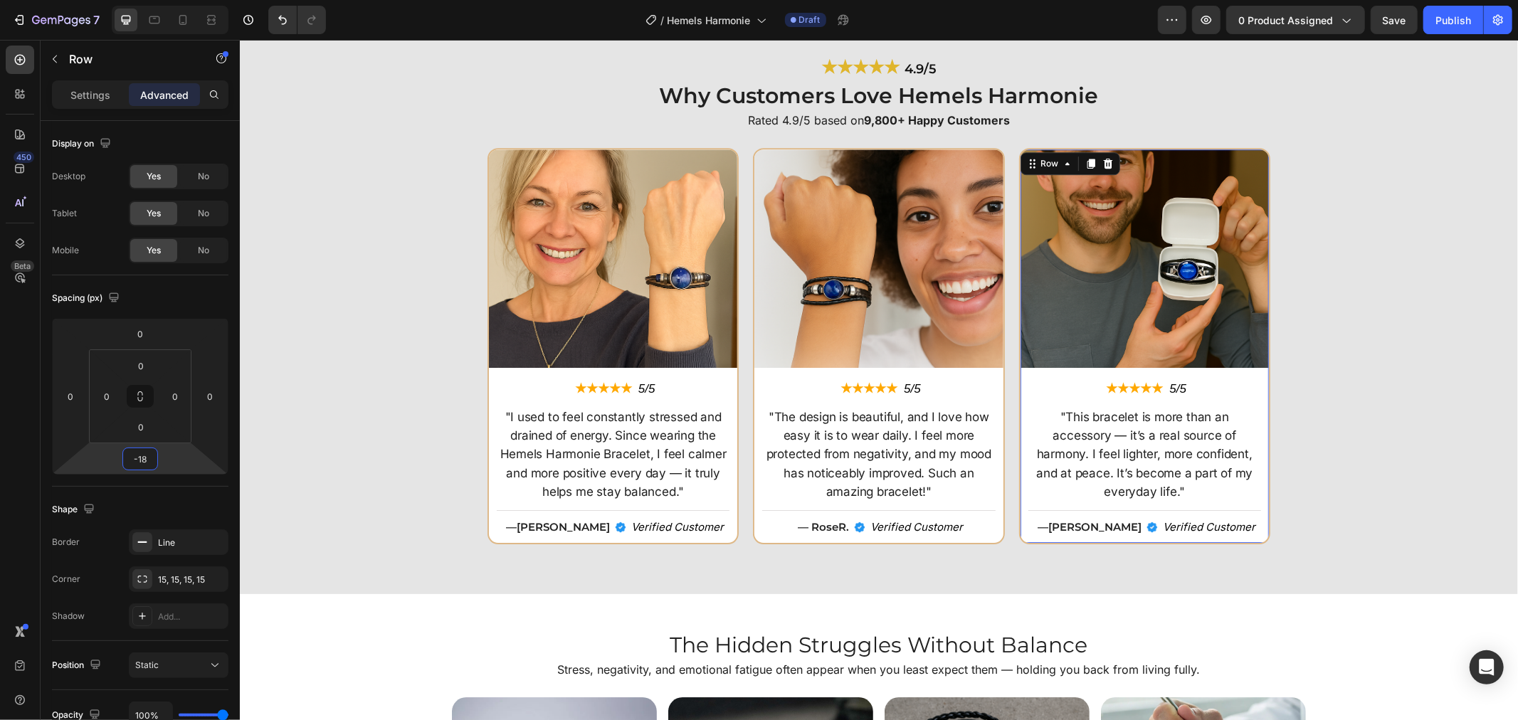
type input "-20"
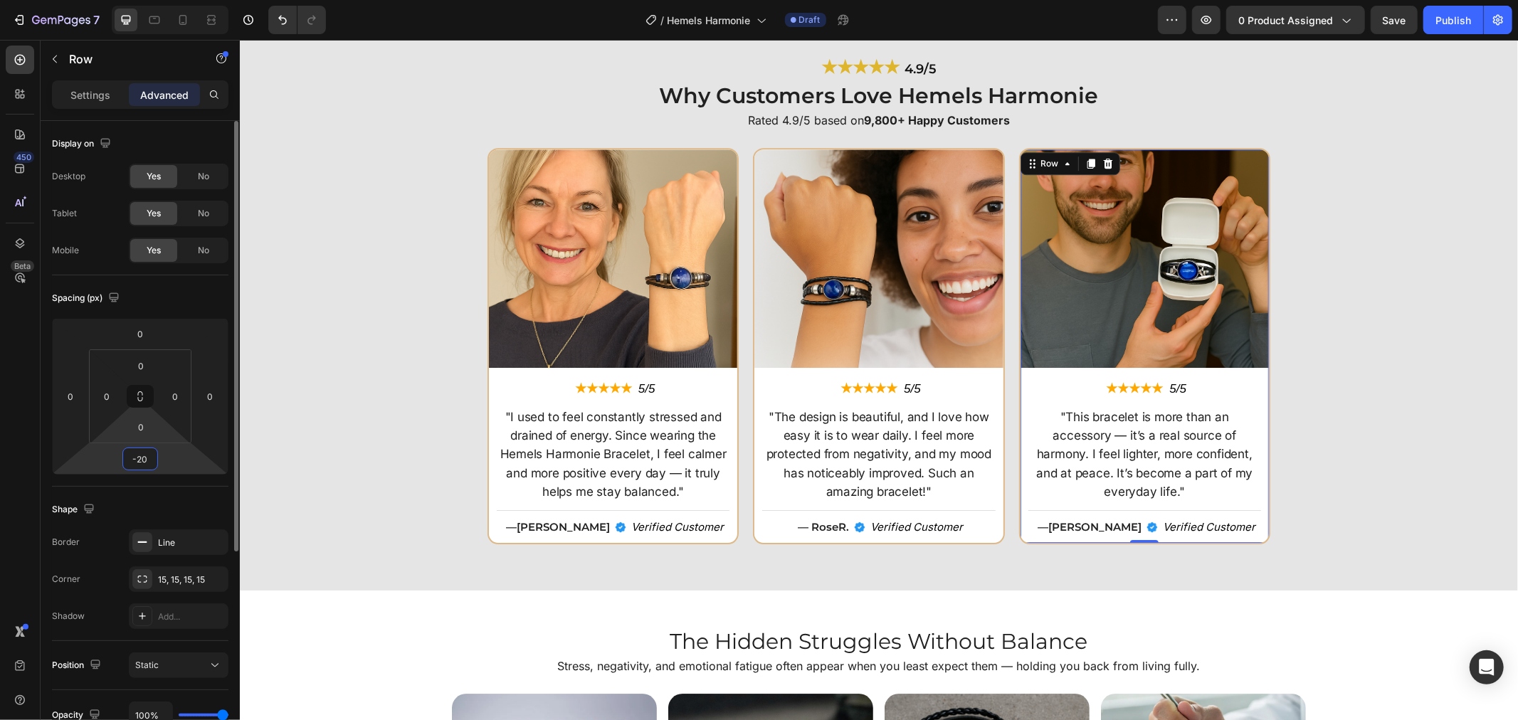
drag, startPoint x: 175, startPoint y: 456, endPoint x: 158, endPoint y: 442, distance: 22.2
click at [174, 0] on html "7 Version history / Hemels Harmonie Draft Preview 0 product assigned Save Publi…" at bounding box center [759, 0] width 1518 height 0
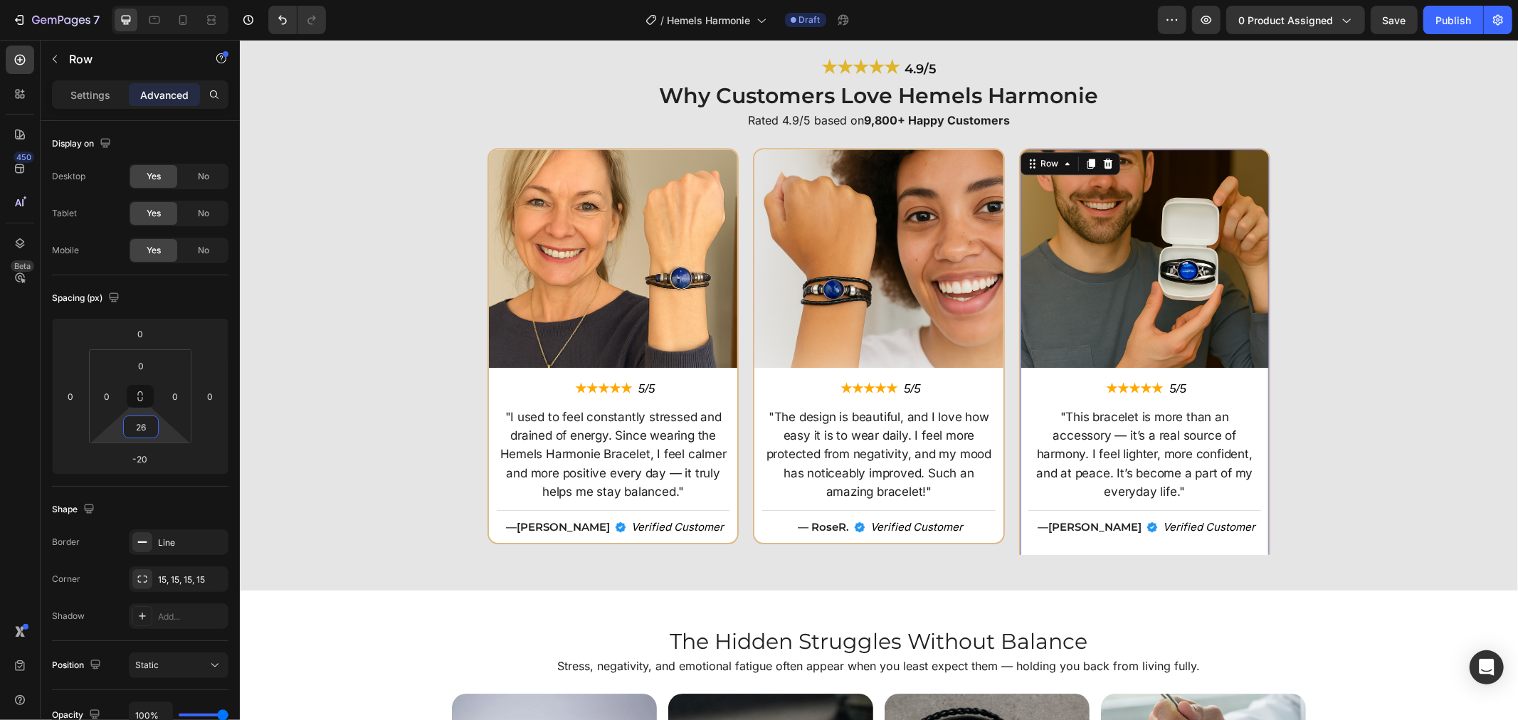
drag, startPoint x: 165, startPoint y: 435, endPoint x: 164, endPoint y: 424, distance: 10.7
click at [164, 0] on html "7 Version history / Hemels Harmonie Draft Preview 0 product assigned Save Publi…" at bounding box center [759, 0] width 1518 height 0
type input "260"
click at [1344, 448] on div "Image ★★★★★ Text Block 5/5 Text Block Row "I used to feel constantly stressed a…" at bounding box center [878, 350] width 1264 height 407
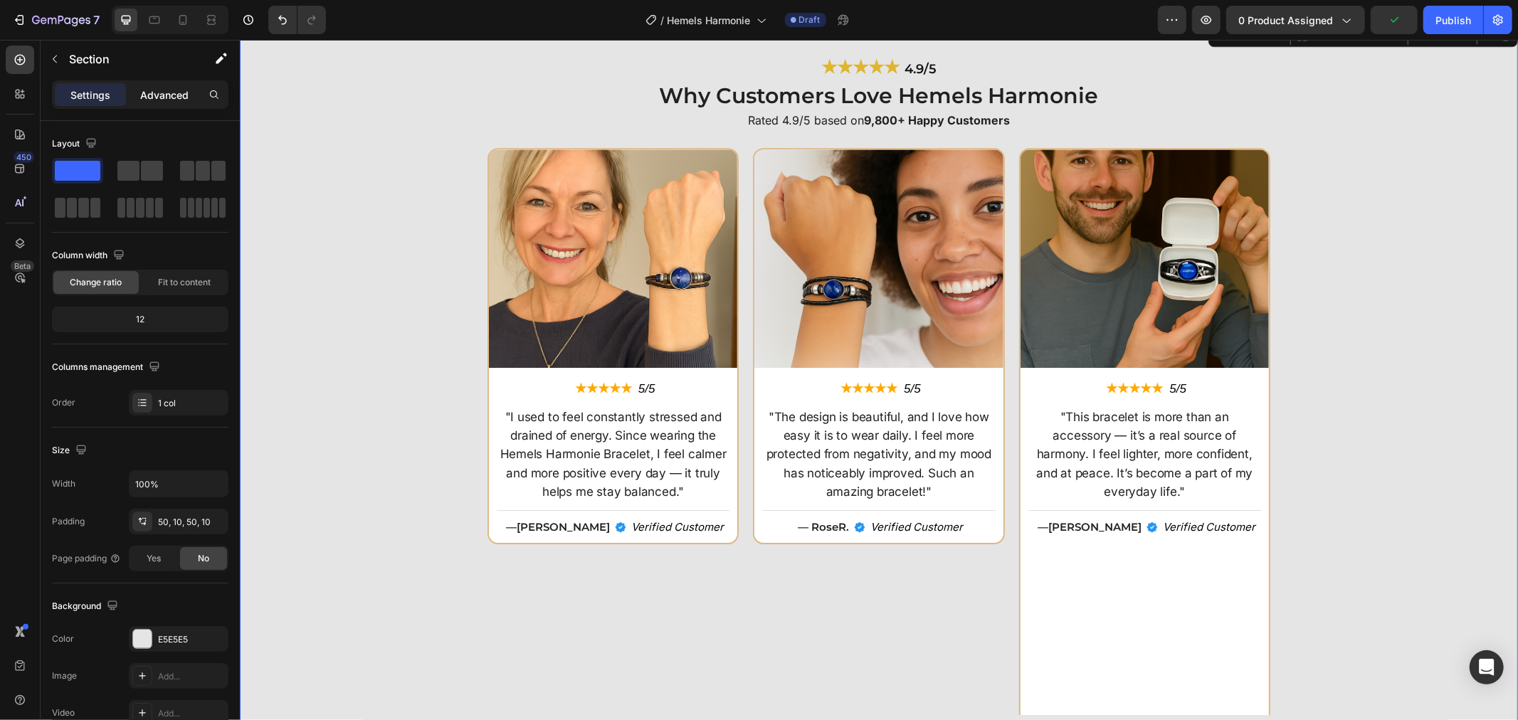
click at [140, 86] on div "Advanced" at bounding box center [164, 94] width 71 height 23
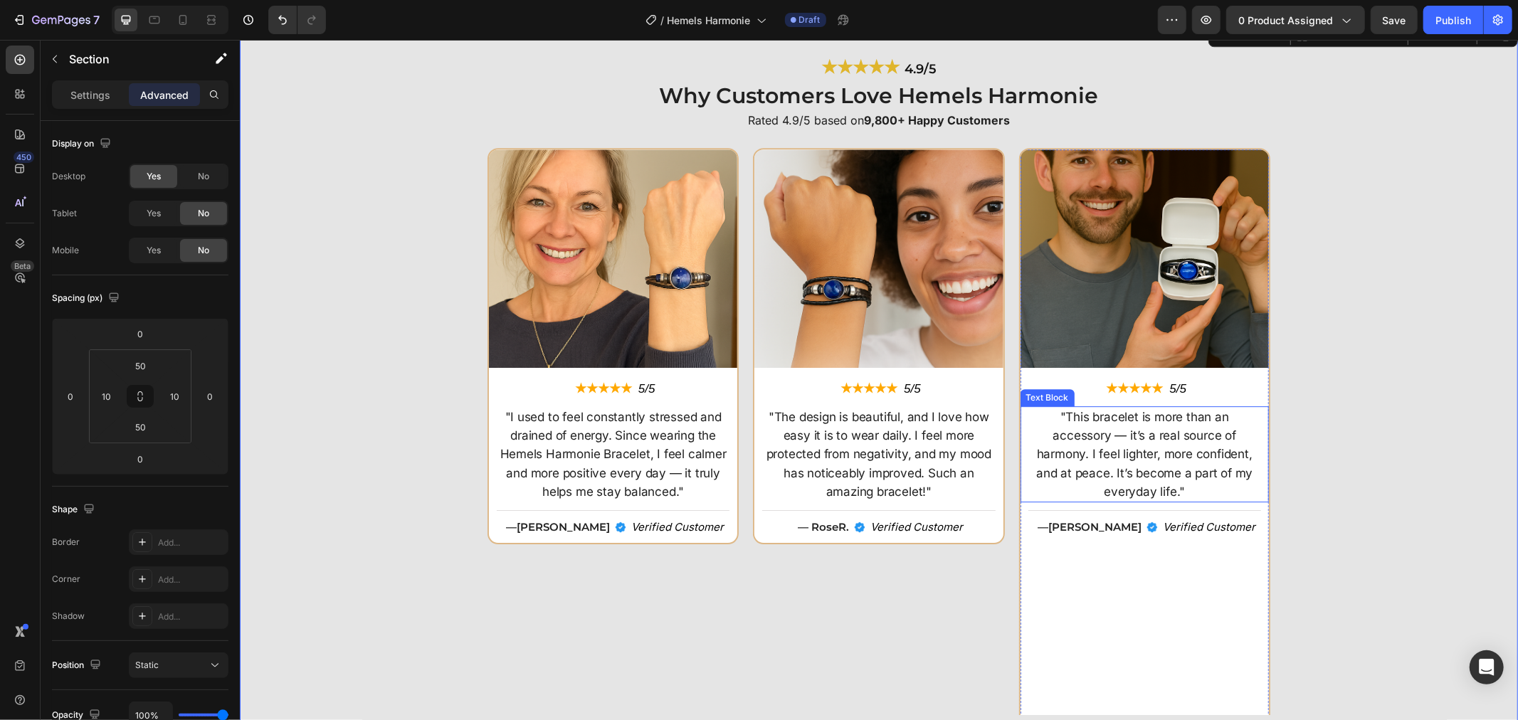
scroll to position [3794, 0]
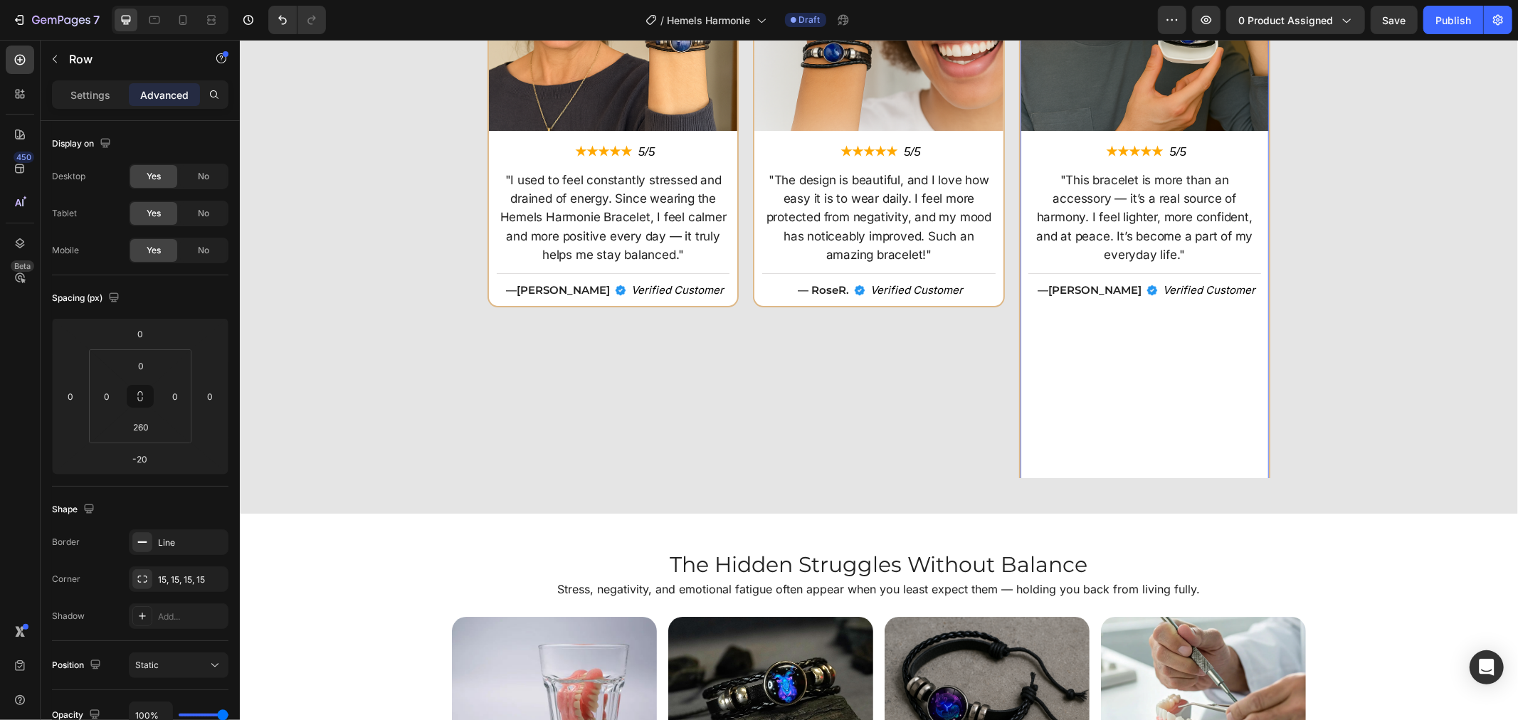
click at [1118, 424] on div "Image ★★★★★ Text Block 5/5 Text Block Row "This bracelet is more than an access…" at bounding box center [1143, 200] width 251 height 581
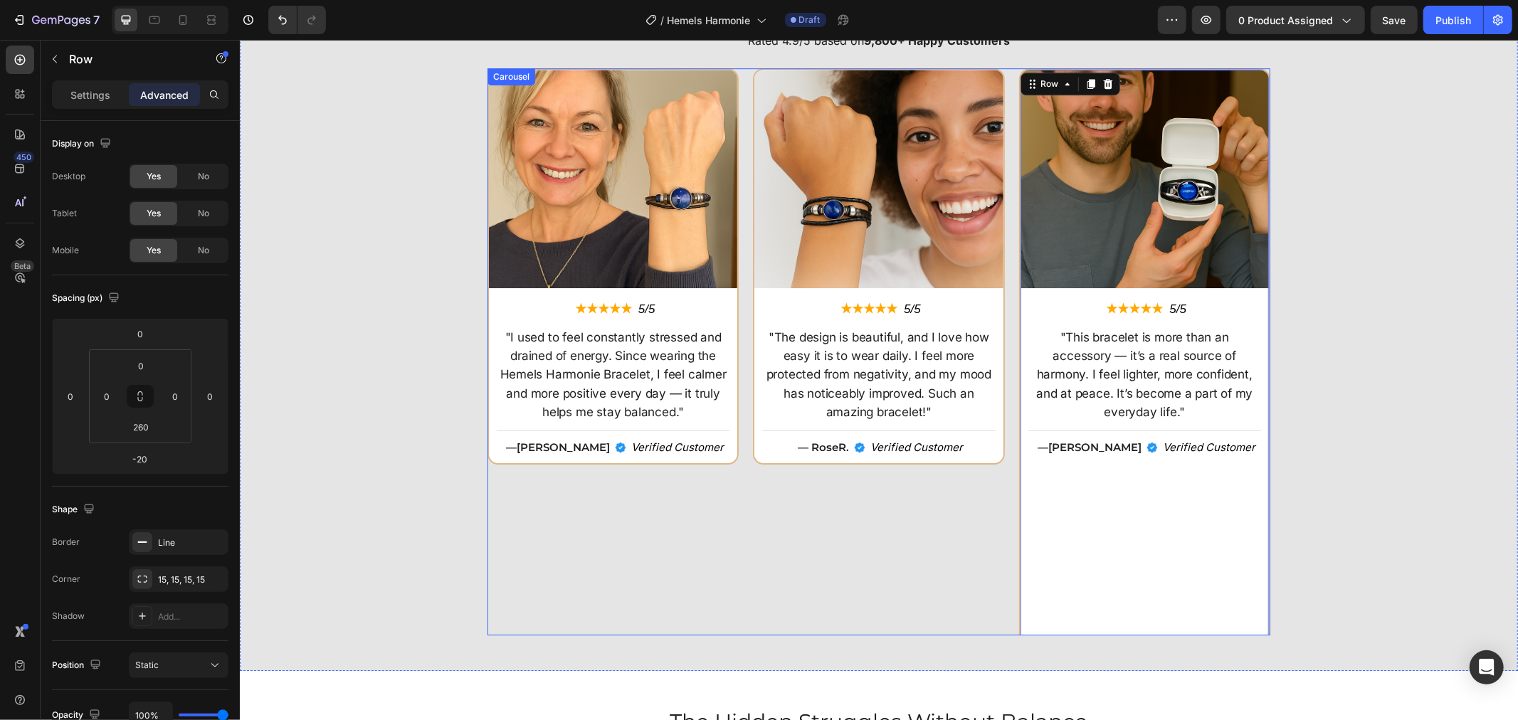
scroll to position [3636, 0]
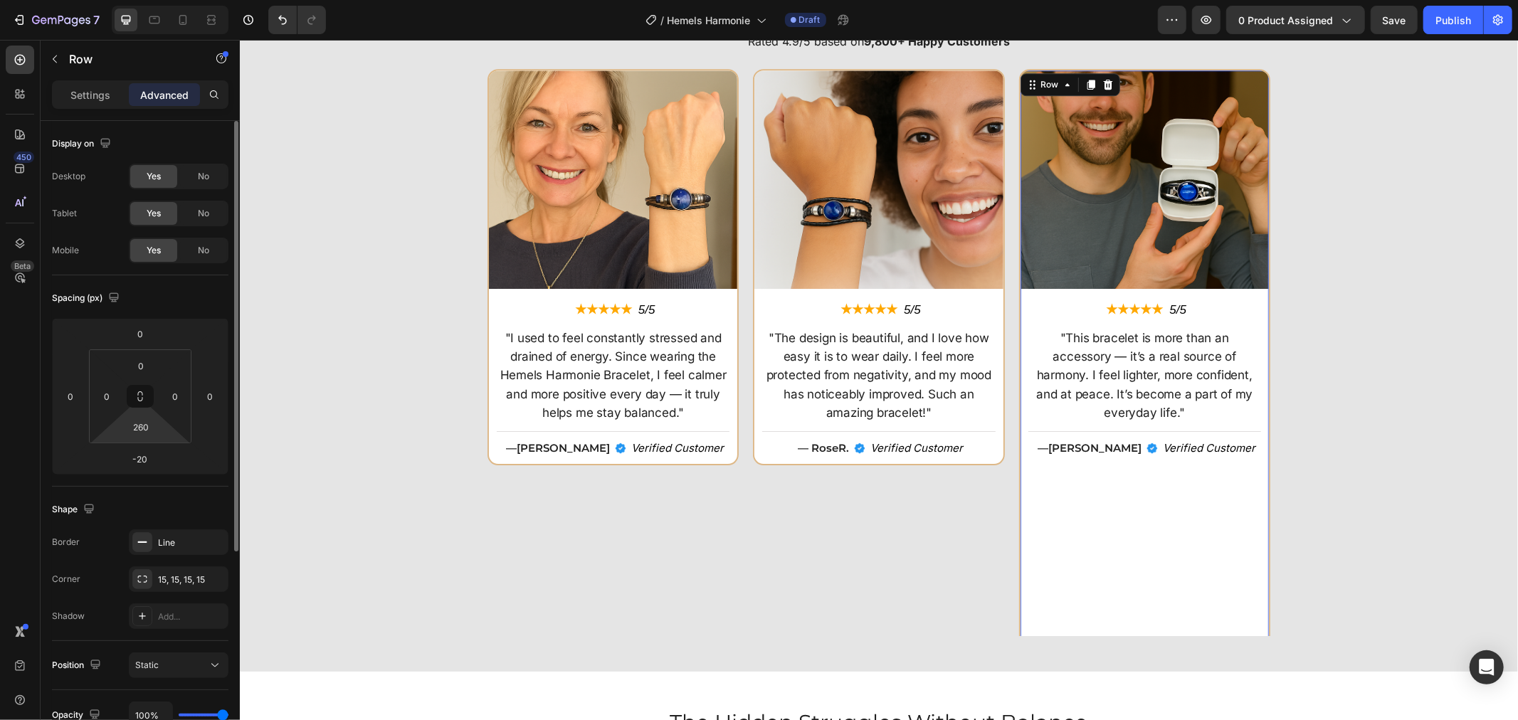
click at [164, 0] on html "7 Version history / Hemels Harmonie Draft Preview 0 product assigned Save Publi…" at bounding box center [759, 0] width 1518 height 0
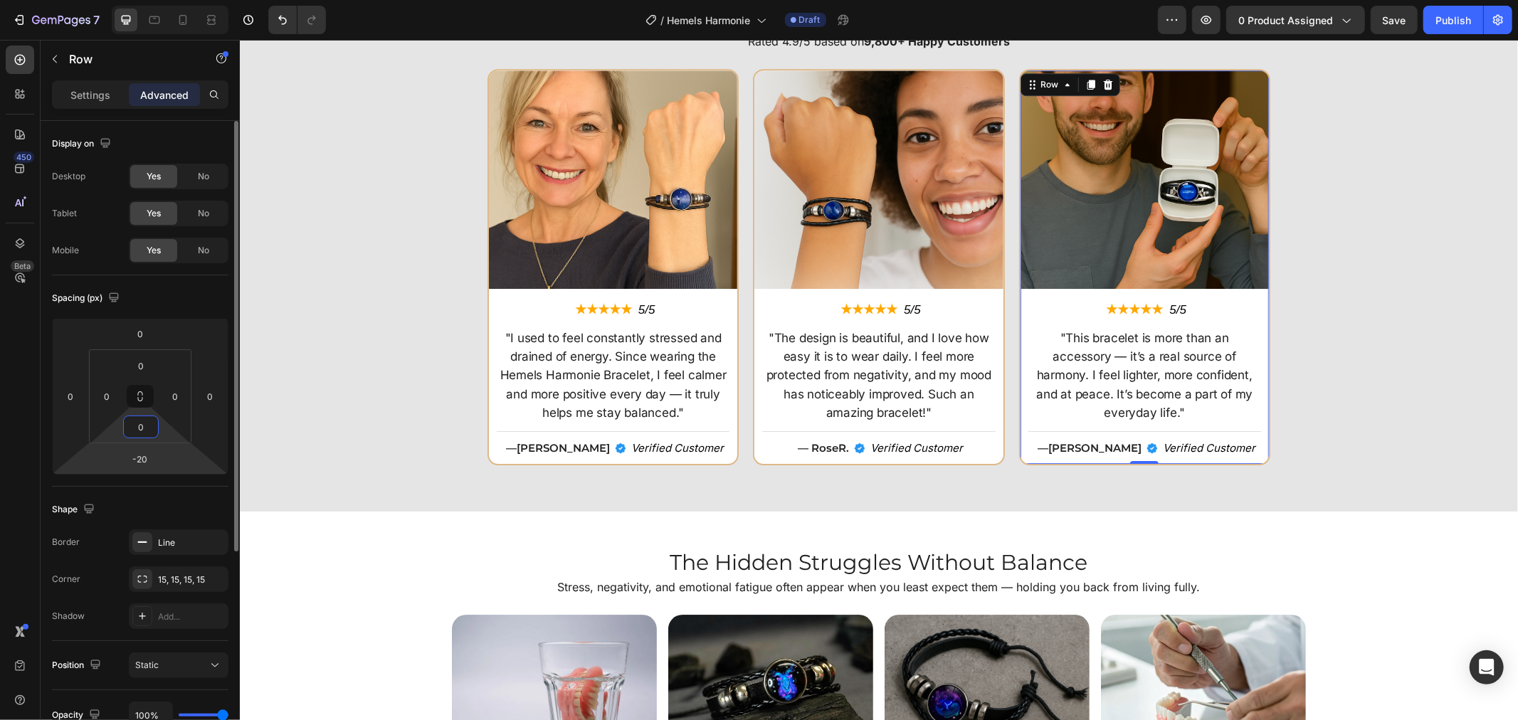
type input "0"
click at [158, 0] on html "7 Version history / Hemels Harmonie Draft Preview 0 product assigned Save Publi…" at bounding box center [759, 0] width 1518 height 0
drag, startPoint x: 189, startPoint y: 457, endPoint x: 189, endPoint y: 467, distance: 9.2
click at [189, 0] on html "7 Version history / Hemels Harmonie Draft Preview 0 product assigned Save Publi…" at bounding box center [759, 0] width 1518 height 0
click at [173, 0] on html "7 Version history / Hemels Harmonie Draft Preview 0 product assigned Save Publi…" at bounding box center [759, 0] width 1518 height 0
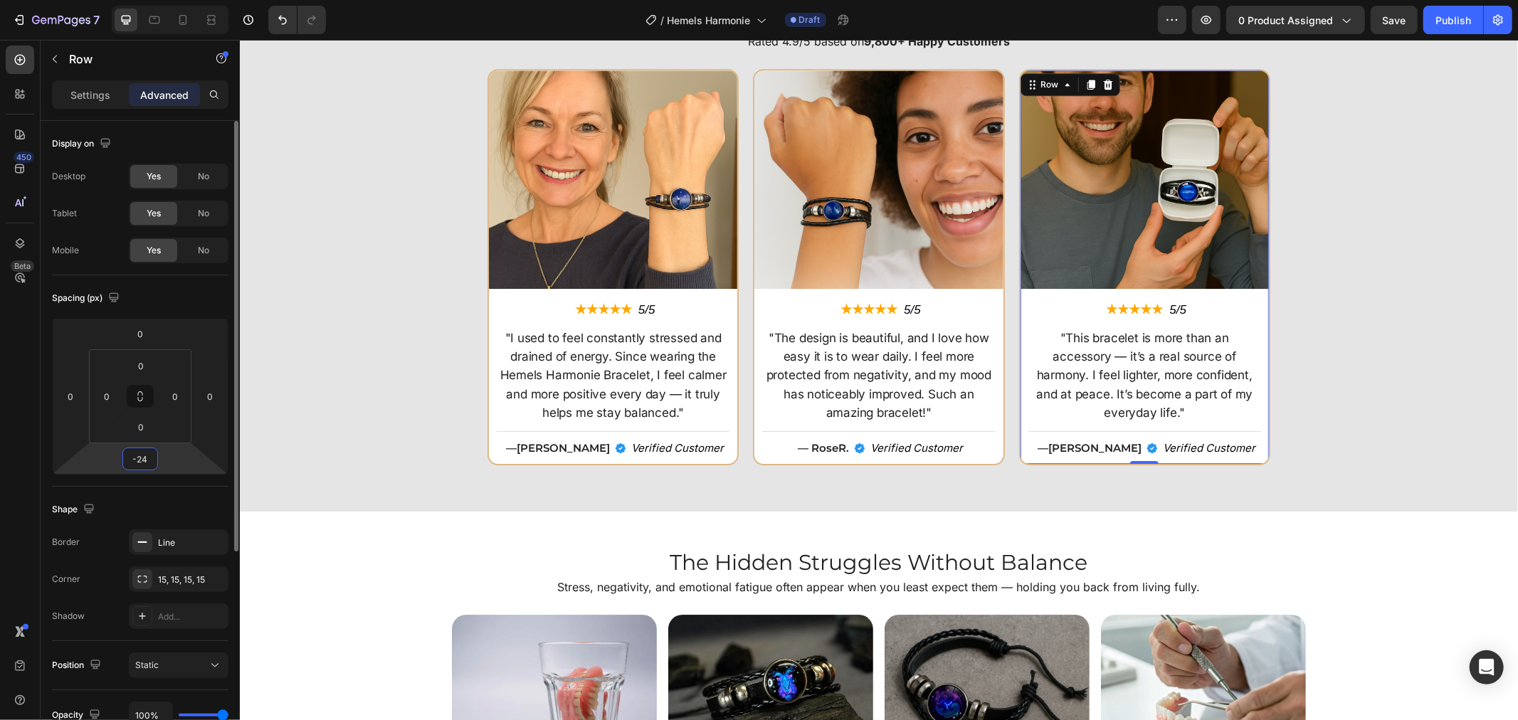
click at [141, 461] on input "-24" at bounding box center [140, 458] width 28 height 21
click at [161, 0] on html "7 Version history / Hemels Harmonie Draft Preview 0 product assigned Save Publi…" at bounding box center [759, 0] width 1518 height 0
click at [153, 453] on input "-24" at bounding box center [140, 458] width 28 height 21
click at [153, 454] on input "-24" at bounding box center [140, 458] width 28 height 21
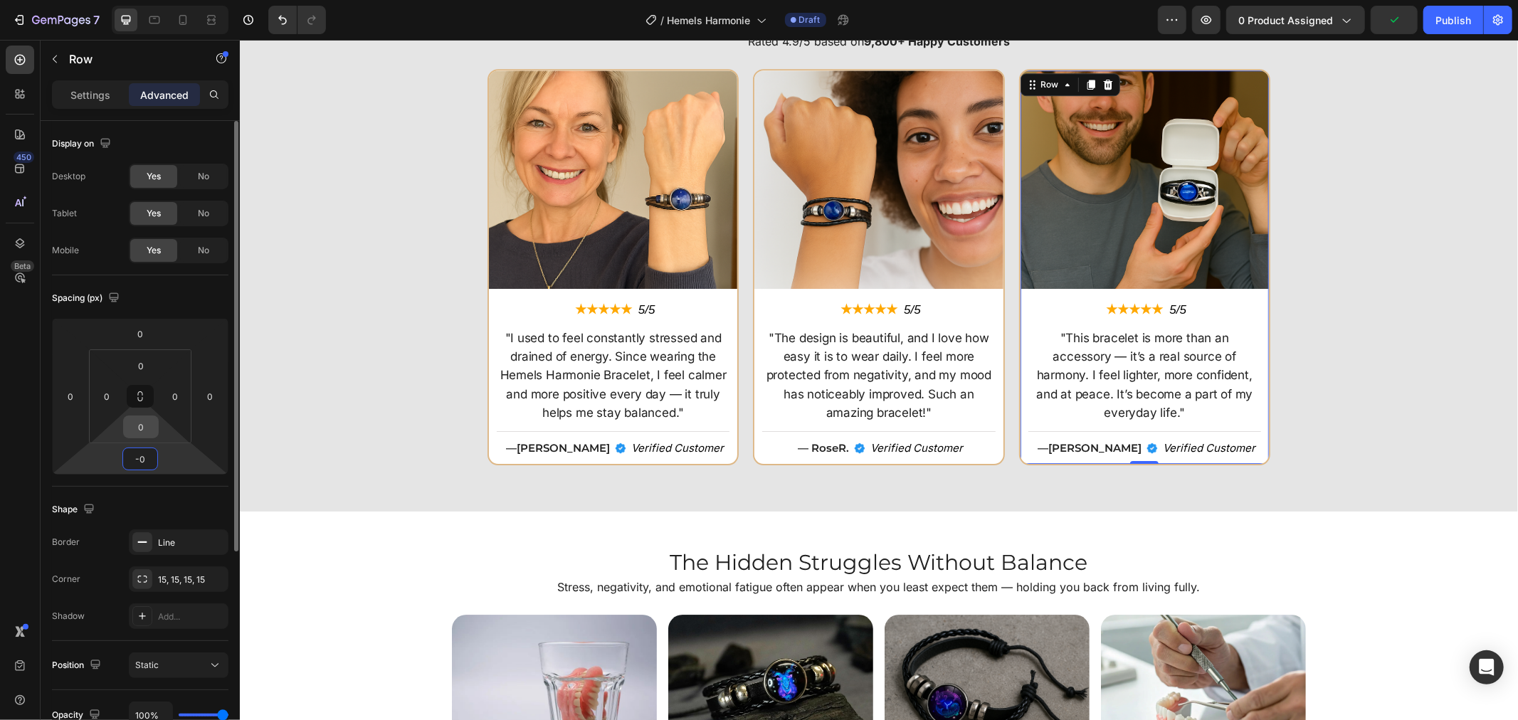
type input "0"
click at [152, 427] on input "0" at bounding box center [141, 426] width 28 height 21
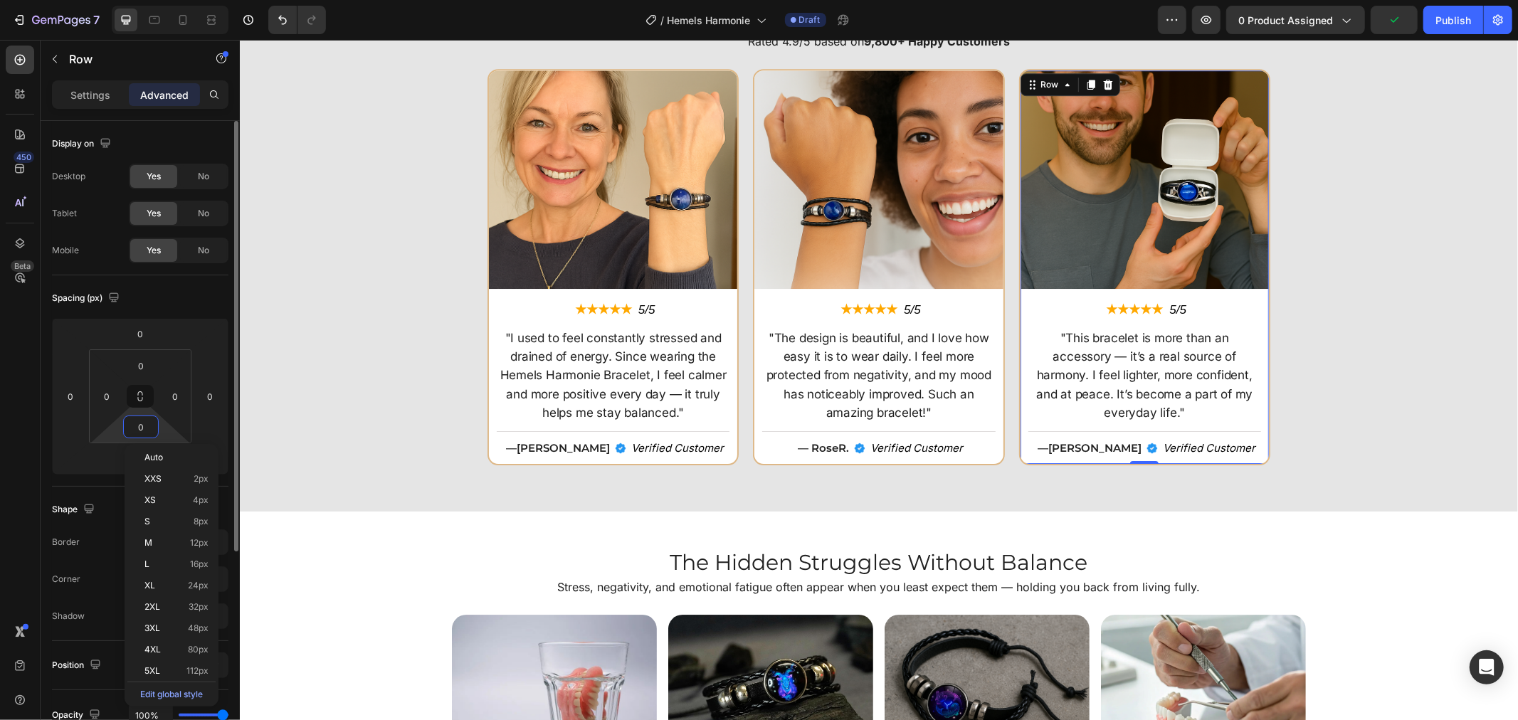
click at [165, 0] on html "7 Version history / Hemels Harmonie Draft Preview 0 product assigned Publish 45…" at bounding box center [759, 0] width 1518 height 0
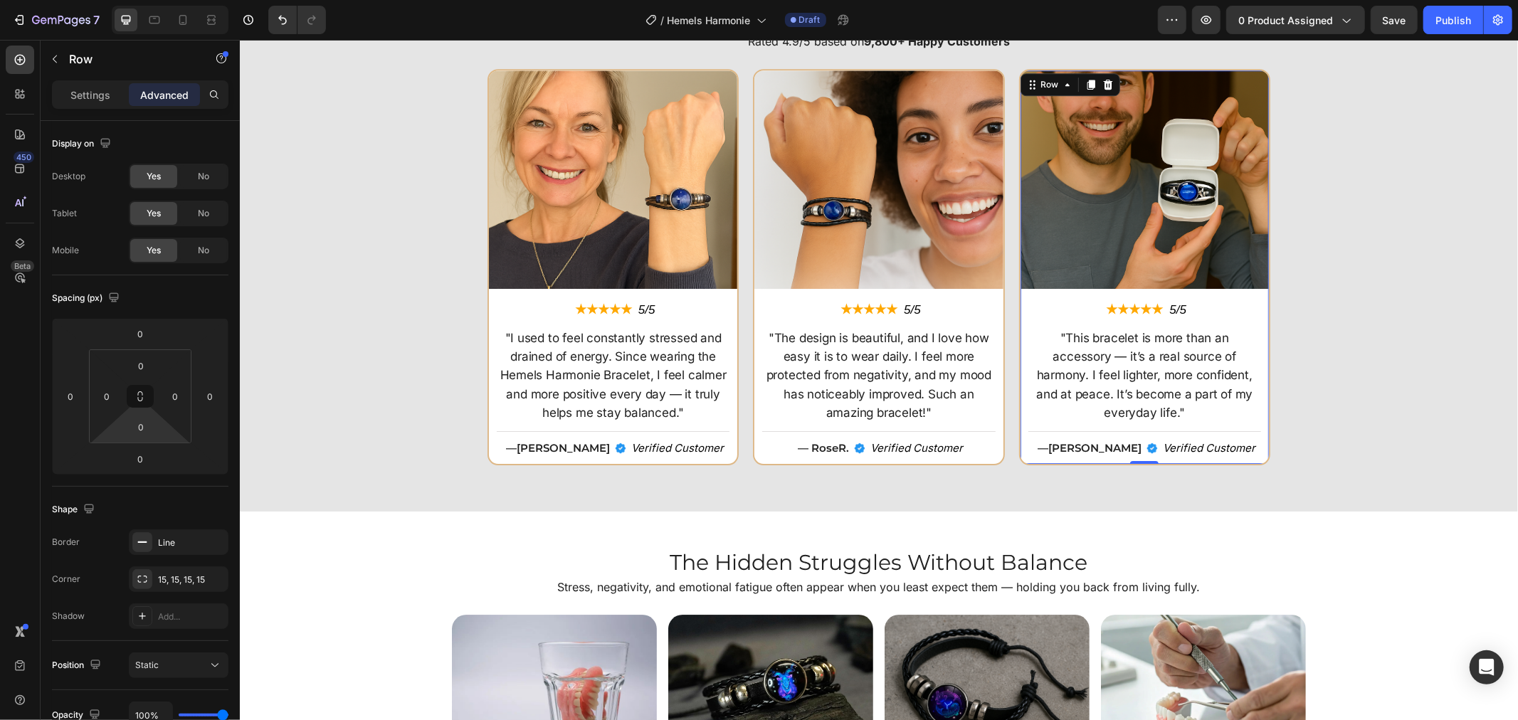
drag, startPoint x: 165, startPoint y: 430, endPoint x: 157, endPoint y: 439, distance: 12.1
click at [157, 0] on html "7 Version history / Hemels Harmonie Draft Preview 0 product assigned Save Publi…" at bounding box center [759, 0] width 1518 height 0
click at [159, 441] on div "0 0 0 0" at bounding box center [140, 396] width 102 height 94
drag, startPoint x: 164, startPoint y: 438, endPoint x: 162, endPoint y: 429, distance: 9.5
click at [162, 0] on html "7 Version history / Hemels Harmonie Draft Preview 0 product assigned Save Publi…" at bounding box center [759, 0] width 1518 height 0
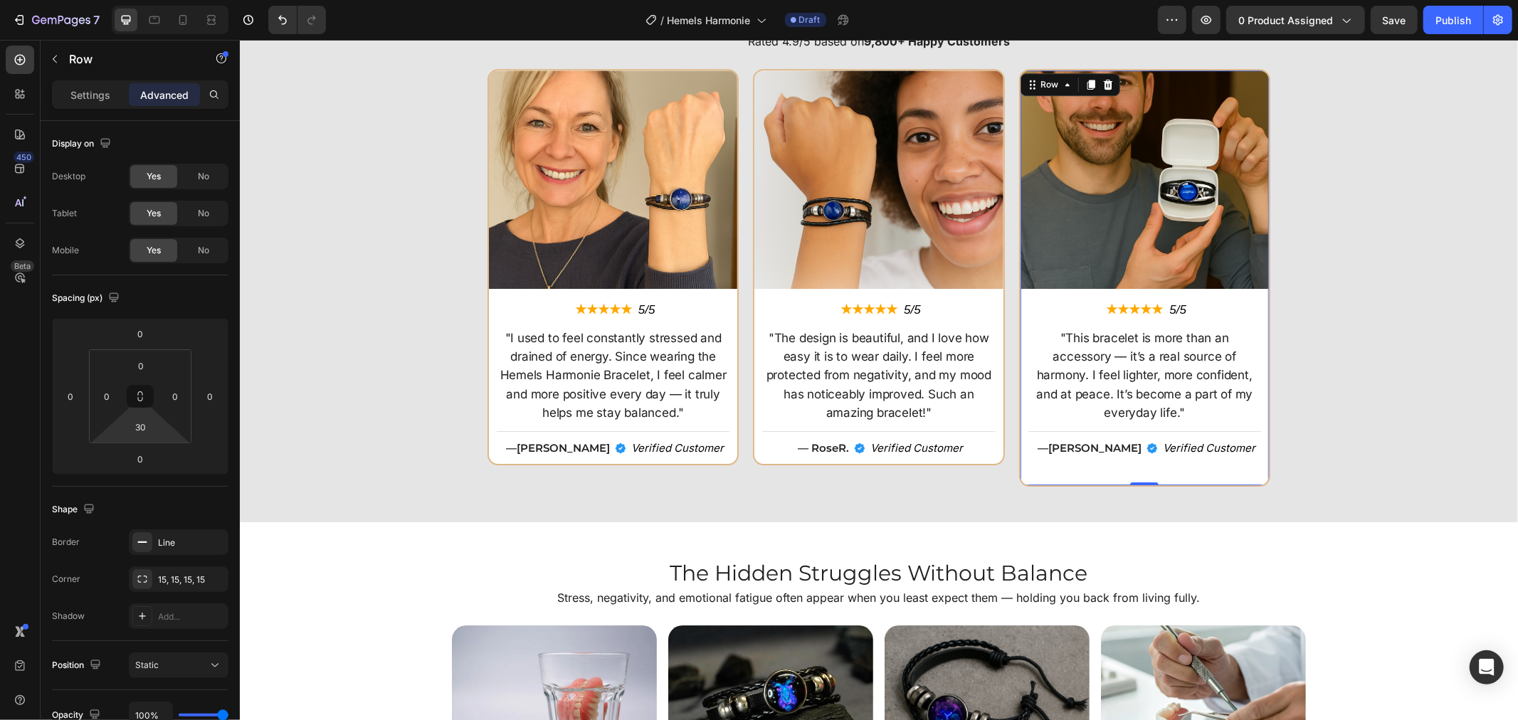
type input "28"
drag, startPoint x: 120, startPoint y: 430, endPoint x: 132, endPoint y: 415, distance: 19.8
click at [132, 0] on html "7 Version history / Hemels Harmonie Draft Preview 0 product assigned Save Publi…" at bounding box center [759, 0] width 1518 height 0
click at [1456, 440] on div "Image ★★★★★ Text Block 5/5 Text Block Row "I used to feel constantly stressed a…" at bounding box center [878, 276] width 1264 height 416
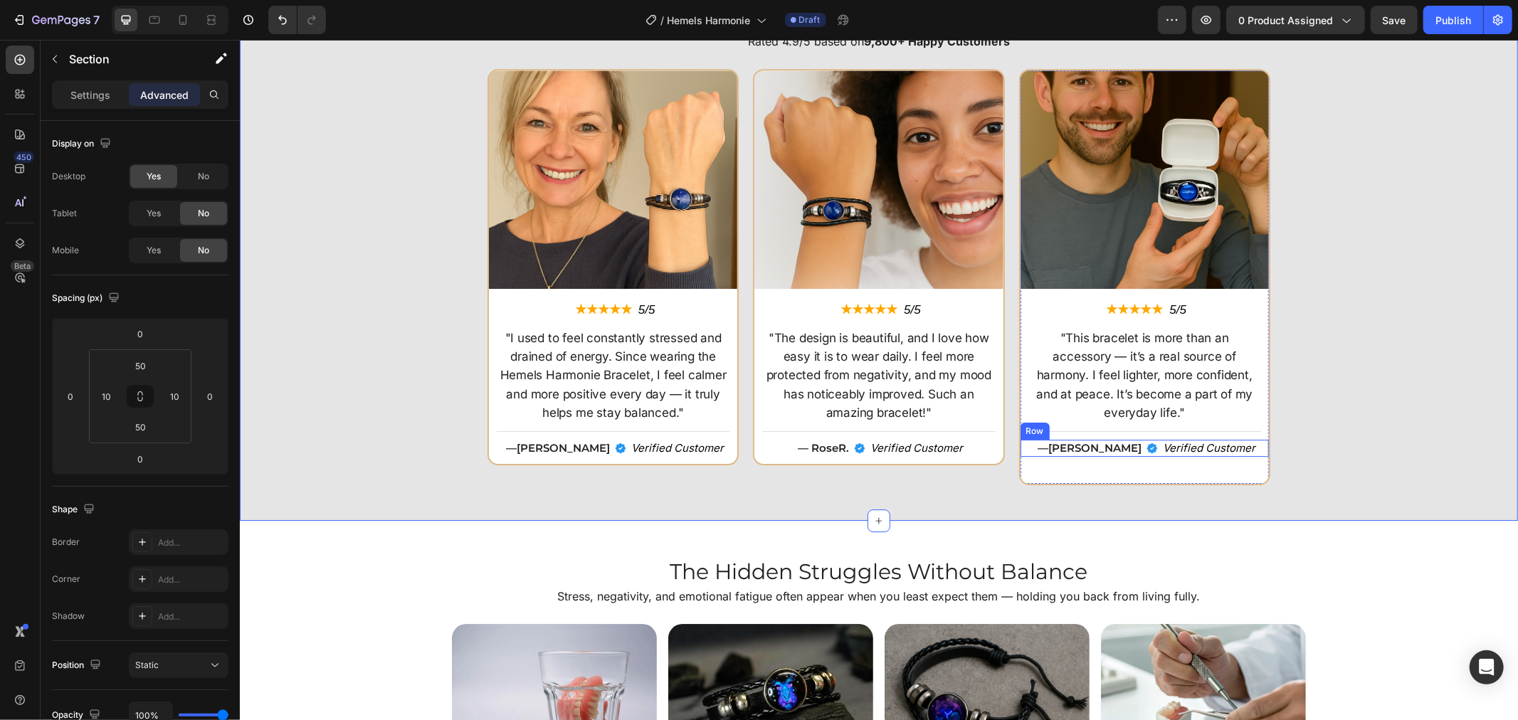
click at [1035, 439] on div "Image — Mark K. Text Block Verified Customer Text Block Row" at bounding box center [1144, 447] width 248 height 17
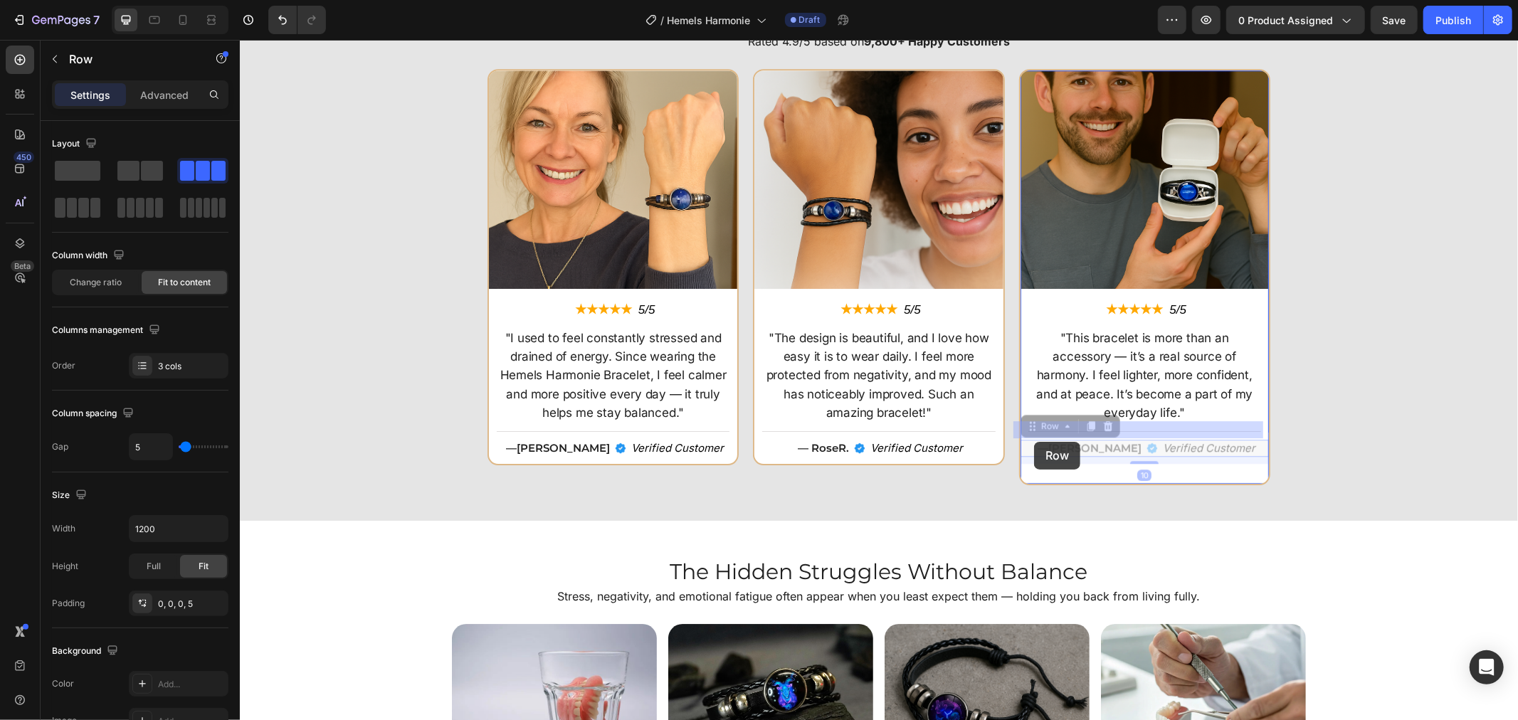
drag, startPoint x: 1034, startPoint y: 423, endPoint x: 1033, endPoint y: 441, distance: 18.6
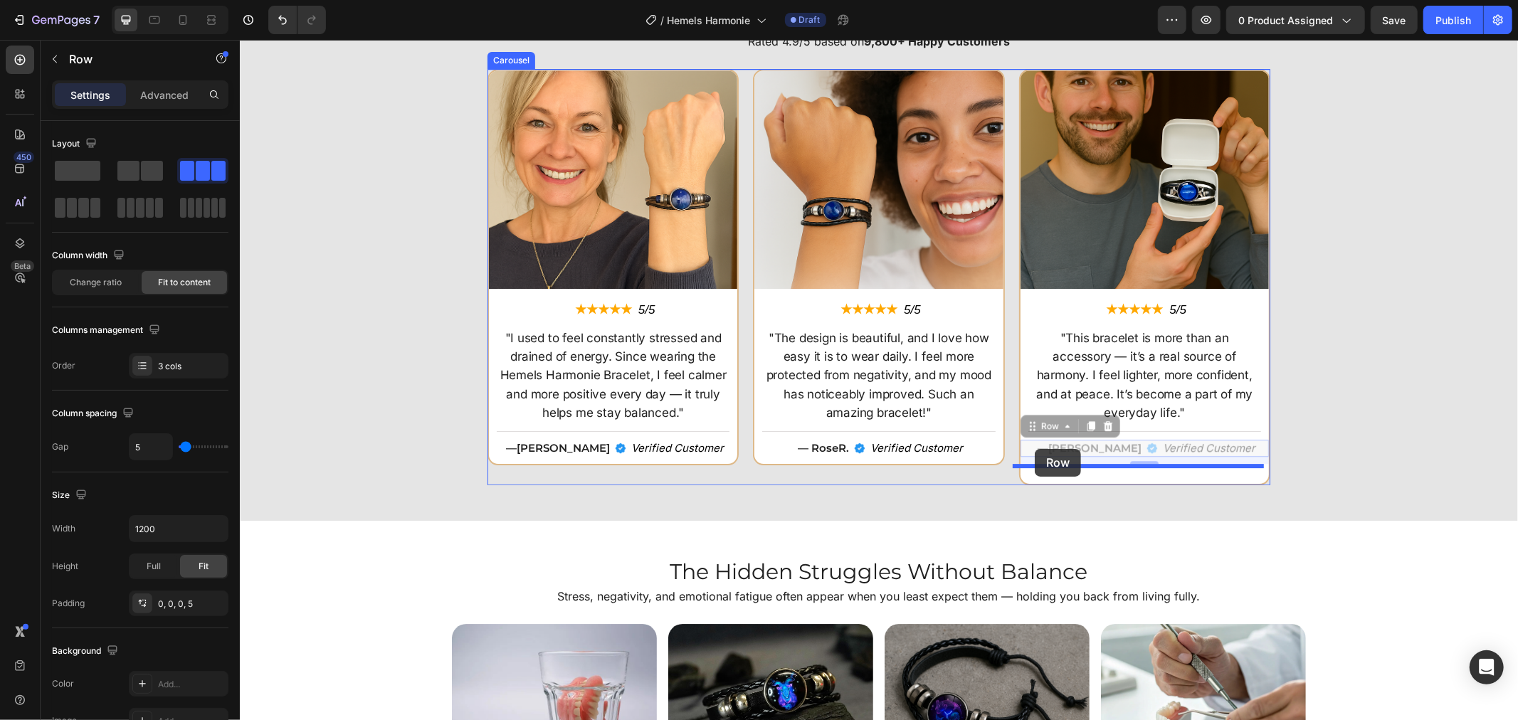
drag, startPoint x: 1036, startPoint y: 426, endPoint x: 1034, endPoint y: 448, distance: 22.2
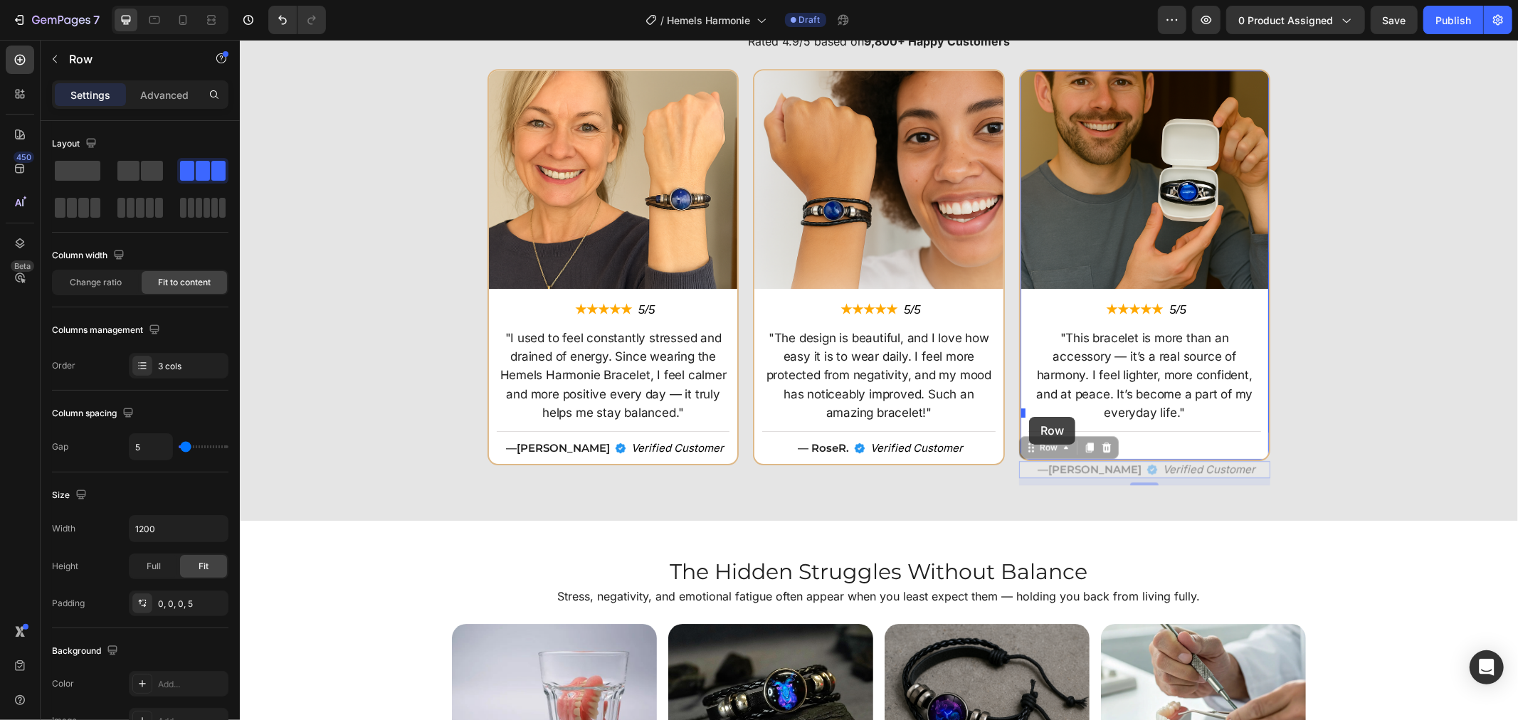
drag, startPoint x: 1020, startPoint y: 449, endPoint x: 1028, endPoint y: 416, distance: 33.7
click at [1041, 439] on div "Image — Mark K. Text Block Verified Customer Text Block Row" at bounding box center [1144, 447] width 248 height 17
click at [1051, 439] on div "Image — Mark K. Text Block Verified Customer Text Block Row" at bounding box center [1144, 447] width 248 height 17
click at [1232, 439] on div "Image — Mark K. Text Block Verified Customer Text Block Row" at bounding box center [1144, 447] width 248 height 17
click at [1223, 439] on div "Verified Customer" at bounding box center [1207, 447] width 95 height 17
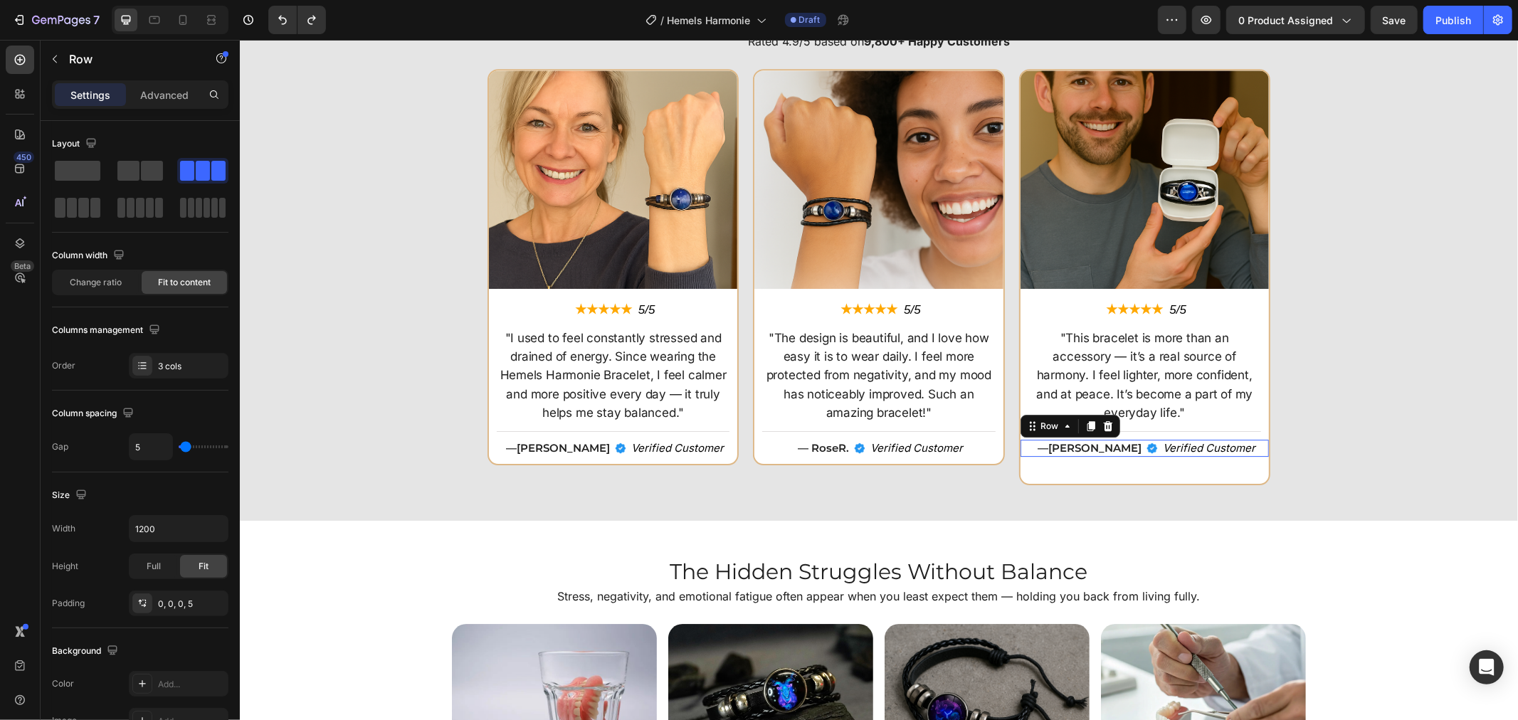
click at [1232, 439] on div "Image — Mark K. Text Block Verified Customer Text Block Row 0" at bounding box center [1144, 447] width 248 height 17
click at [165, 104] on div "Advanced" at bounding box center [164, 94] width 71 height 23
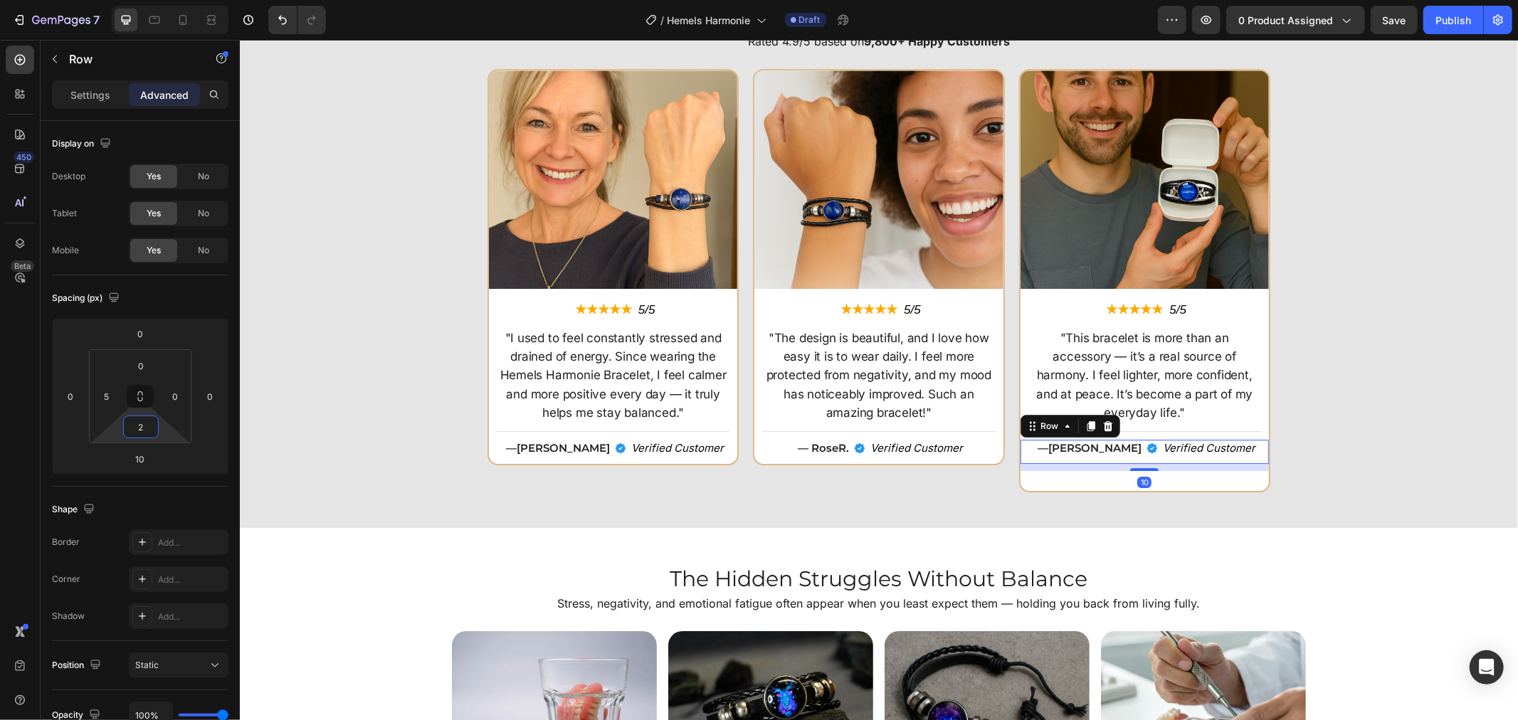
type input "0"
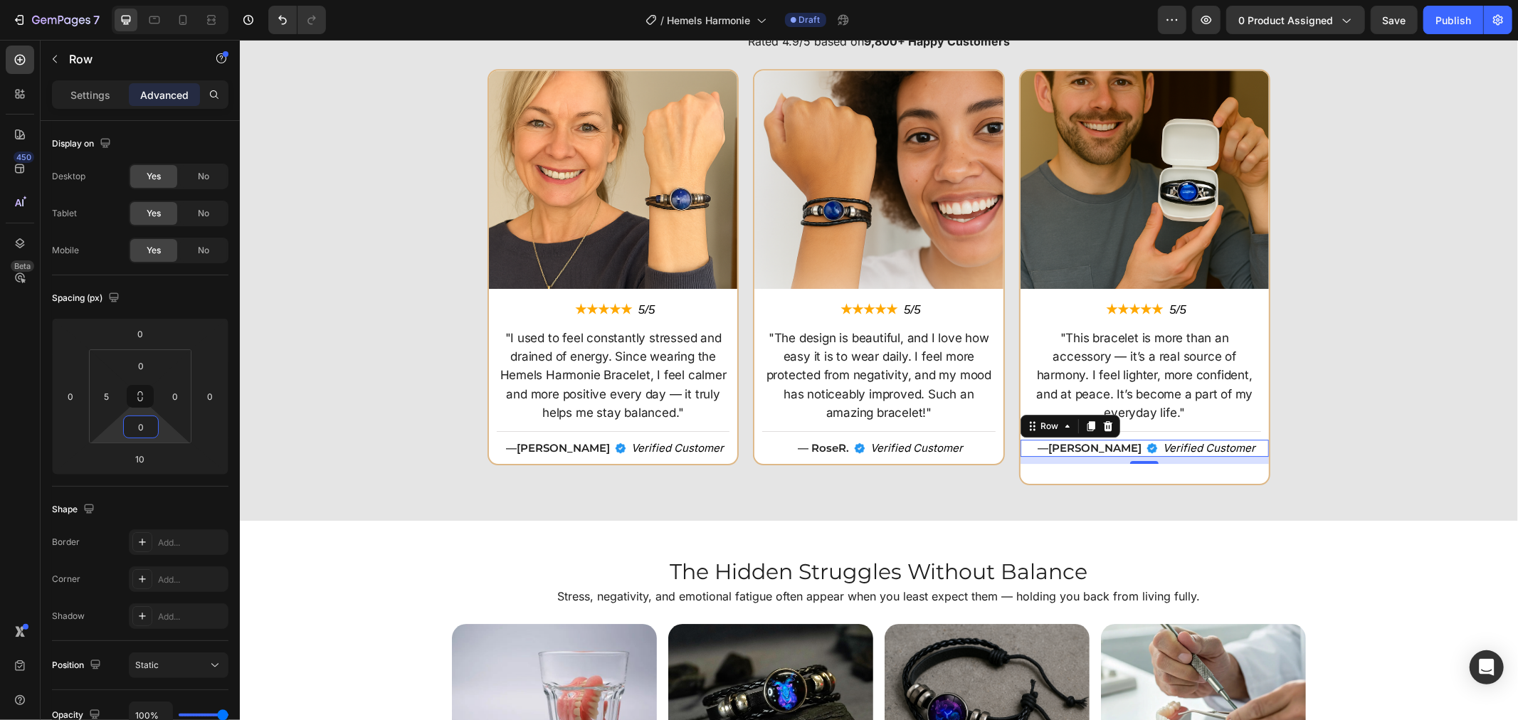
drag, startPoint x: 159, startPoint y: 428, endPoint x: 155, endPoint y: 435, distance: 7.7
click at [155, 0] on html "7 Version history / Hemels Harmonie Draft Preview 0 product assigned Save Publi…" at bounding box center [759, 0] width 1518 height 0
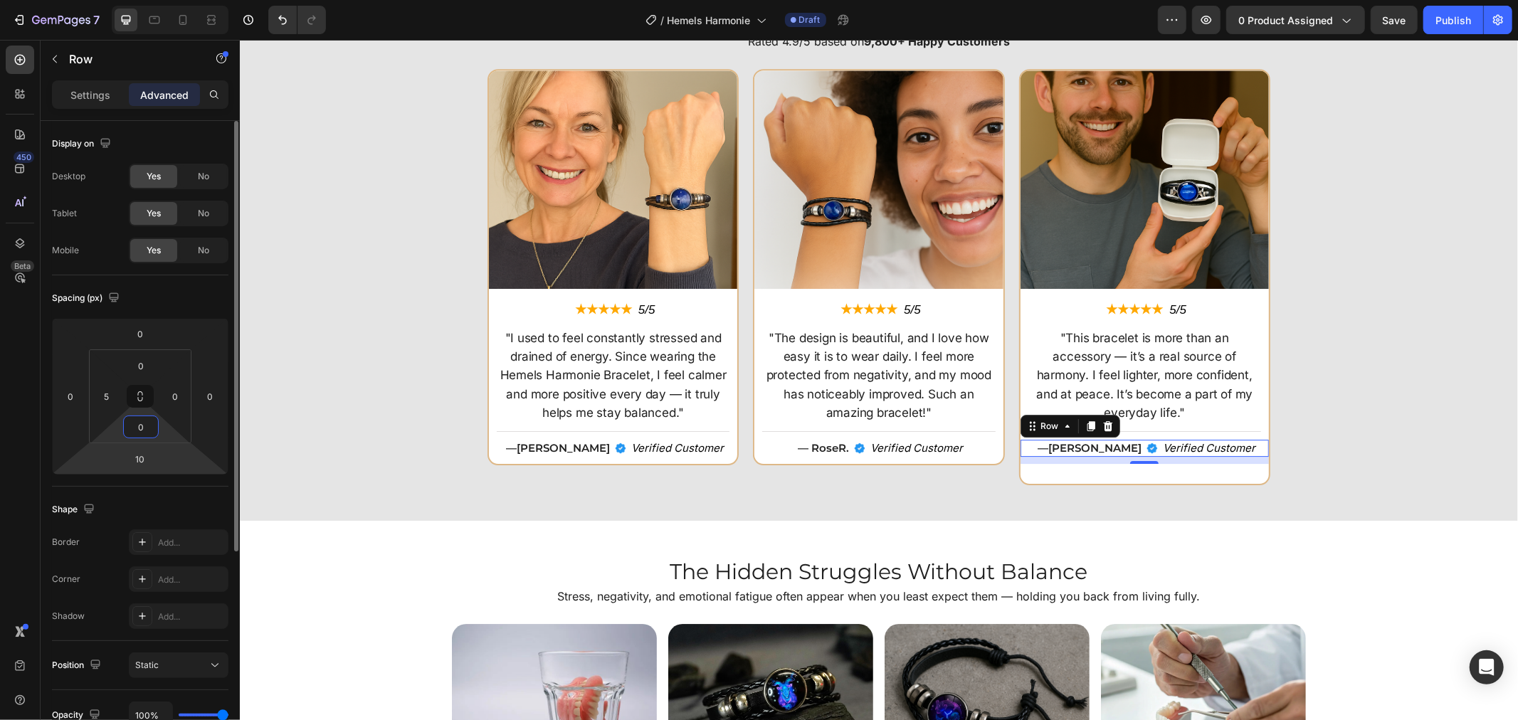
click at [164, 0] on html "7 Version history / Hemels Harmonie Draft Preview 0 product assigned Save Publi…" at bounding box center [759, 0] width 1518 height 0
click at [147, 460] on input "10" at bounding box center [140, 458] width 28 height 21
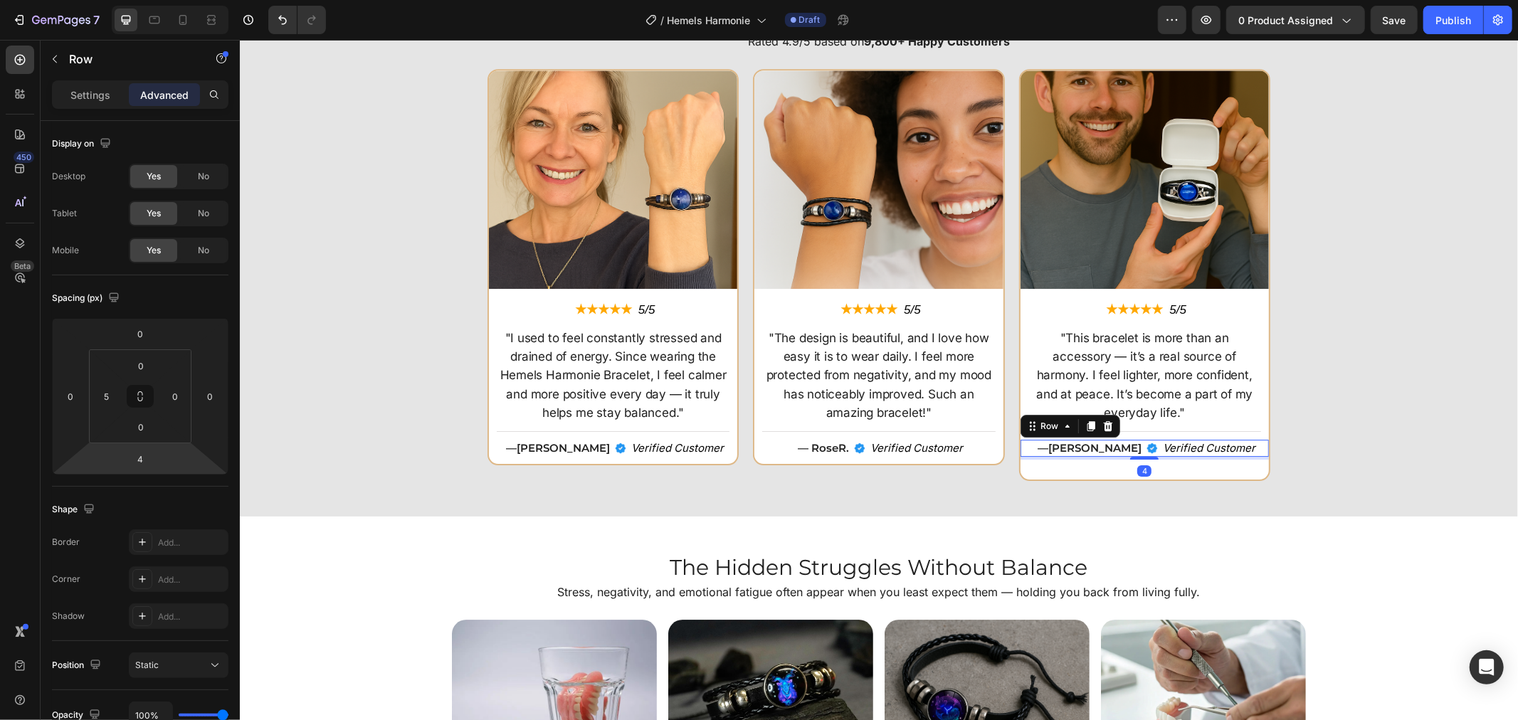
type input "6"
click at [167, 0] on html "7 Version history / Hemels Harmonie Draft Preview 0 product assigned Publish 45…" at bounding box center [759, 0] width 1518 height 0
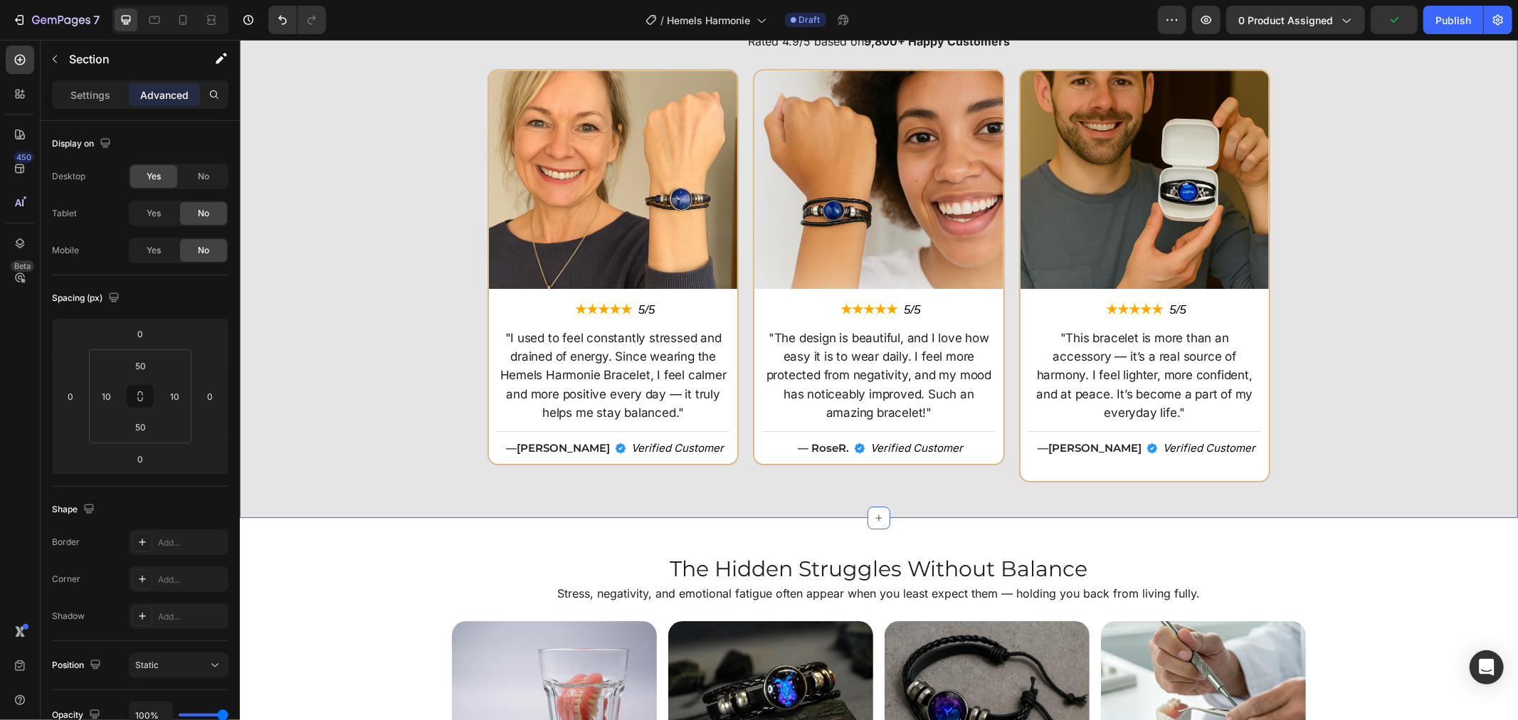
drag, startPoint x: 1313, startPoint y: 473, endPoint x: 1305, endPoint y: 473, distance: 7.8
click at [1312, 473] on div "Image ★★★★★ Text Block 5/5 Text Block Row "I used to feel constantly stressed a…" at bounding box center [878, 274] width 1264 height 413
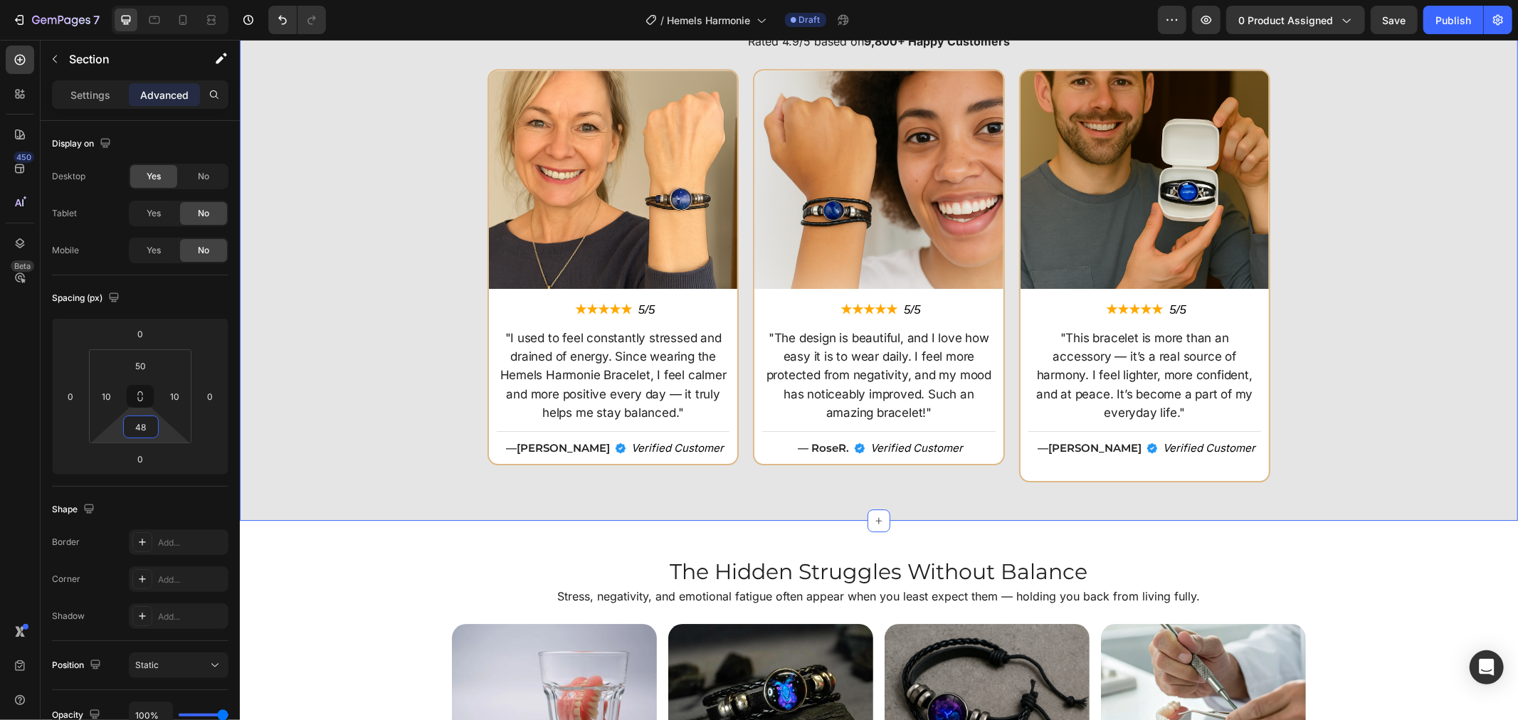
type input "40"
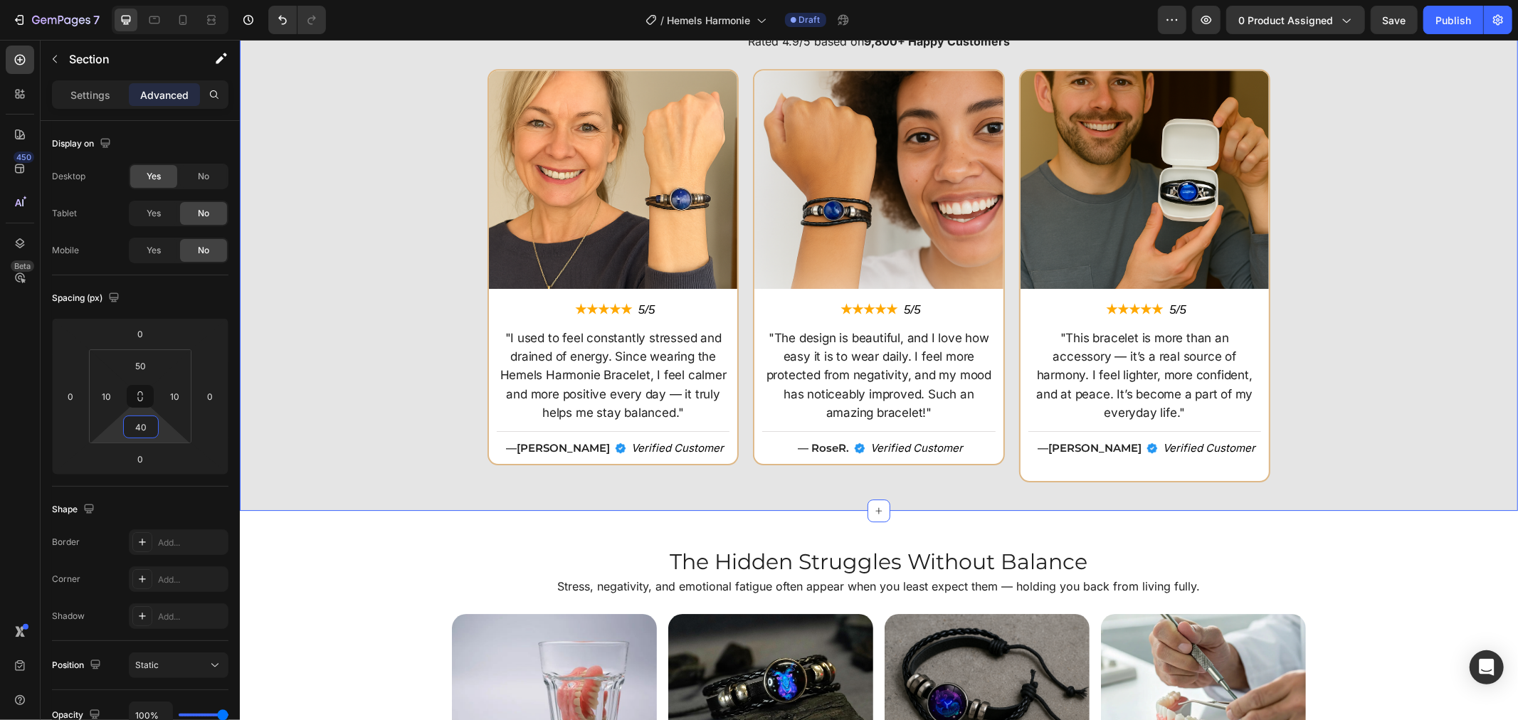
click at [161, 0] on html "7 Version history / Hemels Harmonie Draft Preview 0 product assigned Save Publi…" at bounding box center [759, 0] width 1518 height 0
click at [1066, 440] on p "— Mark K." at bounding box center [1089, 447] width 104 height 14
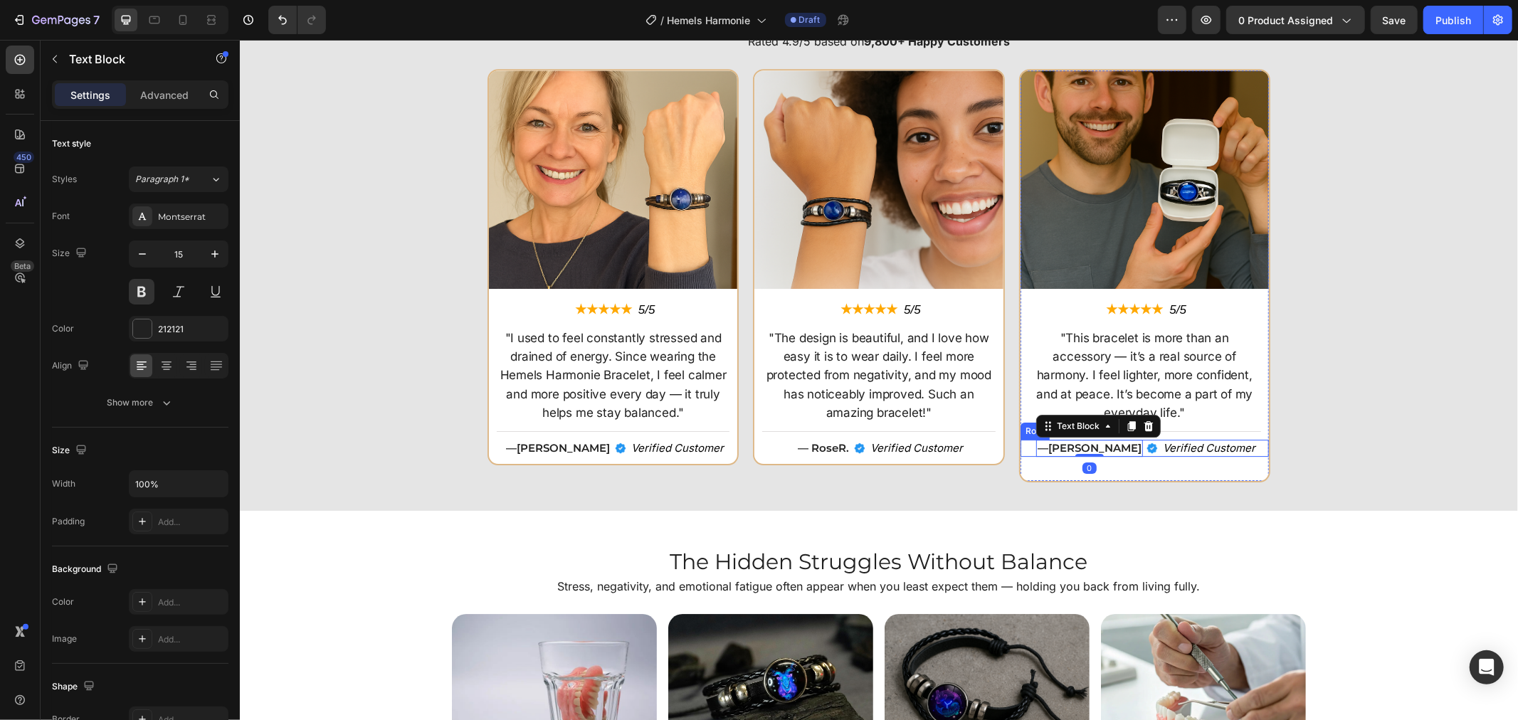
click at [1027, 439] on div "Image — Mark K. Text Block 0 Verified Customer Text Block Row" at bounding box center [1144, 447] width 248 height 17
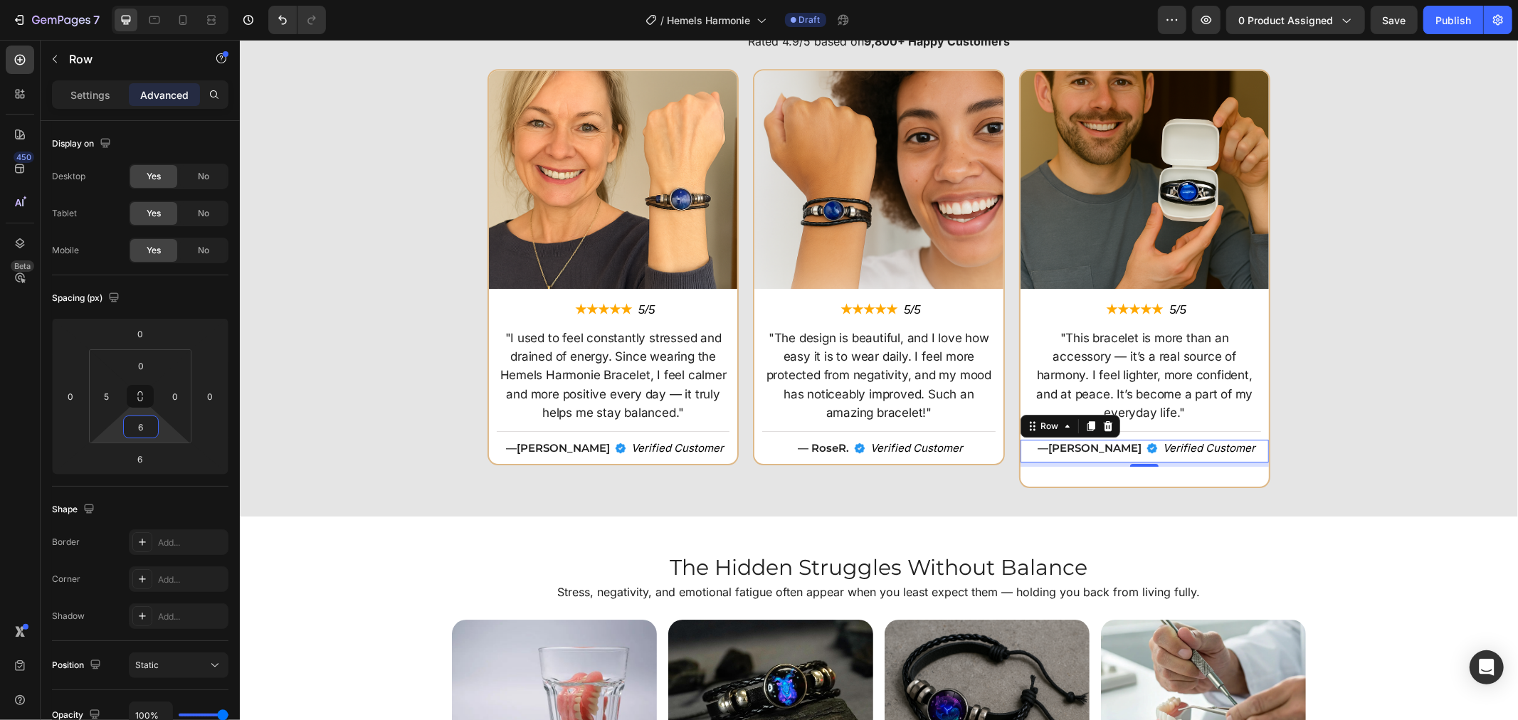
type input "4"
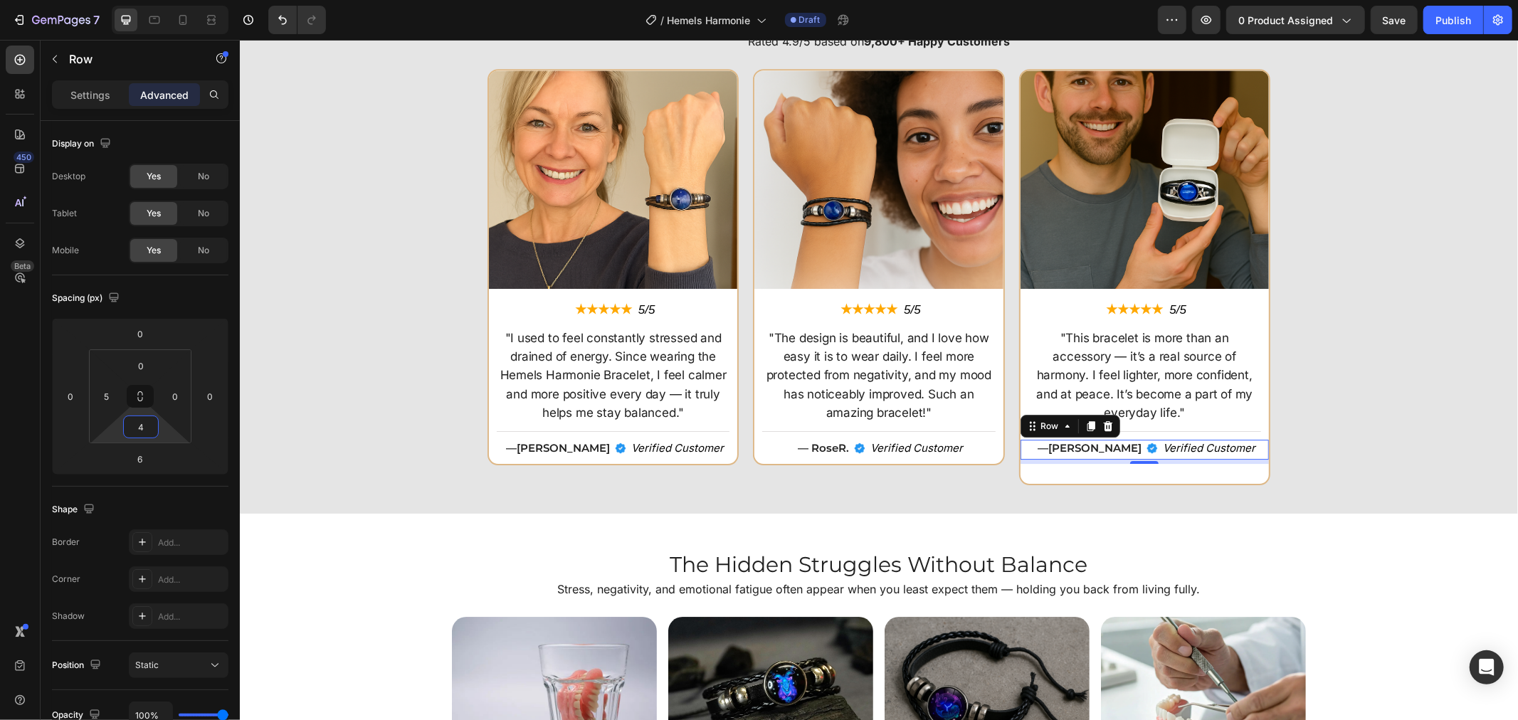
click at [171, 0] on html "7 Version history / Hemels Harmonie Draft Preview 0 product assigned Save Publi…" at bounding box center [759, 0] width 1518 height 0
click at [1397, 386] on div "Image ★★★★★ Text Block 5/5 Text Block Row "I used to feel constantly stressed a…" at bounding box center [878, 276] width 1264 height 416
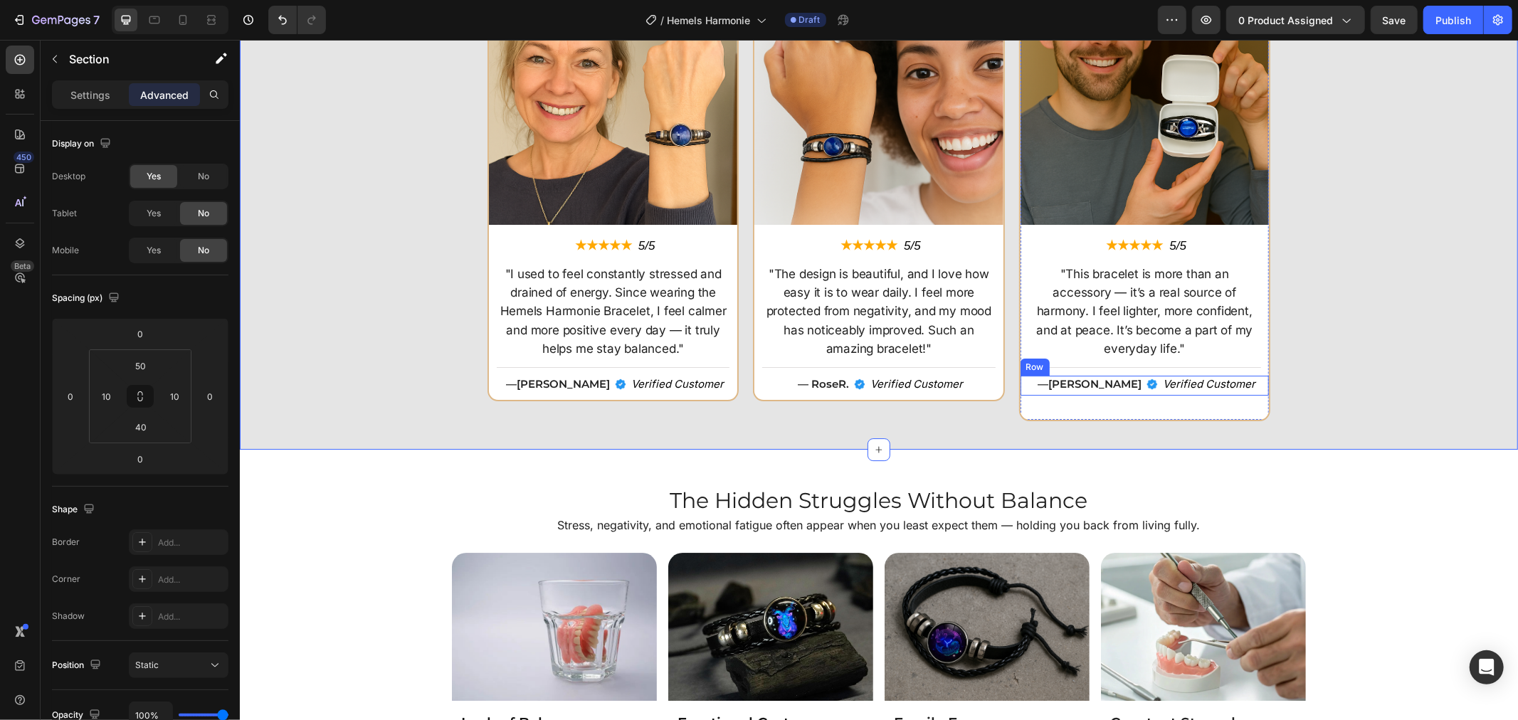
scroll to position [3557, 0]
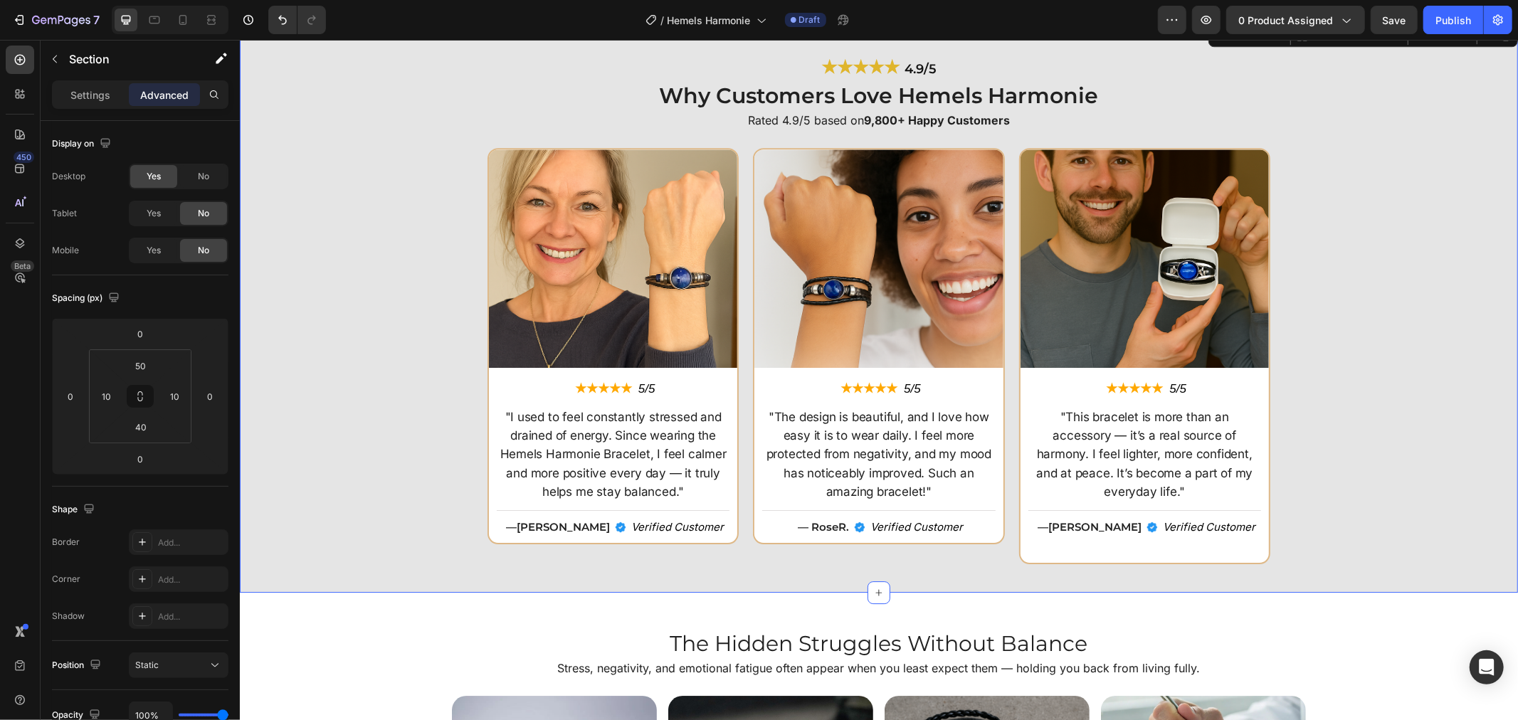
click at [1298, 320] on div "Image ★★★★★ Text Block 5/5 Text Block Row "I used to feel constantly stressed a…" at bounding box center [878, 355] width 1264 height 416
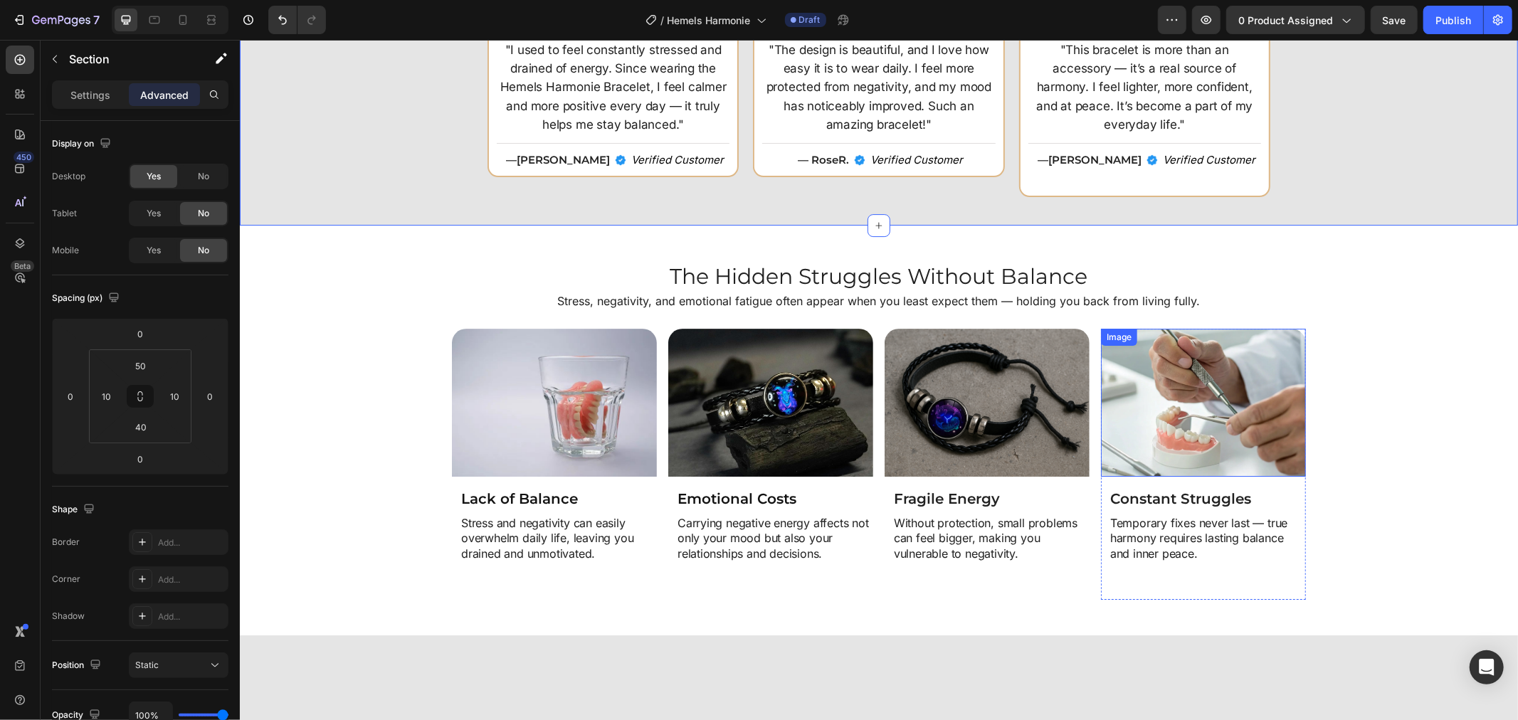
scroll to position [3952, 0]
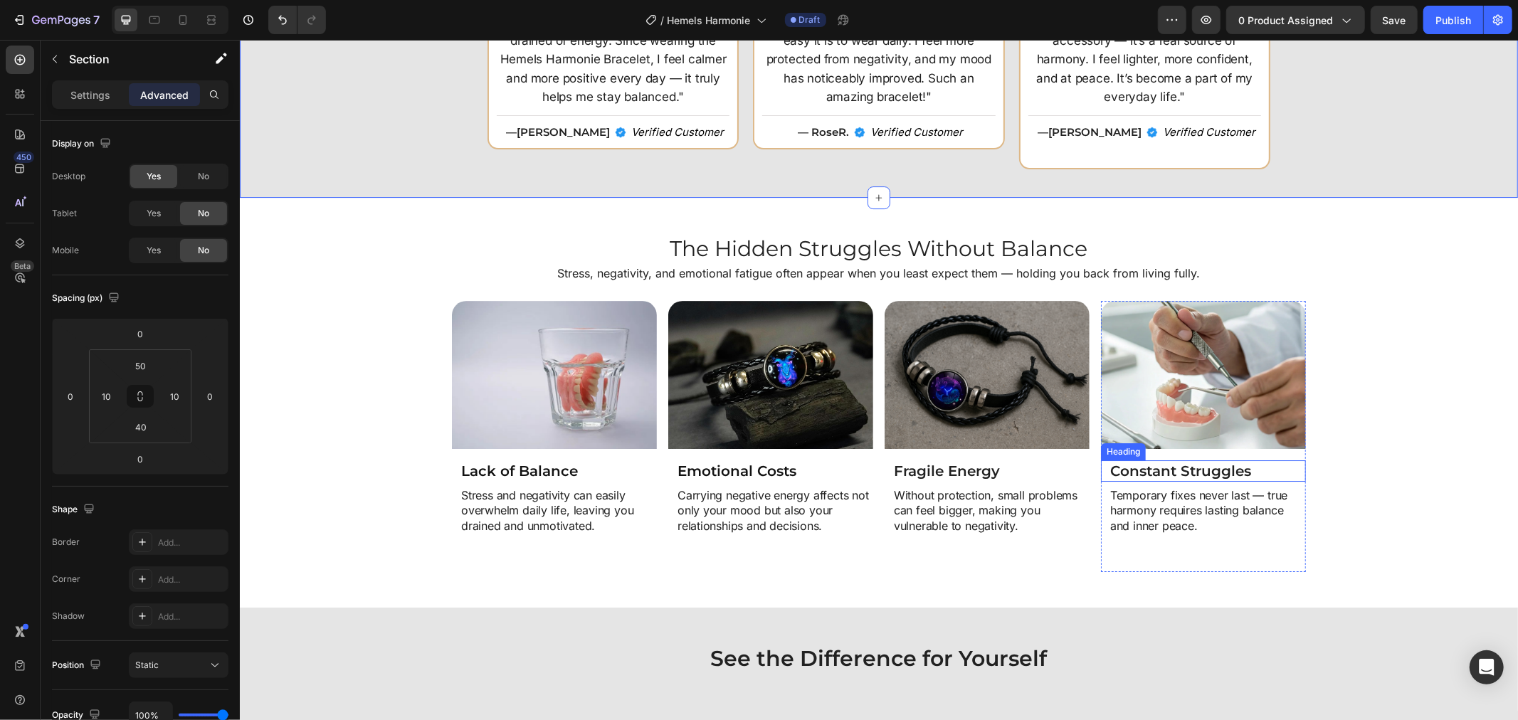
click at [1146, 460] on h2 "Constant Struggles" at bounding box center [1206, 470] width 197 height 21
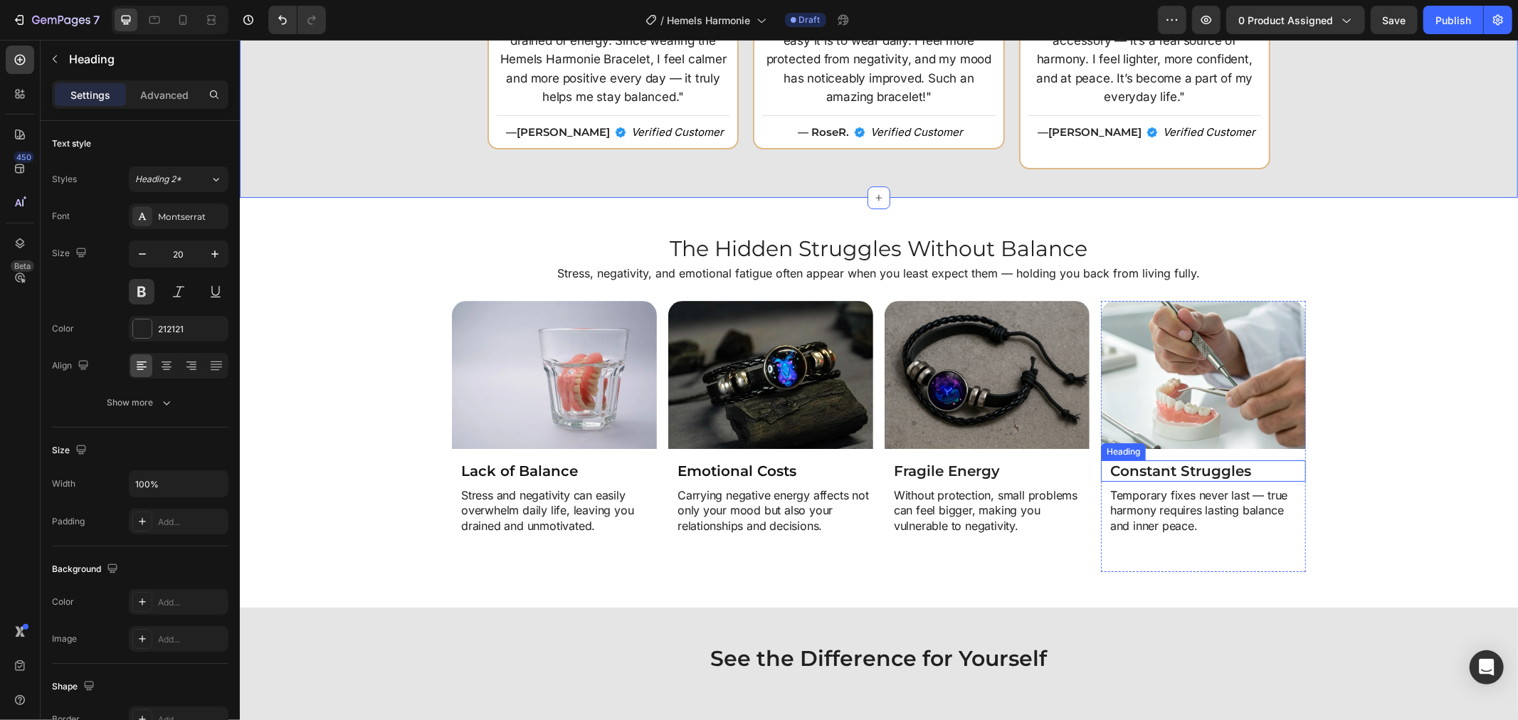
click at [1146, 460] on h2 "Constant Struggles" at bounding box center [1206, 470] width 197 height 21
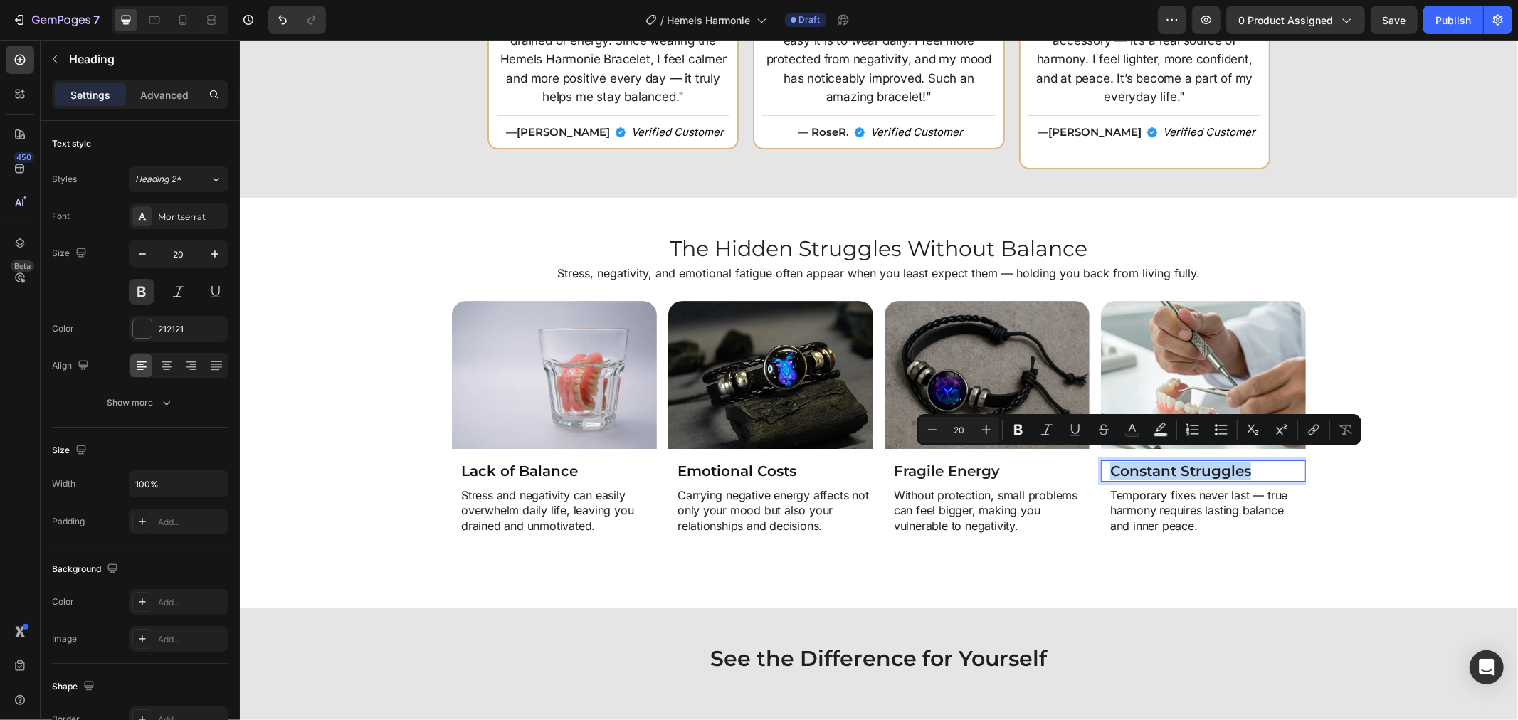
click at [1147, 461] on p "Constant Struggles" at bounding box center [1206, 470] width 194 height 18
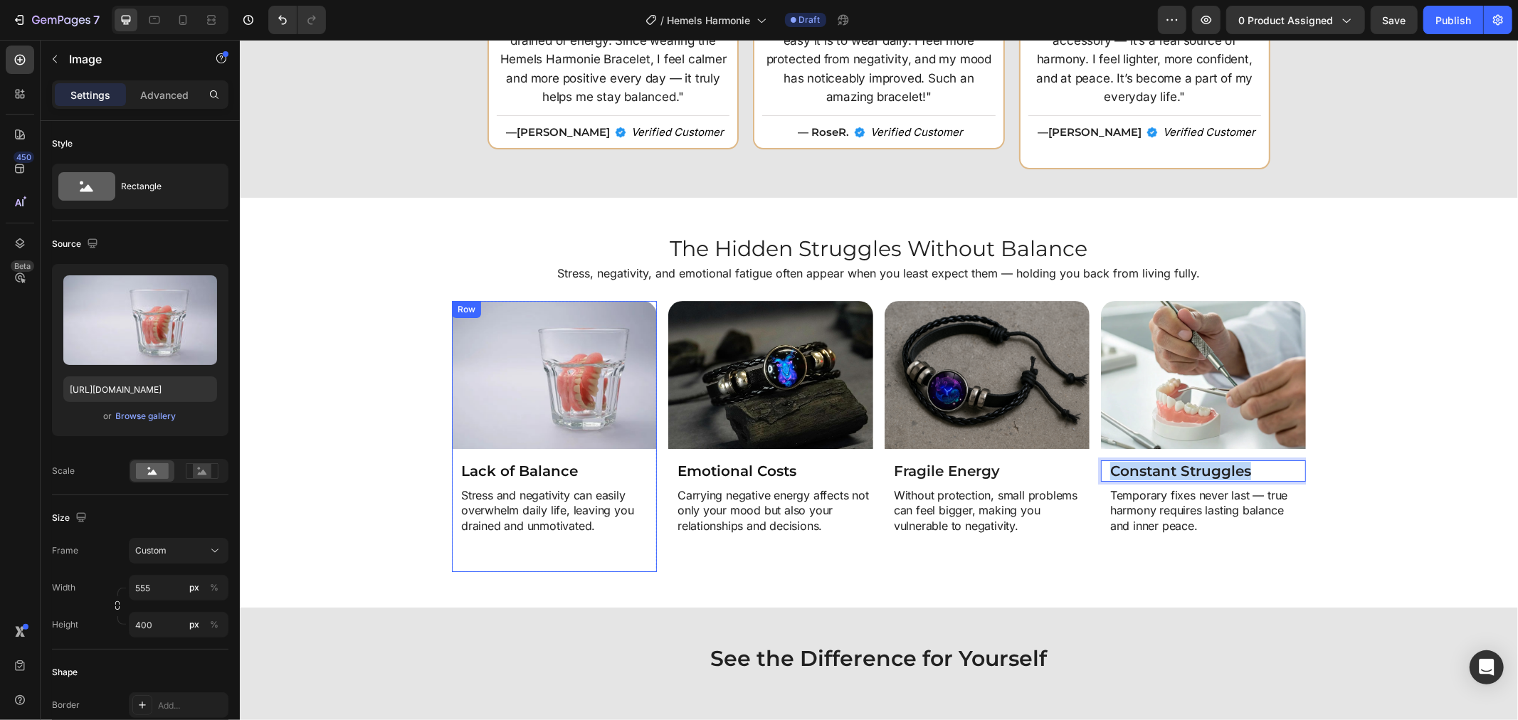
click at [539, 420] on img at bounding box center [553, 374] width 205 height 148
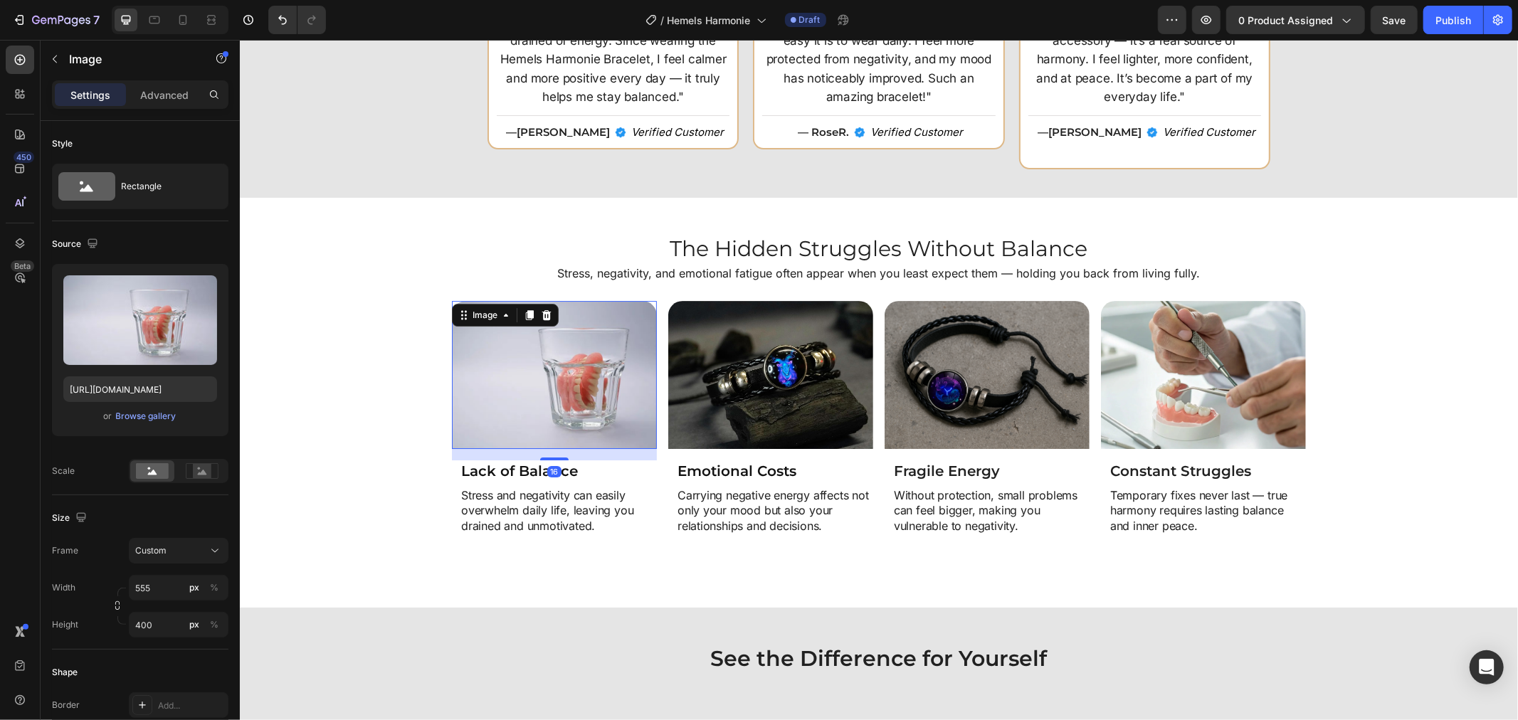
click at [518, 386] on img at bounding box center [553, 374] width 205 height 148
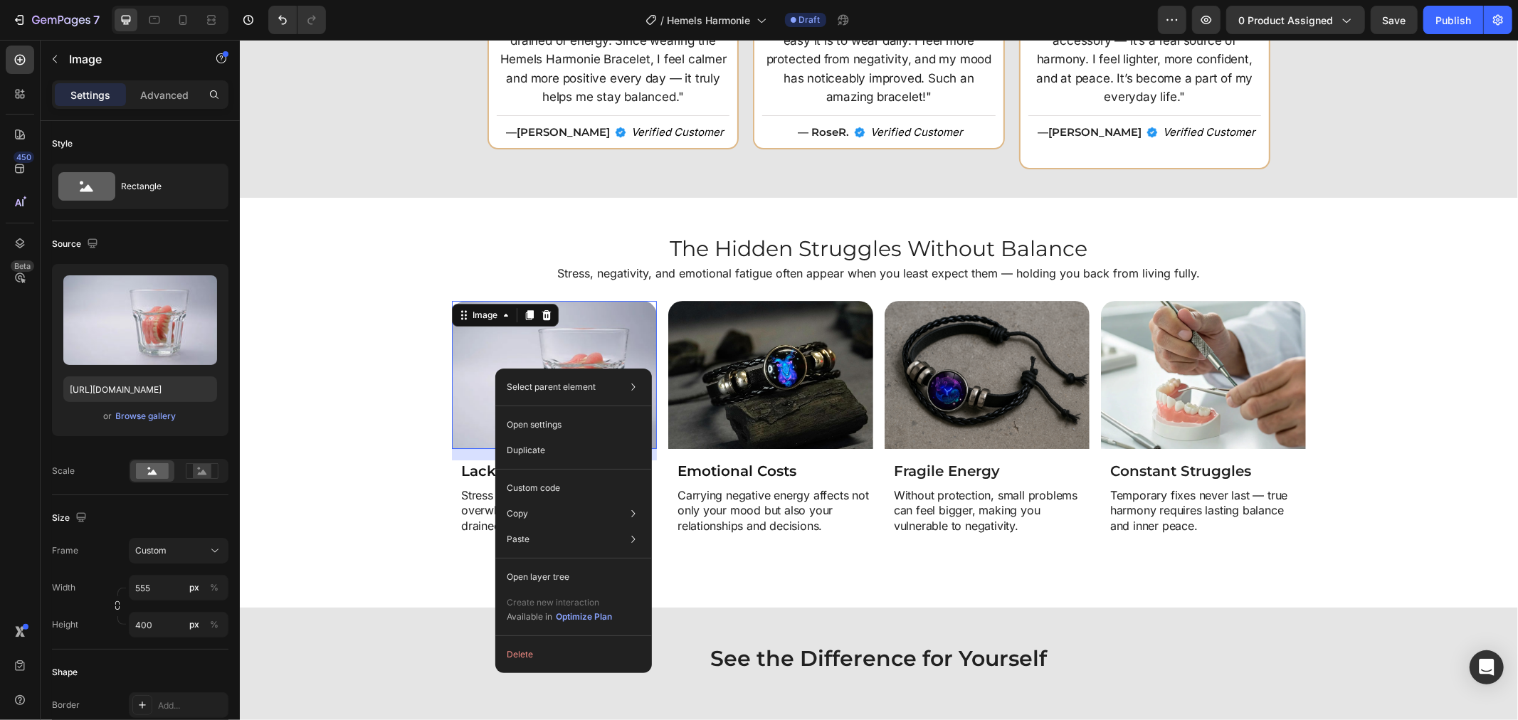
click at [488, 371] on img at bounding box center [553, 374] width 205 height 148
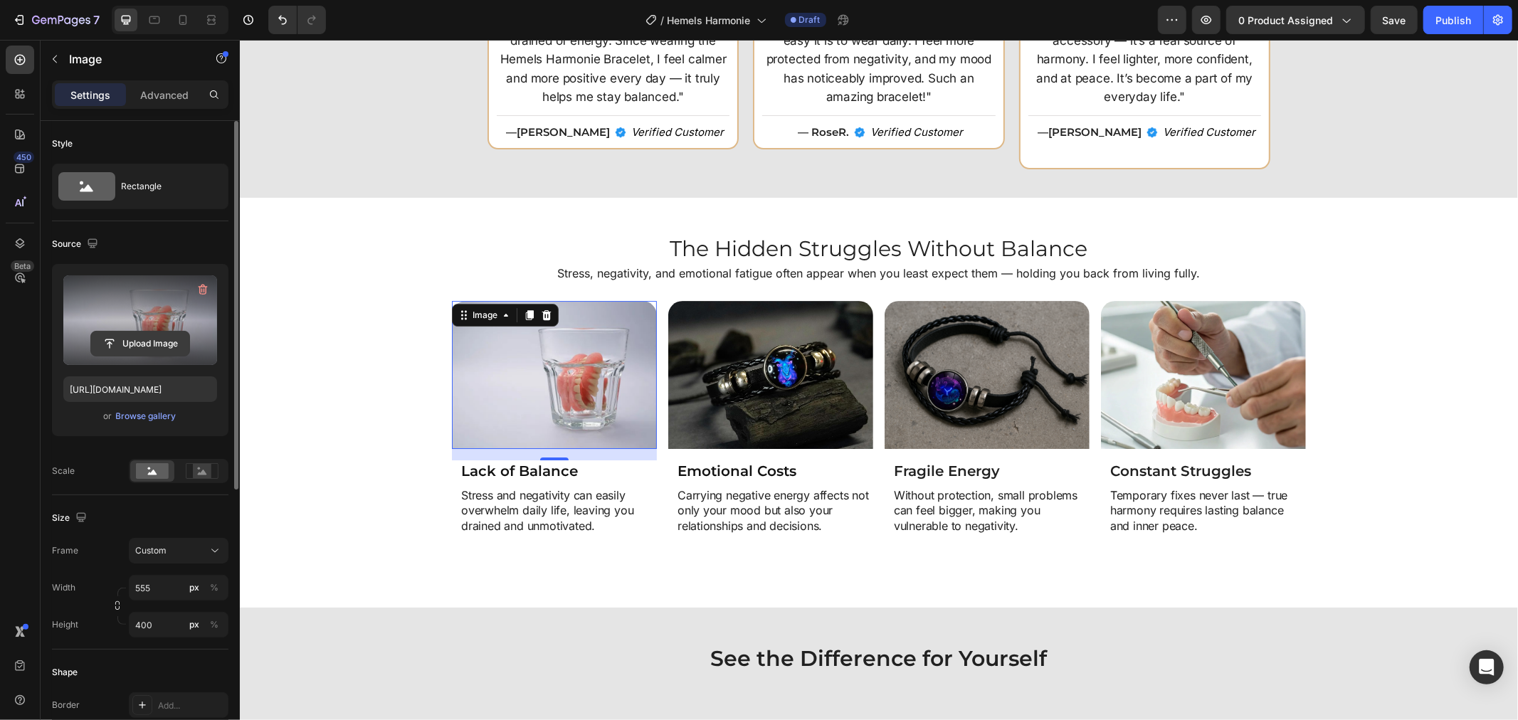
click at [139, 338] on input "file" at bounding box center [140, 344] width 98 height 24
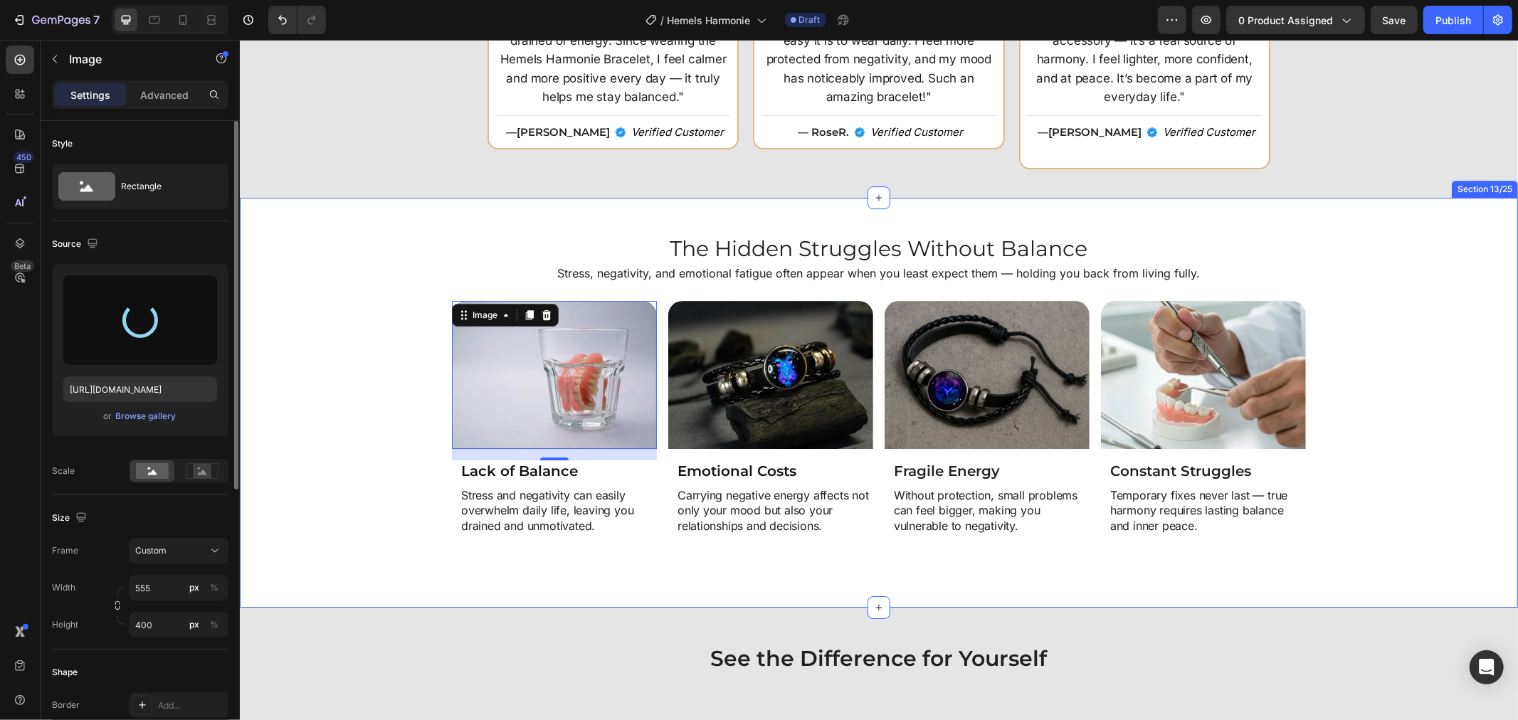
type input "https://cdn.shopify.com/s/files/1/0808/8620/2710/files/gempages_585570282693985…"
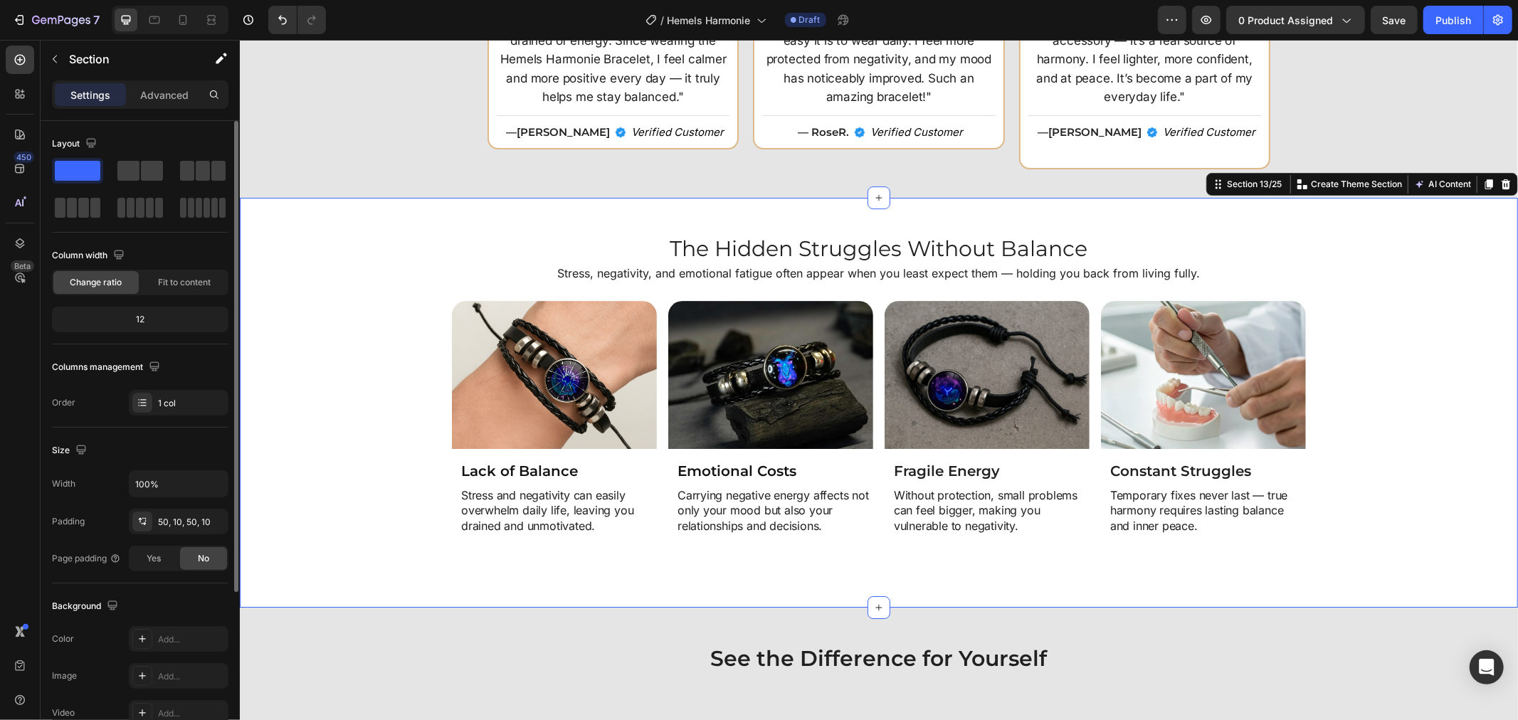
click at [1375, 507] on div "Image Lack of Balance Heading Stress and negativity can easily overwhelm daily …" at bounding box center [878, 435] width 1264 height 270
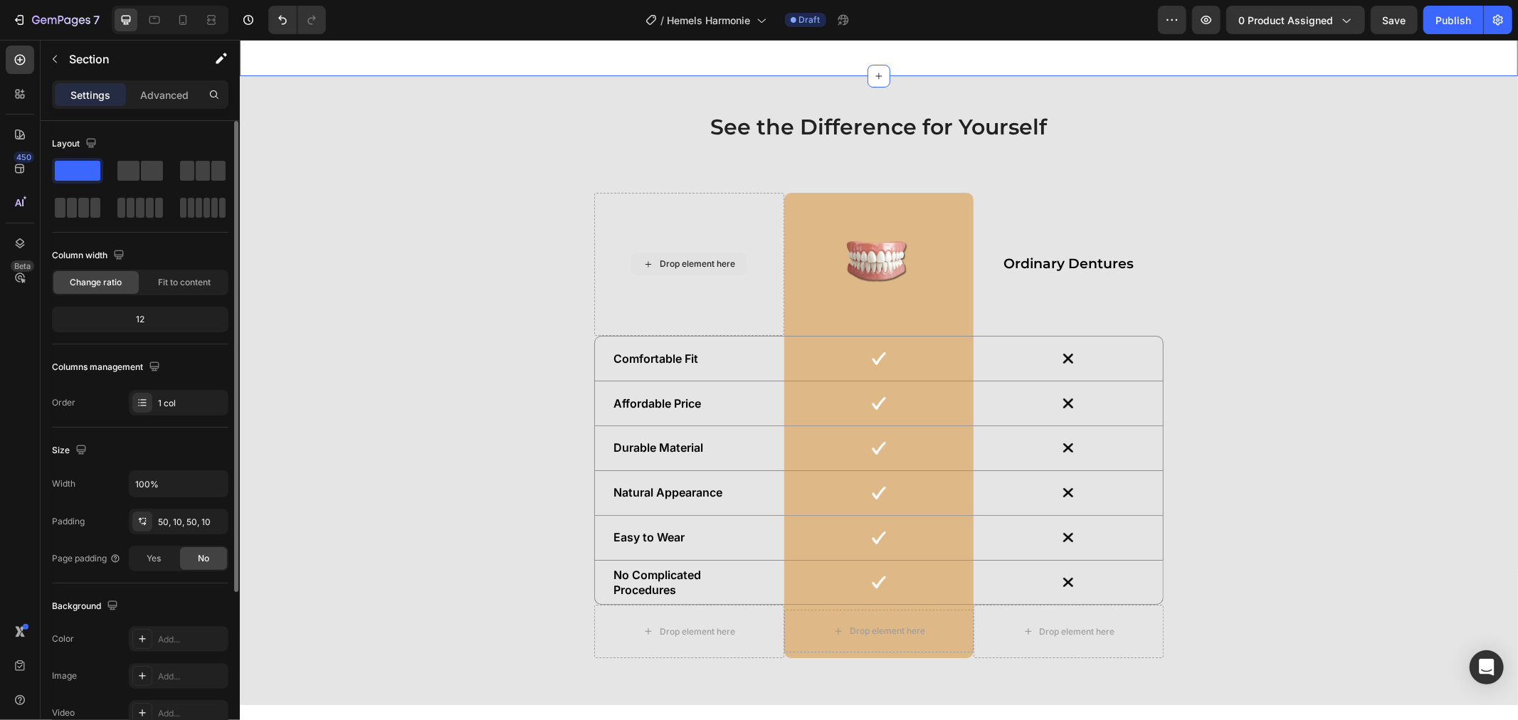
scroll to position [4506, 0]
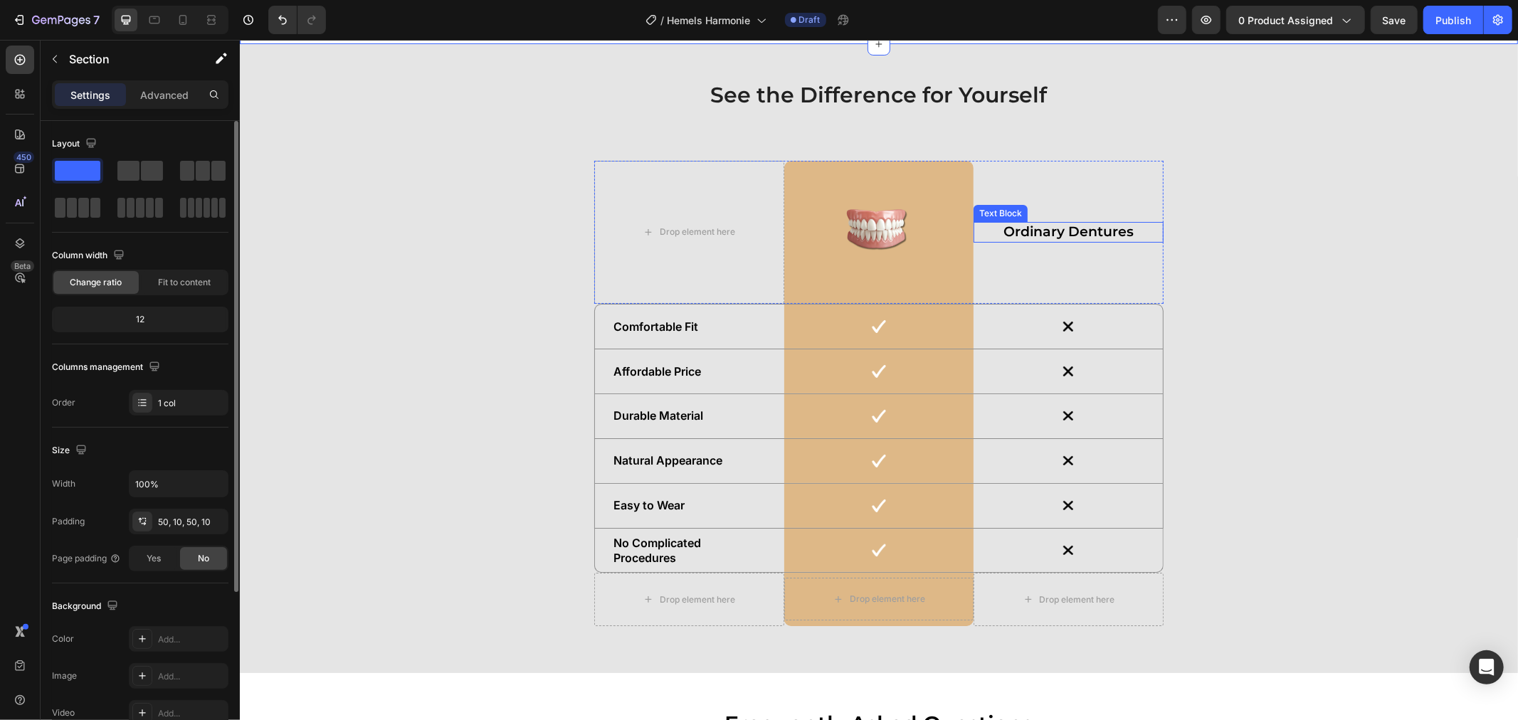
click at [1027, 232] on strong "Ordinary Dentures" at bounding box center [1067, 231] width 130 height 16
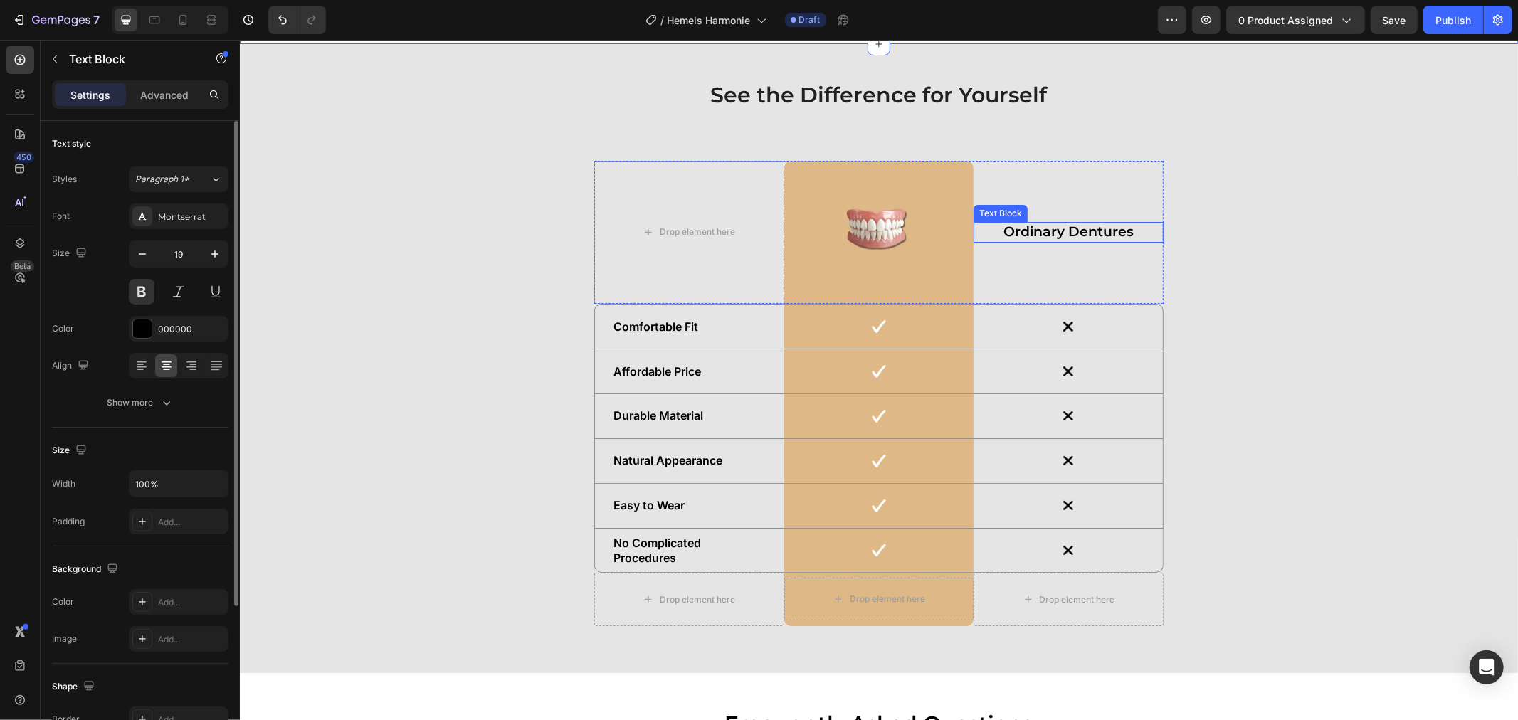
click at [1027, 232] on strong "Ordinary Dentures" at bounding box center [1067, 231] width 130 height 16
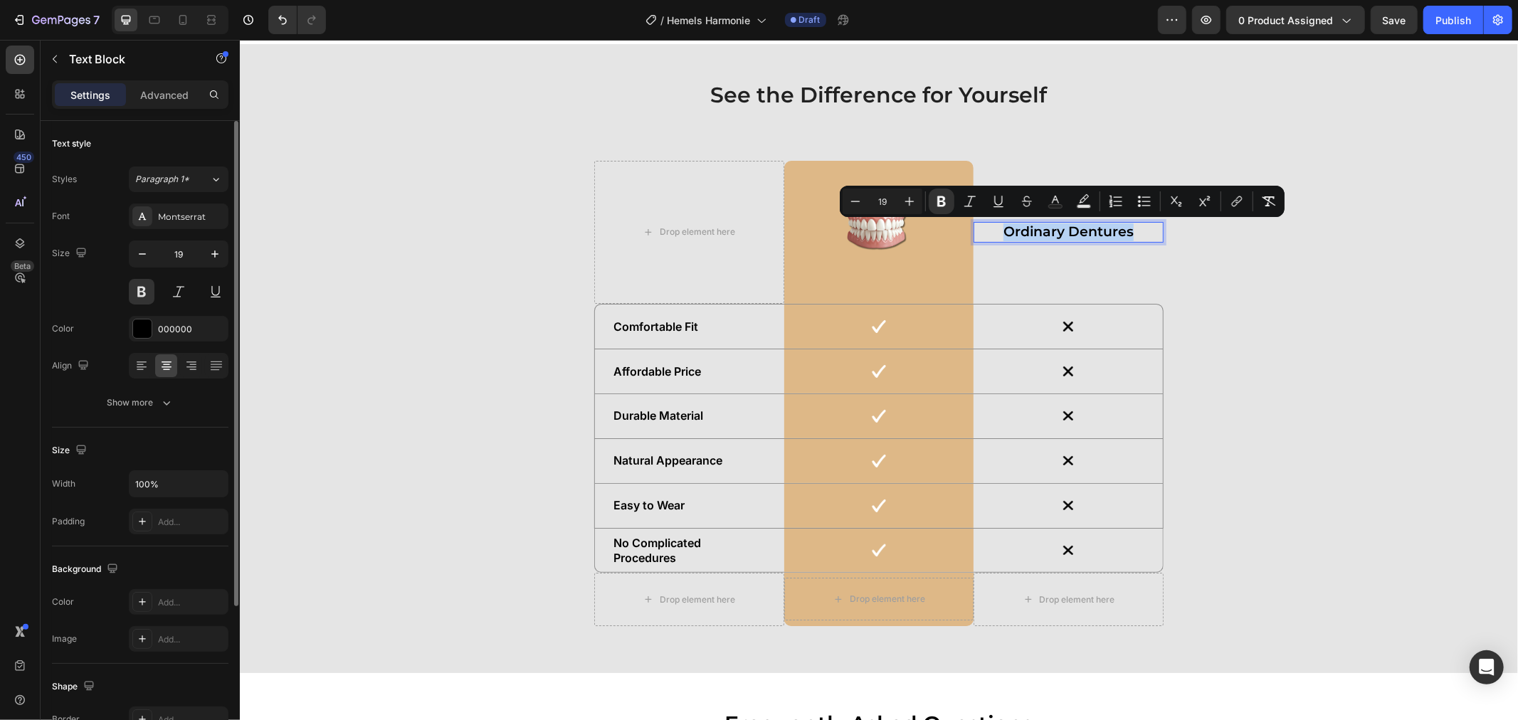
copy strong "Ordinary Dentures"
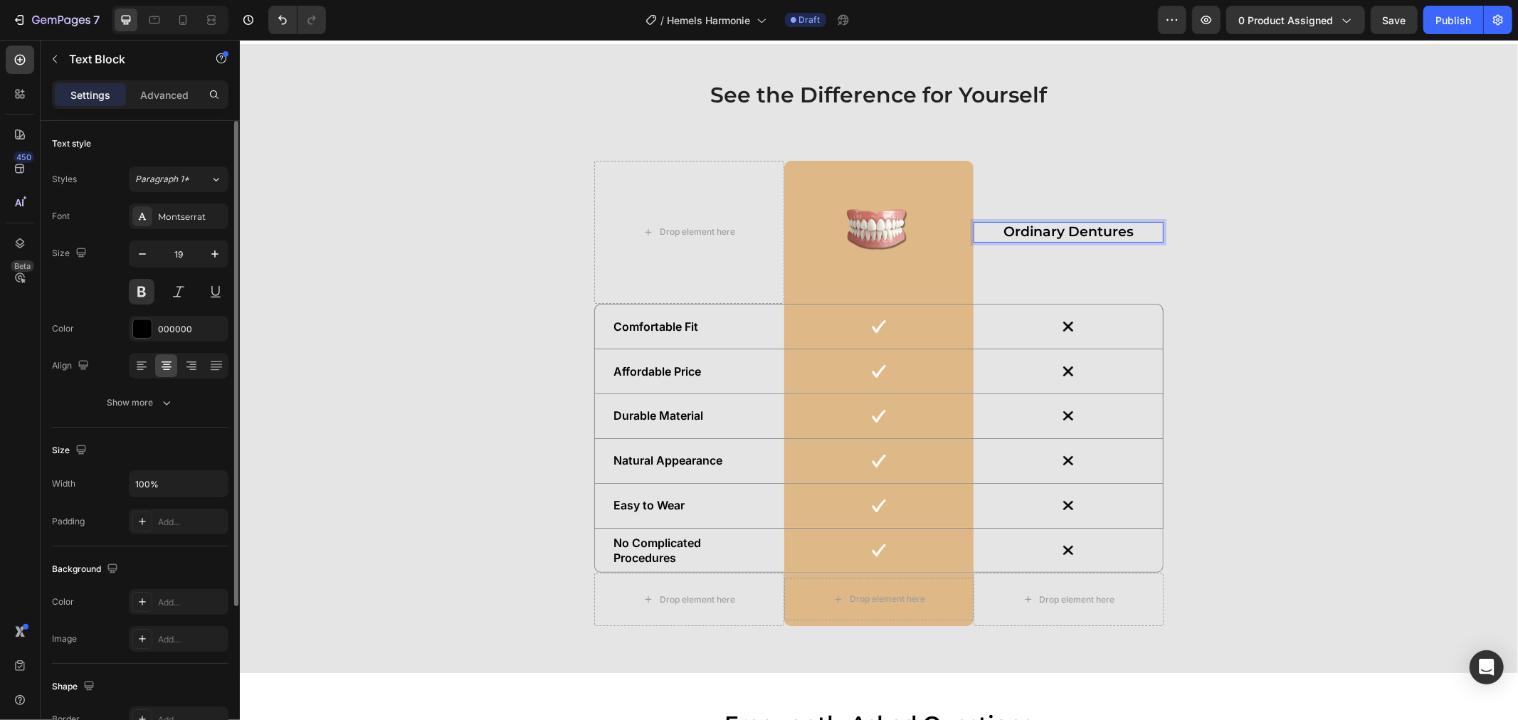
click at [988, 234] on div "Ordinary Dentures" at bounding box center [1068, 231] width 190 height 21
click at [988, 233] on p "Ordinary Dentures" at bounding box center [1067, 232] width 187 height 18
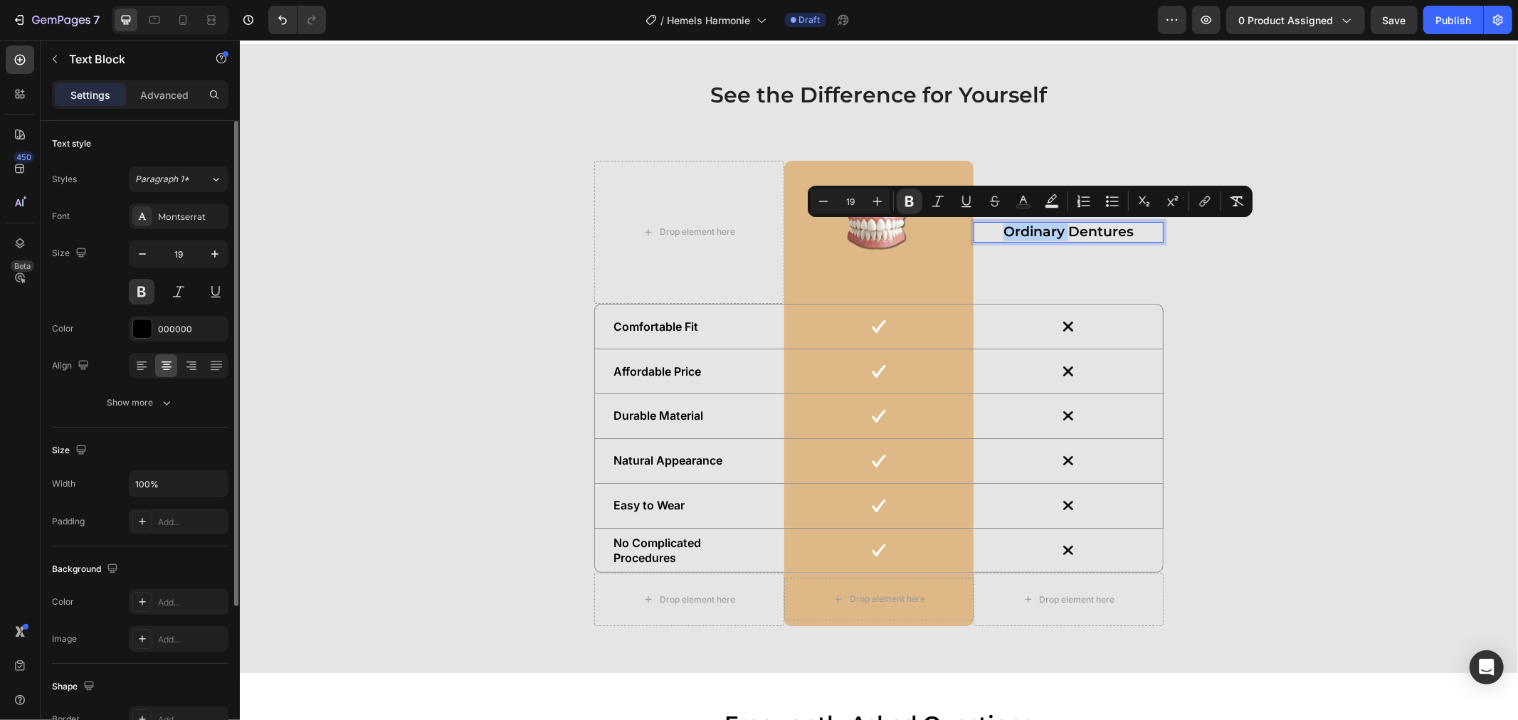
click at [988, 233] on p "Ordinary Dentures" at bounding box center [1067, 232] width 187 height 18
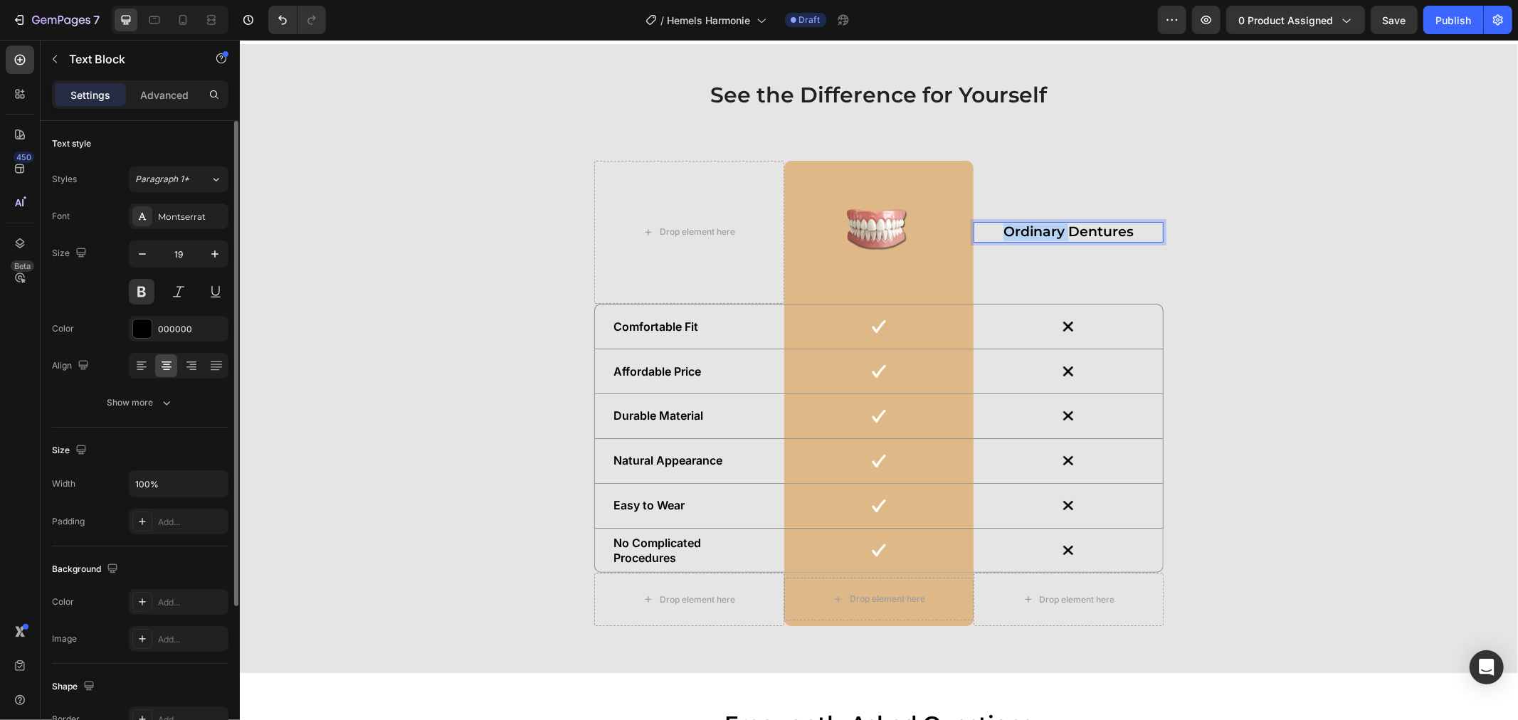
click at [988, 233] on p "Ordinary Dentures" at bounding box center [1067, 232] width 187 height 18
click at [990, 230] on p "Ordinary Dentures" at bounding box center [1067, 232] width 187 height 18
click at [678, 331] on div "Comfortable Fit Text Block" at bounding box center [688, 326] width 189 height 18
click at [678, 329] on p "Comfortable Fit" at bounding box center [689, 326] width 152 height 15
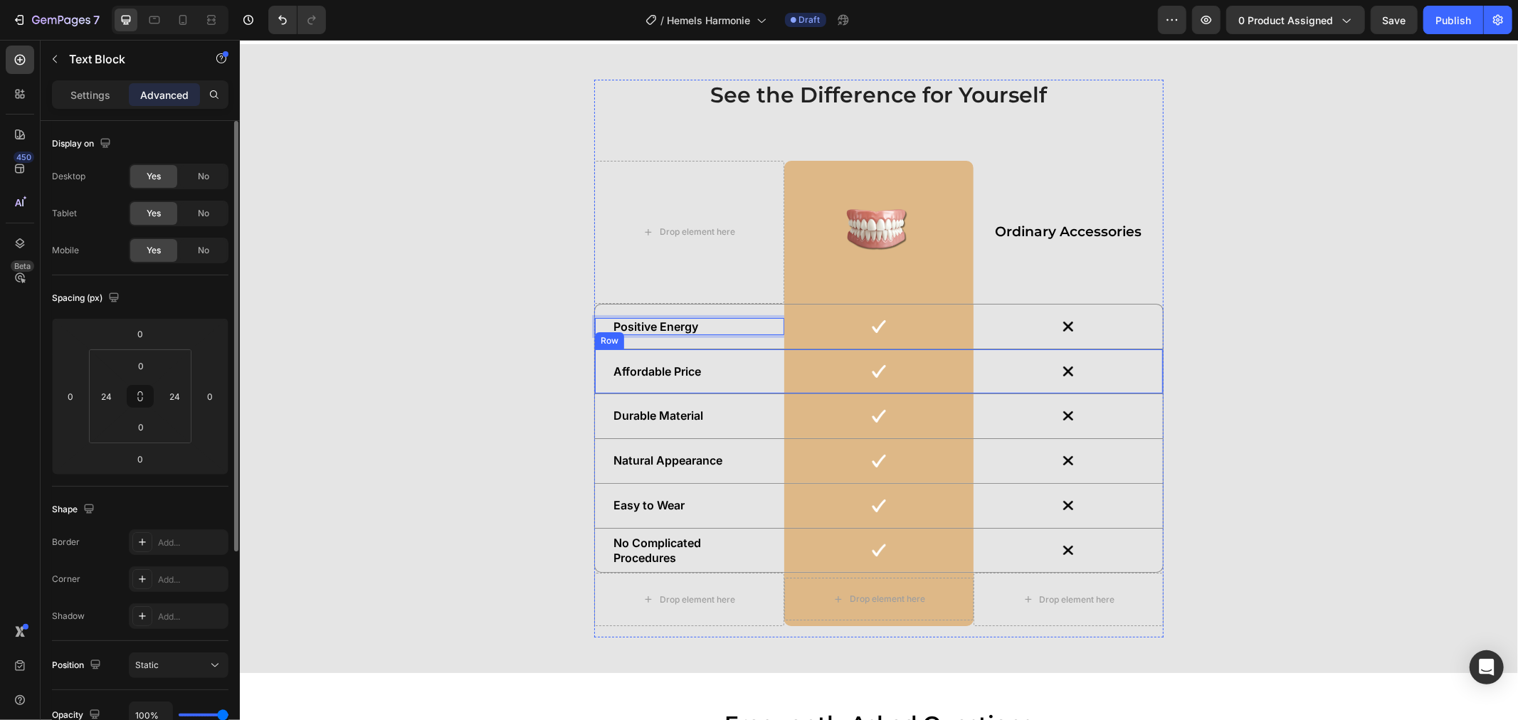
click at [655, 371] on p "Affordable Price" at bounding box center [689, 371] width 152 height 15
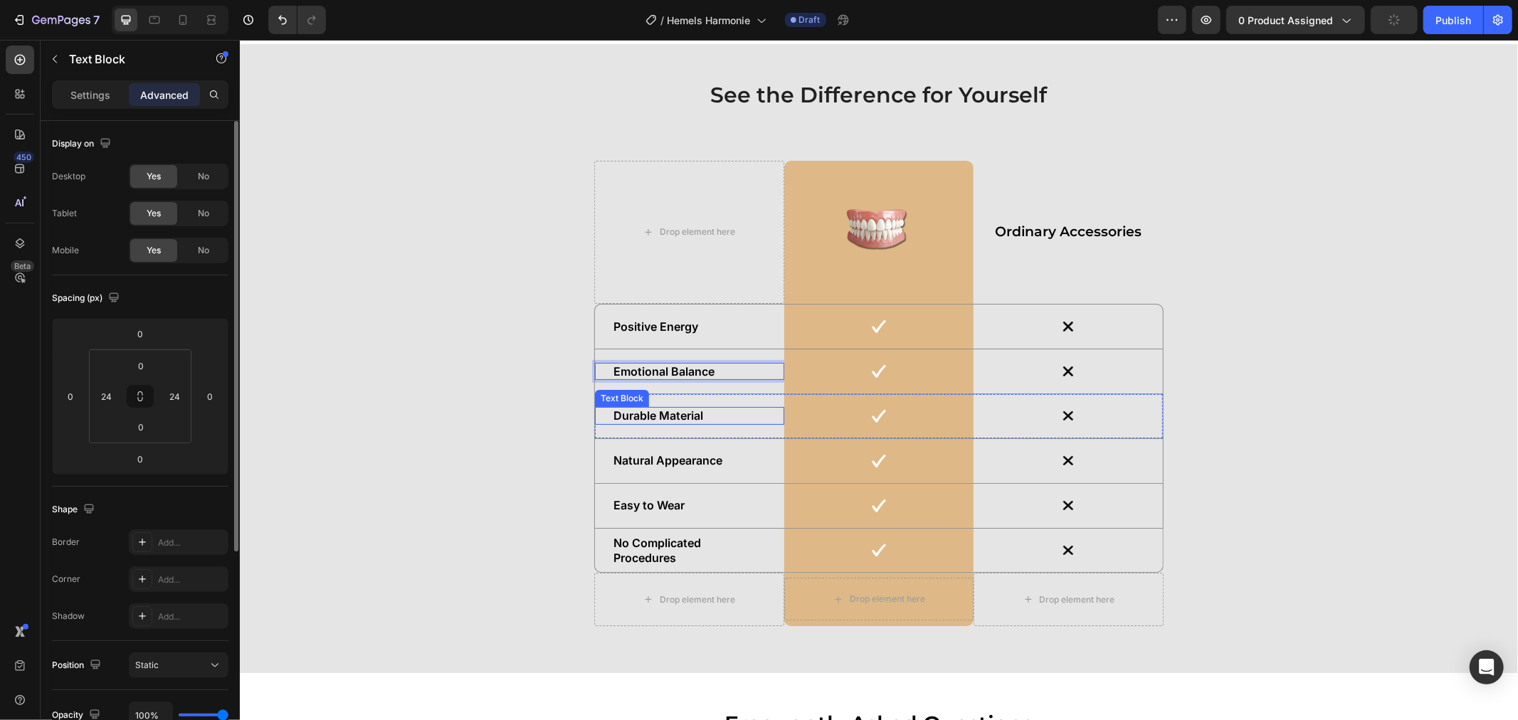
click at [670, 416] on p "Durable Material" at bounding box center [689, 415] width 152 height 15
click at [618, 457] on p "Natural Appearance" at bounding box center [689, 460] width 152 height 15
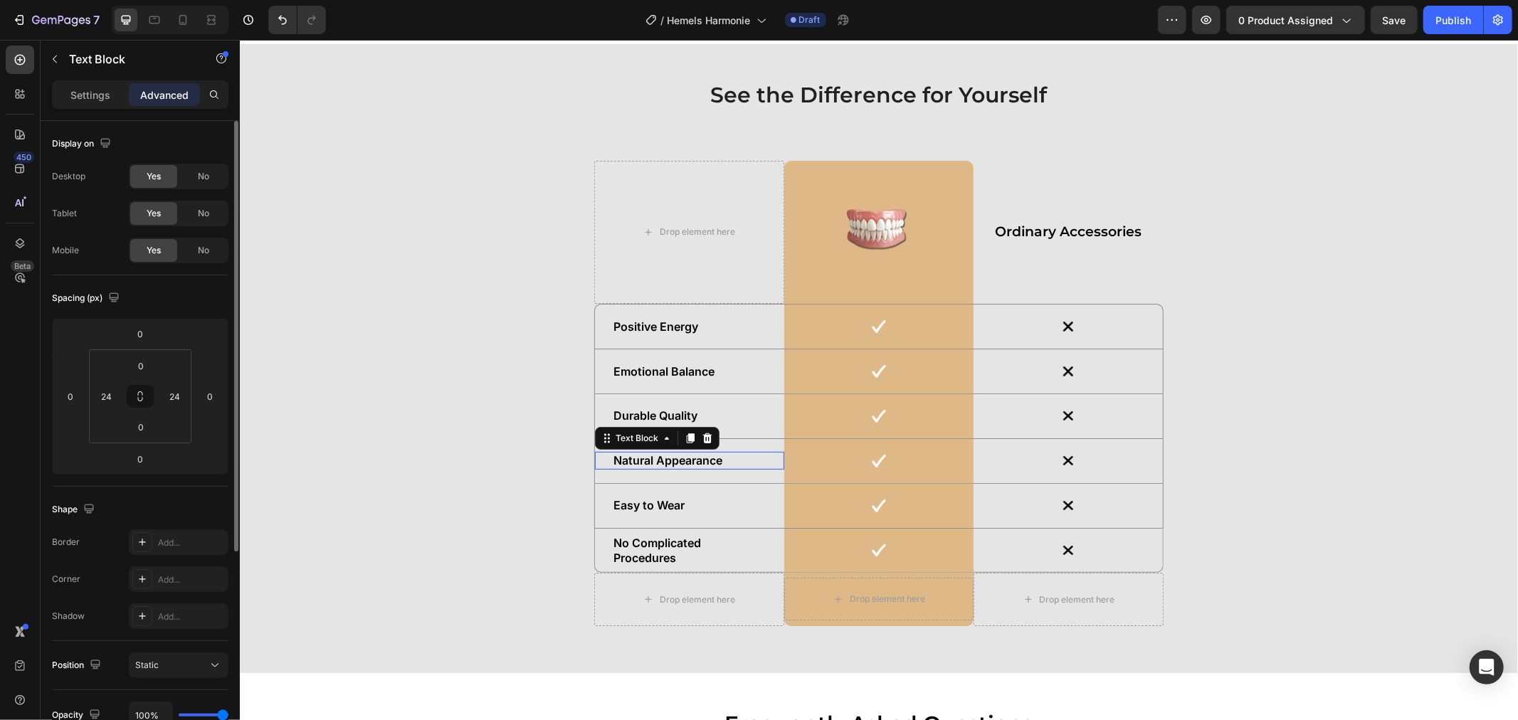
click at [618, 457] on p "Natural Appearance" at bounding box center [689, 460] width 152 height 15
click at [650, 505] on p "Easy to Wear" at bounding box center [689, 504] width 152 height 15
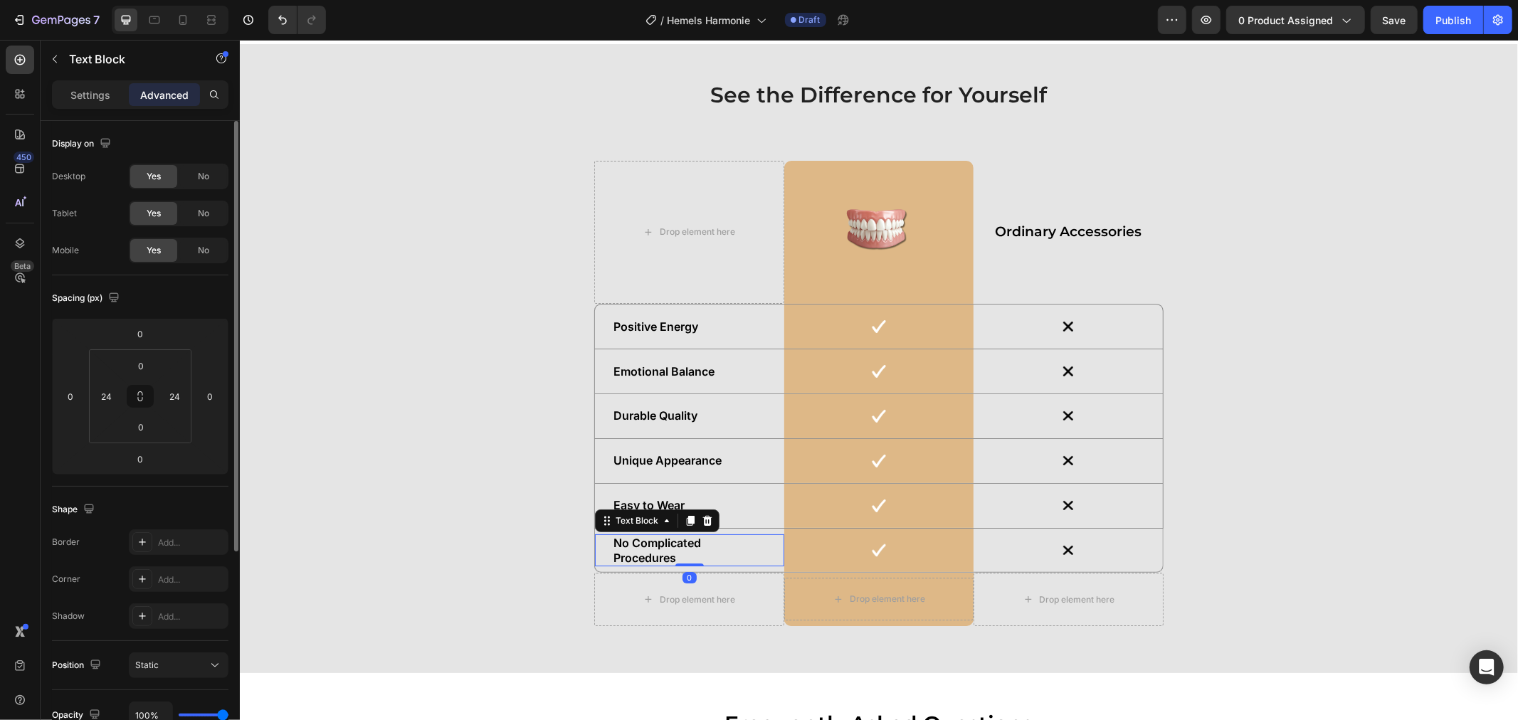
click at [649, 535] on p "No Complicated Procedures" at bounding box center [689, 550] width 152 height 30
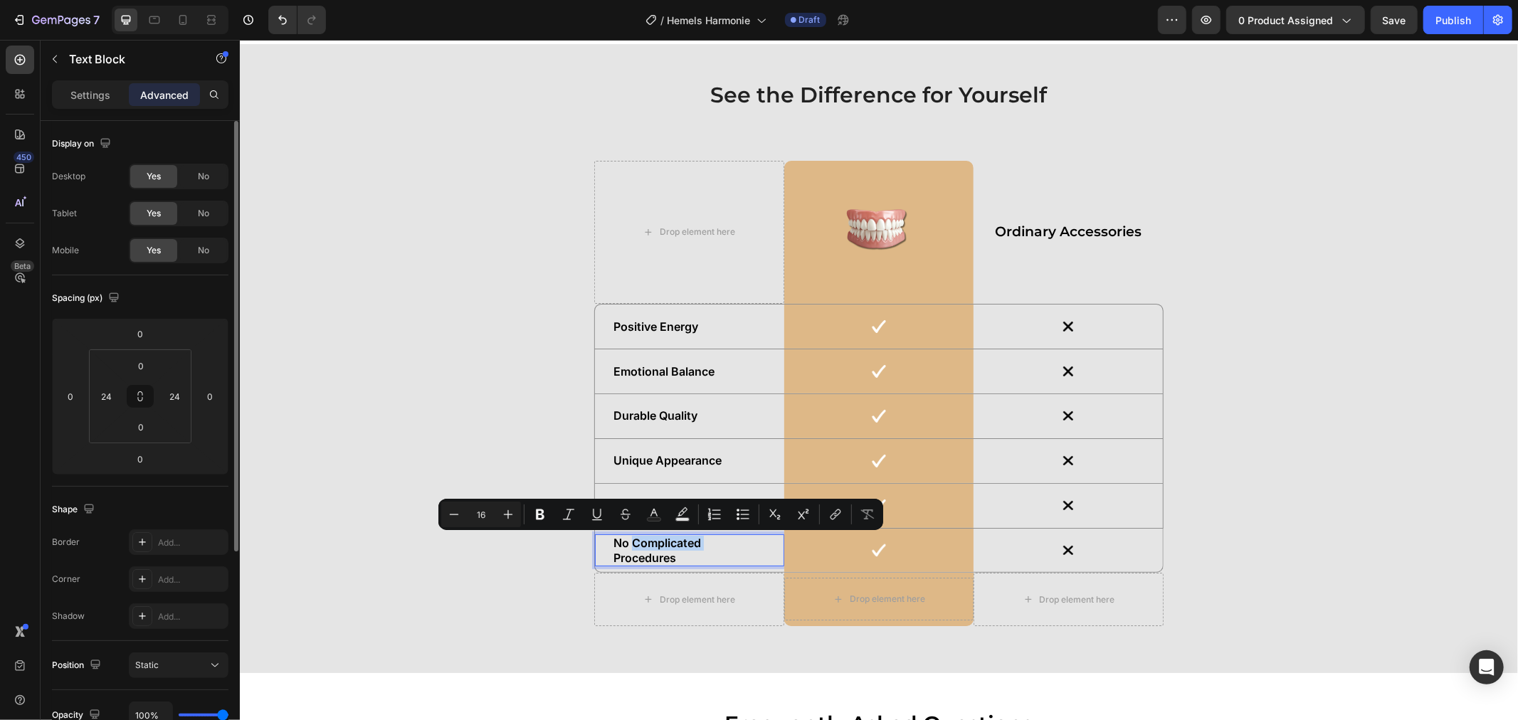
click at [638, 549] on p "No Complicated Procedures" at bounding box center [689, 550] width 152 height 30
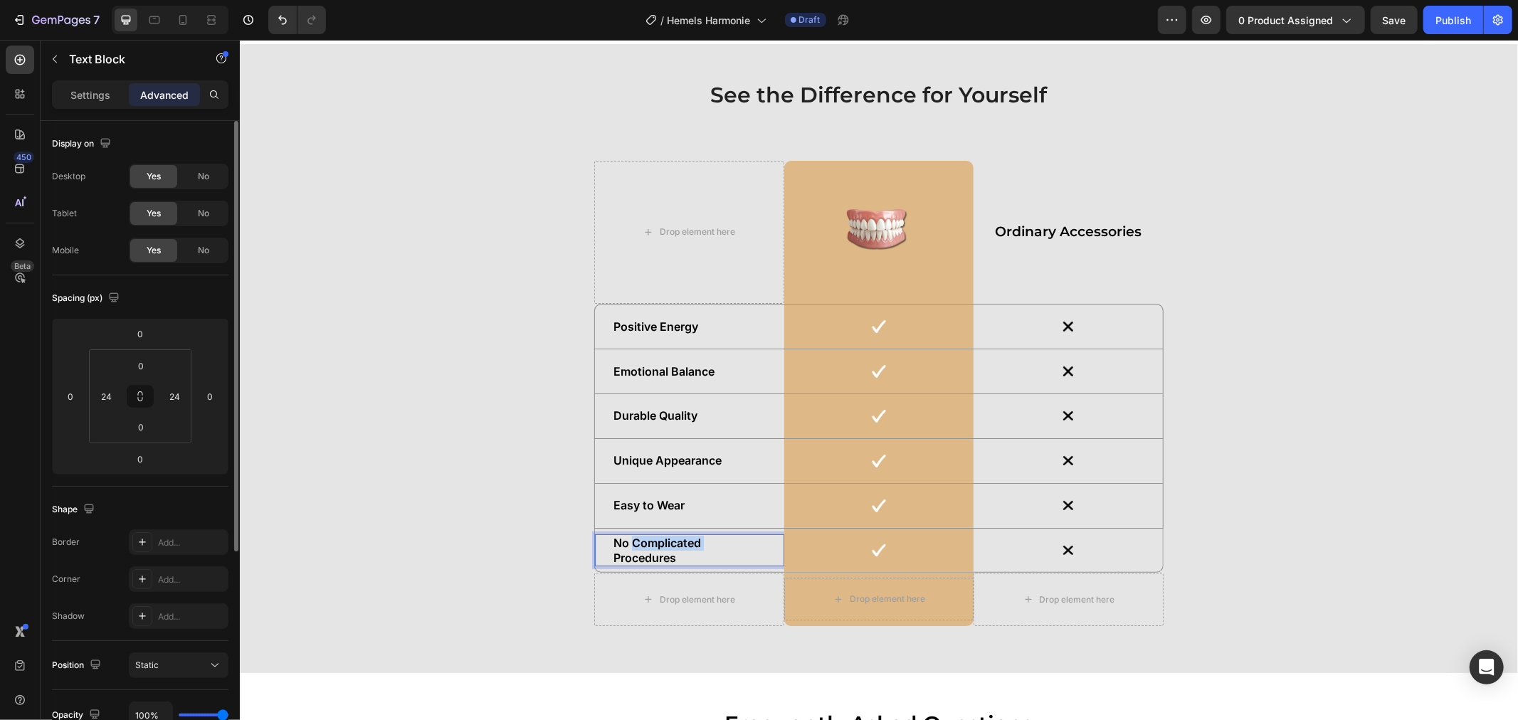
click at [638, 549] on p "No Complicated Procedures" at bounding box center [689, 550] width 152 height 30
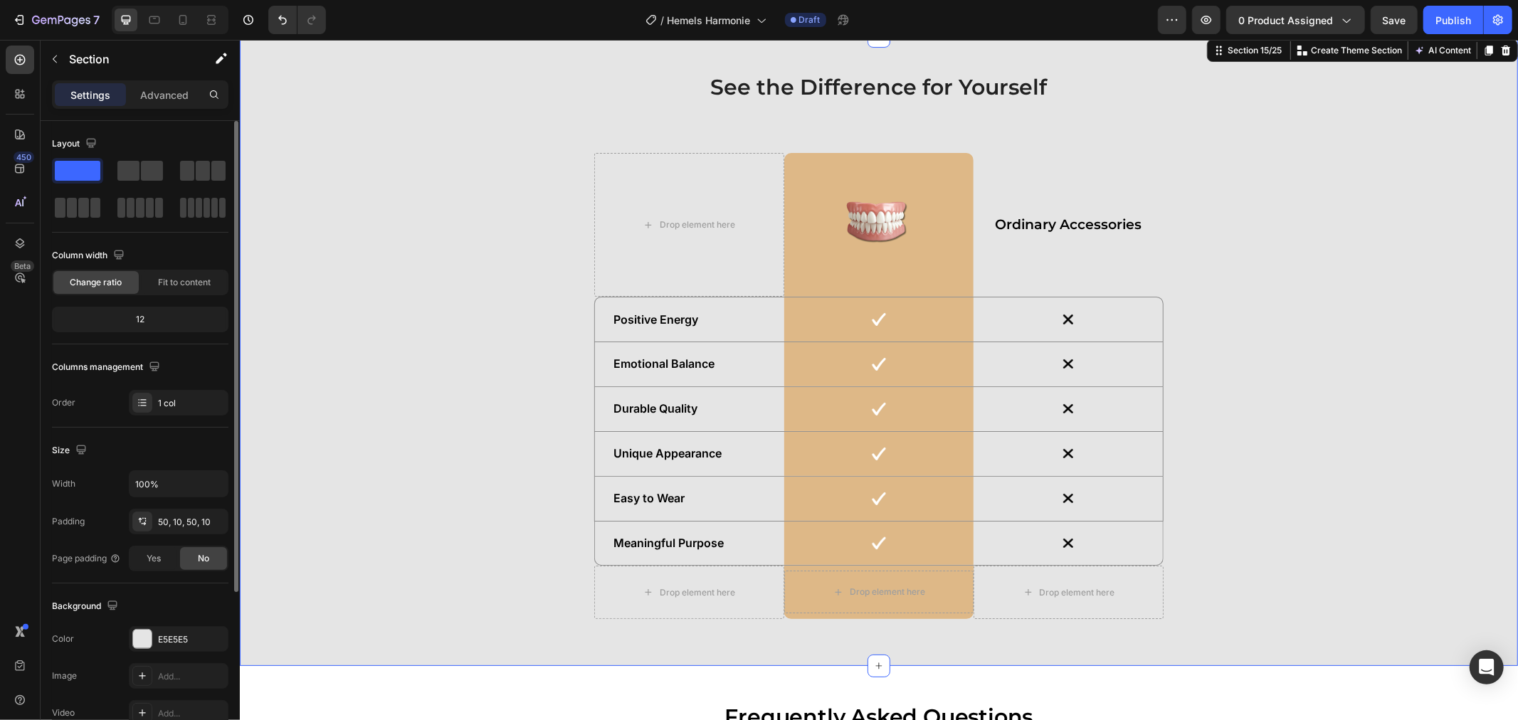
click at [503, 488] on div "See the Difference for Yourself Heading Drop element here Image Row Ordinary Ac…" at bounding box center [878, 350] width 1264 height 559
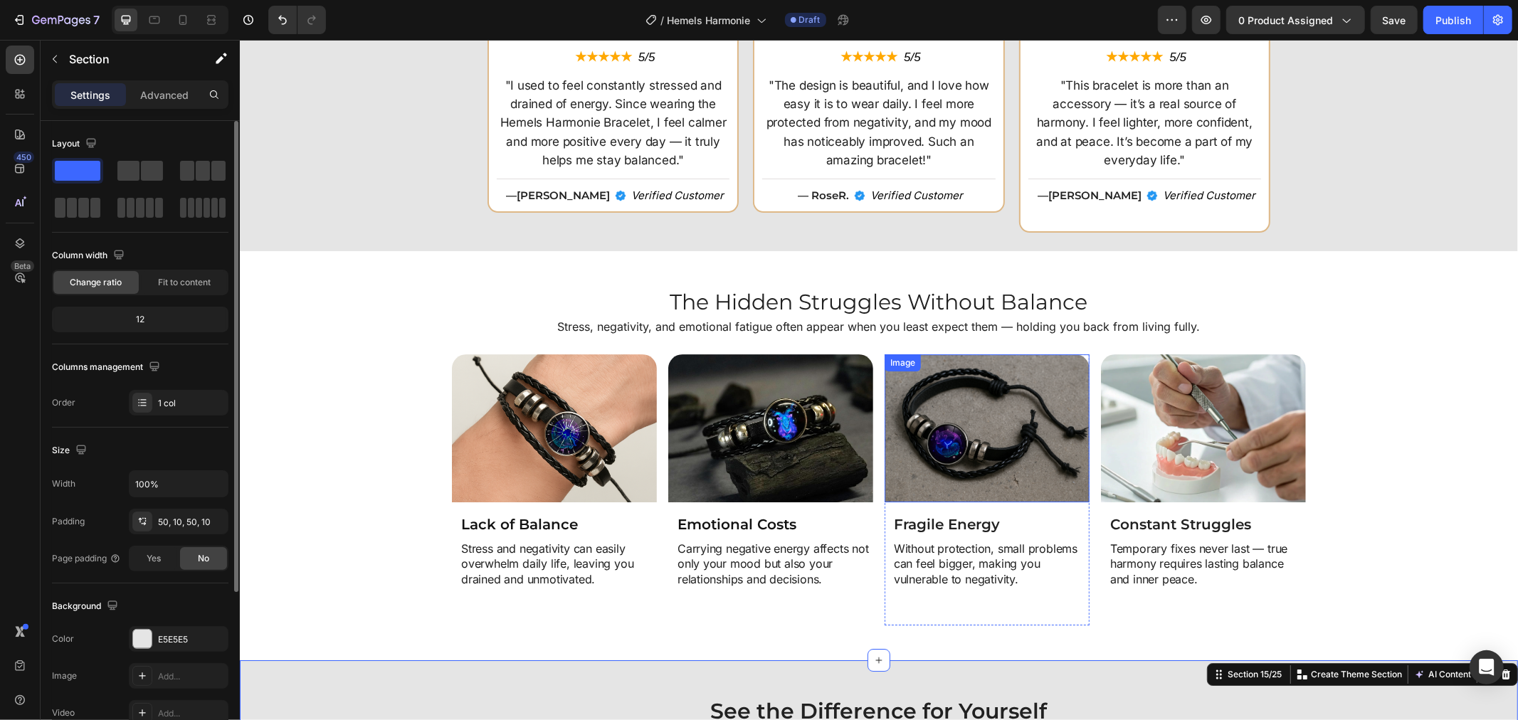
scroll to position [3880, 0]
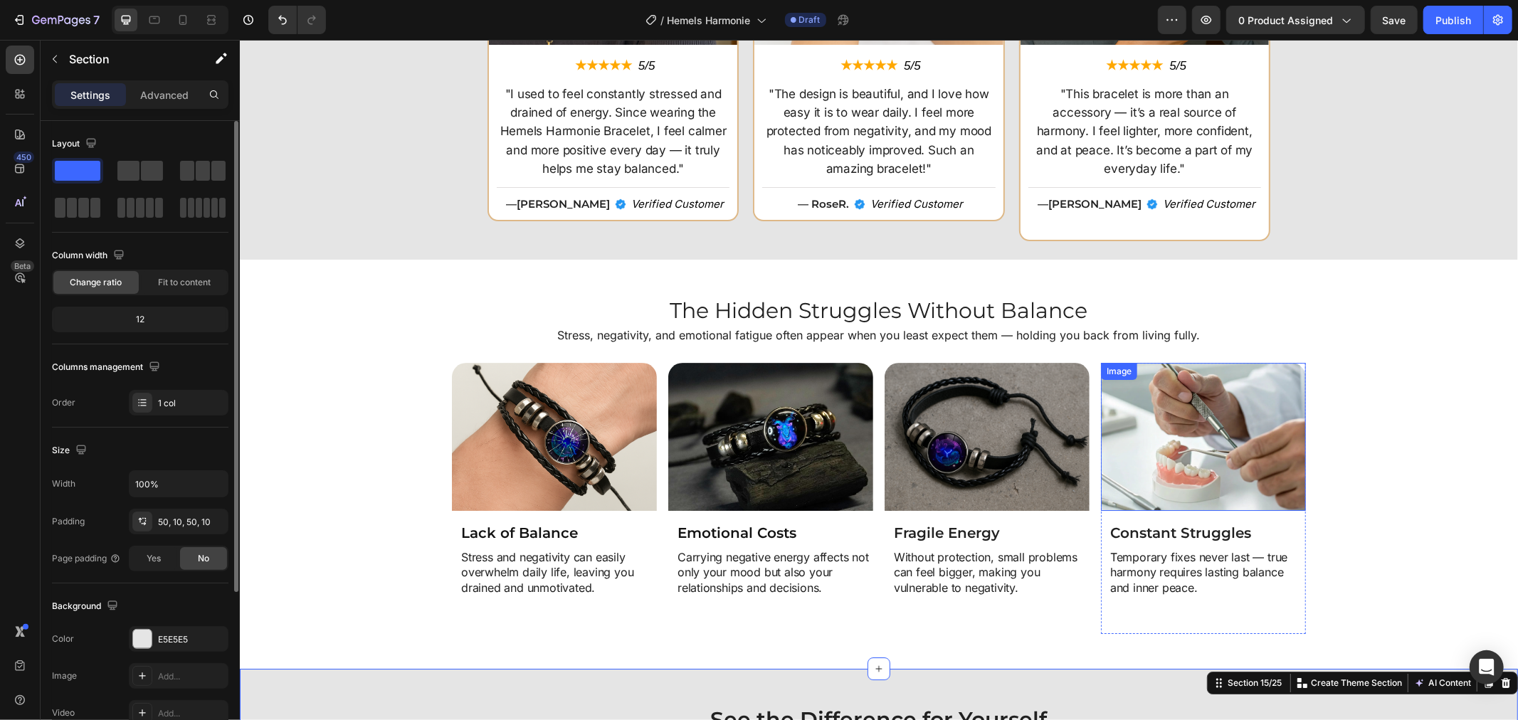
click at [1123, 413] on img at bounding box center [1202, 436] width 205 height 148
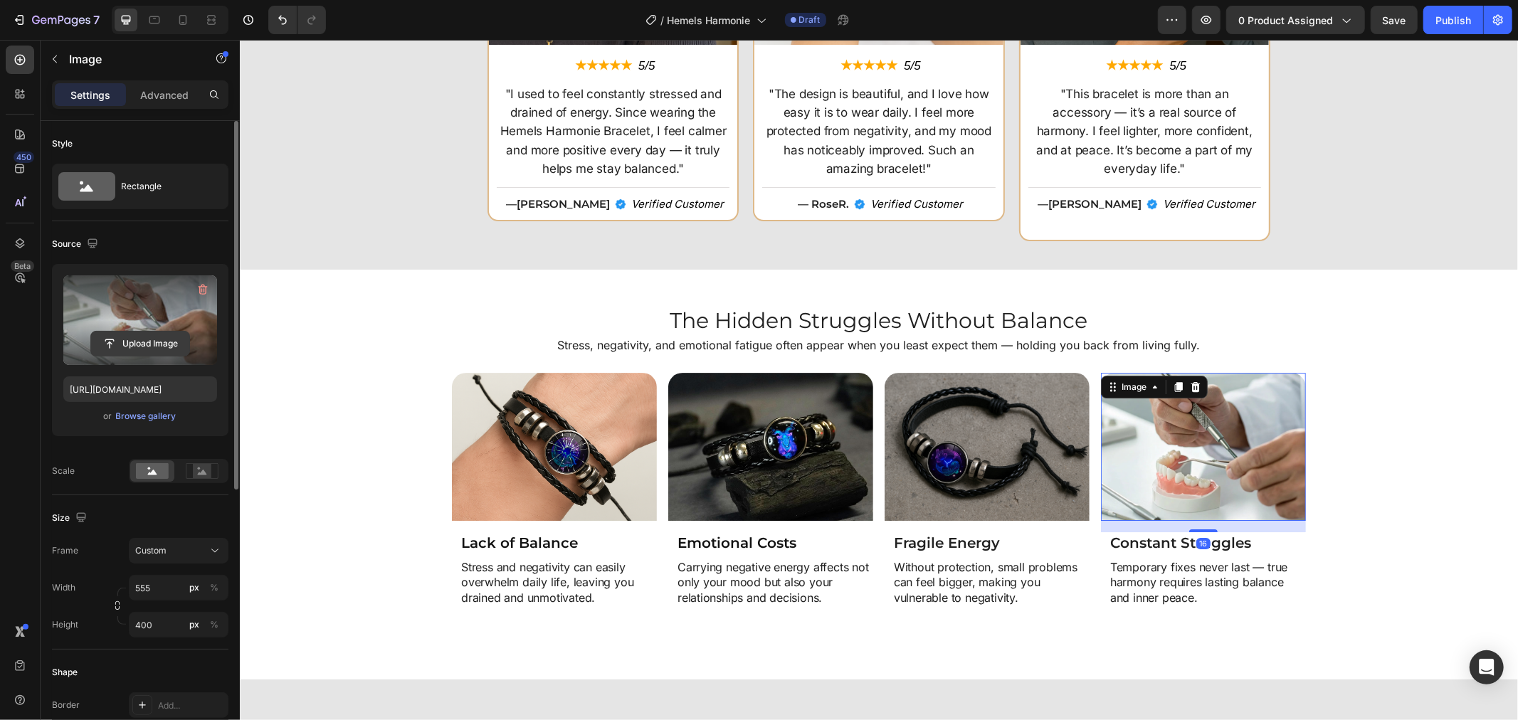
click at [130, 332] on input "file" at bounding box center [140, 344] width 98 height 24
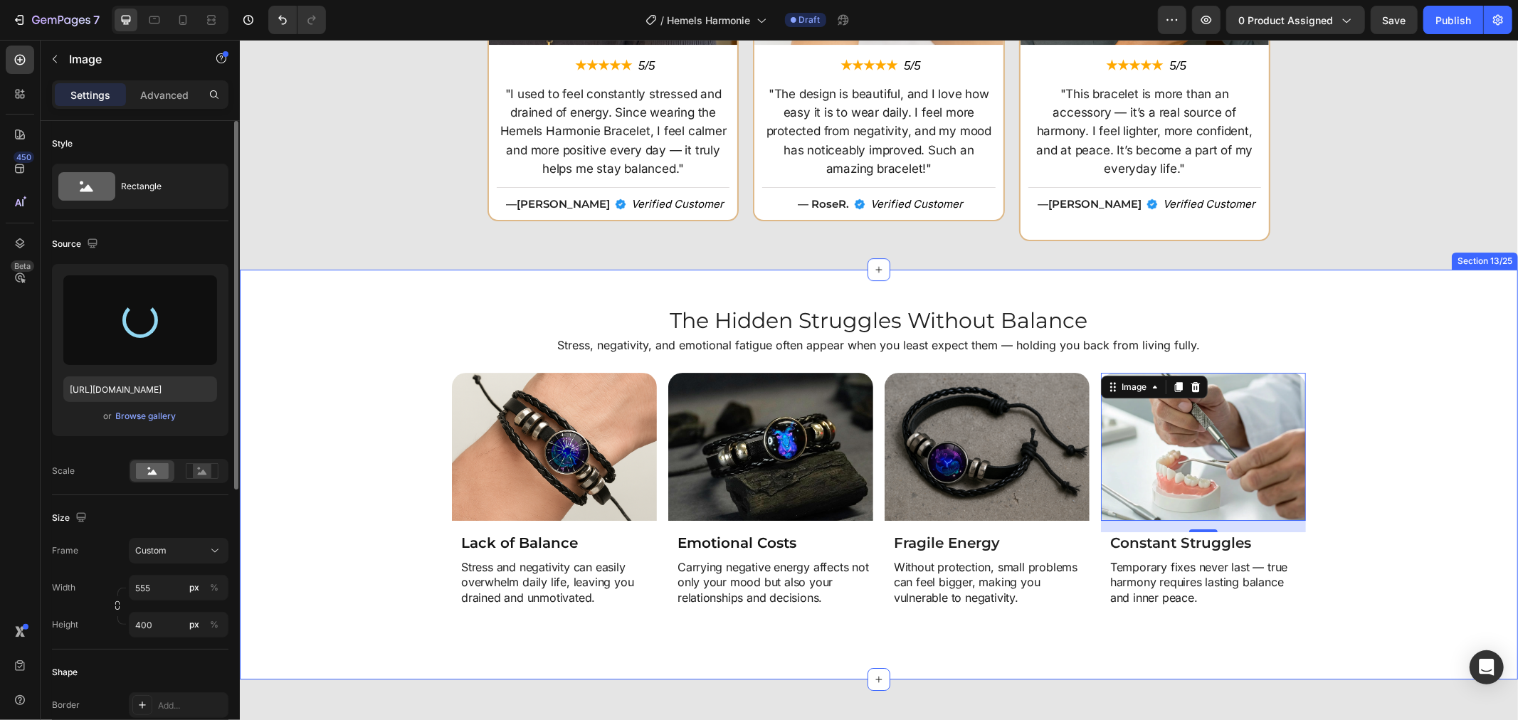
type input "https://cdn.shopify.com/s/files/1/0808/8620/2710/files/gempages_585570282693985…"
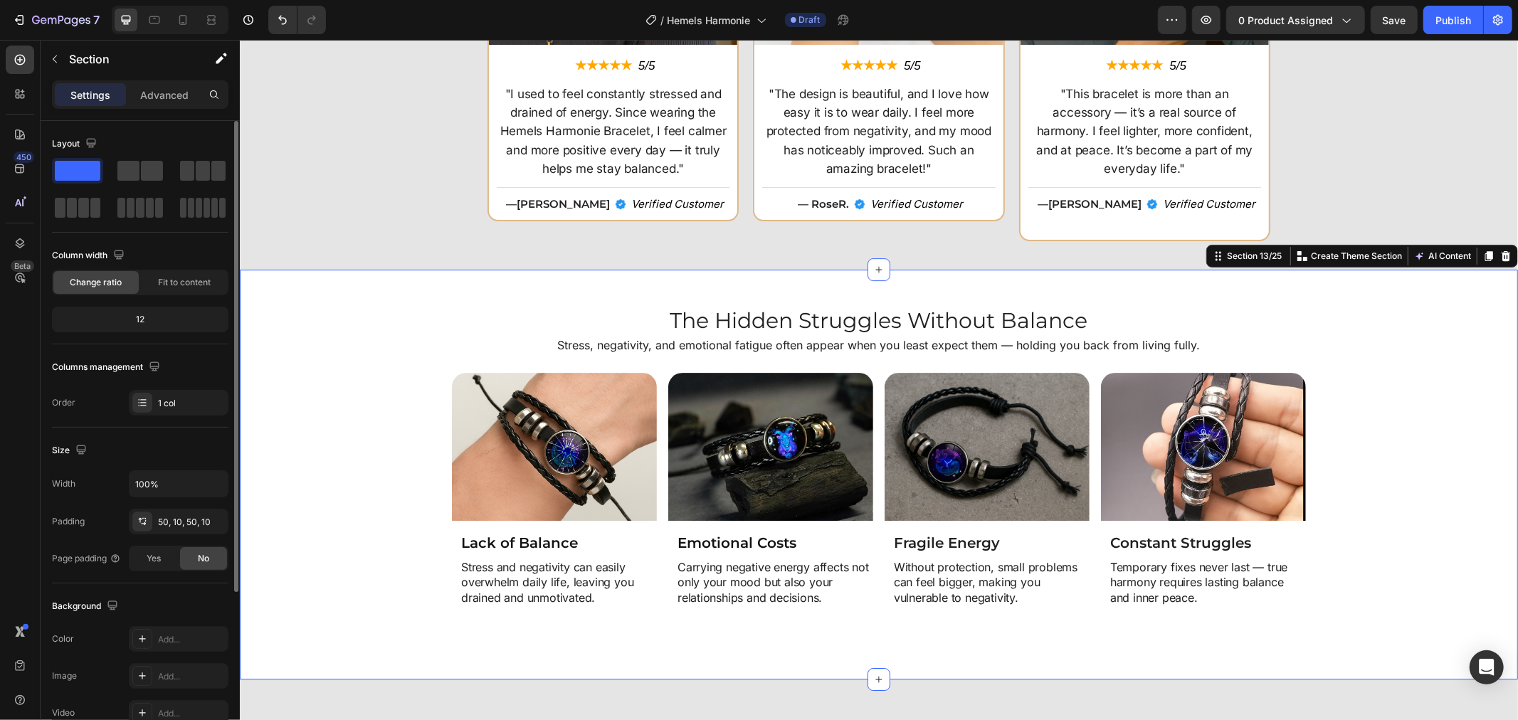
click at [1340, 460] on div "Image Lack of Balance Heading Stress and negativity can easily overwhelm daily …" at bounding box center [878, 507] width 1264 height 270
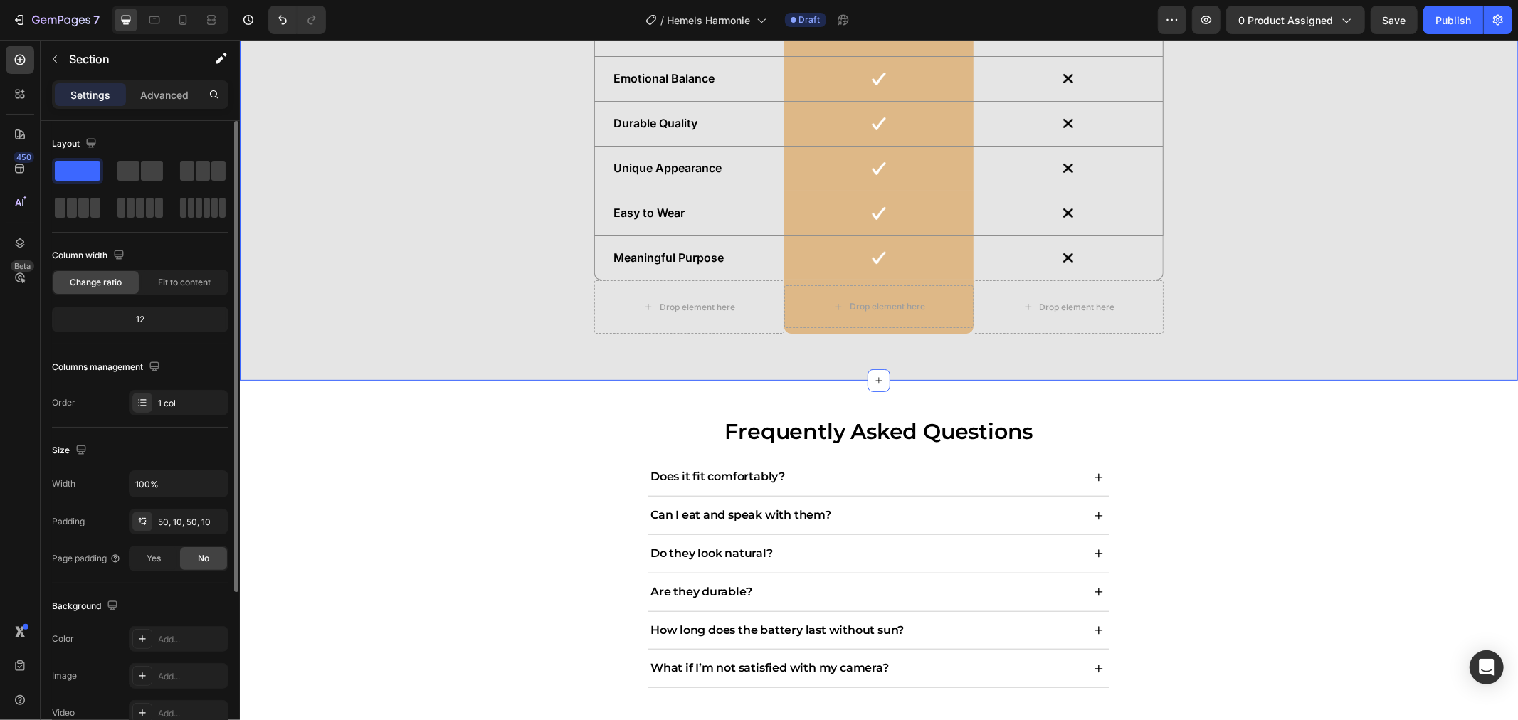
scroll to position [4908, 0]
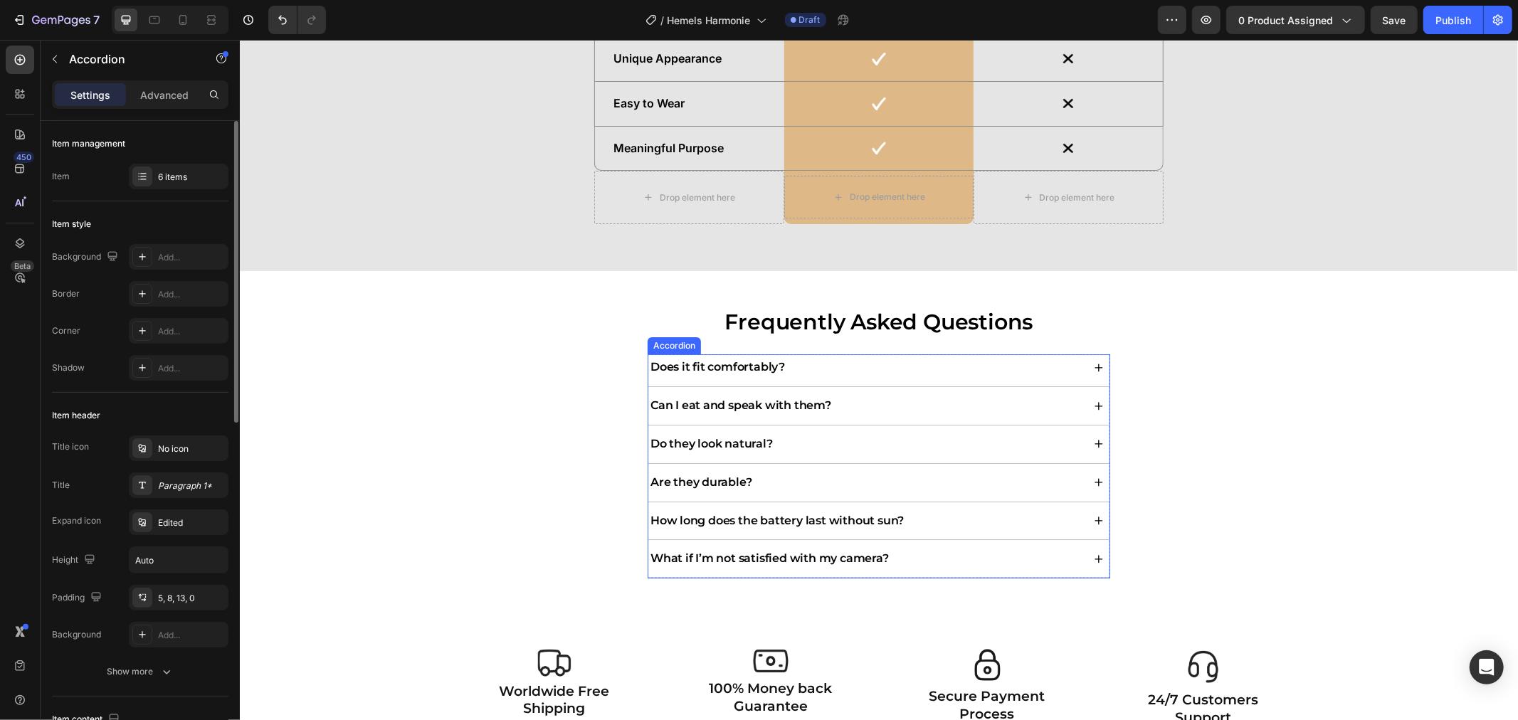
click at [721, 365] on p "Does it fit comfortably?" at bounding box center [717, 366] width 134 height 15
click at [717, 400] on p "Can I eat and speak with them?" at bounding box center [740, 405] width 181 height 15
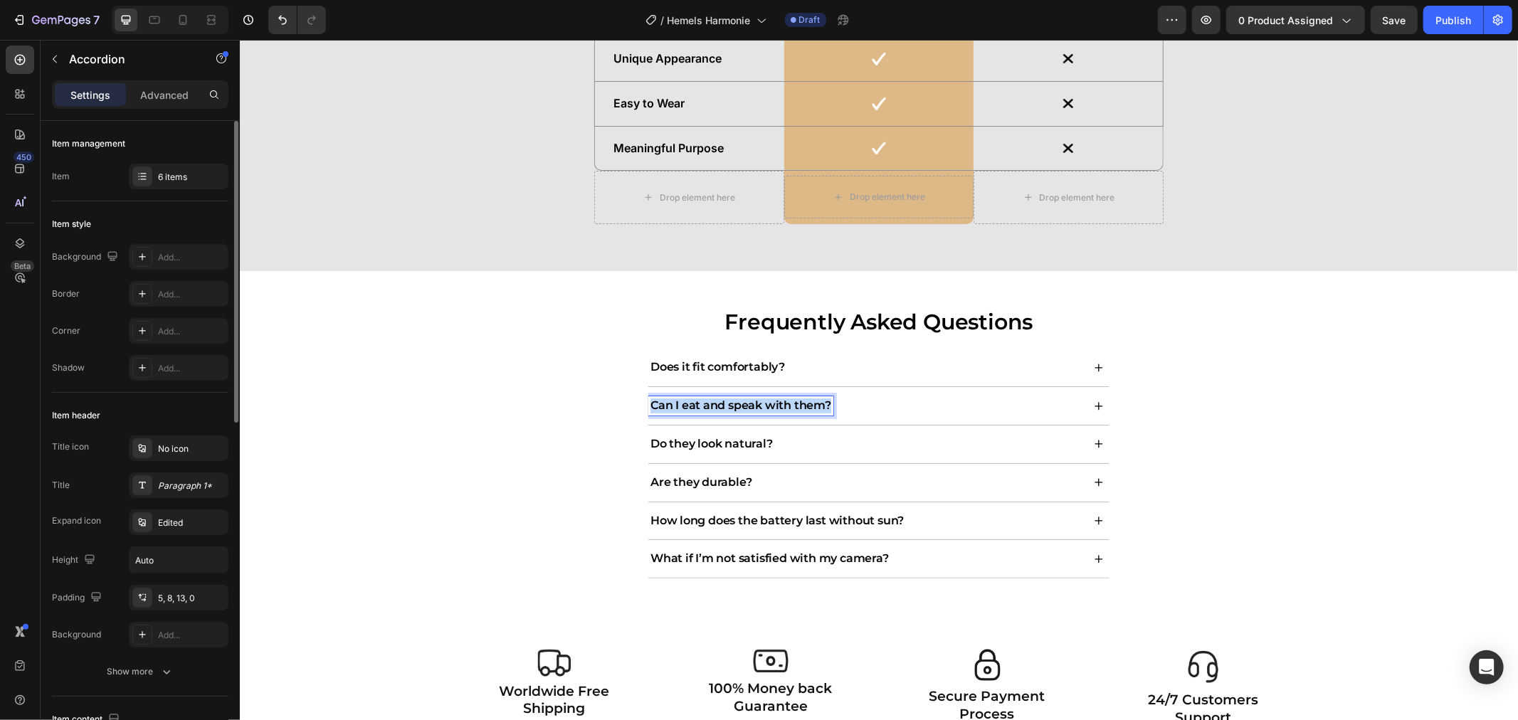
click at [717, 400] on p "Can I eat and speak with them?" at bounding box center [740, 405] width 181 height 15
click at [702, 439] on p "Do they look natural?" at bounding box center [711, 443] width 122 height 15
click at [709, 486] on p "Are they durable?" at bounding box center [701, 482] width 102 height 15
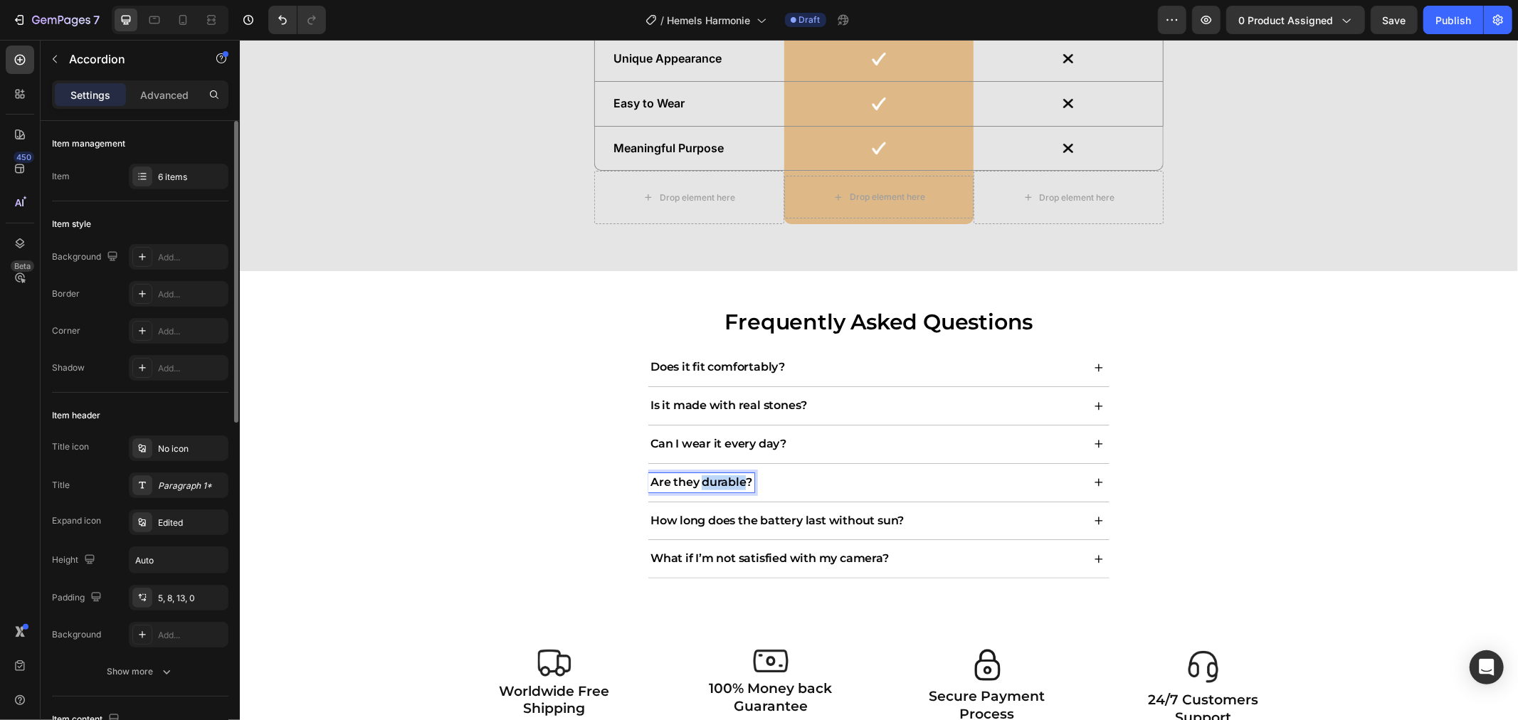
click at [709, 486] on p "Are they durable?" at bounding box center [701, 482] width 102 height 15
click at [739, 517] on p "How long does the battery last without sun?" at bounding box center [776, 520] width 253 height 15
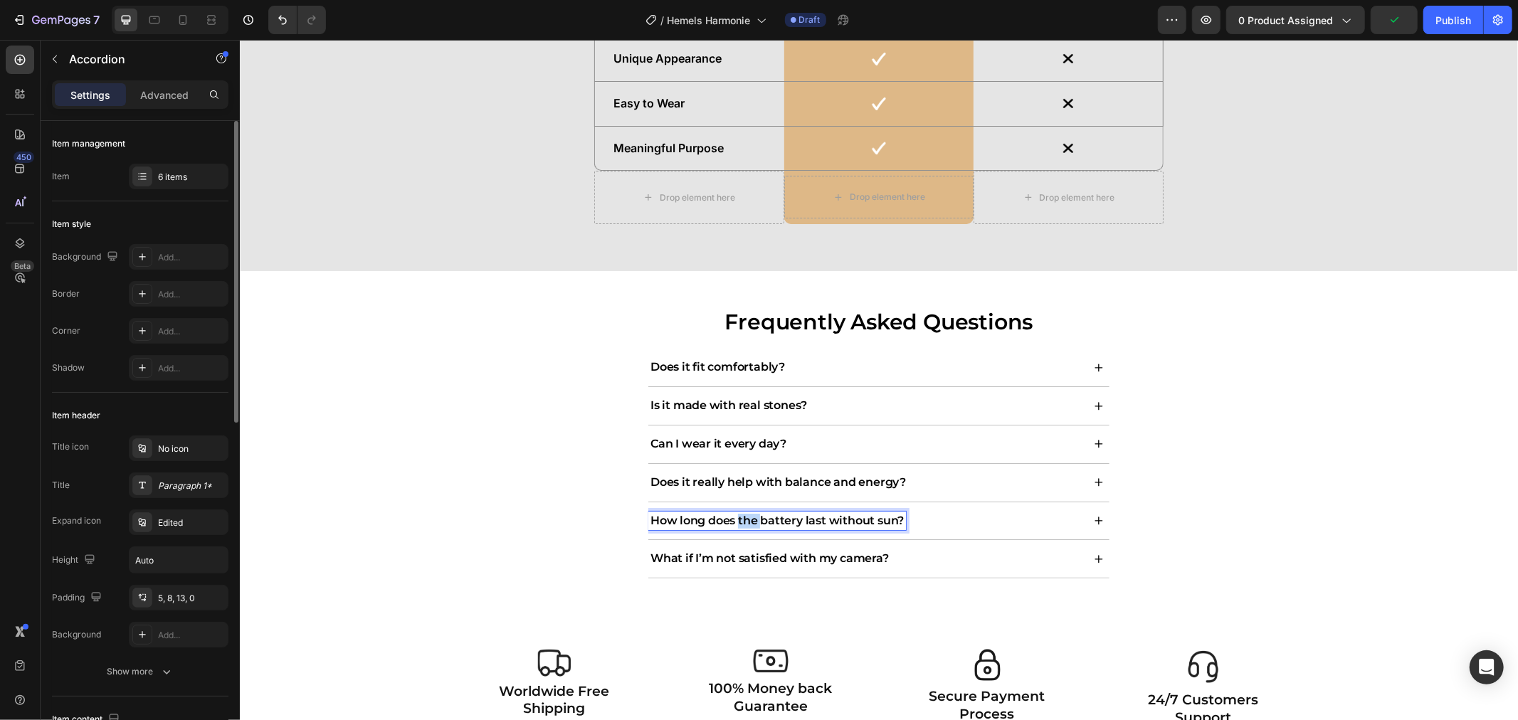
click at [739, 517] on p "How long does the battery last without sun?" at bounding box center [776, 520] width 253 height 15
click at [724, 561] on p "What if I’m not satisfied with my camera?" at bounding box center [769, 558] width 238 height 15
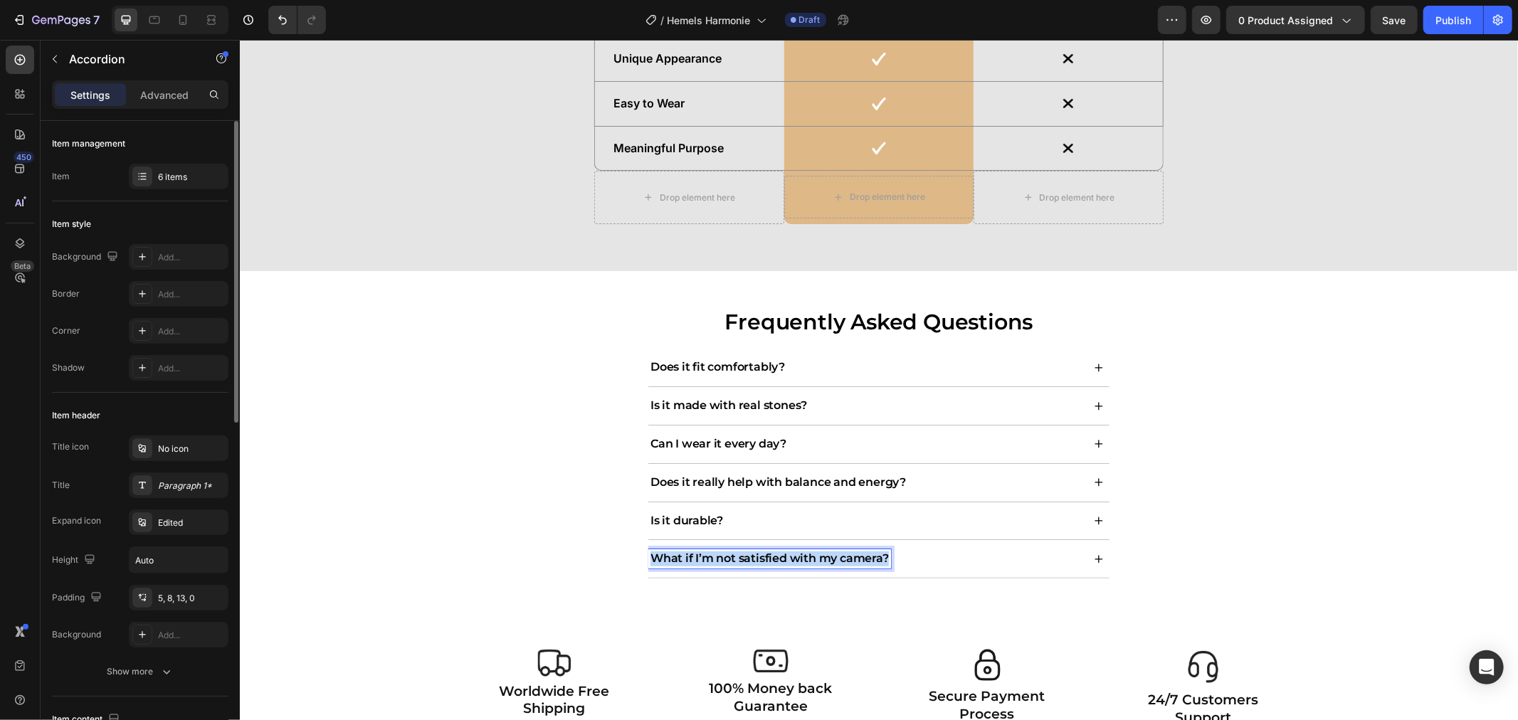
click at [724, 561] on p "What if I’m not satisfied with my camera?" at bounding box center [769, 558] width 238 height 15
click at [840, 374] on div "Does it fit comfortably?" at bounding box center [864, 366] width 434 height 19
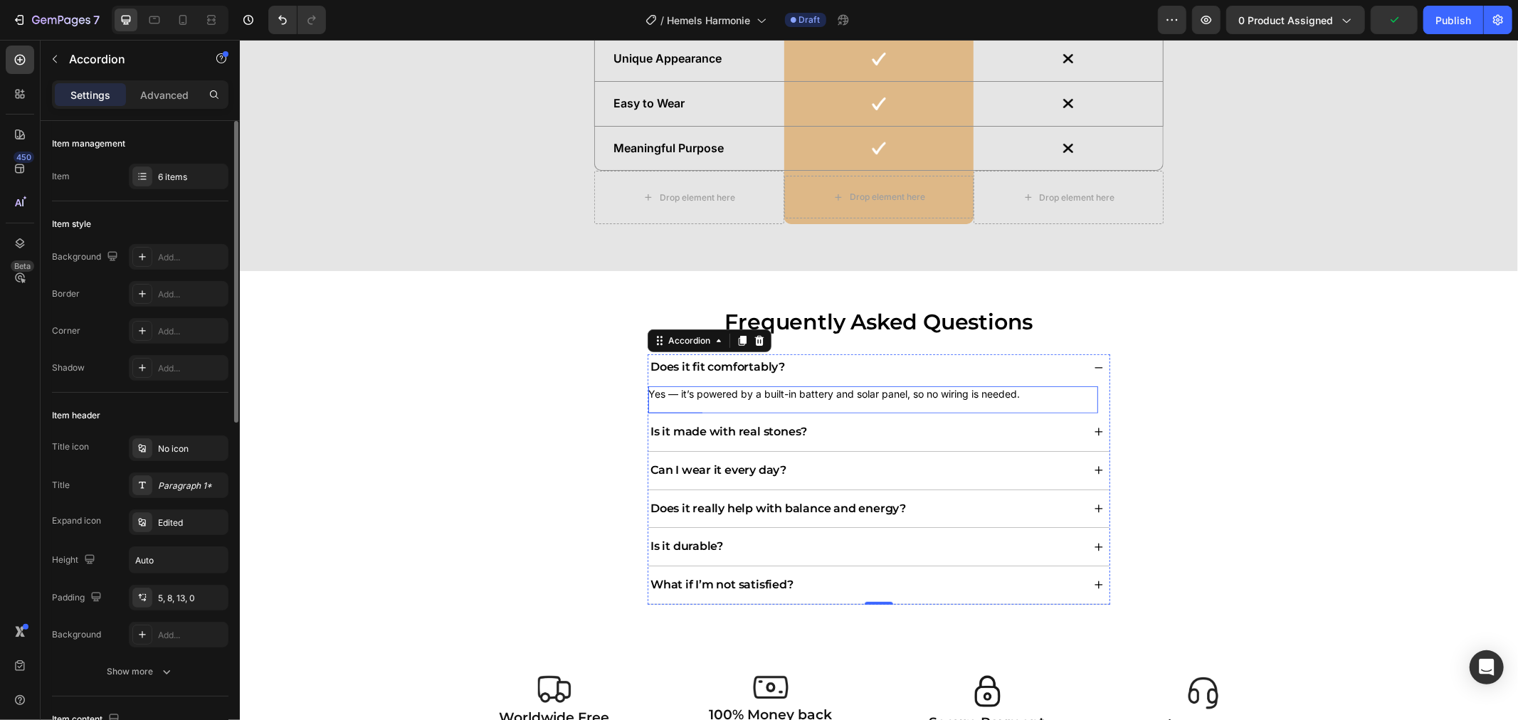
click at [779, 395] on p "Yes — it’s powered by a built-in battery and solar panel, so no wiring is neede…" at bounding box center [866, 394] width 438 height 16
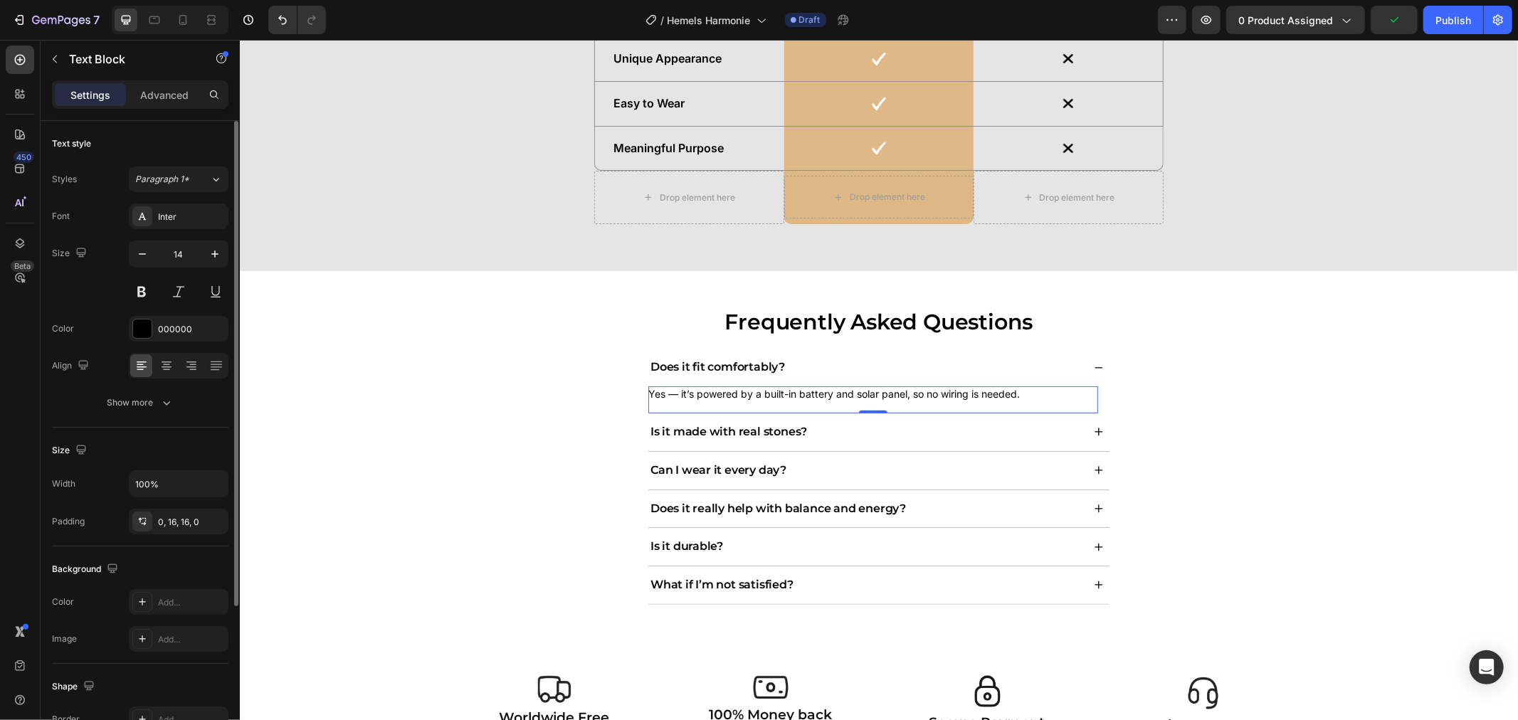
click at [779, 395] on p "Yes — it’s powered by a built-in battery and solar panel, so no wiring is neede…" at bounding box center [866, 394] width 438 height 16
click at [833, 423] on div "Is it made with real stones?" at bounding box center [864, 431] width 434 height 19
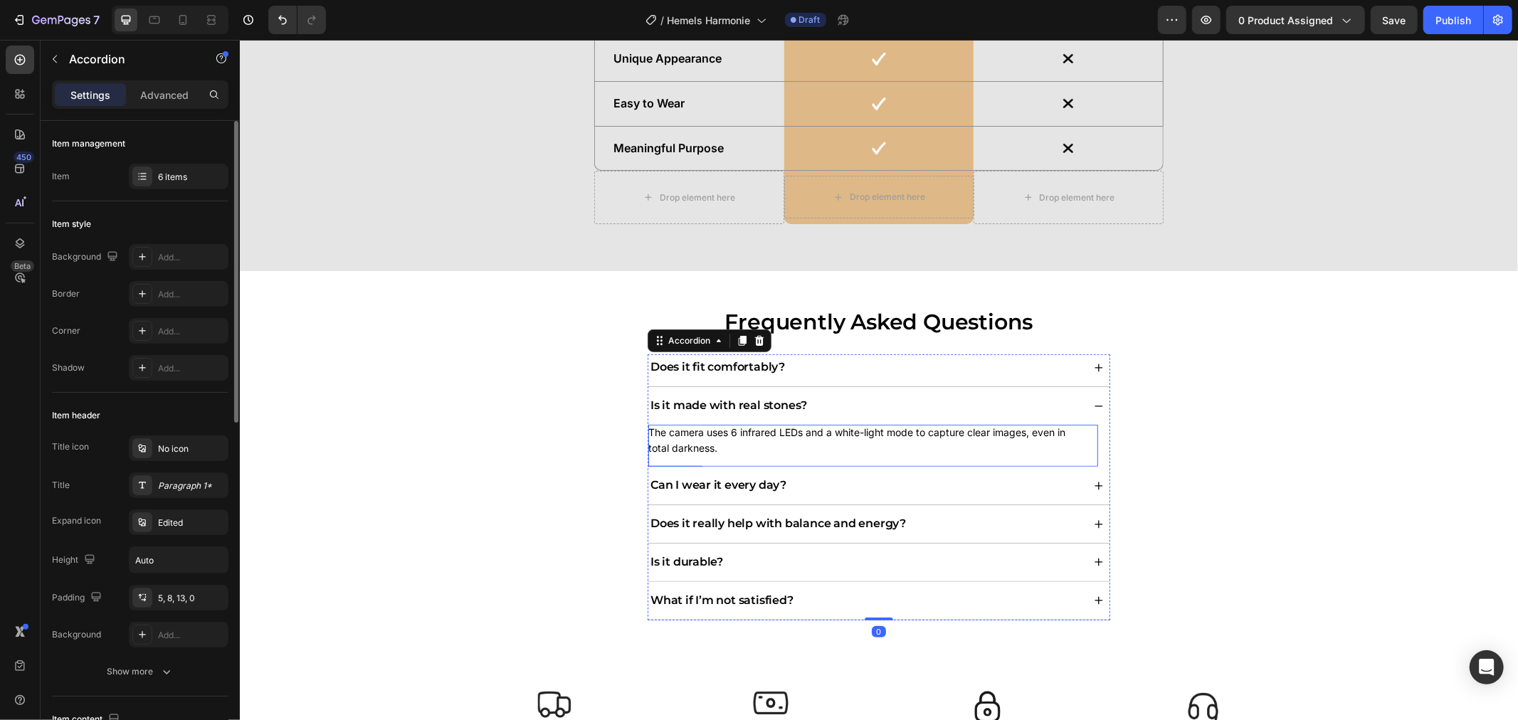
click at [756, 430] on p "The camera uses 6 infrared LEDs and a white-light mode to capture clear images,…" at bounding box center [866, 439] width 438 height 31
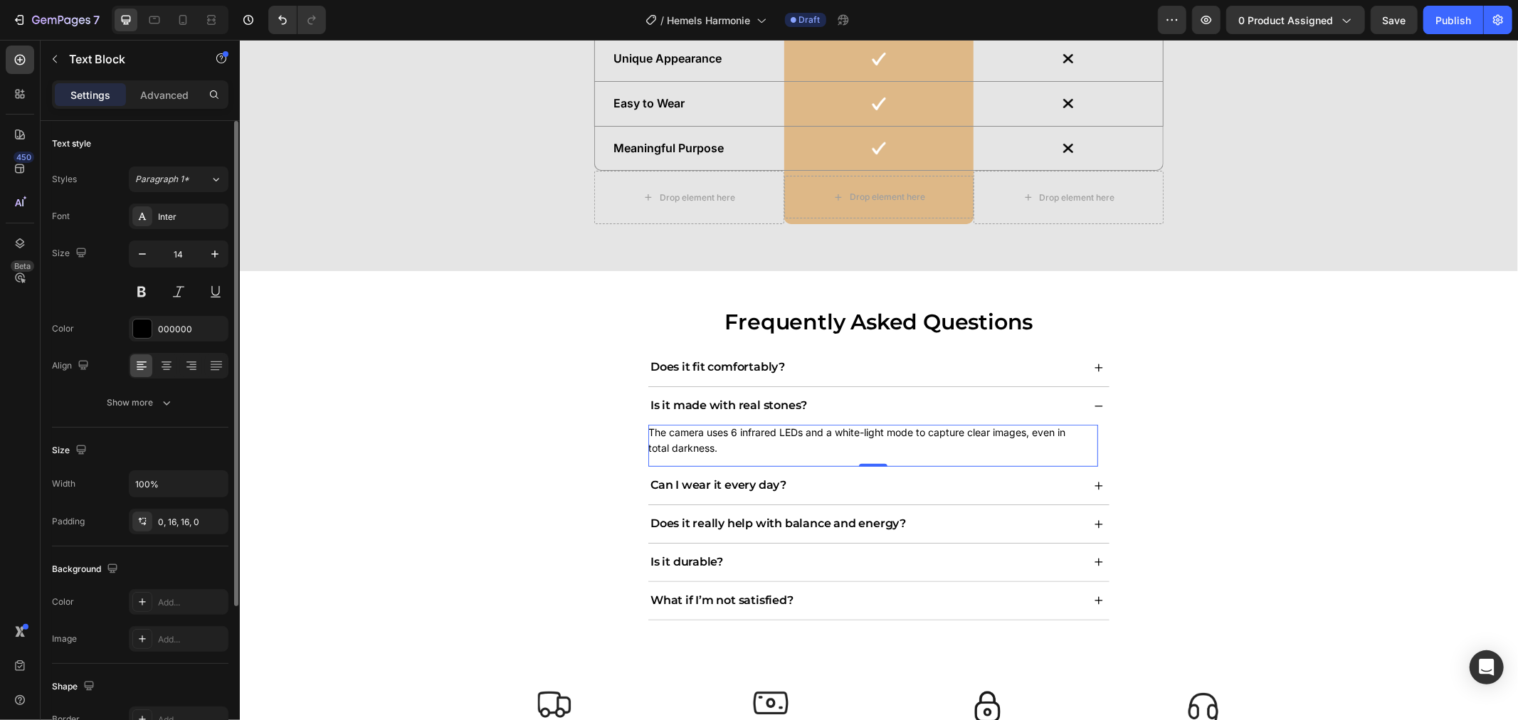
click at [756, 430] on p "The camera uses 6 infrared LEDs and a white-light mode to capture clear images,…" at bounding box center [866, 439] width 438 height 31
click at [841, 481] on div "Can I wear it every day?" at bounding box center [864, 484] width 434 height 19
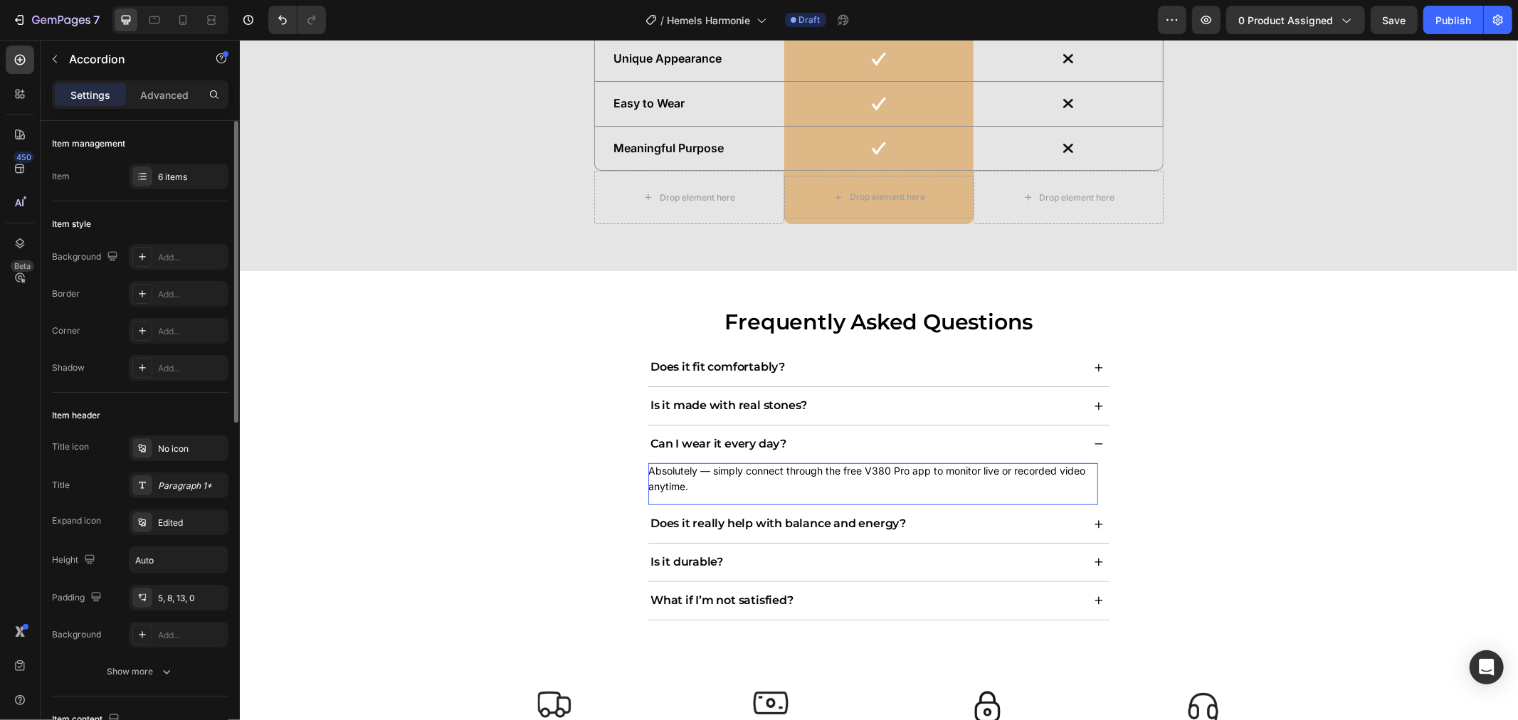
click at [780, 480] on p "Absolutely — simply connect through the free V380 Pro app to monitor live or re…" at bounding box center [866, 477] width 438 height 31
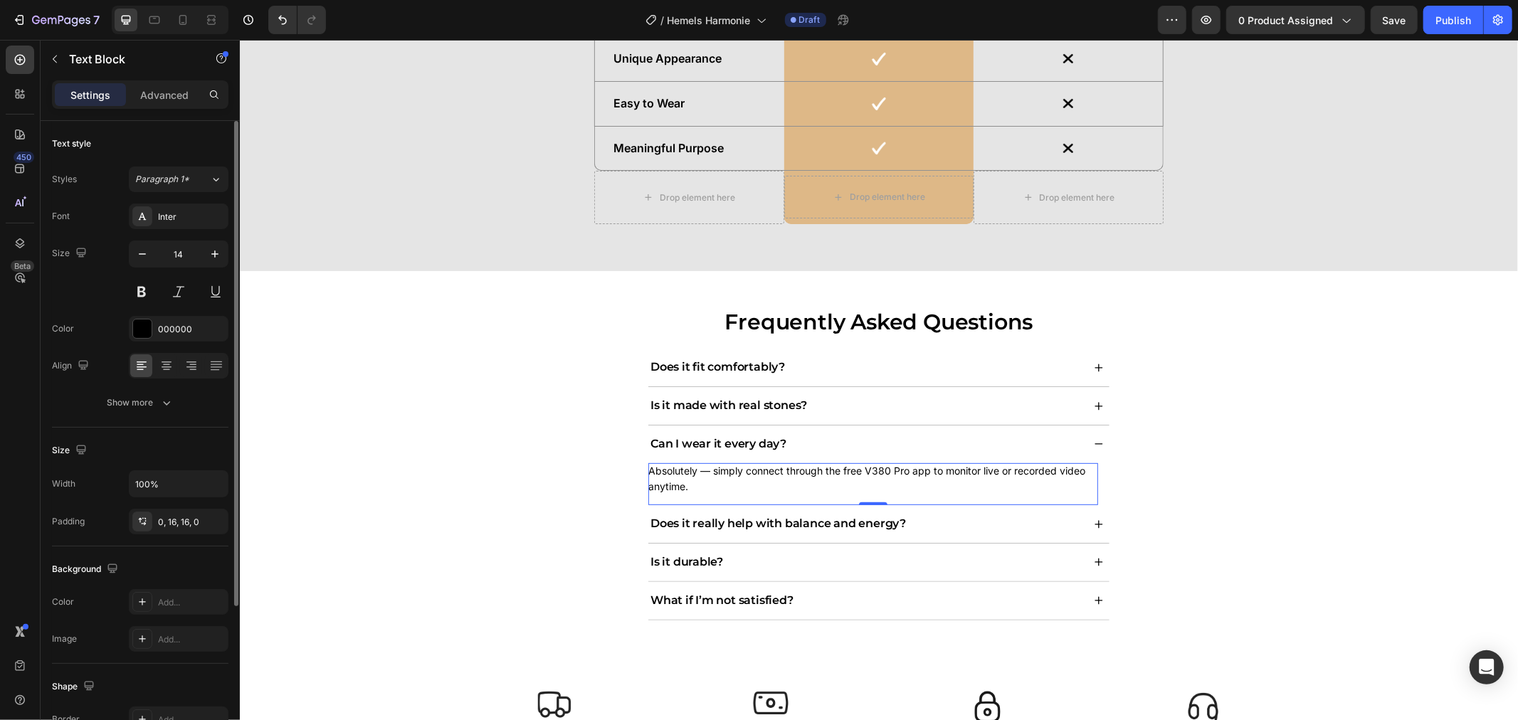
click at [780, 480] on p "Absolutely — simply connect through the free V380 Pro app to monitor live or re…" at bounding box center [866, 477] width 438 height 31
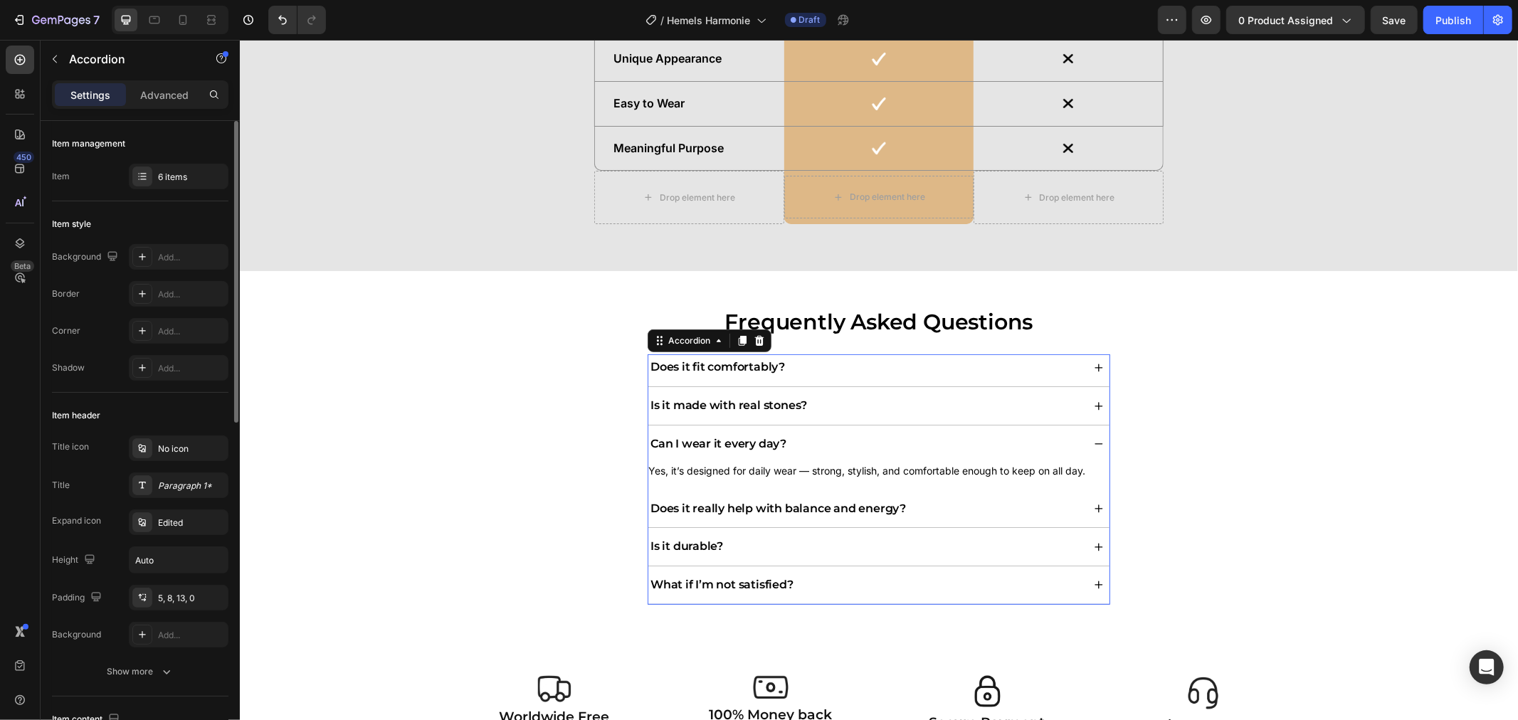
click at [951, 518] on div "Does it really help with balance and energy?" at bounding box center [864, 508] width 434 height 19
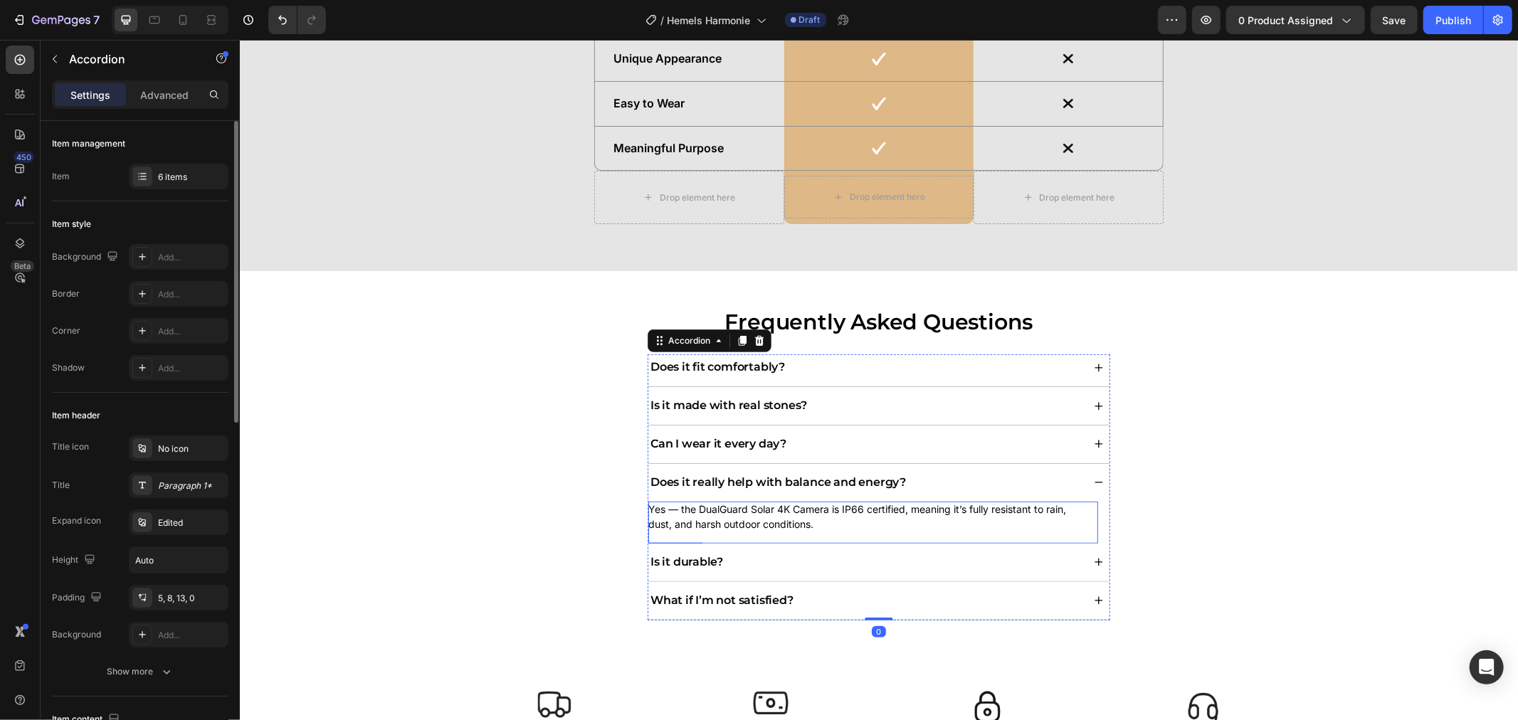
click at [782, 514] on p "Yes — the DualGuard Solar 4K Camera is IP66 certified, meaning it’s fully resis…" at bounding box center [866, 516] width 438 height 31
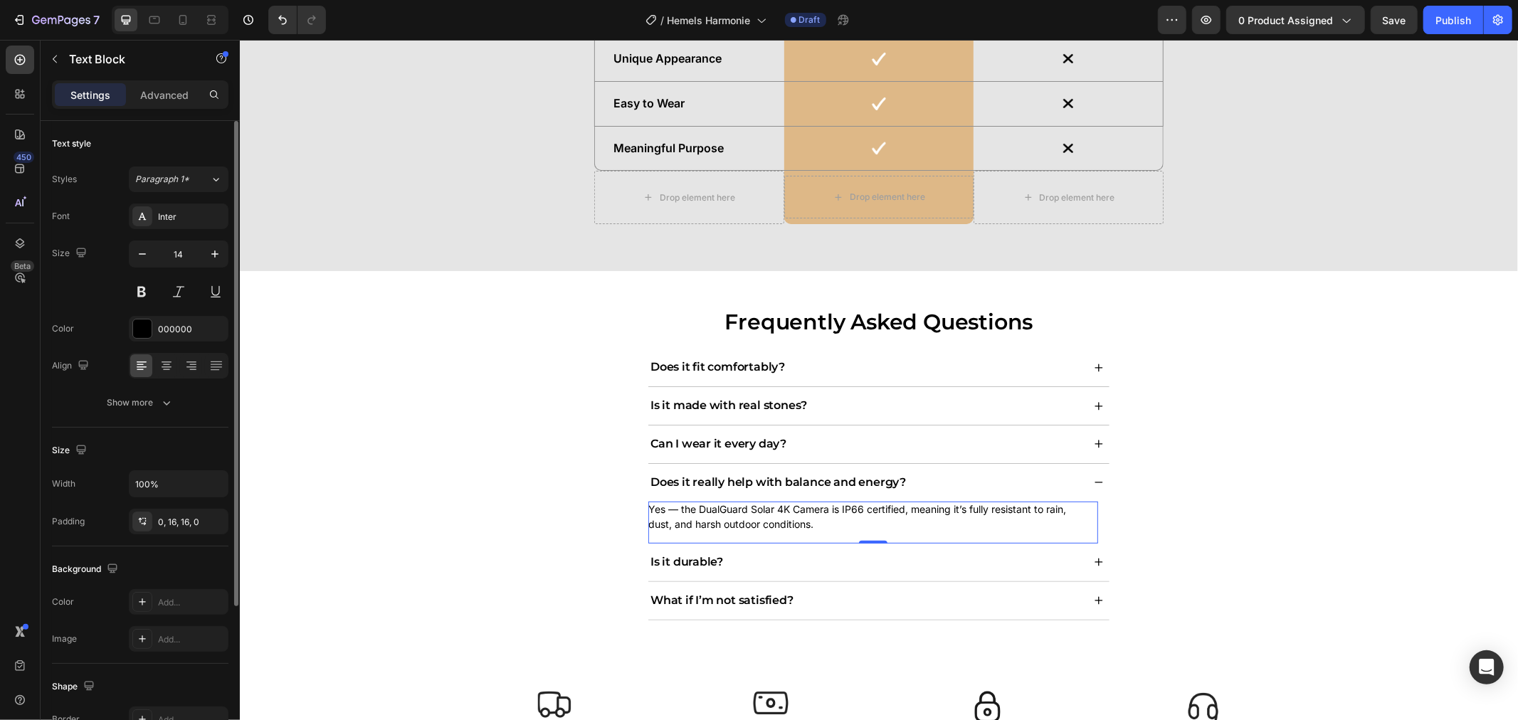
click at [781, 514] on p "Yes — the DualGuard Solar 4K Camera is IP66 certified, meaning it’s fully resis…" at bounding box center [866, 516] width 438 height 31
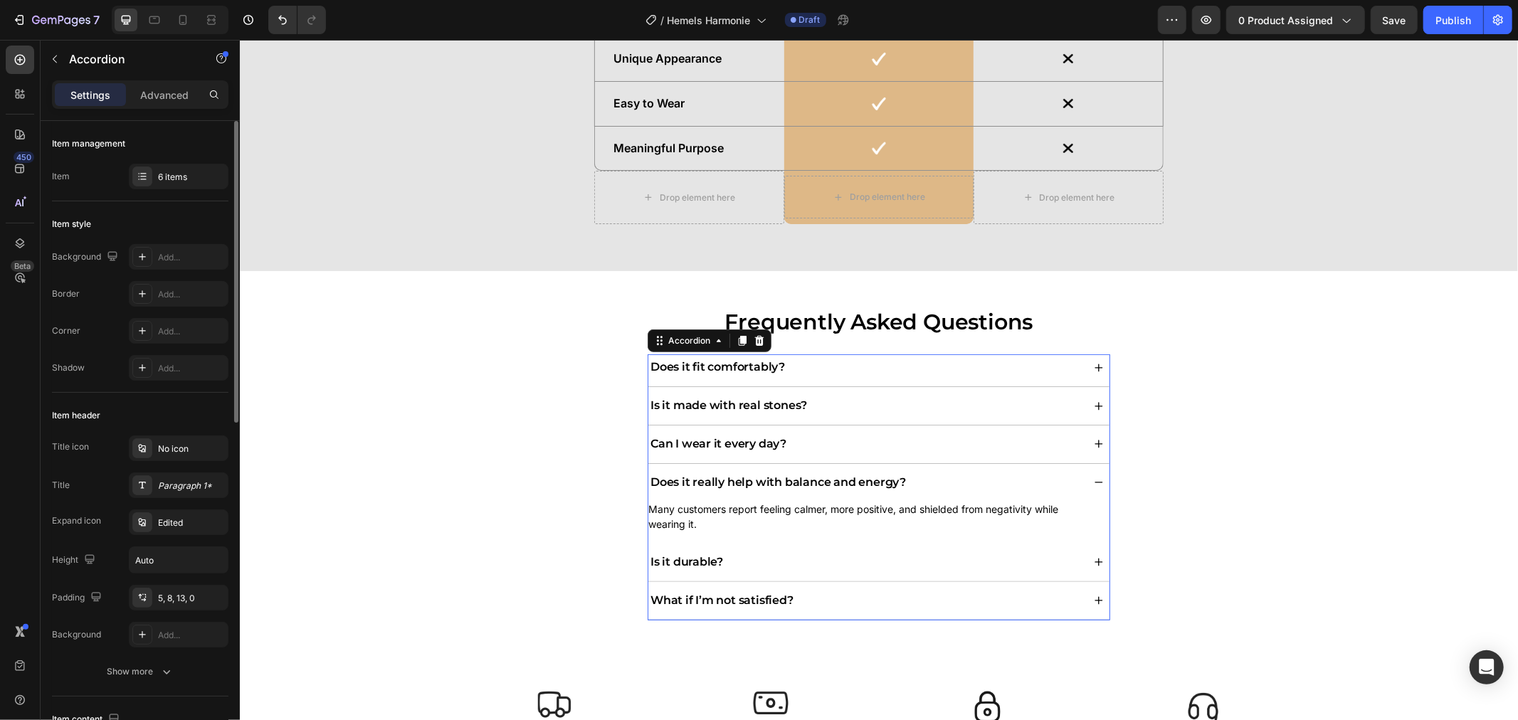
click at [711, 565] on p "Is it durable?" at bounding box center [686, 561] width 73 height 15
click at [739, 558] on div "Is it durable?" at bounding box center [864, 561] width 434 height 19
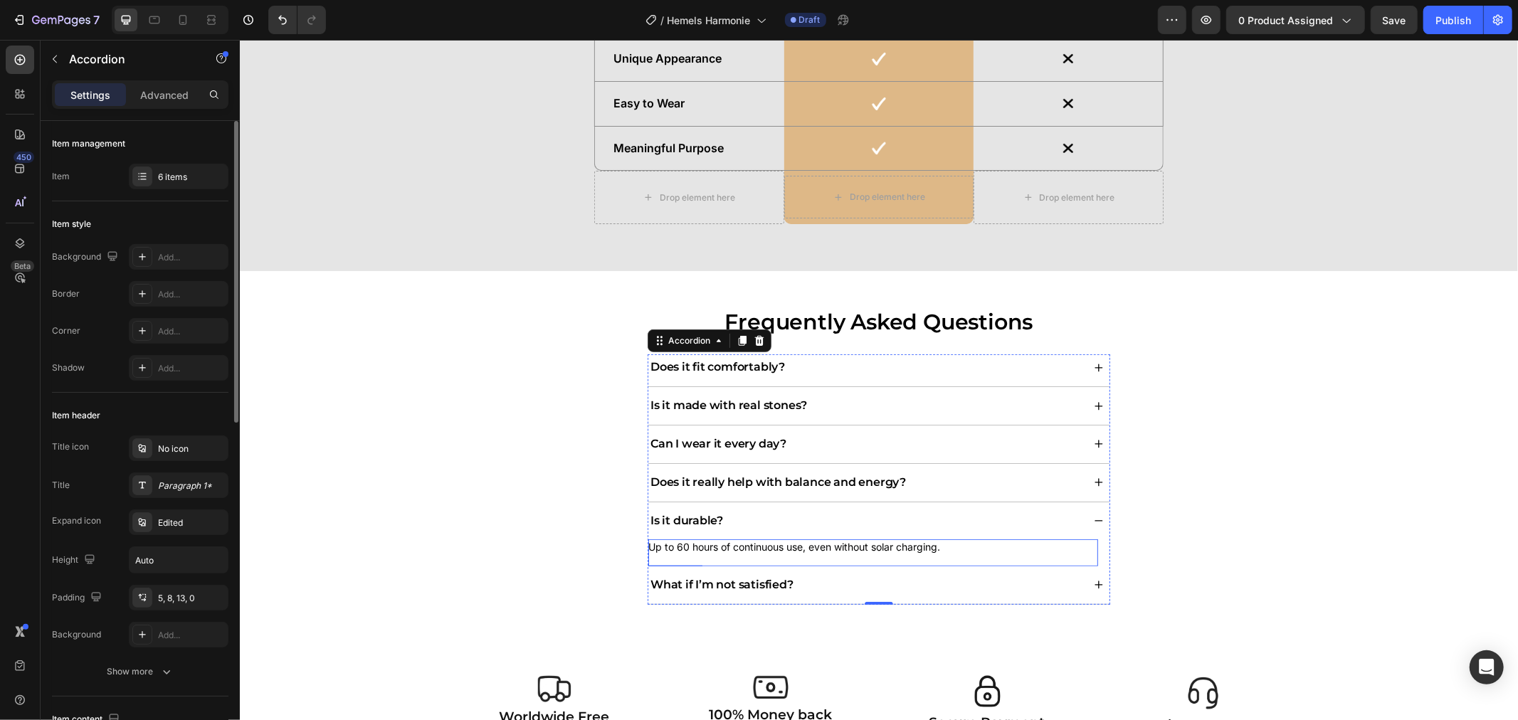
click at [874, 556] on div "Up to 60 hours of continuous use, even without solar charging." at bounding box center [872, 552] width 450 height 27
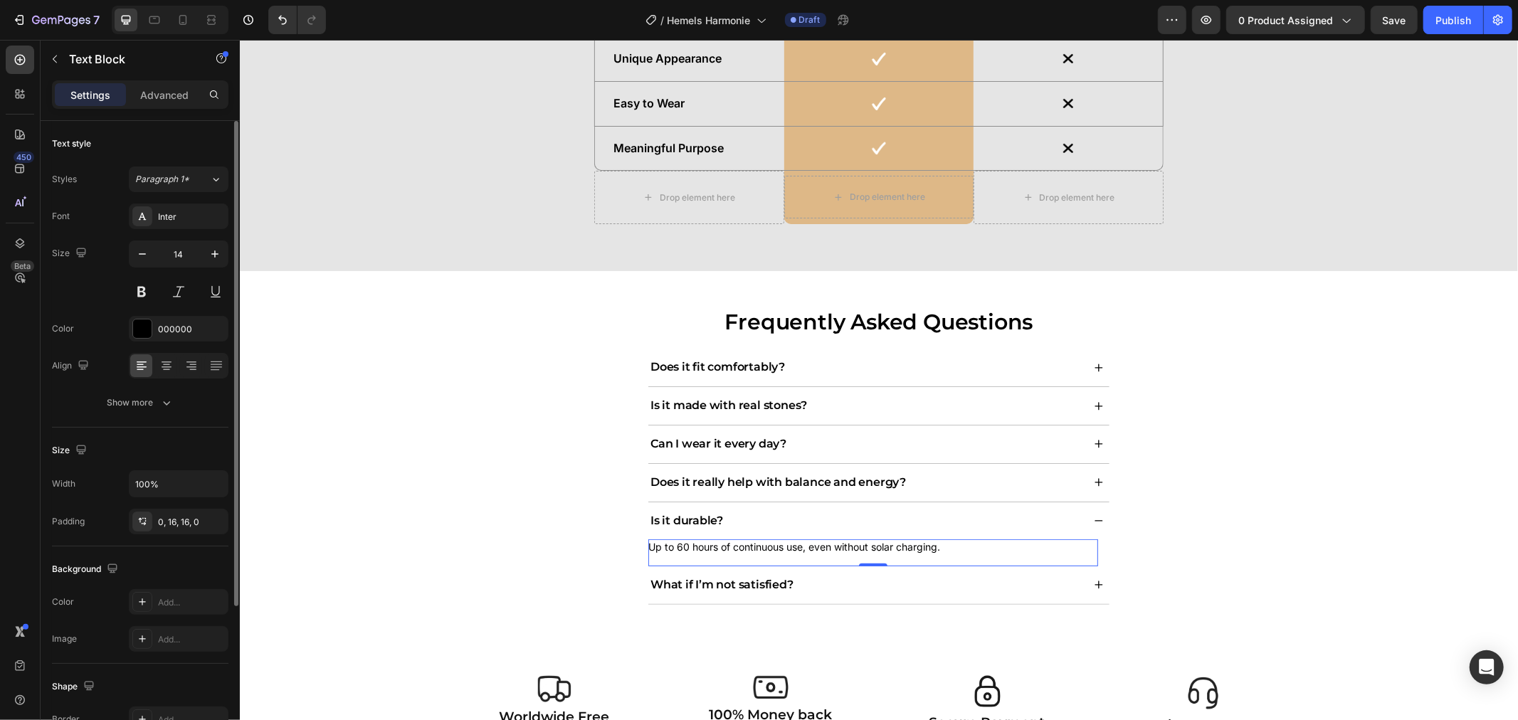
click at [874, 551] on p "Up to 60 hours of continuous use, even without solar charging." at bounding box center [866, 547] width 438 height 16
click at [819, 578] on div "What if I’m not satisfied?" at bounding box center [864, 584] width 434 height 19
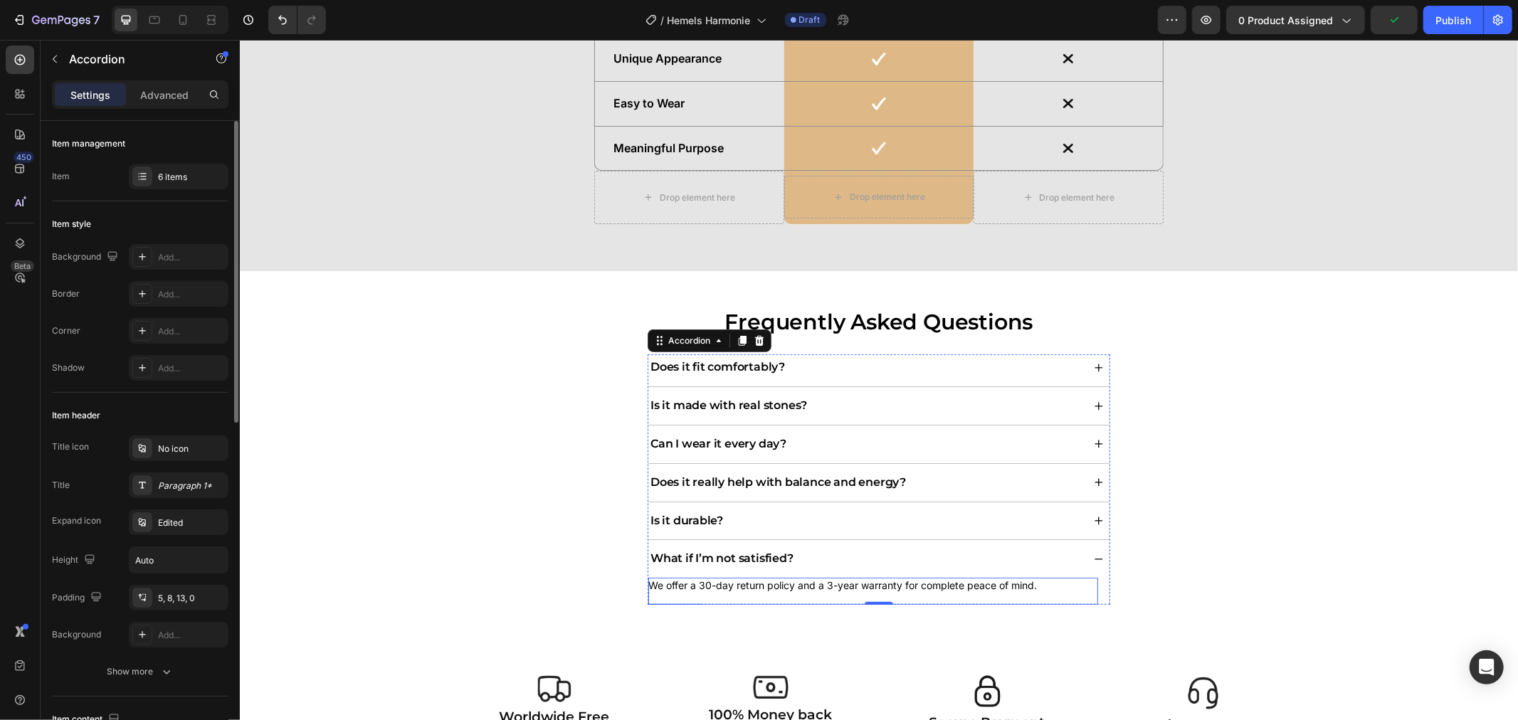
click at [762, 586] on p "We offer a 30-day return policy and a 3-year warranty for complete peace of min…" at bounding box center [866, 585] width 438 height 16
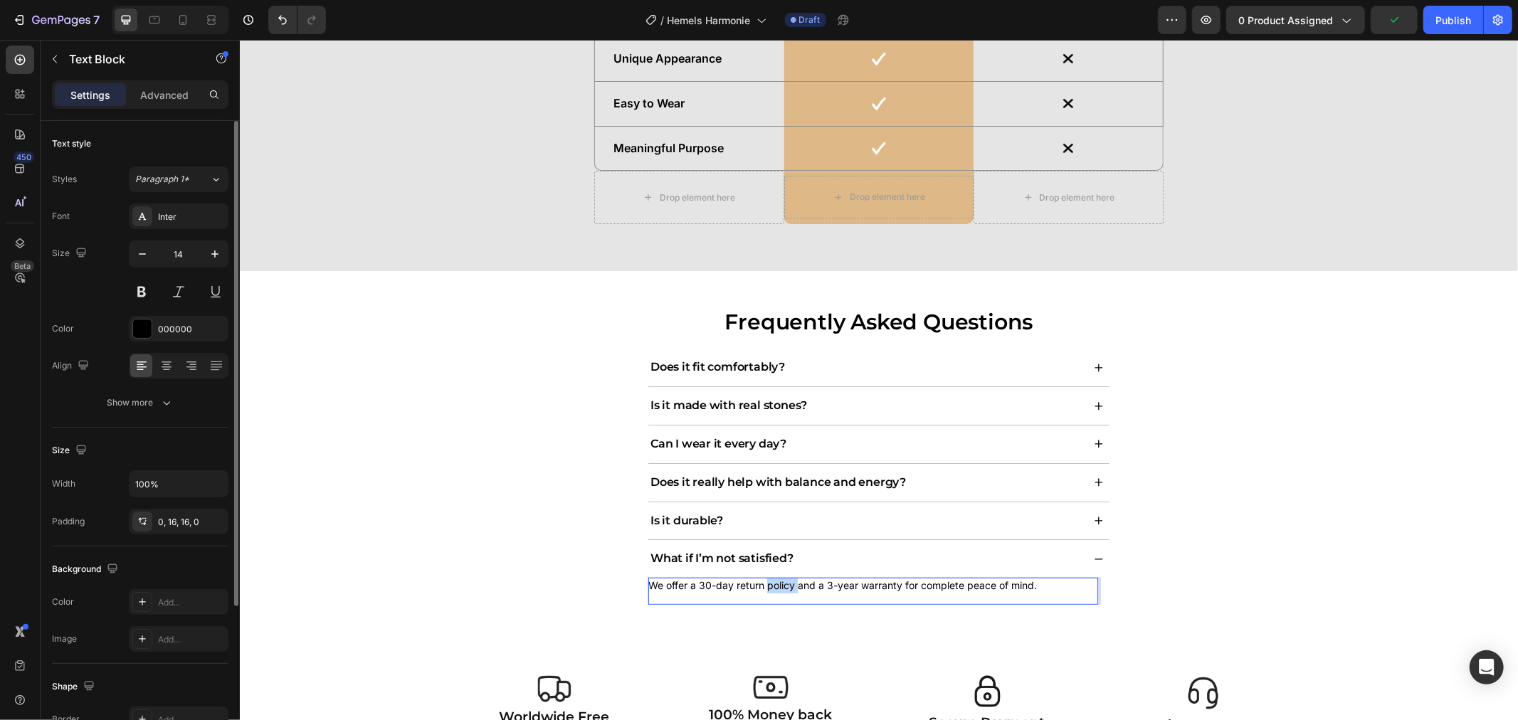
click at [763, 585] on p "We offer a 30-day return policy and a 3-year warranty for complete peace of min…" at bounding box center [866, 585] width 438 height 16
click at [1404, 591] on div "Frequently Asked Questions Heading Does it fit comfortably? Is it made with rea…" at bounding box center [878, 460] width 1264 height 309
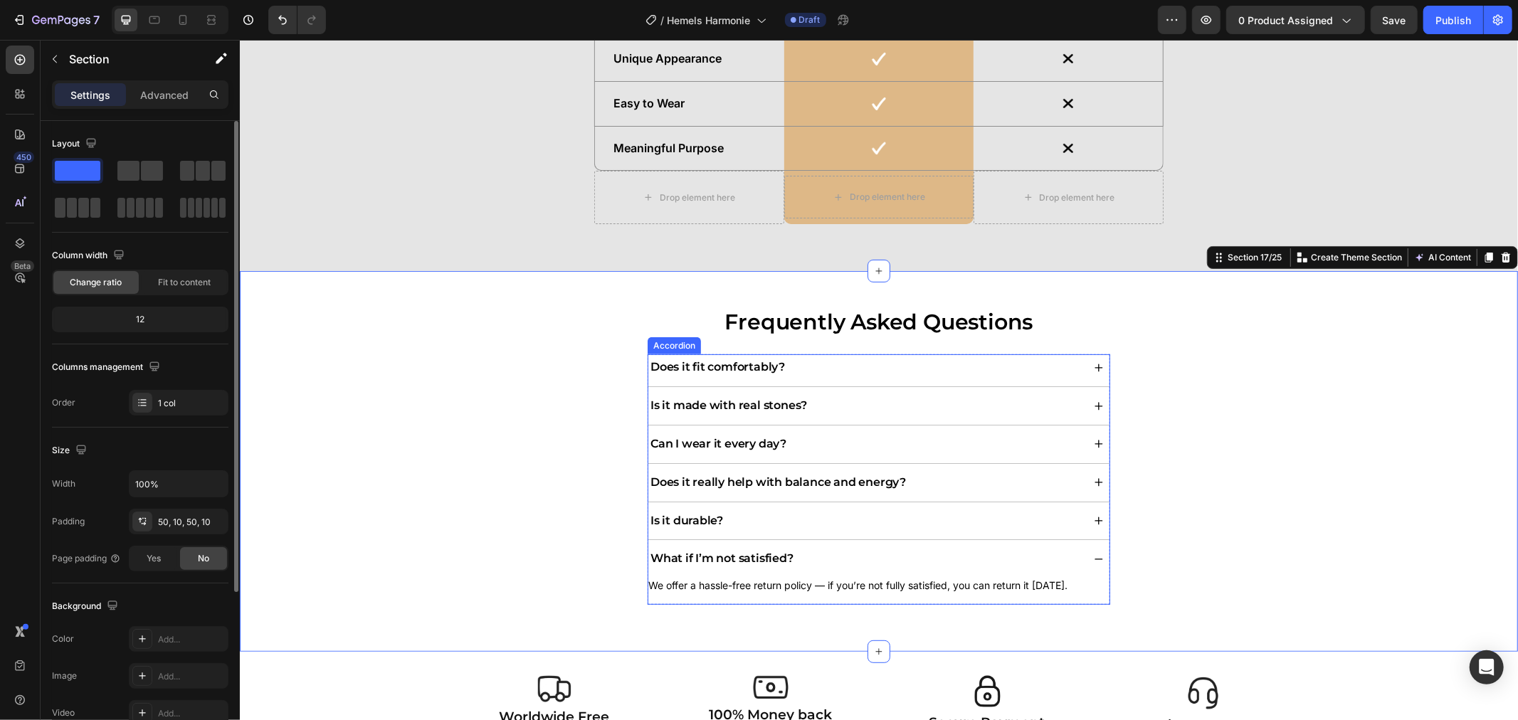
click at [1044, 557] on div "What if I’m not satisfied?" at bounding box center [864, 558] width 434 height 19
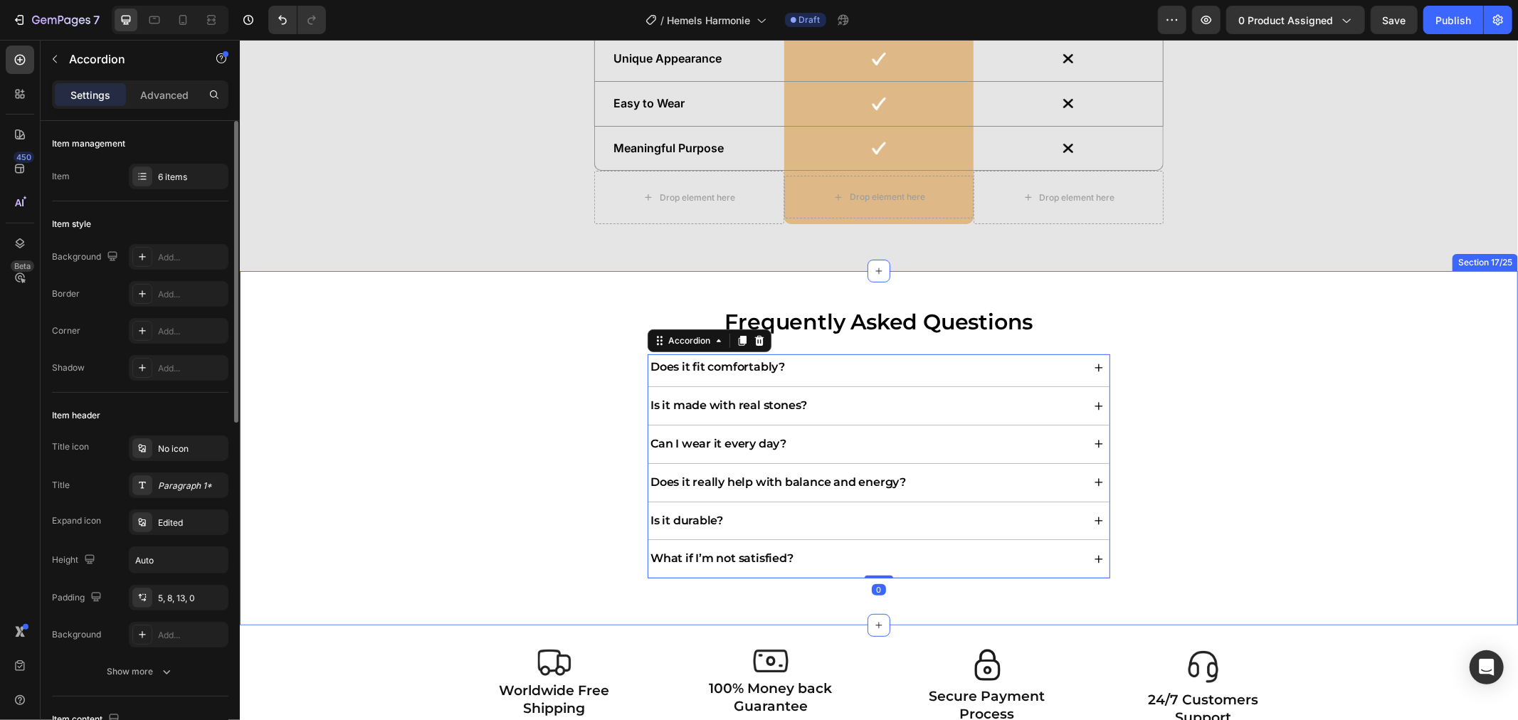
click at [1249, 541] on div "Frequently Asked Questions Heading Does it fit comfortably? Is it made with rea…" at bounding box center [878, 447] width 1264 height 283
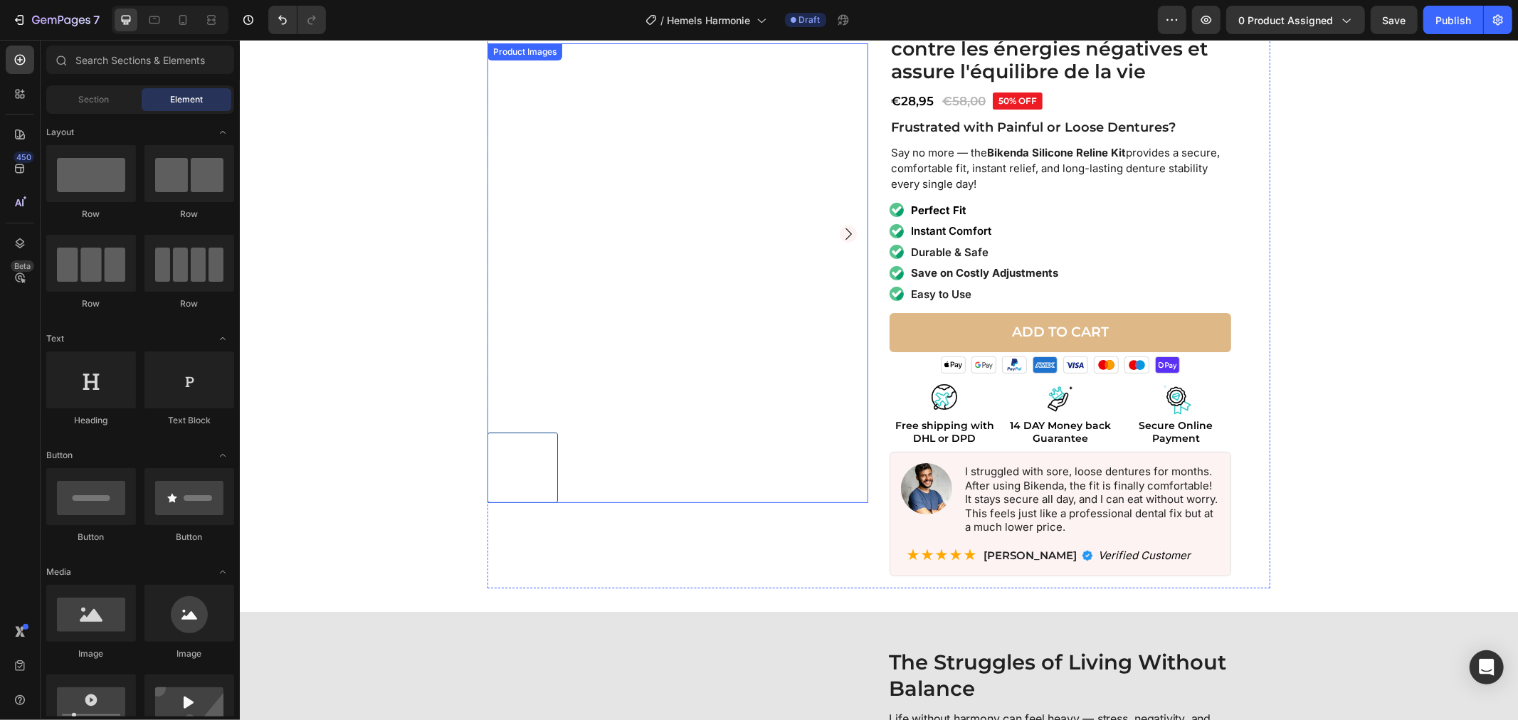
scroll to position [18, 0]
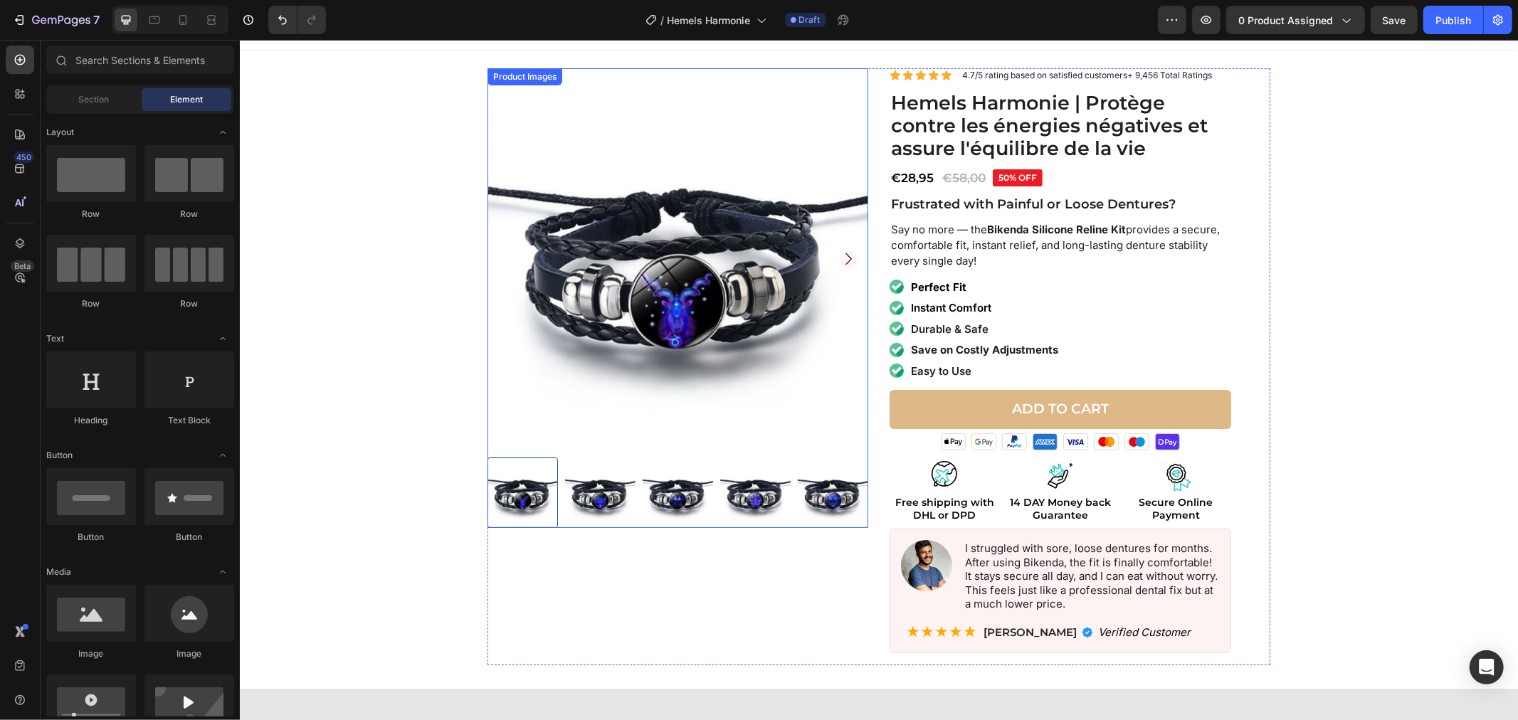
click at [707, 328] on img at bounding box center [677, 258] width 381 height 381
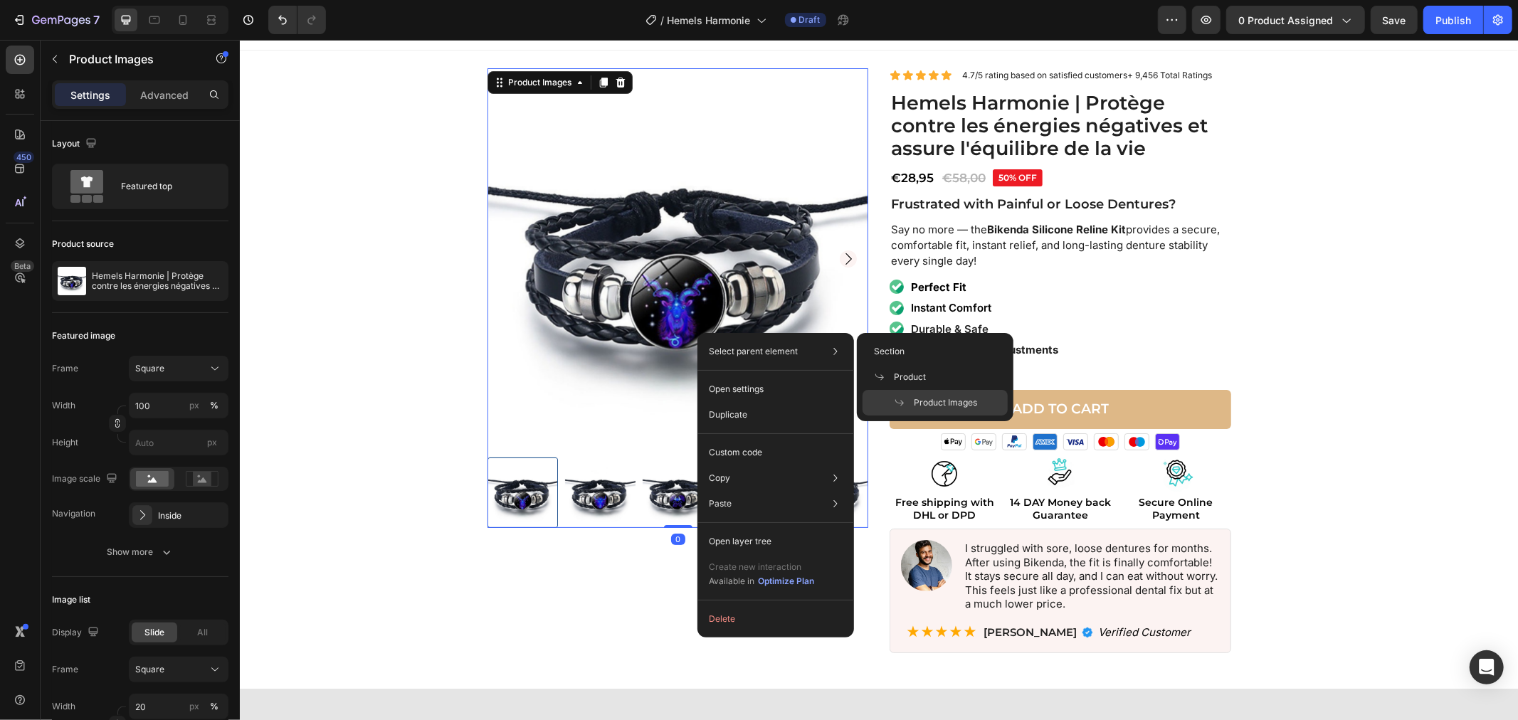
click at [662, 358] on img at bounding box center [677, 258] width 381 height 381
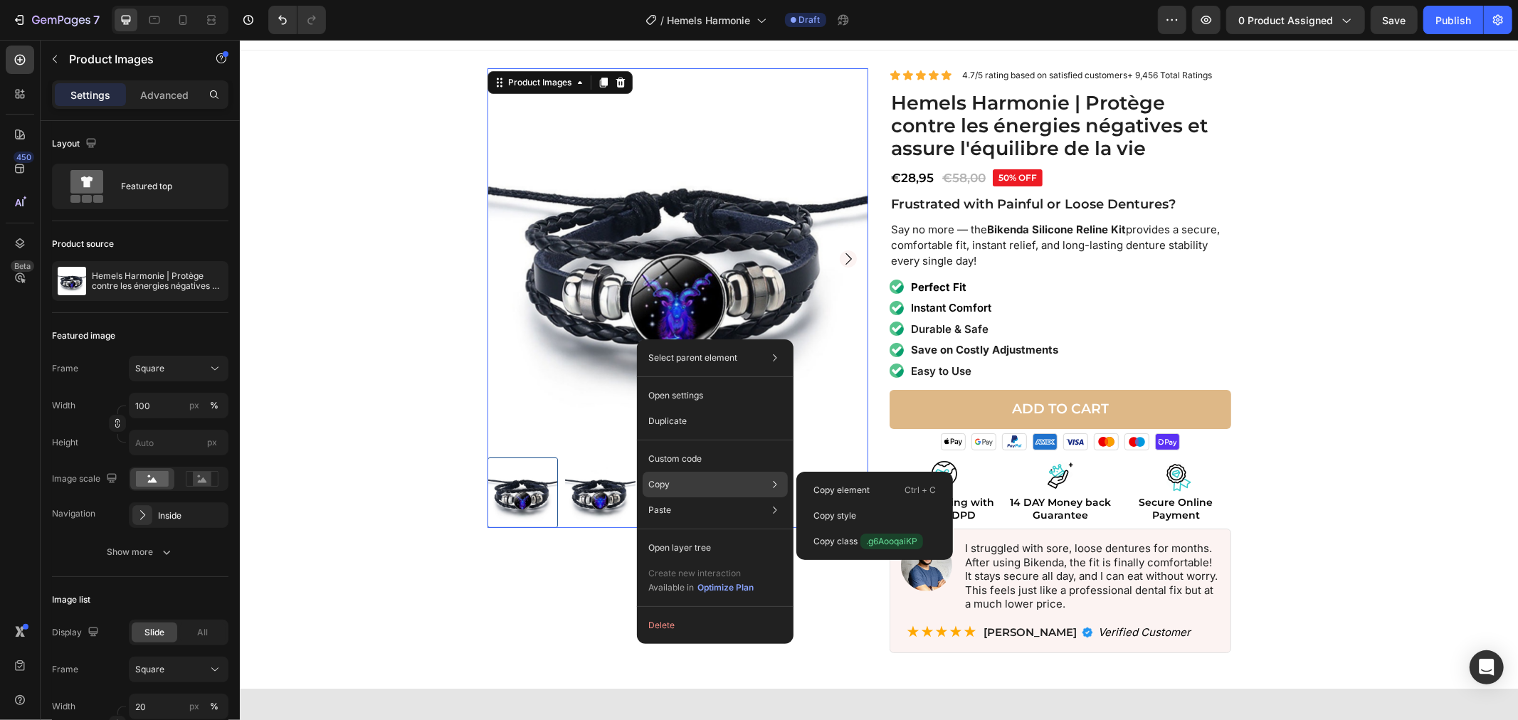
click at [716, 480] on div "Copy Copy element Ctrl + C Copy style Copy class .g6AooqaiKP" at bounding box center [714, 485] width 145 height 26
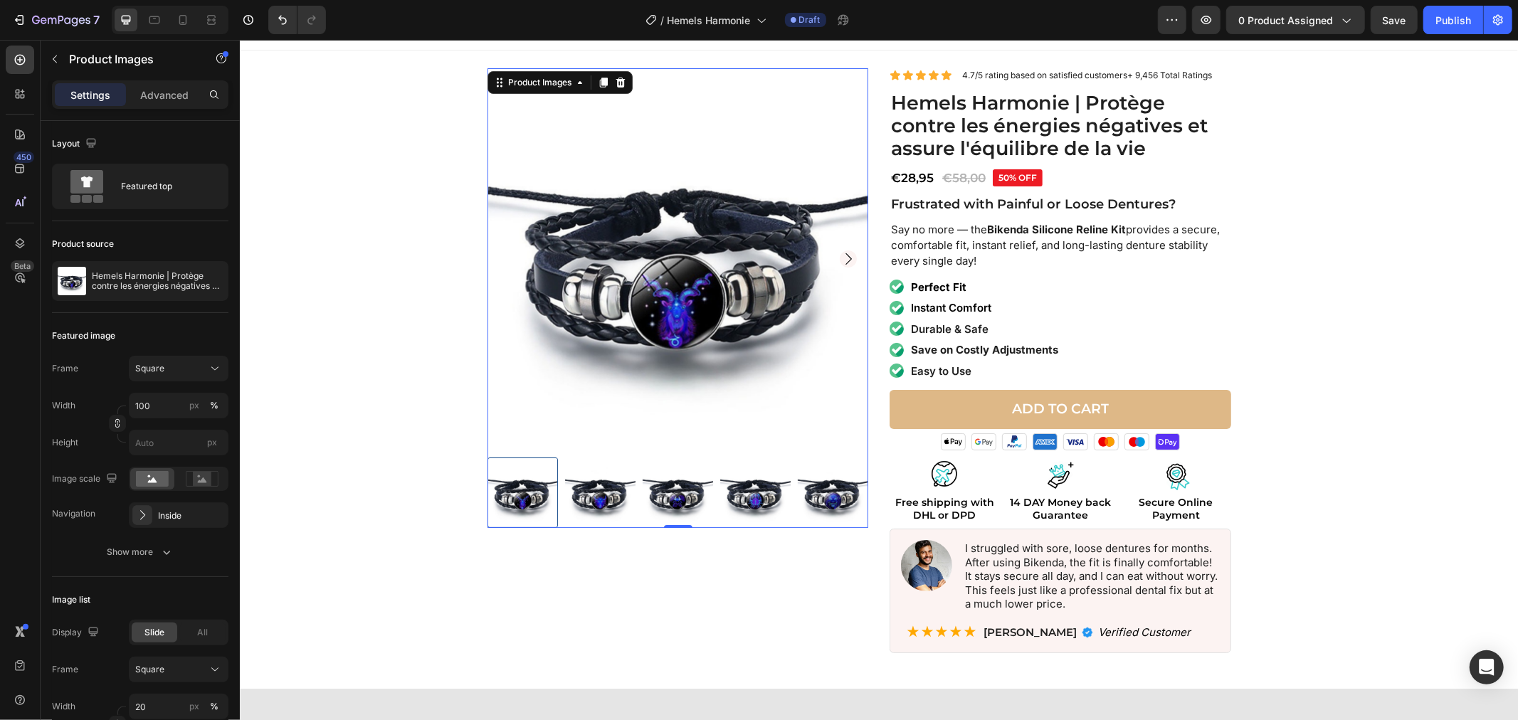
click at [620, 481] on img at bounding box center [599, 492] width 70 height 70
click at [613, 484] on img at bounding box center [599, 492] width 70 height 70
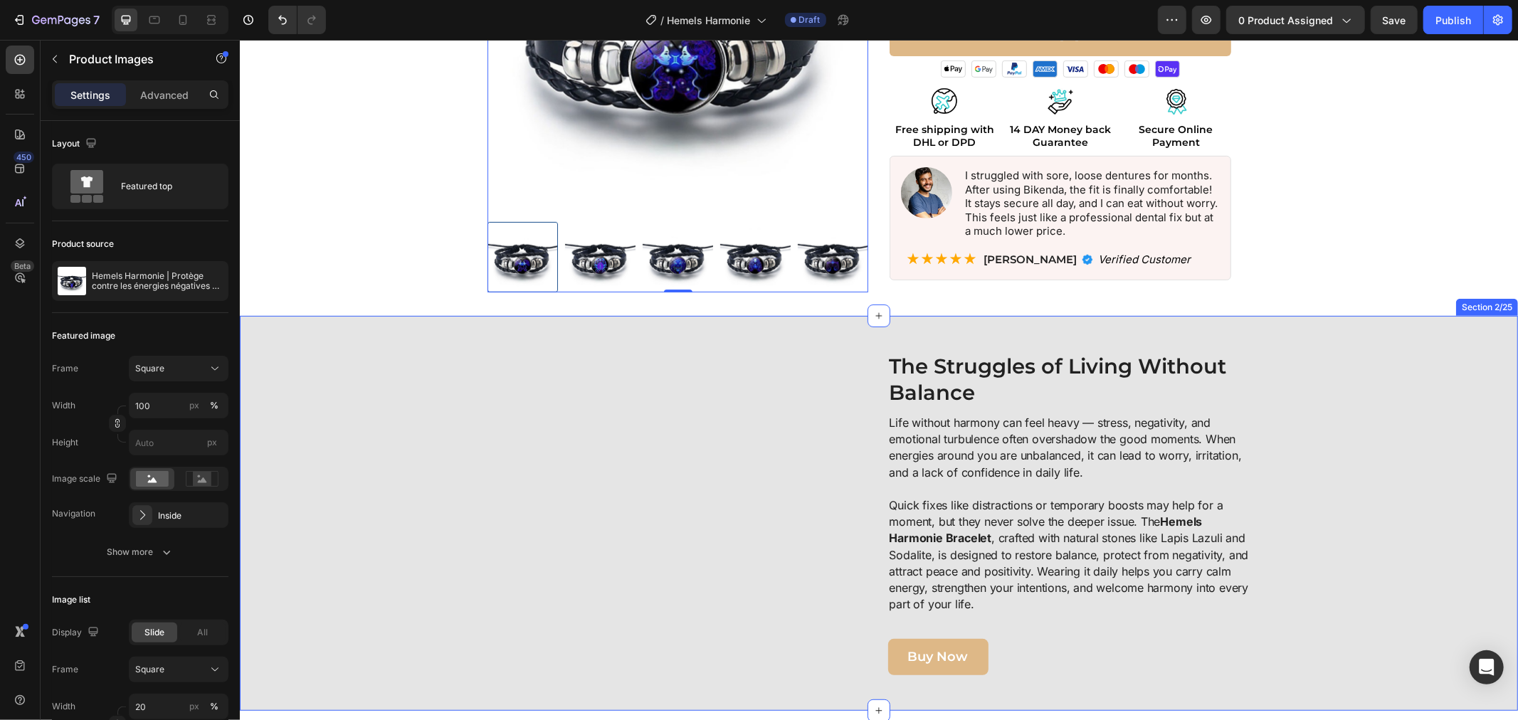
scroll to position [651, 0]
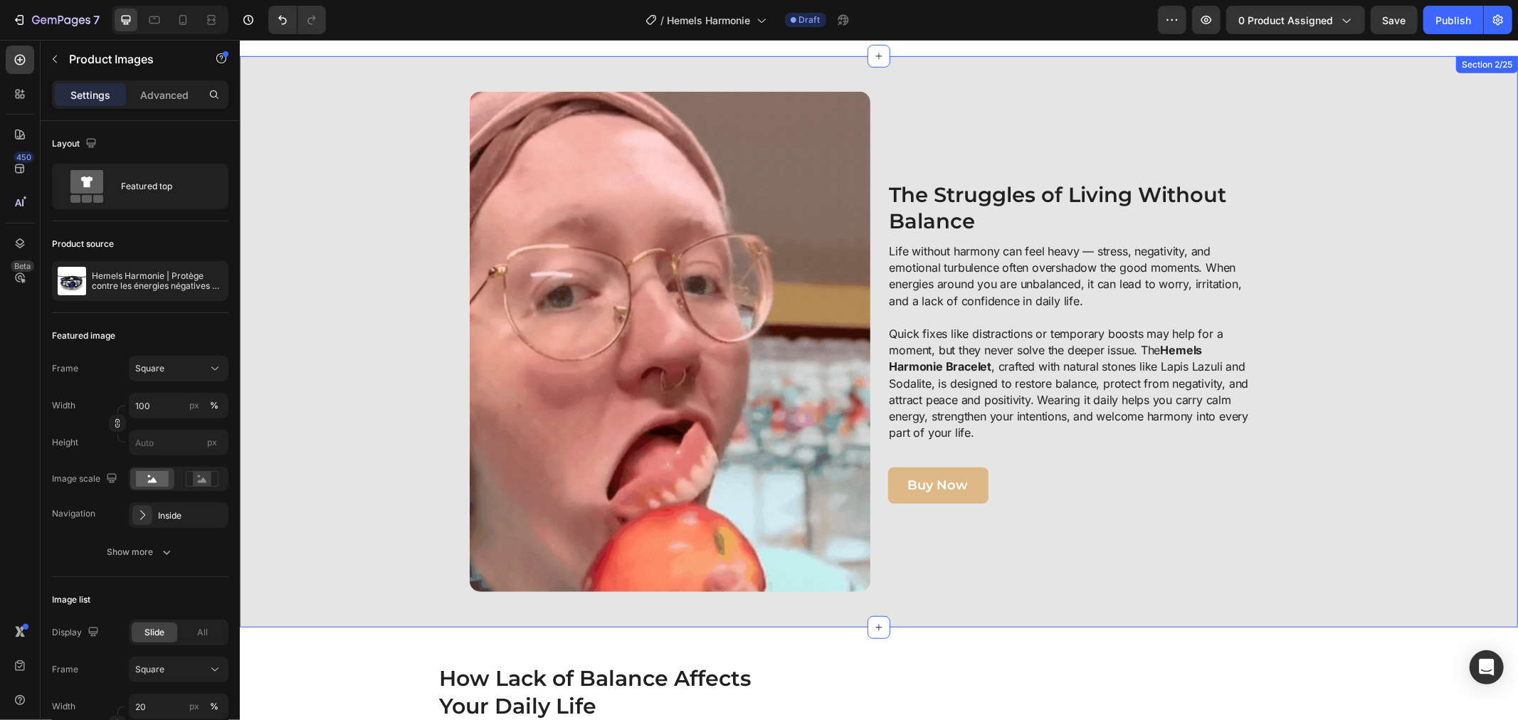
click at [1500, 177] on div "Image The Struggles of Living Without Balance Heading Life without harmony can …" at bounding box center [878, 340] width 1278 height 571
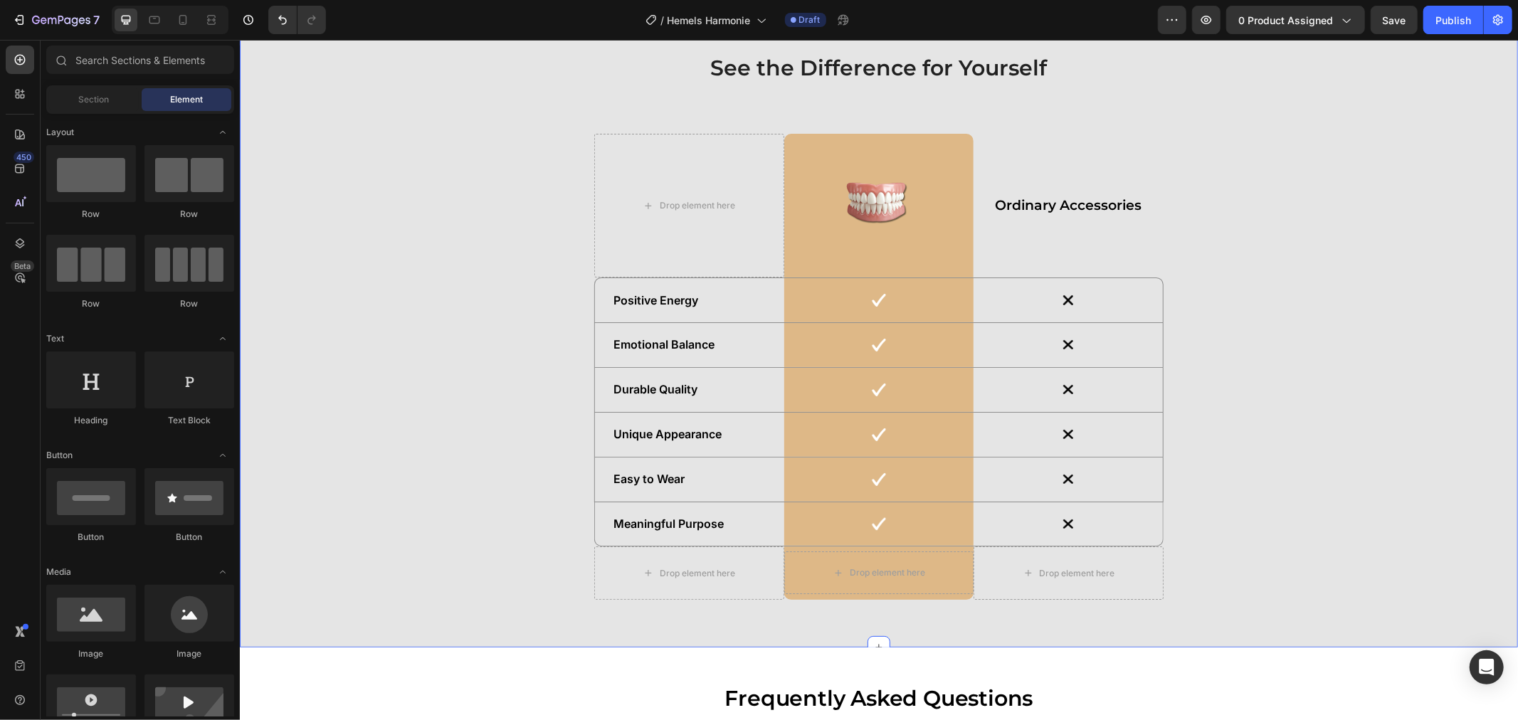
scroll to position [4404, 0]
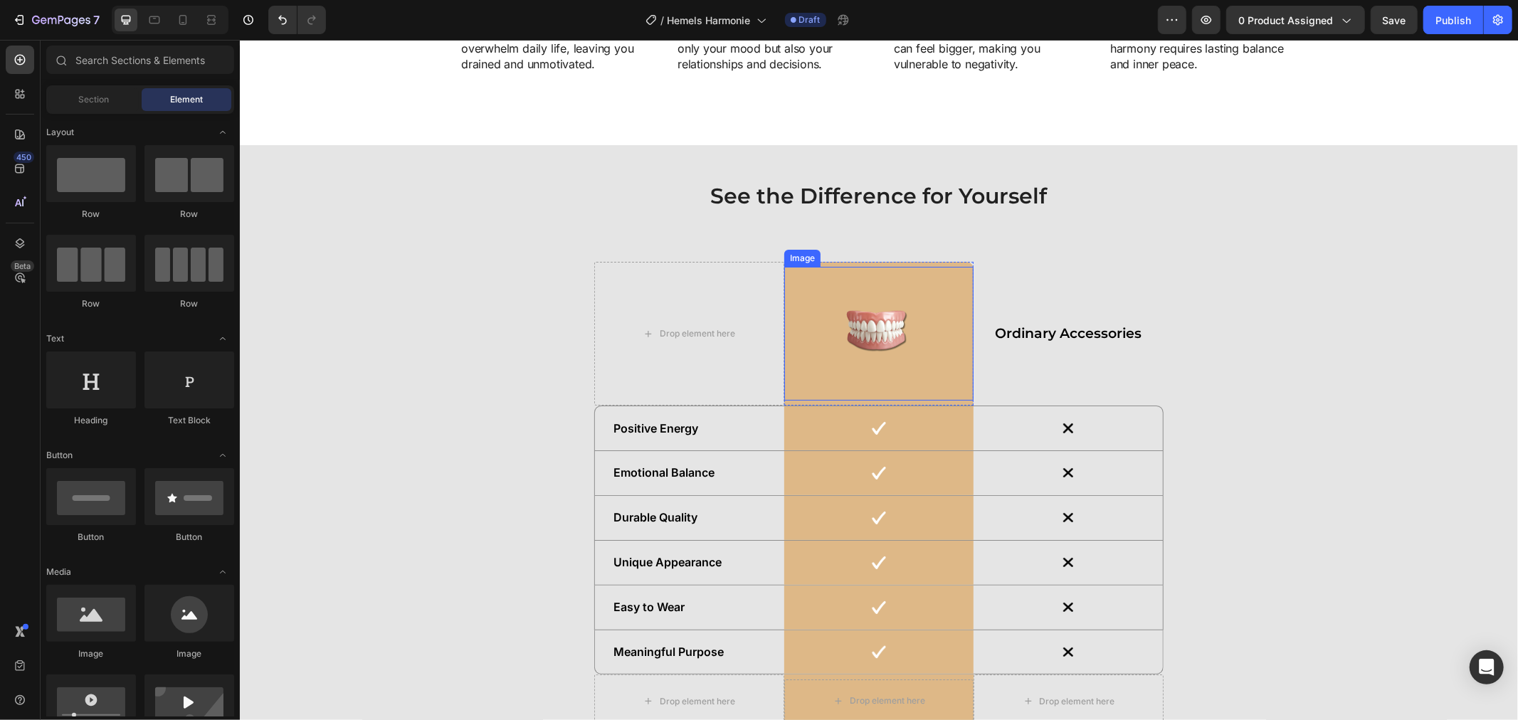
click at [872, 332] on img at bounding box center [878, 333] width 107 height 134
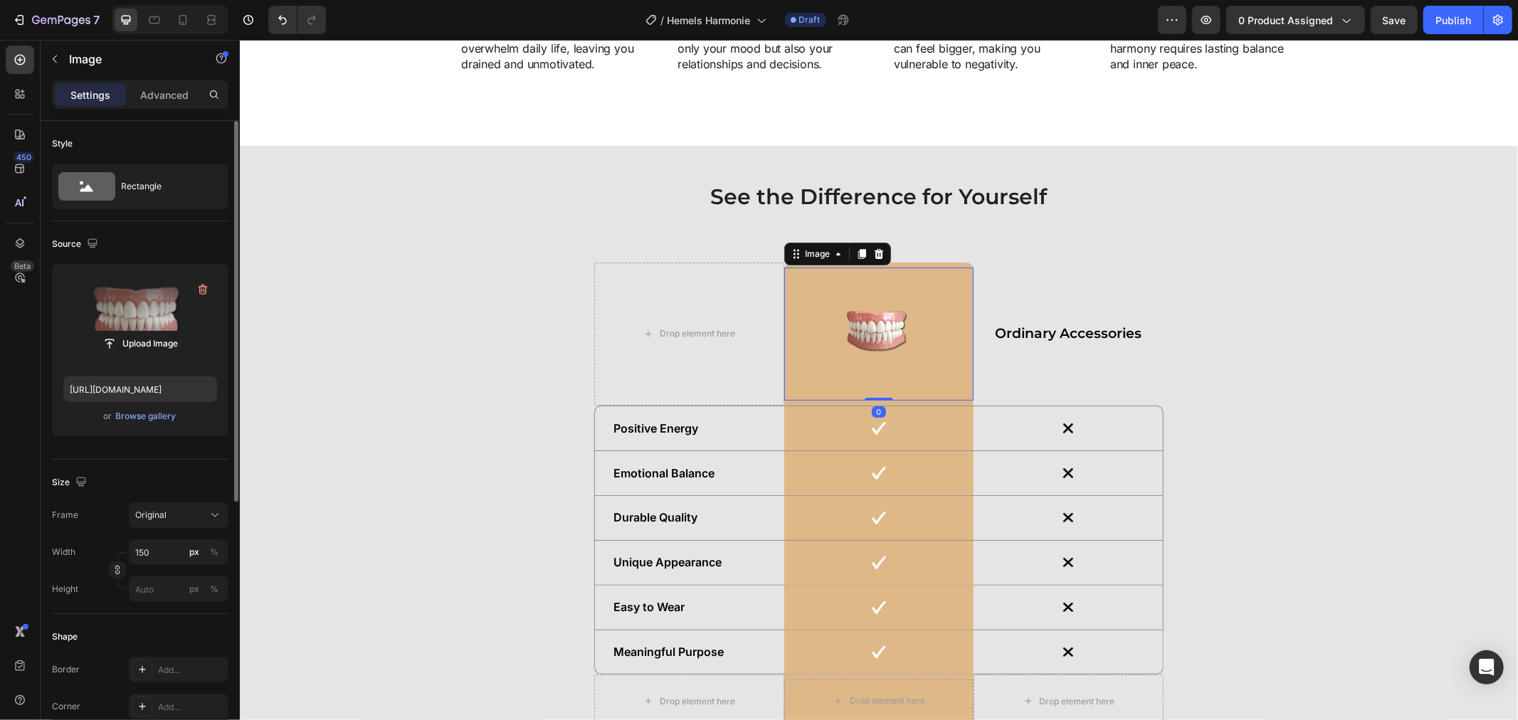
click at [157, 319] on label at bounding box center [140, 320] width 154 height 90
click at [157, 332] on input "file" at bounding box center [140, 344] width 98 height 24
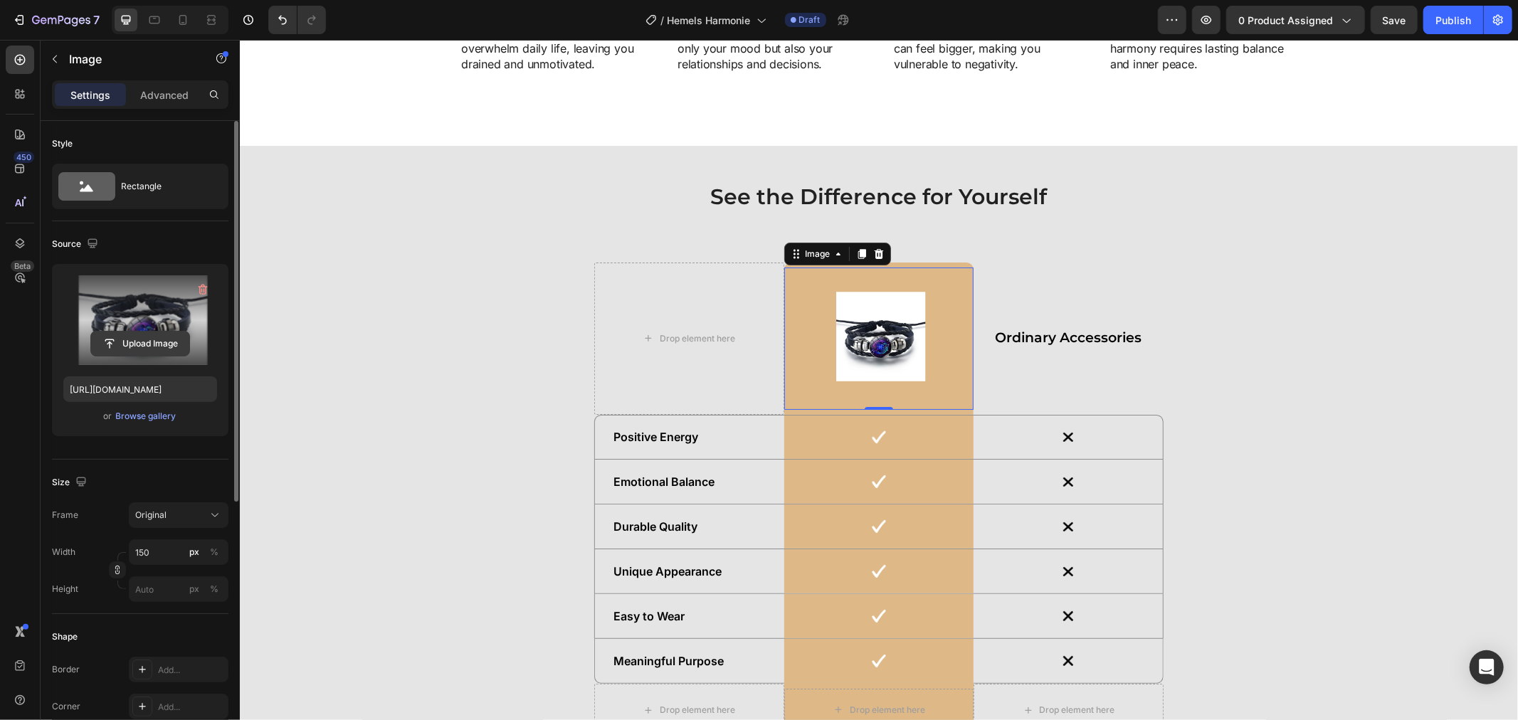
click at [155, 337] on input "file" at bounding box center [140, 344] width 98 height 24
click at [150, 343] on input "file" at bounding box center [140, 344] width 98 height 24
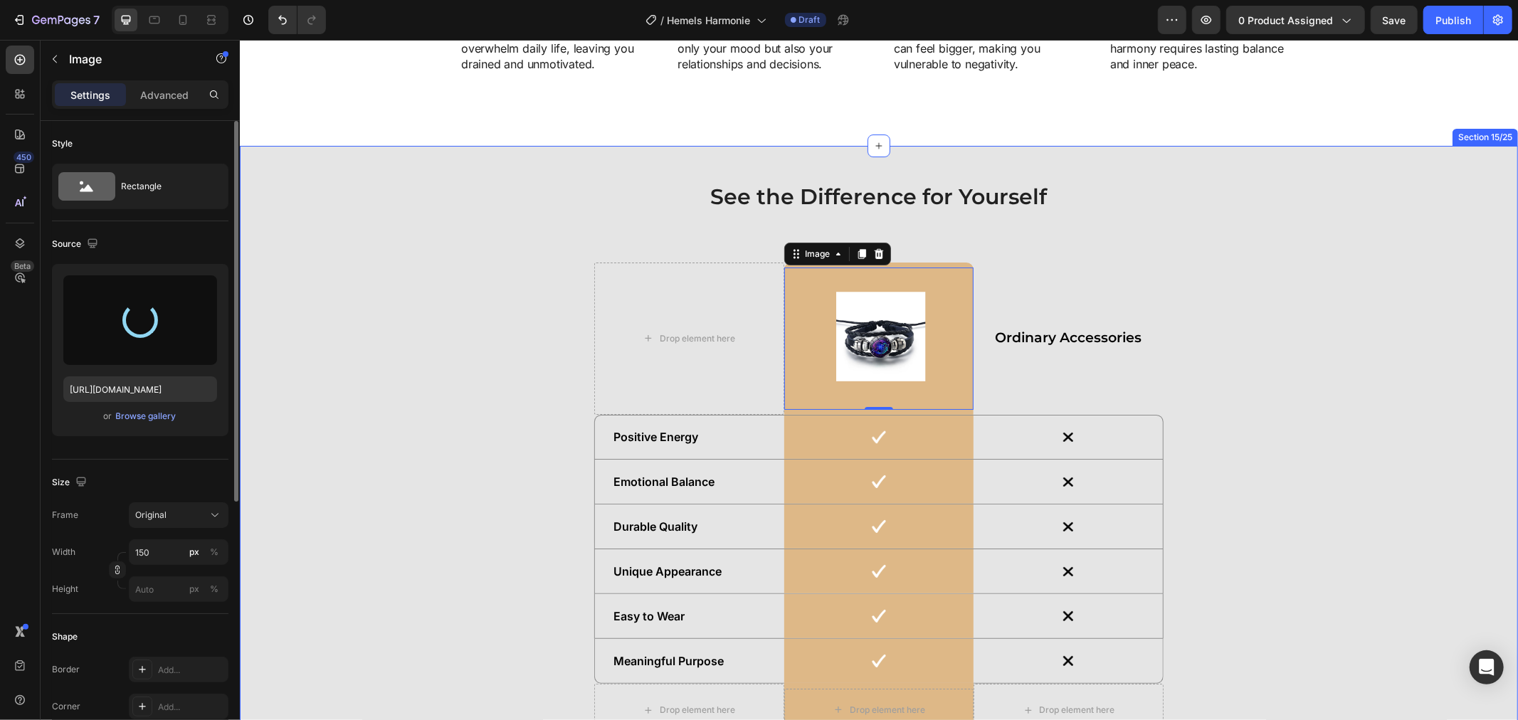
type input "https://cdn.shopify.com/s/files/1/0808/8620/2710/files/gempages_585570282693985…"
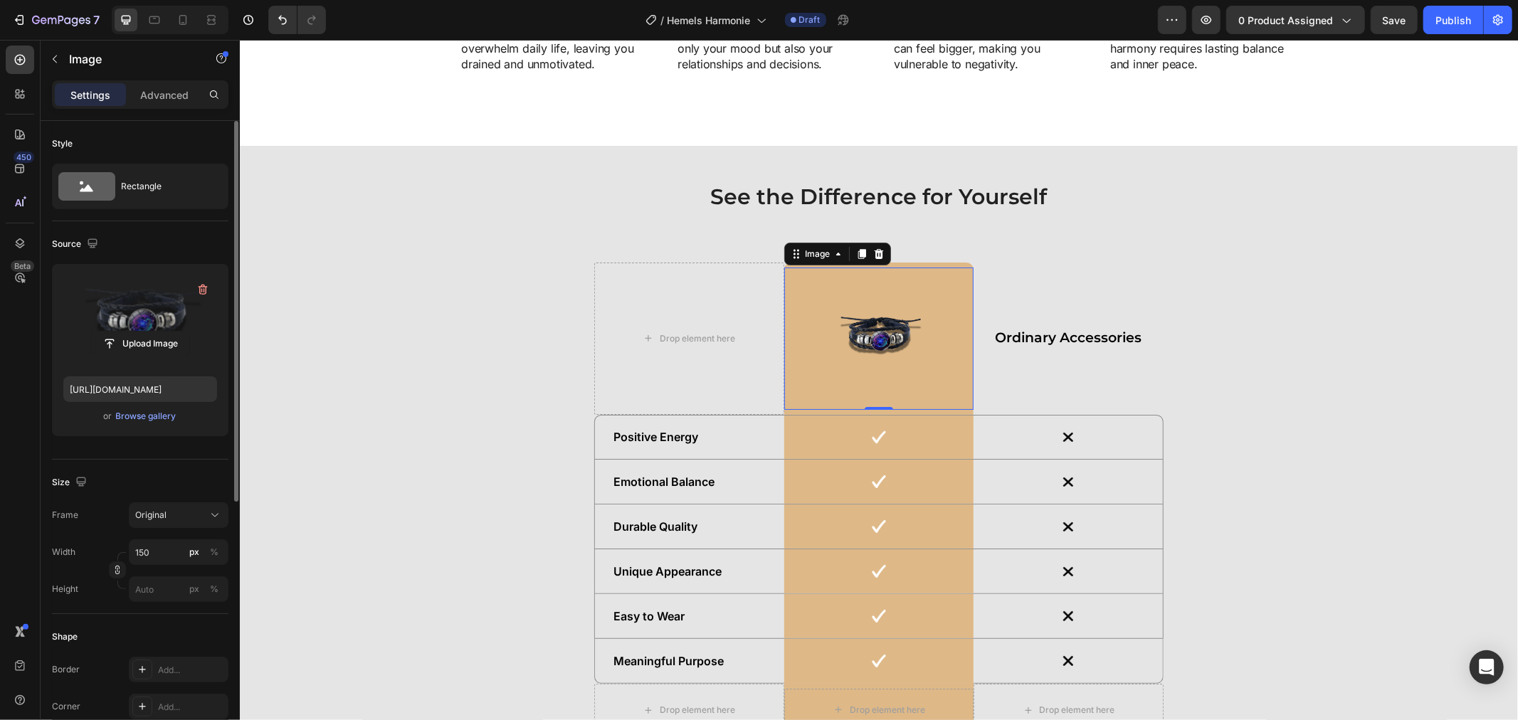
click at [863, 332] on img at bounding box center [878, 338] width 107 height 142
click at [1248, 241] on div "See the Difference for Yourself Heading Drop element here Image 0 Row Ordinary …" at bounding box center [878, 464] width 1264 height 567
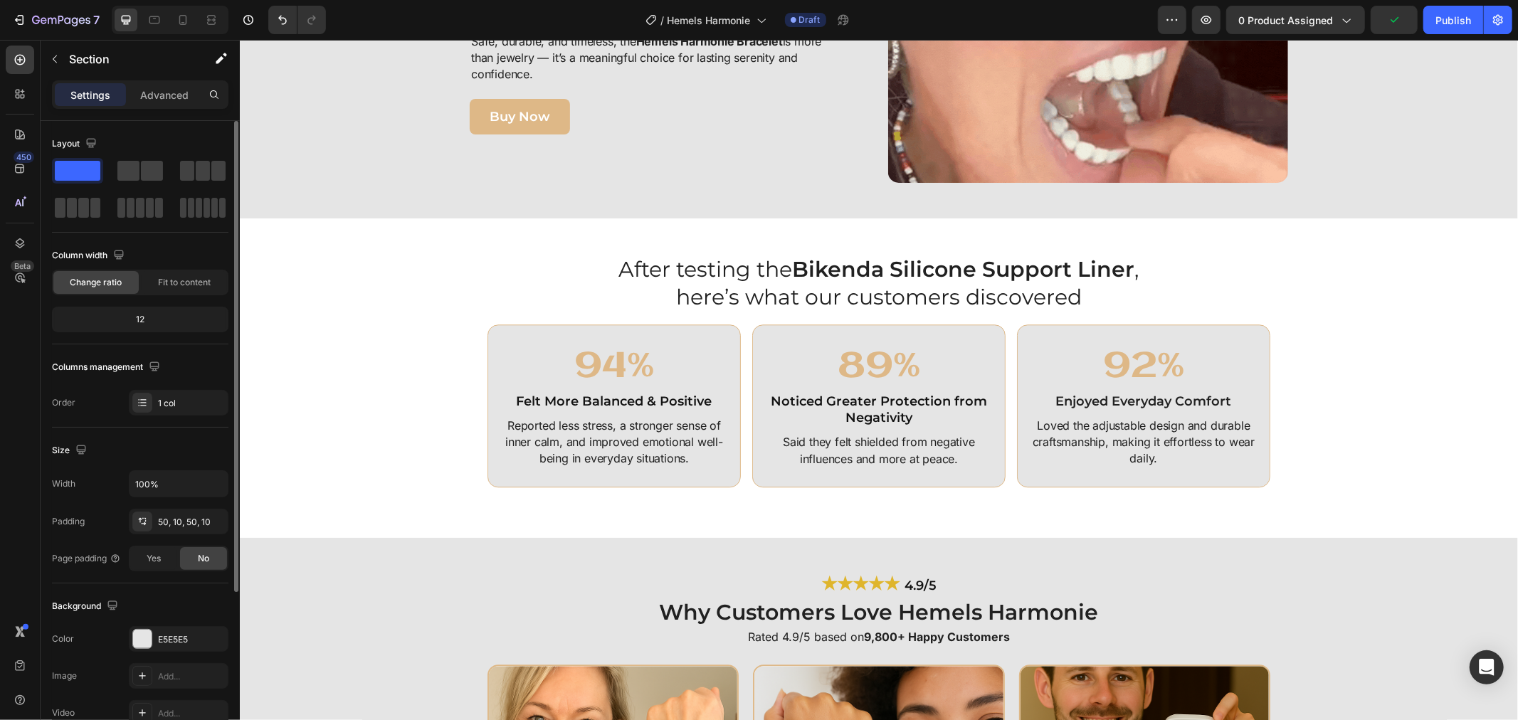
scroll to position [3060, 0]
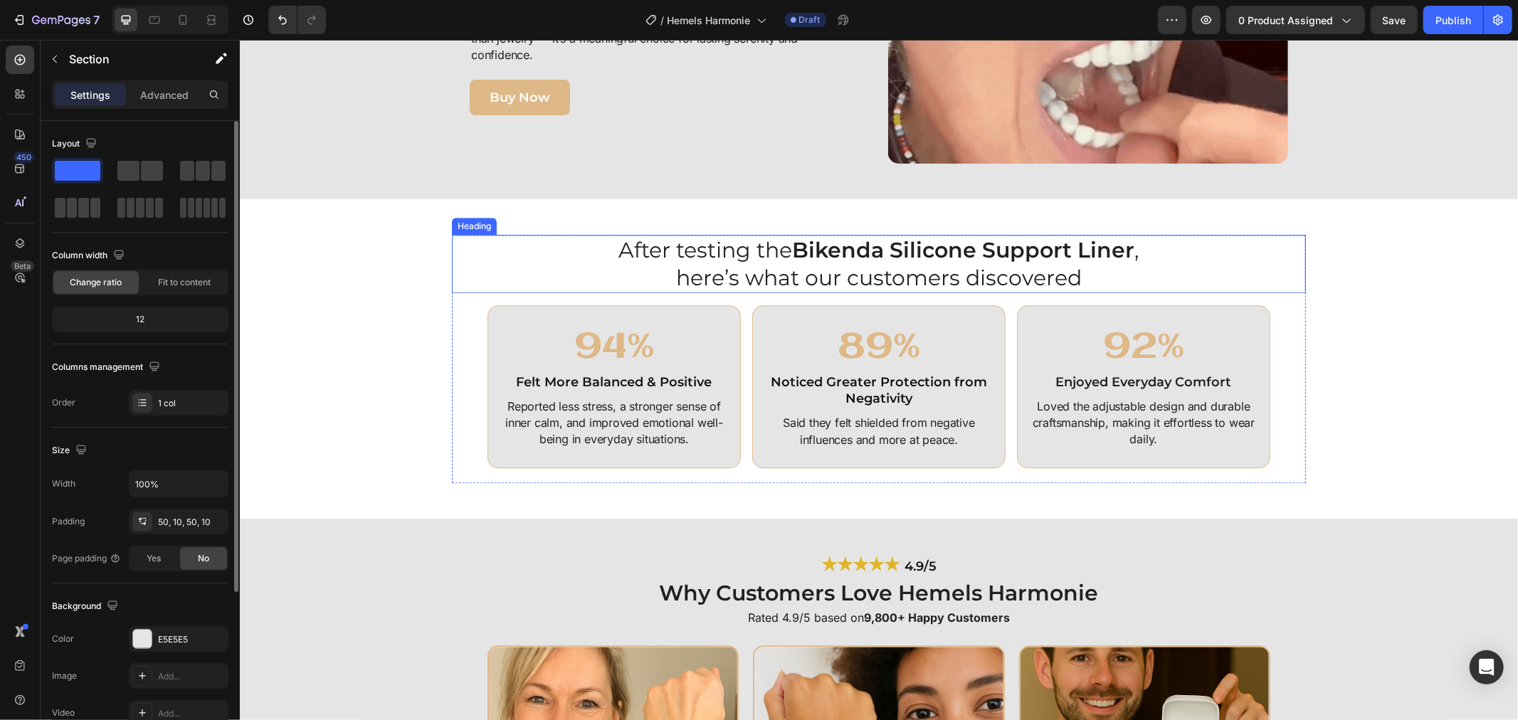
click at [749, 241] on h2 "After testing the Bikenda Silicone Support Liner , here’s what our customers di…" at bounding box center [878, 263] width 538 height 58
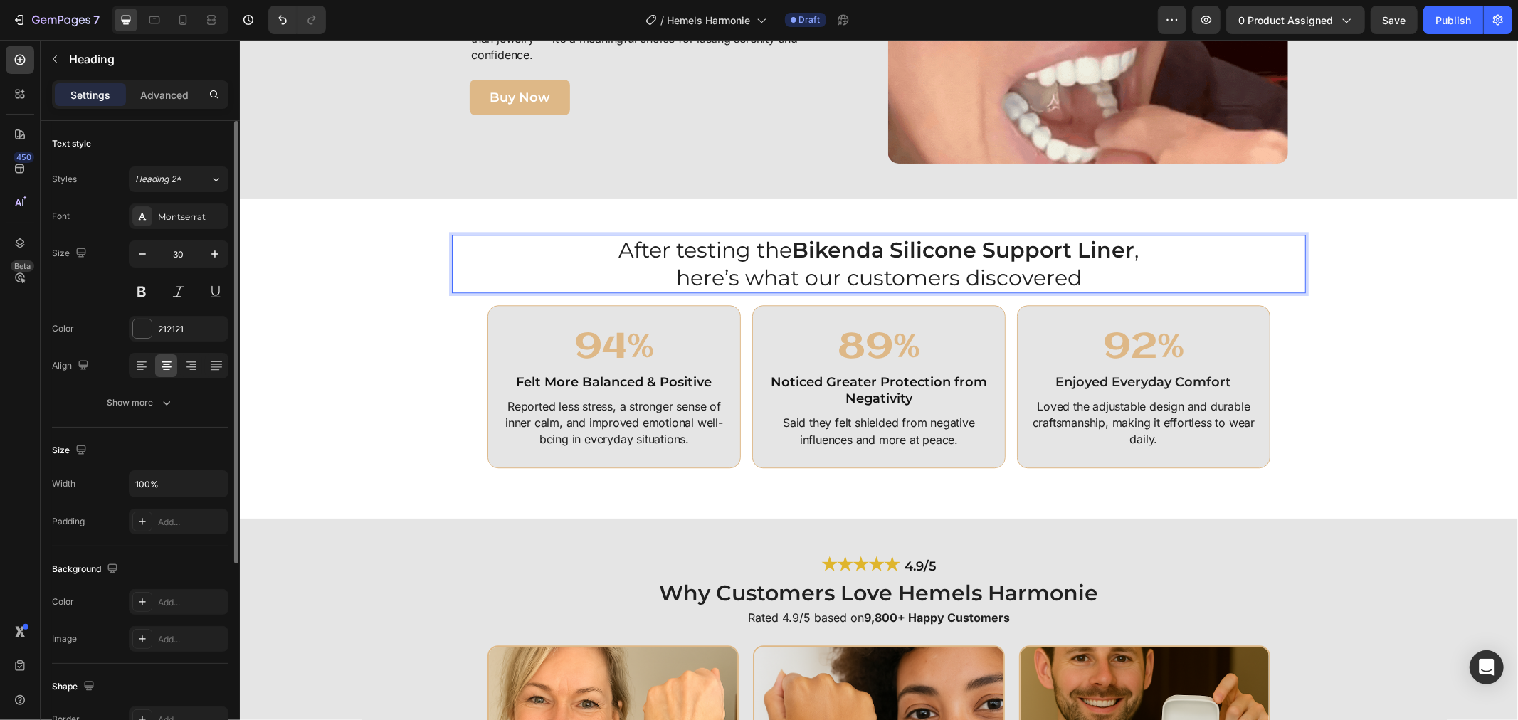
click at [771, 244] on h2 "After testing the Bikenda Silicone Support Liner , here’s what our customers di…" at bounding box center [878, 263] width 538 height 58
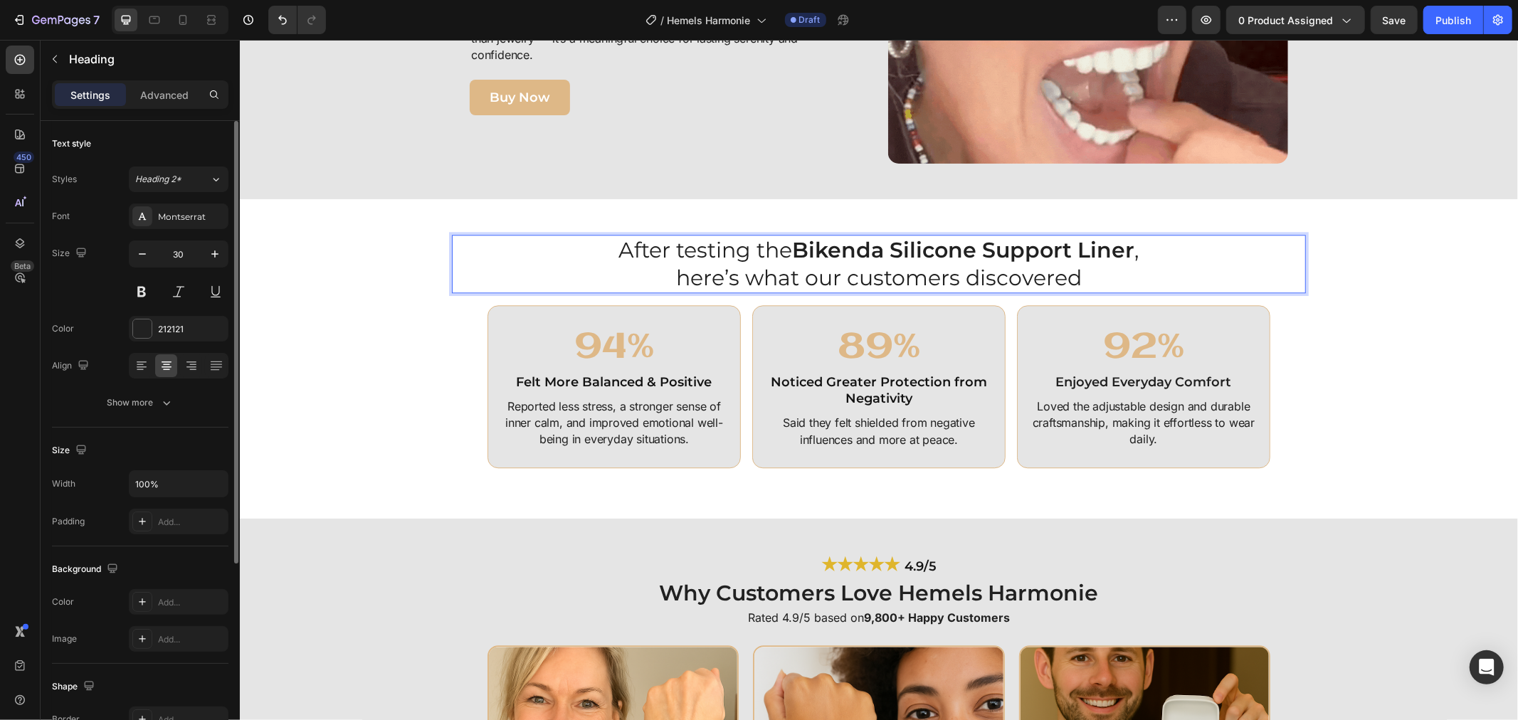
click at [771, 244] on p "After testing the Bikenda Silicone Support Liner , here’s what our customers di…" at bounding box center [877, 263] width 535 height 55
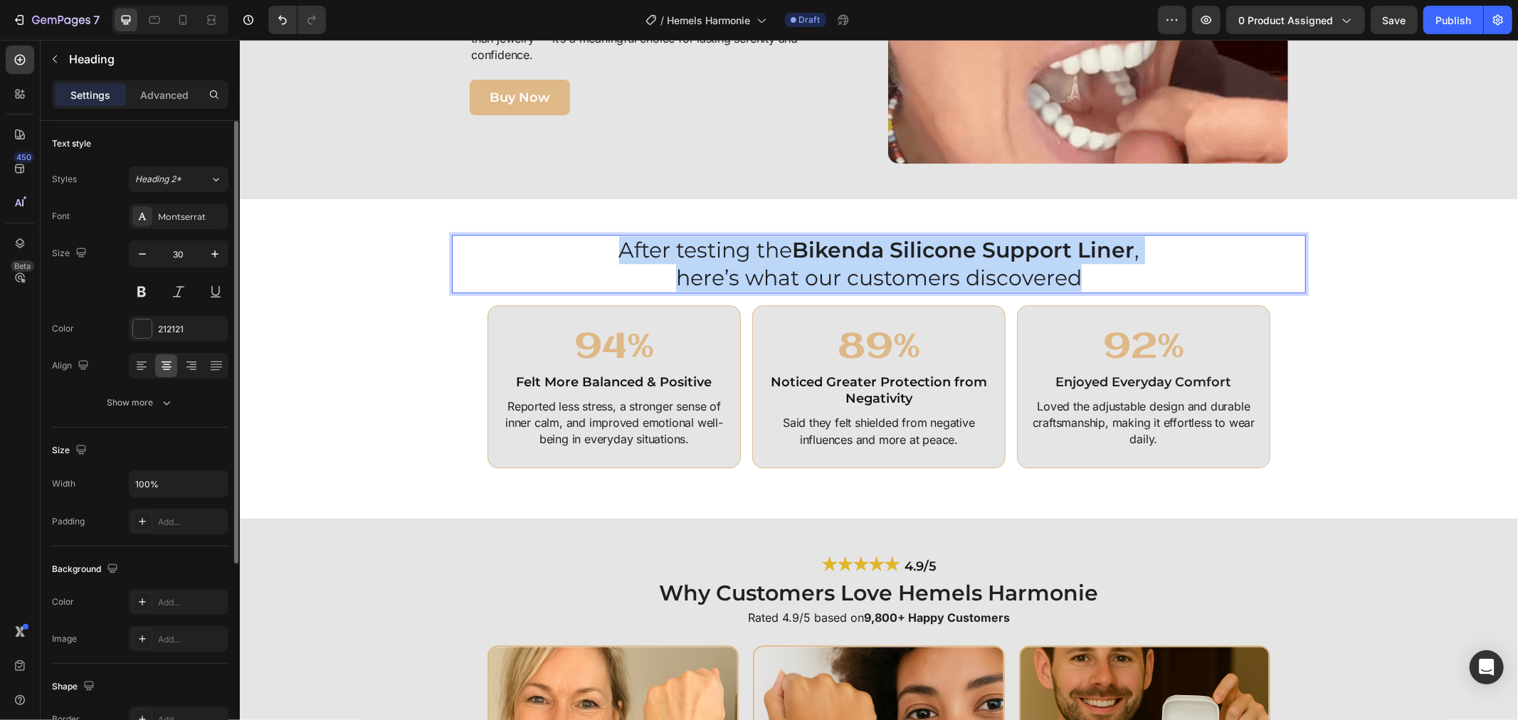
click at [771, 244] on p "After testing the Bikenda Silicone Support Liner , here’s what our customers di…" at bounding box center [877, 263] width 535 height 55
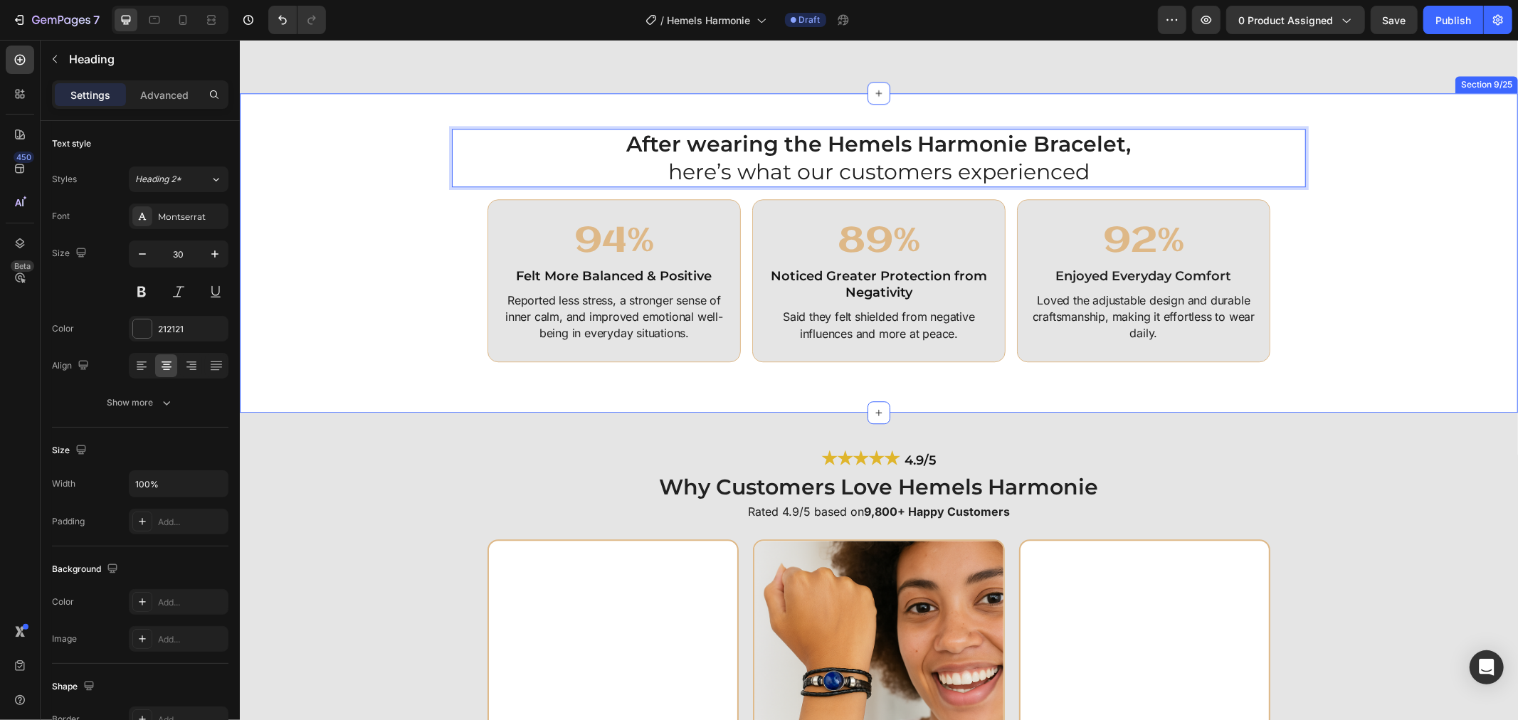
scroll to position [3218, 0]
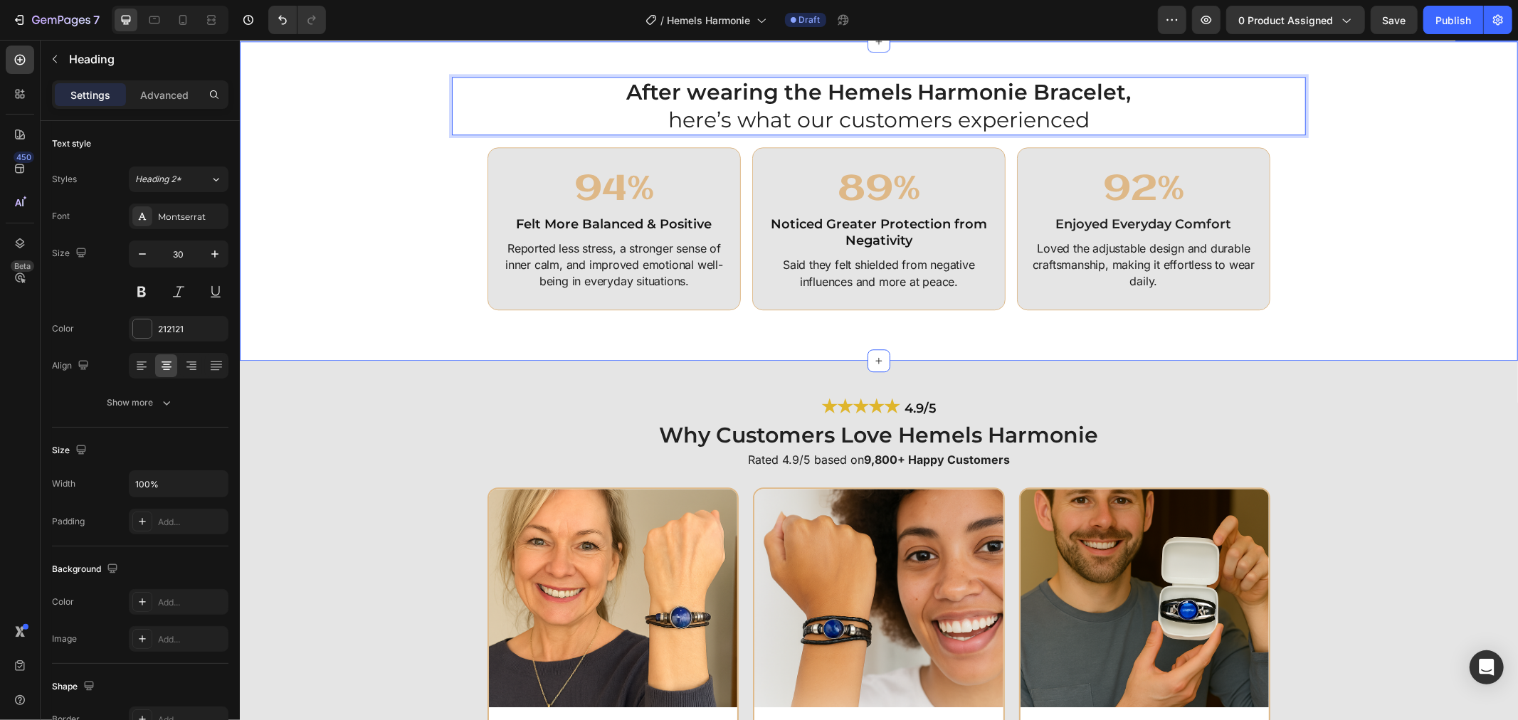
click at [1335, 336] on div "After wearing the Hemels Harmonie Bracelet, here’s what our customers experienc…" at bounding box center [878, 200] width 1278 height 319
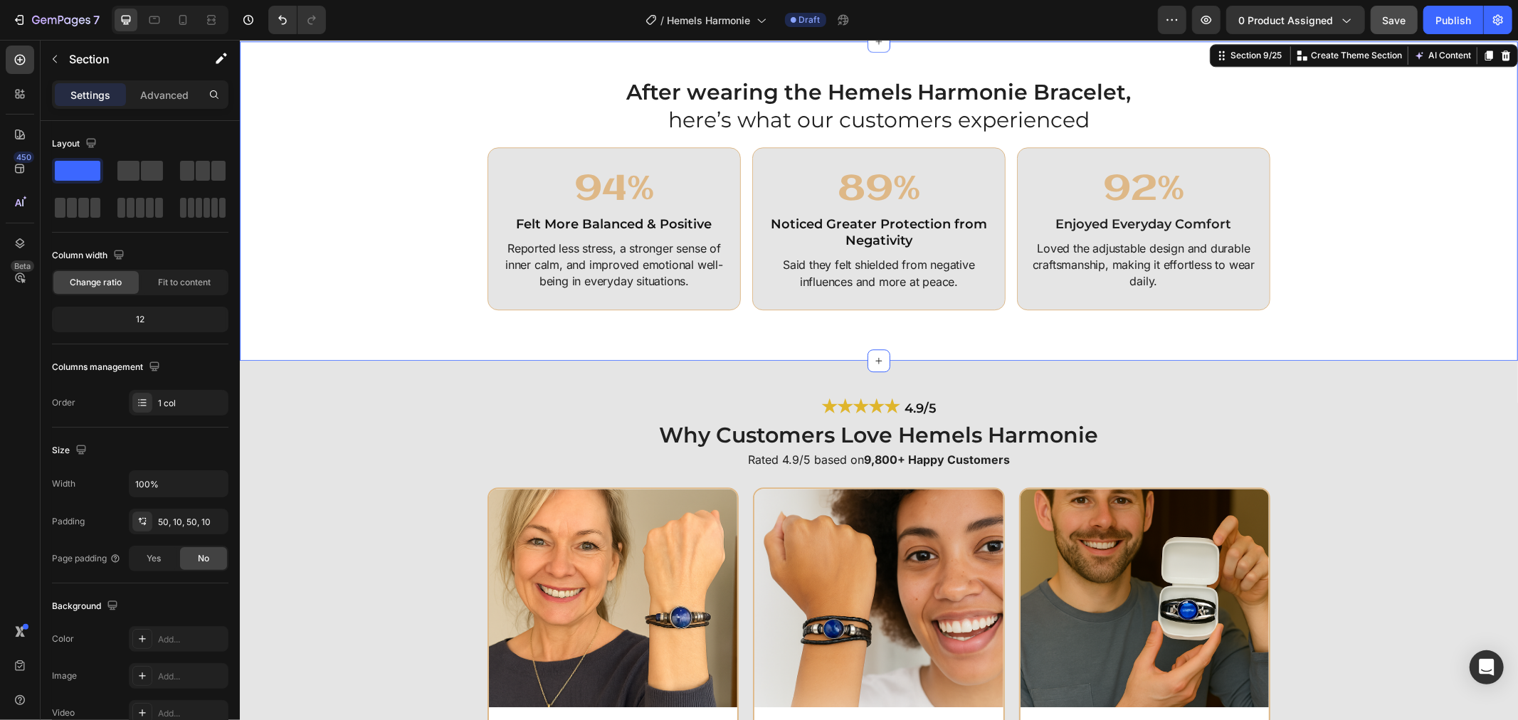
click at [1402, 29] on button "Save" at bounding box center [1393, 20] width 47 height 28
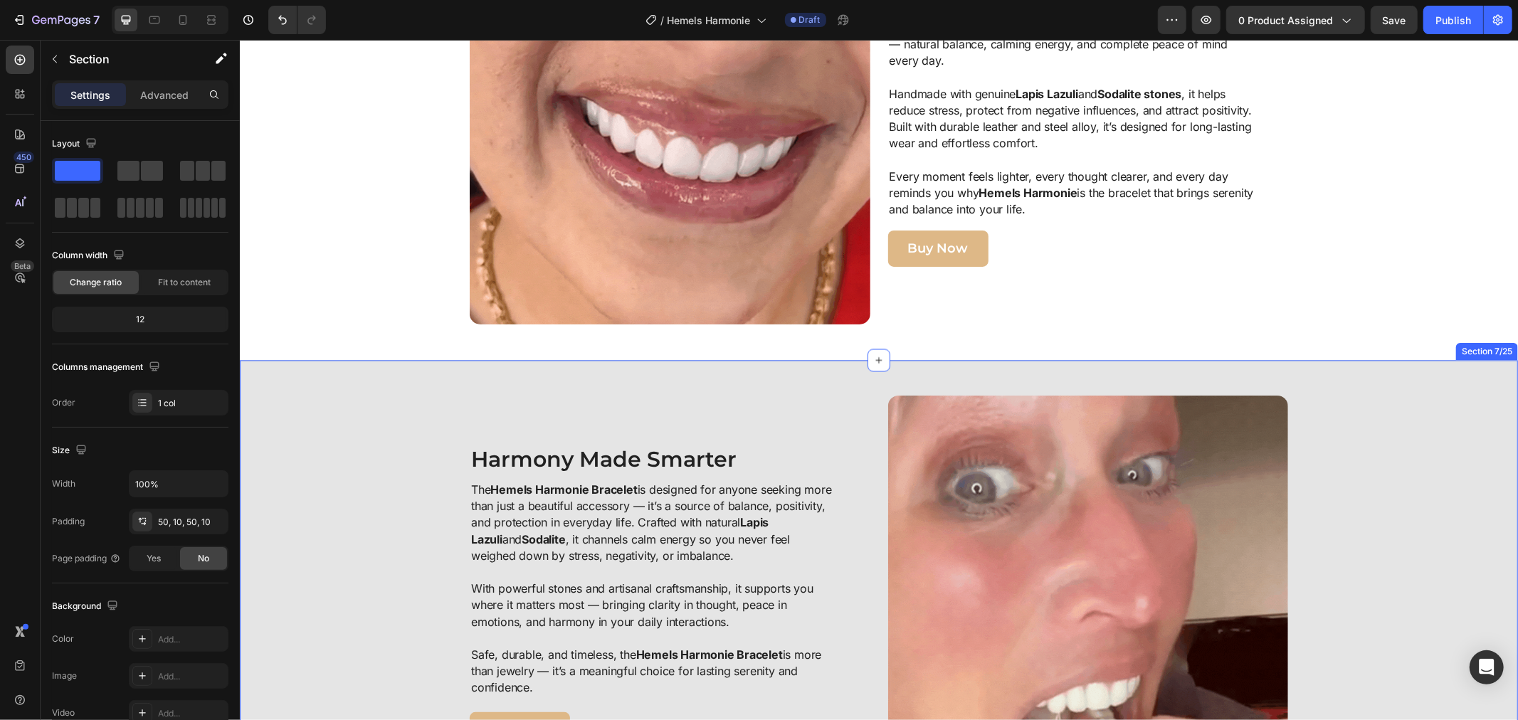
scroll to position [2190, 0]
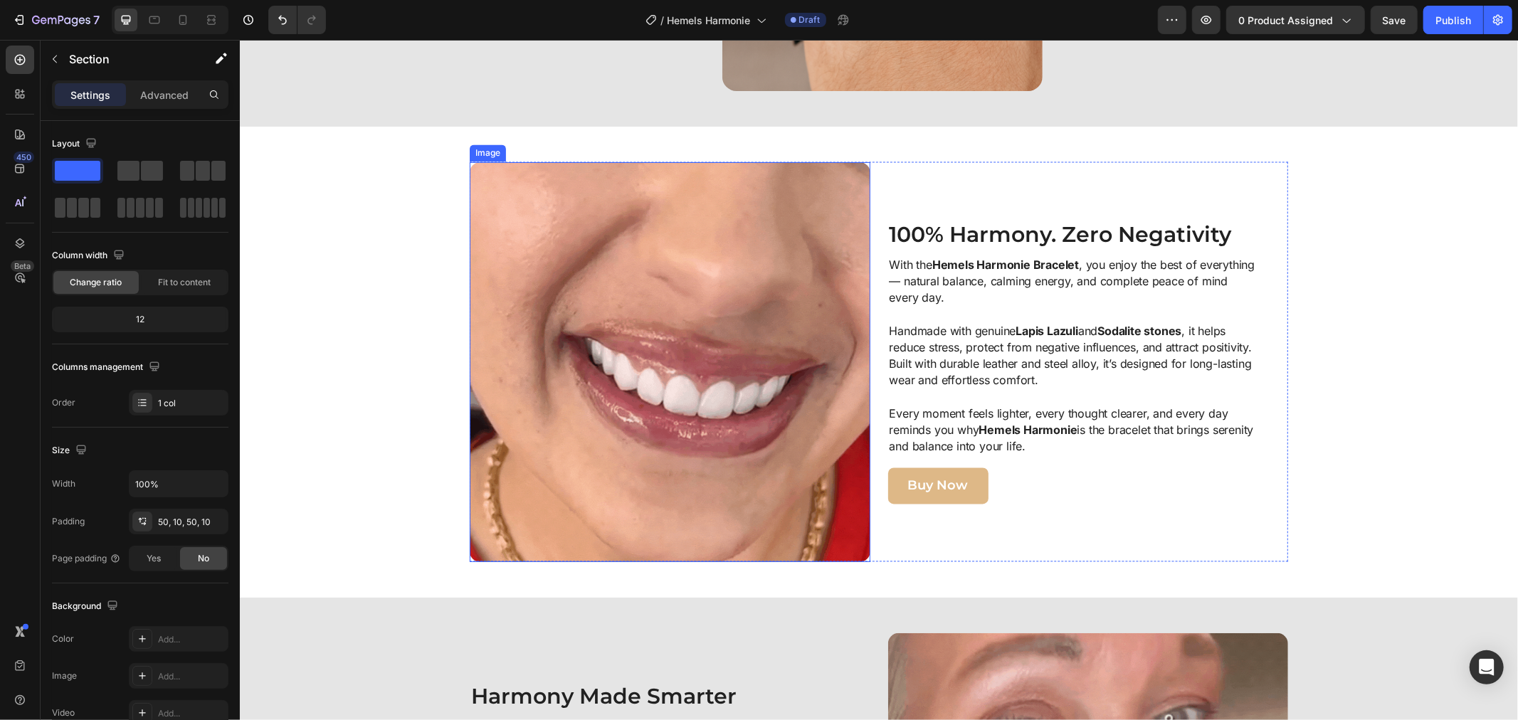
click at [634, 258] on img at bounding box center [669, 362] width 401 height 401
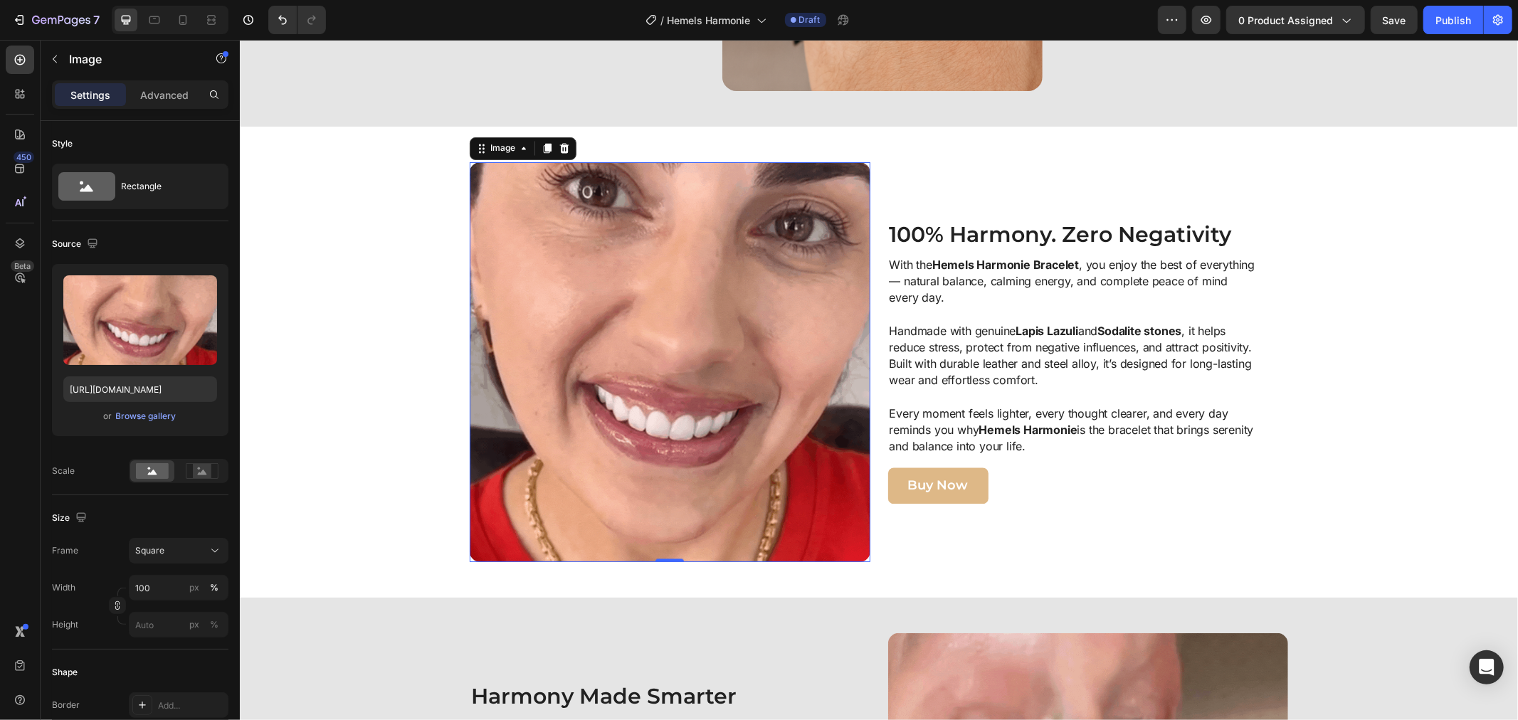
click at [541, 253] on img at bounding box center [669, 362] width 401 height 401
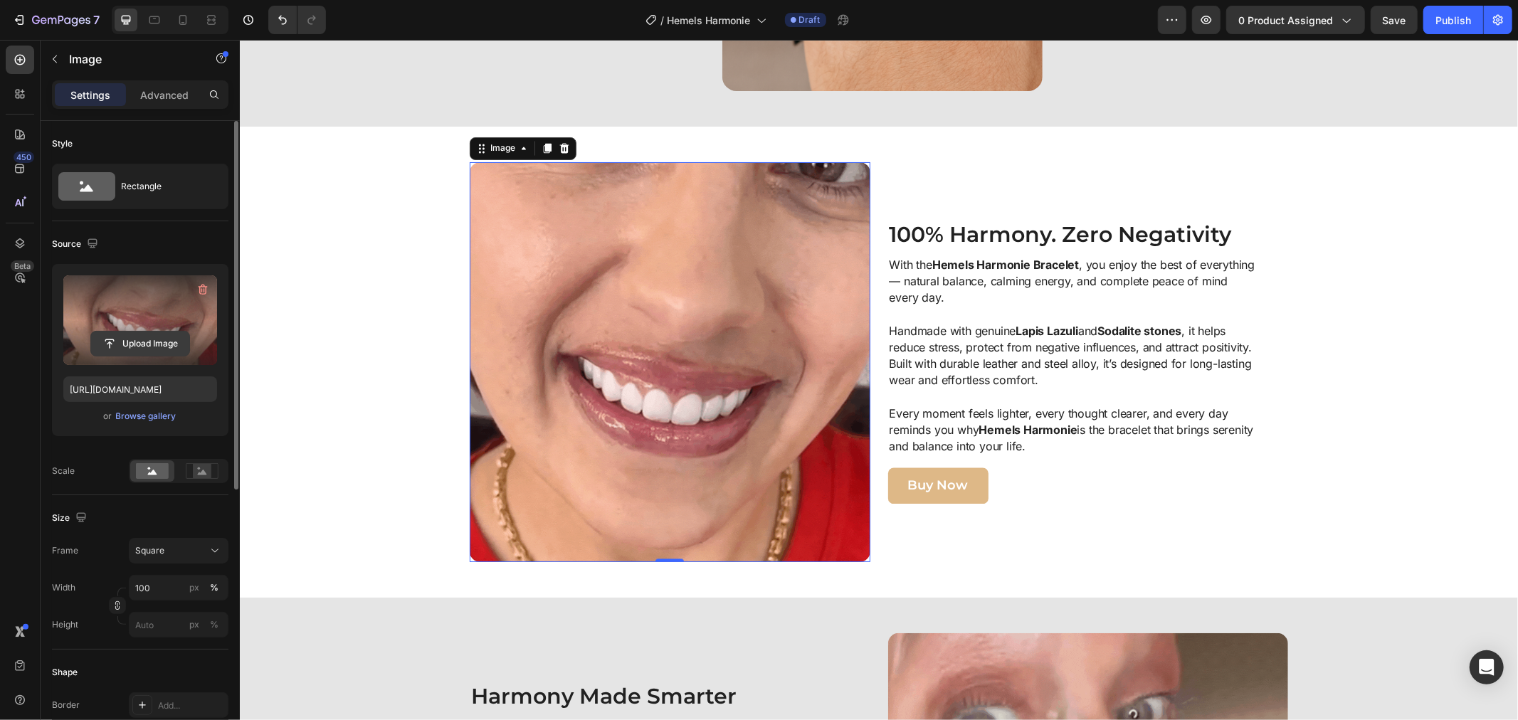
click at [147, 339] on input "file" at bounding box center [140, 344] width 98 height 24
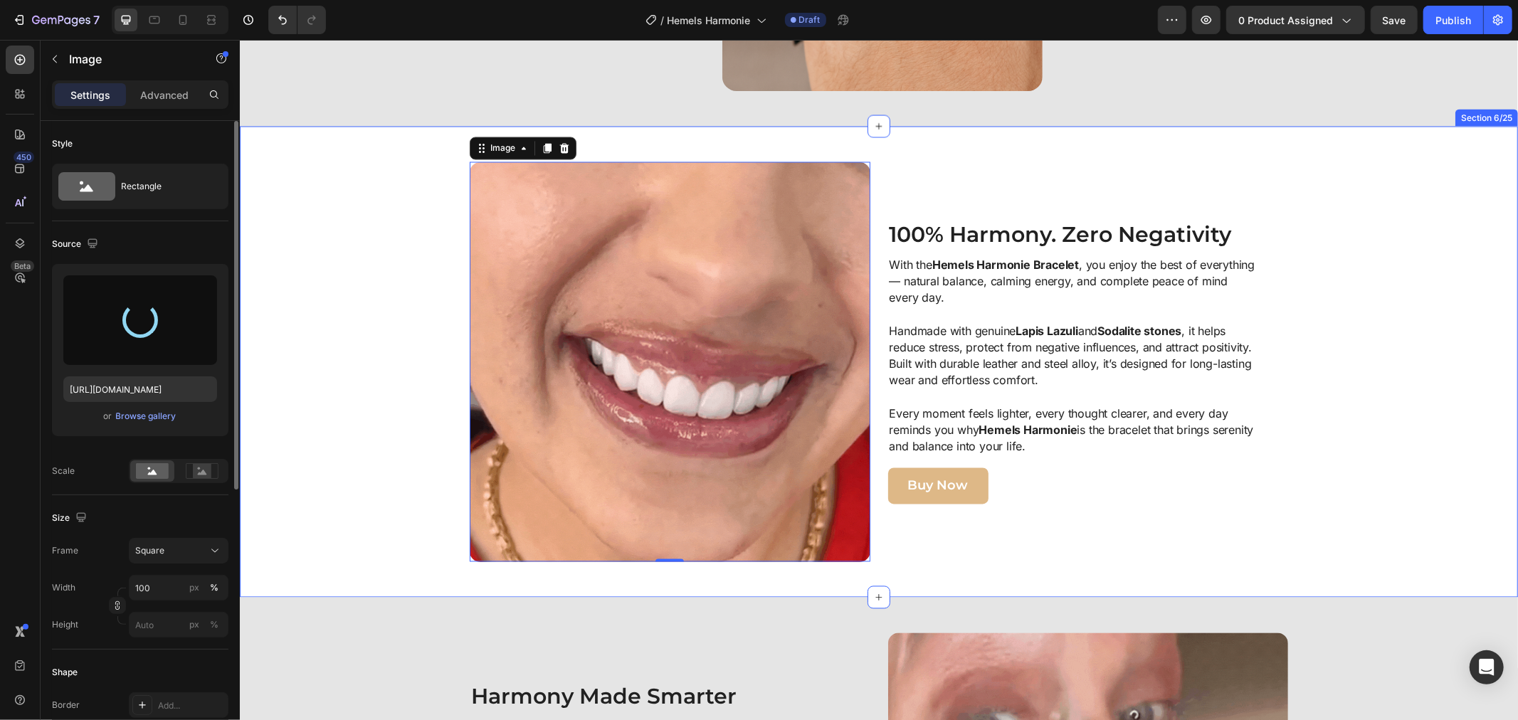
type input "[URL][DOMAIN_NAME]"
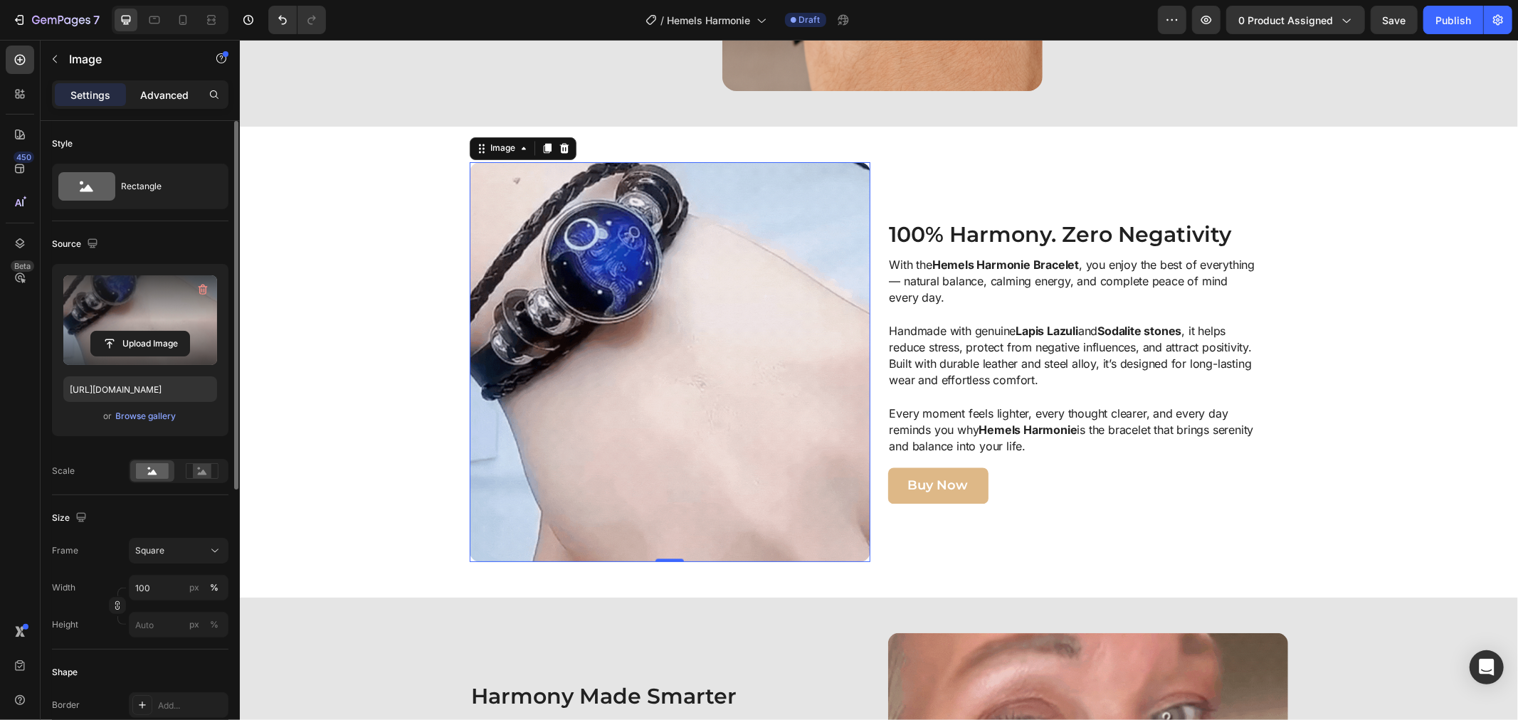
click at [165, 88] on p "Advanced" at bounding box center [164, 95] width 48 height 15
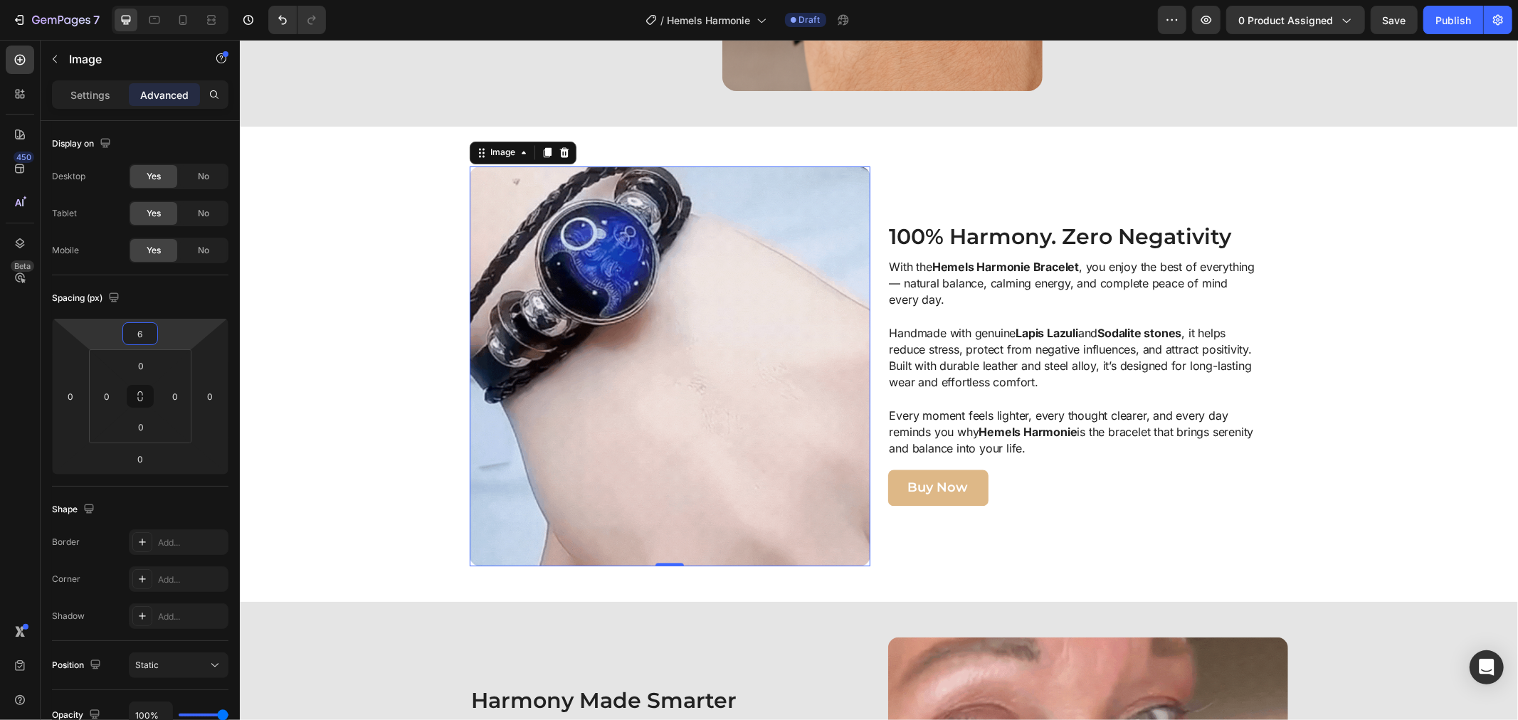
type input "2"
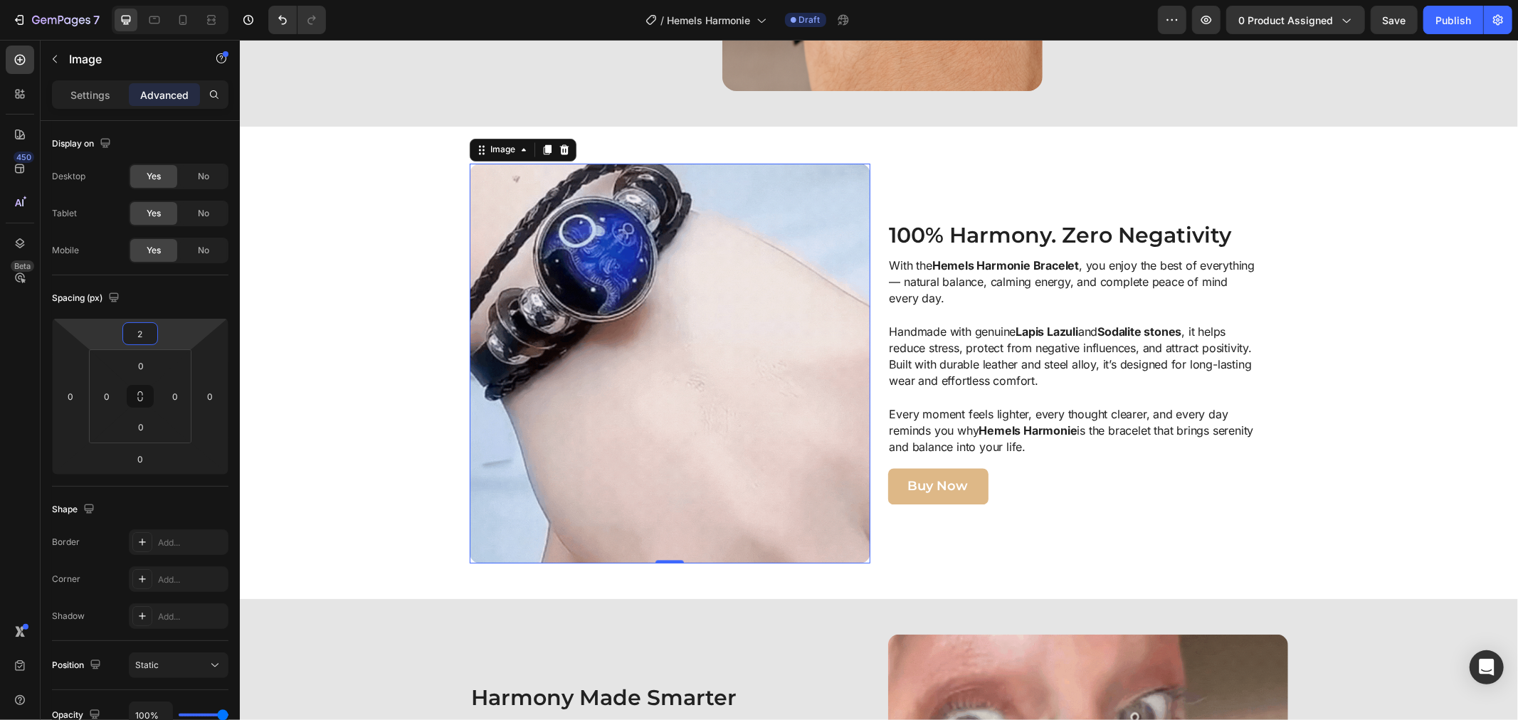
click at [169, 0] on html "7 Version history / Hemels Harmonie Draft Preview 0 product assigned Save Publi…" at bounding box center [759, 0] width 1518 height 0
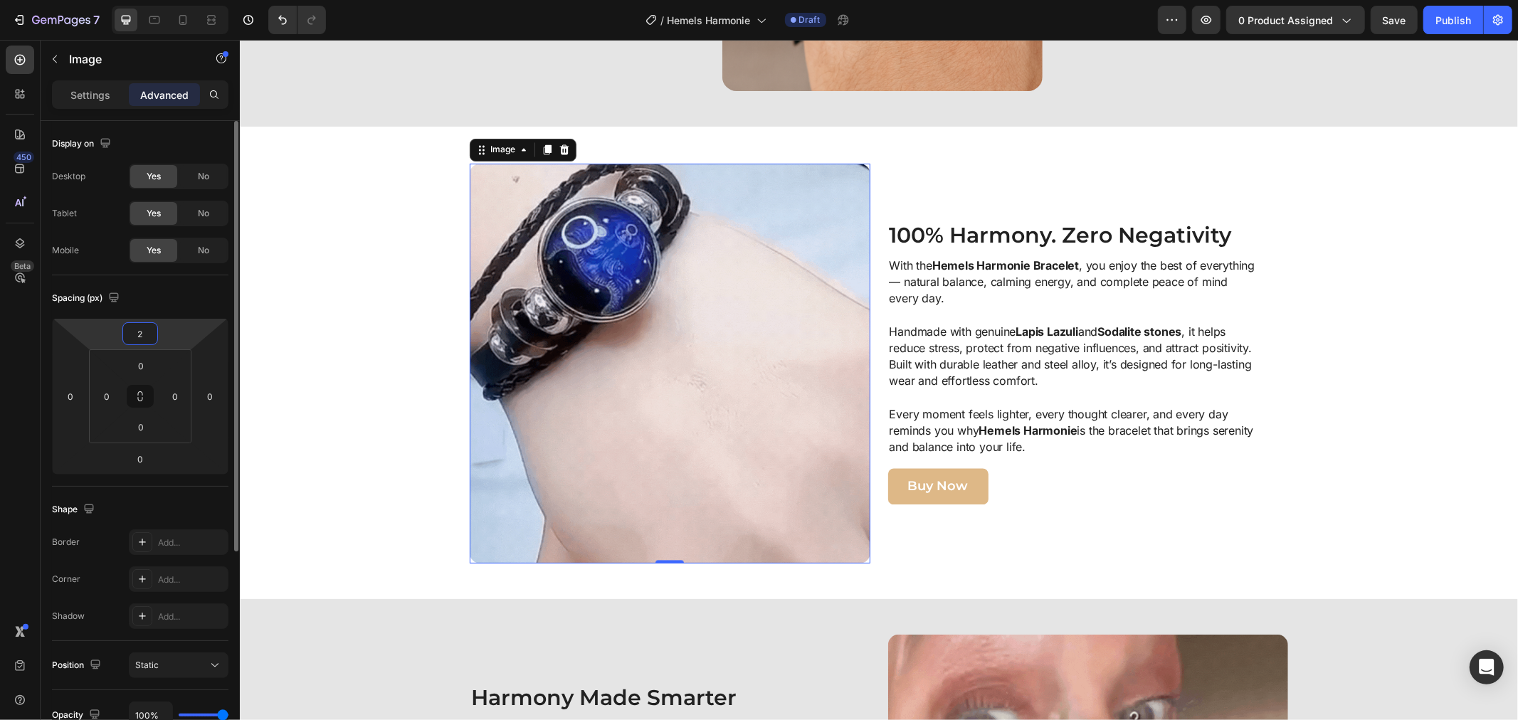
click at [169, 0] on html "7 Version history / Hemels Harmonie Draft Preview 0 product assigned Save Publi…" at bounding box center [759, 0] width 1518 height 0
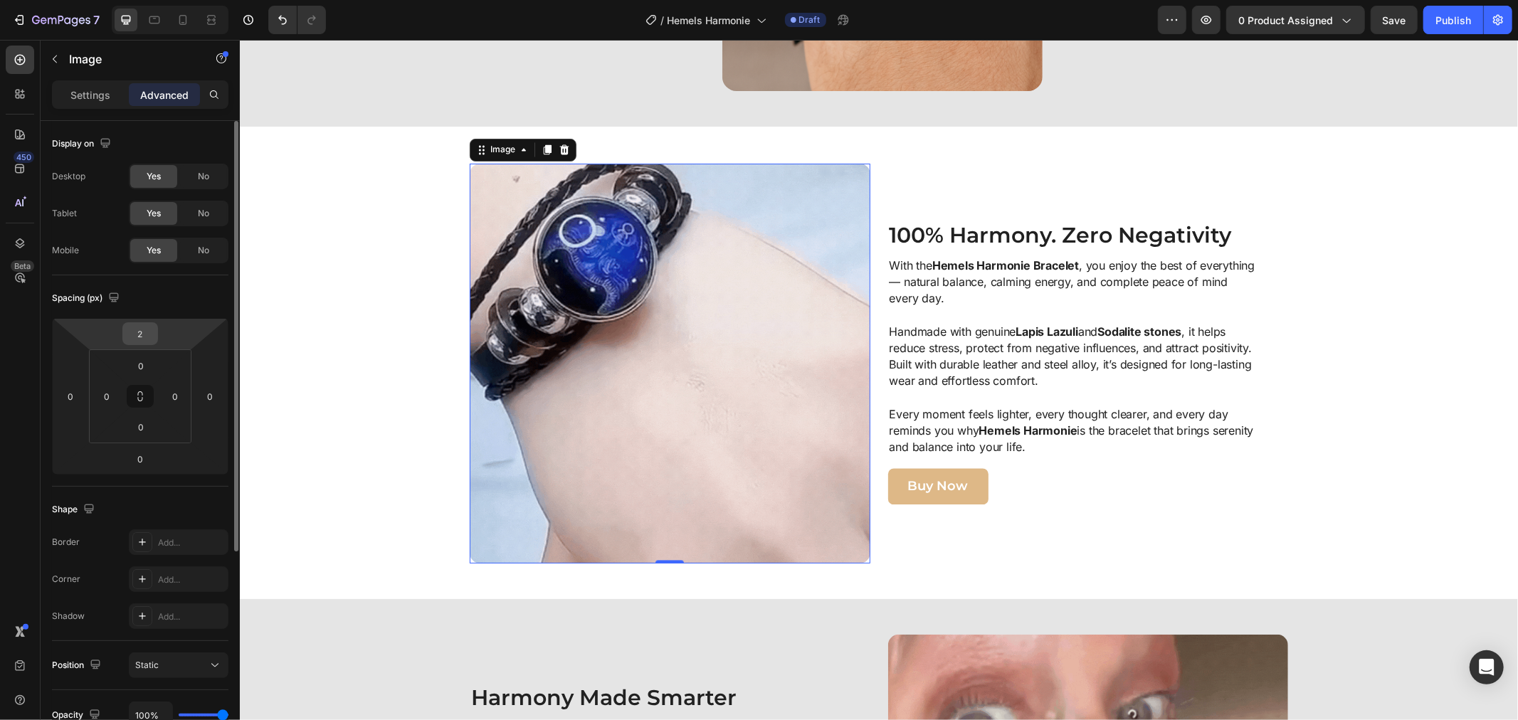
click at [144, 342] on input "2" at bounding box center [140, 333] width 28 height 21
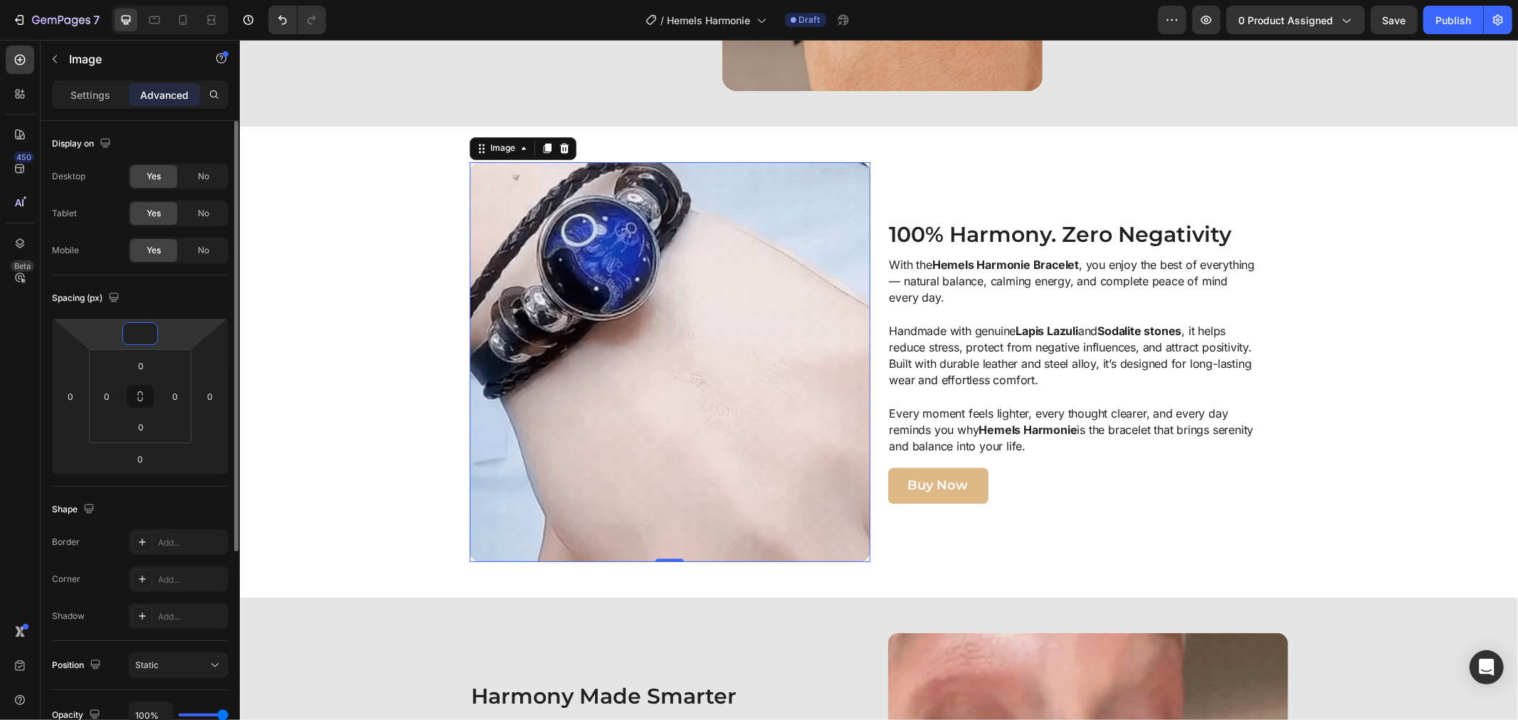
type input "0"
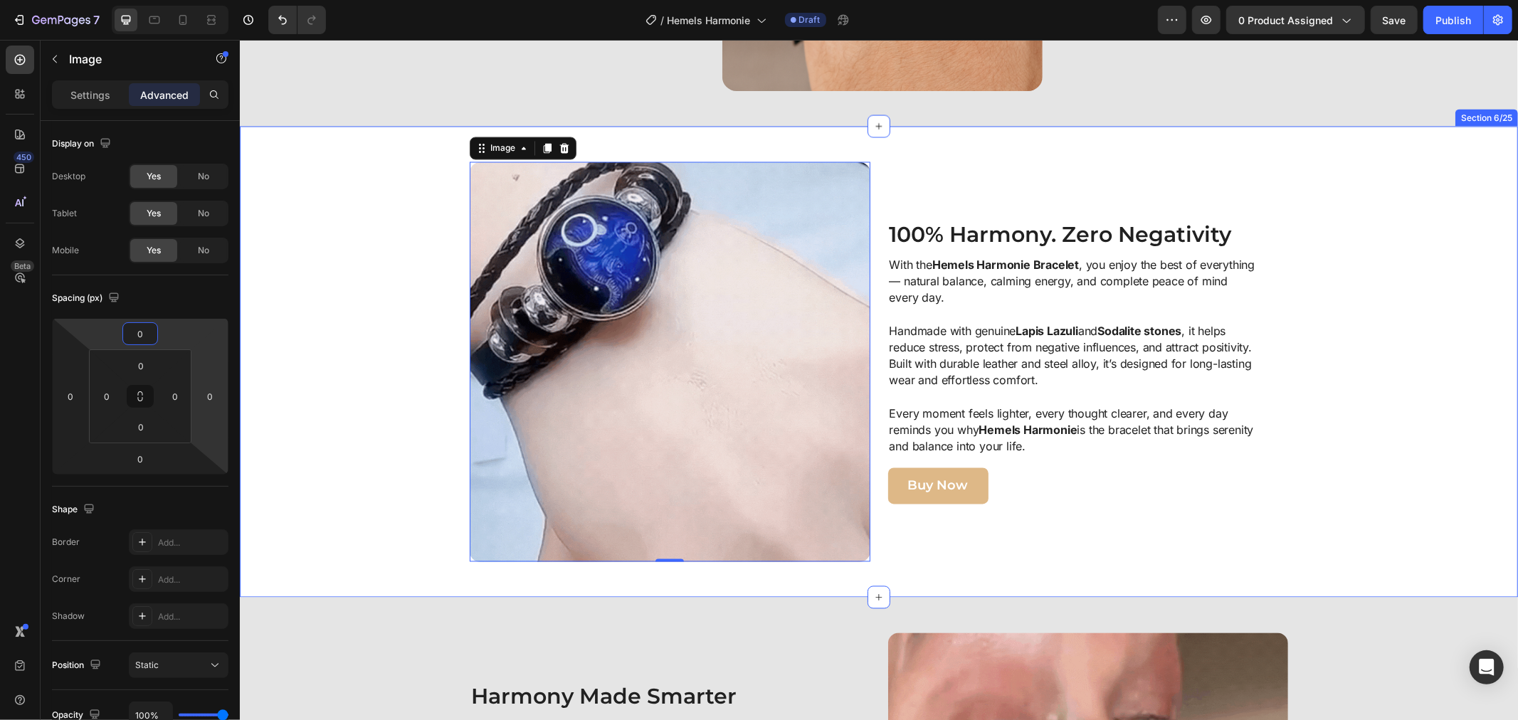
click at [303, 330] on div "Image 0 100% Harmony. Zero Negativity Heading With the Hemels Harmonie Bracelet…" at bounding box center [878, 362] width 1264 height 401
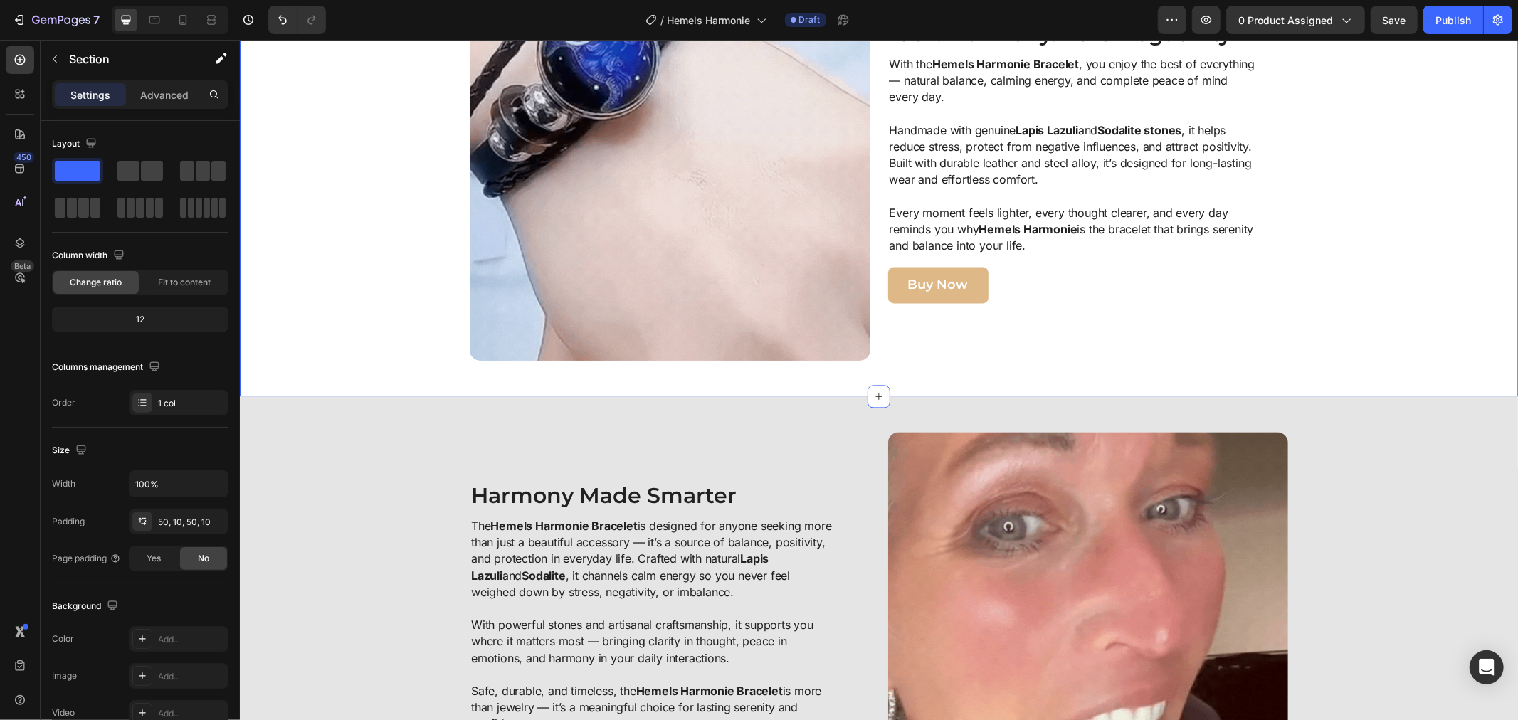
scroll to position [2270, 0]
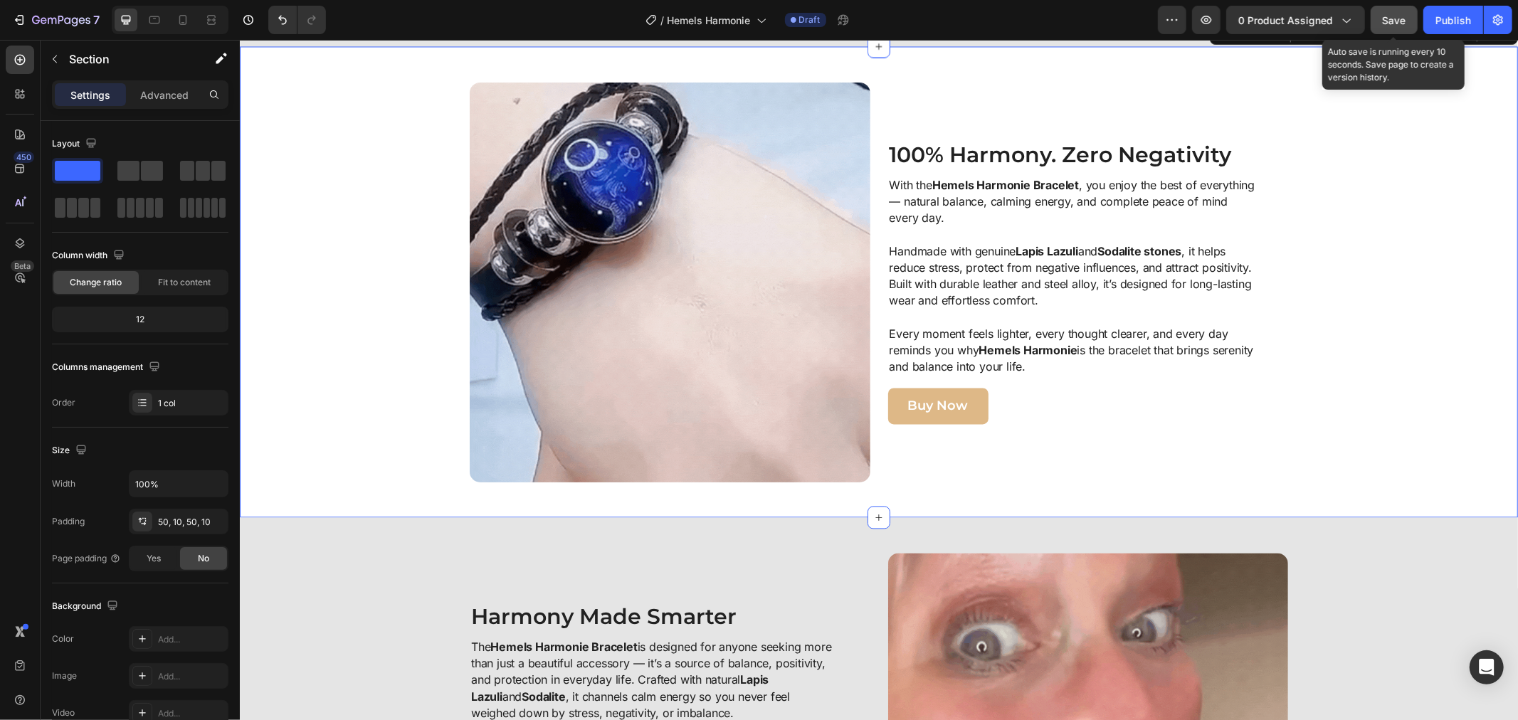
click at [1388, 18] on span "Save" at bounding box center [1393, 20] width 23 height 12
